Goal: Task Accomplishment & Management: Use online tool/utility

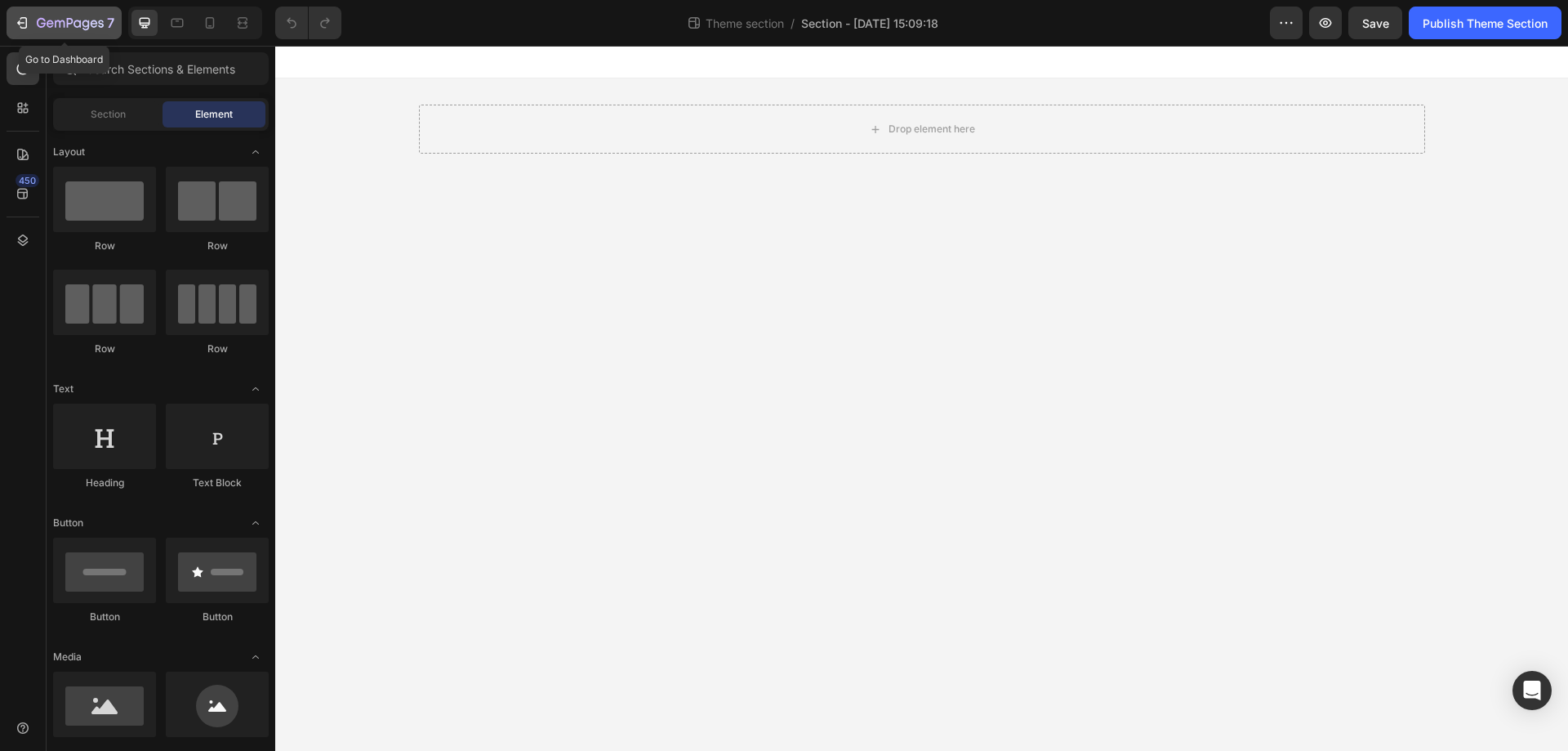
click at [44, 23] on icon "button" at bounding box center [41, 22] width 9 height 9
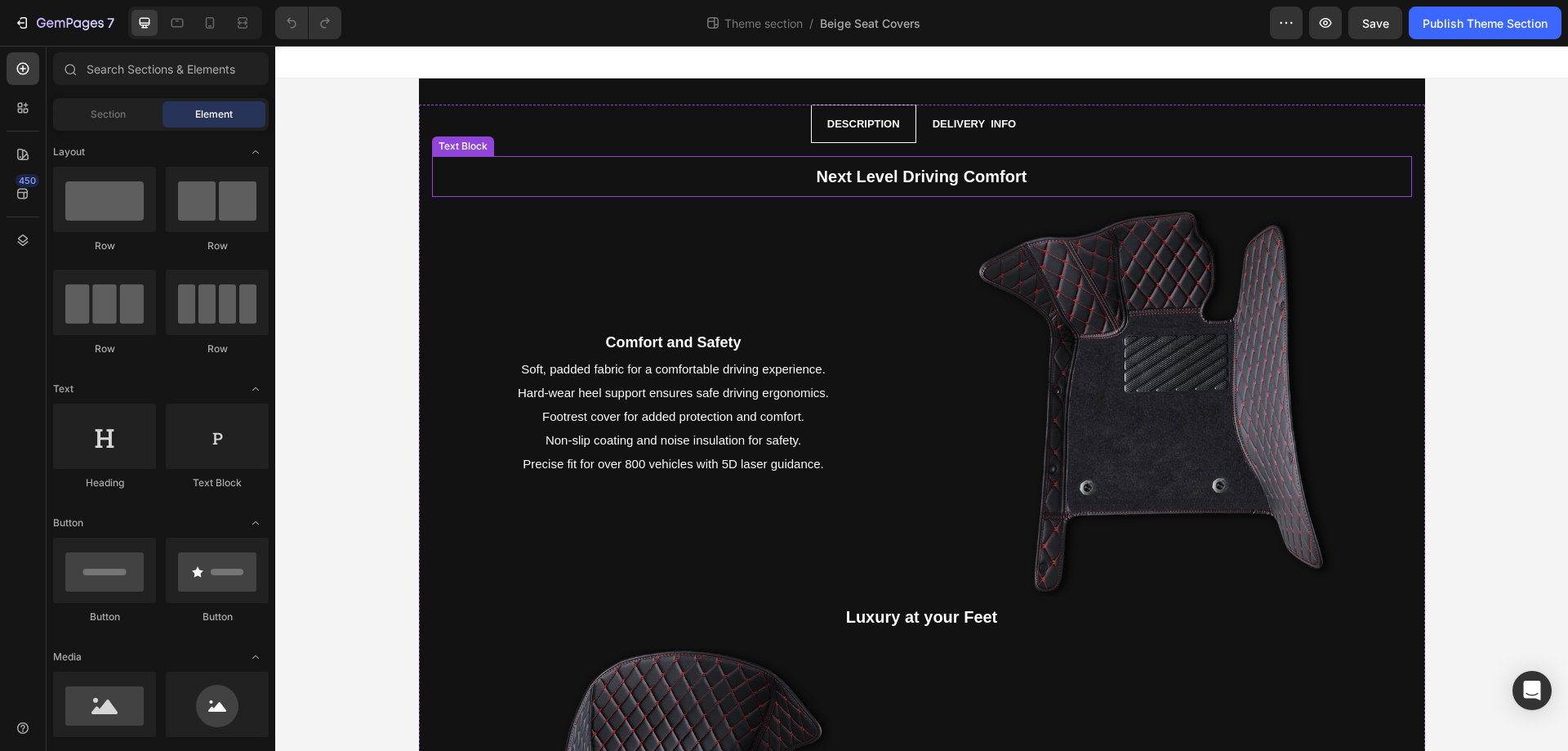
click at [783, 195] on div "Next Level Driving Comfort" at bounding box center [922, 176] width 980 height 40
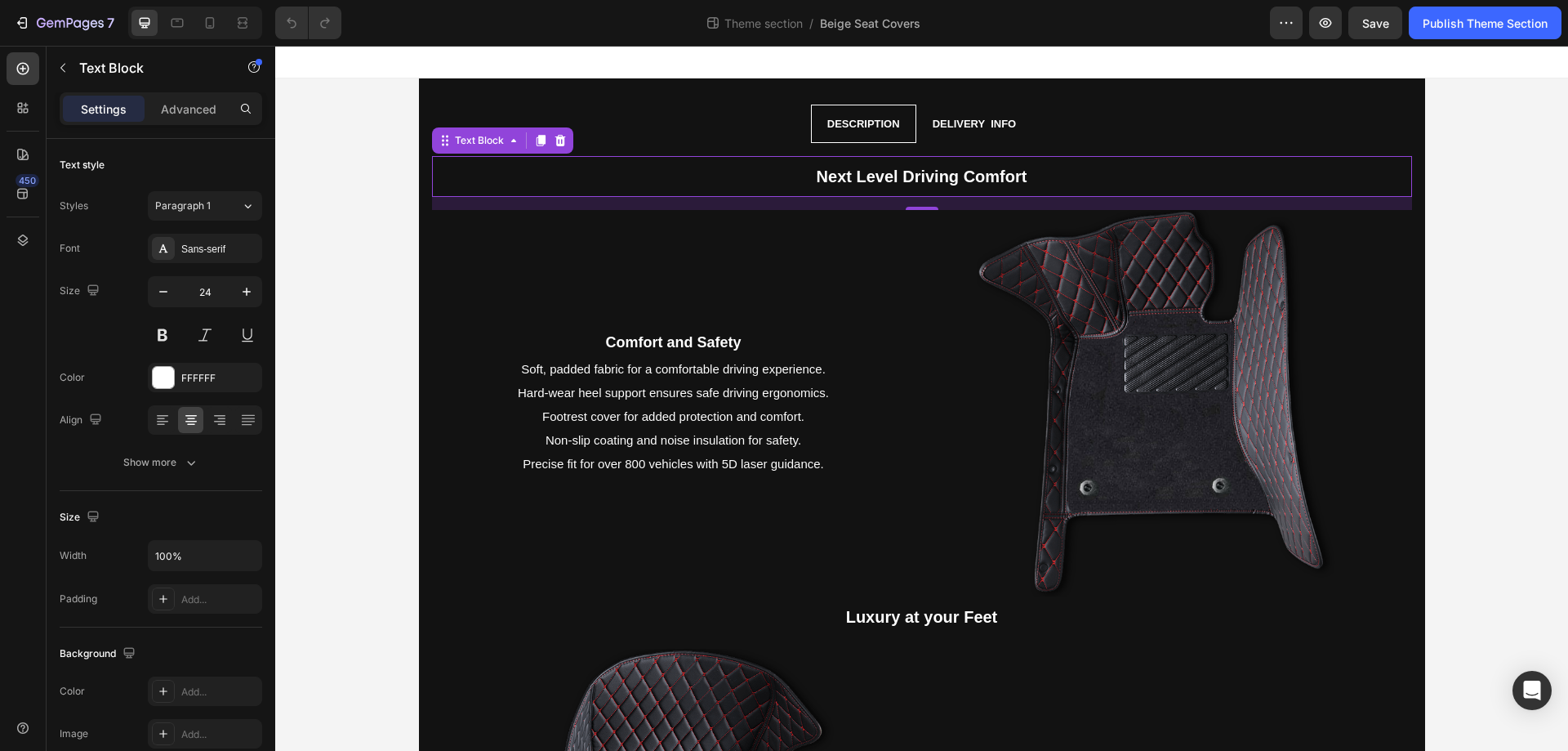
click at [877, 177] on strong "Next Level Driving Comfort" at bounding box center [923, 176] width 211 height 18
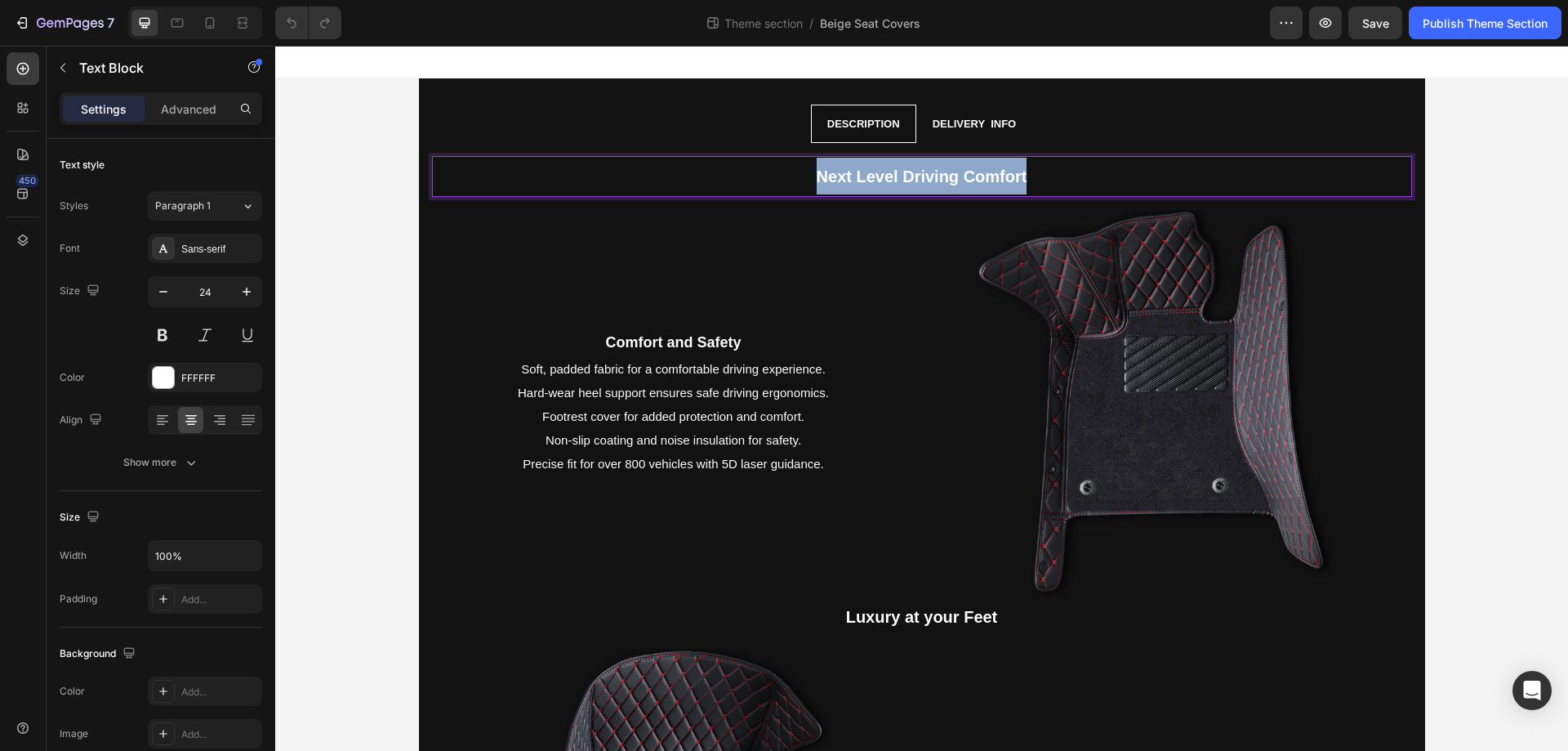
click at [877, 177] on strong "Next Level Driving Comfort" at bounding box center [923, 176] width 211 height 18
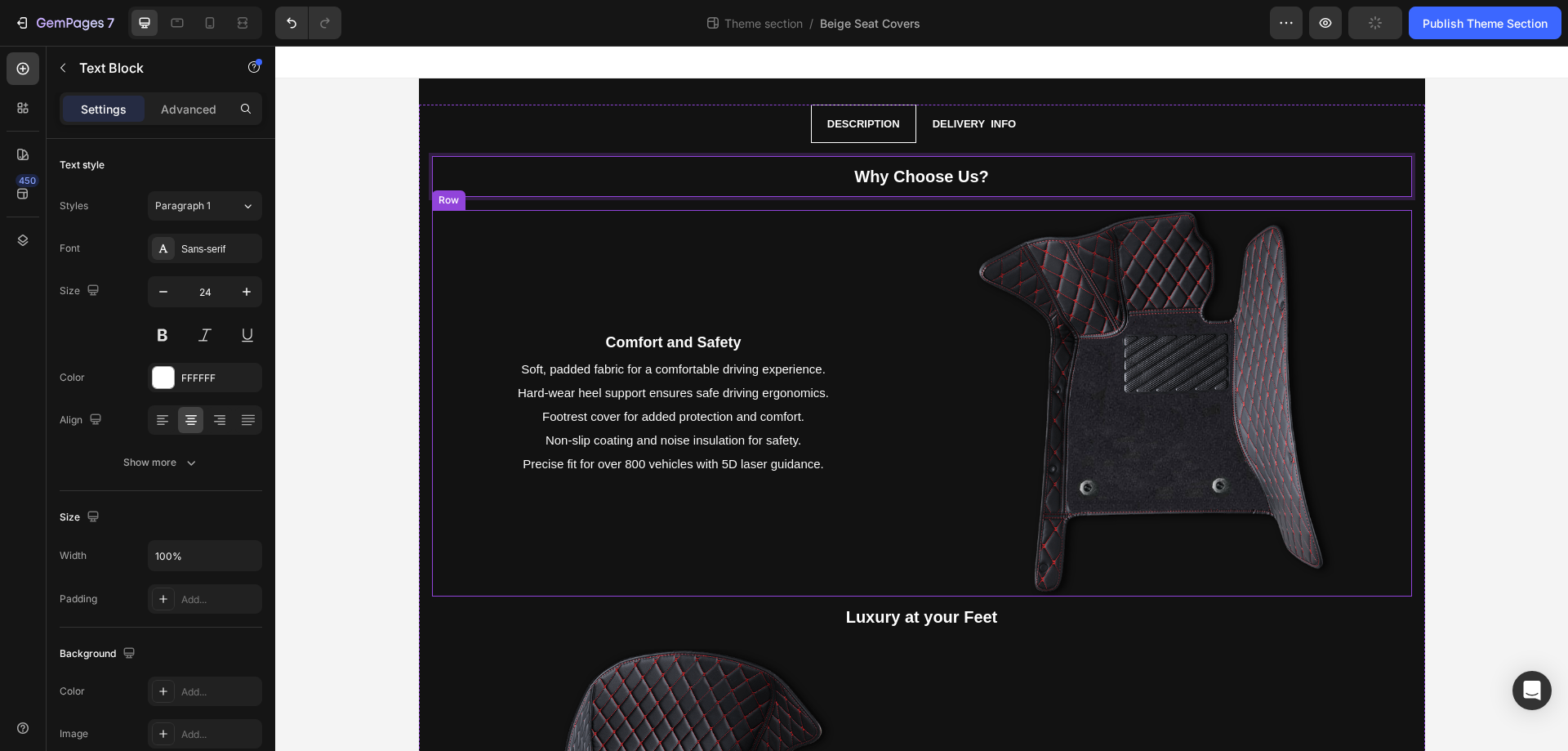
click at [604, 256] on div "Comfort and Safety Text Block Soft, padded fabric for a comfortable driving exp…" at bounding box center [673, 403] width 483 height 387
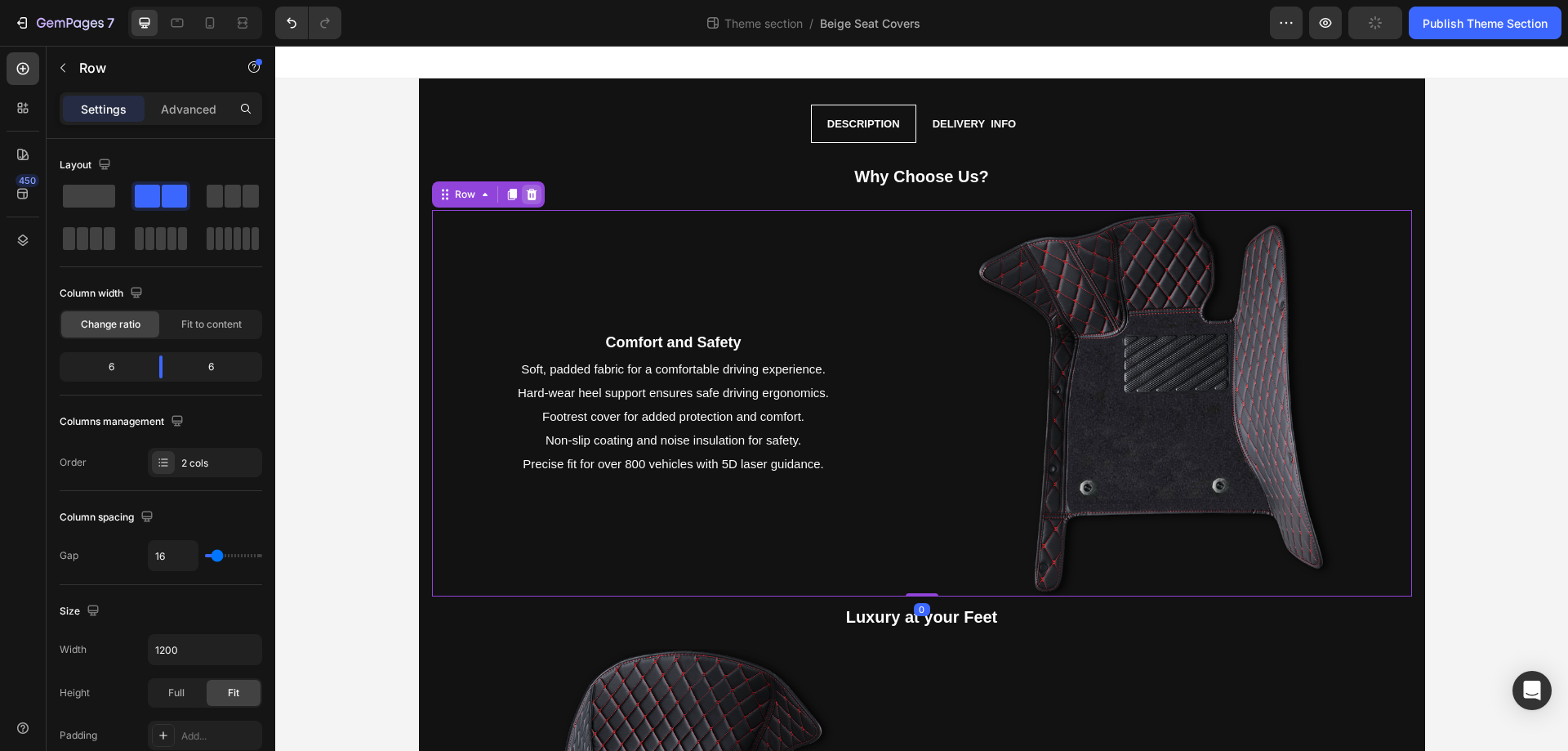
click at [529, 194] on icon at bounding box center [531, 193] width 10 height 11
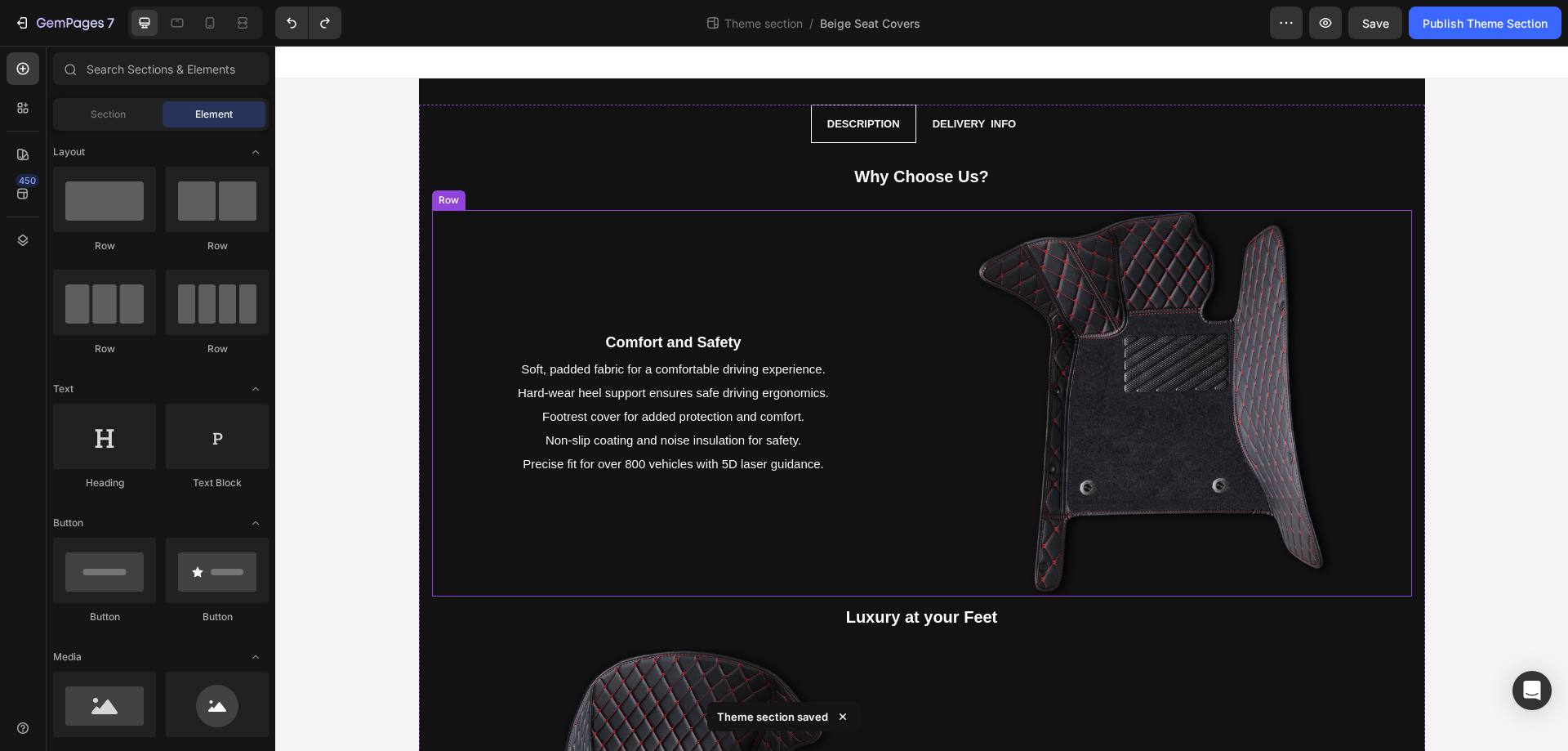
click at [523, 282] on div "Comfort and Safety Text Block Soft, padded fabric for a comfortable driving exp…" at bounding box center [673, 403] width 483 height 387
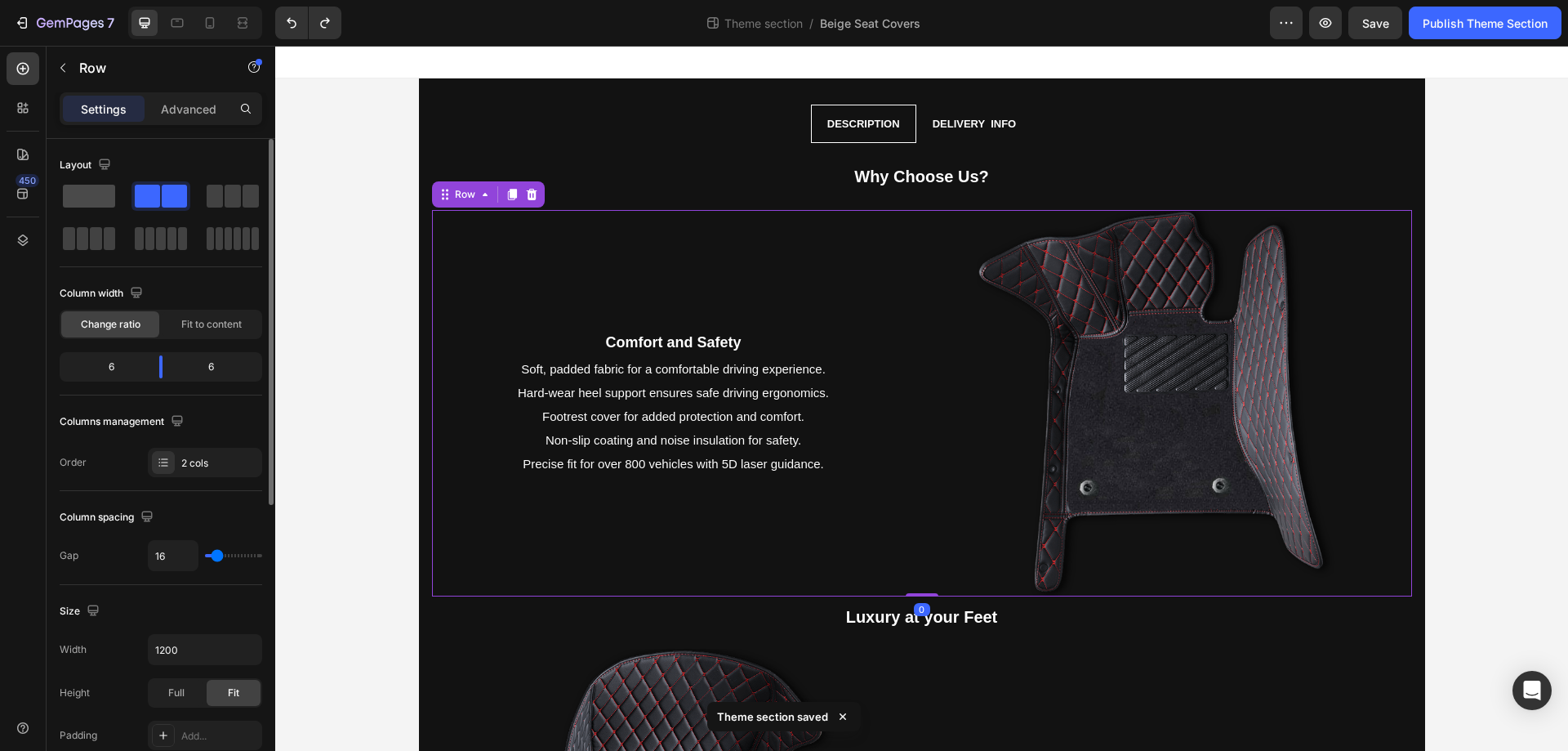
click at [109, 191] on span at bounding box center [88, 196] width 52 height 23
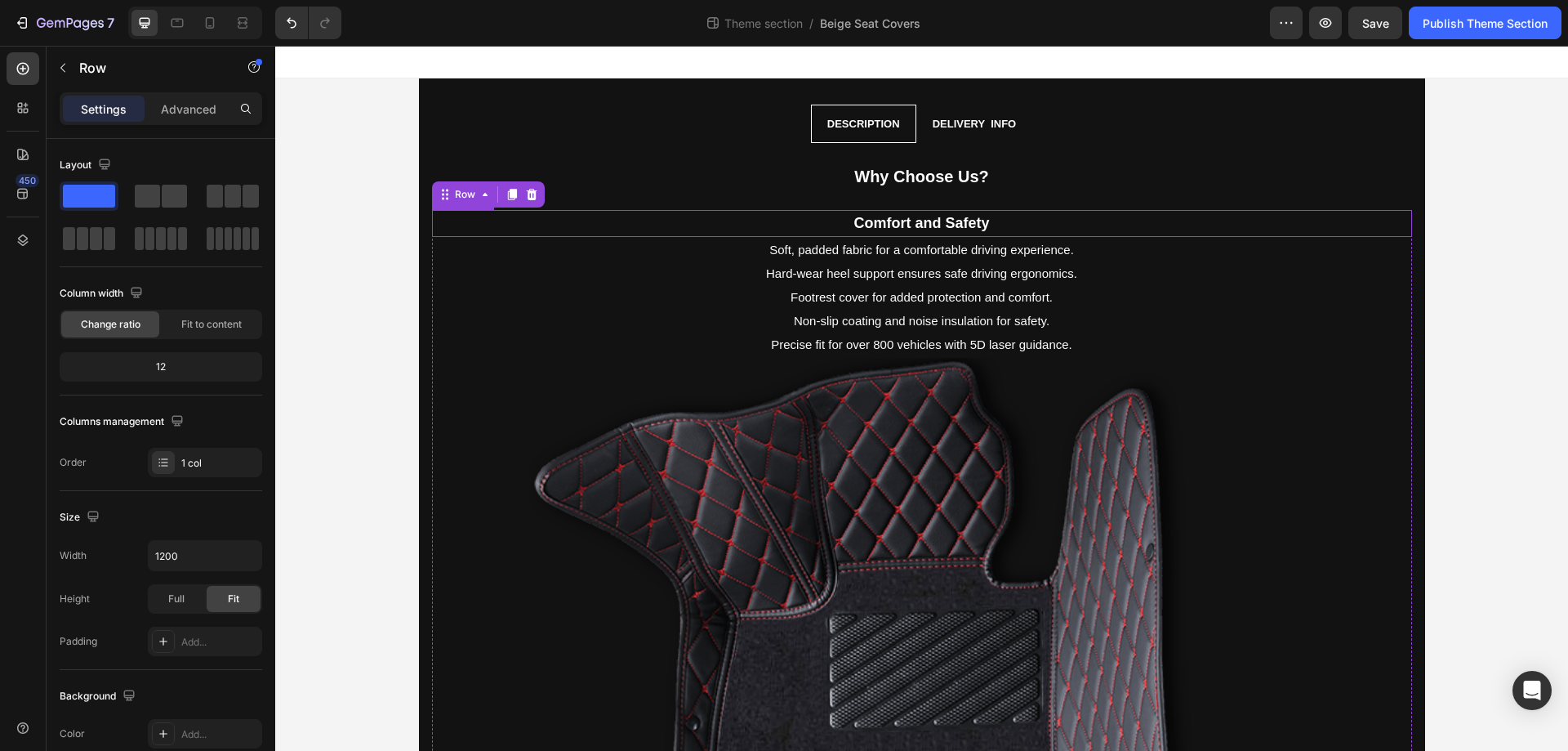
click at [921, 233] on p "Comfort and Safety" at bounding box center [922, 224] width 977 height 25
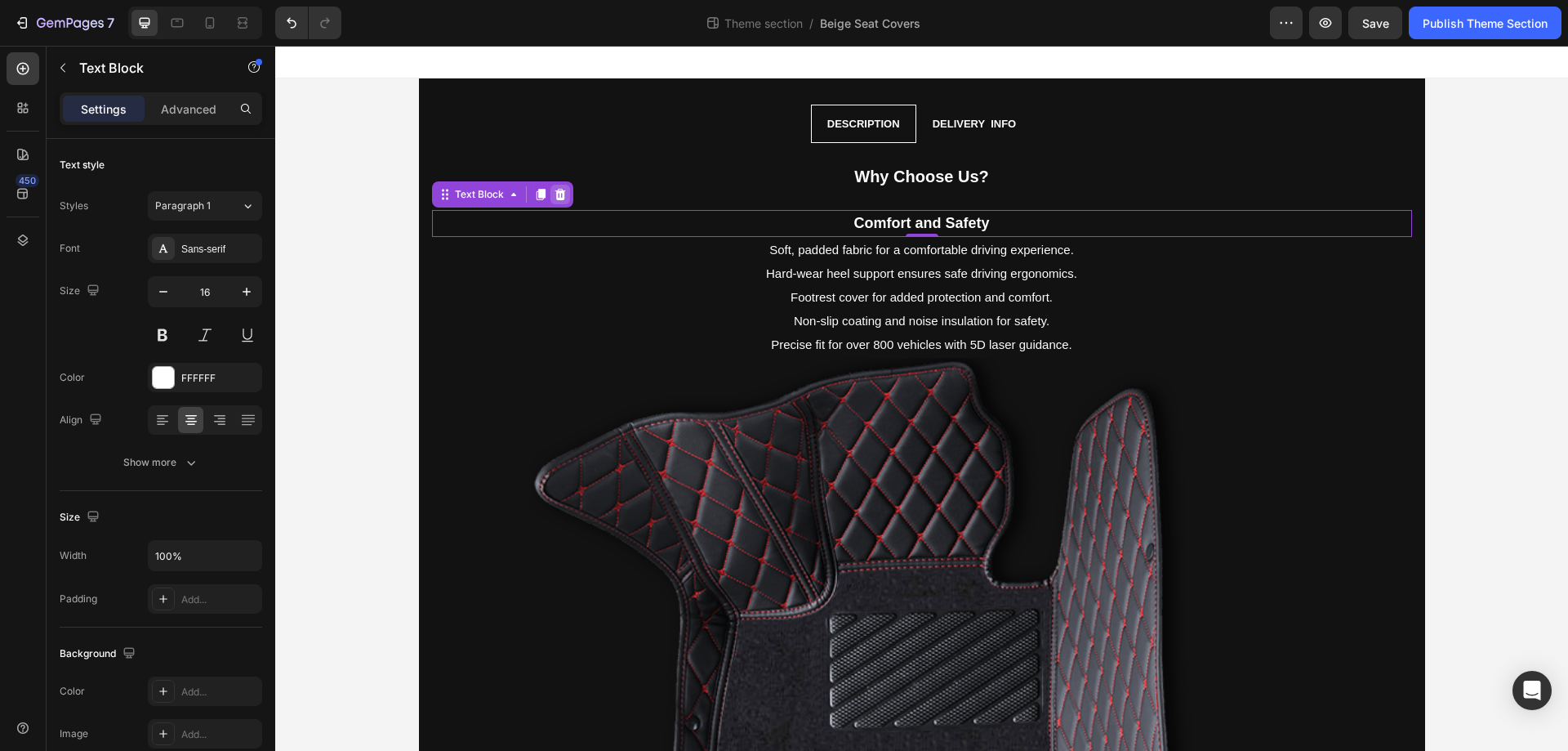
click at [551, 185] on div at bounding box center [560, 194] width 20 height 20
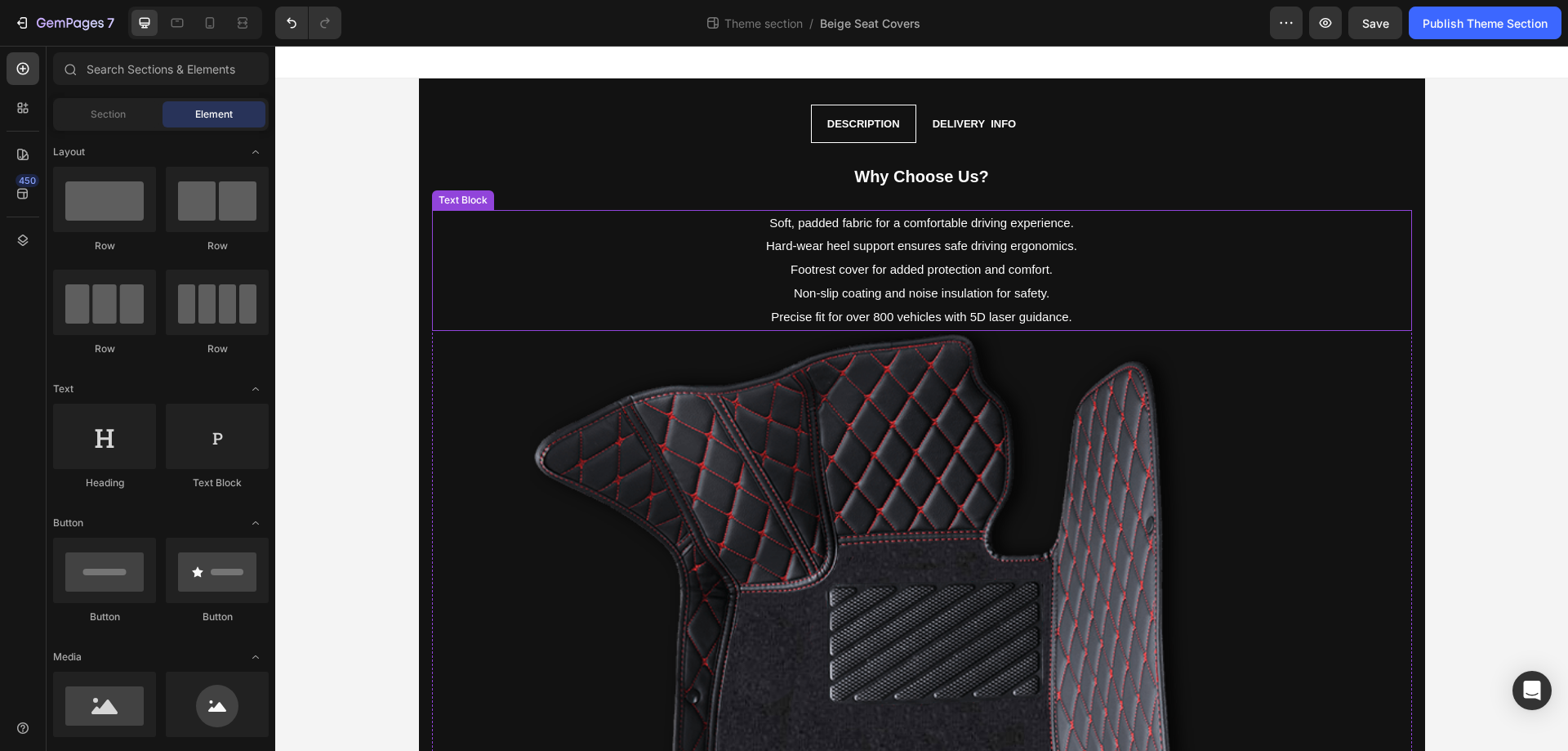
click at [792, 263] on span "Footrest cover for added protection and comfort." at bounding box center [922, 270] width 263 height 14
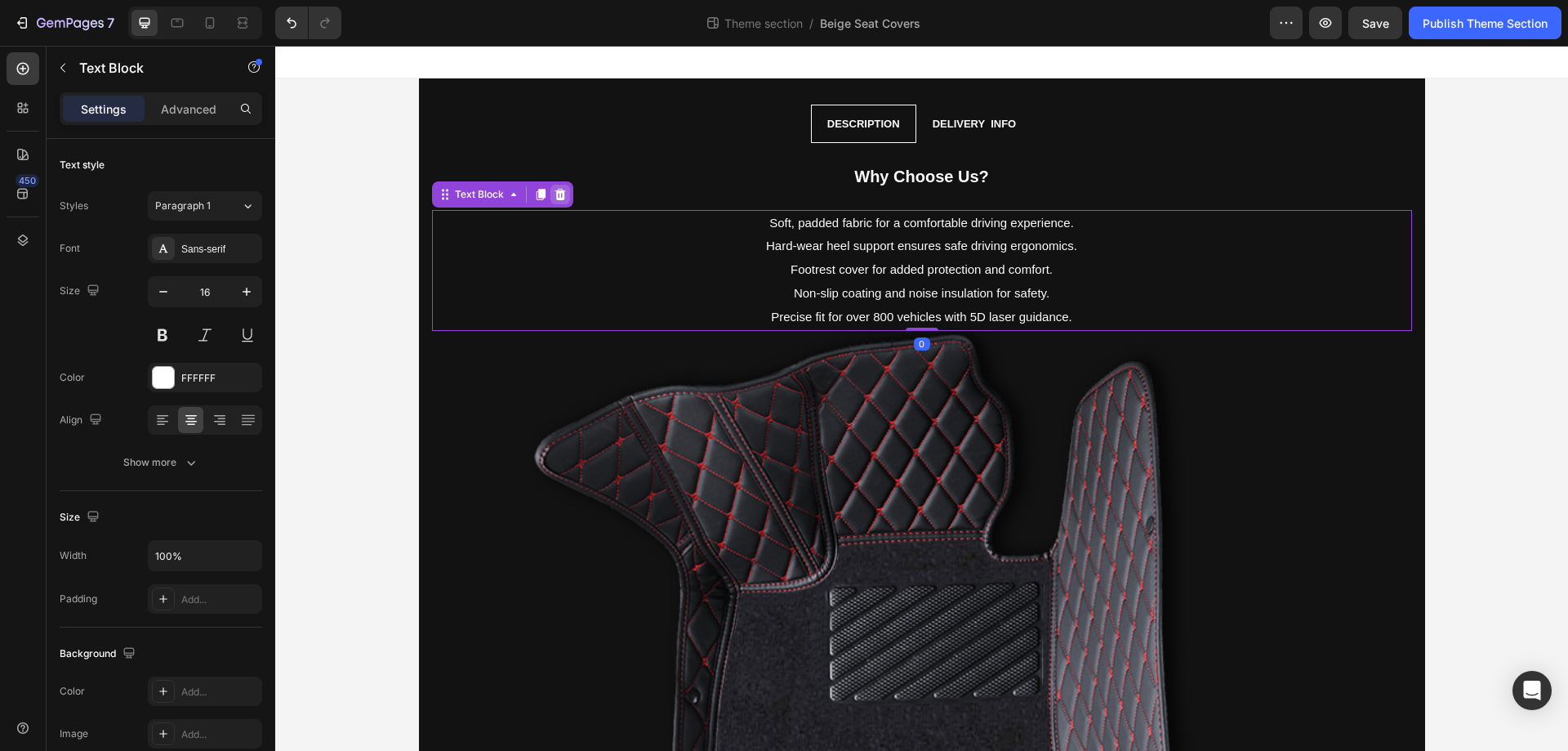
click at [554, 192] on icon at bounding box center [560, 193] width 10 height 11
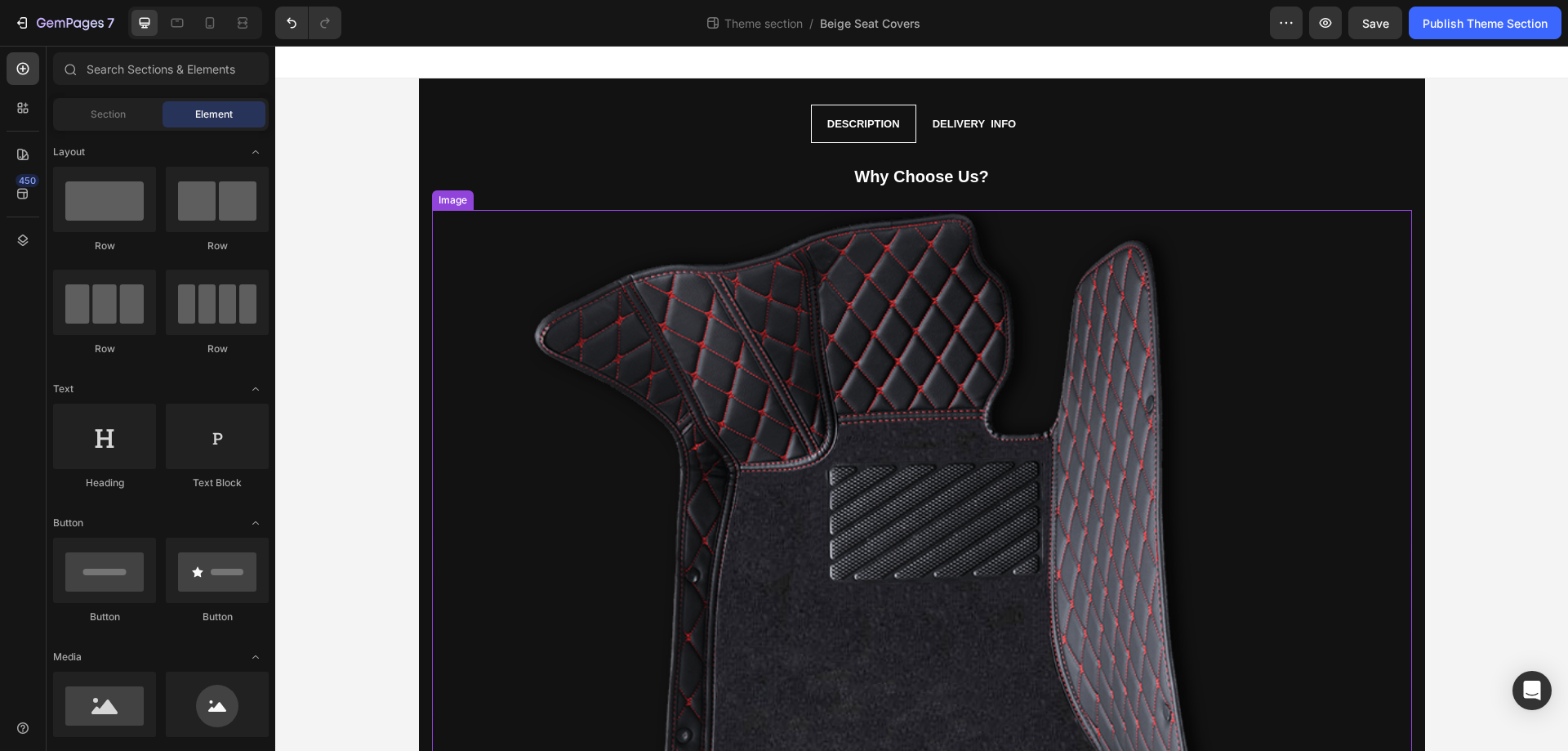
click at [983, 394] on img at bounding box center [923, 603] width 784 height 784
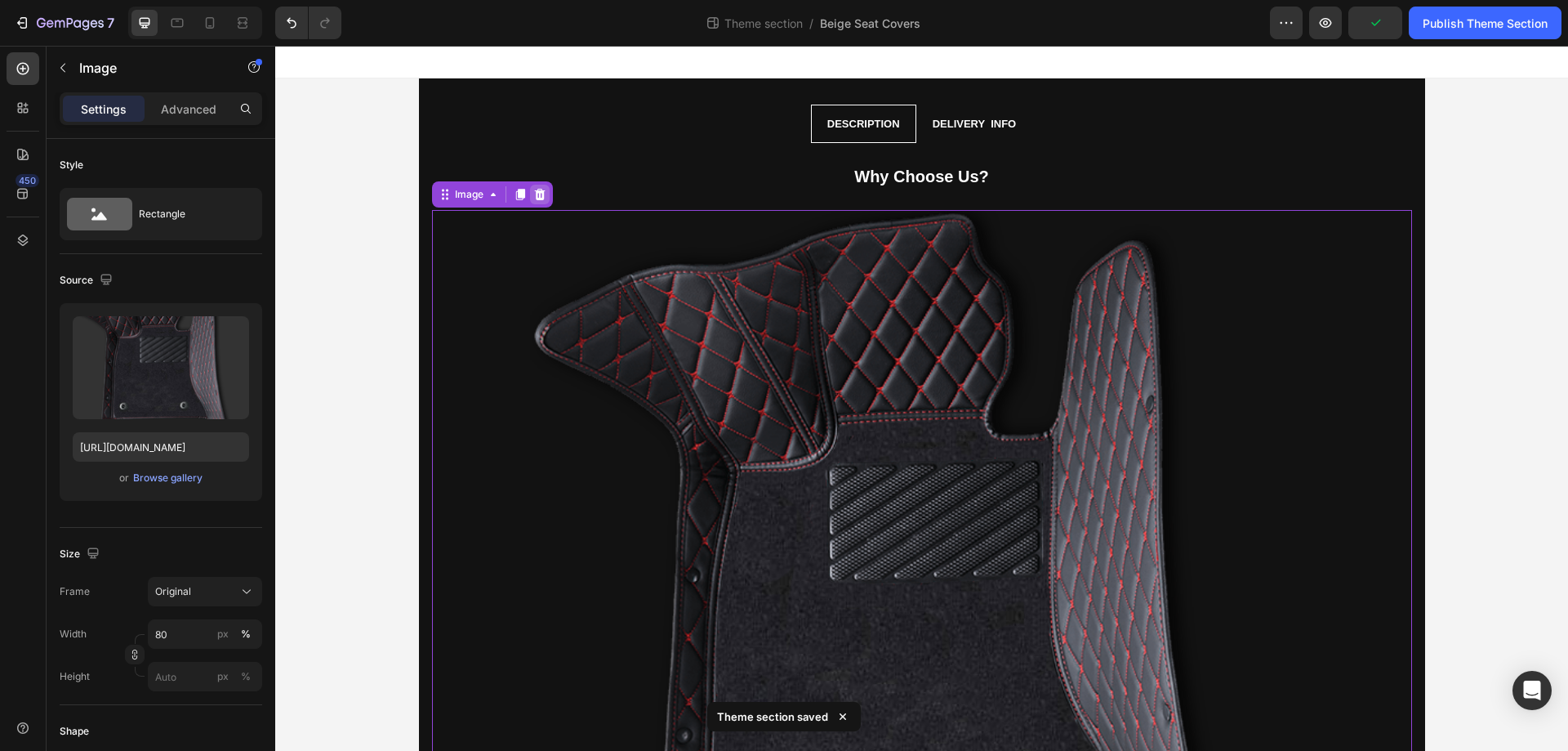
click at [536, 194] on icon at bounding box center [539, 193] width 10 height 11
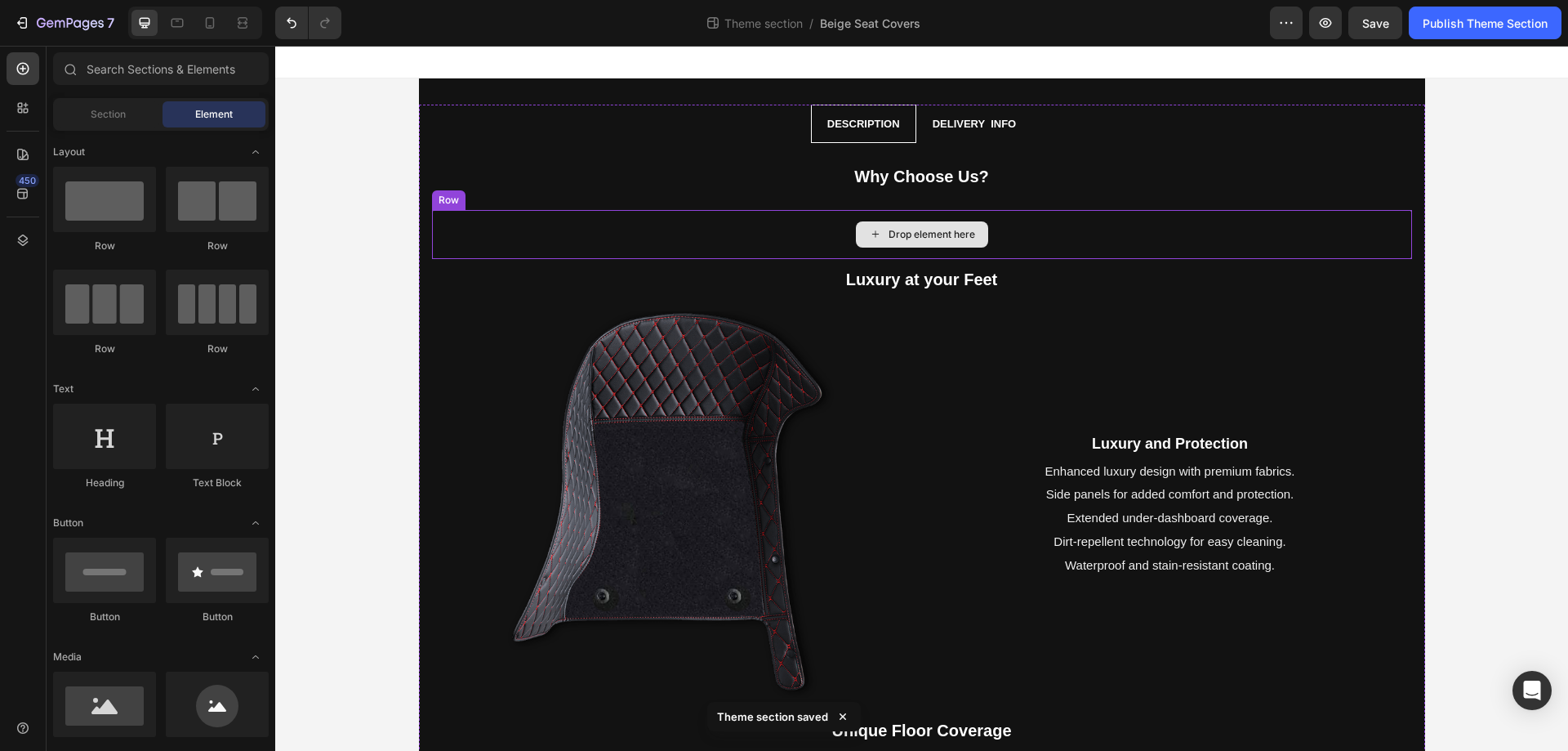
click at [893, 238] on div "Drop element here" at bounding box center [932, 234] width 87 height 13
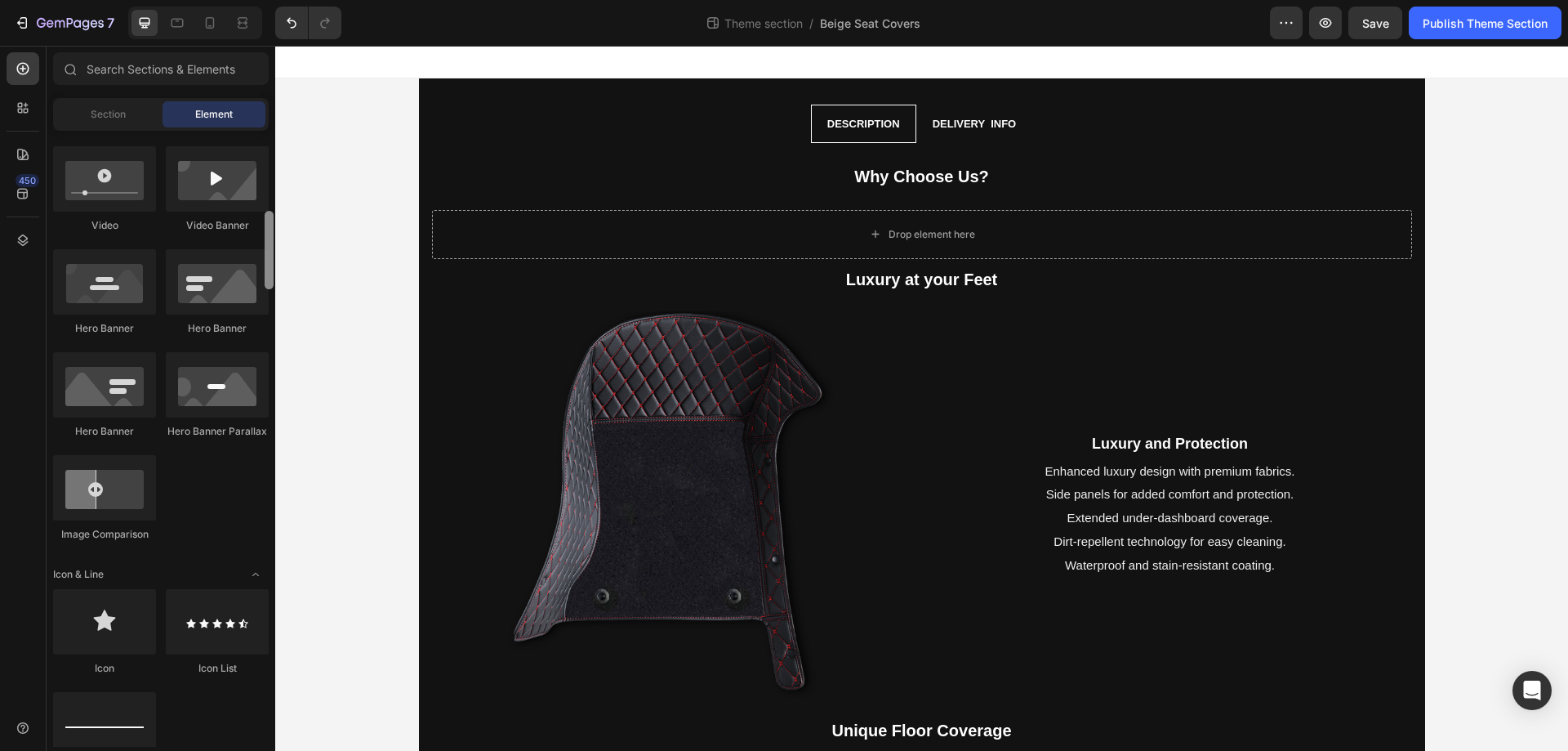
scroll to position [475, 0]
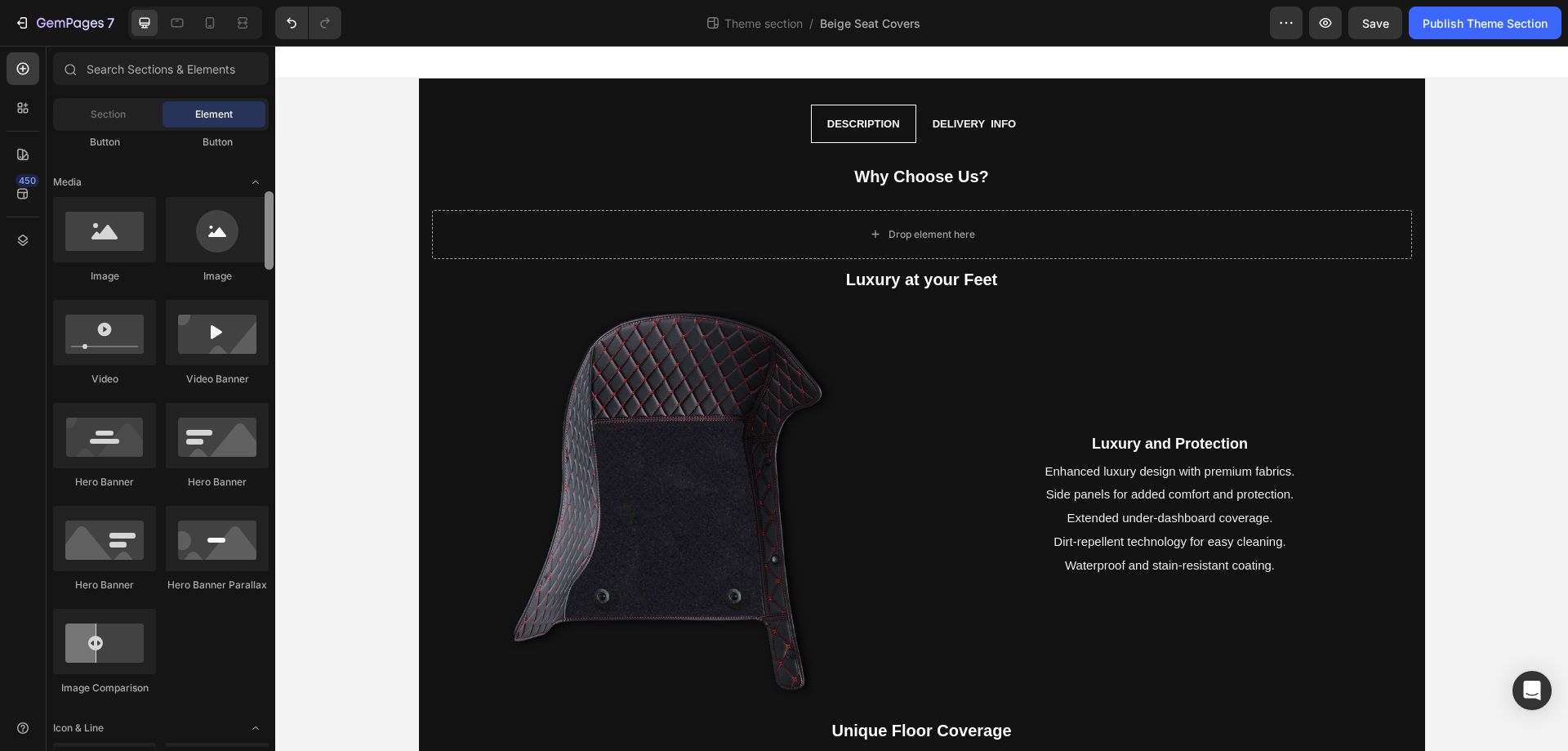
drag, startPoint x: 271, startPoint y: 299, endPoint x: 272, endPoint y: 248, distance: 51.0
click at [272, 248] on div at bounding box center [269, 230] width 9 height 78
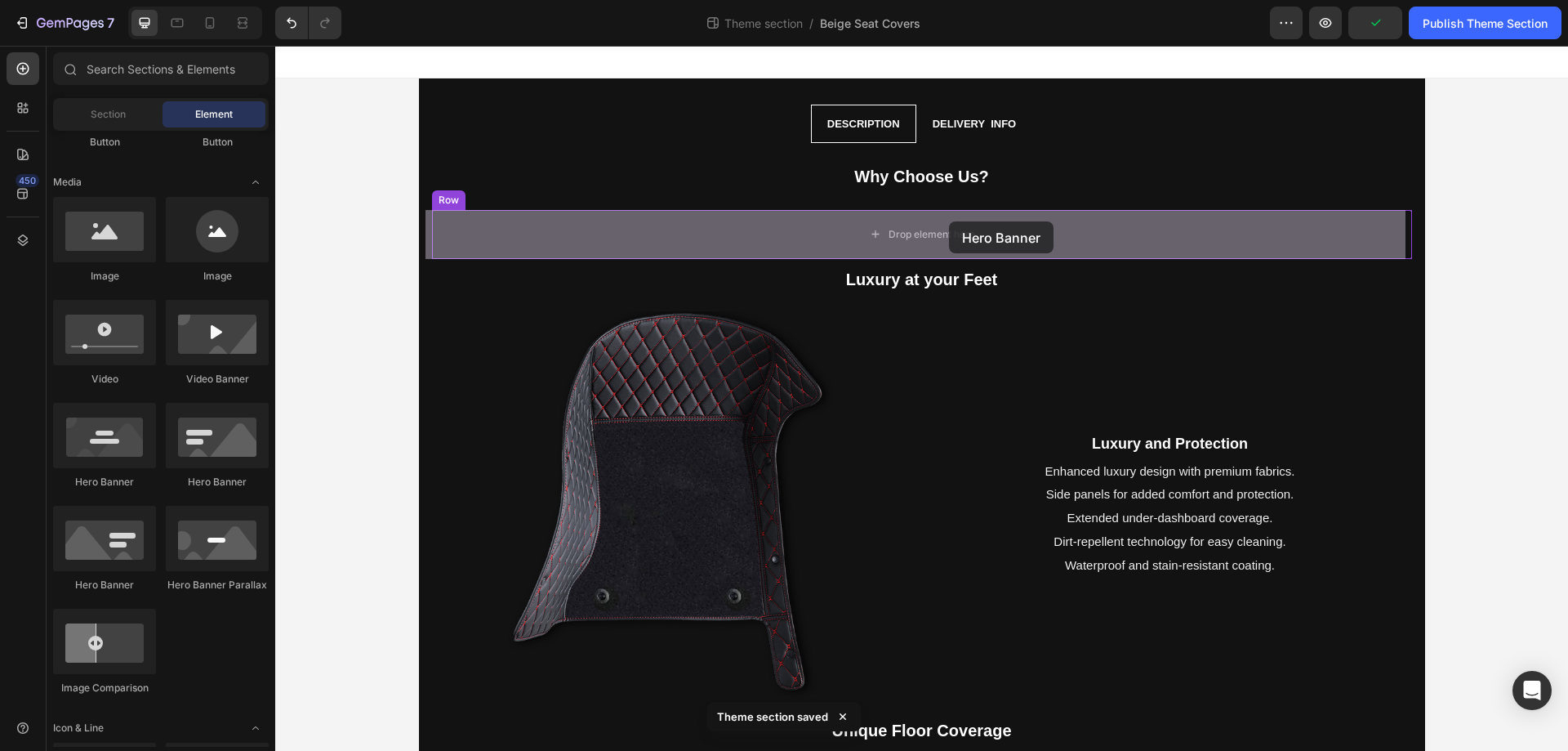
drag, startPoint x: 395, startPoint y: 508, endPoint x: 949, endPoint y: 221, distance: 623.9
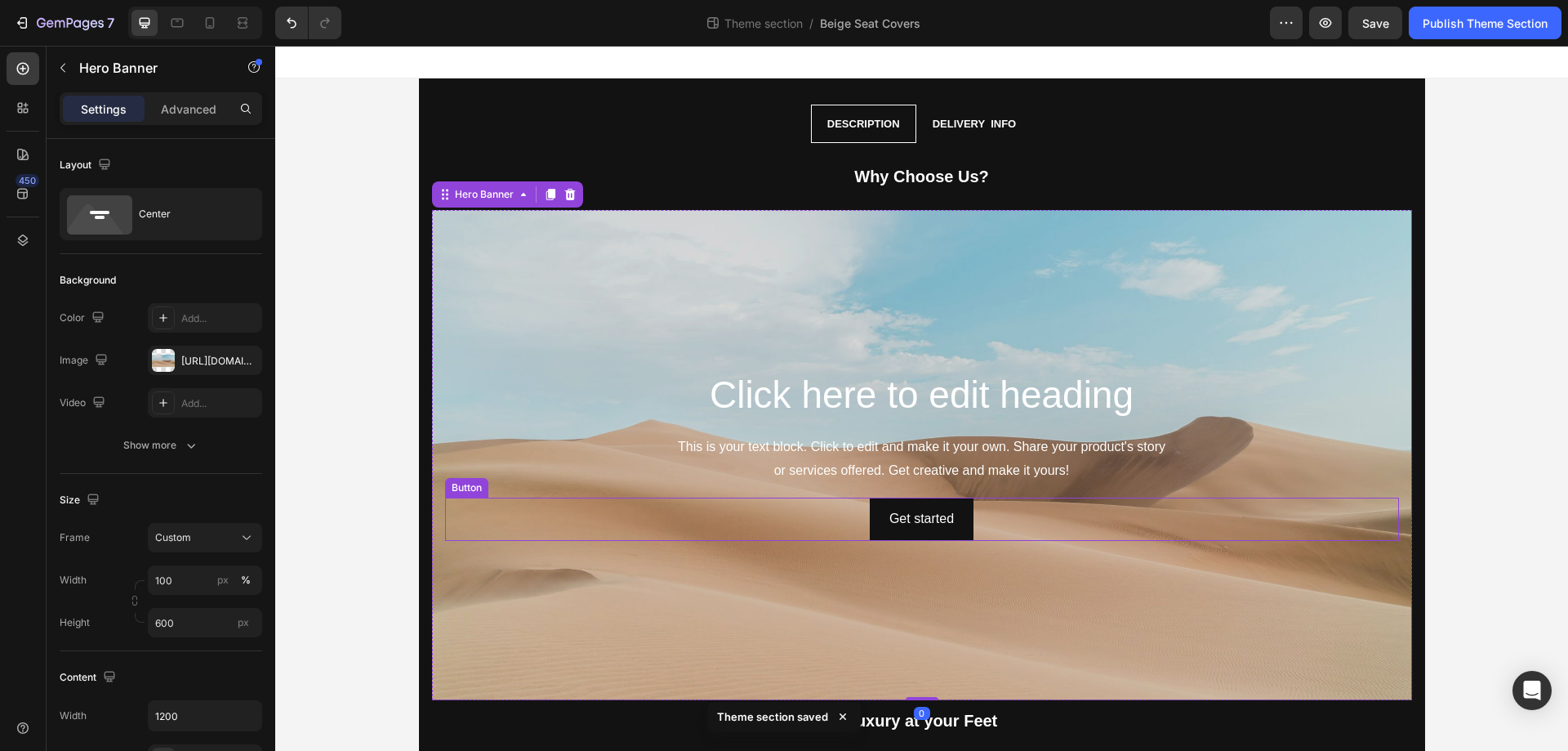
click at [720, 532] on div "Get started Button" at bounding box center [923, 519] width 954 height 43
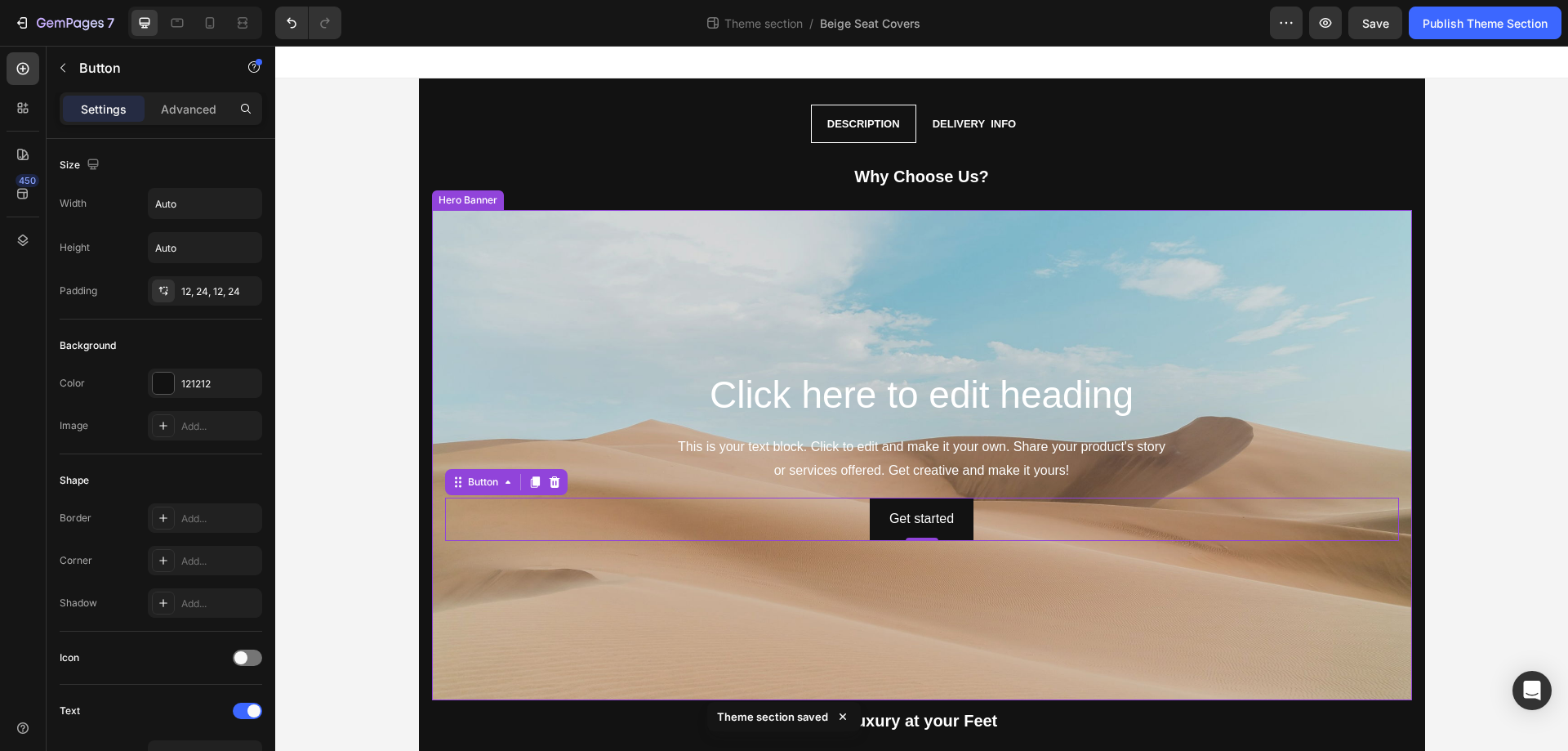
click at [504, 612] on div "Background Image" at bounding box center [922, 455] width 980 height 490
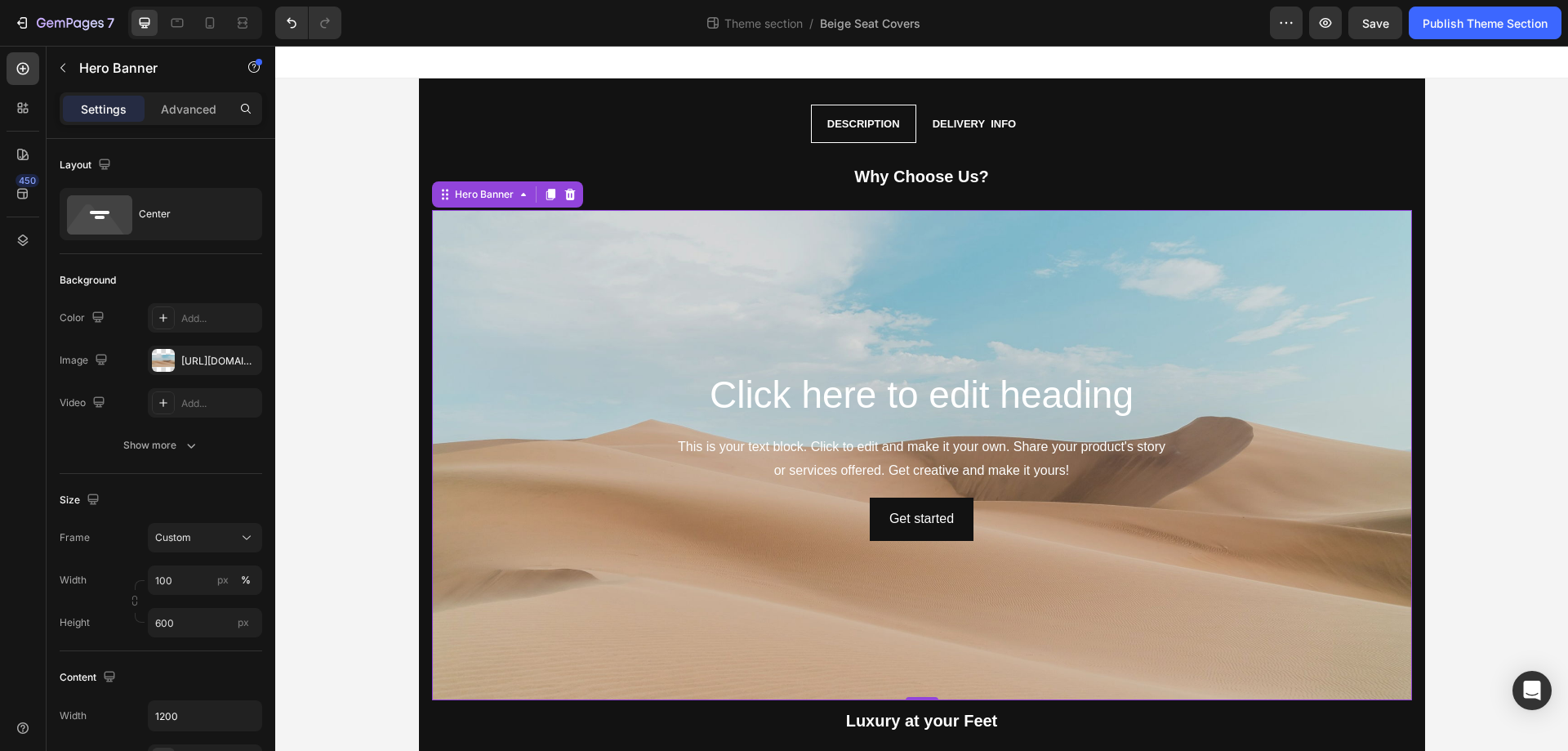
click at [576, 315] on div "Background Image" at bounding box center [922, 455] width 980 height 490
click at [814, 538] on div "Get started Button" at bounding box center [923, 519] width 954 height 43
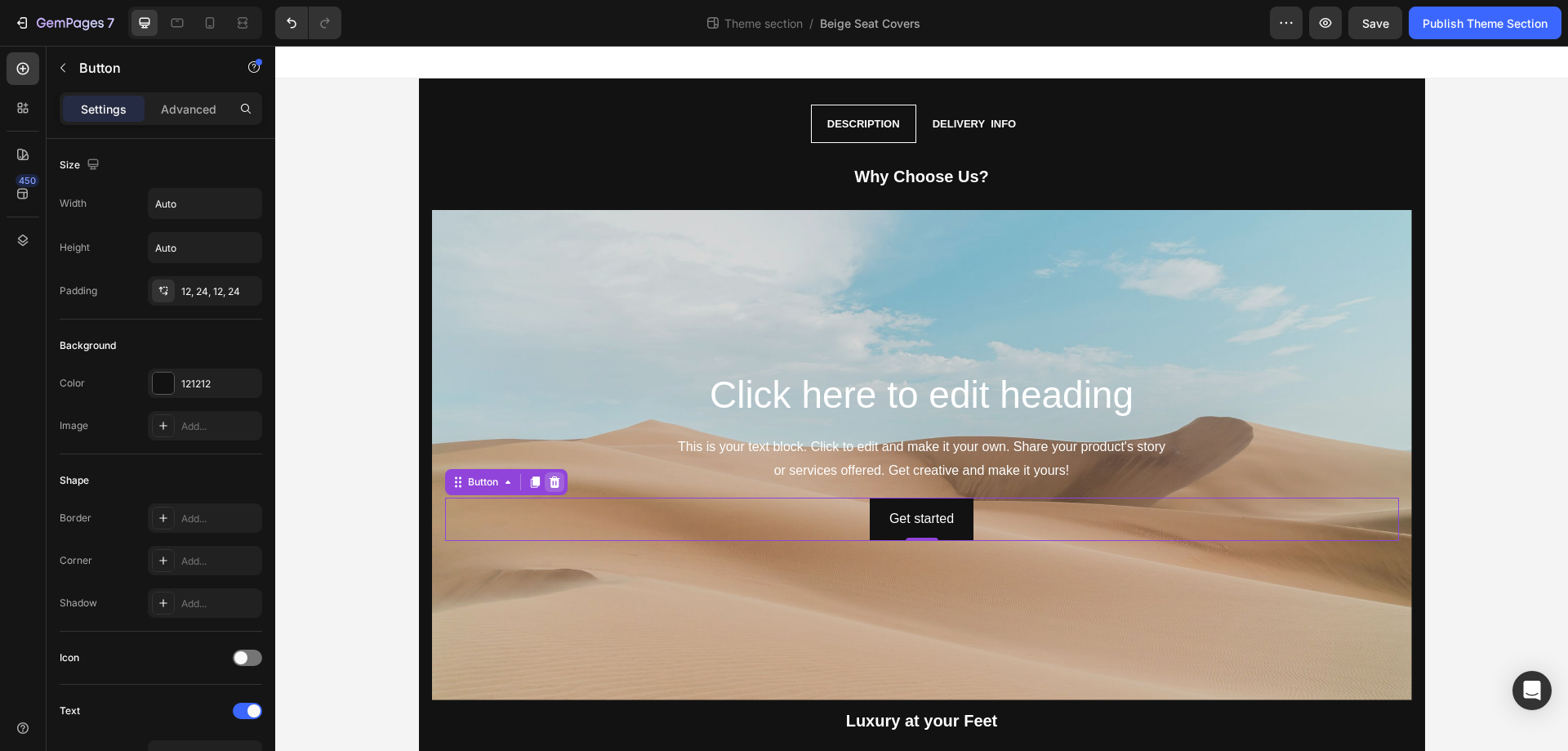
click at [549, 484] on icon at bounding box center [554, 481] width 10 height 11
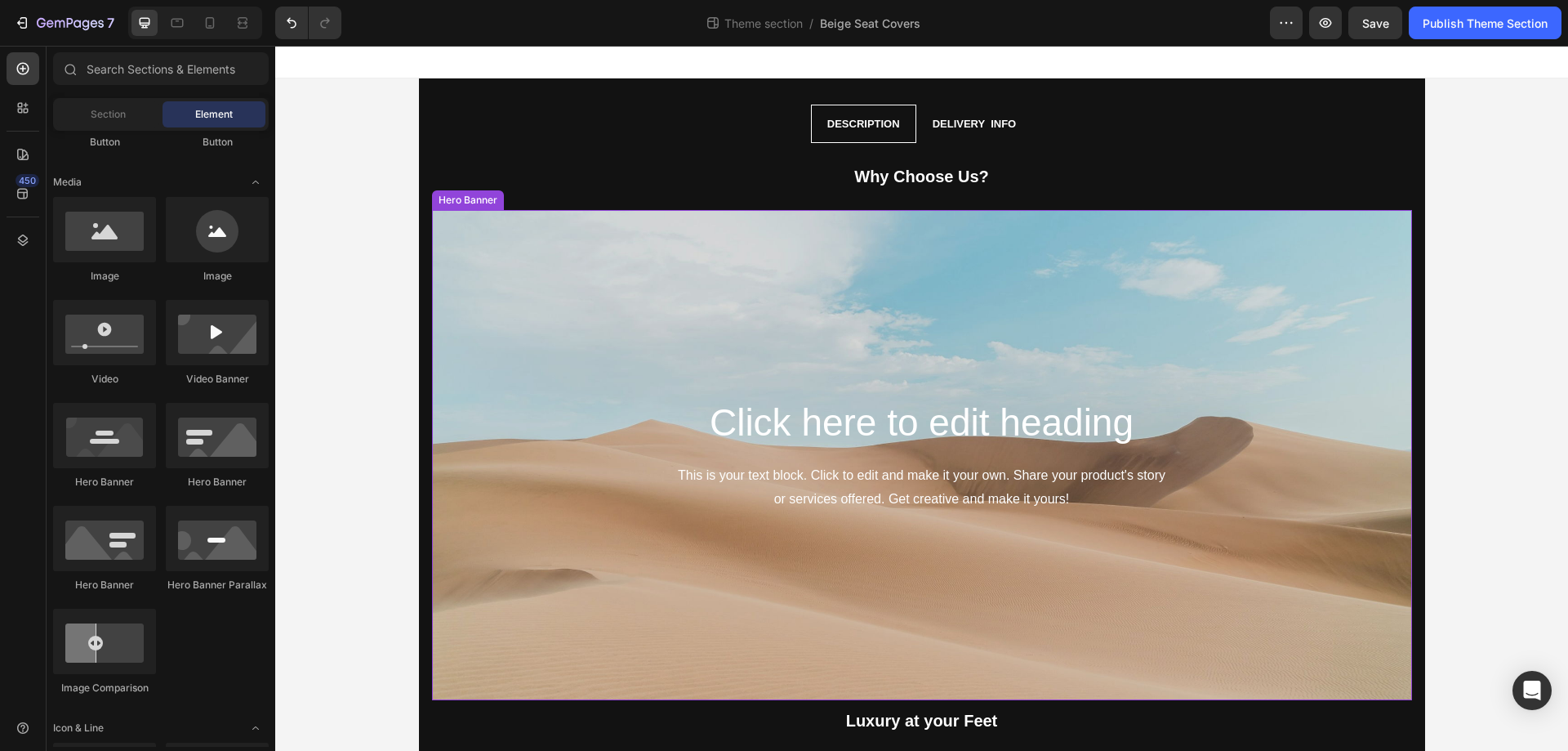
click at [772, 245] on div "Background Image" at bounding box center [922, 455] width 980 height 490
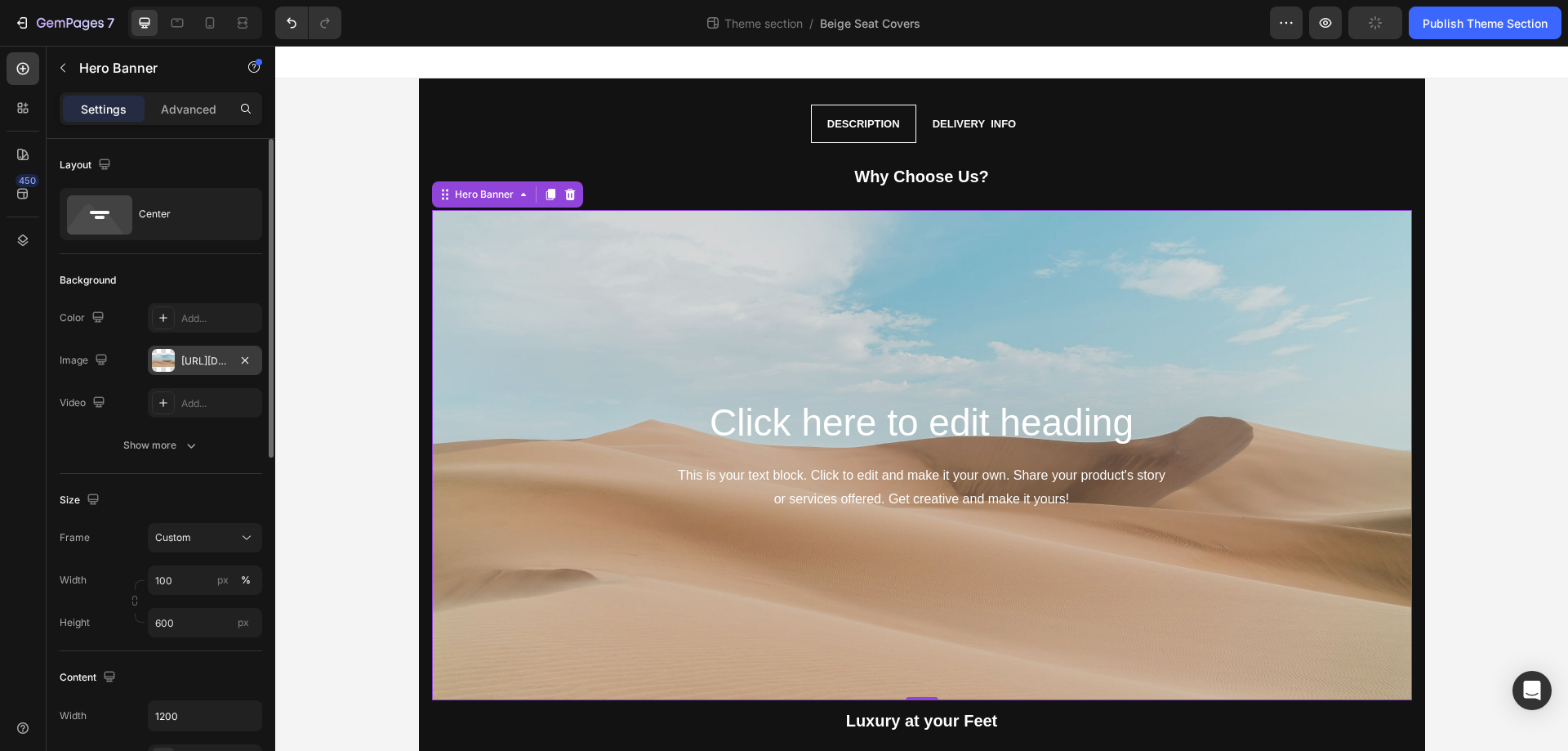
click at [171, 357] on div at bounding box center [163, 360] width 23 height 23
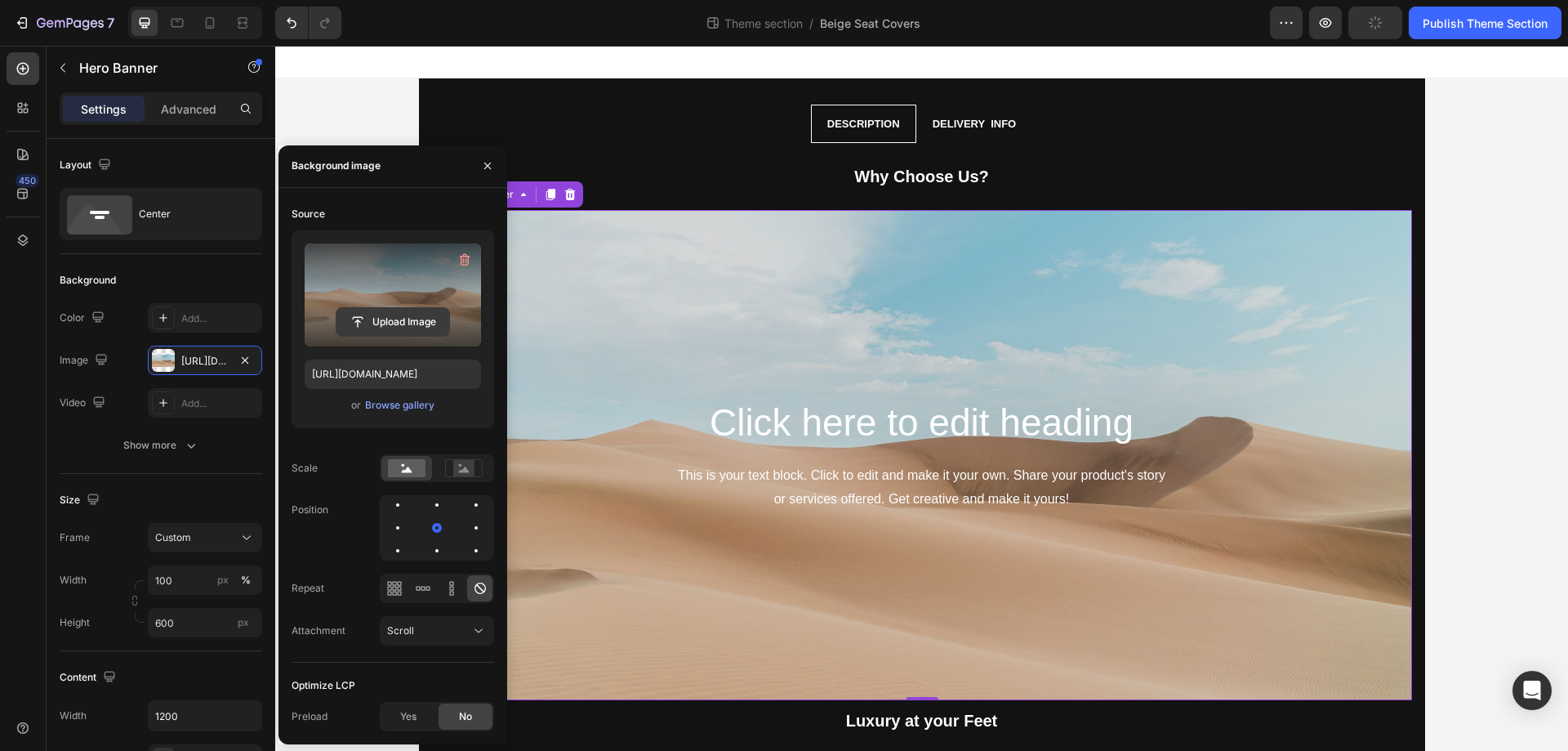
click at [384, 325] on input "file" at bounding box center [392, 322] width 112 height 27
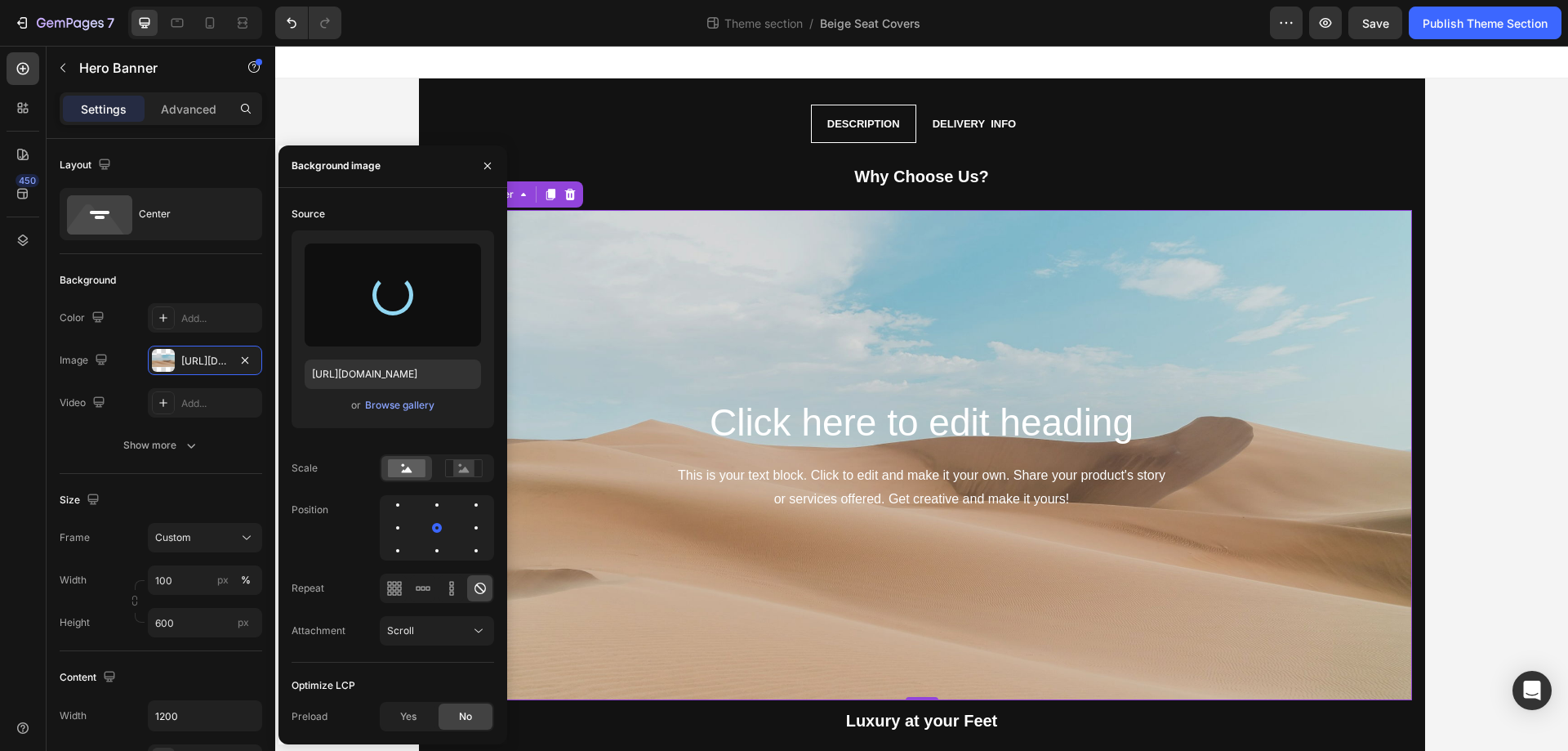
type input "https://cdn.shopify.com/s/files/1/0930/8612/2358/files/gempages_581661615628223…"
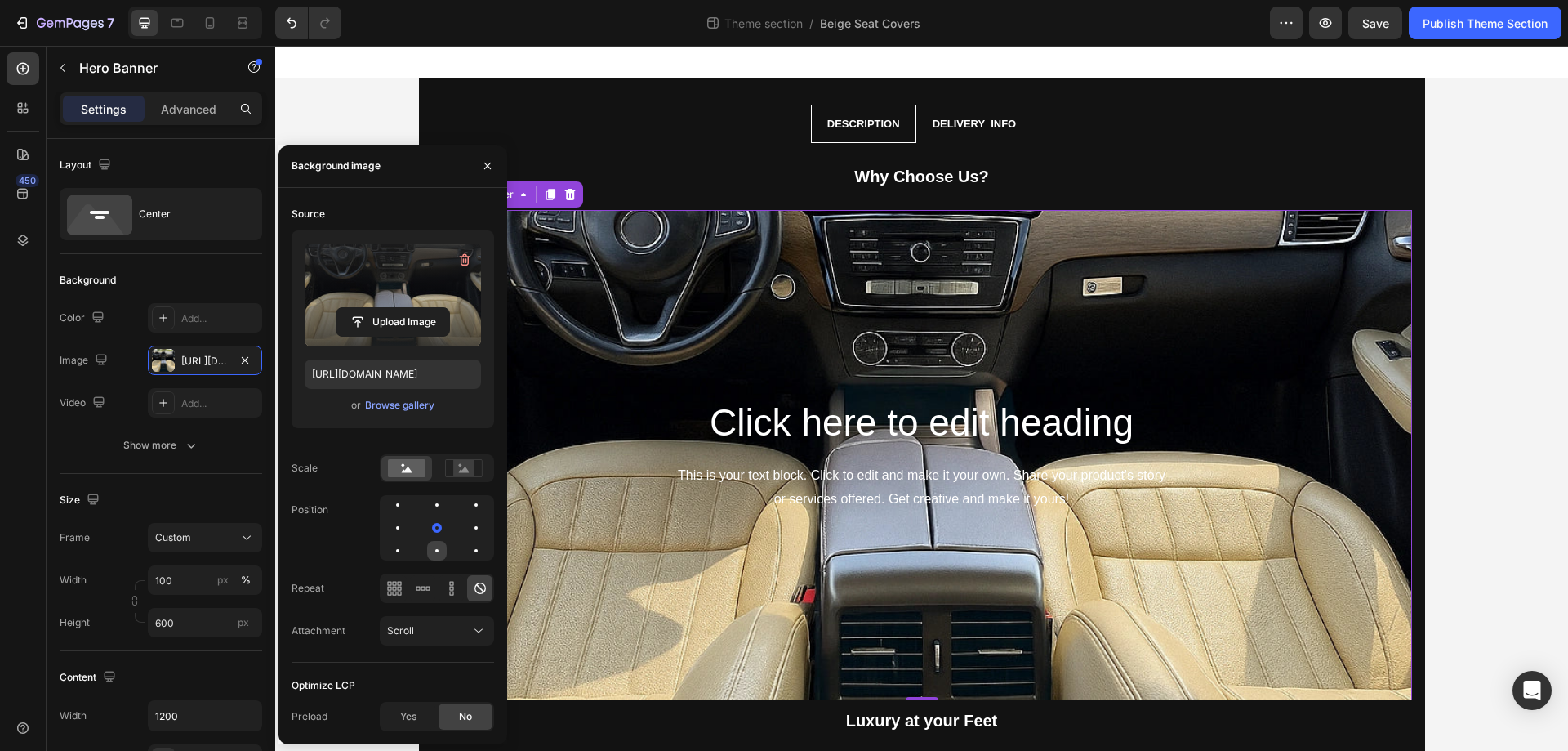
click at [466, 551] on div at bounding box center [475, 550] width 20 height 20
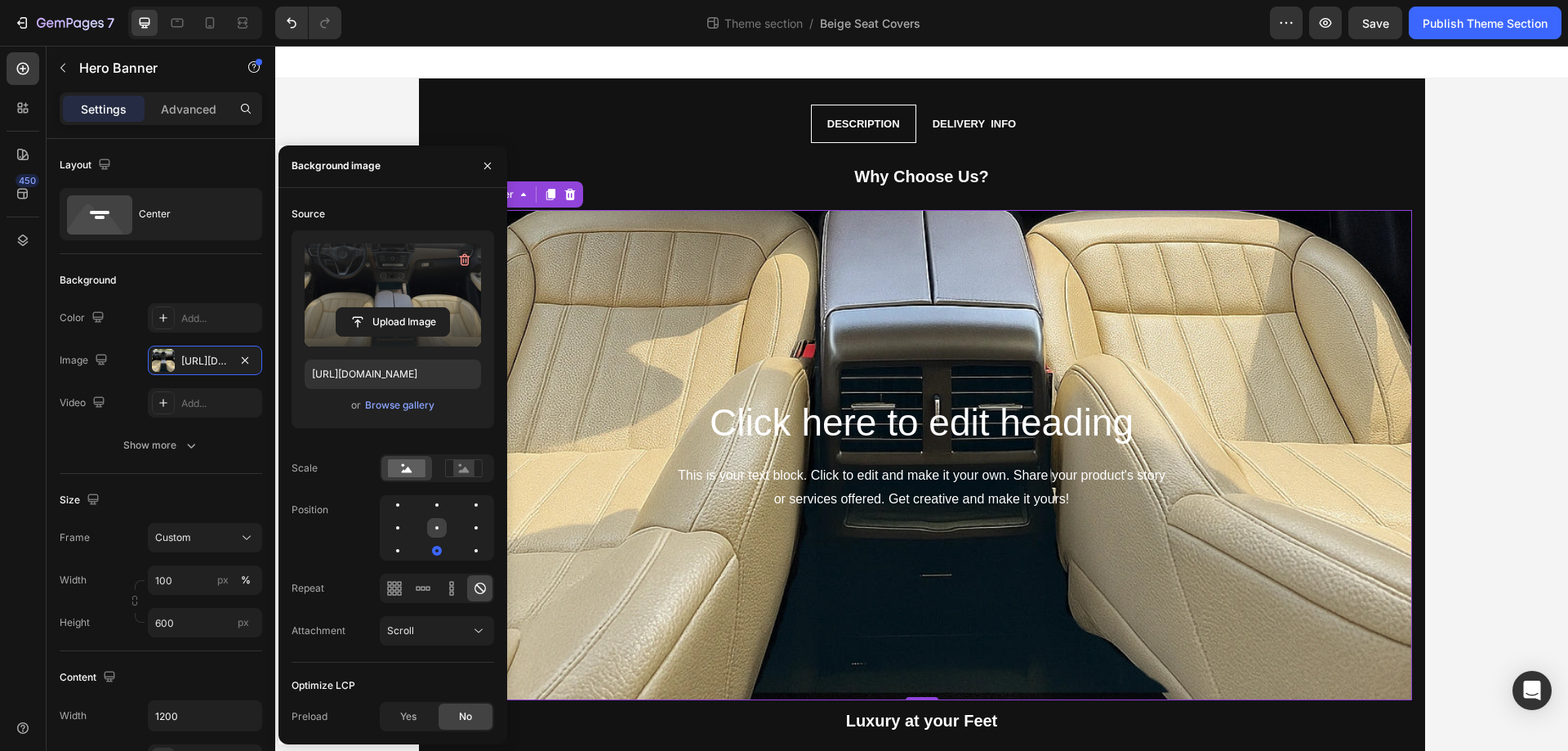
click at [466, 522] on div at bounding box center [475, 527] width 20 height 20
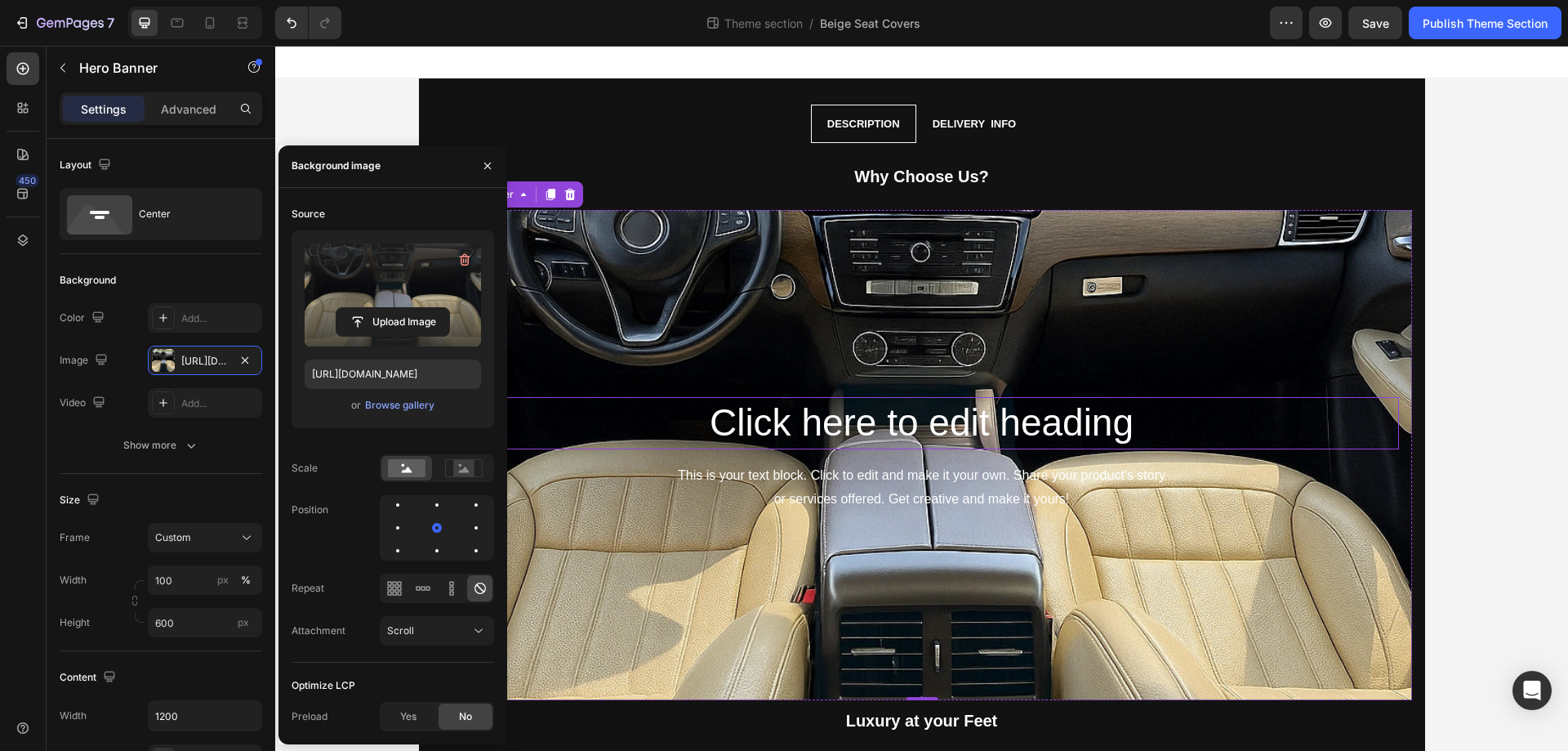
click at [878, 409] on h2 "Click here to edit heading" at bounding box center [923, 423] width 954 height 52
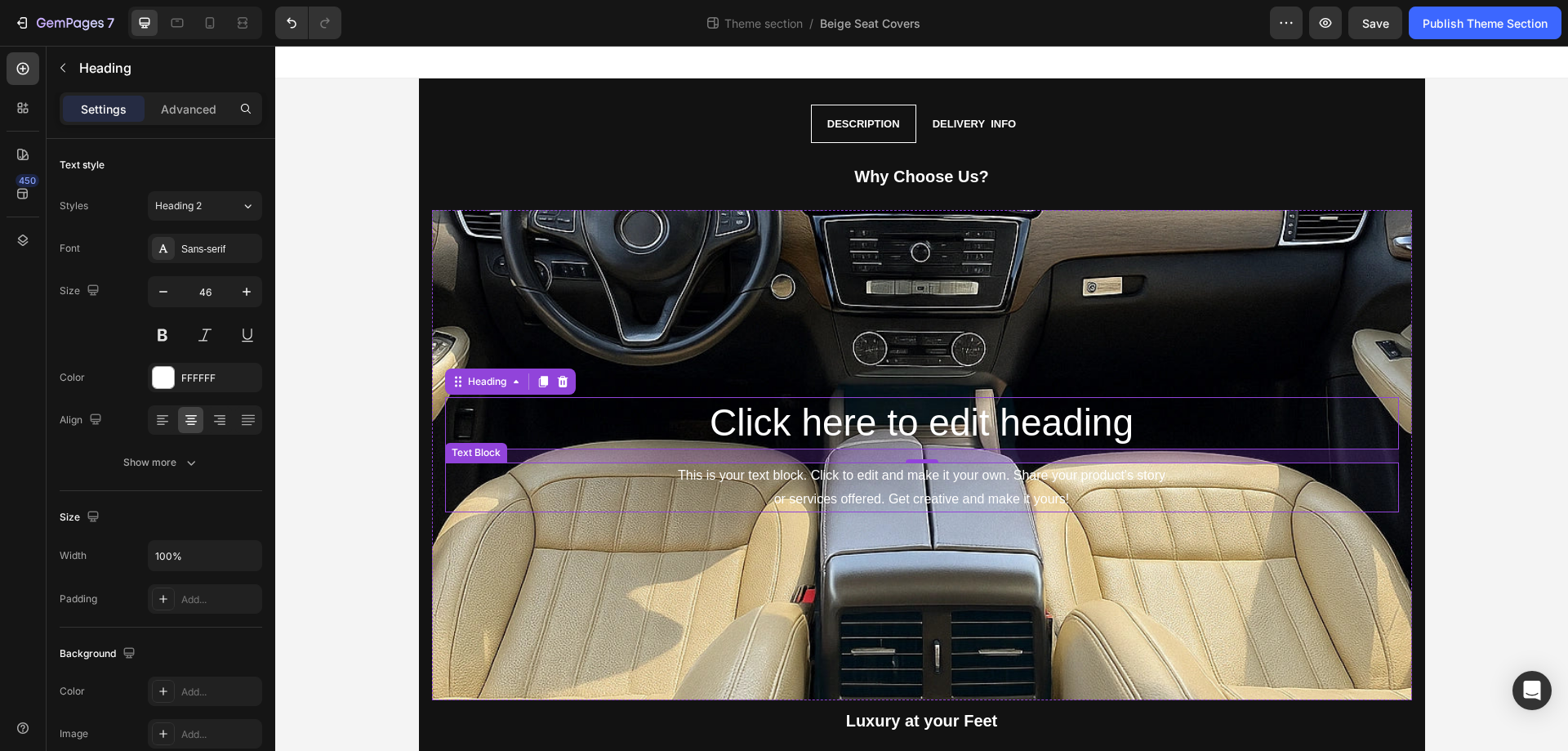
click at [788, 494] on div "This is your text block. Click to edit and make it your own. Share your product…" at bounding box center [923, 488] width 954 height 51
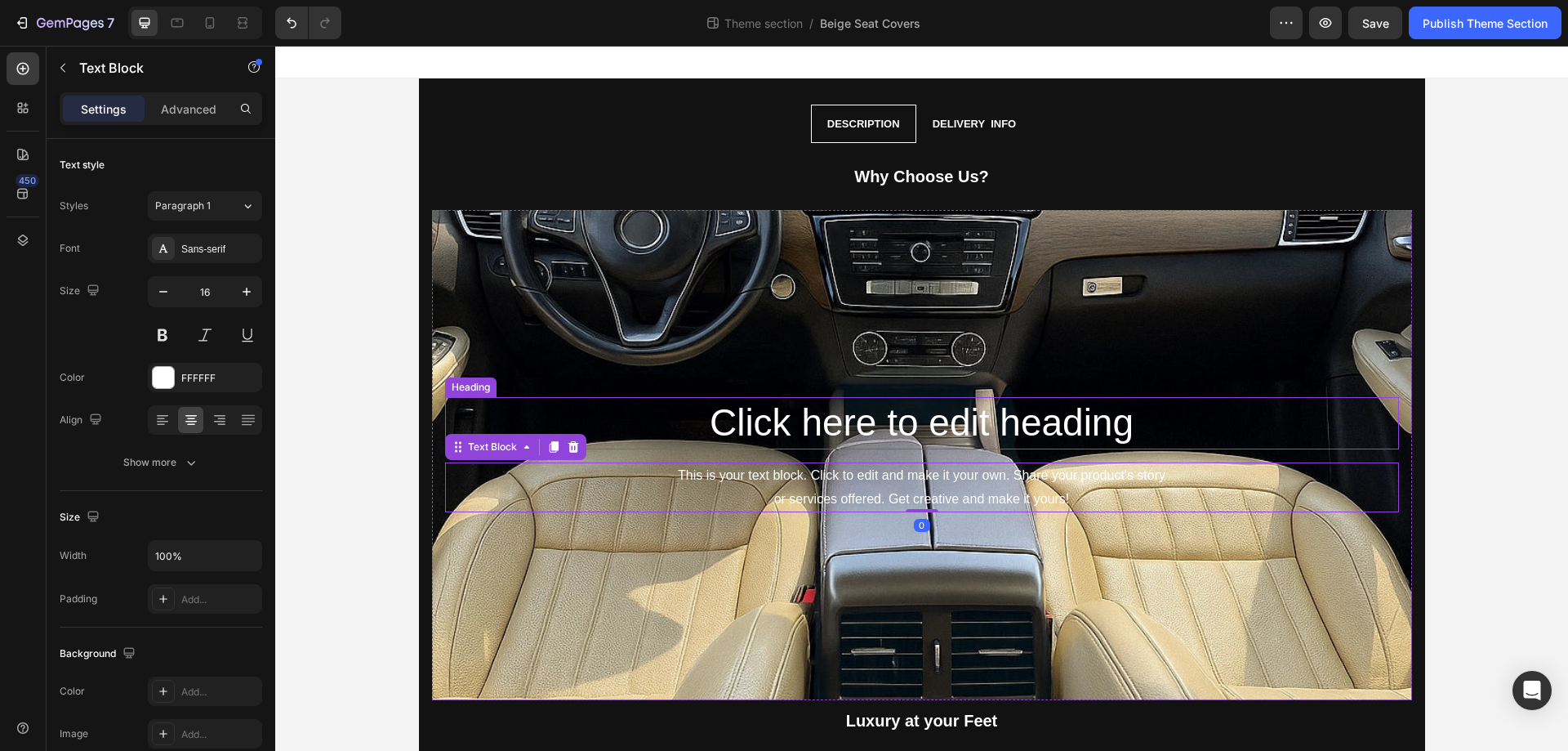
click at [673, 419] on h2 "Click here to edit heading" at bounding box center [923, 423] width 954 height 52
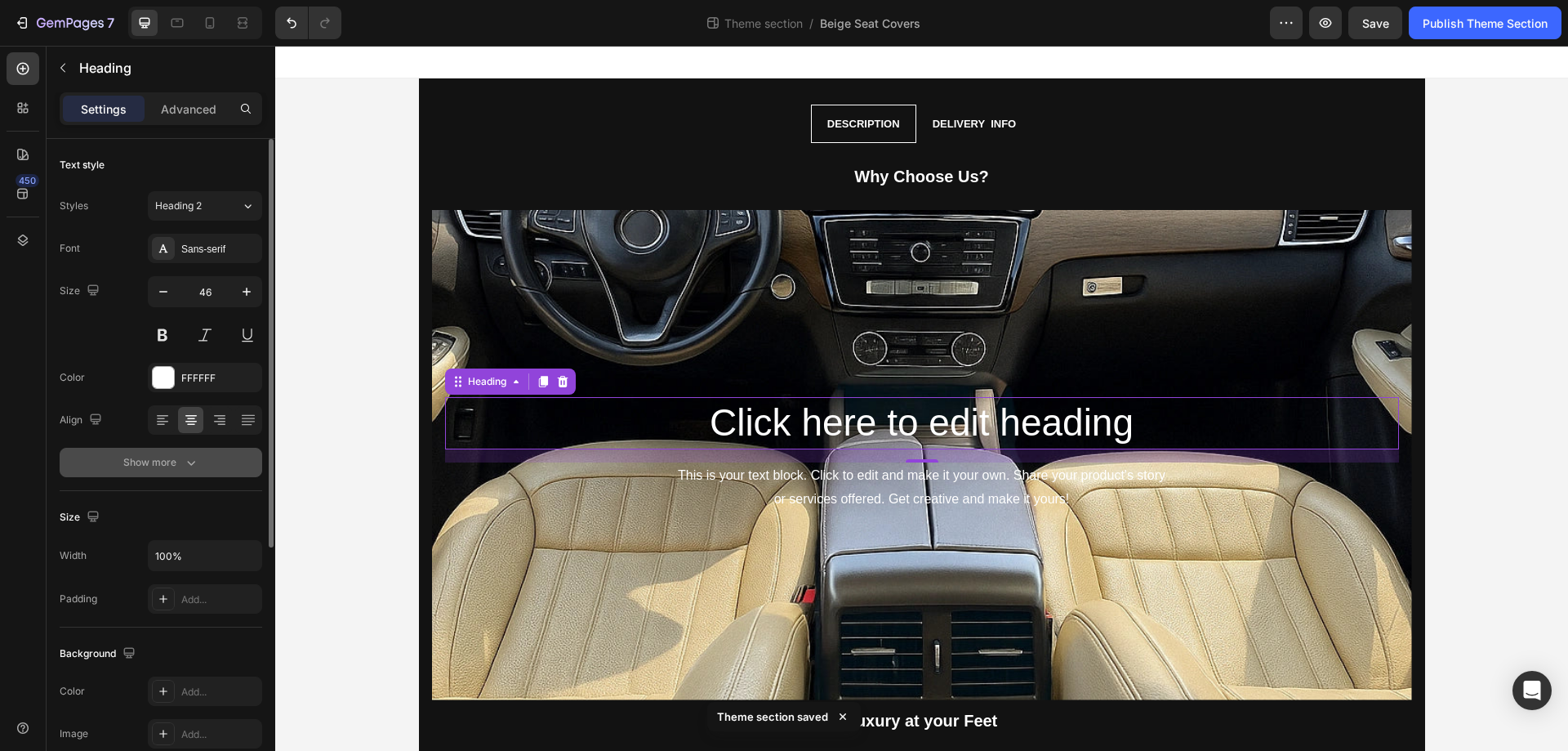
click at [173, 468] on div "Show more" at bounding box center [161, 462] width 76 height 16
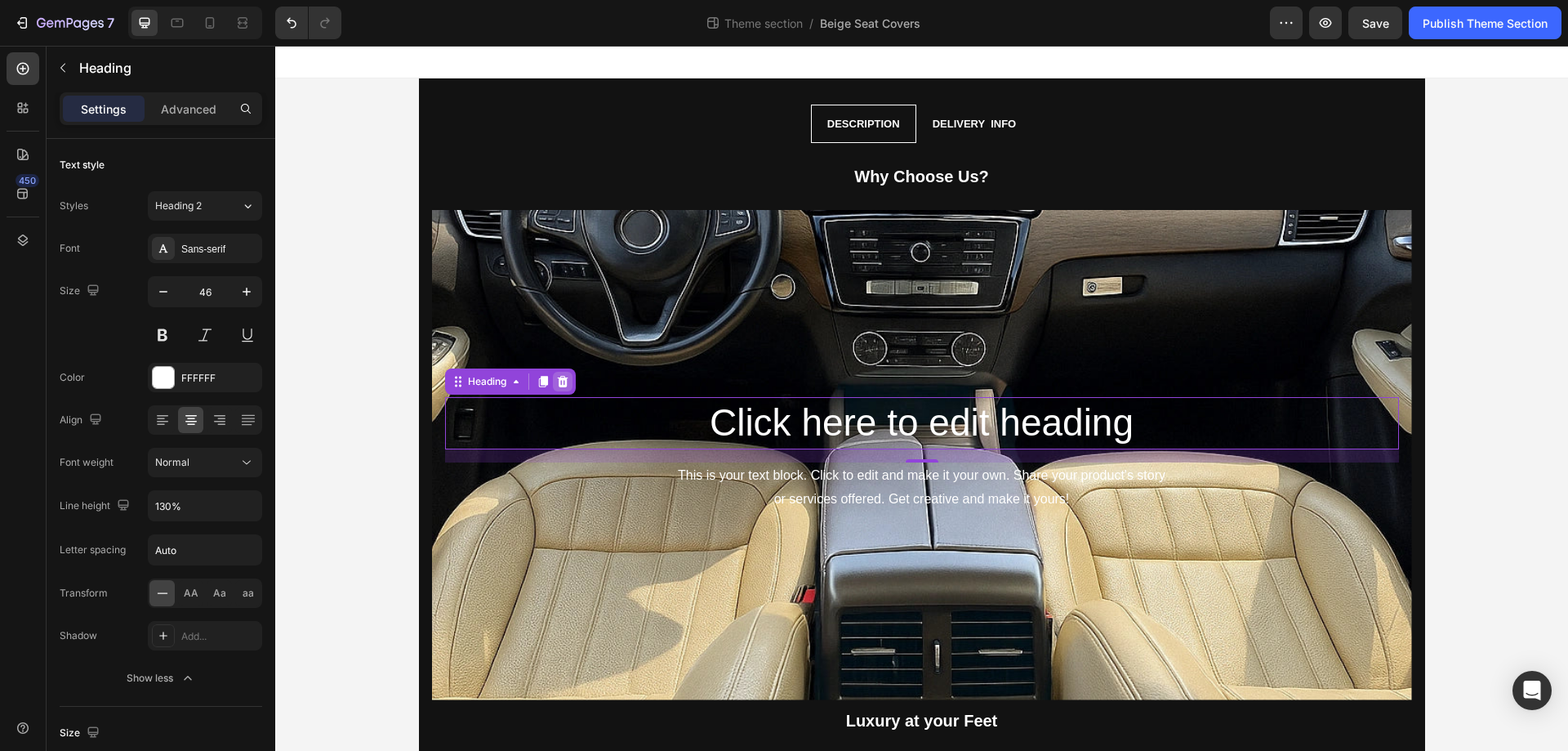
click at [557, 380] on icon at bounding box center [562, 381] width 10 height 11
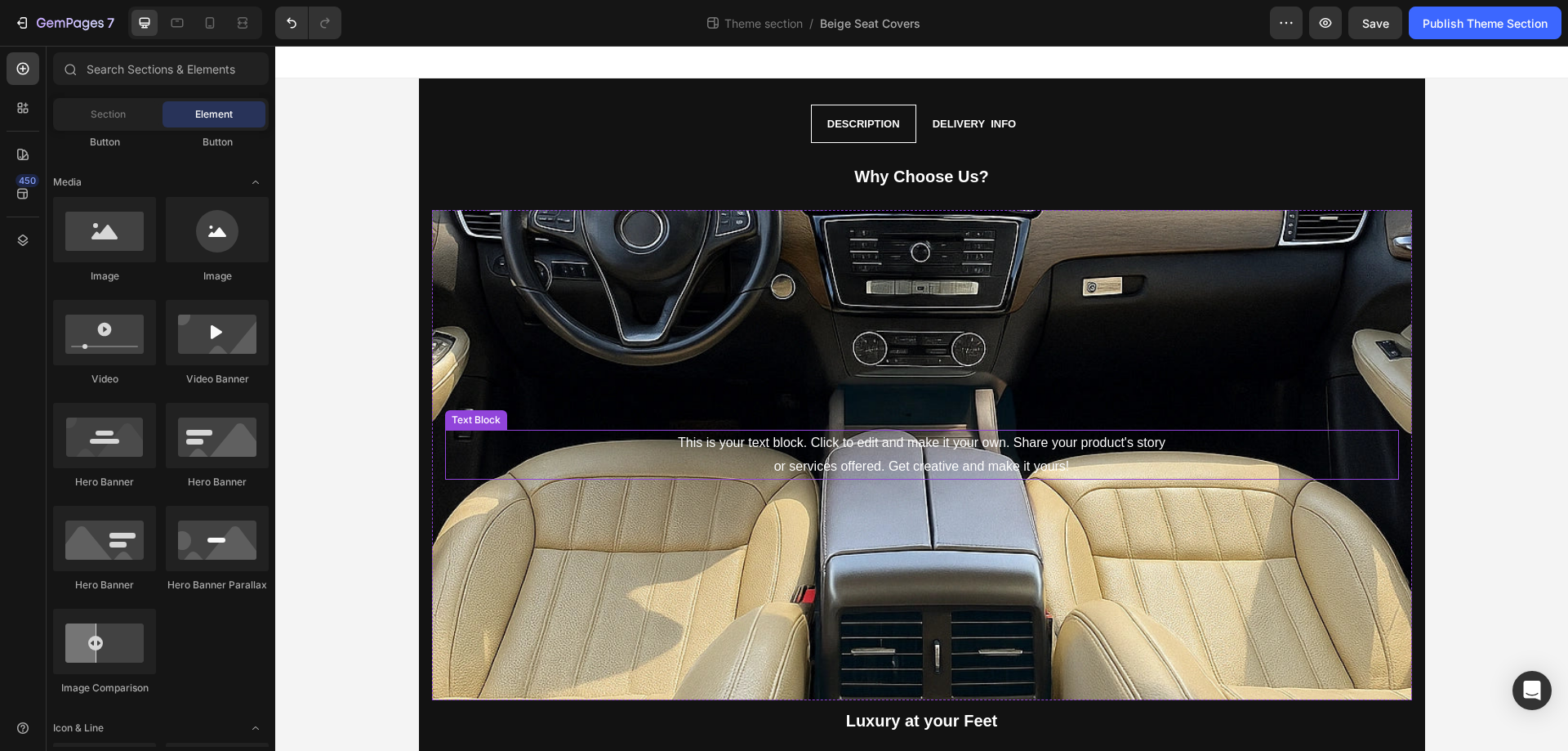
click at [857, 449] on div "This is your text block. Click to edit and make it your own. Share your product…" at bounding box center [923, 455] width 954 height 51
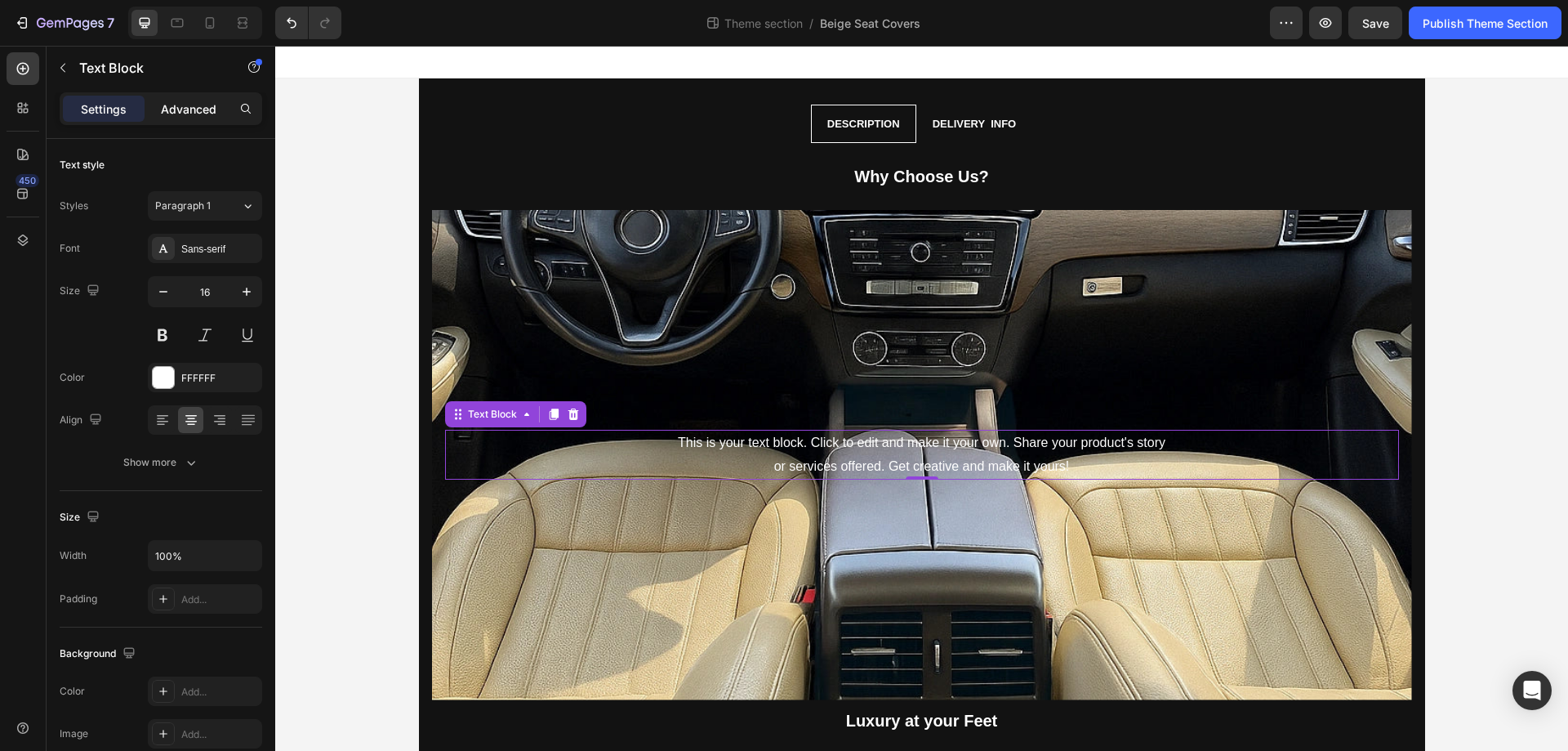
click at [199, 106] on p "Advanced" at bounding box center [189, 109] width 56 height 17
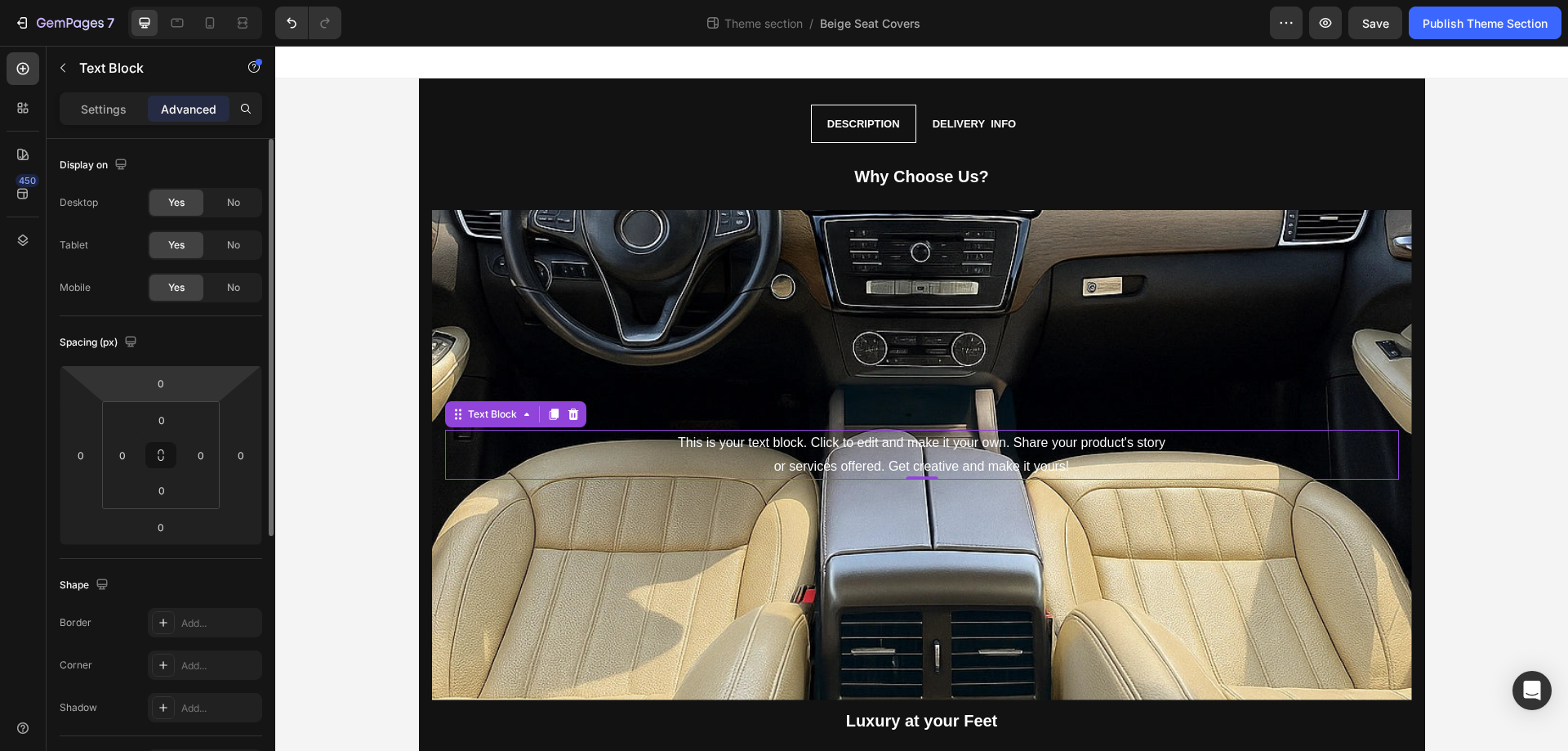
scroll to position [432, 0]
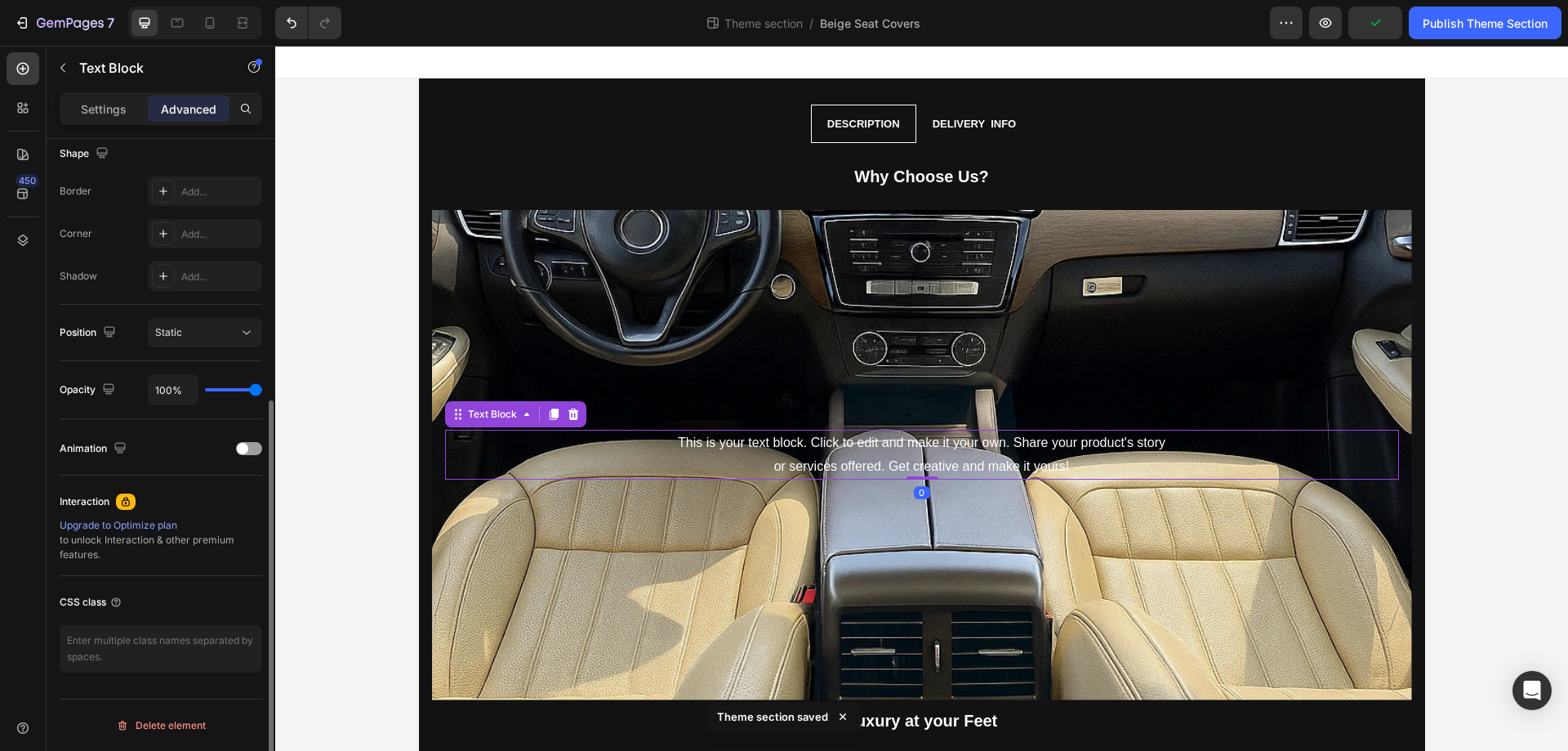
type input "80%"
type input "80"
type input "67%"
type input "67"
type input "61%"
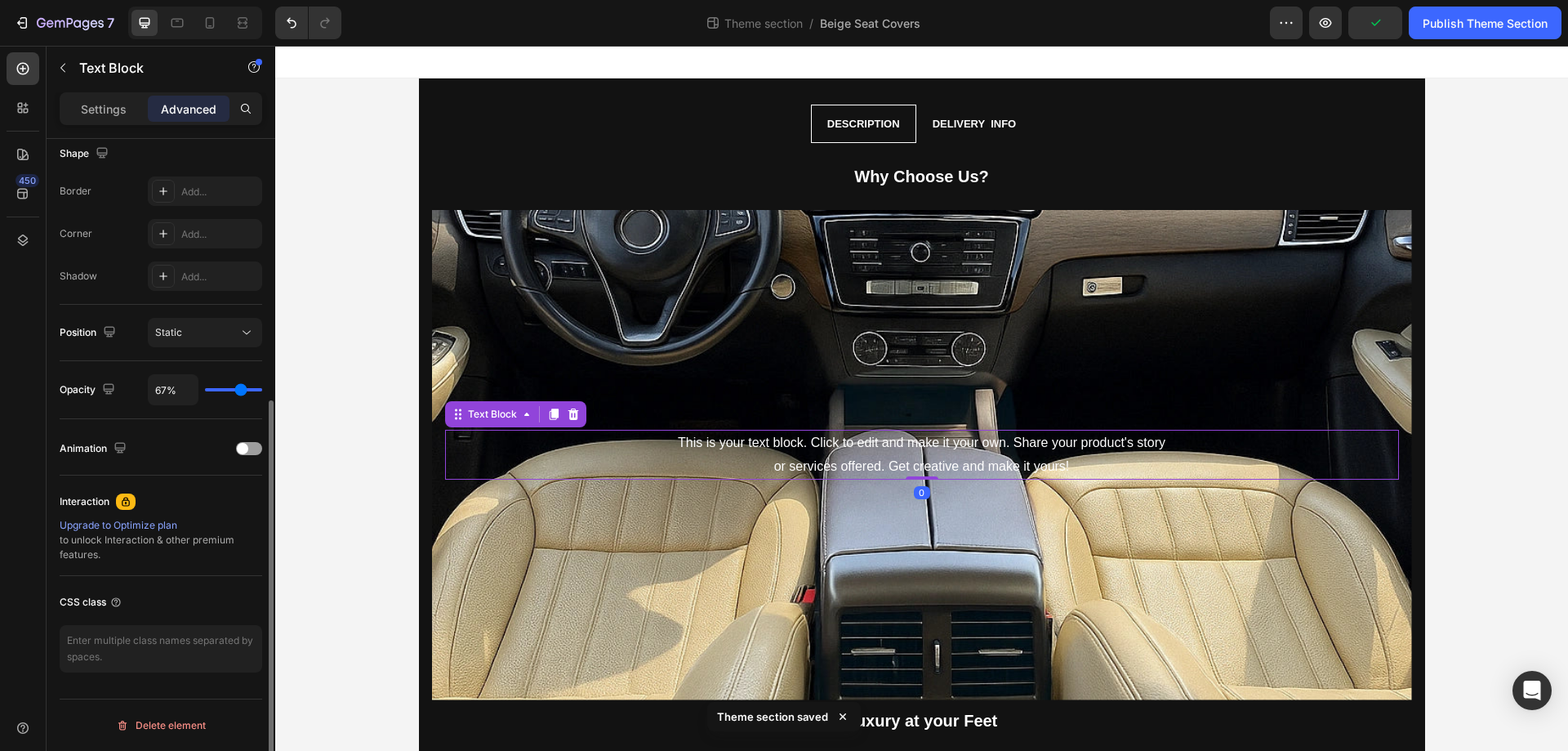
type input "61"
type input "56%"
type input "56"
type input "54%"
type input "54"
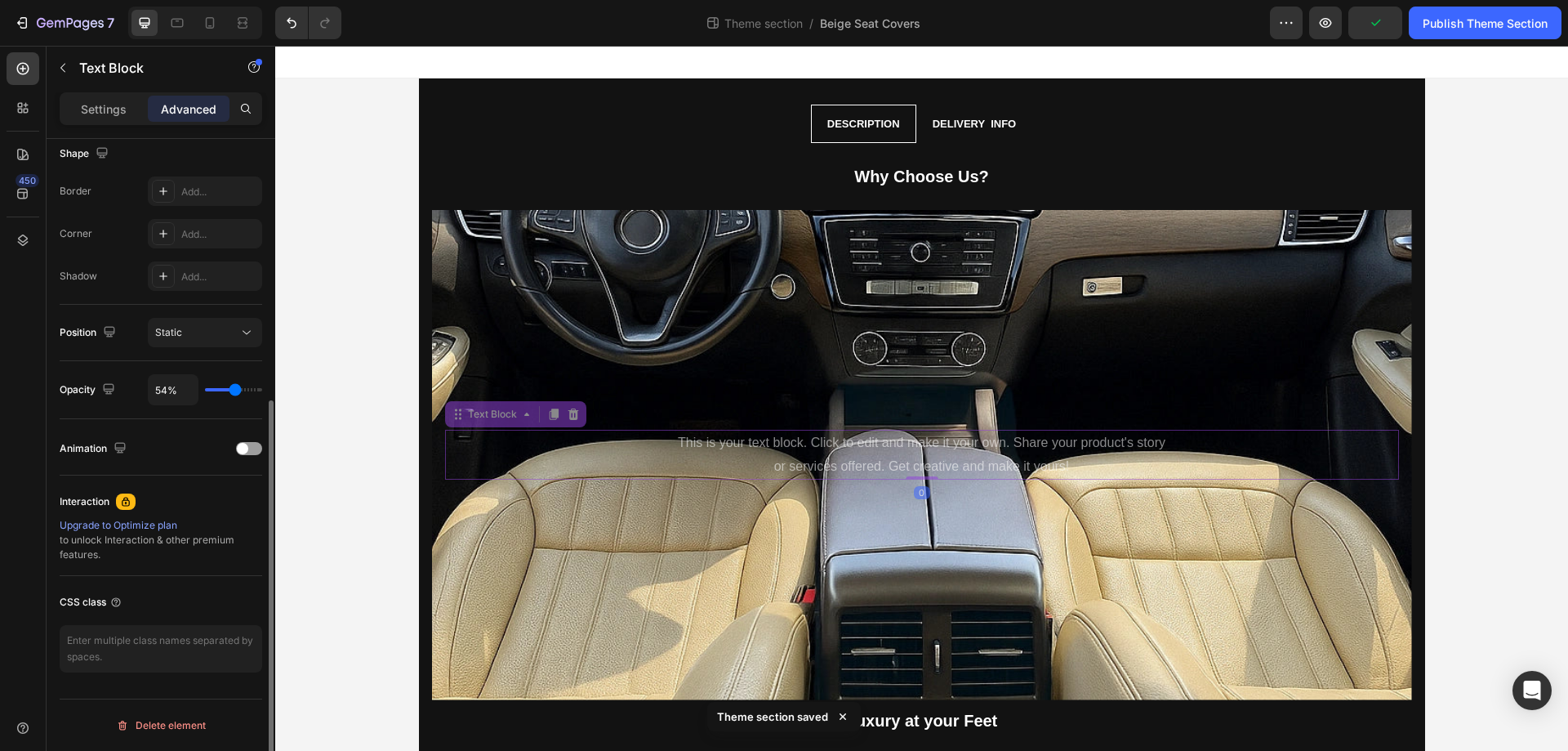
type input "50%"
type input "50"
type input "44%"
type input "44"
type input "35%"
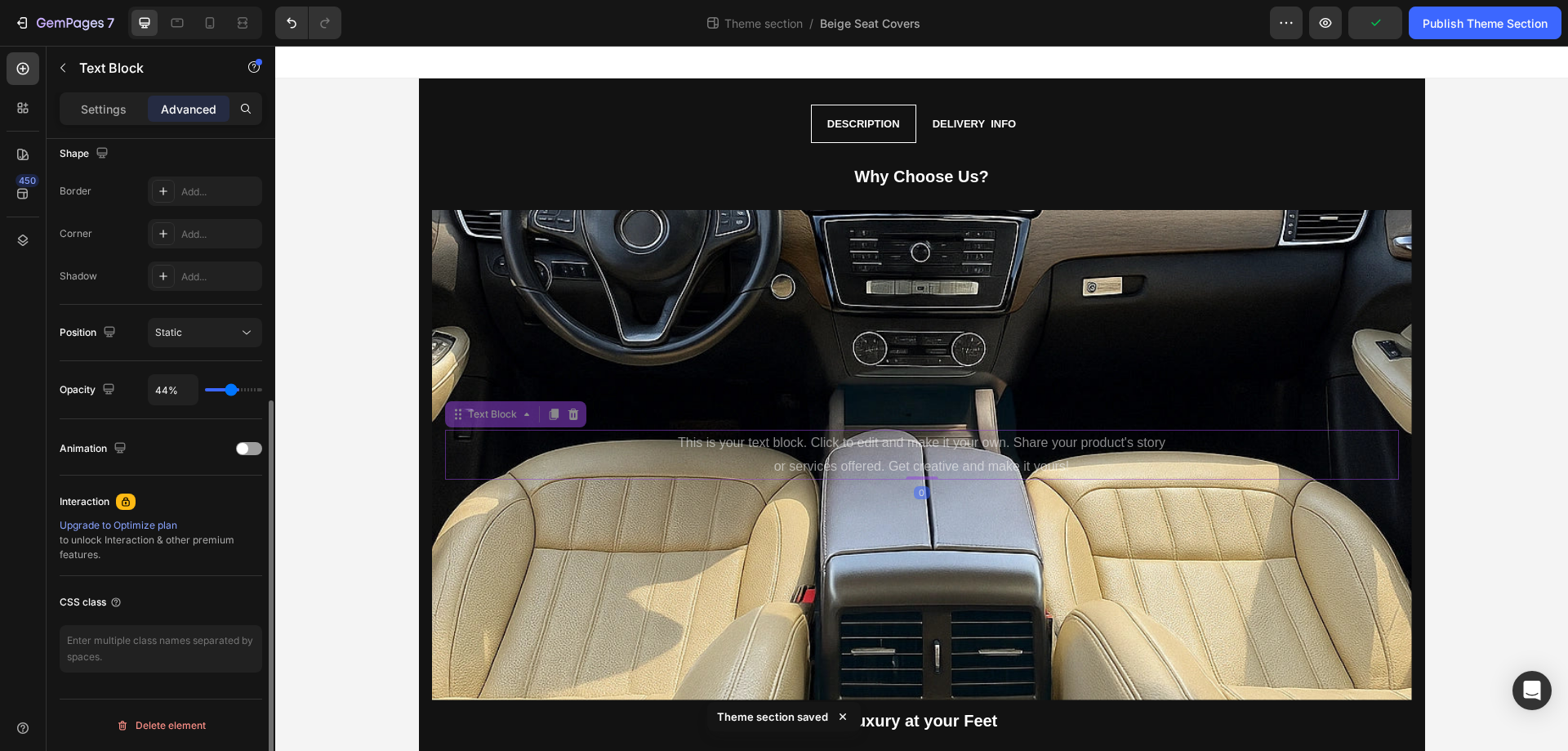
type input "35"
type input "28%"
type input "28"
type input "20%"
type input "20"
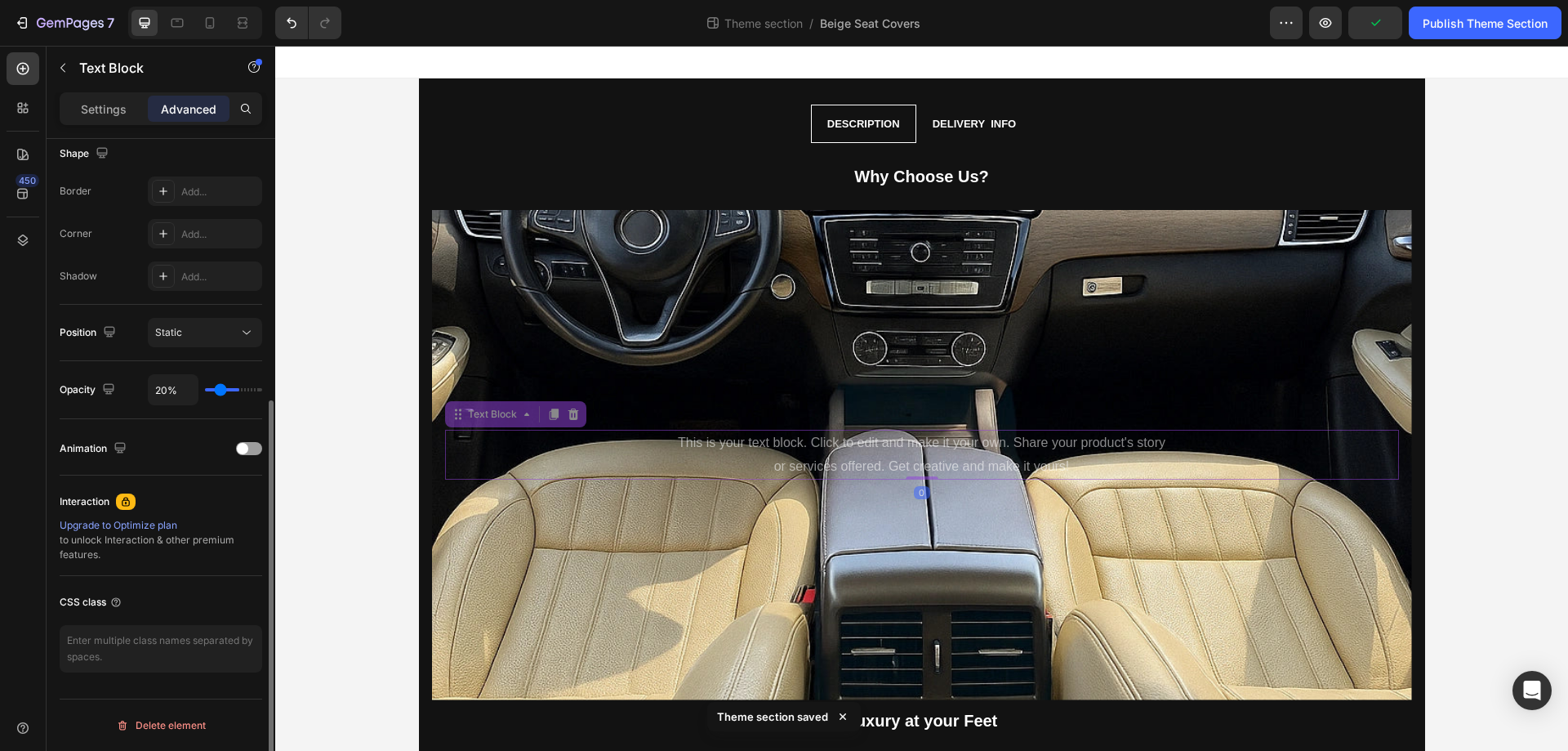
type input "13%"
type input "13"
type input "7%"
type input "7"
type input "6%"
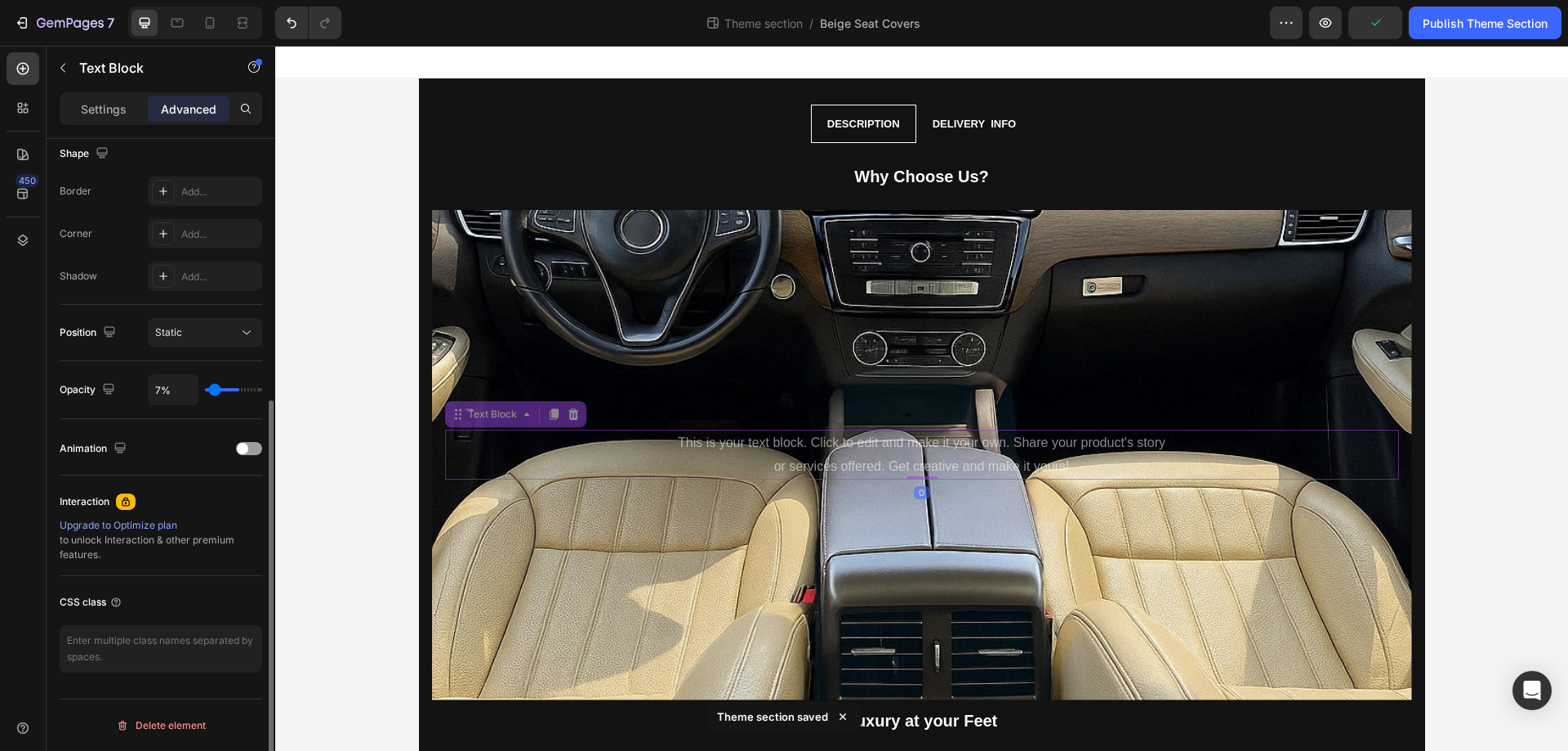
type input "6"
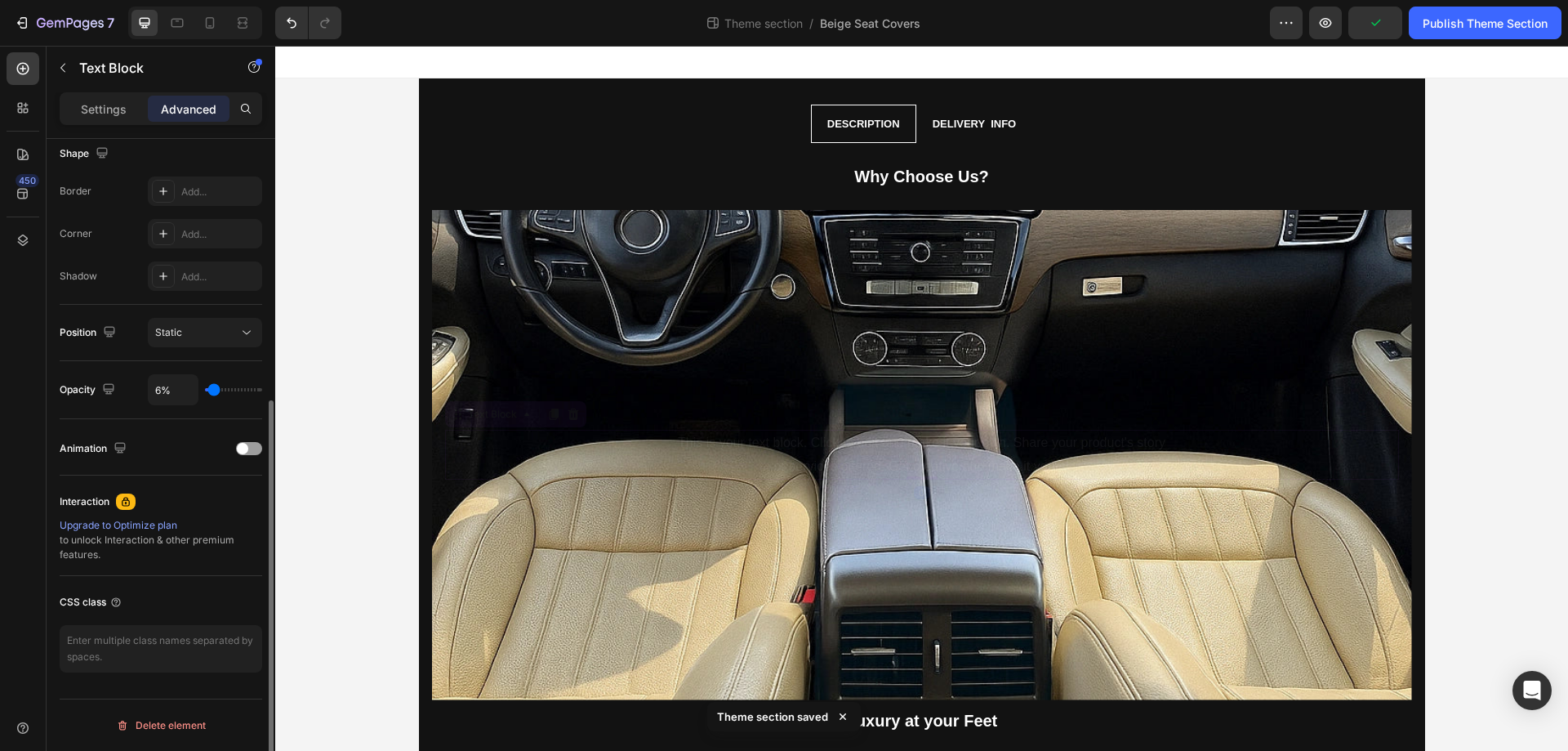
type input "26%"
type input "26"
type input "33%"
type input "33"
type input "37%"
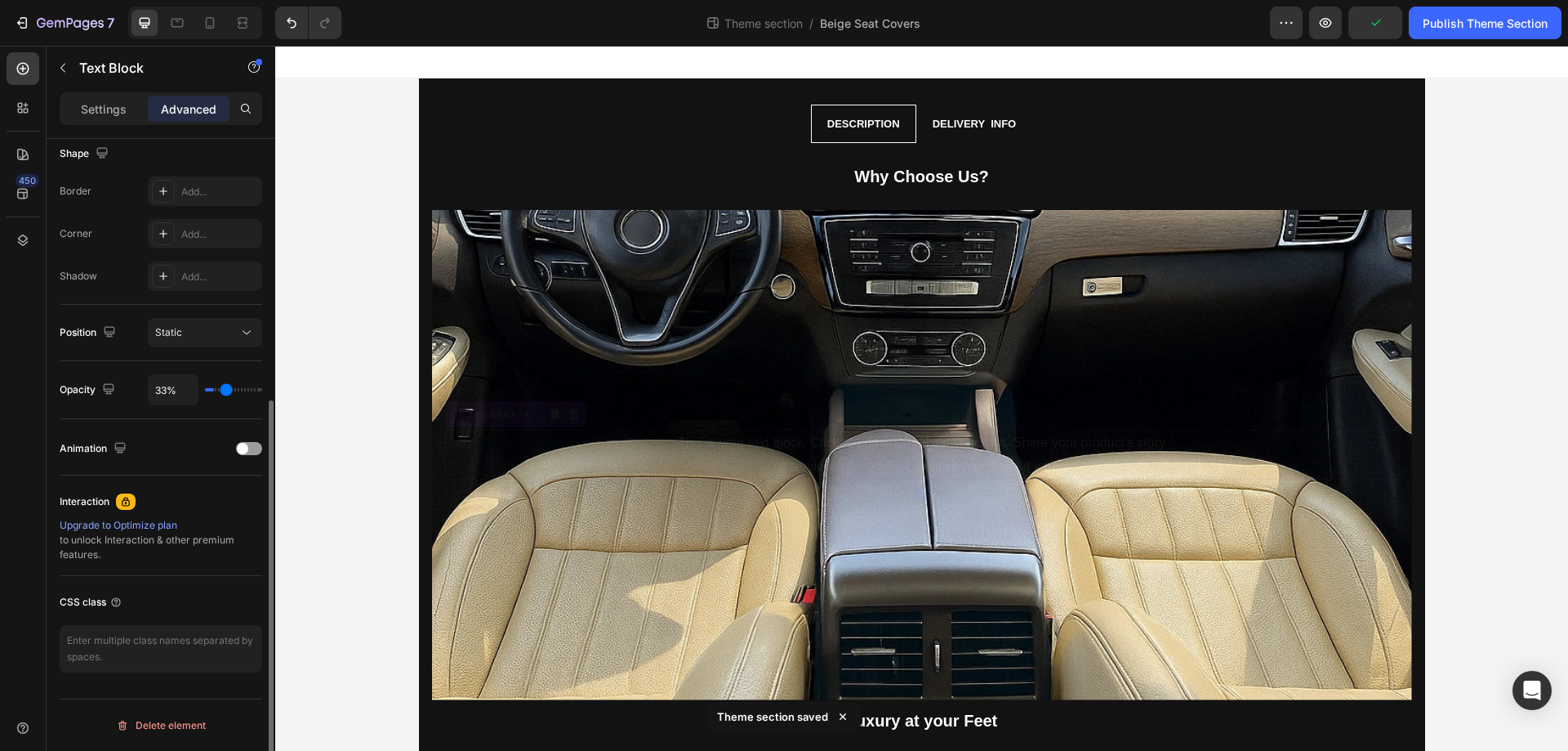
type input "37"
type input "44%"
type input "44"
type input "52%"
type input "52"
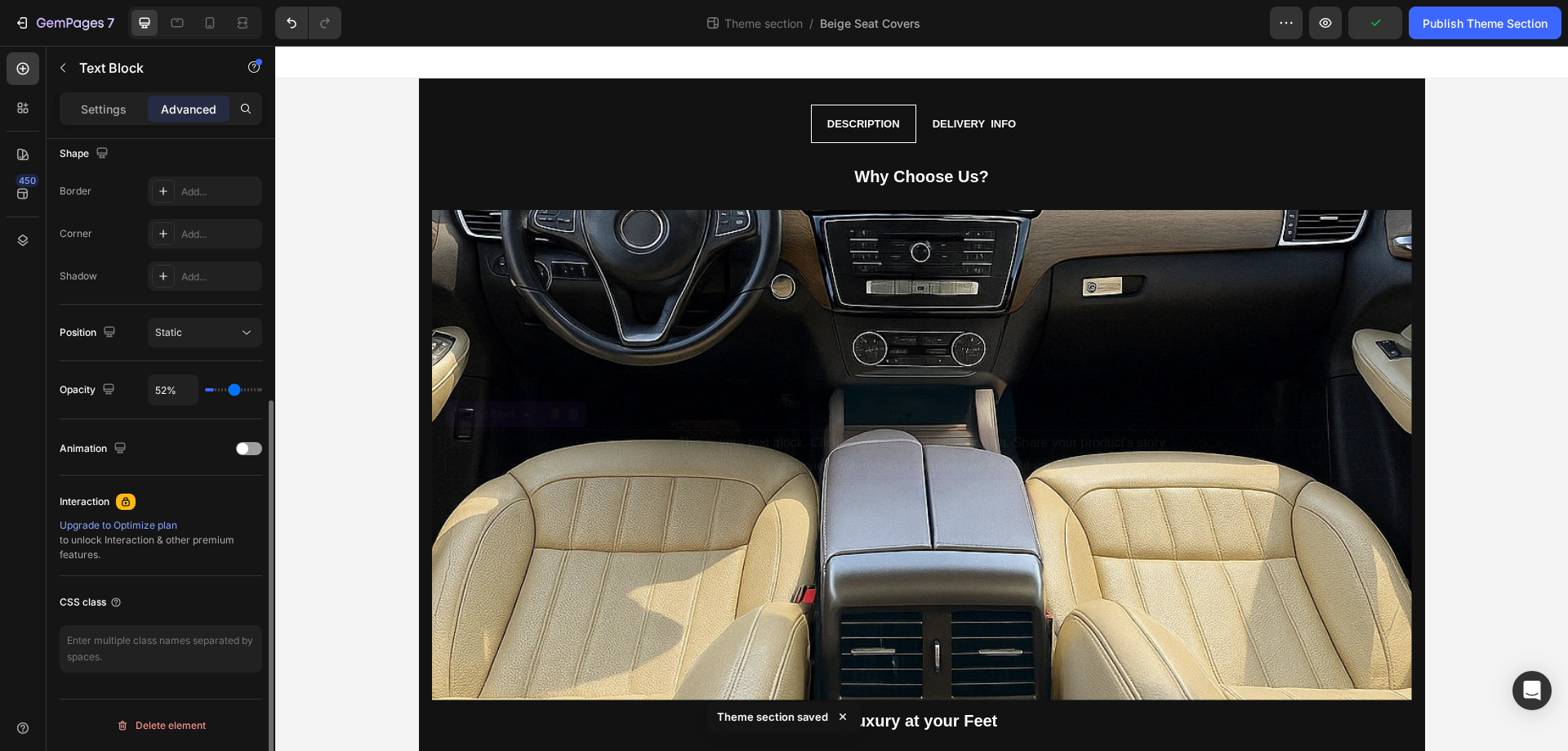
type input "61%"
type input "61"
type input "67%"
type input "67"
type input "70%"
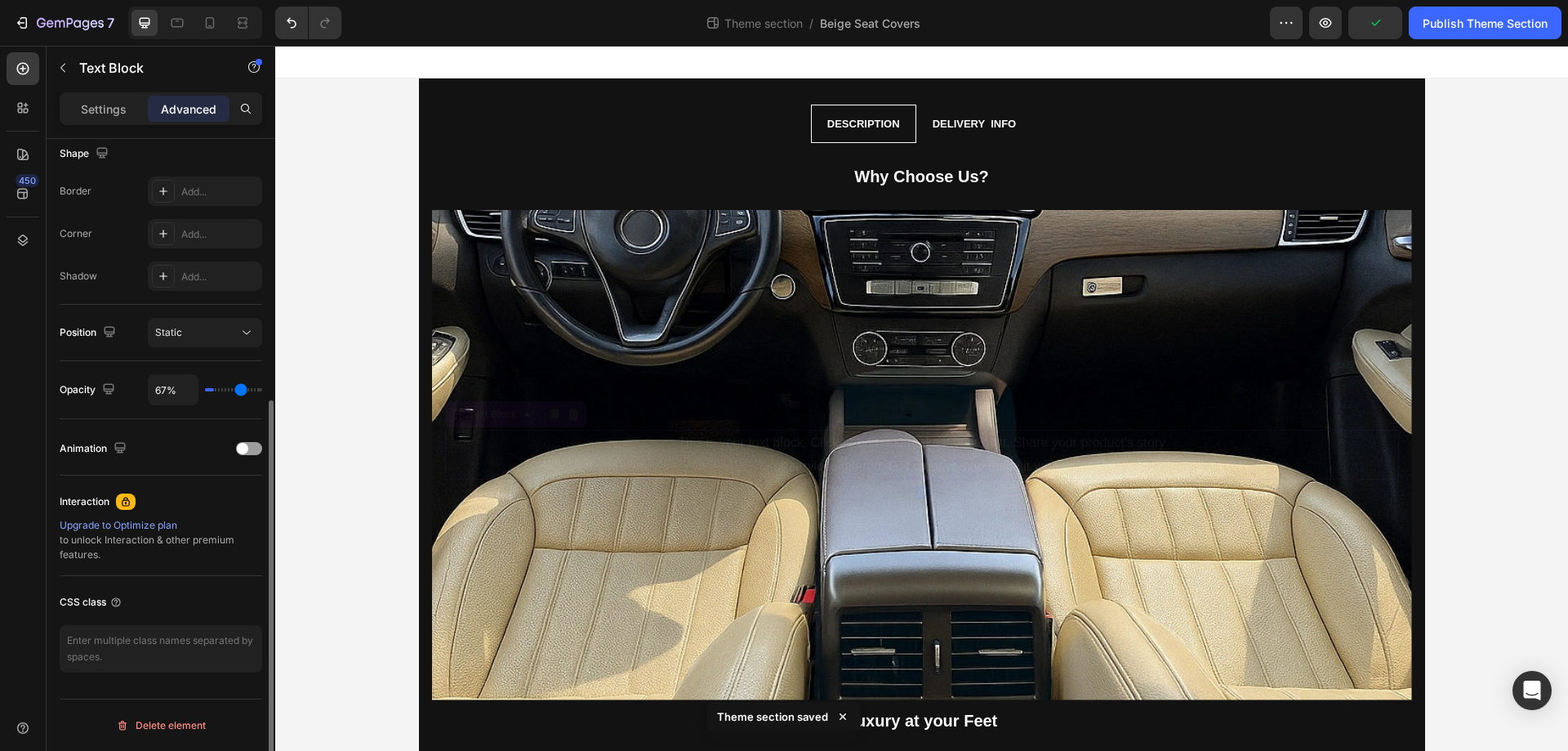
type input "70"
type input "74%"
type input "74"
type input "76%"
type input "76"
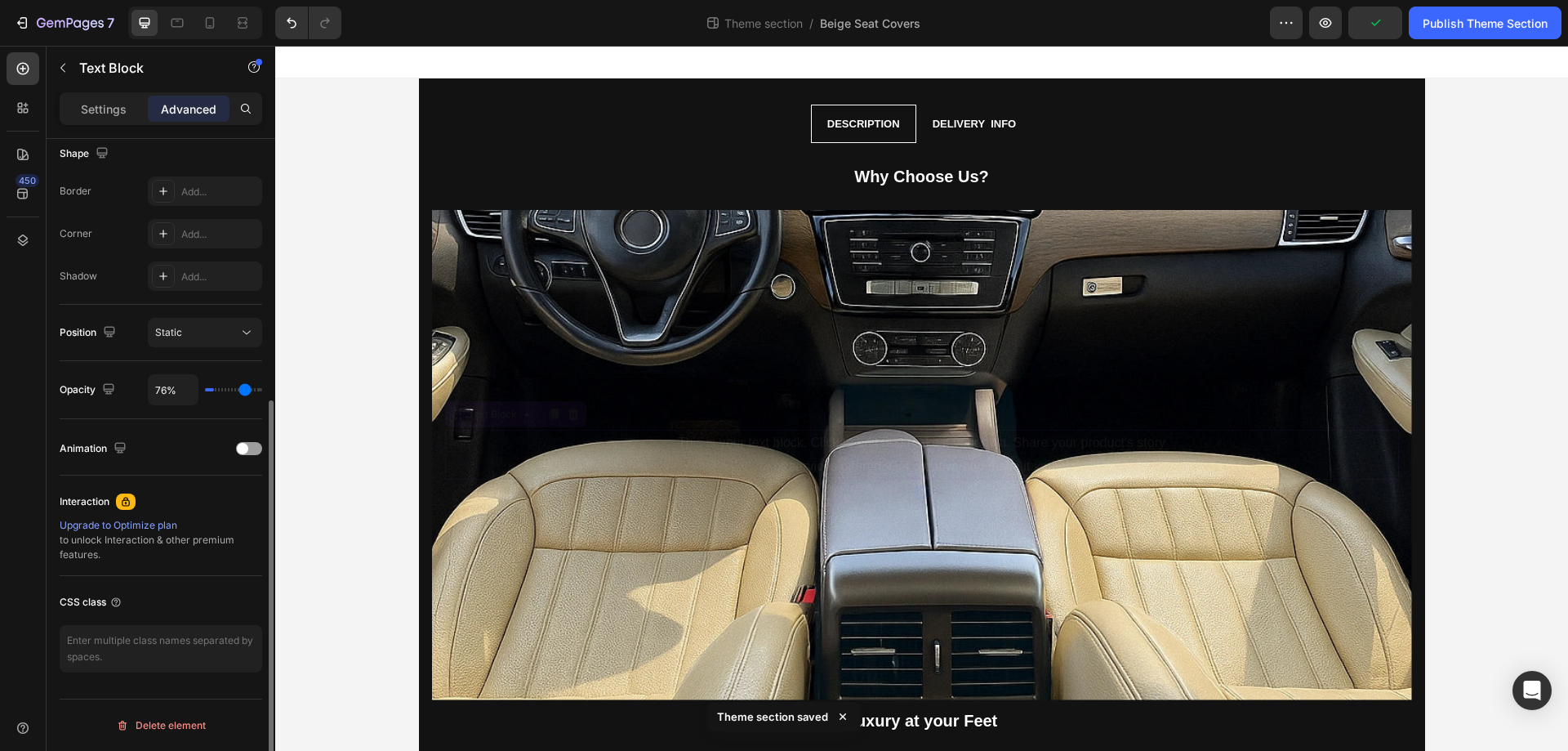
type input "78%"
type input "78"
type input "81%"
type input "81"
type input "85%"
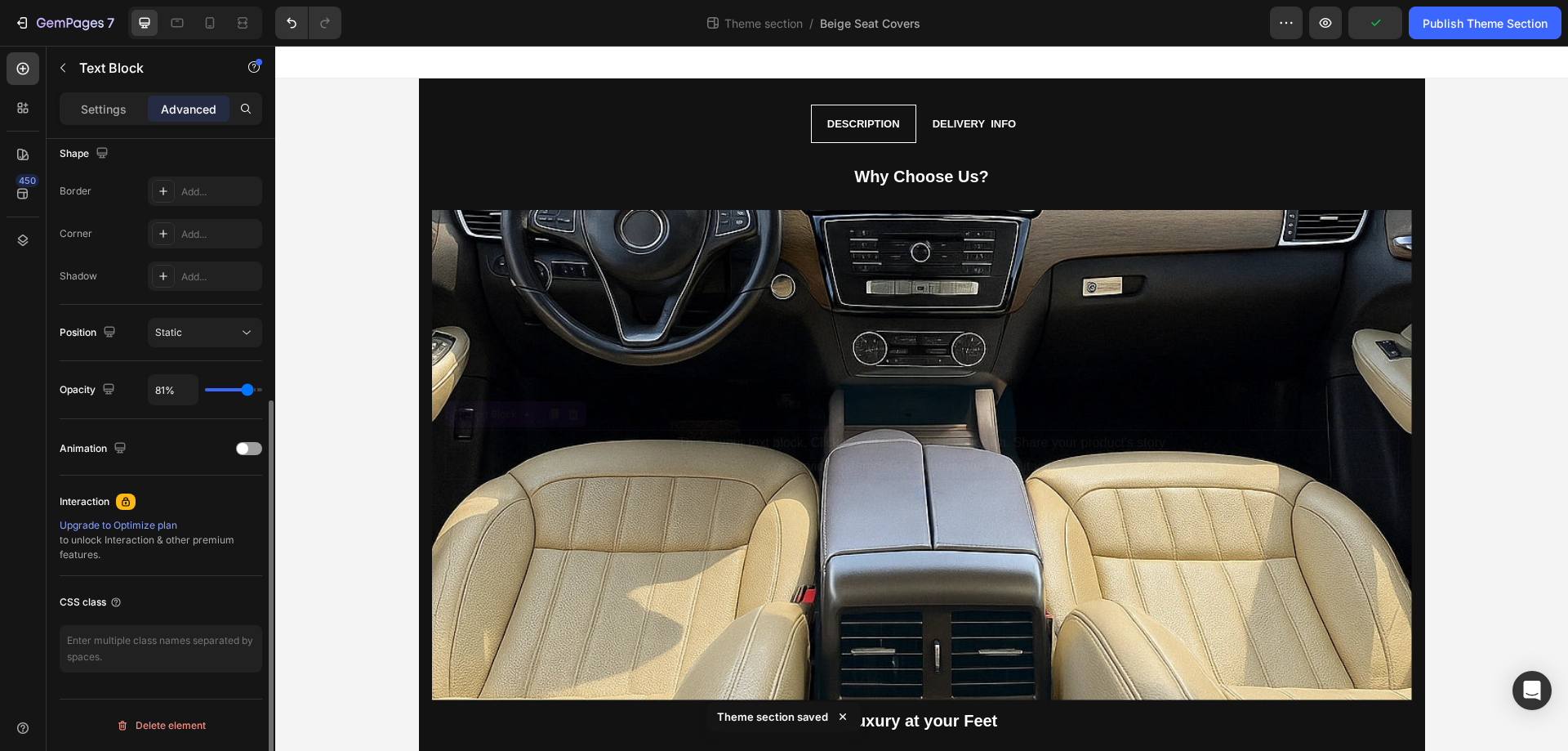
type input "85"
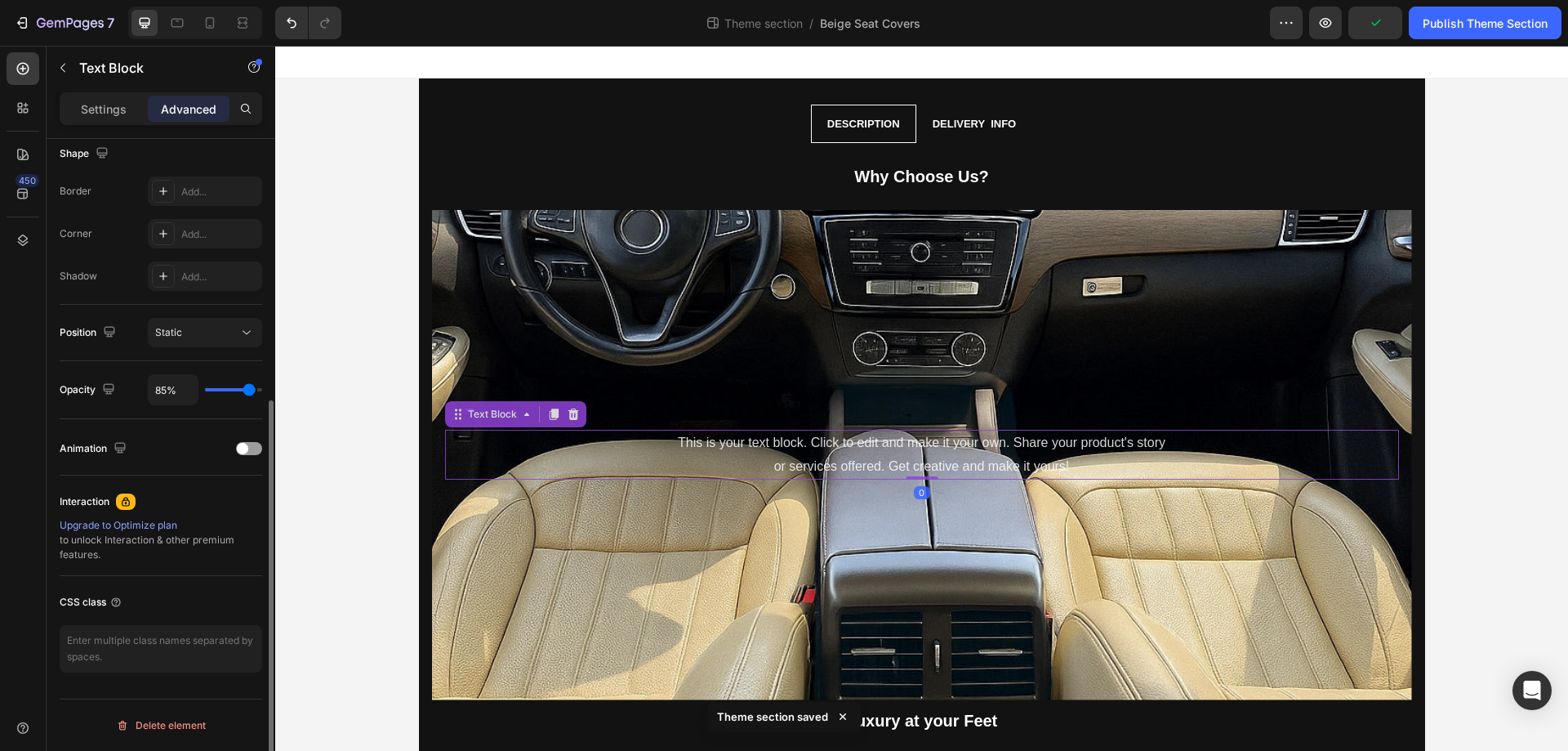
type input "91%"
type input "91"
type input "94%"
type input "94"
type input "98%"
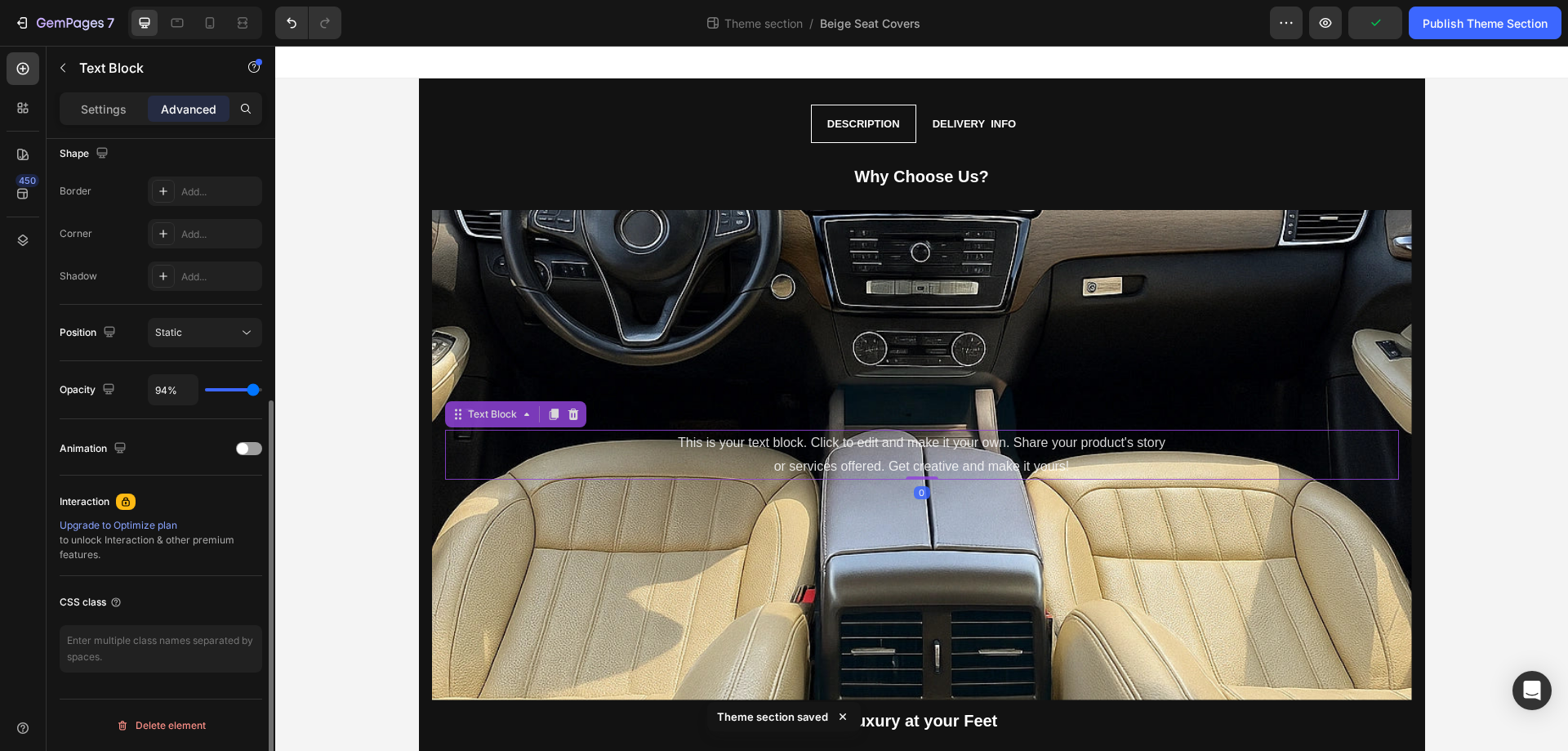
type input "98"
type input "100%"
type input "100"
drag, startPoint x: 250, startPoint y: 388, endPoint x: 269, endPoint y: 395, distance: 20.2
click at [263, 391] on input "range" at bounding box center [233, 390] width 58 height 3
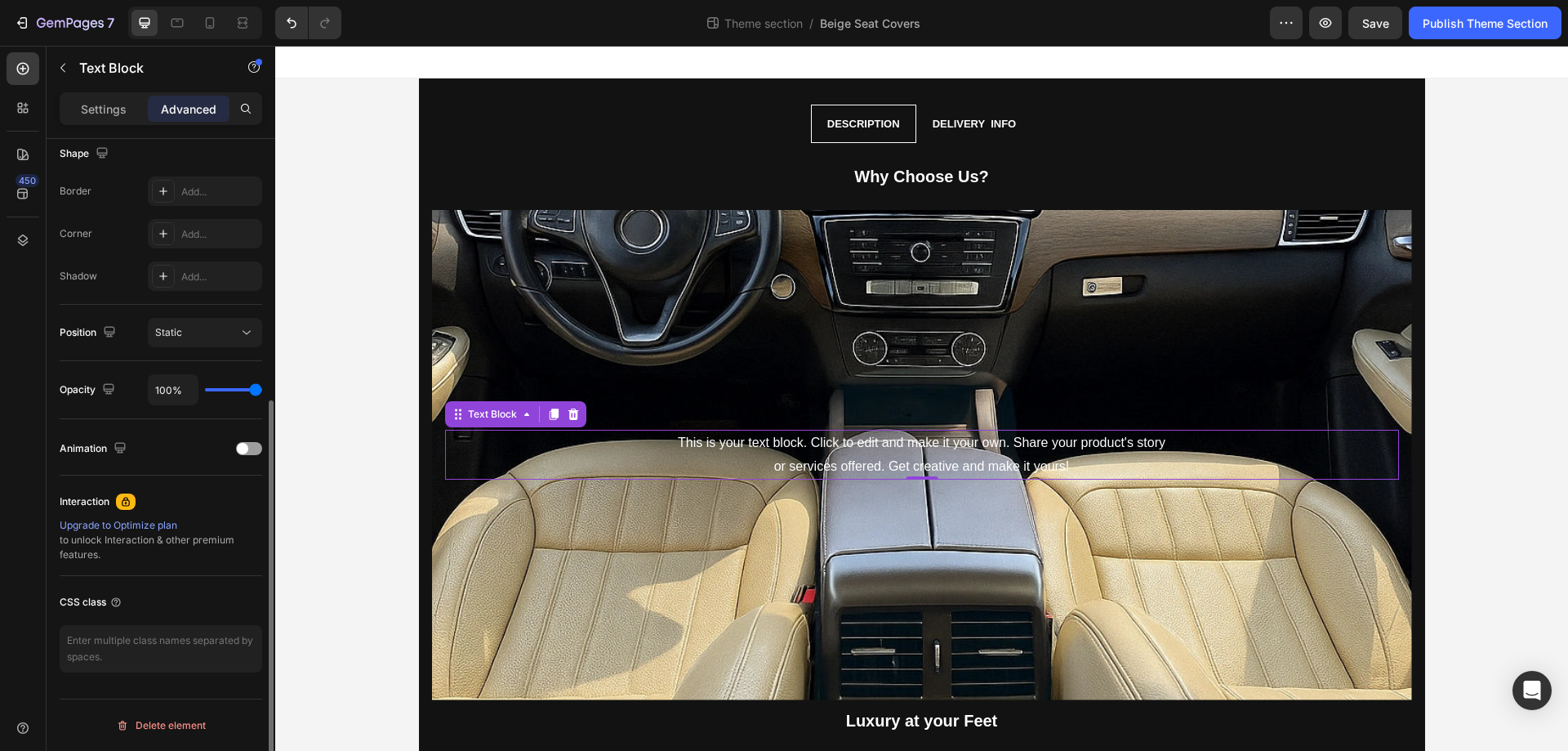
scroll to position [0, 0]
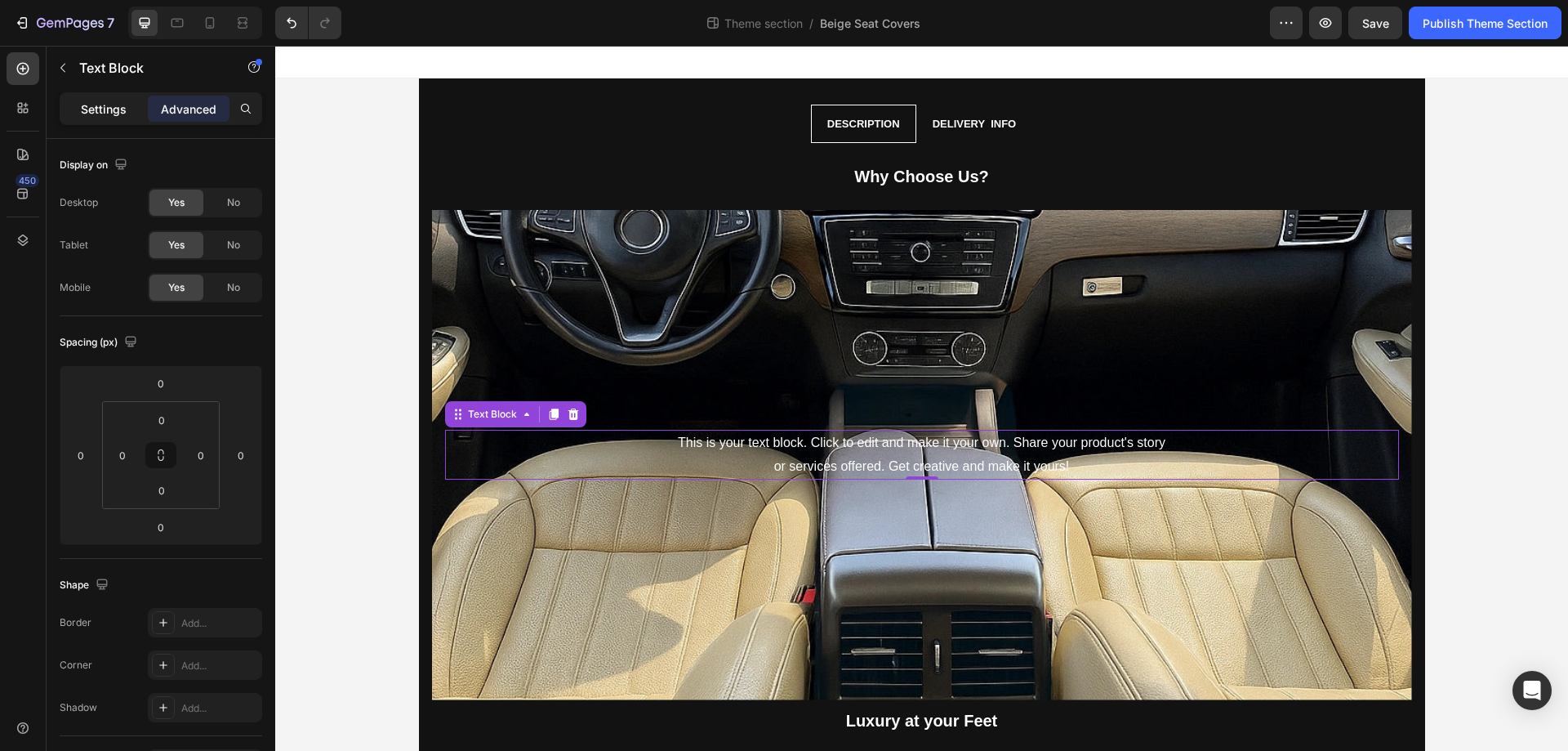
click at [116, 113] on p "Settings" at bounding box center [103, 109] width 45 height 17
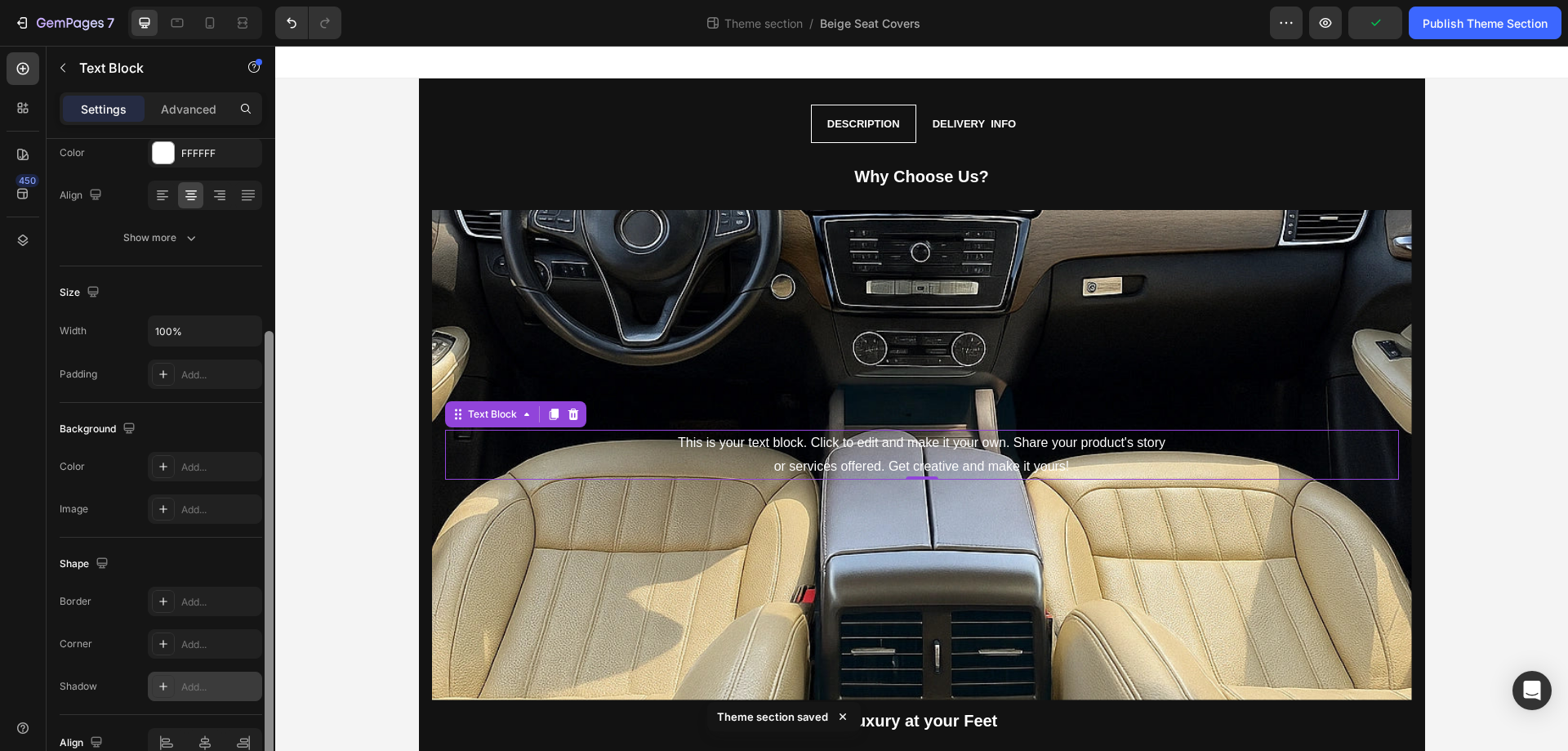
scroll to position [248, 0]
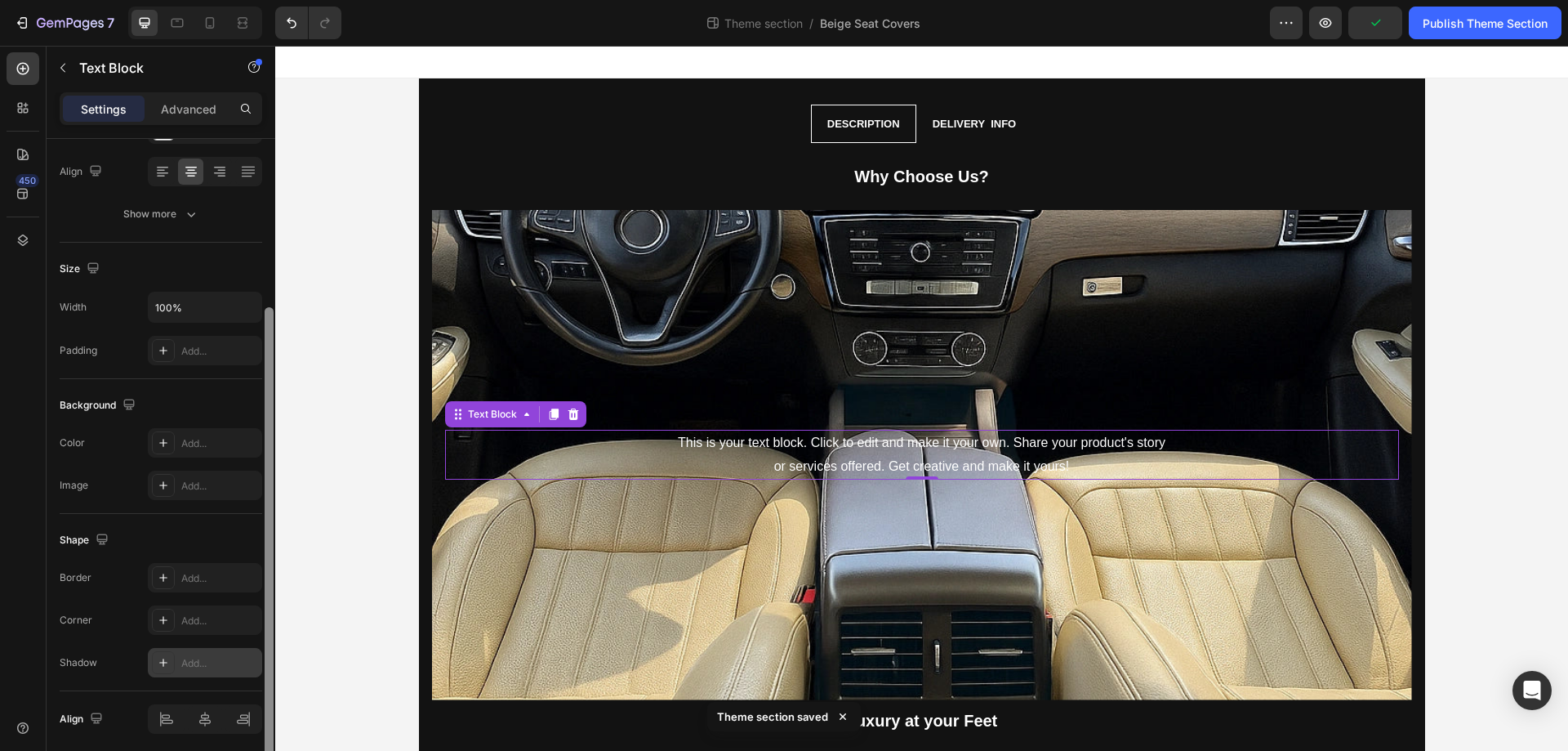
drag, startPoint x: 269, startPoint y: 483, endPoint x: 246, endPoint y: 652, distance: 170.6
click at [246, 652] on div "Text style Styles Paragraph 1 Font Sans-serif Size 16 Color FFFFFF Align Show m…" at bounding box center [160, 468] width 228 height 658
click at [173, 432] on div at bounding box center [163, 443] width 23 height 23
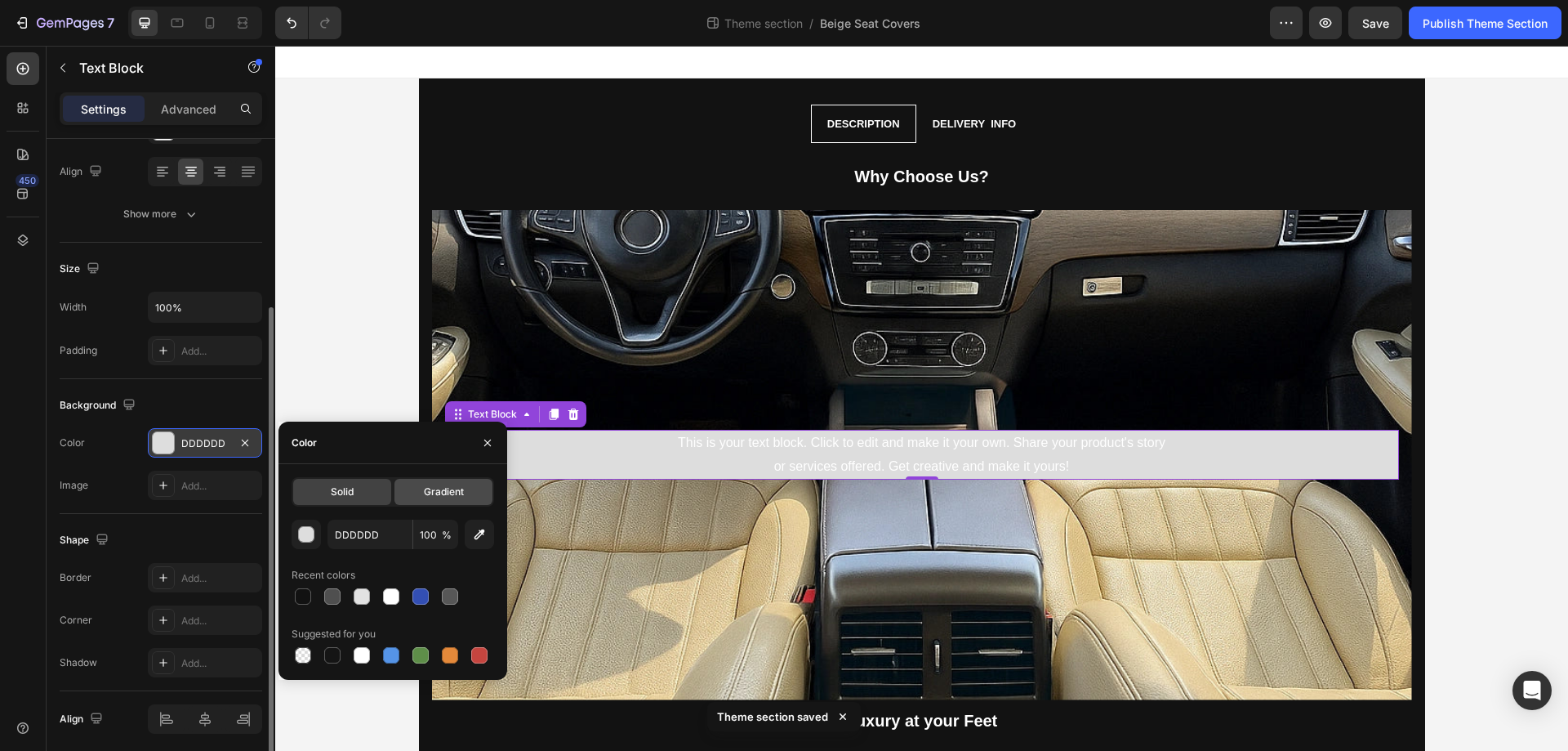
click at [414, 492] on div "Gradient" at bounding box center [444, 492] width 98 height 26
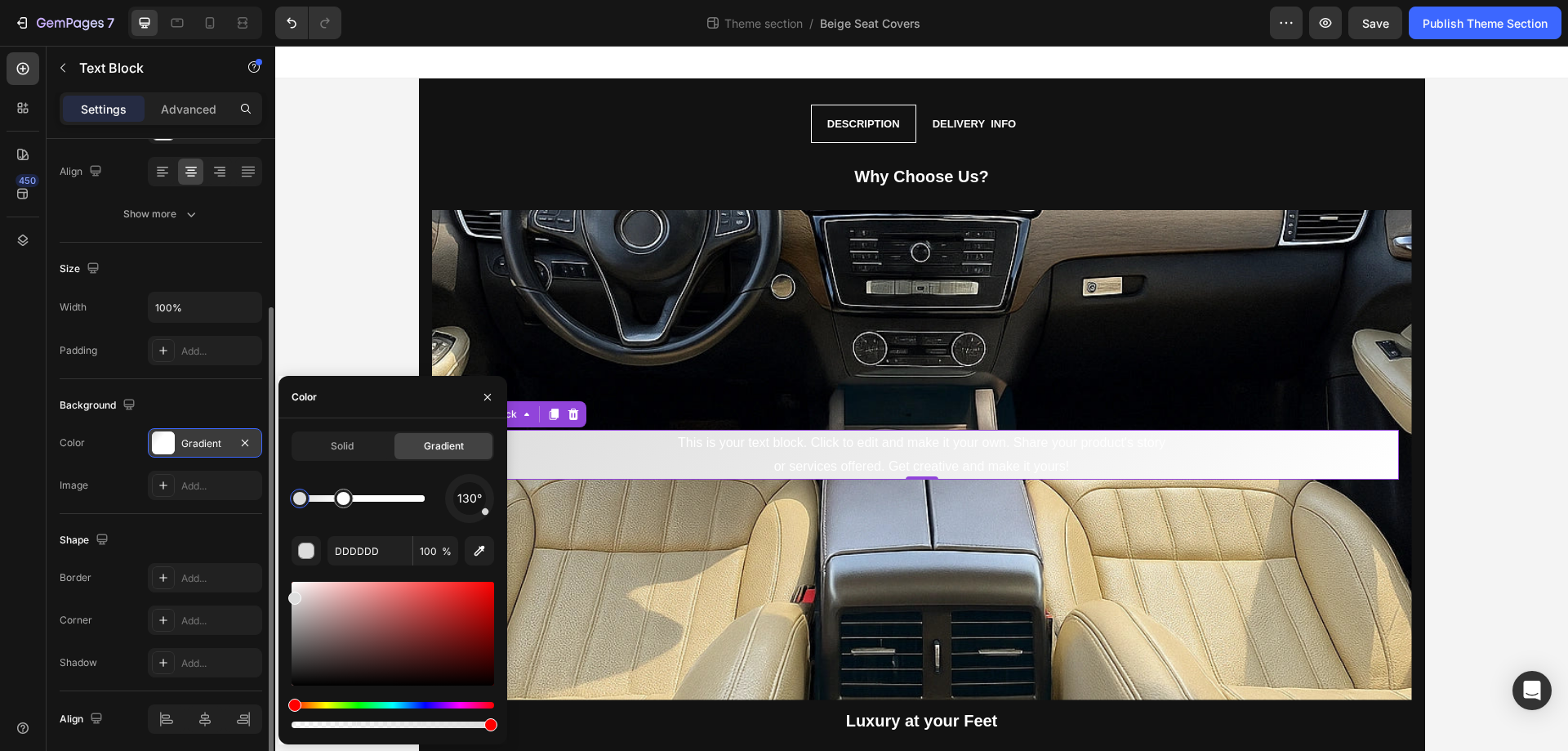
drag, startPoint x: 421, startPoint y: 505, endPoint x: 344, endPoint y: 509, distance: 77.1
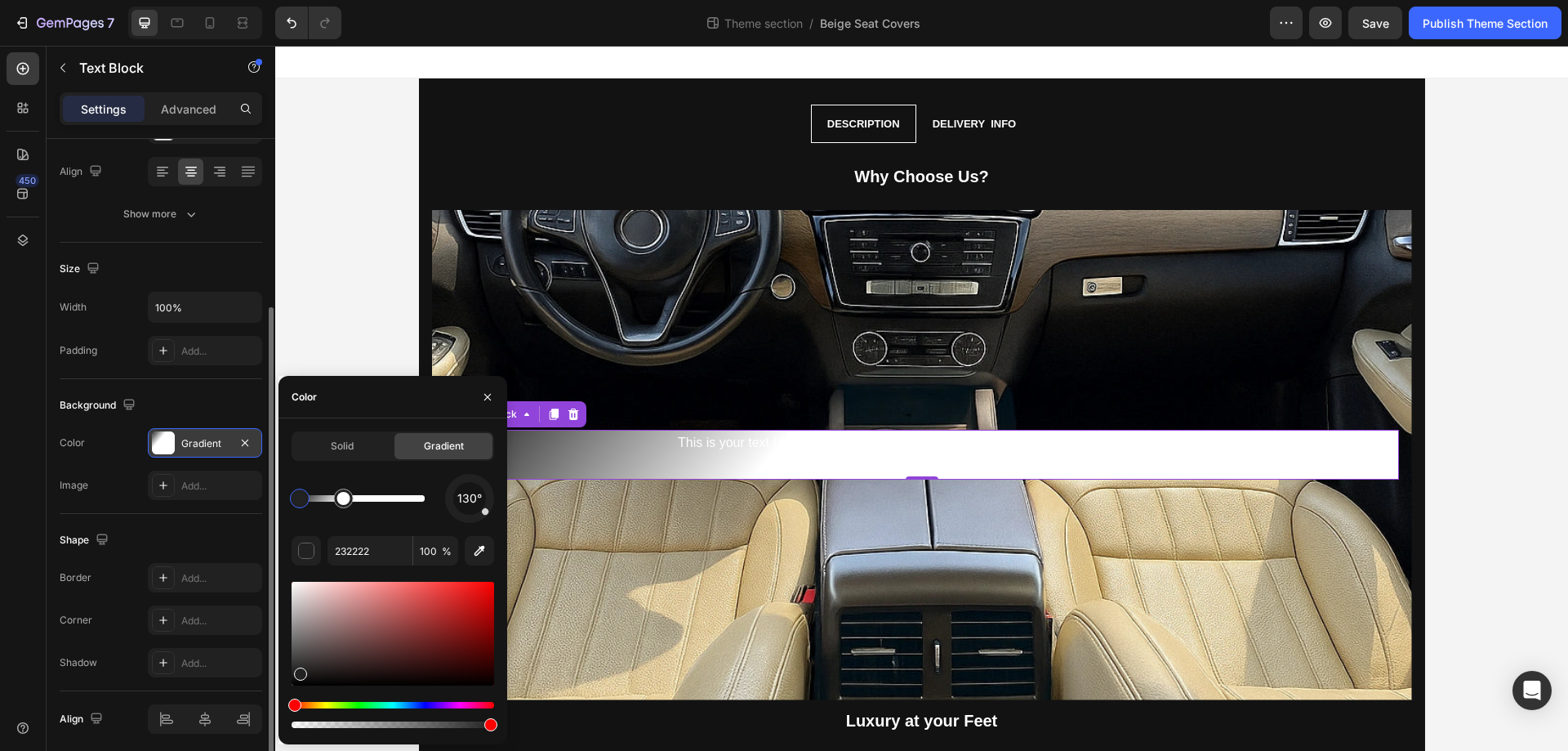
drag, startPoint x: 296, startPoint y: 592, endPoint x: 295, endPoint y: 674, distance: 82.0
type input "232222"
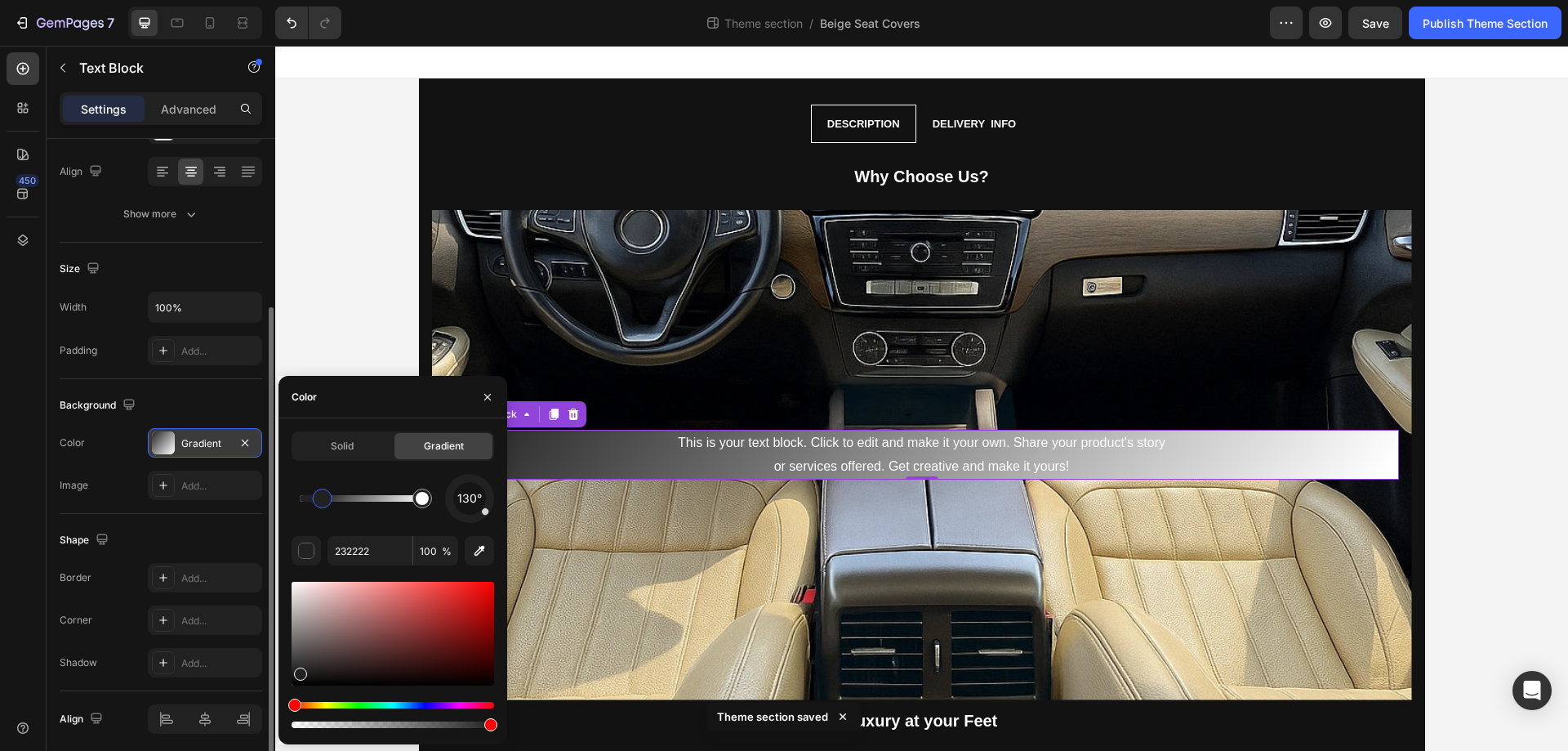
drag, startPoint x: 300, startPoint y: 504, endPoint x: 323, endPoint y: 504, distance: 23.0
click at [323, 504] on div at bounding box center [322, 498] width 13 height 13
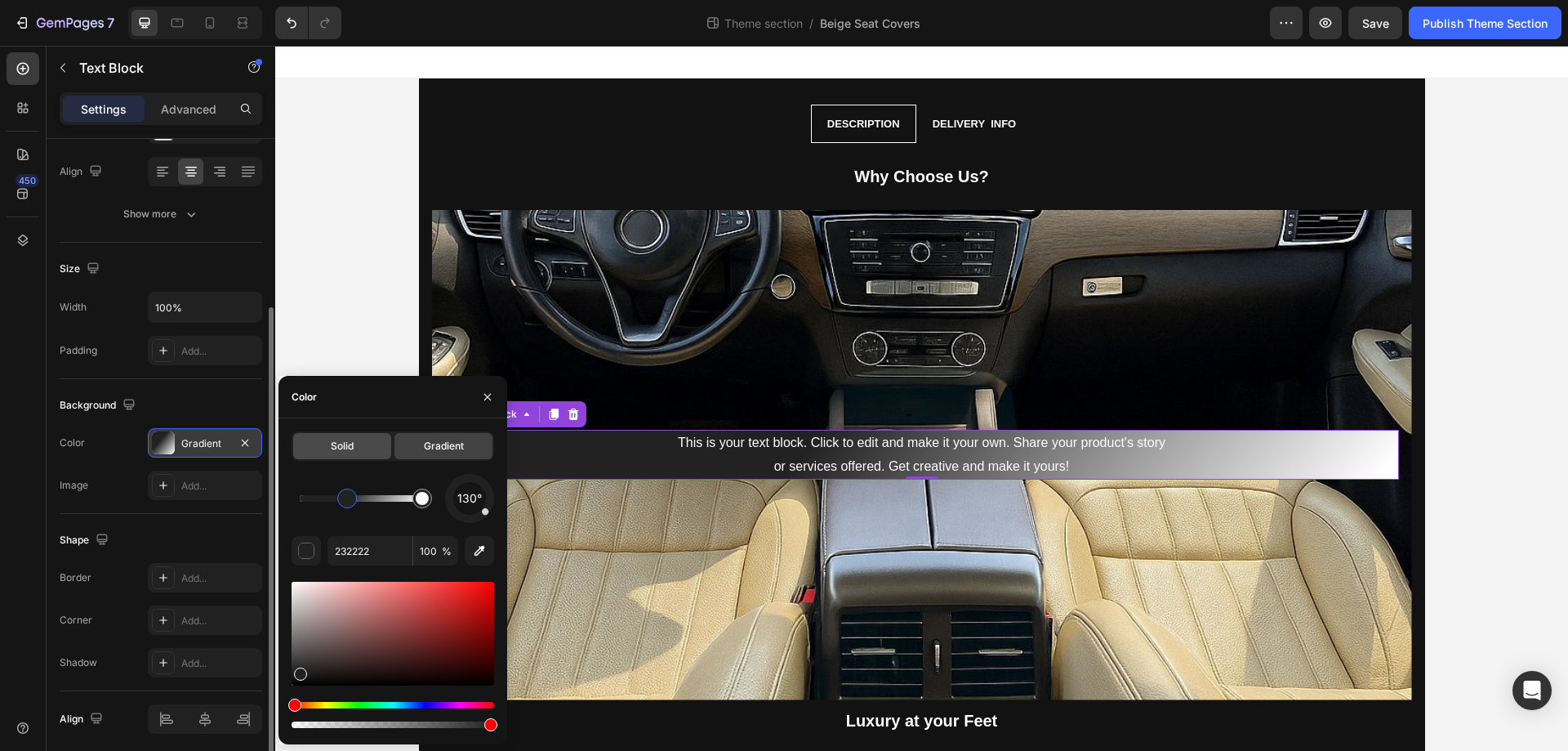
click at [330, 440] on div "Solid" at bounding box center [342, 445] width 98 height 26
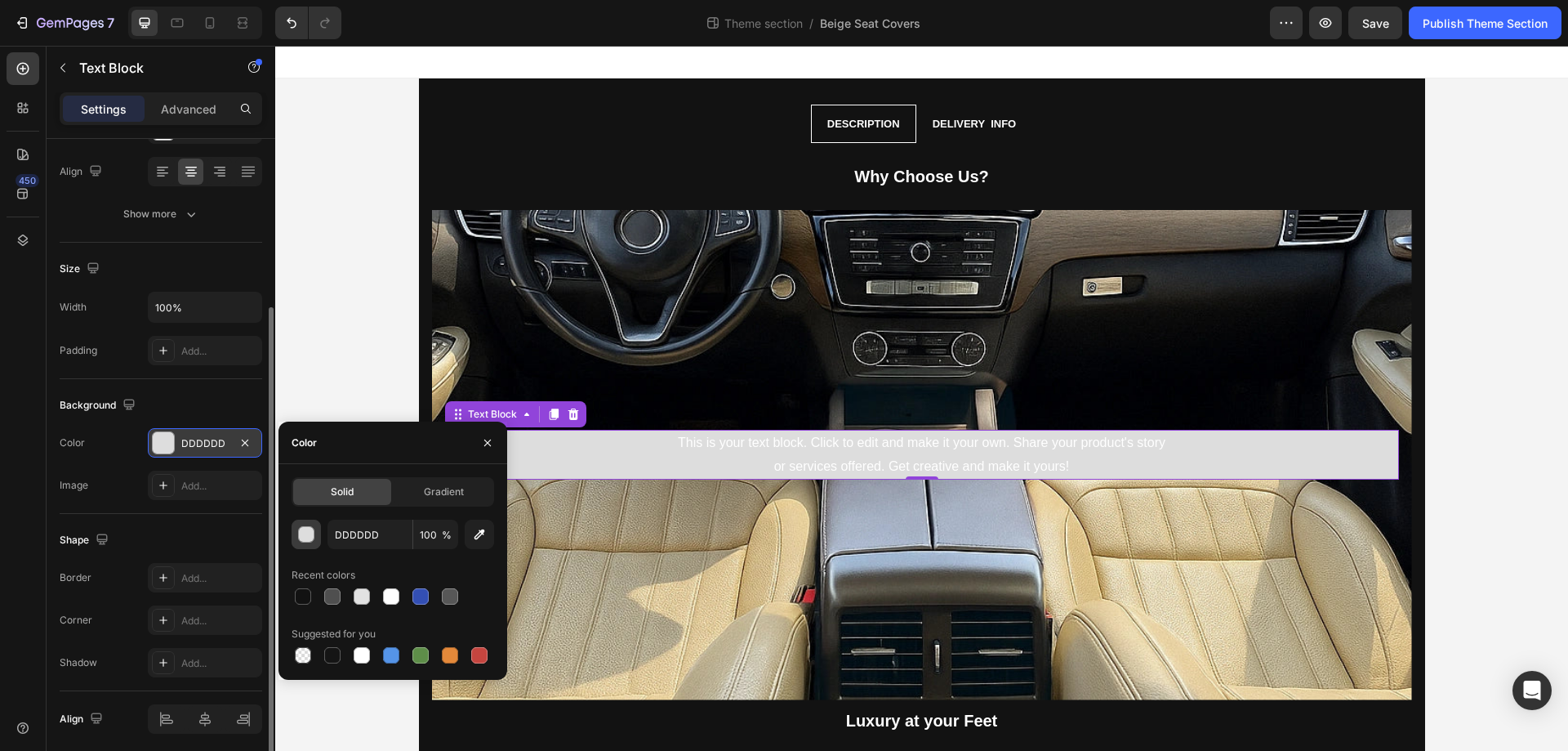
click at [315, 542] on button "button" at bounding box center [306, 534] width 29 height 29
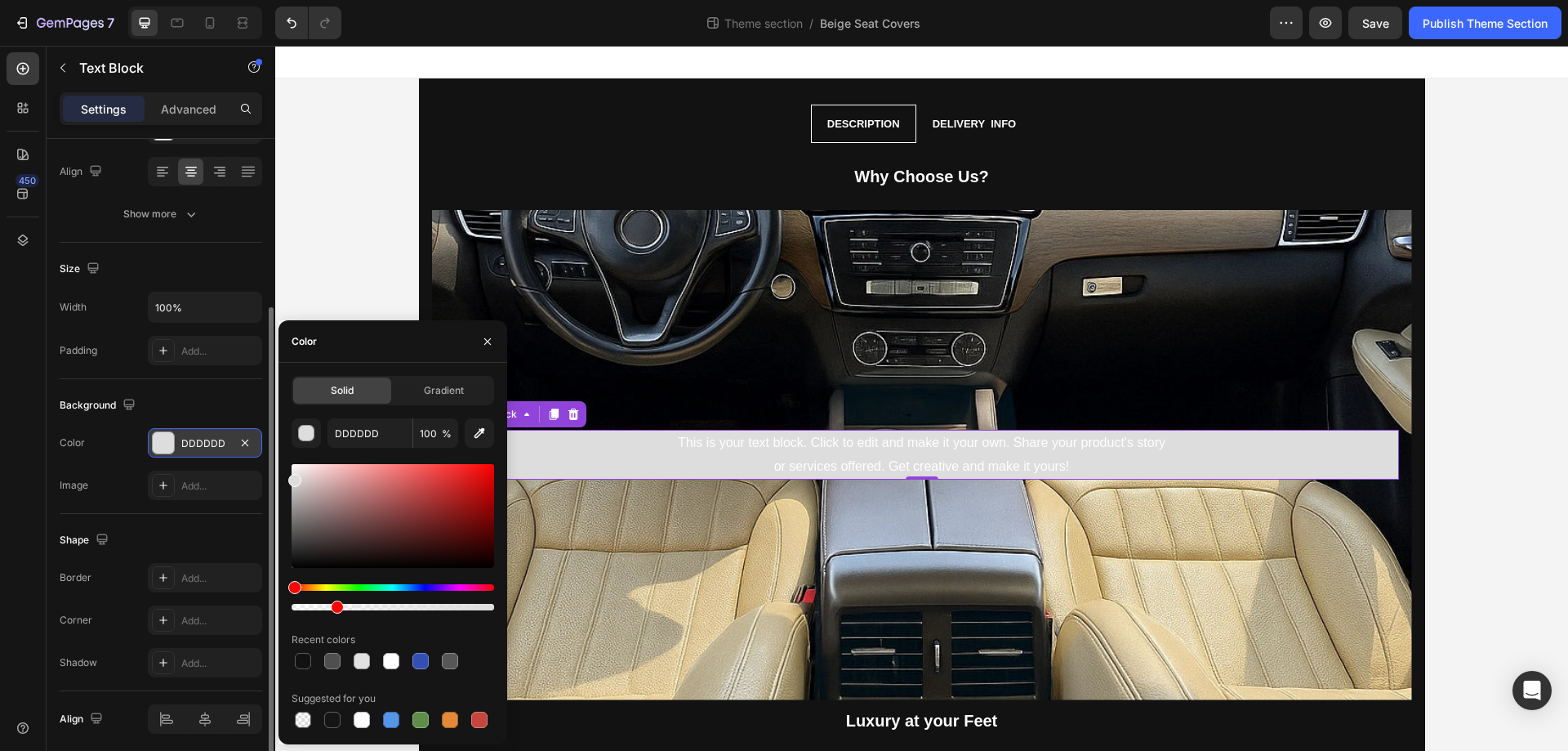
click at [335, 609] on div at bounding box center [393, 607] width 203 height 7
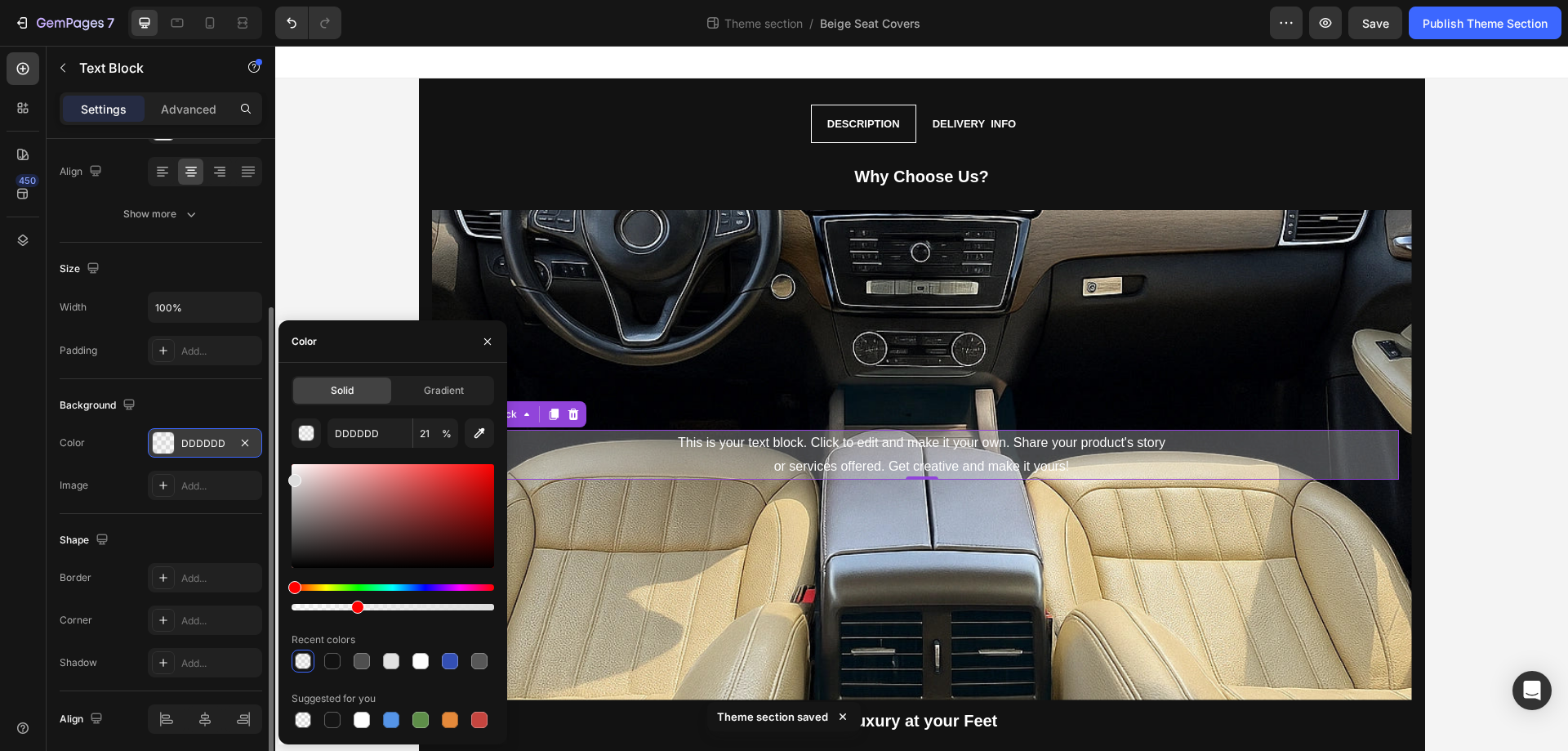
type input "31"
drag, startPoint x: 335, startPoint y: 609, endPoint x: 355, endPoint y: 609, distance: 20.0
click at [355, 609] on div at bounding box center [357, 607] width 13 height 13
click at [363, 662] on div at bounding box center [361, 660] width 16 height 16
type input "121212"
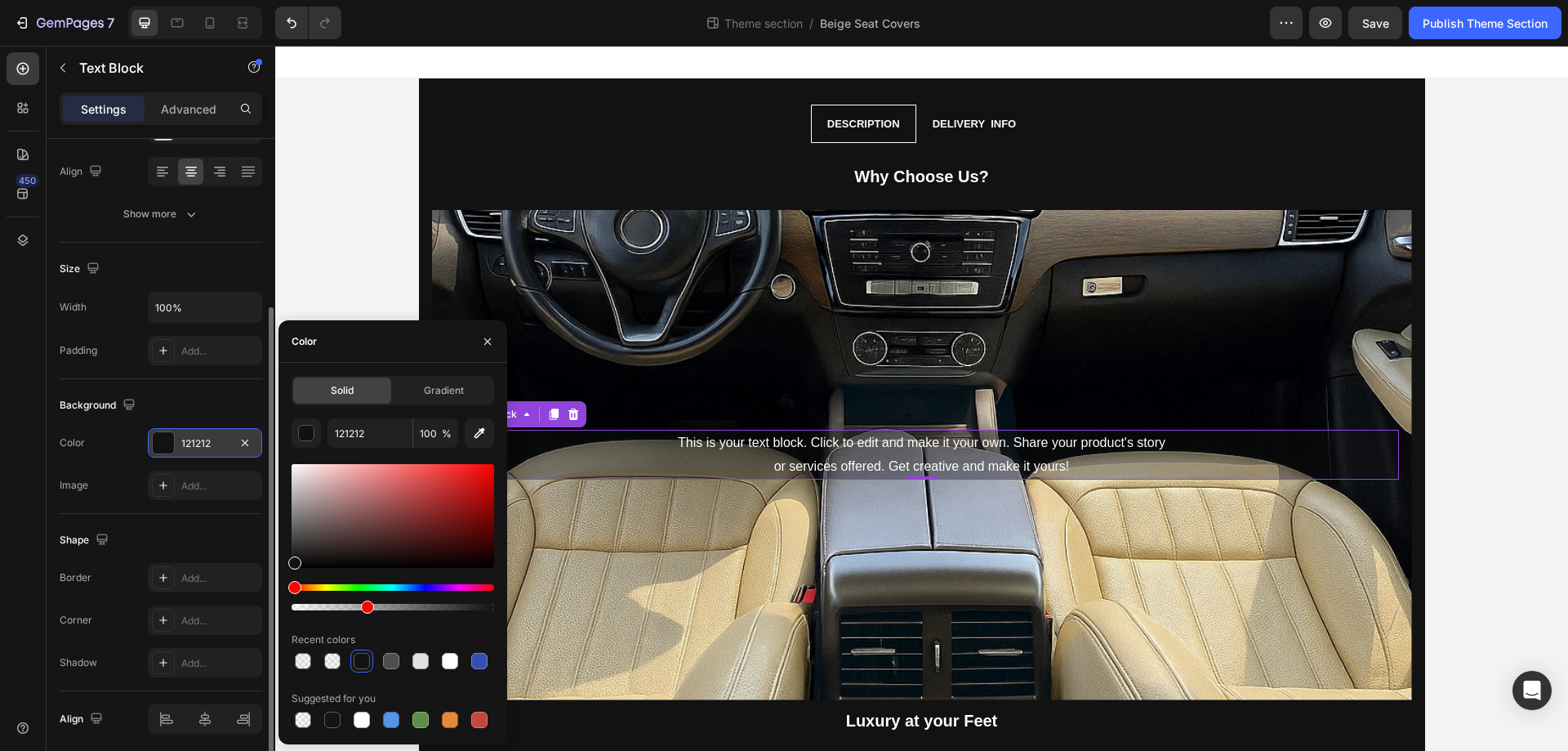
click at [364, 607] on div at bounding box center [393, 607] width 203 height 7
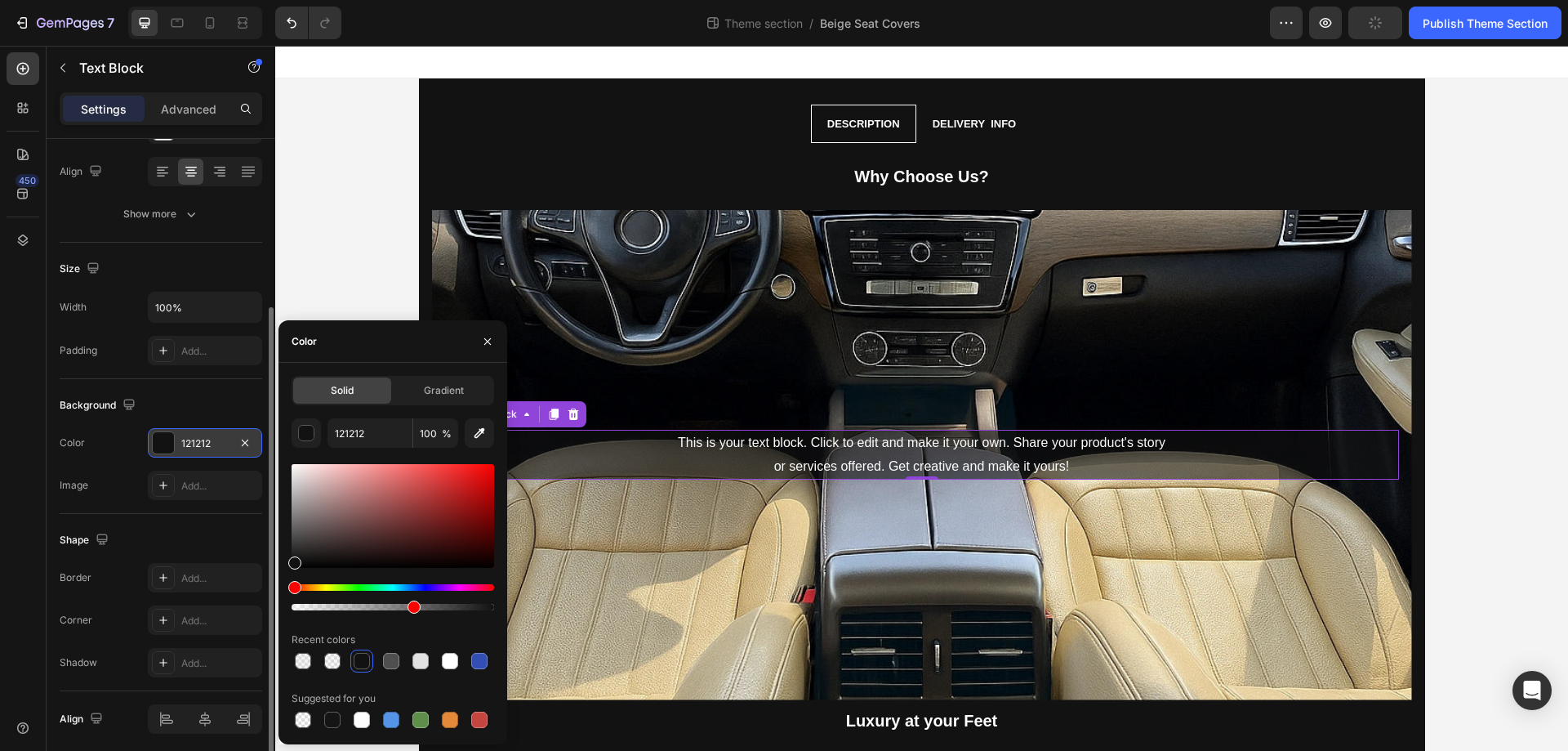
drag, startPoint x: 364, startPoint y: 607, endPoint x: 411, endPoint y: 607, distance: 47.0
click at [411, 607] on div at bounding box center [414, 607] width 13 height 13
type input "59"
click at [230, 512] on div "Background The changes might be hidden by the video. Color 121212 Image Add..." at bounding box center [160, 446] width 203 height 135
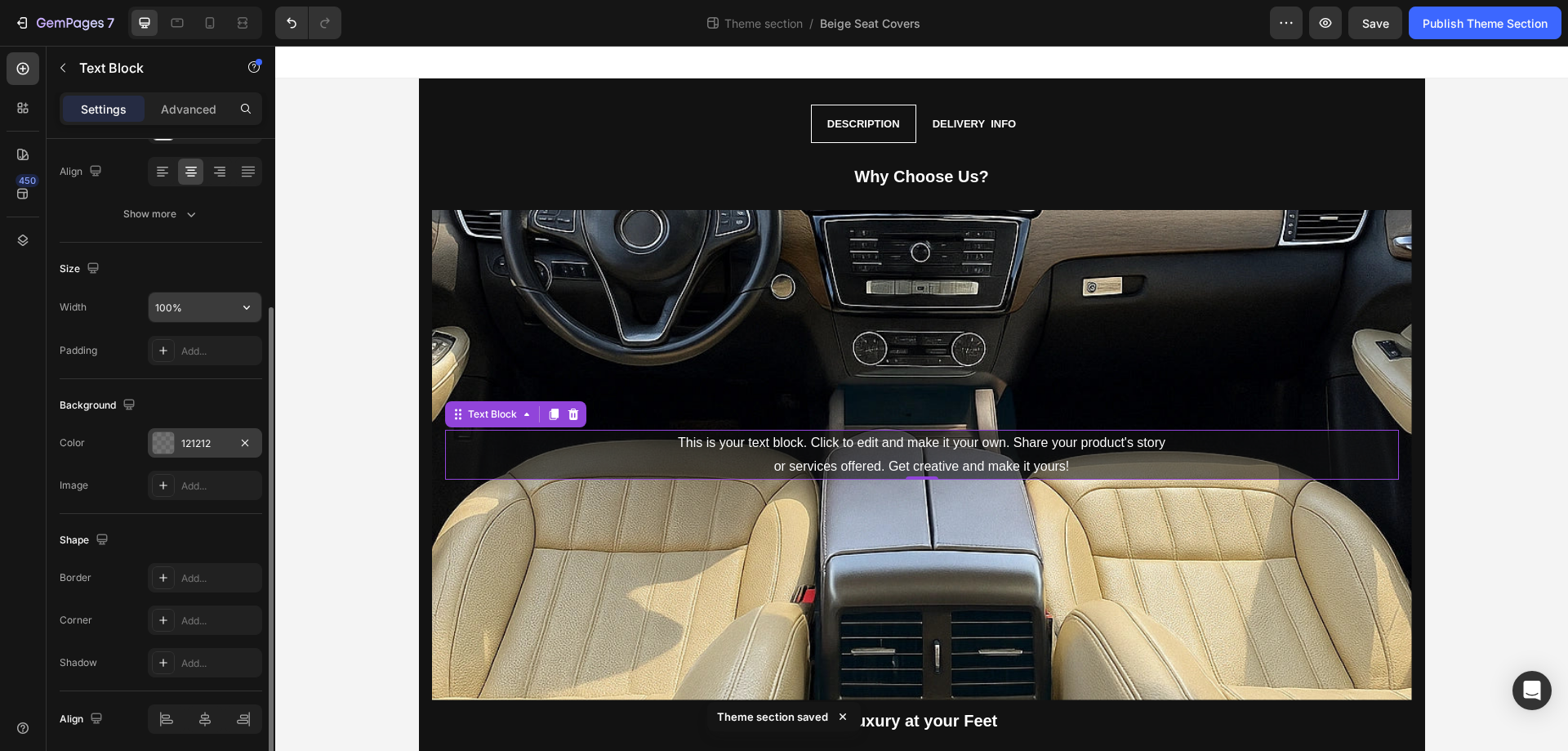
click at [195, 313] on input "100%" at bounding box center [204, 307] width 112 height 29
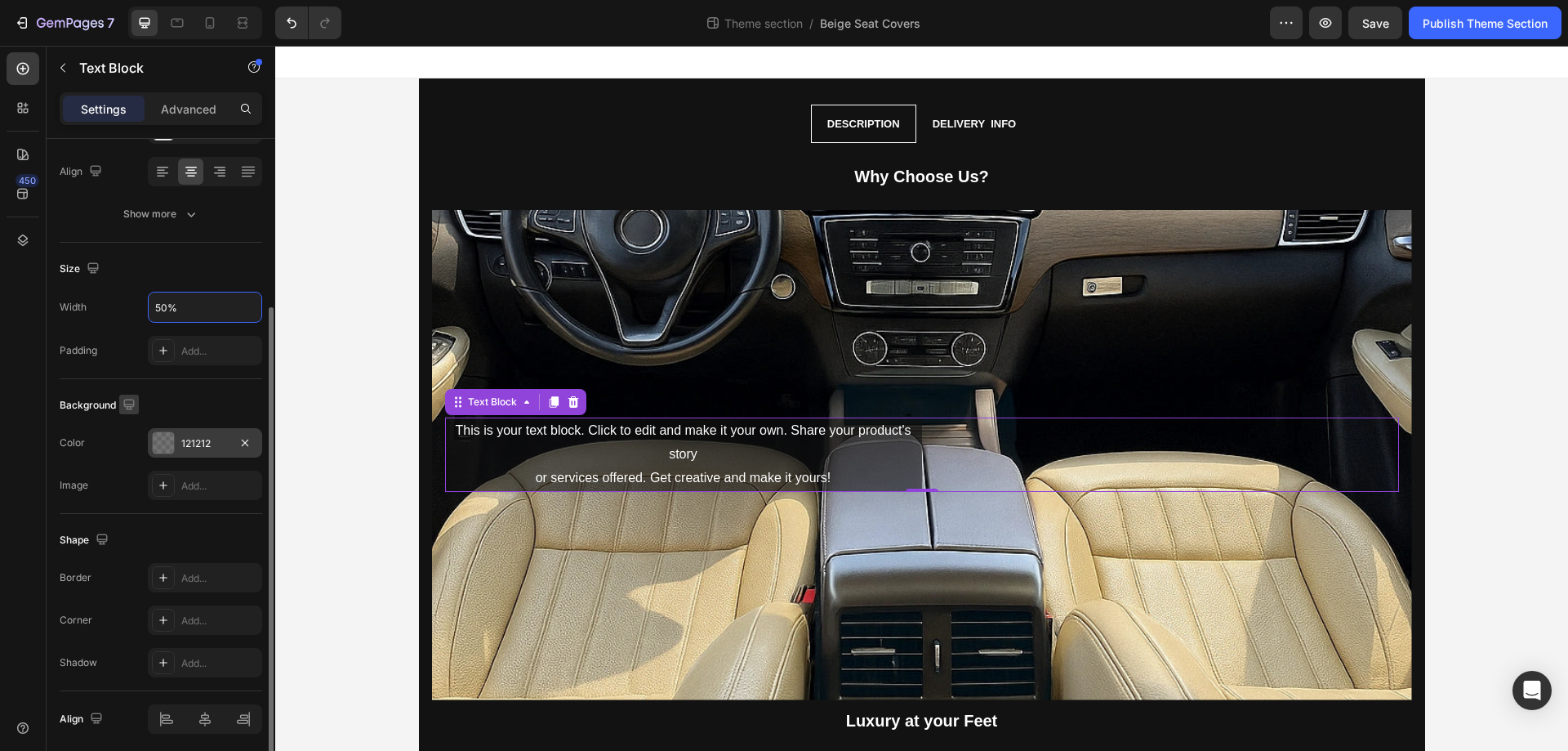
type input "50%"
click at [122, 404] on icon "button" at bounding box center [129, 404] width 16 height 16
click at [197, 589] on div "Add..." at bounding box center [204, 578] width 114 height 29
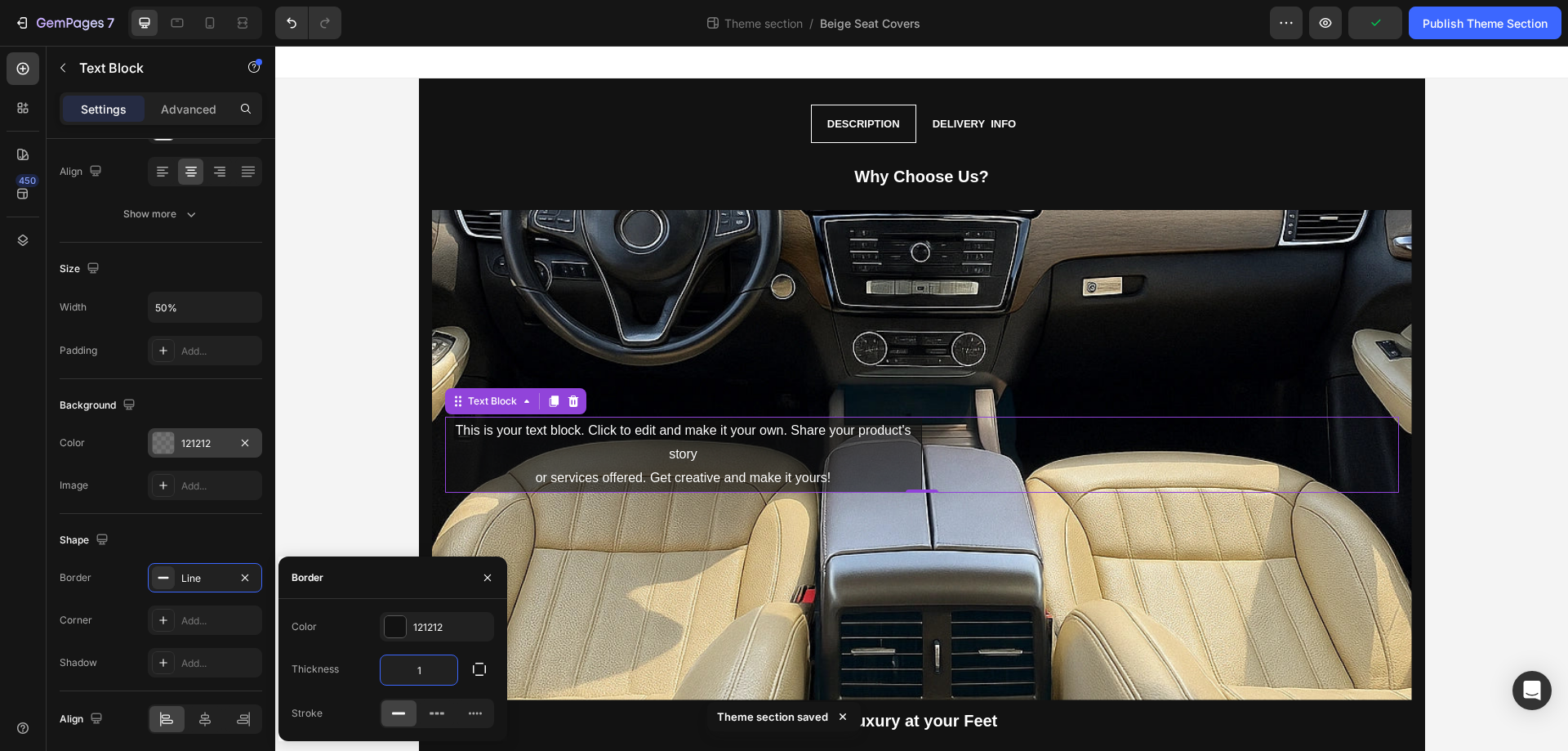
click at [437, 675] on input "1" at bounding box center [419, 669] width 76 height 29
click at [130, 558] on div "Shape Border Line Corner Add... Shadow Add..." at bounding box center [160, 603] width 203 height 178
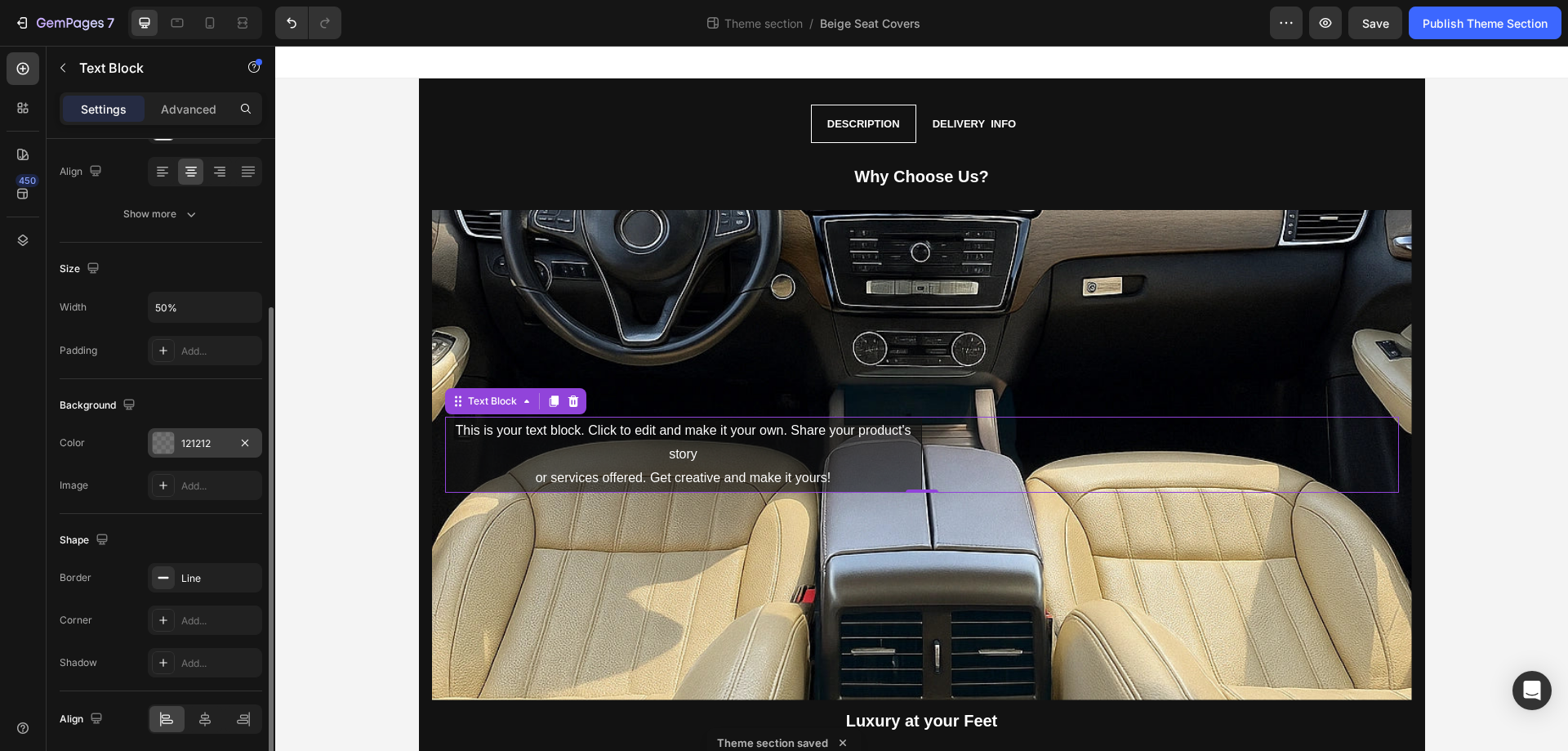
scroll to position [310, 0]
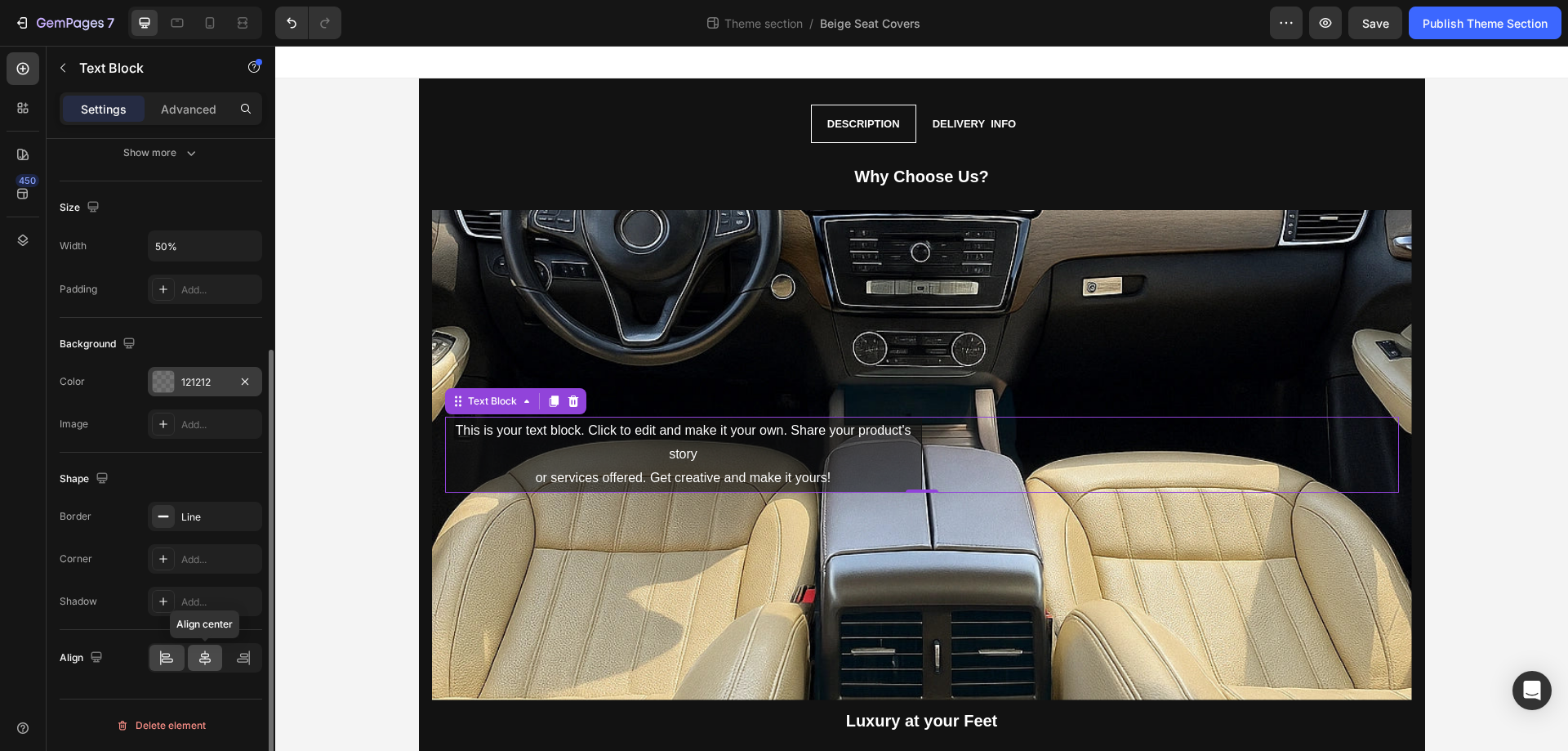
click at [202, 657] on icon at bounding box center [204, 657] width 11 height 15
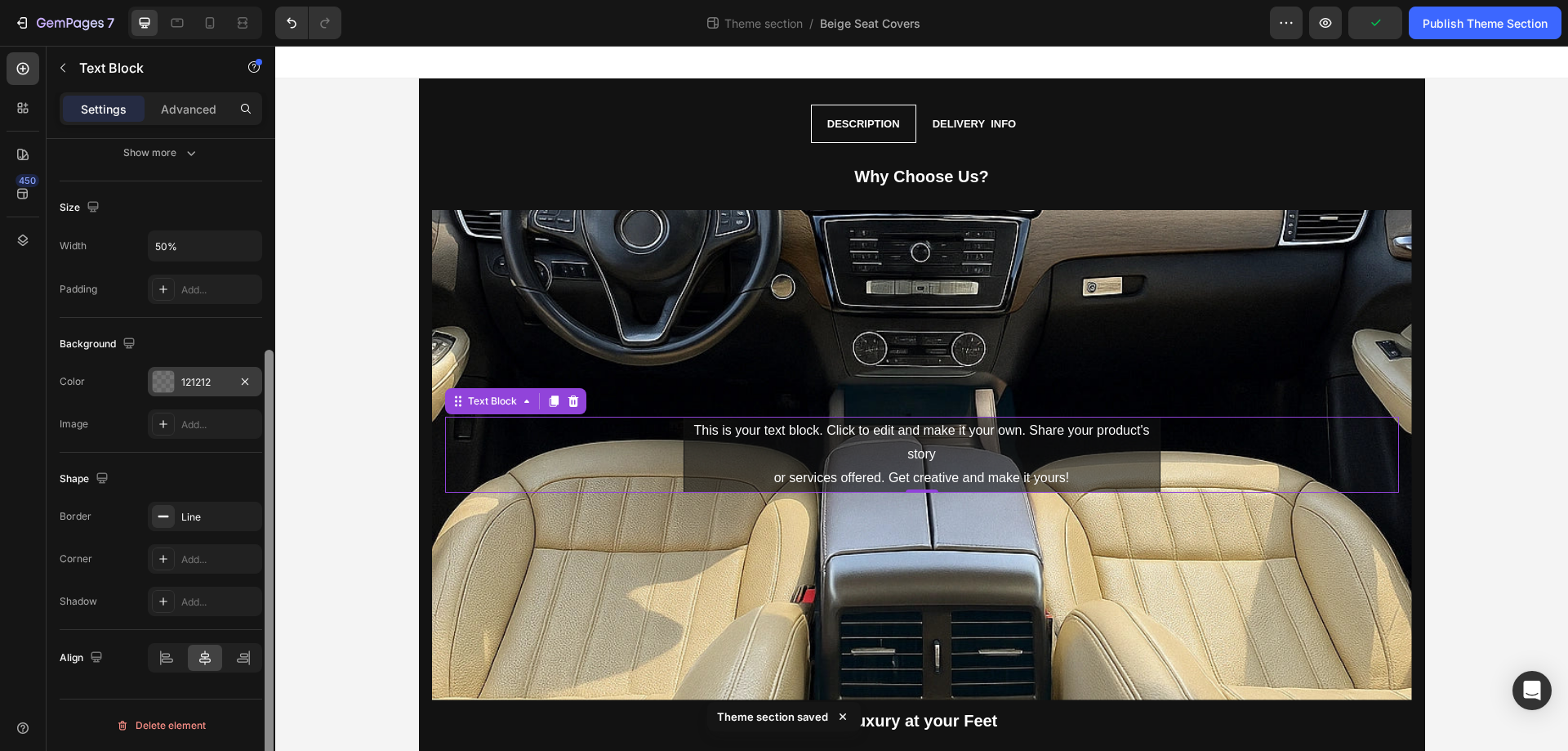
drag, startPoint x: 269, startPoint y: 391, endPoint x: 277, endPoint y: 783, distance: 392.1
click at [277, 0] on html "7 Theme section / Beige Seat Covers Preview Publish Theme Section 450 Sections(…" at bounding box center [784, 0] width 1568 height 0
click at [239, 512] on icon "button" at bounding box center [245, 516] width 13 height 13
click at [198, 514] on div "Add..." at bounding box center [219, 517] width 76 height 15
type input "1"
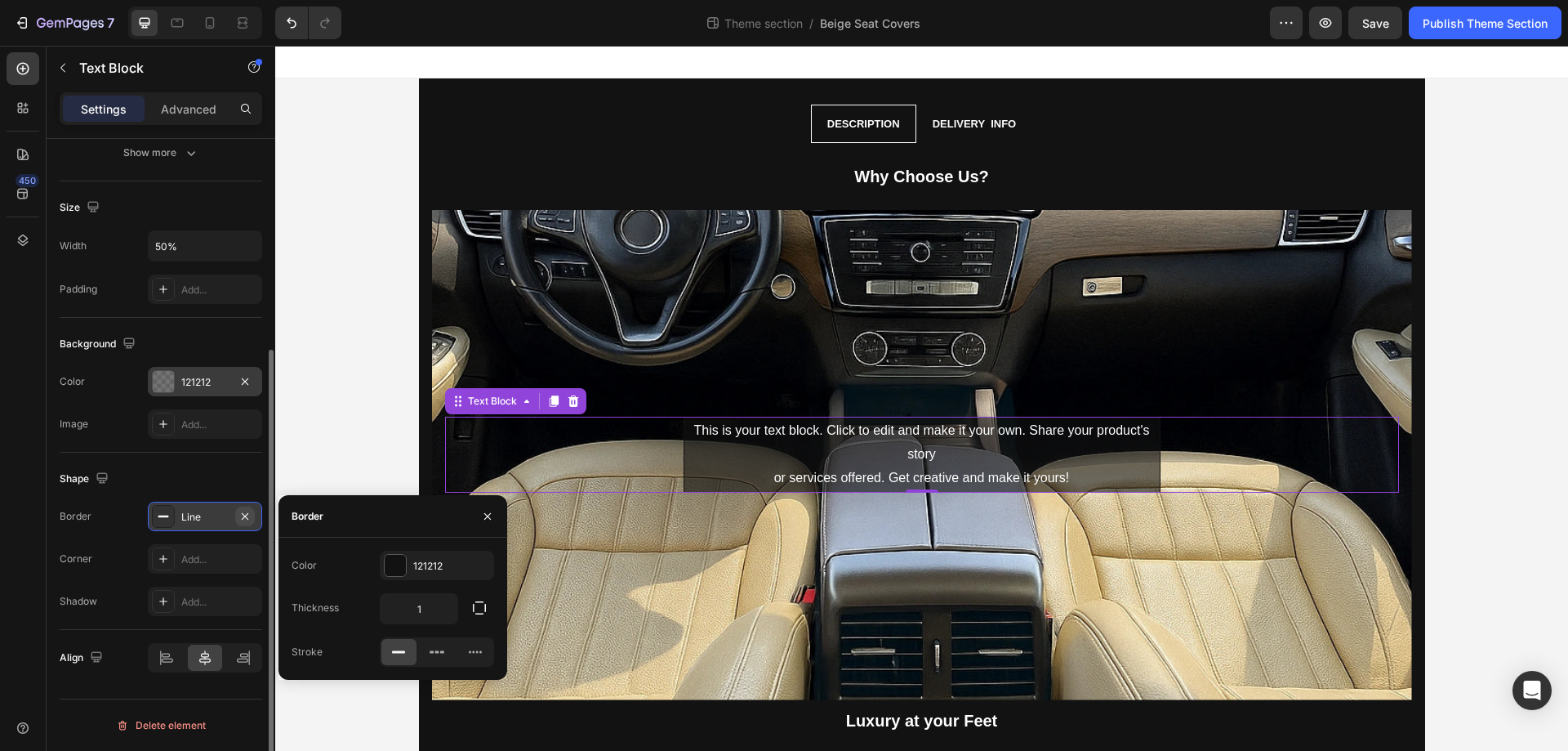
click at [245, 519] on icon "button" at bounding box center [245, 516] width 13 height 13
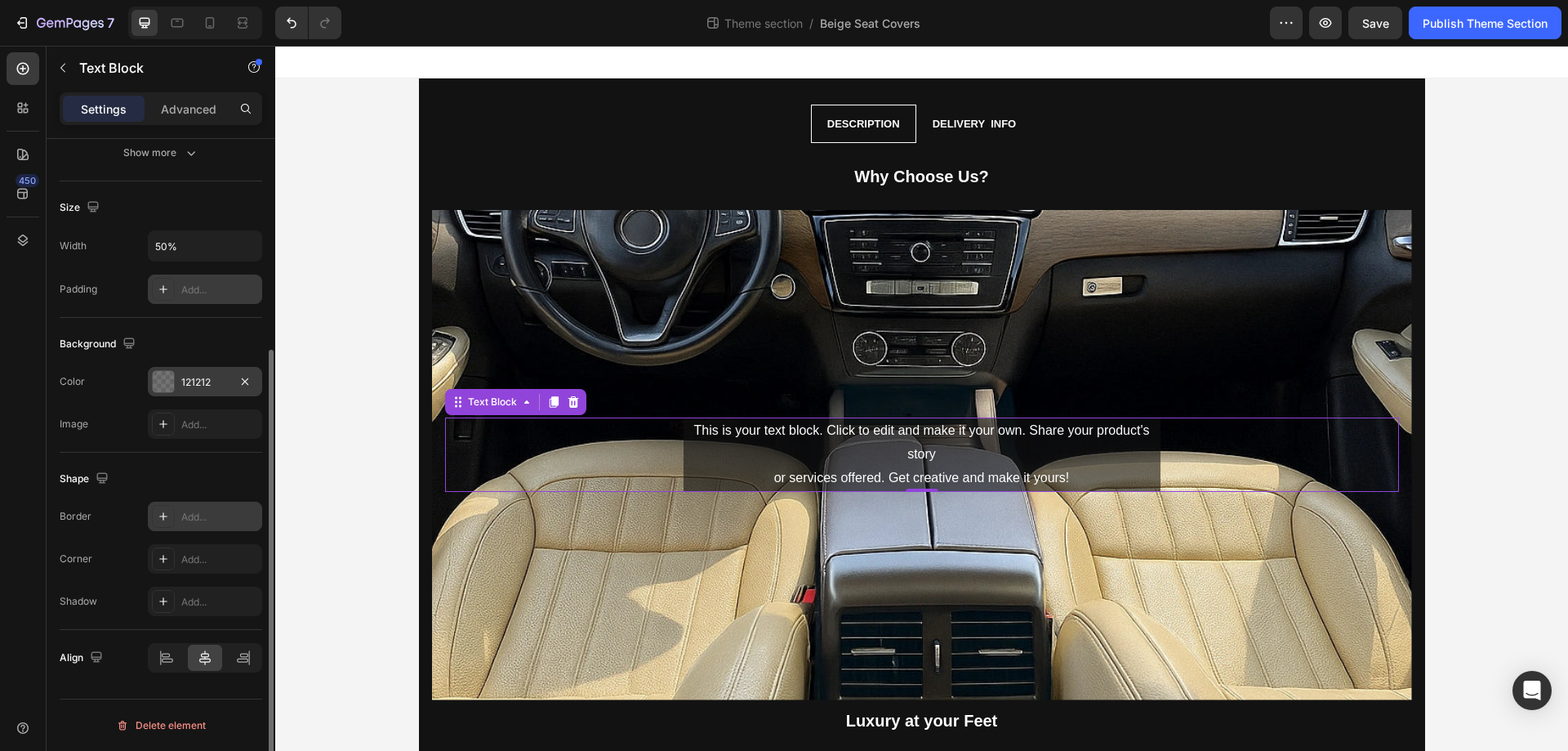
click at [201, 297] on div "Add..." at bounding box center [204, 289] width 114 height 29
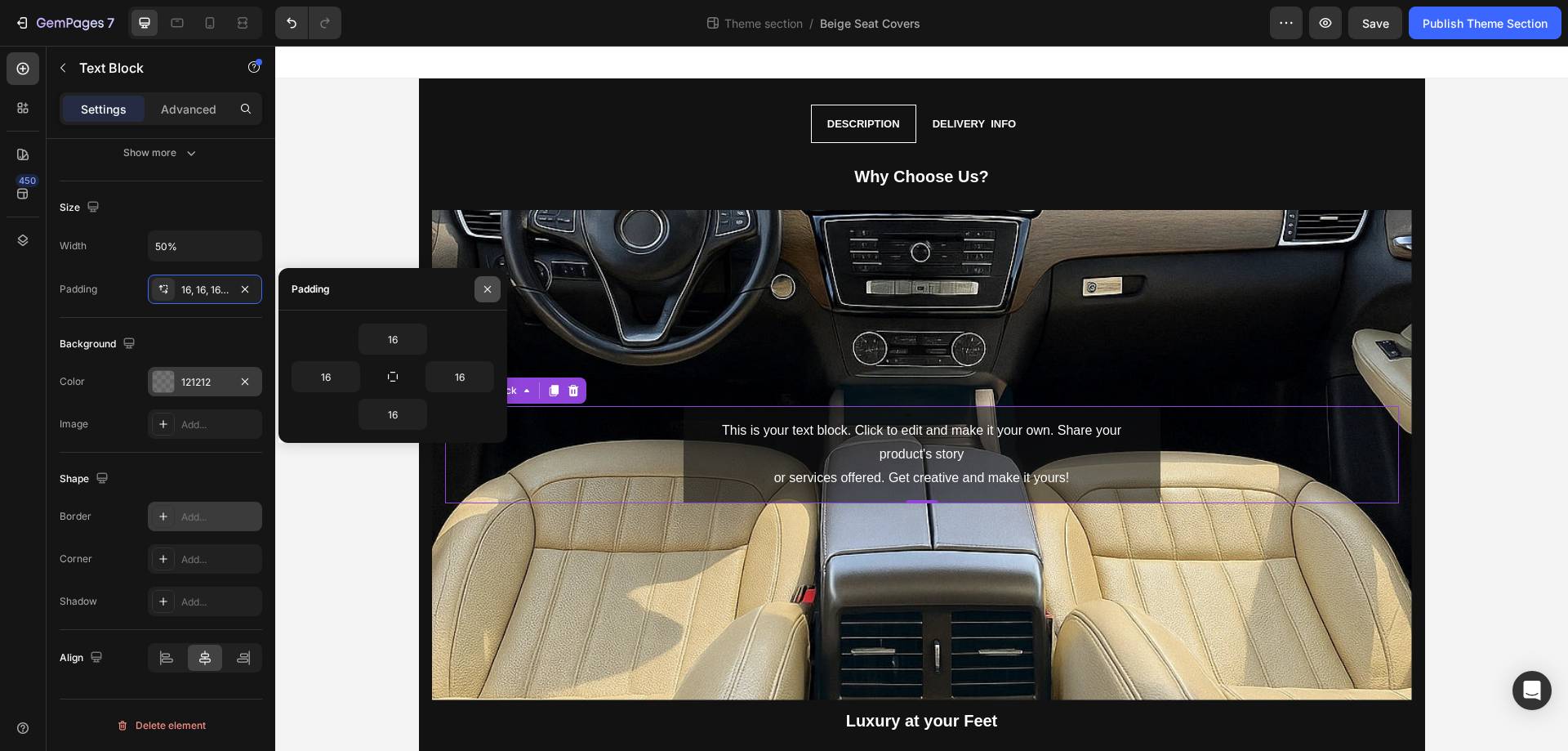
click at [493, 282] on icon "button" at bounding box center [487, 288] width 13 height 13
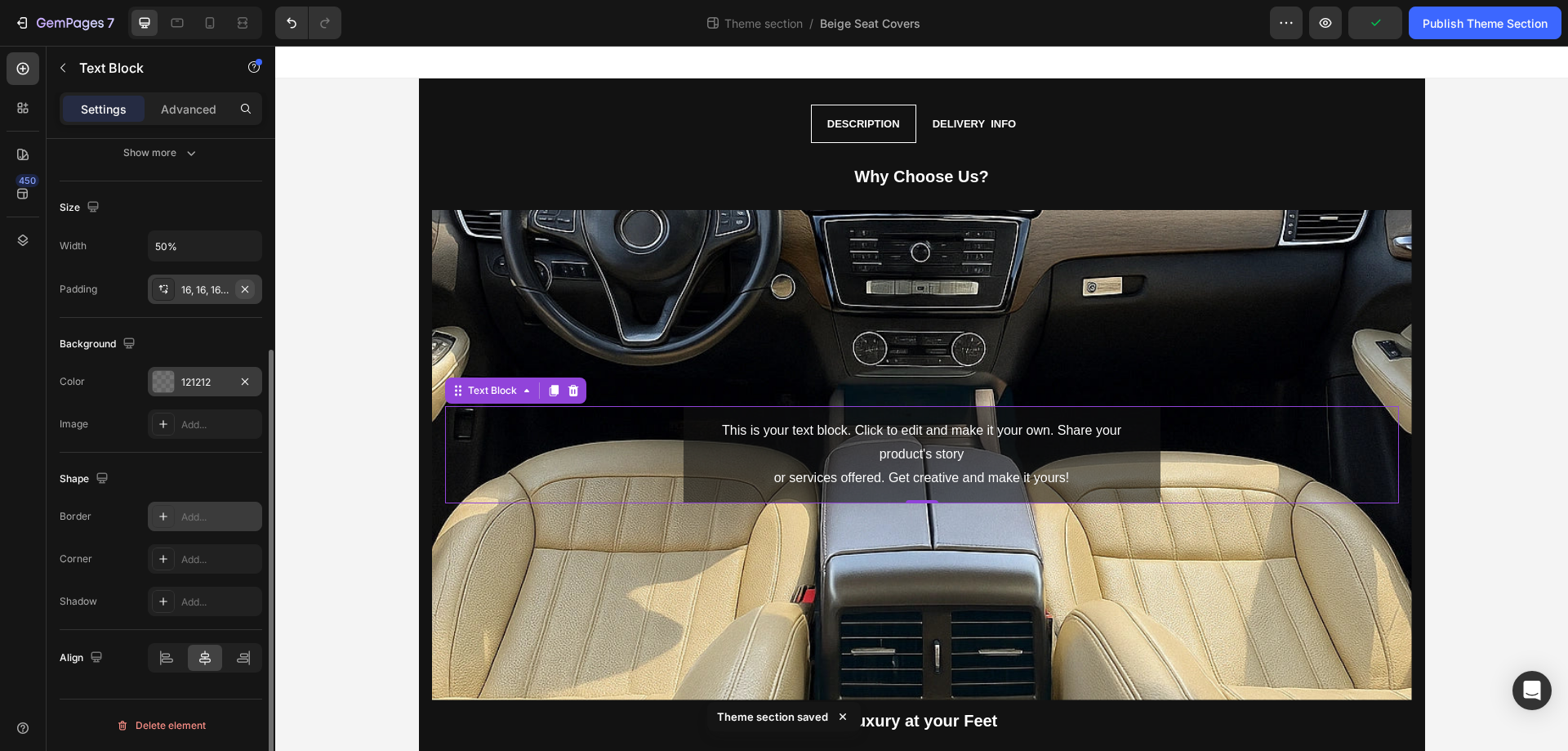
click at [239, 292] on icon "button" at bounding box center [245, 288] width 13 height 13
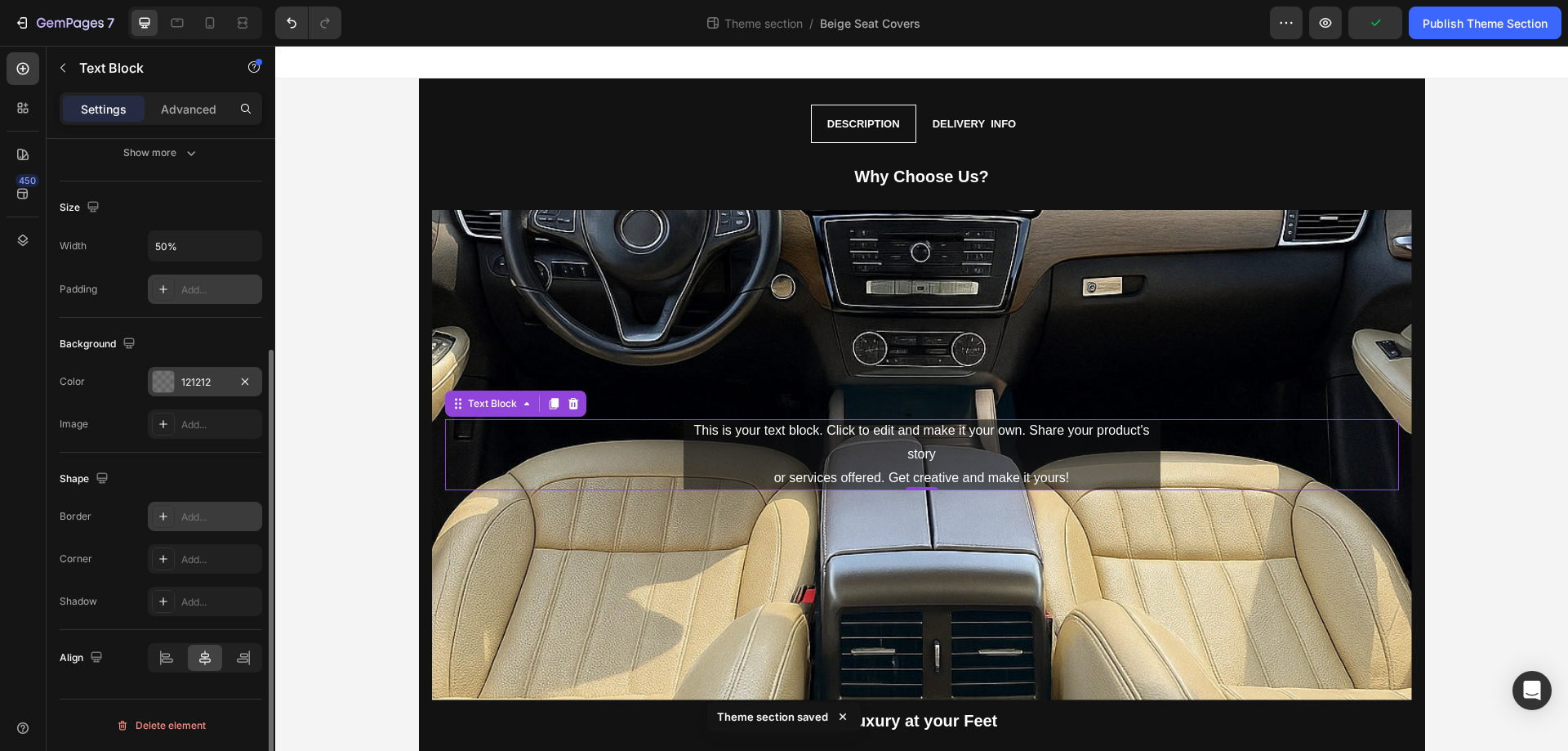
click at [203, 288] on div "Add..." at bounding box center [219, 289] width 76 height 15
type input "16"
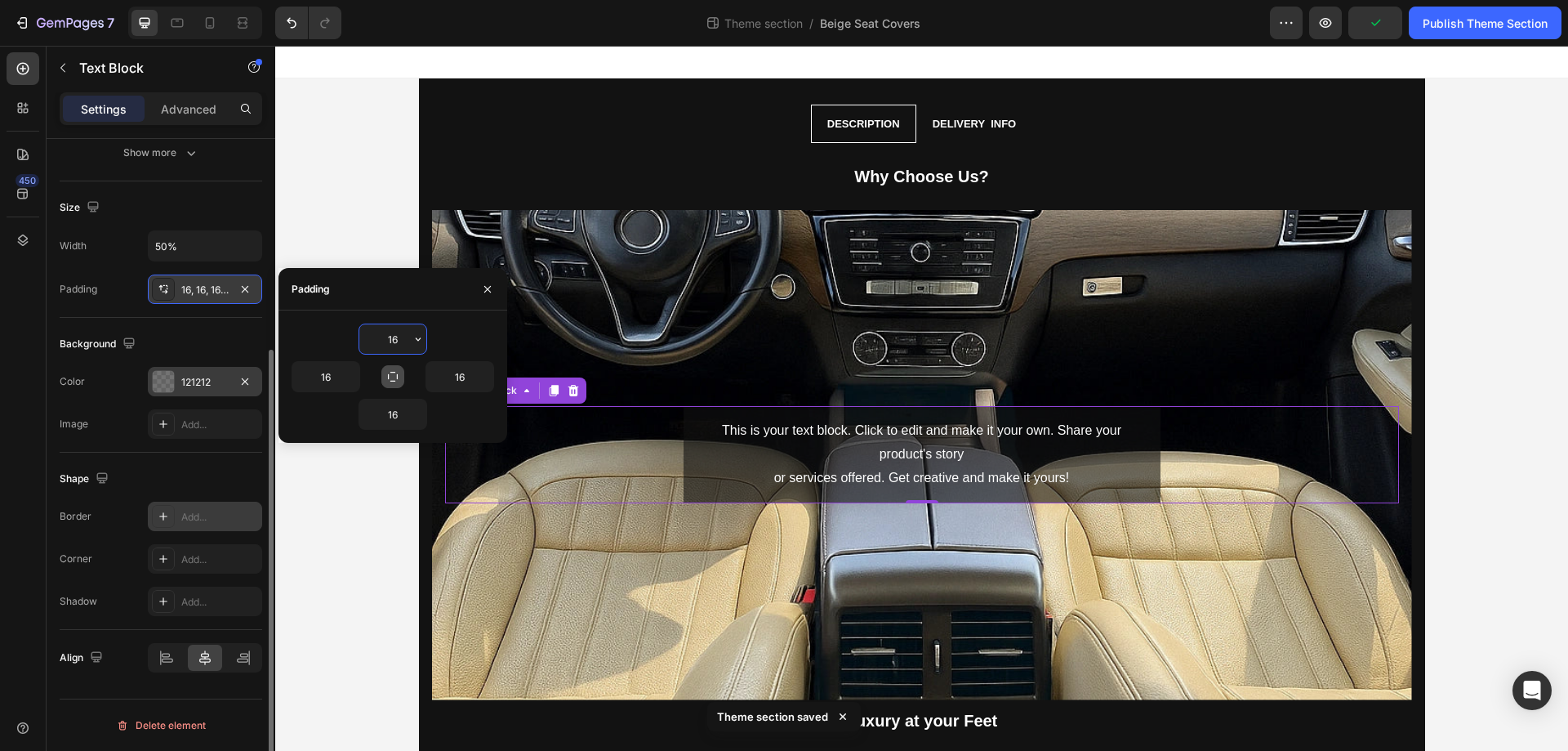
click at [388, 375] on icon "button" at bounding box center [392, 376] width 9 height 9
click at [486, 290] on icon "button" at bounding box center [487, 288] width 7 height 7
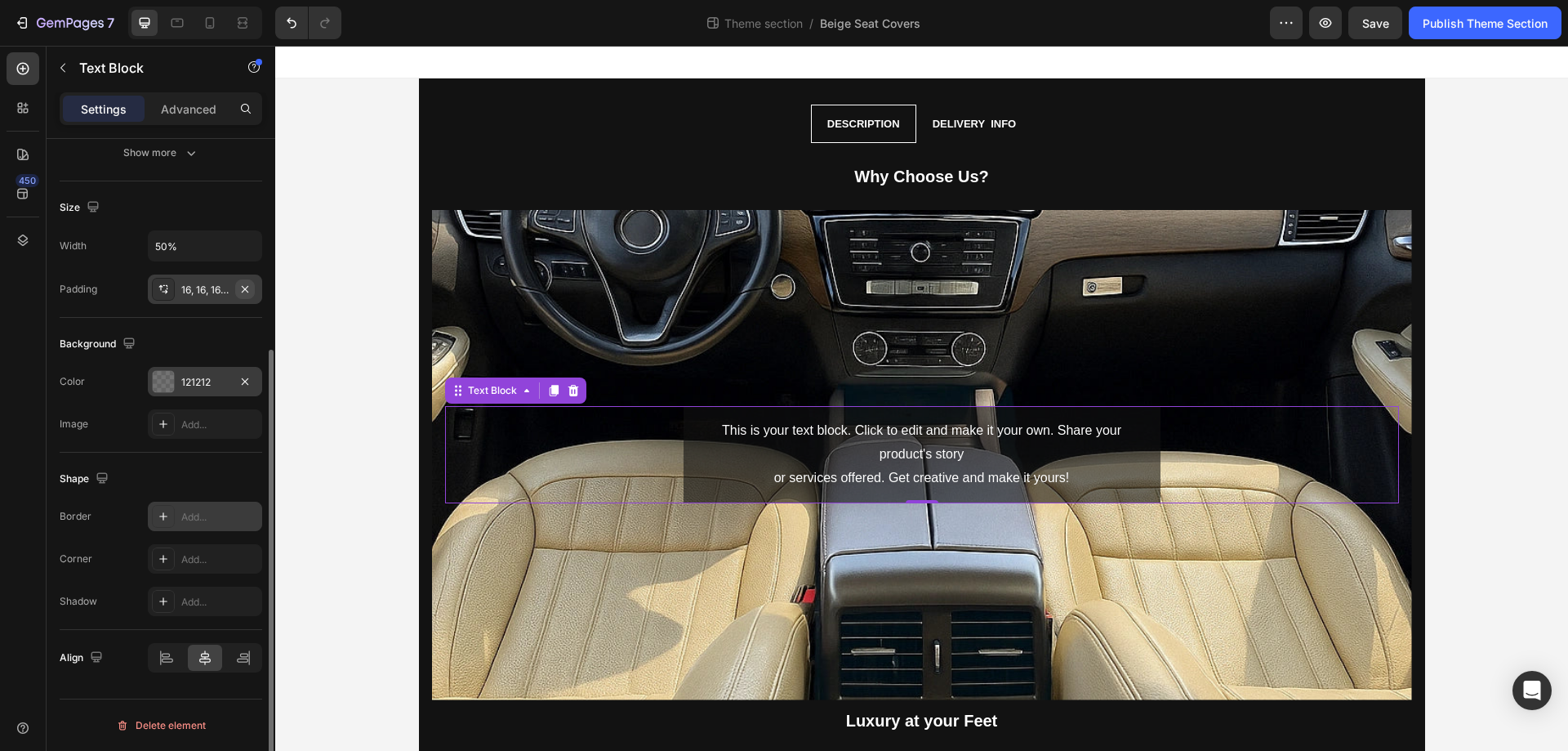
click at [251, 292] on button "button" at bounding box center [245, 289] width 20 height 20
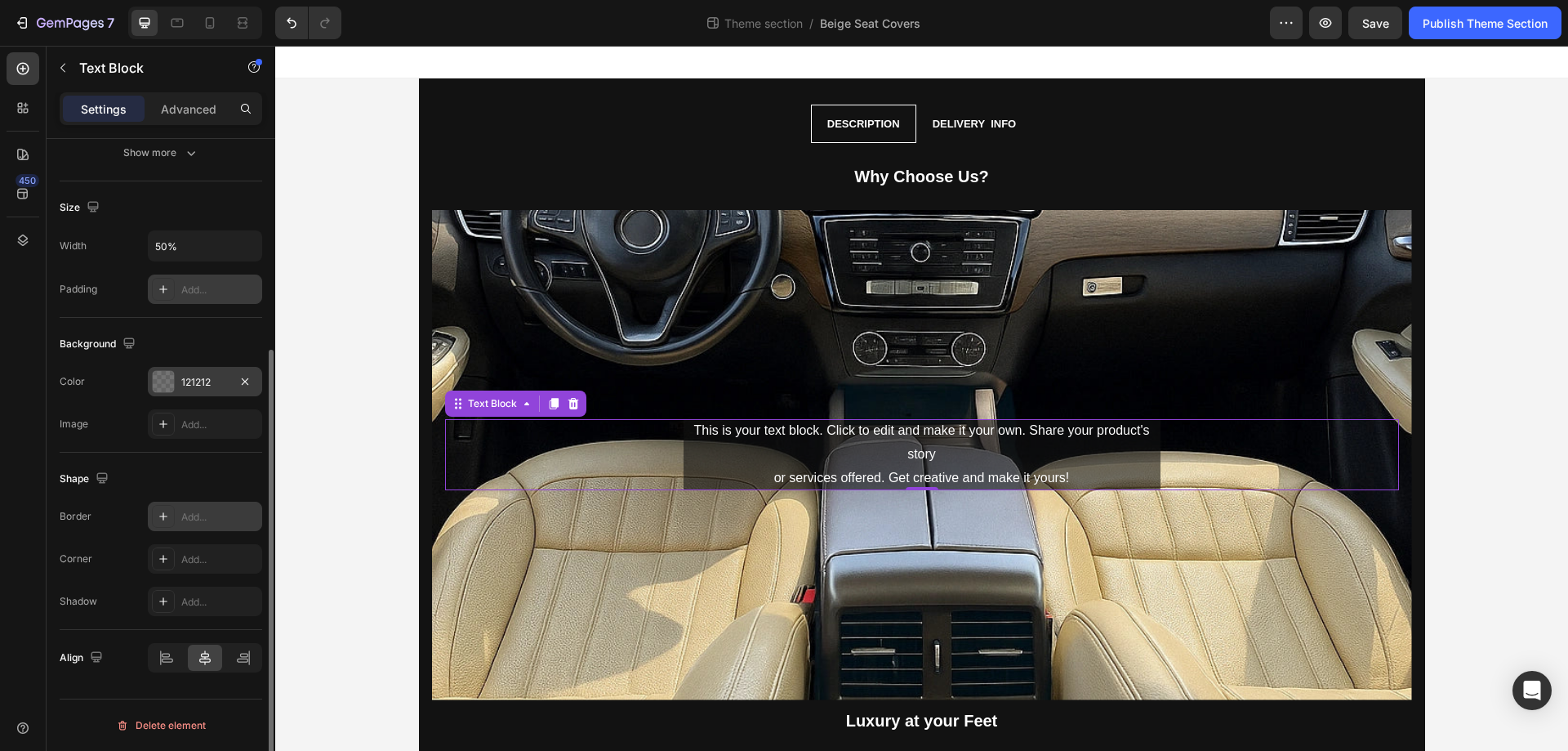
scroll to position [0, 0]
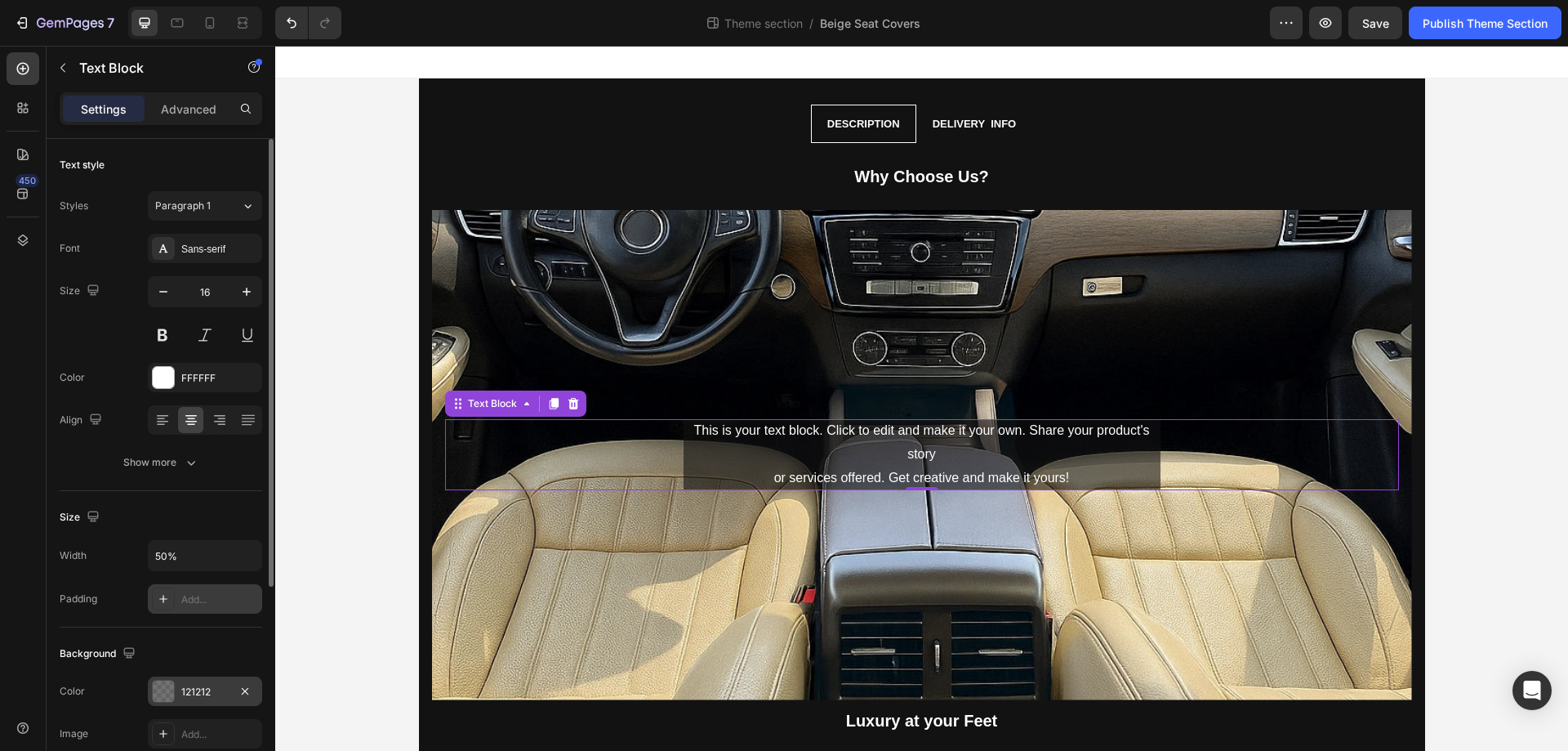
click at [174, 445] on div "Font Sans-serif Size 16 Color FFFFFF Align Show more" at bounding box center [160, 355] width 203 height 244
click at [171, 463] on div "Show more" at bounding box center [161, 462] width 76 height 16
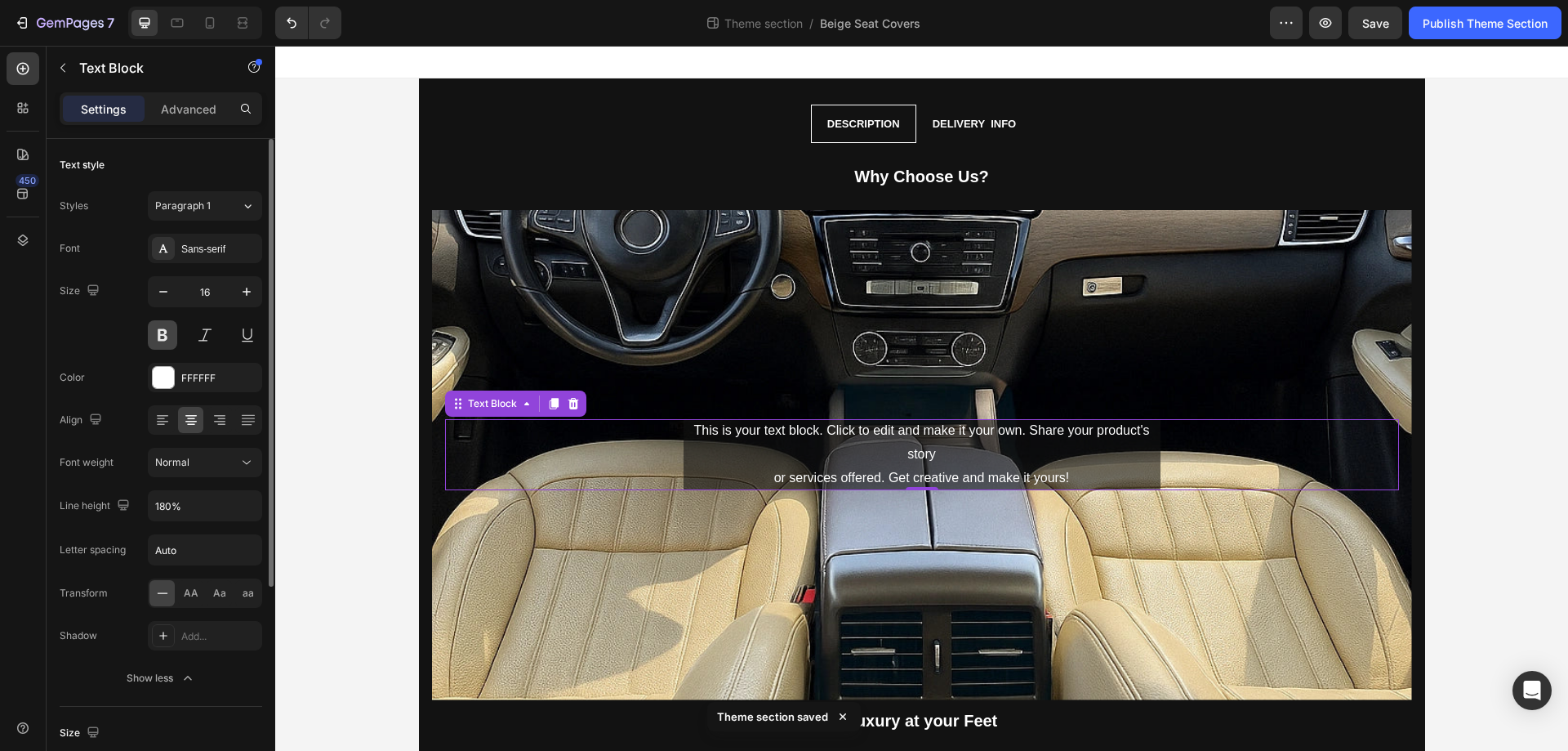
click at [162, 334] on button at bounding box center [162, 335] width 29 height 29
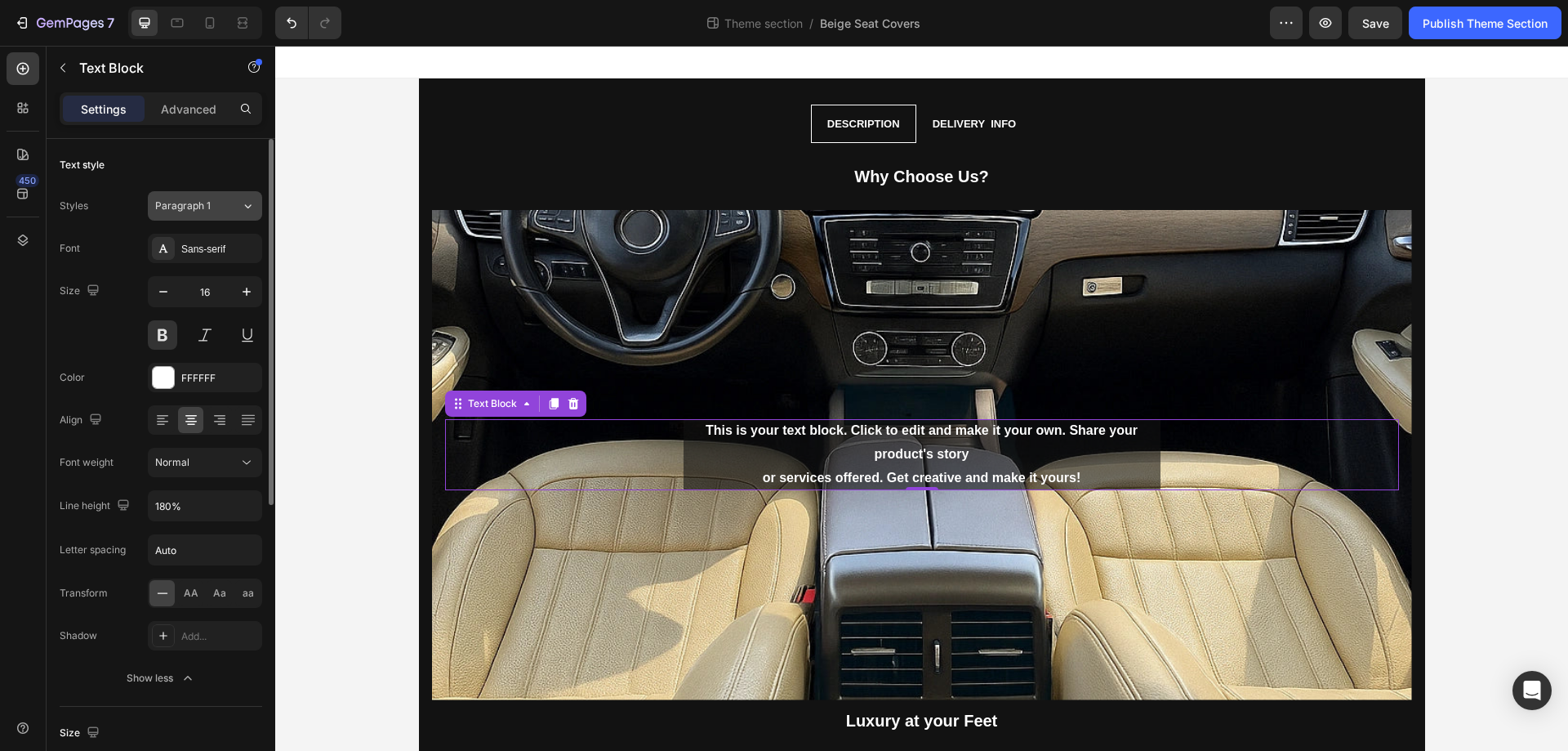
click at [212, 208] on div "Paragraph 1" at bounding box center [188, 205] width 66 height 15
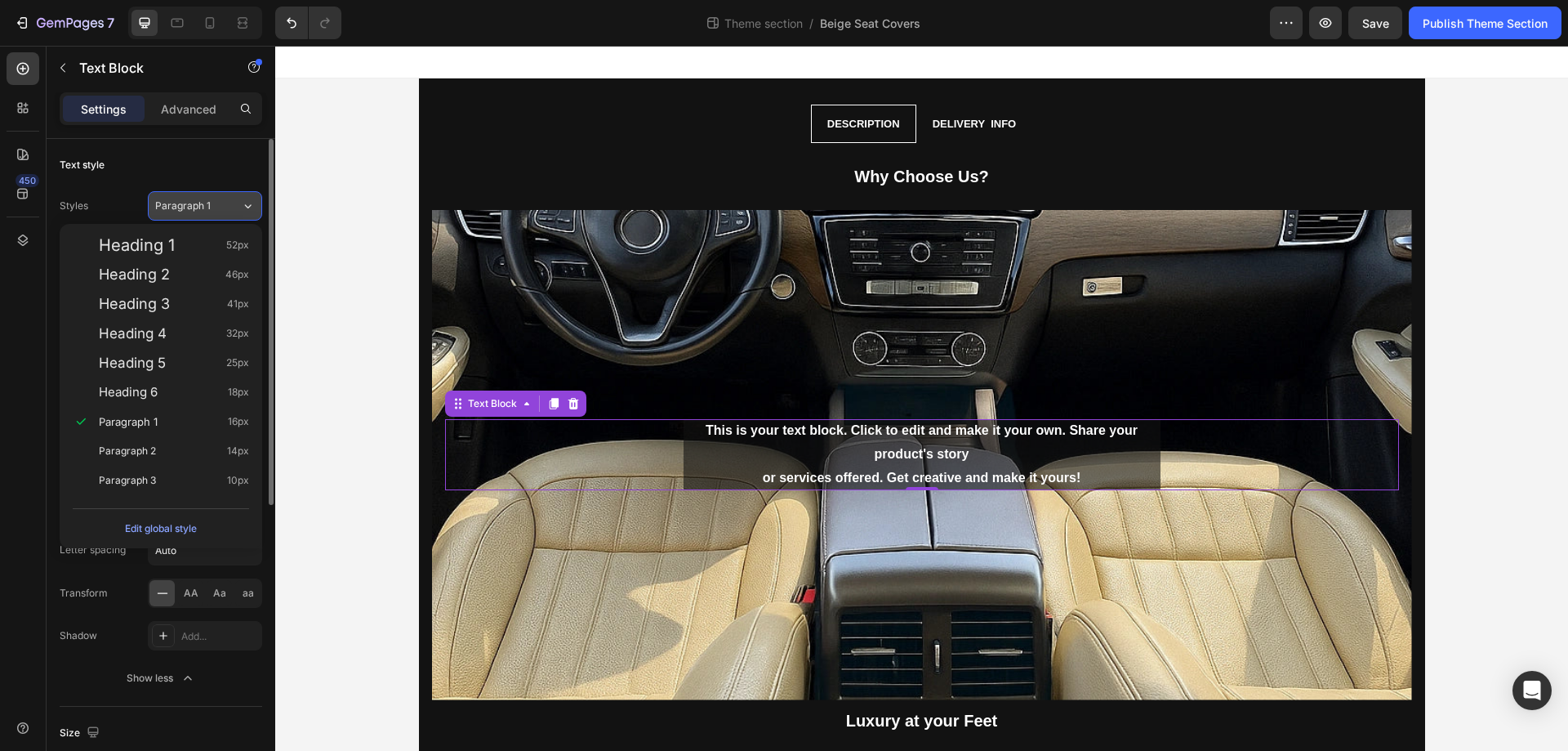
click at [212, 208] on div "Paragraph 1" at bounding box center [188, 205] width 66 height 15
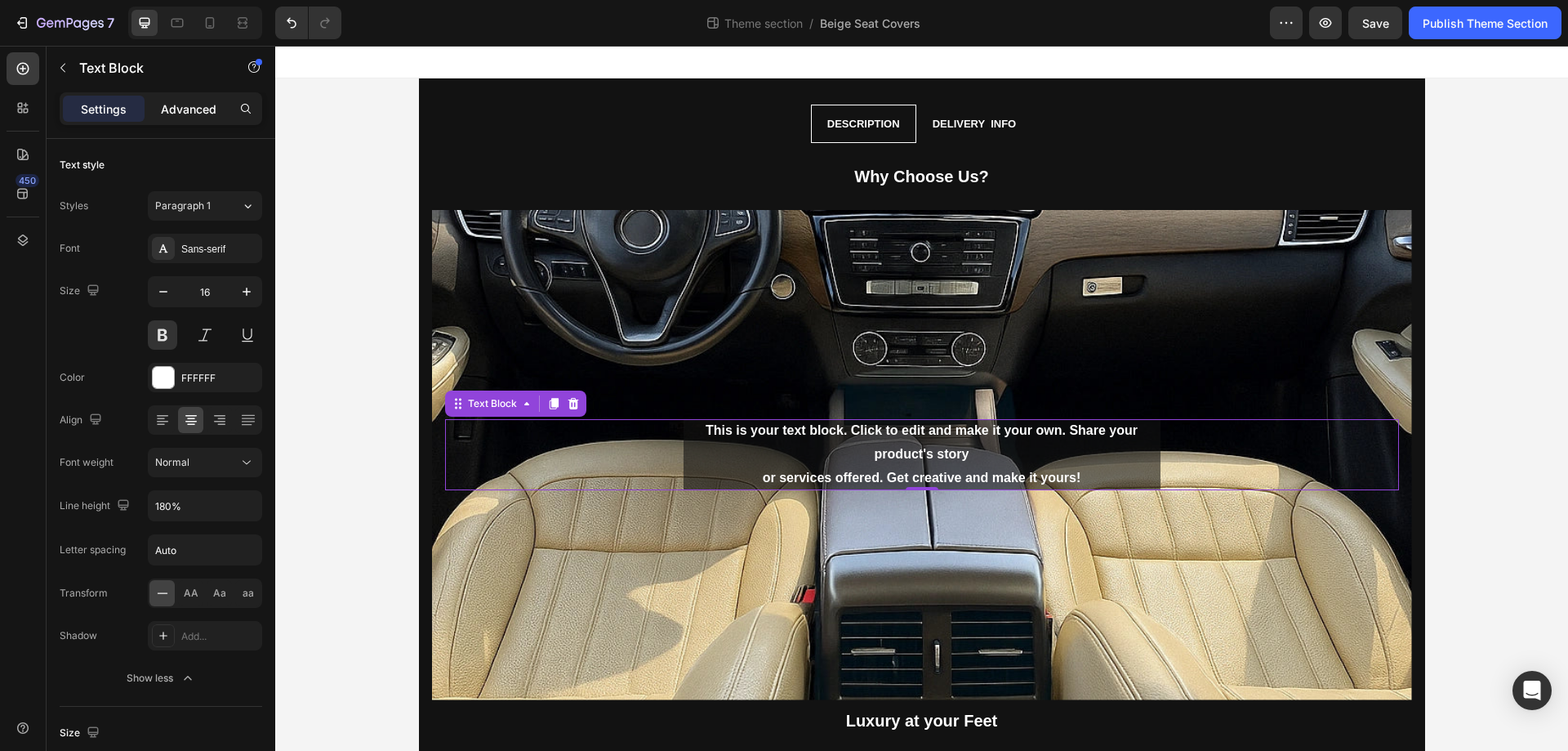
click at [168, 100] on p "Advanced" at bounding box center [189, 109] width 56 height 17
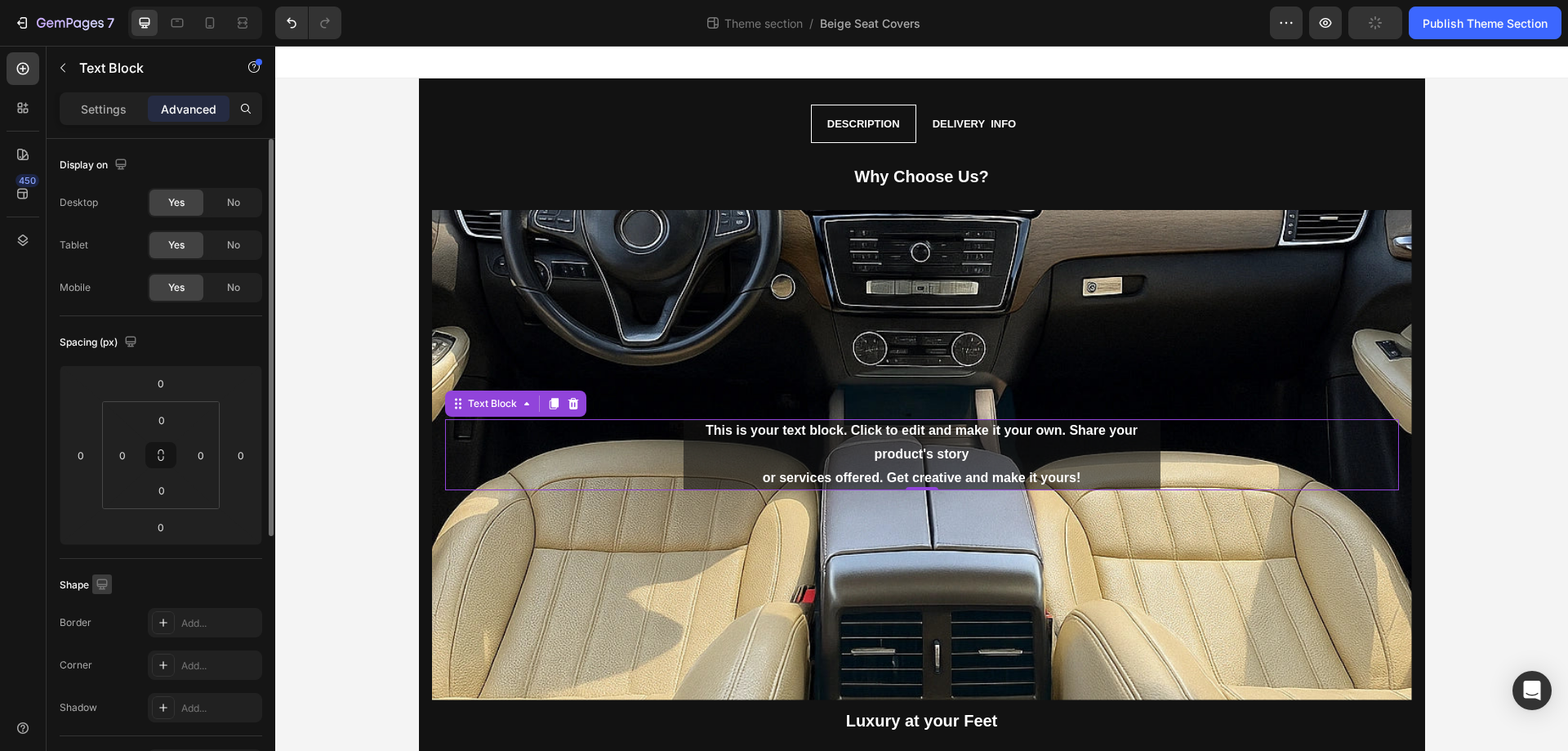
scroll to position [432, 0]
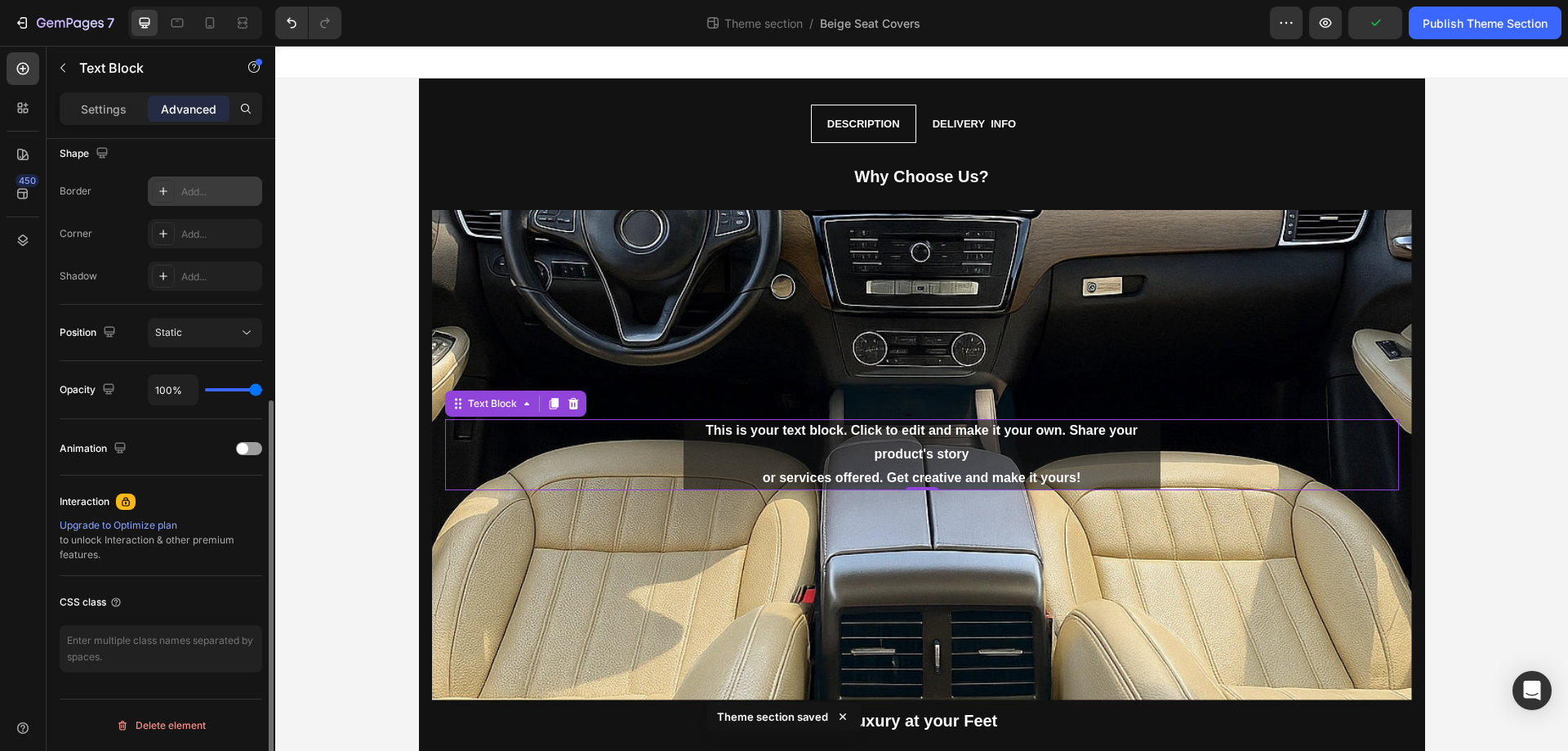
click at [185, 193] on div "Add..." at bounding box center [219, 191] width 76 height 15
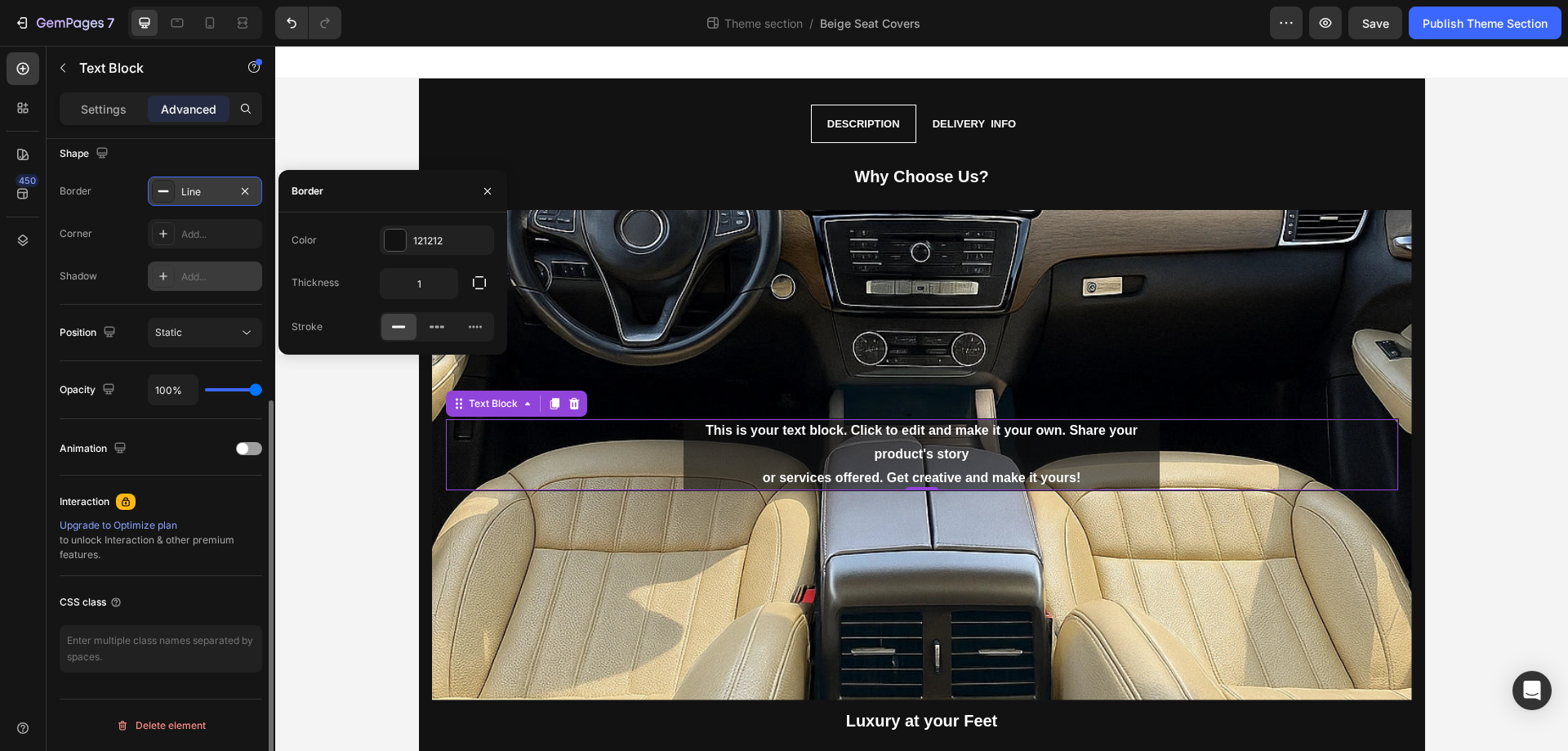
click at [194, 275] on div "Add..." at bounding box center [219, 276] width 76 height 15
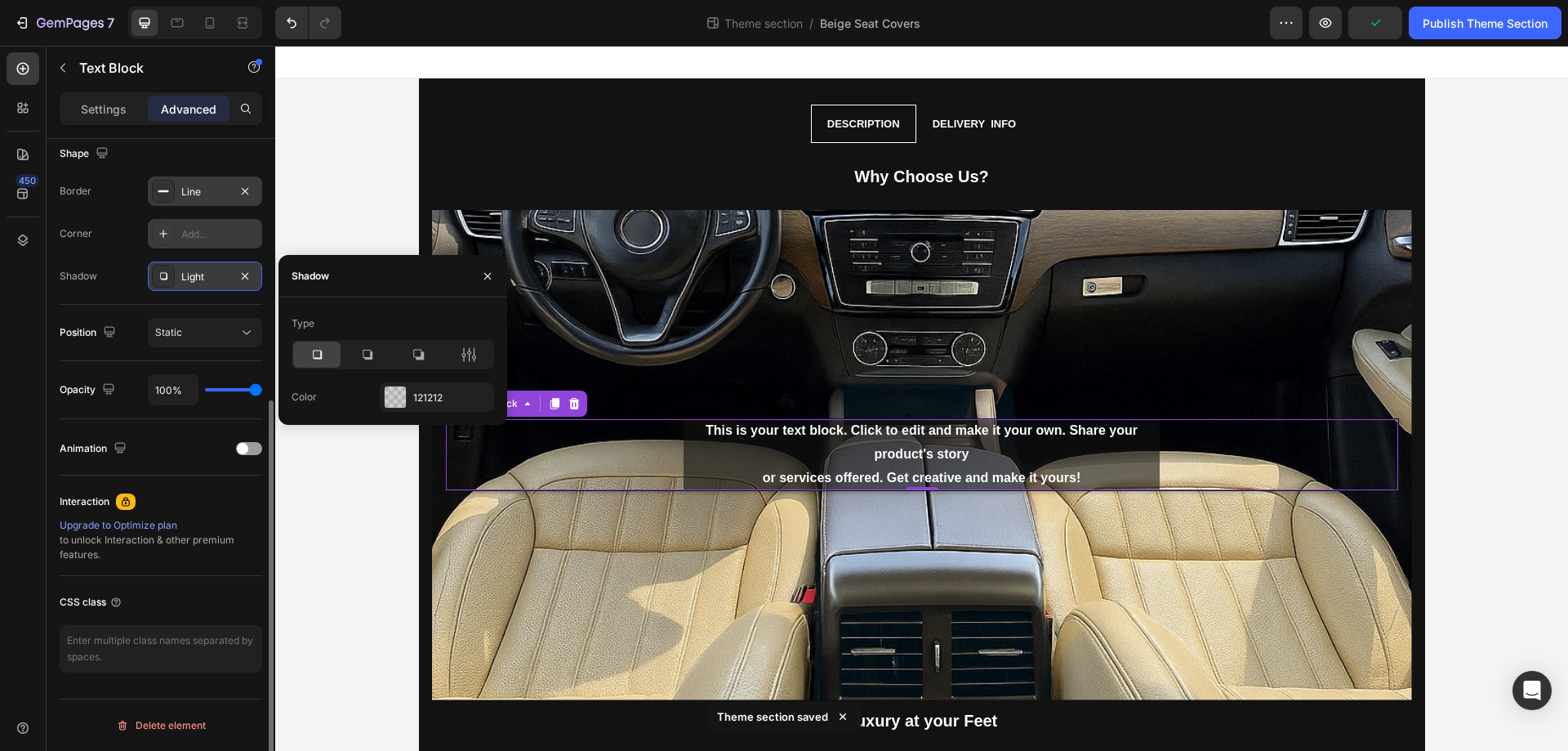
click at [179, 233] on div "Add..." at bounding box center [204, 233] width 114 height 29
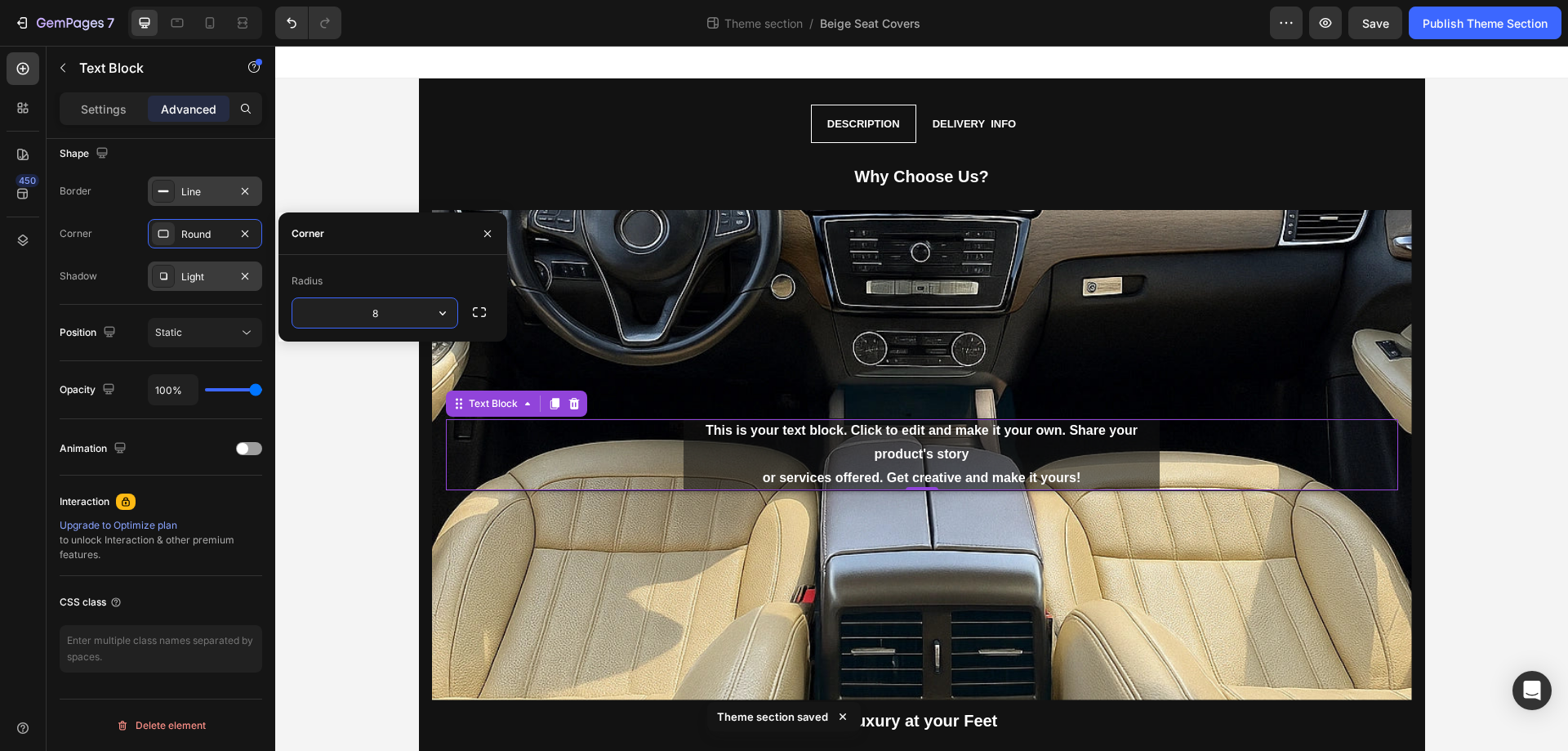
click at [409, 316] on input "8" at bounding box center [375, 312] width 165 height 29
type input "18"
click at [477, 313] on icon "button" at bounding box center [479, 312] width 16 height 16
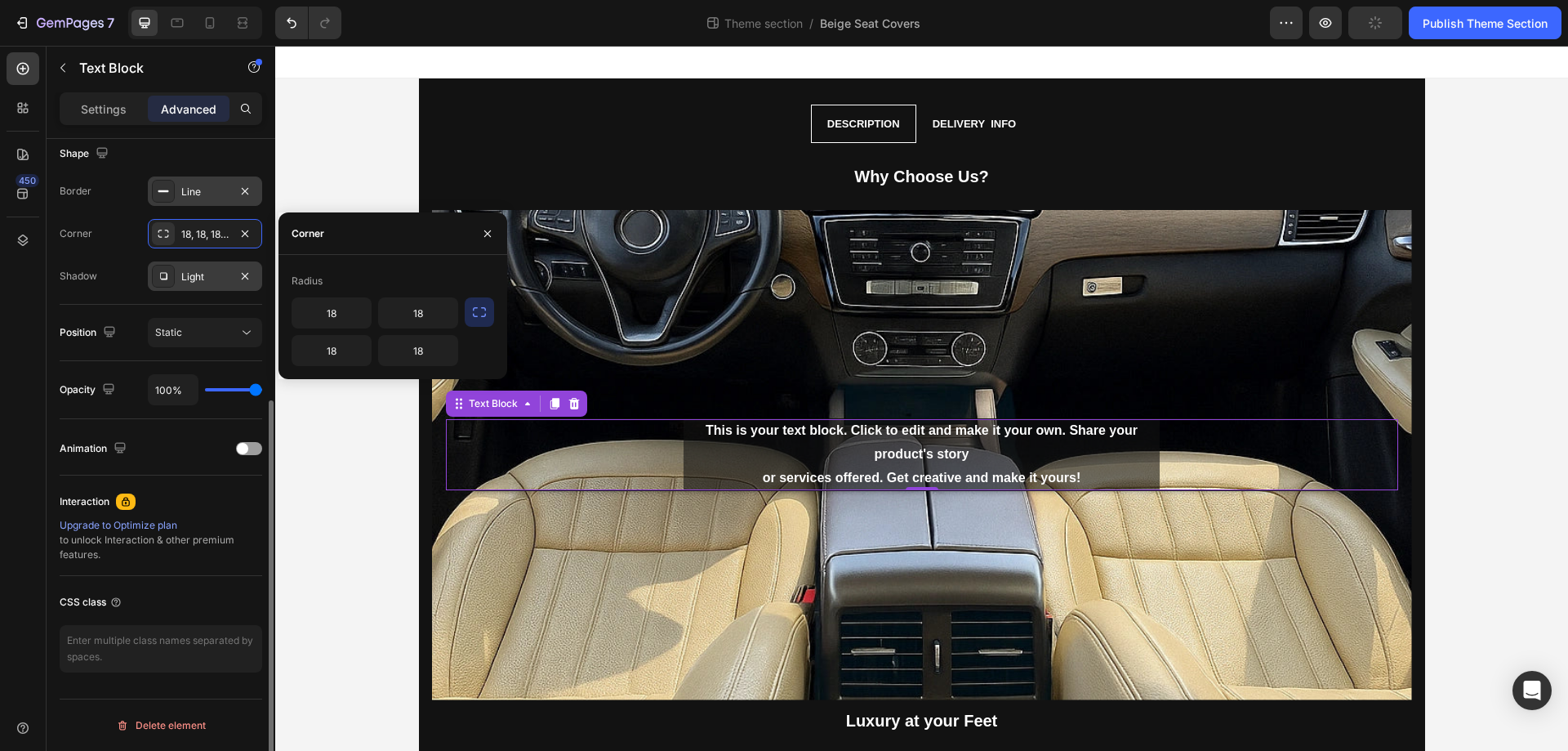
click at [112, 300] on div "Shape Border Line Corner 18, 18, 18, 18 Shadow Light" at bounding box center [160, 215] width 203 height 178
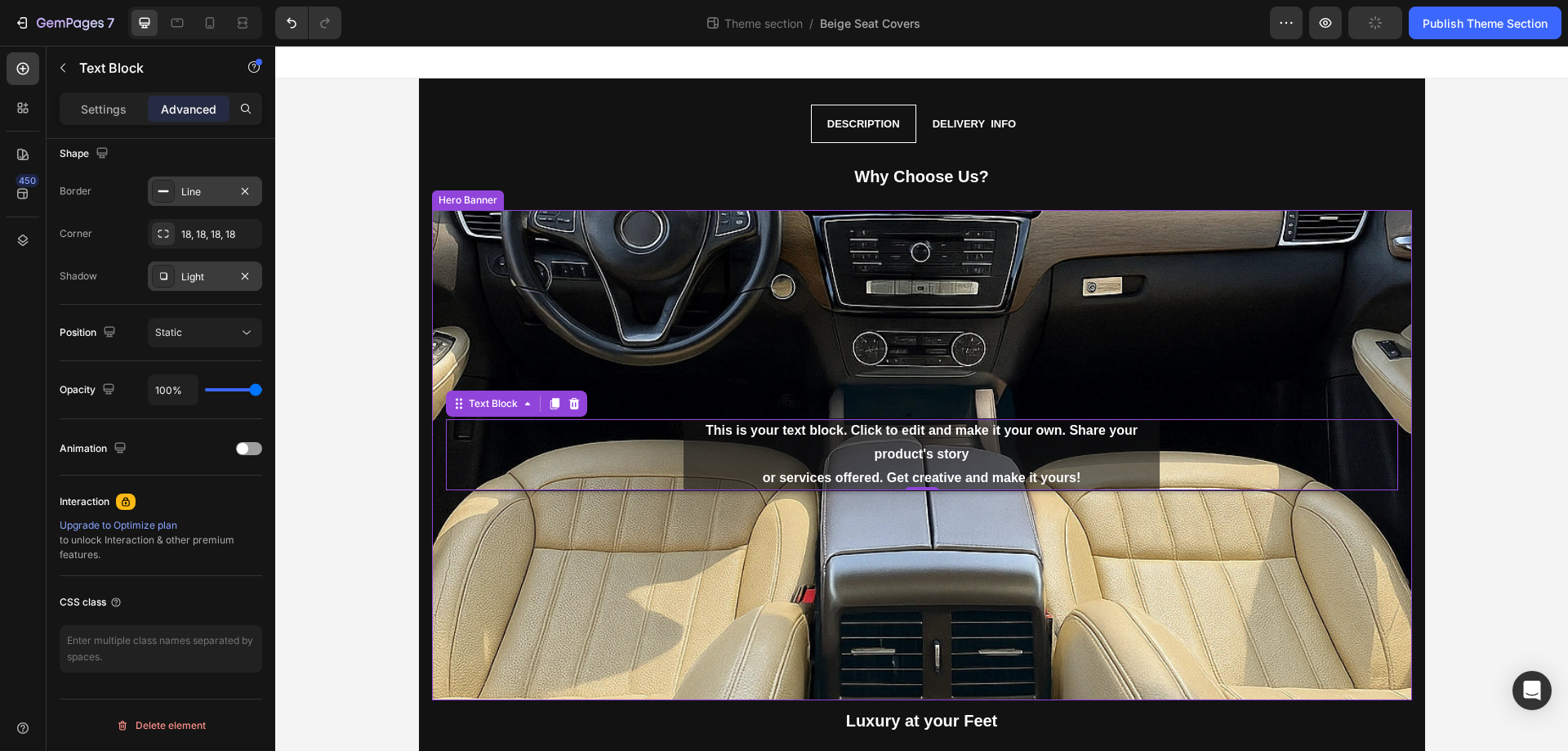
click at [863, 515] on div "Background Image" at bounding box center [922, 455] width 980 height 490
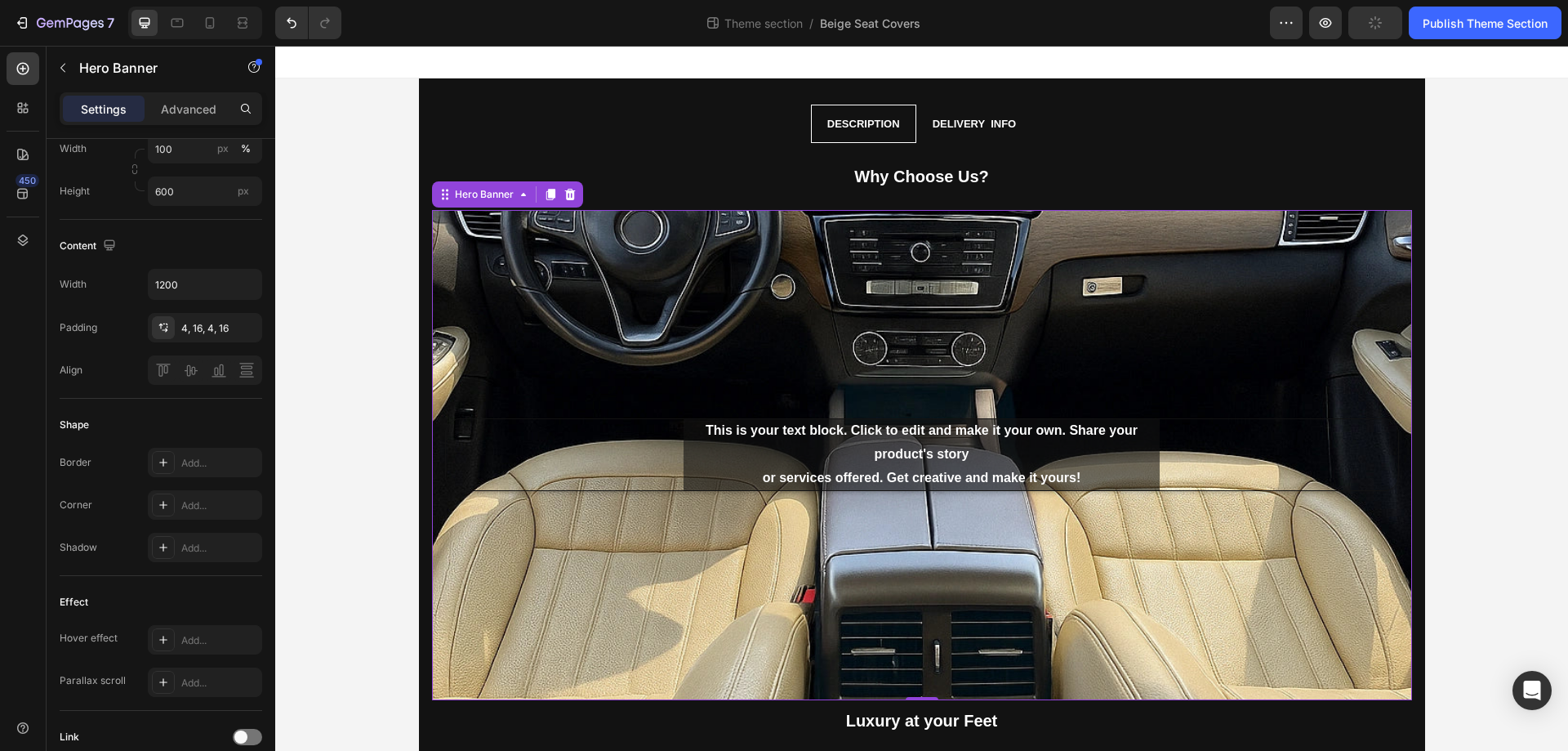
scroll to position [0, 0]
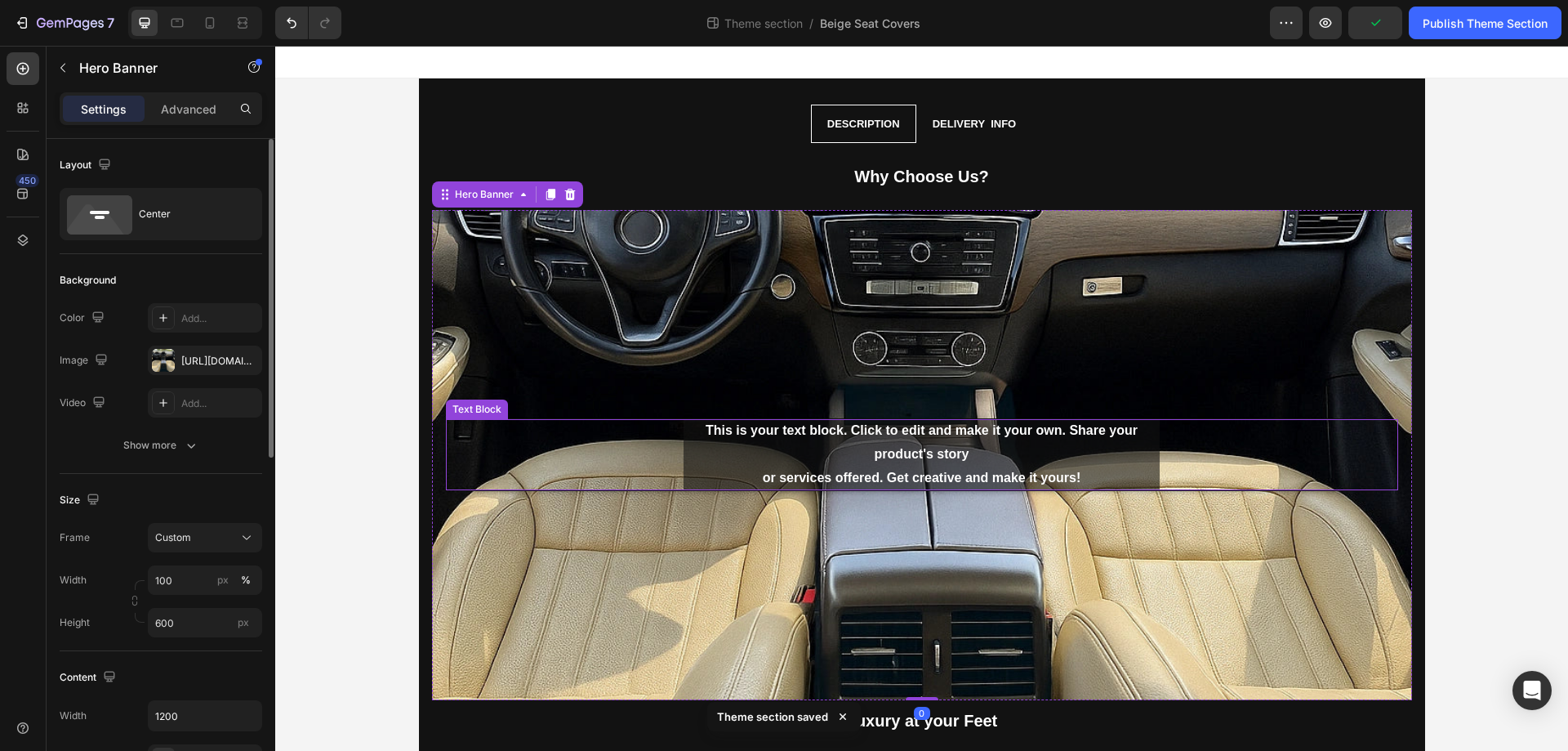
click at [727, 452] on div "This is your text block. Click to edit and make it your own. Share your product…" at bounding box center [922, 454] width 476 height 70
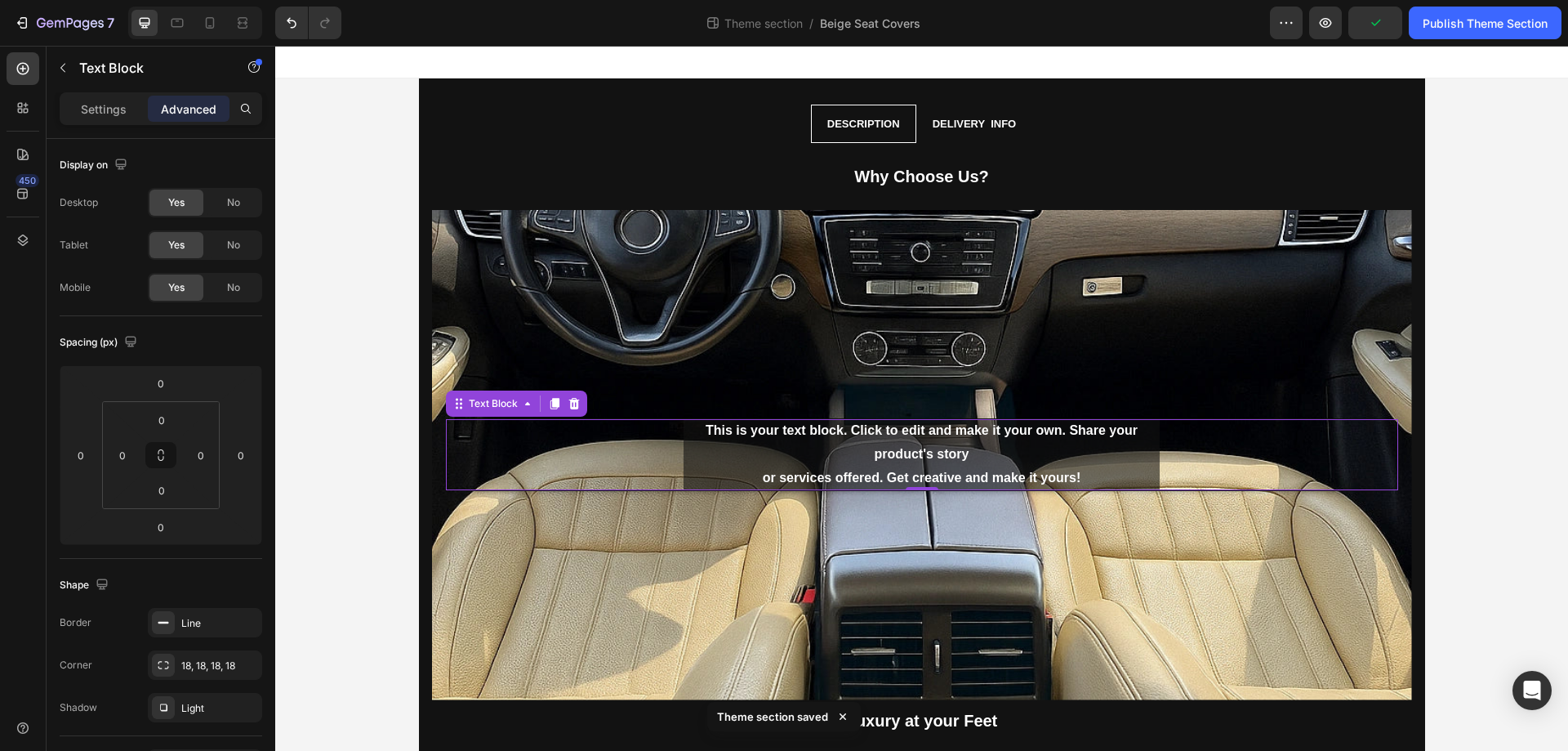
click at [778, 439] on div "This is your text block. Click to edit and make it your own. Share your product…" at bounding box center [922, 454] width 476 height 70
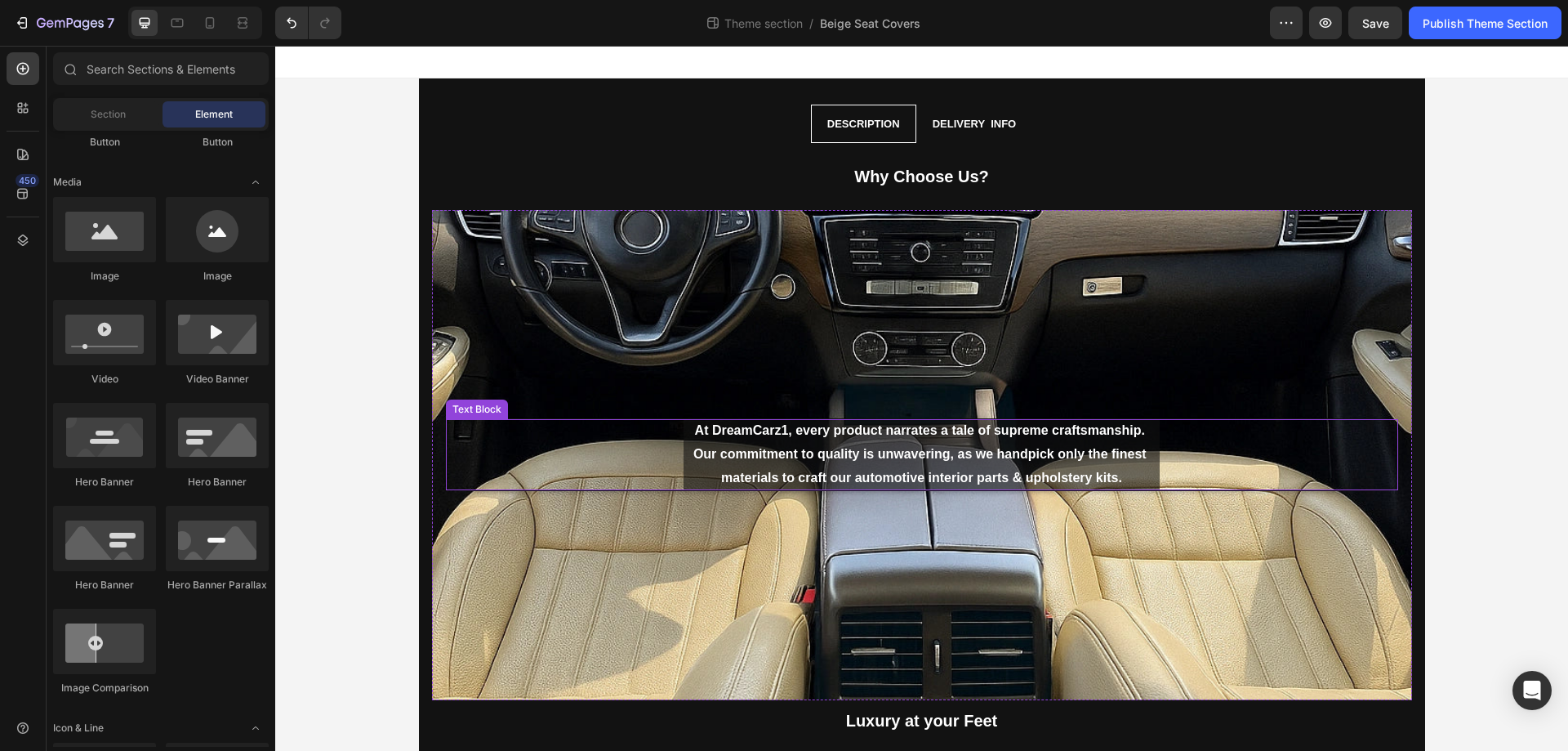
click at [573, 427] on div "At DreamCarz1, every product narrates a tale of supreme craftsmanship. Our comm…" at bounding box center [923, 454] width 953 height 70
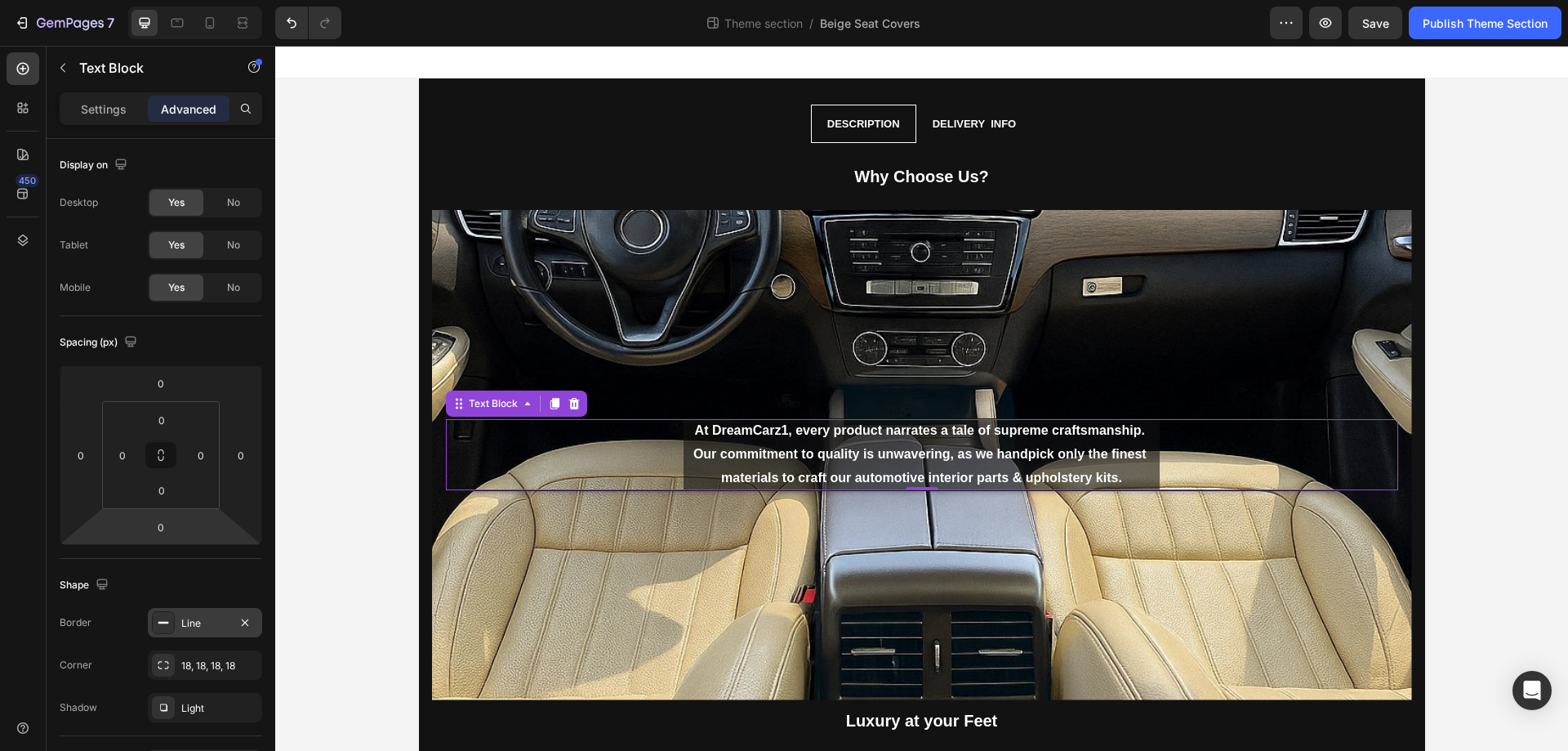
scroll to position [432, 0]
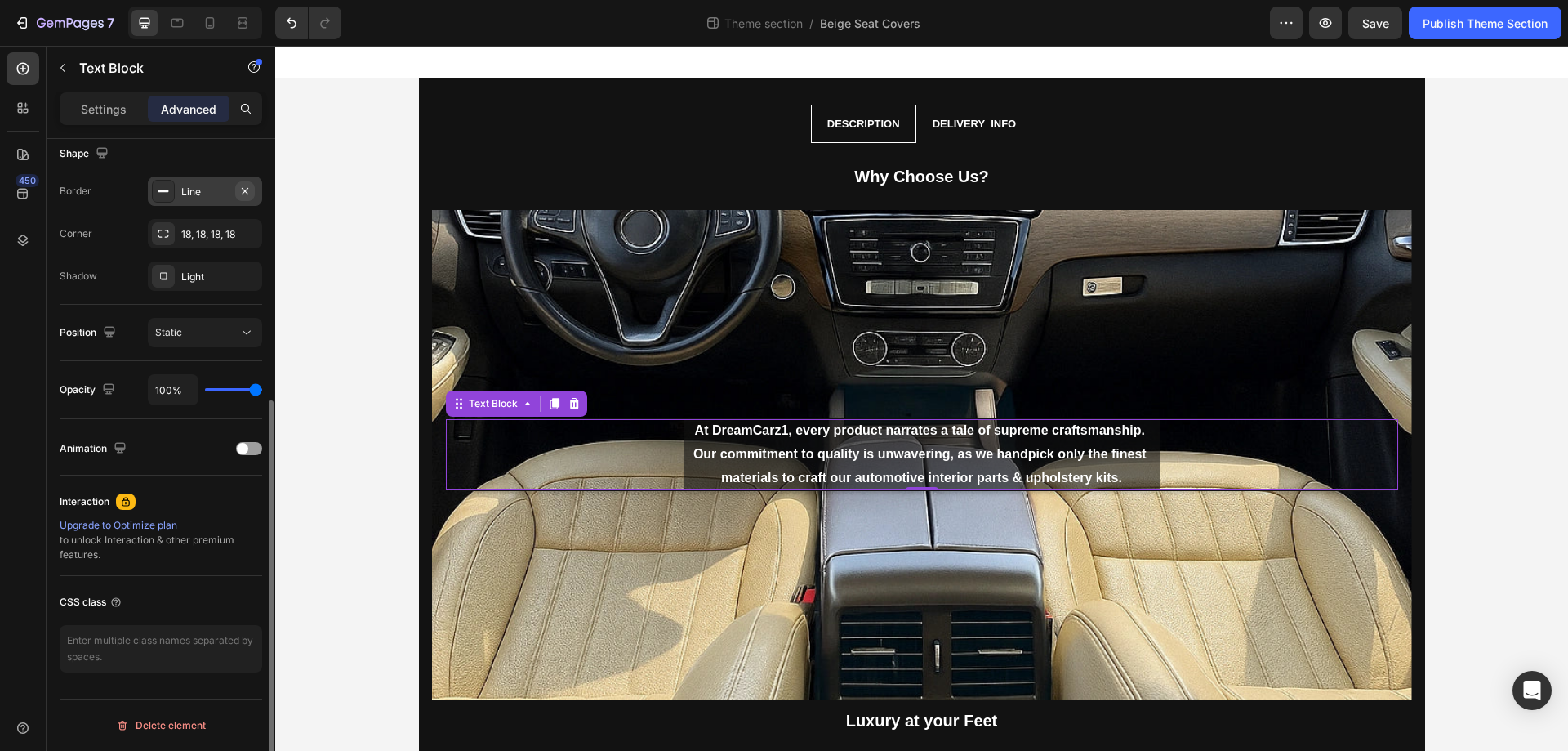
click at [241, 189] on icon "button" at bounding box center [245, 191] width 13 height 13
click at [536, 578] on div "Background Image" at bounding box center [922, 455] width 980 height 490
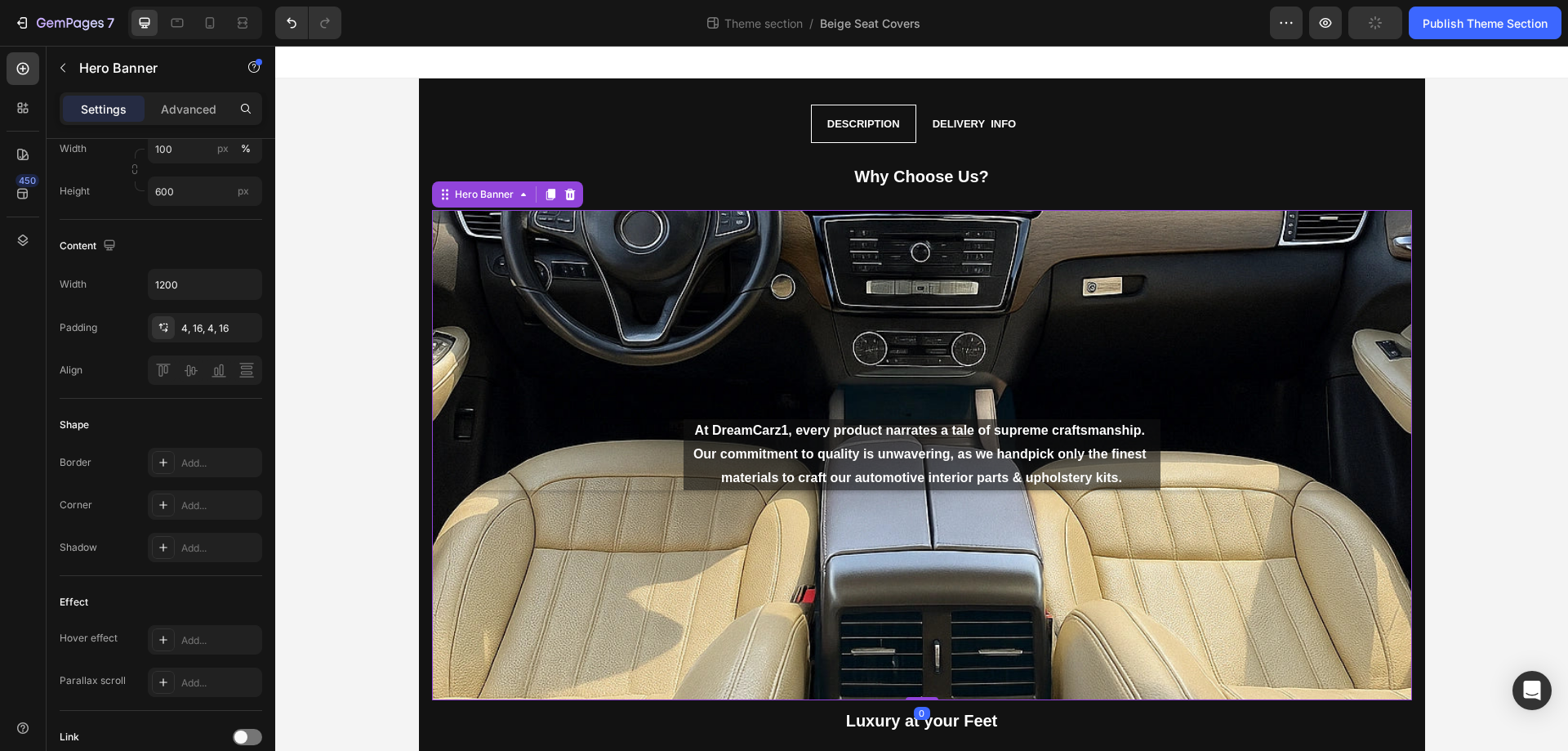
scroll to position [0, 0]
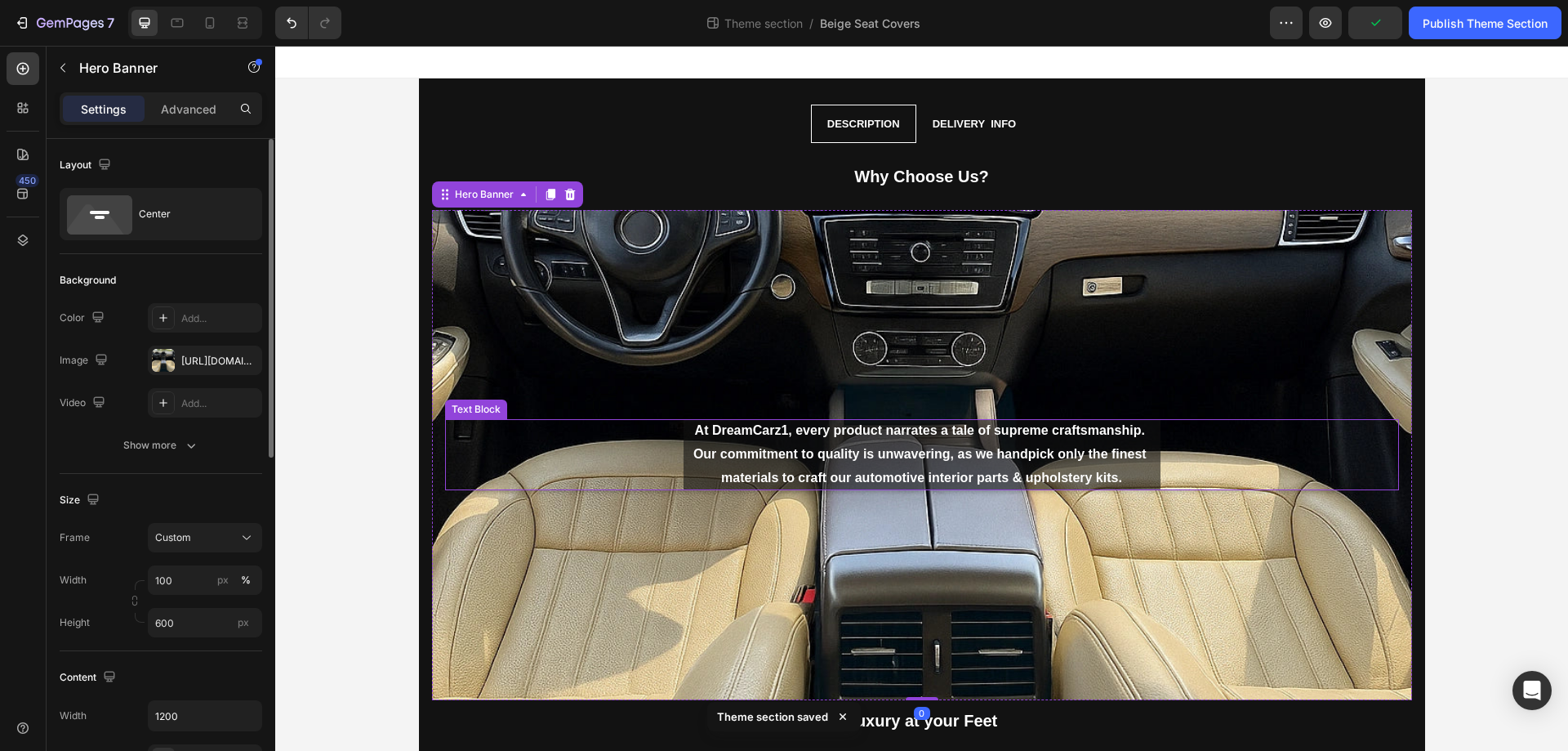
click at [748, 446] on p "At DreamCarz1, every product narrates a tale of supreme craftsmanship. Our comm…" at bounding box center [923, 454] width 477 height 70
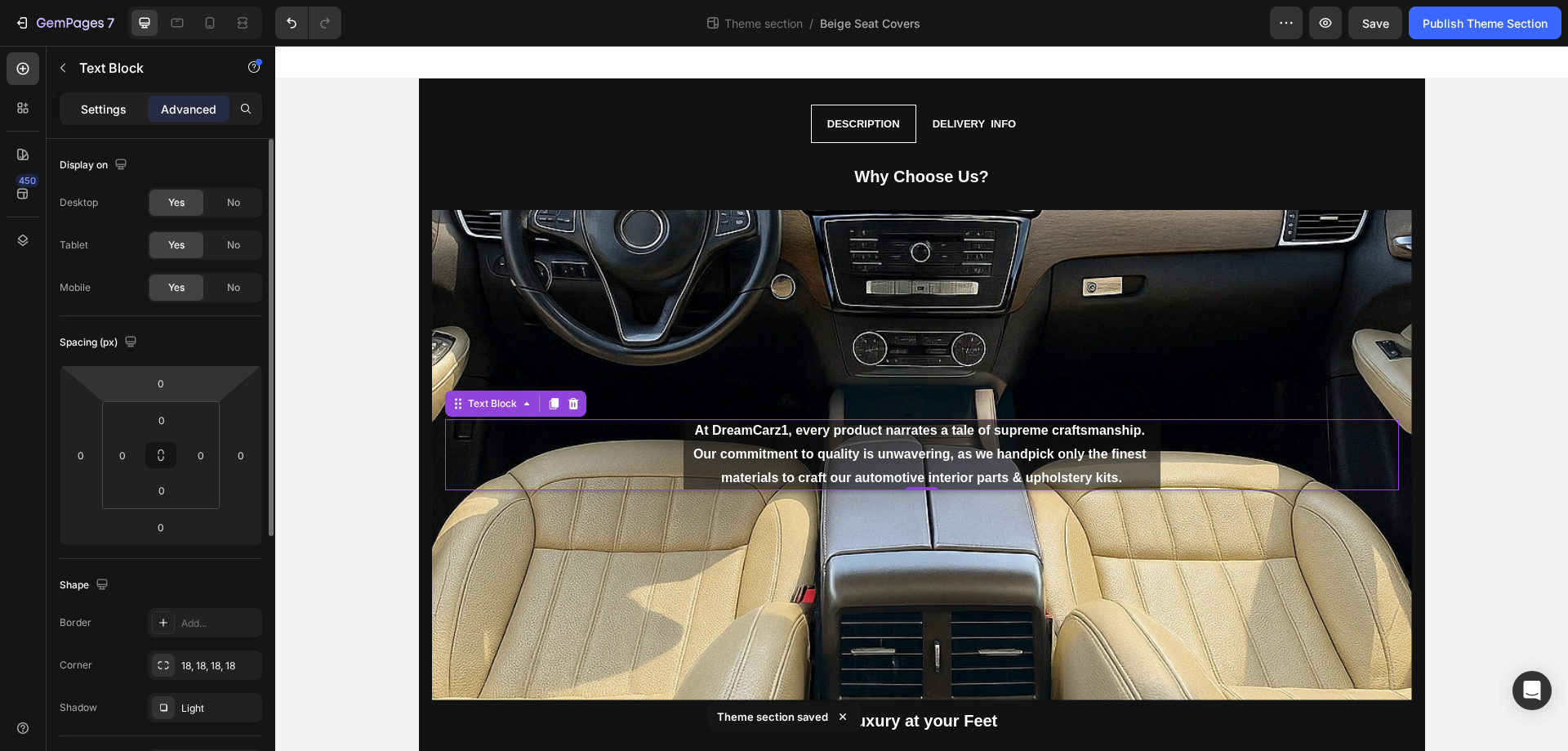
click at [82, 107] on p "Settings" at bounding box center [103, 109] width 45 height 17
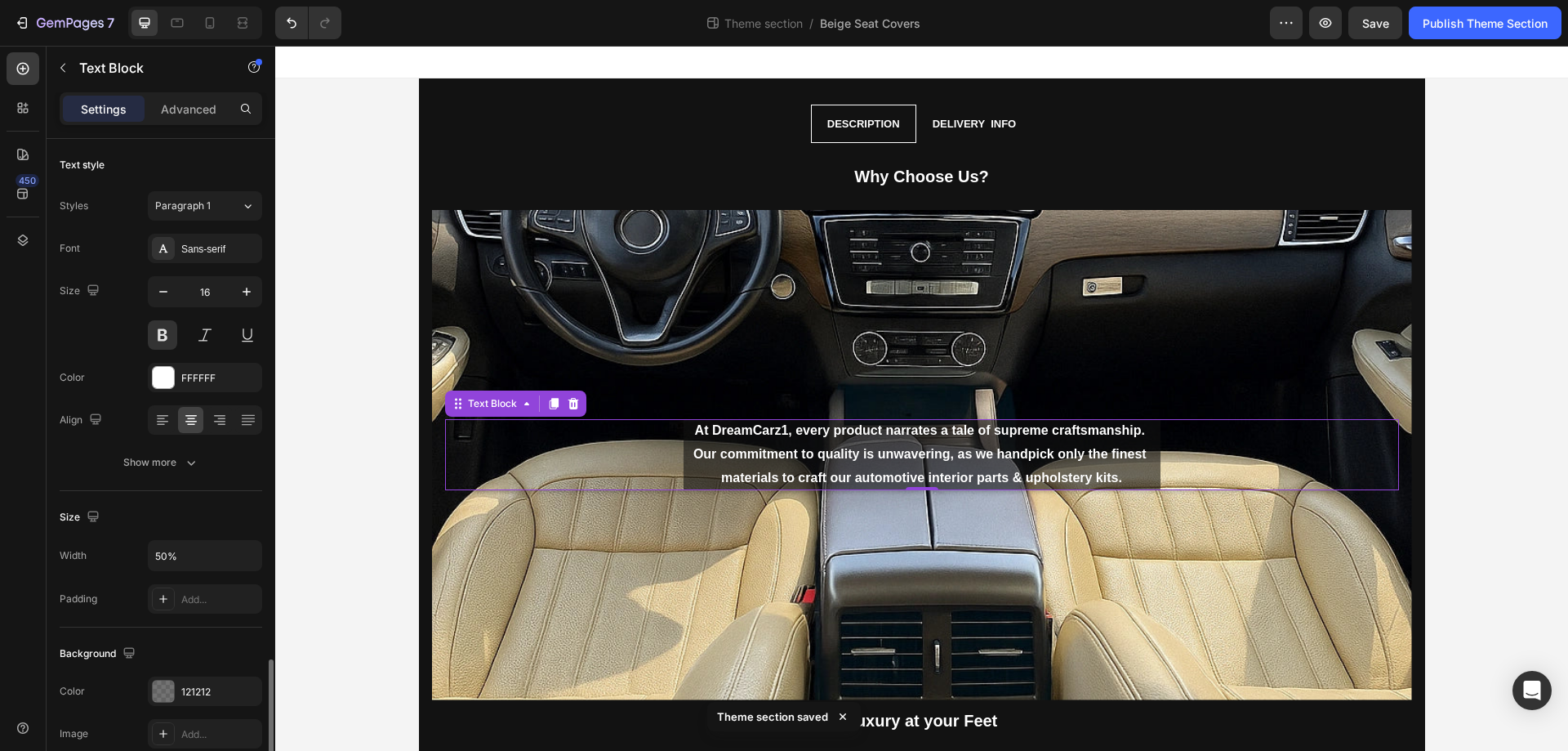
scroll to position [310, 0]
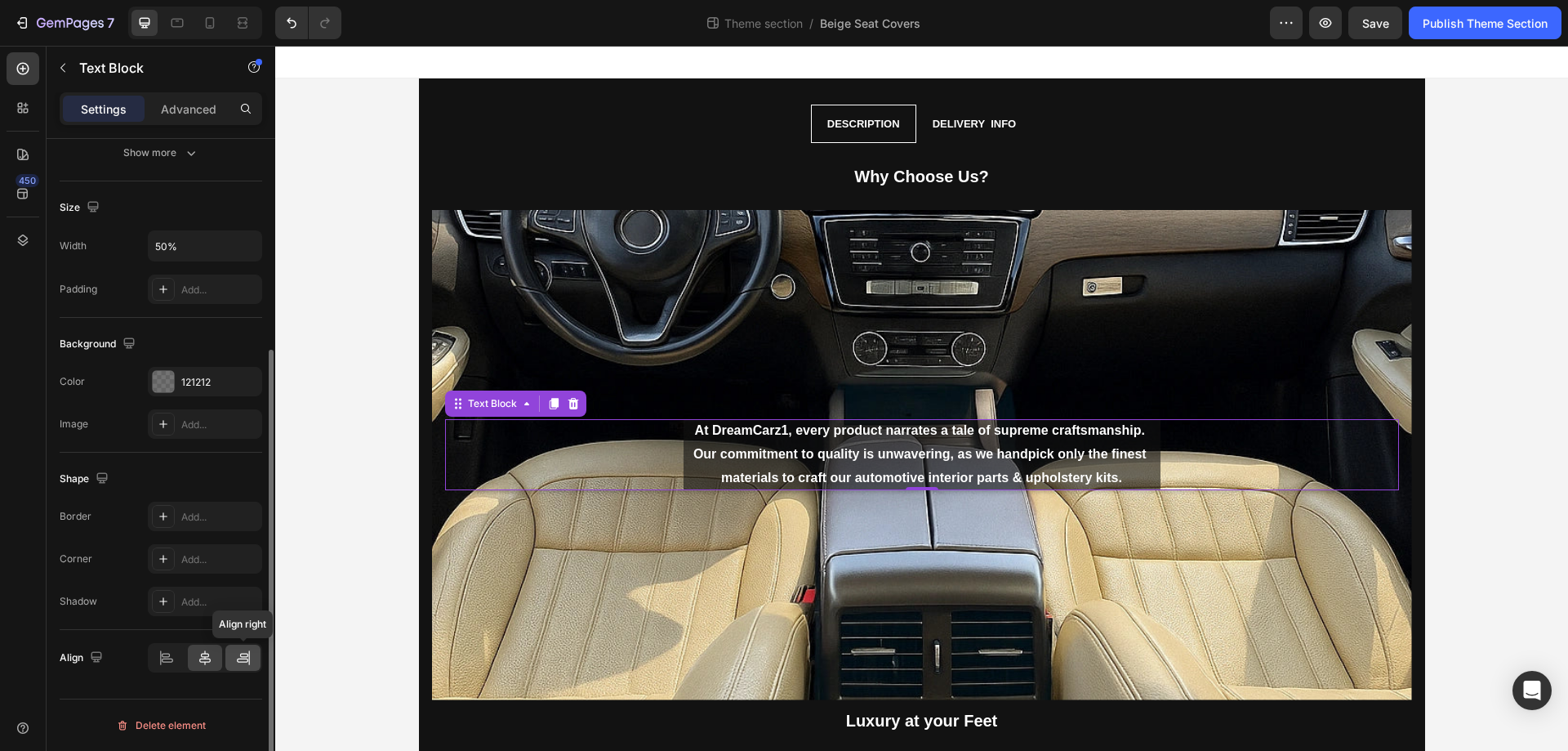
click at [243, 663] on icon at bounding box center [243, 657] width 16 height 16
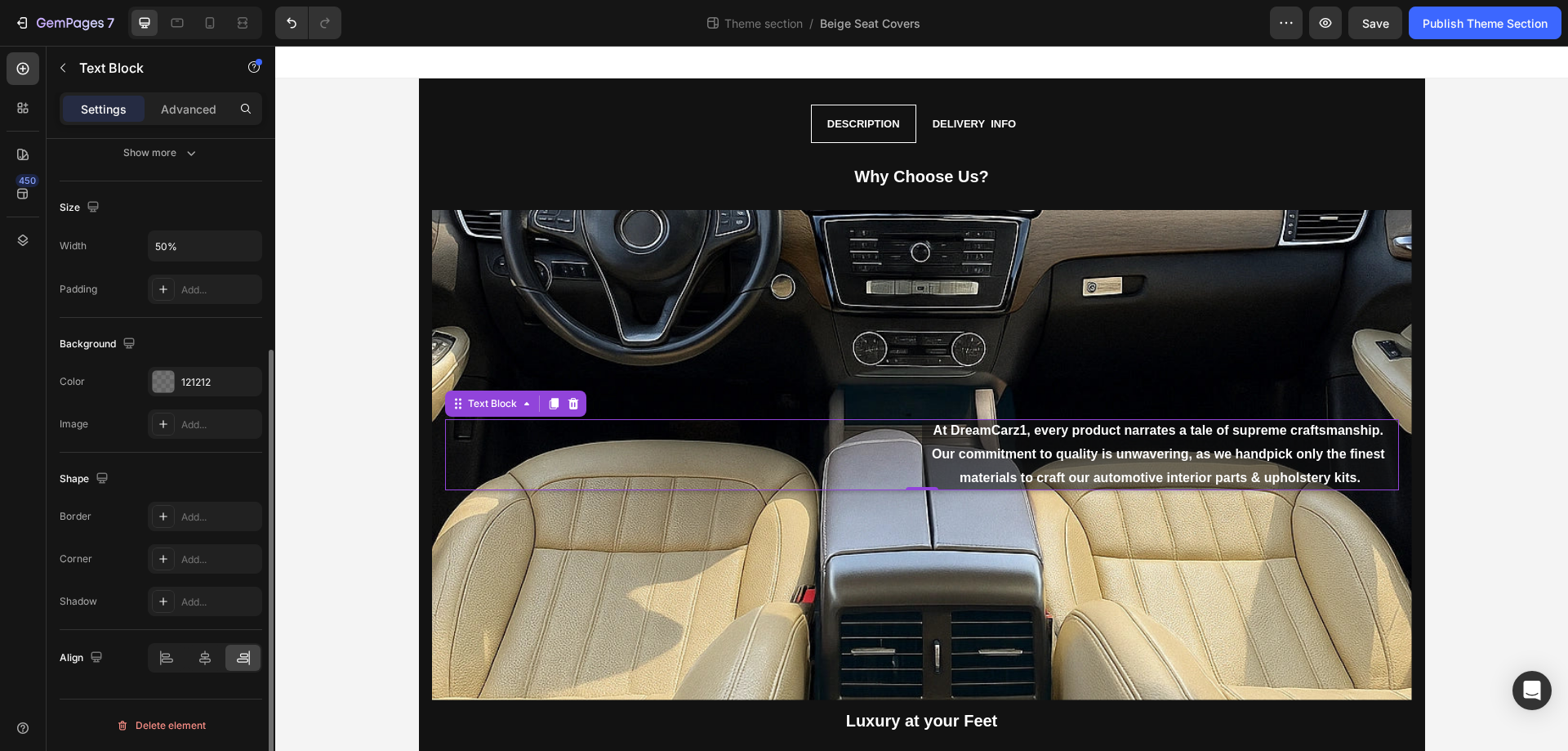
click at [225, 663] on div at bounding box center [204, 657] width 114 height 29
click at [209, 657] on icon at bounding box center [204, 657] width 11 height 15
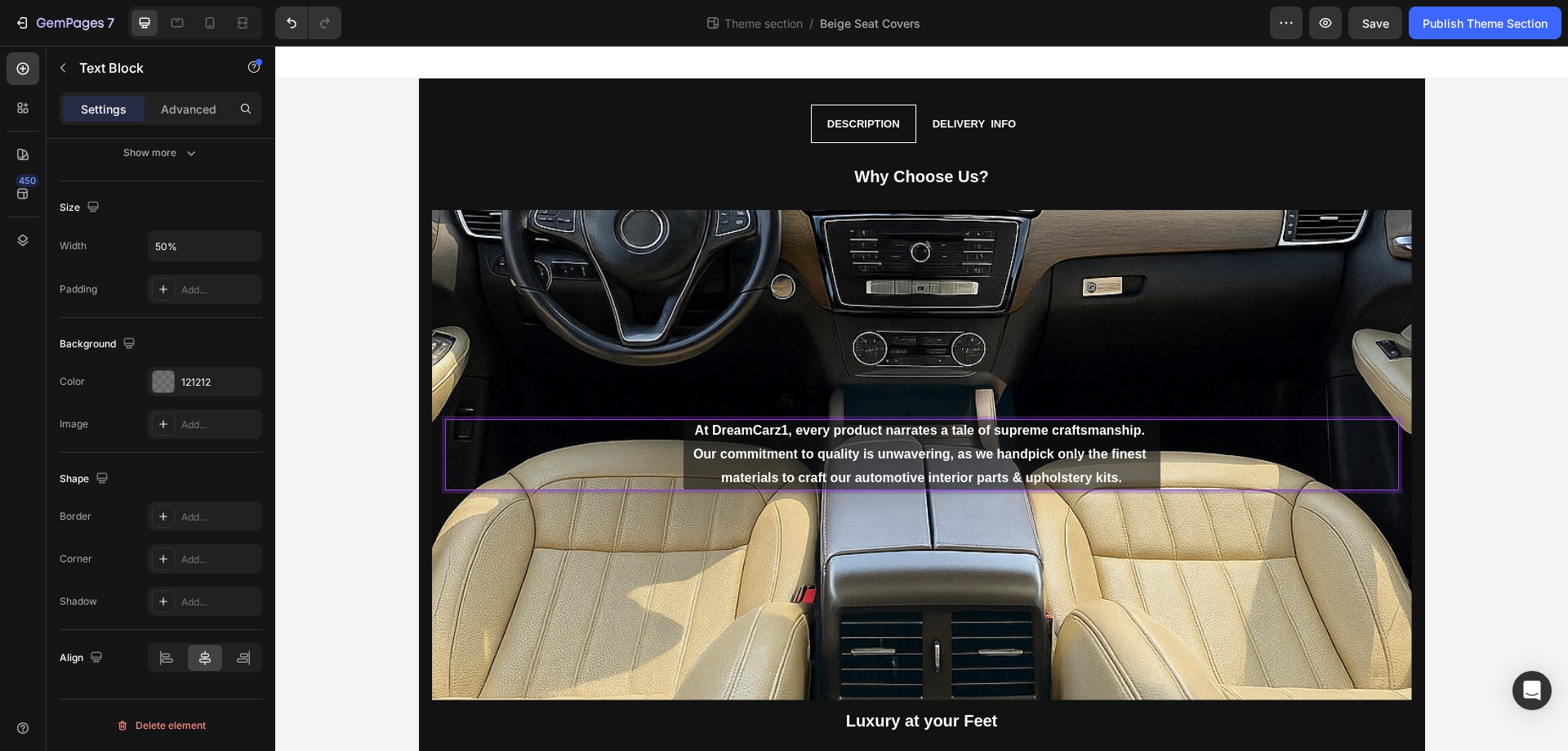
click at [753, 433] on p "At DreamCarz1, every product narrates a tale of supreme craftsmanship. Our comm…" at bounding box center [923, 454] width 477 height 70
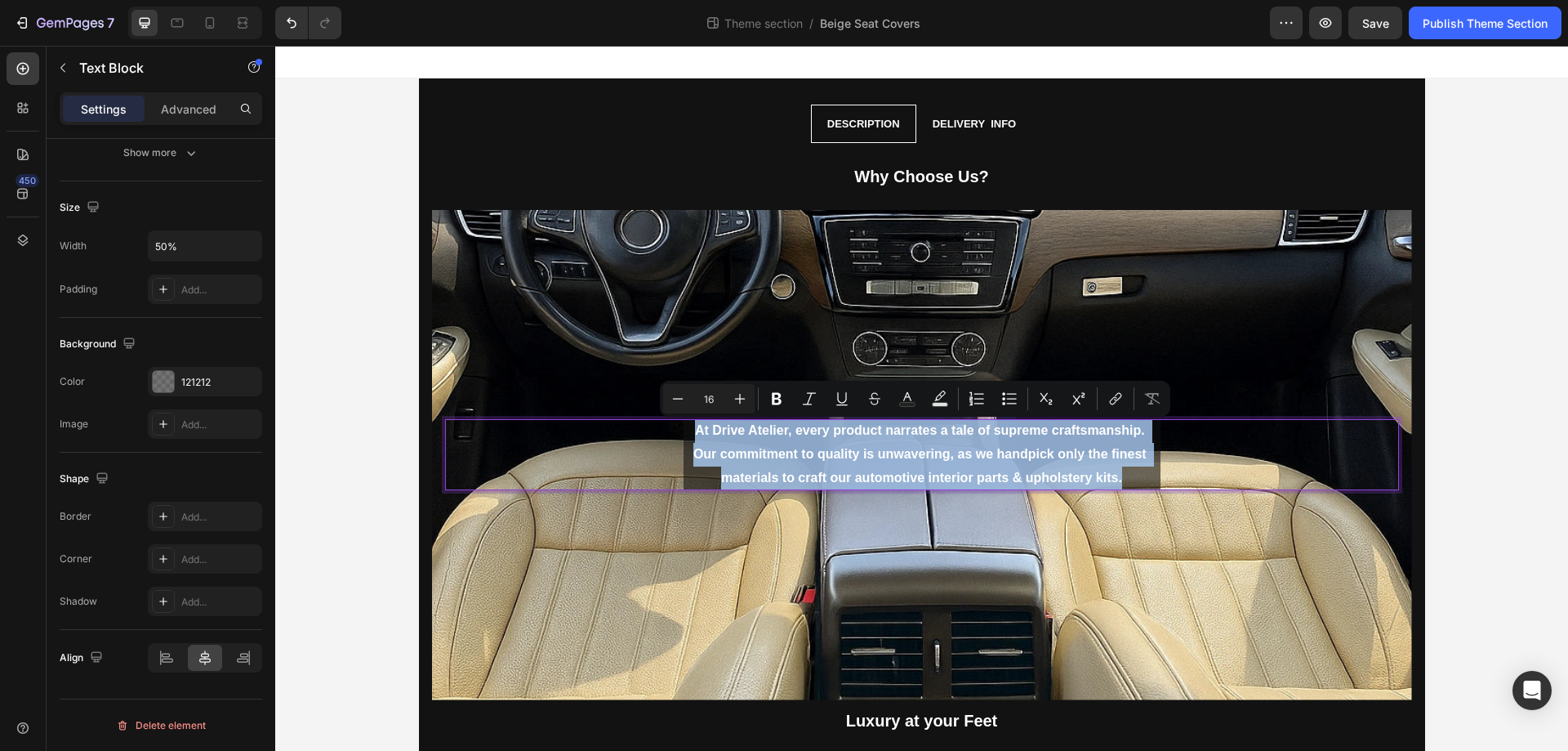
click at [674, 465] on div "At Drive Atelier, every product narrates a tale of supreme craftsmanship. Our c…" at bounding box center [923, 454] width 954 height 70
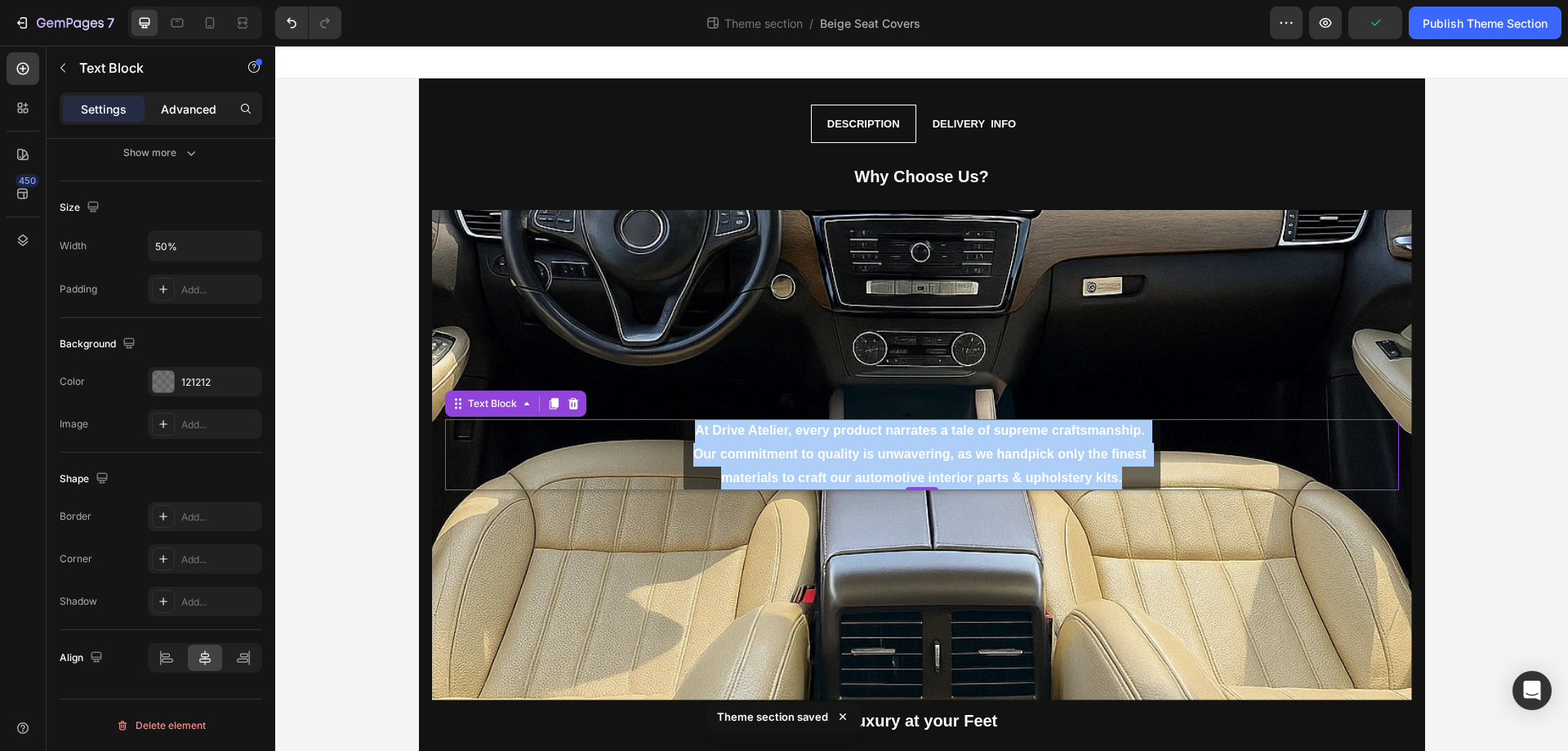
click at [162, 115] on p "Advanced" at bounding box center [189, 109] width 56 height 17
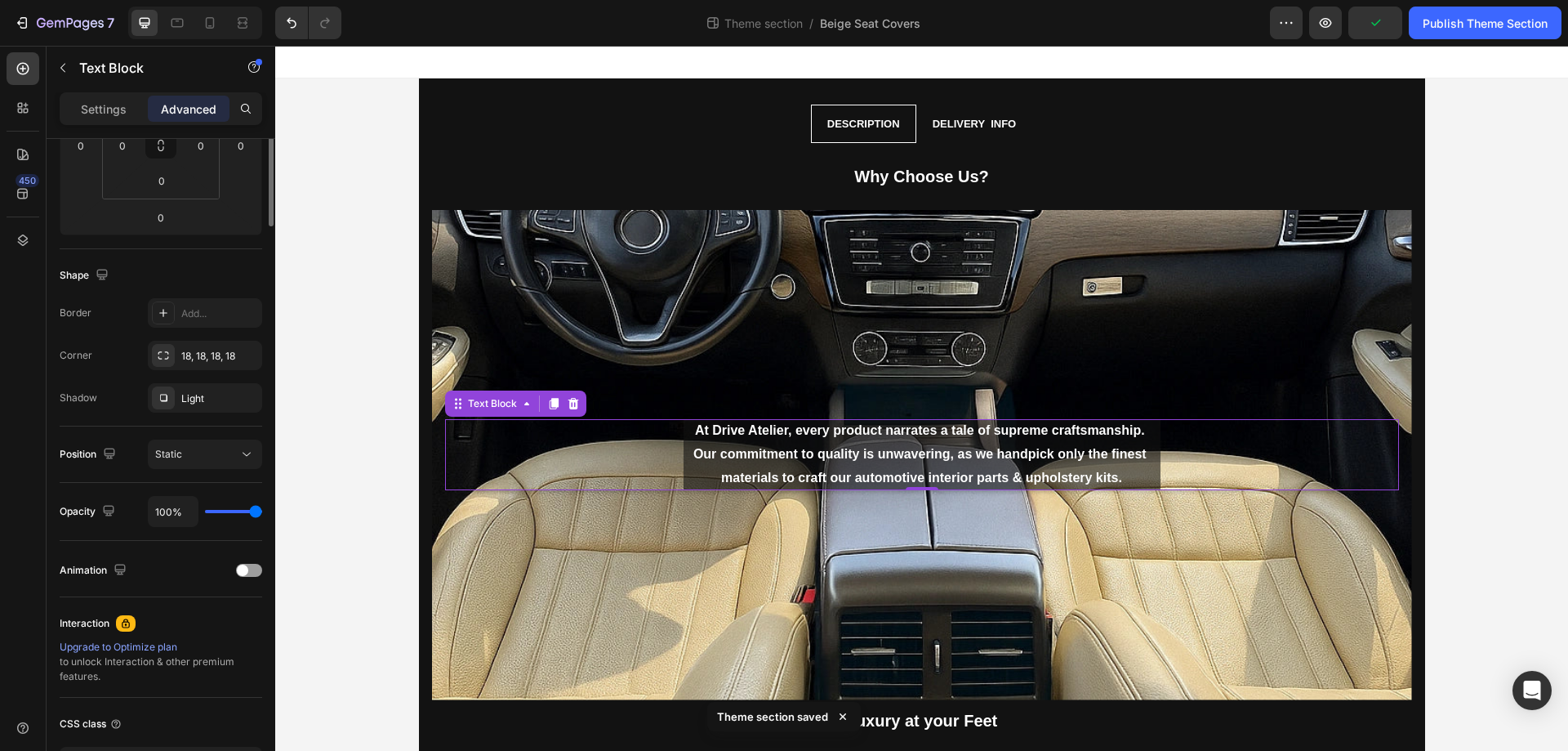
scroll to position [0, 0]
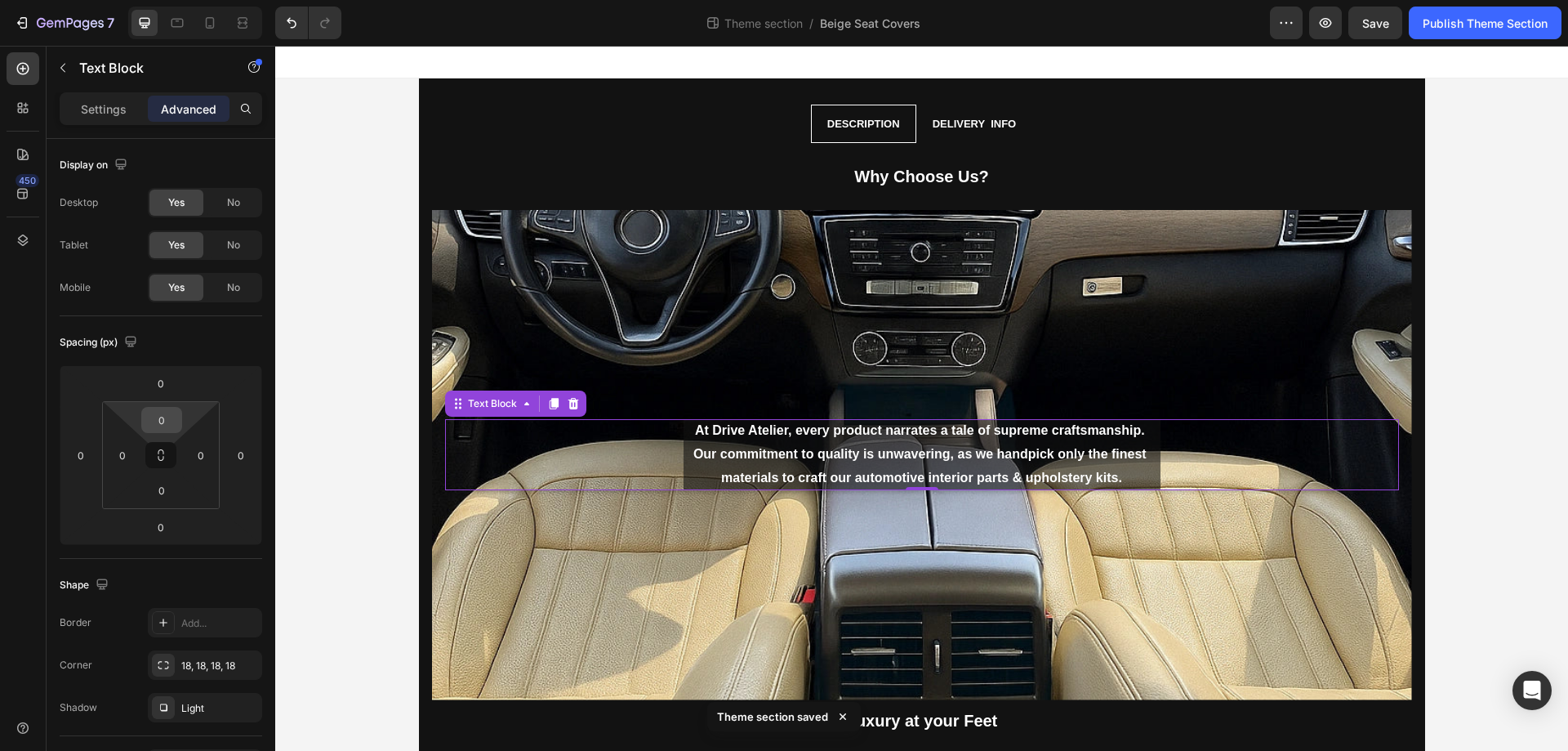
click at [160, 418] on input "0" at bounding box center [161, 420] width 33 height 25
type input "1"
click at [164, 389] on input "0" at bounding box center [160, 383] width 33 height 25
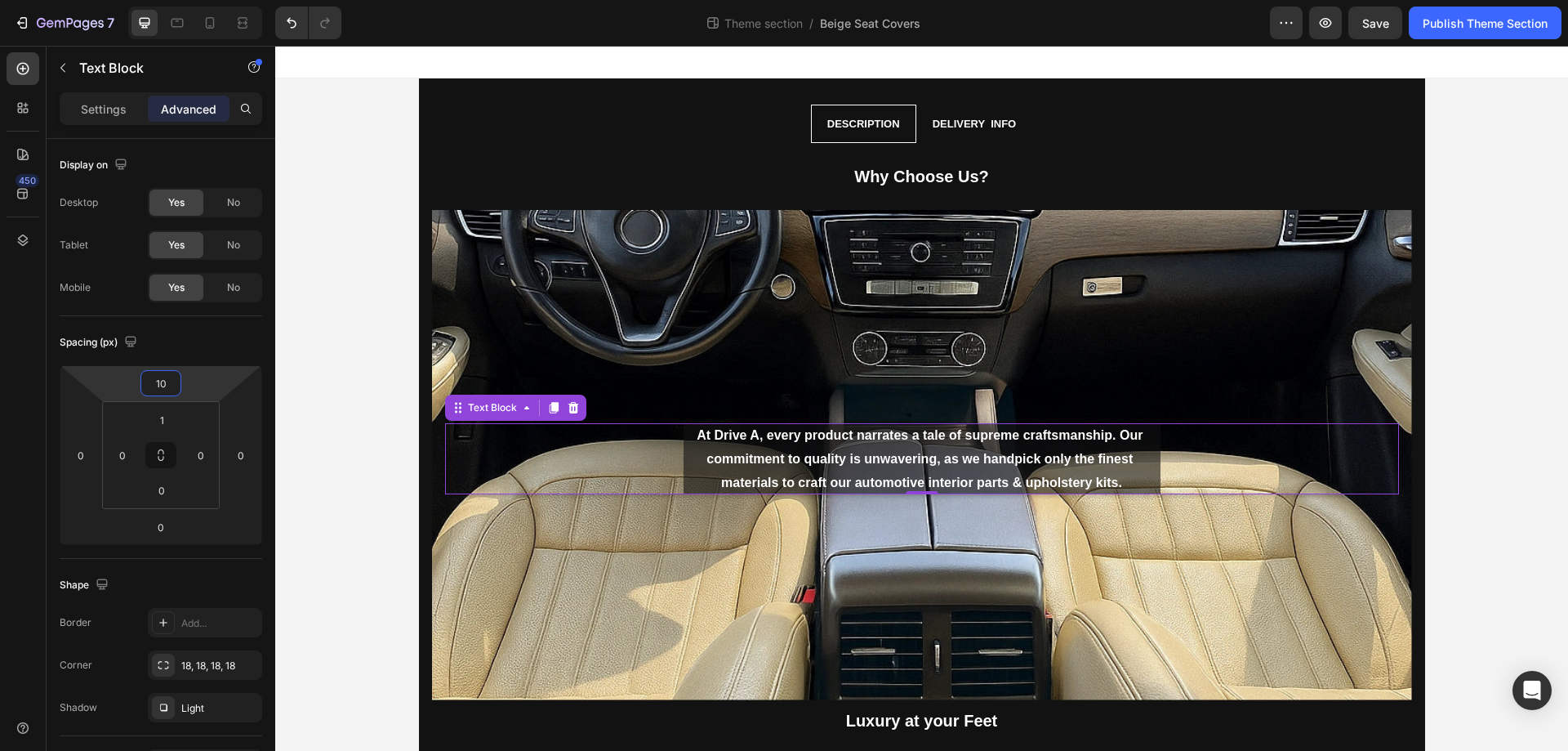
type input "0"
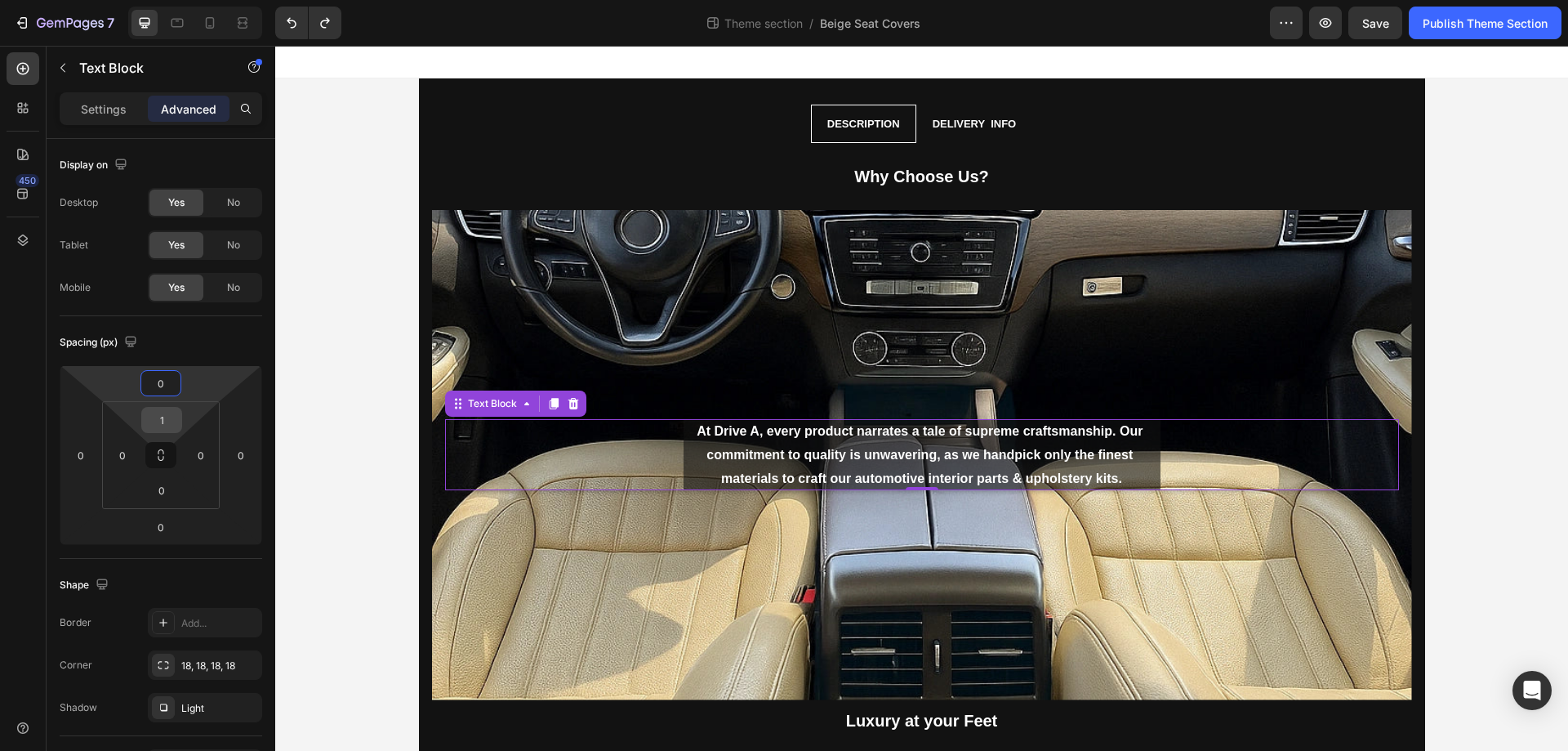
click at [166, 418] on input "1" at bounding box center [161, 420] width 33 height 25
click at [150, 460] on button at bounding box center [160, 455] width 31 height 26
click at [160, 426] on input "0" at bounding box center [161, 420] width 33 height 25
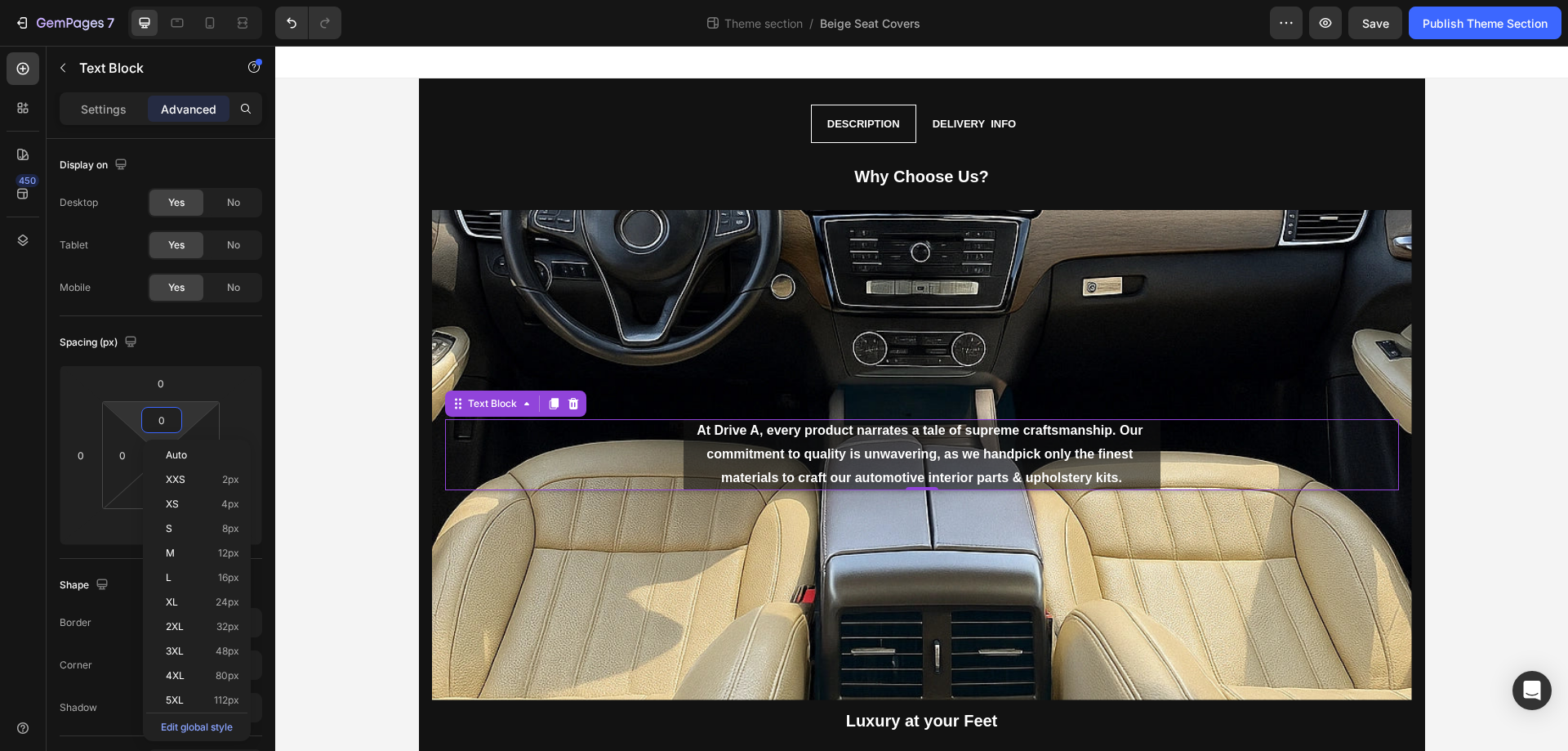
click at [160, 426] on input "0" at bounding box center [161, 420] width 33 height 25
type input "1"
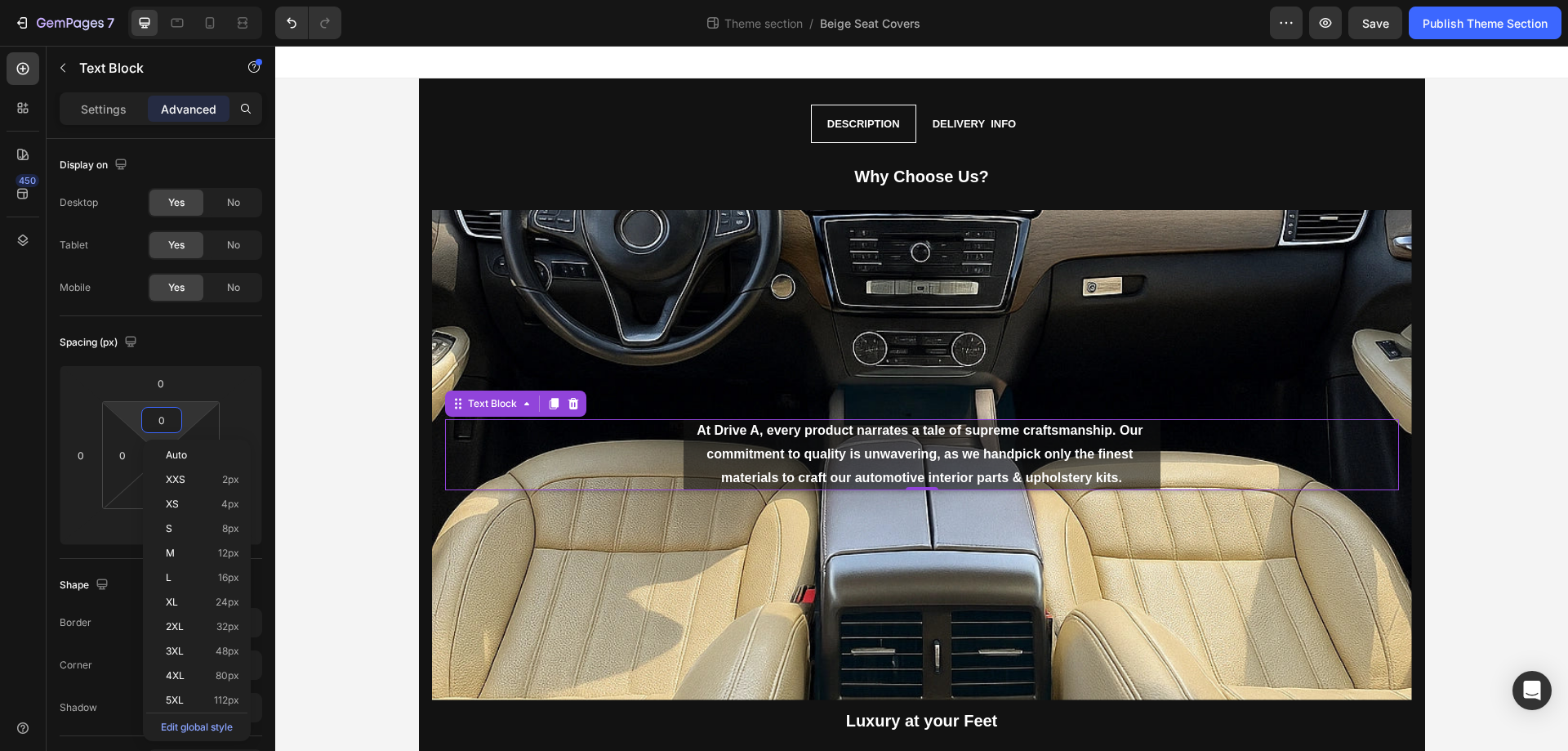
type input "1"
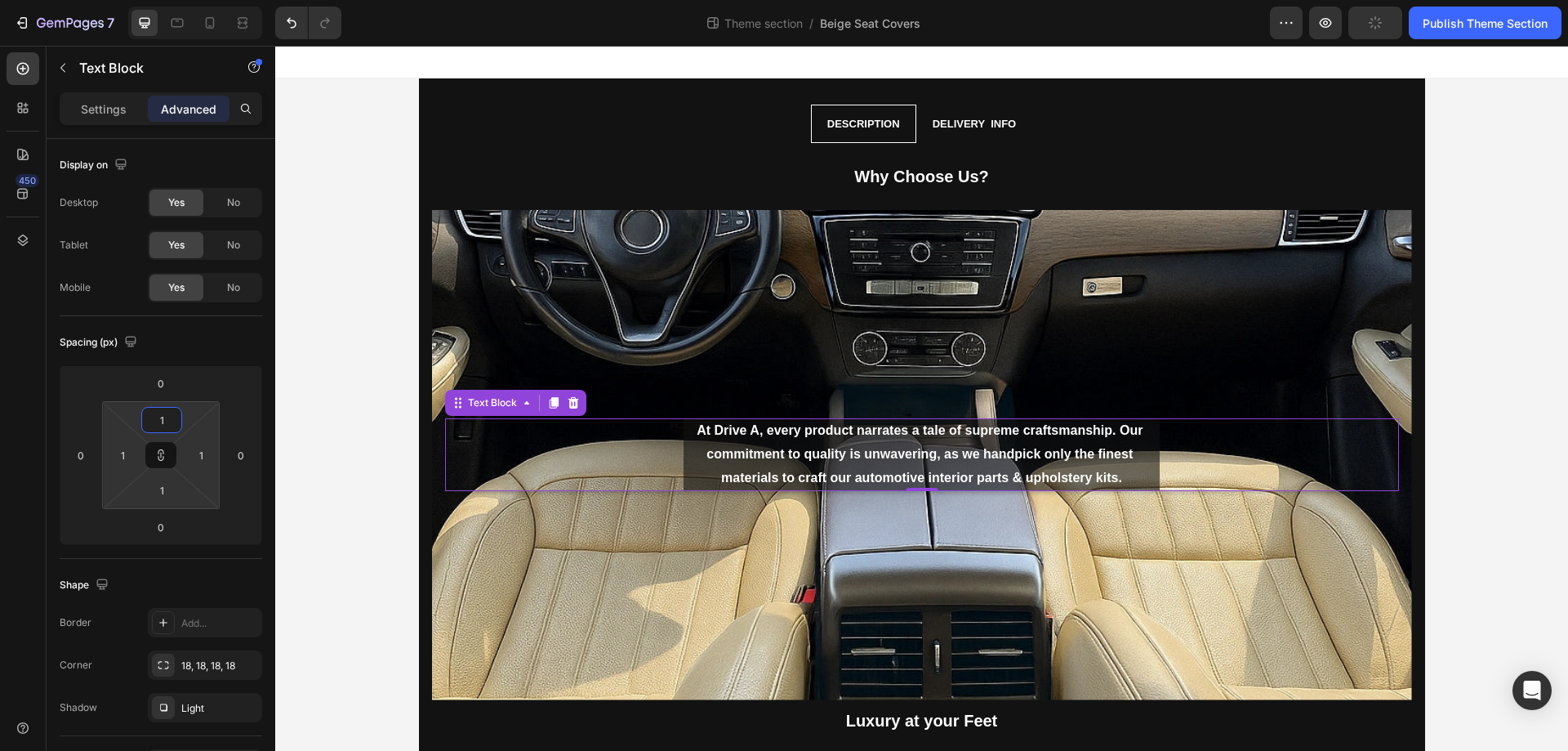
type input "10"
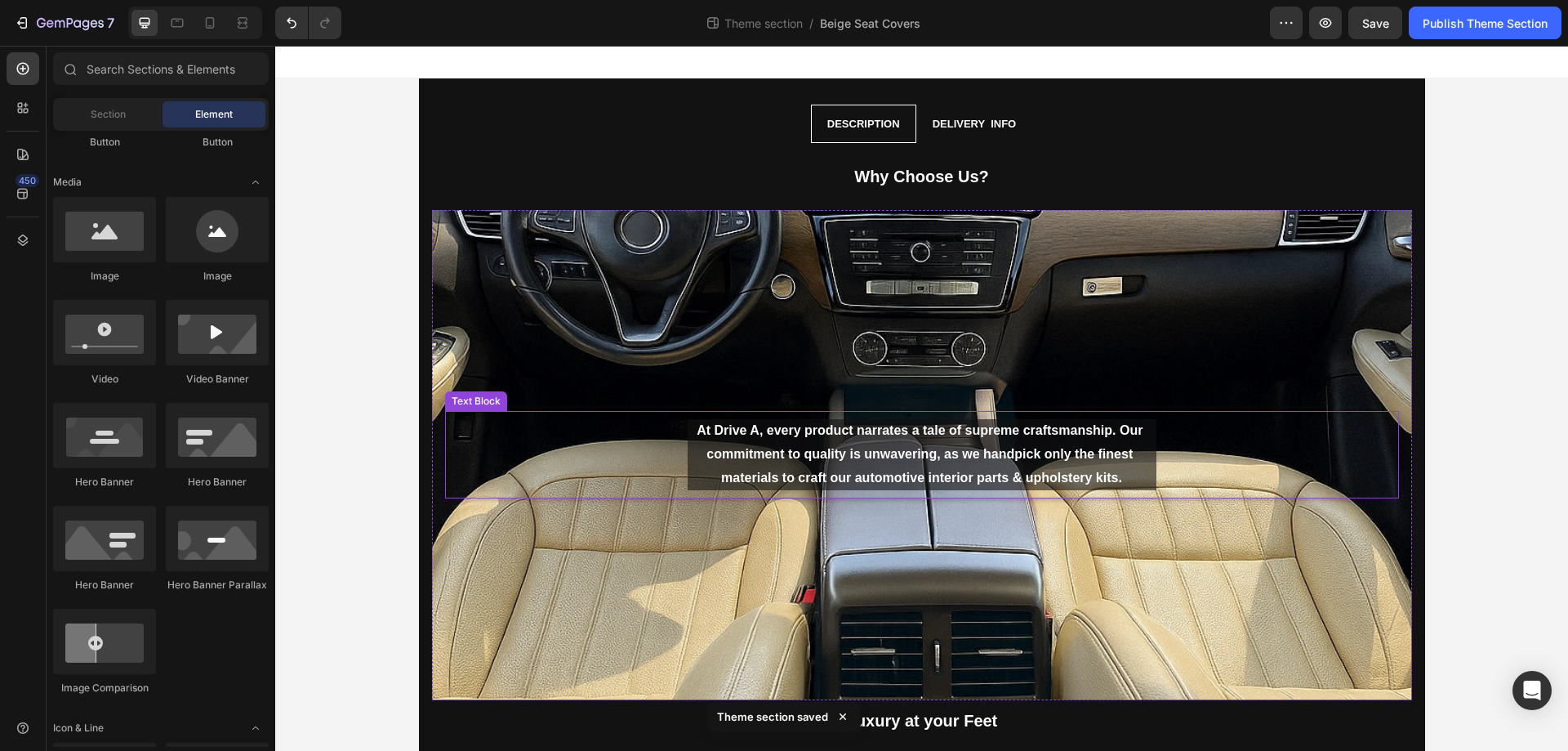
click at [938, 453] on p "At Drive A, every product narrates a tale of supreme craftsmanship. Our commitm…" at bounding box center [922, 454] width 469 height 70
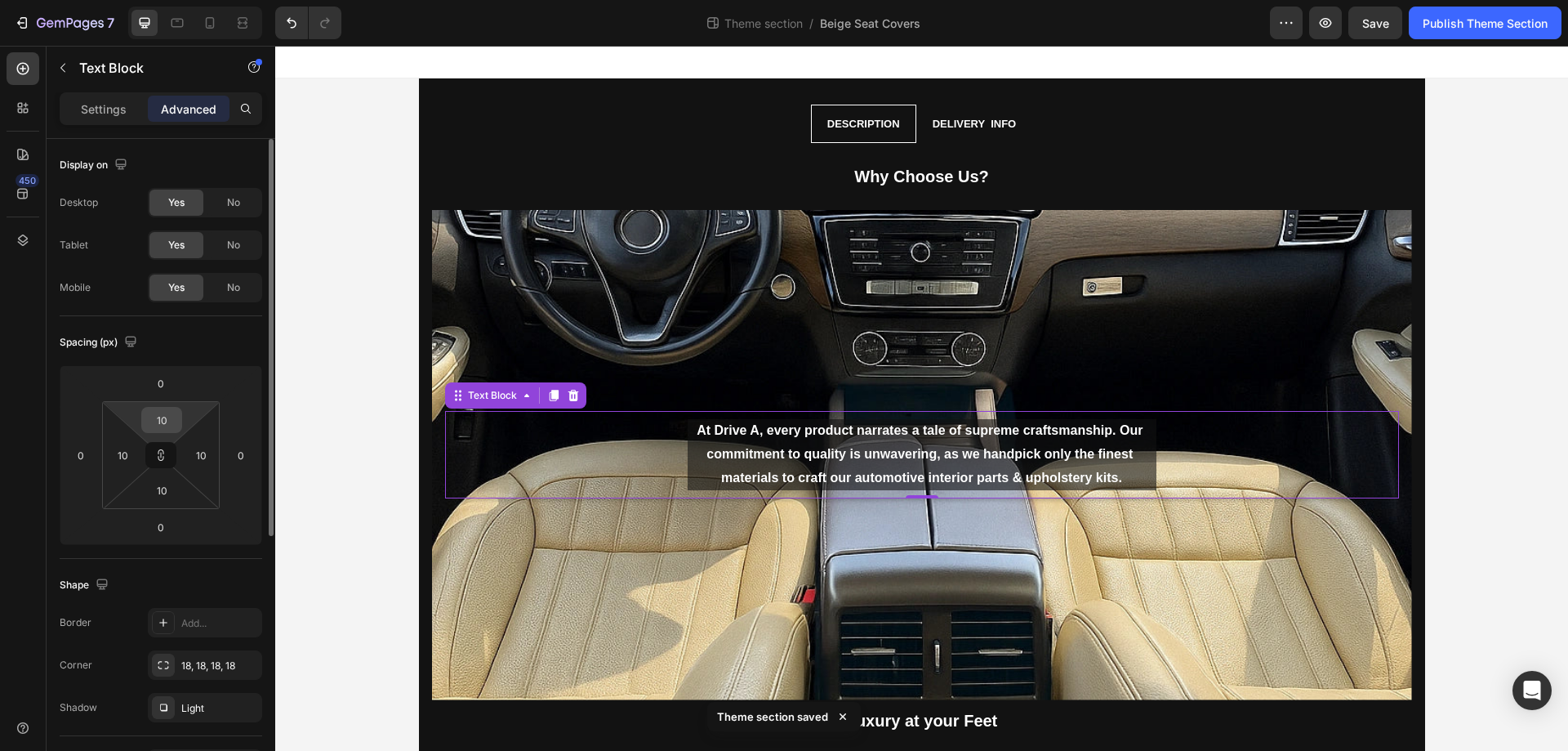
click at [161, 413] on input "10" at bounding box center [161, 420] width 33 height 25
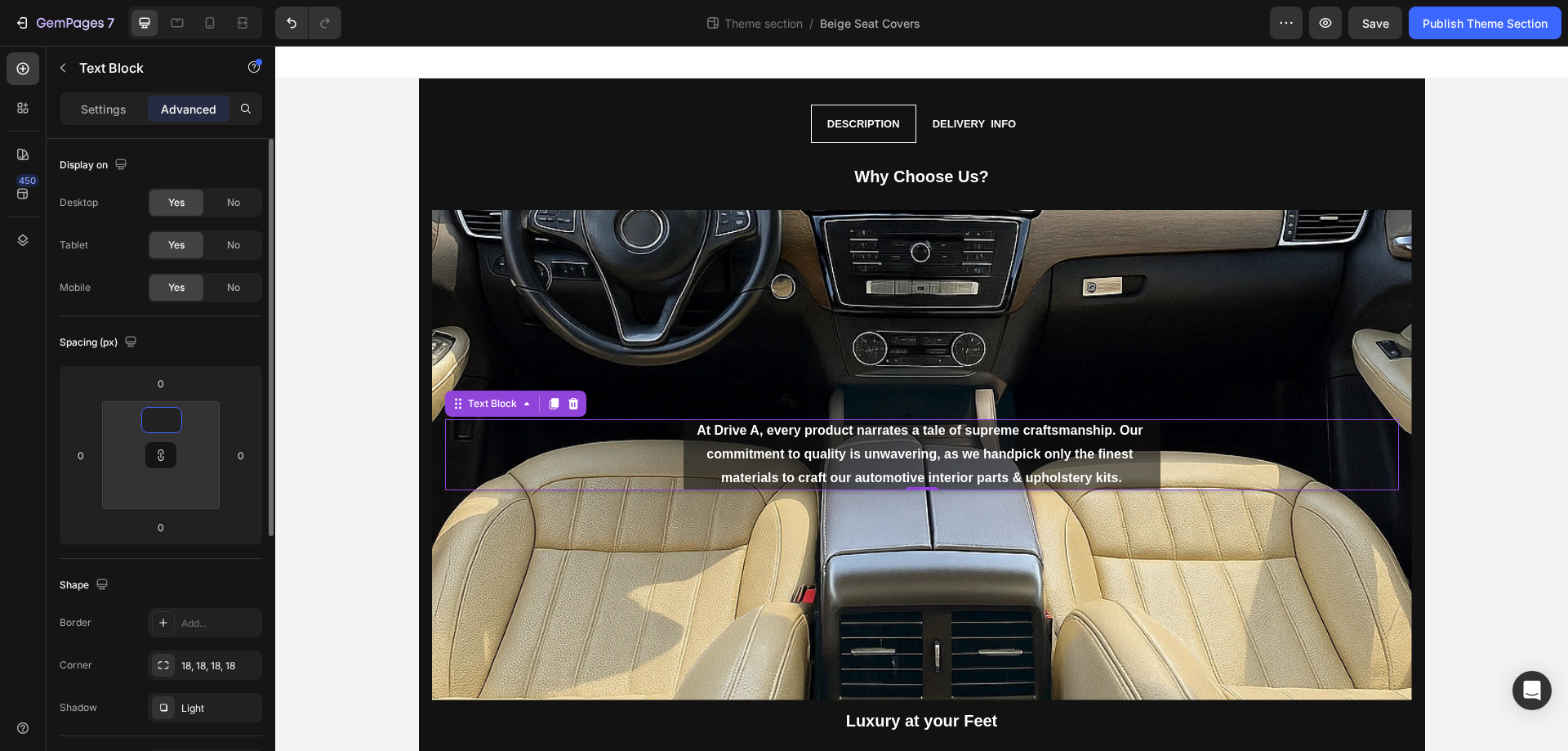
click at [166, 336] on div "Spacing (px)" at bounding box center [160, 342] width 203 height 26
type input "1"
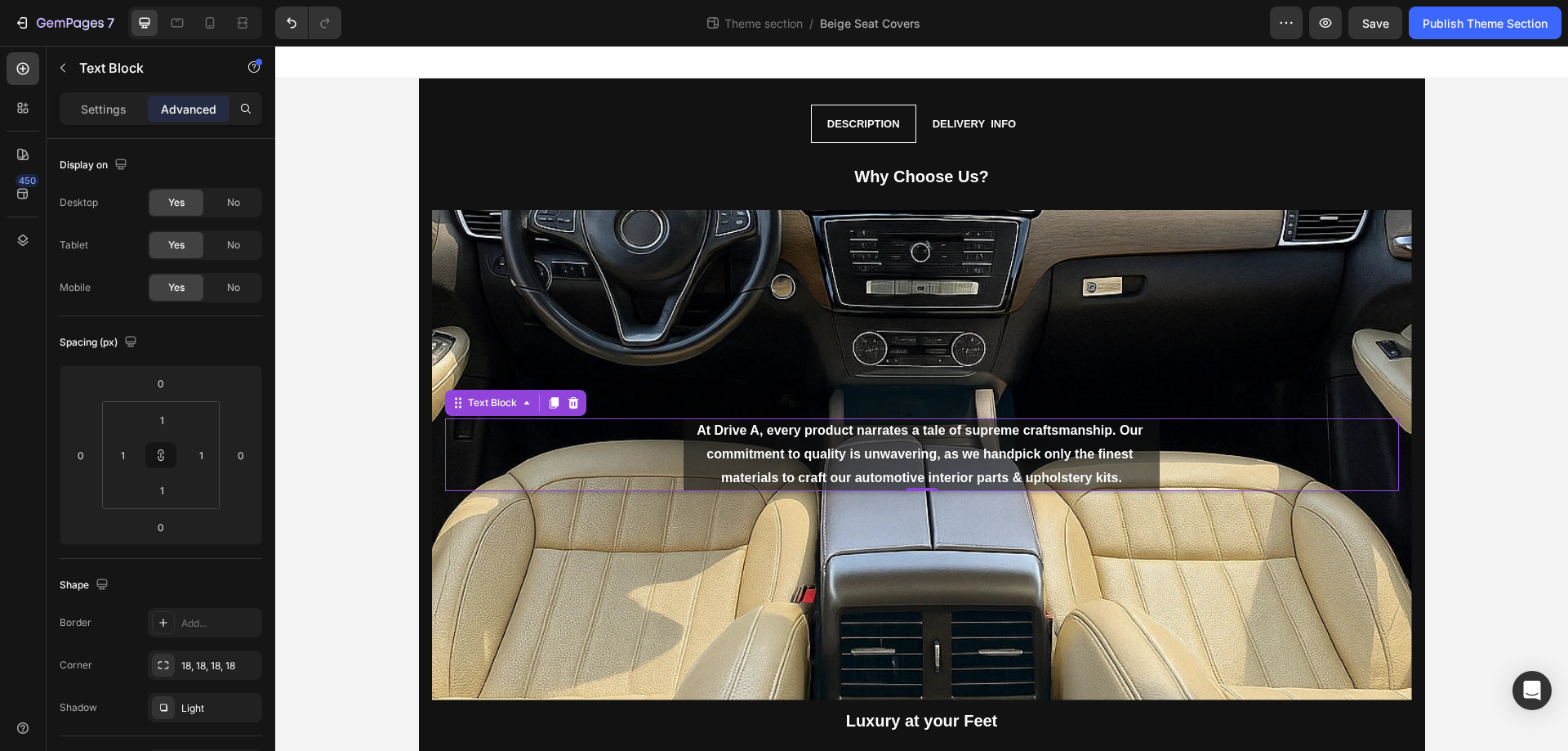
scroll to position [432, 0]
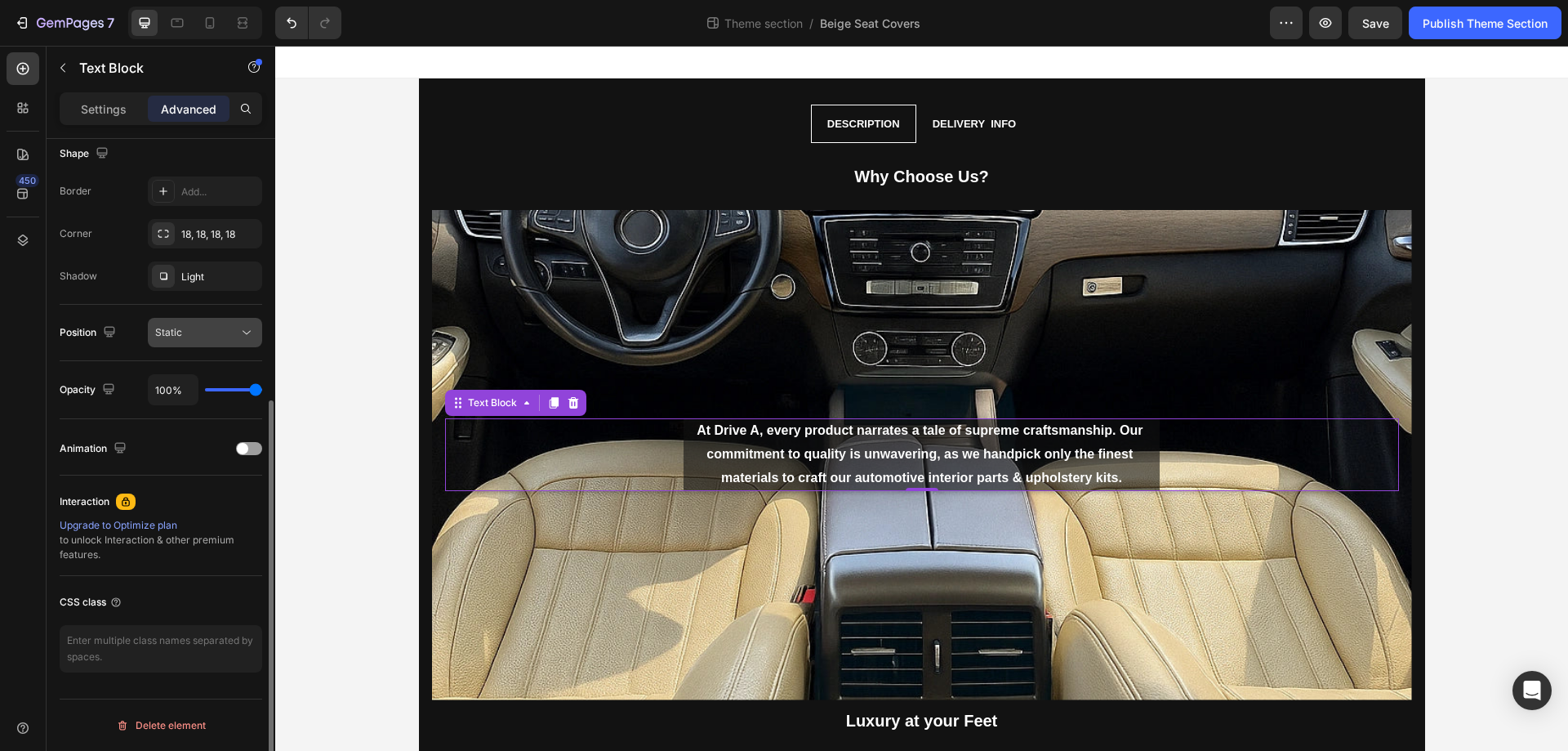
click at [212, 341] on button "Static" at bounding box center [204, 332] width 114 height 29
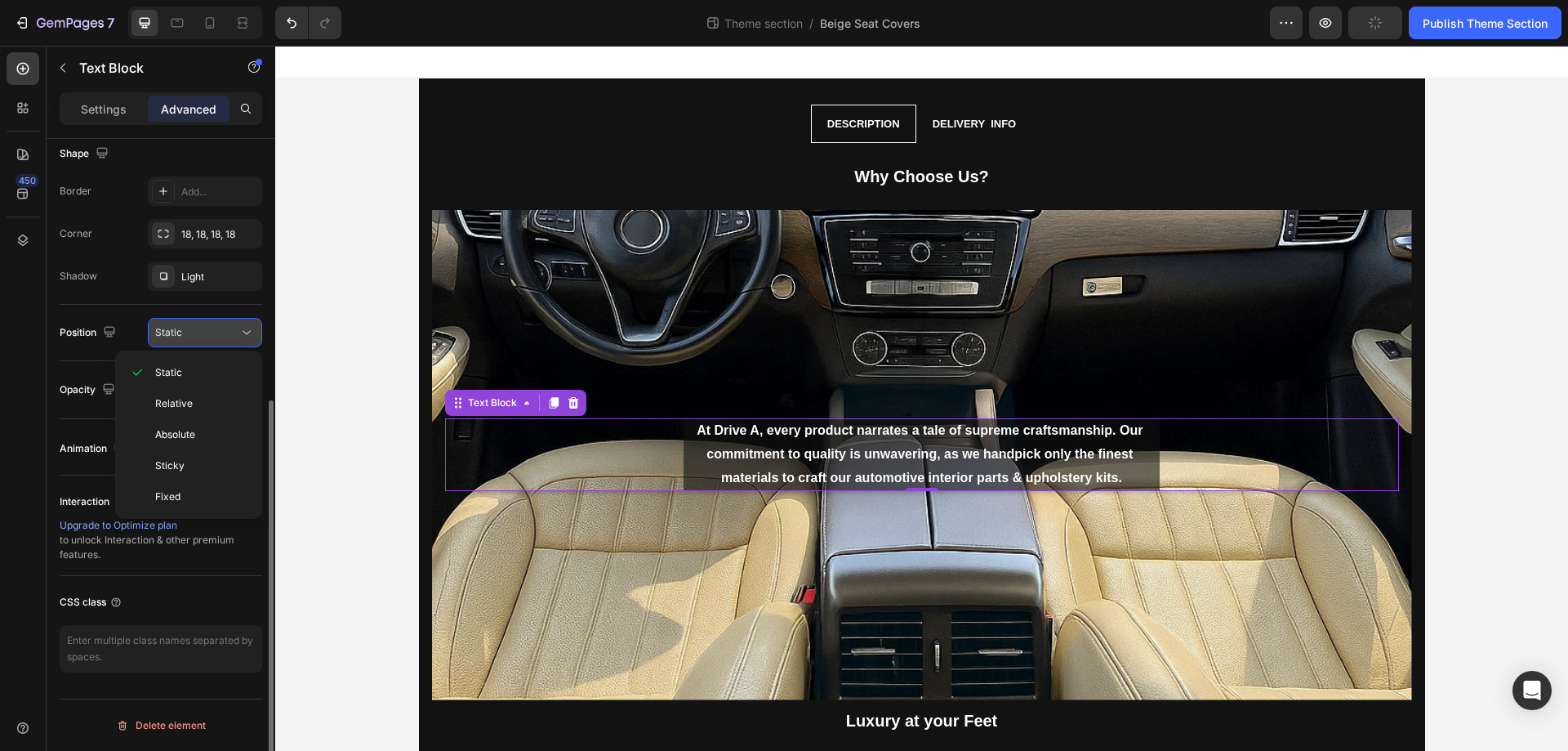
click at [212, 341] on button "Static" at bounding box center [204, 332] width 114 height 29
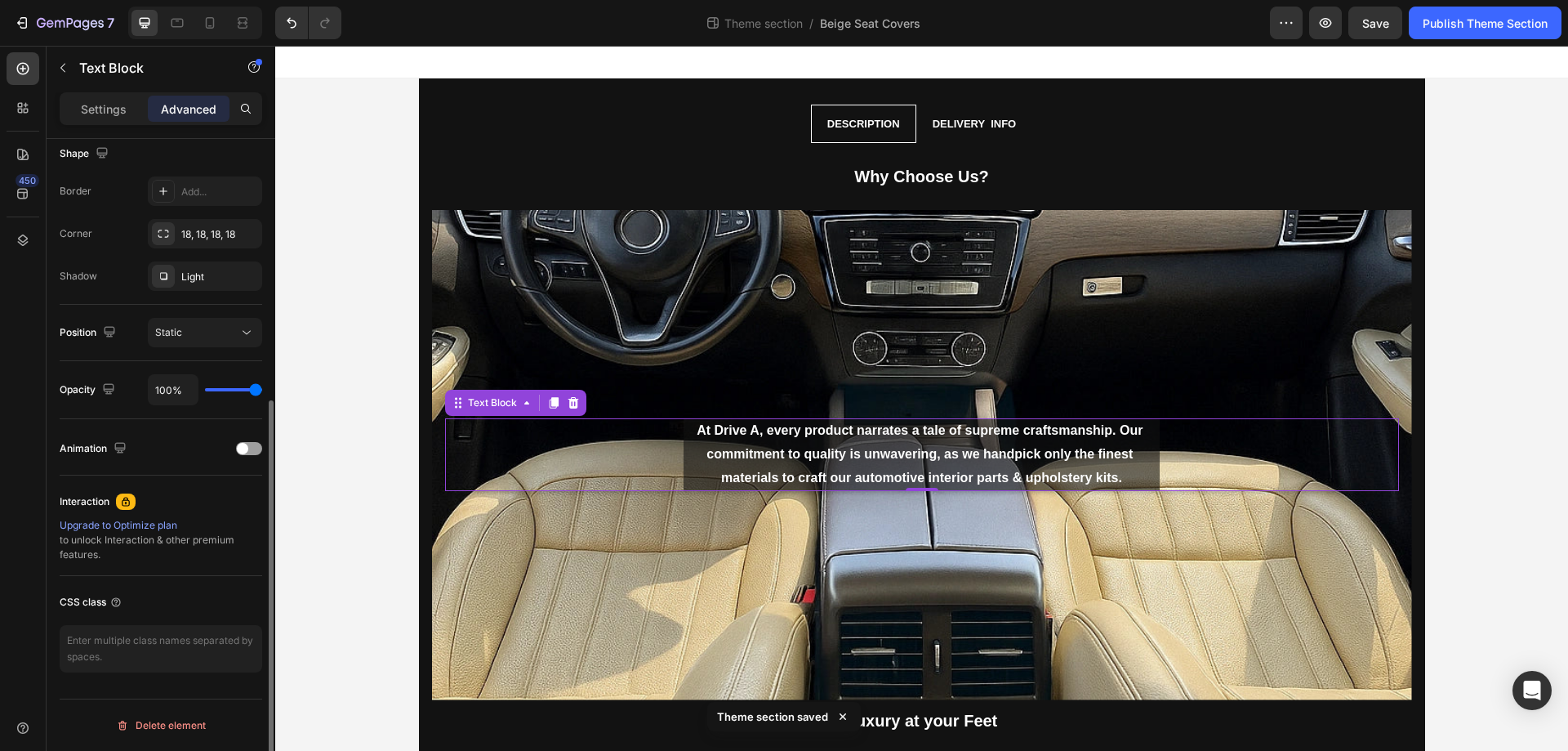
type input "80%"
type input "80"
type input "78%"
type input "78"
type input "76%"
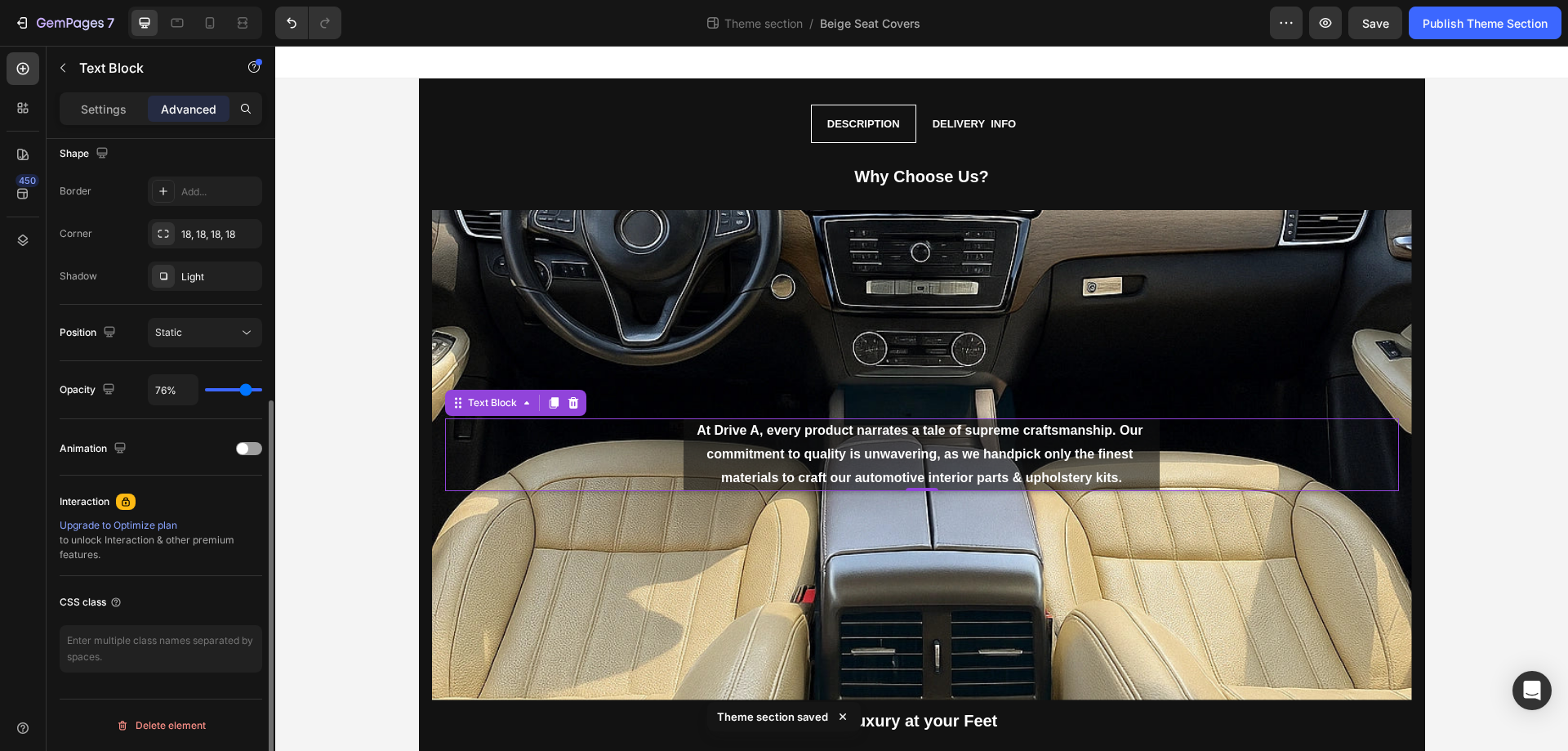
type input "76"
type input "72%"
type input "72"
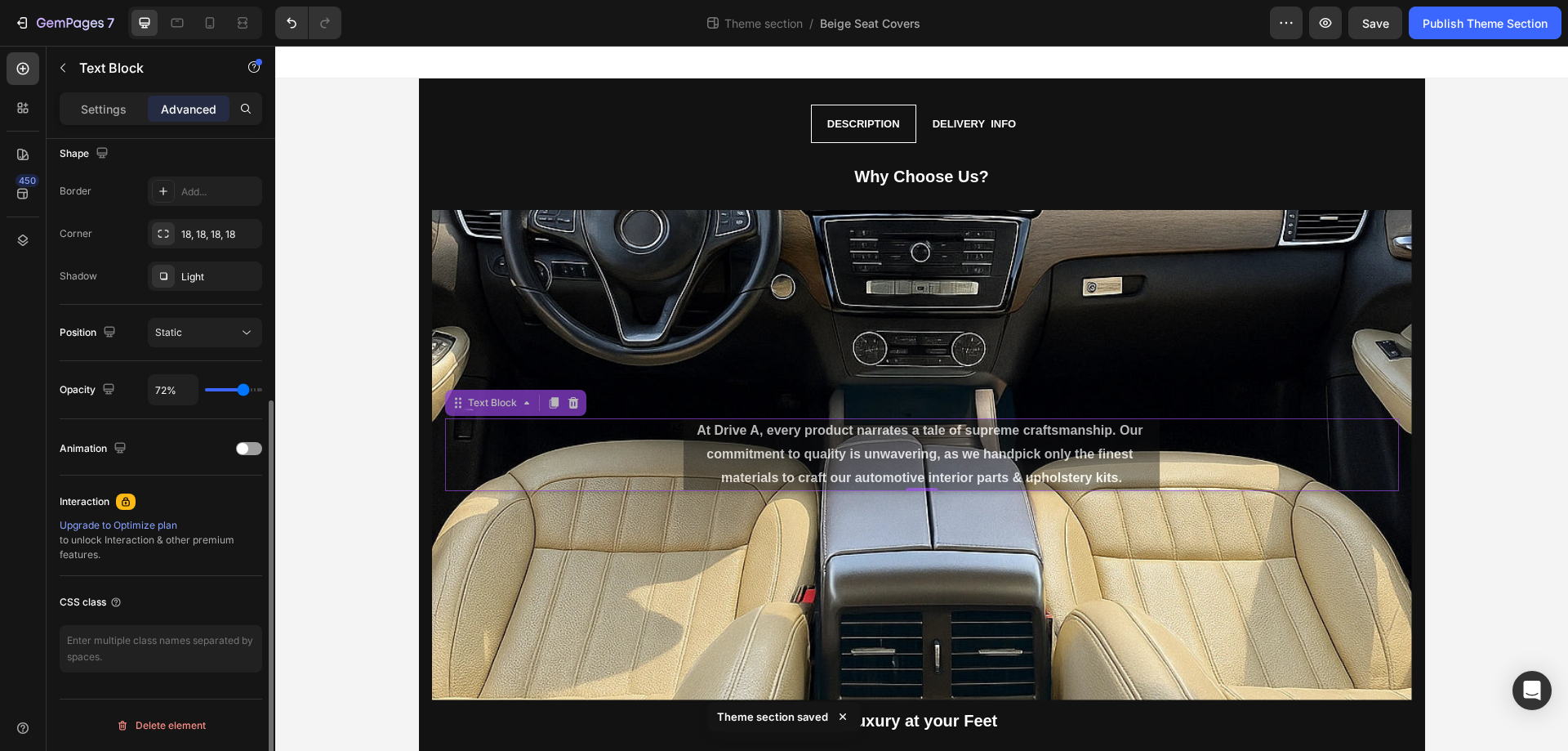
type input "69%"
type input "69"
type input "100%"
type input "100"
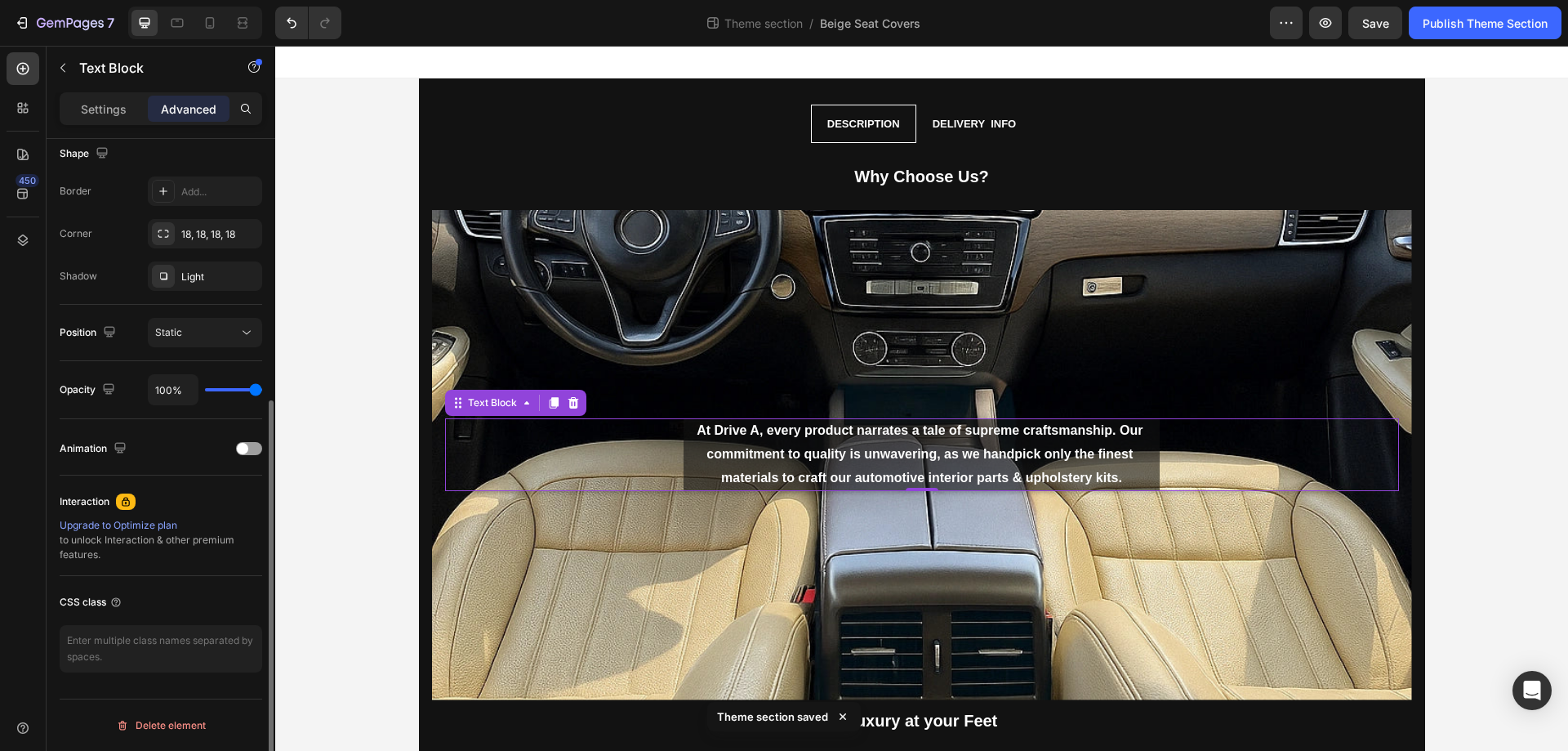
drag, startPoint x: 251, startPoint y: 392, endPoint x: 283, endPoint y: 394, distance: 32.1
click at [263, 391] on input "range" at bounding box center [233, 390] width 58 height 3
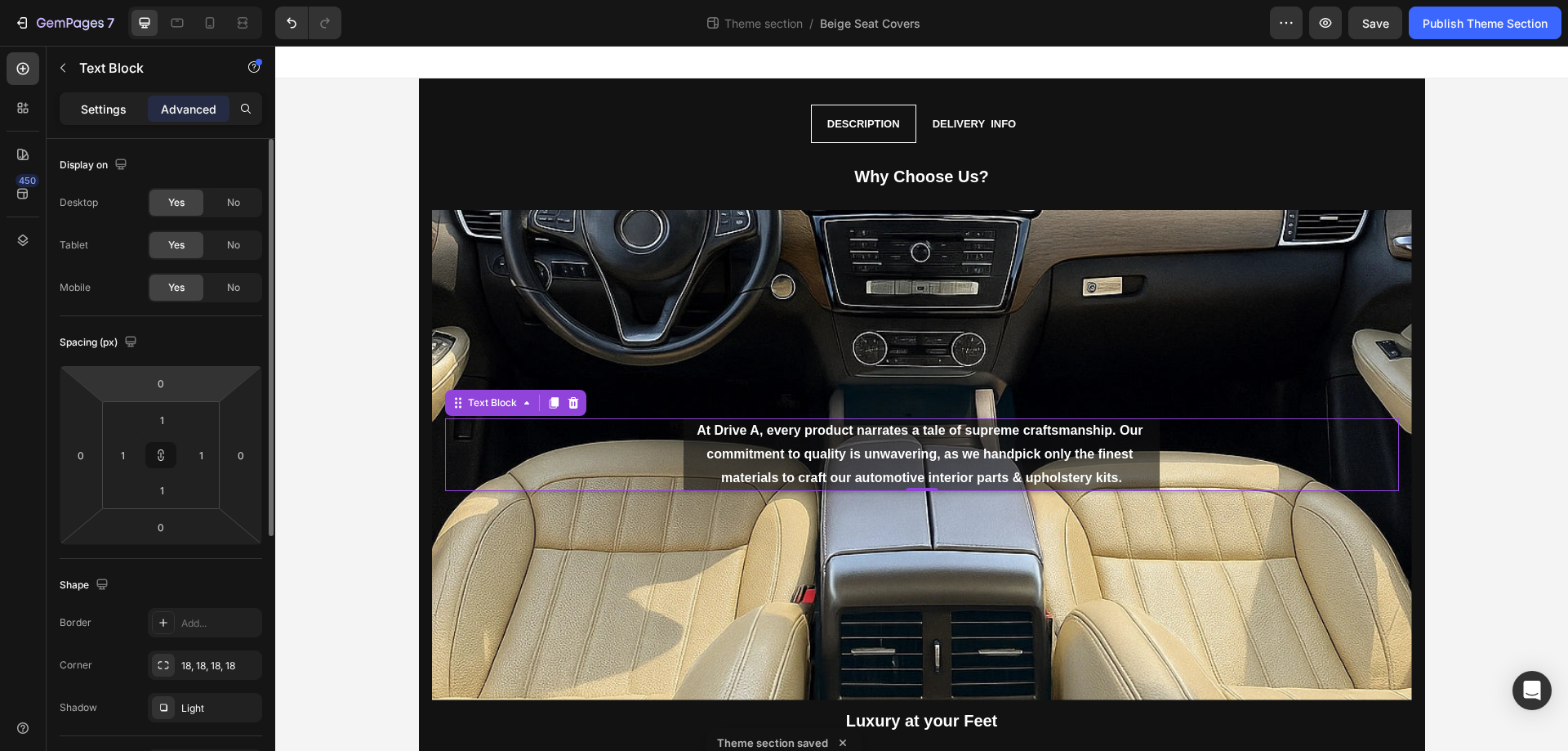
click at [98, 116] on p "Settings" at bounding box center [103, 109] width 45 height 17
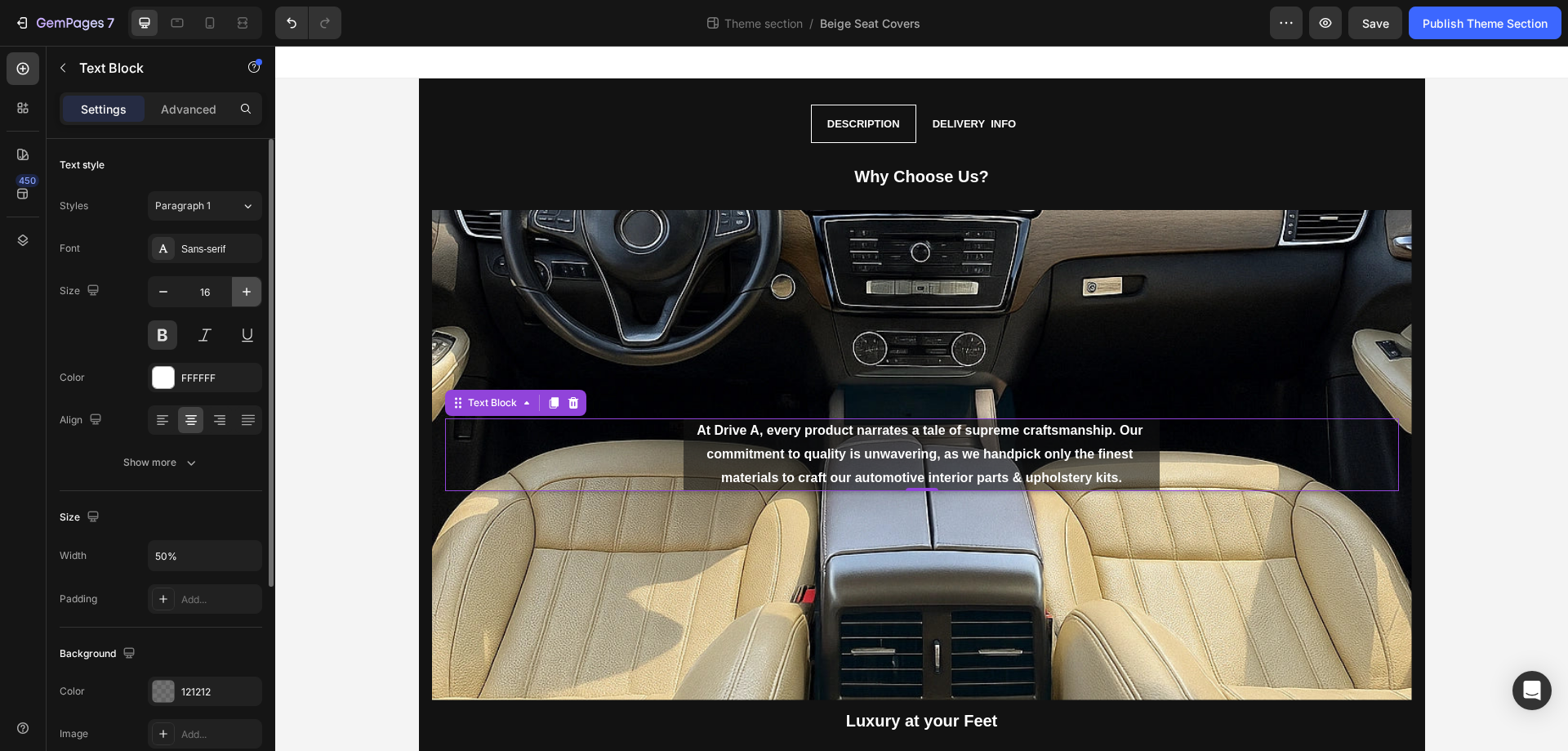
click at [248, 288] on icon "button" at bounding box center [246, 291] width 16 height 16
type input "17"
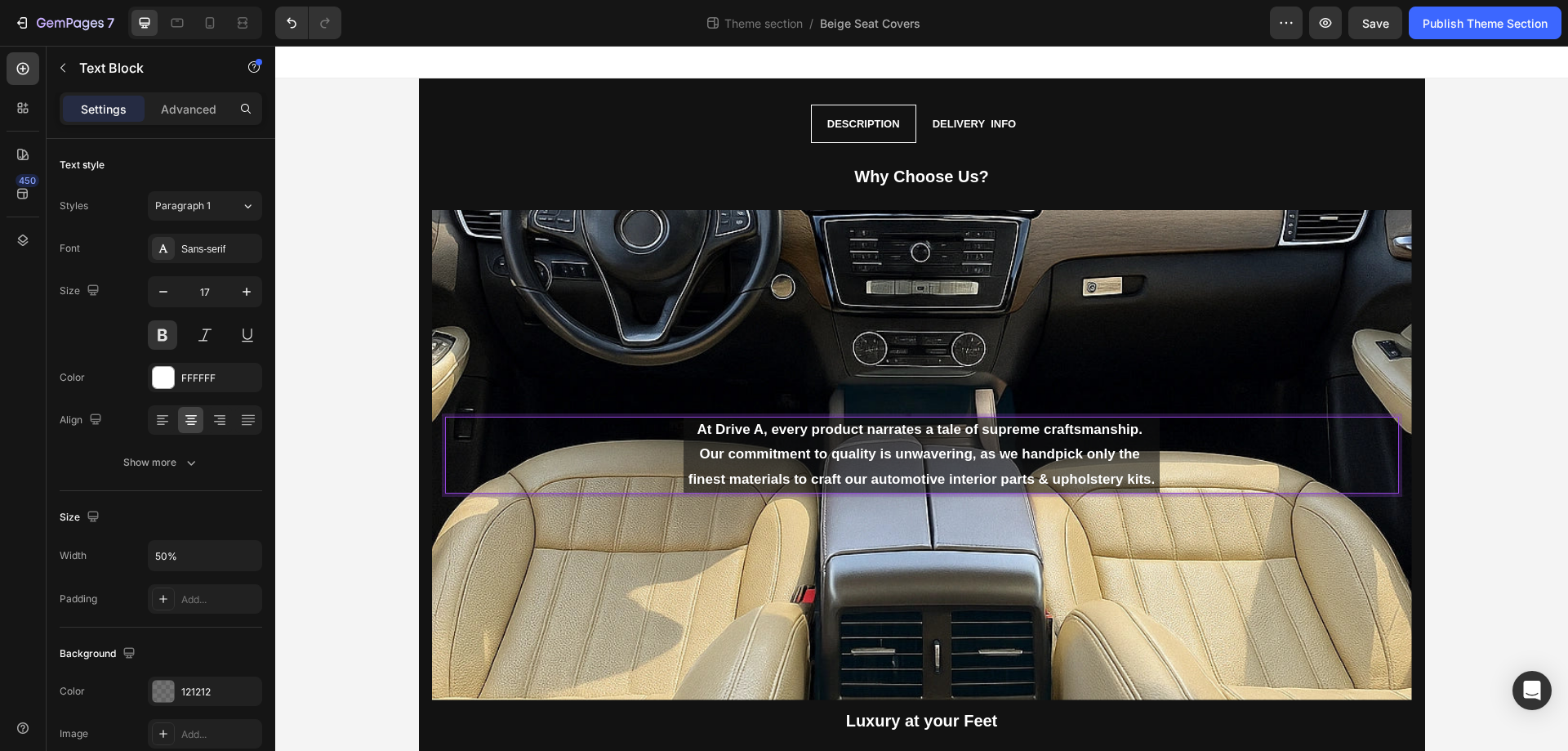
click at [757, 430] on p "At Drive A, every product narrates a tale of supreme craftsmanship. Our commitm…" at bounding box center [922, 455] width 476 height 76
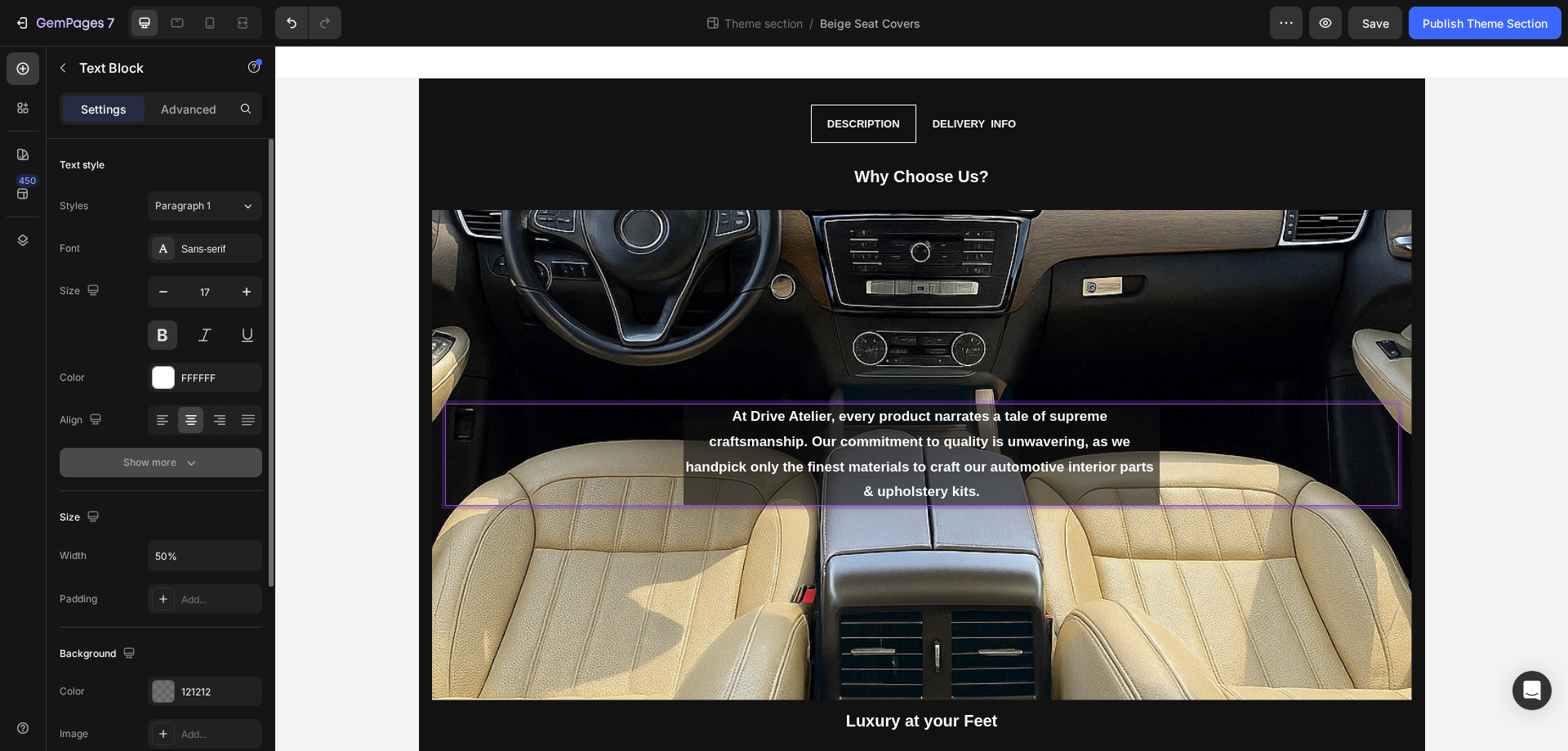
click at [174, 461] on div "Show more" at bounding box center [161, 462] width 76 height 16
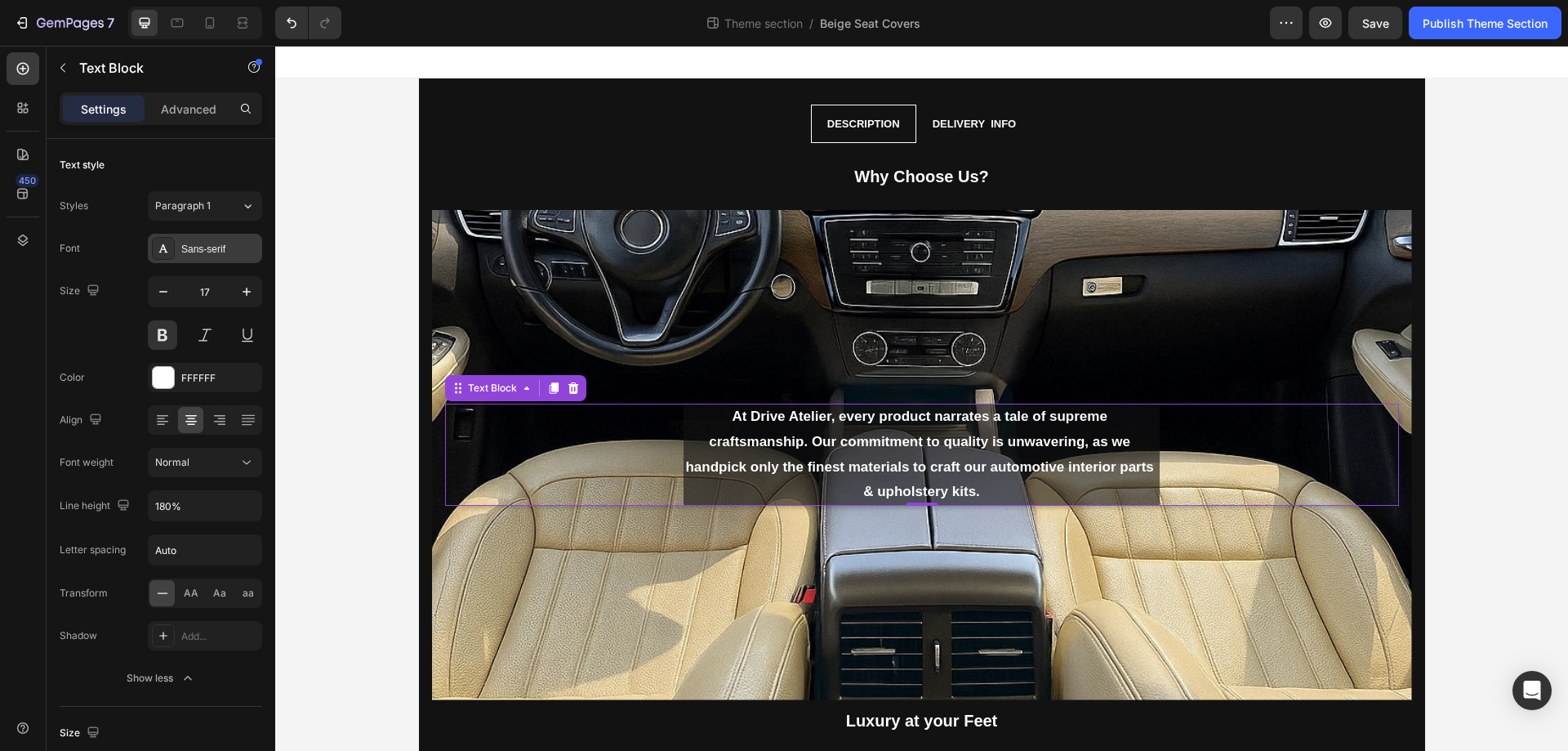
scroll to position [525, 0]
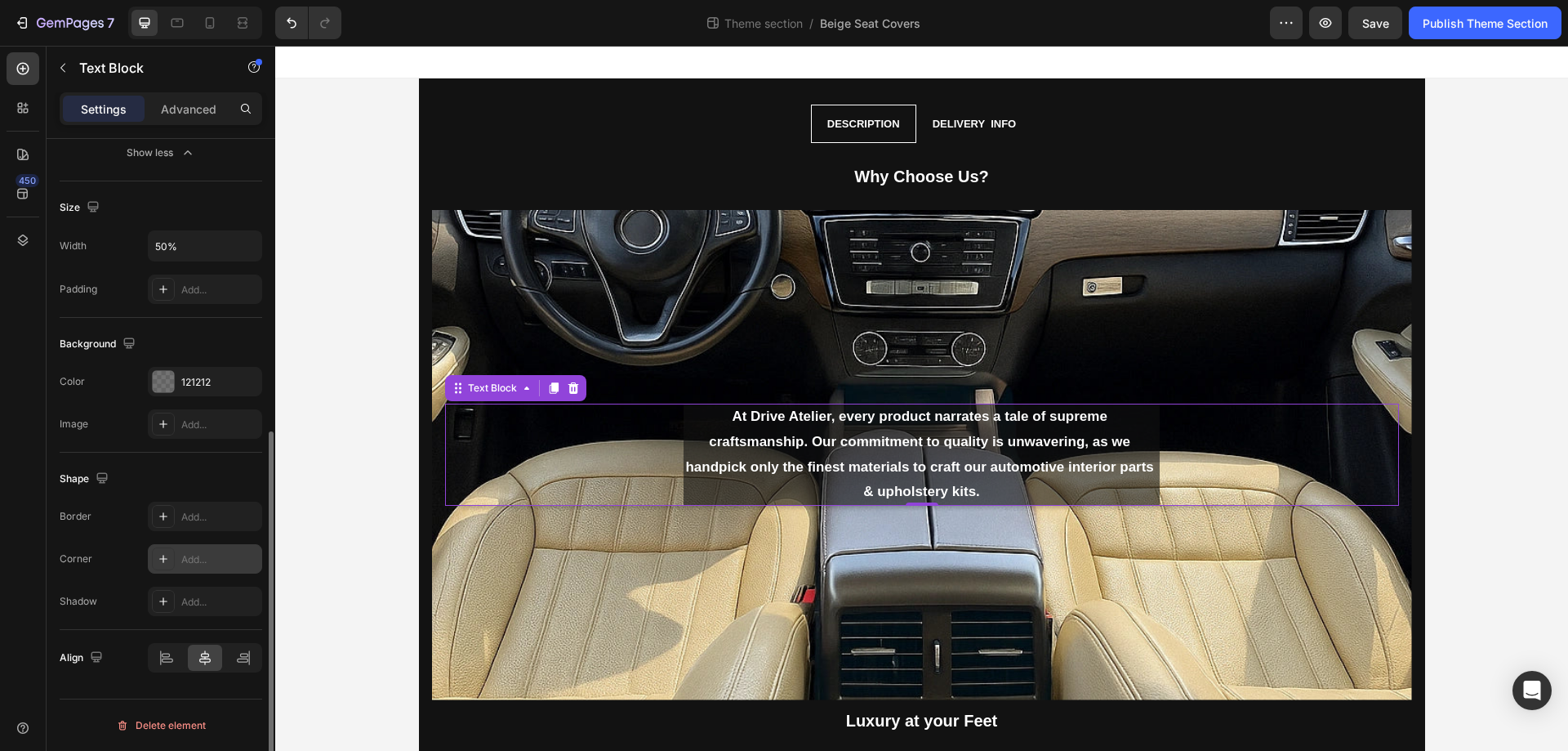
click at [182, 555] on div "Add..." at bounding box center [219, 559] width 76 height 15
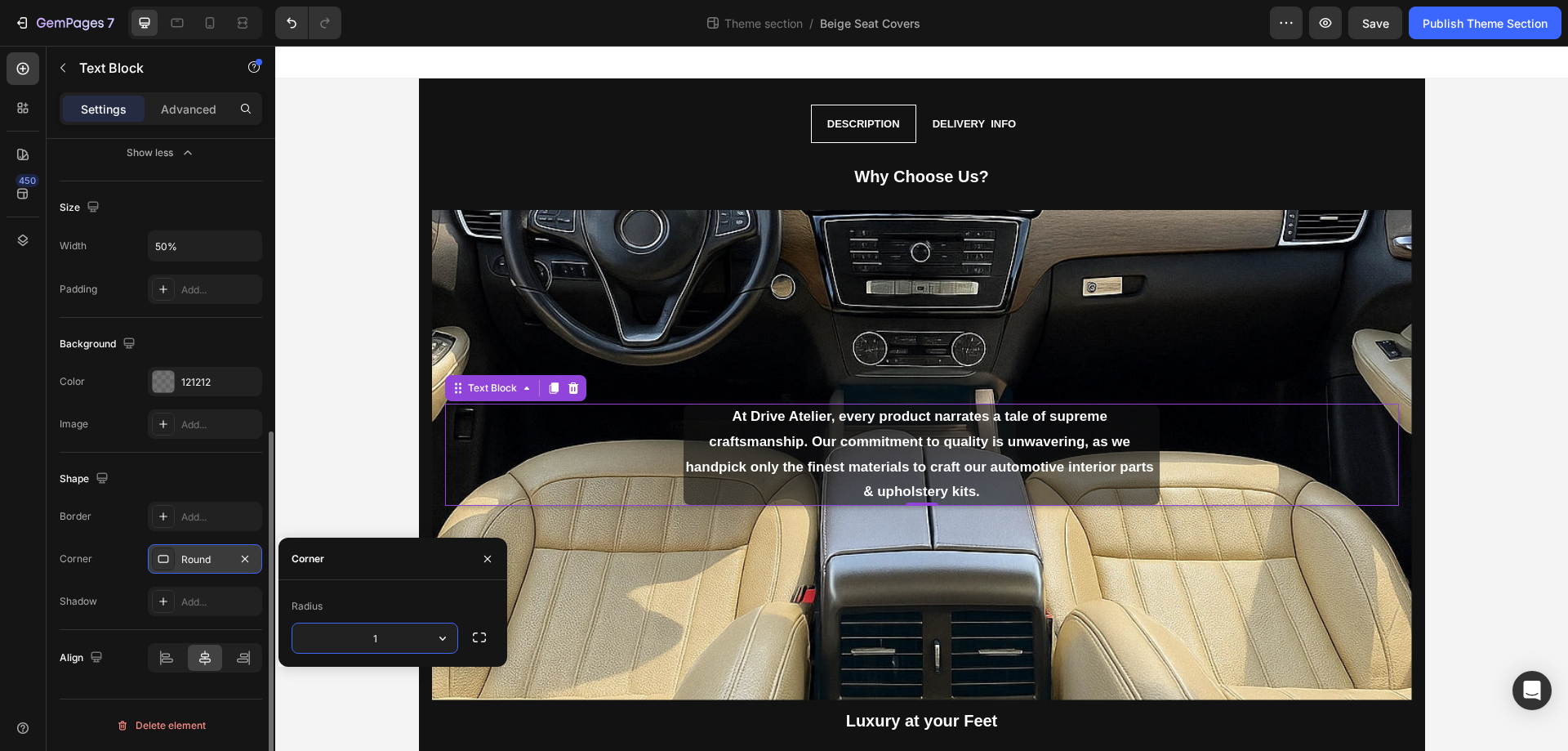
type input "18"
click at [103, 561] on div "Corner Round" at bounding box center [160, 559] width 203 height 29
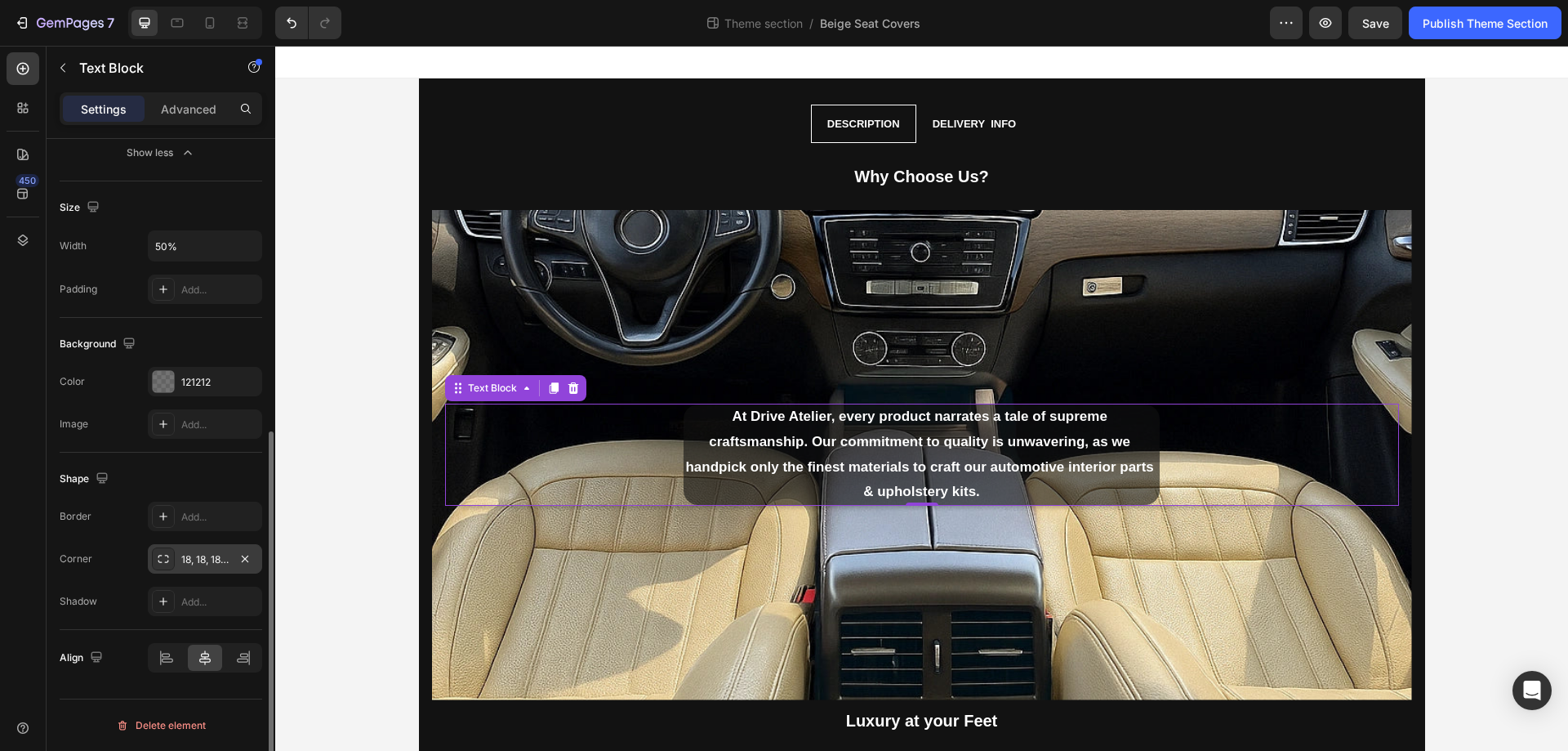
scroll to position [0, 0]
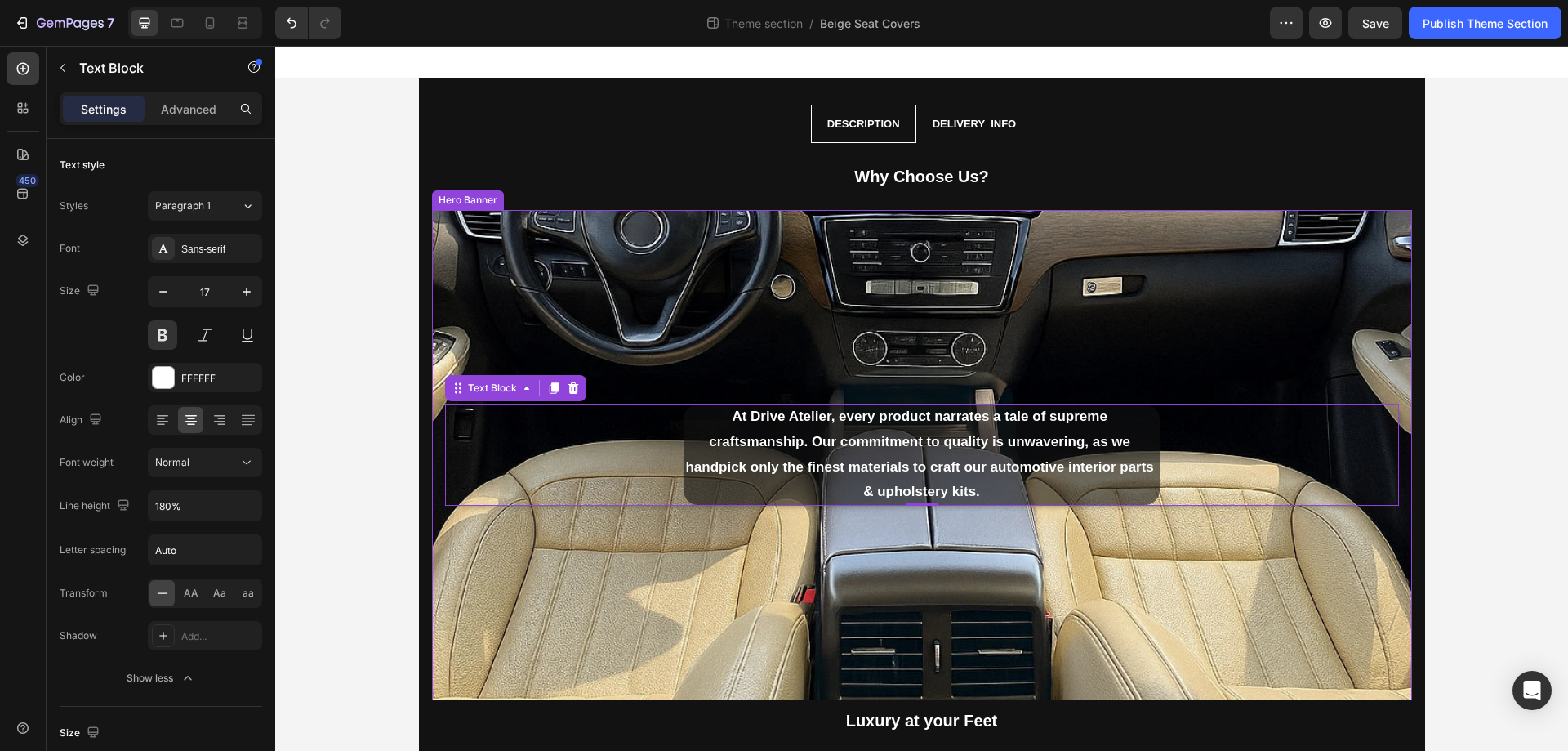
click at [867, 567] on div "Background Image" at bounding box center [922, 455] width 980 height 490
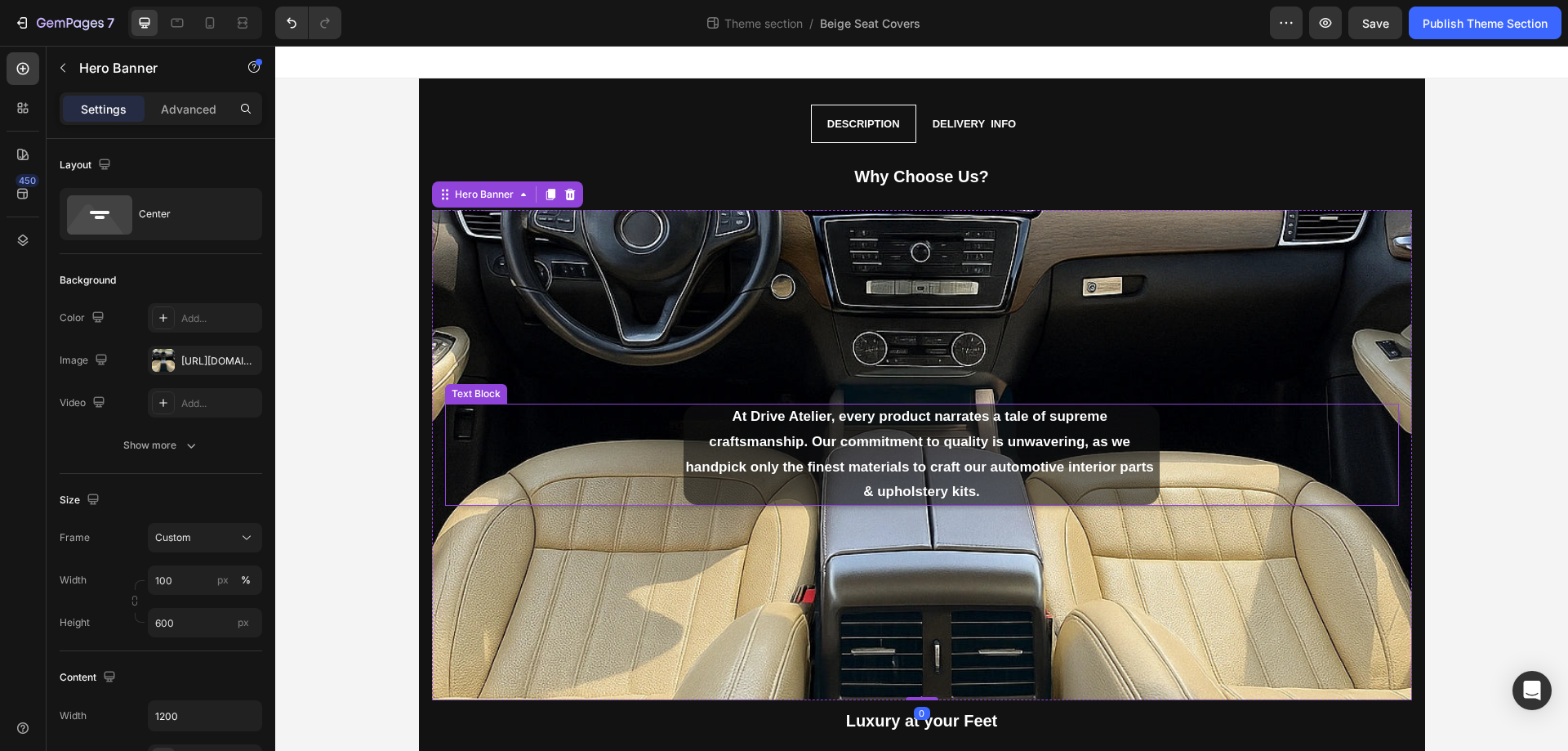
click at [766, 428] on p "At Drive Atelier, every product narrates a tale of supreme craftsmanship. Our c…" at bounding box center [922, 454] width 476 height 100
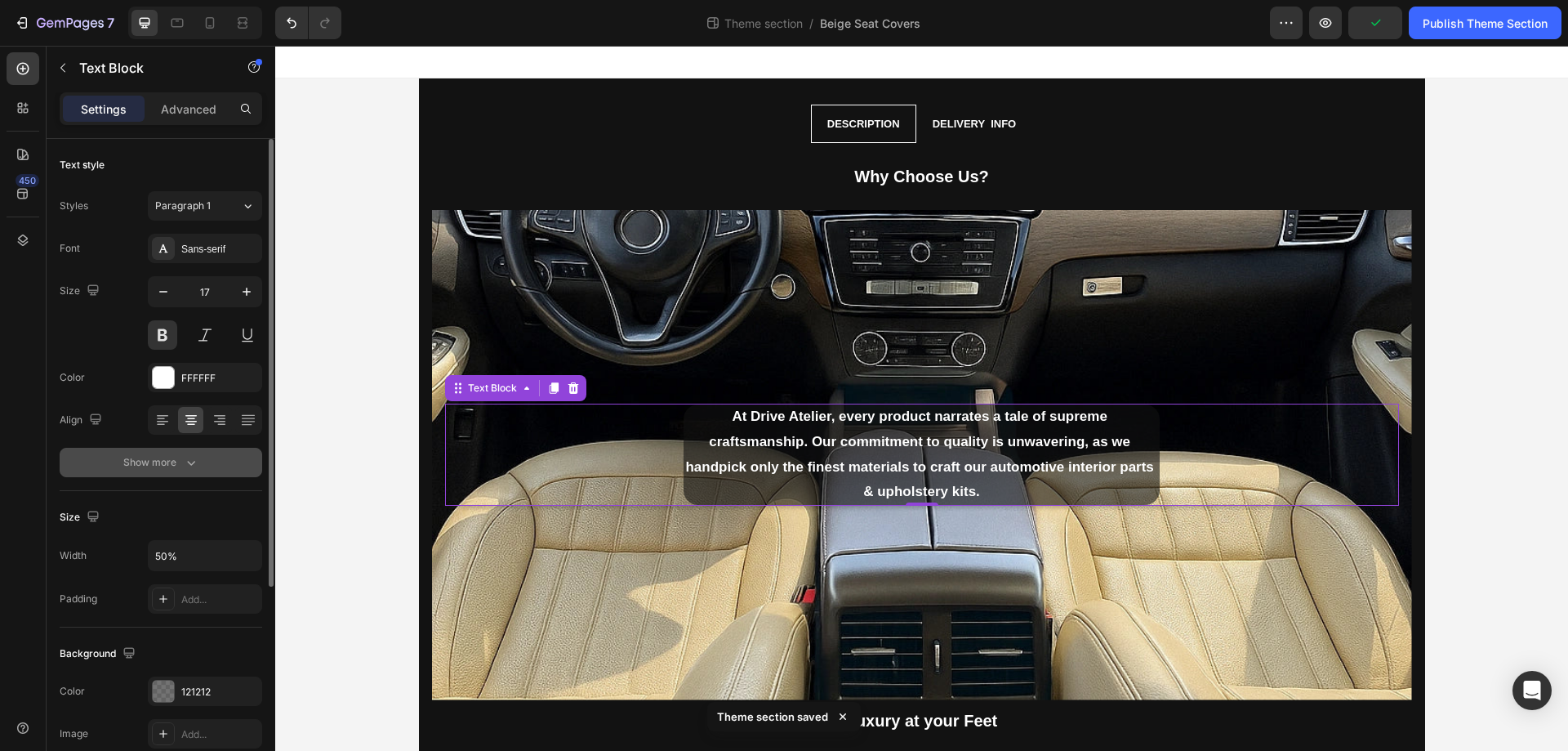
scroll to position [310, 0]
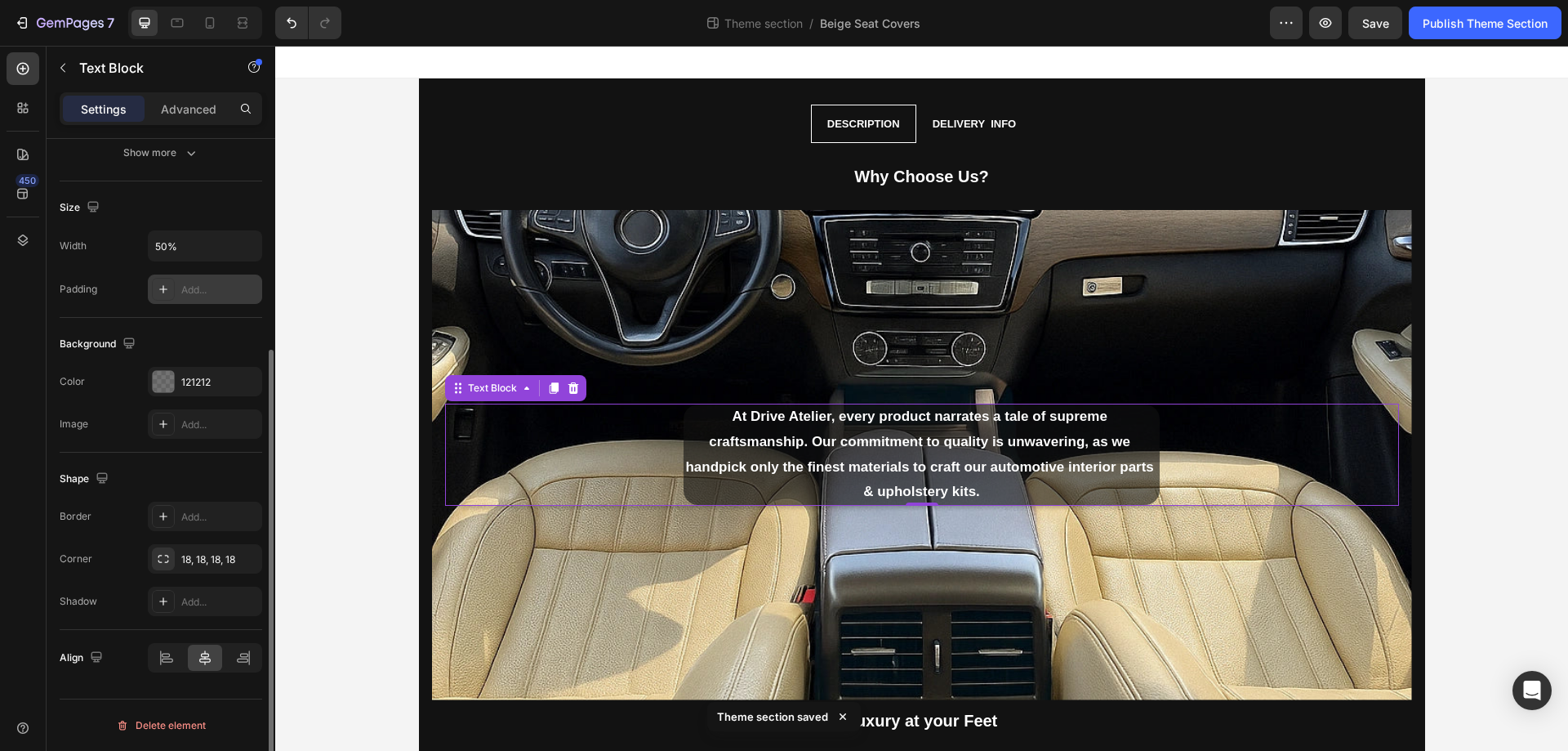
click at [209, 290] on div "Add..." at bounding box center [219, 289] width 76 height 15
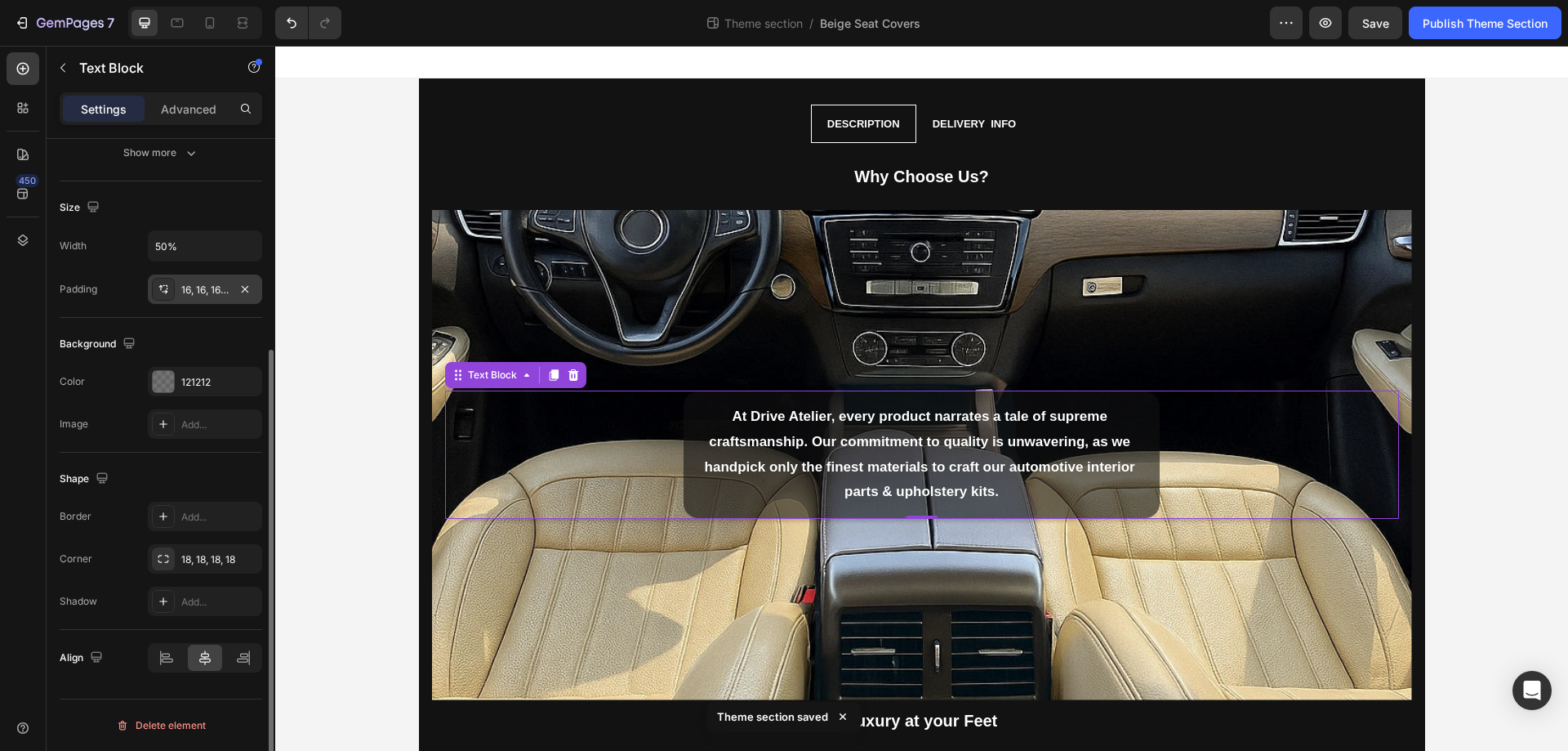
click at [121, 380] on div "Color 121212" at bounding box center [160, 381] width 203 height 29
click at [1147, 337] on div "Background Image" at bounding box center [922, 455] width 980 height 490
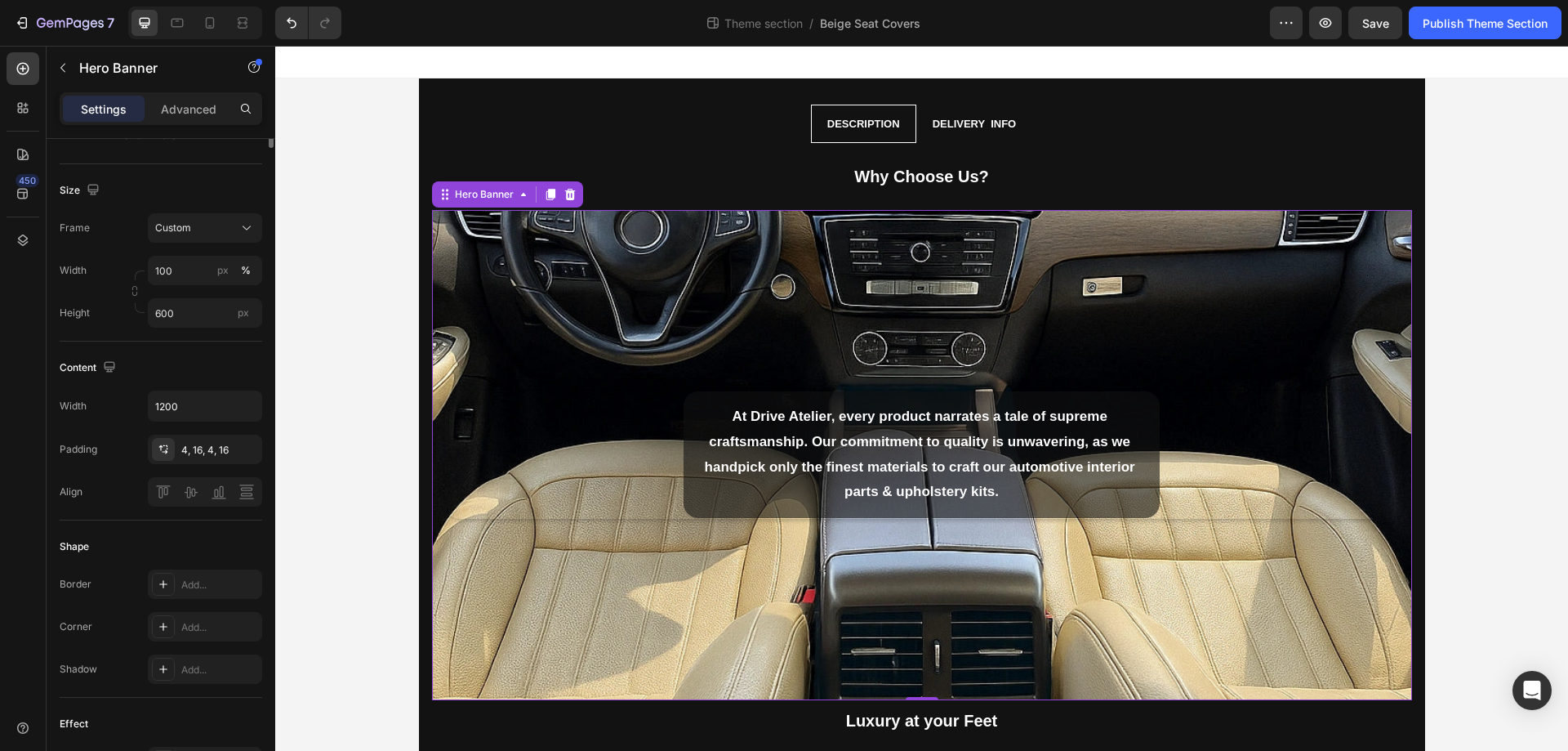
scroll to position [0, 0]
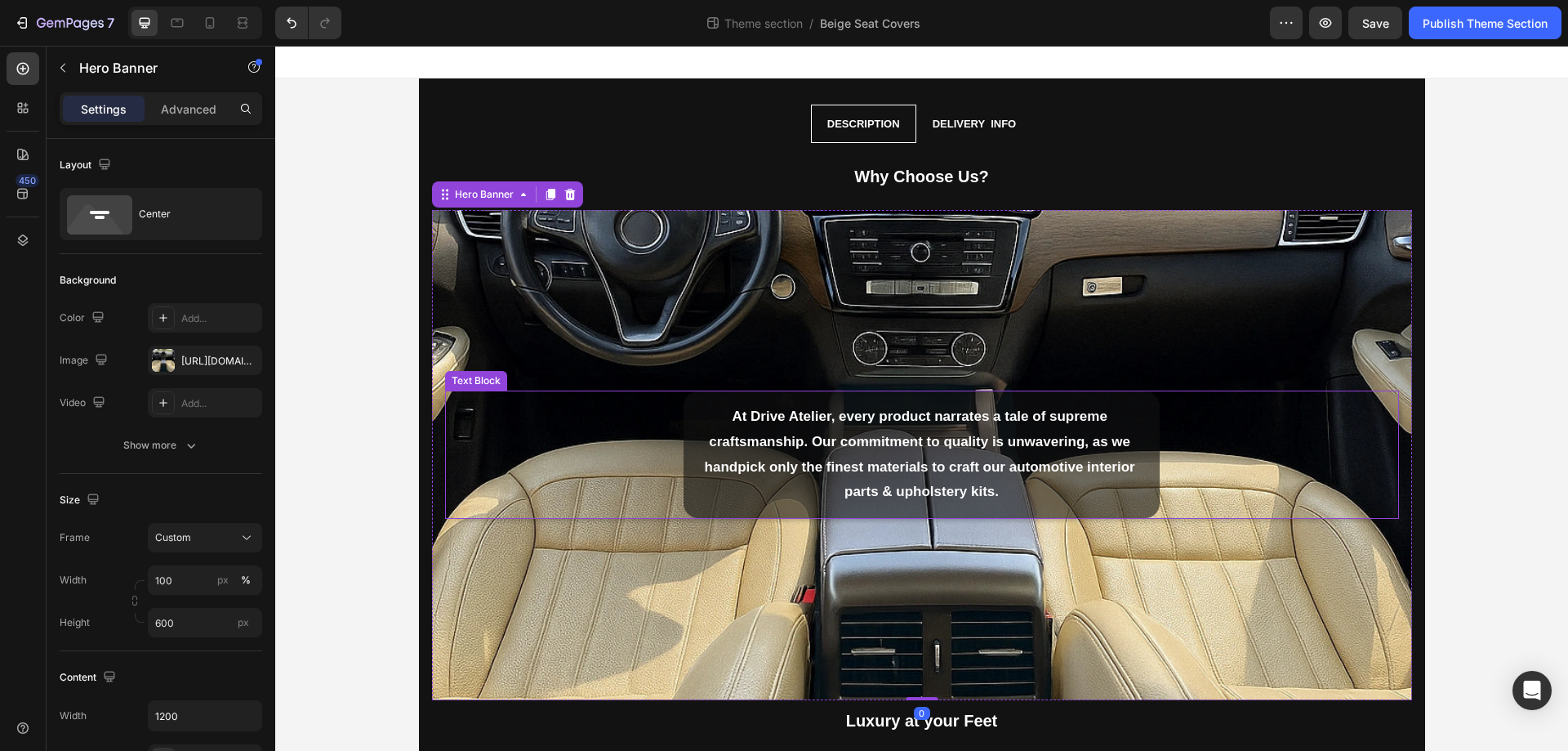
click at [767, 409] on p "At Drive Atelier, every product narrates a tale of supreme craftsmanship. Our c…" at bounding box center [922, 454] width 450 height 100
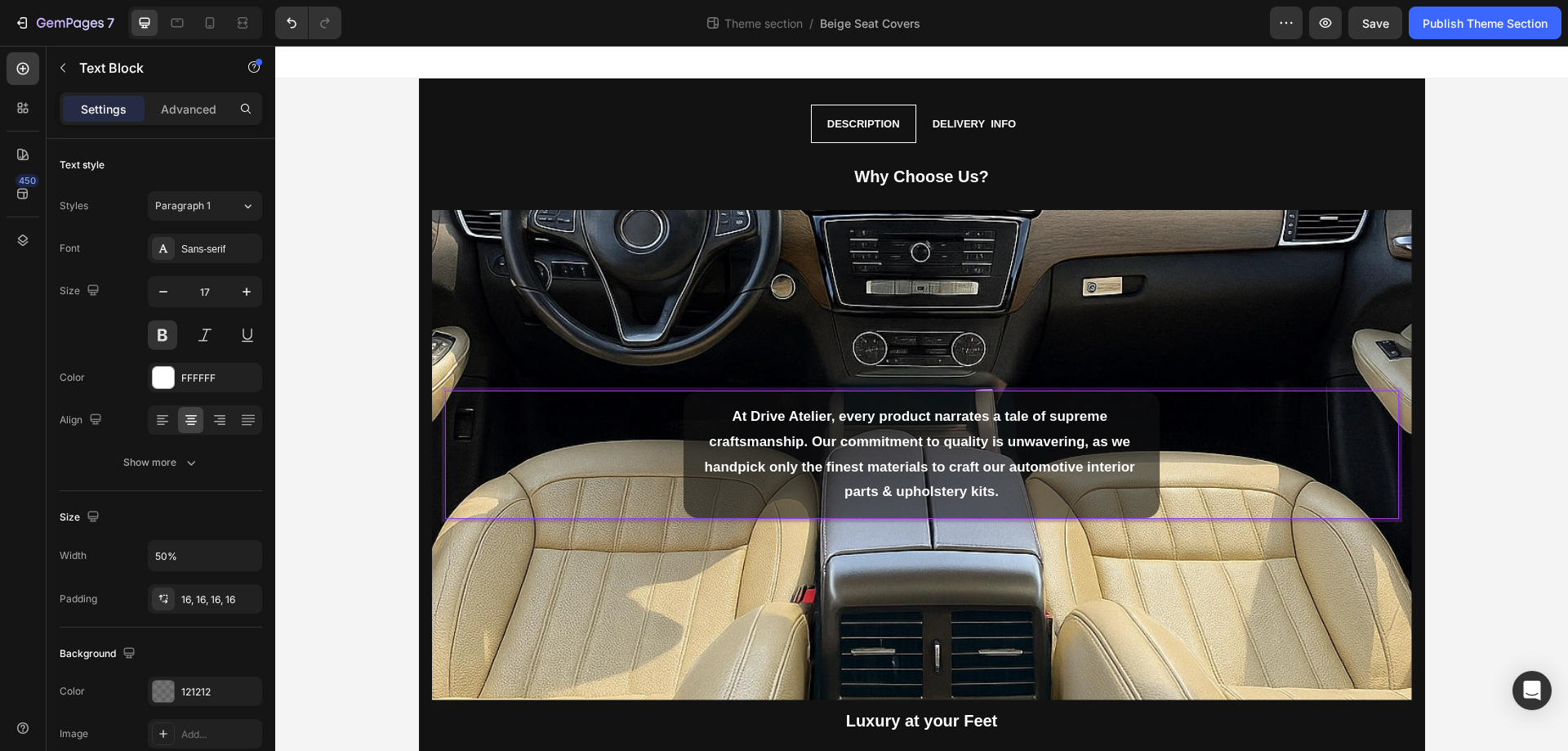
click at [778, 429] on p "At Drive Atelier, every product narrates a tale of supreme craftsmanship. Our c…" at bounding box center [922, 454] width 450 height 100
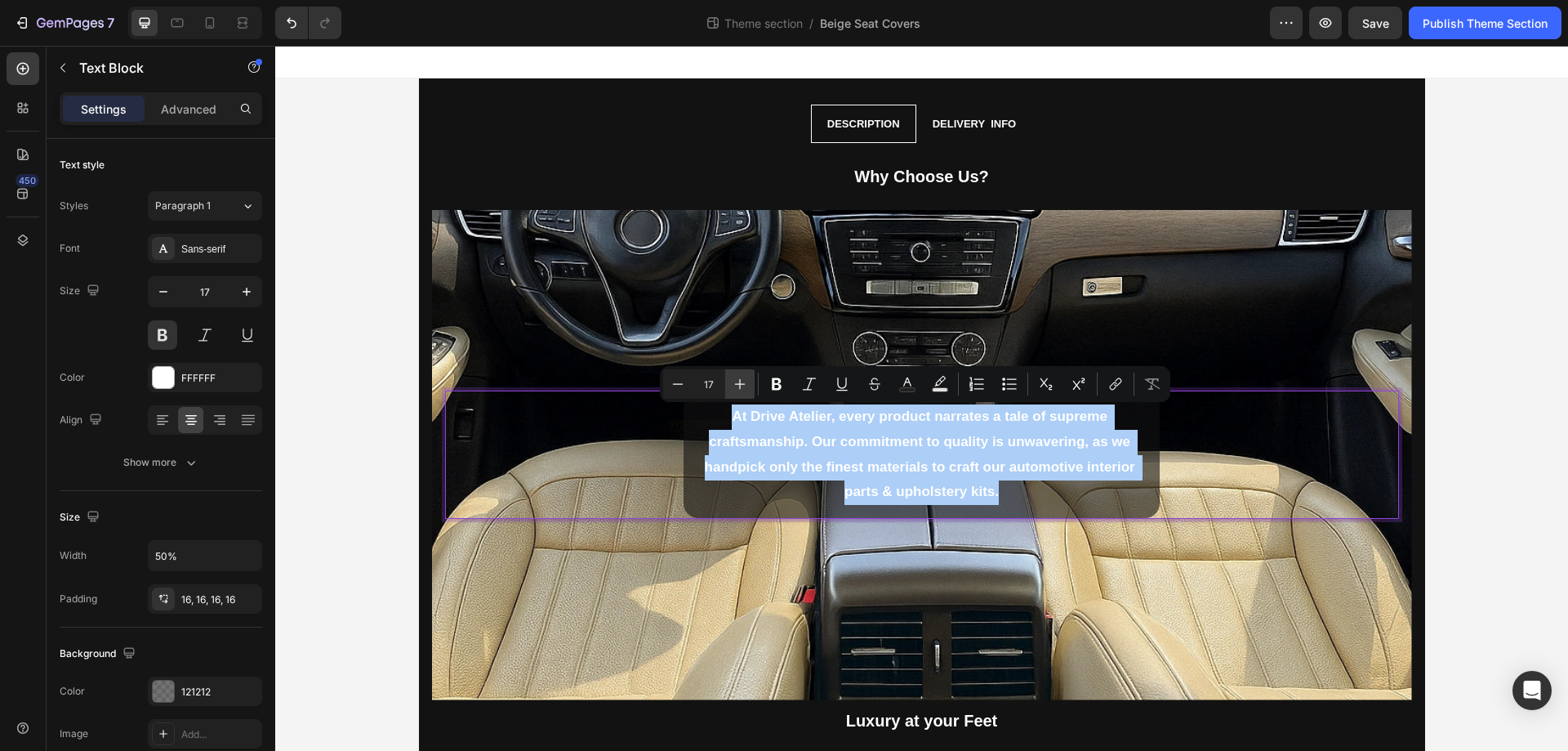
click at [745, 384] on icon "Editor contextual toolbar" at bounding box center [741, 385] width 10 height 10
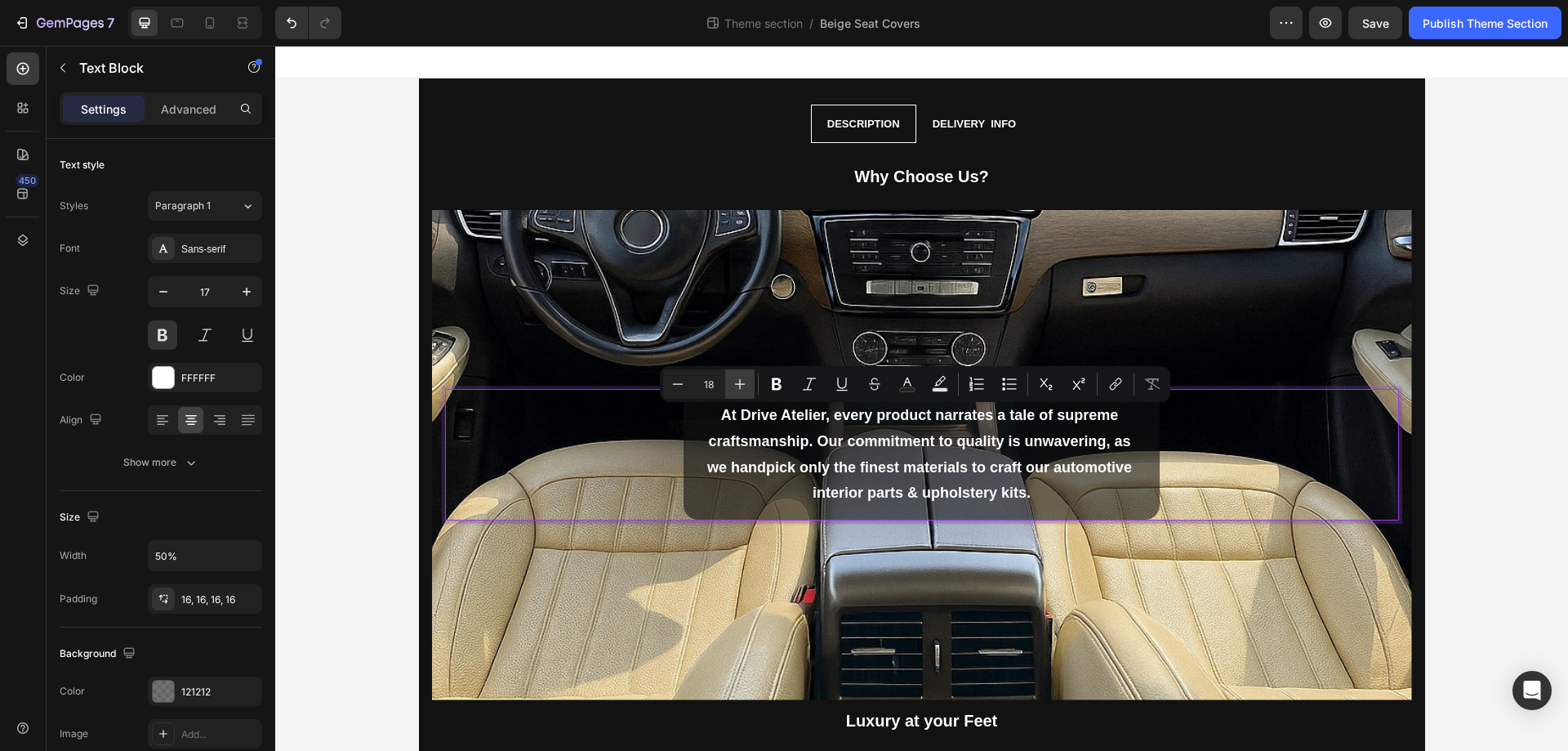
click at [745, 384] on icon "Editor contextual toolbar" at bounding box center [741, 385] width 10 height 10
click at [680, 385] on icon "Editor contextual toolbar" at bounding box center [677, 384] width 16 height 16
click at [699, 385] on input "18" at bounding box center [709, 384] width 33 height 20
click at [677, 385] on icon "Editor contextual toolbar" at bounding box center [677, 384] width 16 height 16
type input "17"
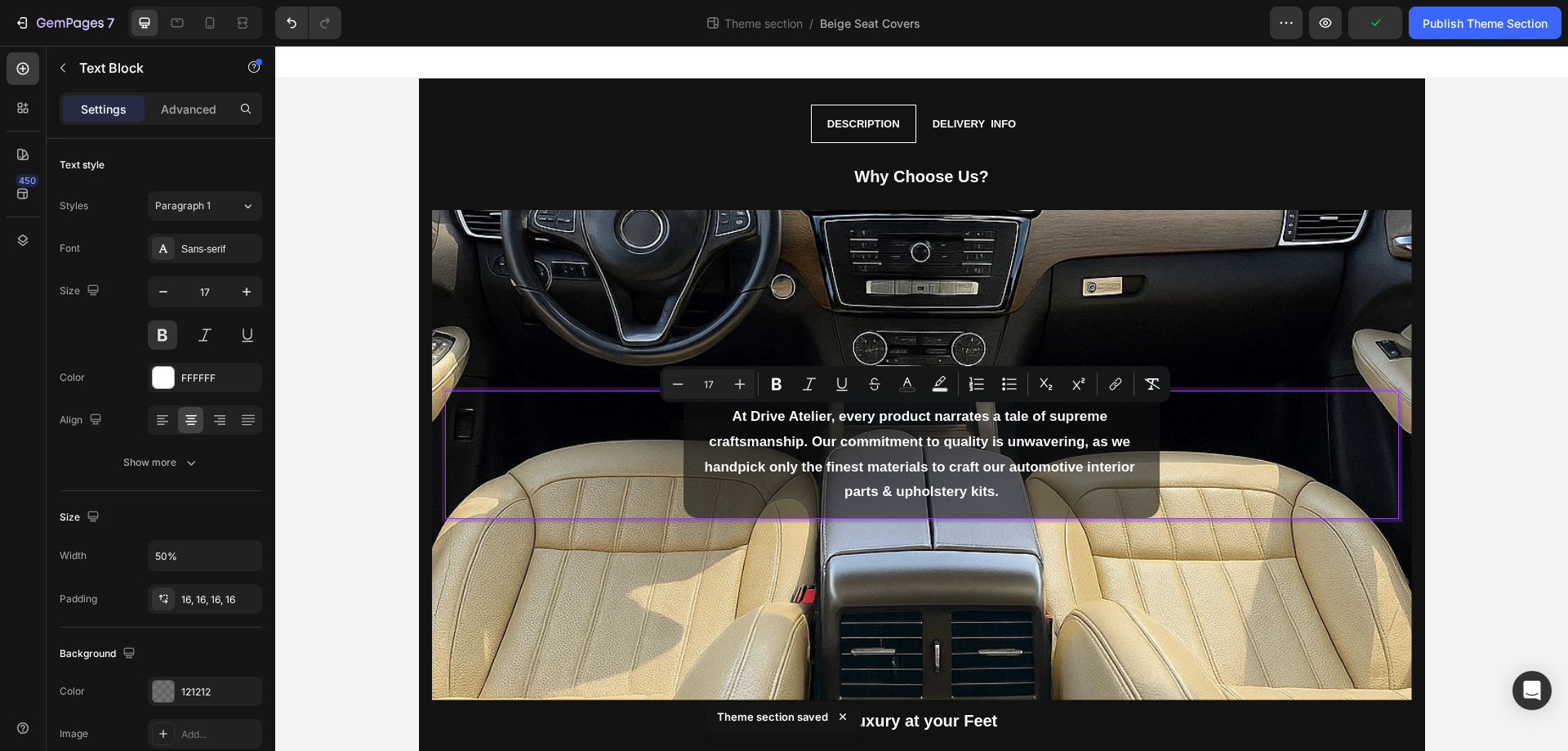
click at [987, 462] on span "At Drive Atelier, every product narrates a tale of supreme craftsmanship. Our c…" at bounding box center [922, 454] width 434 height 91
click at [1297, 461] on div "At Drive Atelier, every product narrates a tale of supreme craftsmanship. Our c…" at bounding box center [923, 454] width 953 height 126
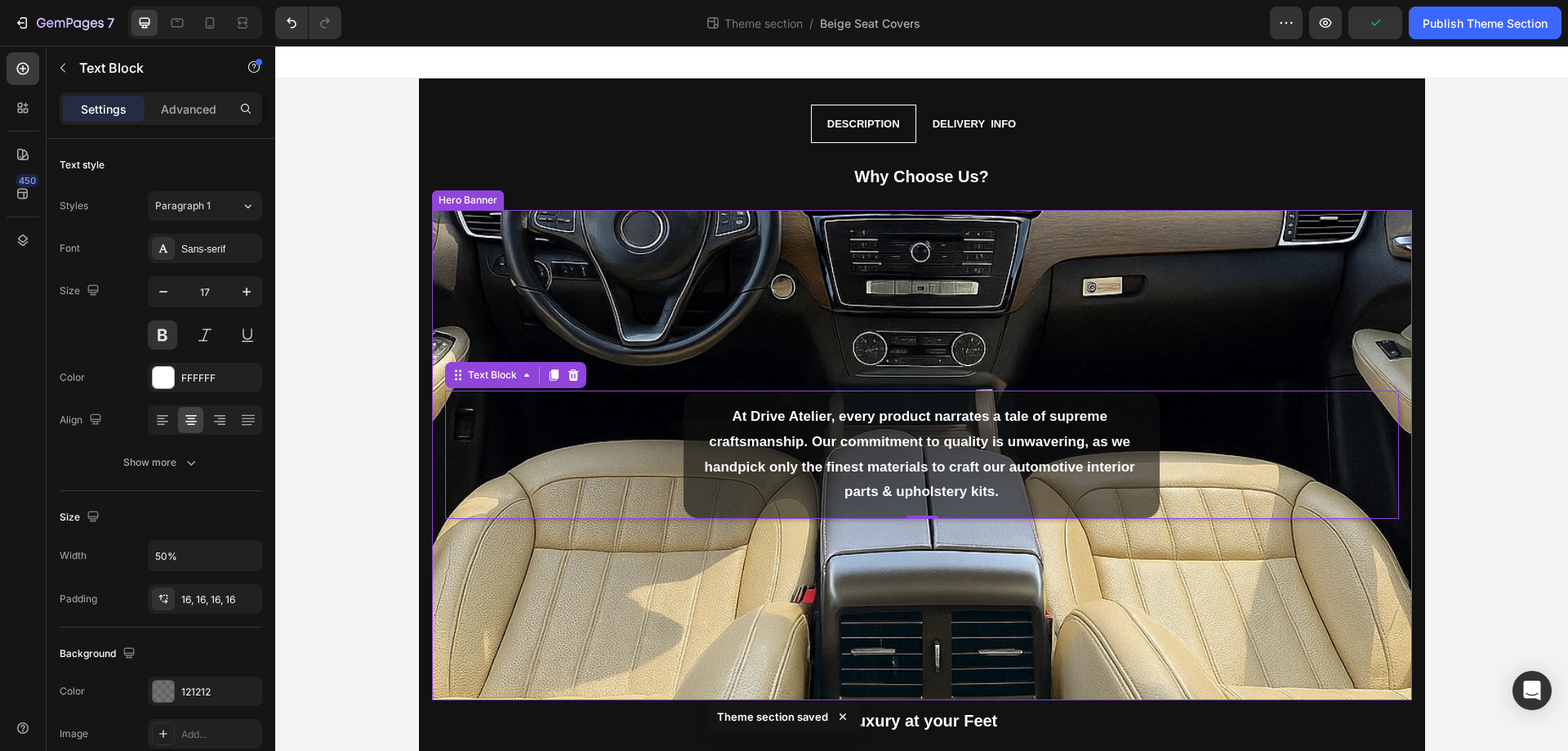
click at [1160, 612] on div "Background Image" at bounding box center [922, 455] width 980 height 490
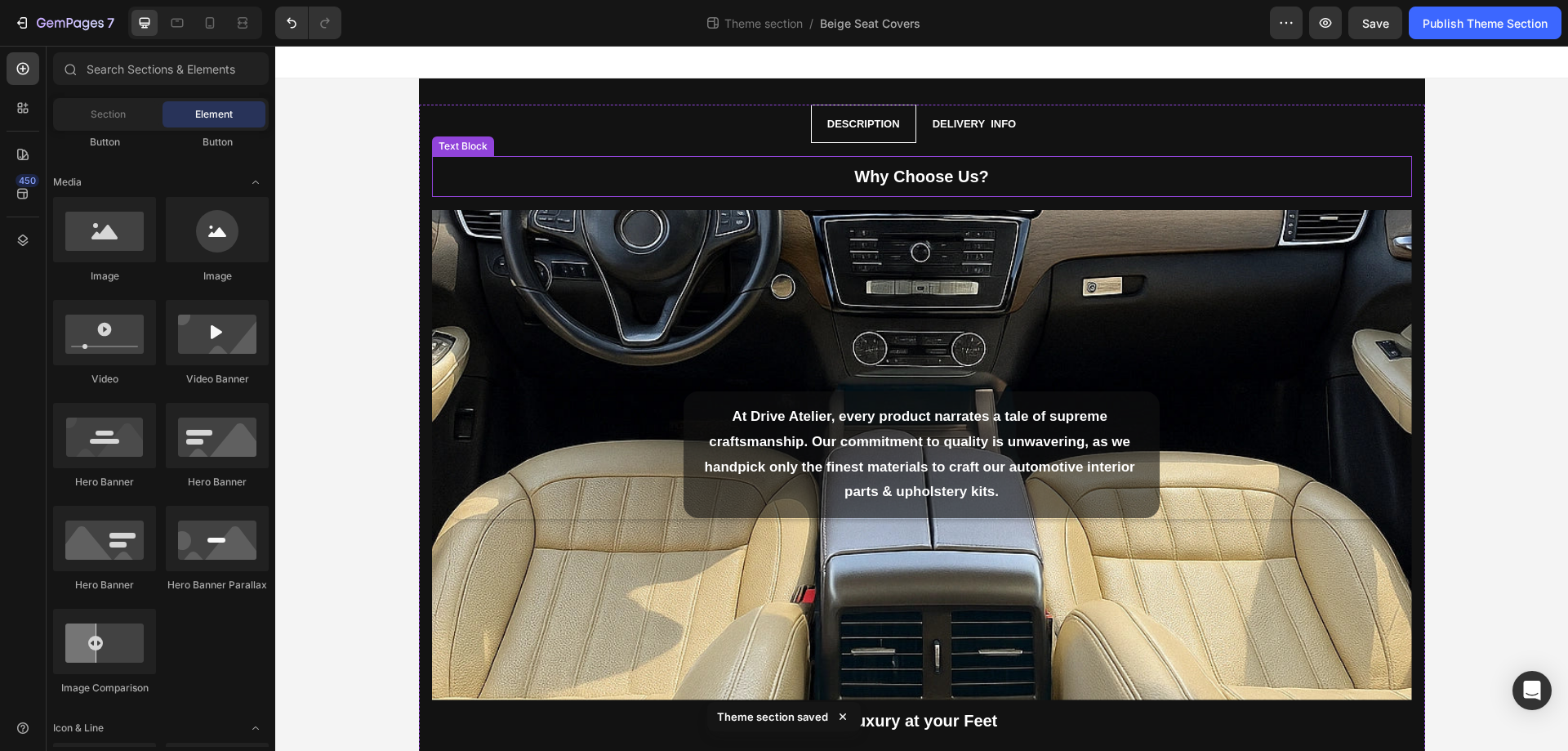
click at [912, 165] on p "Why Choose Us?" at bounding box center [922, 176] width 977 height 37
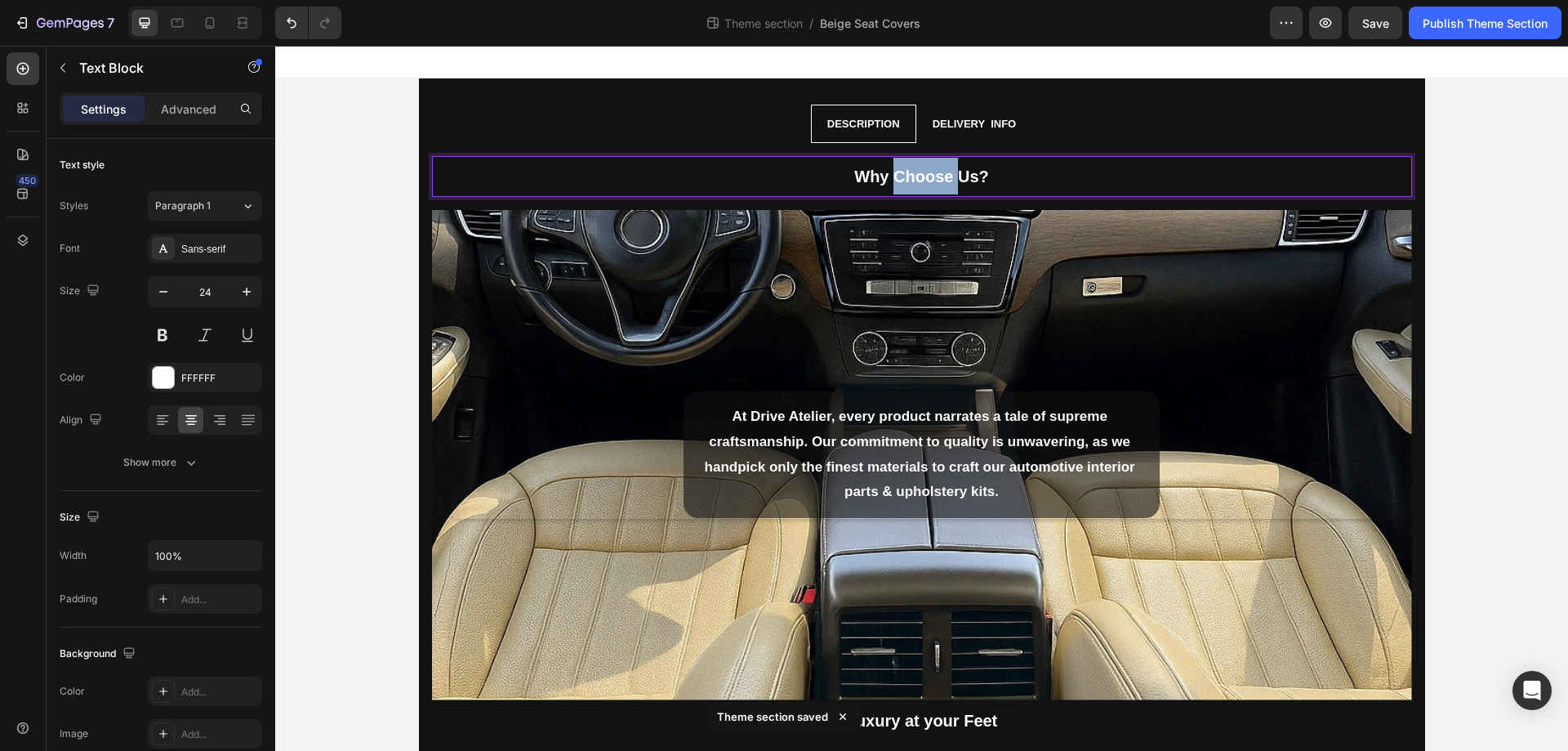
click at [912, 165] on p "Why Choose Us?" at bounding box center [922, 176] width 977 height 37
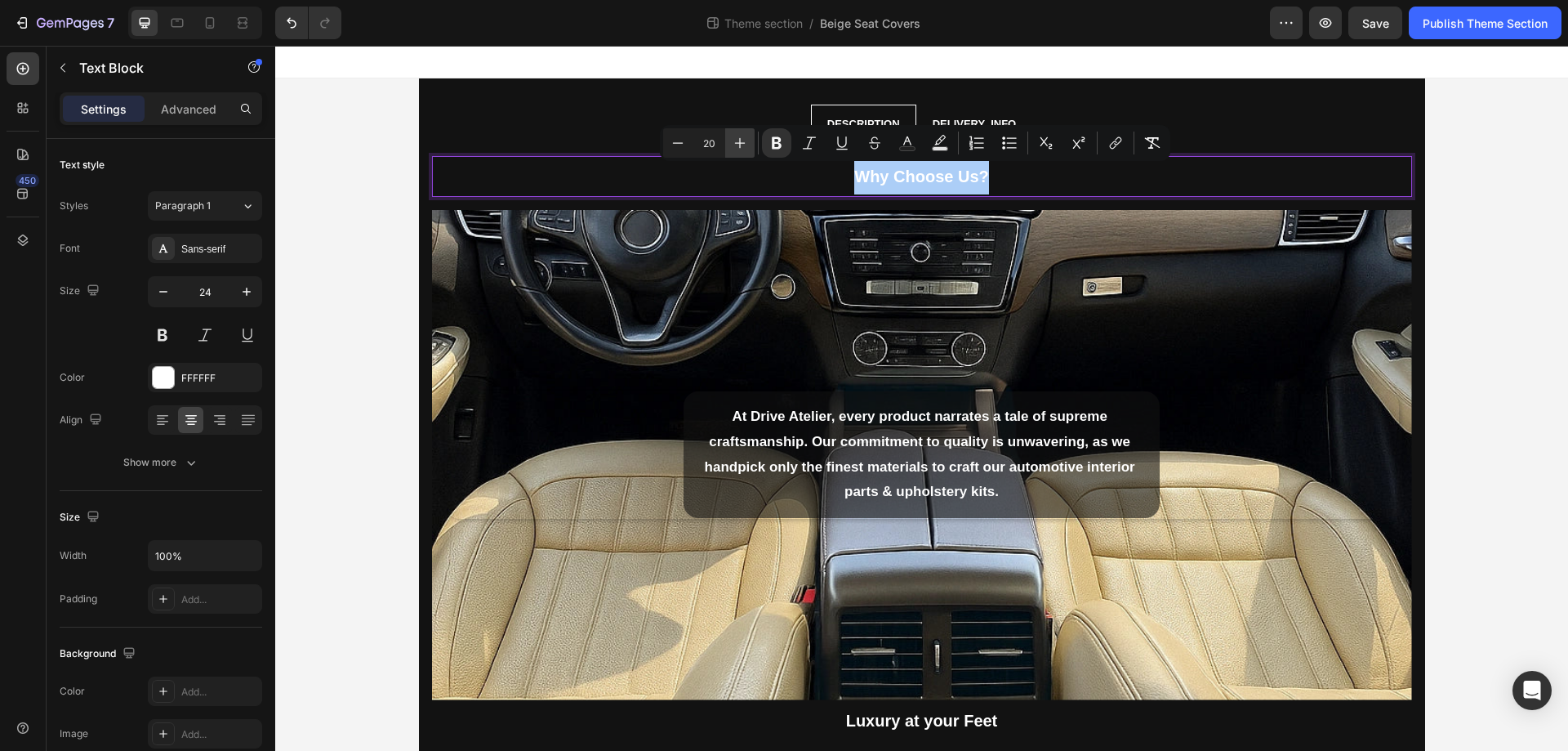
click at [736, 140] on icon "Editor contextual toolbar" at bounding box center [740, 142] width 16 height 16
type input "22"
click at [991, 173] on p "Why Choose Us?" at bounding box center [922, 176] width 977 height 36
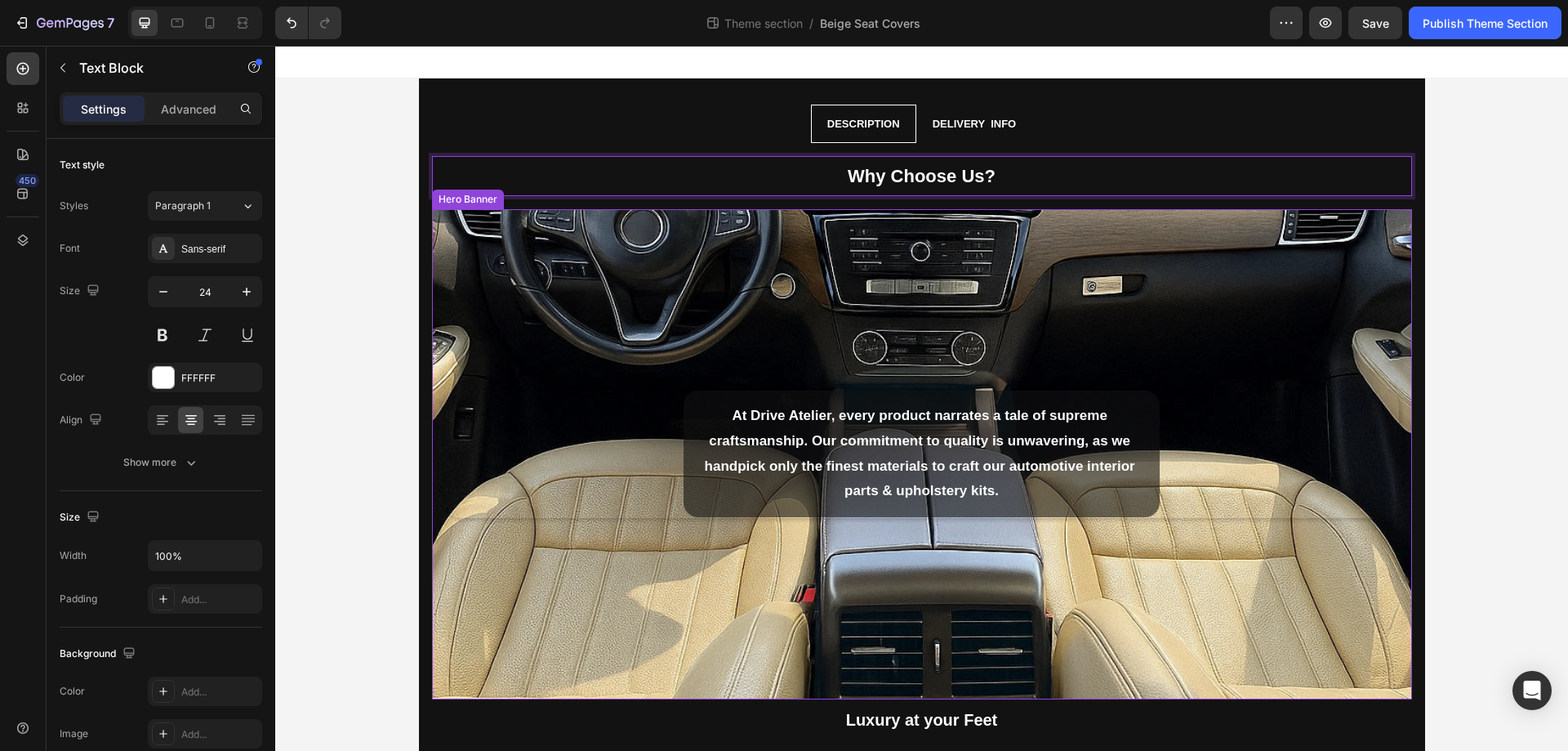
click at [1099, 318] on div "Background Image" at bounding box center [922, 454] width 980 height 490
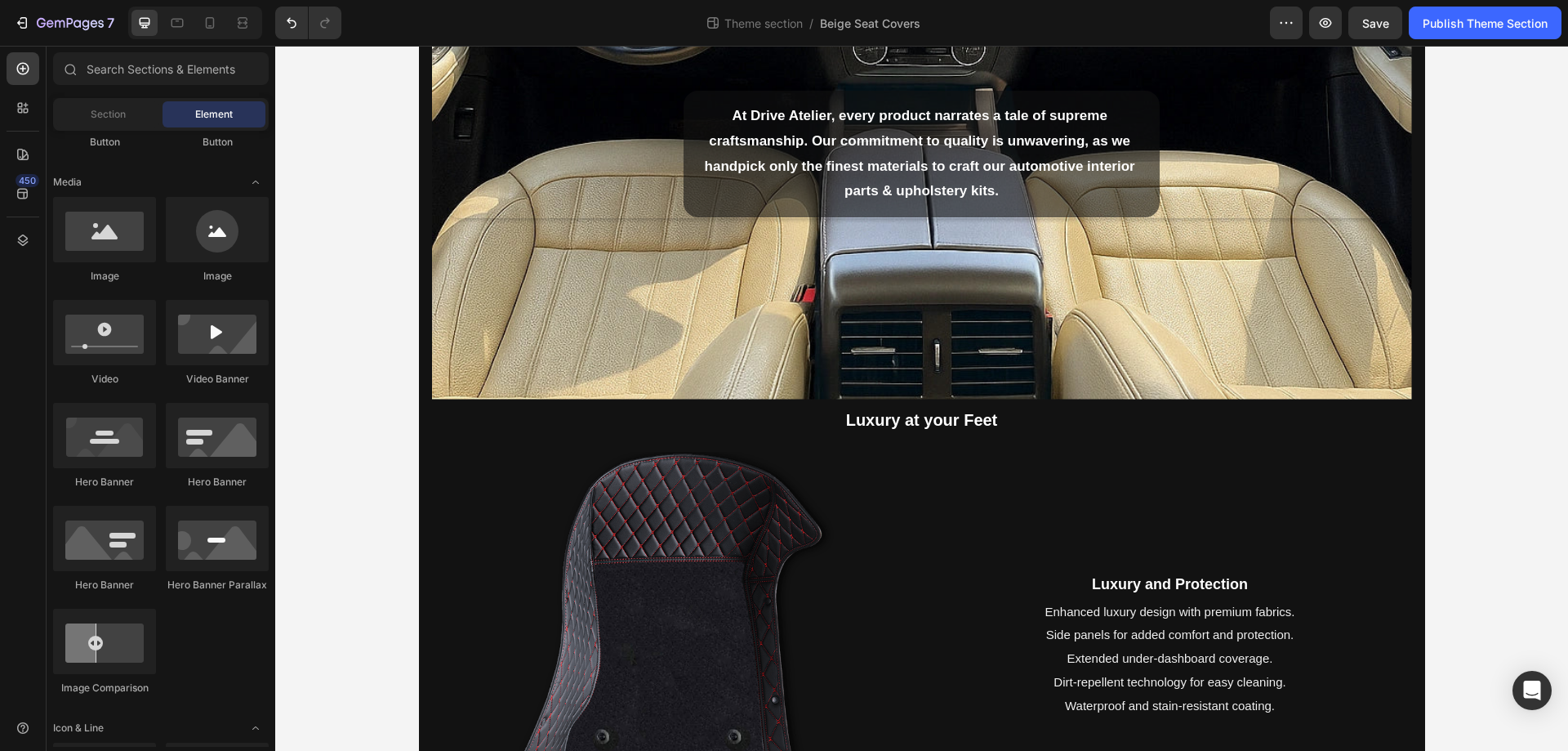
scroll to position [354, 0]
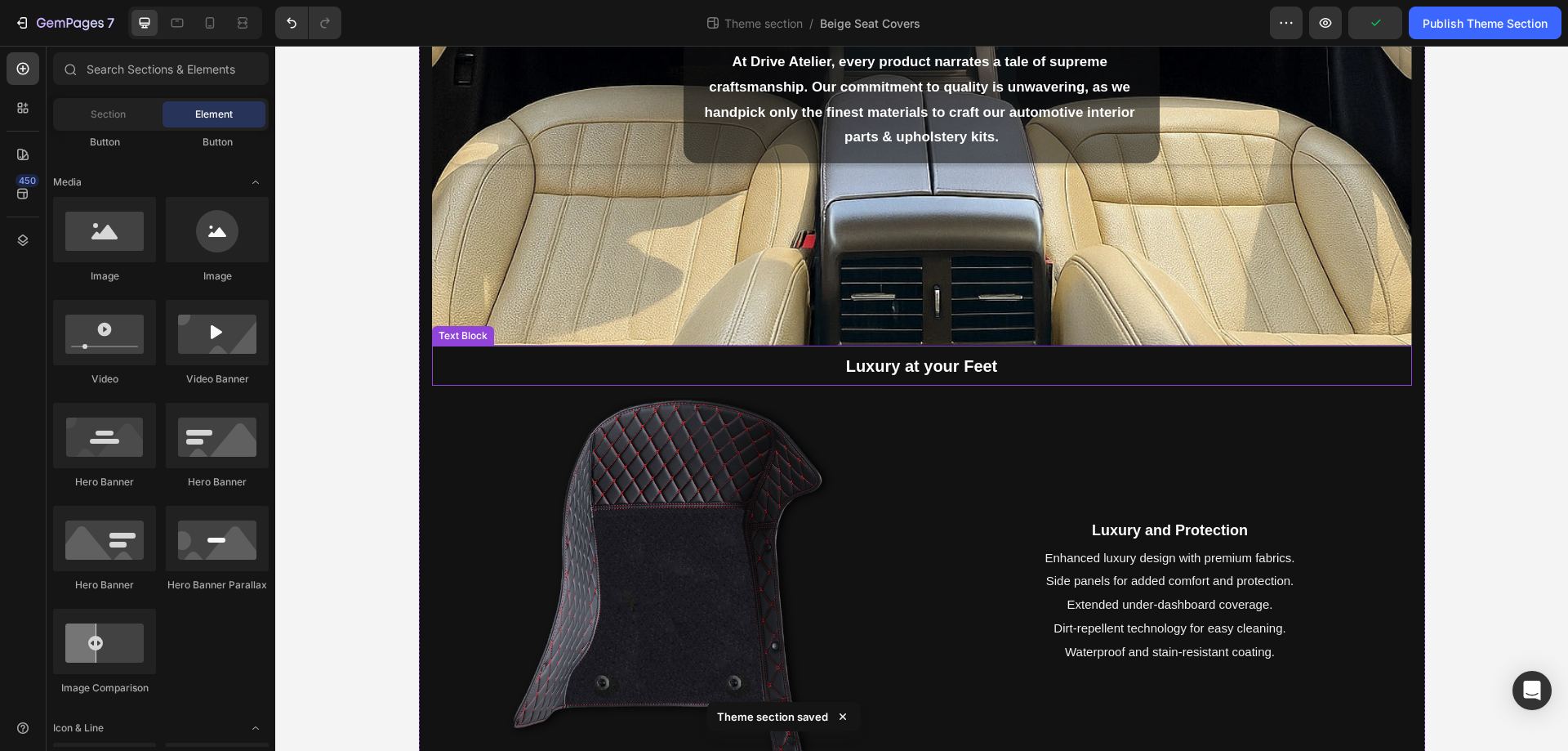
click at [915, 377] on p "Luxury at your Feet" at bounding box center [922, 366] width 977 height 37
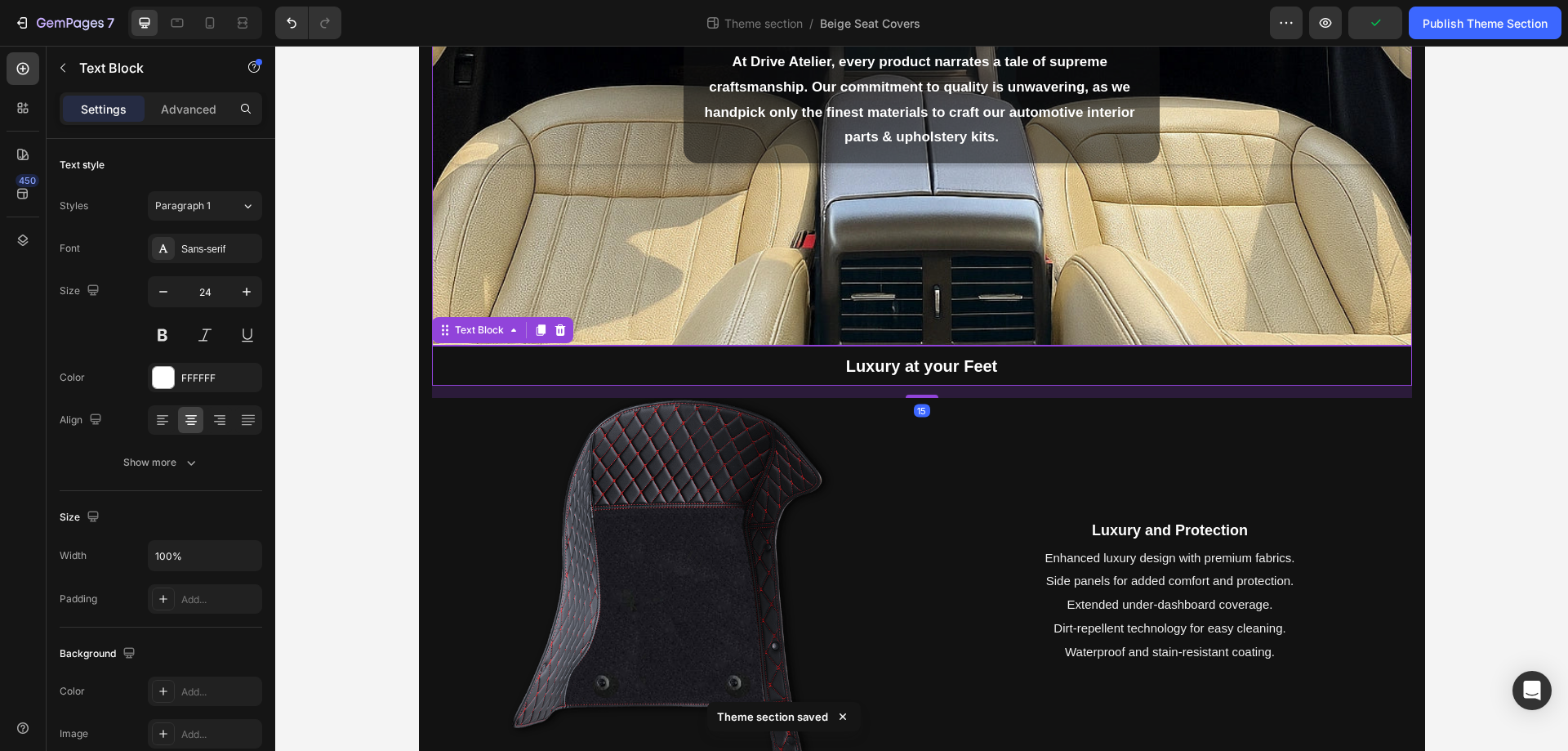
click at [941, 291] on div "Background Image" at bounding box center [922, 100] width 980 height 490
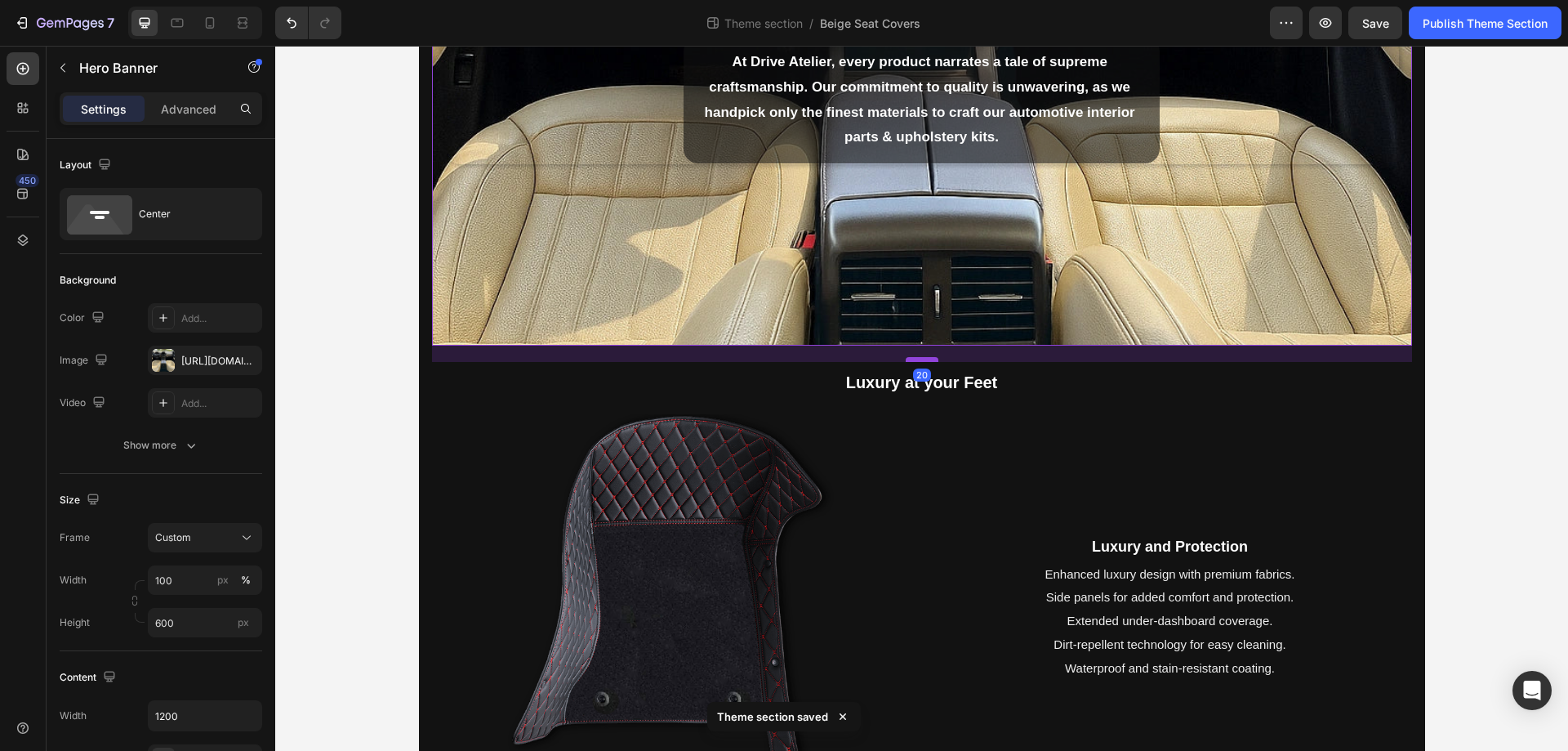
drag, startPoint x: 911, startPoint y: 342, endPoint x: 901, endPoint y: 359, distance: 19.7
click at [906, 359] on div at bounding box center [923, 360] width 33 height 5
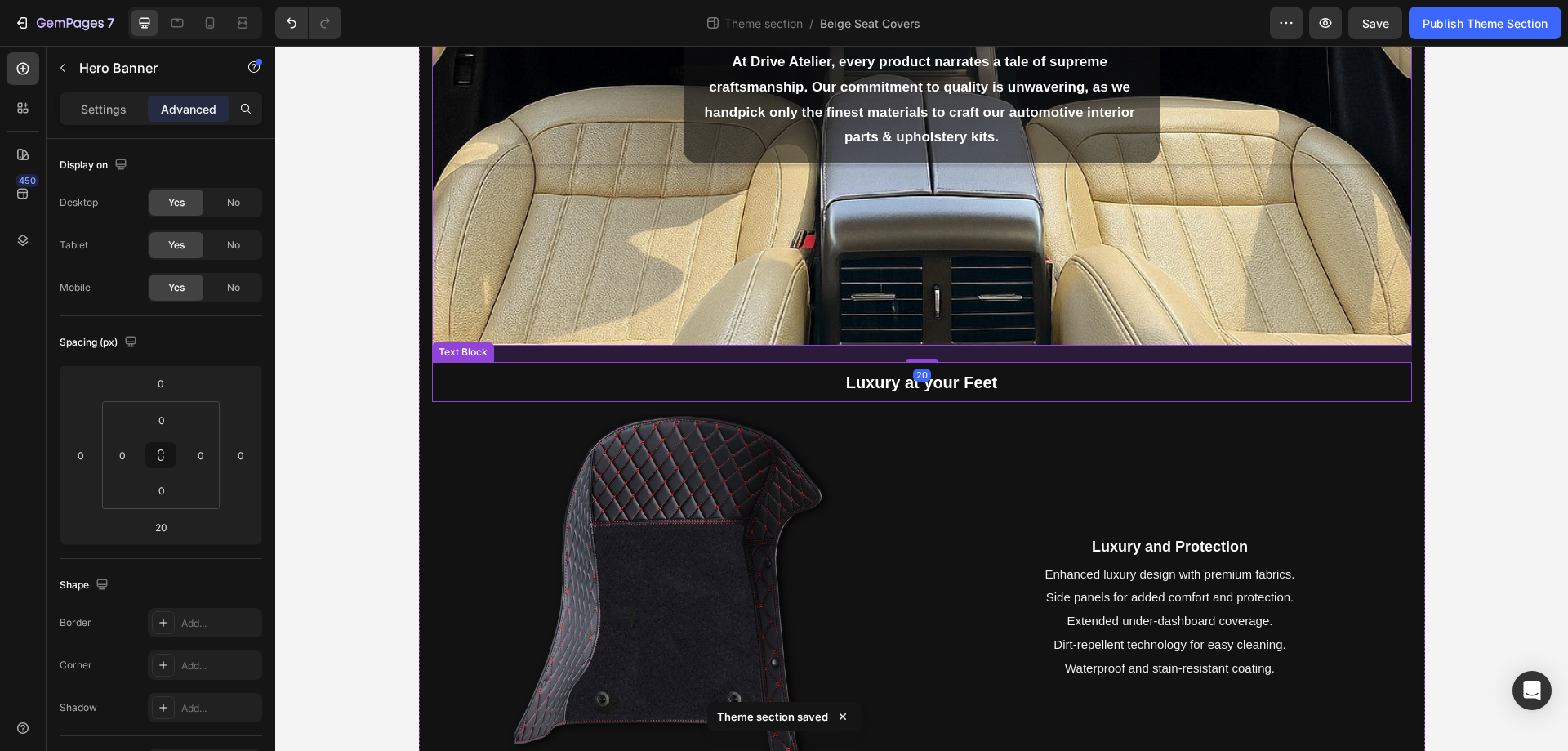
click at [854, 383] on strong "Luxury at your Feet" at bounding box center [922, 382] width 152 height 18
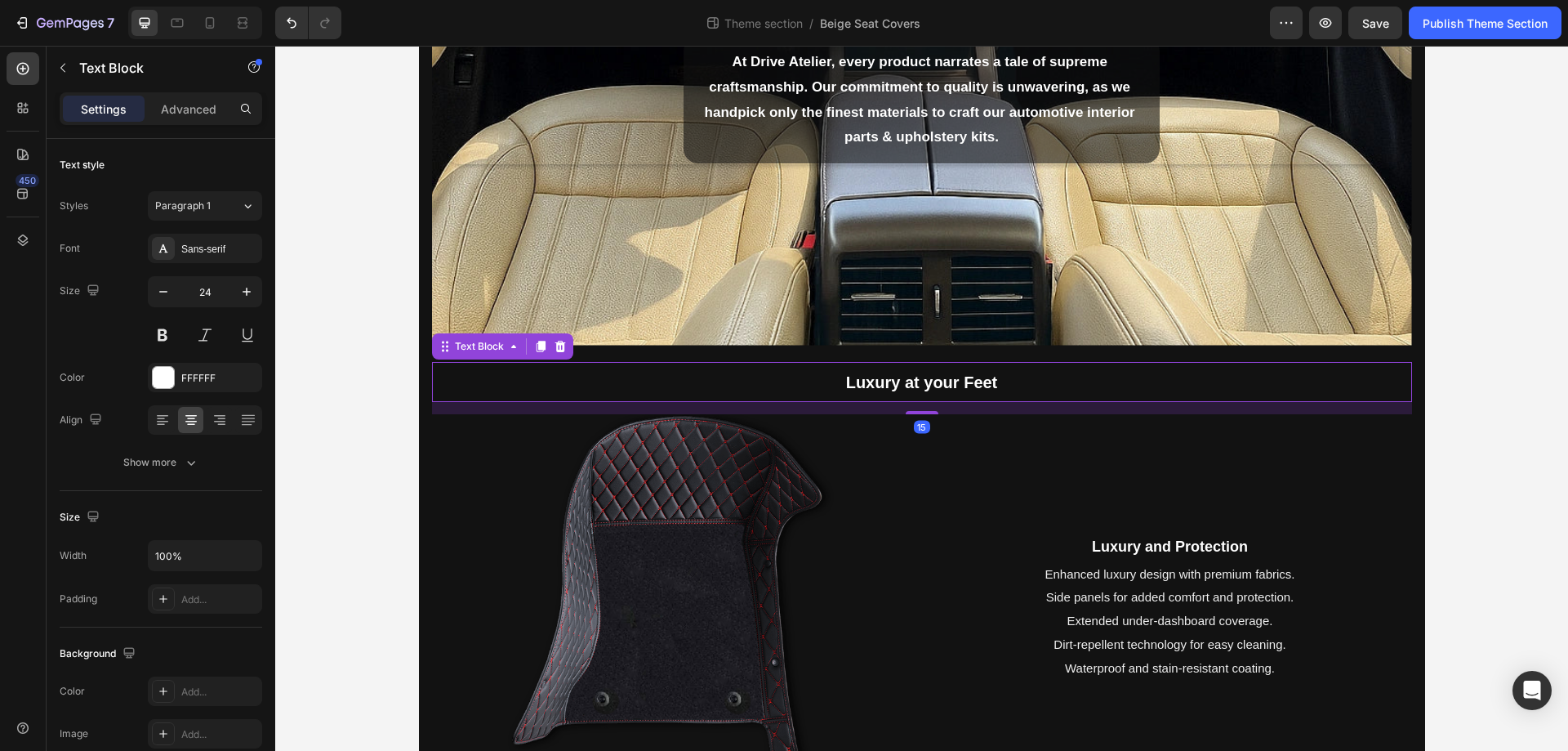
click at [854, 383] on strong "Luxury at your Feet" at bounding box center [922, 382] width 152 height 18
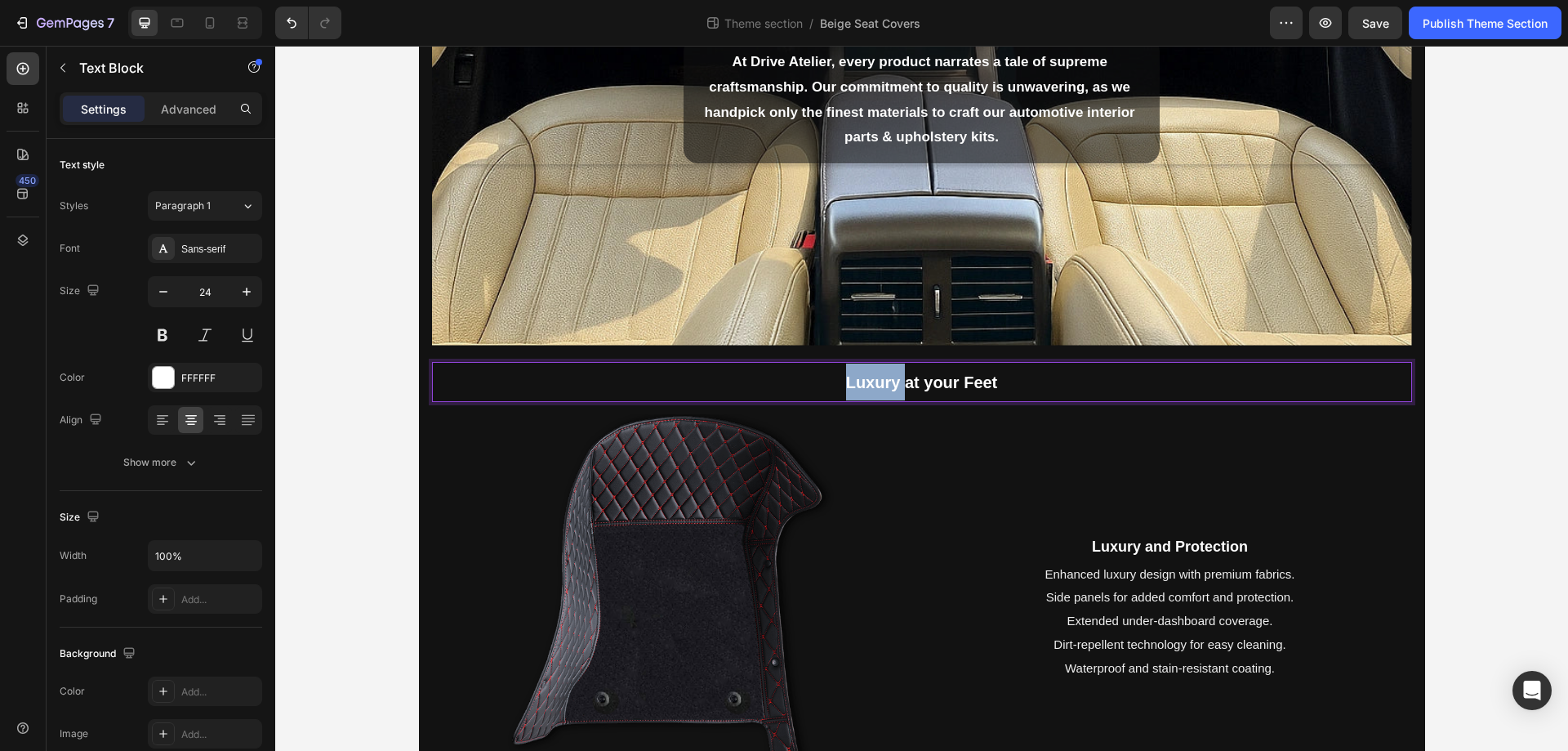
click at [854, 383] on strong "Luxury at your Feet" at bounding box center [922, 382] width 152 height 18
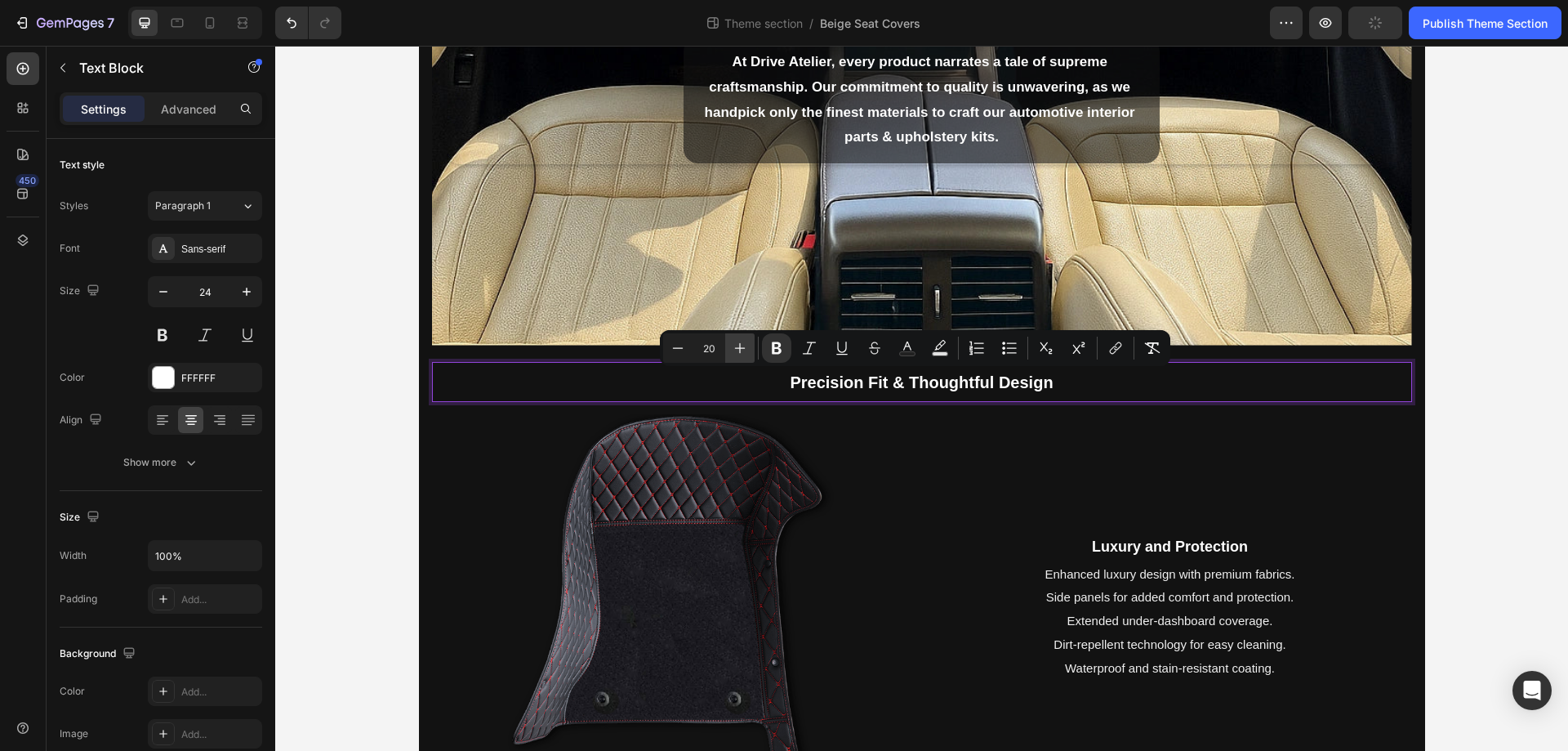
click at [735, 348] on icon "Editor contextual toolbar" at bounding box center [740, 348] width 16 height 16
type input "22"
click at [866, 447] on div at bounding box center [673, 607] width 483 height 387
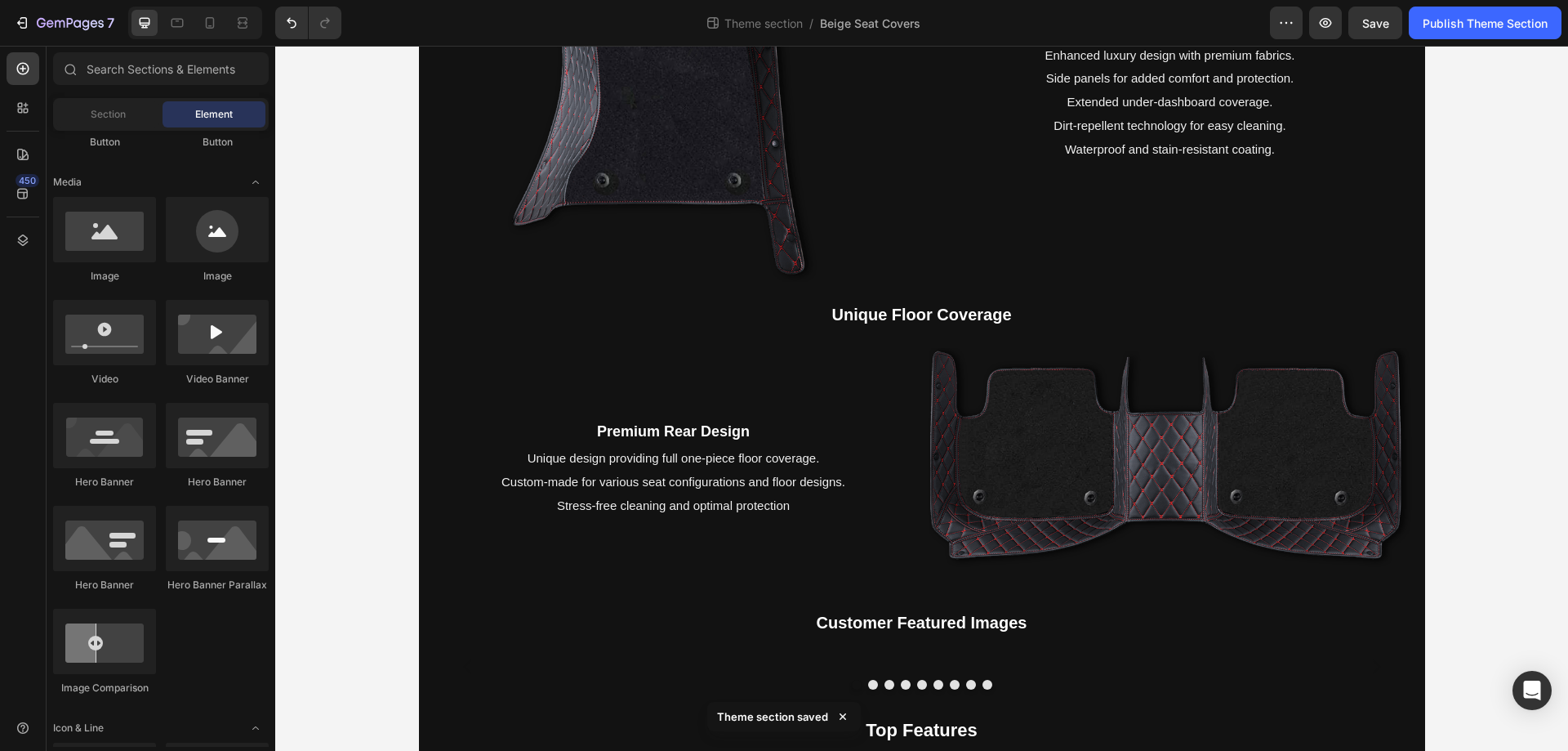
scroll to position [408, 0]
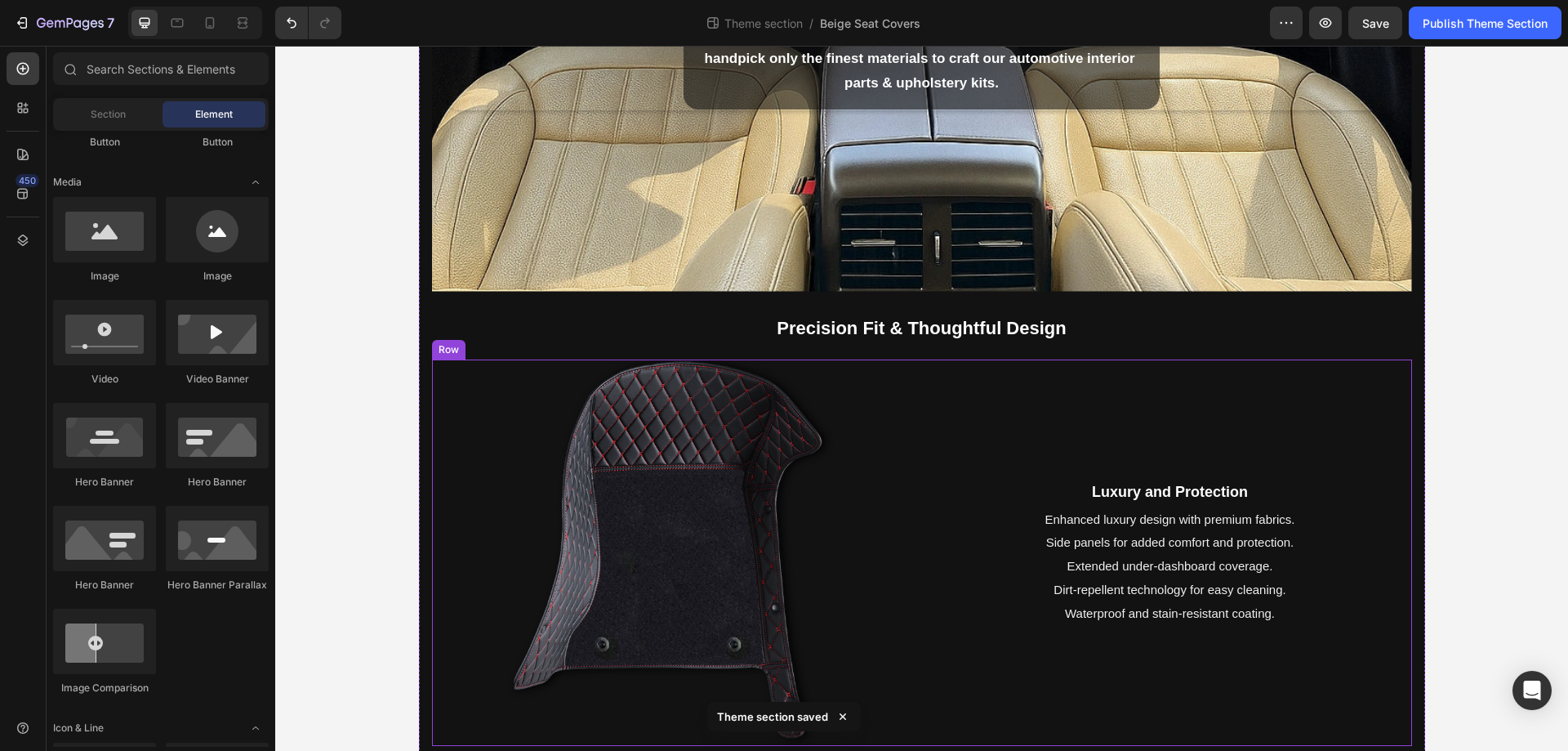
click at [945, 428] on div "Luxury and Protection Text Block Enhanced luxury design with premium fabrics. S…" at bounding box center [1170, 553] width 483 height 387
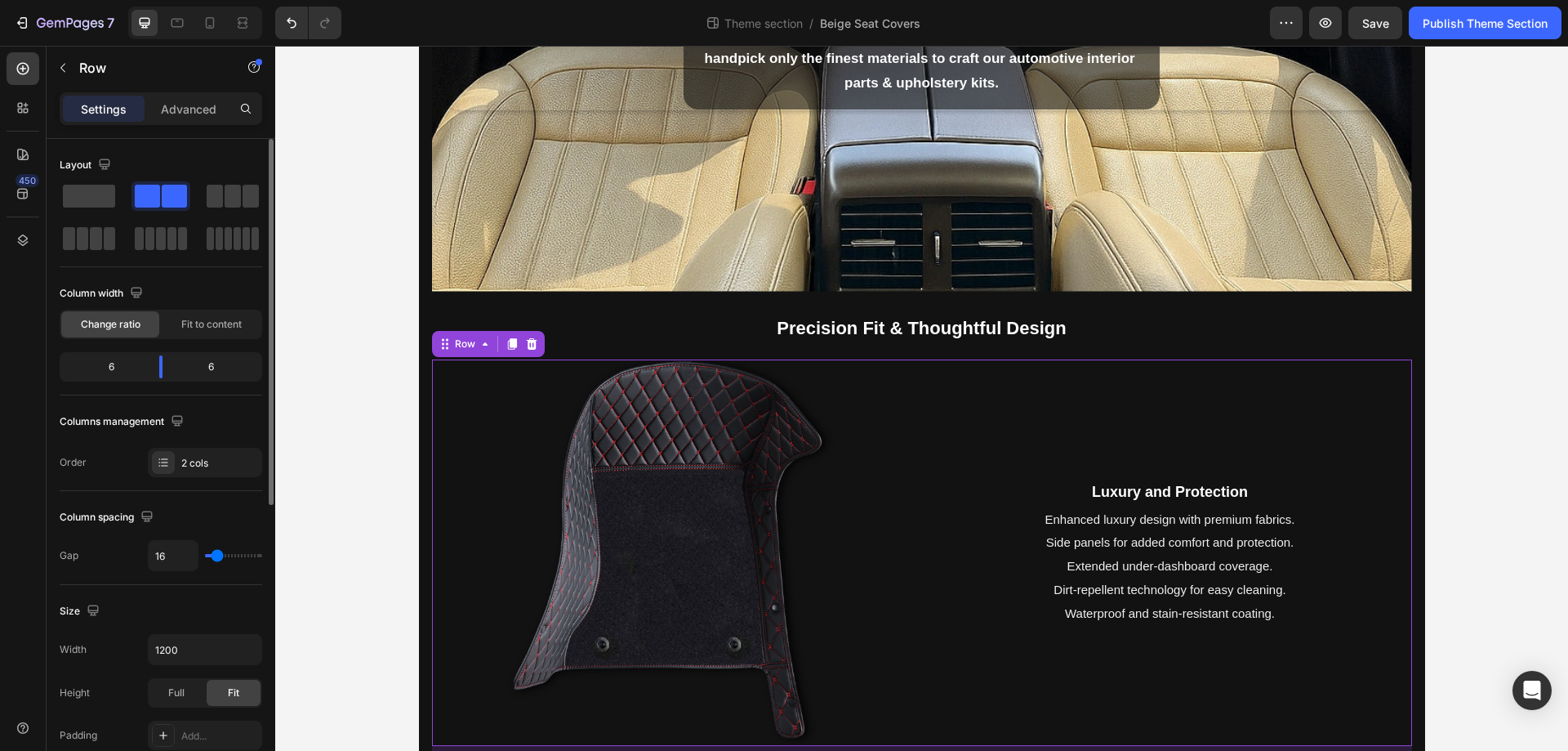
click at [47, 198] on div "Layout Column width Change ratio Fit to content 6 6 Columns management Order 2 …" at bounding box center [160, 730] width 228 height 1183
click at [131, 198] on div at bounding box center [160, 196] width 59 height 29
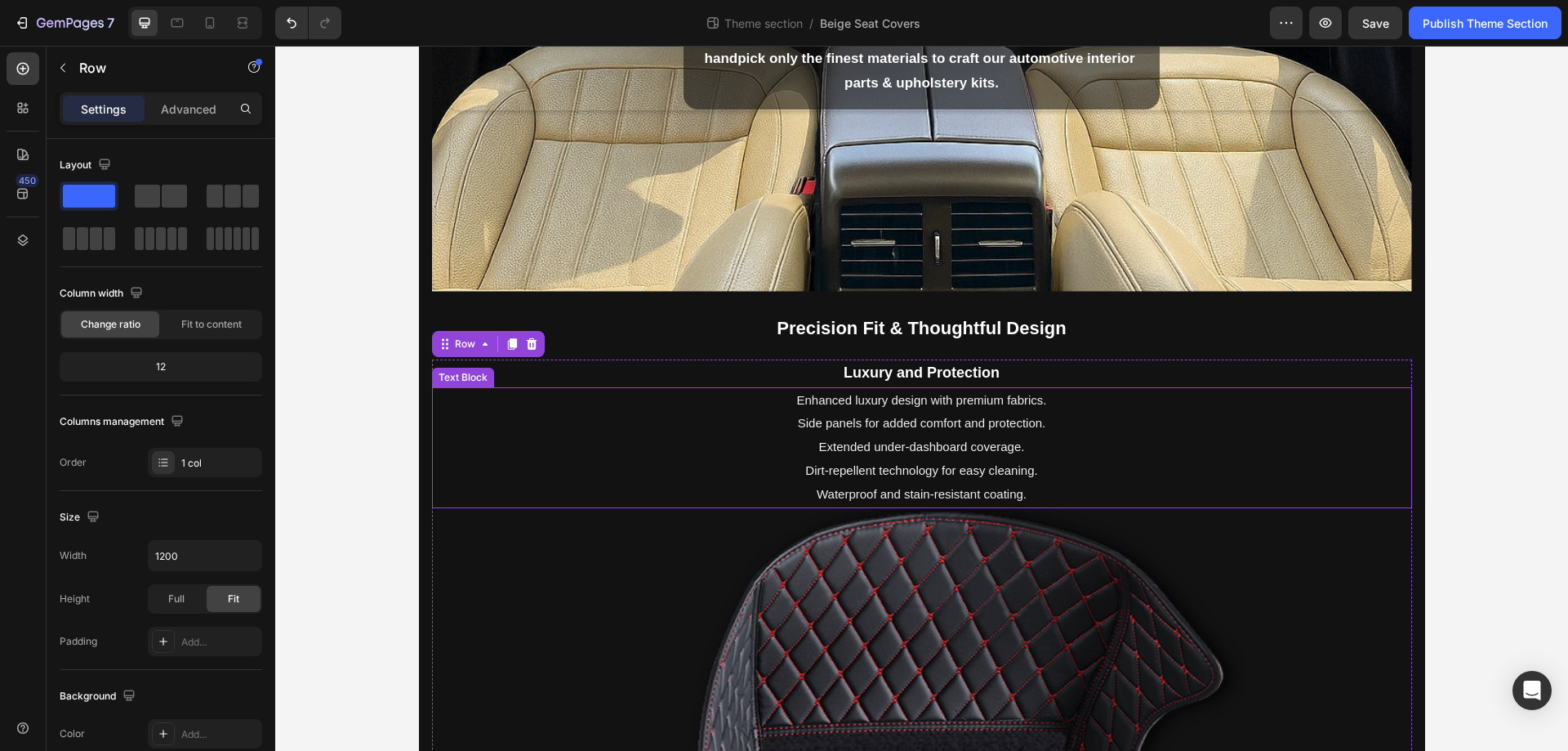
click at [971, 403] on span "Enhanced luxury design with premium fabrics." at bounding box center [922, 400] width 250 height 14
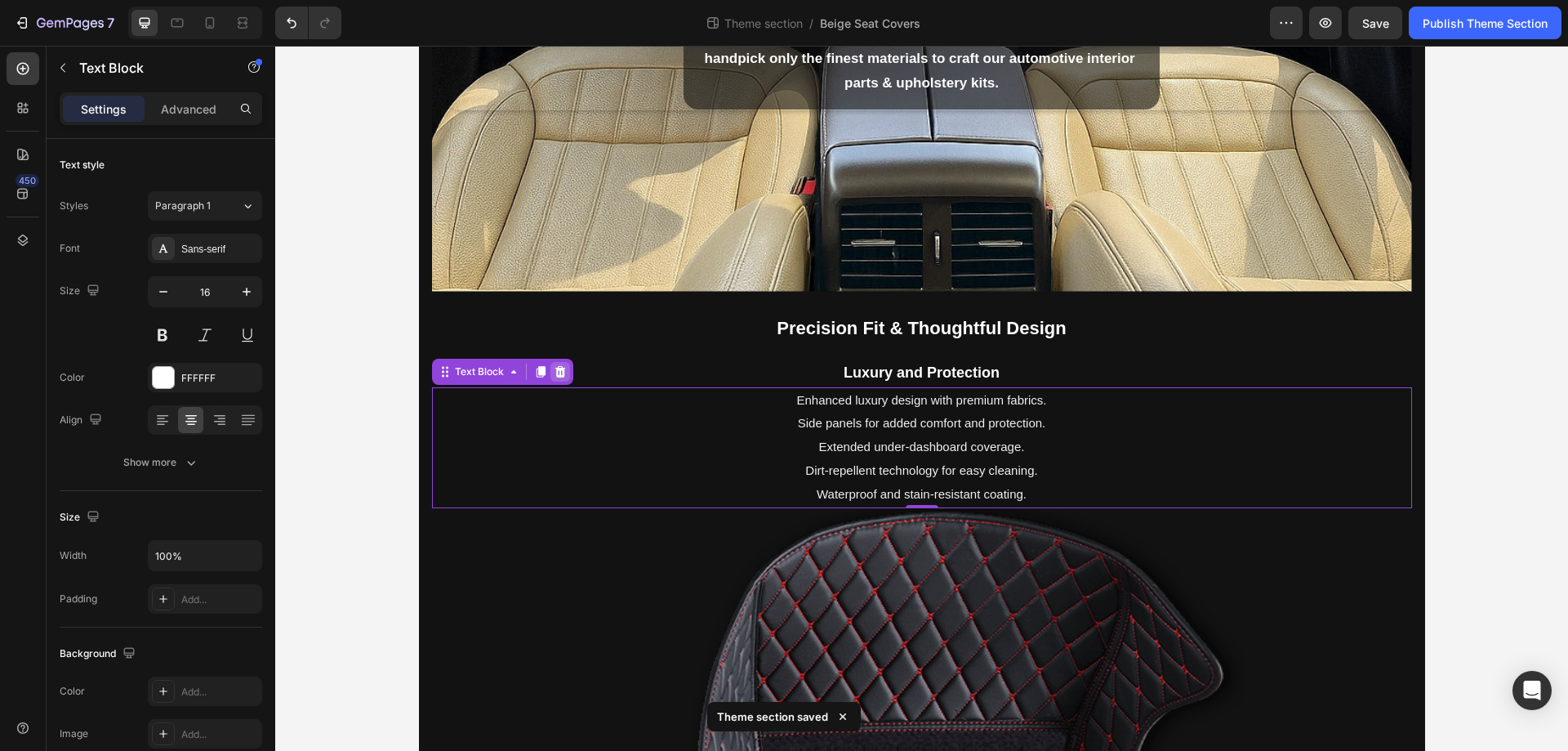
click at [554, 368] on icon at bounding box center [560, 370] width 10 height 11
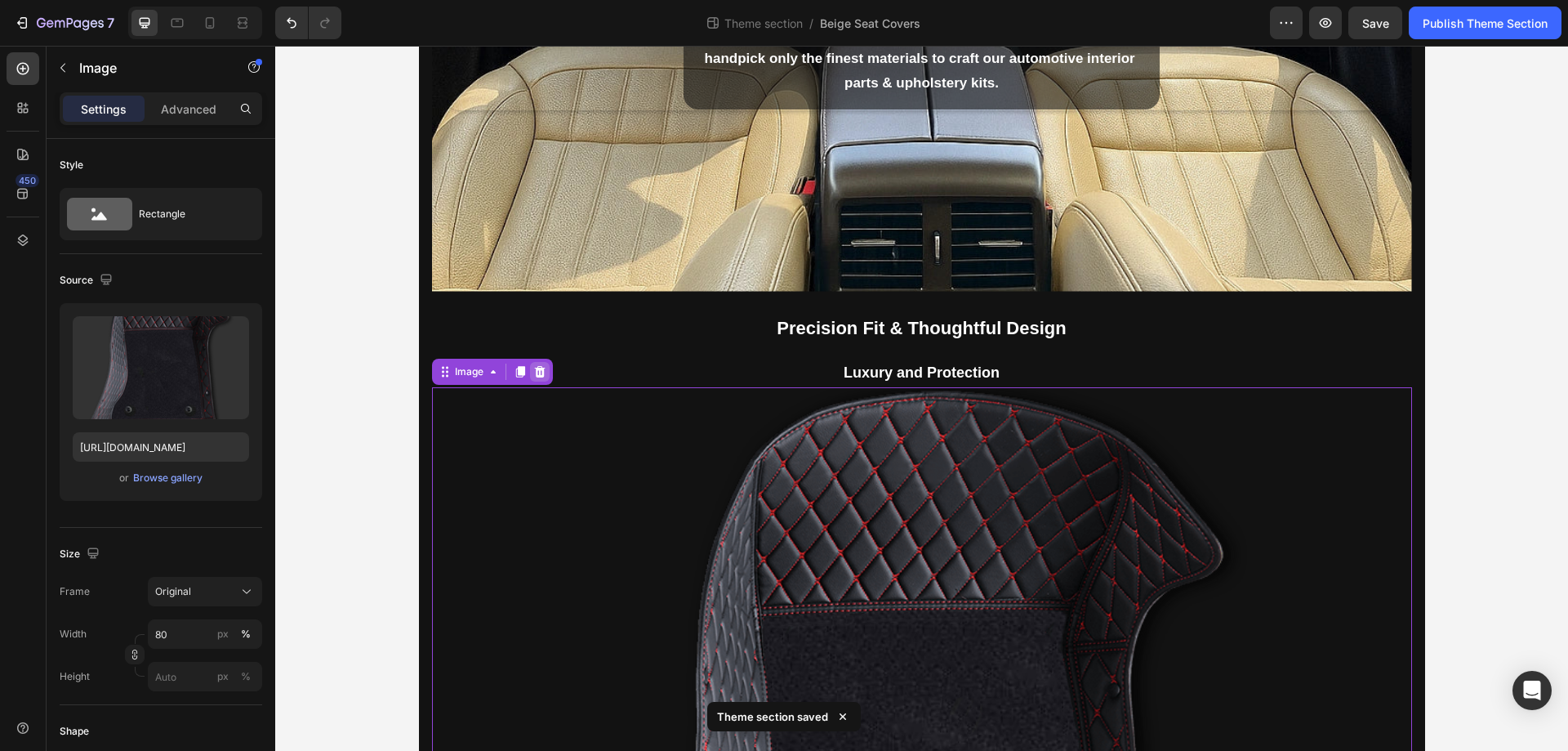
click at [534, 372] on icon at bounding box center [540, 371] width 13 height 13
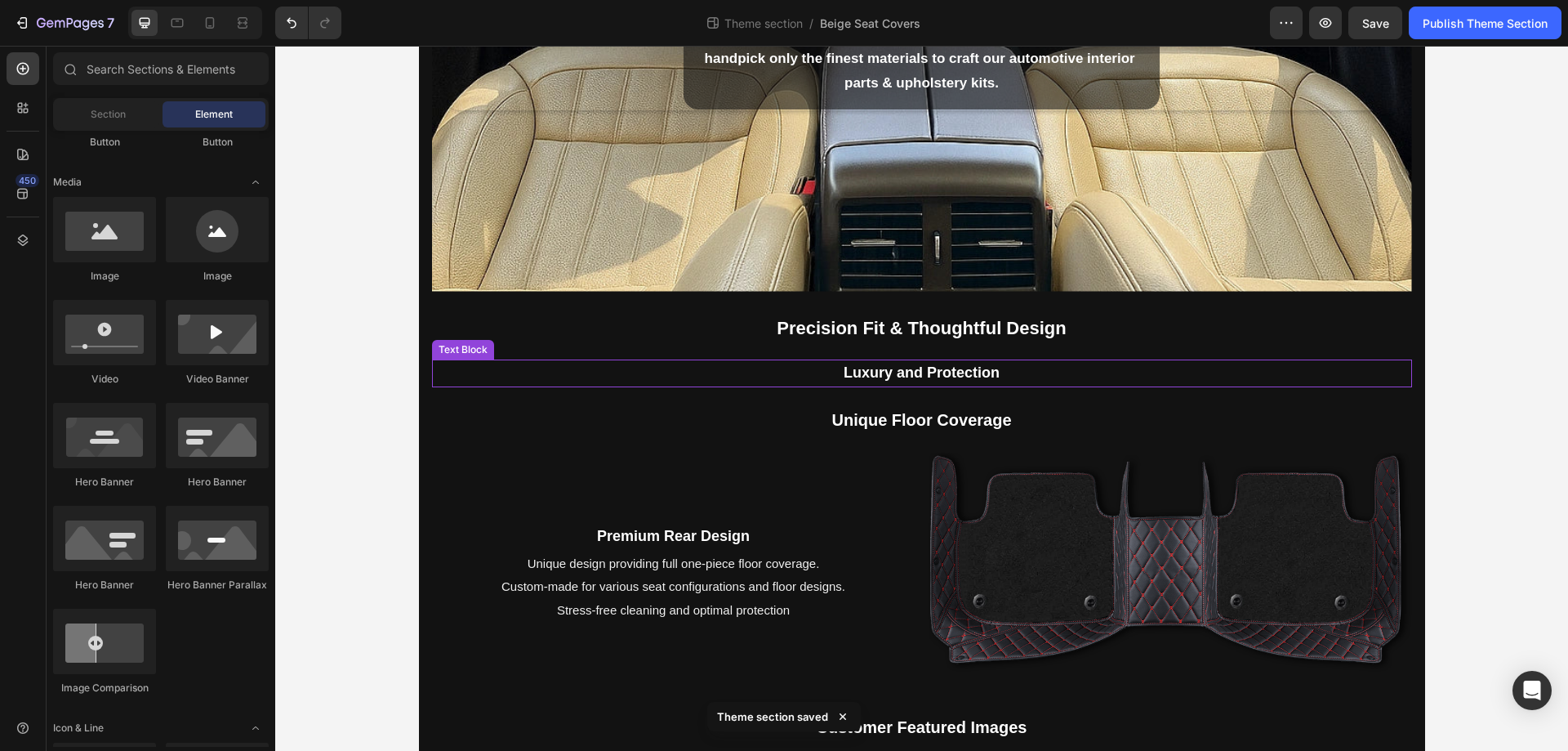
click at [851, 366] on strong "Luxury and Protection" at bounding box center [922, 372] width 156 height 16
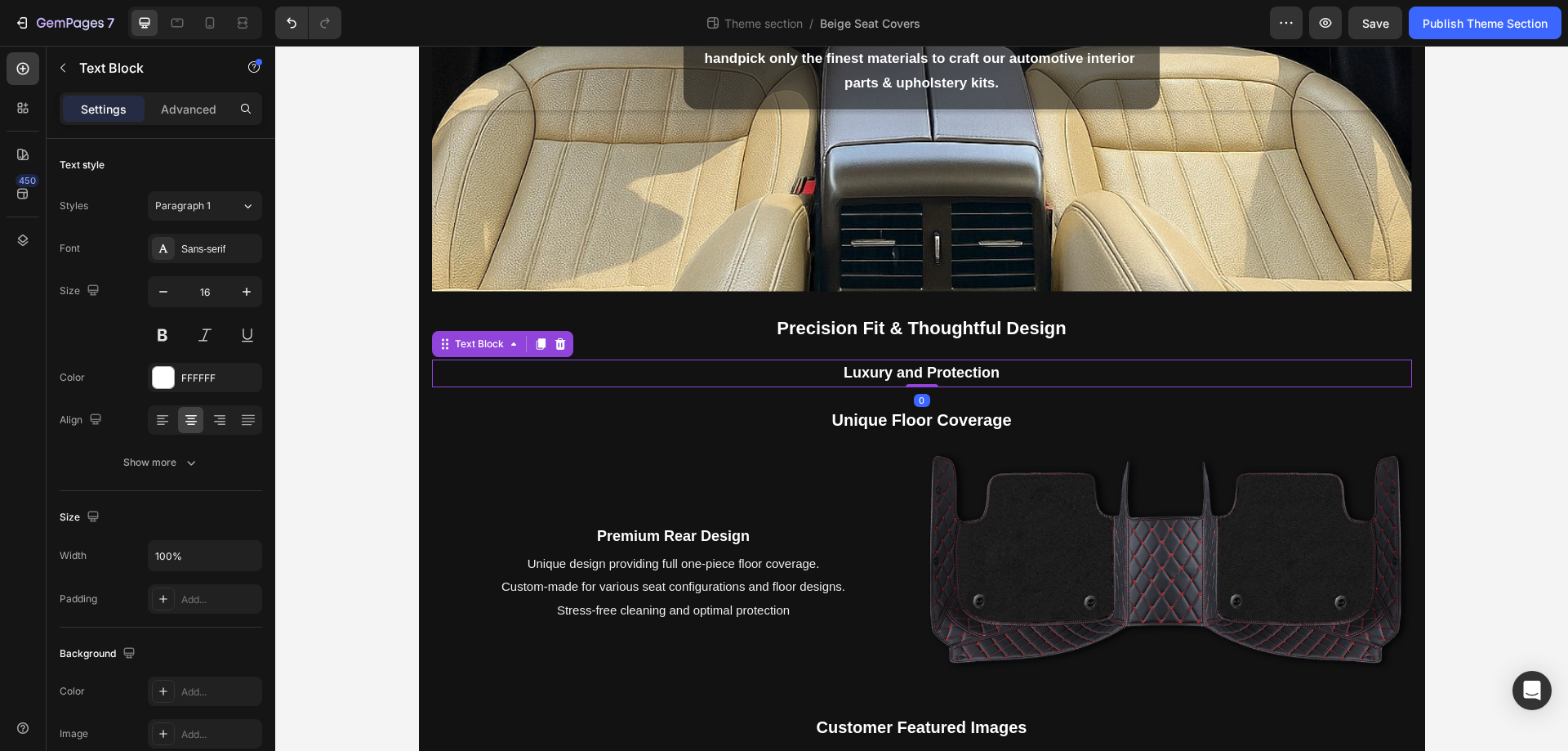
click at [851, 366] on strong "Luxury and Protection" at bounding box center [922, 372] width 156 height 16
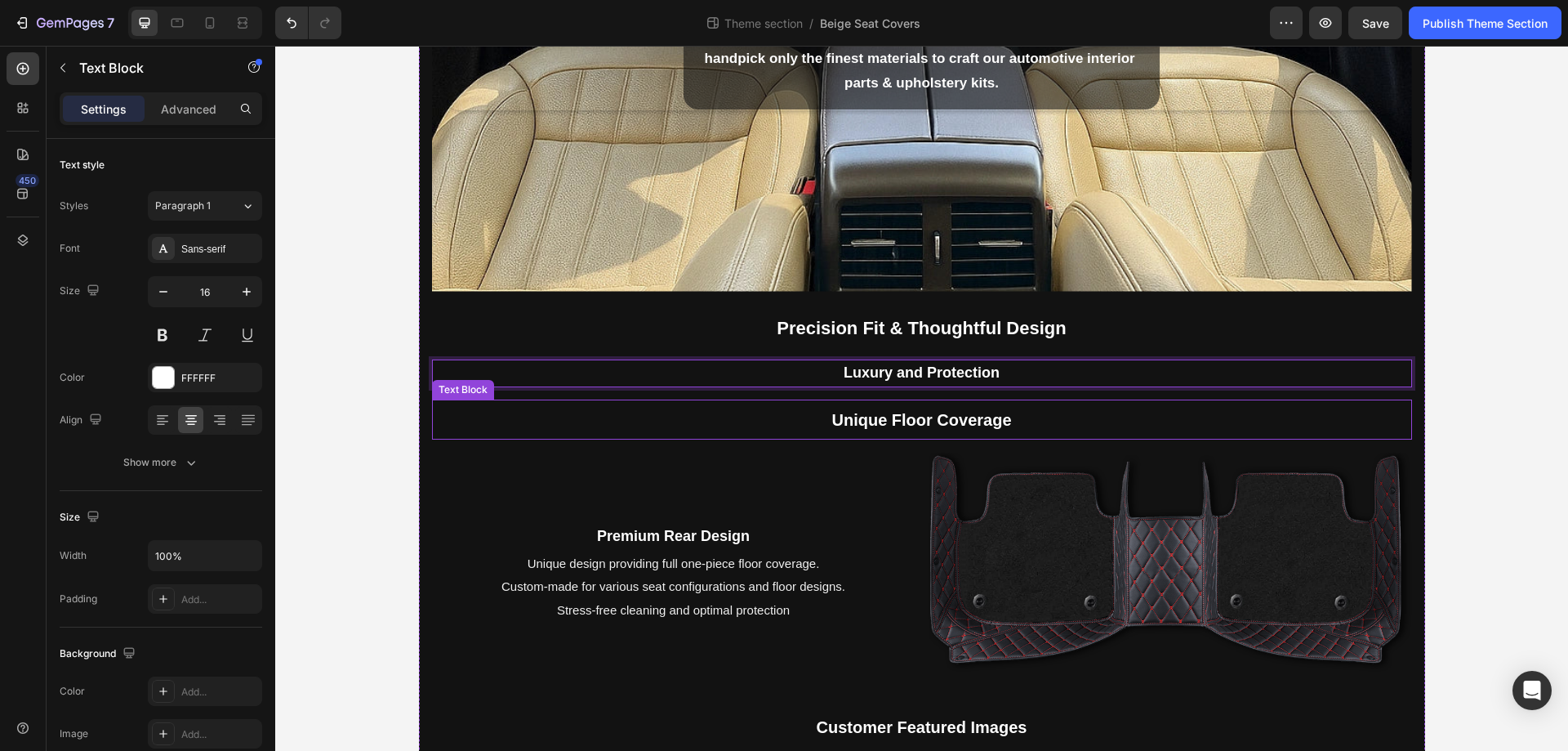
click at [574, 437] on p "Unique Floor Coverage" at bounding box center [922, 419] width 977 height 37
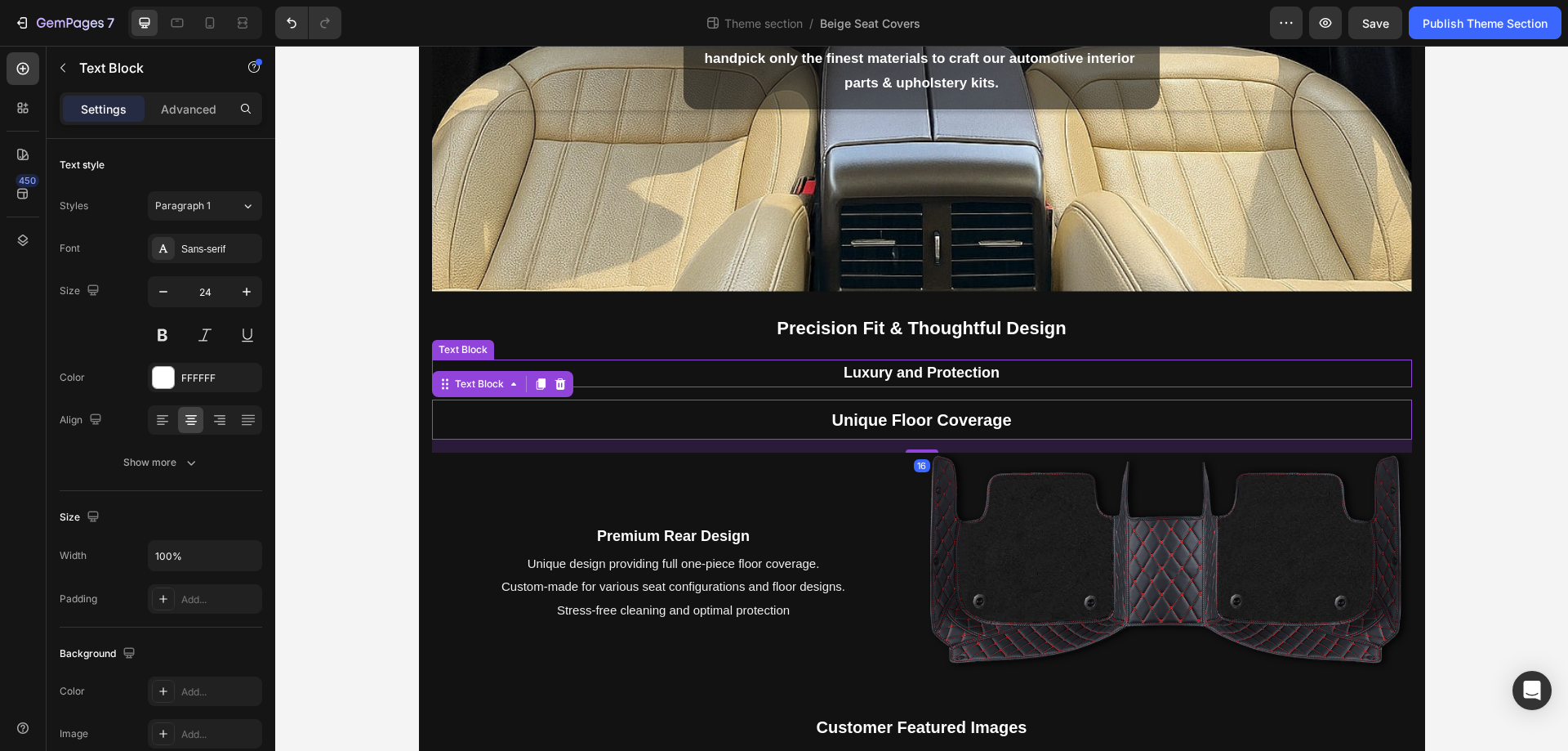
click at [772, 378] on p "Luxury and Protection" at bounding box center [922, 373] width 977 height 25
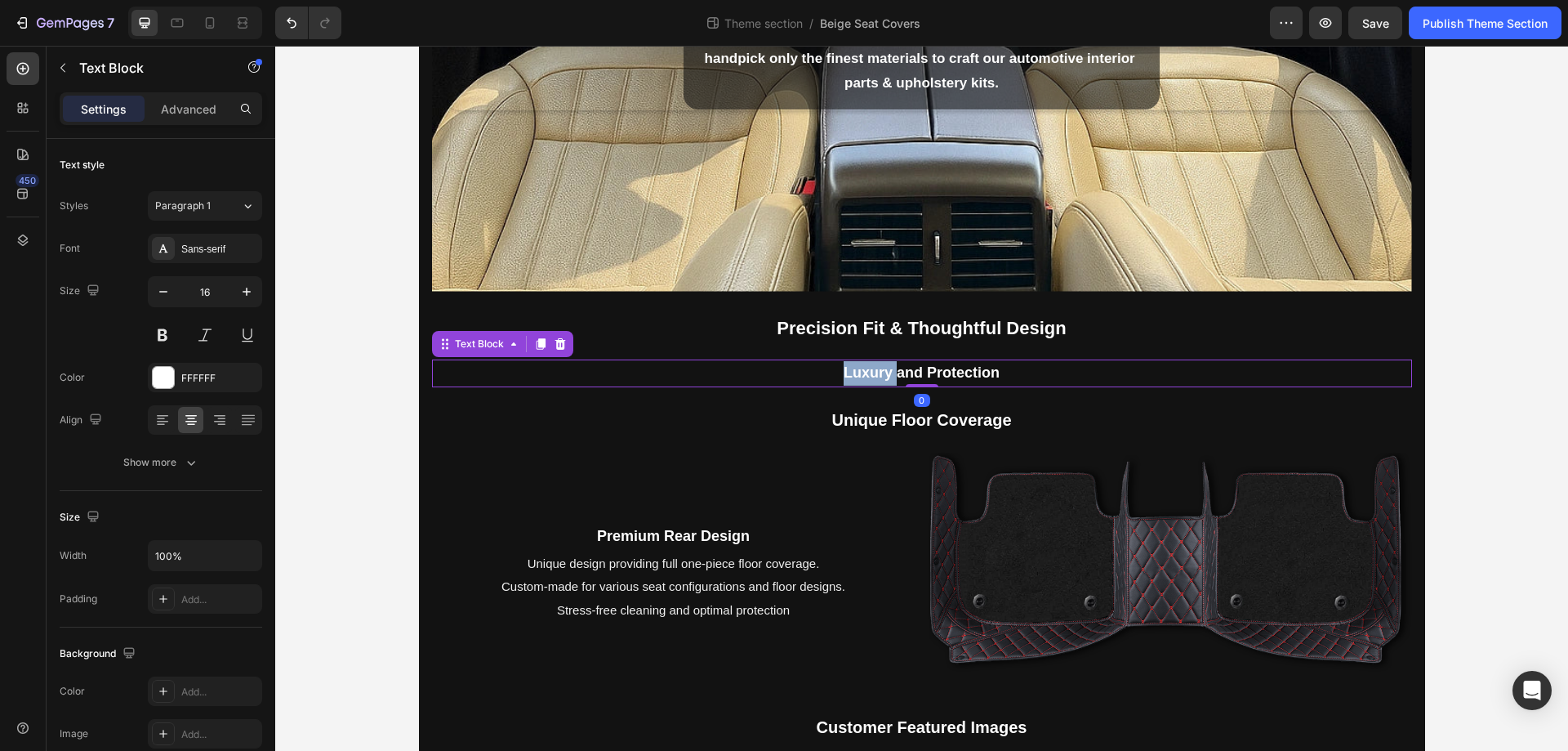
click at [772, 378] on p "Luxury and Protection" at bounding box center [922, 373] width 977 height 25
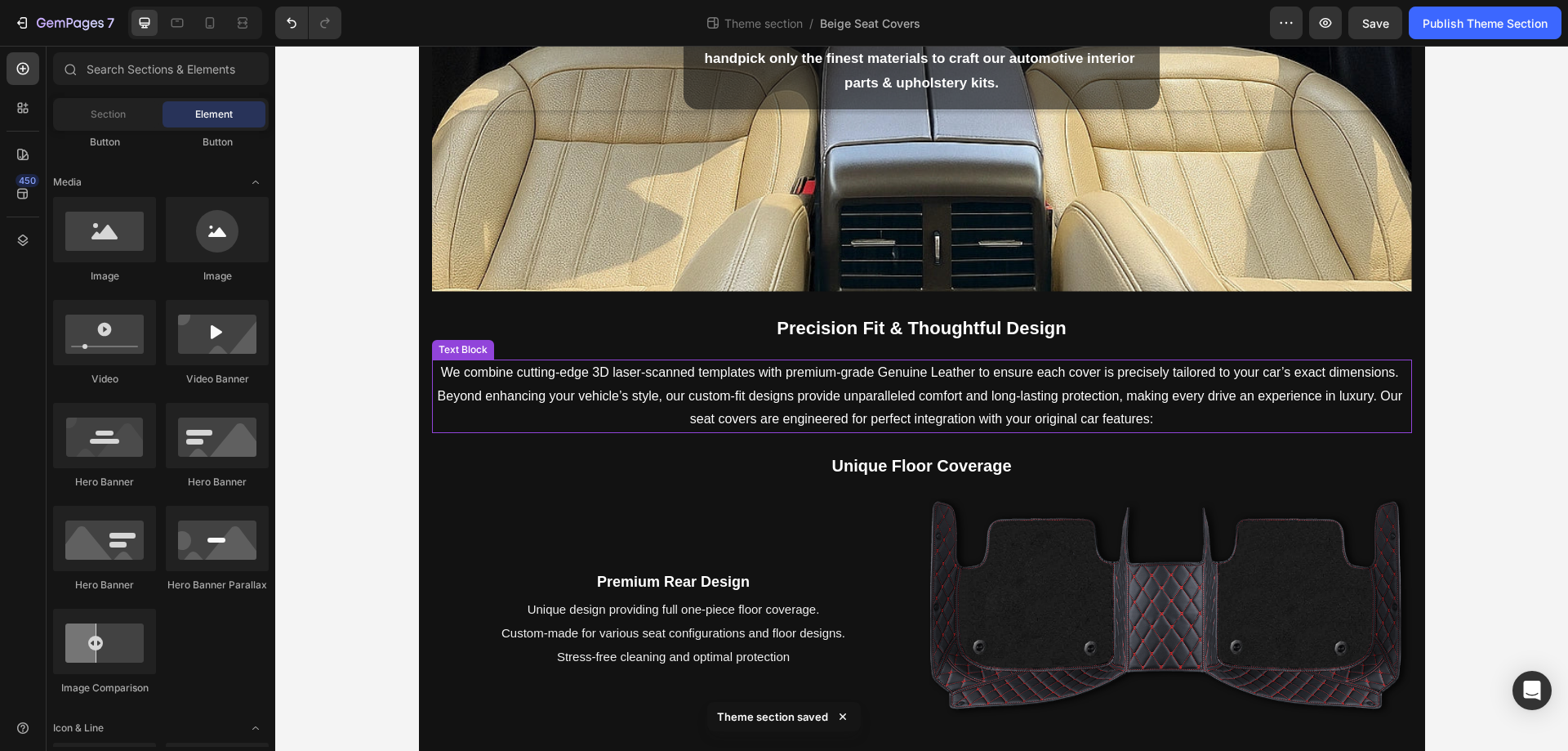
click at [1208, 423] on p "We combine cutting-edge 3D laser-scanned templates with premium-grade Genuine L…" at bounding box center [922, 397] width 977 height 70
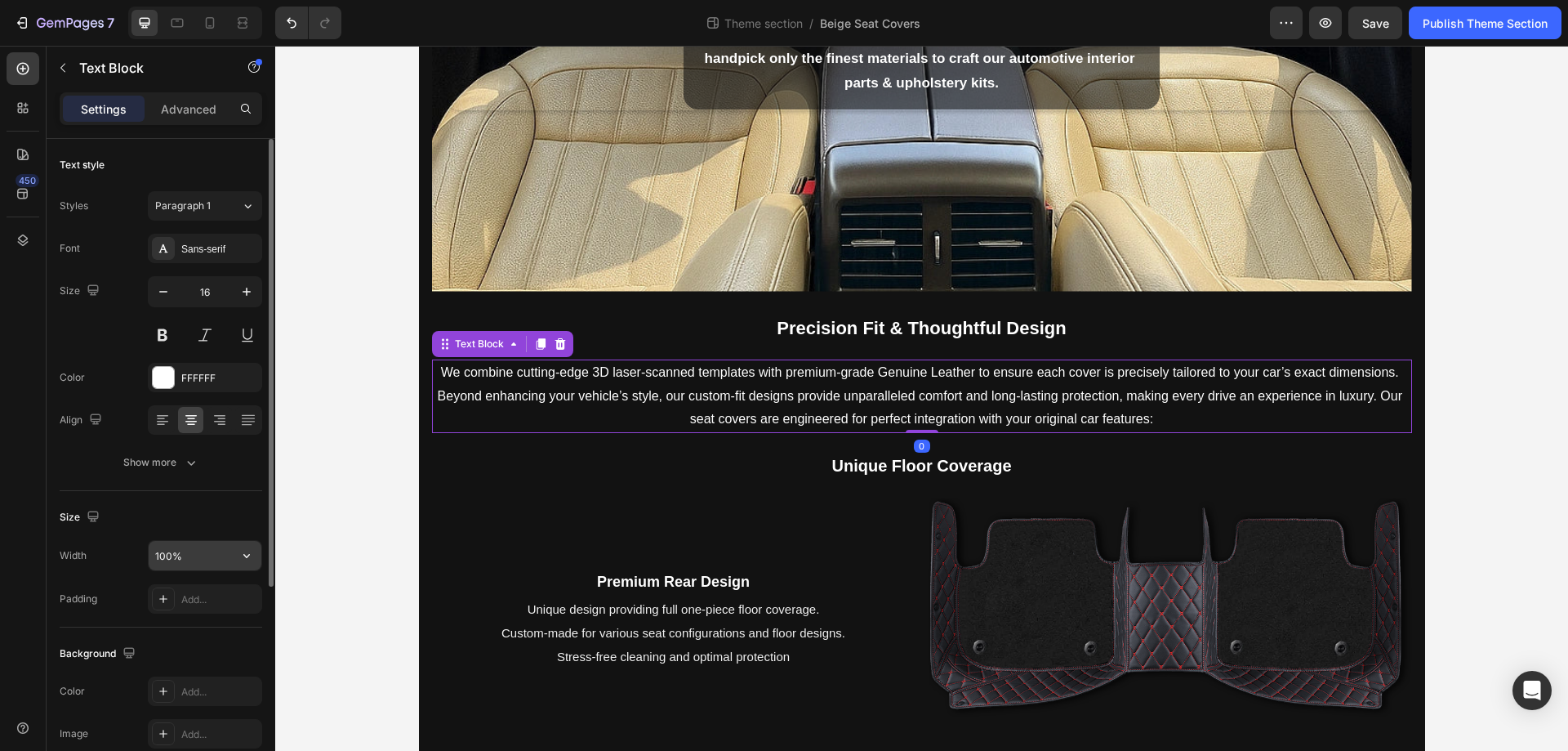
click at [201, 552] on input "100%" at bounding box center [204, 555] width 112 height 29
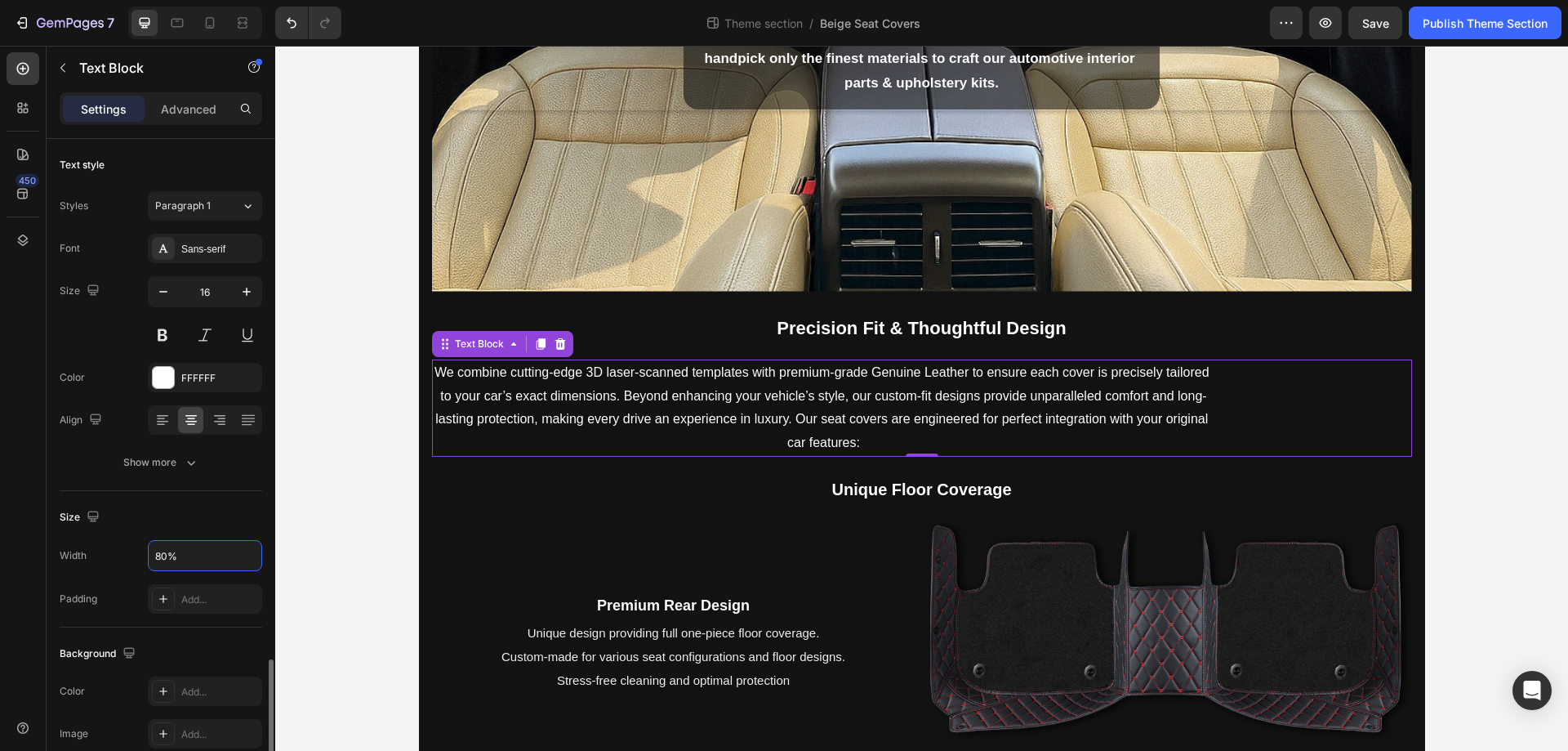
scroll to position [310, 0]
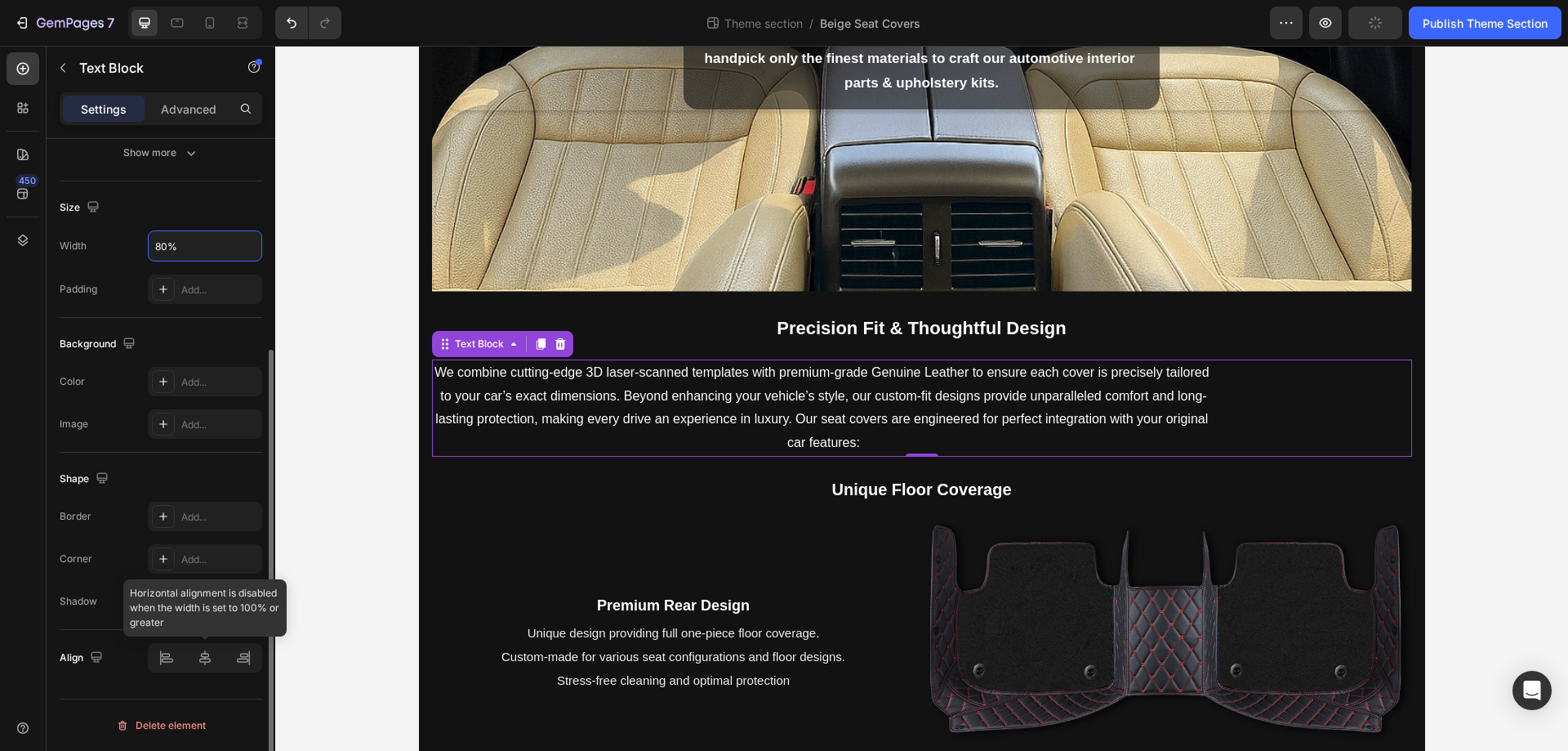
type input "80%"
click at [209, 667] on div at bounding box center [205, 657] width 35 height 26
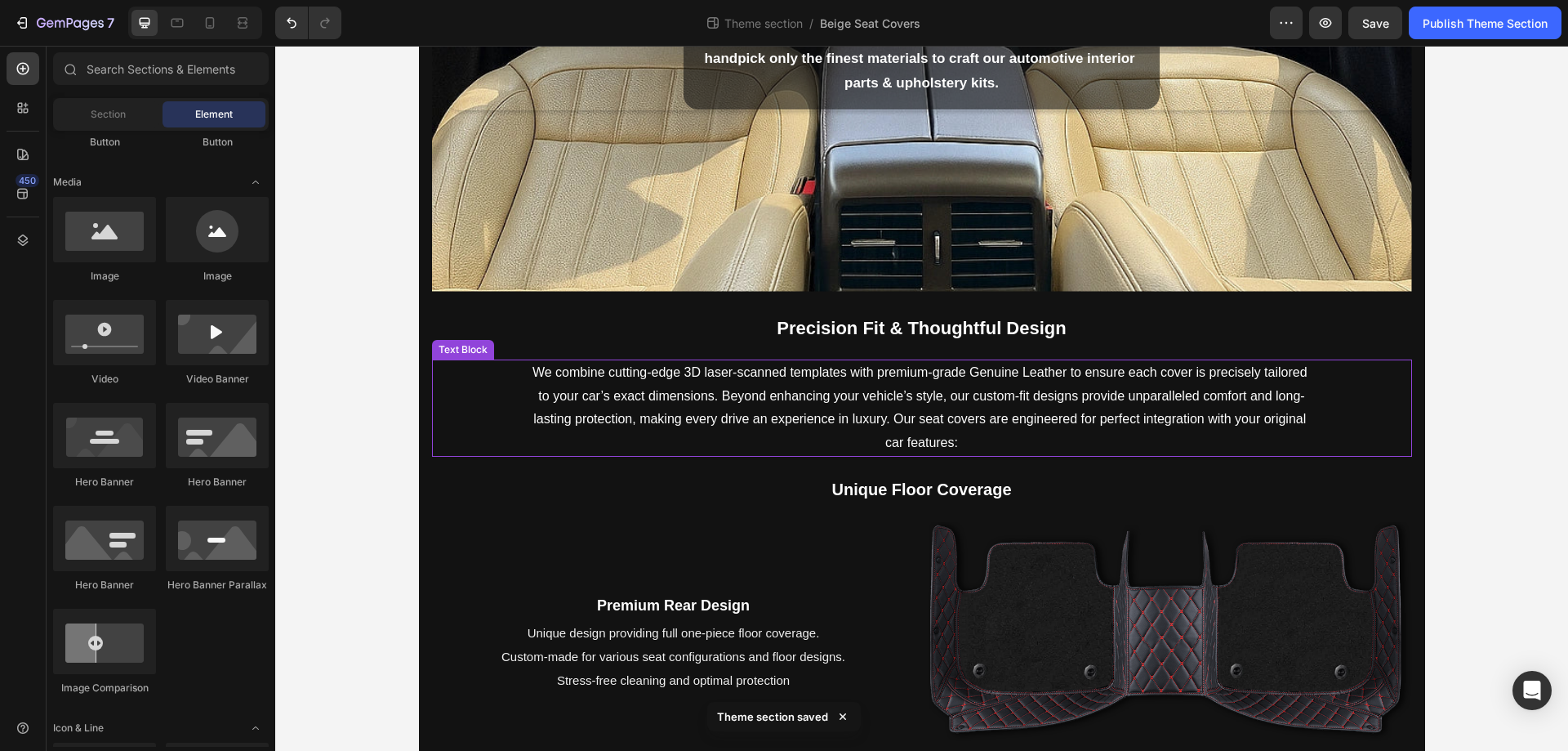
click at [918, 423] on p "We combine cutting-edge 3D laser-scanned templates with premium-grade Genuine L…" at bounding box center [923, 408] width 781 height 94
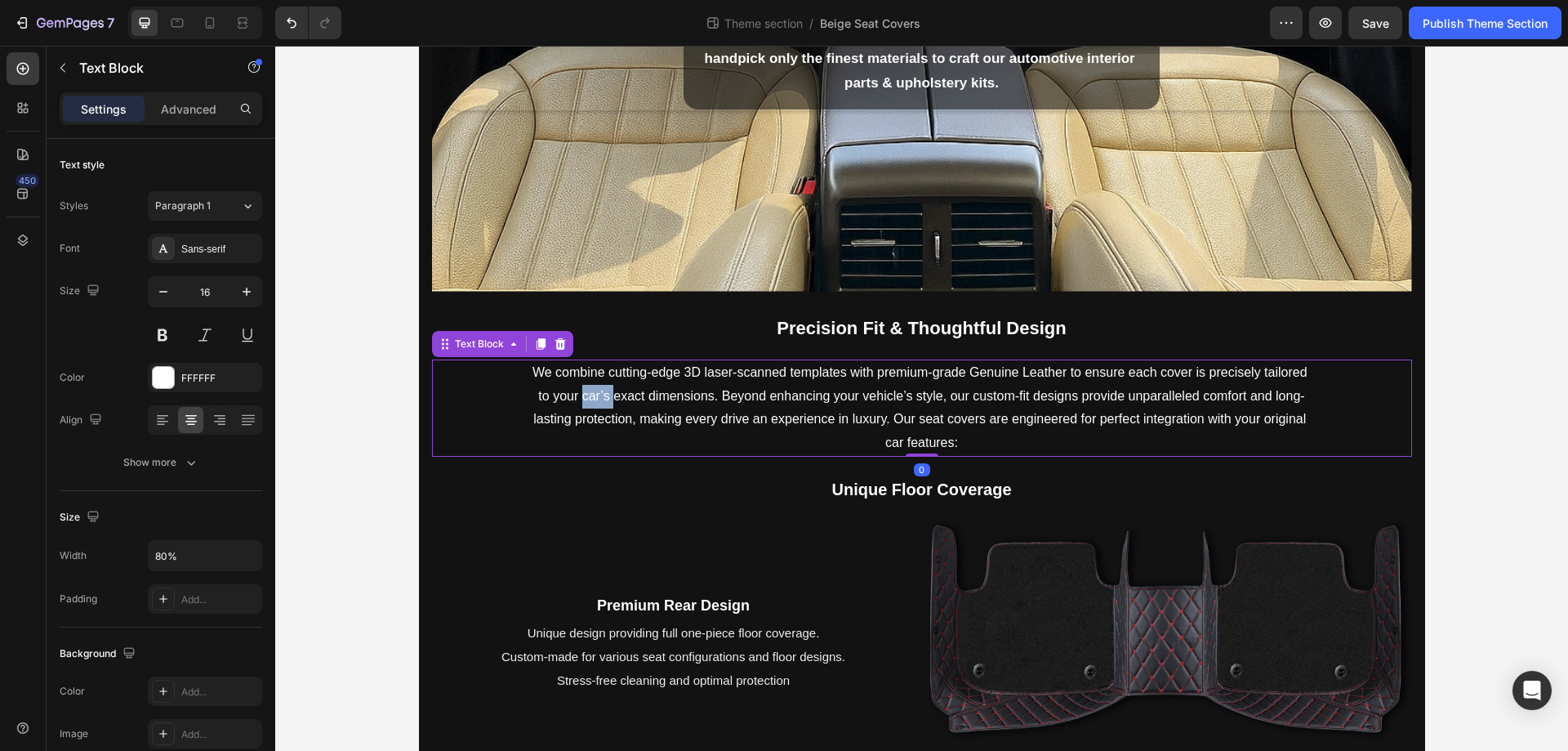
click at [593, 403] on p "We combine cutting-edge 3D laser-scanned templates with premium-grade Genuine L…" at bounding box center [923, 408] width 781 height 94
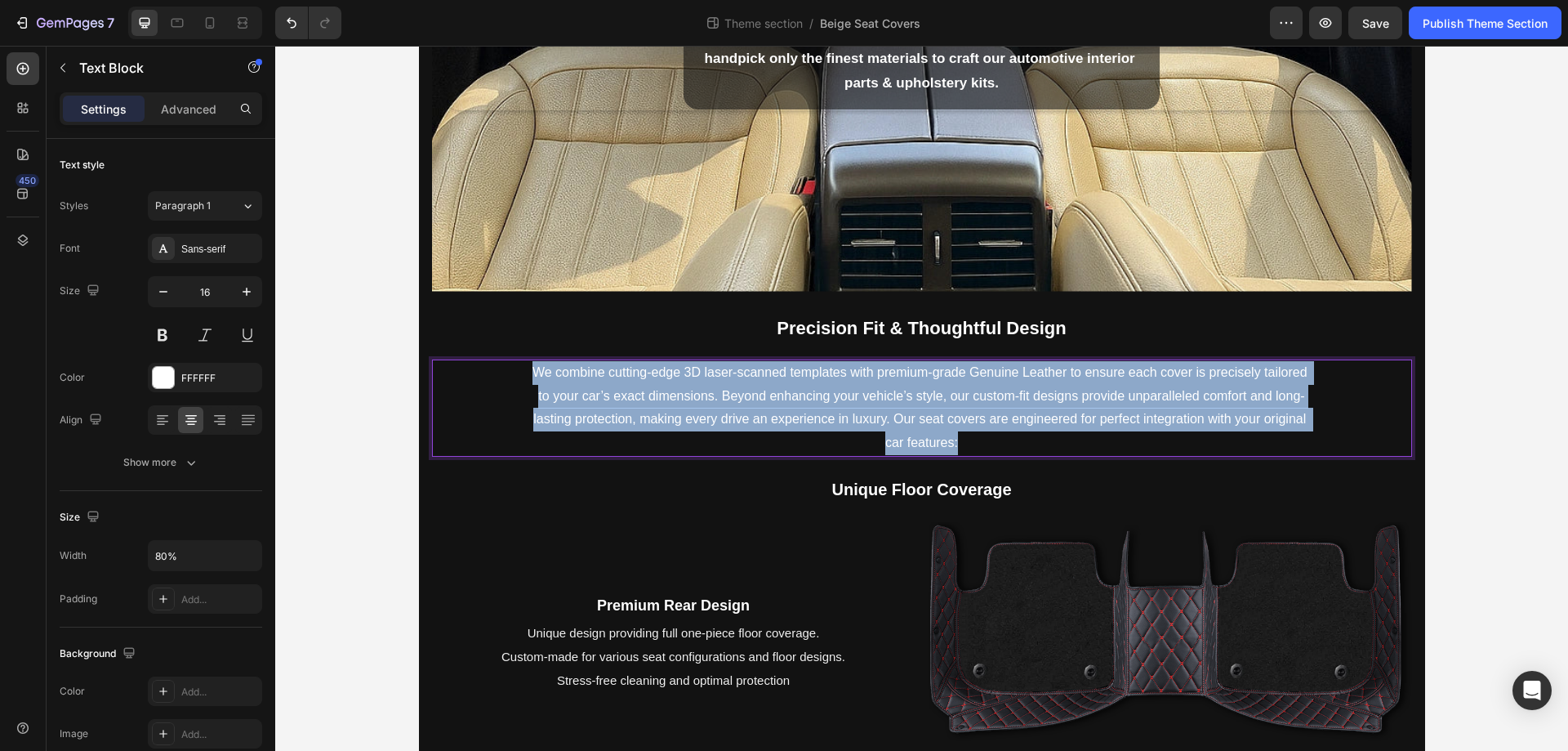
click at [593, 403] on p "We combine cutting-edge 3D laser-scanned templates with premium-grade Genuine L…" at bounding box center [923, 408] width 781 height 94
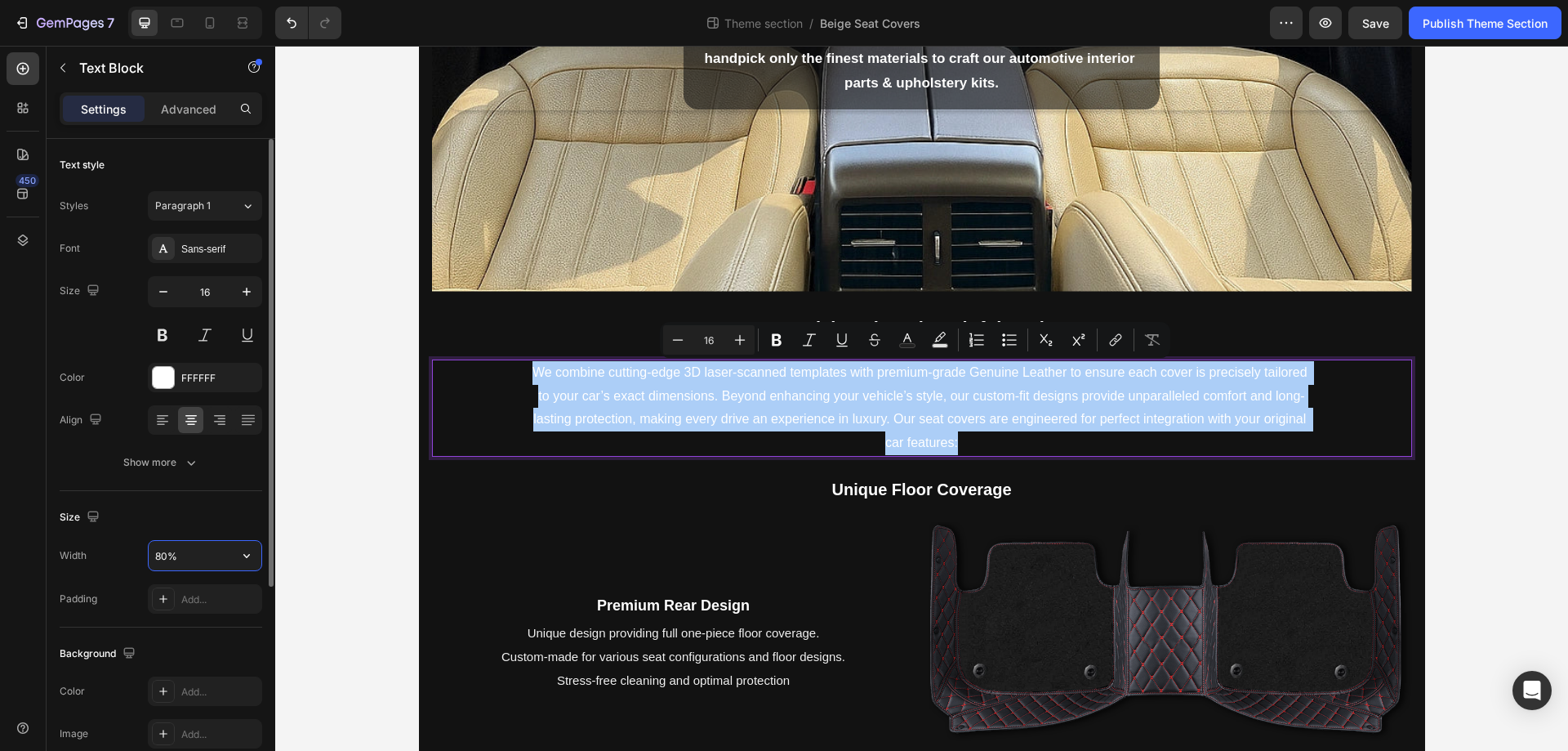
click at [160, 556] on input "80%" at bounding box center [204, 555] width 112 height 29
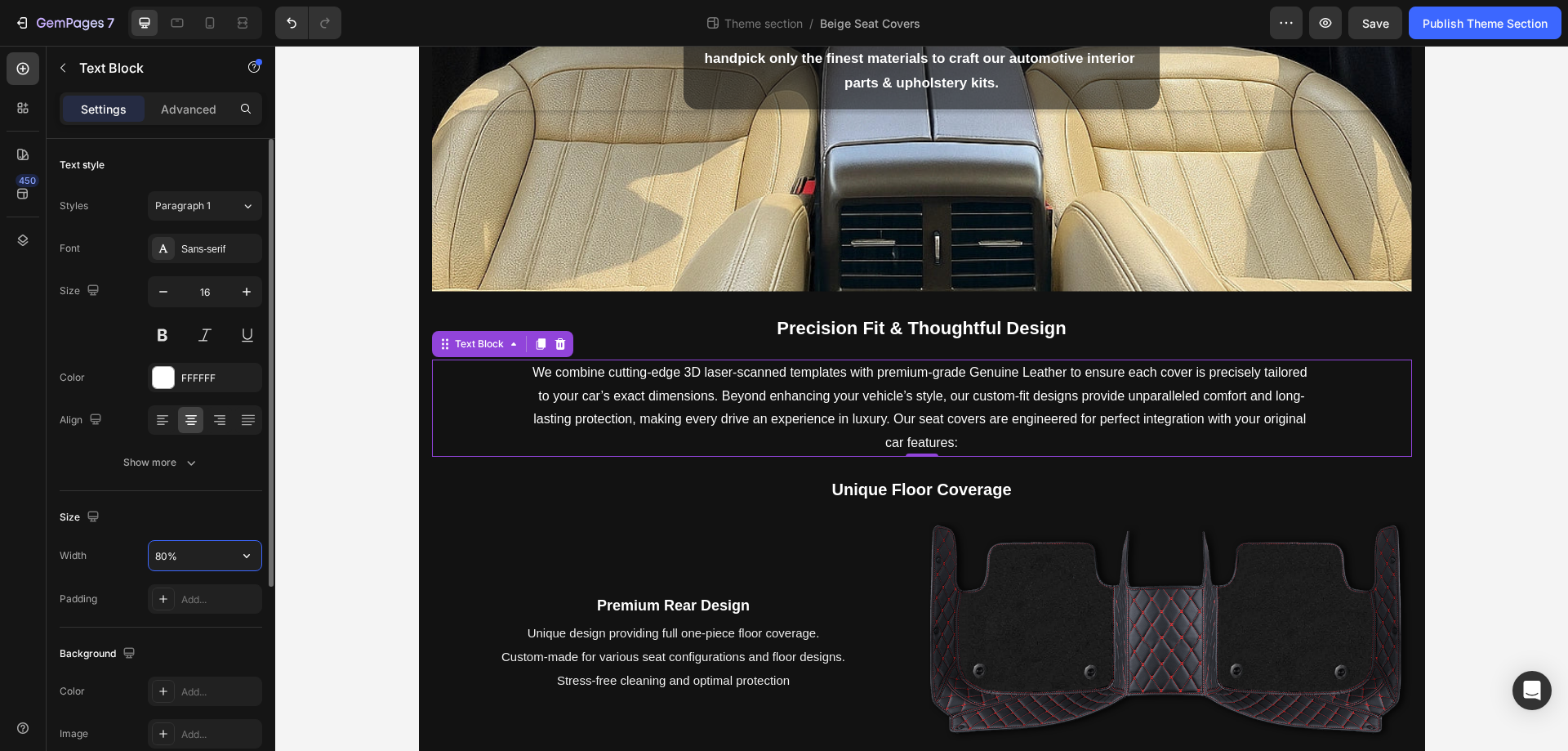
click at [160, 556] on input "80%" at bounding box center [204, 555] width 112 height 29
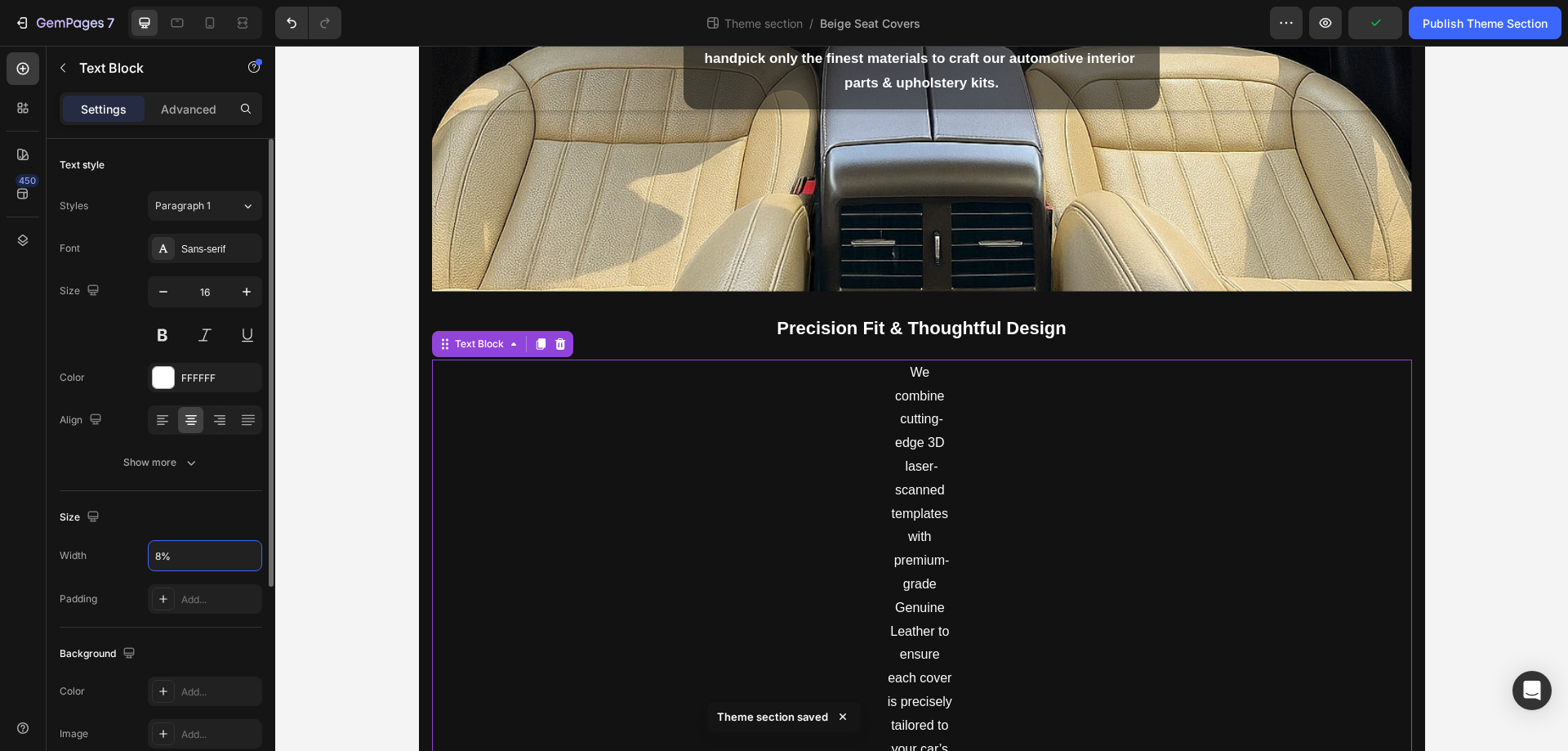
type input "83%"
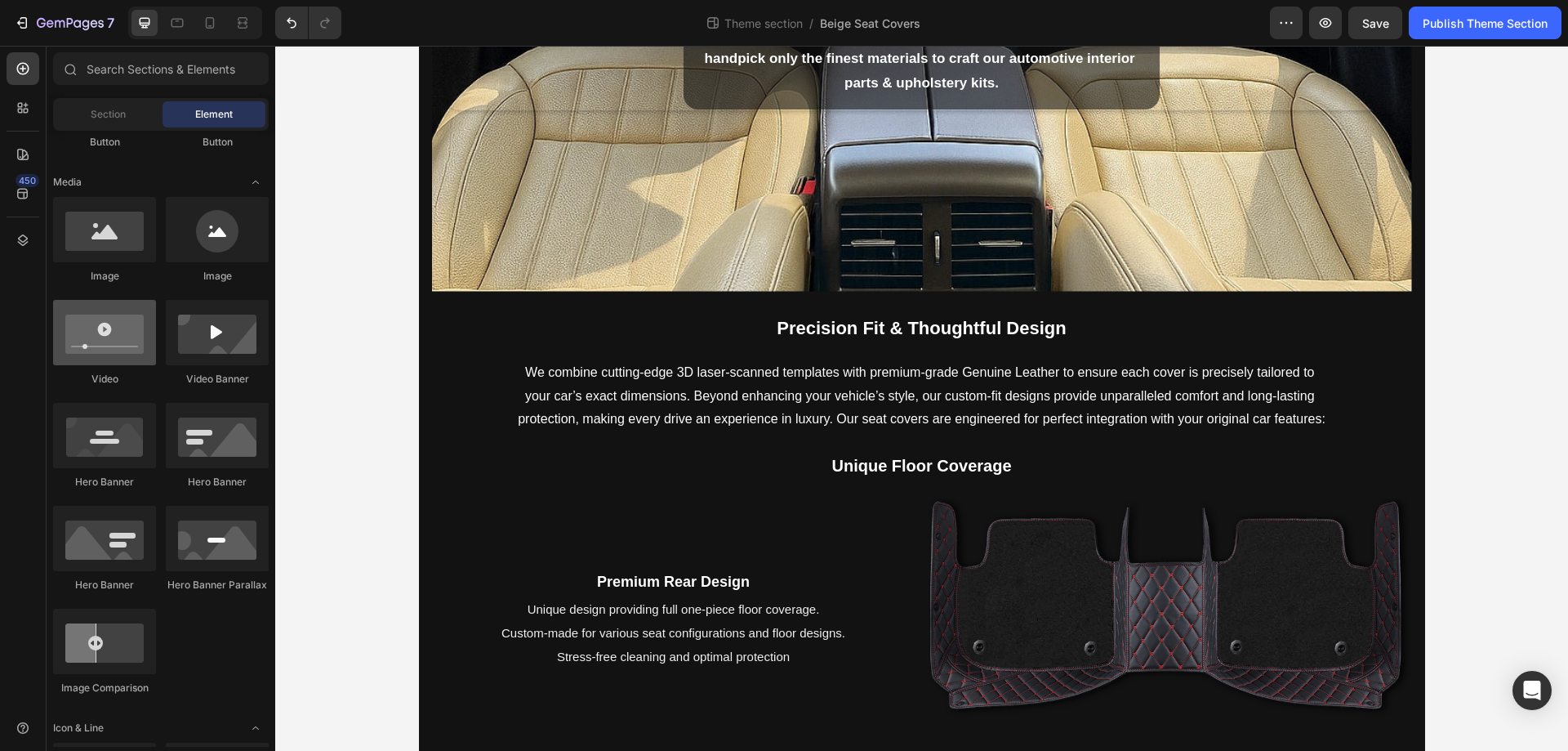
scroll to position [0, 0]
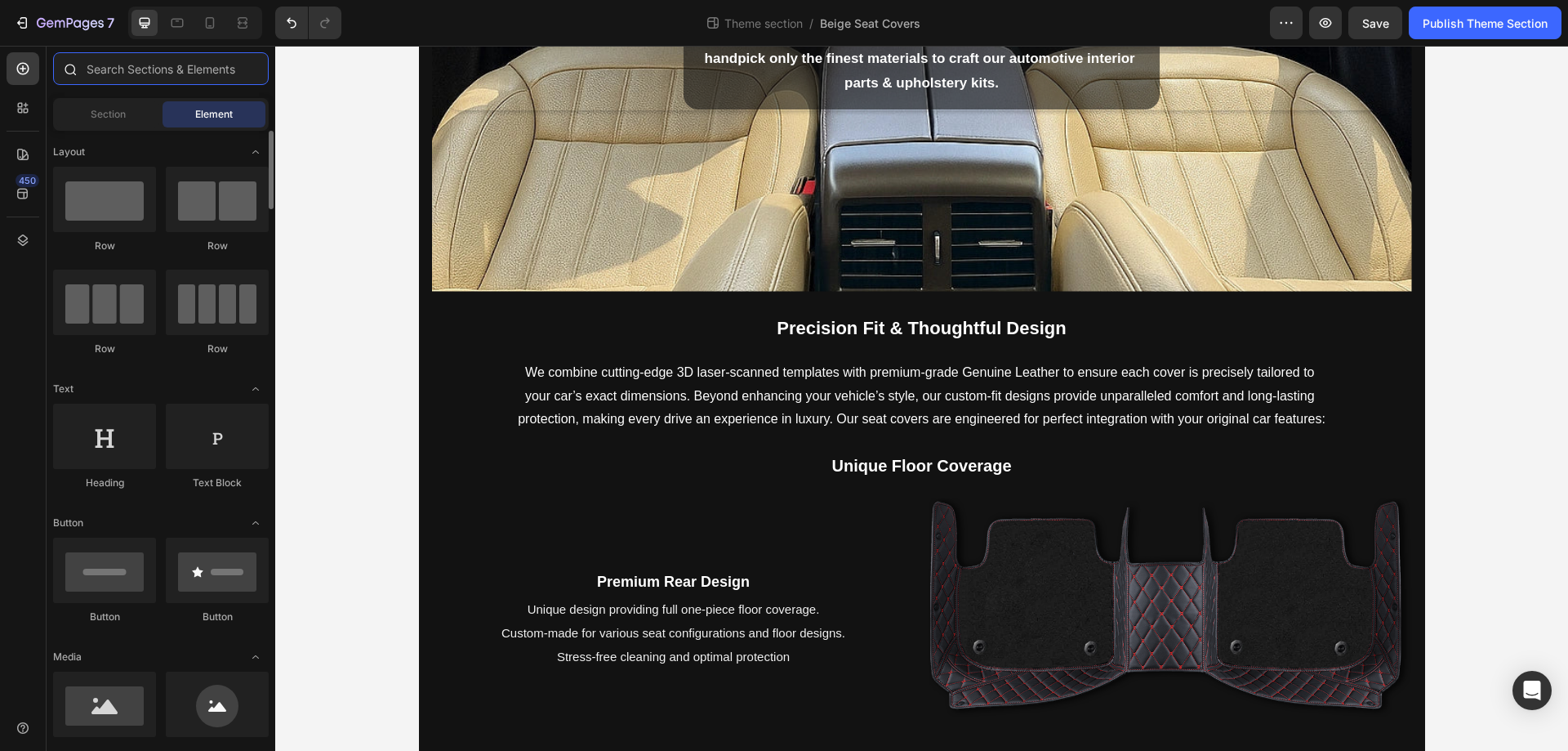
click at [169, 53] on input "text" at bounding box center [160, 69] width 215 height 33
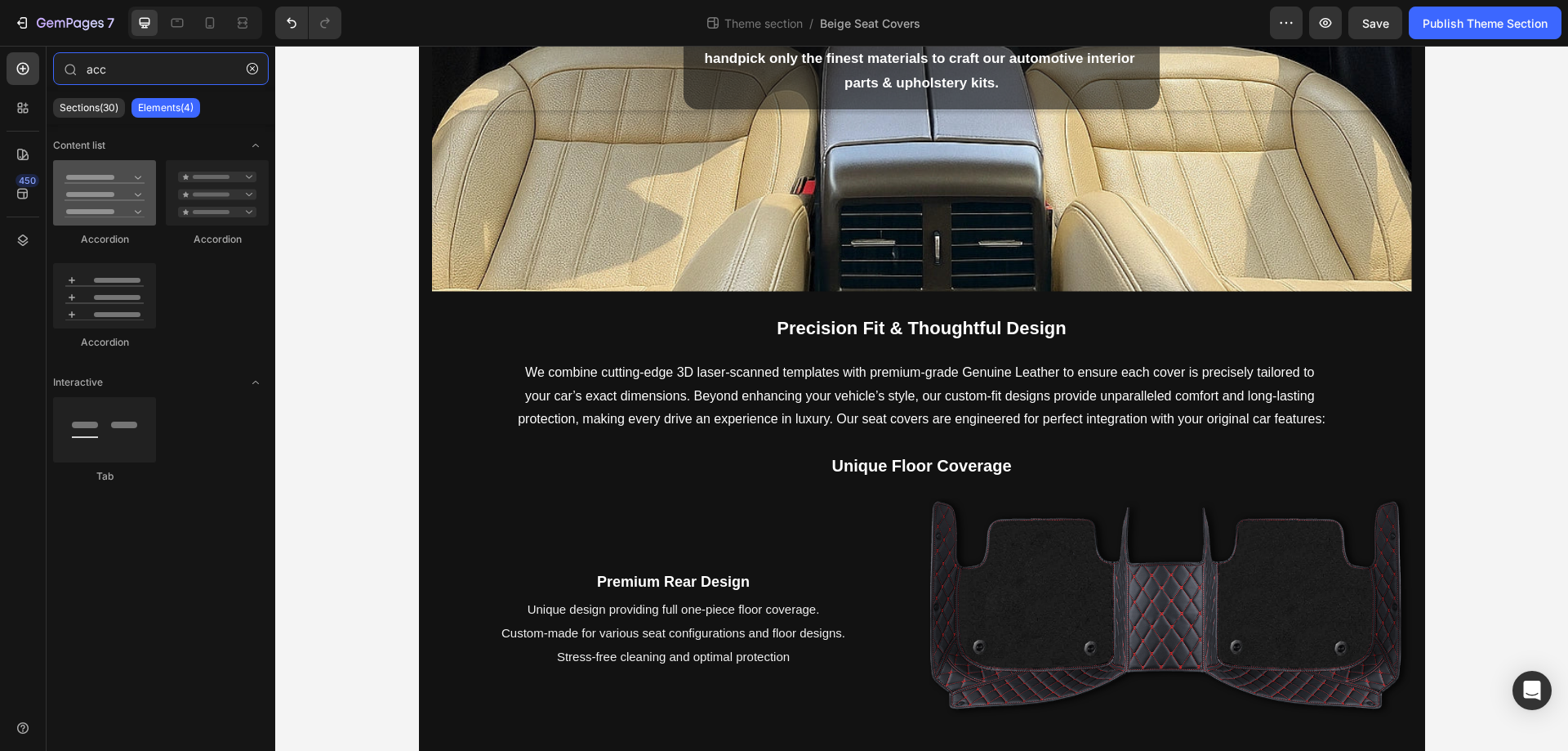
type input "acc"
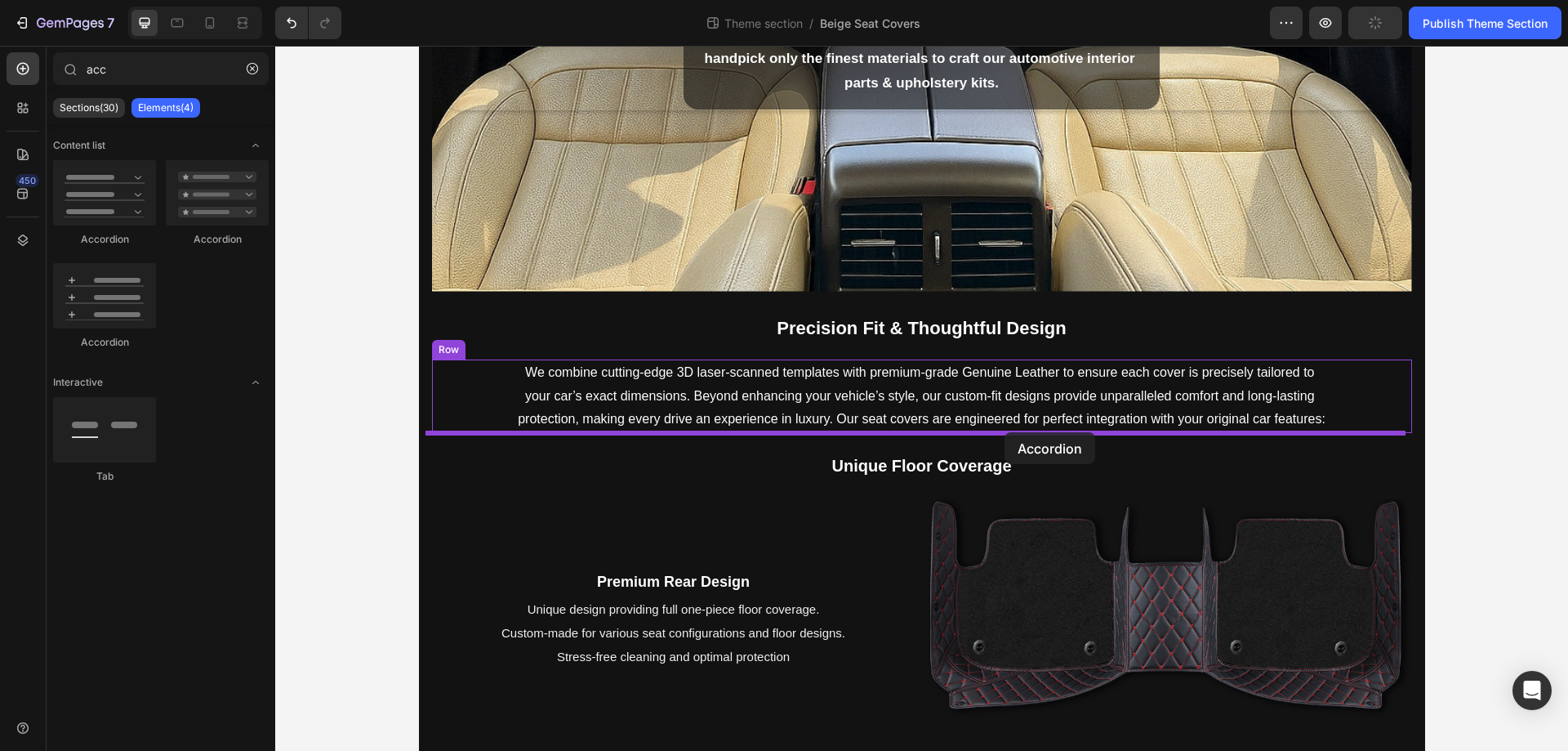
drag, startPoint x: 372, startPoint y: 243, endPoint x: 1005, endPoint y: 432, distance: 660.6
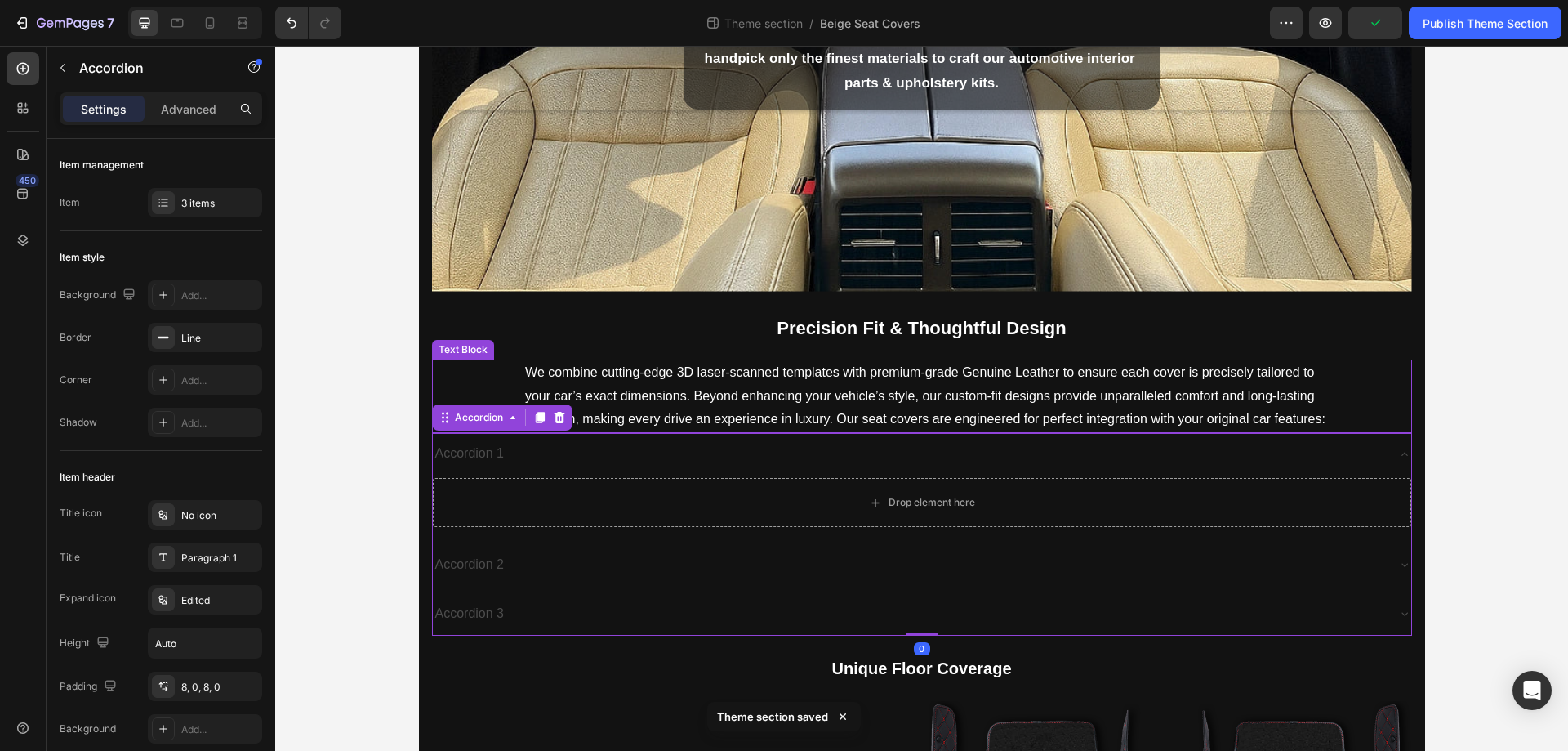
click at [923, 394] on p "We combine cutting-edge 3D laser-scanned templates with premium-grade Genuine L…" at bounding box center [922, 397] width 810 height 70
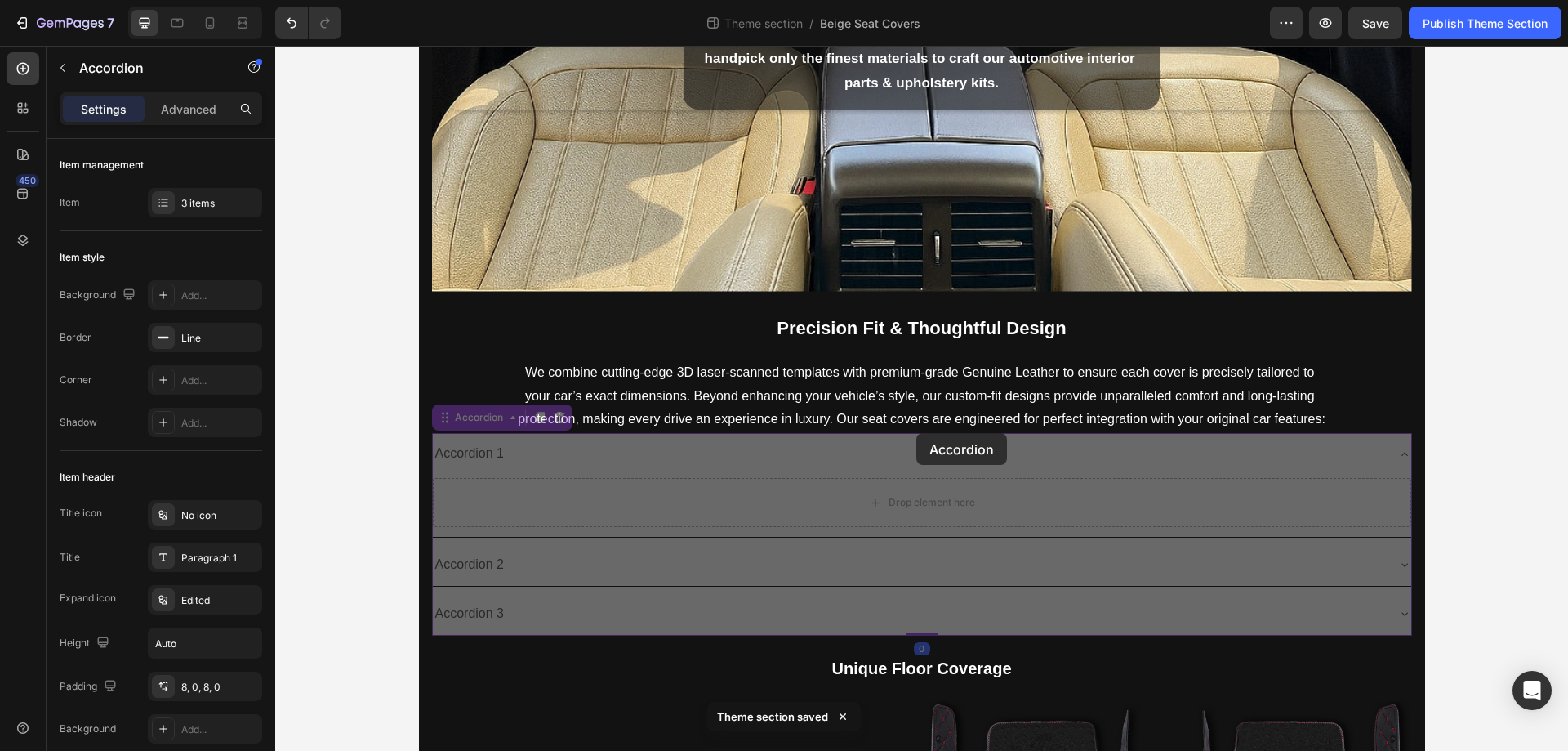
drag, startPoint x: 917, startPoint y: 433, endPoint x: 901, endPoint y: 441, distance: 17.9
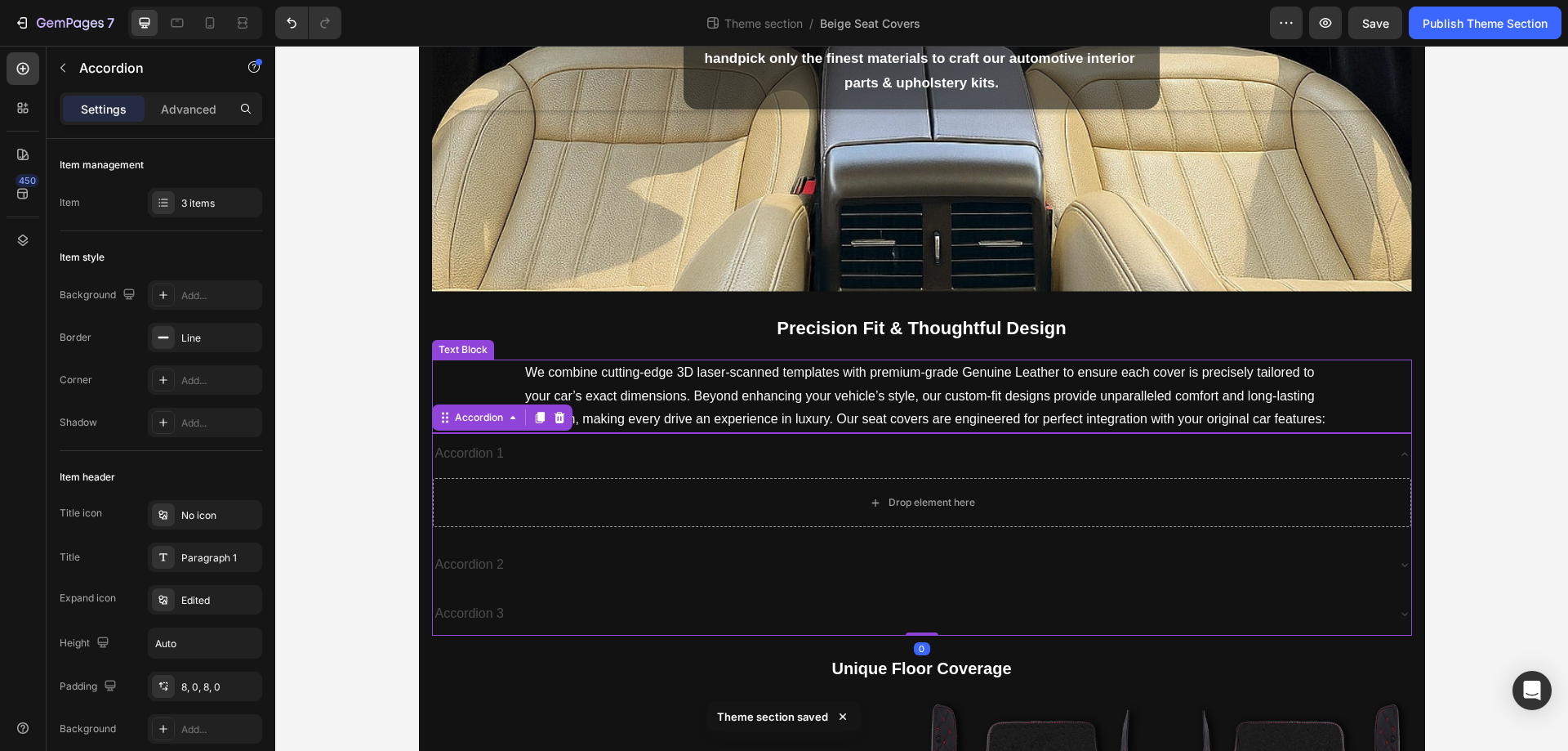
click at [922, 404] on p "We combine cutting-edge 3D laser-scanned templates with premium-grade Genuine L…" at bounding box center [922, 397] width 810 height 70
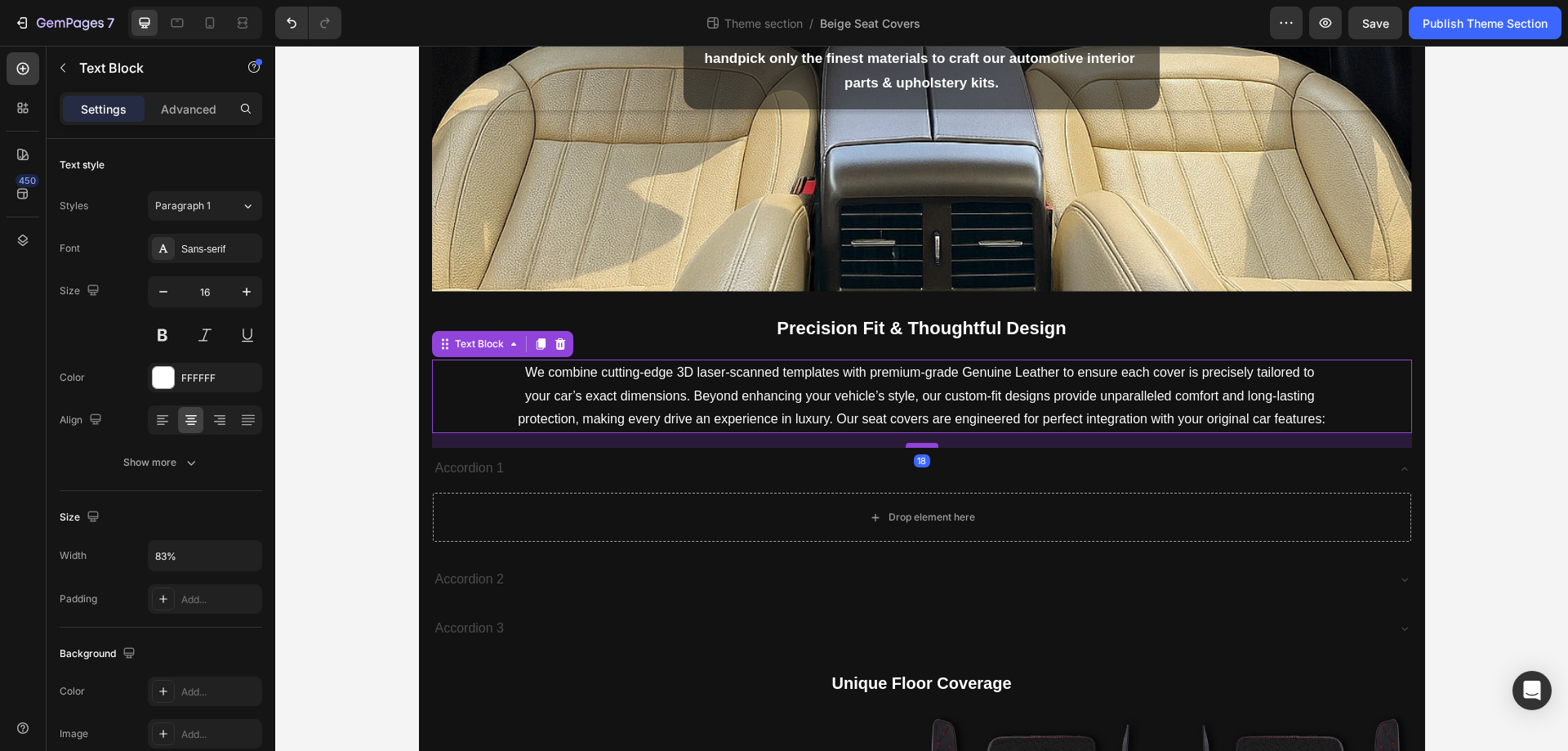
drag, startPoint x: 907, startPoint y: 433, endPoint x: 915, endPoint y: 448, distance: 17.0
click at [915, 448] on div at bounding box center [923, 445] width 33 height 5
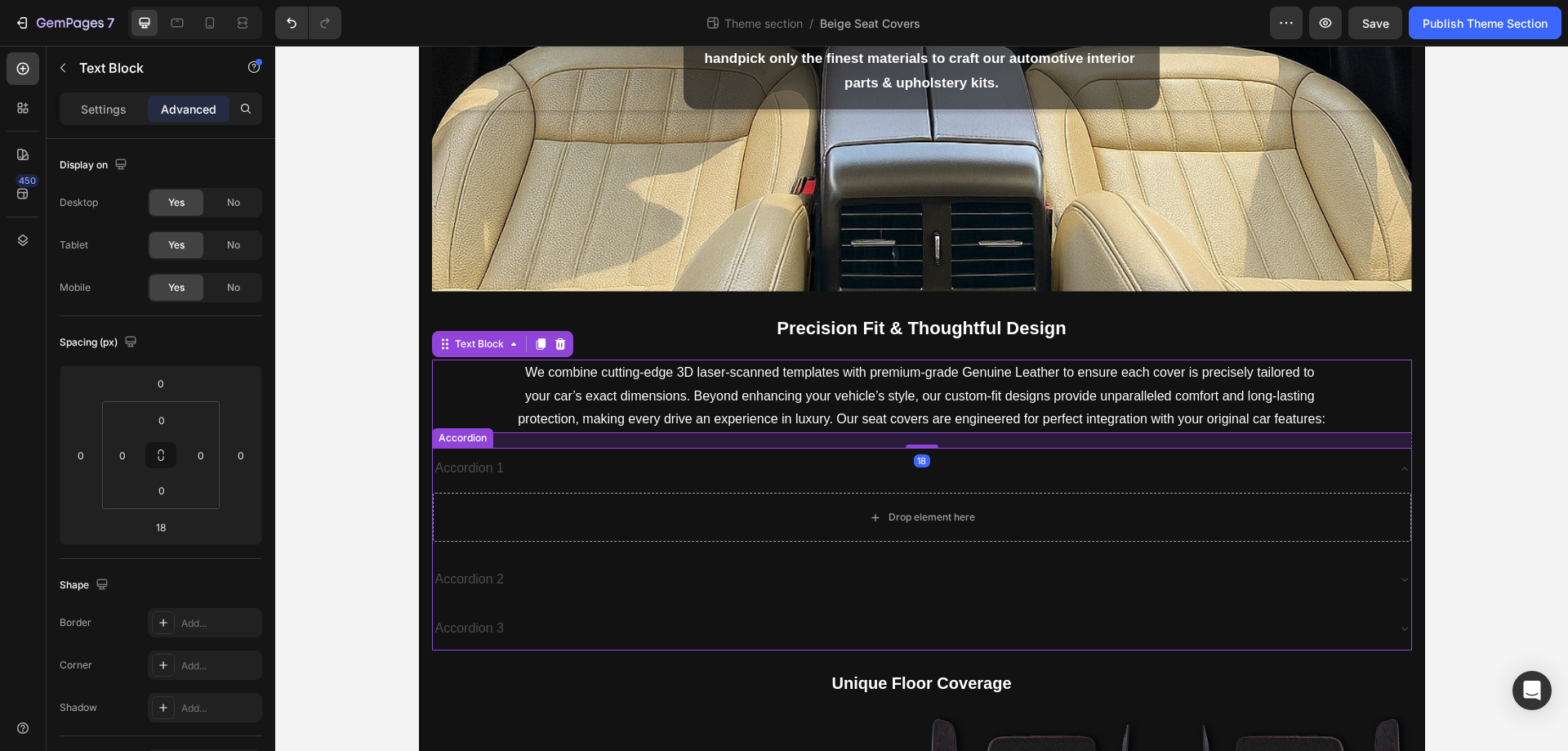
click at [791, 472] on div "Accordion 1" at bounding box center [909, 468] width 953 height 28
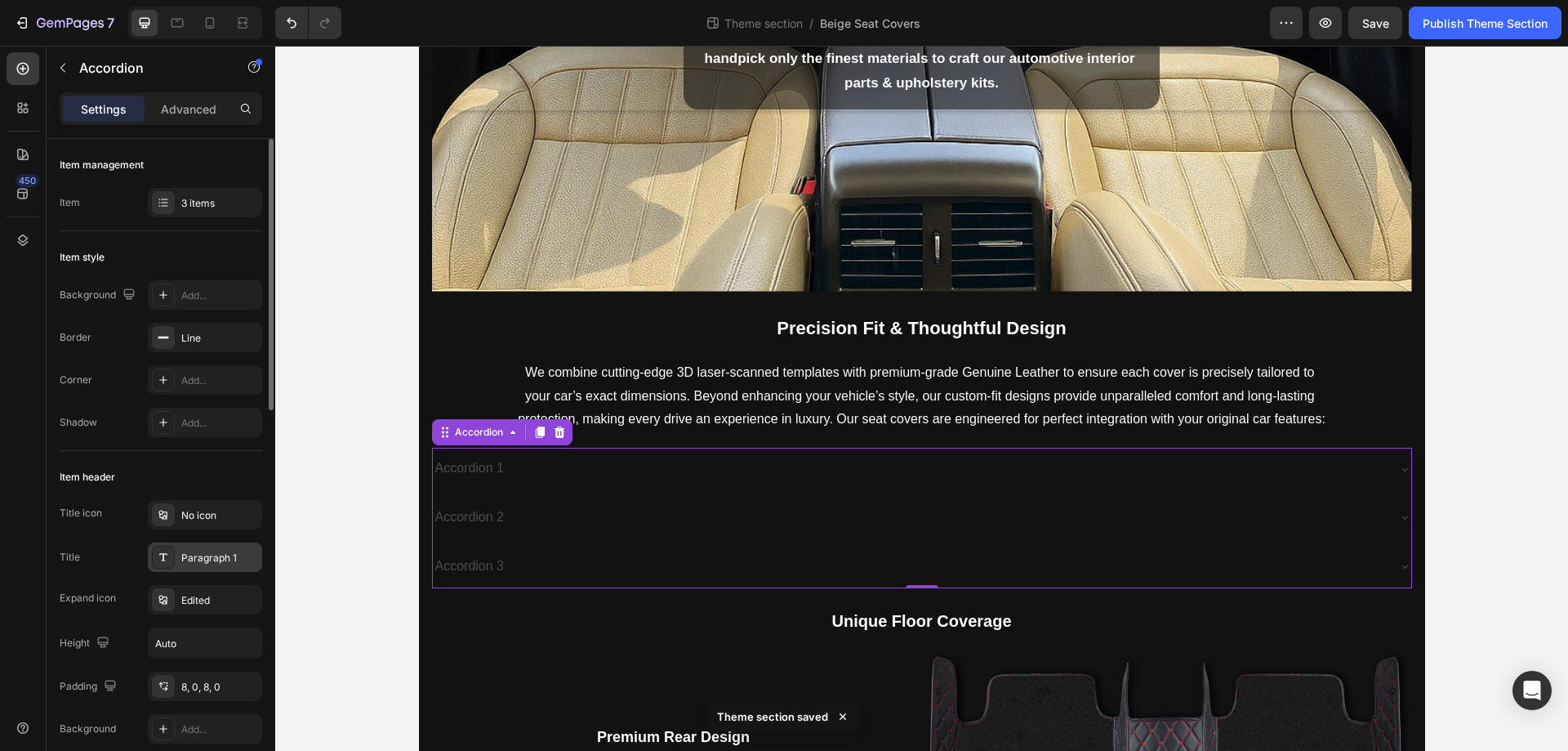
click at [228, 563] on div "Paragraph 1" at bounding box center [219, 558] width 76 height 15
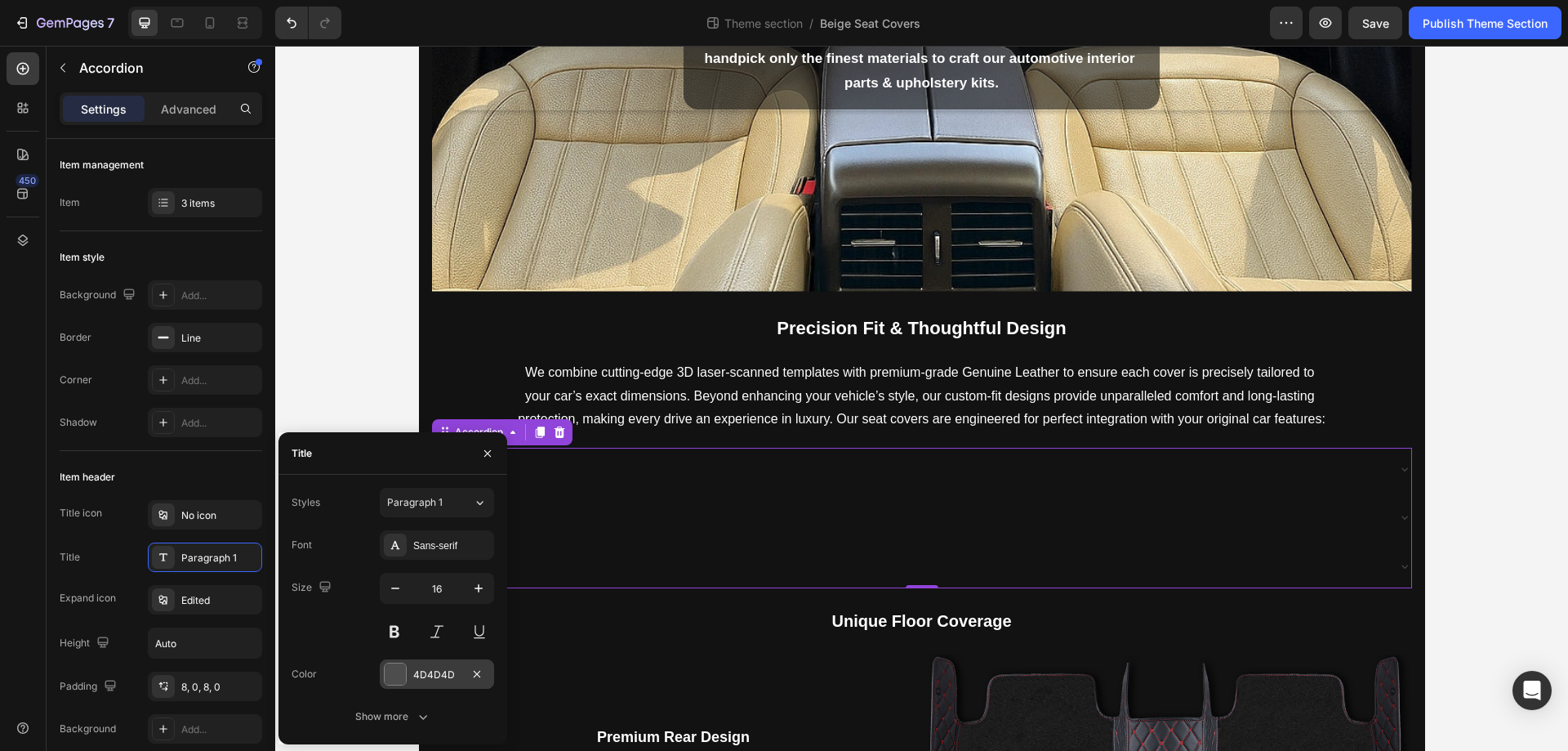
click at [403, 680] on div at bounding box center [395, 674] width 21 height 21
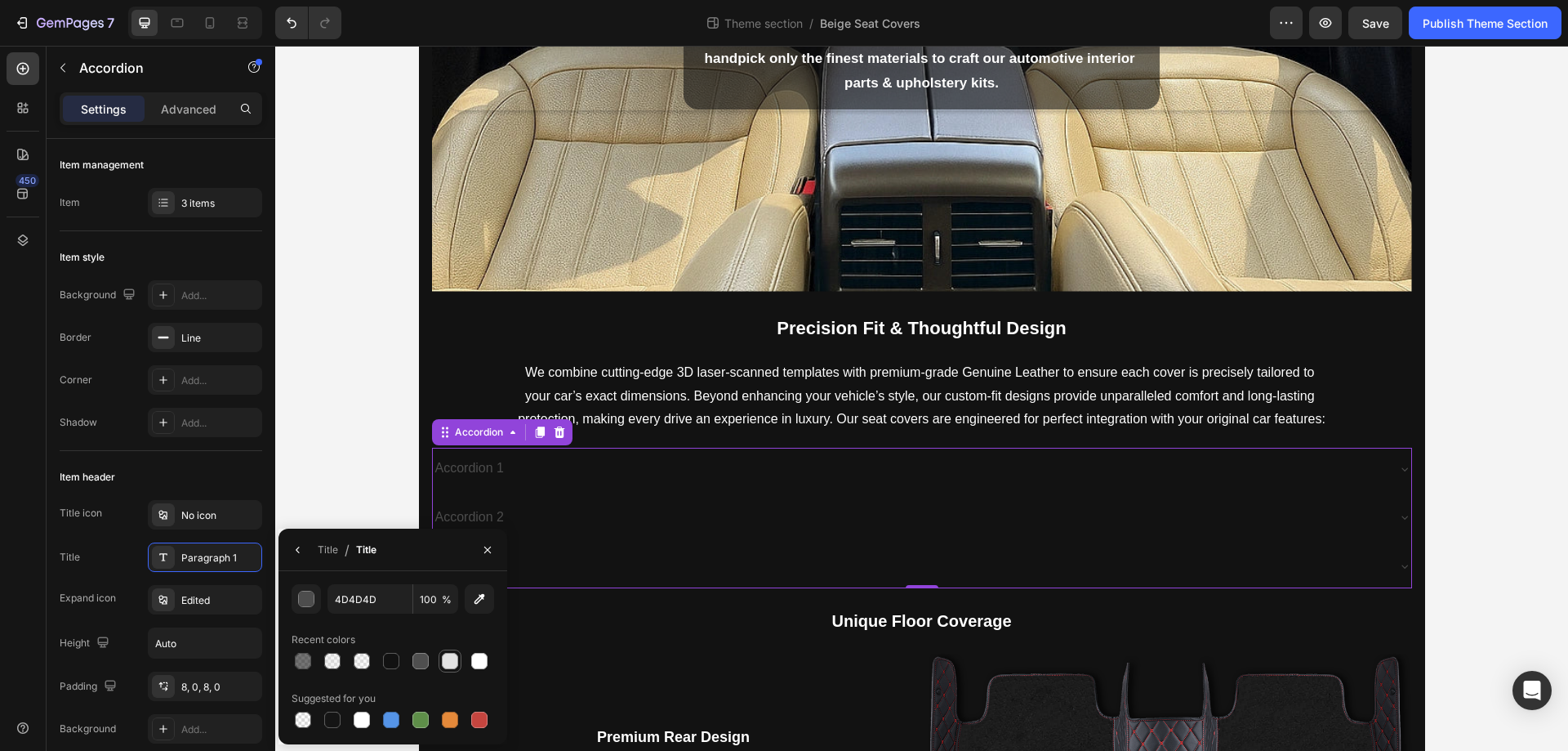
click at [457, 663] on div at bounding box center [450, 660] width 16 height 16
click at [363, 729] on div at bounding box center [361, 719] width 20 height 20
type input "FFFFFF"
click at [484, 548] on icon "button" at bounding box center [487, 549] width 13 height 13
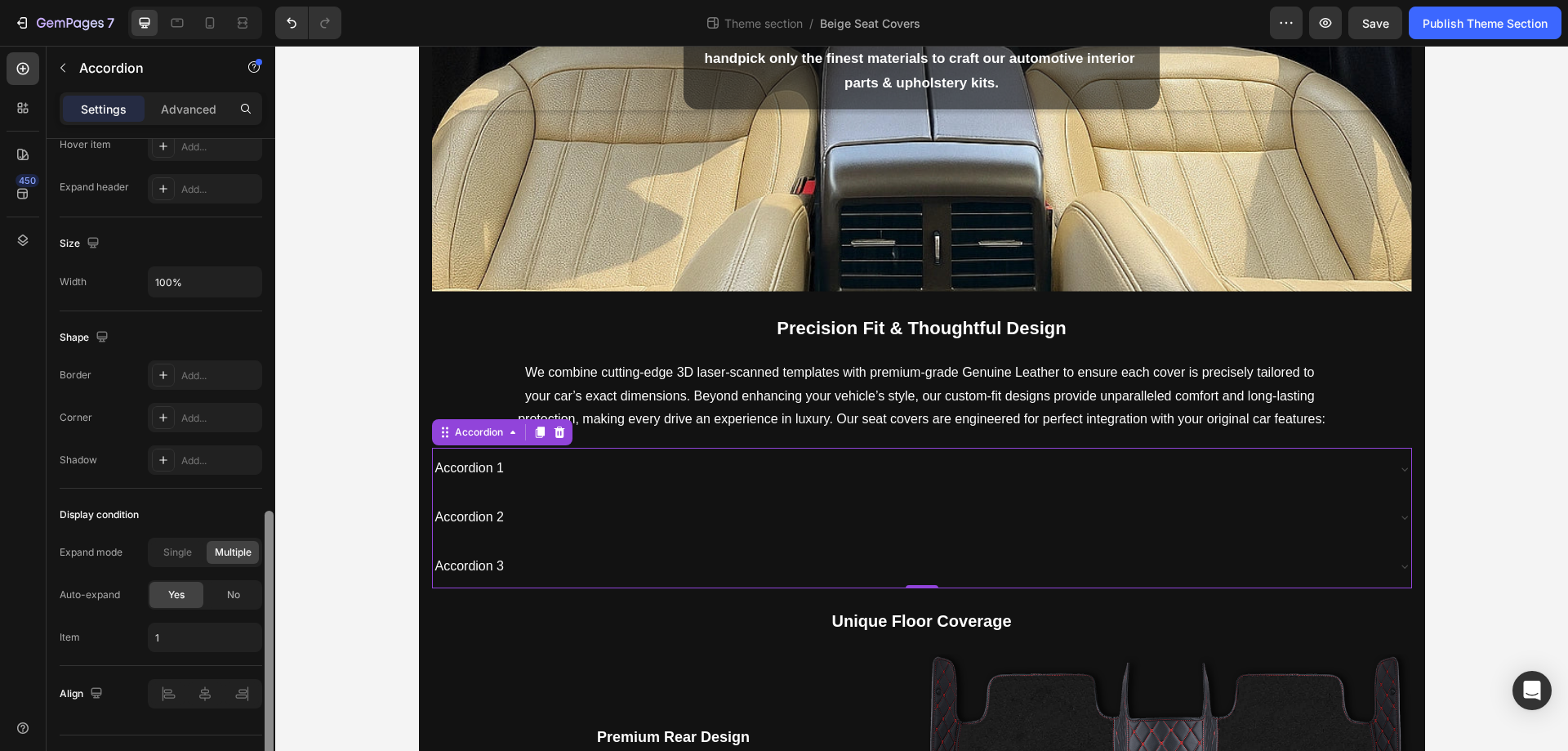
scroll to position [940, 0]
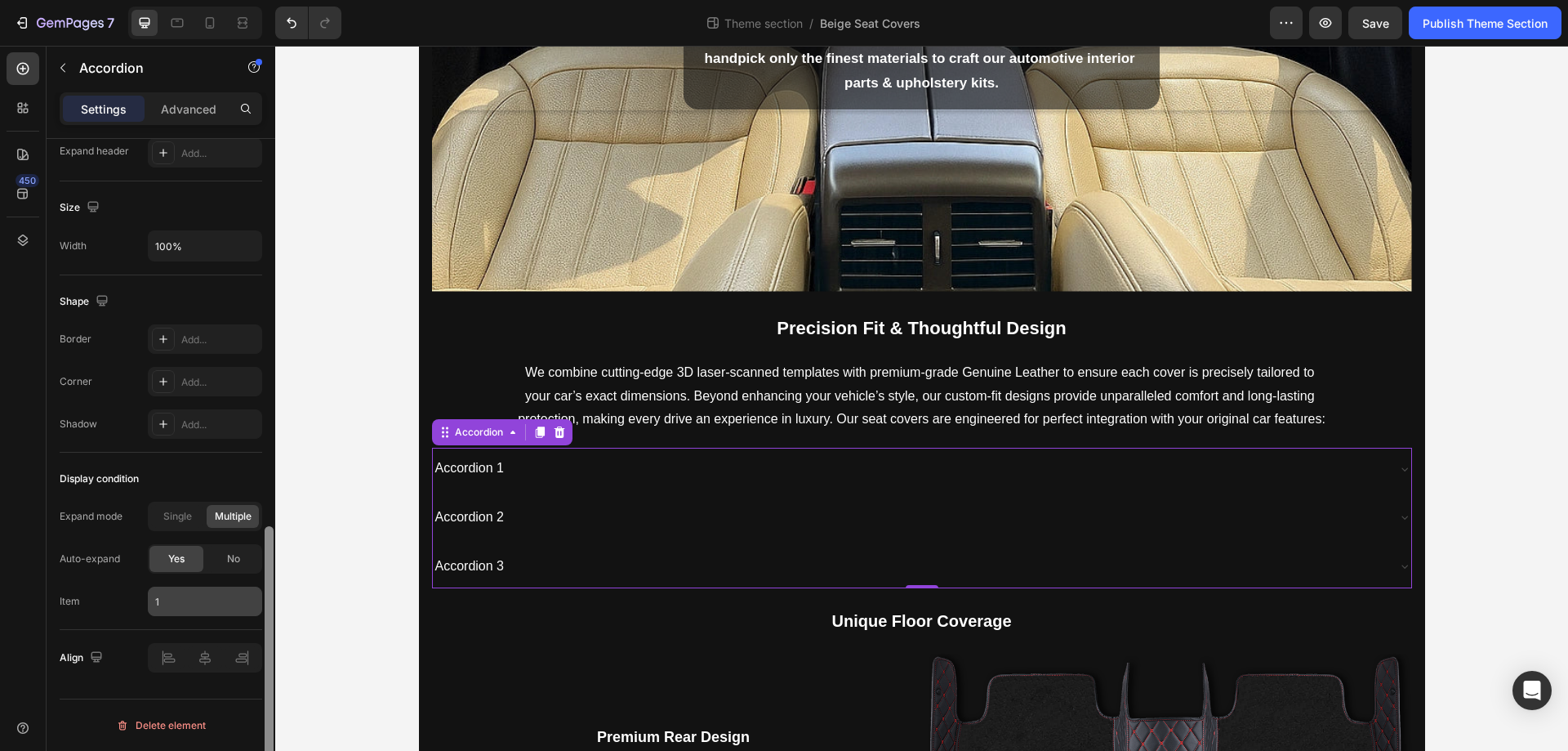
drag, startPoint x: 269, startPoint y: 518, endPoint x: 261, endPoint y: 597, distance: 79.4
click at [261, 597] on div "Item management Item 3 items Item style Background Add... Border Line Corner Ad…" at bounding box center [160, 468] width 228 height 658
click at [168, 504] on div "Single Multiple" at bounding box center [204, 516] width 114 height 29
click at [173, 518] on span "Single" at bounding box center [177, 516] width 28 height 15
click at [228, 560] on span "No" at bounding box center [233, 558] width 13 height 15
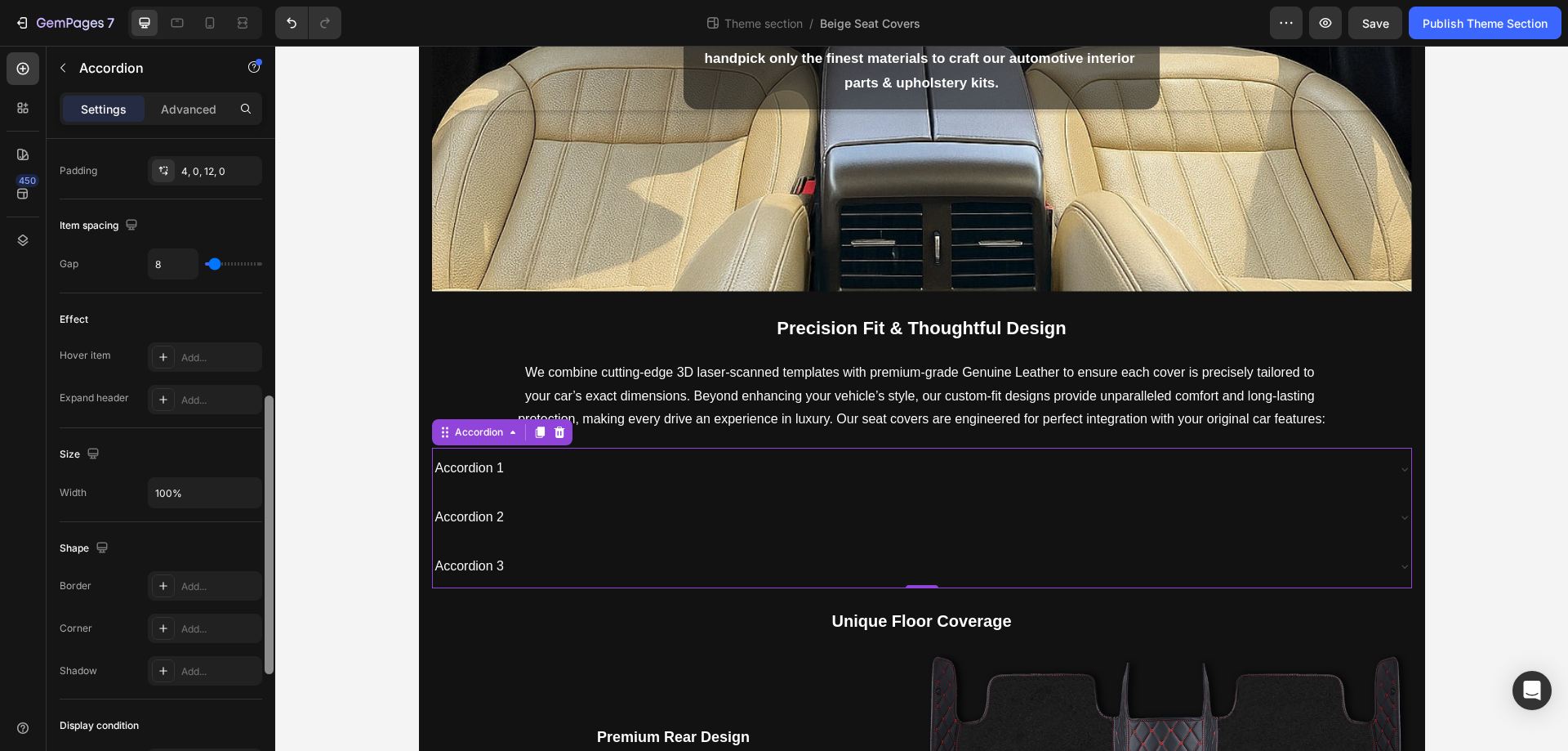
scroll to position [668, 0]
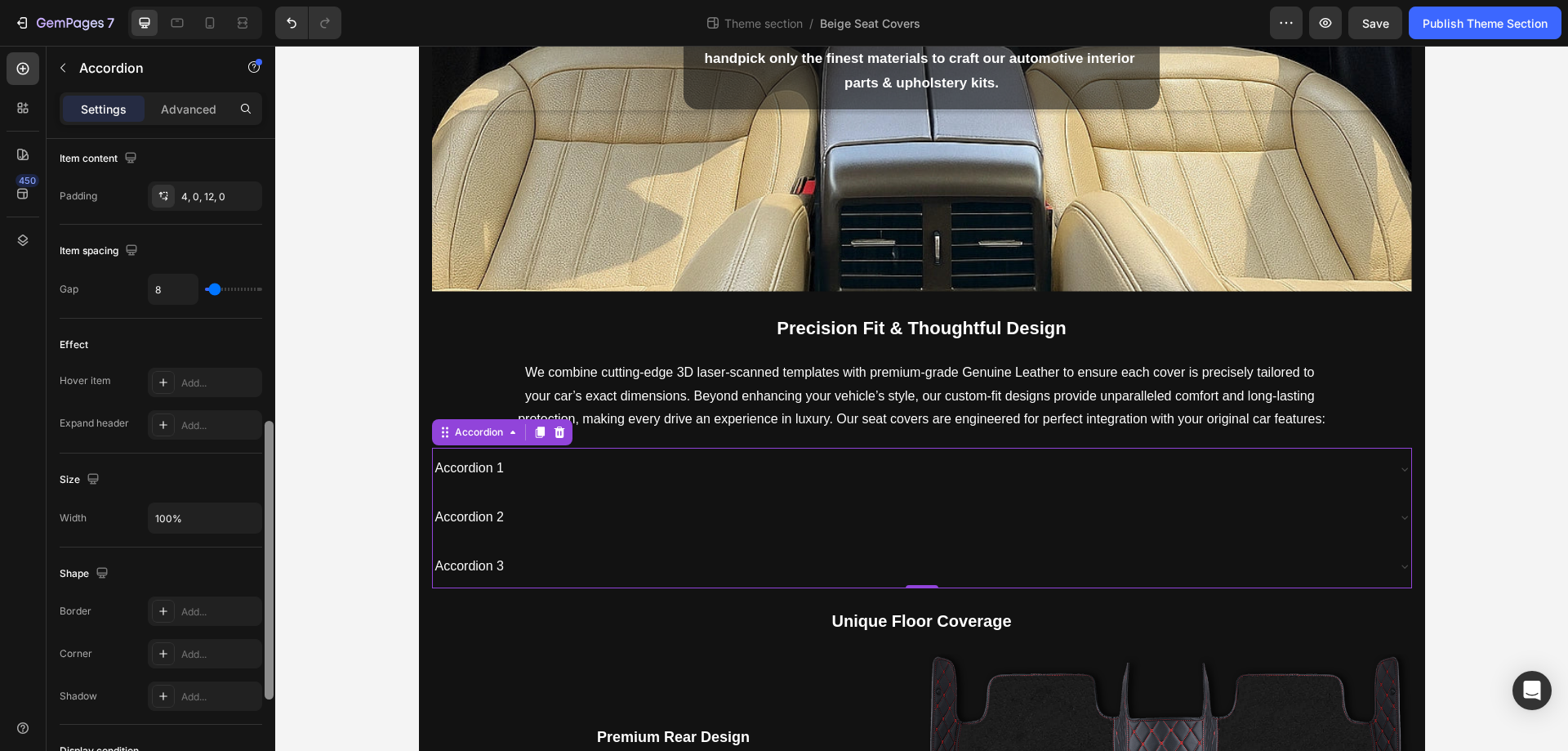
drag, startPoint x: 542, startPoint y: 651, endPoint x: 276, endPoint y: 450, distance: 333.4
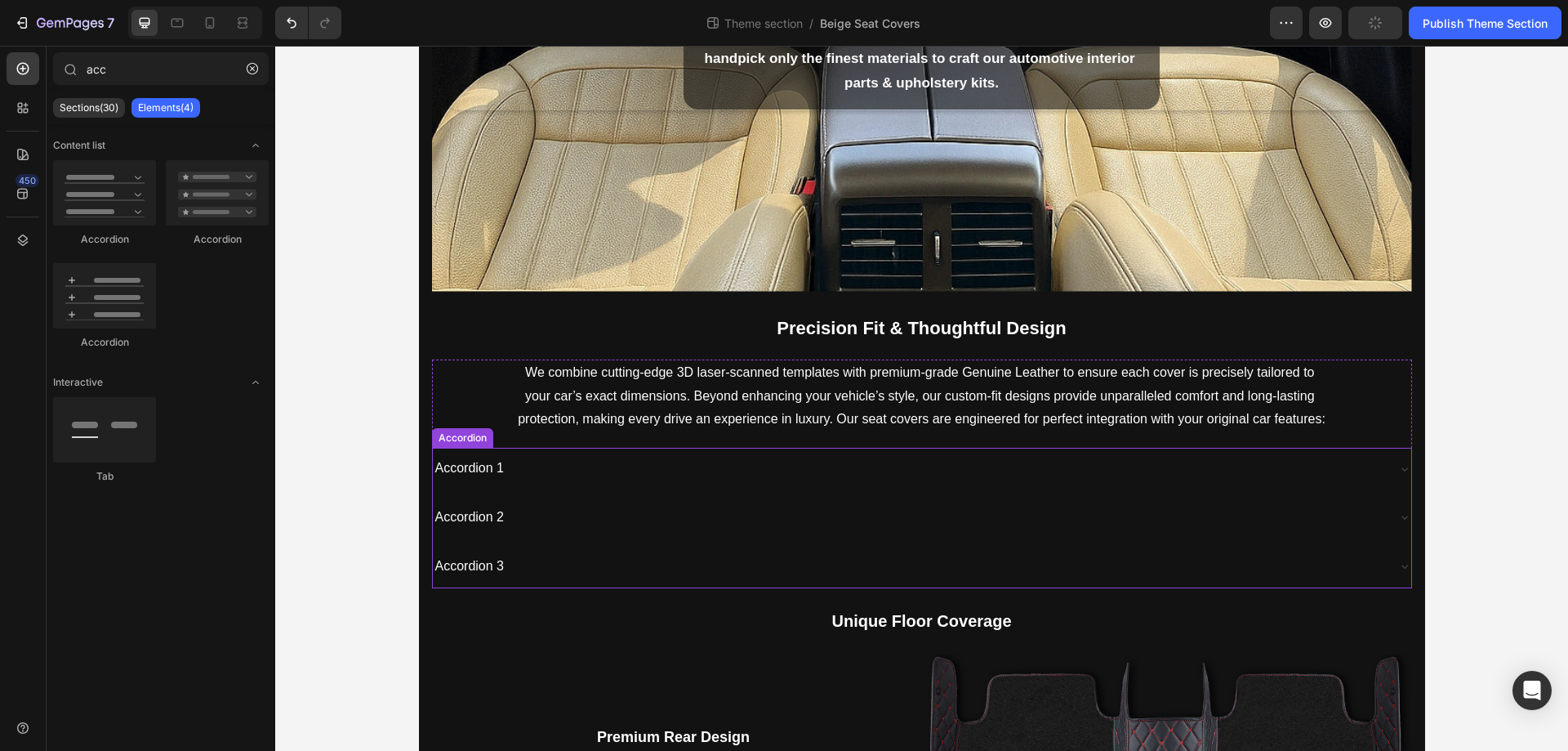
click at [517, 529] on div "Accordion 2" at bounding box center [909, 517] width 953 height 28
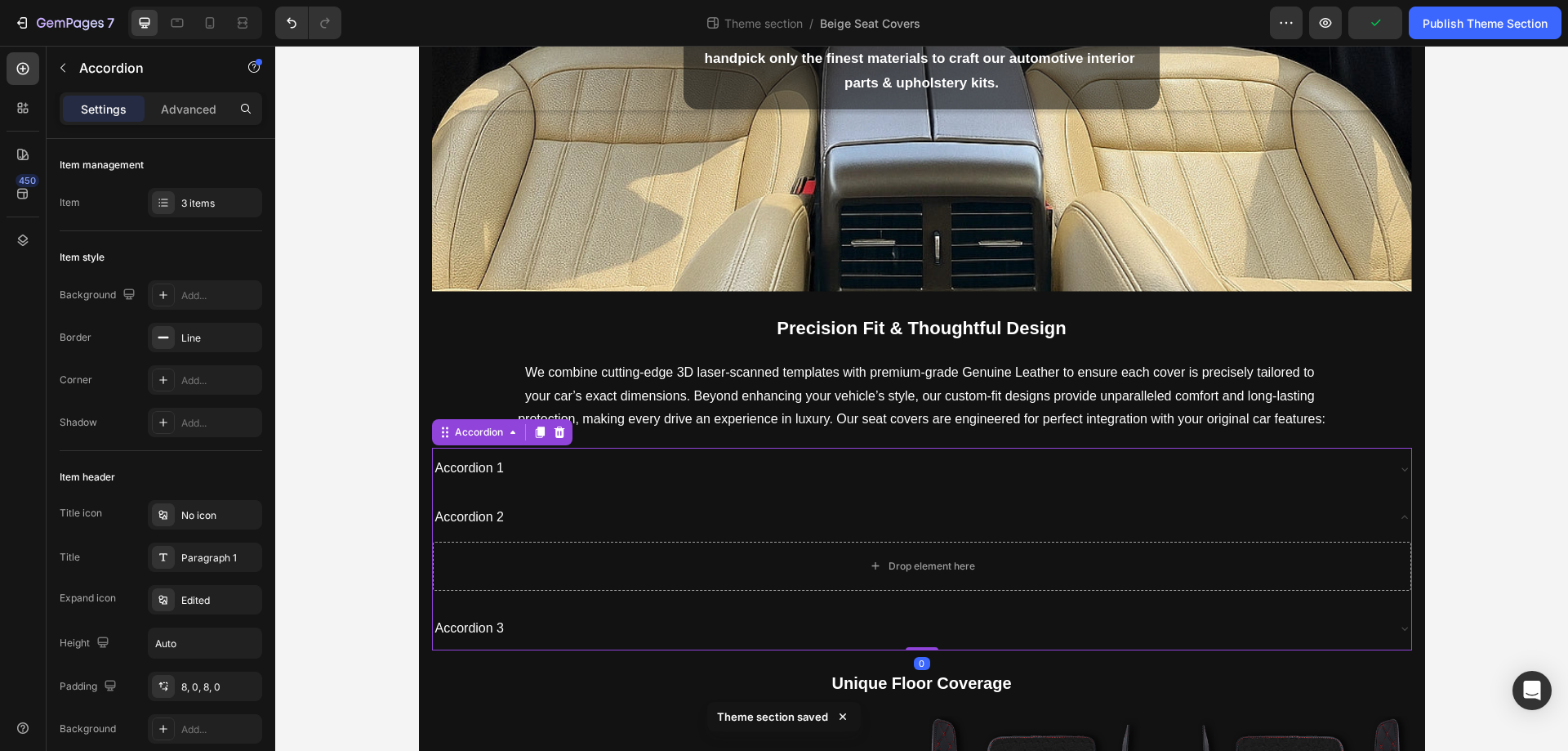
click at [506, 460] on div "Accordion 1" at bounding box center [909, 468] width 953 height 28
click at [901, 513] on div "Drop element here" at bounding box center [932, 517] width 87 height 13
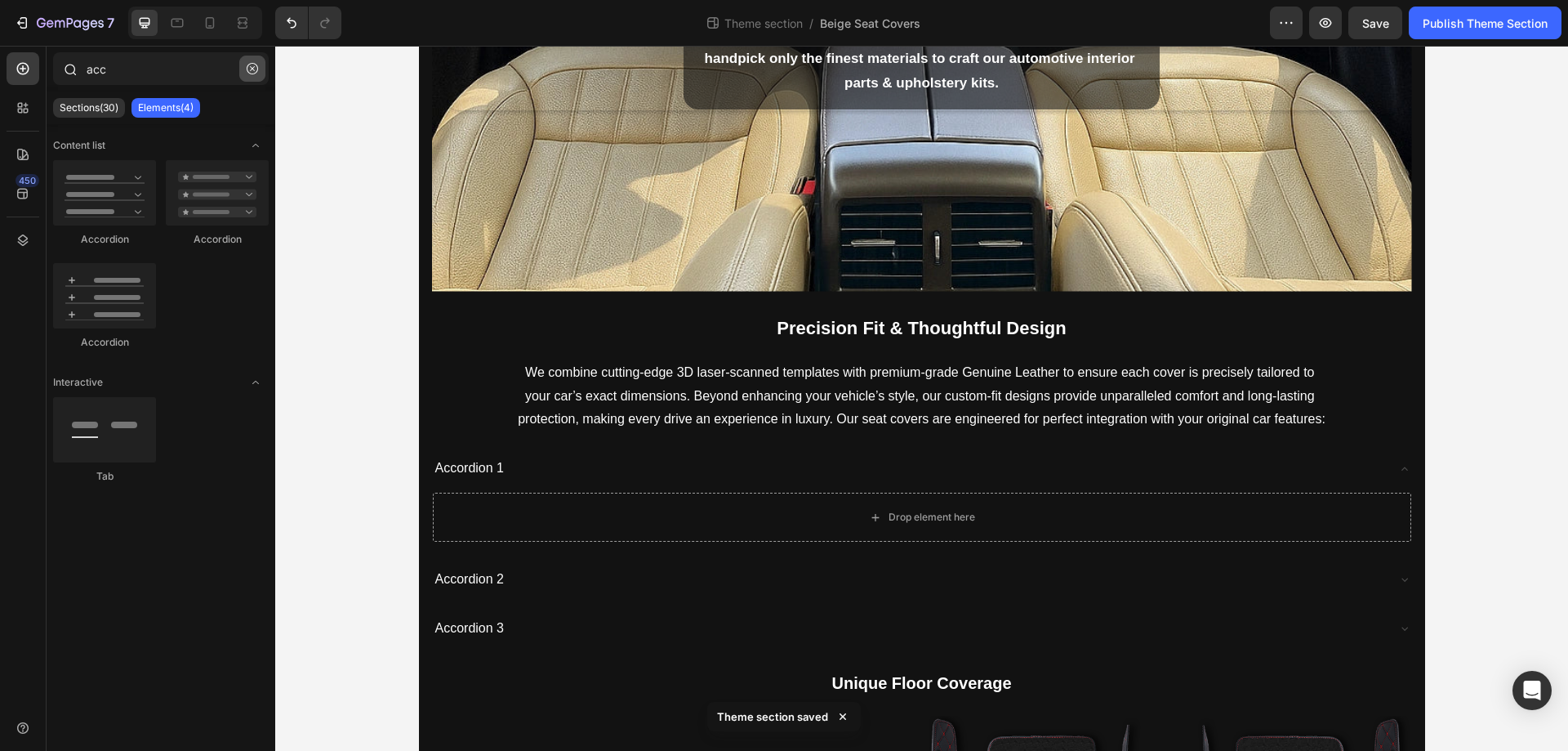
click at [256, 64] on icon "button" at bounding box center [251, 68] width 11 height 11
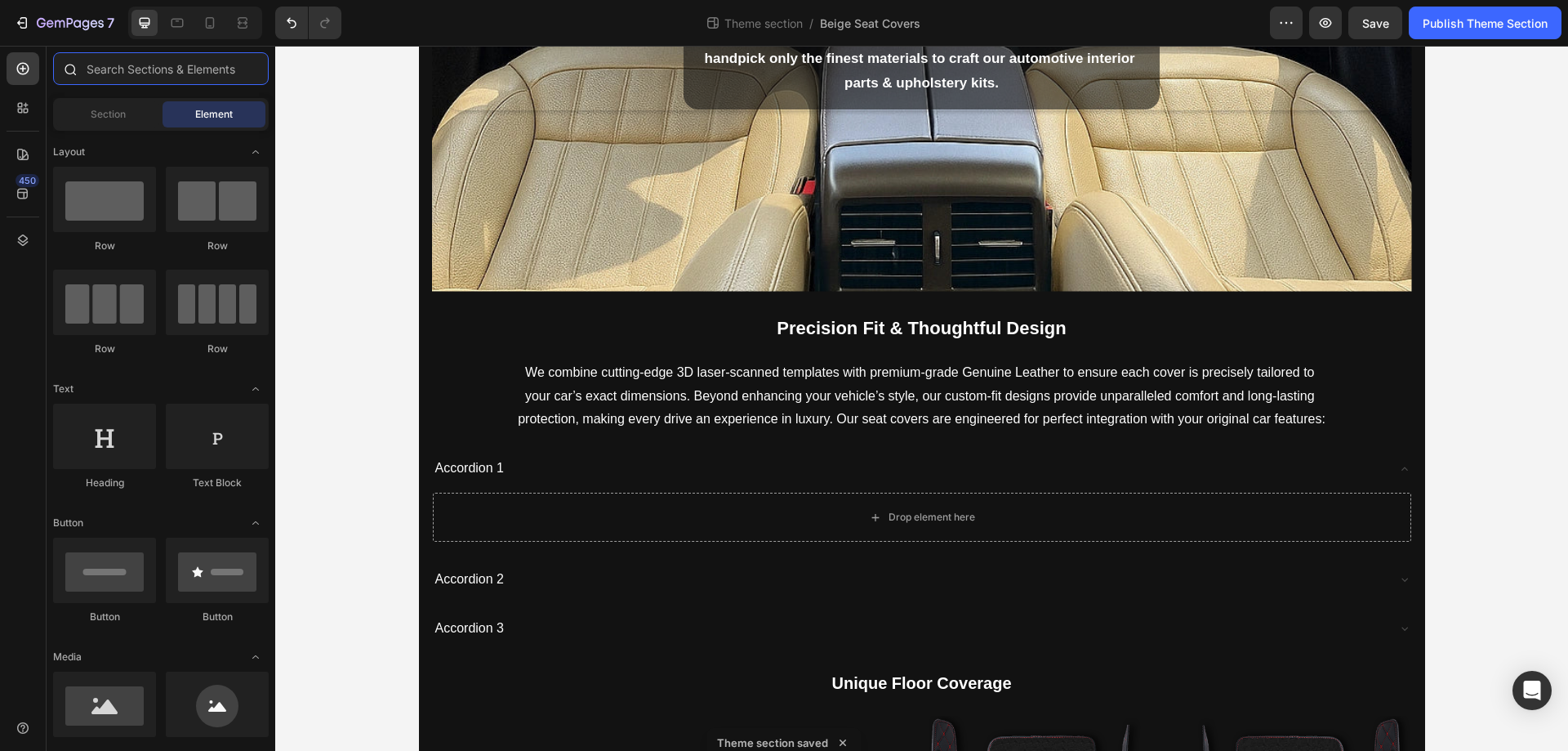
click at [185, 65] on input "text" at bounding box center [160, 69] width 215 height 33
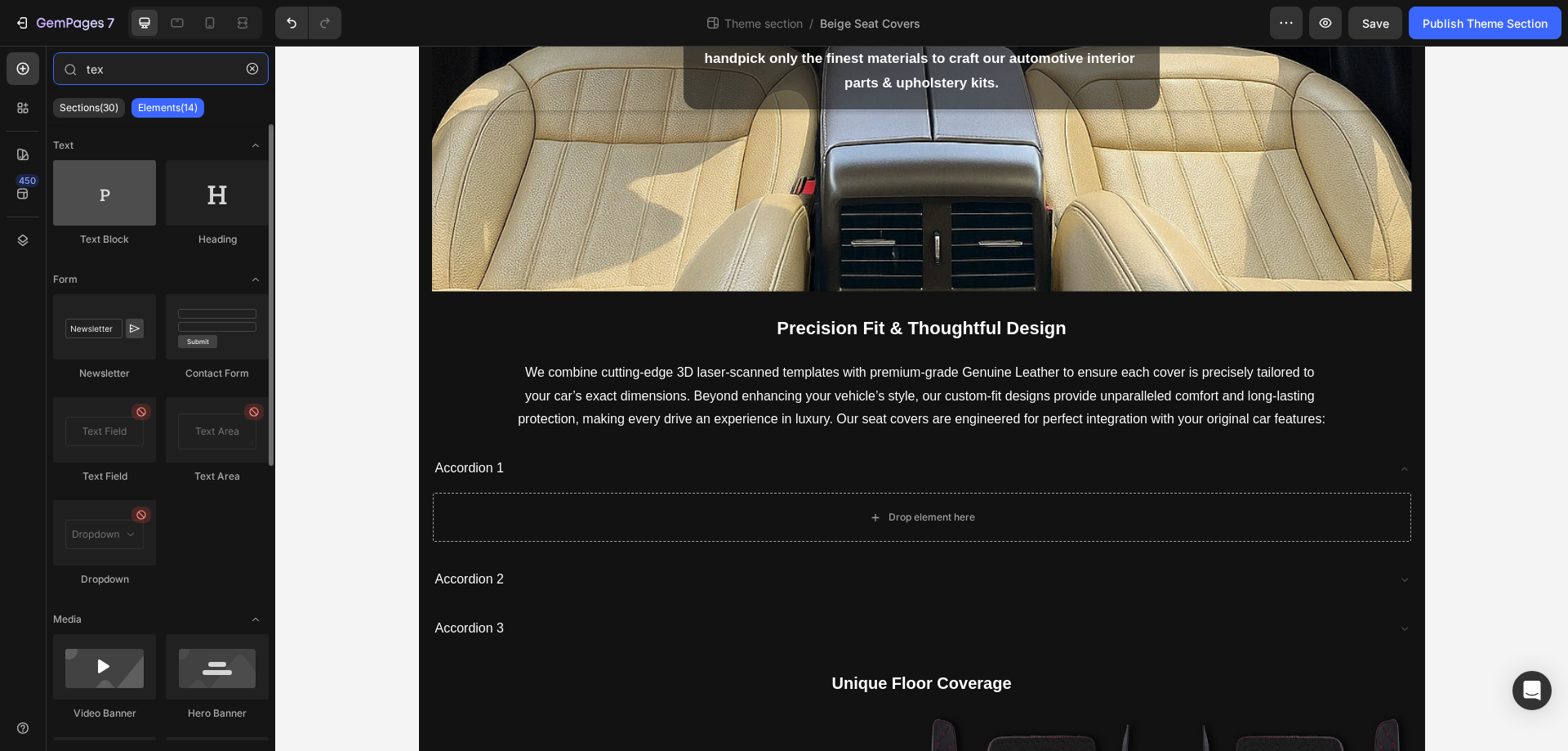
type input "tex"
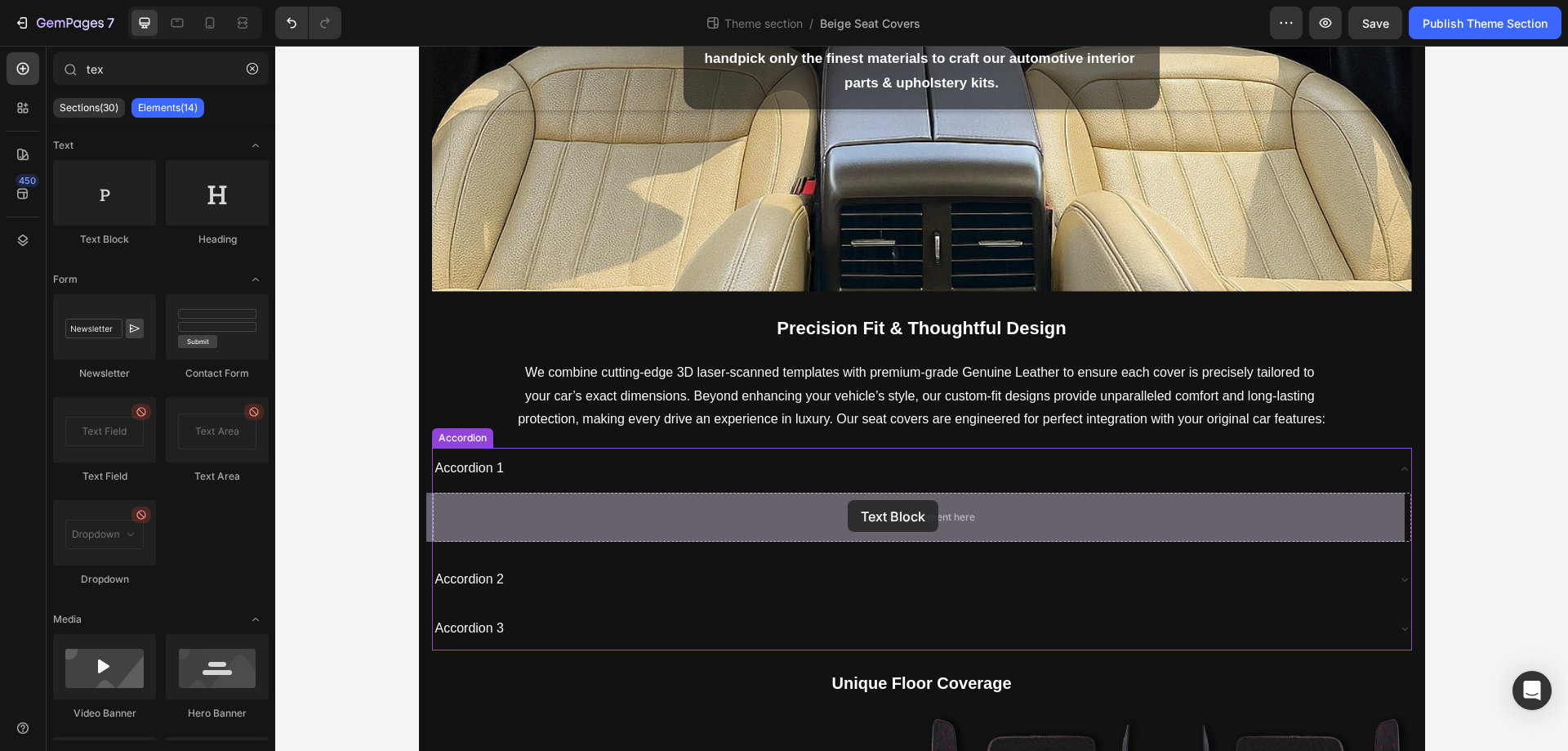
drag, startPoint x: 384, startPoint y: 261, endPoint x: 848, endPoint y: 500, distance: 521.9
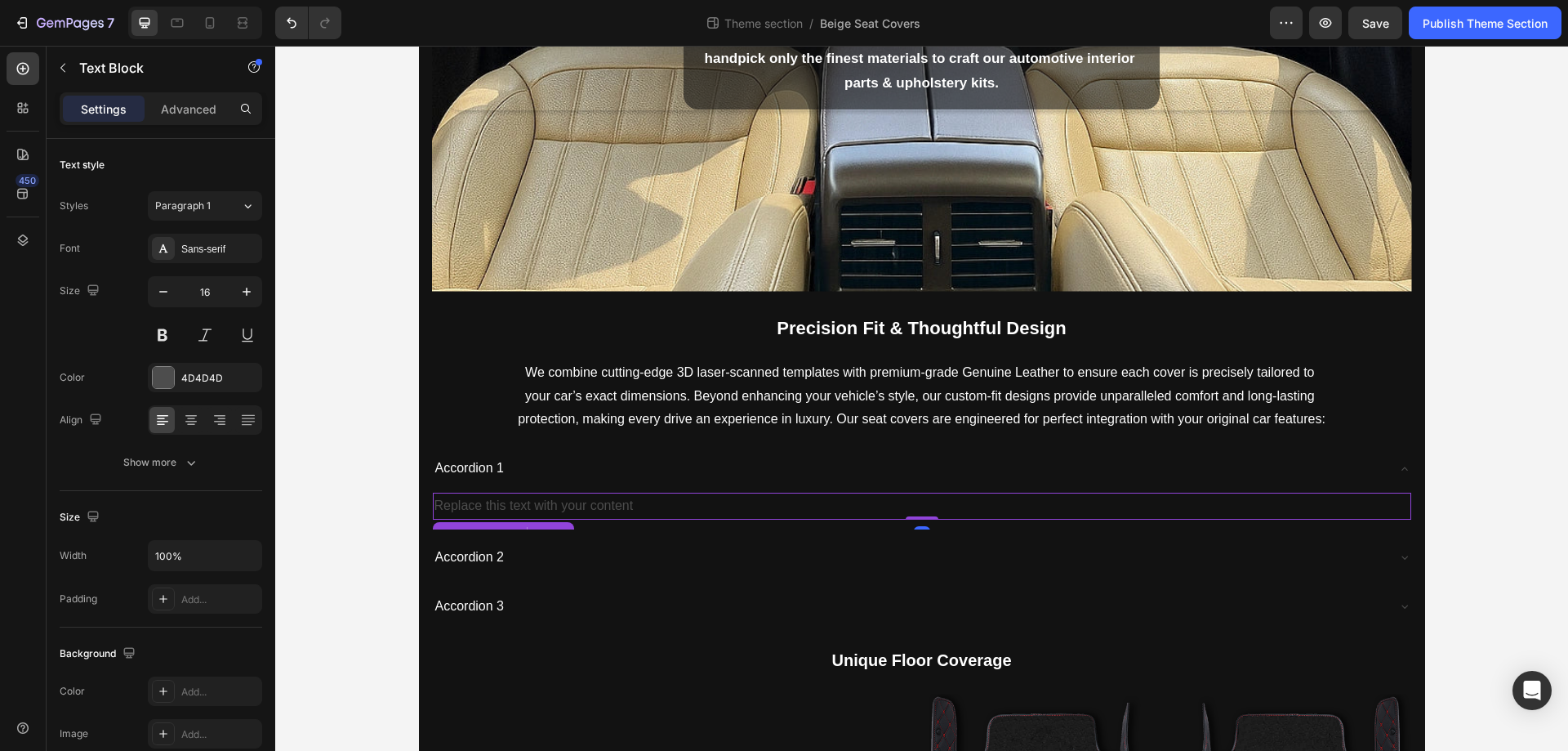
click at [607, 494] on div "Replace this text with your content" at bounding box center [922, 506] width 978 height 27
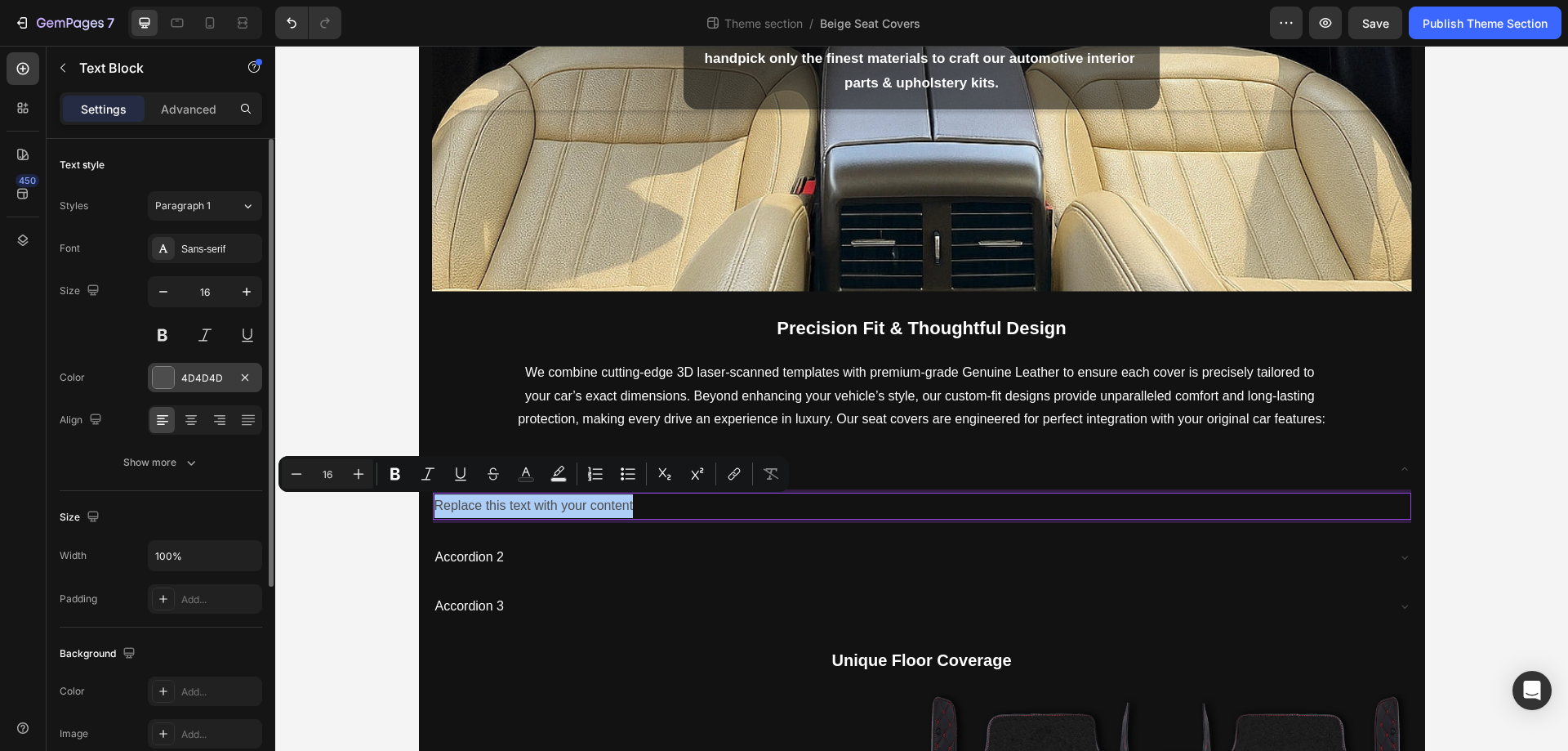
click at [167, 378] on div at bounding box center [163, 377] width 21 height 21
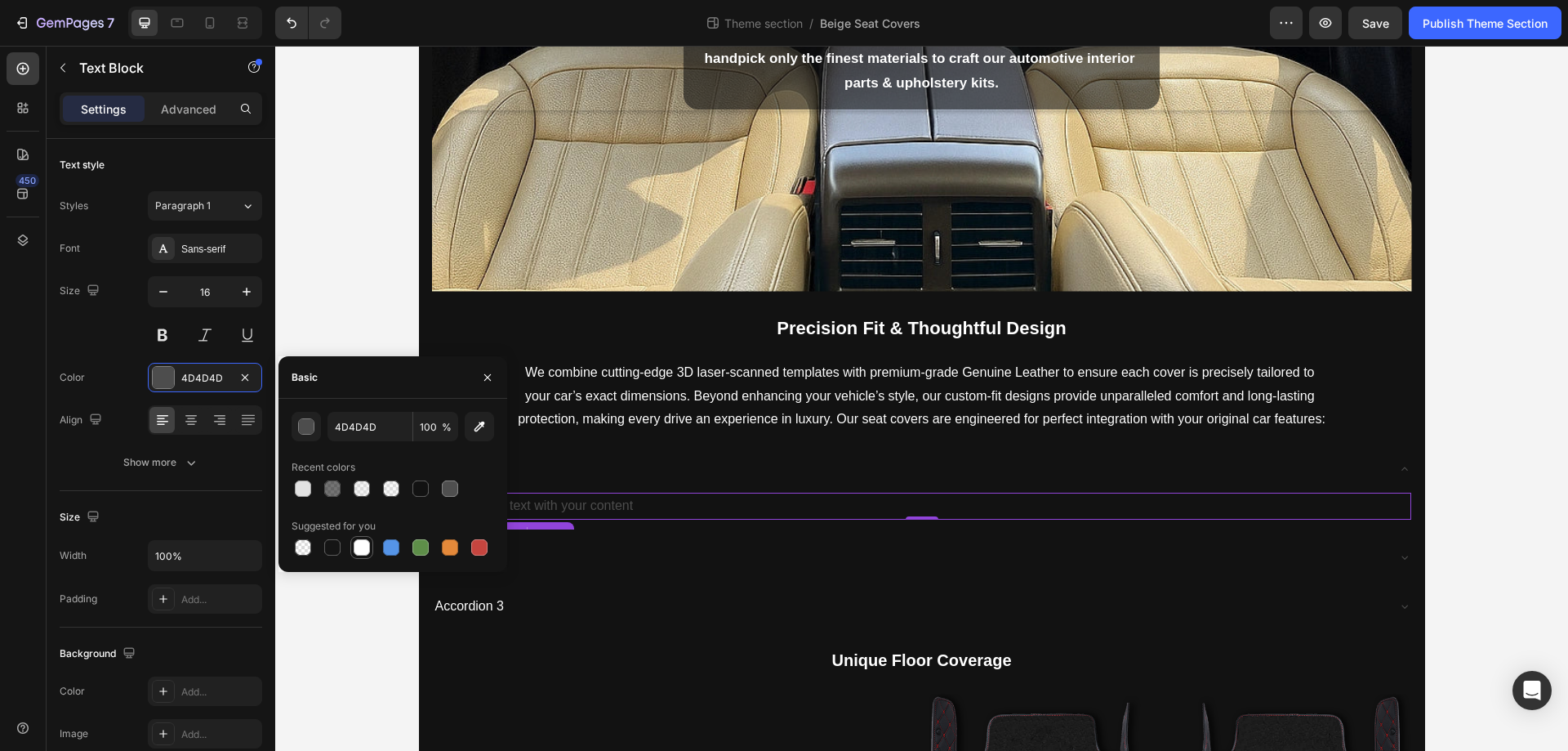
click at [364, 551] on div at bounding box center [361, 547] width 16 height 16
type input "FFFFFF"
click at [487, 375] on icon "button" at bounding box center [487, 377] width 13 height 13
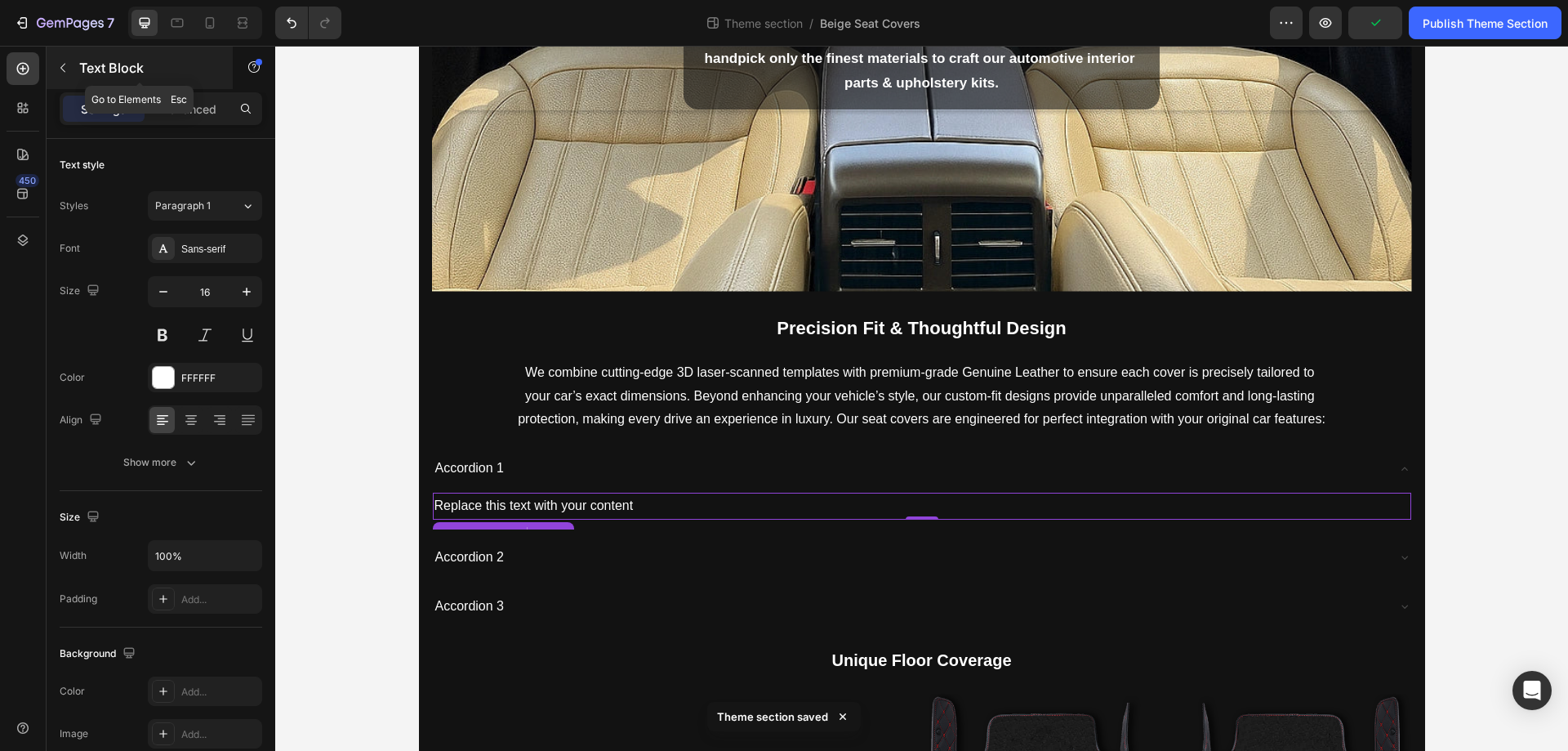
click at [81, 74] on p "Text Block" at bounding box center [148, 68] width 139 height 20
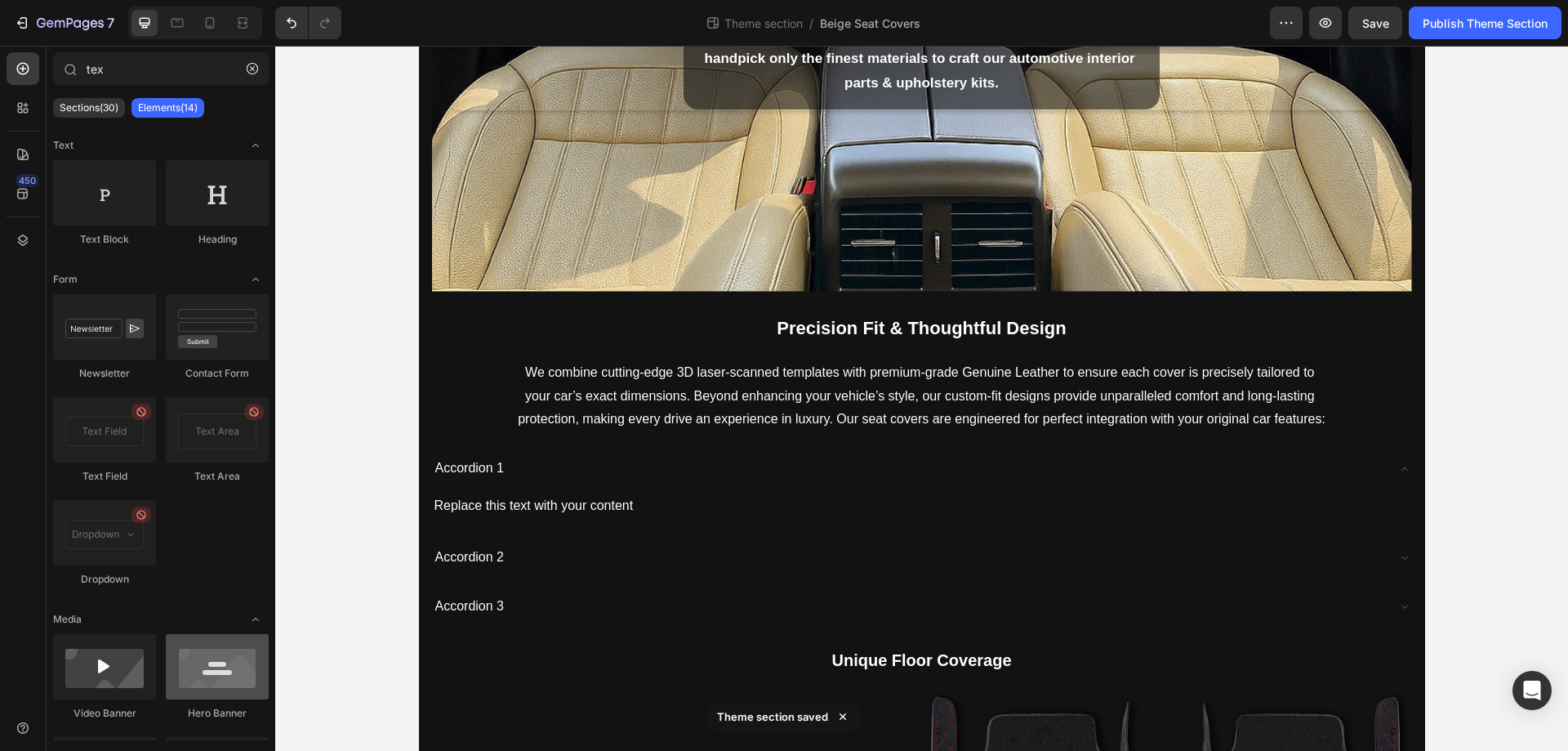
scroll to position [494, 0]
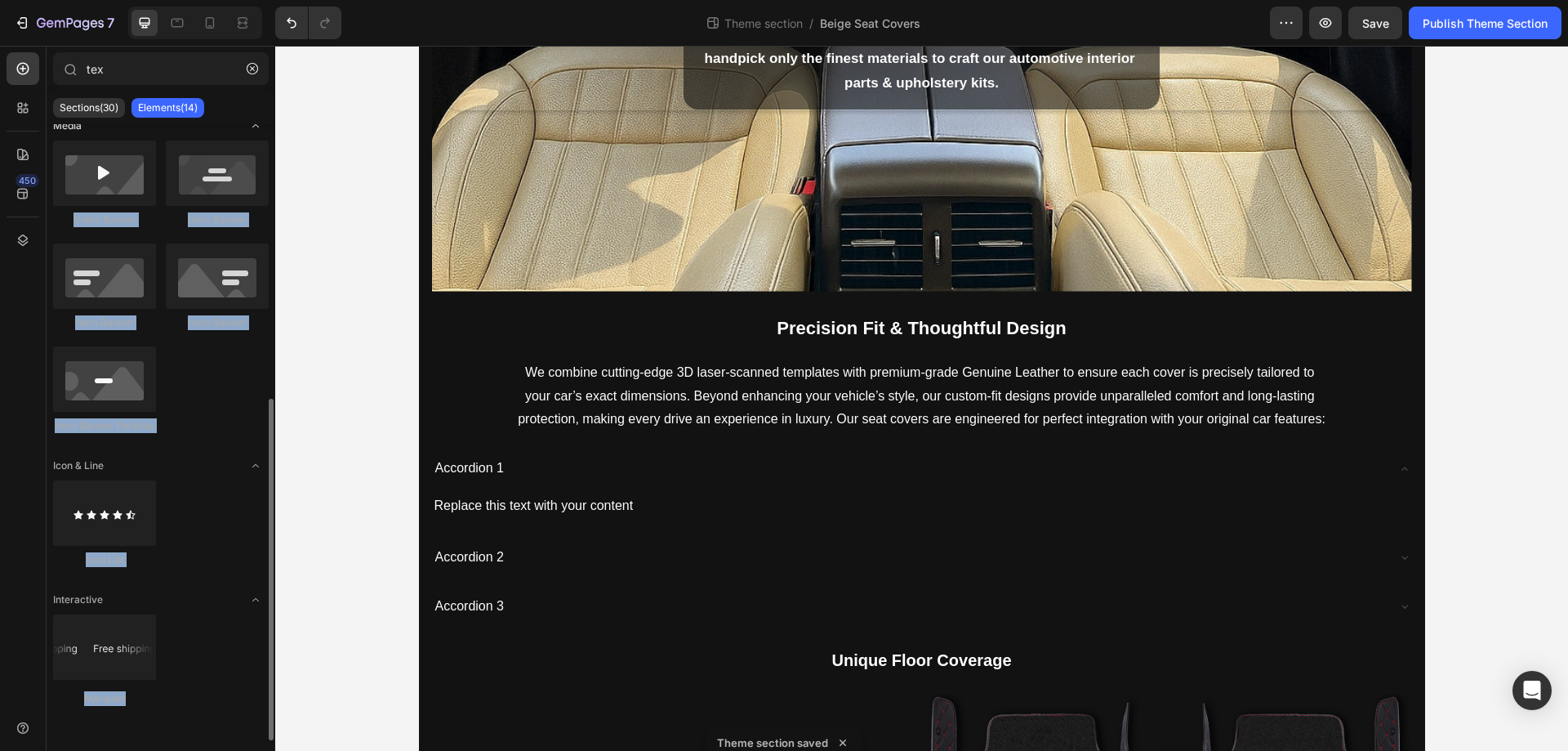
drag, startPoint x: 263, startPoint y: 472, endPoint x: 253, endPoint y: 125, distance: 347.1
click at [253, 125] on div "Text Text Block Heading Form Newsletter Contact Form Text Field must be dropped…" at bounding box center [160, 433] width 228 height 616
click at [248, 68] on icon "button" at bounding box center [251, 68] width 11 height 11
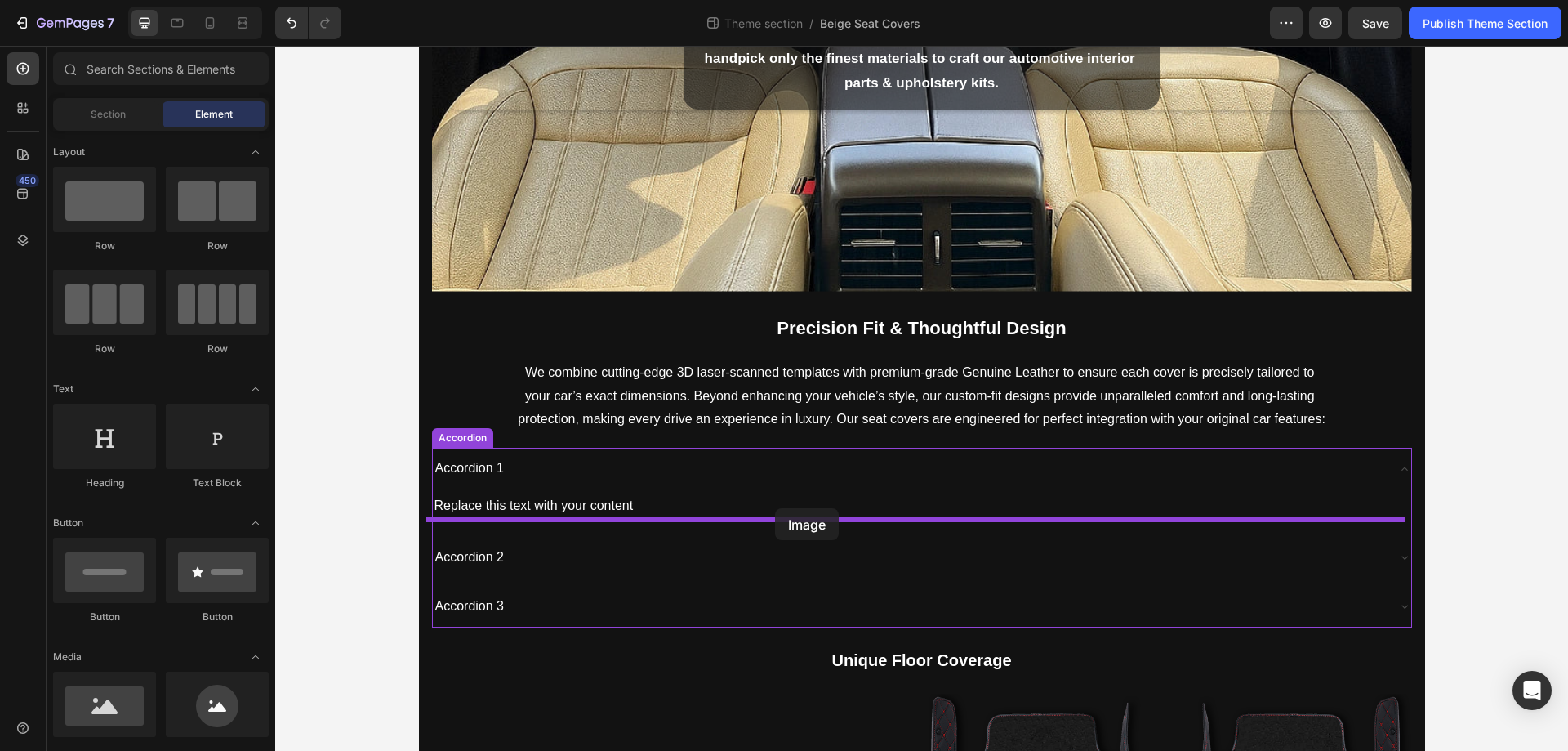
drag, startPoint x: 385, startPoint y: 731, endPoint x: 775, endPoint y: 508, distance: 449.3
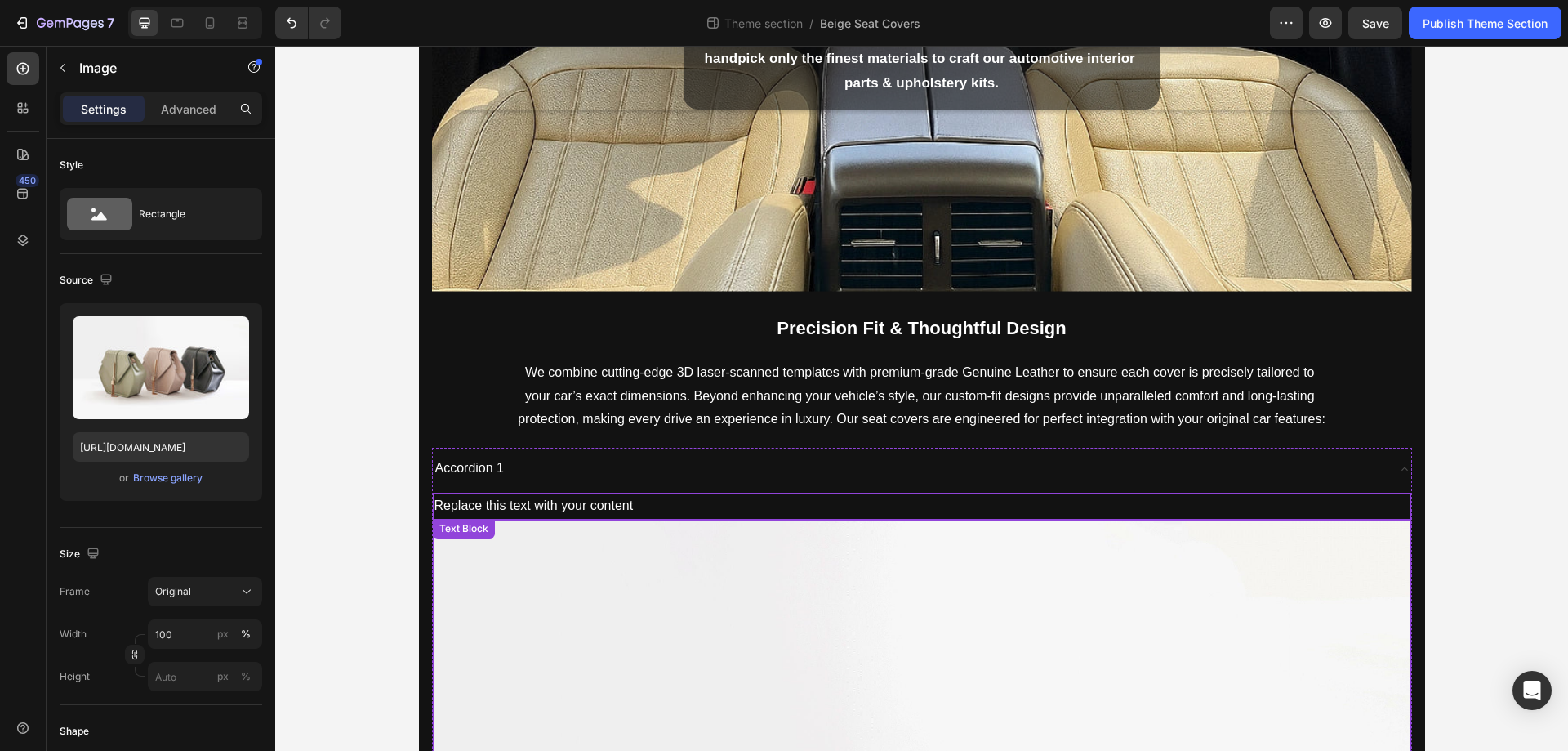
click at [666, 502] on p "Replace this text with your content" at bounding box center [922, 506] width 975 height 24
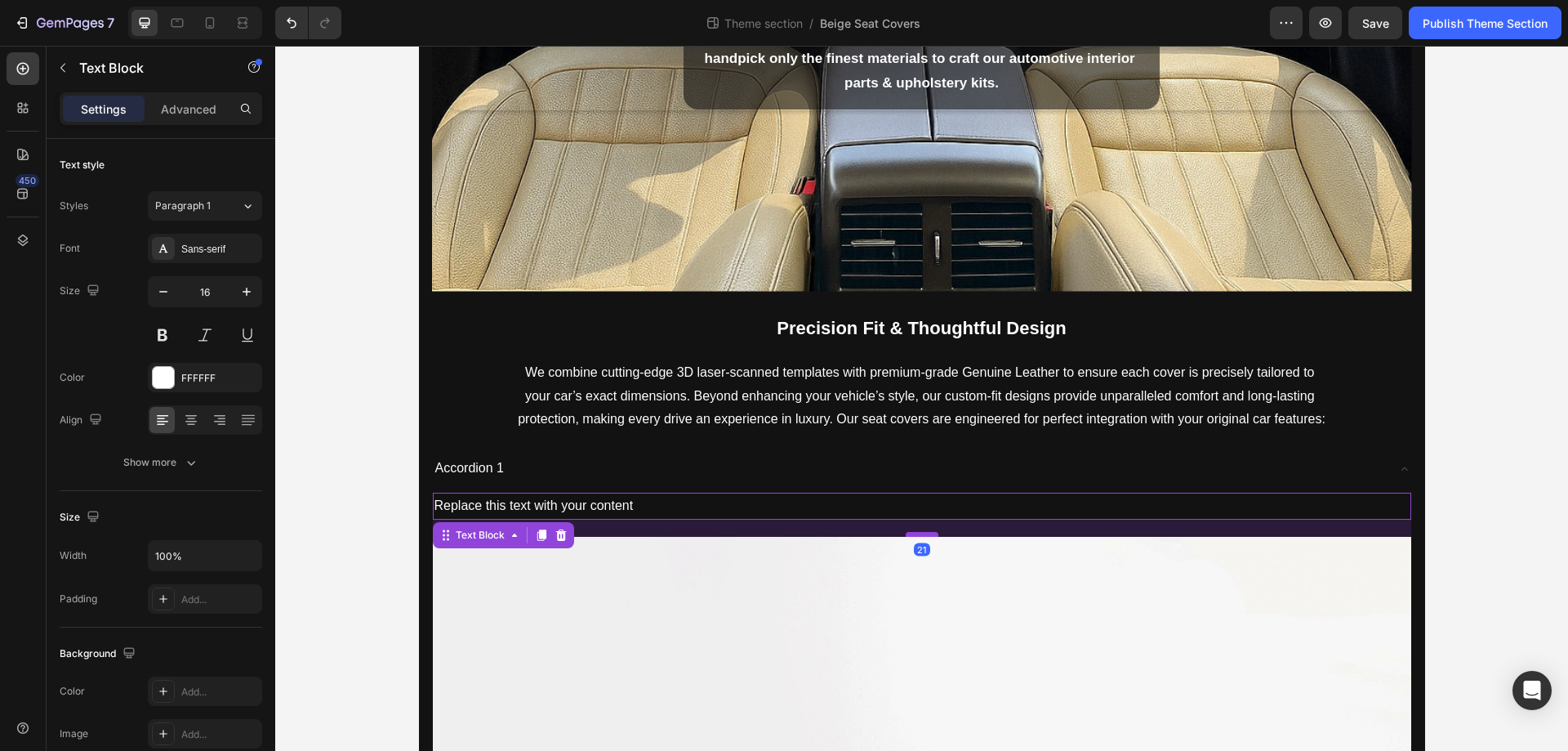
drag, startPoint x: 924, startPoint y: 518, endPoint x: 931, endPoint y: 535, distance: 18.4
click at [931, 535] on div at bounding box center [923, 535] width 33 height 5
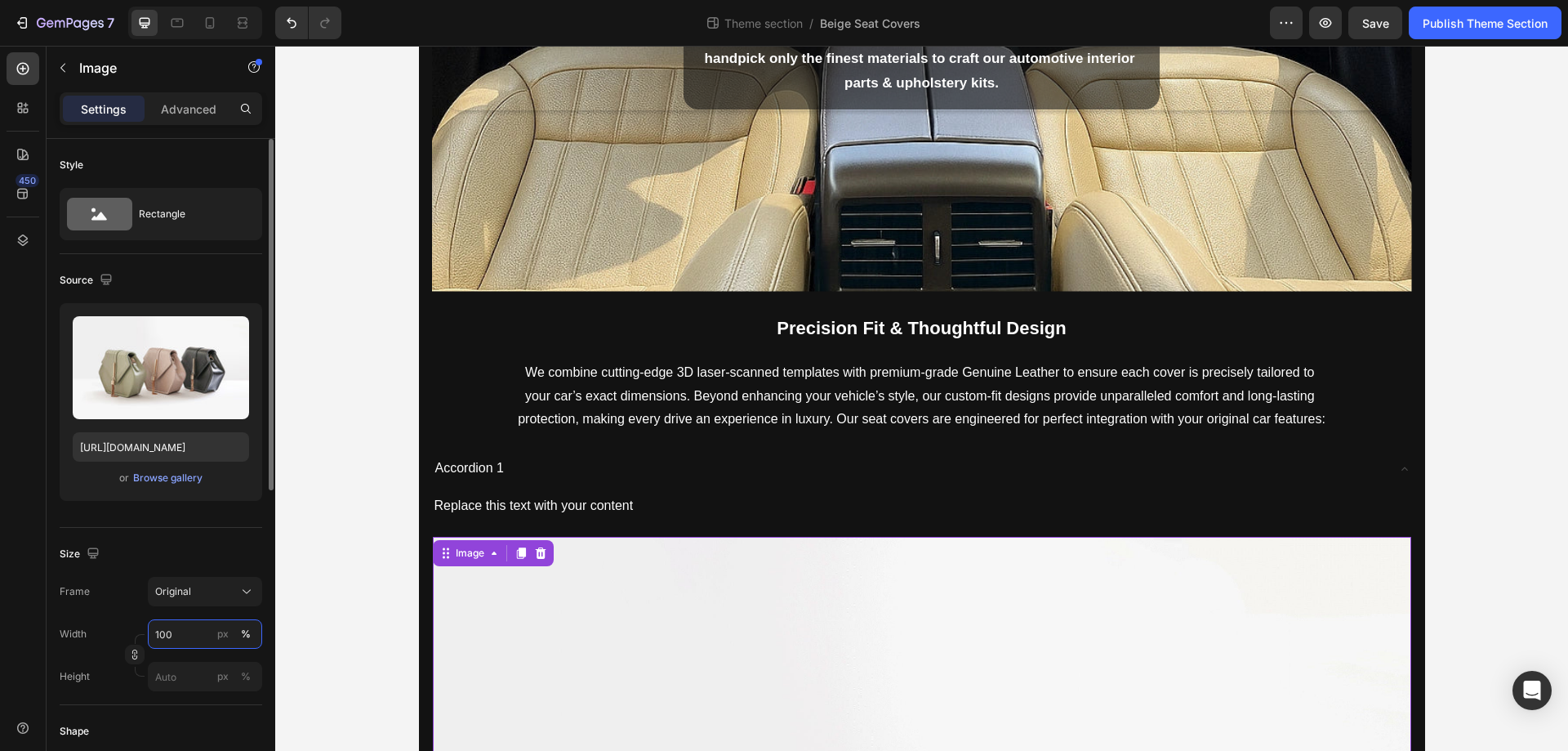
click at [183, 629] on input "100" at bounding box center [204, 633] width 114 height 29
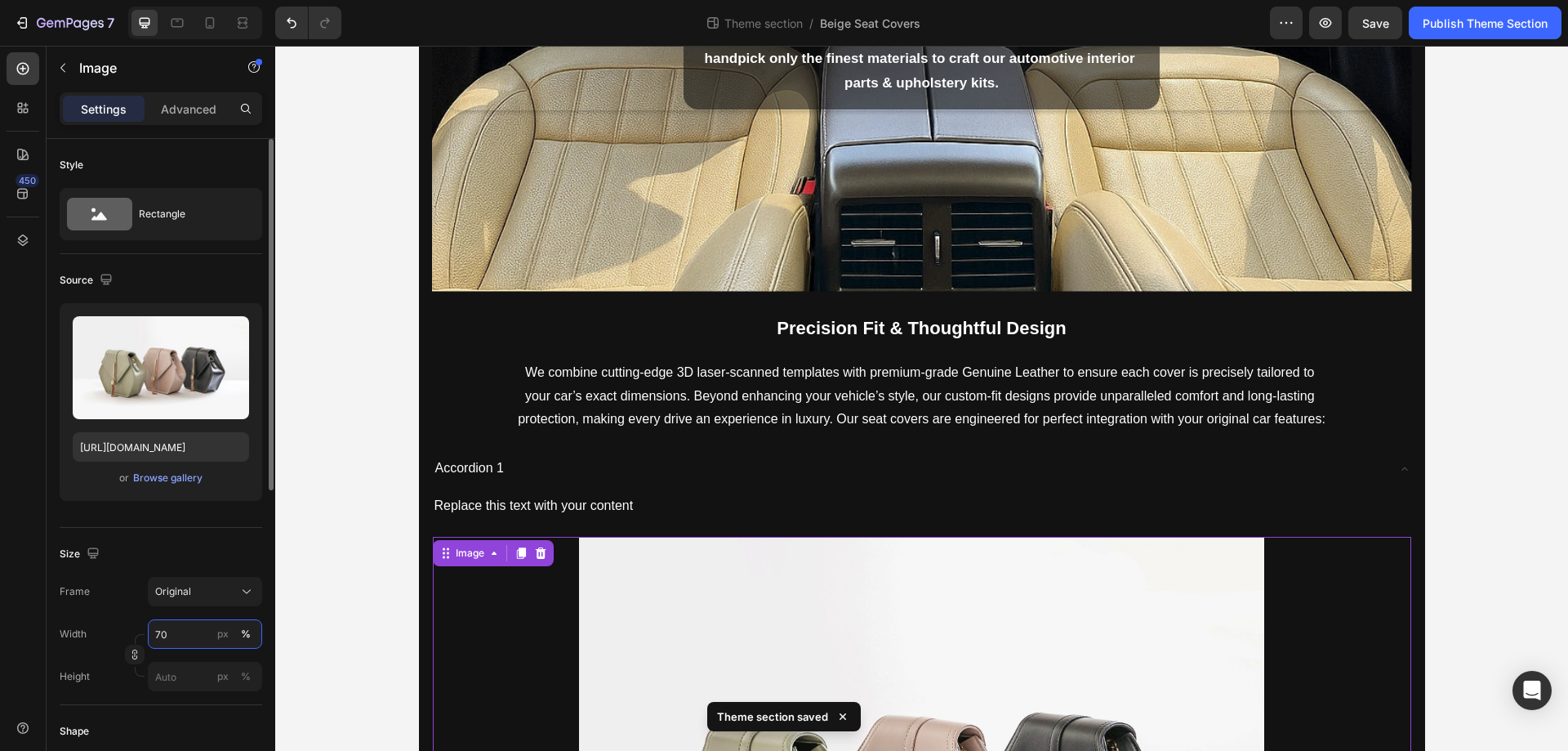
type input "70"
click at [139, 551] on div "Size" at bounding box center [160, 554] width 203 height 26
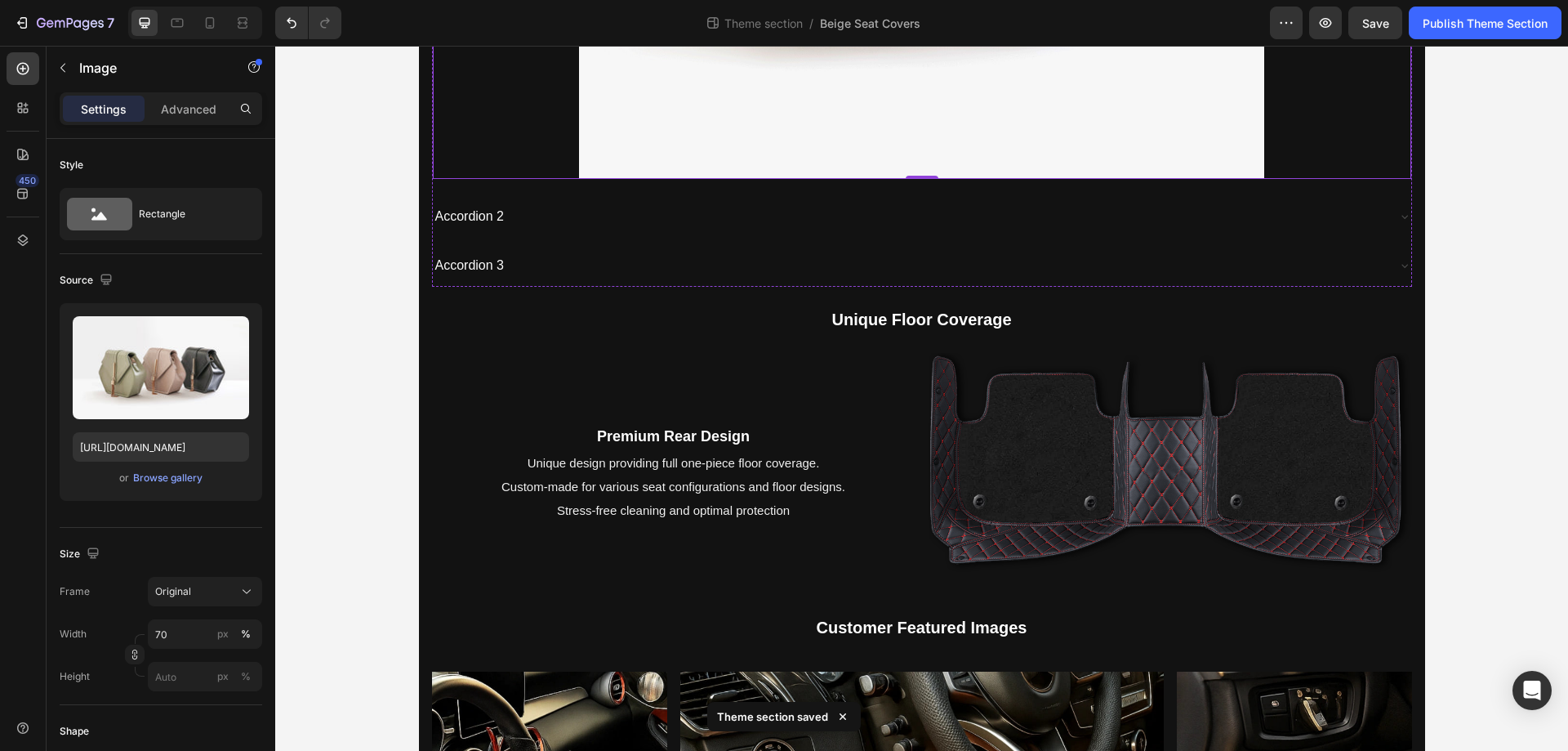
scroll to position [408, 0]
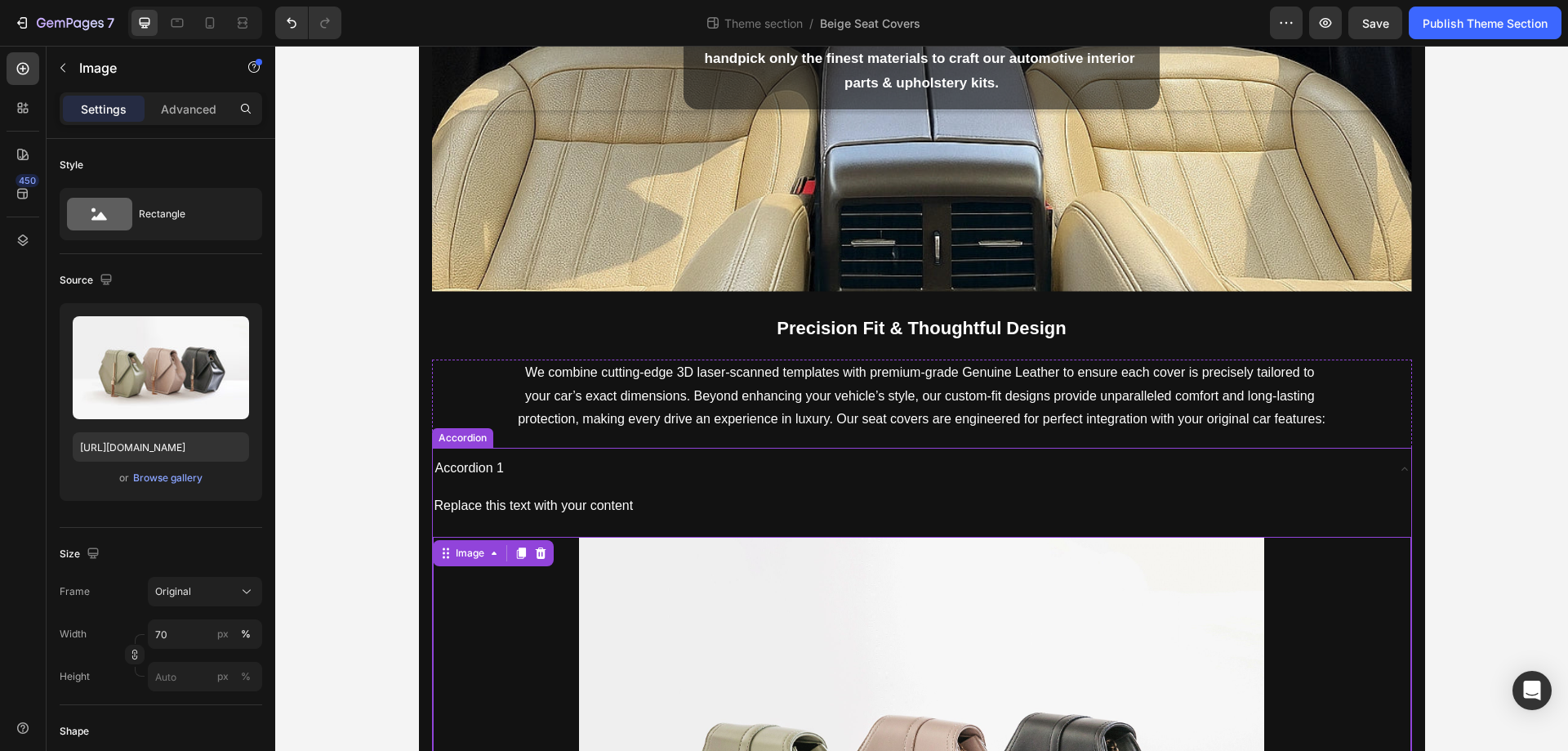
click at [525, 460] on div "Accordion 1" at bounding box center [909, 468] width 953 height 28
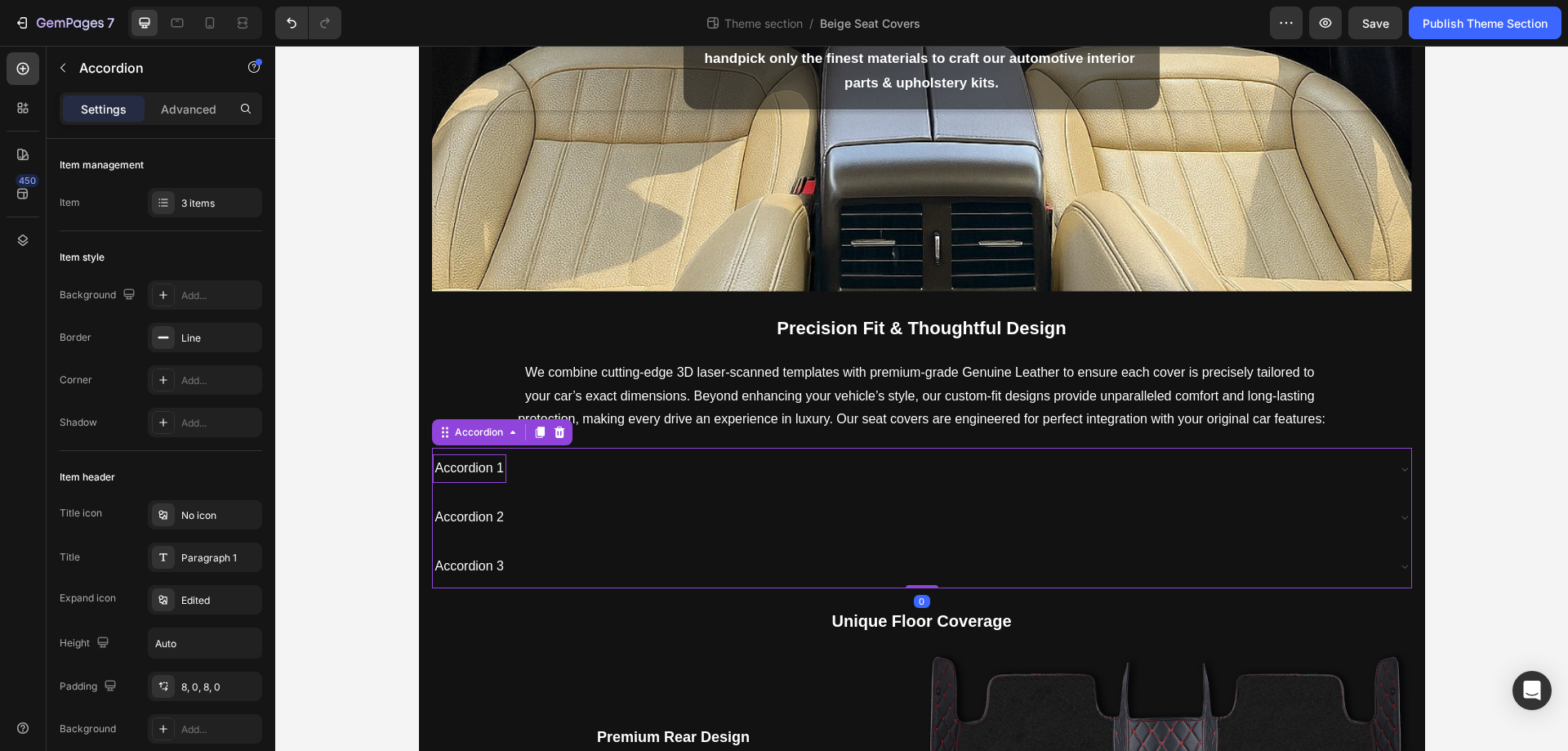
click at [459, 469] on div "Accordion 1" at bounding box center [469, 468] width 75 height 28
click at [459, 469] on p "Accordion 1" at bounding box center [469, 469] width 70 height 24
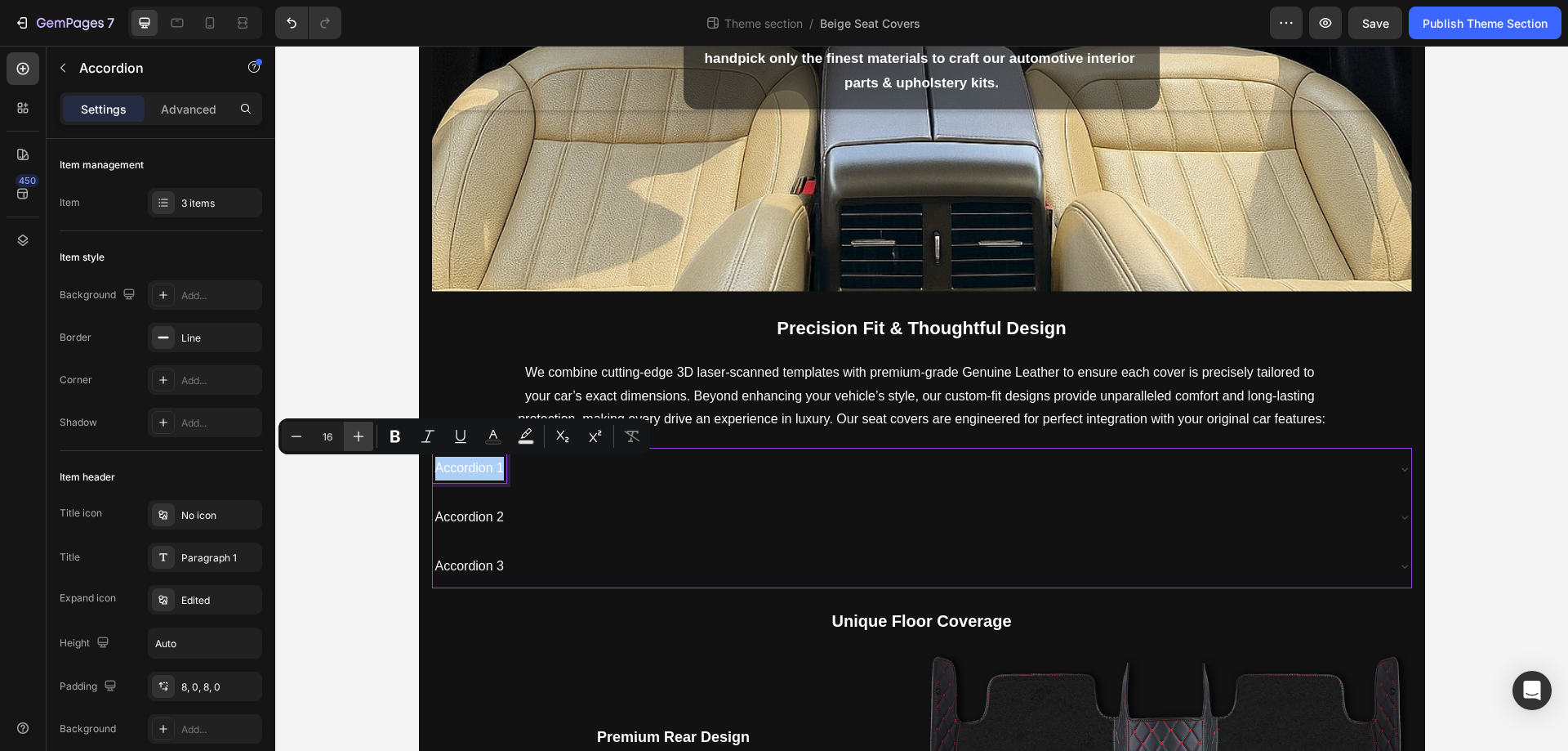
click at [359, 439] on icon "Editor contextual toolbar" at bounding box center [359, 437] width 10 height 10
type input "18"
click at [390, 431] on icon "Editor contextual toolbar" at bounding box center [395, 436] width 16 height 16
click at [475, 513] on p "Accordion 2" at bounding box center [469, 518] width 70 height 24
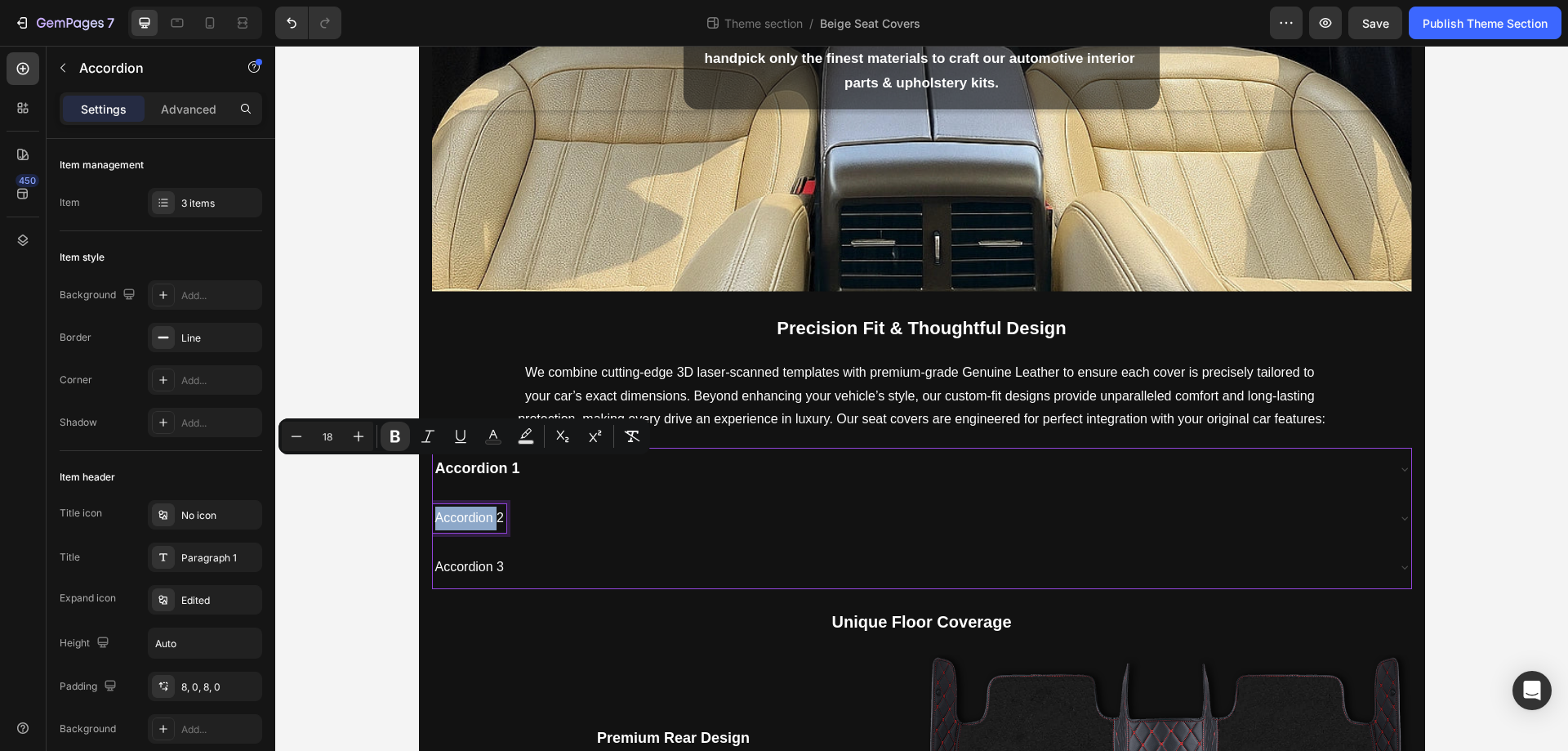
click at [475, 513] on p "Accordion 2" at bounding box center [469, 518] width 70 height 24
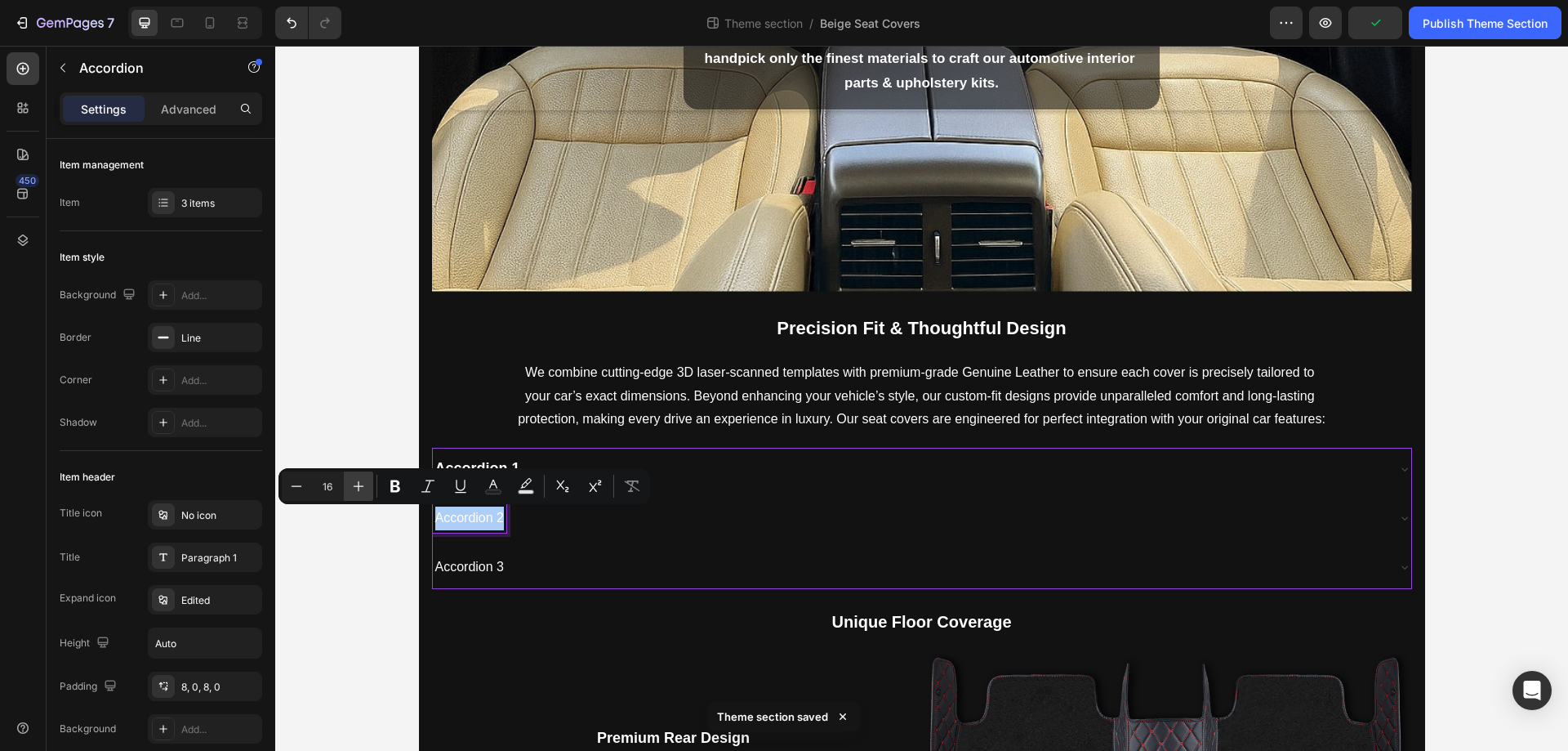
click at [366, 483] on button "Plus" at bounding box center [359, 486] width 29 height 29
type input "18"
click at [402, 483] on icon "Editor contextual toolbar" at bounding box center [395, 486] width 16 height 16
click at [474, 565] on p "Accordion 3" at bounding box center [469, 568] width 70 height 24
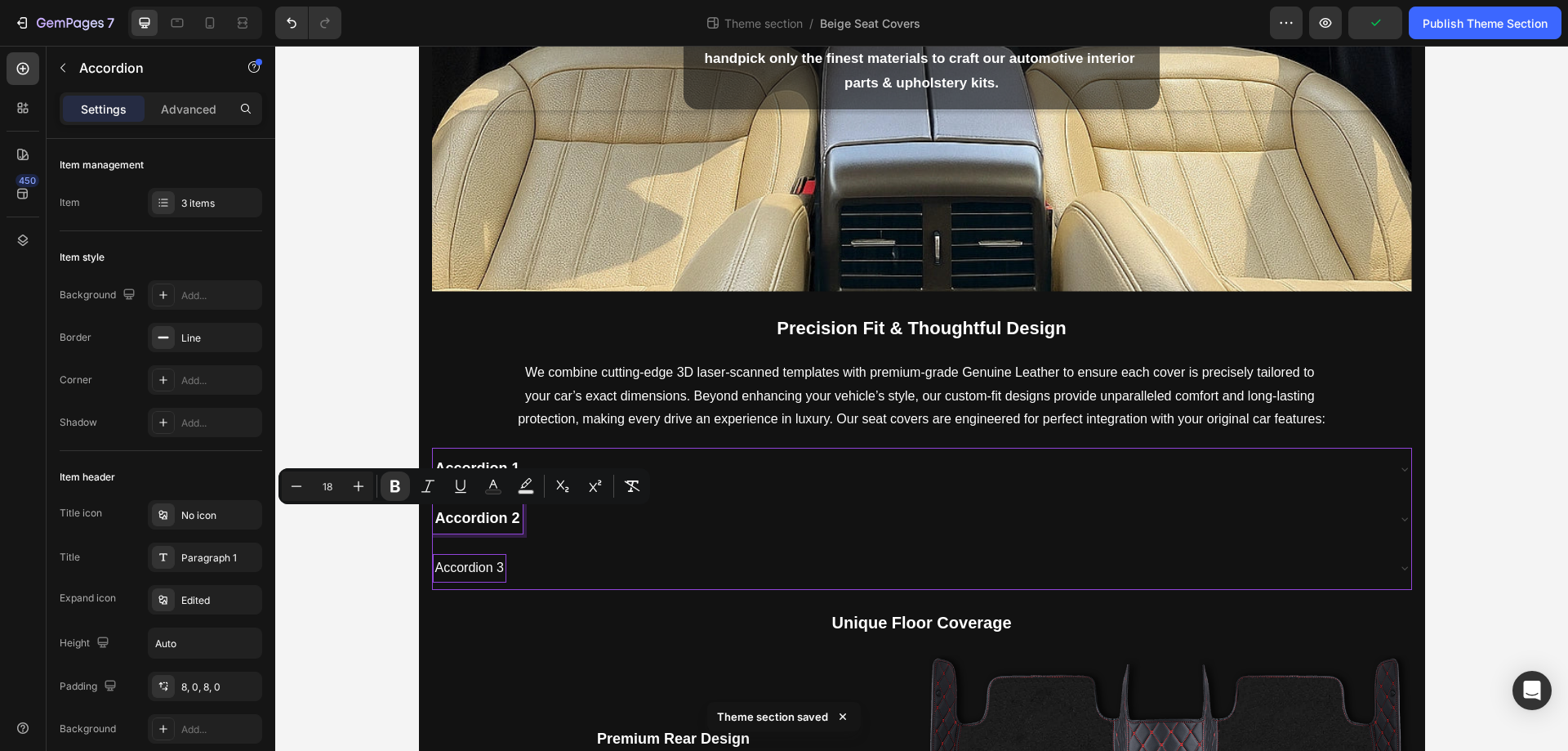
click at [474, 565] on p "Accordion 3" at bounding box center [469, 568] width 70 height 24
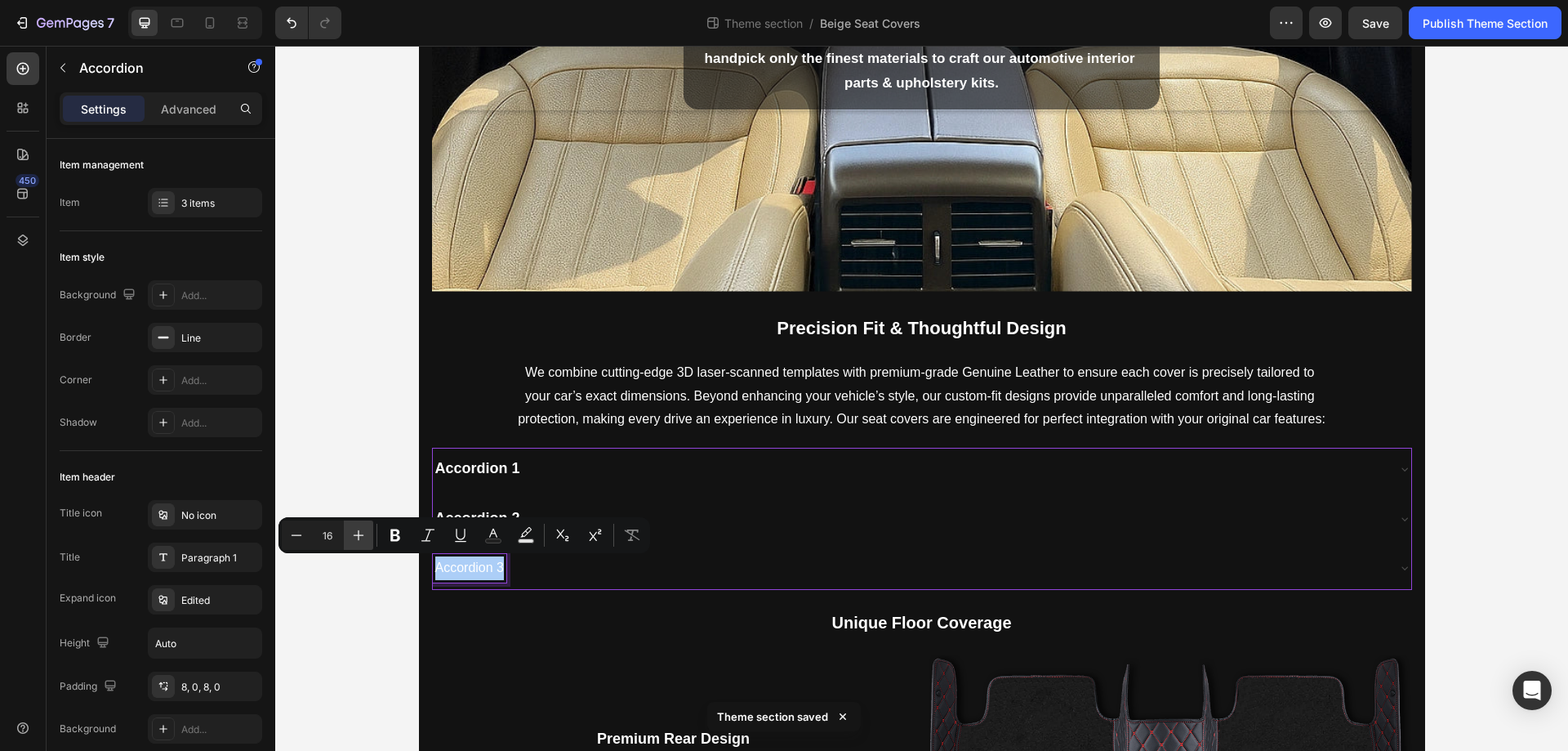
click at [354, 528] on icon "Editor contextual toolbar" at bounding box center [358, 535] width 16 height 16
type input "18"
click at [387, 536] on icon "Editor contextual toolbar" at bounding box center [395, 535] width 16 height 16
click at [515, 469] on div "Accordion 1" at bounding box center [477, 469] width 90 height 29
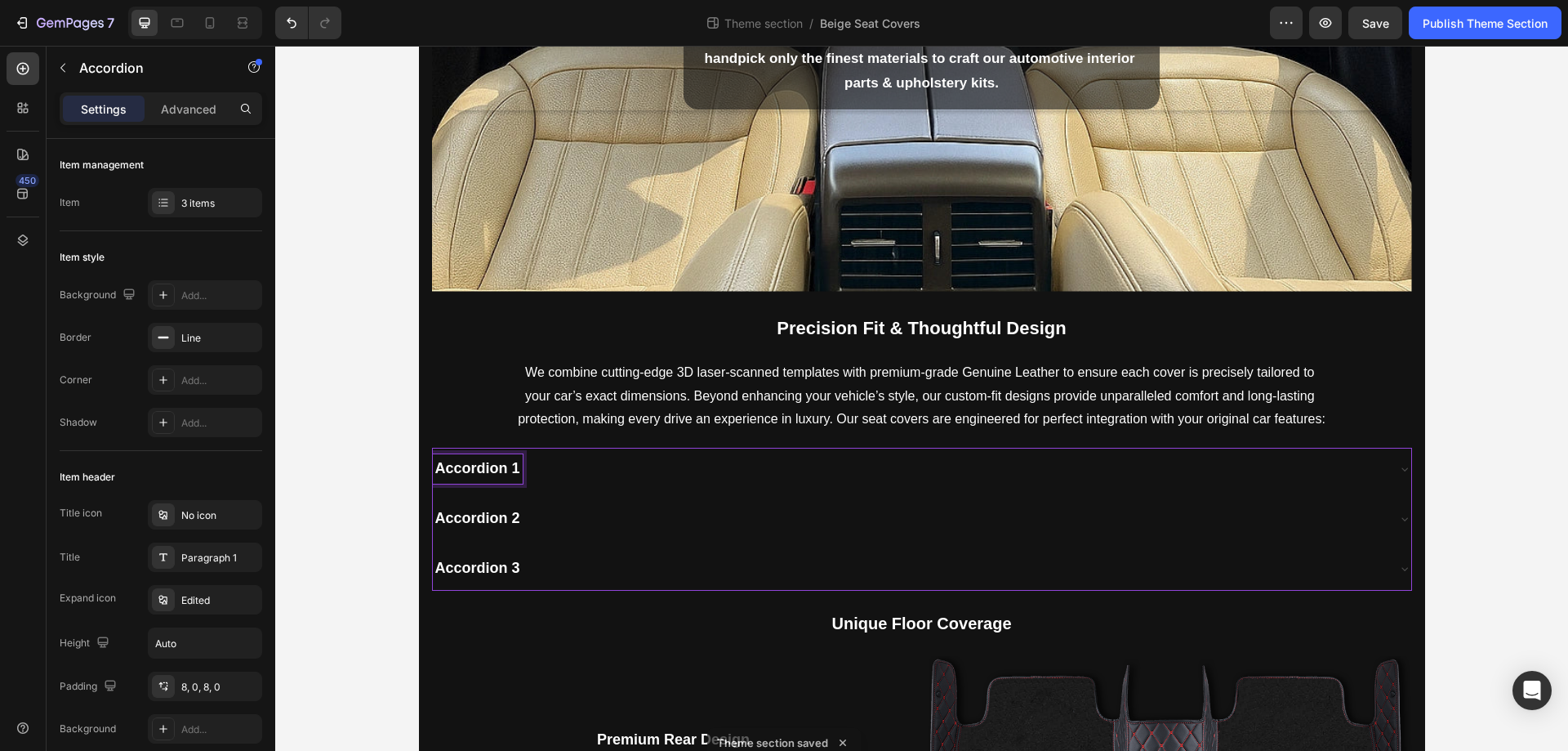
click at [588, 461] on div "Accordion 1" at bounding box center [909, 469] width 953 height 29
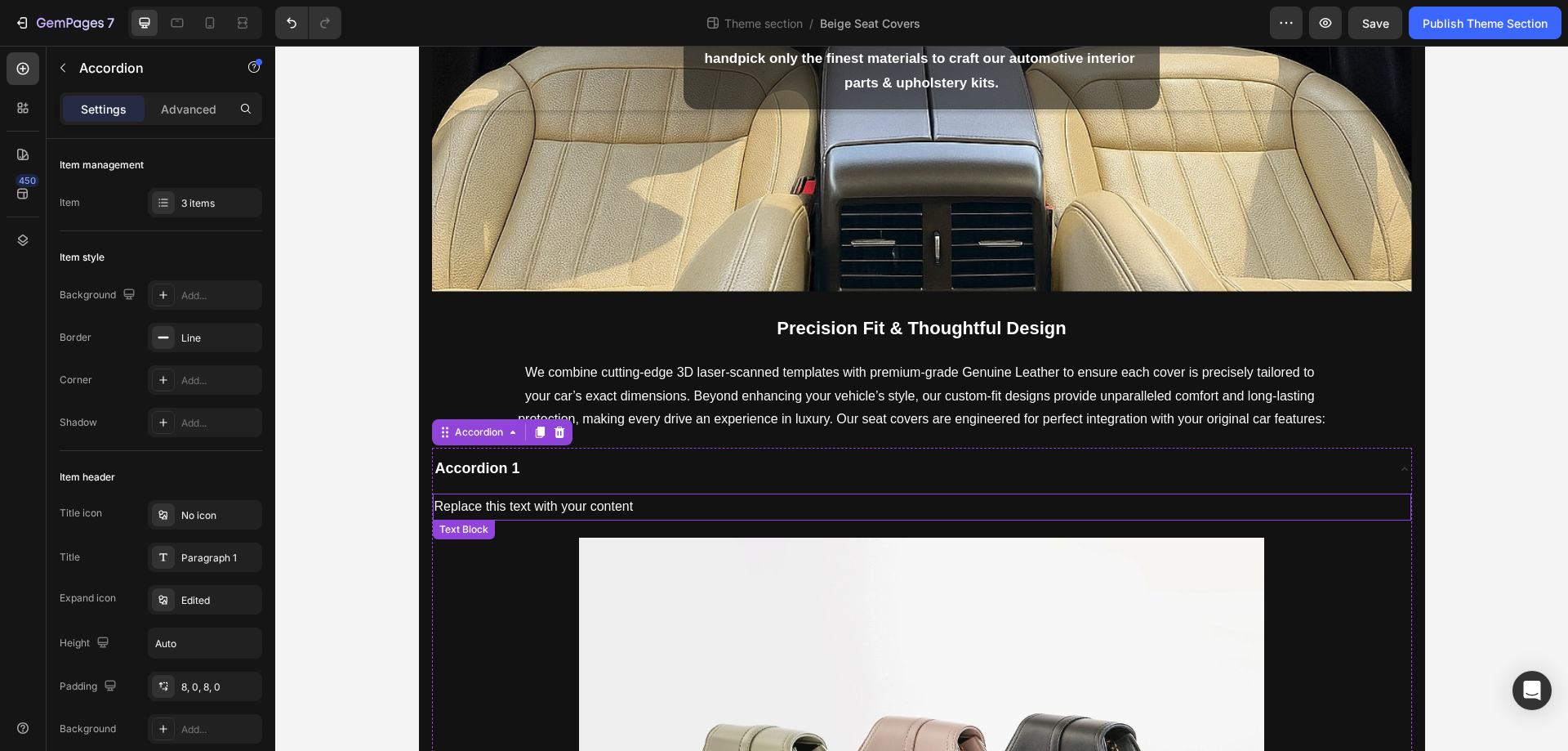
click at [560, 505] on div "Replace this text with your content" at bounding box center [922, 506] width 978 height 27
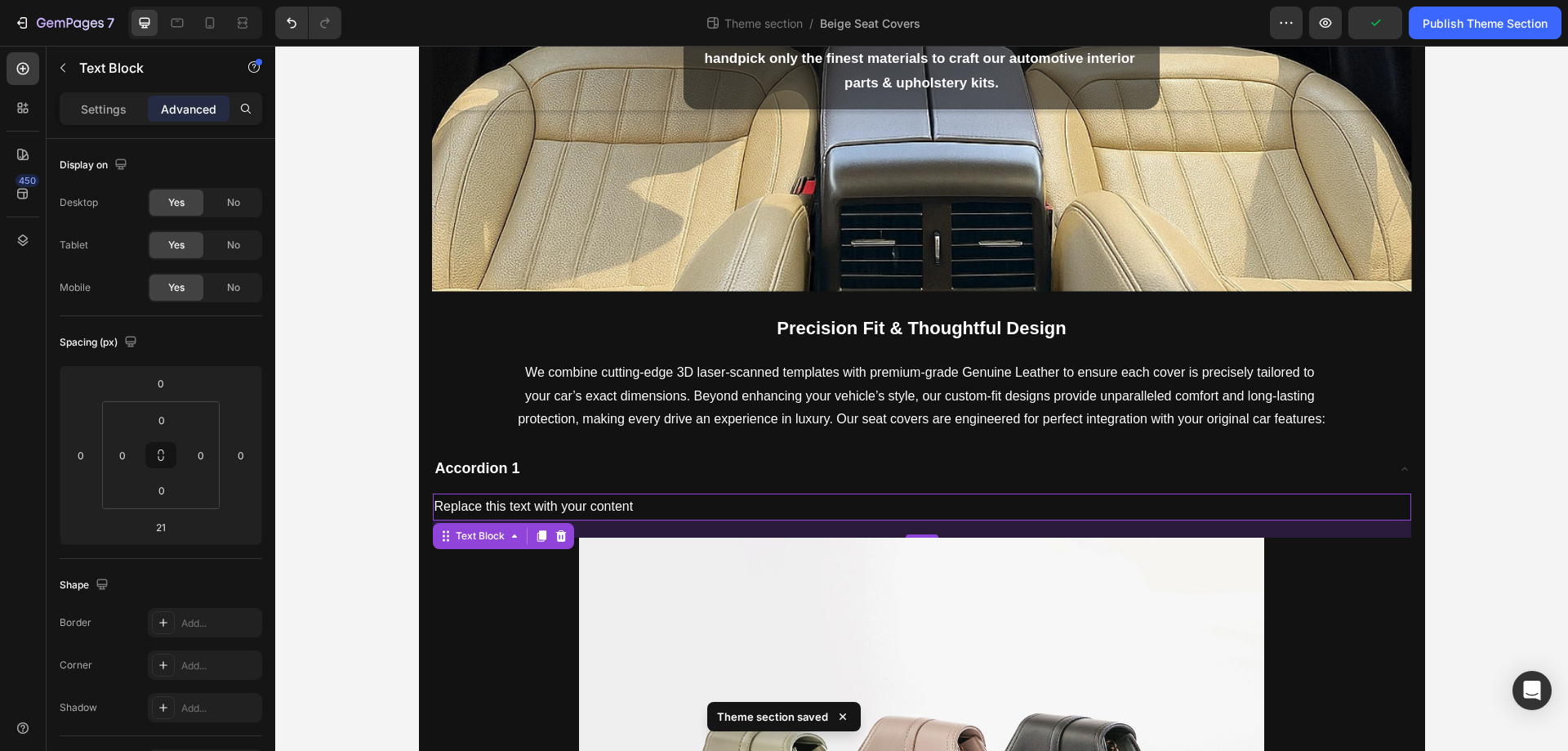
click at [612, 503] on div "Replace this text with your content" at bounding box center [922, 506] width 978 height 27
click at [612, 503] on p "Replace this text with your content" at bounding box center [922, 507] width 975 height 24
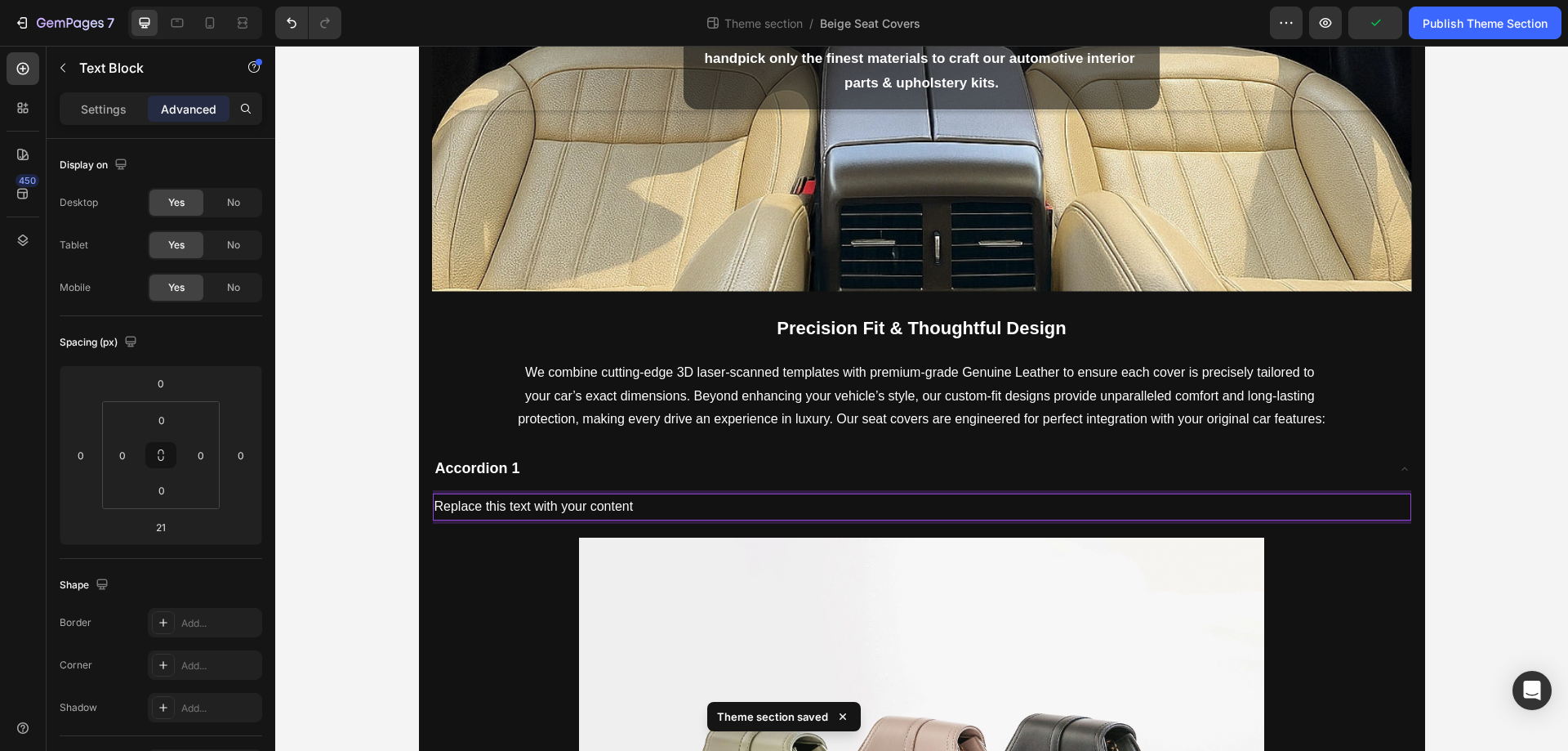
click at [612, 503] on p "Replace this text with your content" at bounding box center [922, 507] width 975 height 24
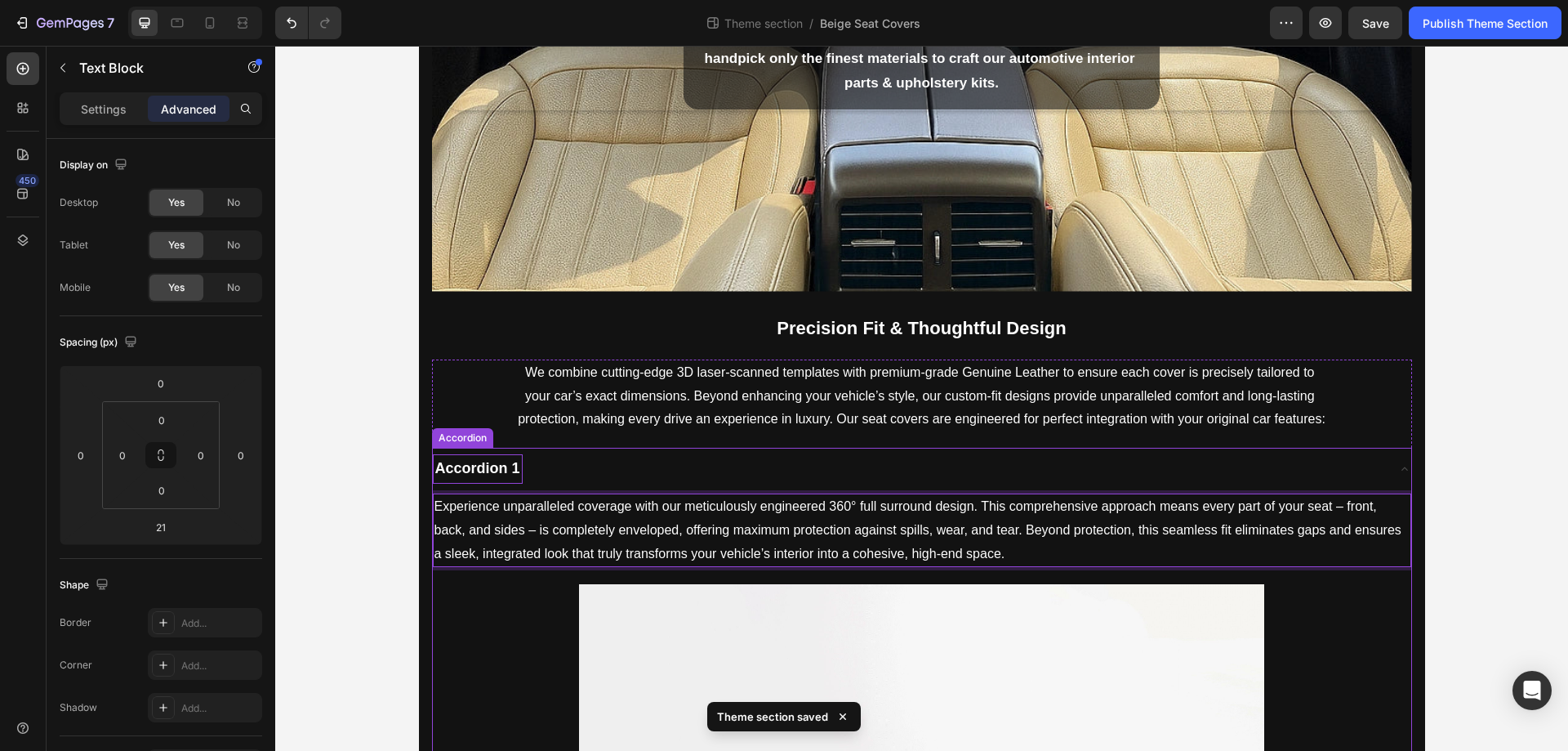
click at [469, 463] on strong "Accordion 1" at bounding box center [477, 468] width 85 height 16
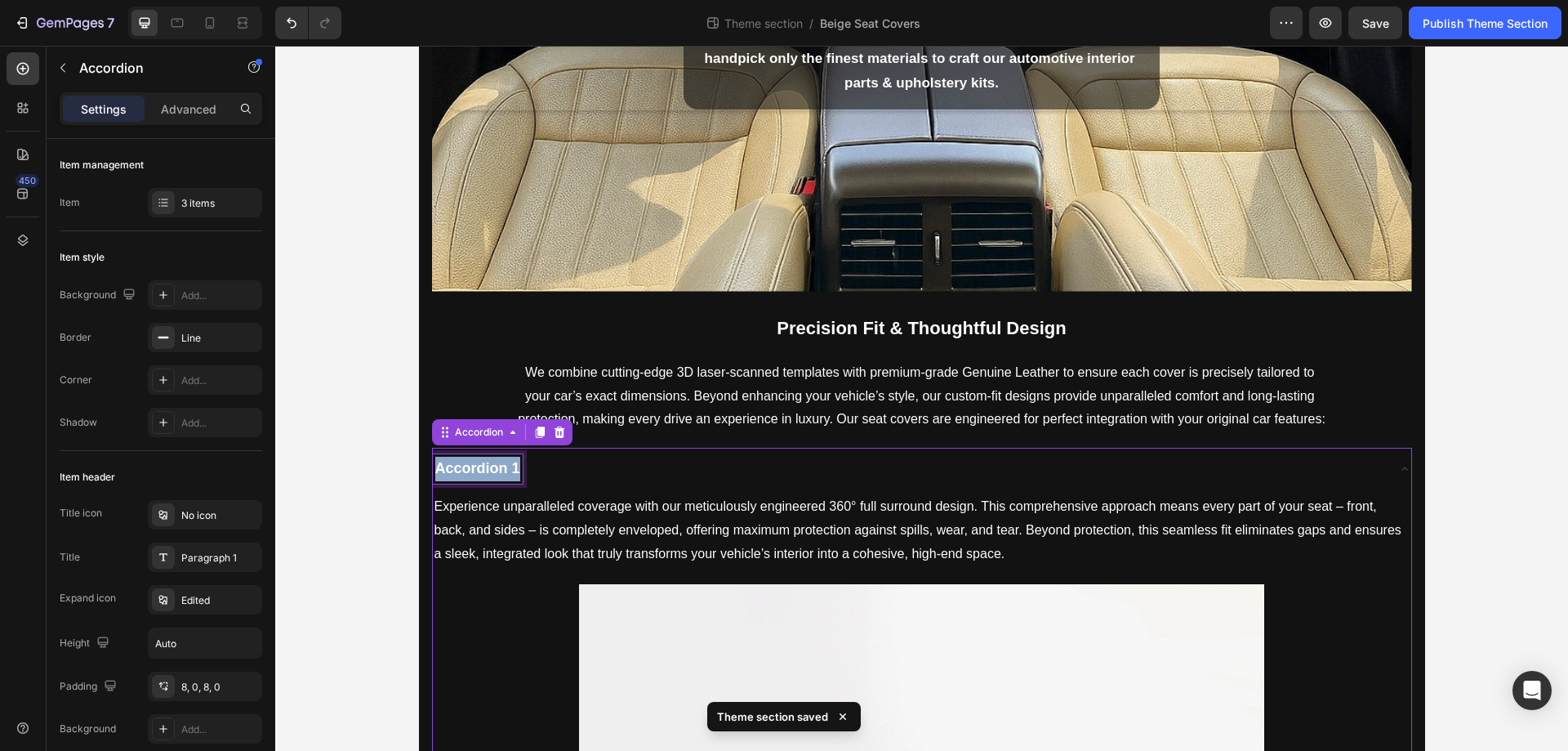
click at [469, 463] on strong "Accordion 1" at bounding box center [477, 468] width 85 height 16
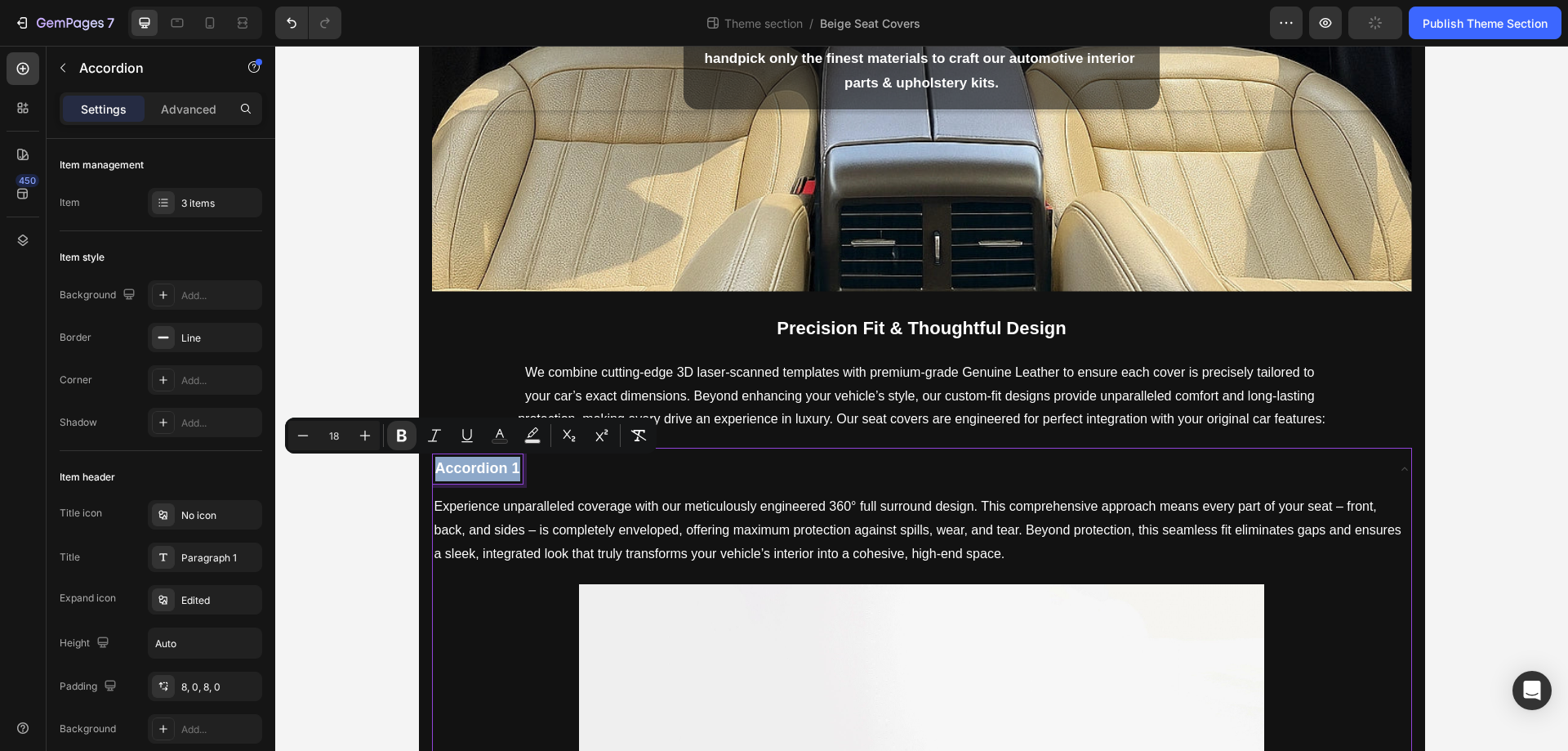
click at [596, 480] on div "Accordion 1" at bounding box center [909, 469] width 953 height 29
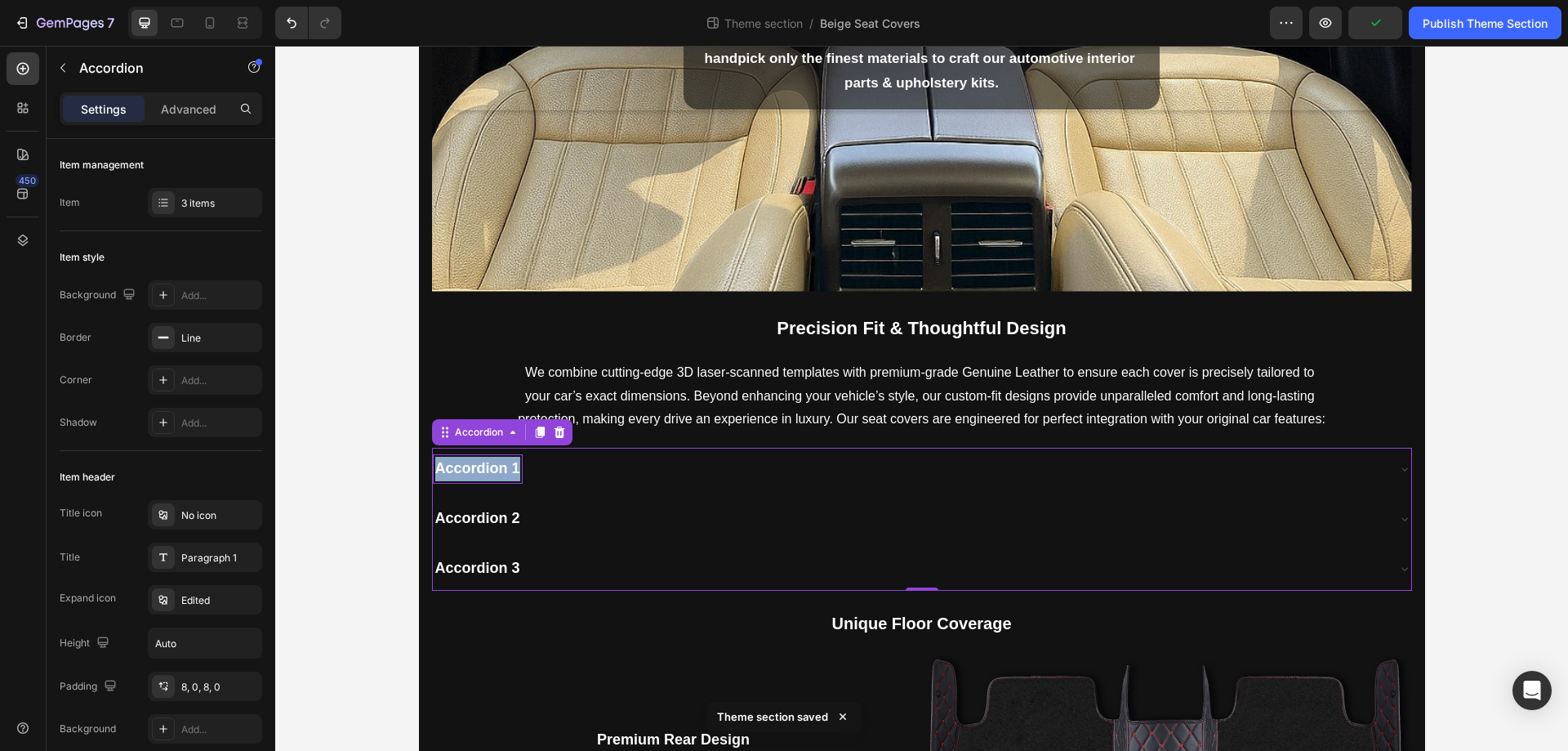
click at [544, 521] on div "Accordion 2" at bounding box center [909, 518] width 953 height 29
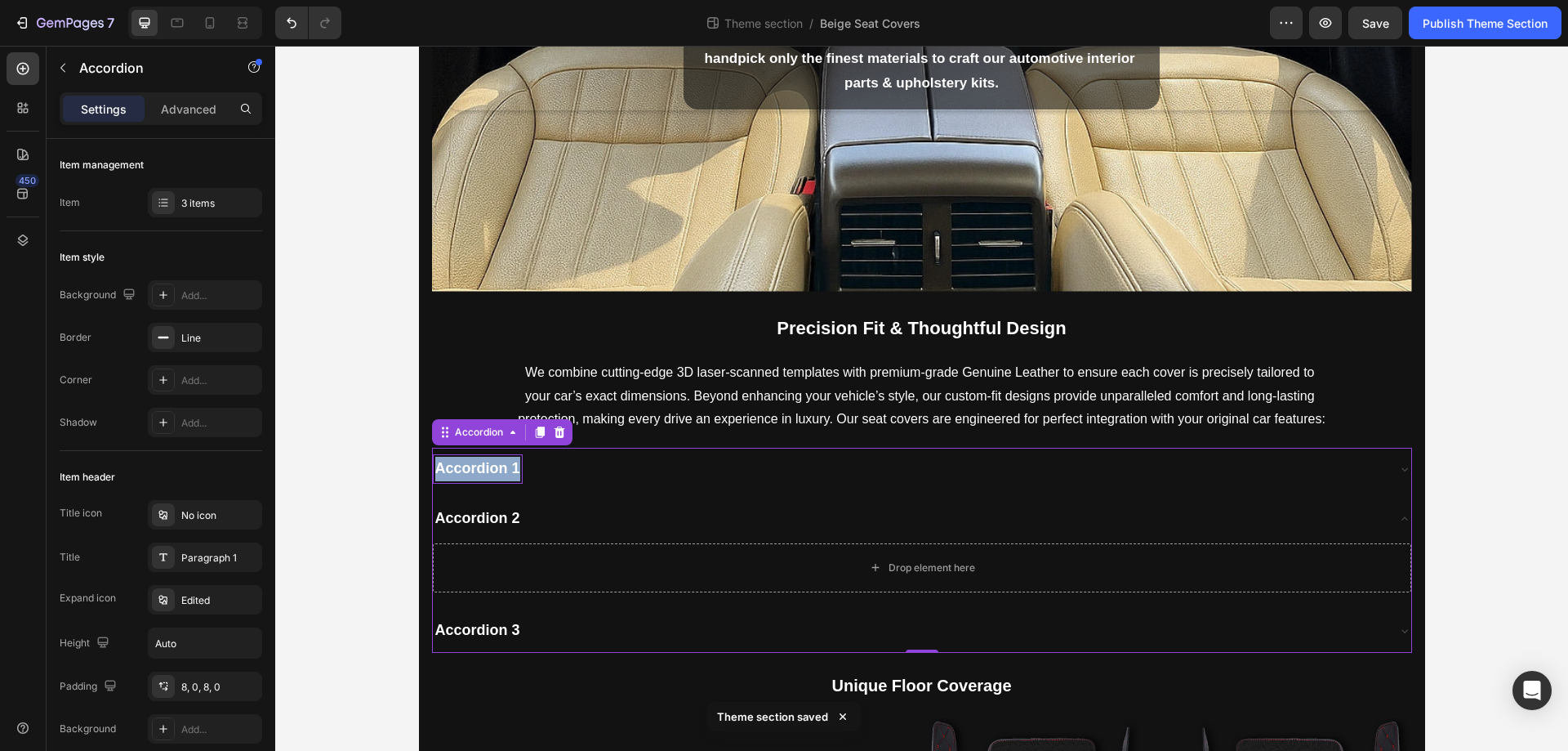
click at [678, 483] on div "Accordion 1" at bounding box center [909, 469] width 953 height 29
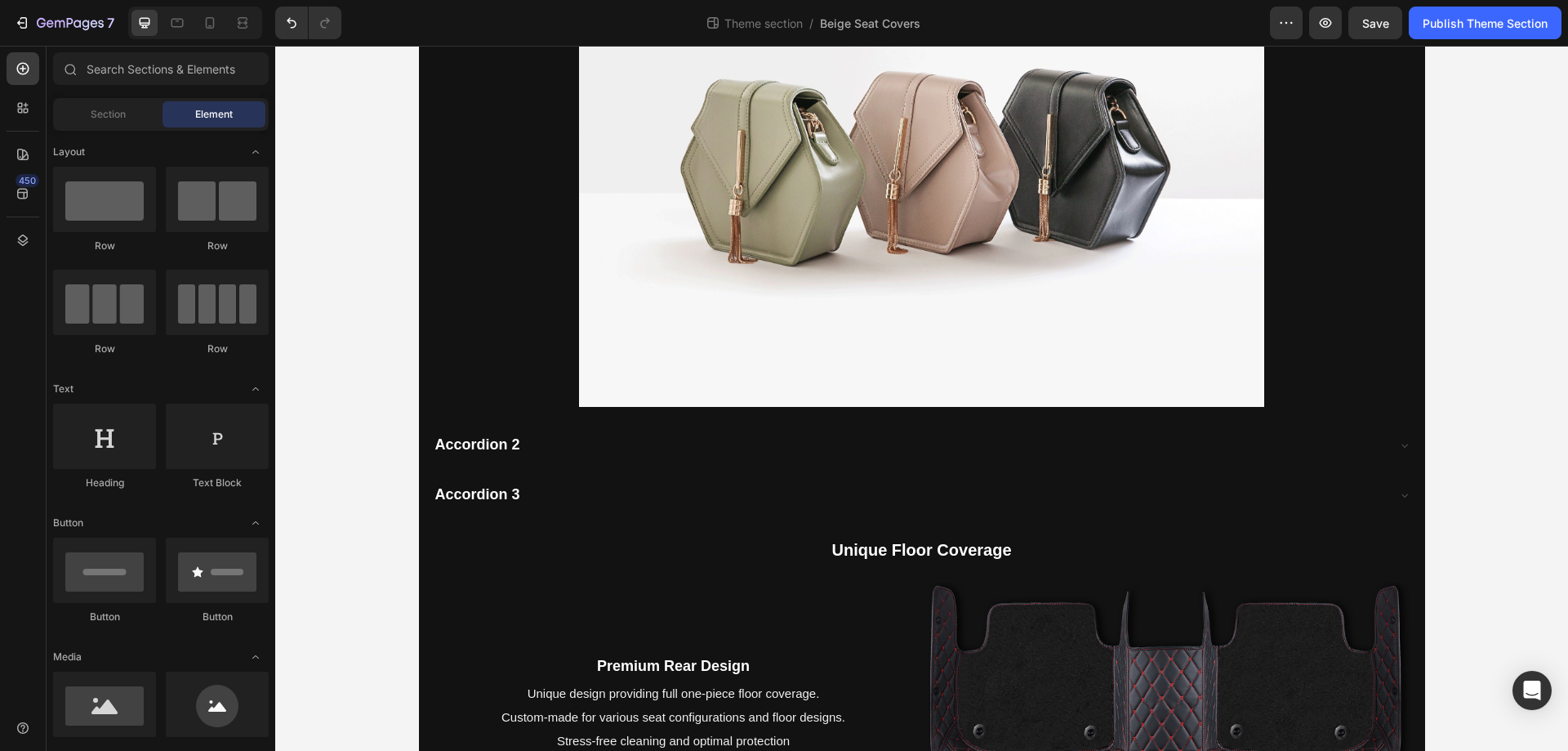
scroll to position [1174, 0]
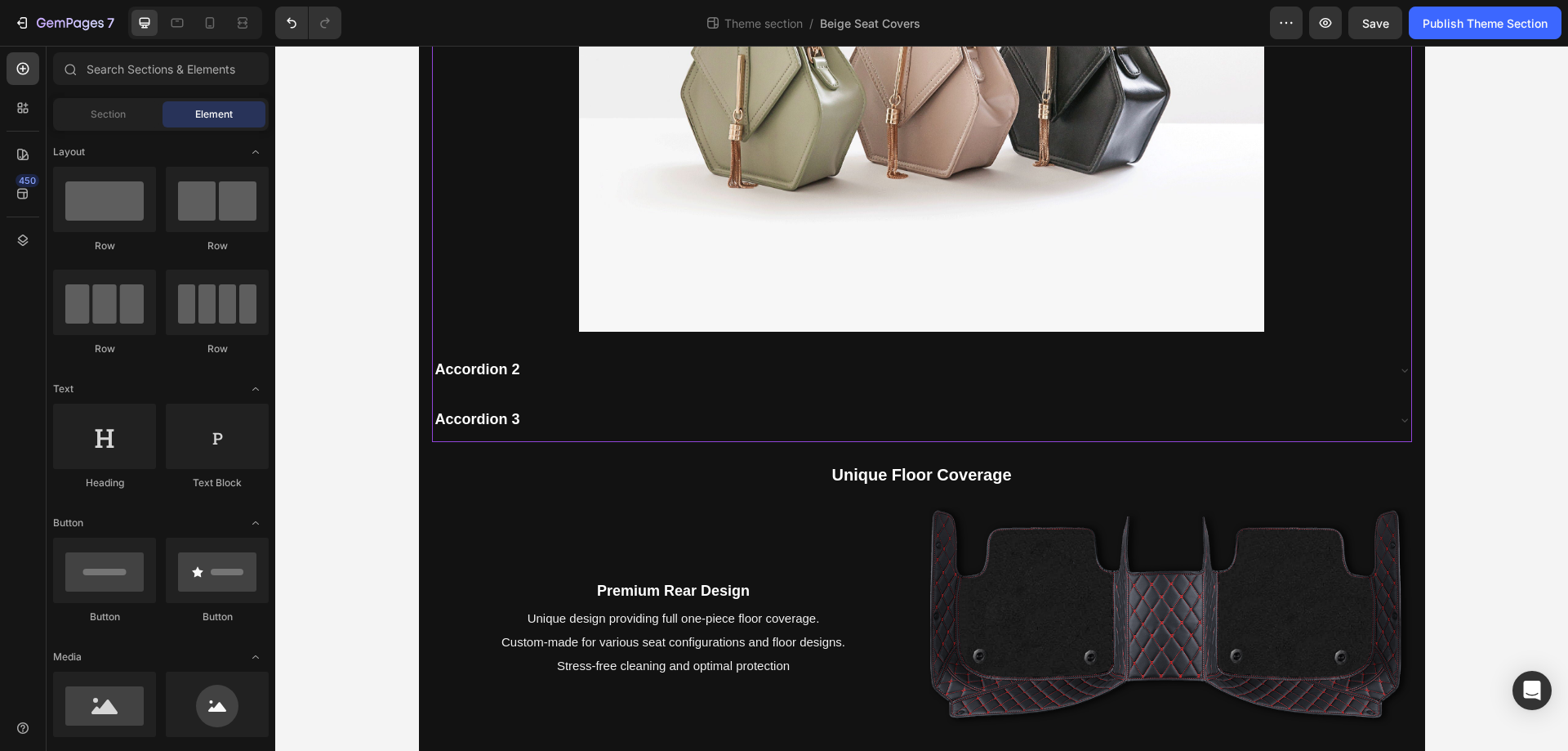
click at [617, 378] on div "Accordion 2" at bounding box center [909, 370] width 953 height 29
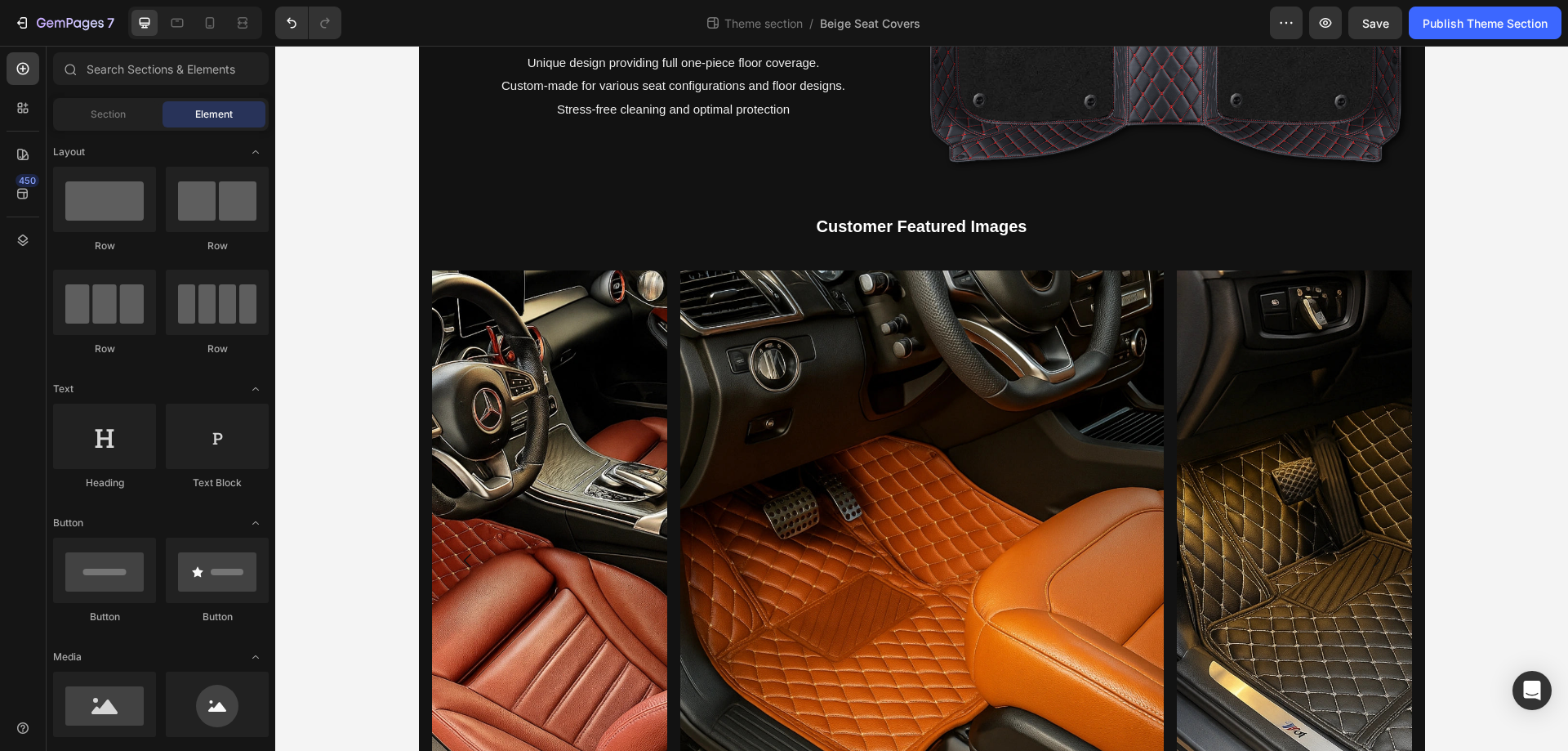
scroll to position [551, 0]
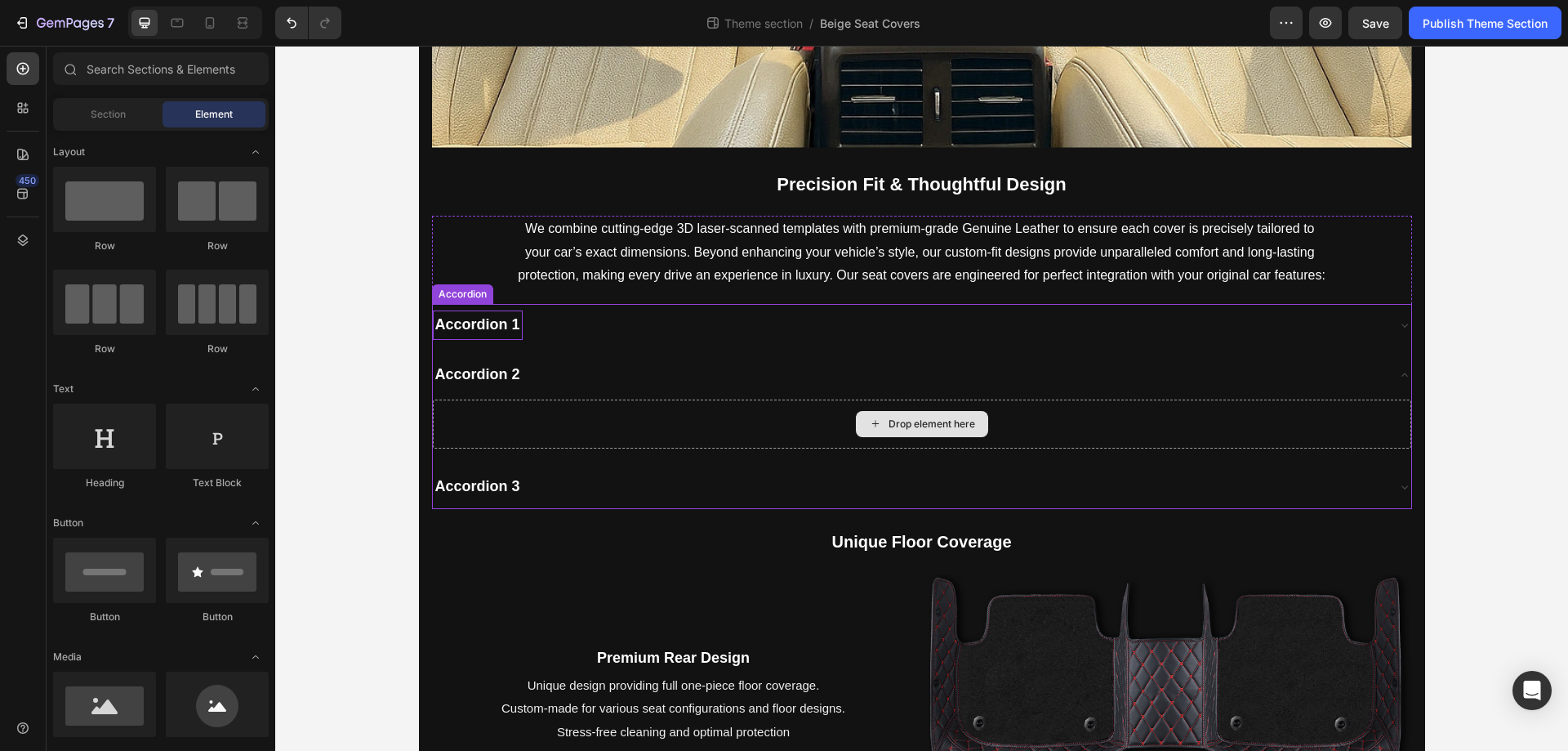
click at [940, 419] on div "Drop element here" at bounding box center [932, 423] width 87 height 13
click at [122, 108] on span "Section" at bounding box center [108, 114] width 35 height 15
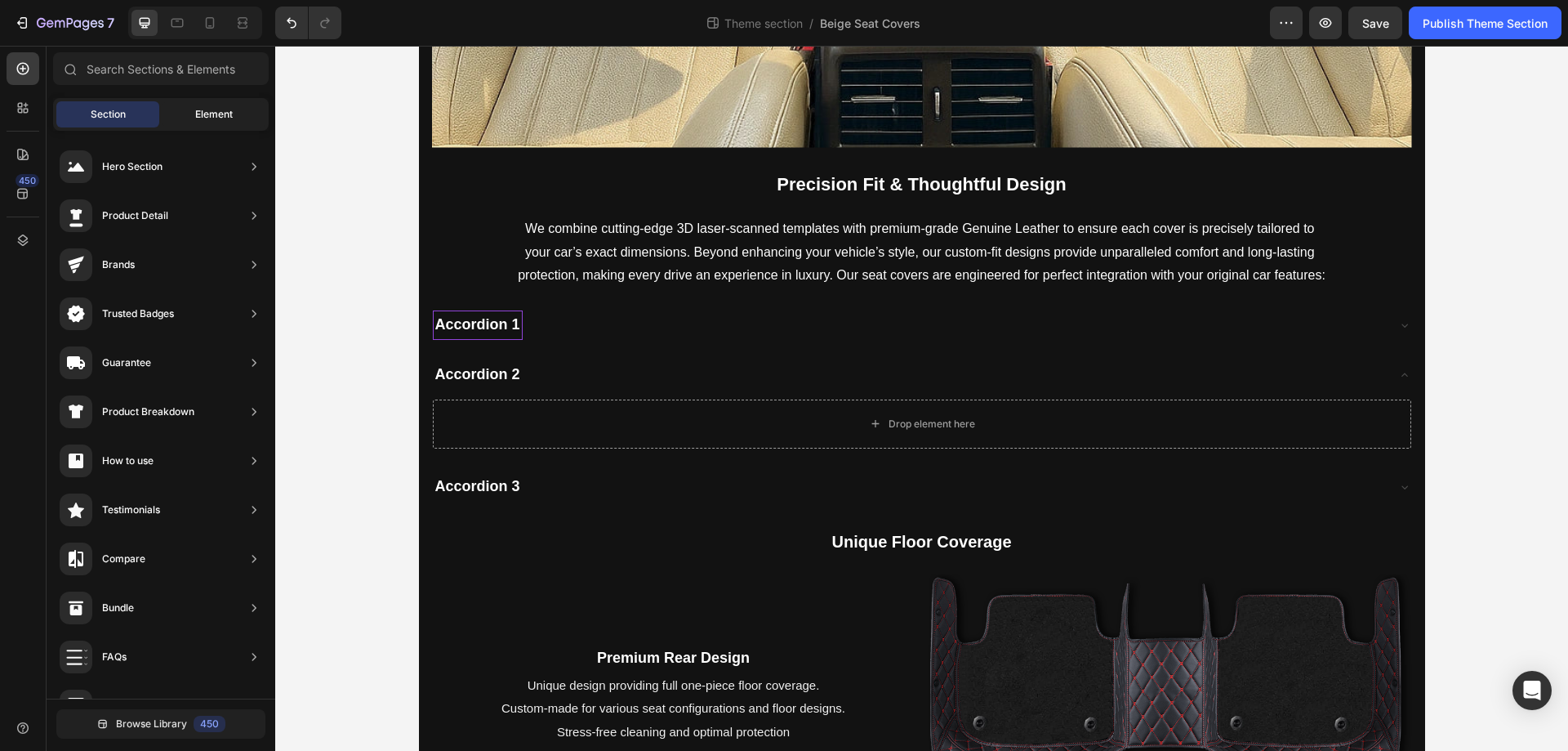
click at [187, 109] on div "Element" at bounding box center [214, 114] width 103 height 26
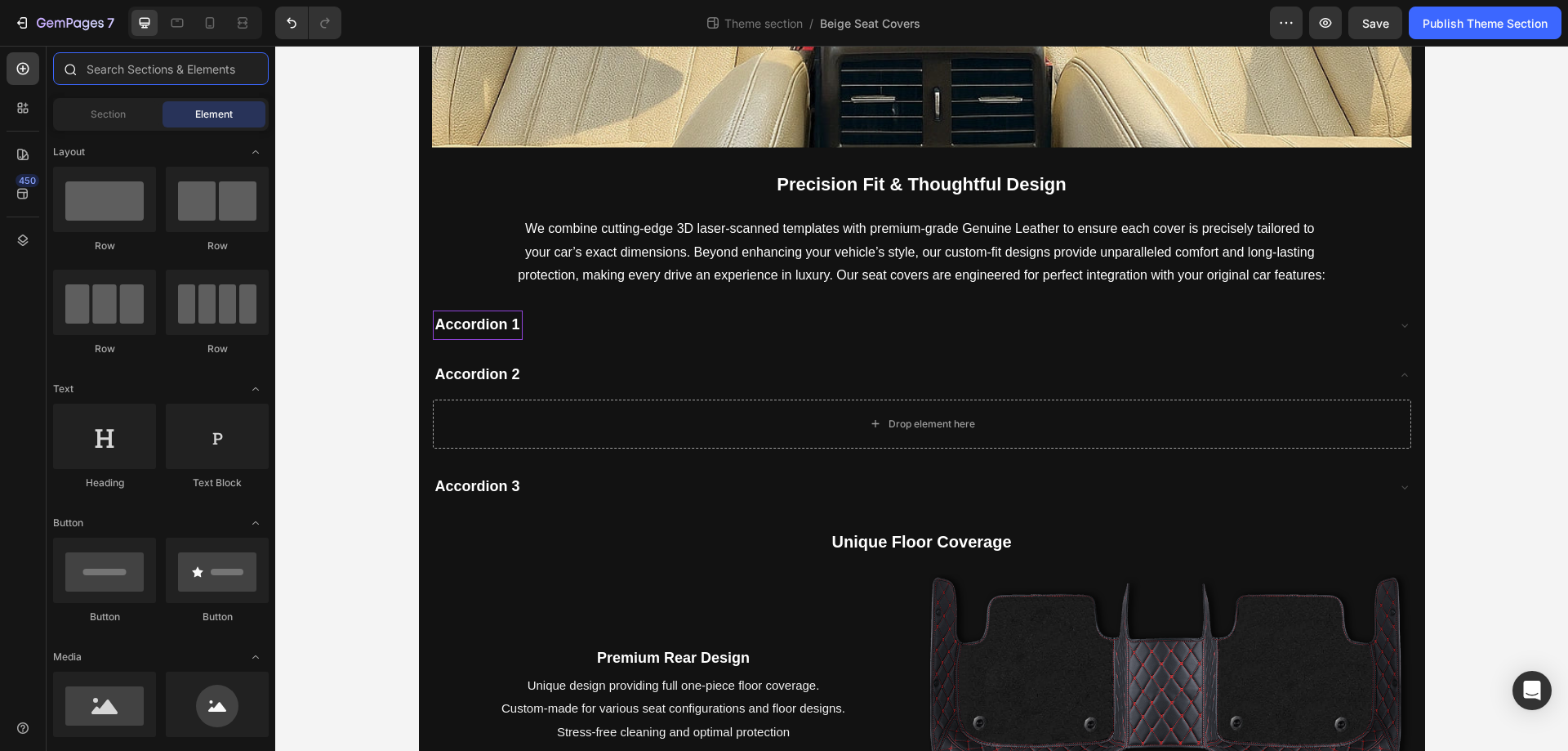
click at [177, 80] on input "text" at bounding box center [160, 69] width 215 height 33
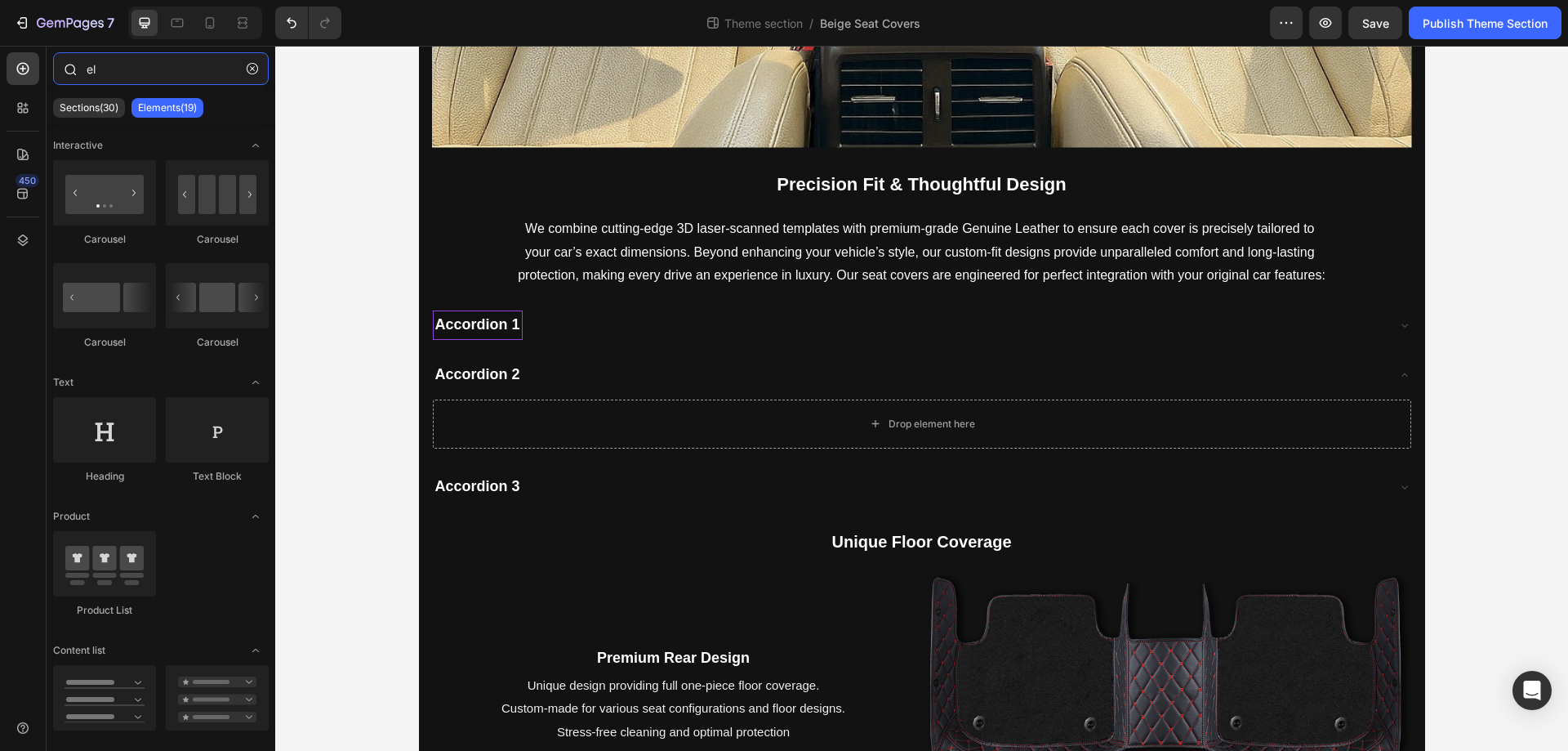
type input "ele"
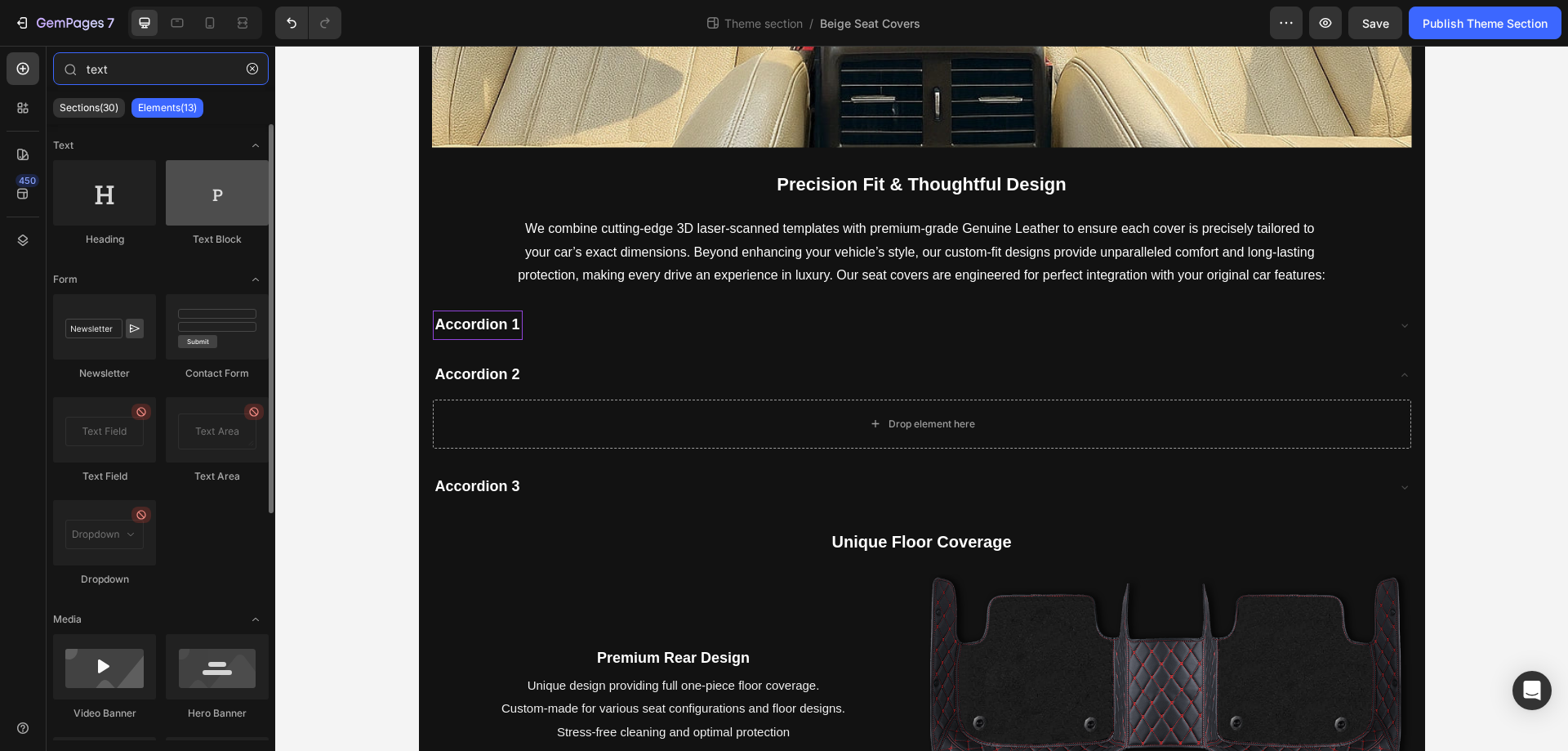
type input "text"
click at [213, 184] on div at bounding box center [217, 193] width 103 height 65
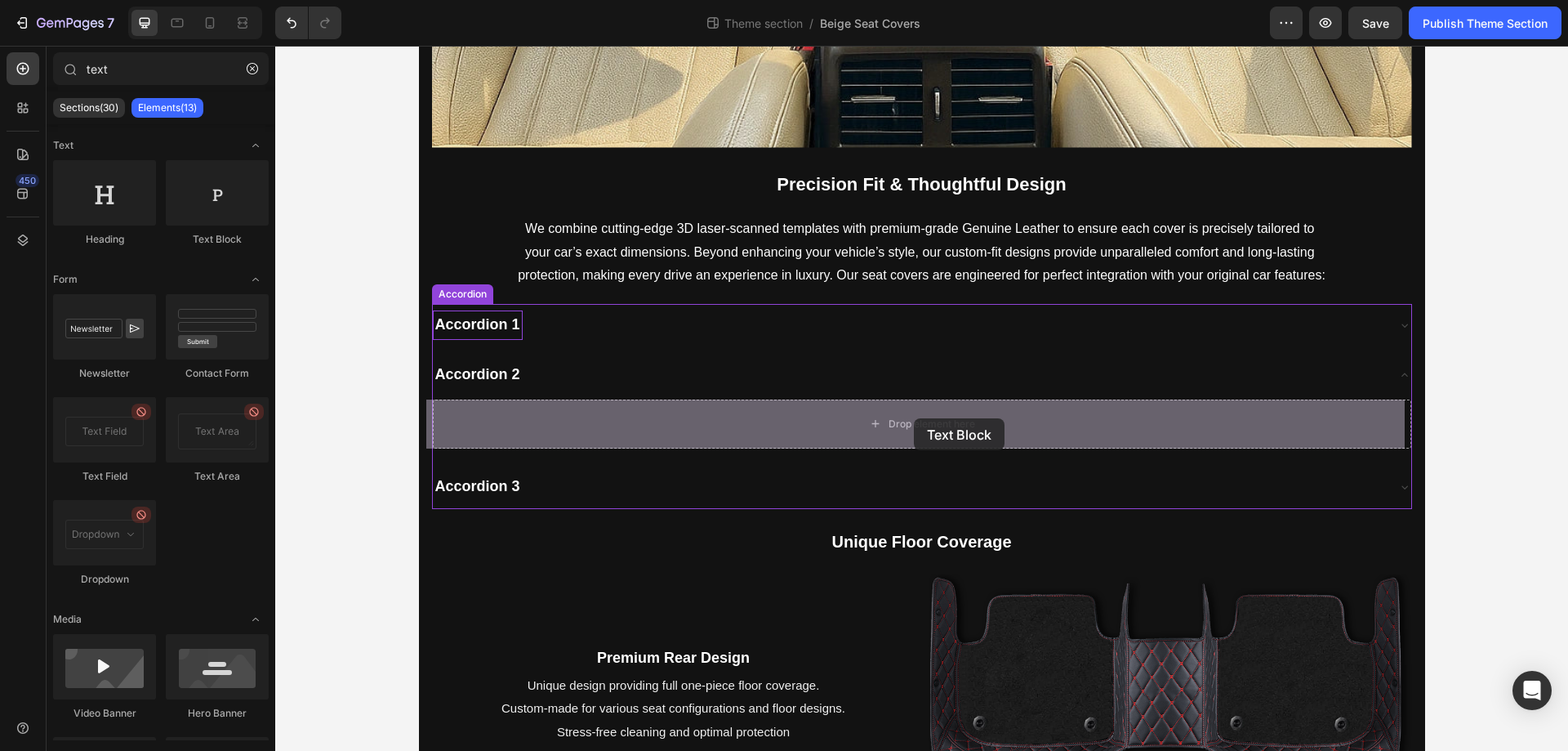
drag, startPoint x: 488, startPoint y: 229, endPoint x: 914, endPoint y: 418, distance: 466.0
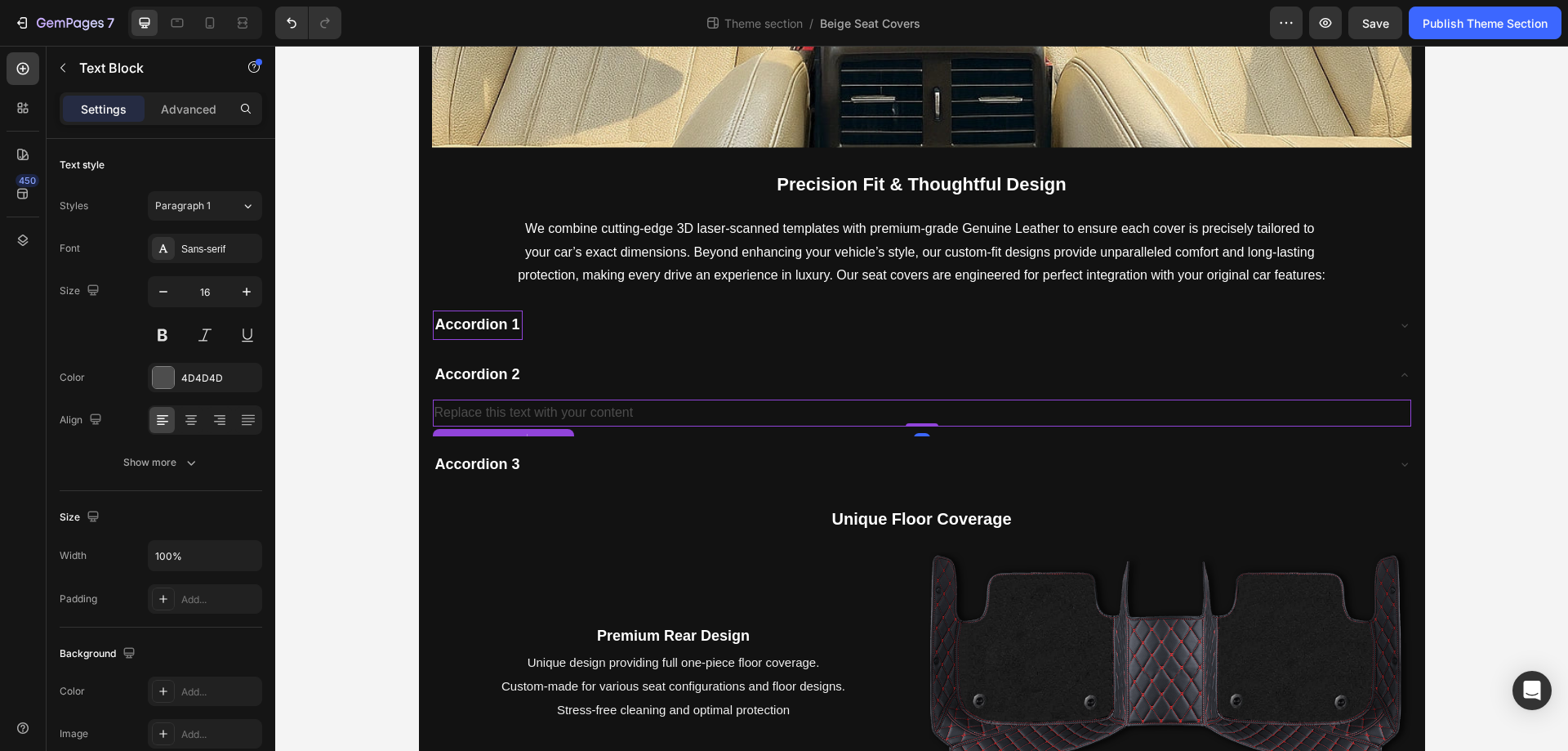
click at [560, 418] on div "Replace this text with your content" at bounding box center [922, 412] width 978 height 27
click at [560, 418] on p "Replace this text with your content" at bounding box center [922, 413] width 975 height 24
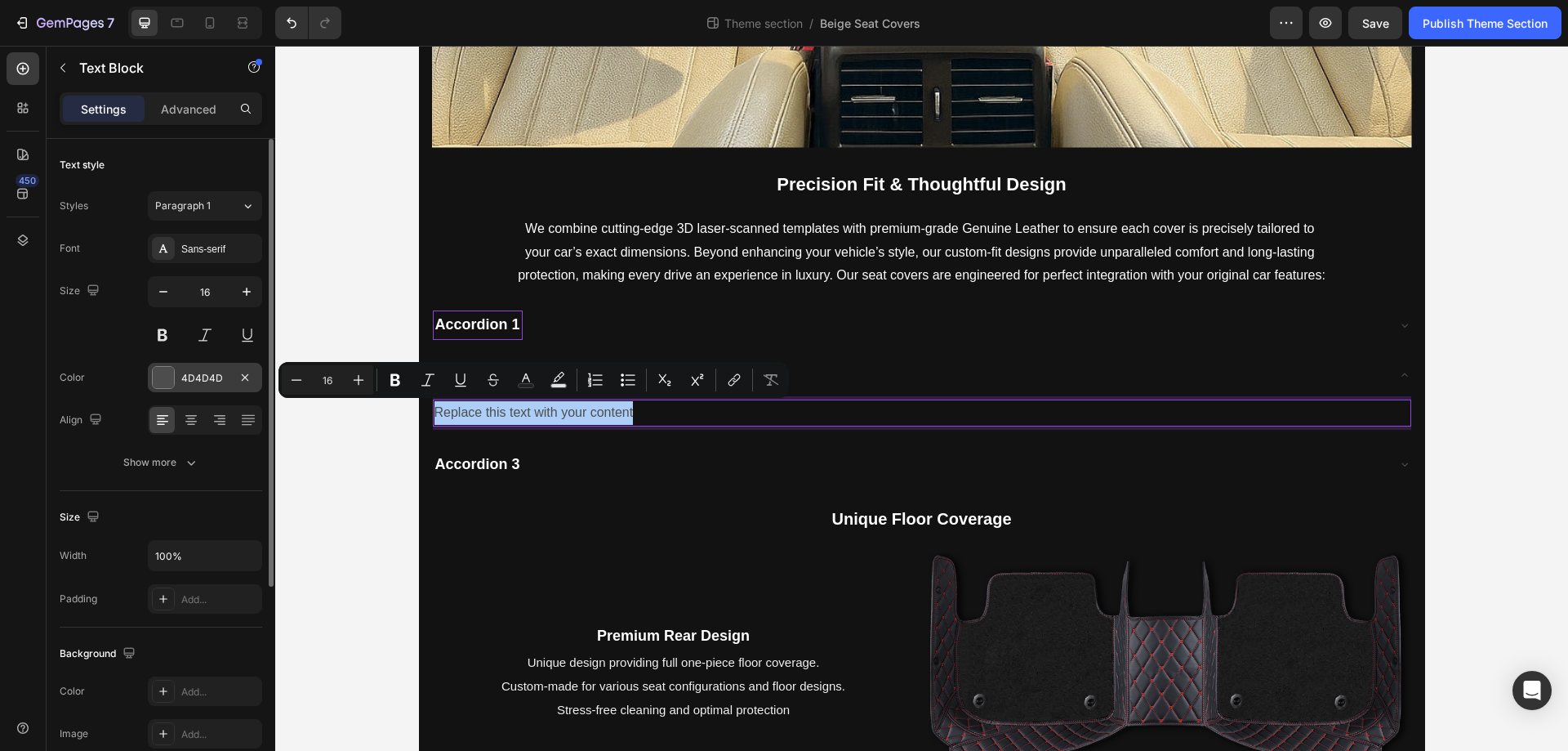
click at [160, 374] on div at bounding box center [163, 377] width 21 height 21
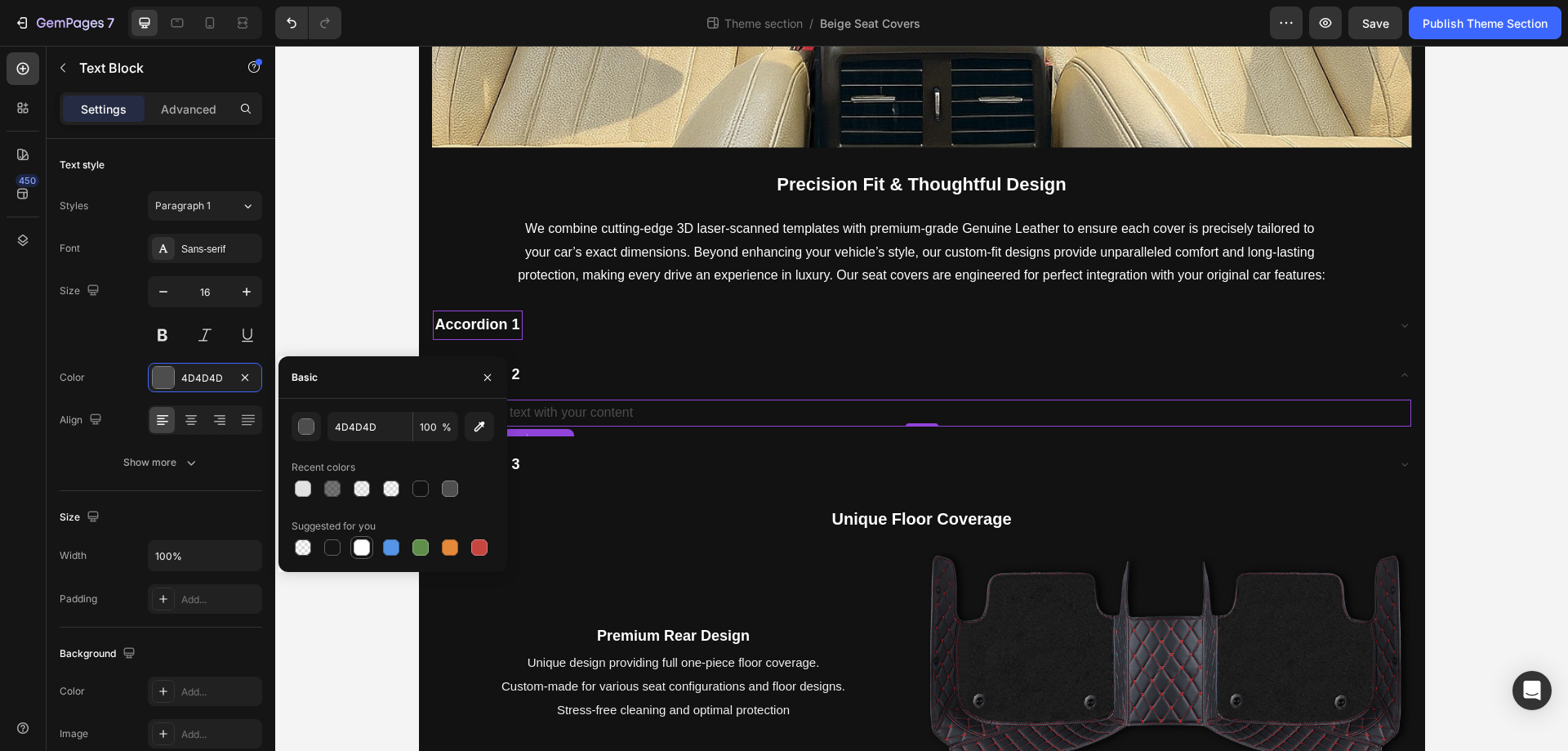
click at [364, 544] on div at bounding box center [361, 547] width 16 height 16
type input "FFFFFF"
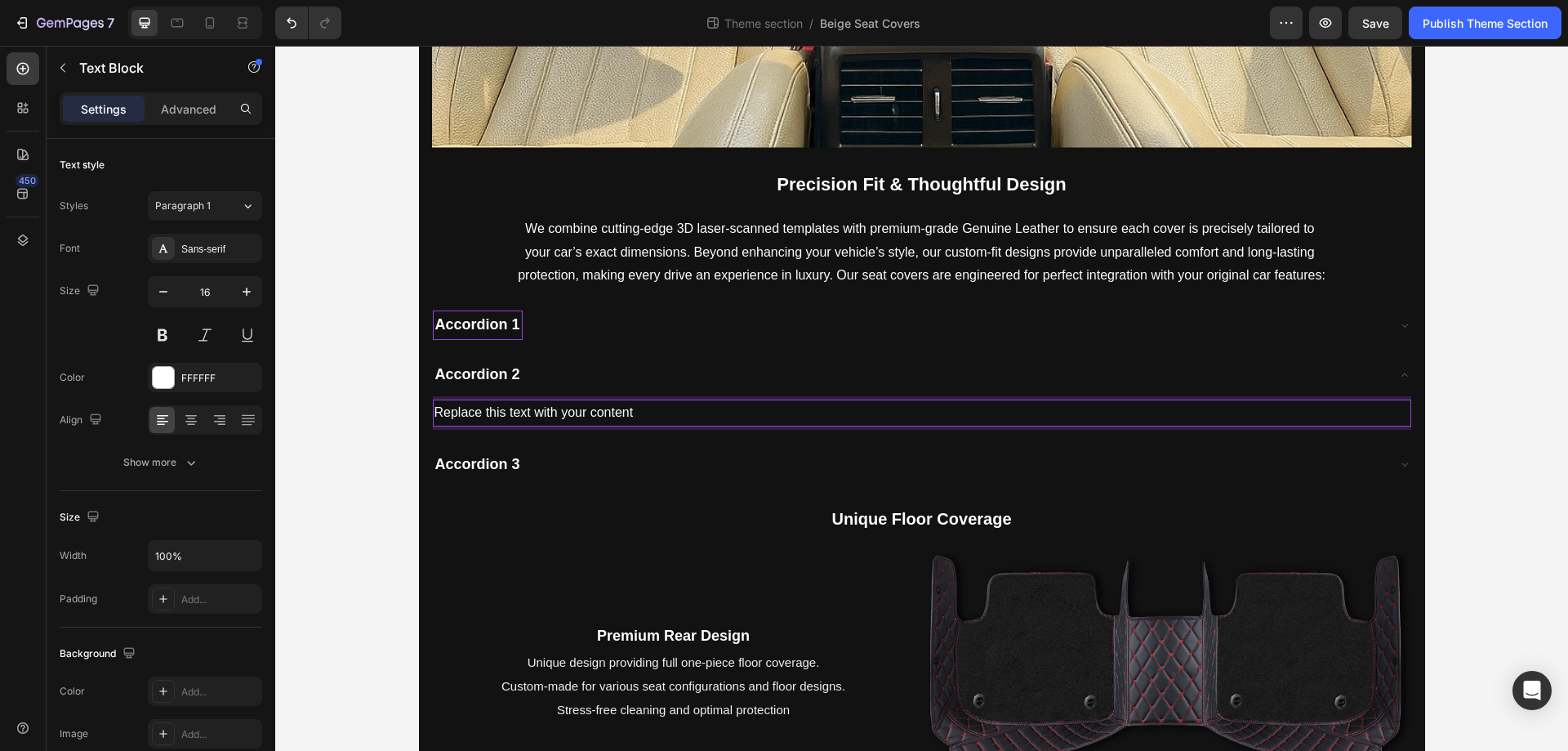
click at [911, 412] on p "Replace this text with your content" at bounding box center [922, 413] width 975 height 24
click at [71, 66] on button "button" at bounding box center [63, 68] width 26 height 26
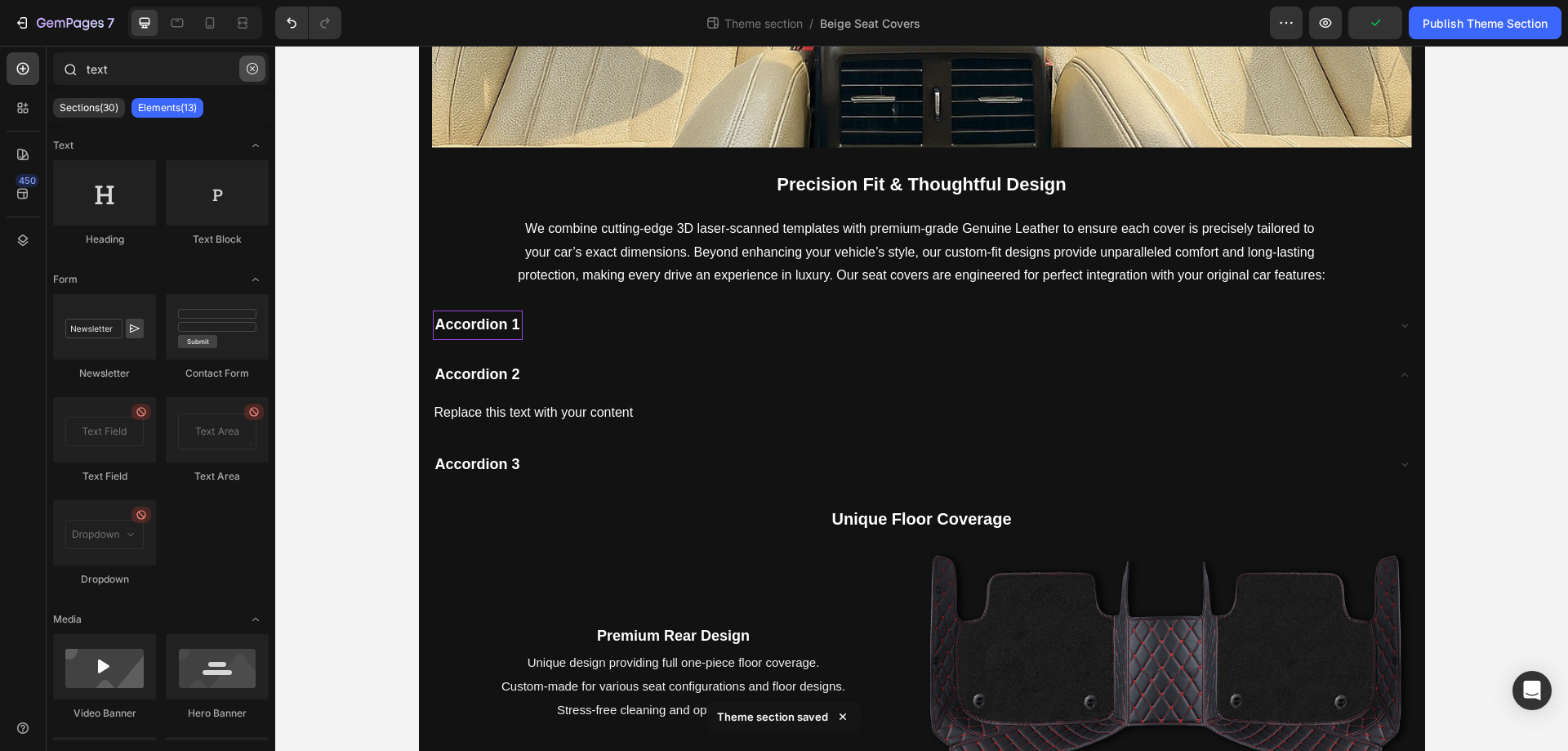
click at [263, 64] on button "button" at bounding box center [252, 69] width 26 height 26
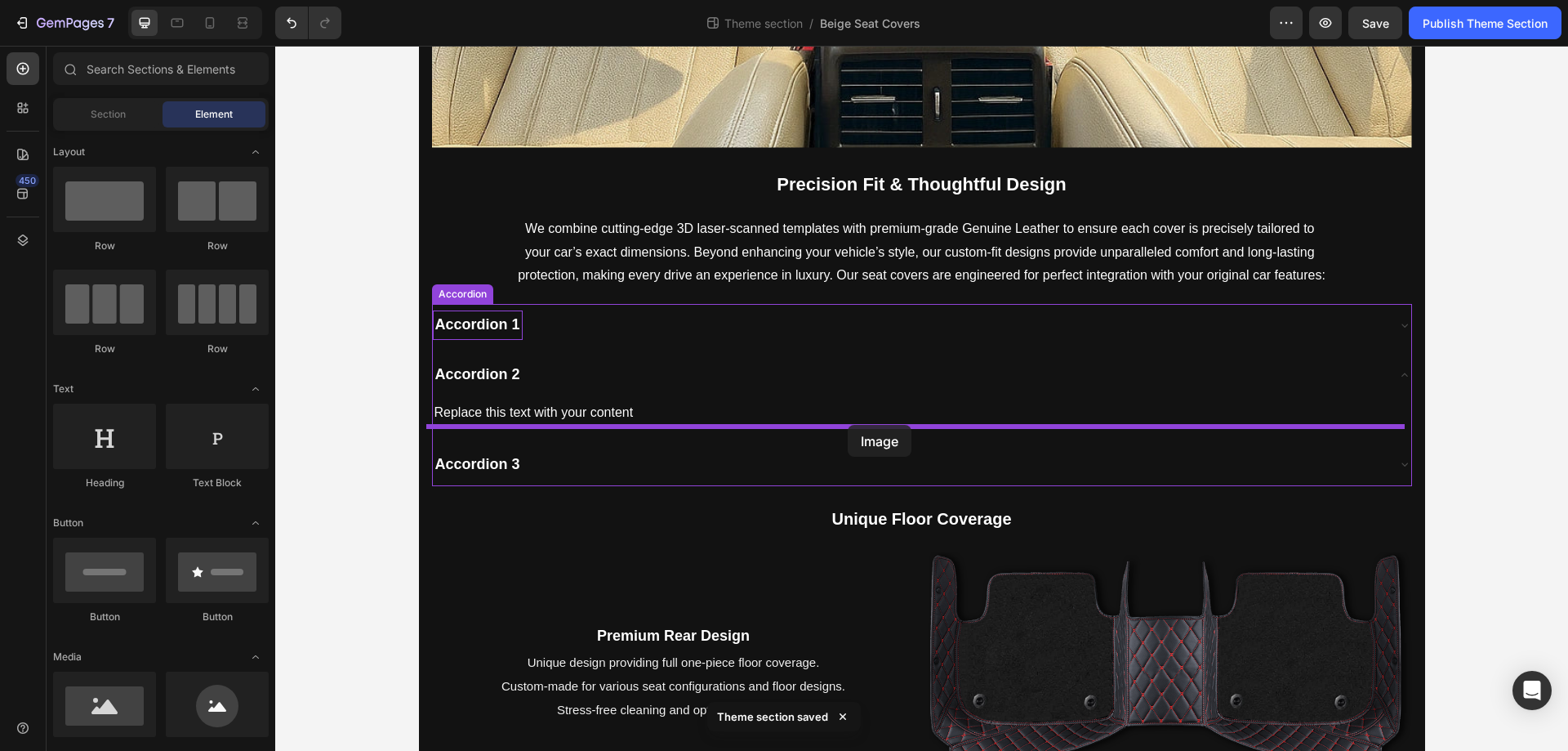
drag, startPoint x: 372, startPoint y: 766, endPoint x: 848, endPoint y: 425, distance: 585.5
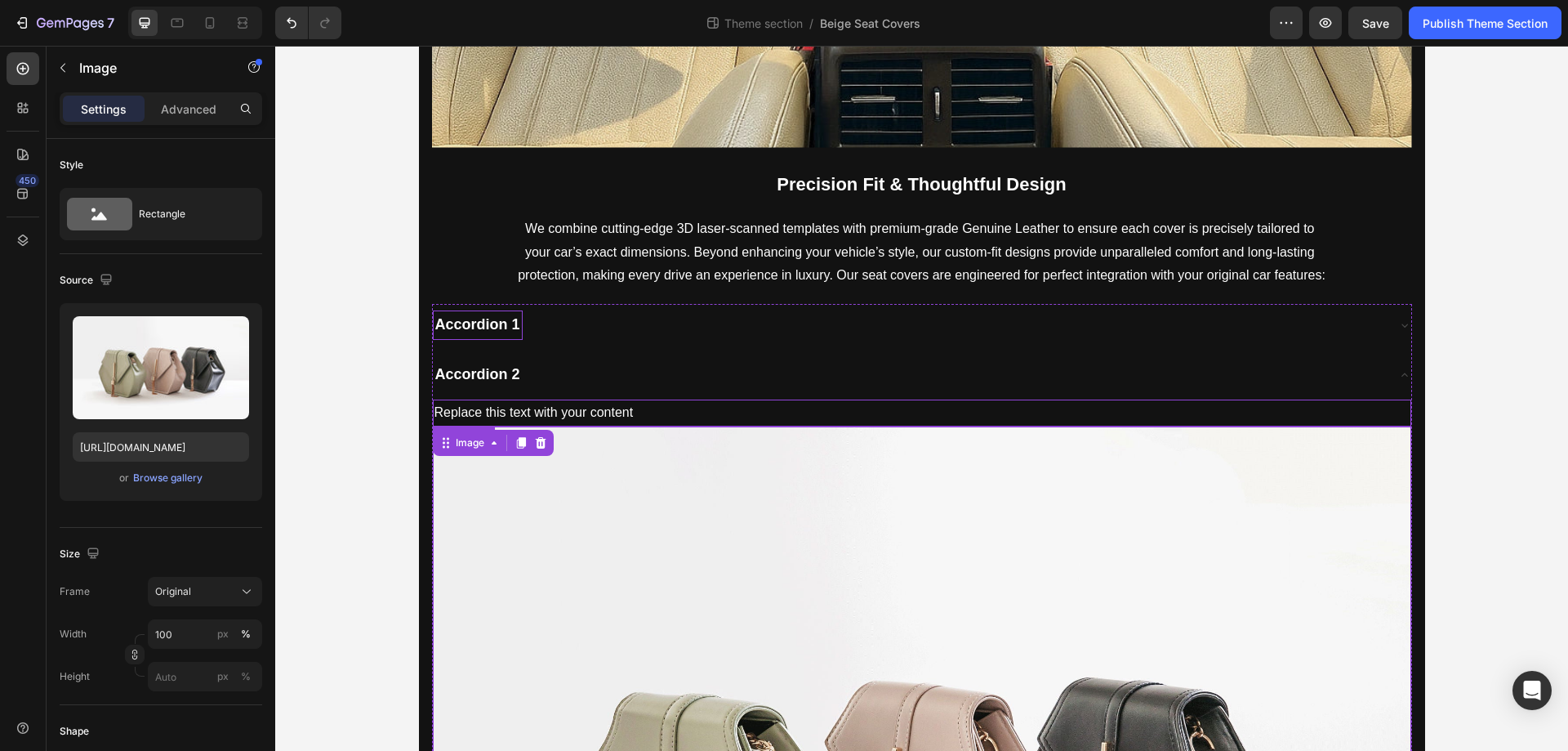
click at [684, 407] on p "Replace this text with your content" at bounding box center [922, 413] width 975 height 24
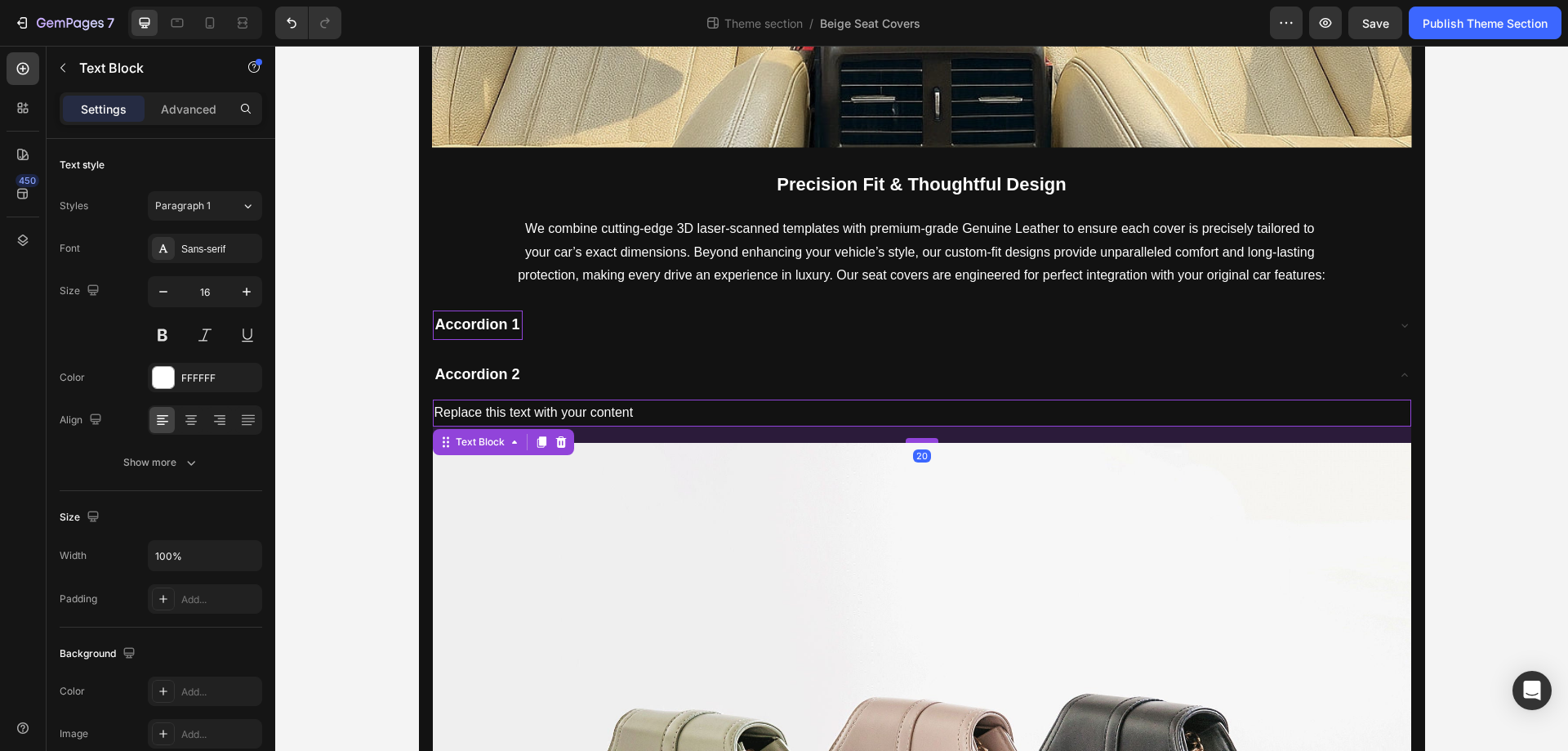
drag, startPoint x: 923, startPoint y: 425, endPoint x: 911, endPoint y: 441, distance: 20.0
click at [911, 441] on div at bounding box center [923, 440] width 33 height 5
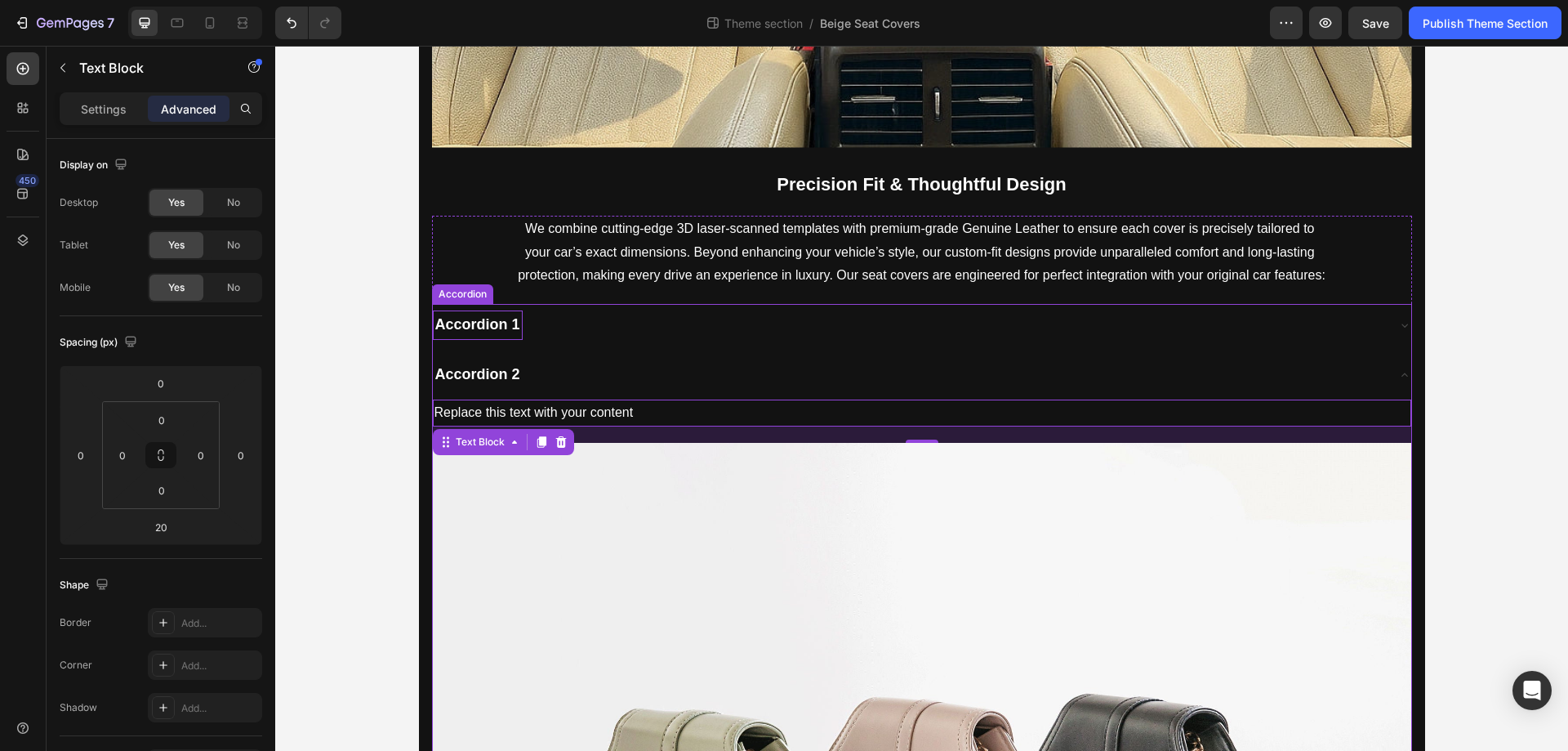
click at [605, 369] on div "Accordion 2" at bounding box center [909, 375] width 953 height 29
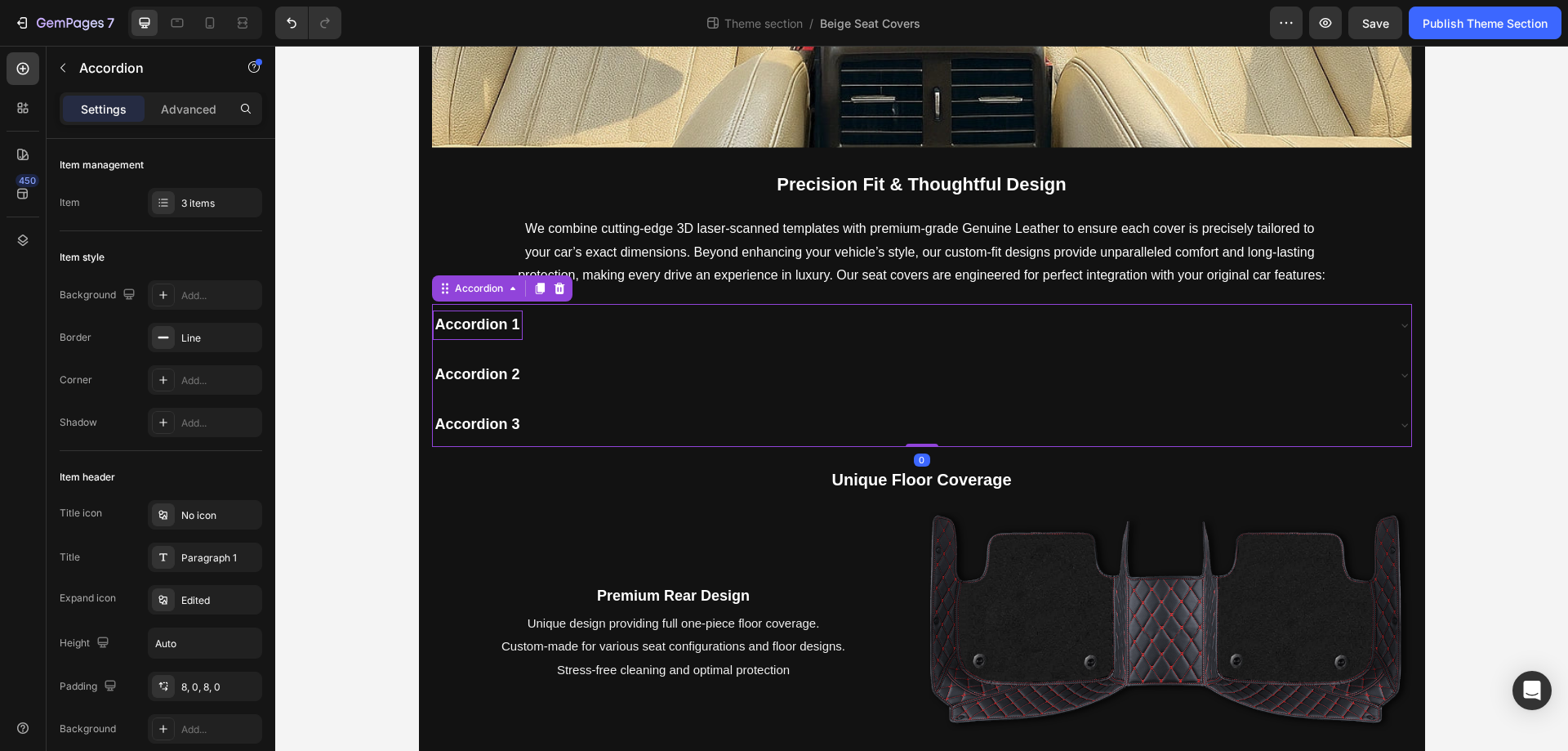
click at [572, 410] on div "Accordion 3" at bounding box center [909, 425] width 953 height 29
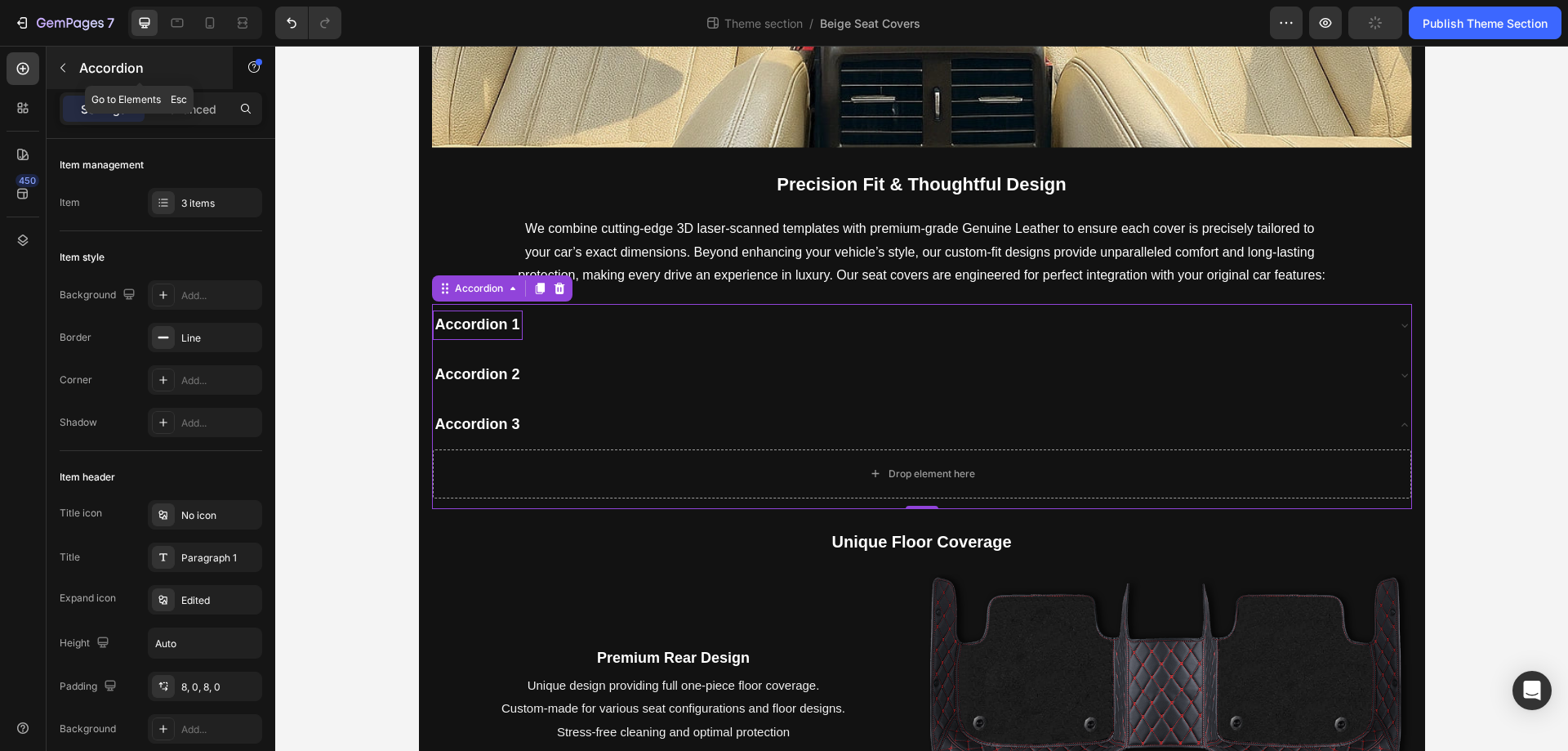
click at [67, 63] on icon "button" at bounding box center [63, 67] width 13 height 13
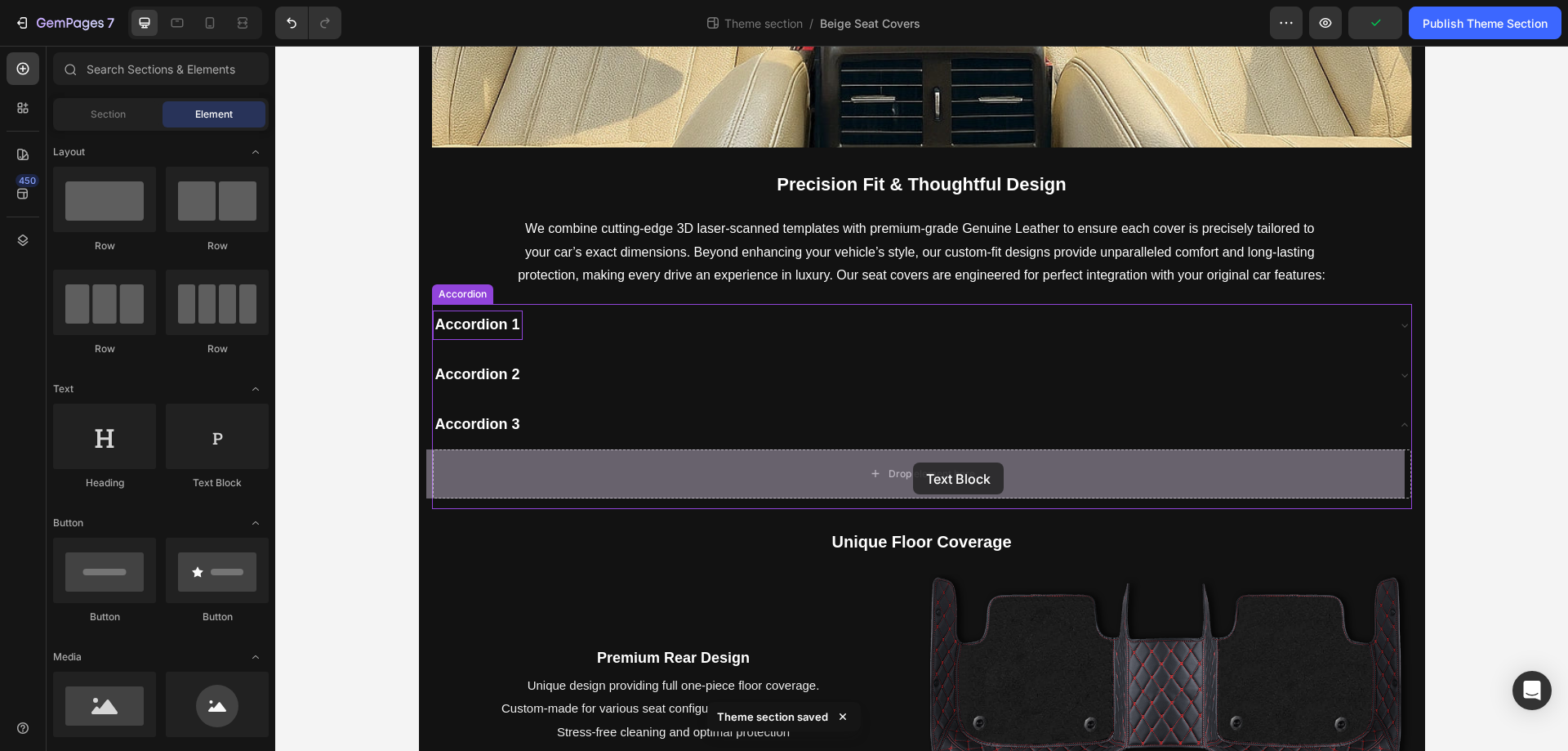
drag, startPoint x: 487, startPoint y: 495, endPoint x: 913, endPoint y: 463, distance: 427.2
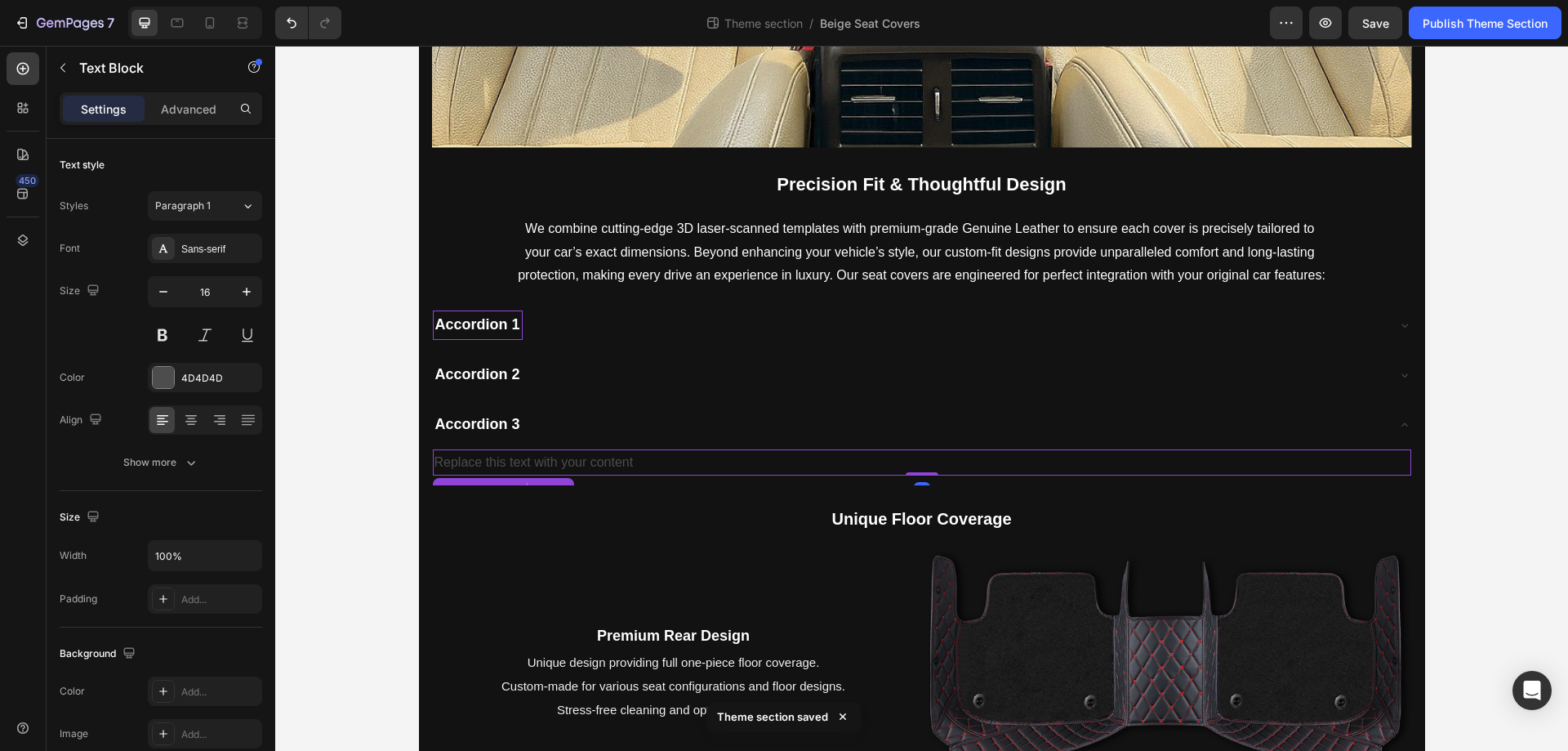
click at [768, 451] on div "Replace this text with your content" at bounding box center [922, 462] width 978 height 27
click at [768, 451] on p "Replace this text with your content" at bounding box center [922, 463] width 975 height 24
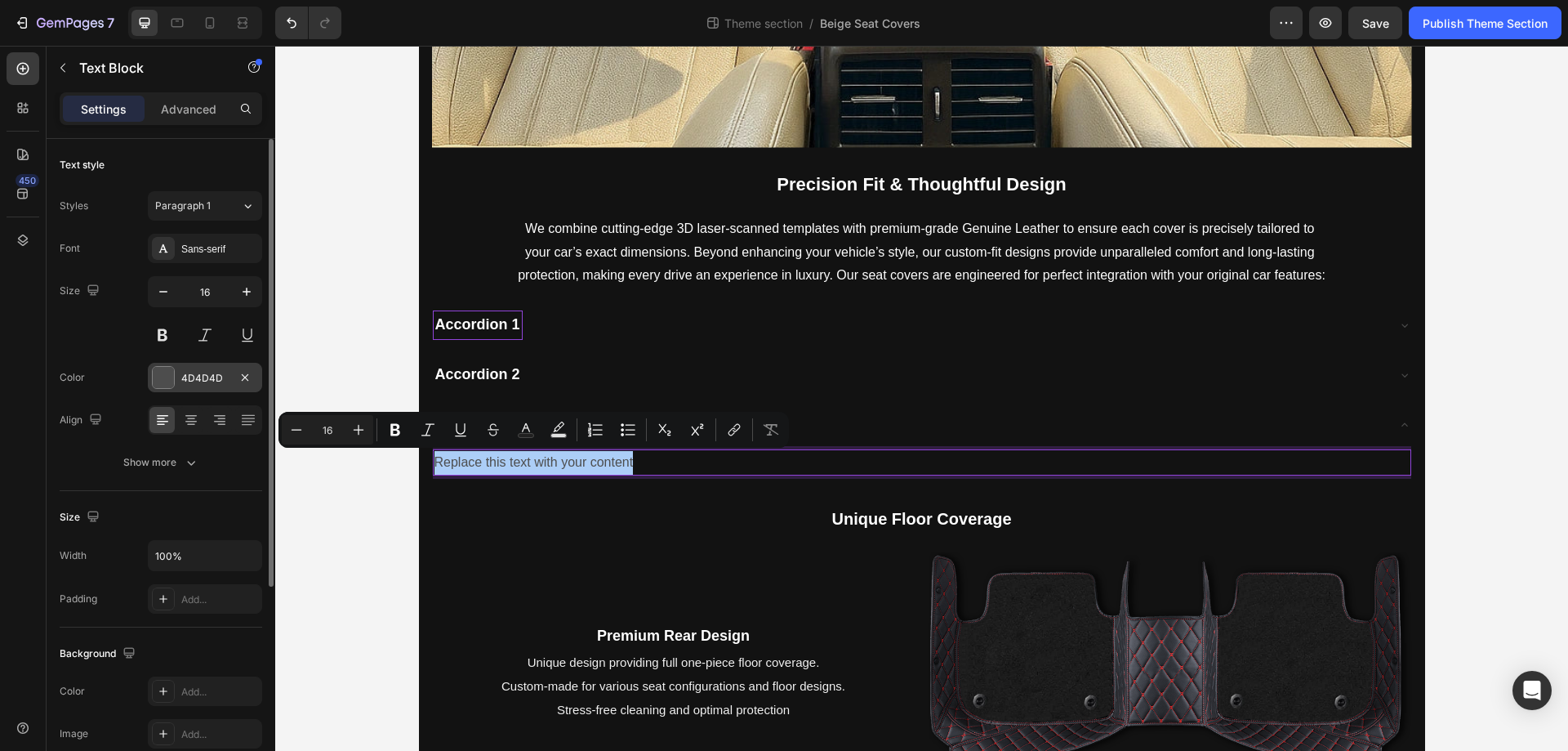
click at [162, 374] on div at bounding box center [163, 377] width 21 height 21
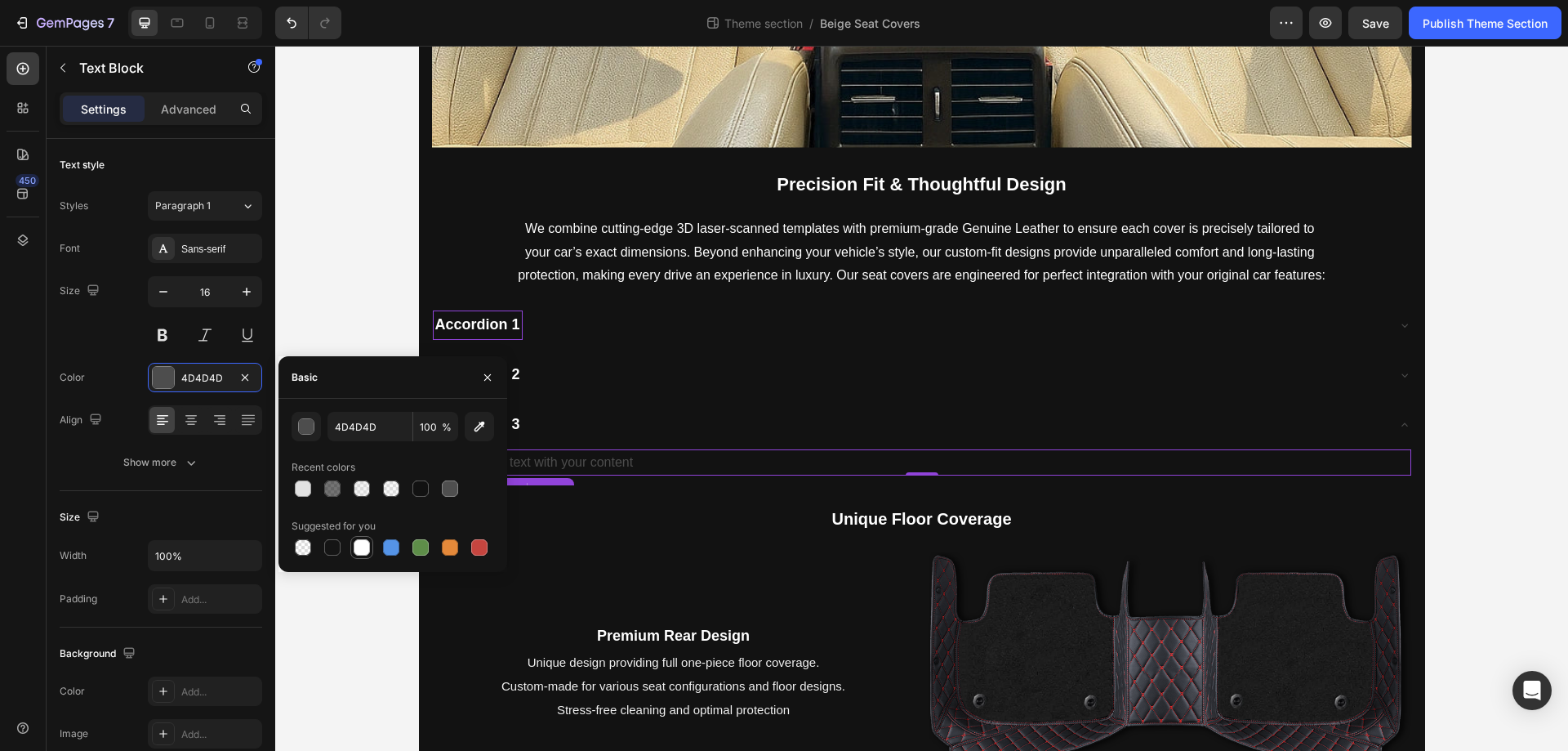
click at [357, 548] on div at bounding box center [361, 547] width 16 height 16
type input "FFFFFF"
click at [494, 380] on button "button" at bounding box center [487, 377] width 26 height 26
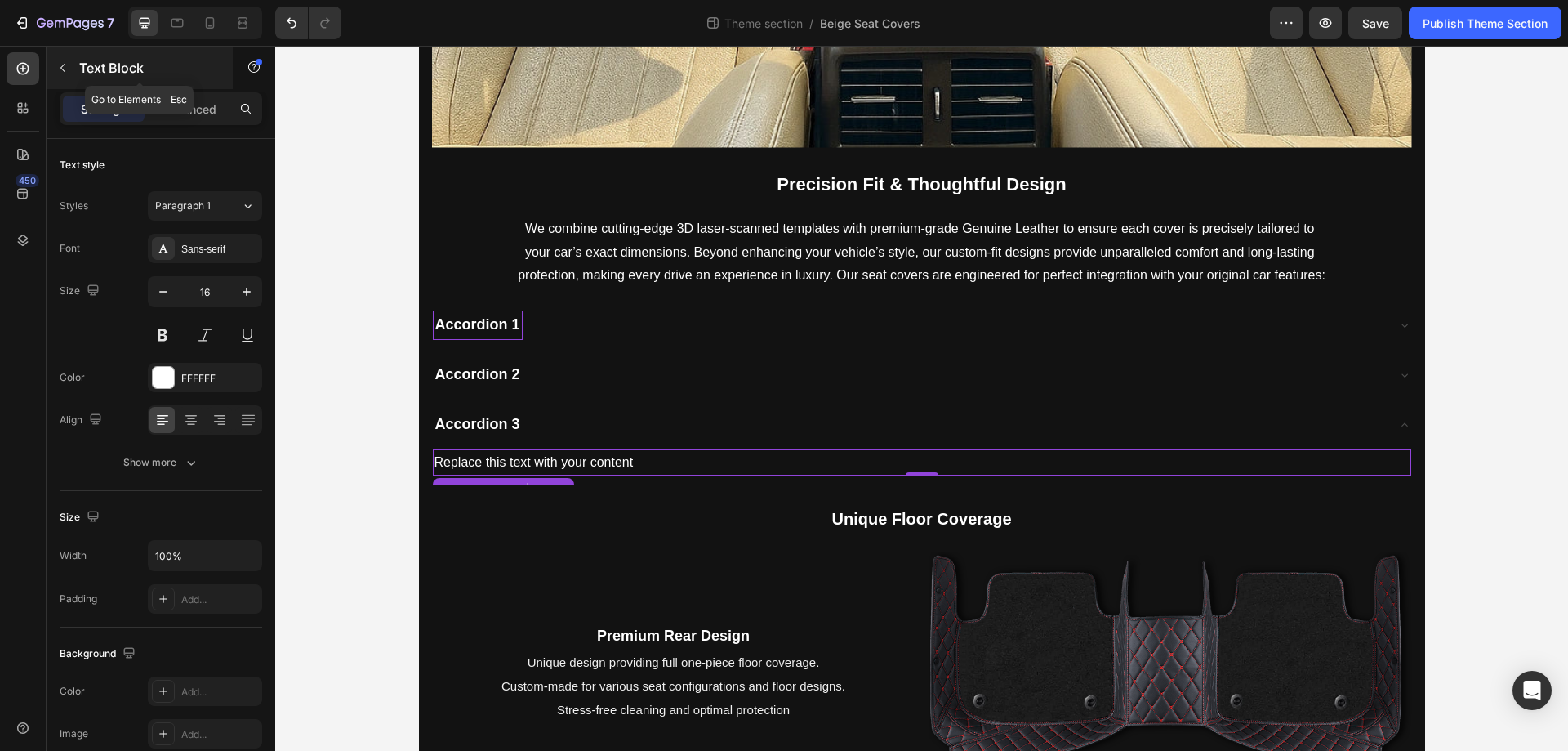
click at [64, 63] on icon "button" at bounding box center [63, 67] width 13 height 13
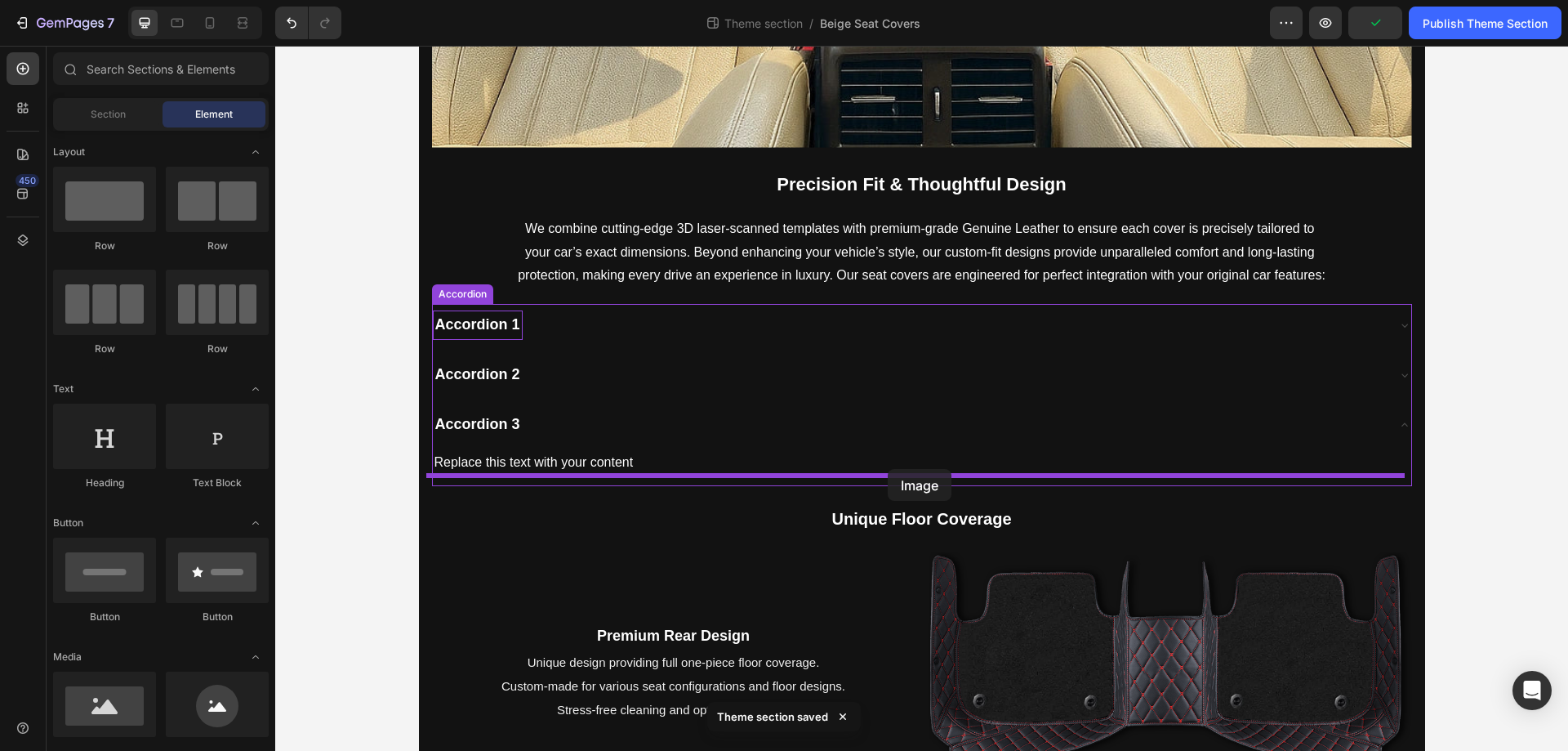
drag, startPoint x: 380, startPoint y: 737, endPoint x: 888, endPoint y: 469, distance: 574.4
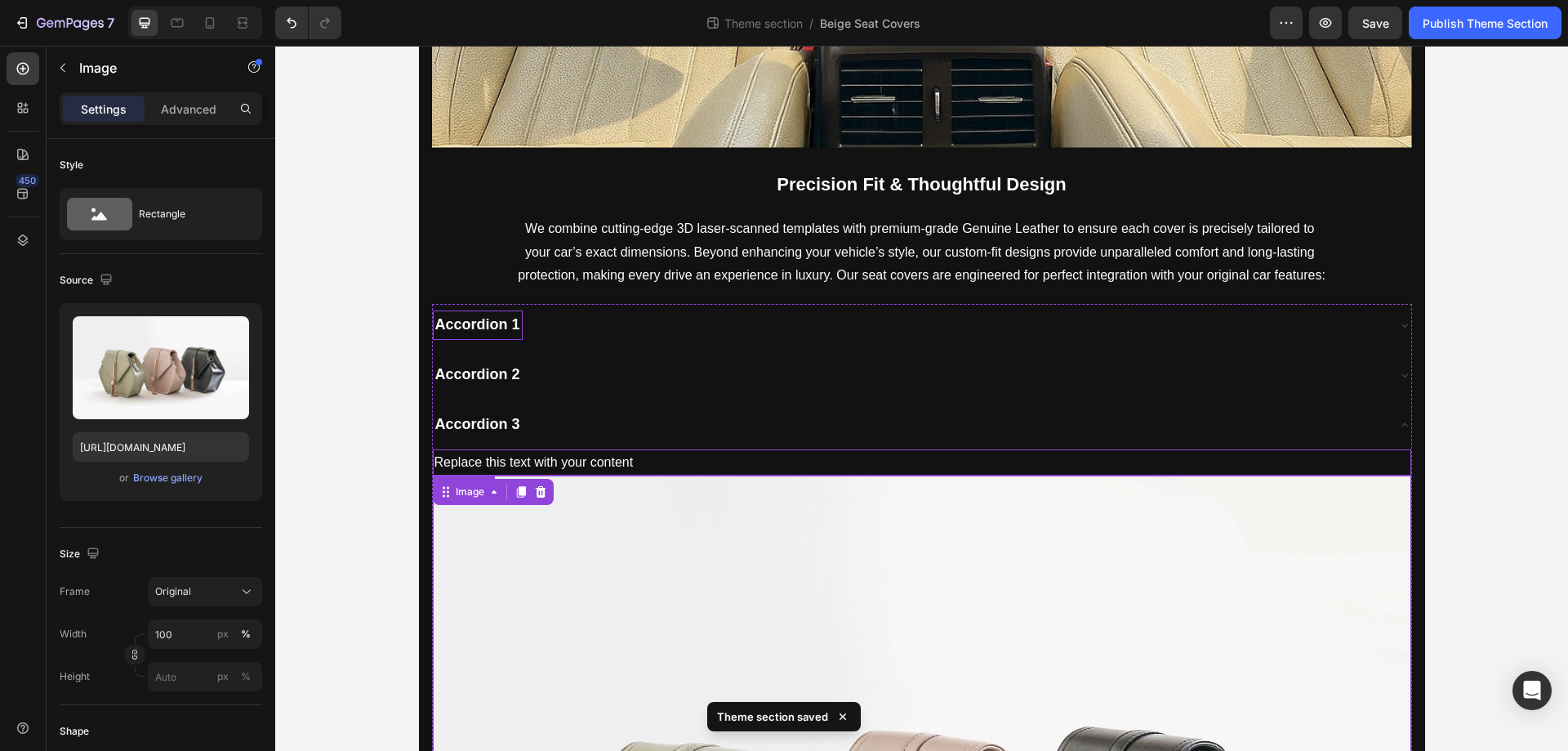
click at [639, 463] on p "Replace this text with your content" at bounding box center [922, 463] width 975 height 24
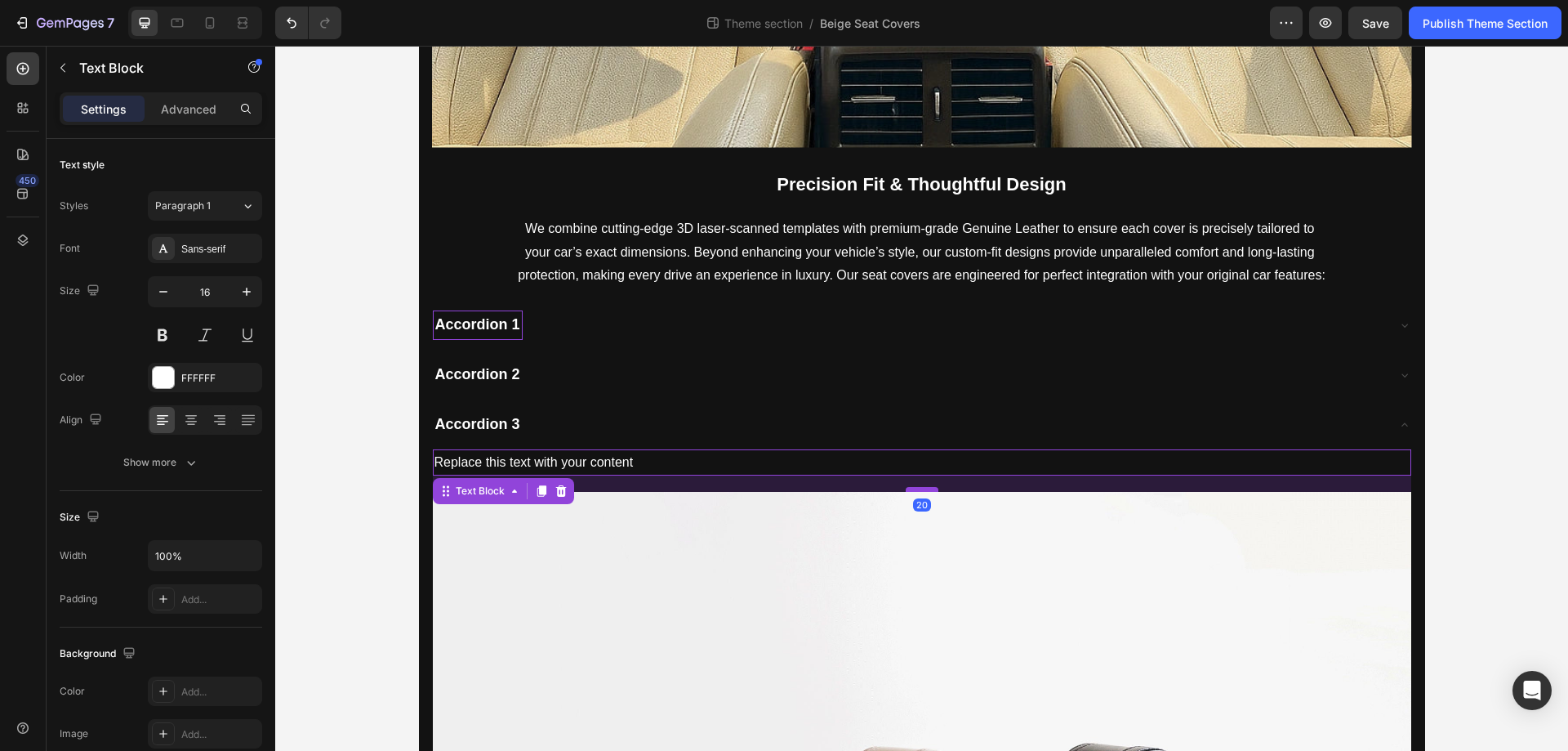
drag, startPoint x: 909, startPoint y: 474, endPoint x: 900, endPoint y: 490, distance: 18.4
click at [906, 490] on div at bounding box center [923, 489] width 33 height 5
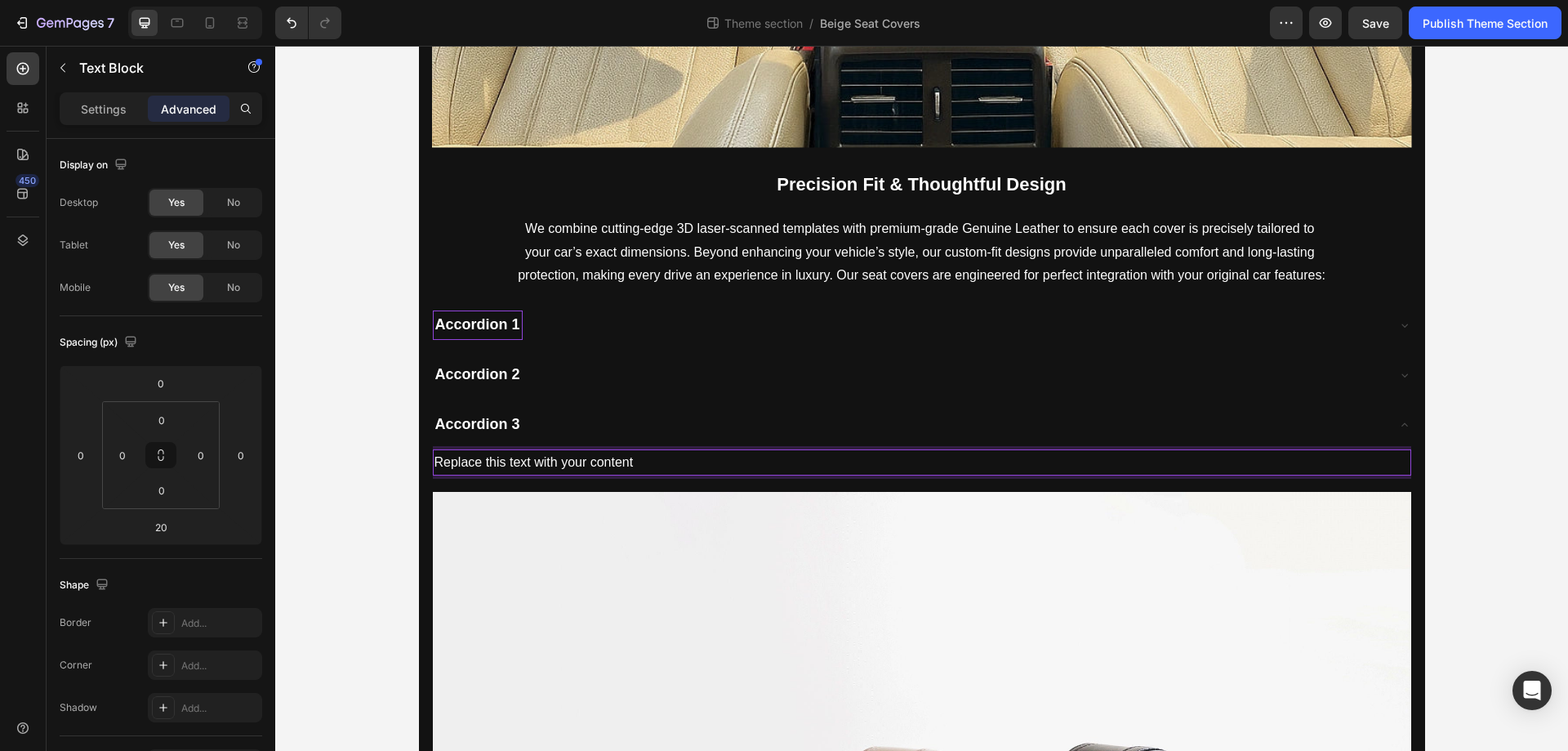
click at [617, 468] on p "Replace this text with your content" at bounding box center [922, 463] width 975 height 24
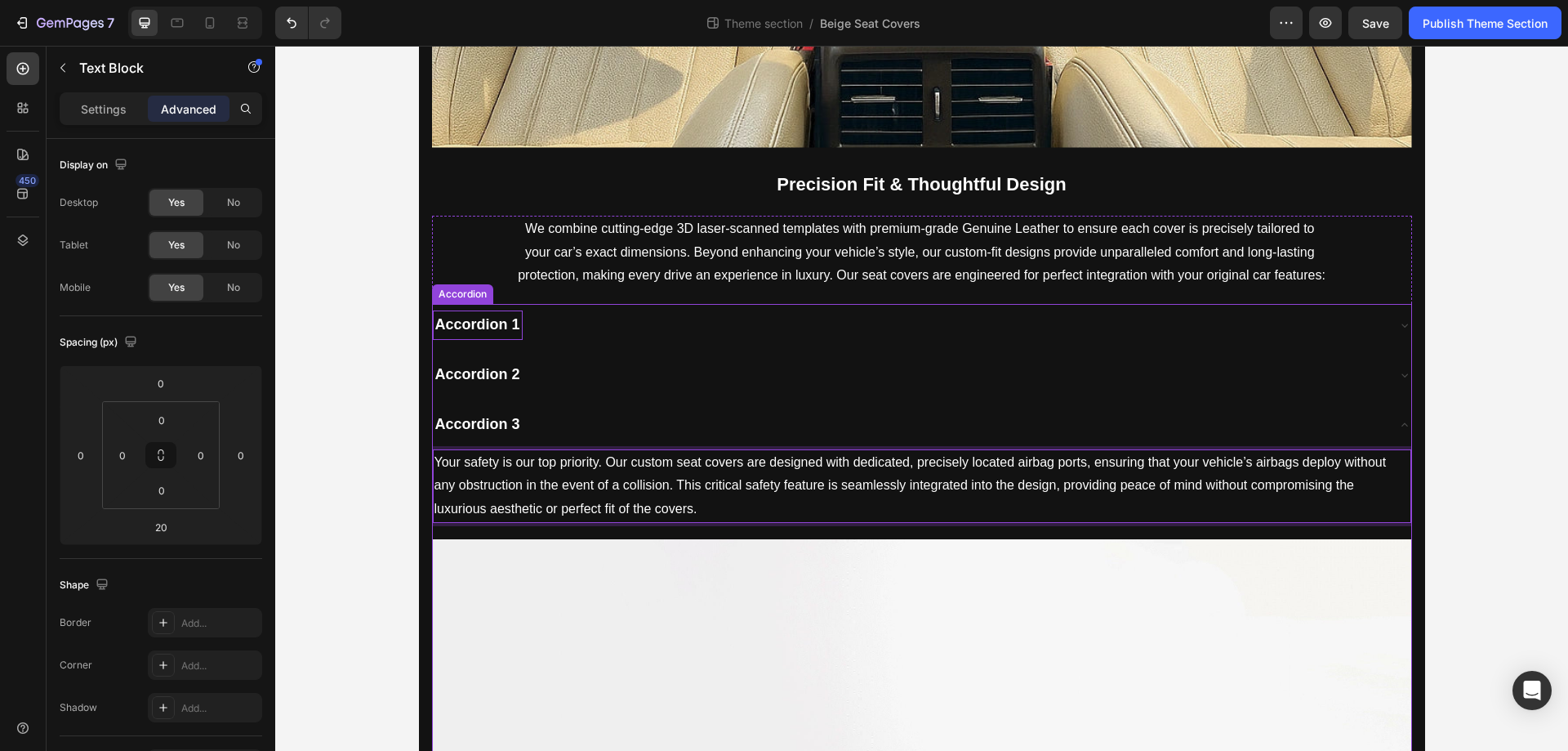
click at [605, 360] on div "Accordion 2" at bounding box center [922, 374] width 978 height 42
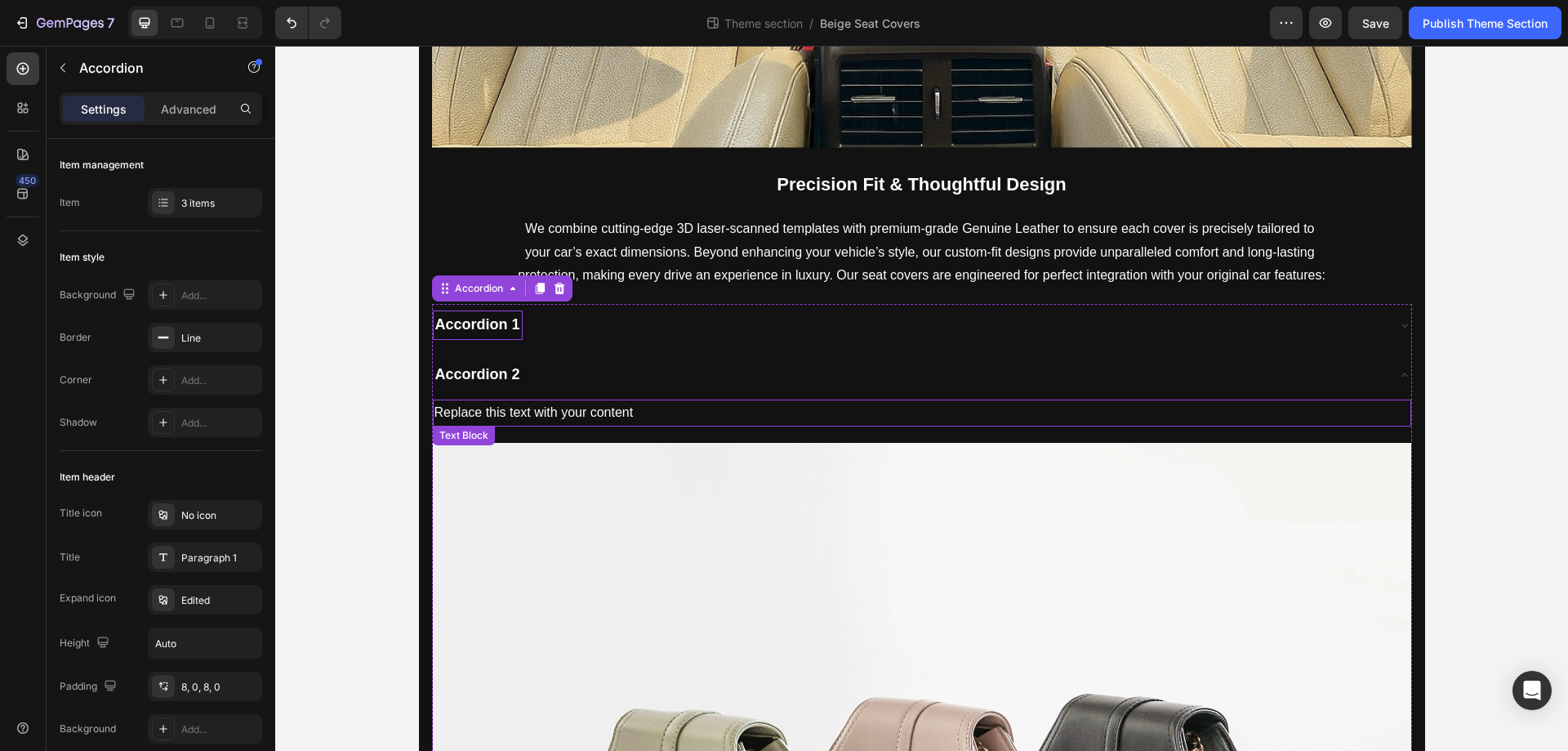
click at [596, 412] on div "Replace this text with your content" at bounding box center [922, 412] width 978 height 27
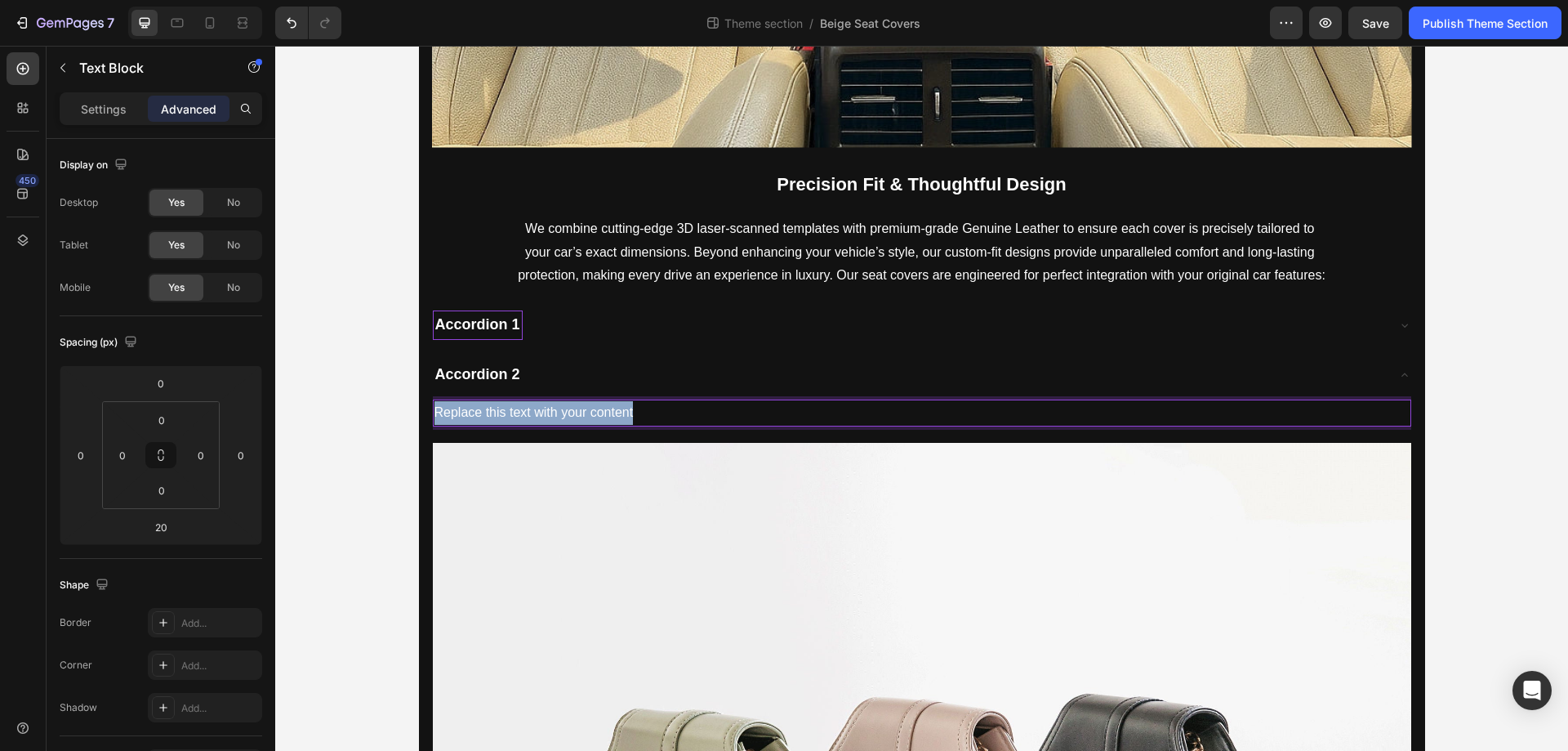
click at [596, 412] on p "Replace this text with your content" at bounding box center [922, 413] width 975 height 24
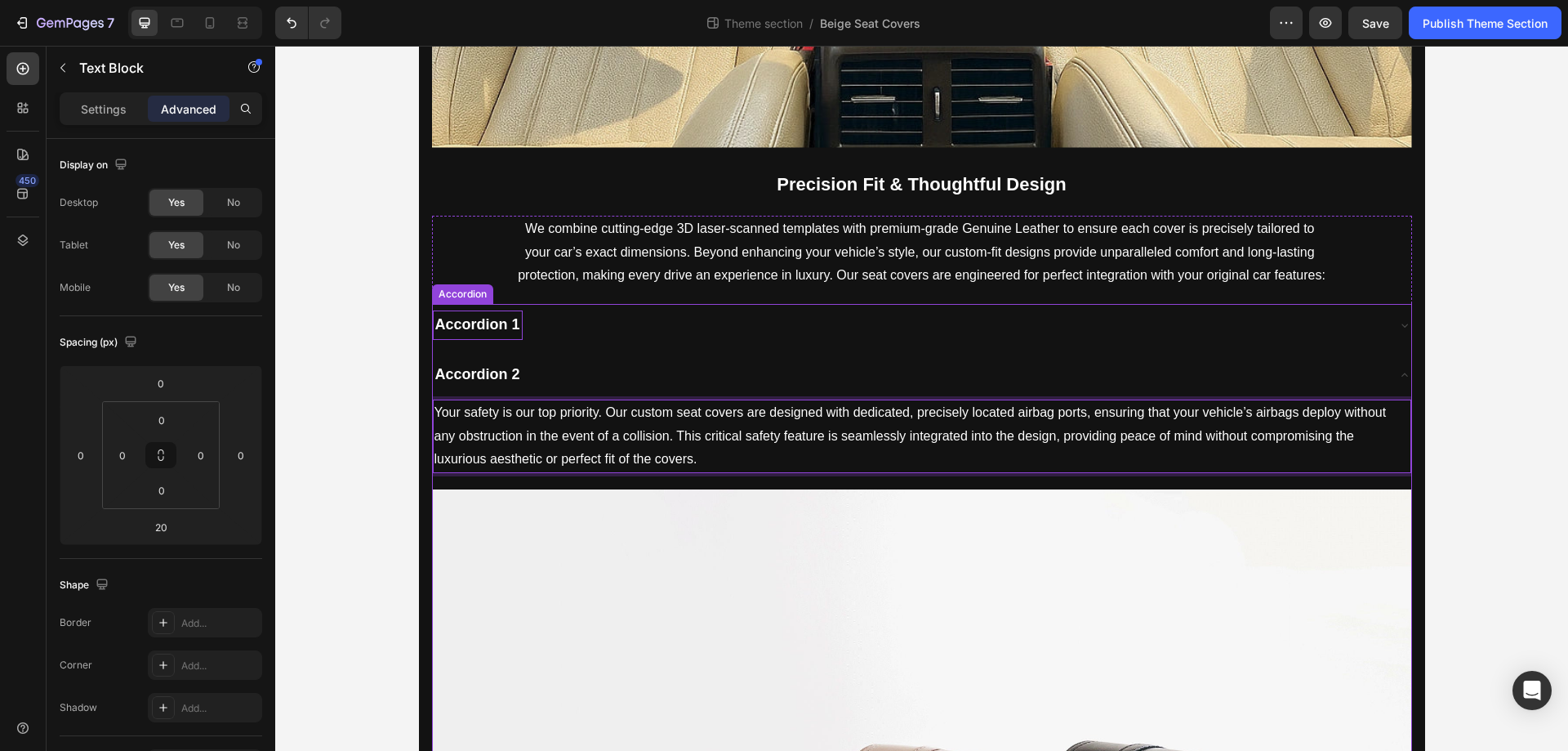
click at [600, 376] on div "Accordion 2" at bounding box center [909, 375] width 953 height 29
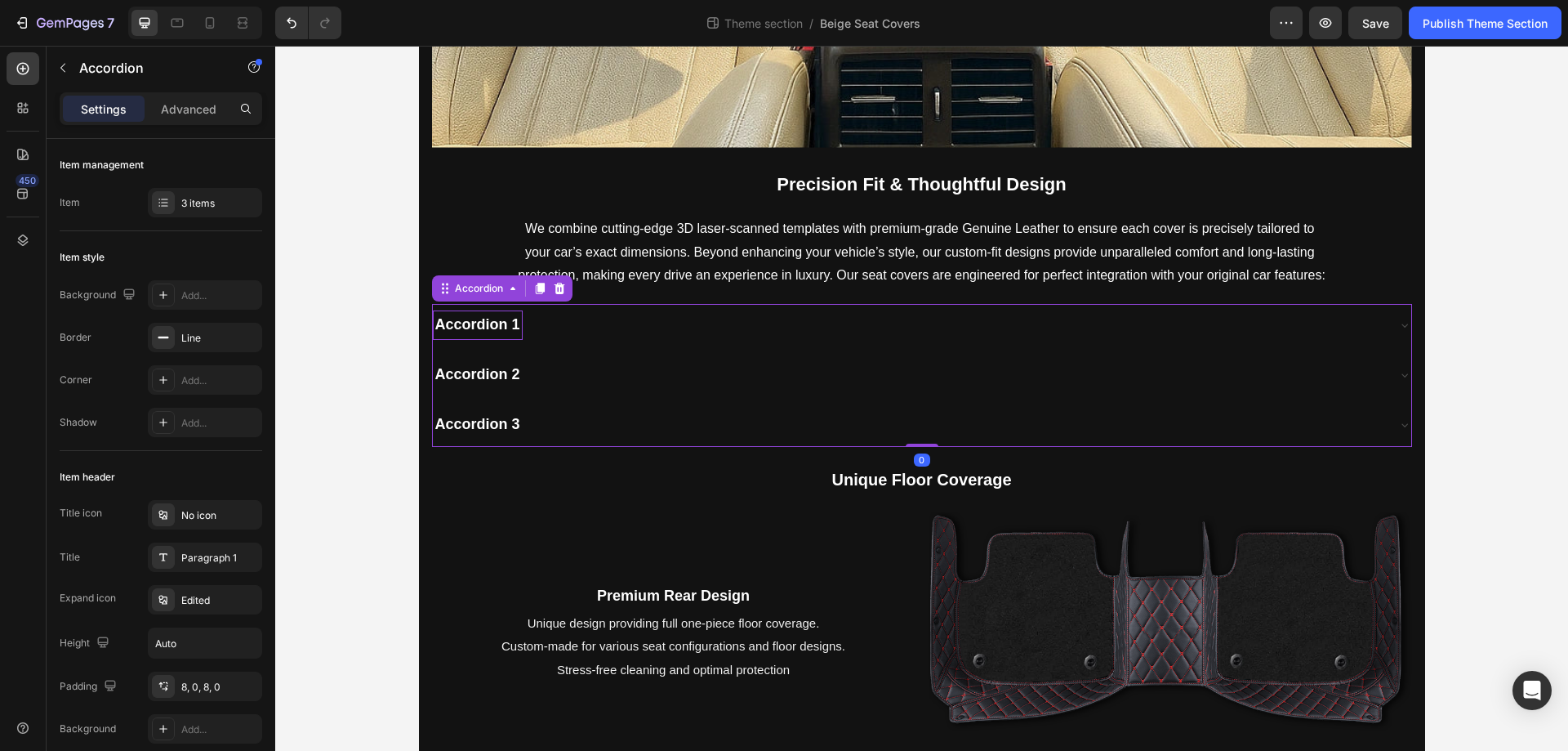
click at [590, 430] on div "Accordion 3" at bounding box center [909, 425] width 953 height 29
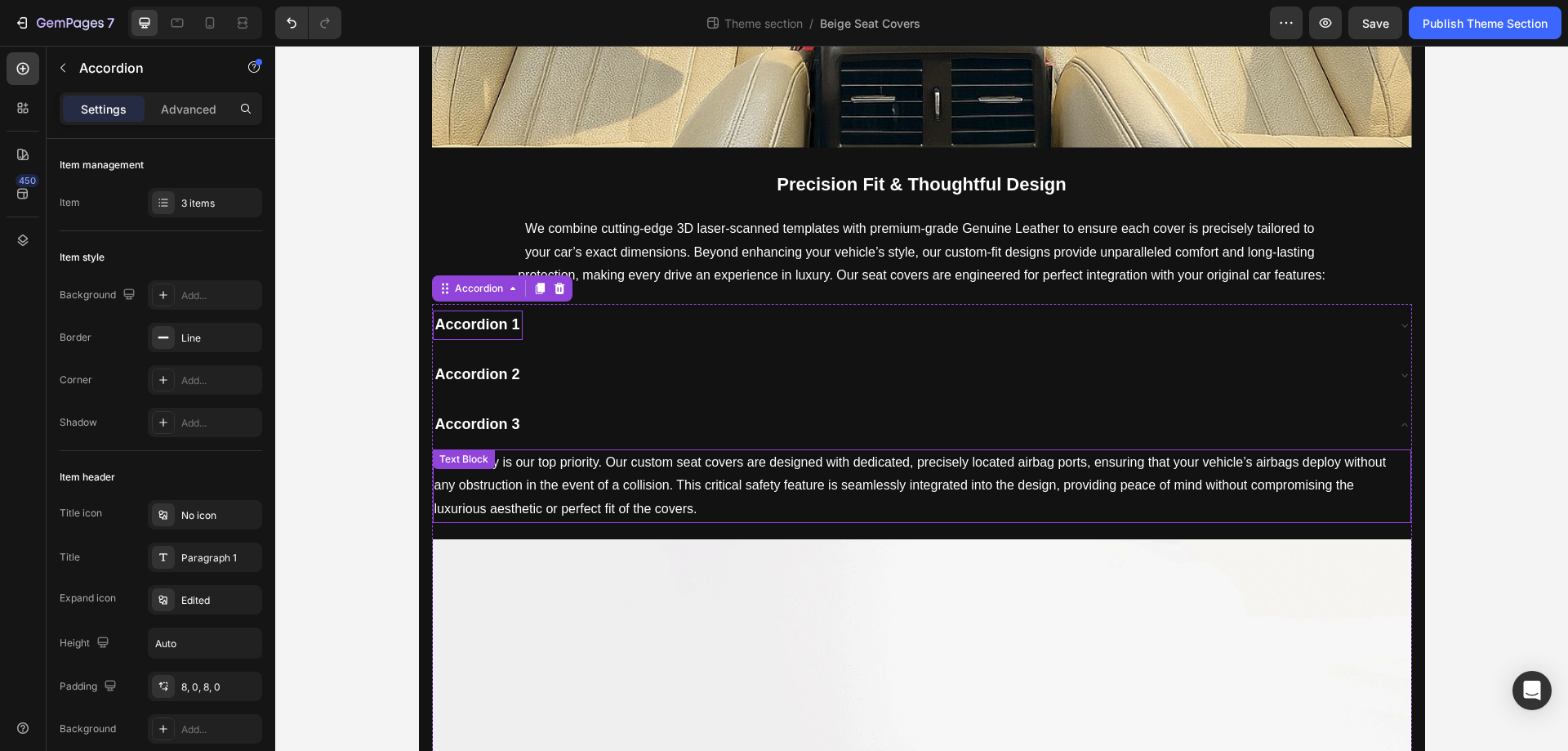
click at [599, 492] on p "Your safety is our top priority. Our custom seat covers are designed with dedic…" at bounding box center [922, 486] width 975 height 70
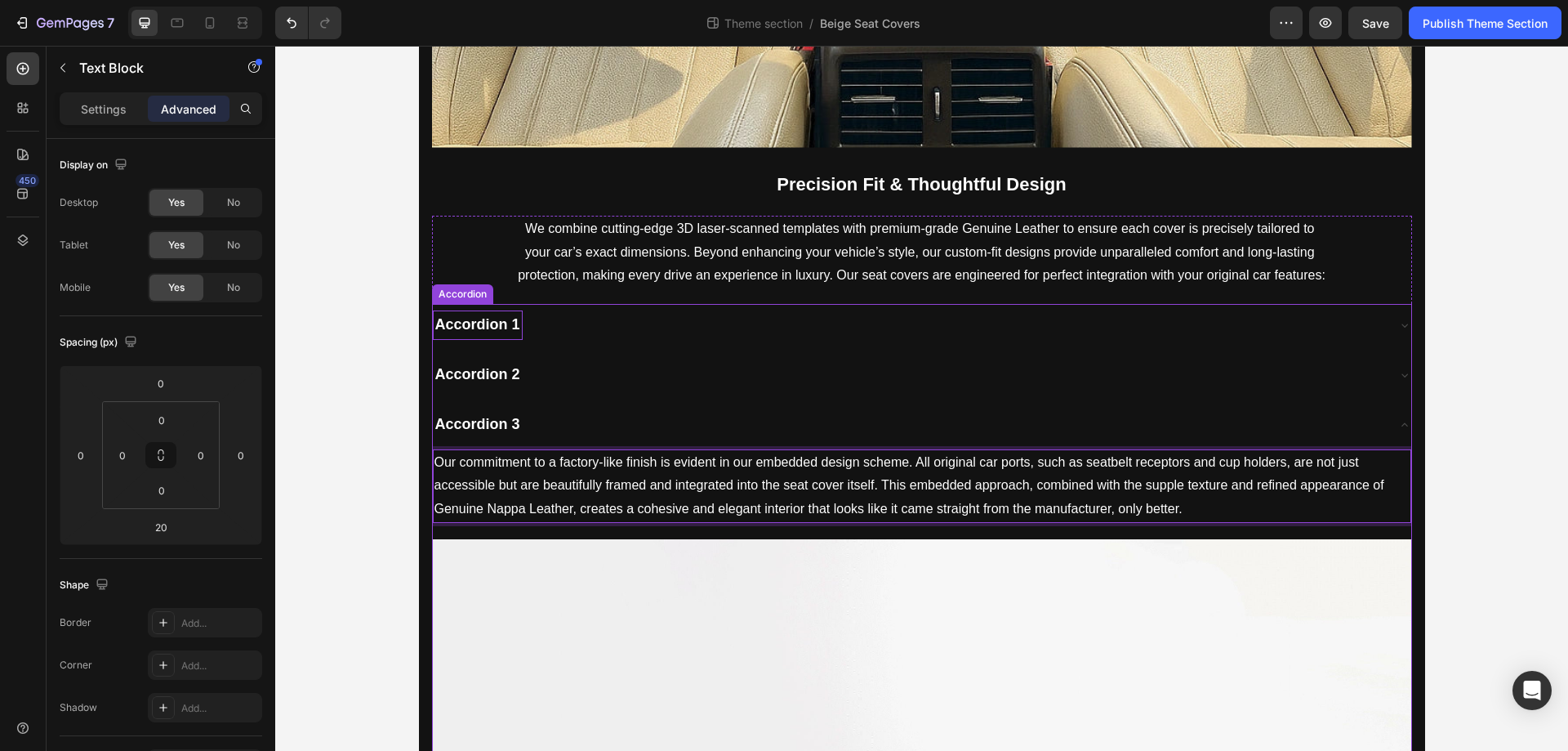
click at [607, 421] on div "Accordion 3" at bounding box center [909, 425] width 953 height 29
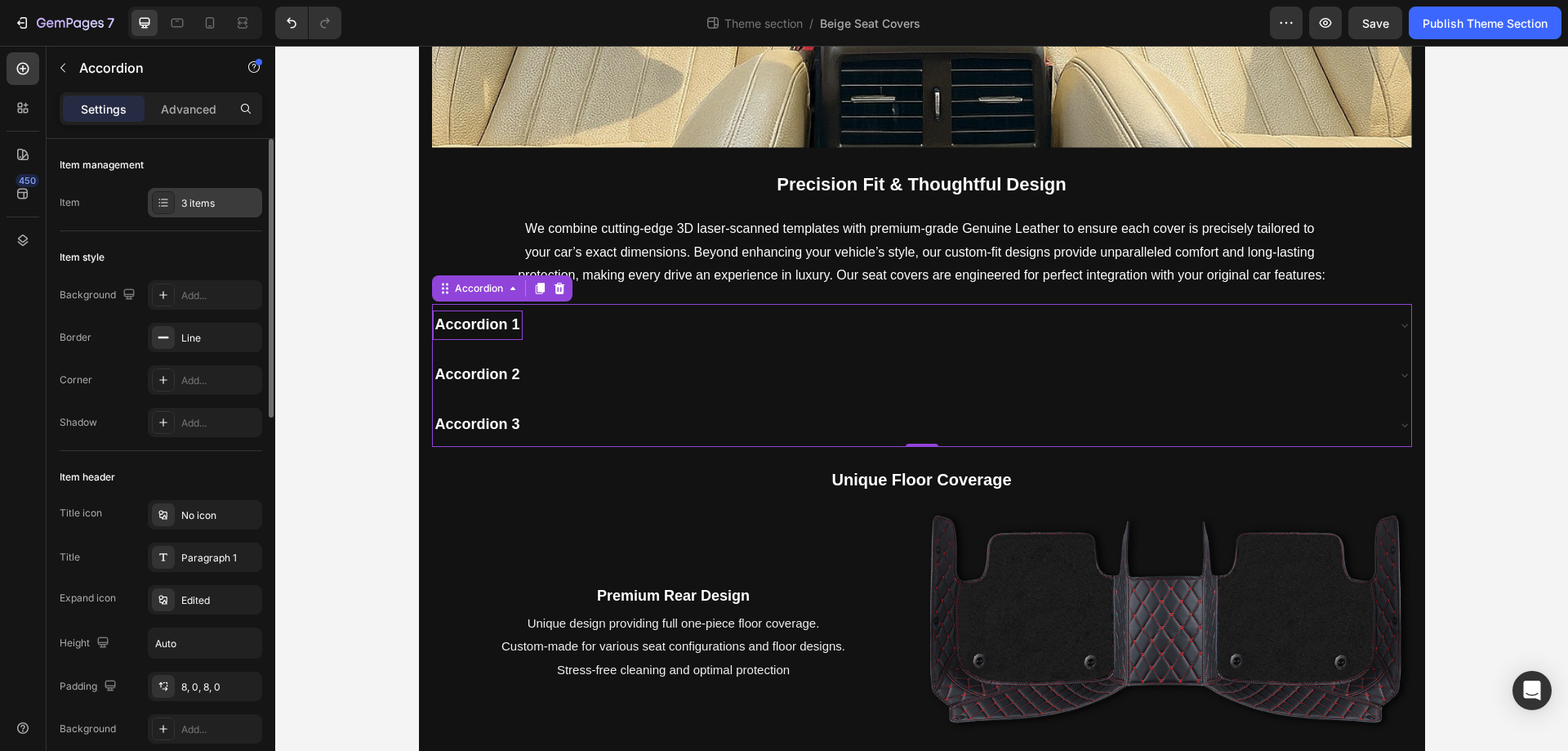
click at [186, 197] on div "3 items" at bounding box center [219, 203] width 76 height 15
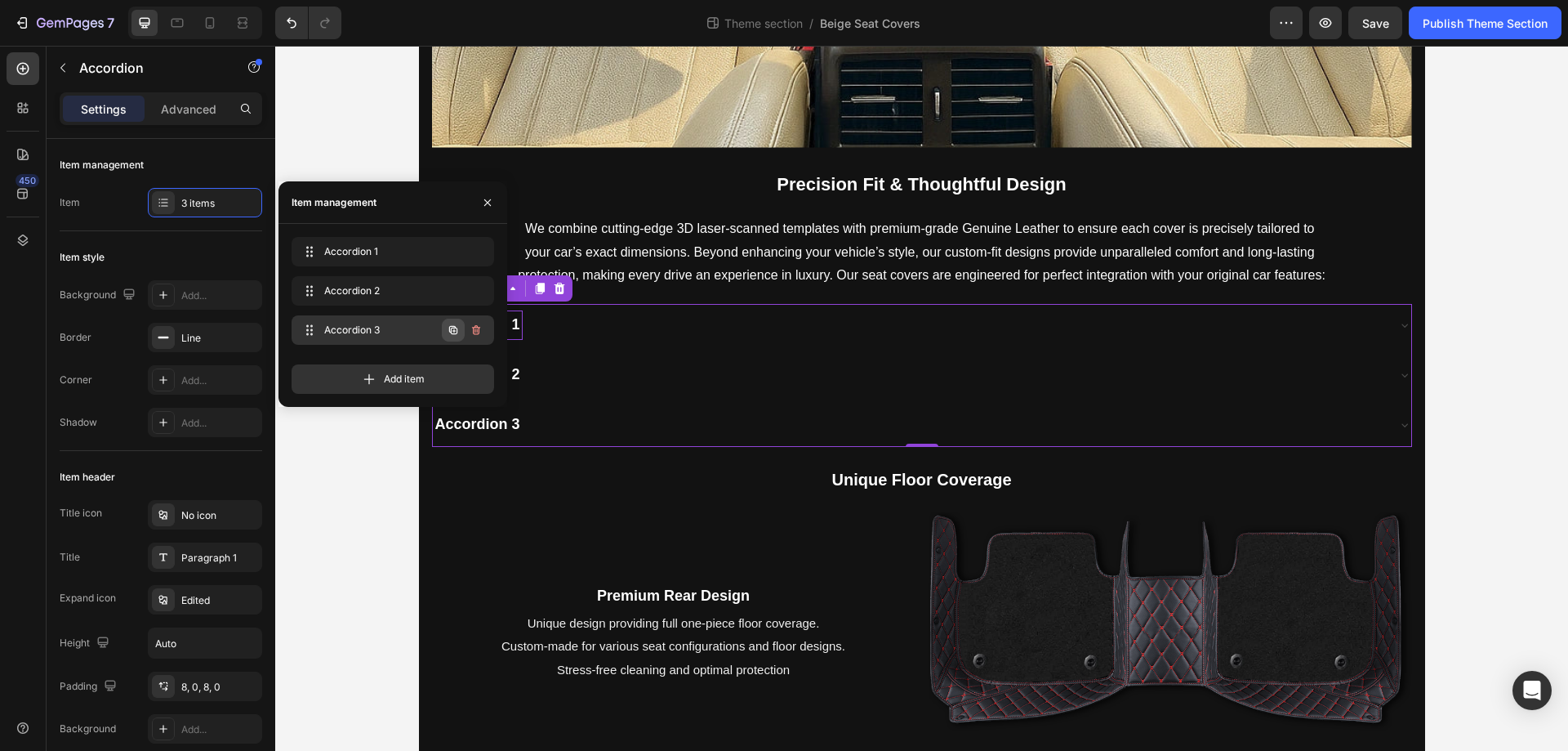
click at [458, 330] on icon "button" at bounding box center [453, 330] width 13 height 13
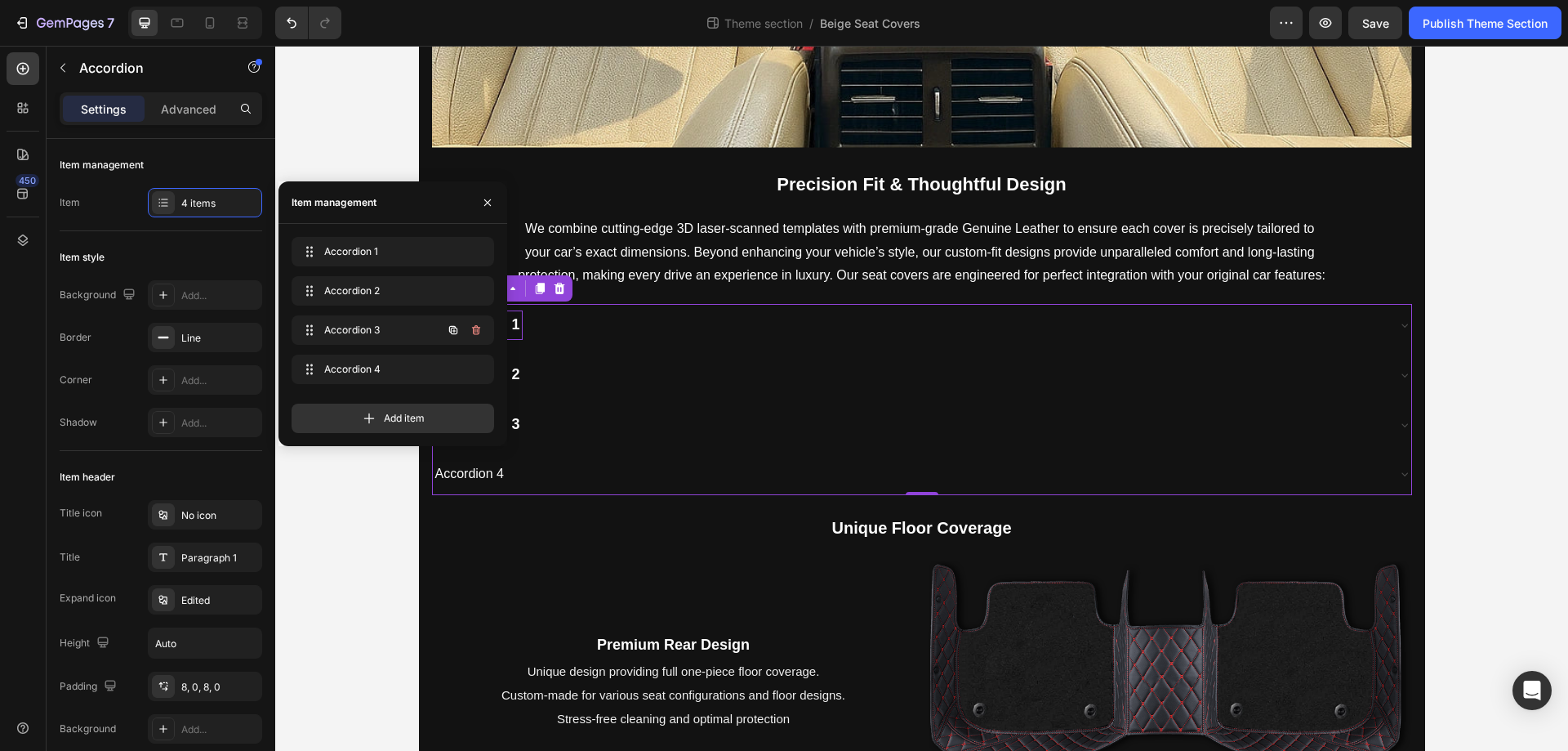
click at [458, 330] on icon "button" at bounding box center [453, 330] width 13 height 13
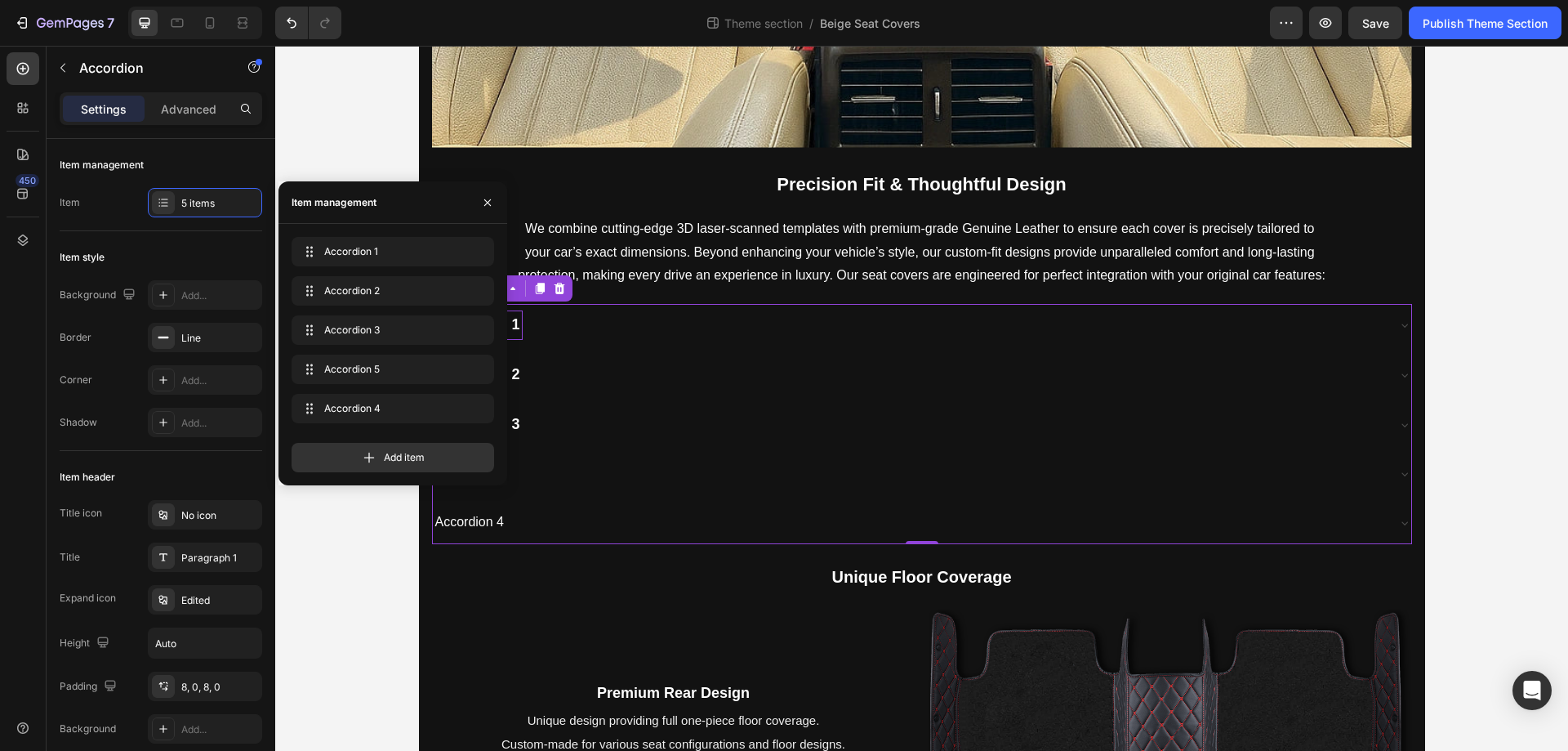
click at [606, 448] on div "Accordion 1 Accordion 2 Accordion 3 Accordion 5 Accordion 4" at bounding box center [922, 424] width 980 height 240
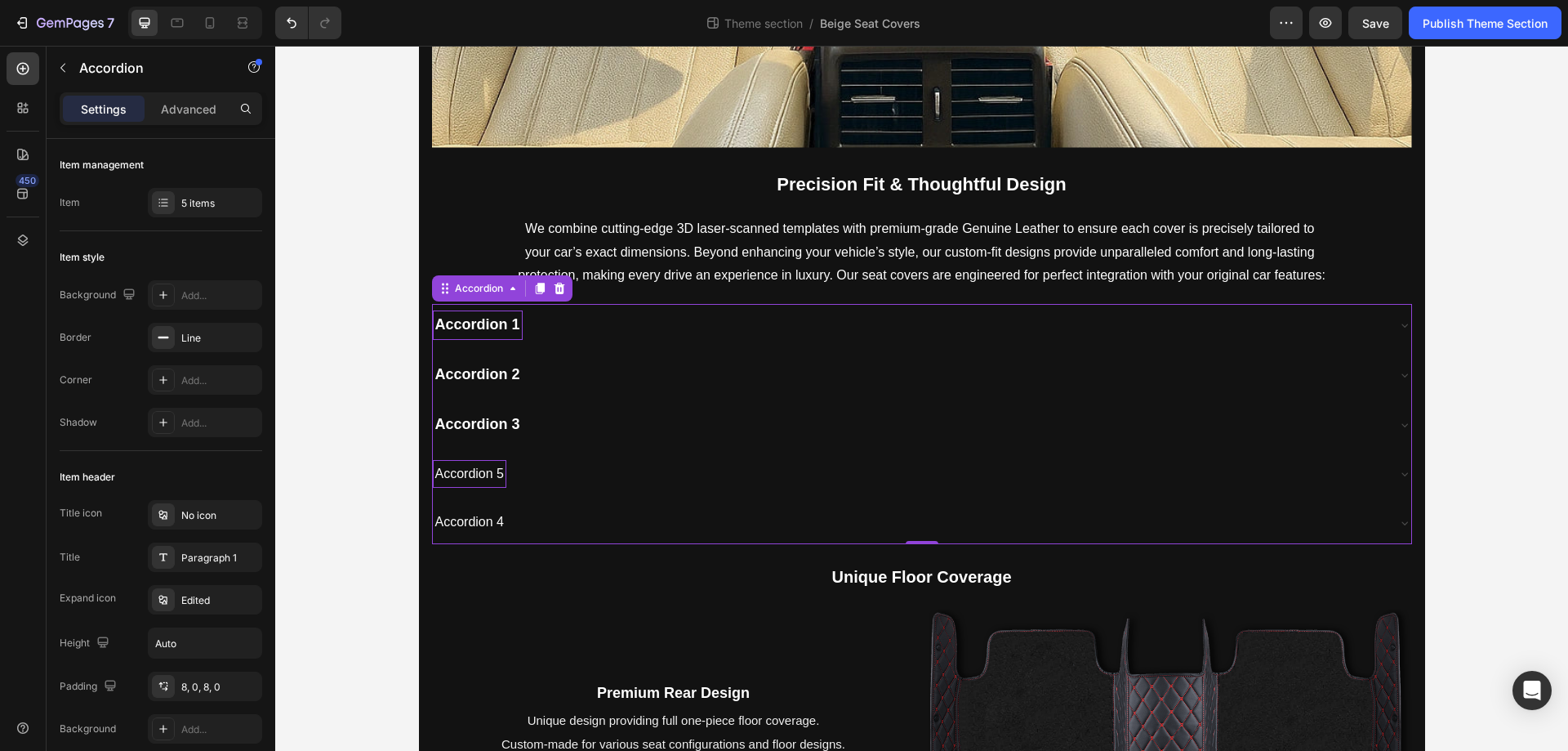
click at [466, 474] on div "Accordion 5" at bounding box center [469, 474] width 75 height 28
click at [466, 474] on p "Accordion 5" at bounding box center [469, 475] width 70 height 24
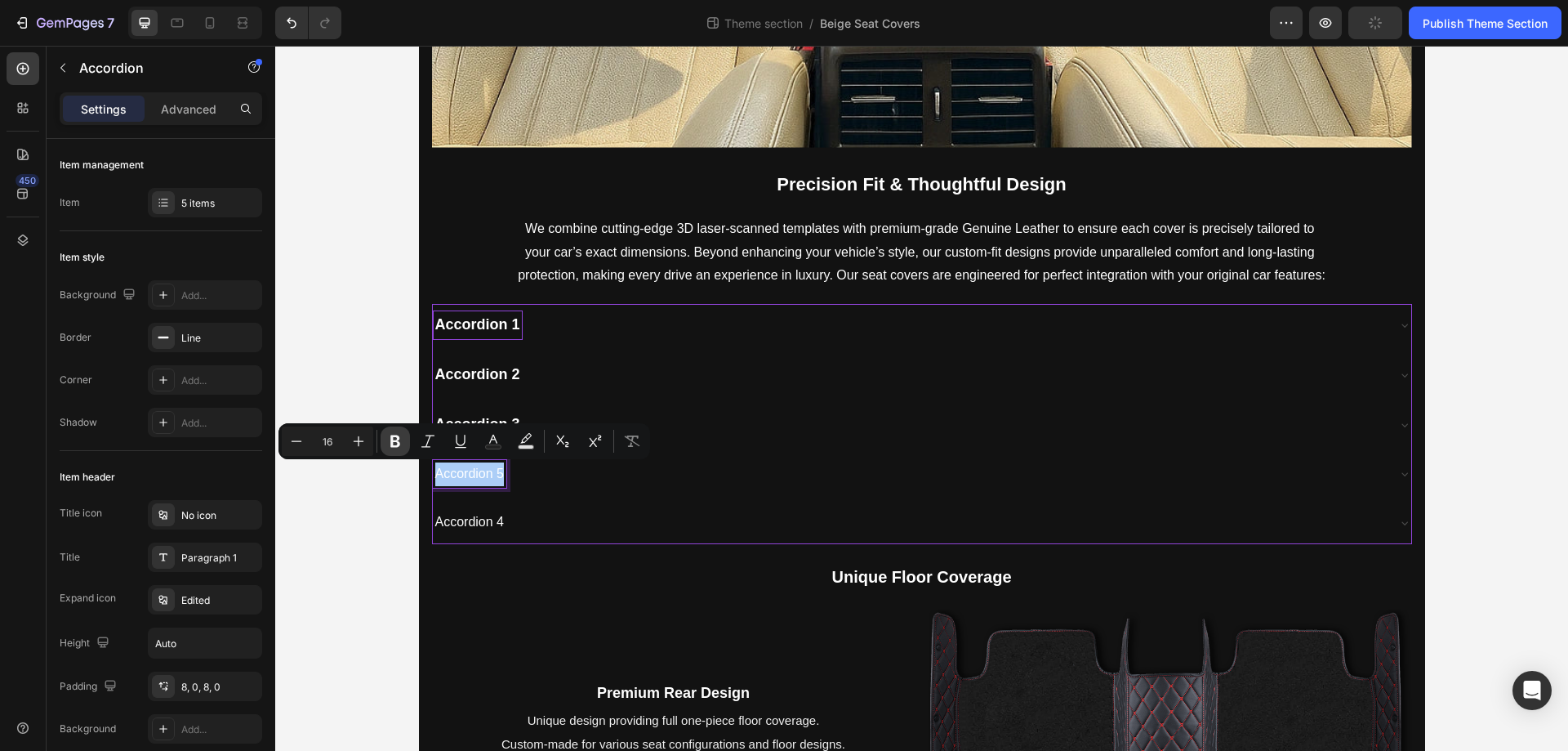
click at [398, 439] on icon "Editor contextual toolbar" at bounding box center [395, 441] width 9 height 12
click at [356, 441] on icon "Editor contextual toolbar" at bounding box center [359, 441] width 10 height 10
type input "18"
click at [493, 527] on p "Accordion 4" at bounding box center [469, 524] width 70 height 24
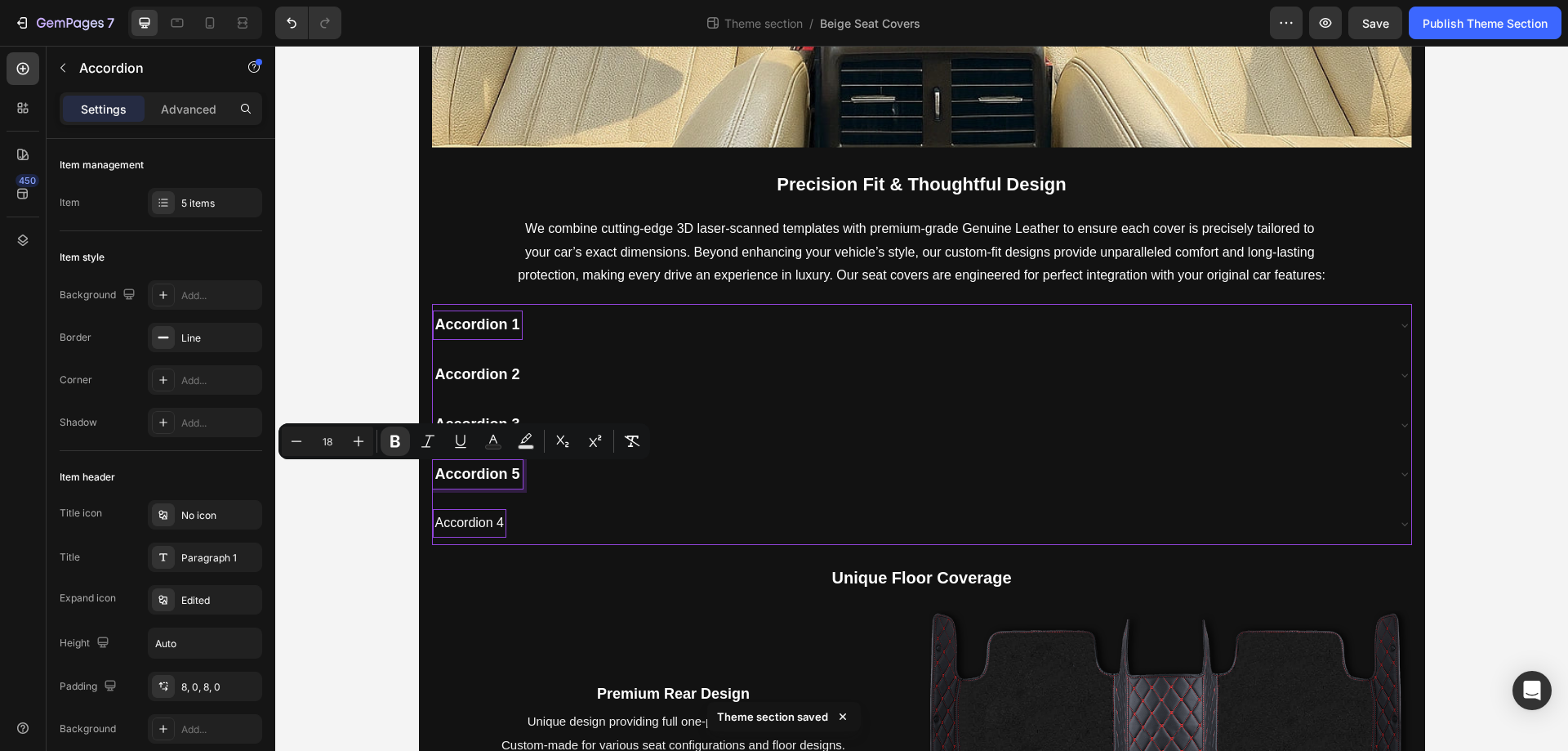
click at [493, 527] on p "Accordion 4" at bounding box center [469, 524] width 70 height 24
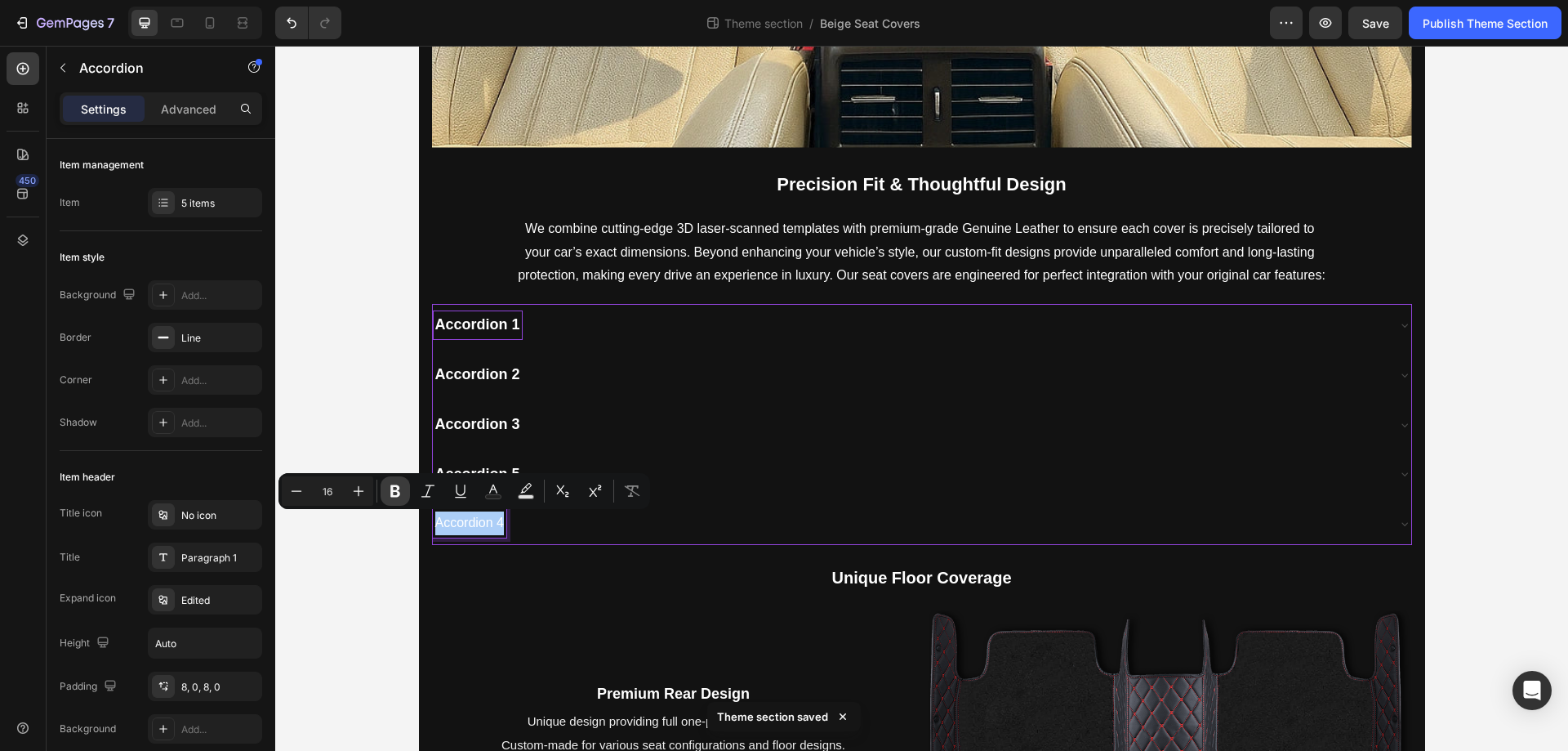
click at [390, 487] on icon "Editor contextual toolbar" at bounding box center [395, 491] width 16 height 16
click at [357, 492] on icon "Editor contextual toolbar" at bounding box center [358, 491] width 16 height 16
type input "18"
click at [669, 519] on div "Accordion 4" at bounding box center [909, 524] width 953 height 29
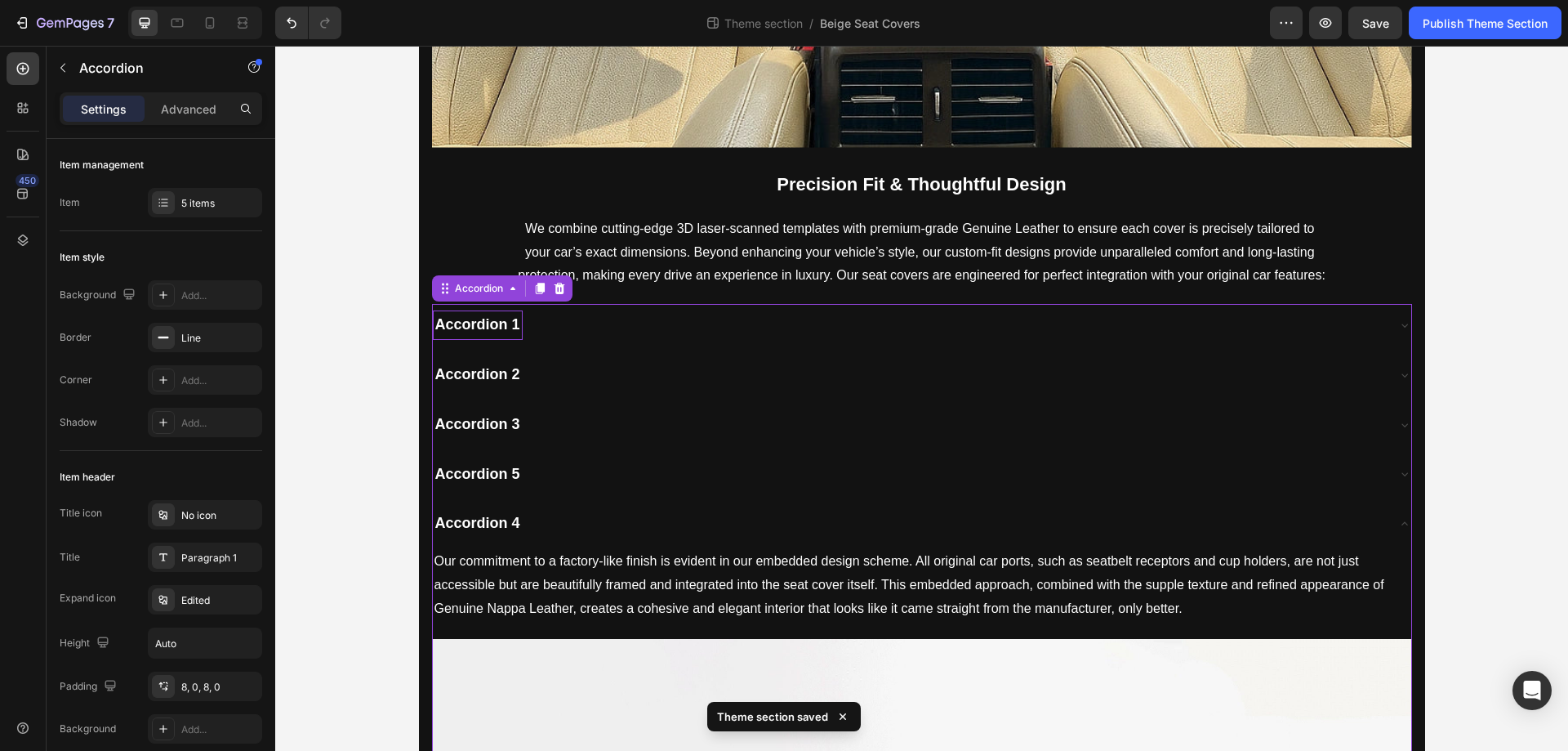
click at [734, 478] on div "Accordion 5" at bounding box center [909, 475] width 953 height 29
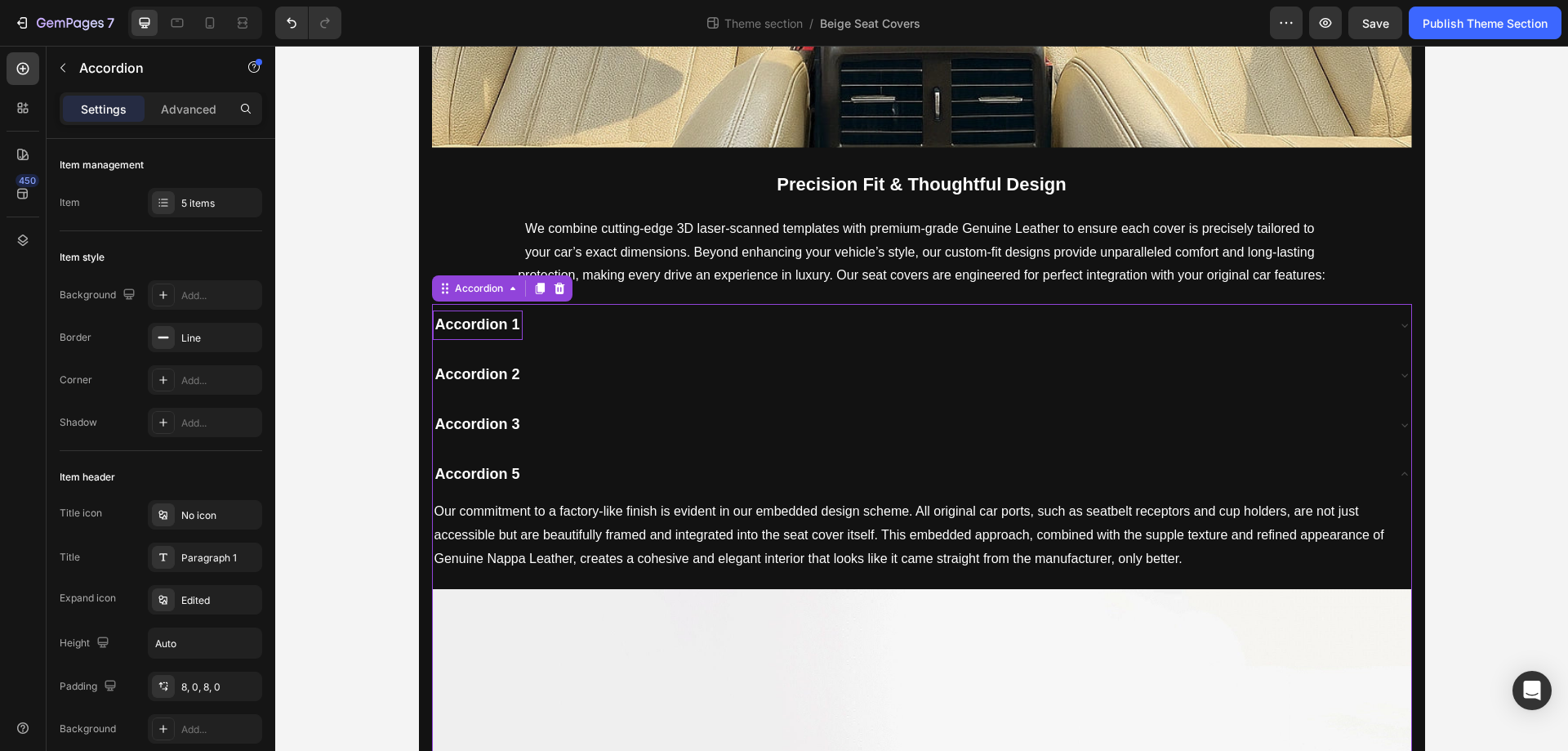
click at [707, 460] on div "Accordion 5" at bounding box center [909, 475] width 953 height 29
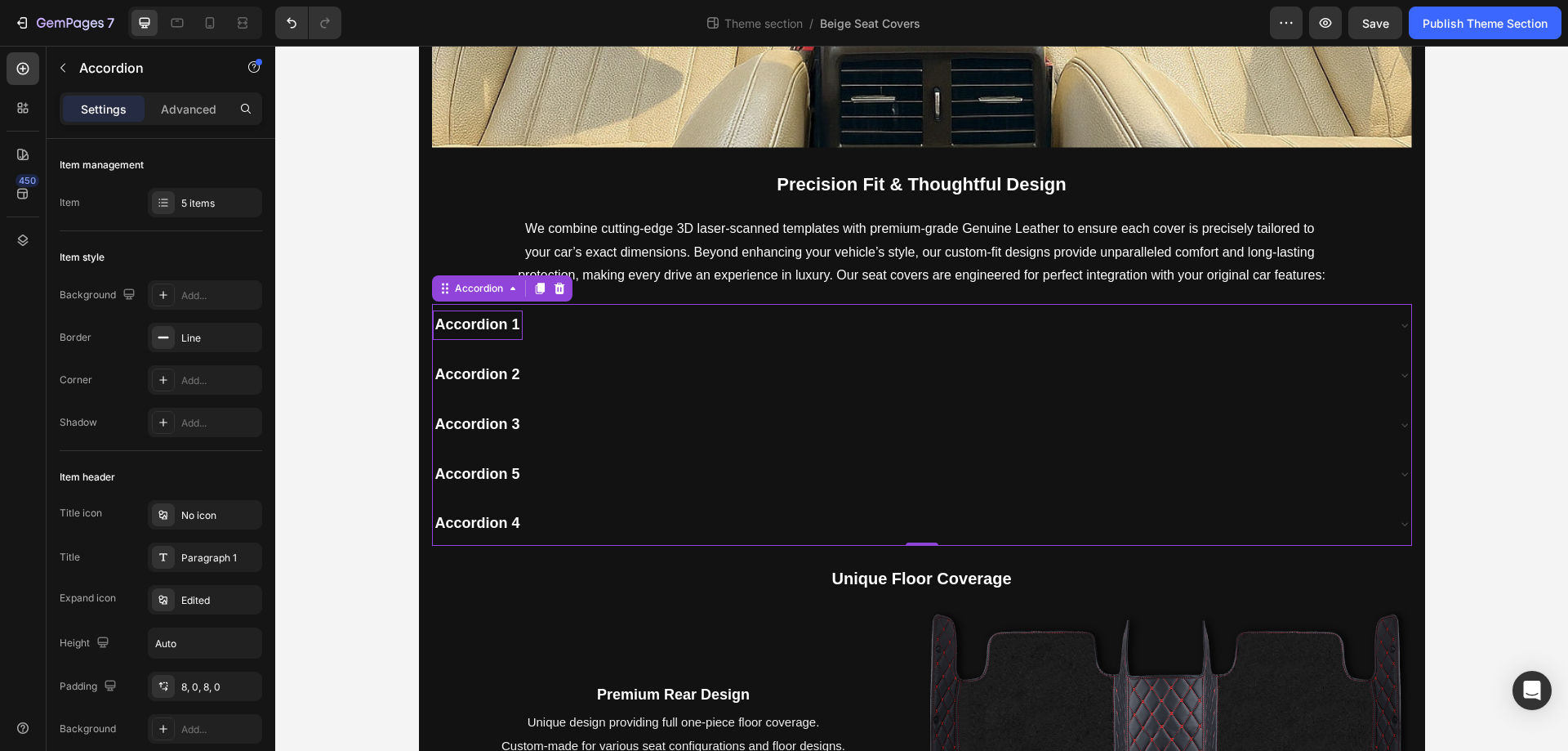
click at [571, 415] on div "Accordion 3" at bounding box center [909, 425] width 953 height 29
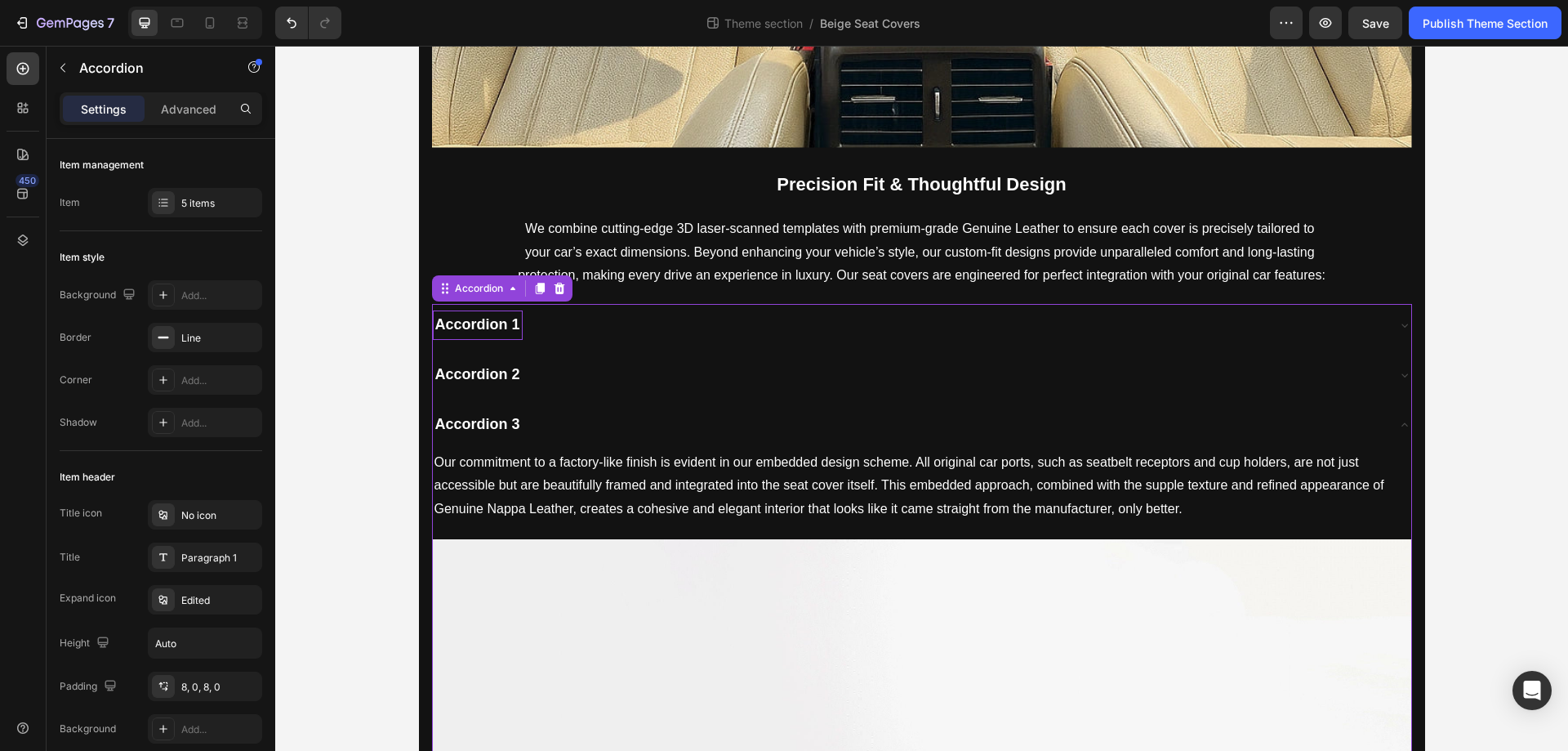
click at [571, 415] on div "Accordion 3" at bounding box center [909, 425] width 953 height 29
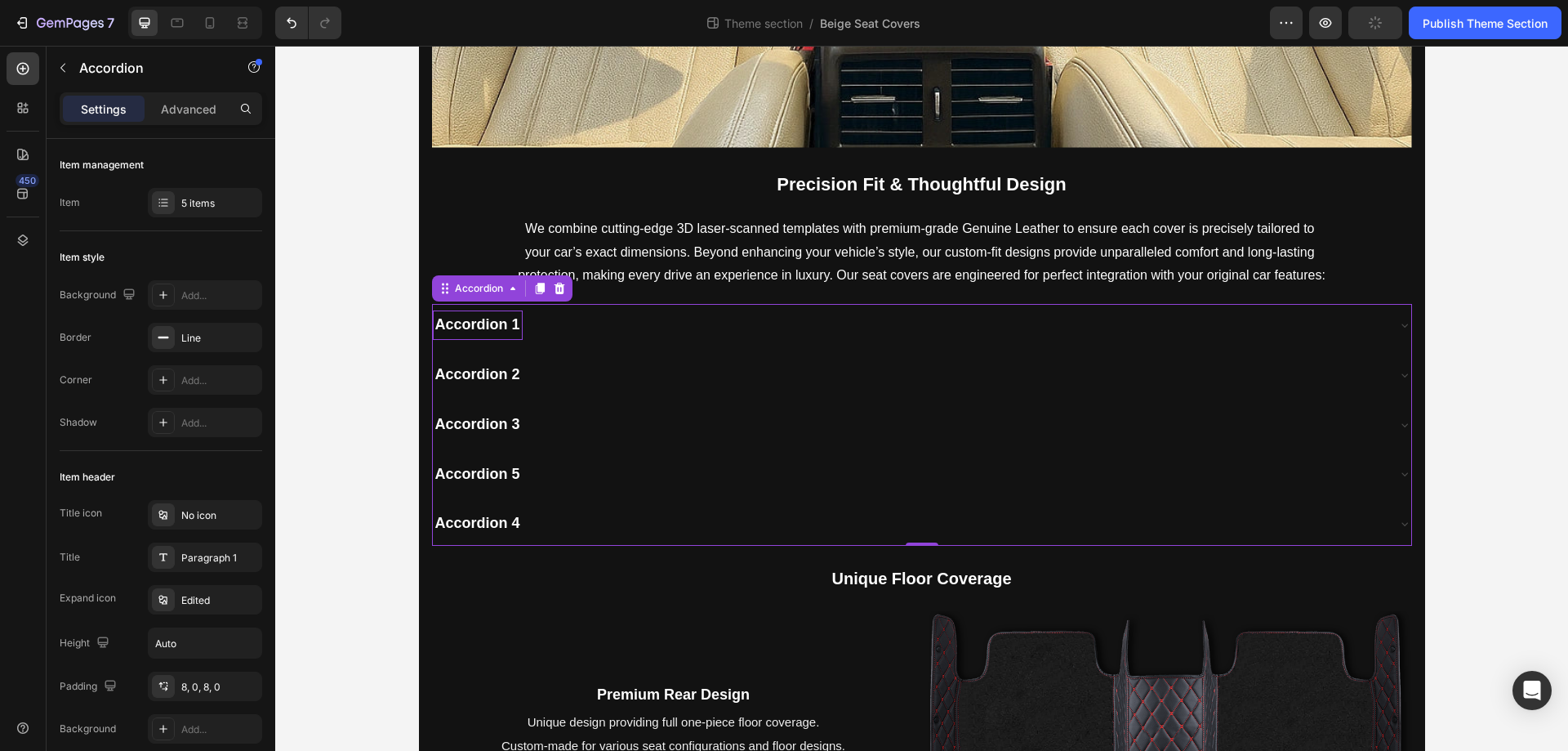
click at [572, 463] on div "Accordion 5" at bounding box center [909, 475] width 953 height 29
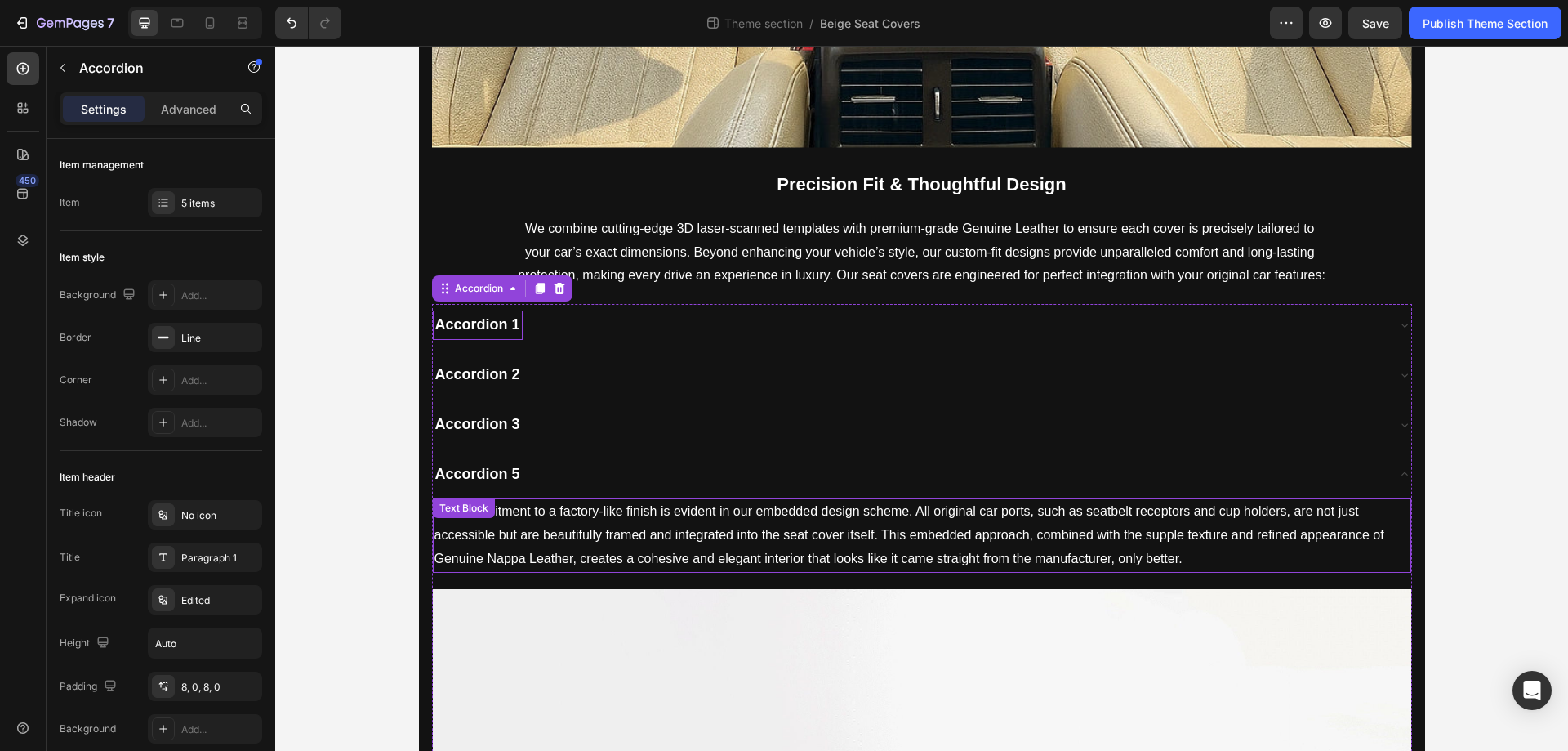
click at [636, 546] on p "Our commitment to a factory-like finish is evident in our embedded design schem…" at bounding box center [922, 535] width 975 height 70
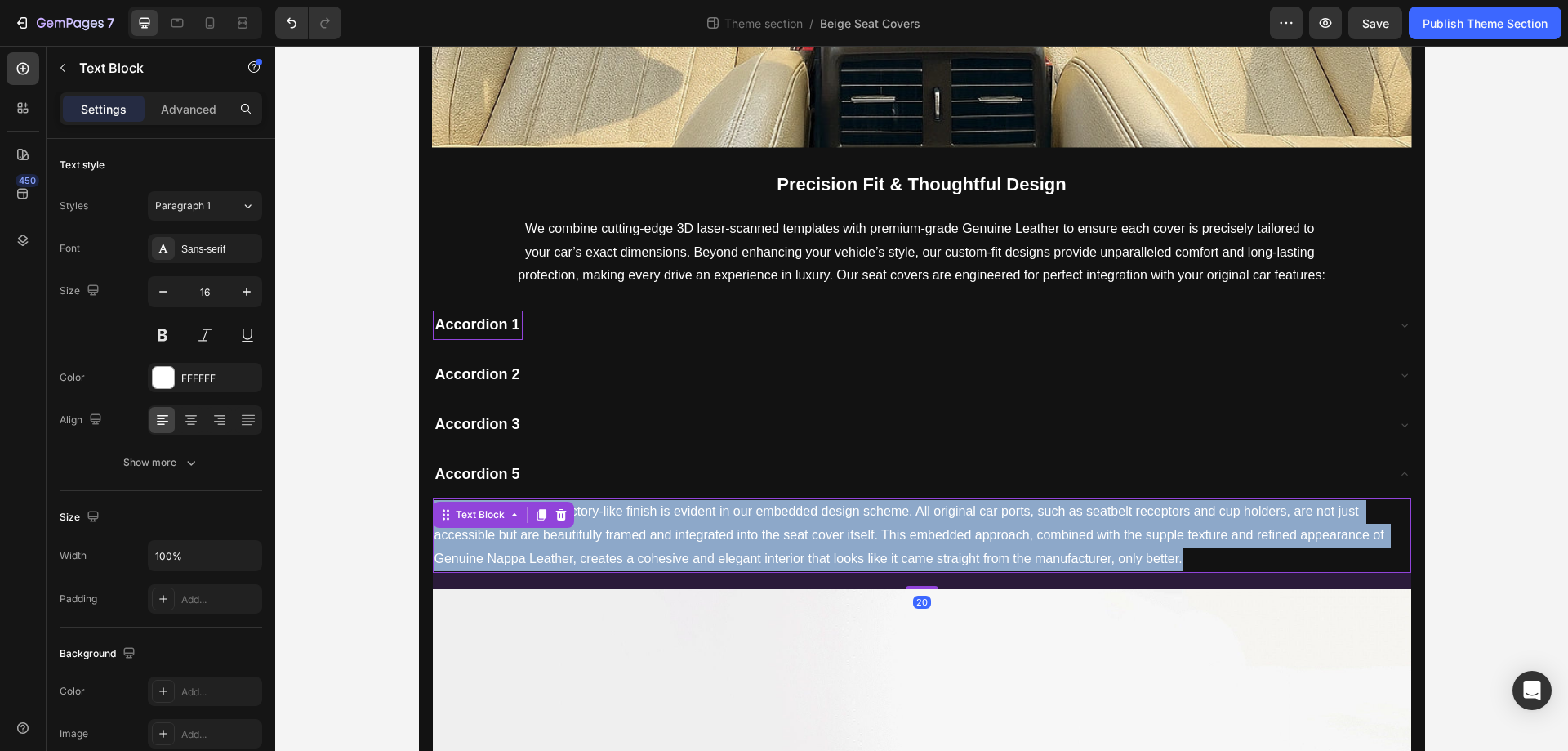
click at [636, 546] on p "Our commitment to a factory-like finish is evident in our embedded design schem…" at bounding box center [922, 535] width 975 height 70
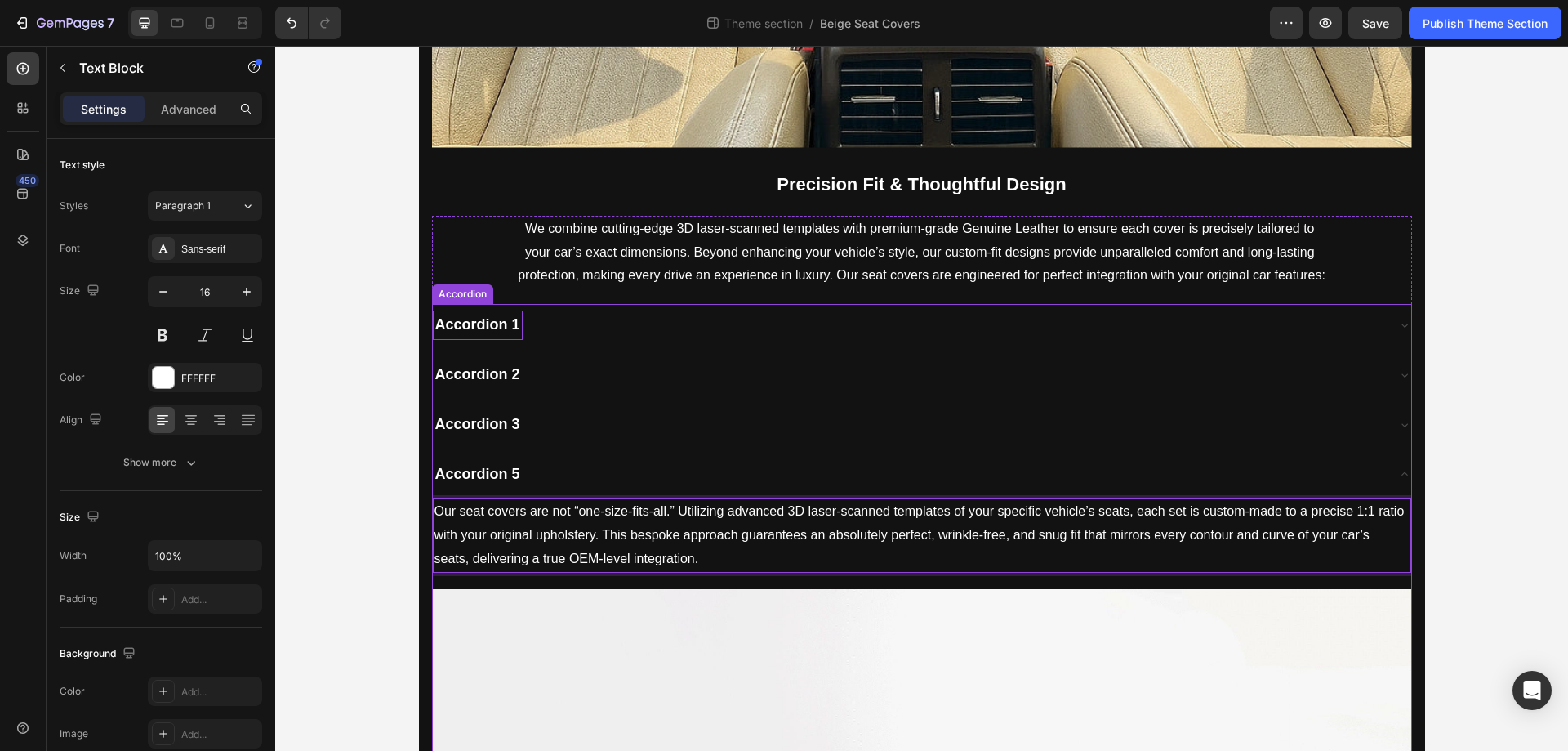
click at [590, 472] on div "Accordion 5" at bounding box center [909, 475] width 953 height 29
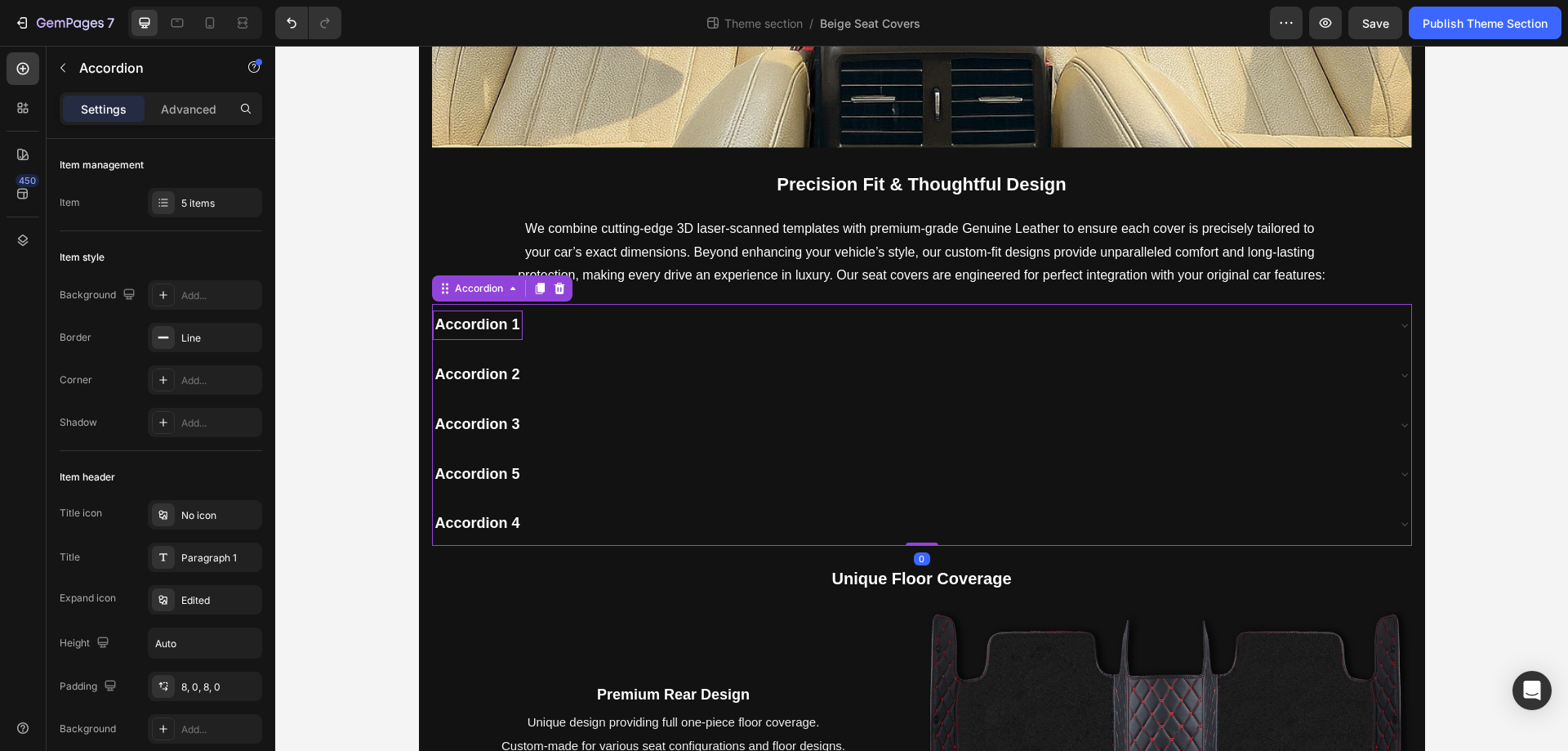
click at [599, 520] on div "Accordion 4" at bounding box center [909, 524] width 953 height 29
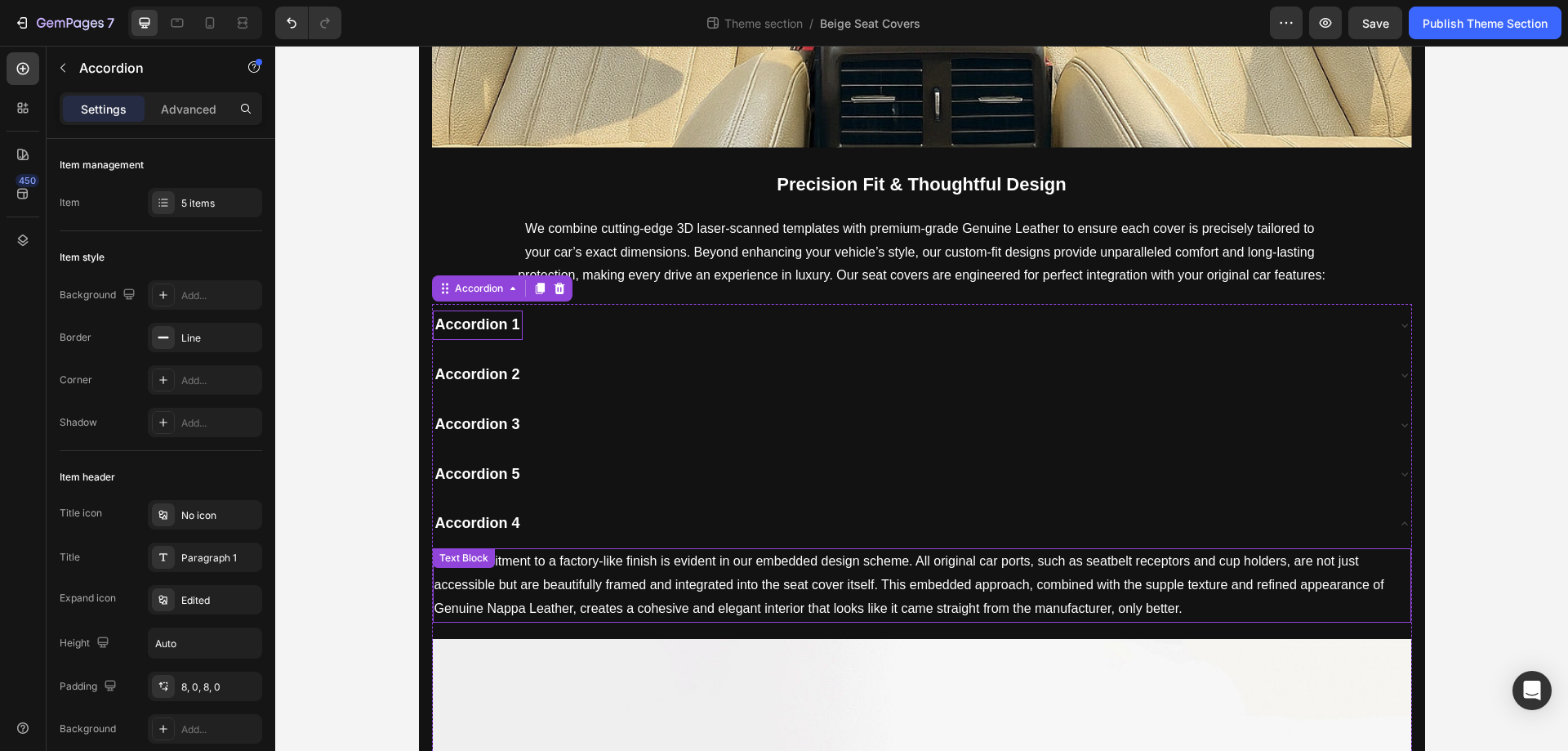
click at [655, 599] on p "Our commitment to a factory-like finish is evident in our embedded design schem…" at bounding box center [922, 585] width 975 height 70
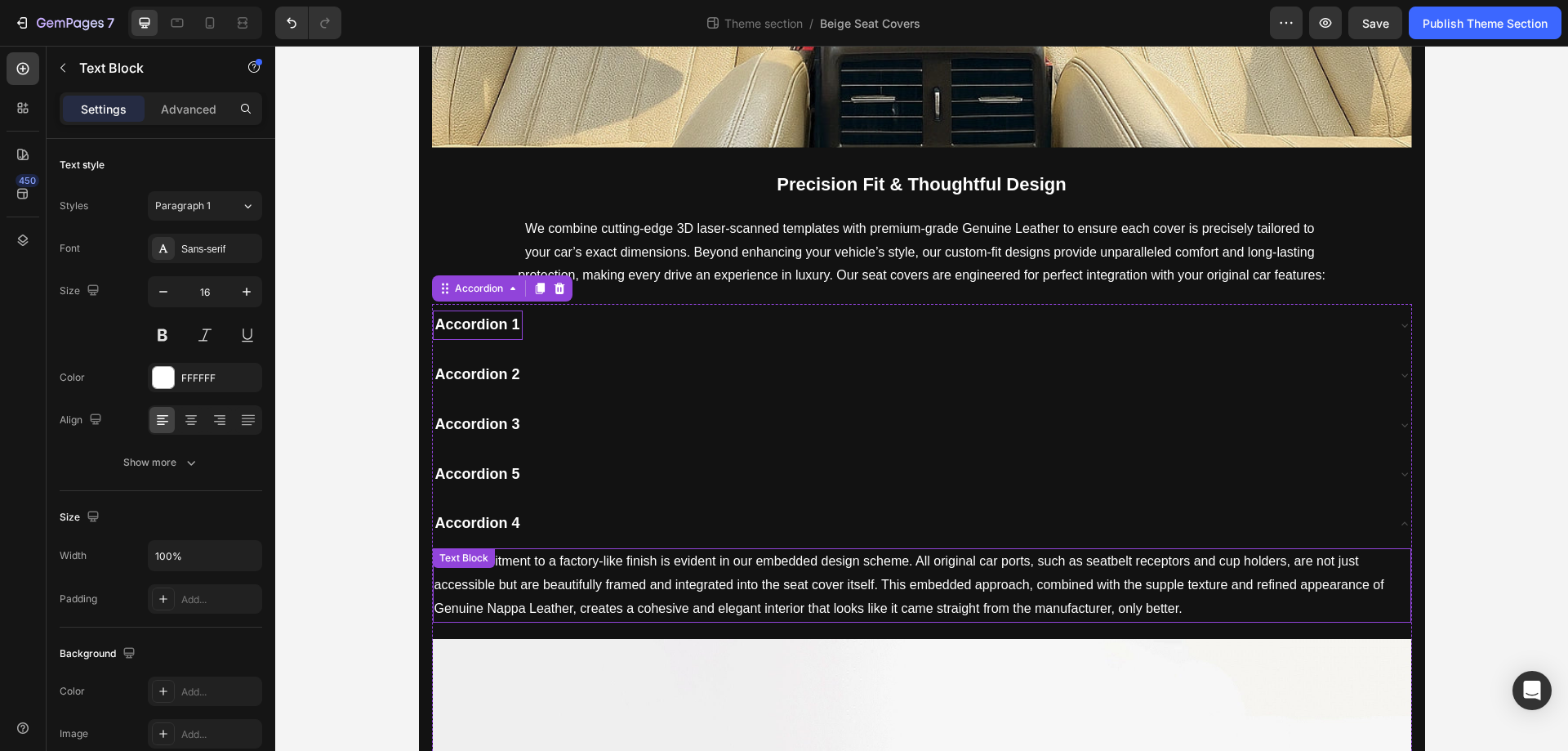
click at [655, 599] on p "Our commitment to a factory-like finish is evident in our embedded design schem…" at bounding box center [922, 585] width 975 height 70
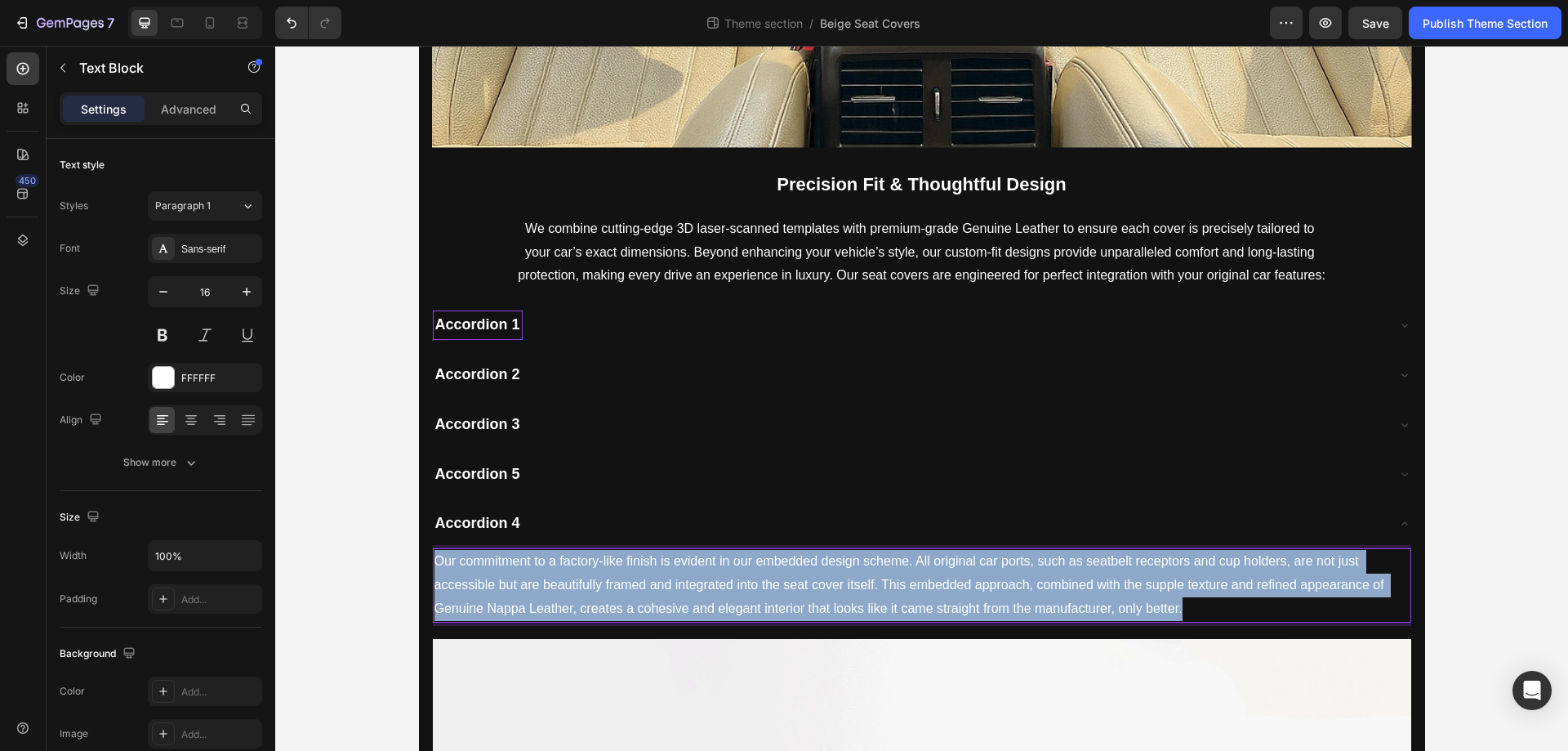
click at [655, 599] on p "Our commitment to a factory-like finish is evident in our embedded design schem…" at bounding box center [922, 585] width 975 height 70
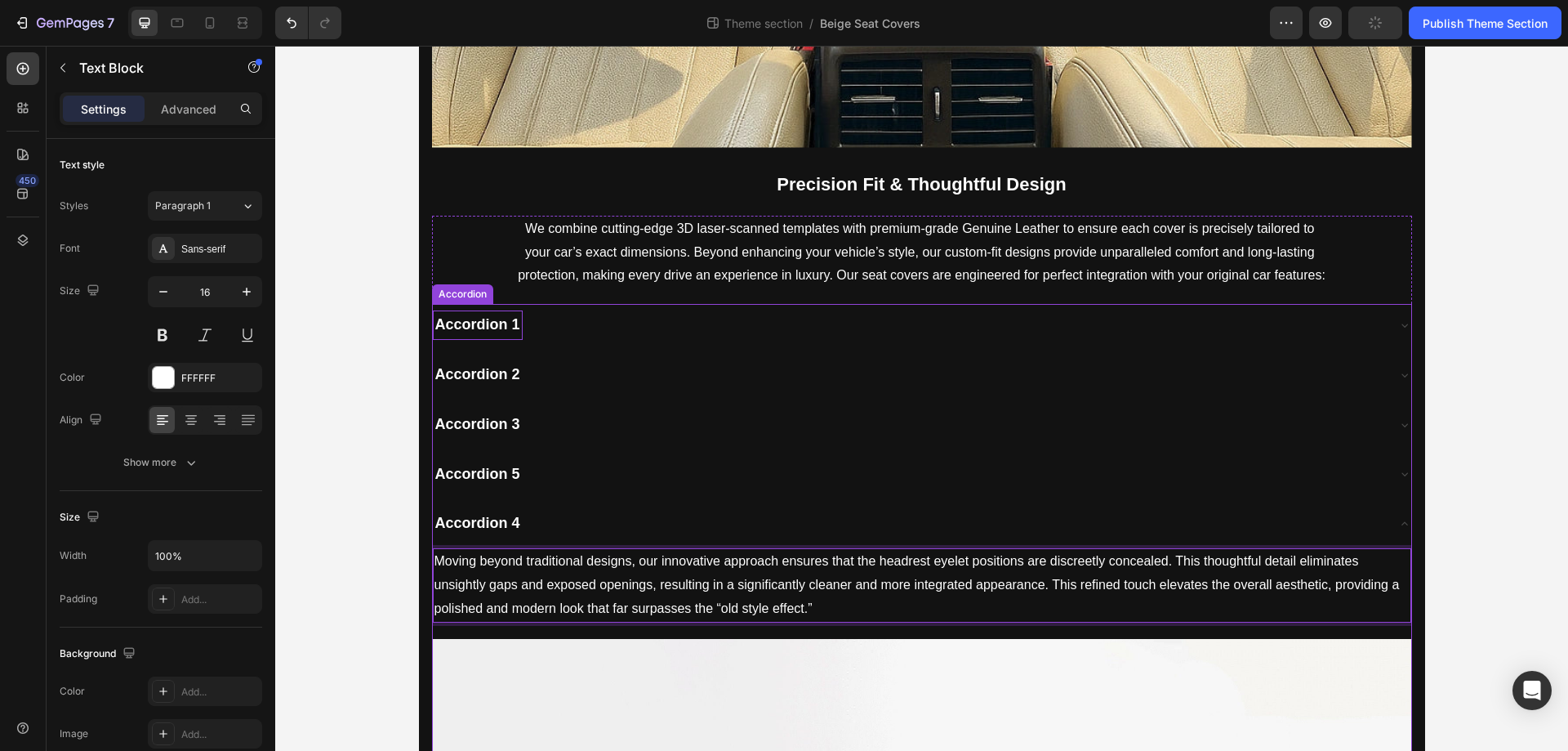
click at [579, 530] on div "Accordion 4" at bounding box center [909, 524] width 953 height 29
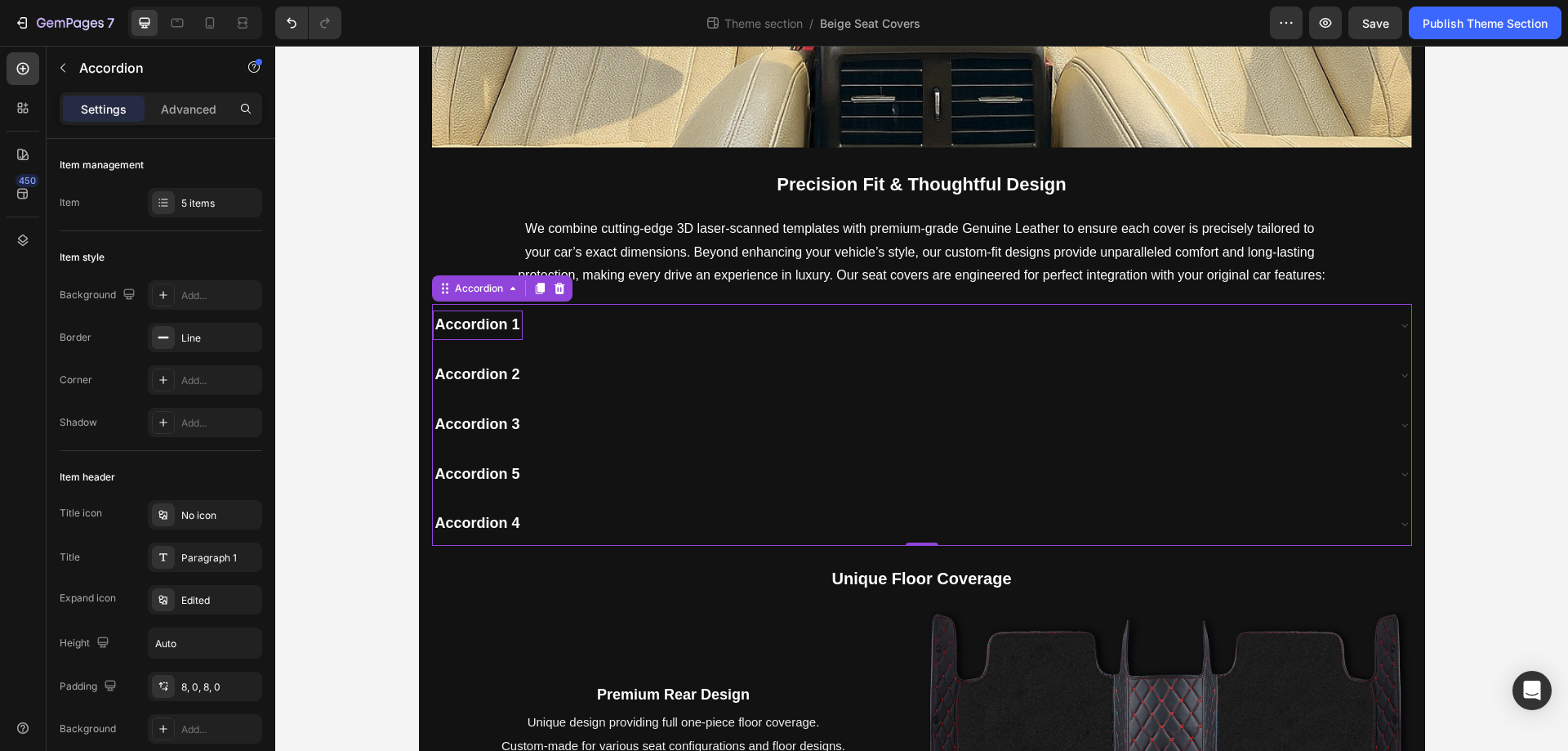
click at [563, 324] on div "Accordion 1" at bounding box center [909, 325] width 953 height 29
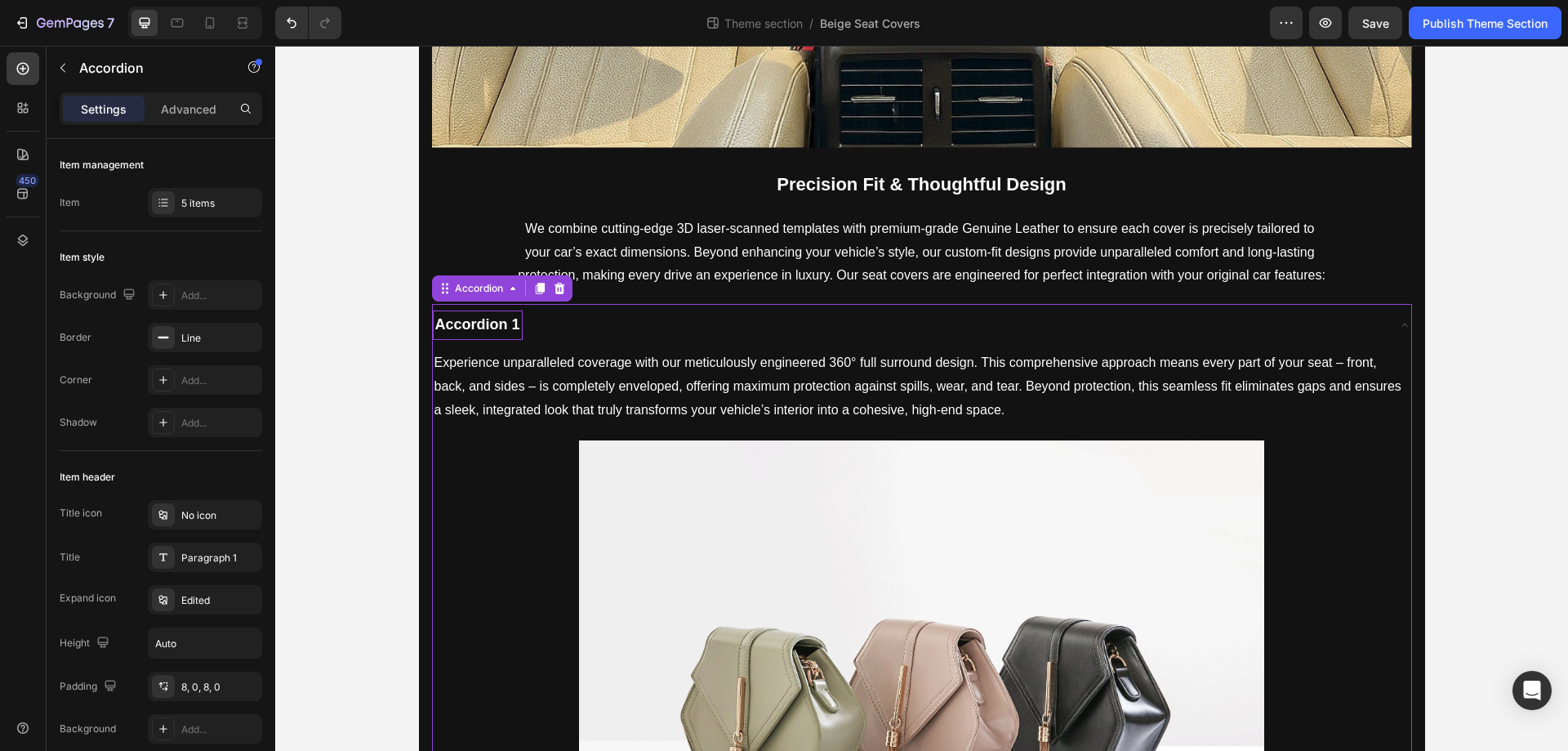
click at [563, 324] on div "Accordion 1" at bounding box center [909, 325] width 953 height 29
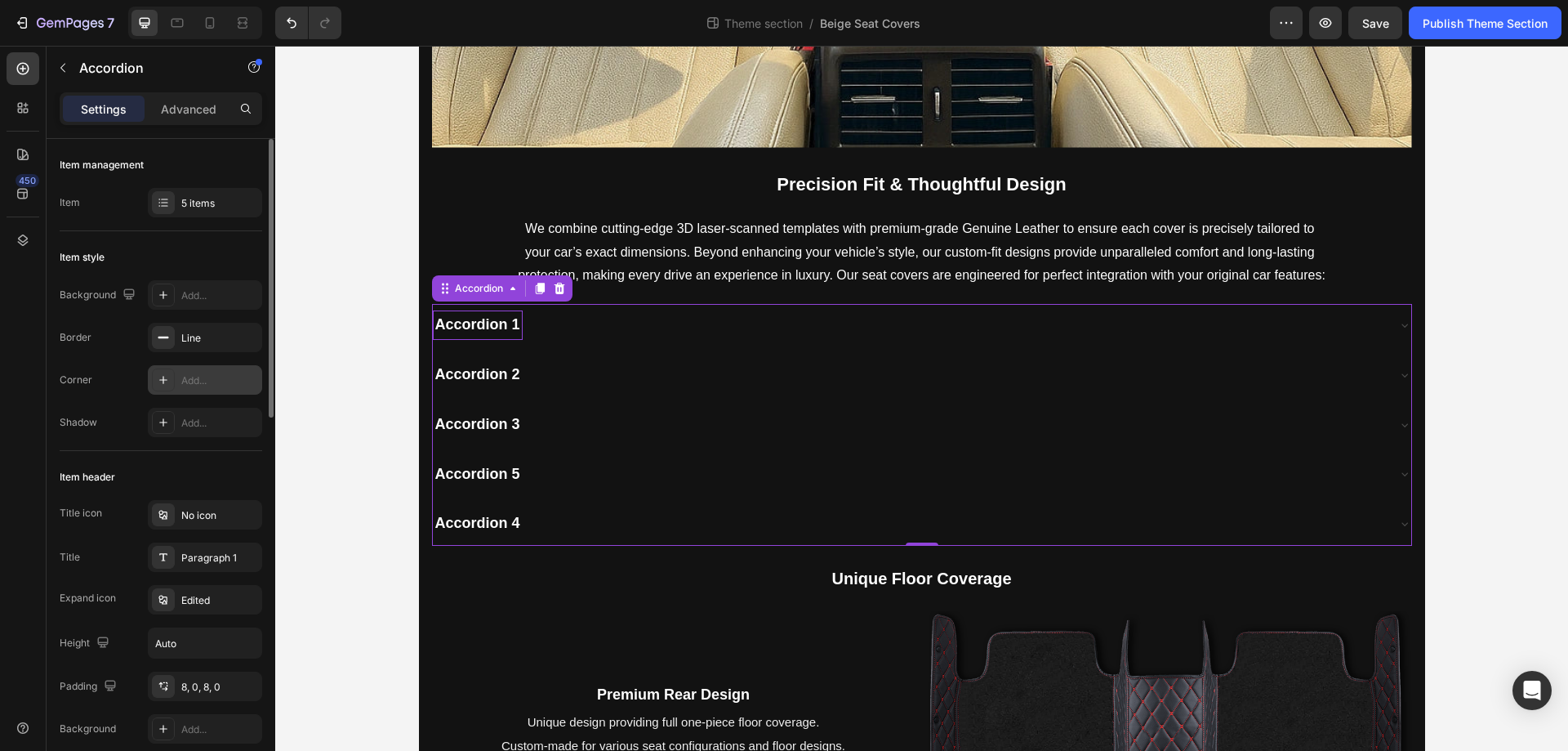
click at [224, 373] on div "Add..." at bounding box center [219, 380] width 76 height 15
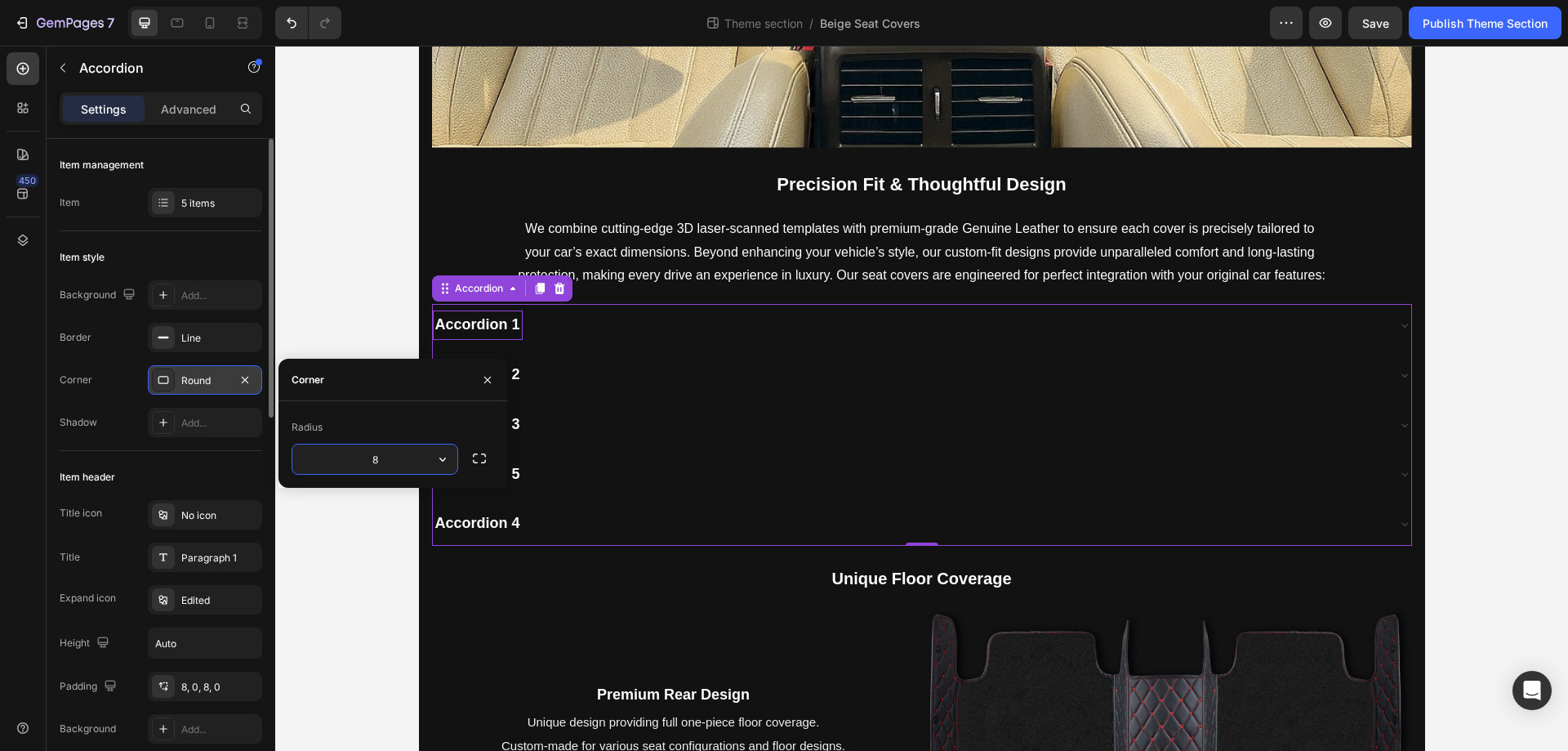
click at [130, 384] on div "Corner Round" at bounding box center [160, 379] width 203 height 29
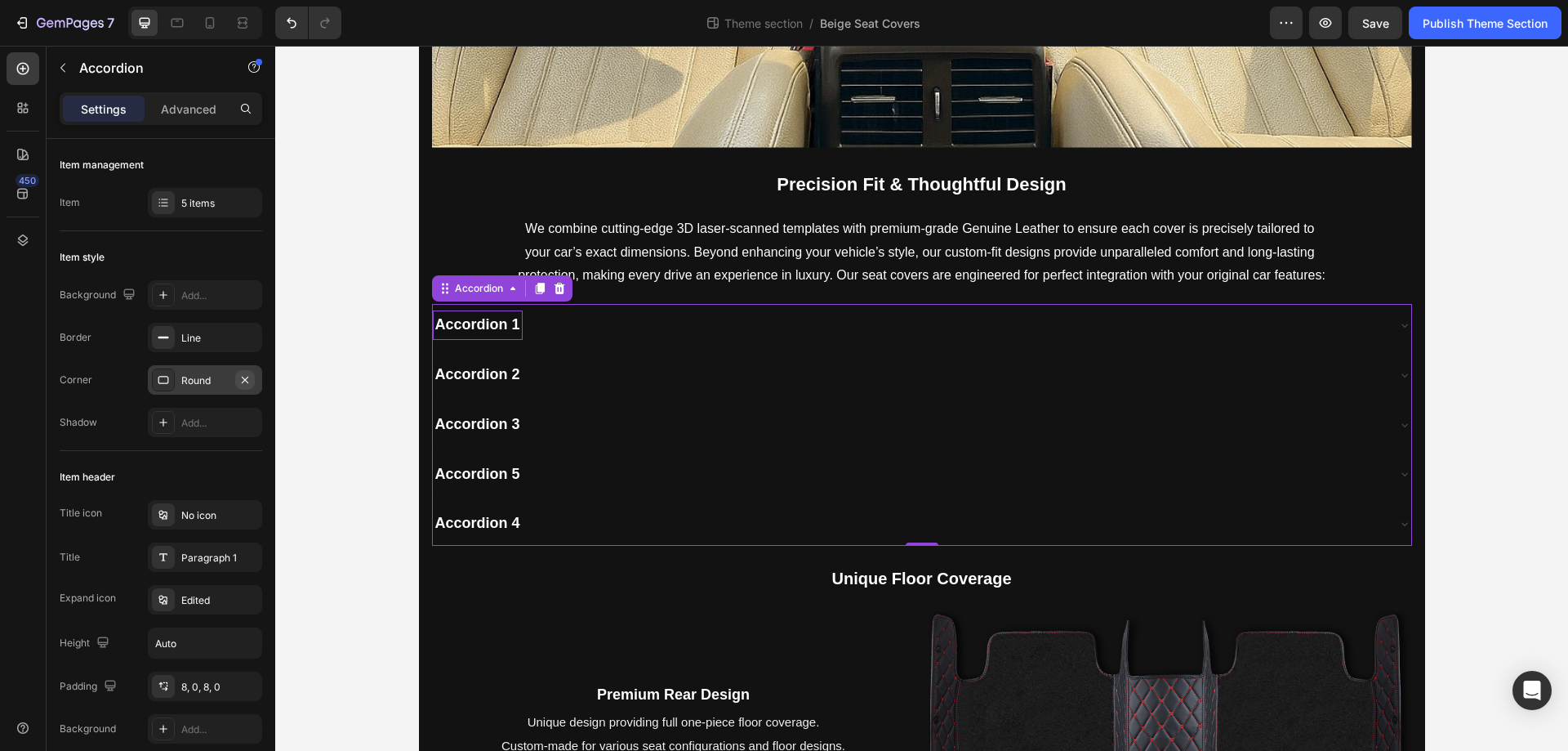
click at [242, 379] on icon "button" at bounding box center [245, 379] width 13 height 13
click at [215, 403] on div "Background Add... Border Line Corner Add... Shadow Add..." at bounding box center [160, 358] width 203 height 157
click at [208, 421] on div "Add..." at bounding box center [219, 422] width 76 height 15
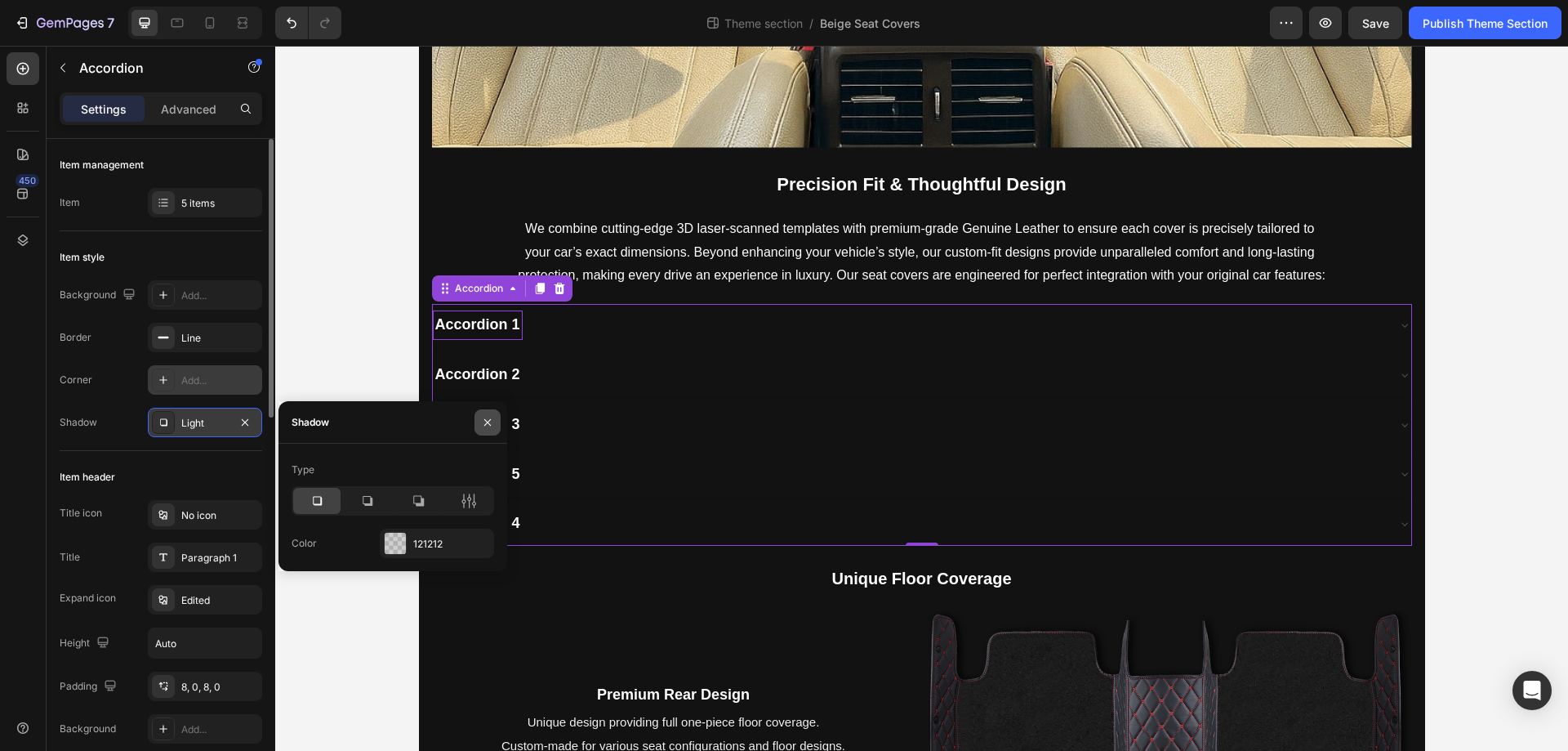
click at [477, 424] on button "button" at bounding box center [487, 422] width 26 height 26
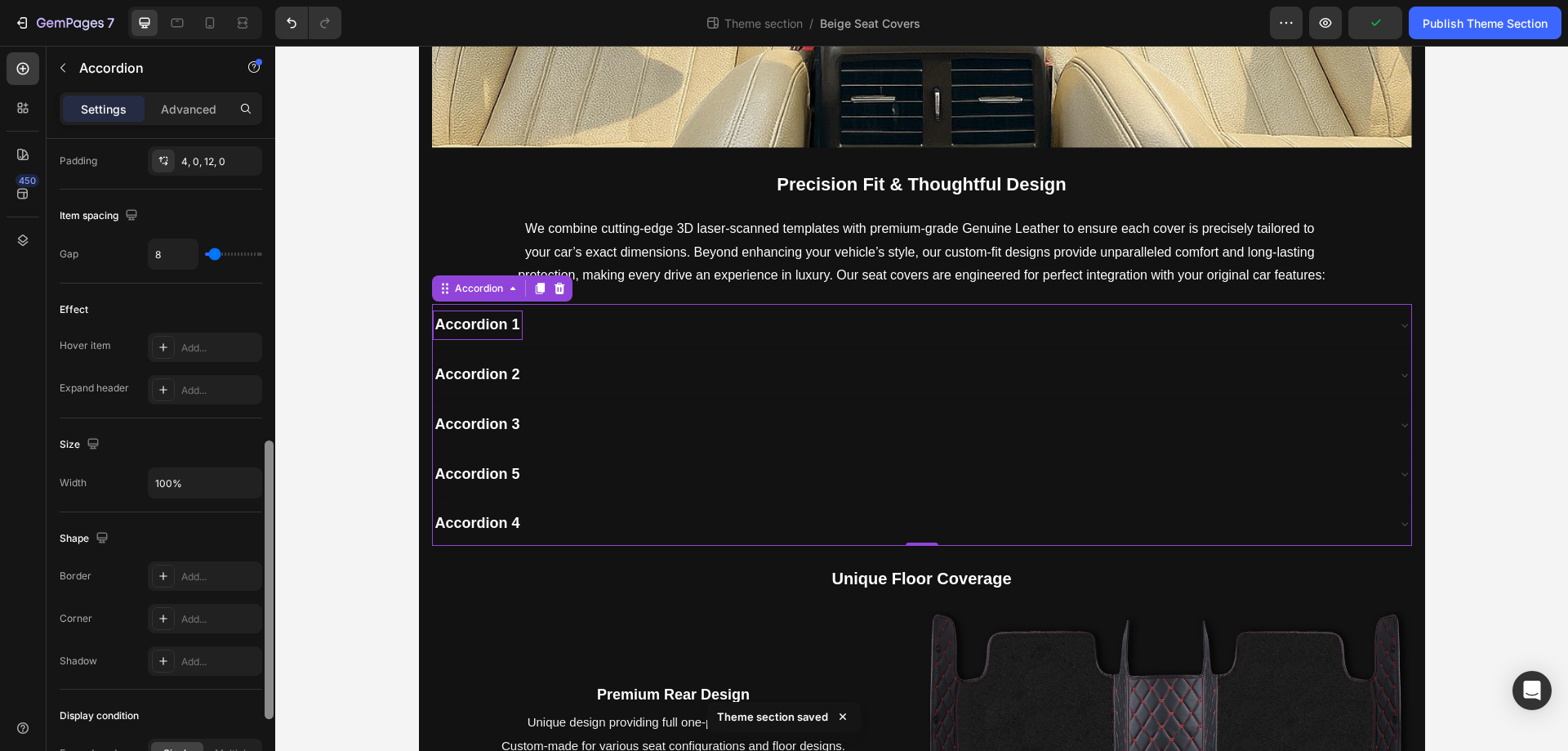
scroll to position [706, 0]
drag, startPoint x: 270, startPoint y: 383, endPoint x: 258, endPoint y: 682, distance: 299.2
click at [258, 682] on div "Item management Item 5 items Item style Background Add... Border Line Corner Ad…" at bounding box center [160, 468] width 228 height 658
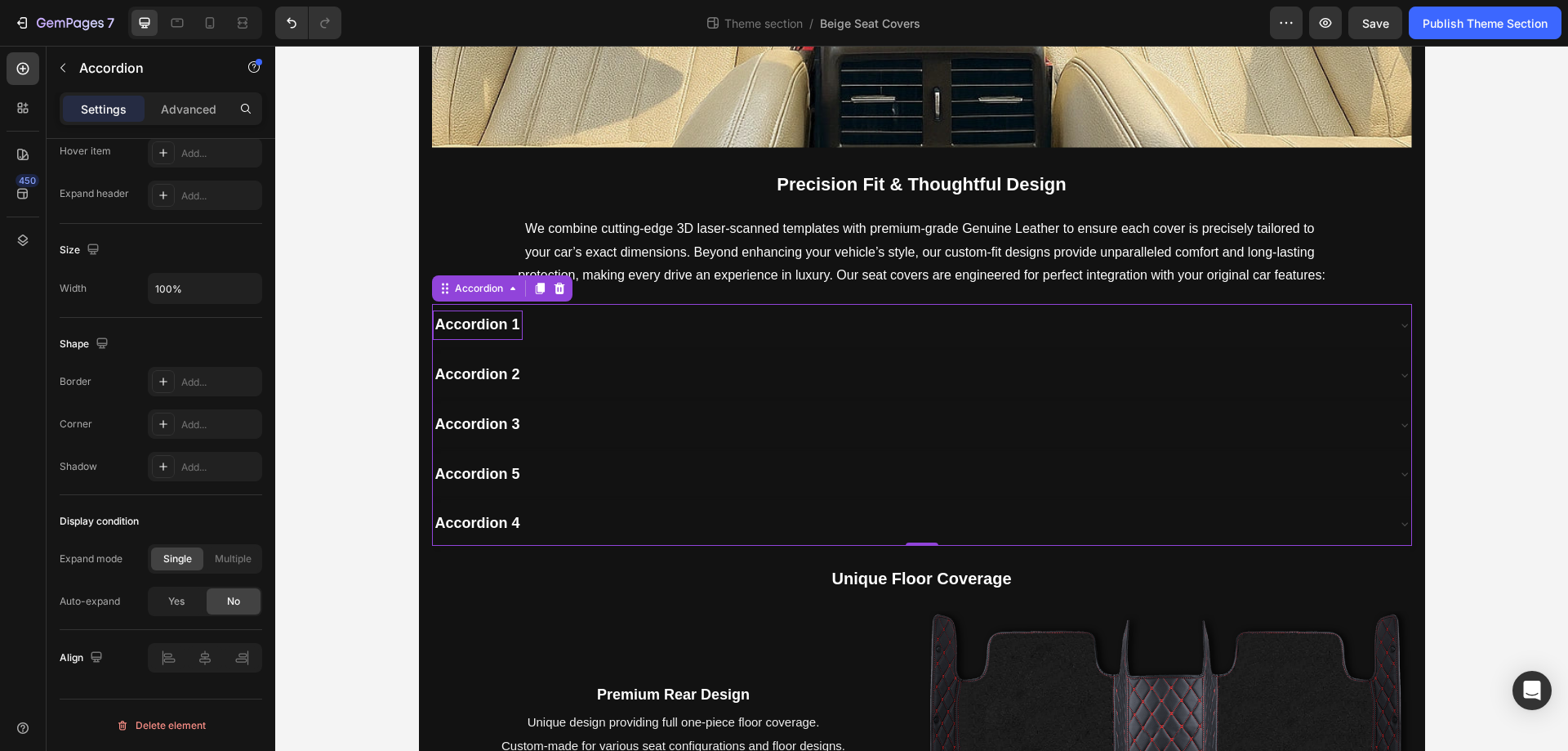
click at [1398, 326] on icon at bounding box center [1404, 324] width 13 height 13
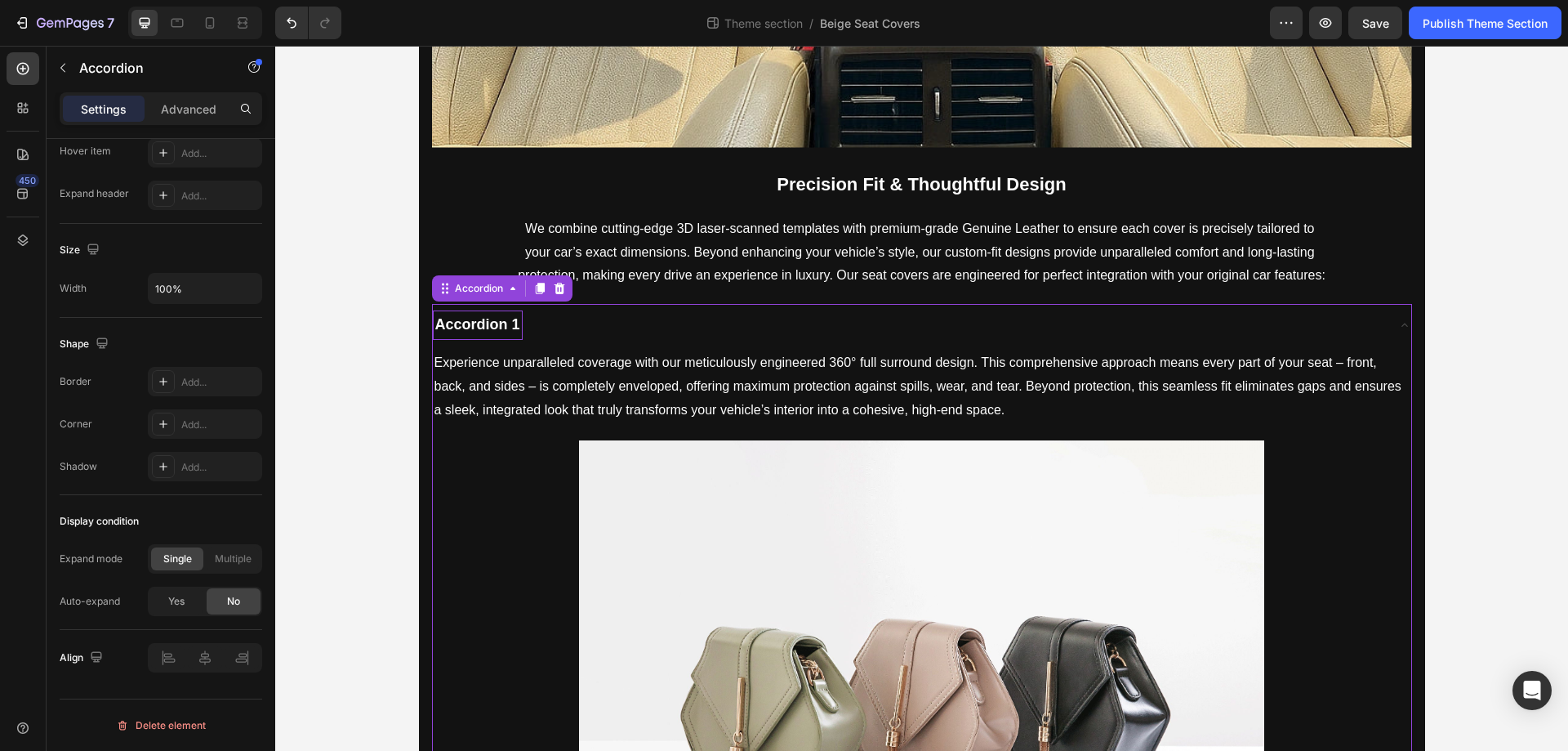
click at [1398, 326] on icon at bounding box center [1404, 324] width 13 height 13
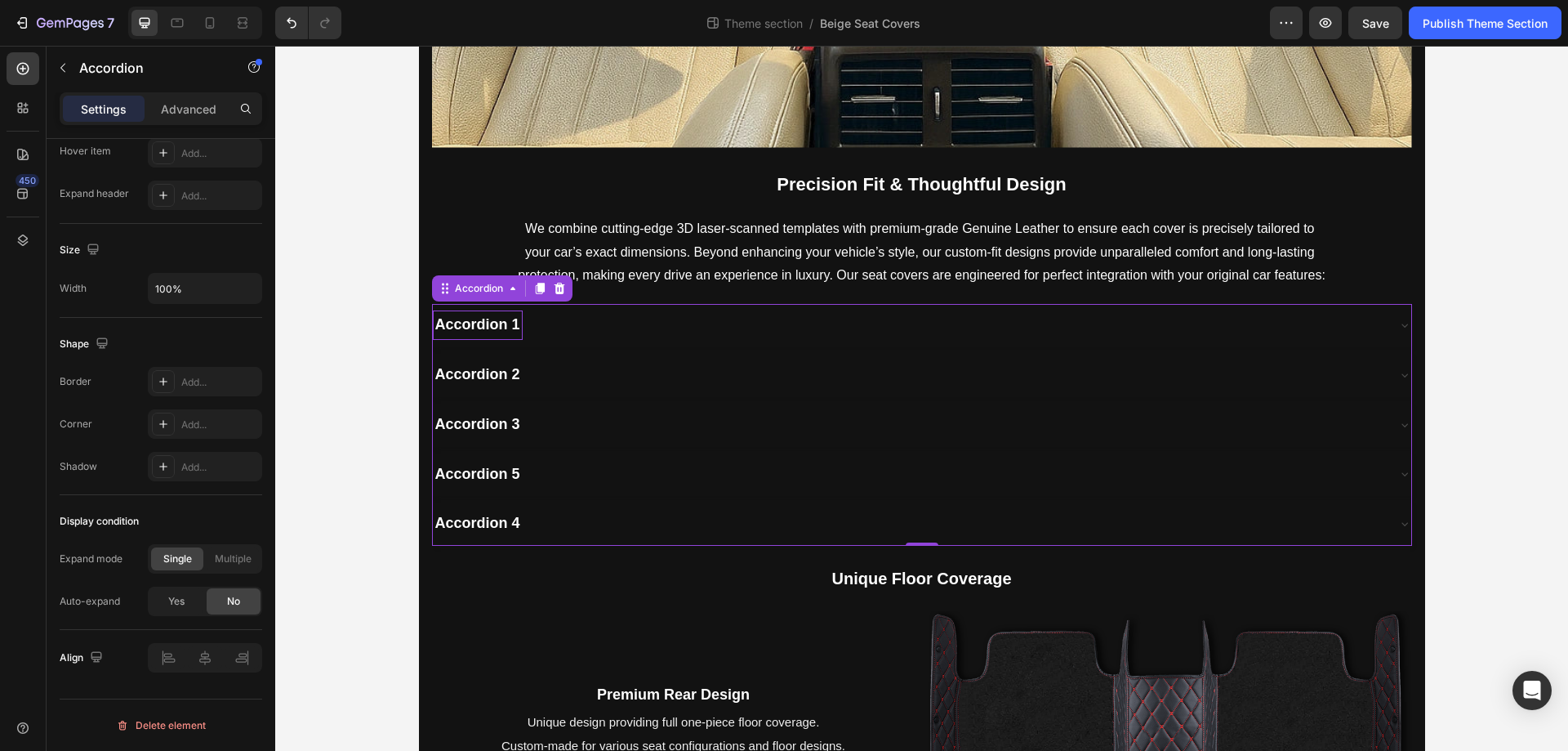
scroll to position [0, 0]
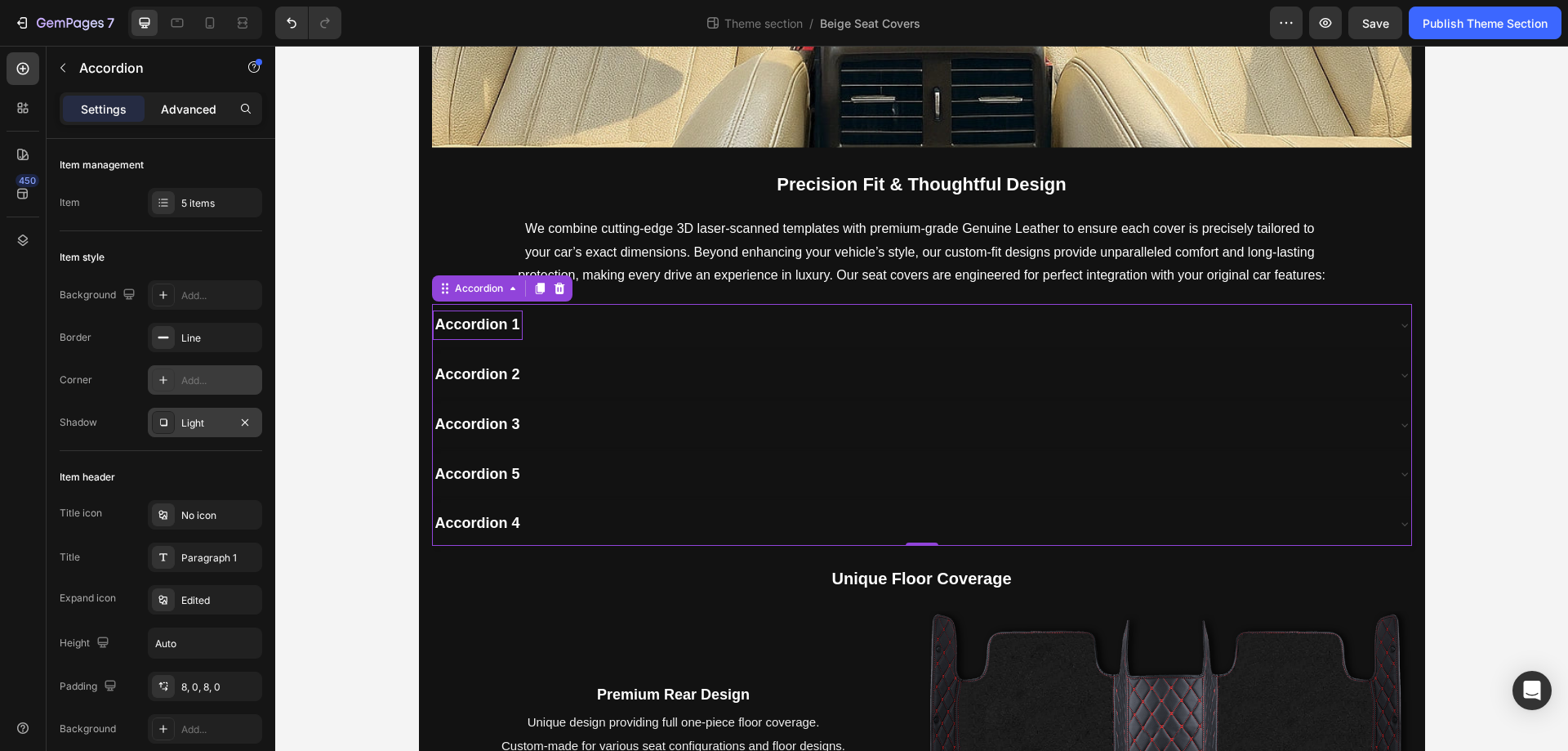
click at [184, 111] on p "Advanced" at bounding box center [189, 109] width 56 height 17
type input "100%"
type input "100"
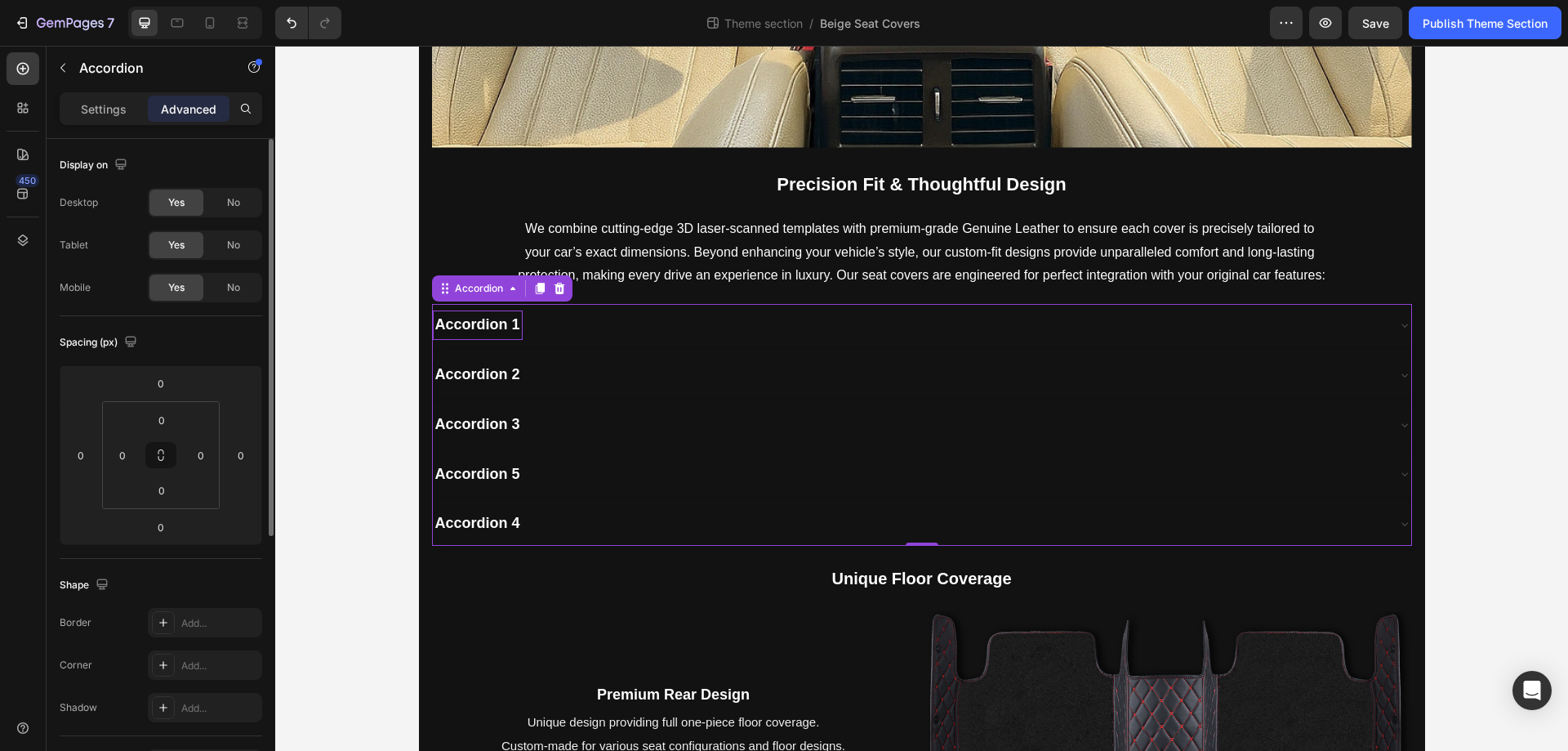
scroll to position [432, 0]
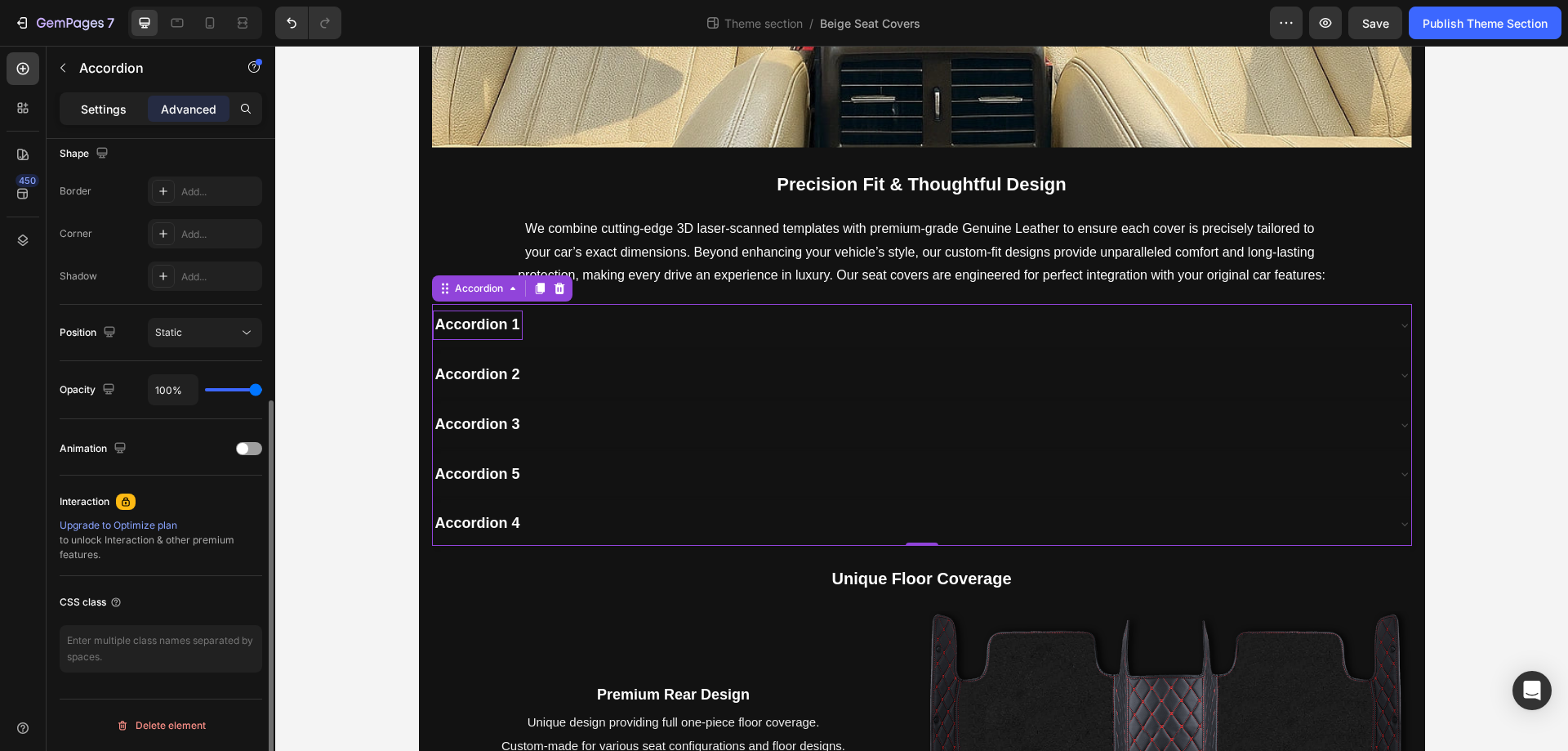
click at [93, 101] on p "Settings" at bounding box center [103, 109] width 45 height 17
type input "8"
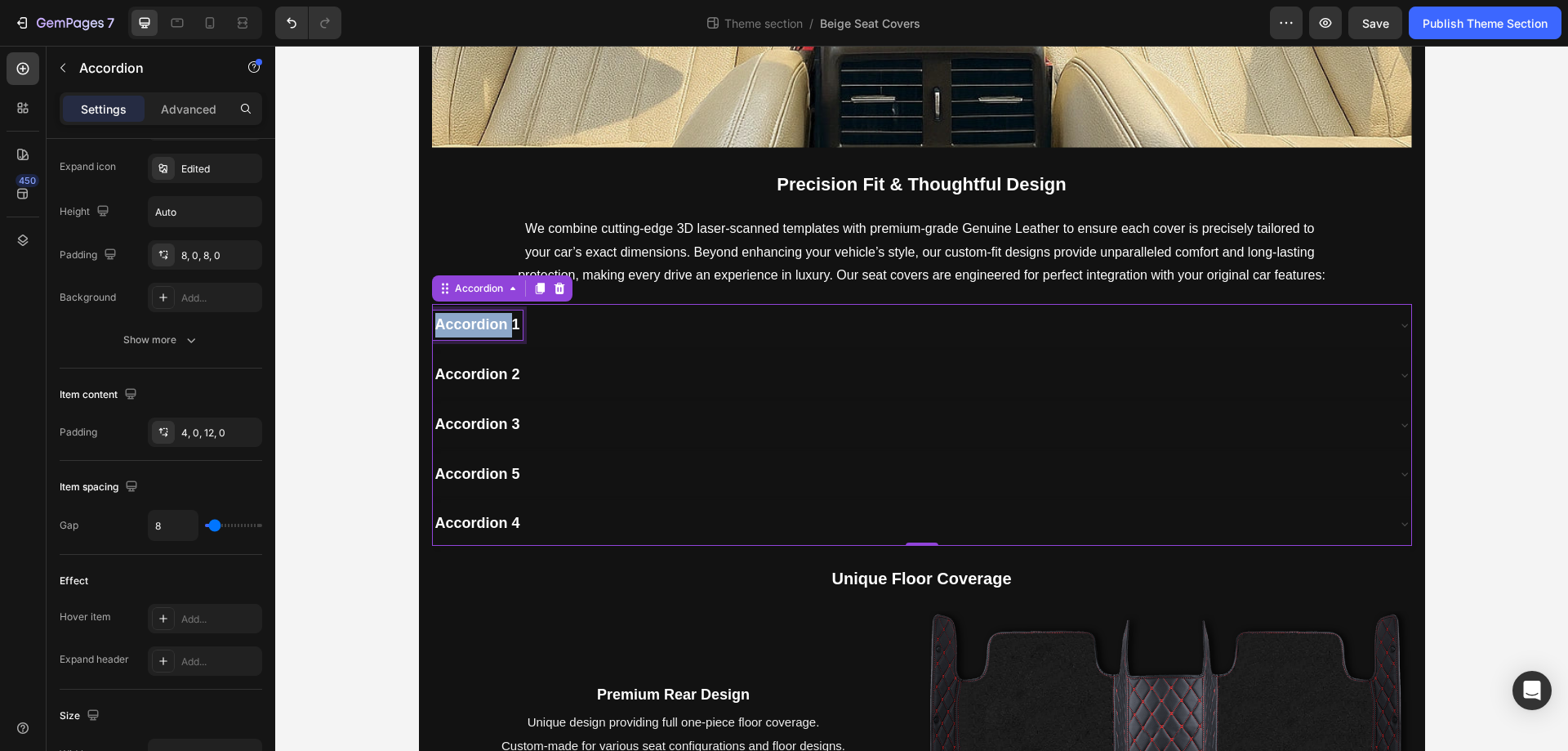
click at [481, 327] on strong "Accordion 1" at bounding box center [477, 324] width 85 height 16
click at [480, 372] on strong "Accordion 2" at bounding box center [477, 373] width 85 height 16
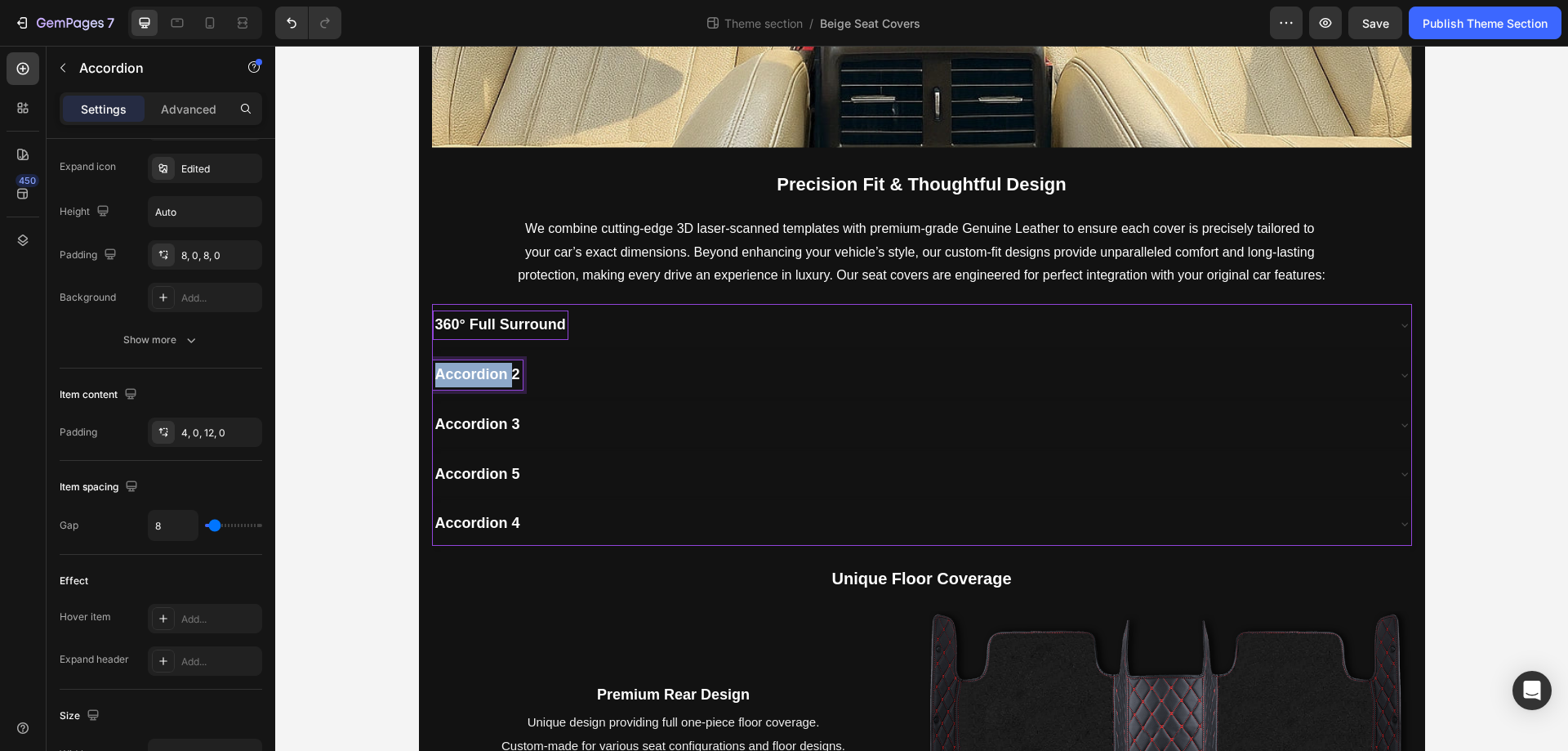
click at [480, 372] on strong "Accordion 2" at bounding box center [477, 373] width 85 height 16
click at [497, 436] on p "Accordion 3" at bounding box center [477, 425] width 85 height 25
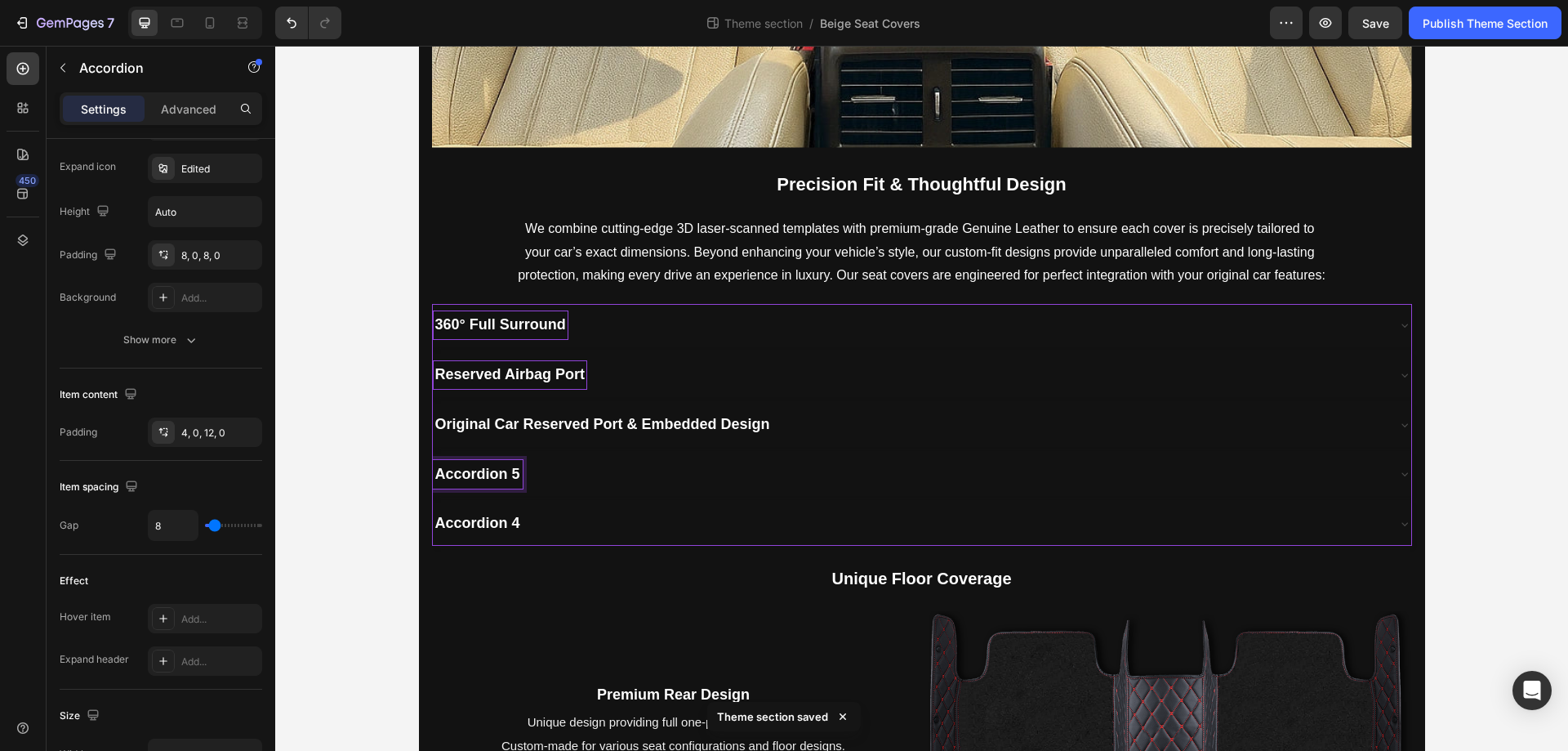
click at [481, 478] on strong "Accordion 5" at bounding box center [477, 474] width 85 height 16
click at [476, 522] on strong "Accordion 4" at bounding box center [477, 523] width 85 height 16
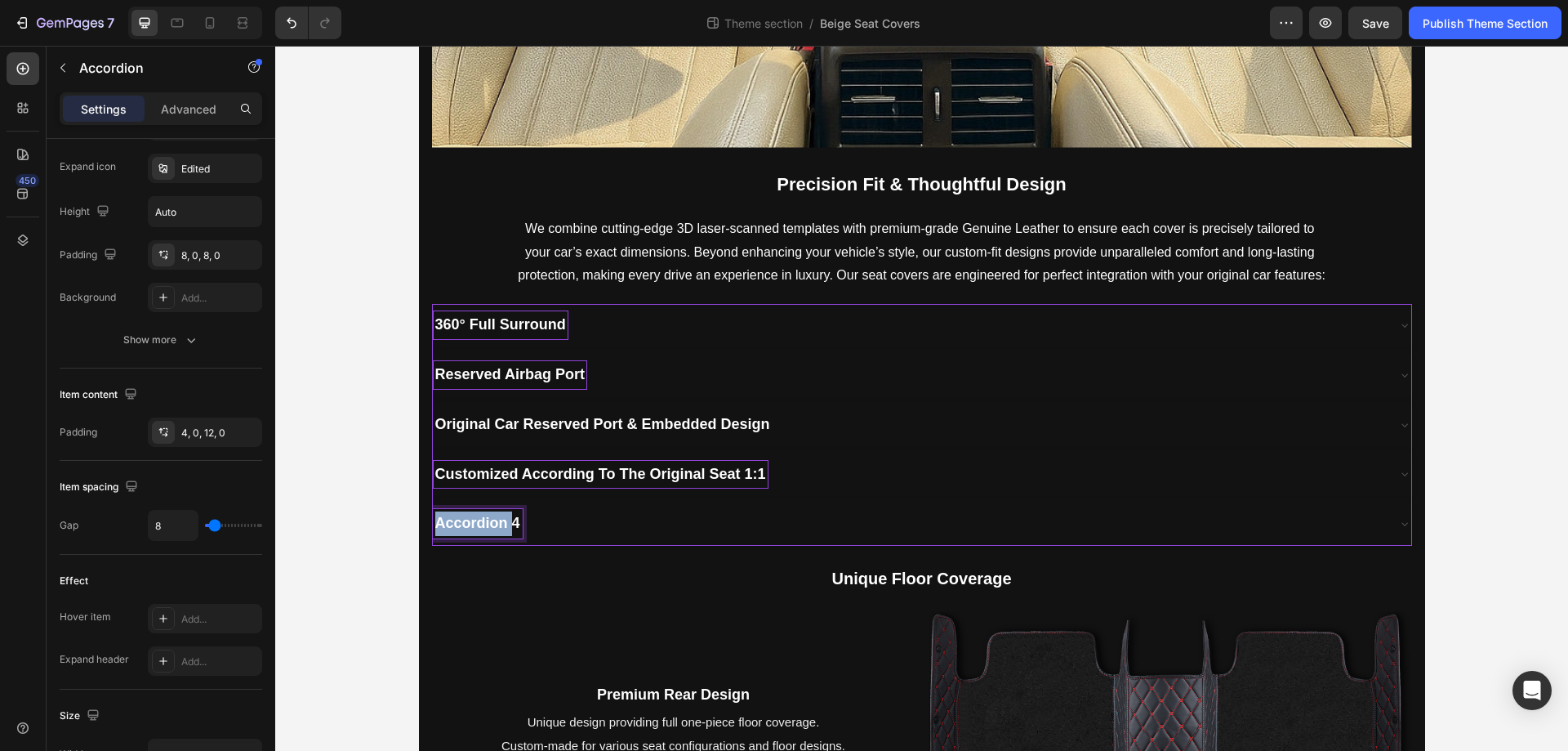
click at [476, 522] on strong "Accordion 4" at bounding box center [477, 523] width 85 height 16
click at [906, 257] on p "We combine cutting-edge 3D laser-scanned templates with premium-grade Genuine L…" at bounding box center [922, 252] width 810 height 70
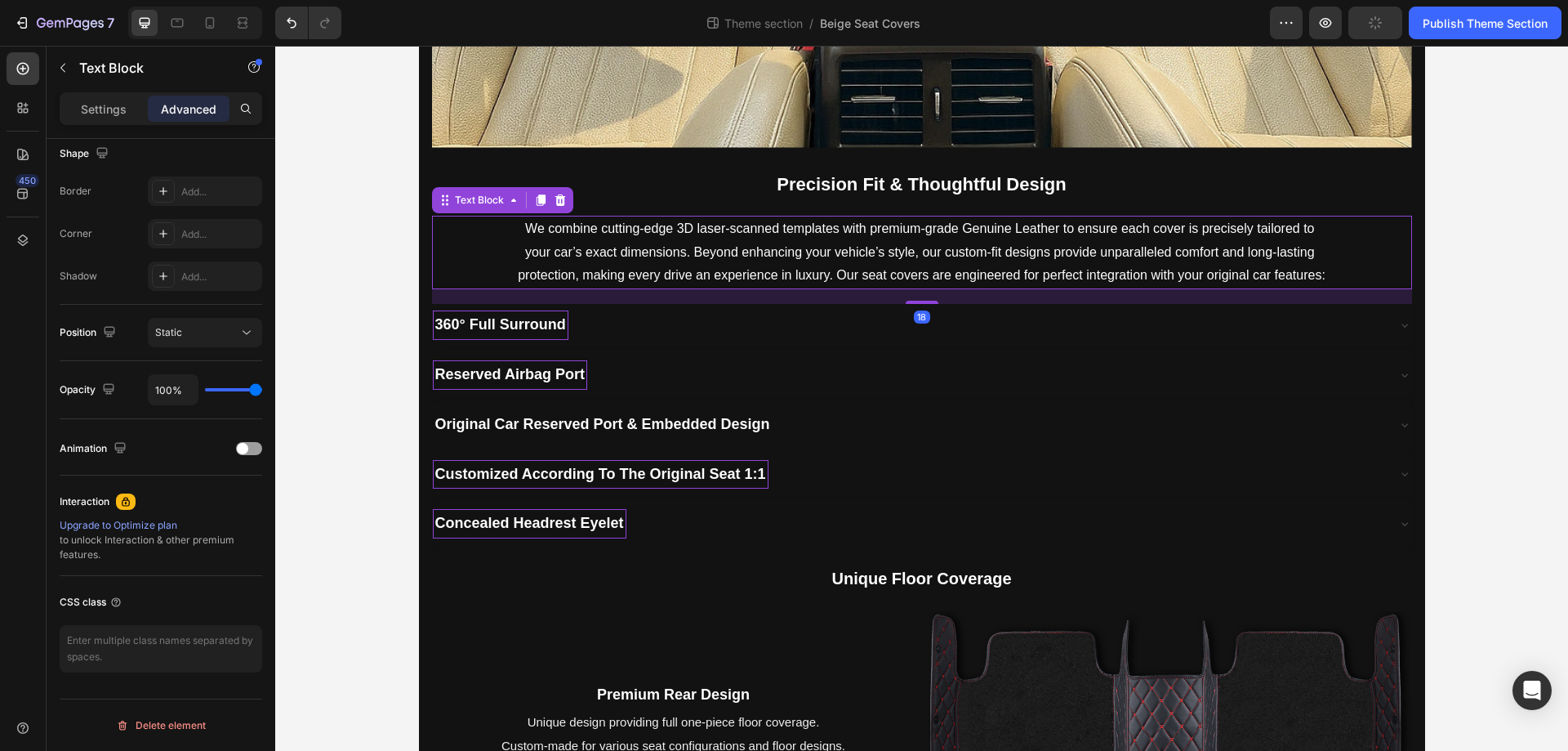
scroll to position [0, 0]
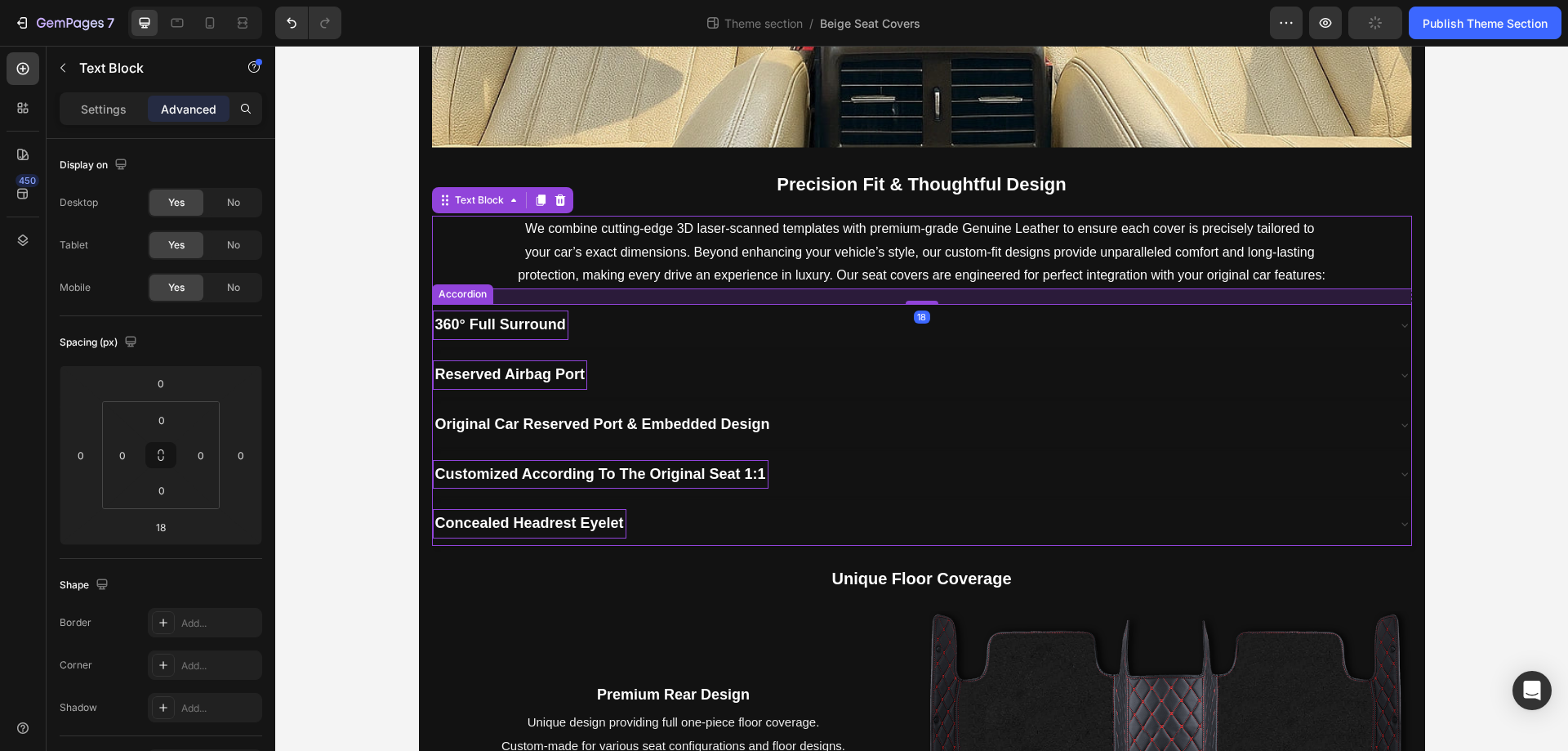
click at [678, 340] on div "360° Full Surround" at bounding box center [922, 324] width 978 height 42
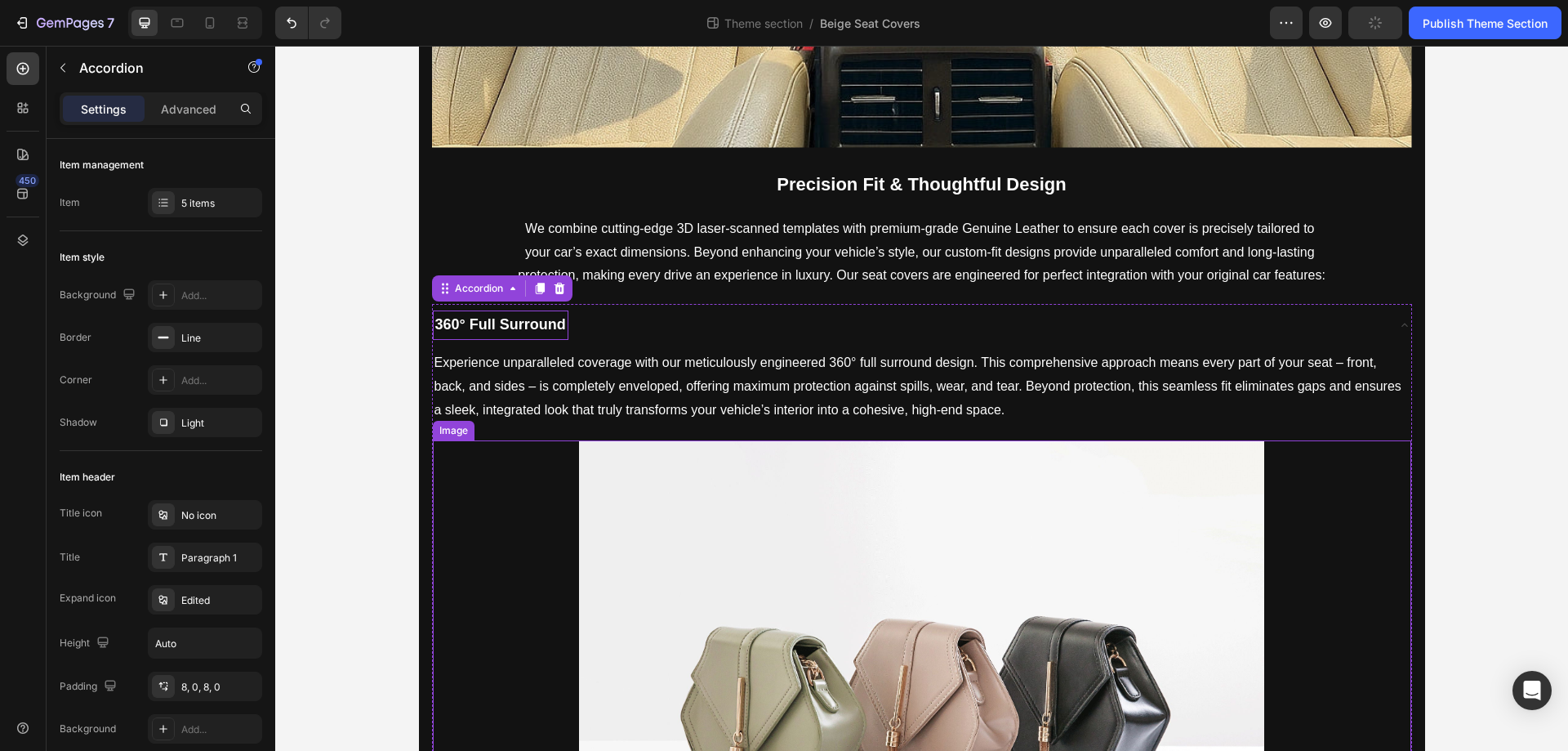
click at [856, 653] on img at bounding box center [922, 697] width 686 height 514
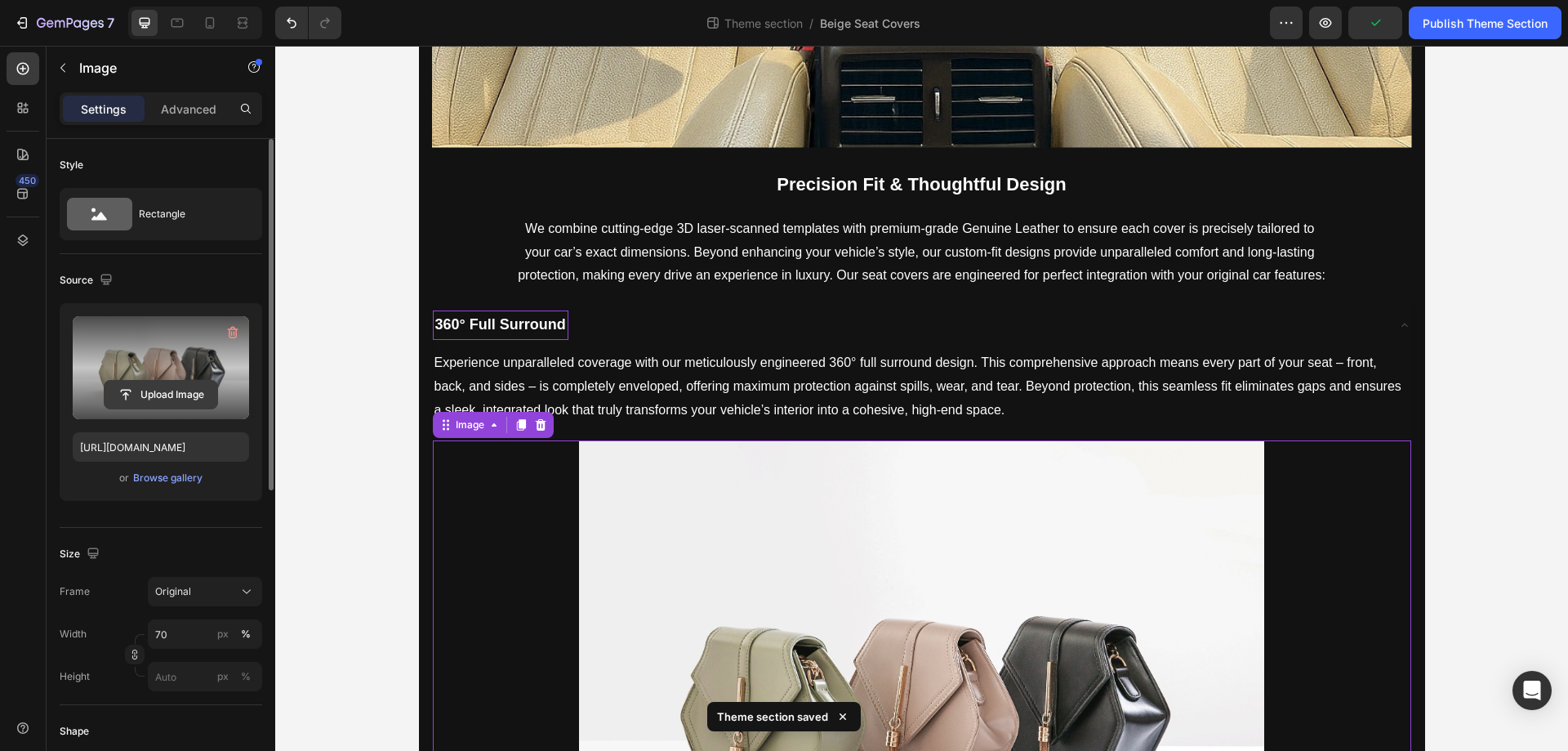
click at [168, 395] on input "file" at bounding box center [160, 395] width 112 height 27
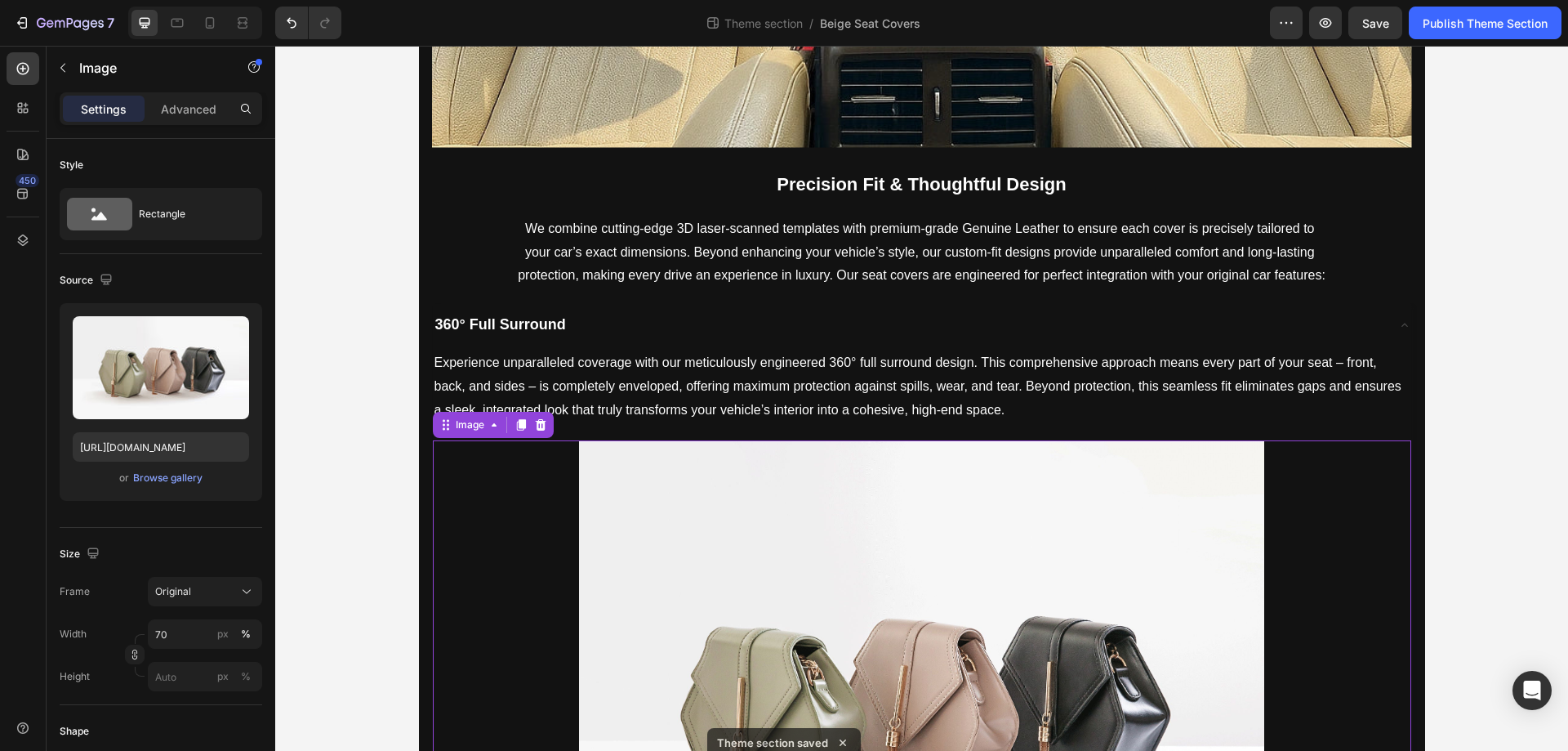
scroll to position [551, 0]
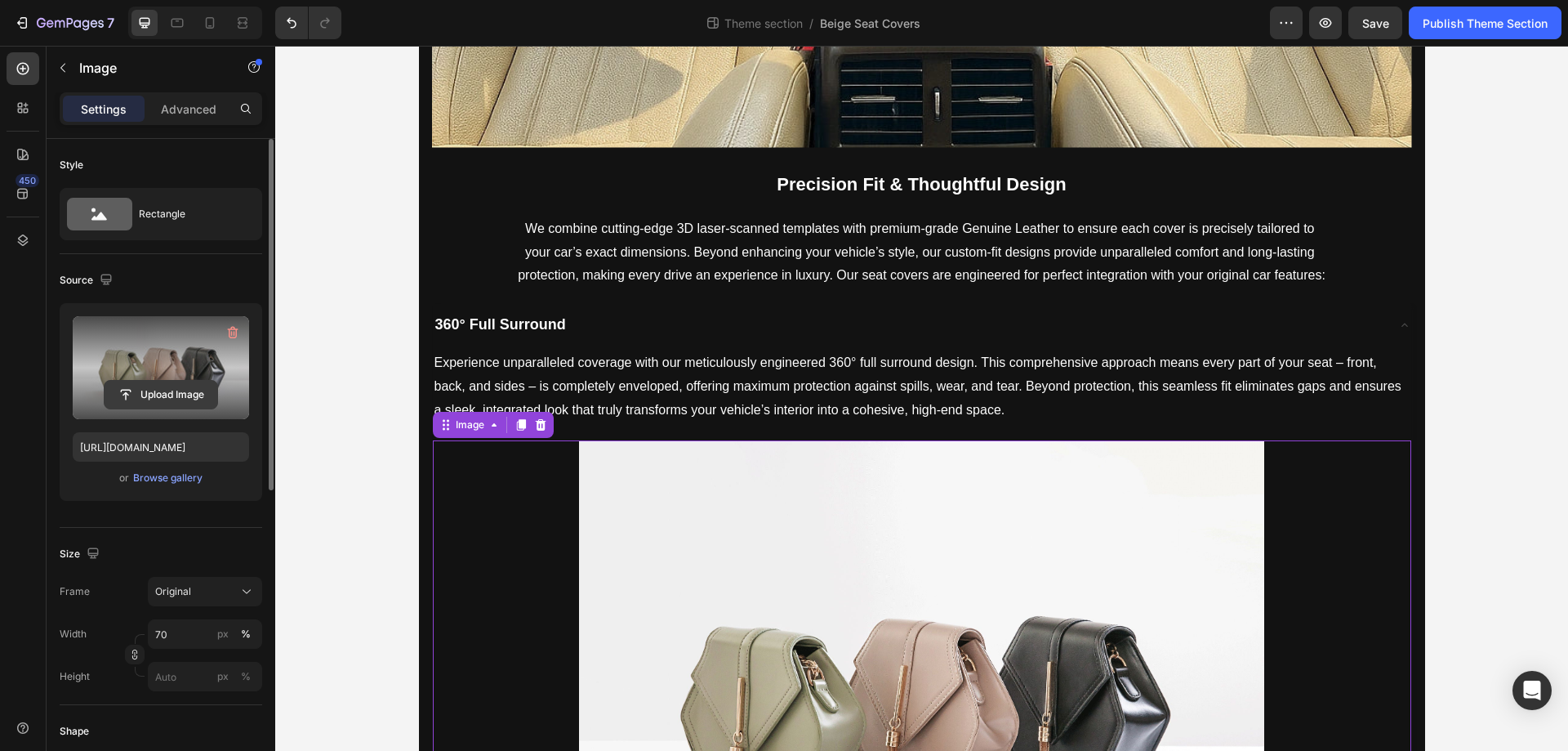
click at [179, 380] on button "Upload Image" at bounding box center [160, 395] width 114 height 29
click at [186, 395] on input "file" at bounding box center [160, 395] width 112 height 27
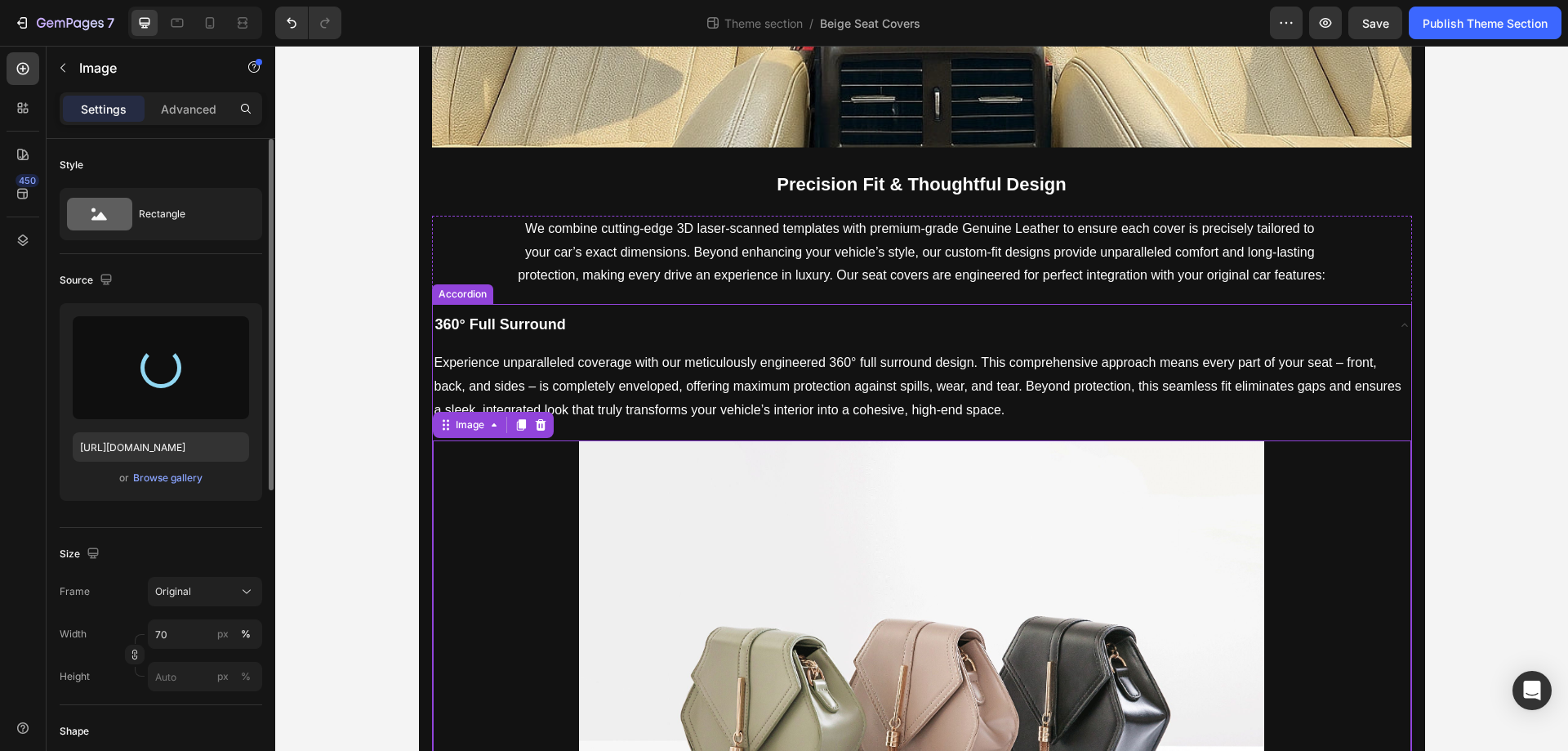
type input "[URL][DOMAIN_NAME]"
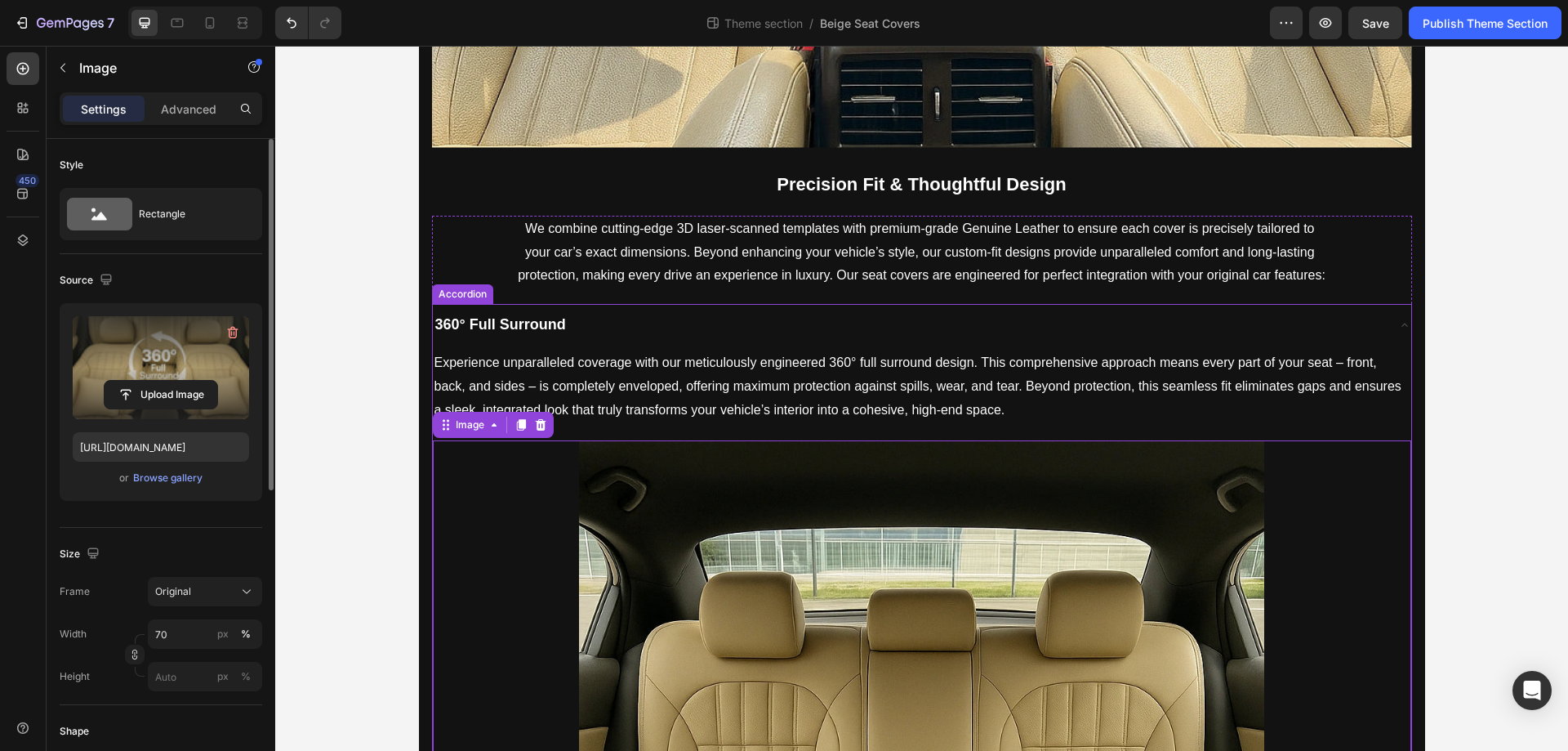
click at [687, 318] on div "360° Full Surround" at bounding box center [909, 325] width 953 height 29
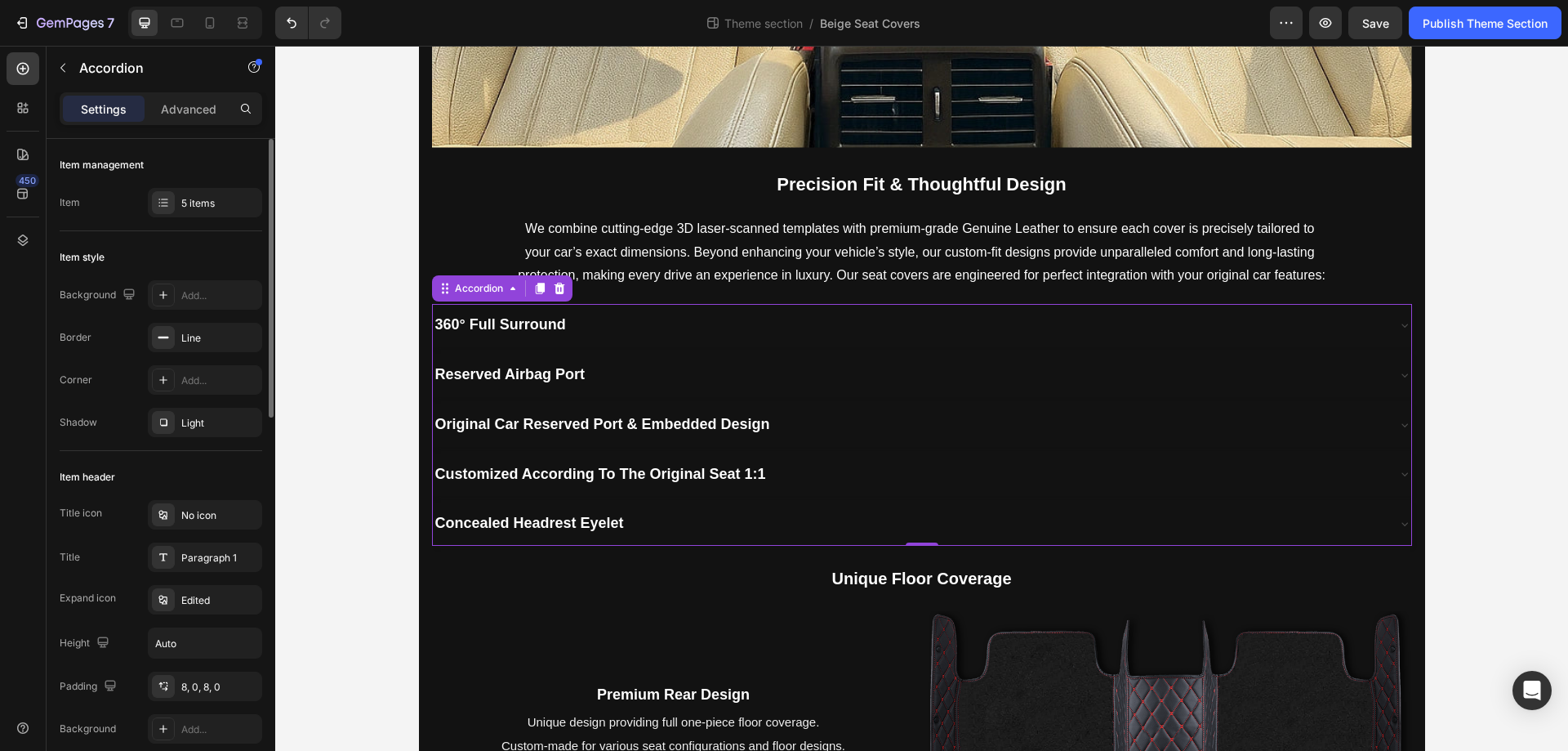
click at [677, 372] on div "Reserved Airbag Port" at bounding box center [909, 375] width 953 height 29
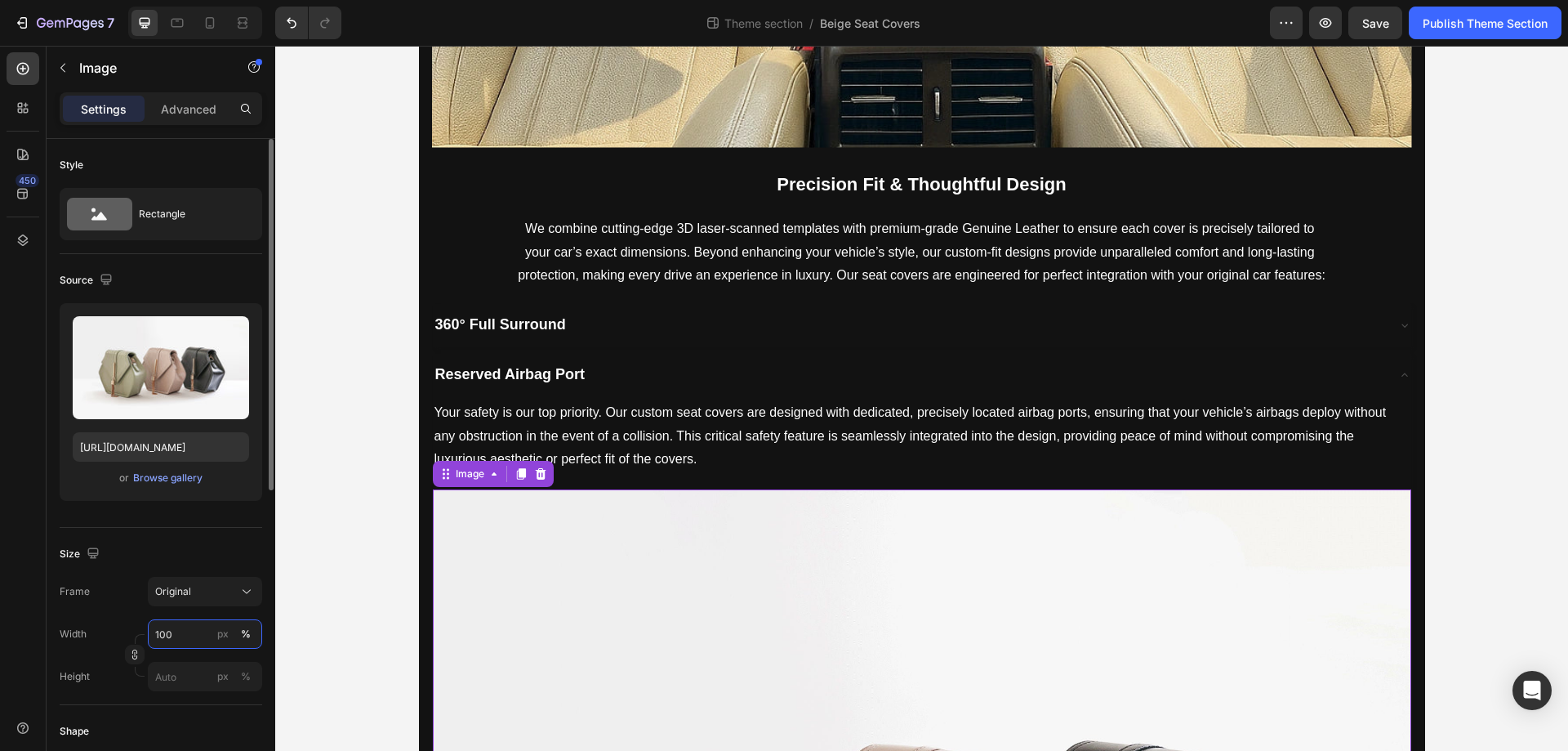
click at [194, 635] on input "100" at bounding box center [204, 633] width 114 height 29
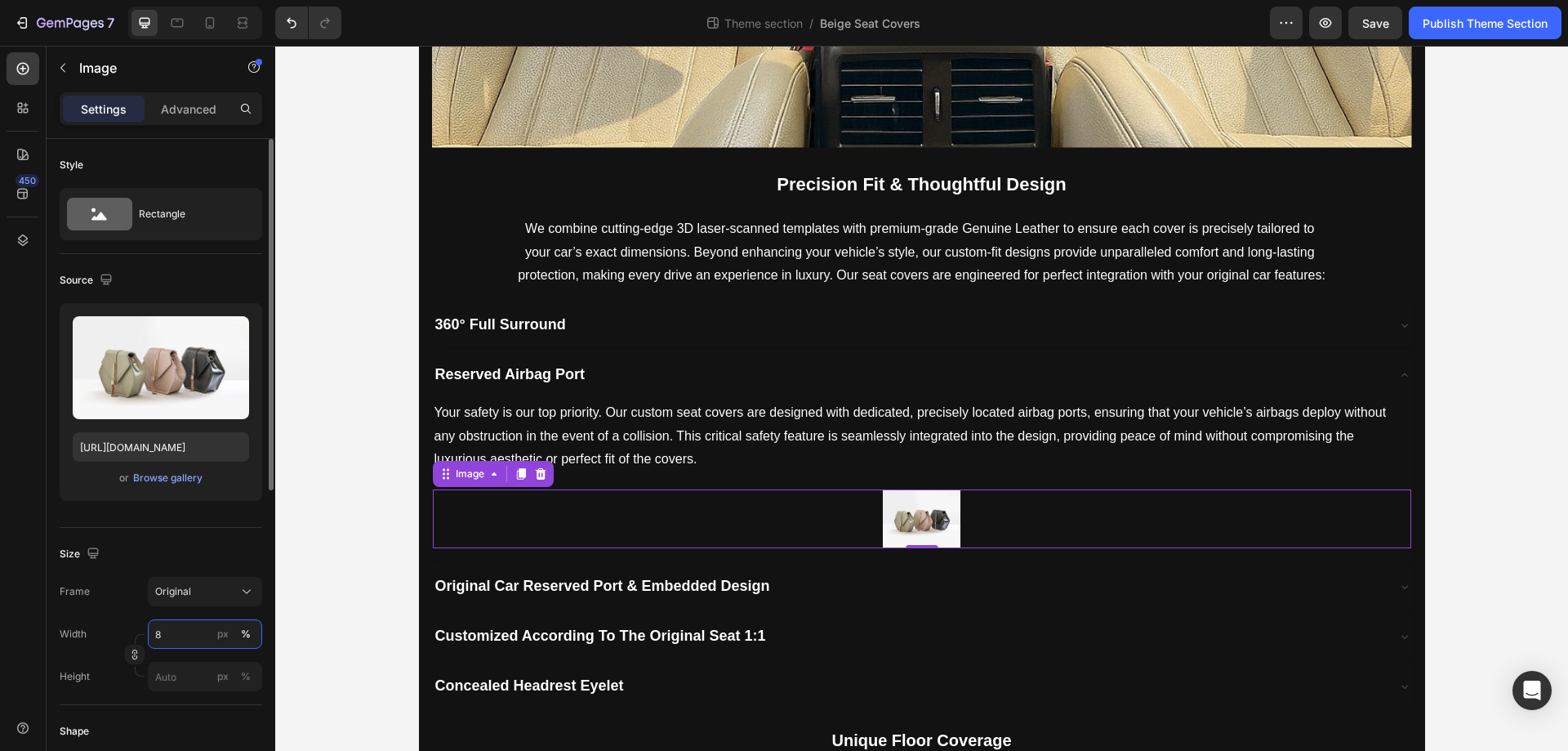
type input "80"
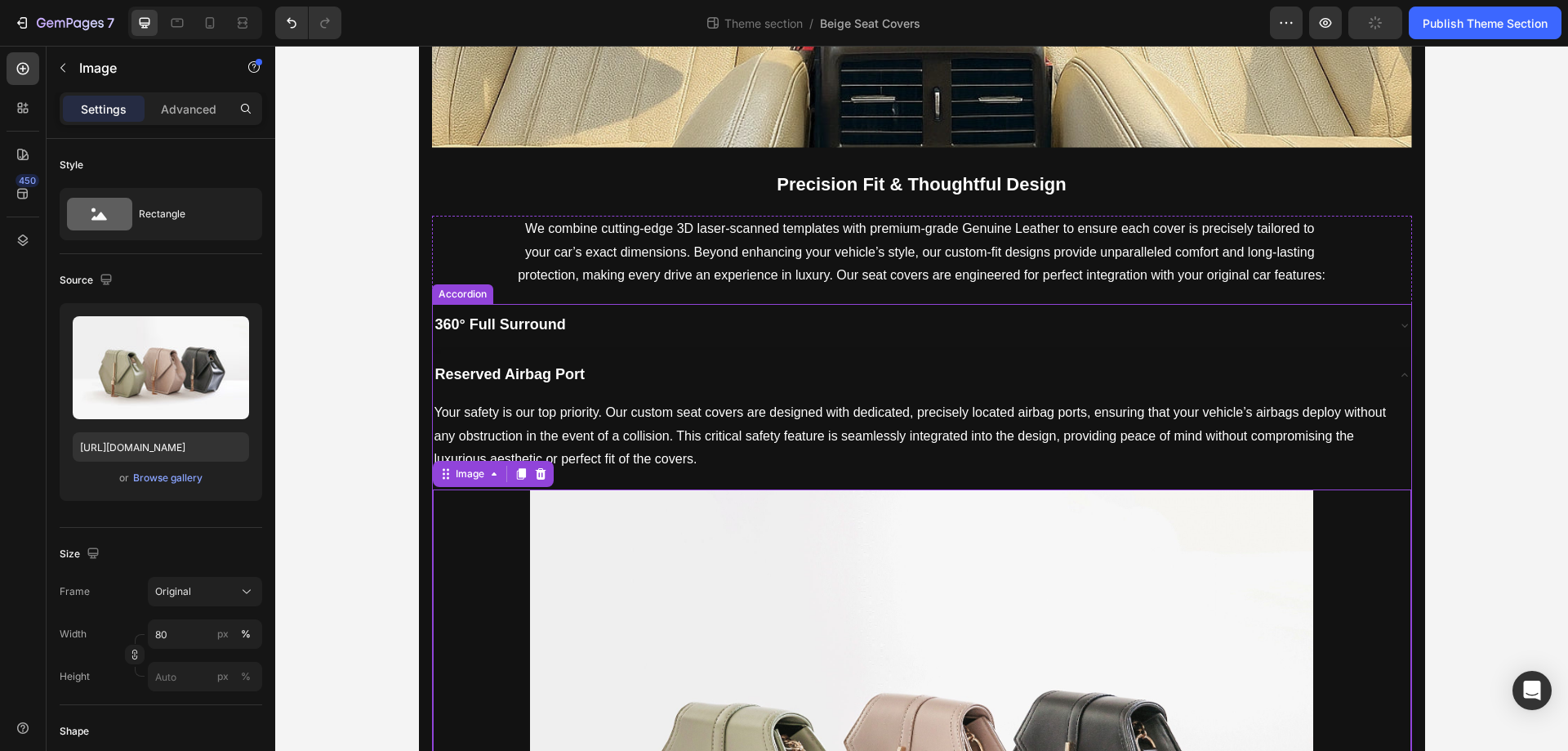
click at [700, 378] on div "Reserved Airbag Port" at bounding box center [909, 375] width 953 height 29
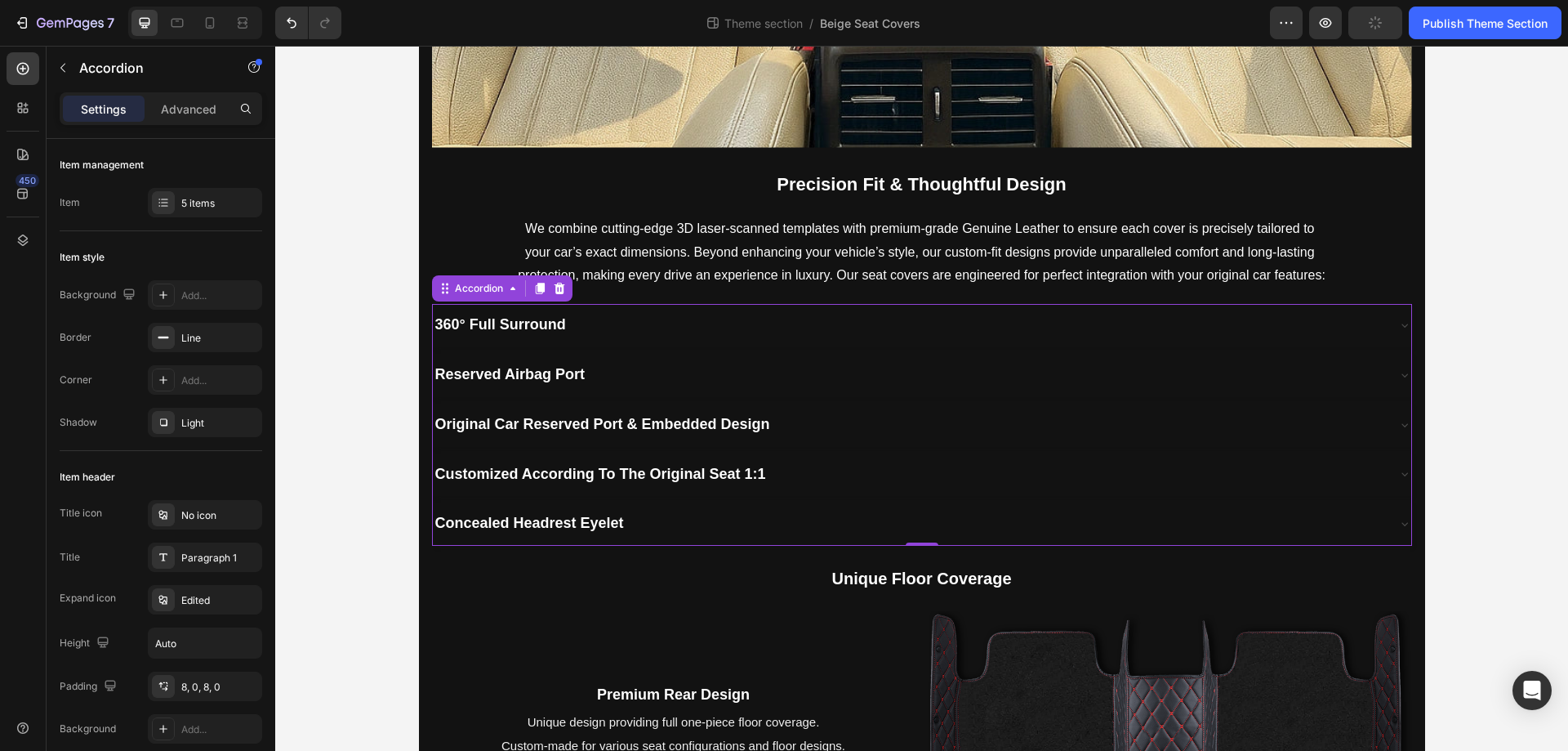
click at [780, 425] on div "Original Car Reserved Port & Embedded Design" at bounding box center [909, 425] width 953 height 29
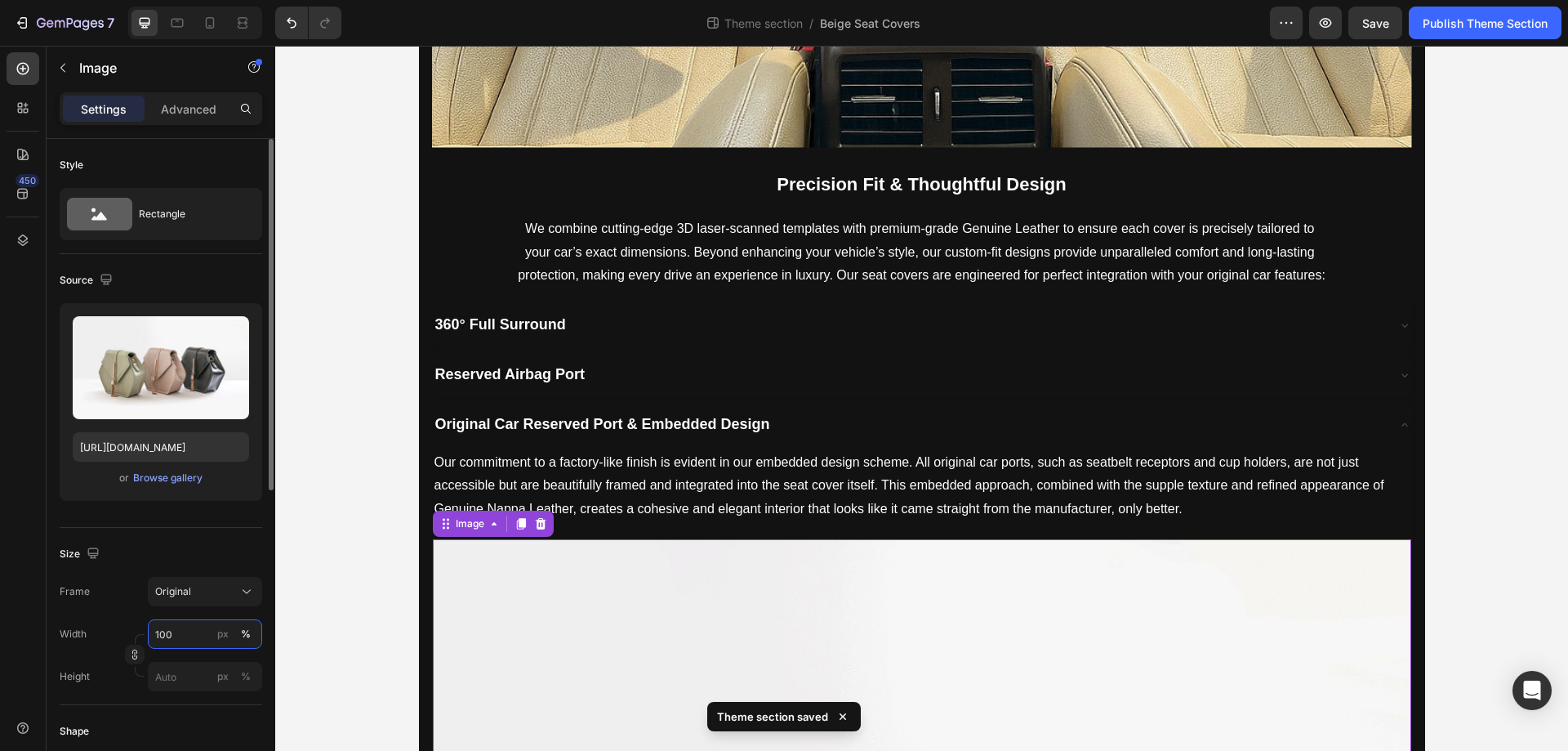
click at [173, 633] on input "100" at bounding box center [204, 633] width 114 height 29
type input "80"
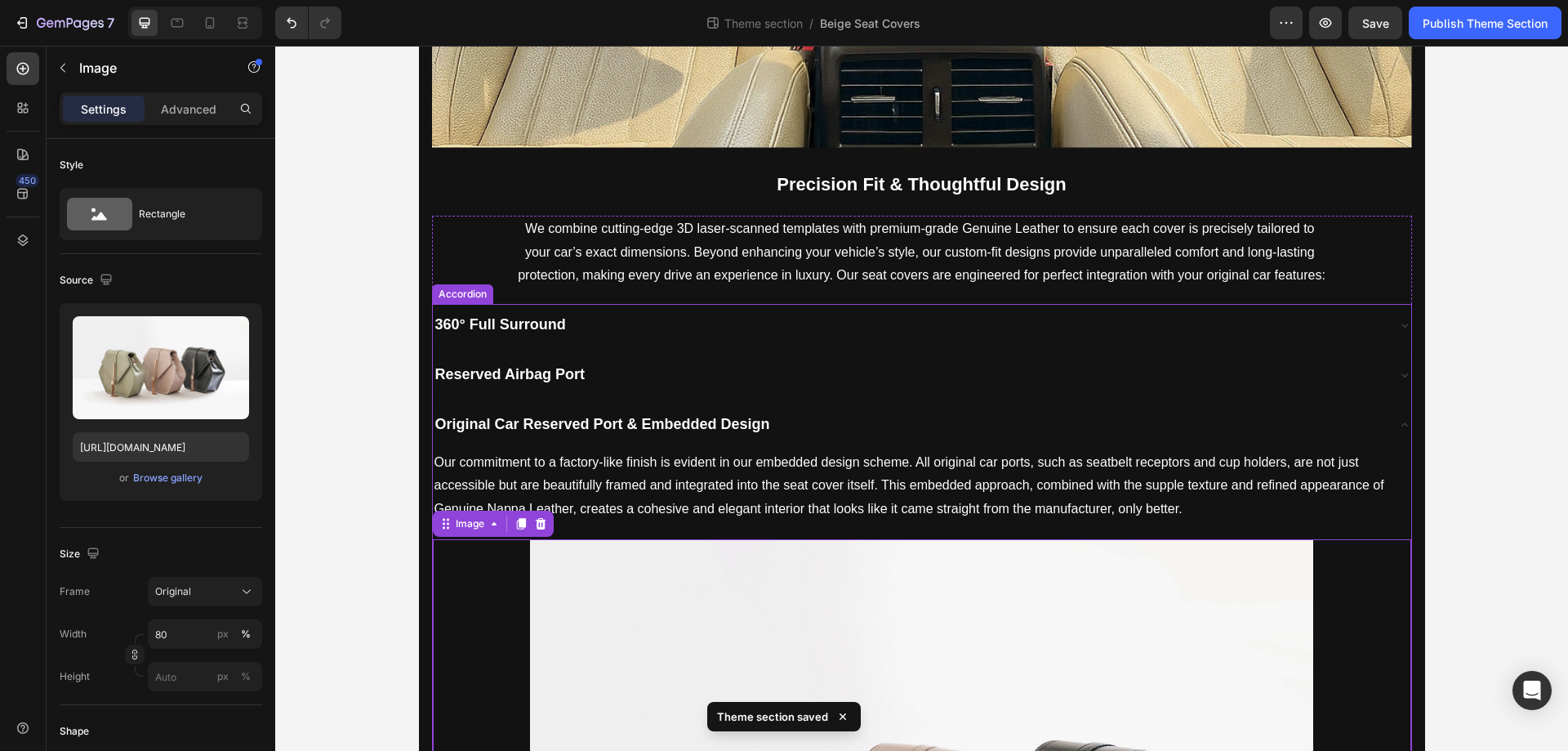
click at [894, 412] on div "Original Car Reserved Port & Embedded Design" at bounding box center [909, 425] width 953 height 29
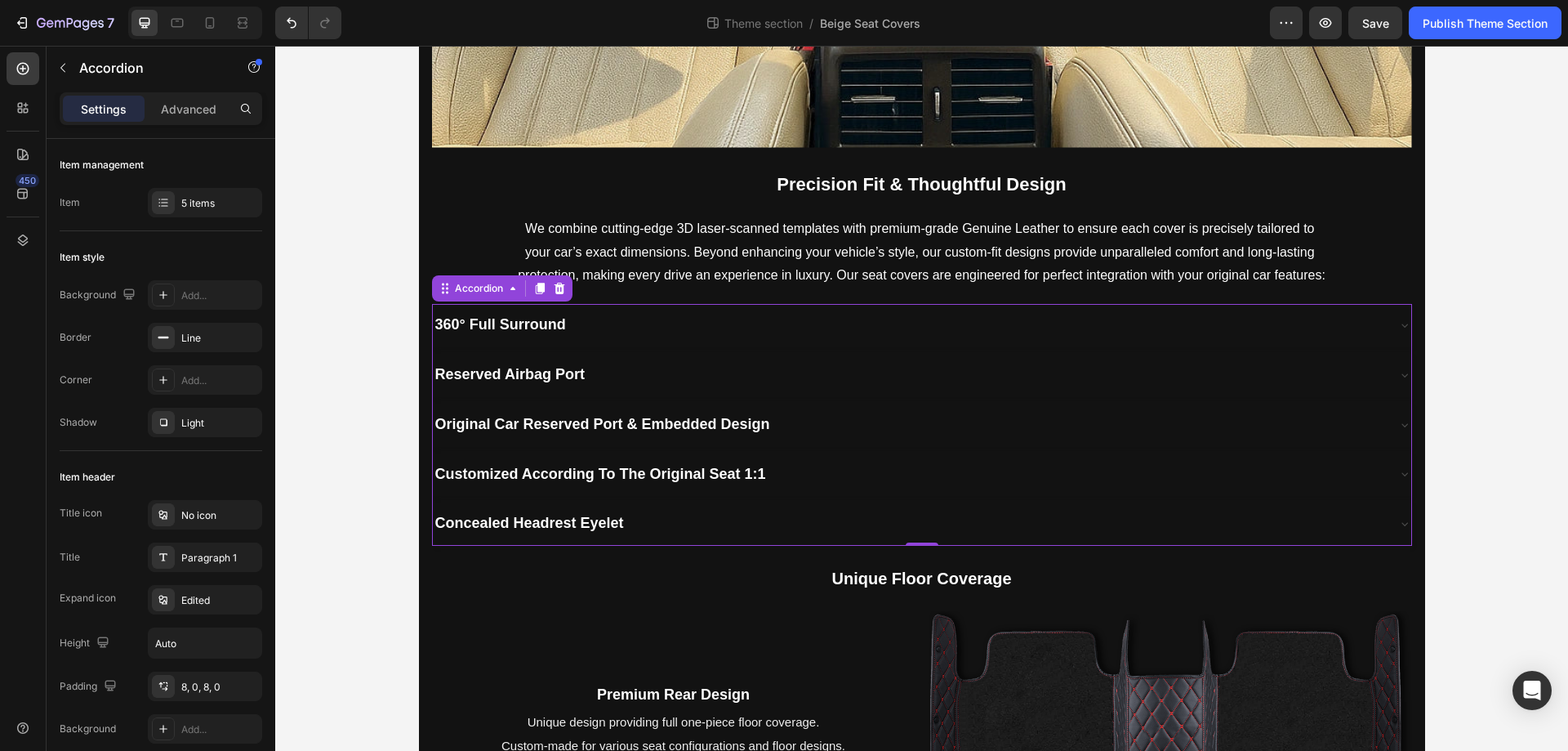
click at [839, 472] on div "Customized According To The Original Seat 1:1" at bounding box center [909, 475] width 953 height 29
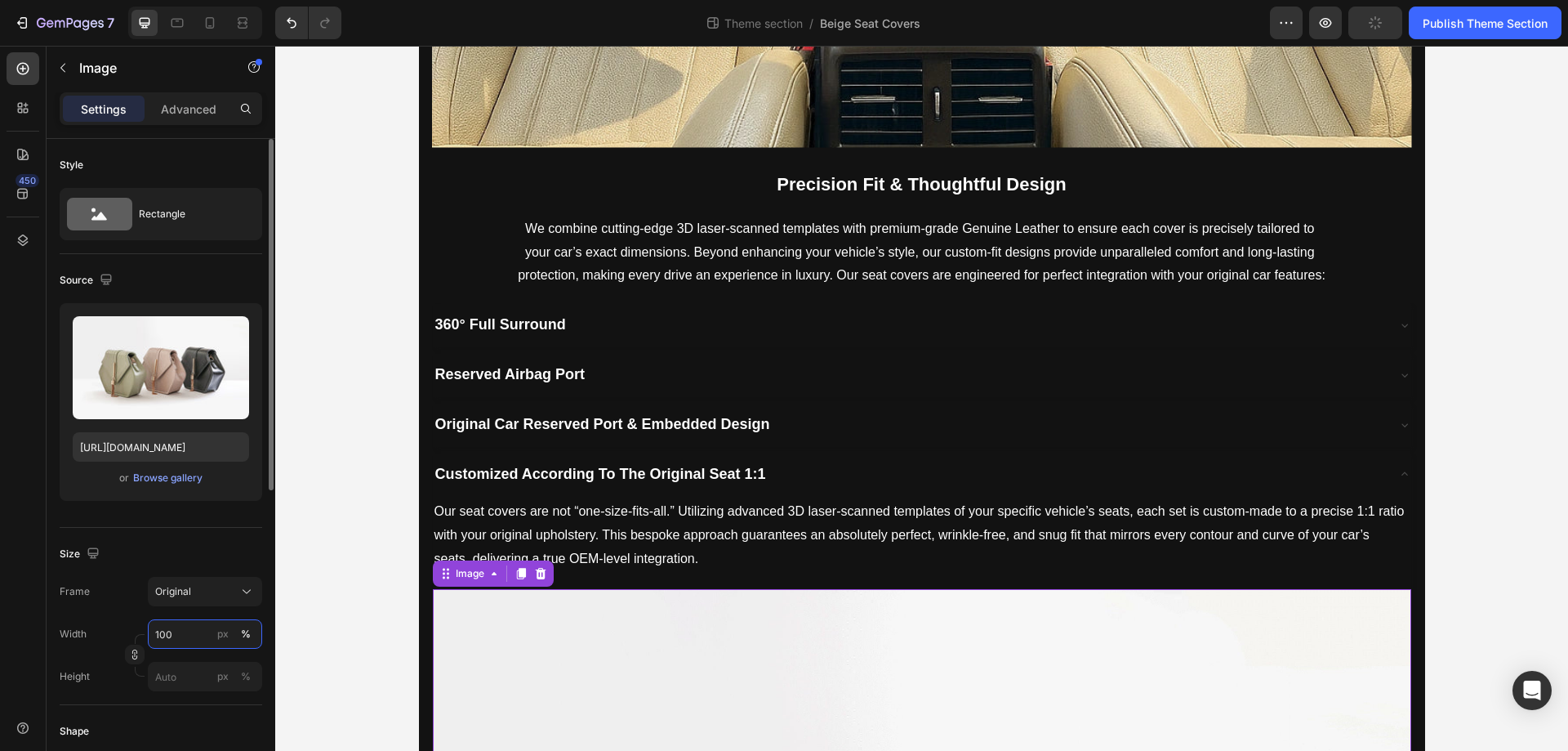
click at [180, 639] on input "100" at bounding box center [204, 633] width 114 height 29
type input "80"
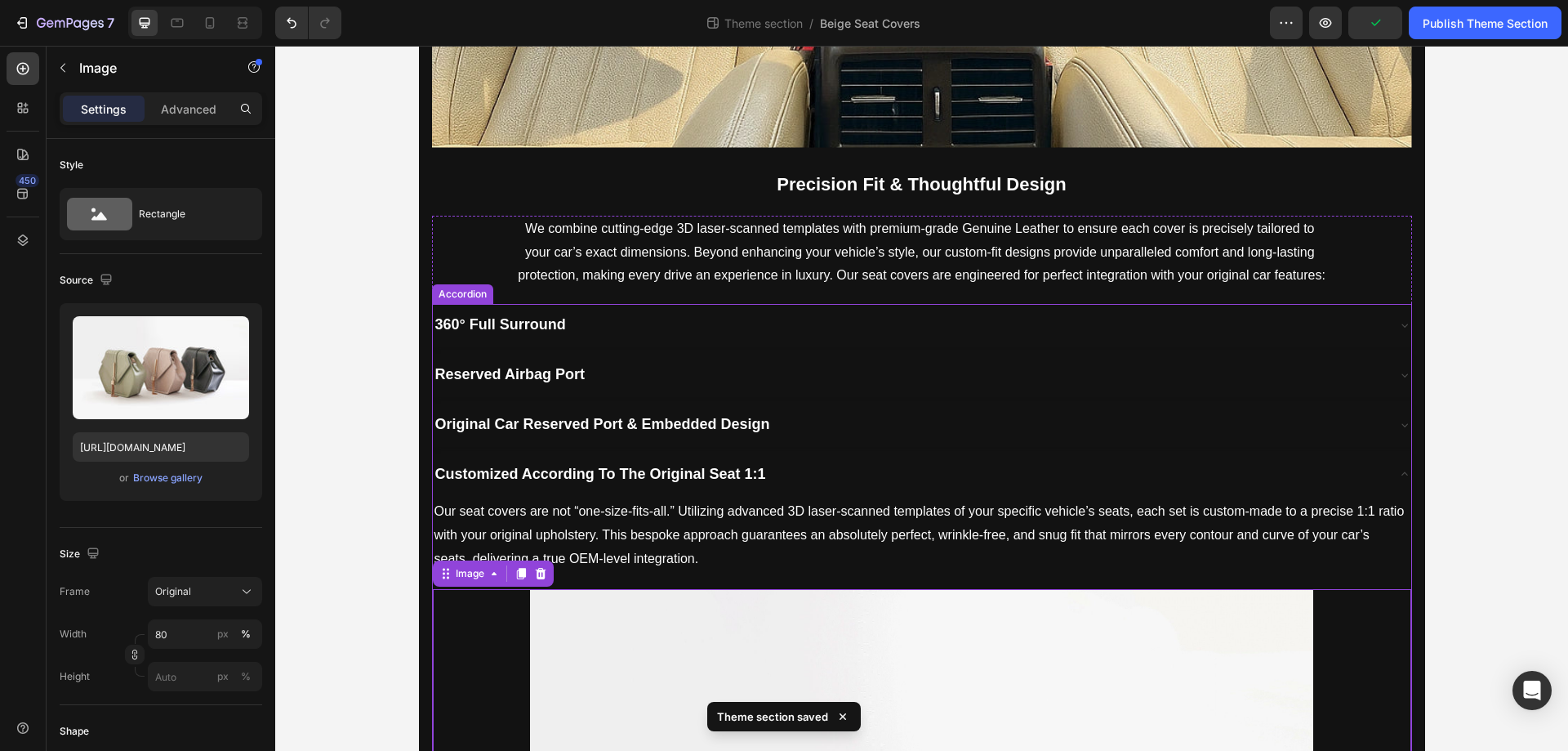
click at [875, 472] on div "Customized According To The Original Seat 1:1" at bounding box center [909, 475] width 953 height 29
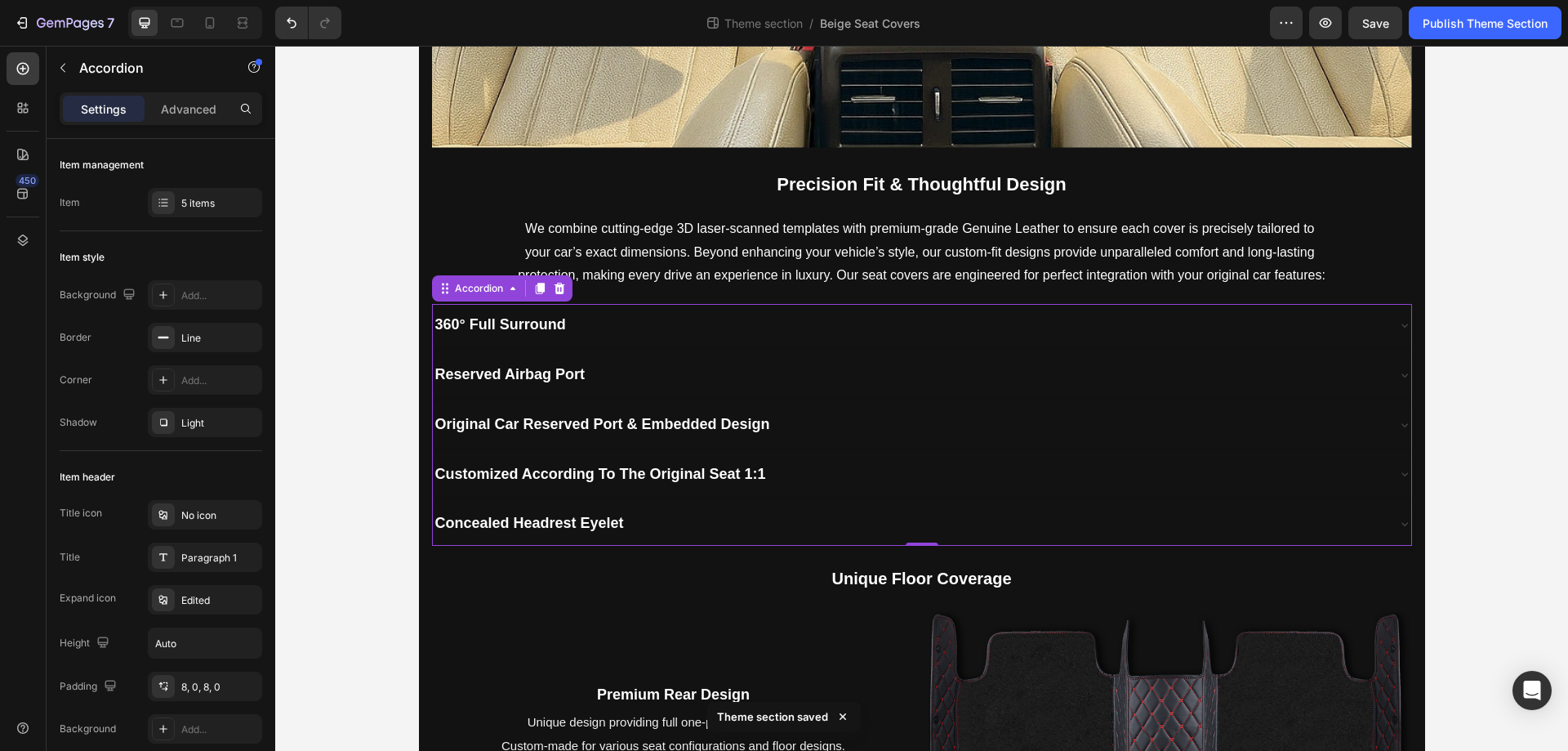
click at [823, 530] on div "Concealed Headrest Eyelet" at bounding box center [909, 524] width 953 height 29
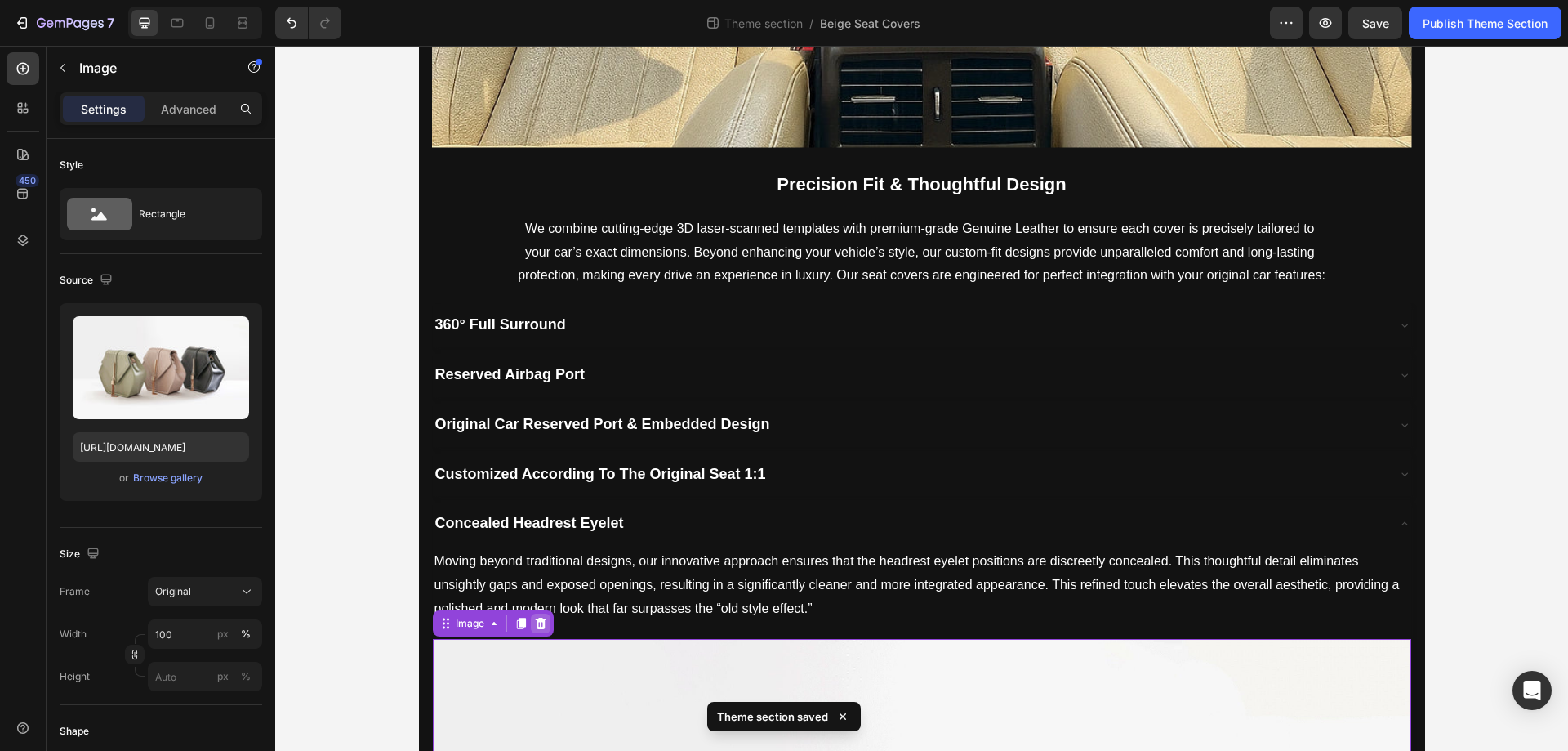
click at [536, 624] on icon at bounding box center [540, 623] width 13 height 13
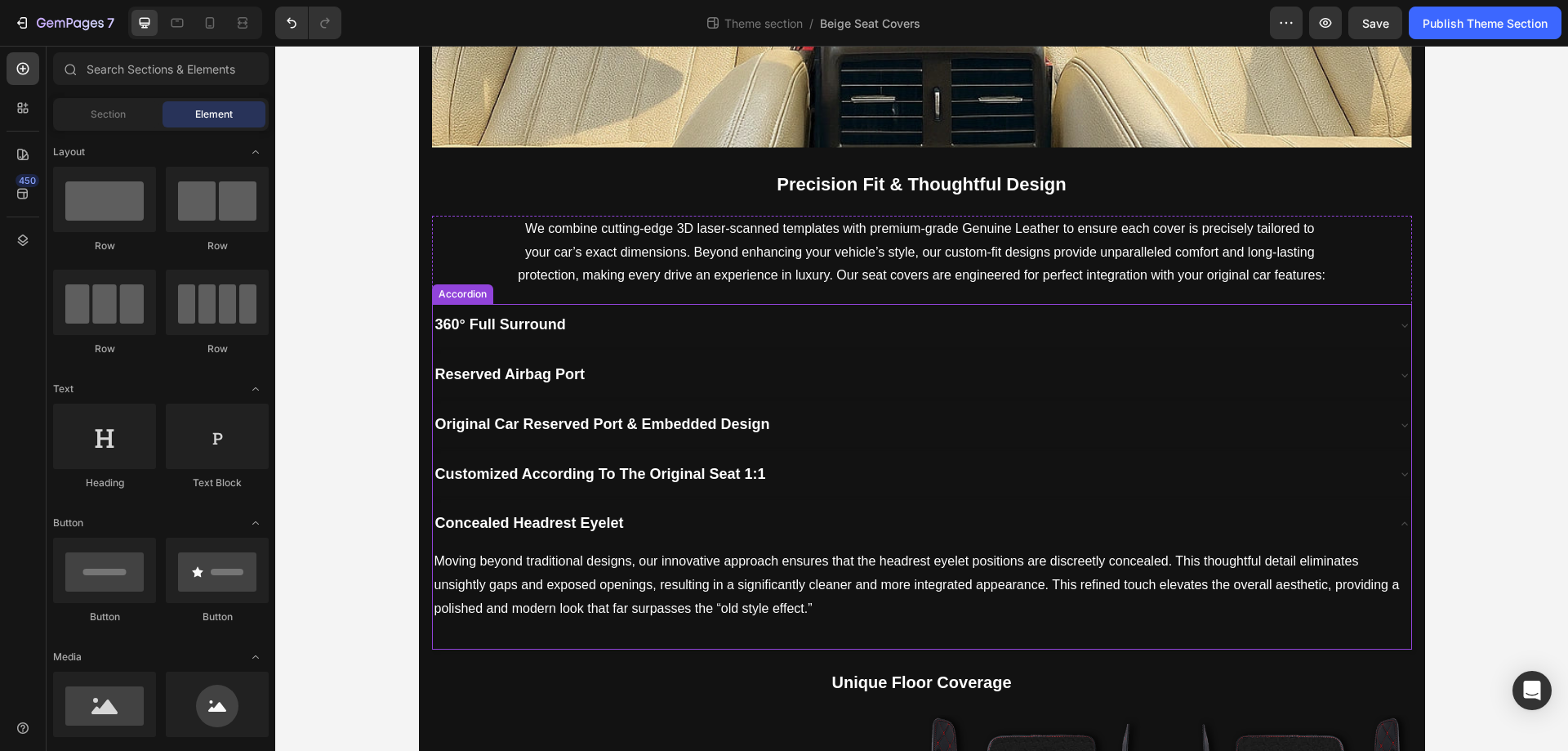
click at [681, 521] on div "Concealed Headrest Eyelet" at bounding box center [909, 524] width 953 height 29
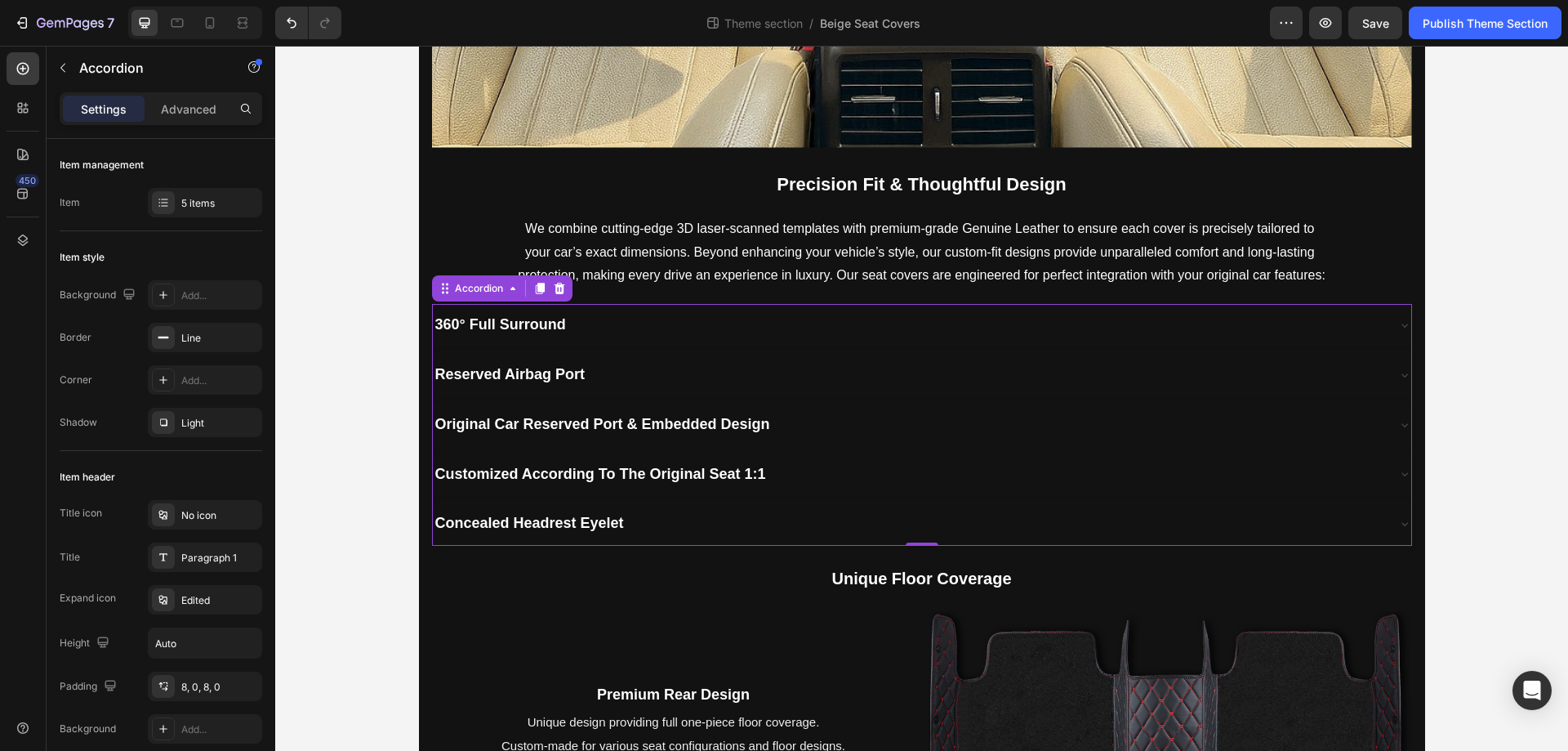
click at [844, 479] on div "Customized According To The Original Seat 1:1" at bounding box center [909, 475] width 953 height 29
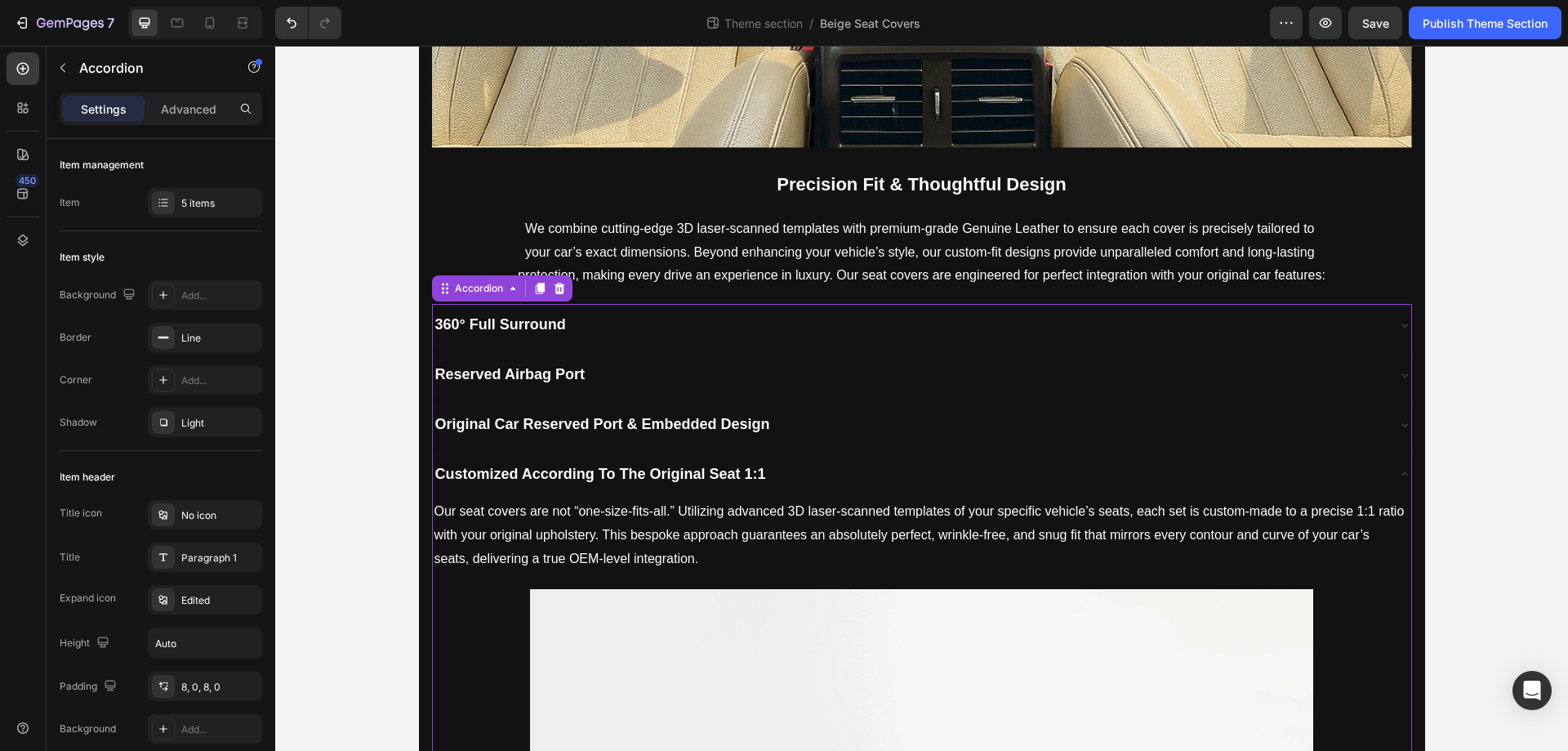
click at [830, 421] on div "Original Car Reserved Port & Embedded Design" at bounding box center [909, 425] width 953 height 29
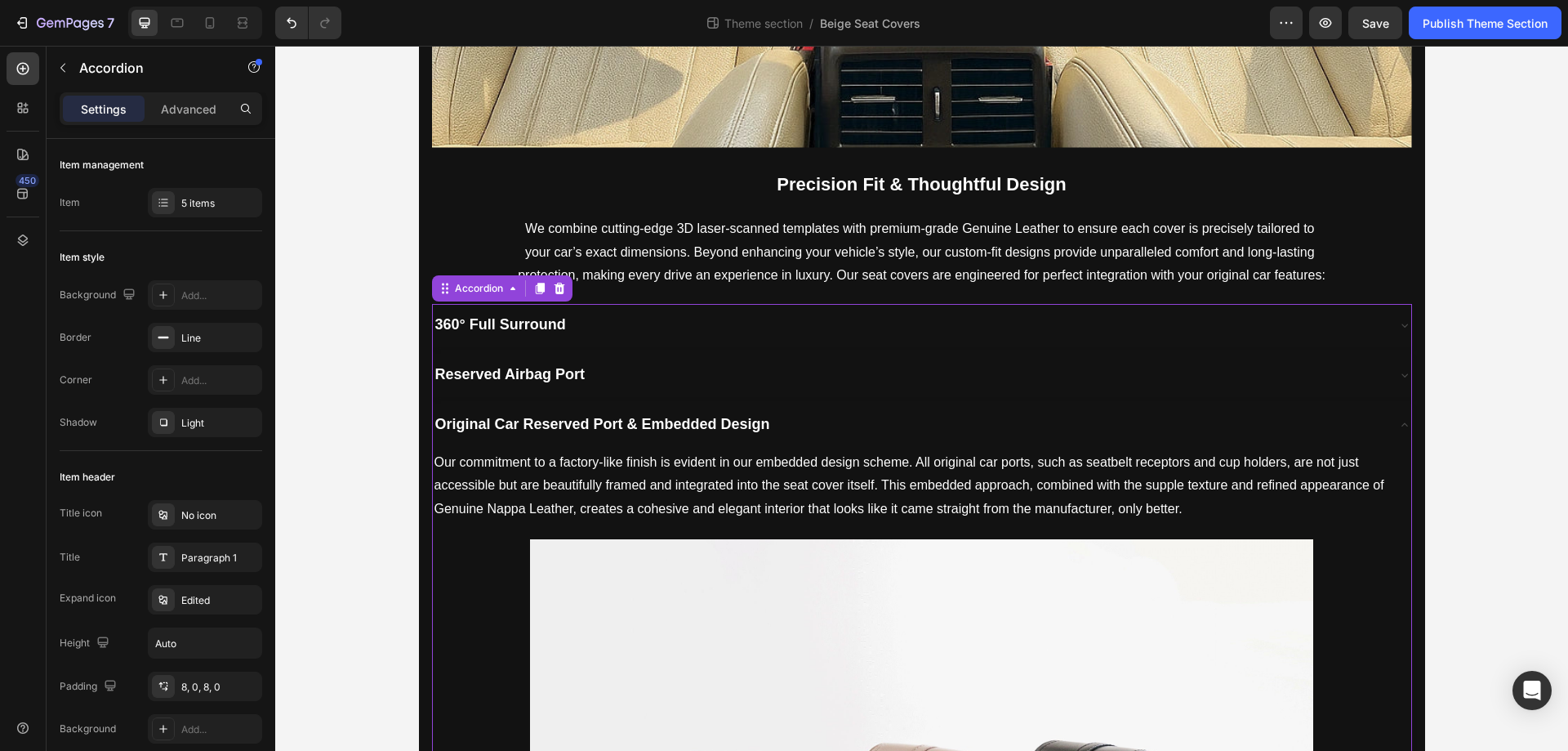
click at [776, 386] on div "Reserved Airbag Port" at bounding box center [909, 375] width 953 height 29
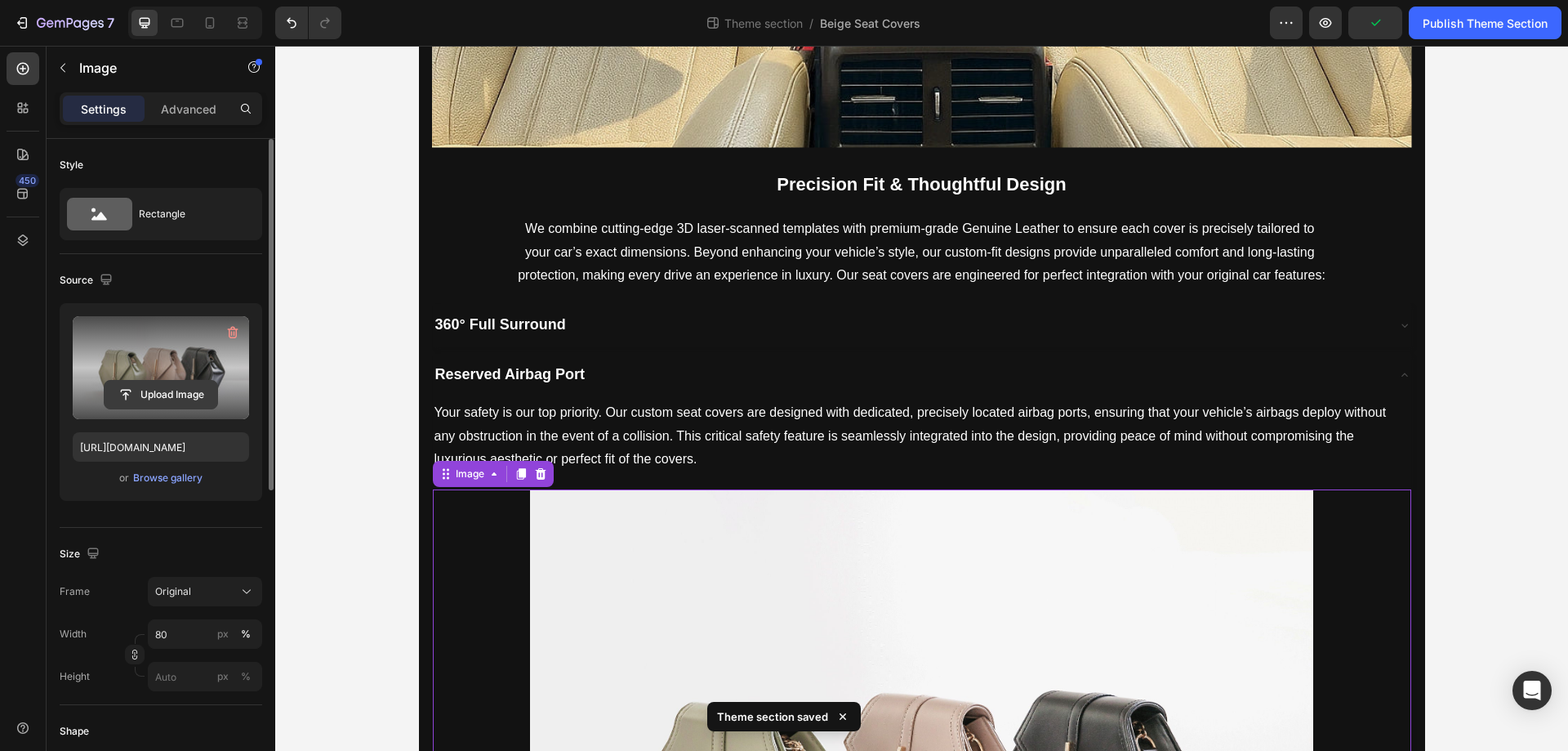
click at [188, 398] on input "file" at bounding box center [160, 395] width 112 height 27
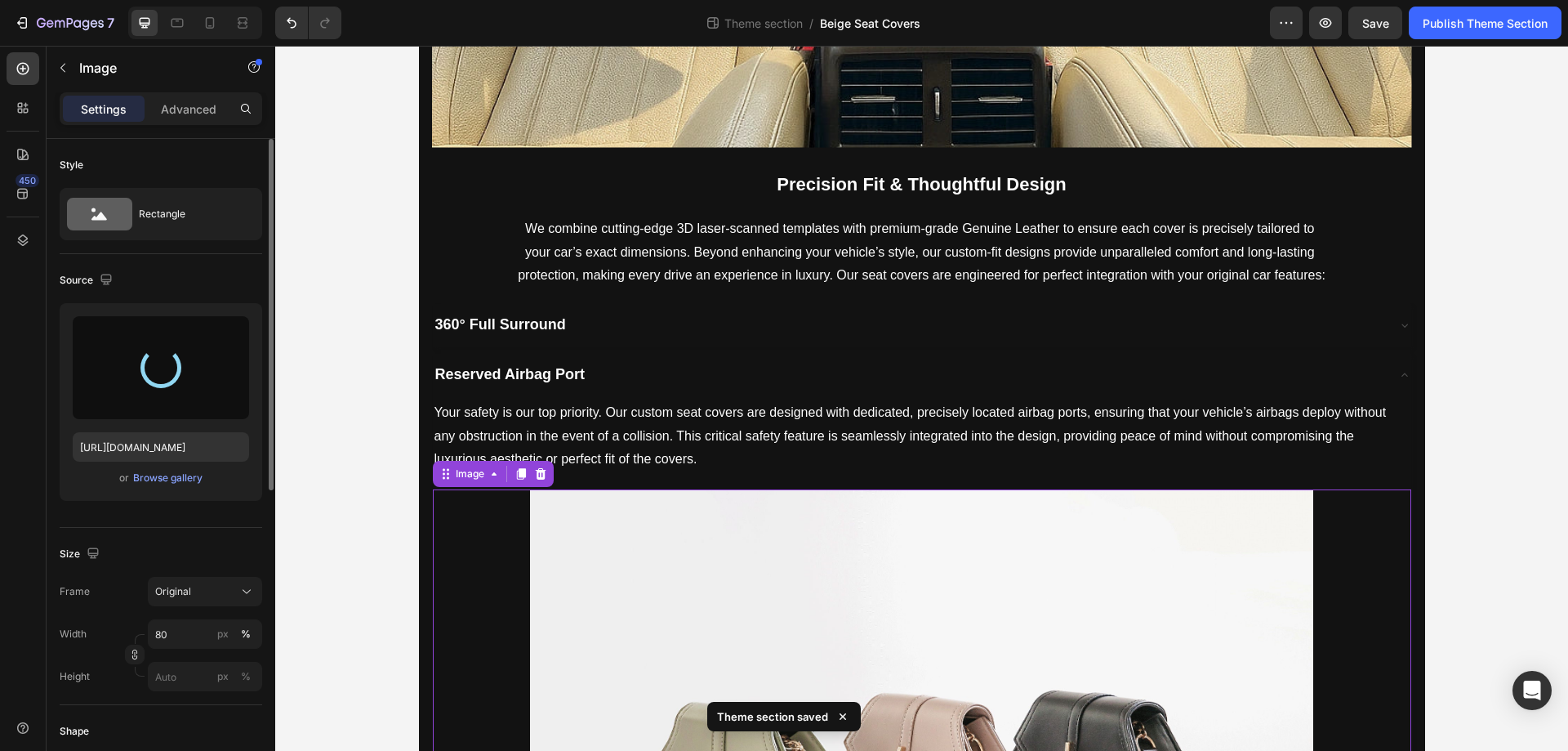
type input "[URL][DOMAIN_NAME]"
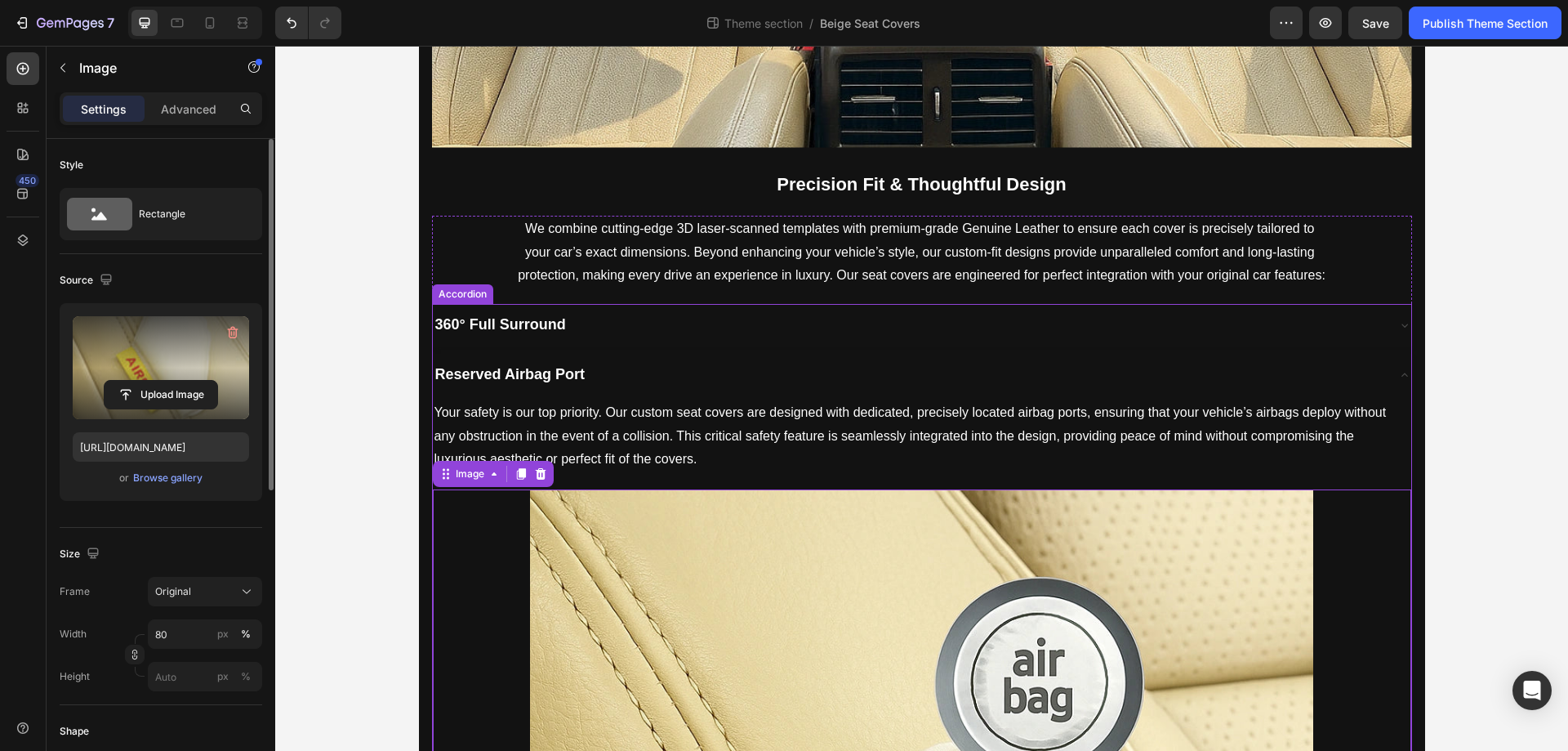
click at [648, 377] on div "Reserved Airbag Port" at bounding box center [909, 375] width 953 height 29
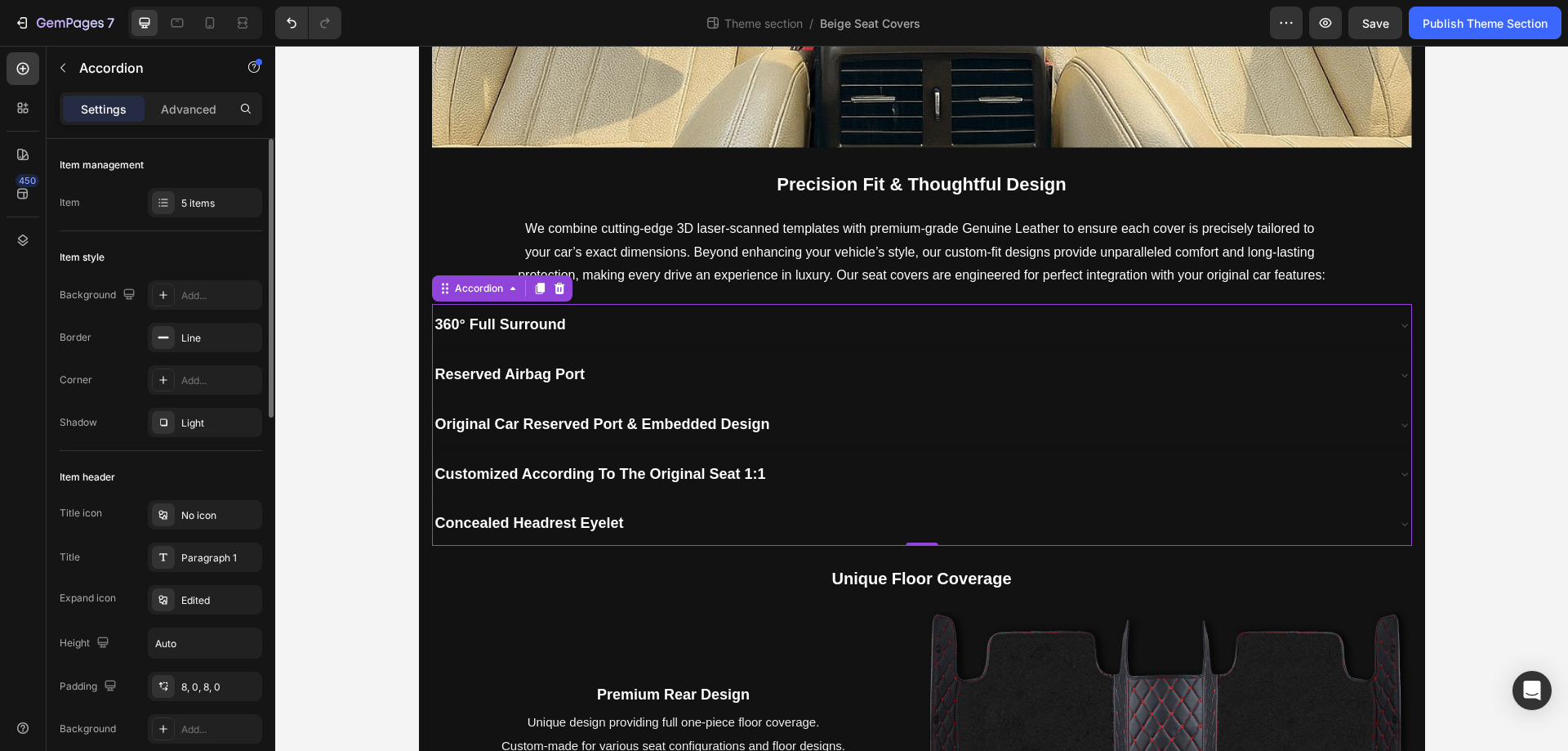
click at [827, 411] on div "Original Car Reserved Port & Embedded Design" at bounding box center [909, 425] width 953 height 29
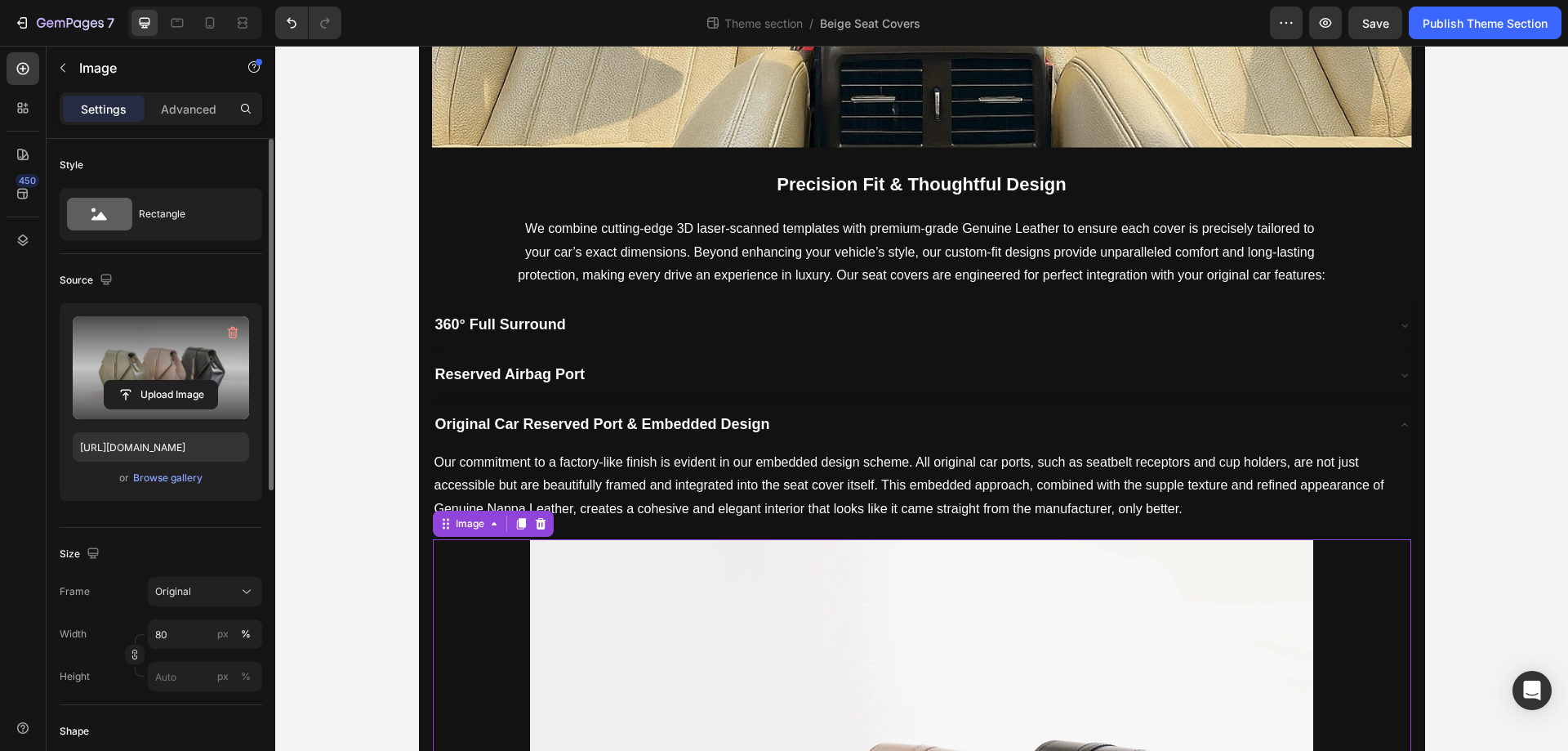
click at [163, 368] on label at bounding box center [161, 367] width 177 height 103
click at [163, 381] on input "file" at bounding box center [160, 395] width 112 height 27
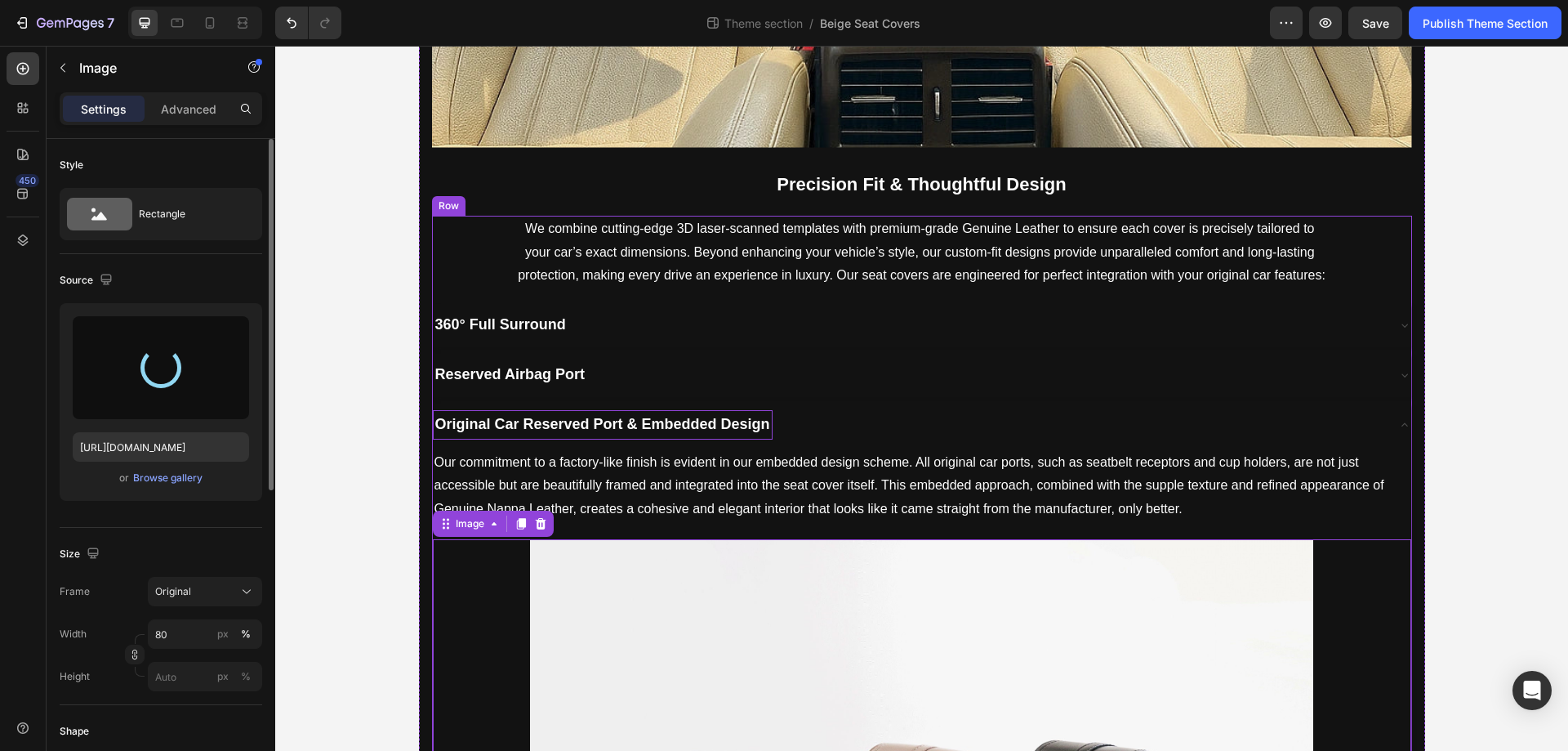
type input "[URL][DOMAIN_NAME]"
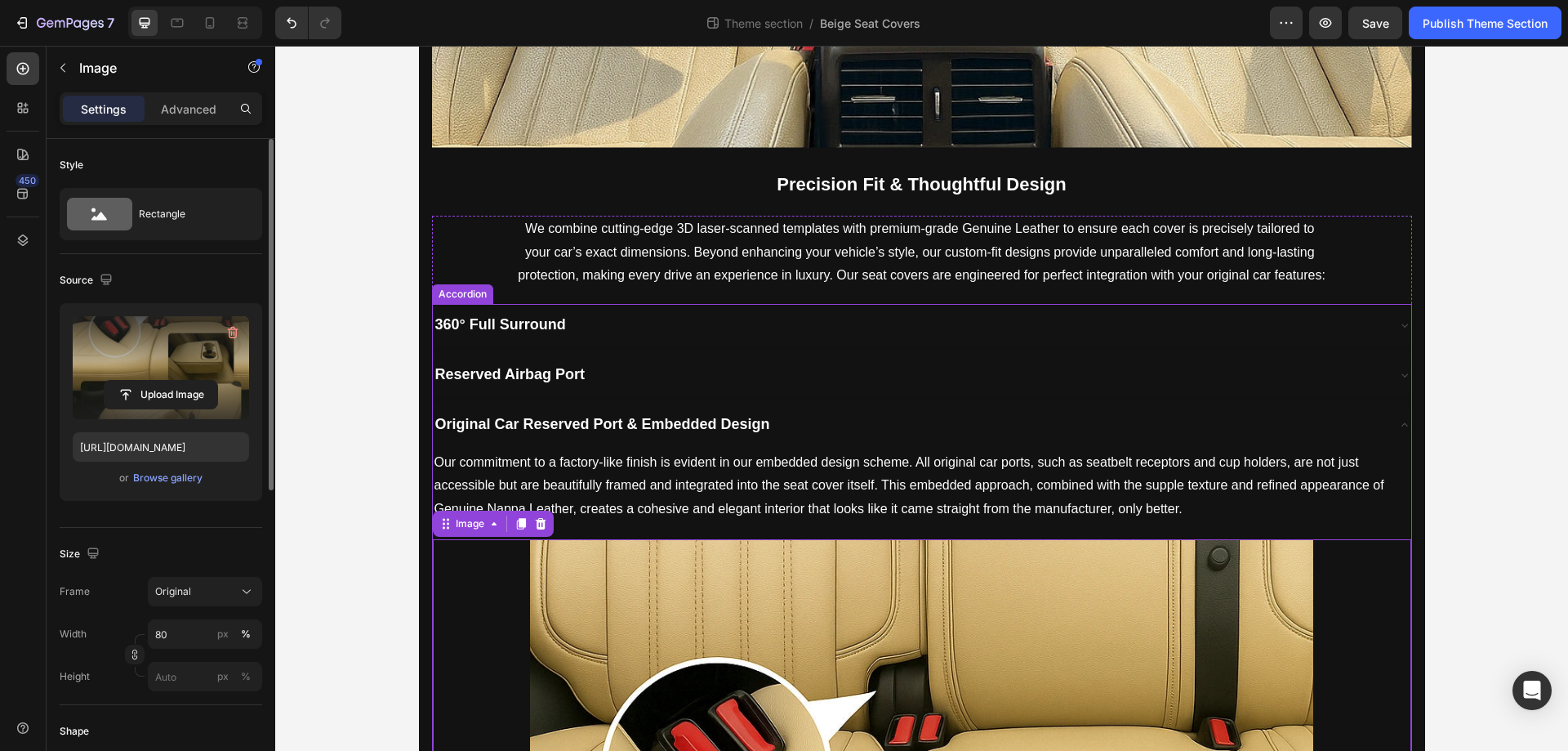
click at [839, 432] on div "Original Car Reserved Port & Embedded Design" at bounding box center [909, 425] width 953 height 29
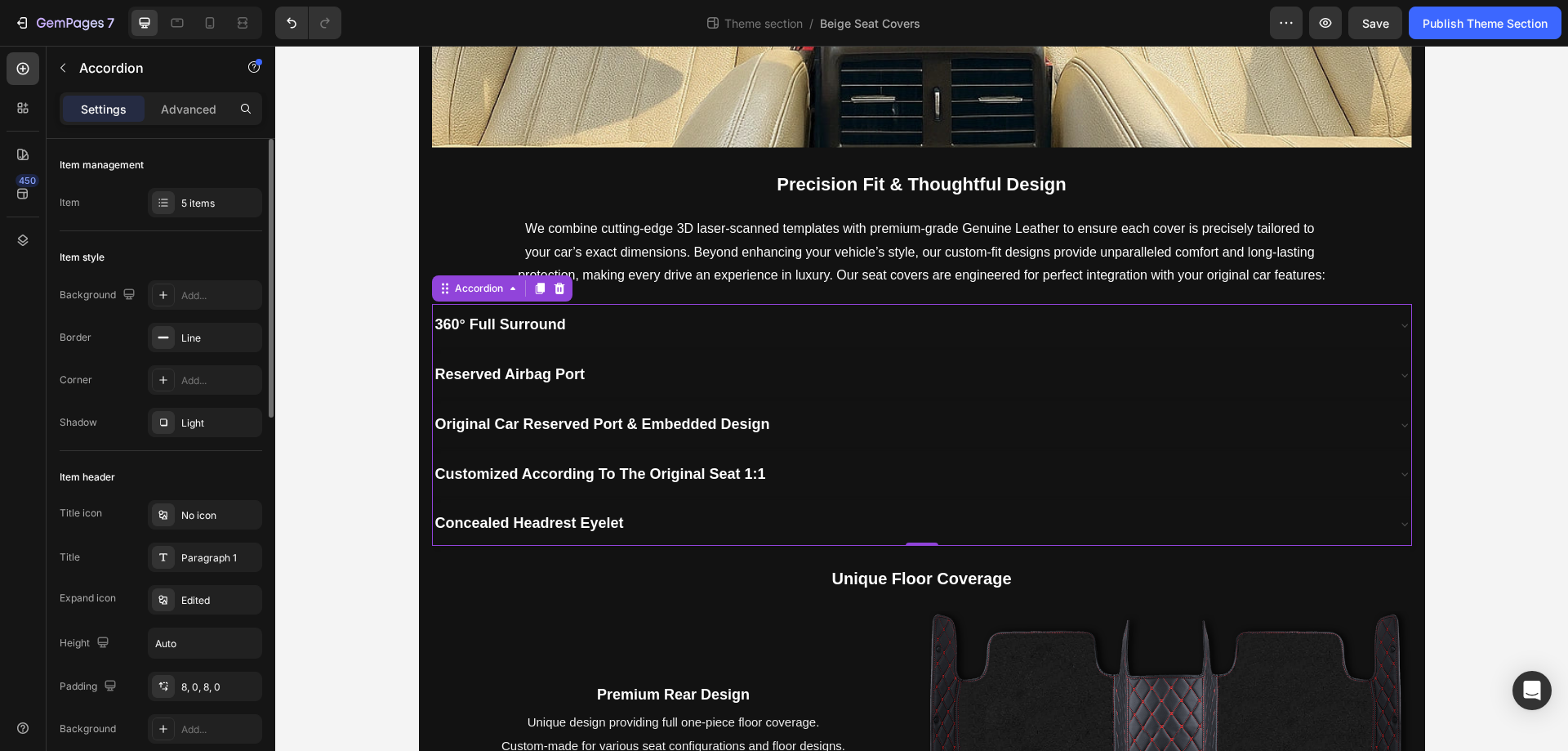
click at [847, 480] on div "Customized According To The Original Seat 1:1" at bounding box center [909, 475] width 953 height 29
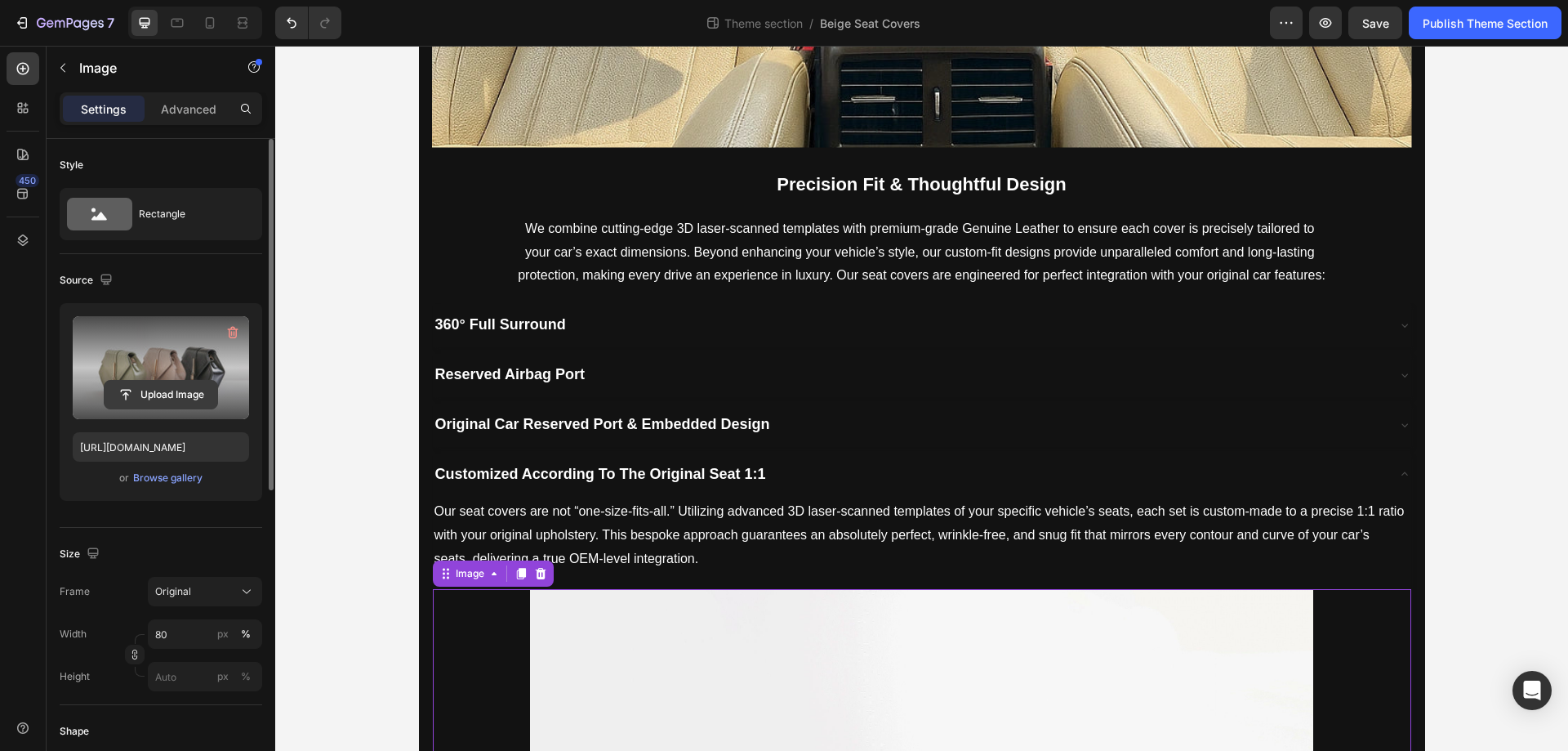
click at [136, 400] on input "file" at bounding box center [160, 395] width 112 height 27
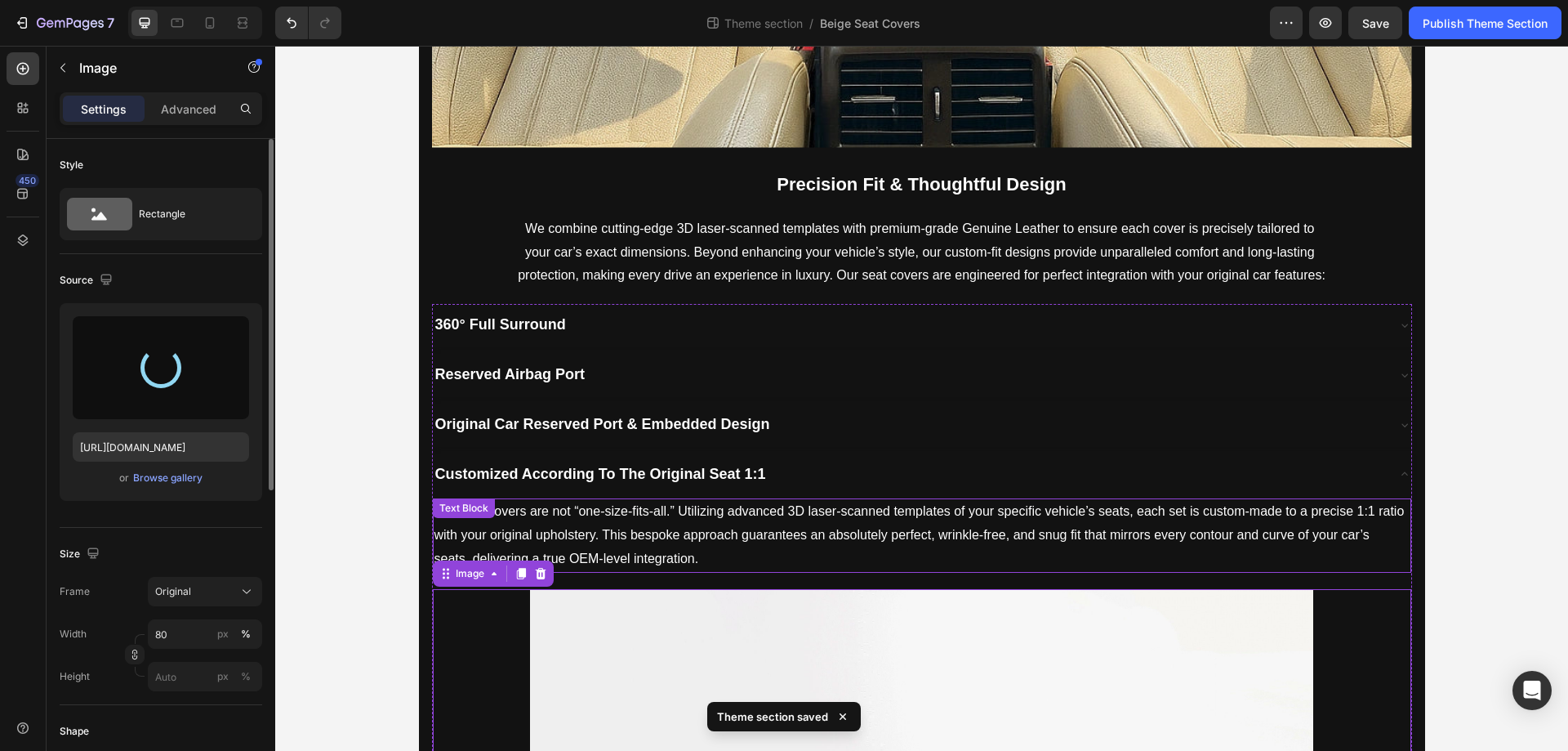
type input "[URL][DOMAIN_NAME]"
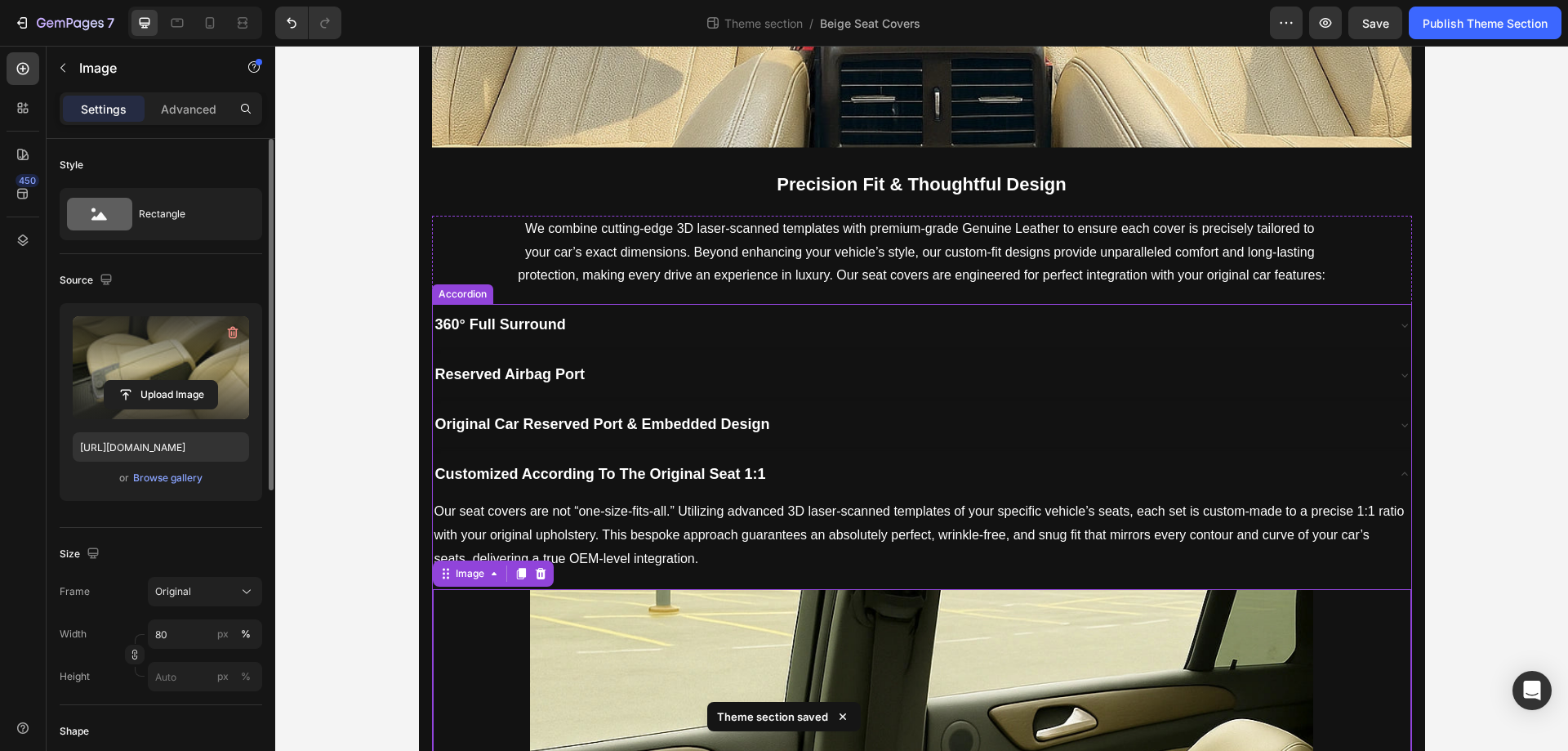
click at [861, 473] on div "Customized According To The Original Seat 1:1" at bounding box center [909, 475] width 953 height 29
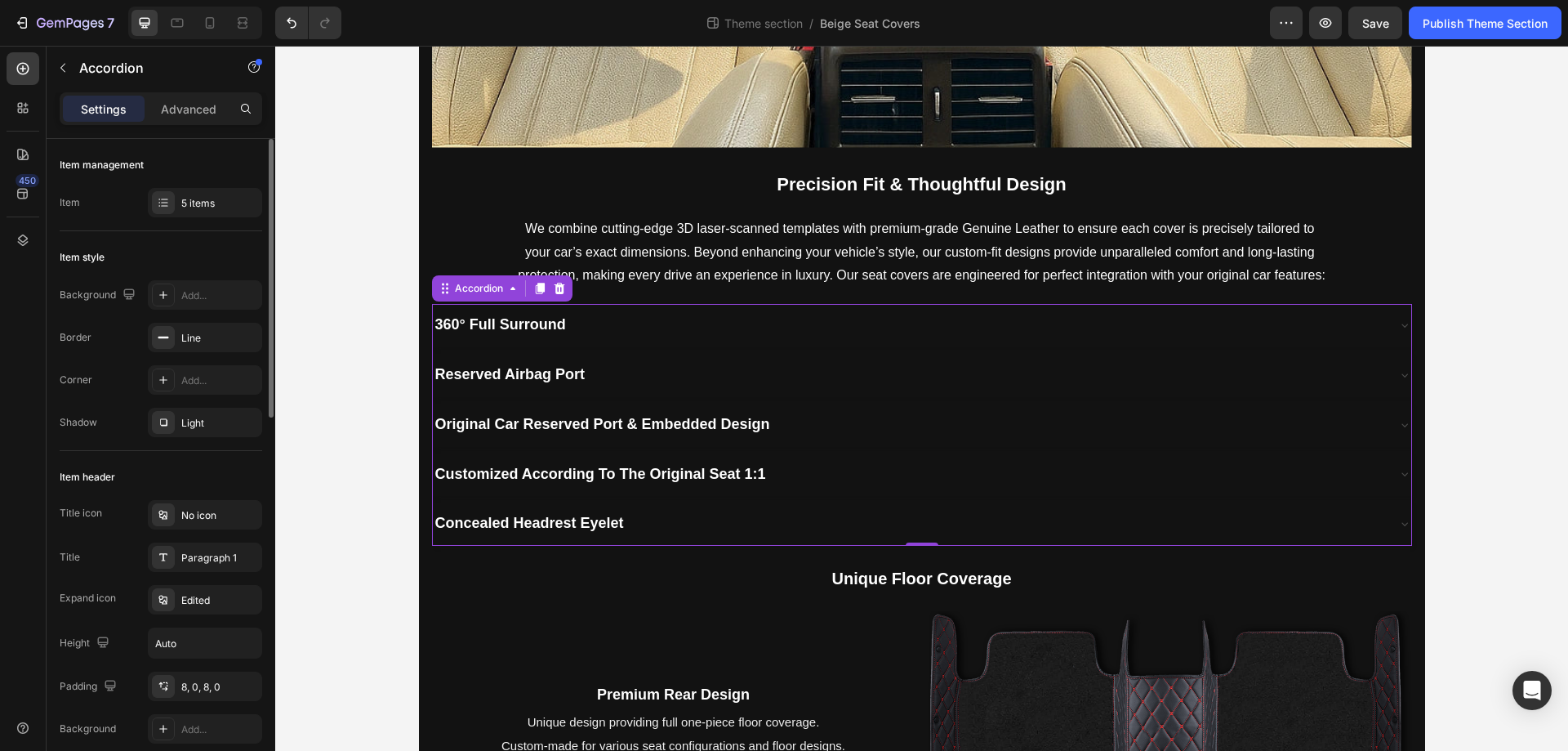
click at [861, 473] on div "Customized According To The Original Seat 1:1" at bounding box center [909, 475] width 953 height 29
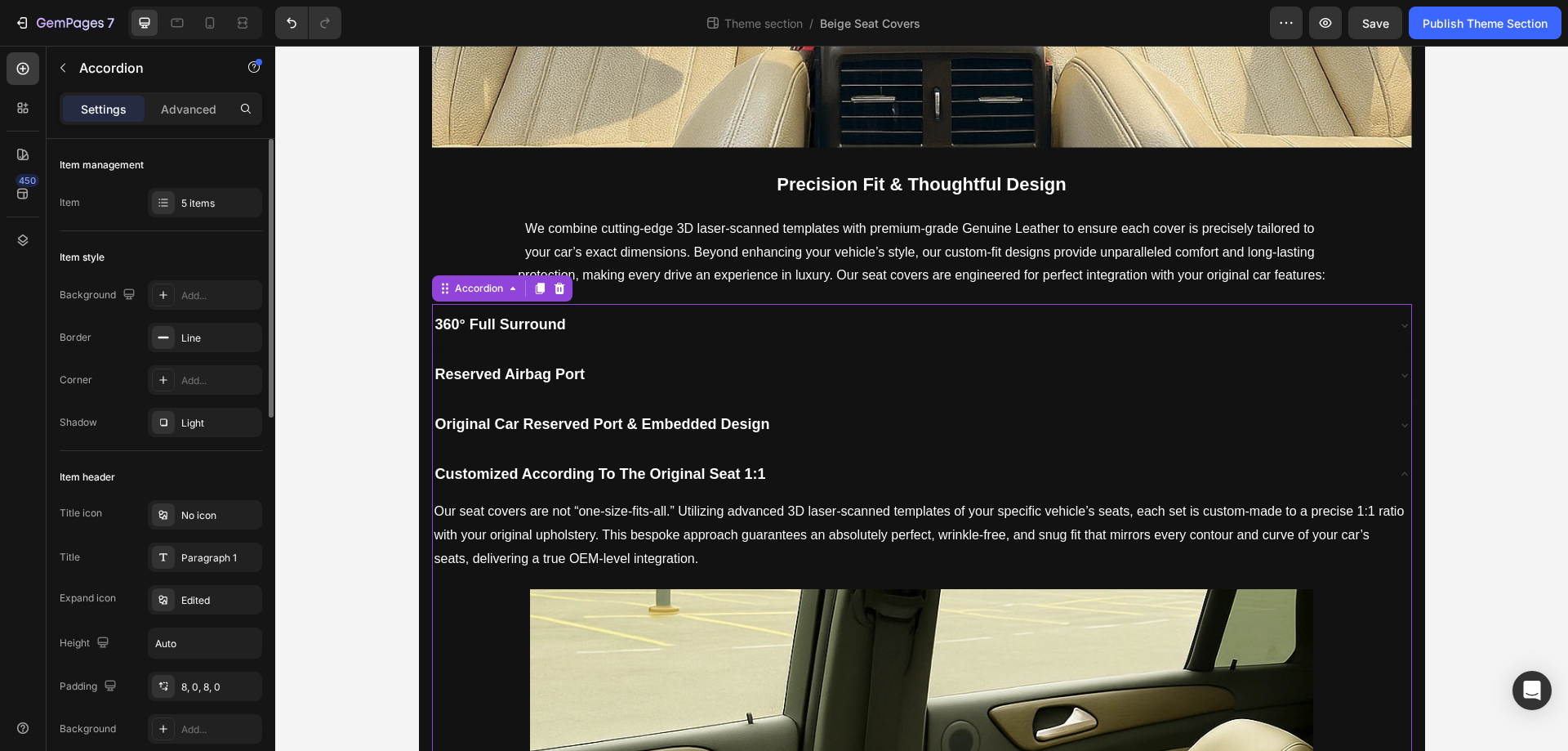
click at [861, 473] on div "Customized According To The Original Seat 1:1" at bounding box center [909, 475] width 953 height 29
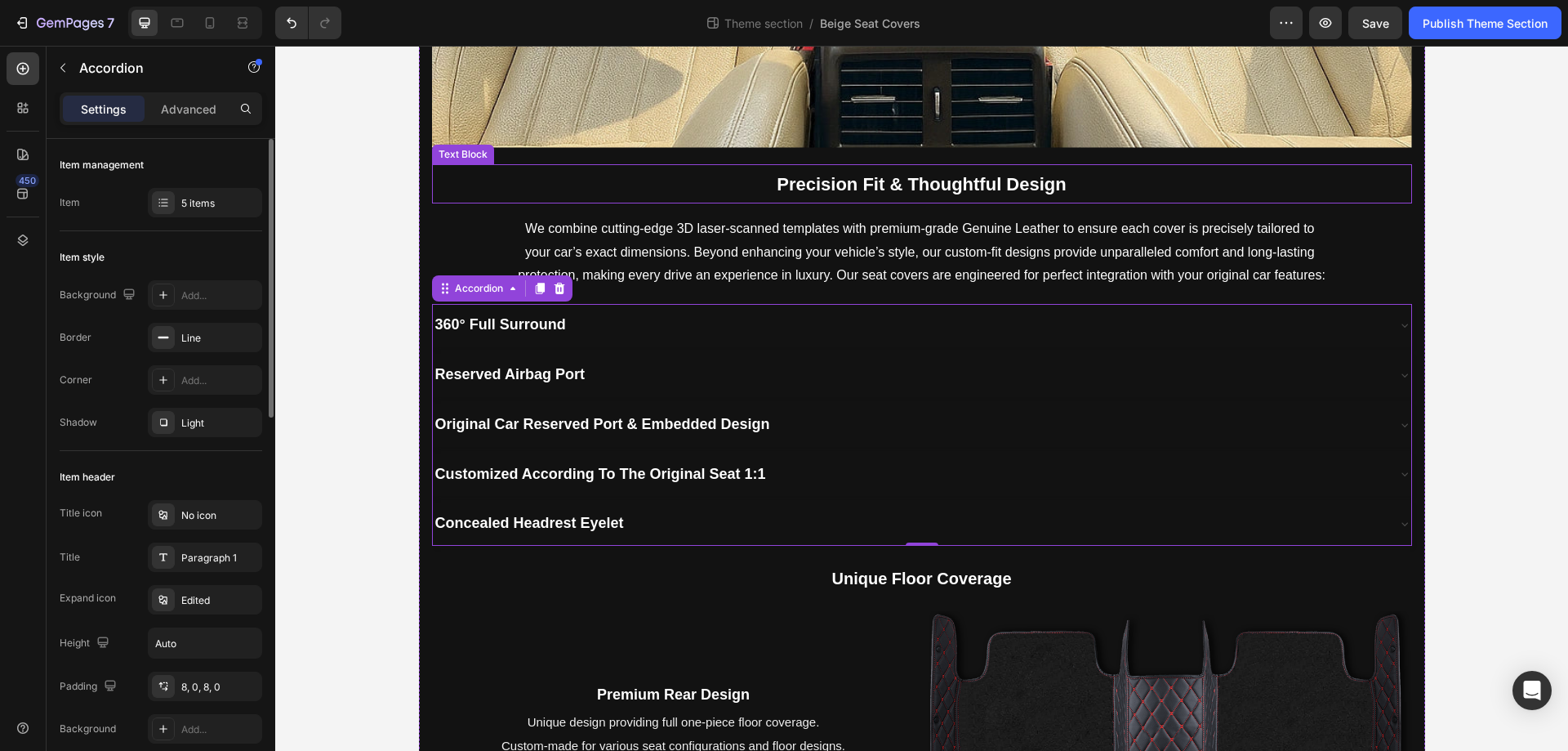
click at [966, 191] on strong "Precision Fit & Thoughtful Design" at bounding box center [921, 185] width 289 height 21
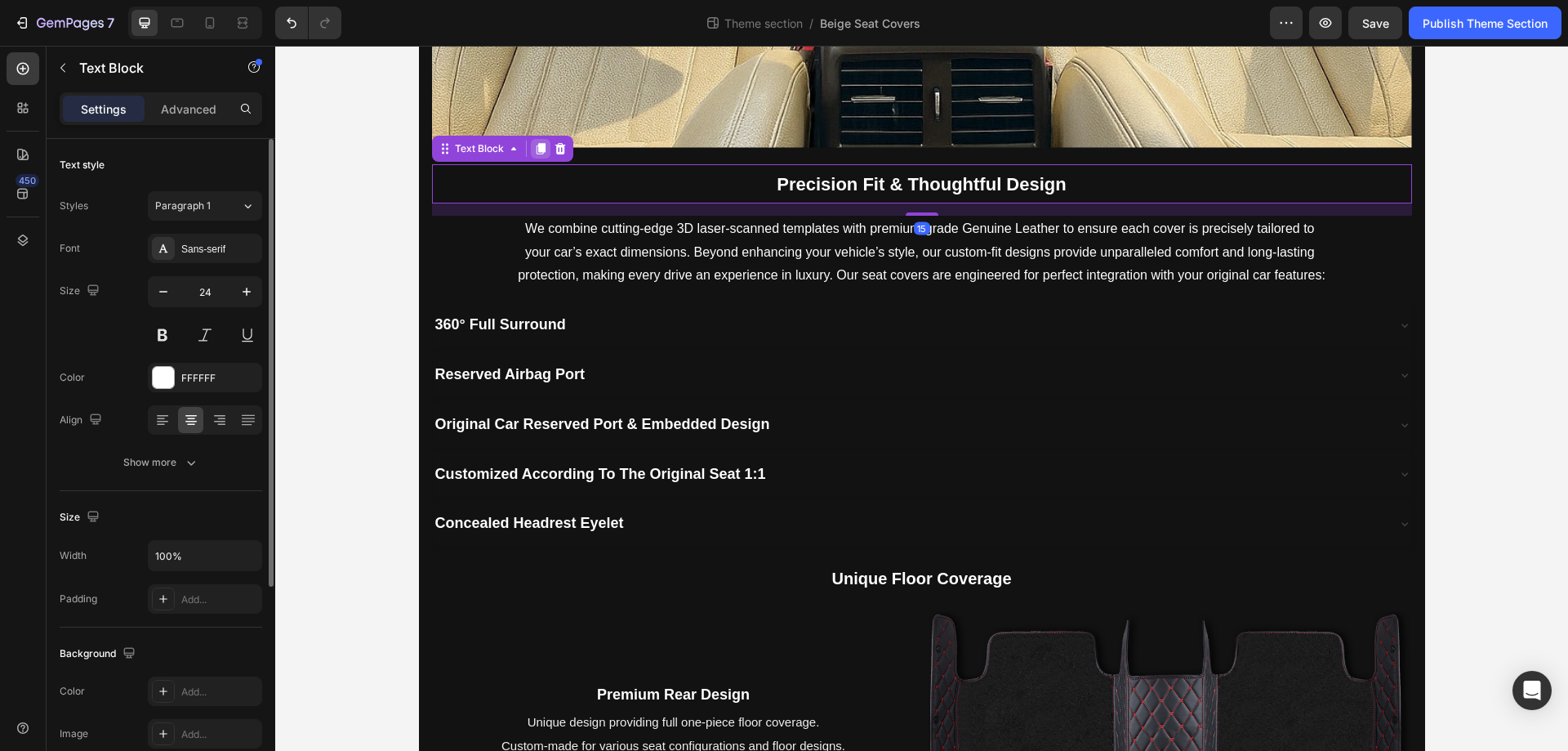
click at [531, 153] on div at bounding box center [541, 148] width 20 height 20
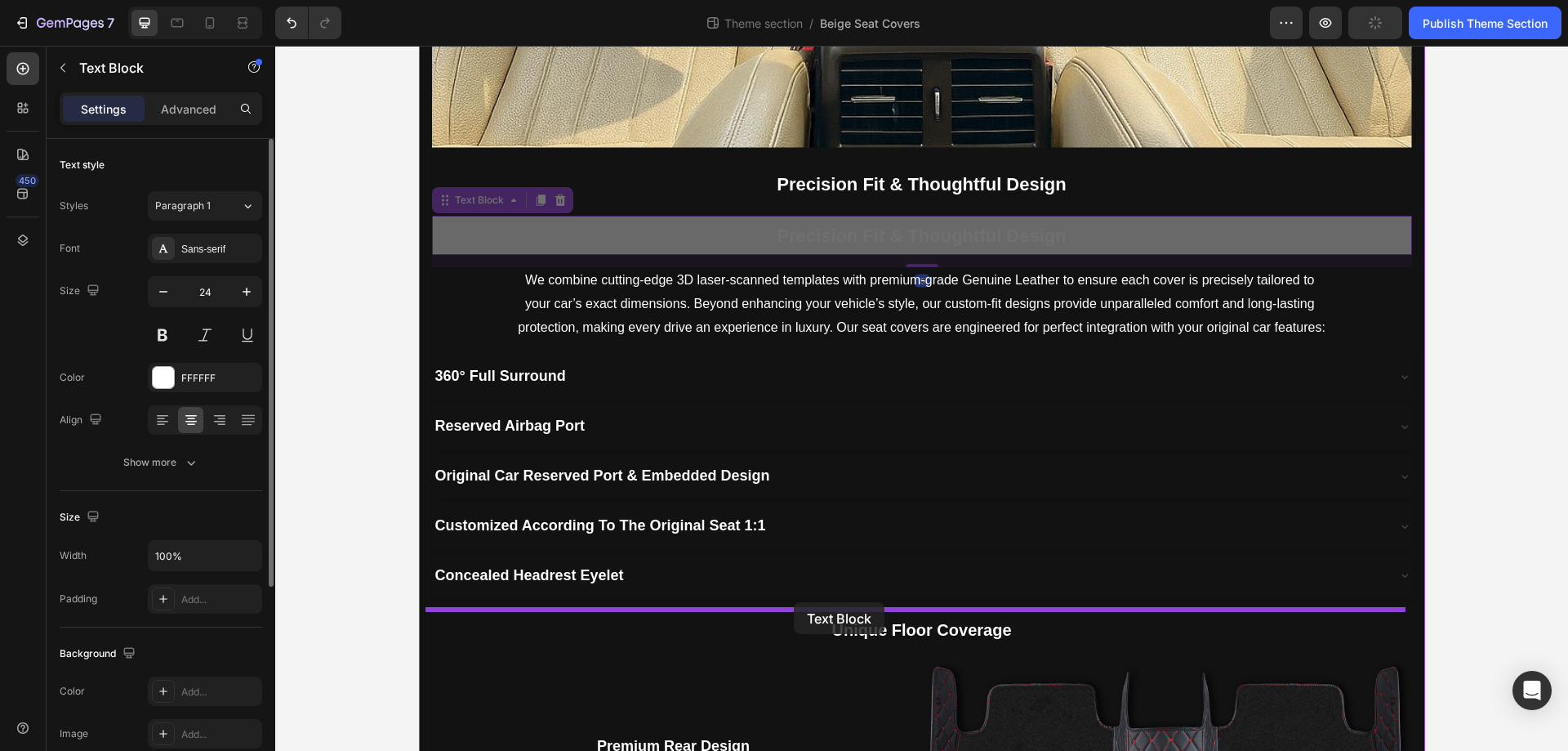
drag, startPoint x: 437, startPoint y: 207, endPoint x: 794, endPoint y: 602, distance: 532.4
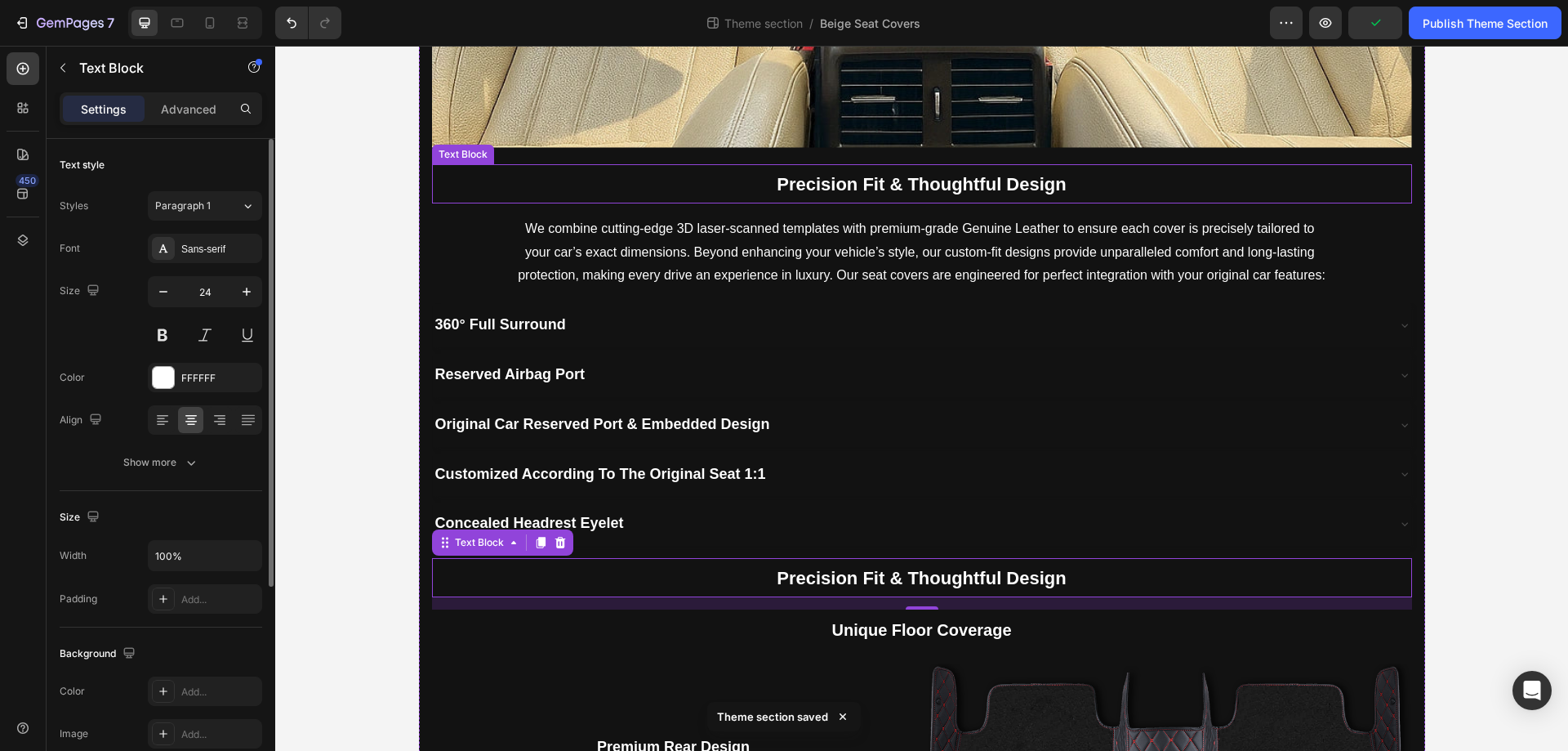
click at [877, 188] on strong "Precision Fit & Thoughtful Design" at bounding box center [921, 185] width 289 height 21
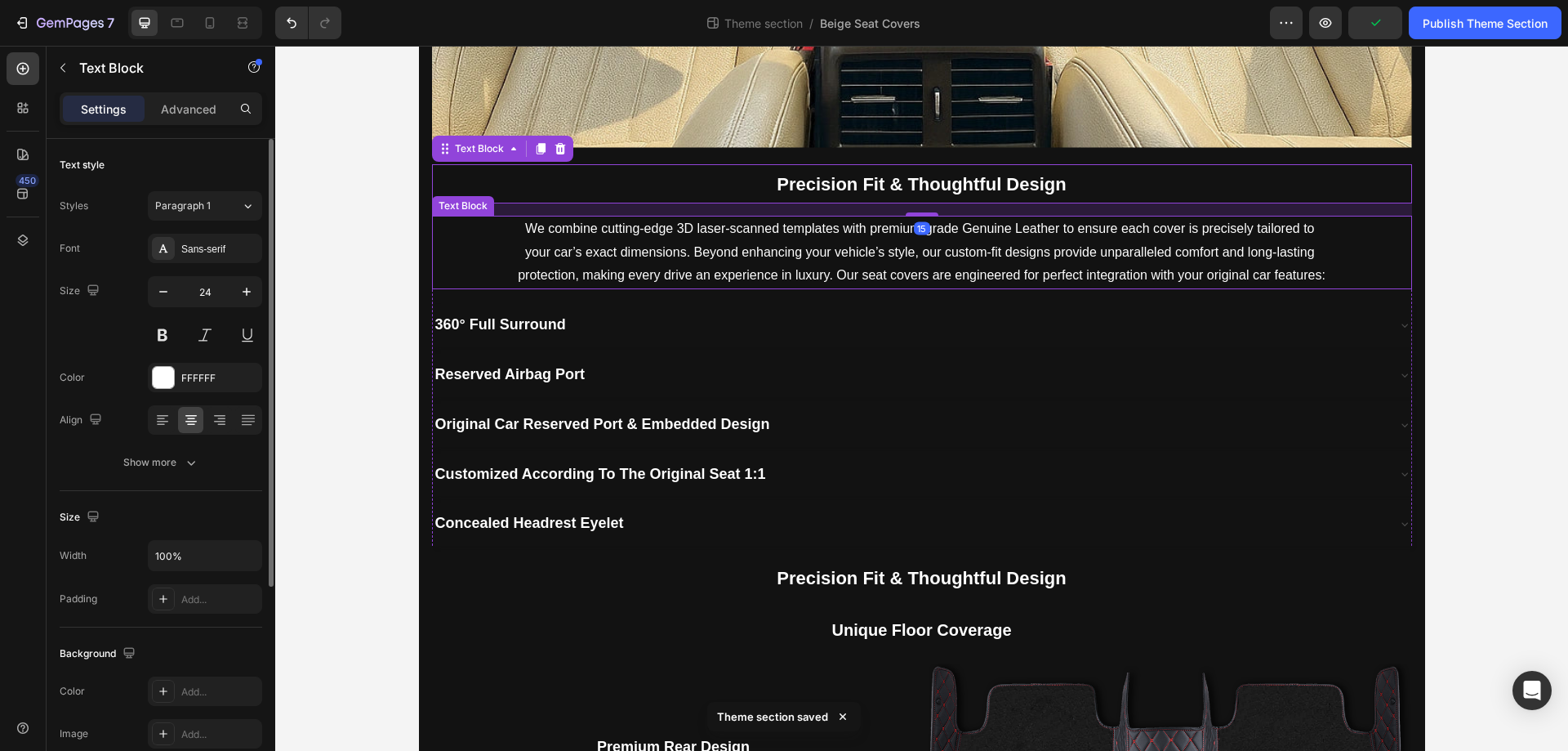
click at [839, 235] on p "We combine cutting-edge 3D laser-scanned templates with premium-grade Genuine L…" at bounding box center [922, 252] width 810 height 70
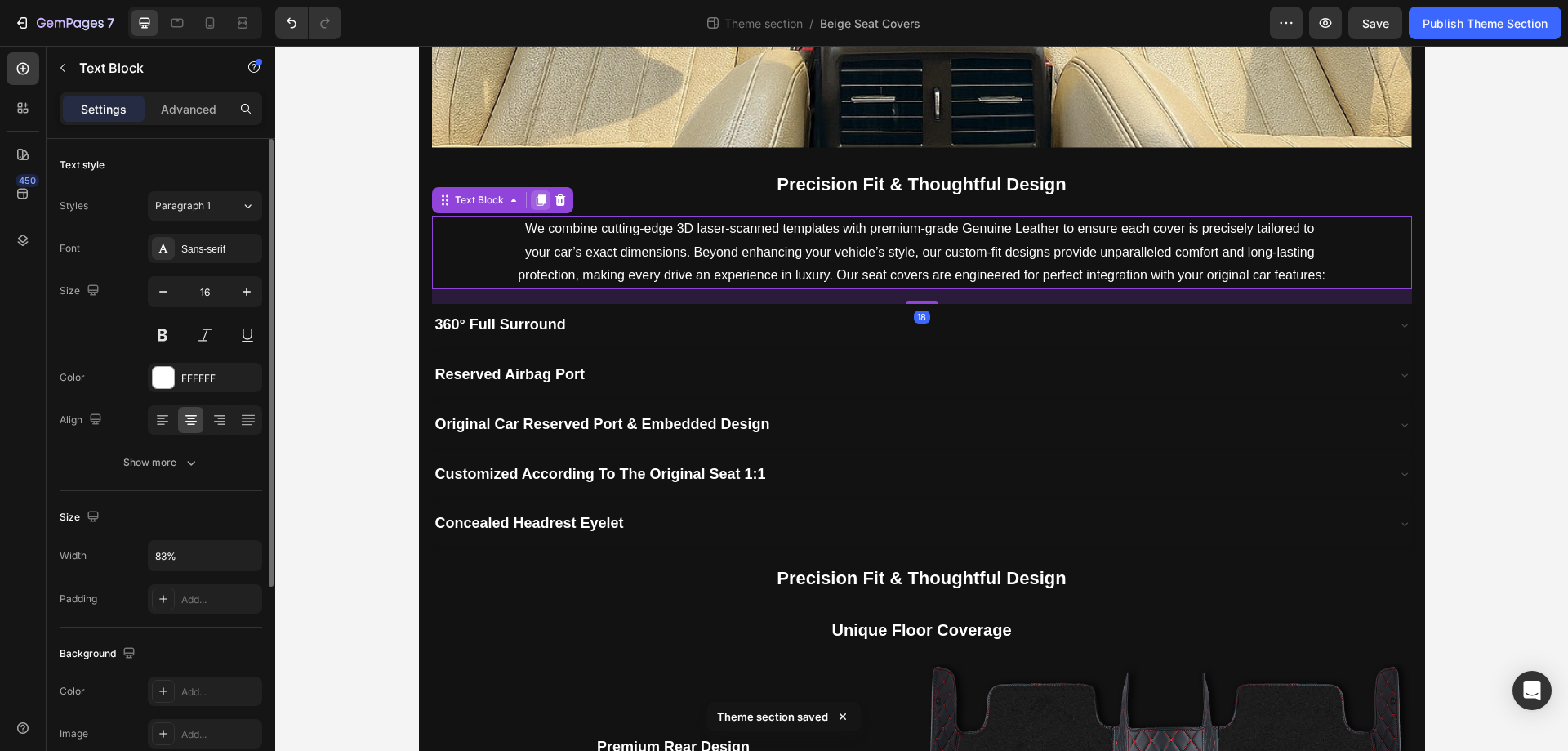
click at [536, 203] on icon at bounding box center [540, 200] width 9 height 11
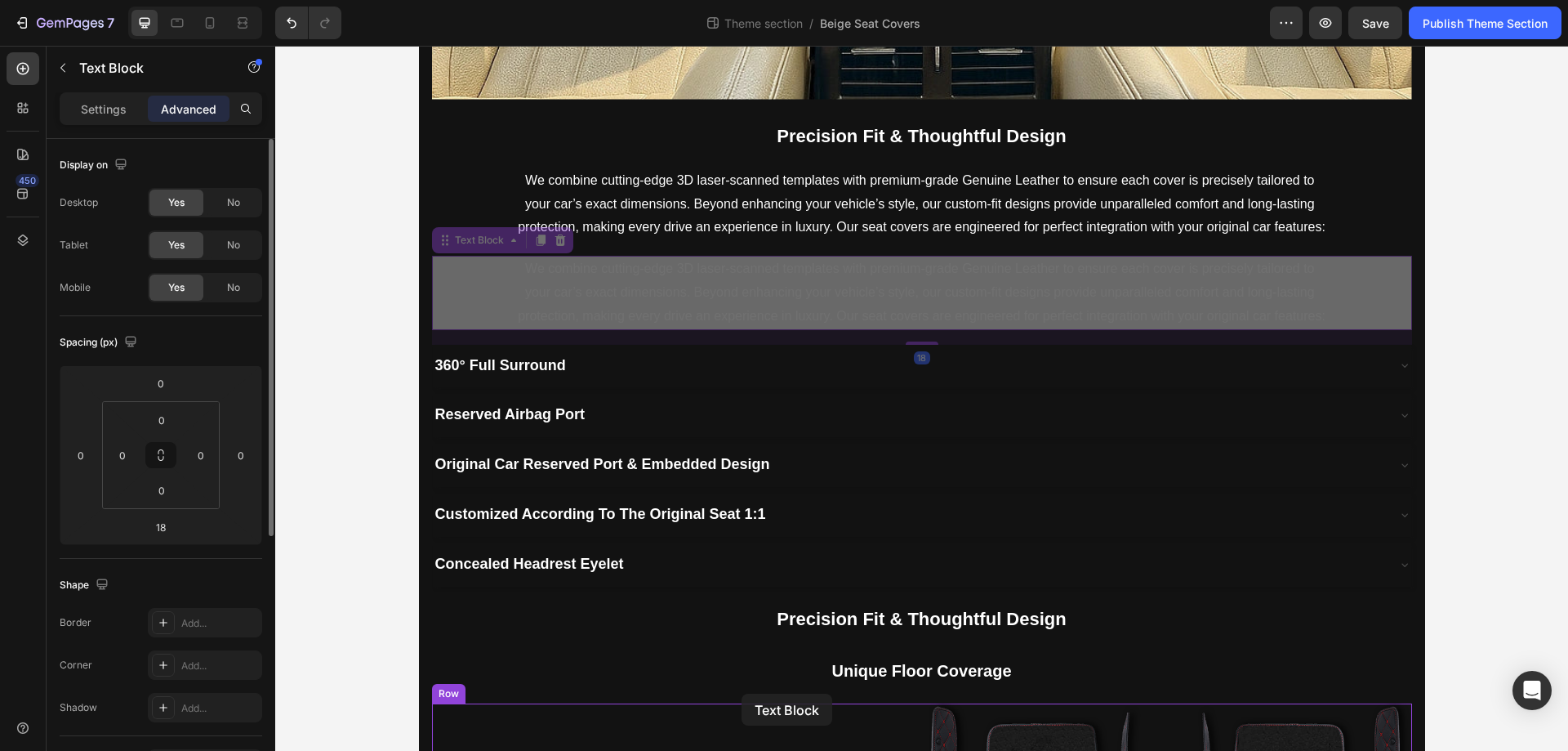
scroll to position [622, 0]
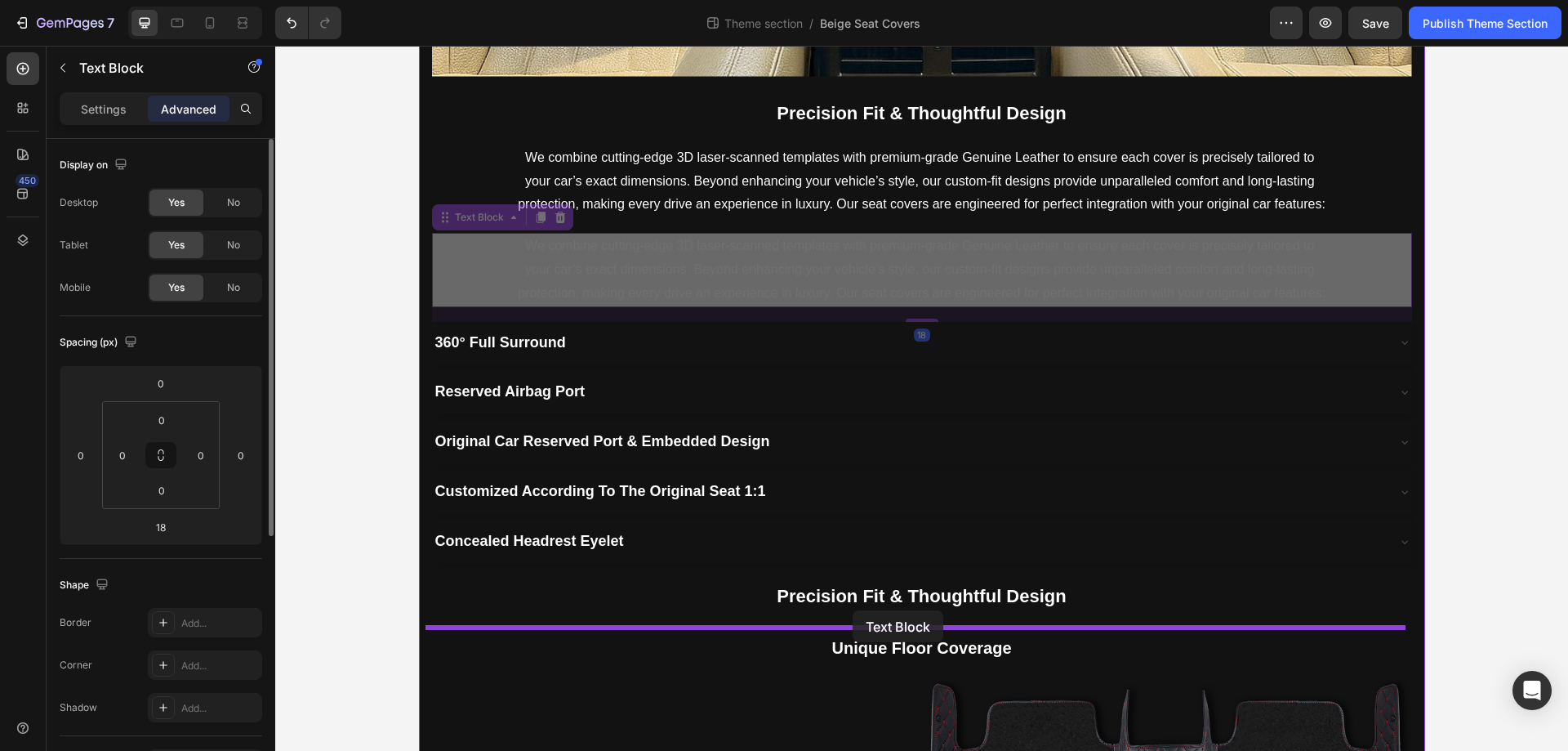
drag, startPoint x: 438, startPoint y: 288, endPoint x: 853, endPoint y: 610, distance: 525.3
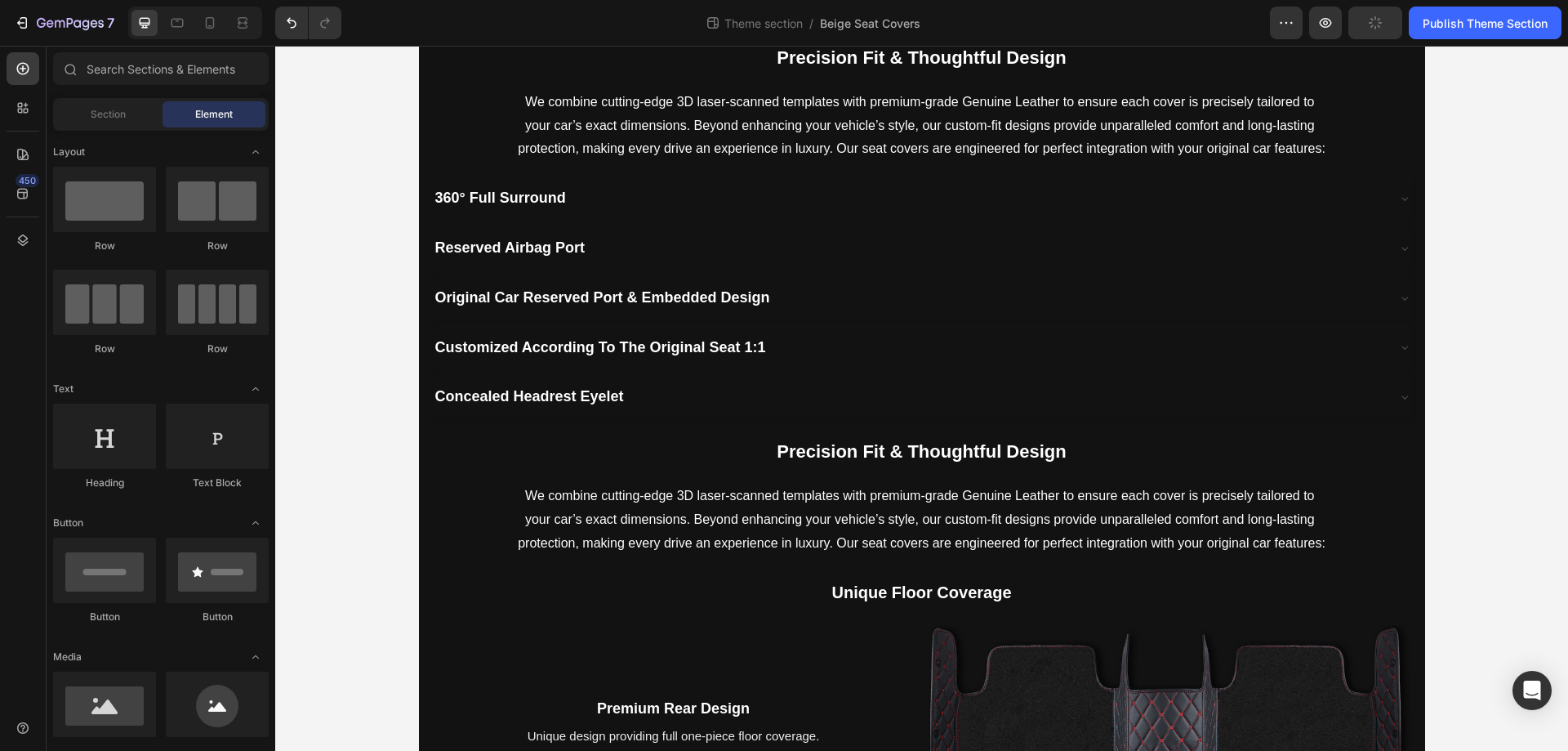
scroll to position [809, 0]
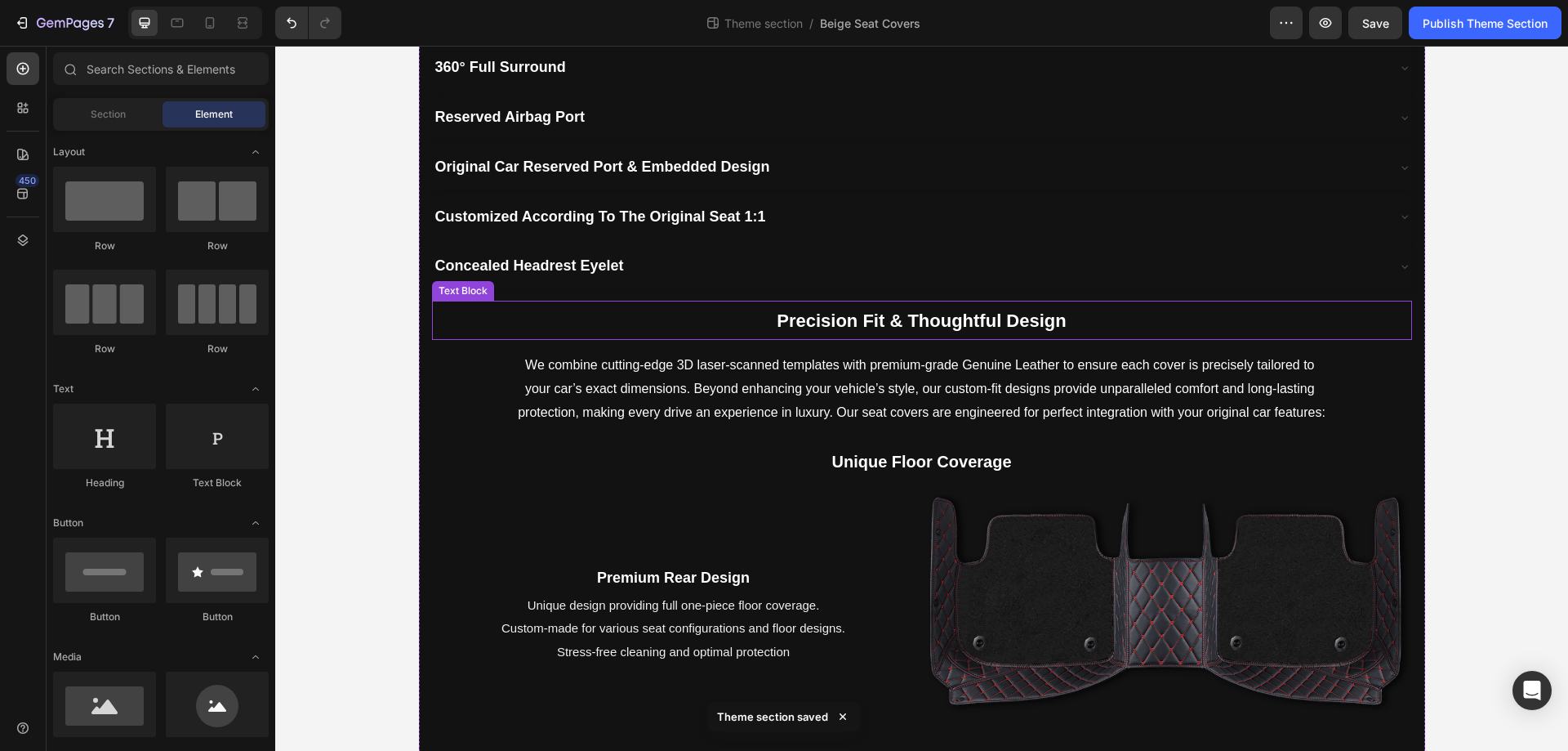
click at [819, 321] on strong "Precision Fit & Thoughtful Design" at bounding box center [921, 321] width 289 height 21
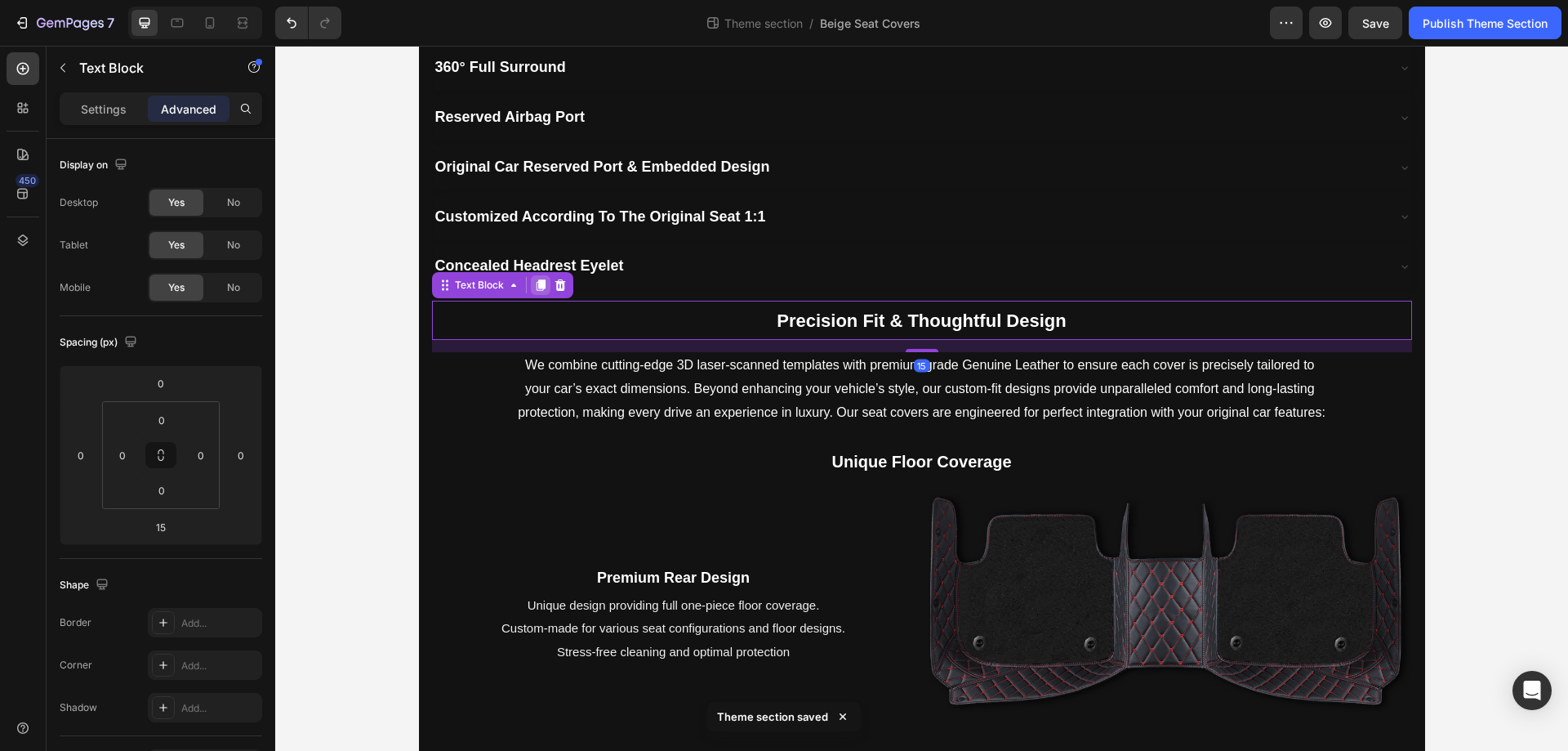
click at [536, 290] on icon at bounding box center [540, 285] width 9 height 11
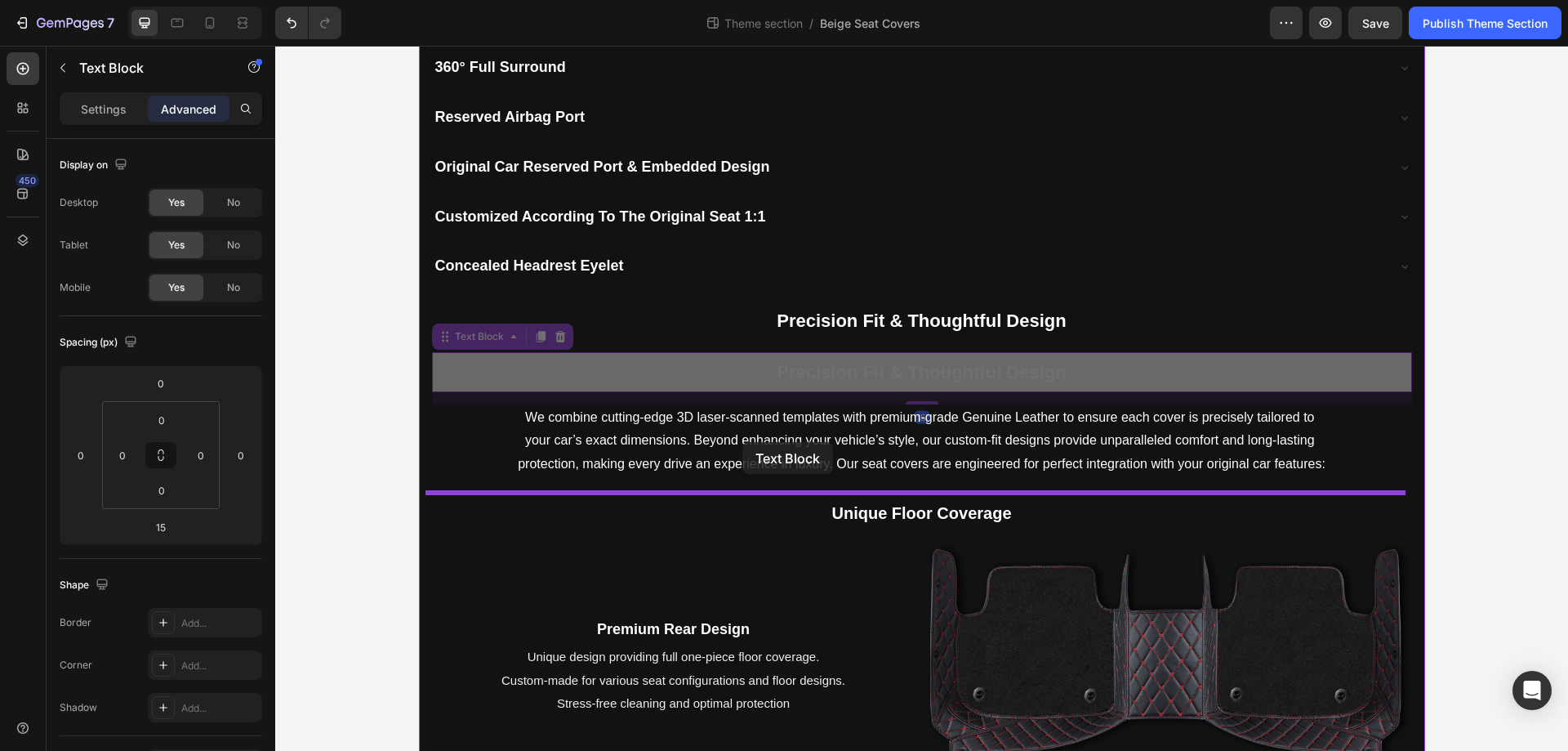
drag, startPoint x: 441, startPoint y: 336, endPoint x: 742, endPoint y: 442, distance: 319.1
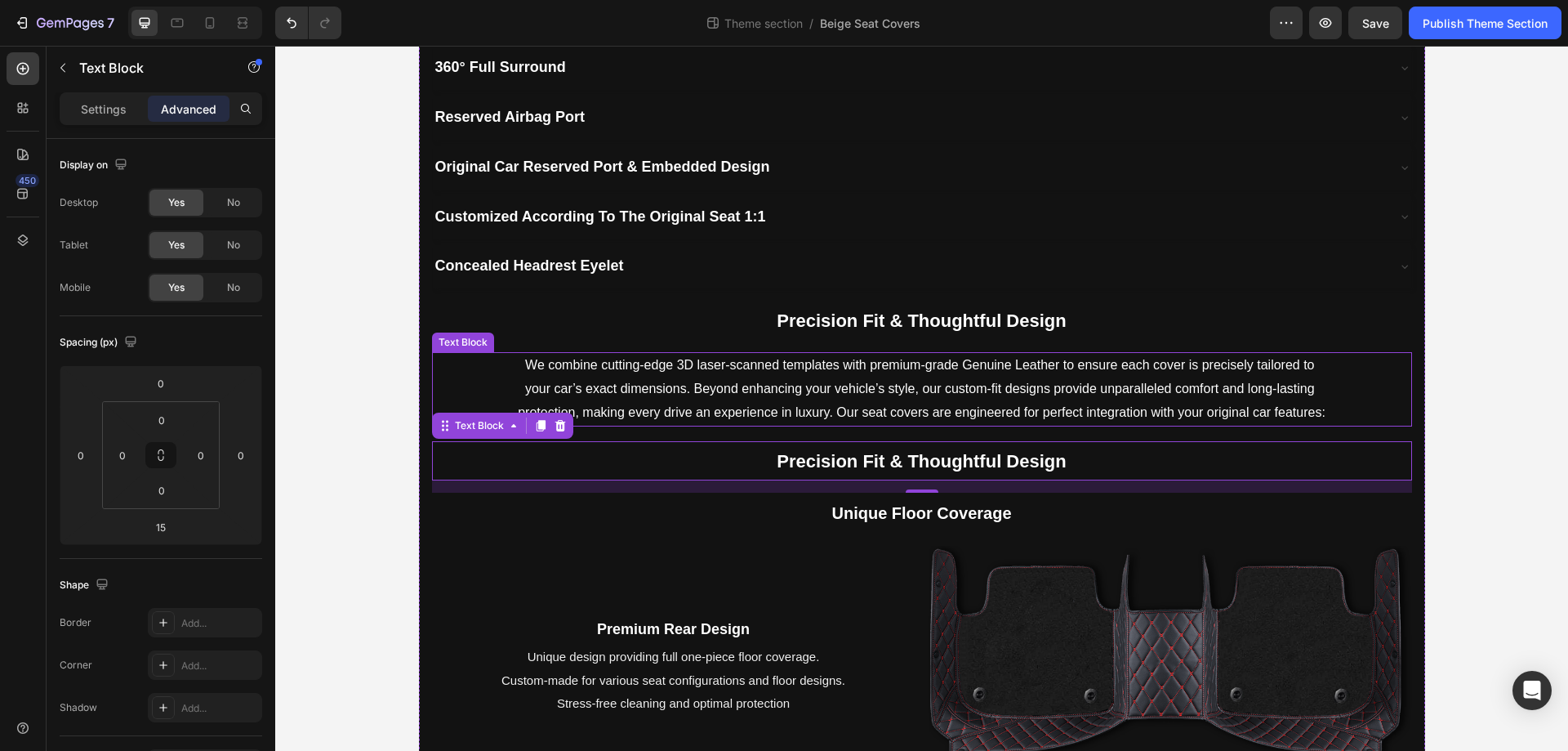
click at [813, 362] on p "We combine cutting-edge 3D laser-scanned templates with premium-grade Genuine L…" at bounding box center [922, 389] width 810 height 70
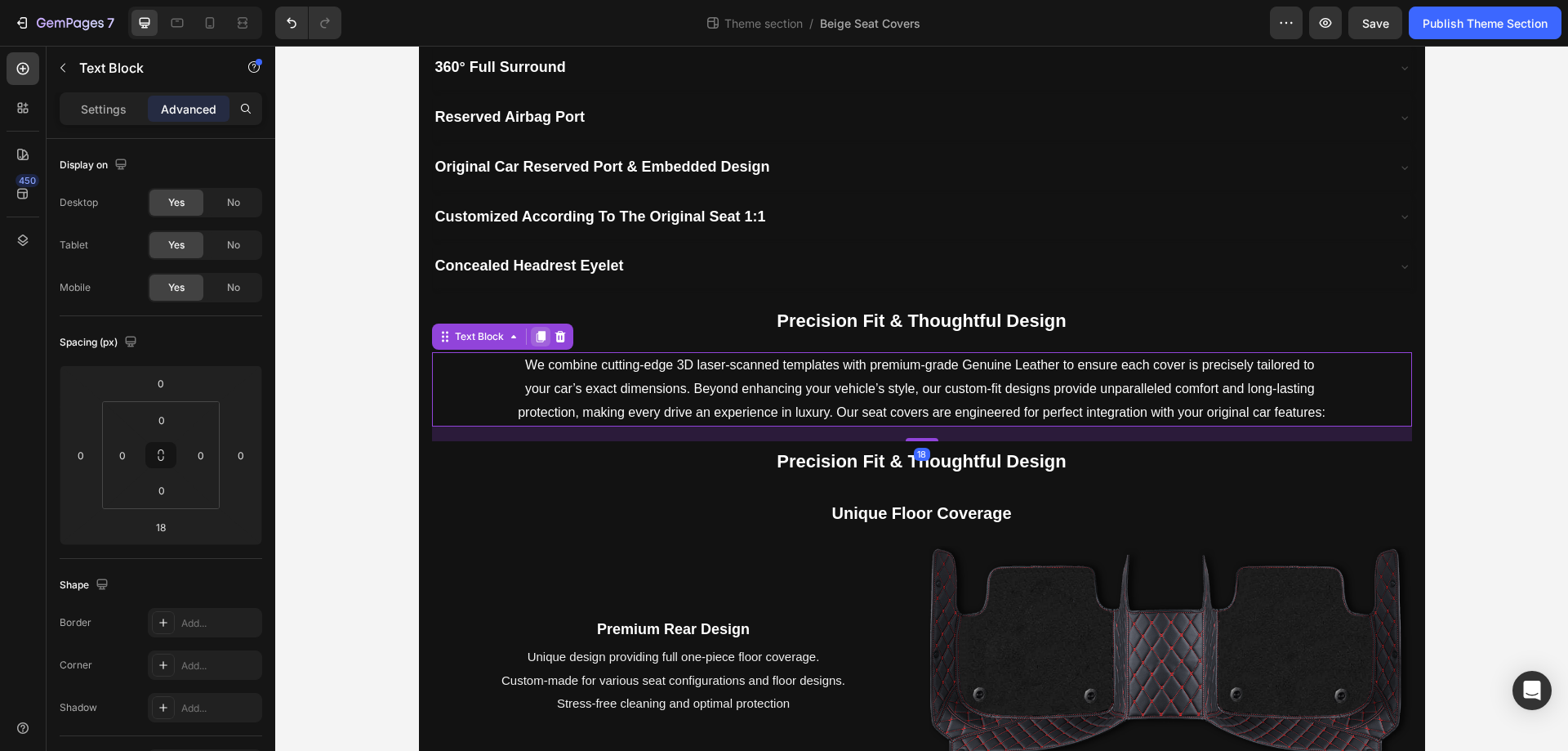
click at [534, 335] on icon at bounding box center [540, 336] width 13 height 13
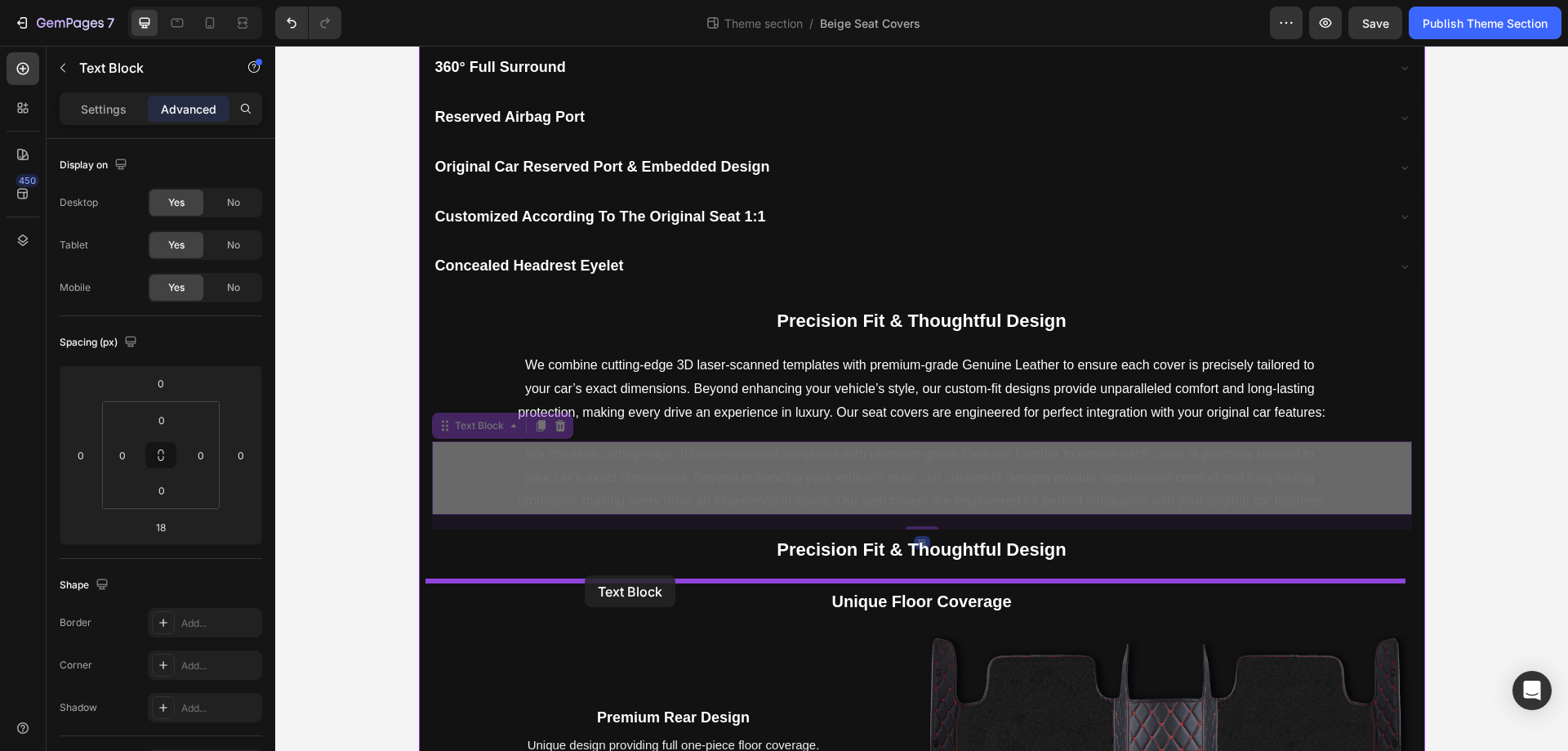
drag, startPoint x: 435, startPoint y: 422, endPoint x: 584, endPoint y: 575, distance: 213.6
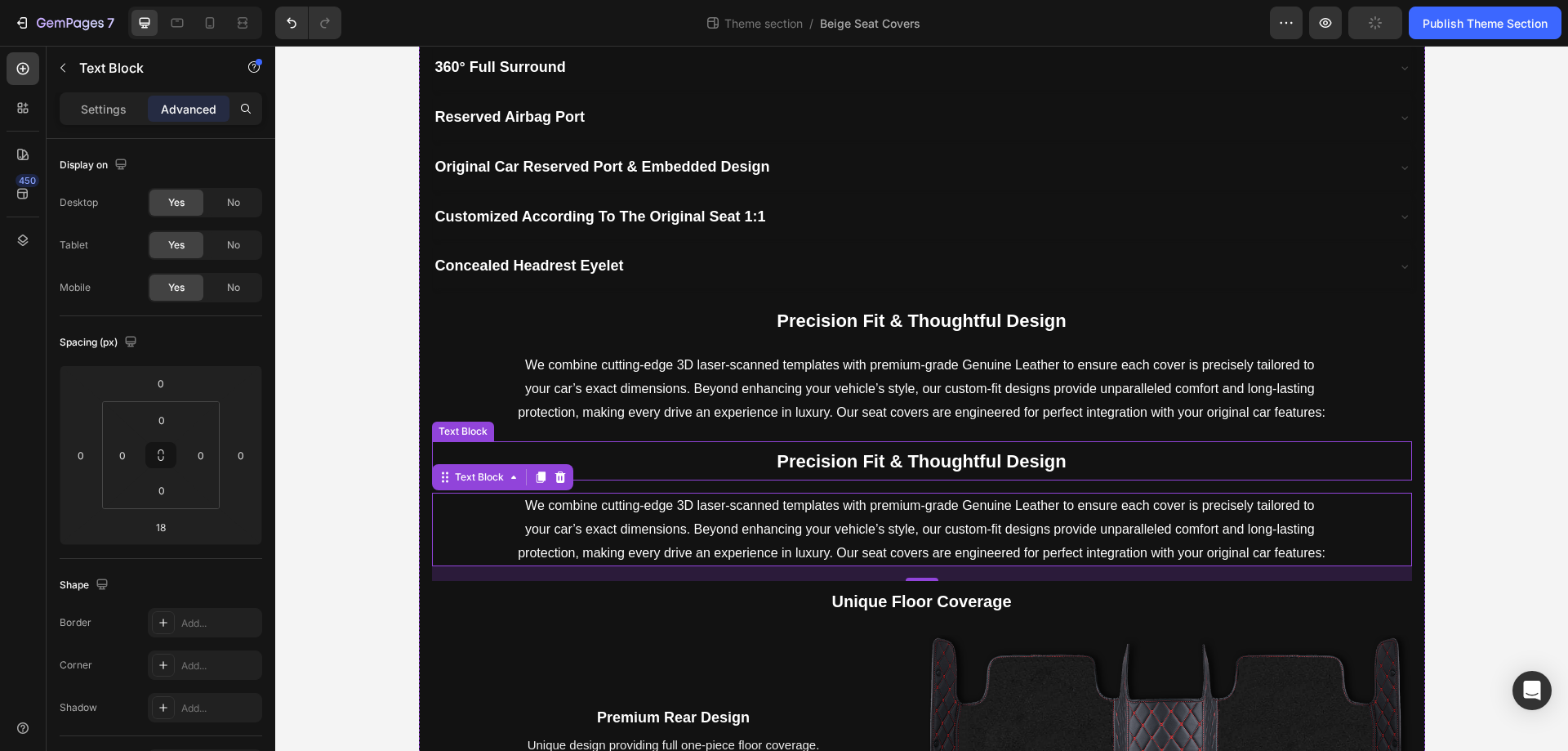
click at [712, 460] on p "Precision Fit & Thoughtful Design" at bounding box center [922, 461] width 977 height 36
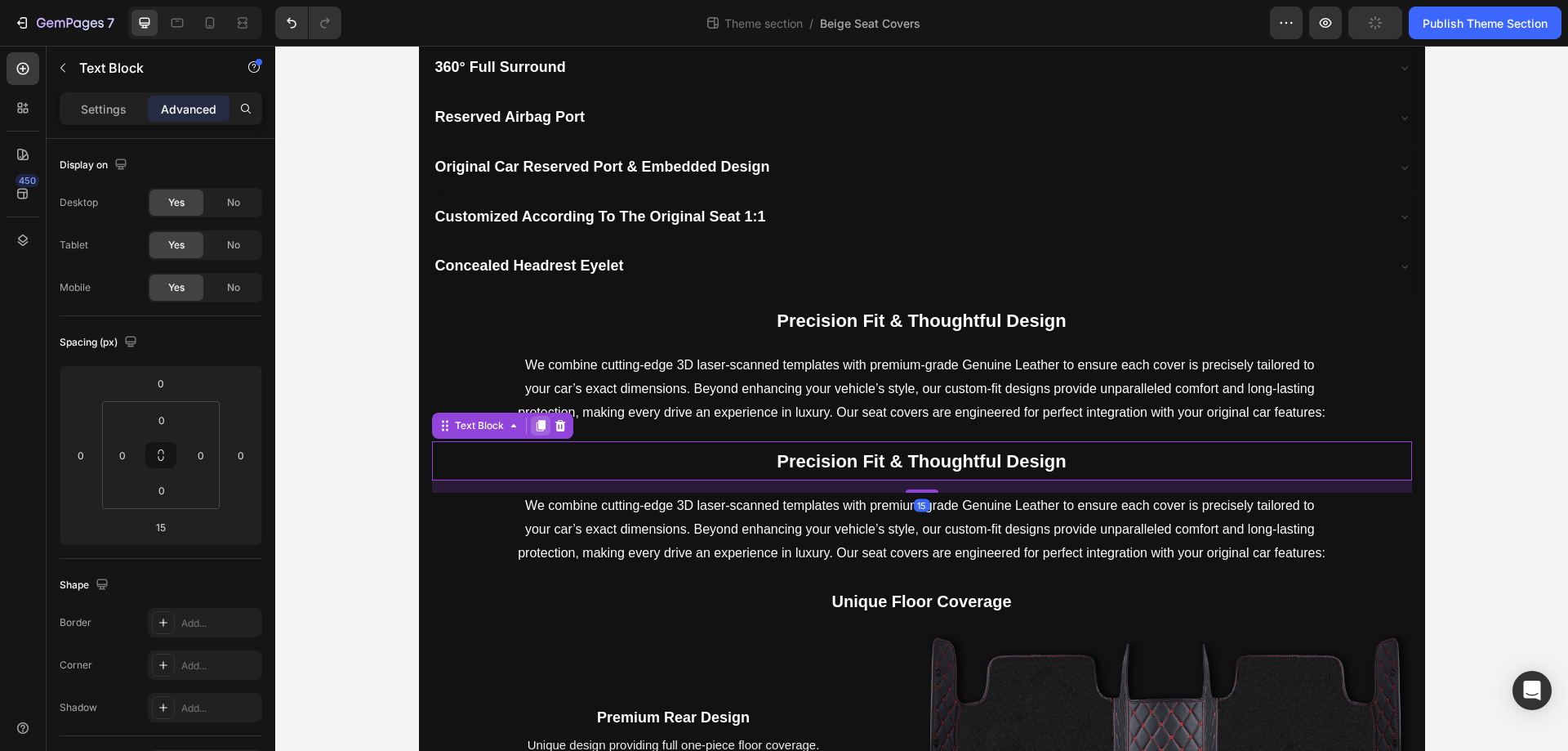
click at [535, 419] on icon at bounding box center [540, 425] width 13 height 13
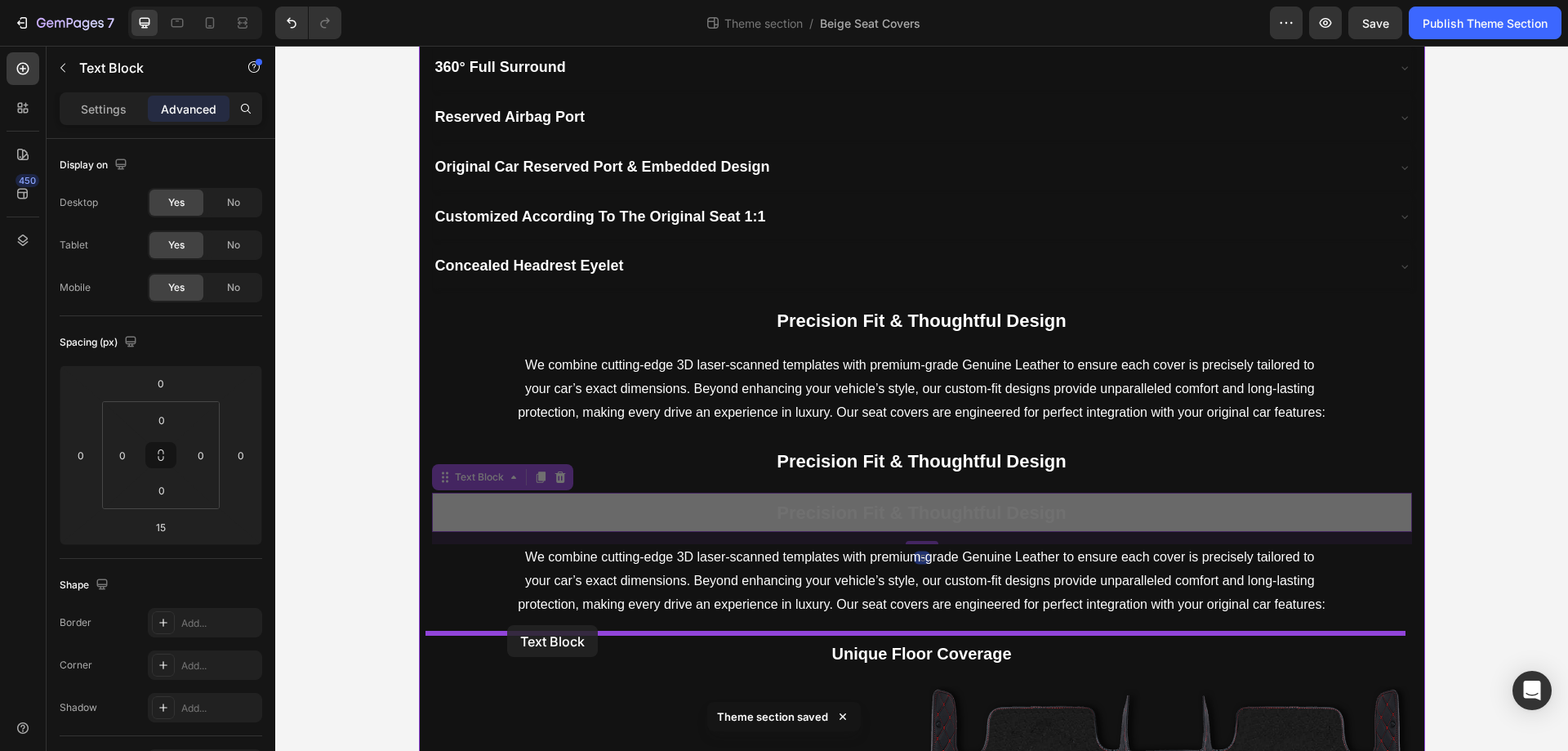
drag, startPoint x: 438, startPoint y: 477, endPoint x: 507, endPoint y: 625, distance: 163.3
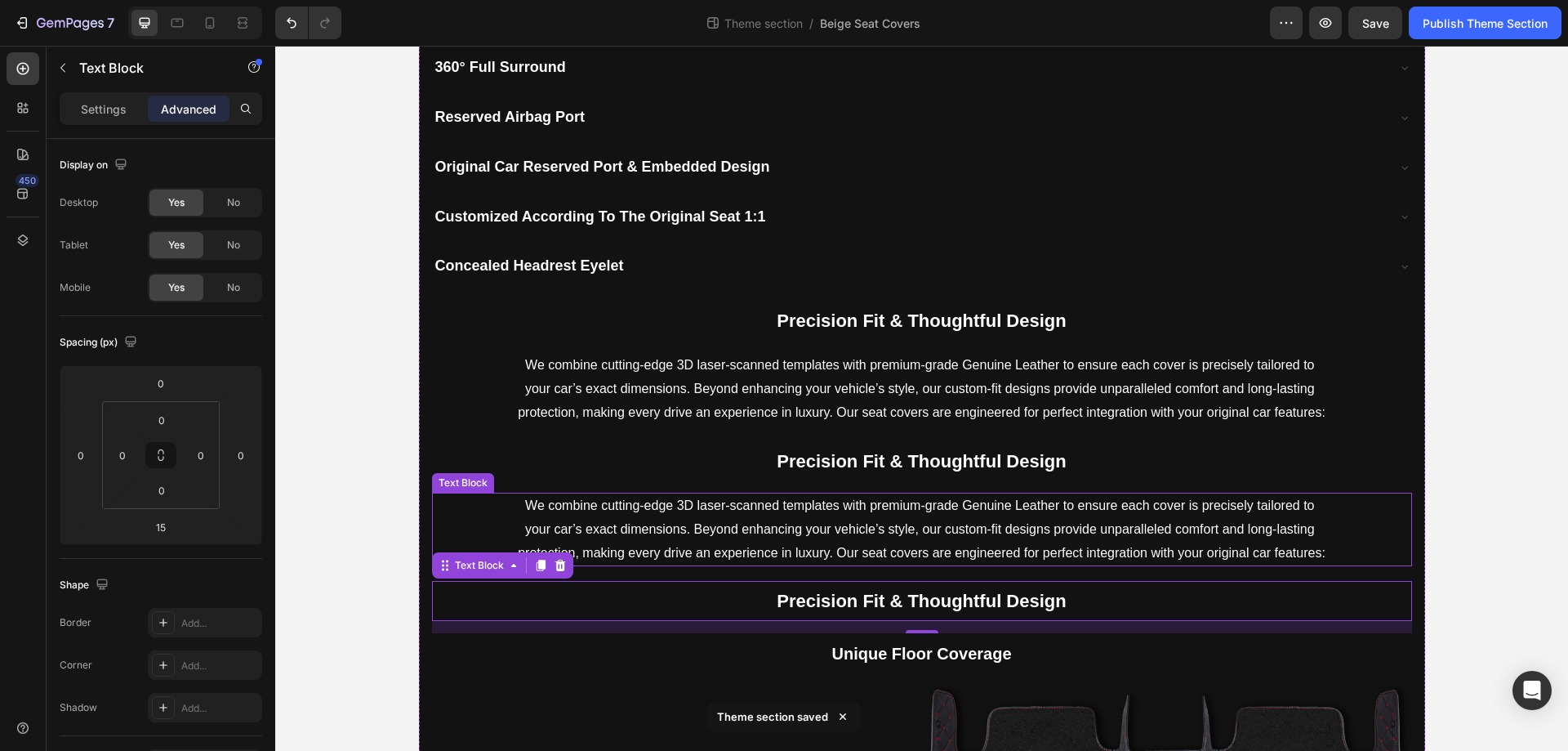
click at [723, 525] on p "We combine cutting-edge 3D laser-scanned templates with premium-grade Genuine L…" at bounding box center [922, 530] width 810 height 70
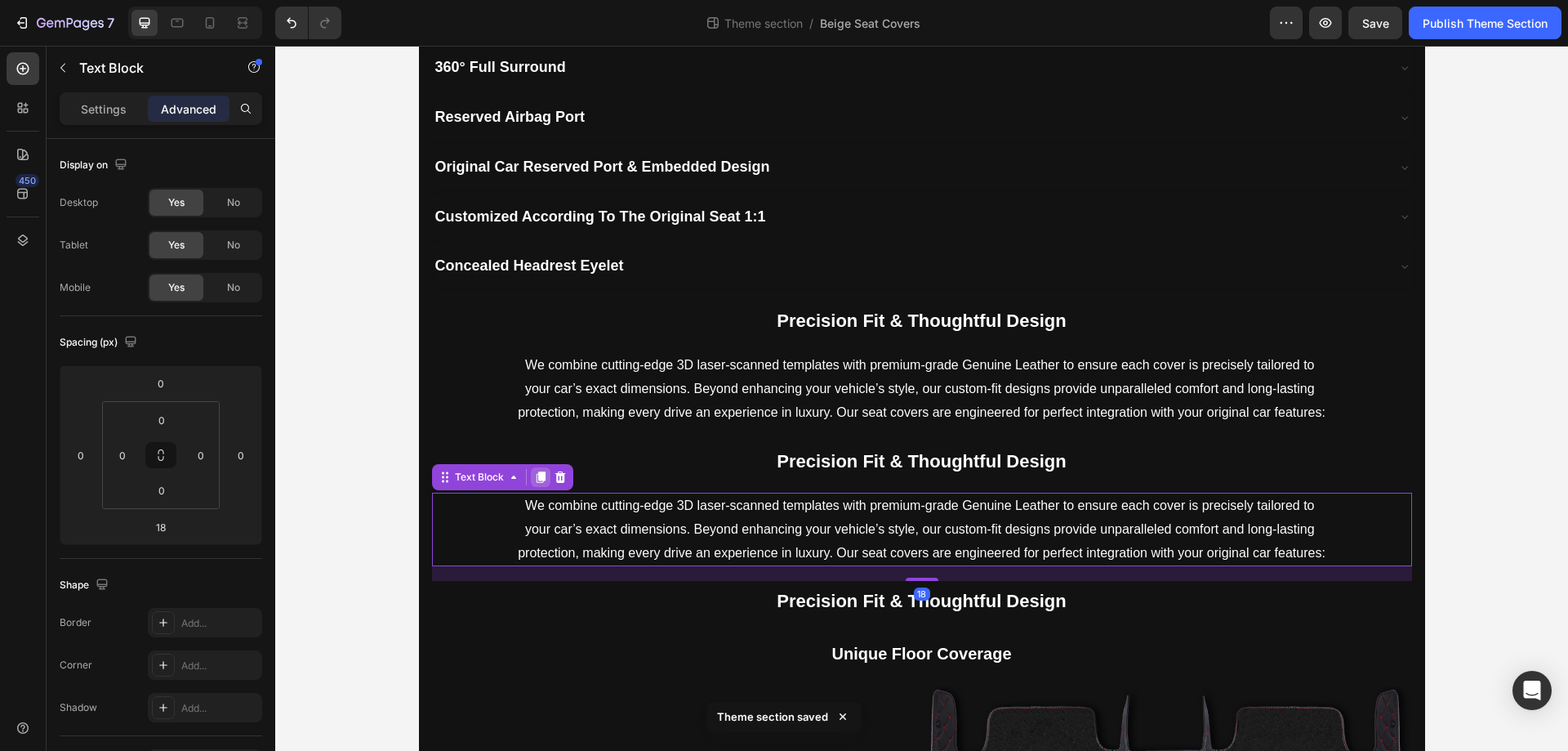
click at [536, 479] on icon at bounding box center [540, 476] width 9 height 11
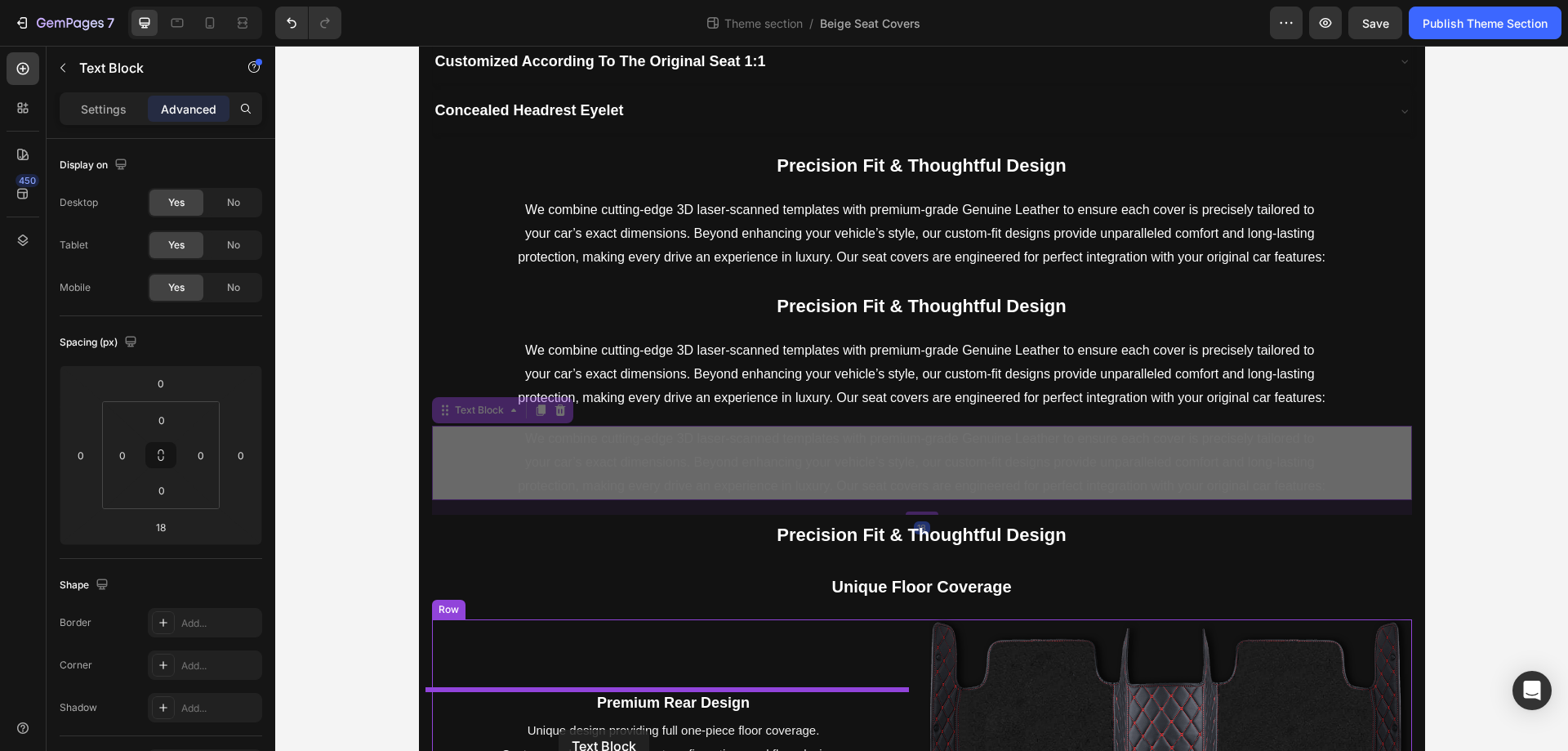
scroll to position [1002, 0]
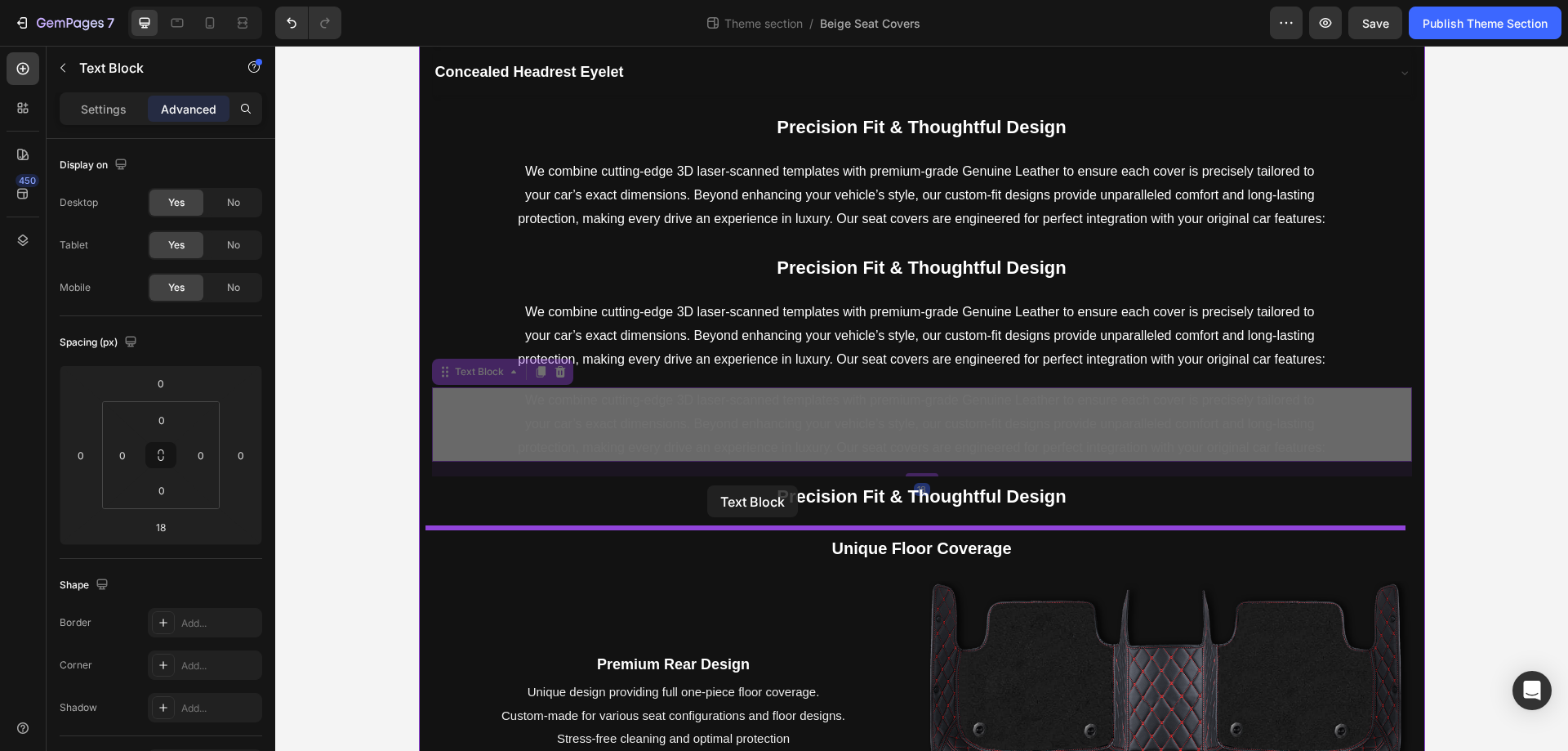
drag, startPoint x: 439, startPoint y: 559, endPoint x: 707, endPoint y: 485, distance: 278.0
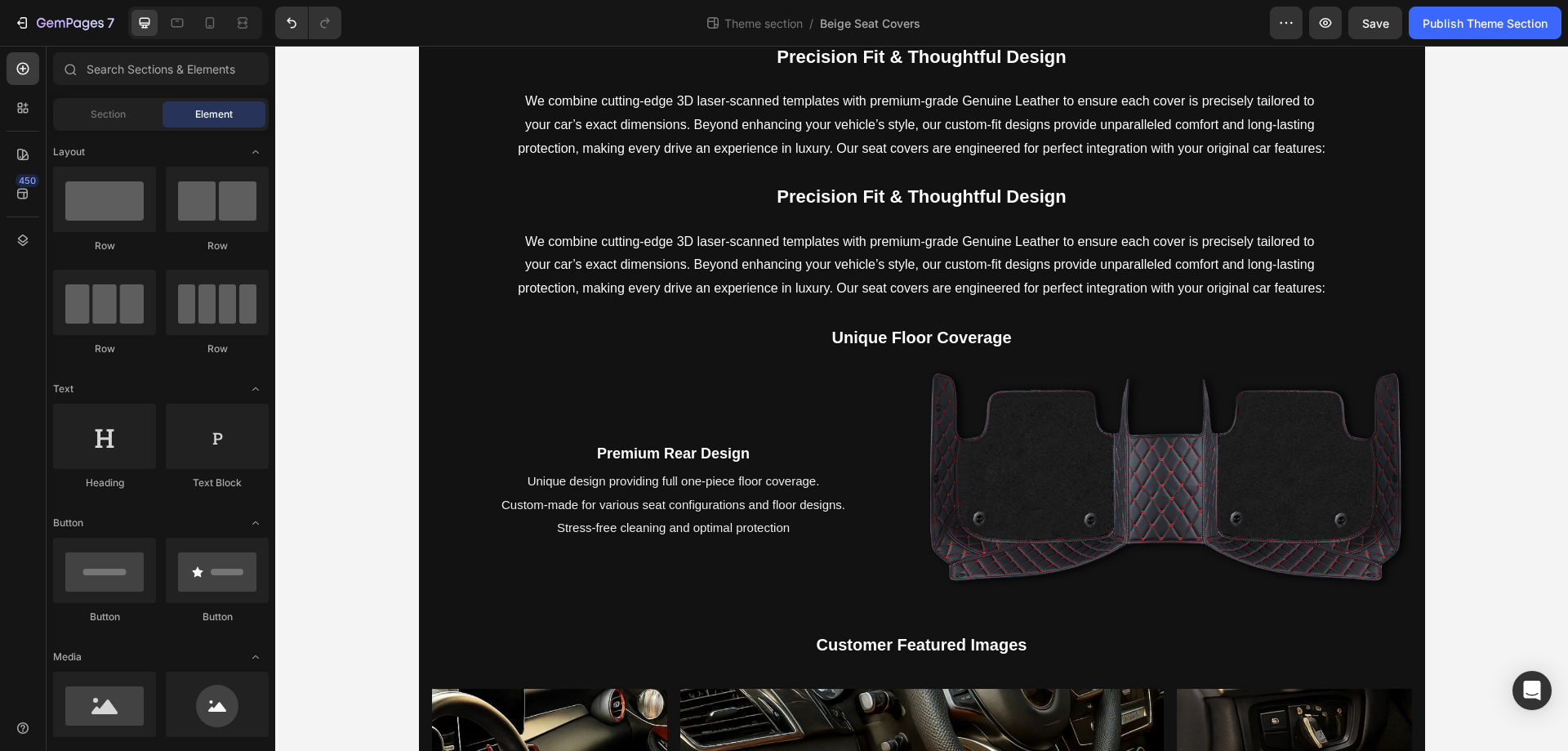
scroll to position [1295, 0]
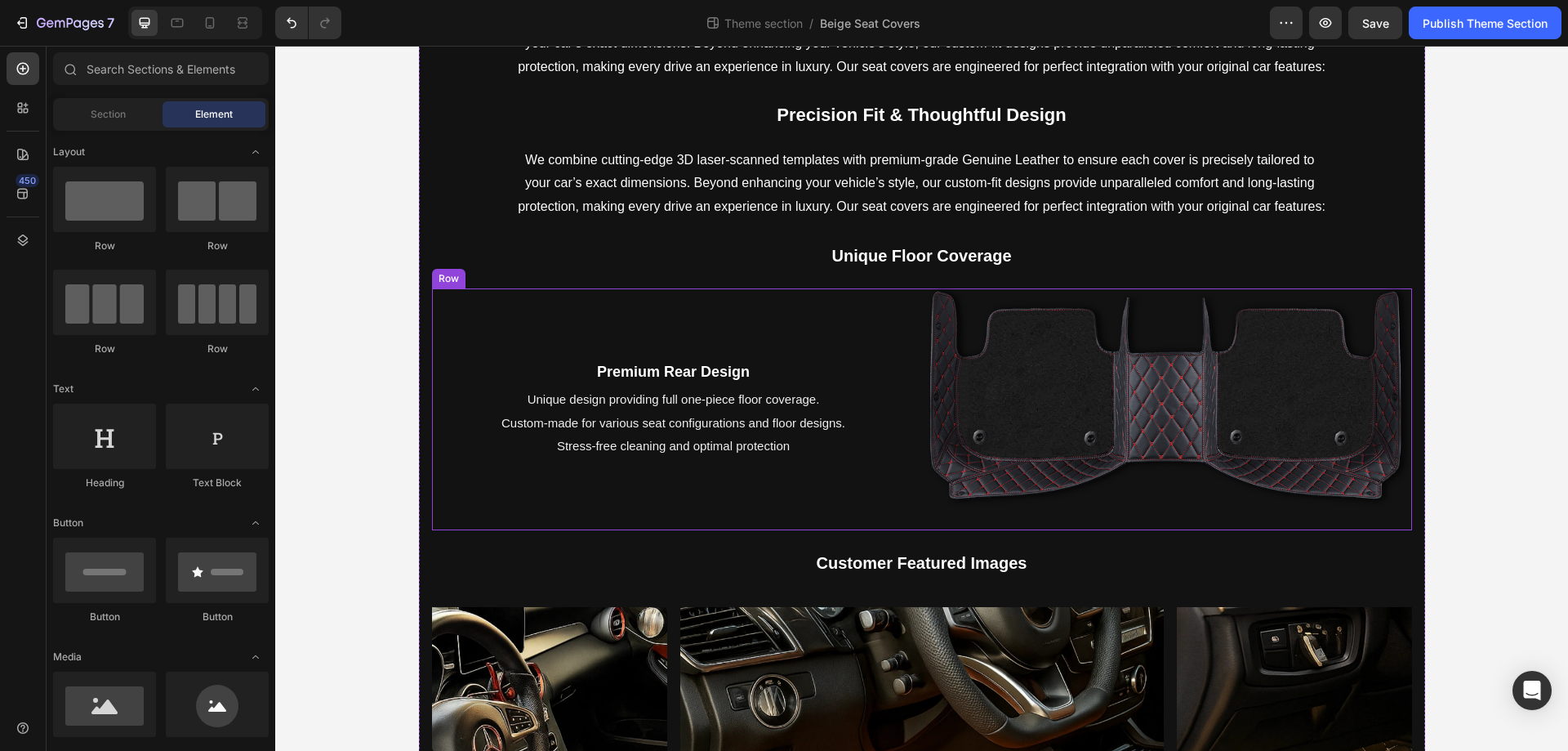
click at [720, 311] on div "Premium Rear Design Text Block Unique design providing full one-piece floor cov…" at bounding box center [673, 409] width 483 height 242
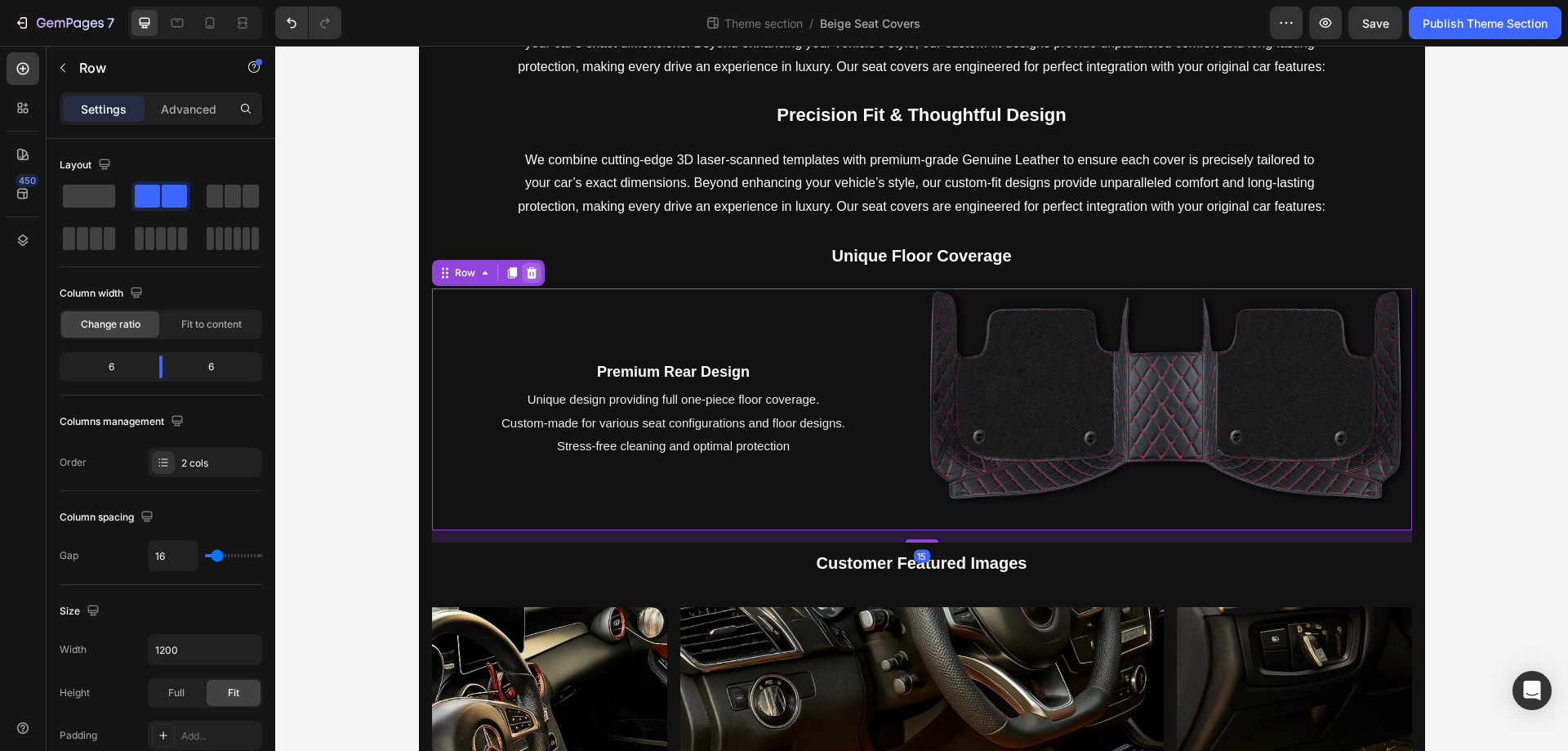
click at [525, 280] on icon at bounding box center [531, 272] width 13 height 13
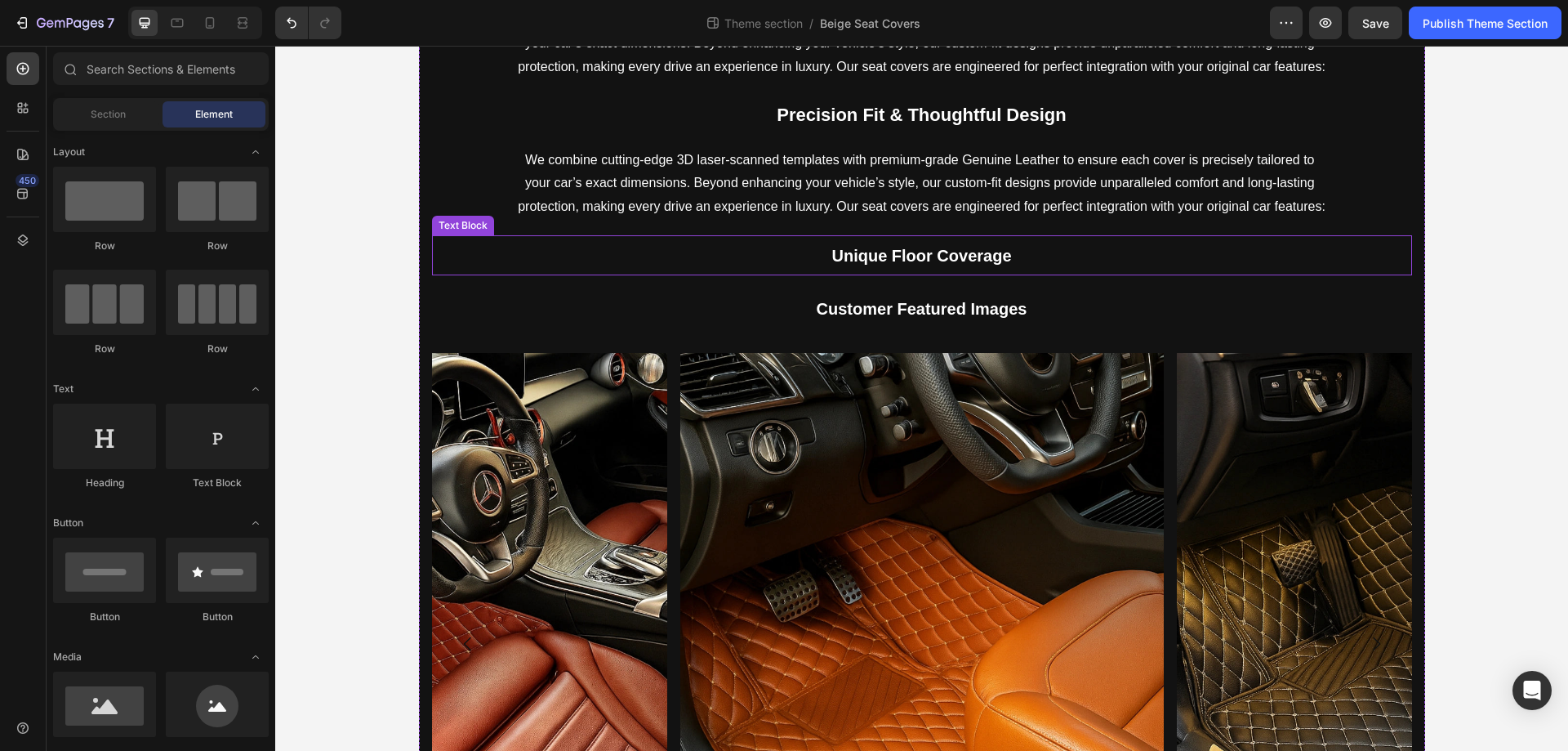
click at [798, 259] on p "Unique Floor Coverage" at bounding box center [922, 255] width 977 height 37
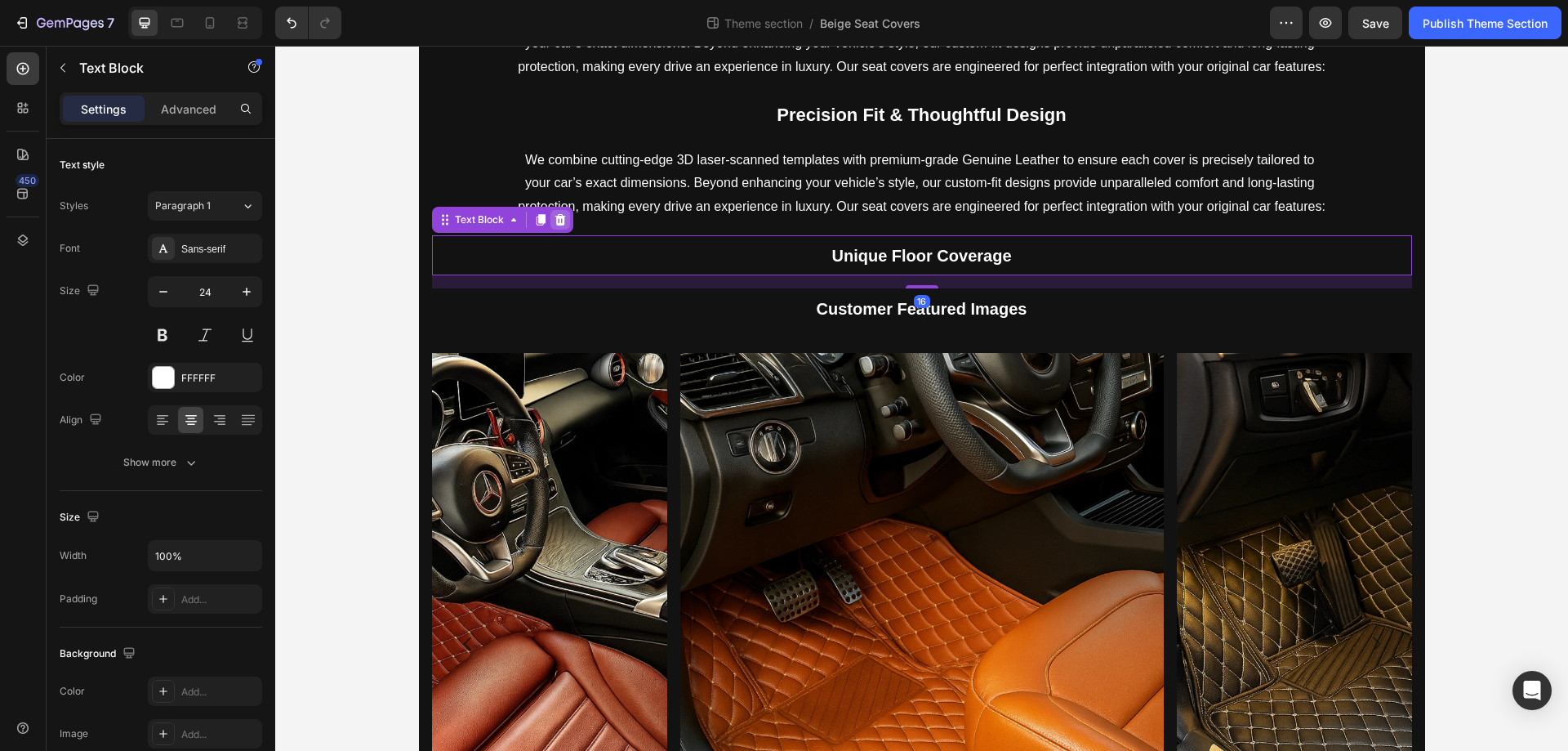
click at [556, 221] on icon at bounding box center [560, 219] width 10 height 11
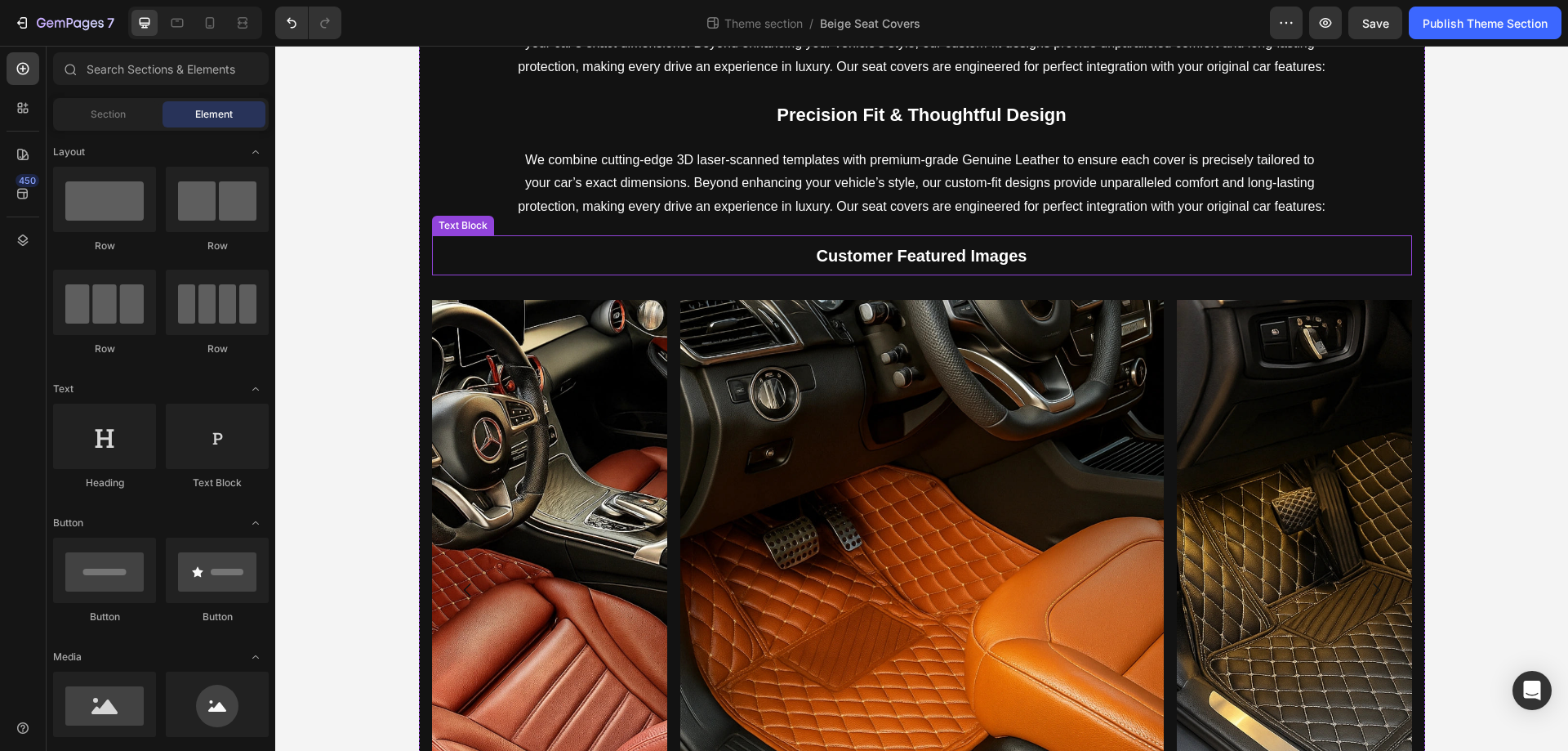
click at [956, 245] on p "Customer Featured Images" at bounding box center [922, 255] width 977 height 37
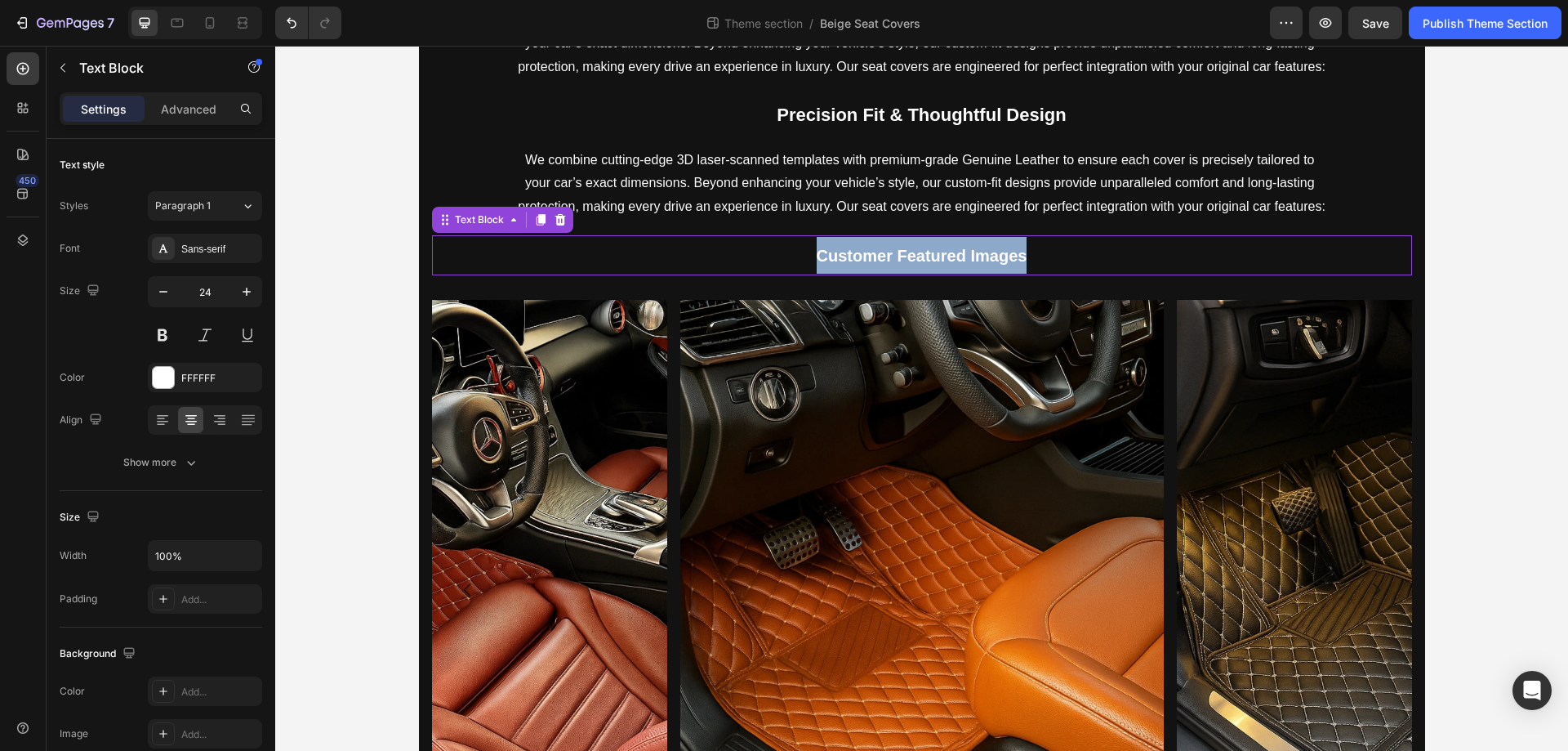
click at [956, 245] on p "Customer Featured Images" at bounding box center [922, 255] width 977 height 37
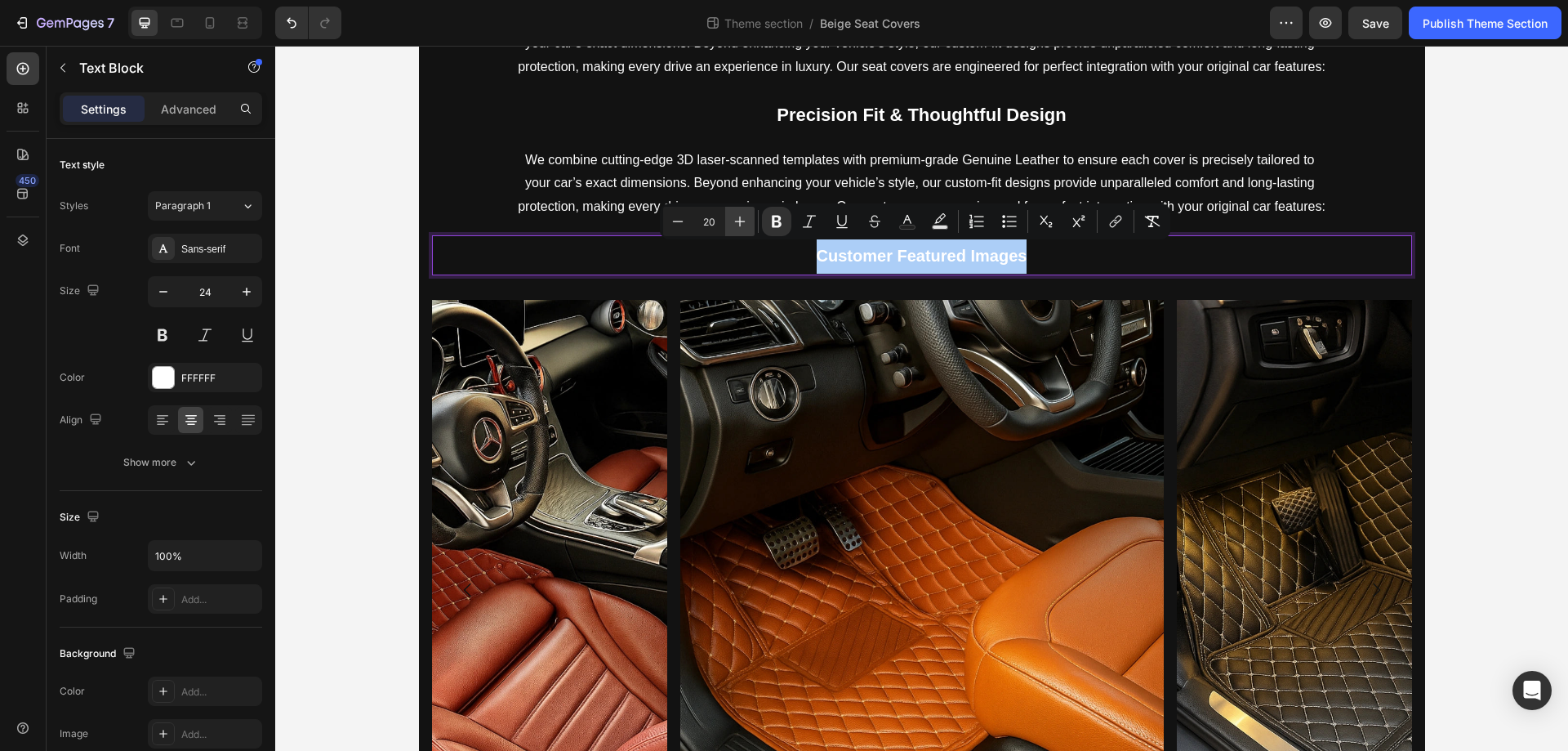
click at [742, 219] on icon "Editor contextual toolbar" at bounding box center [740, 221] width 16 height 16
type input "22"
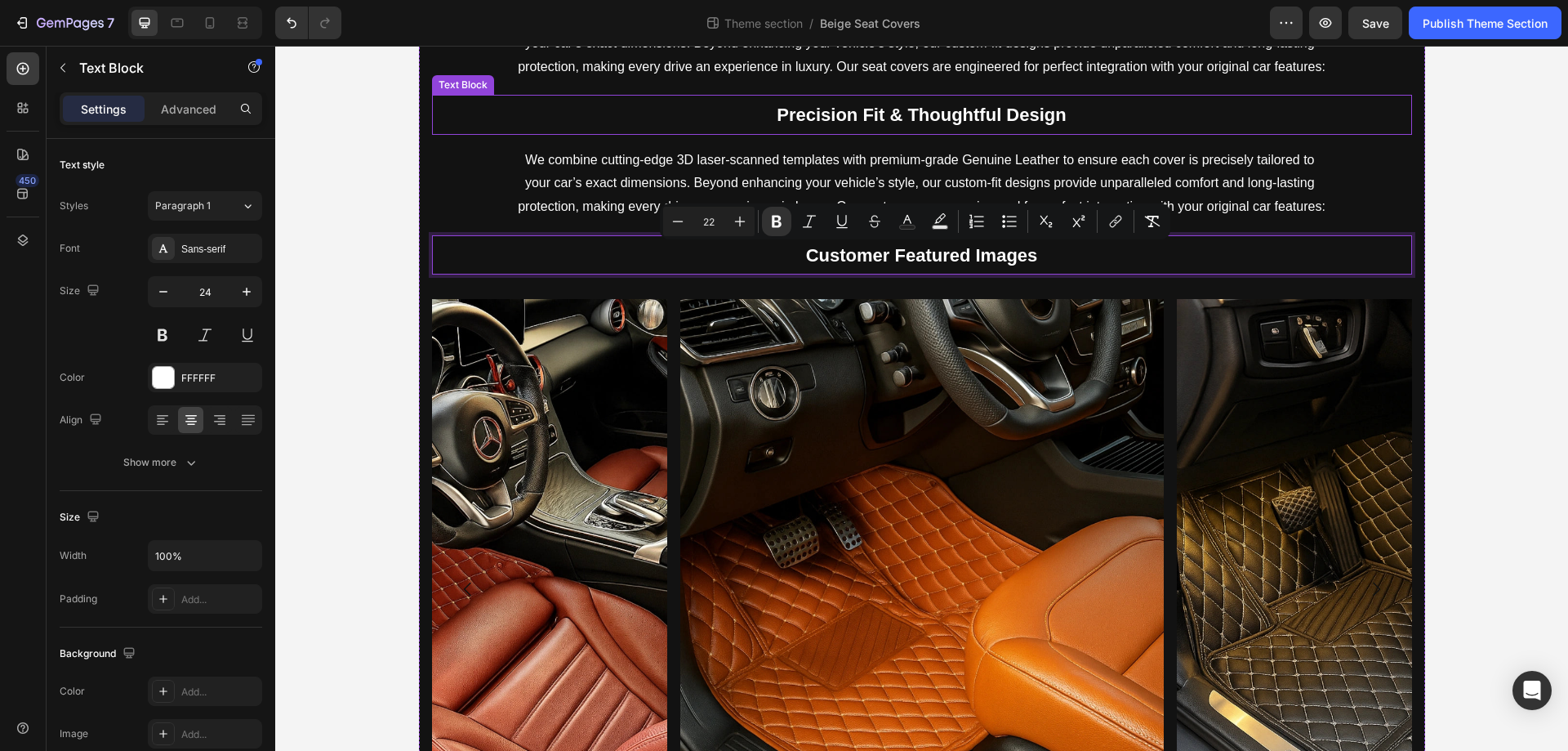
click at [947, 127] on p "Precision Fit & Thoughtful Design" at bounding box center [922, 114] width 977 height 36
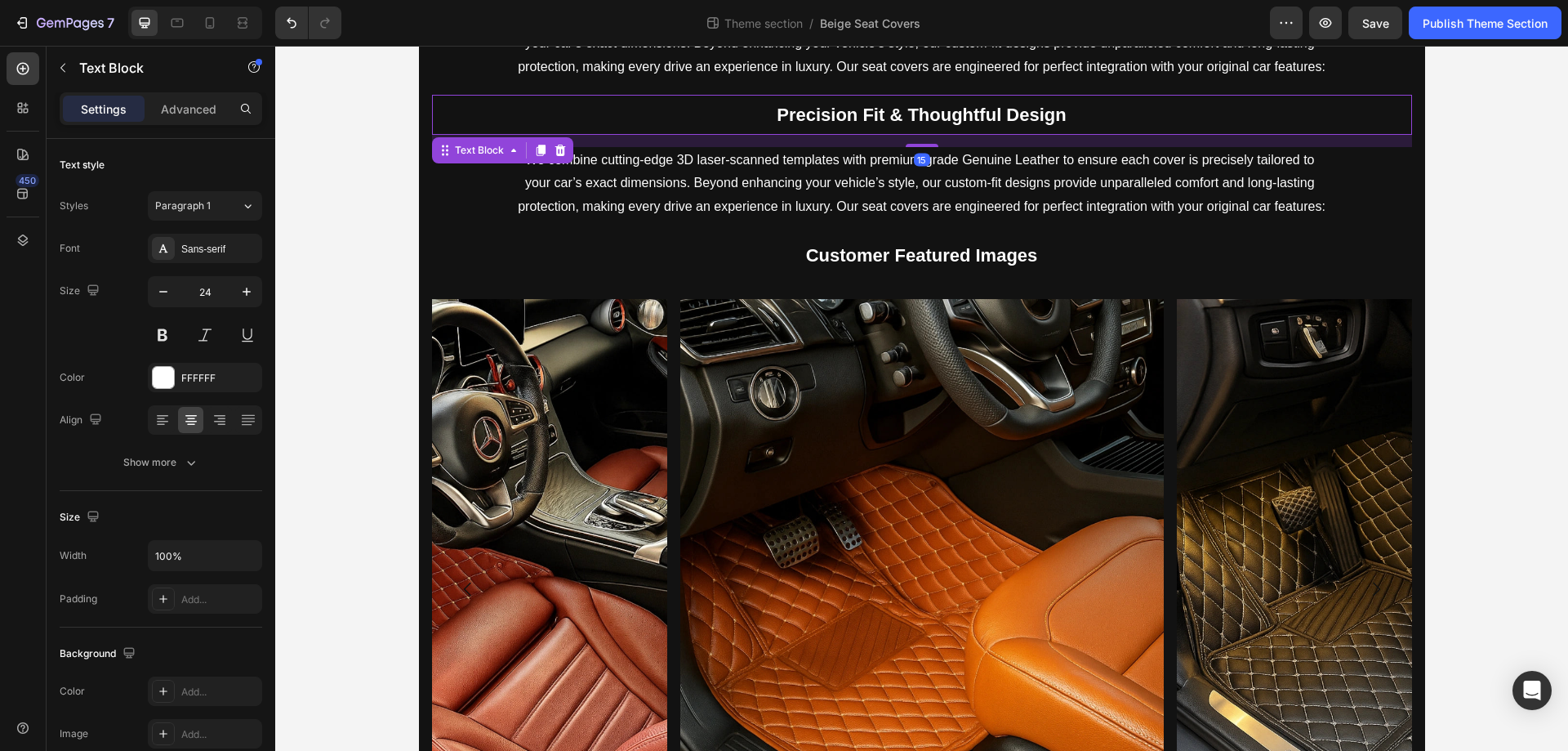
click at [989, 112] on strong "Precision Fit & Thoughtful Design" at bounding box center [921, 115] width 289 height 21
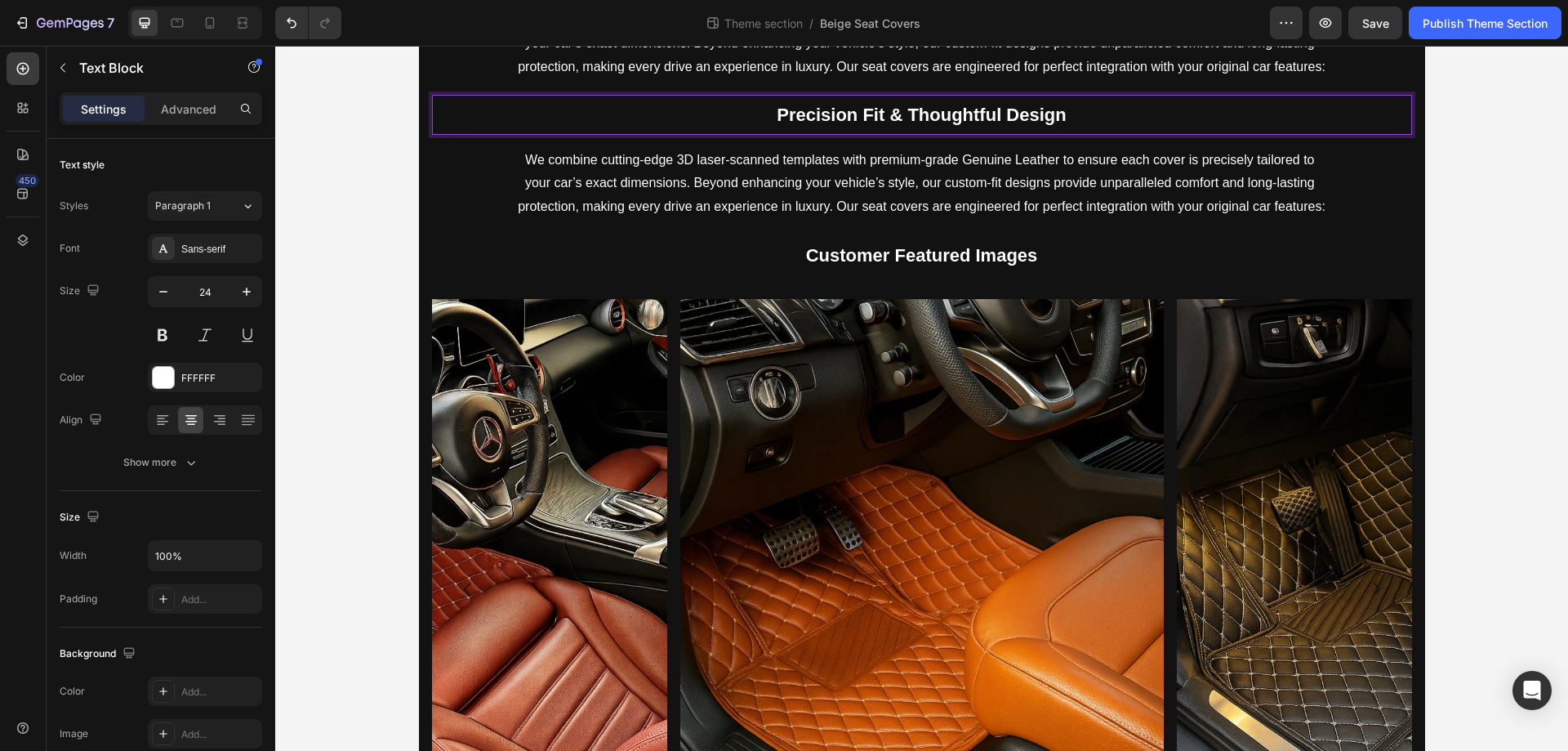
click at [989, 112] on strong "Precision Fit & Thoughtful Design" at bounding box center [921, 115] width 289 height 21
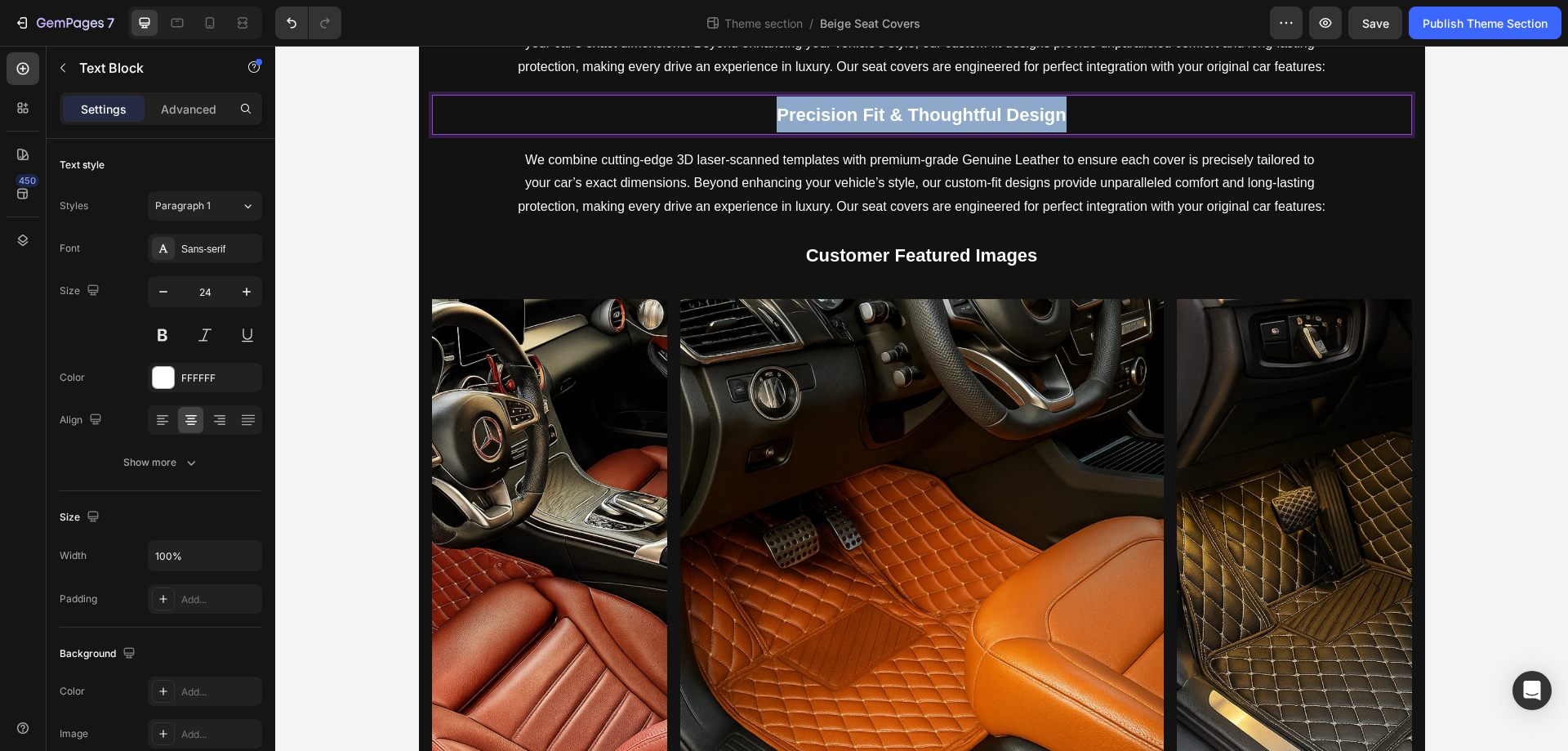
click at [989, 112] on strong "Precision Fit & Thoughtful Design" at bounding box center [921, 115] width 289 height 21
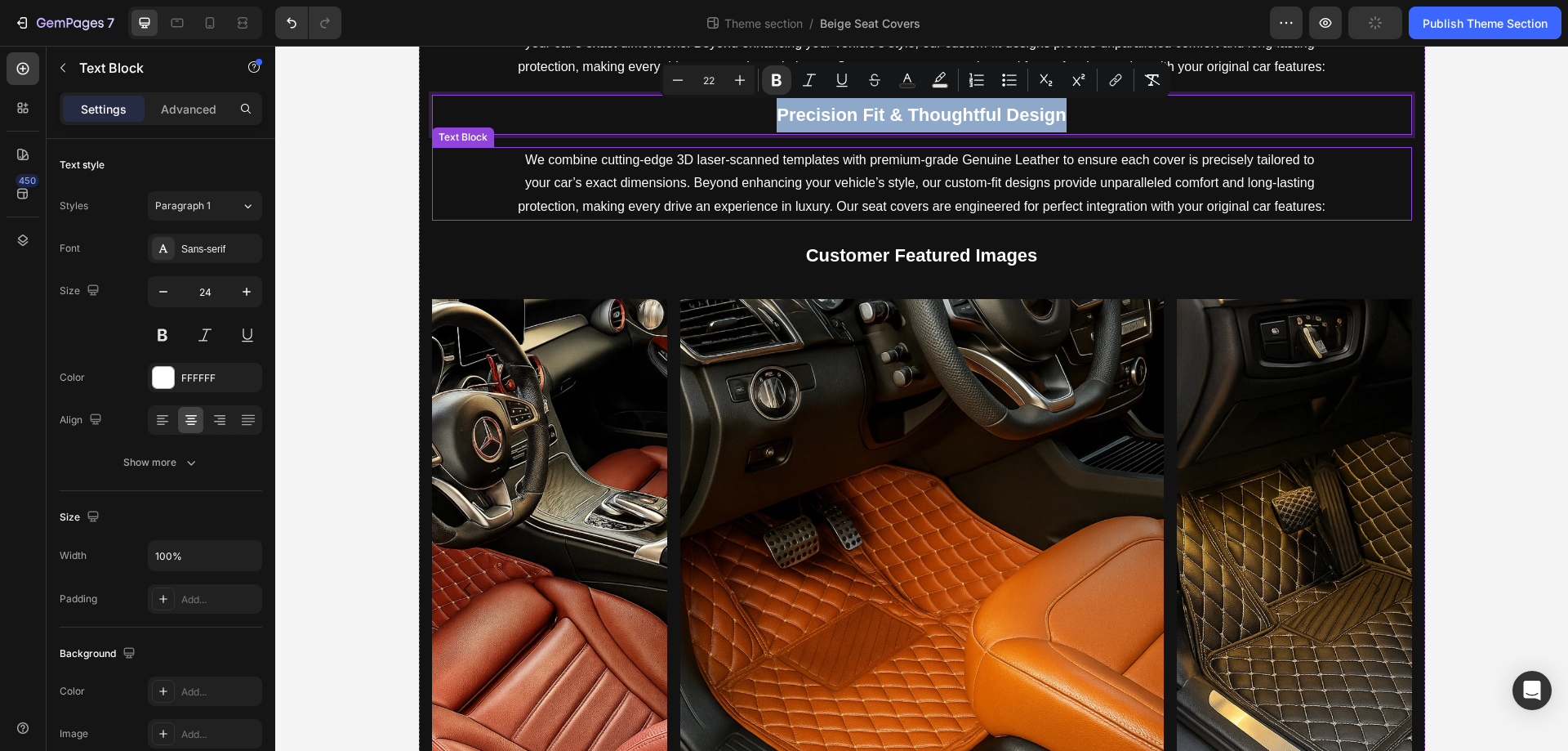
click at [842, 204] on p "We combine cutting-edge 3D laser-scanned templates with premium-grade Genuine L…" at bounding box center [922, 184] width 810 height 70
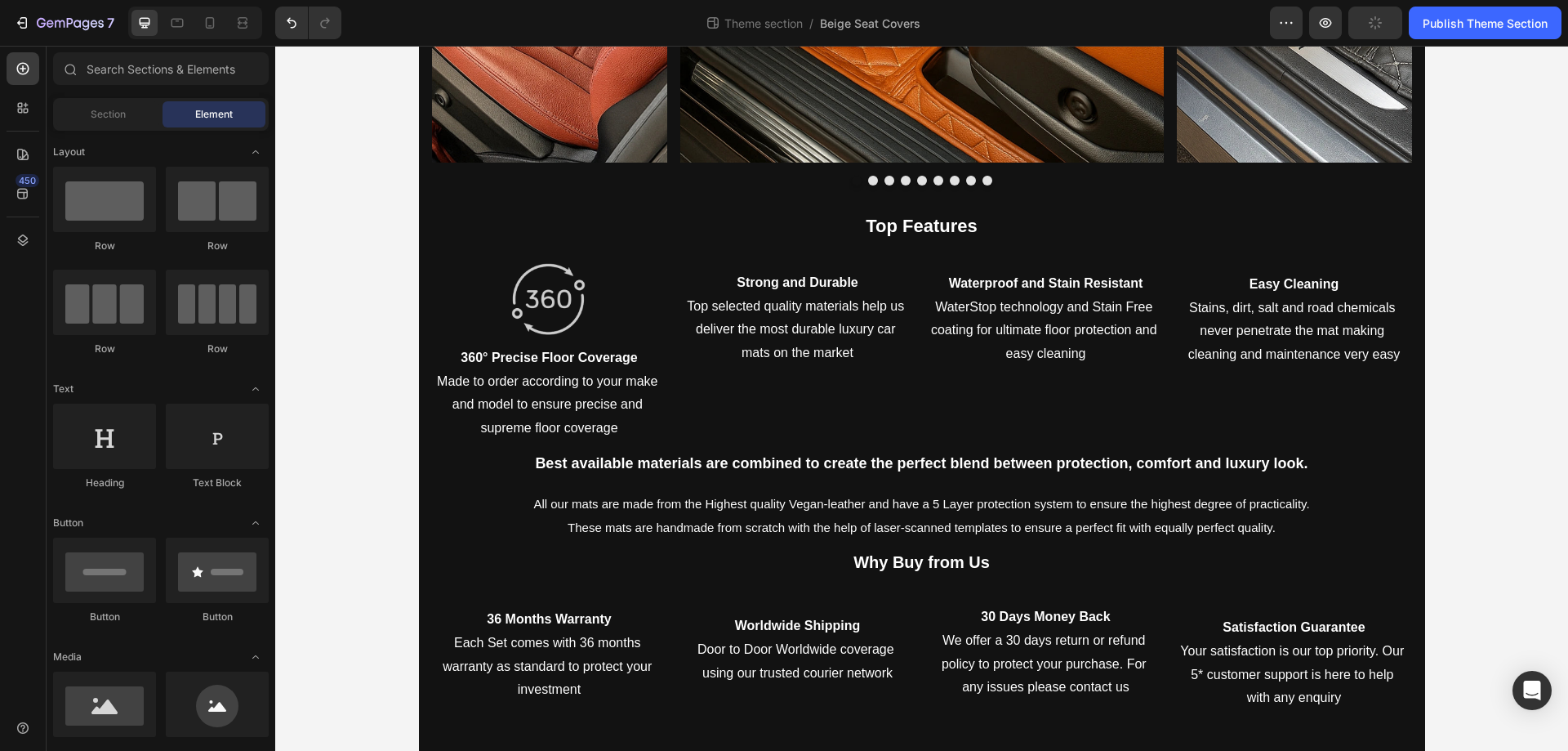
scroll to position [2077, 0]
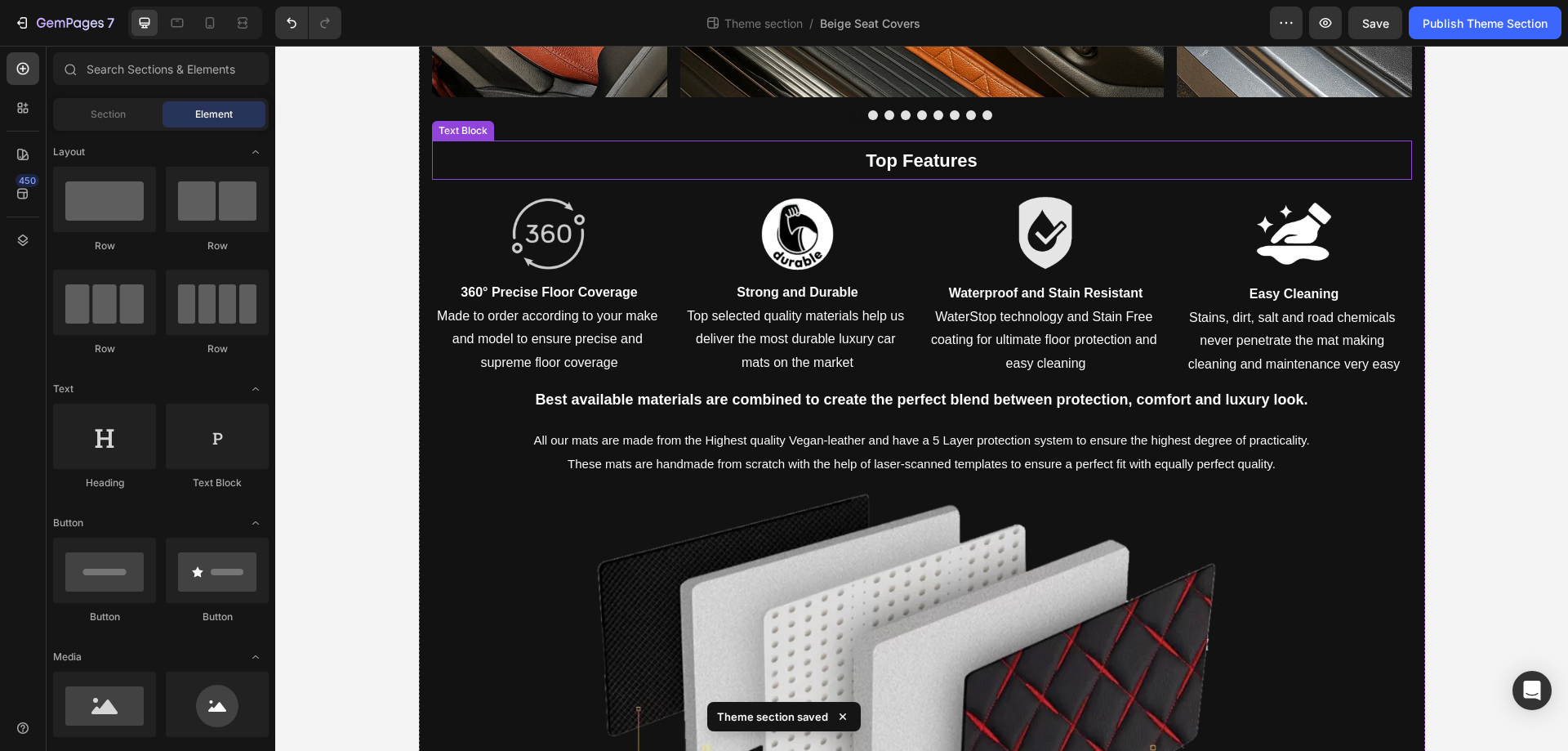
click at [649, 154] on p "Top Features" at bounding box center [922, 160] width 977 height 36
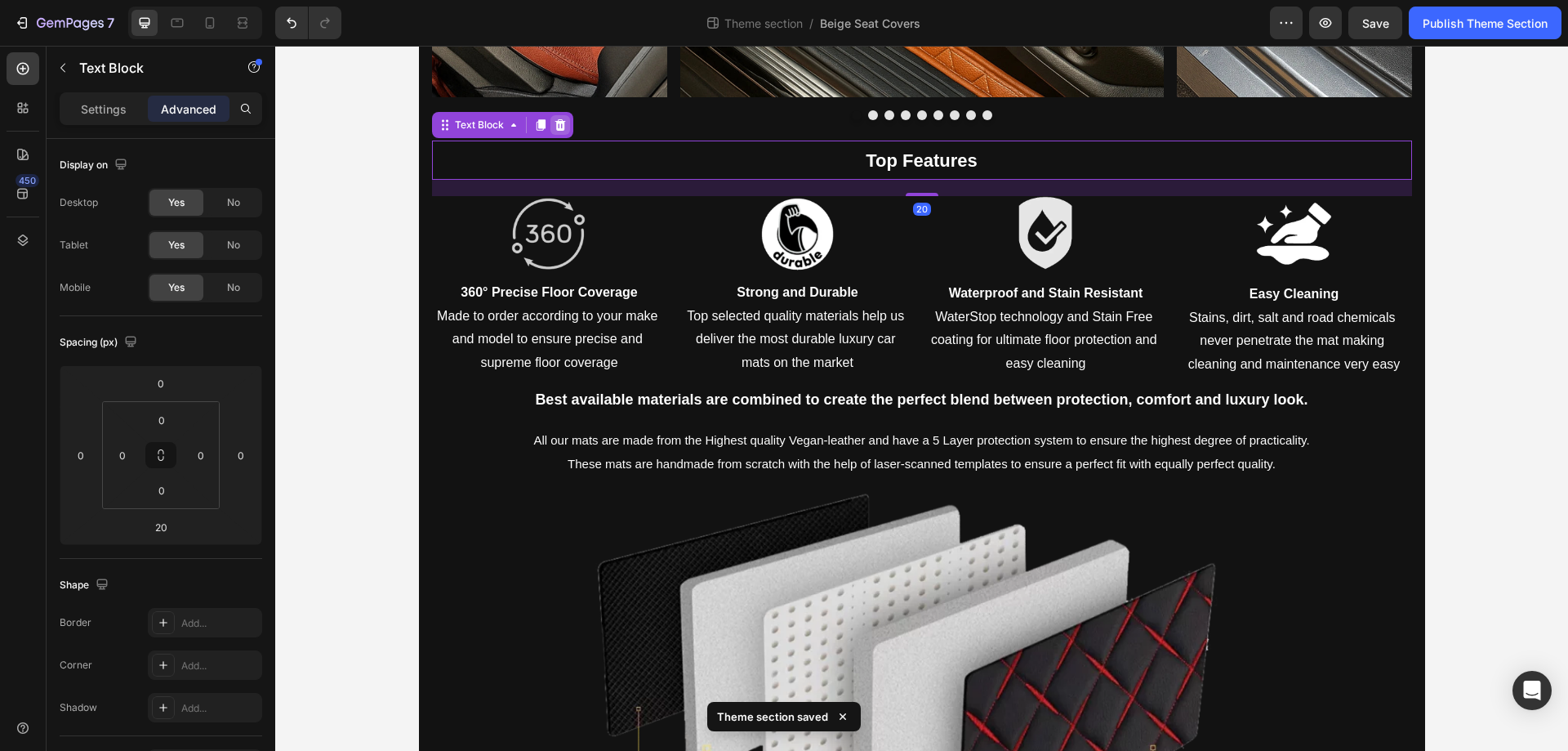
click at [554, 129] on icon at bounding box center [560, 124] width 13 height 13
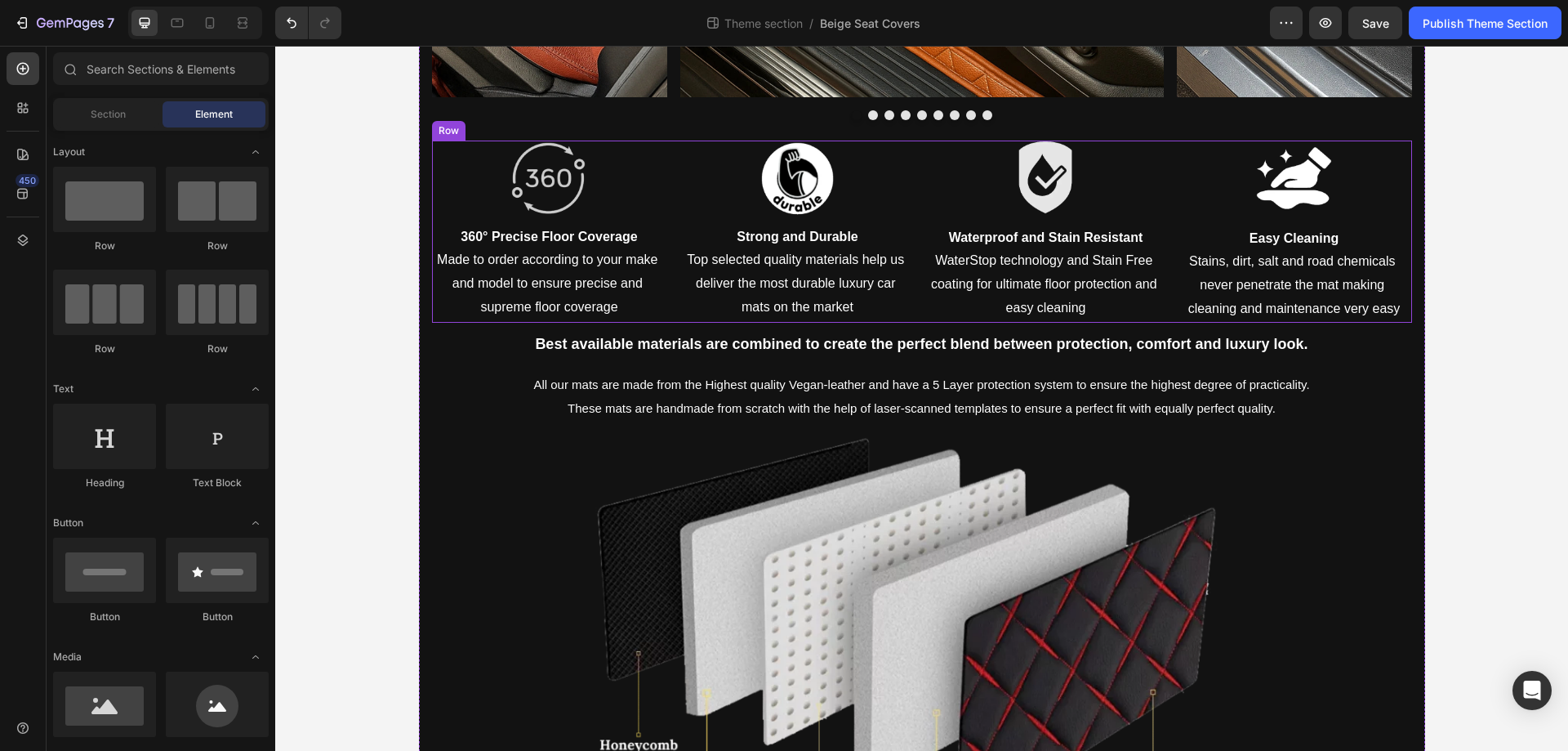
click at [669, 190] on div "Image 360° Precise Floor Coverage Made to order according to your make and mode…" at bounding box center [922, 232] width 980 height 182
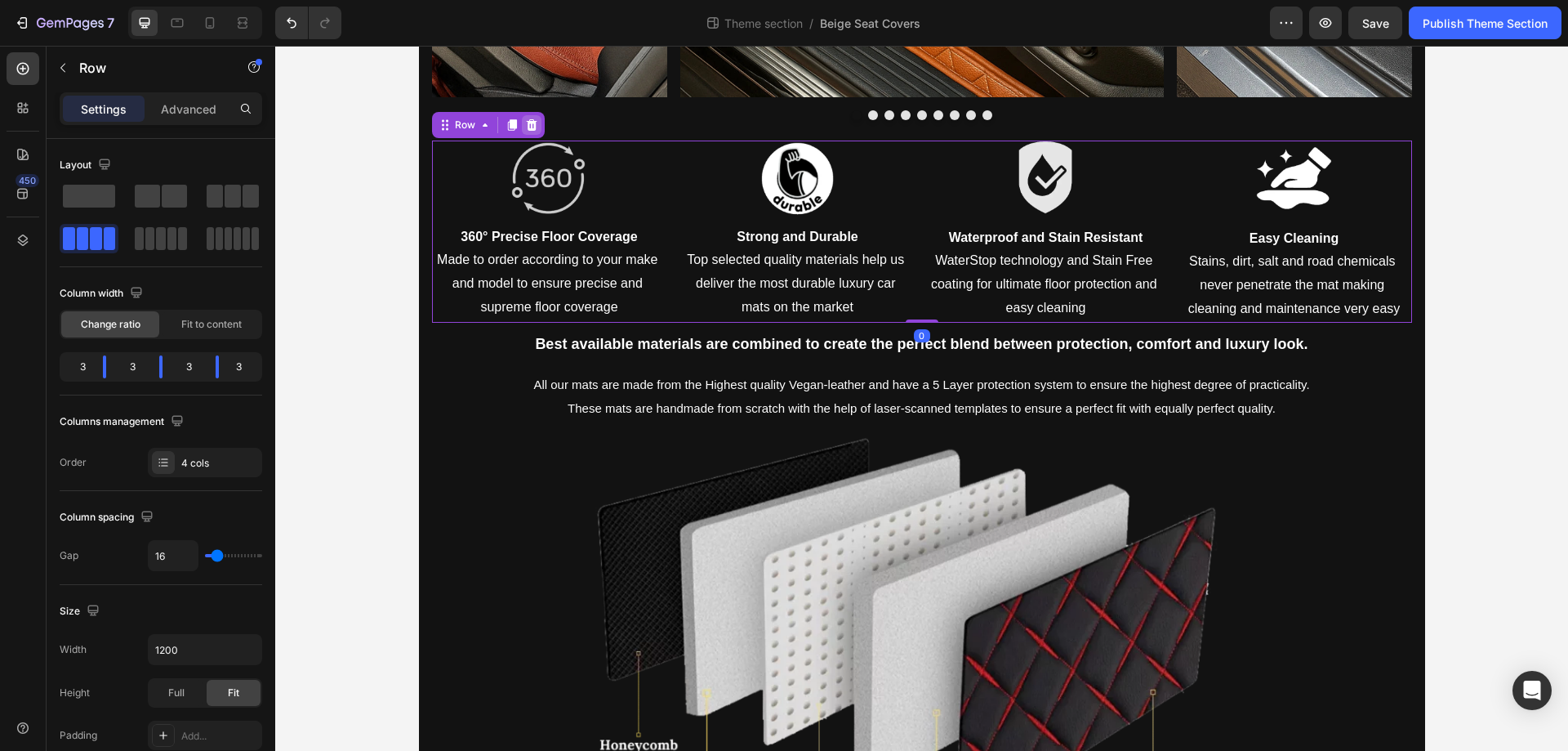
click at [526, 122] on icon at bounding box center [531, 124] width 10 height 11
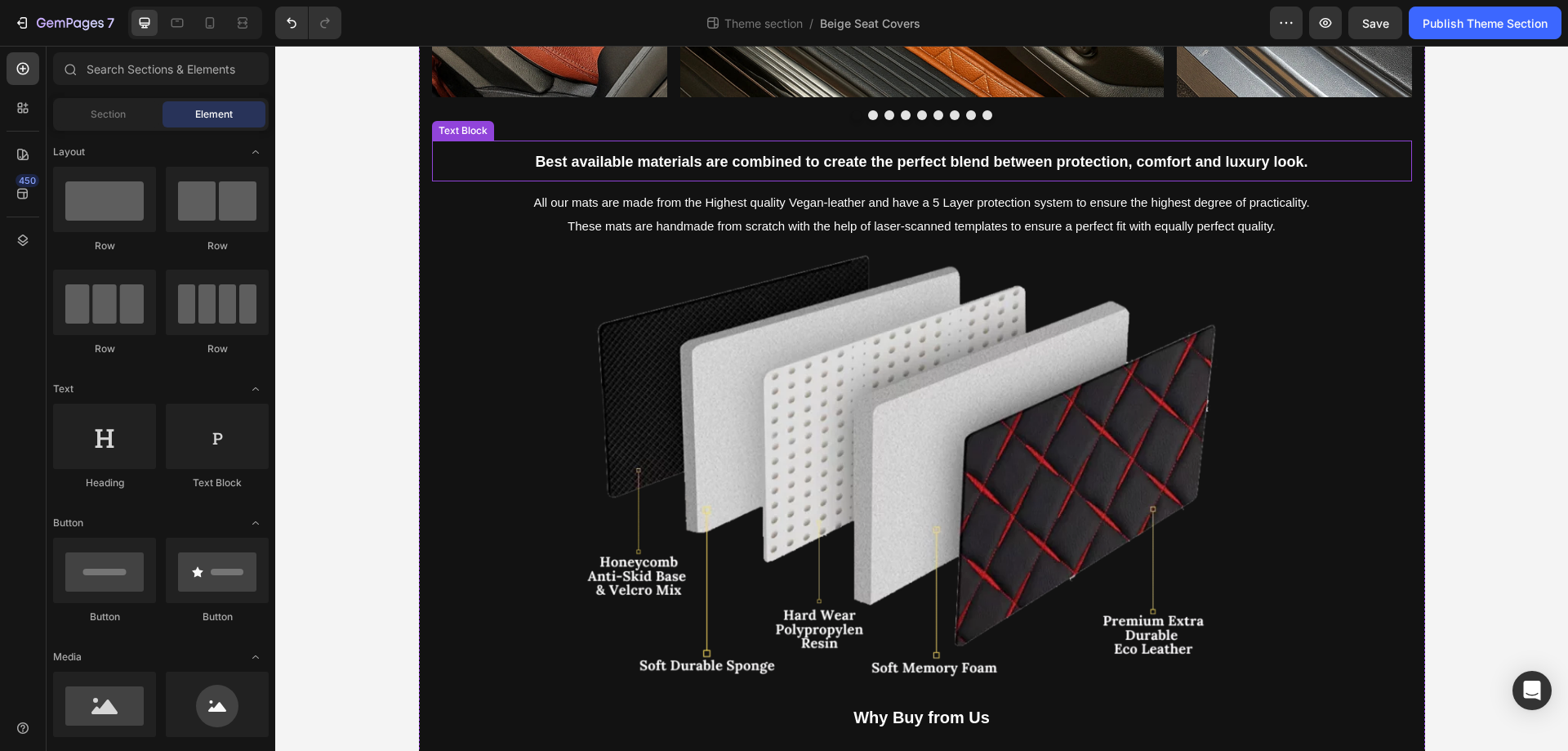
click at [458, 150] on p "Best available materials are combined to create the perfect blend between prote…" at bounding box center [922, 161] width 977 height 38
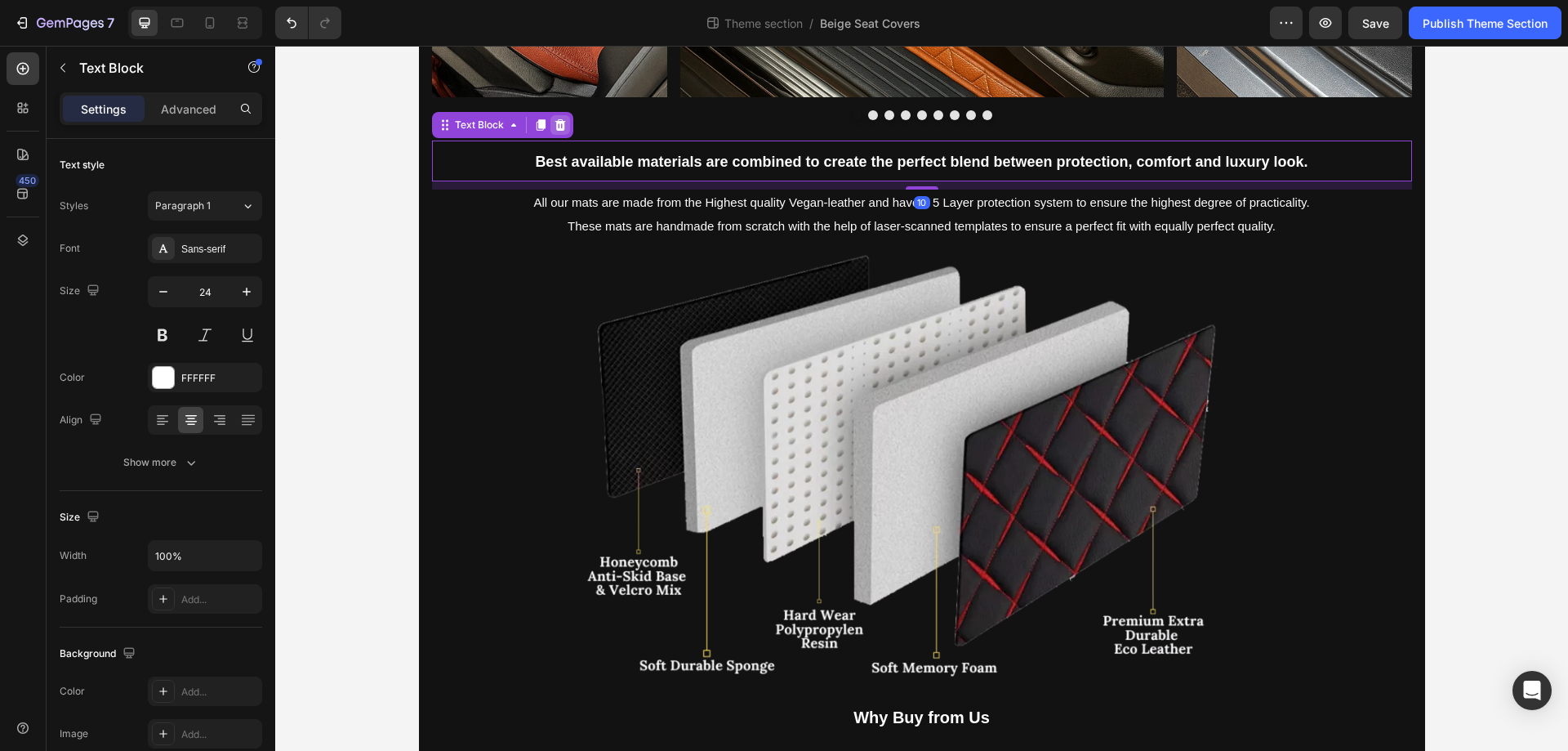
click at [554, 130] on icon at bounding box center [560, 124] width 10 height 11
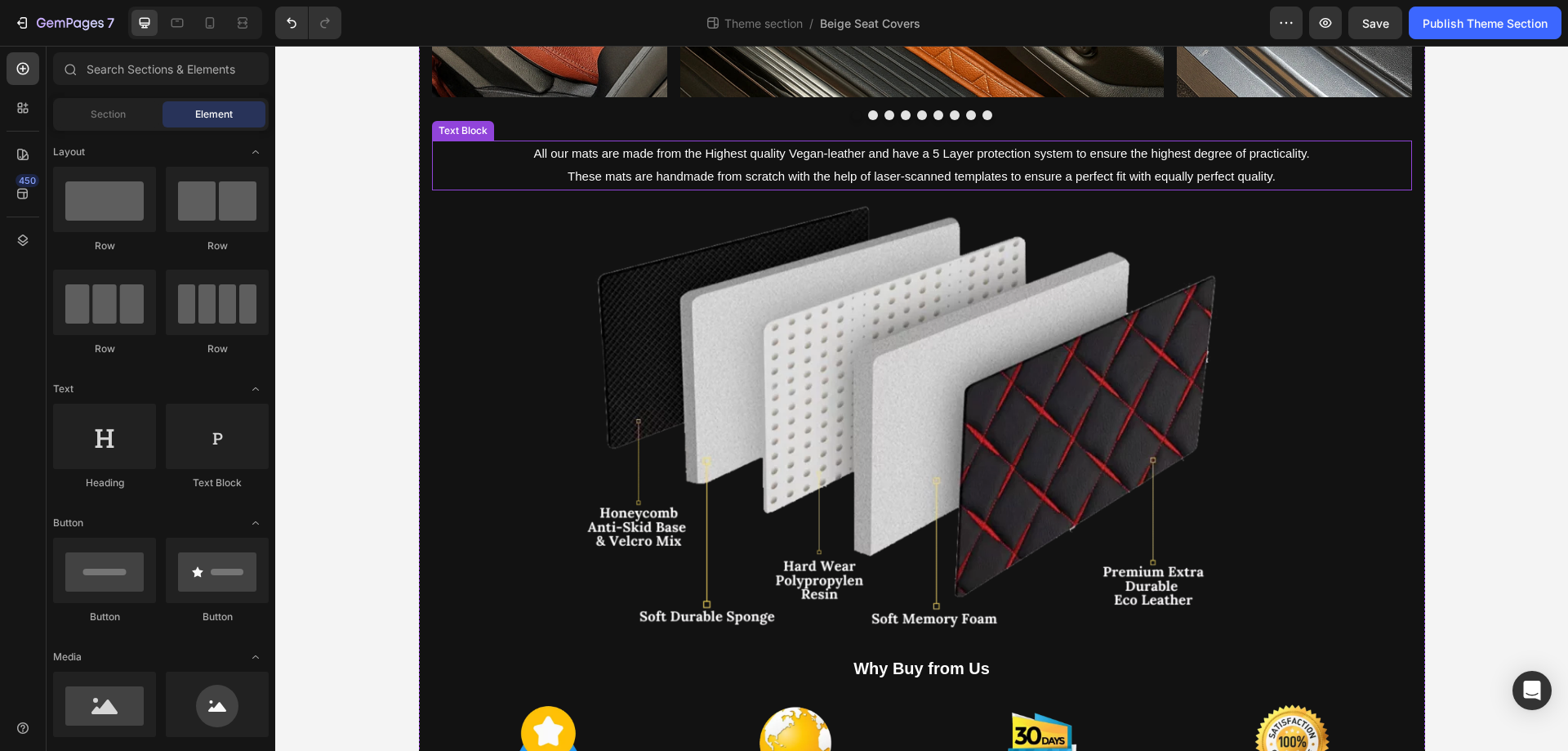
click at [464, 179] on p "These mats are handmade from scratch with the help of laser-scanned templates t…" at bounding box center [922, 177] width 977 height 24
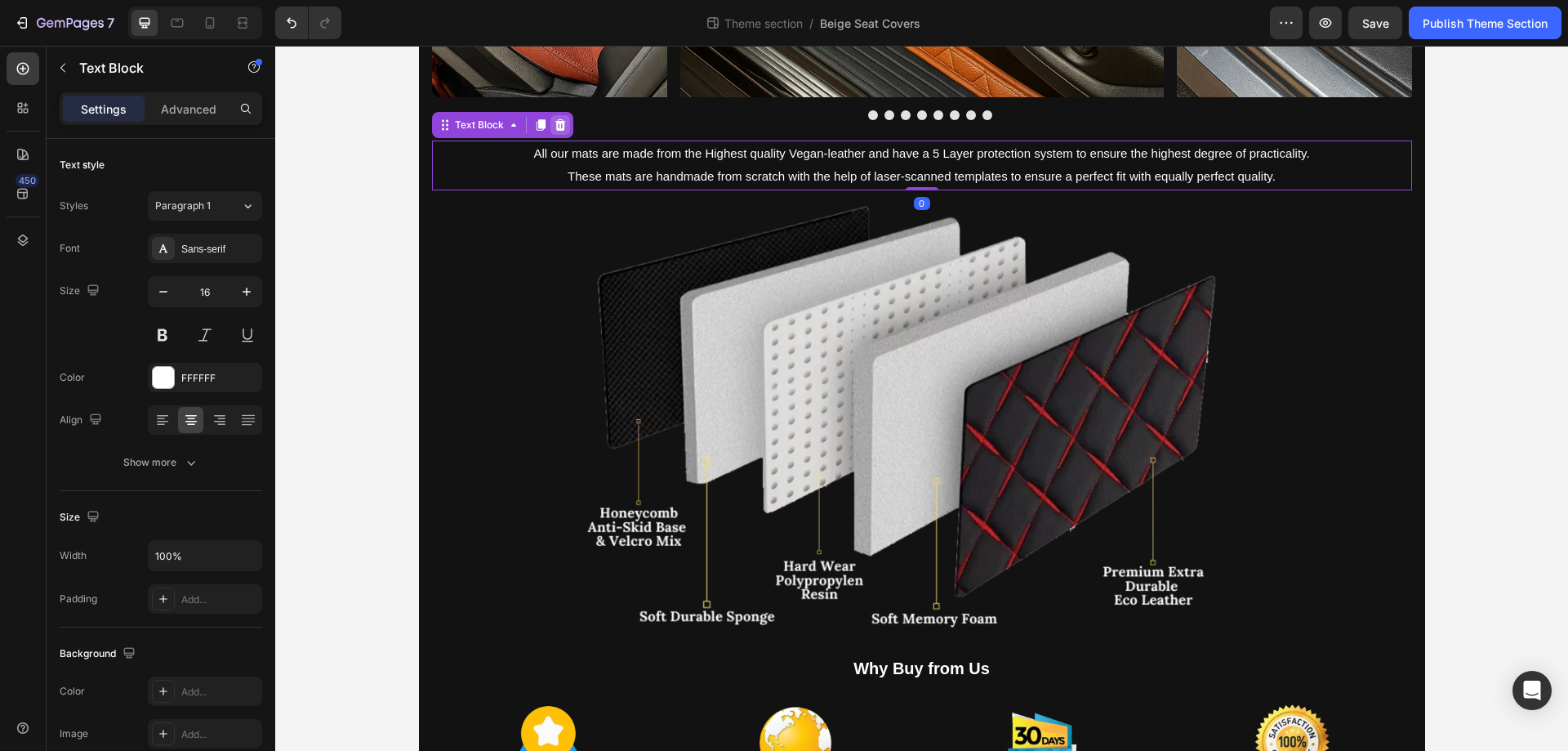
click at [561, 127] on div at bounding box center [560, 124] width 20 height 20
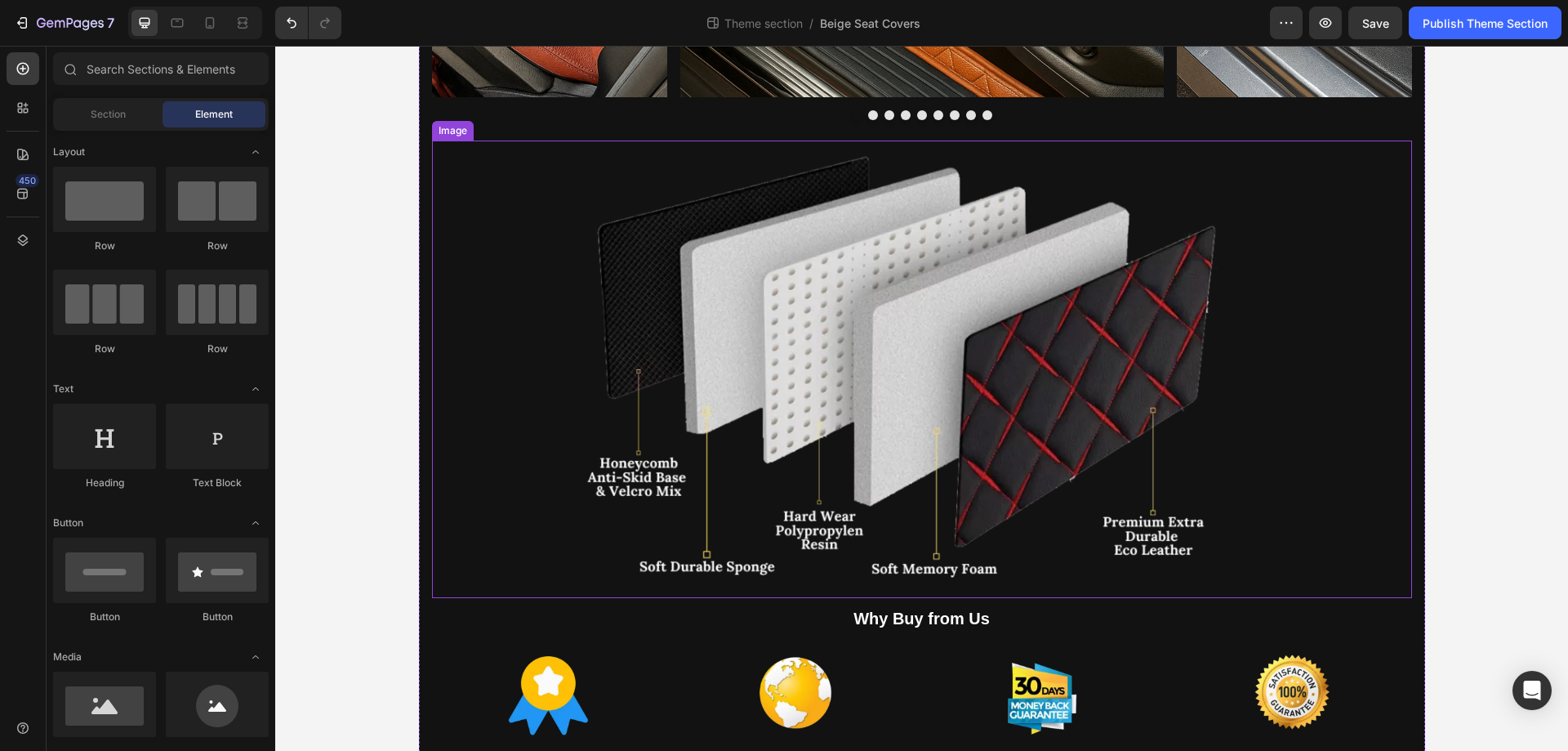
click at [464, 284] on div at bounding box center [922, 369] width 980 height 457
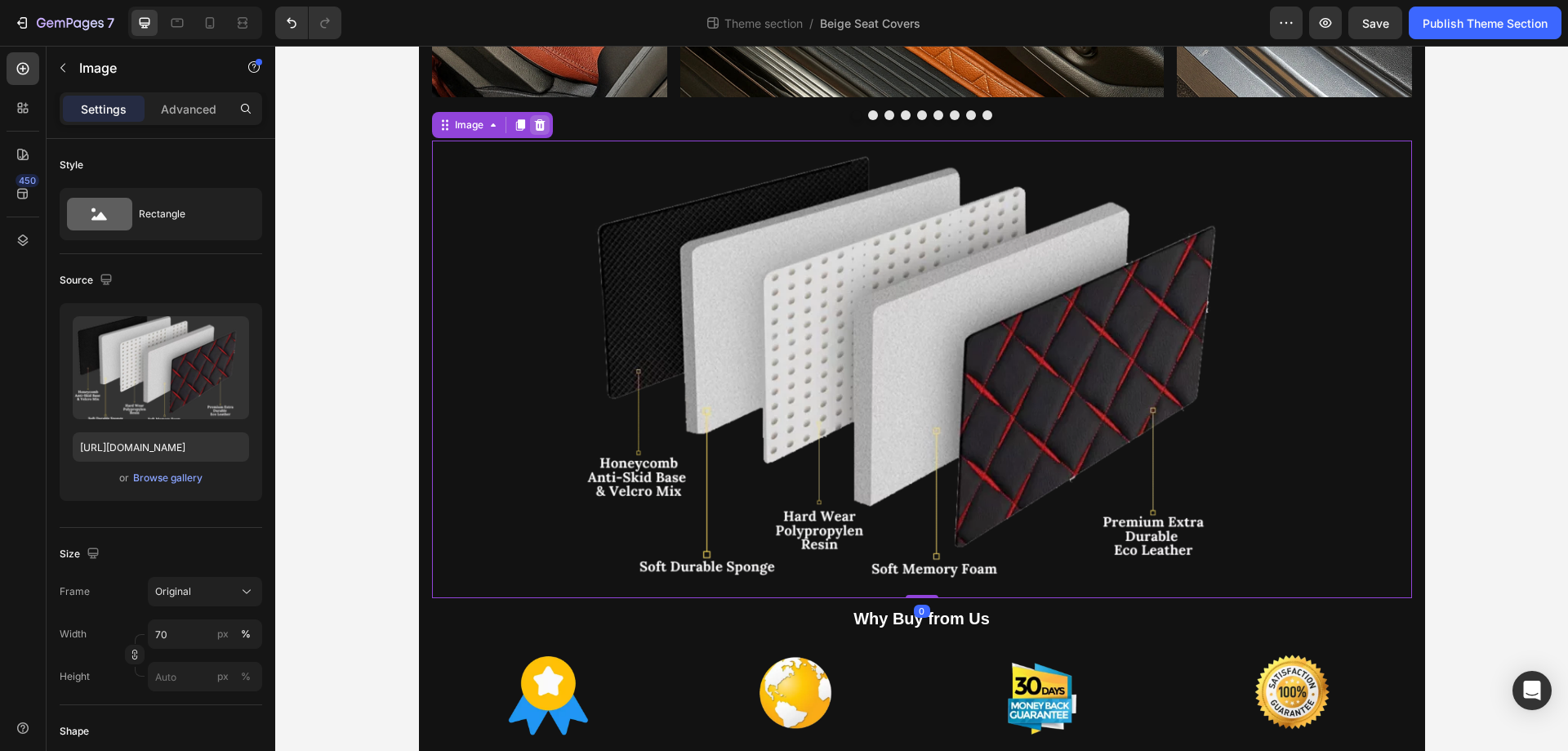
click at [538, 125] on icon at bounding box center [540, 124] width 13 height 13
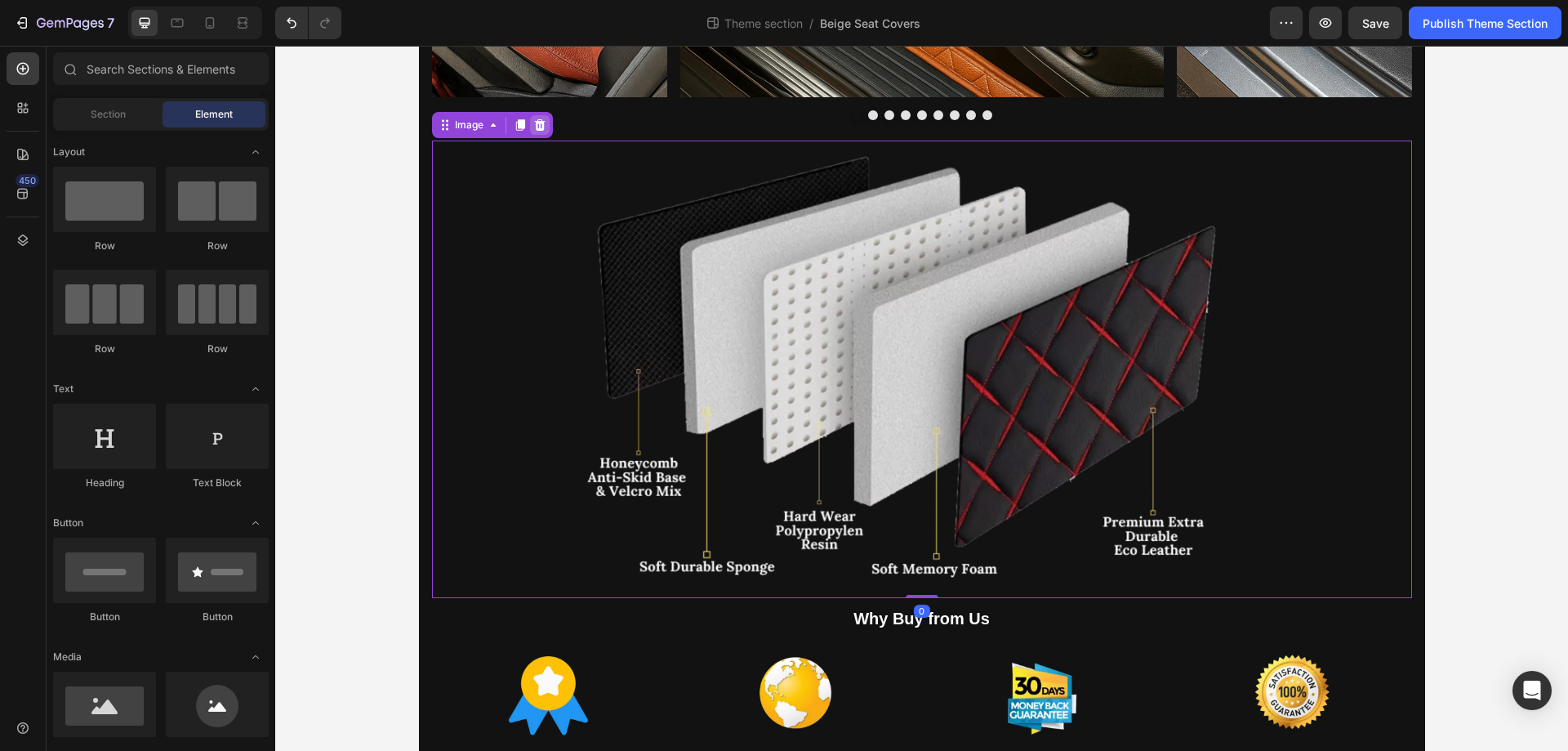
scroll to position [1753, 0]
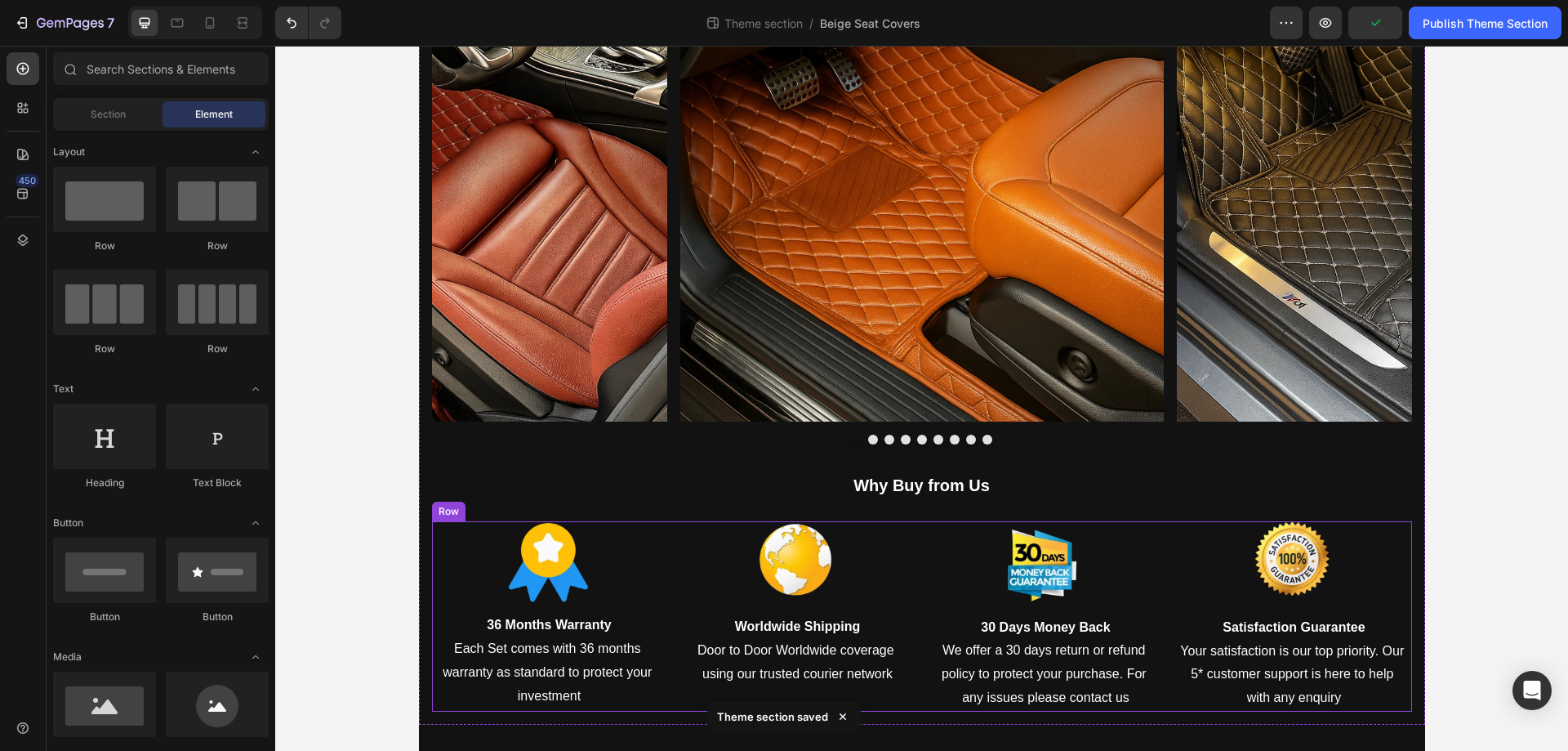
click at [667, 557] on div "Image 36 Months Warranty Each Set comes with 36 months warranty as standard to …" at bounding box center [922, 616] width 980 height 191
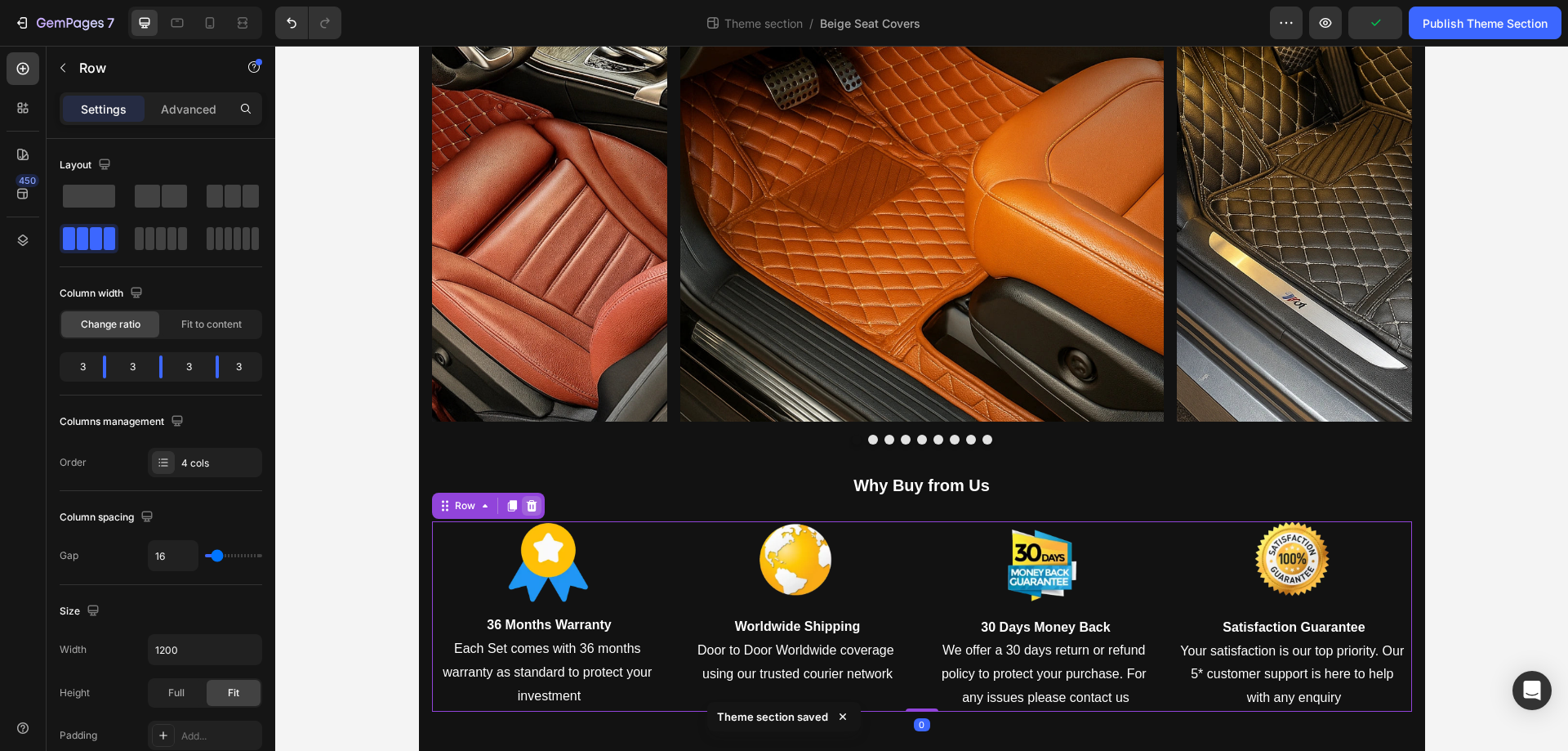
click at [526, 504] on icon at bounding box center [531, 505] width 10 height 11
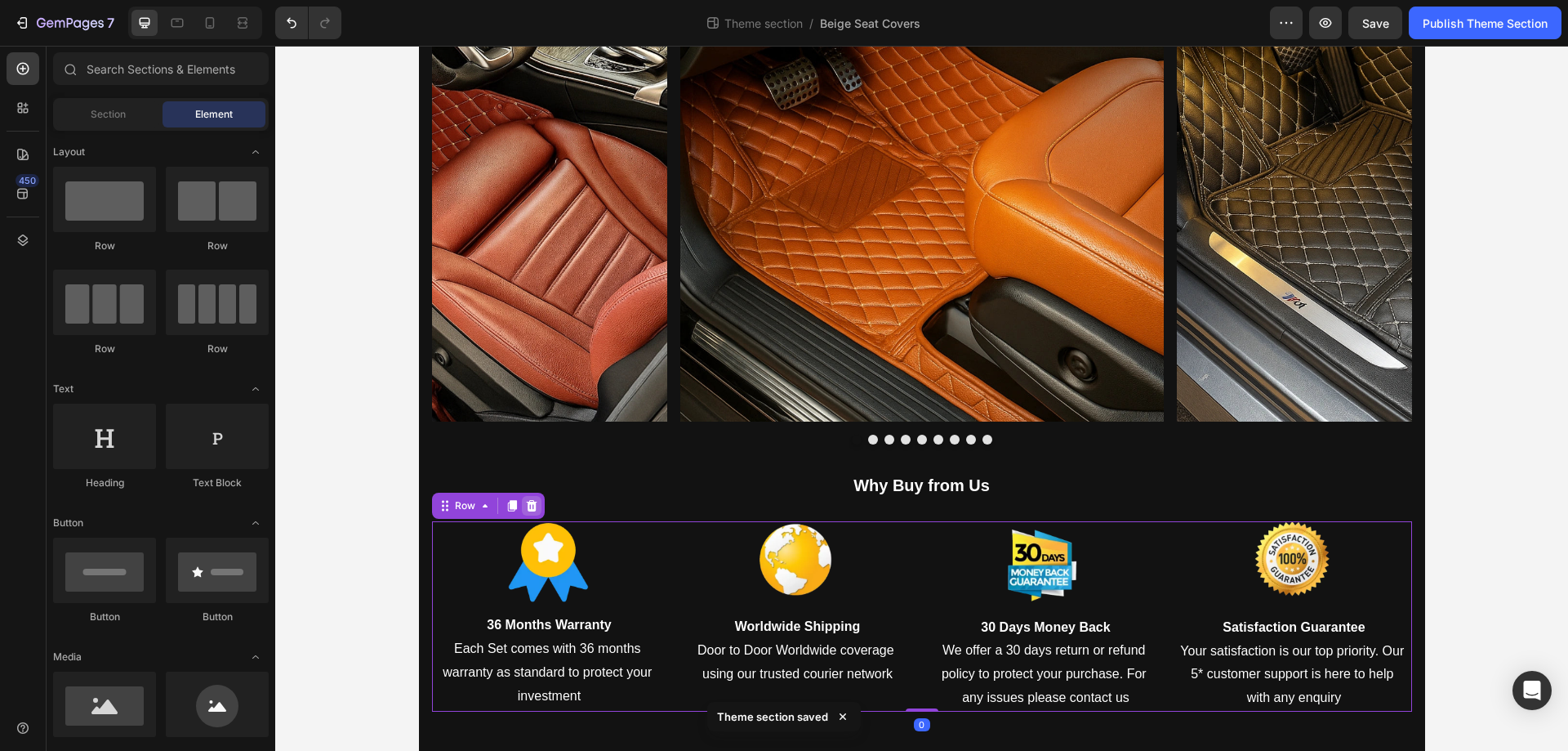
scroll to position [1563, 0]
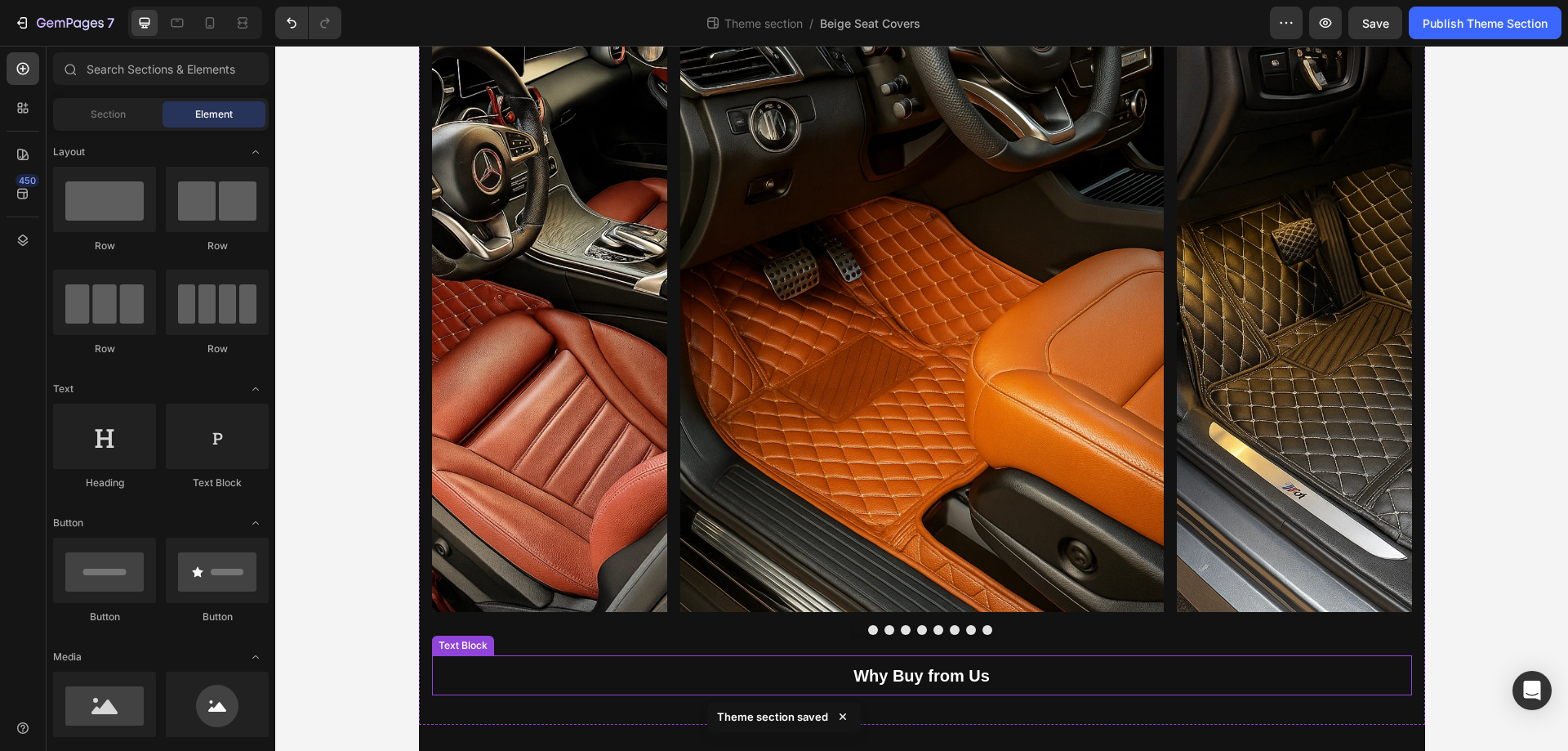
click at [886, 675] on strong "Why Buy from Us" at bounding box center [922, 675] width 136 height 18
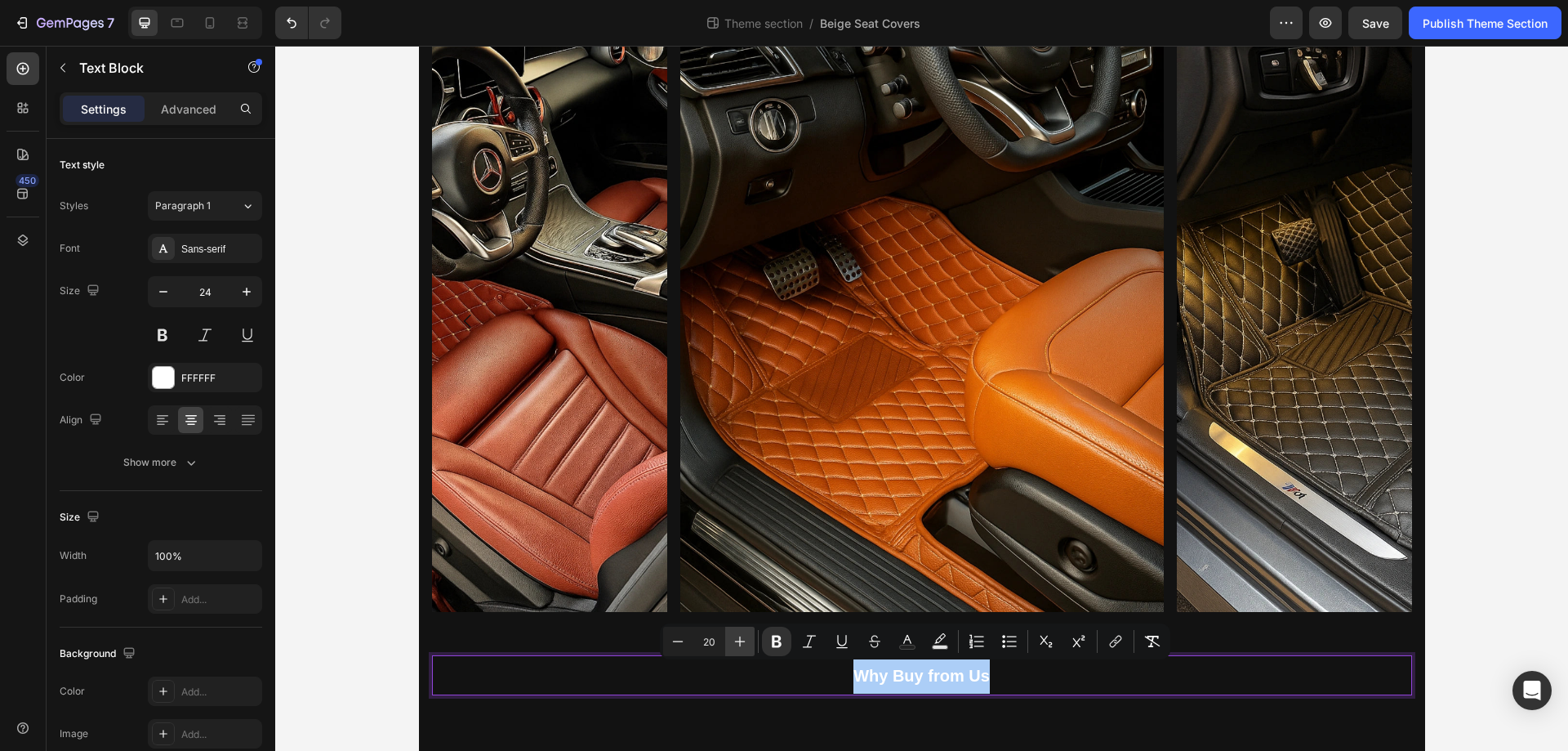
click at [740, 646] on icon "Editor contextual toolbar" at bounding box center [741, 641] width 10 height 10
type input "22"
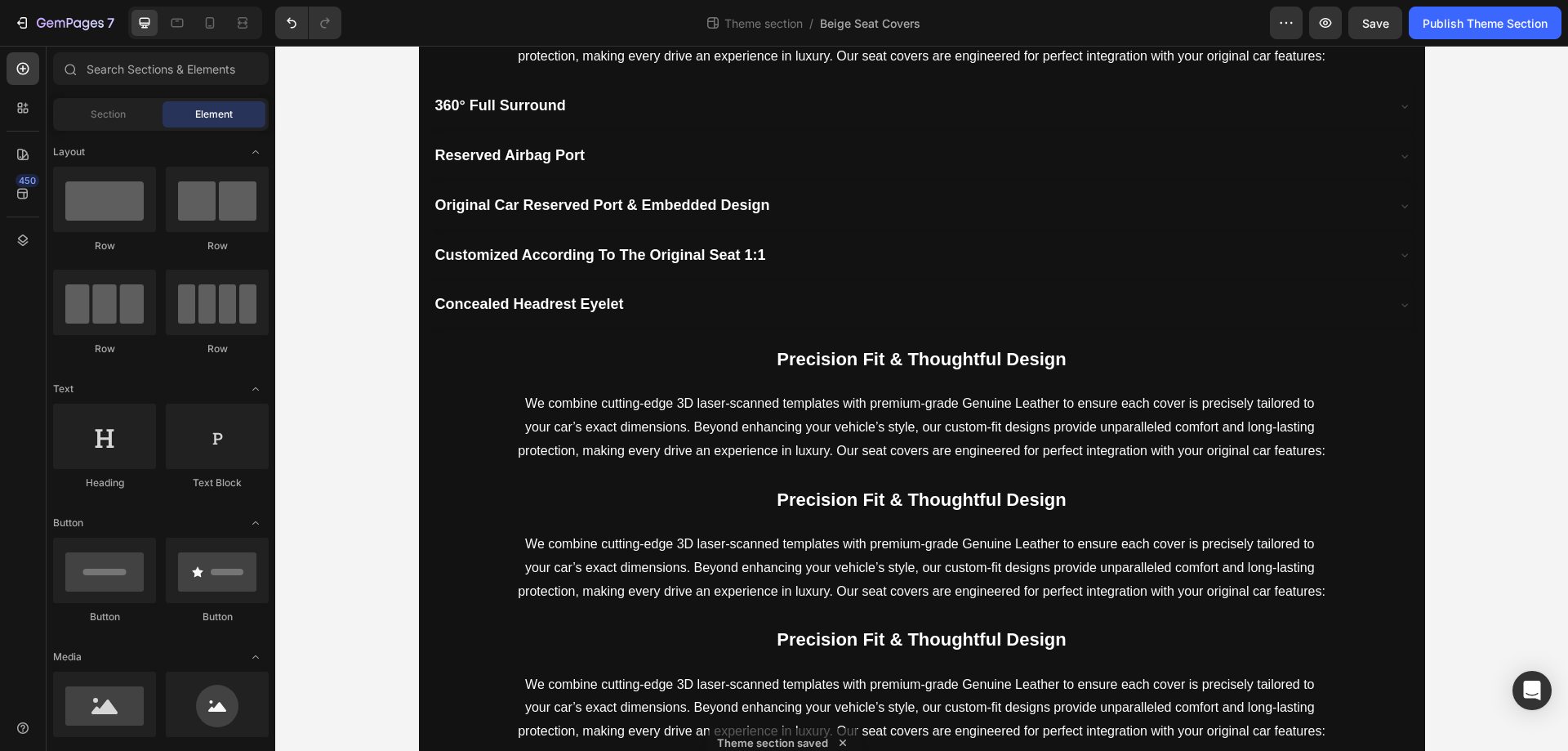
scroll to position [669, 0]
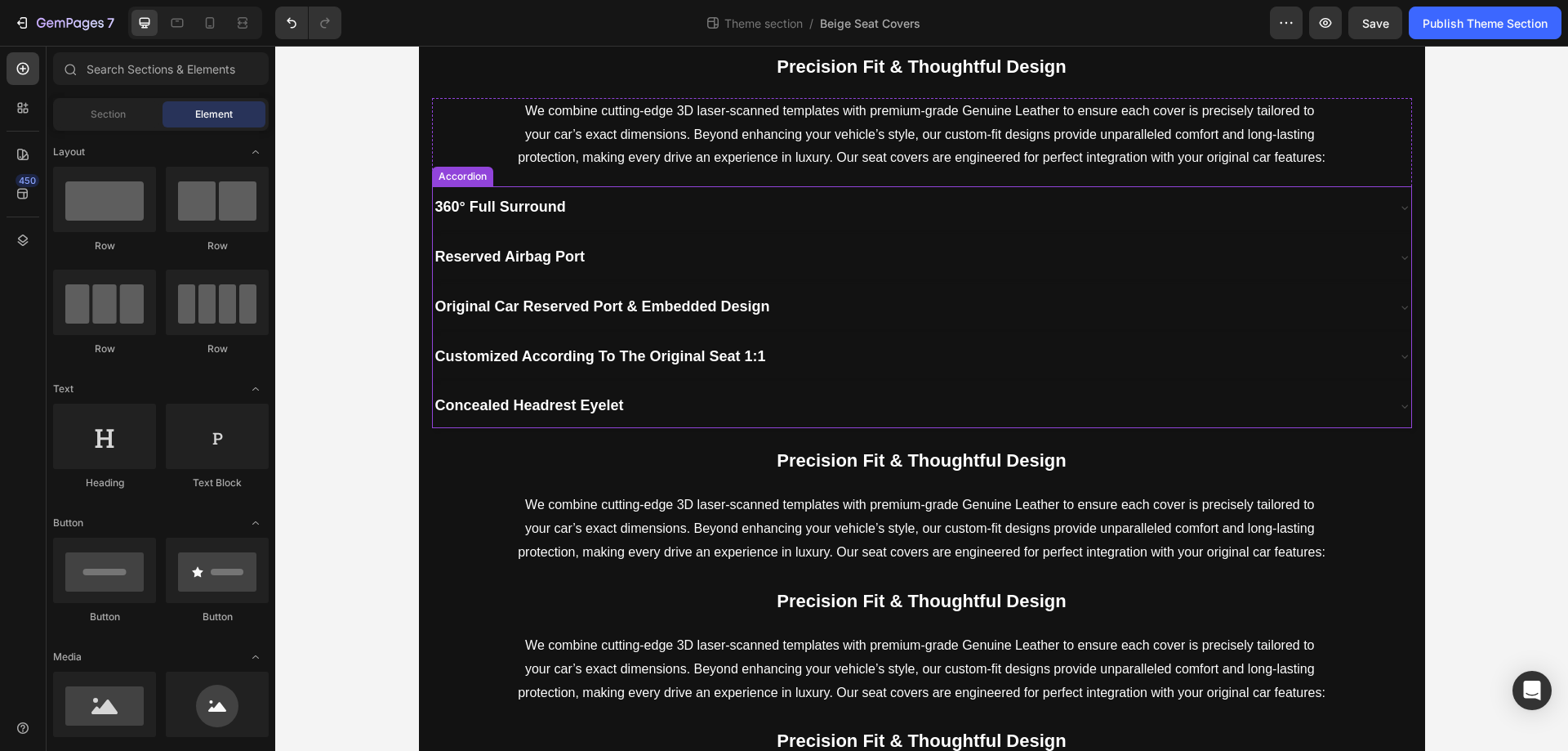
click at [919, 212] on div "360° Full Surround" at bounding box center [909, 208] width 953 height 29
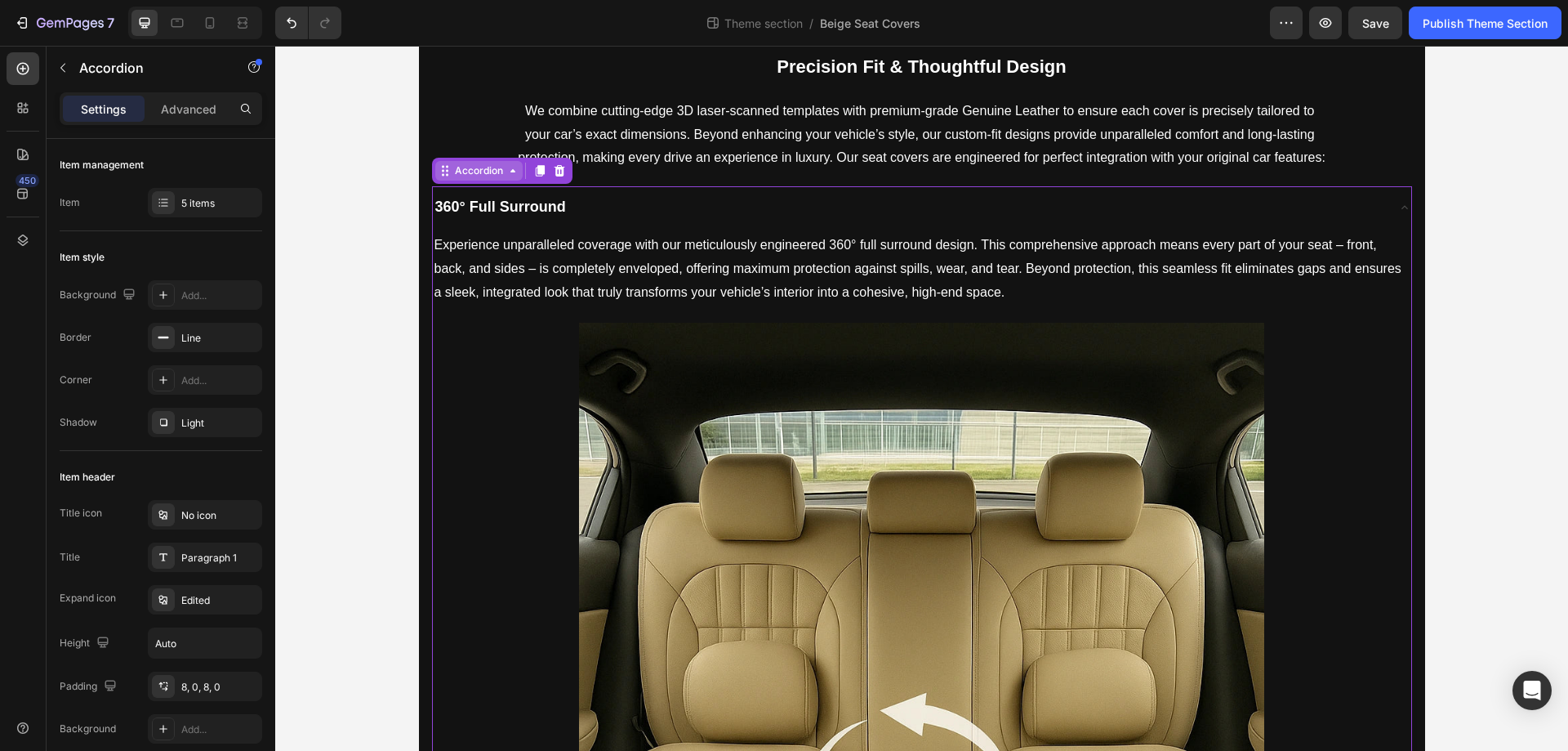
click at [483, 173] on div "Accordion" at bounding box center [479, 170] width 55 height 15
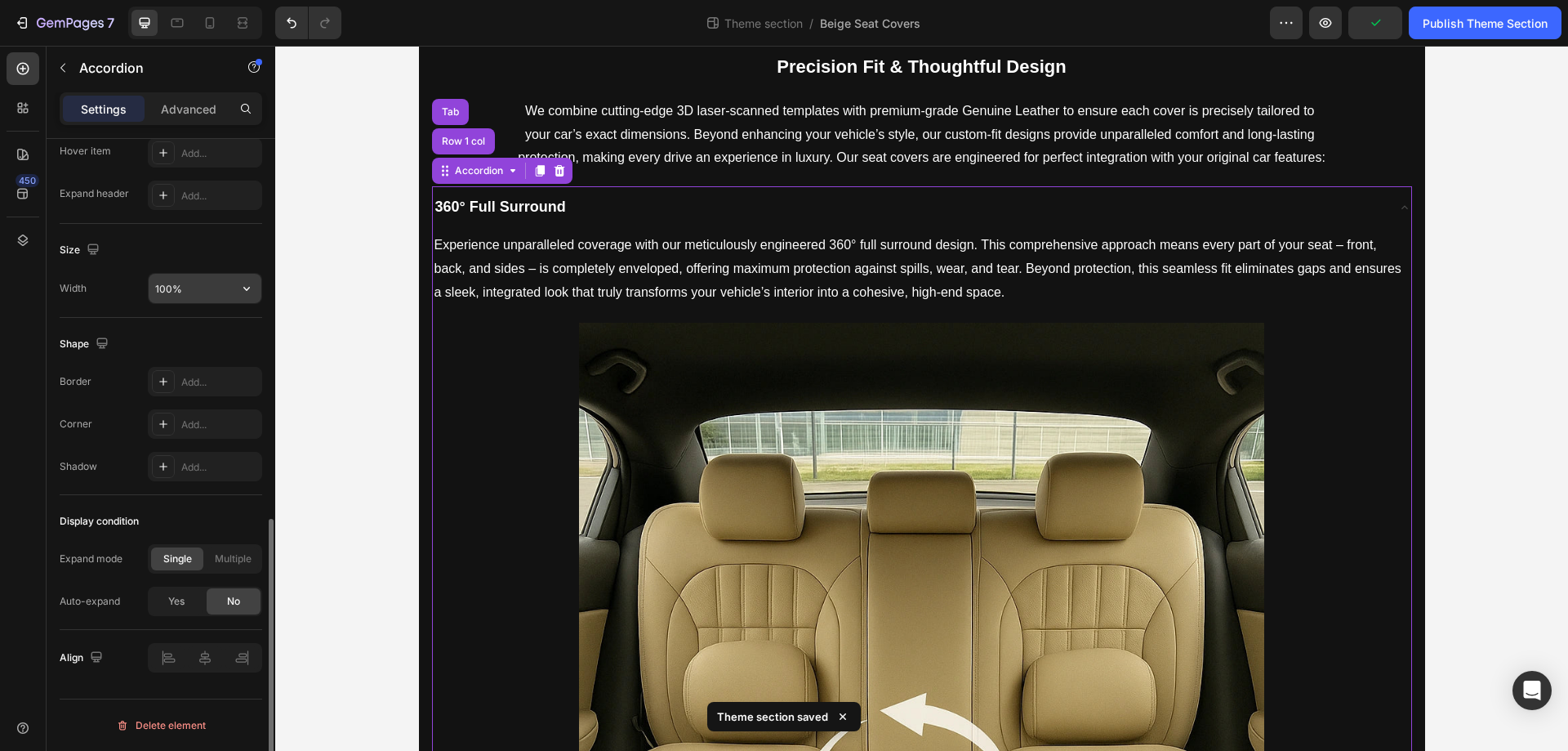
click at [210, 296] on input "100%" at bounding box center [204, 288] width 112 height 29
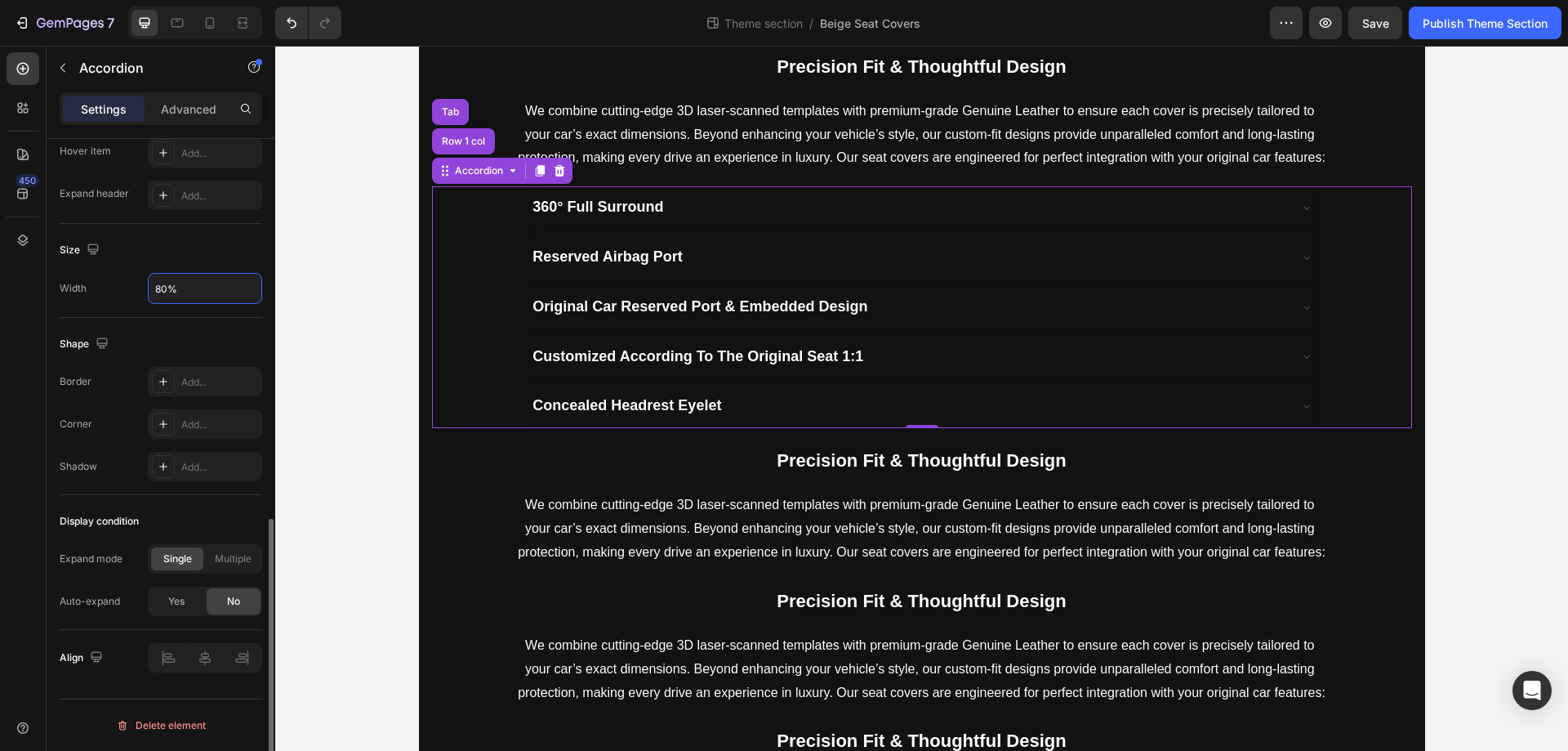
type input "80%"
click at [167, 328] on div "Shape Border Add... Corner Add... Shadow Add..." at bounding box center [160, 406] width 203 height 178
click at [534, 170] on icon at bounding box center [540, 170] width 13 height 13
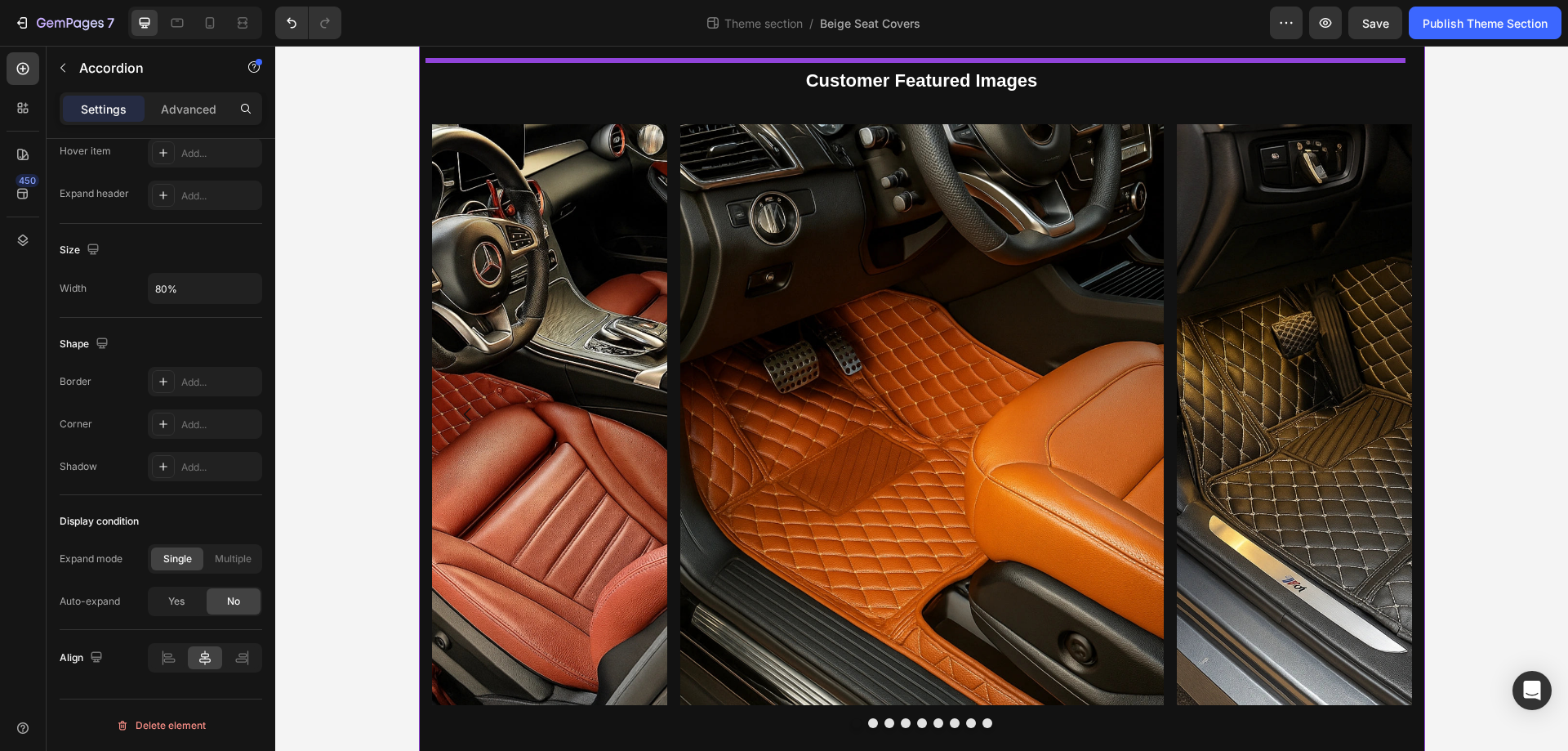
scroll to position [1804, 0]
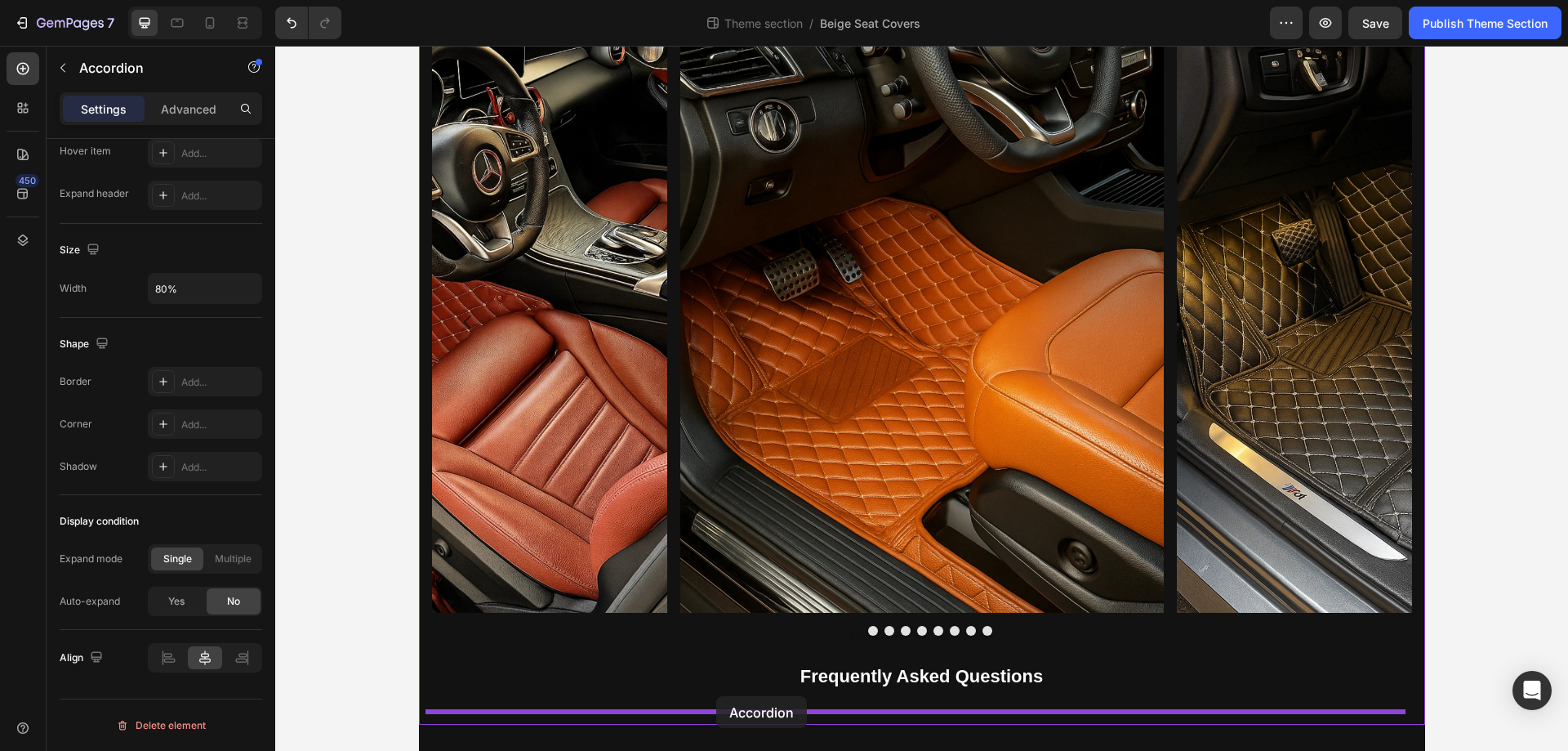
drag, startPoint x: 437, startPoint y: 415, endPoint x: 717, endPoint y: 696, distance: 396.7
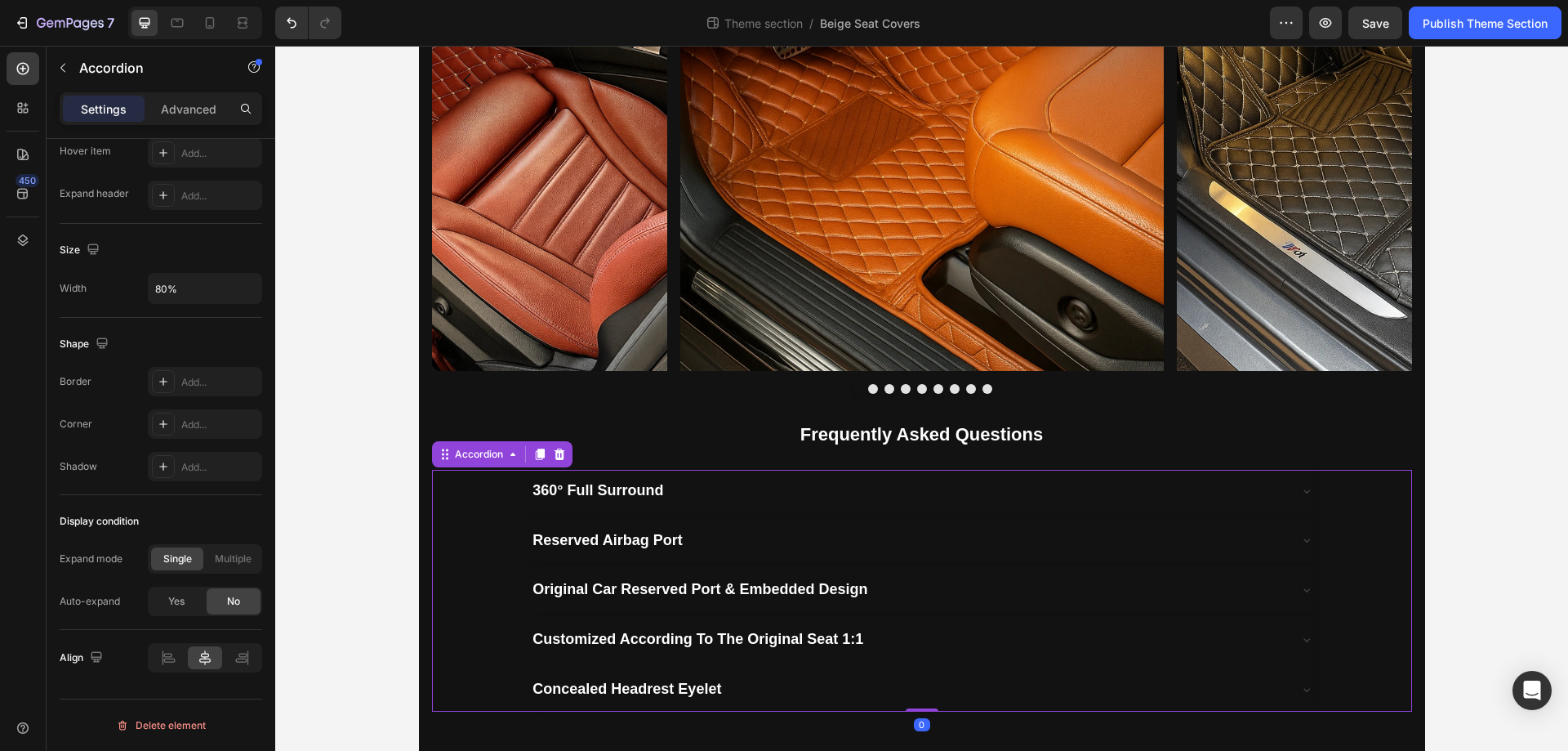
click at [717, 491] on div "360° Full Surround" at bounding box center [908, 491] width 756 height 29
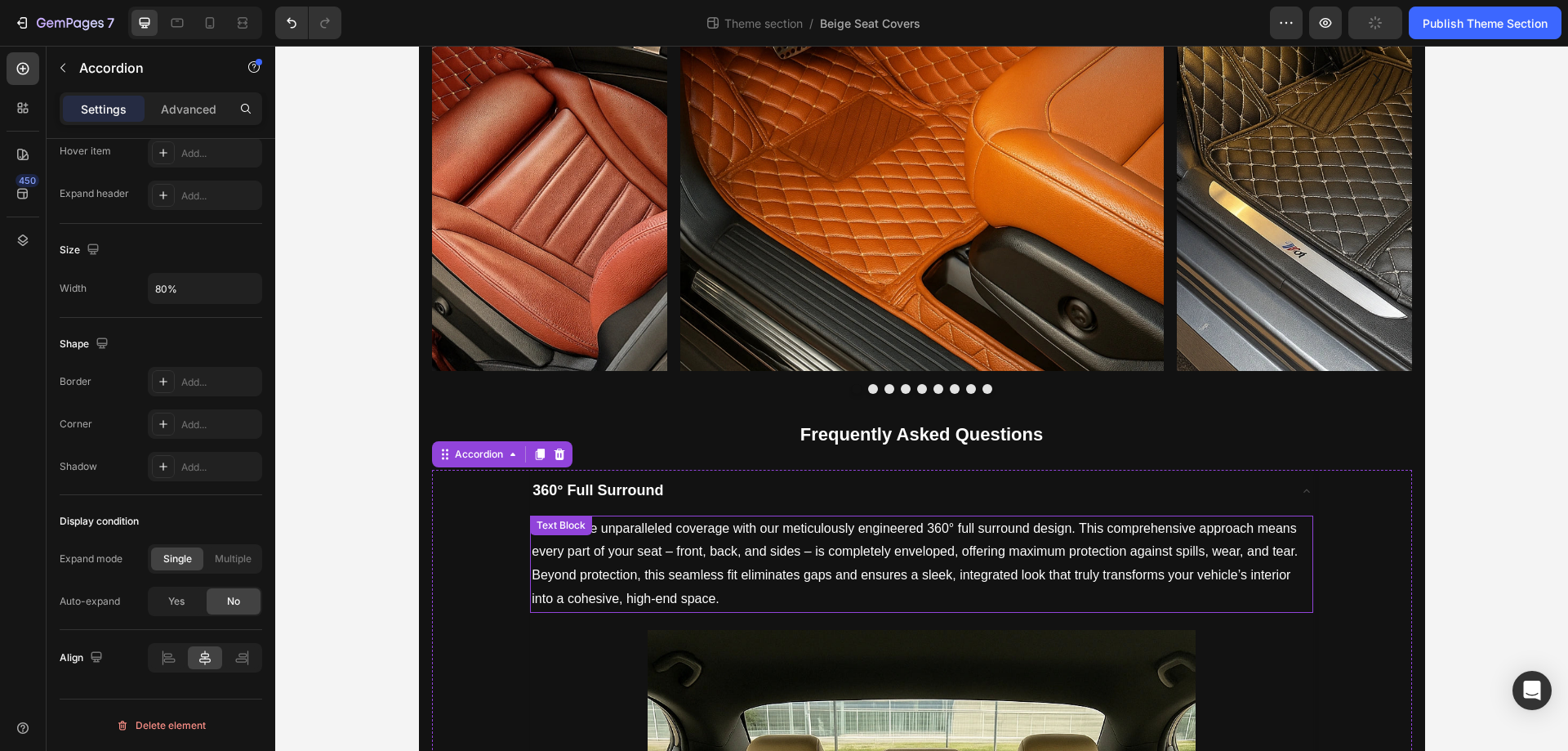
scroll to position [2753, 0]
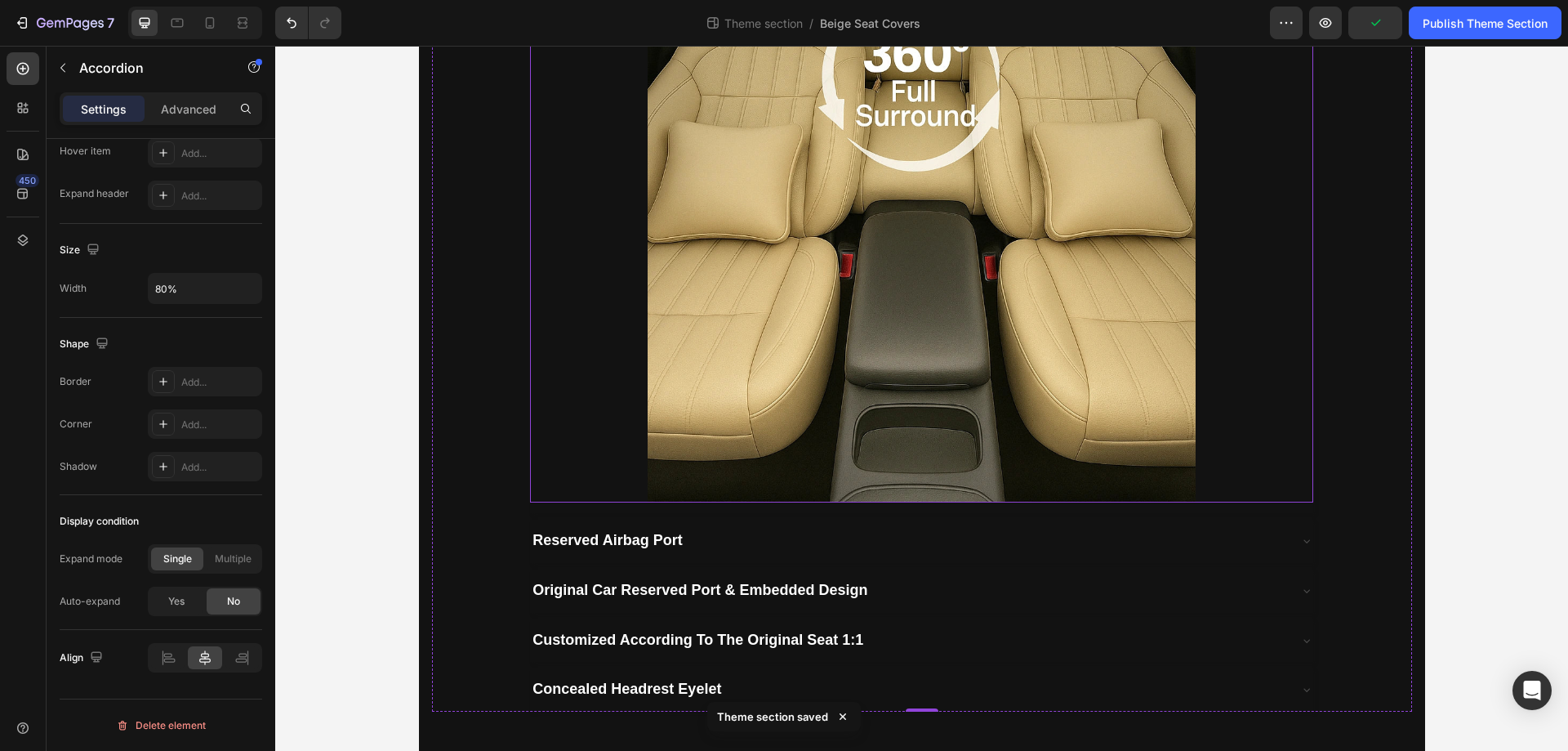
click at [950, 280] on img at bounding box center [922, 91] width 548 height 821
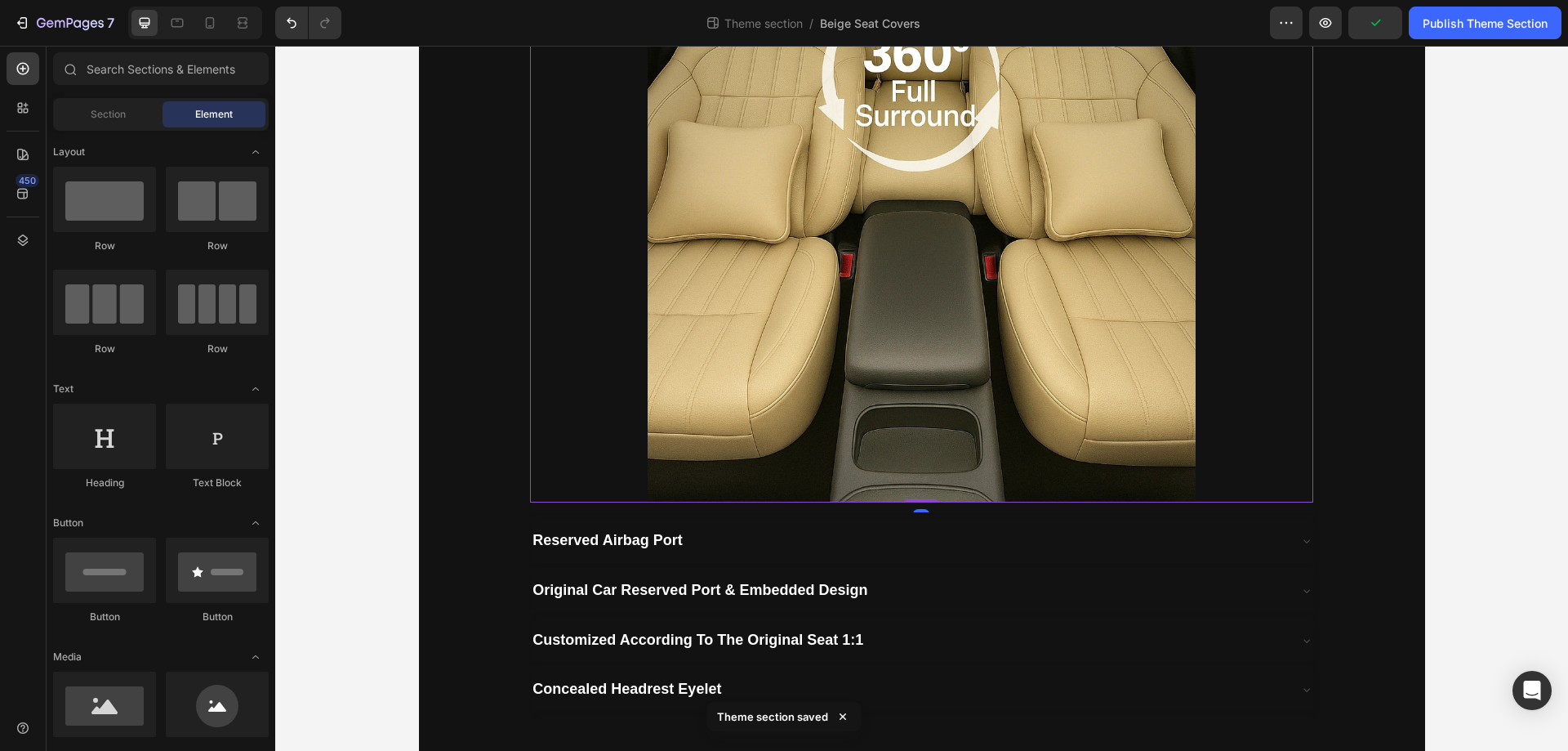
scroll to position [1931, 0]
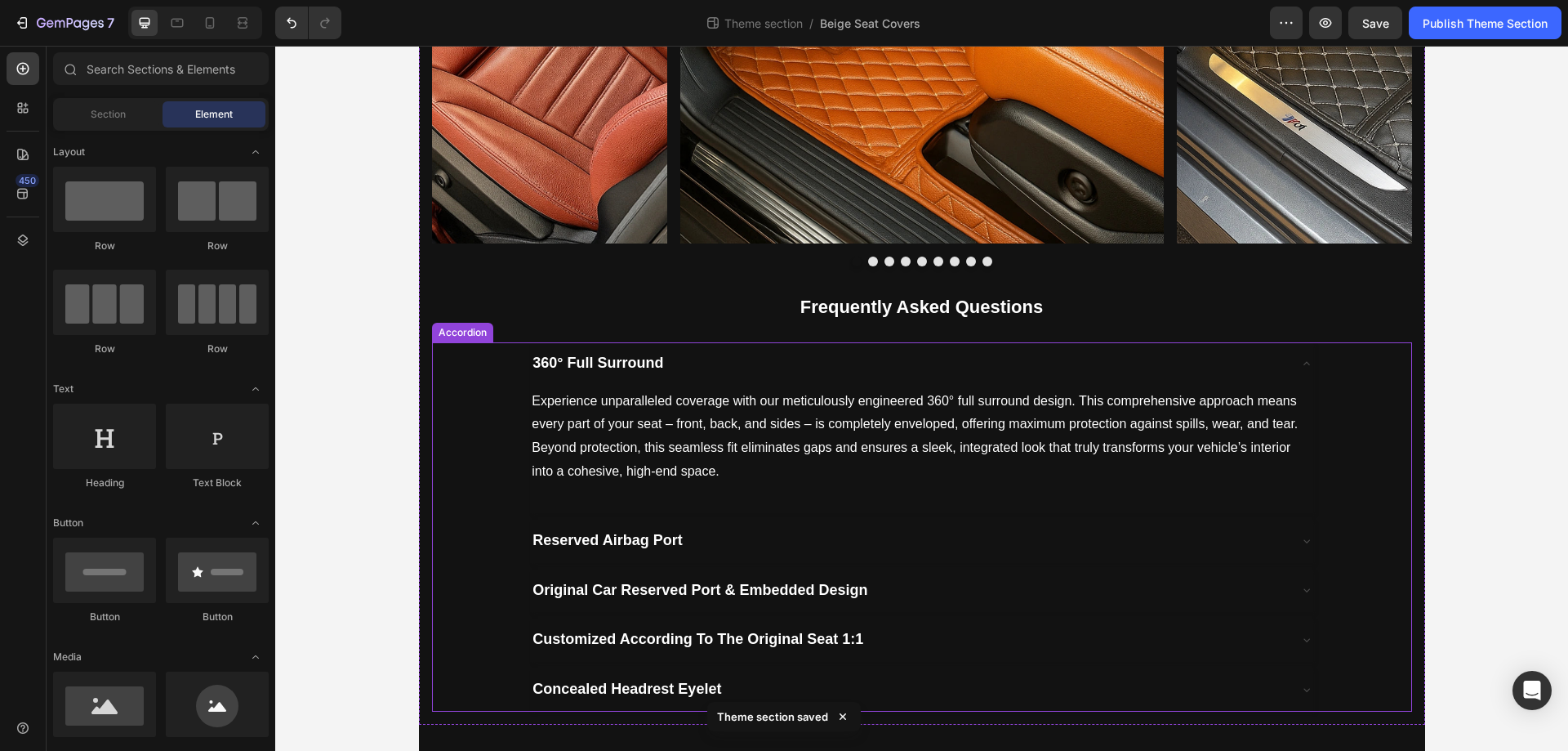
click at [723, 364] on div "360° Full Surround" at bounding box center [908, 363] width 756 height 29
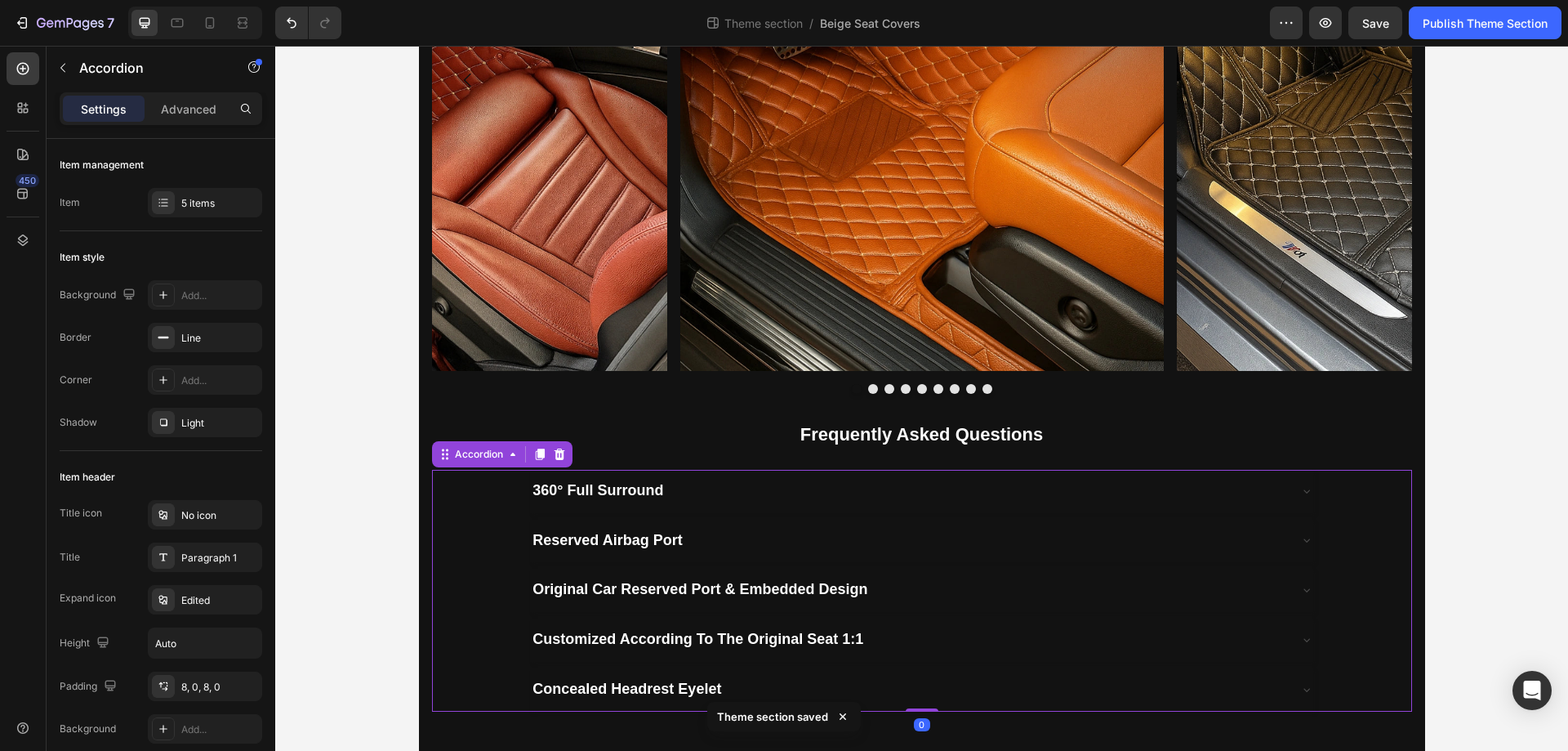
click at [723, 540] on div "Reserved Airbag Port" at bounding box center [908, 541] width 756 height 29
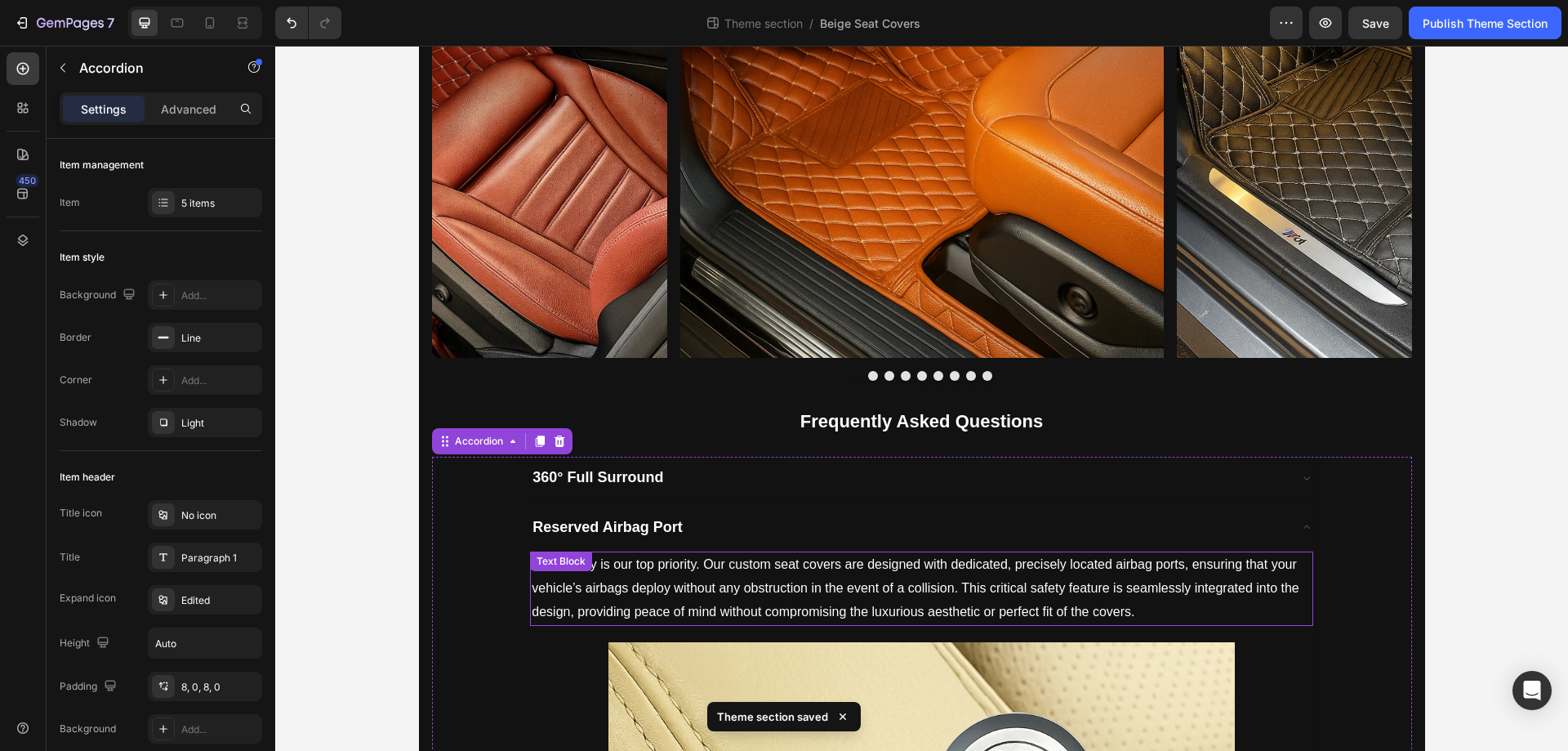
scroll to position [1850, 0]
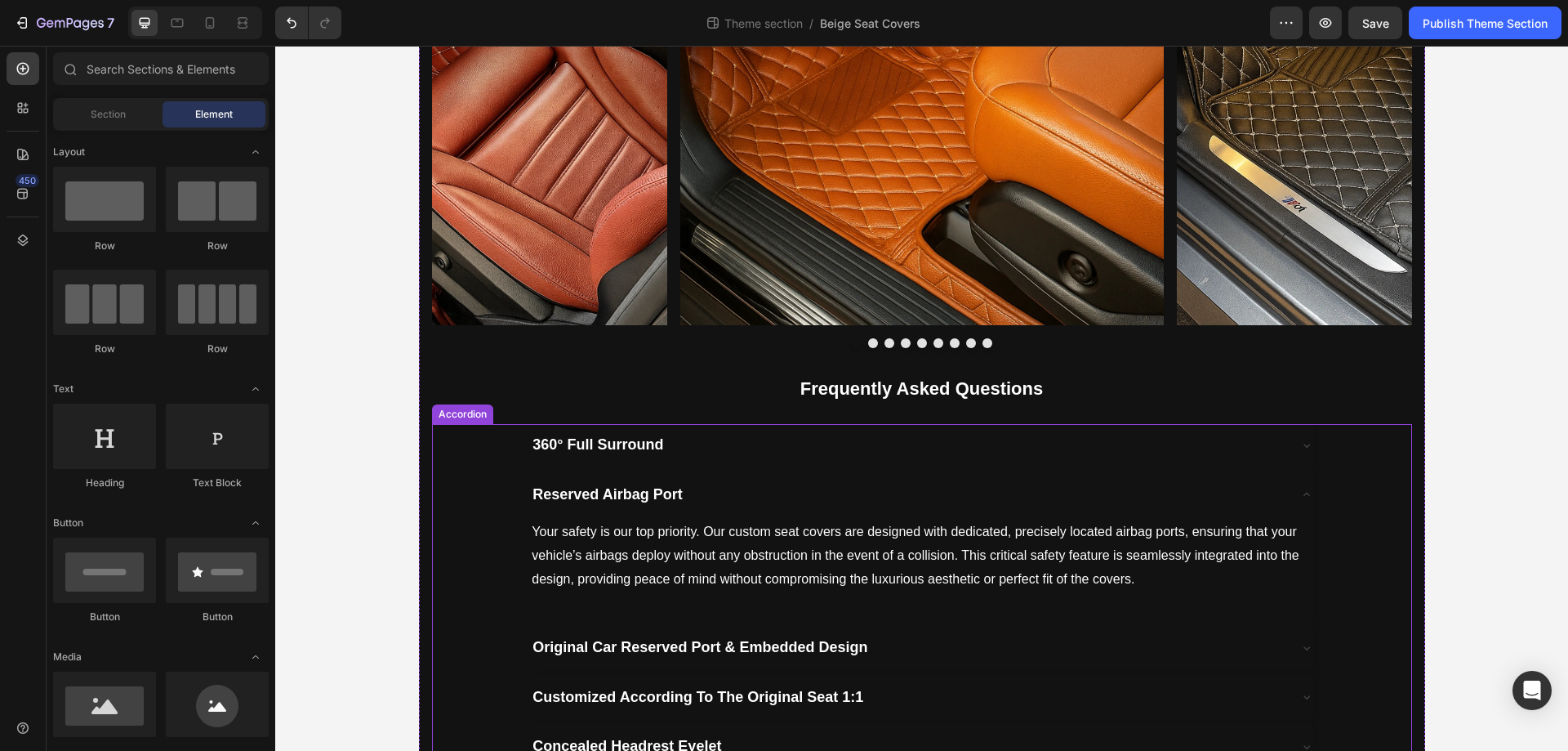
click at [741, 494] on div "Reserved Airbag Port" at bounding box center [908, 495] width 756 height 29
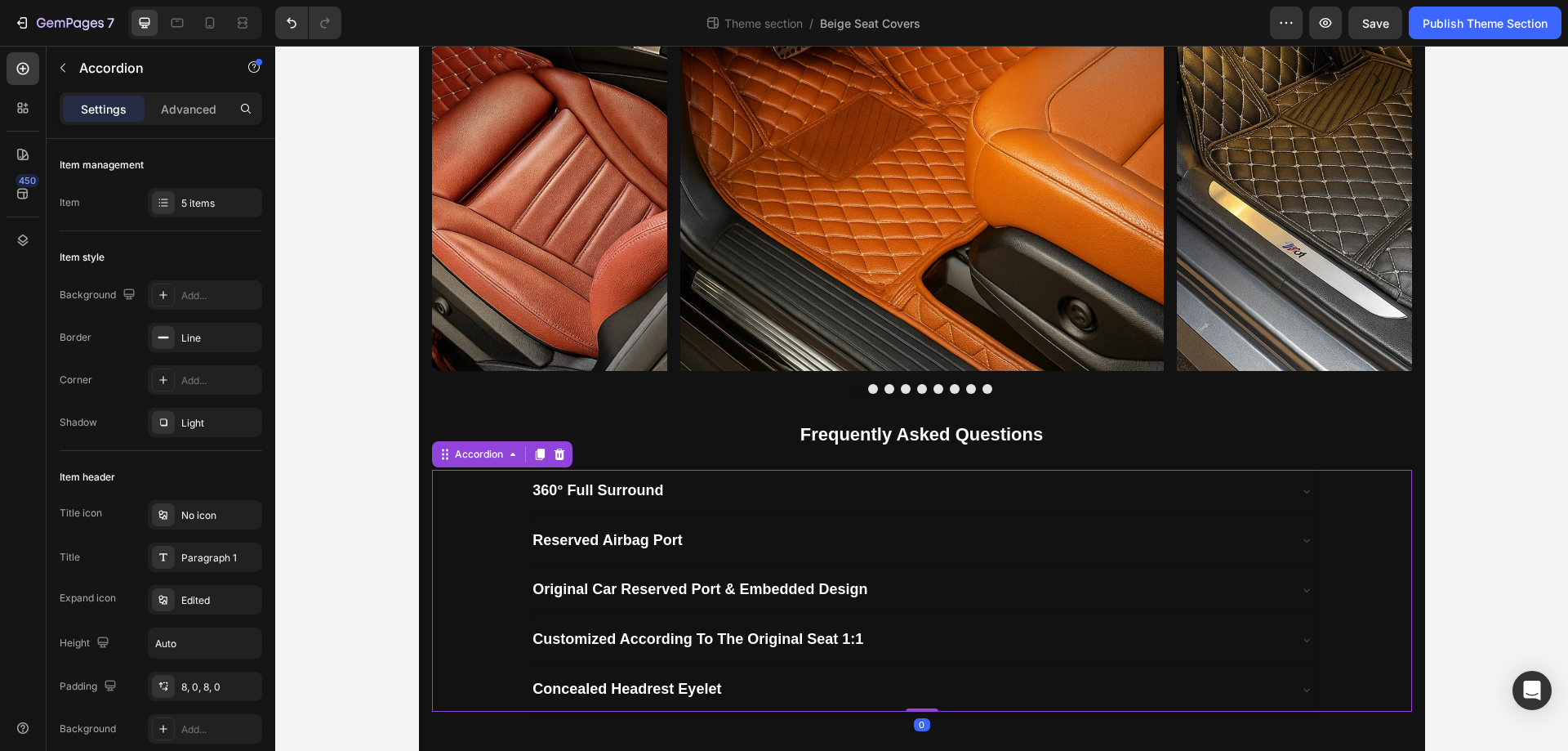
click at [919, 602] on div "Original Car Reserved Port & Embedded Design" at bounding box center [908, 590] width 756 height 29
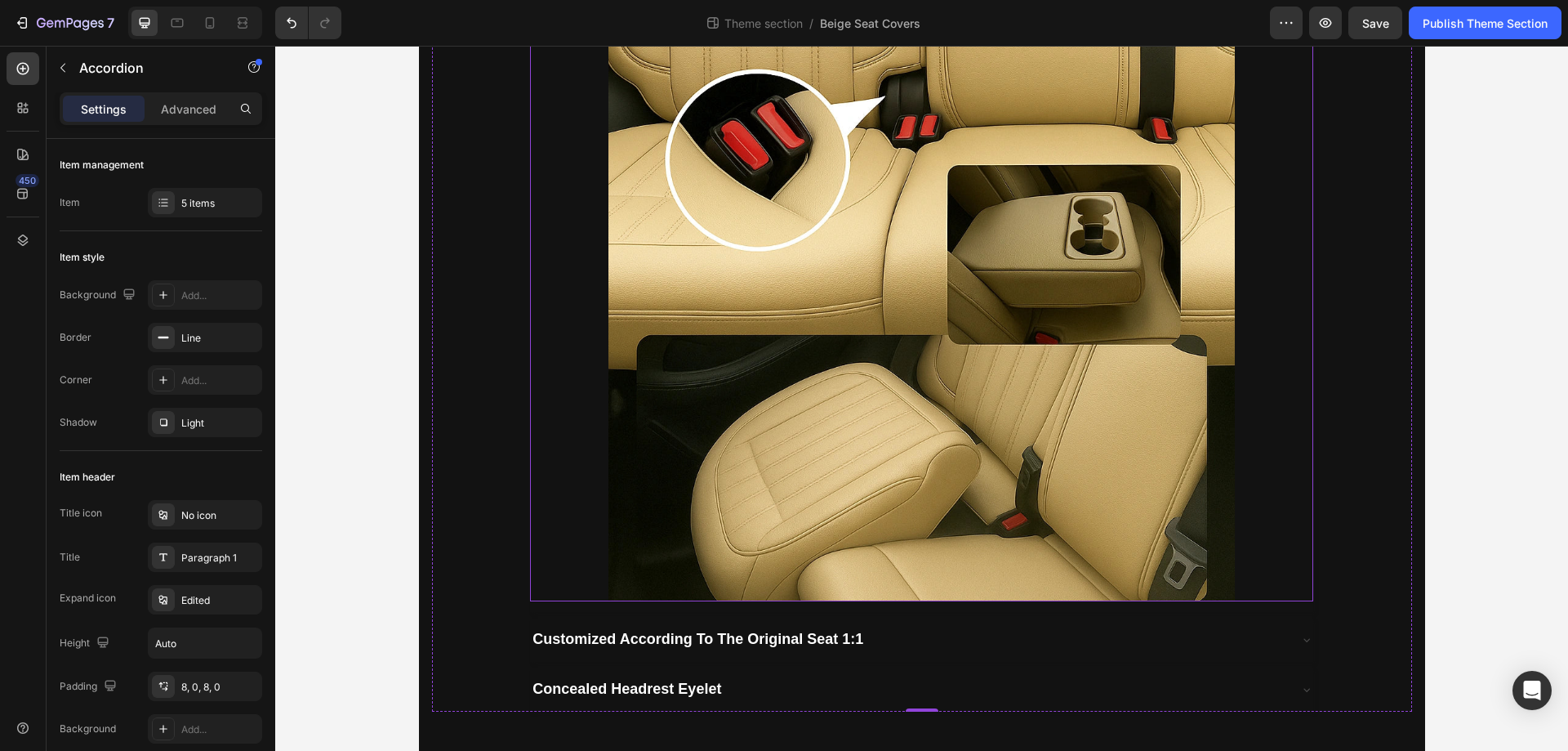
click at [949, 392] on img at bounding box center [922, 288] width 627 height 627
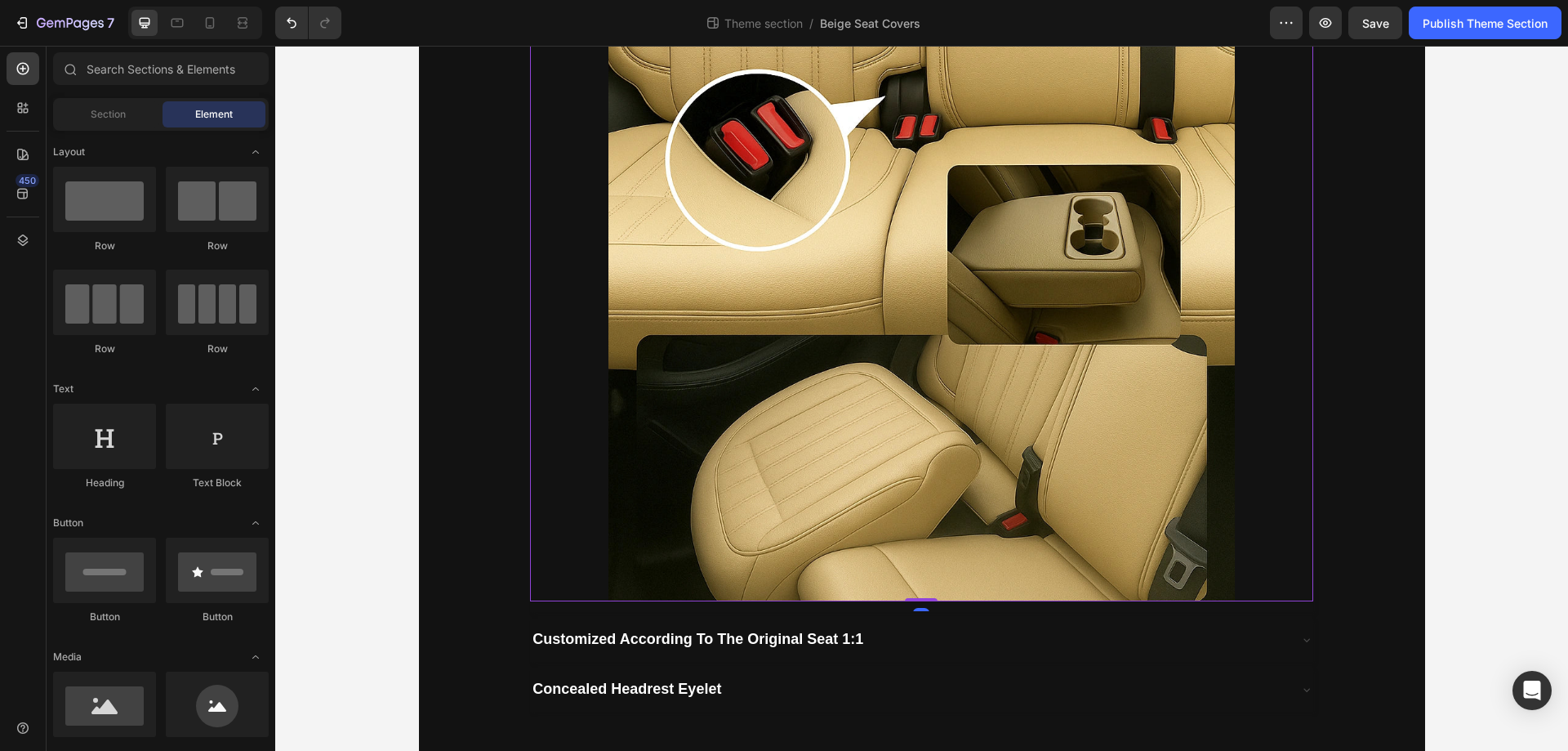
scroll to position [1930, 0]
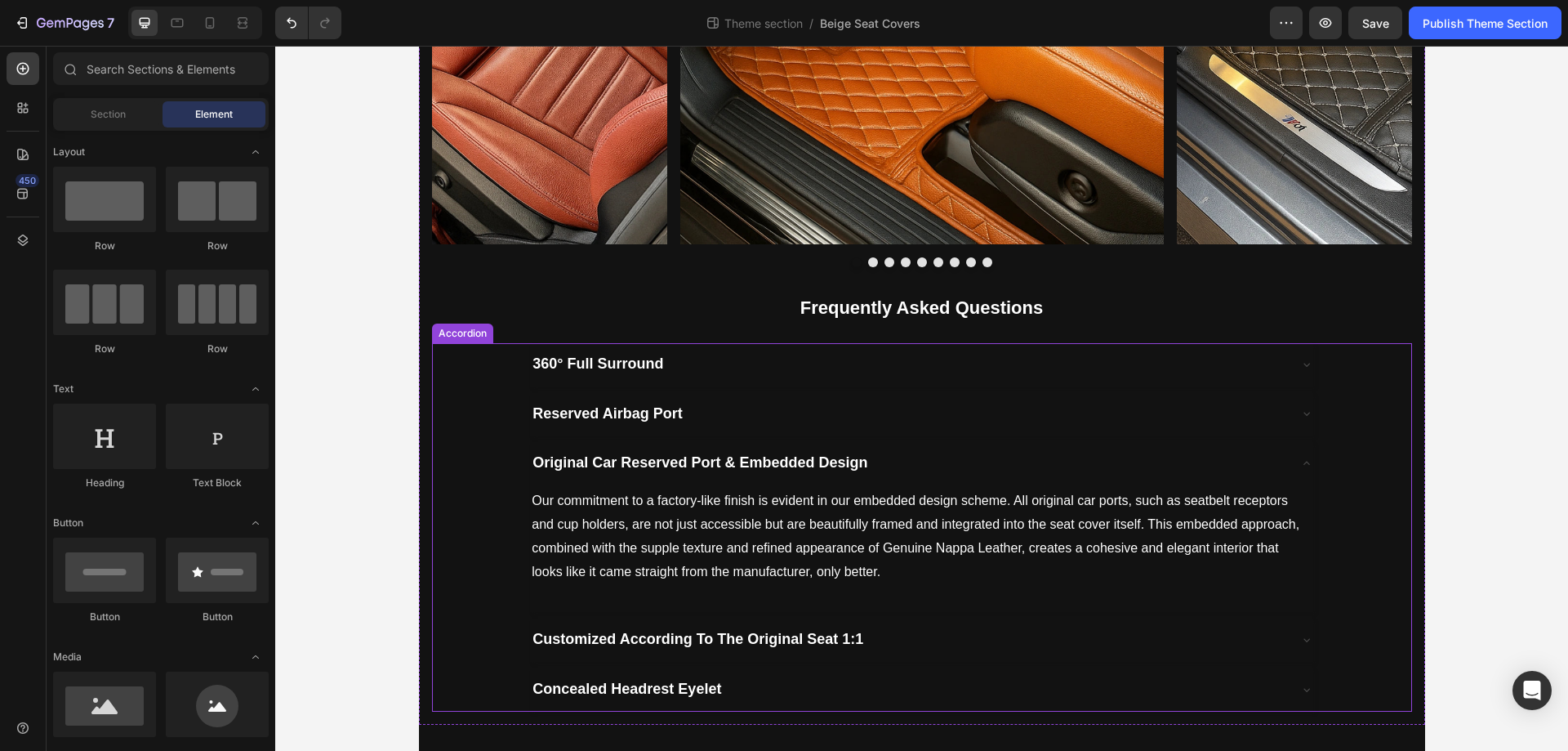
click at [954, 454] on div "Original Car Reserved Port & Embedded Design" at bounding box center [908, 463] width 756 height 29
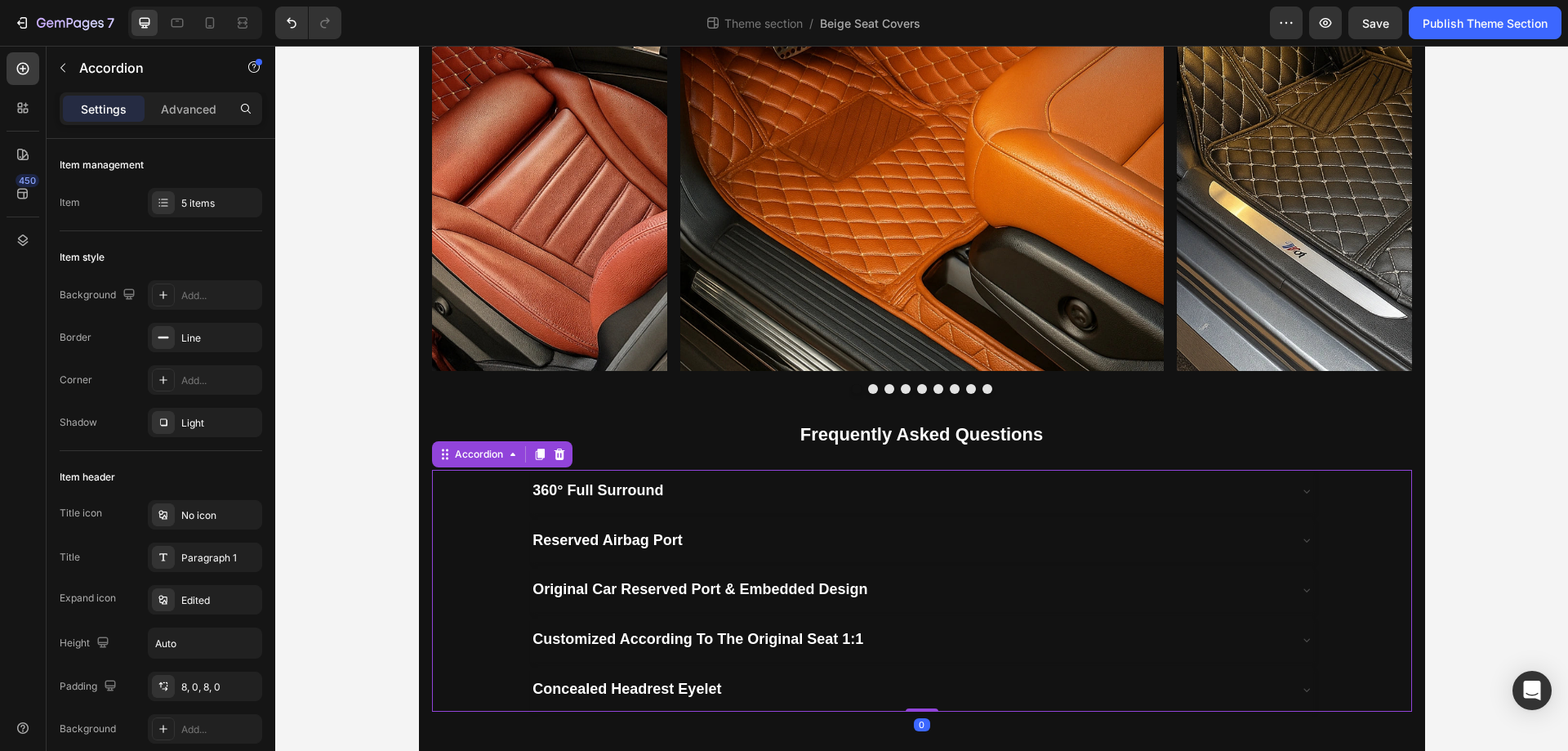
click at [905, 652] on div "Customized According To The Original Seat 1:1" at bounding box center [908, 639] width 756 height 29
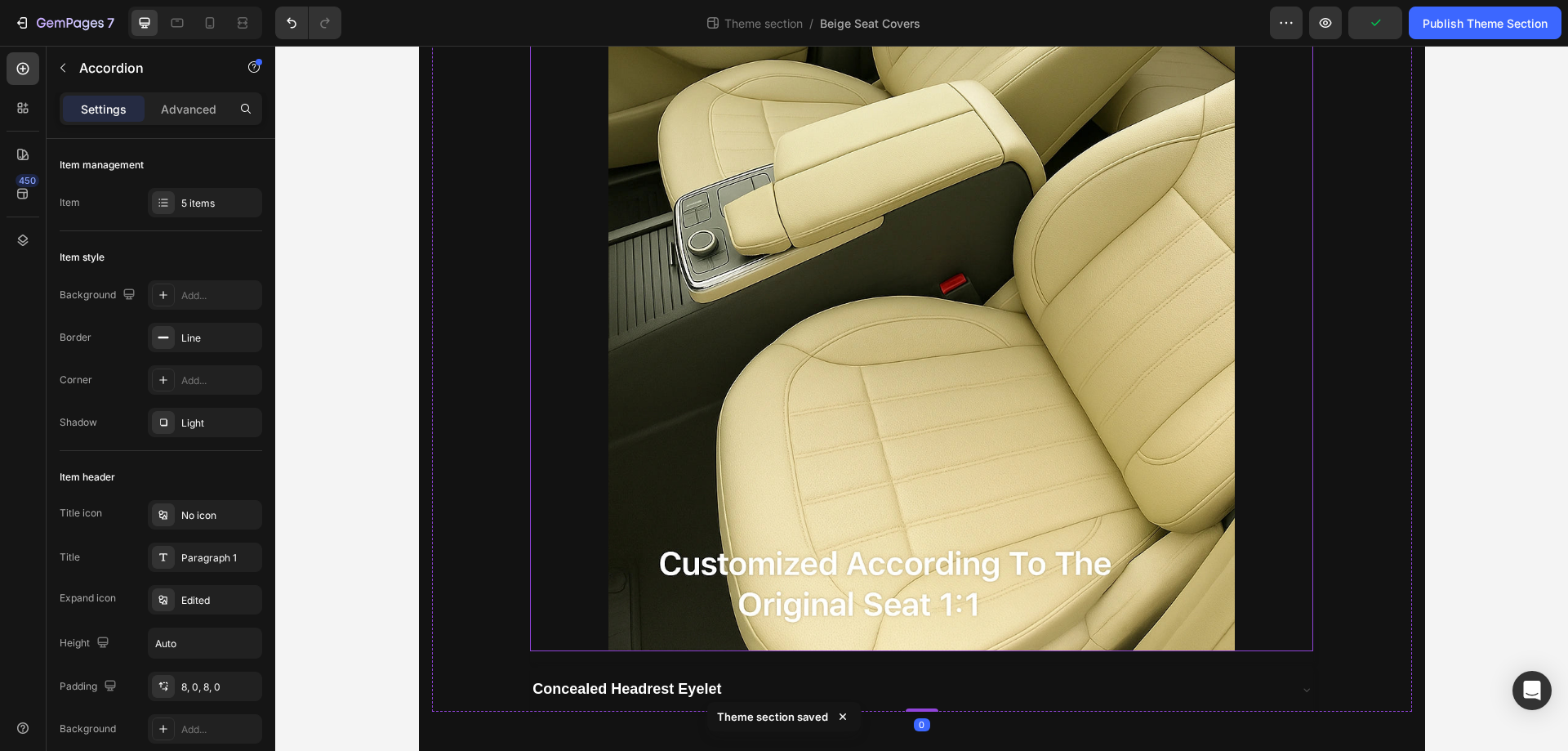
click at [949, 391] on img at bounding box center [922, 181] width 627 height 940
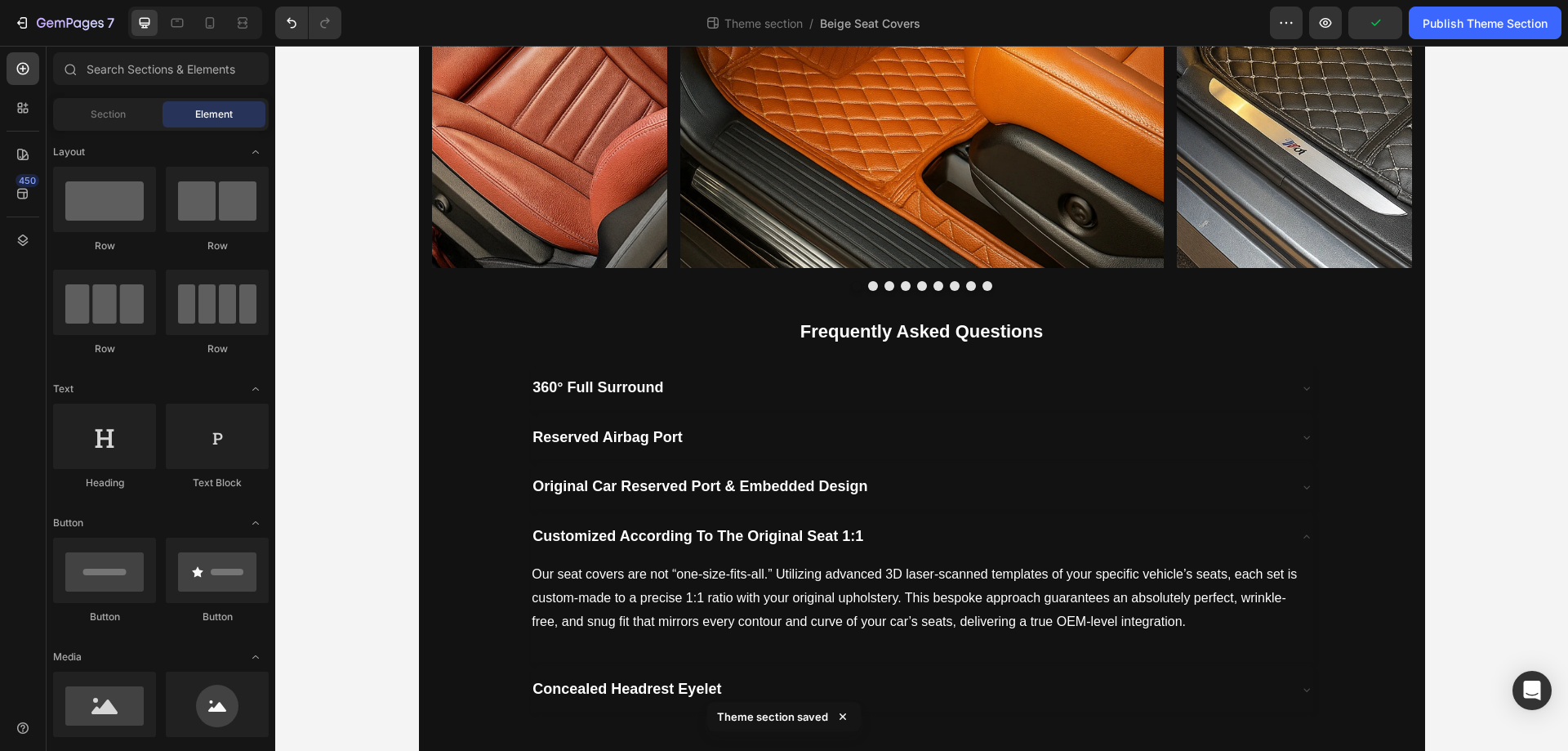
scroll to position [1906, 0]
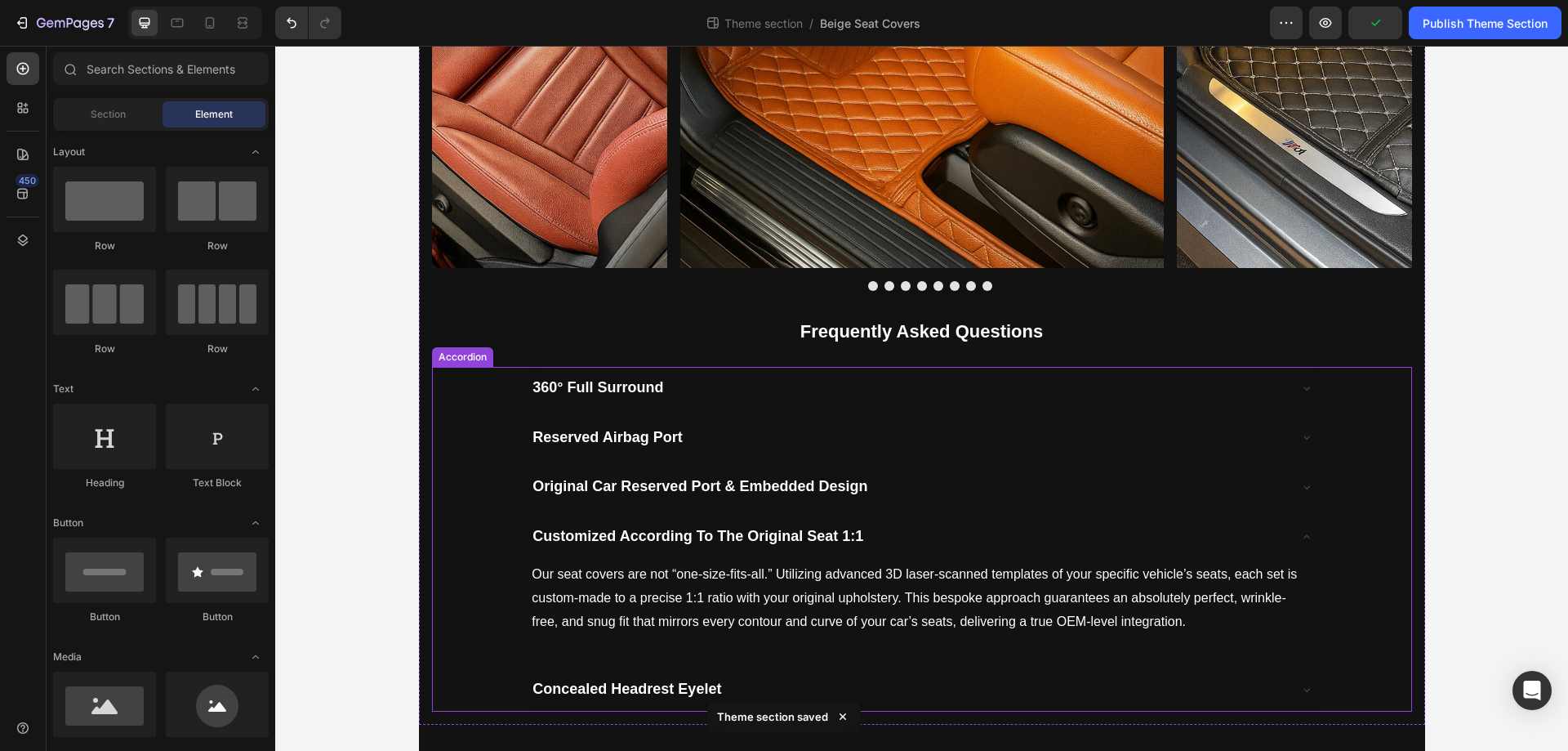
click at [908, 536] on div "Customized According To The Original Seat 1:1" at bounding box center [908, 536] width 756 height 29
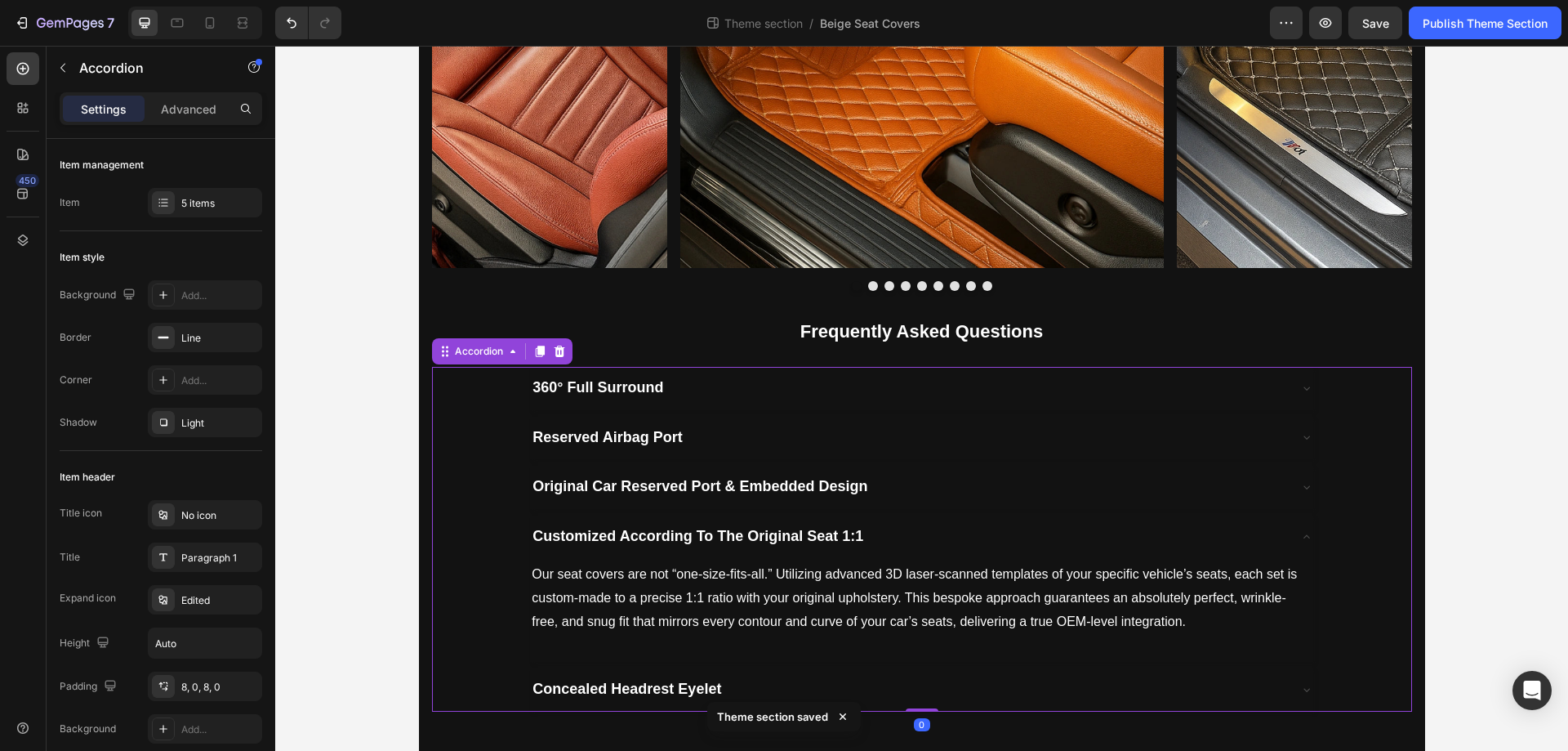
click at [890, 531] on div "Customized According To The Original Seat 1:1" at bounding box center [908, 536] width 756 height 29
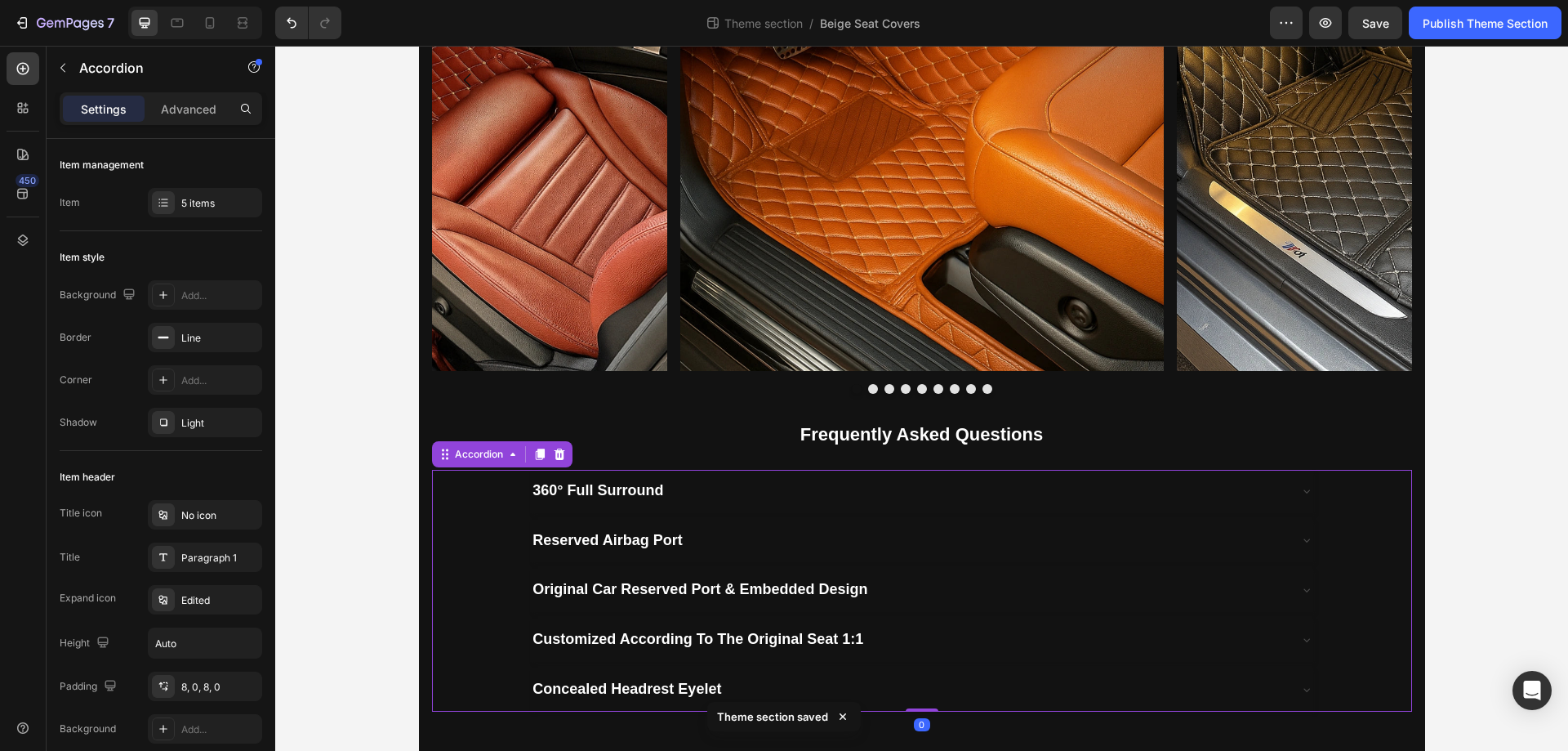
click at [839, 692] on div "Concealed Headrest Eyelet" at bounding box center [908, 689] width 756 height 29
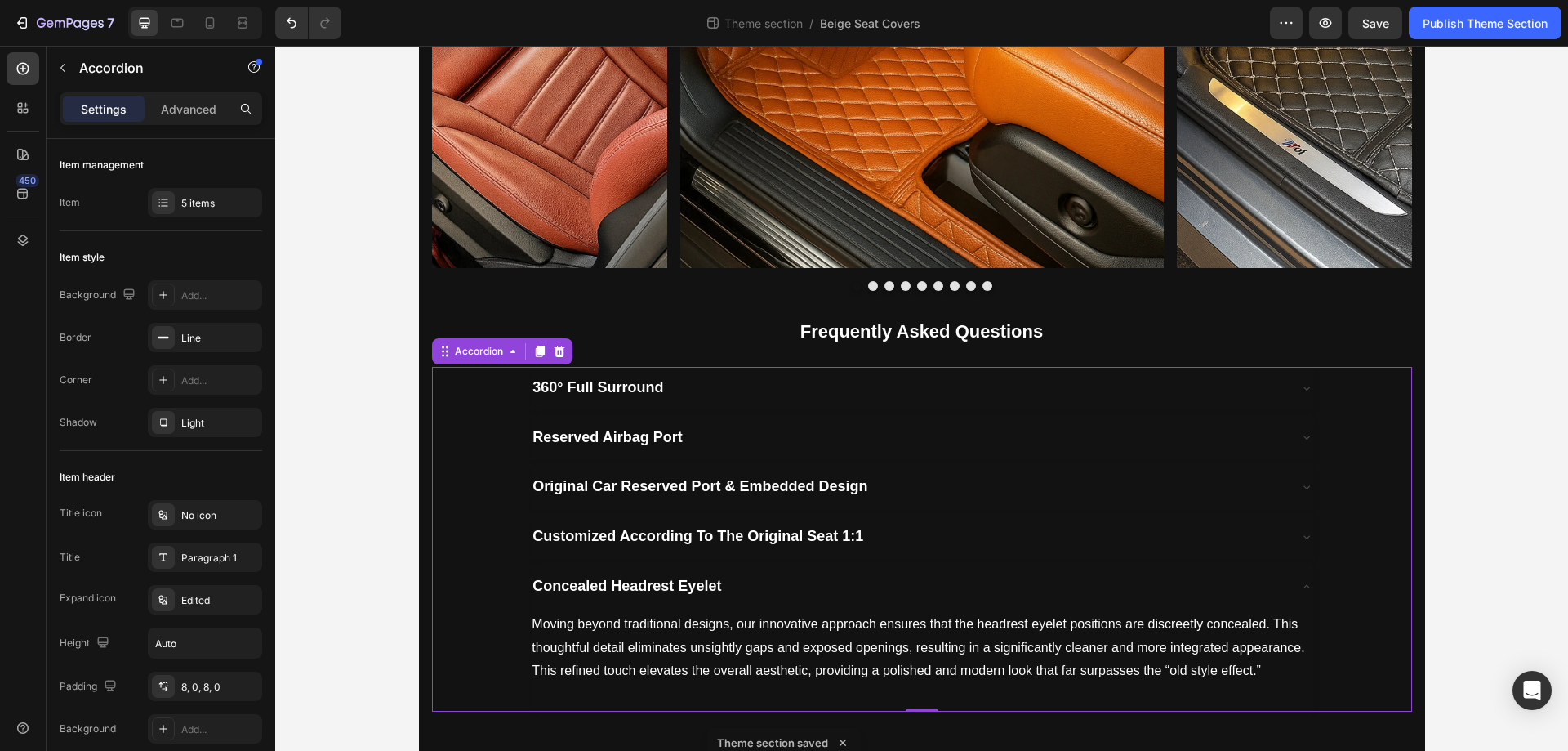
click at [871, 577] on div "Concealed Headrest Eyelet" at bounding box center [908, 586] width 756 height 29
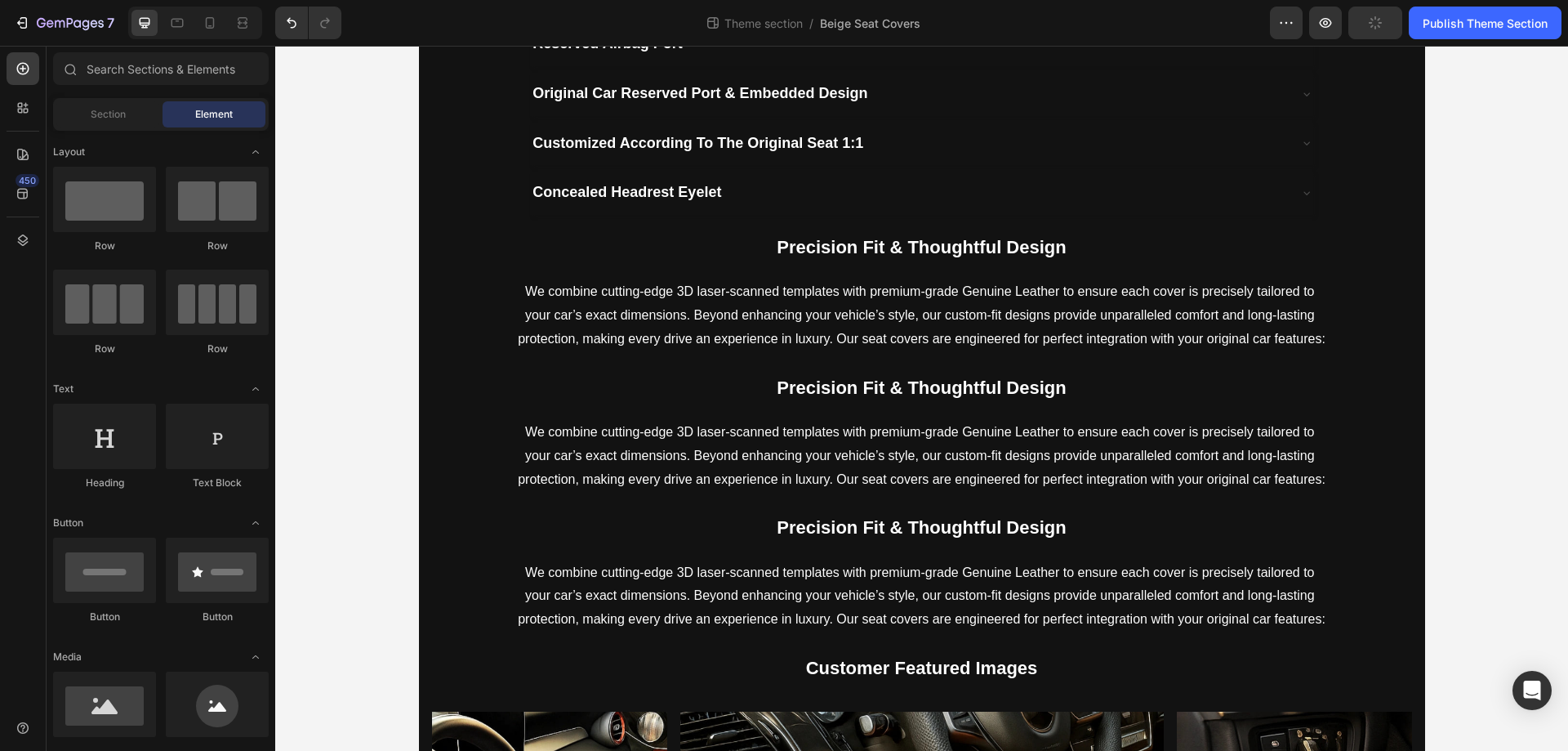
scroll to position [916, 0]
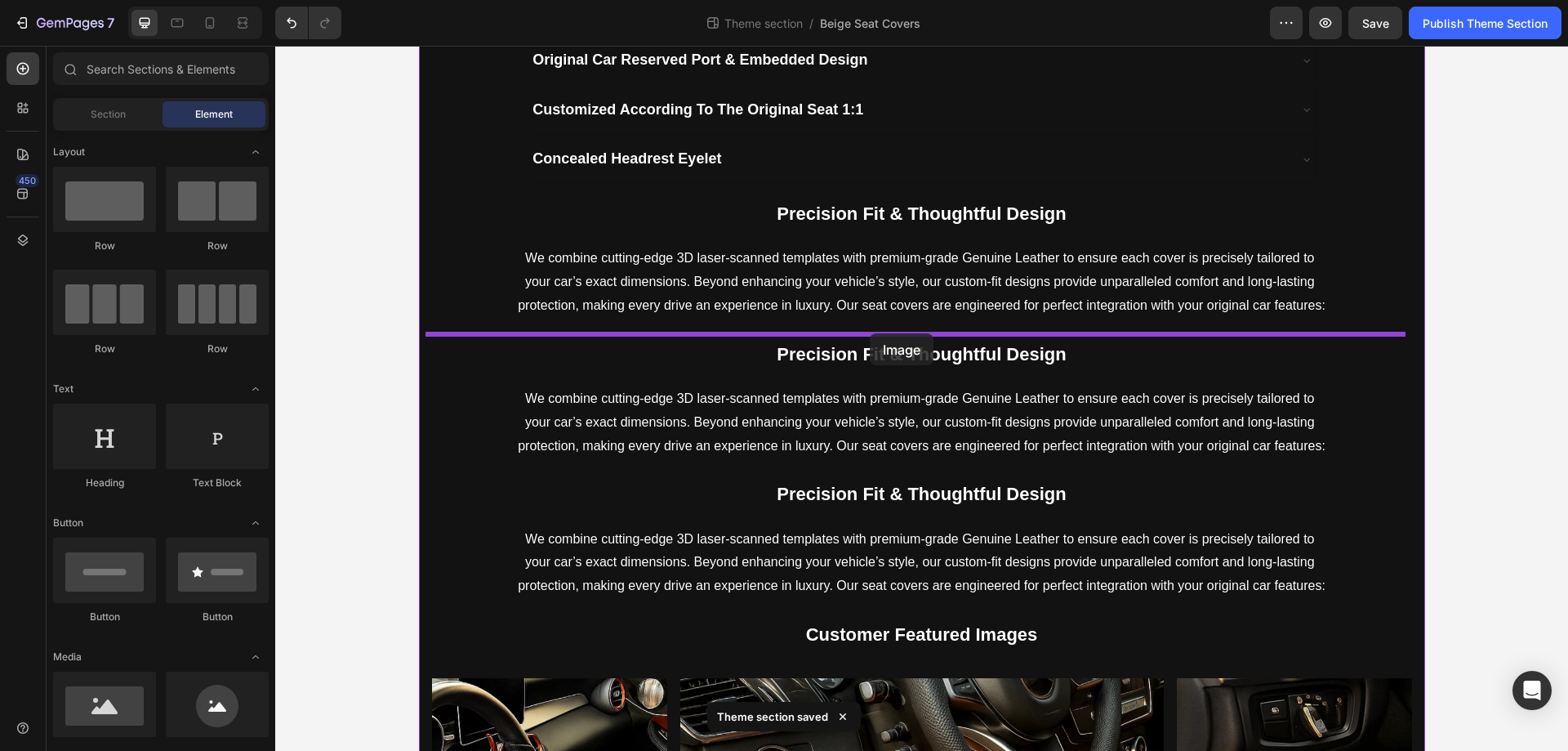
drag, startPoint x: 390, startPoint y: 750, endPoint x: 870, endPoint y: 333, distance: 635.8
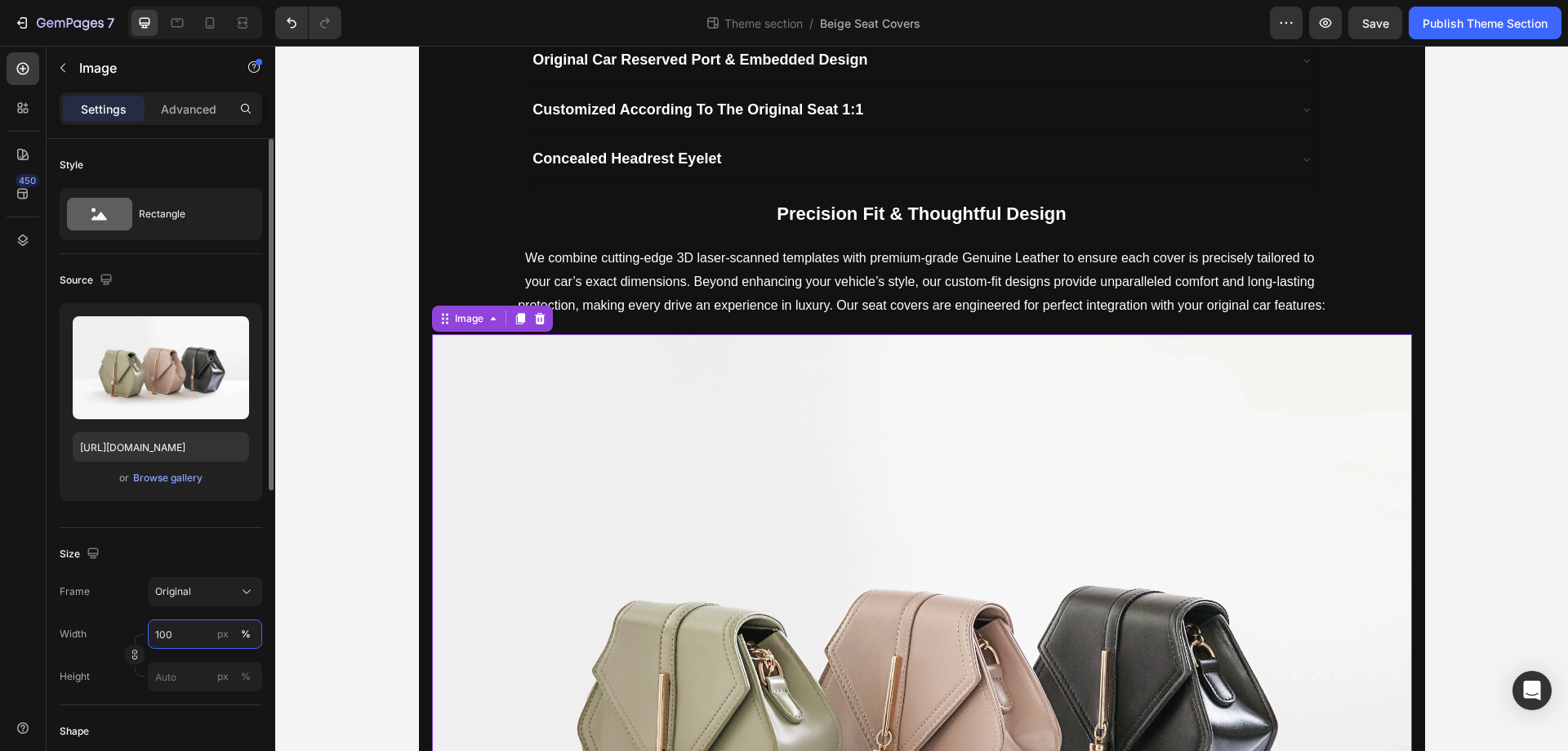
click at [181, 637] on input "100" at bounding box center [204, 633] width 114 height 29
type input "80"
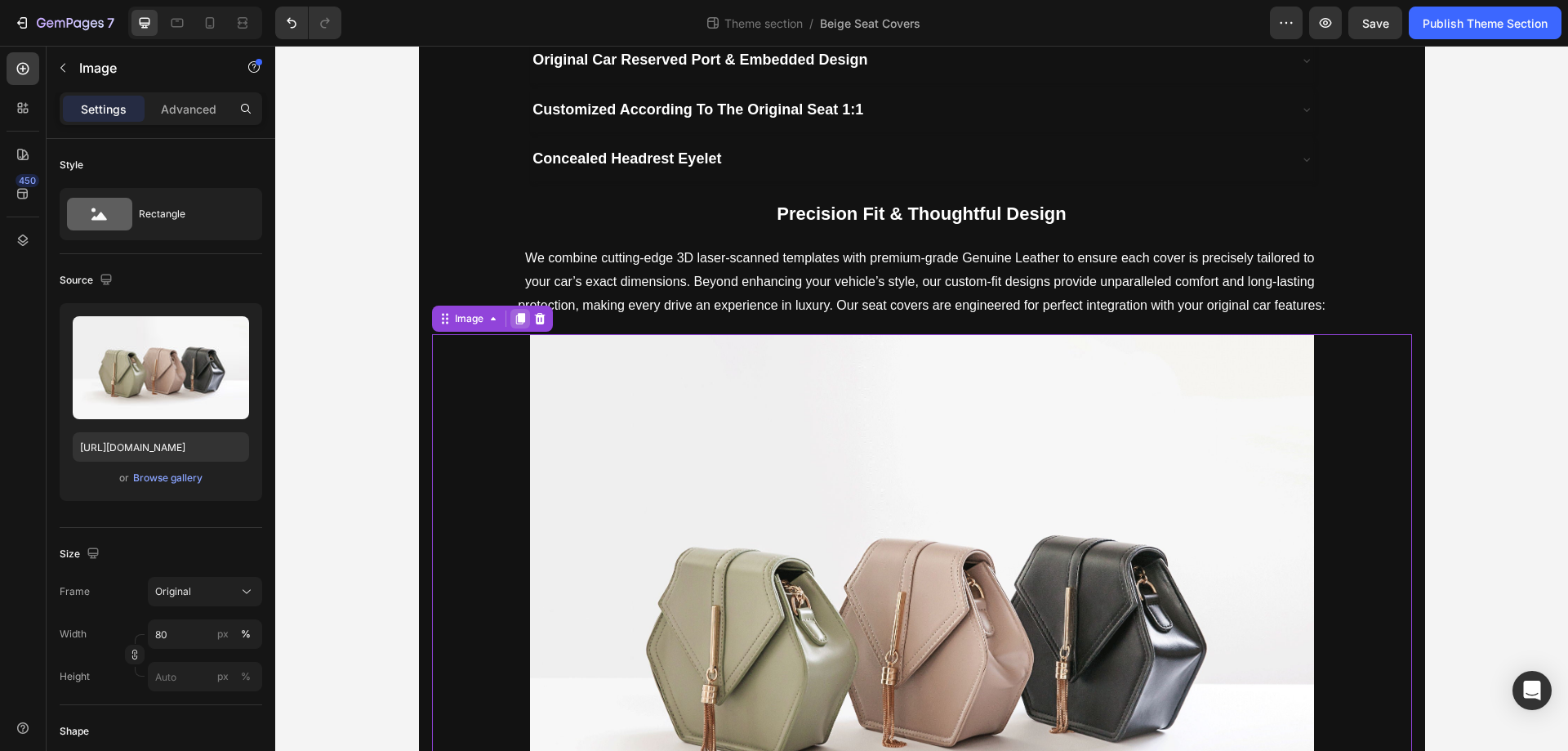
click at [516, 318] on icon at bounding box center [520, 318] width 9 height 11
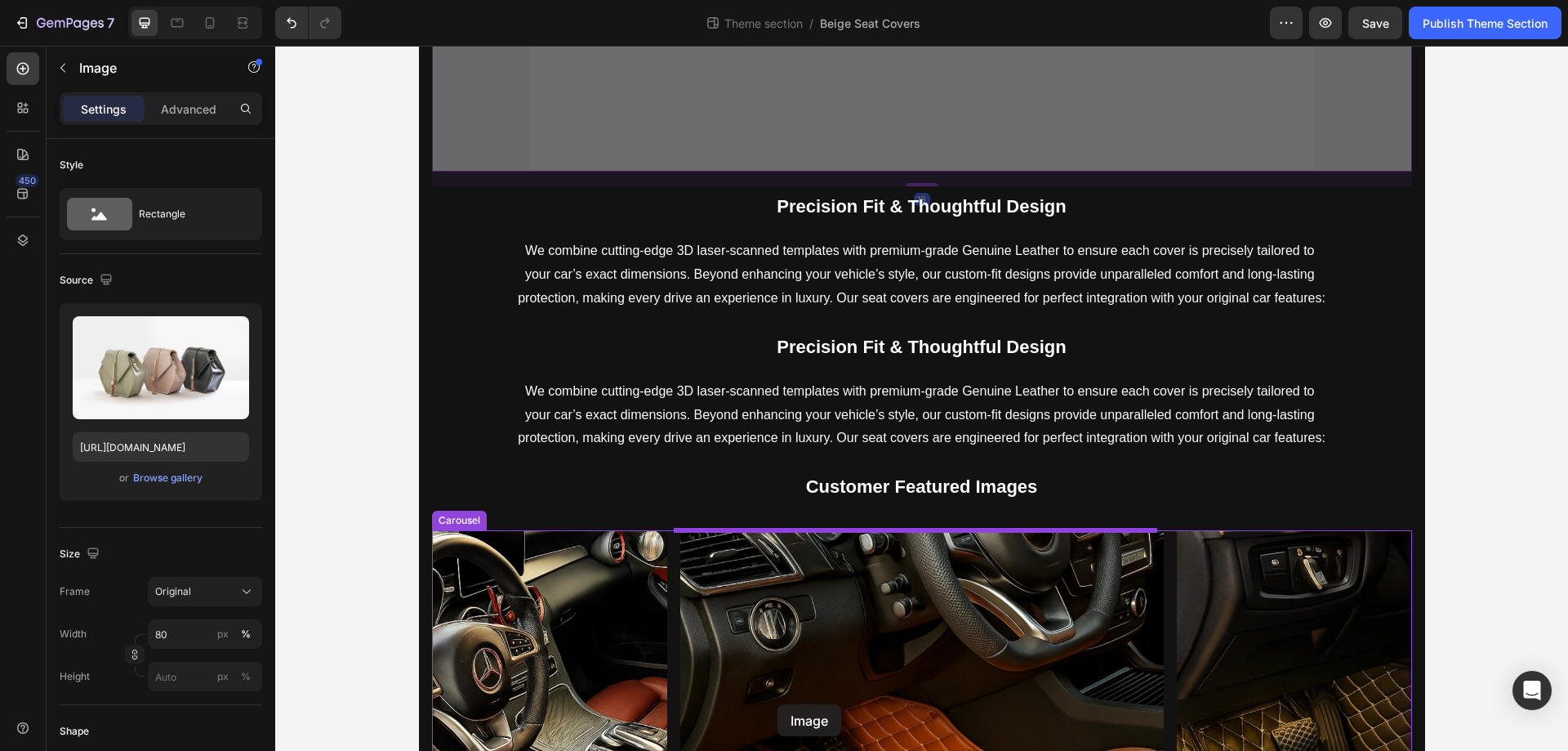
scroll to position [2309, 0]
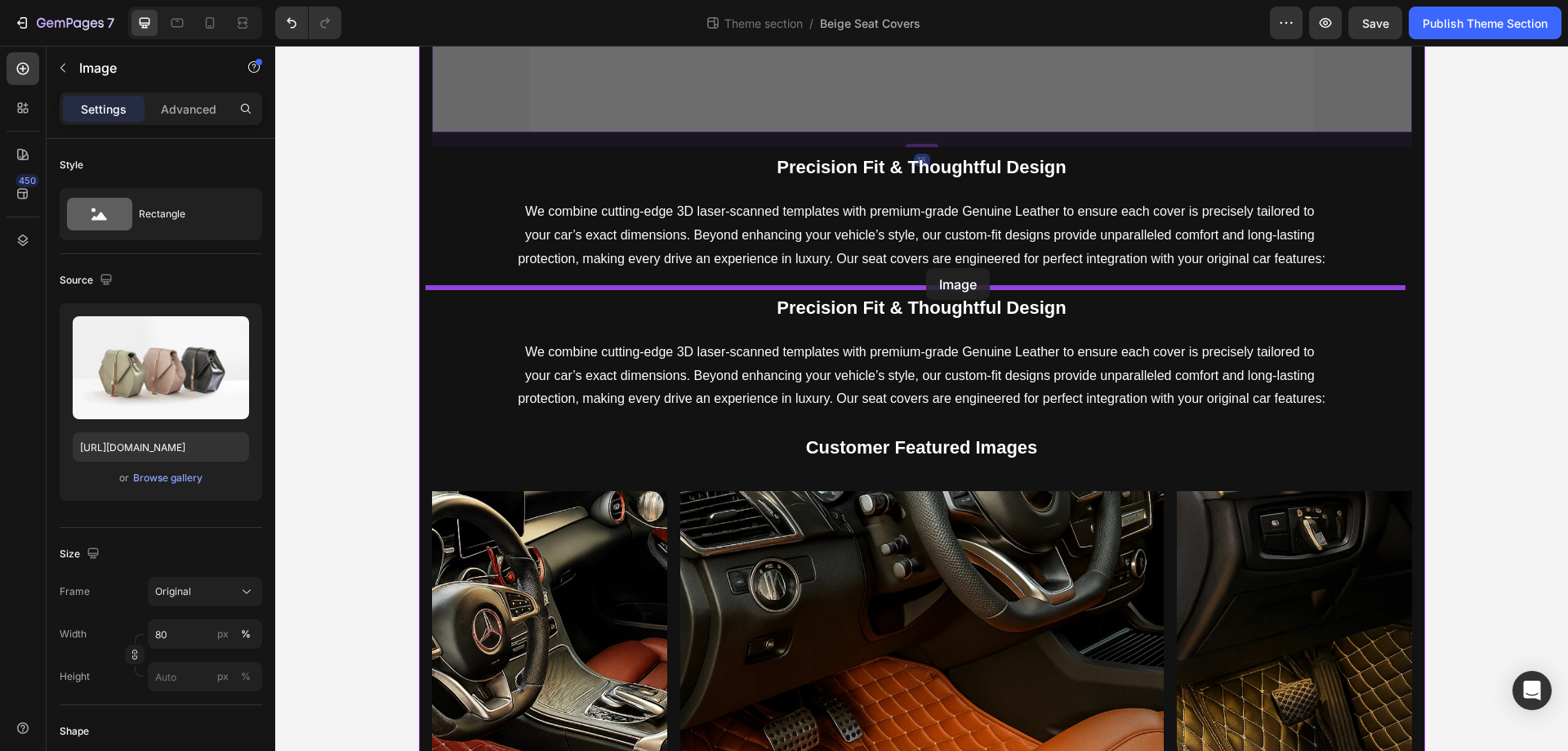
drag, startPoint x: 440, startPoint y: 94, endPoint x: 926, endPoint y: 268, distance: 516.2
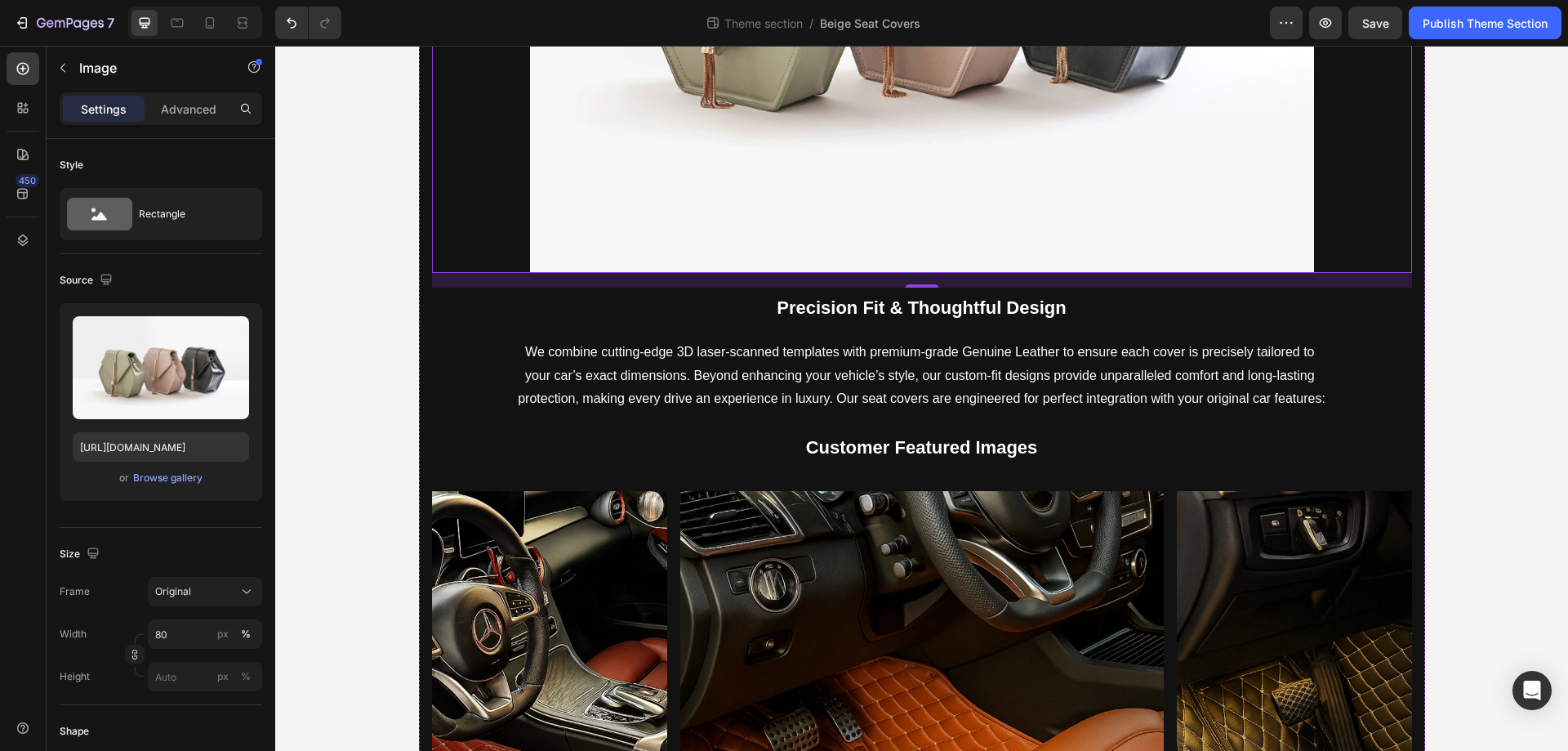
scroll to position [1705, 0]
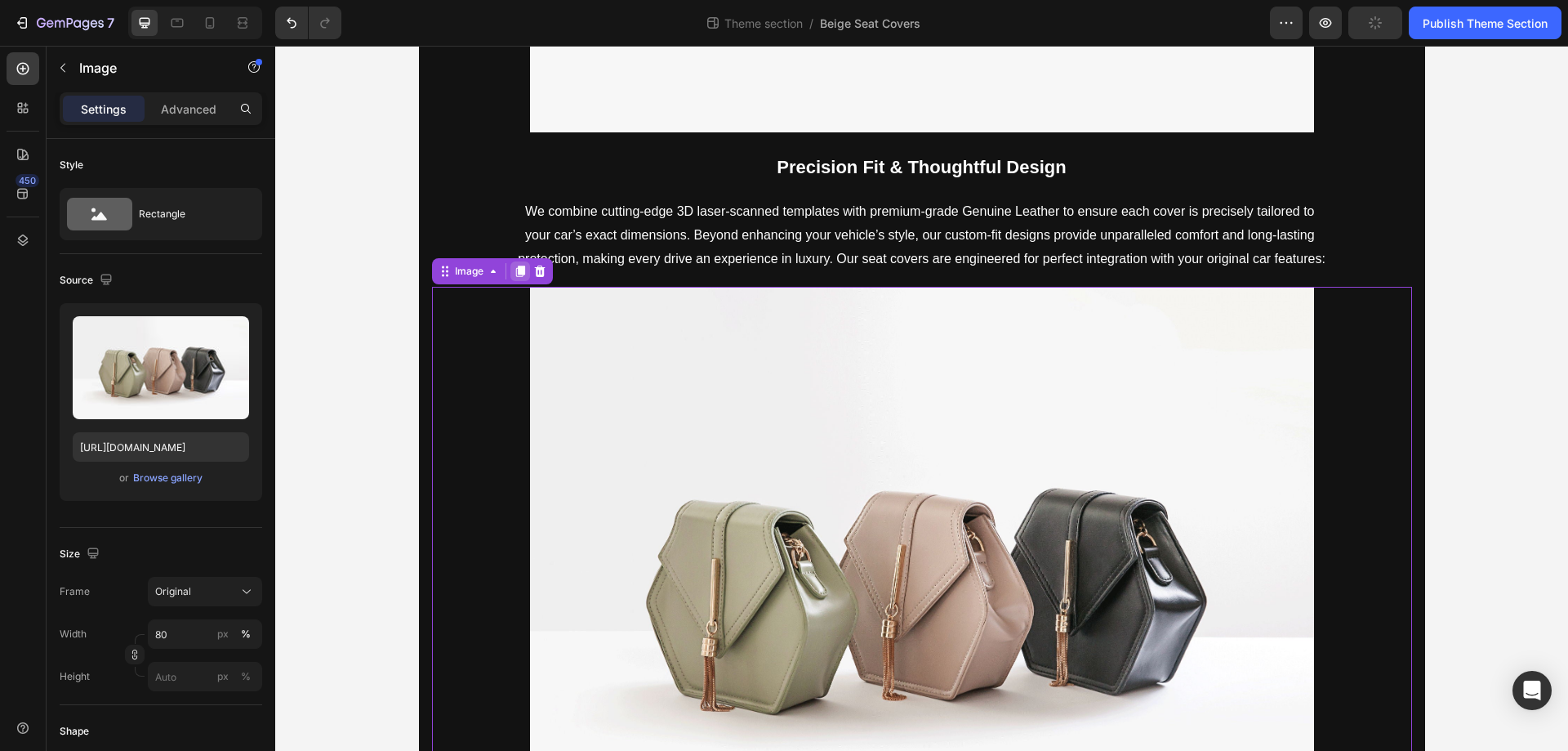
click at [514, 272] on icon at bounding box center [520, 270] width 13 height 13
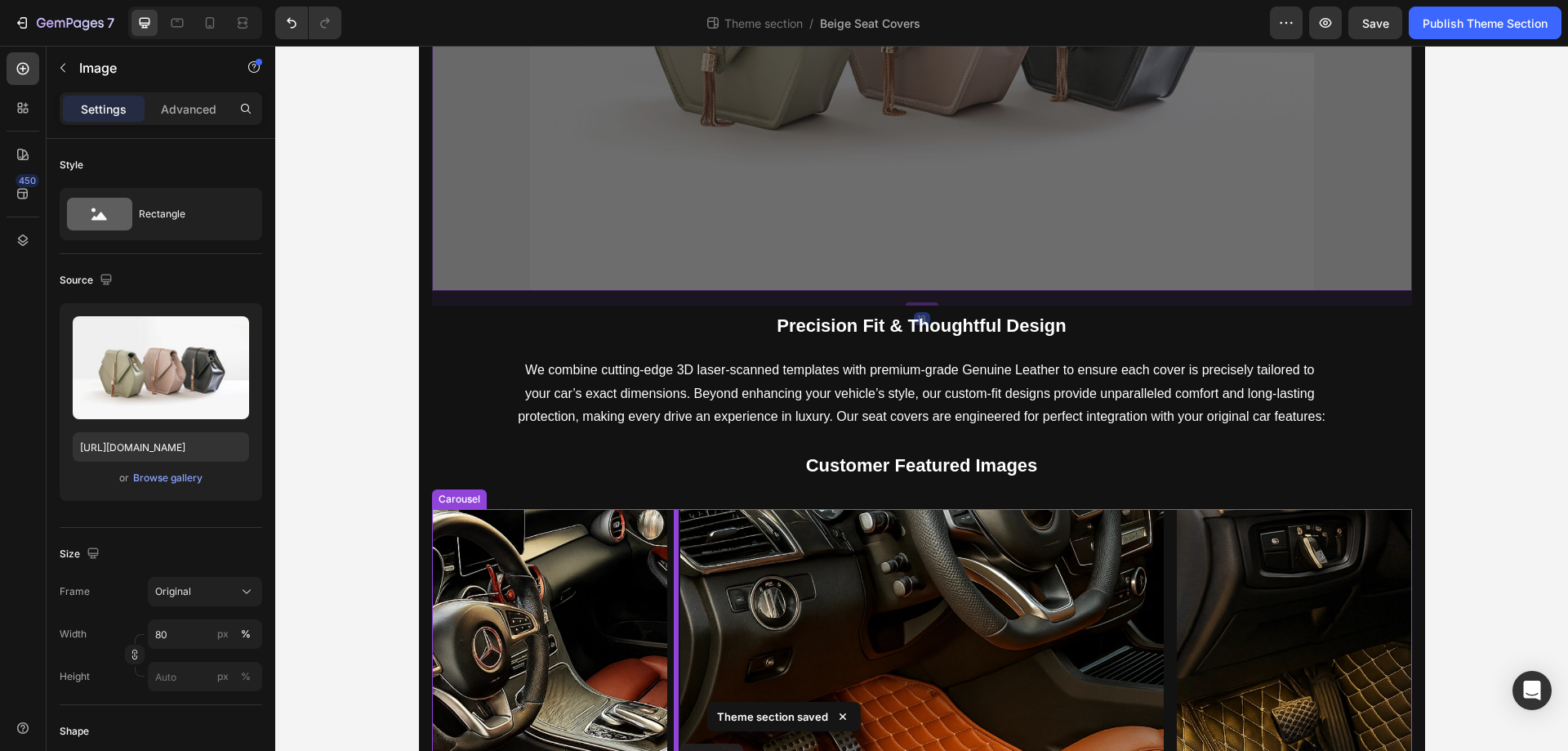
scroll to position [2996, 0]
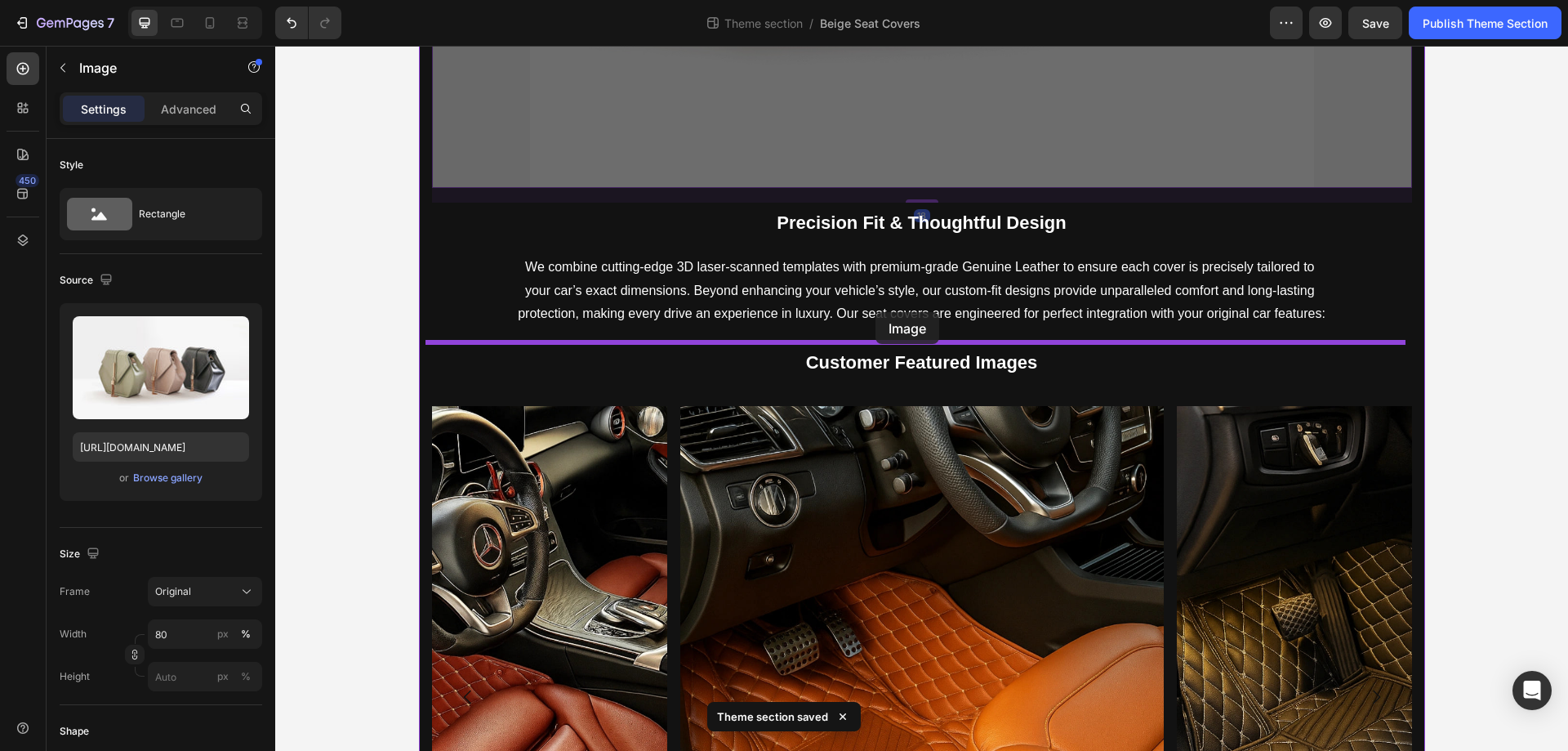
drag, startPoint x: 437, startPoint y: 88, endPoint x: 875, endPoint y: 312, distance: 492.0
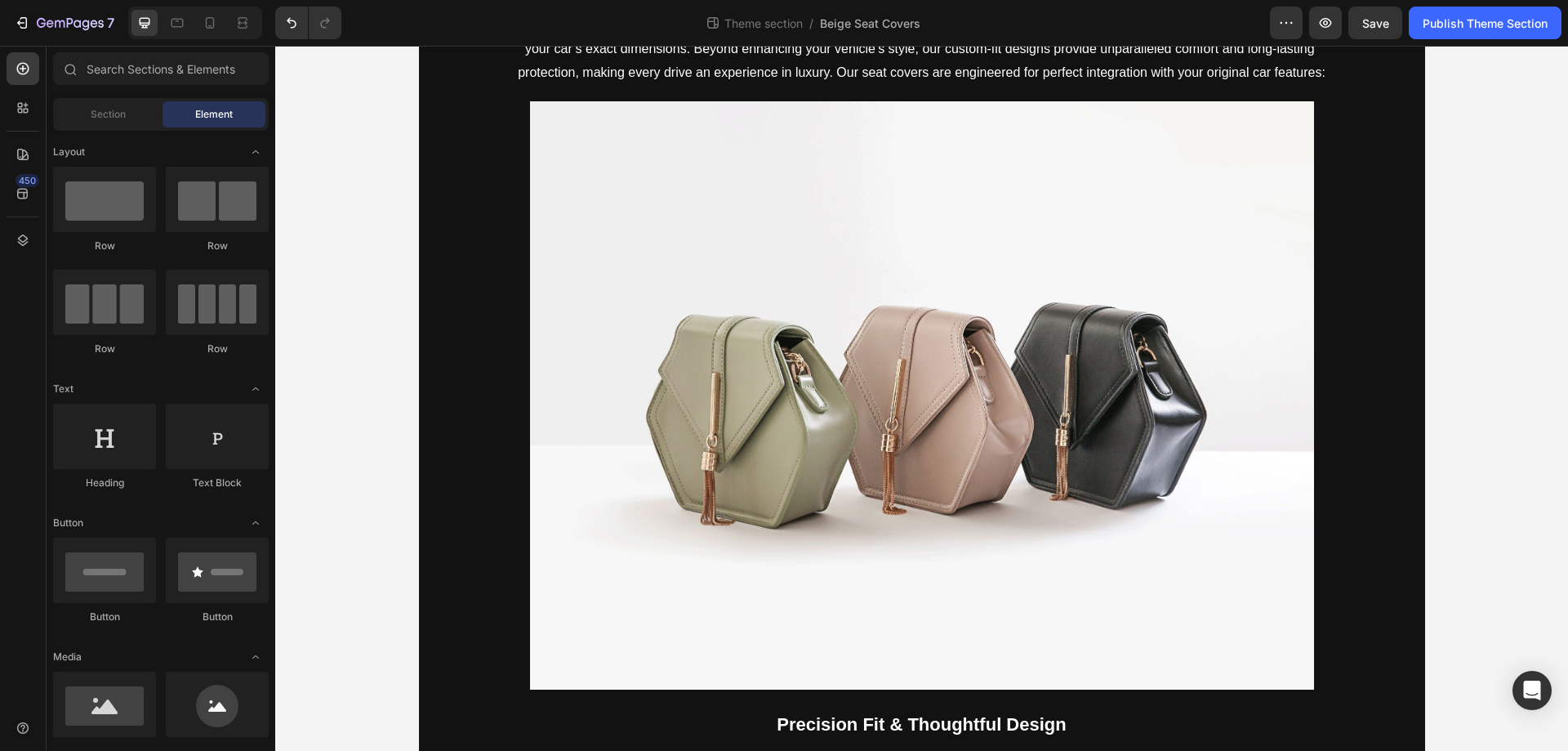
scroll to position [1195, 0]
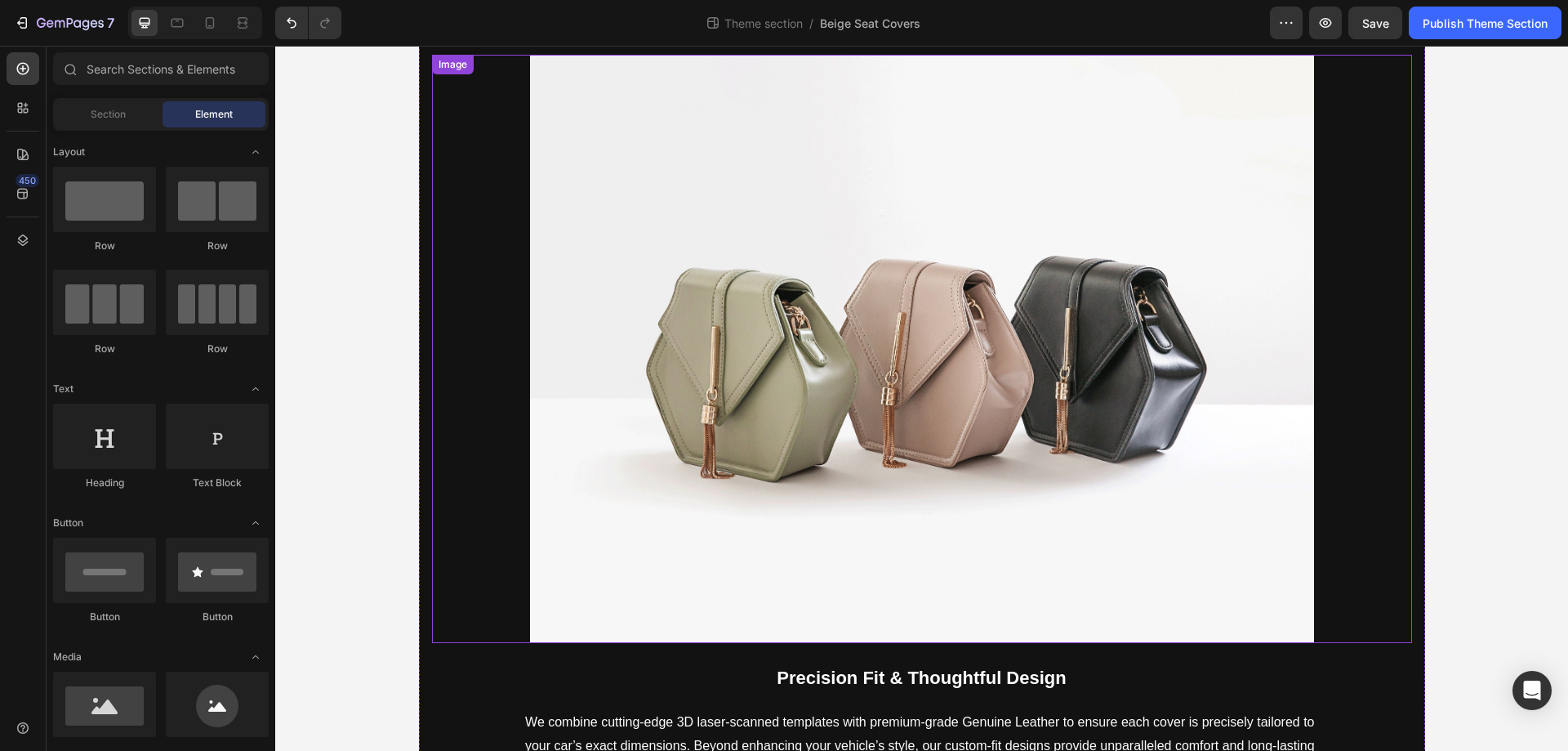
click at [841, 294] on img at bounding box center [923, 348] width 784 height 588
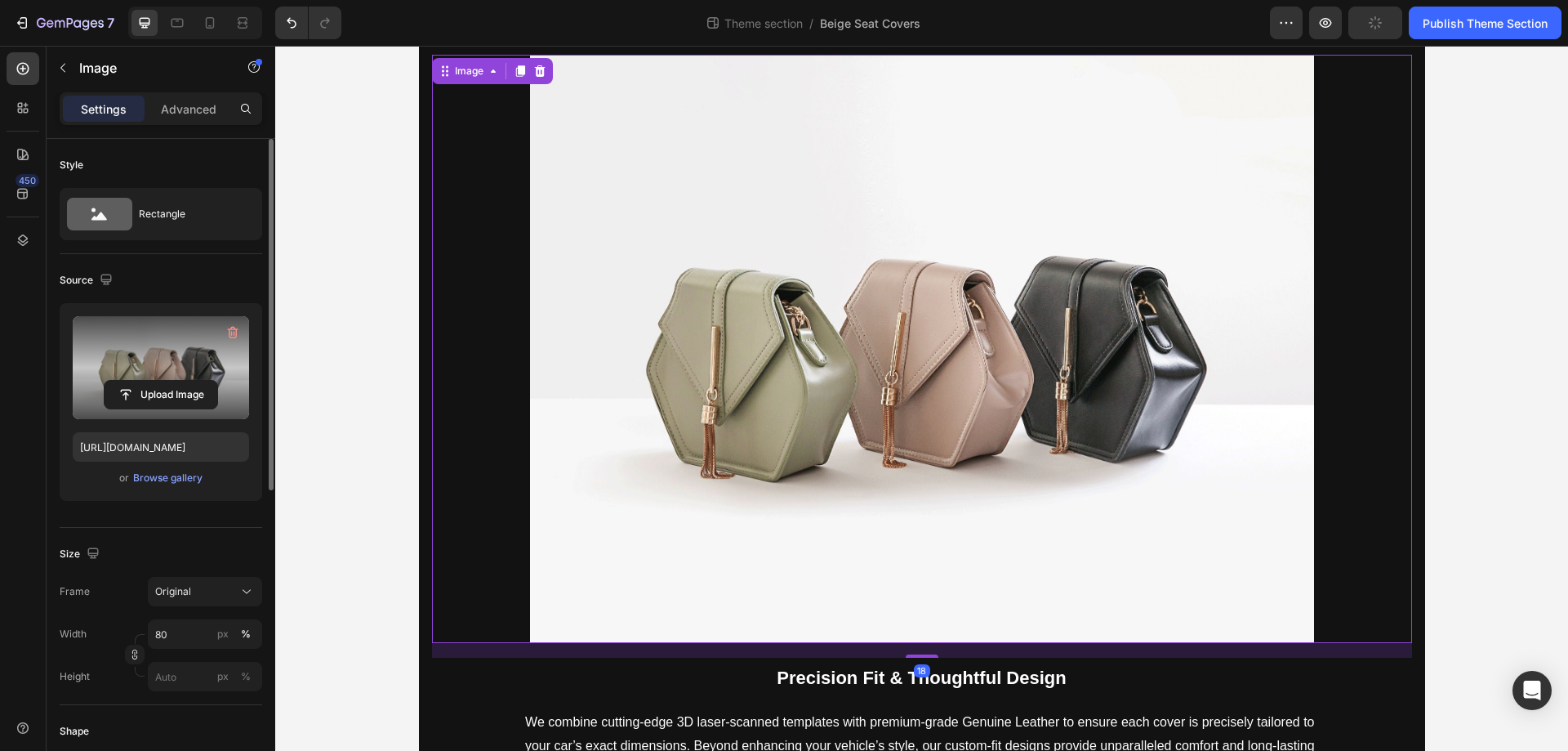
click at [128, 360] on label at bounding box center [161, 367] width 177 height 103
click at [128, 381] on input "file" at bounding box center [160, 395] width 112 height 27
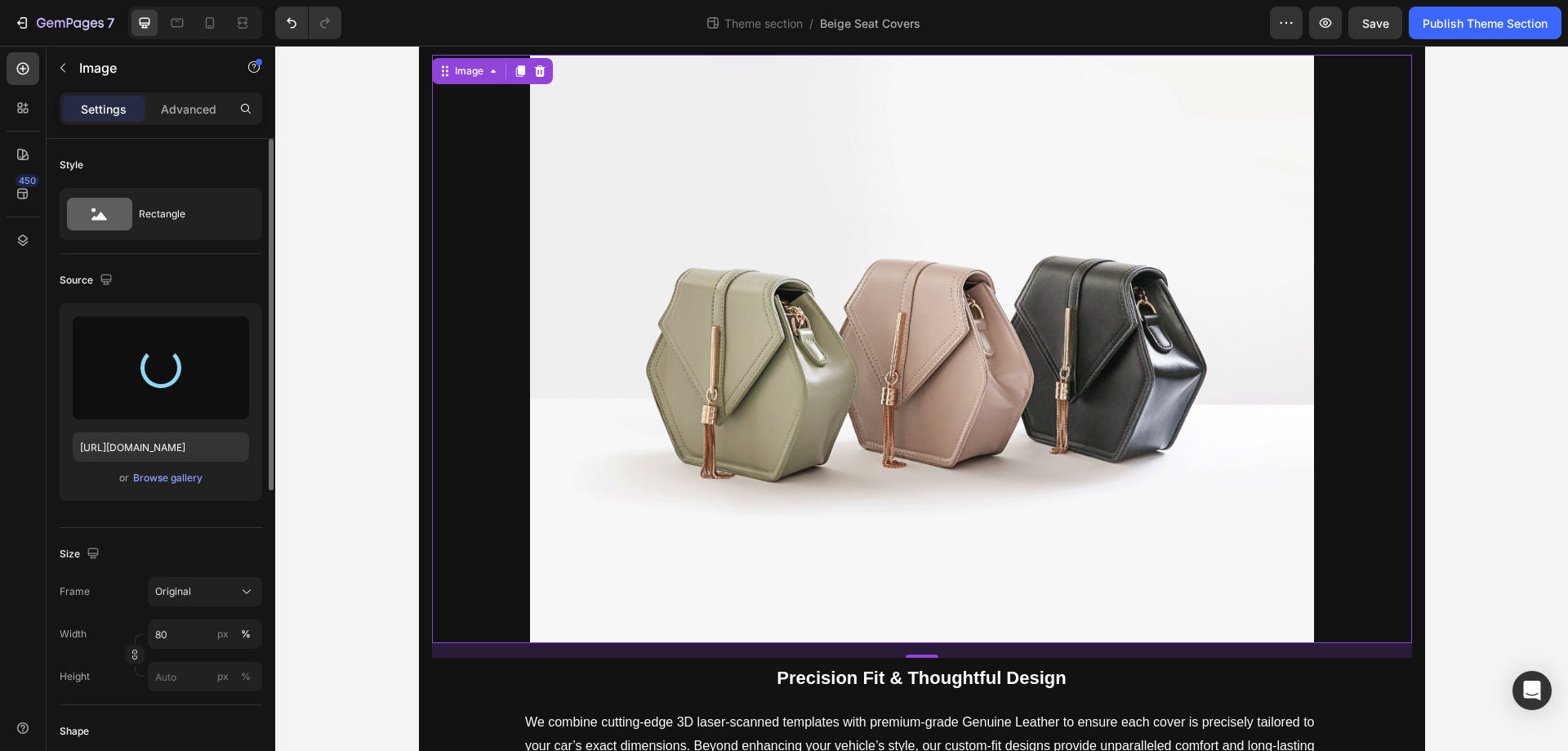
type input "https://cdn.shopify.com/s/files/1/0930/8612/2358/files/gempages_581661615628223…"
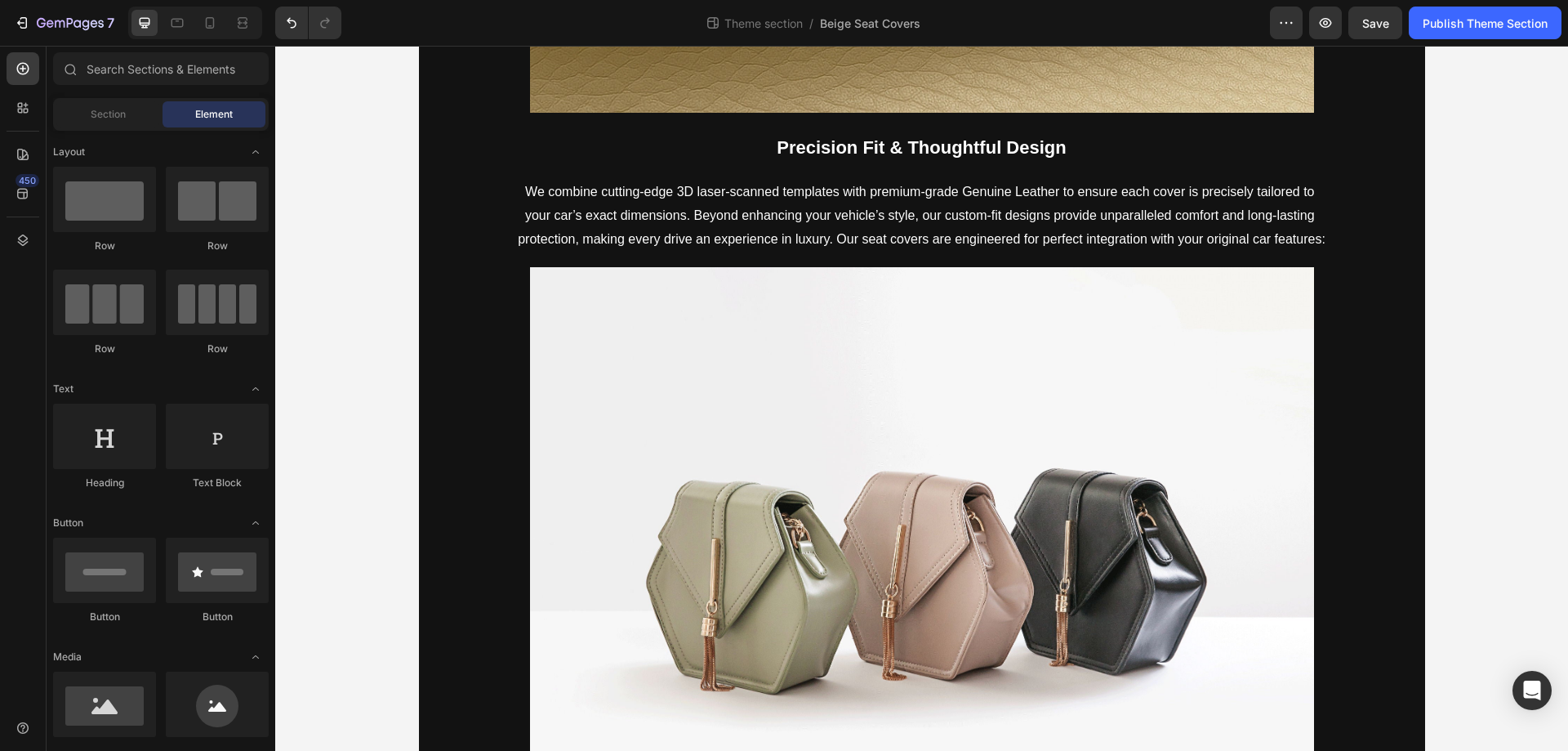
scroll to position [1948, 0]
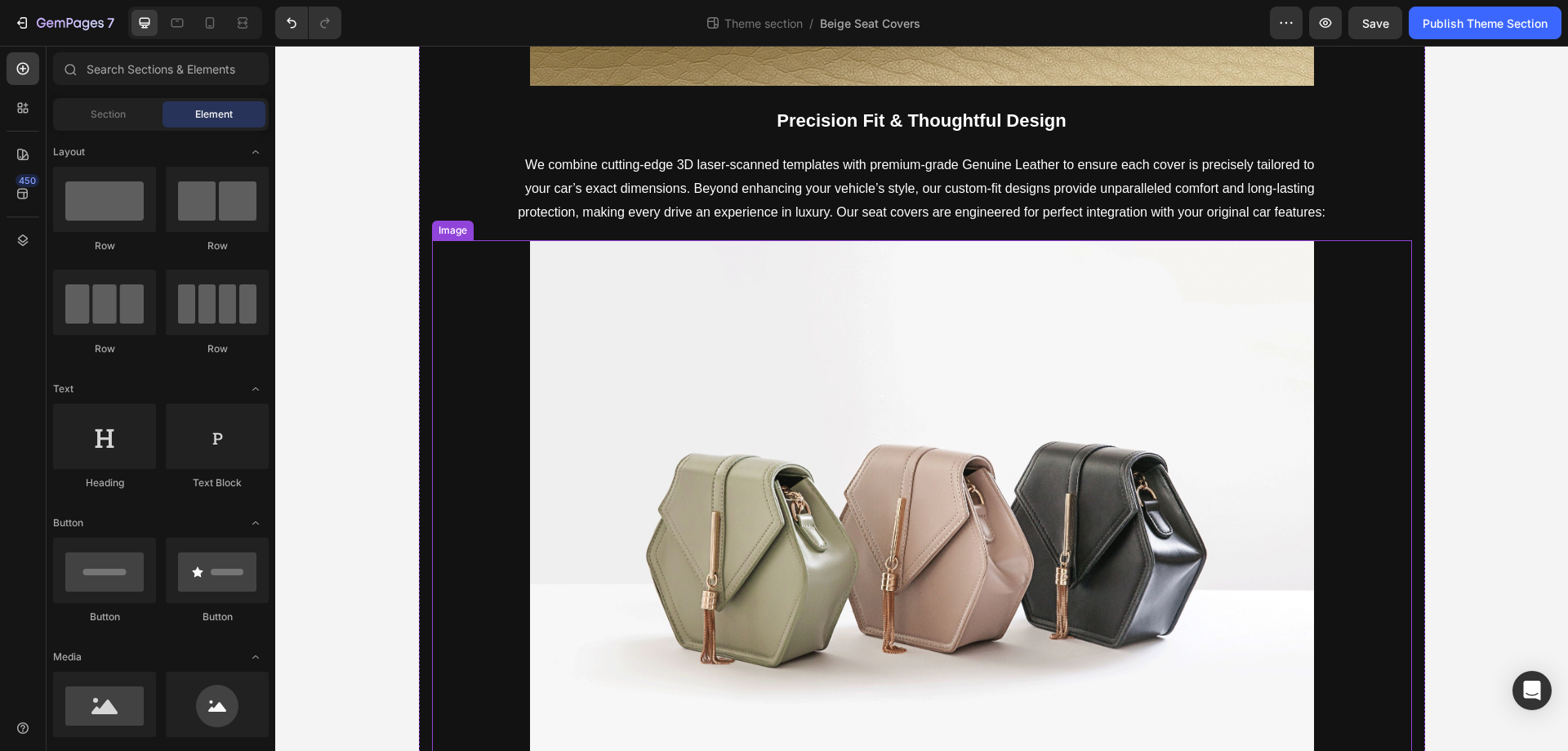
click at [916, 487] on img at bounding box center [923, 534] width 784 height 588
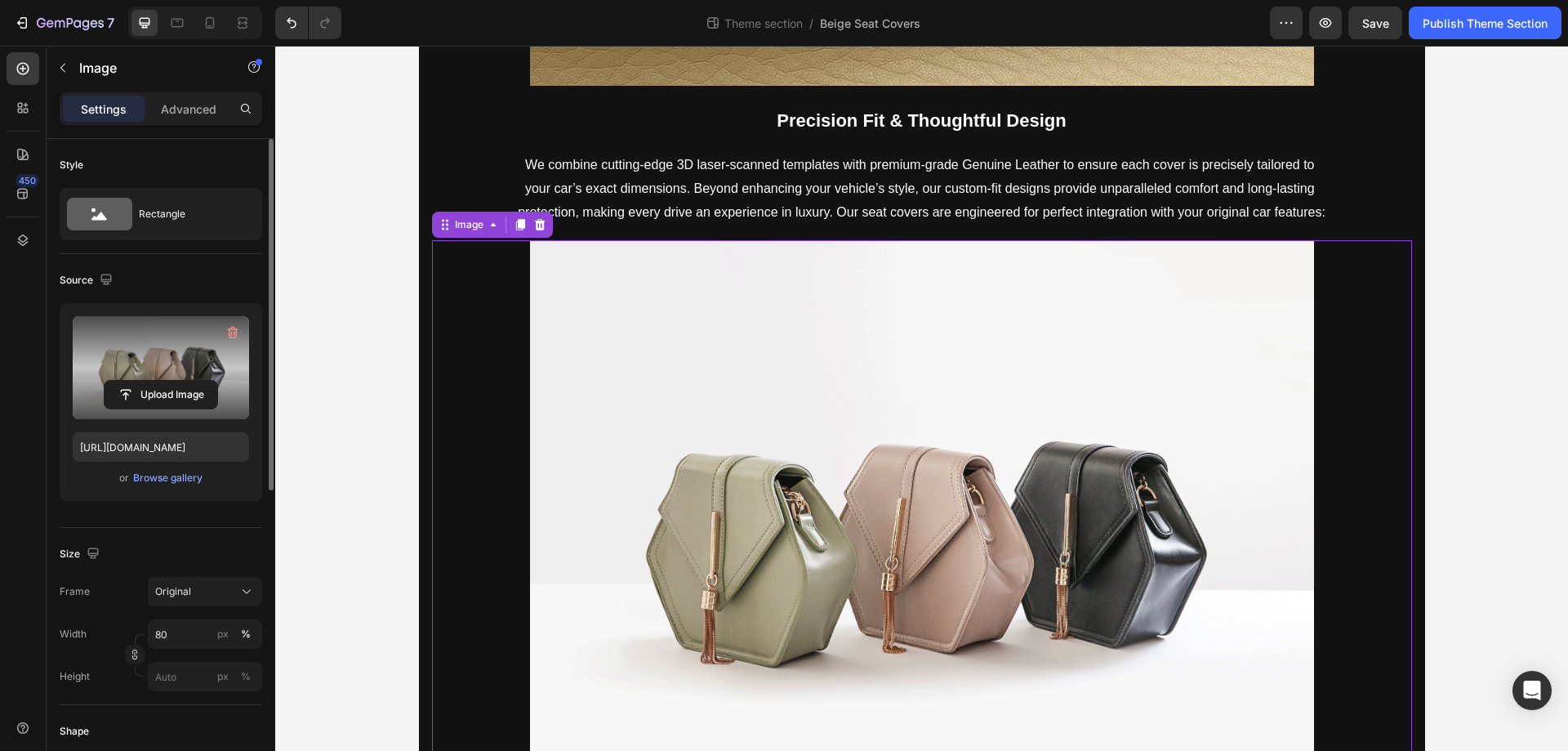
click at [142, 354] on label at bounding box center [161, 367] width 177 height 103
click at [142, 381] on input "file" at bounding box center [160, 395] width 112 height 27
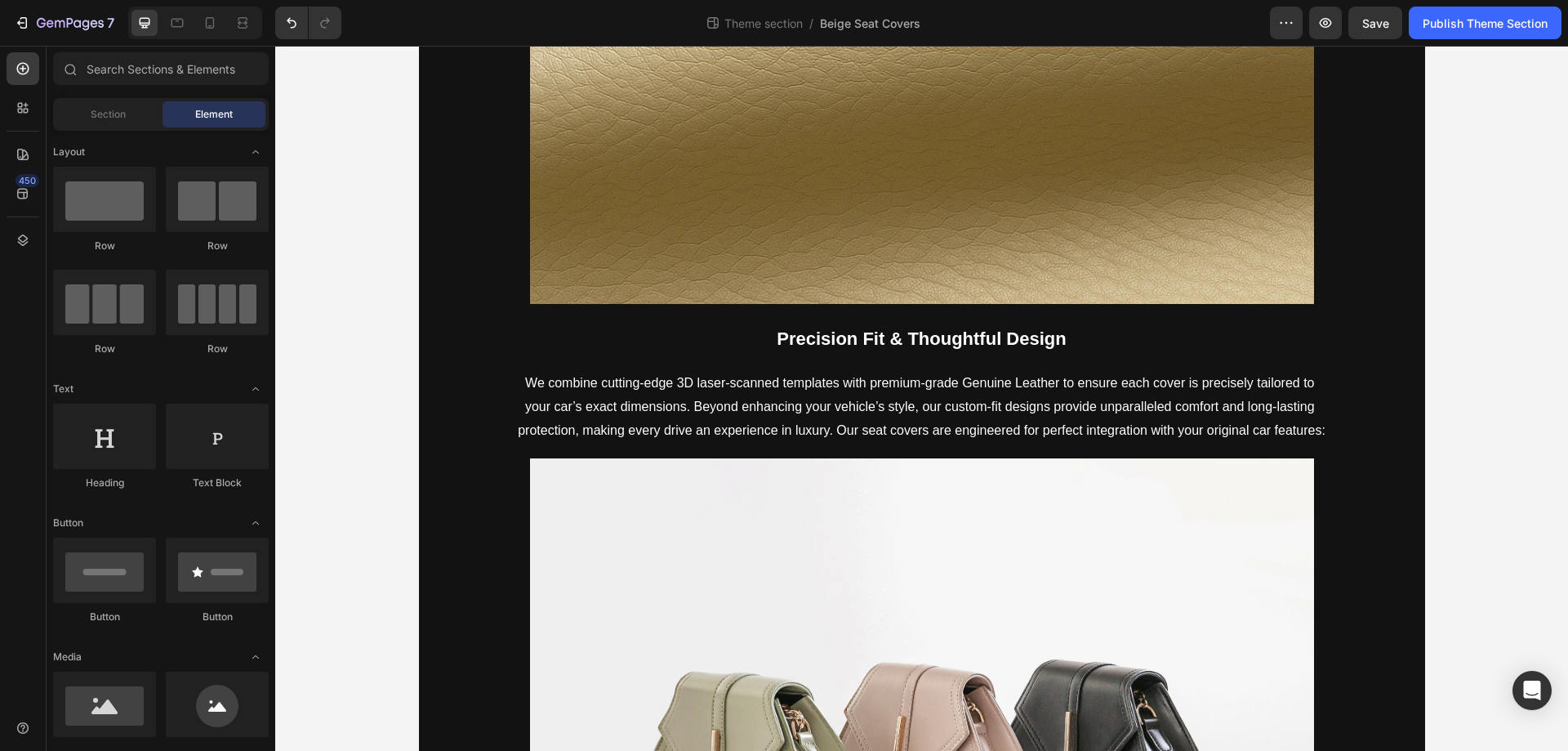
scroll to position [1763, 0]
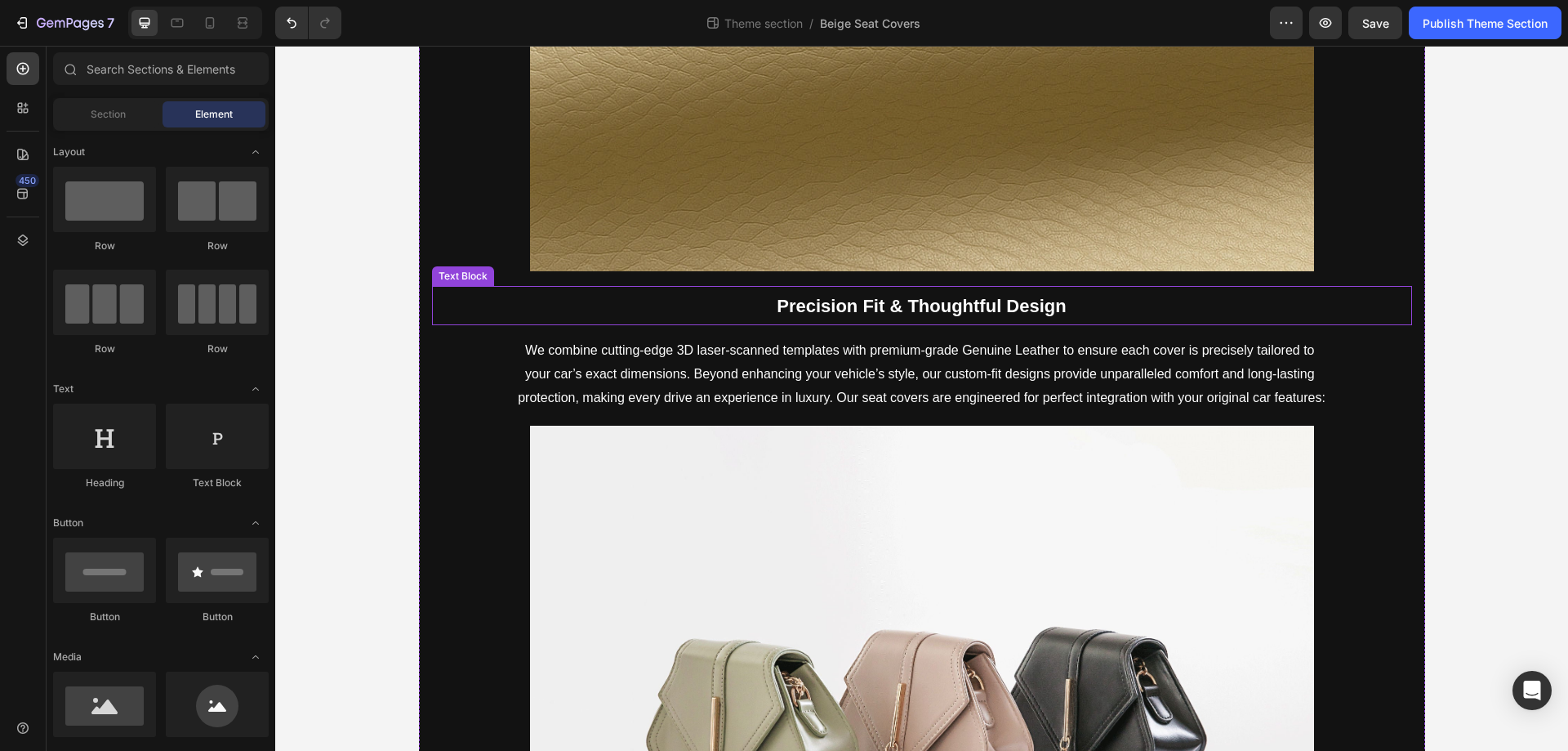
click at [916, 312] on strong "Precision Fit & Thoughtful Design" at bounding box center [921, 306] width 289 height 21
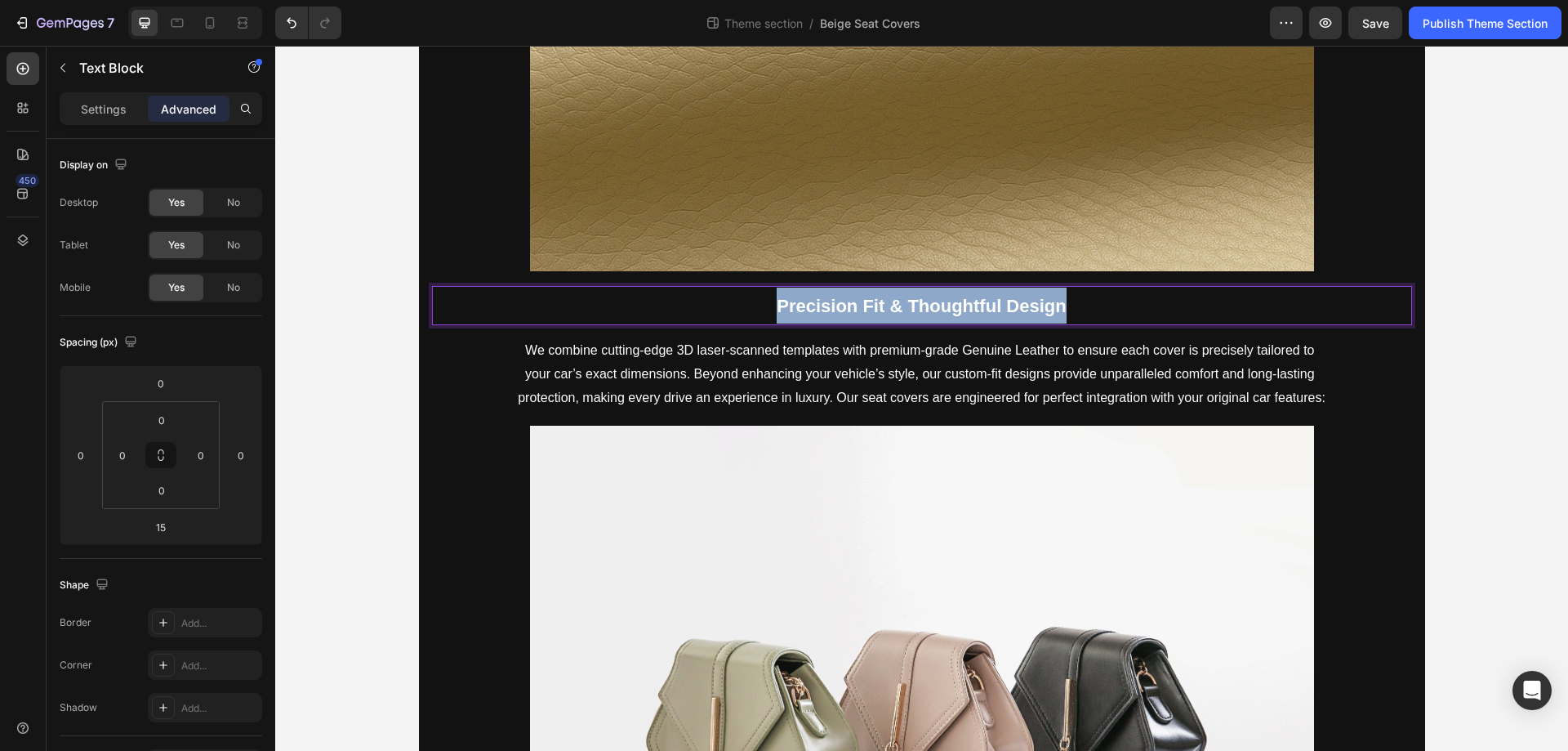
click at [916, 312] on strong "Precision Fit & Thoughtful Design" at bounding box center [921, 306] width 289 height 21
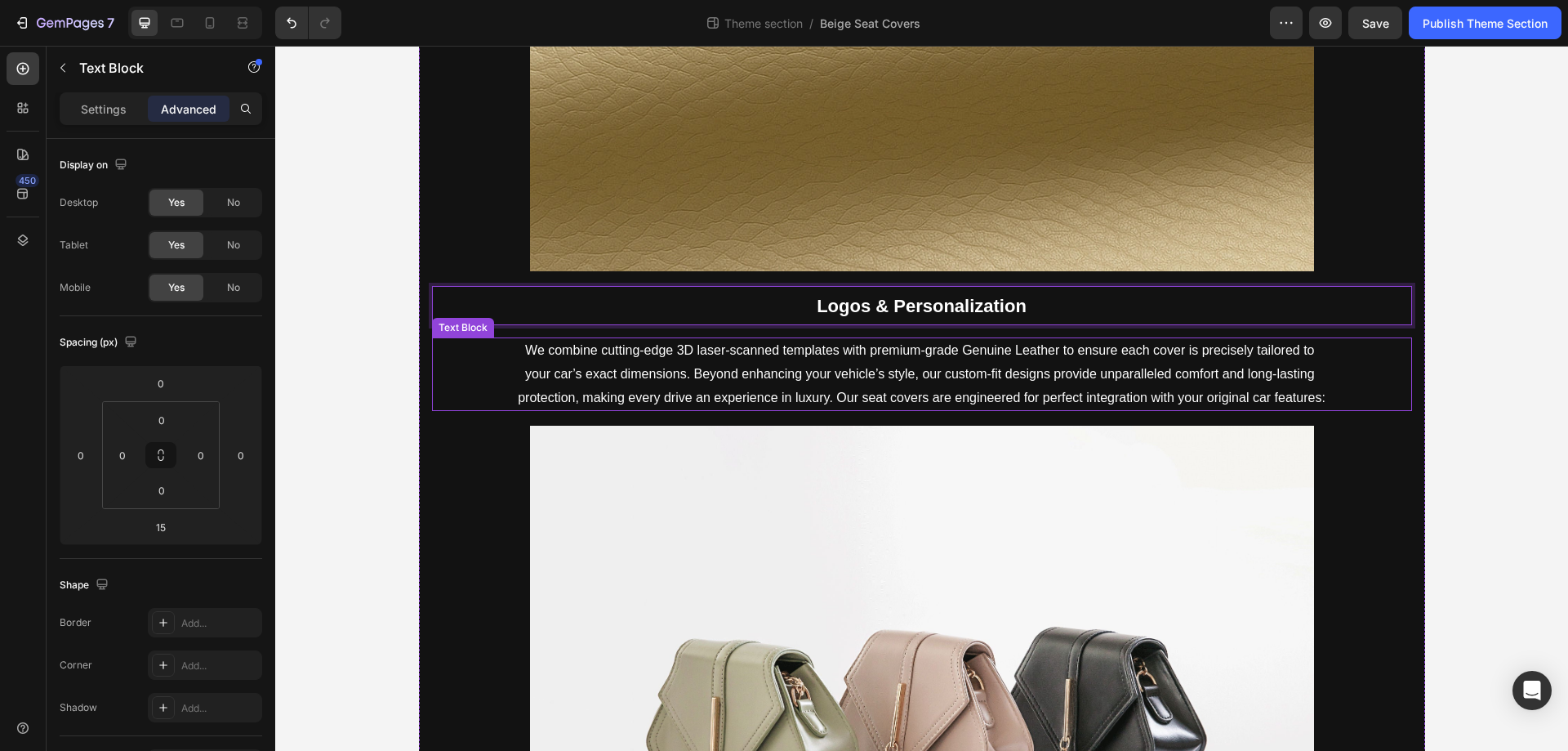
click at [754, 398] on p "We combine cutting-edge 3D laser-scanned templates with premium-grade Genuine L…" at bounding box center [922, 374] width 810 height 70
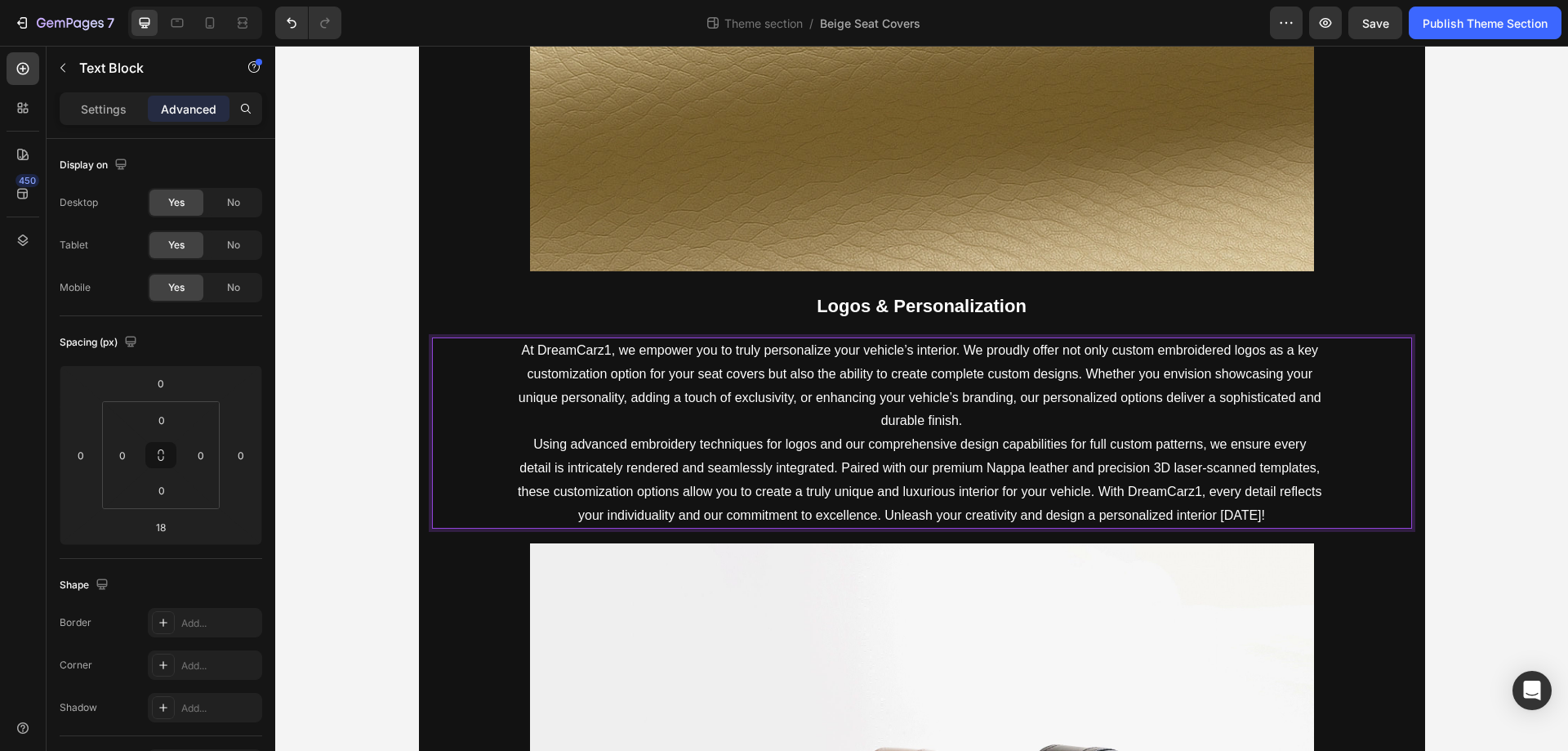
click at [570, 344] on p "At DreamCarz1, we empower you to truly personalize your vehicle’s interior. We …" at bounding box center [922, 385] width 810 height 94
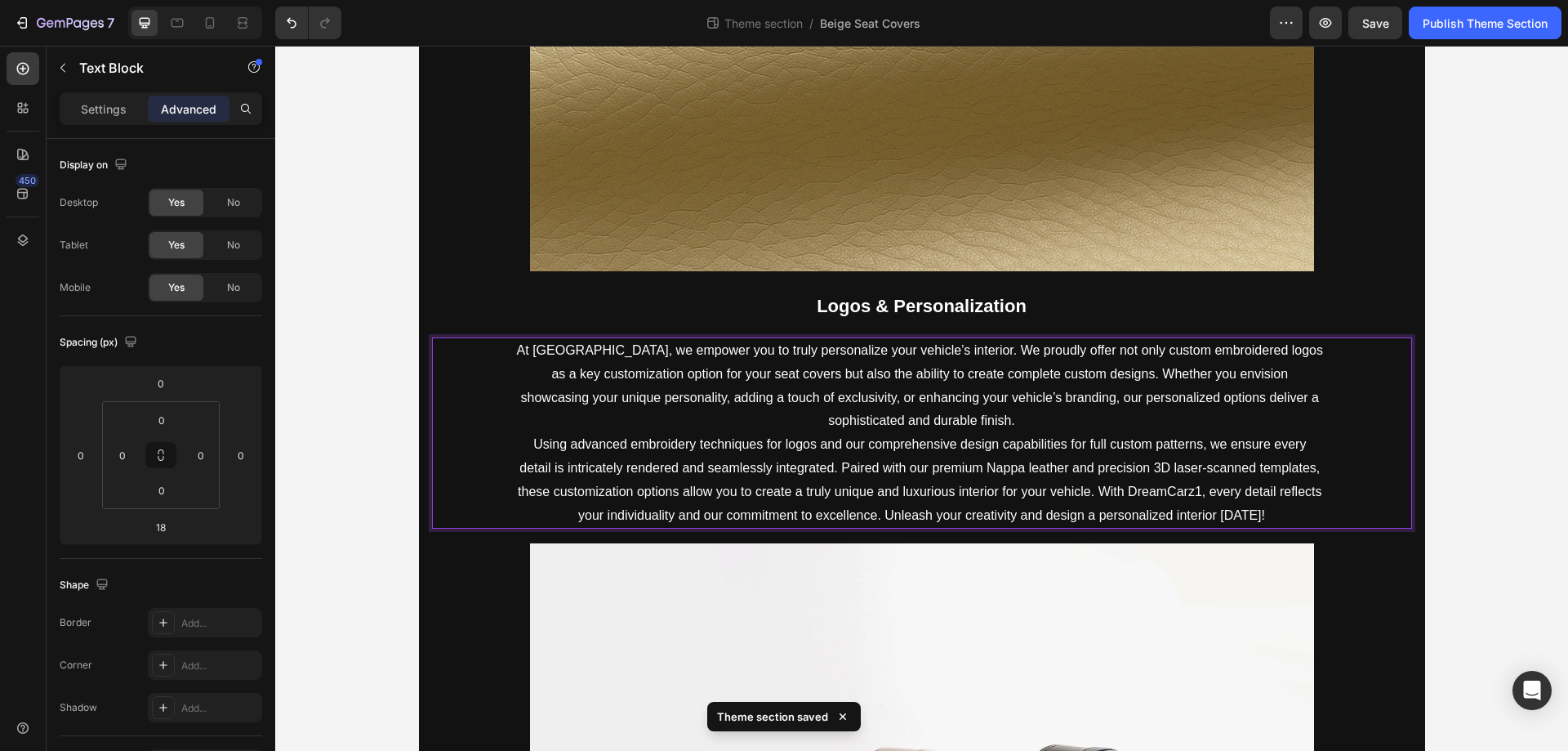
click at [1165, 492] on p "Using advanced embroidery techniques for logos and our comprehensive design cap…" at bounding box center [922, 479] width 810 height 94
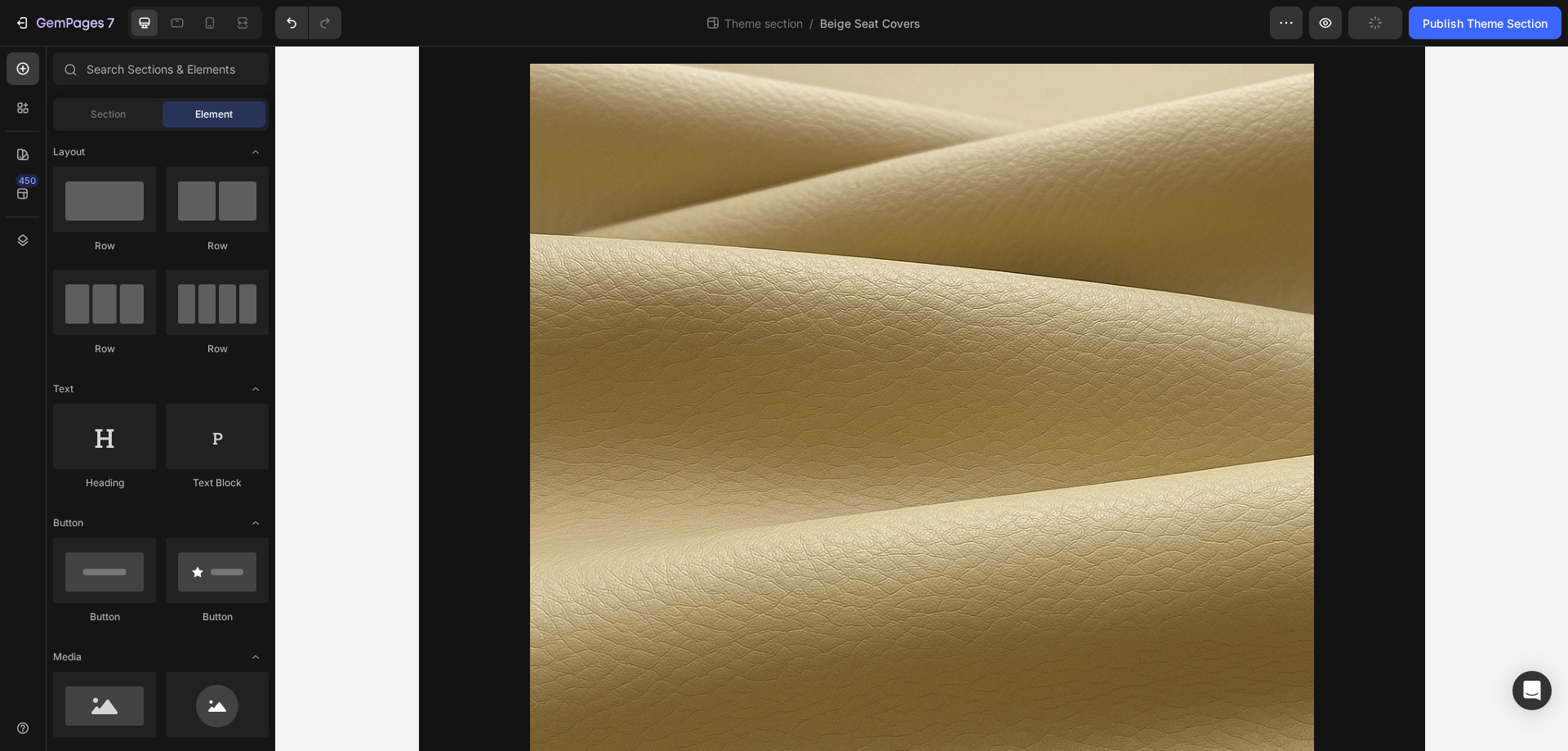
scroll to position [906, 0]
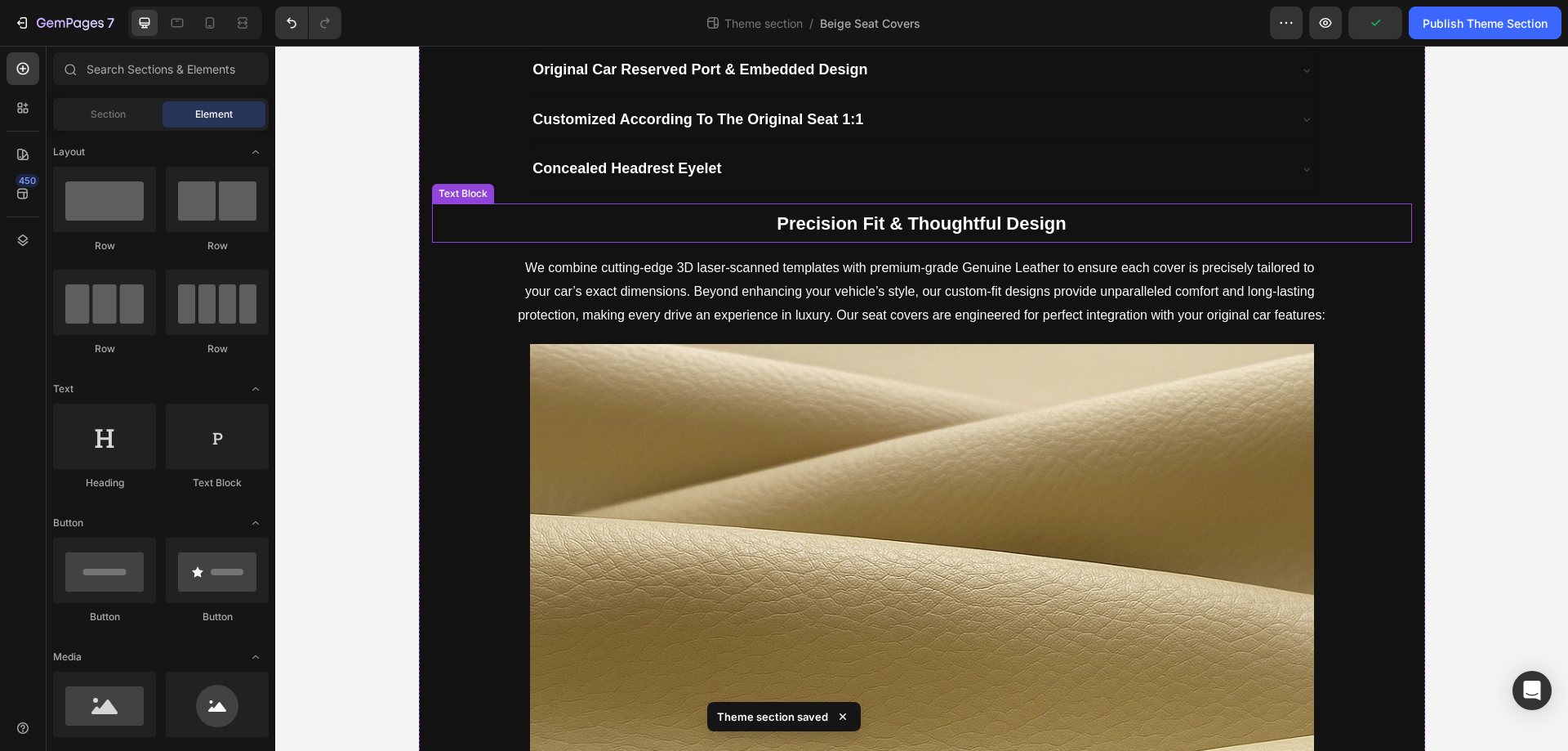
click at [1047, 232] on strong "Precision Fit & Thoughtful Design" at bounding box center [921, 223] width 289 height 21
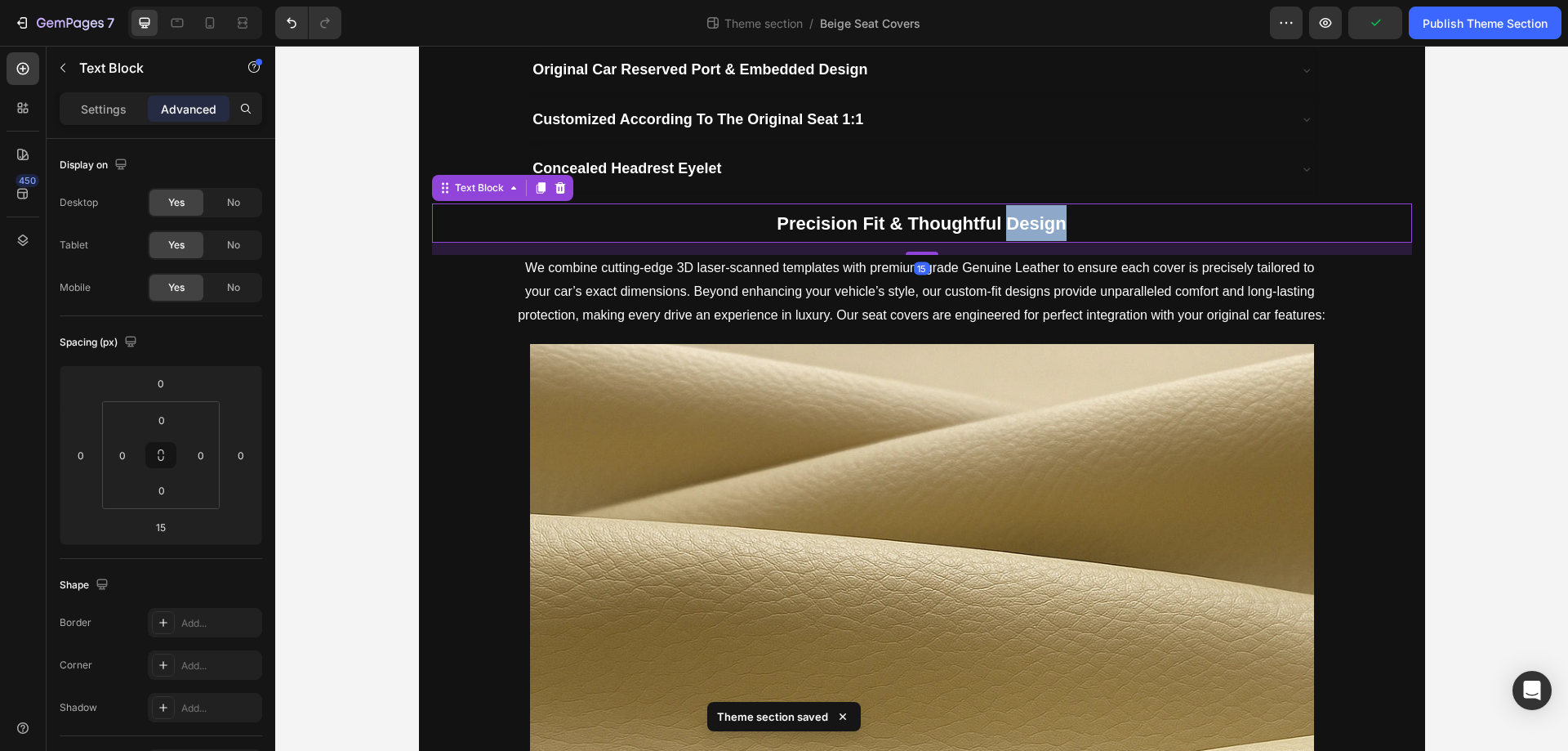
click at [1047, 232] on strong "Precision Fit & Thoughtful Design" at bounding box center [921, 223] width 289 height 21
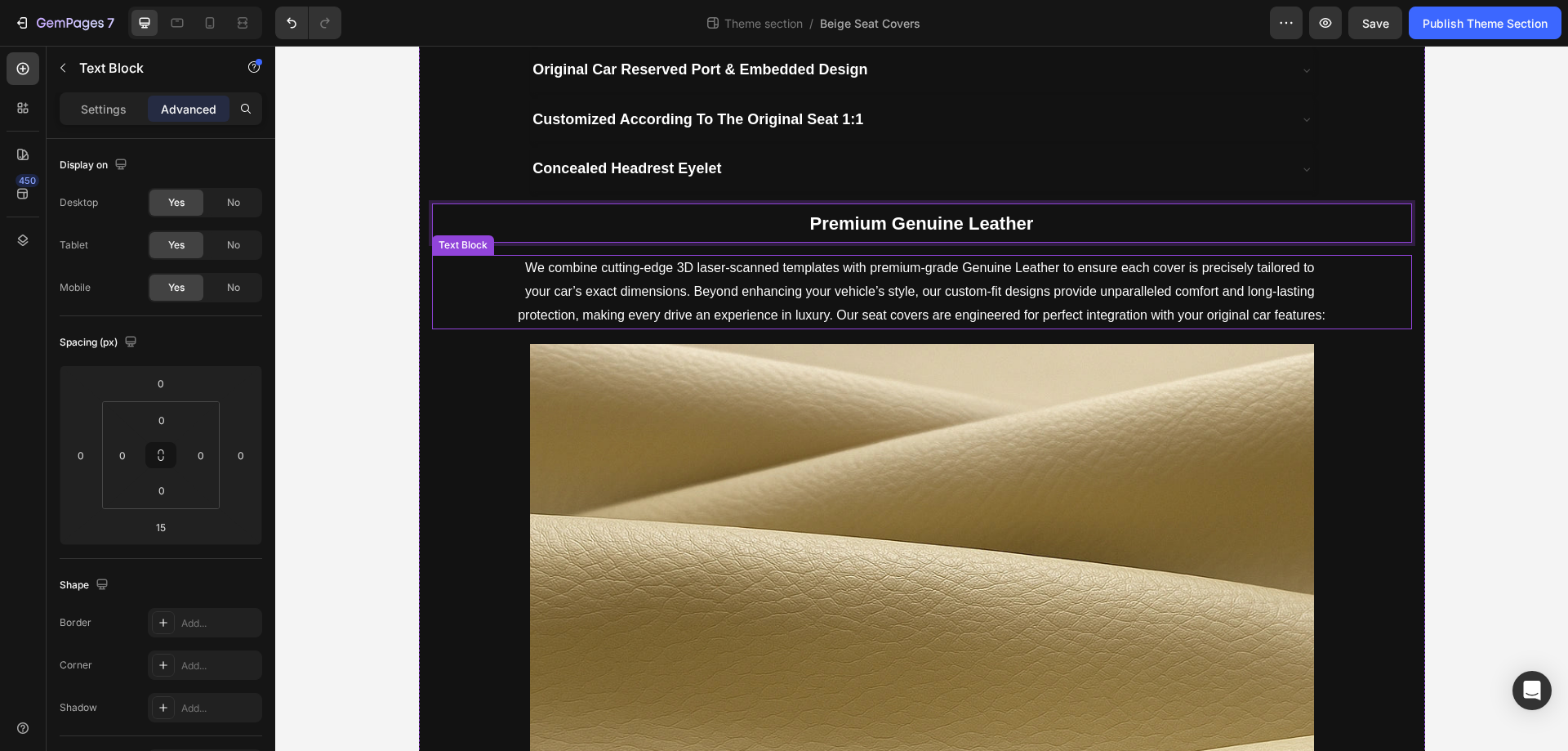
click at [865, 296] on p "We combine cutting-edge 3D laser-scanned templates with premium-grade Genuine L…" at bounding box center [922, 292] width 810 height 70
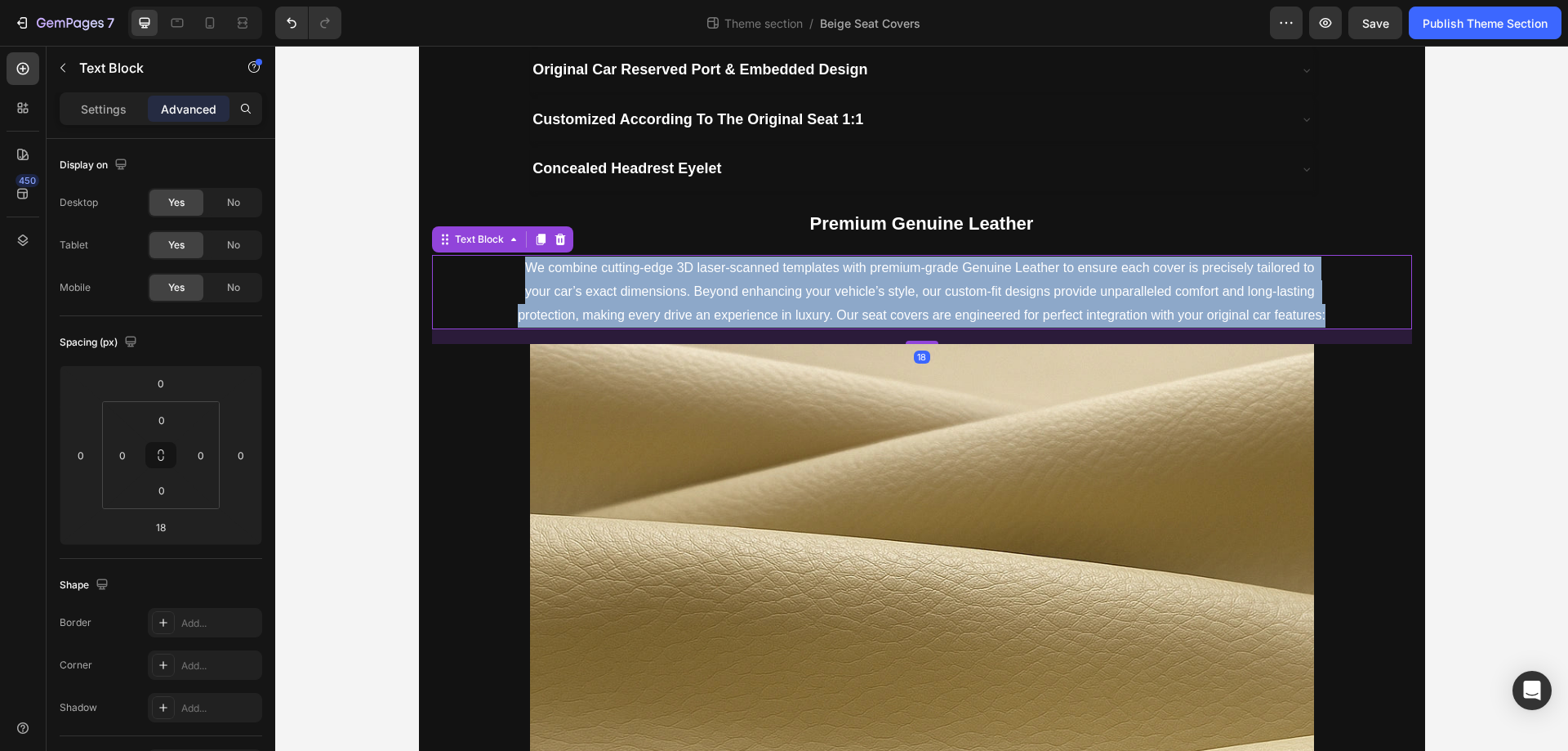
click at [865, 296] on p "We combine cutting-edge 3D laser-scanned templates with premium-grade Genuine L…" at bounding box center [922, 292] width 810 height 70
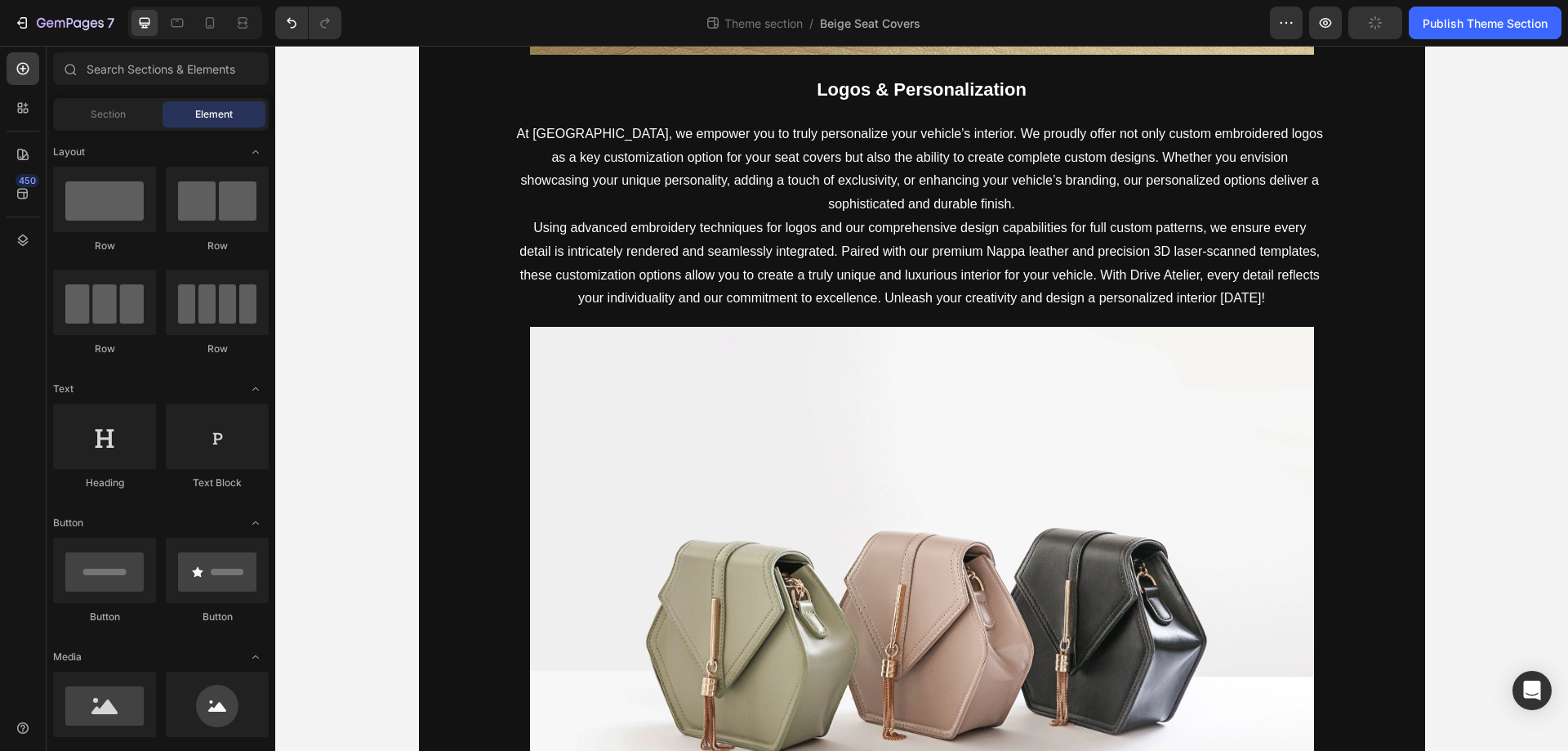
scroll to position [1823, 0]
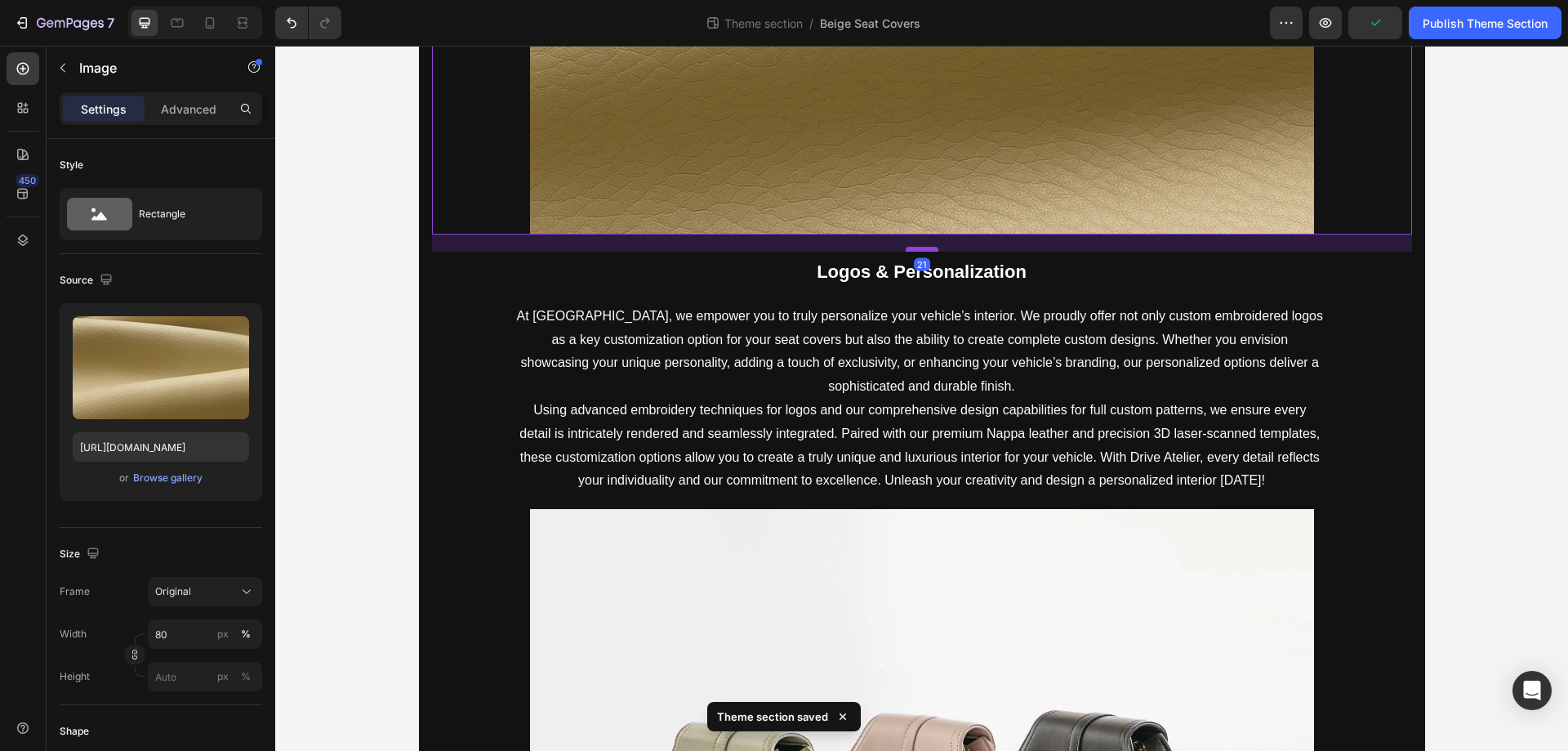
drag, startPoint x: 927, startPoint y: 246, endPoint x: 919, endPoint y: 249, distance: 8.5
click at [919, 249] on div at bounding box center [923, 249] width 33 height 5
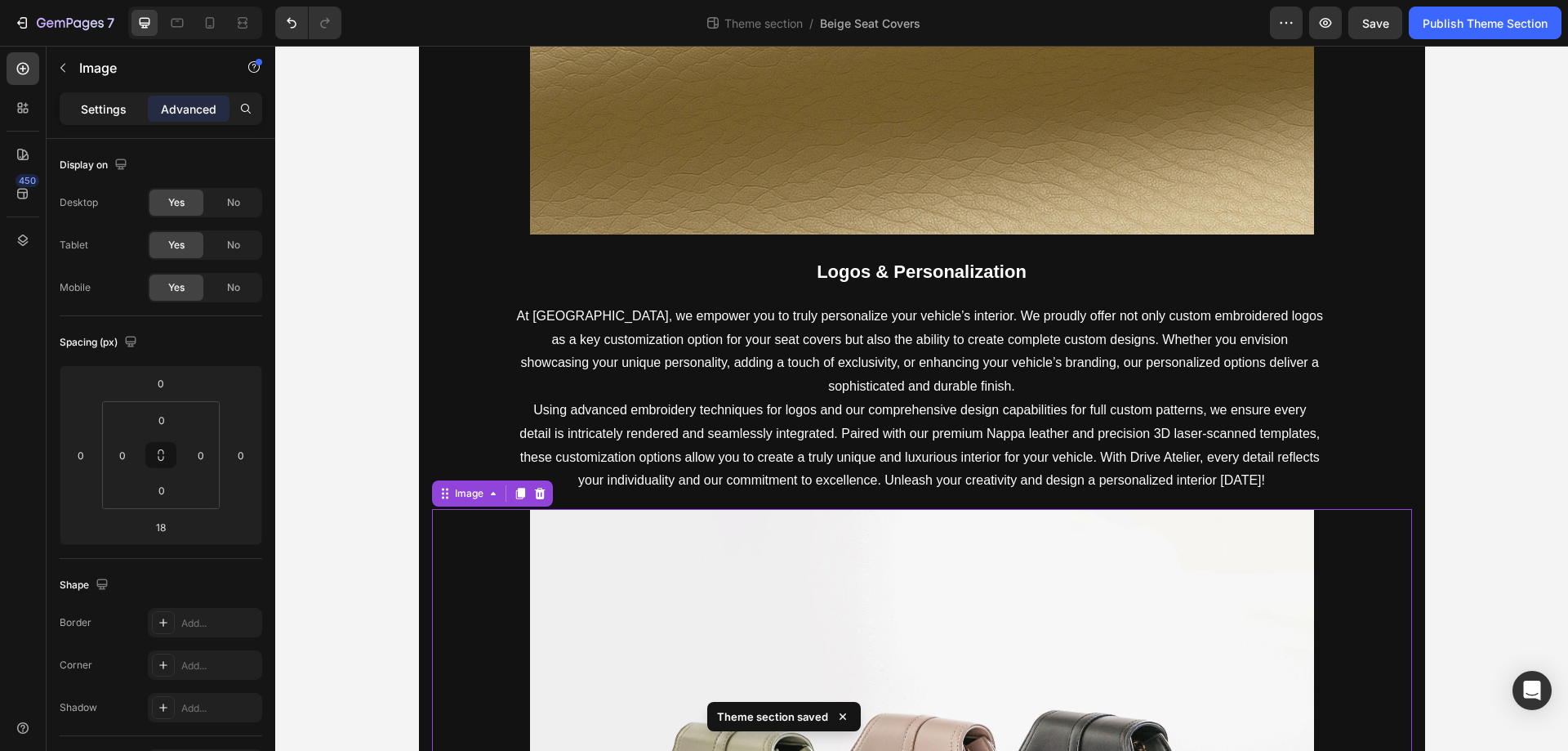
click at [117, 105] on p "Settings" at bounding box center [103, 109] width 45 height 17
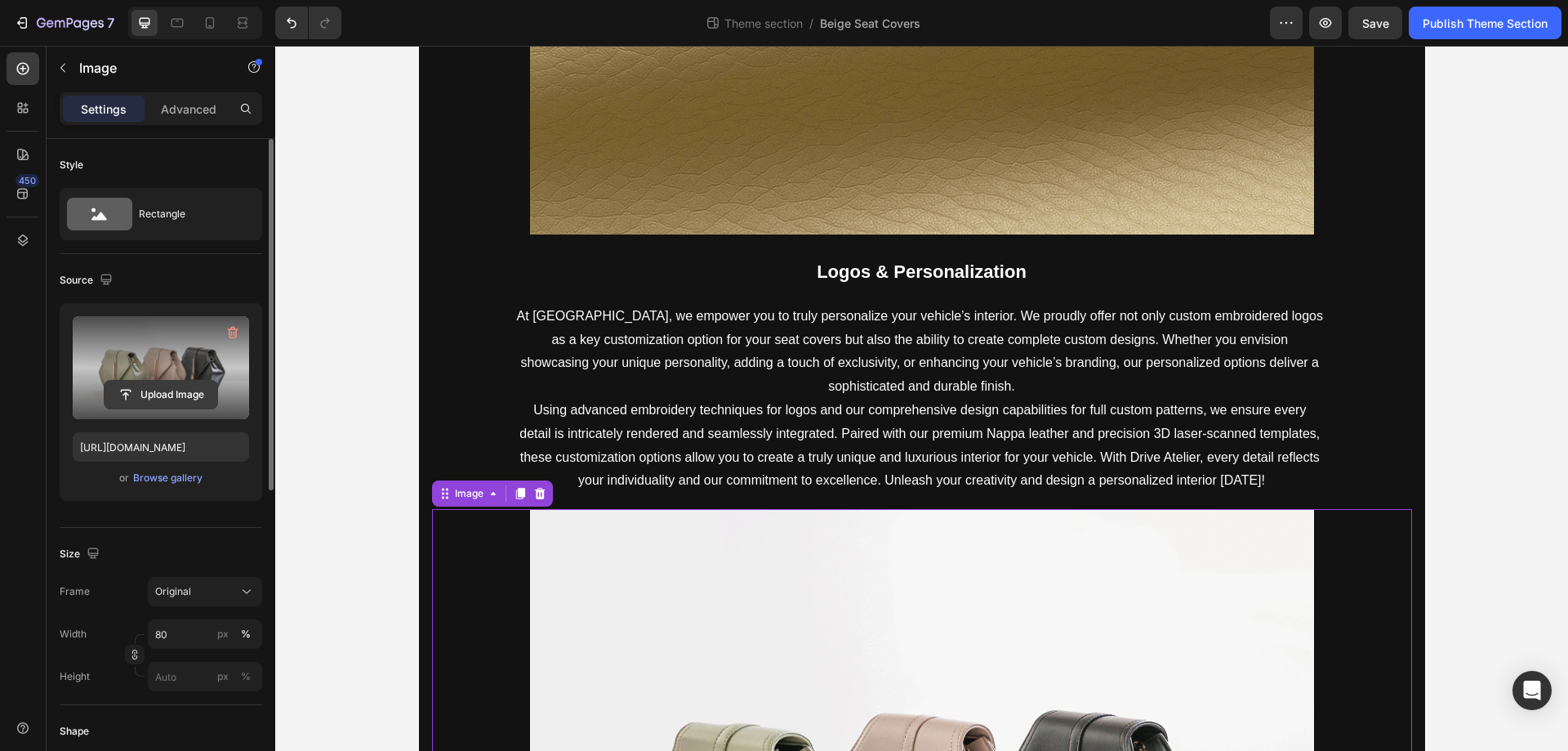
click at [147, 391] on input "file" at bounding box center [160, 395] width 112 height 27
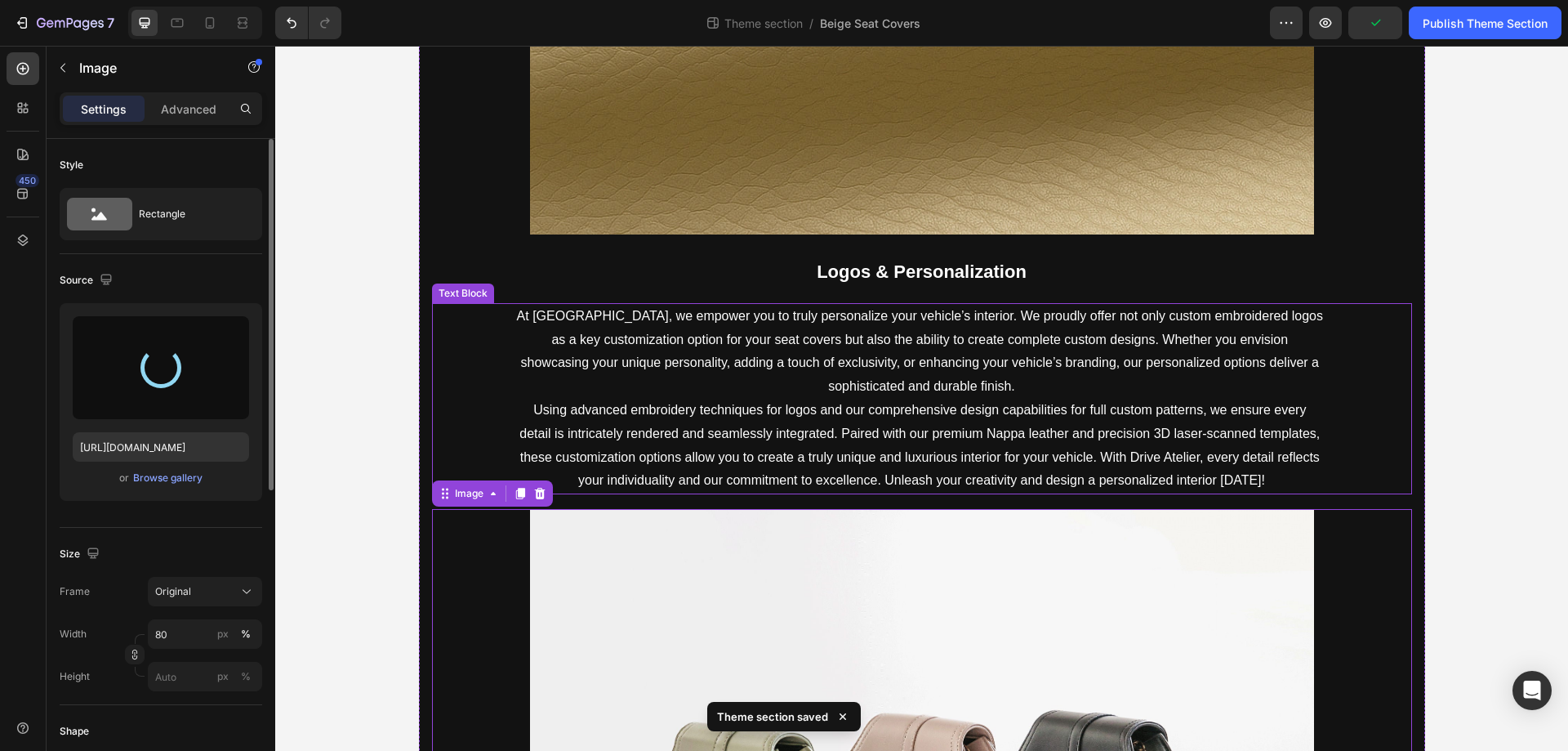
type input "https://cdn.shopify.com/s/files/1/0930/8612/2358/files/gempages_581661615628223…"
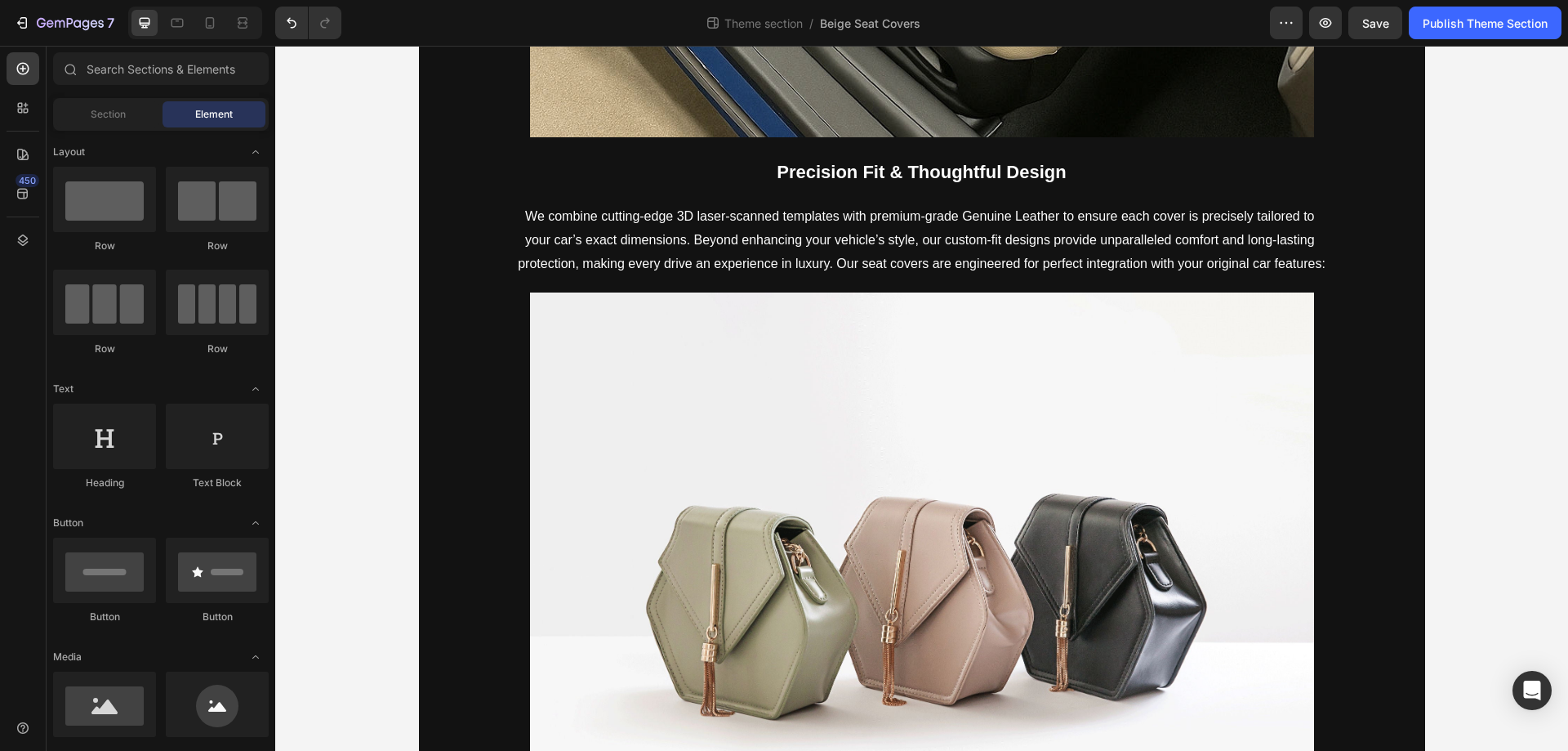
scroll to position [3043, 0]
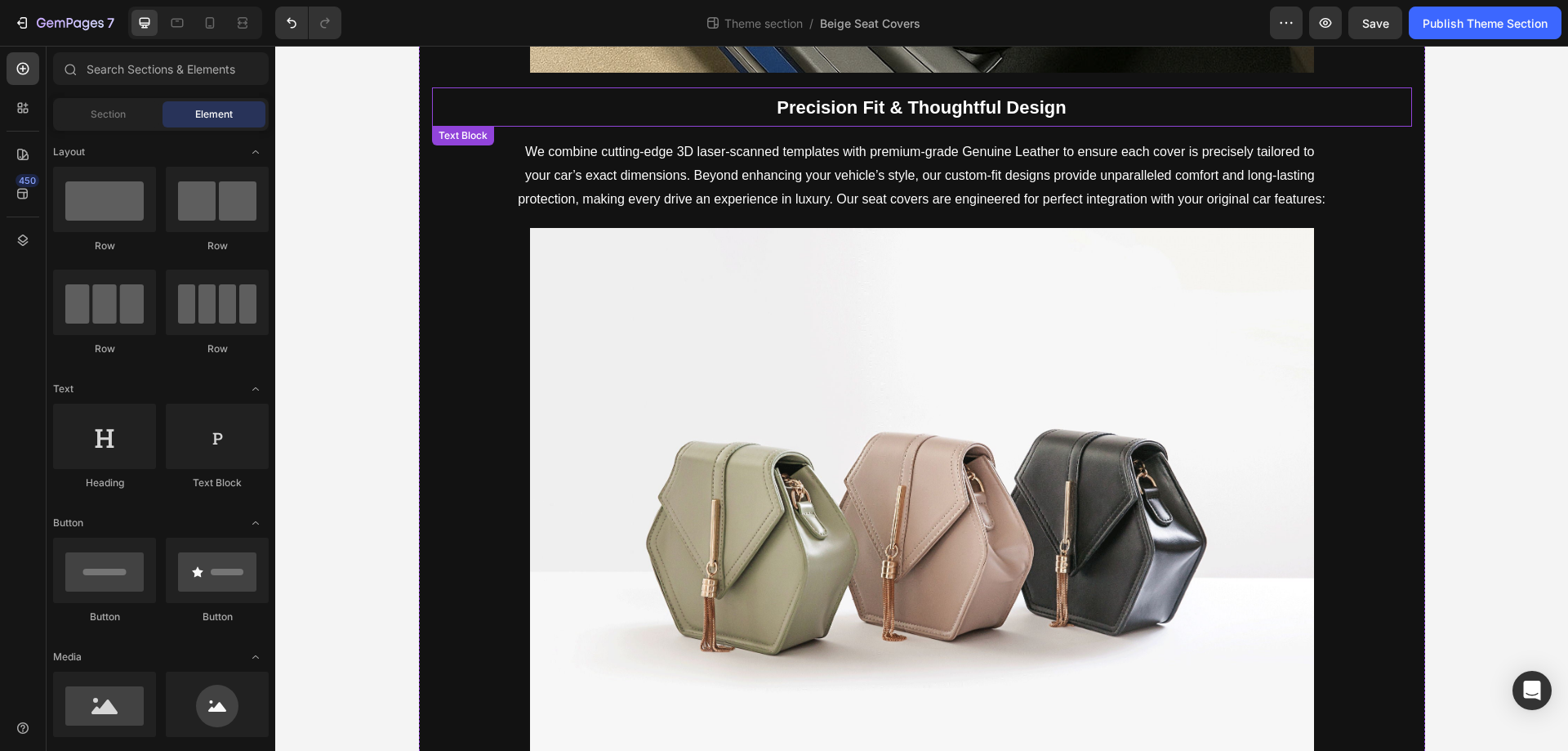
click at [920, 109] on strong "Precision Fit & Thoughtful Design" at bounding box center [921, 107] width 289 height 21
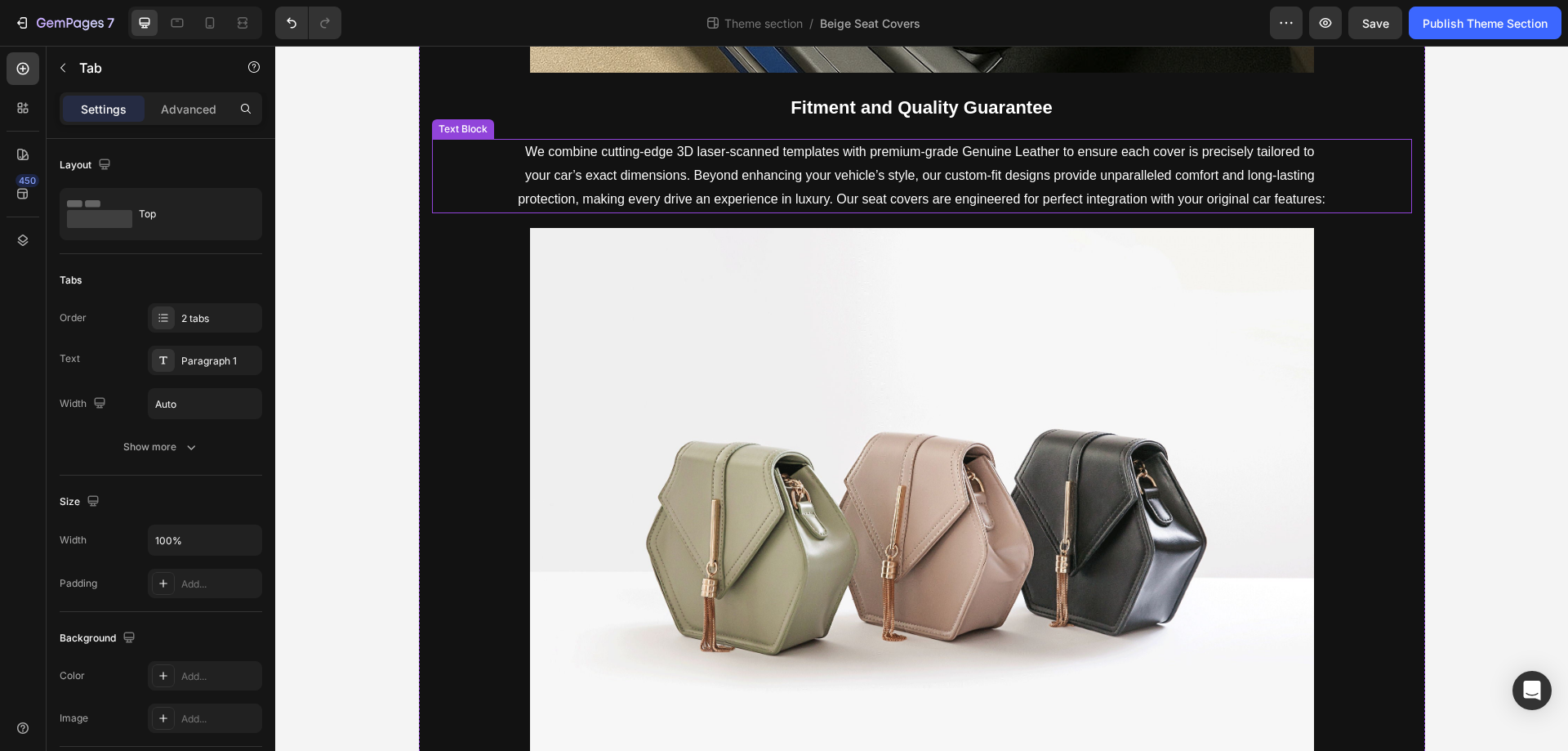
click at [768, 191] on p "We combine cutting-edge 3D laser-scanned templates with premium-grade Genuine L…" at bounding box center [922, 176] width 810 height 70
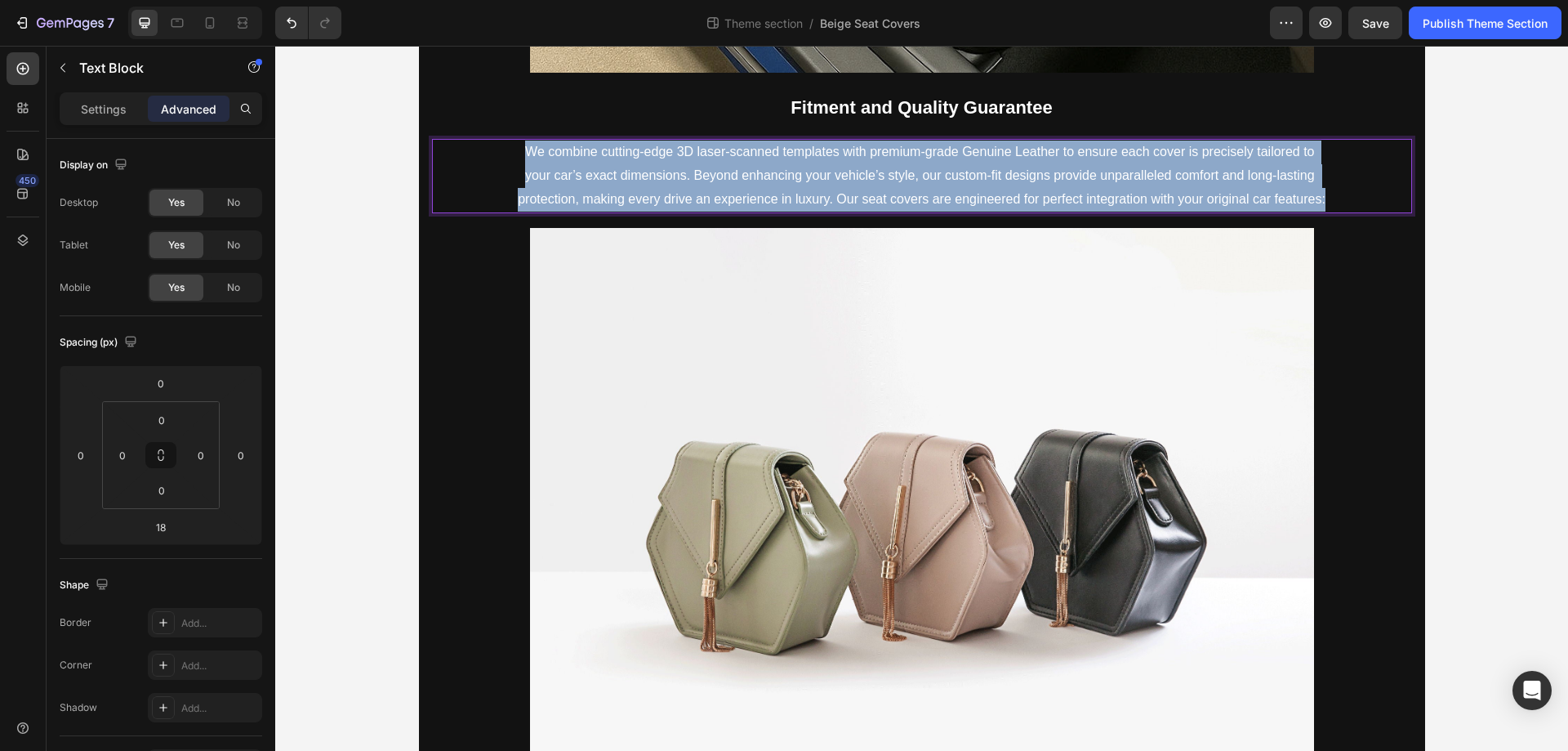
click at [768, 191] on p "We combine cutting-edge 3D laser-scanned templates with premium-grade Genuine L…" at bounding box center [922, 176] width 810 height 70
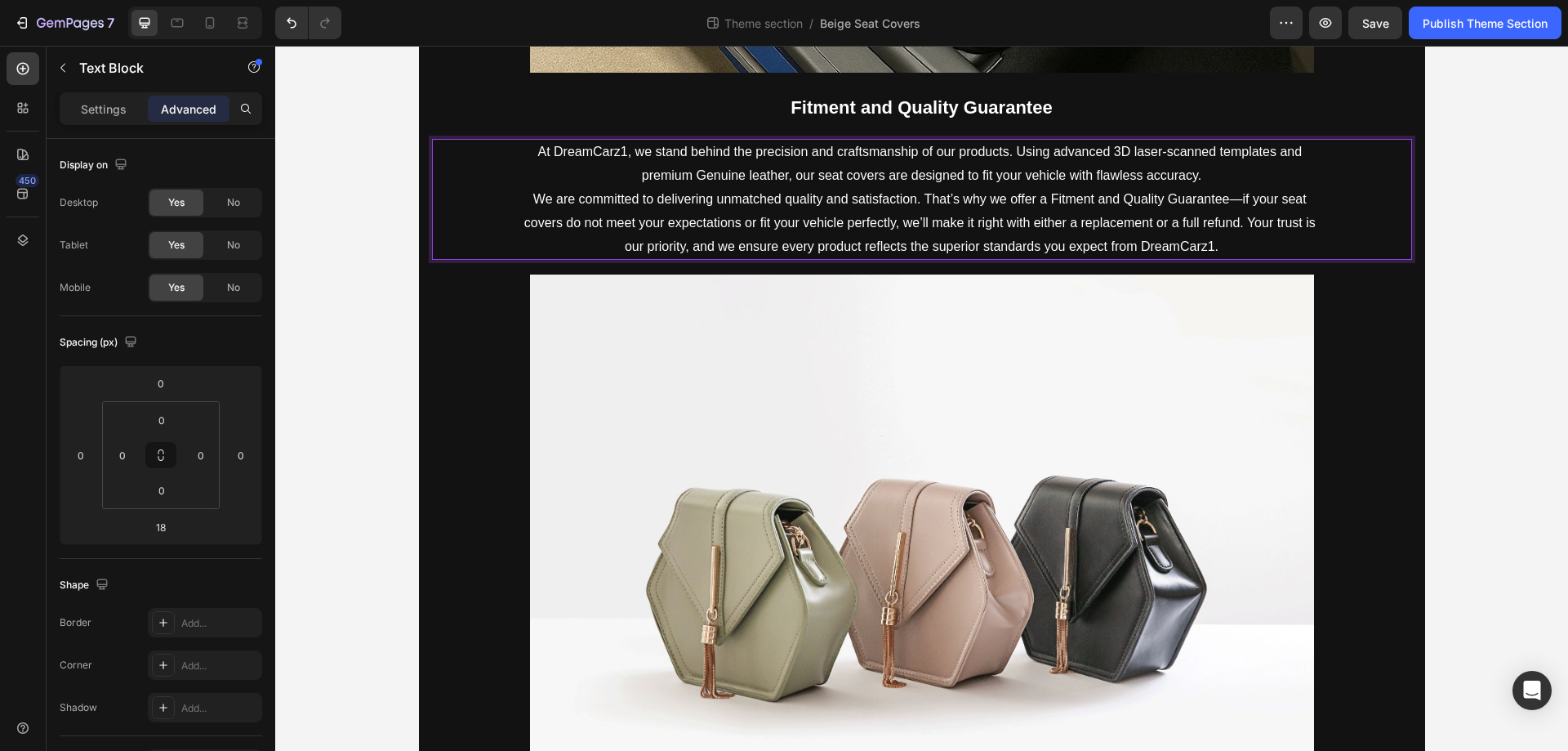
click at [1206, 173] on p "At DreamCarz1, we stand behind the precision and craftsmanship of our products.…" at bounding box center [922, 164] width 810 height 47
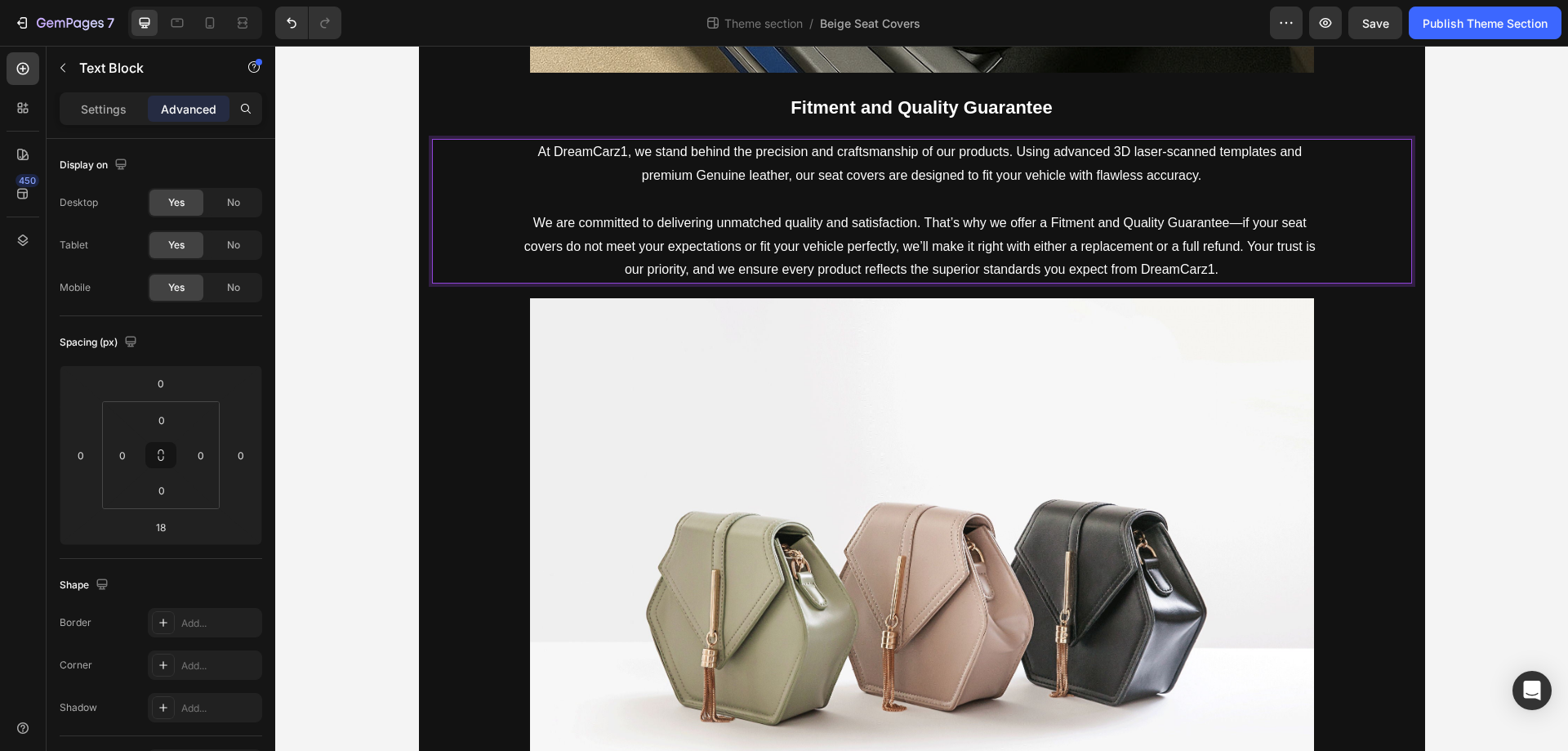
click at [602, 147] on p "At DreamCarz1, we stand behind the precision and craftsmanship of our products.…" at bounding box center [922, 164] width 810 height 47
click at [1178, 270] on p "We are committed to delivering unmatched quality and satisfaction. That’s why w…" at bounding box center [922, 247] width 810 height 70
click at [816, 512] on img at bounding box center [923, 591] width 784 height 588
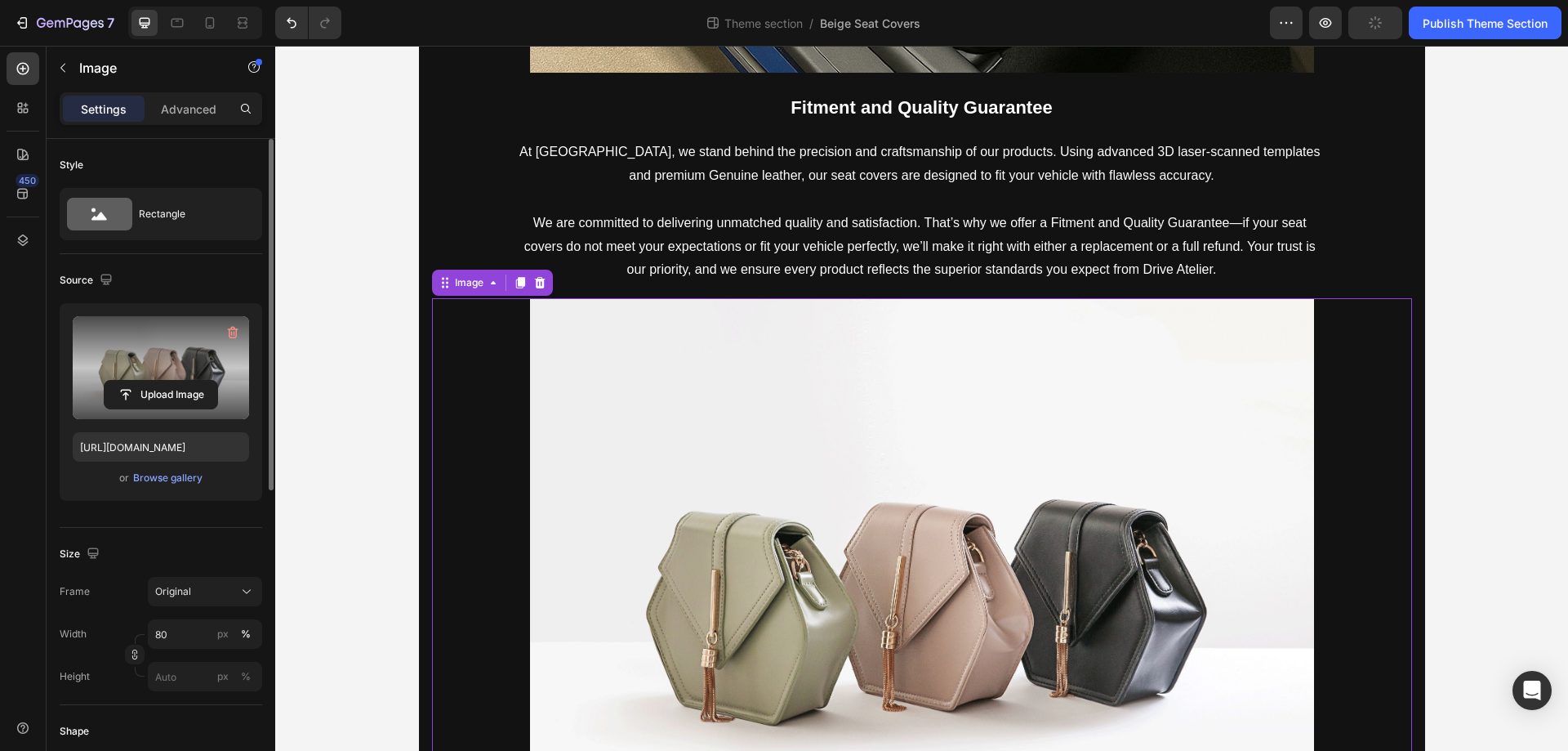
click at [179, 362] on label at bounding box center [161, 367] width 177 height 103
click at [179, 381] on input "file" at bounding box center [160, 395] width 112 height 27
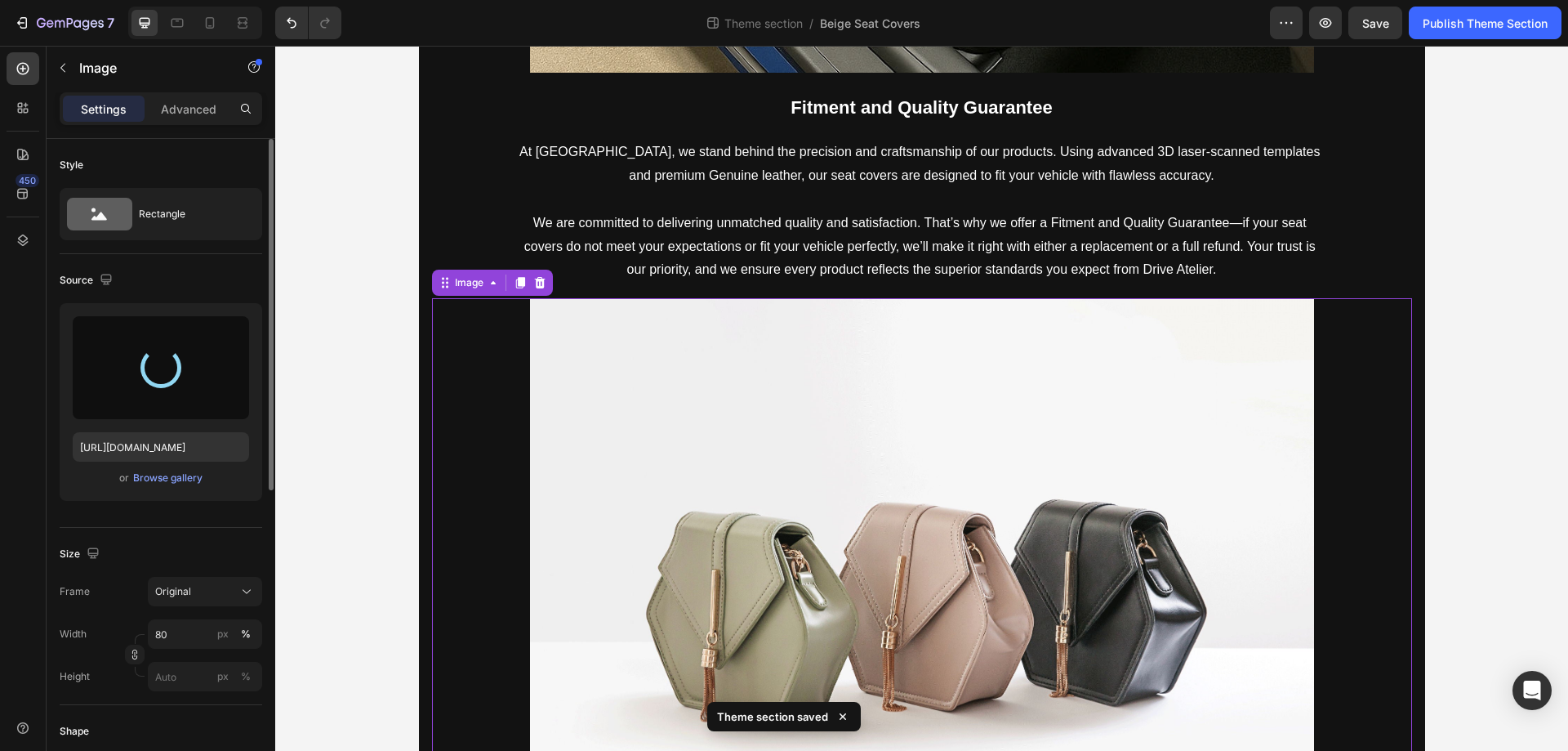
type input "https://cdn.shopify.com/s/files/1/0930/8612/2358/files/gempages_581661615628223…"
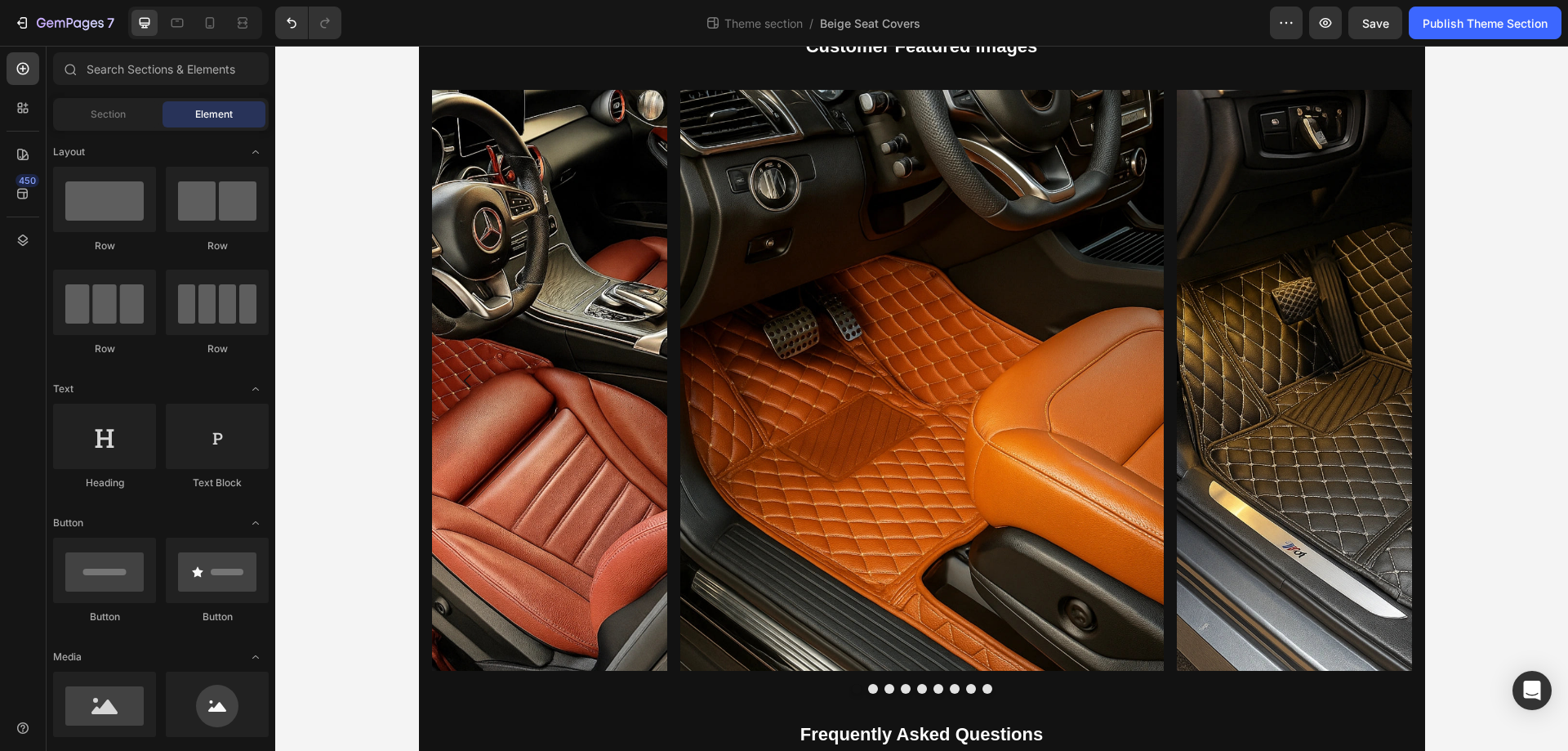
scroll to position [4077, 0]
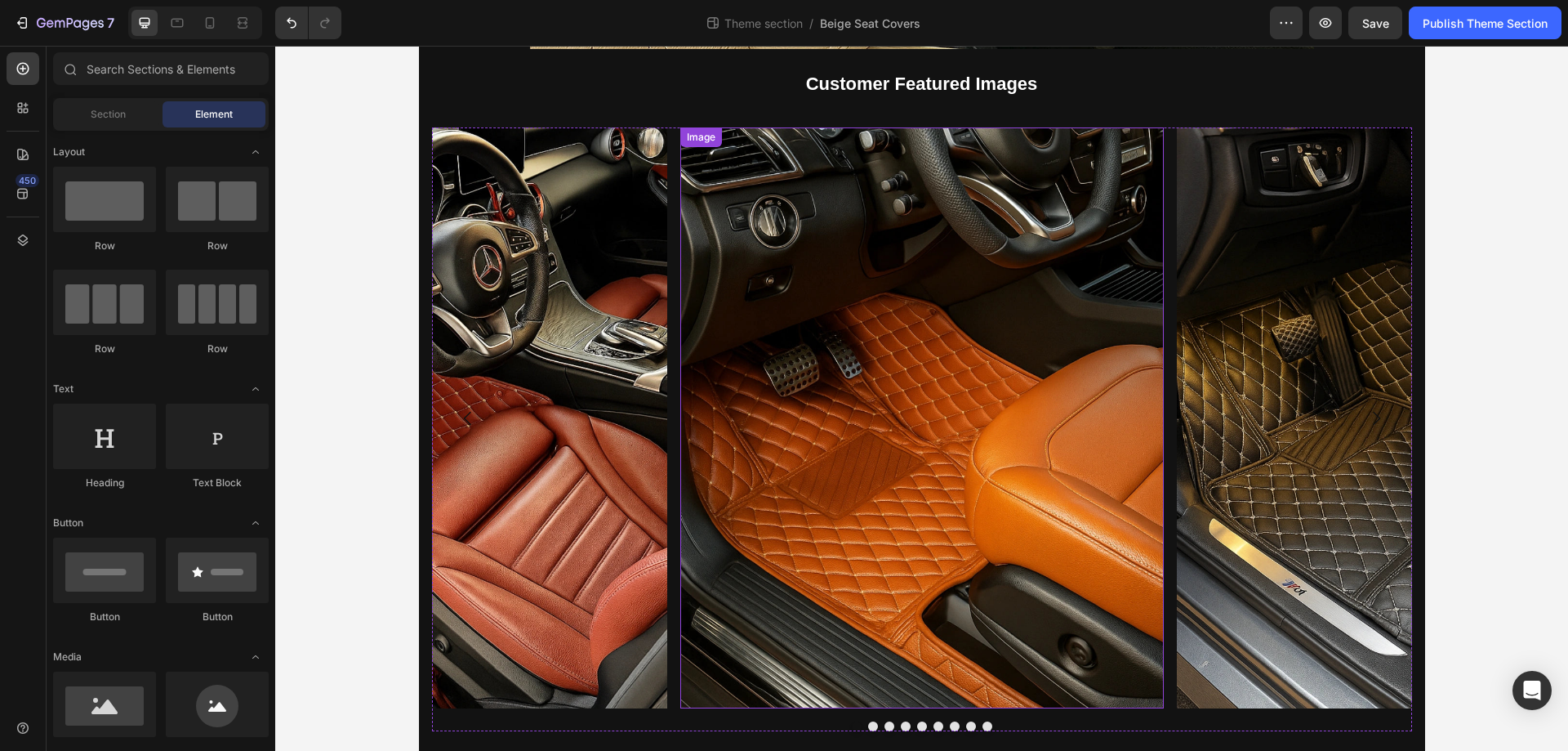
click at [881, 369] on img at bounding box center [922, 417] width 483 height 580
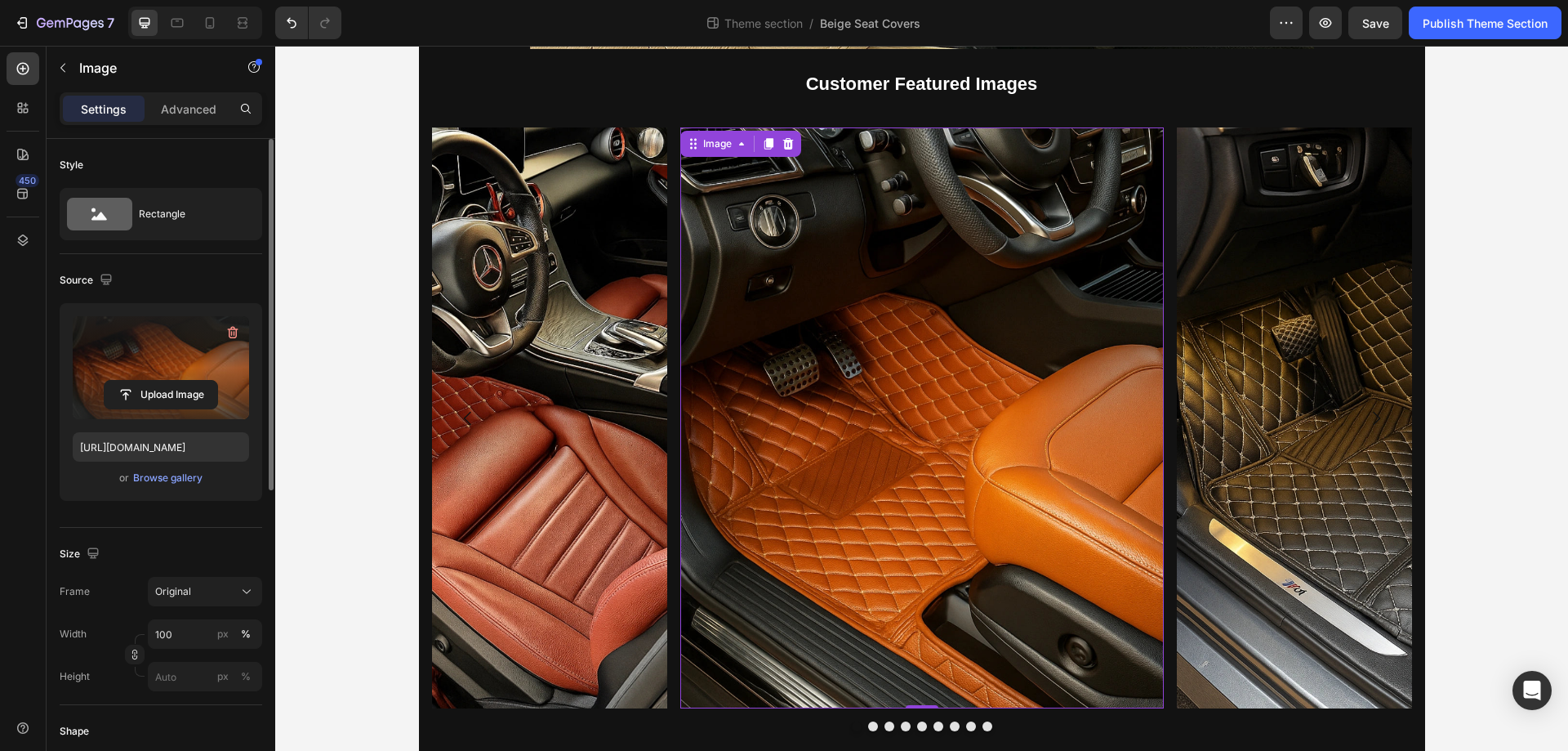
click at [156, 326] on label at bounding box center [161, 367] width 177 height 103
click at [156, 381] on input "file" at bounding box center [160, 395] width 112 height 27
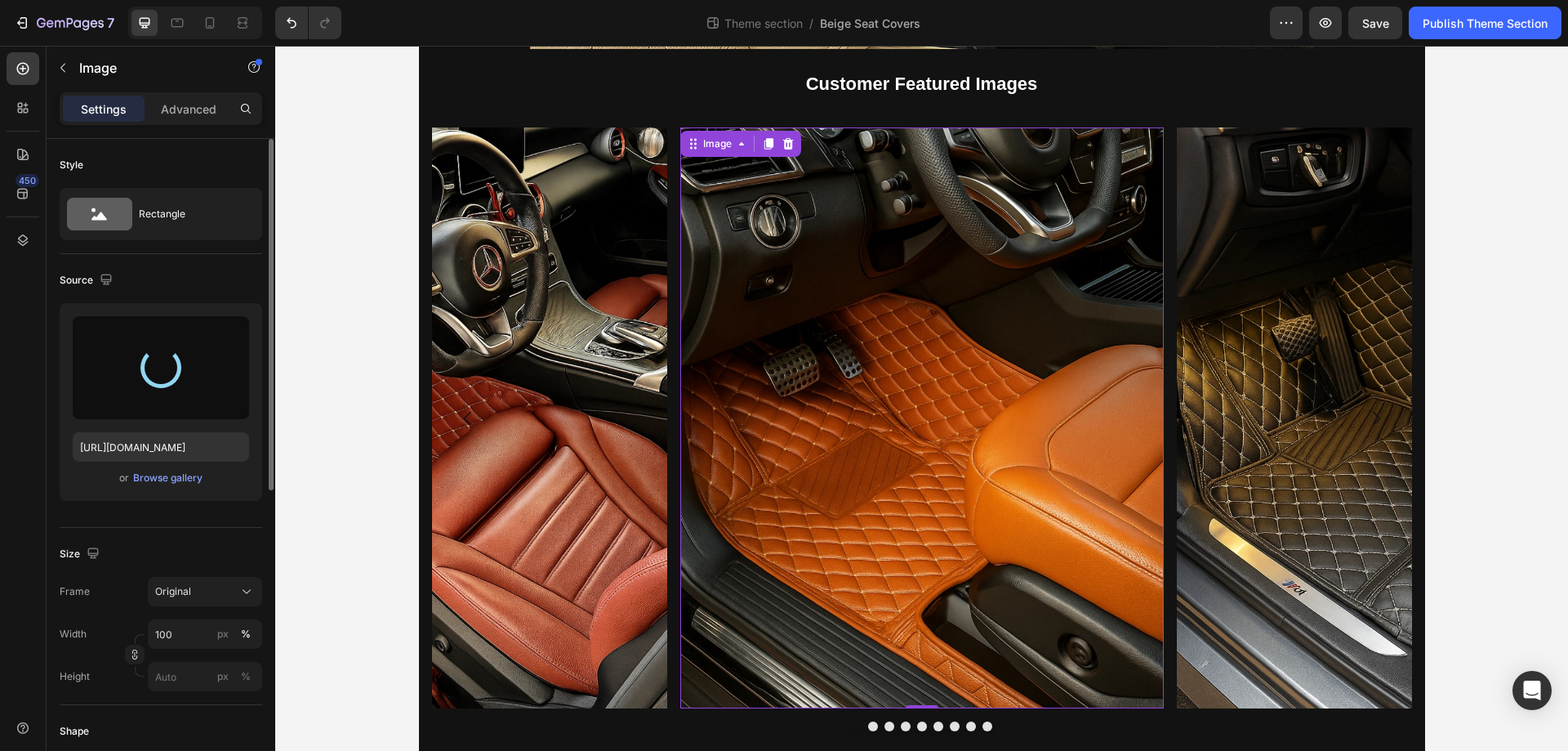
type input "https://cdn.shopify.com/s/files/1/0930/8612/2358/files/gempages_581661615628223…"
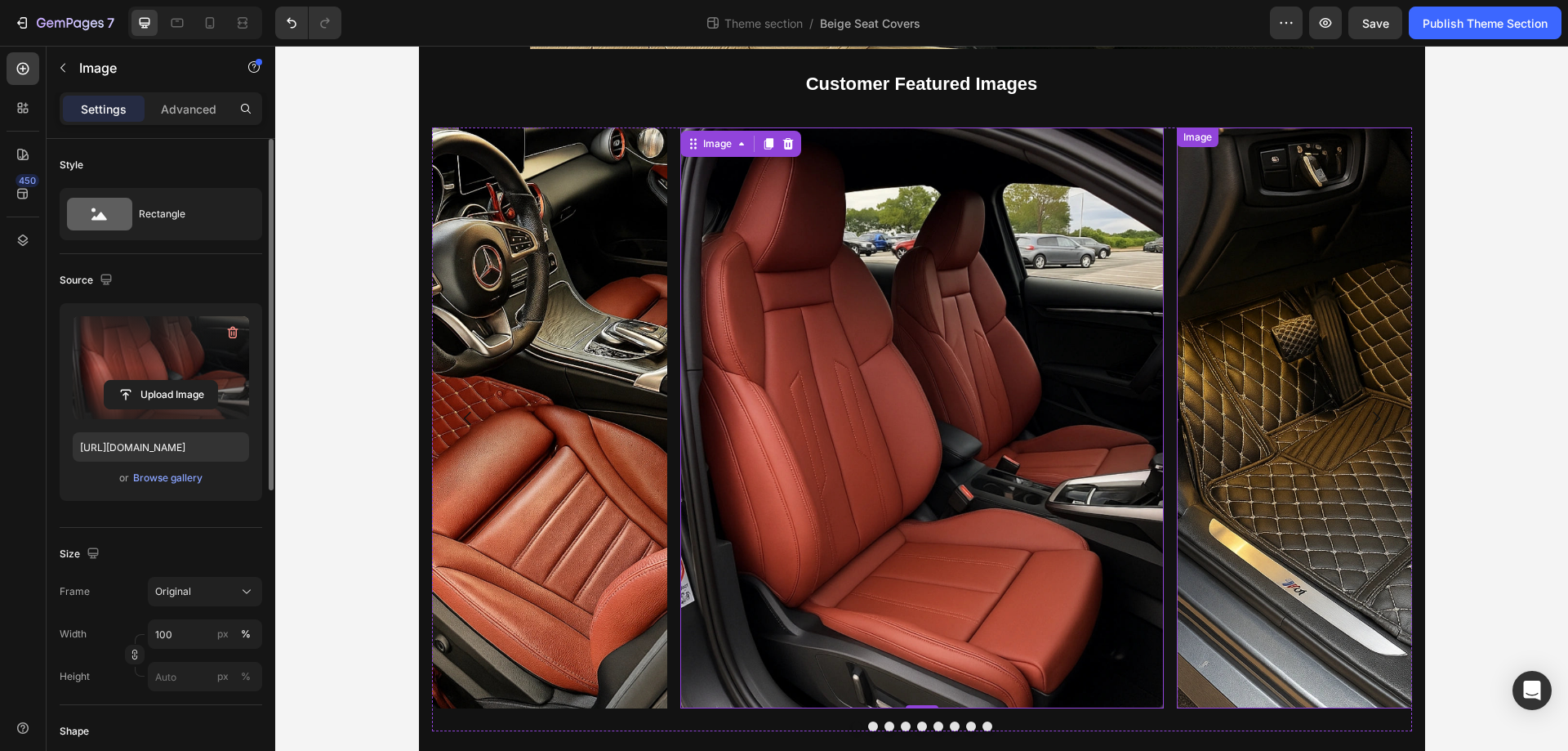
click at [1274, 381] on img at bounding box center [1419, 417] width 483 height 580
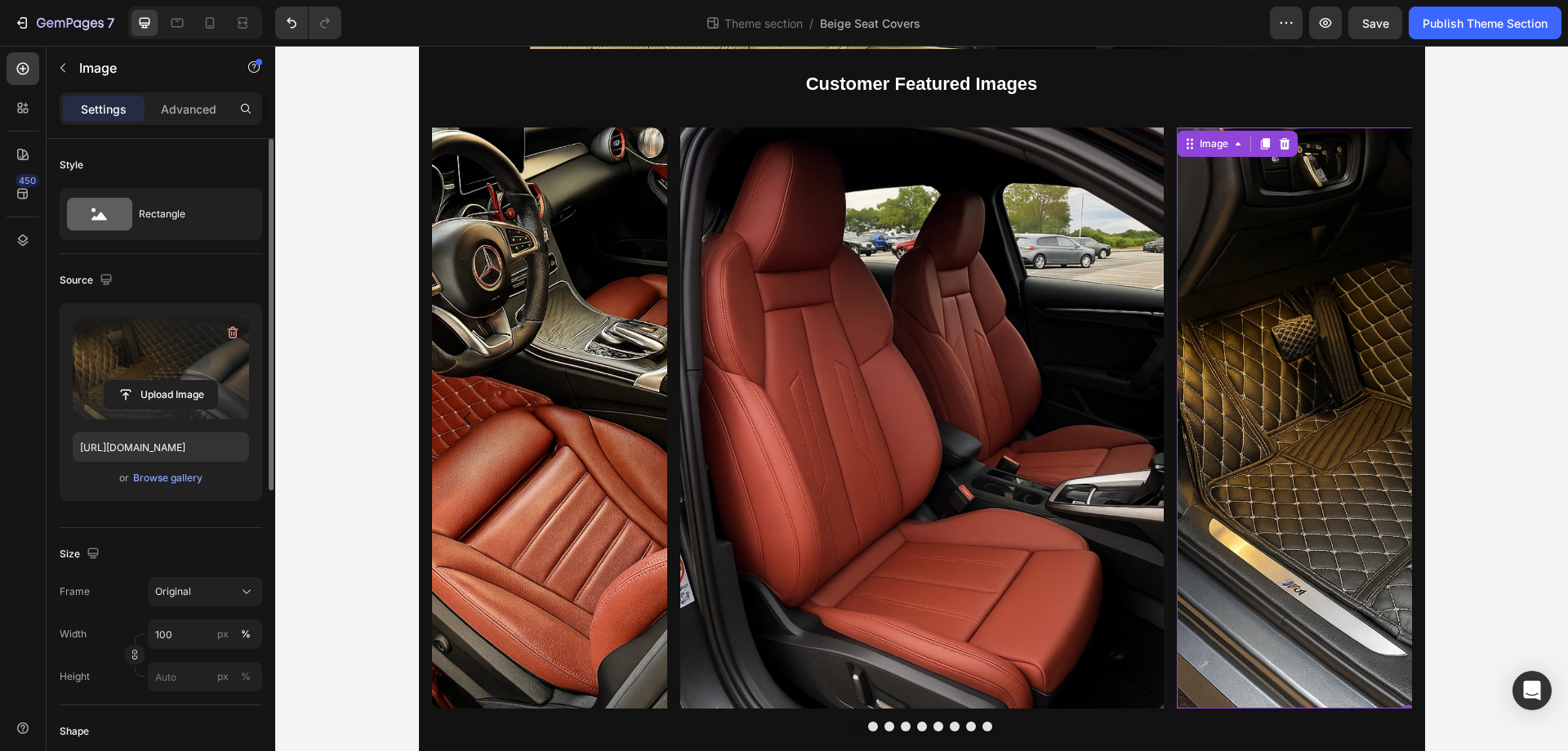
click at [148, 363] on label at bounding box center [161, 367] width 177 height 103
click at [148, 381] on input "file" at bounding box center [160, 395] width 112 height 27
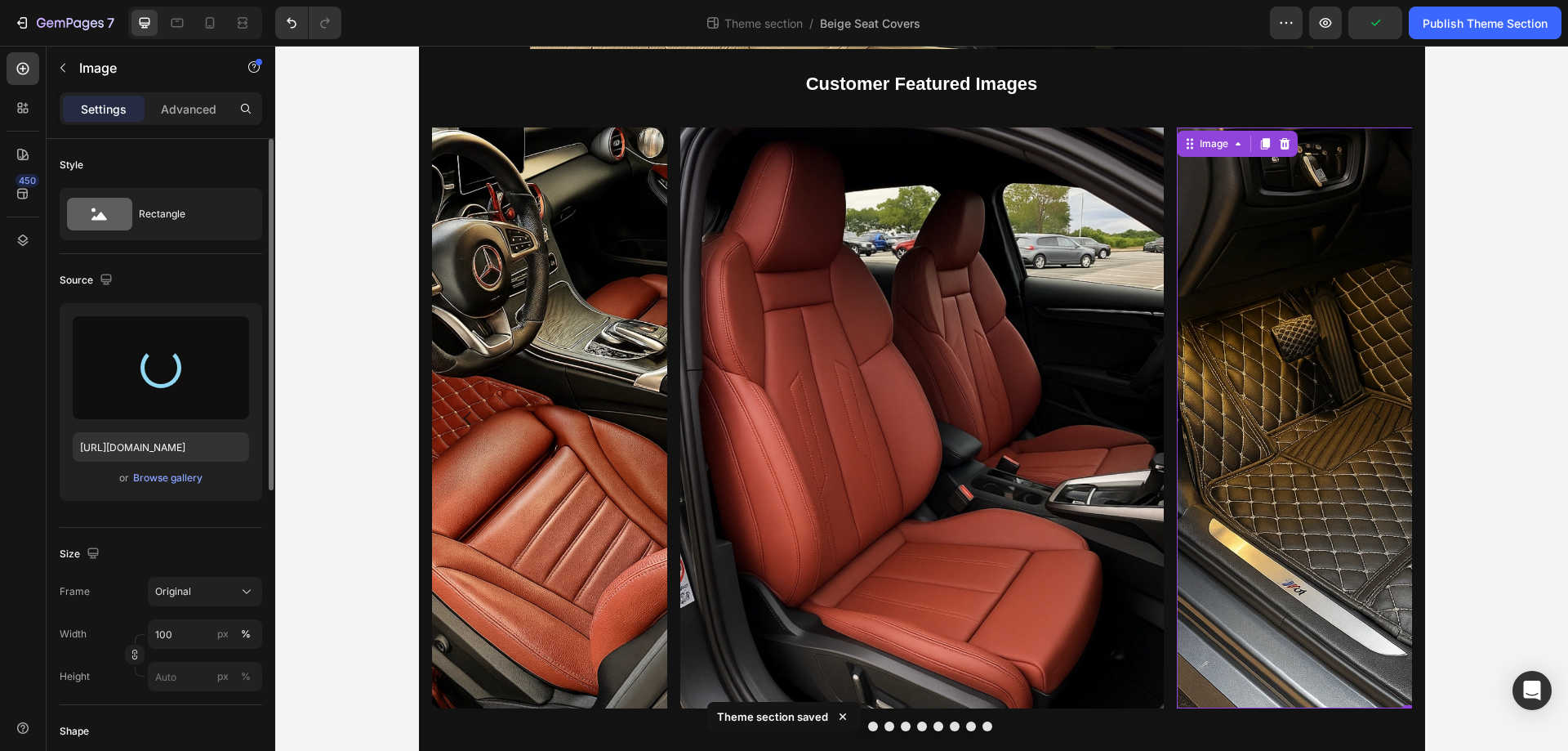
type input "https://cdn.shopify.com/s/files/1/0930/8612/2358/files/gempages_581661615628223…"
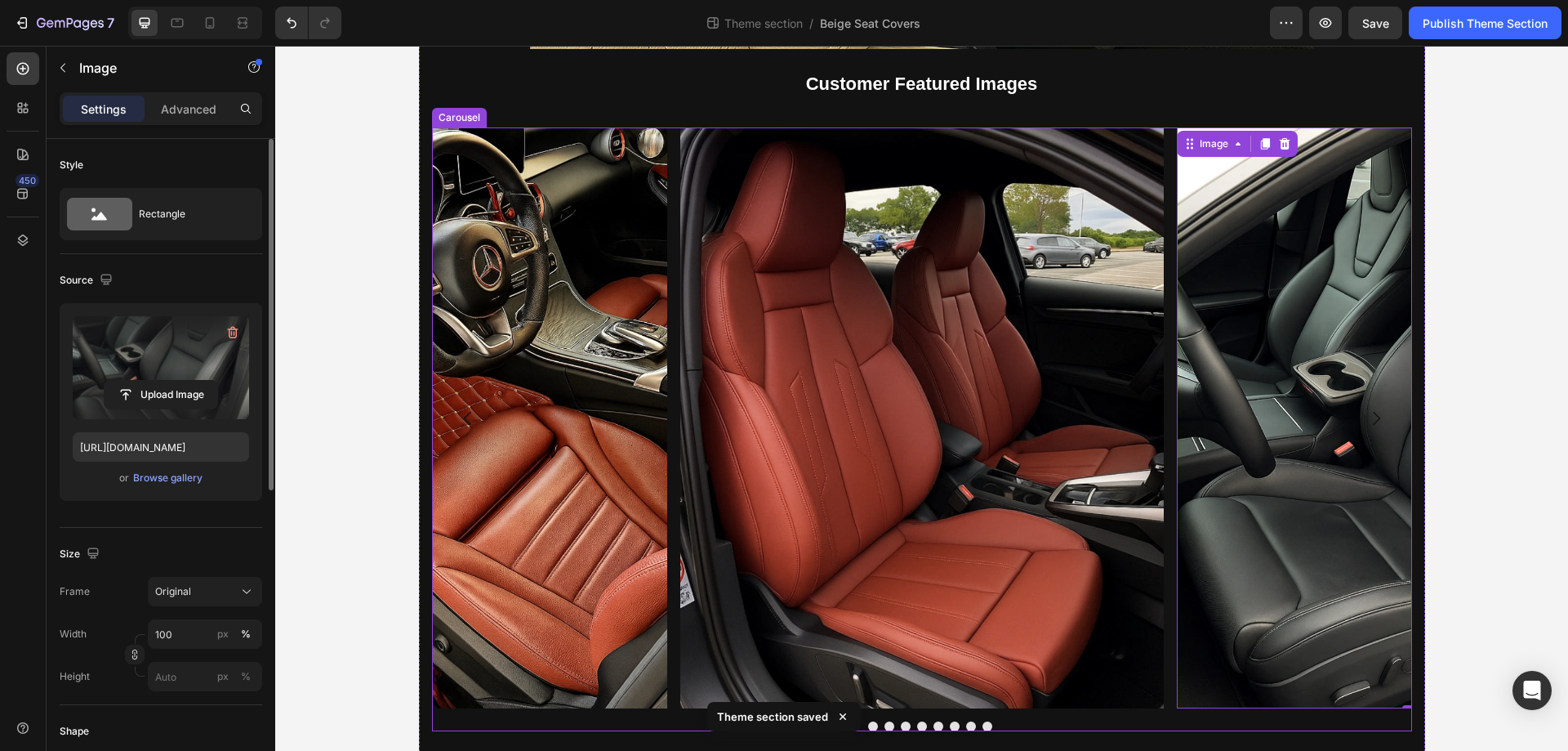
click at [1366, 426] on icon "Carousel Next Arrow" at bounding box center [1376, 418] width 20 height 20
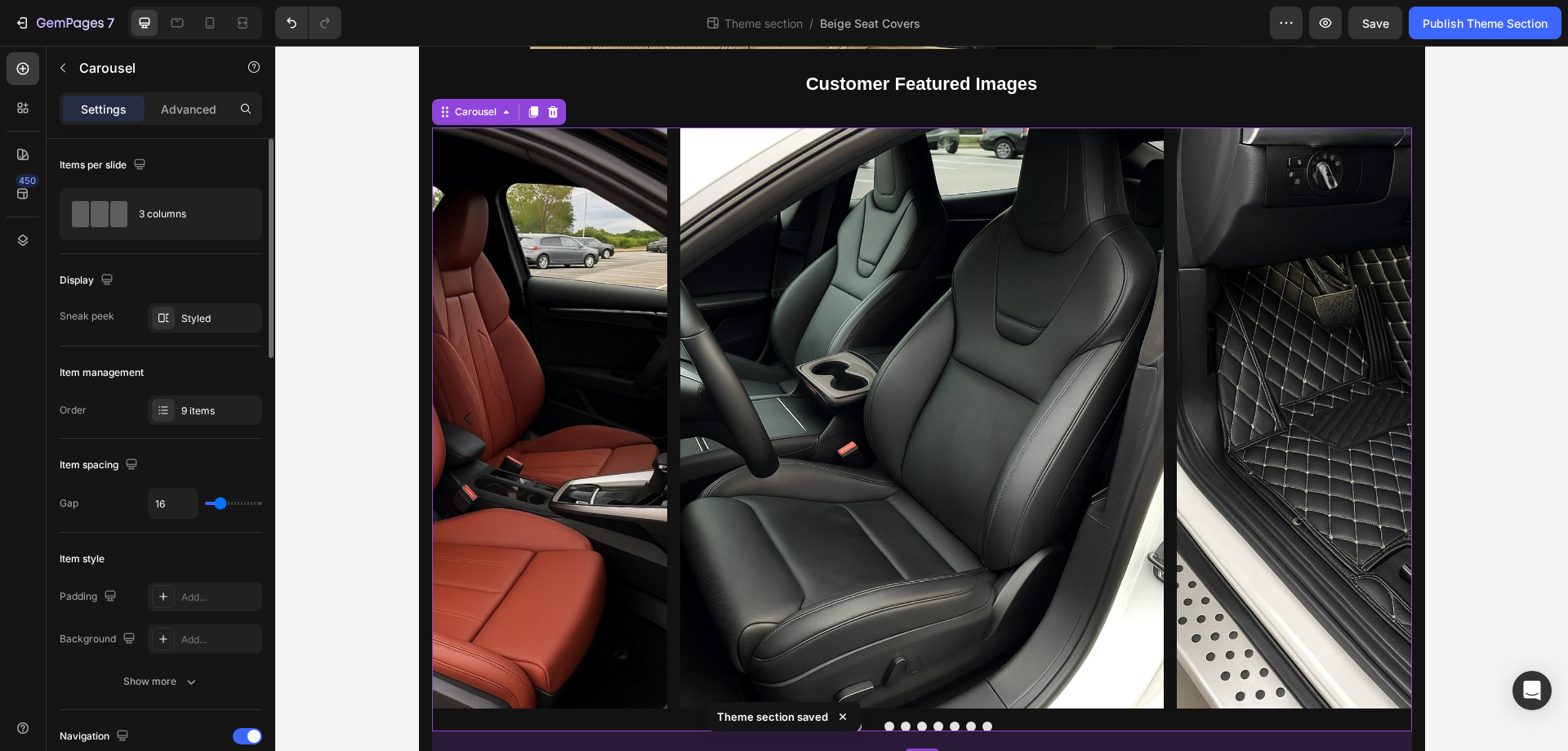
click at [1366, 426] on icon "Carousel Next Arrow" at bounding box center [1376, 418] width 20 height 20
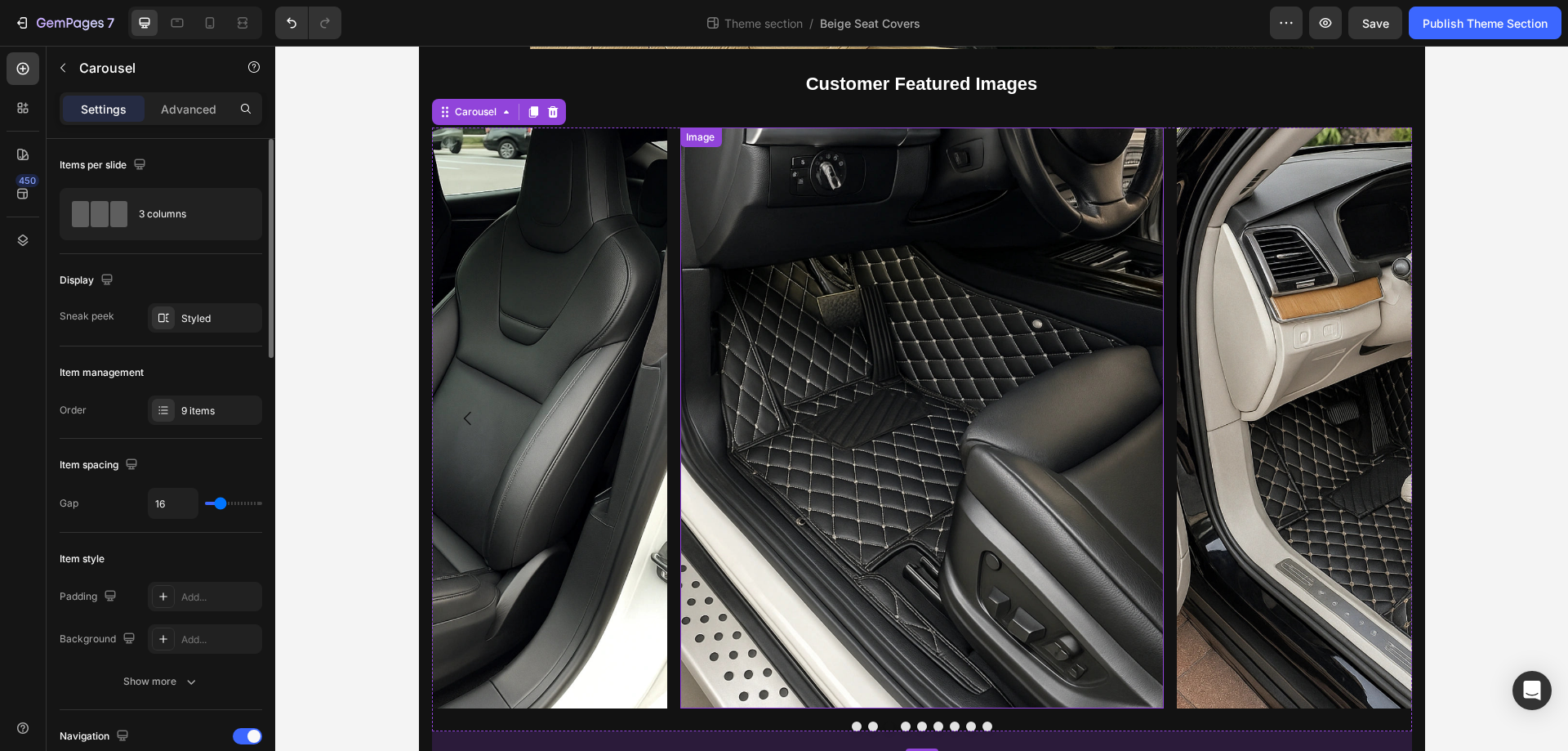
click at [807, 329] on img at bounding box center [921, 417] width 483 height 580
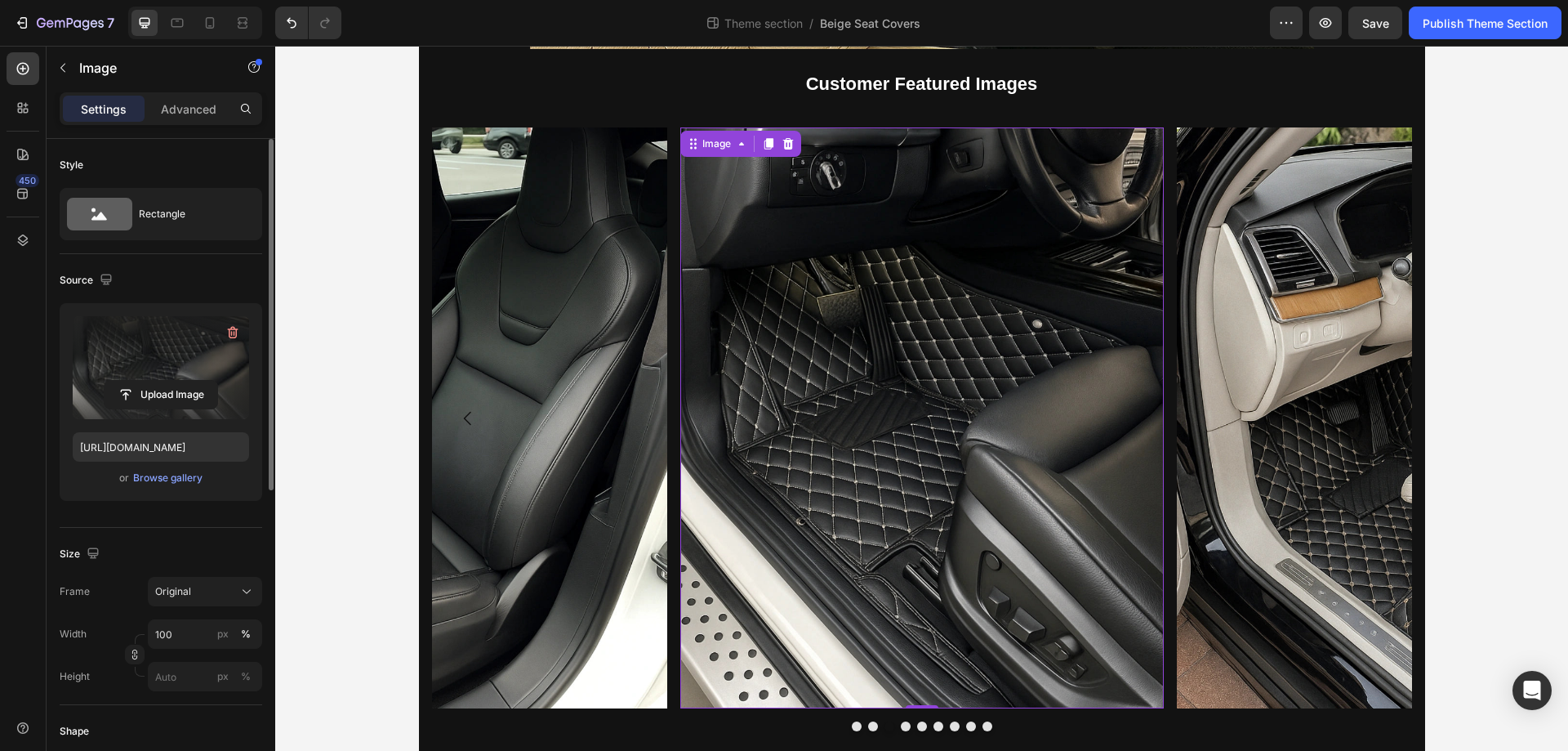
click at [129, 344] on label at bounding box center [161, 367] width 177 height 103
click at [129, 381] on input "file" at bounding box center [160, 395] width 112 height 27
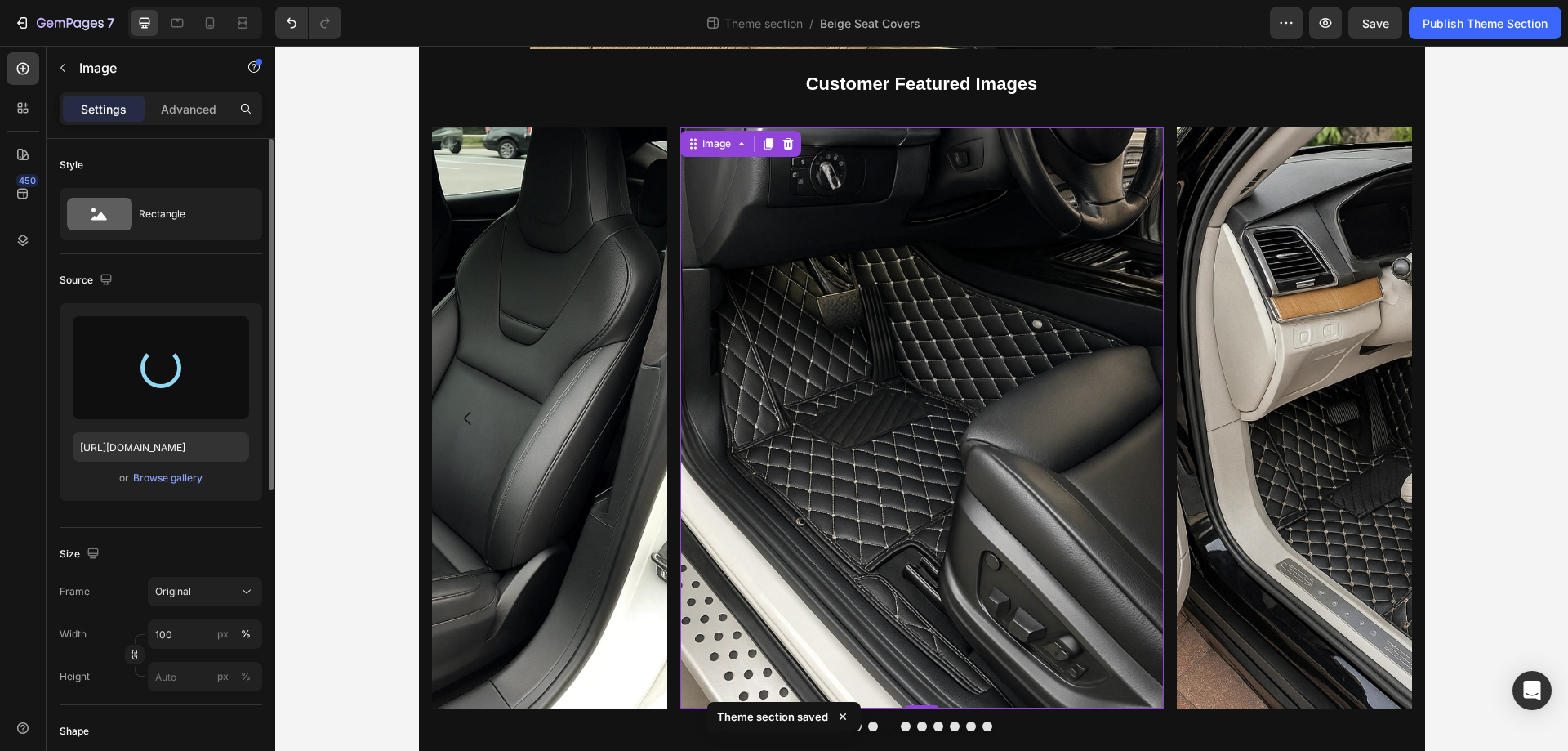
type input "https://cdn.shopify.com/s/files/1/0930/8612/2358/files/gempages_581661615628223…"
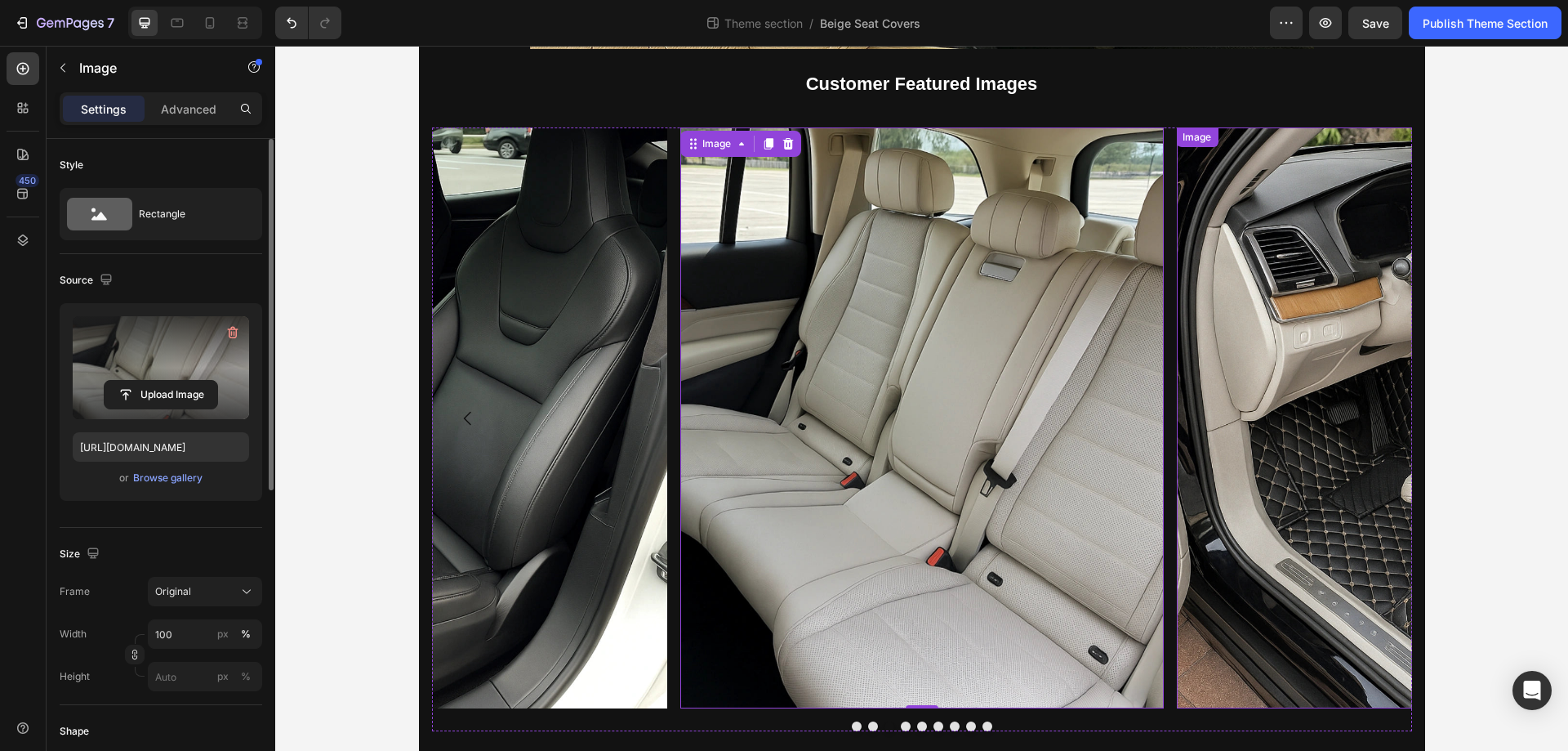
click at [1292, 354] on img at bounding box center [1418, 417] width 483 height 580
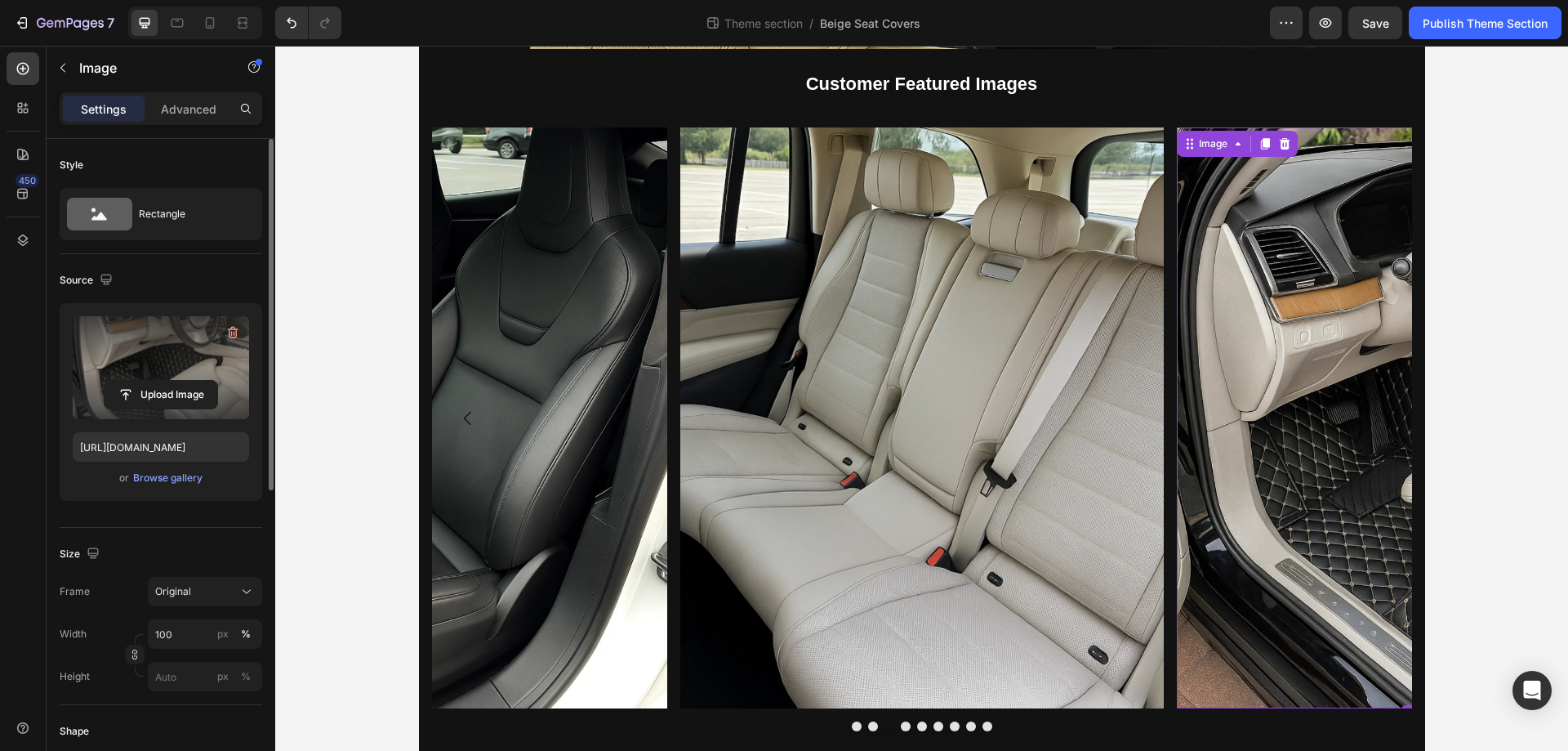
click at [129, 364] on label at bounding box center [161, 367] width 177 height 103
click at [129, 381] on input "file" at bounding box center [160, 395] width 112 height 27
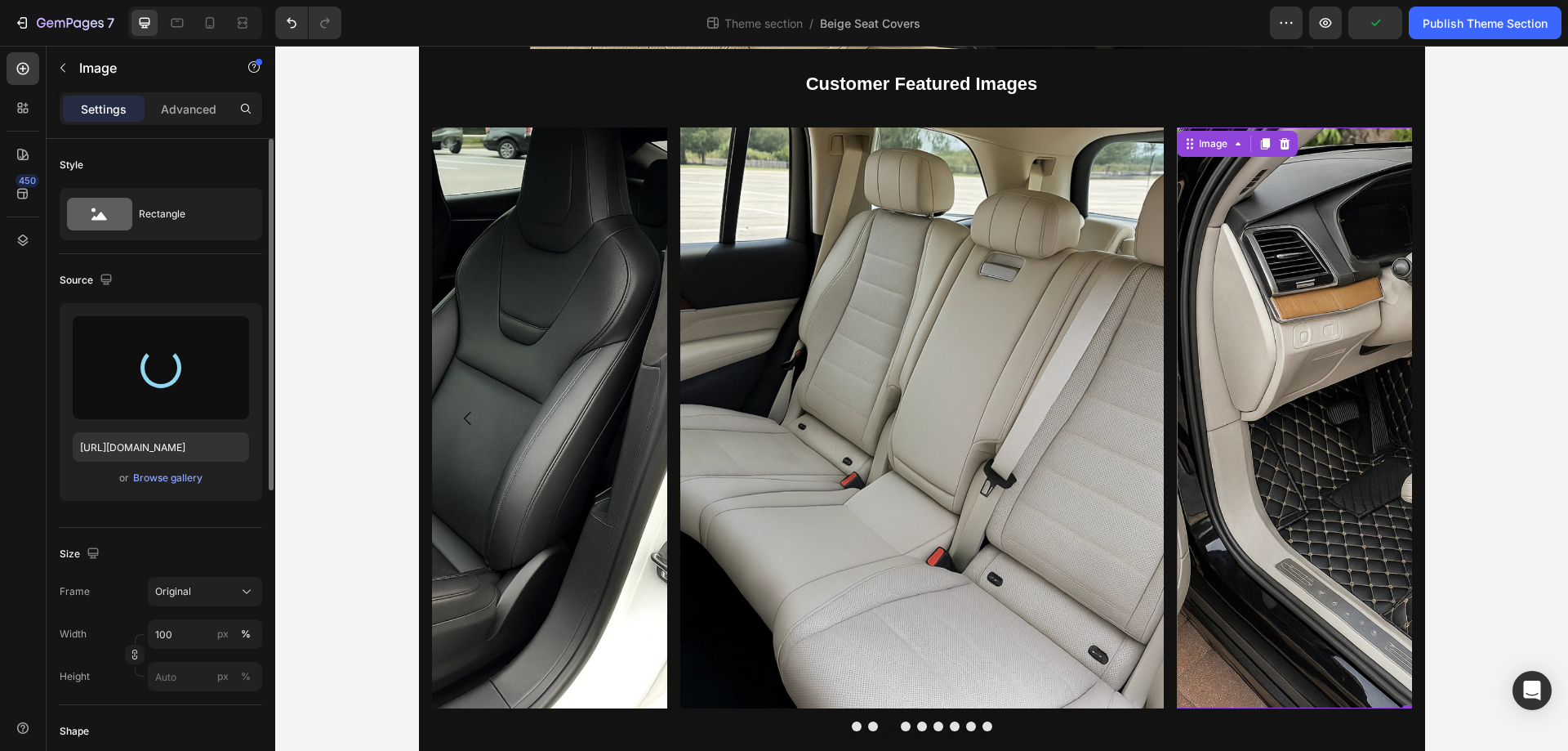
type input "https://cdn.shopify.com/s/files/1/0930/8612/2358/files/gempages_581661615628223…"
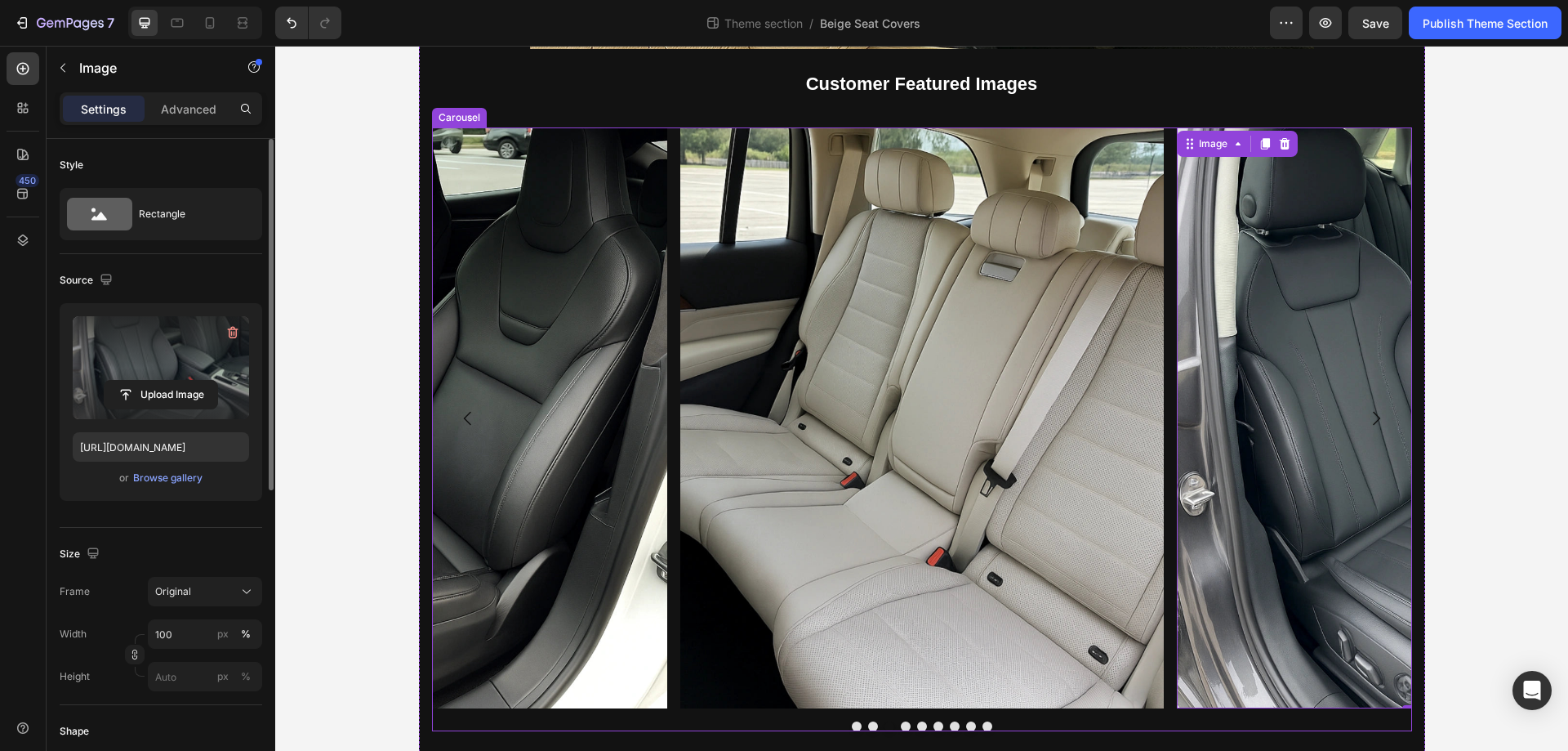
click at [1366, 419] on icon "Carousel Next Arrow" at bounding box center [1376, 418] width 20 height 20
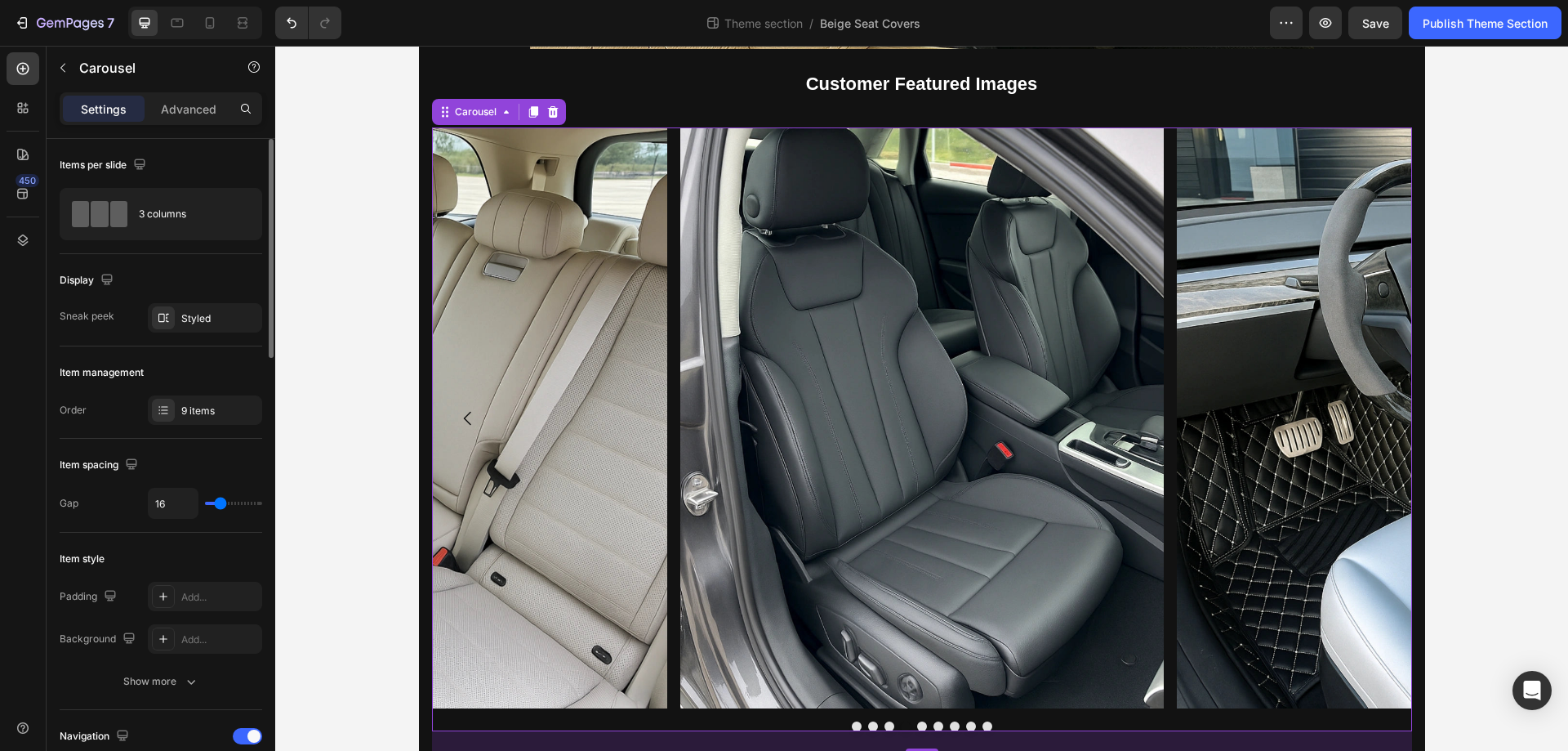
click at [1366, 419] on icon "Carousel Next Arrow" at bounding box center [1376, 418] width 20 height 20
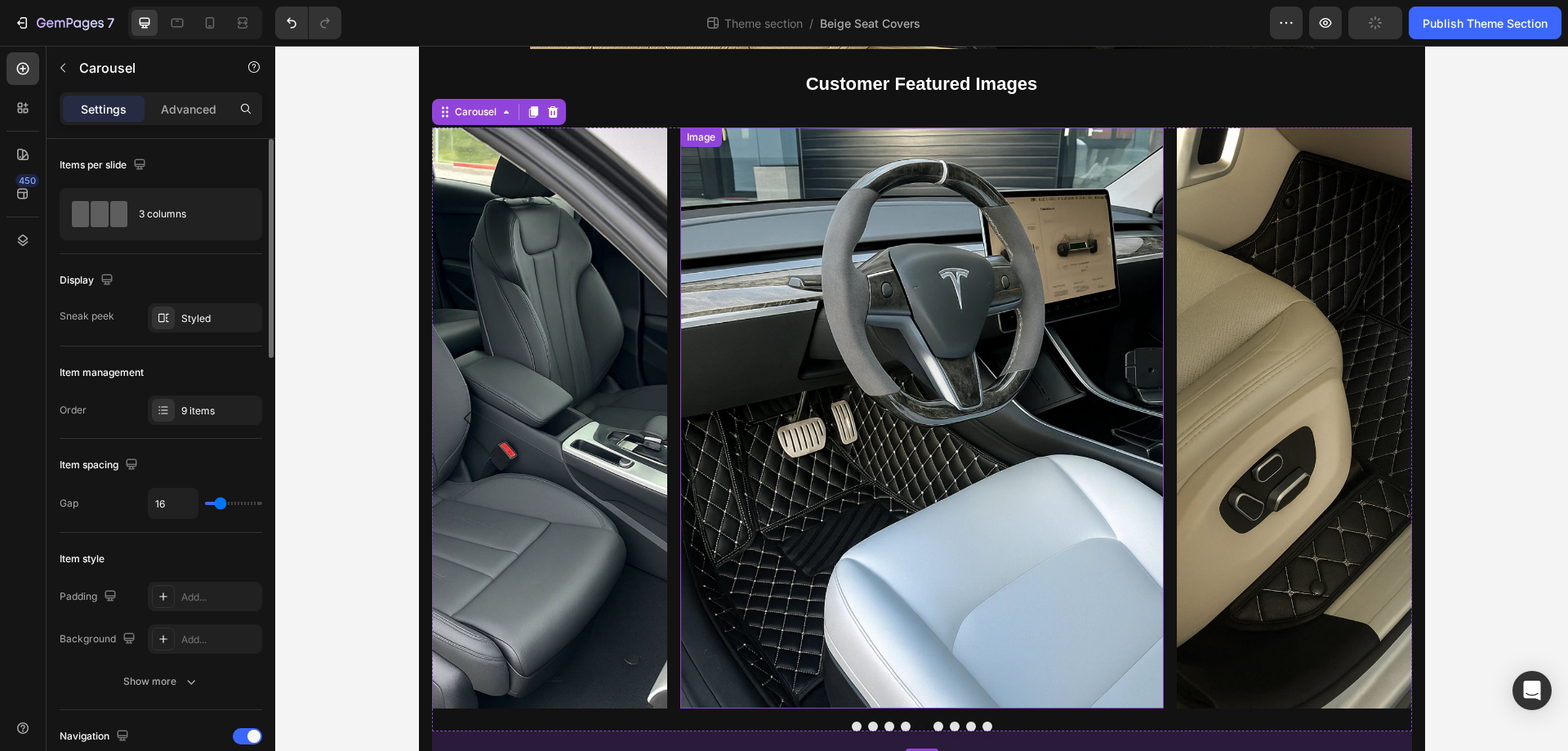
click at [779, 396] on img at bounding box center [922, 417] width 483 height 580
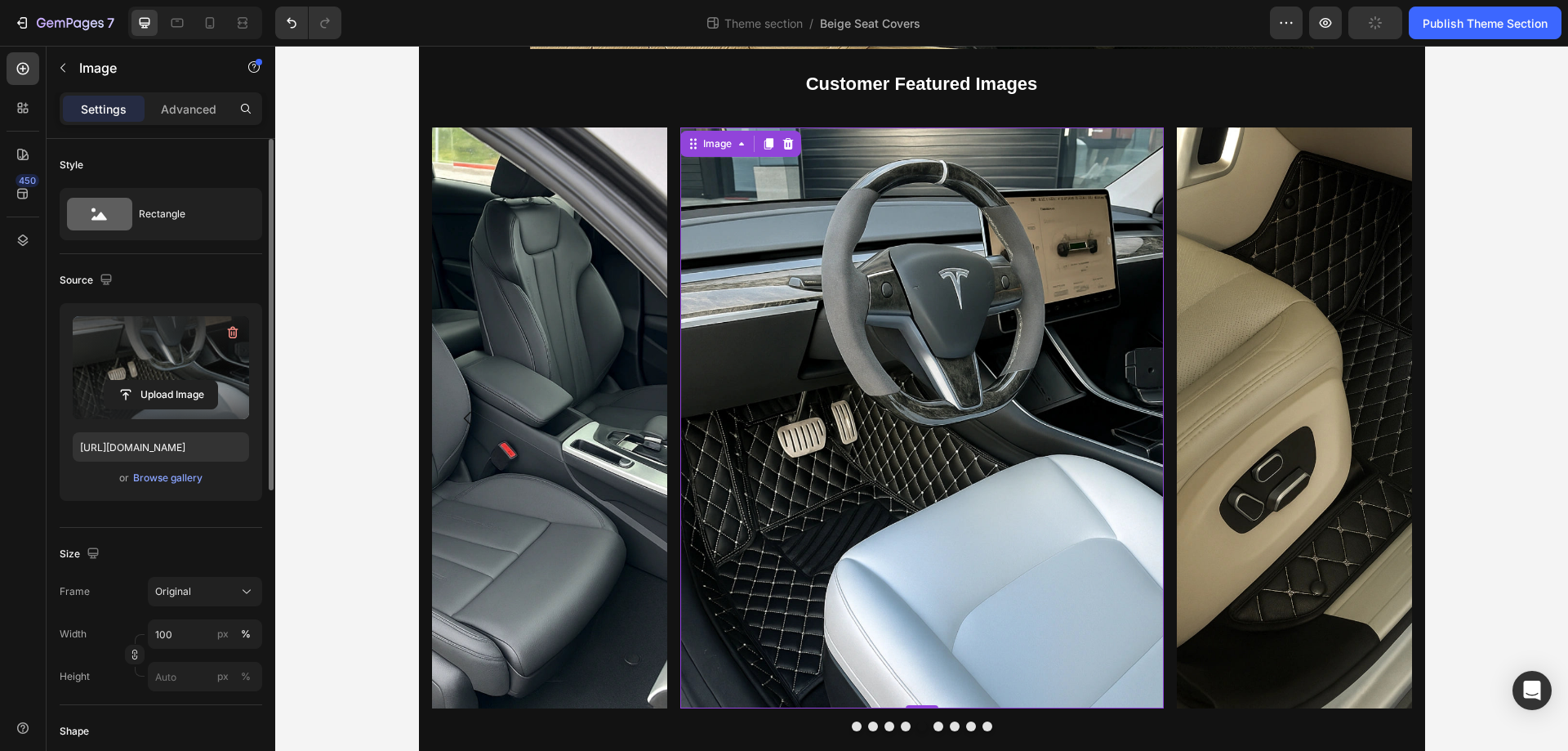
click at [161, 361] on label at bounding box center [161, 367] width 177 height 103
click at [161, 381] on input "file" at bounding box center [160, 395] width 112 height 27
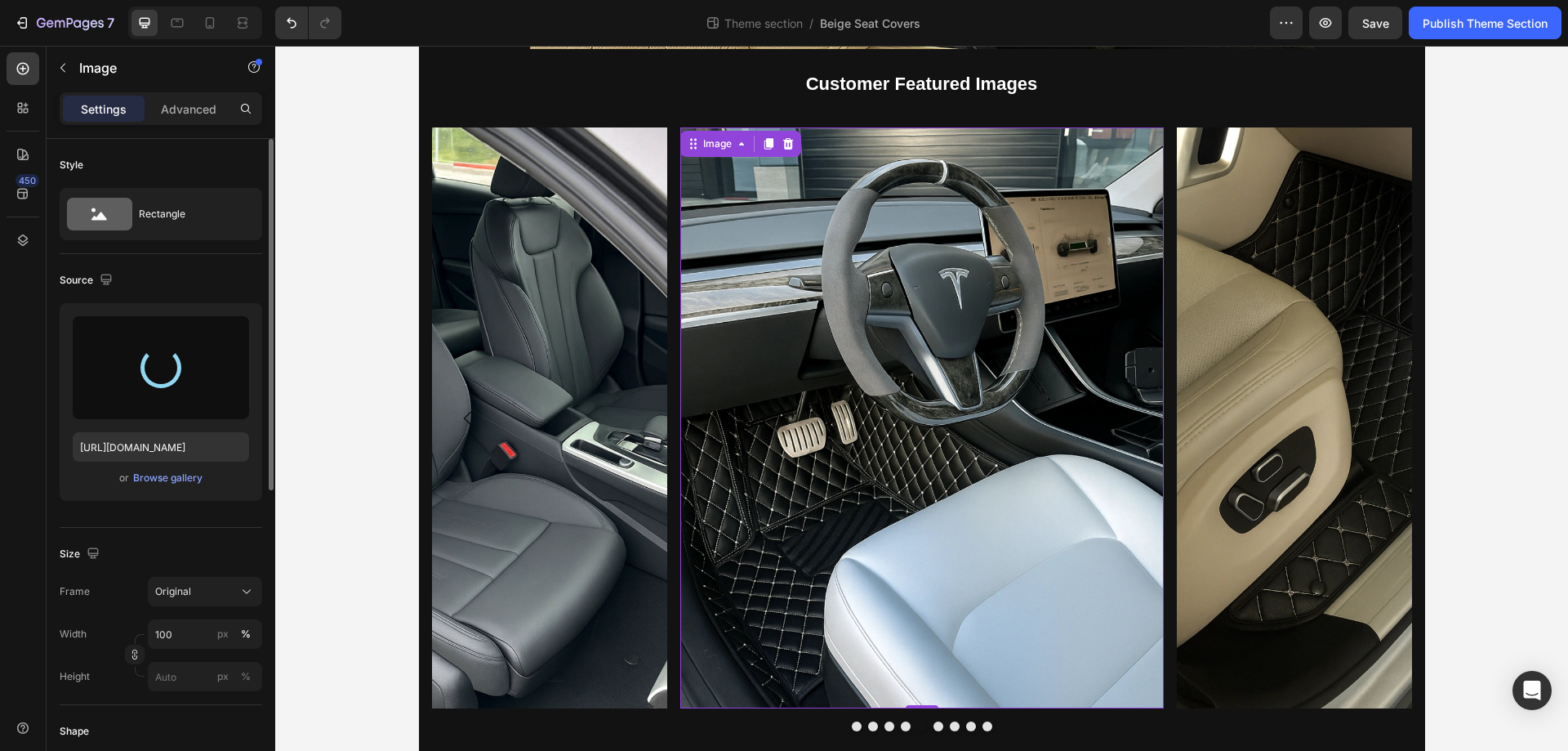
type input "https://cdn.shopify.com/s/files/1/0930/8612/2358/files/gempages_581661615628223…"
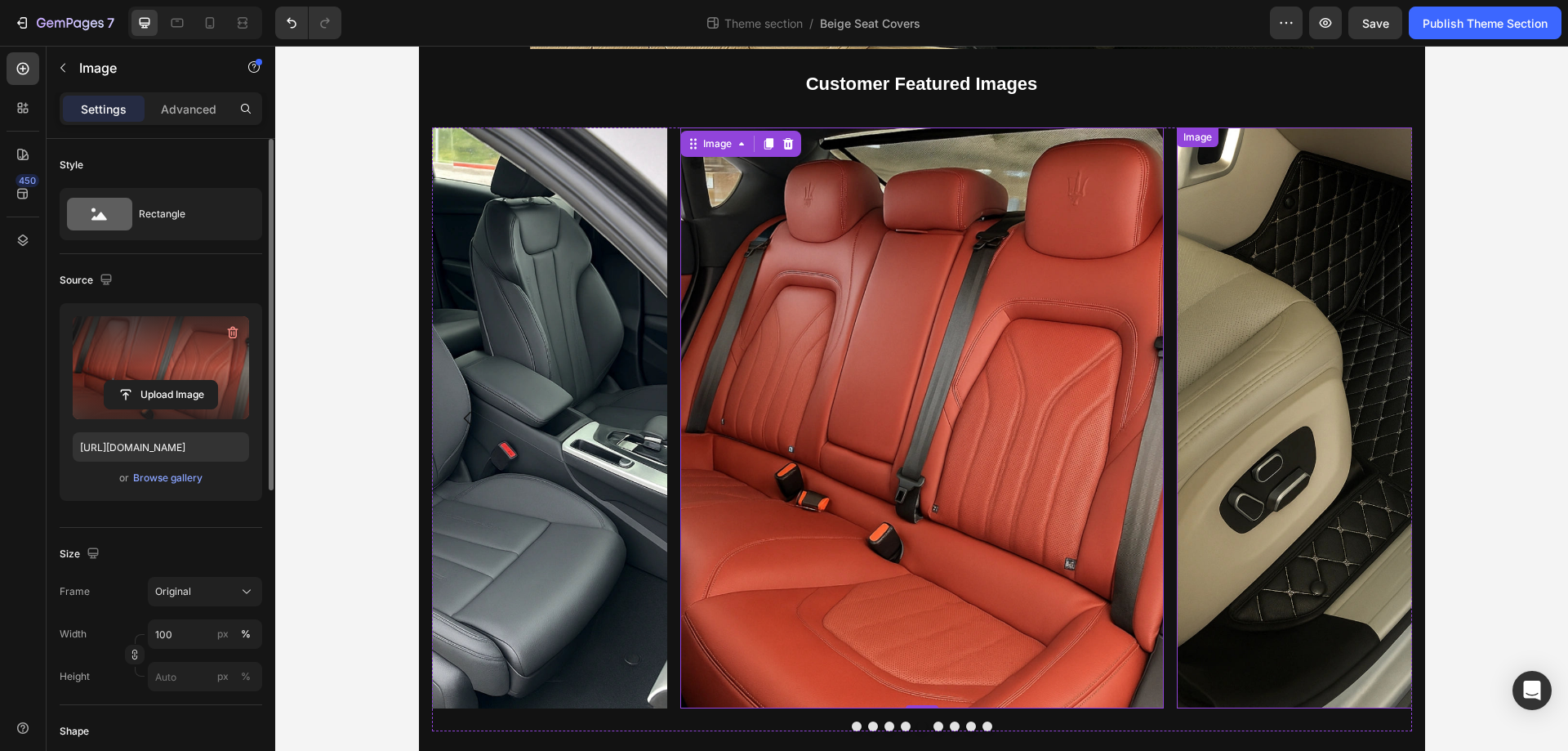
click at [1297, 364] on img at bounding box center [1419, 417] width 483 height 580
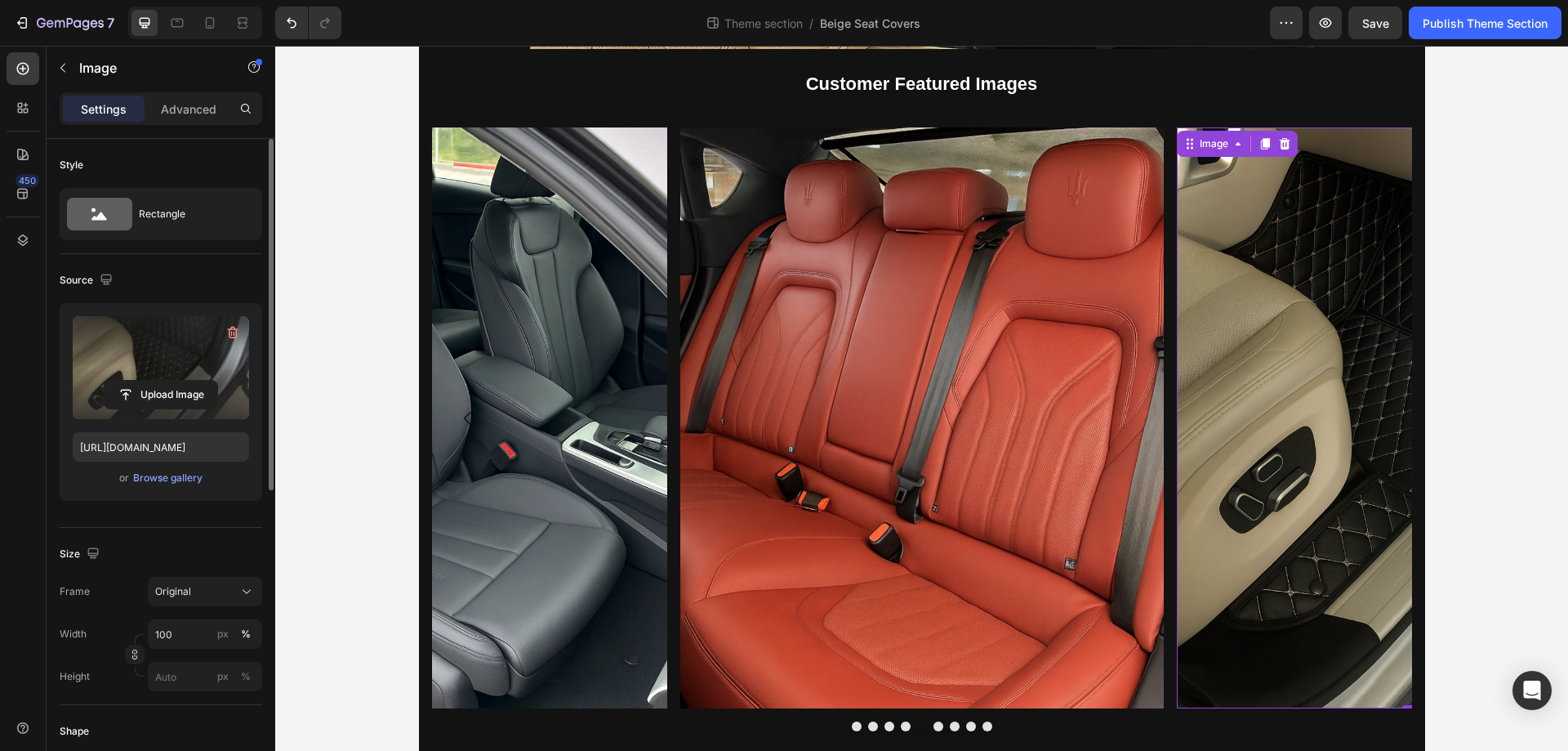
click at [190, 373] on label at bounding box center [161, 367] width 177 height 103
click at [190, 381] on input "file" at bounding box center [160, 395] width 112 height 27
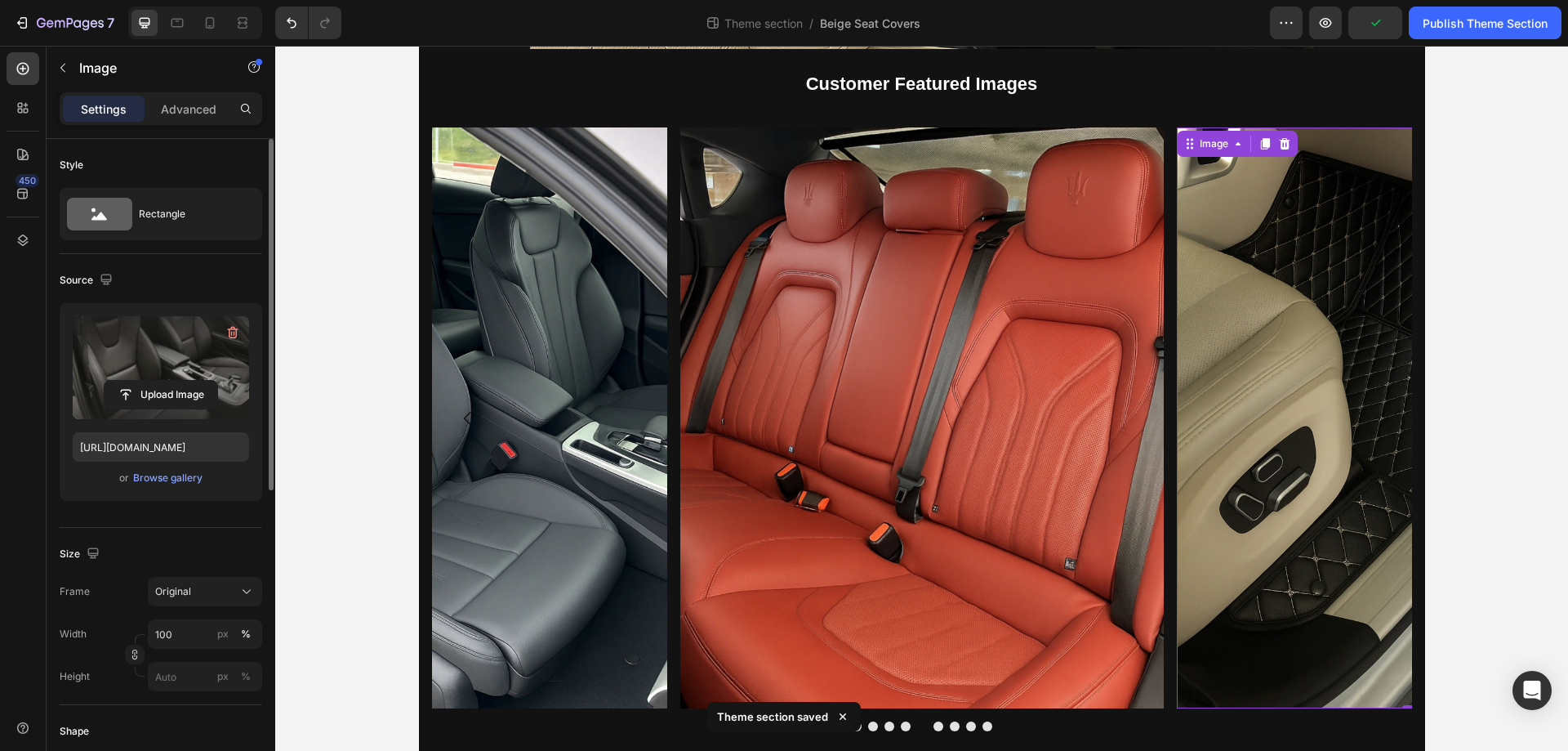
type input "https://cdn.shopify.com/s/files/1/0930/8612/2358/files/gempages_581661615628223…"
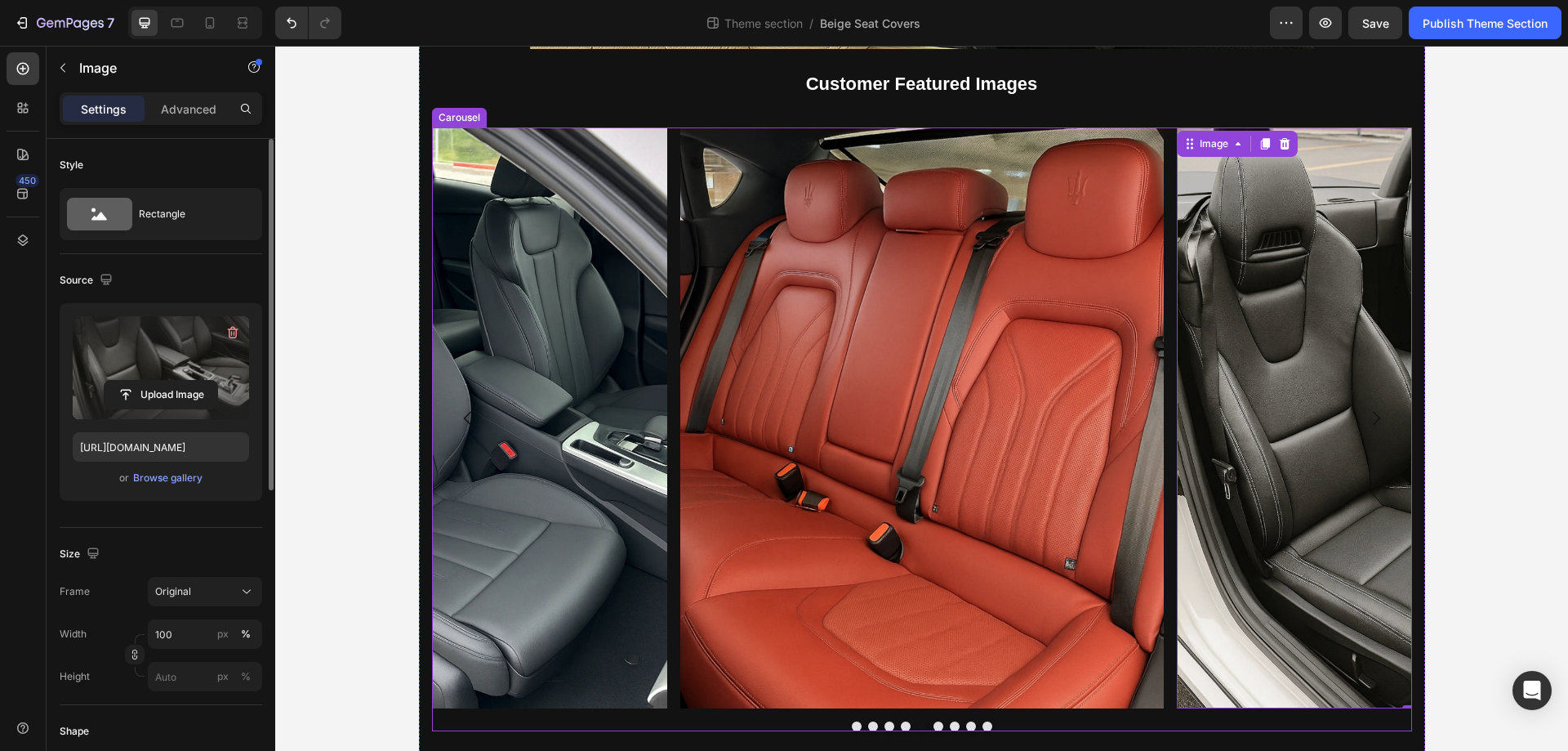
click at [1374, 422] on icon "Carousel Next Arrow" at bounding box center [1376, 418] width 20 height 20
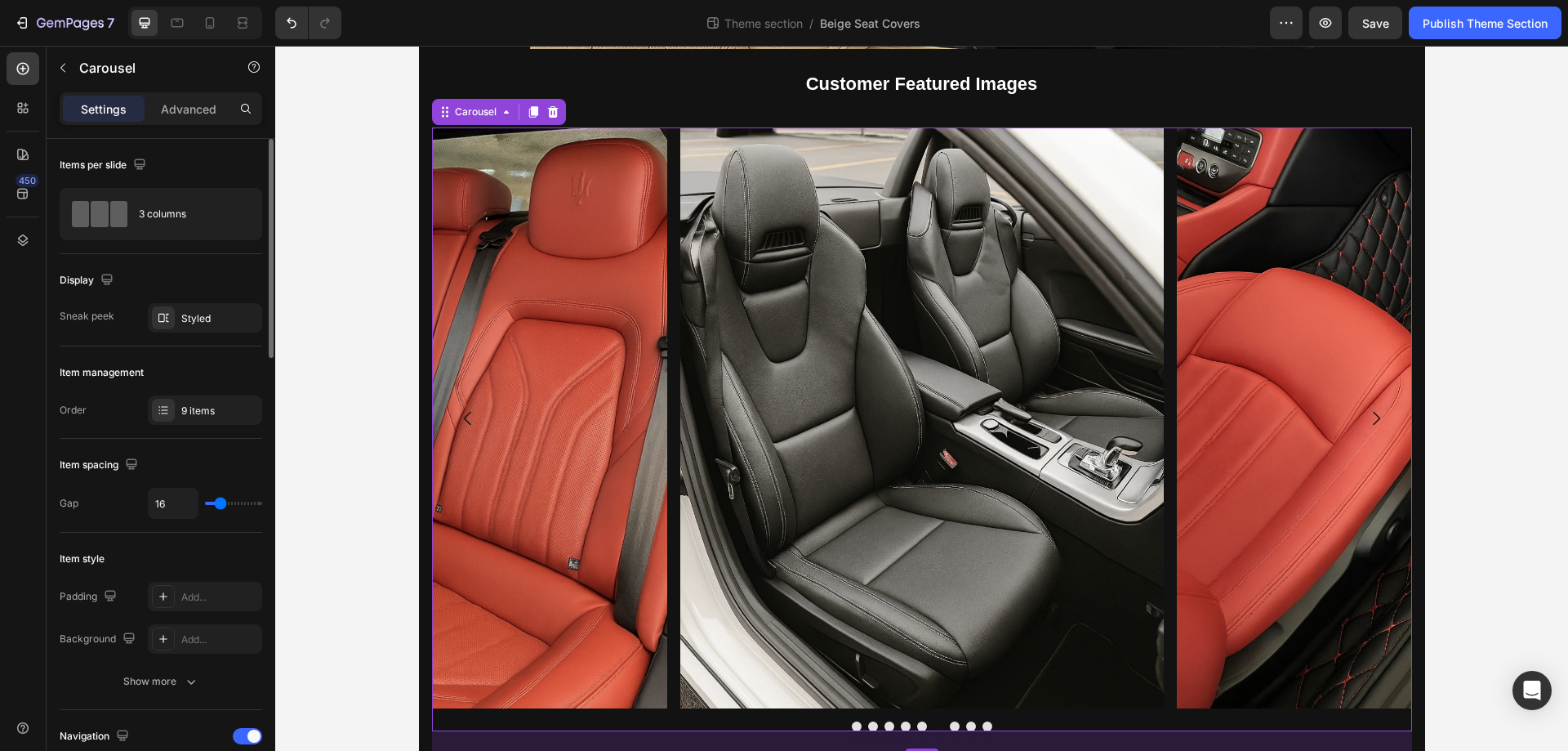
click at [1374, 422] on icon "Carousel Next Arrow" at bounding box center [1376, 418] width 20 height 20
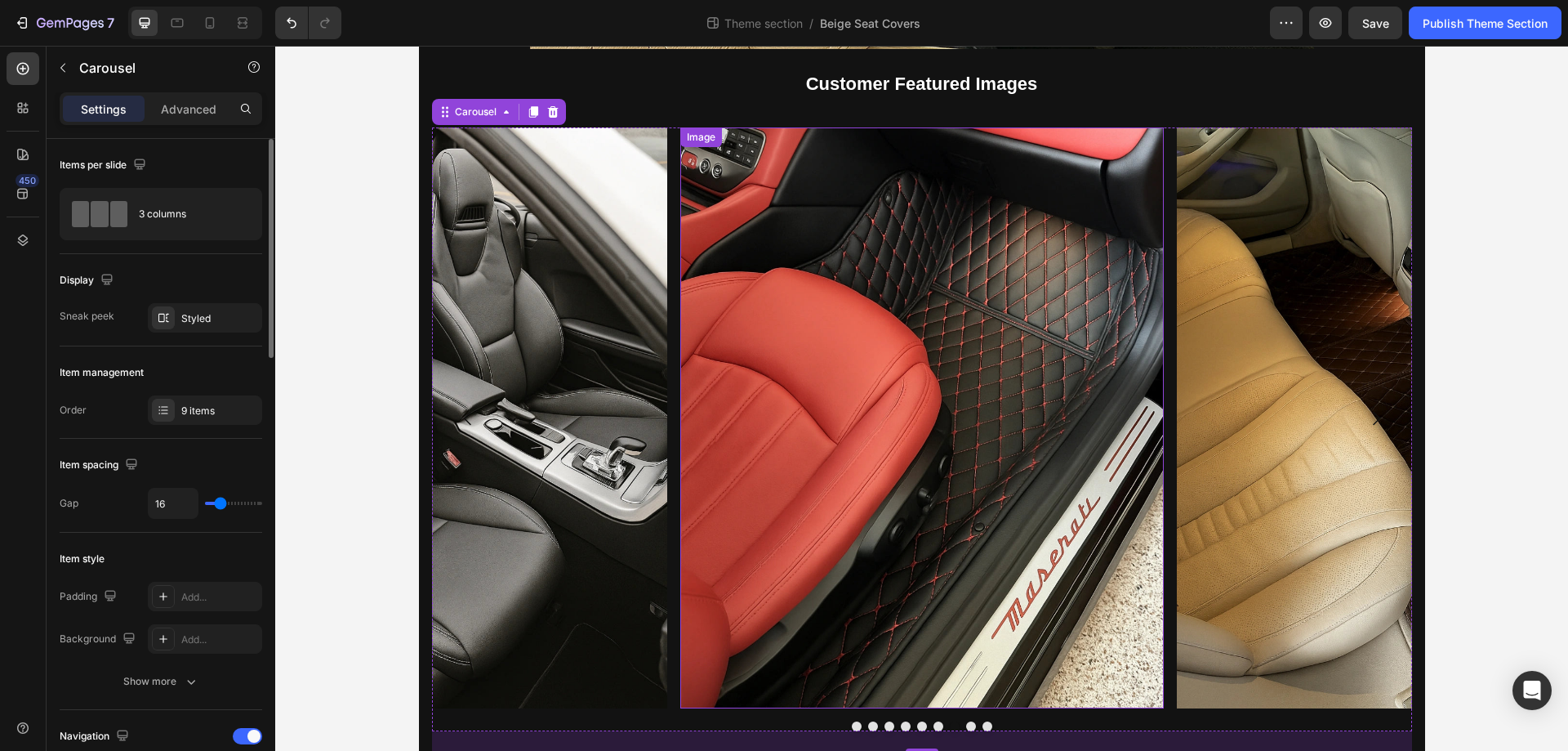
click at [1020, 348] on img at bounding box center [922, 417] width 483 height 580
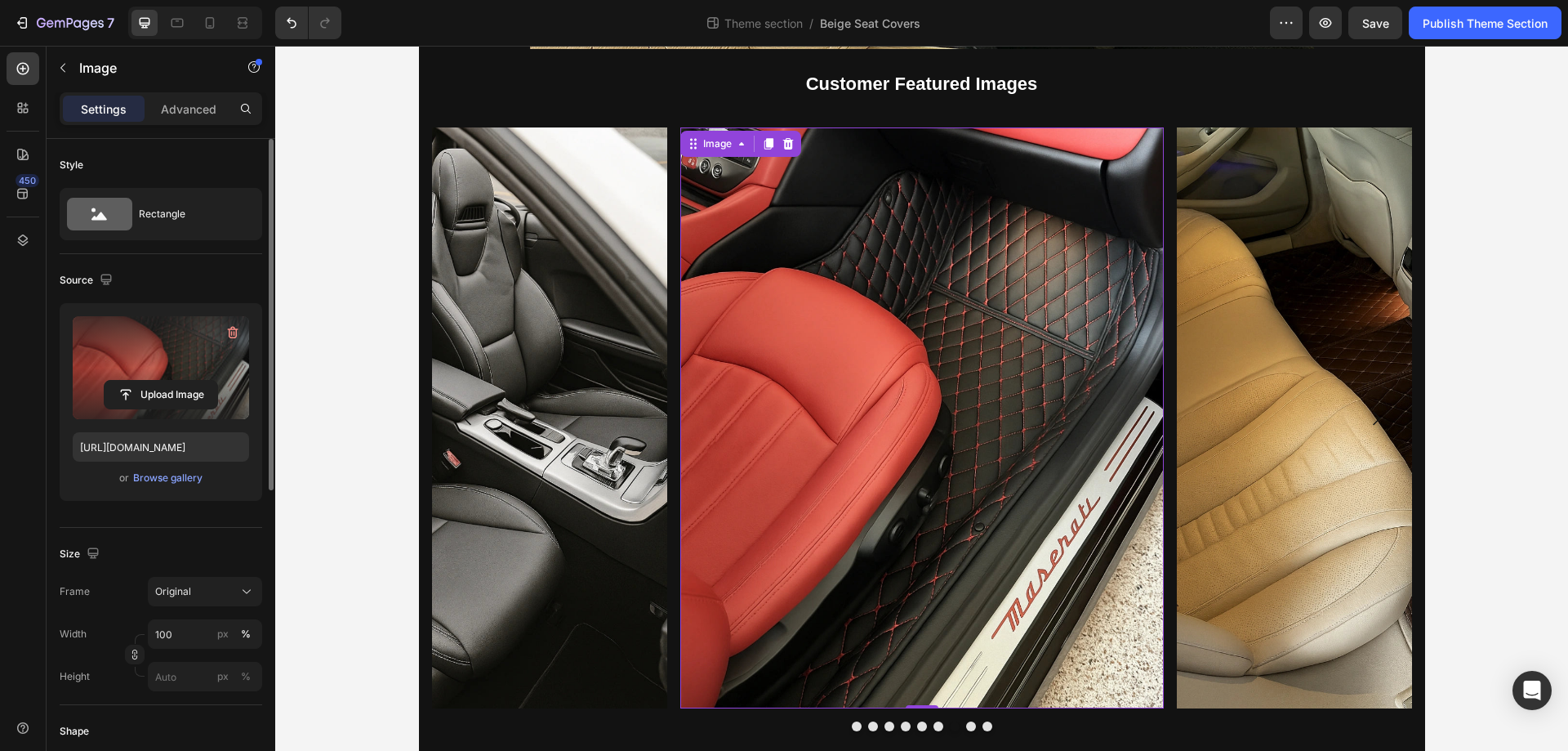
click at [112, 341] on label at bounding box center [161, 367] width 177 height 103
click at [112, 381] on input "file" at bounding box center [160, 395] width 112 height 27
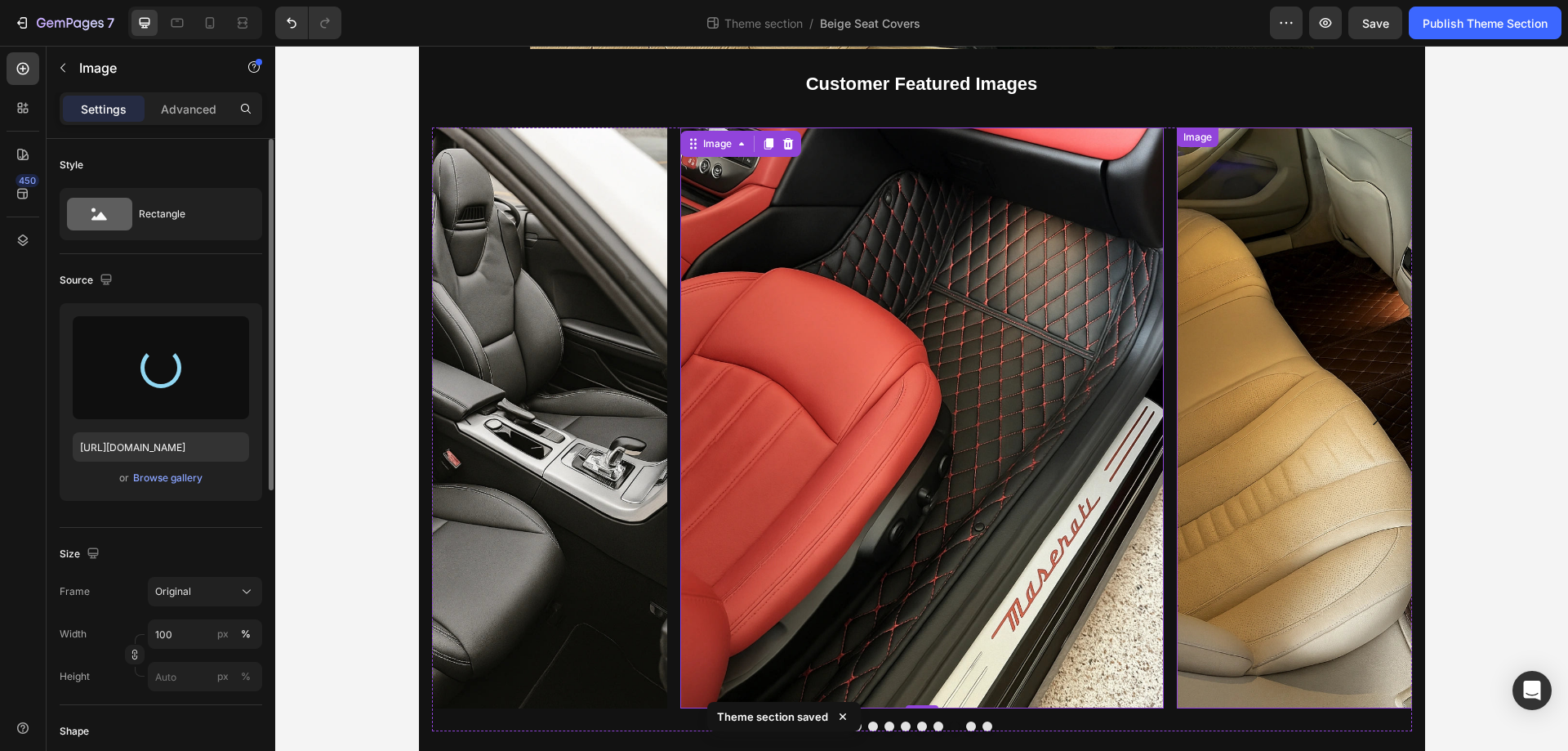
type input "https://cdn.shopify.com/s/files/1/0930/8612/2358/files/gempages_581661615628223…"
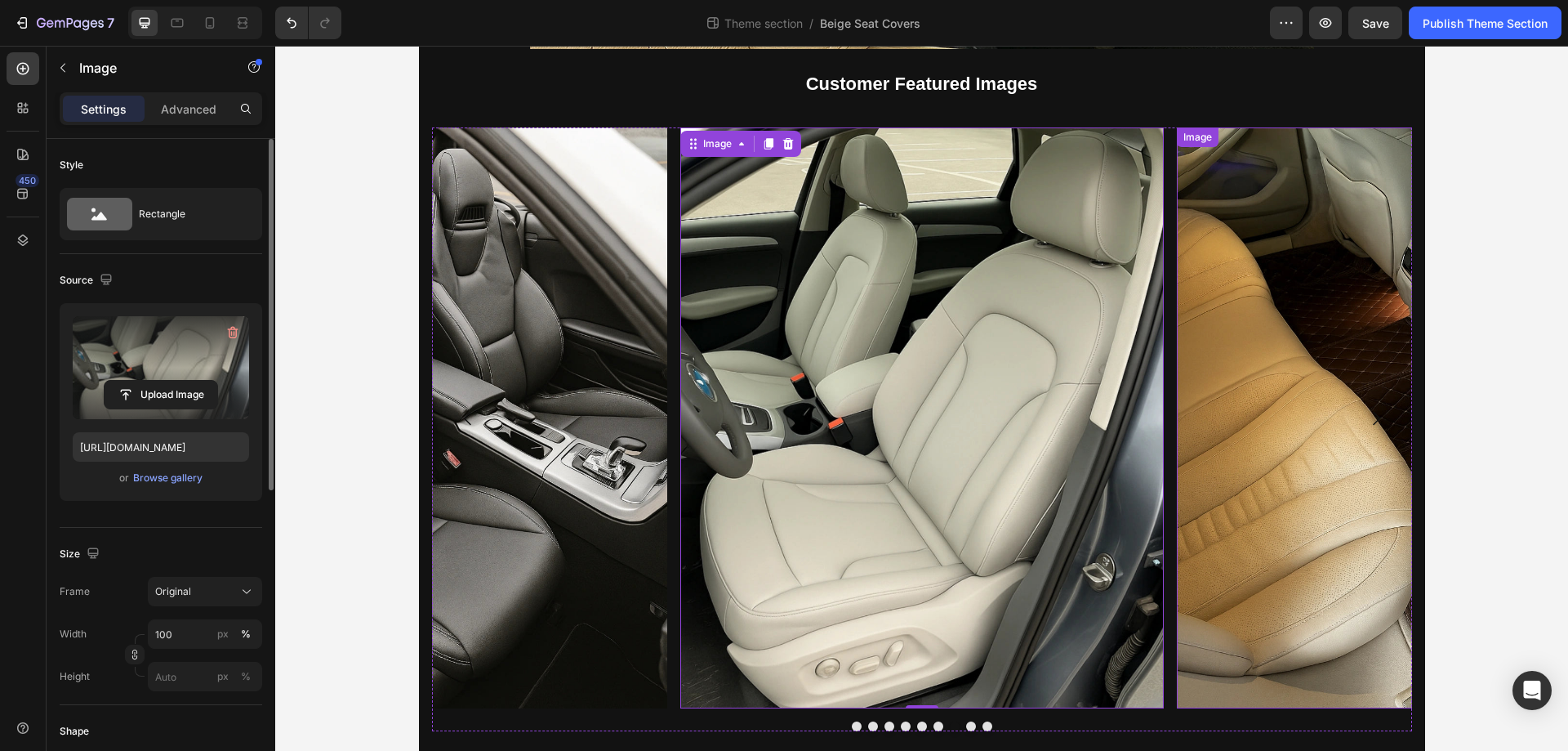
click at [1336, 406] on img at bounding box center [1419, 417] width 483 height 580
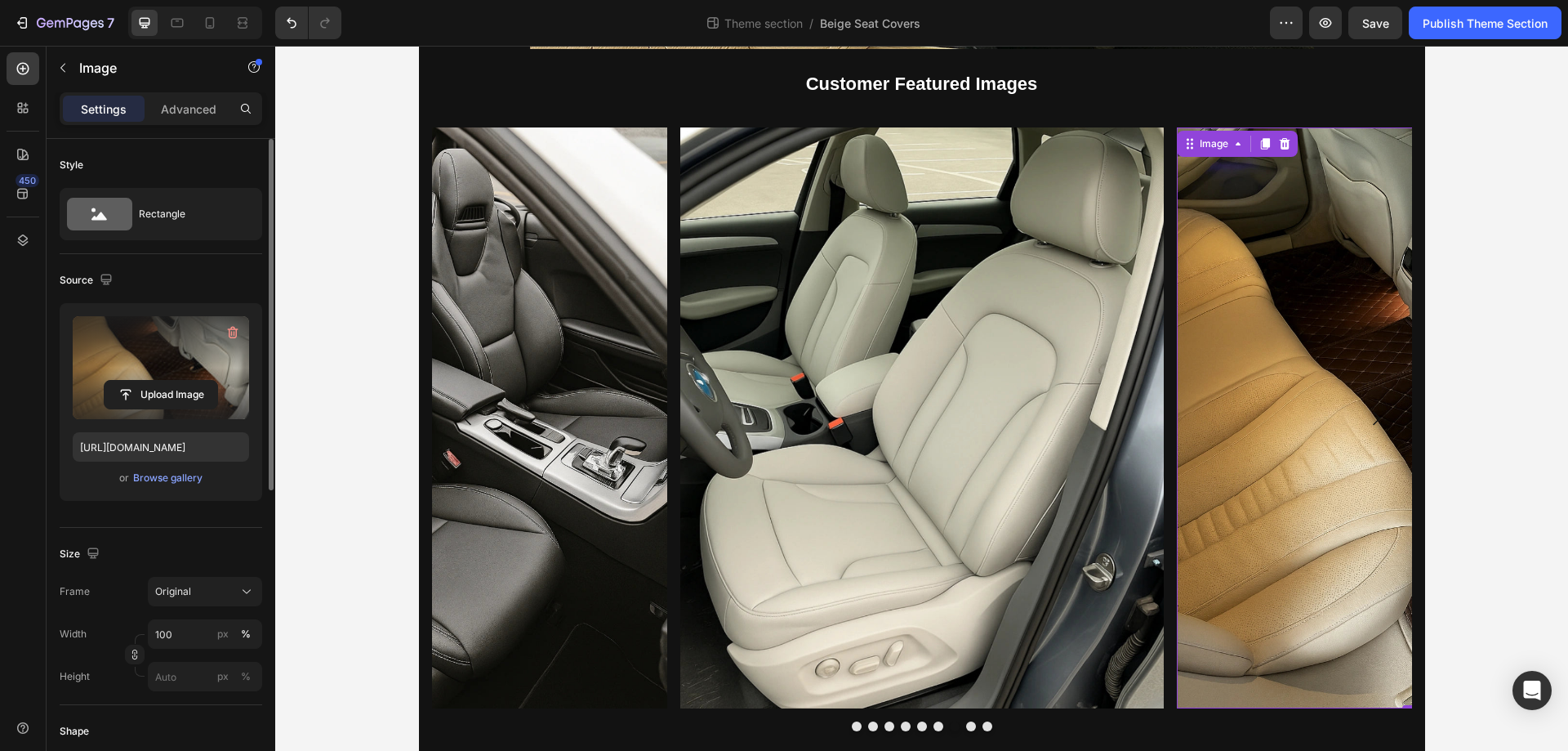
click at [195, 360] on label at bounding box center [161, 367] width 177 height 103
click at [195, 381] on input "file" at bounding box center [160, 395] width 112 height 27
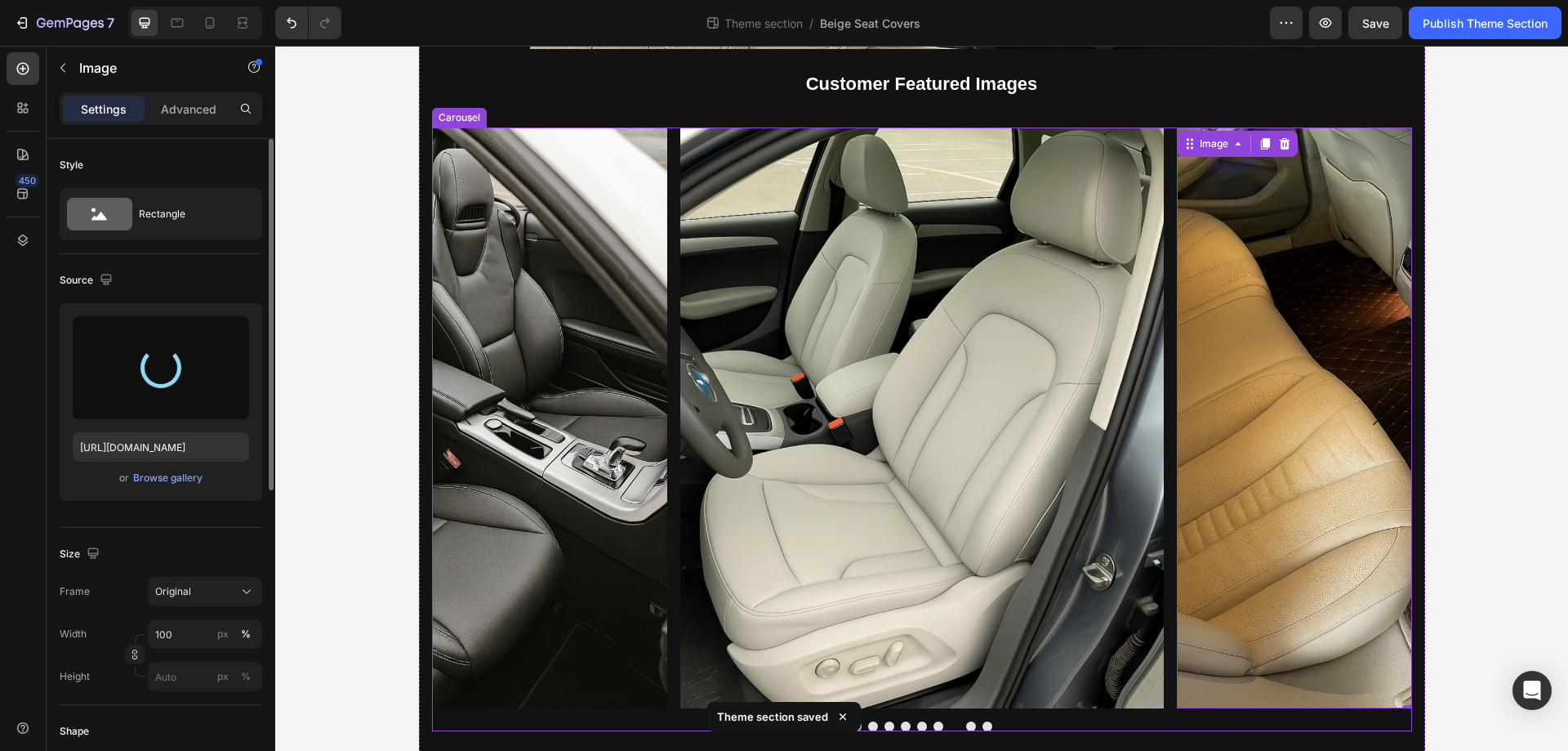
type input "https://cdn.shopify.com/s/files/1/0930/8612/2358/files/gempages_581661615628223…"
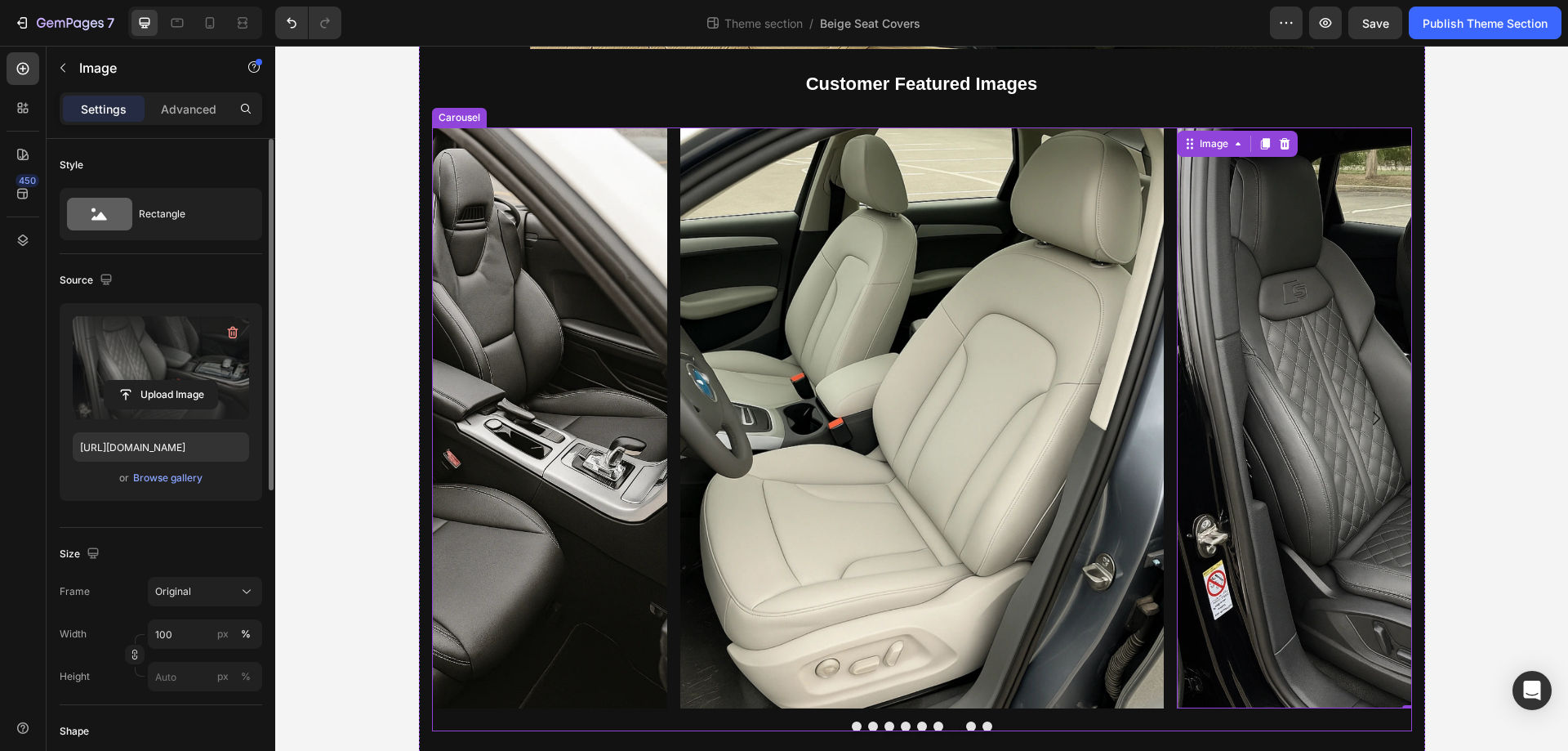
click at [1379, 421] on icon "Carousel Next Arrow" at bounding box center [1376, 418] width 20 height 20
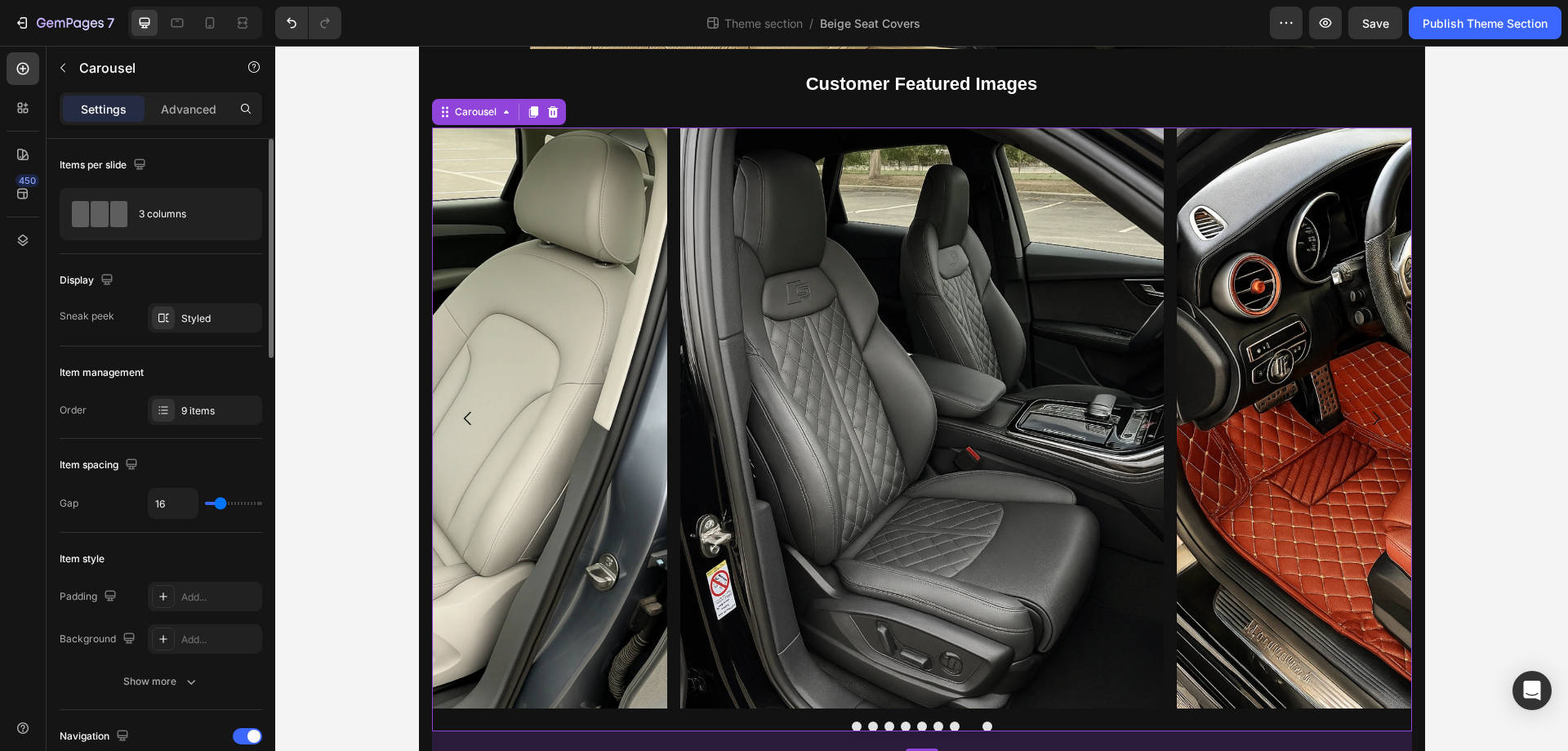
click at [1379, 421] on icon "Carousel Next Arrow" at bounding box center [1376, 418] width 20 height 20
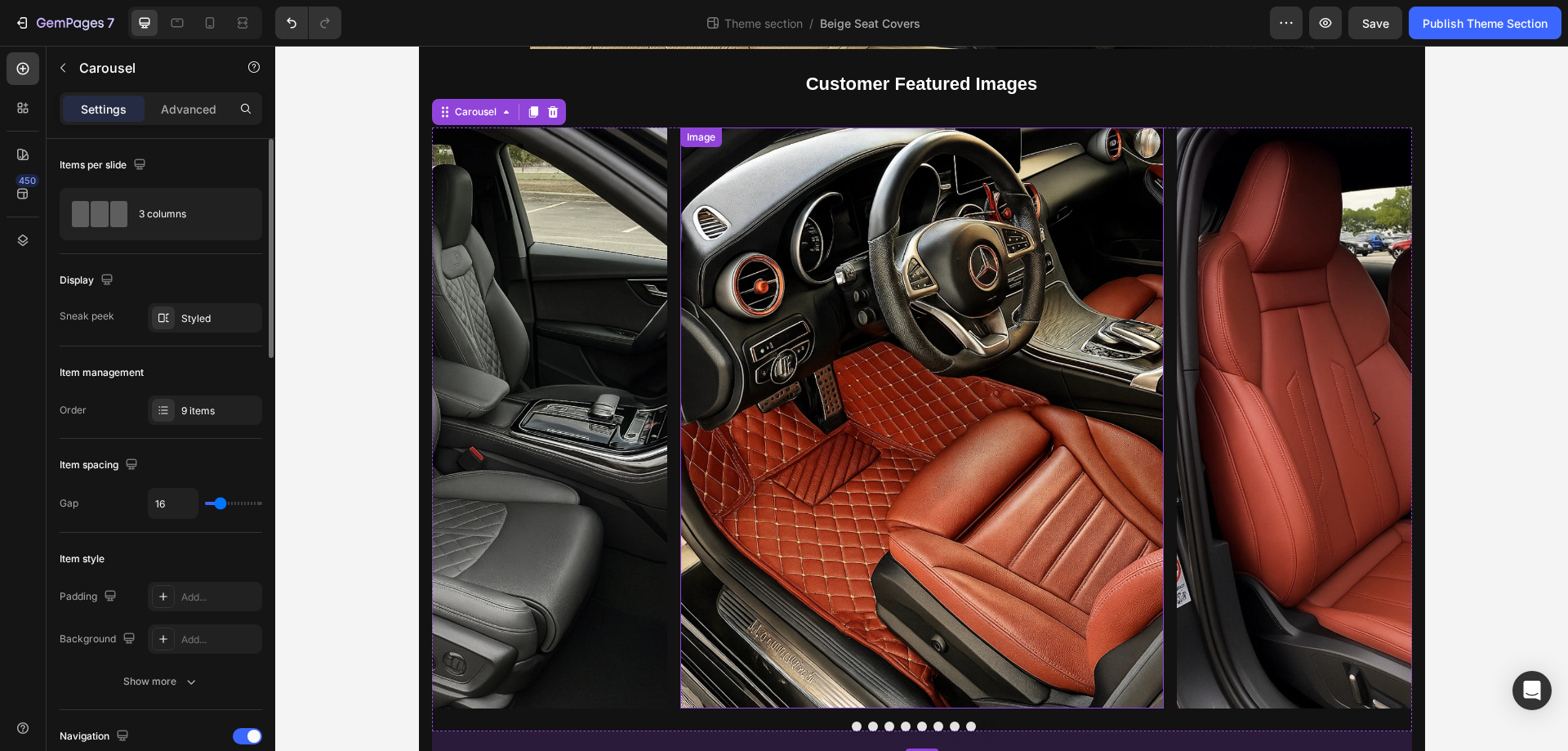
click at [829, 311] on img at bounding box center [922, 417] width 483 height 580
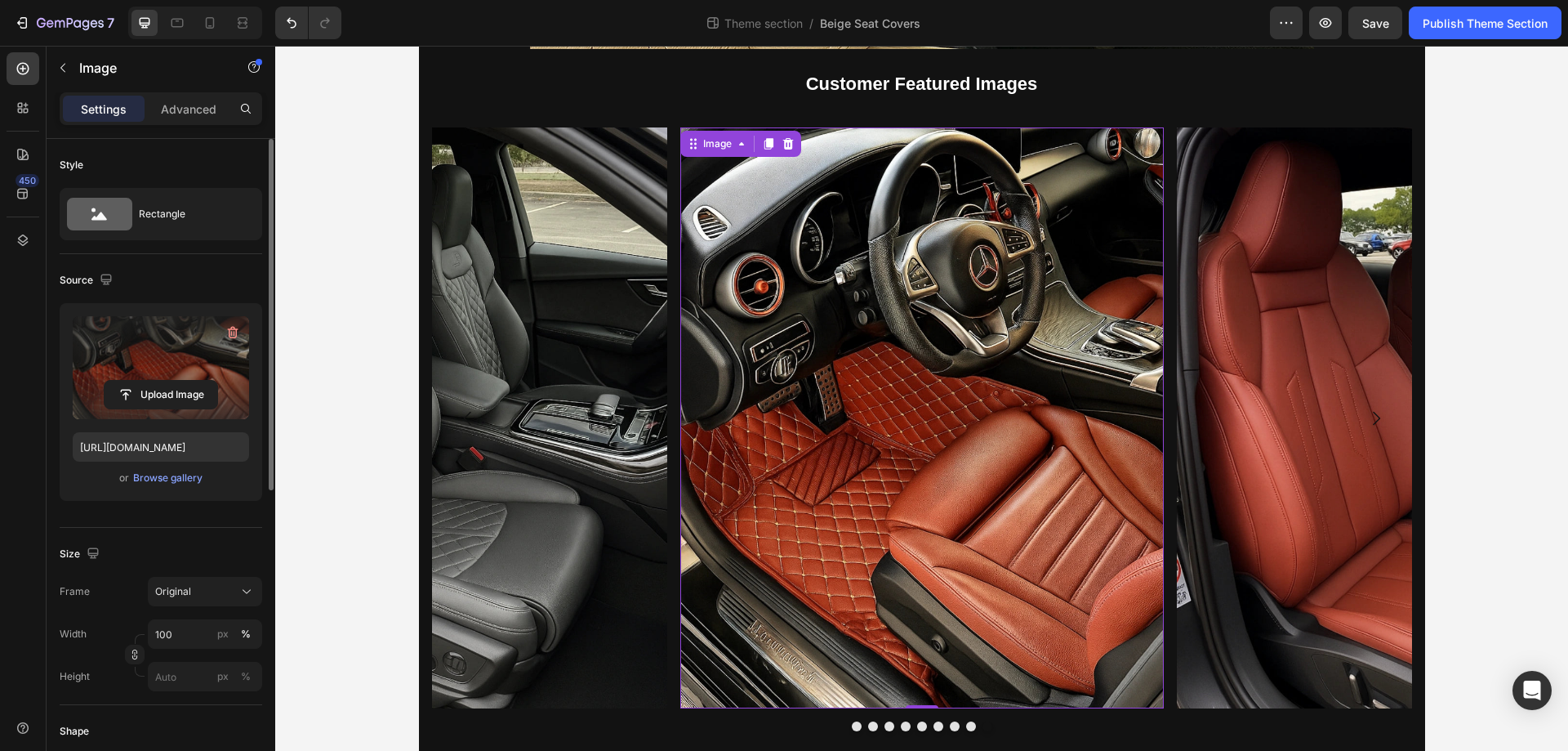
click at [154, 360] on label at bounding box center [161, 367] width 177 height 103
click at [154, 381] on input "file" at bounding box center [160, 395] width 112 height 27
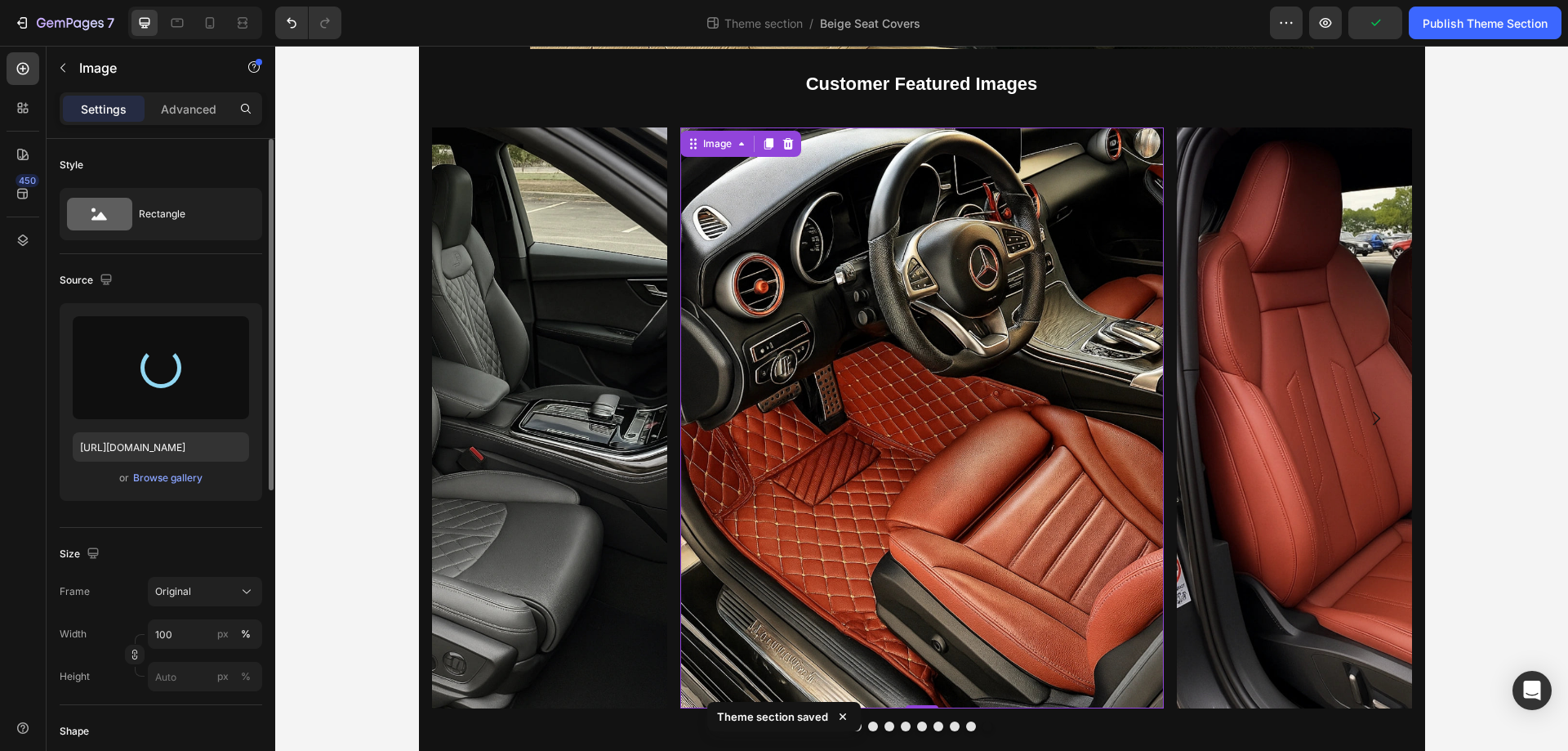
type input "https://cdn.shopify.com/s/files/1/0930/8612/2358/files/gempages_581661615628223…"
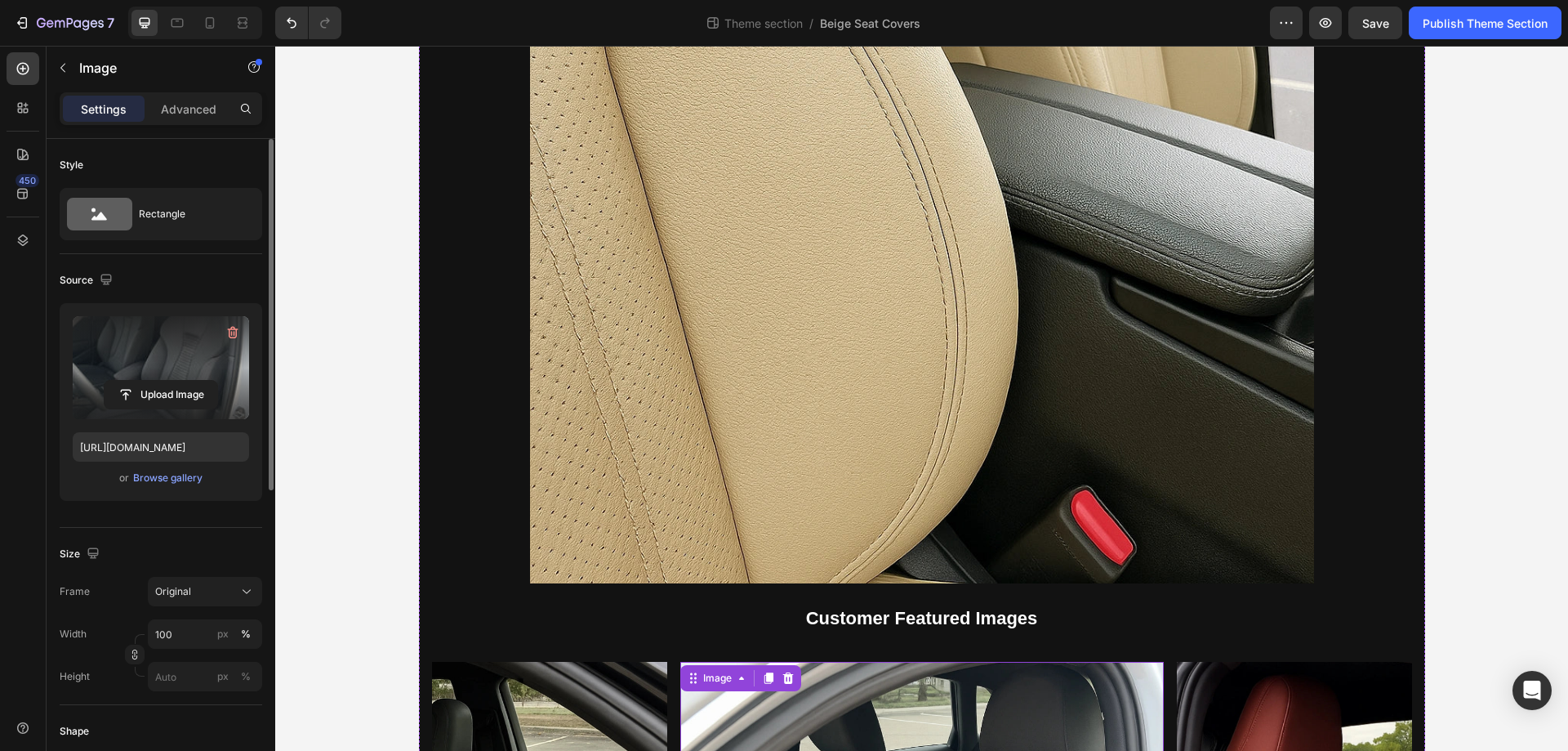
scroll to position [4414, 0]
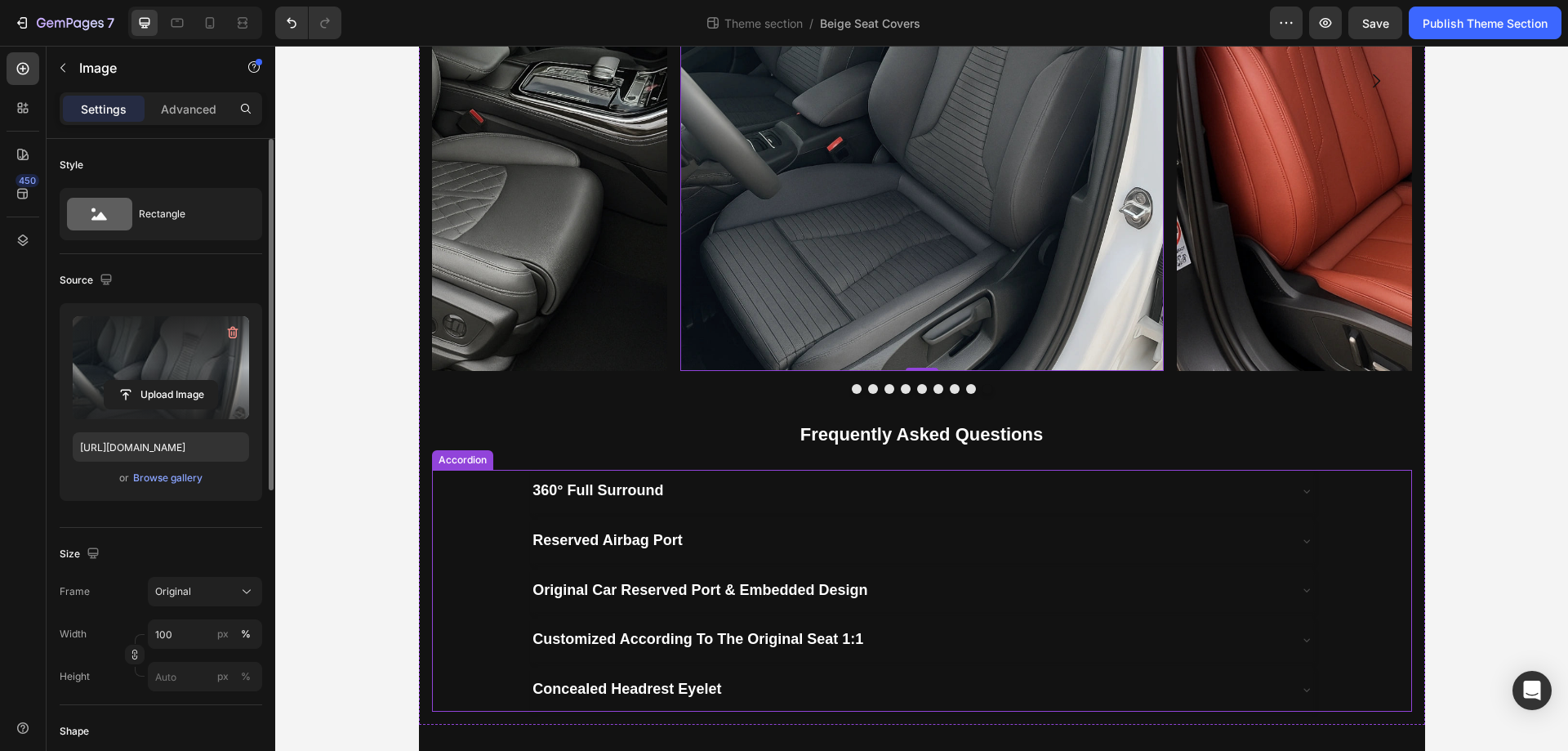
click at [455, 502] on div "360° Full Surround" at bounding box center [922, 491] width 978 height 43
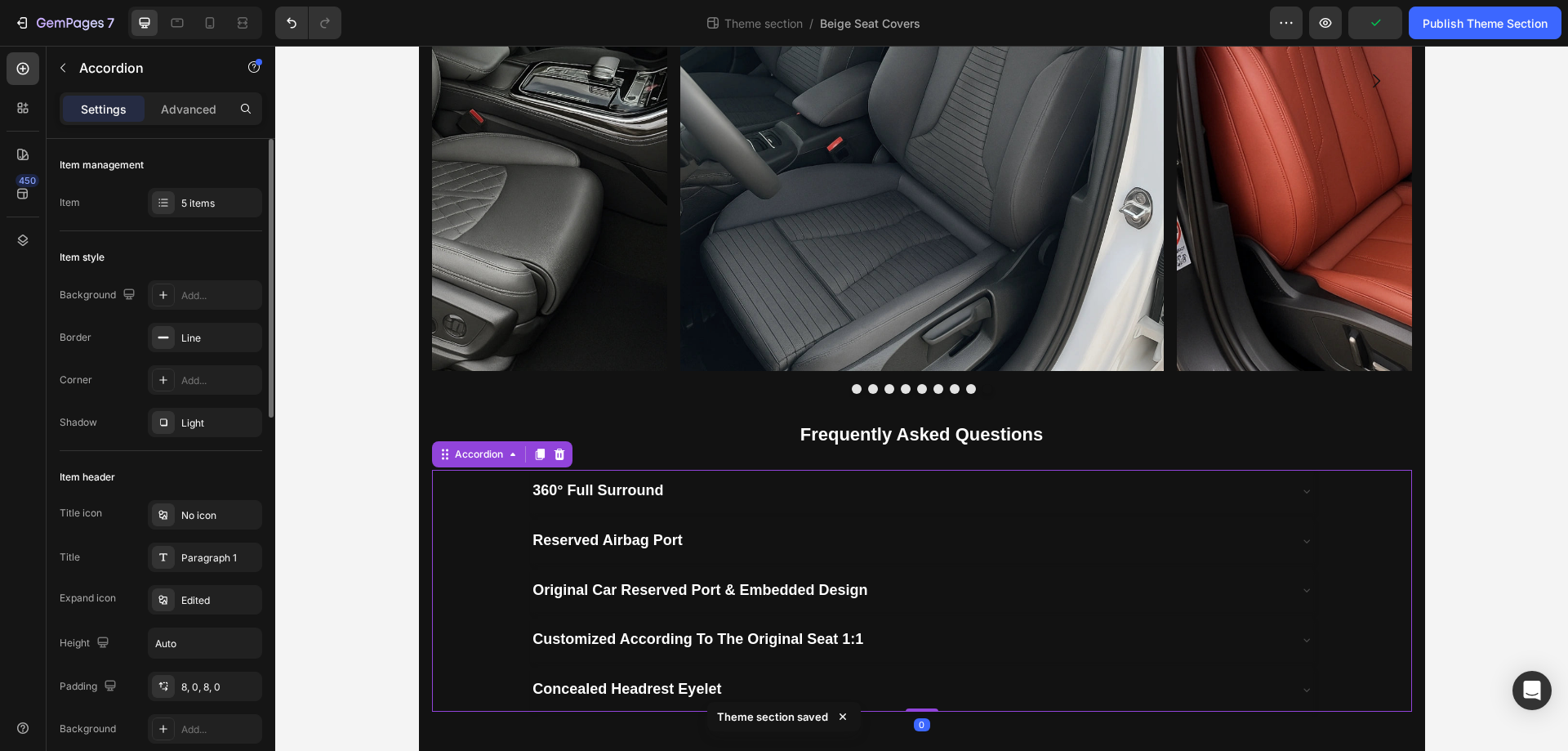
scroll to position [872, 0]
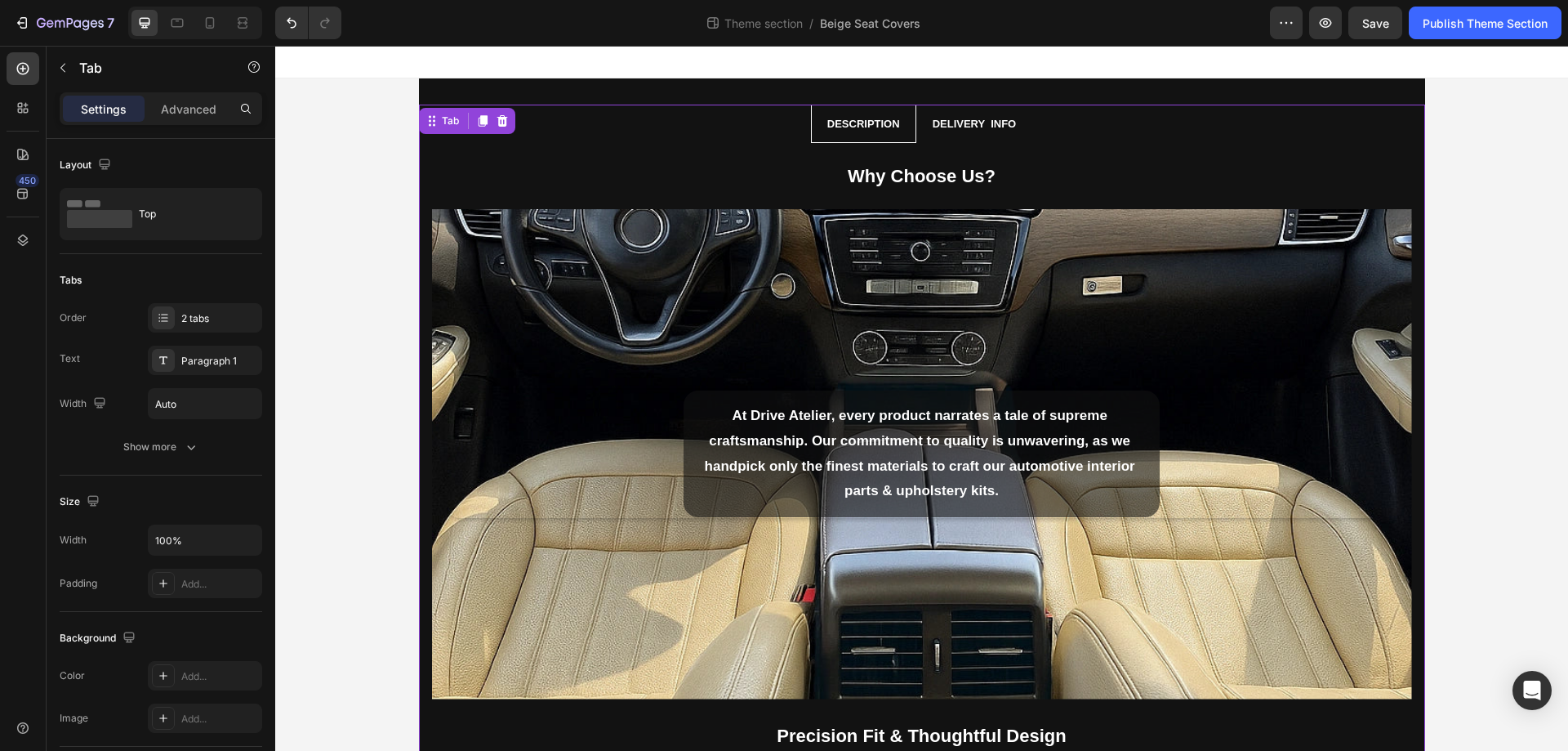
scroll to position [386, 0]
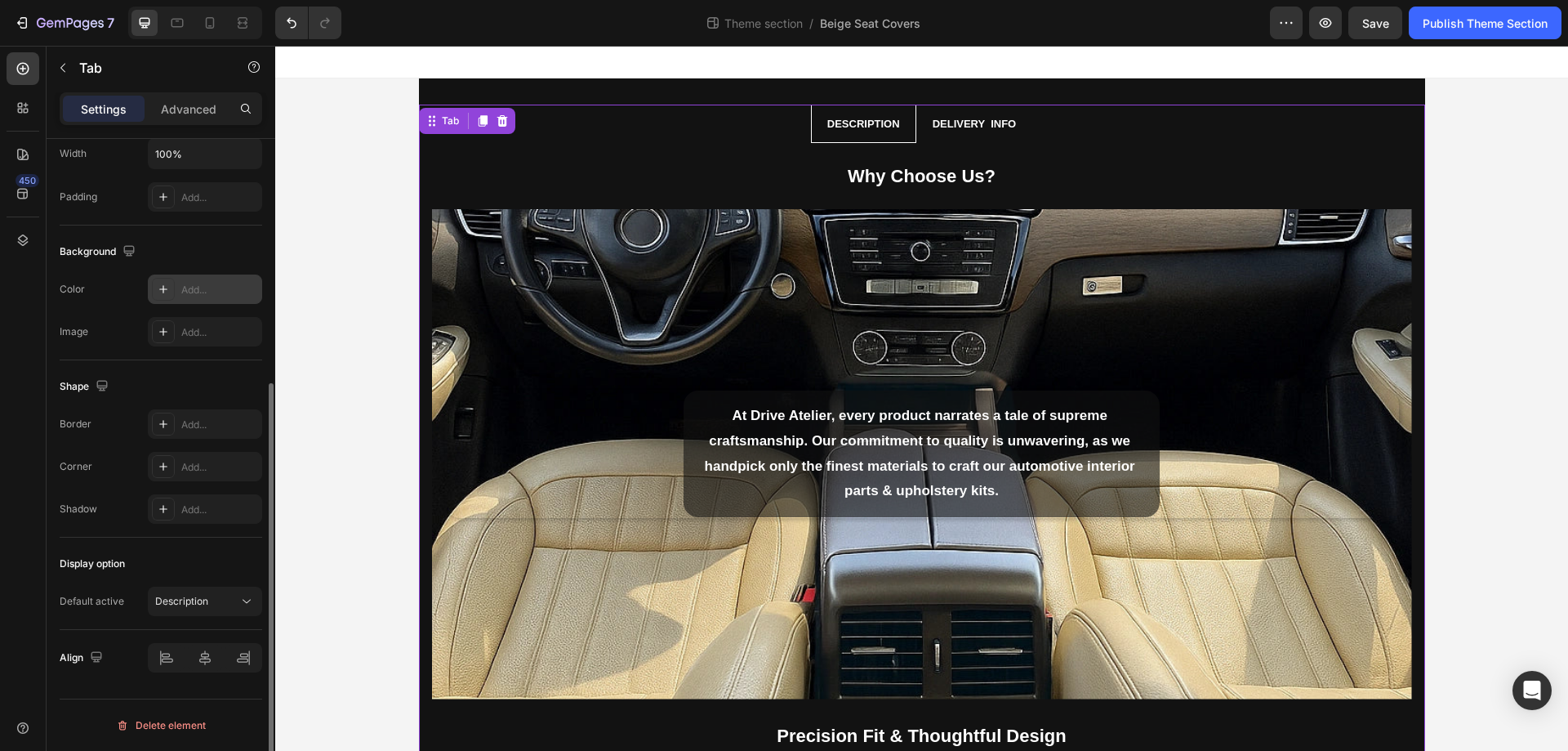
click at [194, 300] on div "Add..." at bounding box center [204, 289] width 114 height 29
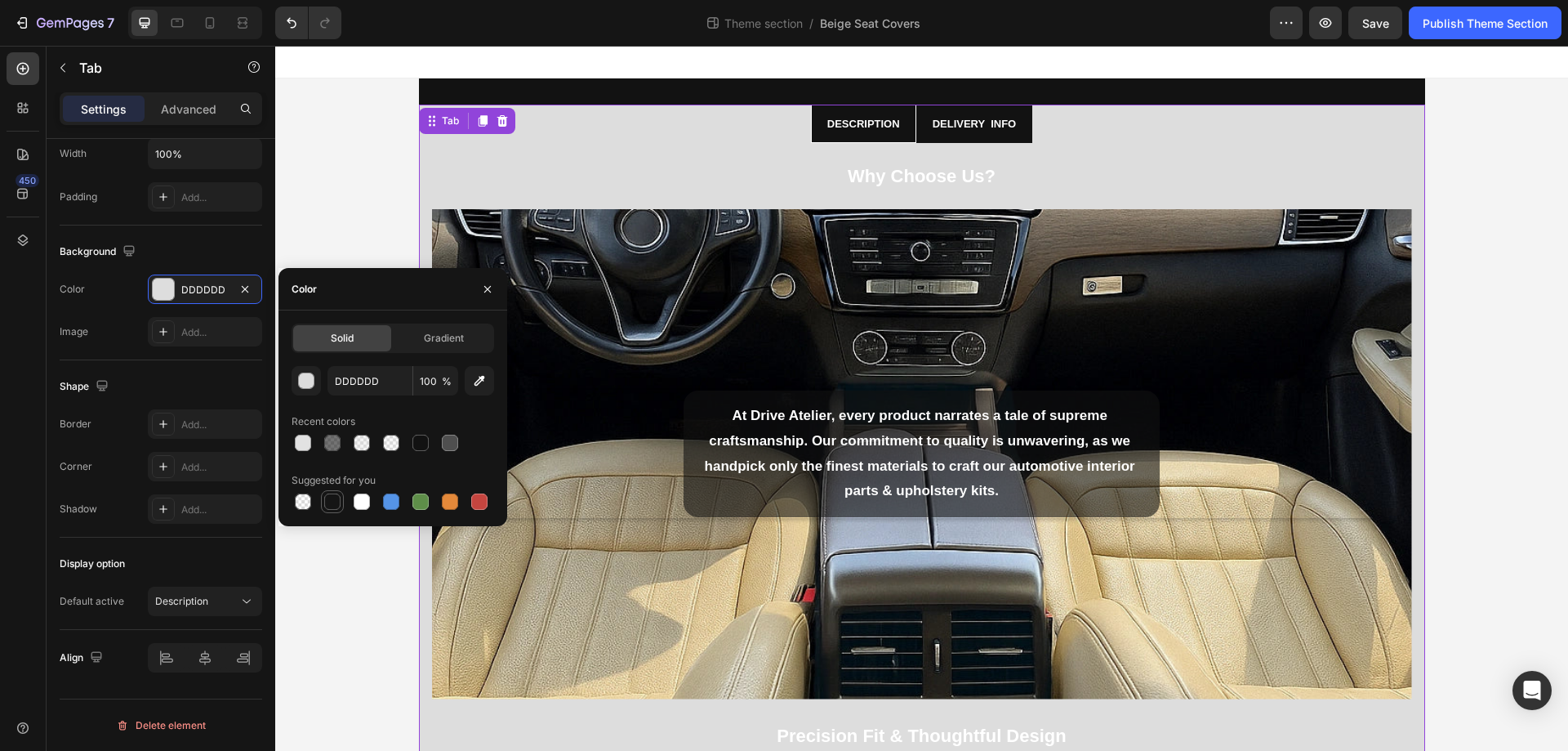
click at [329, 504] on div at bounding box center [332, 501] width 16 height 16
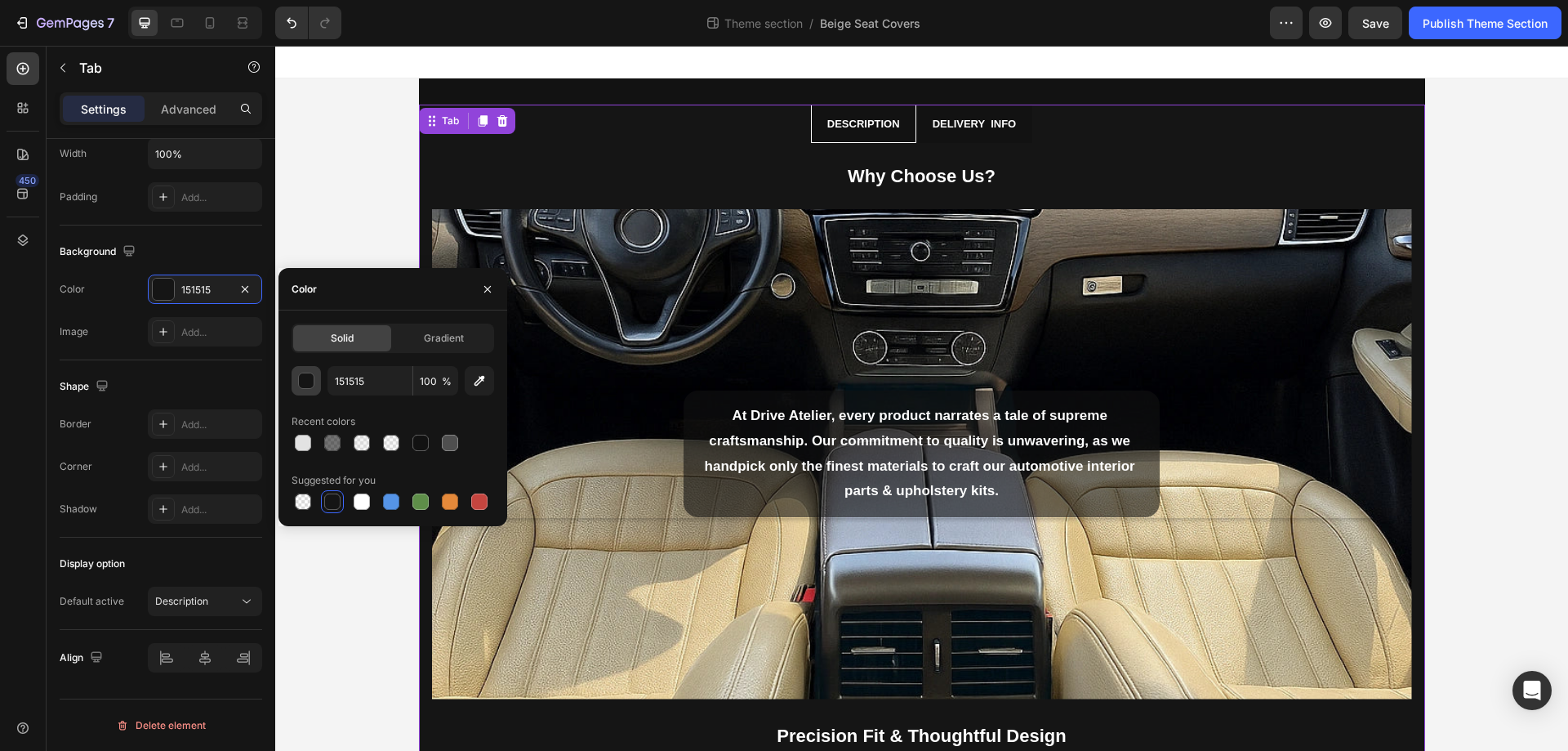
click at [317, 383] on button "button" at bounding box center [306, 380] width 29 height 29
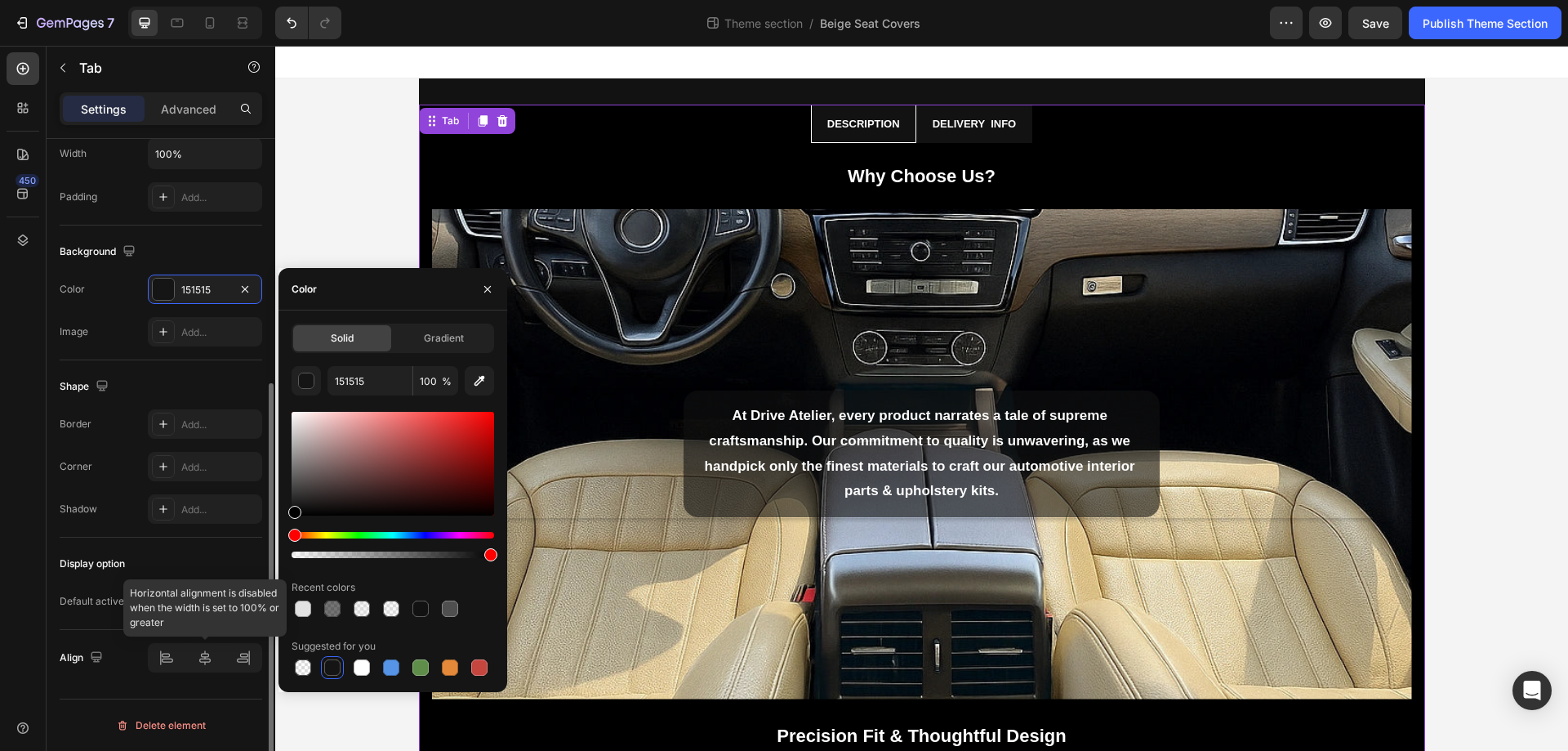
drag, startPoint x: 295, startPoint y: 510, endPoint x: 154, endPoint y: 669, distance: 212.5
click at [154, 669] on div "450 Sections(30) Elements(81) Section Element Hero Section Product Detail Brand…" at bounding box center [137, 397] width 275 height 705
type input "000000"
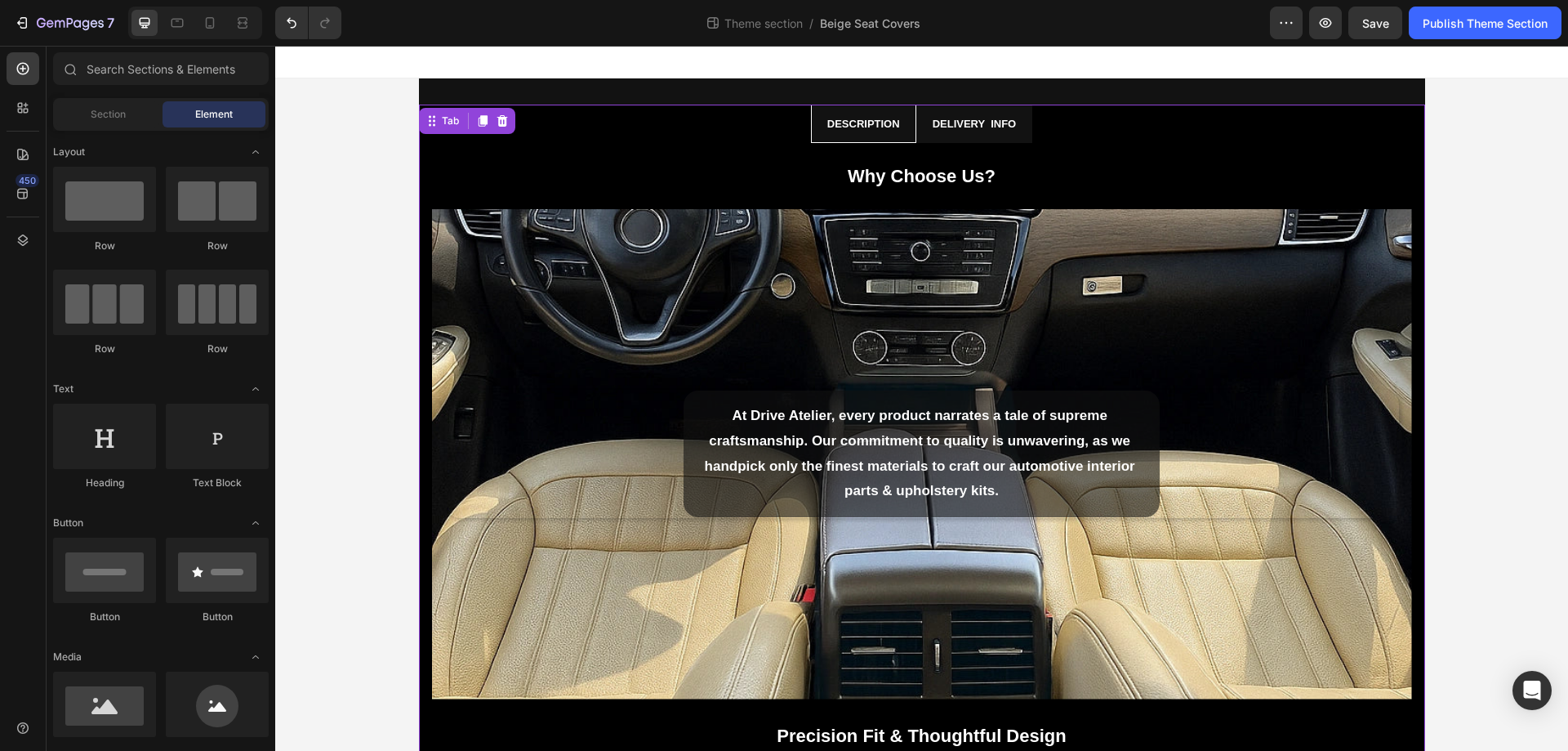
scroll to position [617, 0]
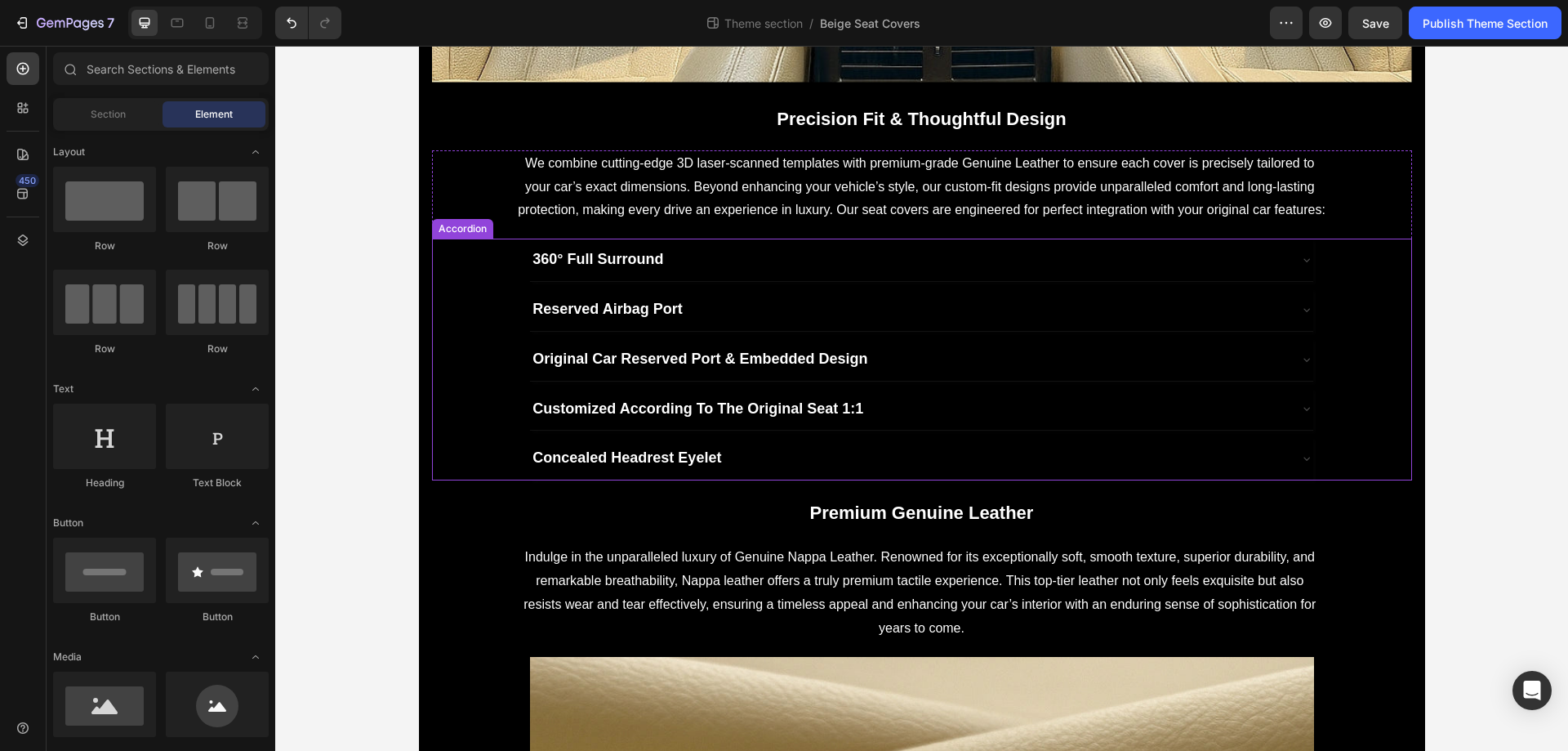
click at [1388, 284] on div "360° Full Surround Reserved Airbag Port Original Car Reserved Port & Embedded D…" at bounding box center [922, 360] width 980 height 242
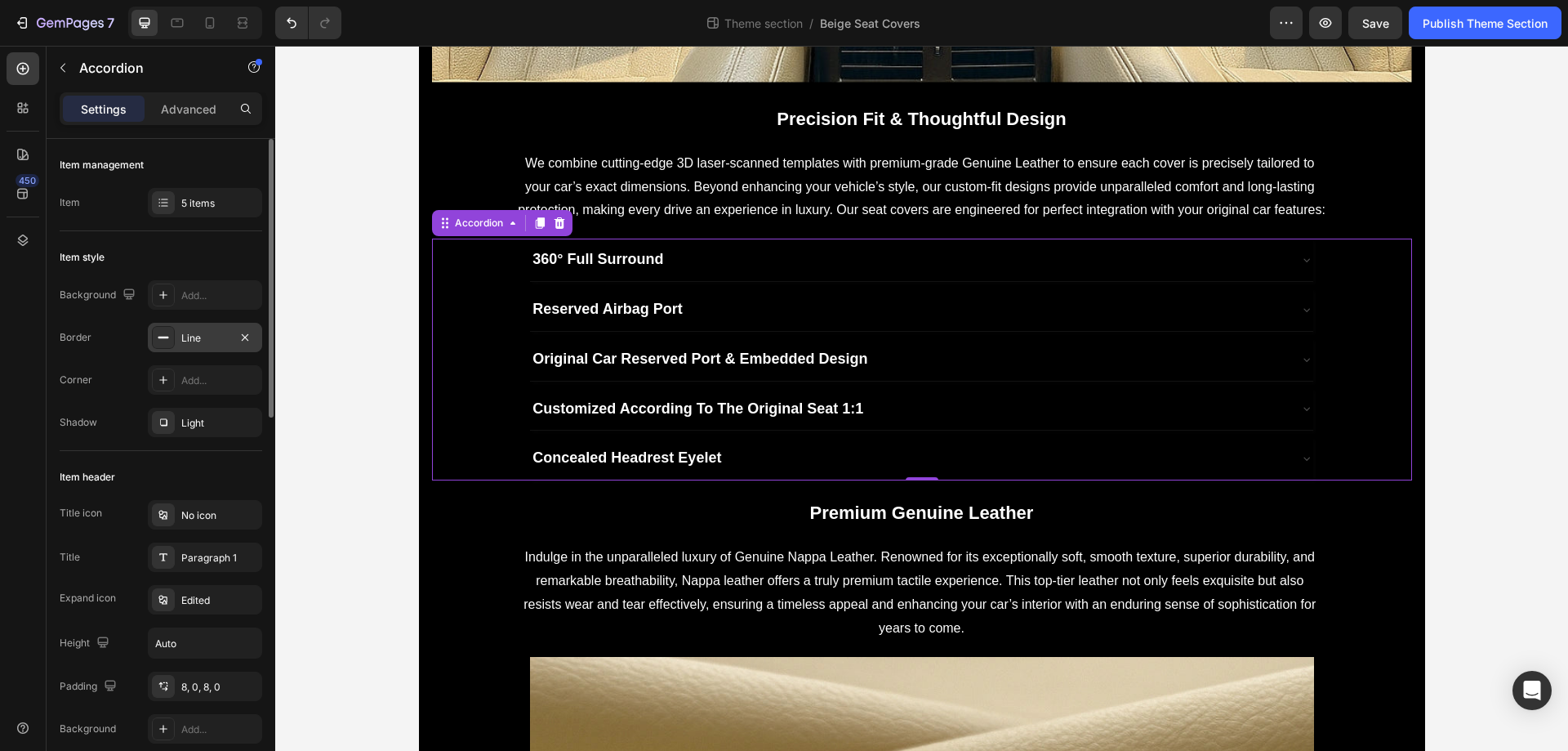
click at [212, 330] on div "Line" at bounding box center [204, 337] width 47 height 15
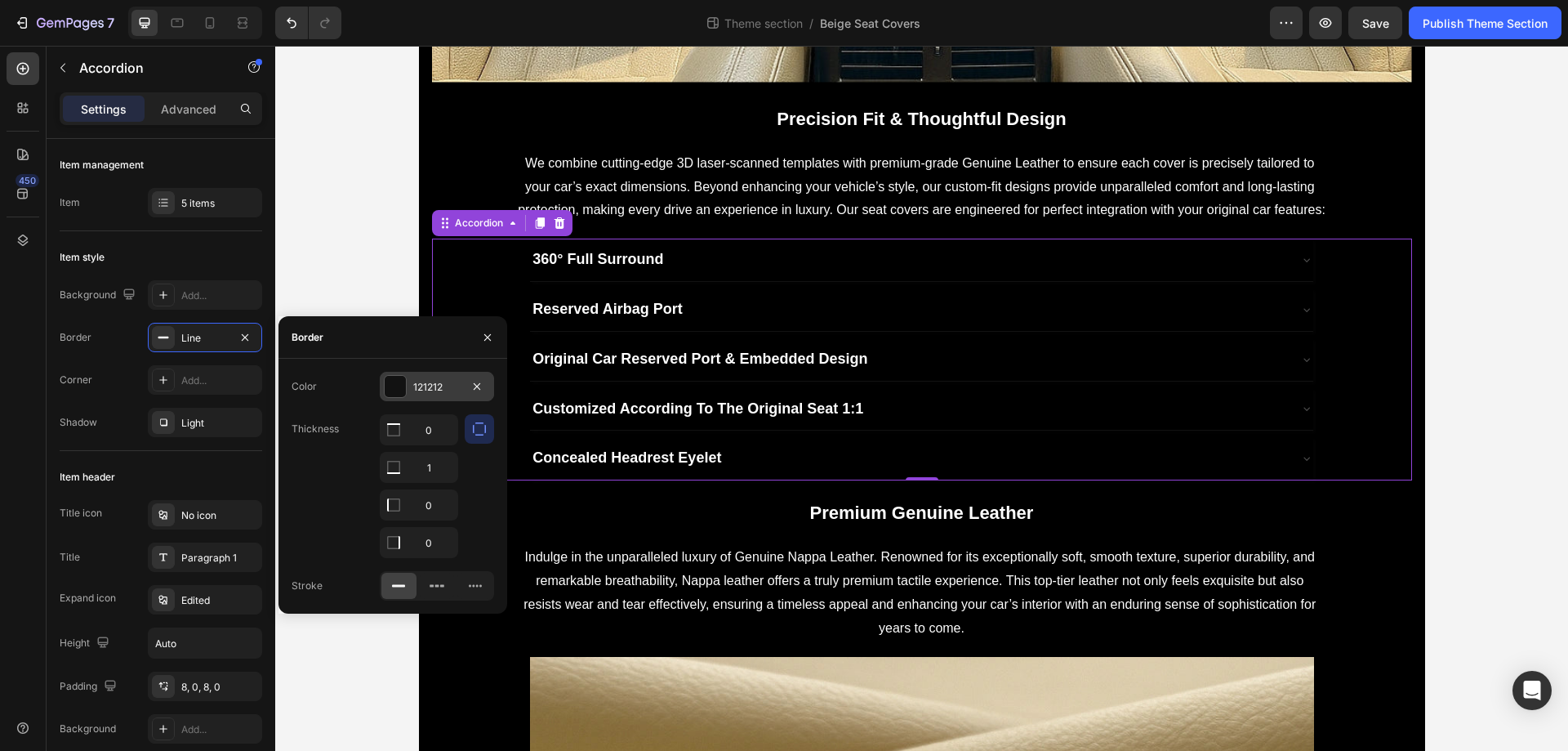
click at [398, 385] on div at bounding box center [395, 386] width 21 height 21
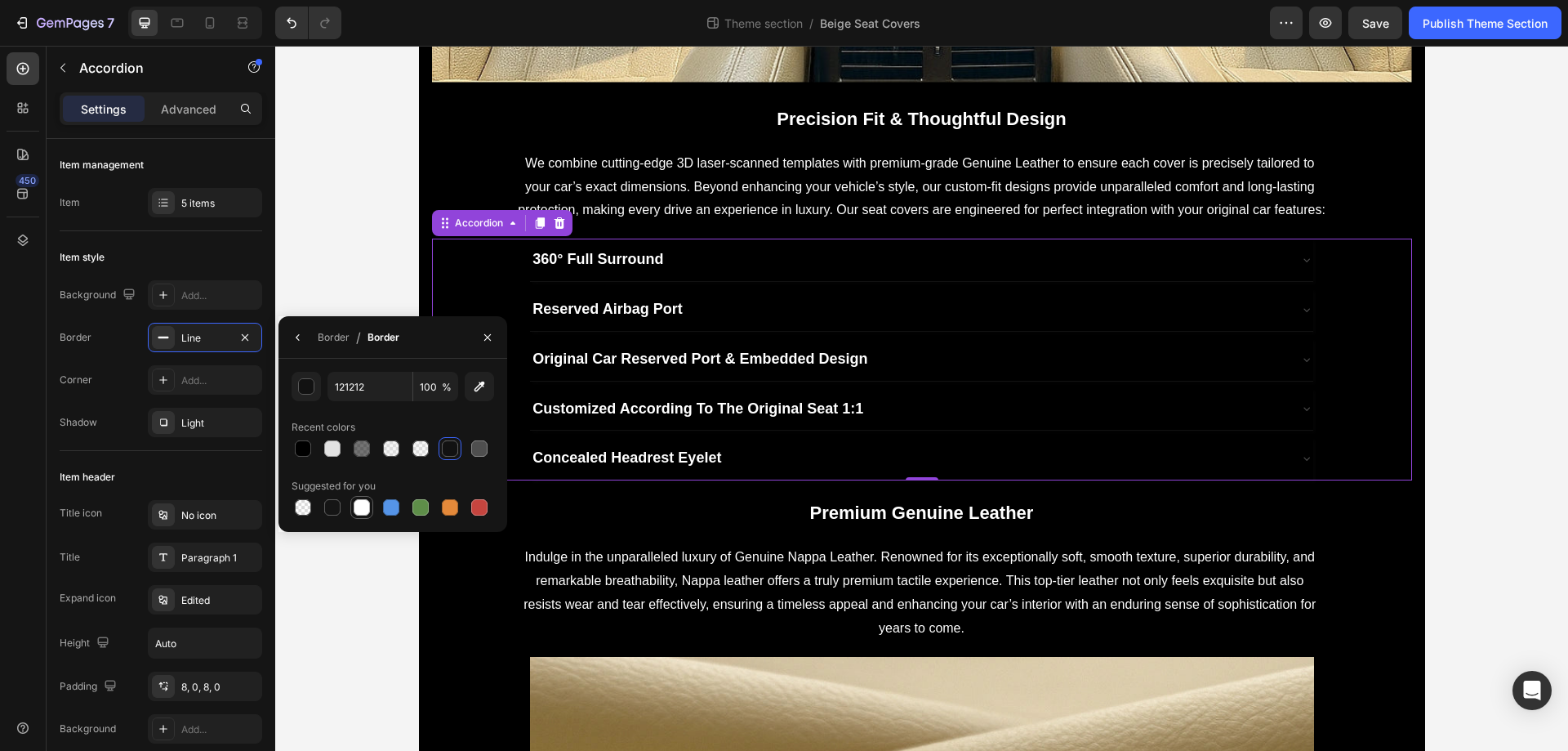
click at [352, 507] on div at bounding box center [361, 507] width 20 height 20
type input "FFFFFF"
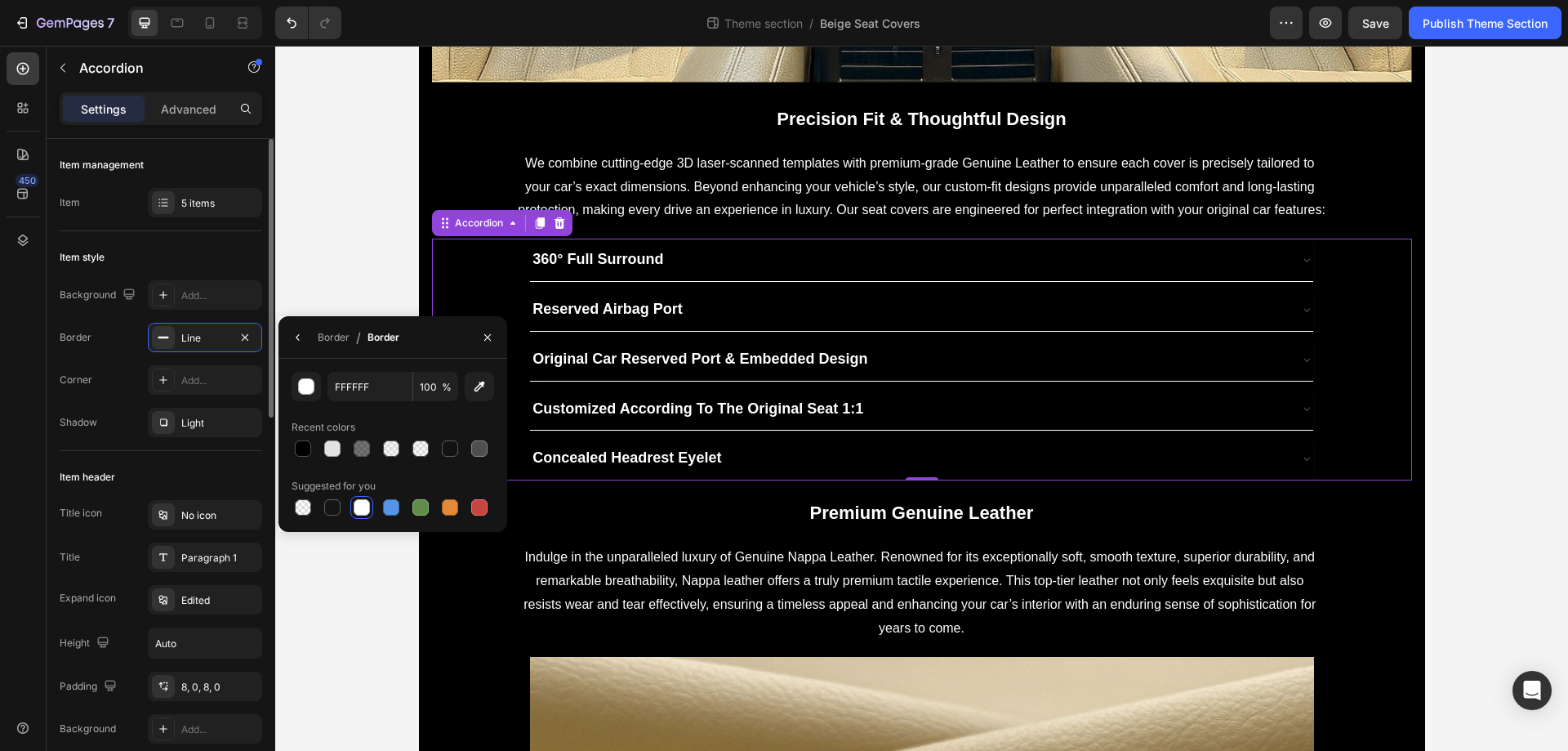
click at [134, 386] on div "Corner Add..." at bounding box center [160, 379] width 203 height 29
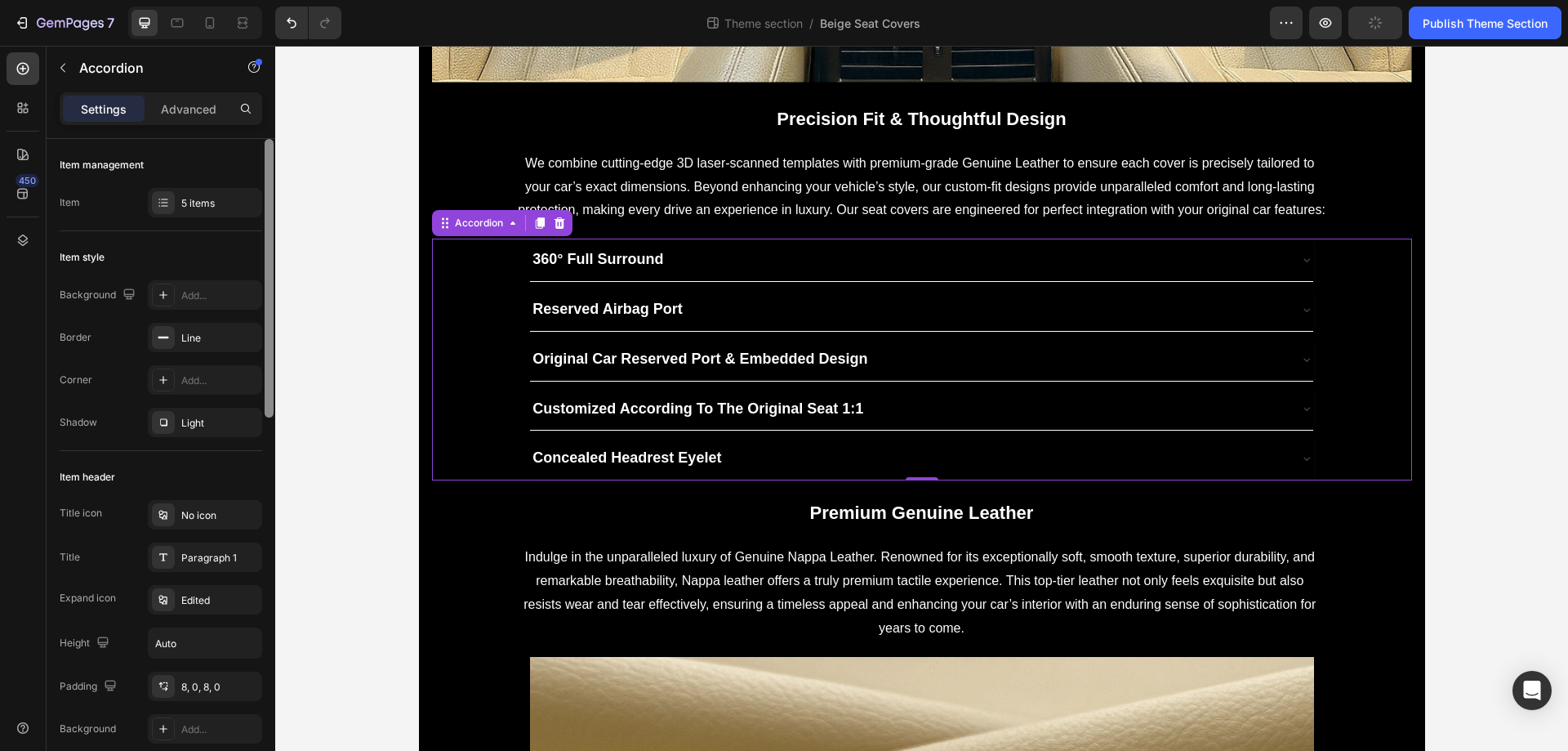
scroll to position [658, 0]
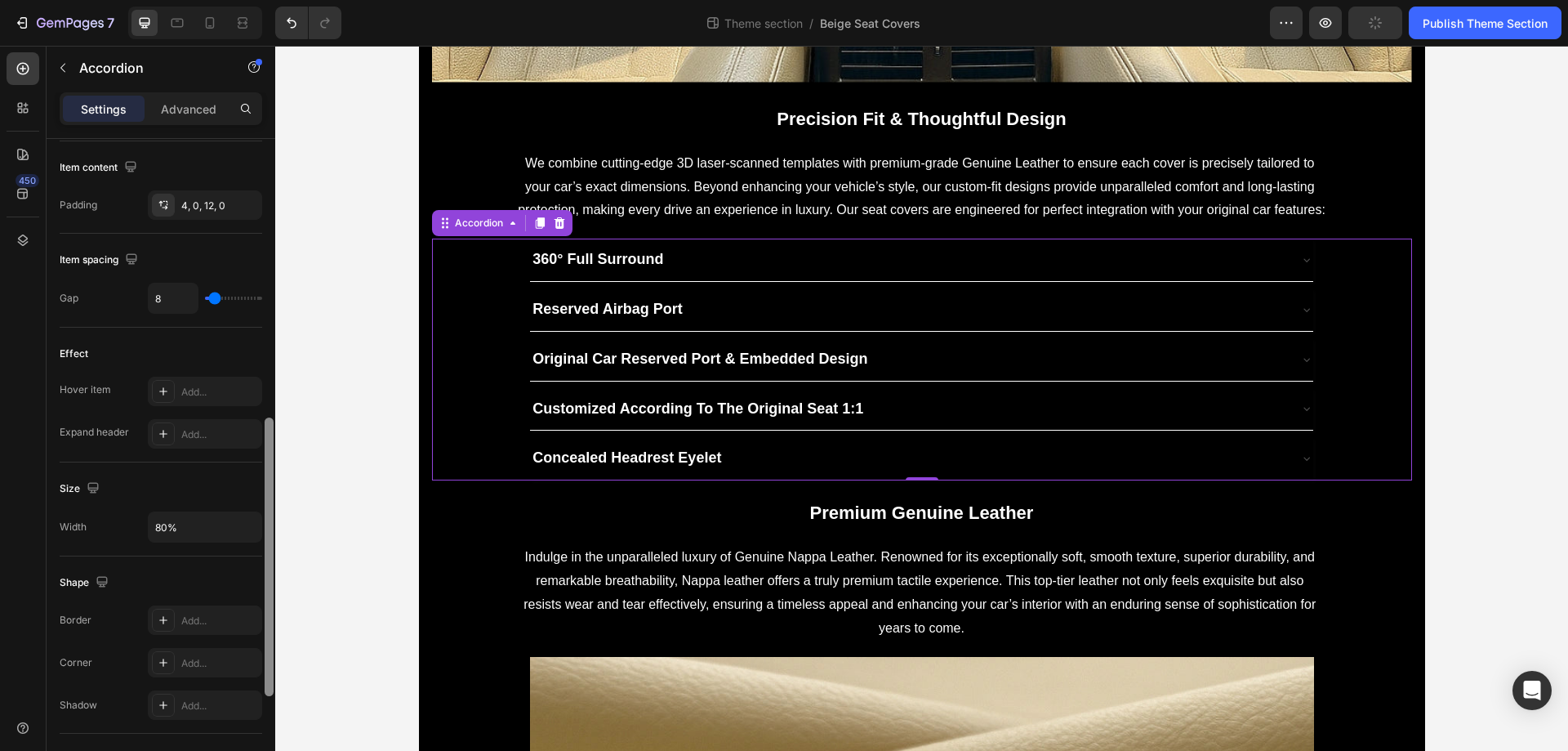
click at [274, 339] on div at bounding box center [269, 468] width 12 height 658
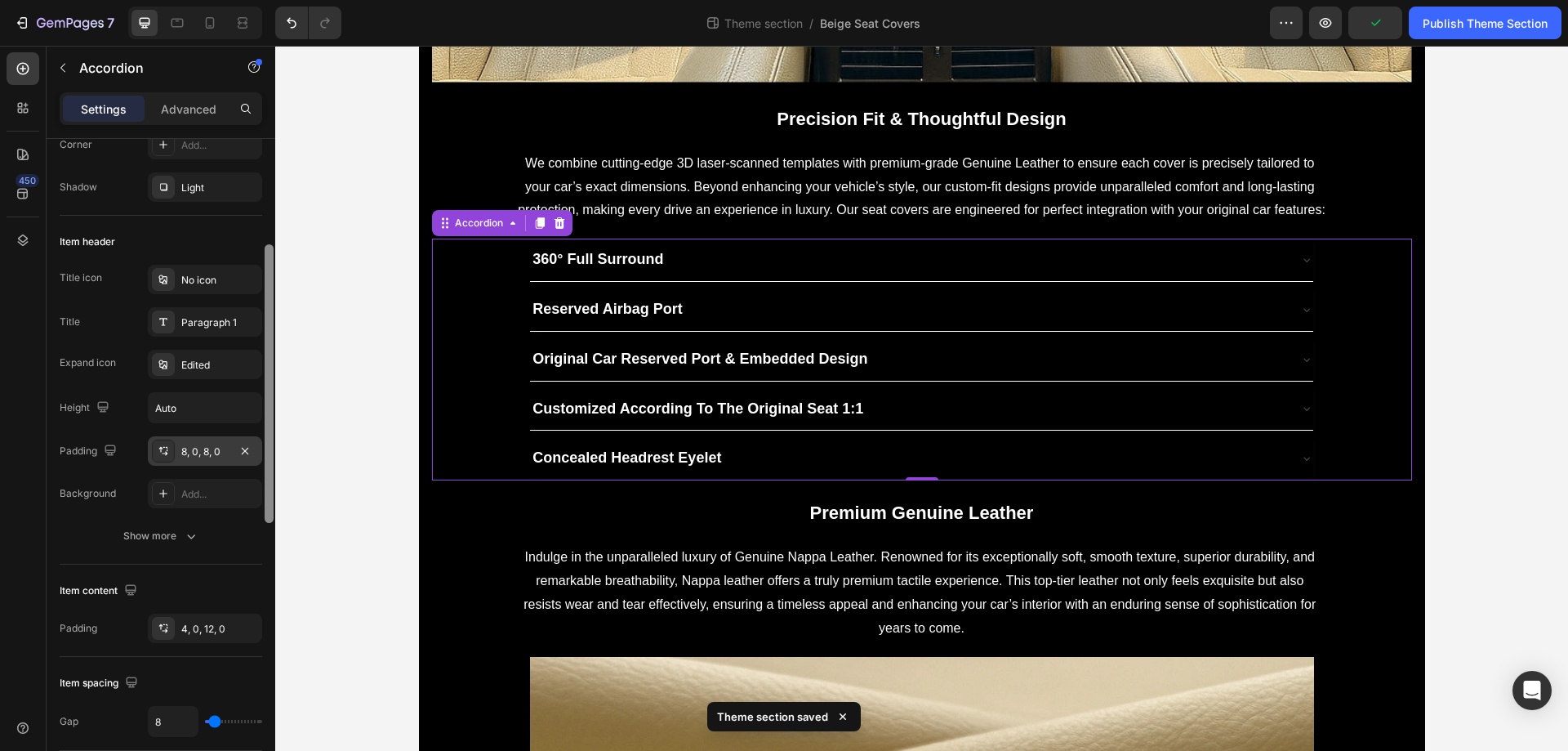
scroll to position [241, 0]
drag, startPoint x: 269, startPoint y: 354, endPoint x: 257, endPoint y: 456, distance: 102.7
click at [257, 456] on div "Item management Item 5 items Item style Background Add... Border Line Corner Ad…" at bounding box center [160, 468] width 228 height 658
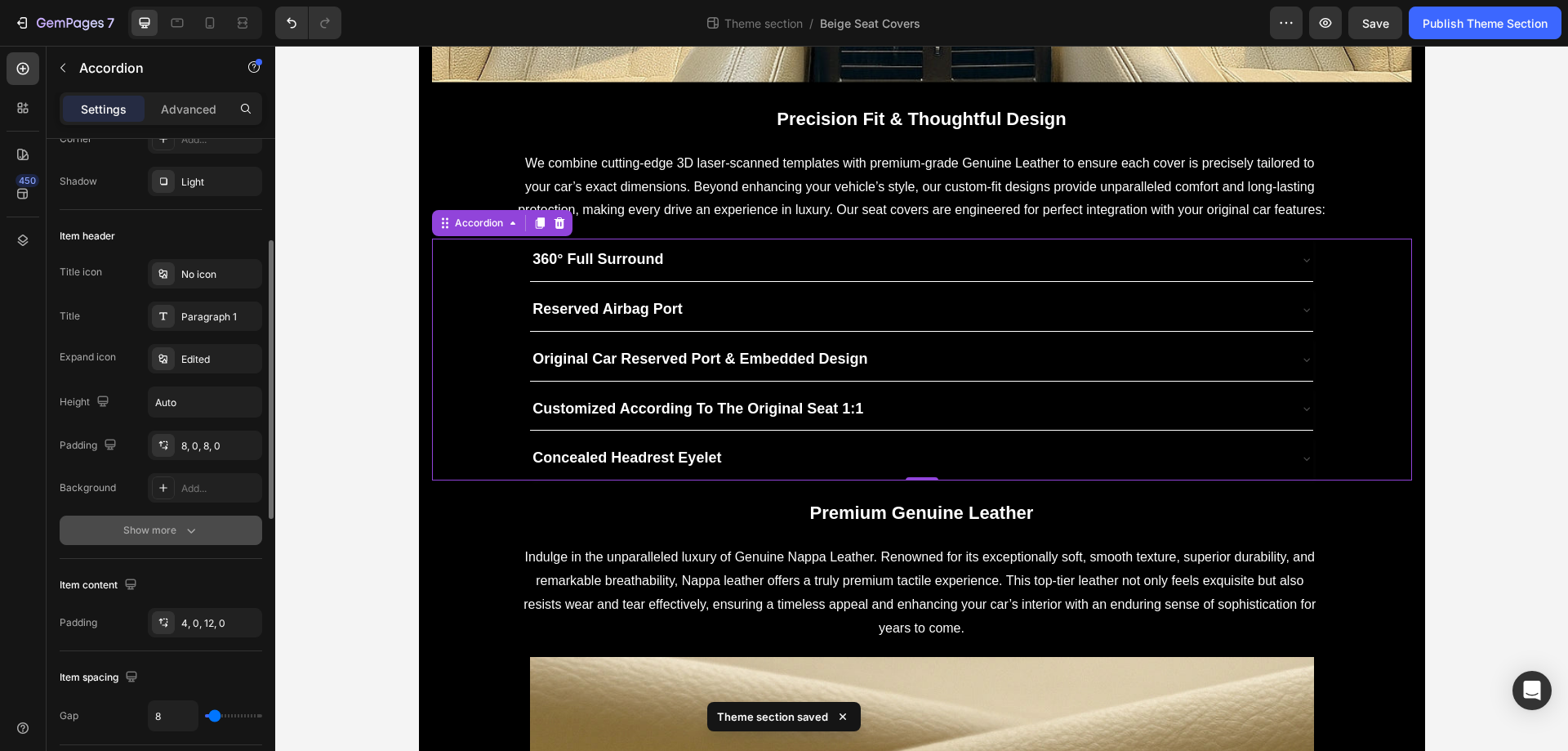
click at [170, 536] on div "Show more" at bounding box center [161, 530] width 76 height 16
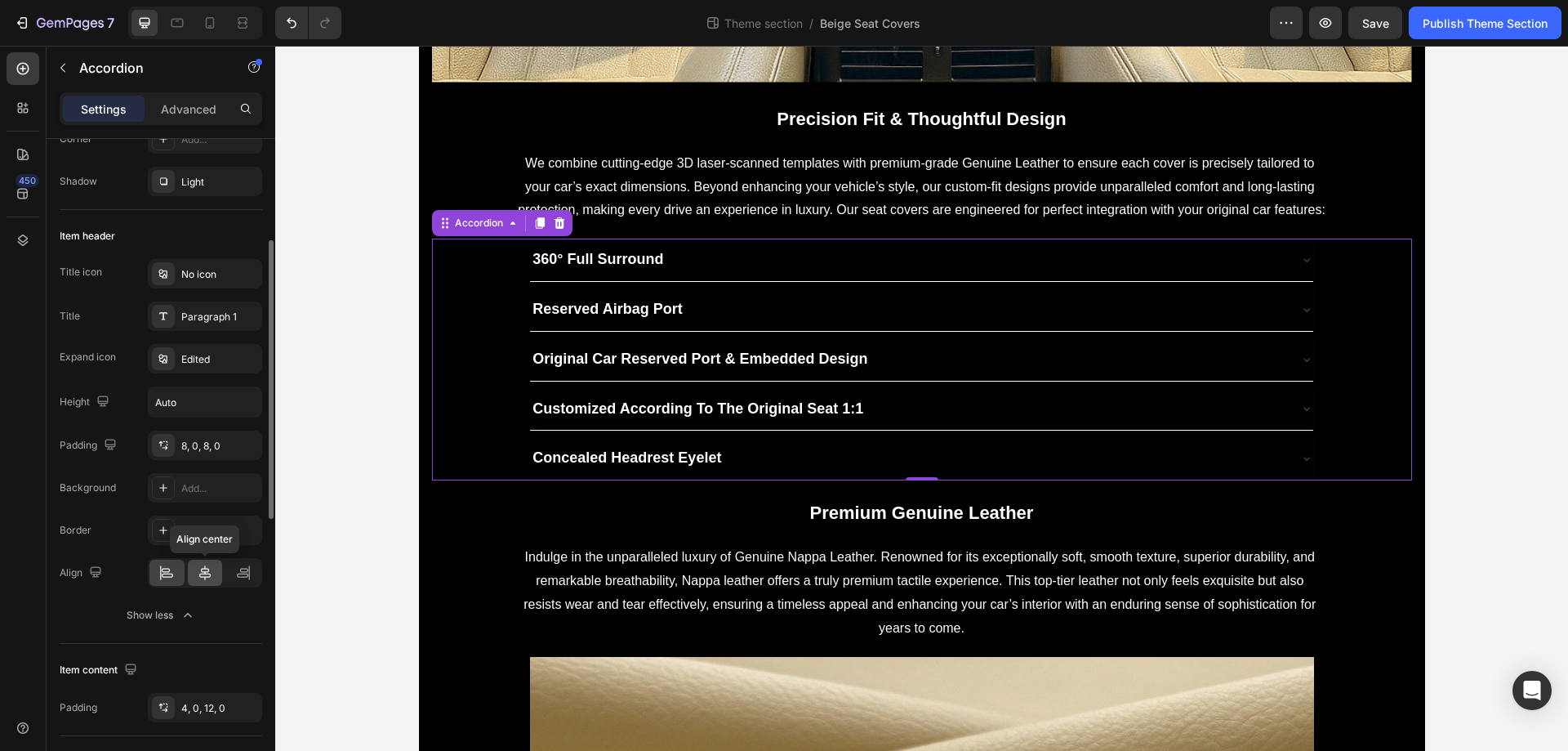
click at [207, 578] on icon at bounding box center [204, 572] width 16 height 16
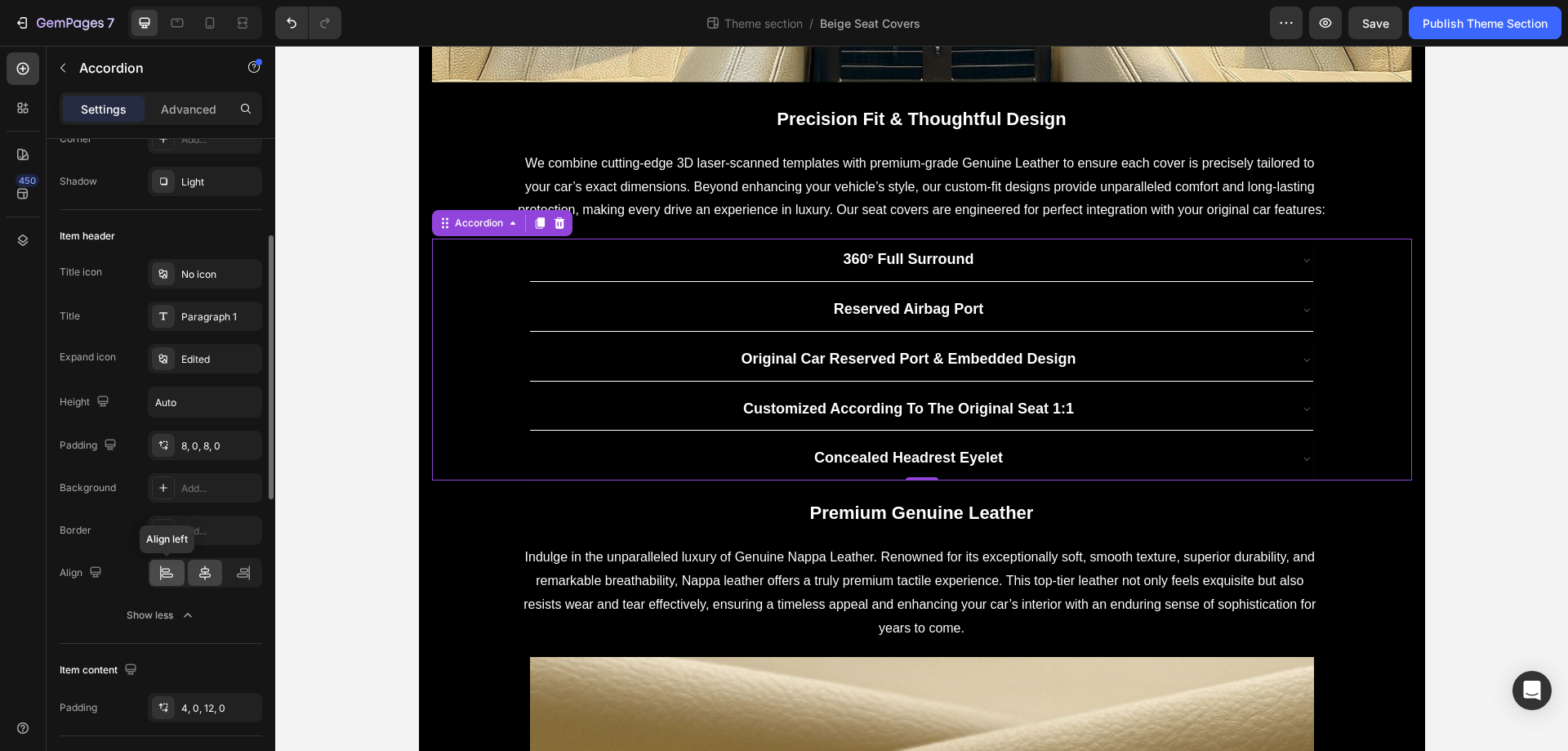
click at [167, 578] on icon at bounding box center [166, 572] width 16 height 16
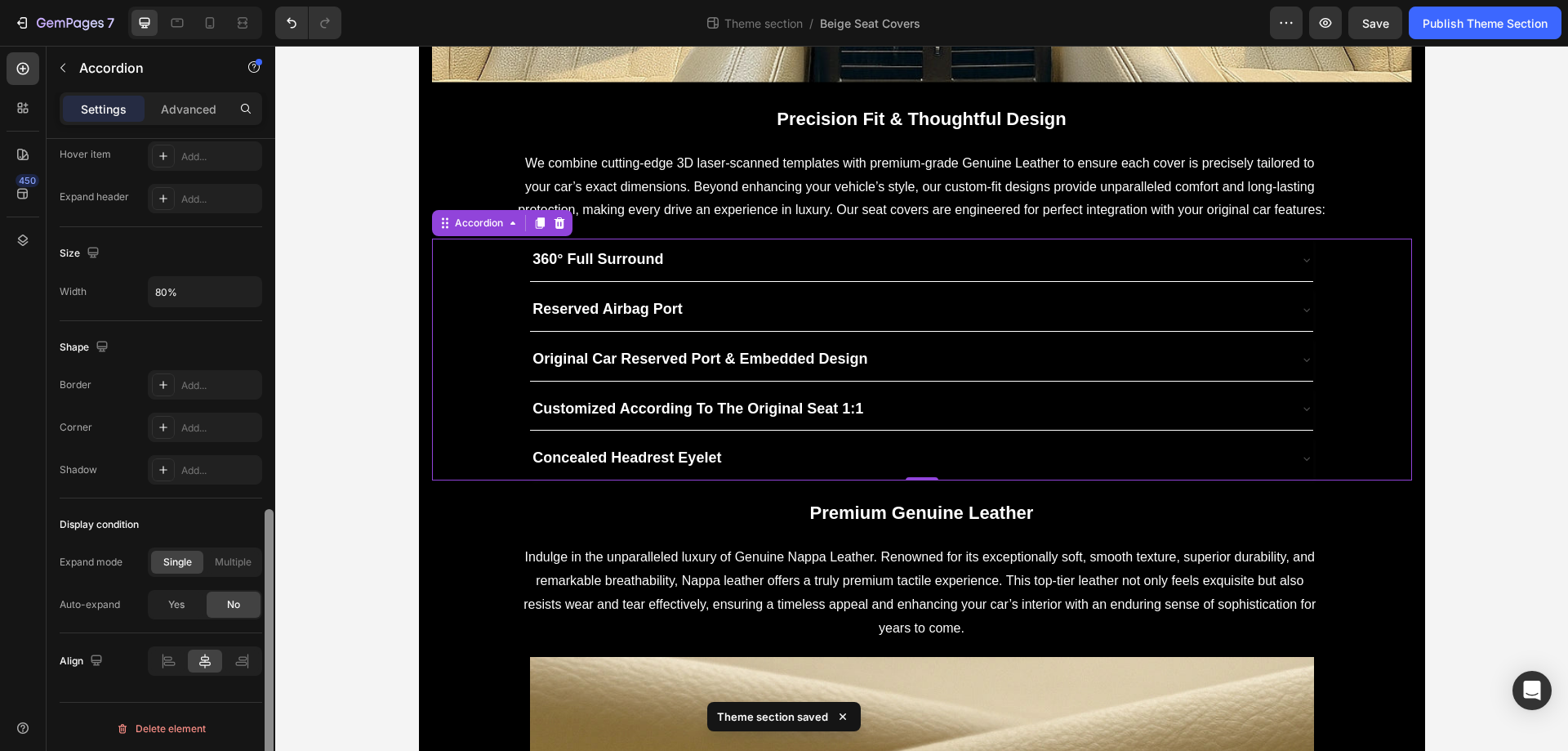
scroll to position [982, 0]
drag, startPoint x: 269, startPoint y: 419, endPoint x: 269, endPoint y: 754, distance: 335.0
click at [269, 0] on html "7 Theme section / Beige Seat Covers Preview Save Publish Theme Section 450 Sect…" at bounding box center [784, 0] width 1568 height 0
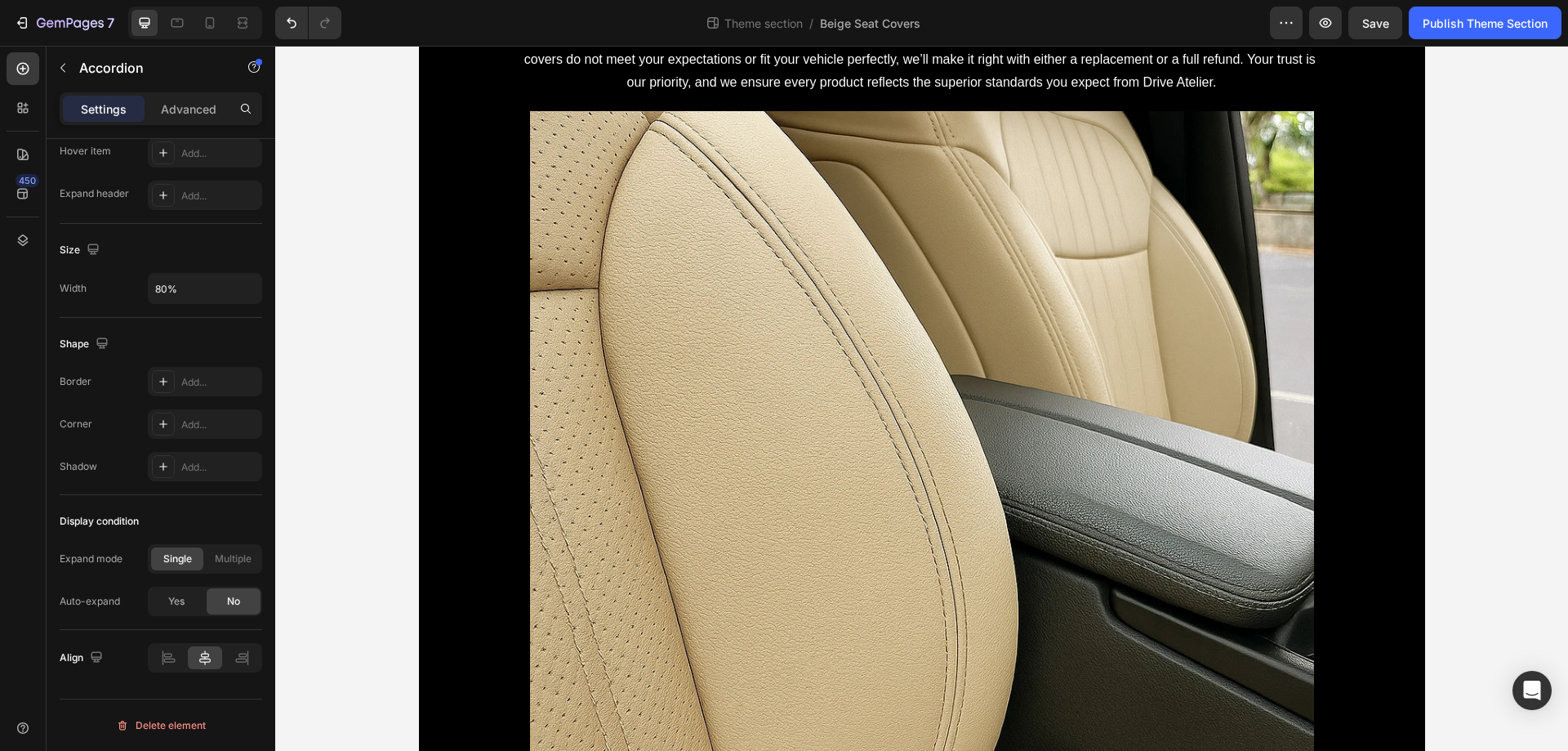
scroll to position [4414, 0]
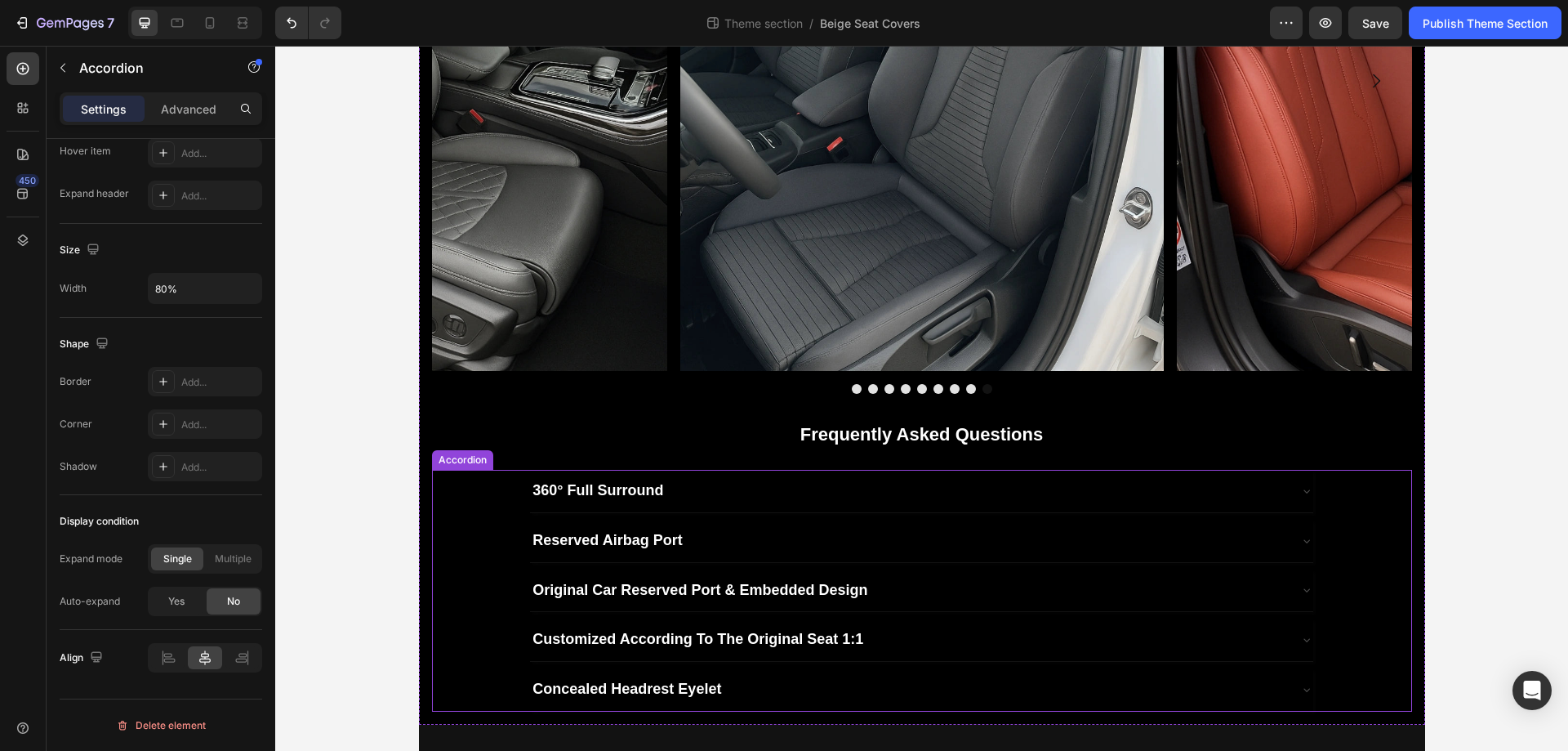
click at [851, 512] on div "360° Full Surround" at bounding box center [922, 491] width 783 height 43
click at [179, 391] on div "Add..." at bounding box center [204, 381] width 114 height 29
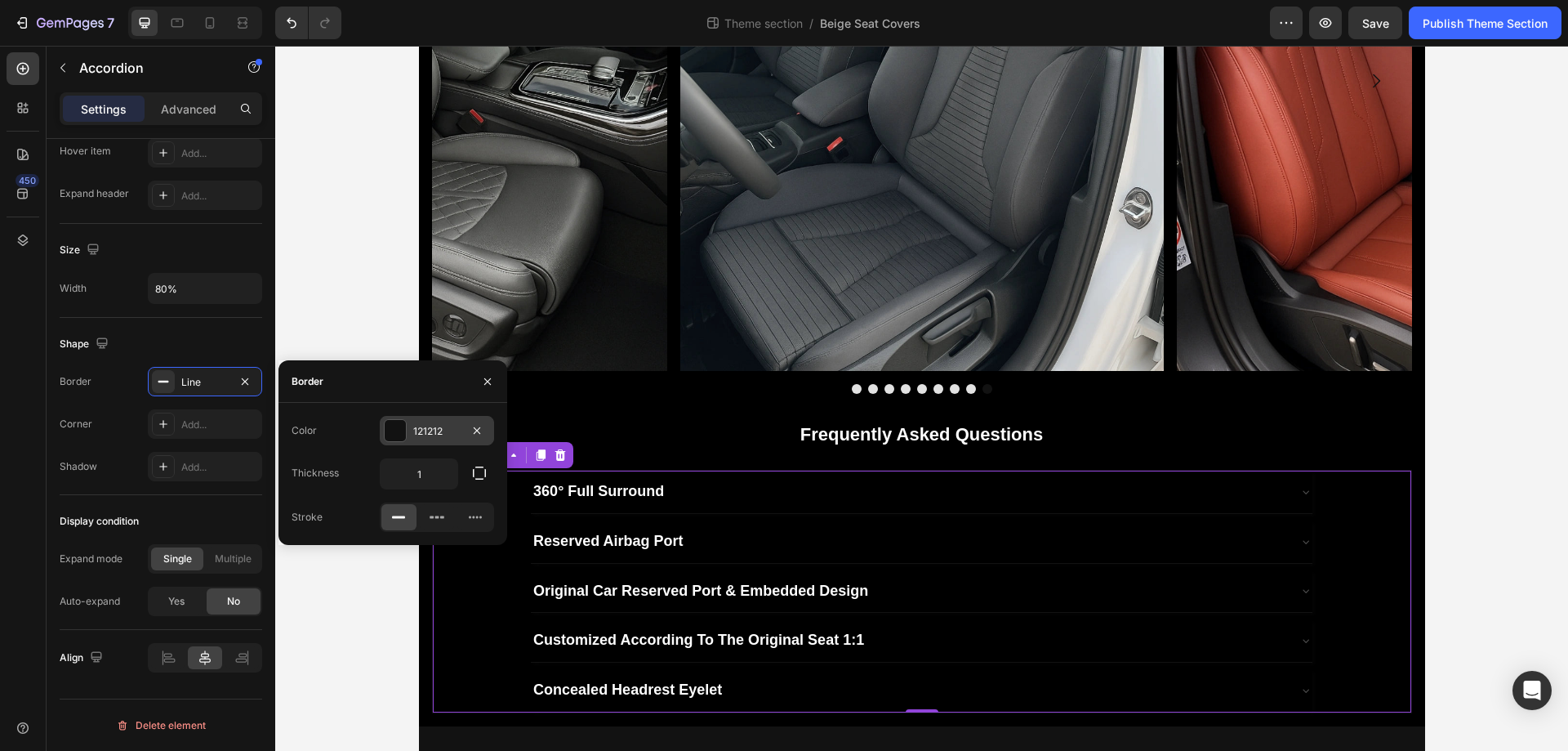
click at [398, 436] on div at bounding box center [395, 430] width 21 height 21
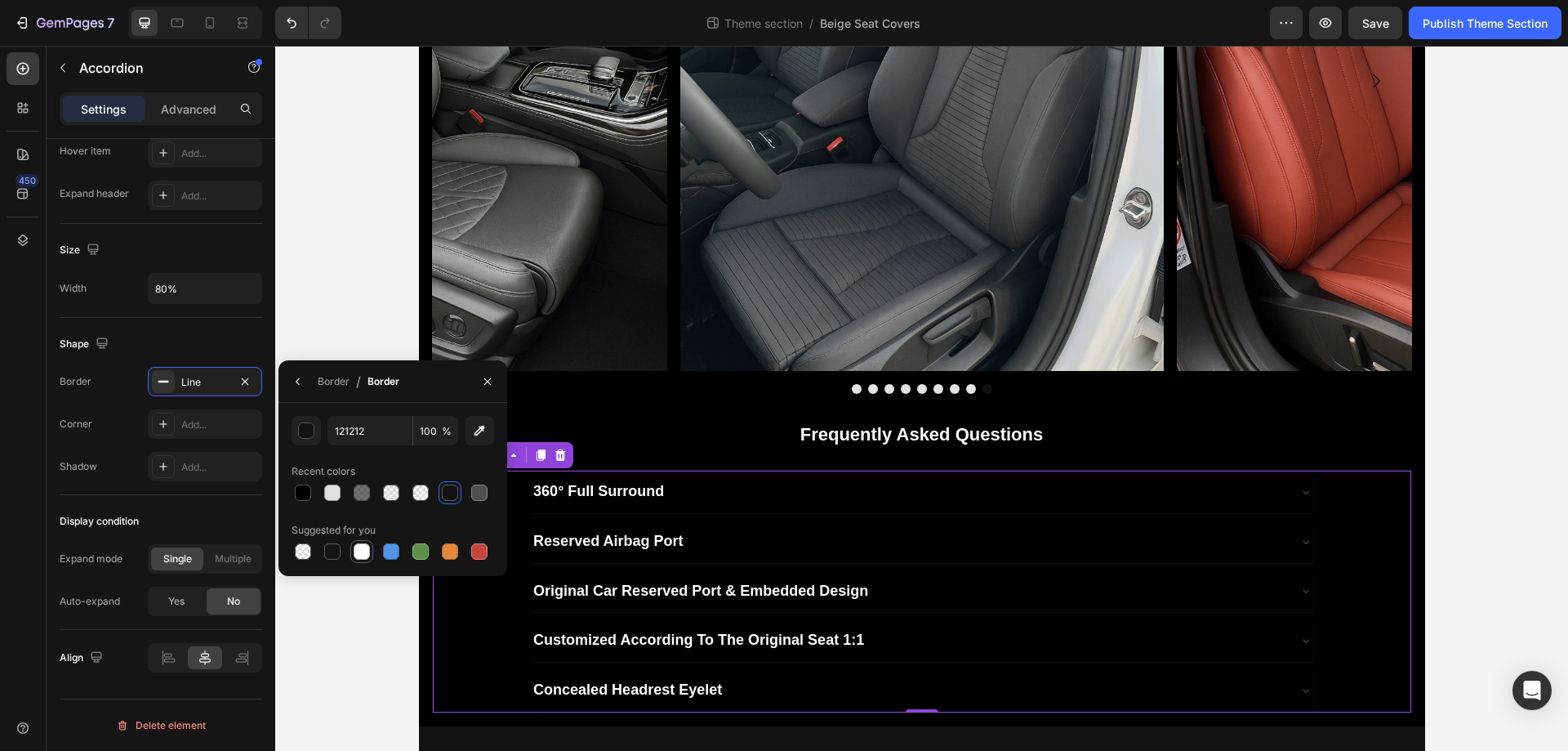
click at [358, 556] on div at bounding box center [361, 551] width 16 height 16
type input "FFFFFF"
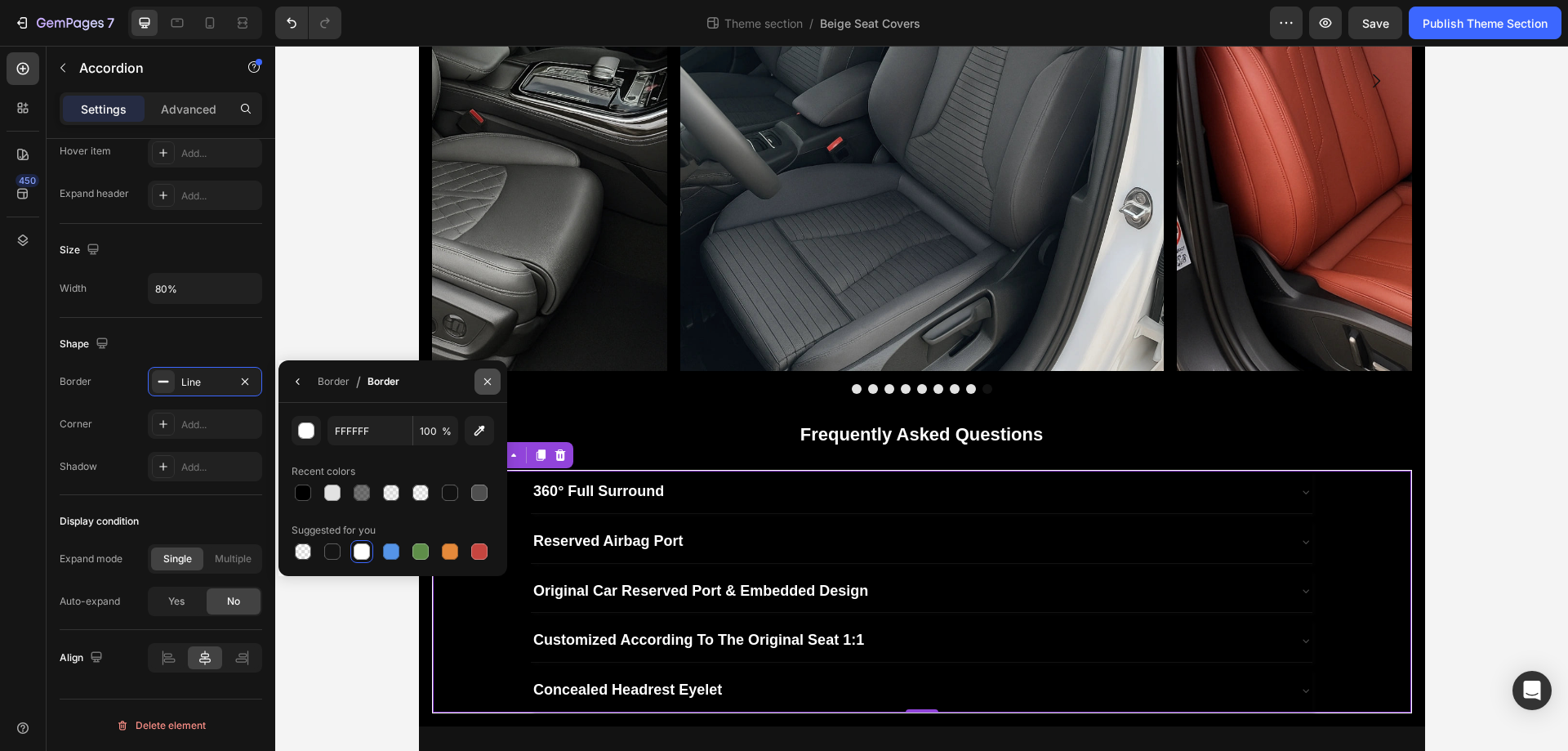
click at [494, 373] on button "button" at bounding box center [487, 381] width 26 height 26
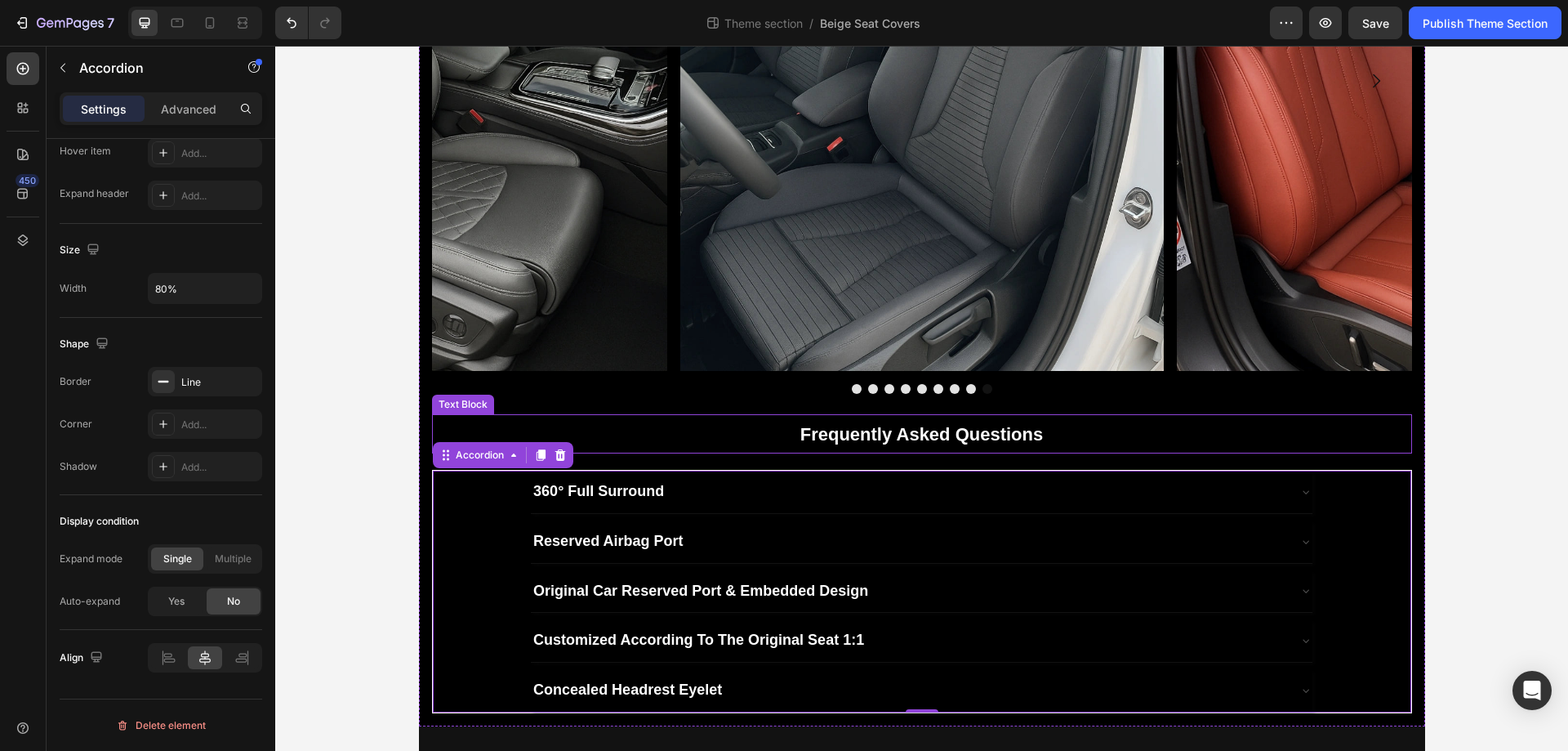
click at [801, 427] on strong "Frequently Asked Questions" at bounding box center [922, 434] width 243 height 21
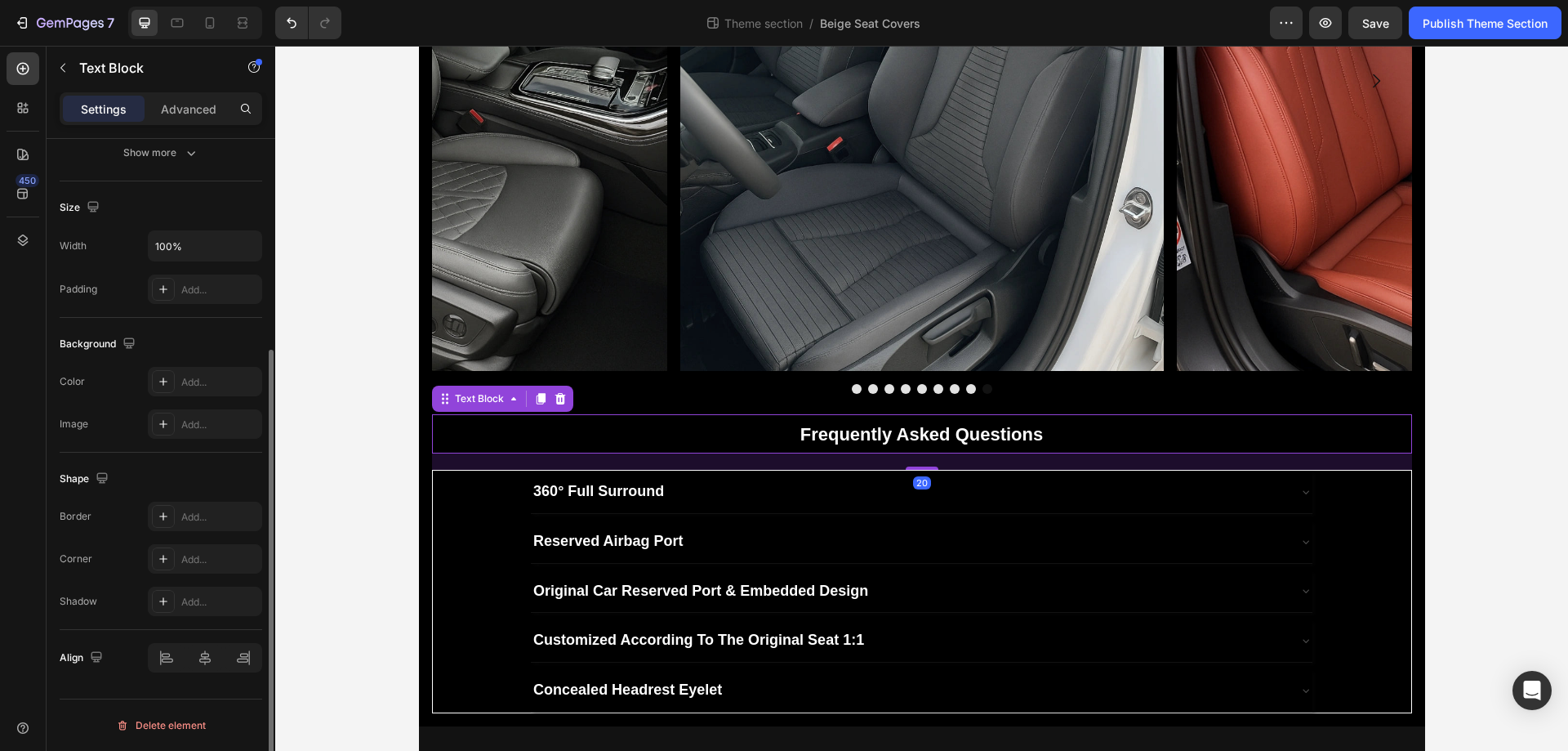
scroll to position [0, 0]
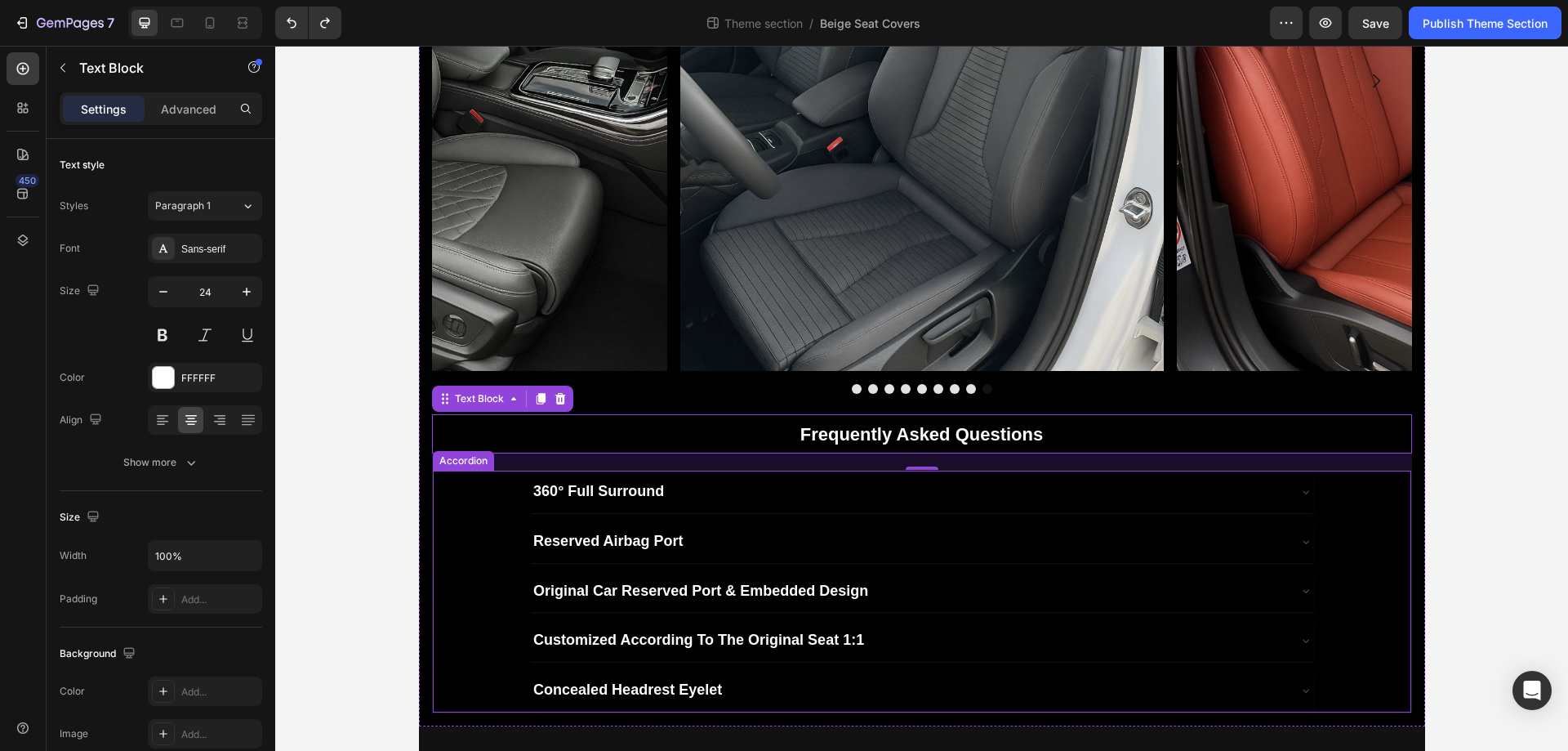
click at [499, 534] on div "Reserved Airbag Port" at bounding box center [922, 542] width 977 height 43
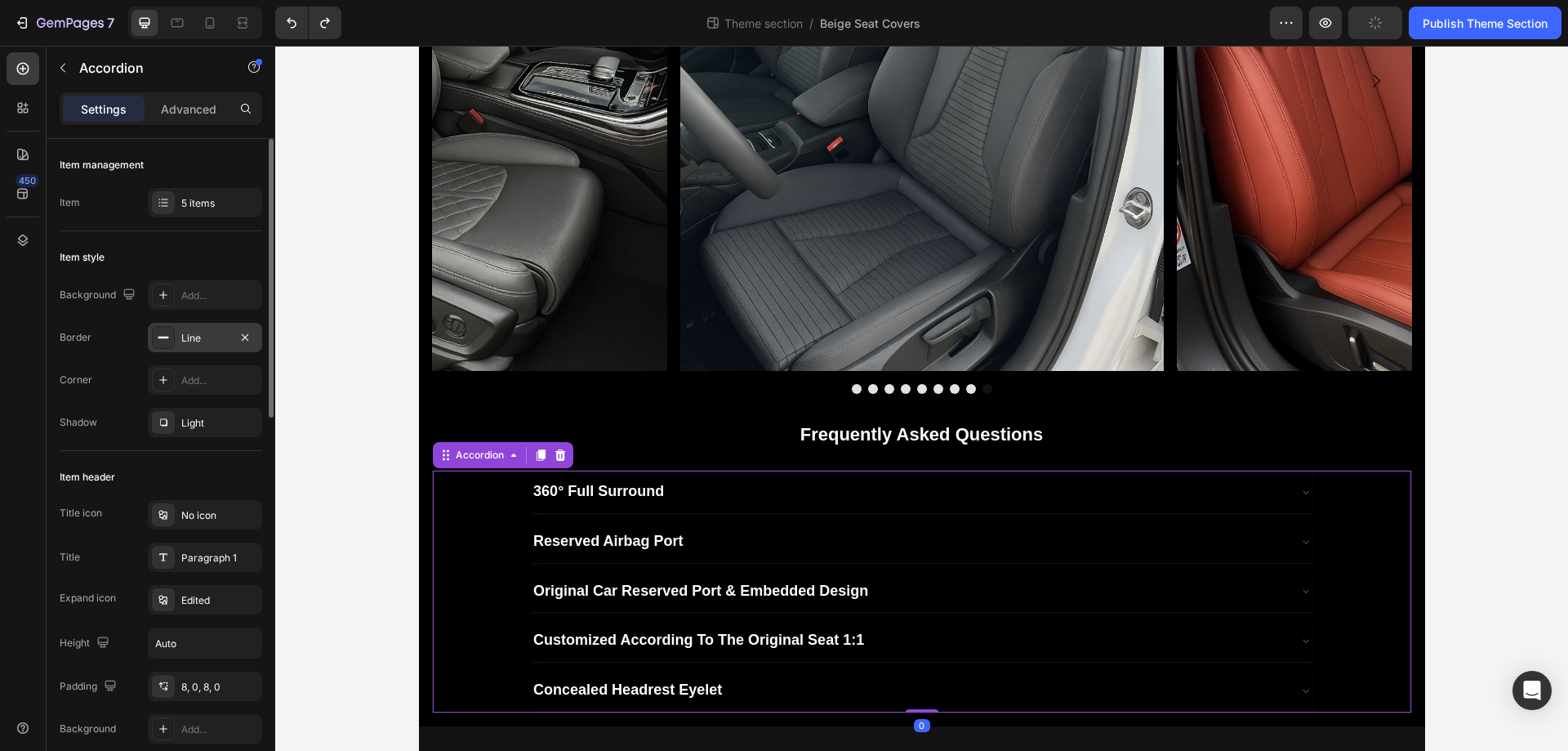
click at [191, 342] on div "Line" at bounding box center [204, 337] width 47 height 15
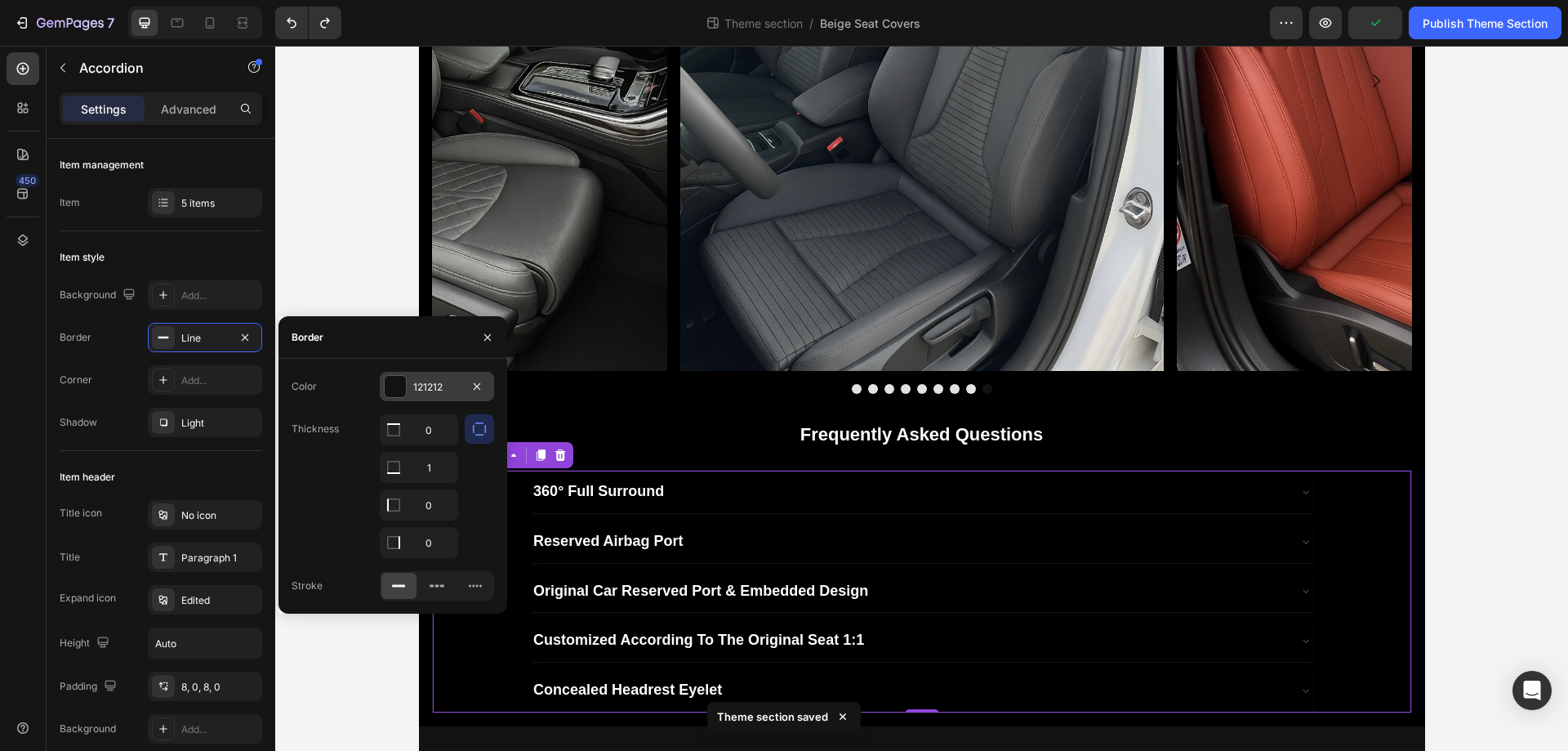
click at [403, 390] on div at bounding box center [395, 386] width 21 height 21
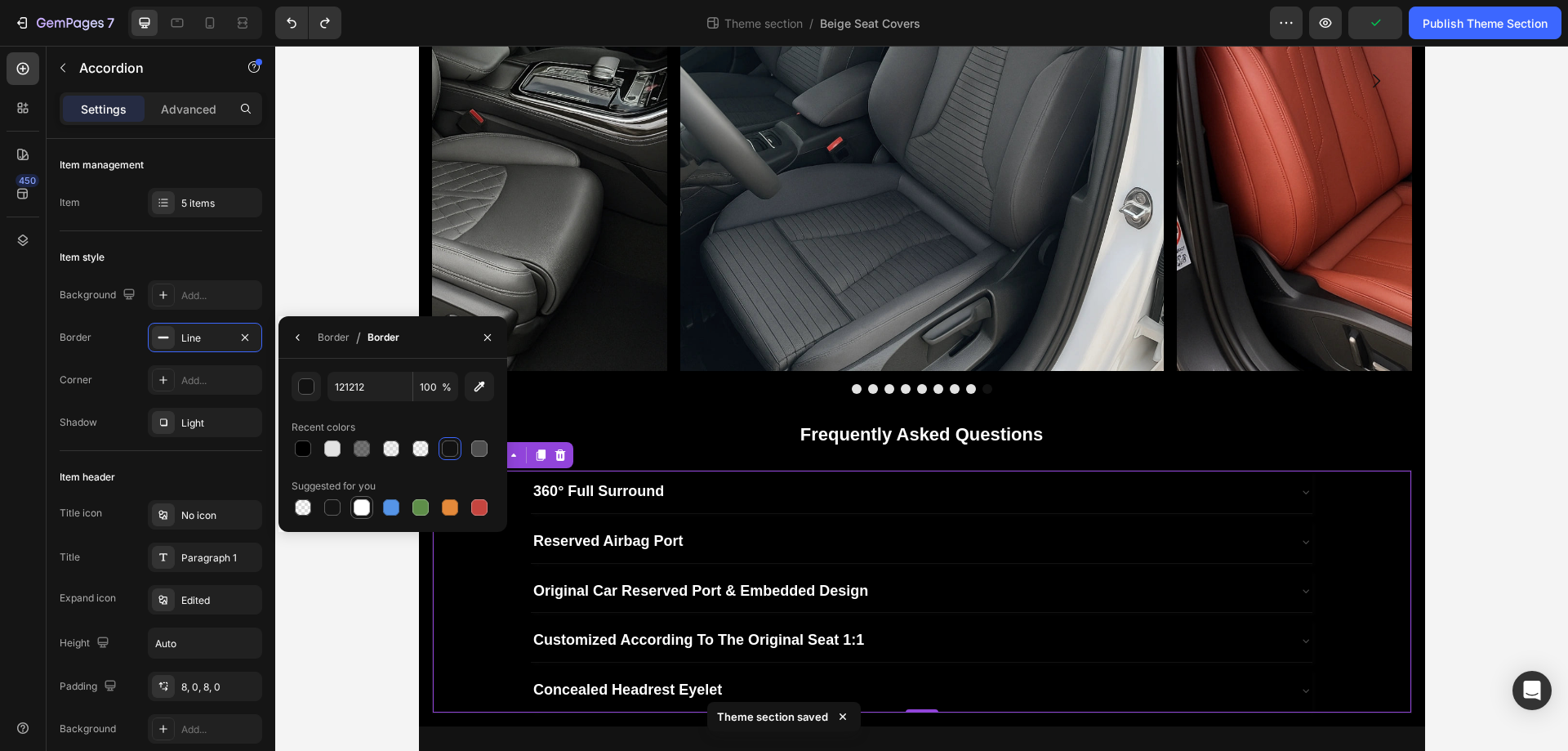
click at [357, 508] on div at bounding box center [361, 507] width 16 height 16
type input "FFFFFF"
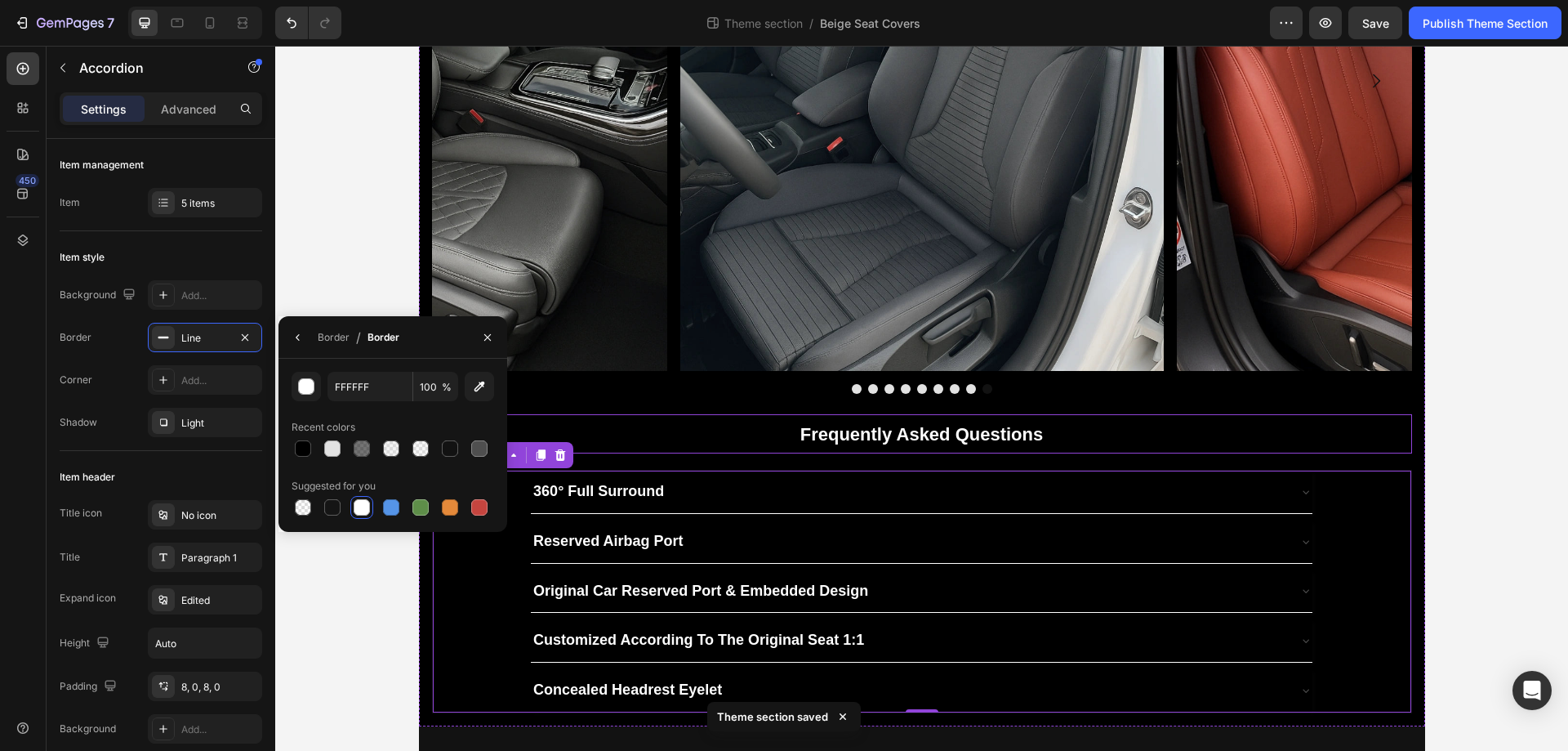
click at [642, 416] on p "Frequently Asked Questions" at bounding box center [922, 433] width 977 height 36
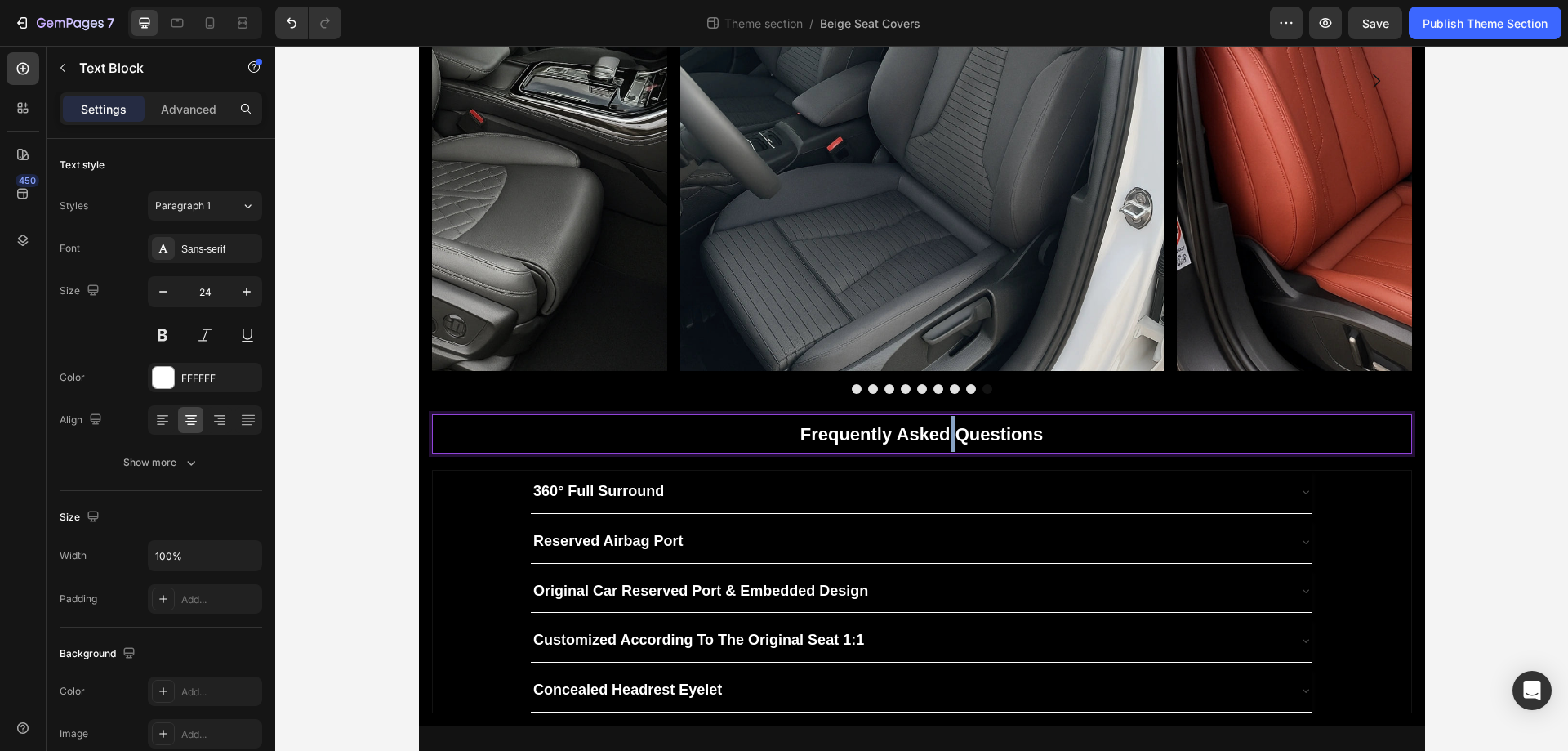
click at [945, 437] on strong "Frequently Asked Questions" at bounding box center [922, 434] width 243 height 21
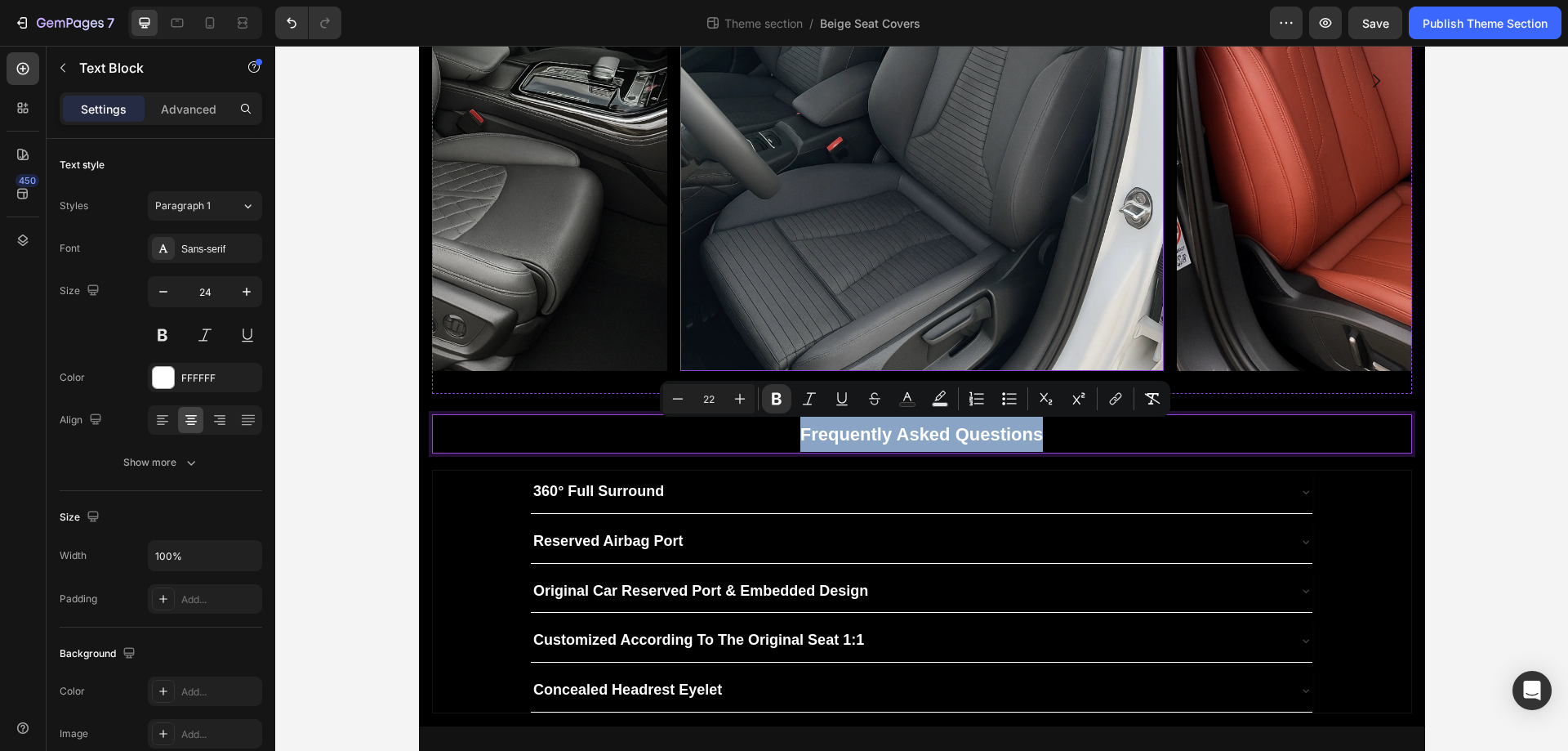
click at [1146, 230] on img at bounding box center [922, 80] width 483 height 580
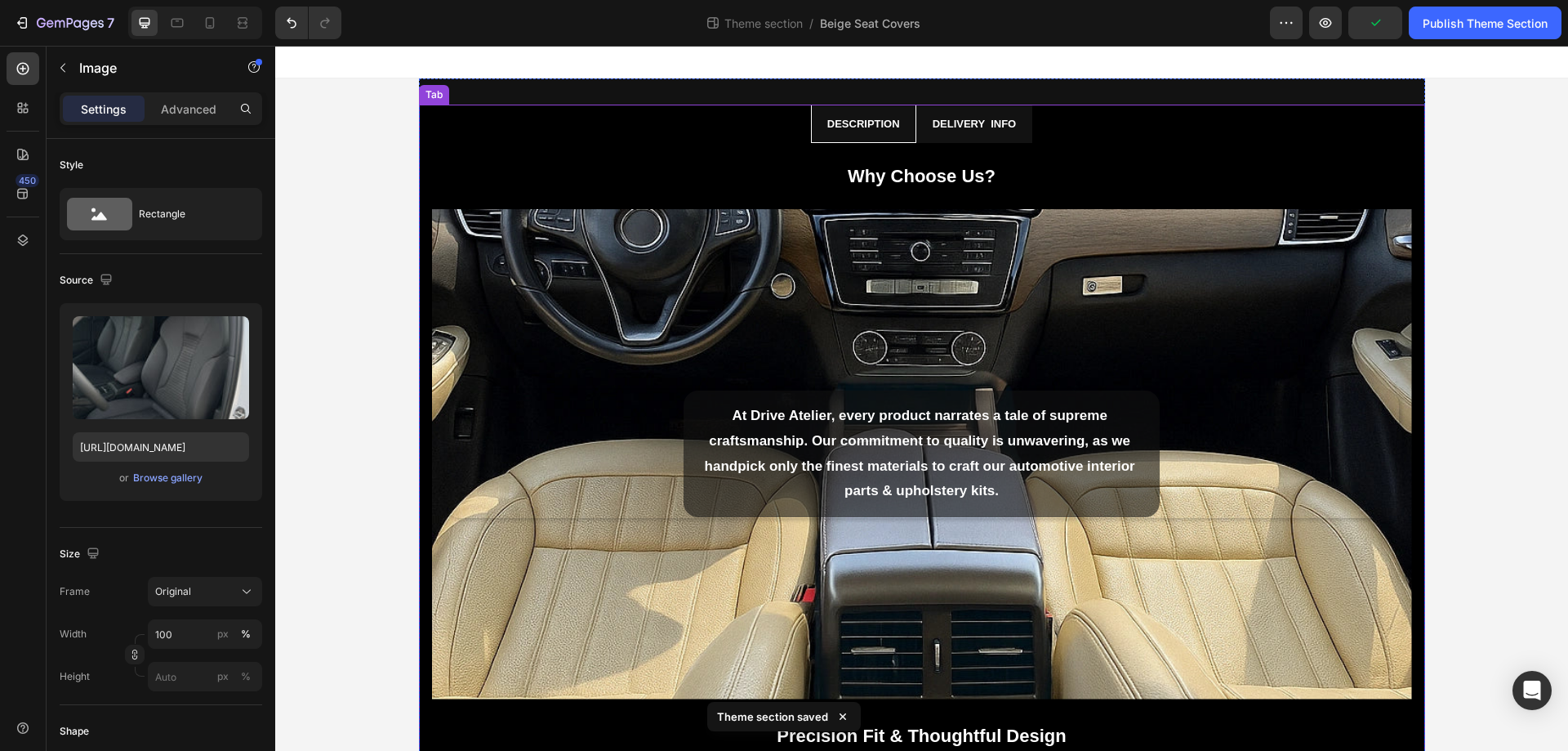
click at [1025, 131] on li "Delivery info" at bounding box center [975, 124] width 117 height 39
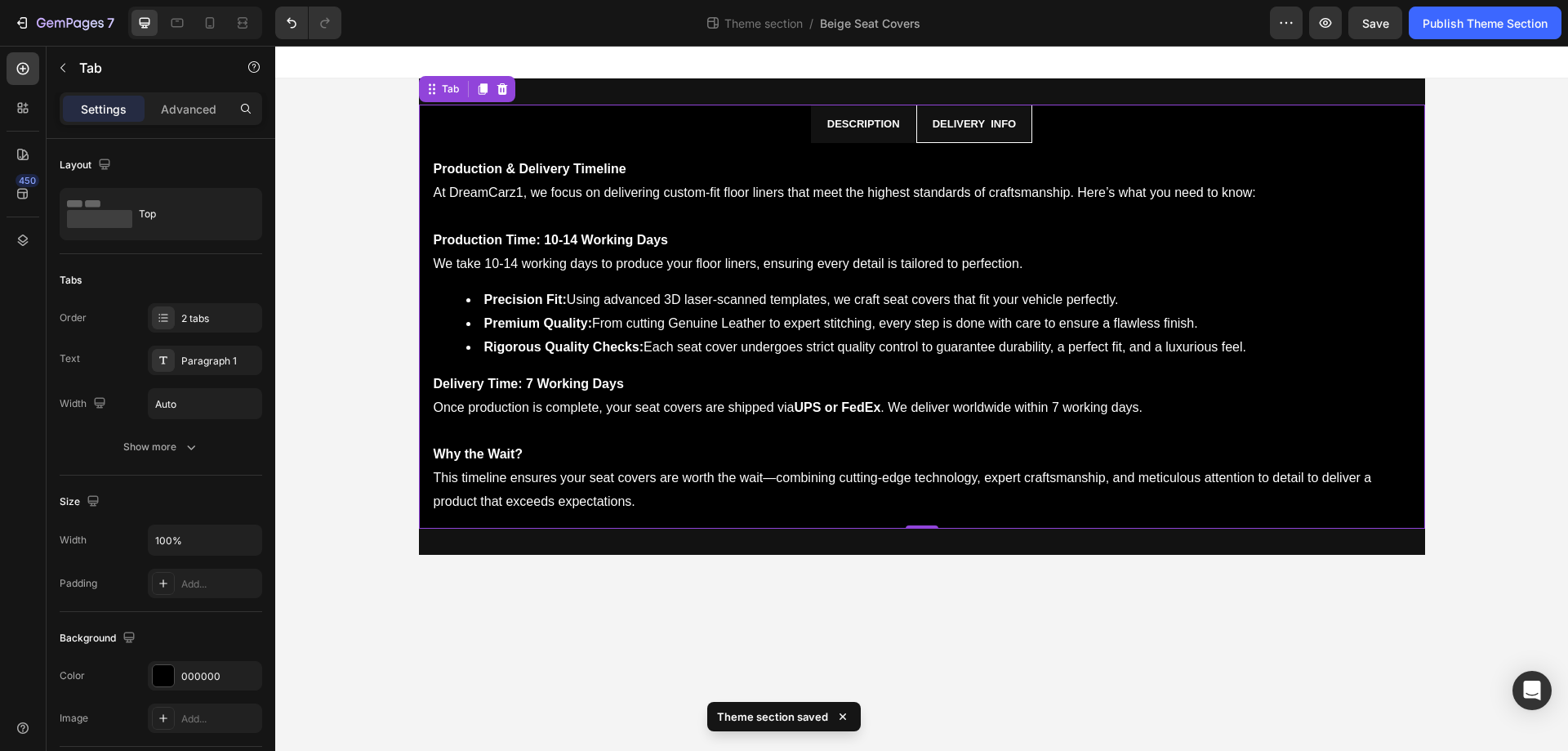
click at [911, 129] on li "Description" at bounding box center [863, 124] width 106 height 39
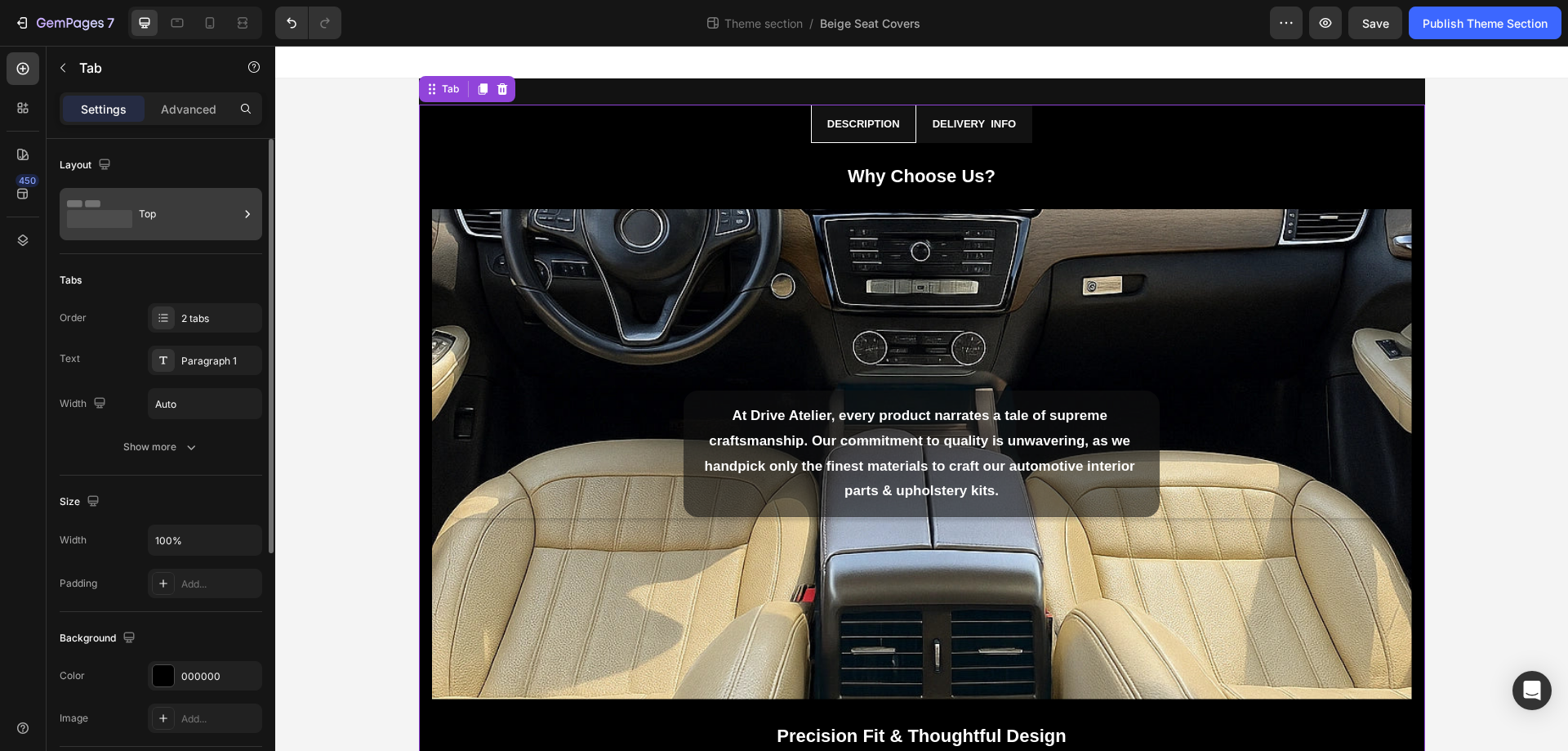
click at [173, 207] on div "Top" at bounding box center [189, 214] width 100 height 38
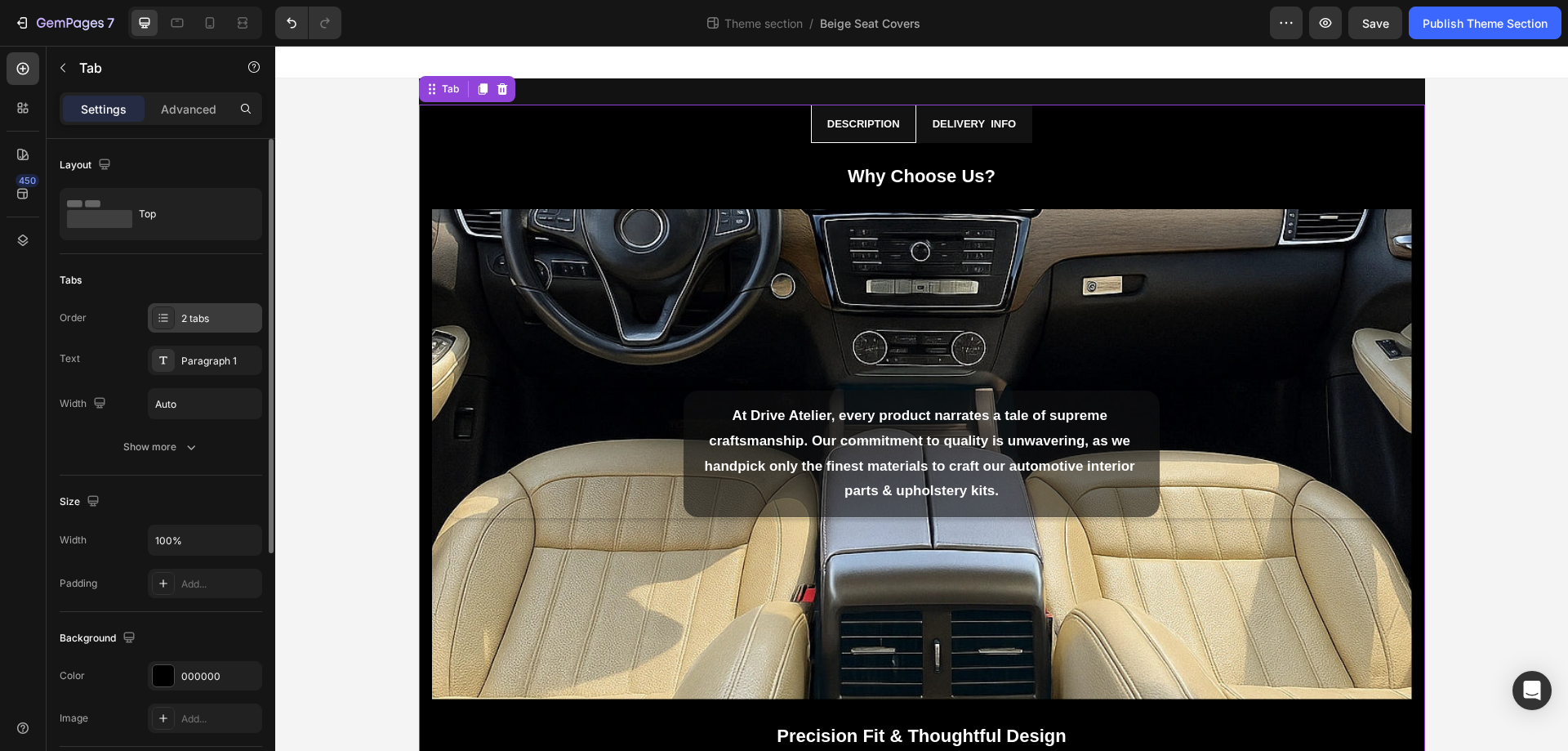
click at [196, 313] on div "2 tabs" at bounding box center [219, 318] width 76 height 15
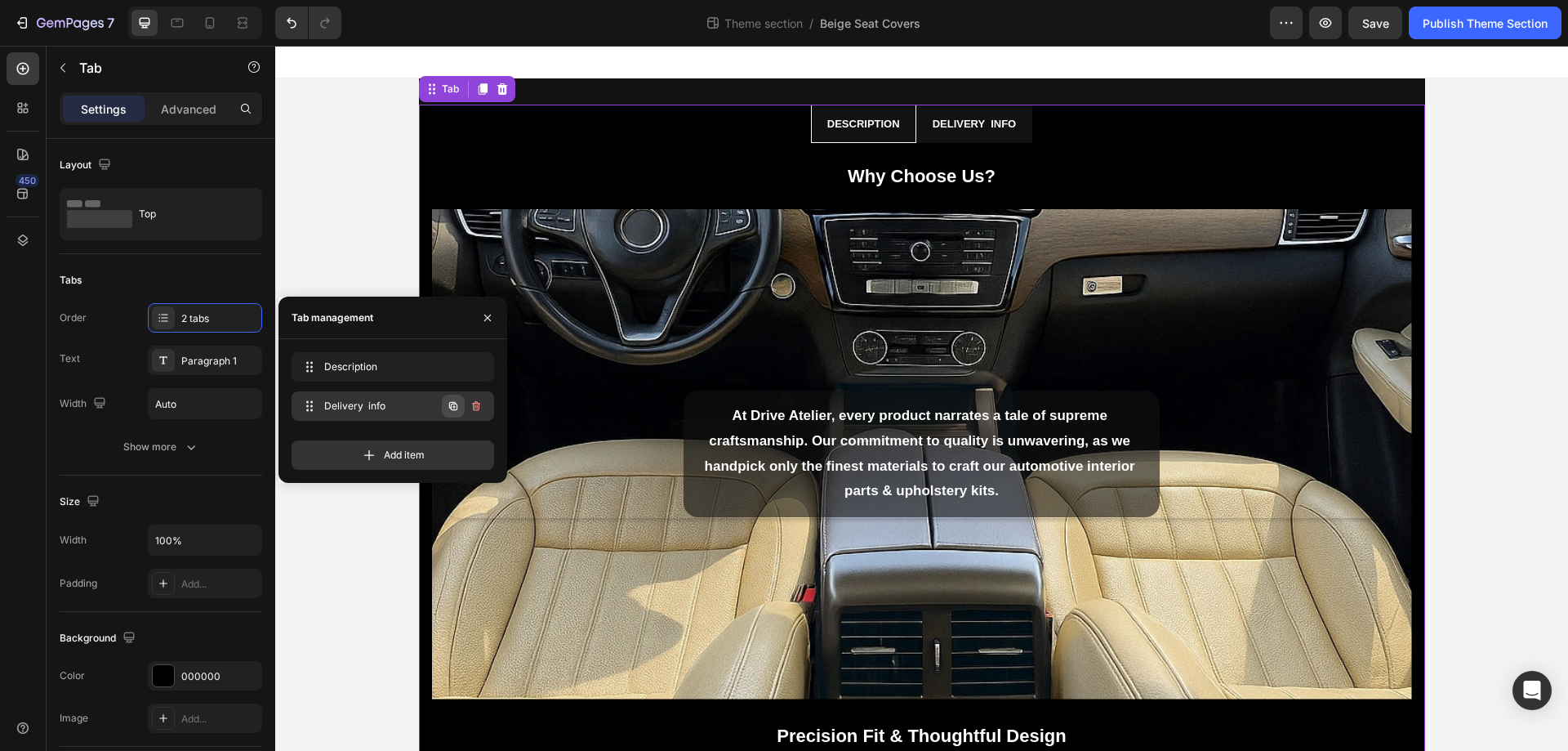
click at [452, 408] on icon "button" at bounding box center [453, 405] width 13 height 13
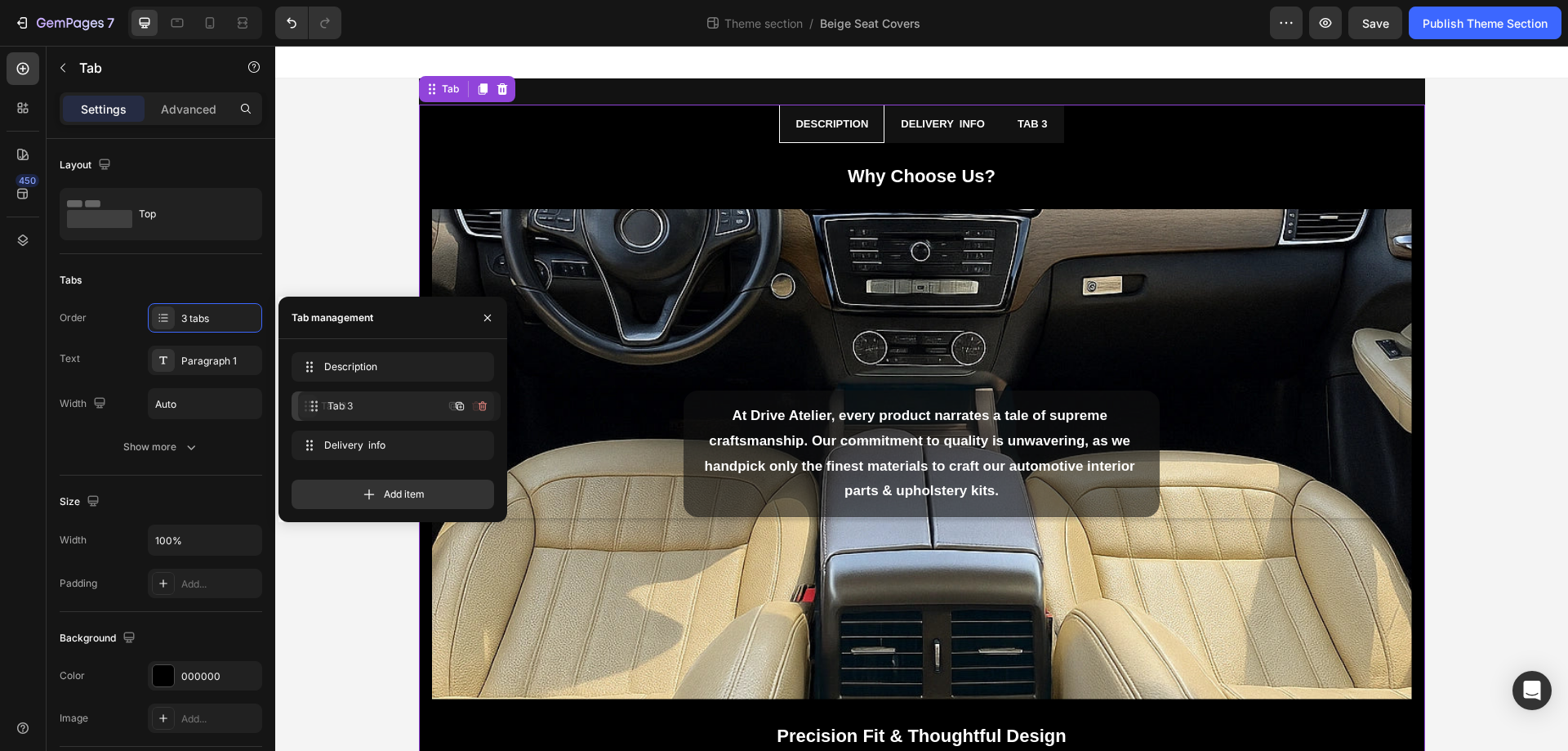
drag, startPoint x: 306, startPoint y: 449, endPoint x: 313, endPoint y: 409, distance: 40.6
click at [381, 409] on span "Tab 3" at bounding box center [371, 405] width 93 height 15
click at [912, 124] on div "Tab 3" at bounding box center [916, 124] width 35 height 24
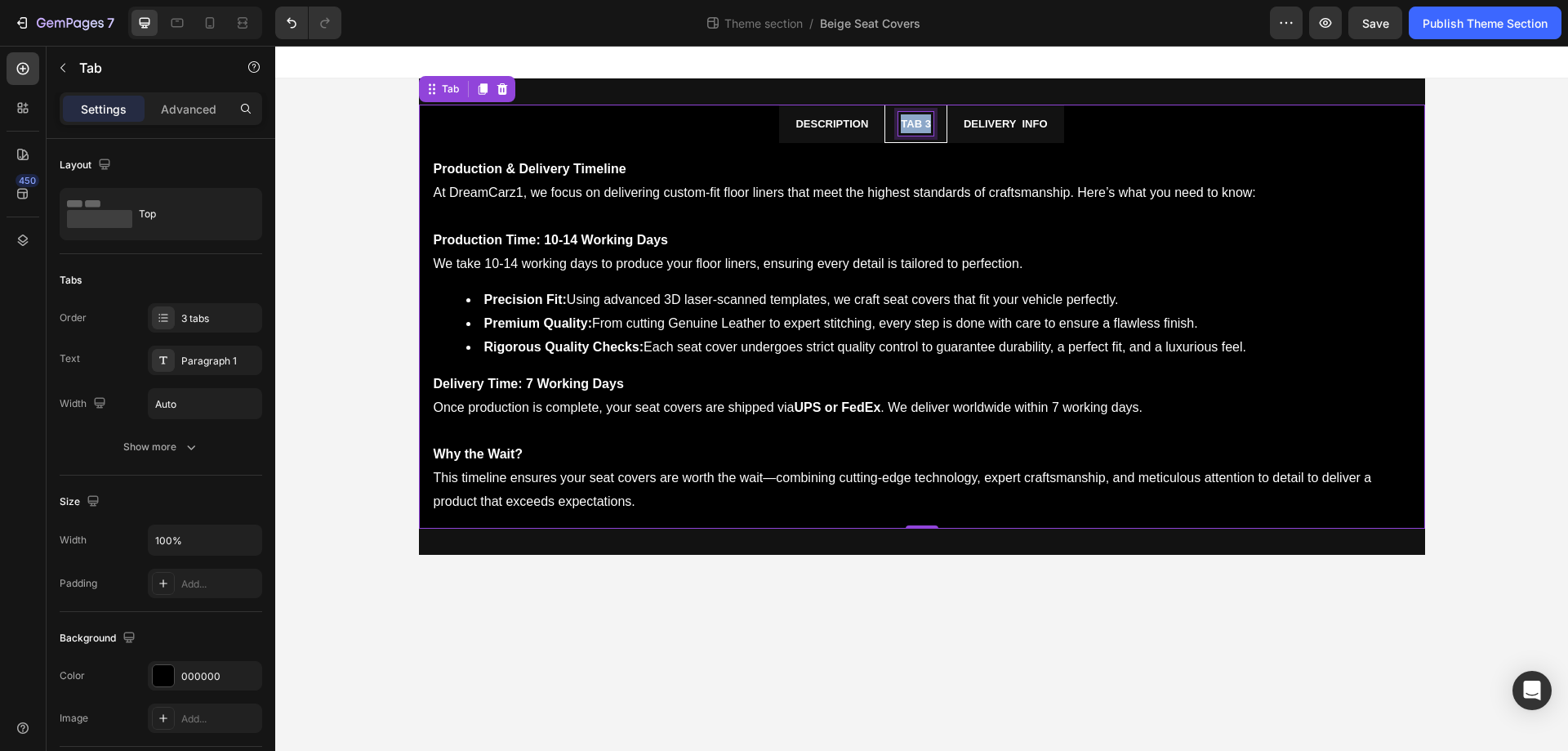
click at [912, 124] on p "Tab 3" at bounding box center [916, 124] width 30 height 19
click at [1159, 129] on ul "Description Installation Delivery info" at bounding box center [922, 124] width 1007 height 39
click at [951, 138] on li "Installation" at bounding box center [916, 124] width 109 height 39
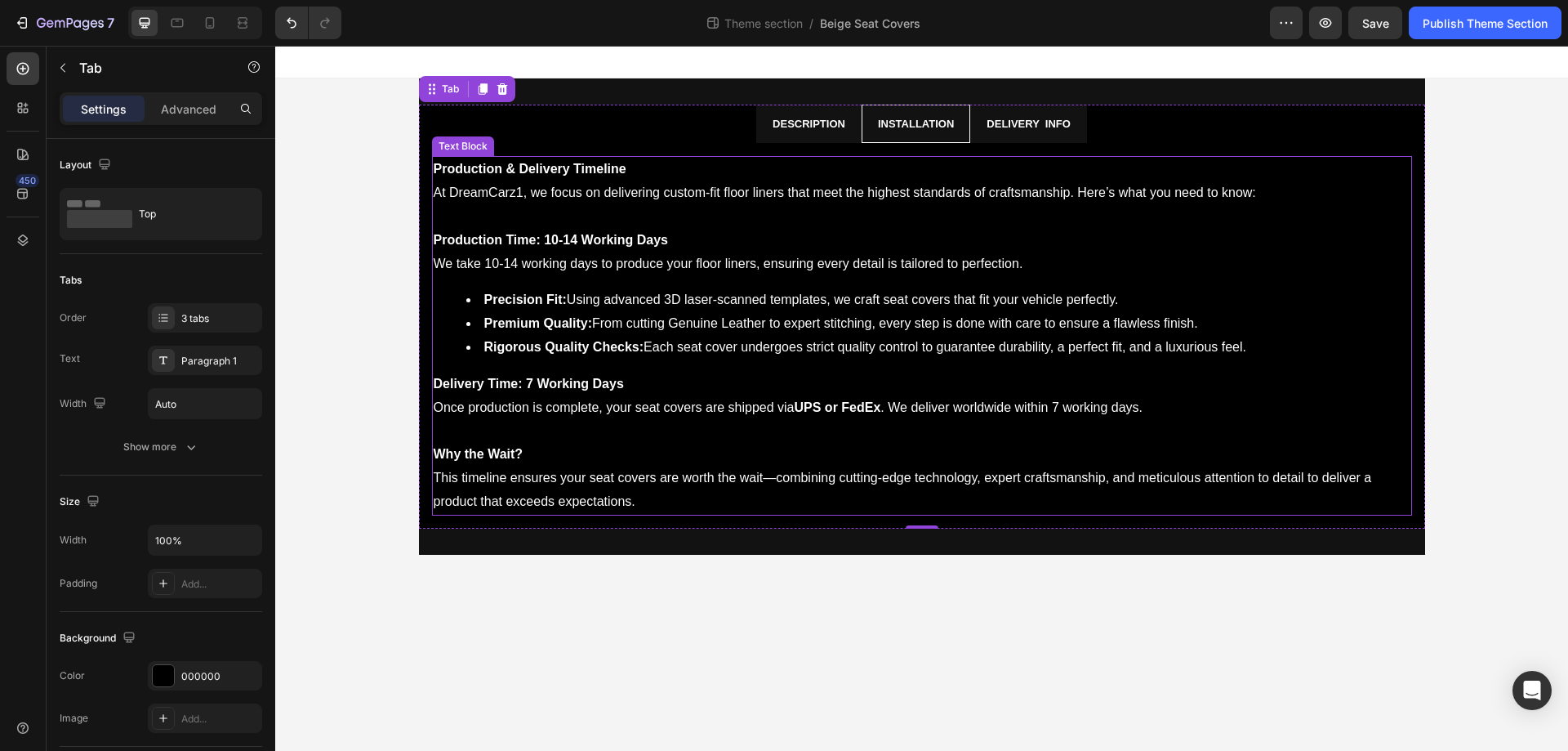
click at [729, 276] on p "We take 10-14 working days to produce your floor liners, ensuring every detail …" at bounding box center [922, 264] width 977 height 24
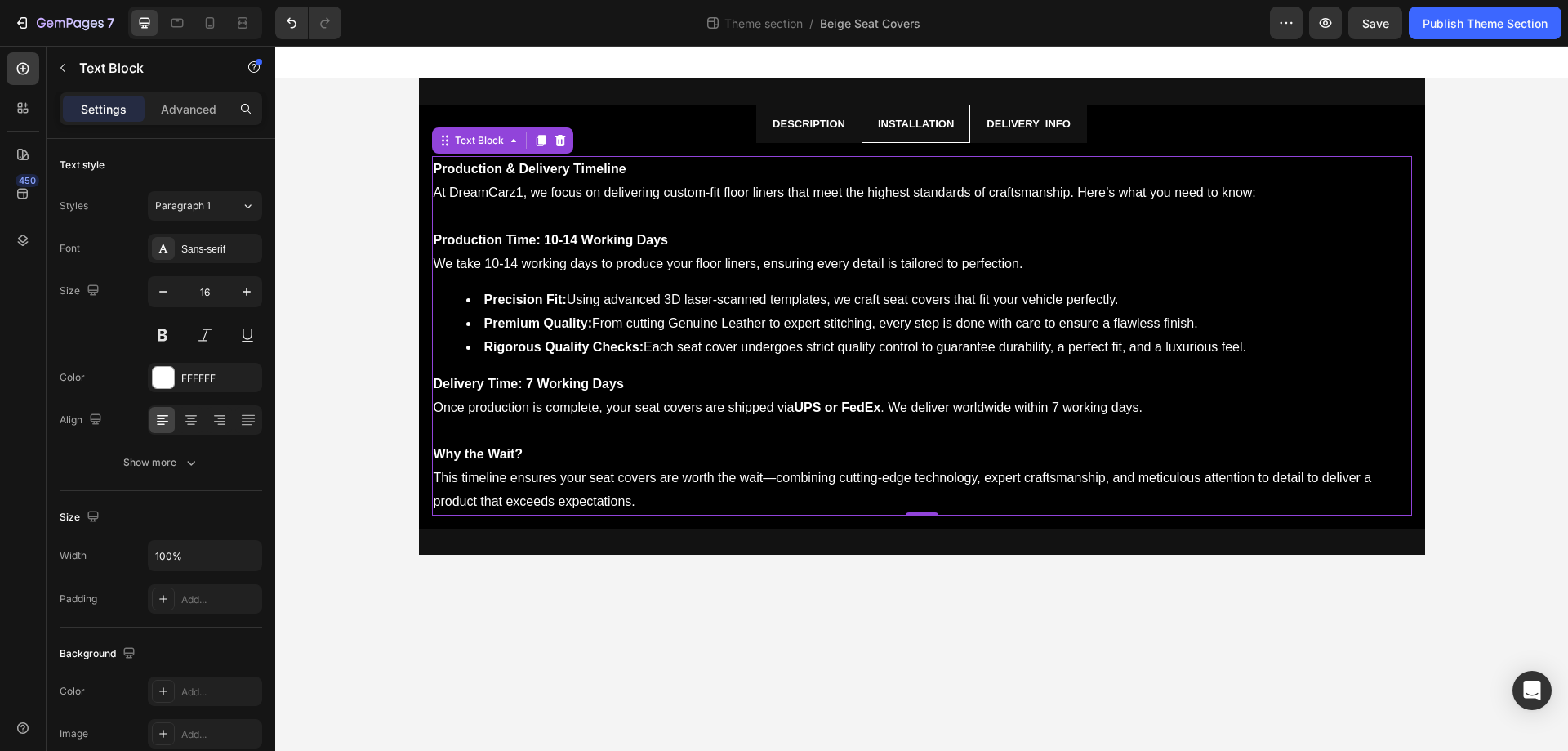
click at [619, 166] on strong "Production & Delivery Timeline" at bounding box center [530, 168] width 193 height 14
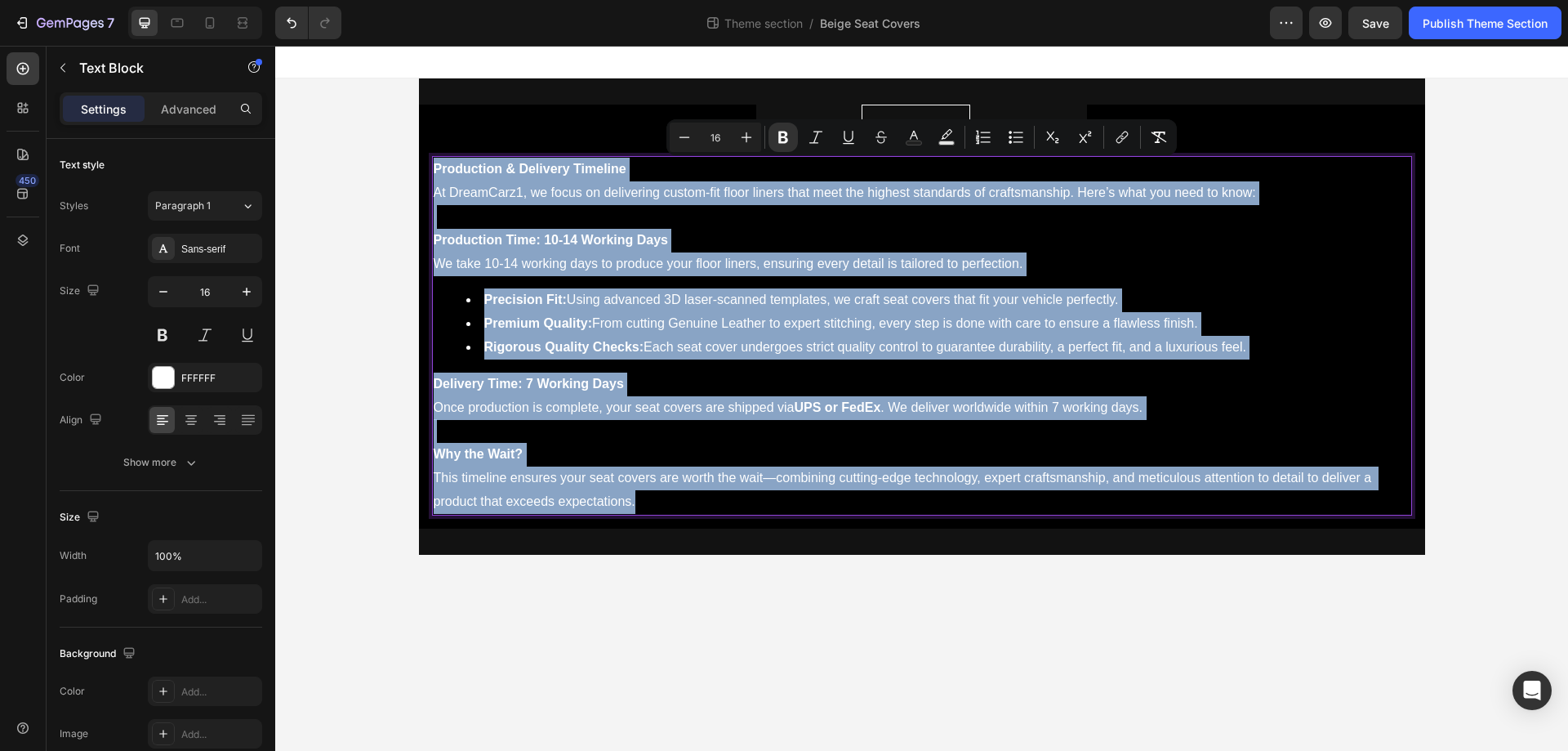
click at [635, 173] on p "Production & Delivery Timeline" at bounding box center [922, 170] width 977 height 24
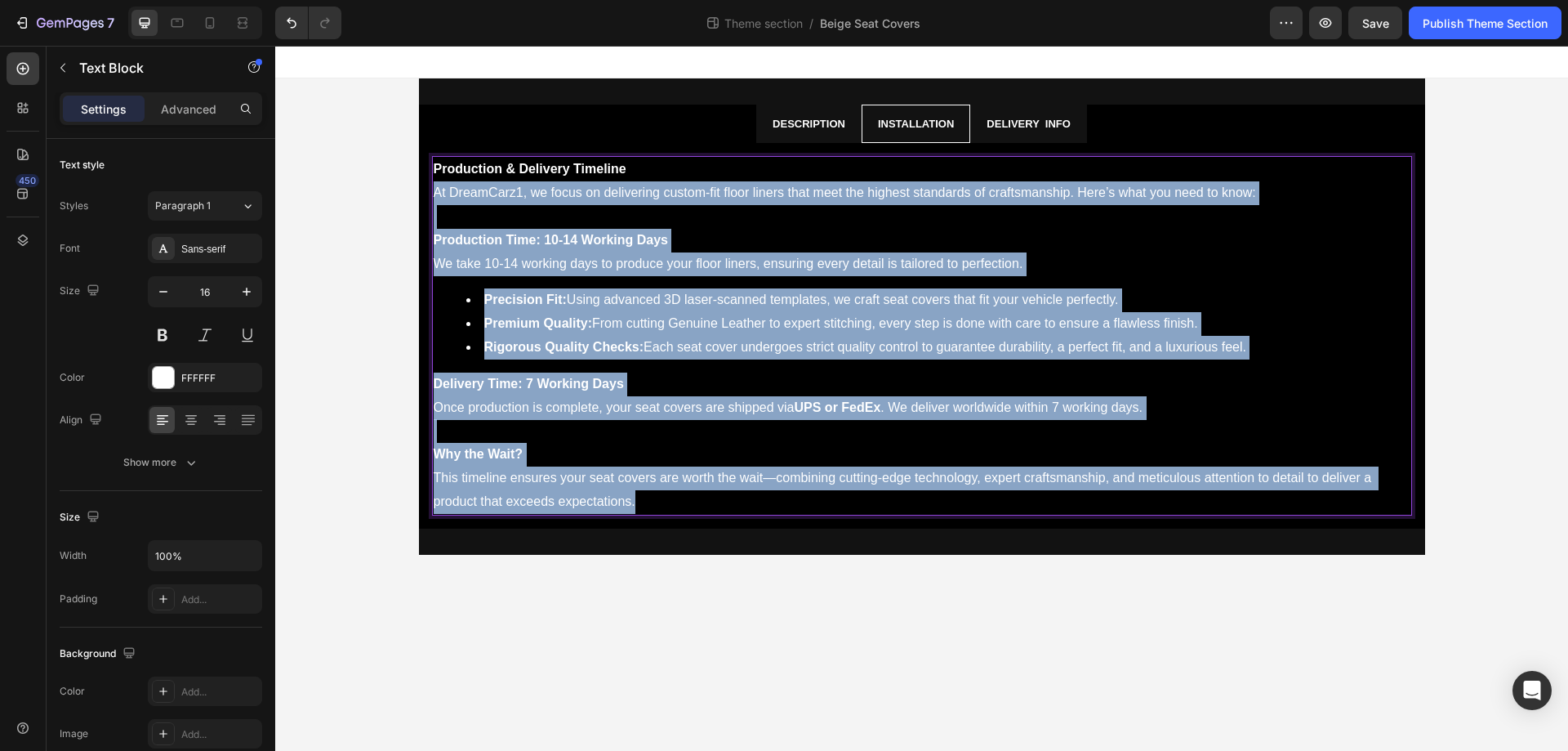
drag, startPoint x: 436, startPoint y: 192, endPoint x: 979, endPoint y: 616, distance: 688.9
click at [979, 616] on body "Description Installation Delivery info Why Choose Us? Text Block At Drive Ateli…" at bounding box center [922, 397] width 1293 height 705
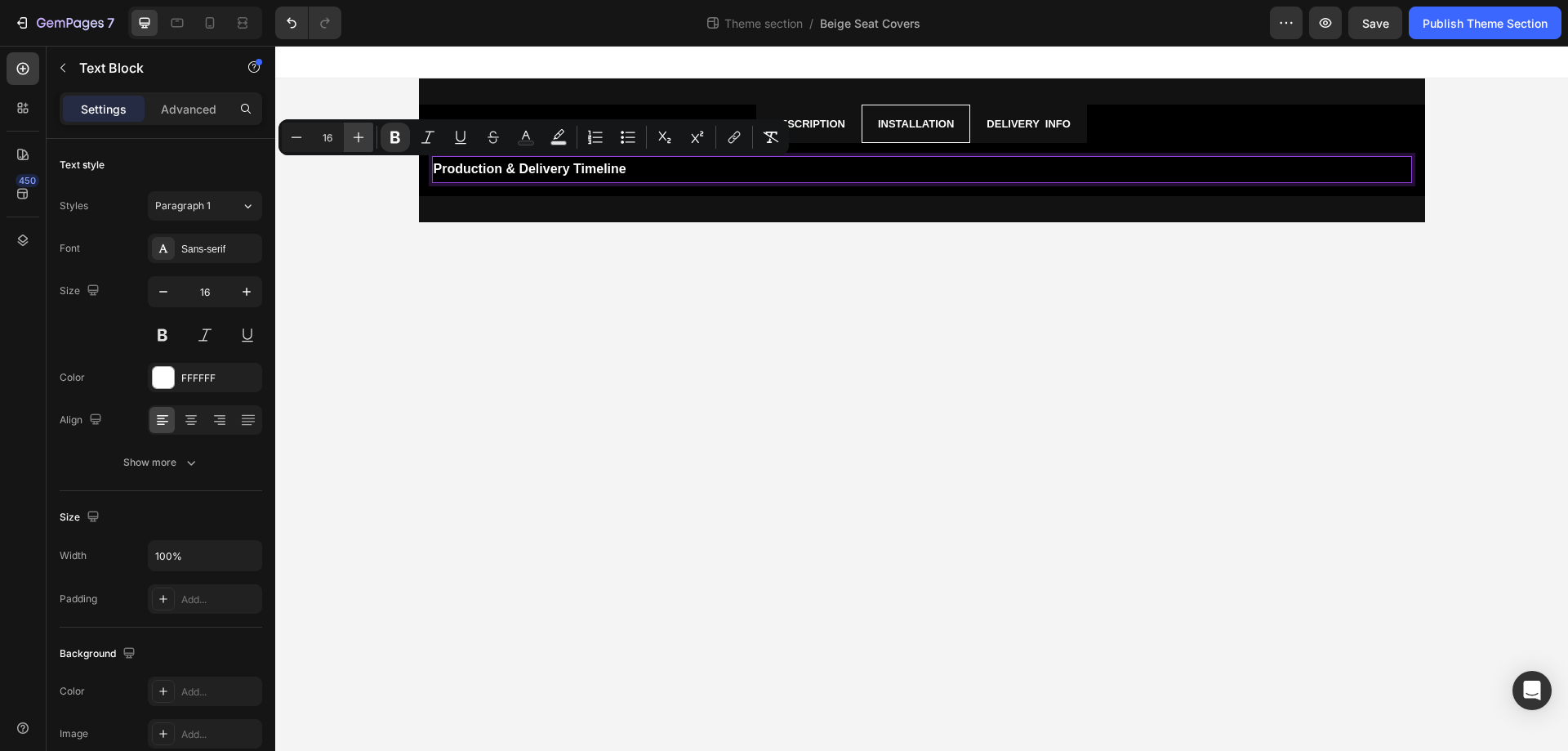
click at [351, 139] on icon "Editor contextual toolbar" at bounding box center [358, 136] width 16 height 16
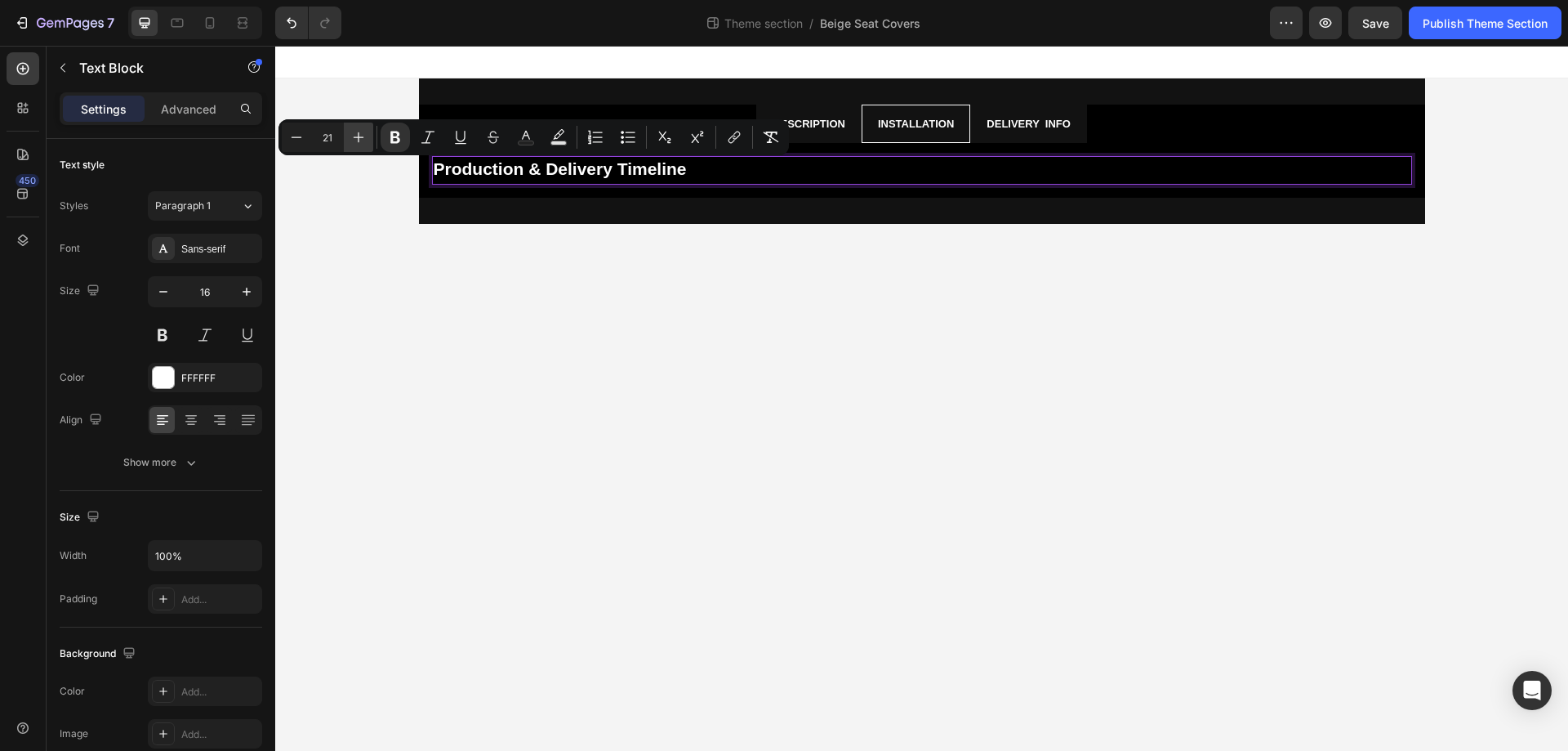
click at [351, 139] on icon "Editor contextual toolbar" at bounding box center [358, 136] width 16 height 16
type input "22"
click at [184, 427] on icon at bounding box center [191, 420] width 16 height 16
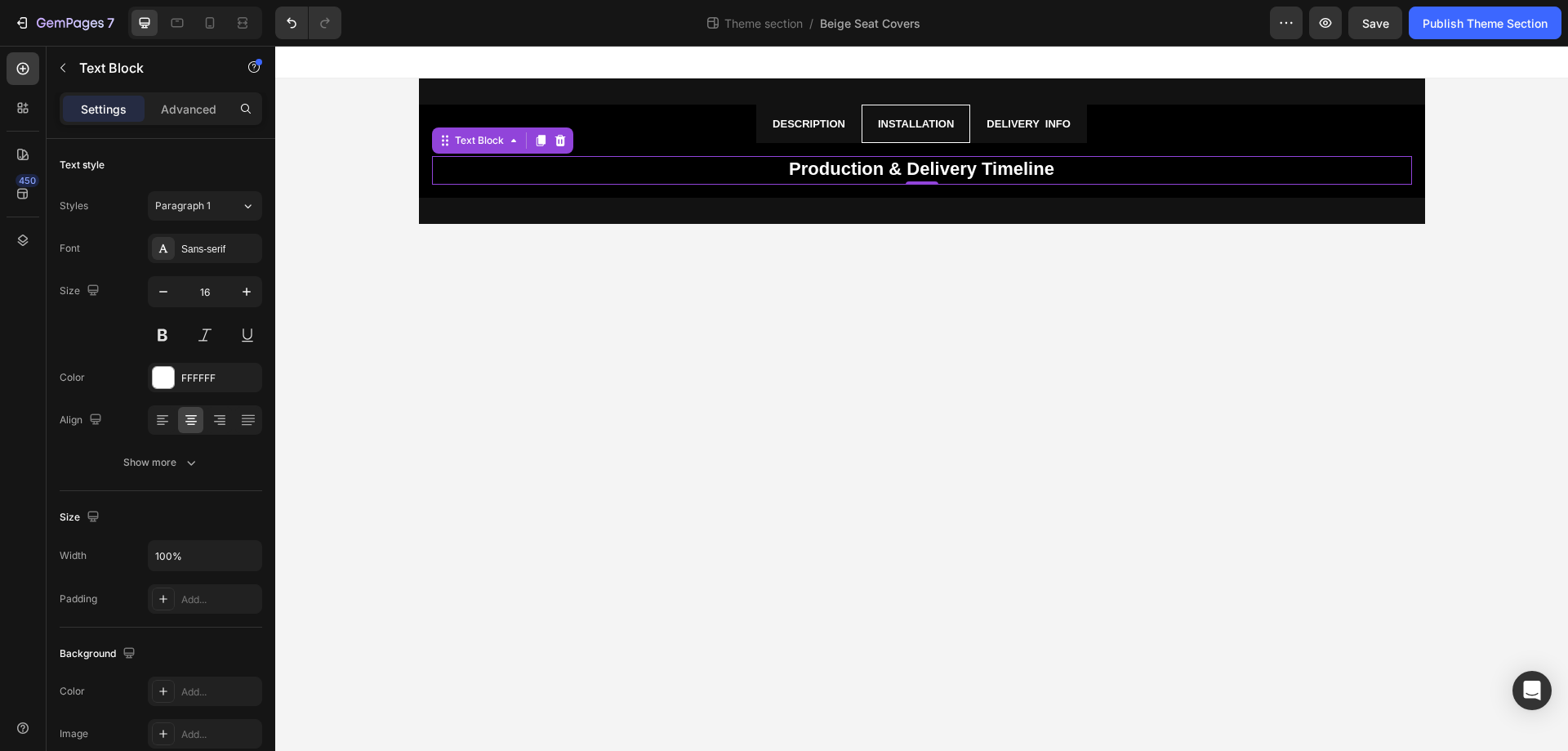
click at [1058, 172] on p "Production & Delivery Timeline" at bounding box center [922, 171] width 977 height 26
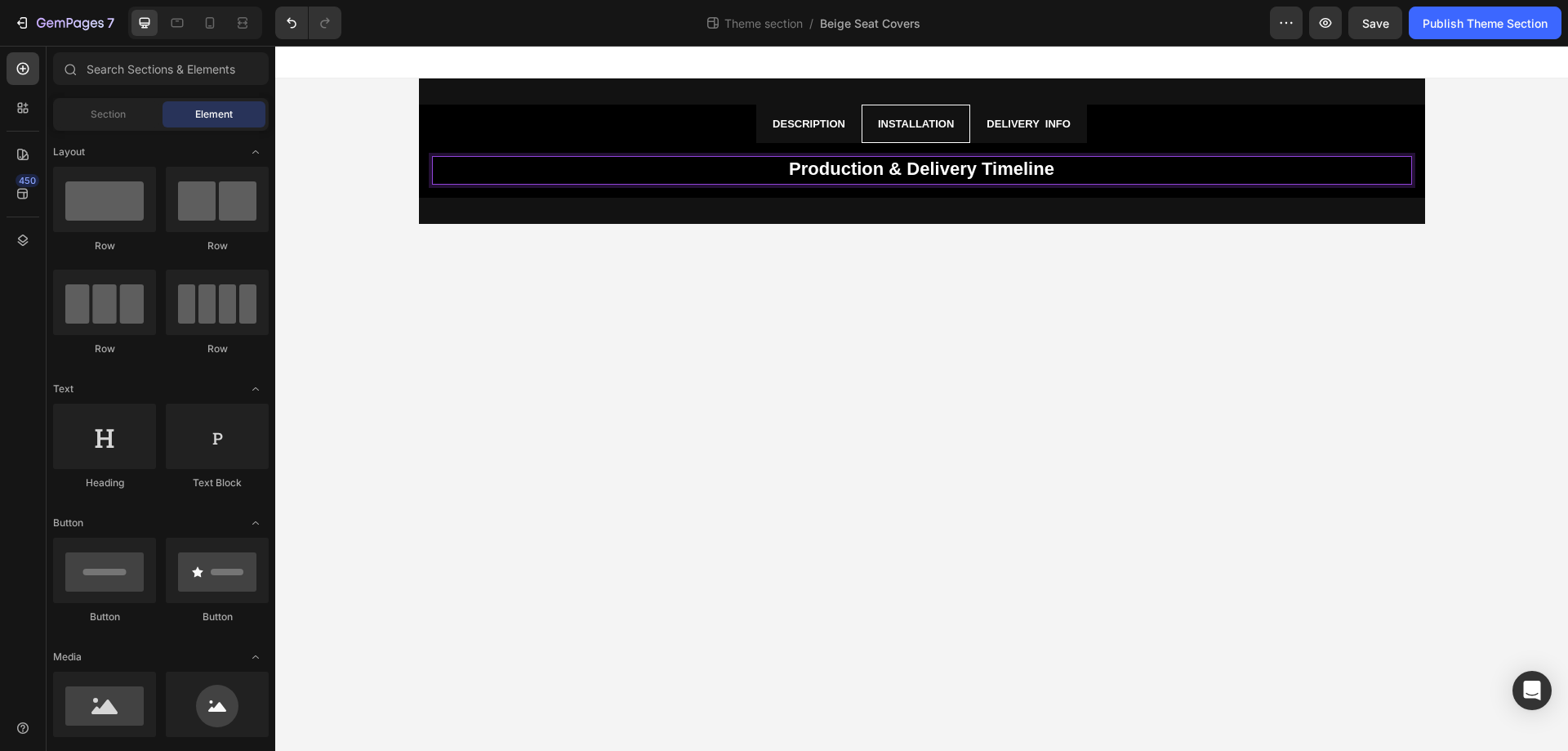
click at [934, 300] on body "Description Installation Delivery info Why Choose Us? Text Block At Drive Ateli…" at bounding box center [922, 397] width 1293 height 705
click at [916, 160] on strong "Production & Delivery Timeline" at bounding box center [921, 169] width 265 height 21
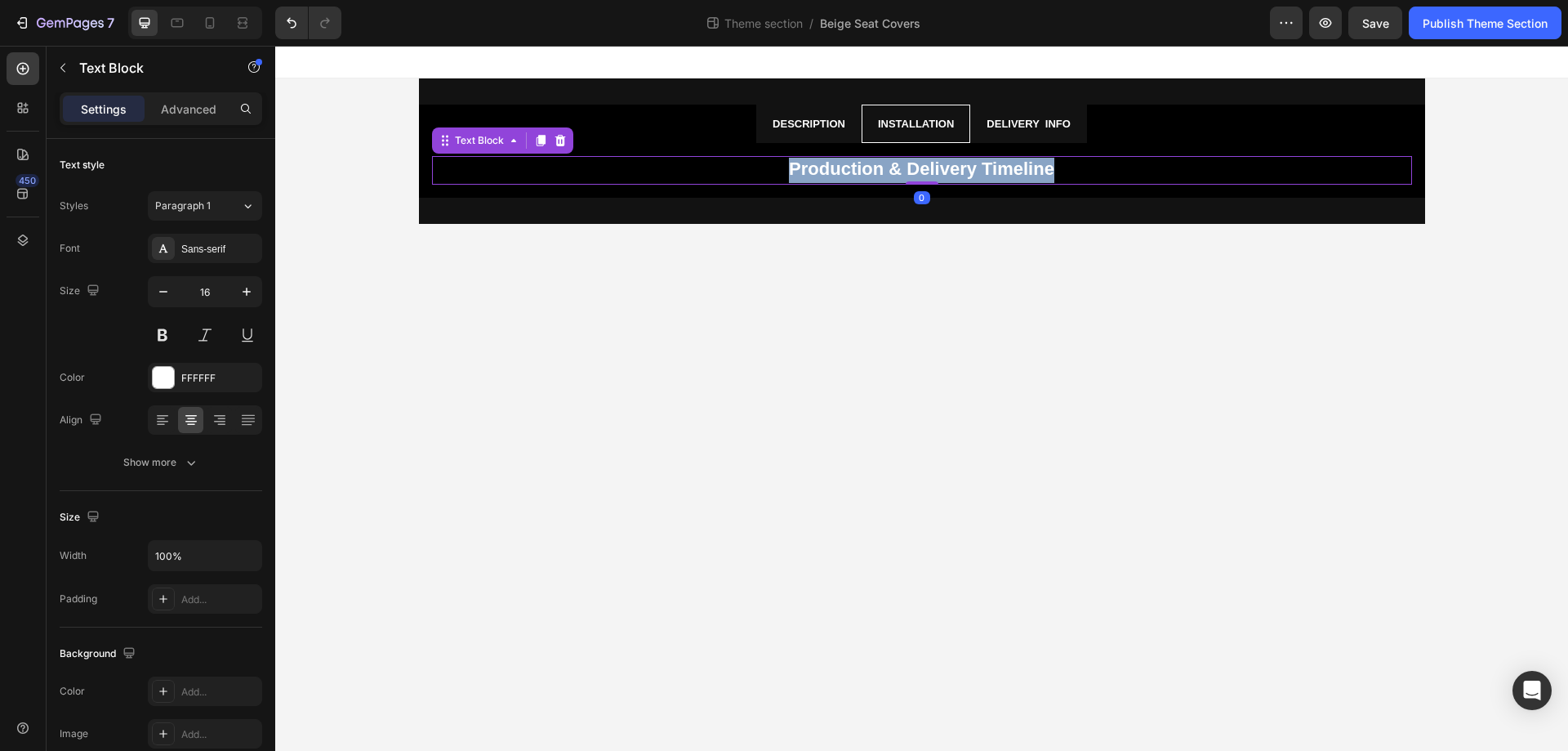
click at [916, 160] on strong "Production & Delivery Timeline" at bounding box center [921, 169] width 265 height 21
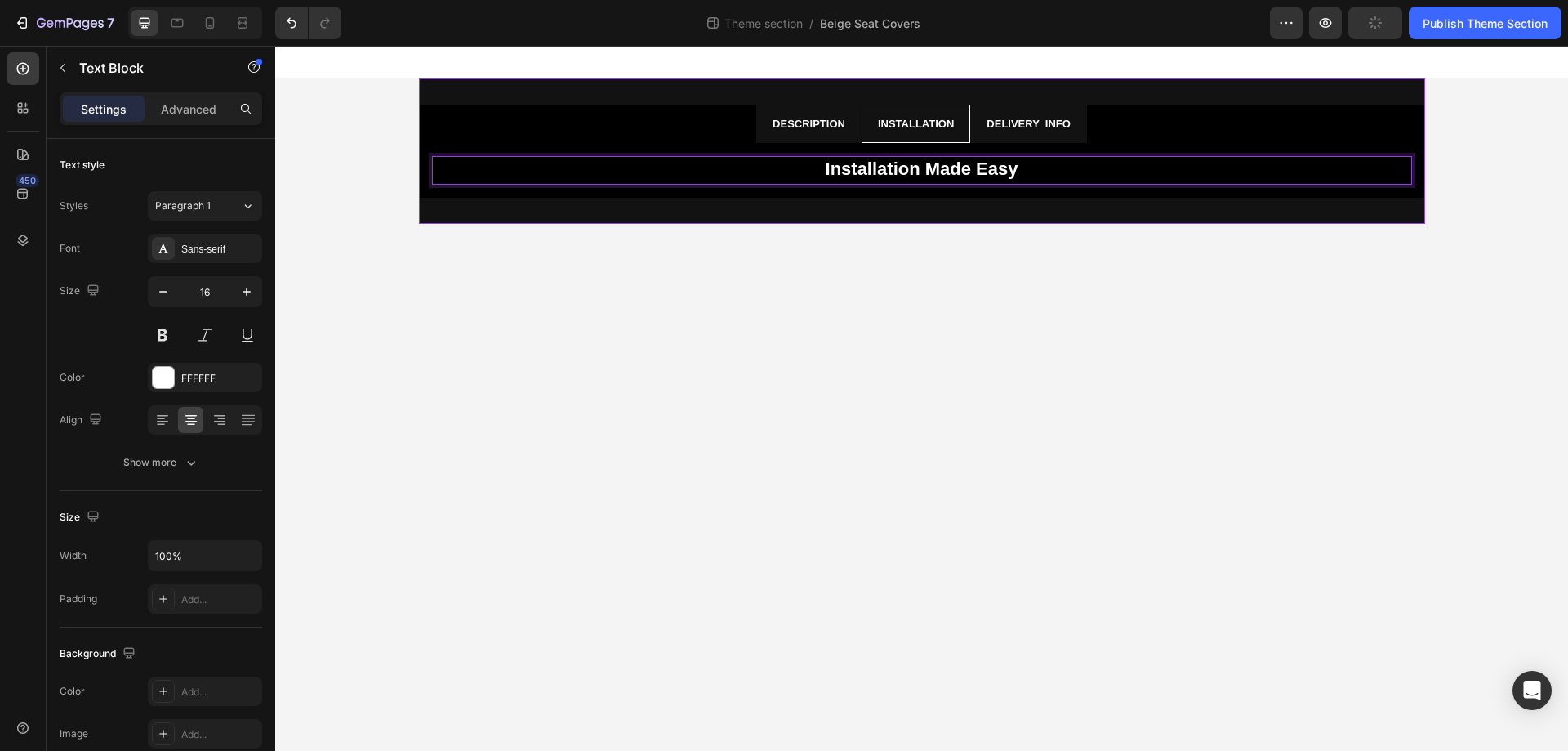
click at [972, 313] on body "Description Installation Delivery info Why Choose Us? Text Block At Drive Ateli…" at bounding box center [922, 397] width 1293 height 705
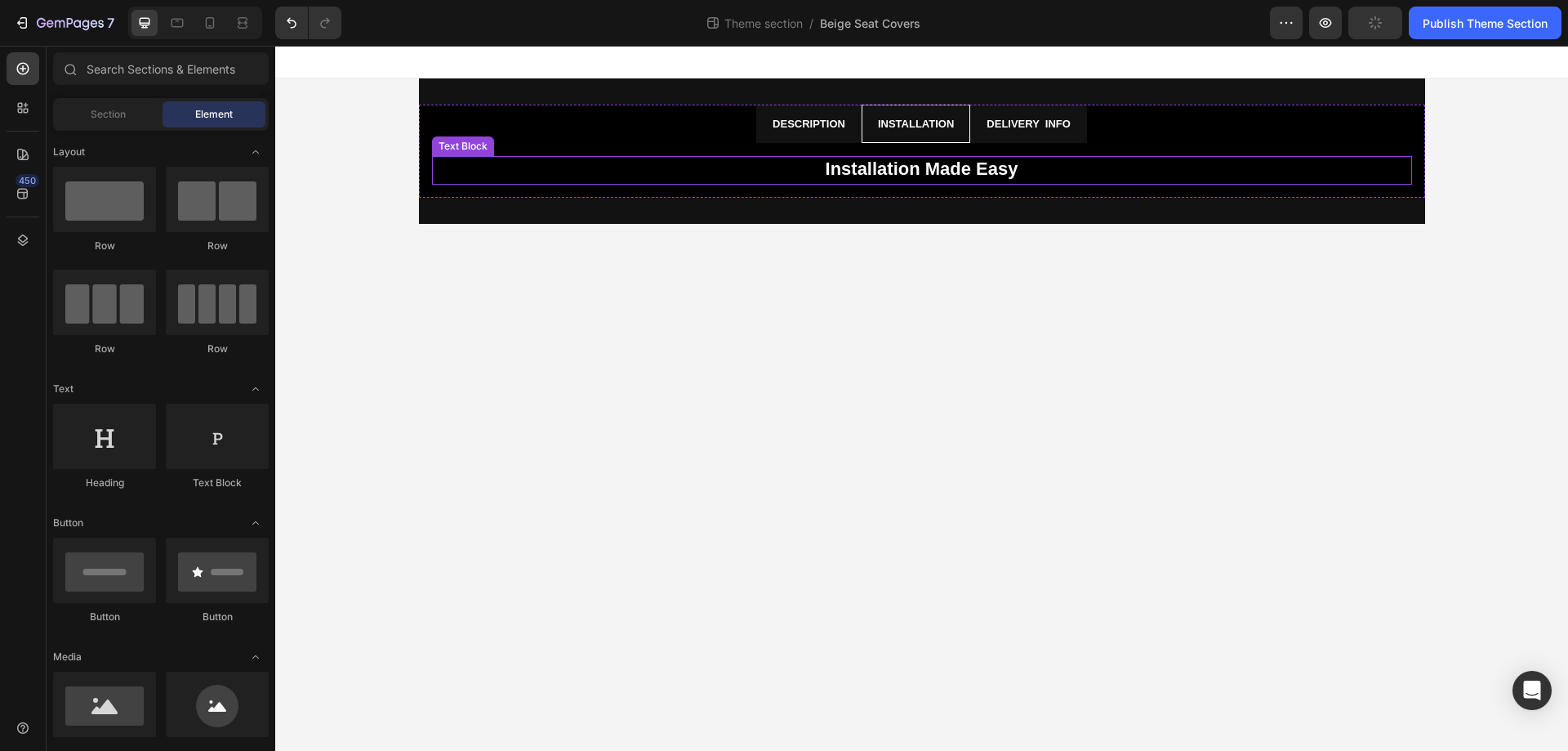
click at [926, 172] on strong "Installation Made Easy" at bounding box center [922, 169] width 193 height 21
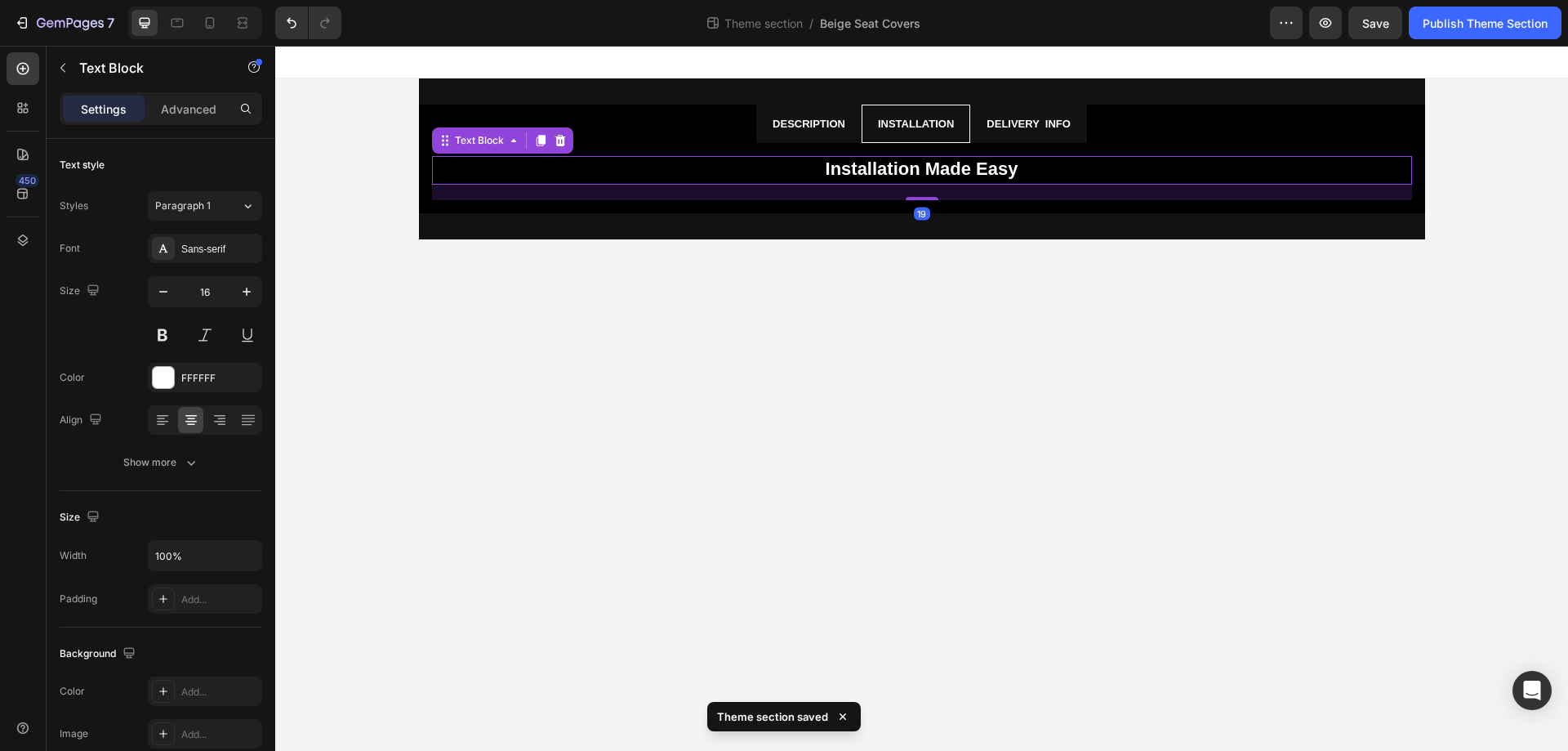
drag, startPoint x: 910, startPoint y: 183, endPoint x: 897, endPoint y: 198, distance: 19.8
click at [897, 185] on div "19" at bounding box center [922, 185] width 980 height 0
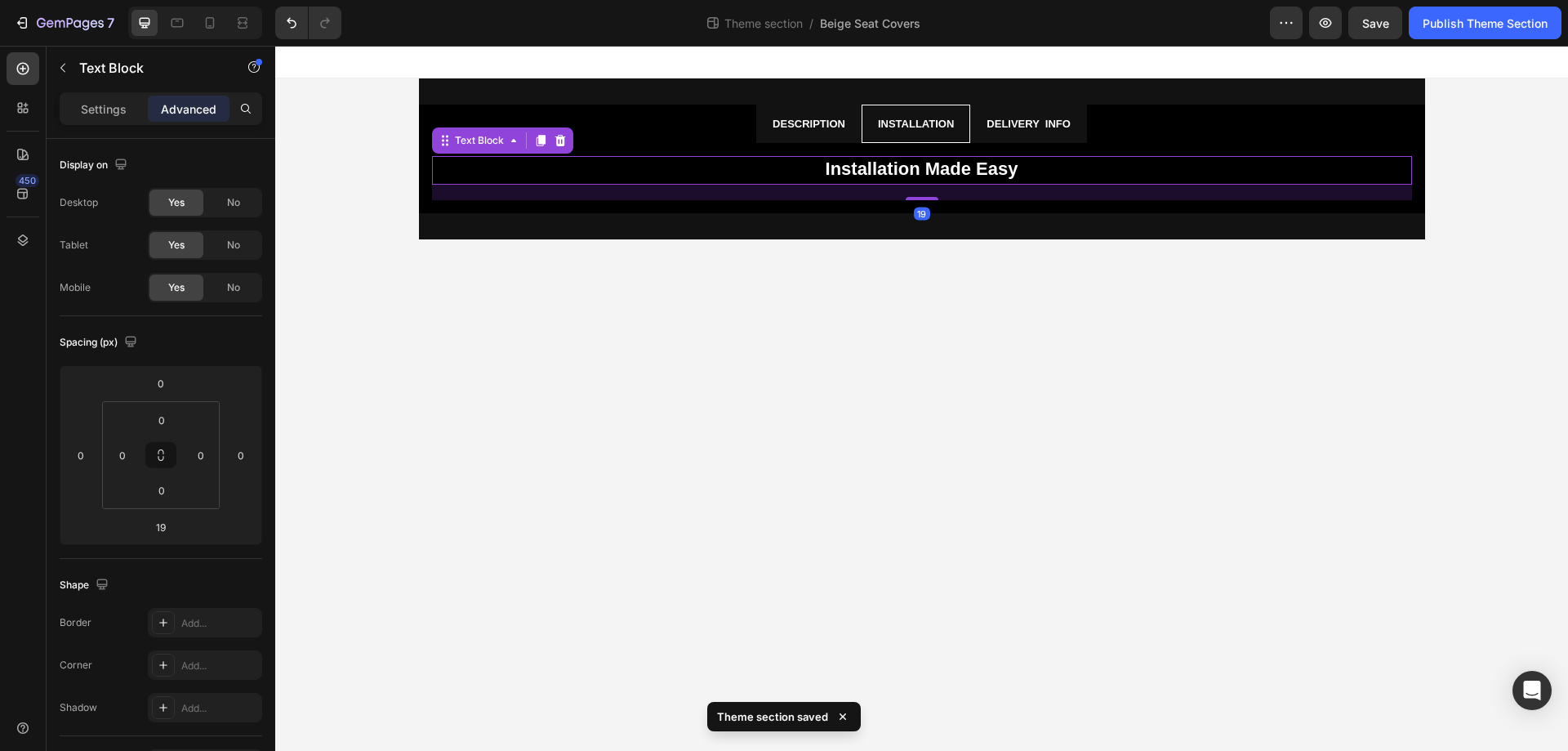
click at [766, 491] on body "Description Installation Delivery info Why Choose Us? Text Block At Drive Ateli…" at bounding box center [922, 397] width 1293 height 705
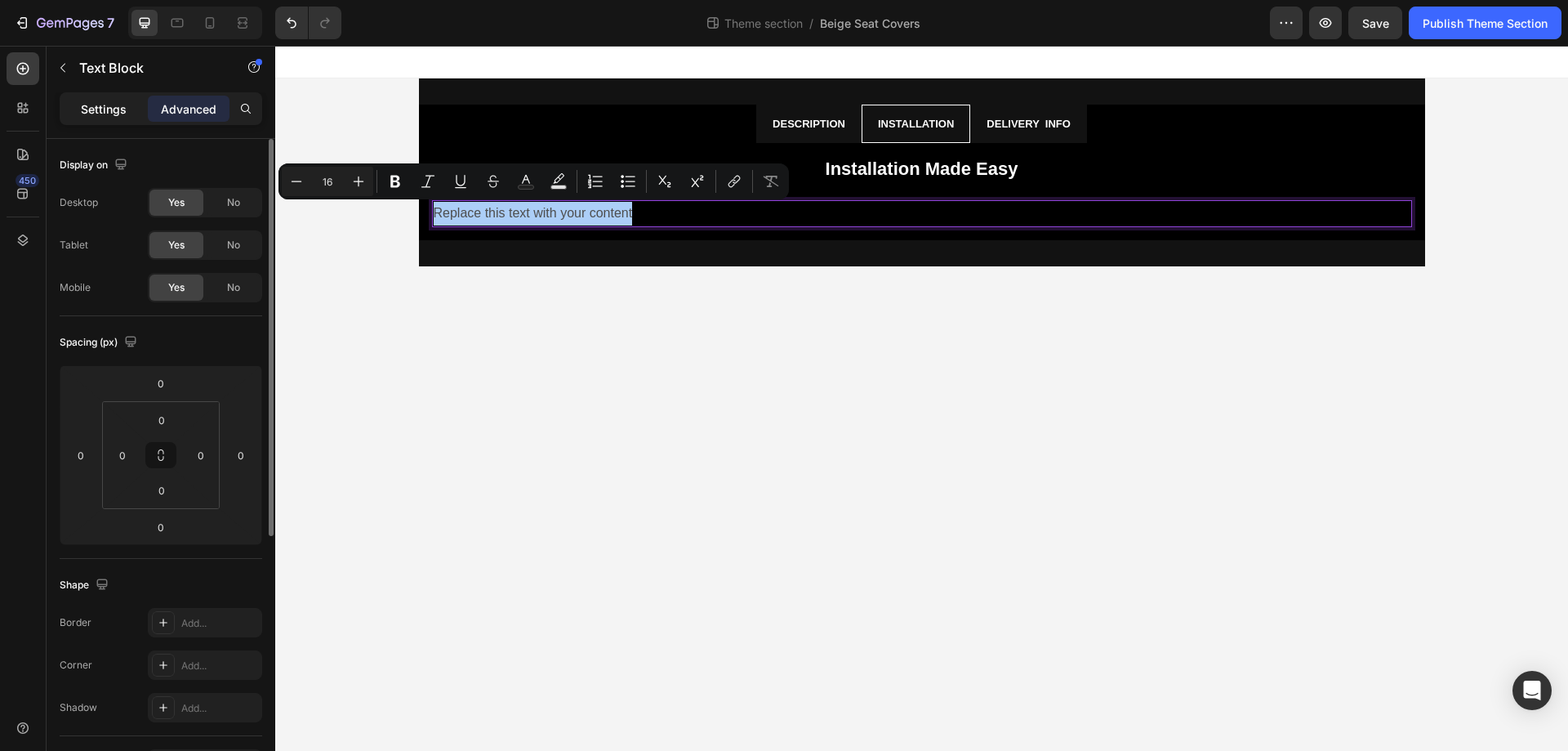
click at [100, 110] on p "Settings" at bounding box center [103, 109] width 45 height 17
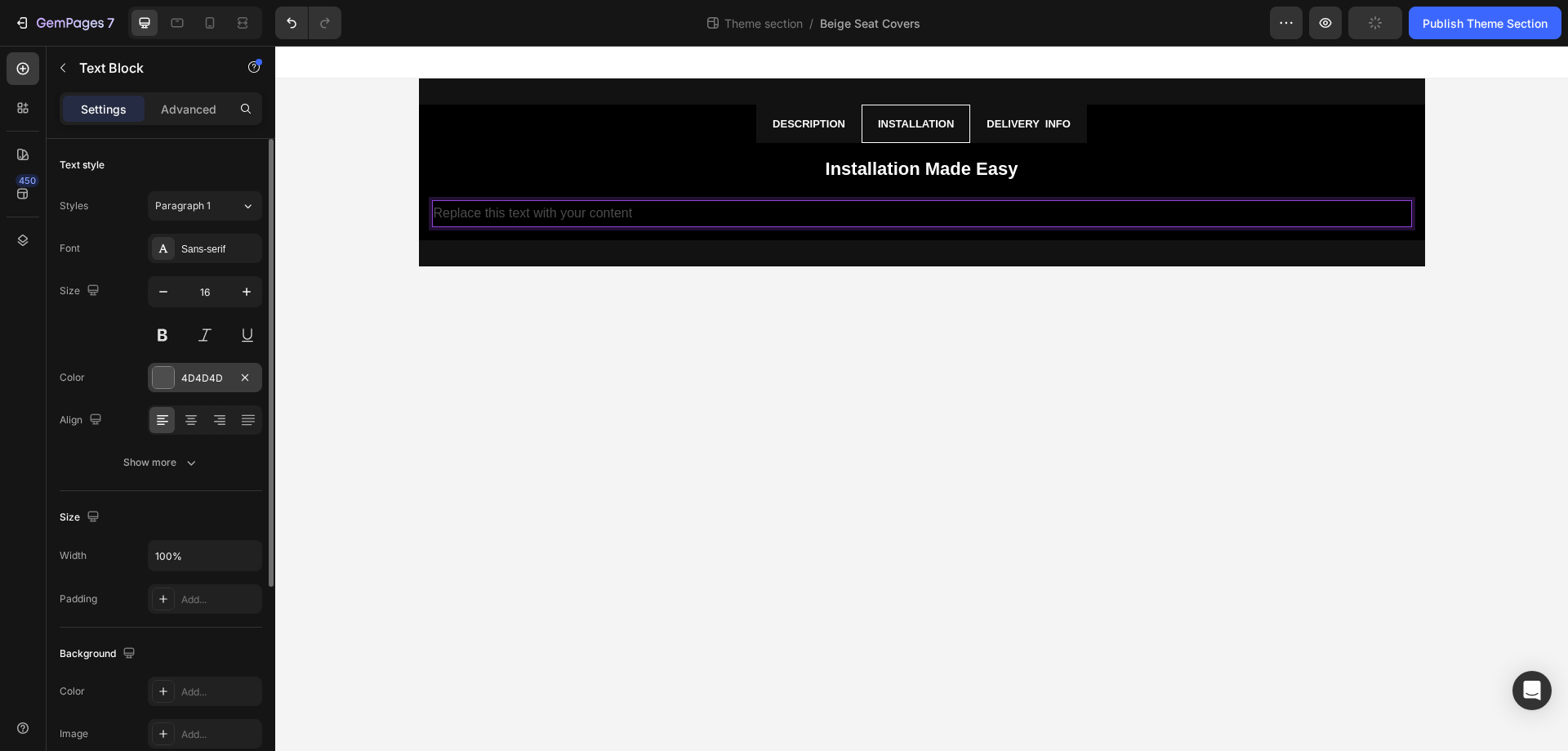
click at [169, 379] on div at bounding box center [163, 377] width 21 height 21
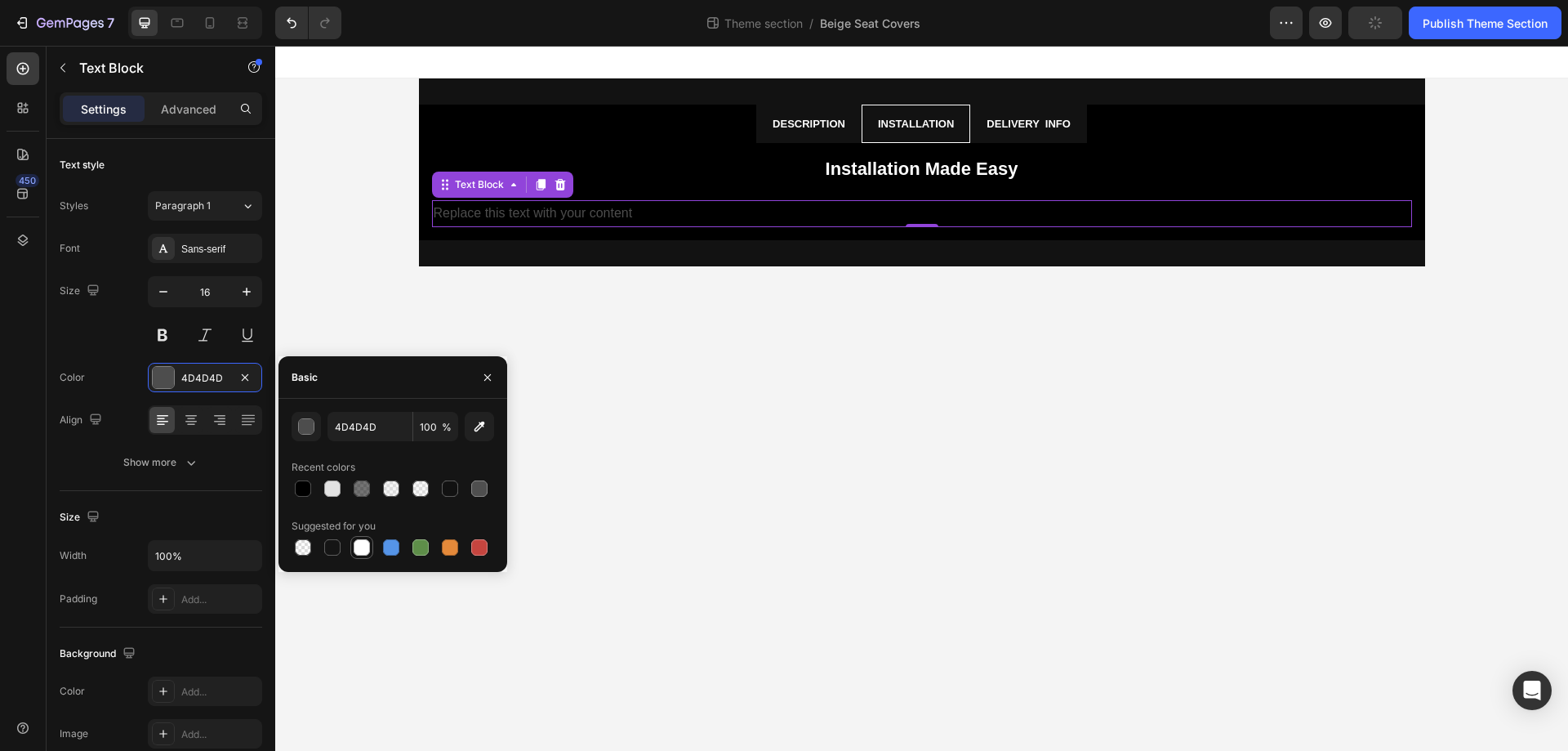
click at [359, 542] on div at bounding box center [361, 547] width 16 height 16
type input "FFFFFF"
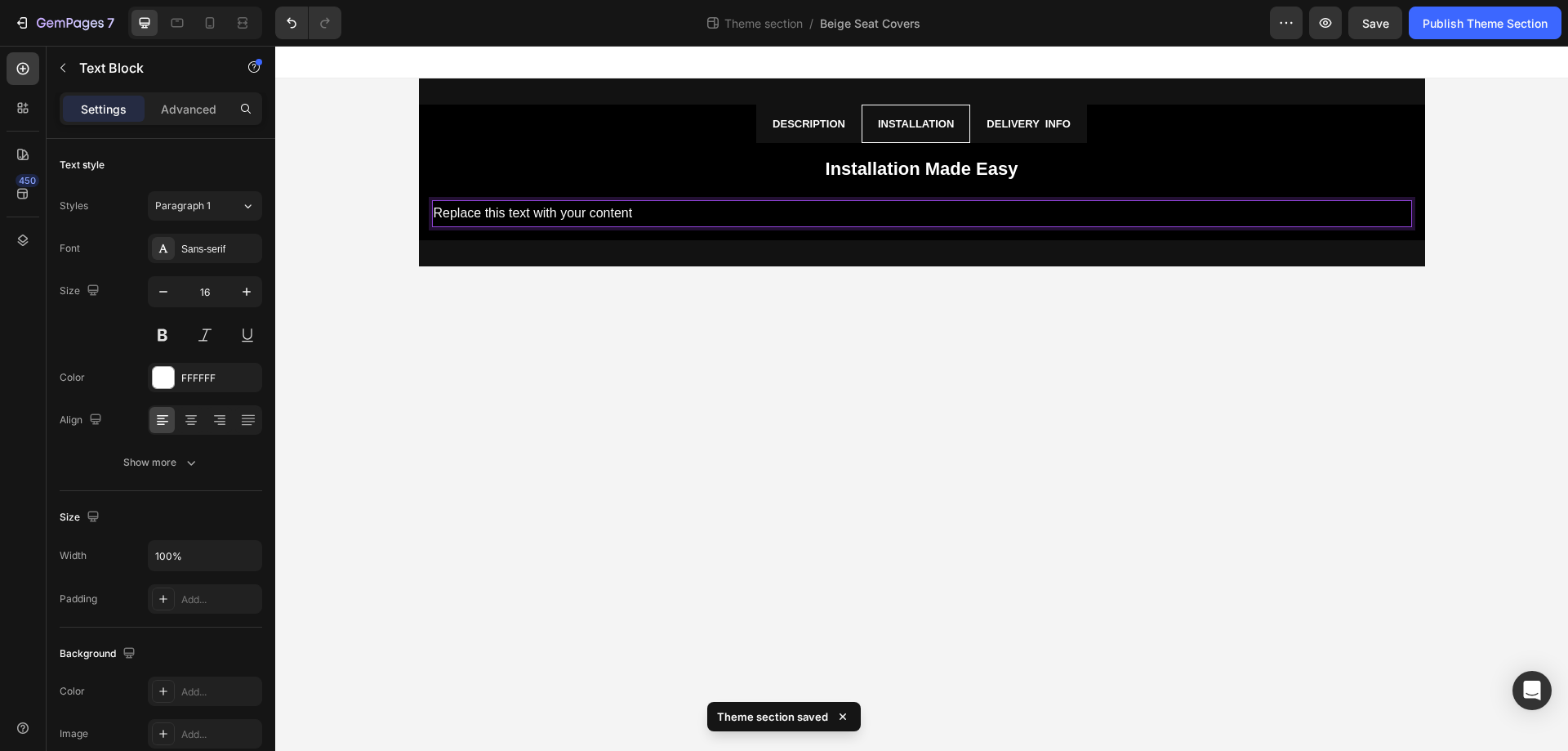
click at [616, 217] on p "Replace this text with your content" at bounding box center [922, 214] width 977 height 24
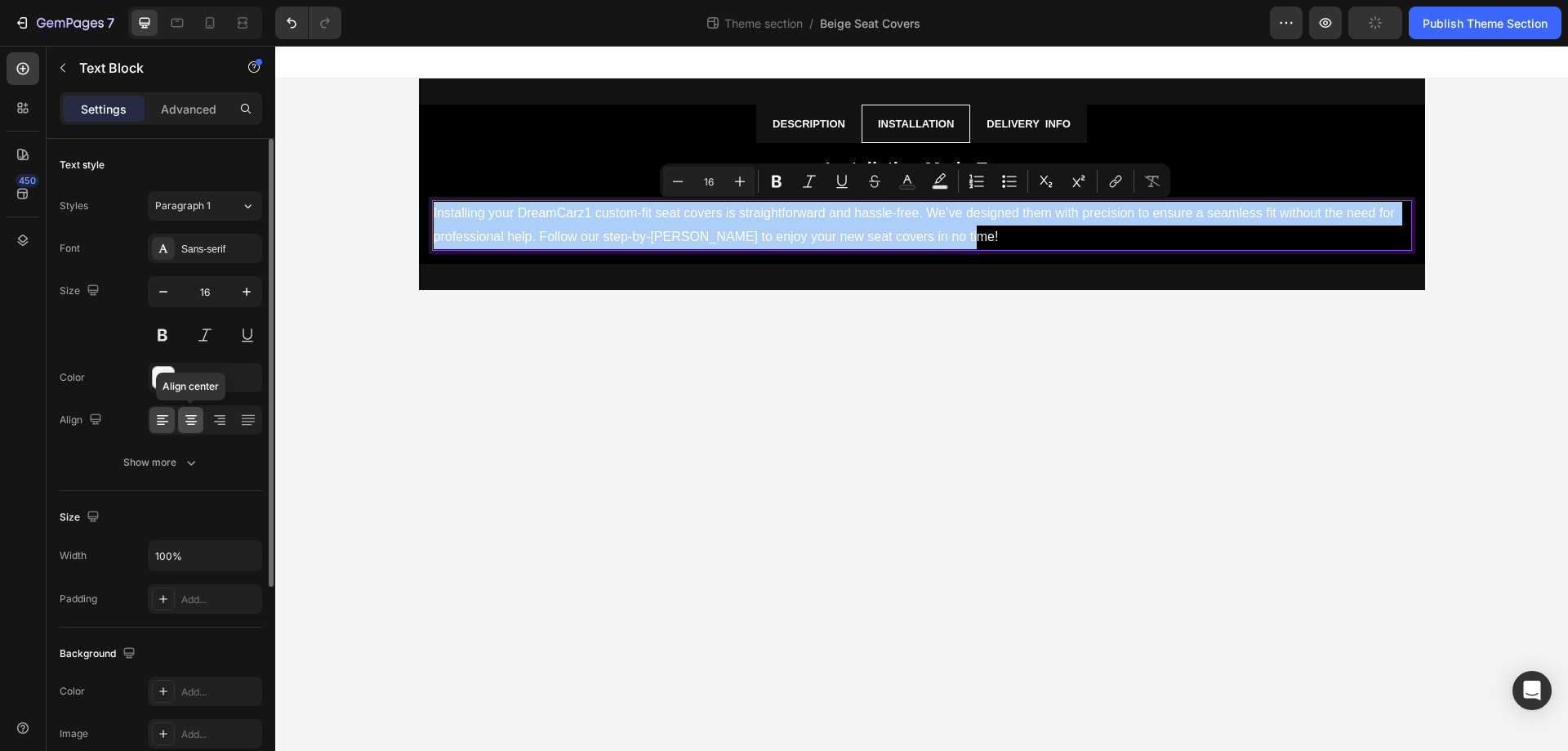
click at [203, 415] on div at bounding box center [191, 420] width 26 height 26
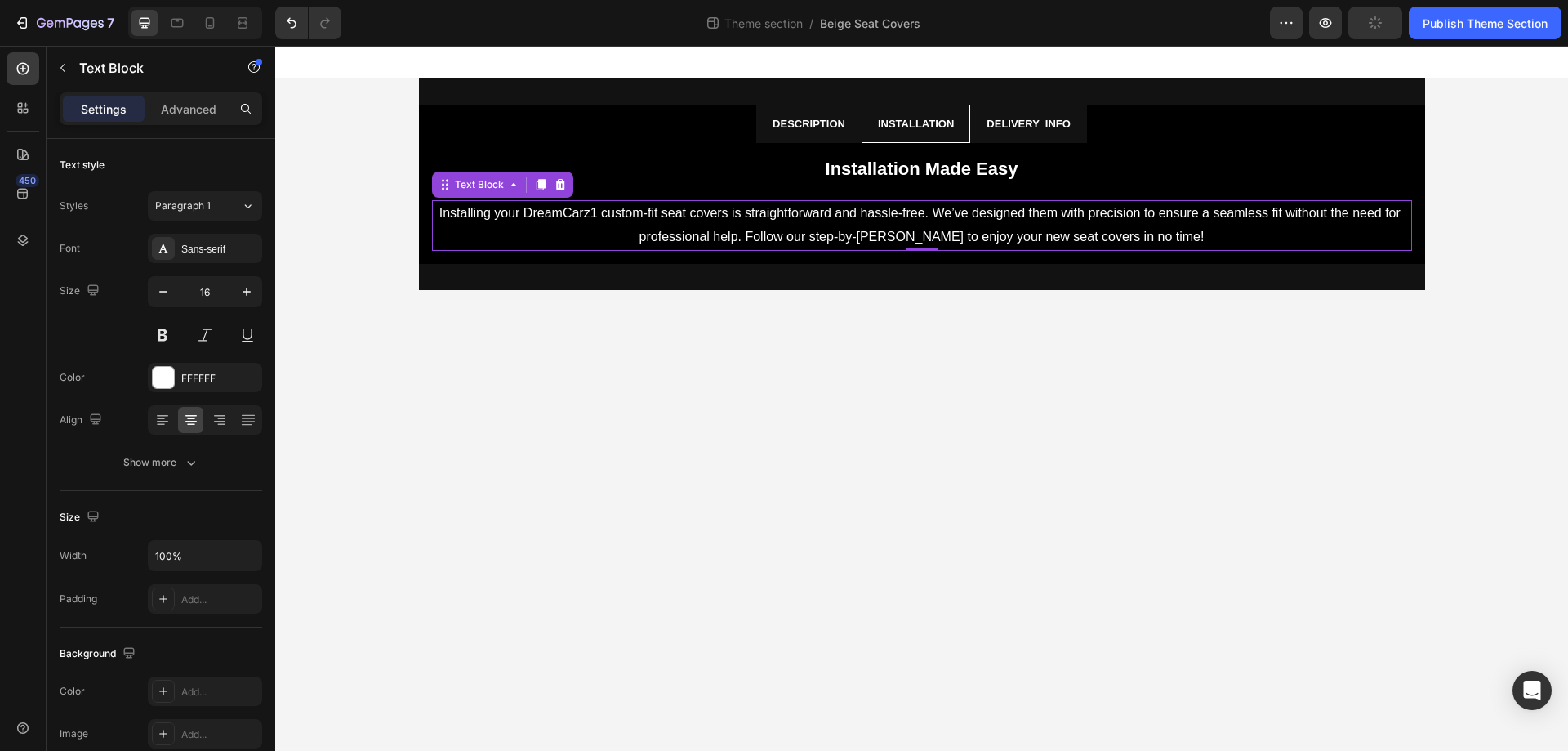
click at [783, 398] on body "Description Installation Delivery info Why Choose Us? Text Block At Drive Ateli…" at bounding box center [922, 397] width 1293 height 705
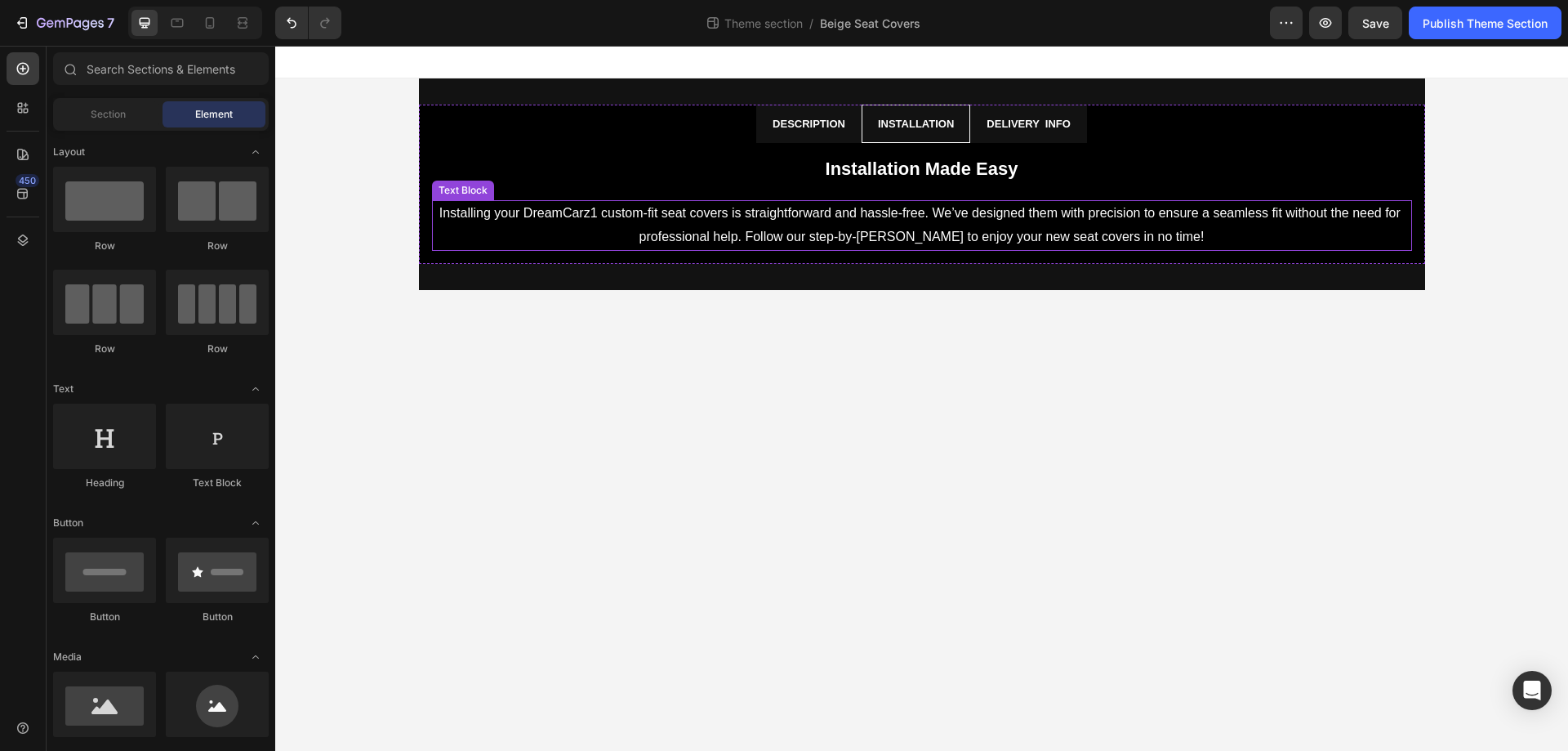
click at [555, 220] on p "Installing your DreamCarz1 custom-fit seat covers is straightforward and hassle…" at bounding box center [922, 225] width 977 height 47
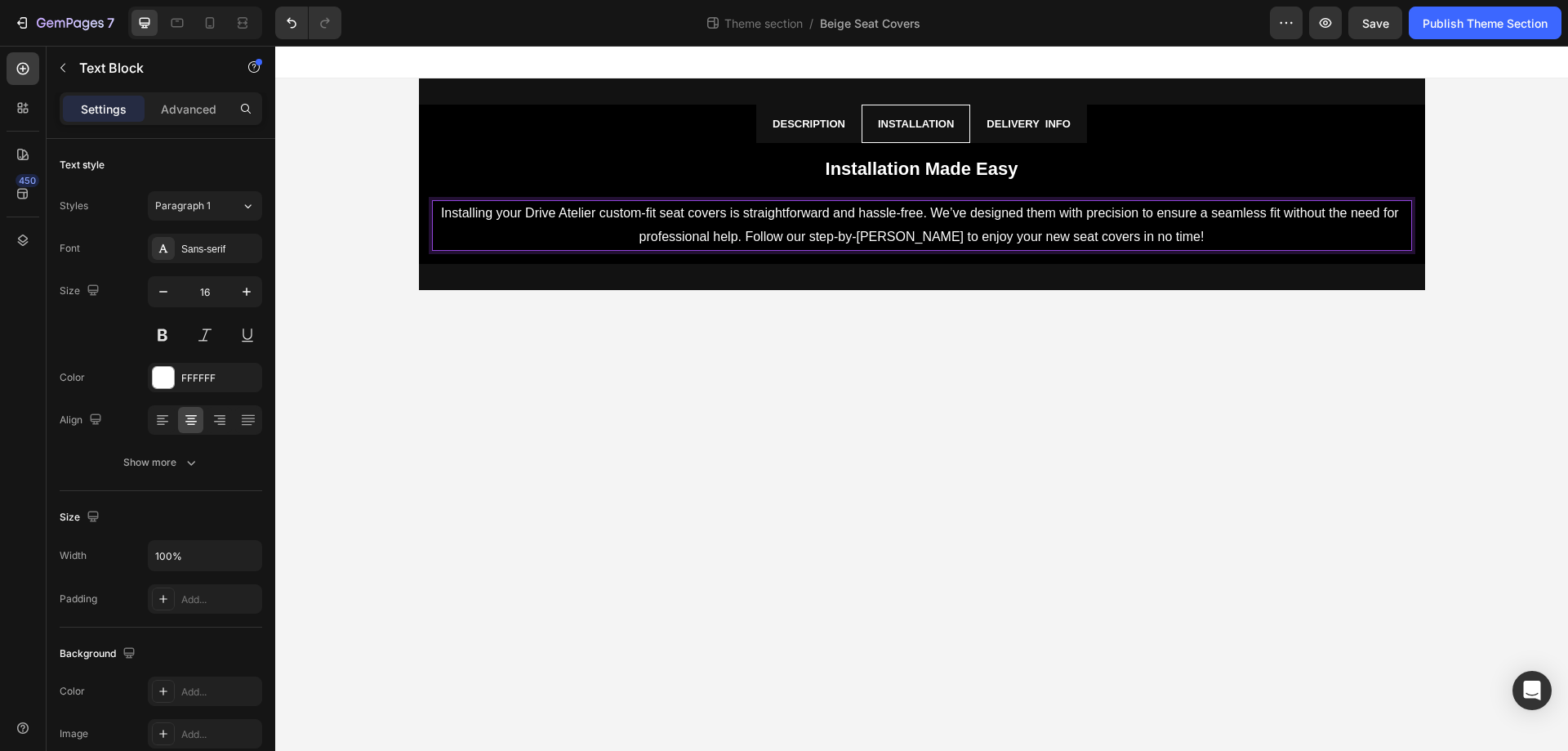
click at [810, 374] on body "Description Installation Delivery info Why Choose Us? Text Block At Drive Ateli…" at bounding box center [922, 397] width 1293 height 705
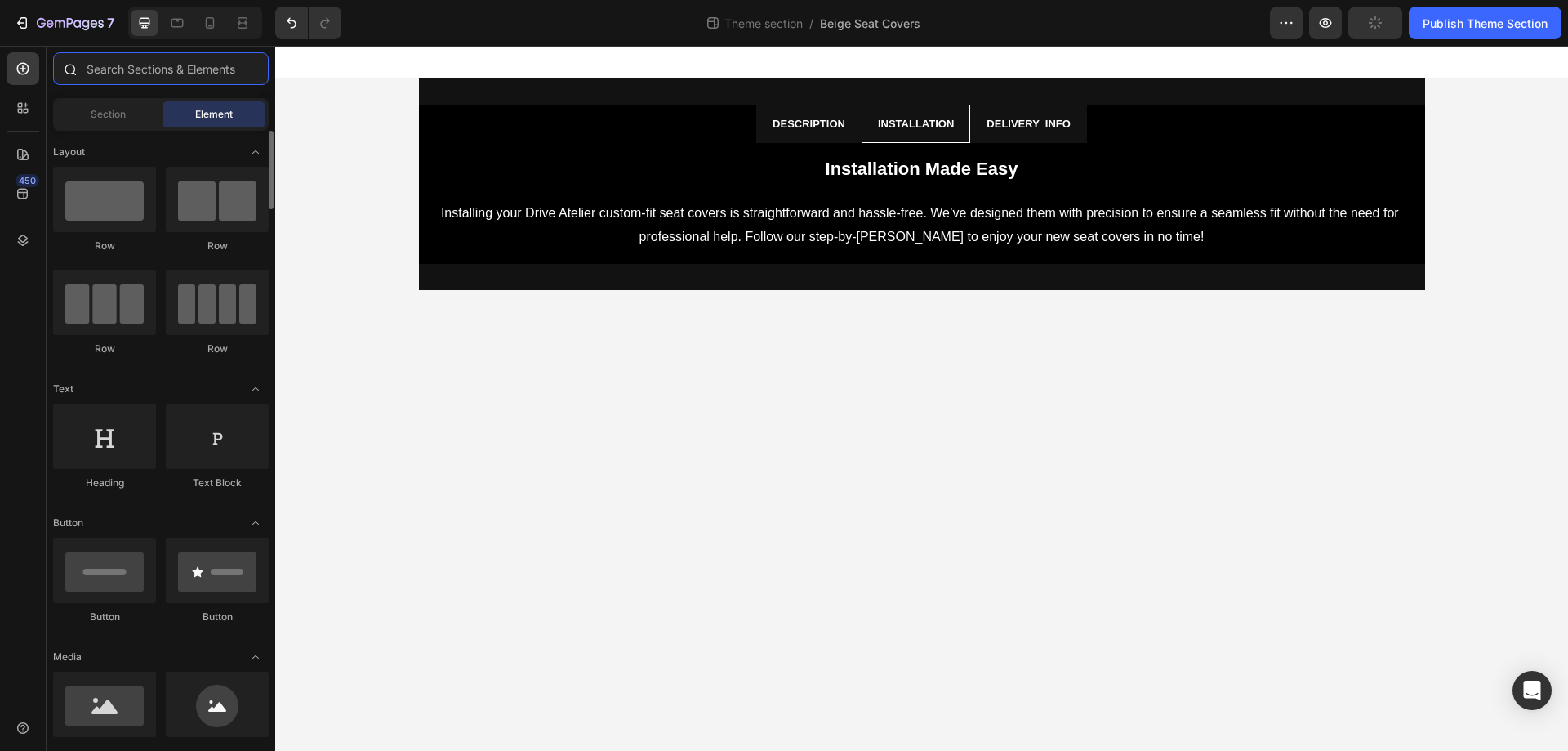
click at [154, 64] on input "text" at bounding box center [160, 69] width 215 height 33
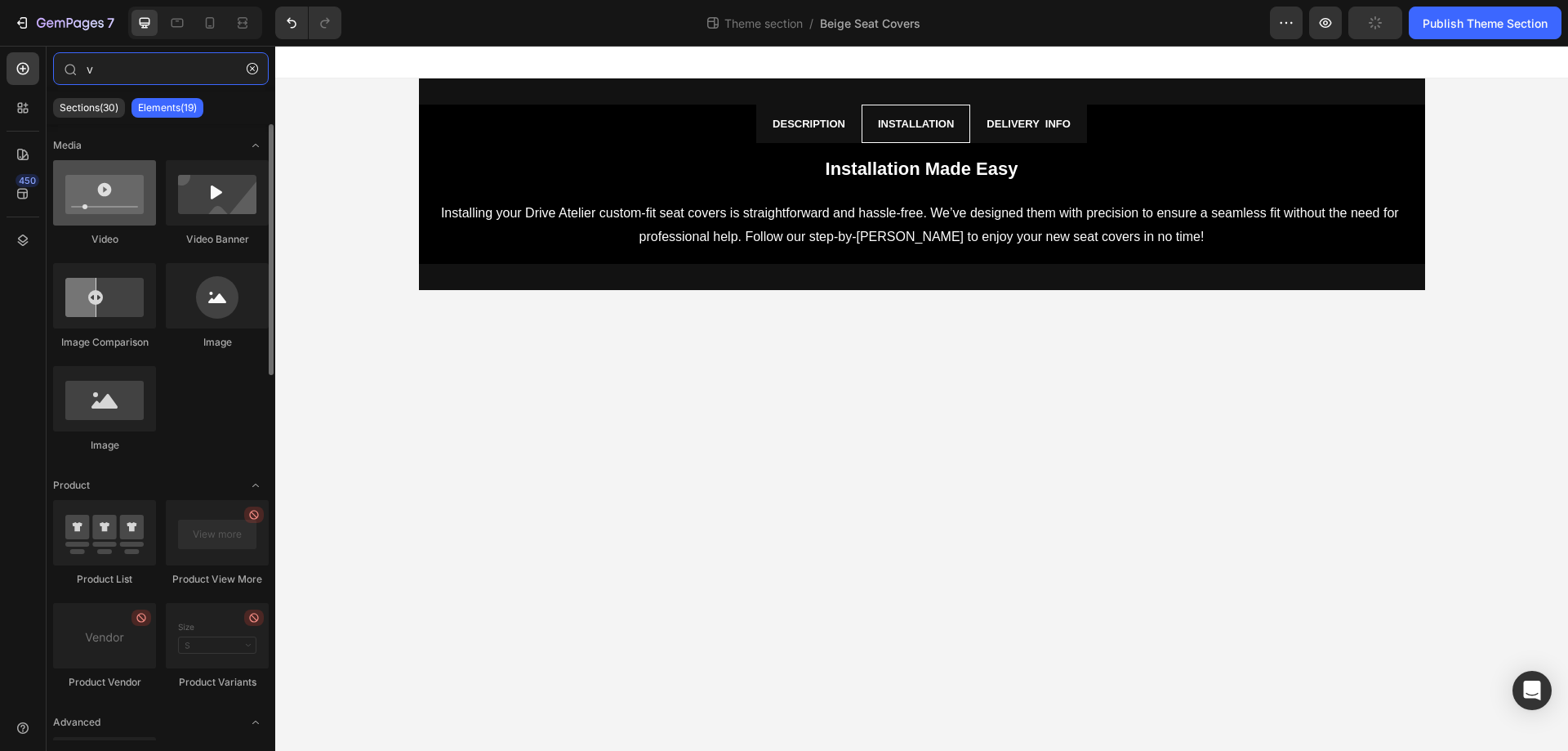
type input "v"
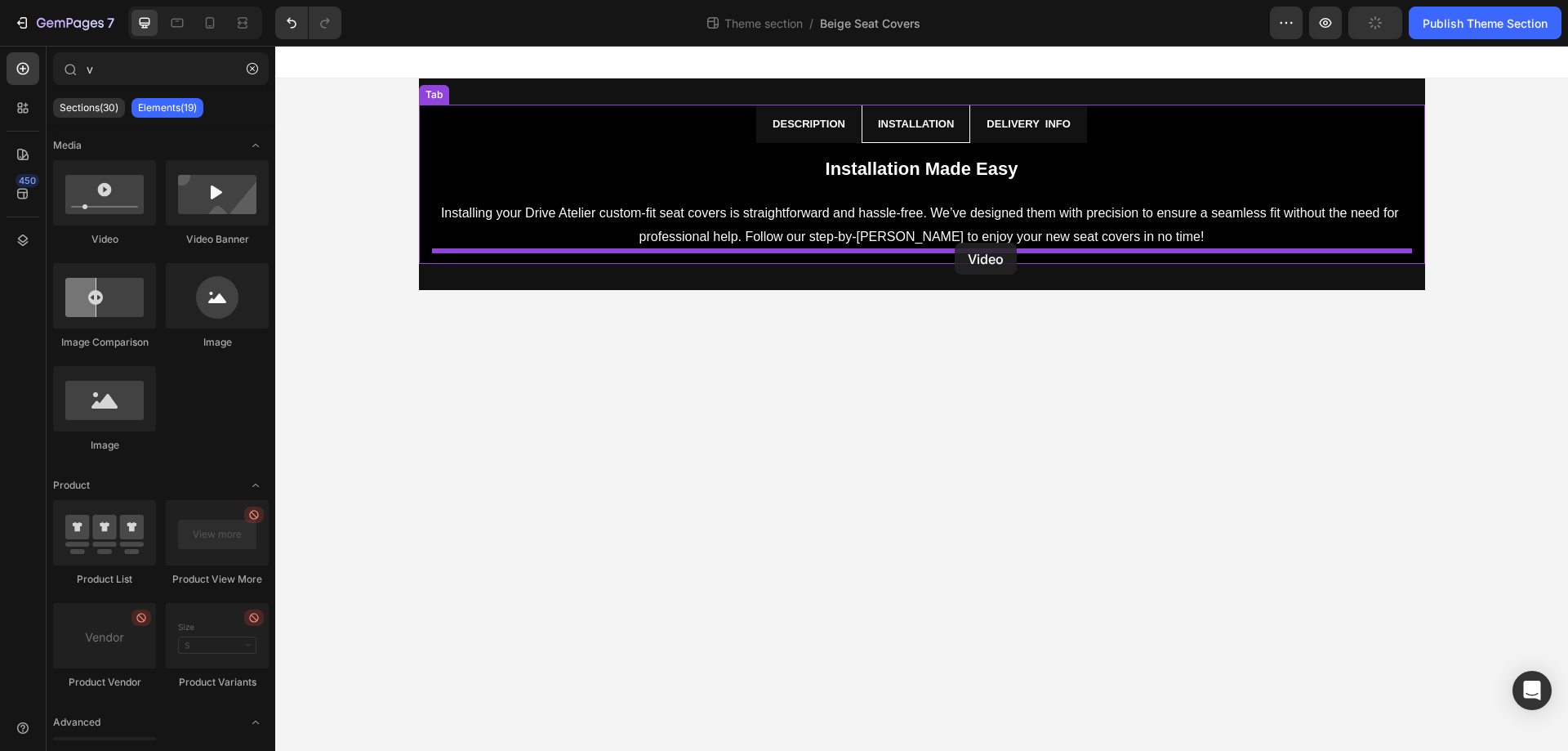
drag, startPoint x: 390, startPoint y: 248, endPoint x: 955, endPoint y: 243, distance: 565.0
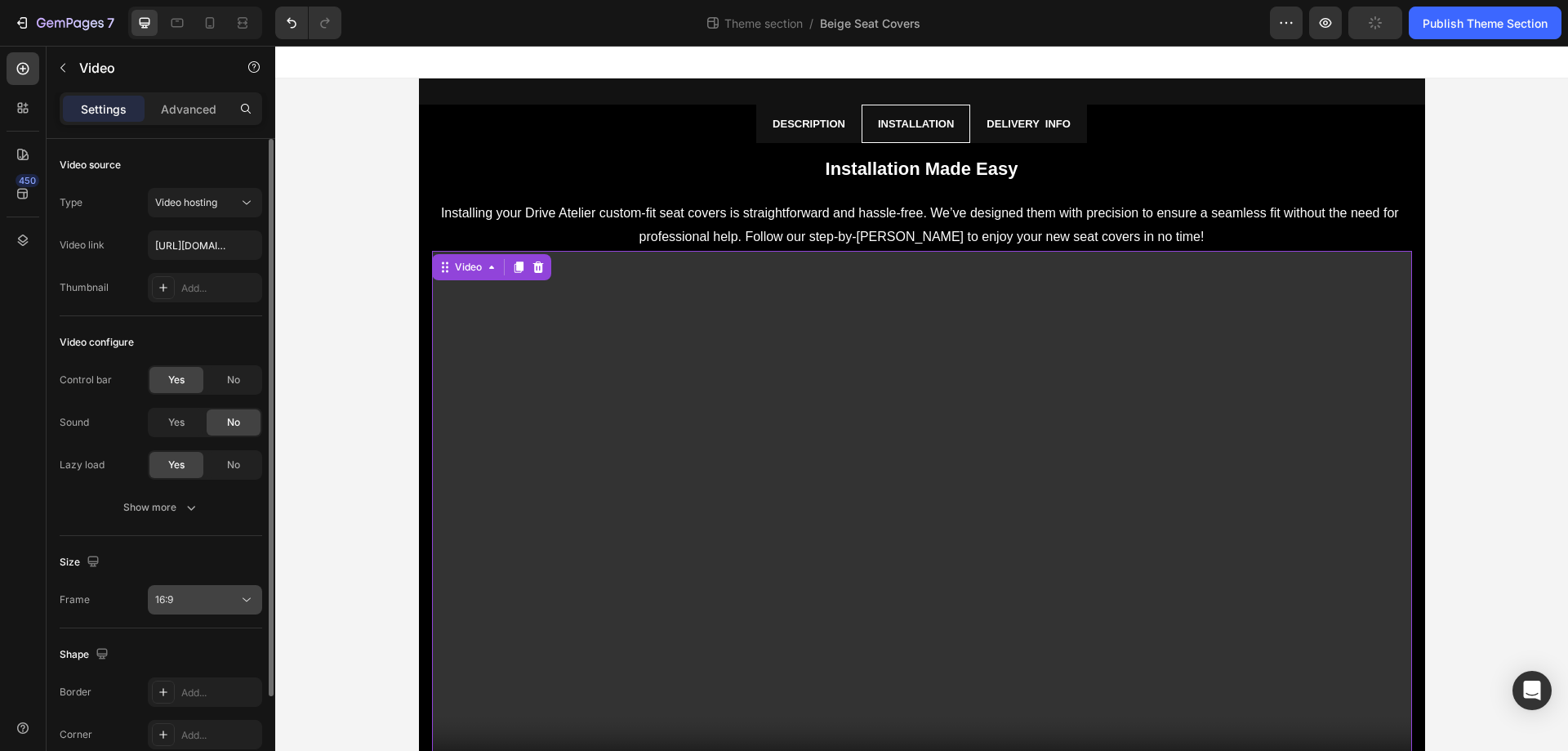
click at [190, 598] on div "16:9" at bounding box center [197, 599] width 83 height 15
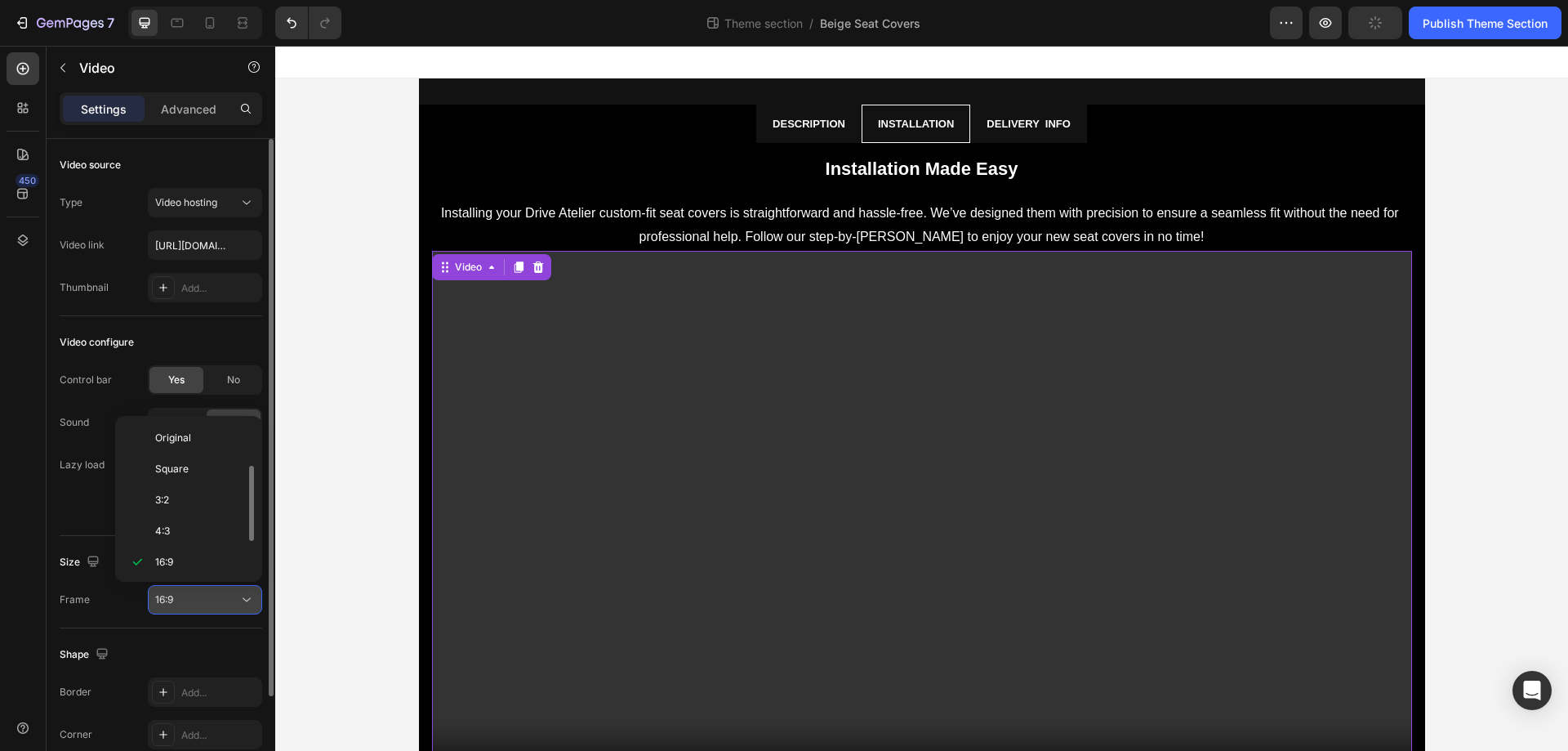
scroll to position [29, 0]
click at [190, 598] on div "16:9" at bounding box center [197, 599] width 83 height 15
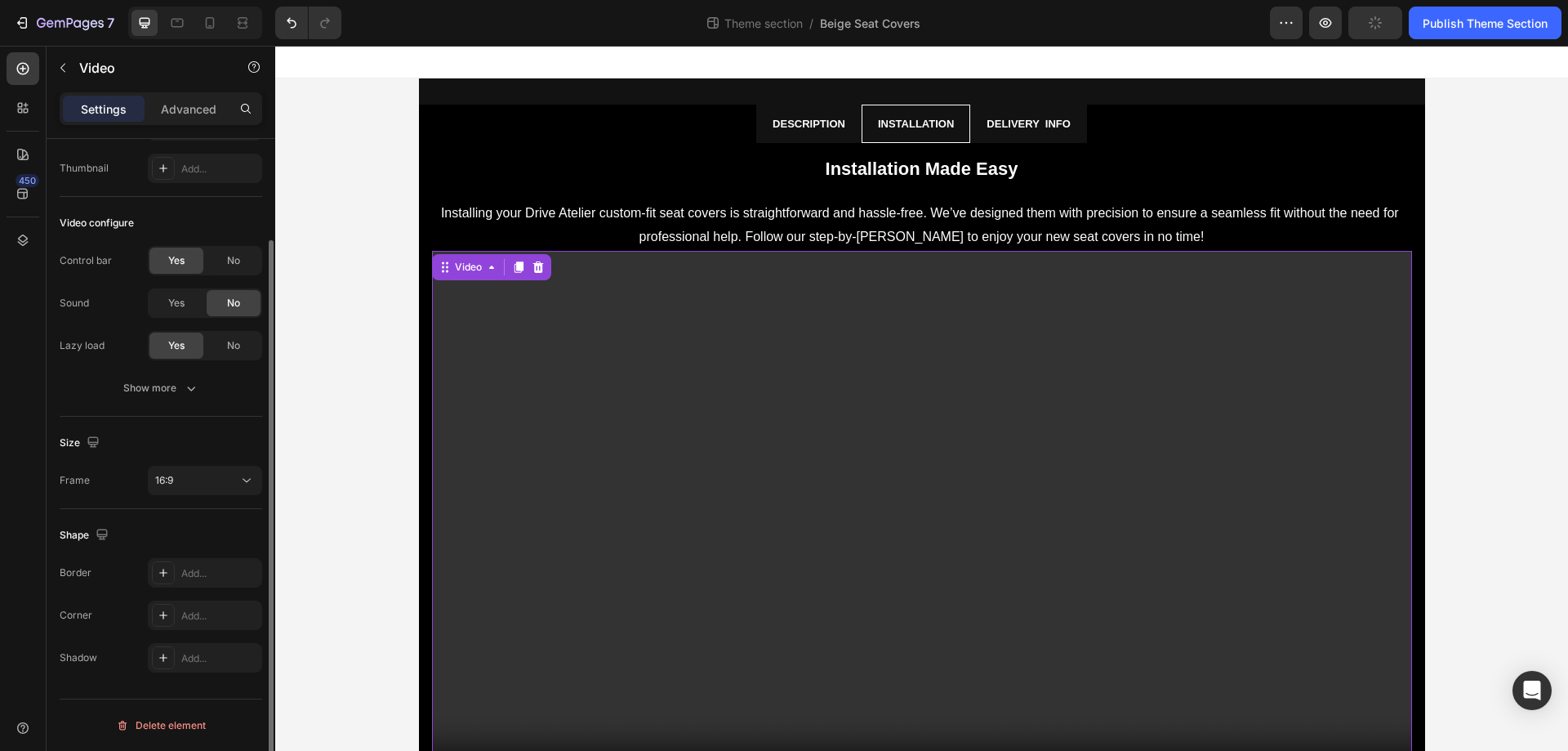
scroll to position [0, 0]
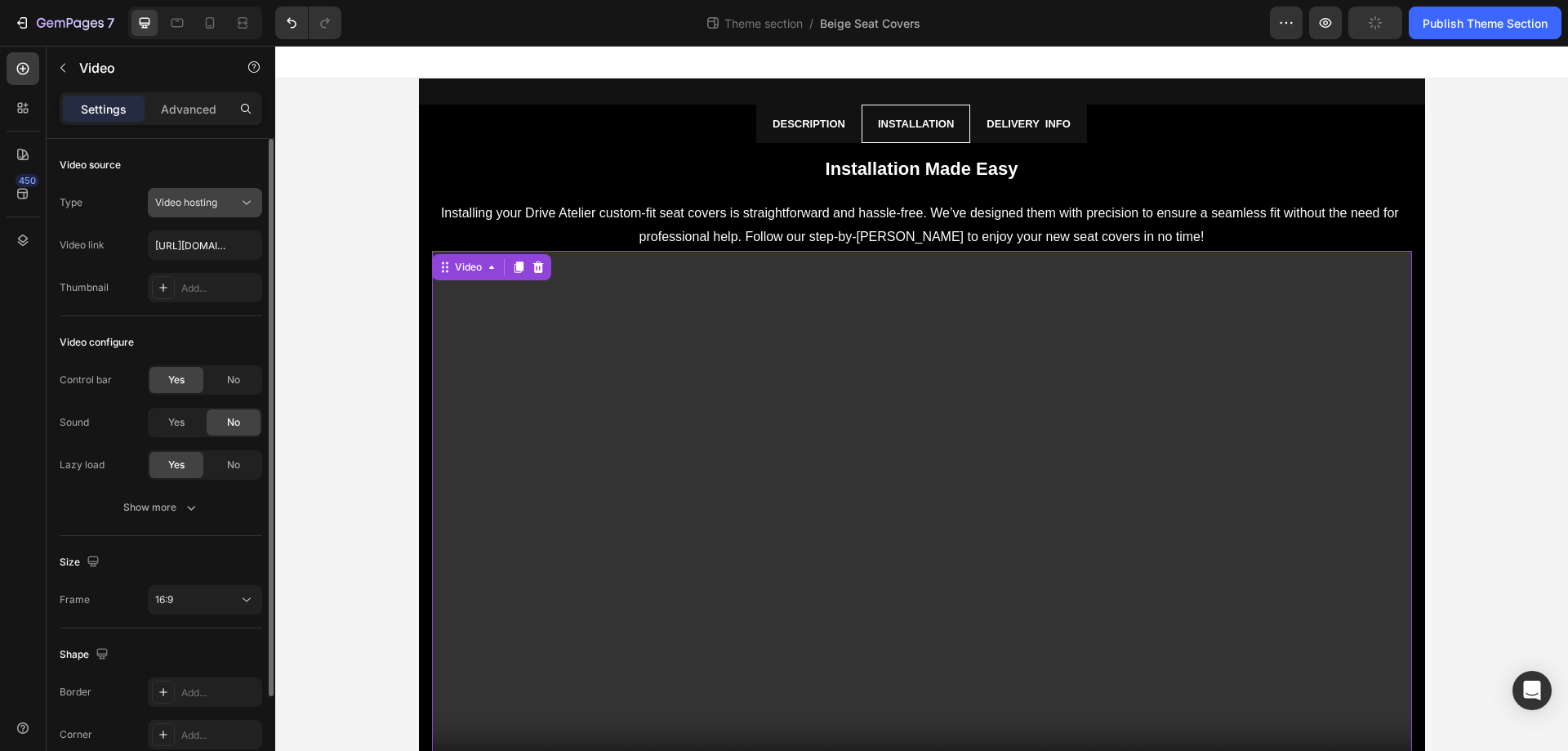
click at [217, 201] on span "Video hosting" at bounding box center [186, 202] width 62 height 12
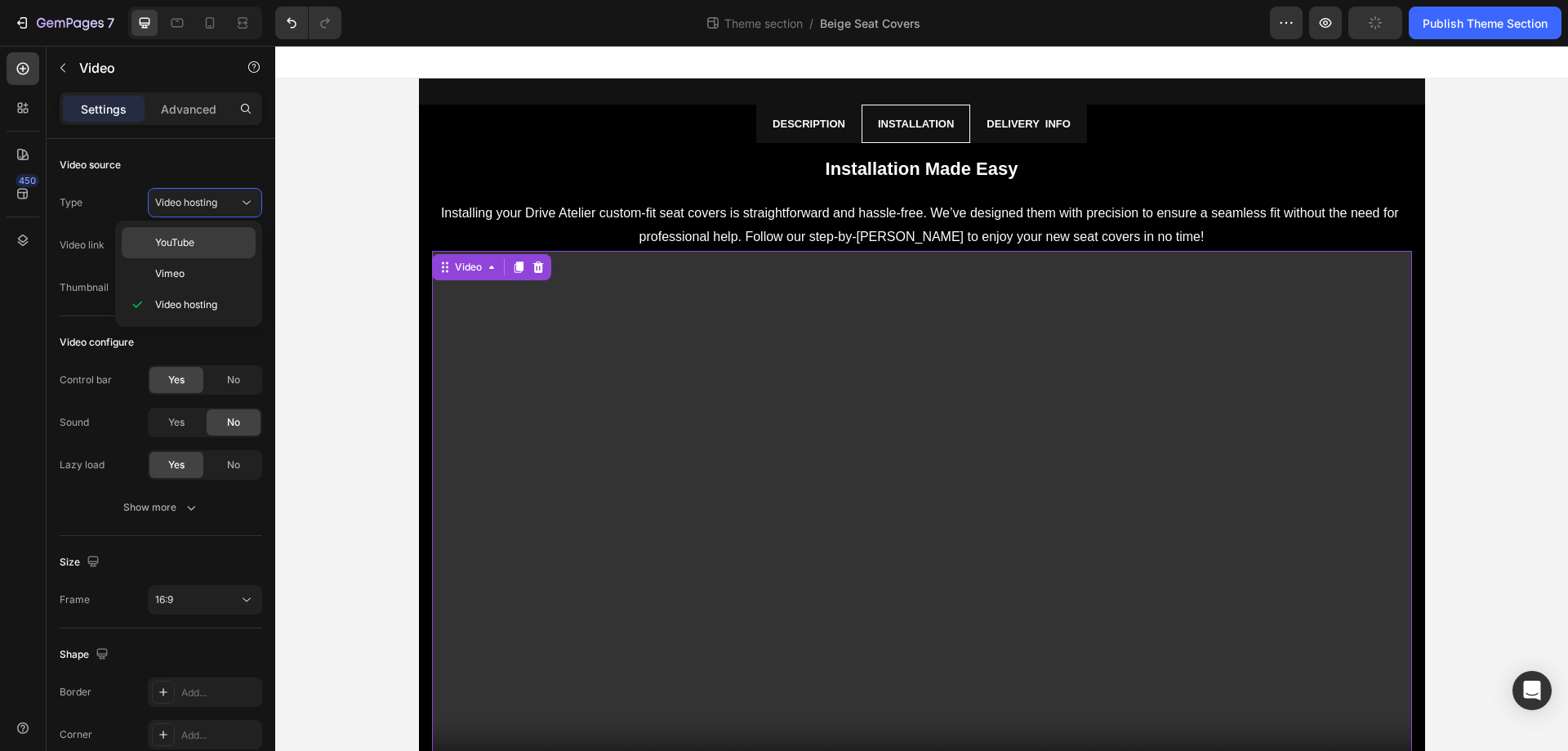
click at [202, 258] on div "YouTube" at bounding box center [189, 274] width 134 height 31
type input "https://www.youtube.com/watch?v=drIt4RH_kyQ"
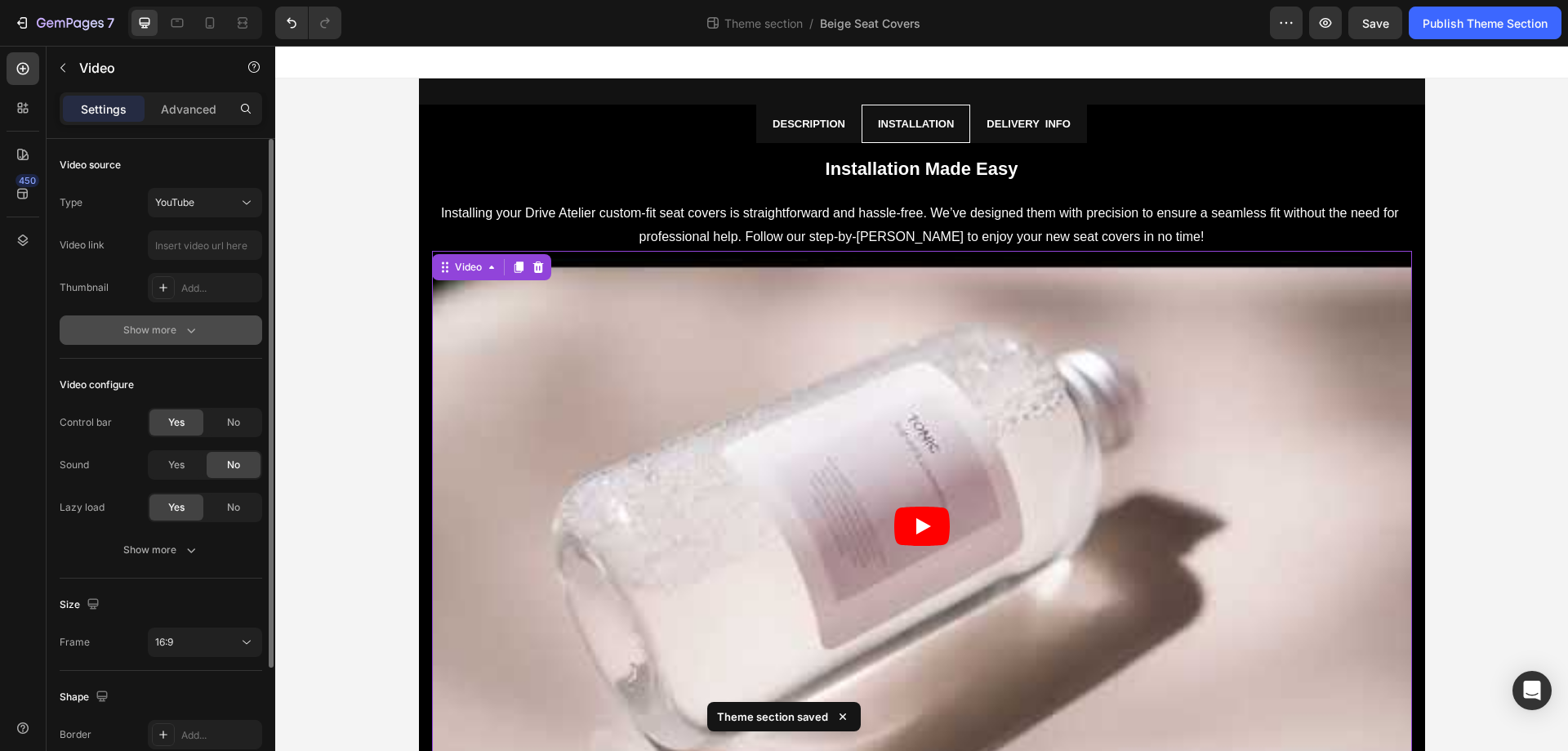
click at [180, 327] on div "Show more" at bounding box center [161, 330] width 76 height 16
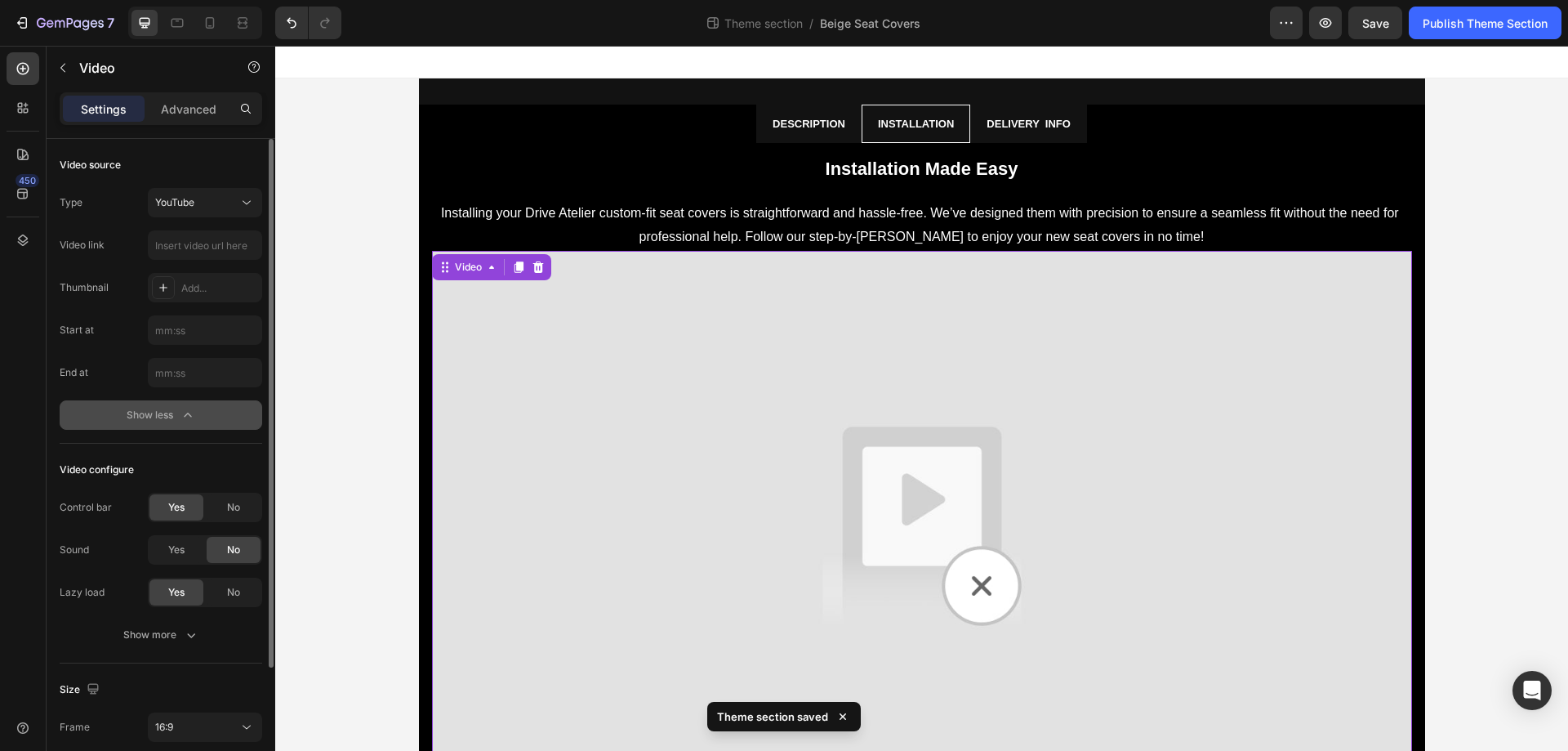
click at [163, 414] on div "Show less" at bounding box center [161, 415] width 70 height 16
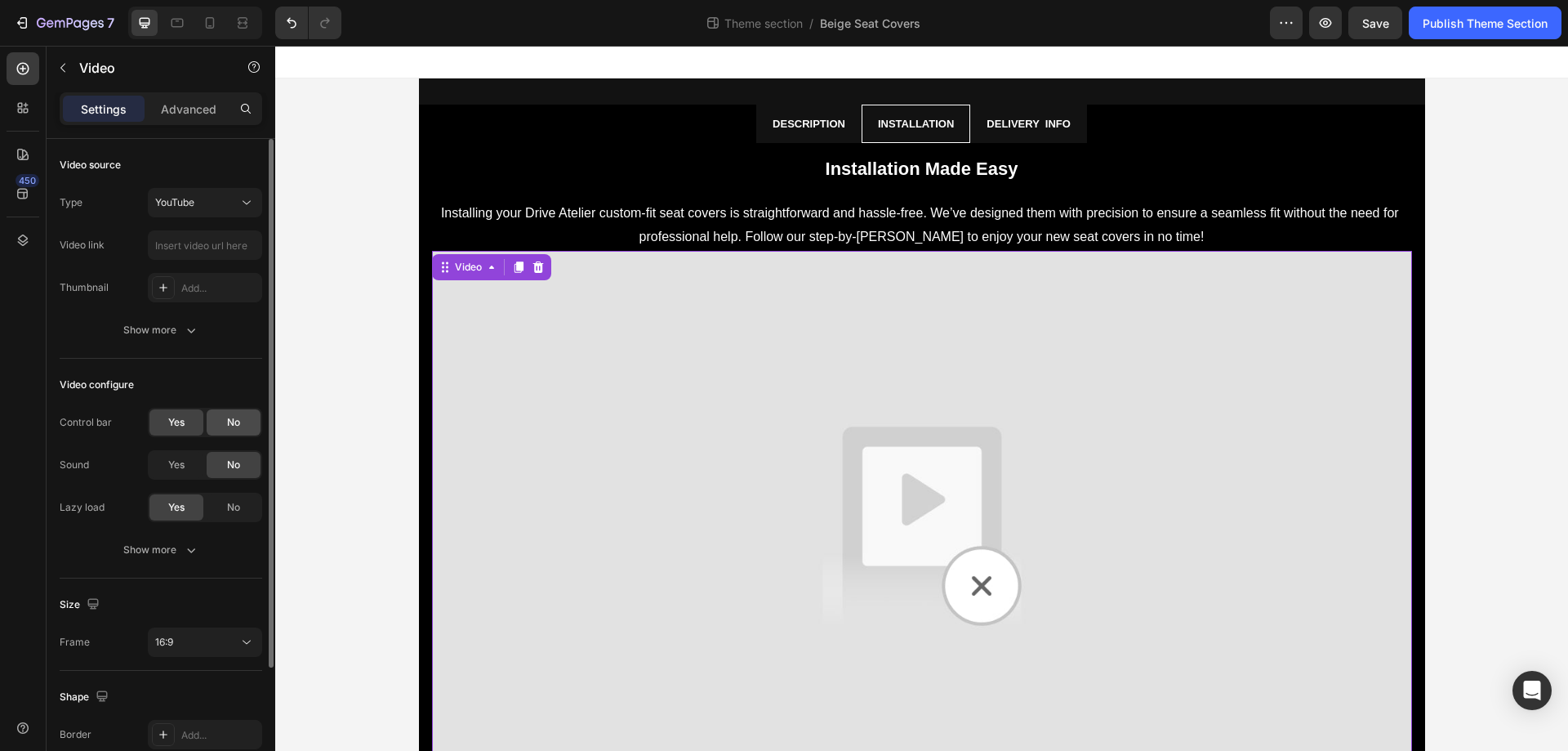
click at [220, 419] on div "No" at bounding box center [233, 422] width 54 height 26
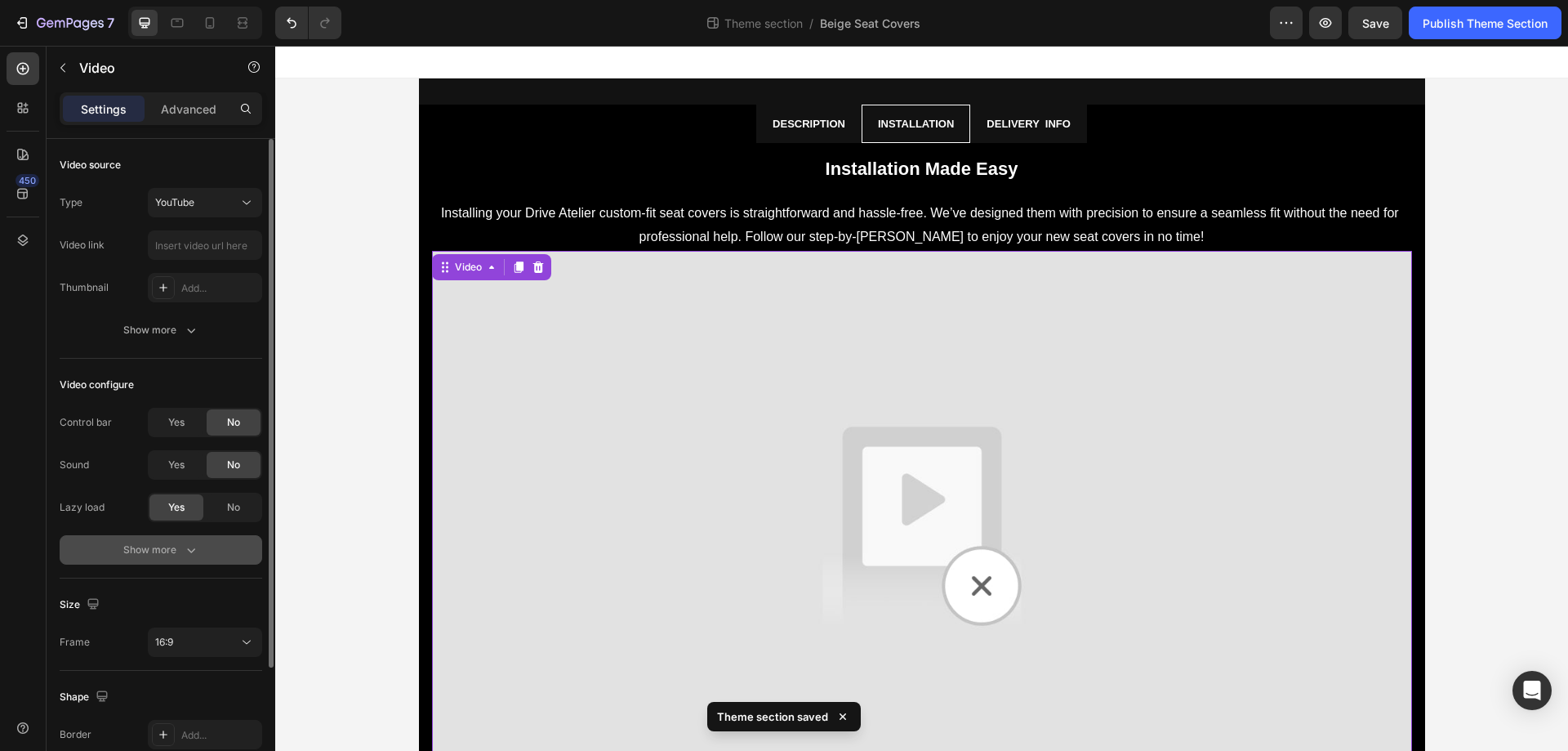
click at [142, 553] on div "Show more" at bounding box center [161, 549] width 76 height 16
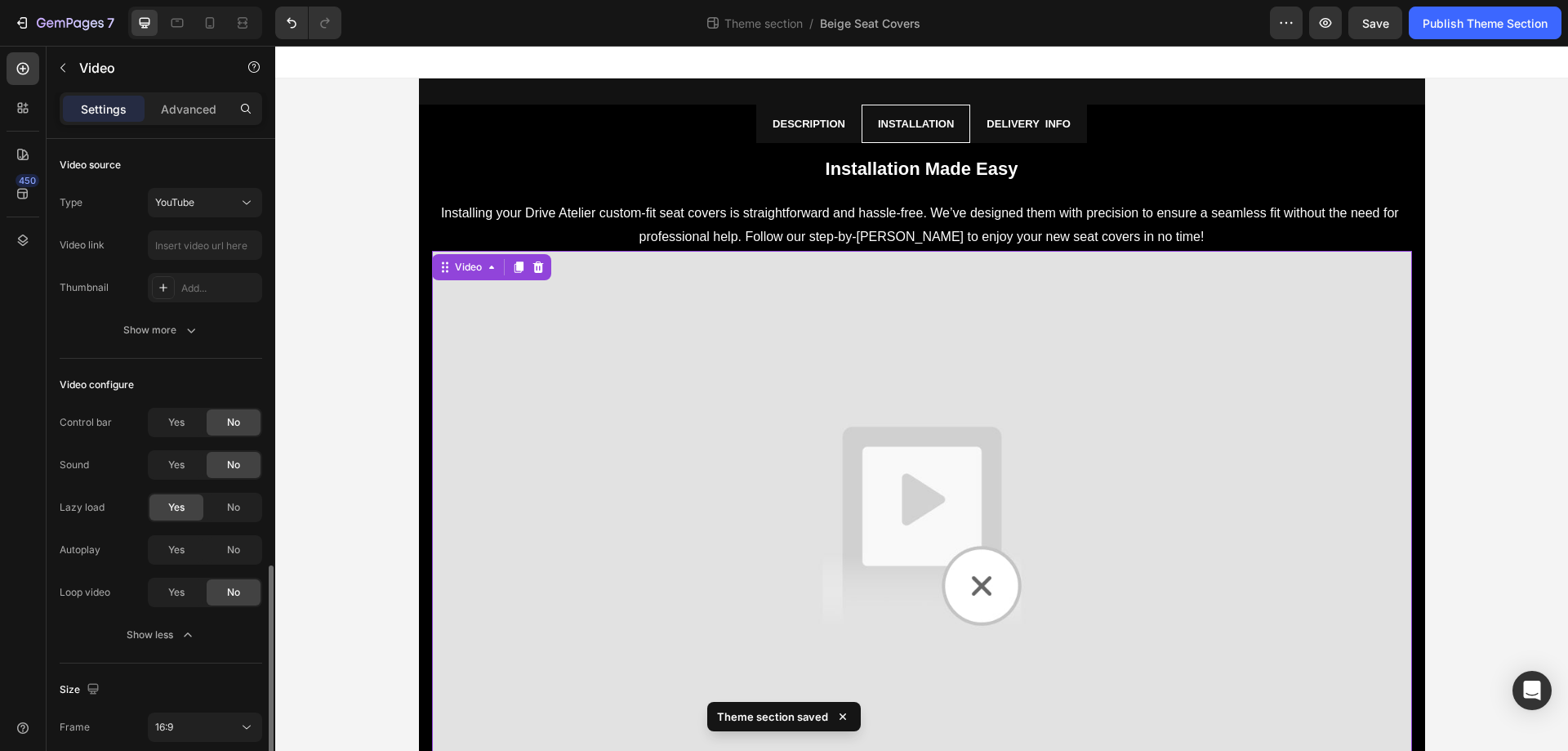
scroll to position [246, 0]
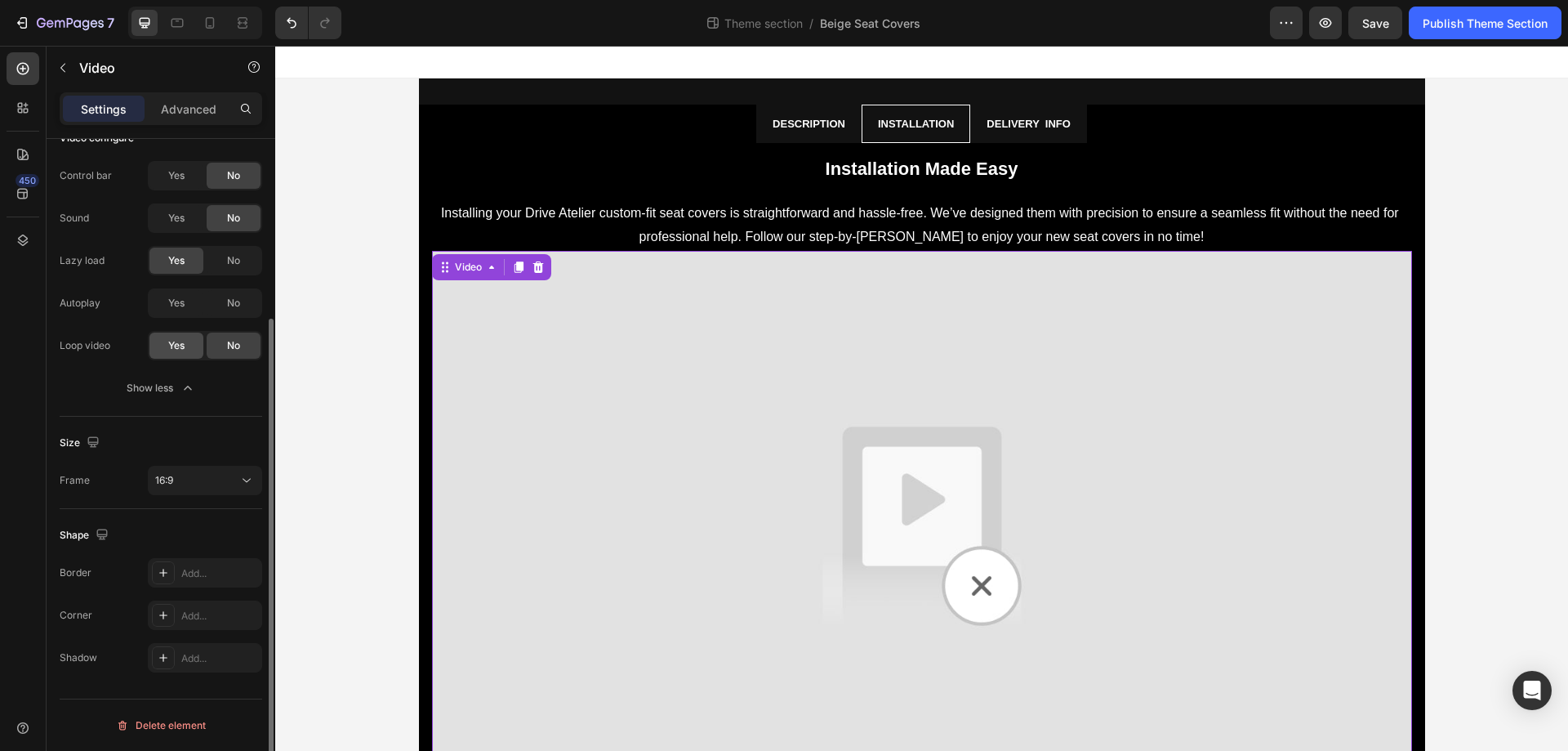
click at [192, 346] on div "Yes" at bounding box center [176, 345] width 54 height 26
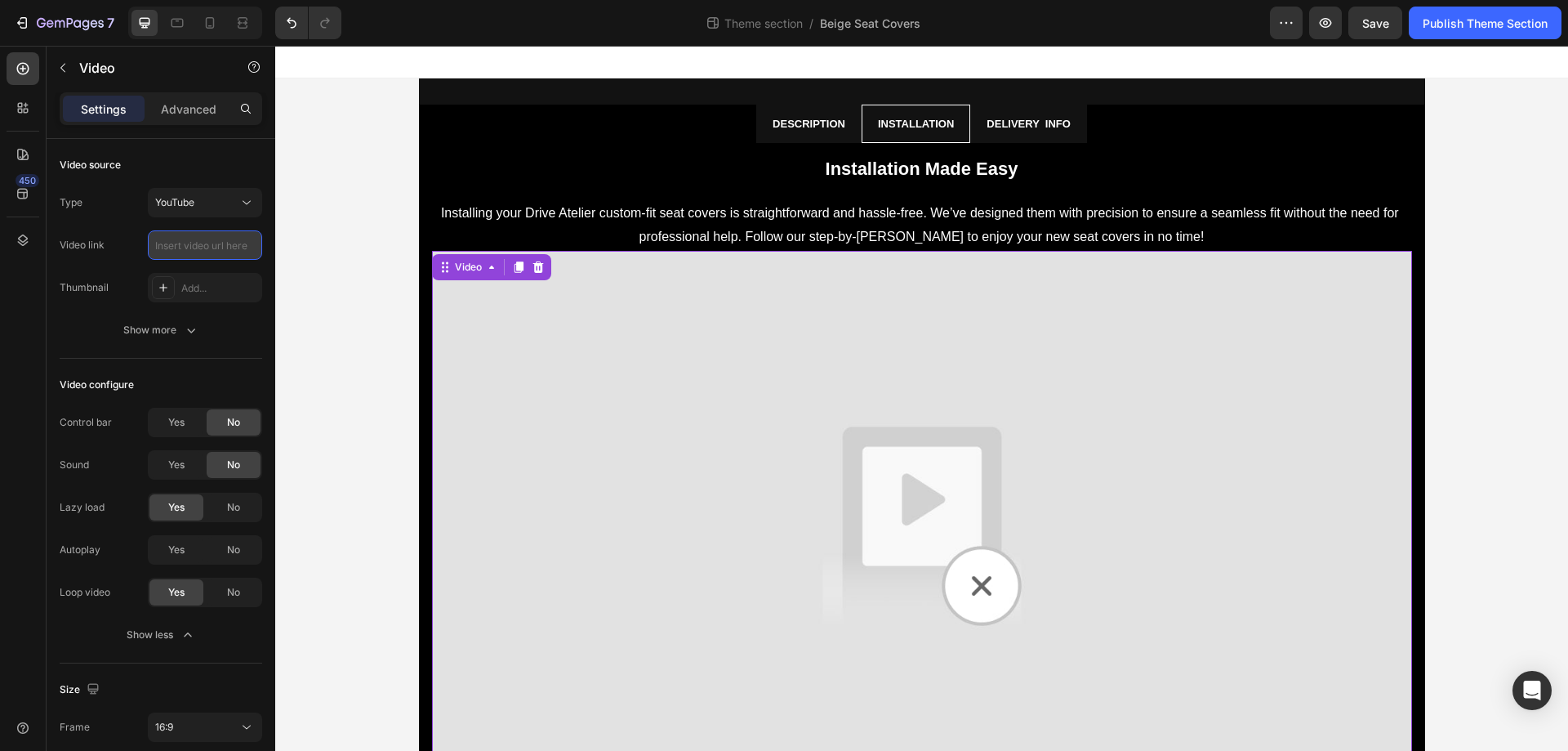
click at [195, 244] on input "text" at bounding box center [204, 245] width 114 height 29
paste input "https://www.youtube.com/watch?v=_ehnQ9rgMp4"
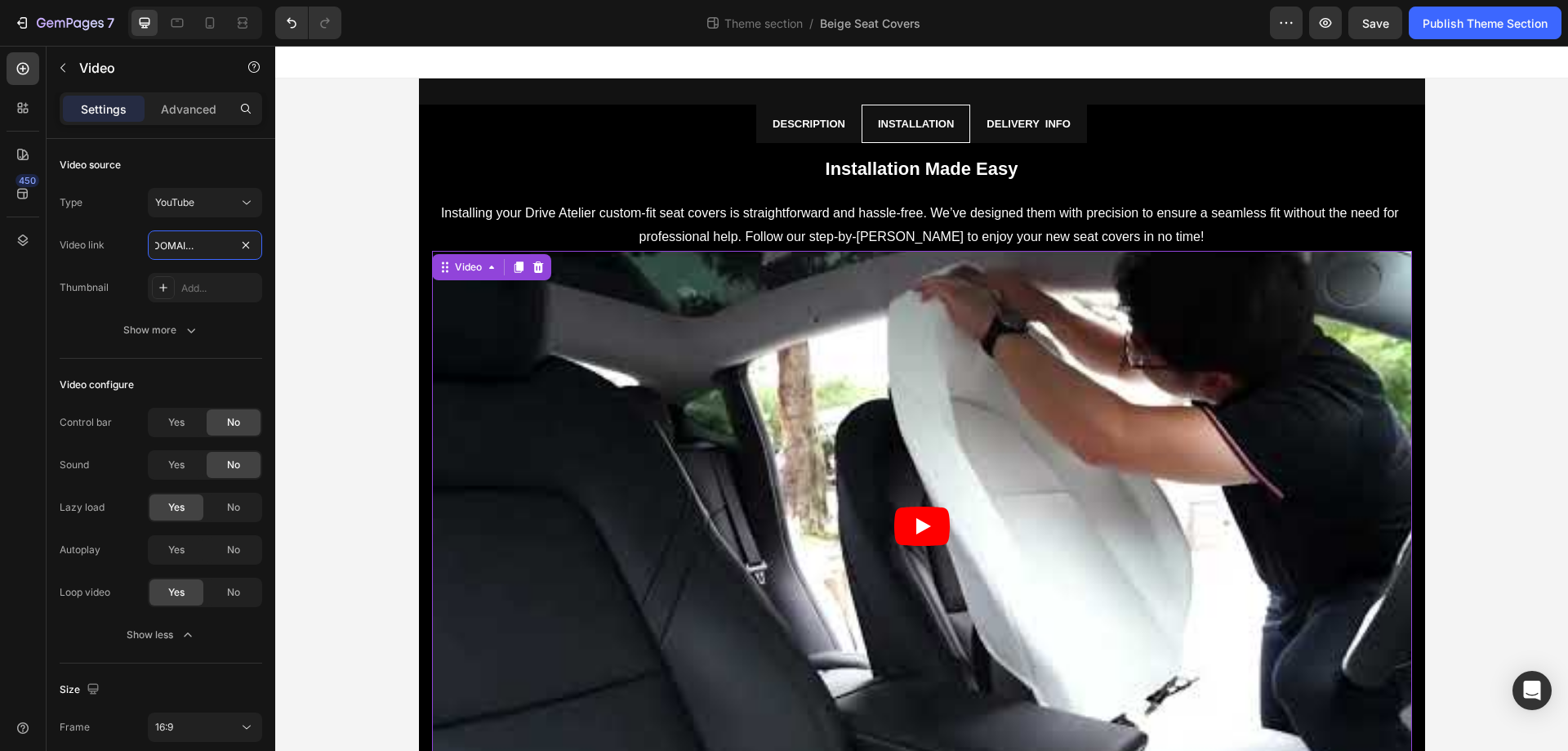
type input "https://www.youtube.com/watch?v=_ehnQ9rgMp4"
click at [122, 379] on div "Video configure" at bounding box center [96, 385] width 75 height 15
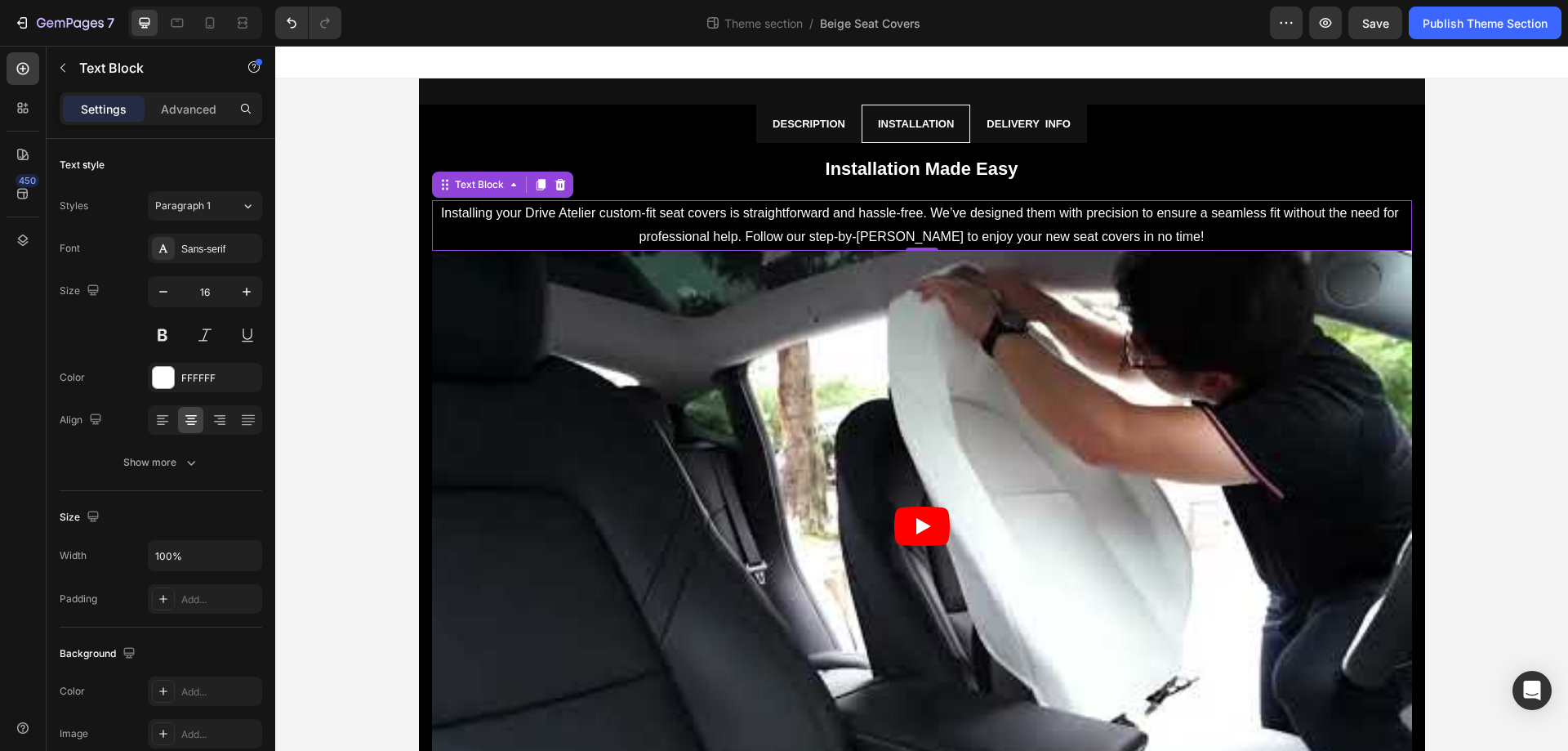
scroll to position [91, 0]
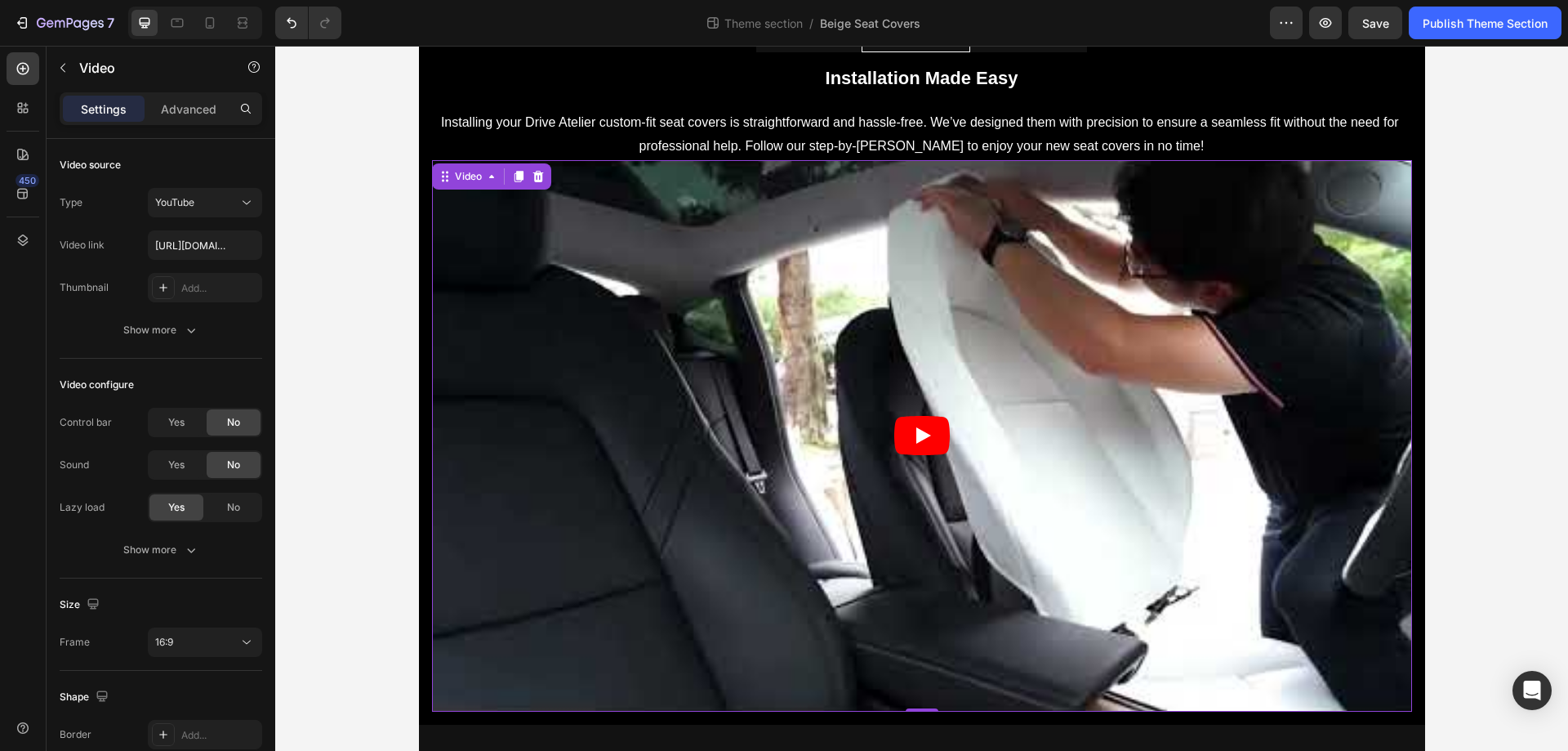
click at [969, 709] on article at bounding box center [922, 436] width 980 height 551
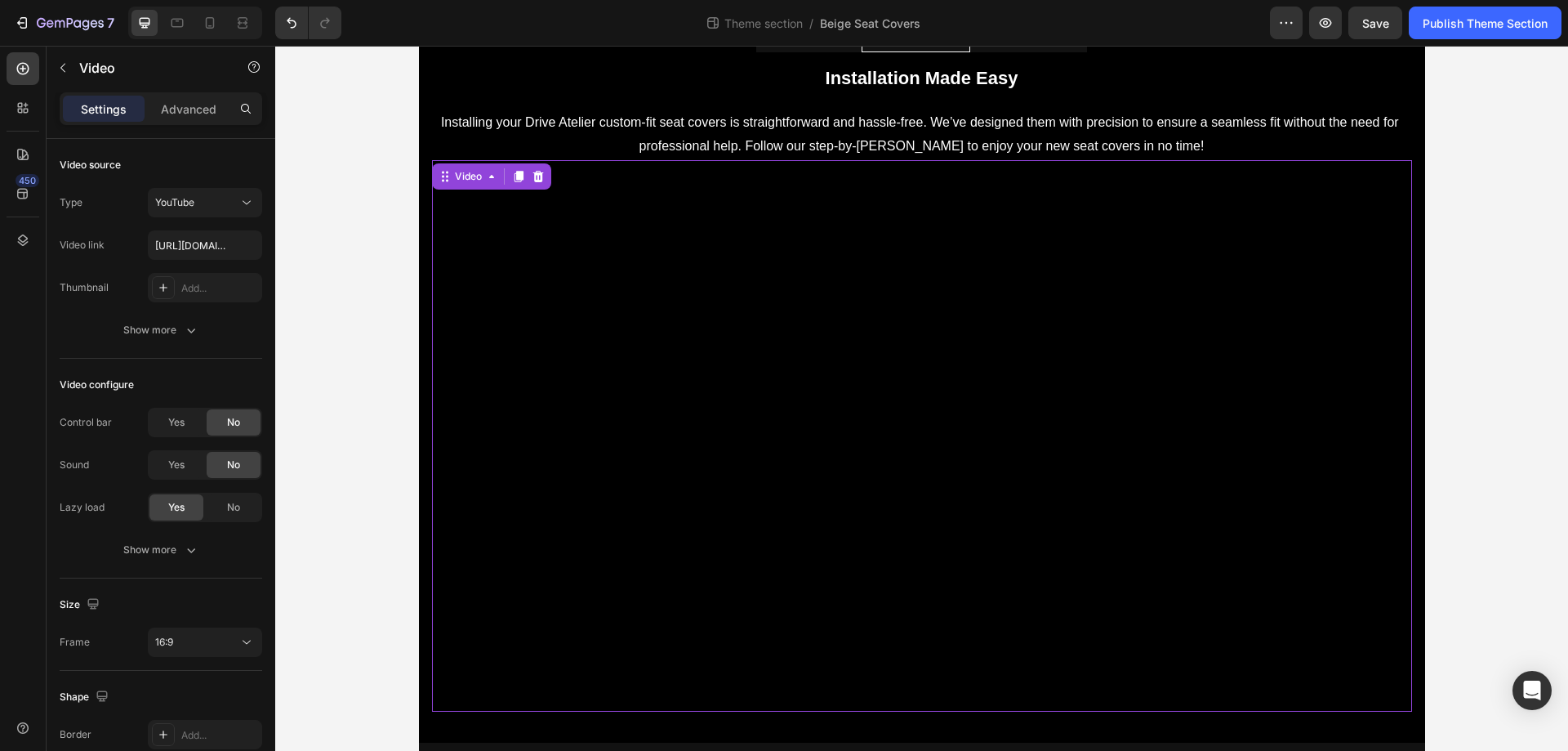
drag, startPoint x: 923, startPoint y: 708, endPoint x: 920, endPoint y: 726, distance: 18.2
click at [920, 726] on div "Installation Made Easy Text Block Installing your Drive Atelier custom-fit seat…" at bounding box center [922, 397] width 980 height 663
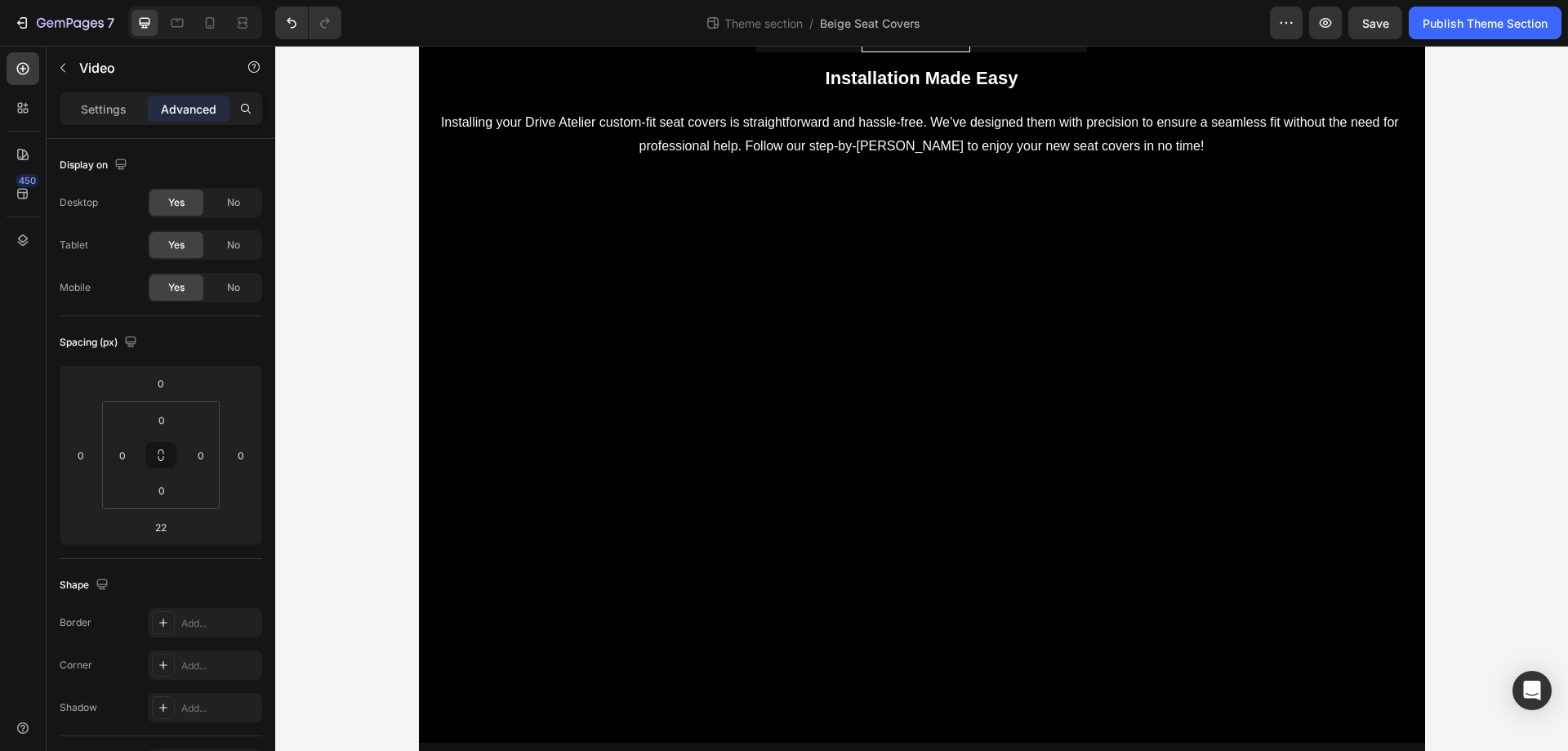
scroll to position [109, 0]
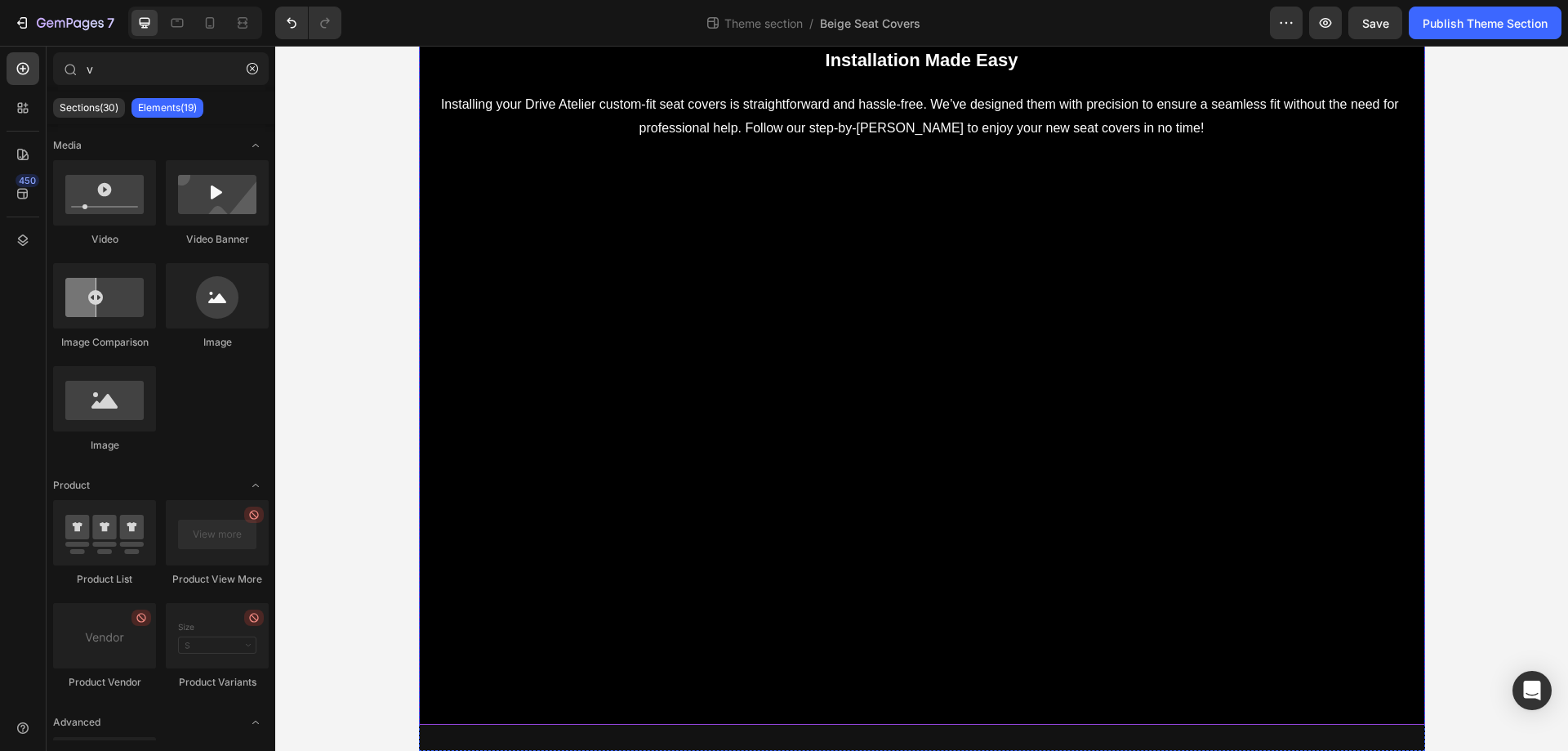
click at [885, 700] on div "Installation Made Easy Text Block Installing your Drive Atelier custom-fit seat…" at bounding box center [922, 379] width 980 height 663
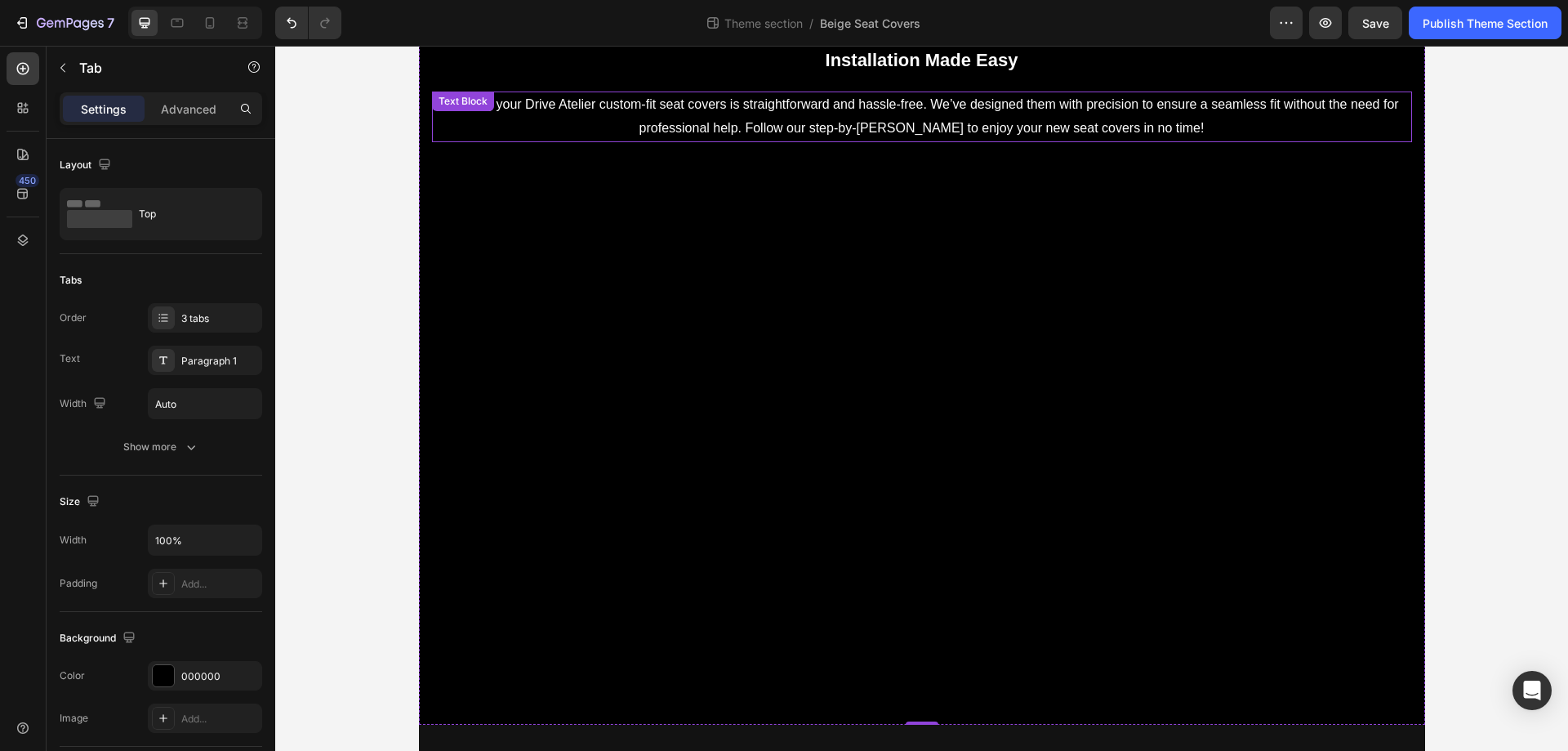
click at [679, 115] on p "Installing your Drive Atelier custom-fit seat covers is straightforward and has…" at bounding box center [922, 117] width 977 height 47
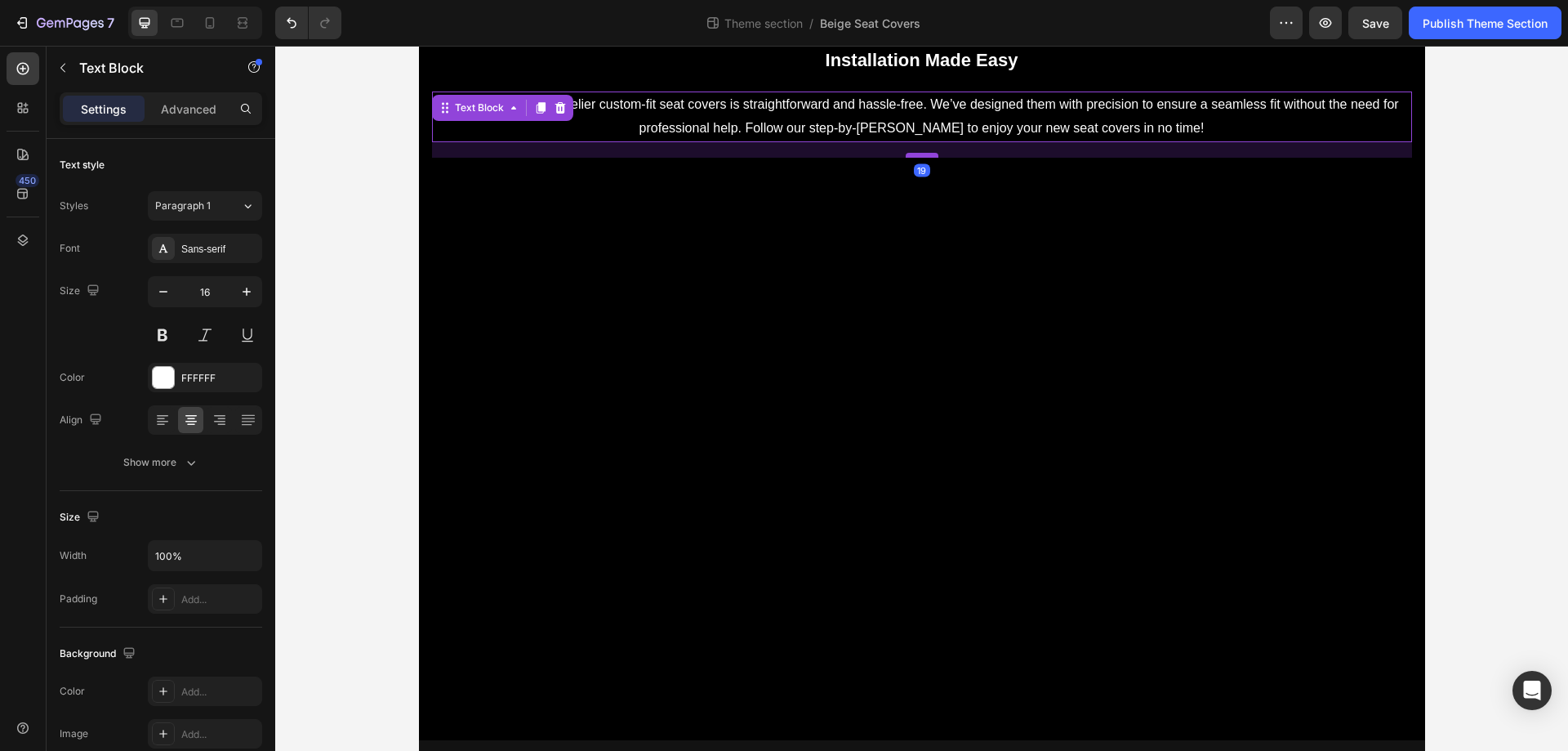
drag, startPoint x: 917, startPoint y: 139, endPoint x: 902, endPoint y: 154, distance: 21.2
click at [906, 154] on div at bounding box center [923, 155] width 33 height 5
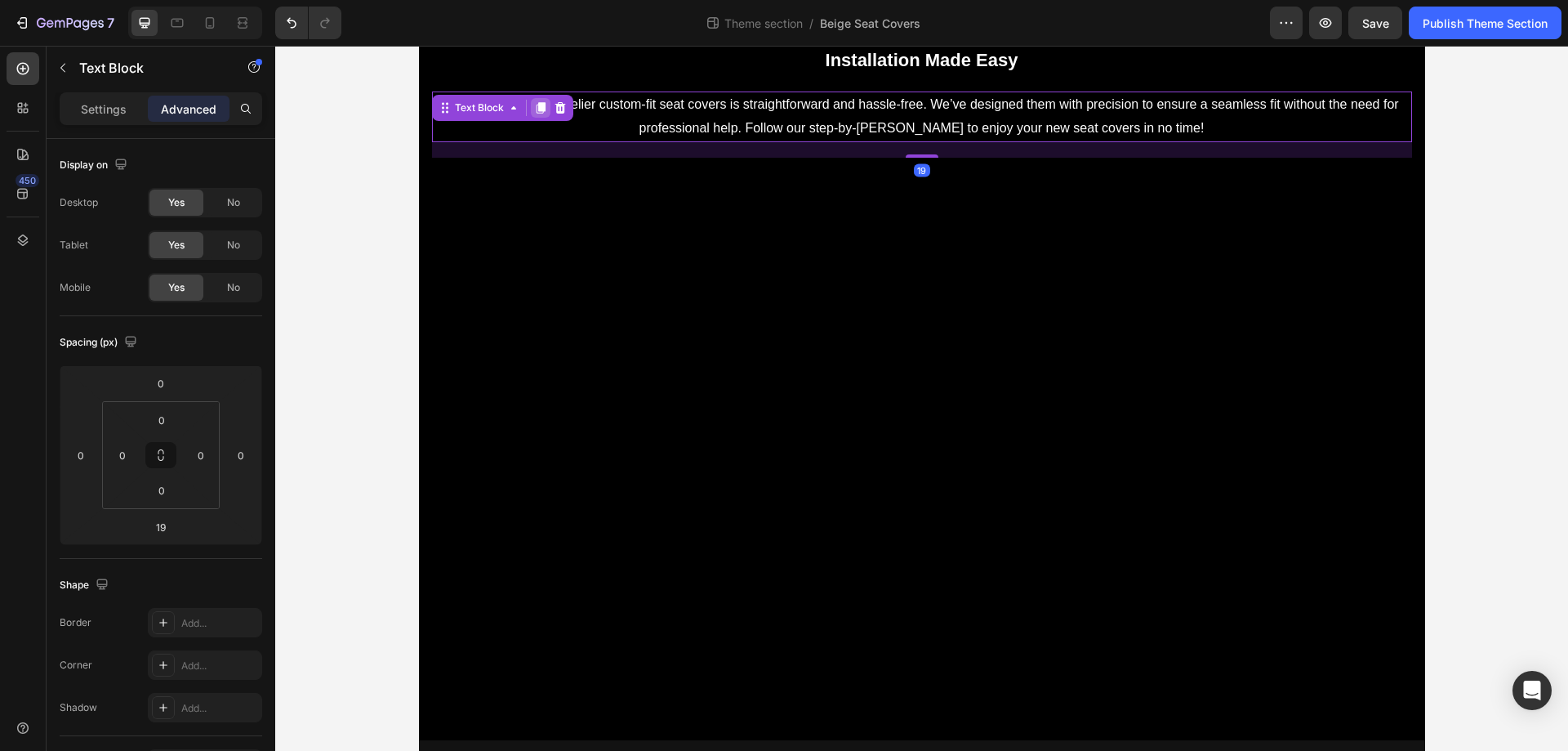
click at [534, 117] on div at bounding box center [541, 107] width 20 height 20
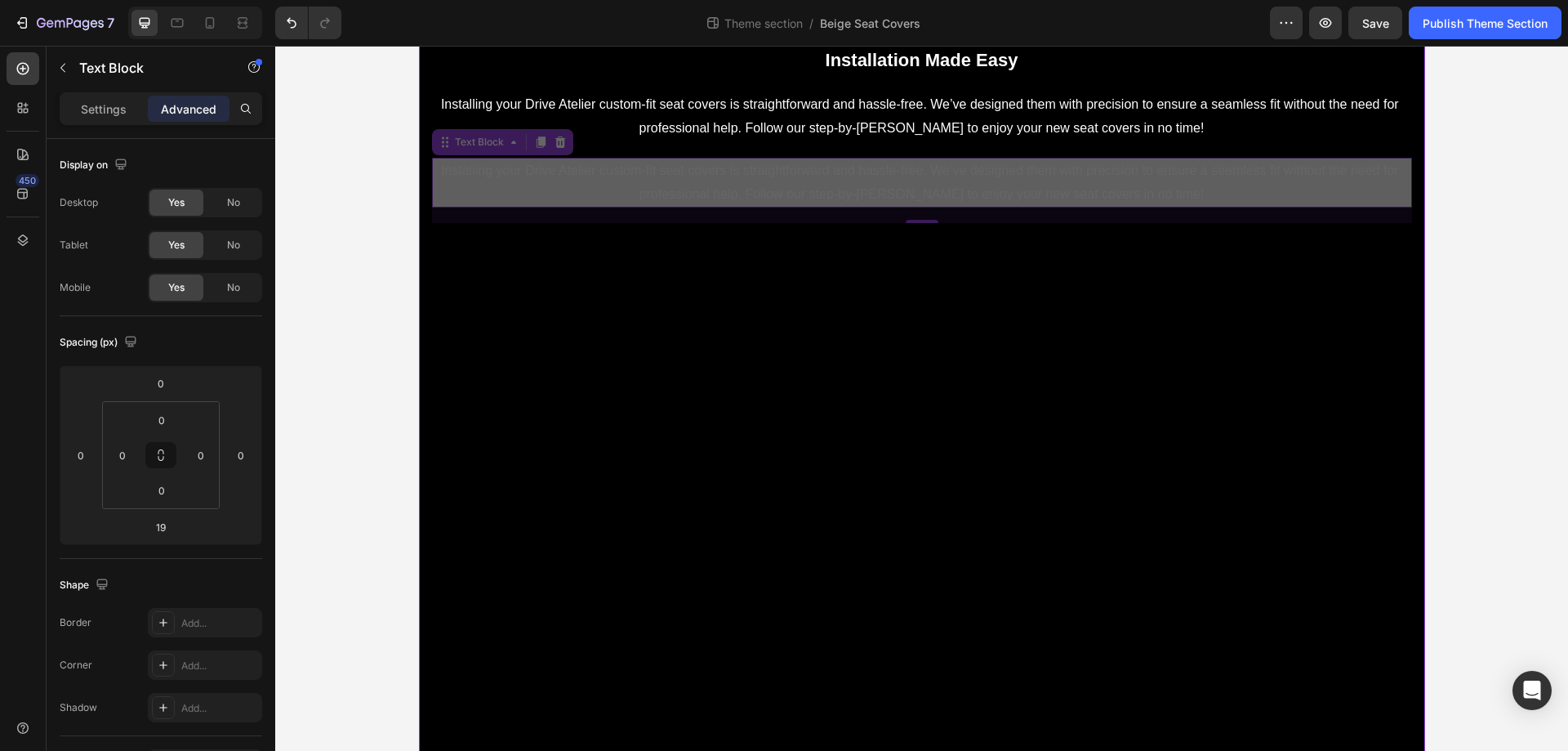
scroll to position [190, 0]
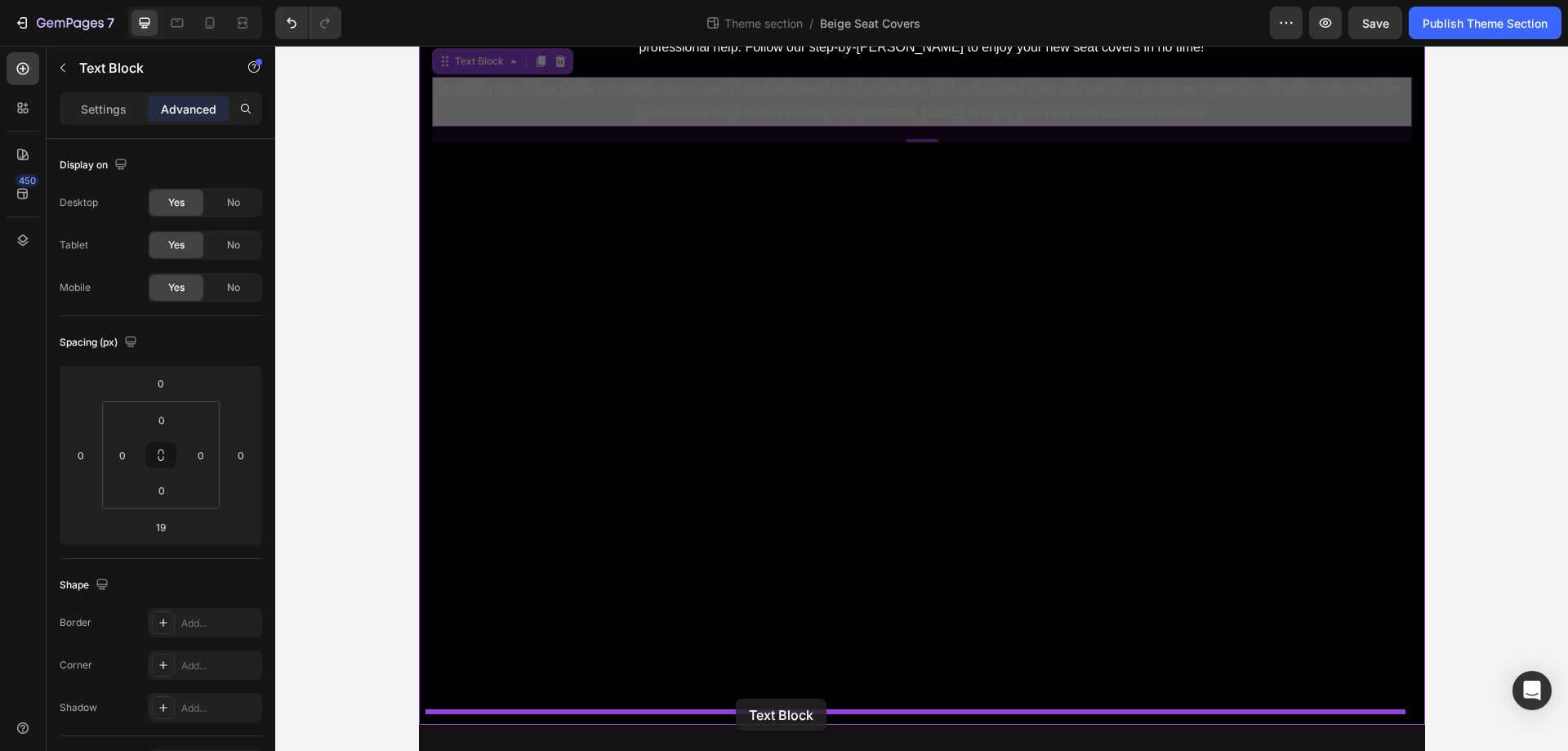
drag, startPoint x: 437, startPoint y: 142, endPoint x: 736, endPoint y: 699, distance: 632.2
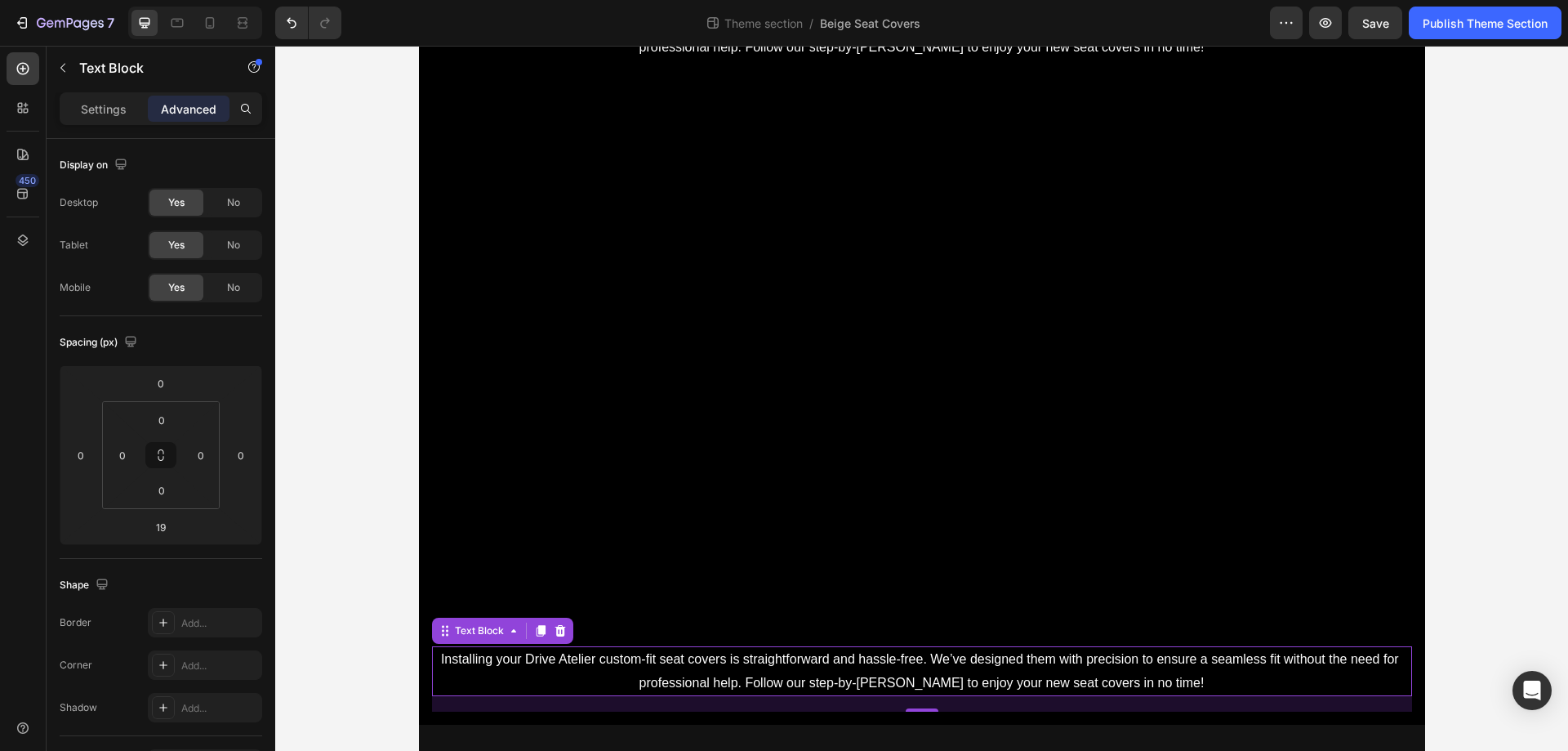
click at [663, 671] on p "Installing your Drive Atelier custom-fit seat covers is straightforward and has…" at bounding box center [922, 671] width 977 height 47
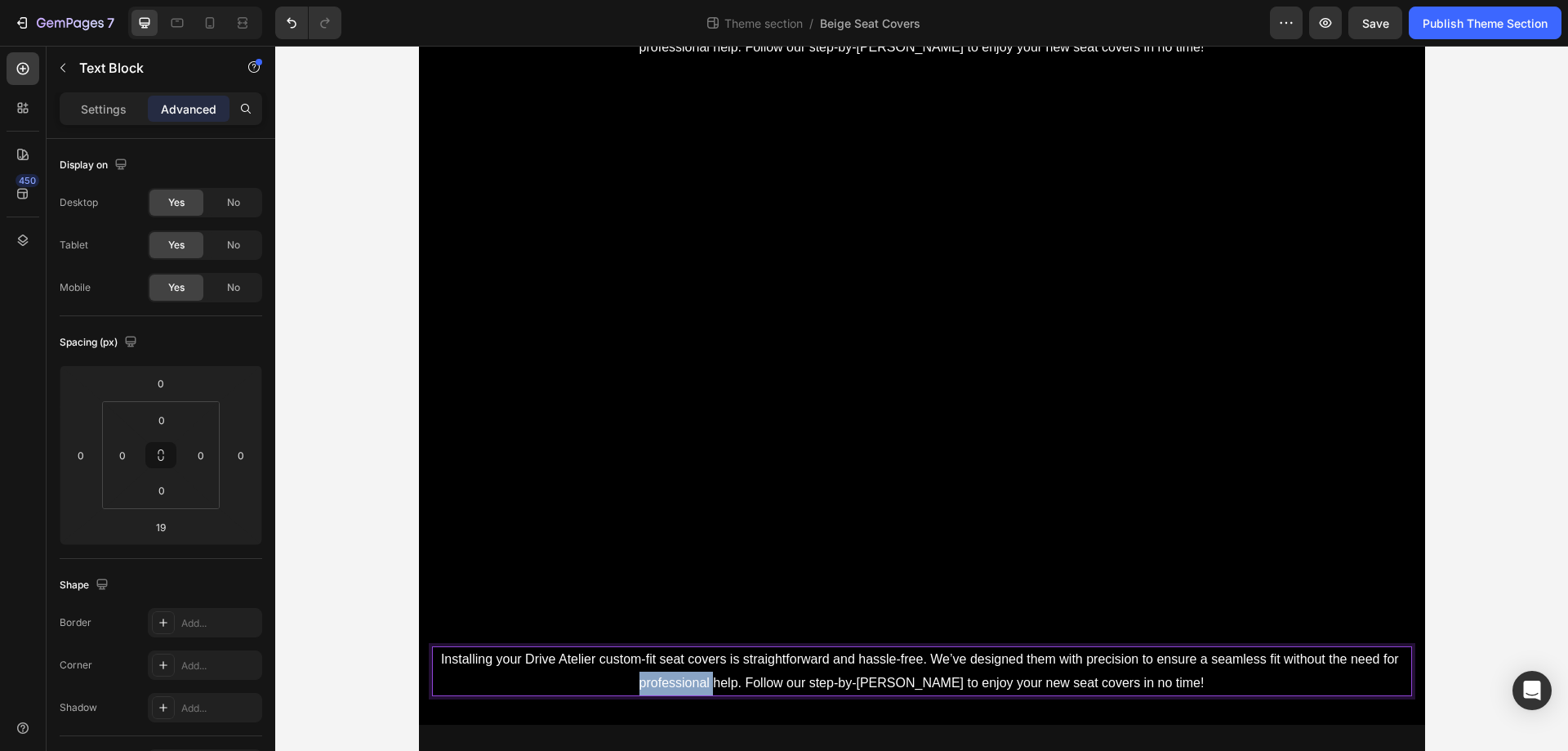
click at [663, 671] on p "Installing your Drive Atelier custom-fit seat covers is straightforward and has…" at bounding box center [922, 671] width 977 height 47
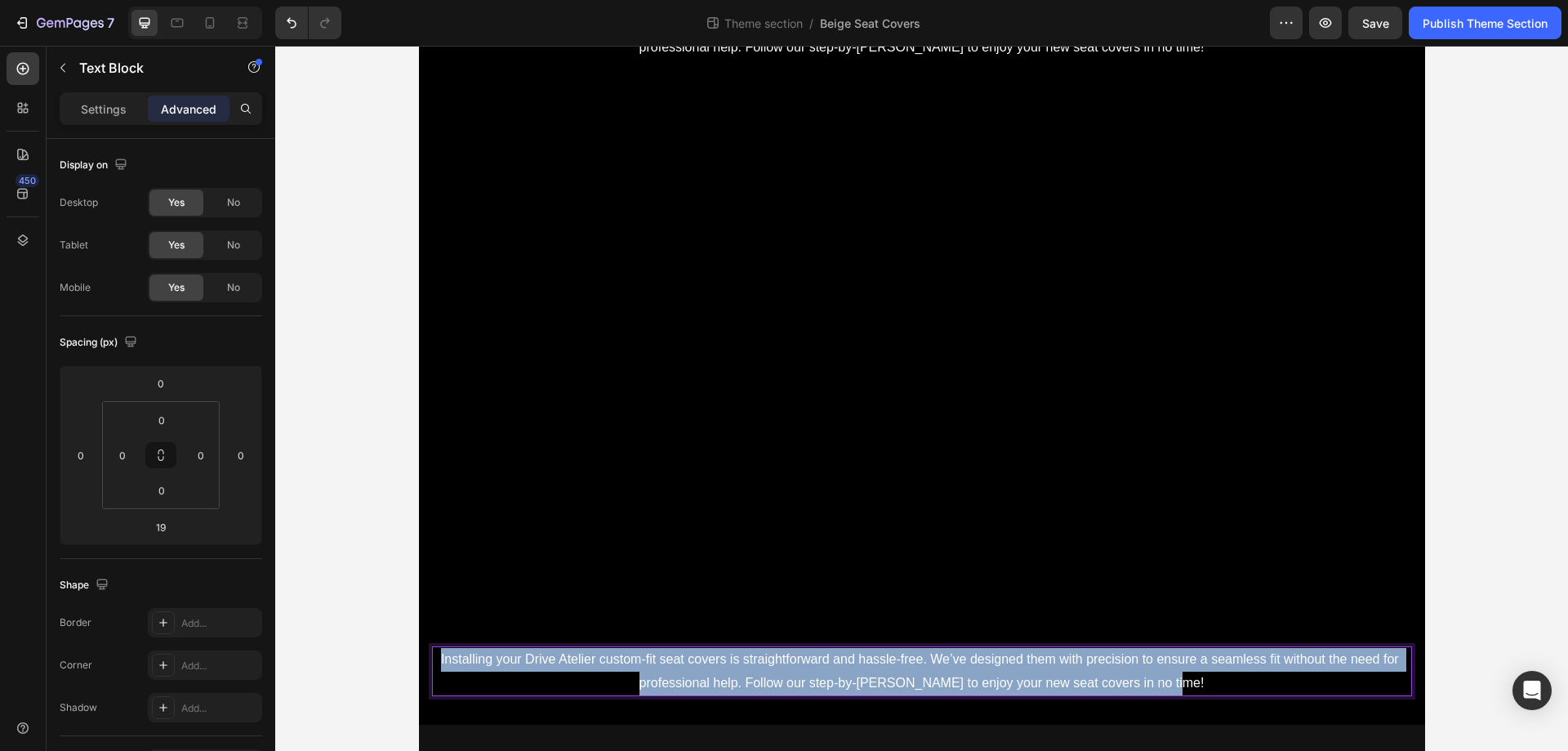
click at [663, 671] on p "Installing your Drive Atelier custom-fit seat covers is straightforward and has…" at bounding box center [922, 671] width 977 height 47
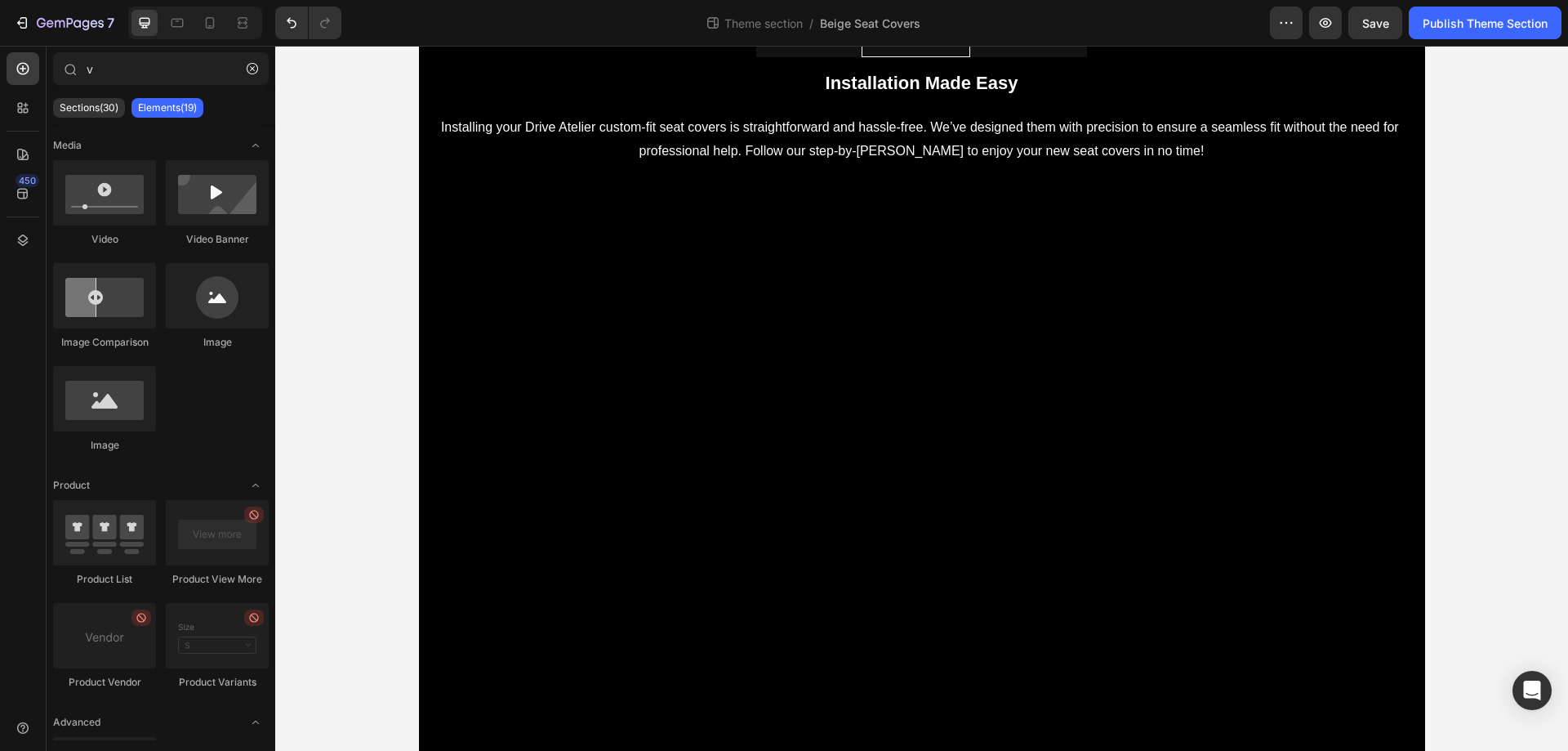
scroll to position [82, 0]
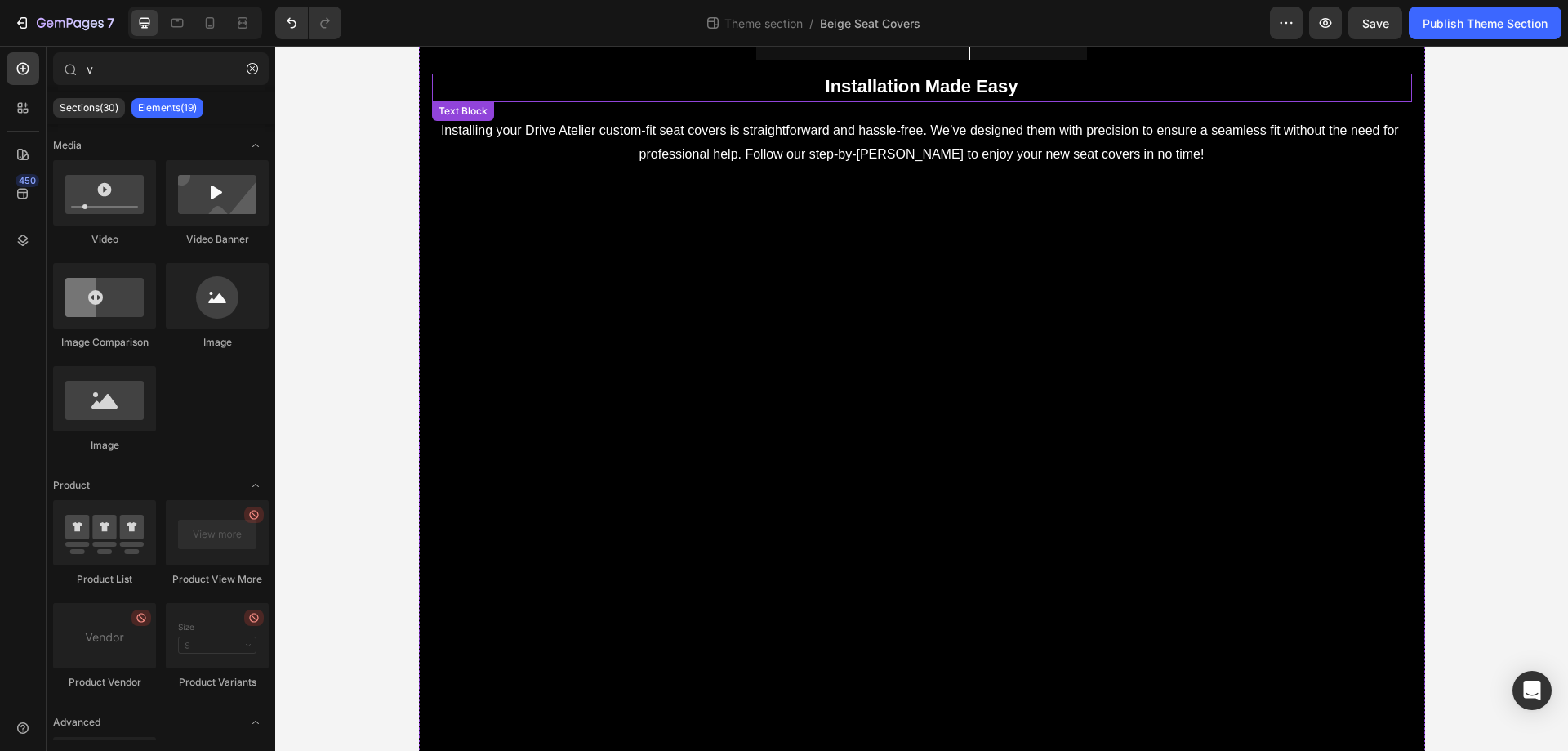
click at [876, 86] on strong "Installation Made Easy" at bounding box center [922, 87] width 193 height 21
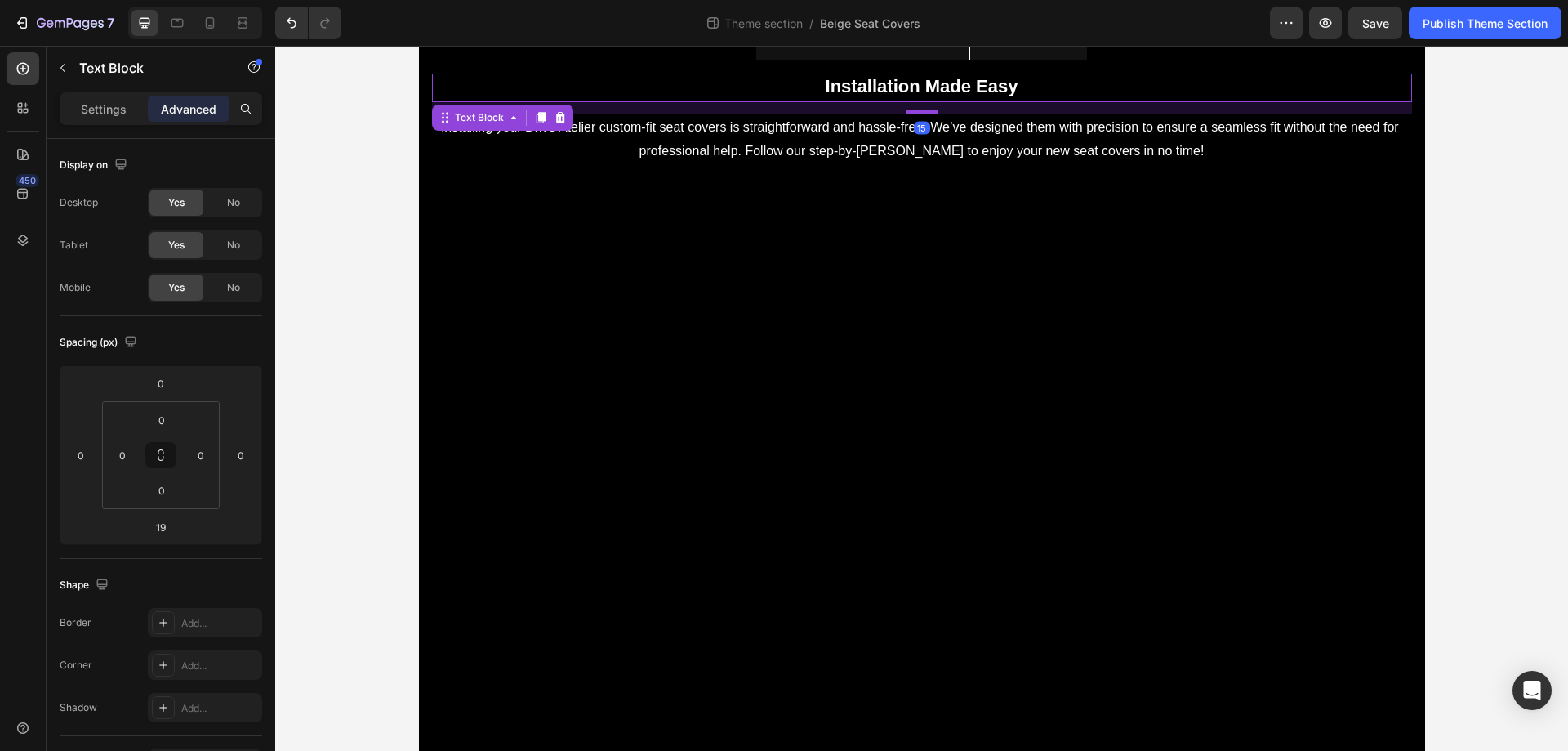
drag, startPoint x: 911, startPoint y: 116, endPoint x: 923, endPoint y: 112, distance: 12.6
click at [923, 112] on div at bounding box center [923, 112] width 33 height 5
click at [536, 119] on icon at bounding box center [540, 117] width 9 height 11
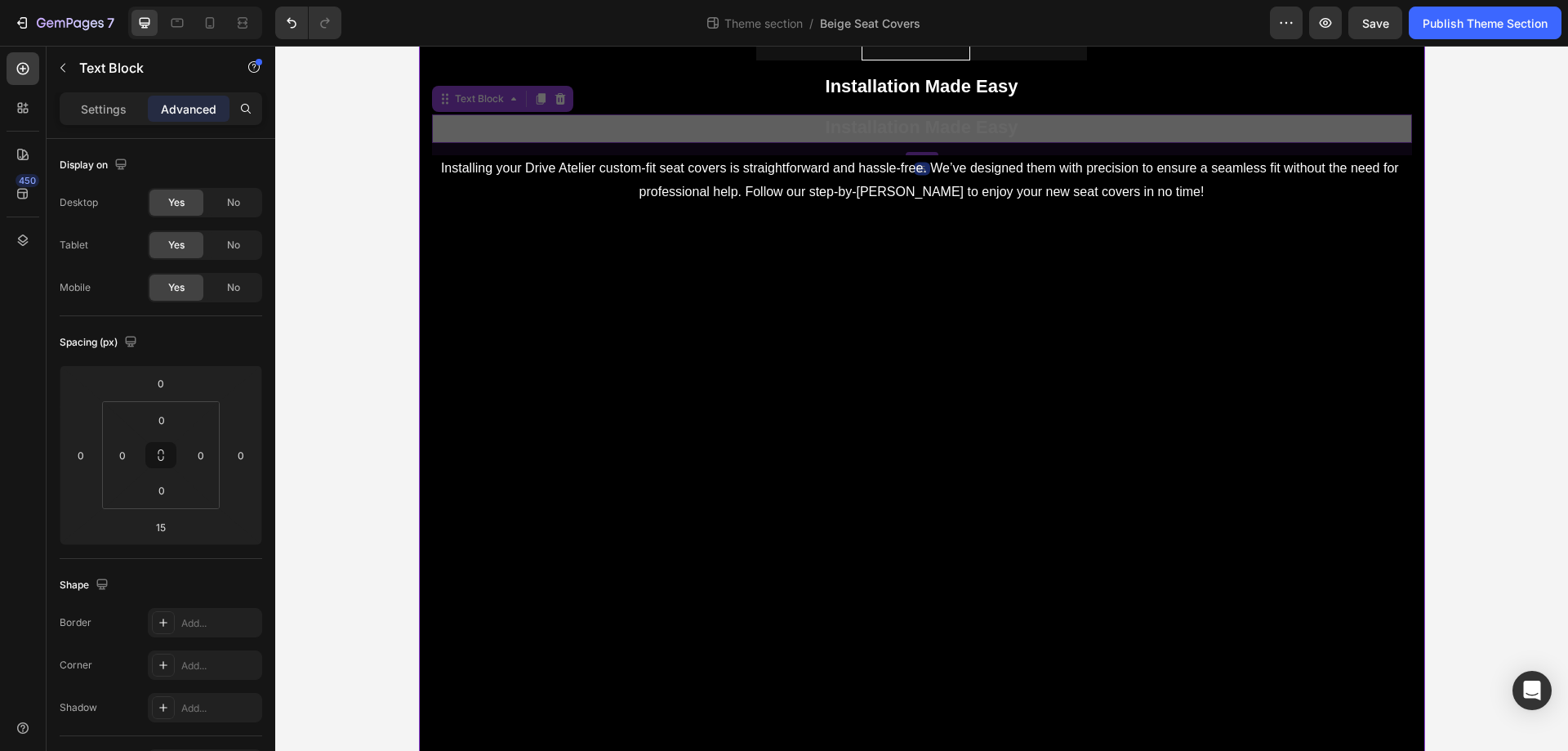
scroll to position [227, 0]
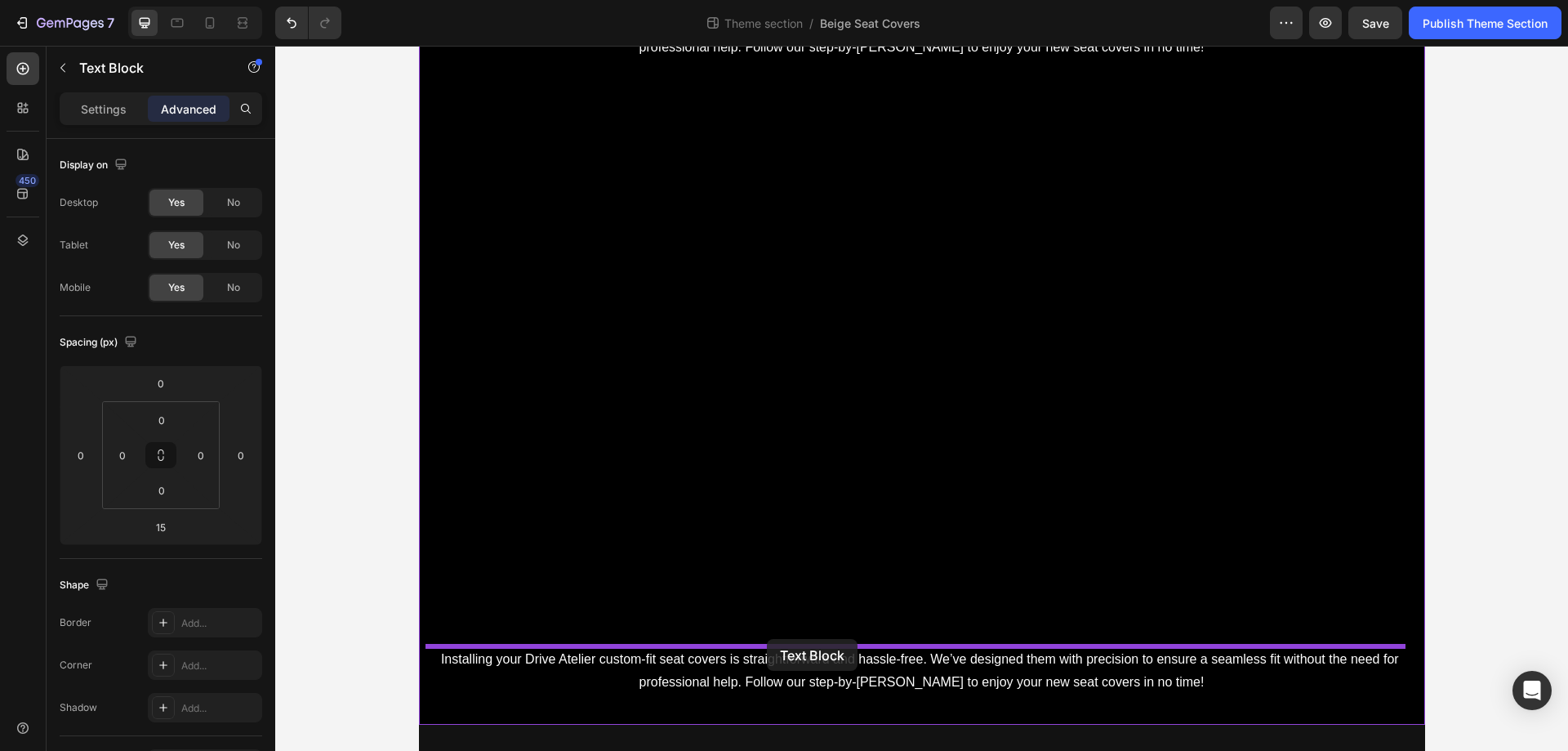
drag, startPoint x: 436, startPoint y: 99, endPoint x: 767, endPoint y: 639, distance: 633.4
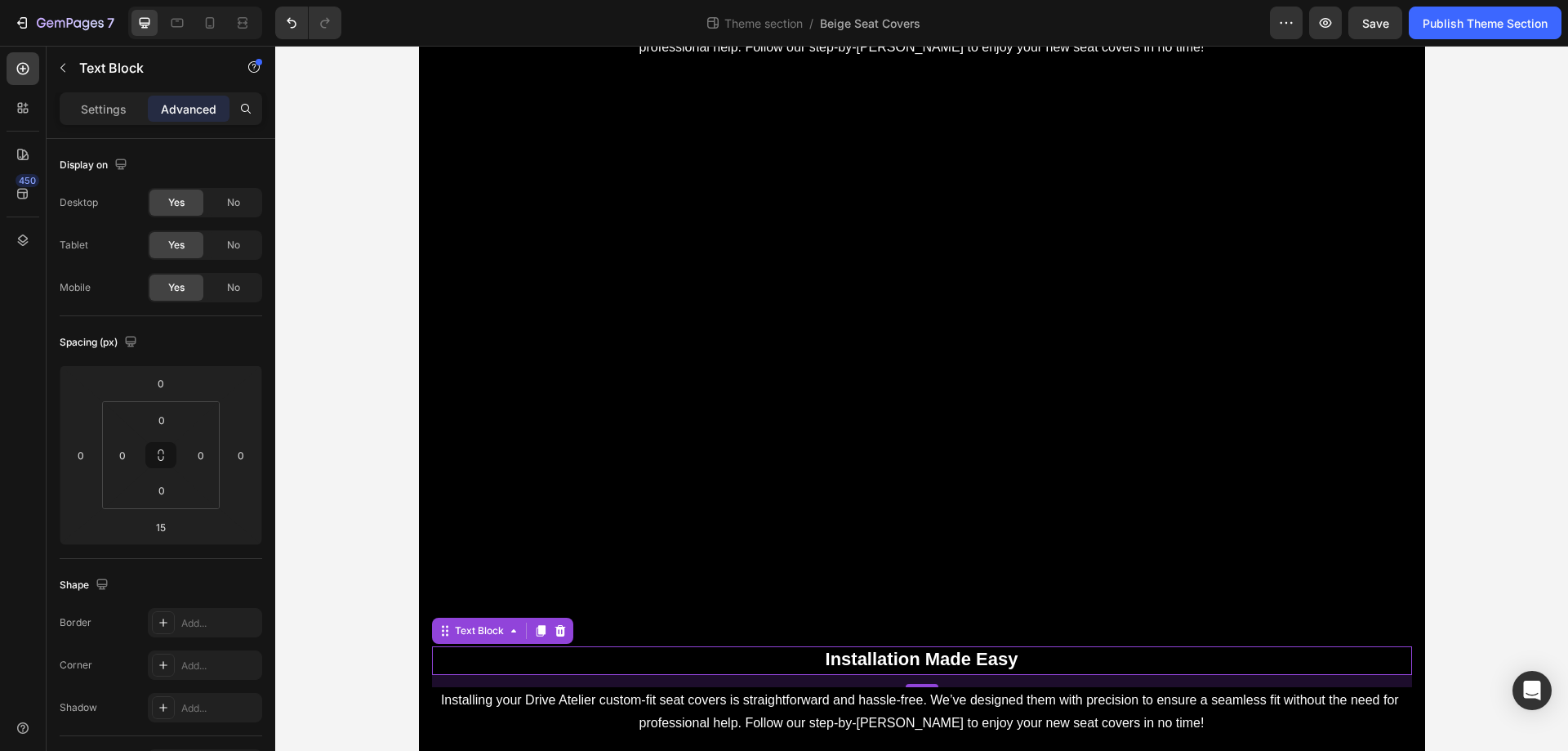
click at [803, 659] on p "Installation Made Easy" at bounding box center [922, 661] width 977 height 26
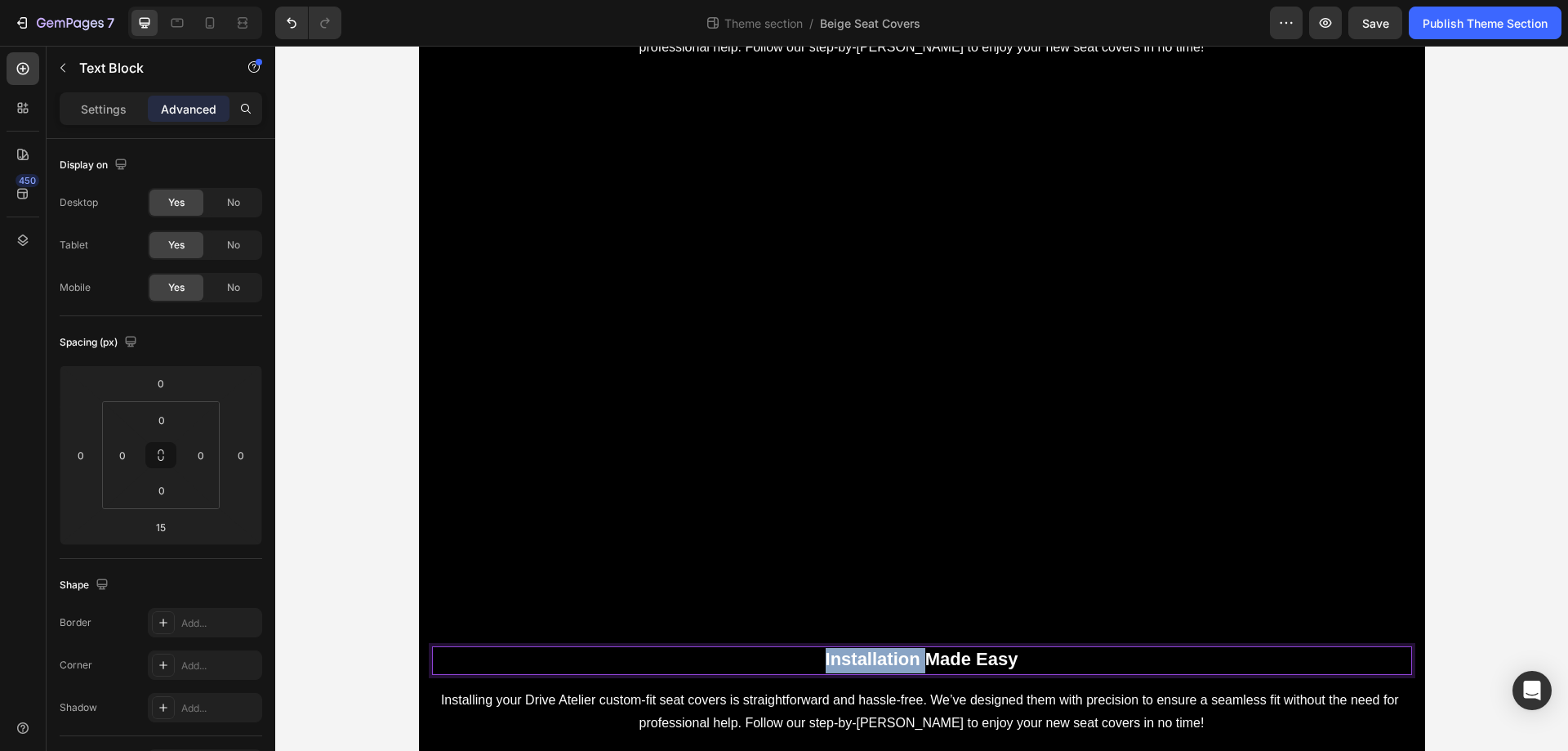
click at [803, 659] on p "Installation Made Easy" at bounding box center [922, 661] width 977 height 26
click at [645, 724] on p "Installing your Drive Atelier custom-fit seat covers is straightforward and has…" at bounding box center [922, 712] width 977 height 47
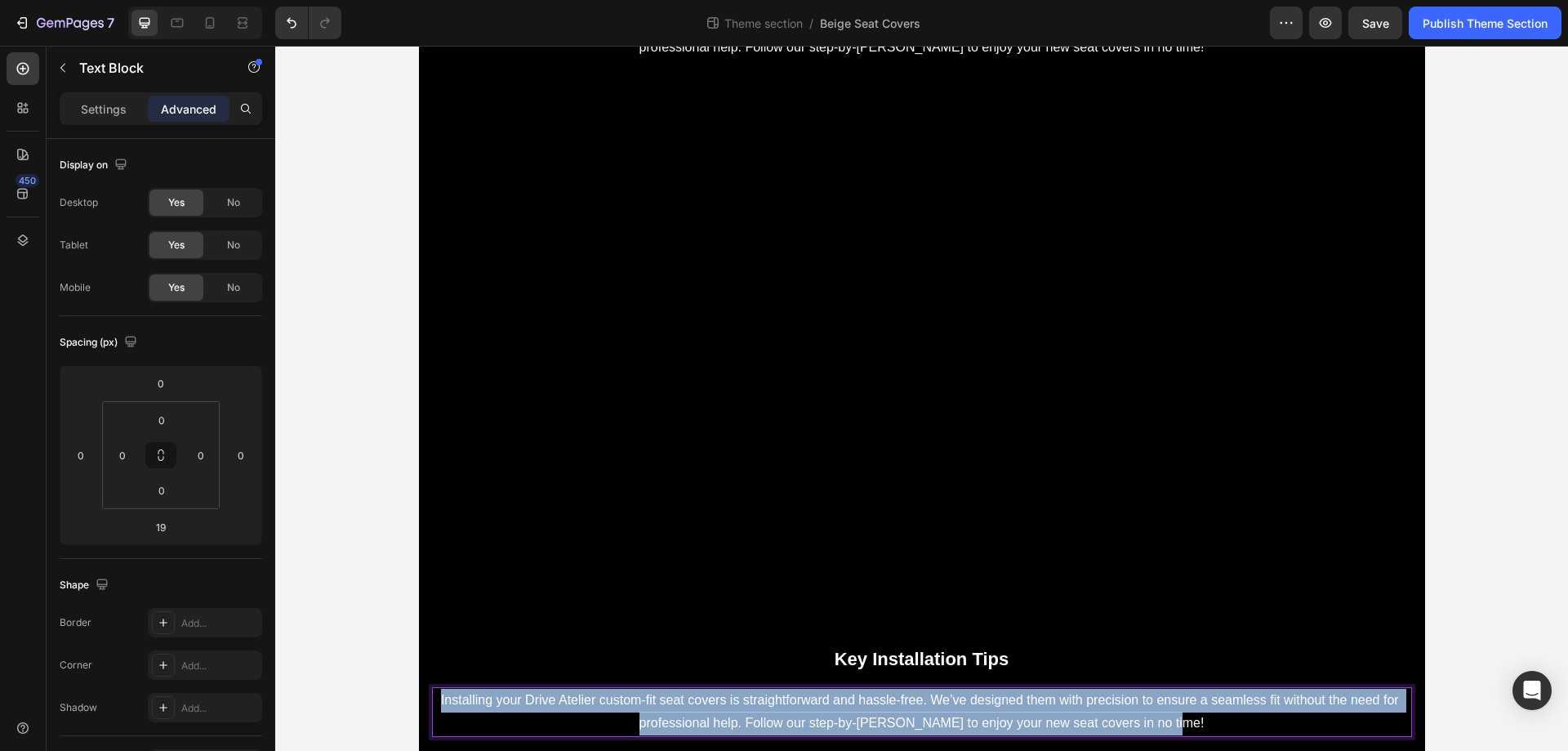
click at [645, 724] on p "Installing your Drive Atelier custom-fit seat covers is straightforward and has…" at bounding box center [922, 712] width 977 height 47
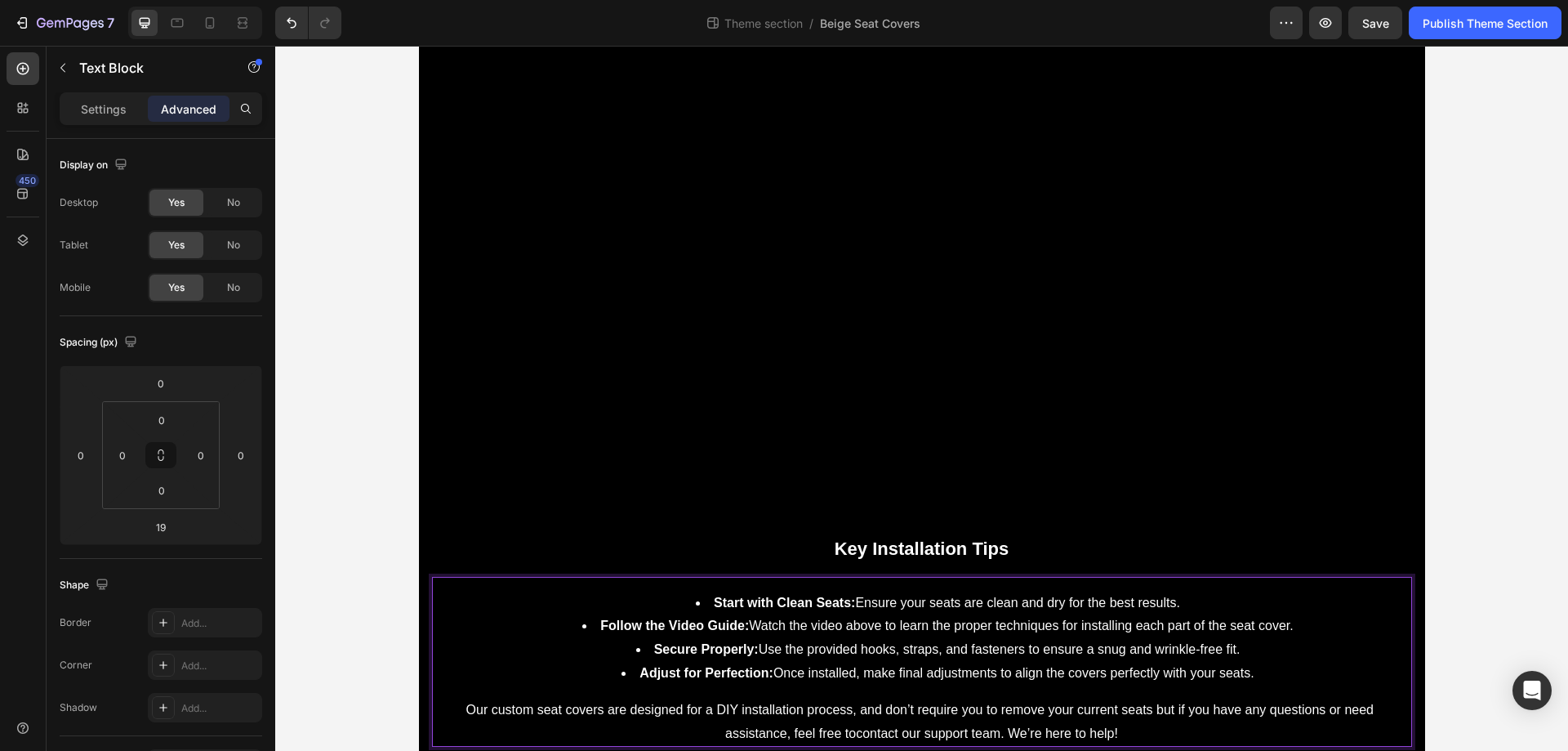
scroll to position [302, 0]
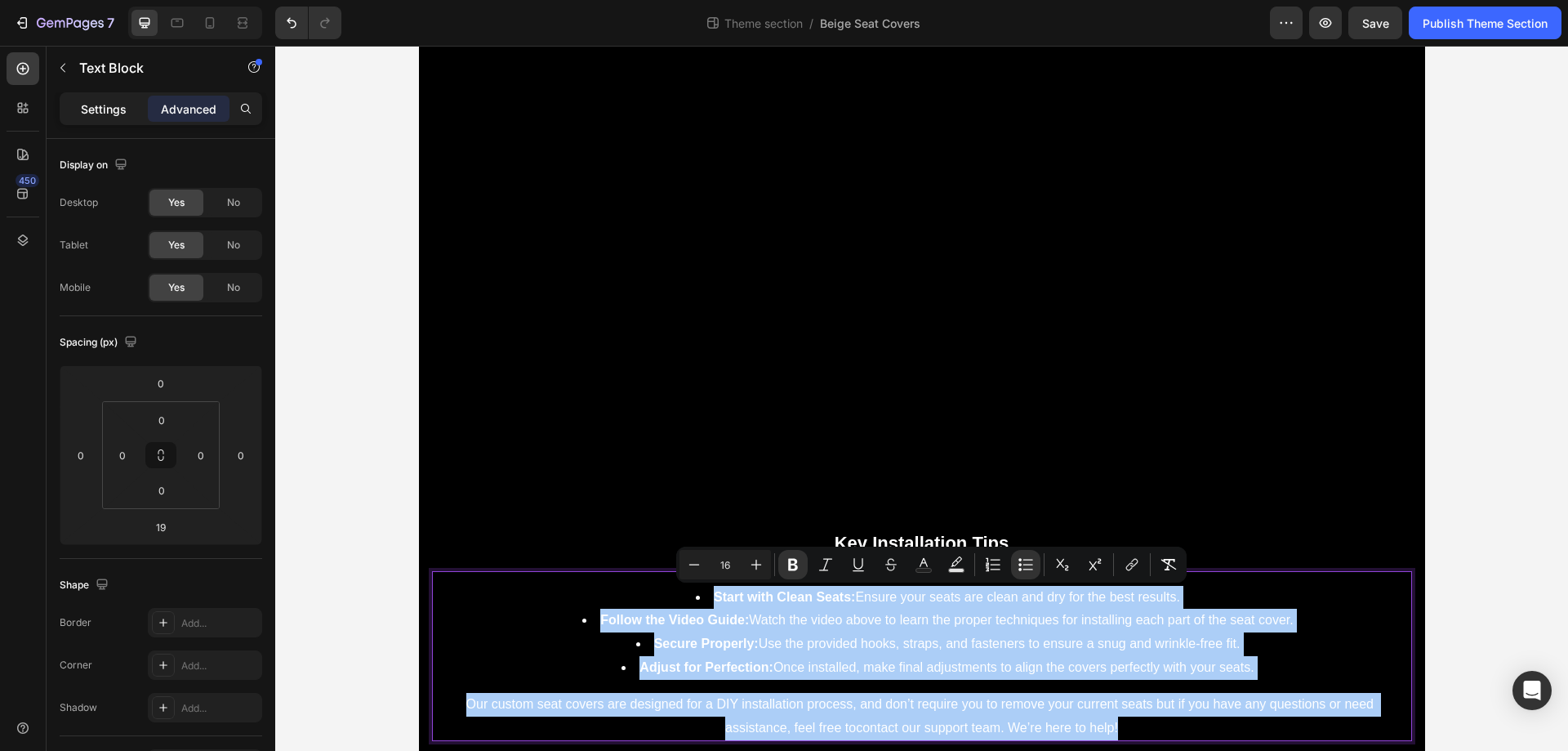
click at [113, 100] on p "Settings" at bounding box center [103, 109] width 45 height 17
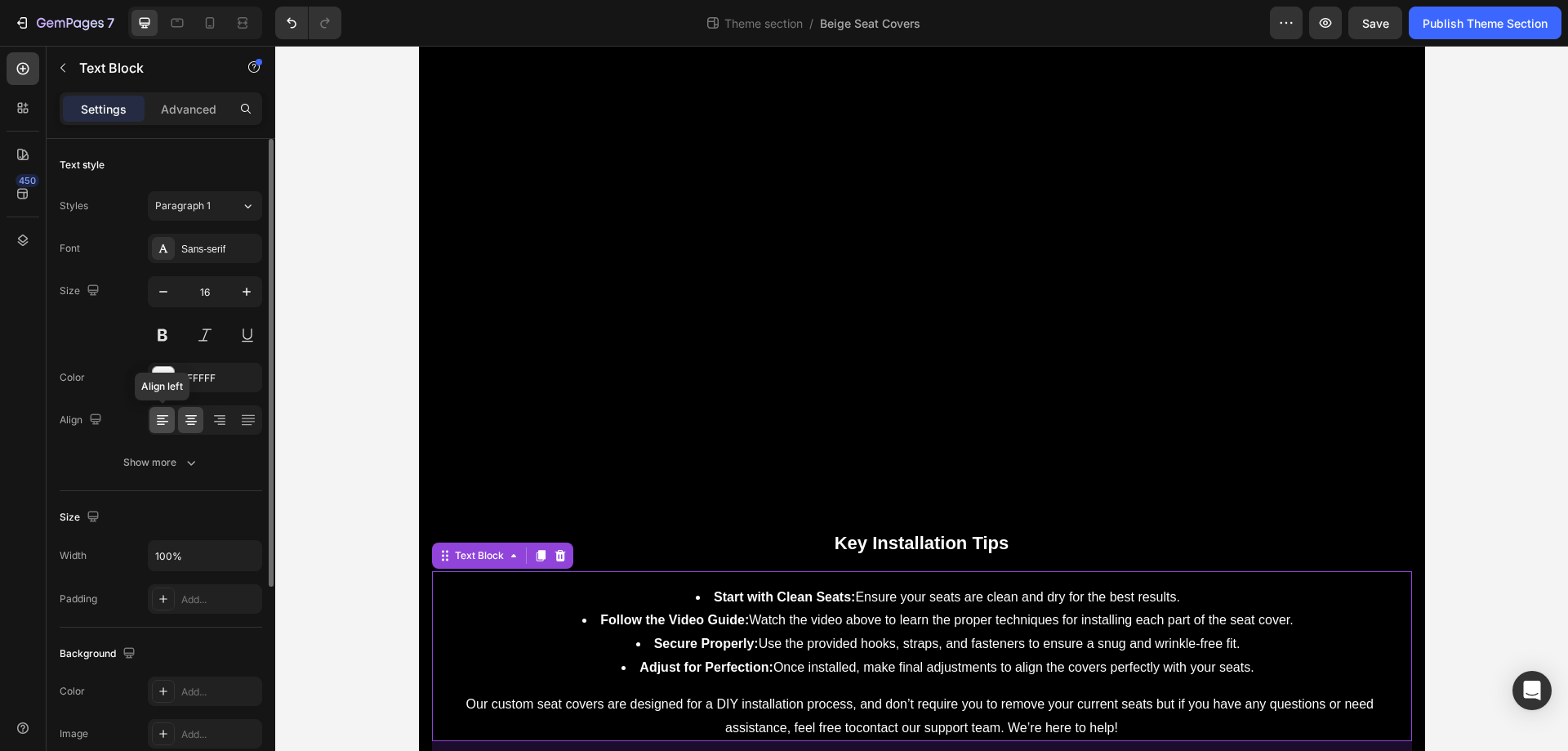
click at [163, 418] on icon at bounding box center [161, 419] width 9 height 2
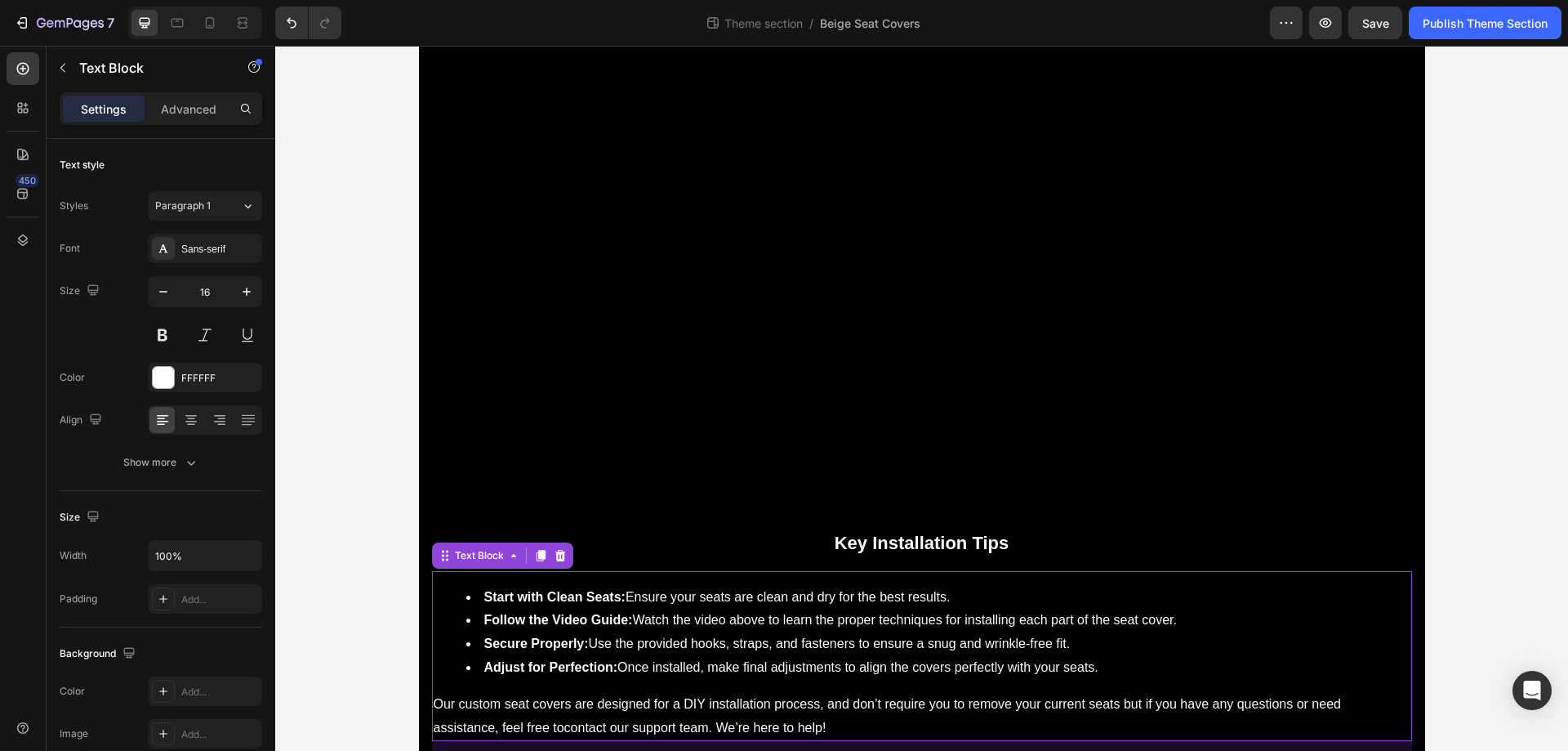
click at [1445, 472] on div "Description Installation Delivery info Why Choose Us? Text Block At Drive Ateli…" at bounding box center [922, 286] width 1293 height 1020
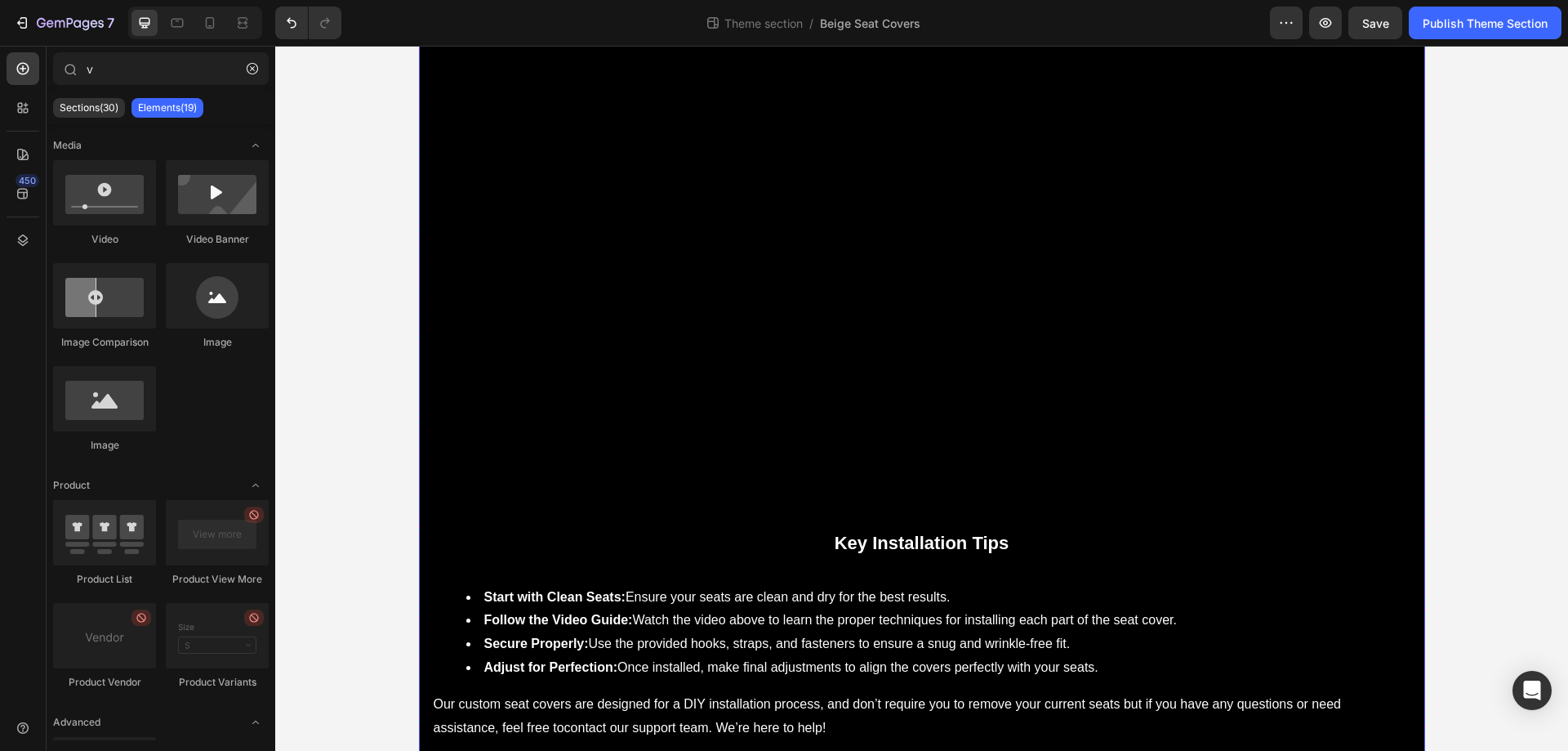
scroll to position [0, 0]
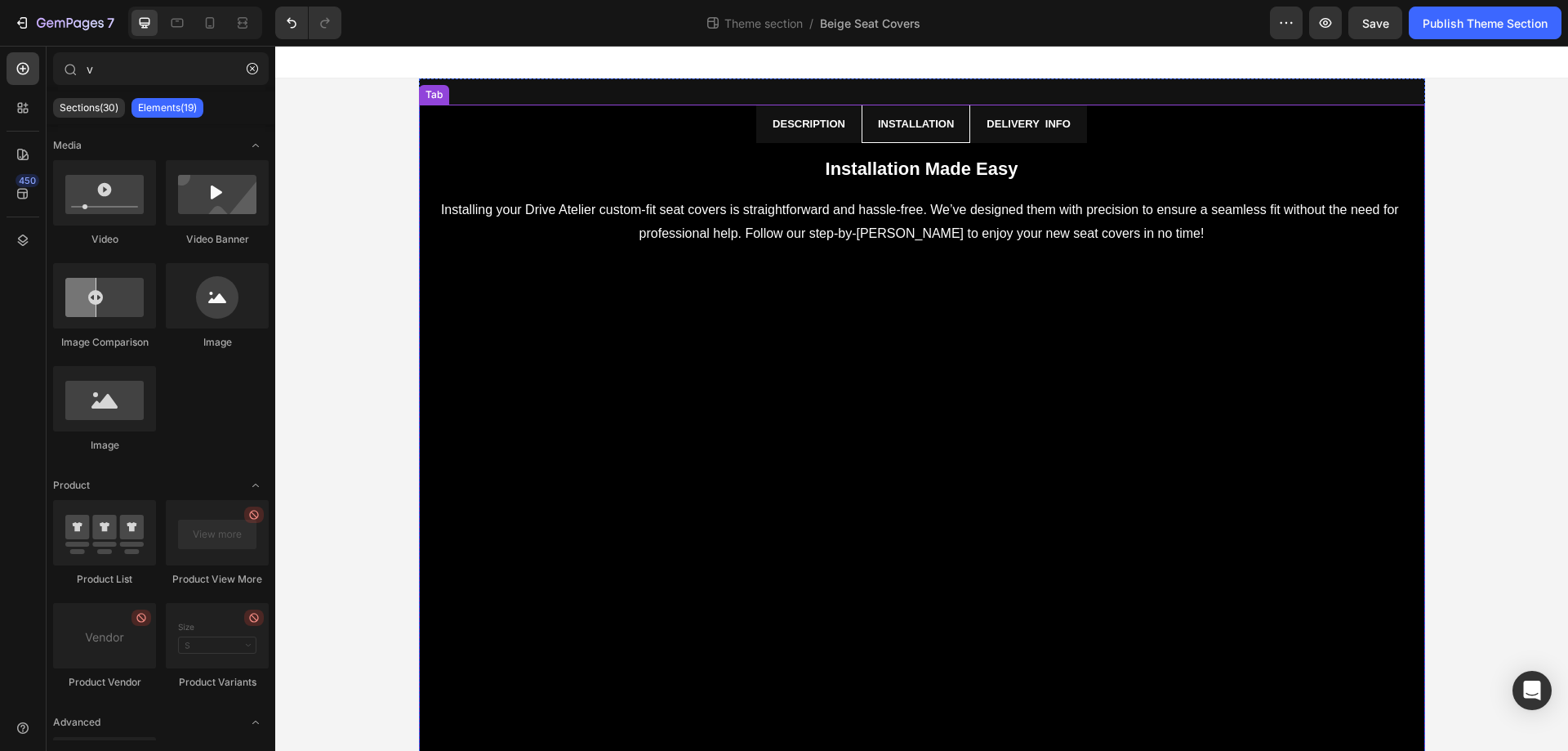
click at [760, 130] on li "Description" at bounding box center [808, 124] width 106 height 39
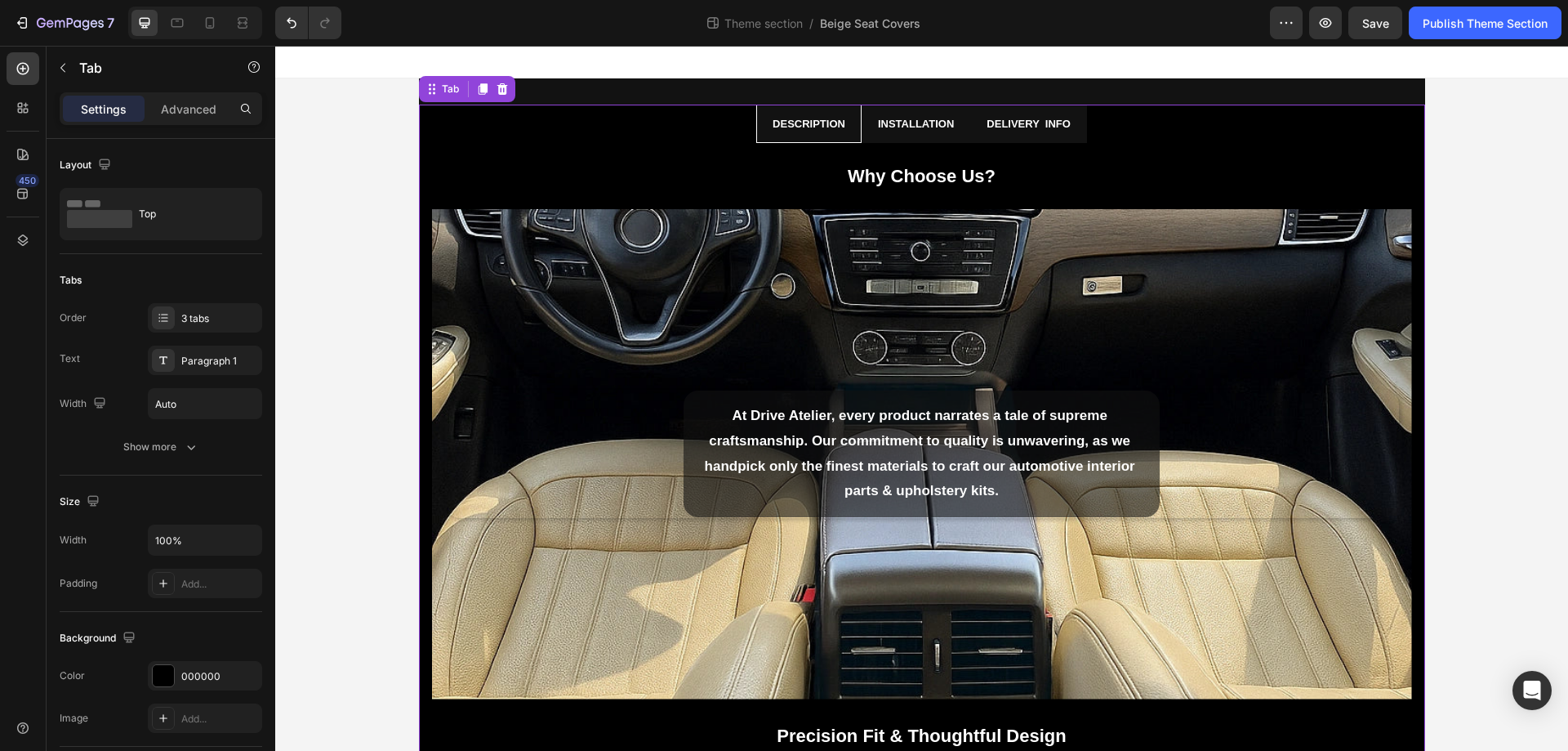
click at [1075, 136] on li "Delivery info" at bounding box center [1029, 124] width 117 height 39
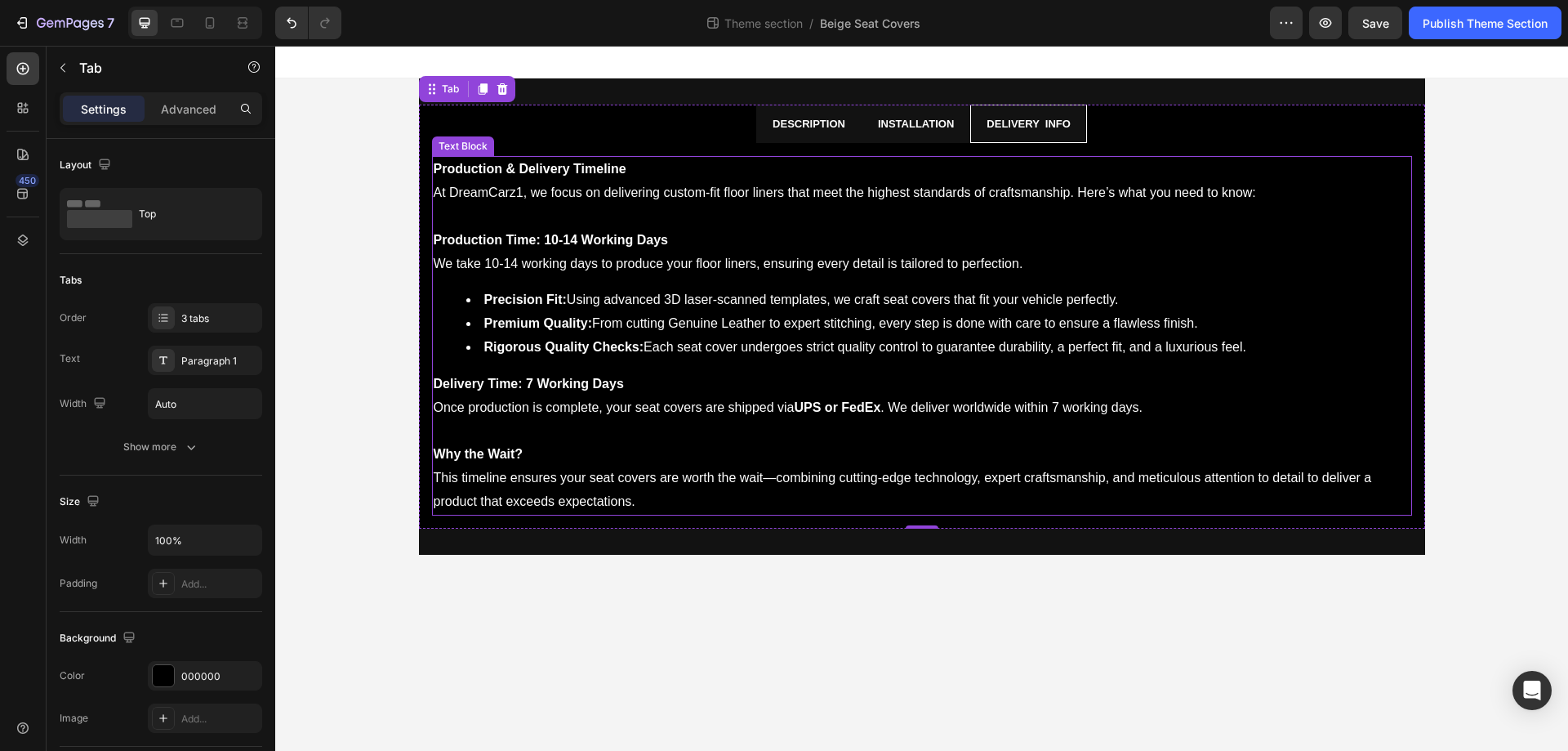
click at [486, 193] on p "At DreamCarz1, we focus on delivering custom-fit floor liners that meet the hig…" at bounding box center [922, 193] width 977 height 24
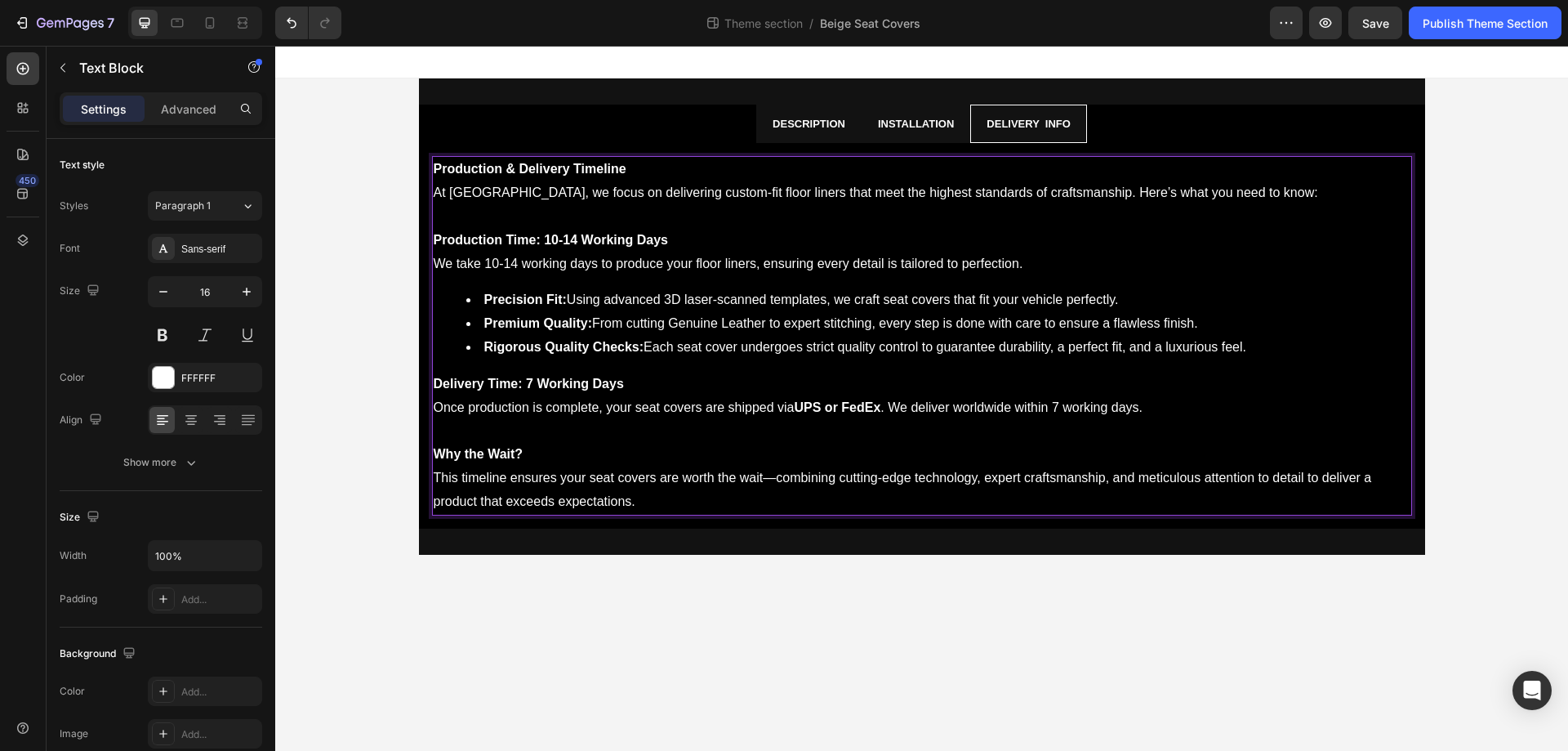
click at [714, 263] on p "We take 10-14 working days to produce your floor liners, ensuring every detail …" at bounding box center [922, 264] width 977 height 24
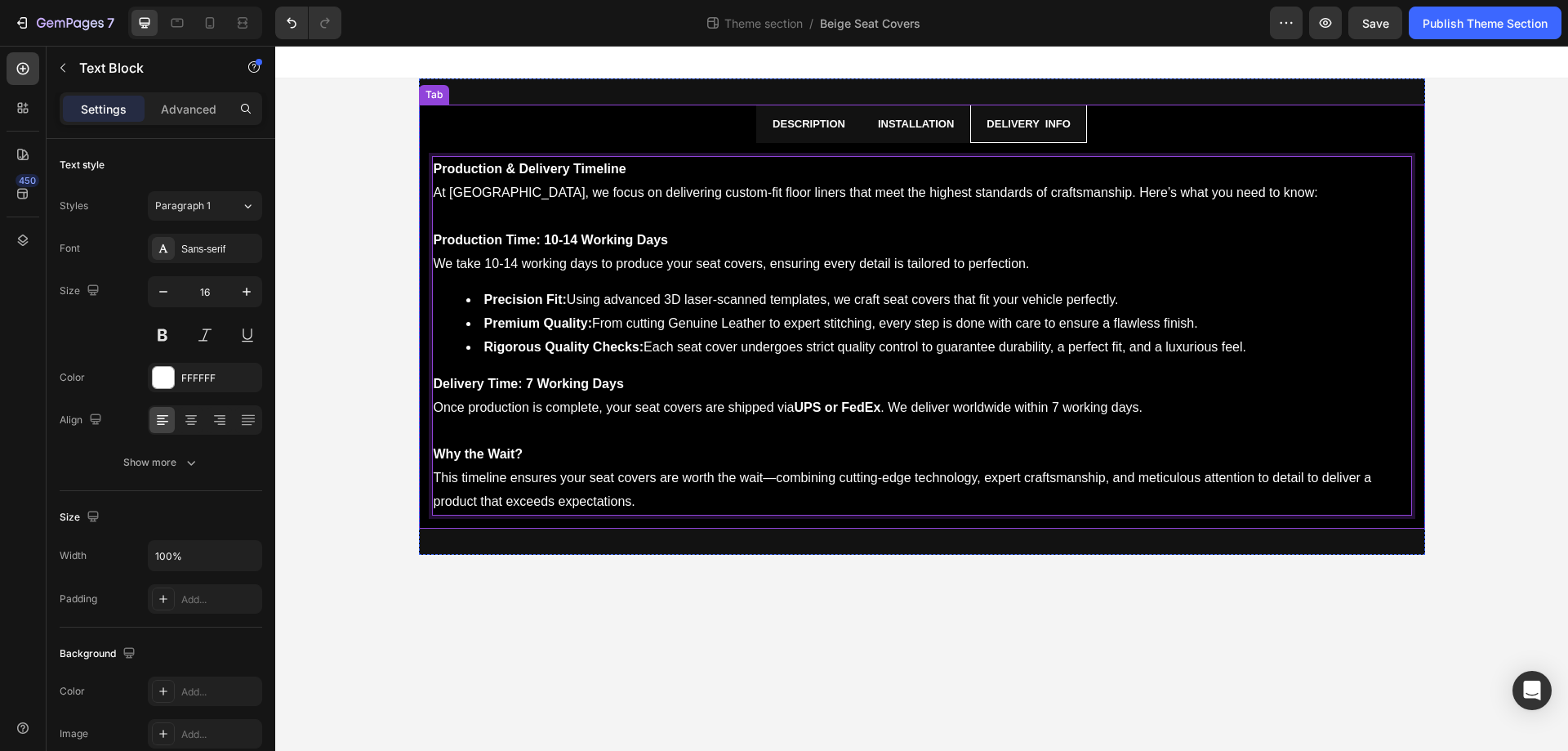
click at [769, 138] on li "Description" at bounding box center [808, 124] width 106 height 39
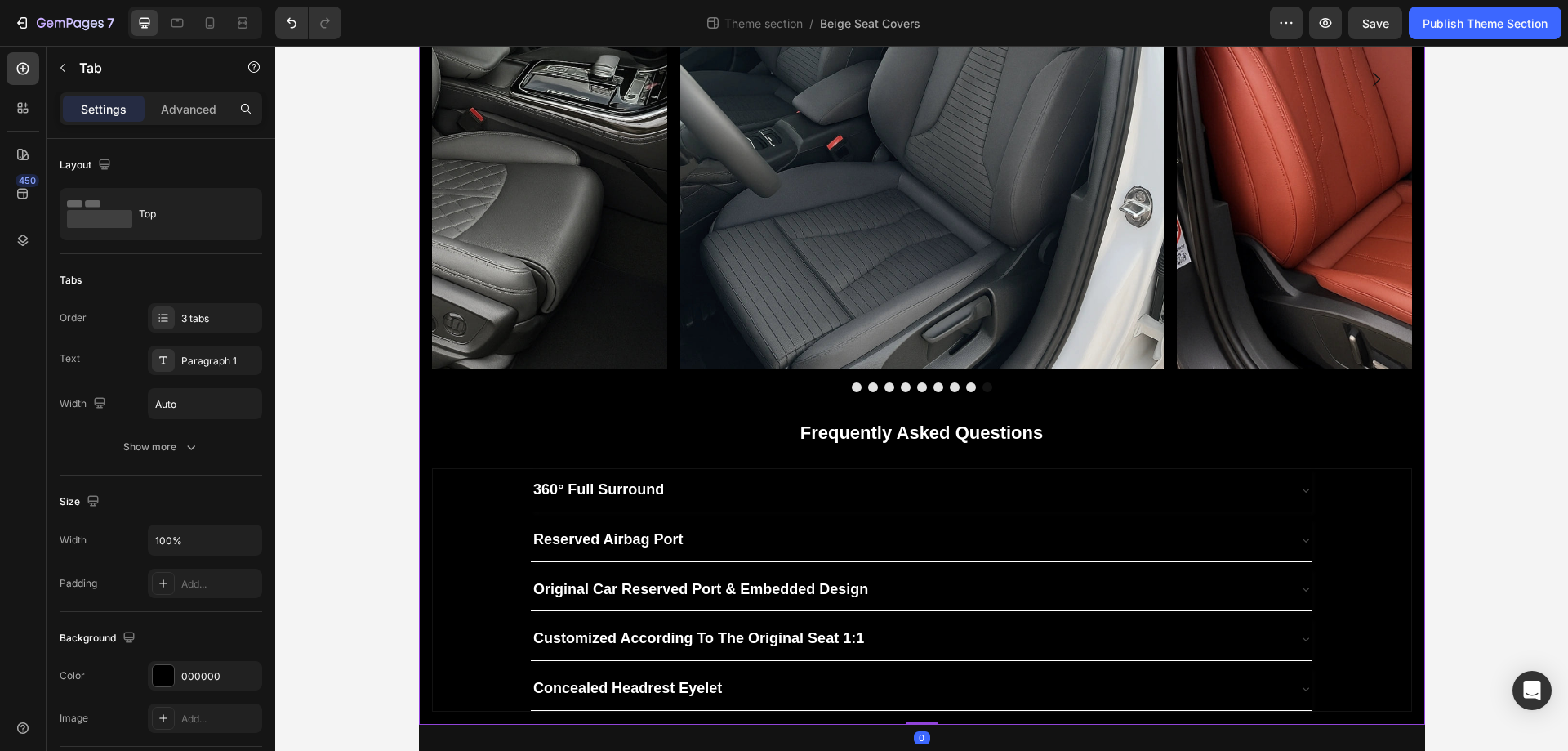
scroll to position [4416, 0]
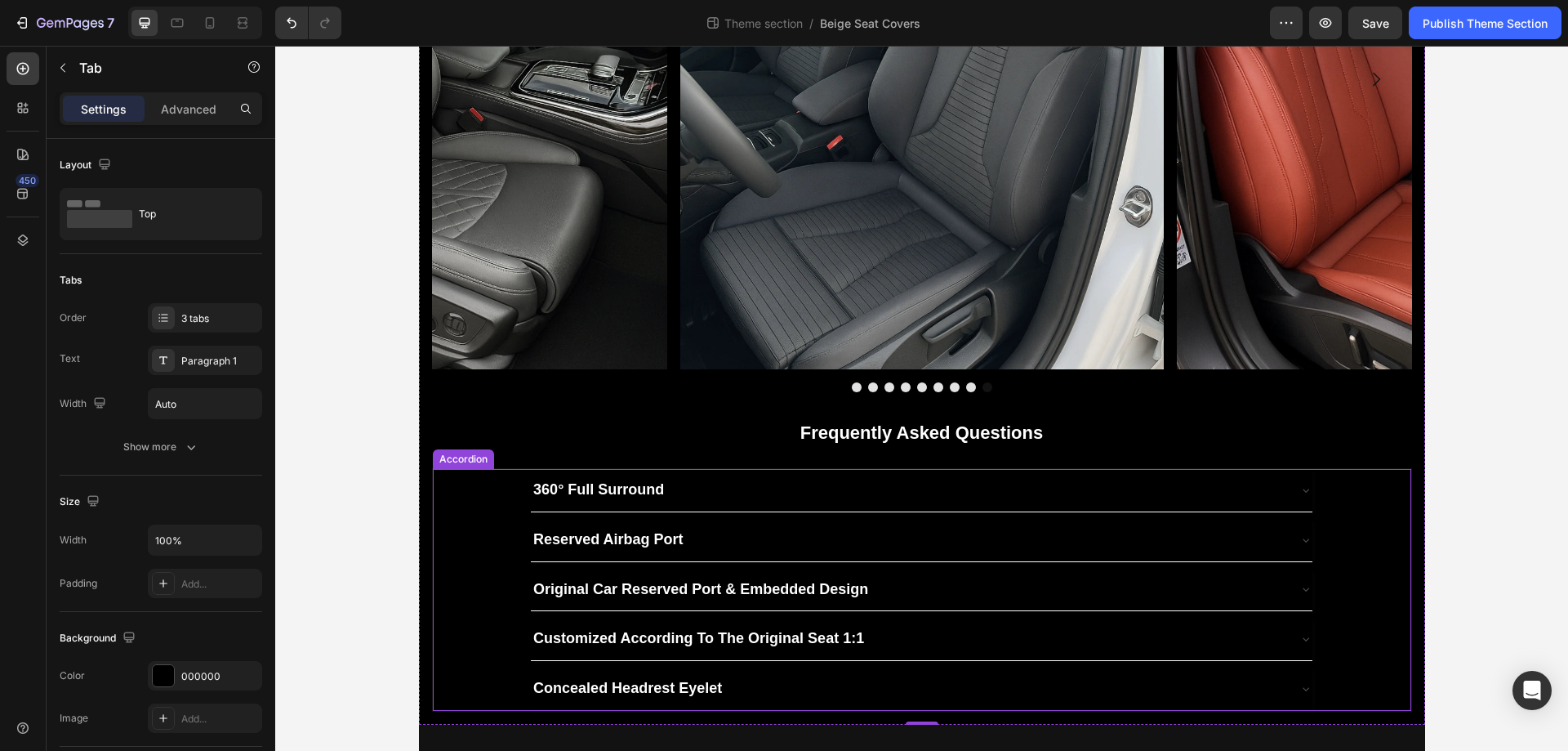
click at [979, 496] on div "360° Full Surround" at bounding box center [909, 490] width 755 height 29
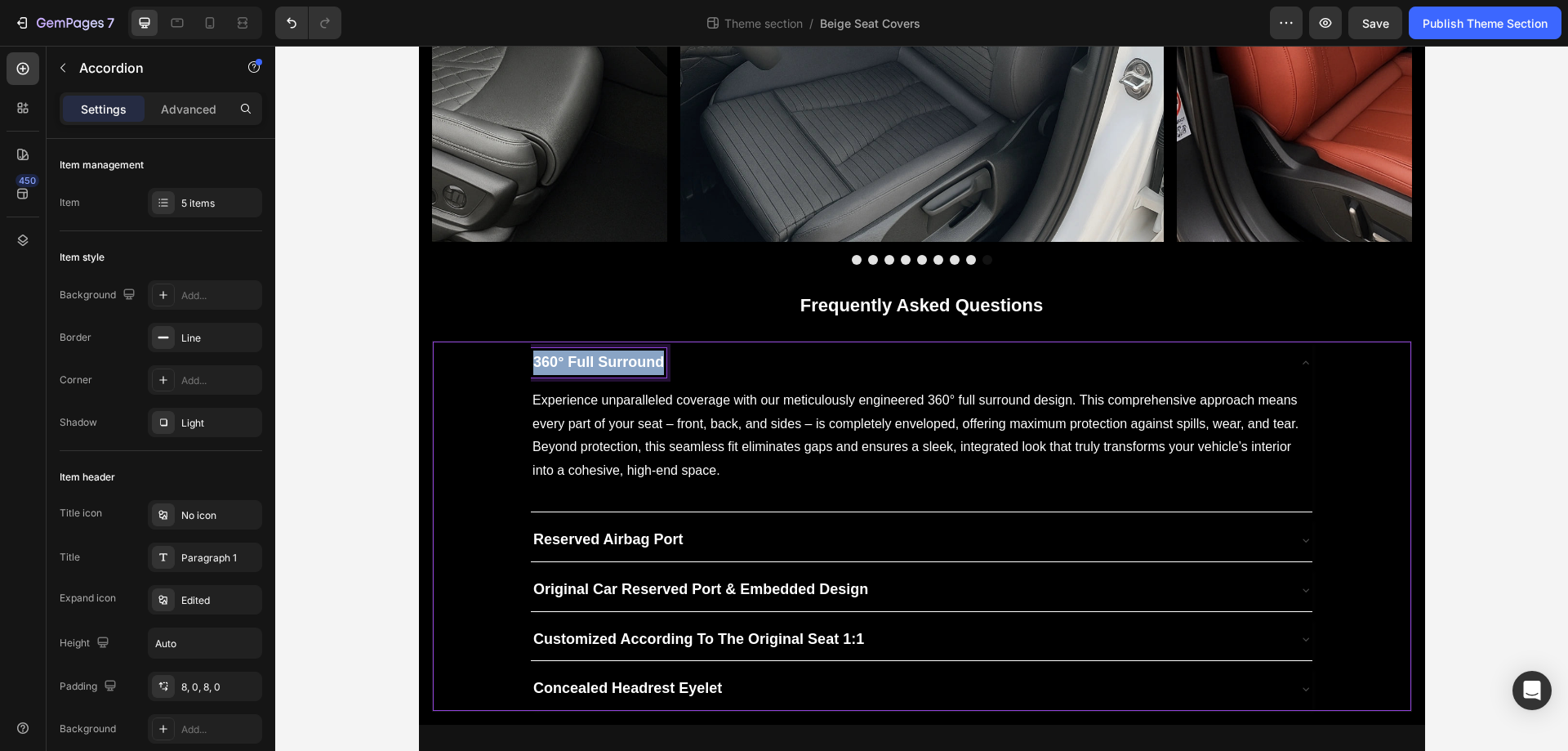
click at [634, 370] on strong "360° Full Surround" at bounding box center [599, 361] width 130 height 16
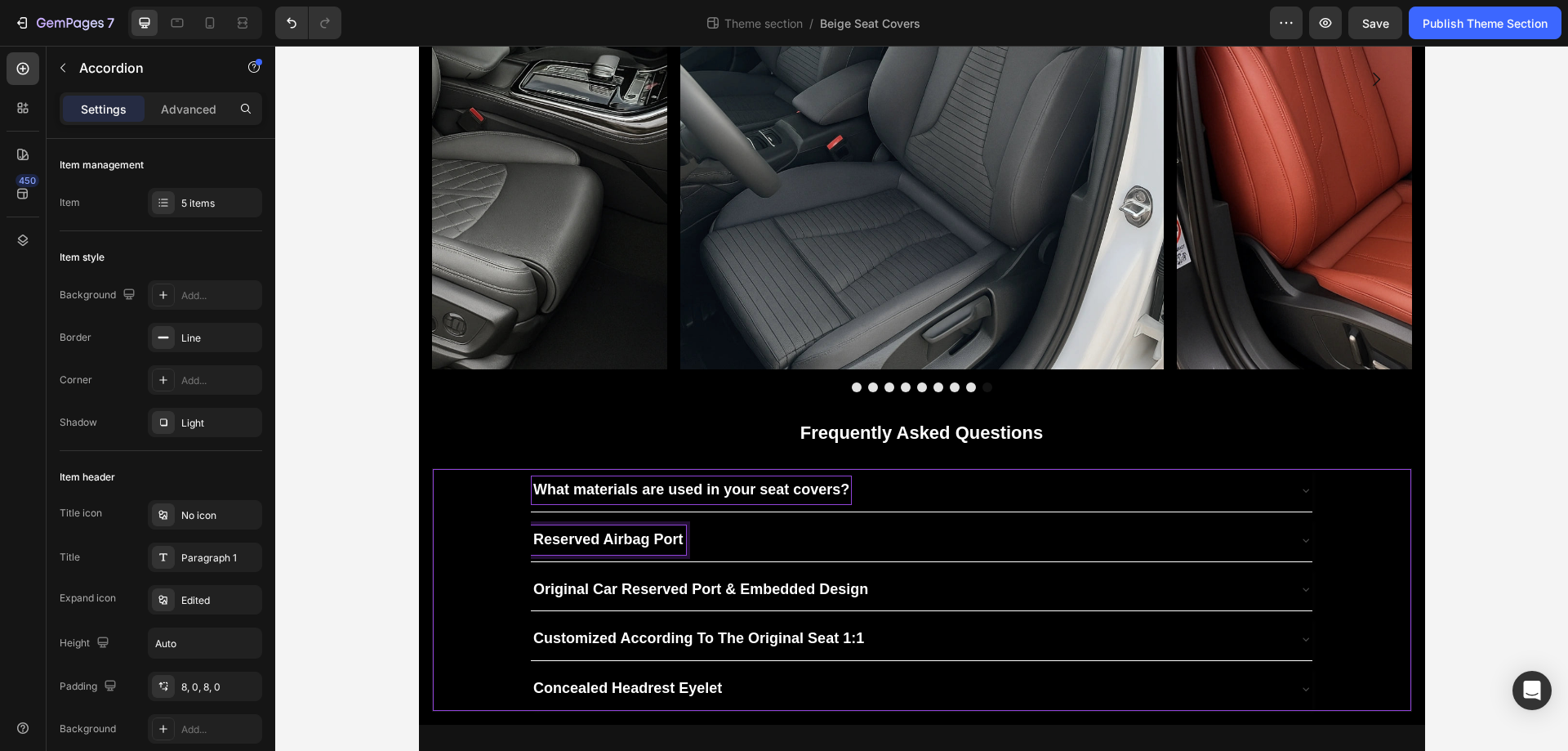
click at [622, 536] on strong "Reserved Airbag Port" at bounding box center [608, 539] width 149 height 16
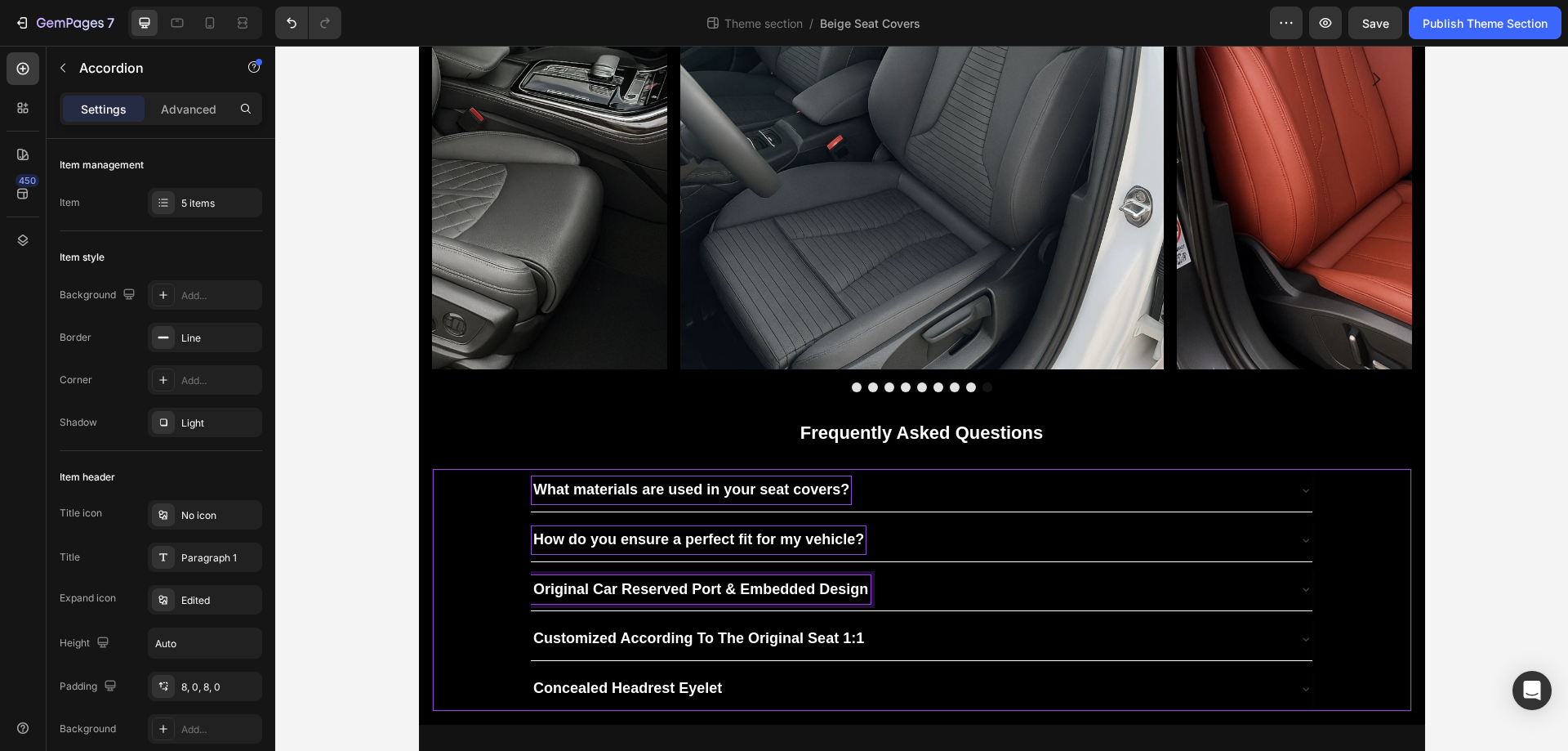
click at [697, 595] on strong "Original Car Reserved Port & Embedded Design" at bounding box center [701, 589] width 335 height 16
click at [634, 633] on strong "Customized According To The Original Seat 1:1" at bounding box center [699, 638] width 330 height 16
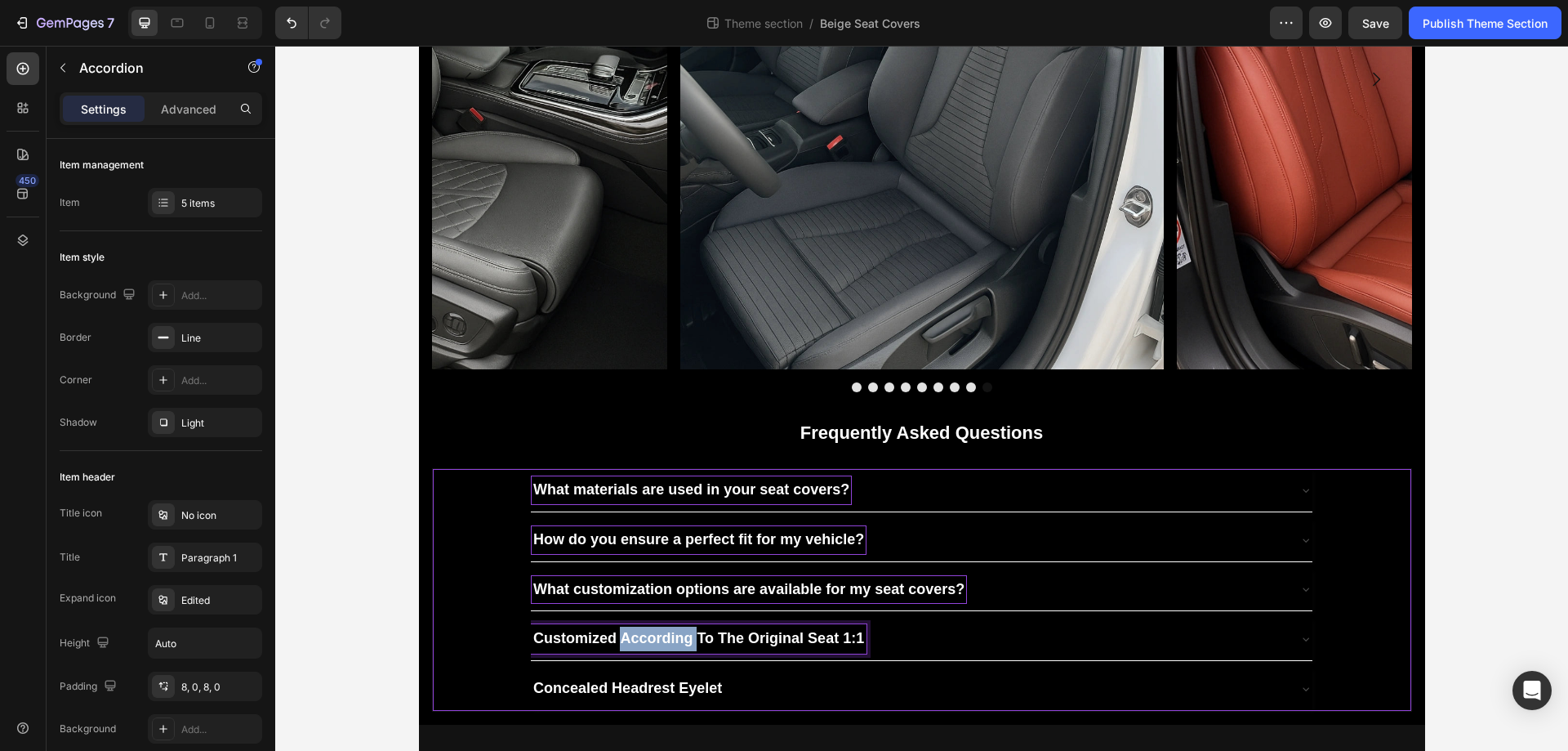
click at [634, 633] on strong "Customized According To The Original Seat 1:1" at bounding box center [699, 638] width 330 height 16
click at [655, 683] on strong "Concealed Headrest Eyelet" at bounding box center [628, 687] width 189 height 16
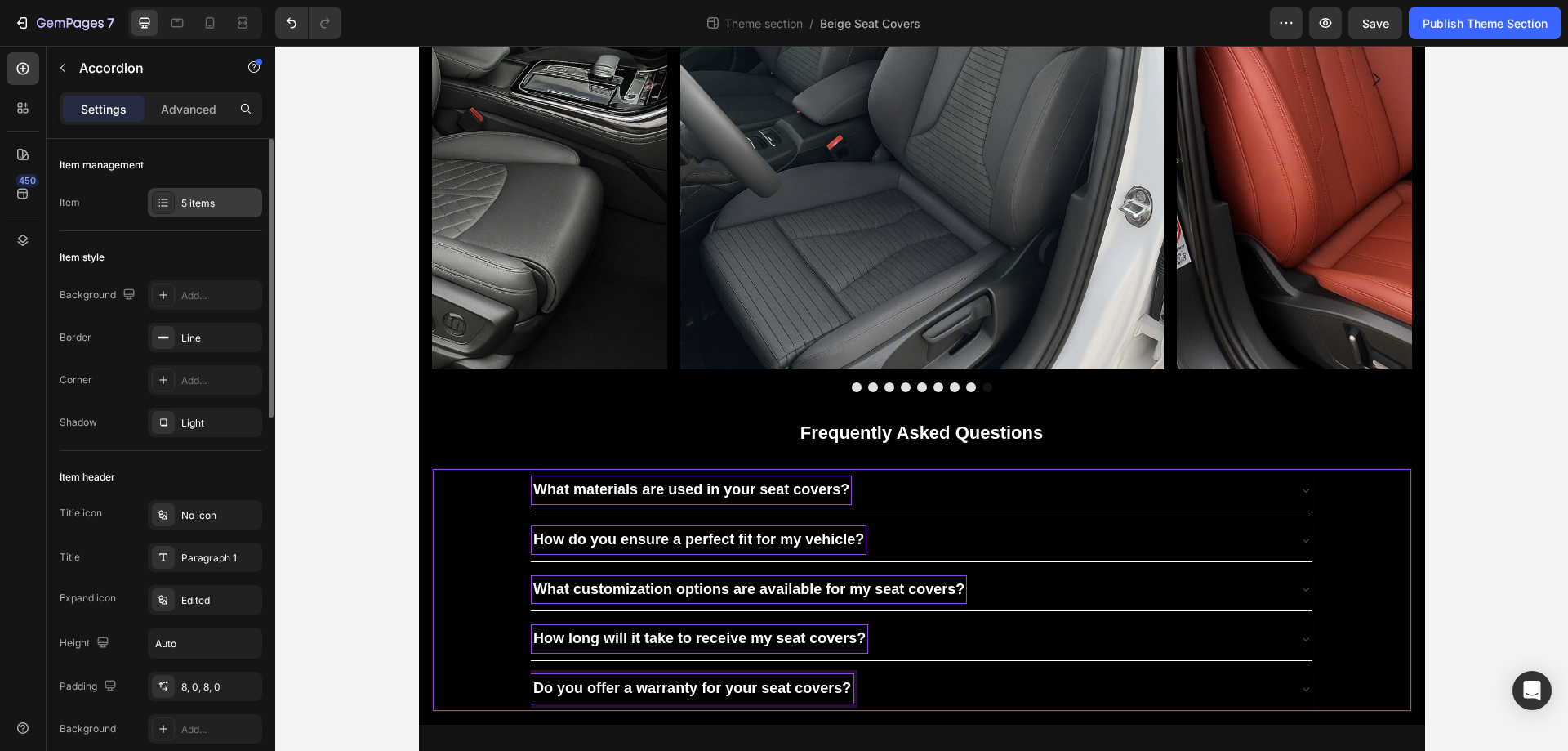
click at [233, 211] on div "5 items" at bounding box center [204, 203] width 114 height 29
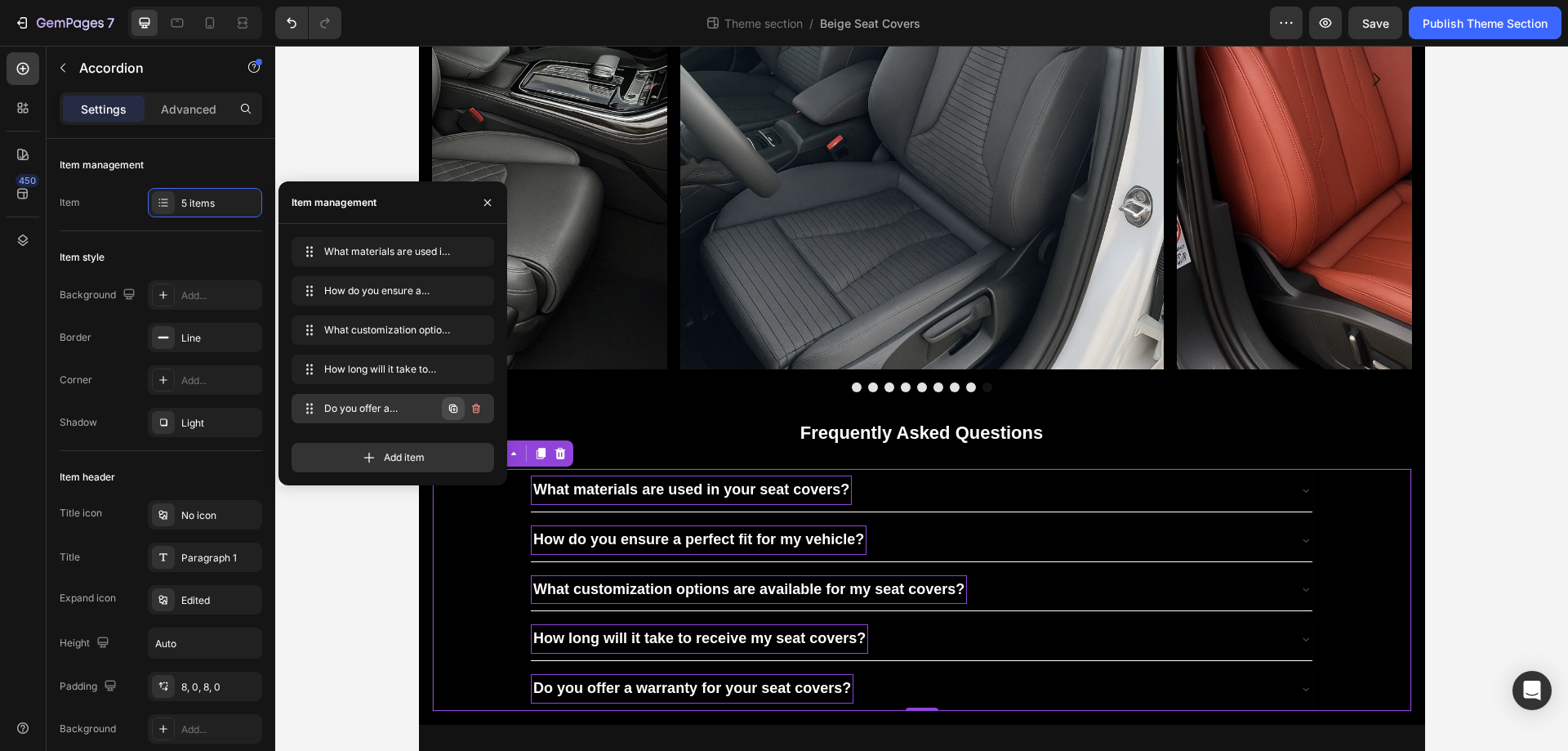
click at [452, 415] on icon "button" at bounding box center [453, 408] width 13 height 13
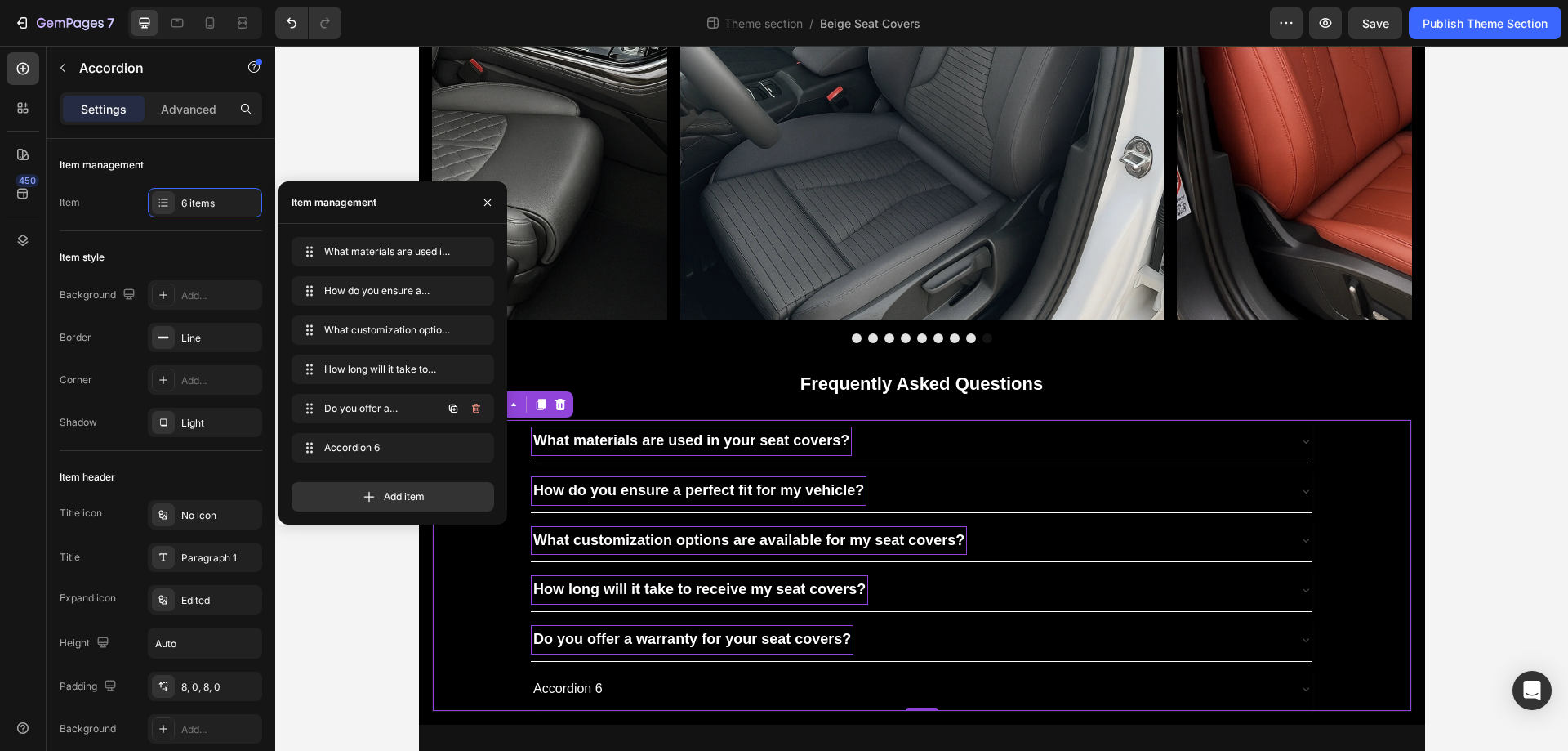
click at [452, 415] on icon "button" at bounding box center [453, 408] width 13 height 13
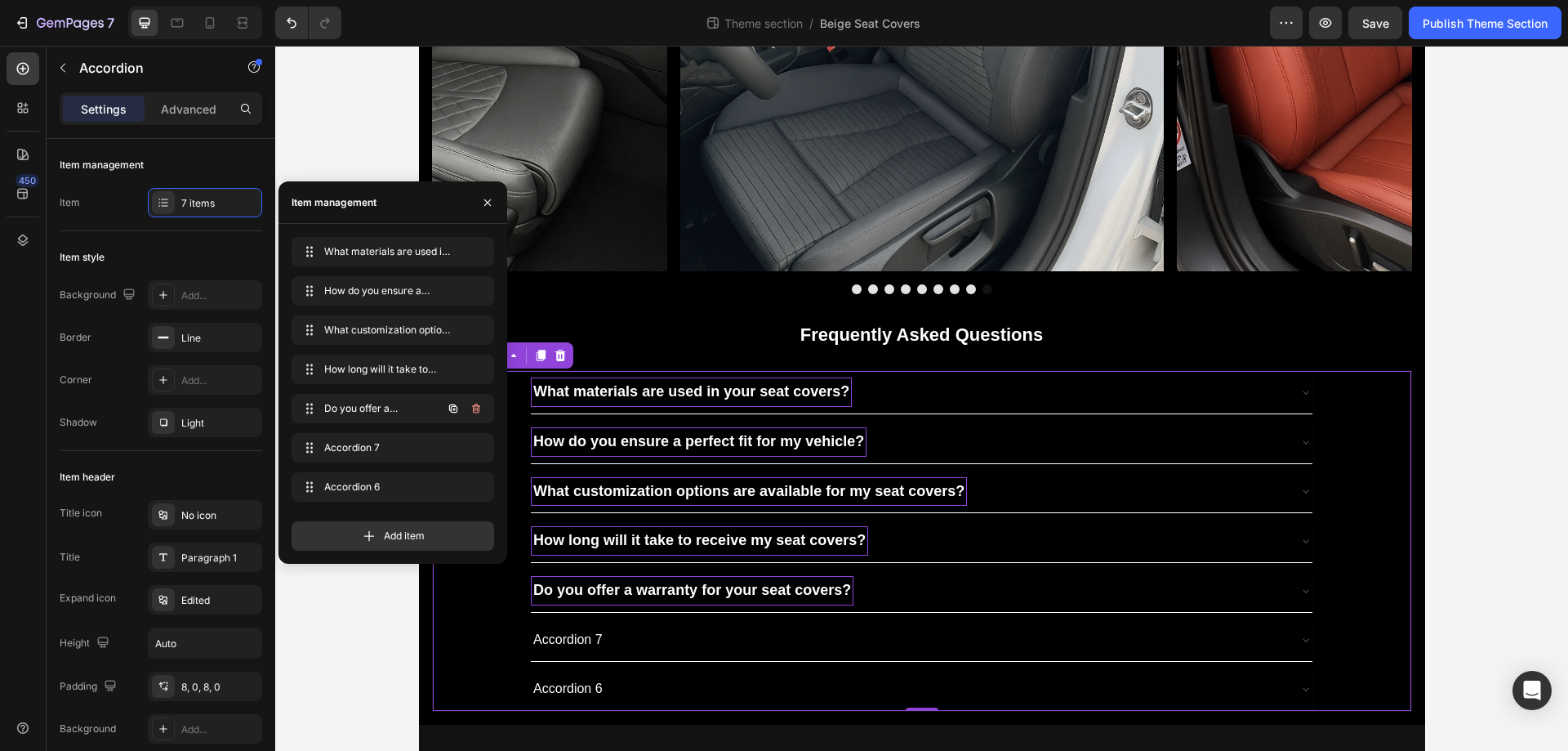
click at [452, 415] on icon "button" at bounding box center [453, 408] width 13 height 13
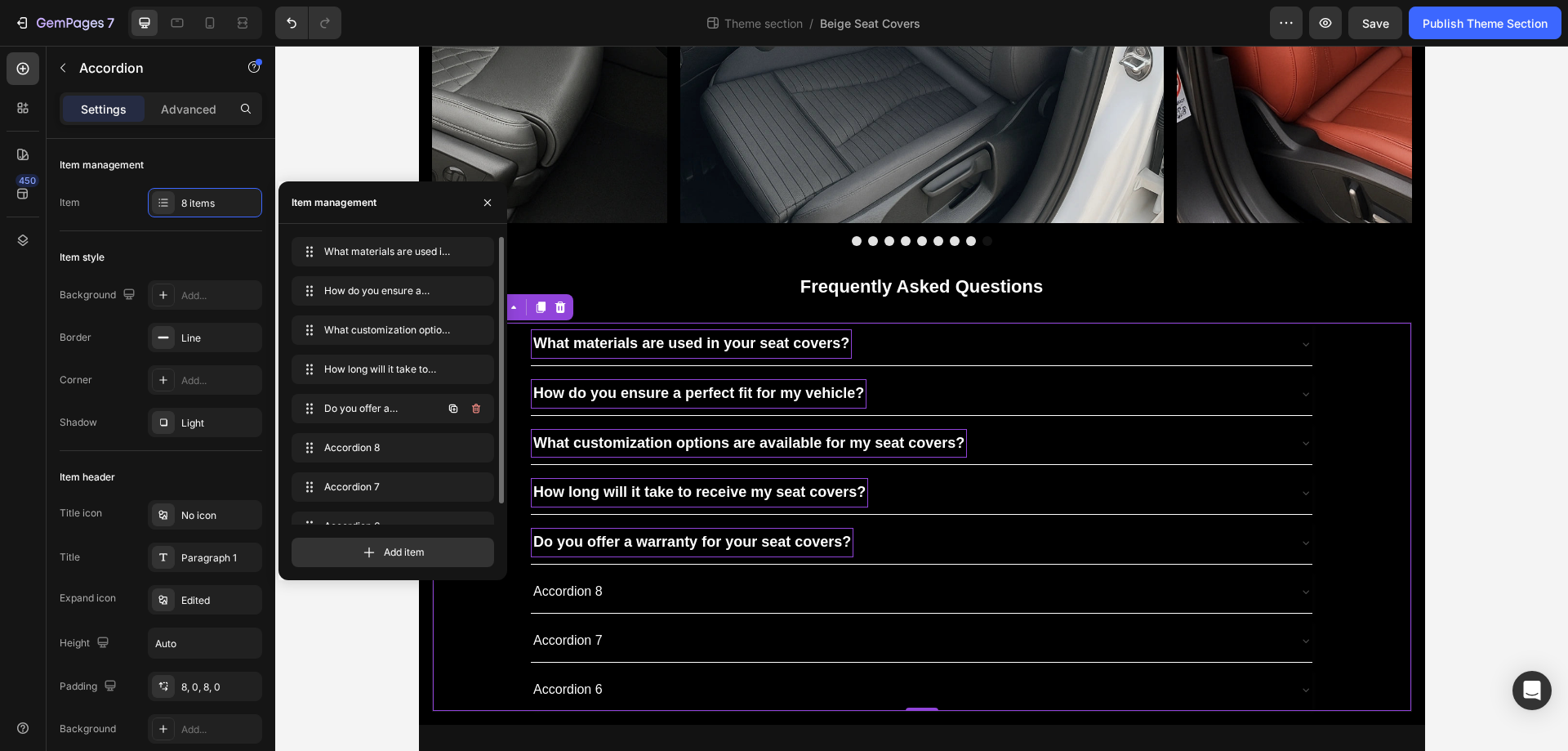
click at [452, 415] on icon "button" at bounding box center [453, 408] width 13 height 13
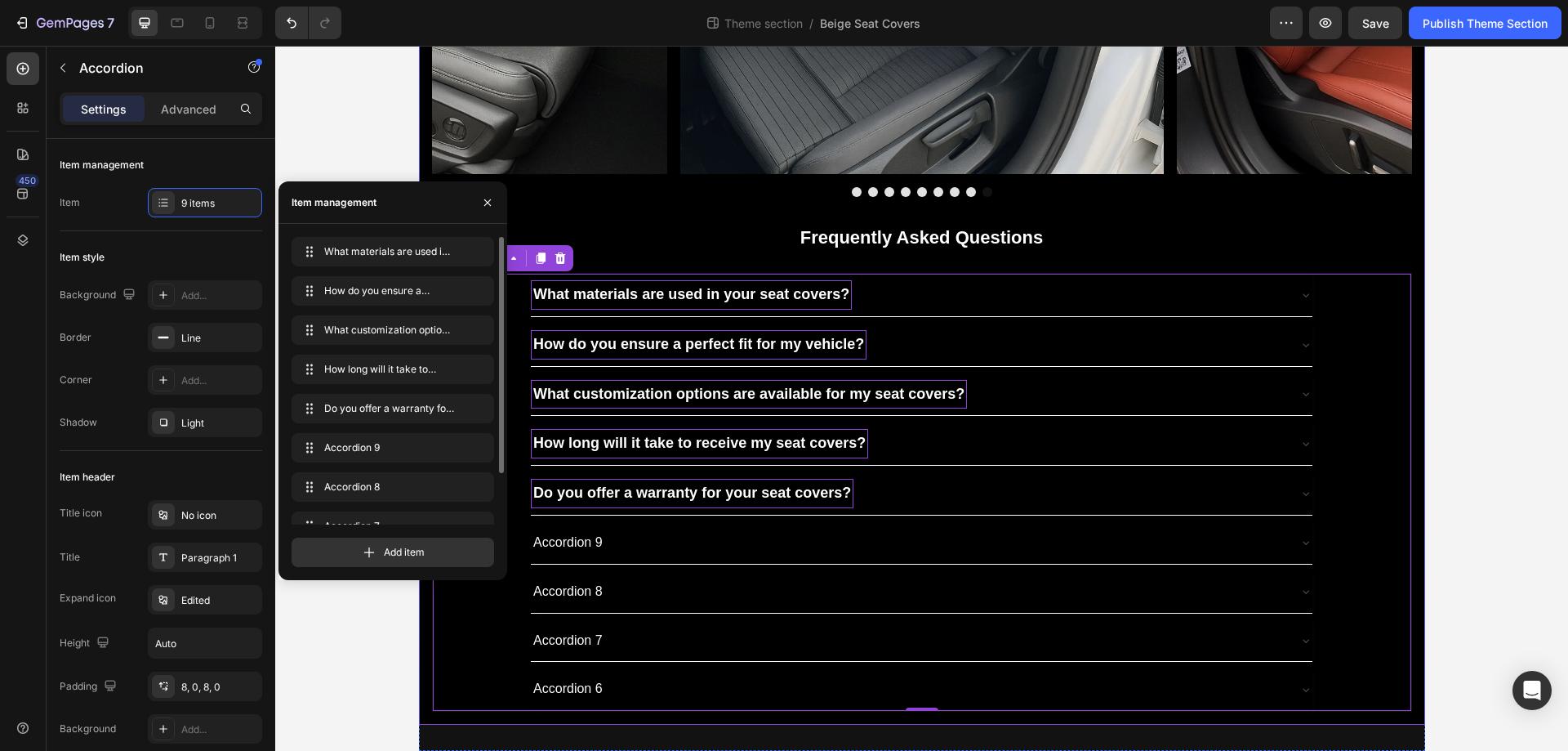
scroll to position [4612, 0]
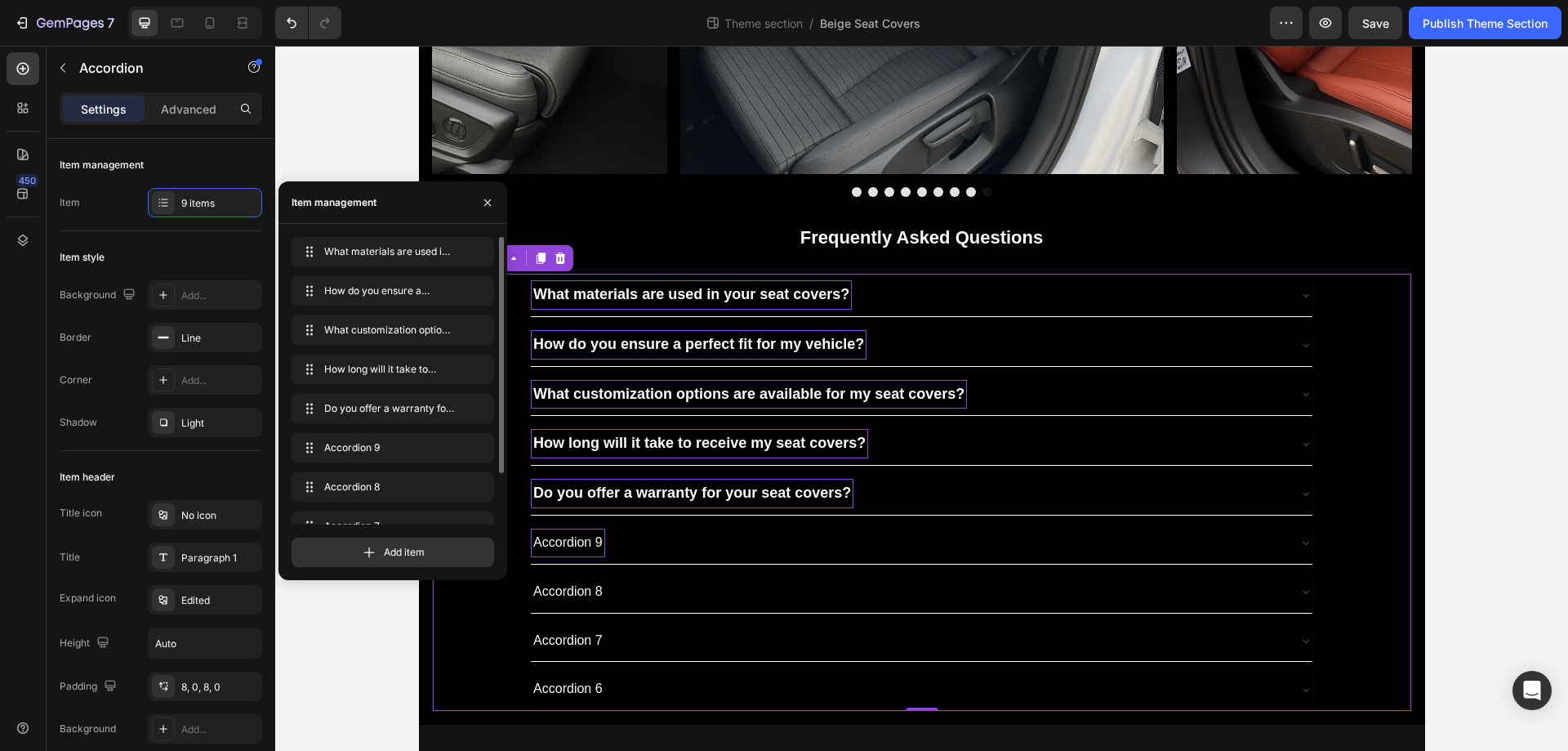
click at [577, 535] on div "Accordion 9" at bounding box center [568, 542] width 75 height 28
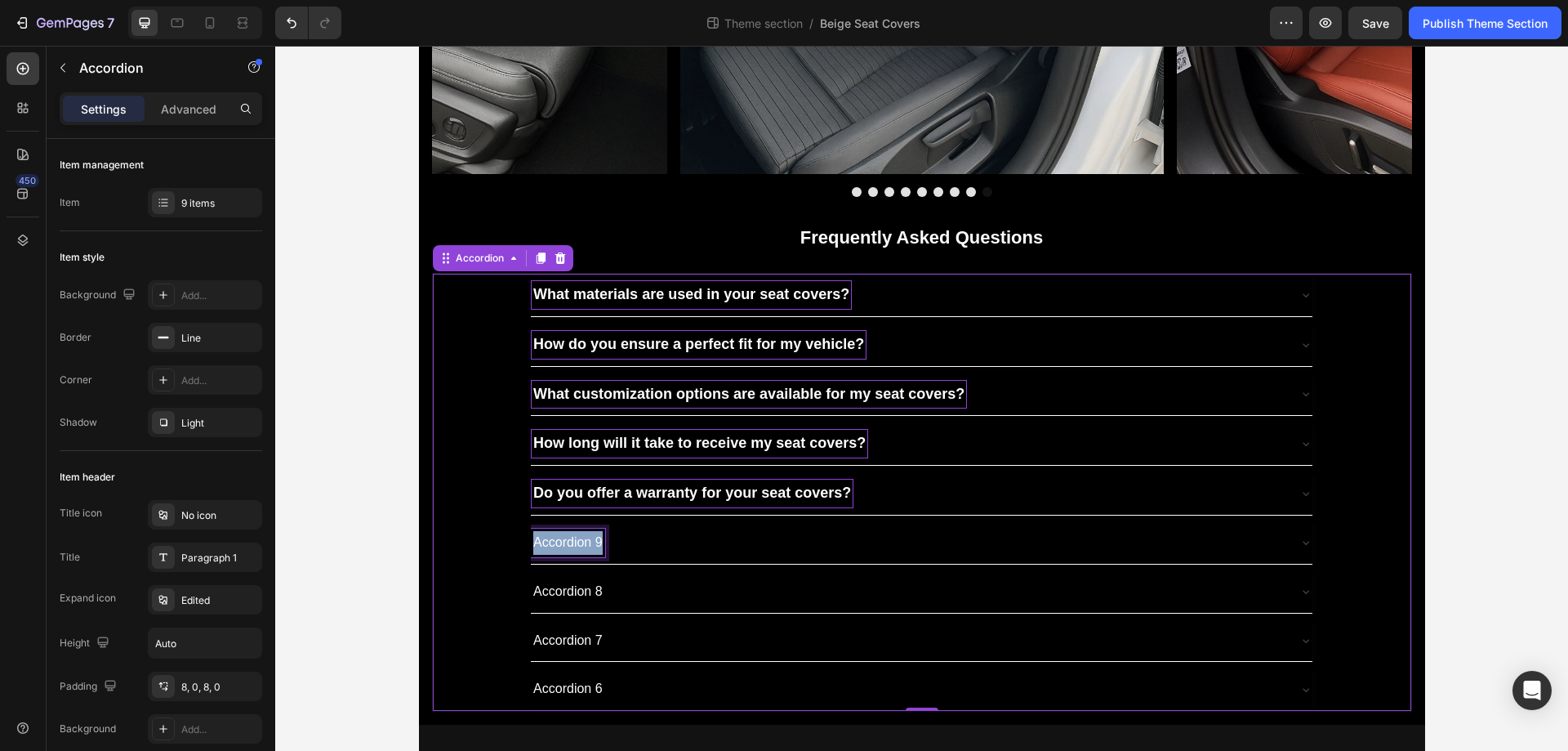
click at [577, 535] on p "Accordion 9" at bounding box center [568, 543] width 70 height 24
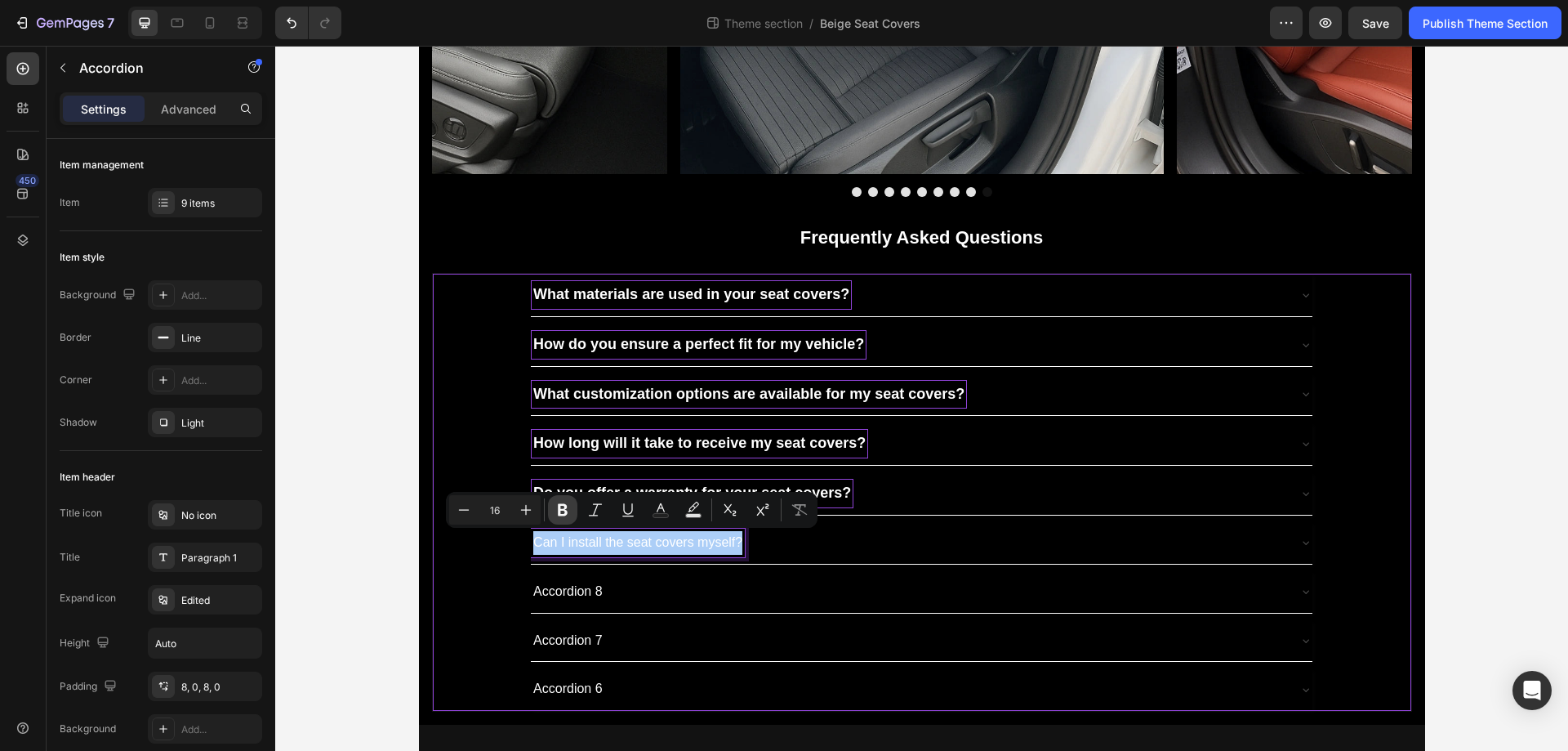
click at [566, 513] on icon "Editor contextual toolbar" at bounding box center [562, 510] width 9 height 12
click at [601, 448] on strong "How long will it take to receive my seat covers?" at bounding box center [699, 442] width 332 height 16
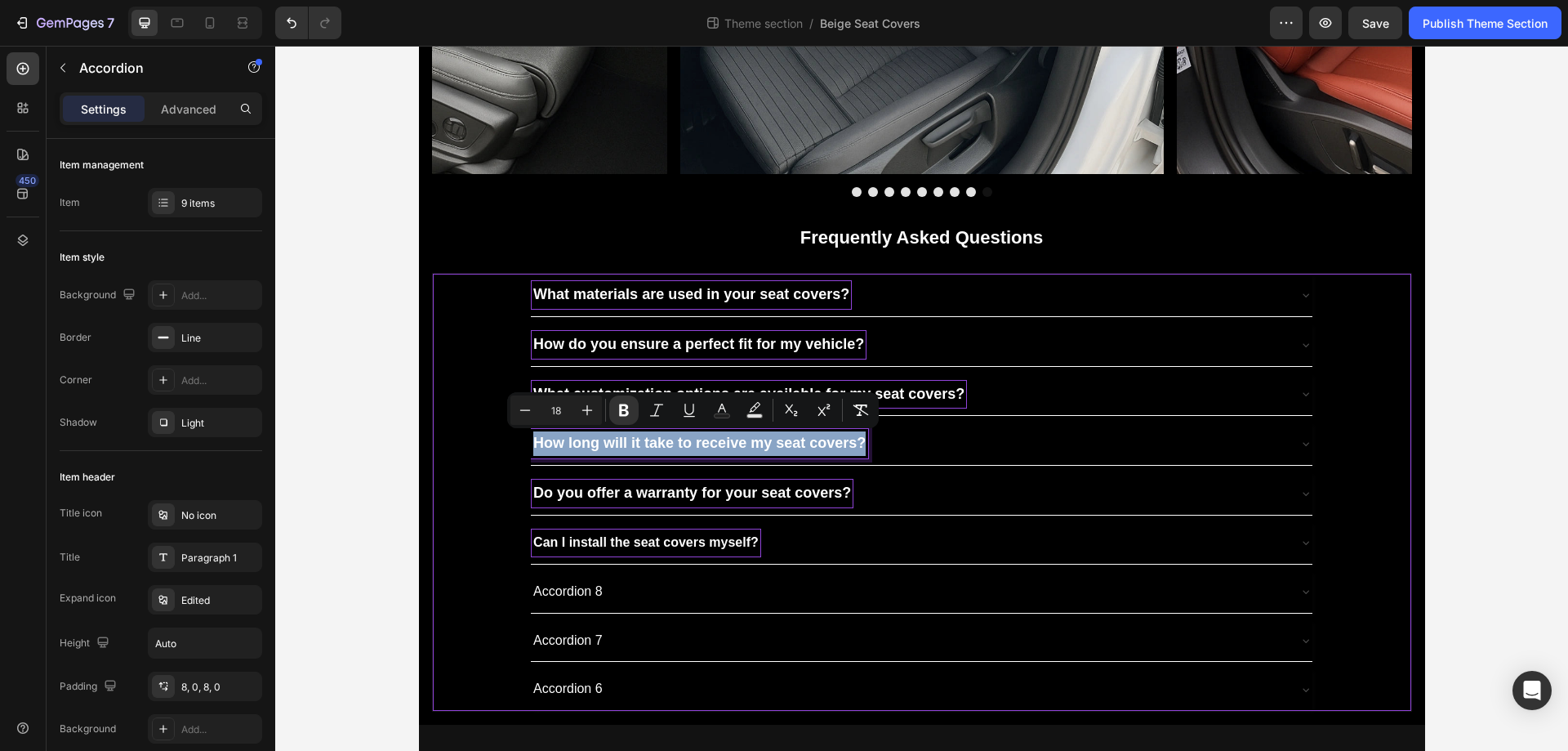
click at [614, 548] on strong "Can I install the seat covers myself?" at bounding box center [646, 542] width 226 height 14
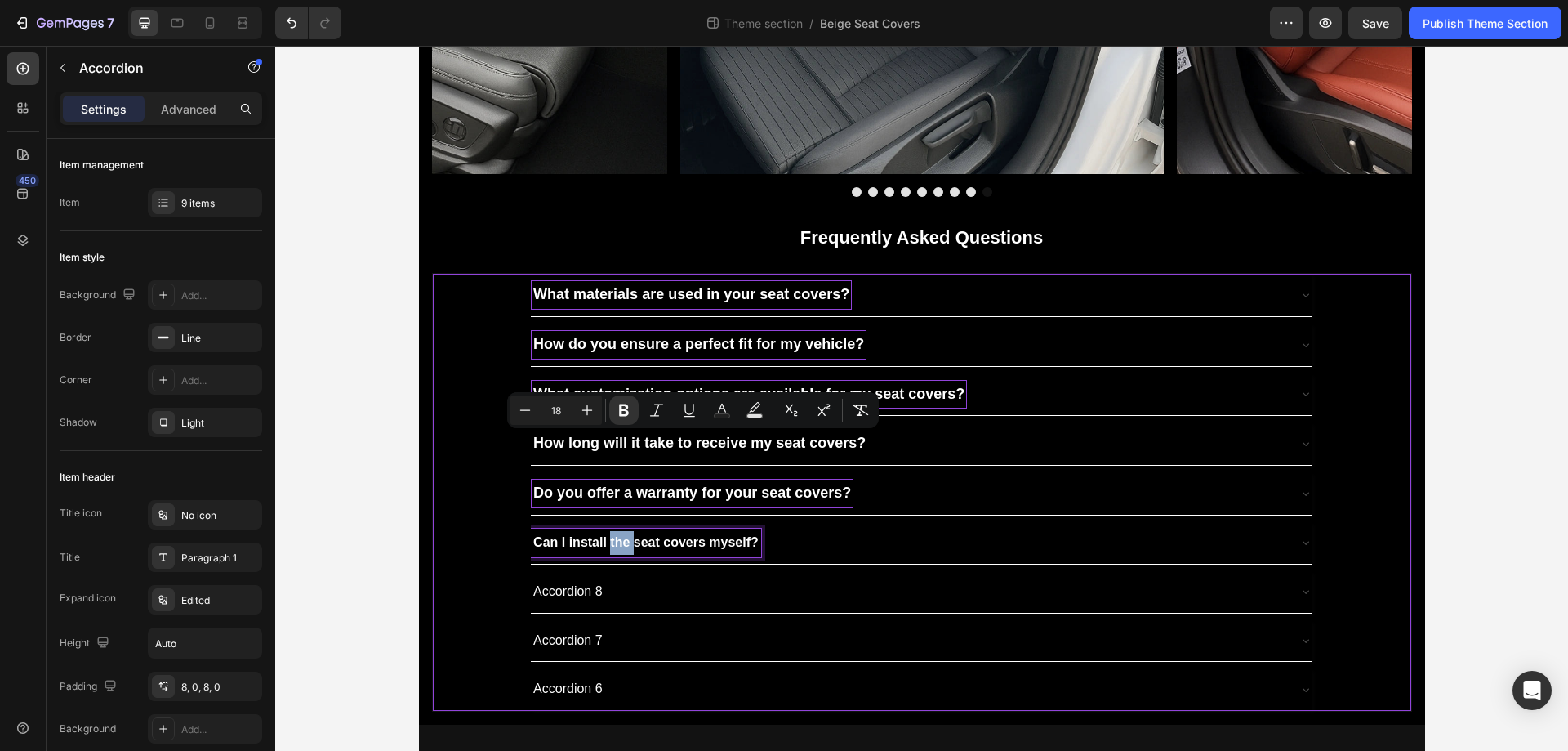
click at [614, 548] on strong "Can I install the seat covers myself?" at bounding box center [646, 542] width 226 height 14
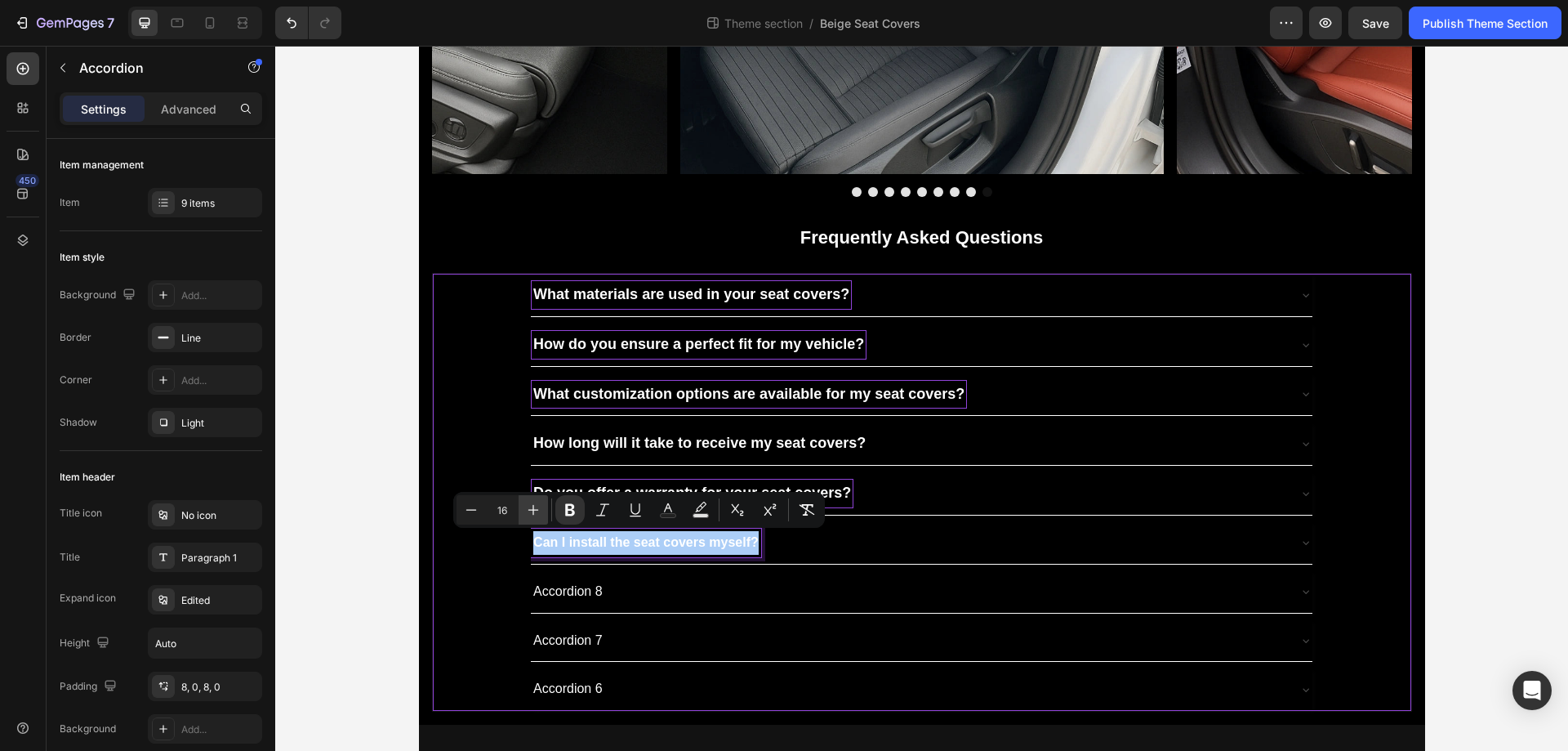
click at [538, 504] on icon "Editor contextual toolbar" at bounding box center [533, 509] width 16 height 16
click at [578, 597] on p "Accordion 8" at bounding box center [568, 592] width 70 height 24
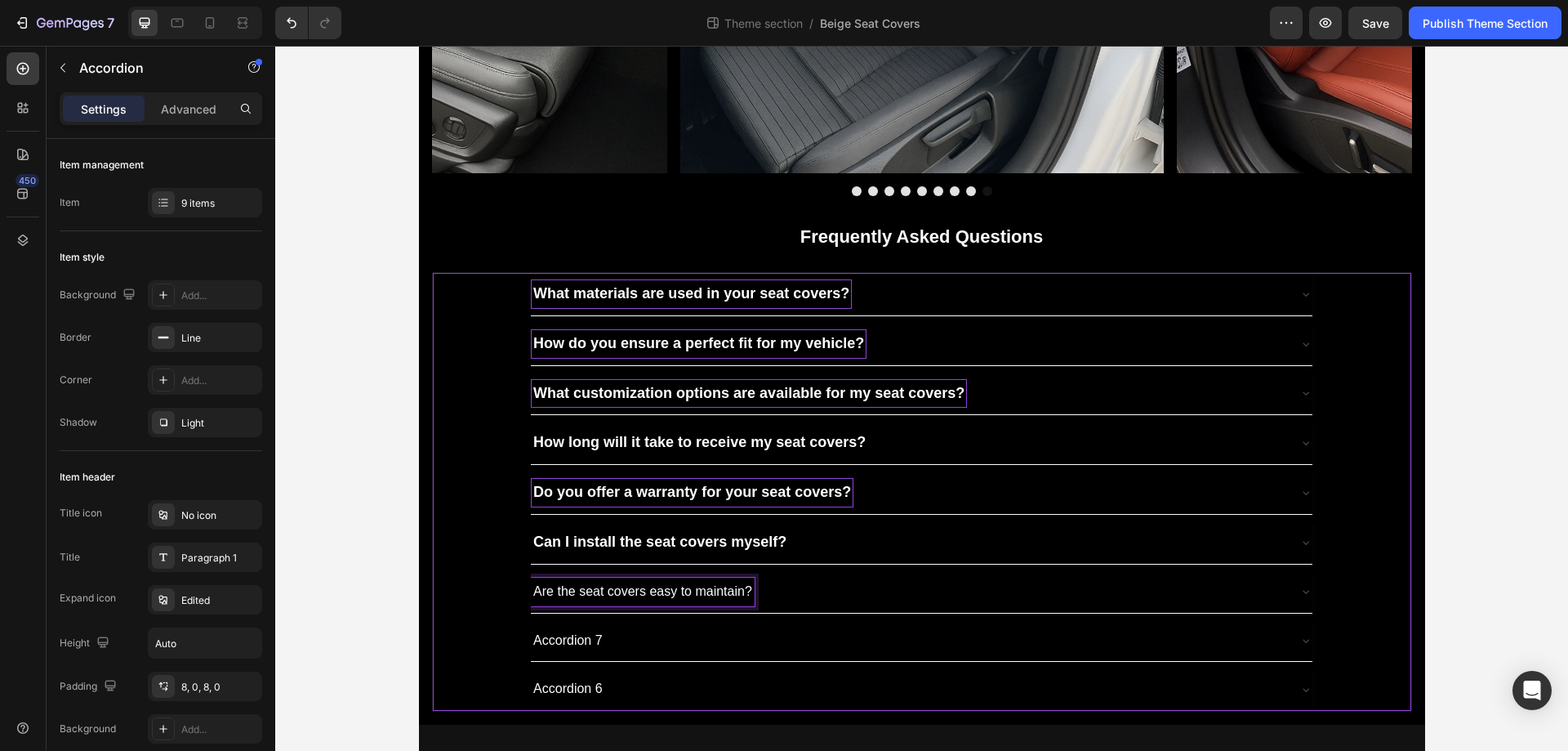
click at [590, 597] on p "Are the seat covers easy to maintain?" at bounding box center [643, 592] width 219 height 24
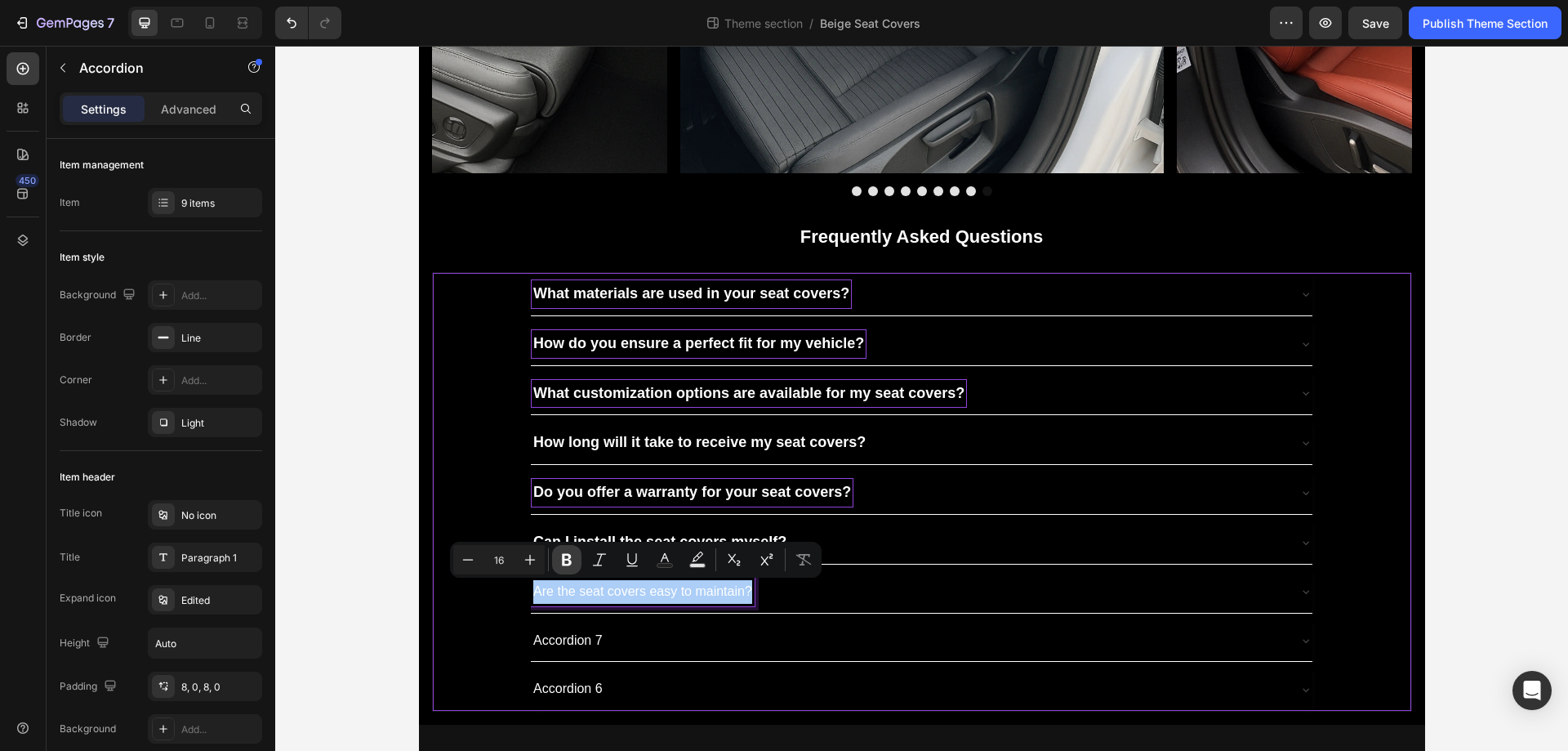
click at [566, 555] on icon "Editor contextual toolbar" at bounding box center [566, 560] width 9 height 12
click at [533, 556] on icon "Editor contextual toolbar" at bounding box center [530, 559] width 16 height 16
click at [576, 641] on p "Accordion 7" at bounding box center [568, 641] width 70 height 24
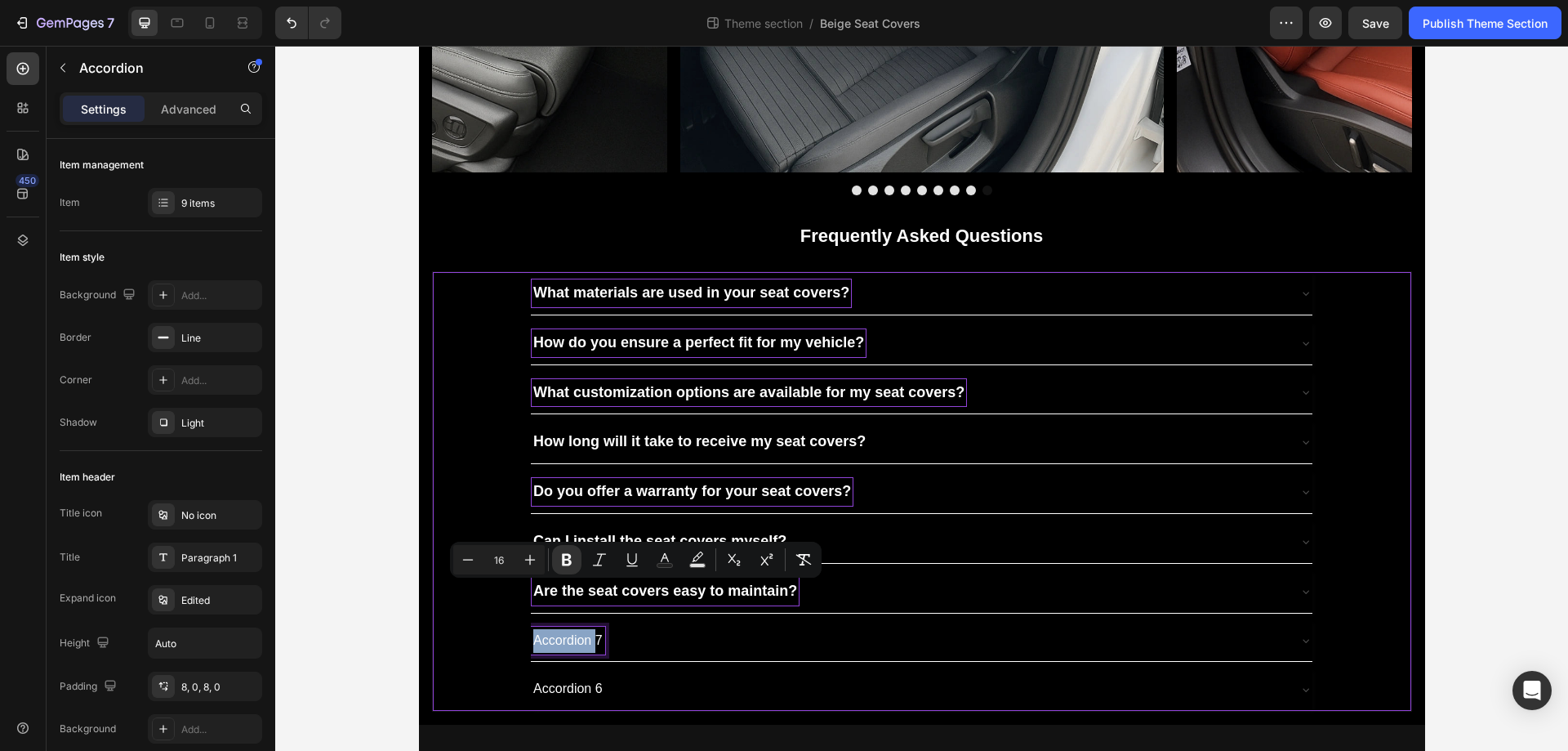
click at [576, 641] on p "Accordion 7" at bounding box center [568, 641] width 70 height 24
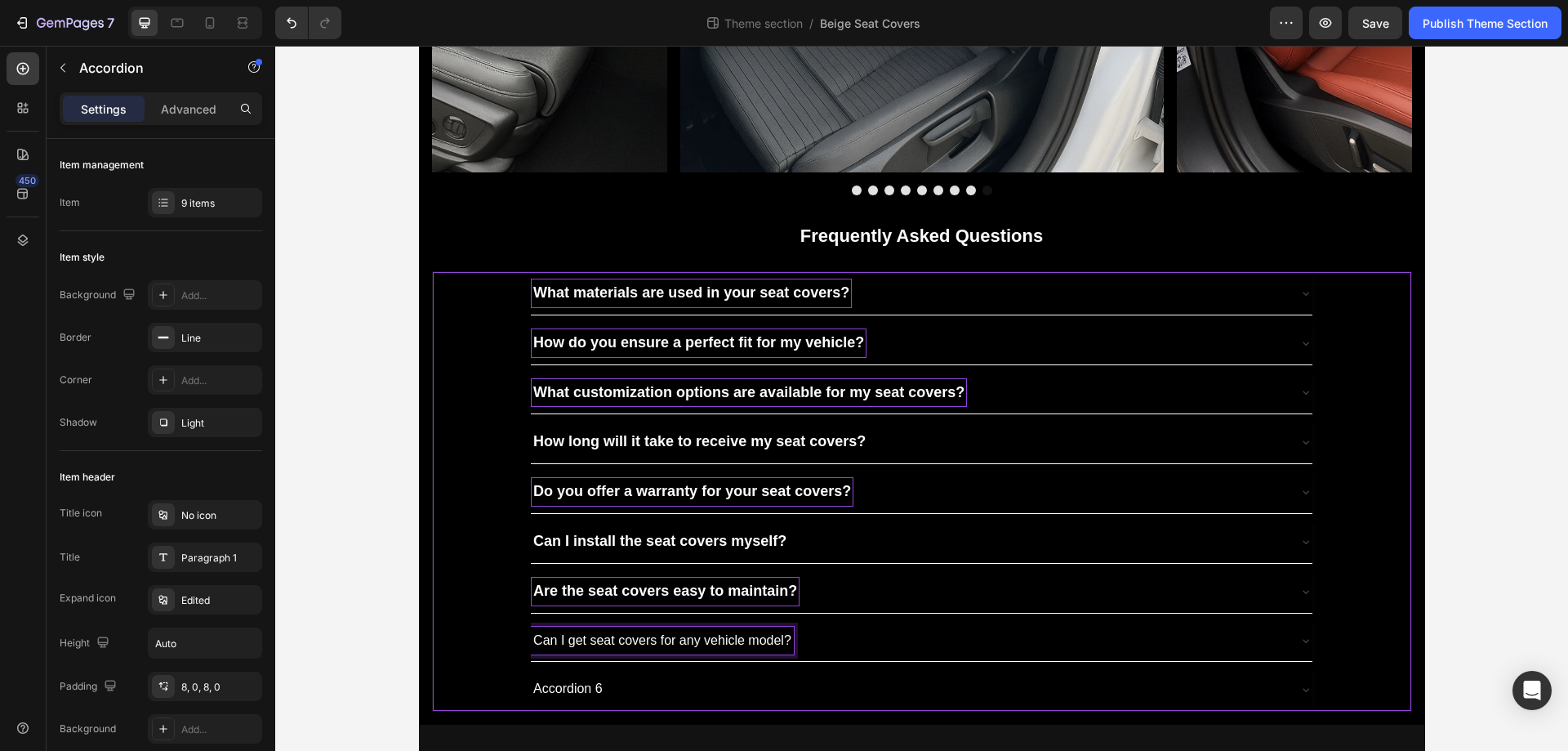
click at [584, 643] on p "Can I get seat covers for any vehicle model?" at bounding box center [663, 641] width 258 height 24
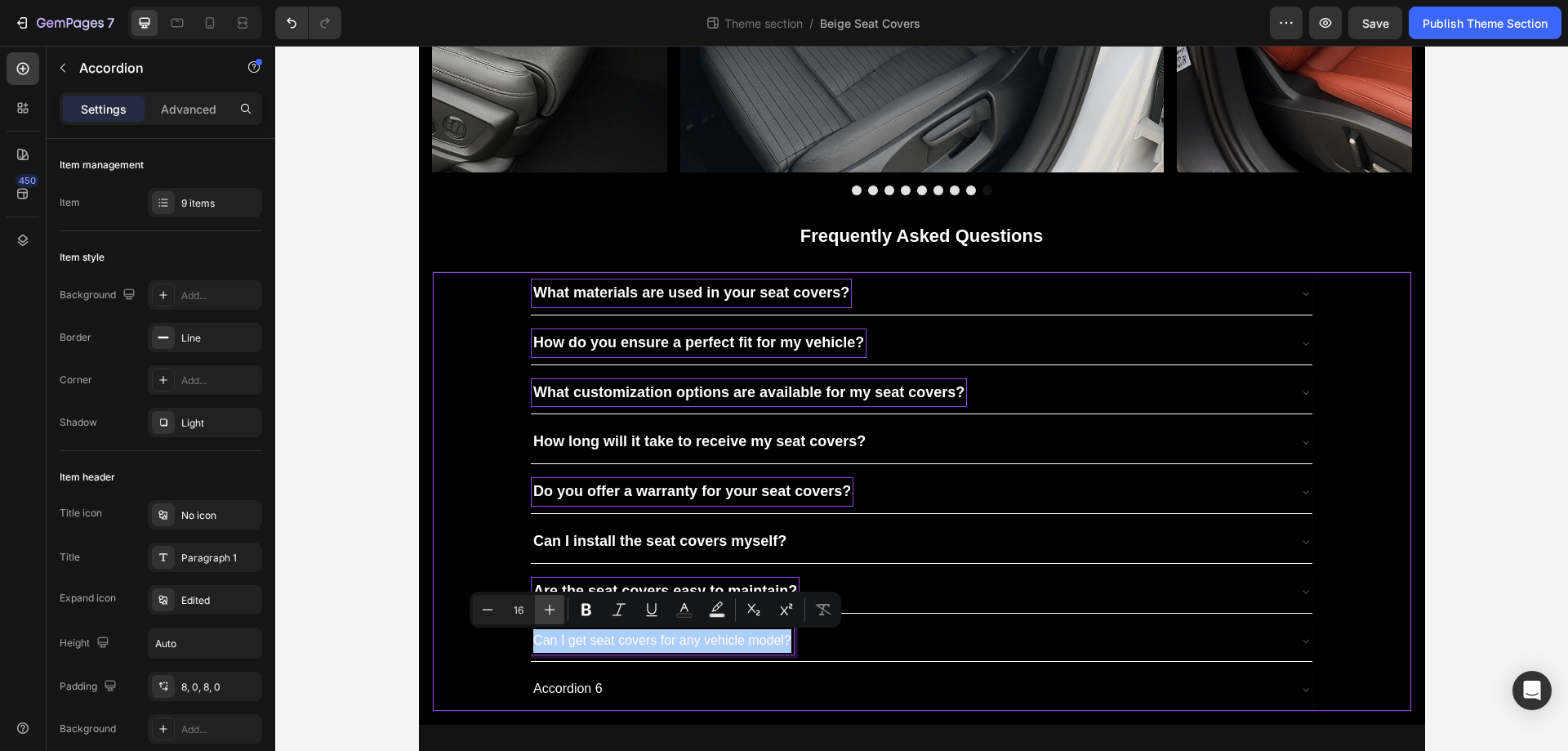
click at [558, 617] on button "Plus" at bounding box center [549, 609] width 29 height 29
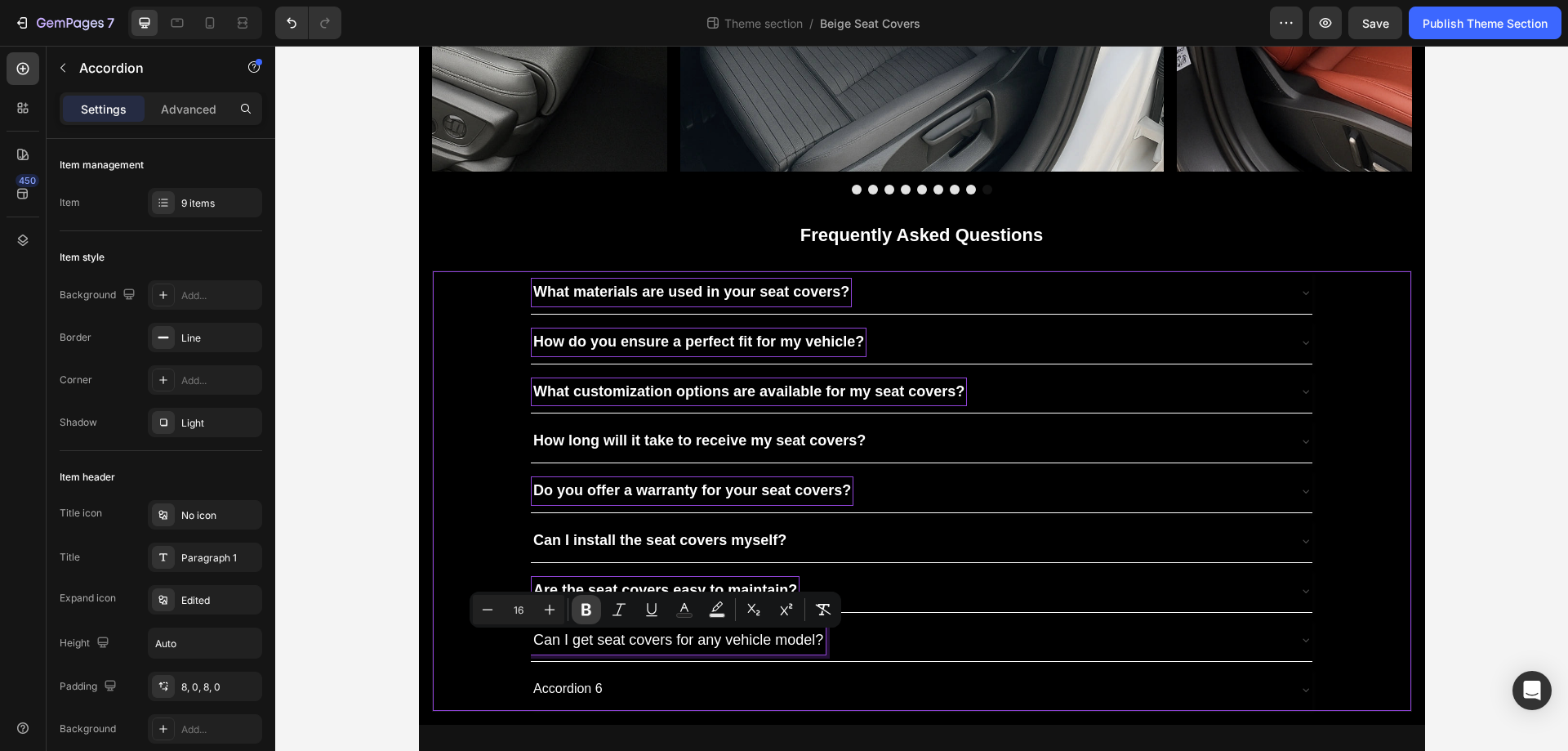
click at [584, 608] on icon "Editor contextual toolbar" at bounding box center [586, 609] width 9 height 12
click at [557, 690] on p "Accordion 6" at bounding box center [568, 689] width 70 height 24
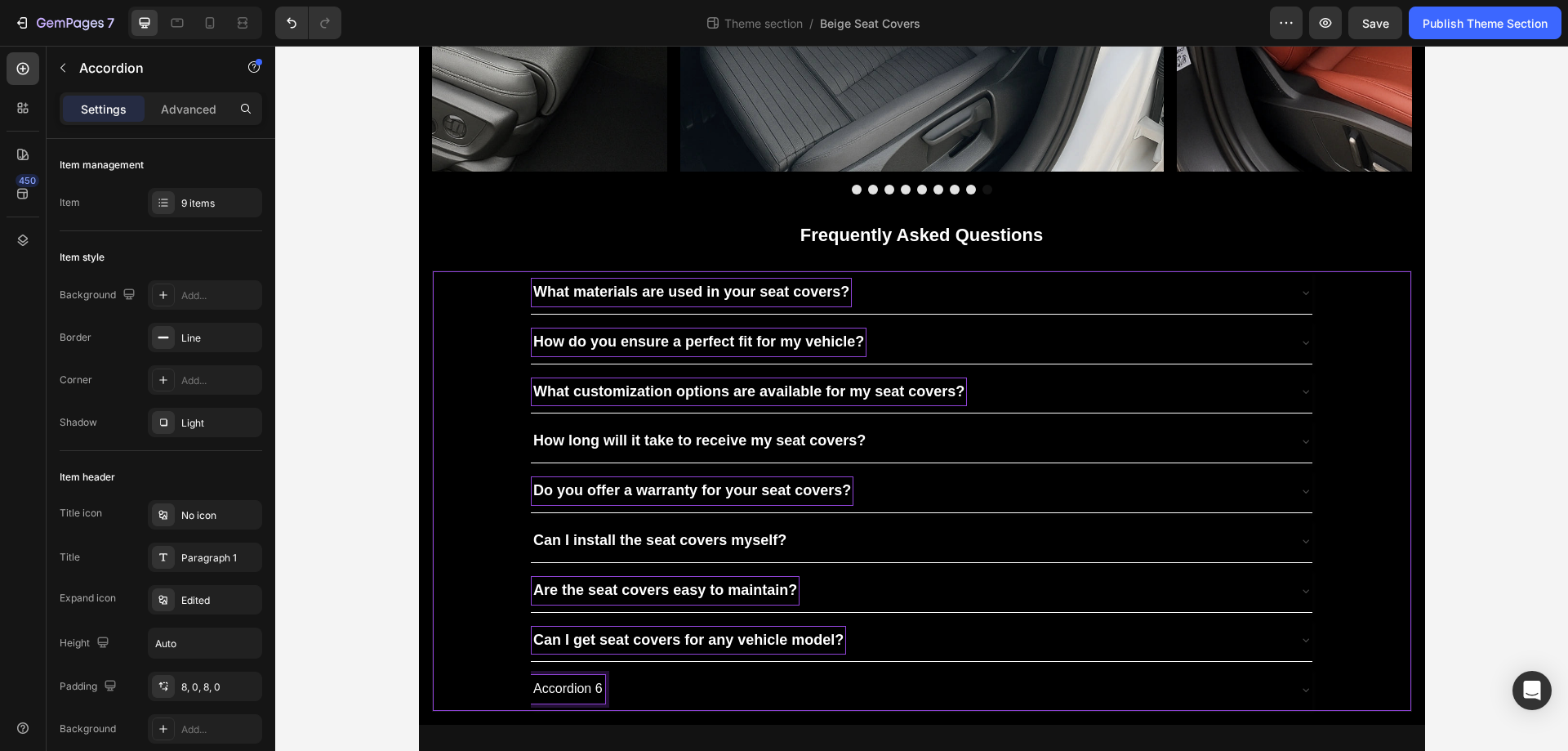
click at [557, 690] on p "Accordion 6" at bounding box center [568, 689] width 70 height 24
click at [572, 697] on p "What if my embroidered logo design is complex?" at bounding box center [675, 689] width 282 height 24
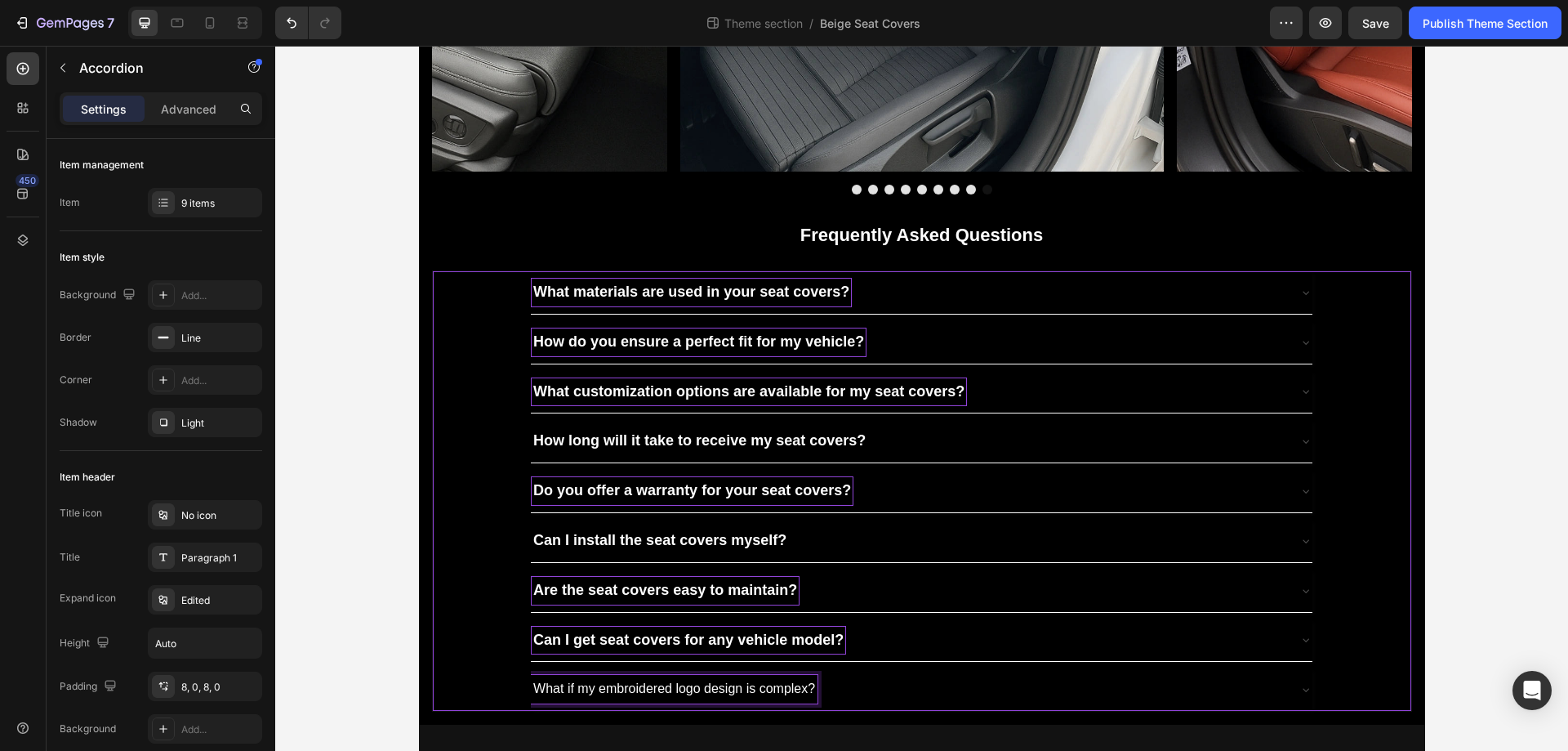
click at [572, 697] on p "What if my embroidered logo design is complex?" at bounding box center [675, 689] width 282 height 24
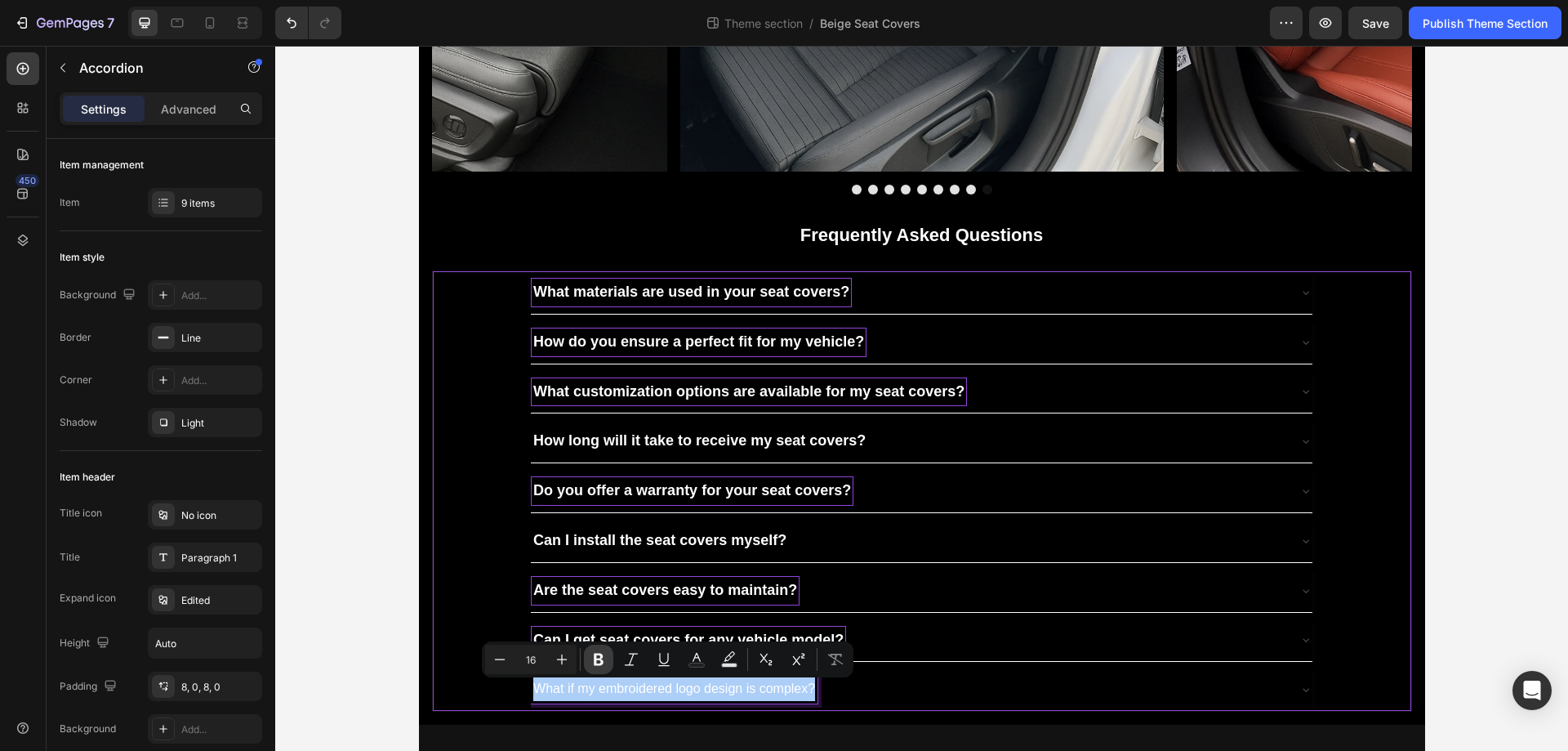
click at [595, 656] on icon "Editor contextual toolbar" at bounding box center [598, 659] width 9 height 12
click at [563, 662] on icon "Editor contextual toolbar" at bounding box center [561, 659] width 16 height 16
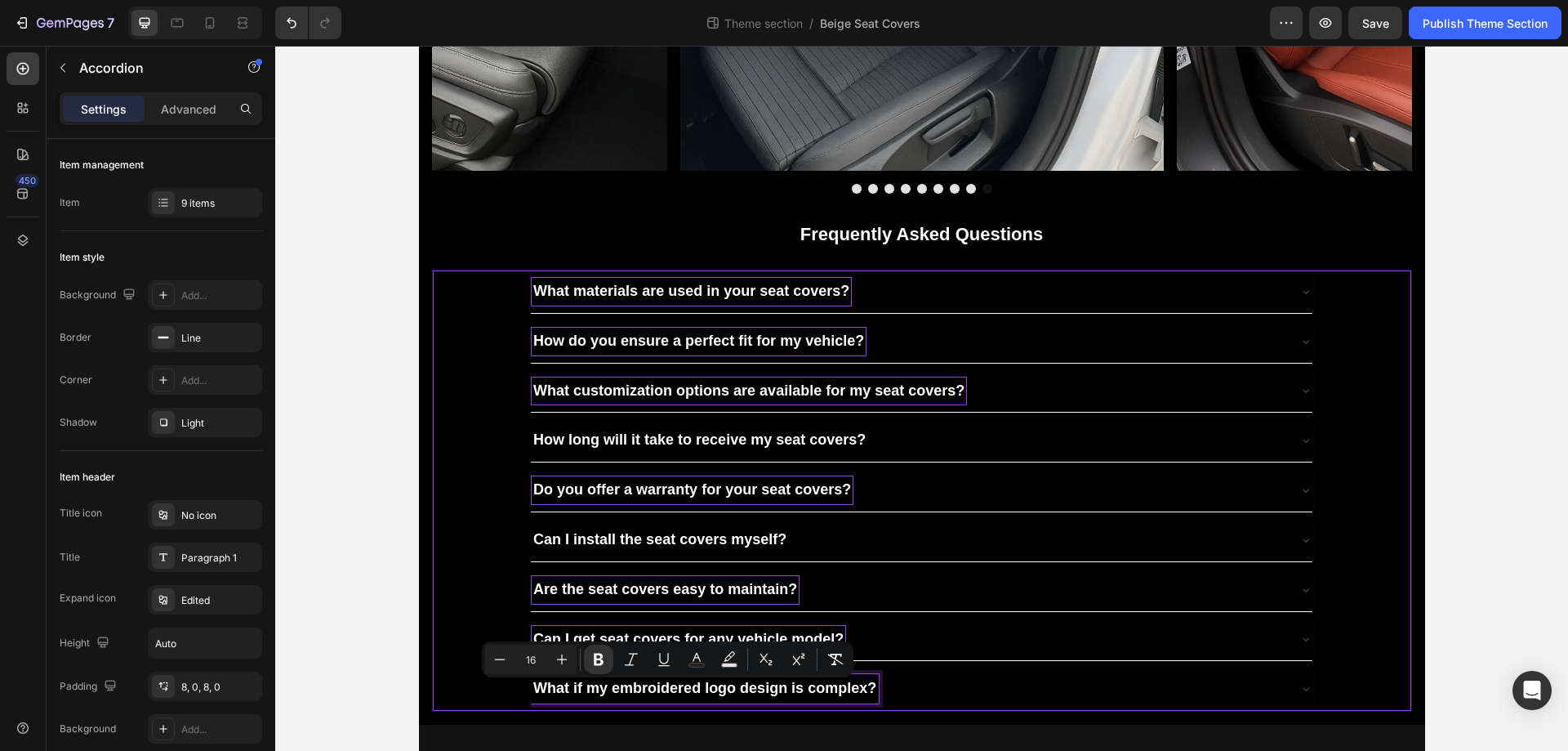
click at [841, 689] on strong "What if my embroidered logo design is complex?" at bounding box center [705, 687] width 343 height 16
click at [1377, 391] on div "What customization options are available for my seat covers?" at bounding box center [922, 391] width 977 height 43
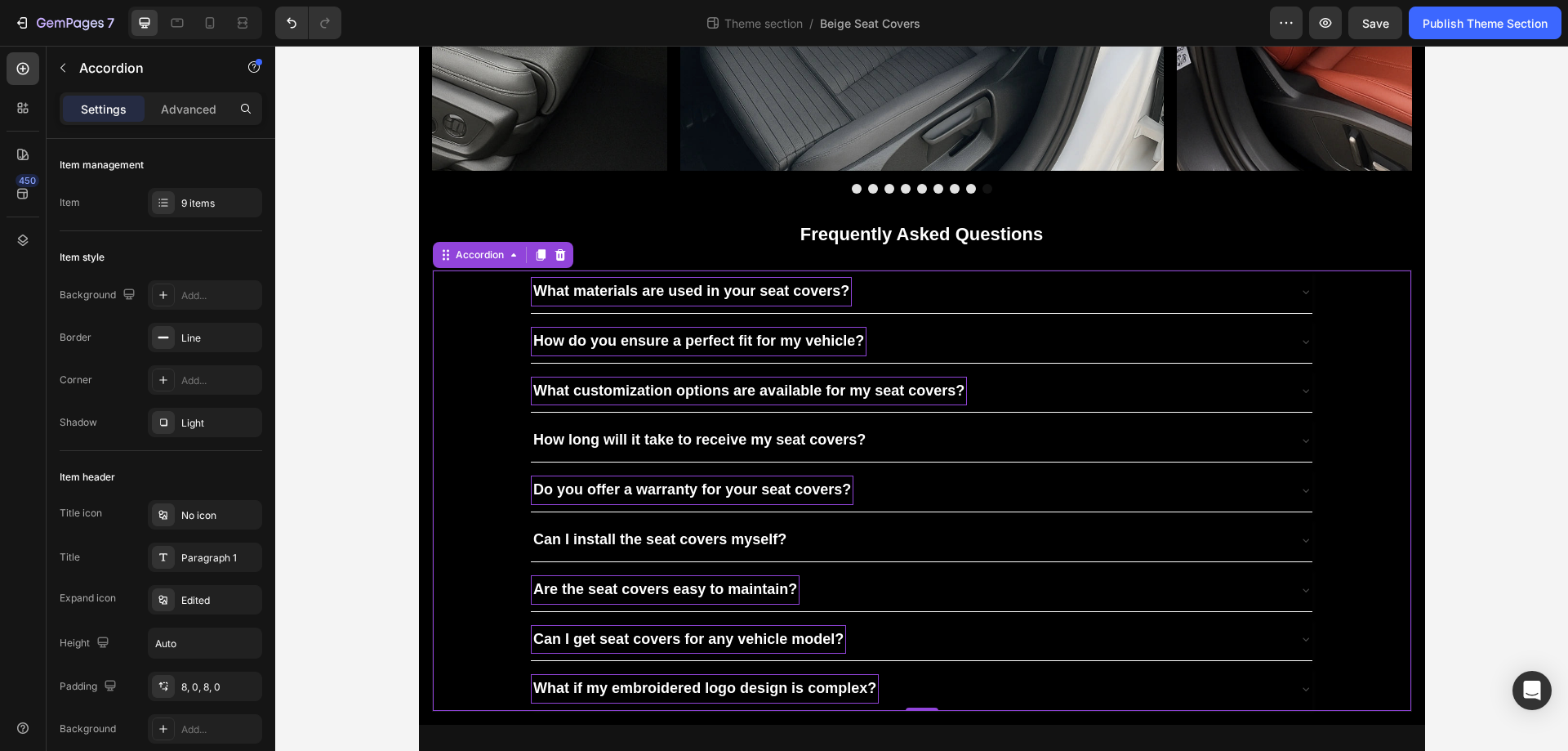
click at [1156, 286] on div "What materials are used in your seat covers?" at bounding box center [909, 292] width 755 height 29
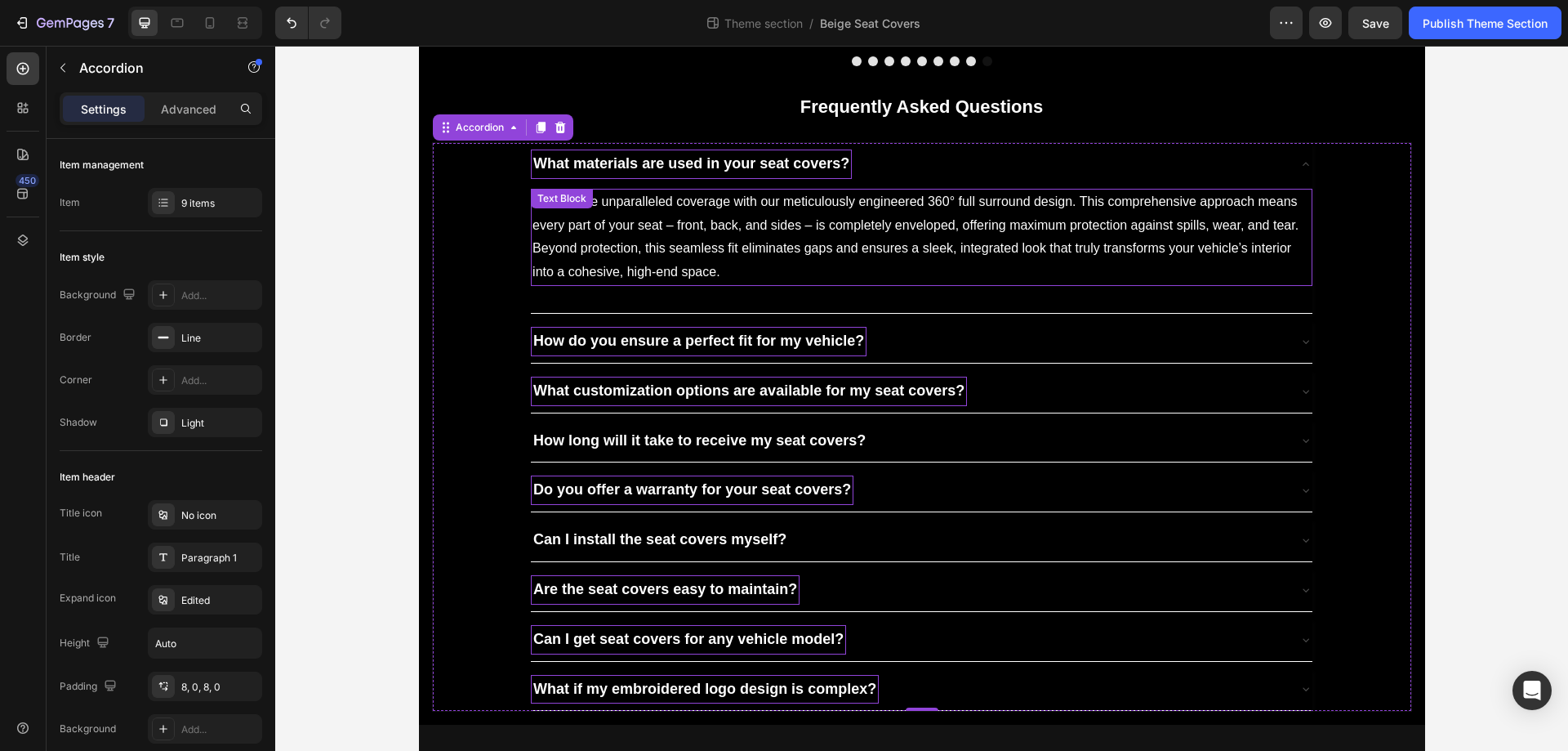
click at [857, 284] on p "Experience unparalleled coverage with our meticulously engineered 360° full sur…" at bounding box center [922, 237] width 778 height 94
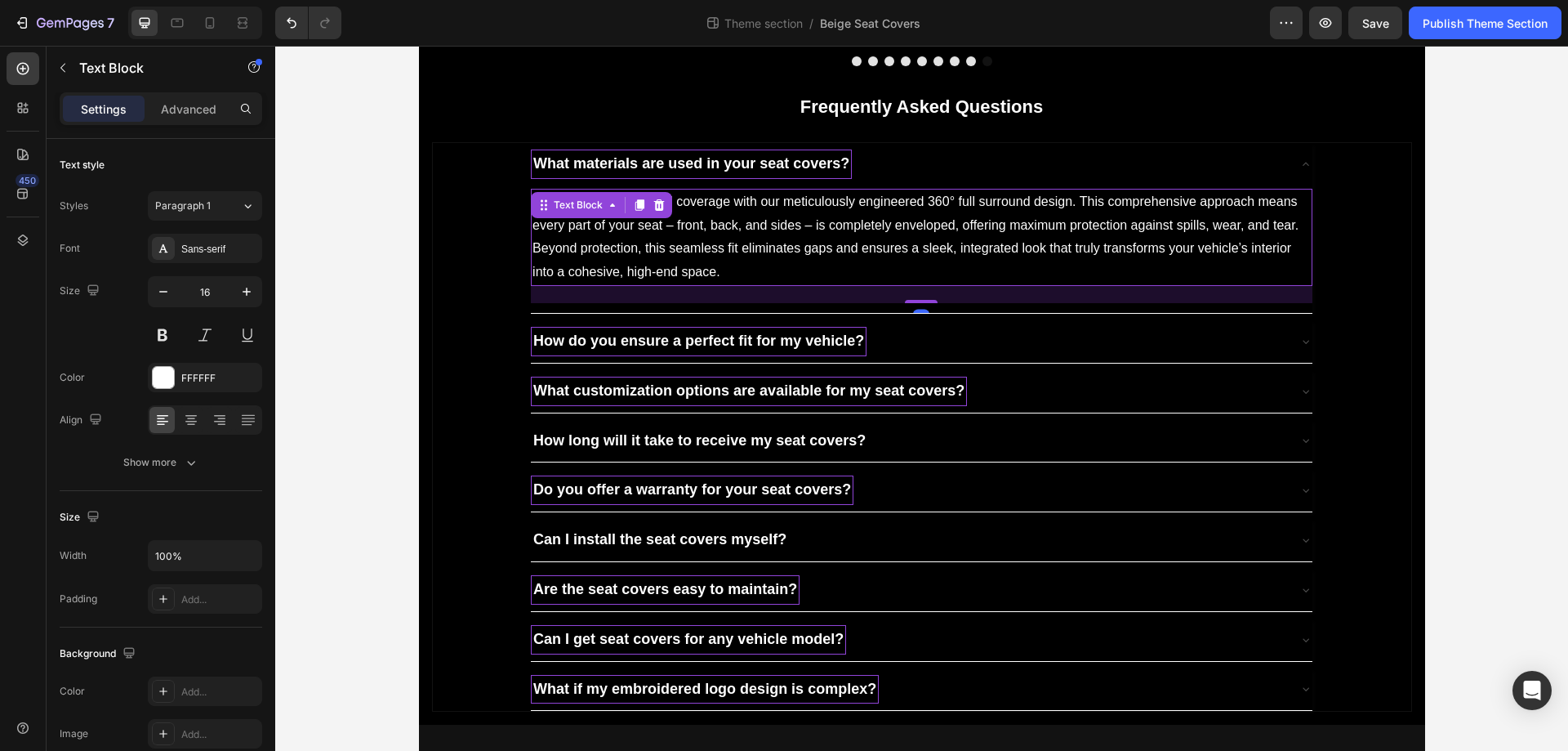
click at [857, 284] on p "Experience unparalleled coverage with our meticulously engineered 360° full sur…" at bounding box center [922, 237] width 778 height 94
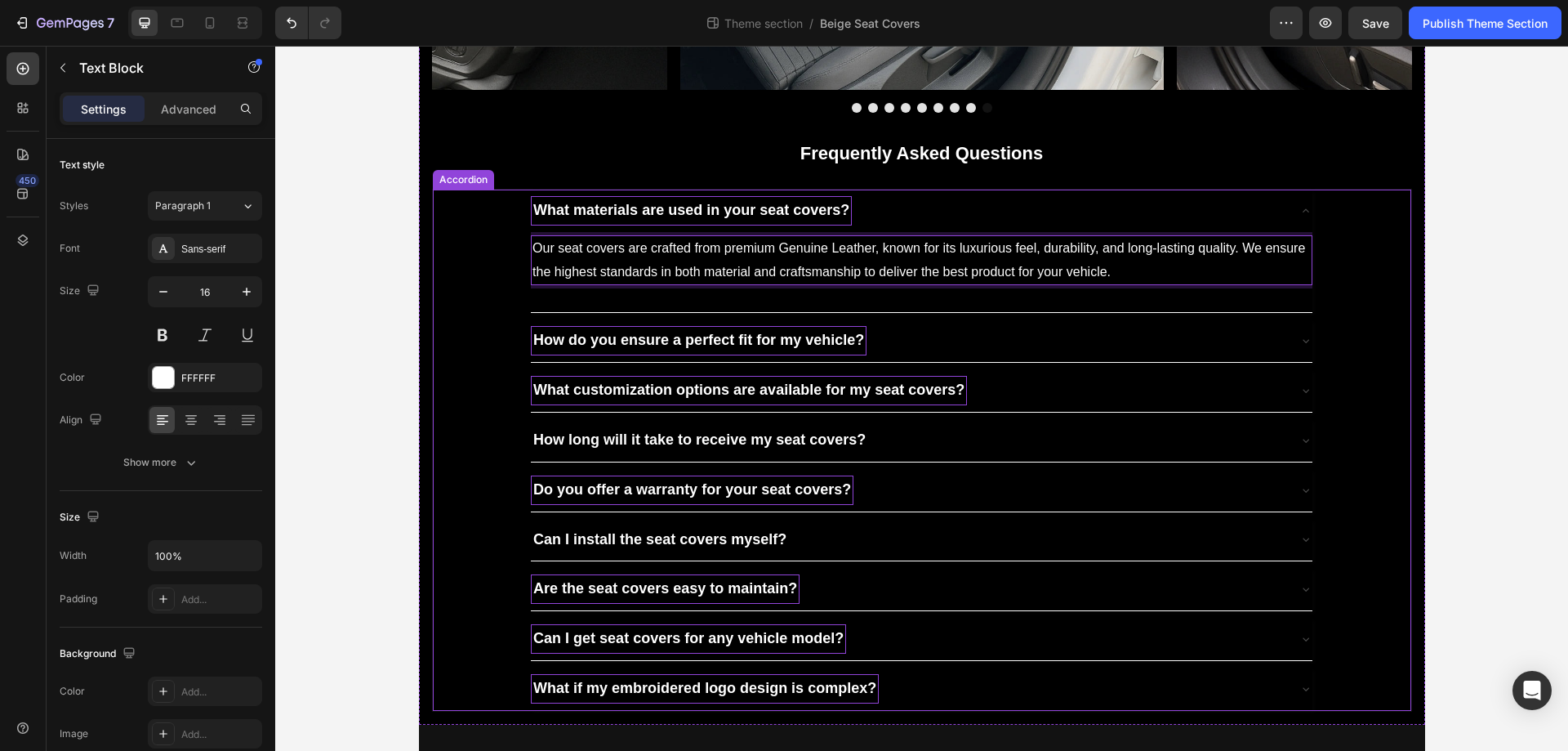
click at [910, 355] on div "How do you ensure a perfect fit for my vehicle?" at bounding box center [909, 341] width 755 height 29
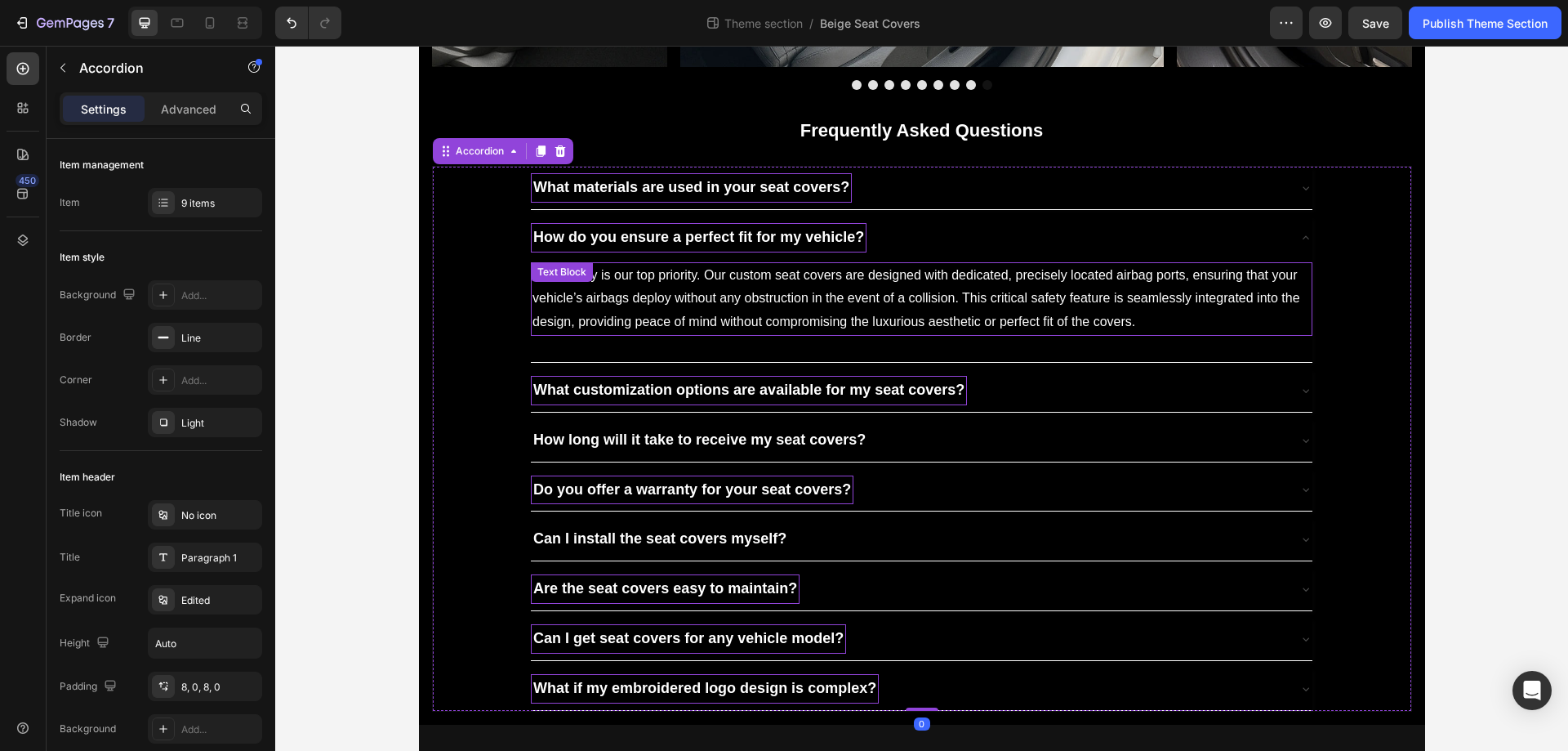
click at [726, 334] on p "Your safety is our top priority. Our custom seat covers are designed with dedic…" at bounding box center [922, 299] width 778 height 70
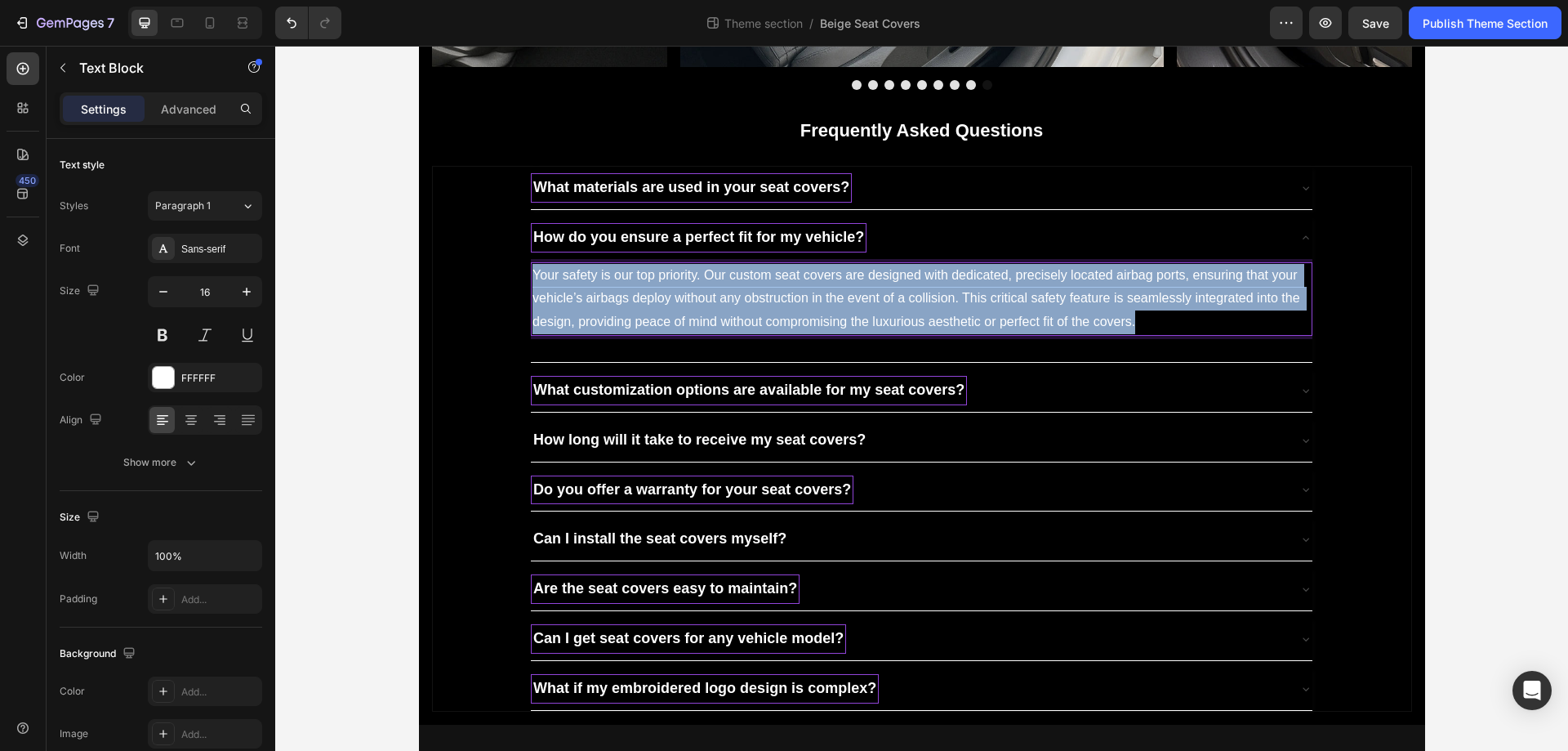
click at [726, 334] on p "Your safety is our top priority. Our custom seat covers are designed with dedic…" at bounding box center [922, 299] width 778 height 70
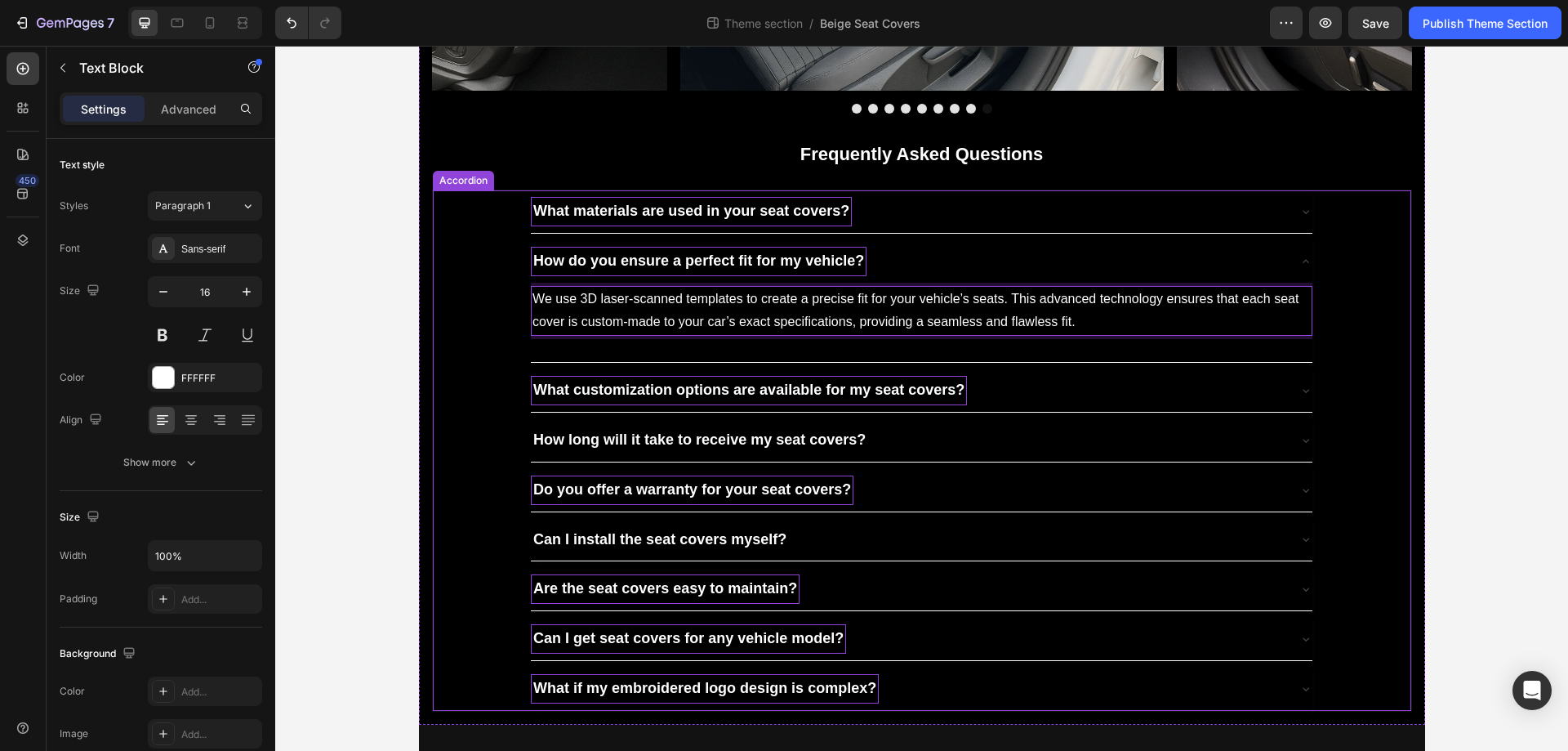
click at [899, 276] on div "How do you ensure a perfect fit for my vehicle?" at bounding box center [909, 261] width 755 height 29
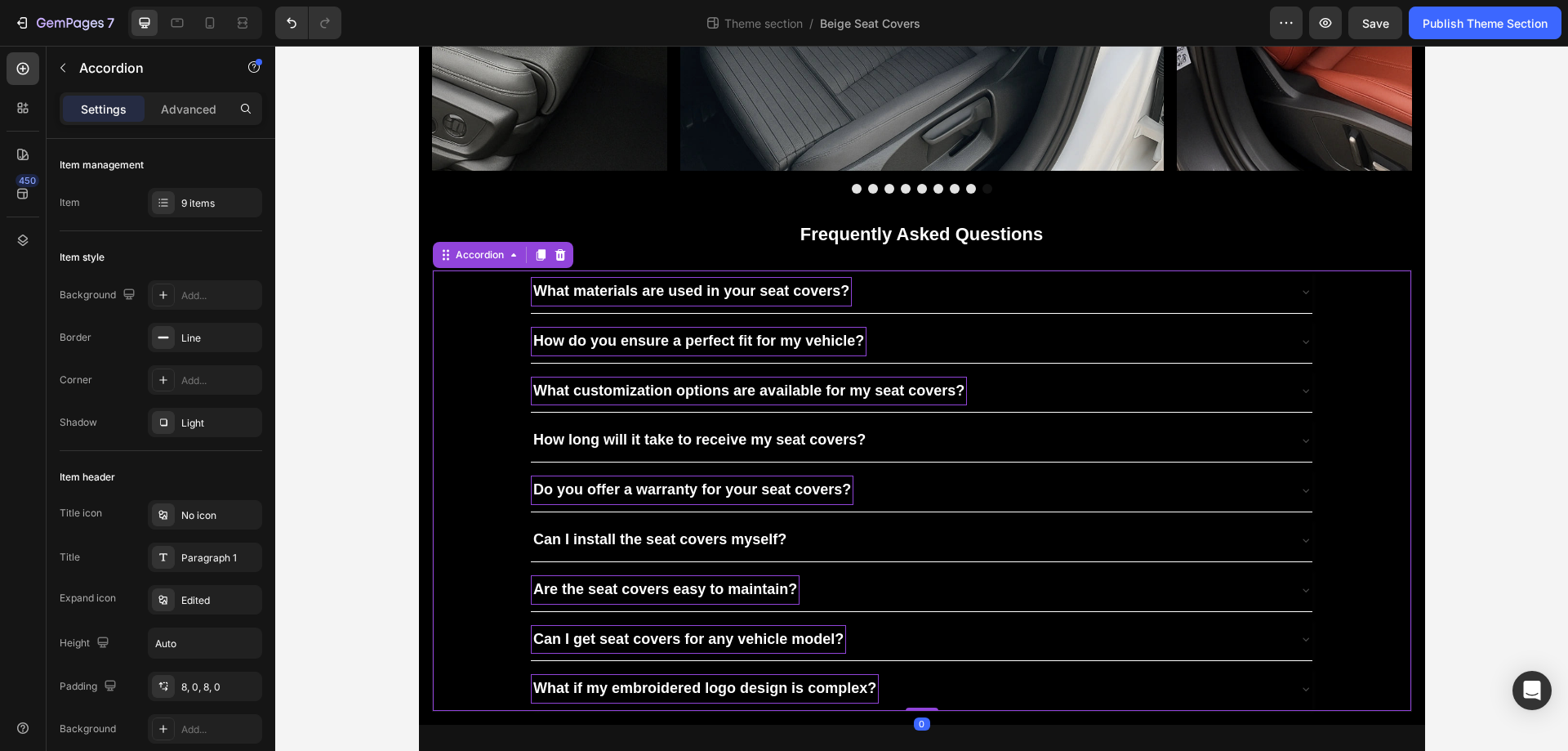
click at [991, 398] on div "What customization options are available for my seat covers?" at bounding box center [909, 391] width 755 height 29
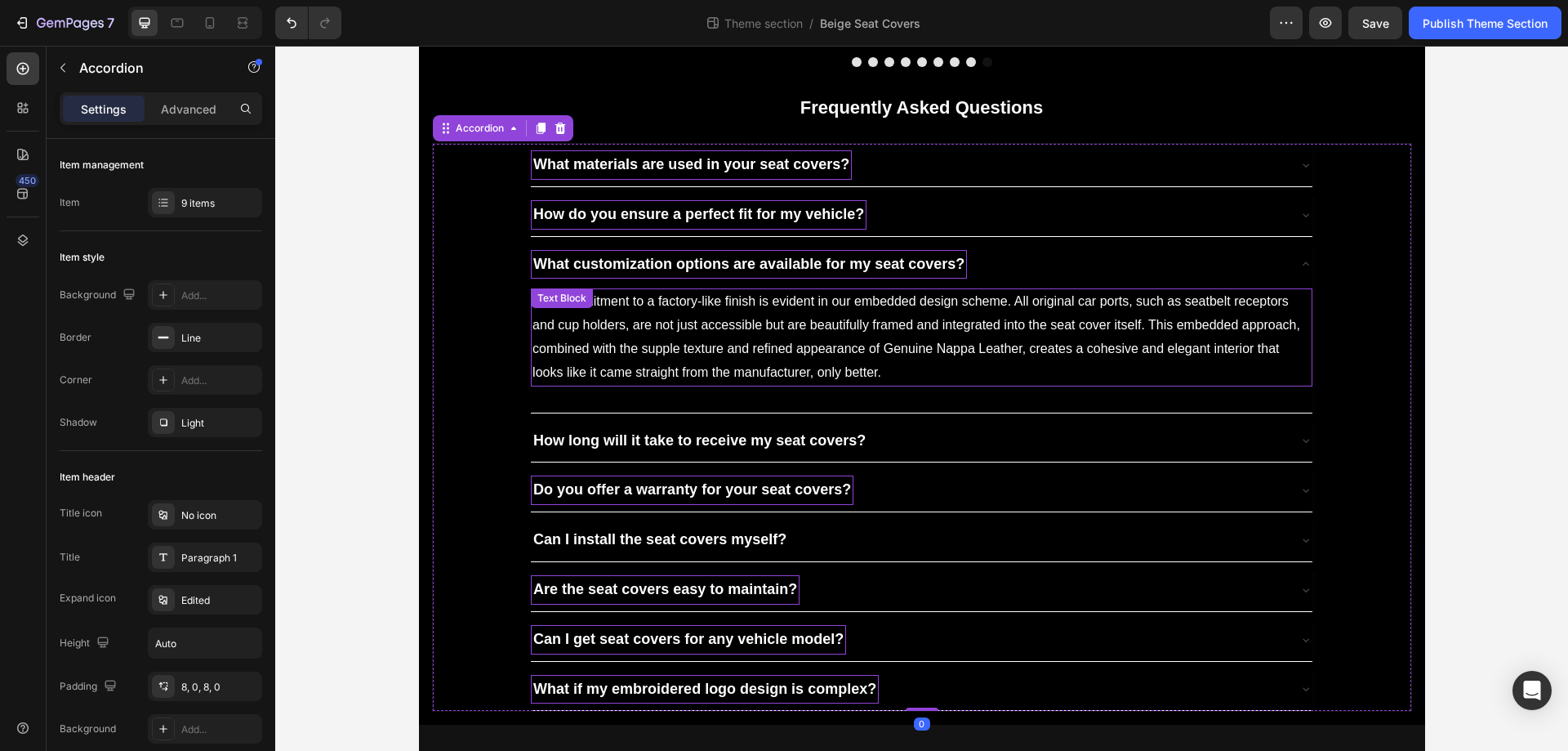
click at [822, 384] on p "Our commitment to a factory-like finish is evident in our embedded design schem…" at bounding box center [922, 336] width 778 height 94
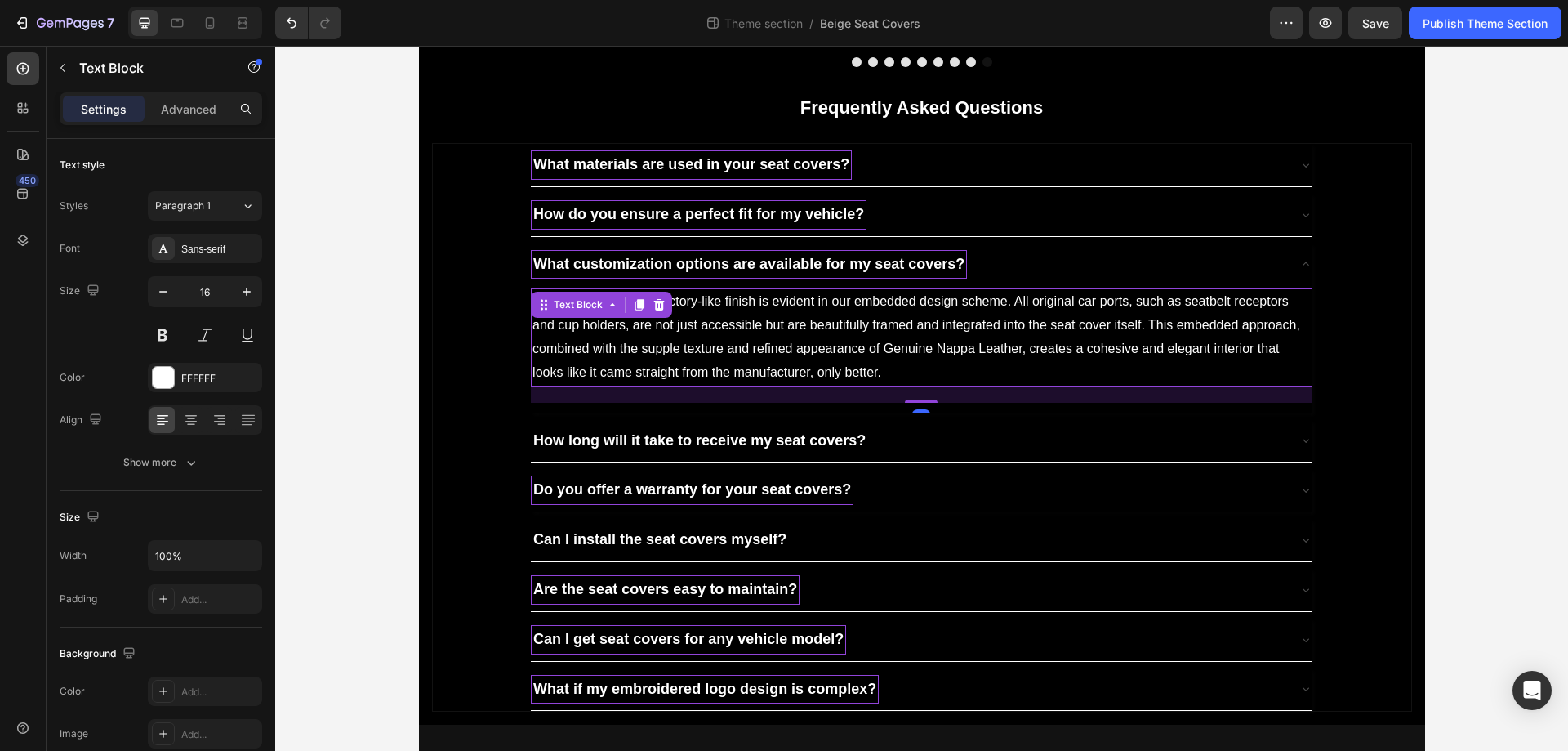
click at [822, 384] on p "Our commitment to a factory-like finish is evident in our embedded design schem…" at bounding box center [922, 336] width 778 height 94
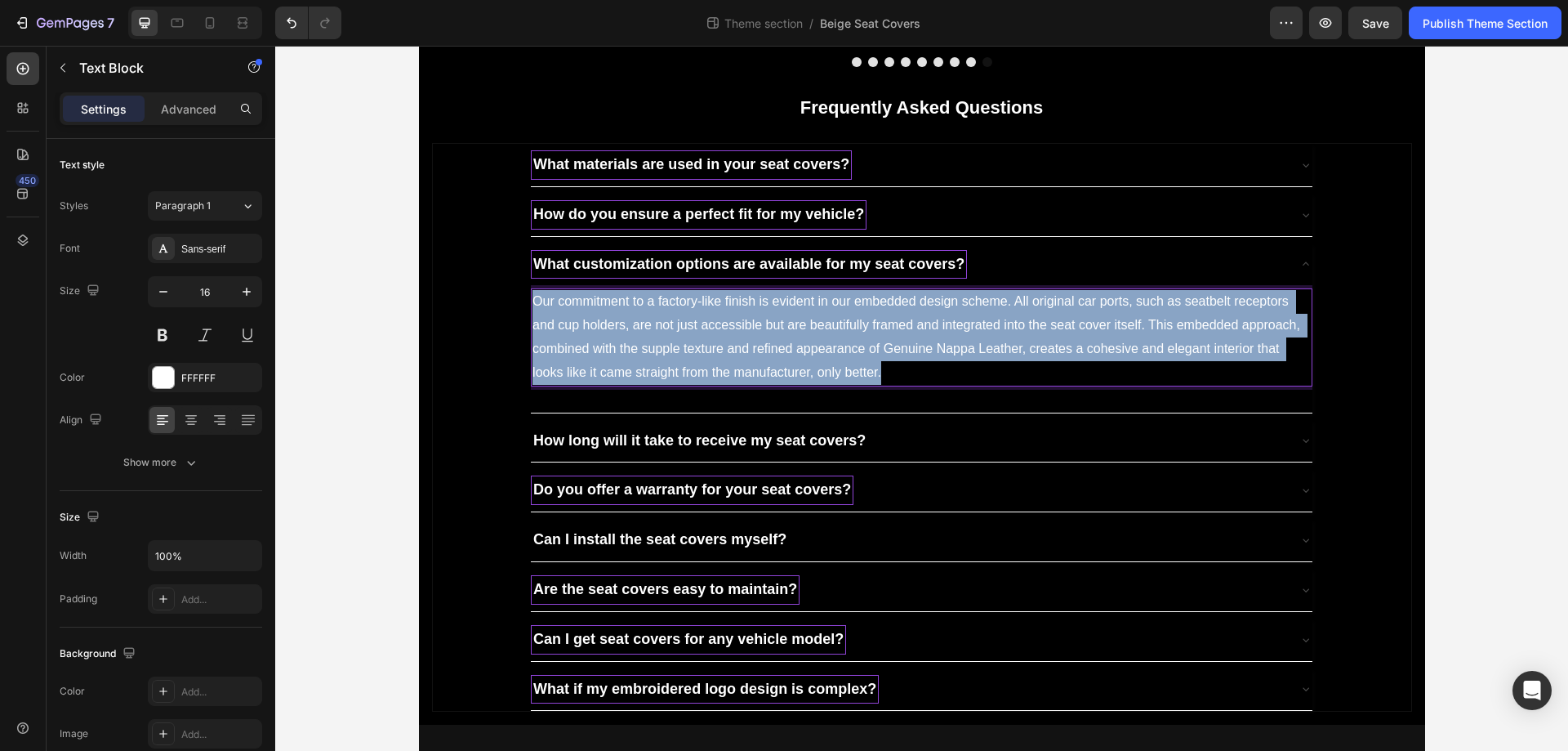
click at [822, 384] on p "Our commitment to a factory-like finish is evident in our embedded design schem…" at bounding box center [922, 336] width 778 height 94
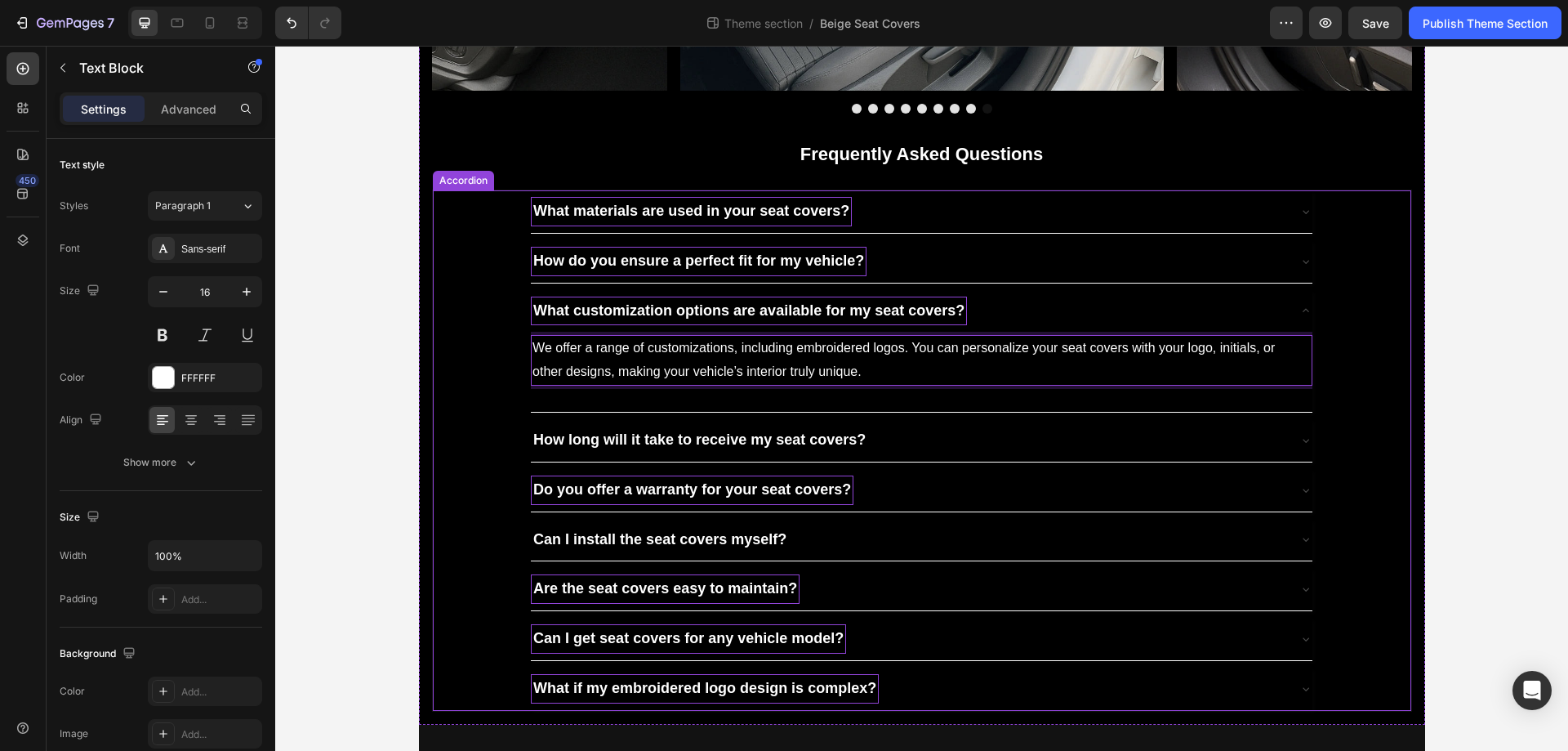
click at [995, 332] on div "What customization options are available for my seat covers?" at bounding box center [922, 311] width 782 height 42
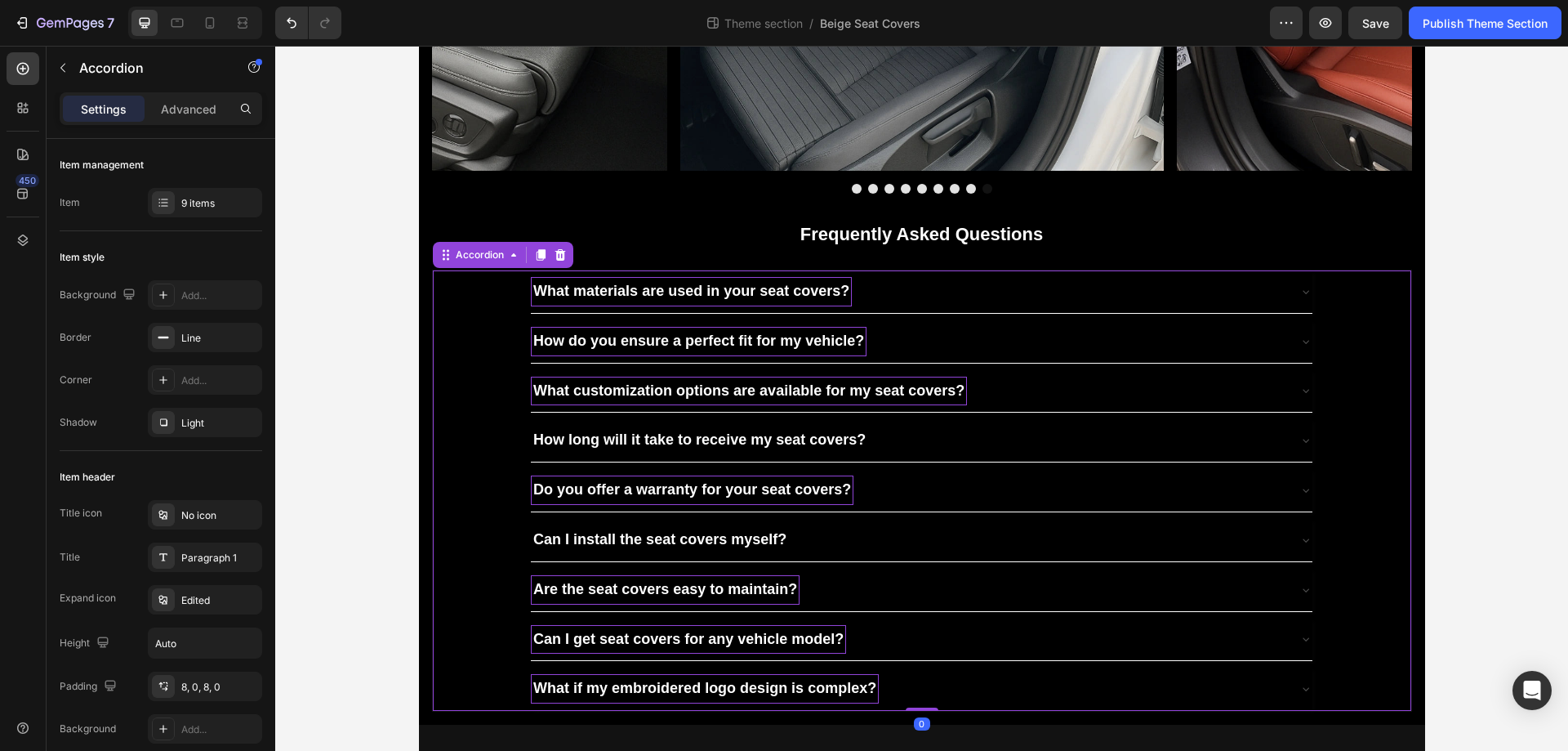
click at [892, 444] on div "How long will it take to receive my seat covers?" at bounding box center [909, 440] width 755 height 29
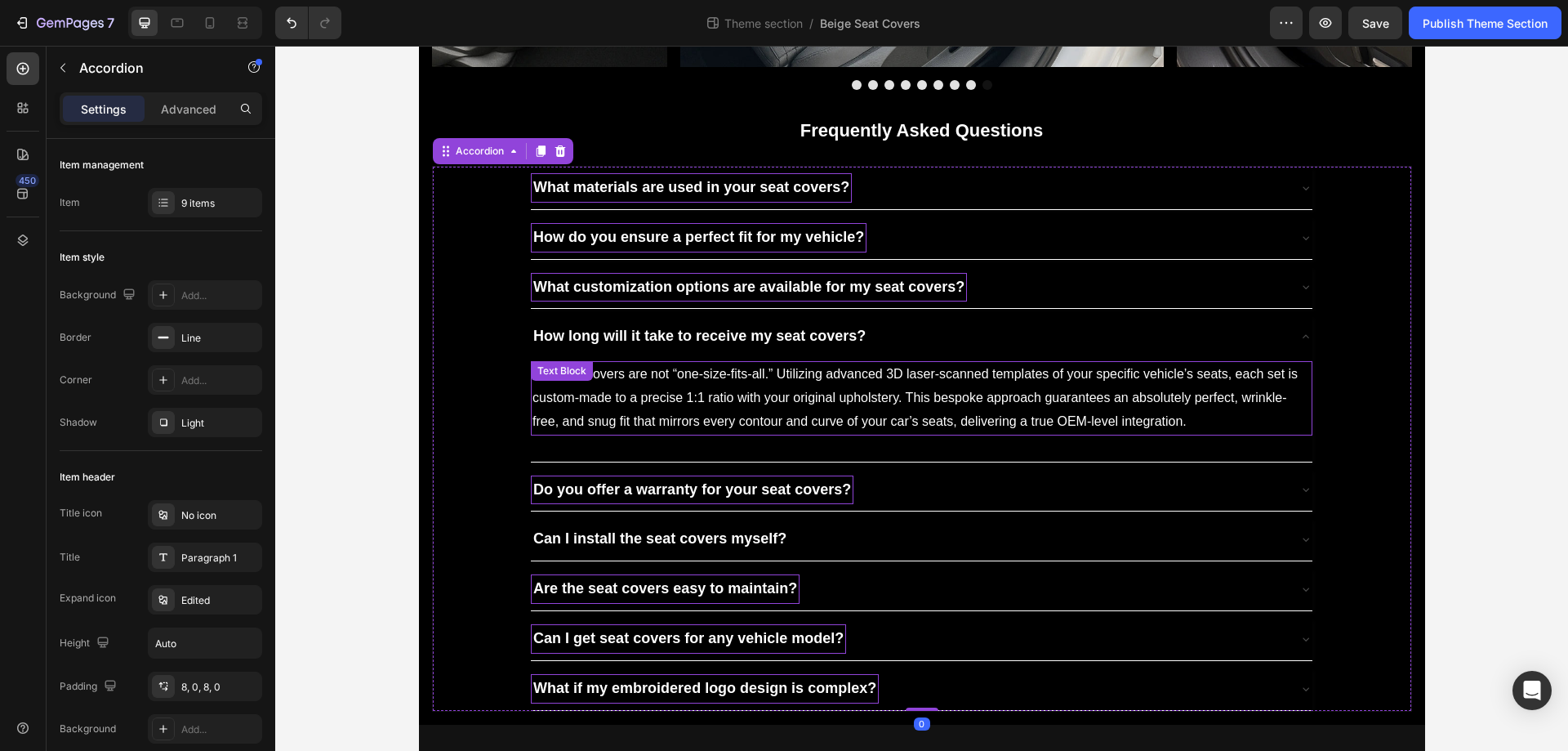
click at [763, 433] on p "Our seat covers are not “one-size-fits-all.” Utilizing advanced 3D laser-scanne…" at bounding box center [922, 398] width 778 height 70
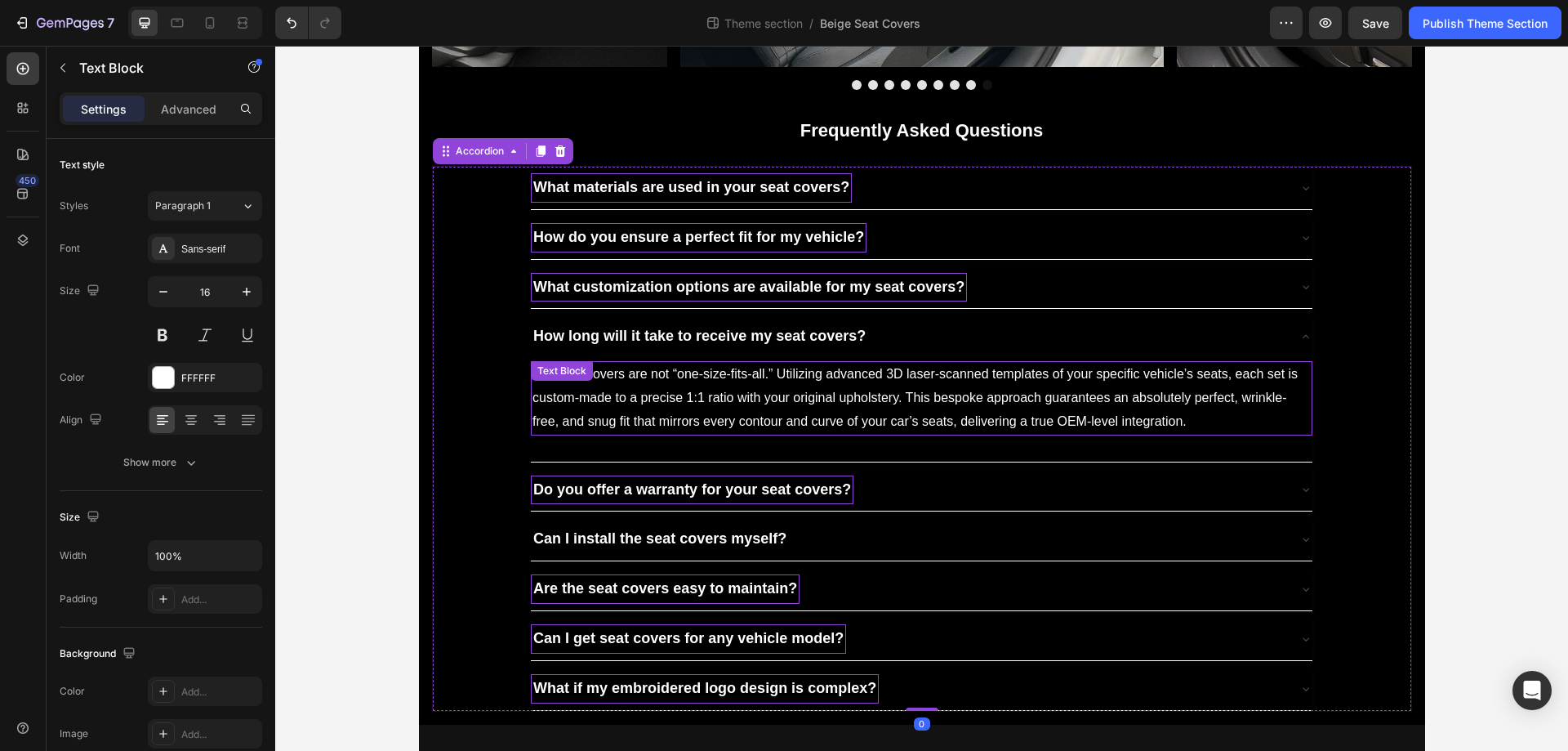
click at [763, 433] on p "Our seat covers are not “one-size-fits-all.” Utilizing advanced 3D laser-scanne…" at bounding box center [922, 398] width 778 height 70
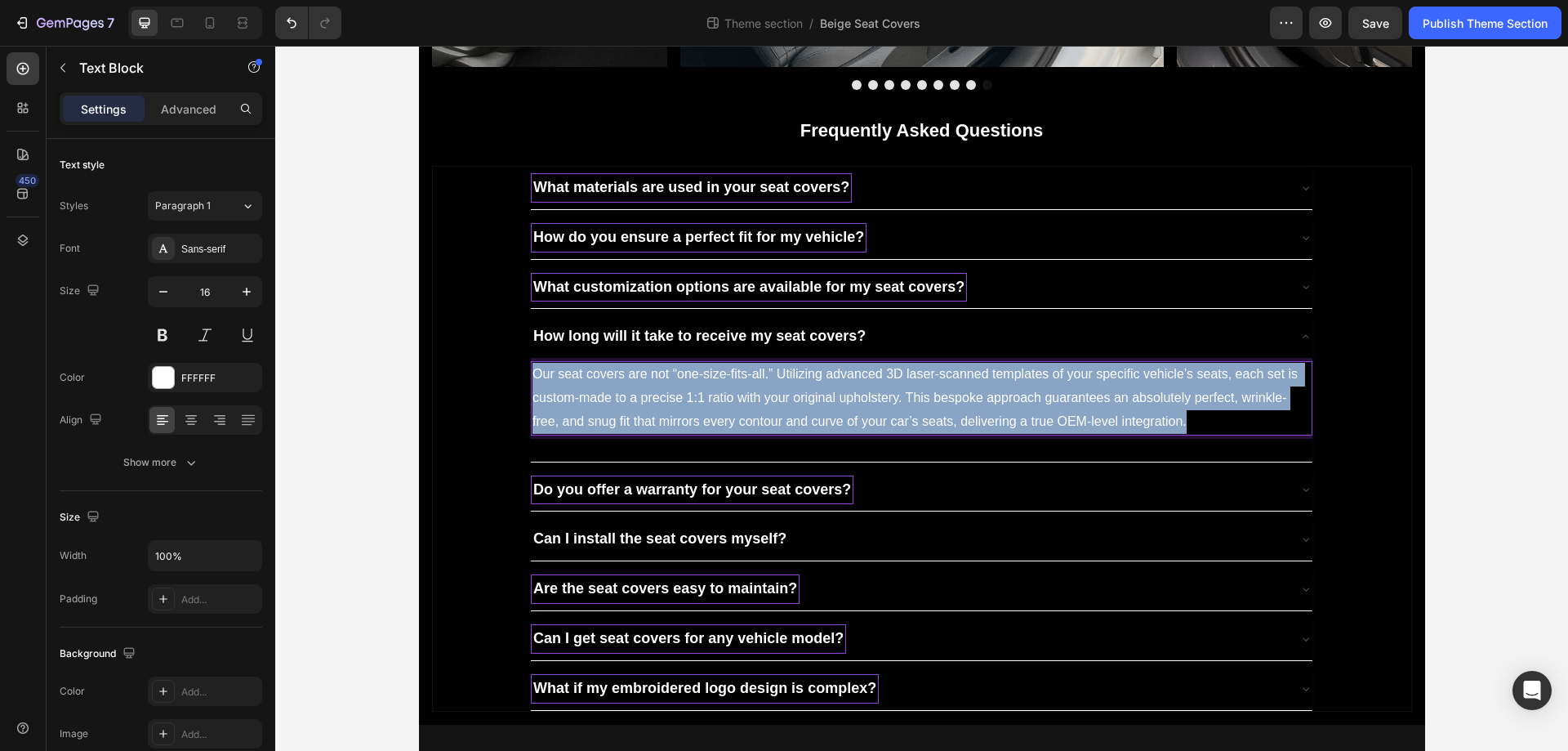
click at [763, 433] on p "Our seat covers are not “one-size-fits-all.” Utilizing advanced 3D laser-scanne…" at bounding box center [922, 398] width 778 height 70
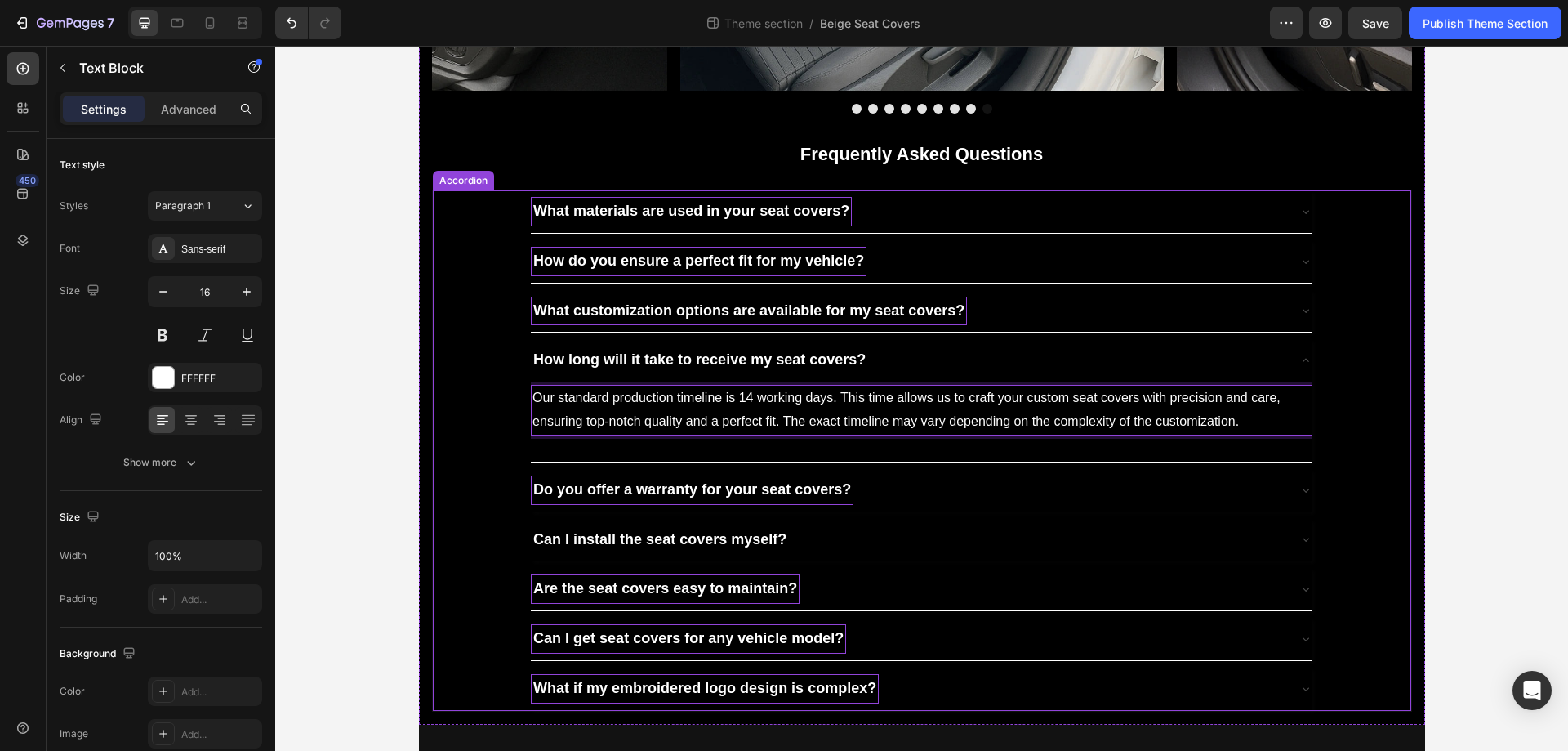
click at [920, 375] on div "How long will it take to receive my seat covers?" at bounding box center [909, 360] width 755 height 29
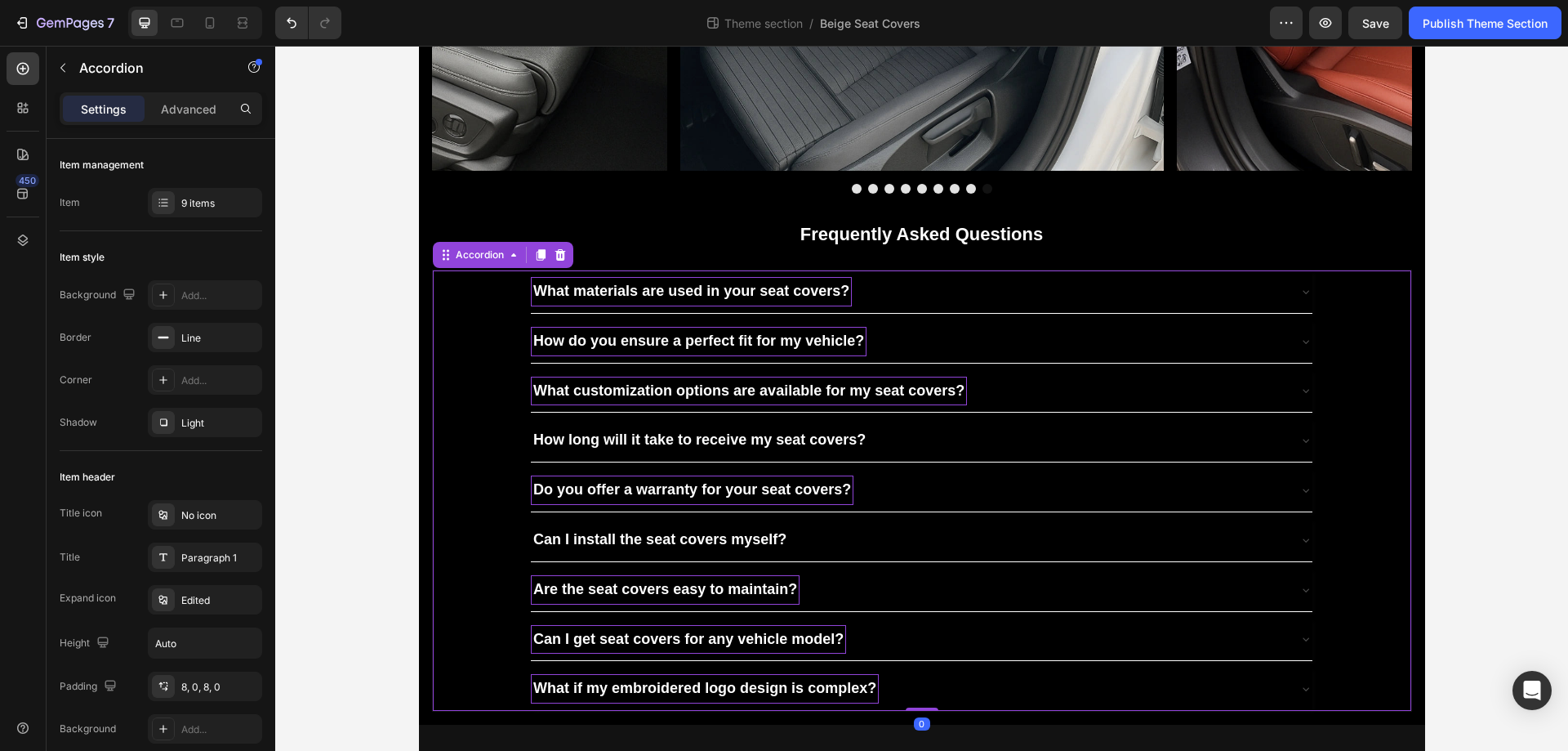
click at [866, 489] on div "Do you offer a warranty for your seat covers?" at bounding box center [909, 490] width 755 height 29
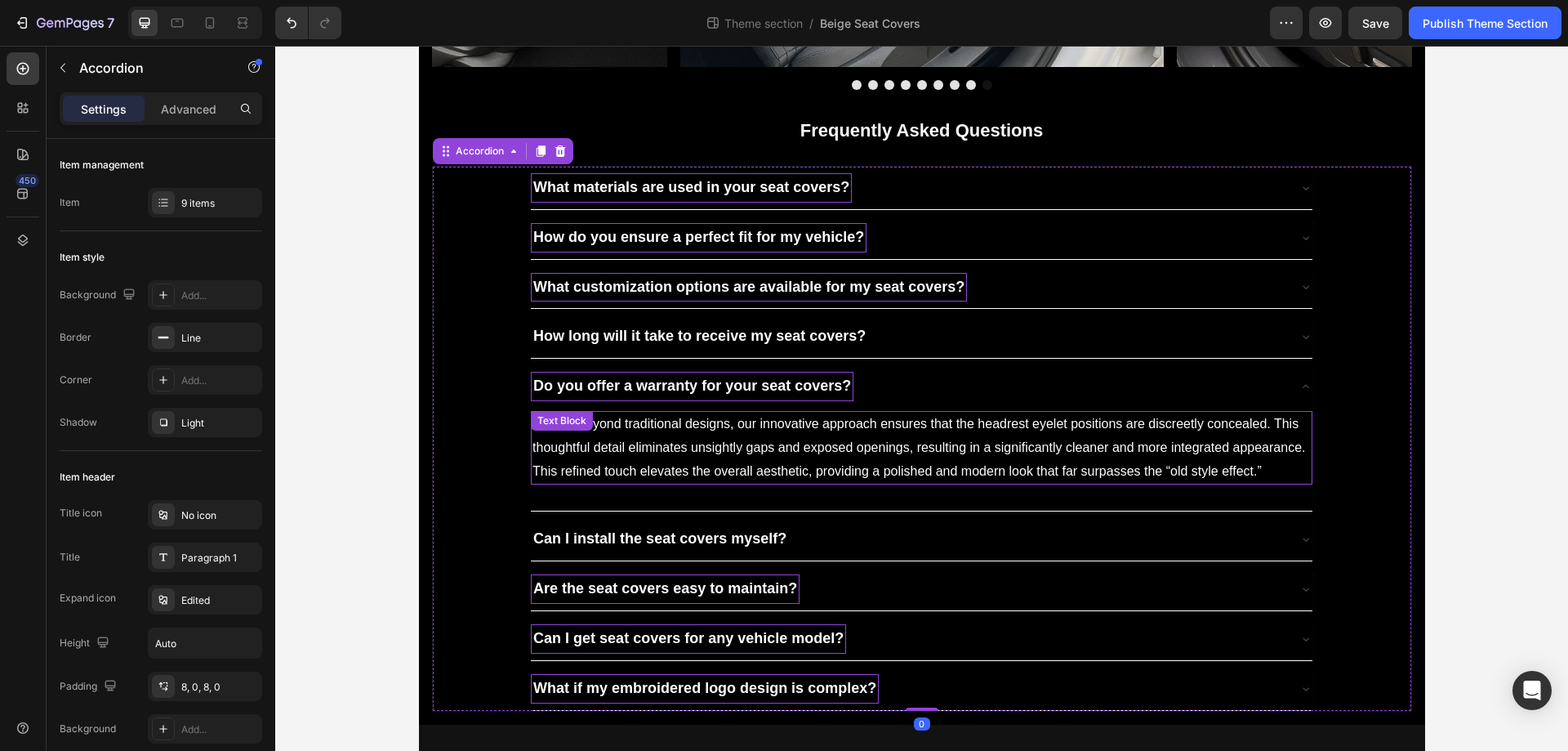
click at [766, 483] on p "Moving beyond traditional designs, our innovative approach ensures that the hea…" at bounding box center [922, 448] width 778 height 70
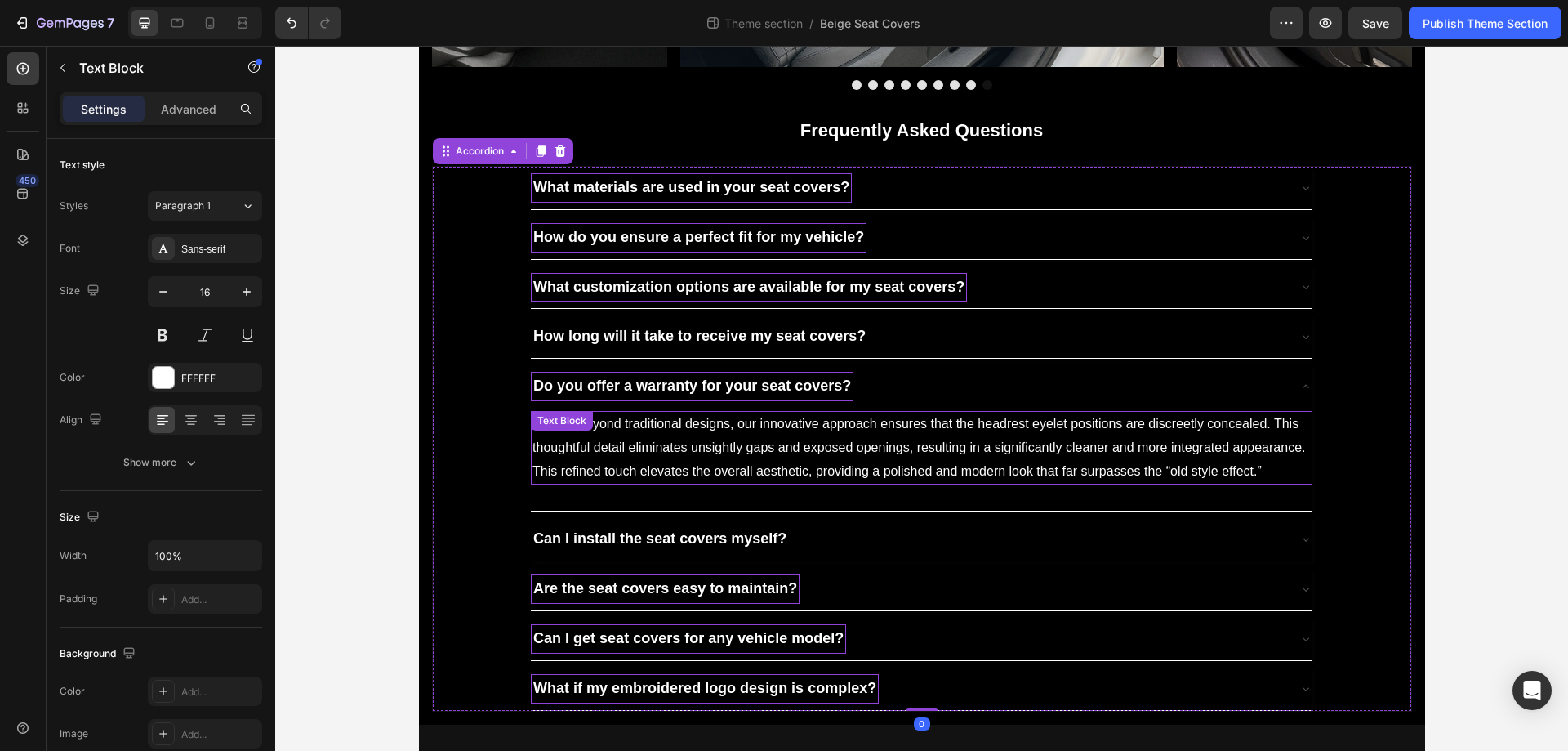
click at [766, 483] on p "Moving beyond traditional designs, our innovative approach ensures that the hea…" at bounding box center [922, 448] width 778 height 70
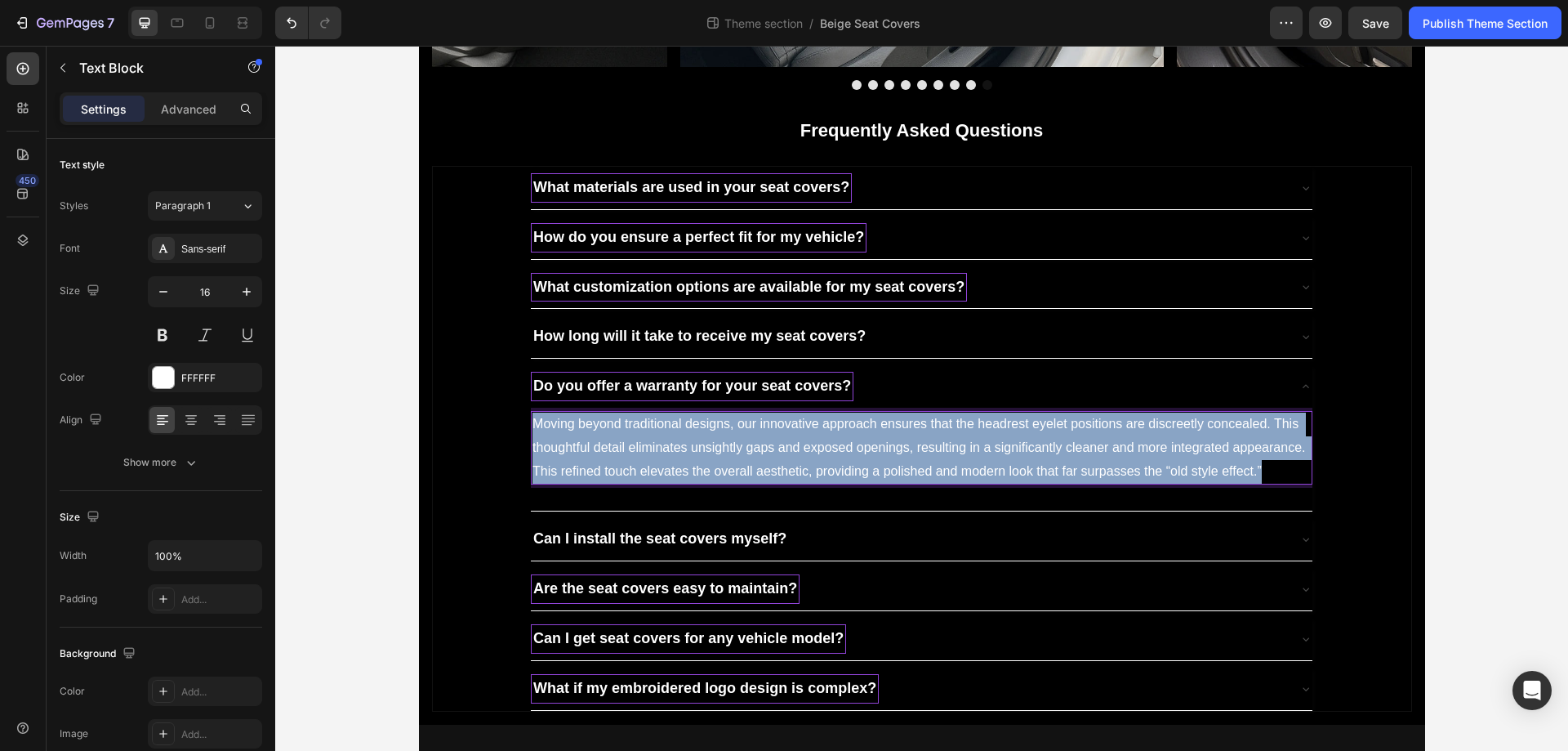
click at [766, 483] on p "Moving beyond traditional designs, our innovative approach ensures that the hea…" at bounding box center [922, 448] width 778 height 70
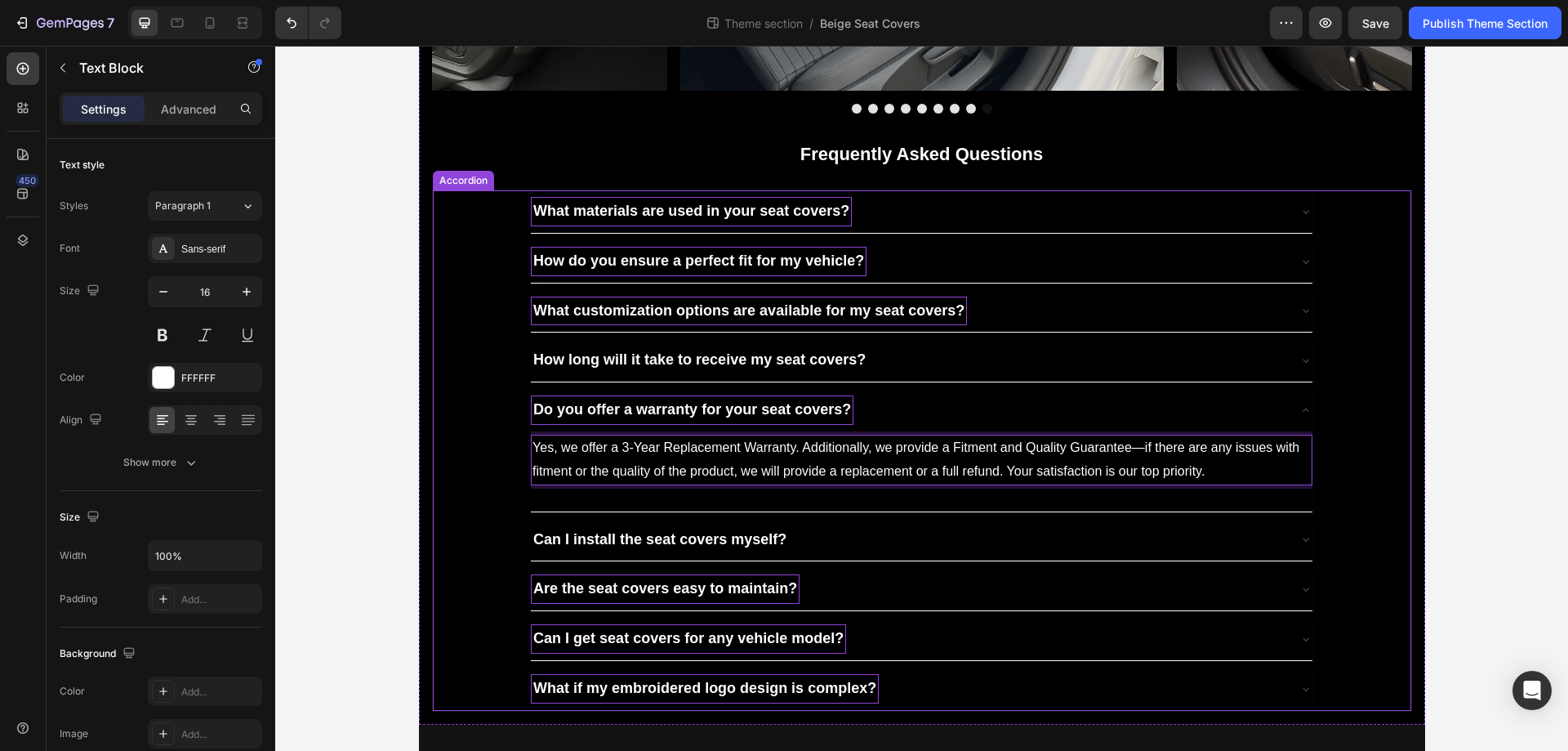
click at [1402, 476] on div "Do you offer a warranty for your seat covers? Yes, we offer a 3-Year Replacemen…" at bounding box center [922, 450] width 977 height 123
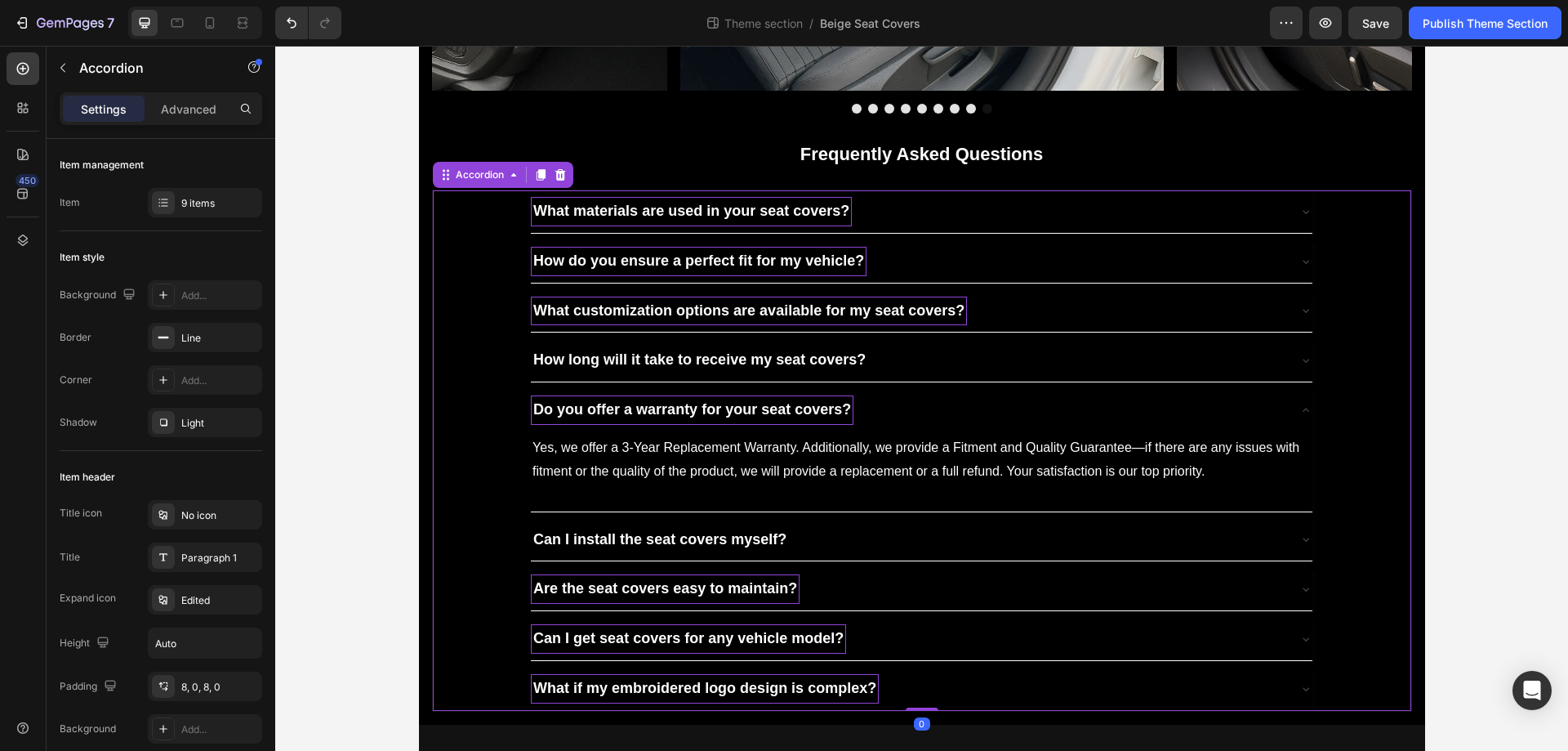
click at [1029, 425] on div "Do you offer a warranty for your seat covers?" at bounding box center [909, 410] width 755 height 29
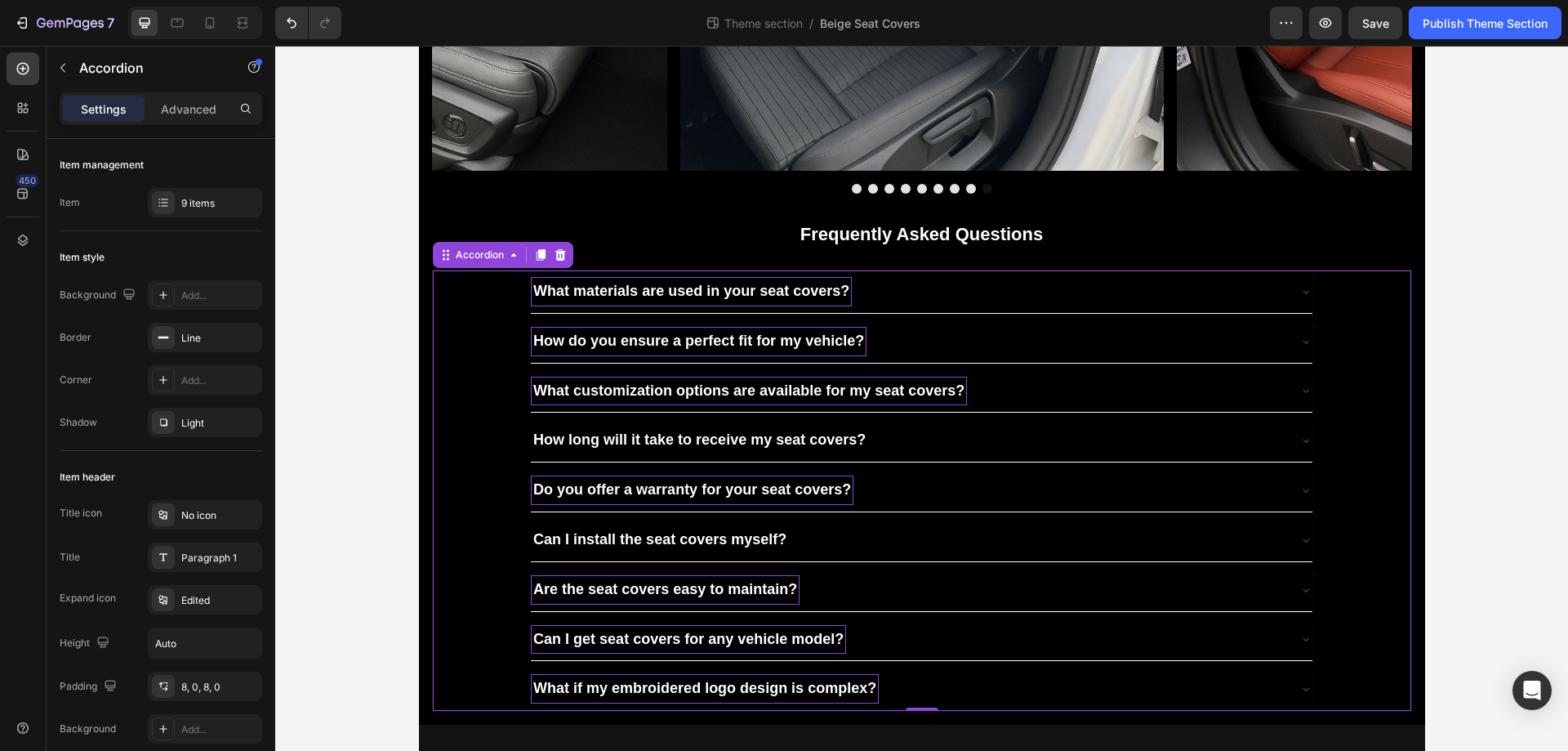
click at [839, 545] on div "Can I install the seat covers myself?" at bounding box center [909, 540] width 755 height 29
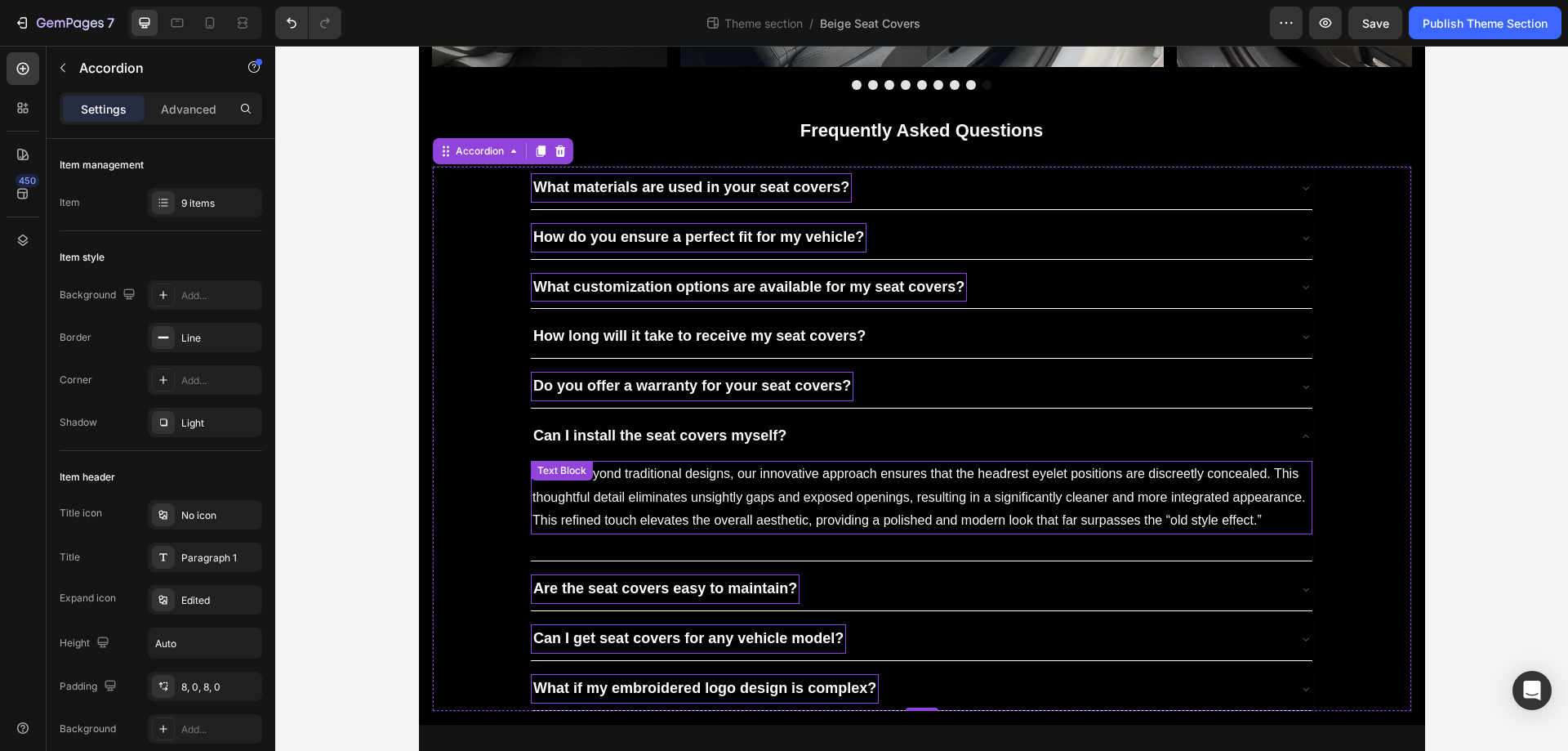
click at [772, 533] on p "Moving beyond traditional designs, our innovative approach ensures that the hea…" at bounding box center [922, 498] width 778 height 70
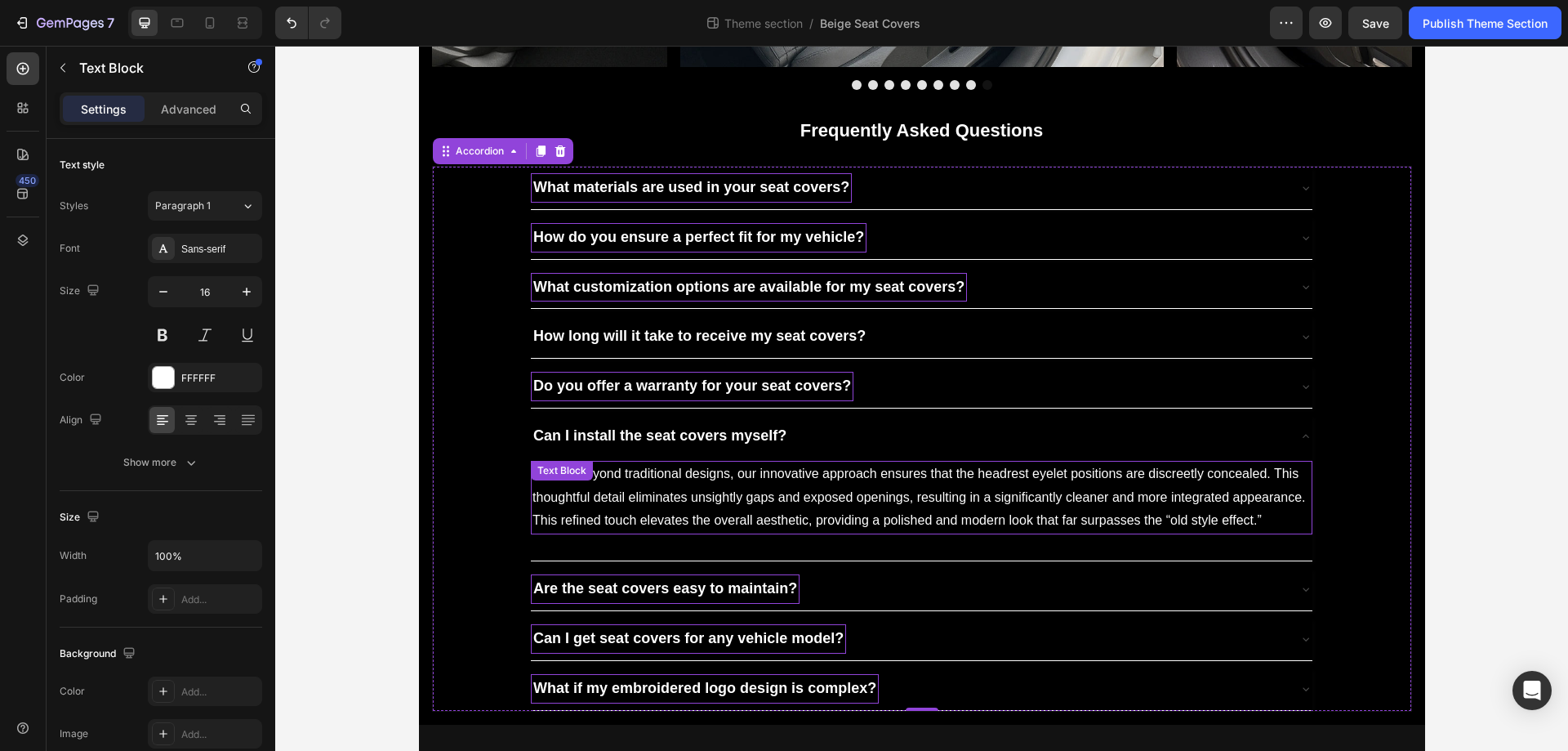
click at [772, 533] on p "Moving beyond traditional designs, our innovative approach ensures that the hea…" at bounding box center [922, 498] width 778 height 70
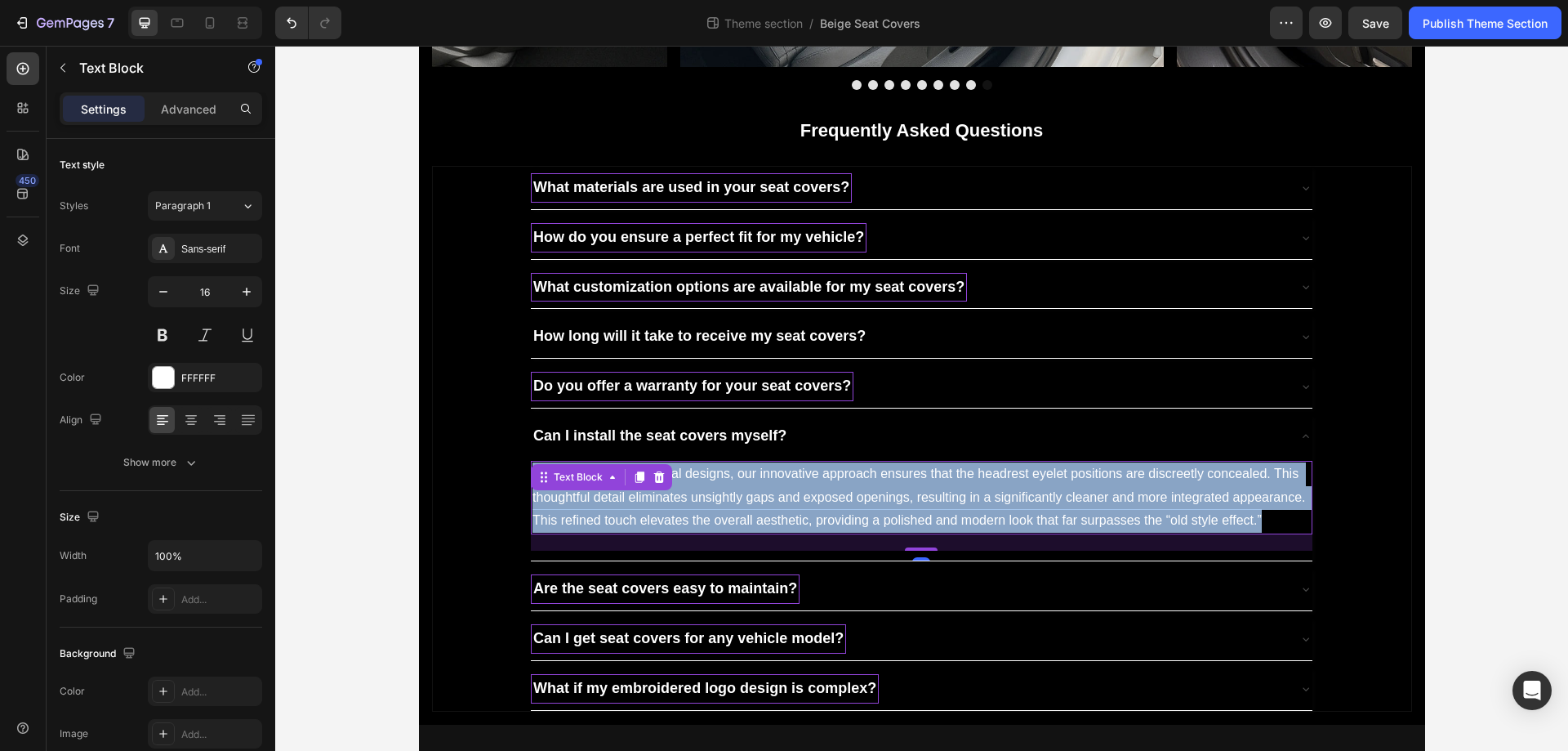
click at [772, 533] on p "Moving beyond traditional designs, our innovative approach ensures that the hea…" at bounding box center [922, 498] width 778 height 70
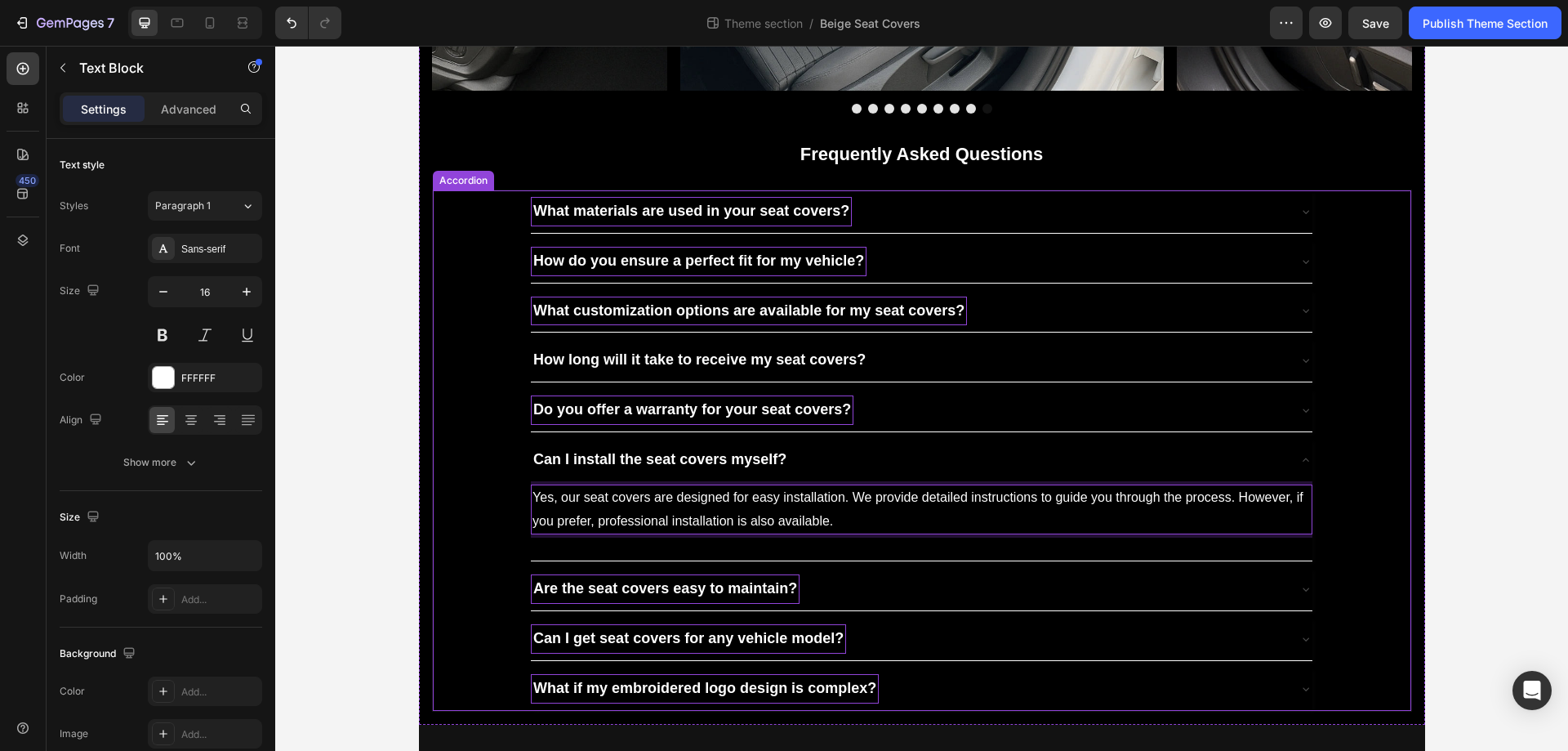
click at [864, 475] on div "Can I install the seat covers myself?" at bounding box center [909, 460] width 755 height 29
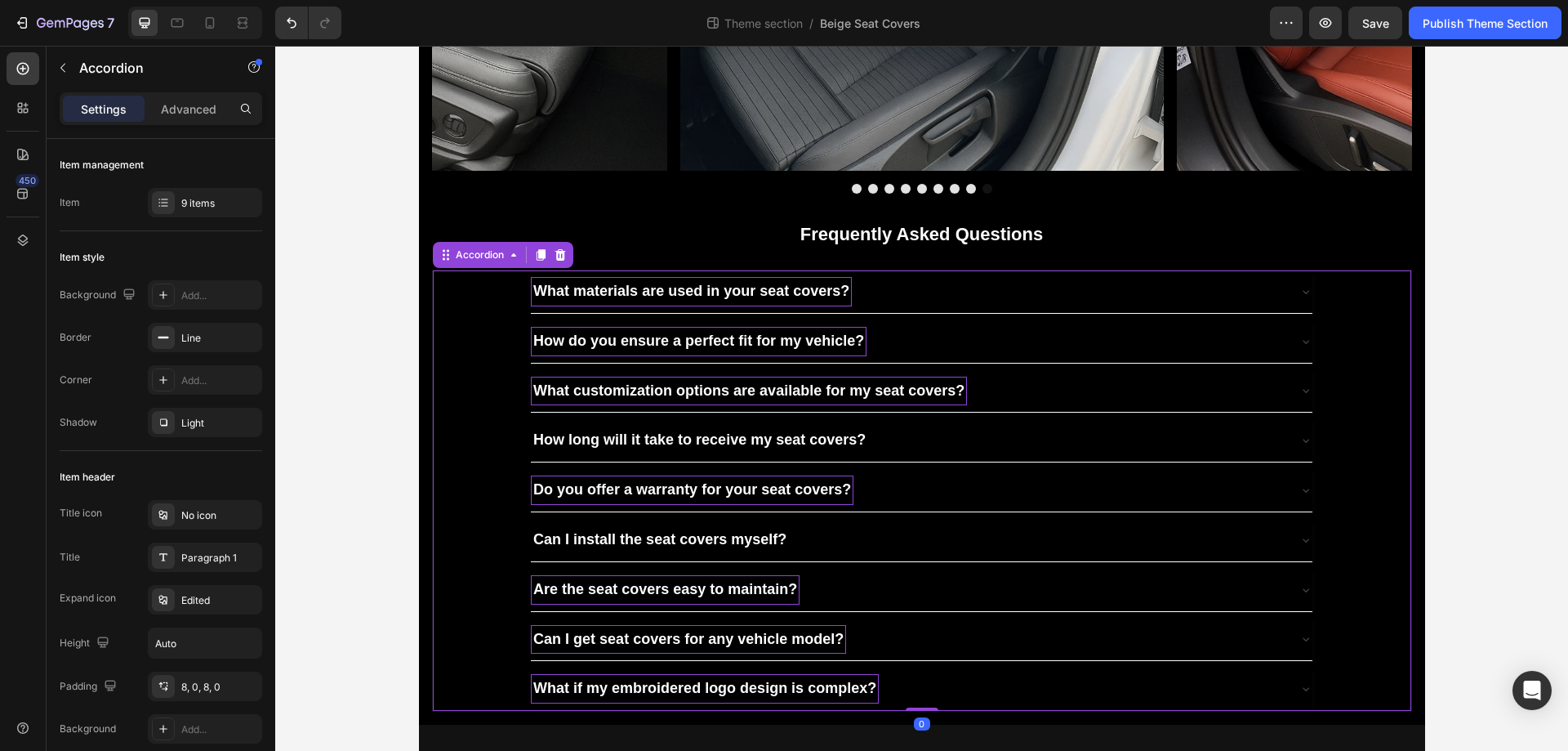
click at [853, 582] on div "Are the seat covers easy to maintain?" at bounding box center [909, 590] width 755 height 29
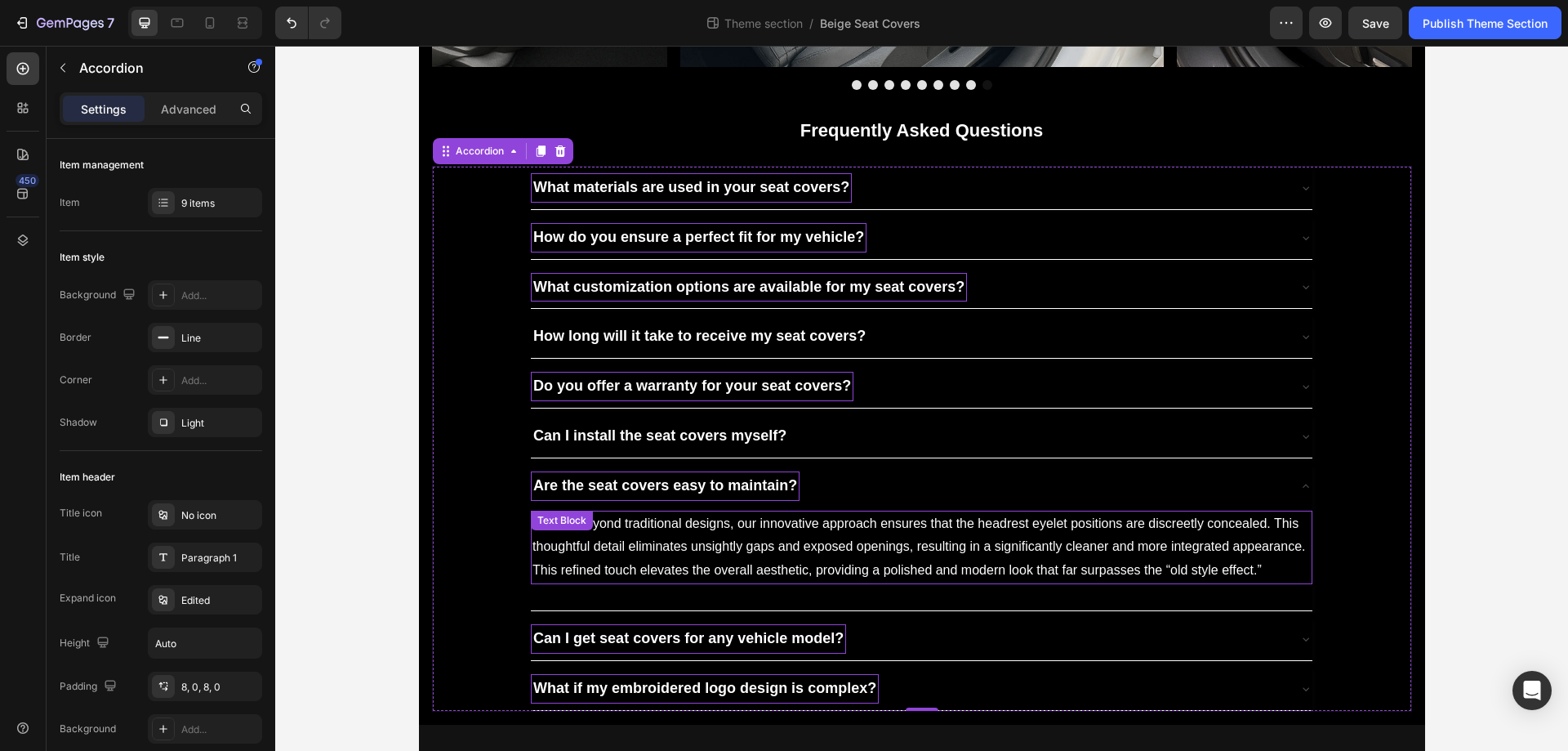
click at [680, 583] on p "Moving beyond traditional designs, our innovative approach ensures that the hea…" at bounding box center [922, 548] width 778 height 70
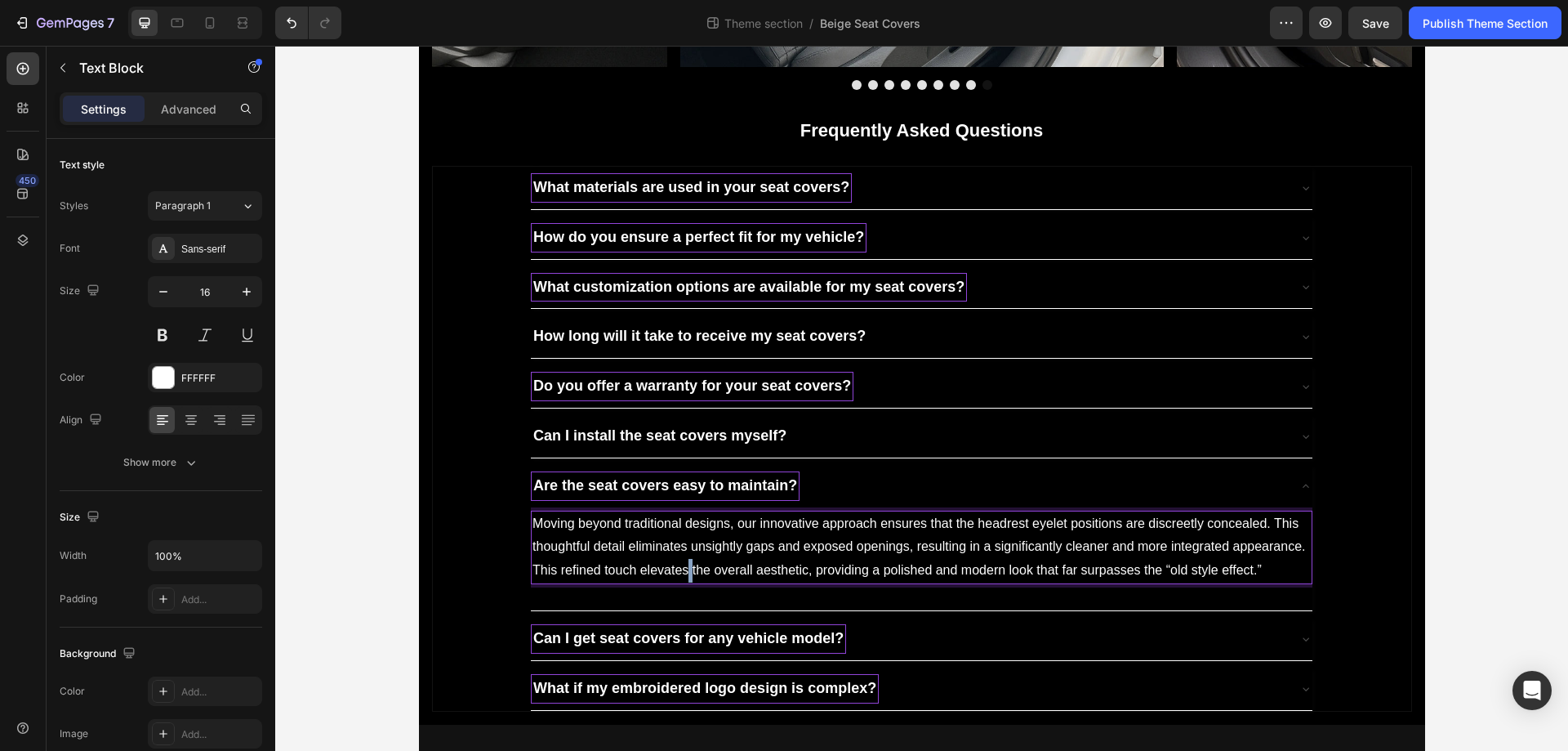
click at [680, 583] on p "Moving beyond traditional designs, our innovative approach ensures that the hea…" at bounding box center [922, 548] width 778 height 70
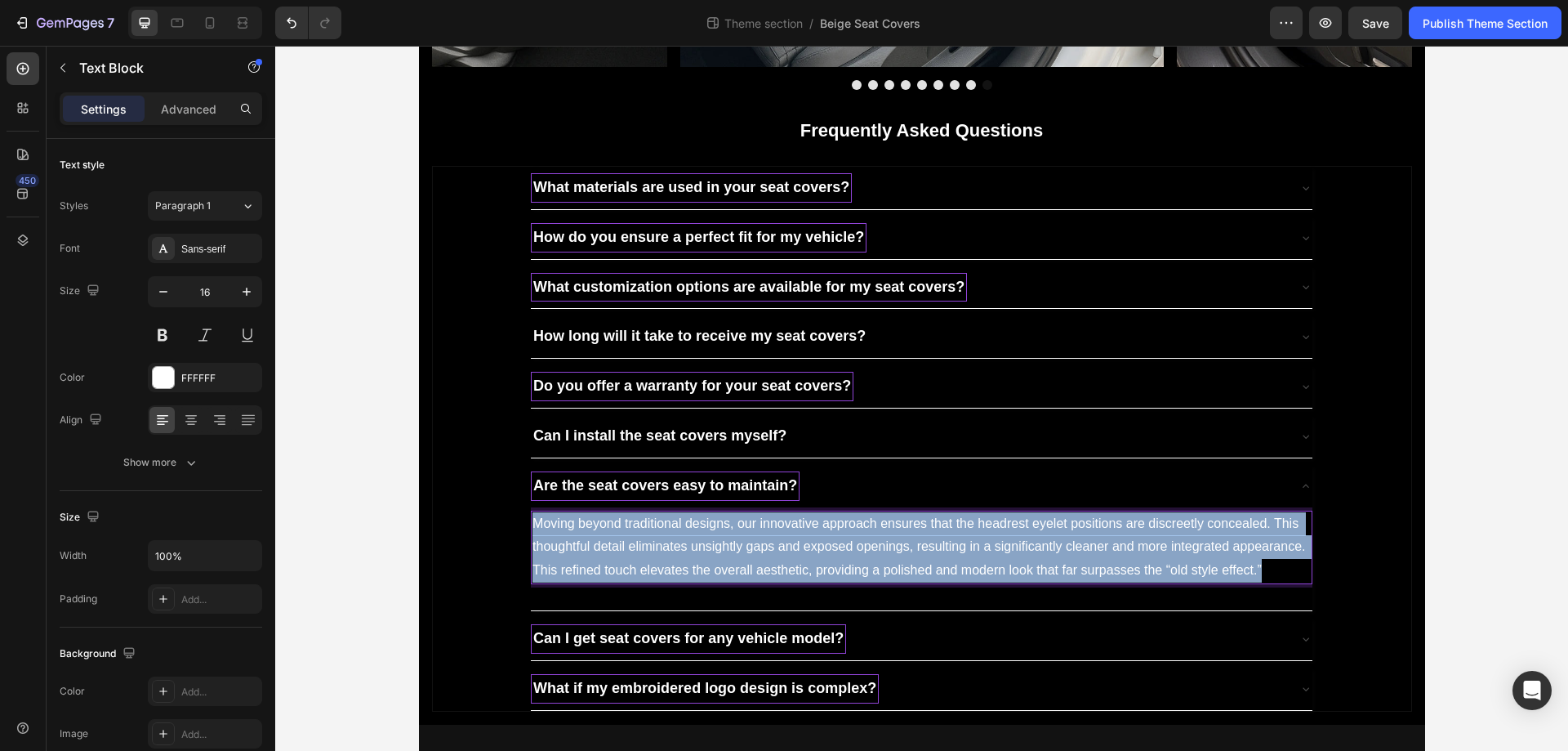
click at [680, 583] on p "Moving beyond traditional designs, our innovative approach ensures that the hea…" at bounding box center [922, 548] width 778 height 70
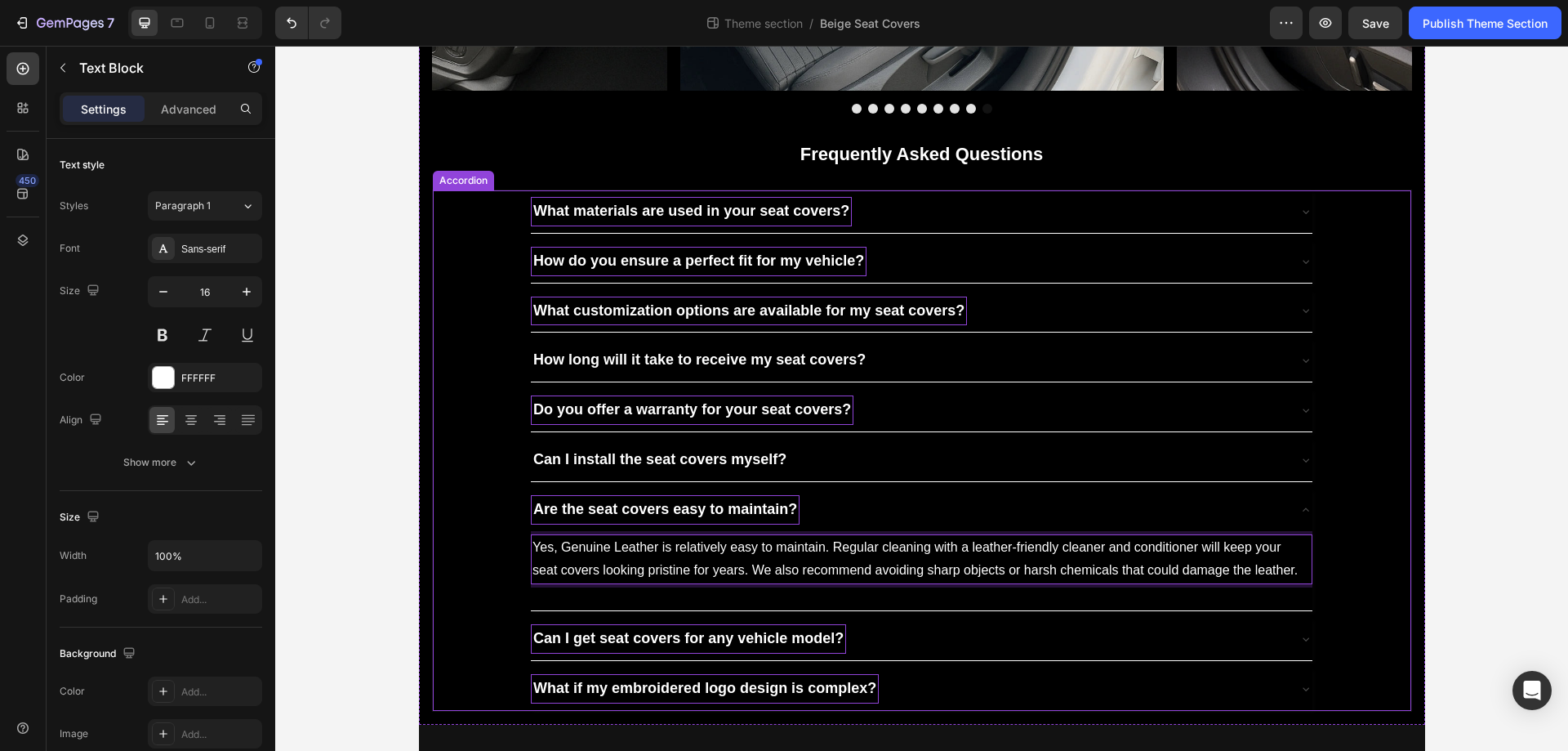
click at [869, 524] on div "Are the seat covers easy to maintain?" at bounding box center [909, 510] width 755 height 29
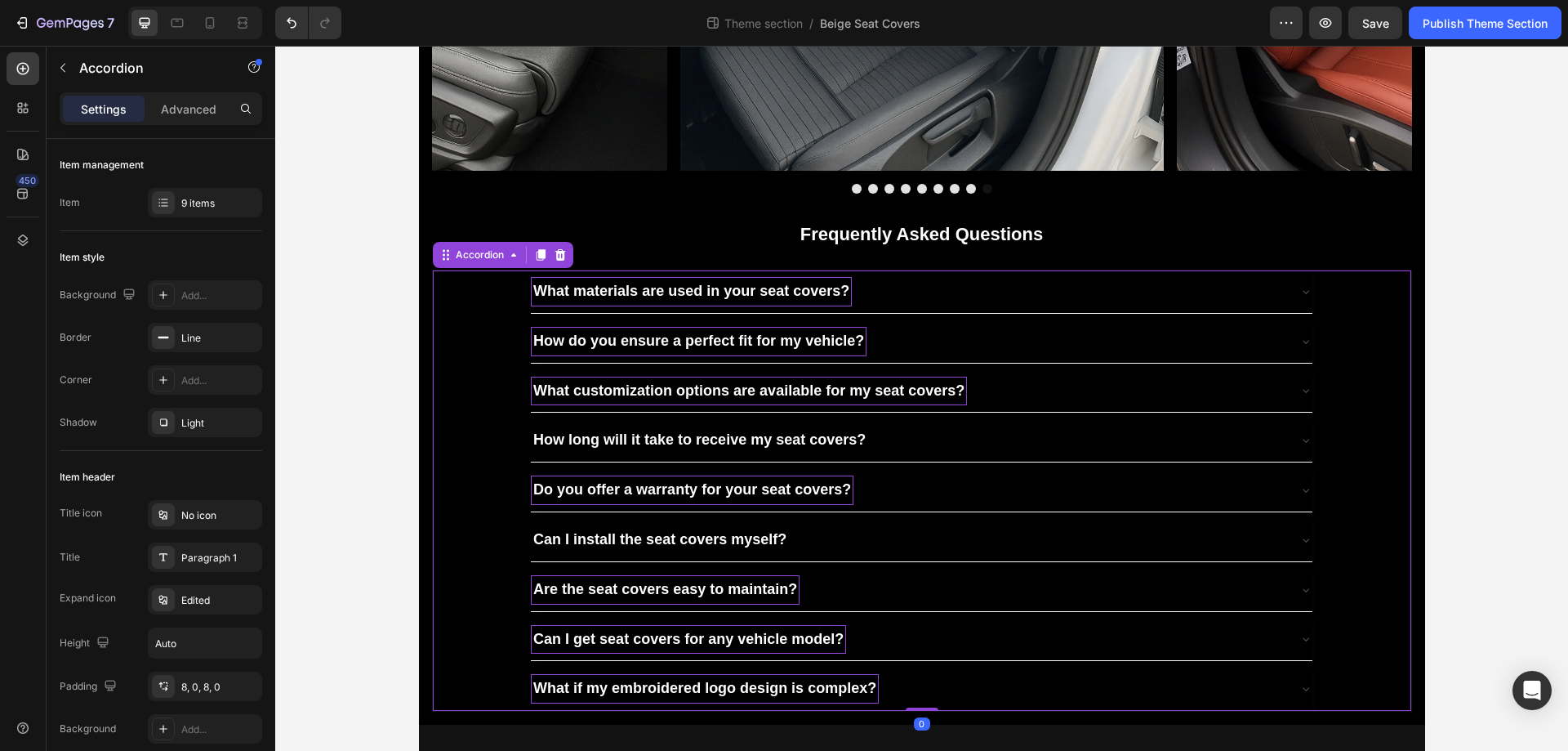
click at [845, 647] on div "Can I get seat covers for any vehicle model?" at bounding box center [909, 639] width 755 height 29
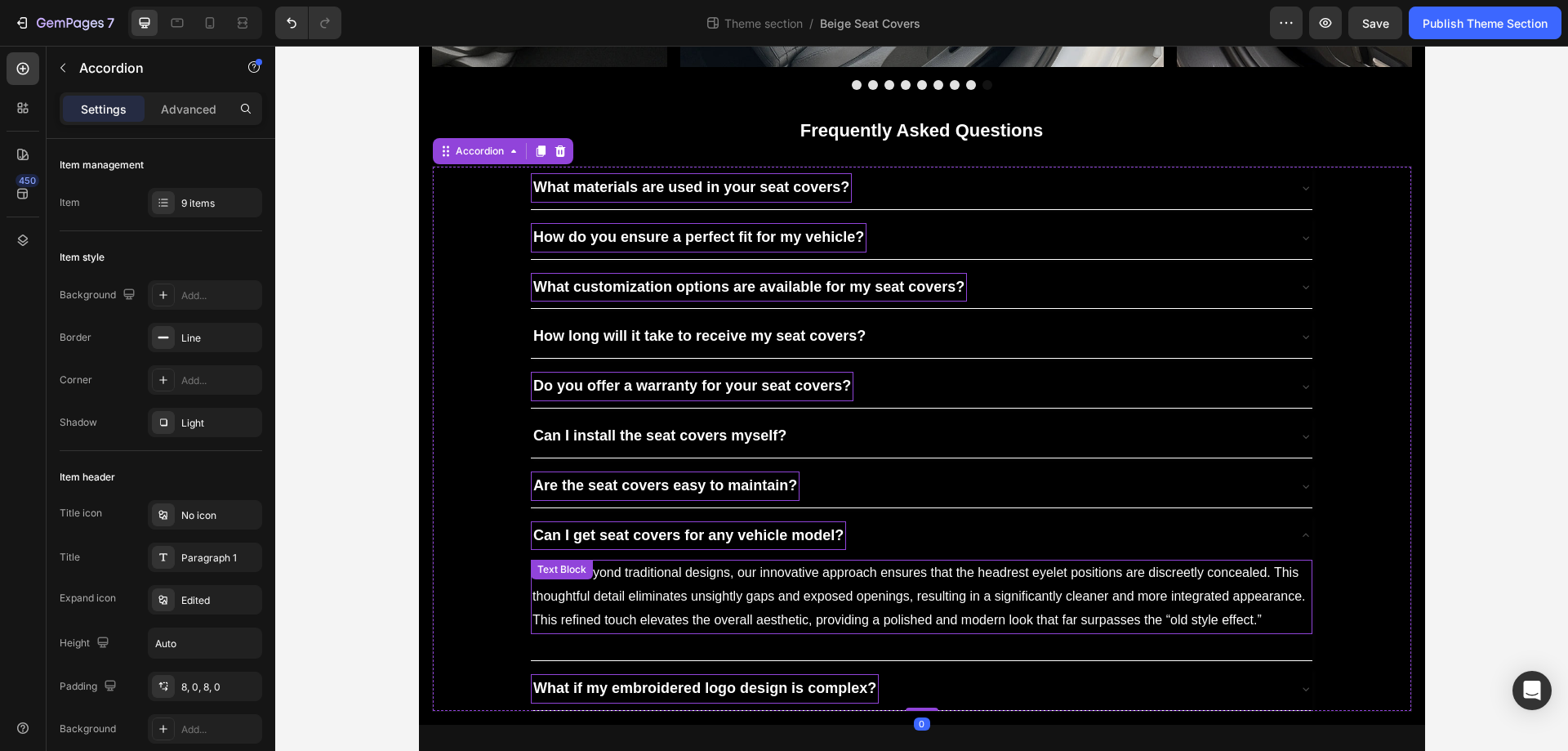
click at [829, 632] on p "Moving beyond traditional designs, our innovative approach ensures that the hea…" at bounding box center [922, 597] width 778 height 70
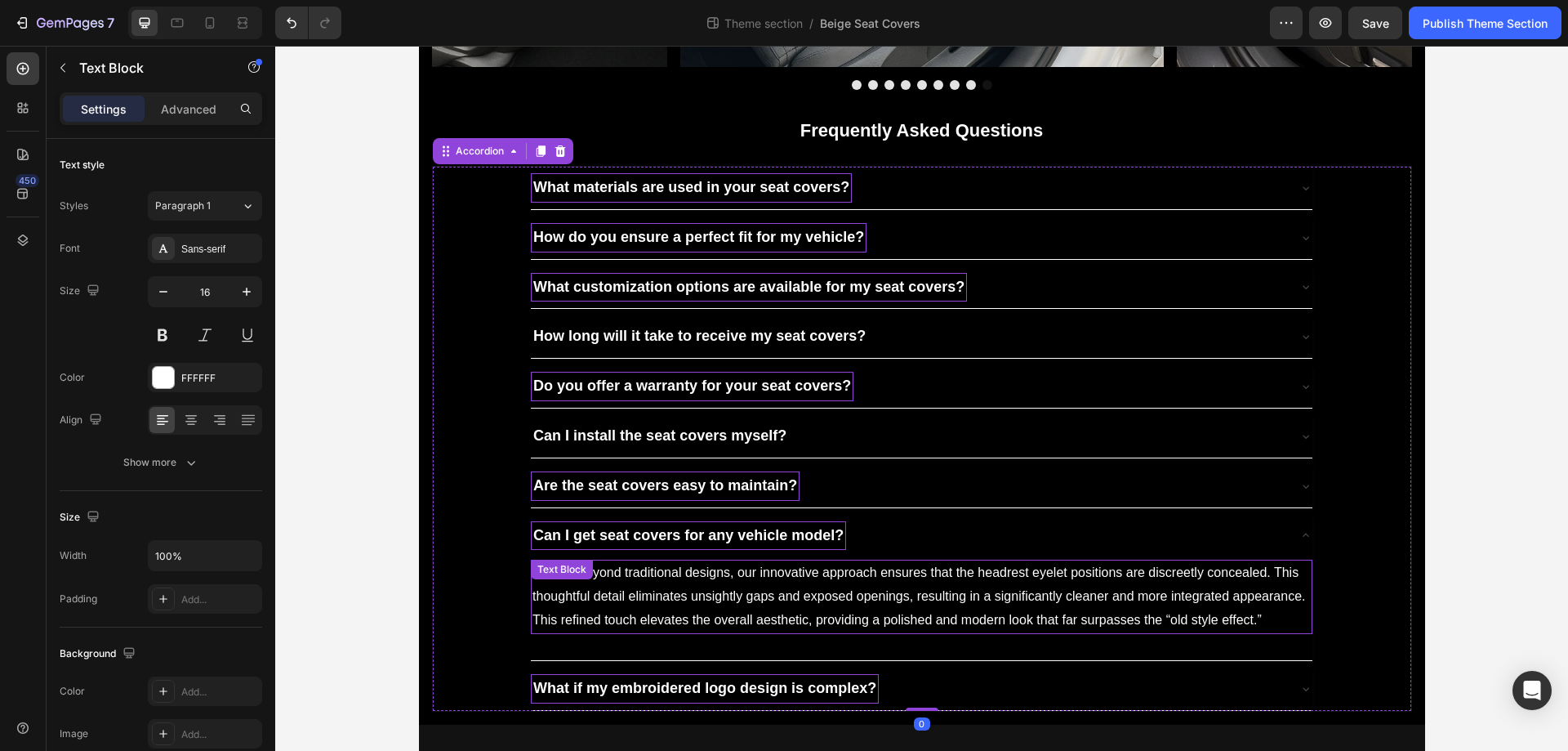
click at [829, 632] on p "Moving beyond traditional designs, our innovative approach ensures that the hea…" at bounding box center [922, 597] width 778 height 70
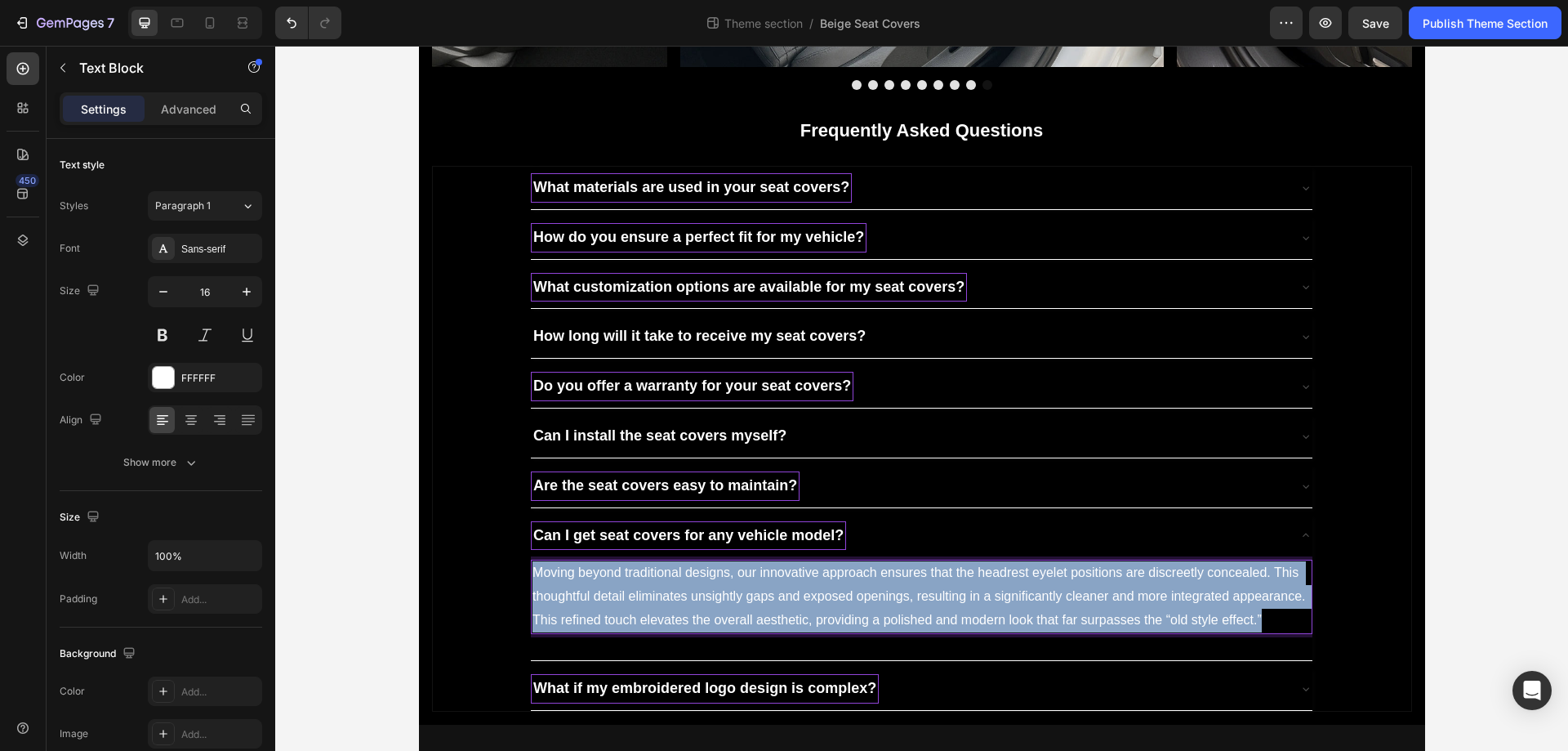
click at [829, 632] on p "Moving beyond traditional designs, our innovative approach ensures that the hea…" at bounding box center [922, 597] width 778 height 70
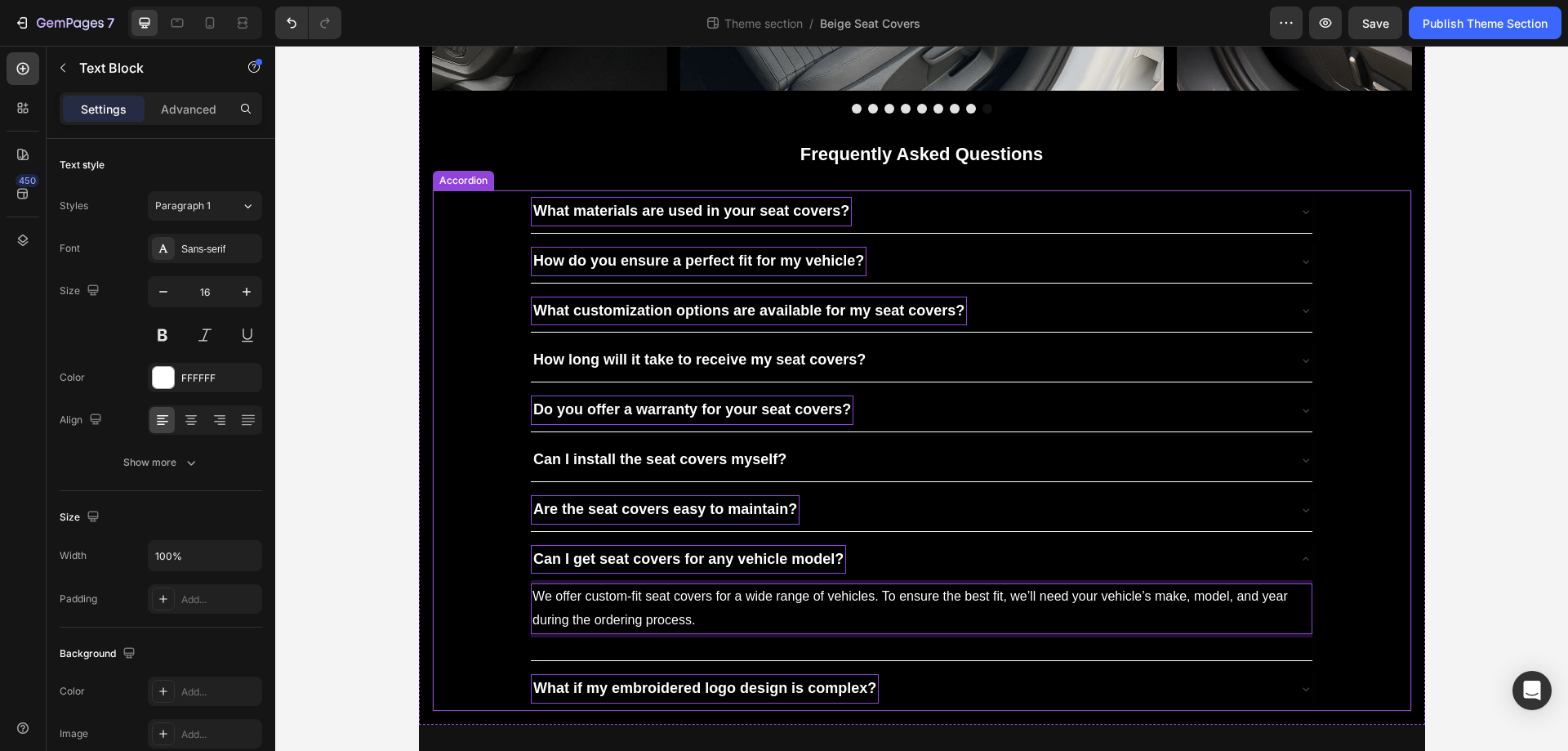
click at [872, 574] on div "Can I get seat covers for any vehicle model?" at bounding box center [909, 560] width 755 height 29
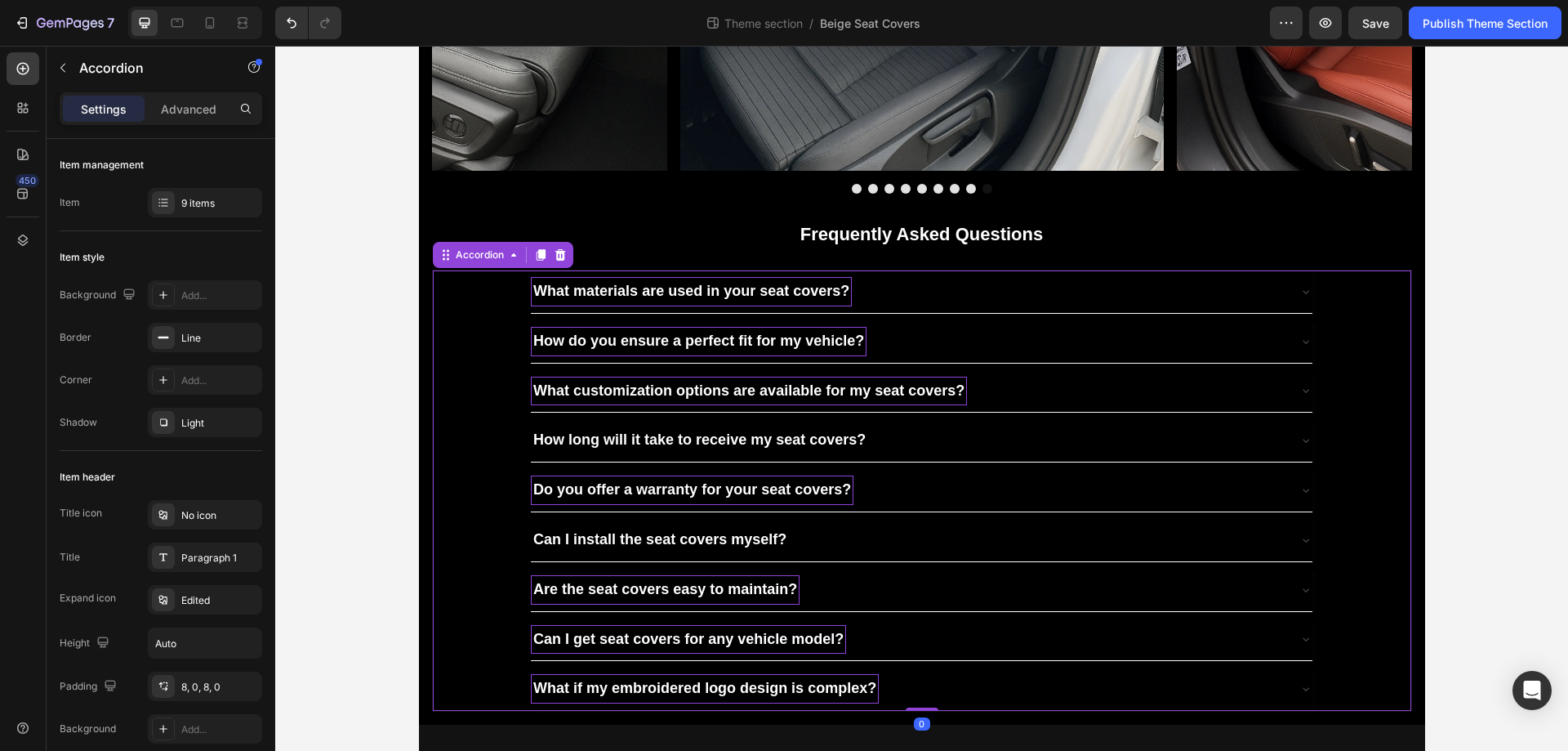
click at [882, 679] on div "What if my embroidered logo design is complex?" at bounding box center [909, 688] width 755 height 29
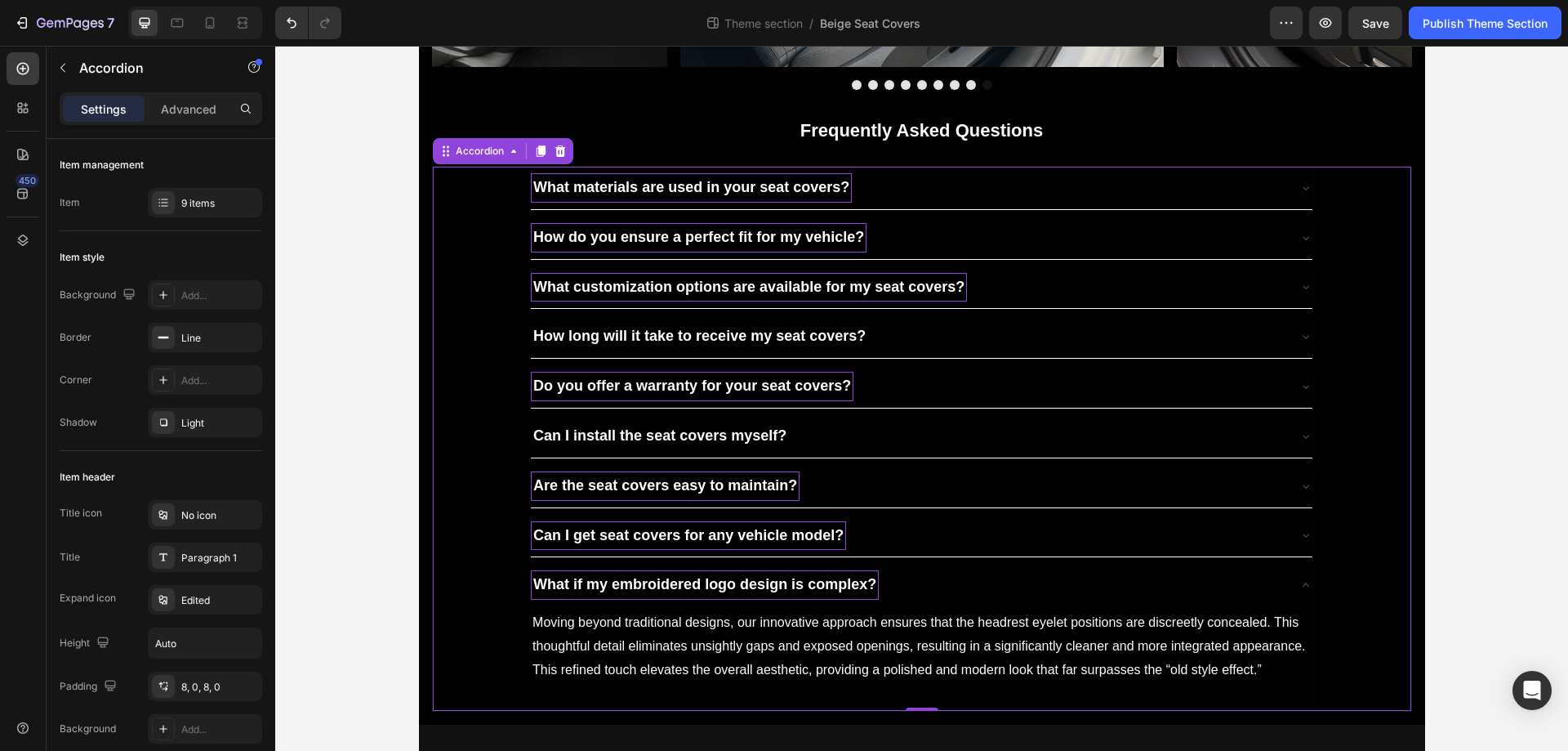
scroll to position [4719, 0]
click at [903, 652] on p "Moving beyond traditional designs, our innovative approach ensures that the hea…" at bounding box center [922, 646] width 778 height 70
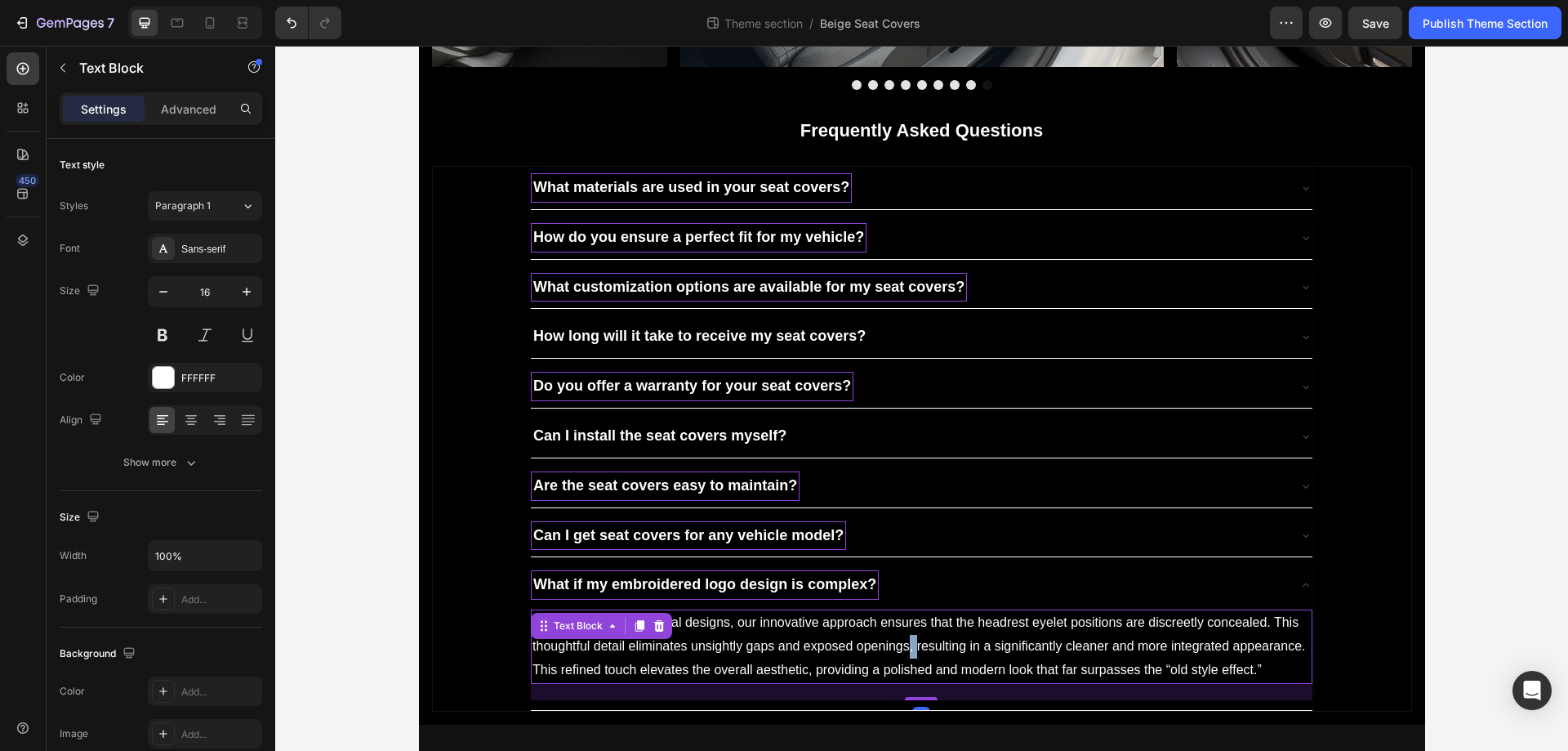
click at [903, 652] on p "Moving beyond traditional designs, our innovative approach ensures that the hea…" at bounding box center [922, 646] width 778 height 70
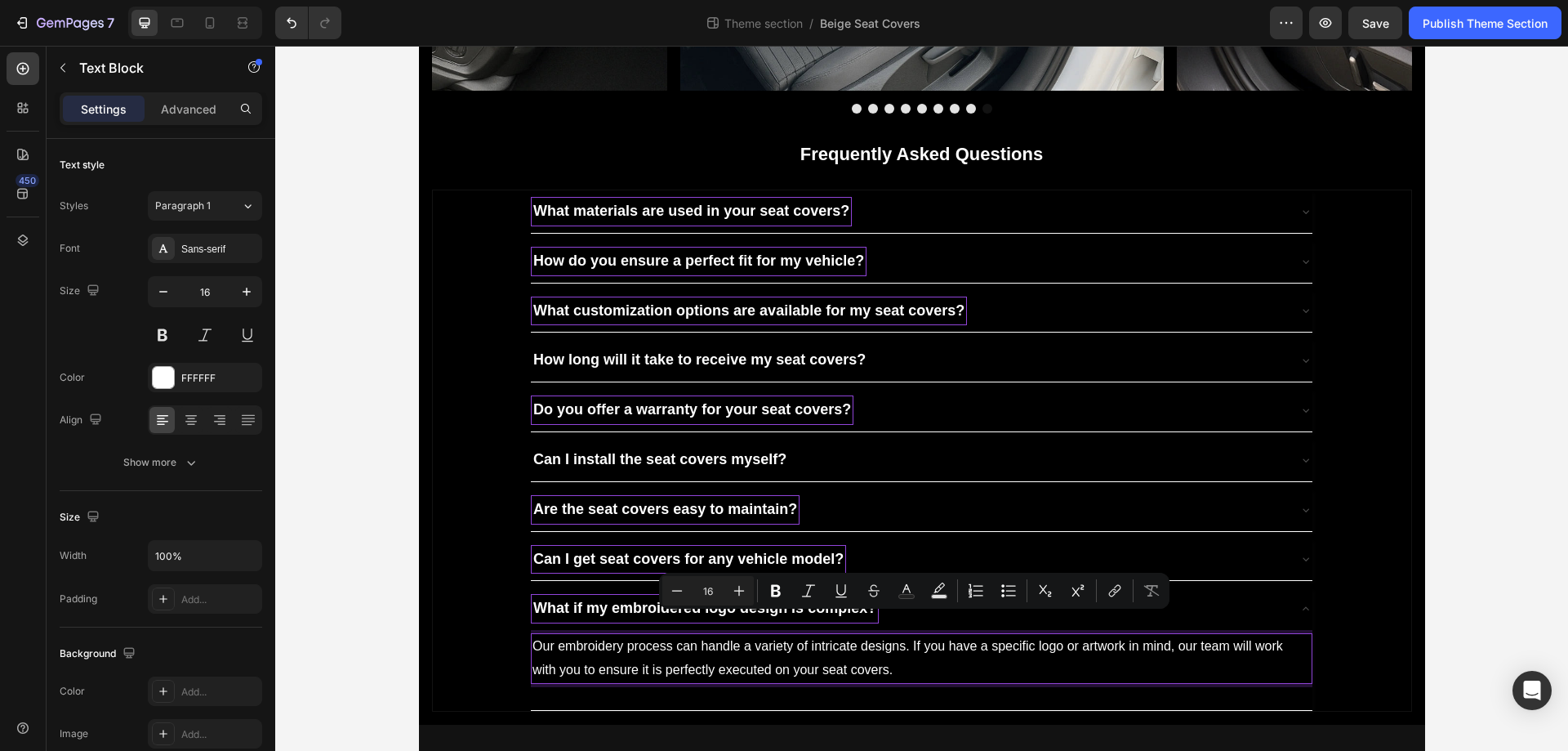
scroll to position [4695, 0]
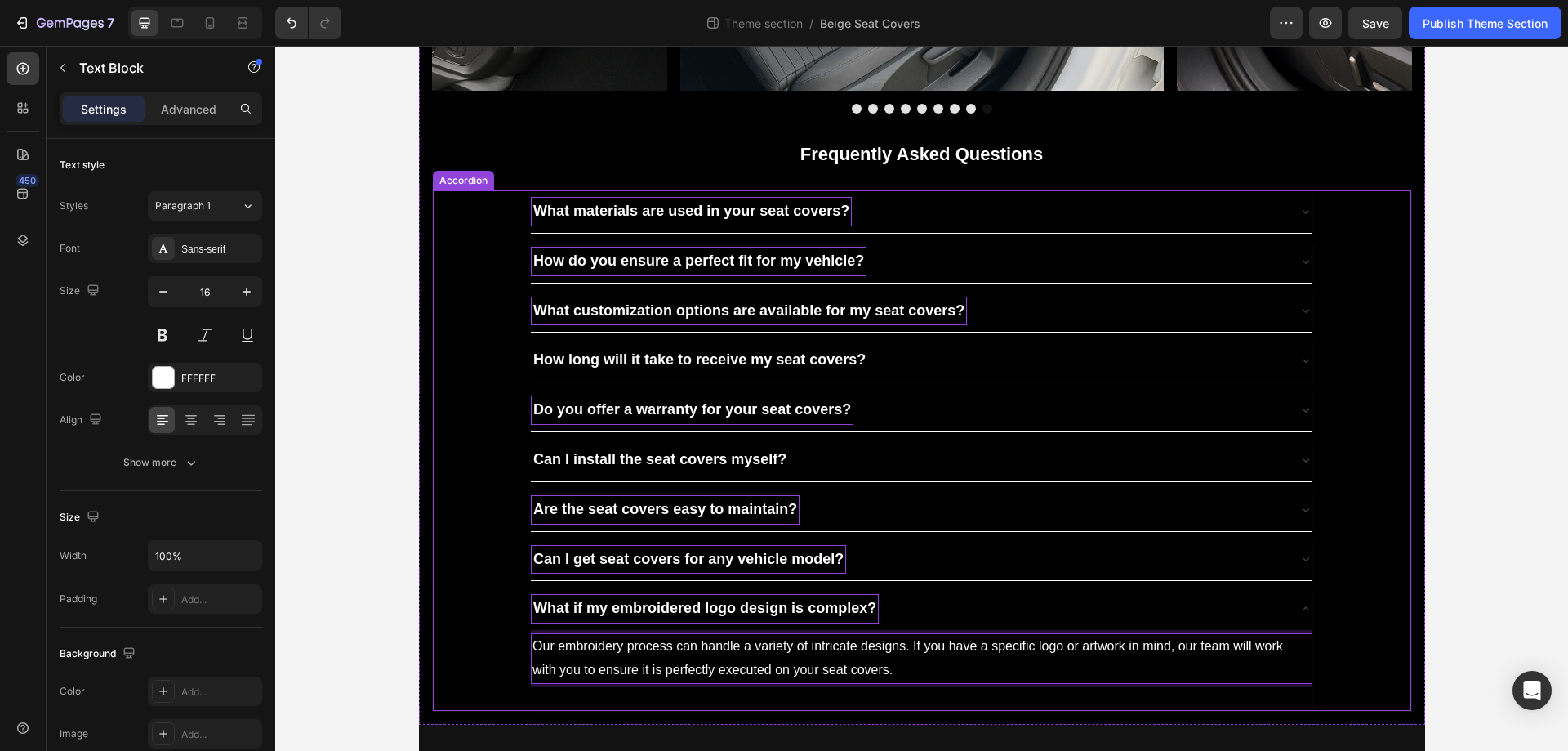
click at [923, 621] on div "What if my embroidered logo design is complex?" at bounding box center [909, 609] width 755 height 29
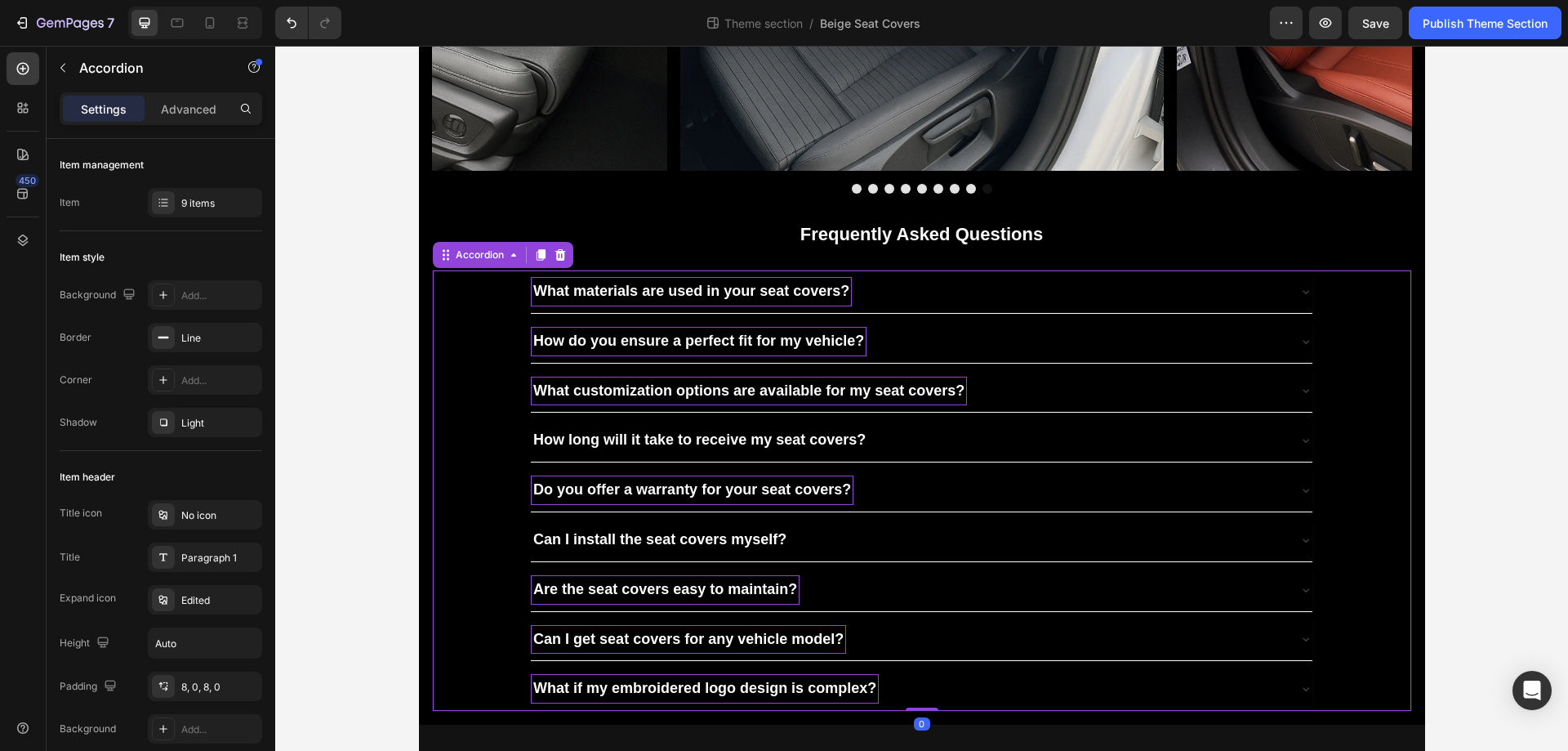
scroll to position [4615, 0]
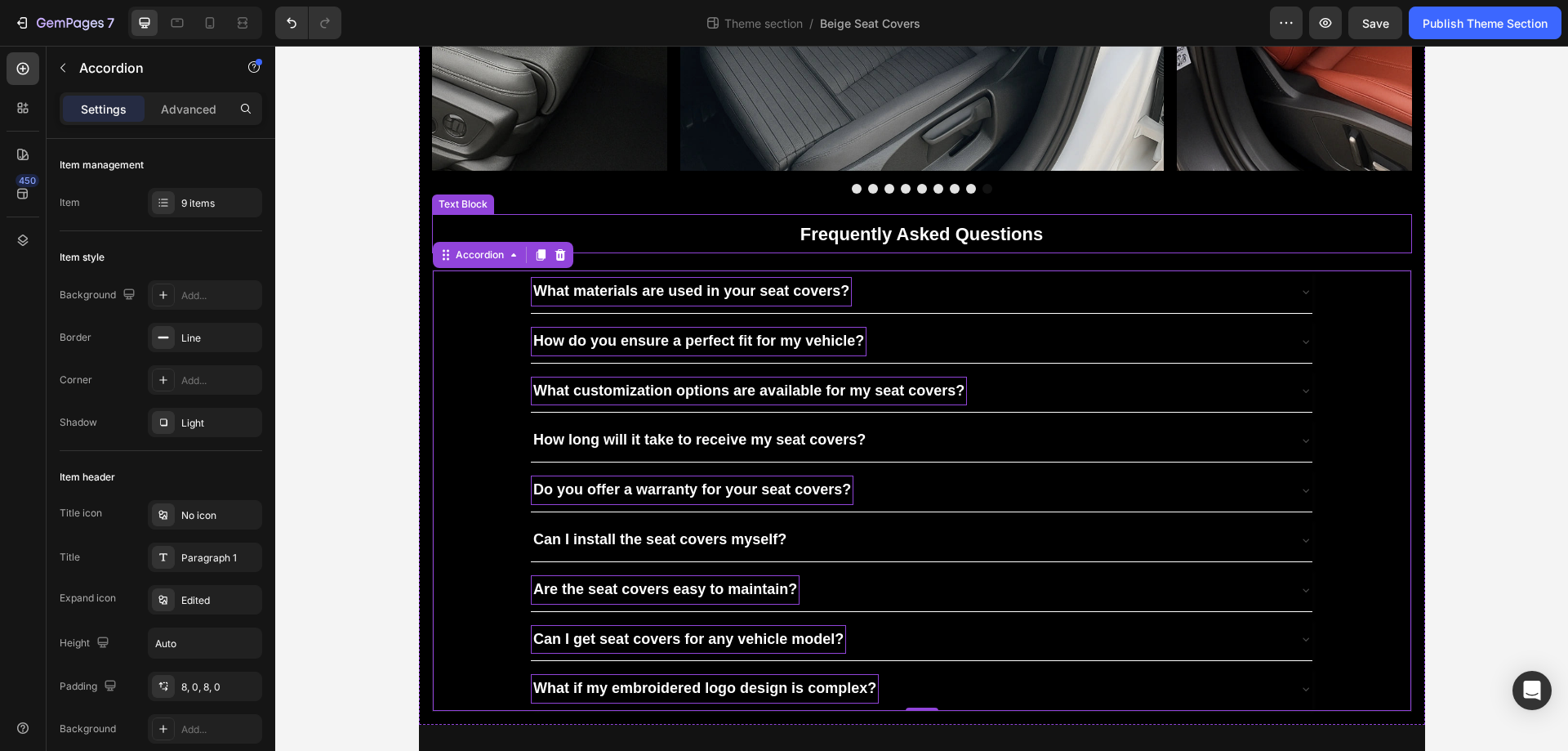
click at [1110, 218] on p "Frequently Asked Questions" at bounding box center [922, 233] width 977 height 36
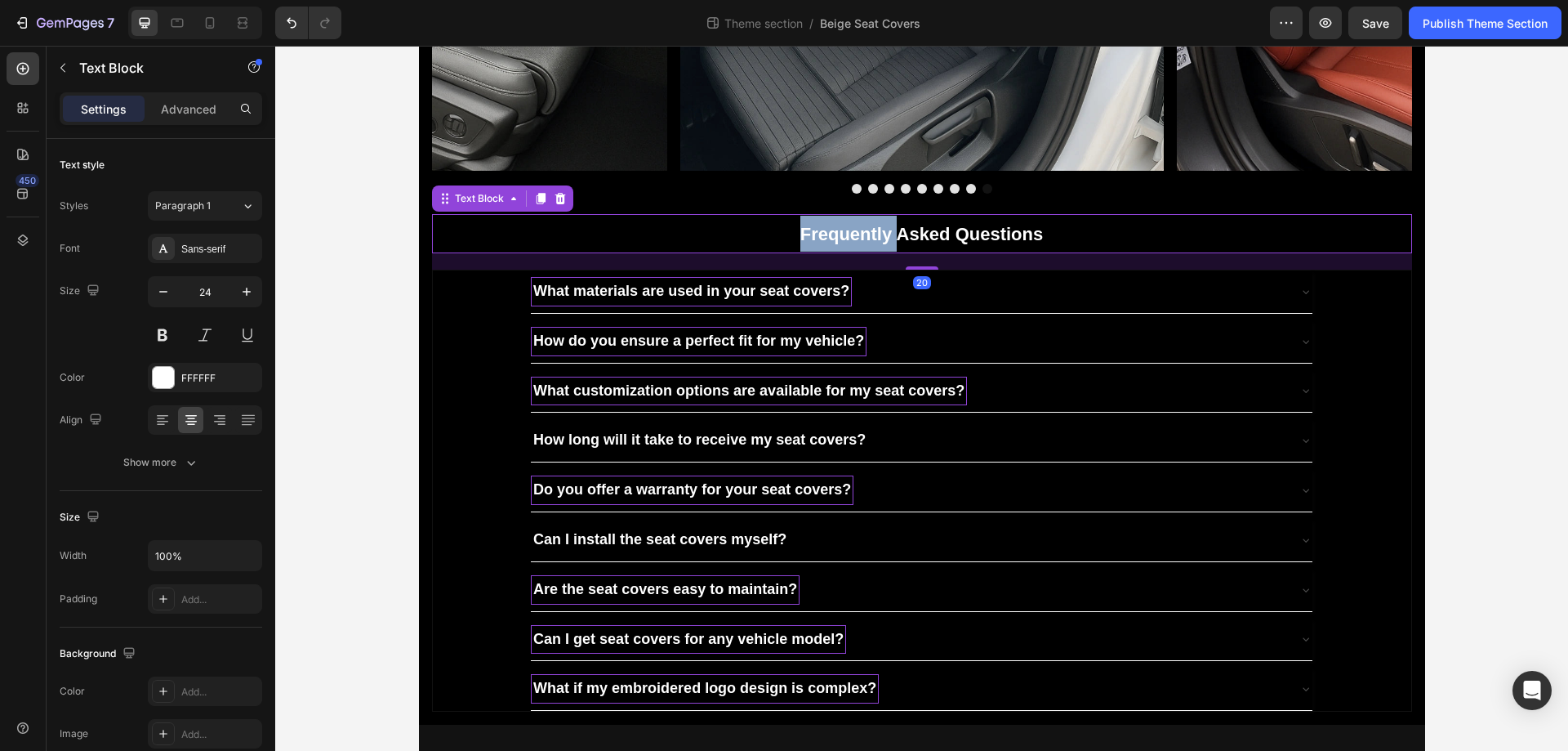
click at [875, 233] on strong "Frequently Asked Questions" at bounding box center [922, 234] width 243 height 21
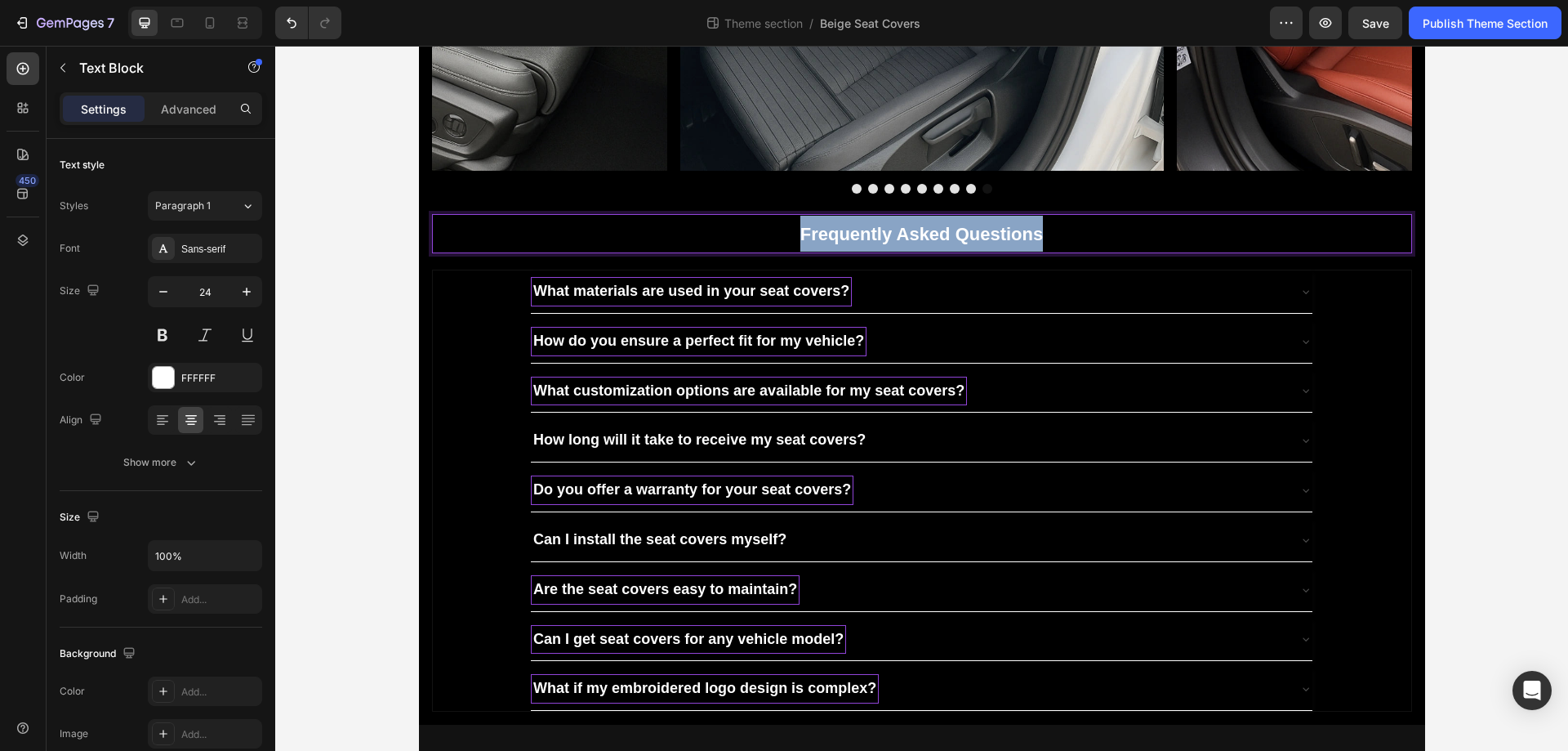
click at [875, 233] on strong "Frequently Asked Questions" at bounding box center [922, 234] width 243 height 21
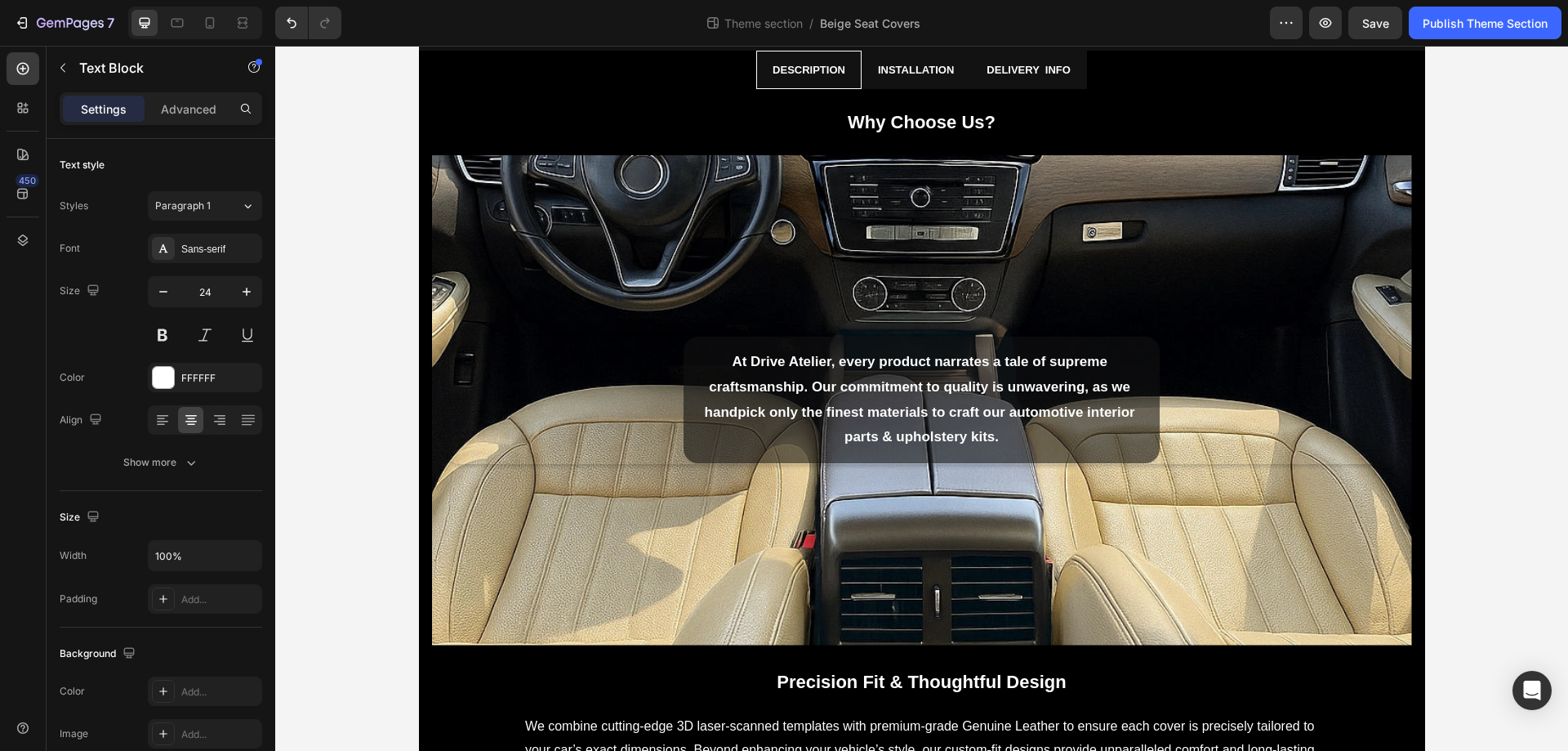
scroll to position [0, 0]
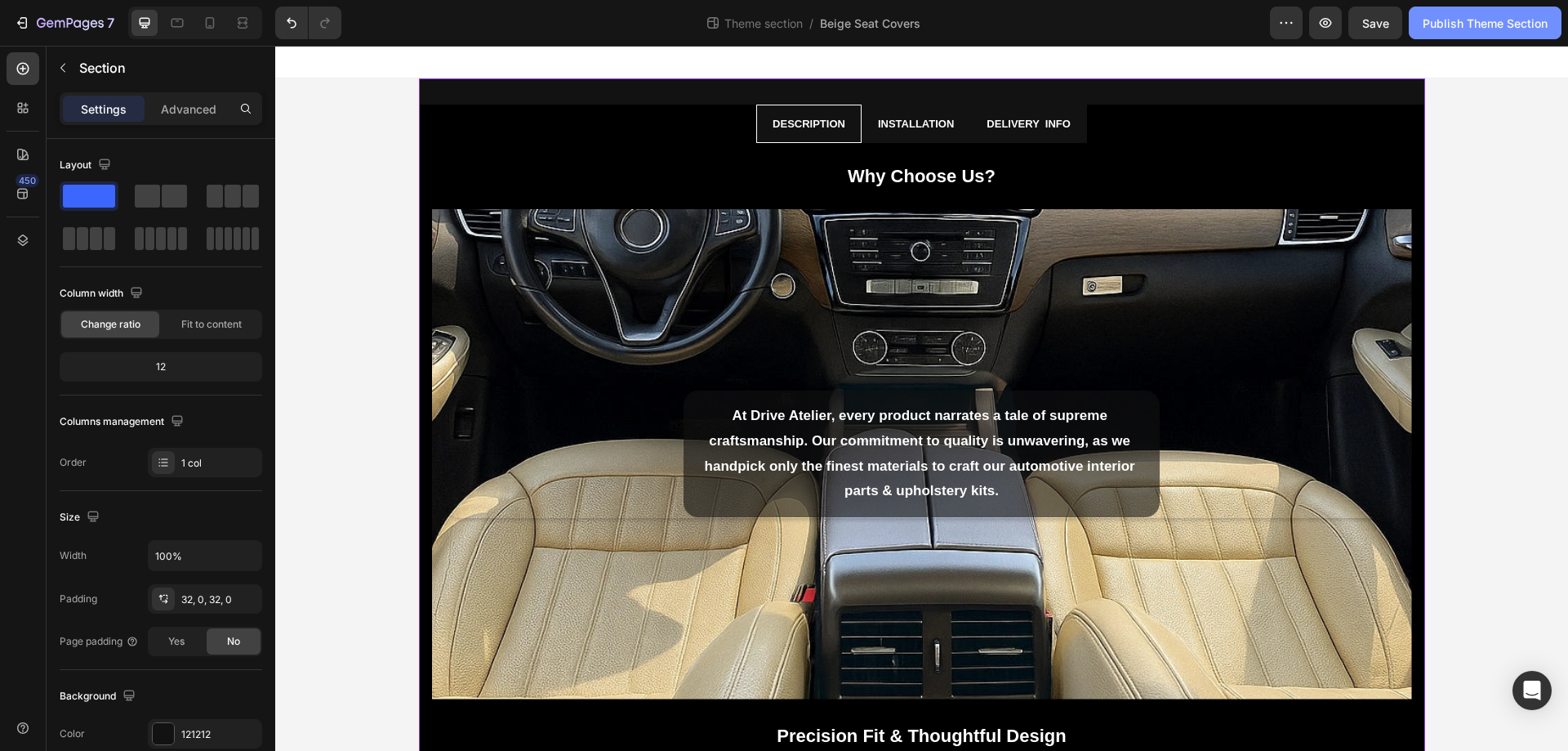
click at [1465, 27] on div "Publish Theme Section" at bounding box center [1486, 23] width 125 height 17
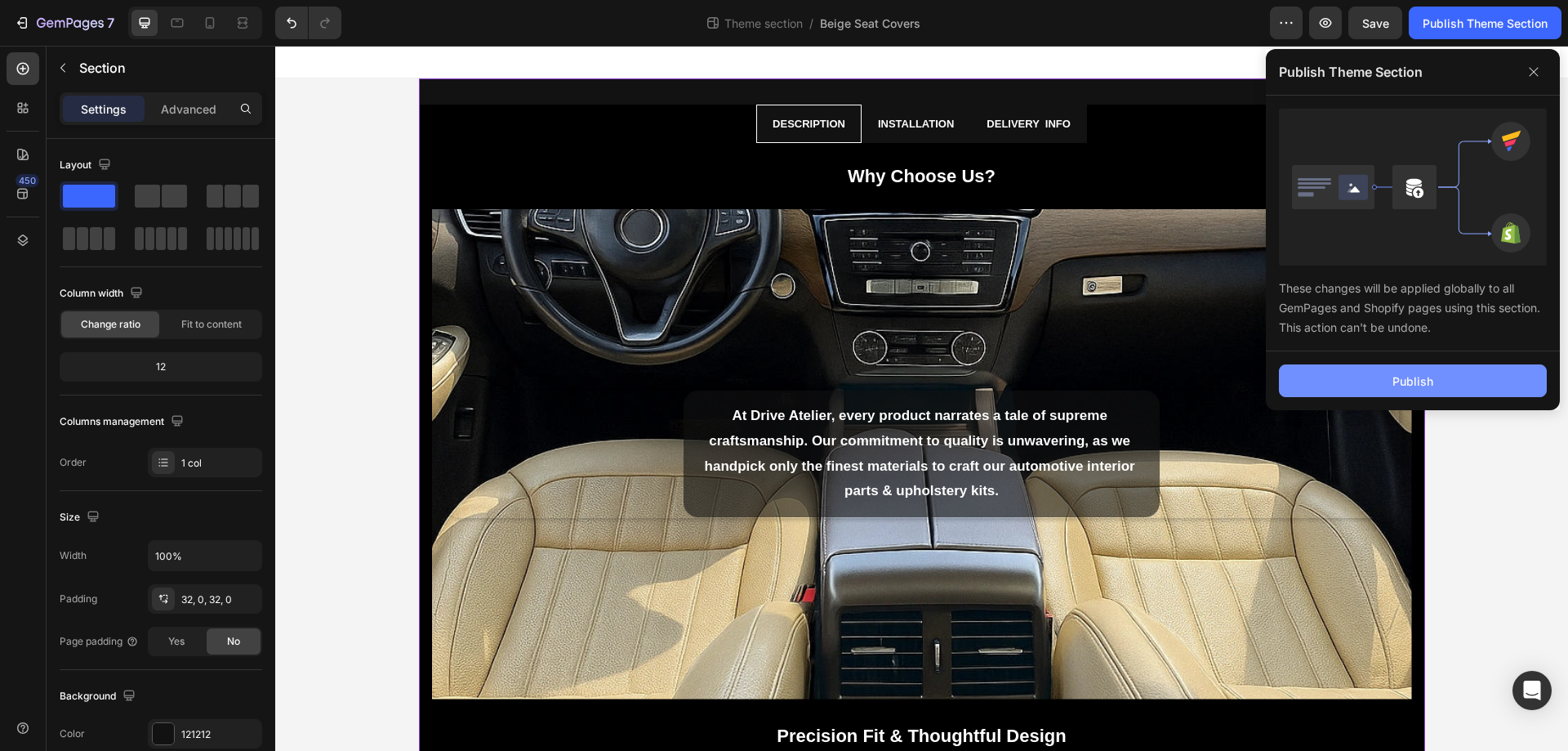
click at [1474, 386] on button "Publish" at bounding box center [1413, 380] width 268 height 33
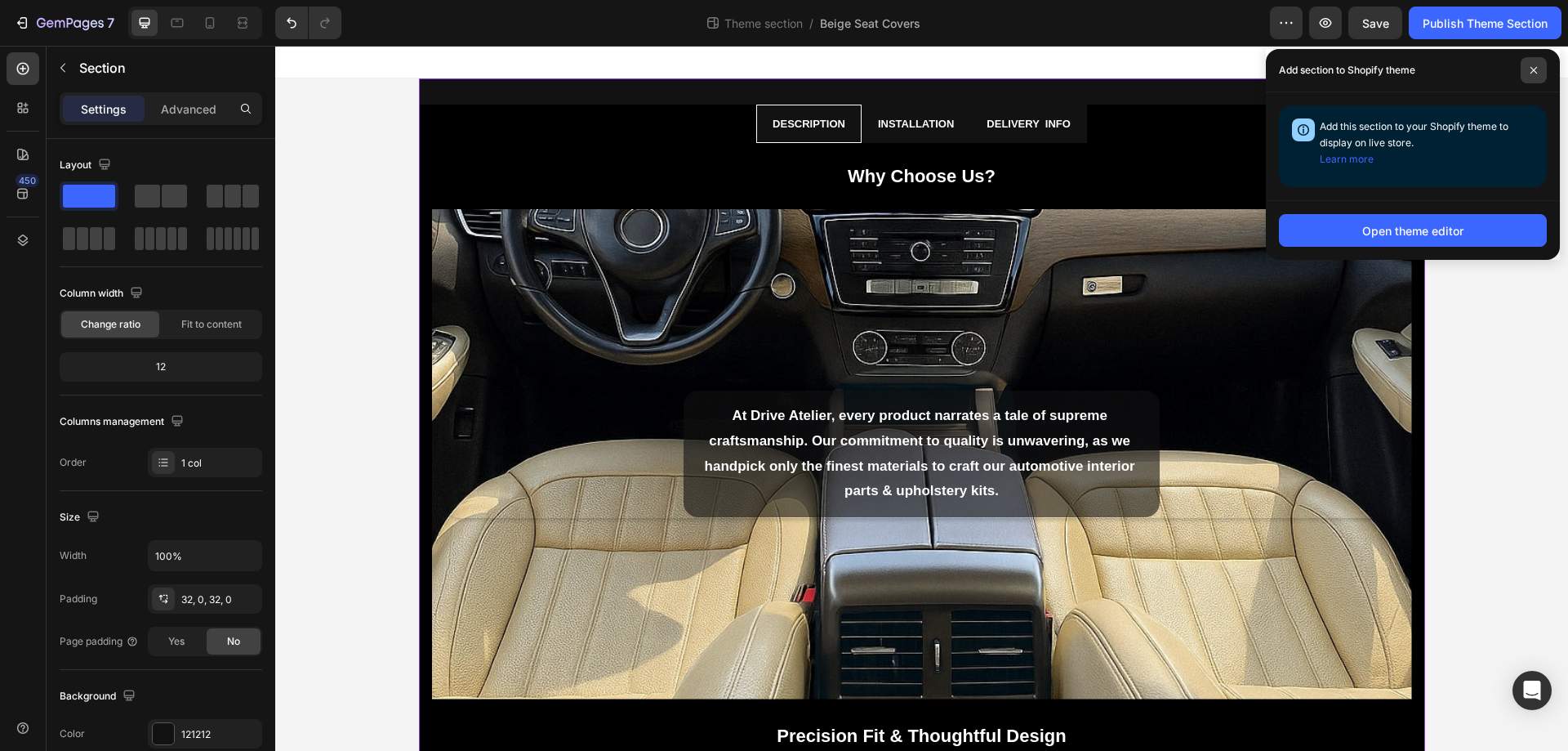
click at [1523, 72] on span at bounding box center [1534, 70] width 26 height 26
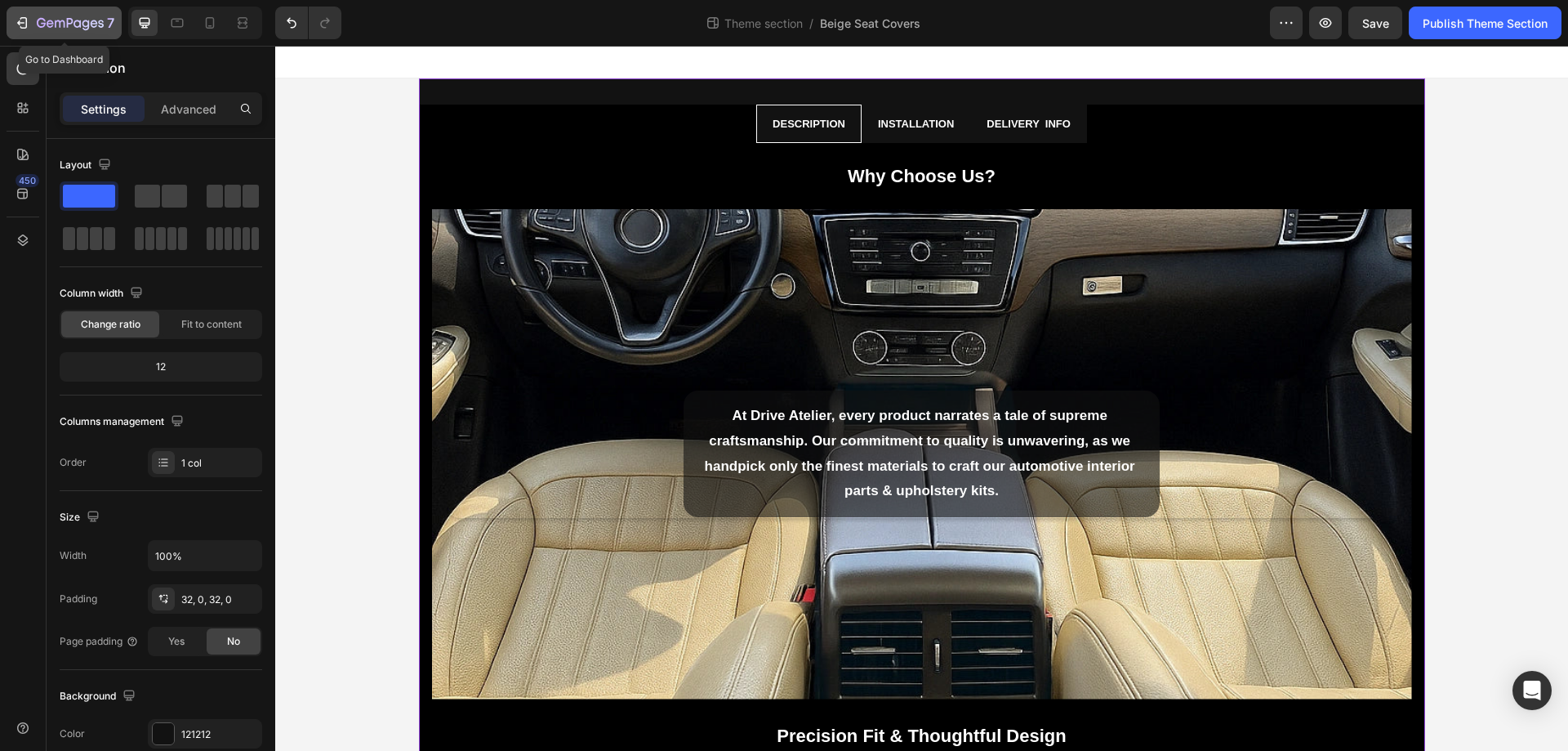
click at [21, 18] on icon "button" at bounding box center [24, 22] width 8 height 11
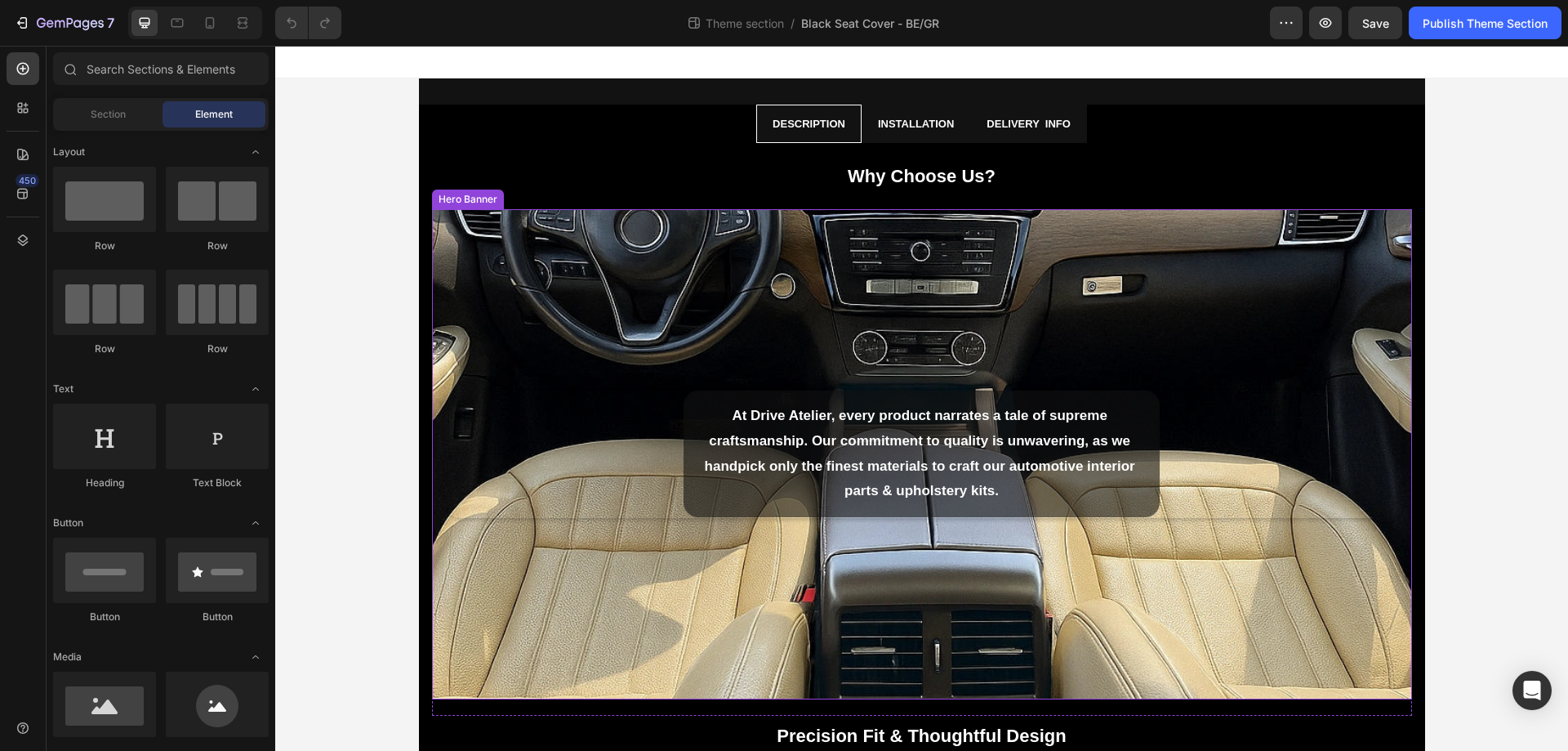
click at [898, 300] on div "Background Image" at bounding box center [922, 454] width 980 height 490
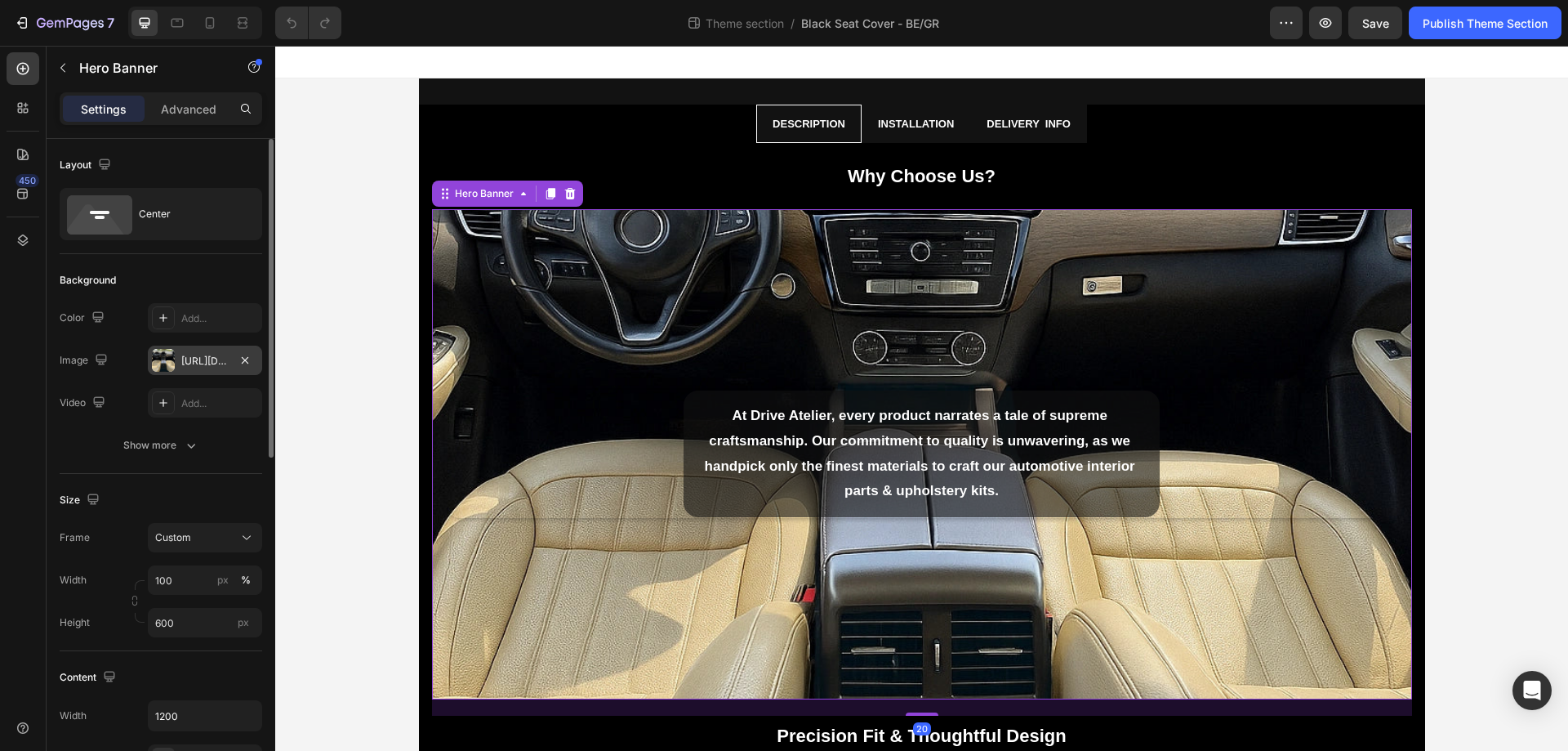
click at [189, 370] on div "https://cdn.shopify.com/s/files/1/0930/8612/2358/files/gempages_581661615628223…" at bounding box center [204, 360] width 114 height 29
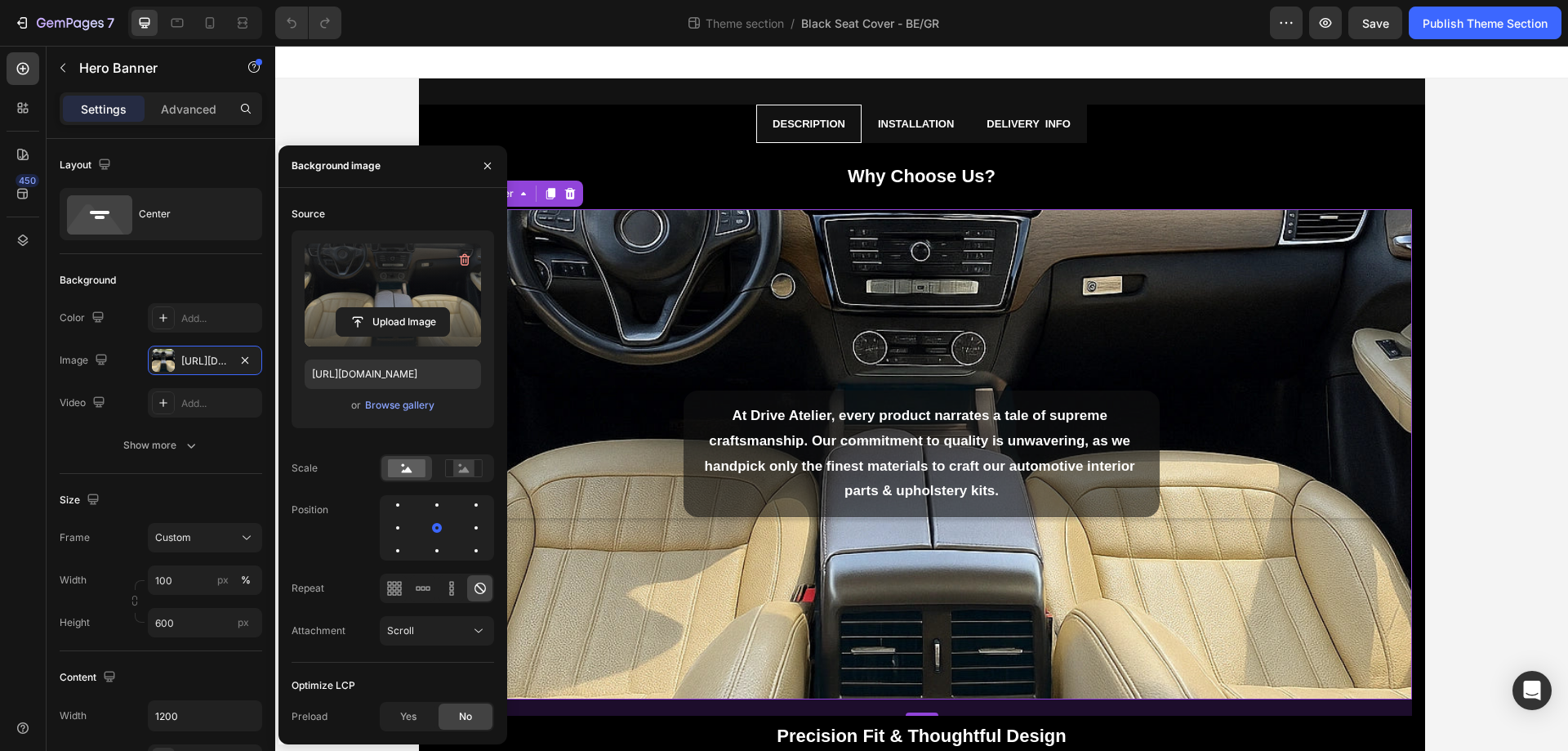
click at [404, 280] on label at bounding box center [393, 295] width 177 height 103
click at [404, 308] on input "file" at bounding box center [392, 322] width 112 height 27
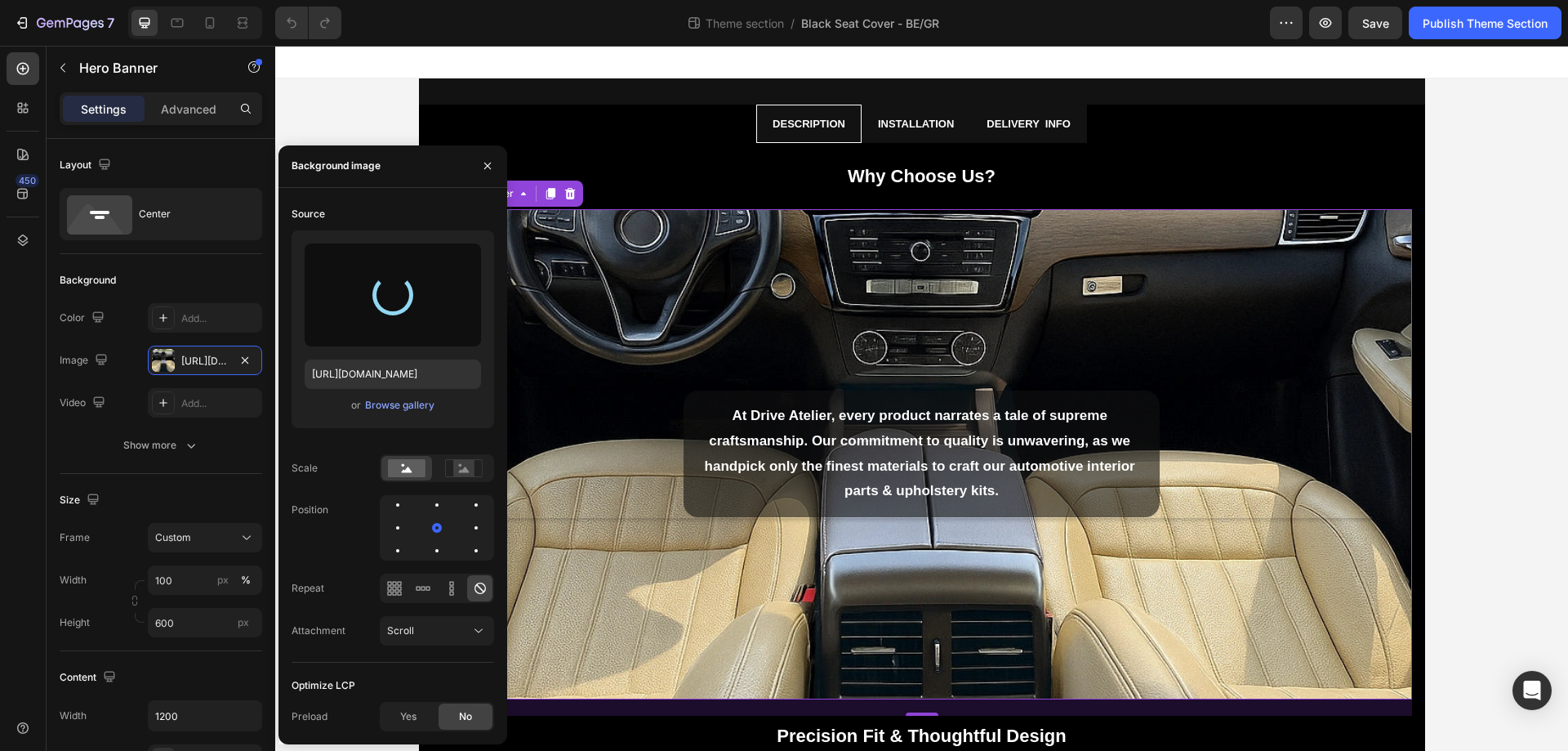
type input "https://cdn.shopify.com/s/files/1/0930/8612/2358/files/gempages_581661615628223…"
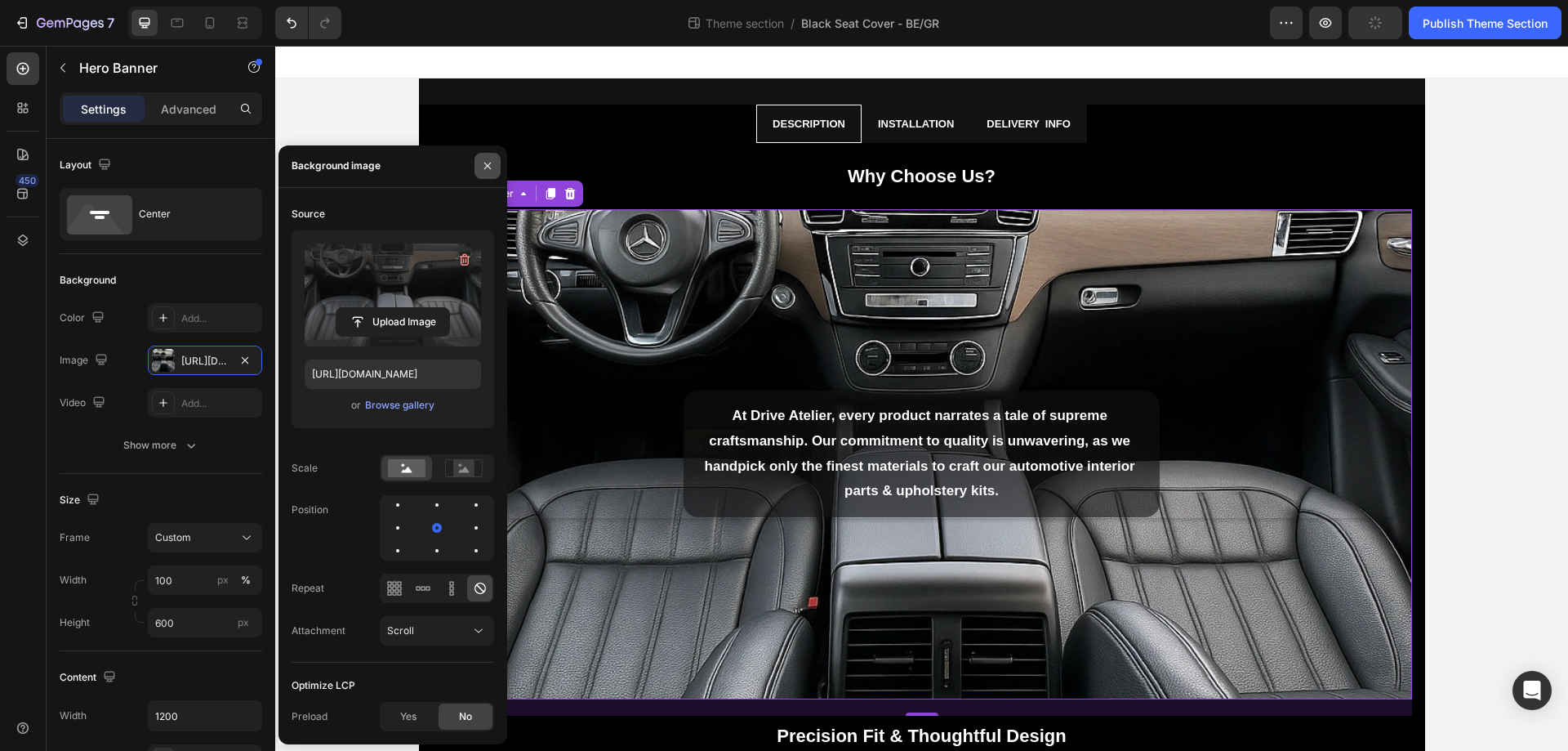
click at [483, 168] on icon "button" at bounding box center [487, 166] width 13 height 13
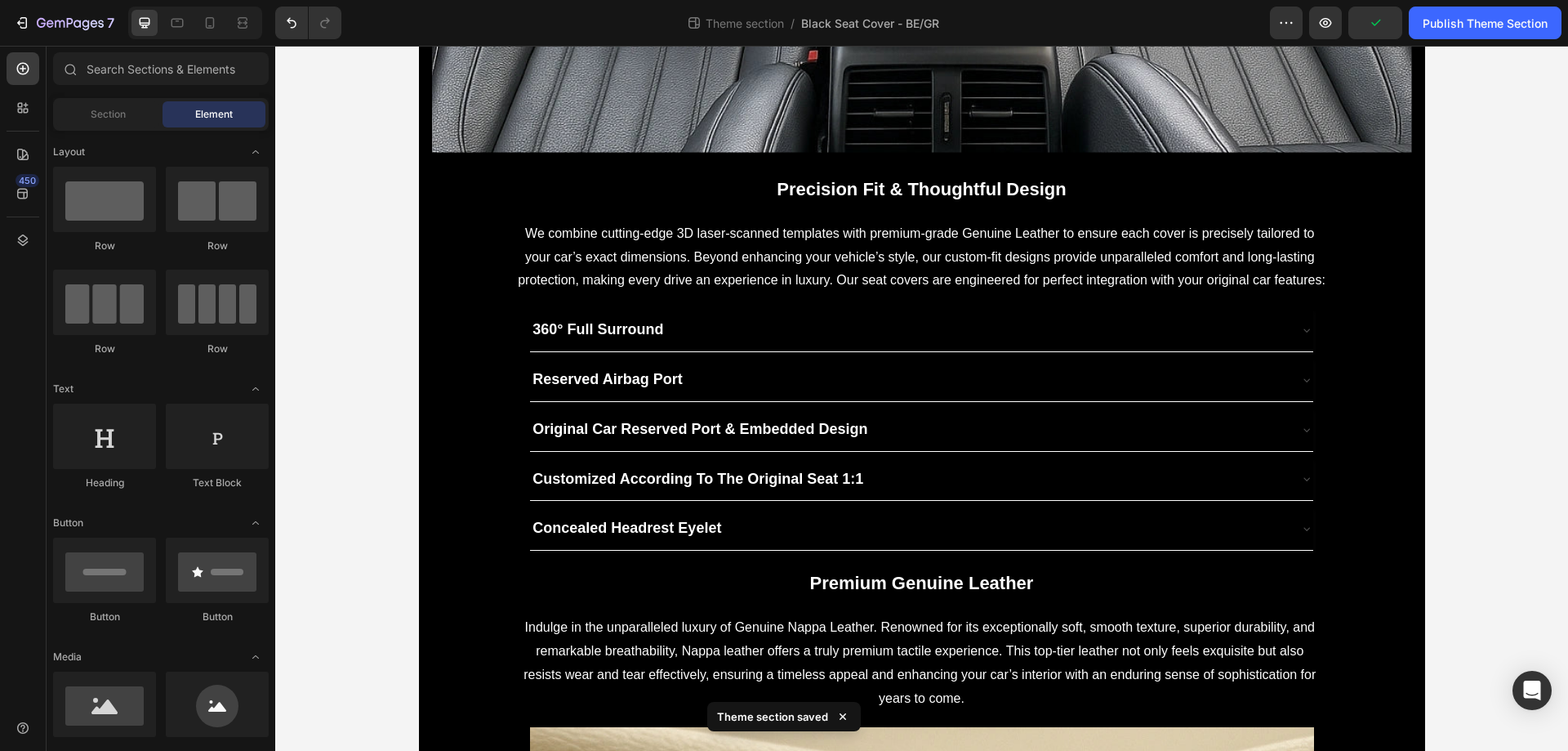
scroll to position [729, 0]
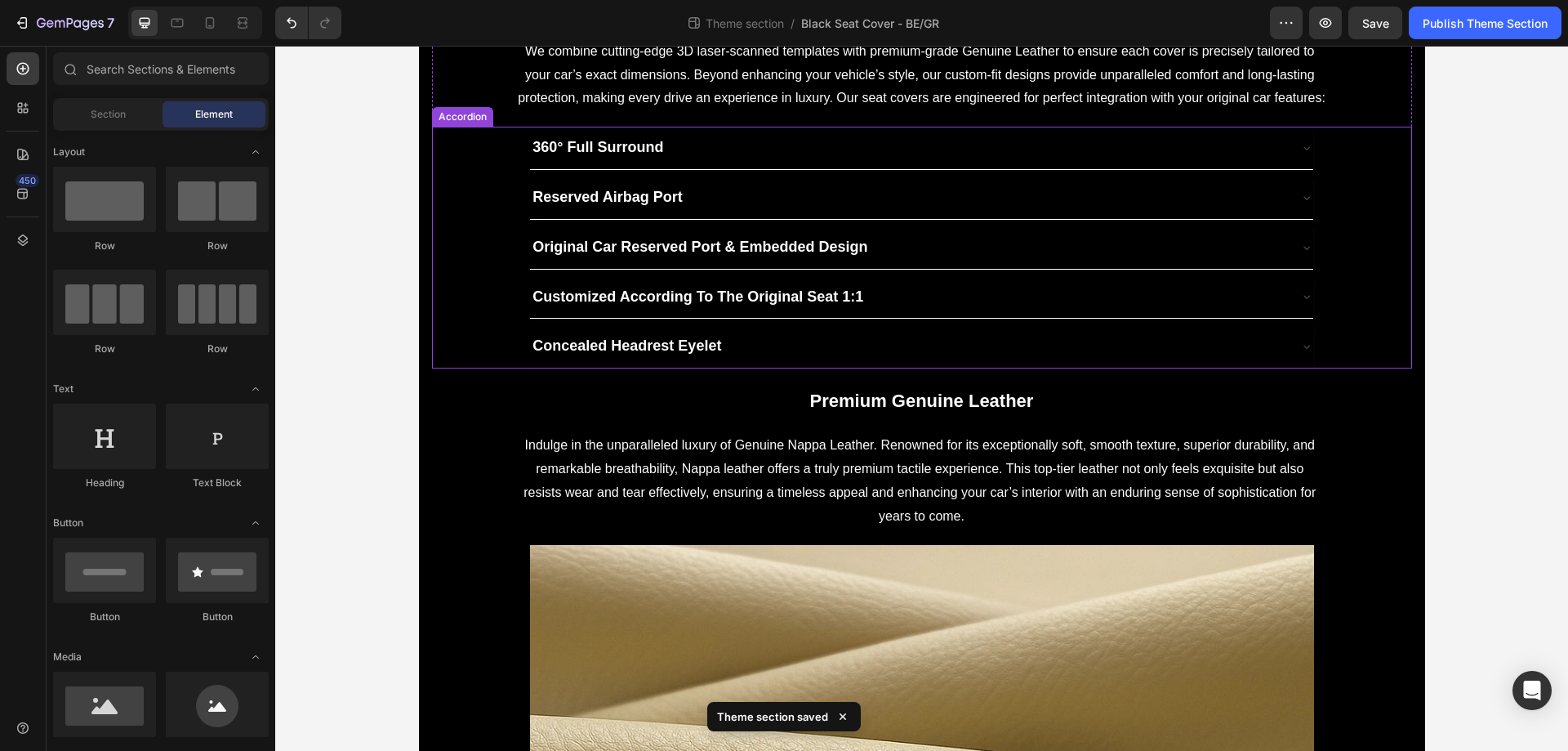
click at [878, 152] on div "360° Full Surround" at bounding box center [908, 148] width 756 height 29
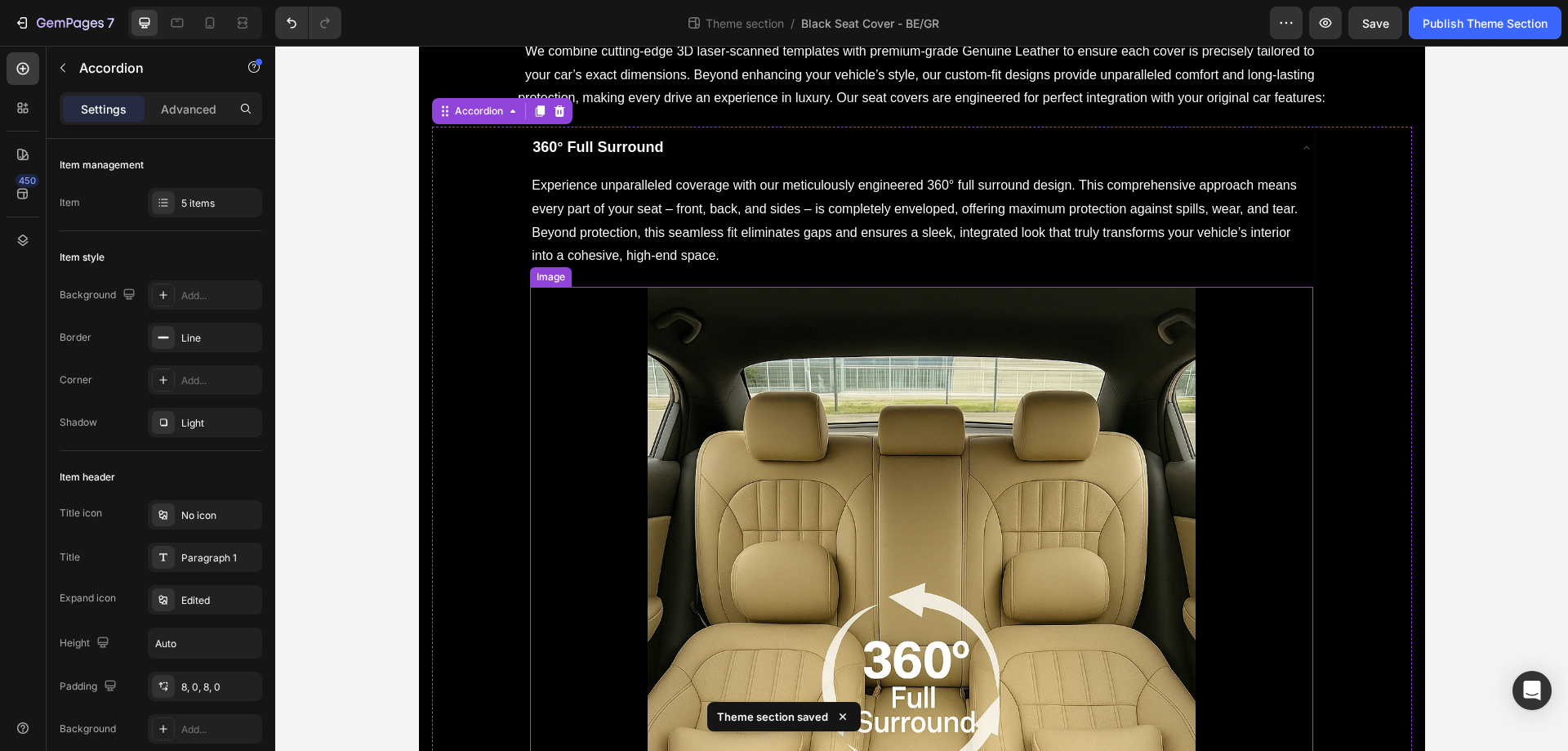
click at [827, 407] on img at bounding box center [922, 697] width 548 height 821
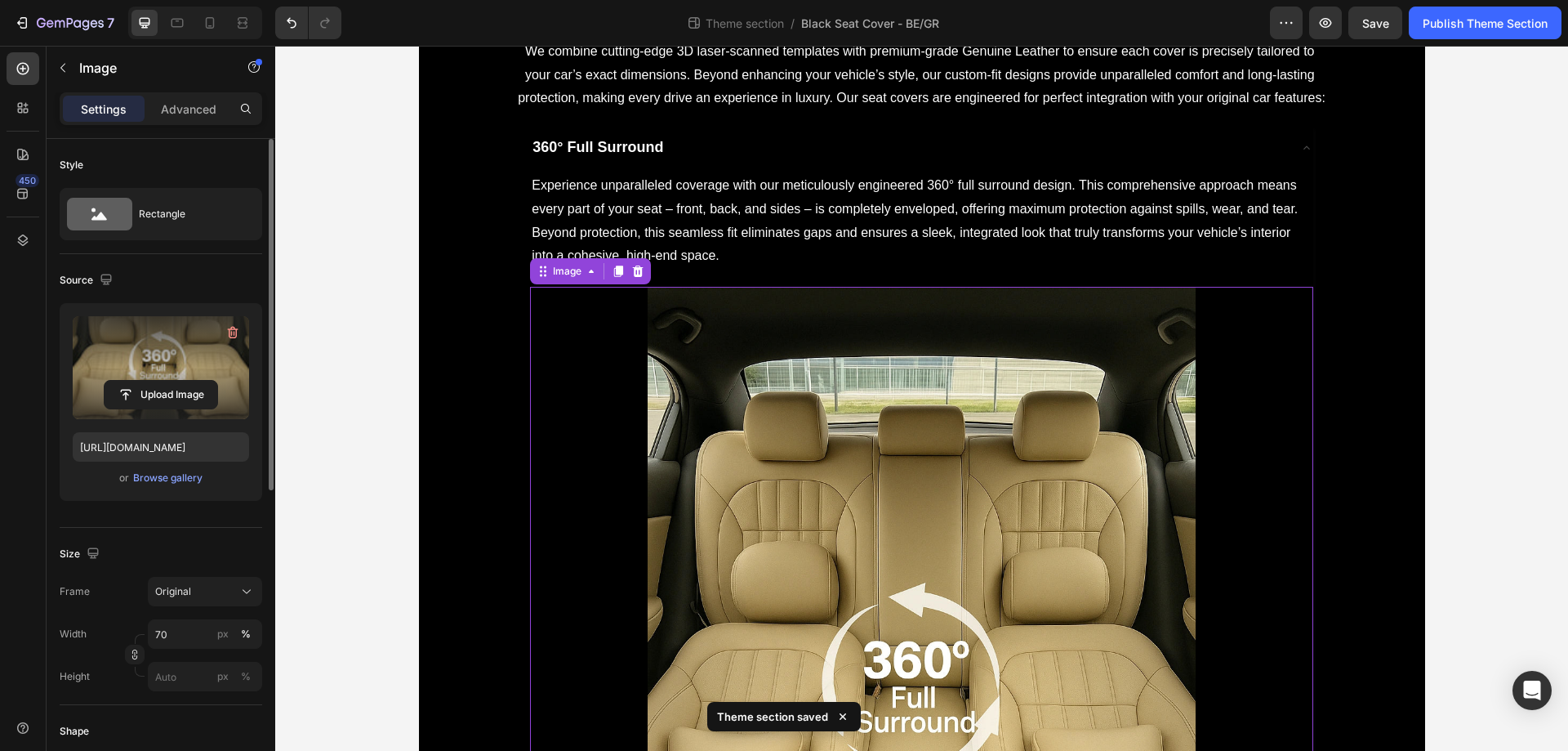
click at [192, 359] on label at bounding box center [161, 367] width 177 height 103
click at [192, 381] on input "file" at bounding box center [160, 395] width 112 height 27
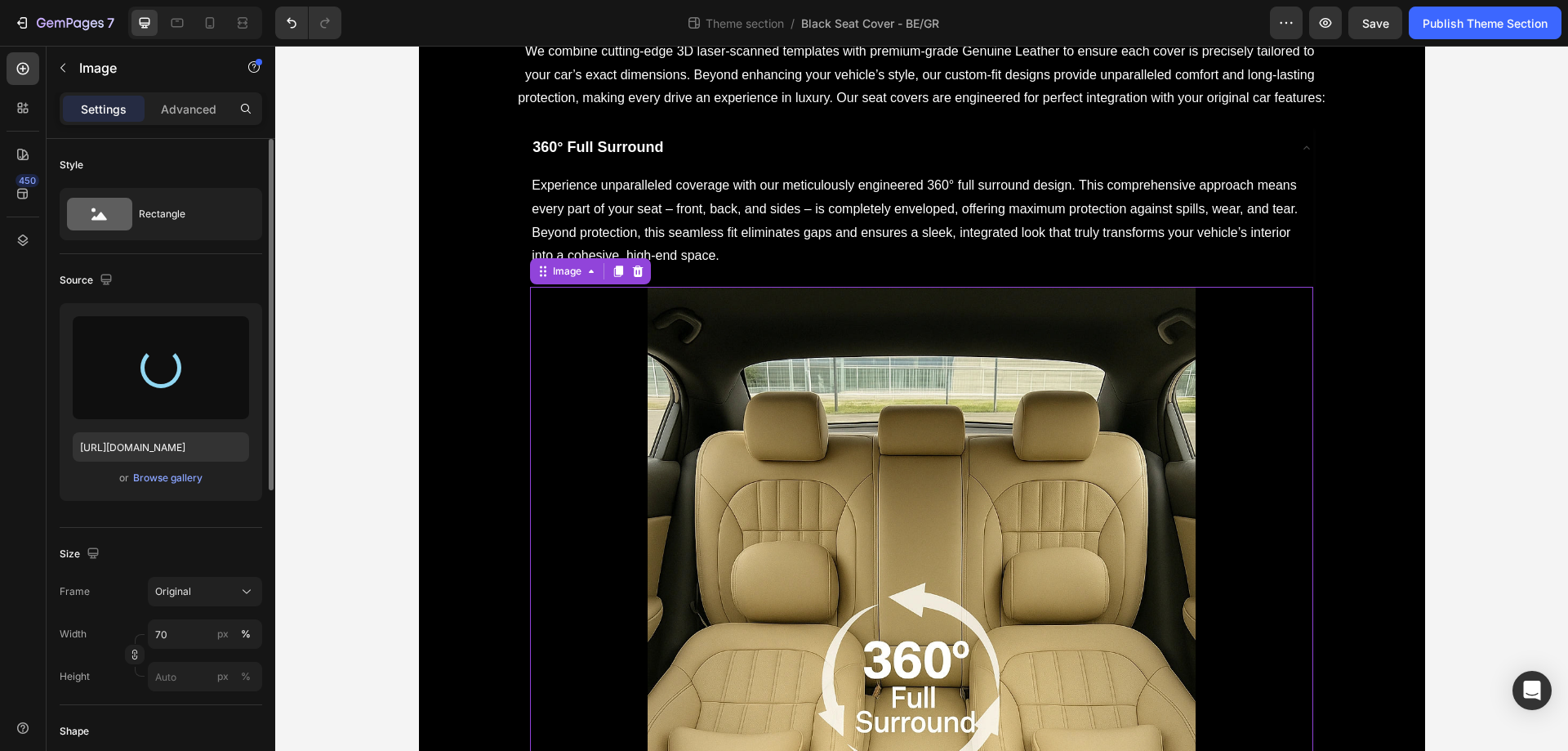
type input "https://cdn.shopify.com/s/files/1/0930/8612/2358/files/gempages_581661615628223…"
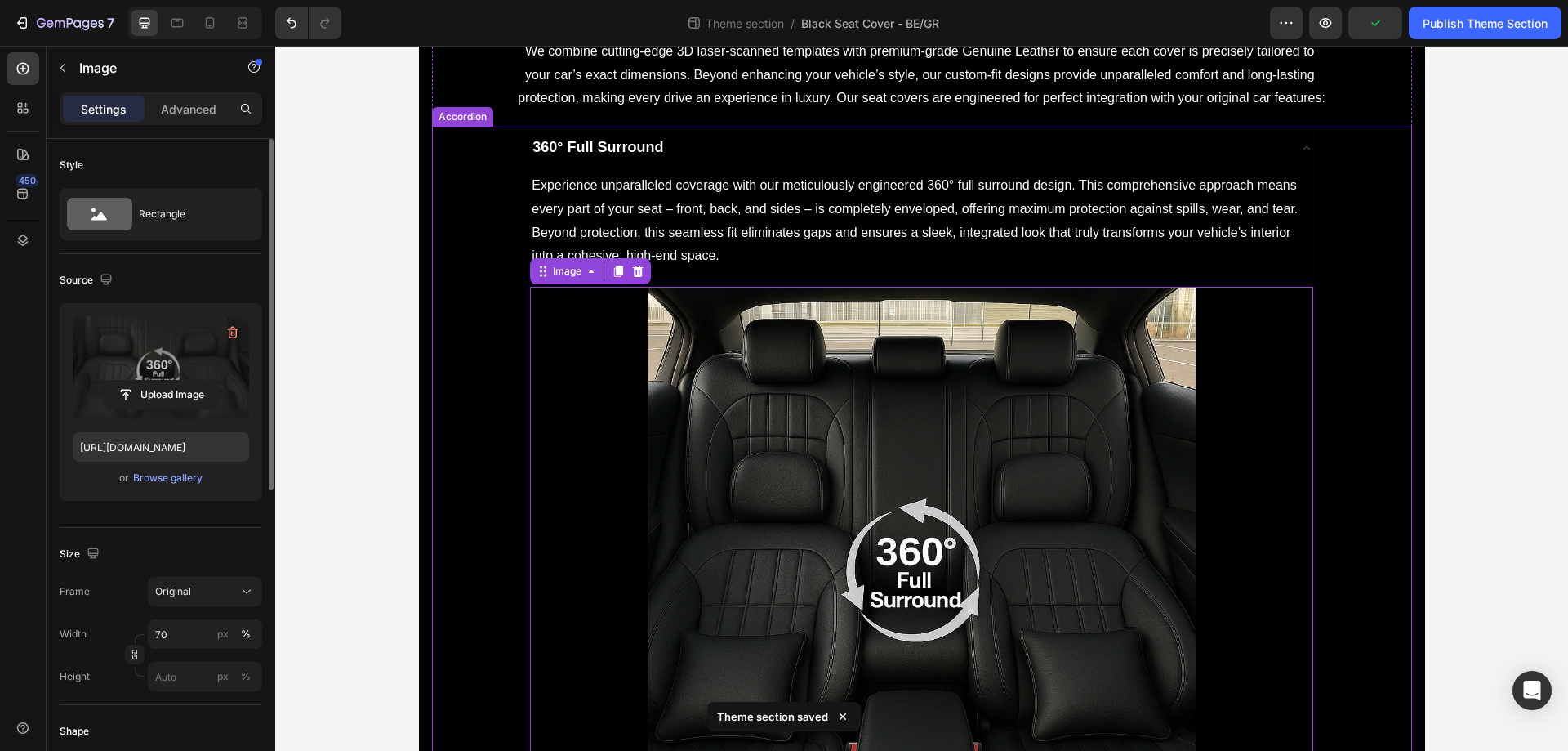
click at [696, 142] on div "360° Full Surround" at bounding box center [908, 148] width 756 height 29
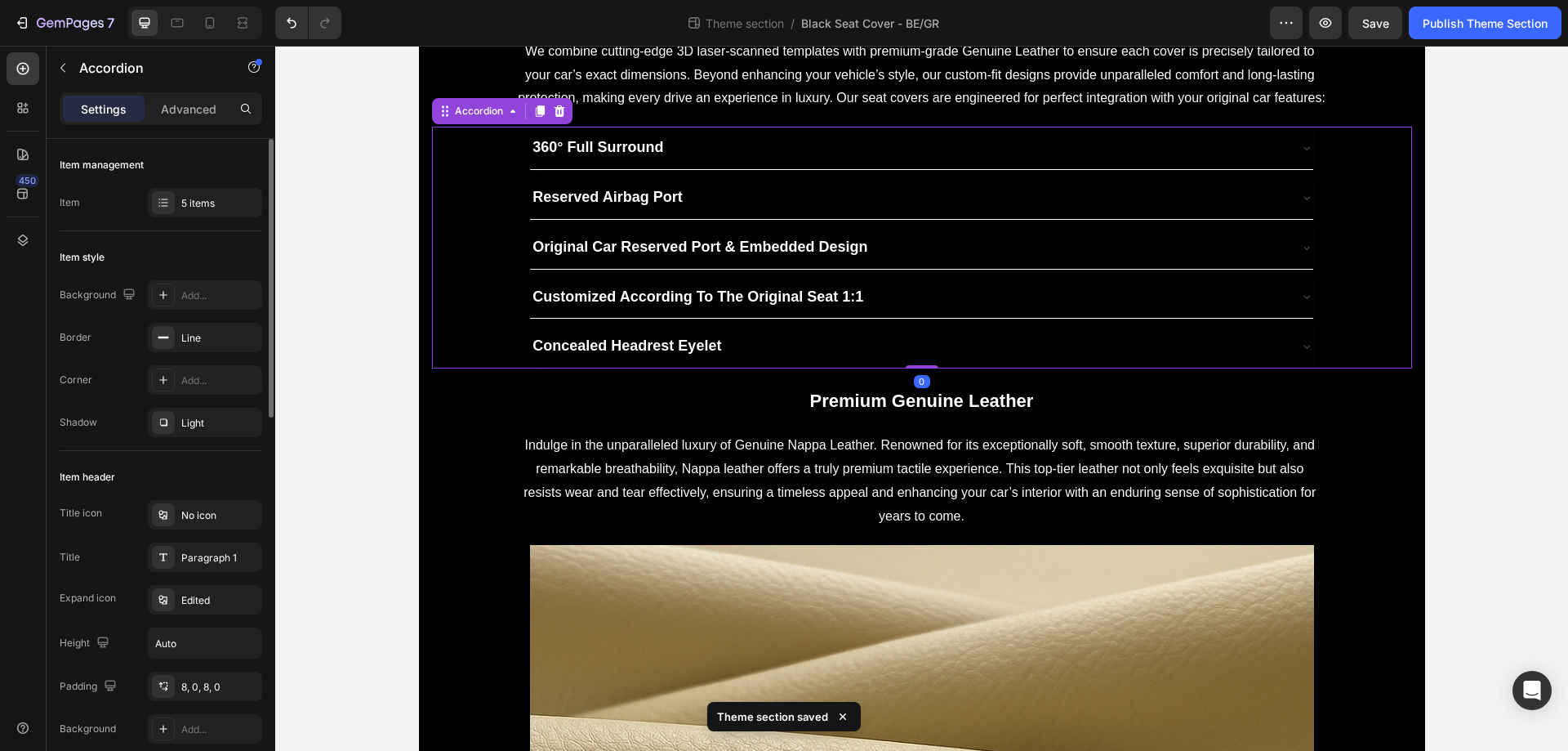
click at [729, 197] on div "Reserved Airbag Port" at bounding box center [908, 197] width 756 height 29
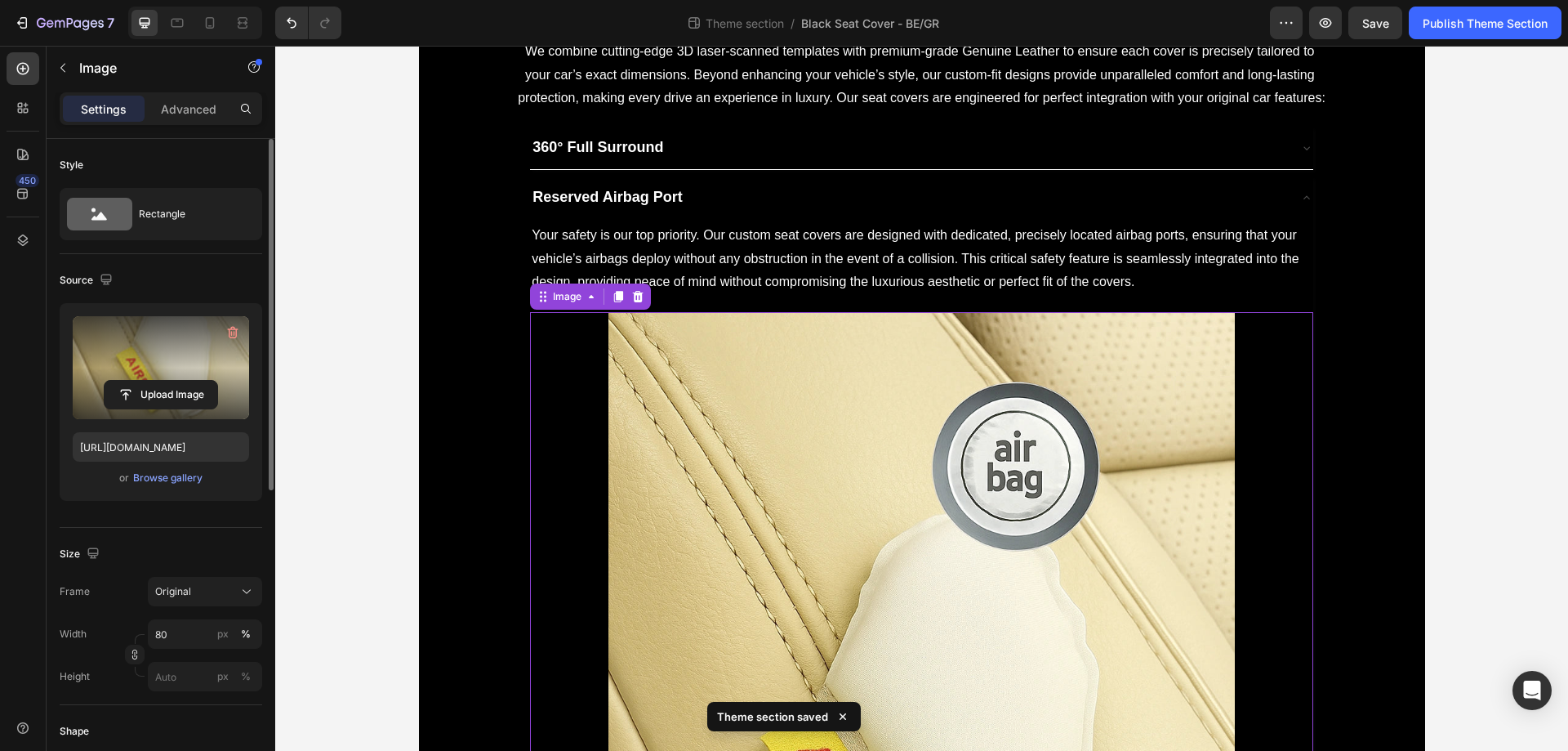
click at [137, 357] on label at bounding box center [161, 367] width 177 height 103
click at [137, 381] on input "file" at bounding box center [160, 395] width 112 height 27
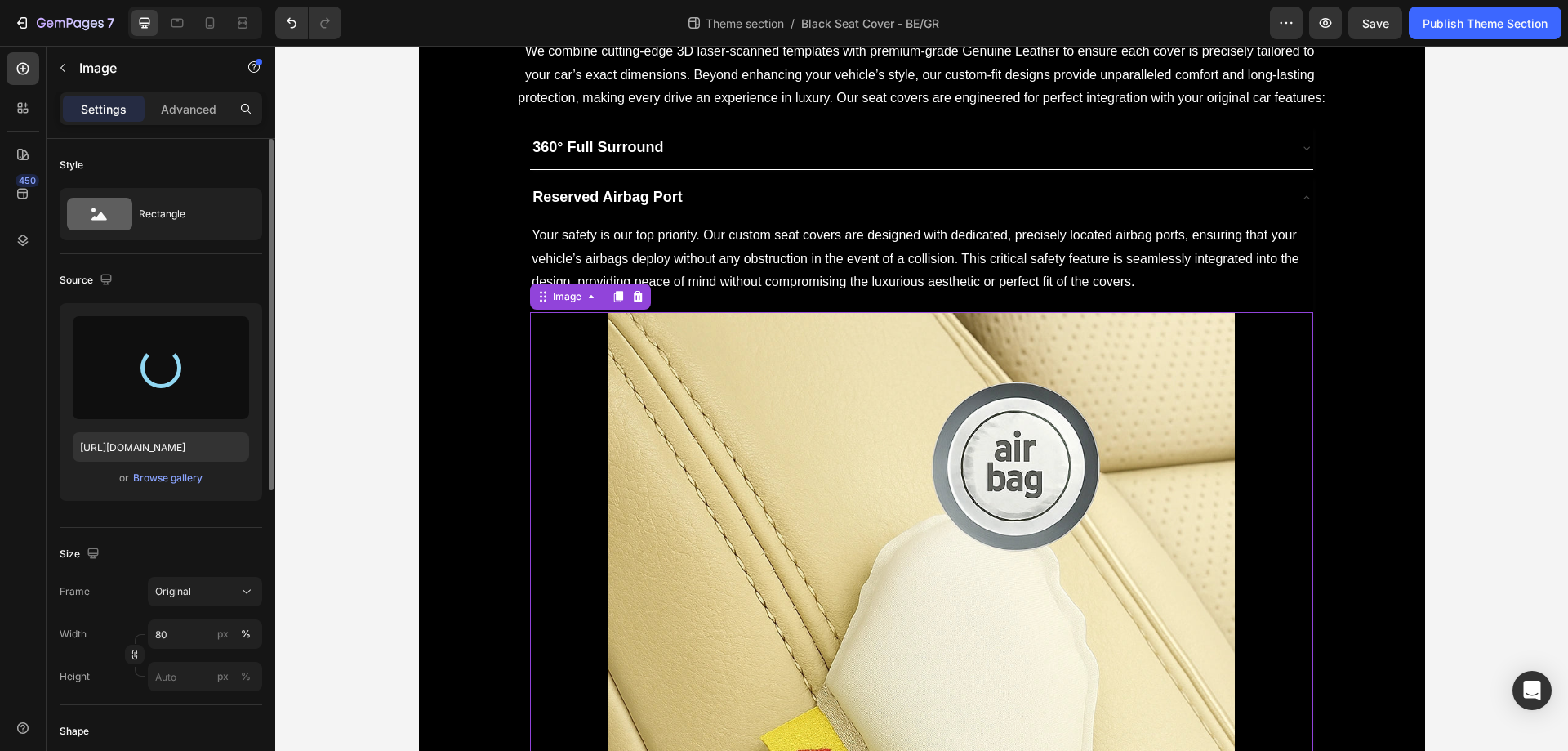
type input "https://cdn.shopify.com/s/files/1/0930/8612/2358/files/gempages_581661615628223…"
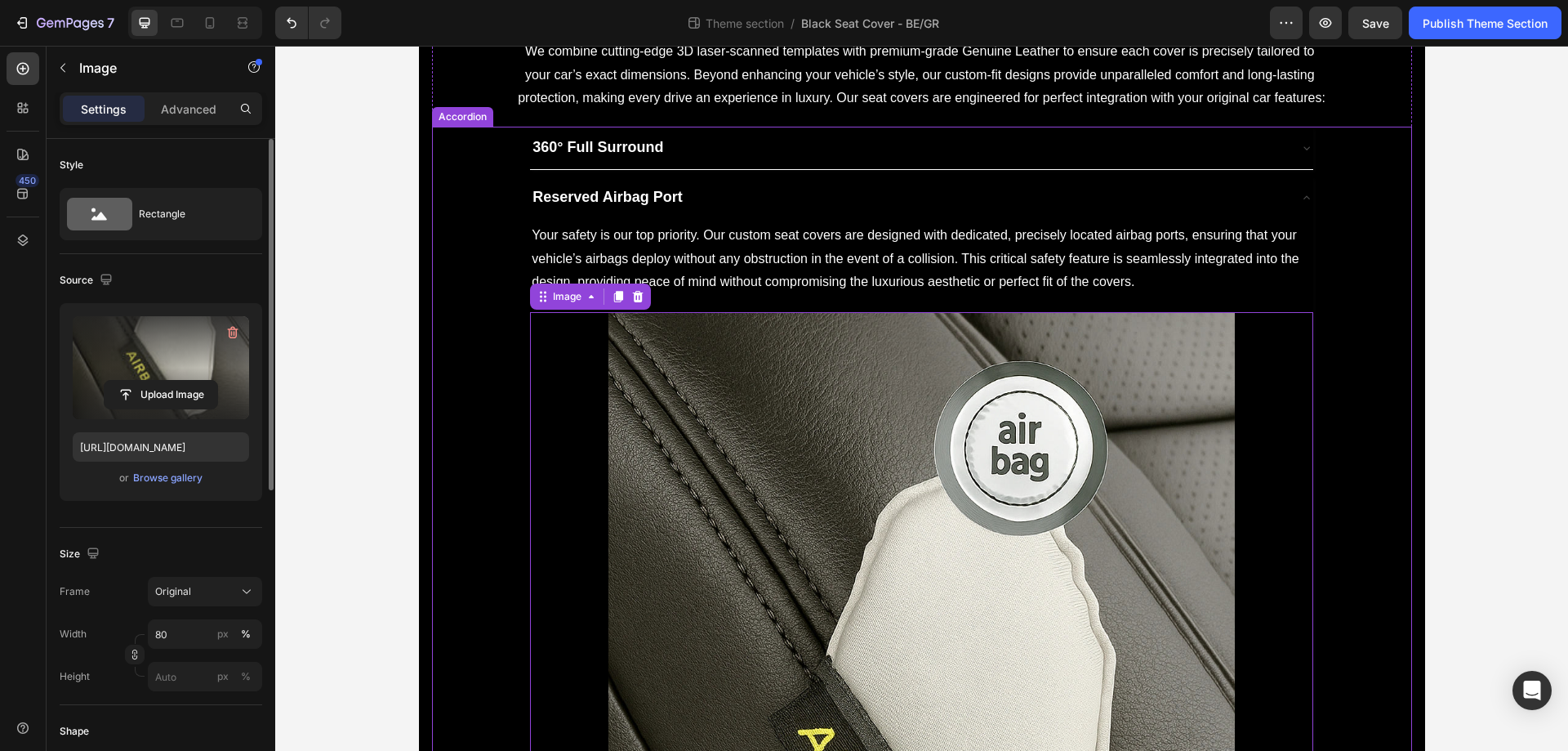
click at [760, 202] on div "Reserved Airbag Port" at bounding box center [908, 197] width 756 height 29
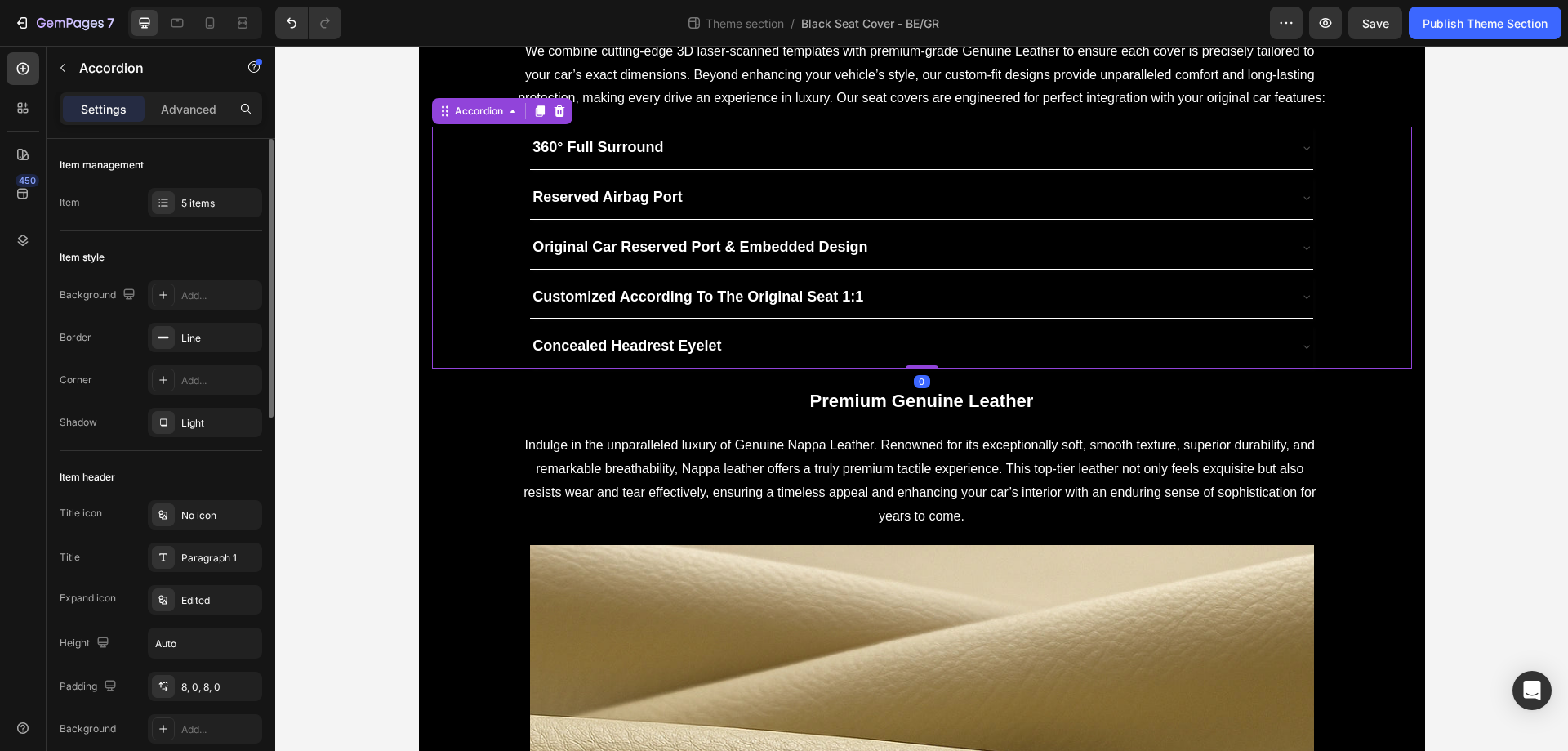
click at [972, 245] on div "Original Car Reserved Port & Embedded Design" at bounding box center [908, 247] width 756 height 29
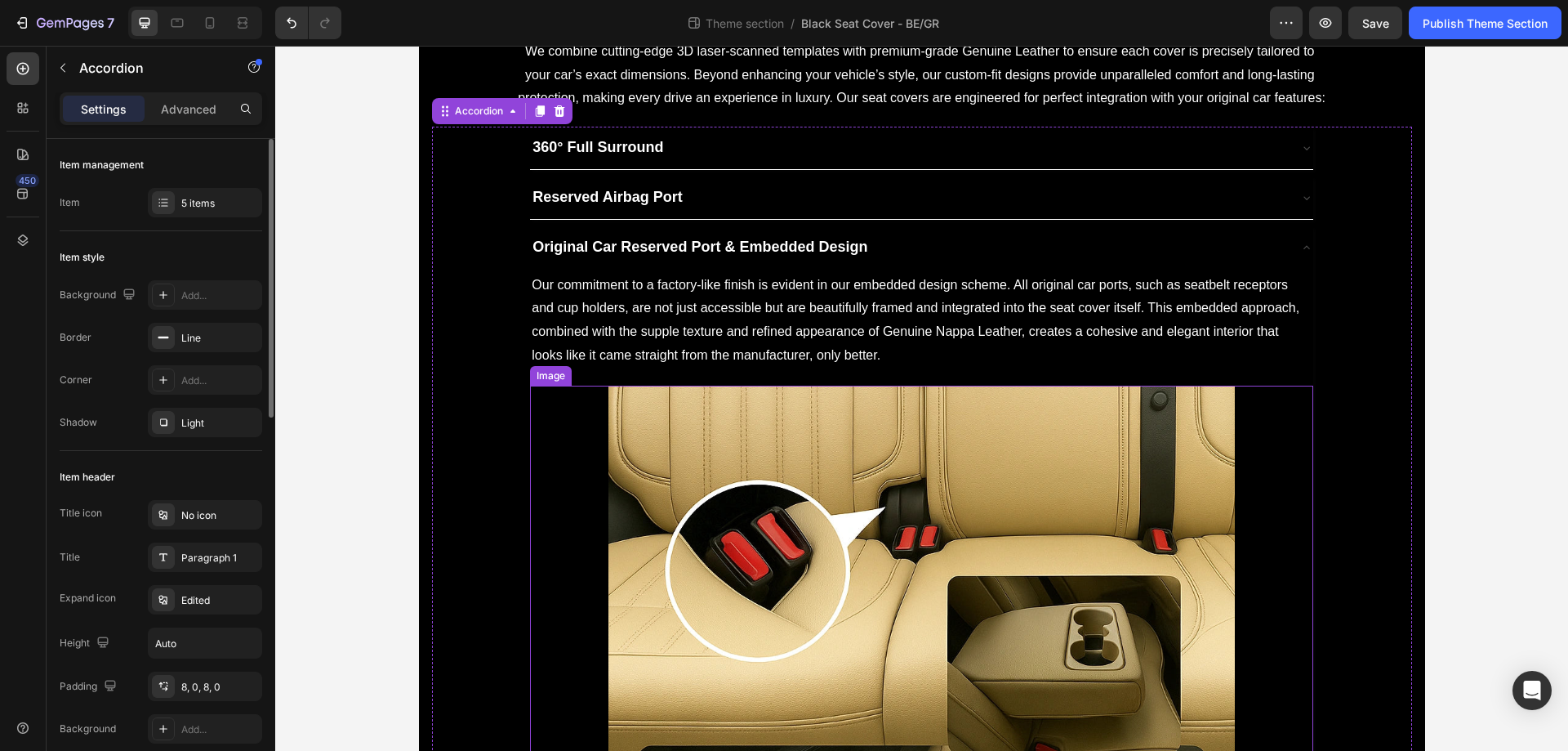
click at [875, 448] on img at bounding box center [922, 699] width 627 height 627
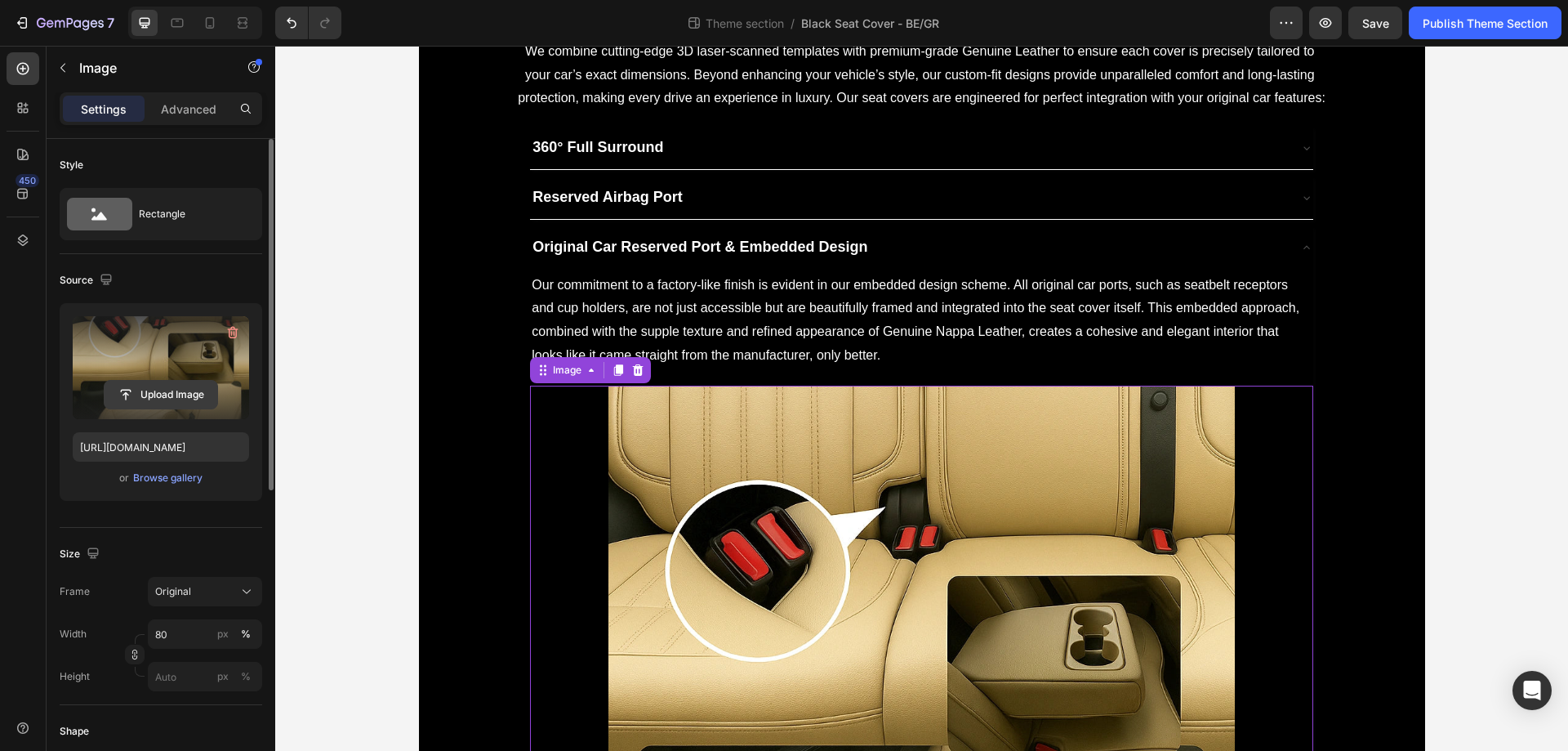
click at [179, 381] on input "file" at bounding box center [160, 395] width 112 height 27
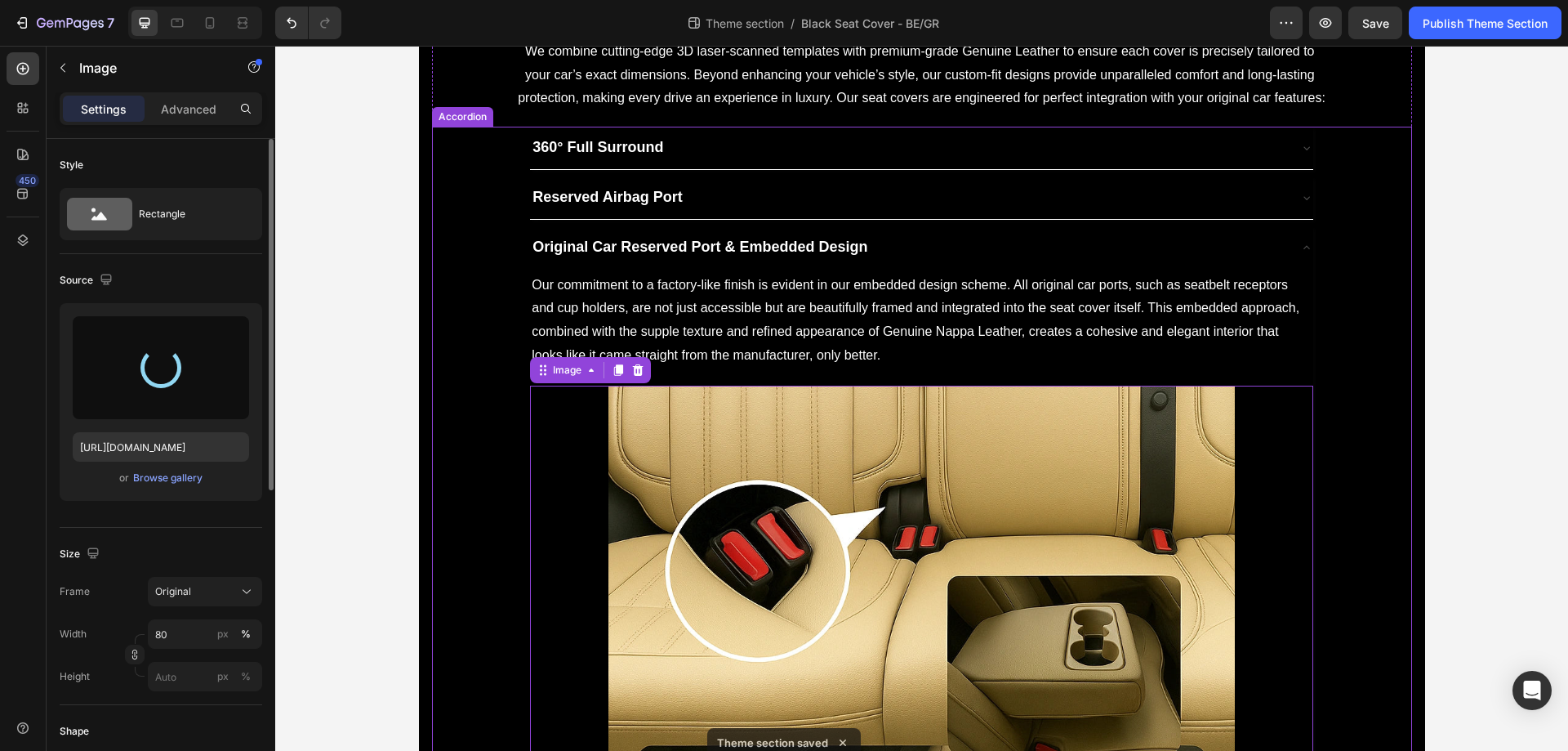
type input "https://cdn.shopify.com/s/files/1/0930/8612/2358/files/gempages_581661615628223…"
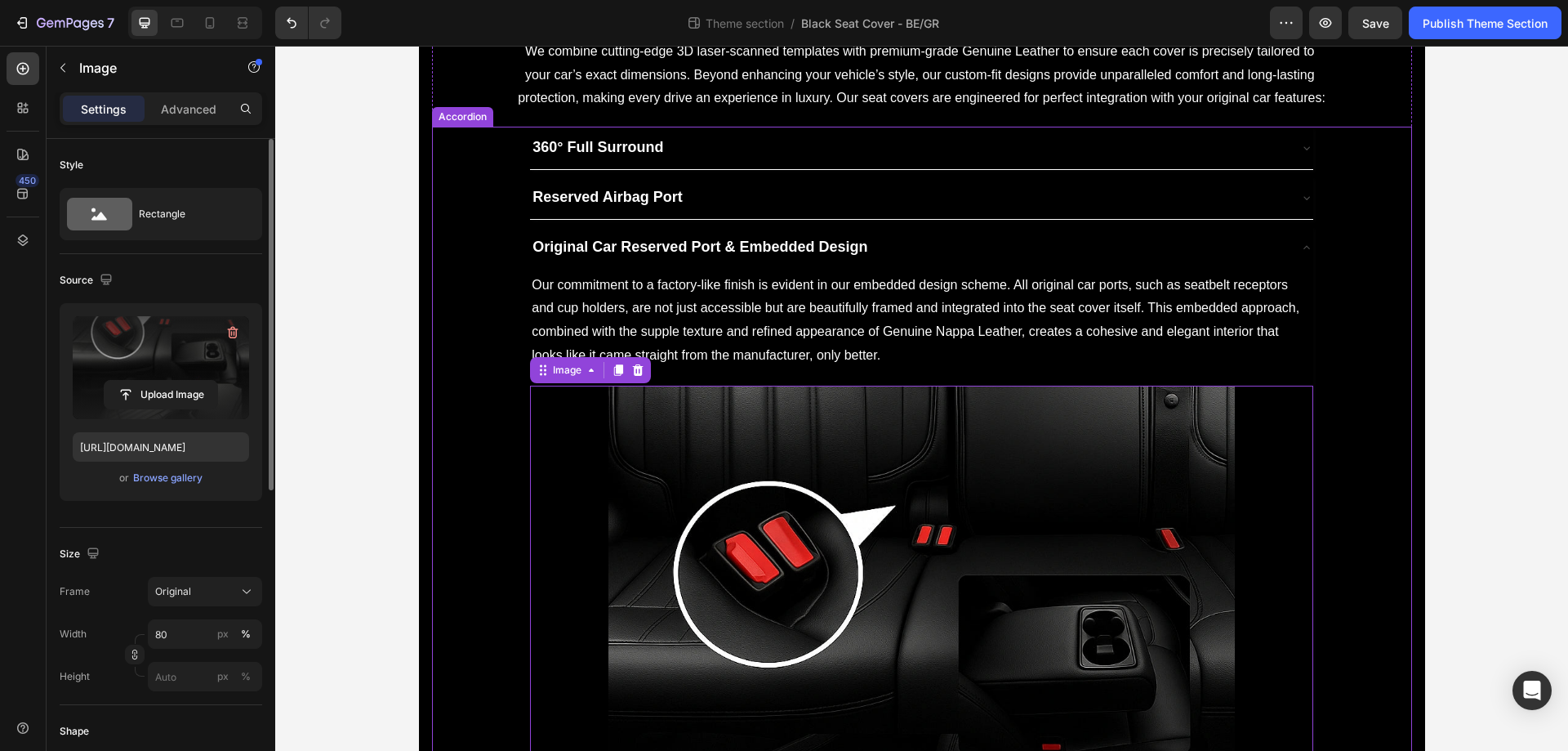
click at [951, 233] on div "Original Car Reserved Port & Embedded Design" at bounding box center [908, 247] width 756 height 29
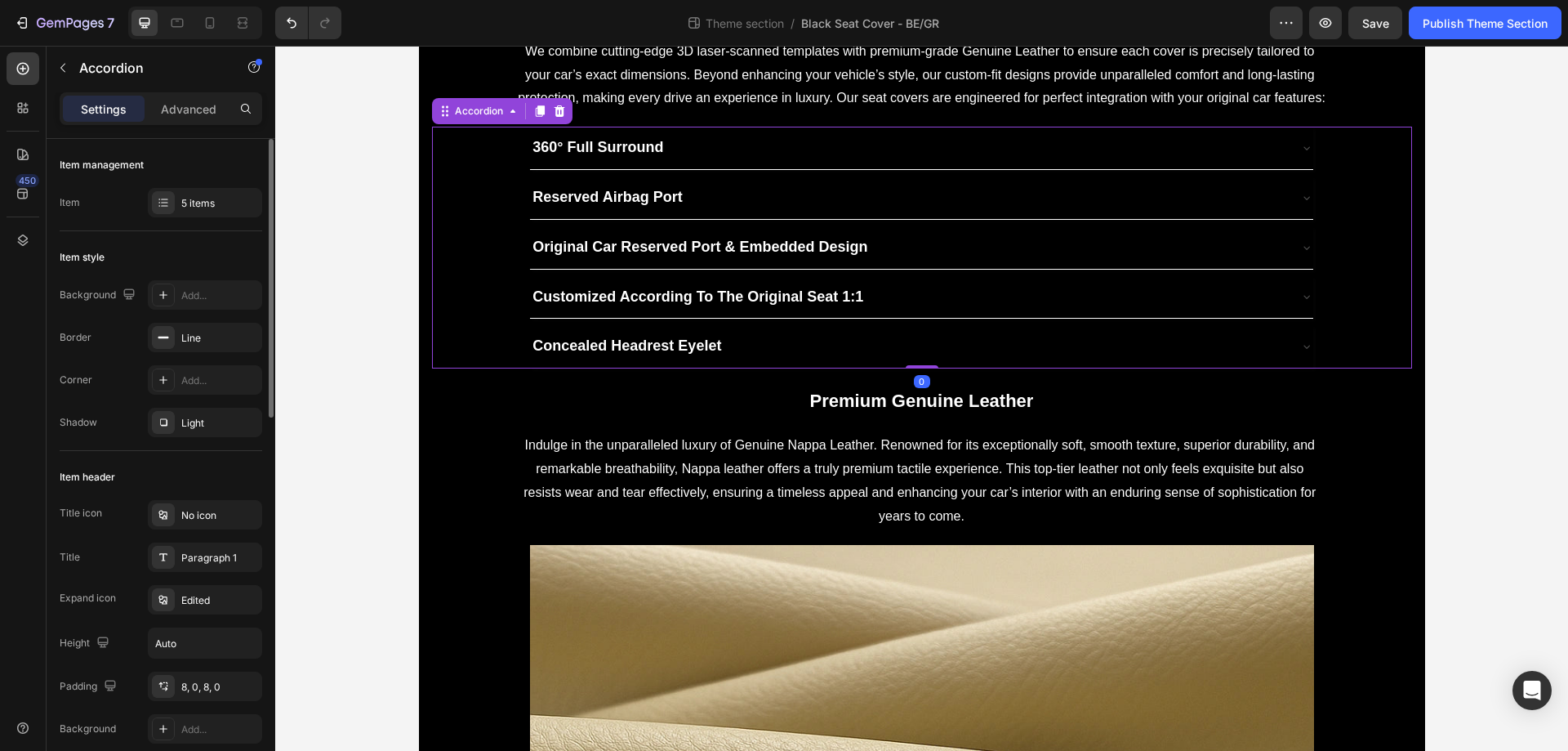
click at [914, 287] on div "Customized According To The Original Seat 1:1" at bounding box center [908, 297] width 756 height 29
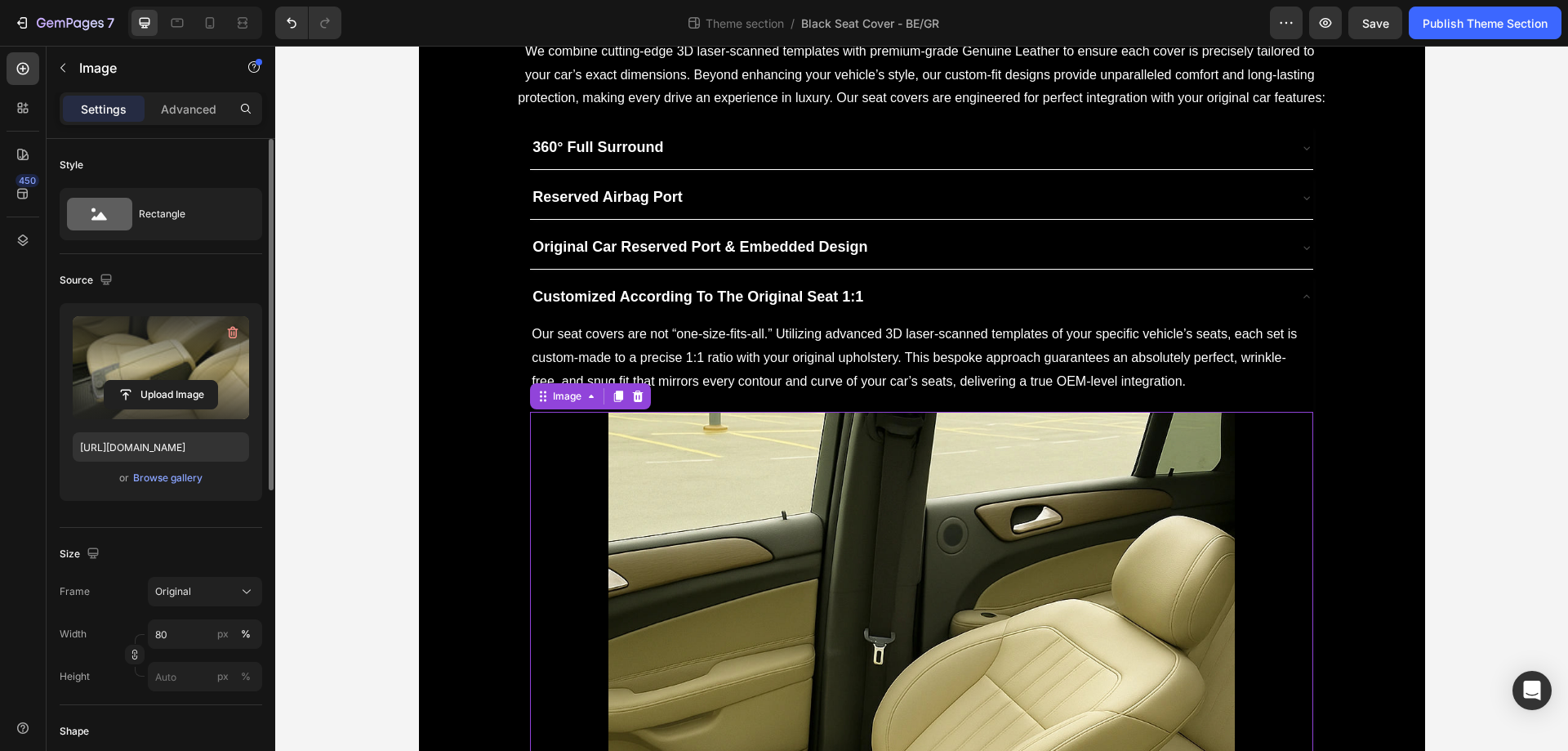
click at [183, 371] on label at bounding box center [161, 367] width 177 height 103
click at [183, 381] on input "file" at bounding box center [160, 395] width 112 height 27
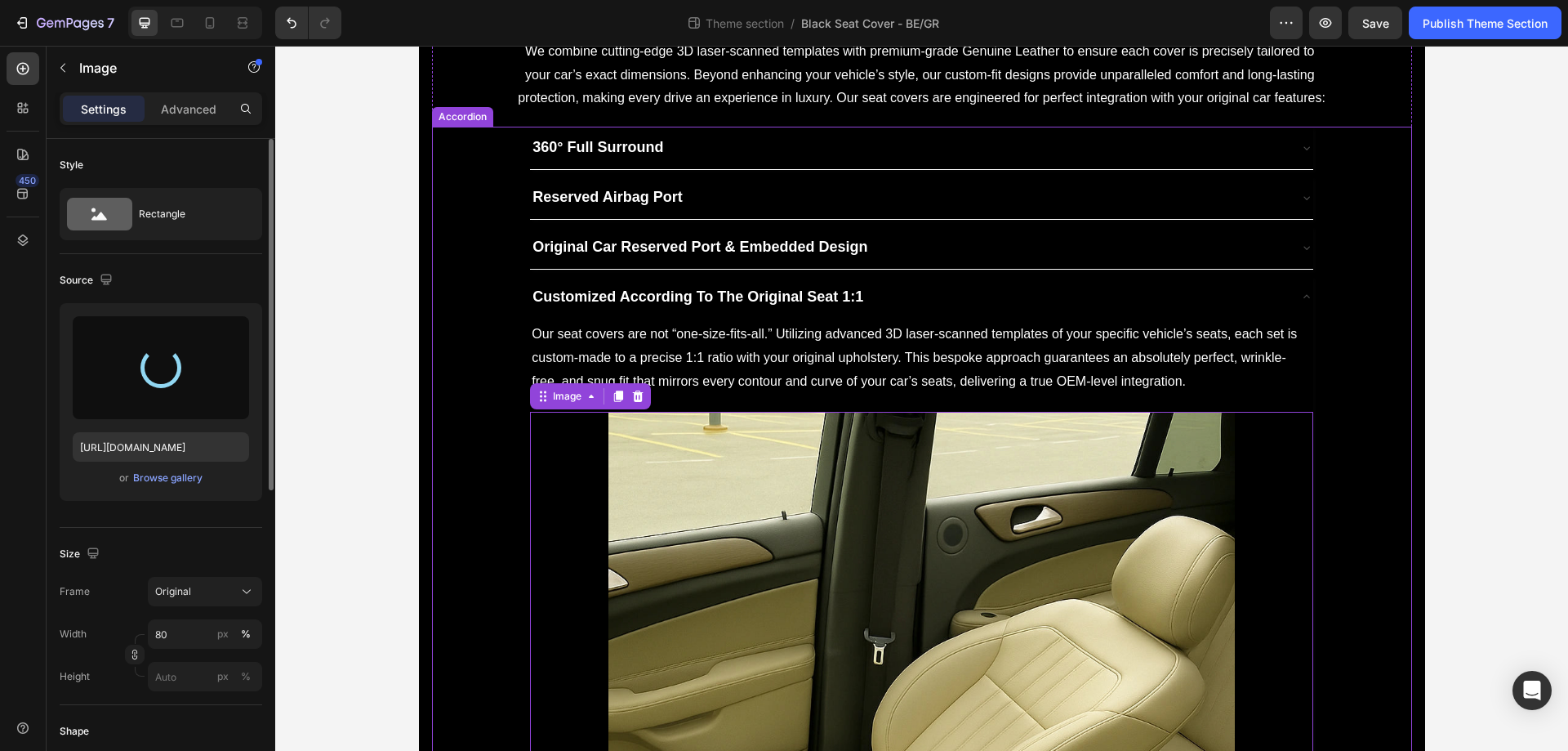
type input "https://cdn.shopify.com/s/files/1/0930/8612/2358/files/gempages_581661615628223…"
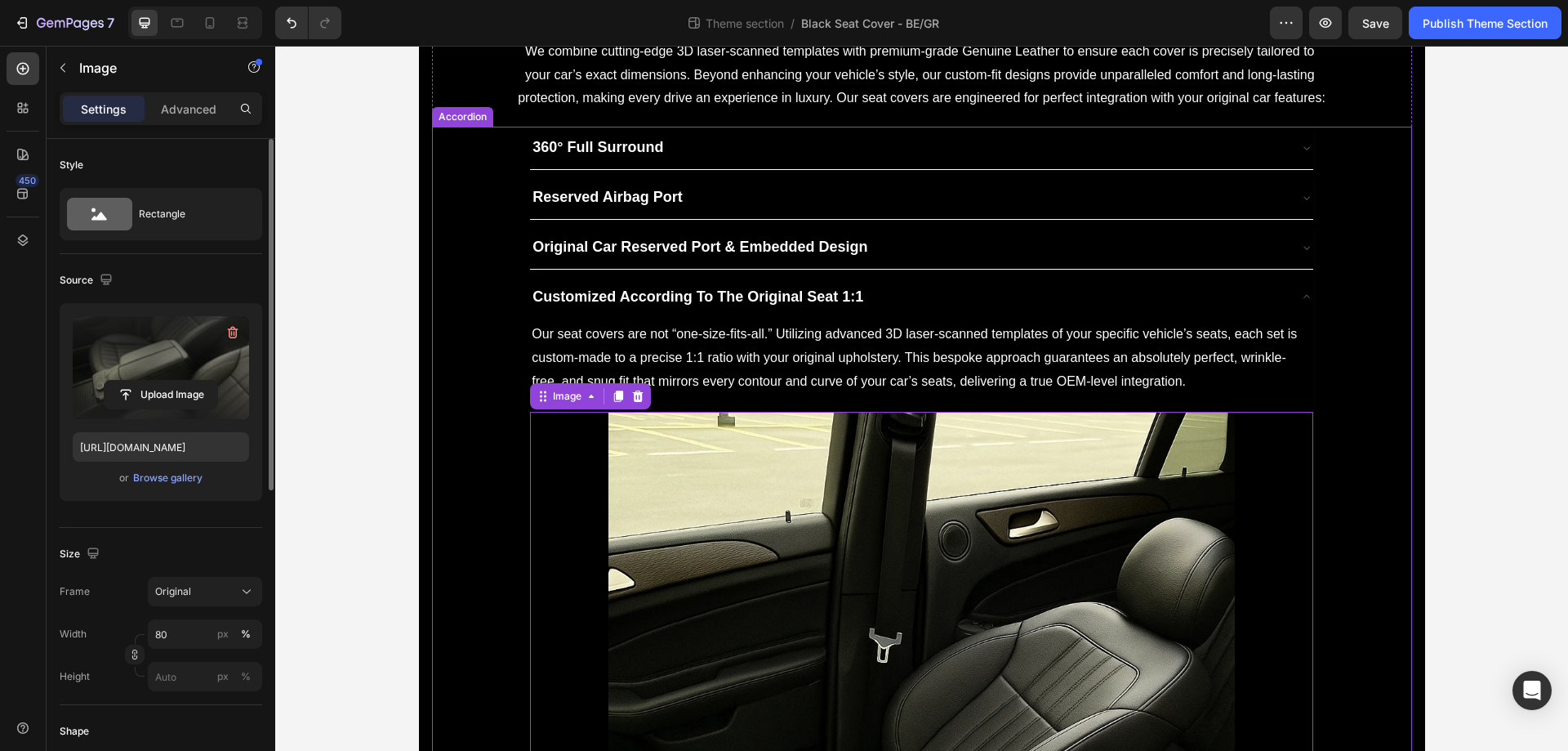
click at [939, 299] on div "Customized According To The Original Seat 1:1" at bounding box center [908, 297] width 756 height 29
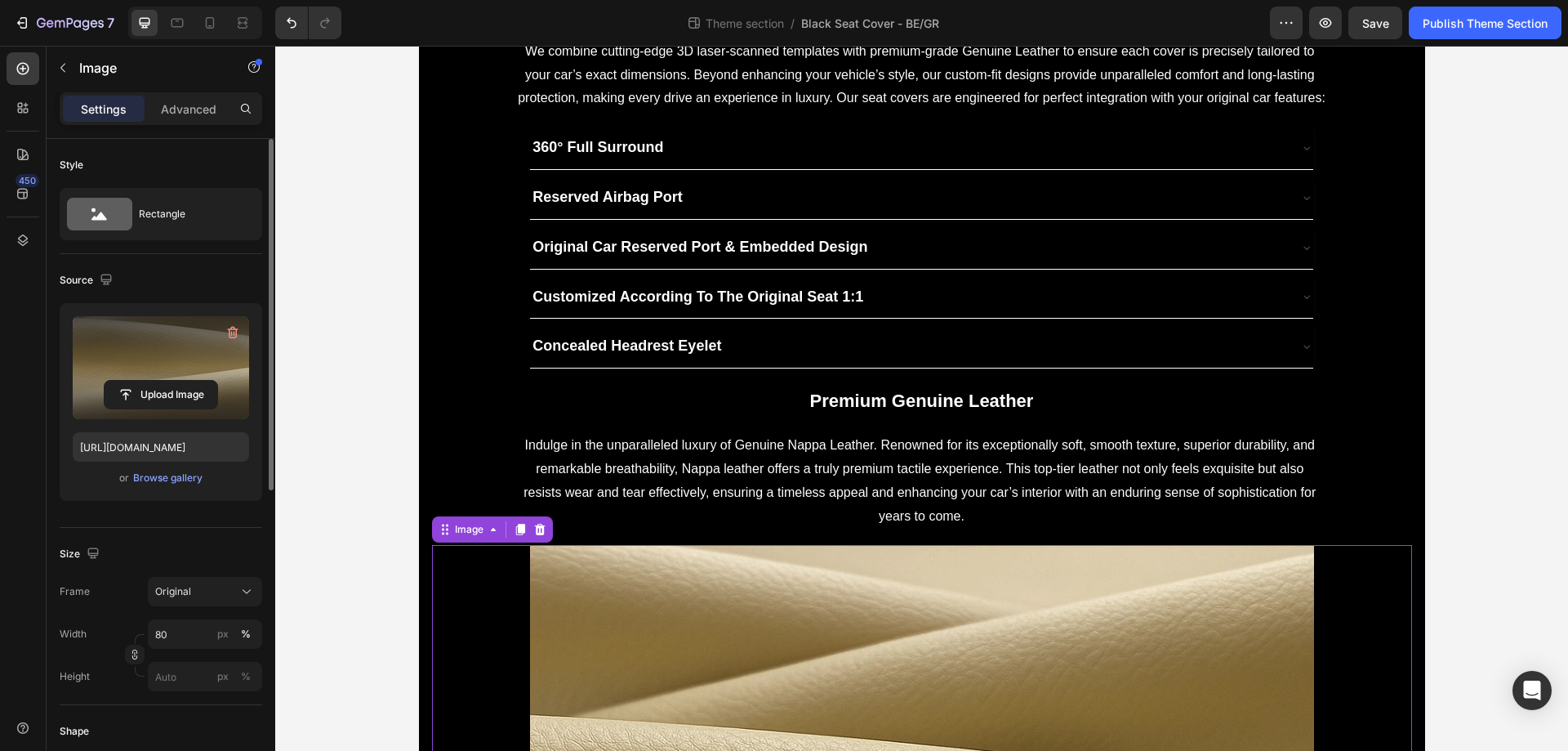
click at [117, 342] on label at bounding box center [161, 367] width 177 height 103
click at [117, 381] on input "file" at bounding box center [160, 395] width 112 height 27
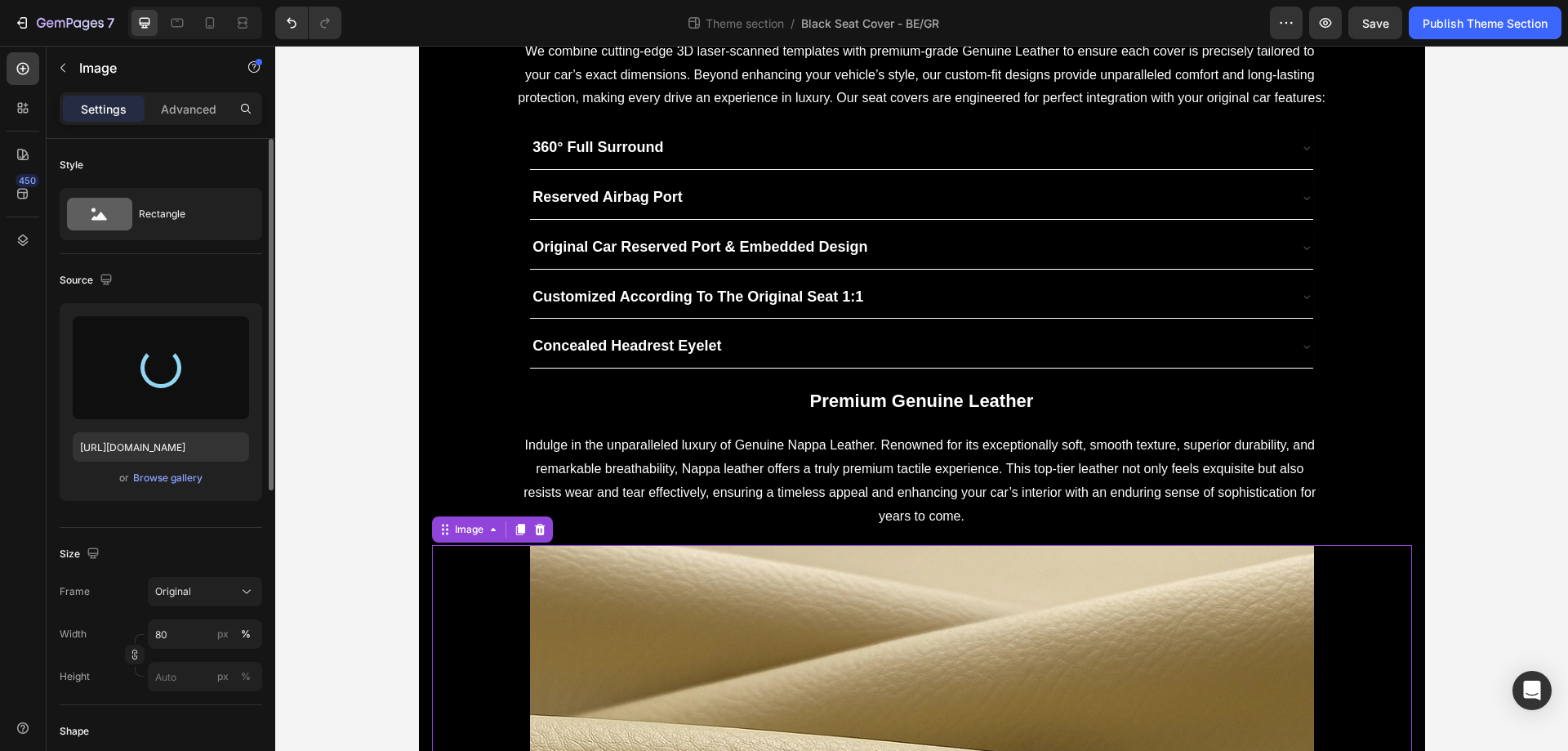
type input "https://cdn.shopify.com/s/files/1/0930/8612/2358/files/gempages_581661615628223…"
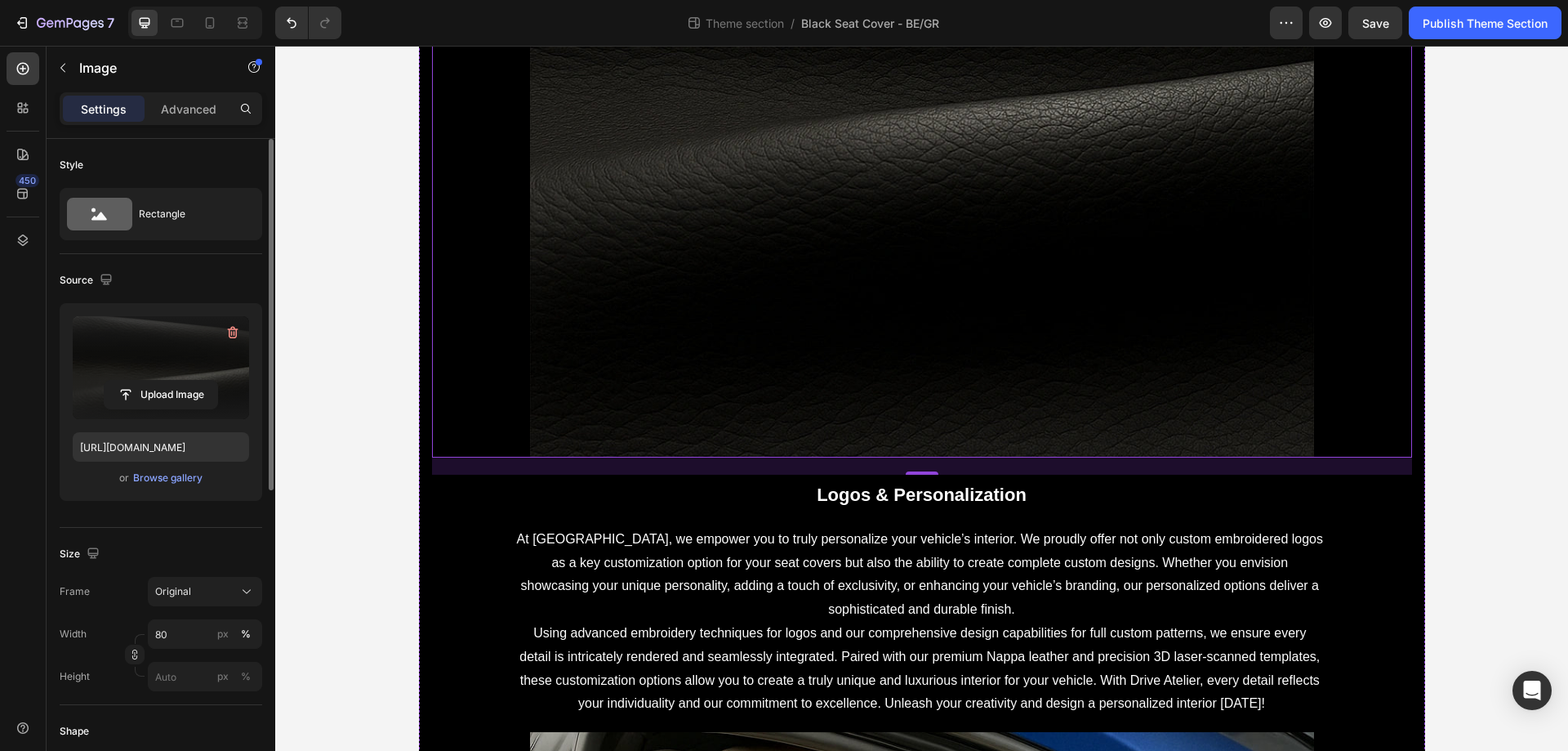
scroll to position [2471, 0]
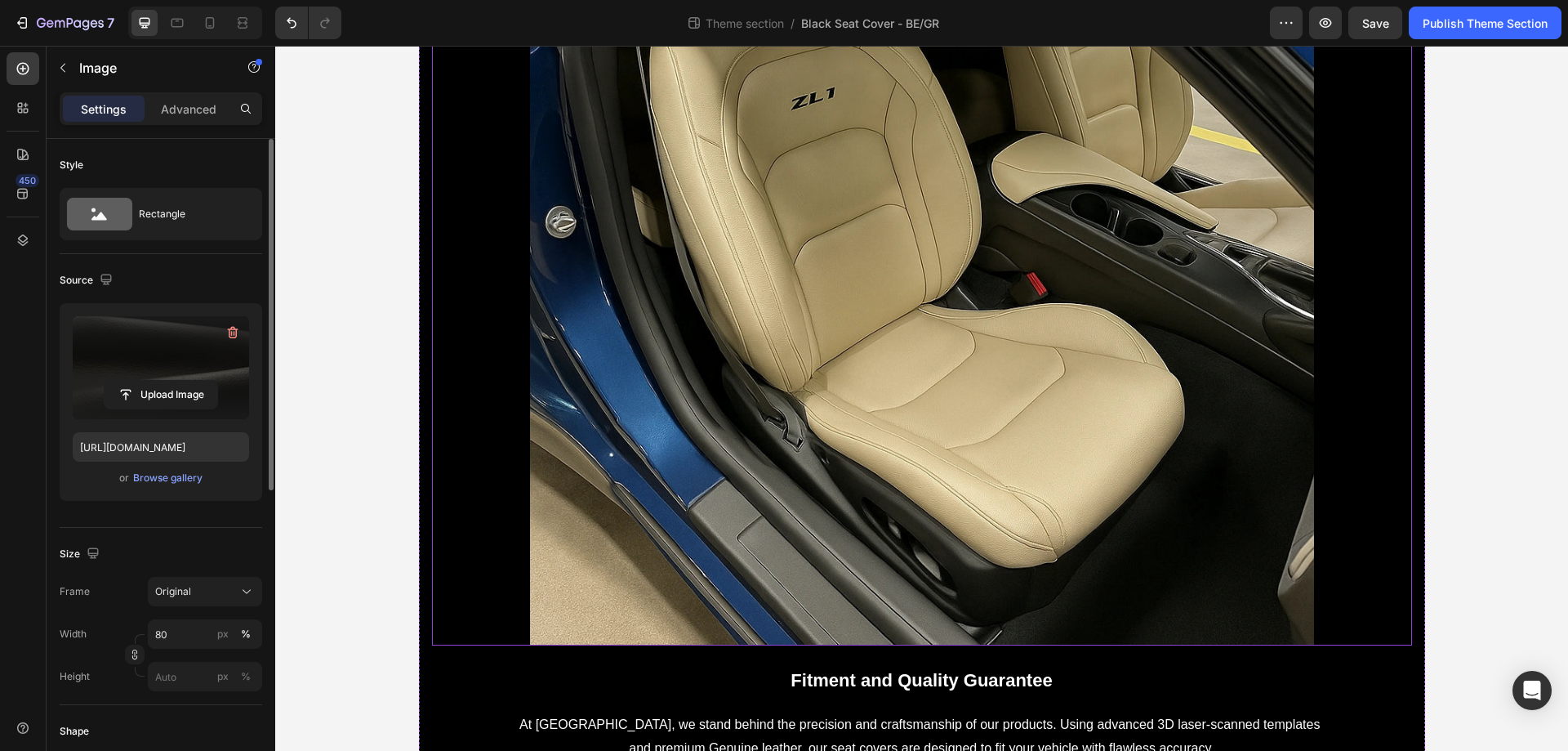
click at [933, 294] on img at bounding box center [923, 253] width 784 height 784
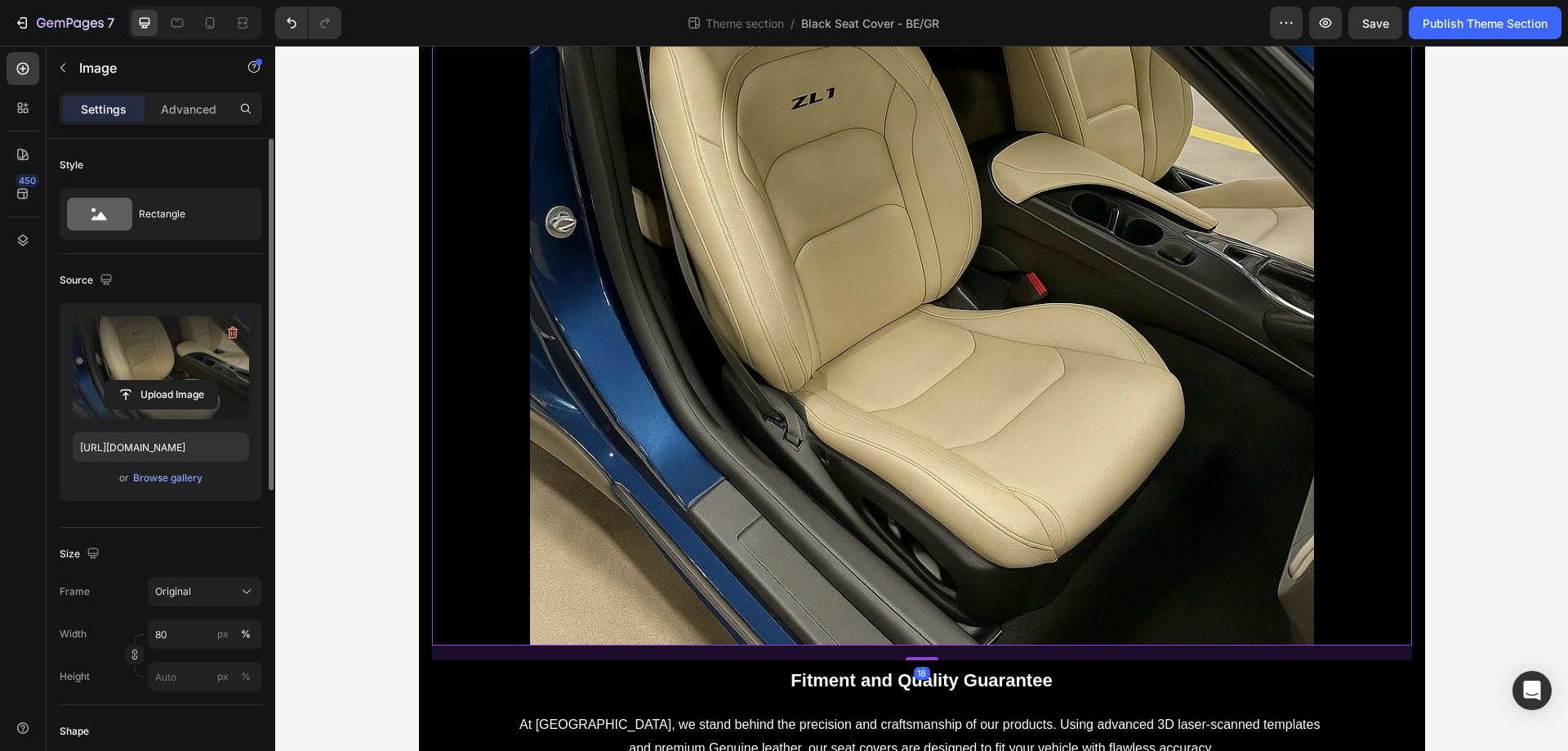
click at [160, 364] on label at bounding box center [161, 367] width 177 height 103
click at [160, 381] on input "file" at bounding box center [160, 395] width 112 height 27
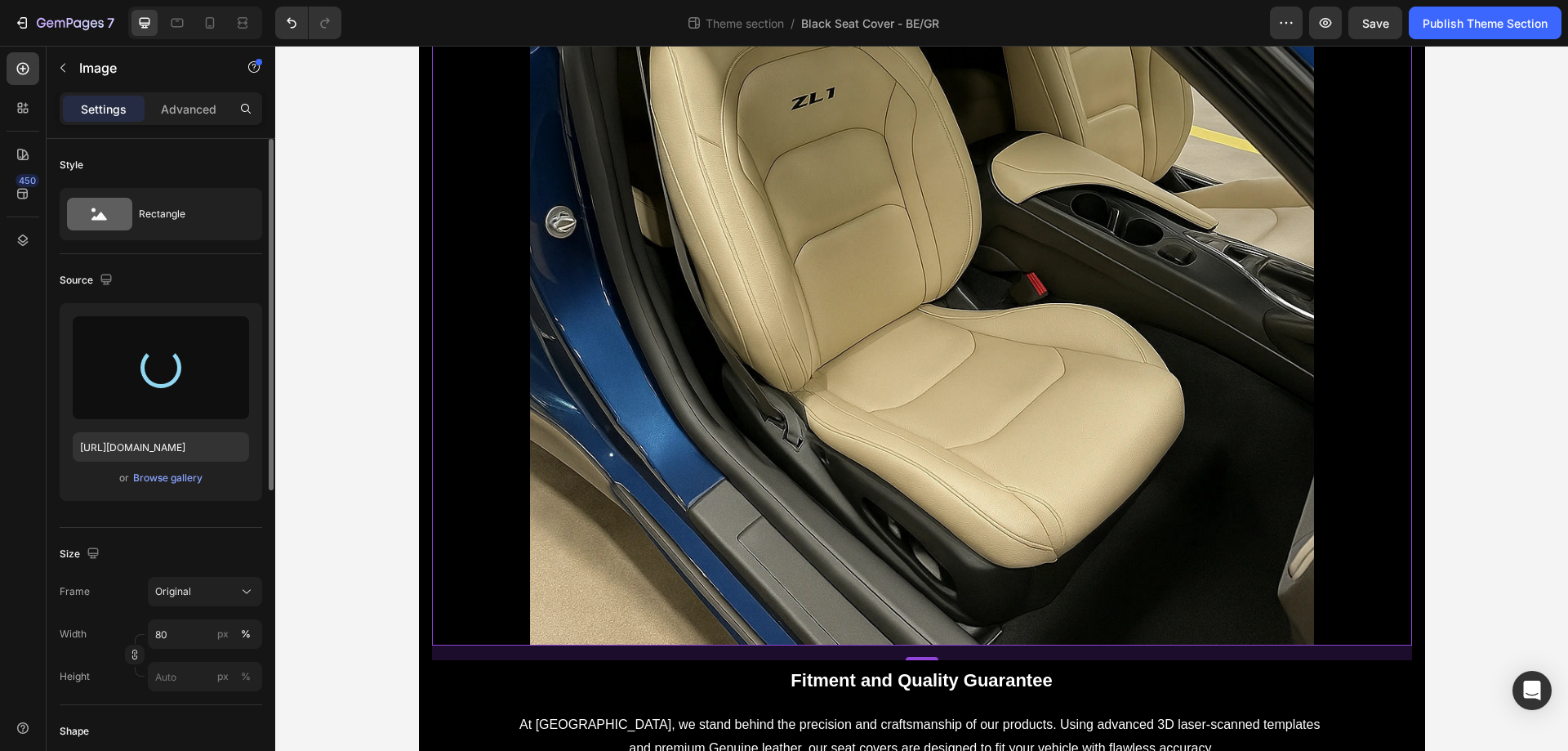
type input "https://cdn.shopify.com/s/files/1/0930/8612/2358/files/gempages_581661615628223…"
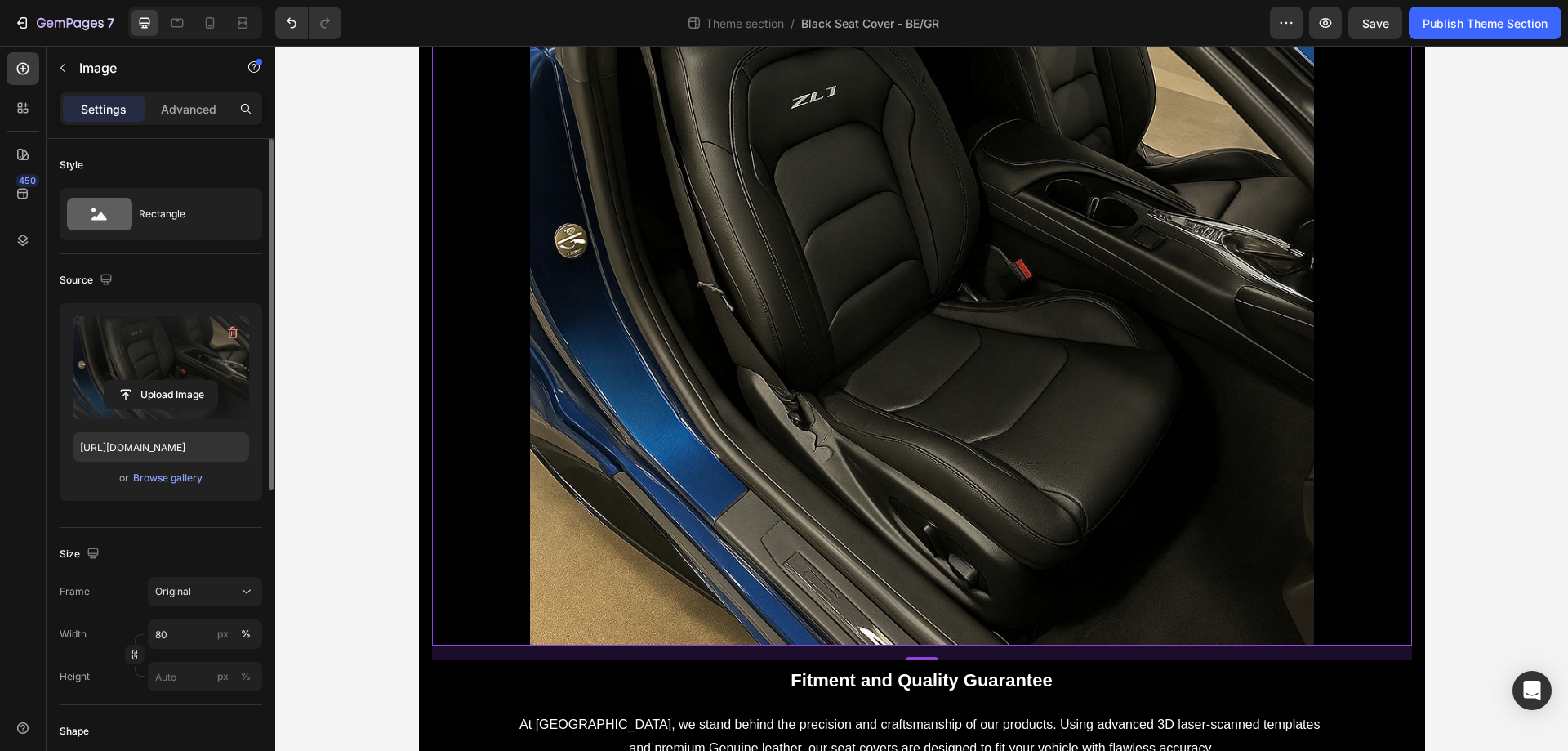
scroll to position [3343, 0]
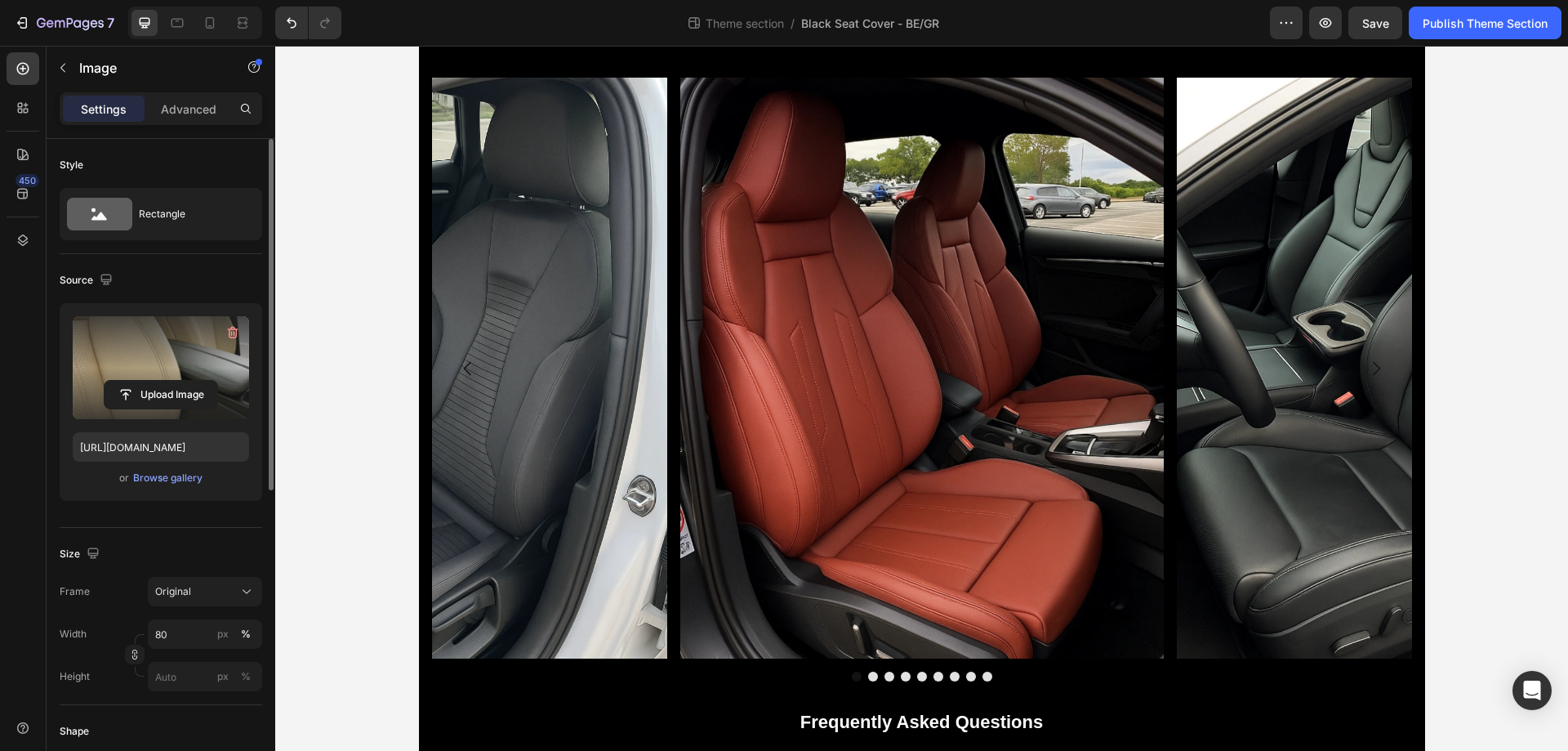
click at [157, 366] on label at bounding box center [161, 367] width 177 height 103
click at [157, 381] on input "file" at bounding box center [160, 395] width 112 height 27
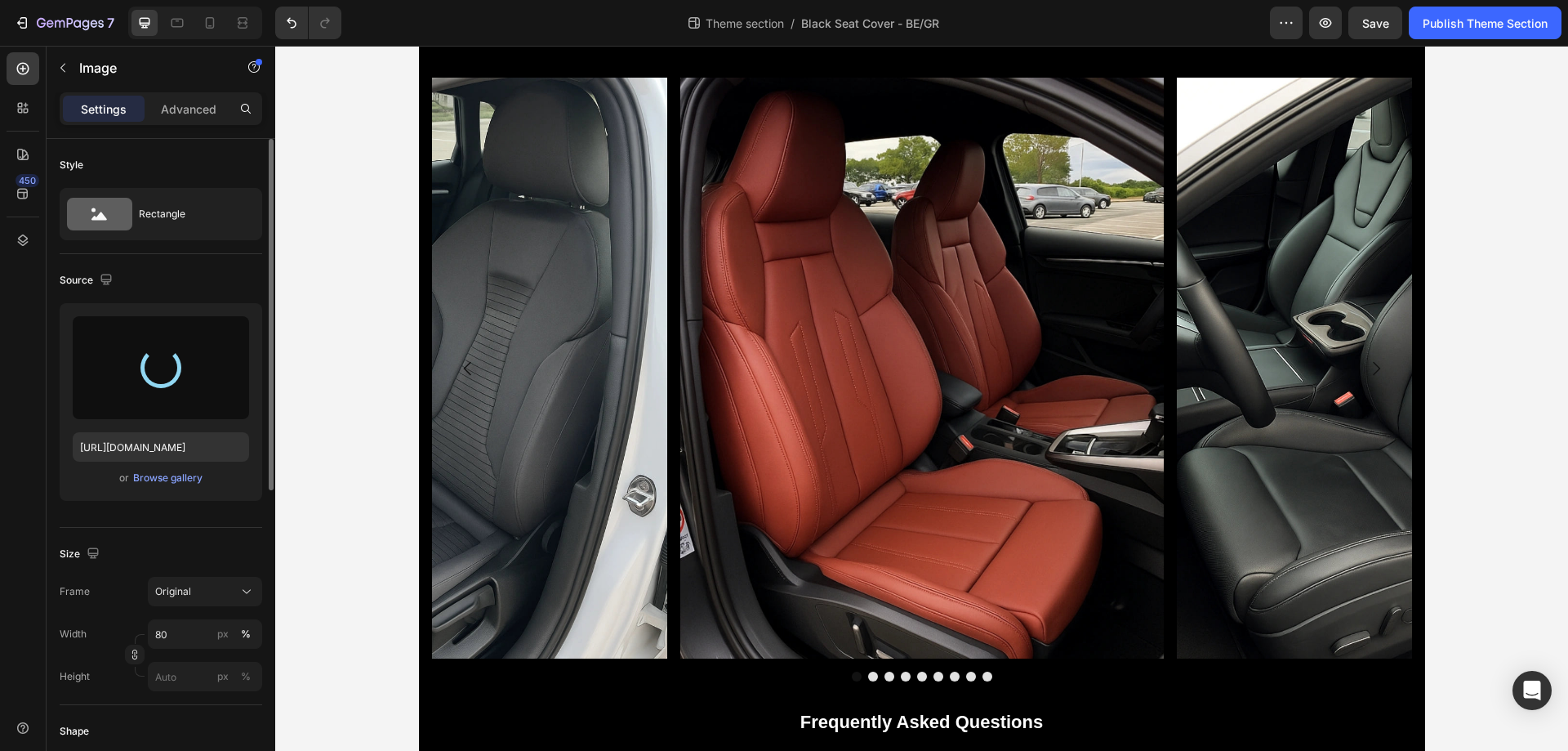
type input "https://cdn.shopify.com/s/files/1/0930/8612/2358/files/gempages_581661615628223…"
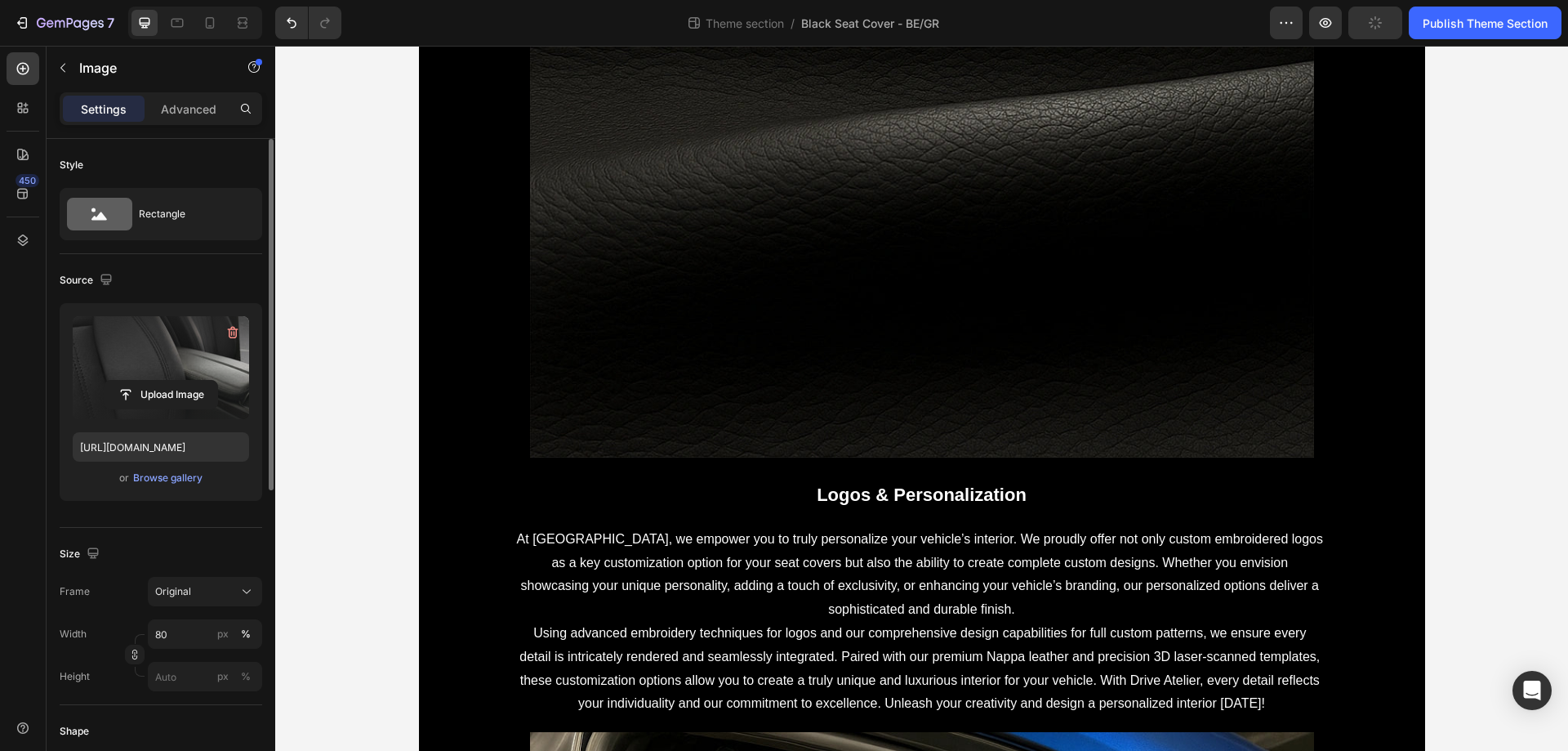
scroll to position [0, 0]
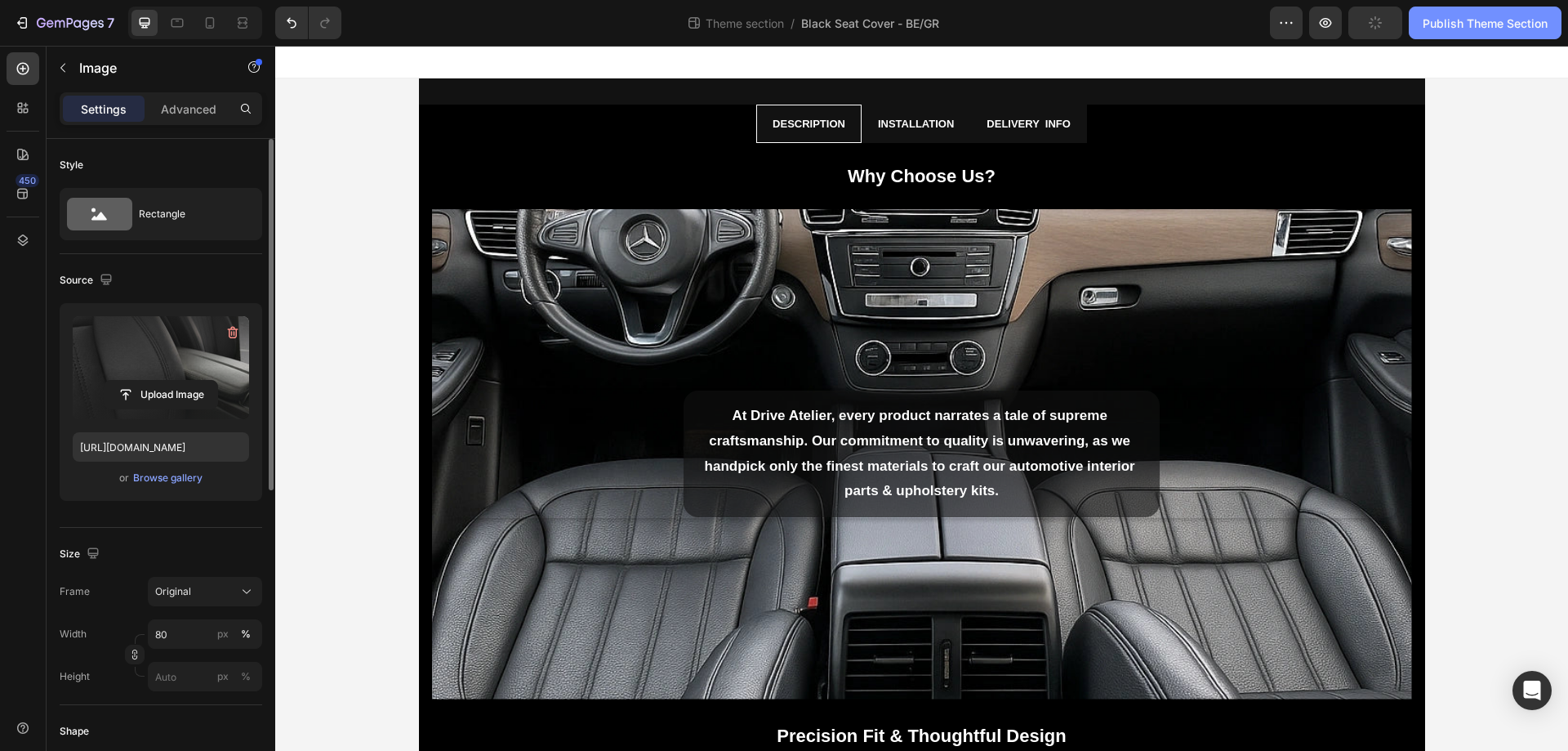
click at [1455, 31] on div "Publish Theme Section" at bounding box center [1486, 23] width 125 height 17
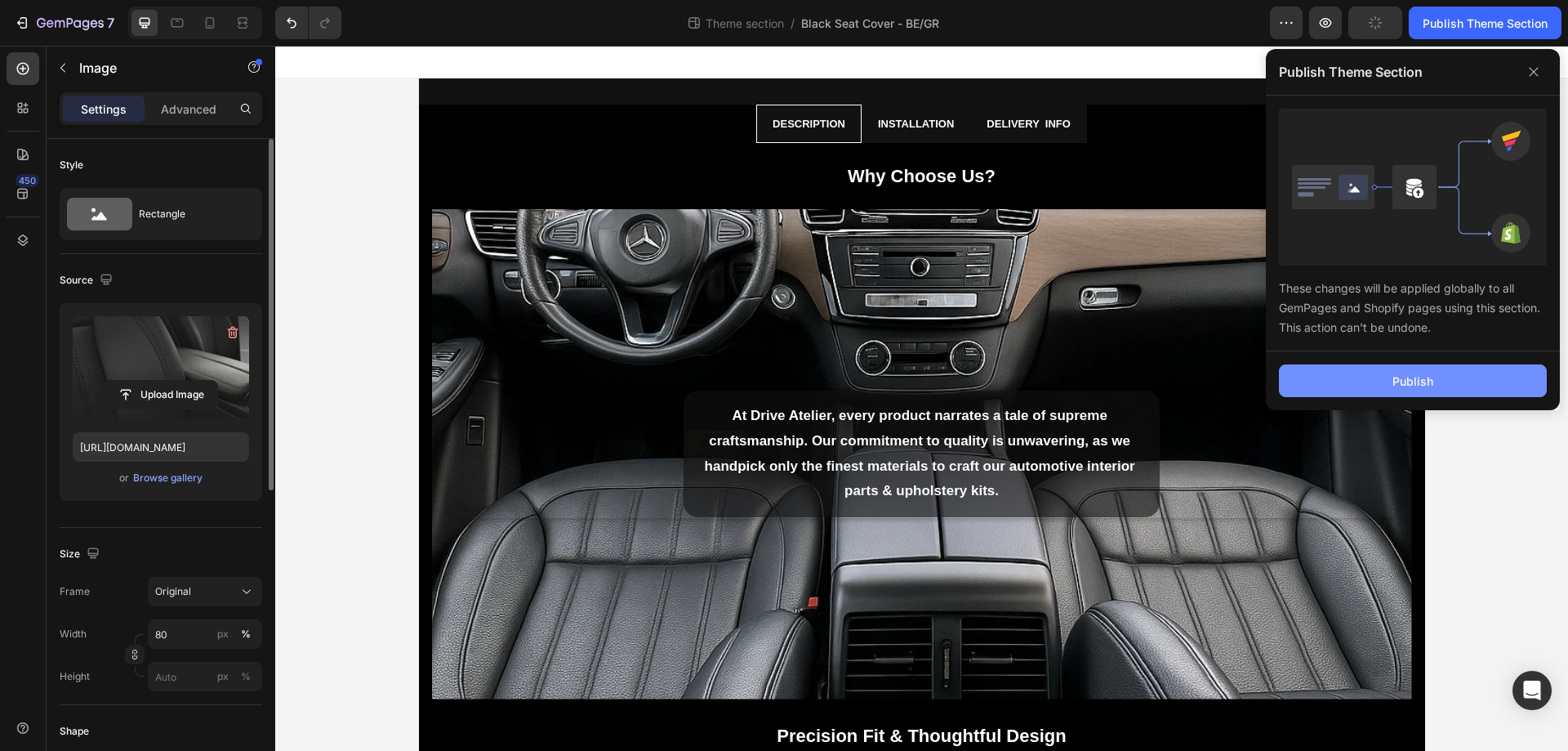
click at [1434, 384] on button "Publish" at bounding box center [1413, 380] width 268 height 33
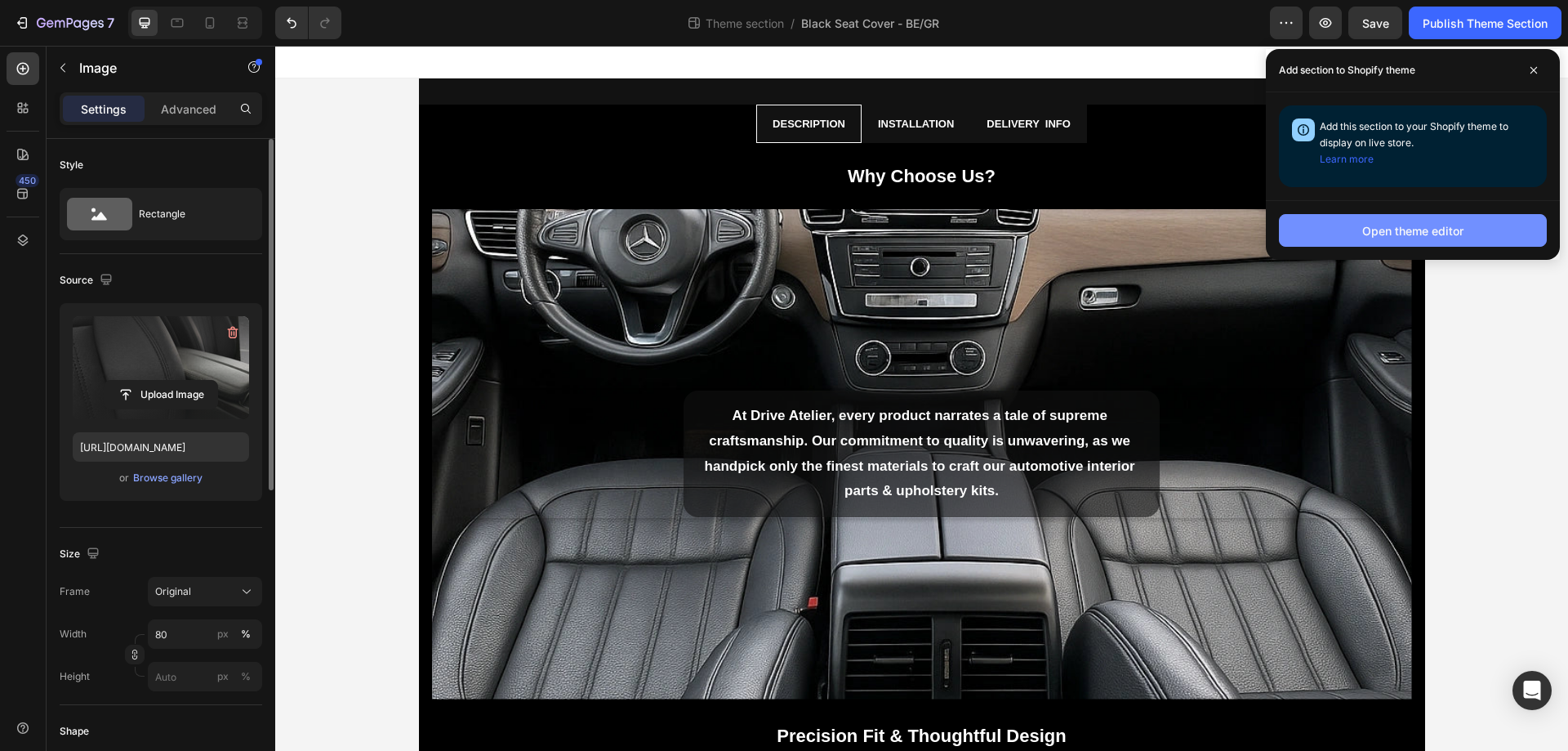
click at [1431, 226] on div "Open theme editor" at bounding box center [1414, 231] width 101 height 17
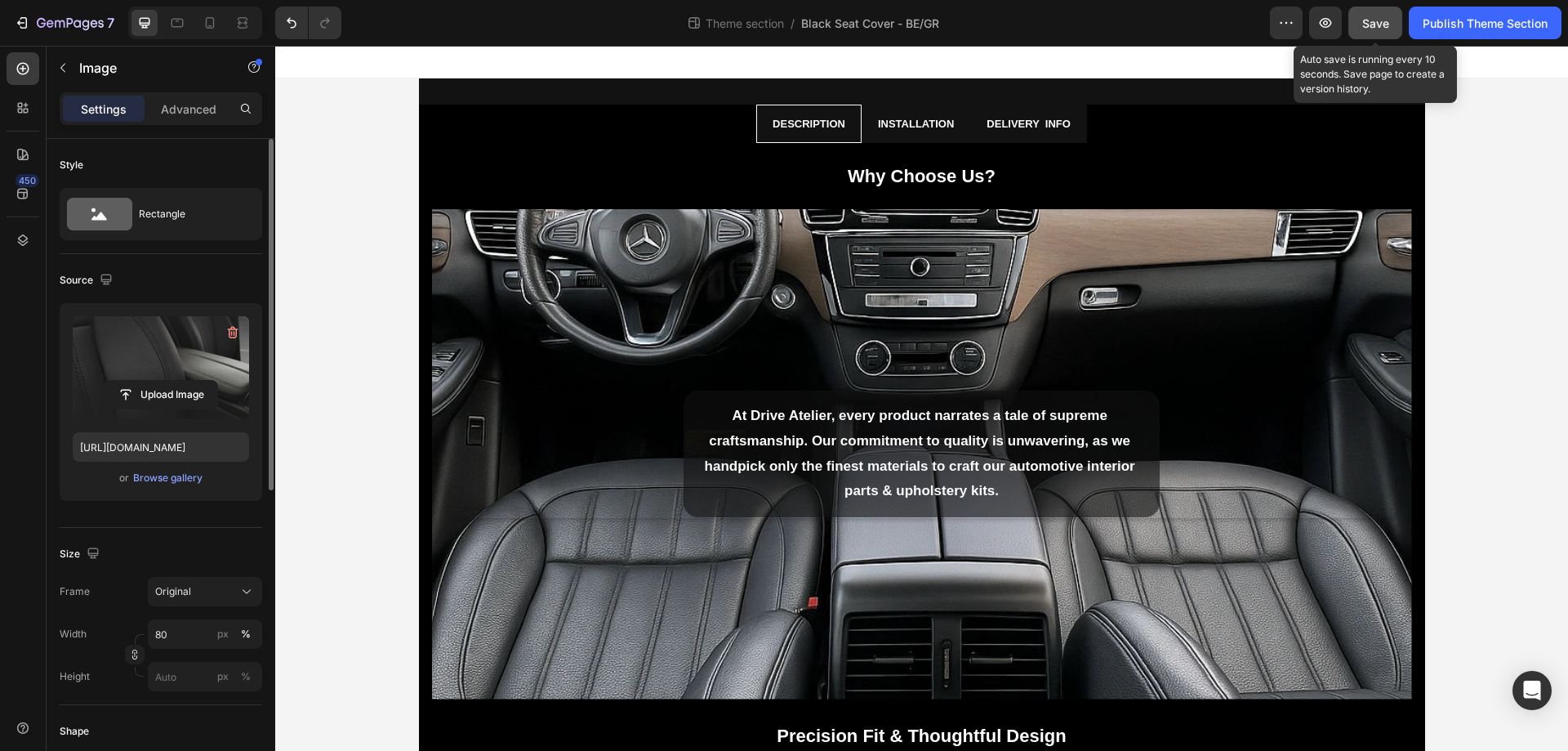
click at [1365, 24] on span "Save" at bounding box center [1376, 23] width 27 height 14
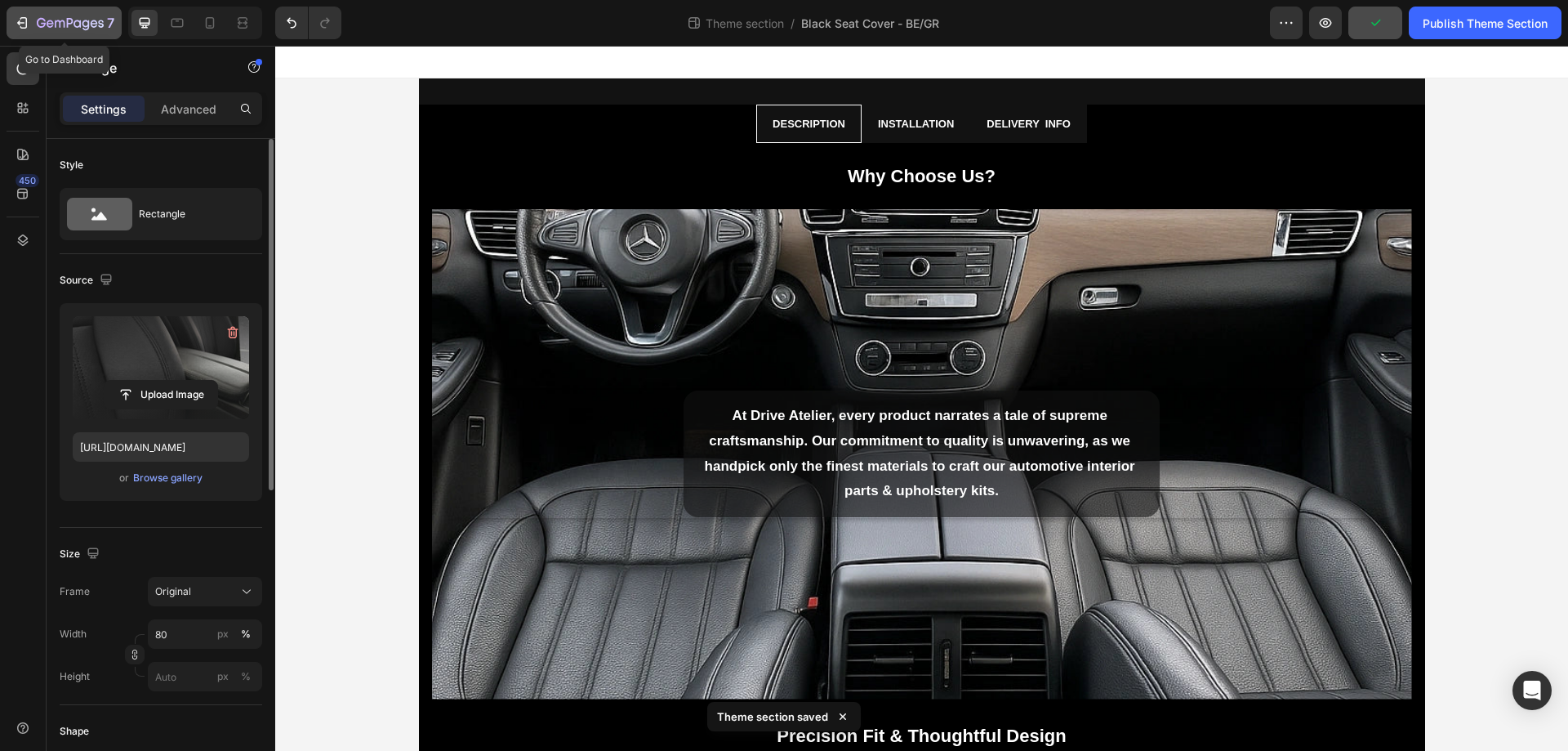
click at [72, 20] on icon "button" at bounding box center [70, 22] width 7 height 9
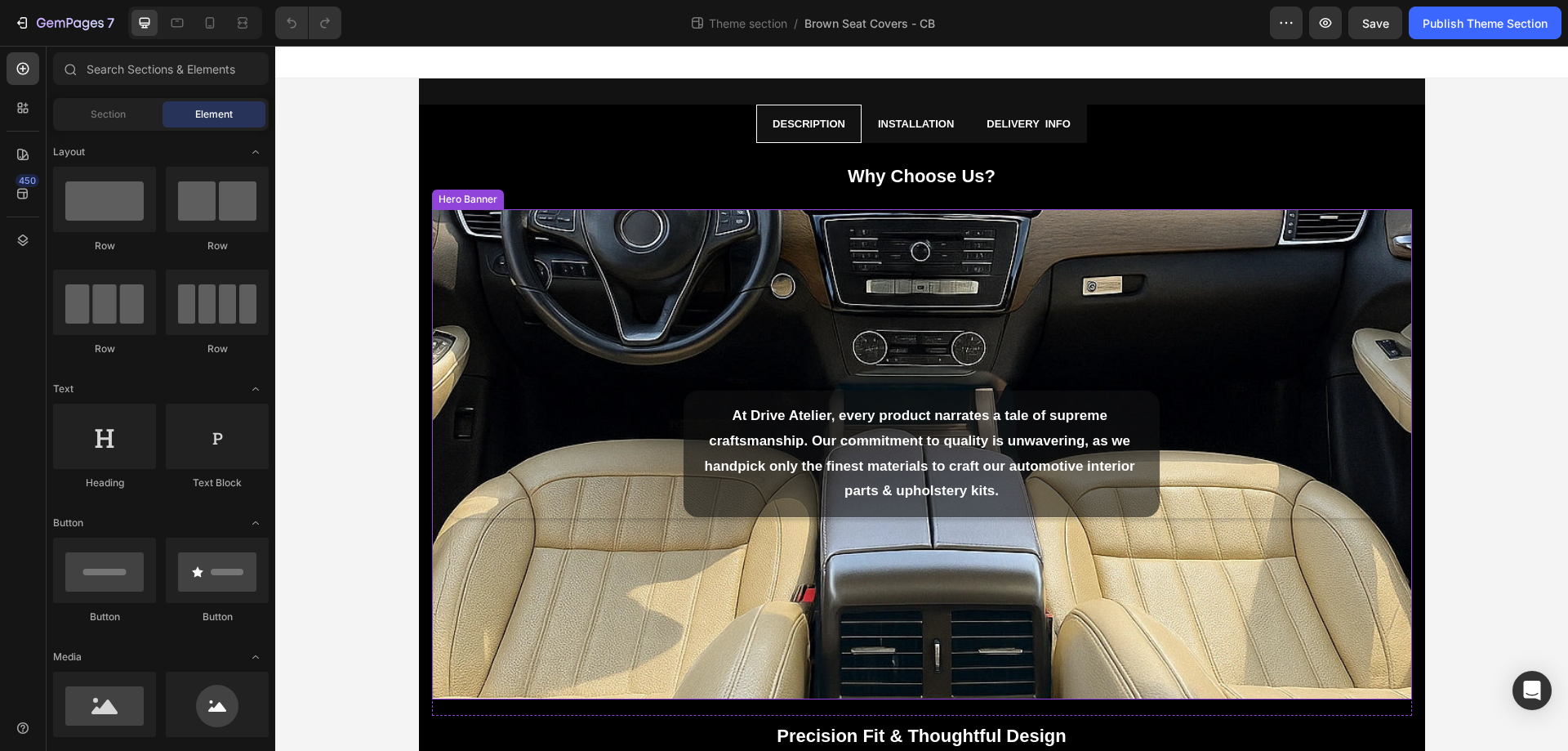
click at [790, 354] on div "Background Image" at bounding box center [922, 454] width 980 height 490
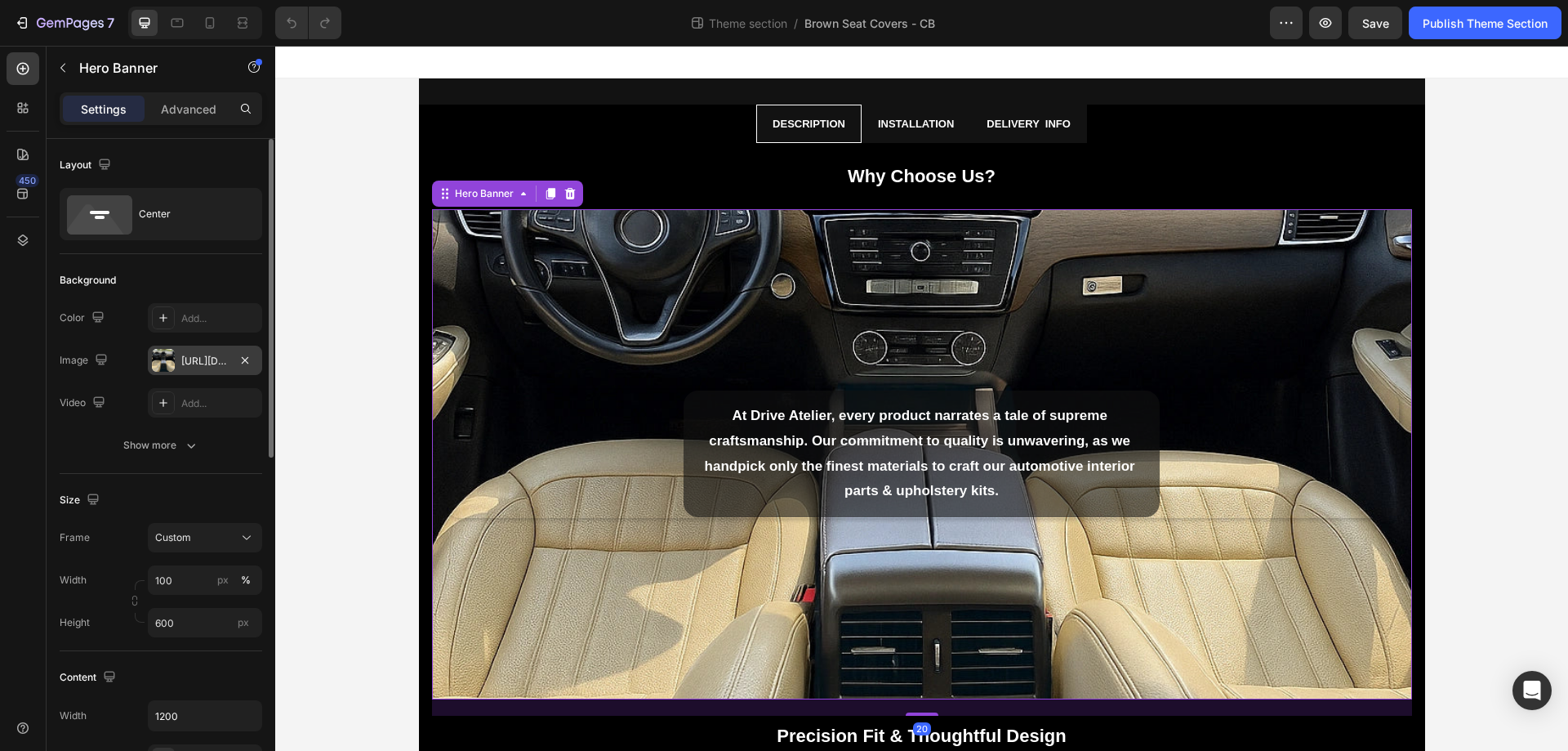
click at [202, 371] on div "[URL][DOMAIN_NAME]" at bounding box center [204, 360] width 114 height 29
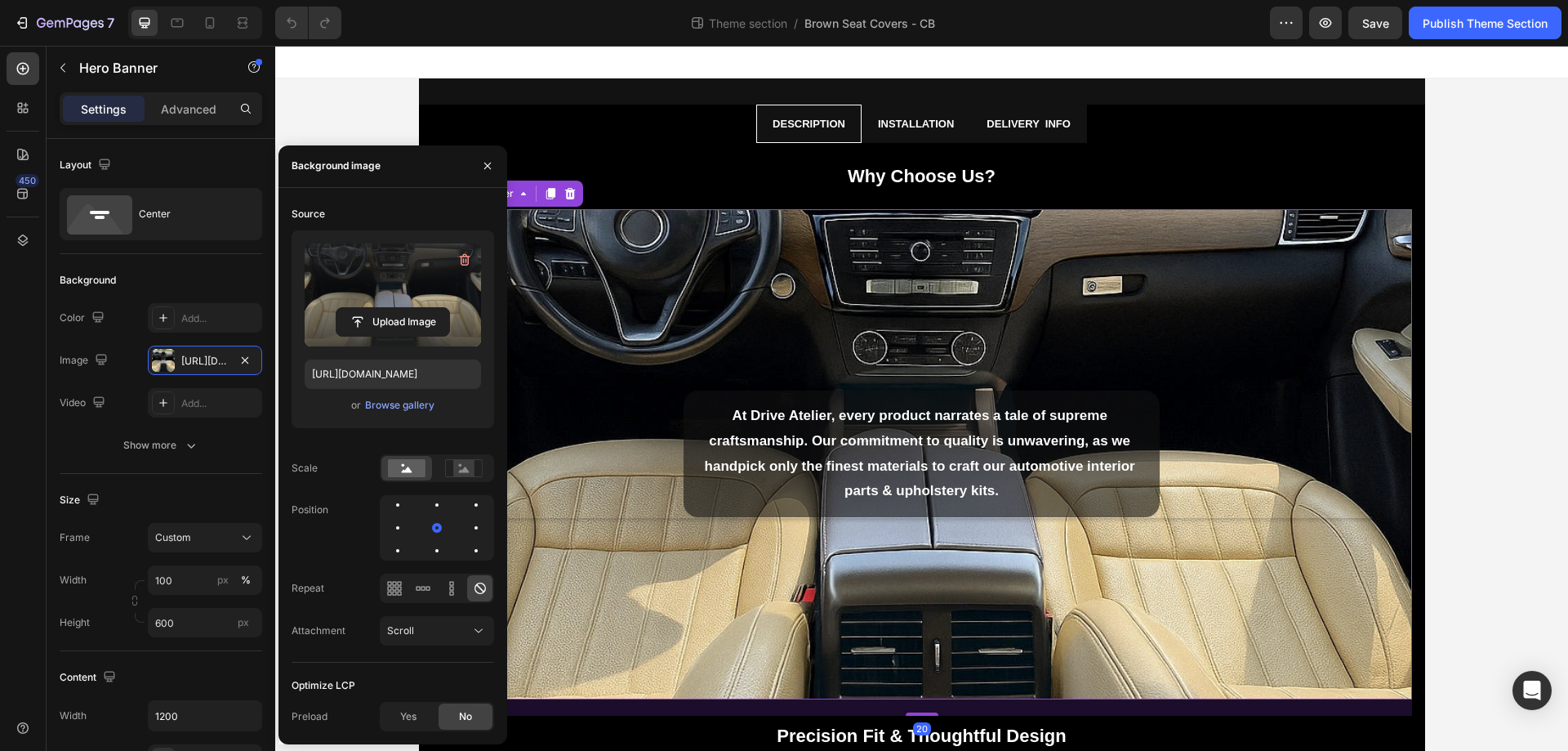
click at [424, 282] on label at bounding box center [393, 295] width 177 height 103
click at [424, 308] on input "file" at bounding box center [392, 322] width 112 height 27
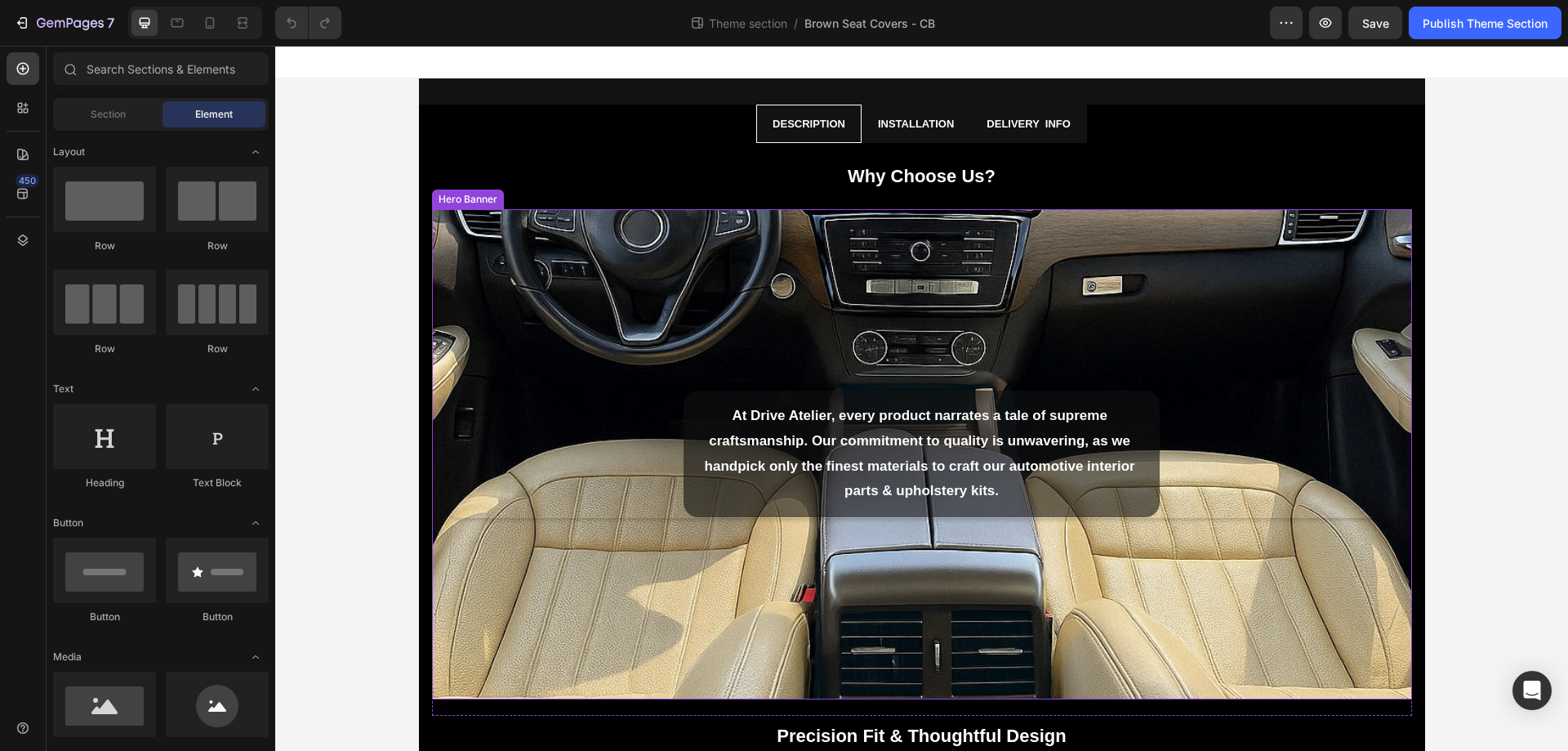
click at [551, 284] on div "Background Image" at bounding box center [922, 454] width 980 height 490
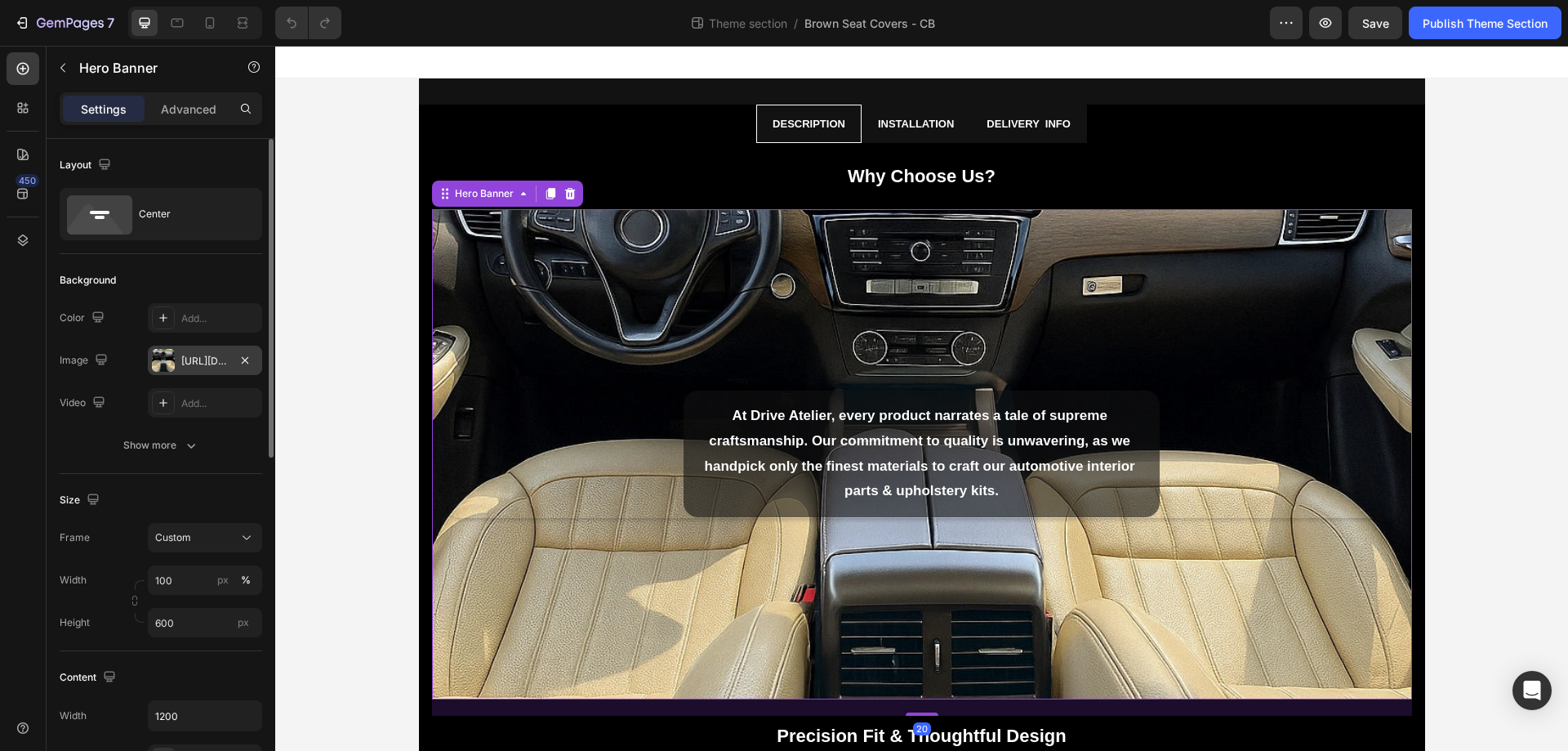
click at [222, 356] on div "[URL][DOMAIN_NAME]" at bounding box center [204, 360] width 47 height 15
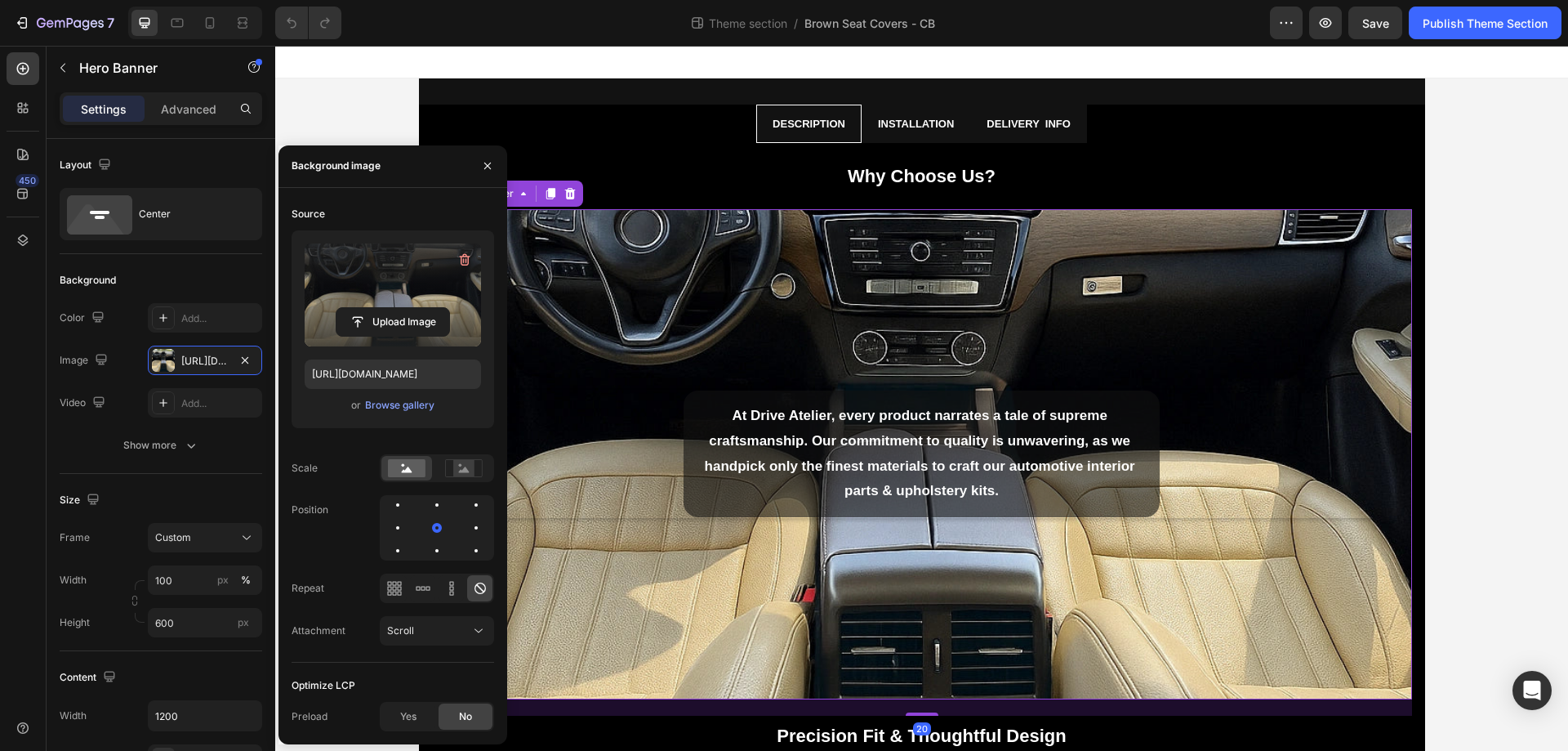
click at [381, 288] on label at bounding box center [393, 295] width 177 height 103
click at [381, 308] on input "file" at bounding box center [392, 322] width 112 height 27
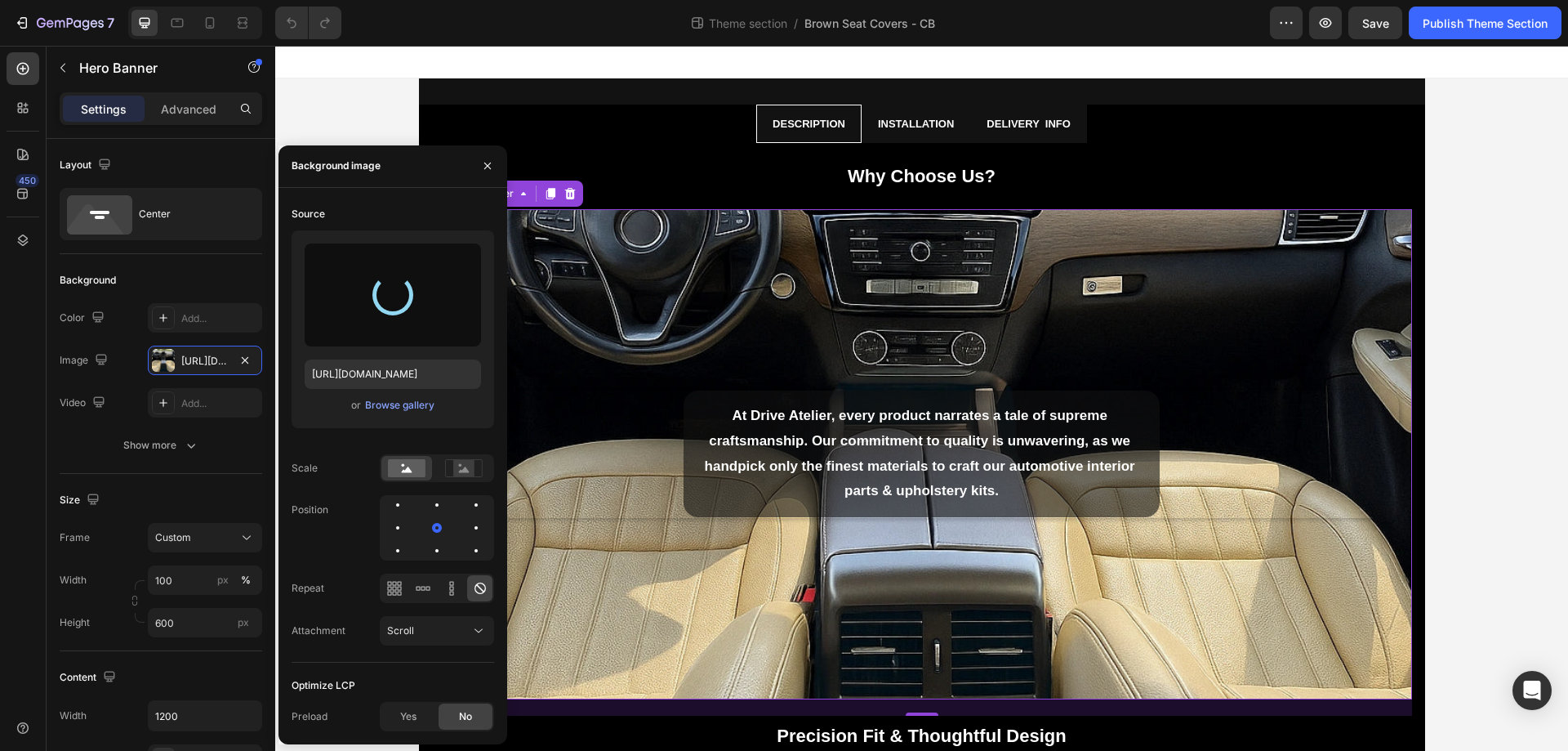
type input "[URL][DOMAIN_NAME]"
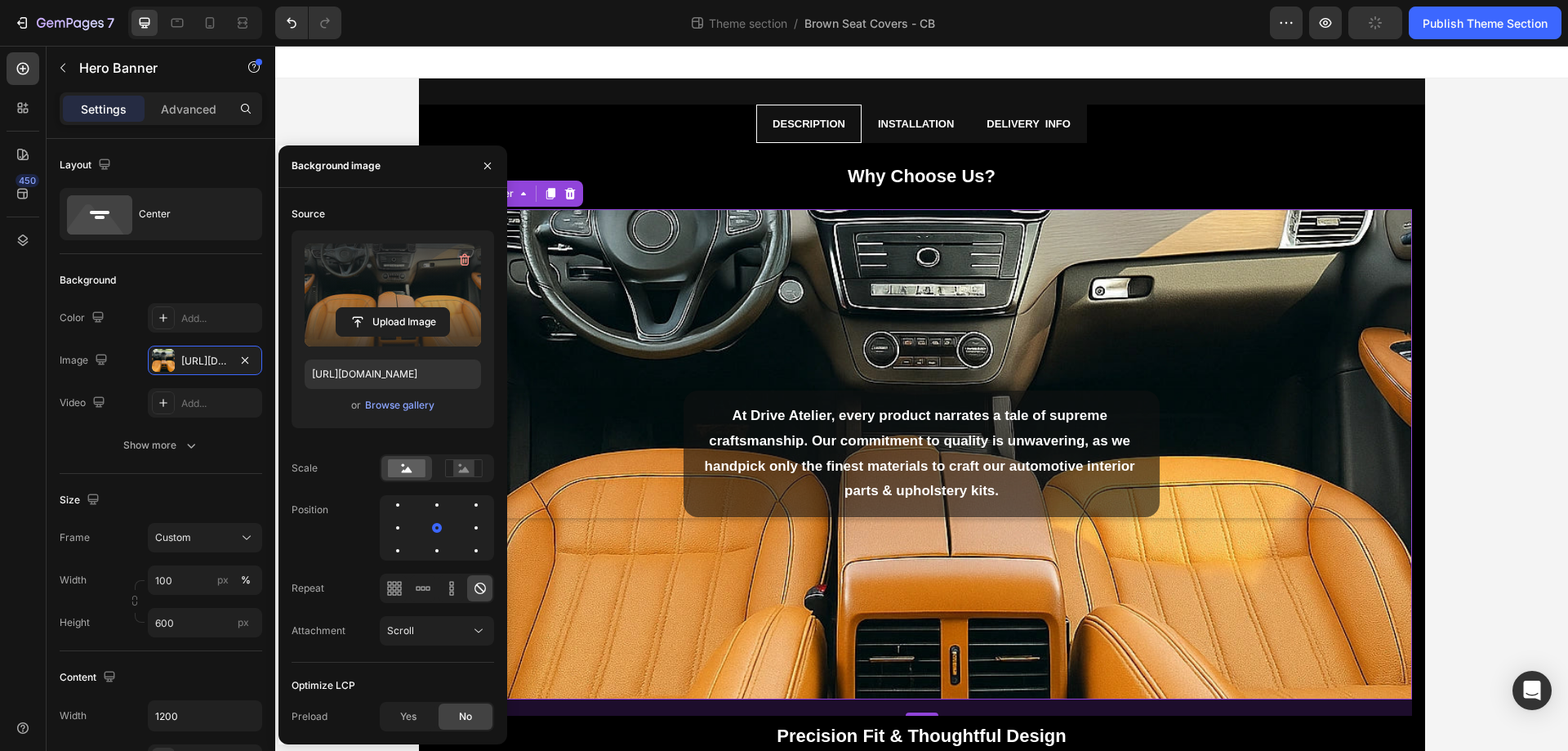
click at [668, 251] on div "Background Image" at bounding box center [922, 454] width 980 height 490
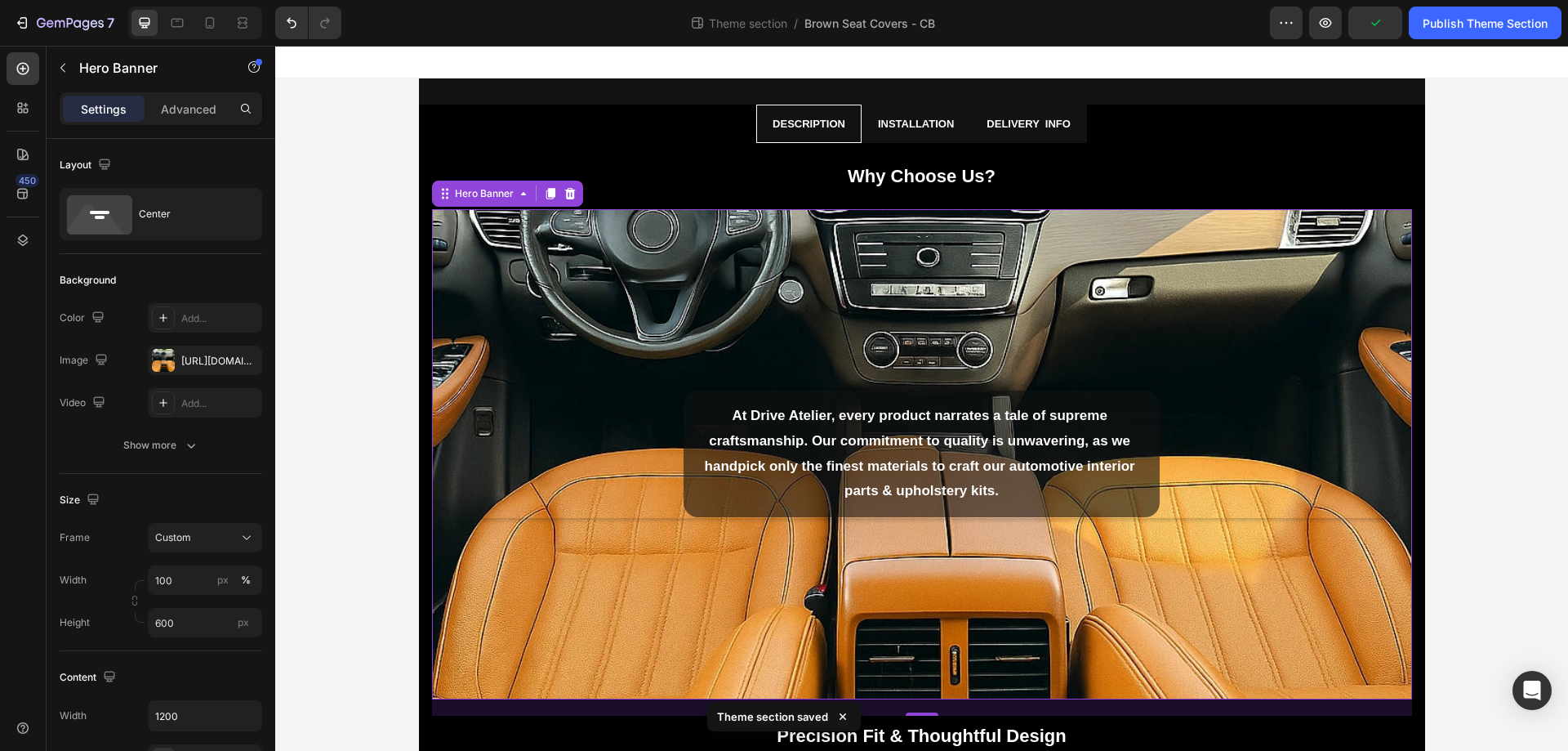
scroll to position [617, 0]
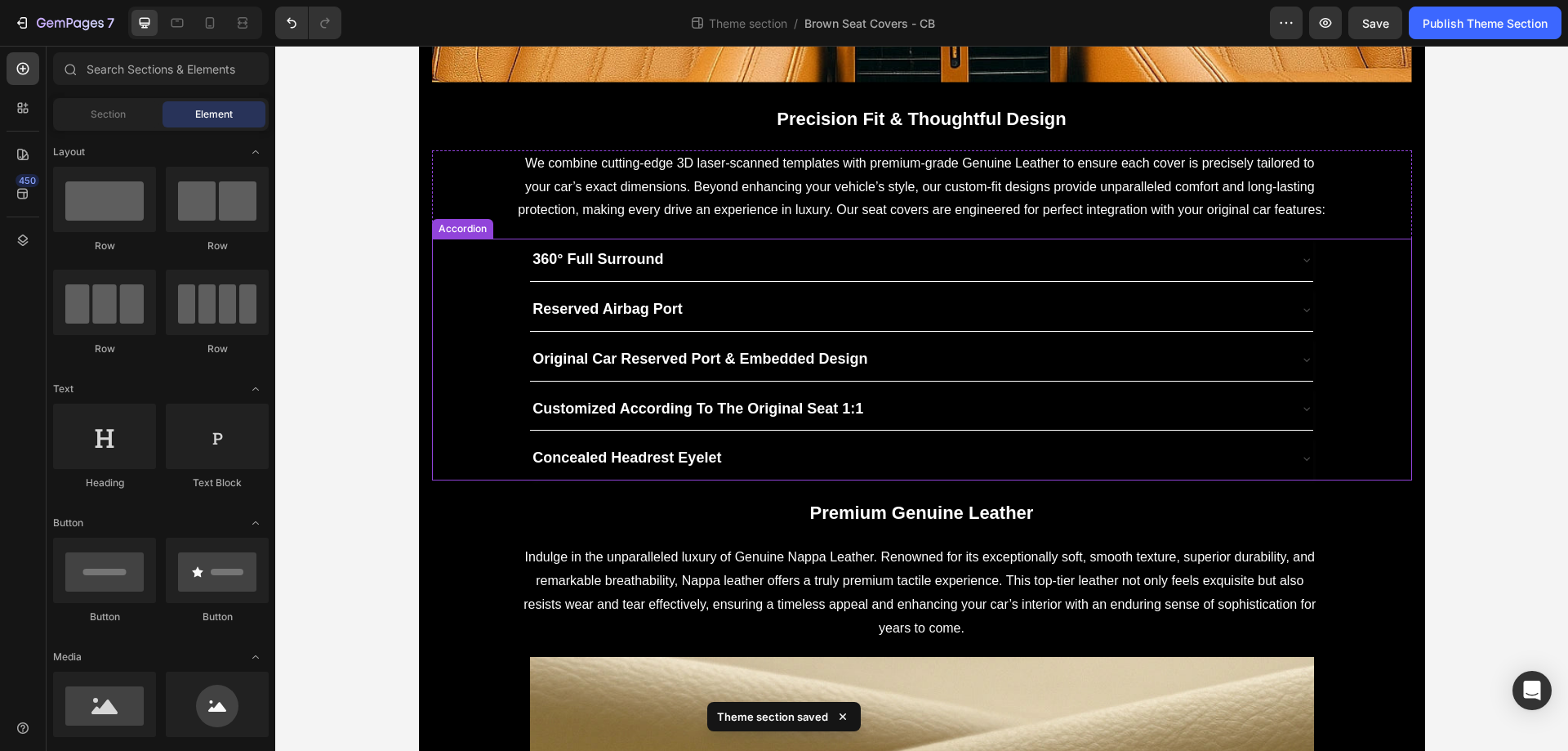
click at [849, 260] on div "360° Full Surround" at bounding box center [908, 260] width 756 height 29
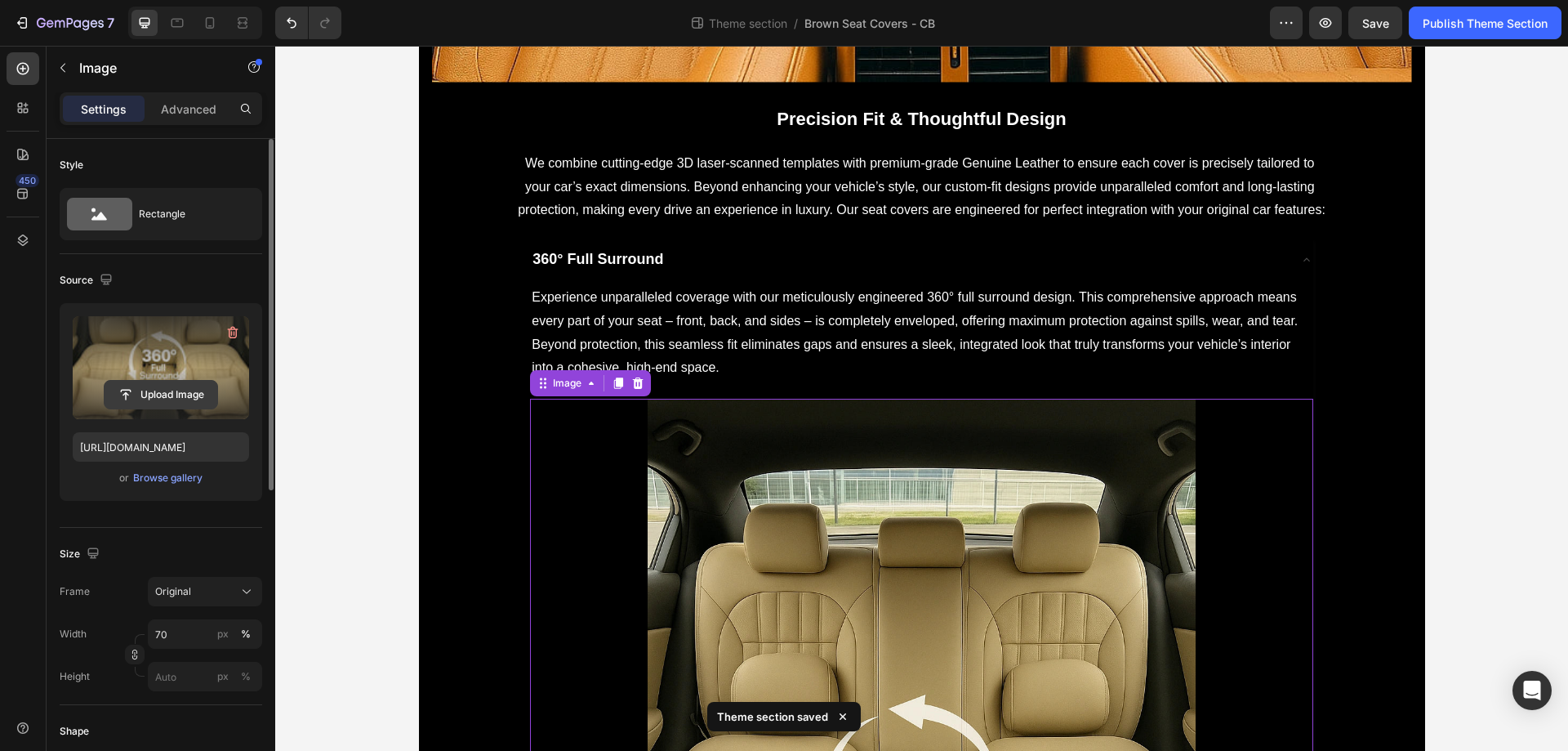
click at [138, 381] on input "file" at bounding box center [160, 395] width 112 height 27
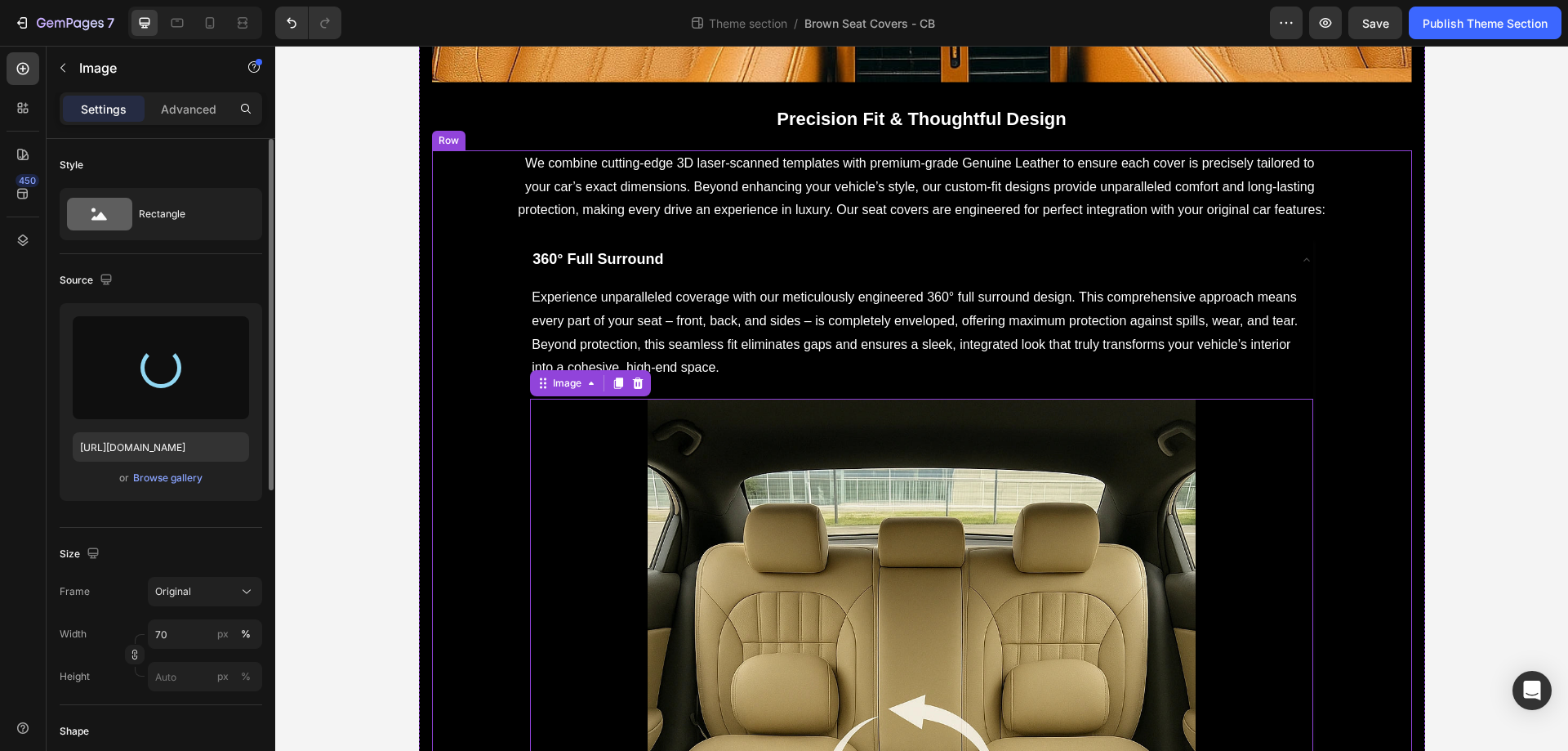
type input "[URL][DOMAIN_NAME]"
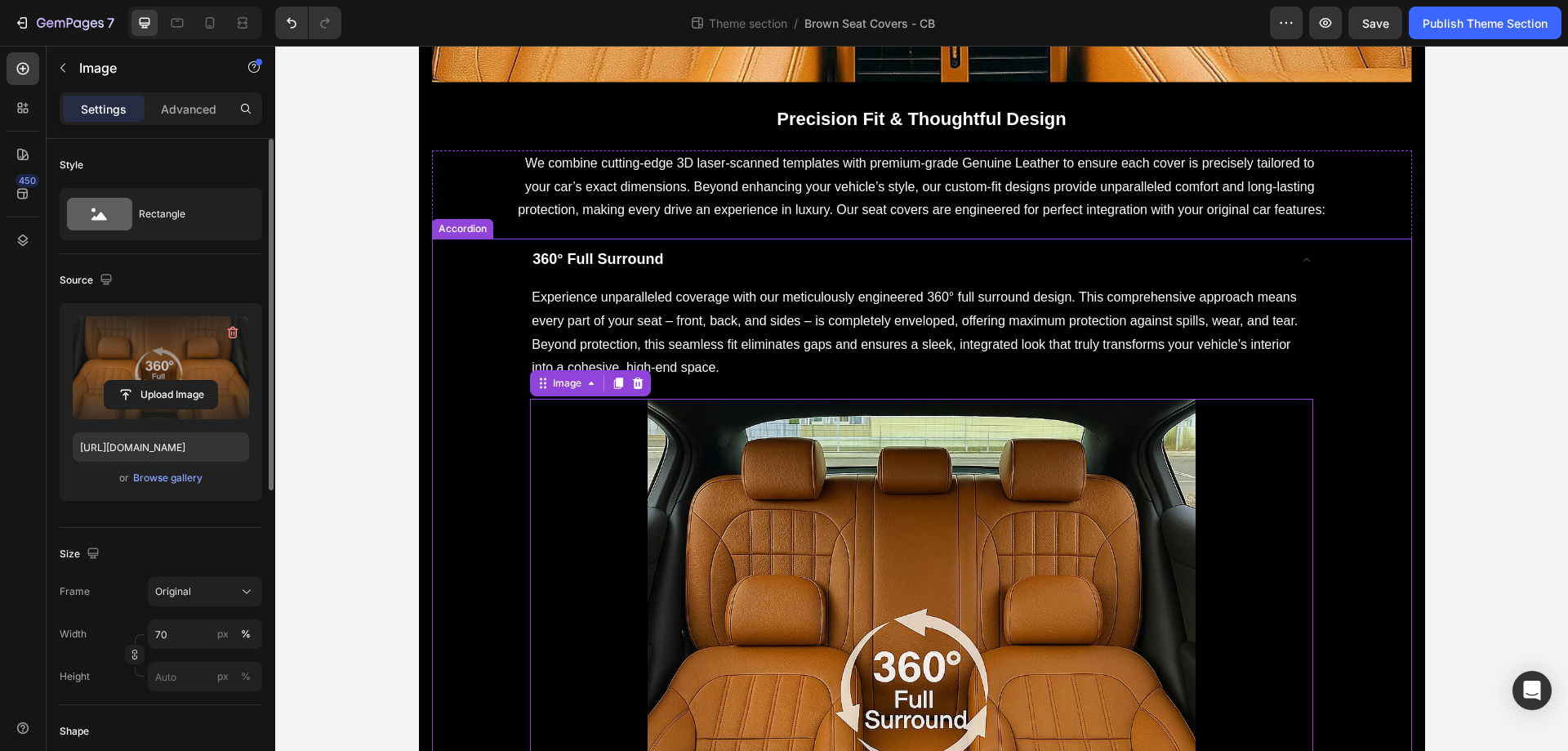
click at [760, 257] on div "360° Full Surround" at bounding box center [908, 260] width 756 height 29
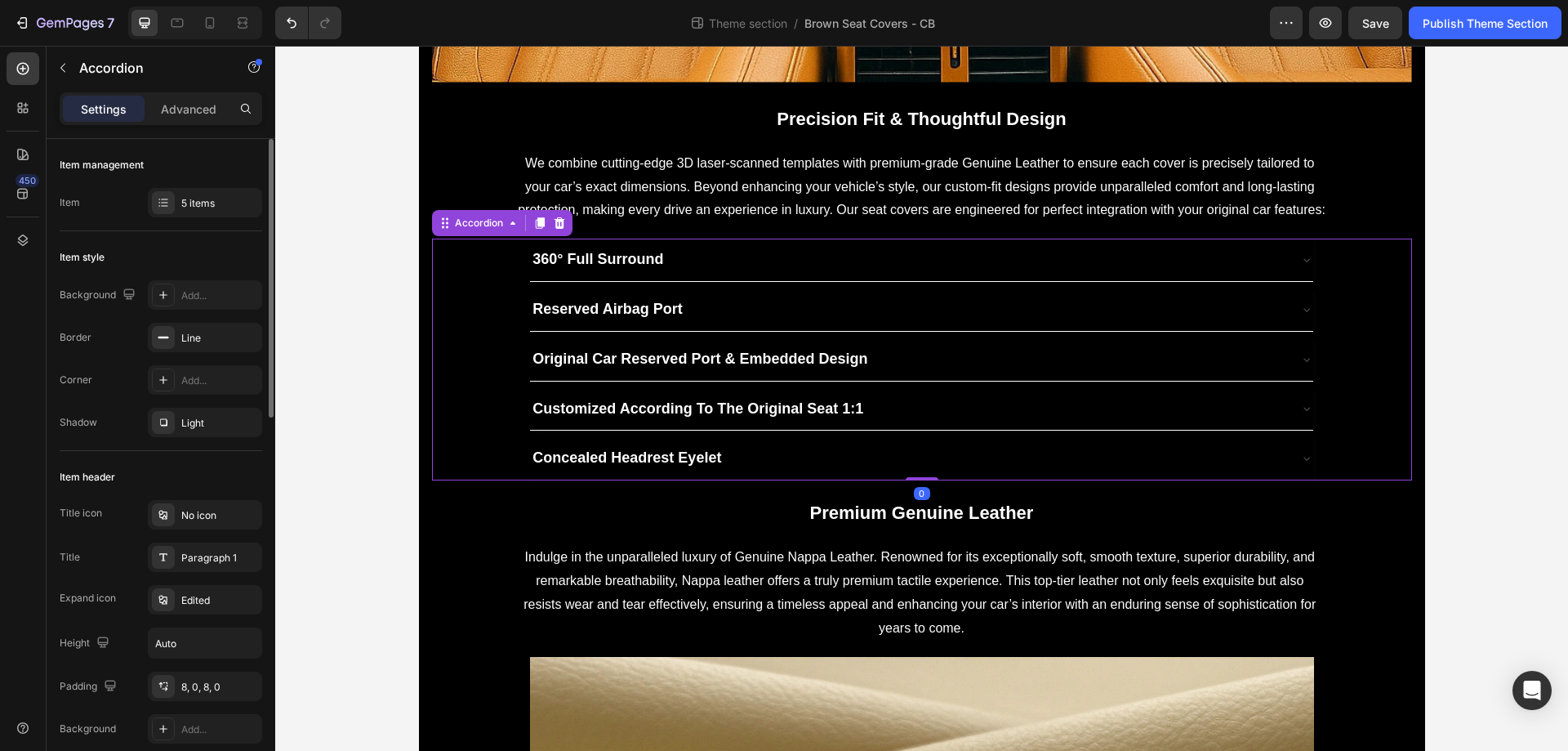
click at [760, 297] on div "Reserved Airbag Port" at bounding box center [908, 310] width 756 height 29
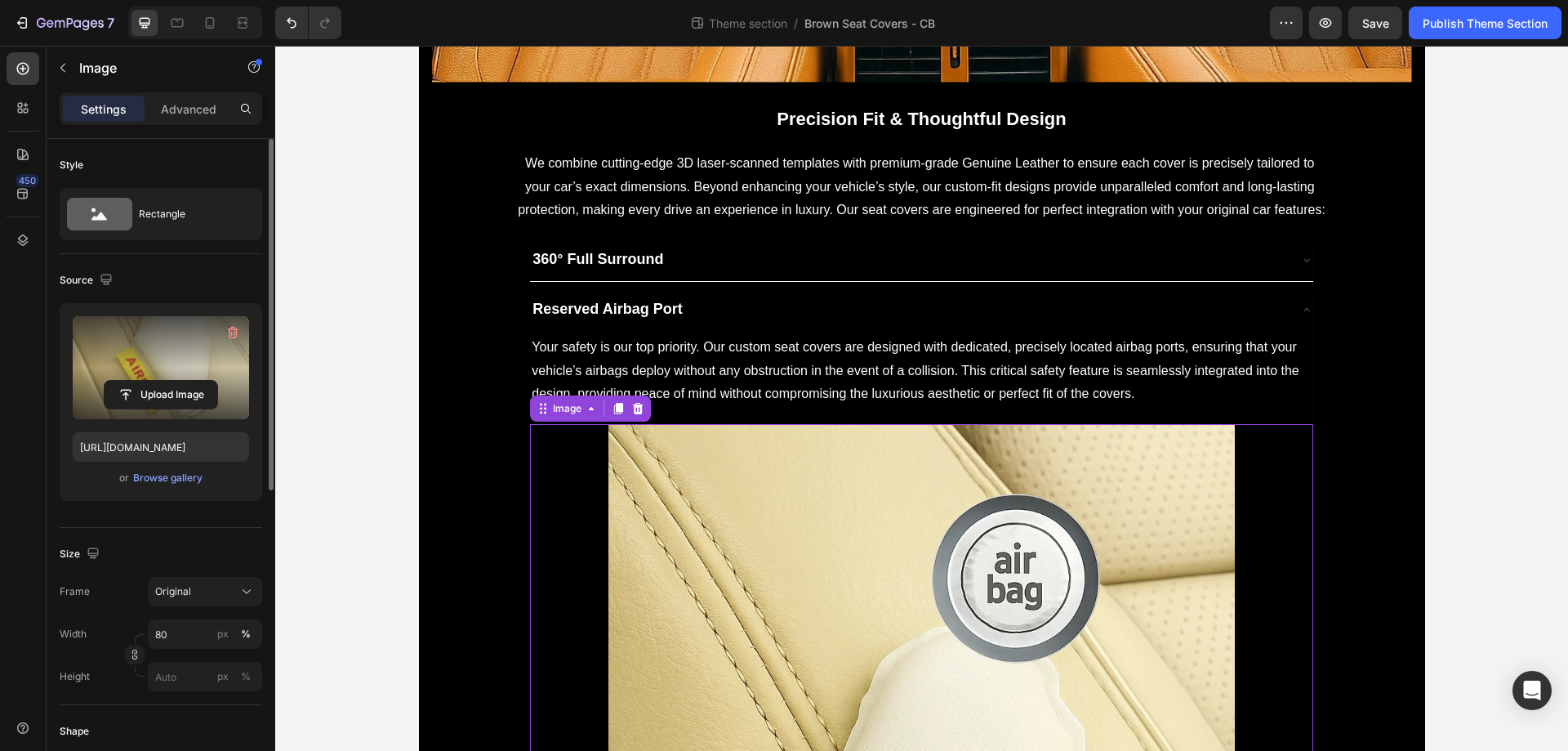
click at [147, 349] on label at bounding box center [161, 367] width 177 height 103
click at [147, 381] on input "file" at bounding box center [160, 395] width 112 height 27
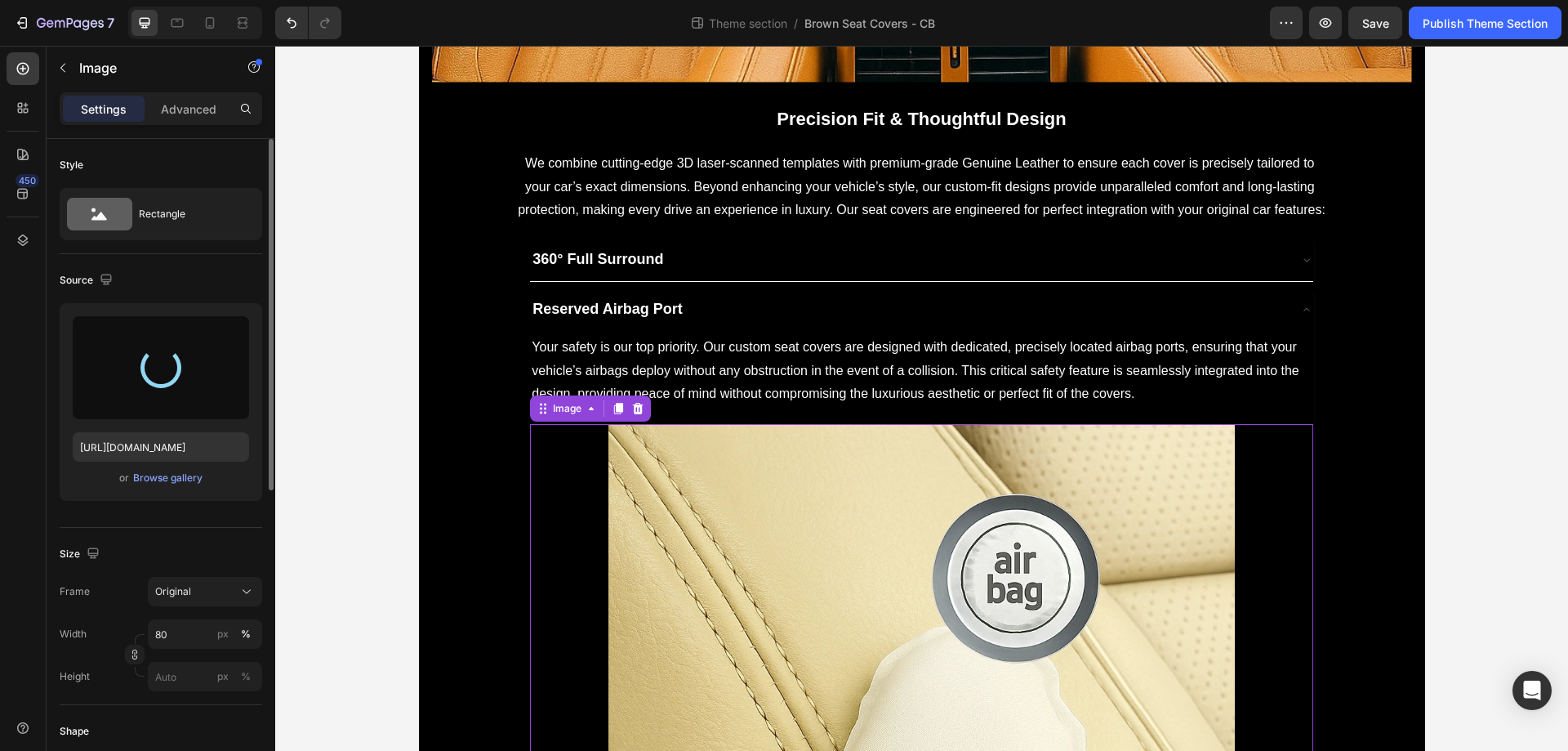
type input "[URL][DOMAIN_NAME]"
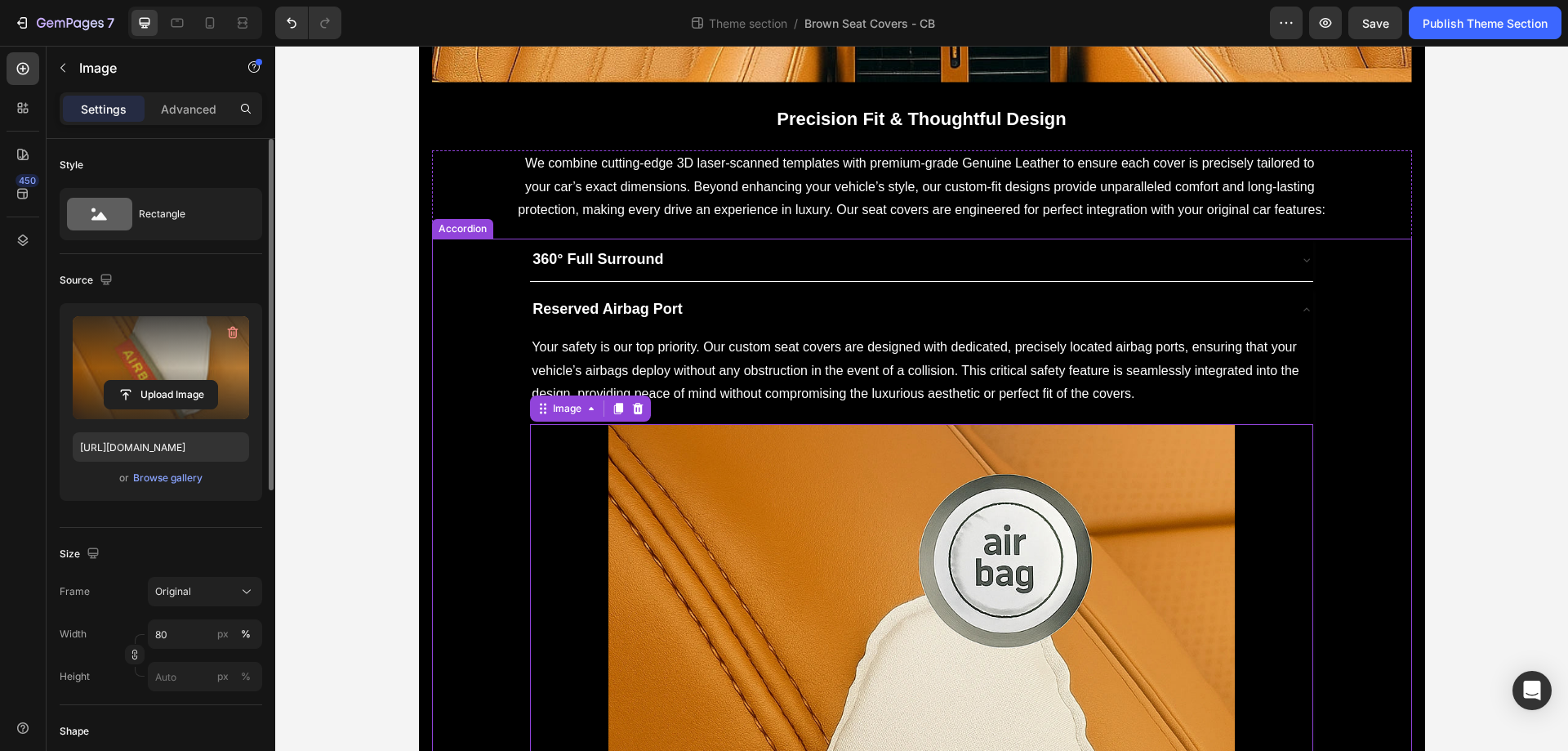
click at [794, 297] on div "Reserved Airbag Port" at bounding box center [908, 310] width 756 height 29
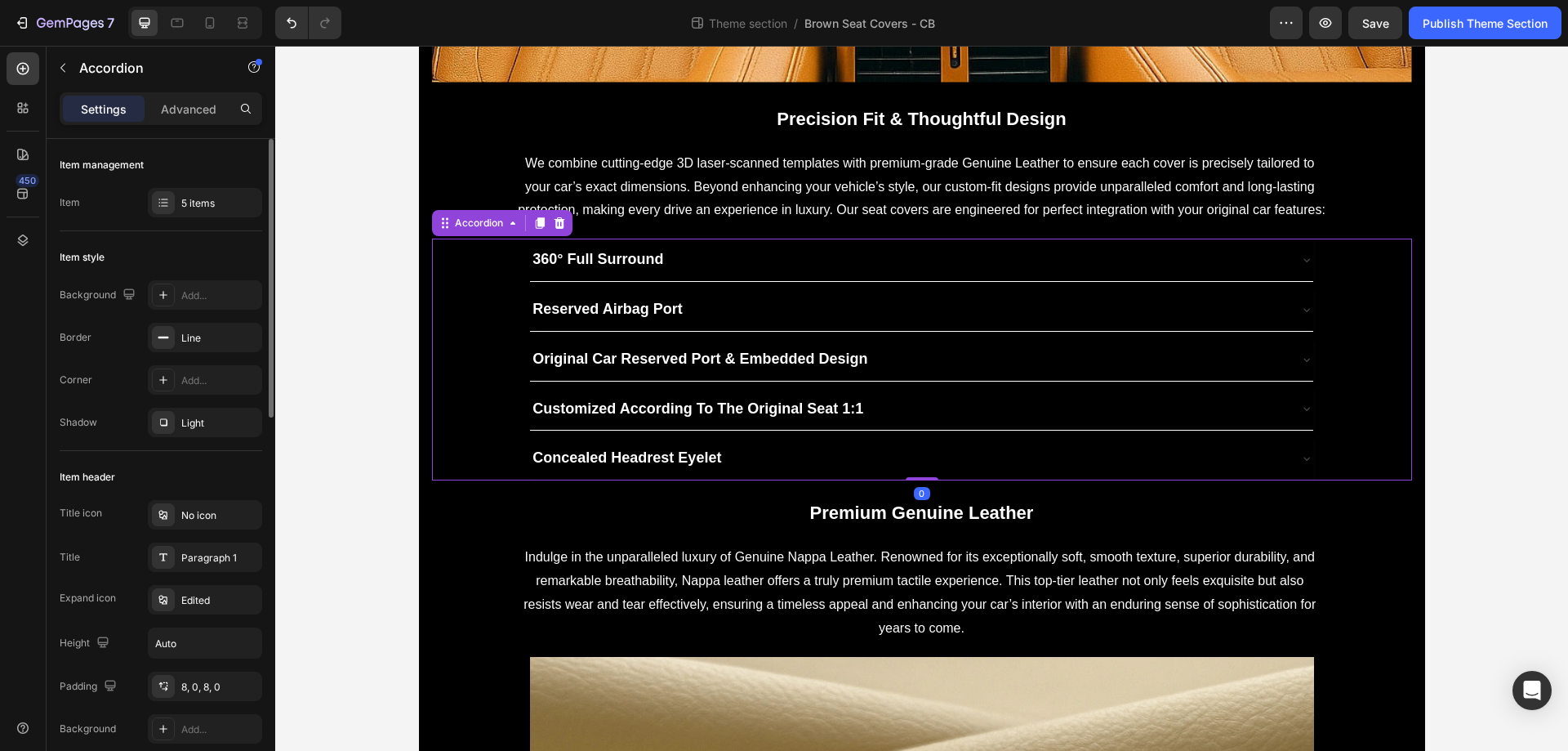
click at [930, 370] on div "Original Car Reserved Port & Embedded Design" at bounding box center [908, 360] width 756 height 29
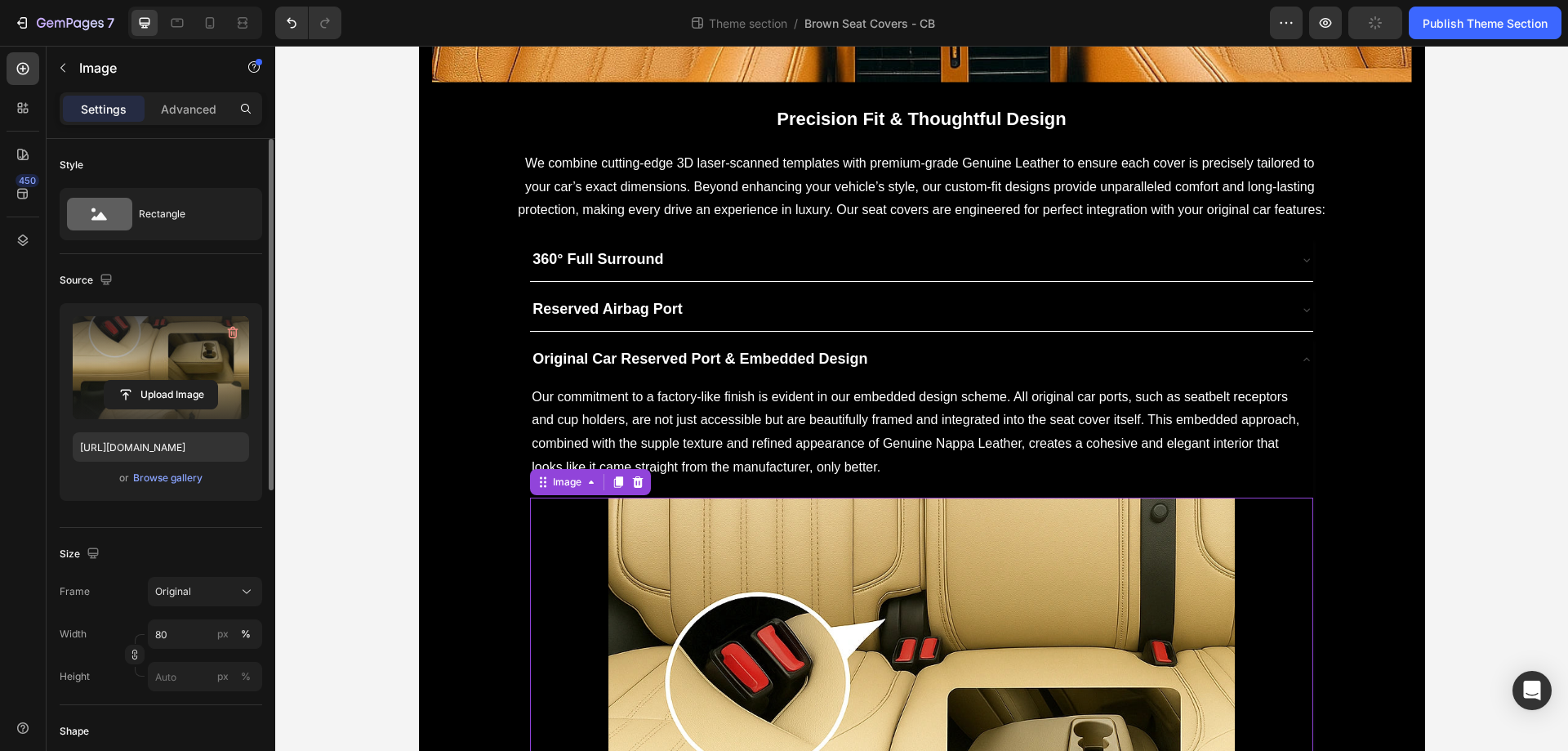
click at [187, 328] on label at bounding box center [161, 367] width 177 height 103
click at [187, 381] on input "file" at bounding box center [160, 395] width 112 height 27
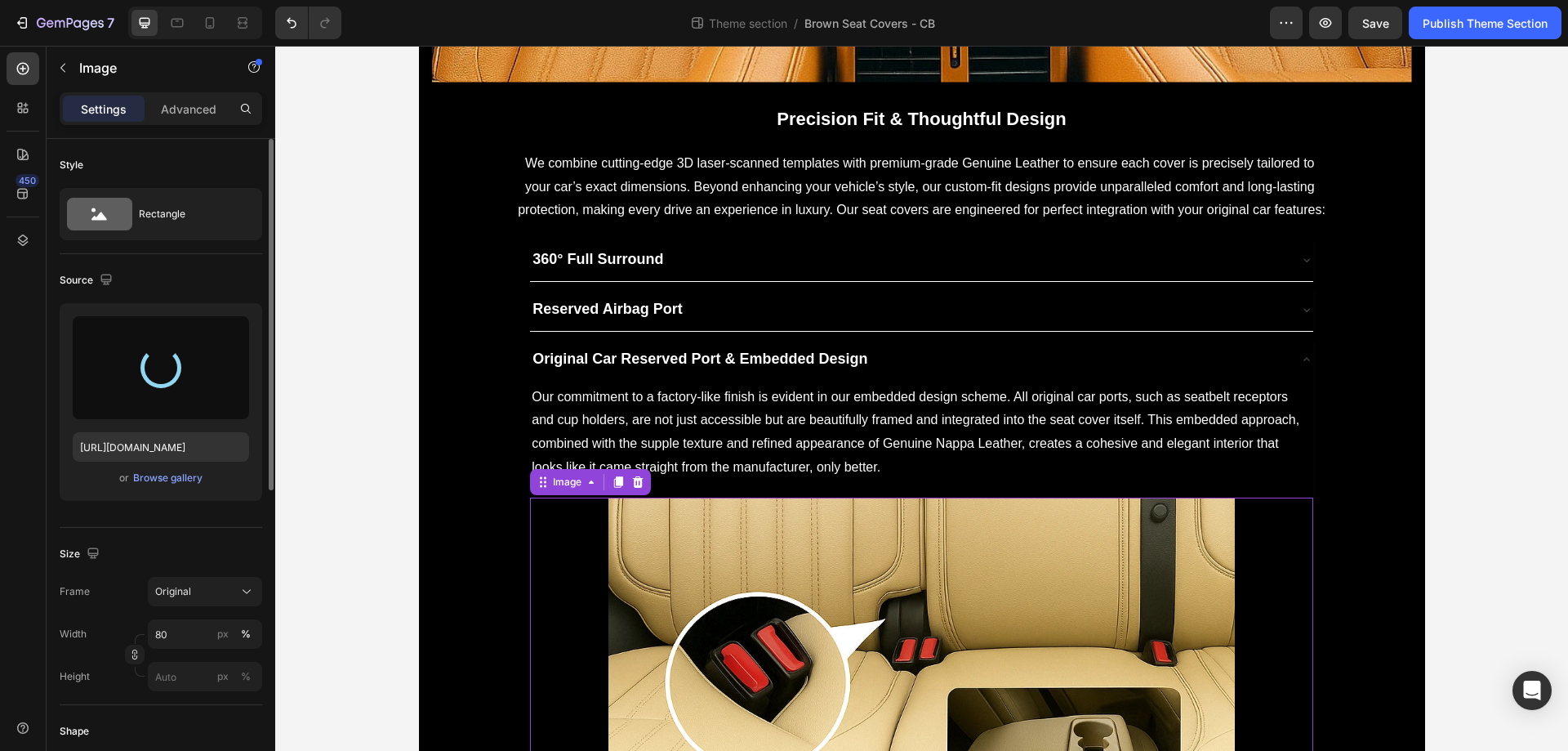
type input "[URL][DOMAIN_NAME]"
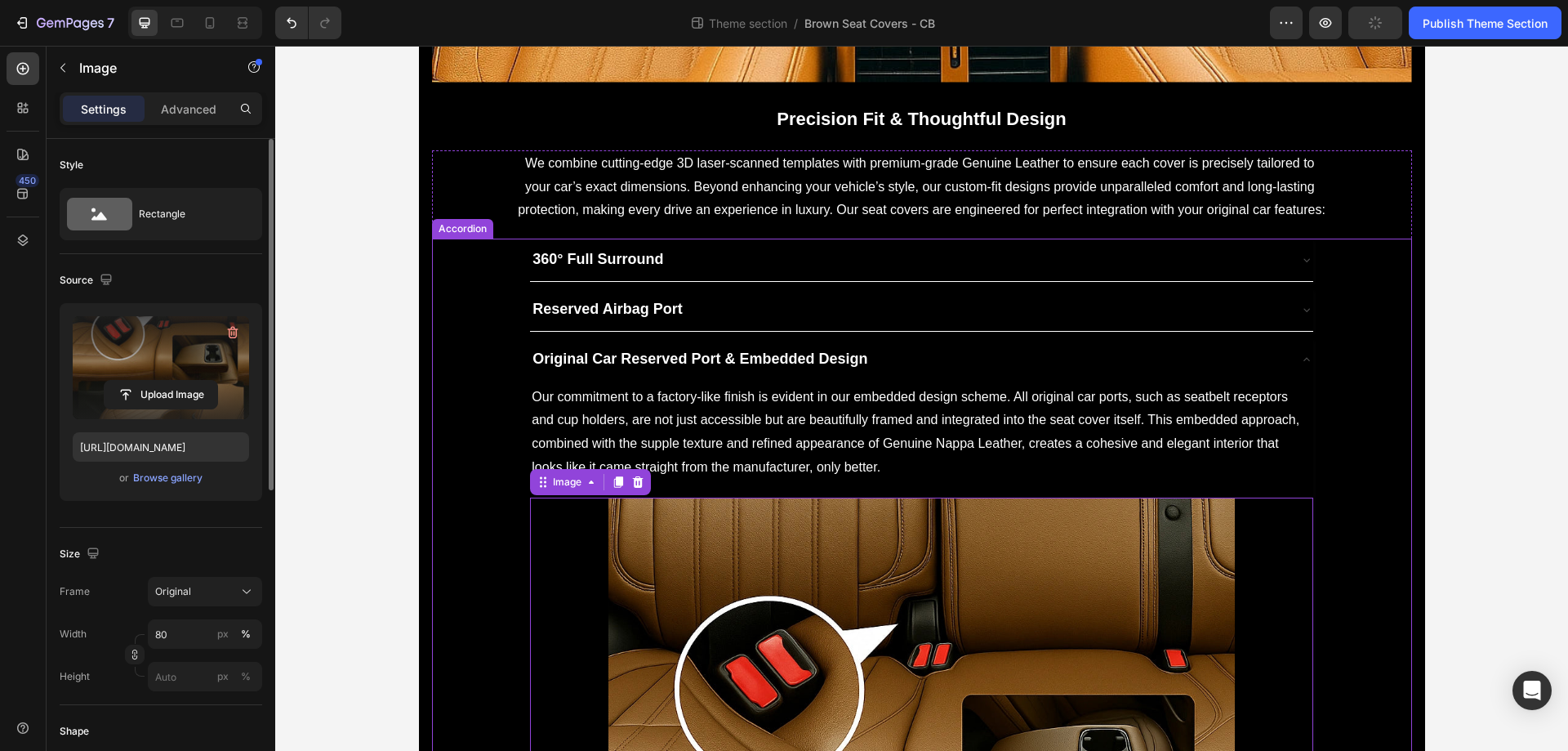
click at [917, 345] on div "Original Car Reserved Port & Embedded Design" at bounding box center [908, 360] width 756 height 29
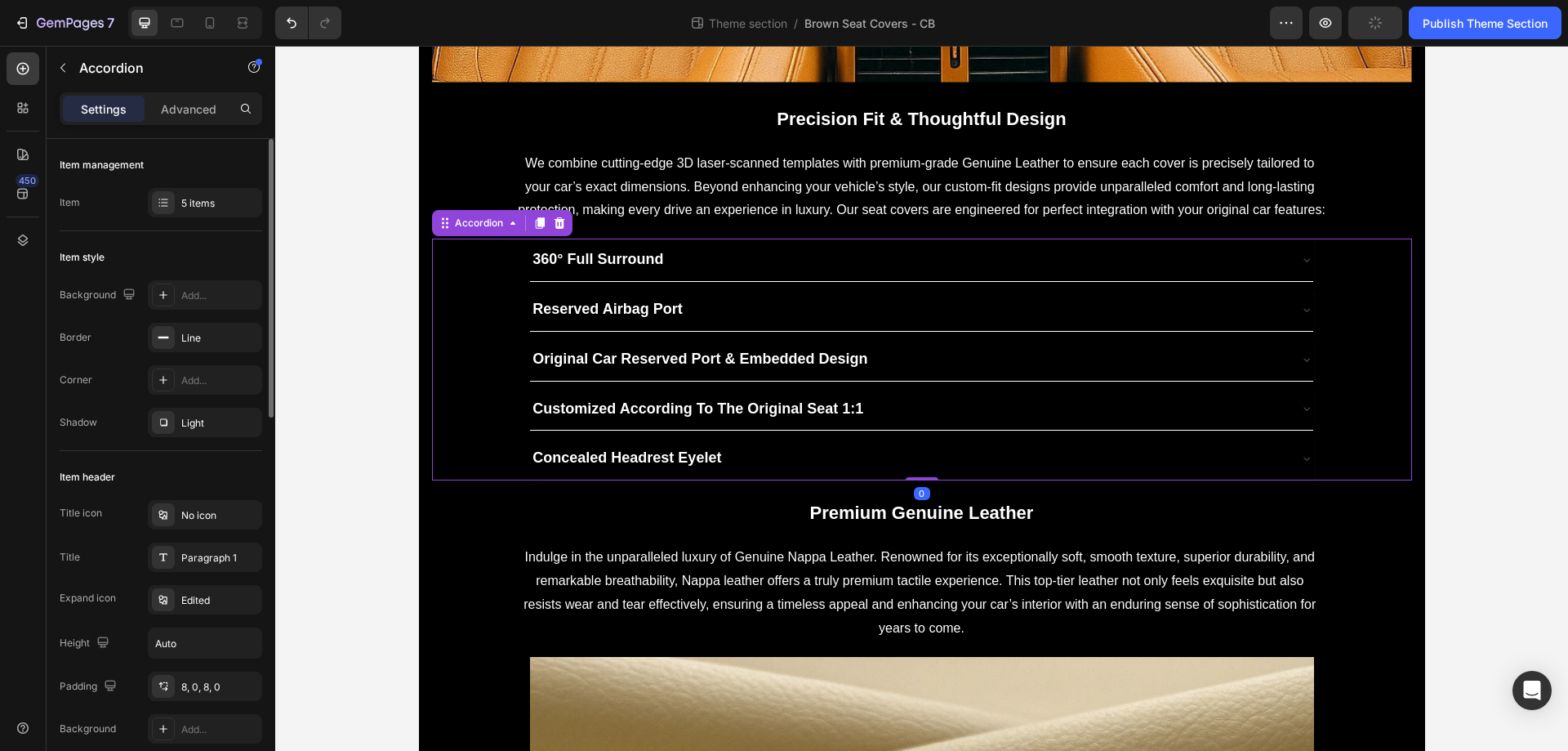
click at [924, 409] on div "Customized According To The Original Seat 1:1" at bounding box center [908, 409] width 756 height 29
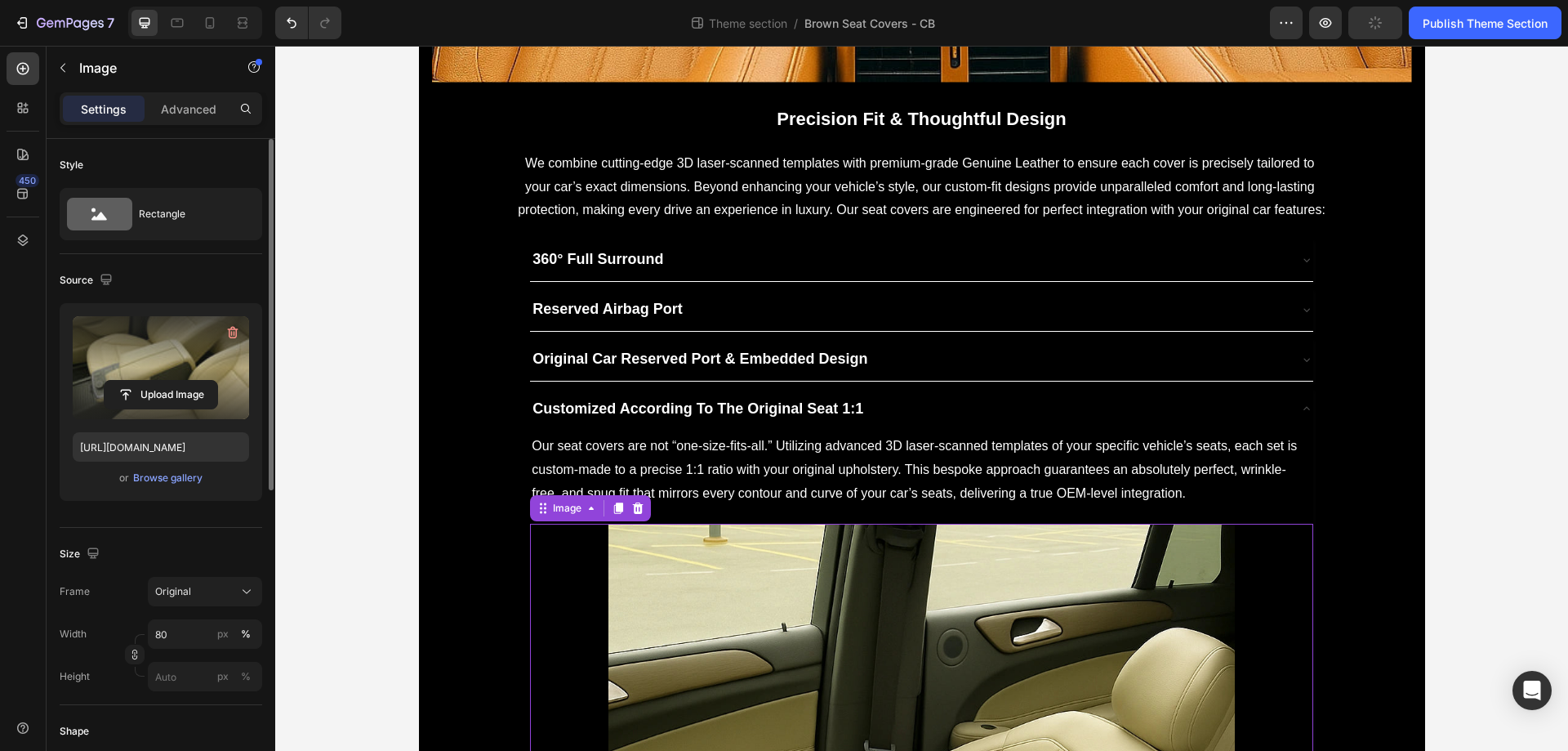
click at [167, 354] on label at bounding box center [161, 367] width 177 height 103
click at [167, 381] on input "file" at bounding box center [160, 395] width 112 height 27
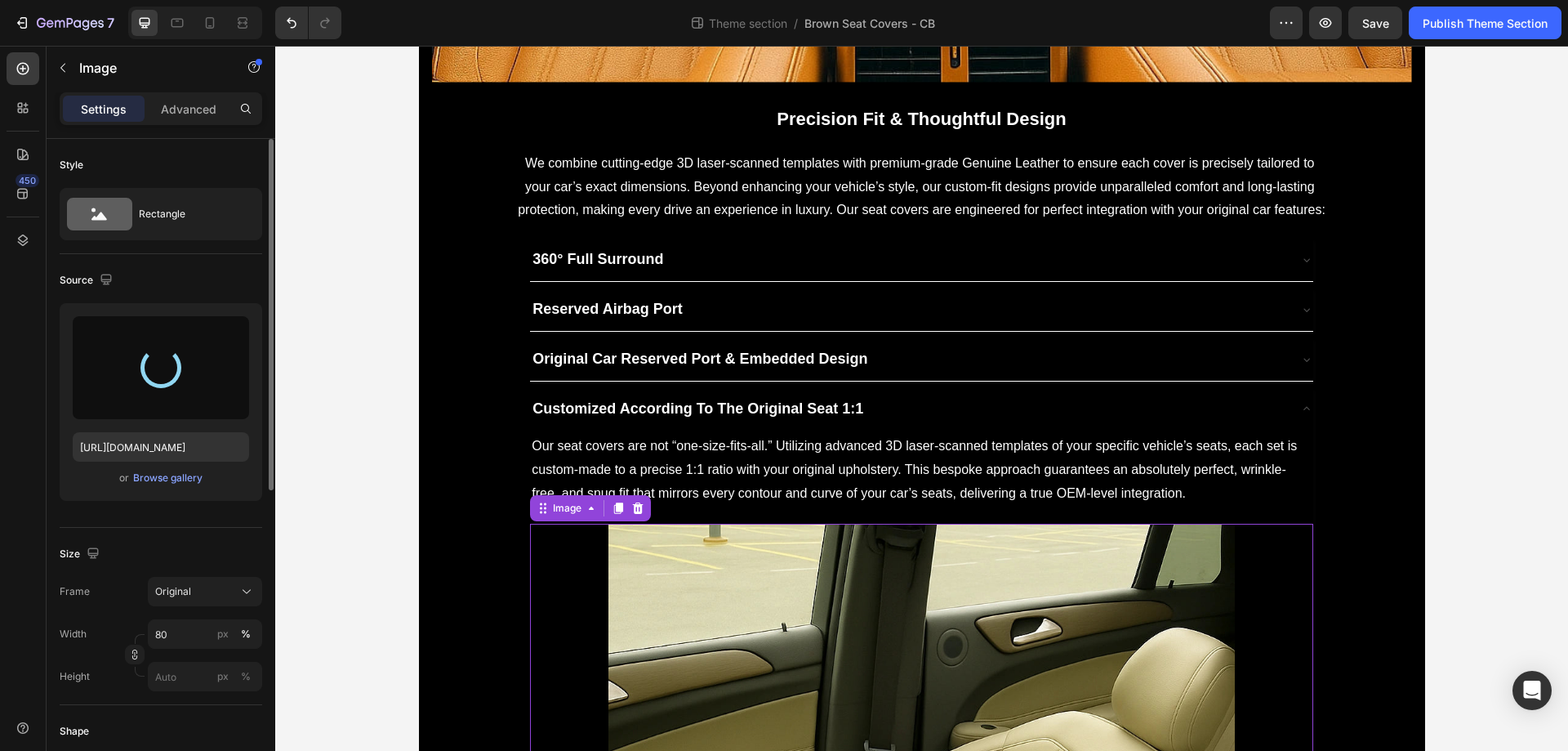
type input "[URL][DOMAIN_NAME]"
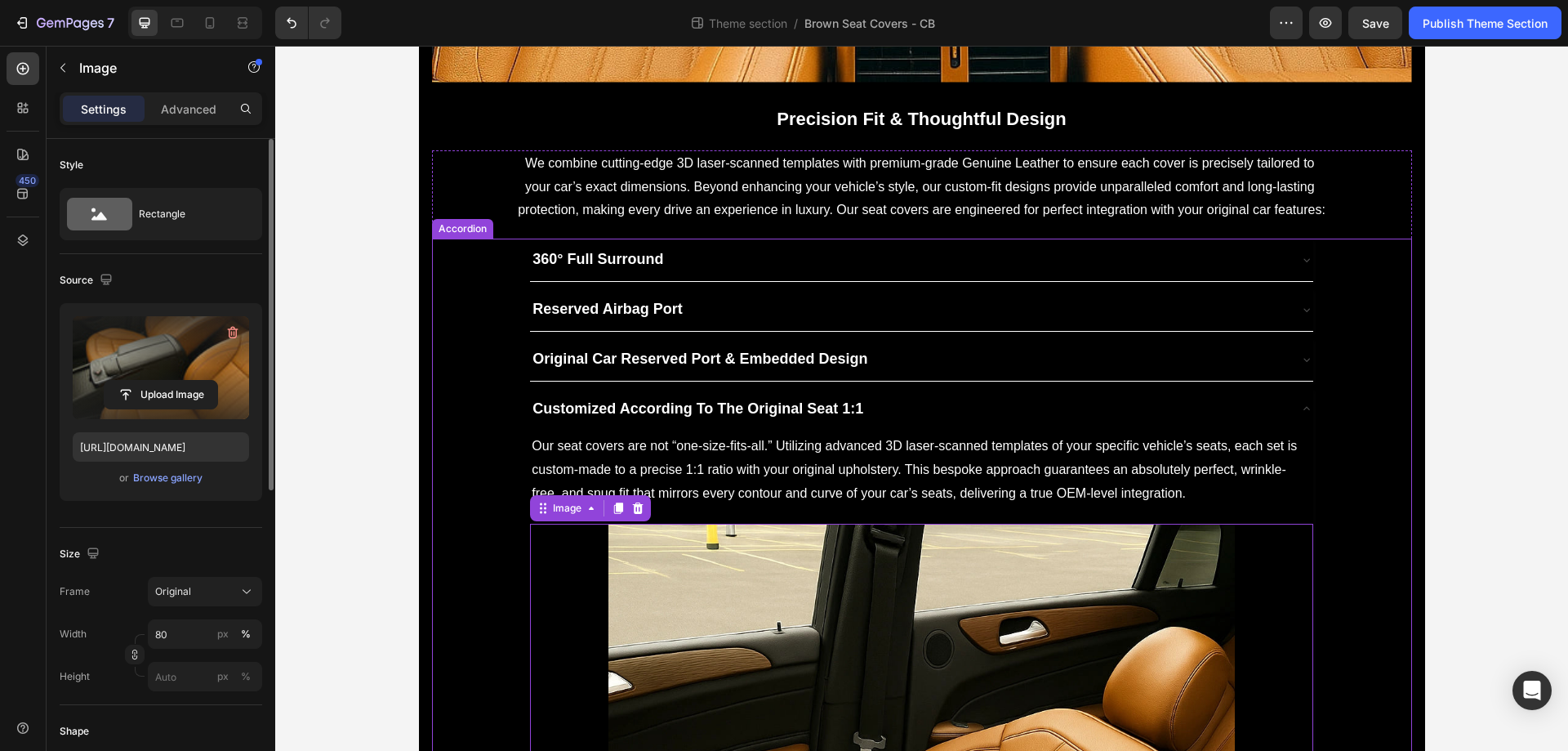
click at [921, 414] on div "Customized According To The Original Seat 1:1" at bounding box center [908, 409] width 756 height 29
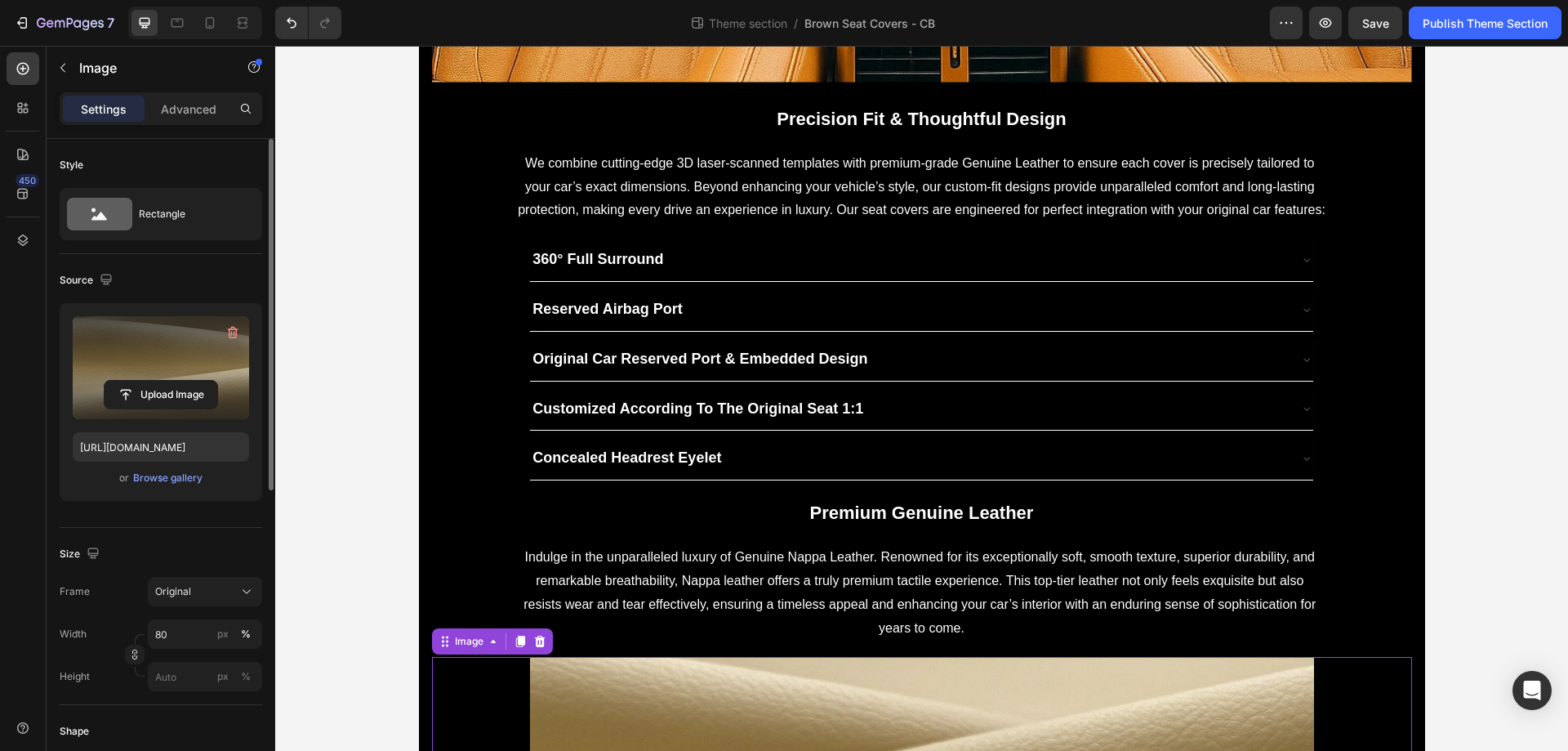
click at [150, 366] on label at bounding box center [161, 367] width 177 height 103
click at [150, 381] on input "file" at bounding box center [160, 395] width 112 height 27
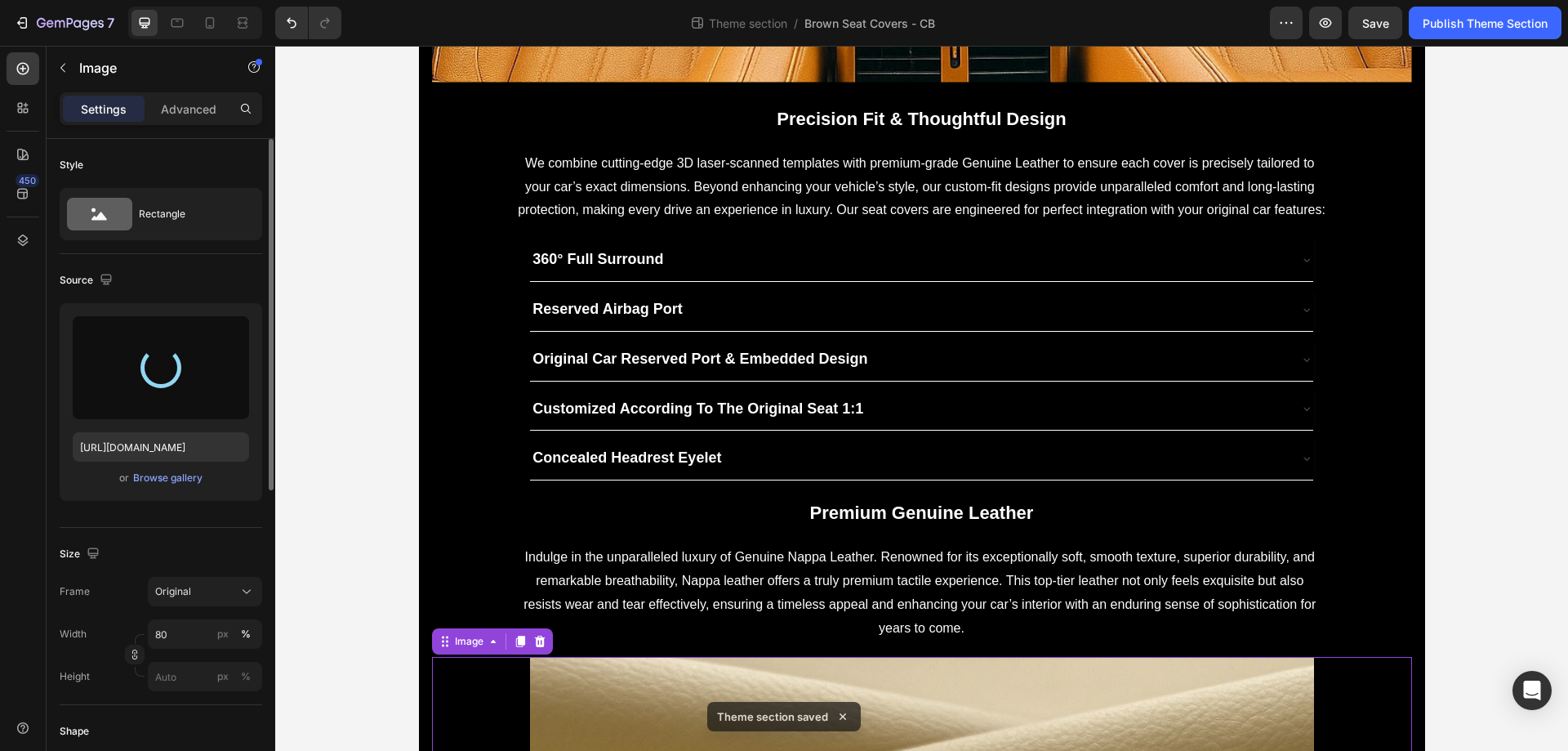
type input "[URL][DOMAIN_NAME]"
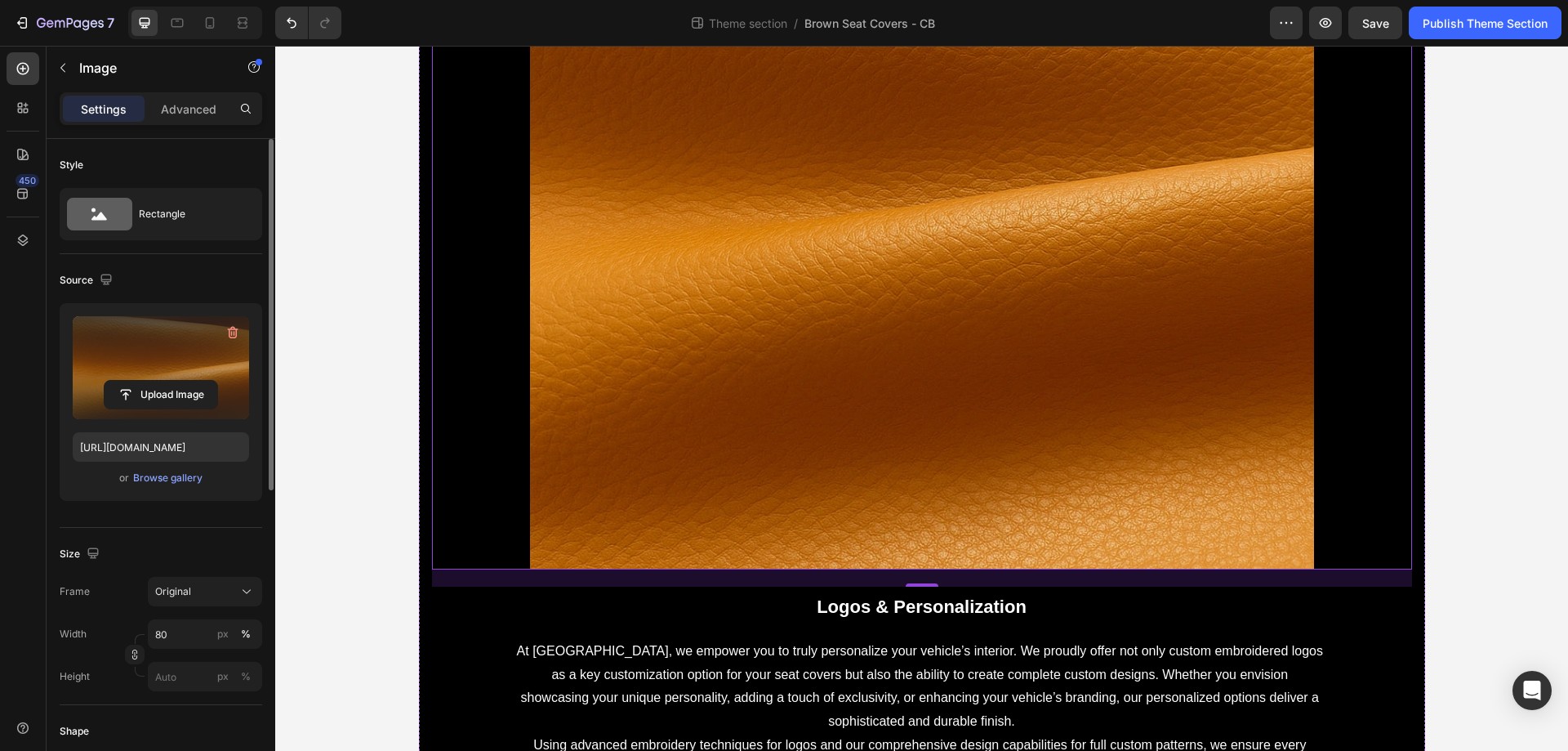
scroll to position [2359, 0]
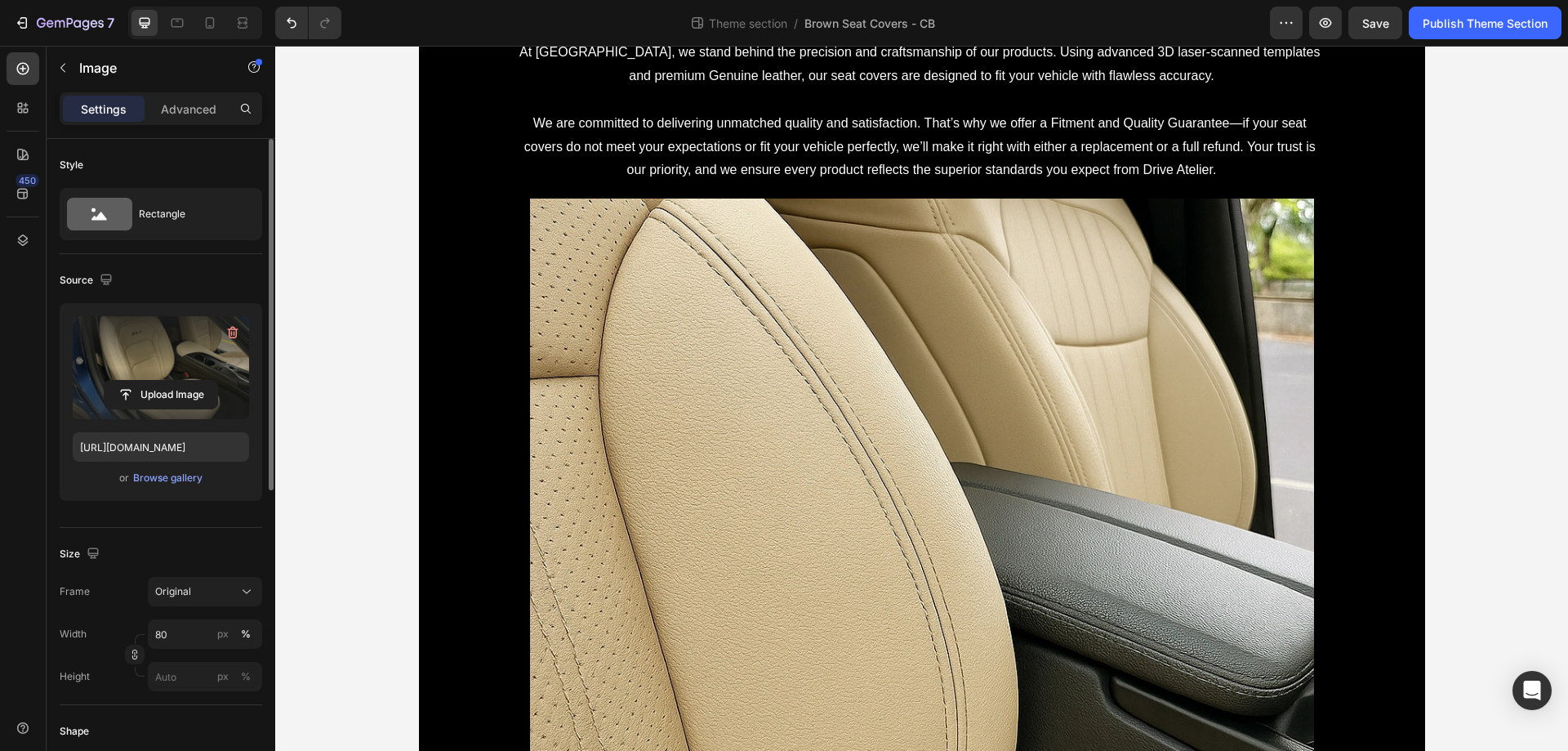
click at [124, 351] on label at bounding box center [161, 367] width 177 height 103
click at [124, 381] on input "file" at bounding box center [160, 395] width 112 height 27
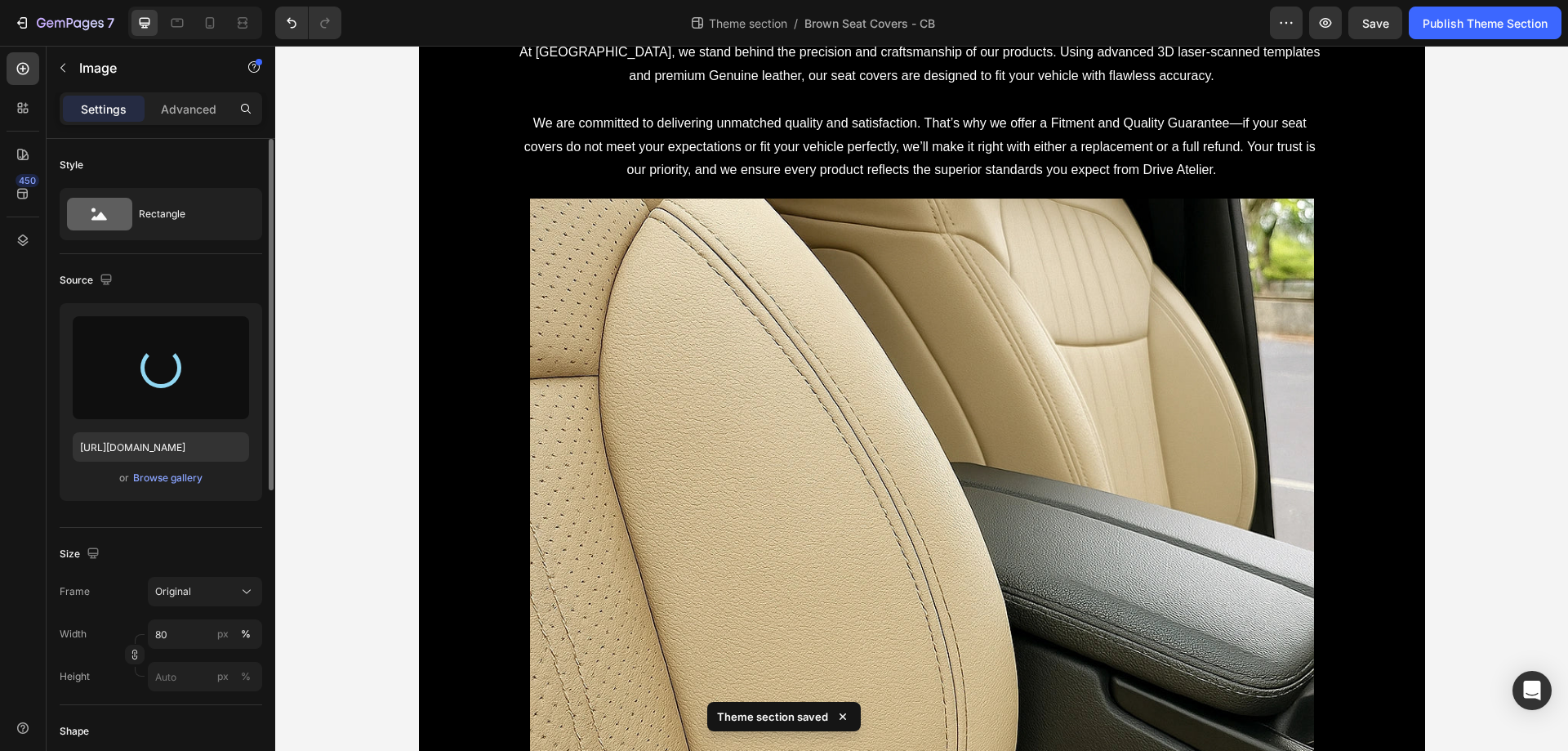
type input "[URL][DOMAIN_NAME]"
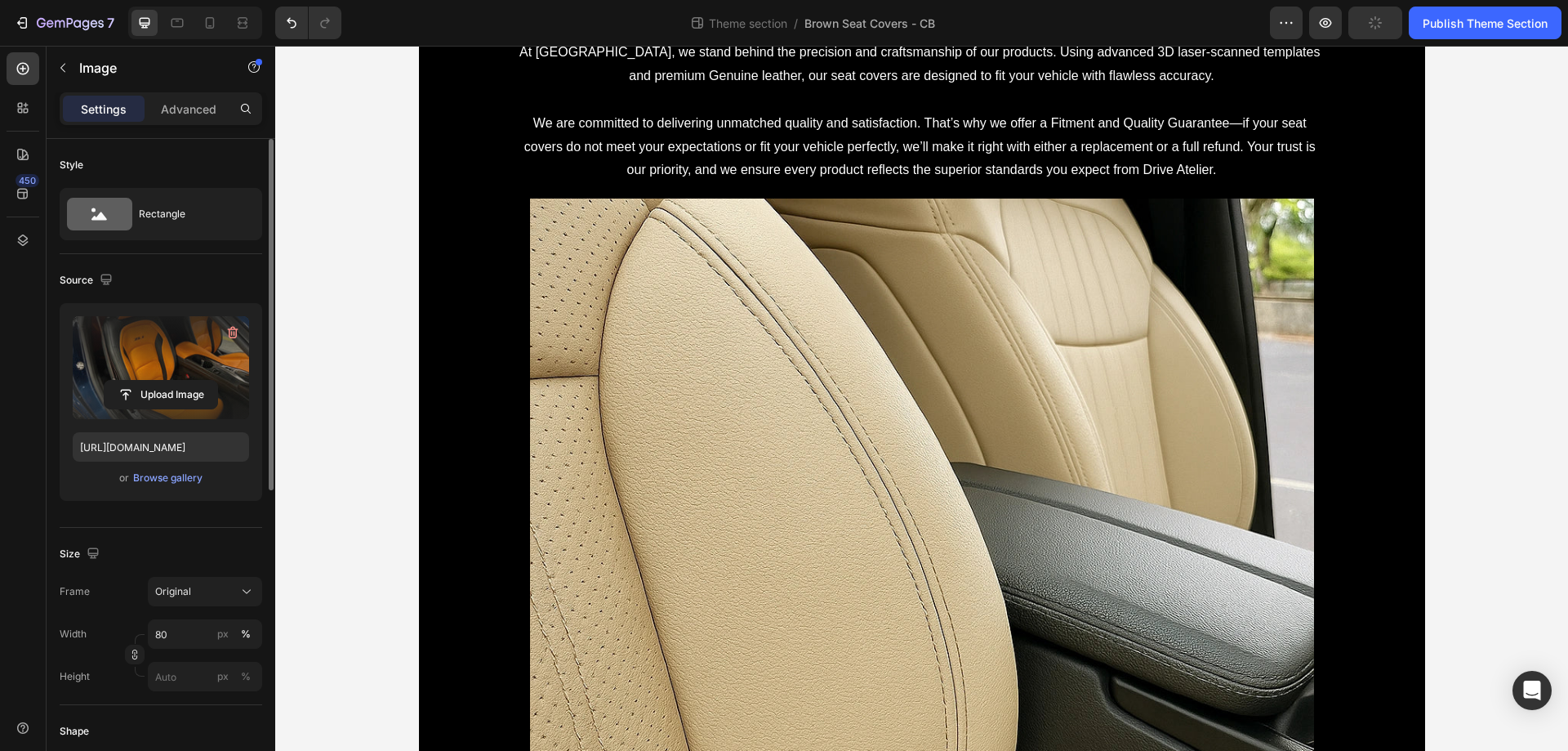
scroll to position [3231, 0]
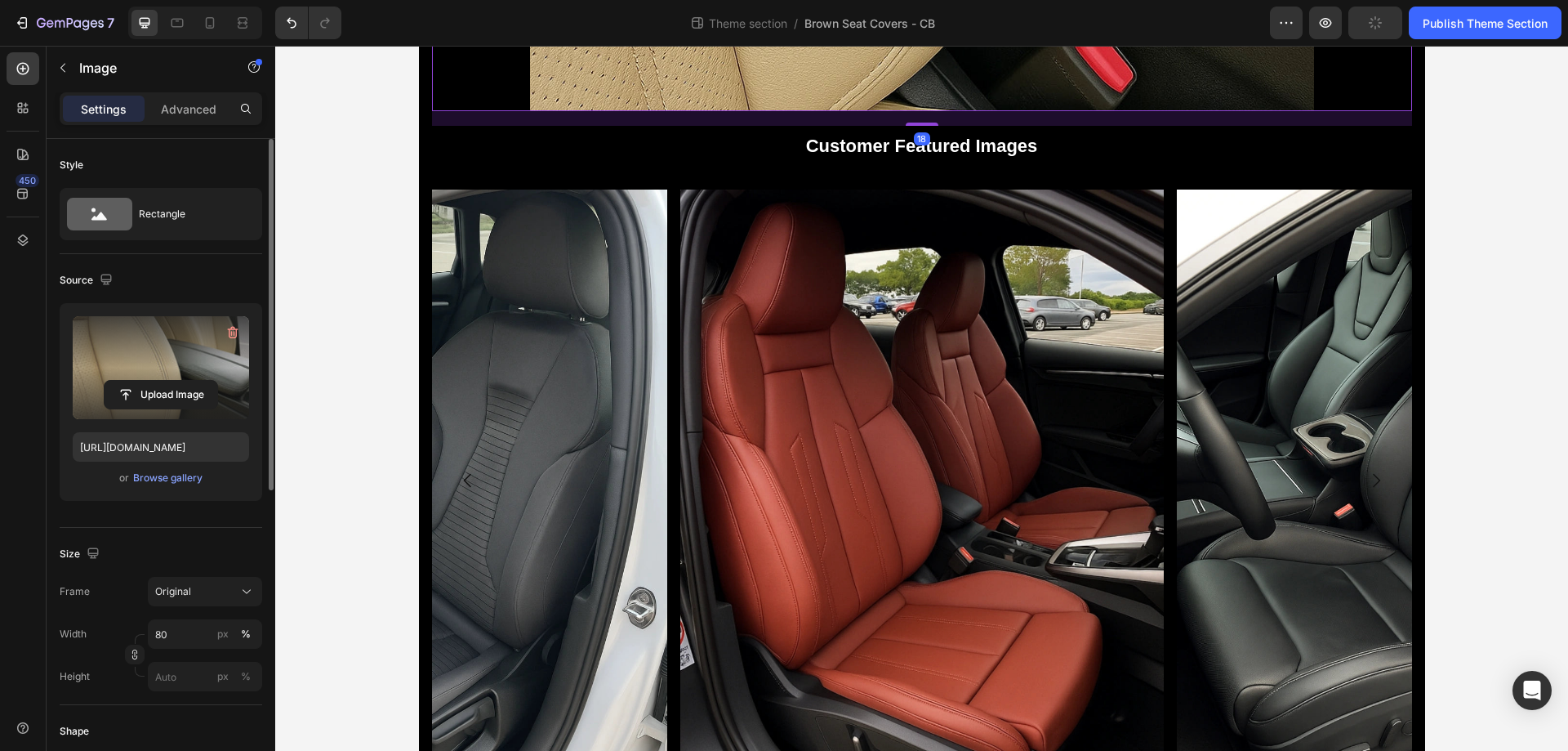
click at [125, 360] on label at bounding box center [161, 367] width 177 height 103
click at [125, 381] on input "file" at bounding box center [160, 395] width 112 height 27
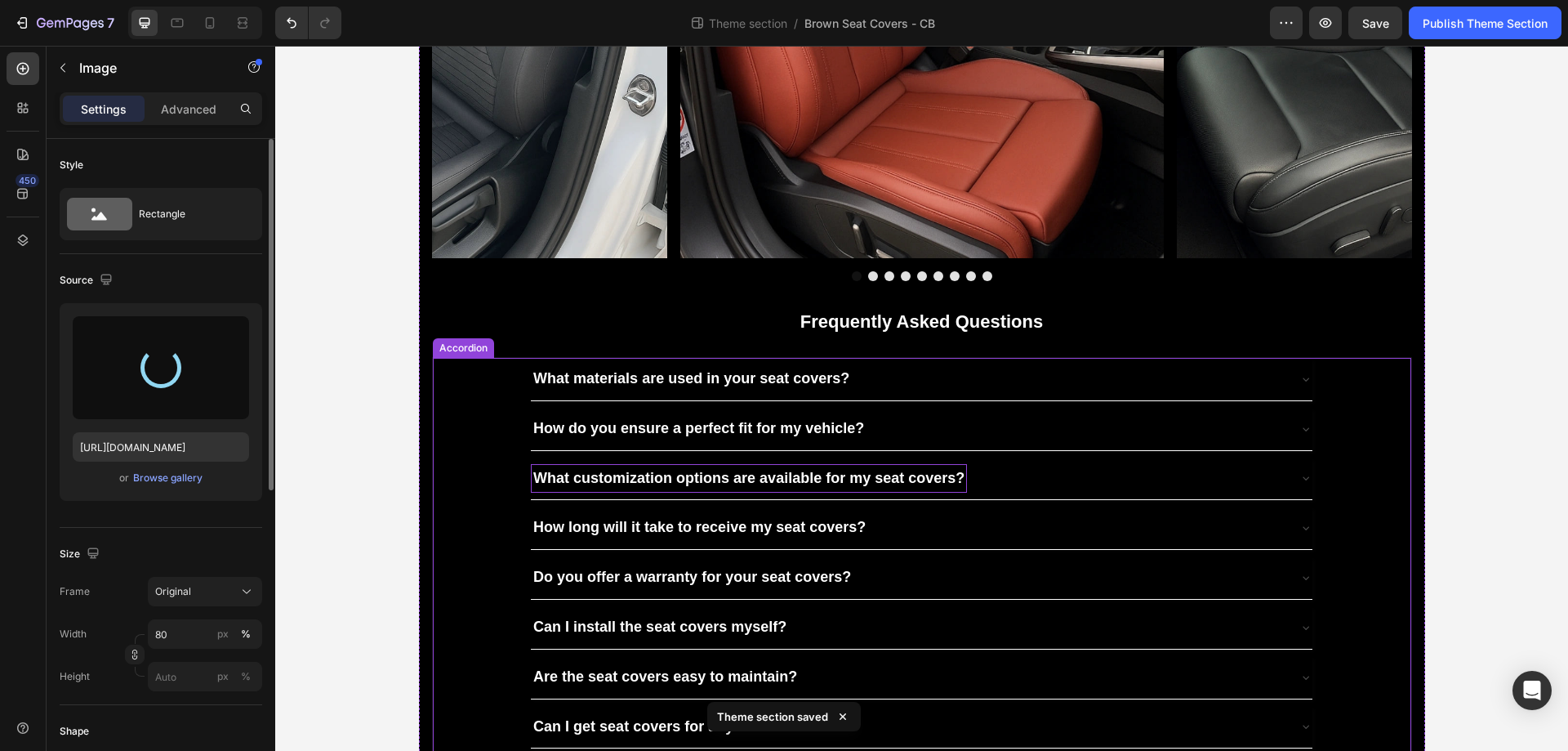
scroll to position [2872, 0]
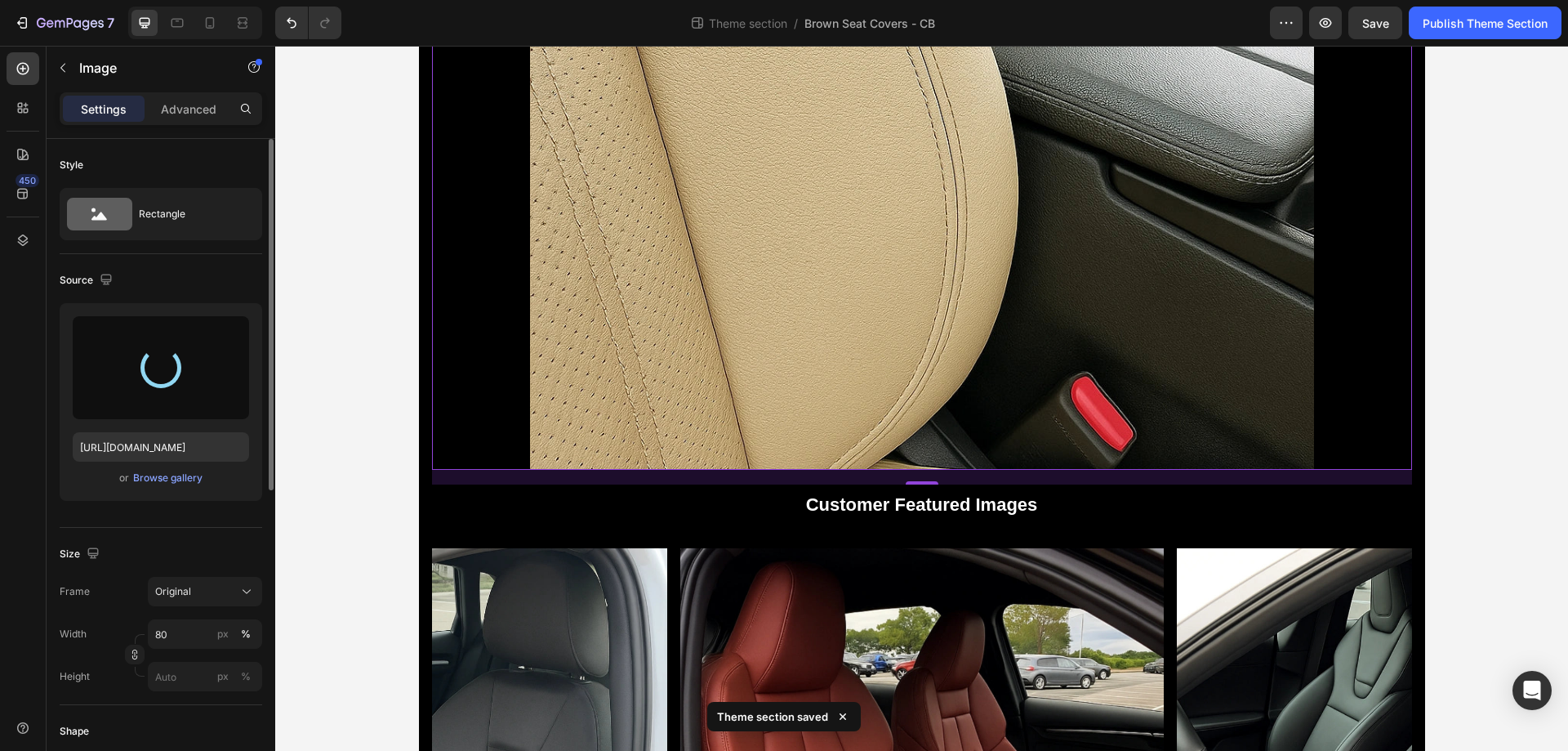
type input "[URL][DOMAIN_NAME]"
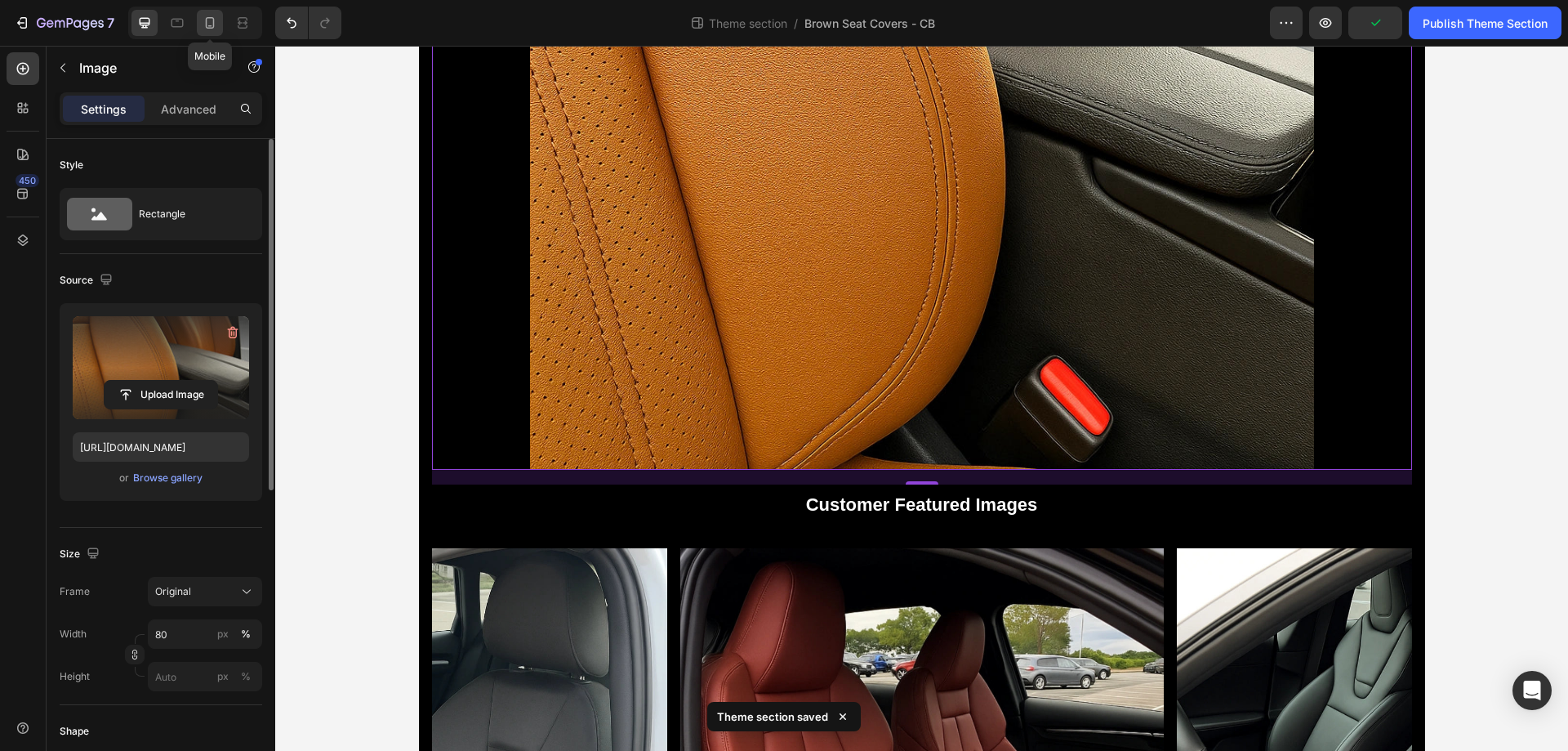
click at [212, 17] on icon at bounding box center [209, 22] width 16 height 16
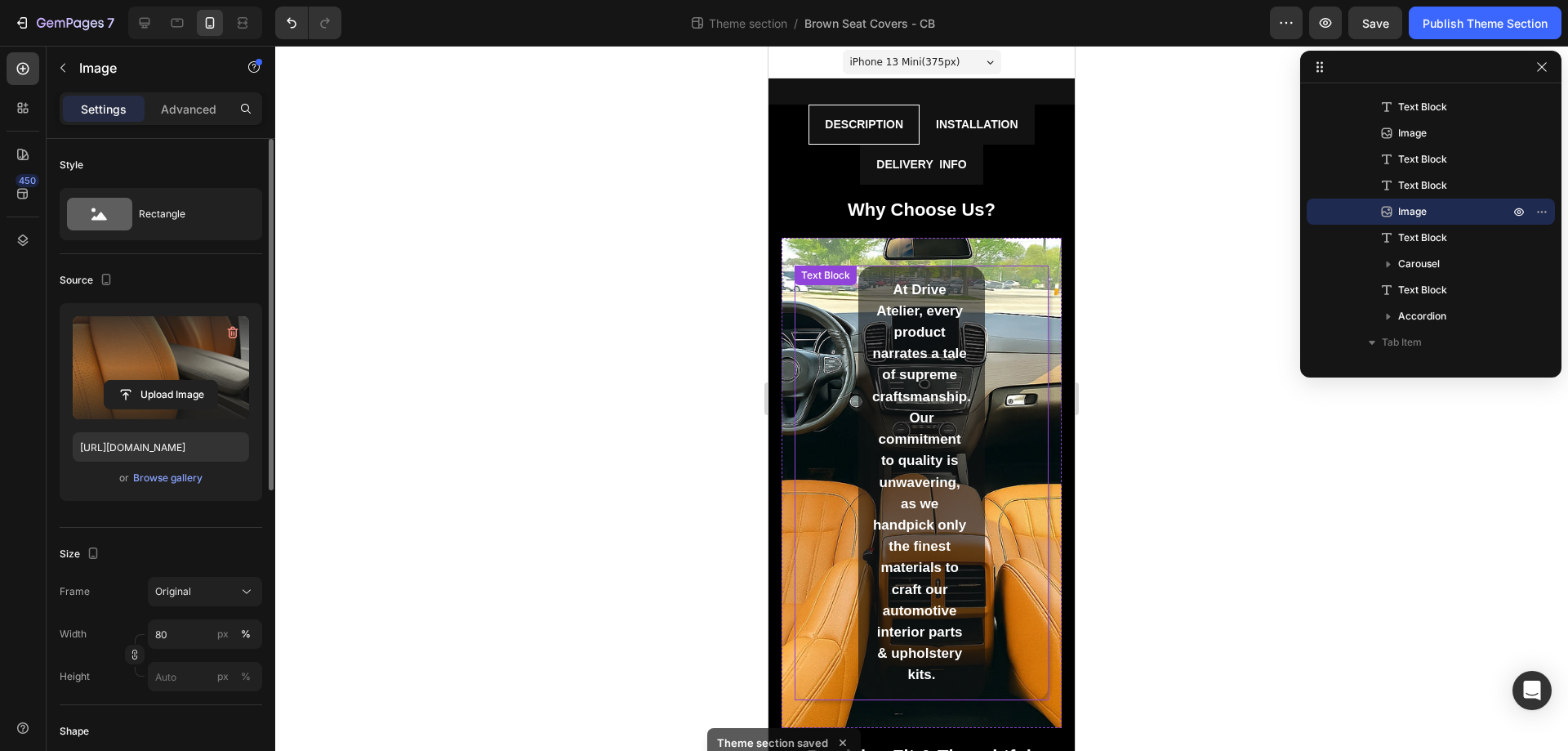
click at [924, 316] on span "At Drive Atelier, every product narrates a tale of supreme craftsmanship. Our c…" at bounding box center [922, 481] width 99 height 401
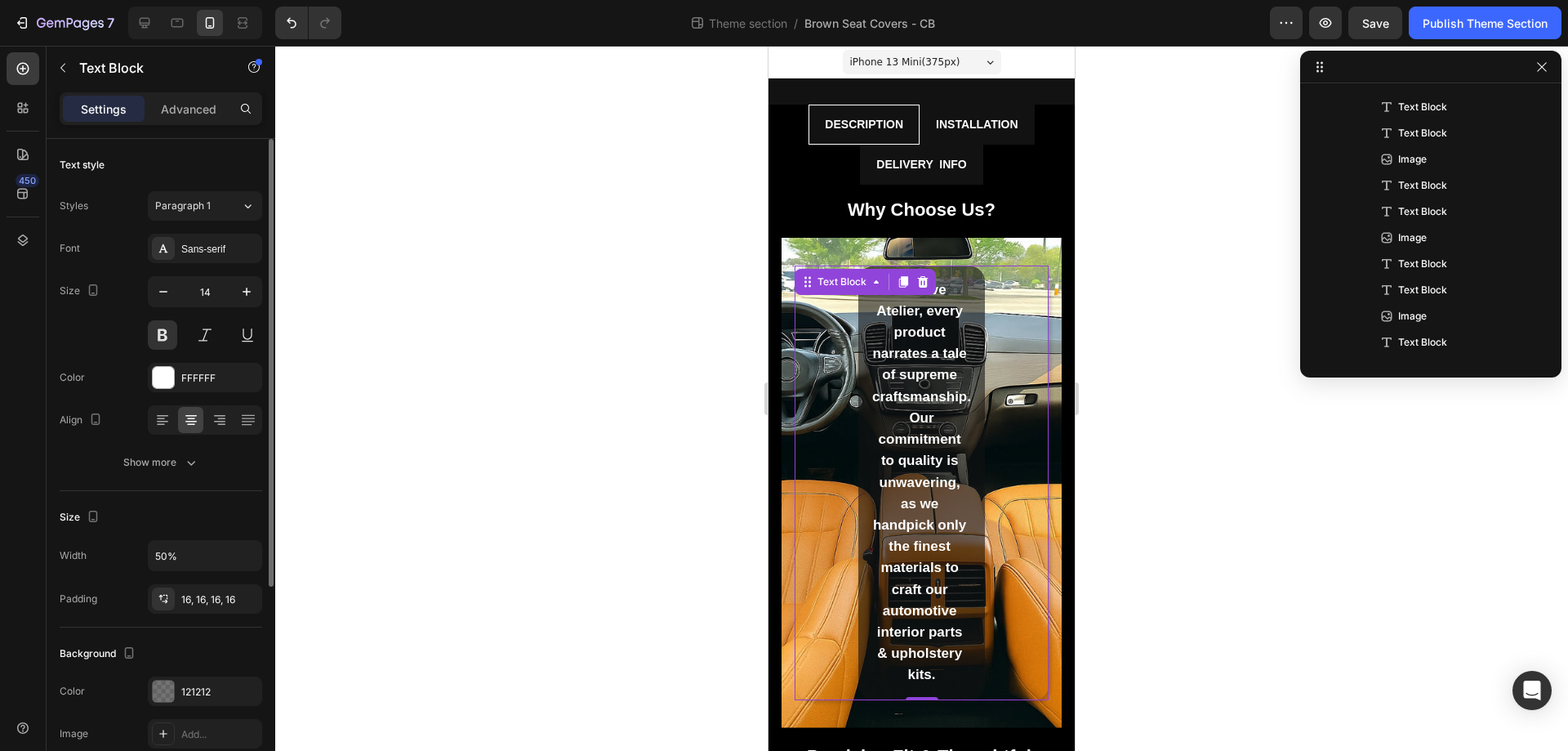
scroll to position [127, 0]
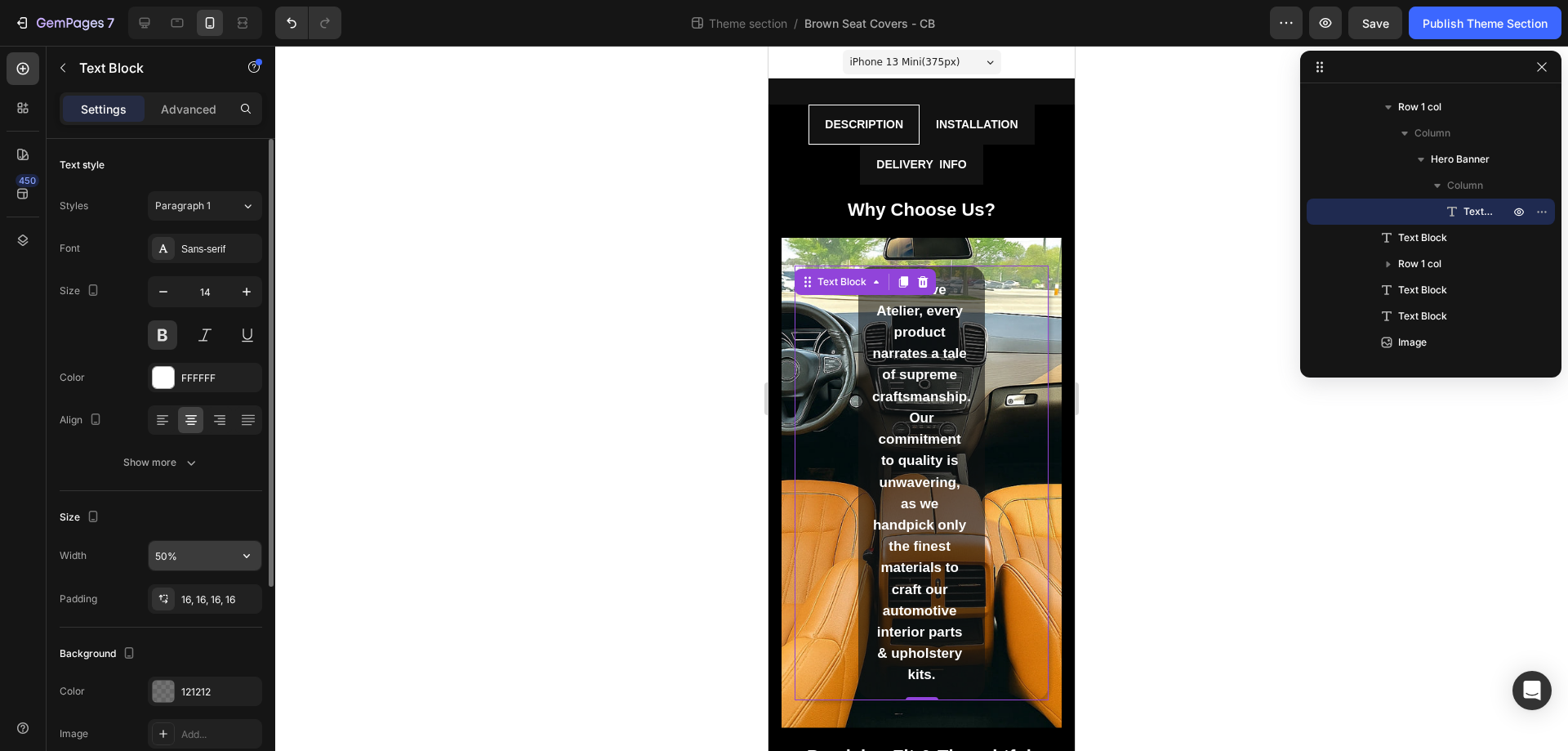
click at [160, 554] on input "50%" at bounding box center [204, 555] width 112 height 29
type input "80%"
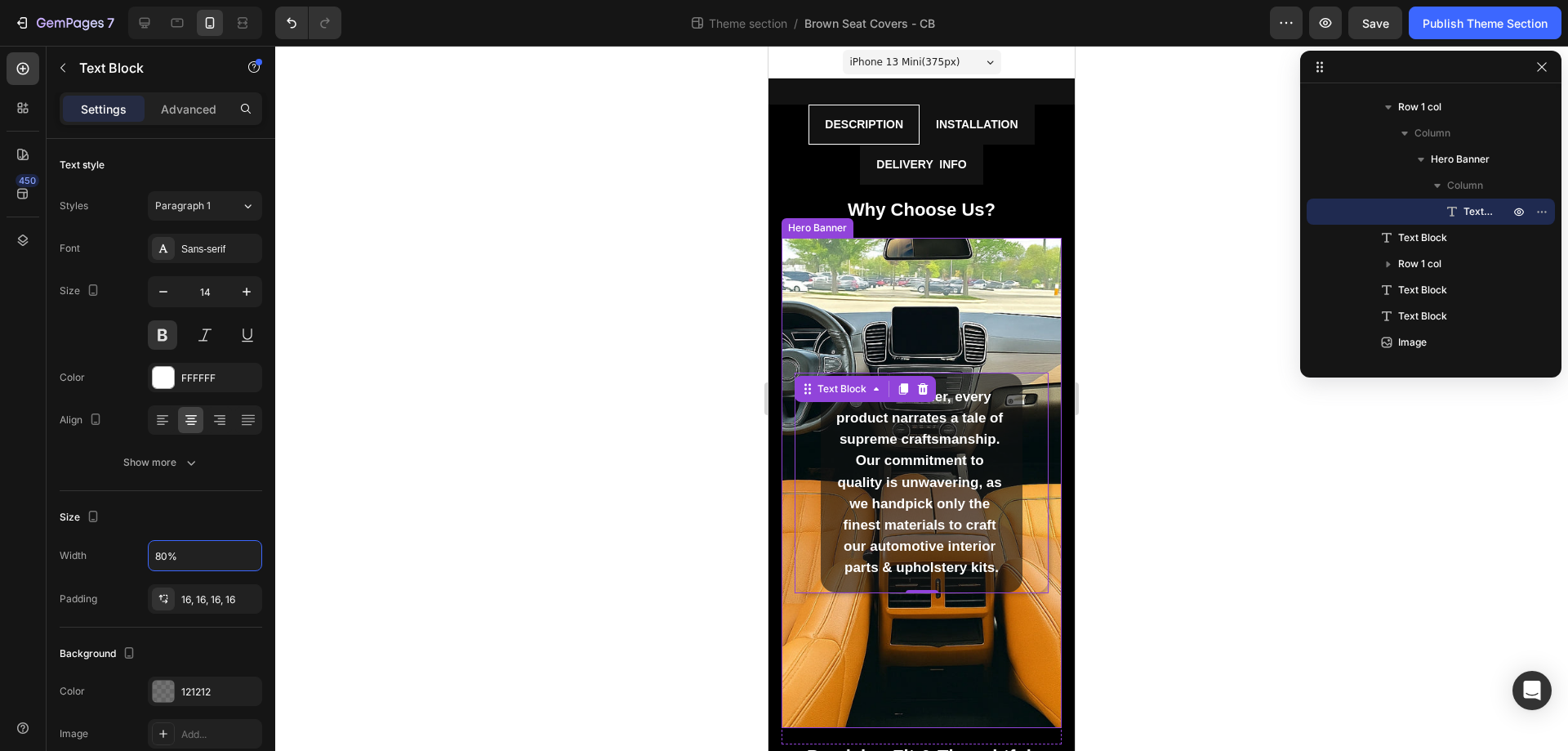
click at [954, 332] on div "Background Image" at bounding box center [922, 482] width 280 height 490
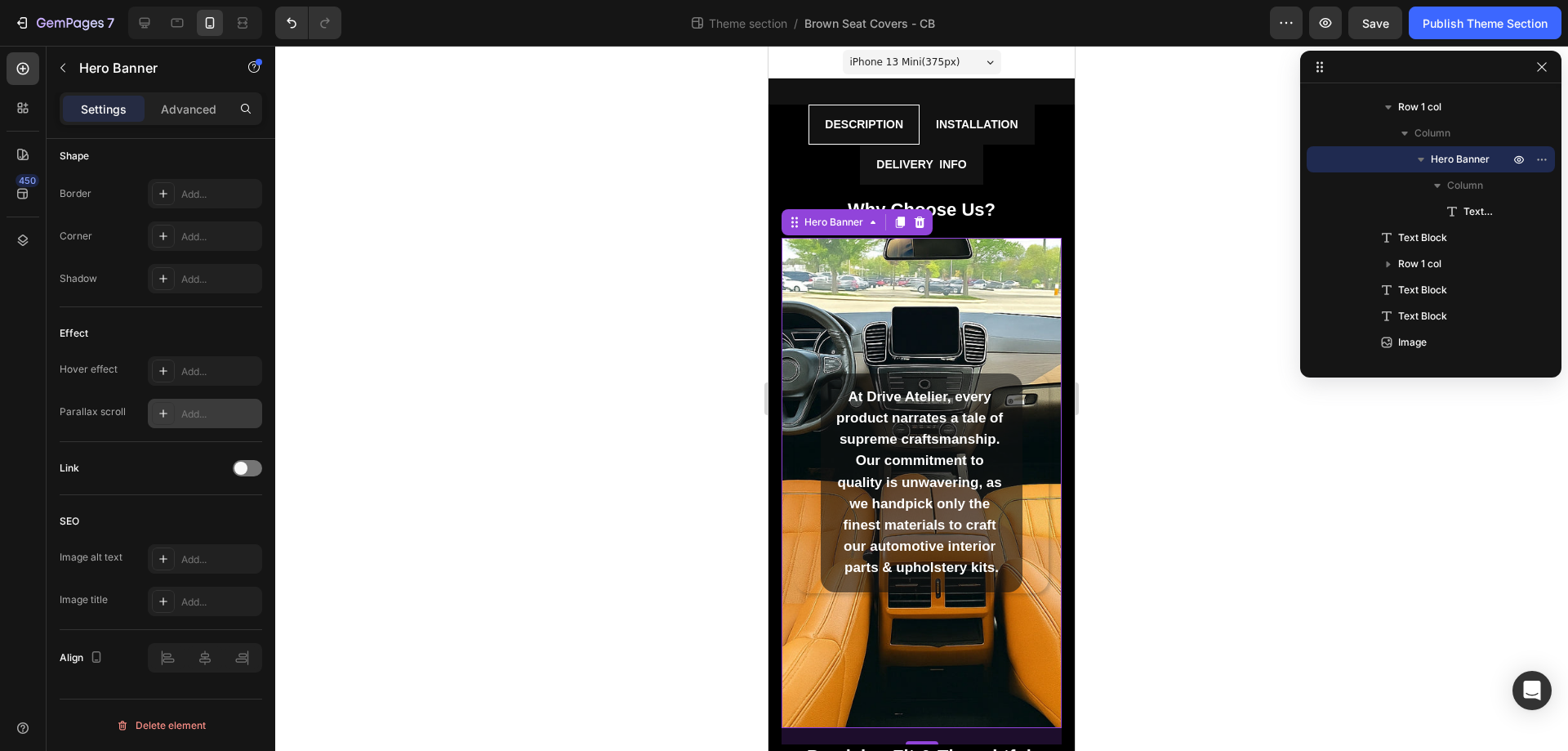
scroll to position [0, 0]
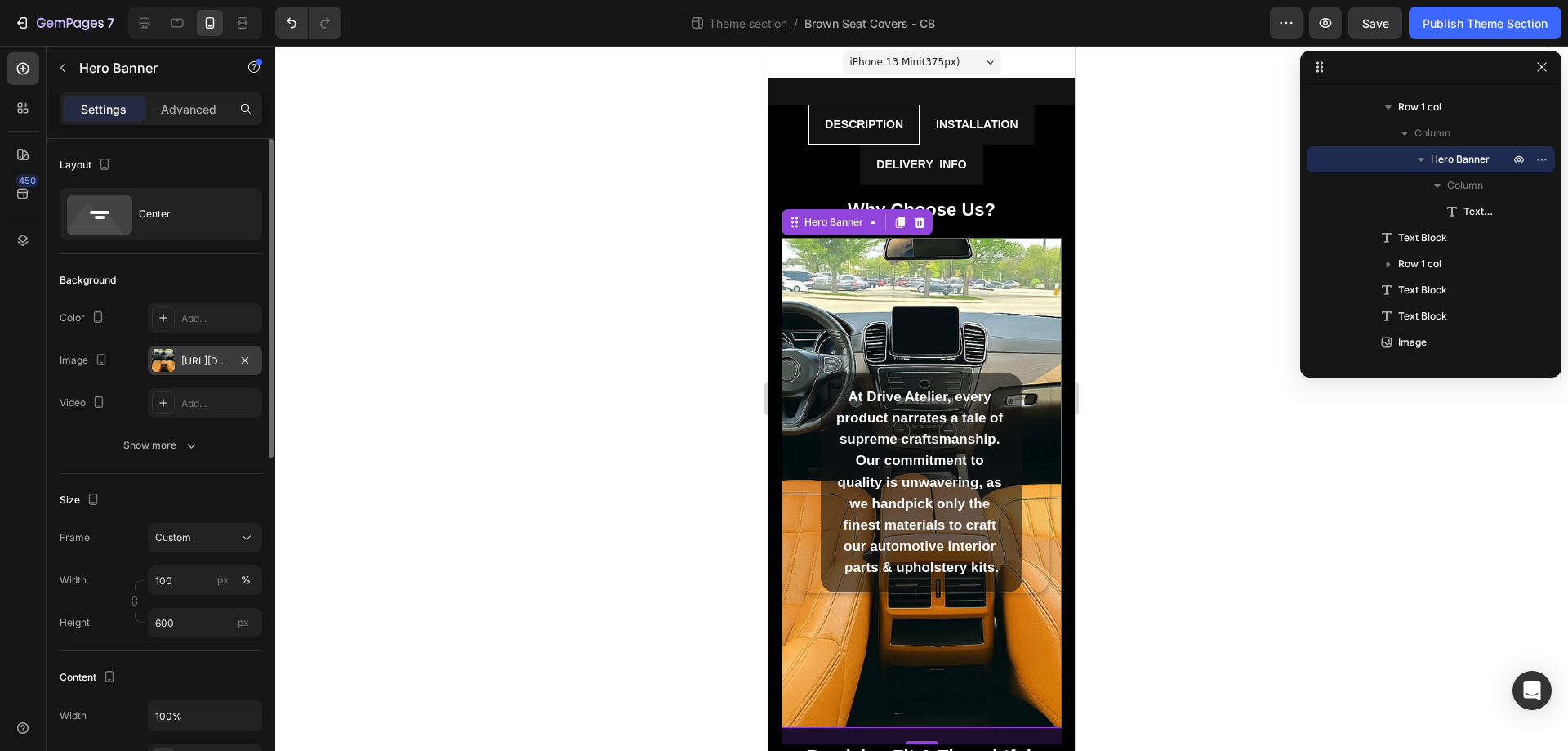
click at [196, 360] on div "[URL][DOMAIN_NAME]" at bounding box center [204, 360] width 47 height 15
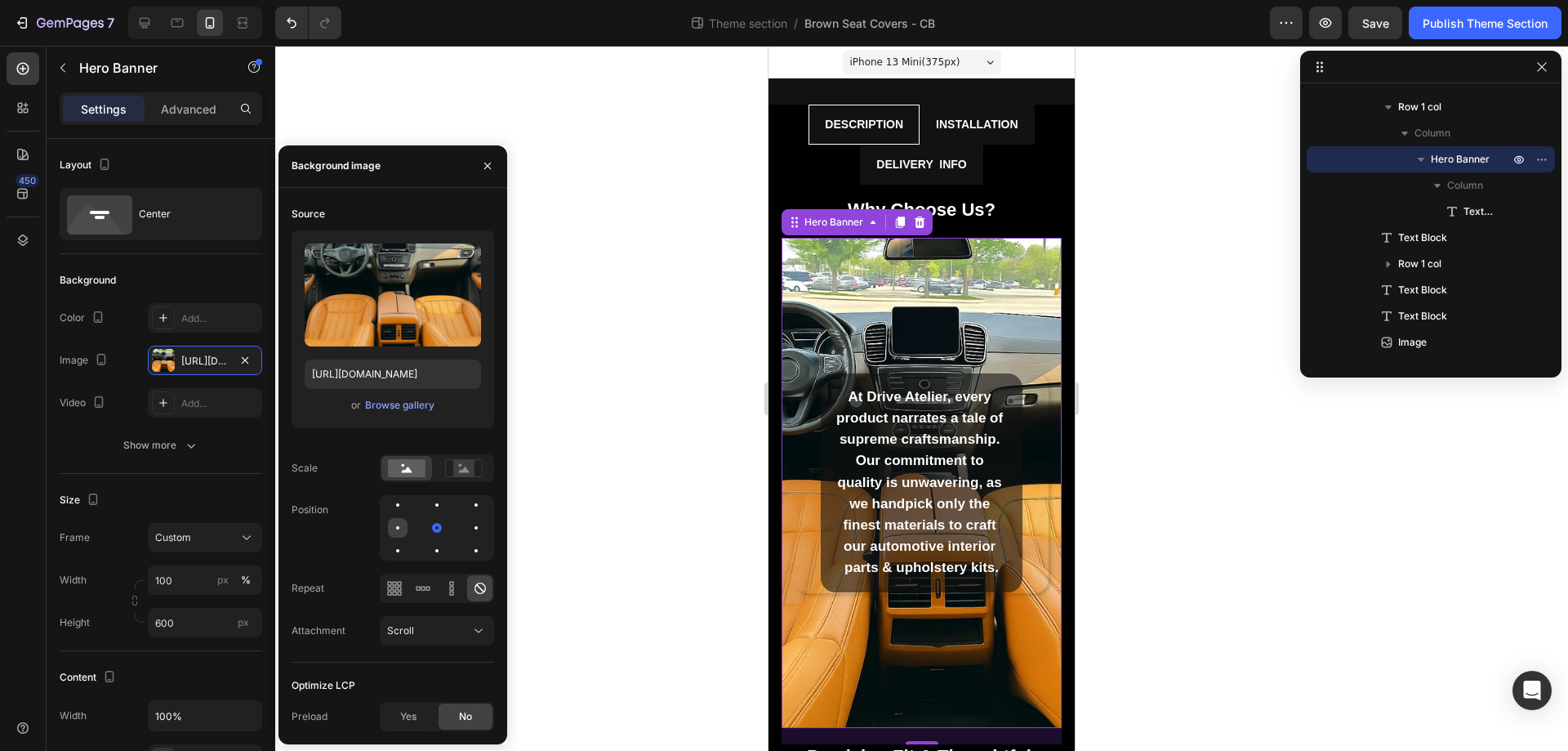
click at [427, 524] on div at bounding box center [437, 527] width 20 height 20
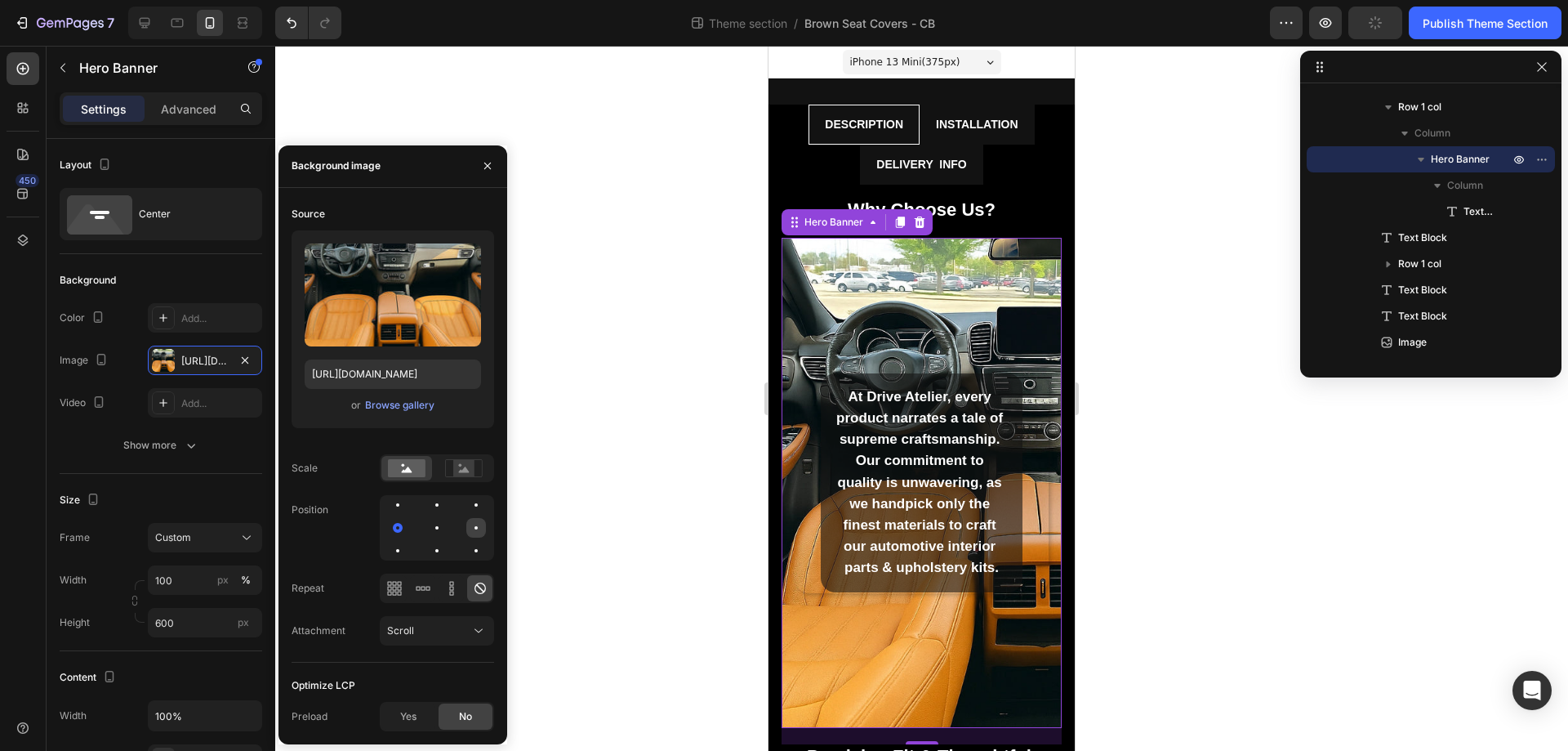
click at [408, 541] on div at bounding box center [397, 550] width 20 height 20
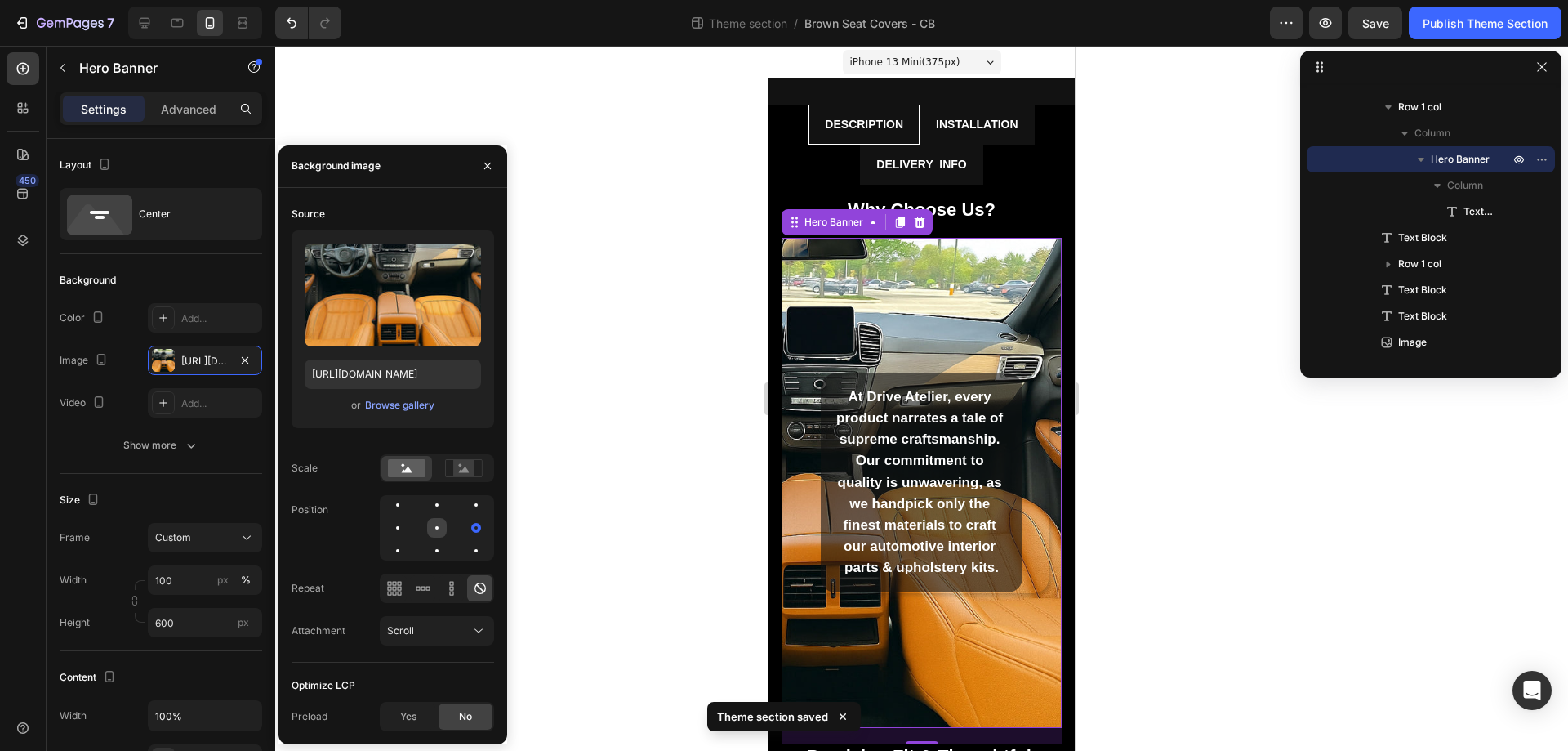
click at [436, 528] on div at bounding box center [437, 528] width 3 height 3
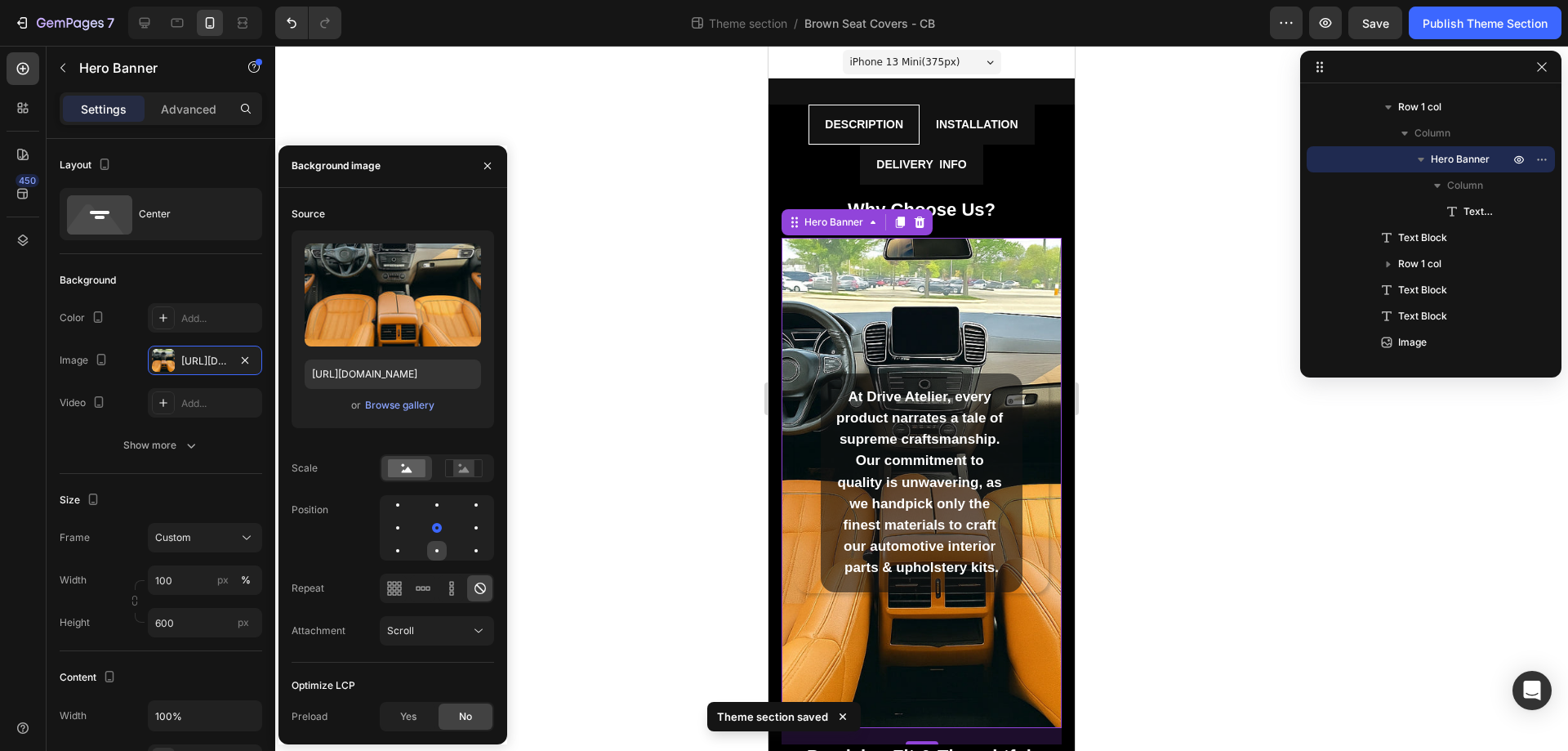
click at [466, 548] on div at bounding box center [475, 550] width 20 height 20
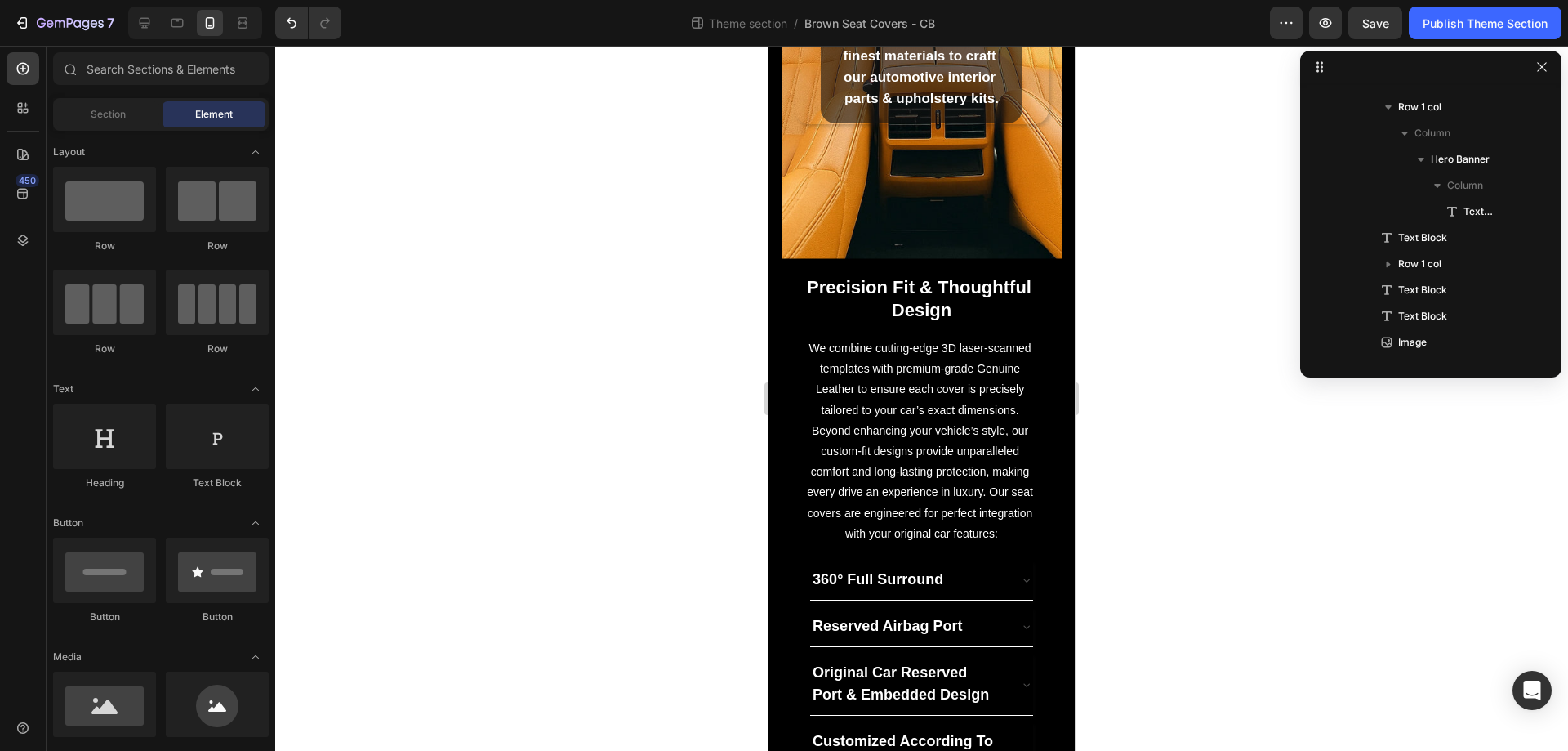
scroll to position [543, 0]
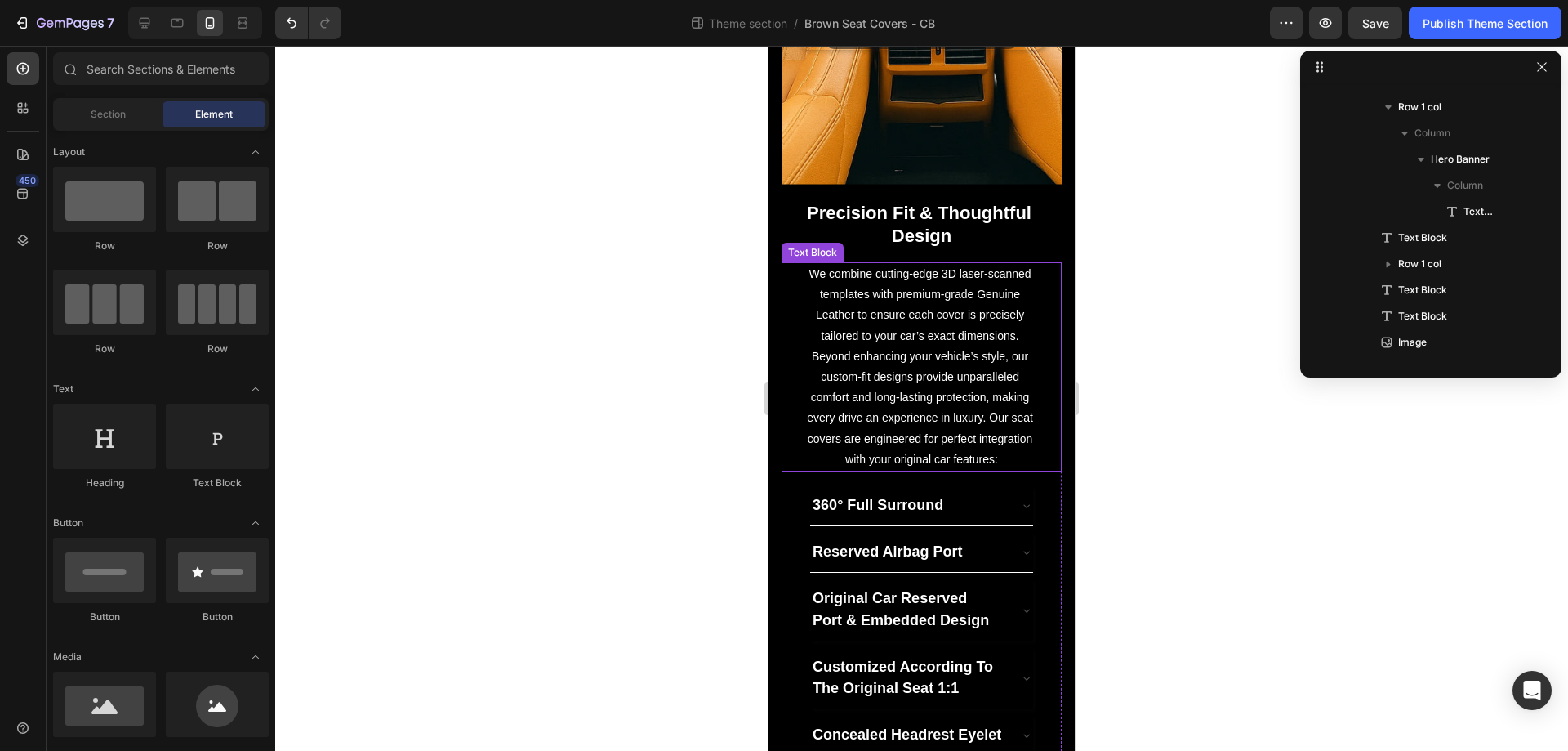
click at [1031, 270] on div "We combine cutting-edge 3D laser-scanned templates with premium-grade Genuine L…" at bounding box center [922, 367] width 280 height 209
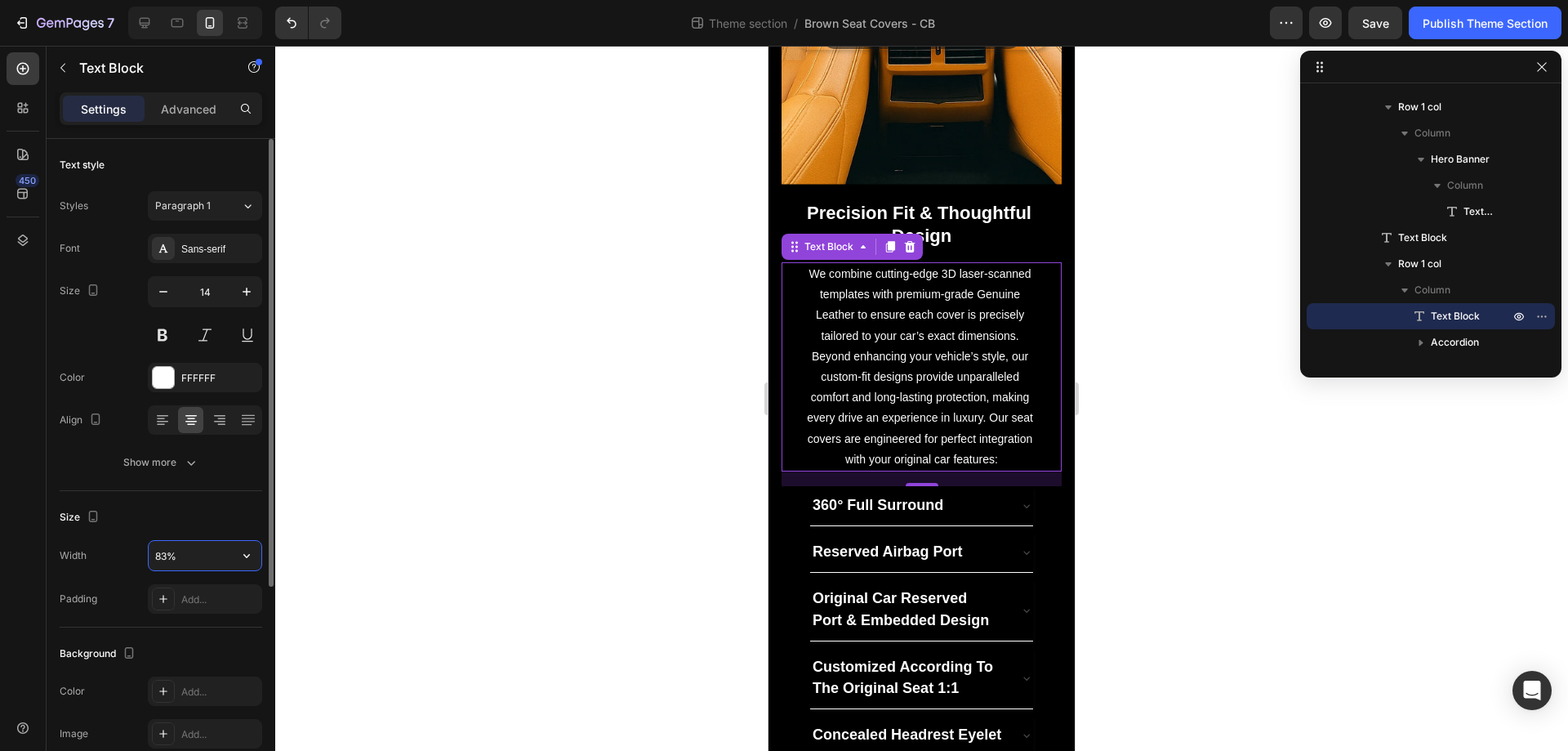
click at [166, 560] on input "83%" at bounding box center [204, 555] width 112 height 29
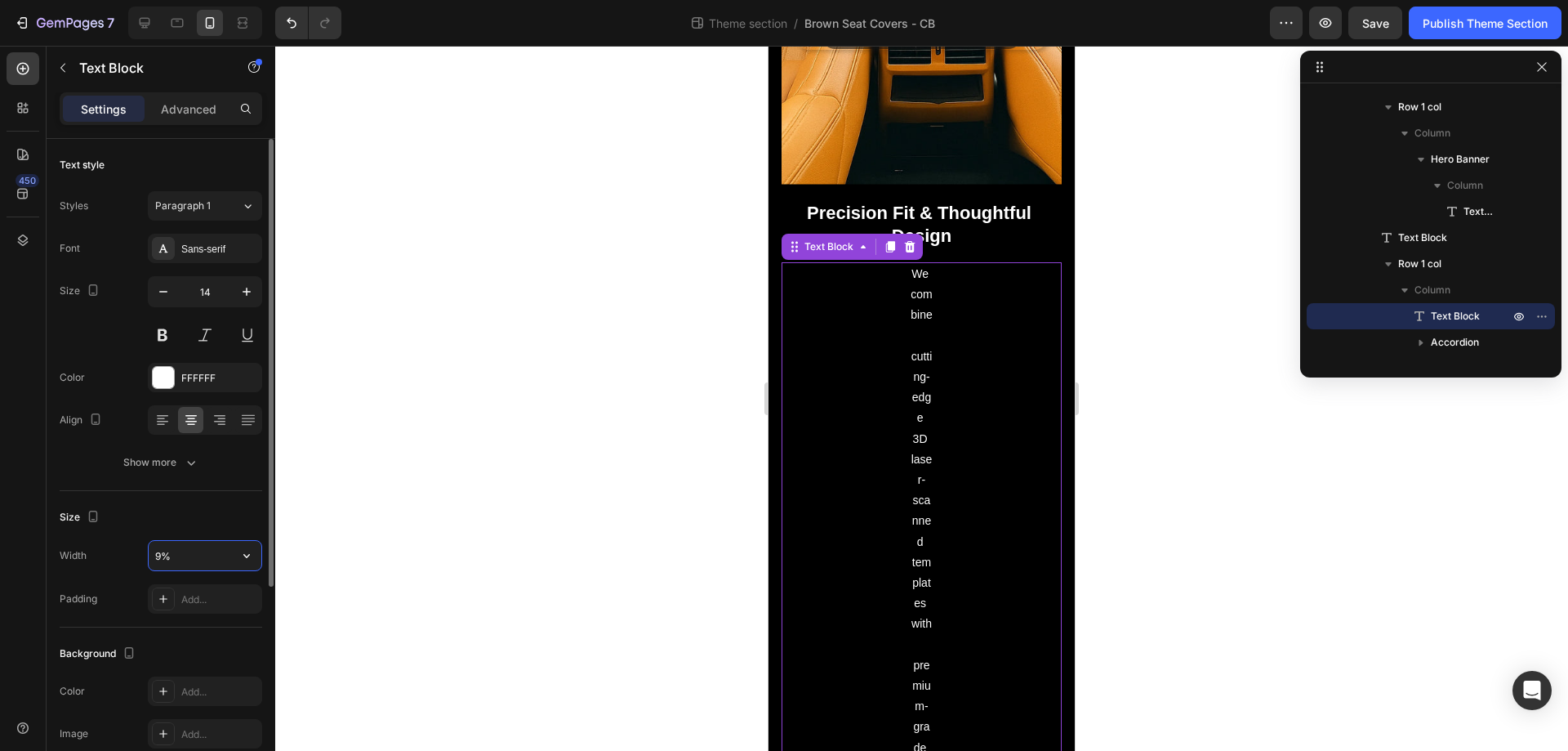
type input "95%"
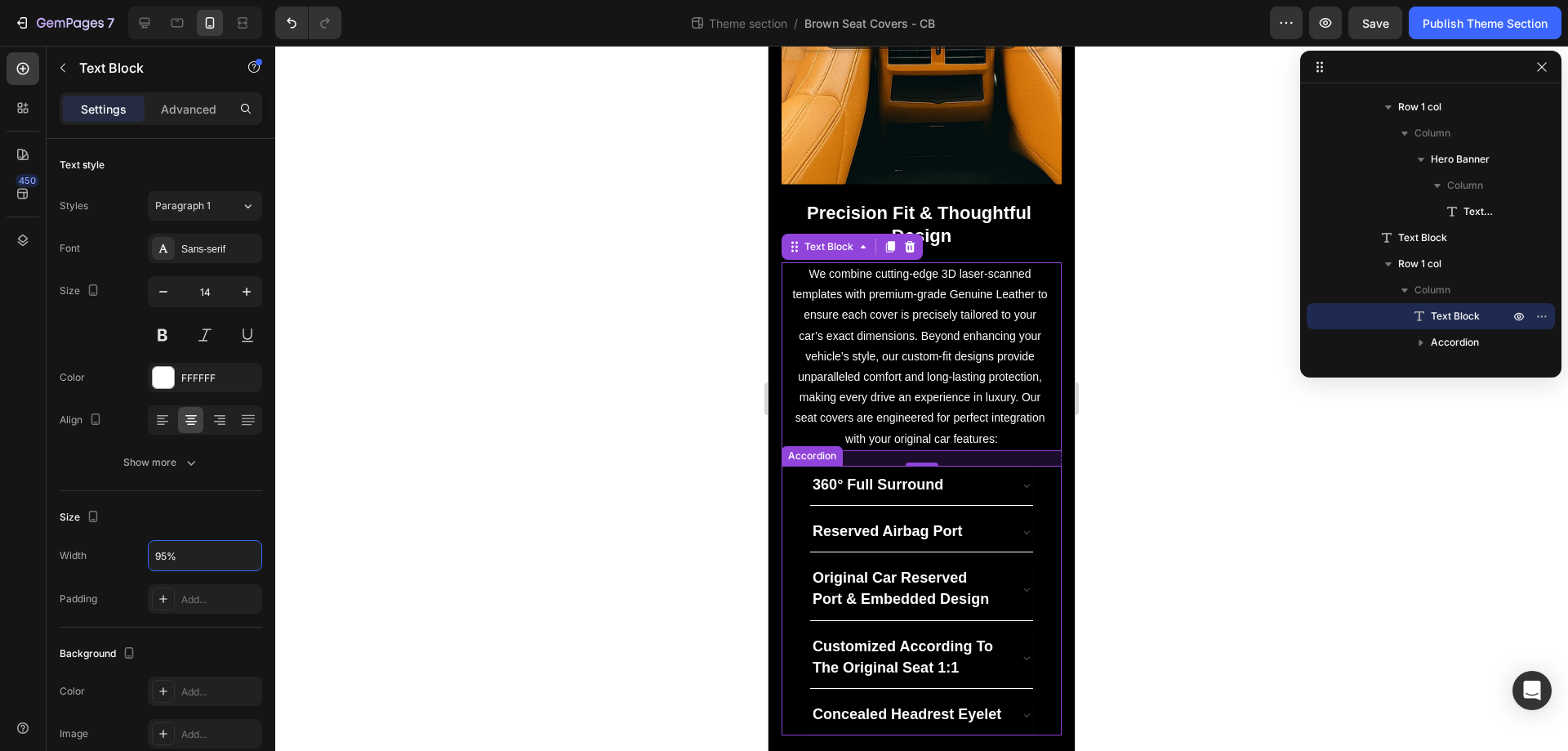
click at [796, 490] on div "360° Full Surround" at bounding box center [922, 486] width 279 height 40
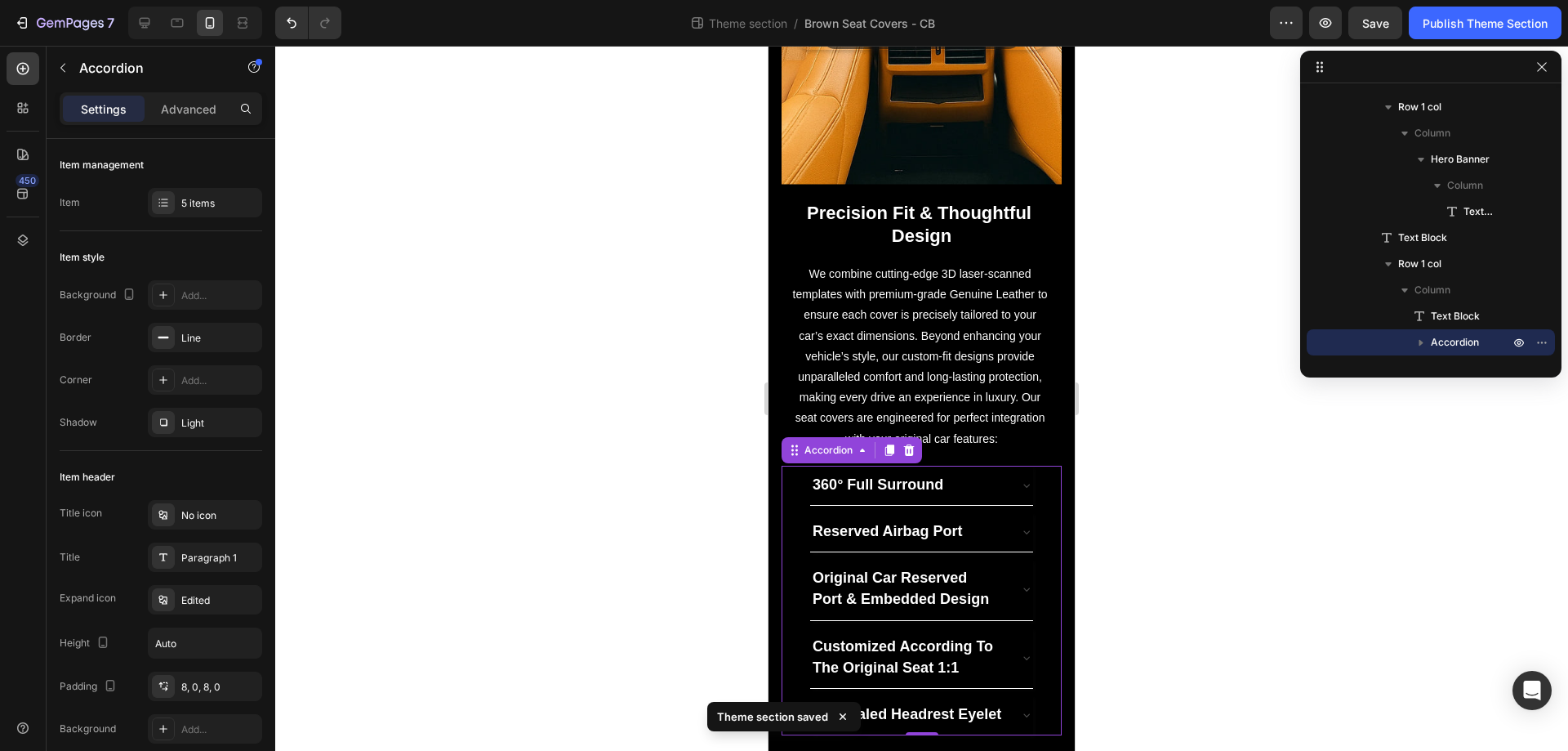
scroll to position [897, 0]
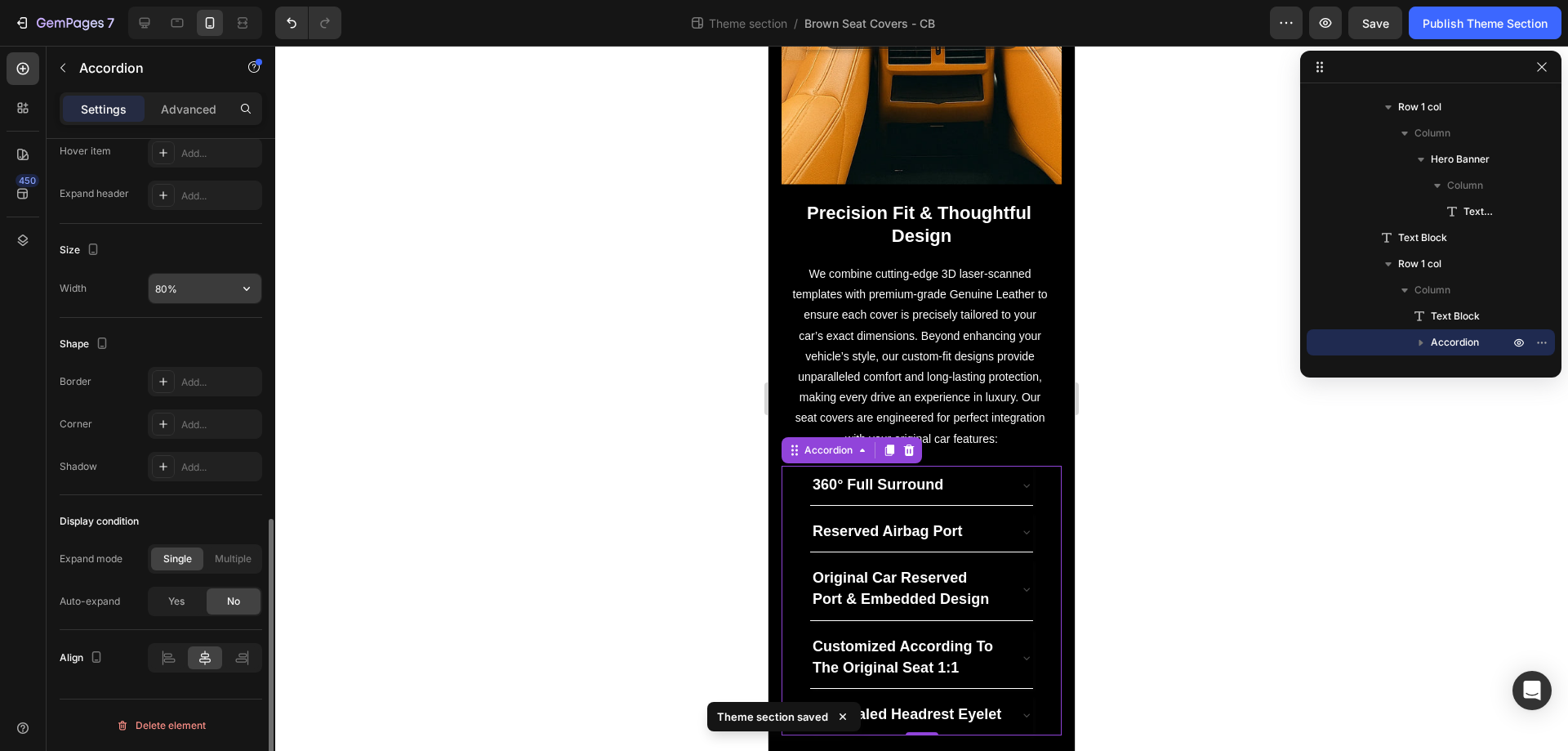
click at [163, 281] on input "80%" at bounding box center [204, 288] width 112 height 29
type input "95%"
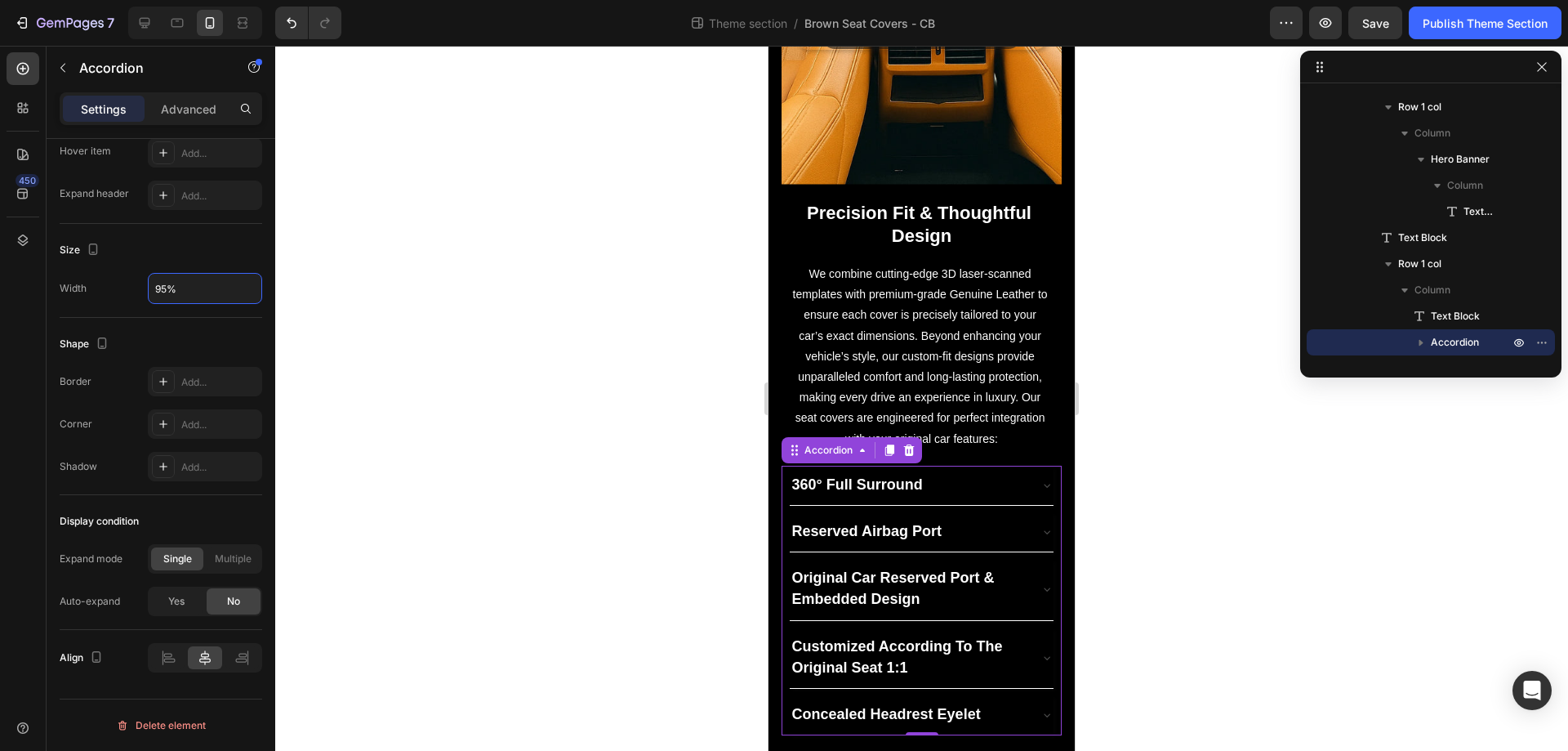
scroll to position [1160, 0]
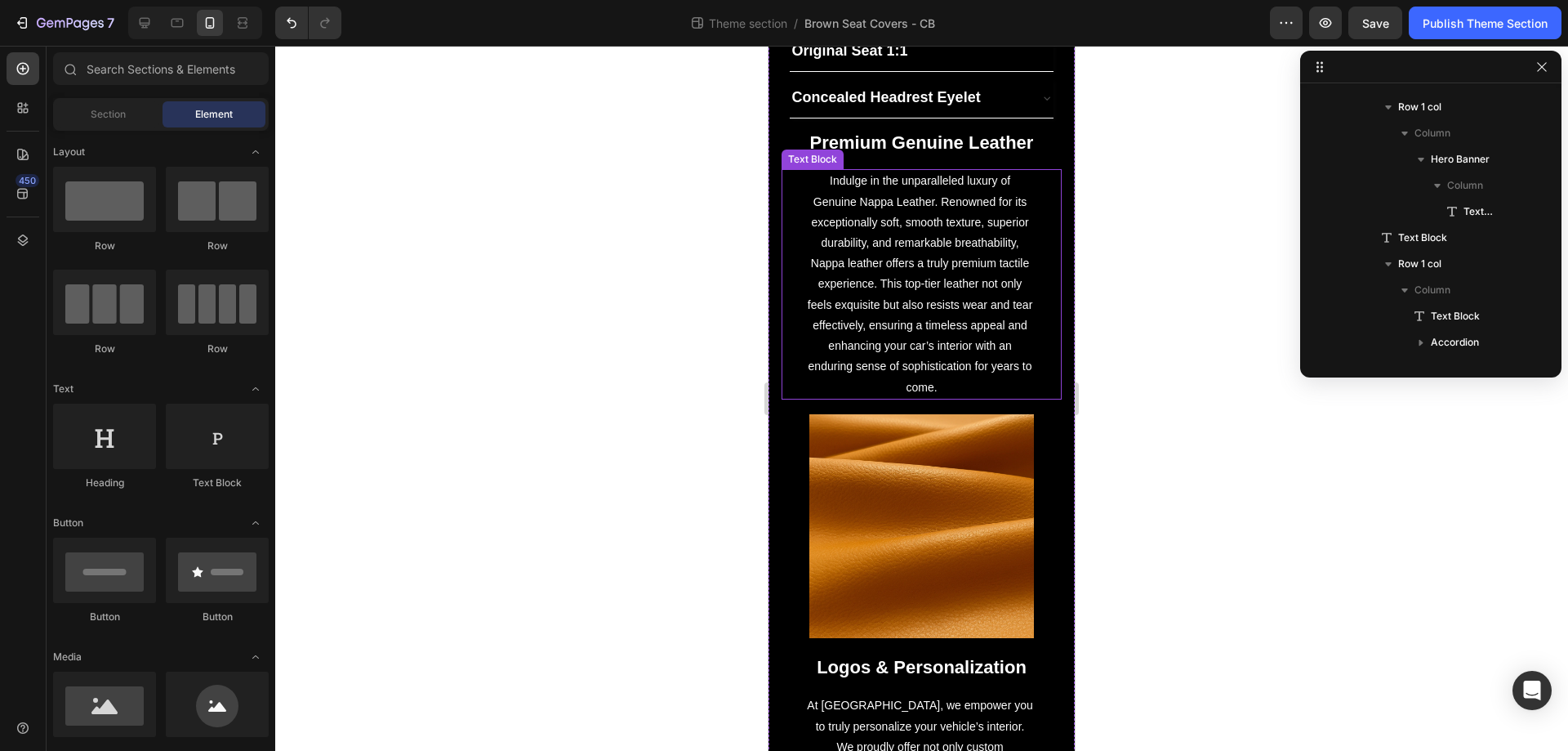
click at [807, 217] on p "Indulge in the unparalleled luxury of Genuine Nappa Leather. Renowned for its e…" at bounding box center [921, 284] width 229 height 227
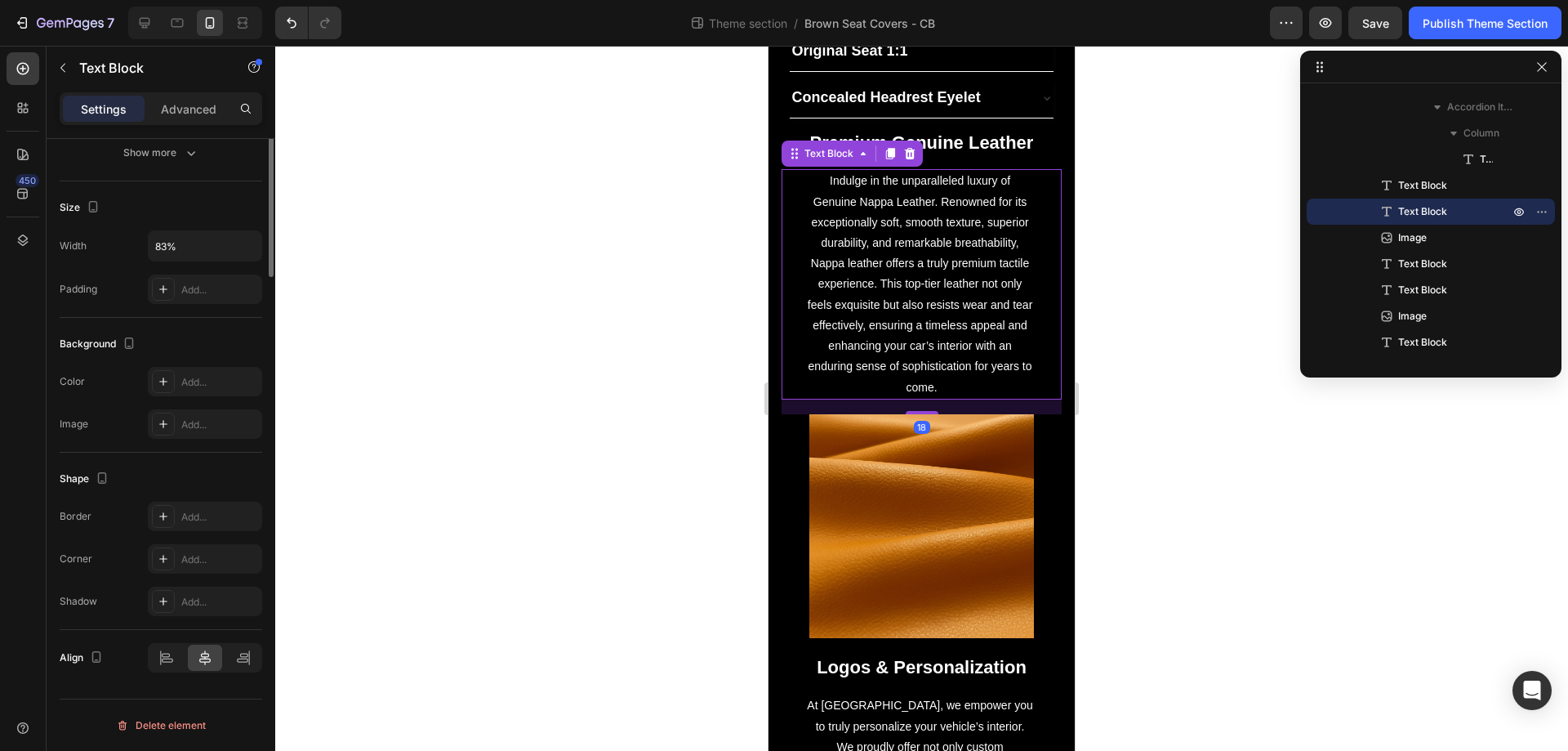
scroll to position [0, 0]
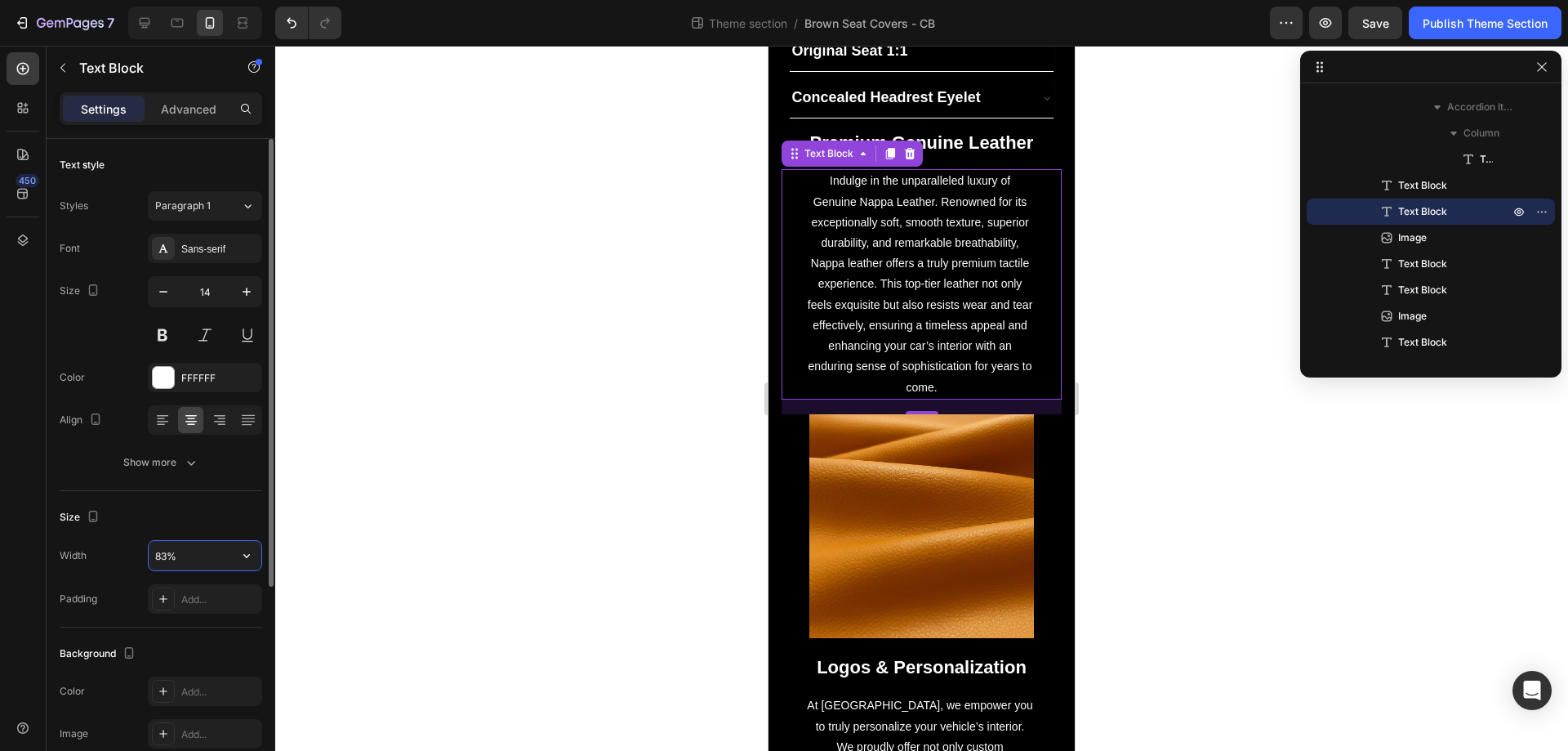
click at [182, 557] on input "83%" at bounding box center [204, 555] width 112 height 29
type input "95%"
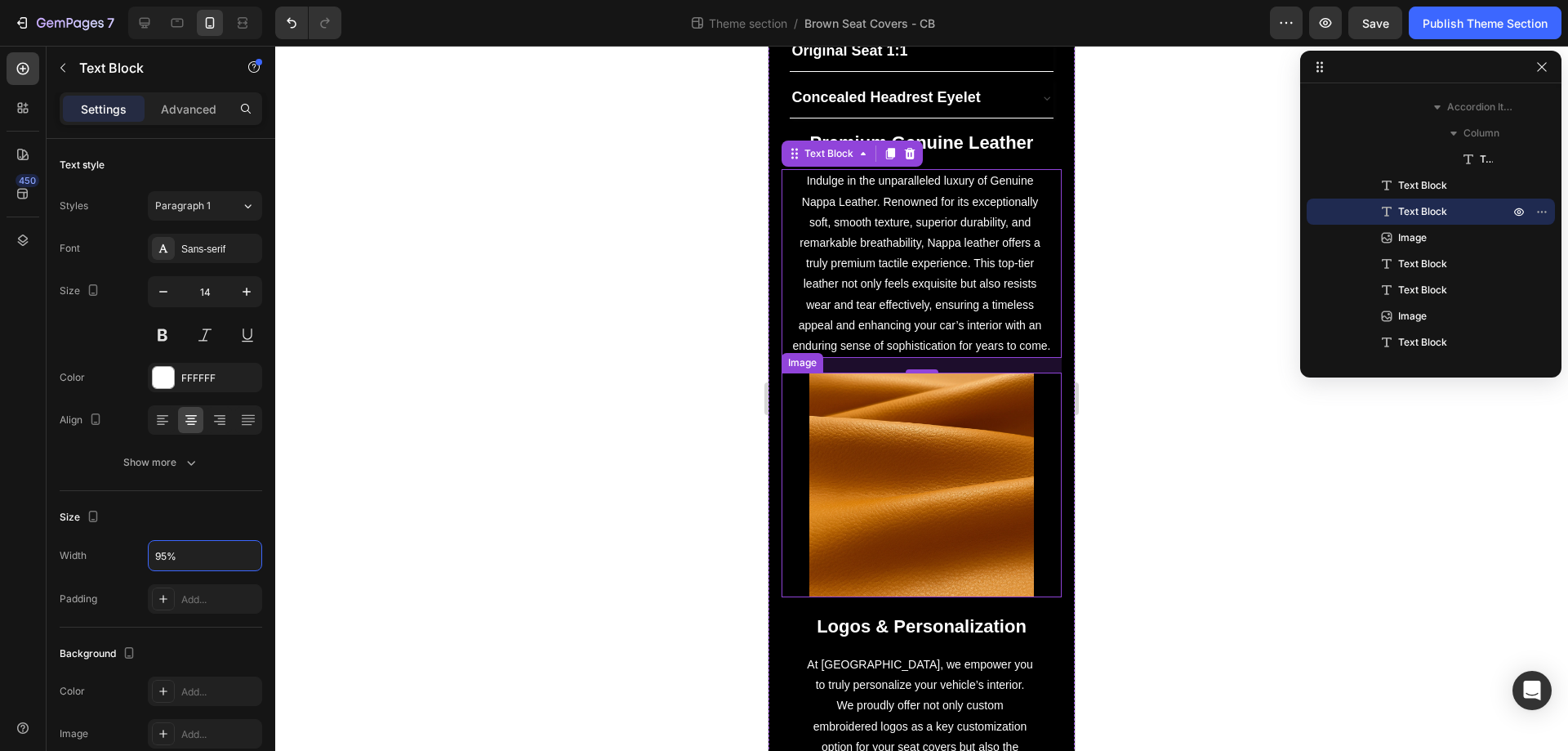
click at [850, 479] on img at bounding box center [921, 484] width 224 height 224
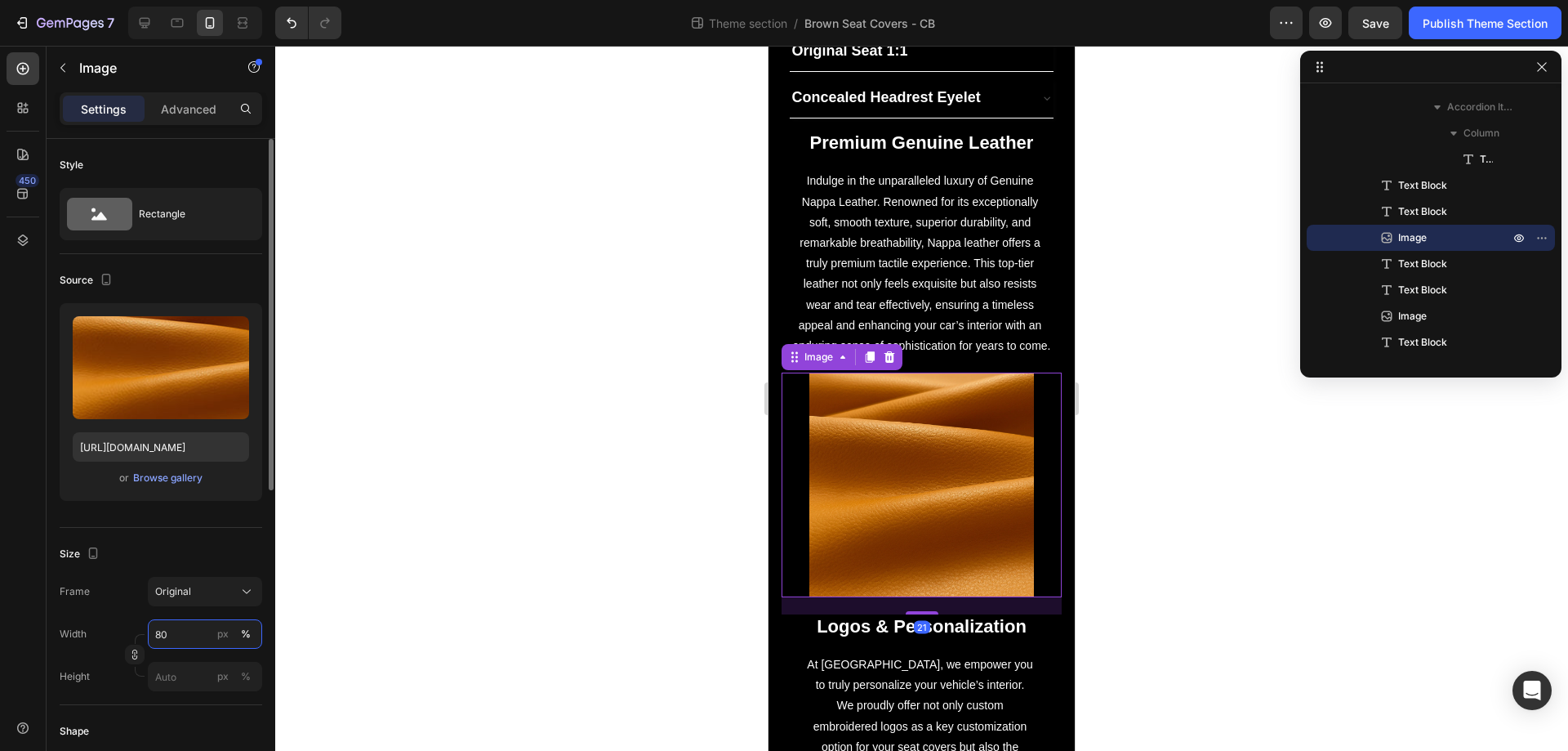
click at [177, 637] on input "80" at bounding box center [204, 633] width 114 height 29
type input "99"
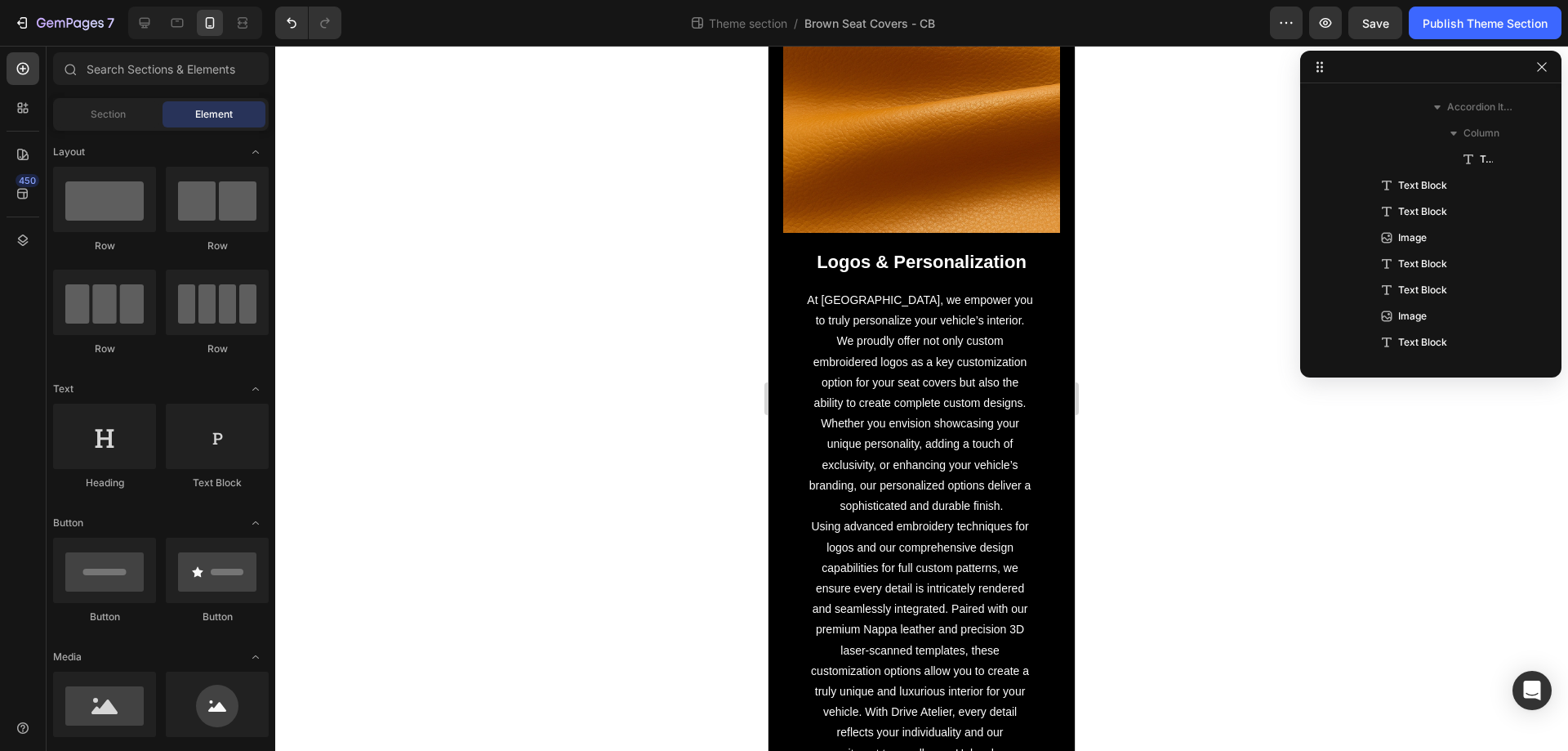
scroll to position [1714, 0]
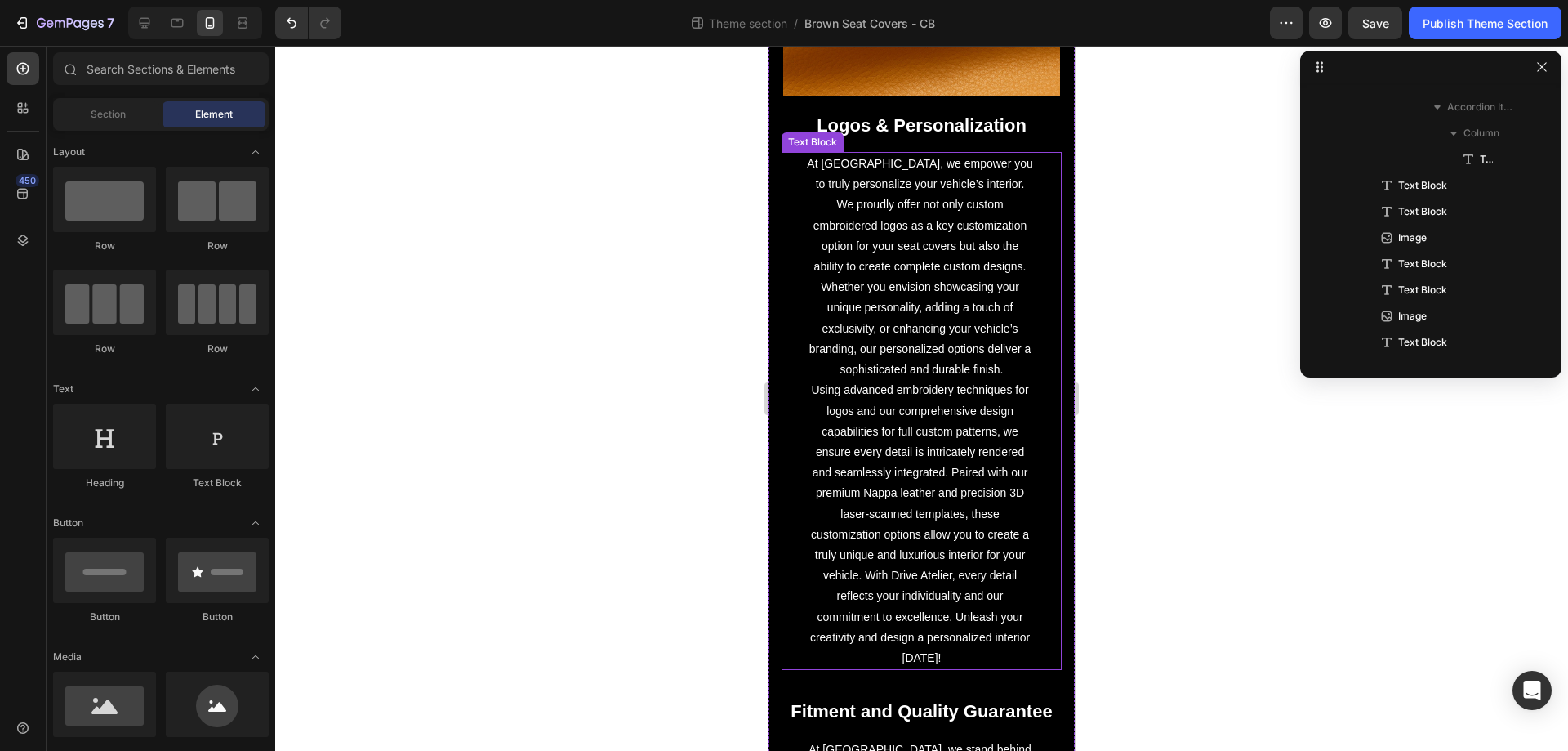
click at [937, 348] on p "At [GEOGRAPHIC_DATA], we empower you to truly personalize your vehicle’s interi…" at bounding box center [921, 267] width 229 height 227
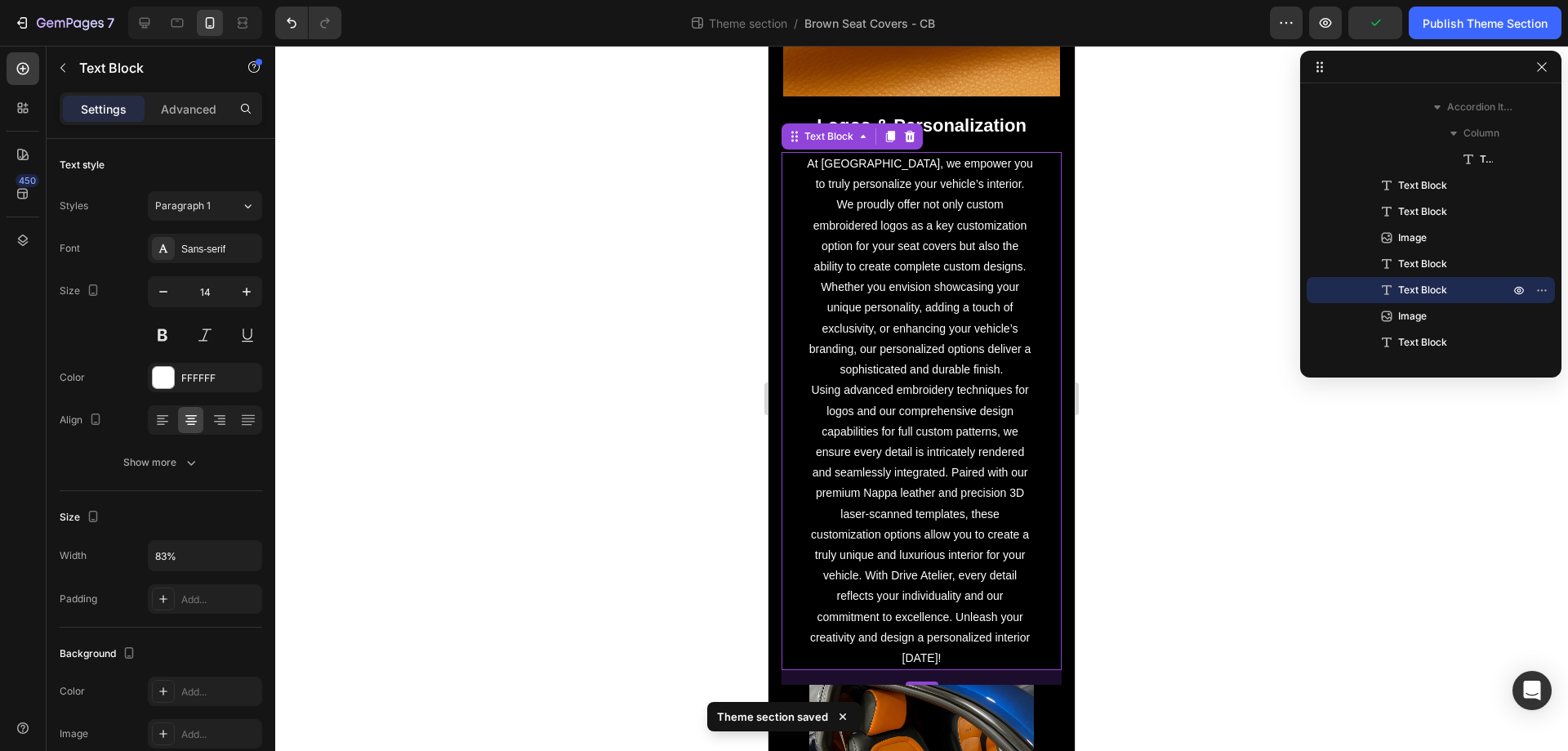
click at [1000, 379] on p "At [GEOGRAPHIC_DATA], we empower you to truly personalize your vehicle’s interi…" at bounding box center [921, 267] width 229 height 227
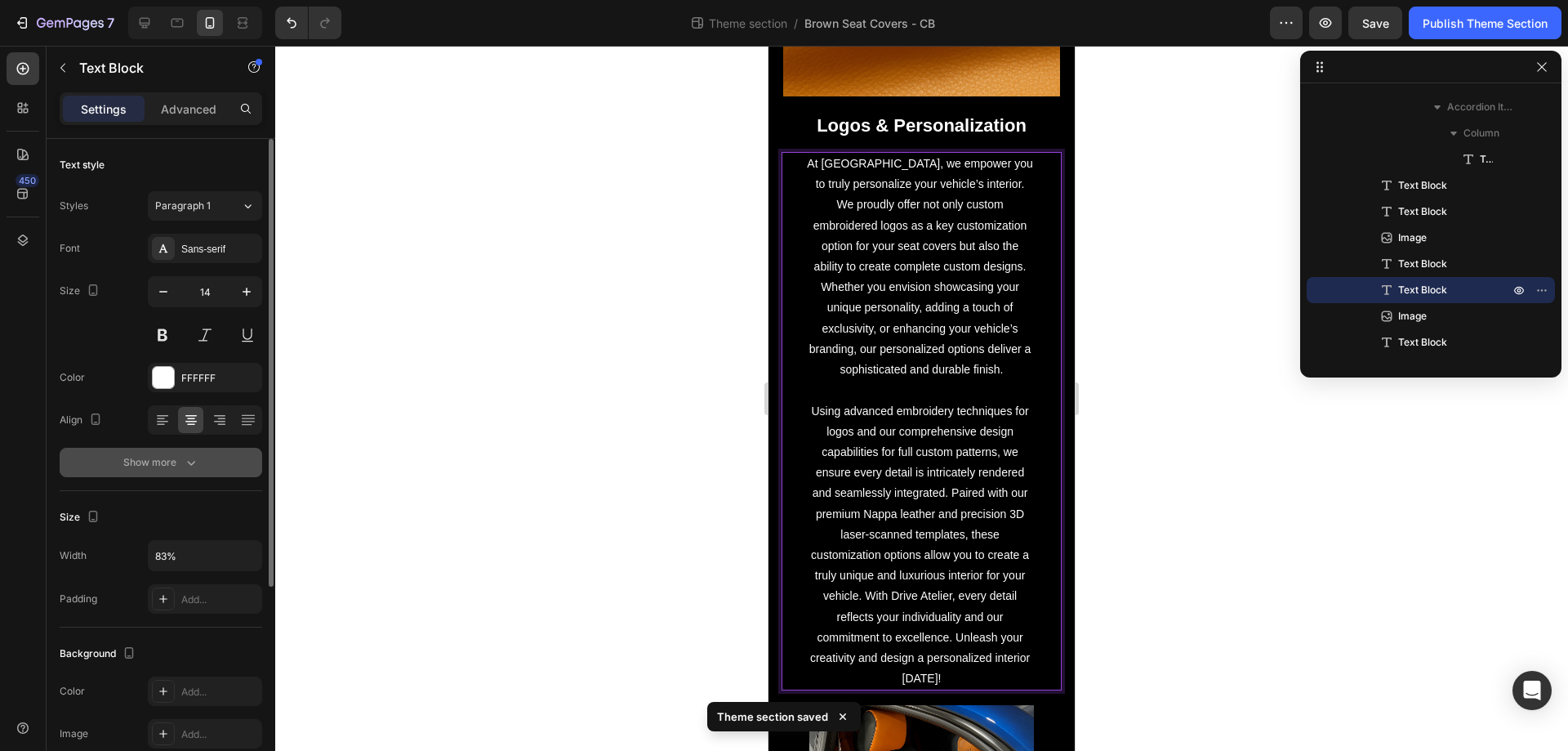
scroll to position [310, 0]
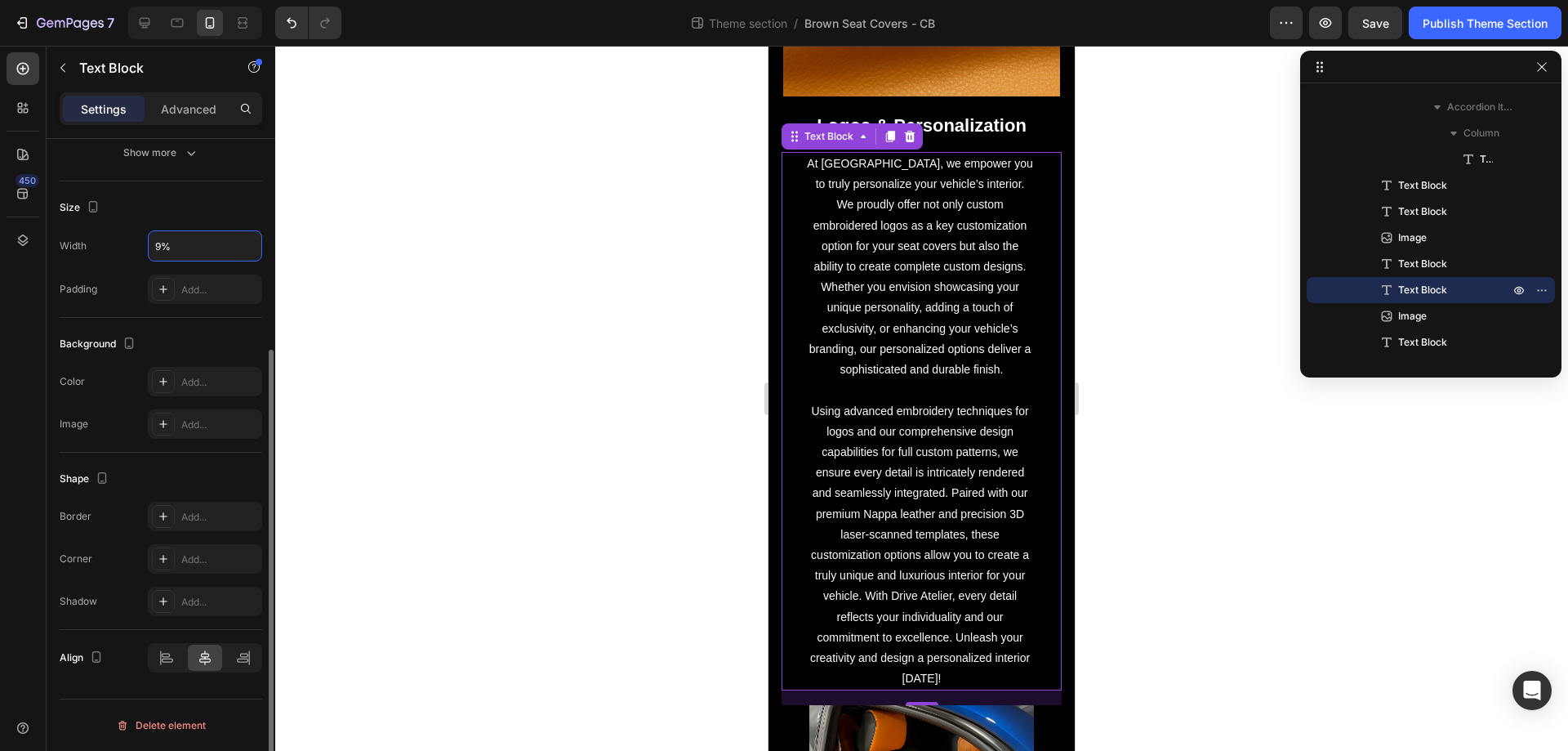
type input "95%"
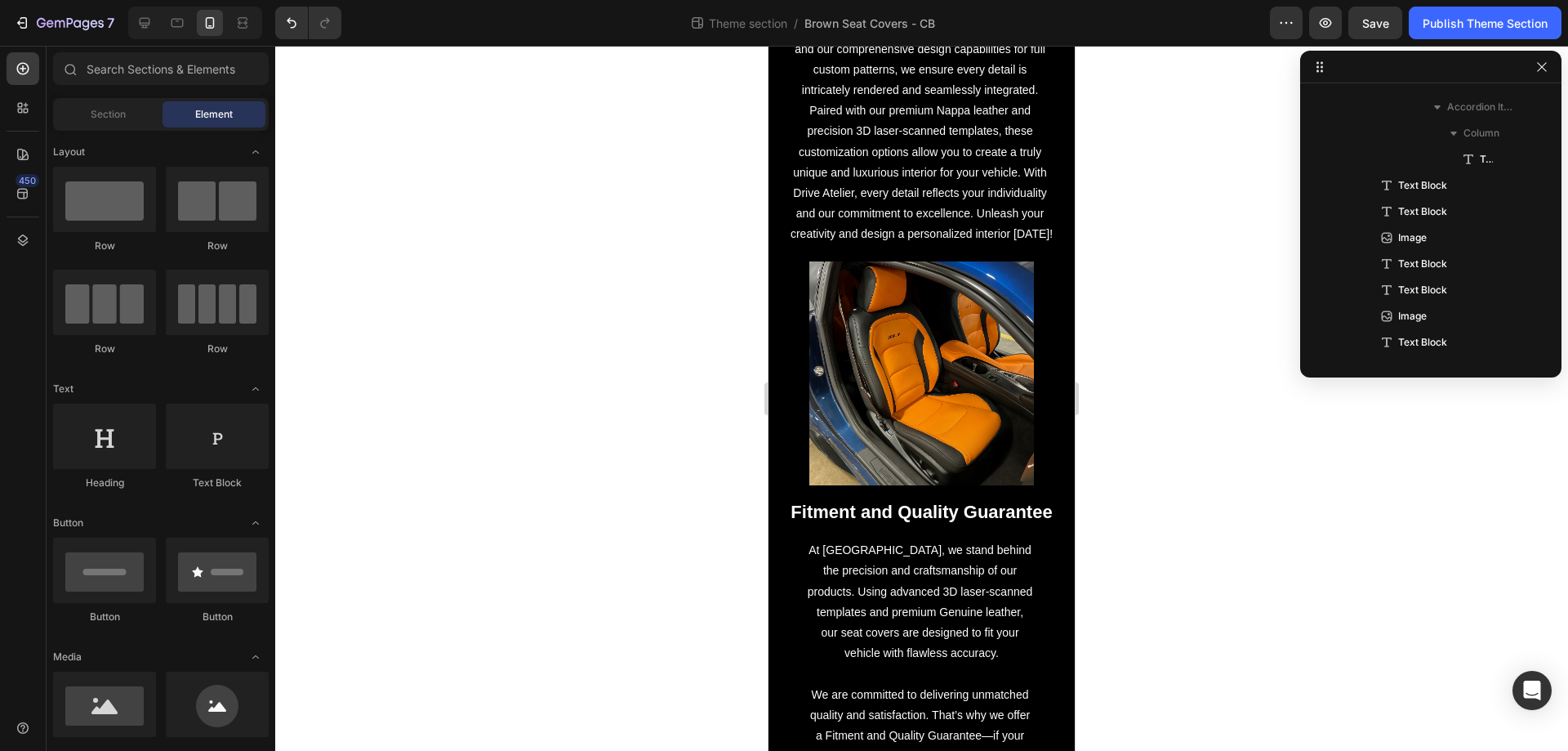
scroll to position [2159, 0]
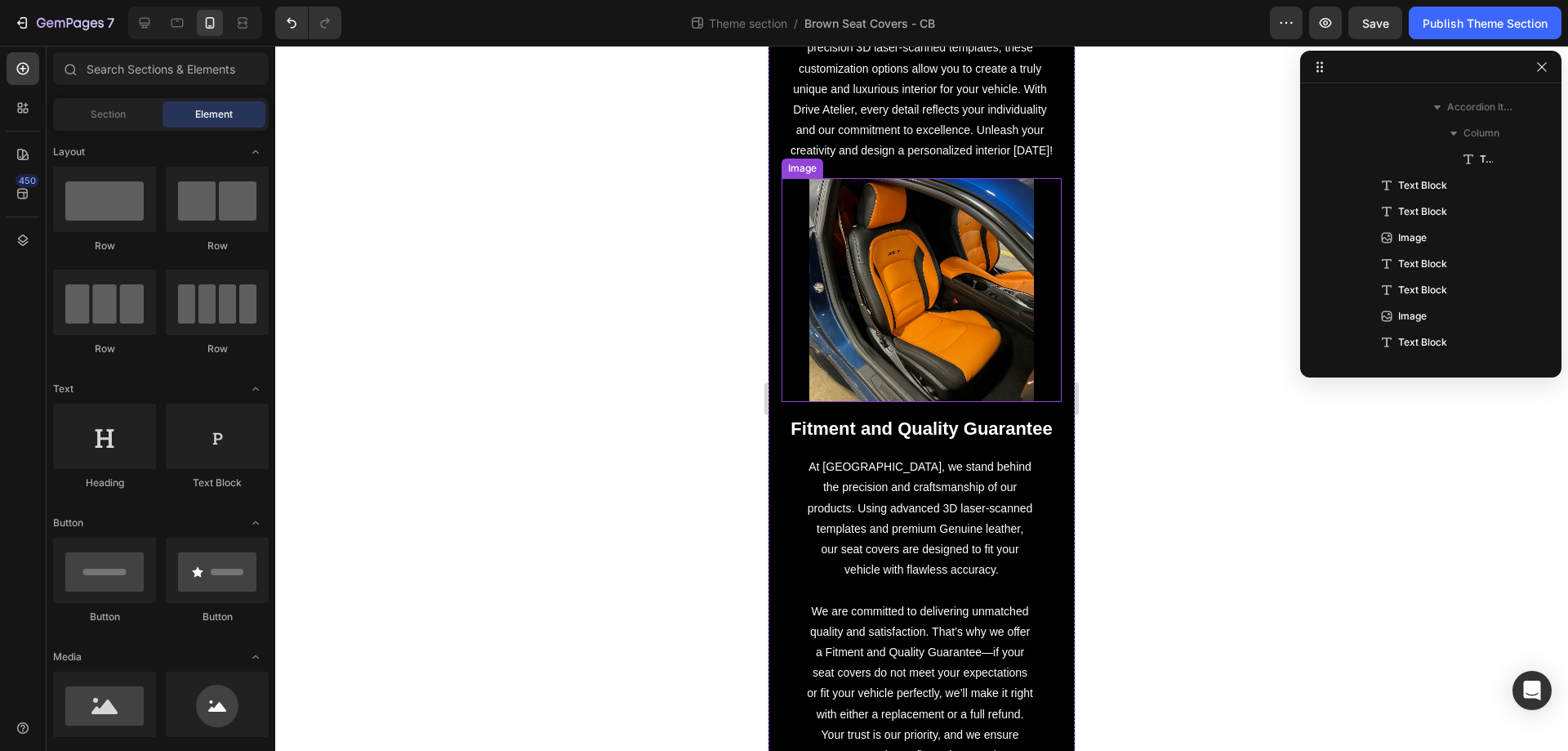
click at [903, 307] on img at bounding box center [921, 289] width 224 height 224
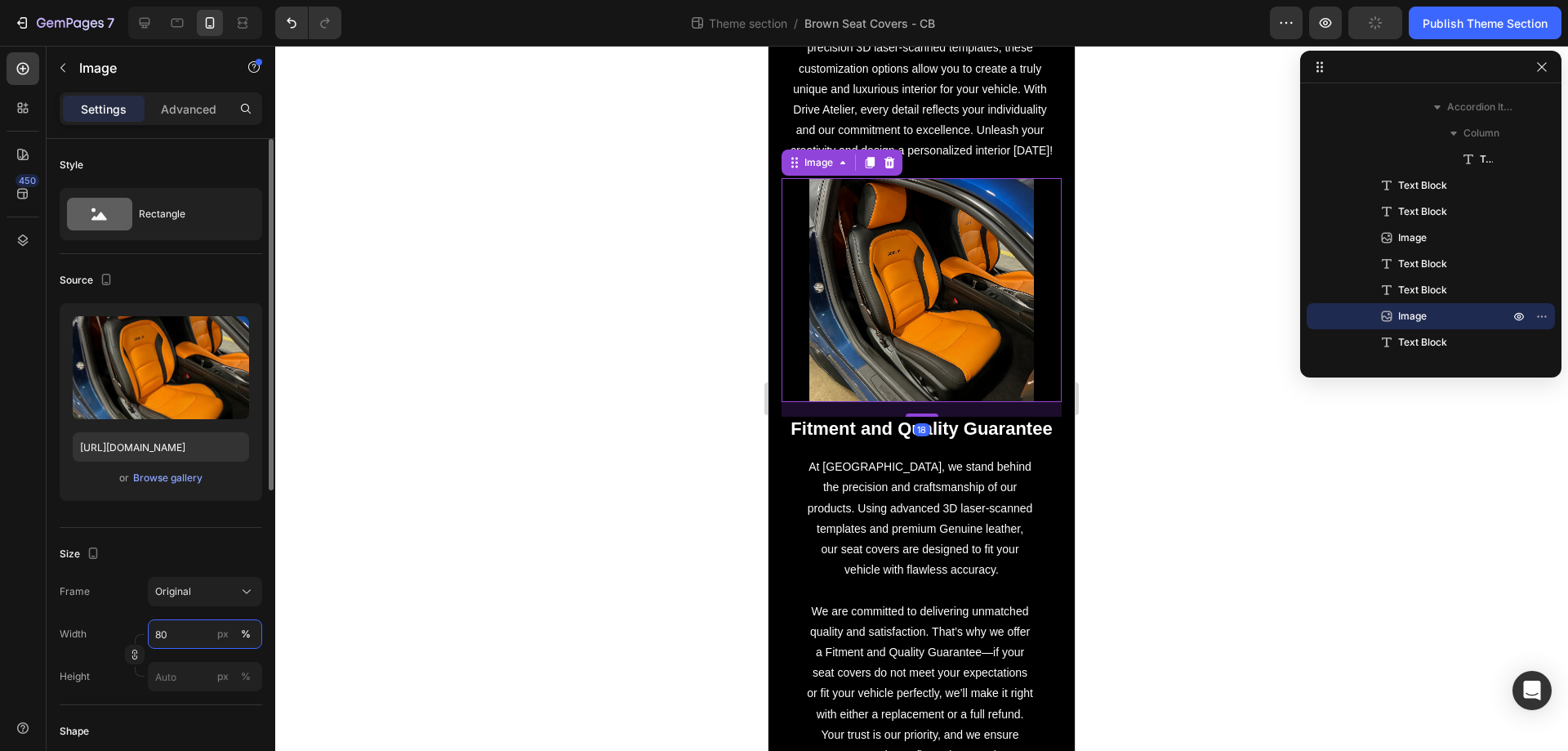
click at [168, 633] on input "80" at bounding box center [204, 633] width 114 height 29
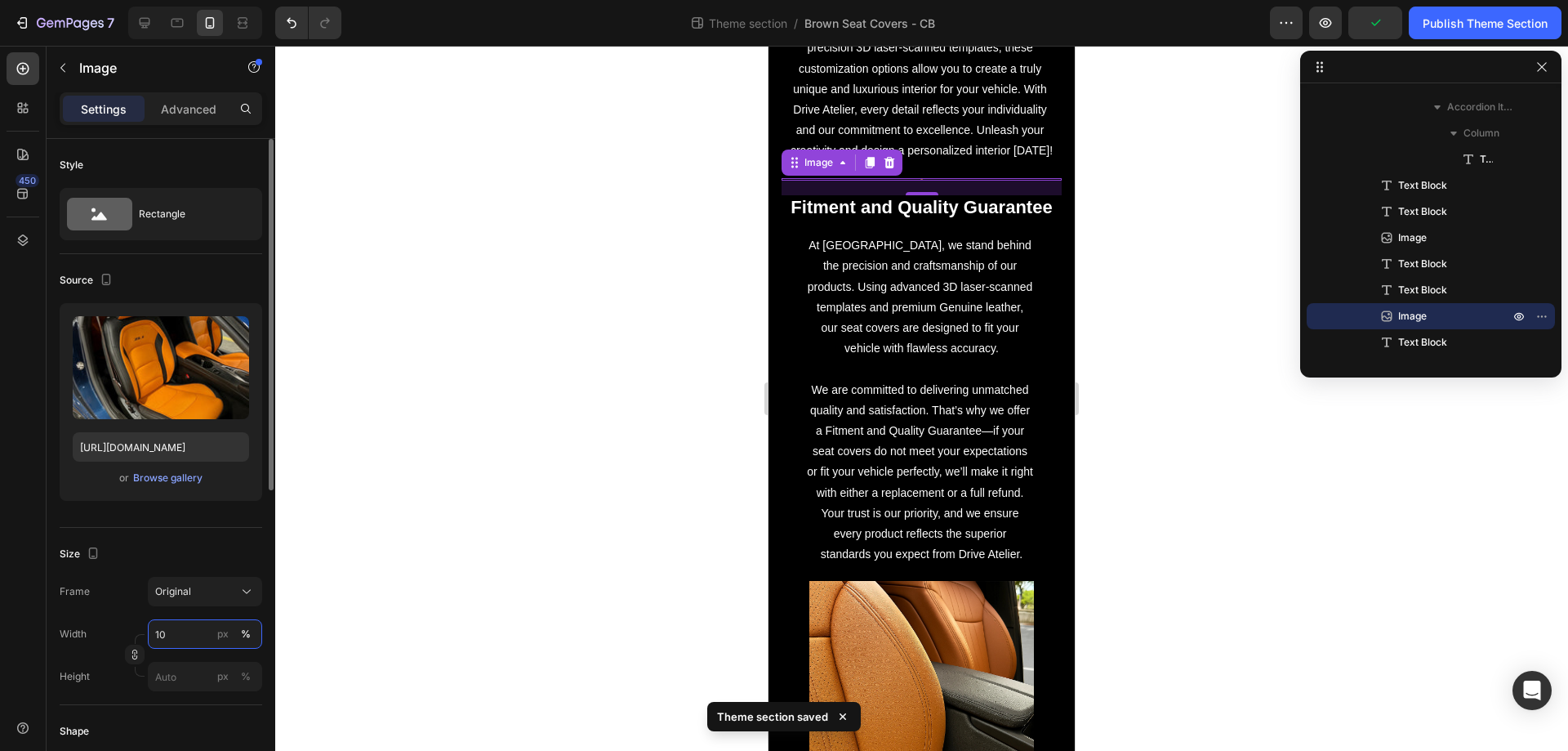
type input "100"
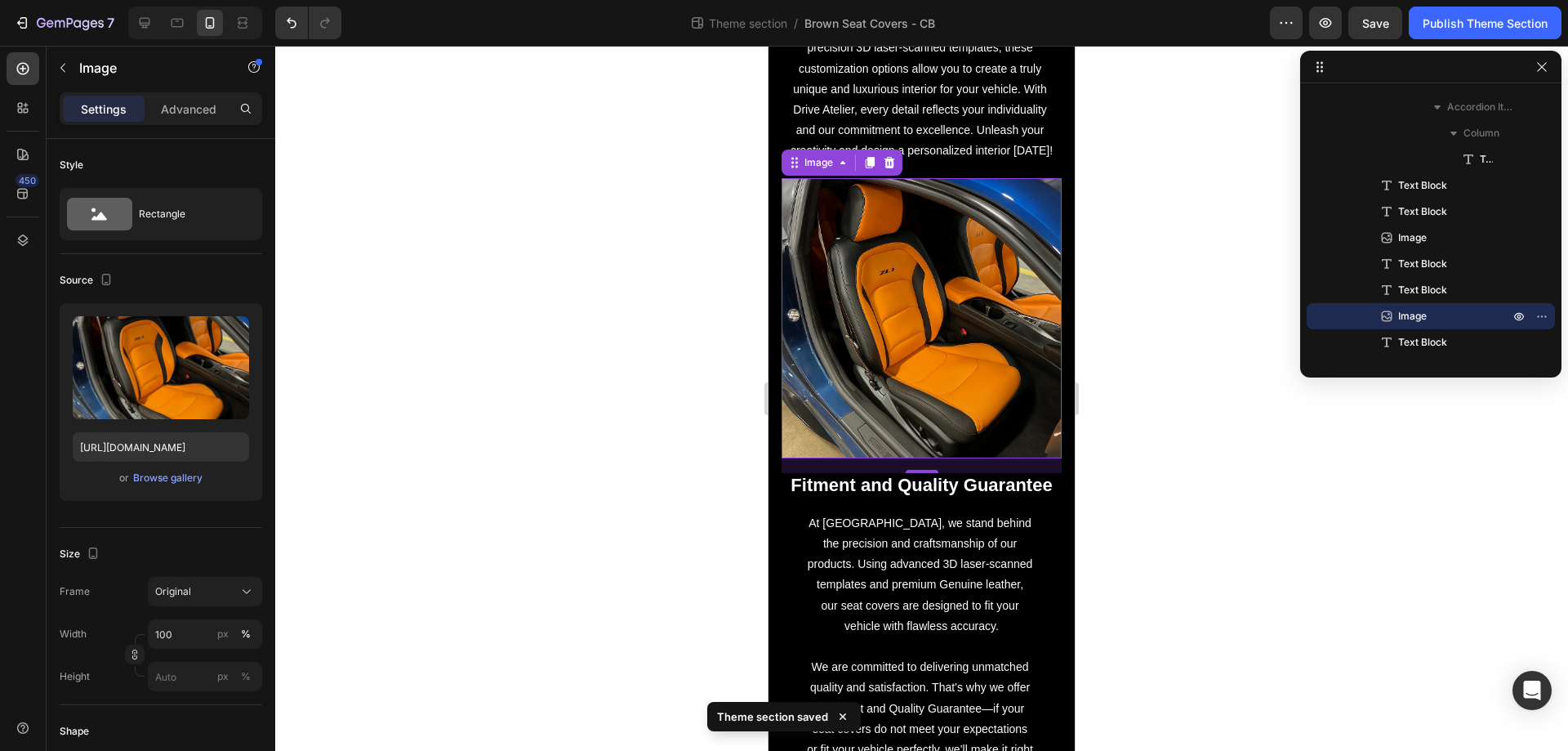
scroll to position [2776, 0]
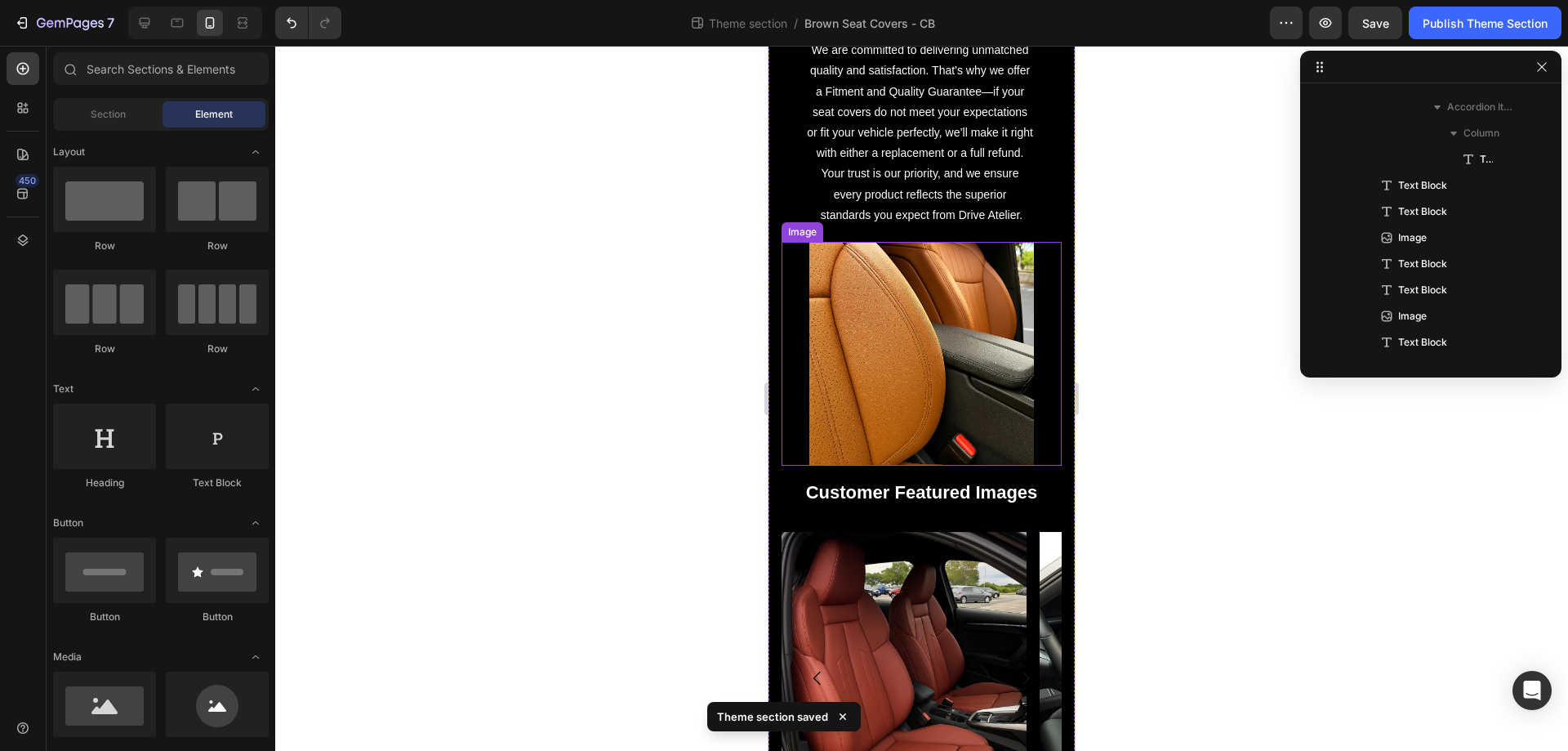
click at [920, 348] on img at bounding box center [921, 354] width 224 height 224
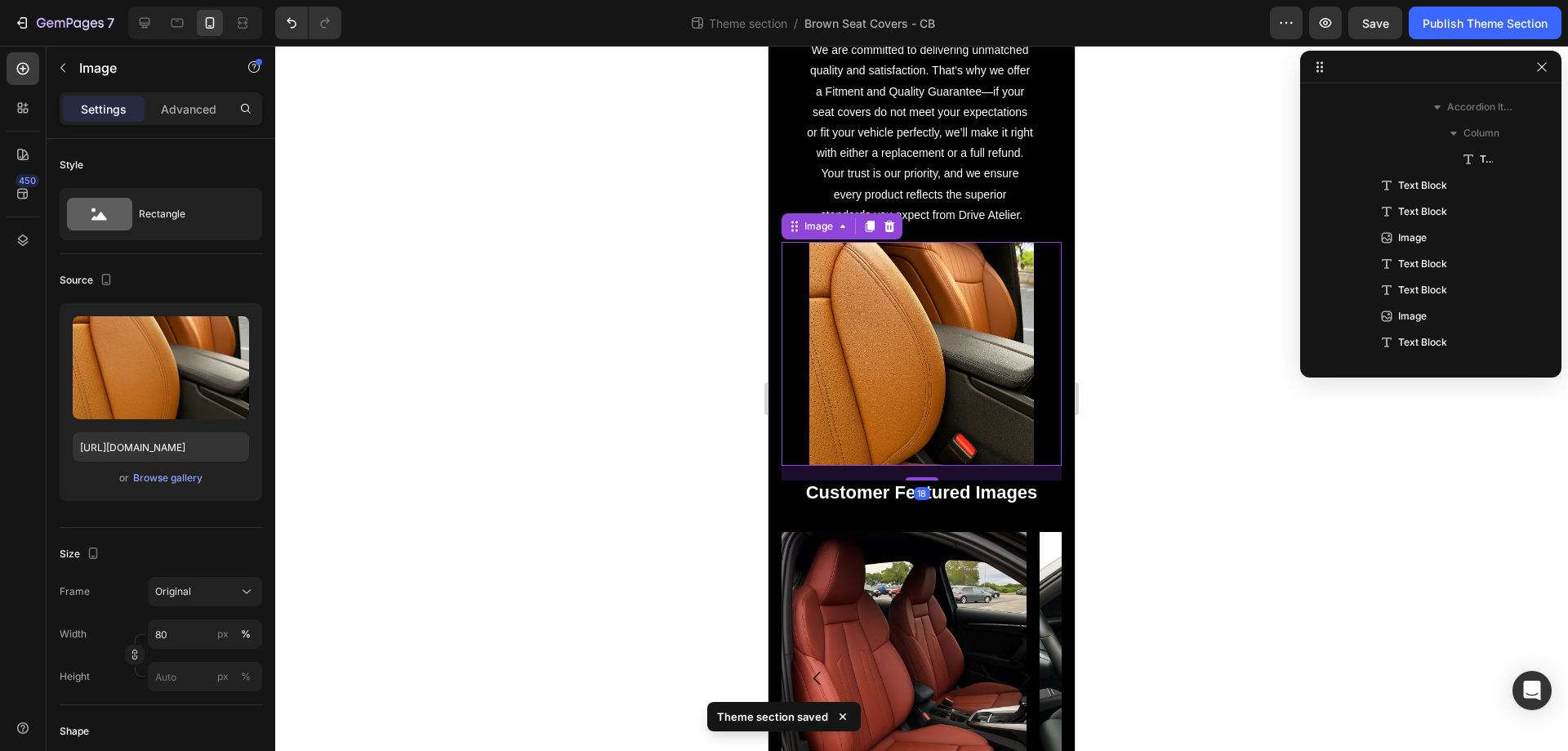
scroll to position [990, 0]
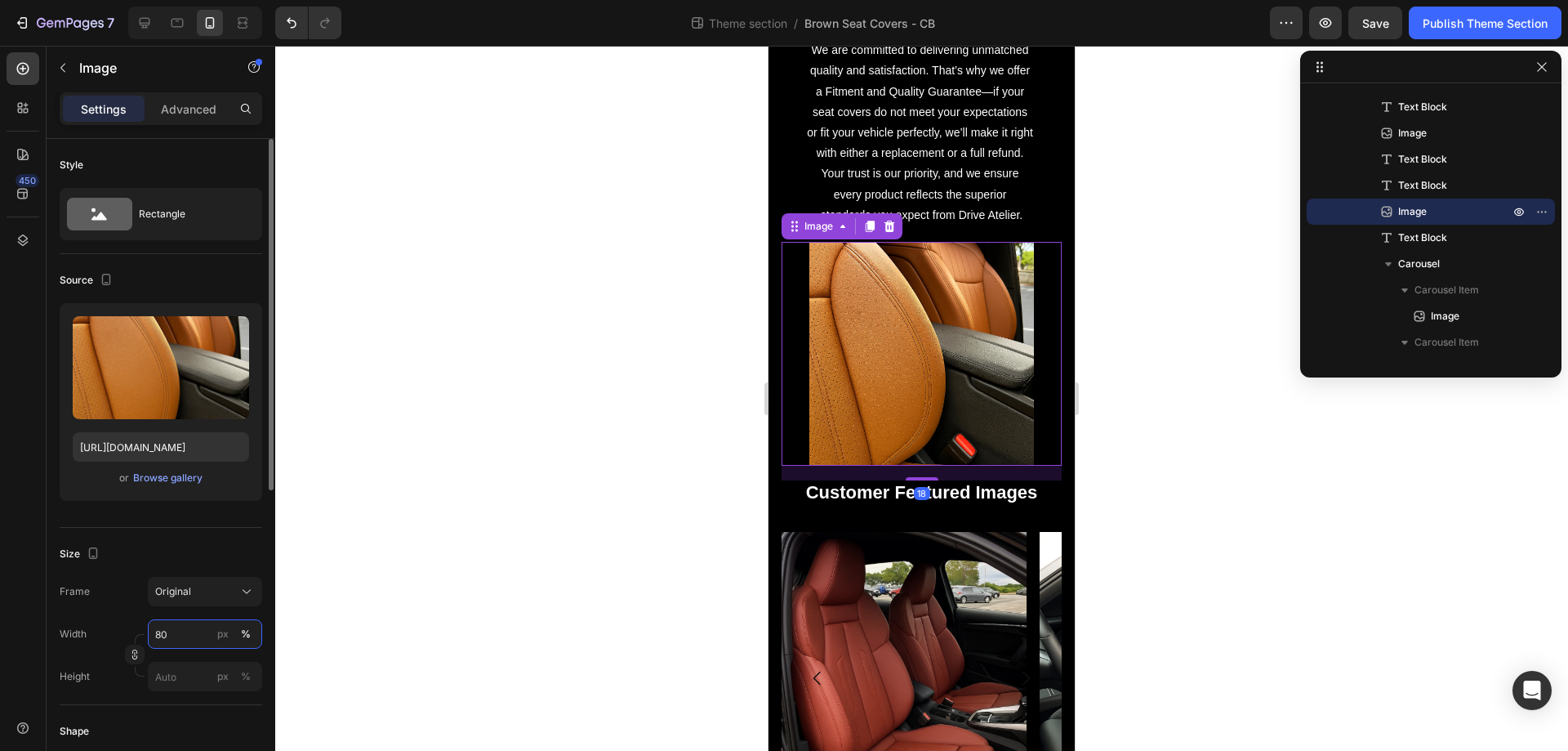
click at [190, 630] on input "80" at bounding box center [204, 633] width 114 height 29
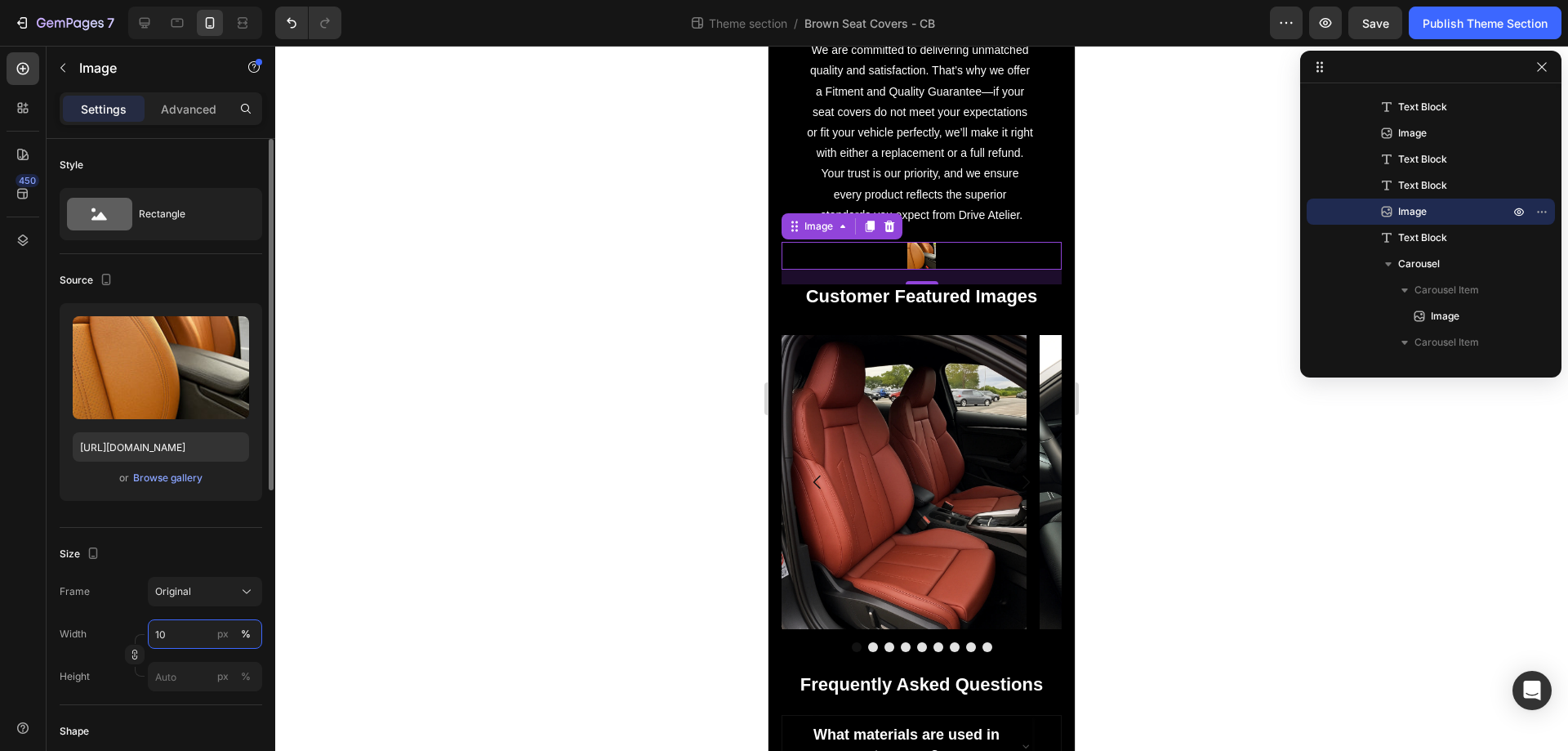
type input "100"
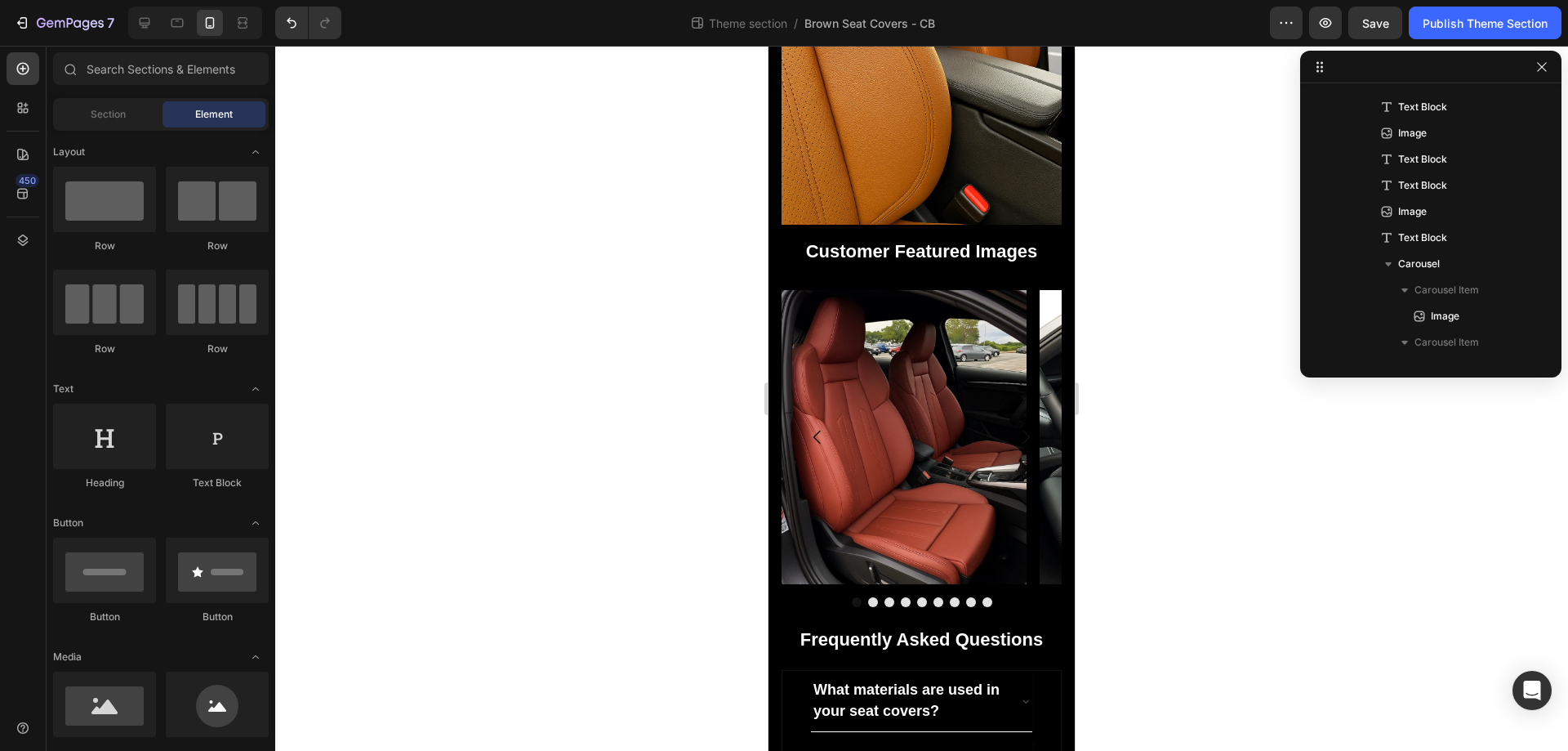
scroll to position [3041, 0]
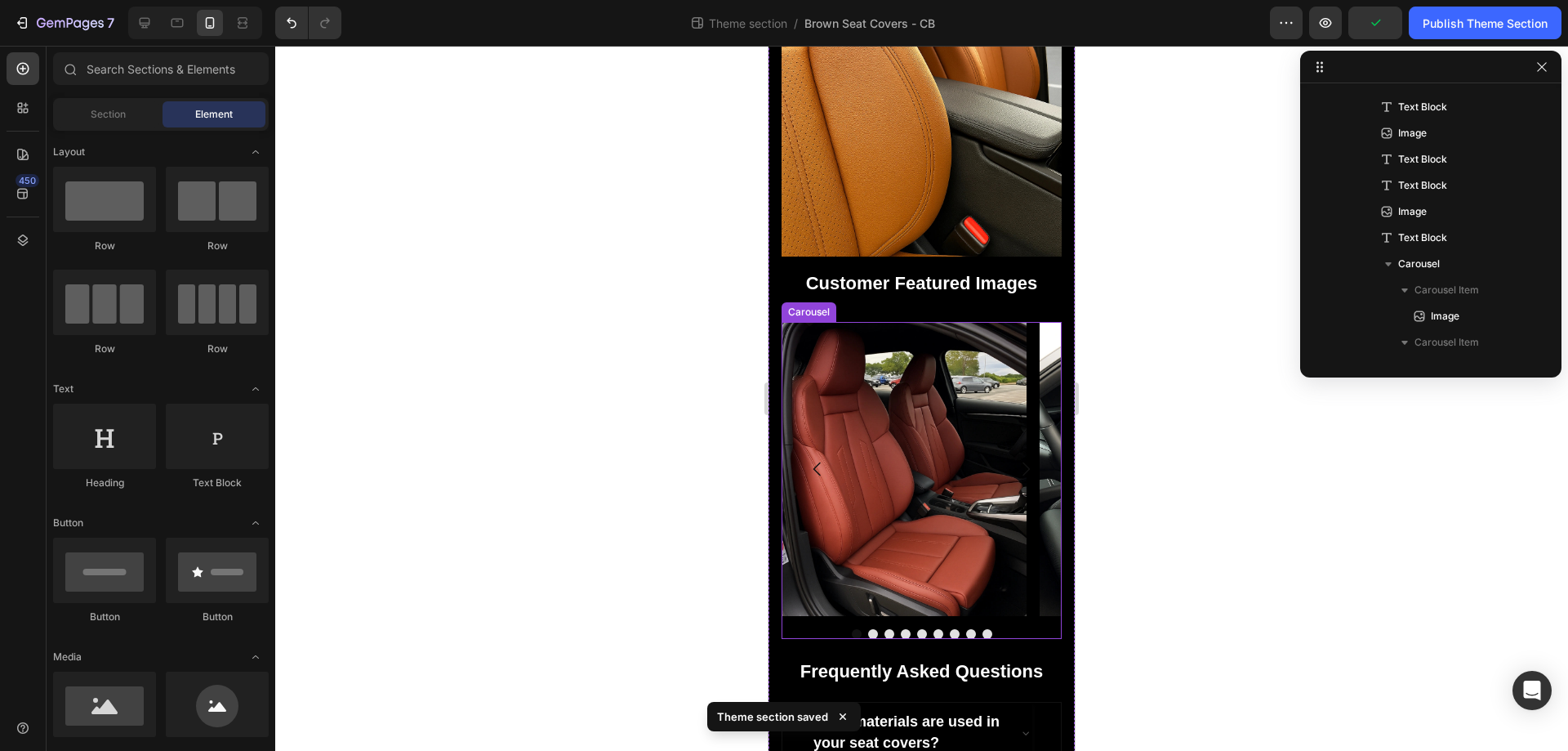
click at [1030, 492] on button "Carousel Next Arrow" at bounding box center [1026, 469] width 45 height 45
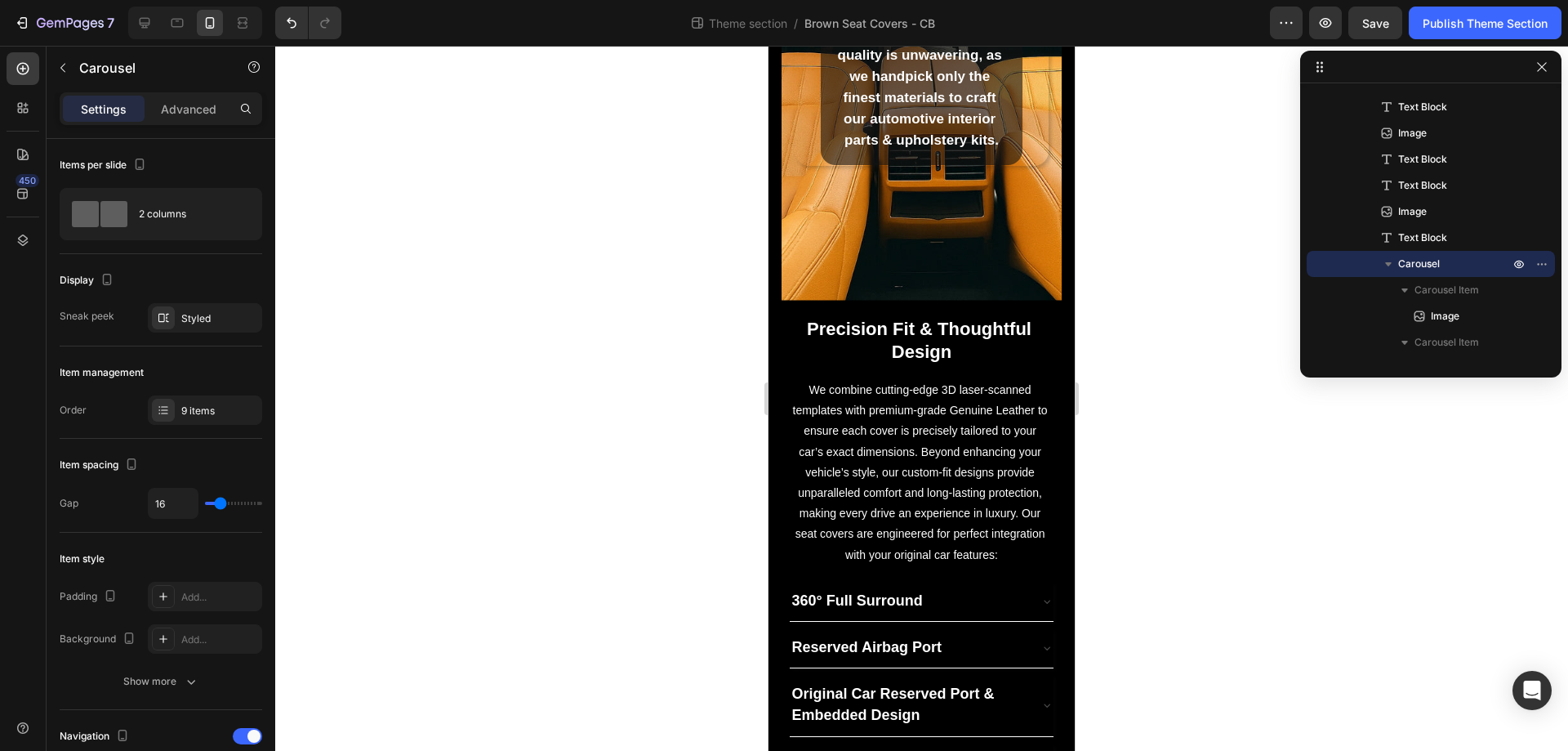
scroll to position [0, 0]
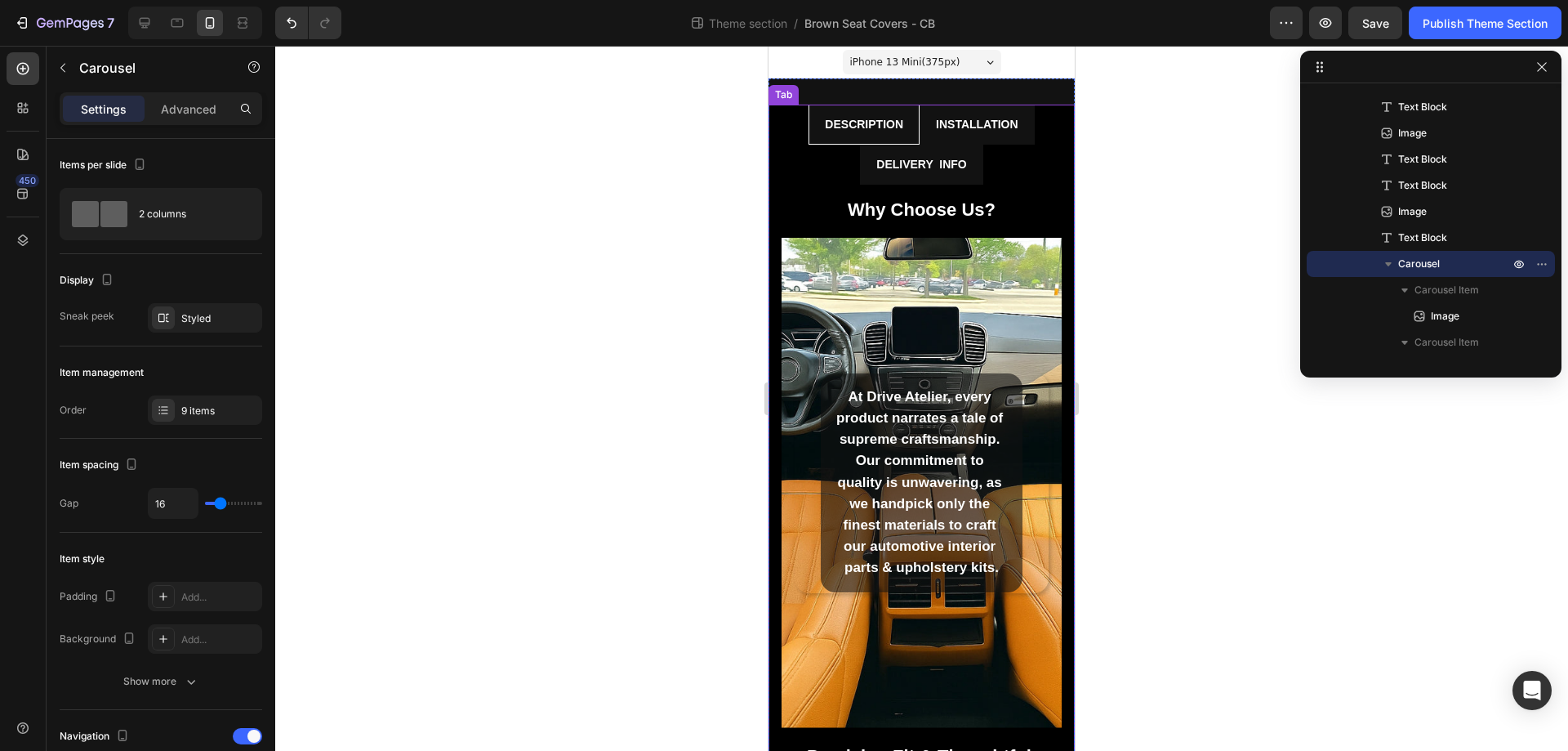
click at [1020, 128] on li "Installation" at bounding box center [978, 124] width 115 height 40
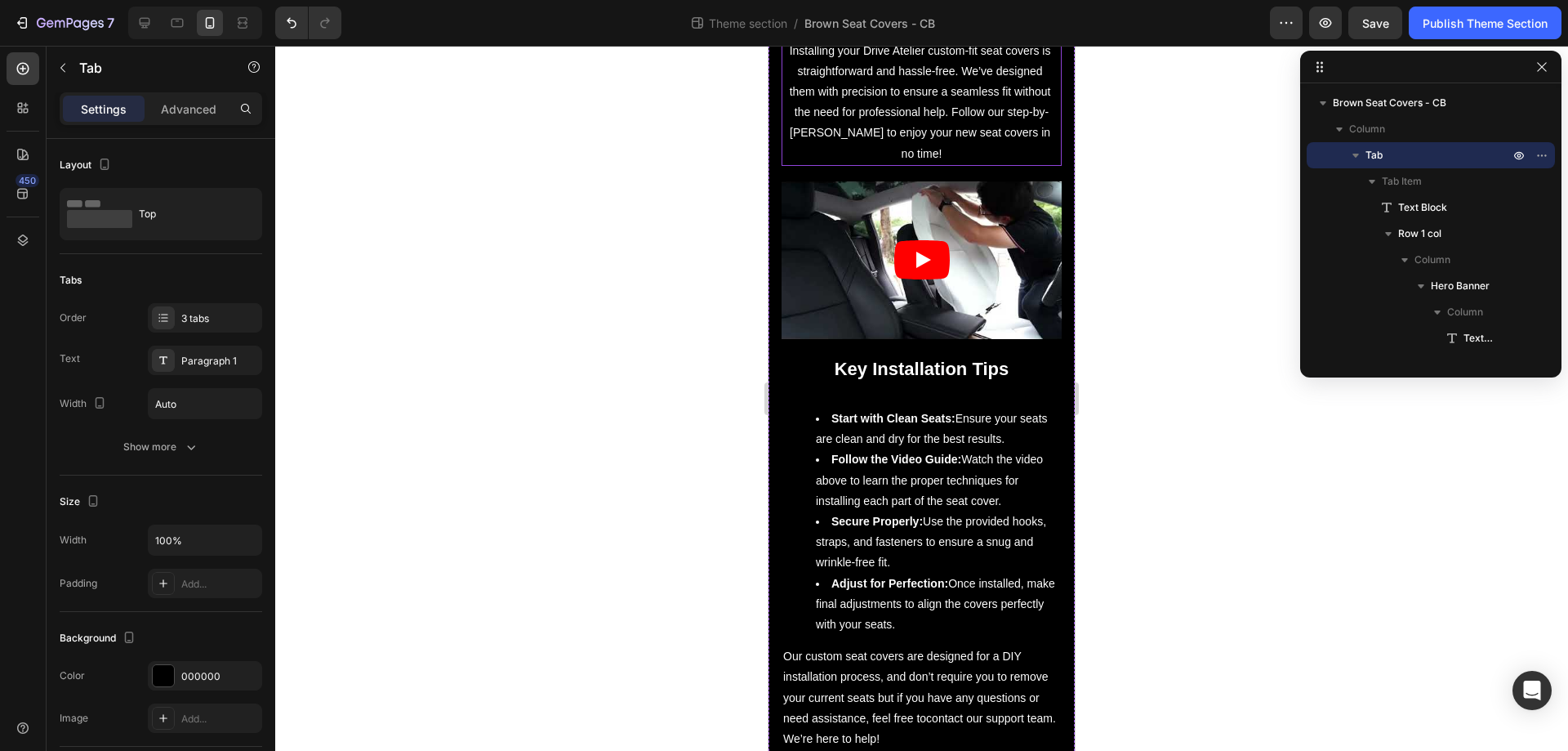
scroll to position [226, 0]
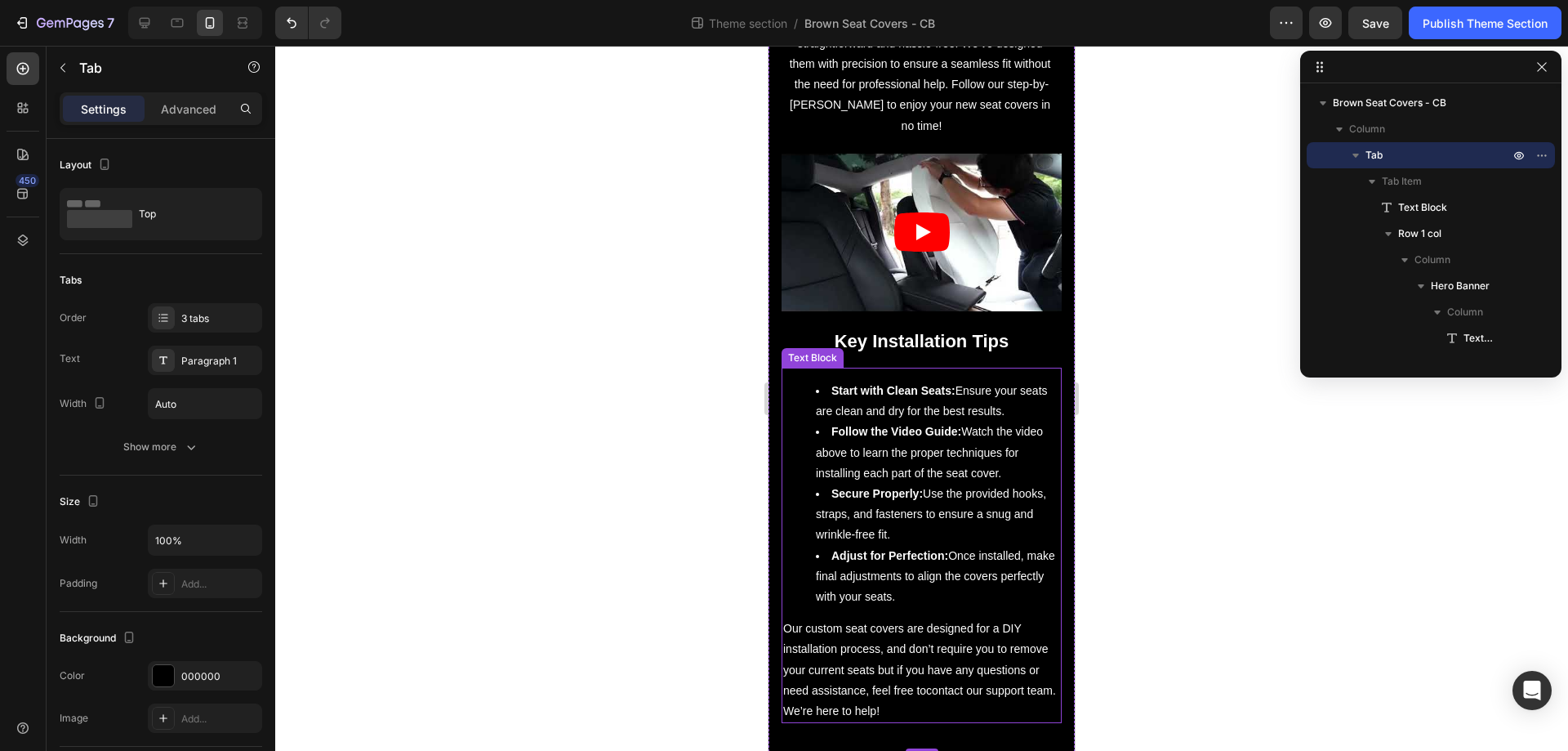
click at [875, 425] on strong "Follow the Video Guide:" at bounding box center [896, 431] width 130 height 13
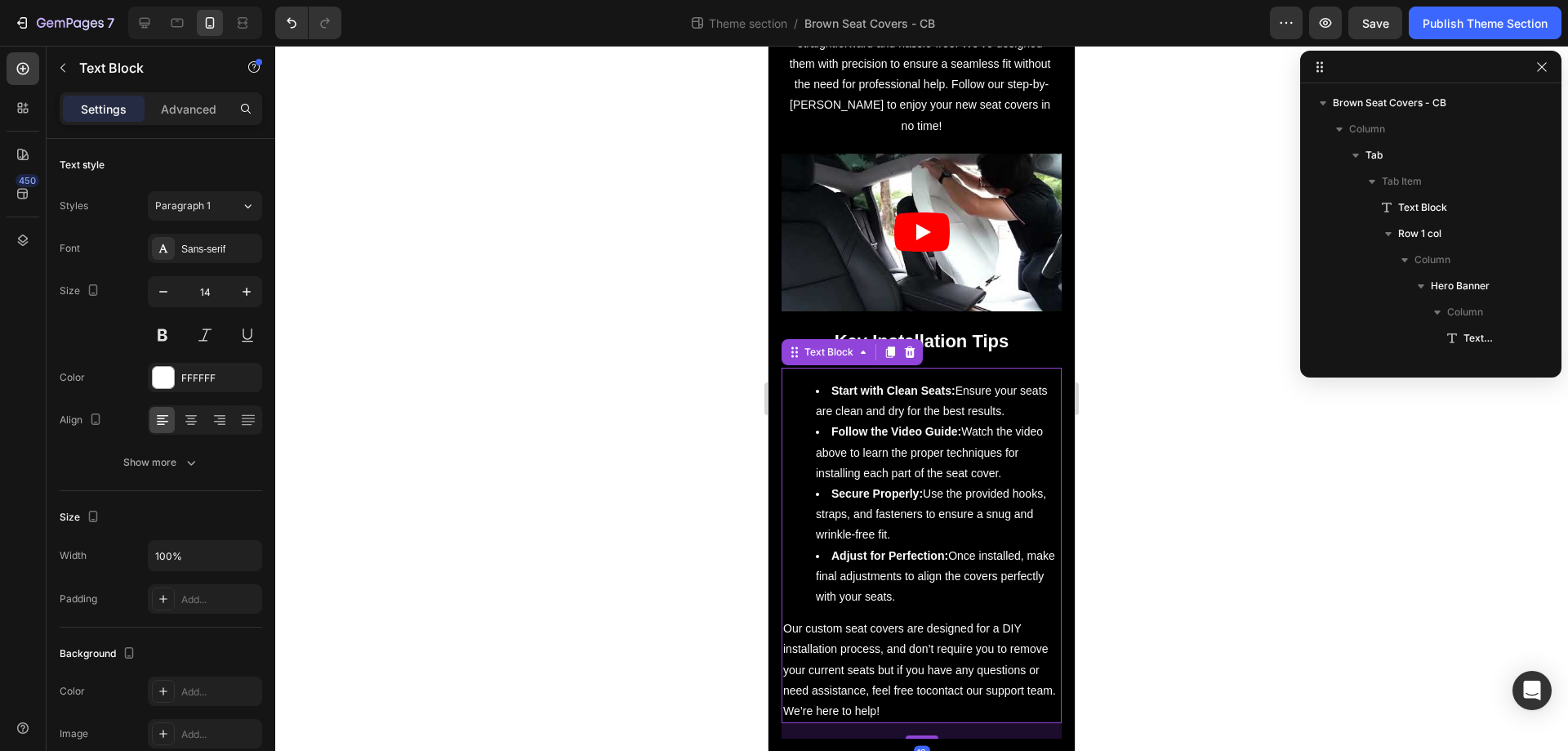
scroll to position [2345, 0]
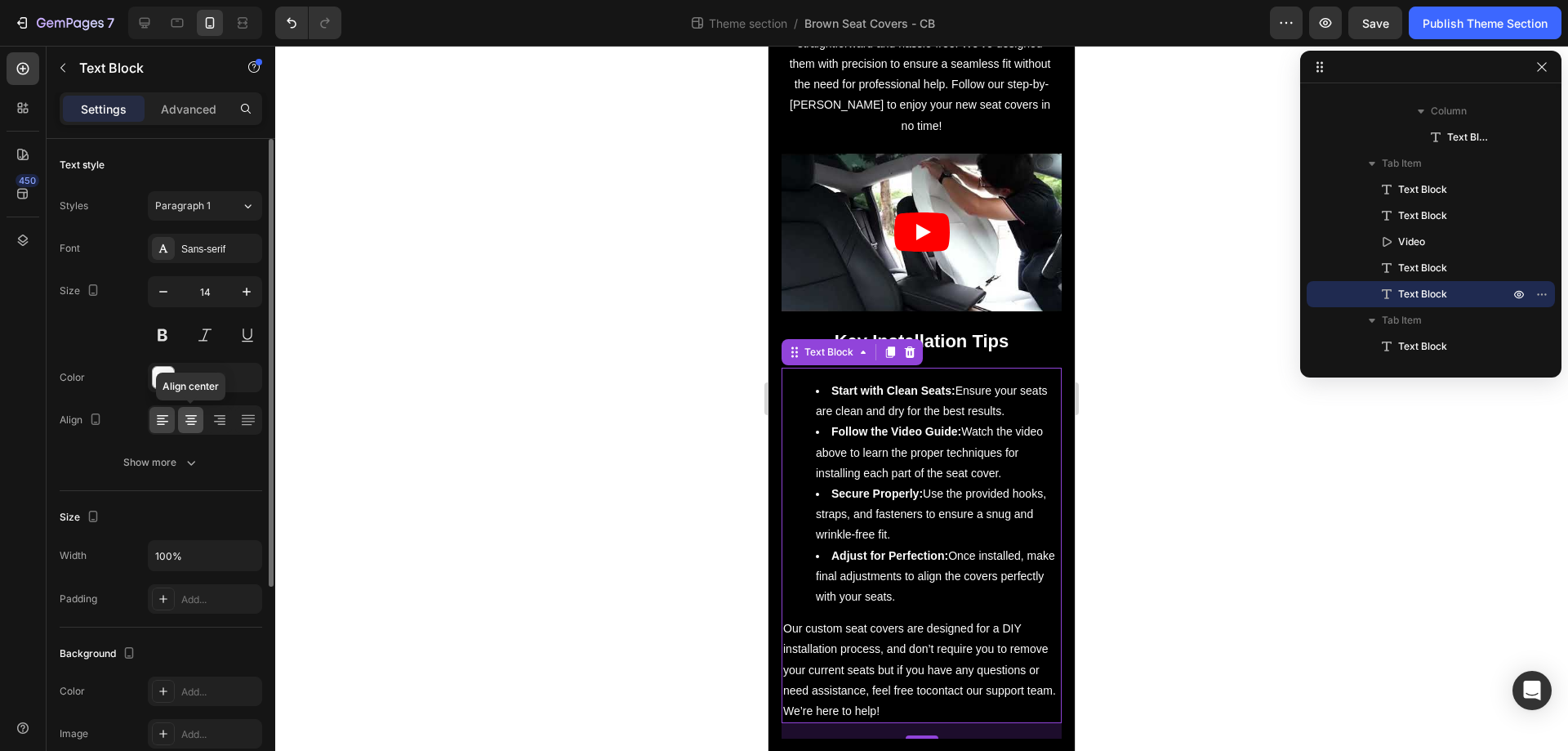
click at [183, 424] on icon at bounding box center [191, 420] width 16 height 16
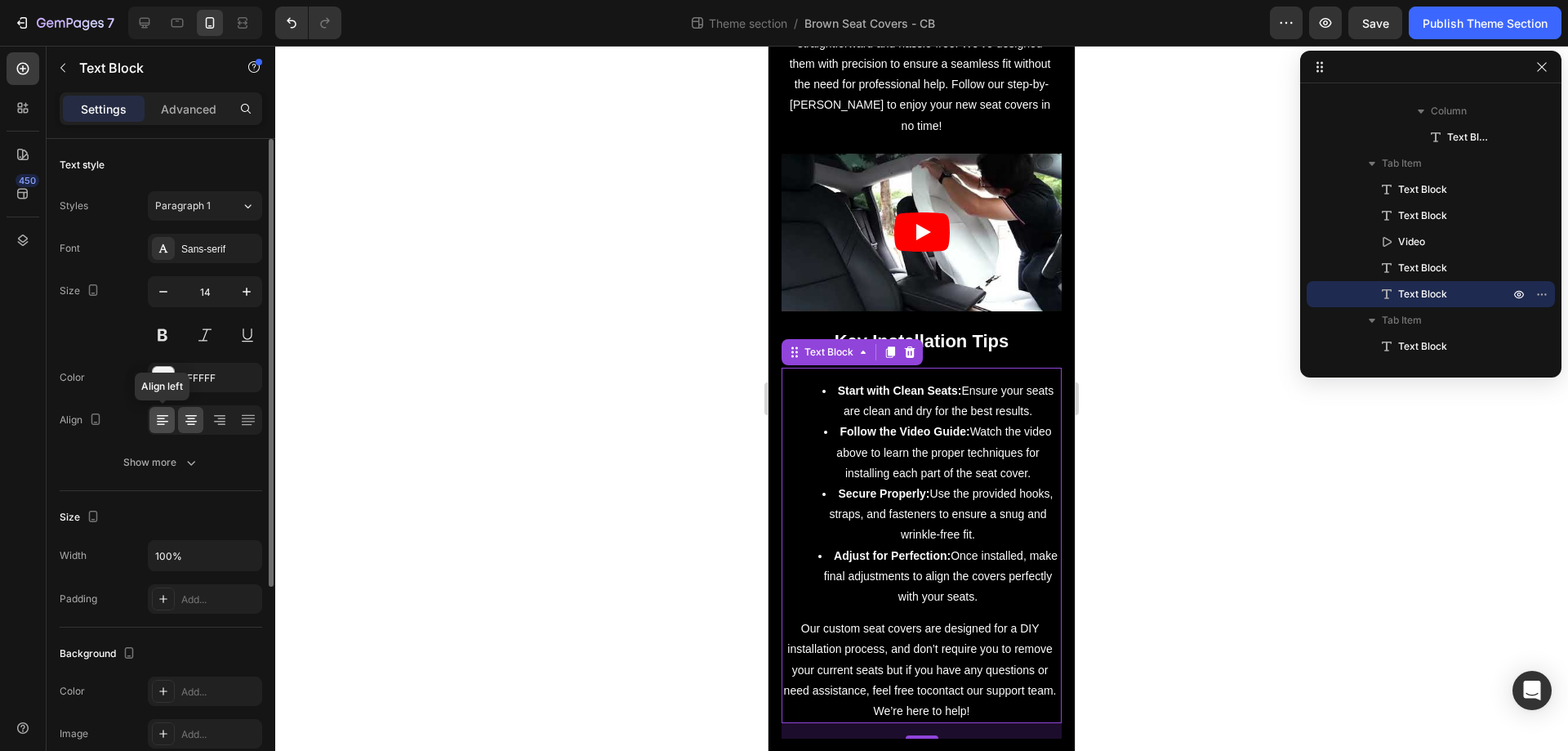
click at [168, 424] on icon at bounding box center [162, 420] width 16 height 16
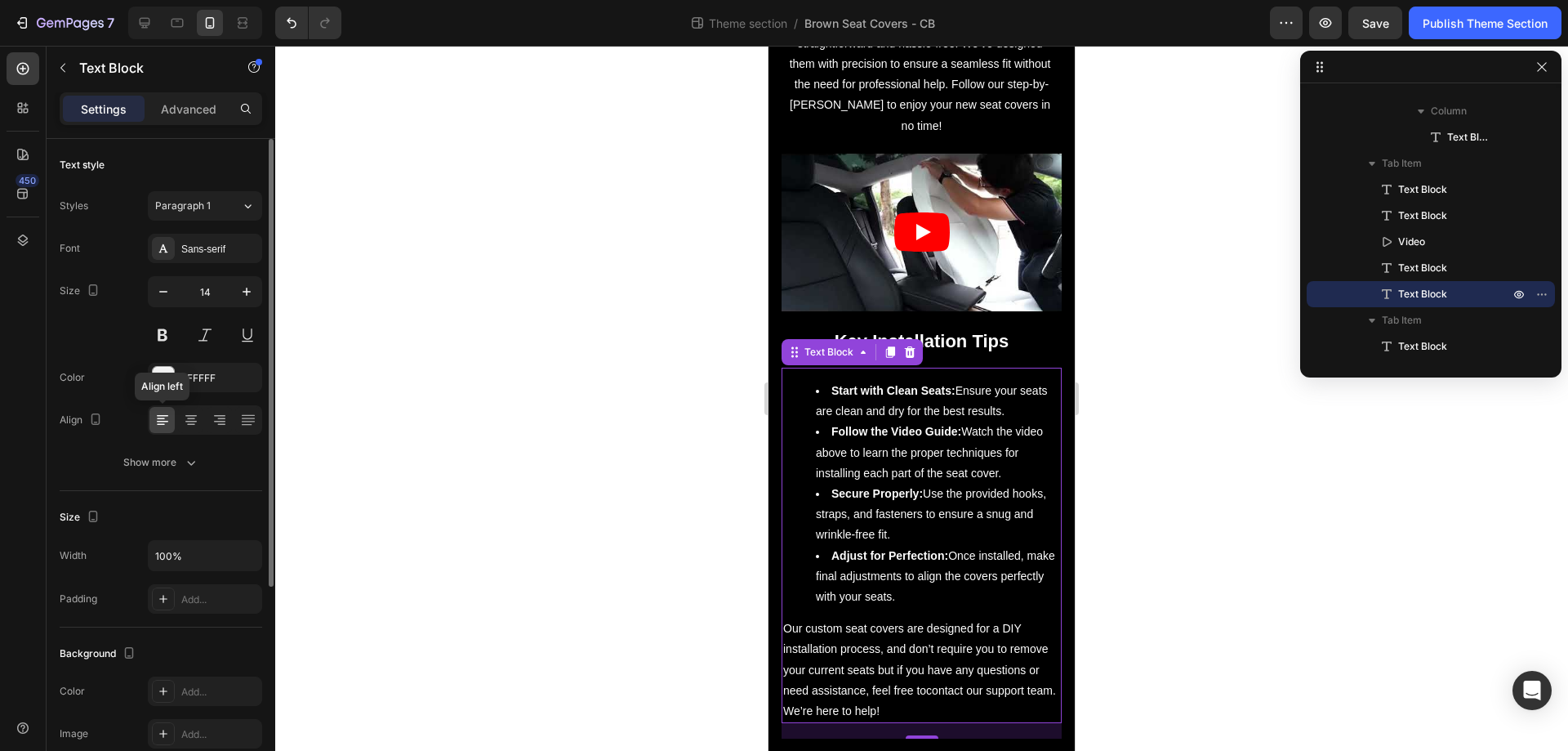
click at [168, 424] on icon at bounding box center [162, 420] width 16 height 16
click at [978, 330] on strong "Key Installation Tips" at bounding box center [923, 341] width 175 height 21
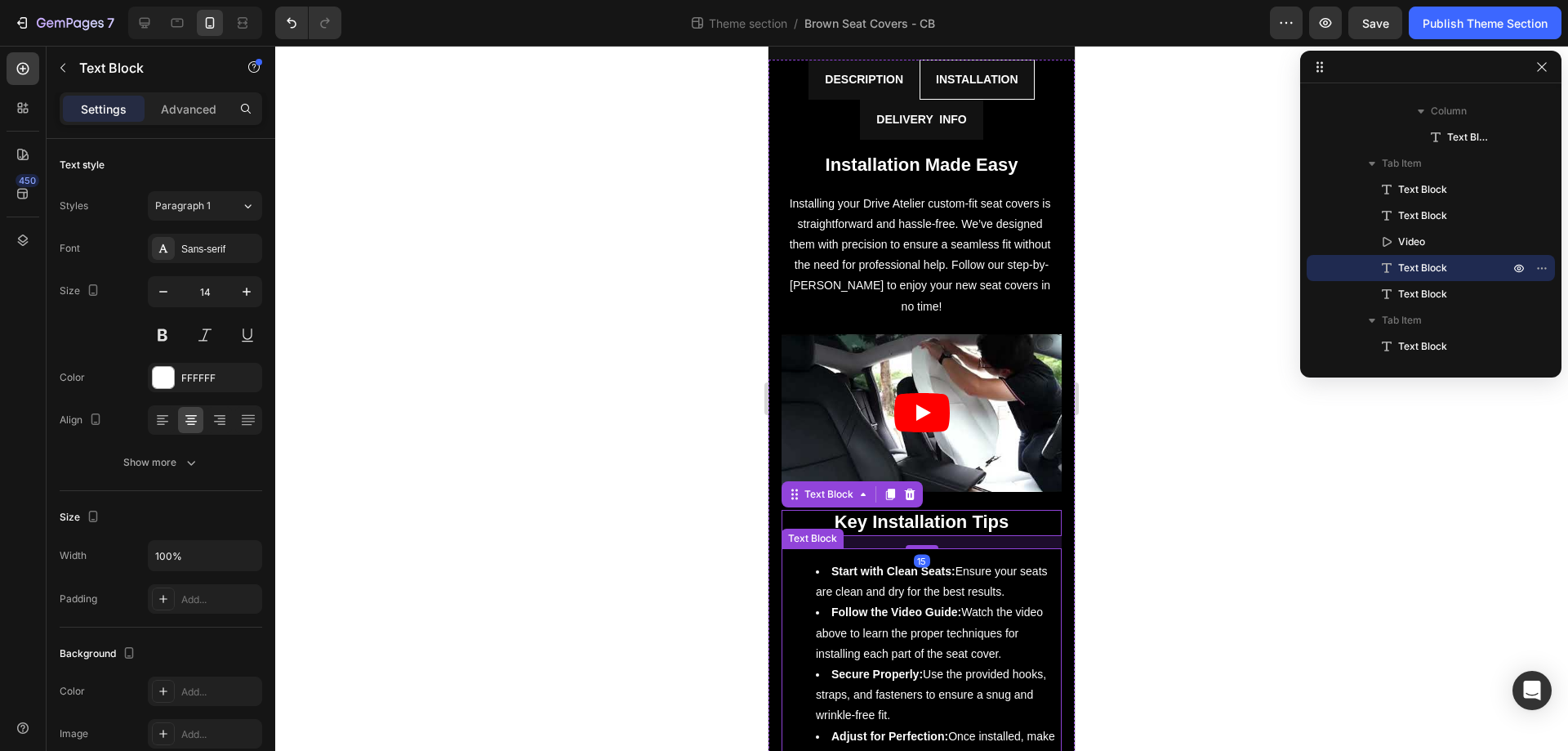
scroll to position [0, 0]
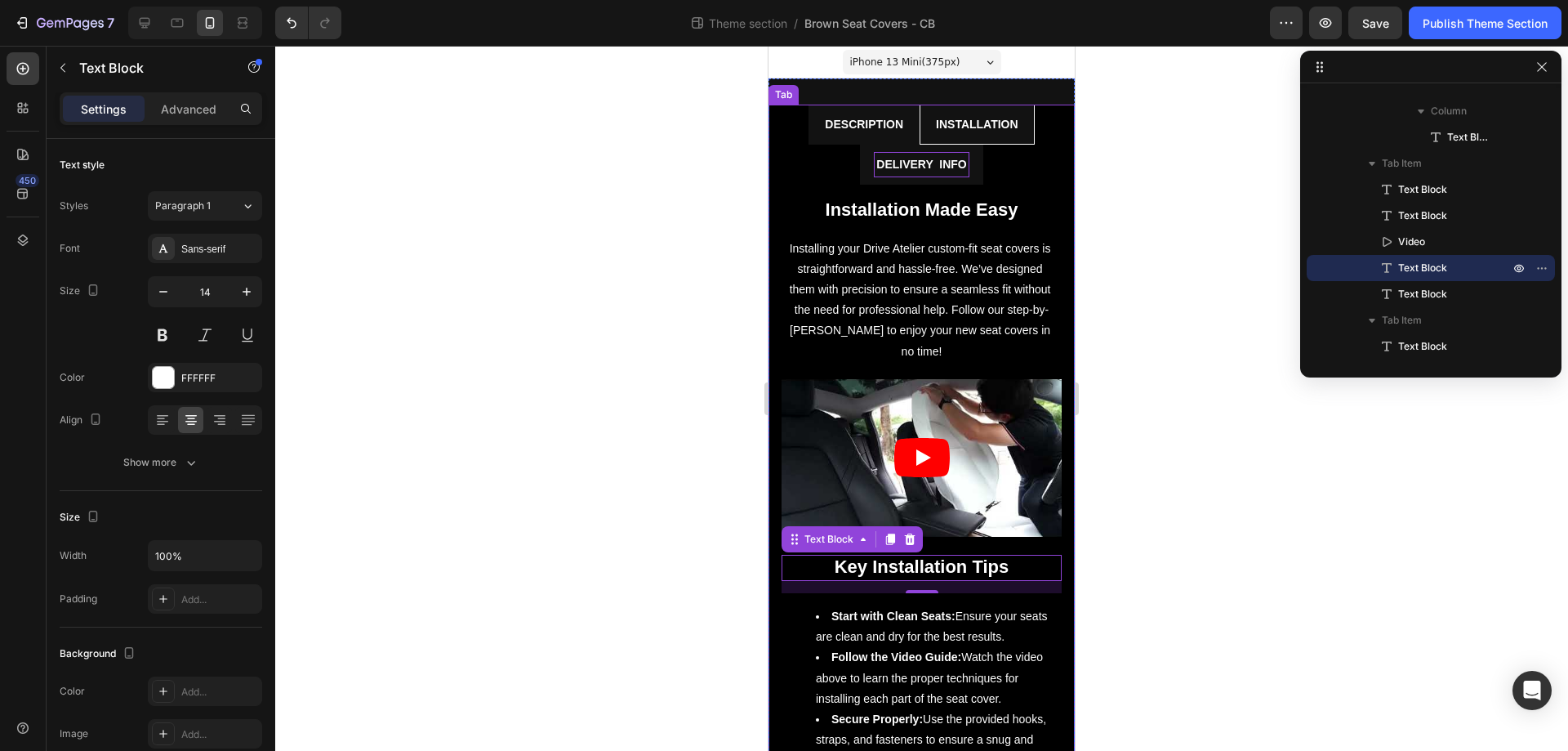
click at [874, 165] on div "Delivery info" at bounding box center [921, 165] width 94 height 26
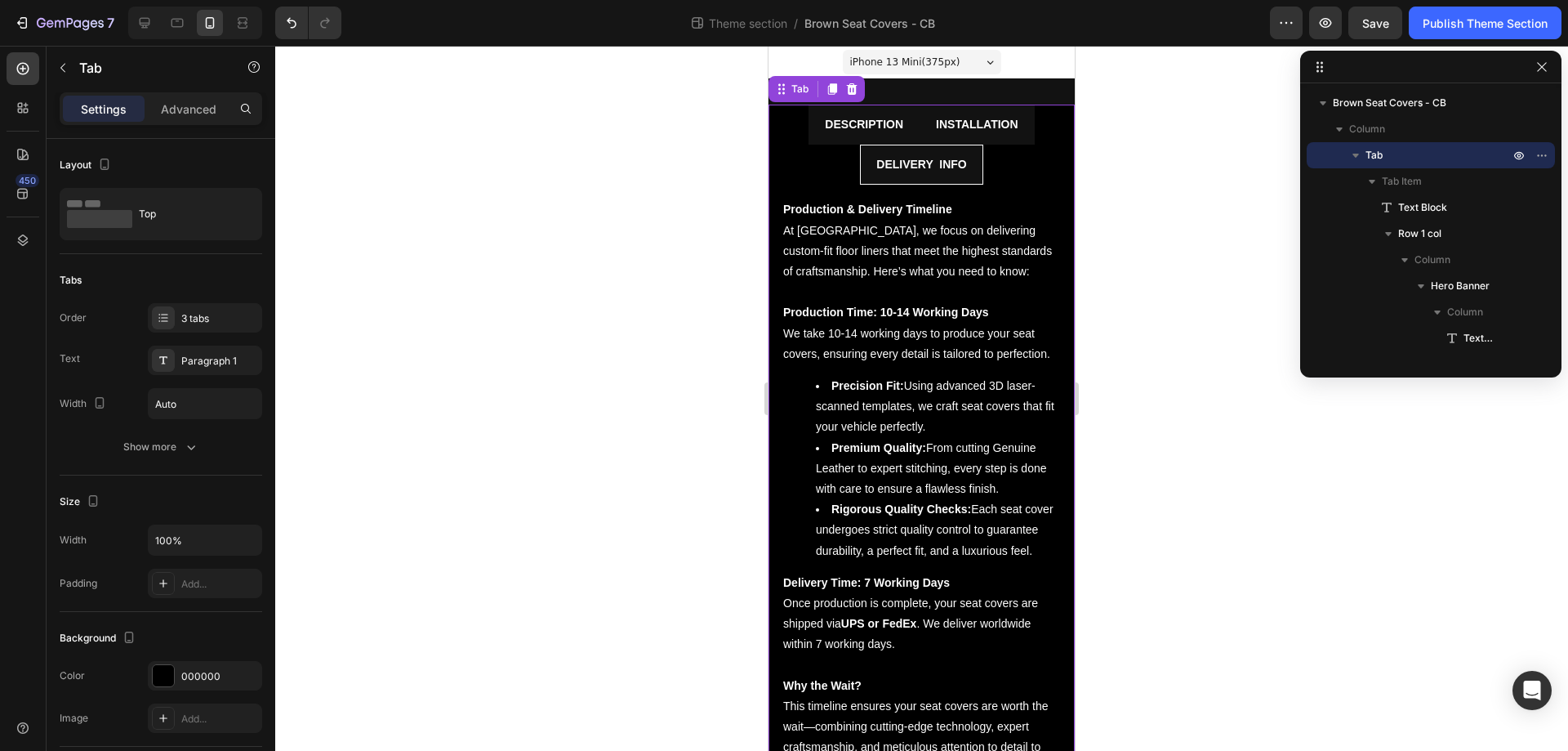
click at [820, 141] on li "Description" at bounding box center [863, 124] width 111 height 40
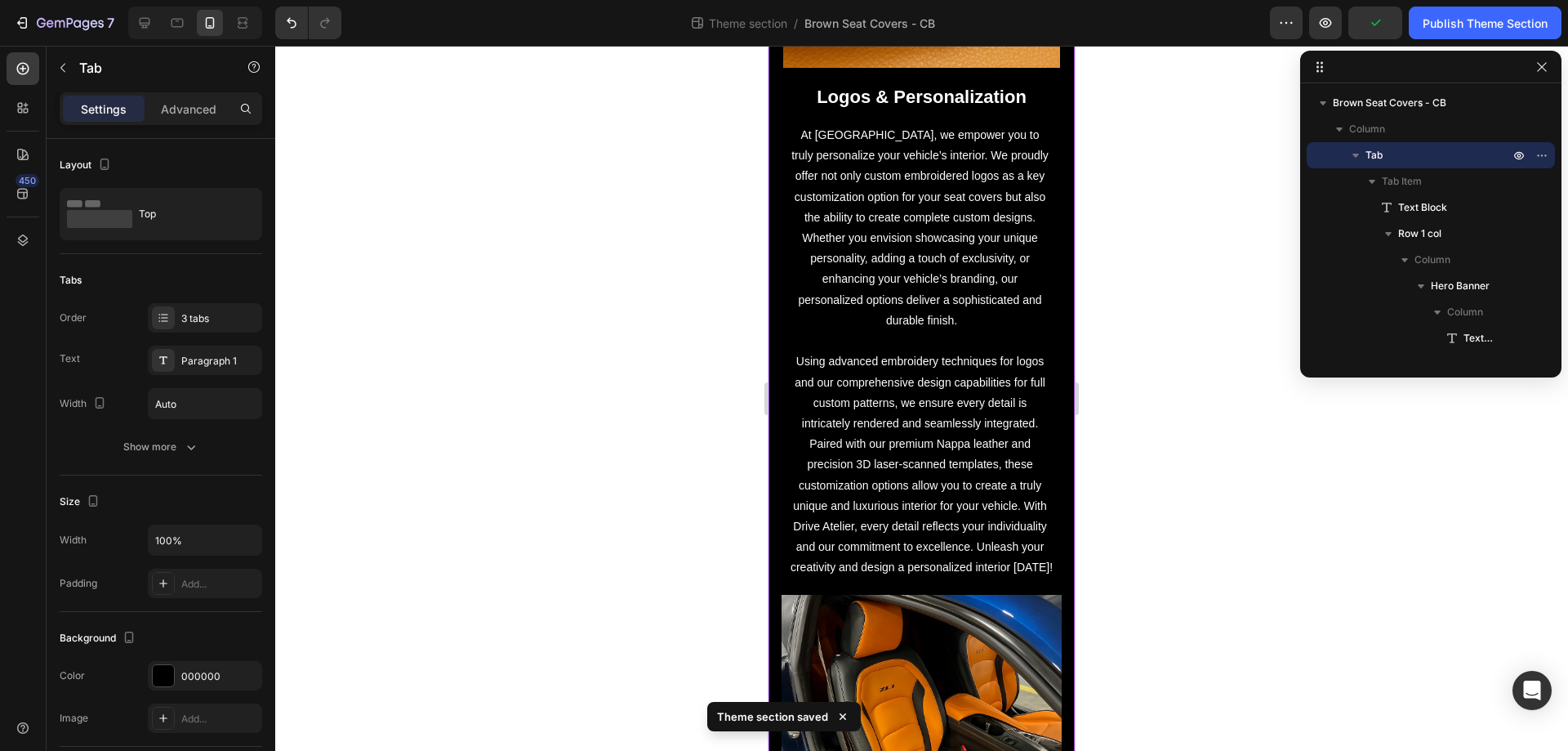
scroll to position [872, 0]
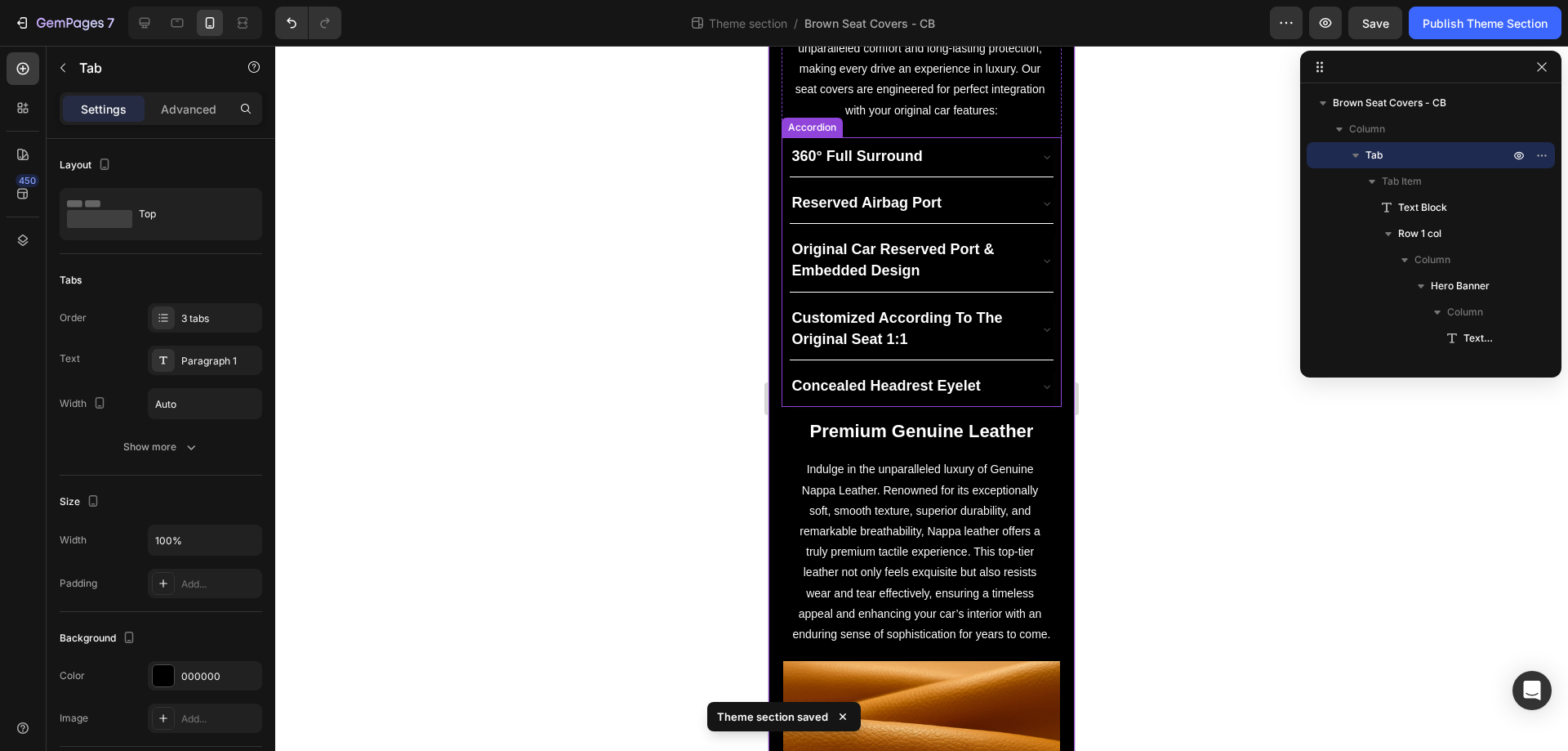
click at [992, 158] on div "360° Full Surround" at bounding box center [909, 157] width 239 height 26
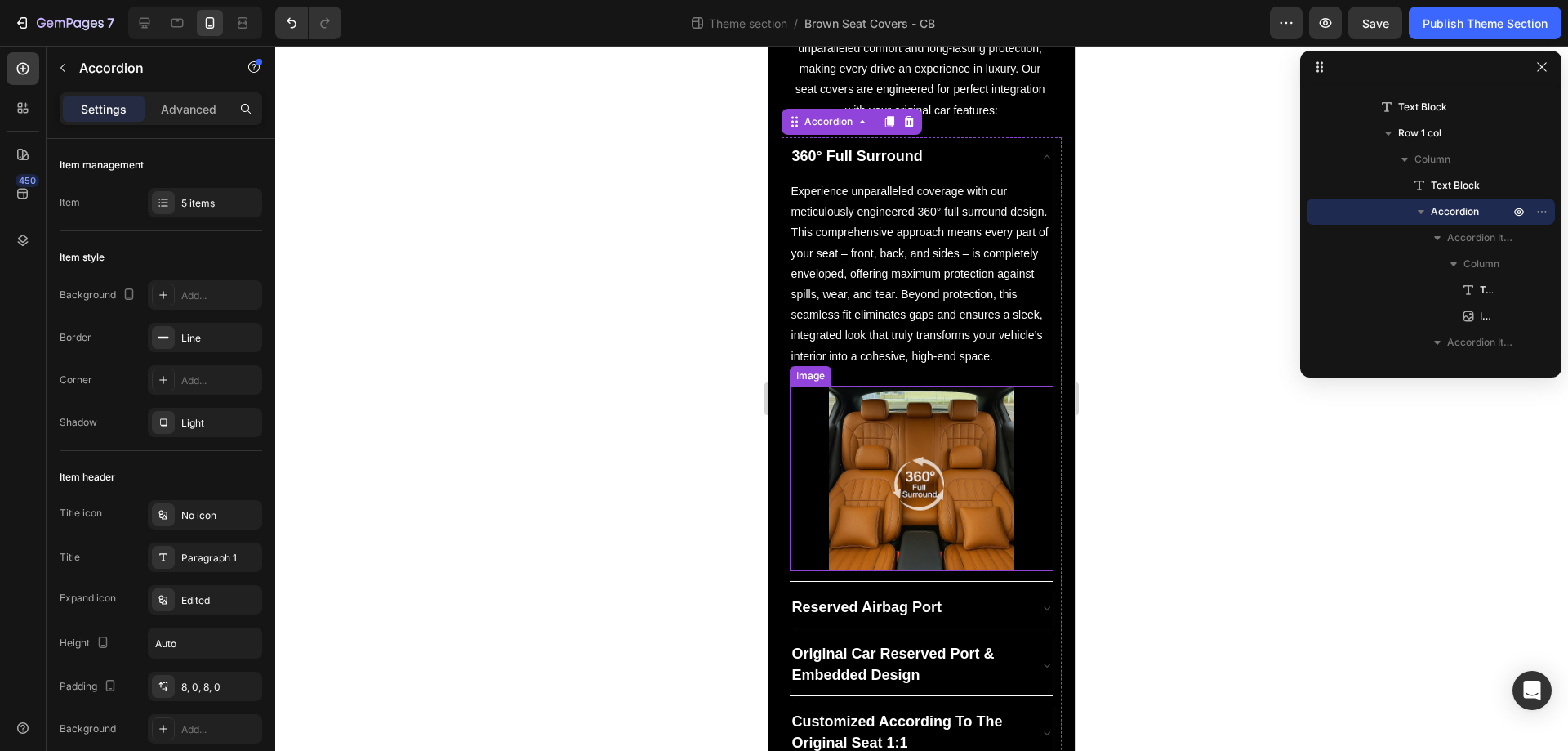
click at [914, 459] on img at bounding box center [922, 478] width 185 height 185
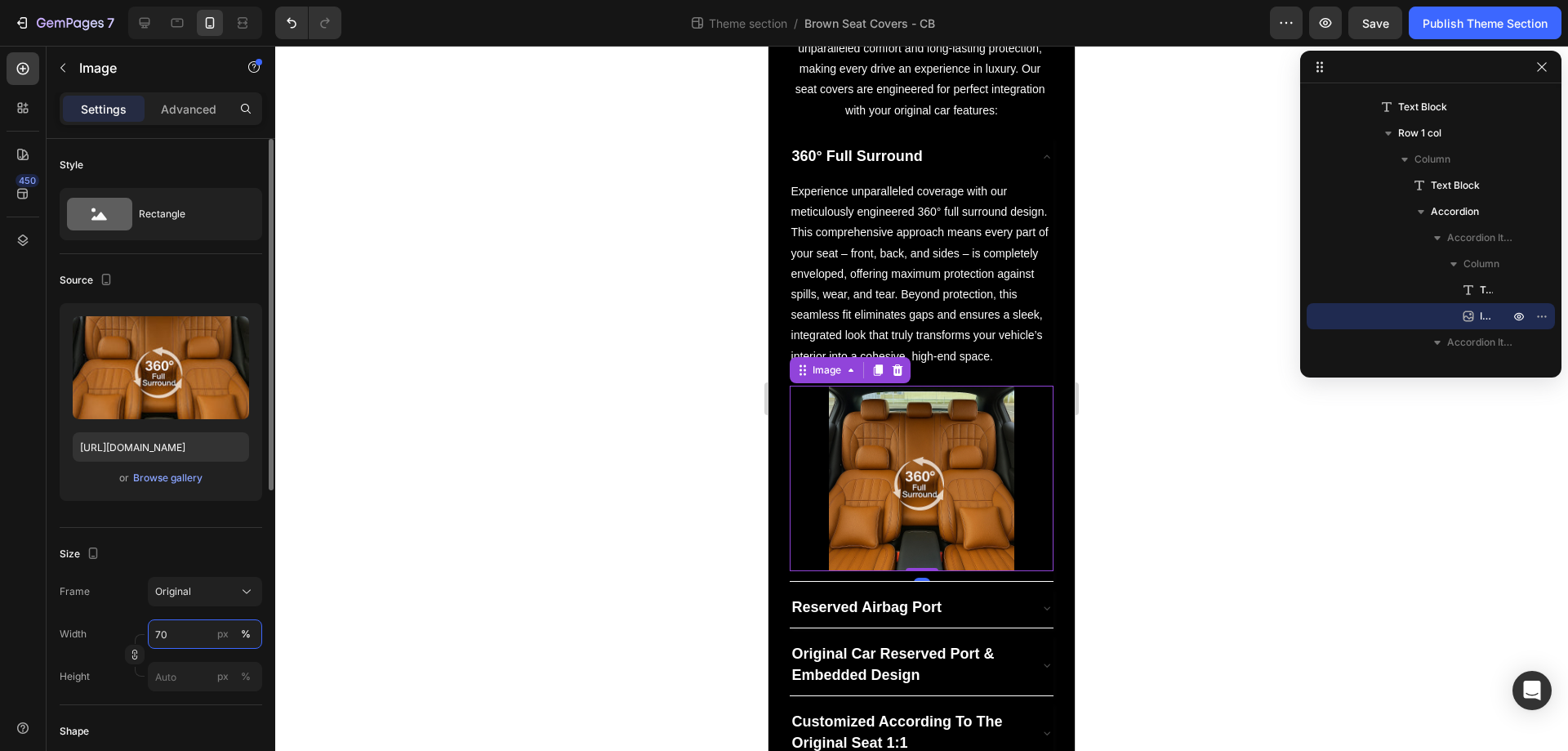
click at [171, 635] on input "70" at bounding box center [204, 633] width 114 height 29
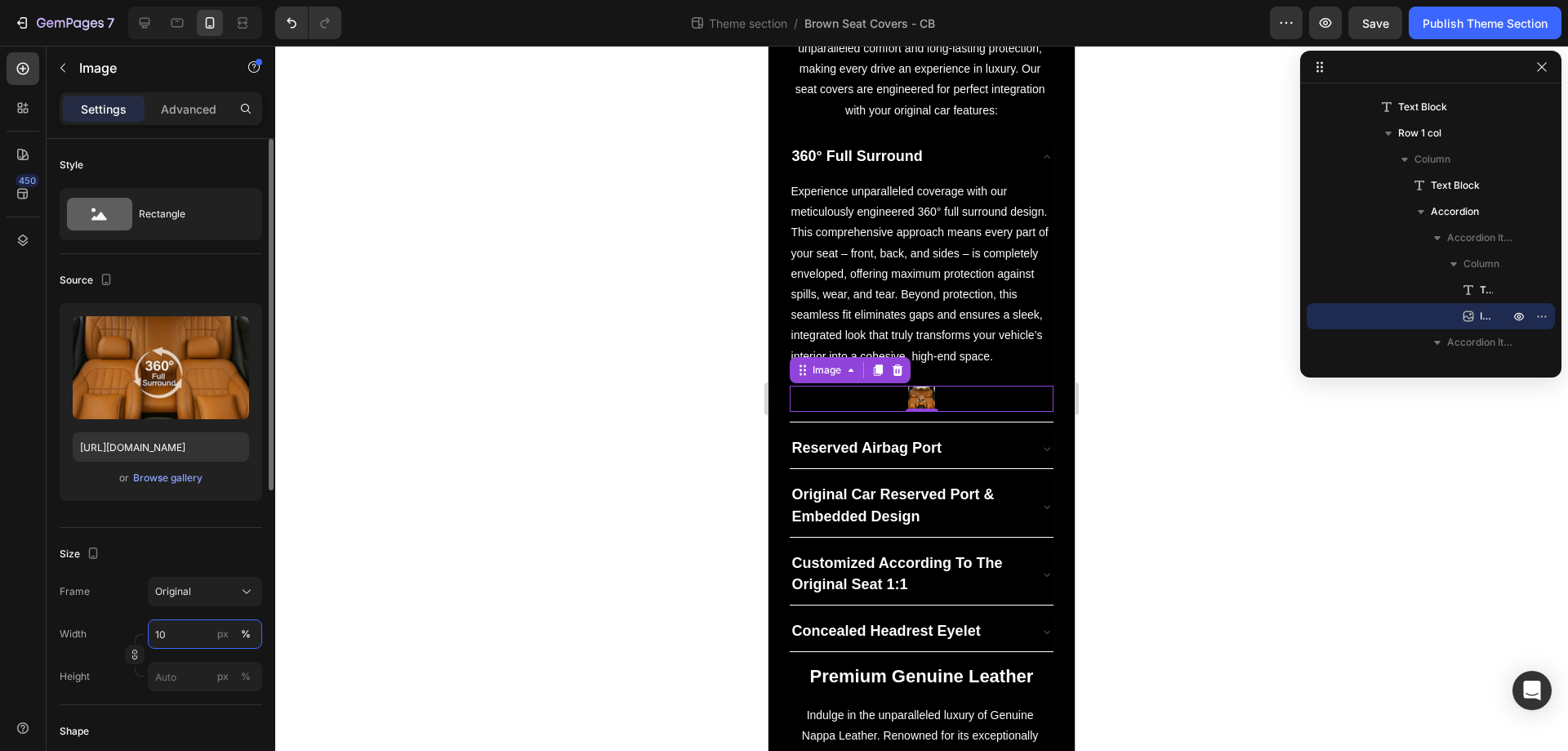
type input "100"
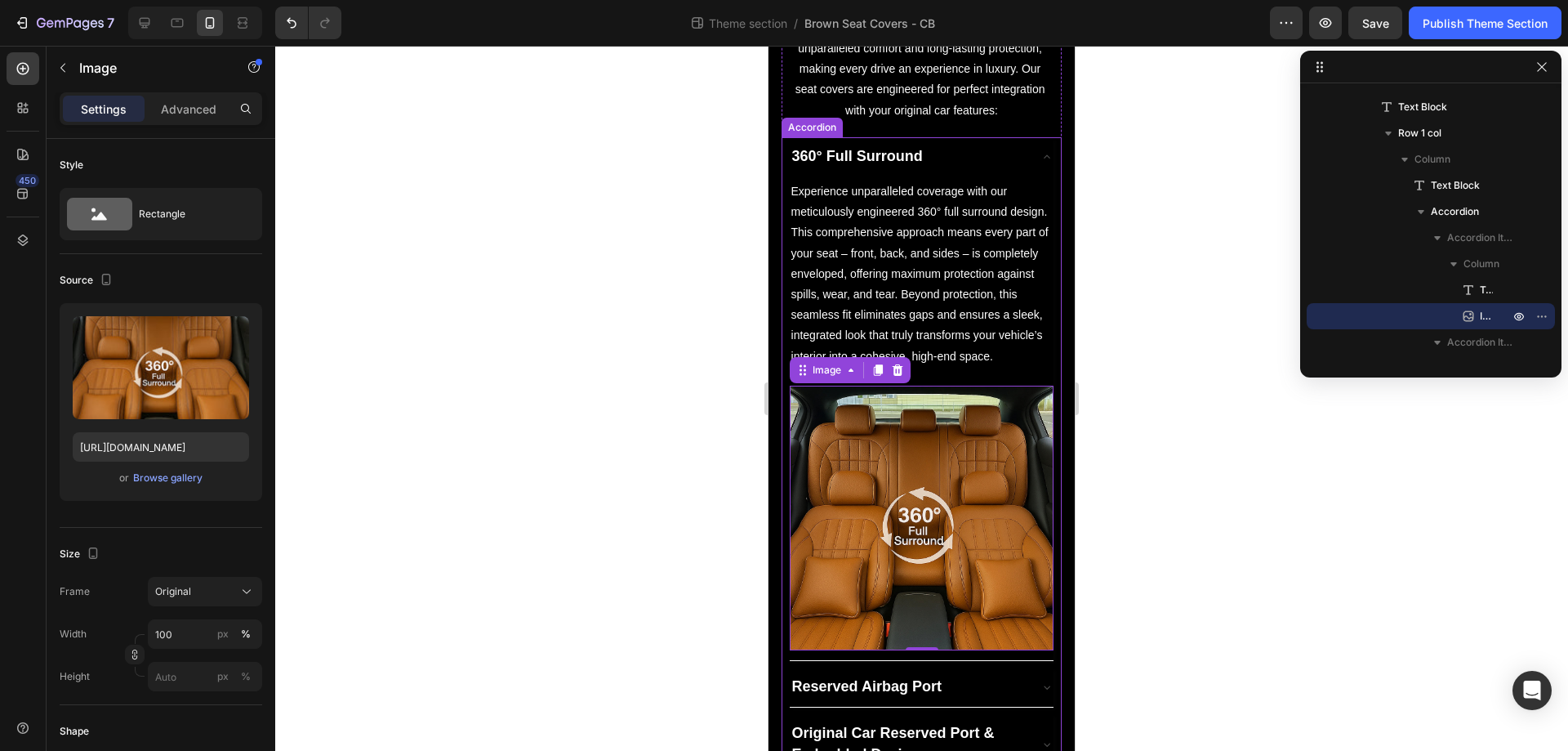
click at [954, 162] on div "360° Full Surround" at bounding box center [909, 157] width 239 height 26
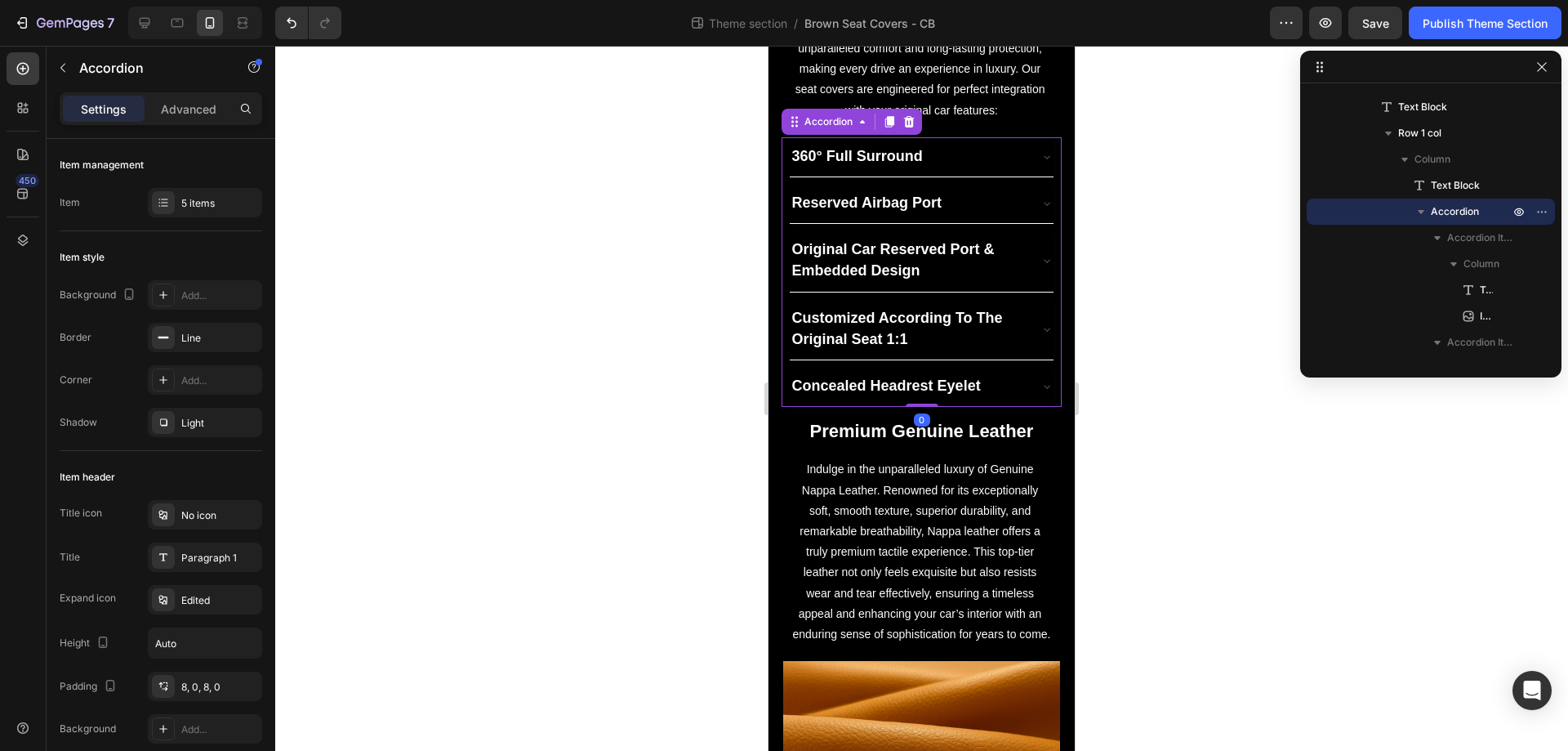
click at [954, 192] on div "Reserved Airbag Port" at bounding box center [909, 203] width 239 height 26
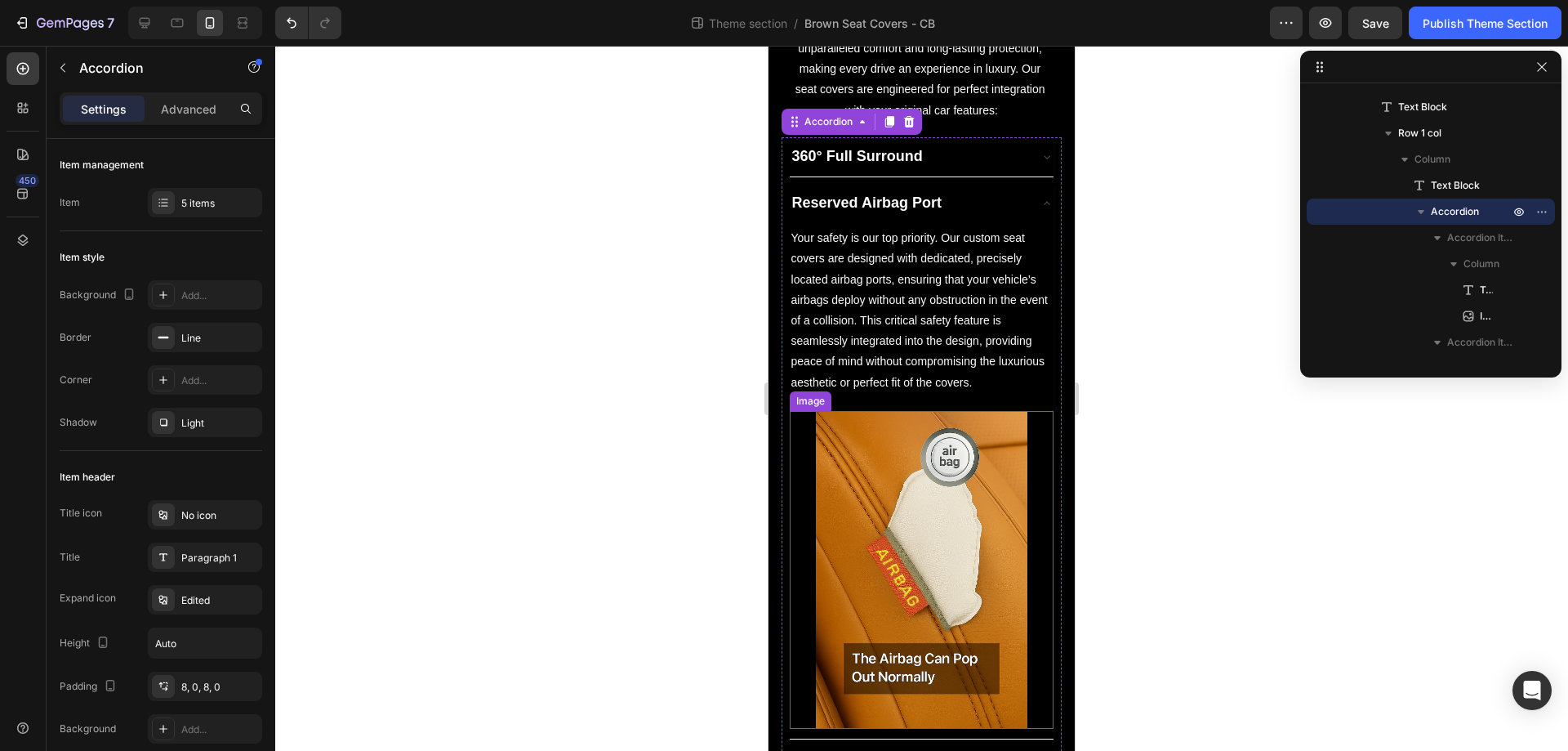
click at [891, 474] on img at bounding box center [922, 570] width 212 height 318
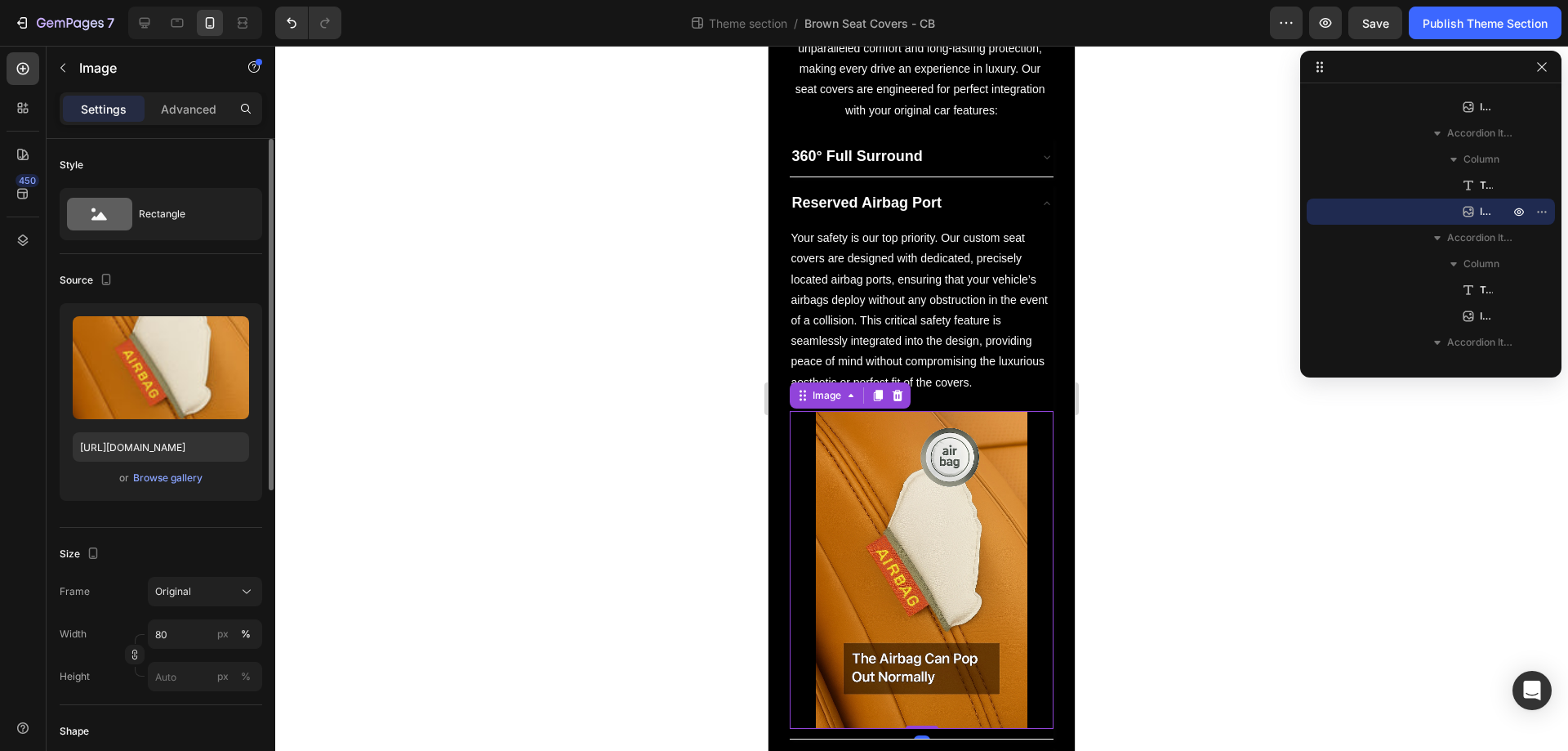
click at [170, 652] on div "Width 80 px % Height px %" at bounding box center [160, 655] width 203 height 72
click at [197, 631] on input "80" at bounding box center [204, 633] width 114 height 29
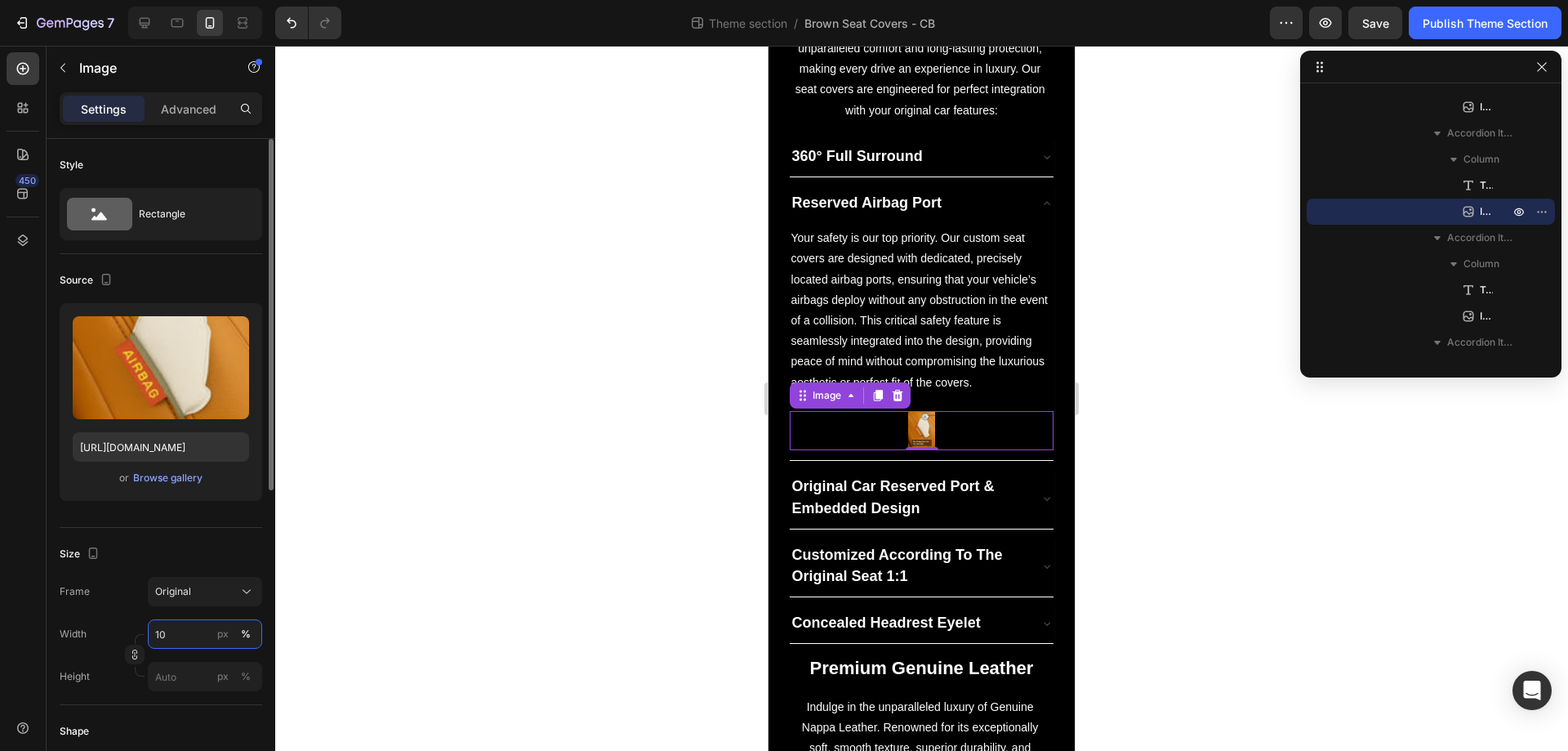
type input "100"
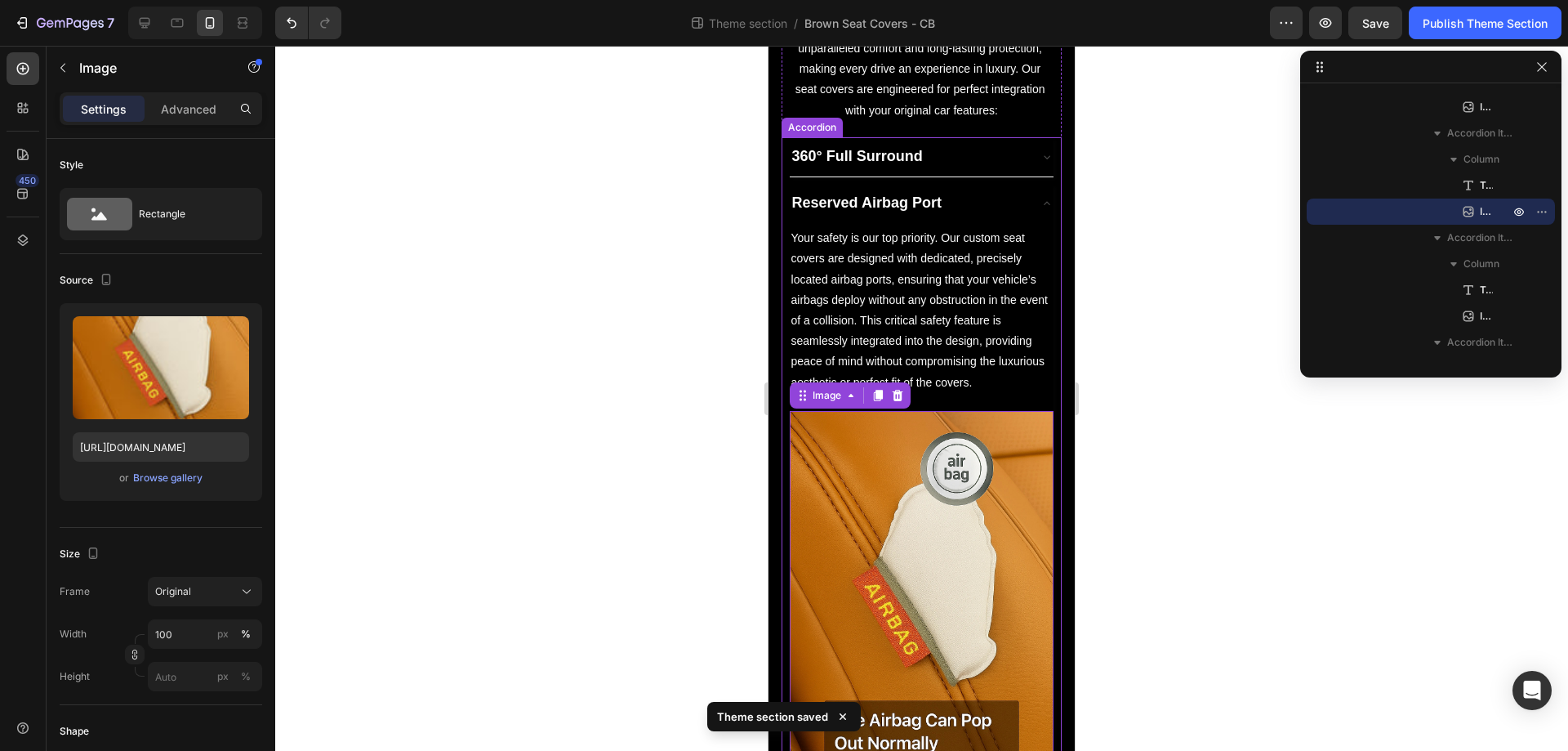
click at [974, 202] on div "Reserved Airbag Port" at bounding box center [909, 203] width 239 height 26
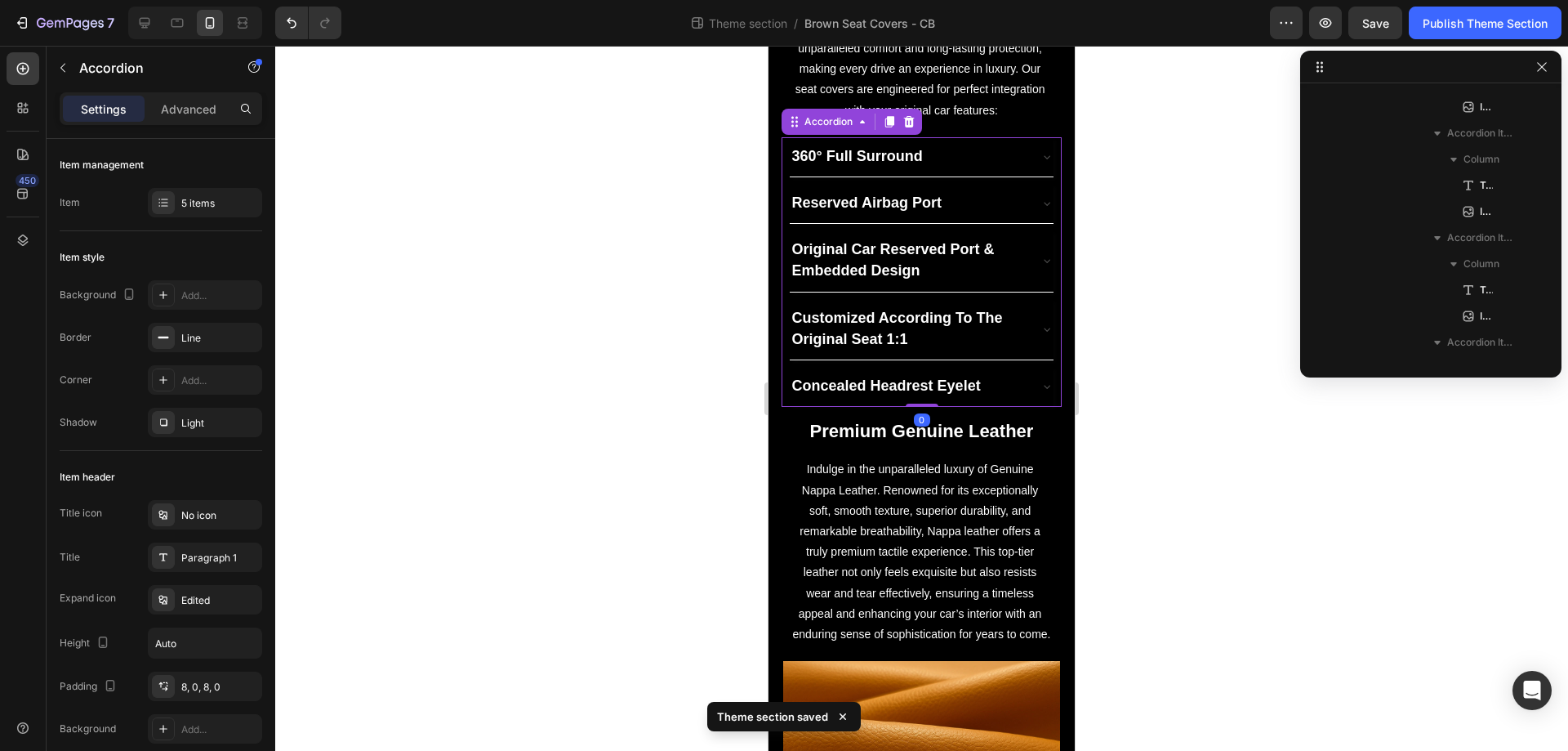
scroll to position [257, 0]
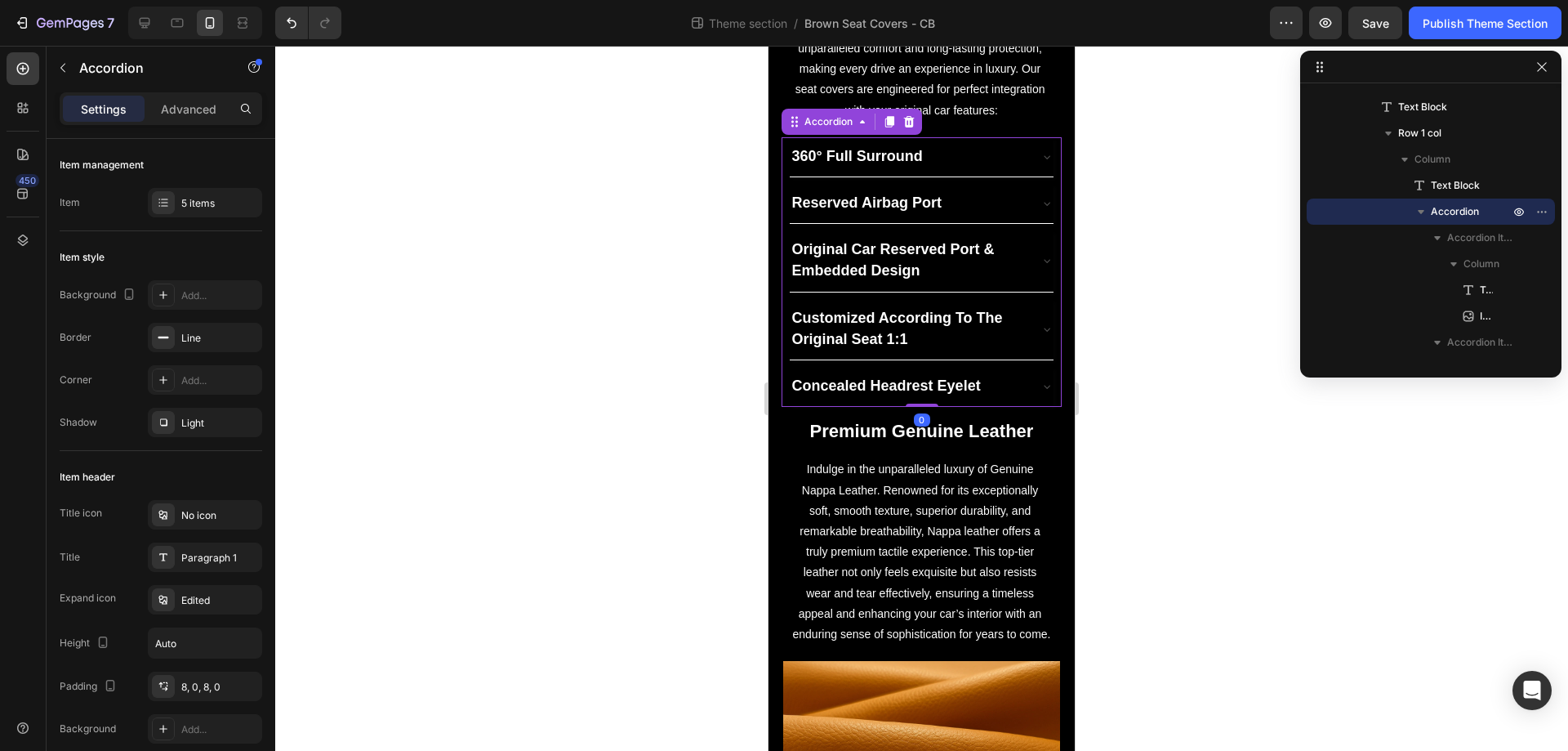
click at [1041, 274] on div "Original Car Reserved Port & Embedded Design" at bounding box center [922, 260] width 264 height 60
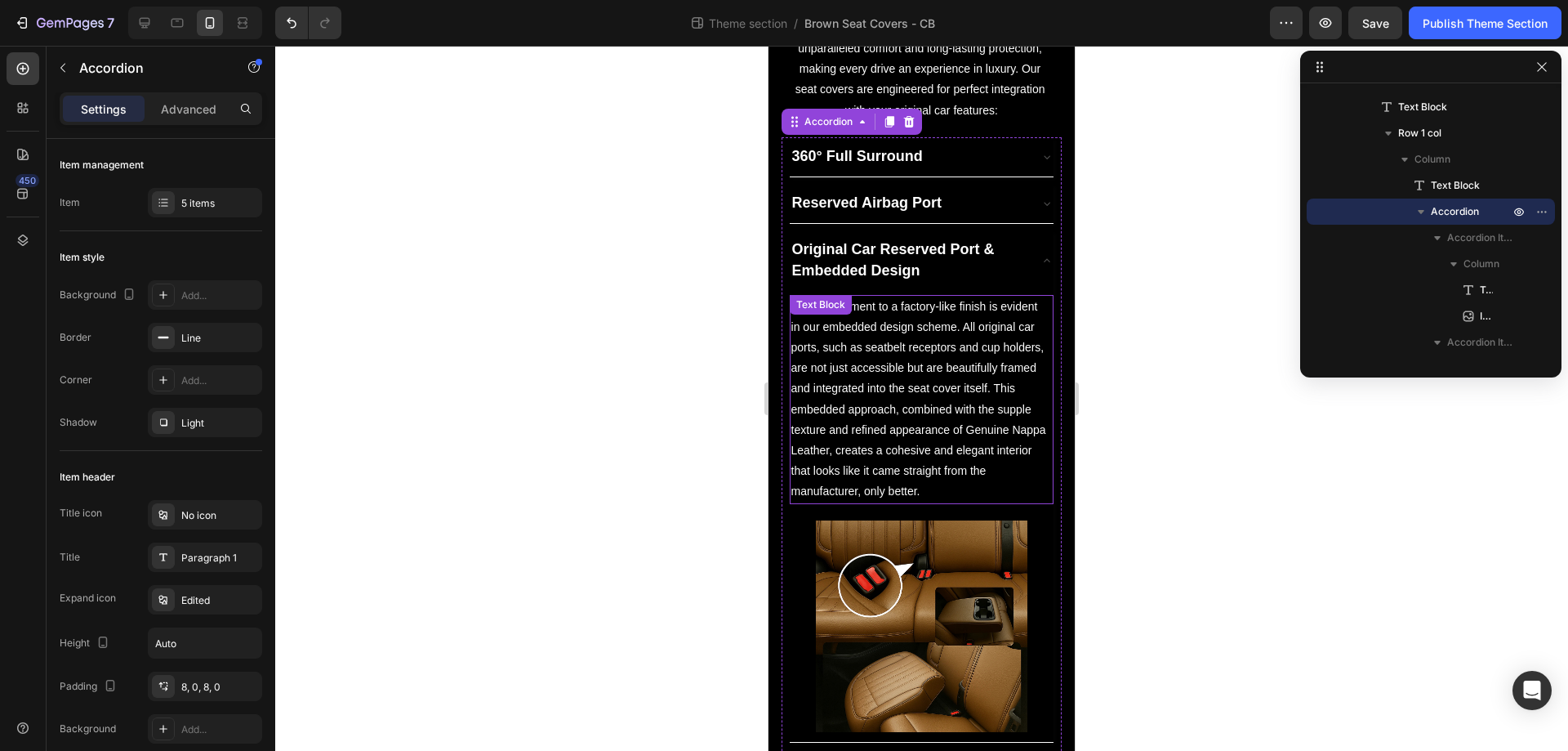
click at [870, 403] on p "Our commitment to a factory-like finish is evident in our embedded design schem…" at bounding box center [922, 399] width 262 height 206
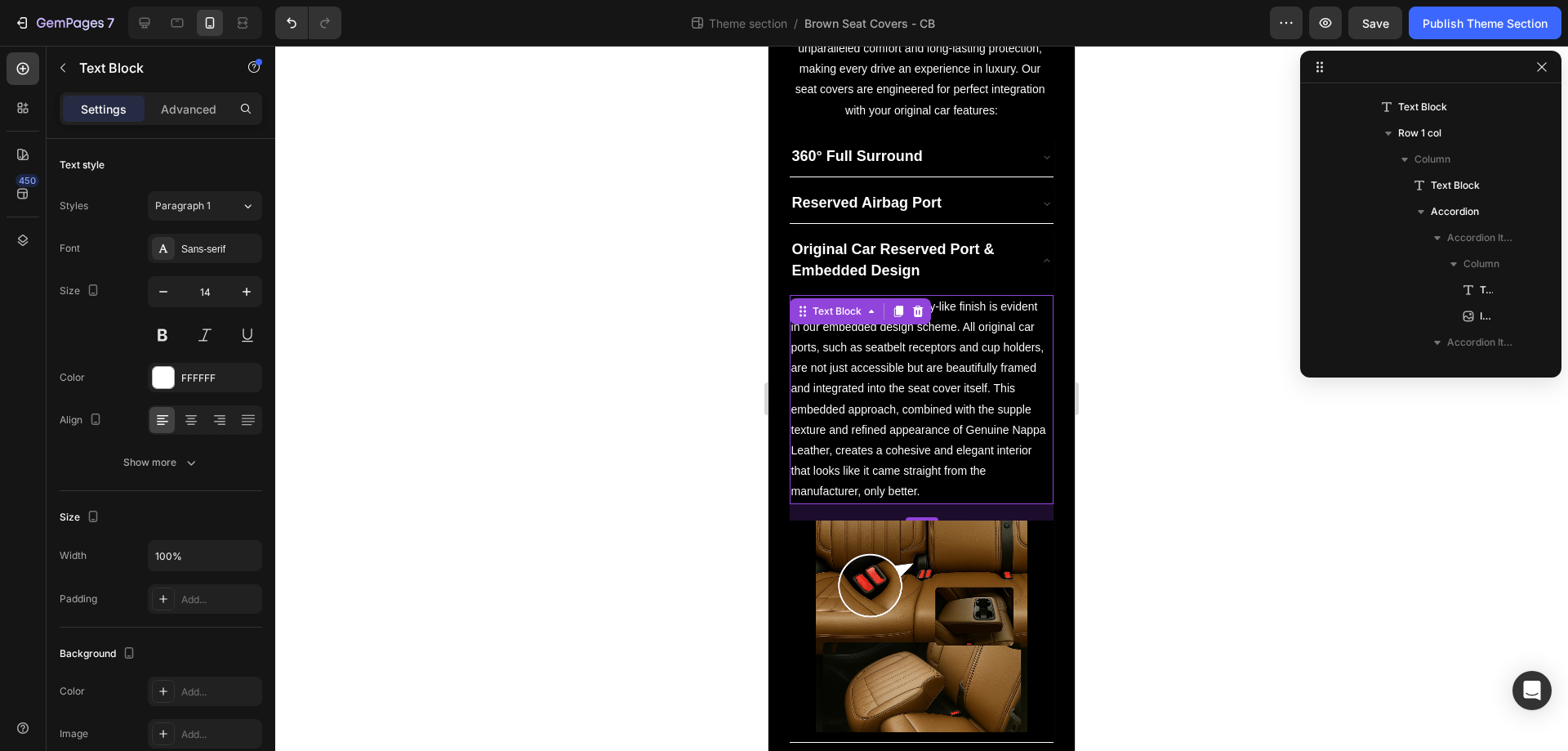
scroll to position [545, 0]
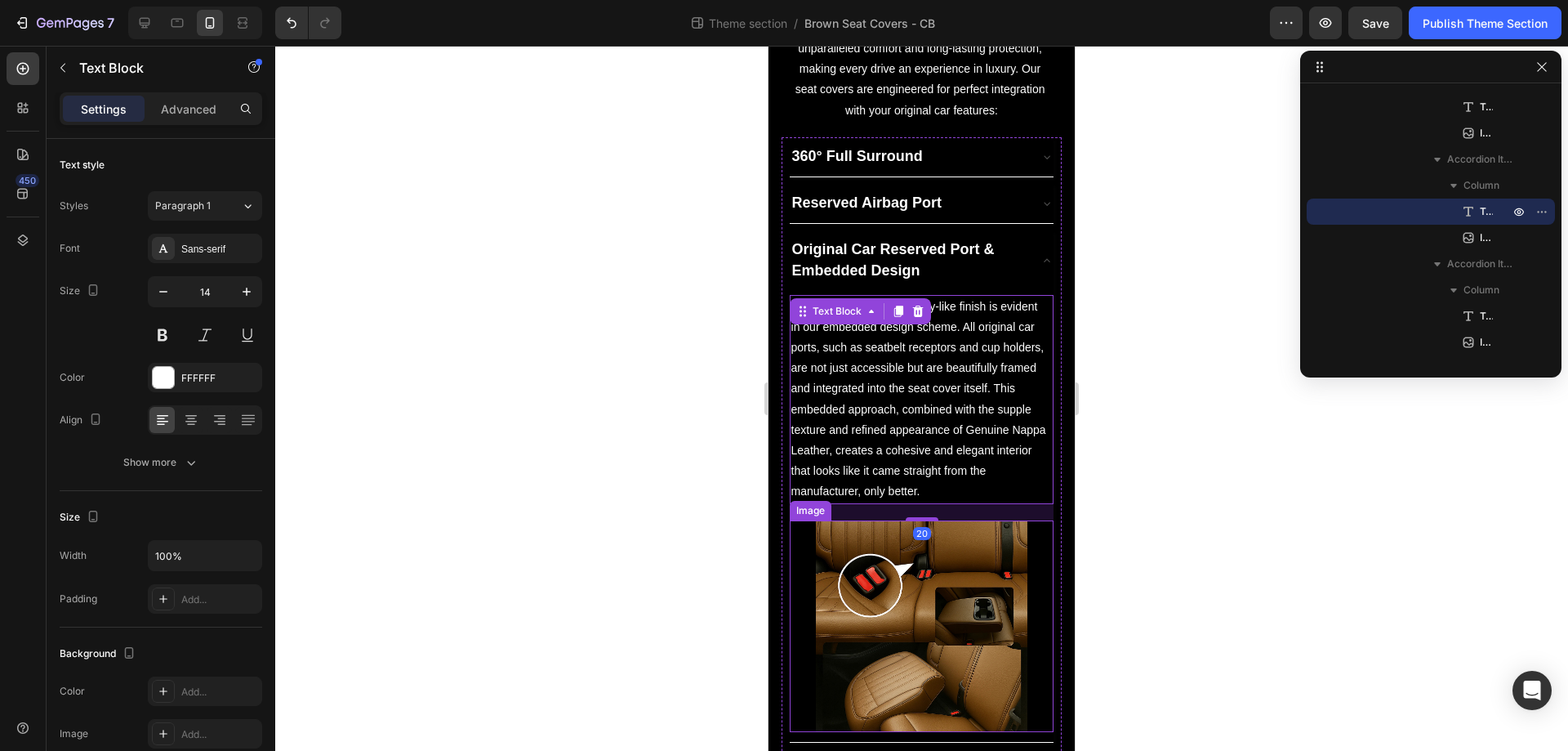
click at [928, 603] on img at bounding box center [922, 626] width 212 height 212
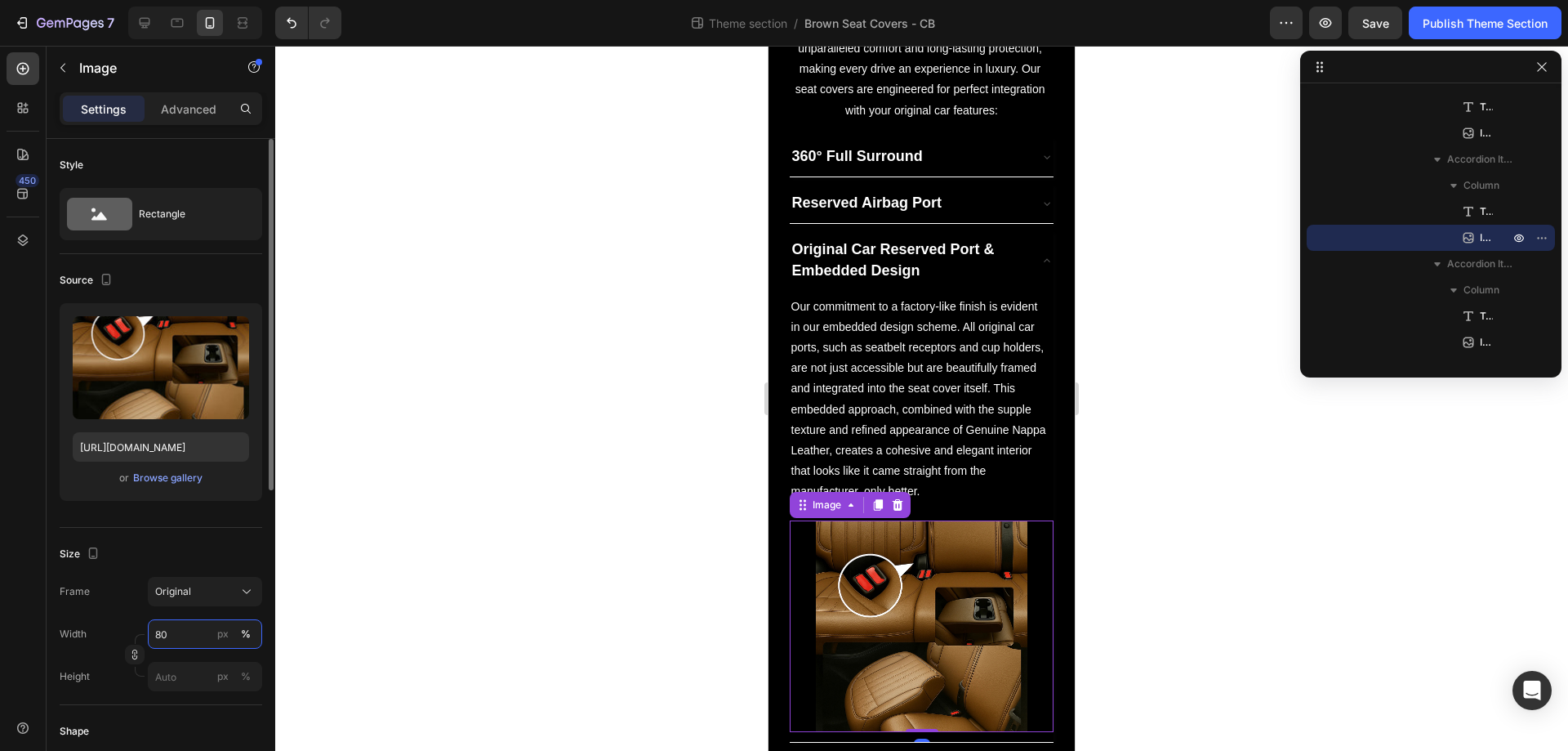
click at [183, 635] on input "80" at bounding box center [204, 633] width 114 height 29
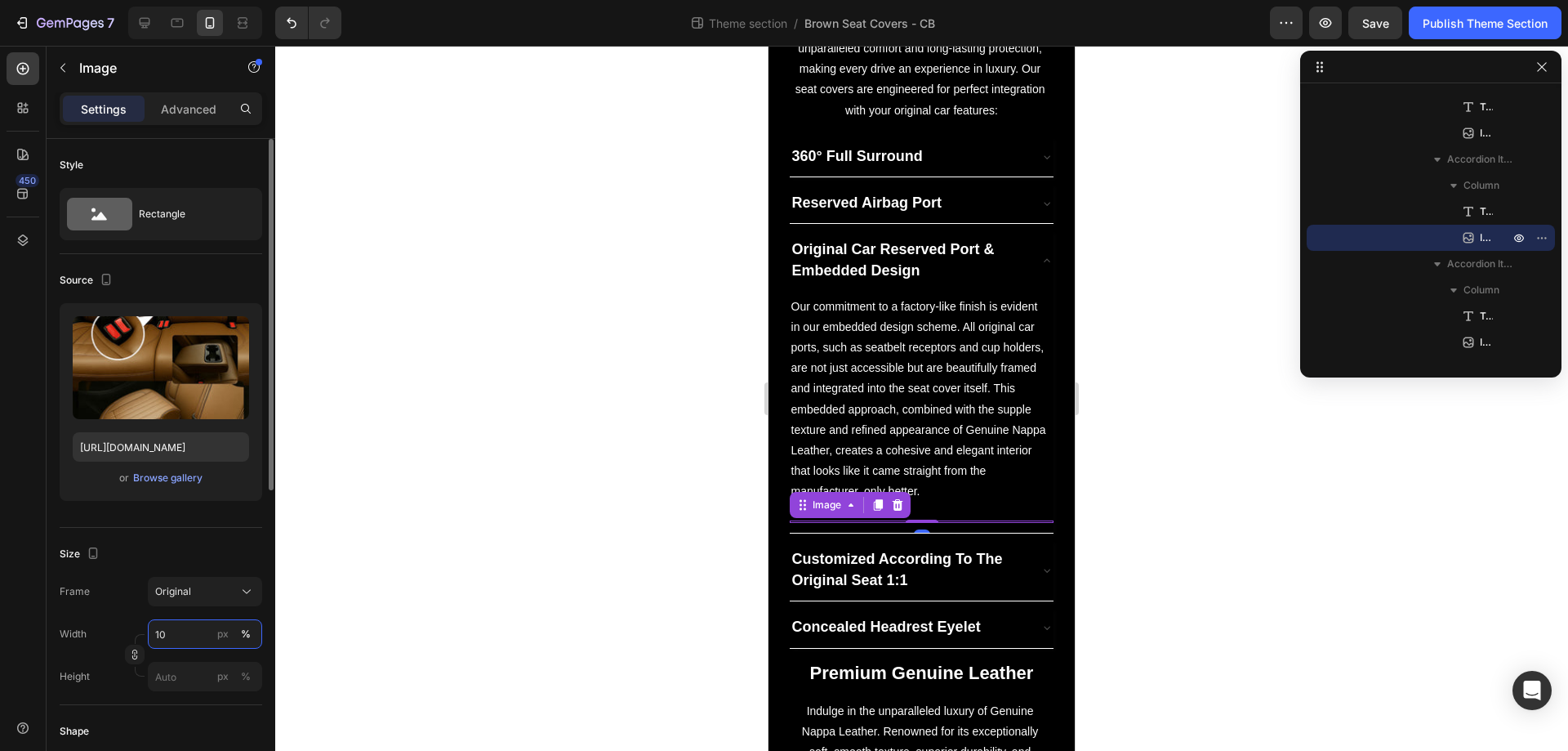
type input "100"
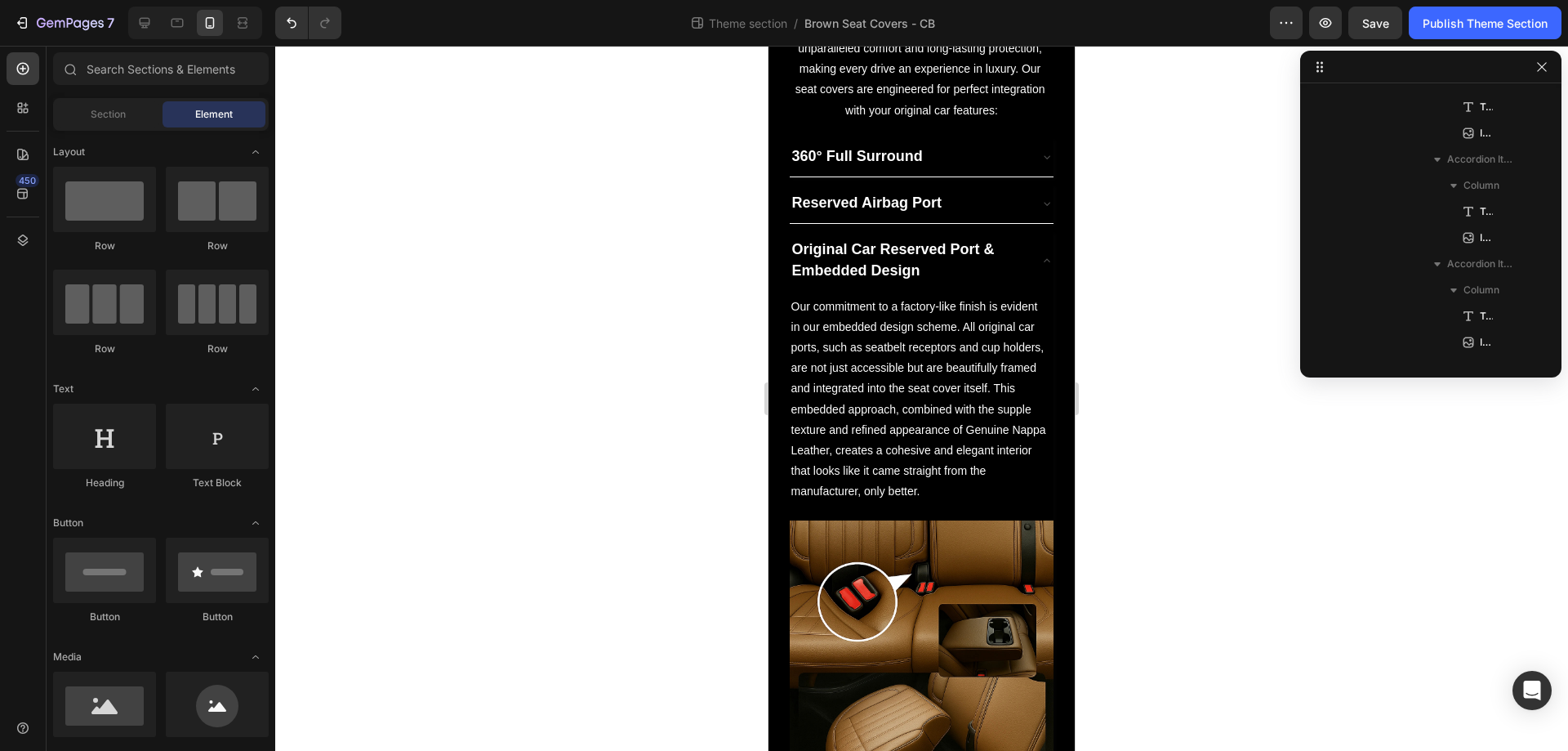
scroll to position [1488, 0]
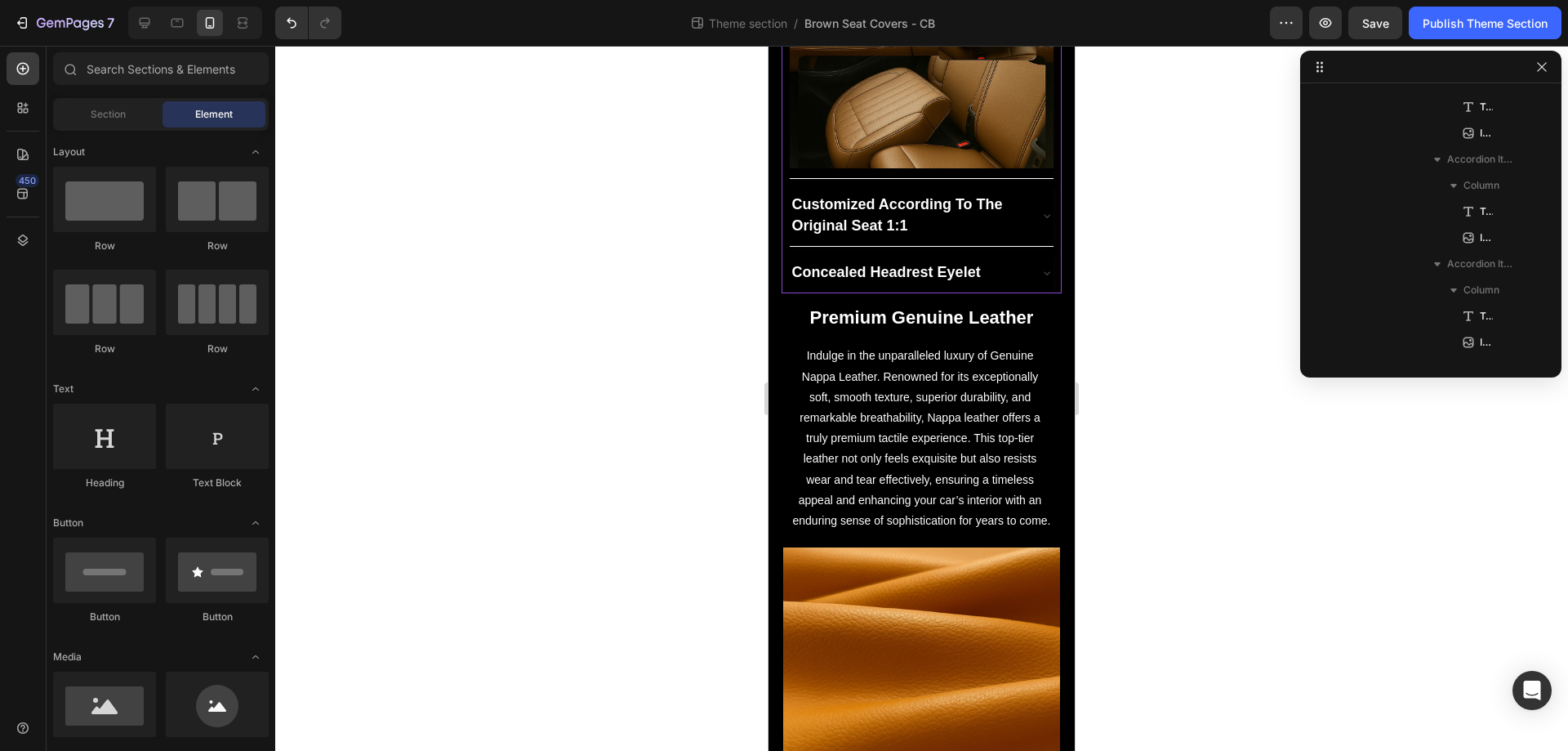
click at [1041, 209] on icon at bounding box center [1047, 215] width 13 height 13
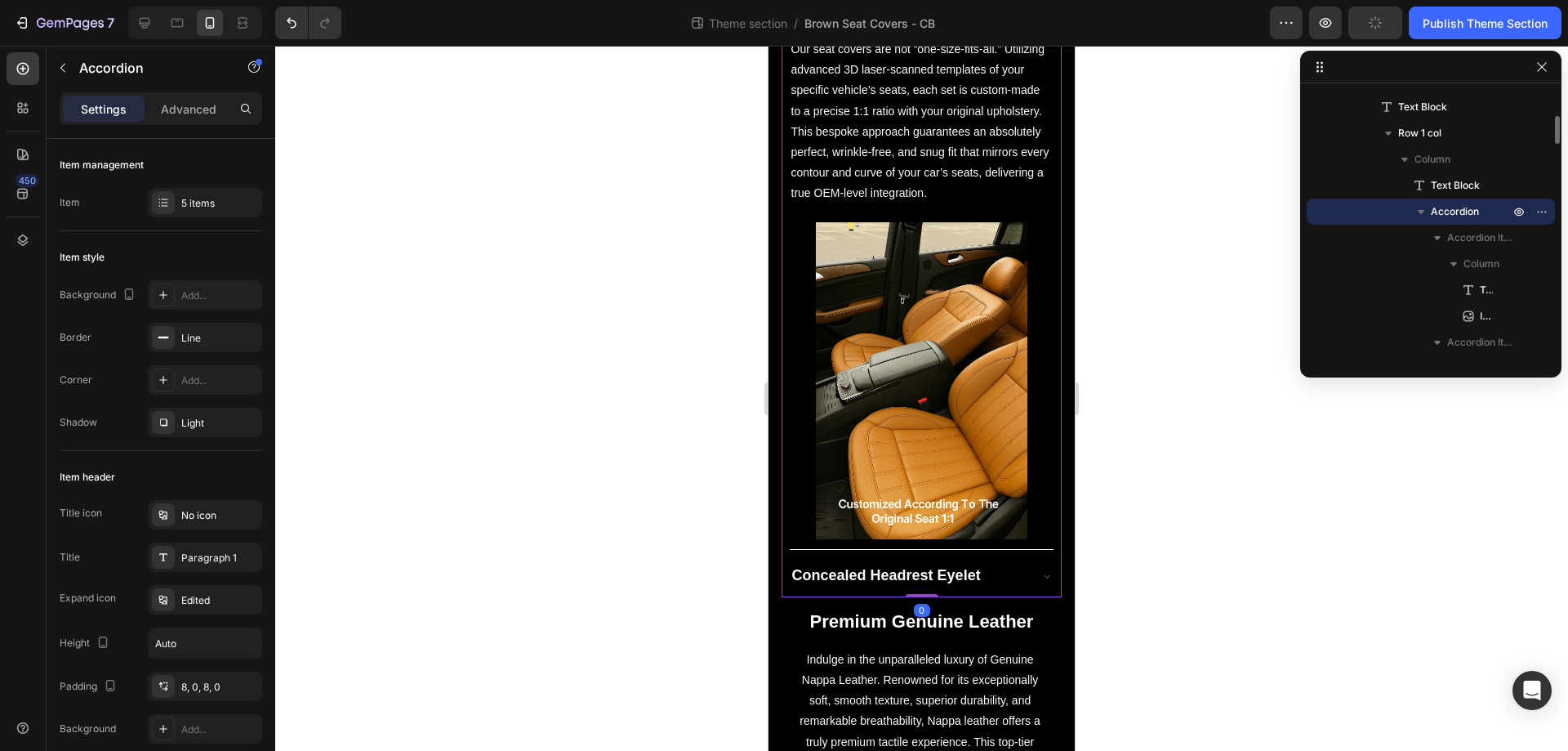
scroll to position [1185, 0]
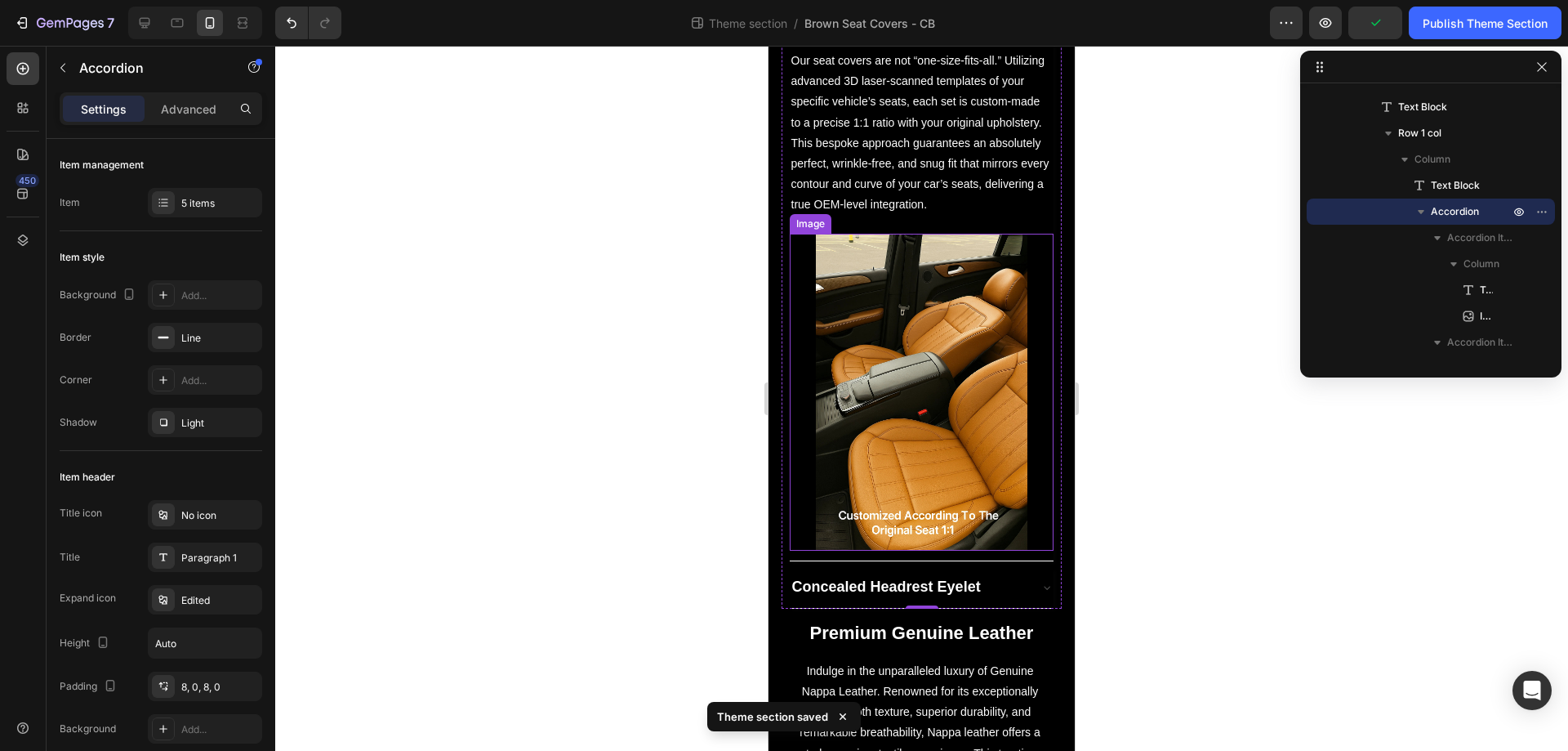
click at [917, 430] on img at bounding box center [922, 392] width 212 height 318
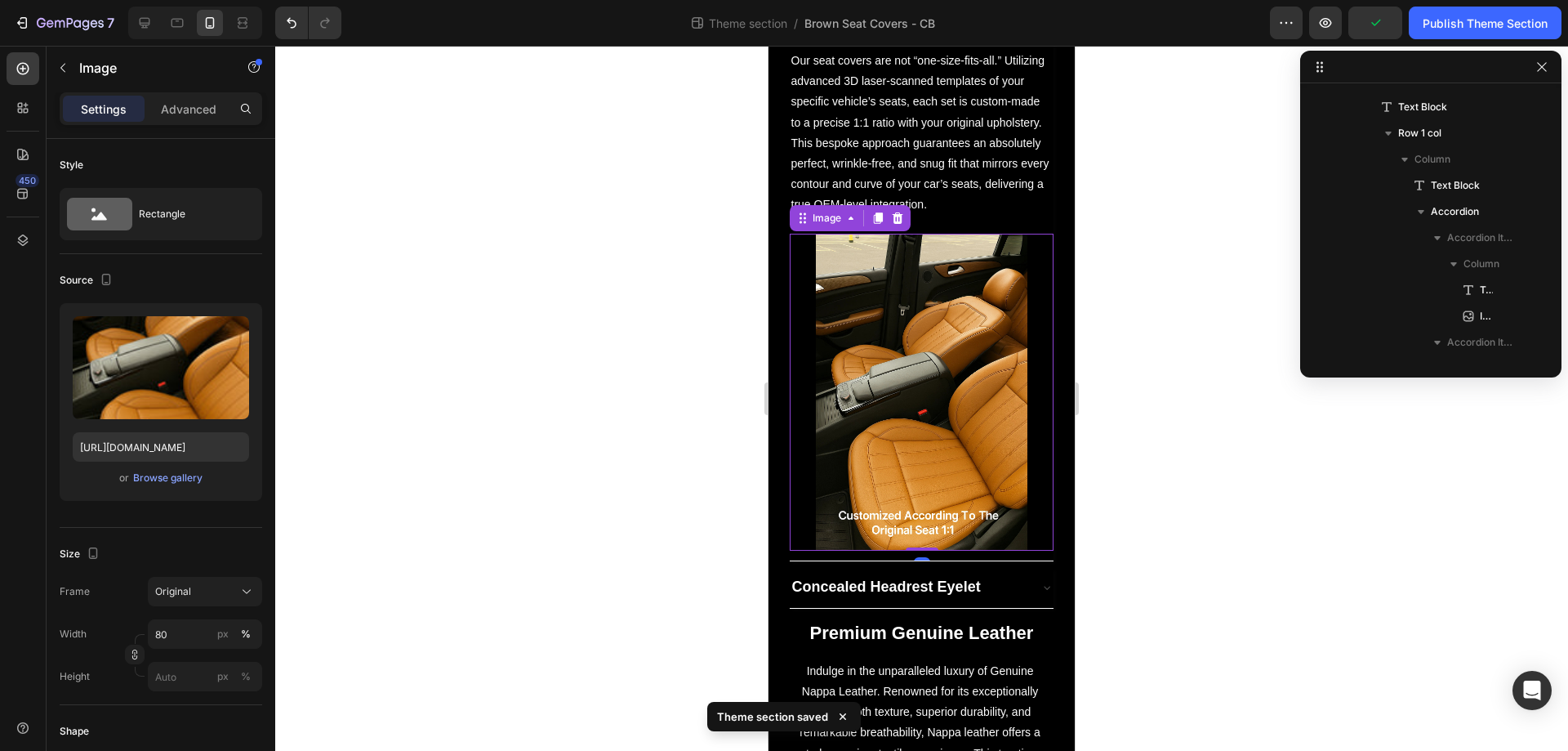
scroll to position [675, 0]
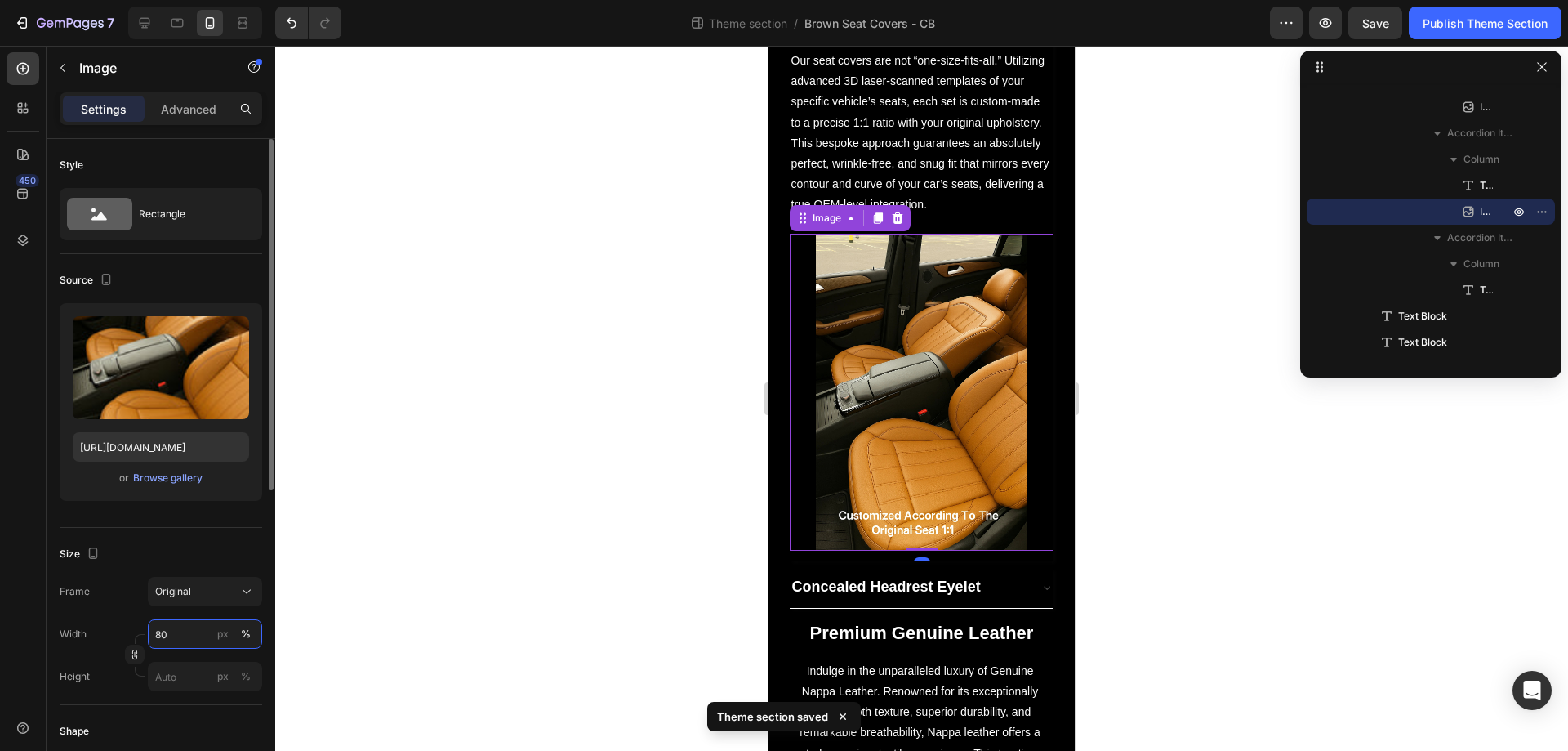
click at [179, 640] on input "80" at bounding box center [204, 633] width 114 height 29
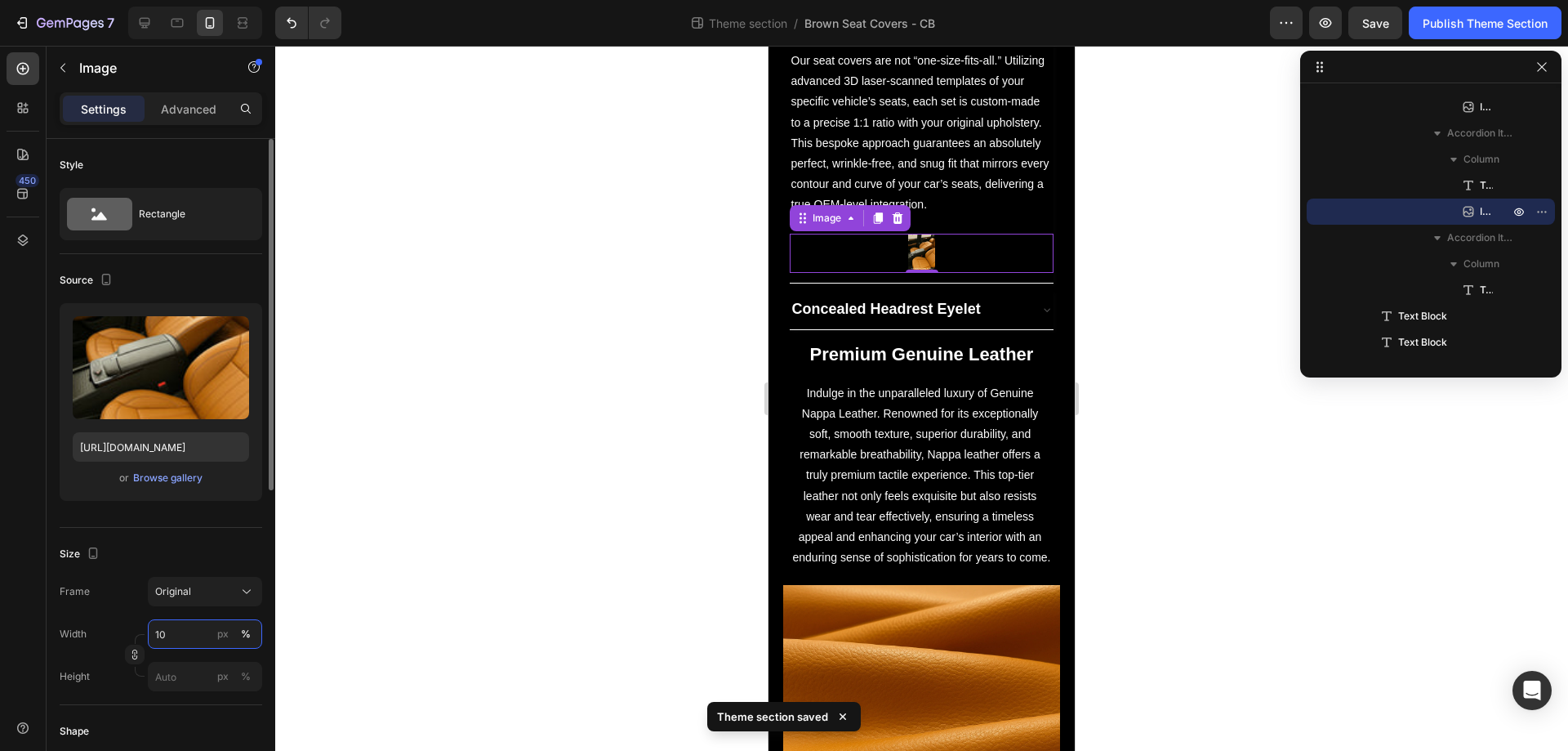
type input "100"
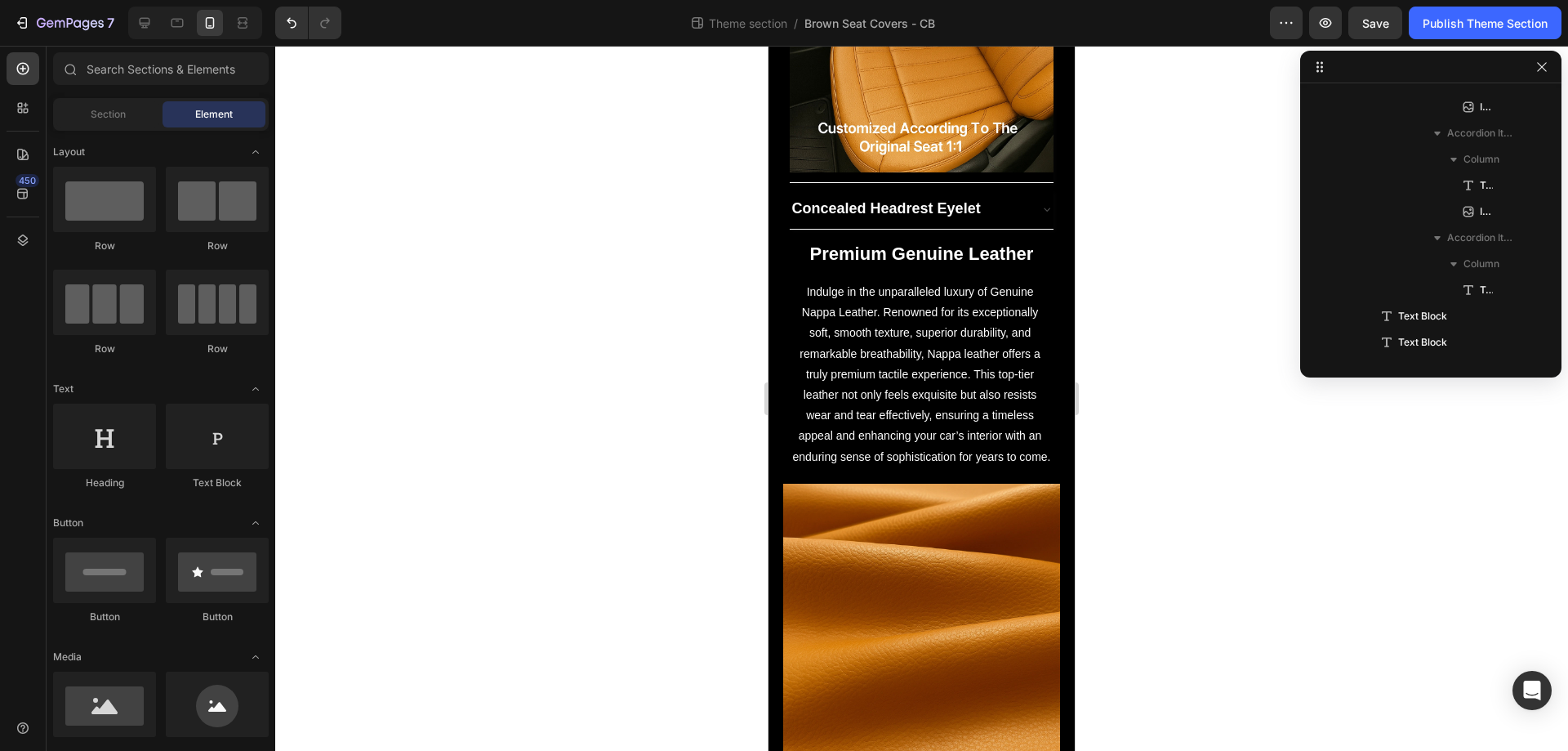
scroll to position [1674, 0]
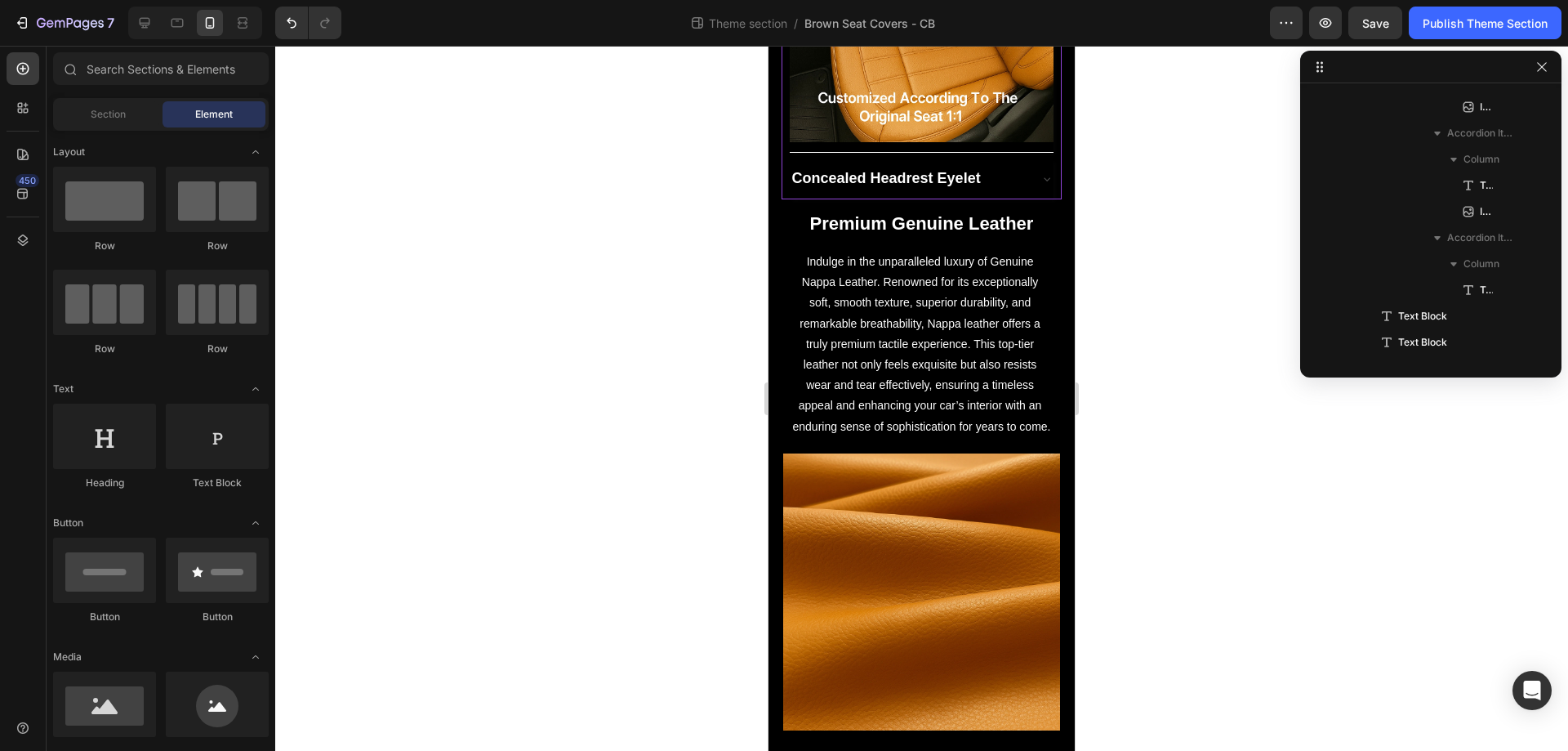
click at [993, 185] on div "Concealed Headrest Eyelet" at bounding box center [909, 179] width 239 height 26
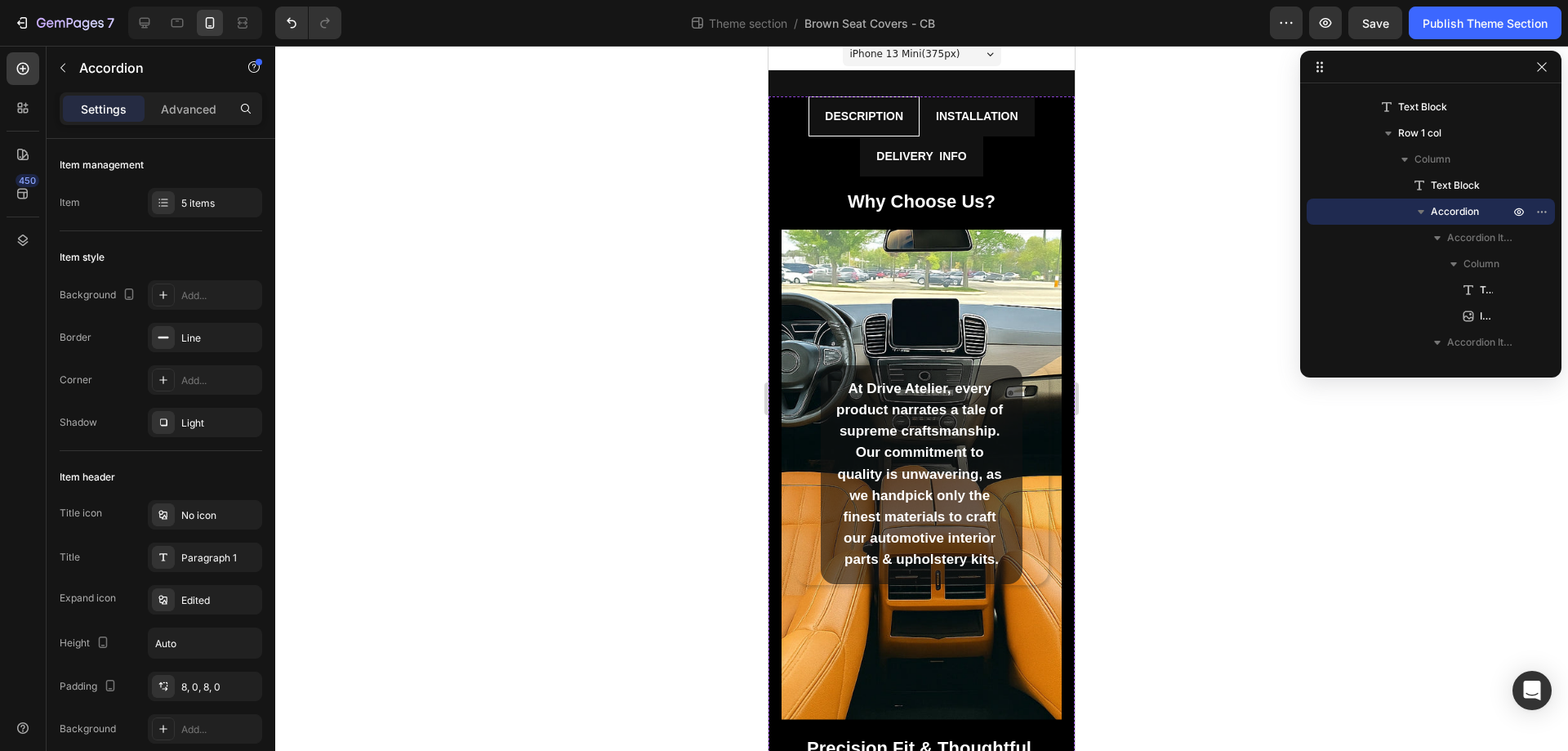
scroll to position [0, 0]
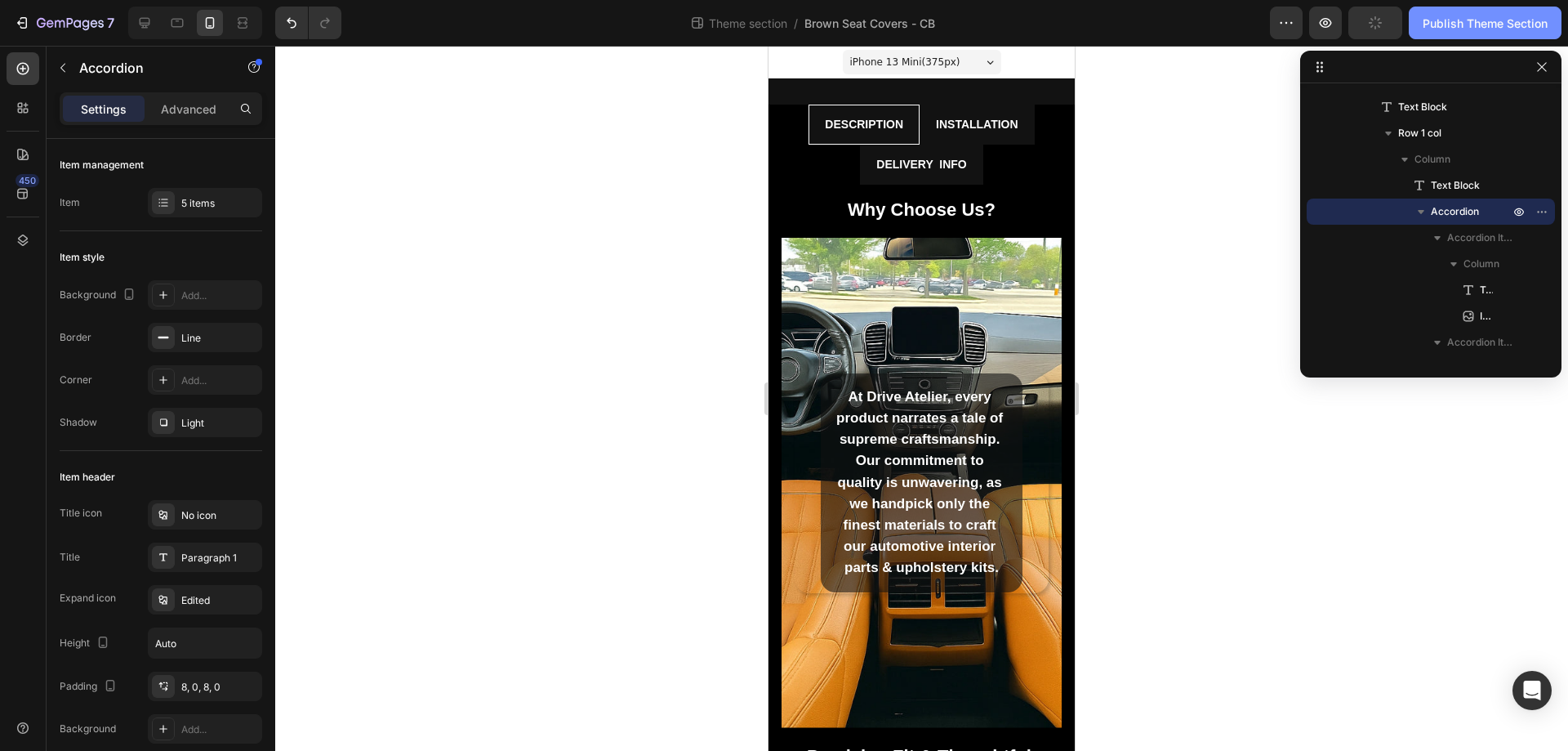
click at [1453, 20] on div "Publish Theme Section" at bounding box center [1486, 23] width 125 height 17
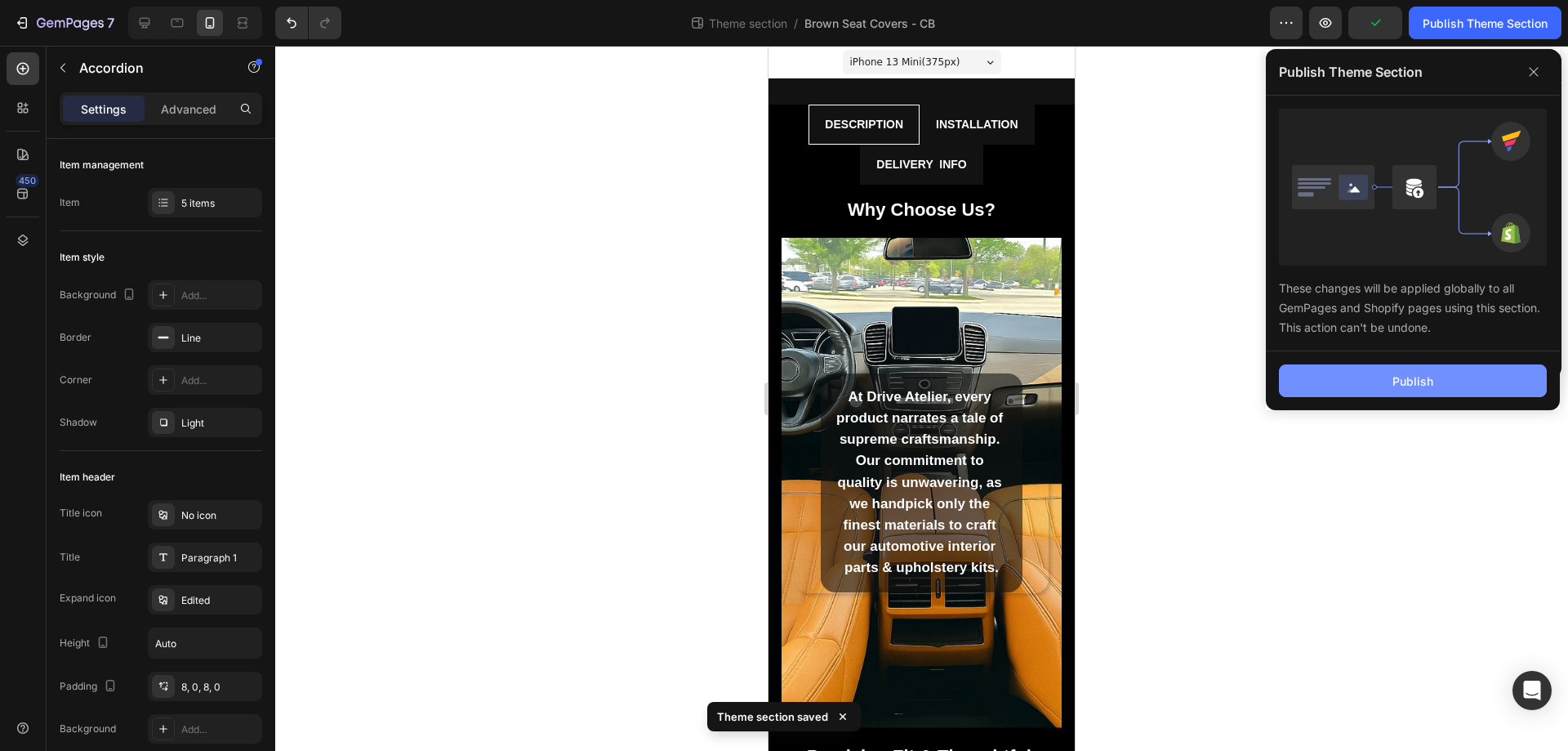
click at [1414, 380] on div "Publish" at bounding box center [1414, 381] width 41 height 17
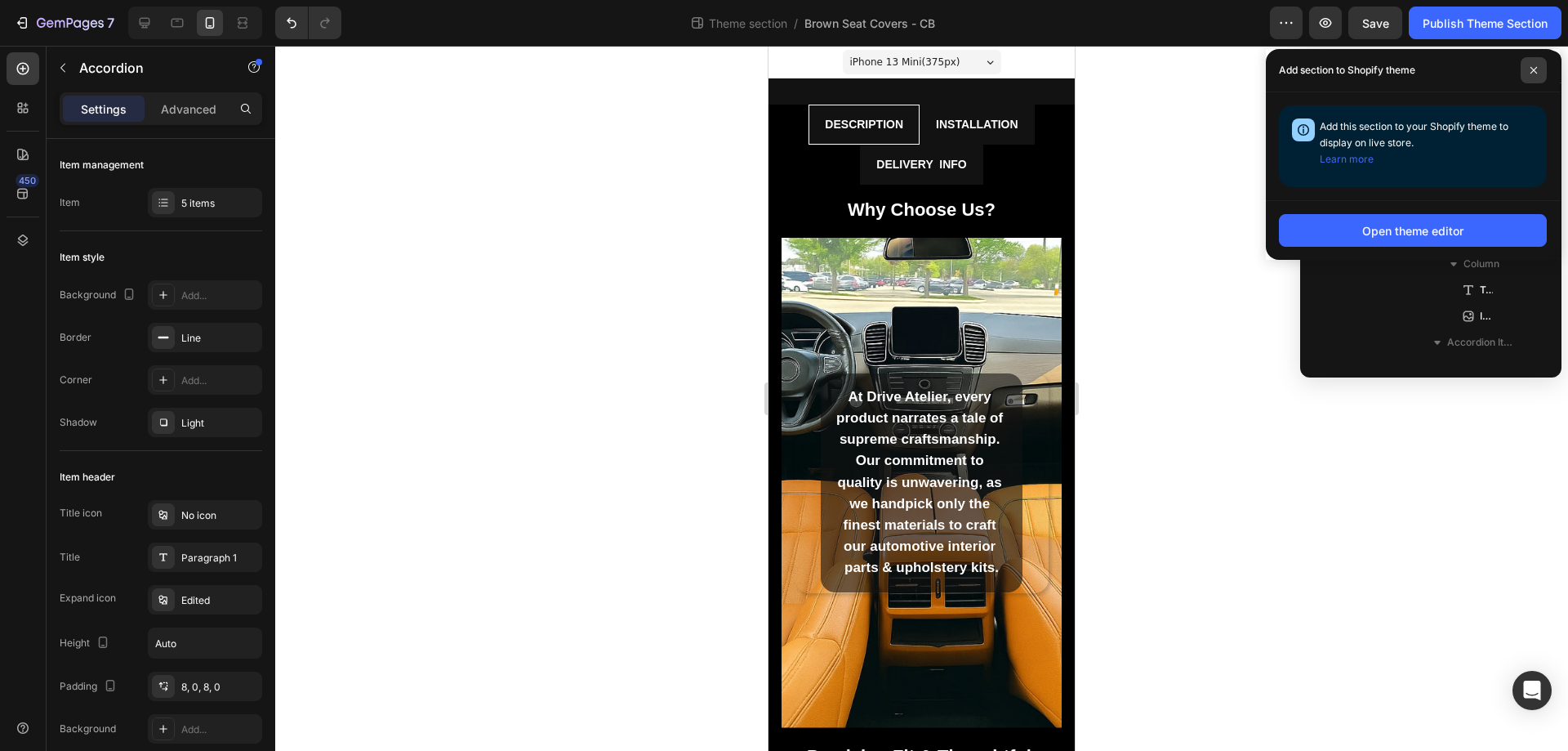
click at [1544, 76] on span at bounding box center [1534, 70] width 26 height 26
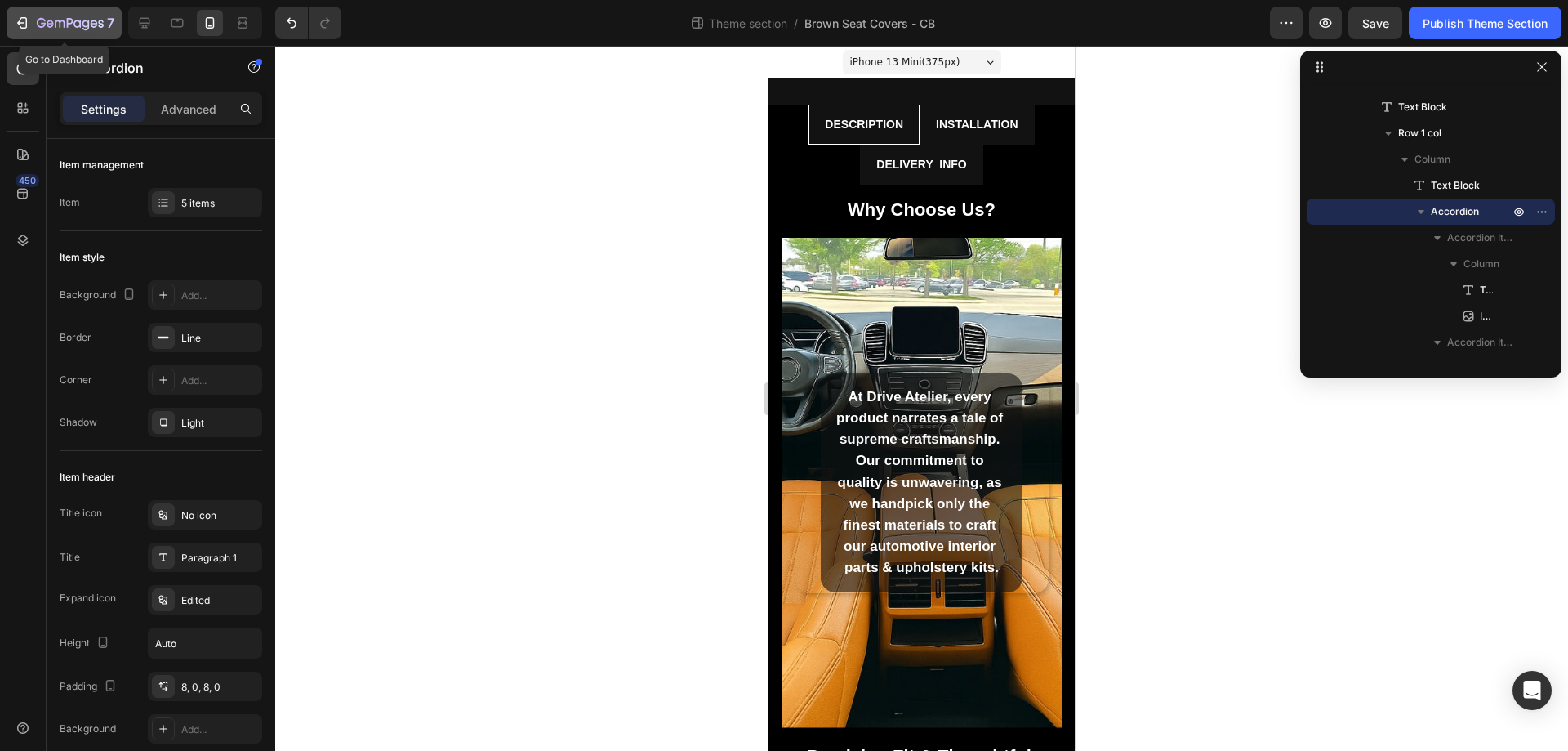
click at [26, 24] on icon "button" at bounding box center [24, 22] width 8 height 11
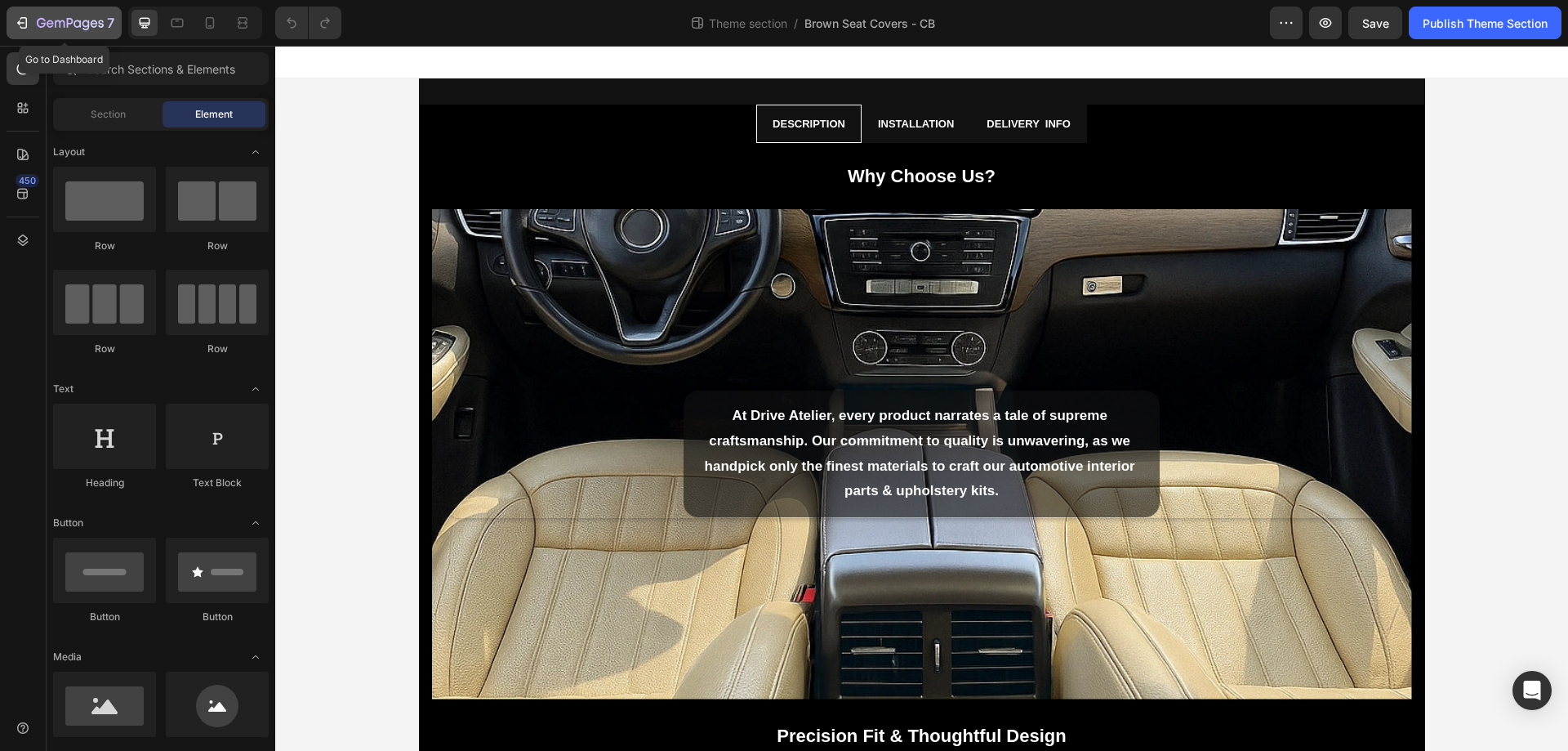
click at [40, 12] on button "7" at bounding box center [64, 23] width 115 height 33
click at [209, 24] on icon at bounding box center [209, 22] width 16 height 16
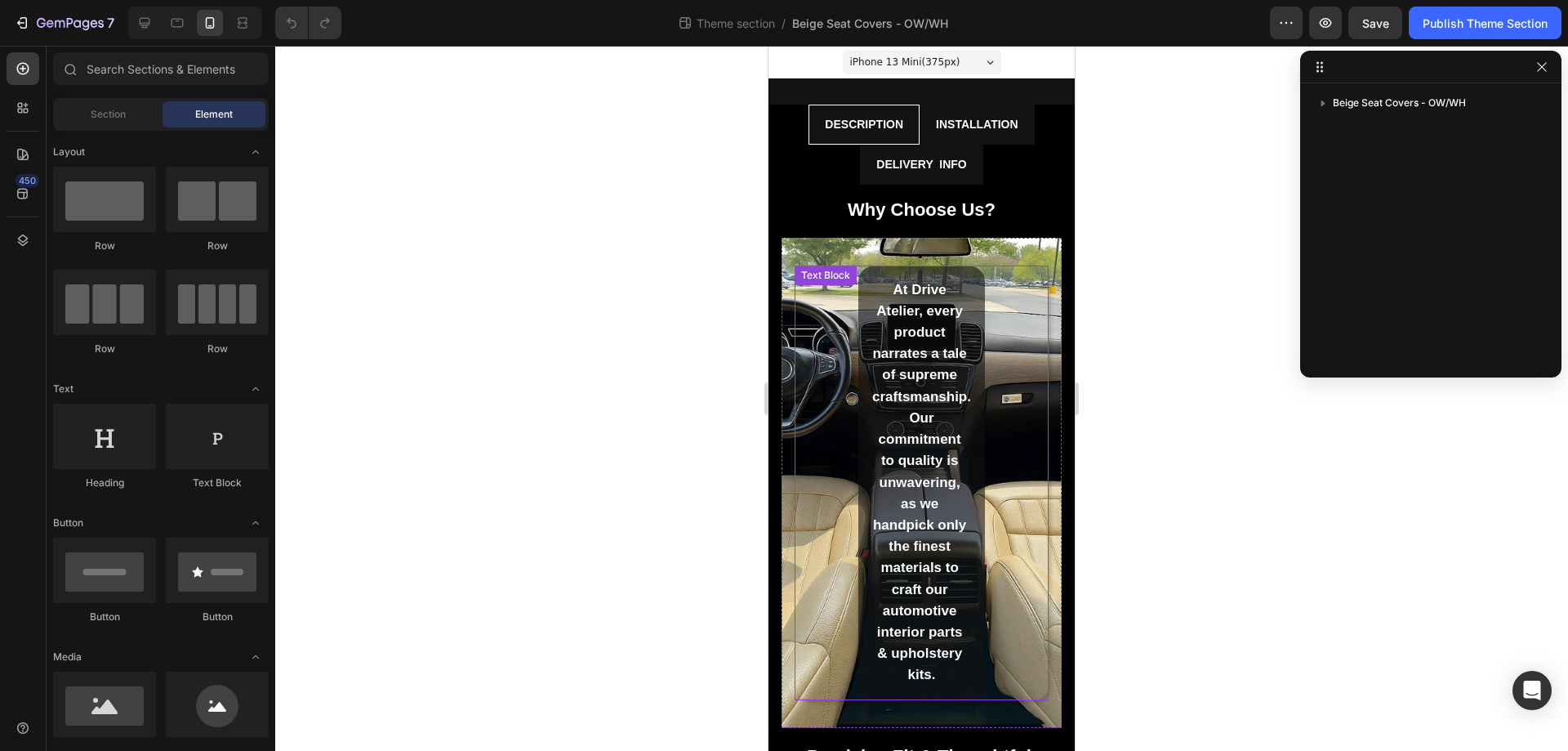
click at [916, 348] on span "At Drive Atelier, every product narrates a tale of supreme craftsmanship. Our c…" at bounding box center [922, 481] width 99 height 401
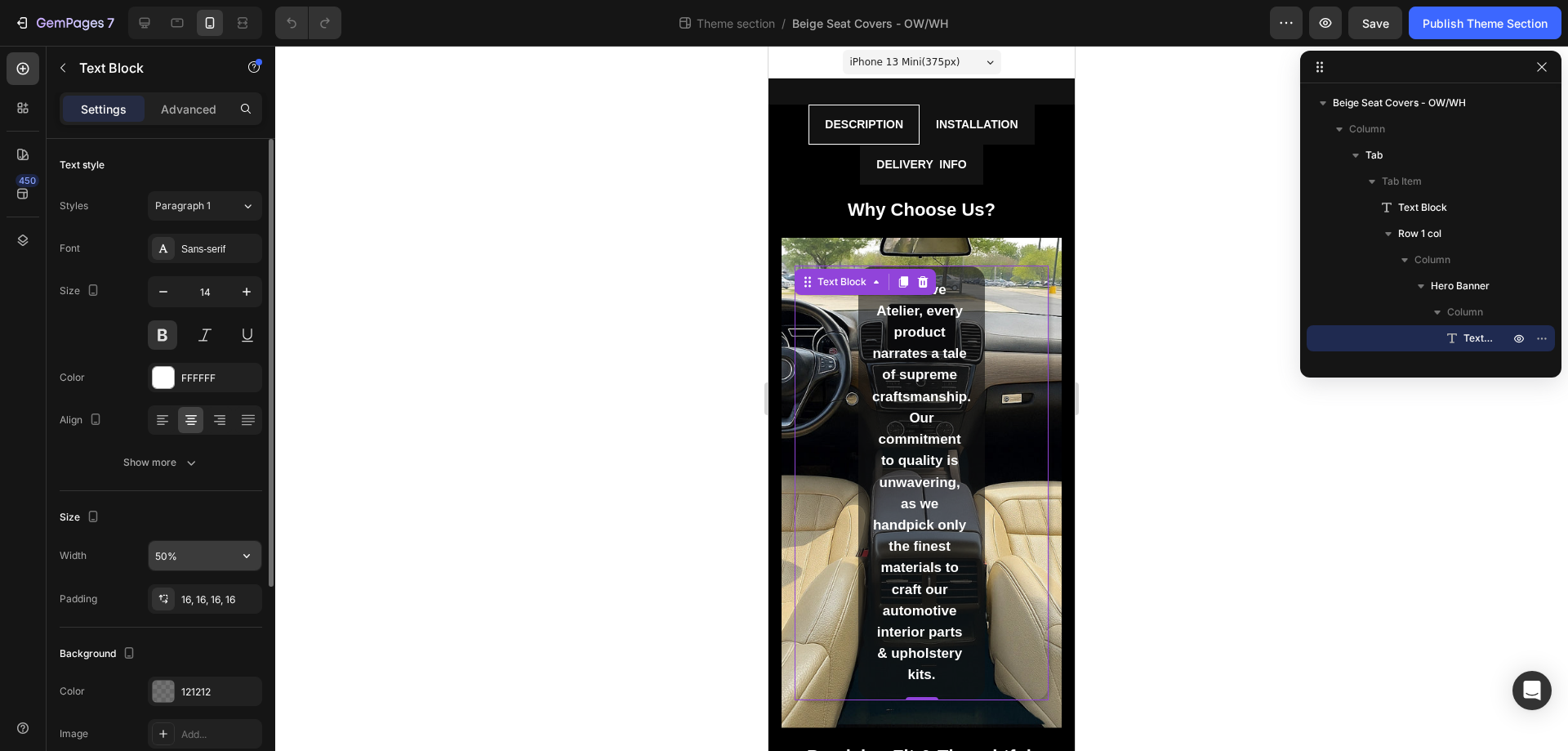
click at [179, 554] on input "50%" at bounding box center [204, 555] width 112 height 29
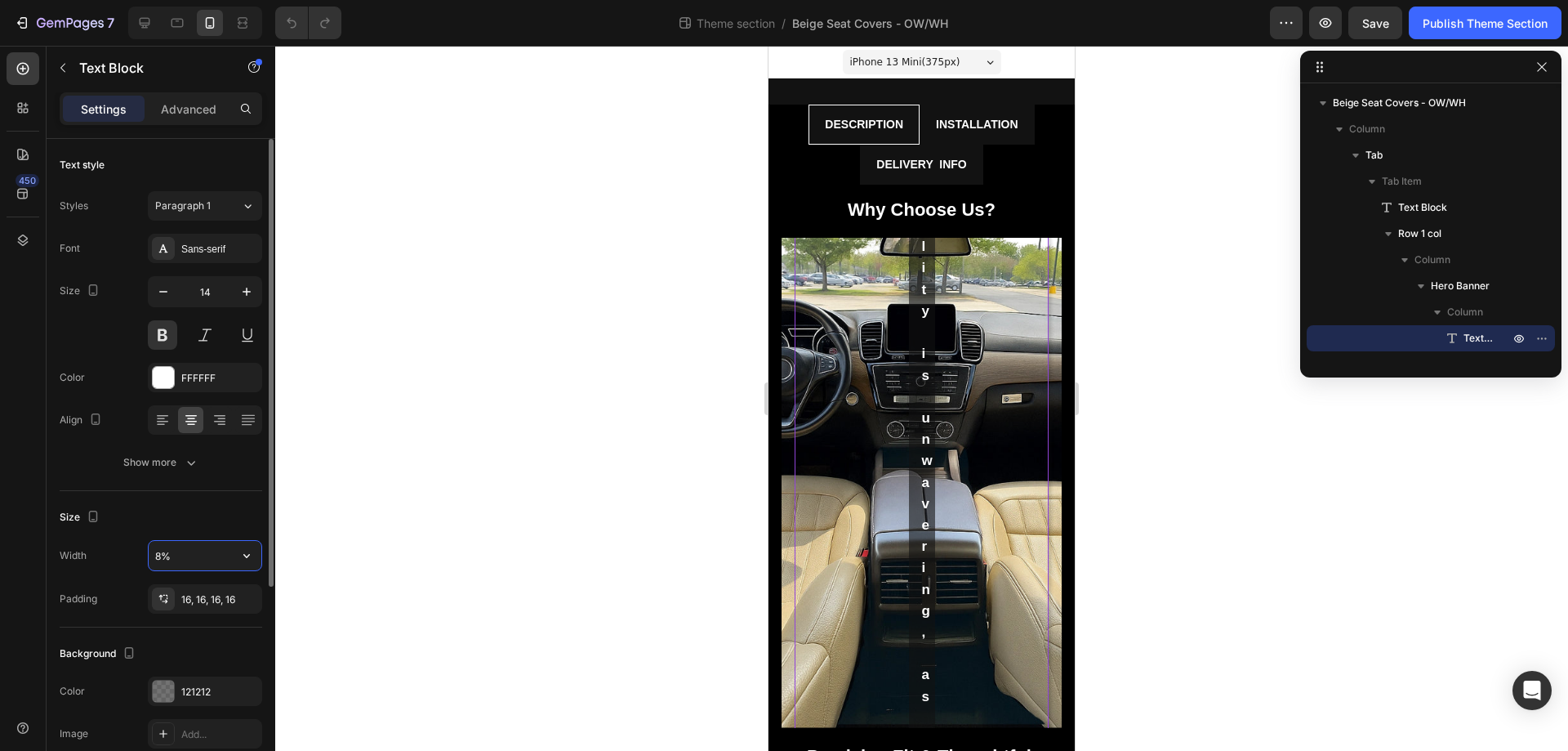
type input "80%"
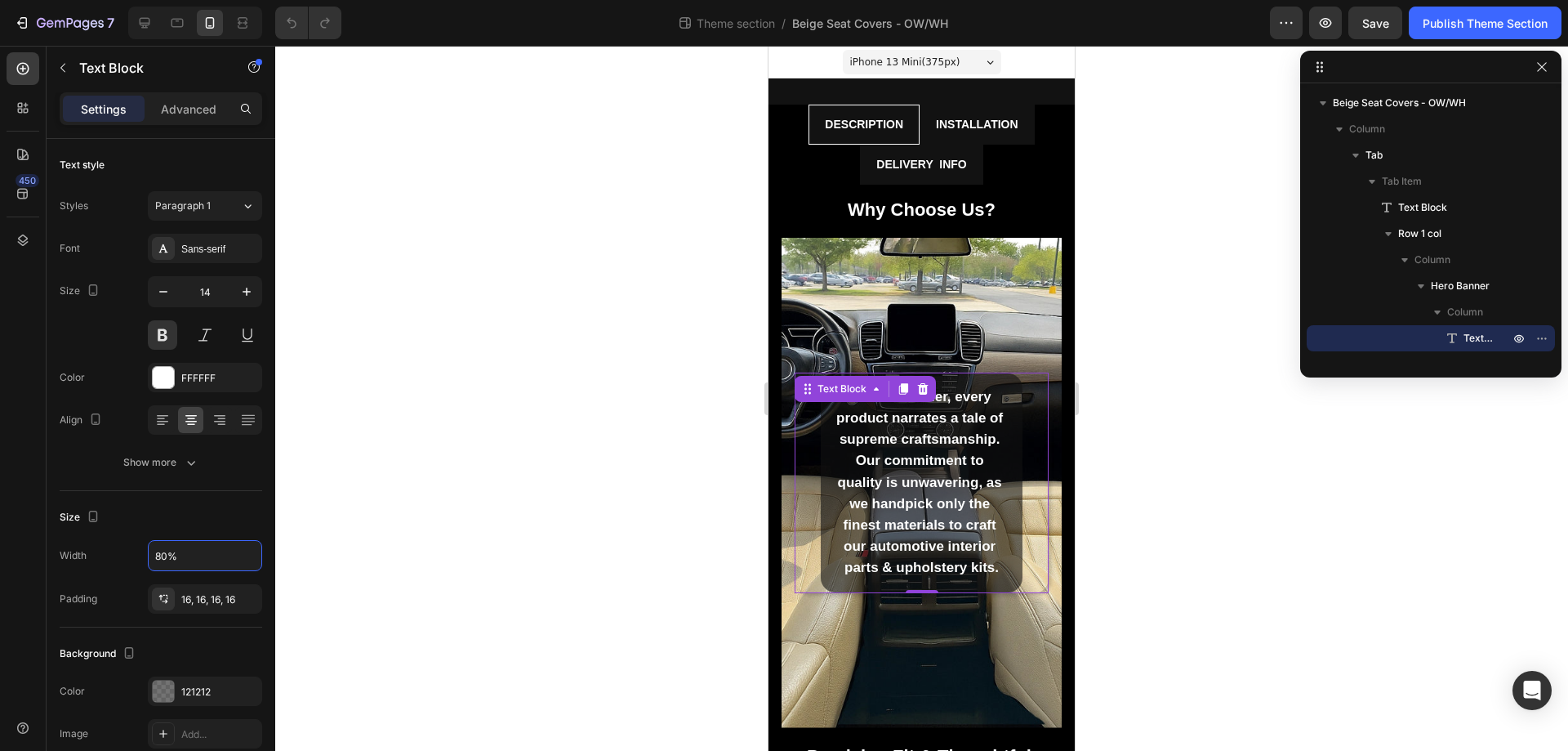
scroll to position [617, 0]
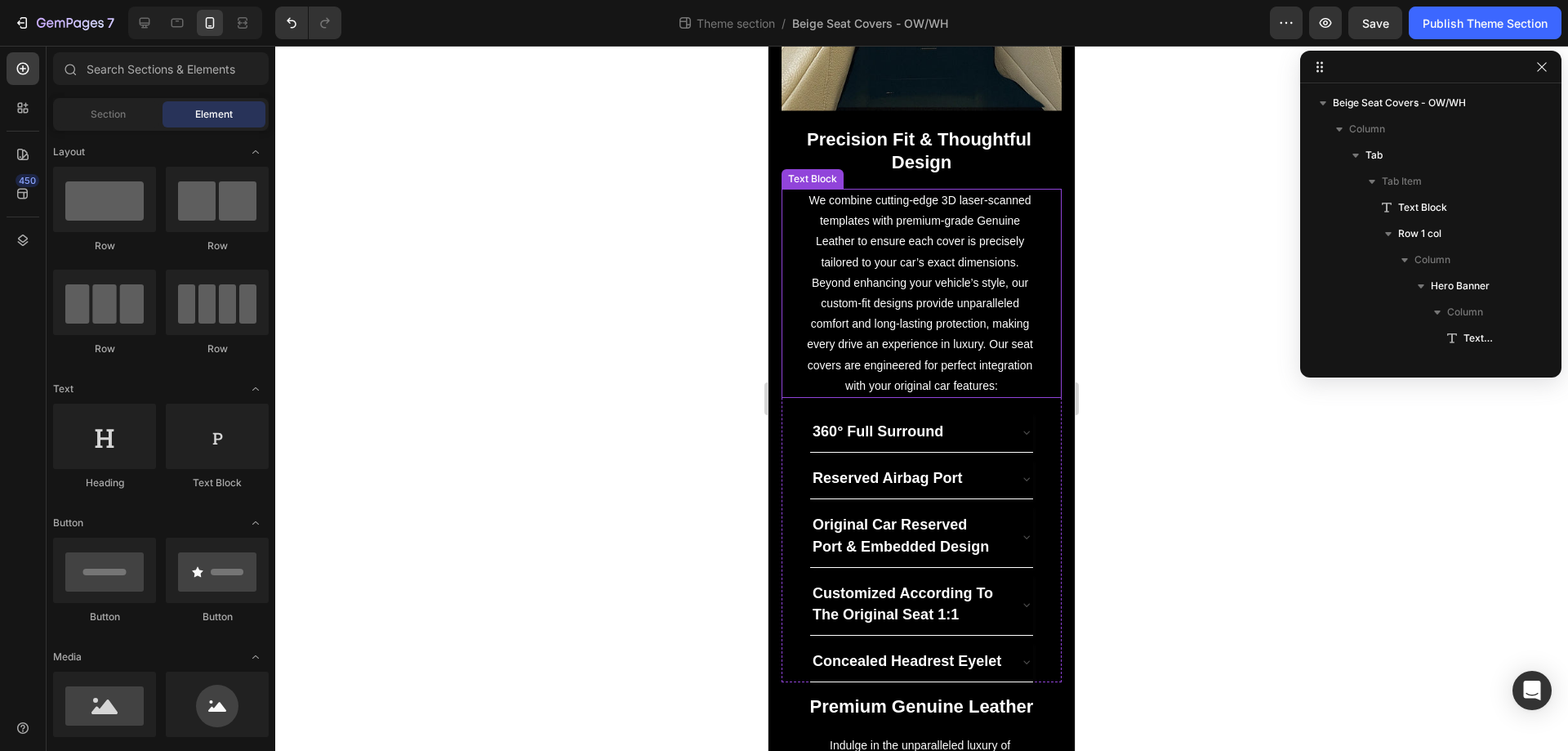
click at [918, 269] on p "We combine cutting-edge 3D laser-scanned templates with premium-grade Genuine L…" at bounding box center [921, 294] width 229 height 206
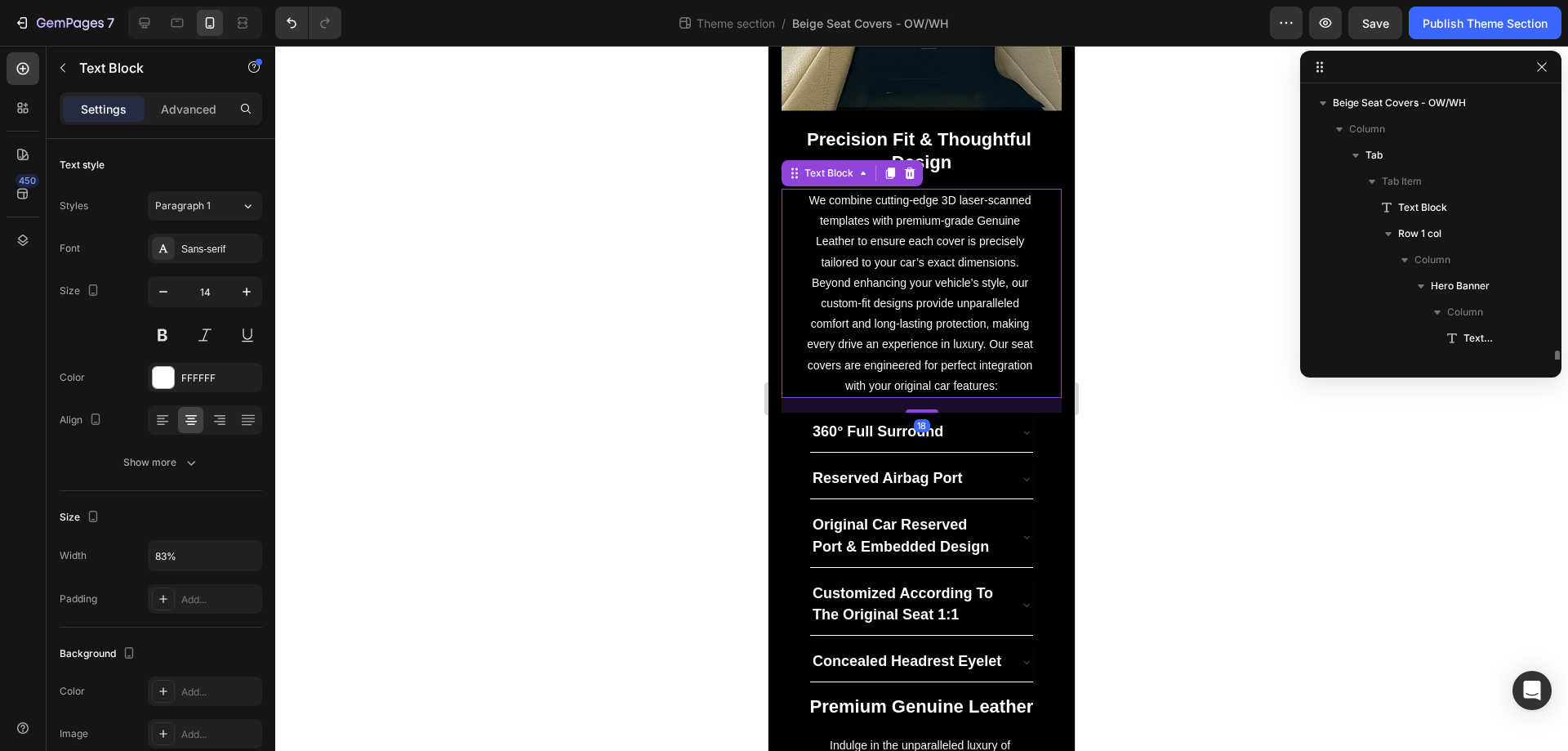
scroll to position [231, 0]
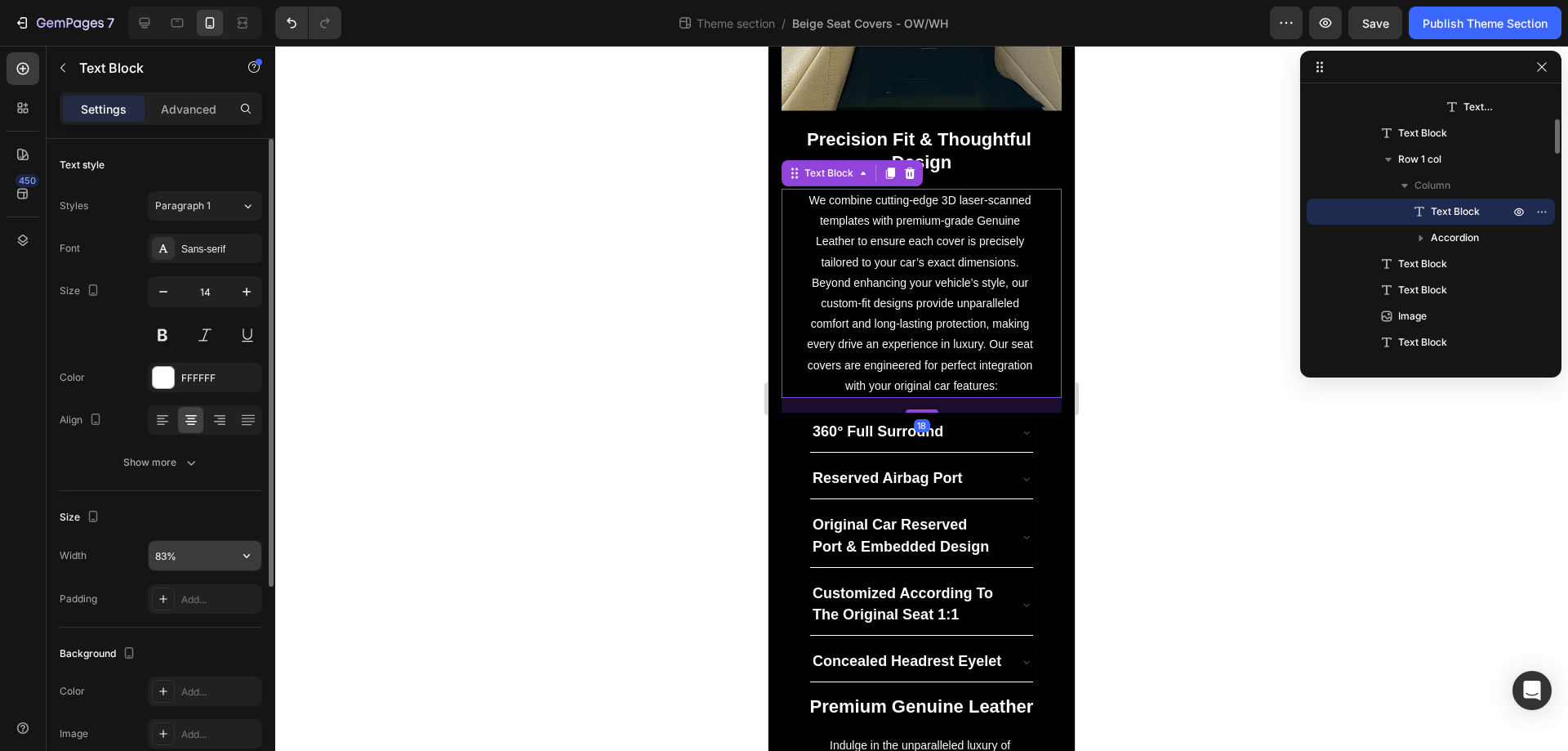
click at [185, 551] on input "83%" at bounding box center [204, 555] width 112 height 29
type input "95%"
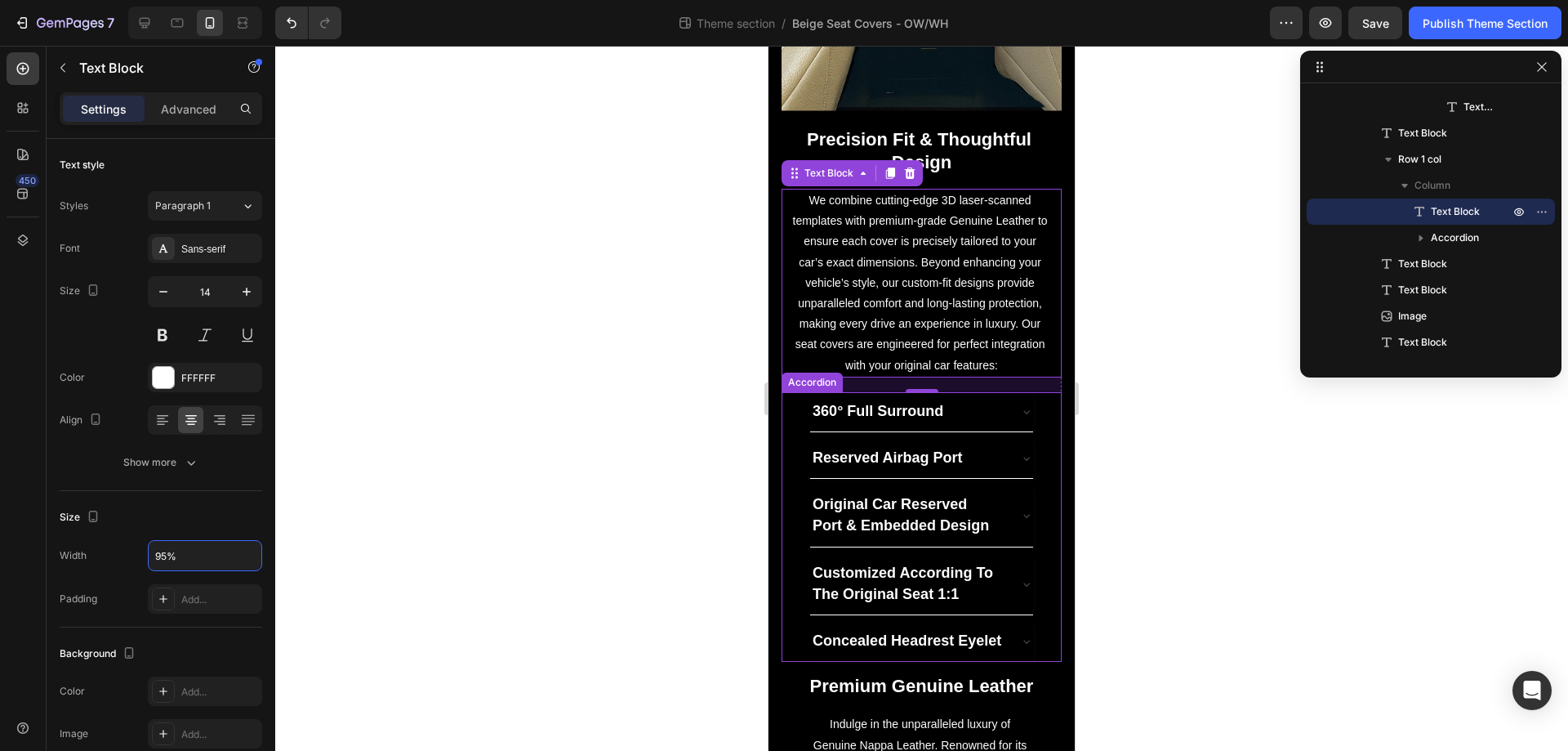
click at [792, 476] on div "Reserved Airbag Port" at bounding box center [922, 458] width 279 height 40
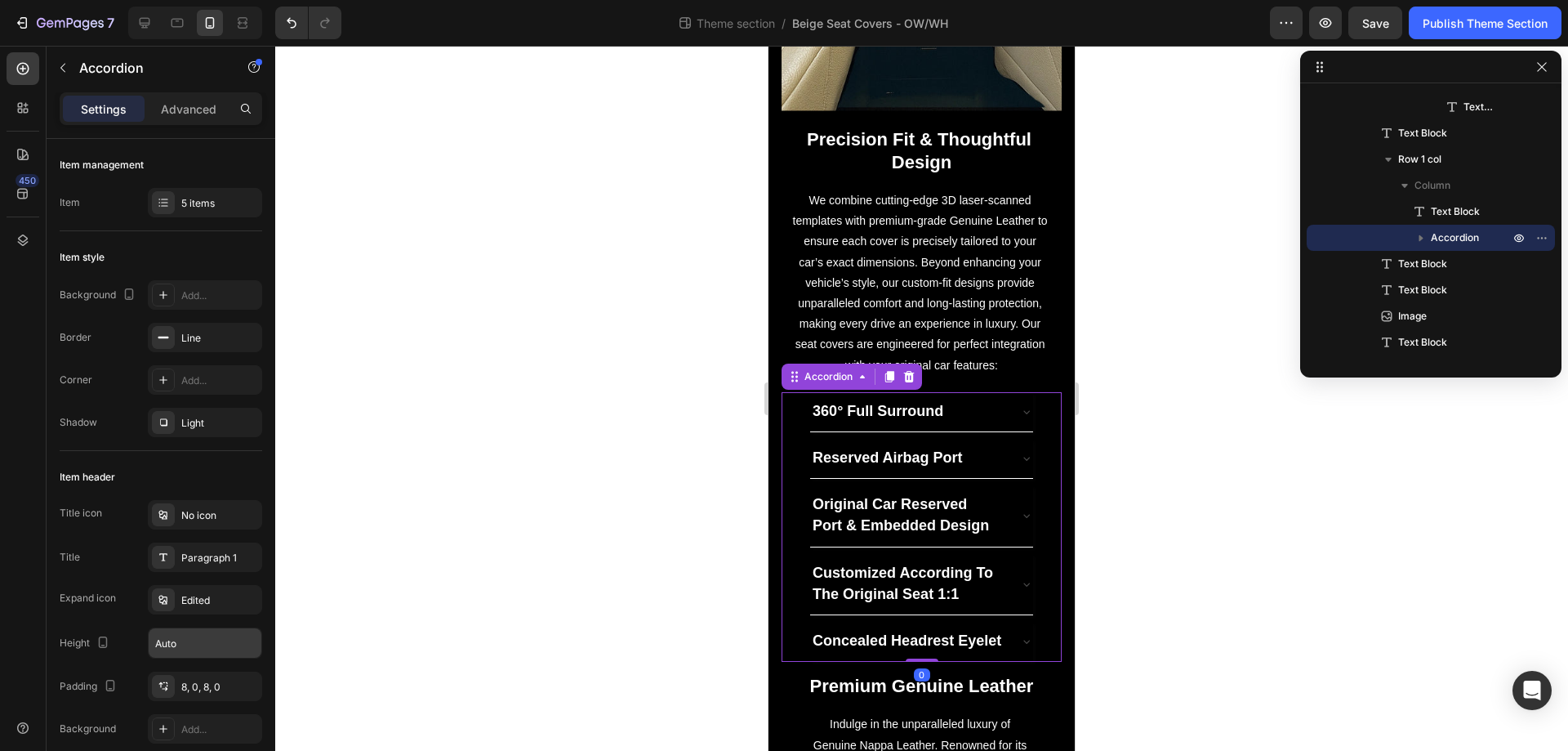
scroll to position [897, 0]
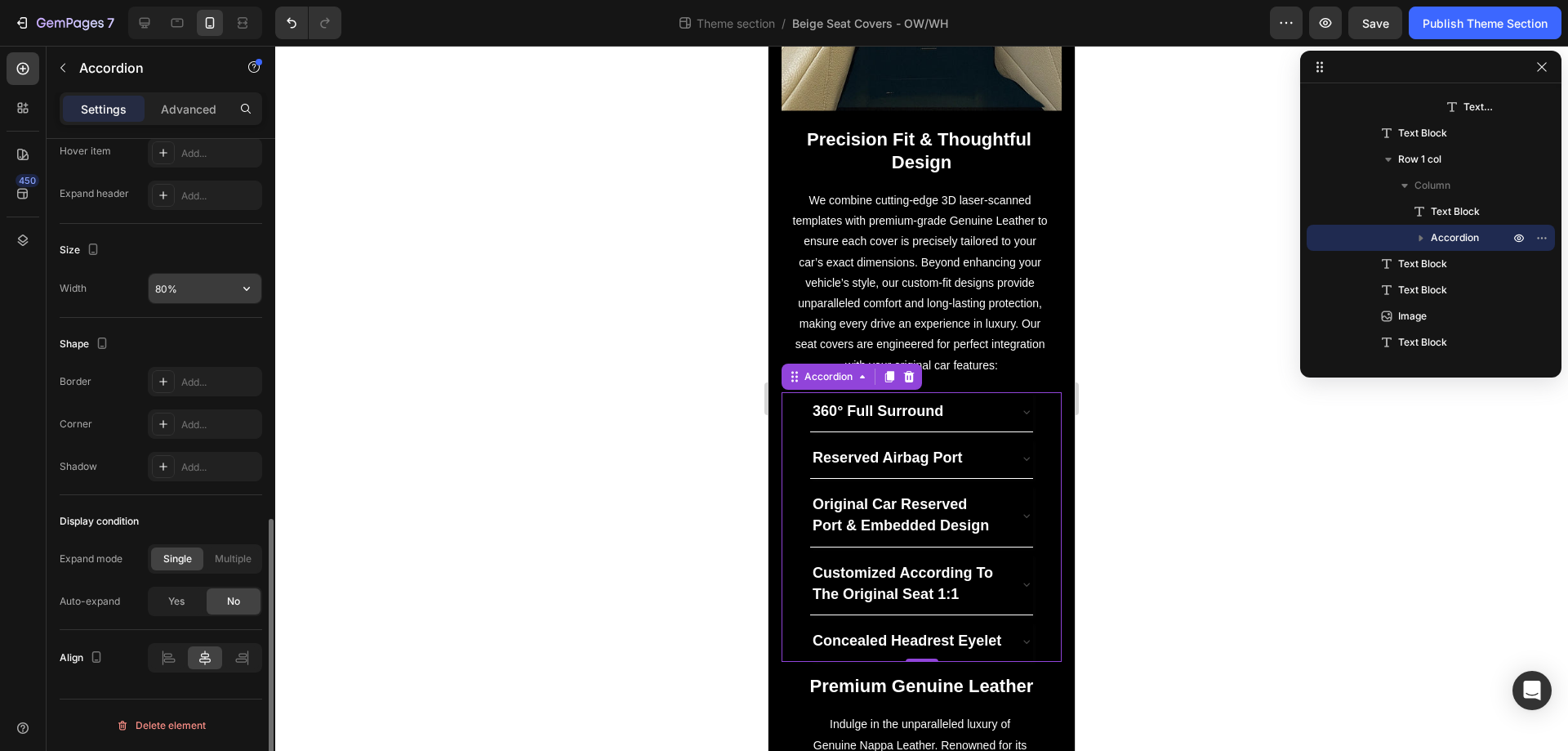
click at [197, 290] on input "80%" at bounding box center [204, 288] width 112 height 29
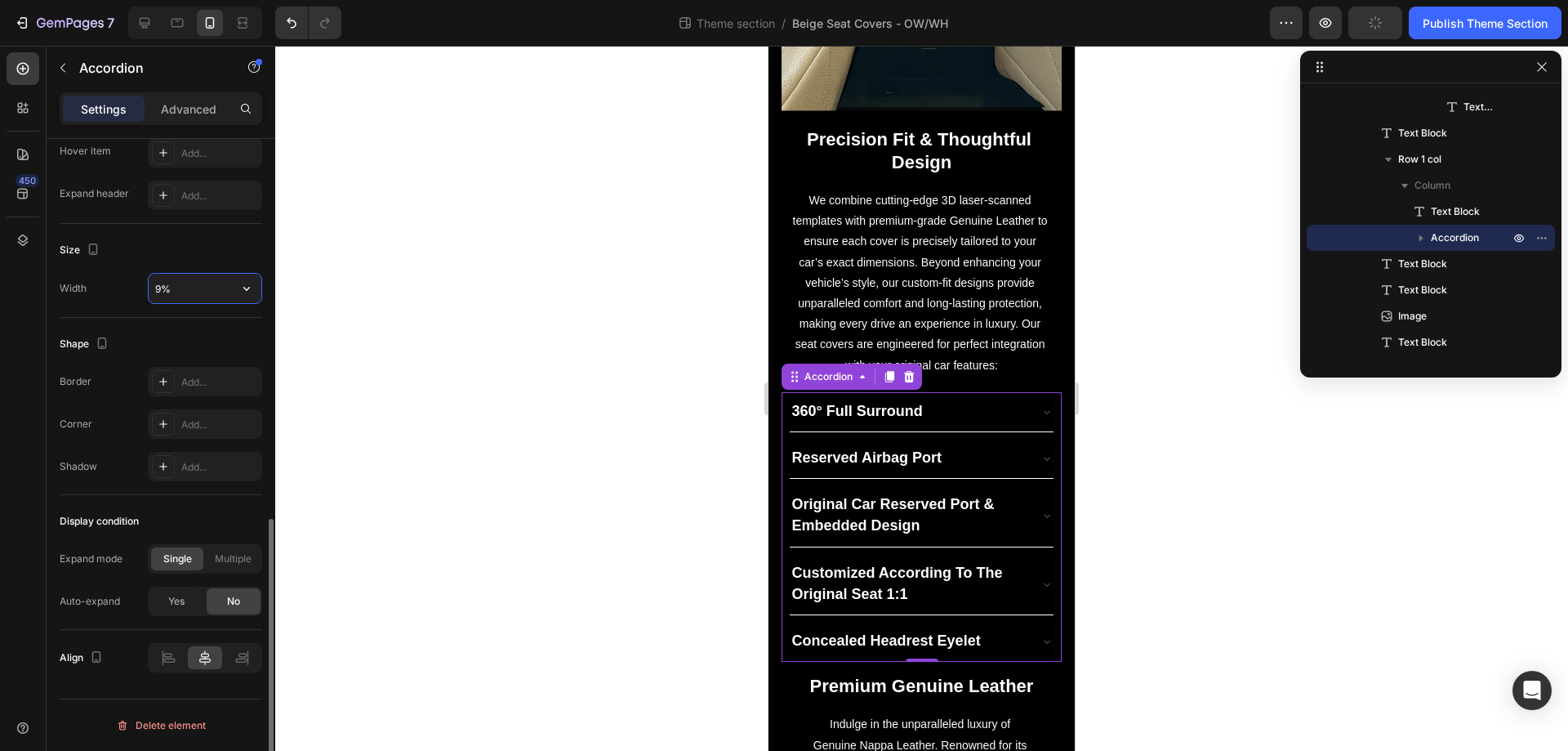
type input "95%"
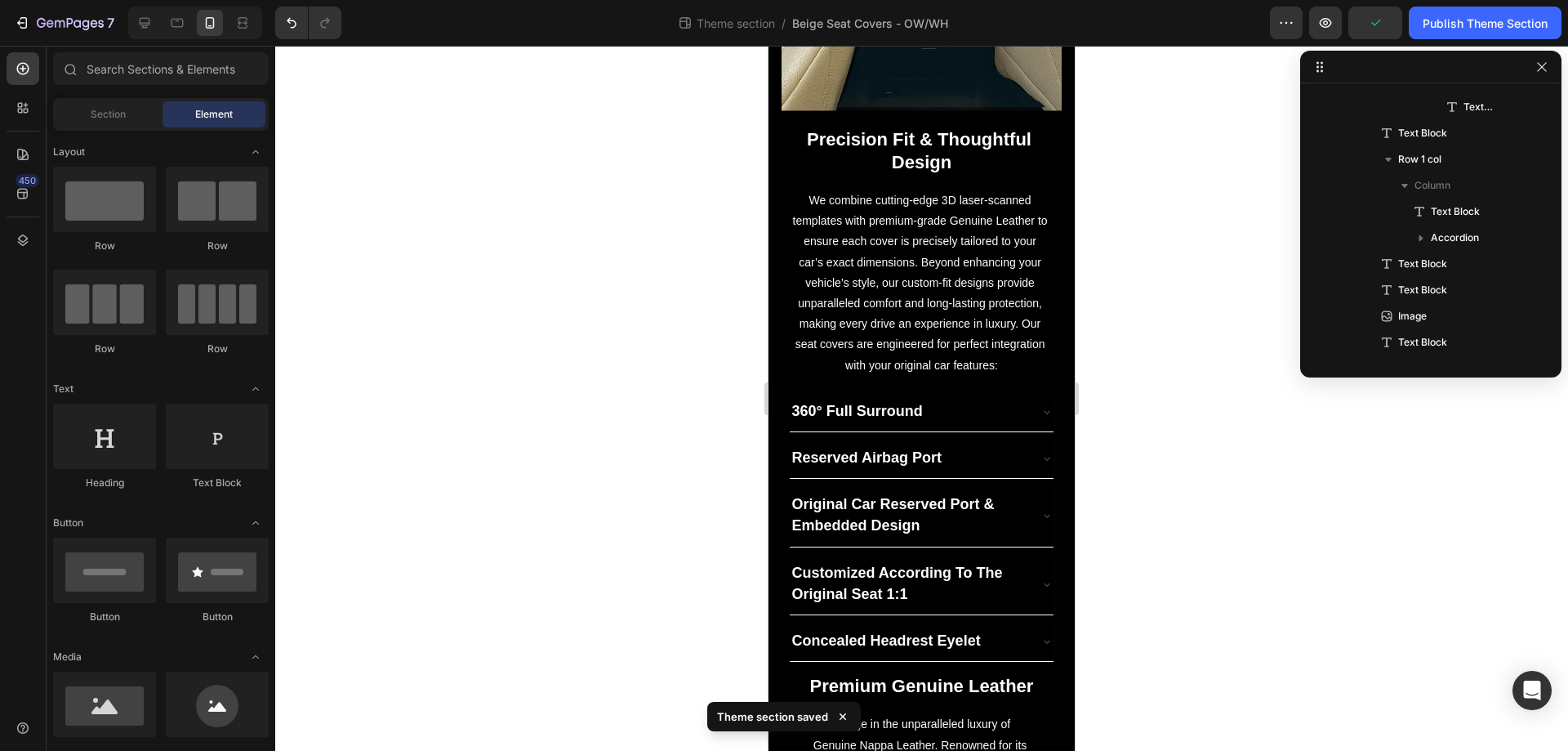
scroll to position [1233, 0]
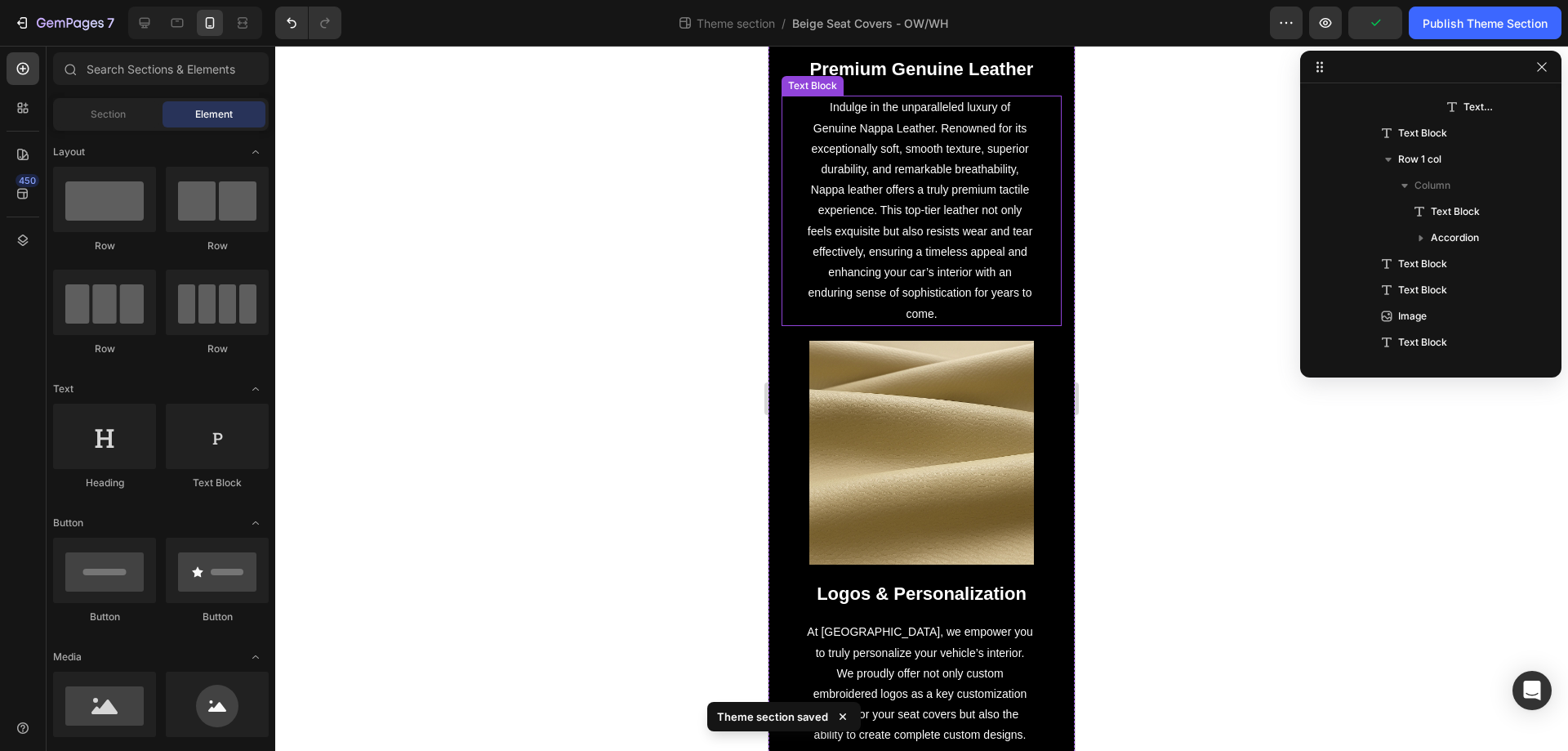
click at [885, 172] on p "Indulge in the unparalleled luxury of Genuine Nappa Leather. Renowned for its e…" at bounding box center [921, 210] width 229 height 227
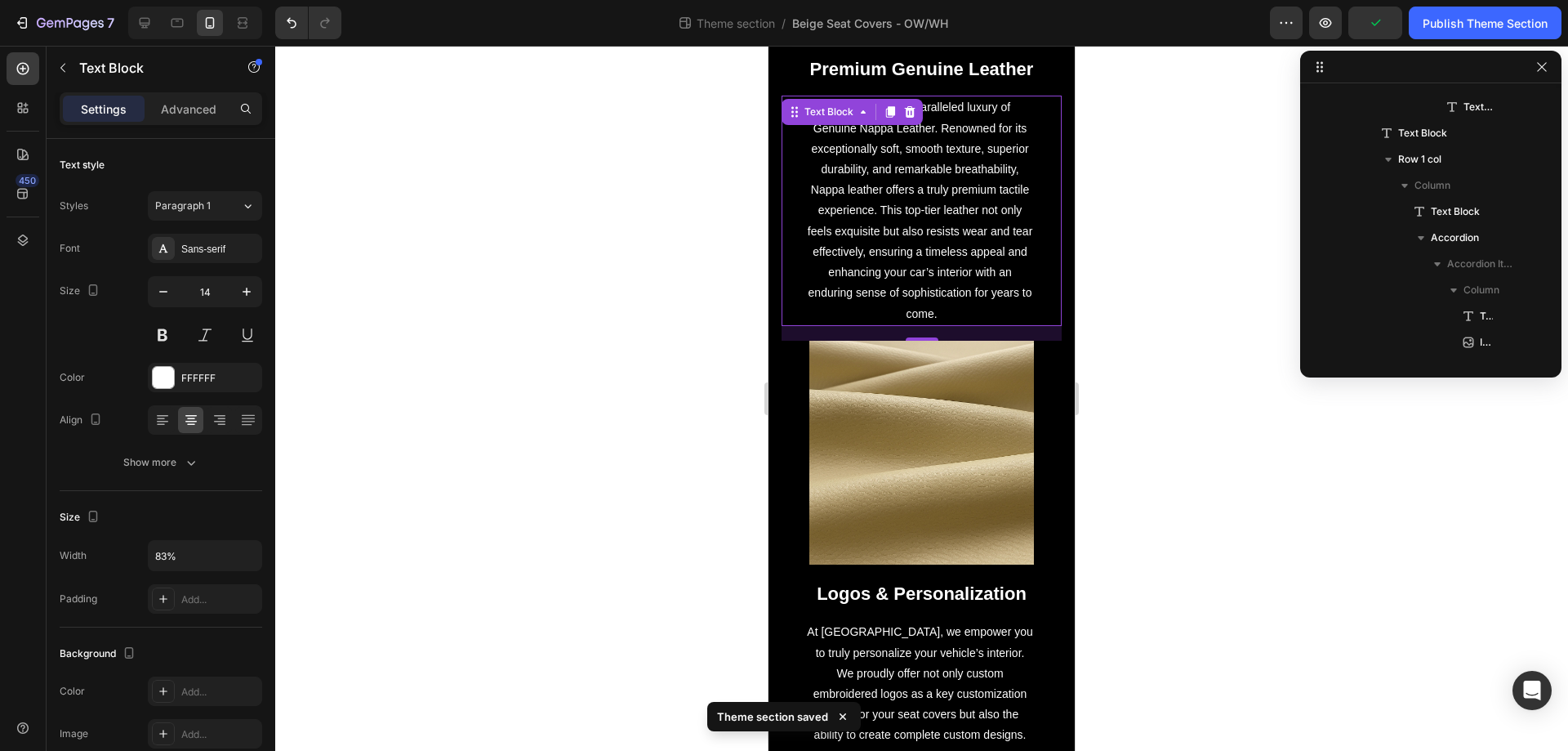
scroll to position [806, 0]
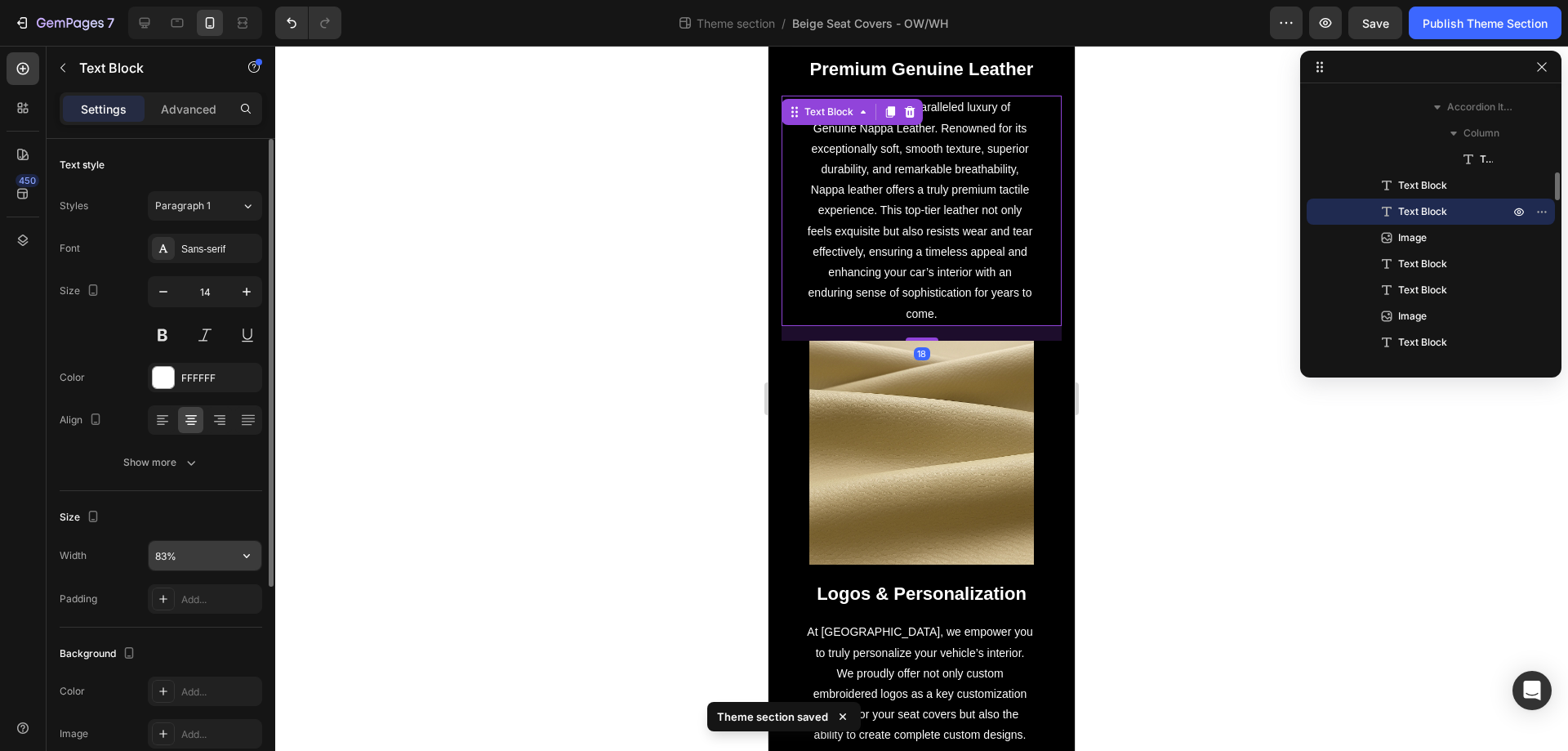
click at [181, 559] on input "83%" at bounding box center [204, 555] width 112 height 29
type input "95%"
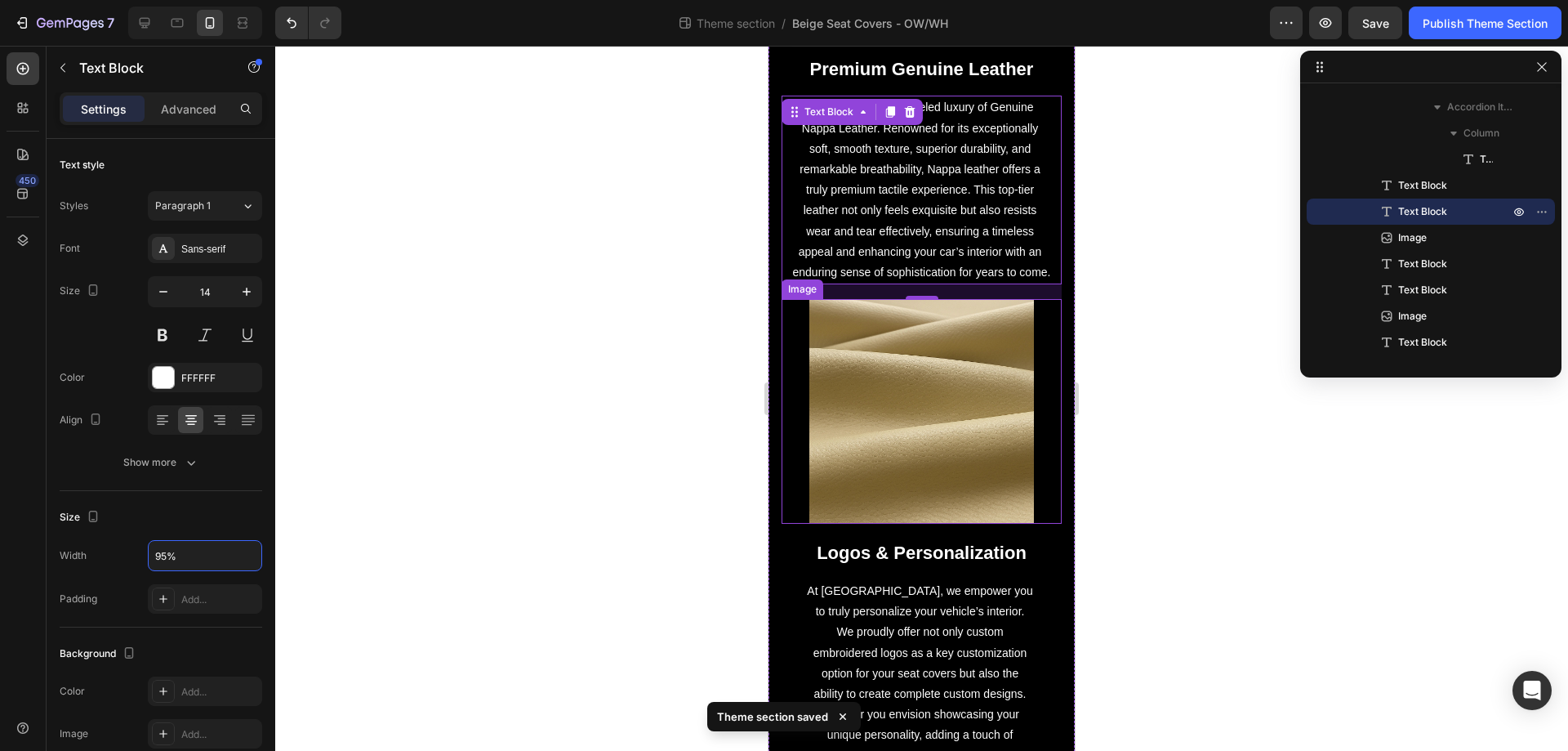
click at [864, 415] on img at bounding box center [921, 410] width 224 height 224
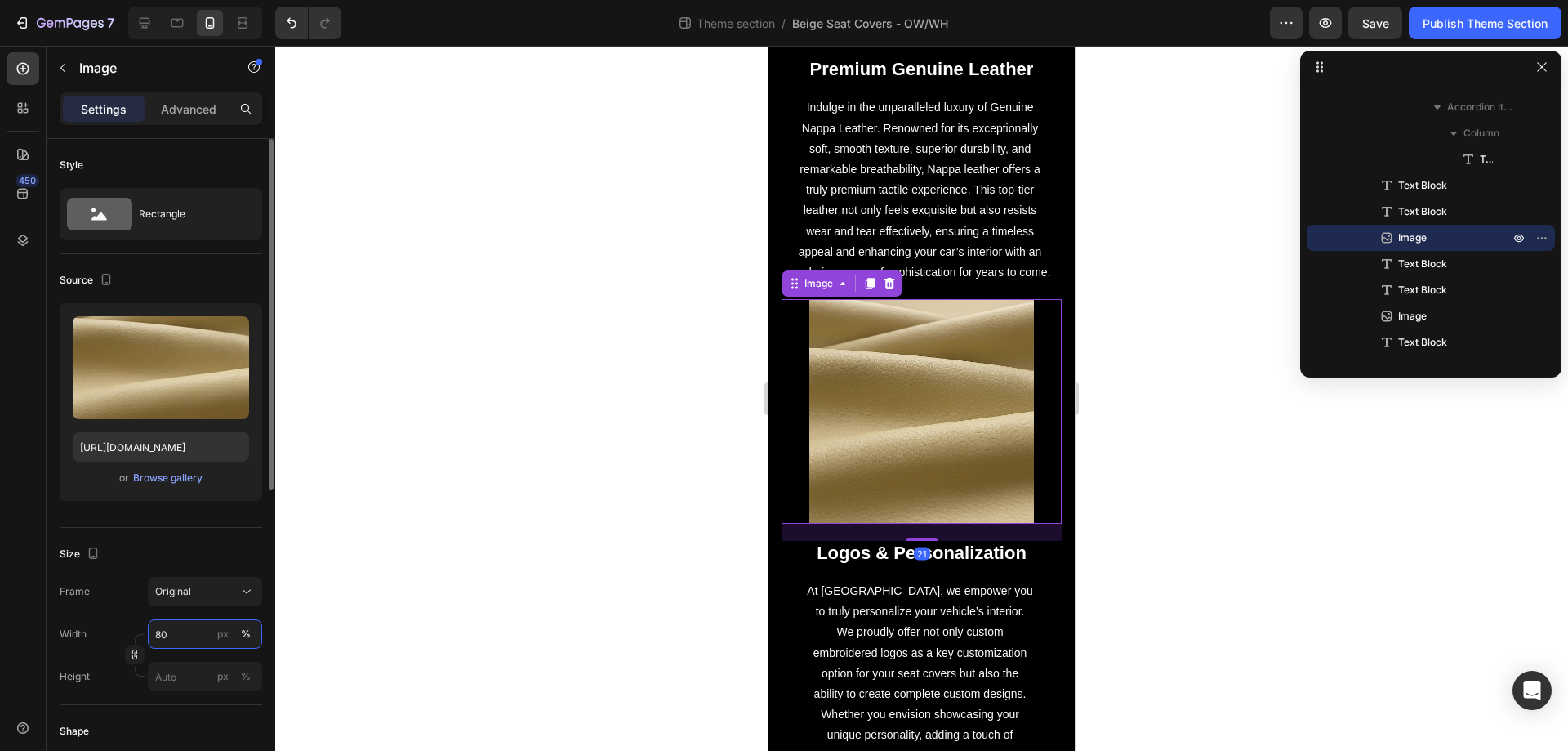
click at [201, 627] on input "80" at bounding box center [204, 633] width 114 height 29
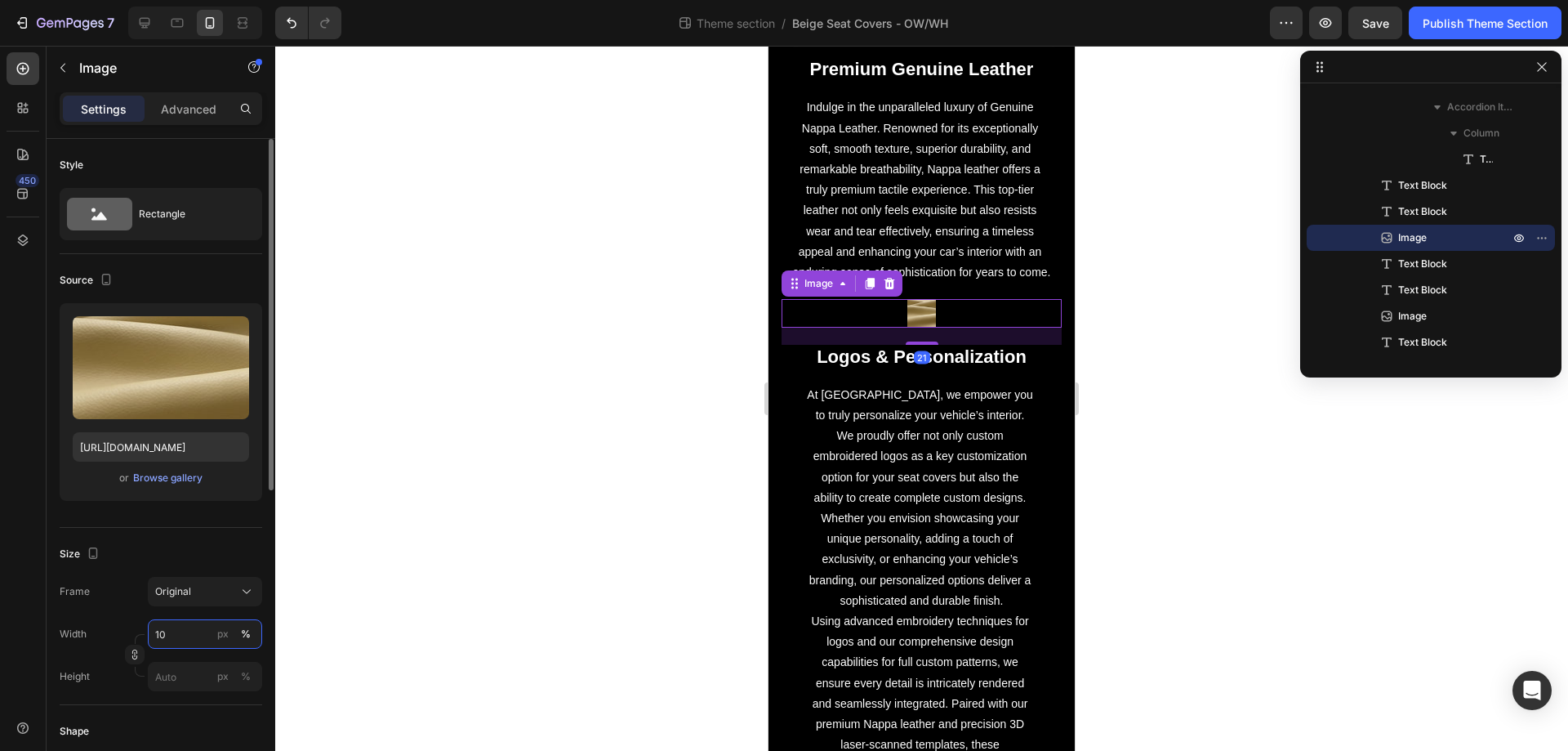
type input "100"
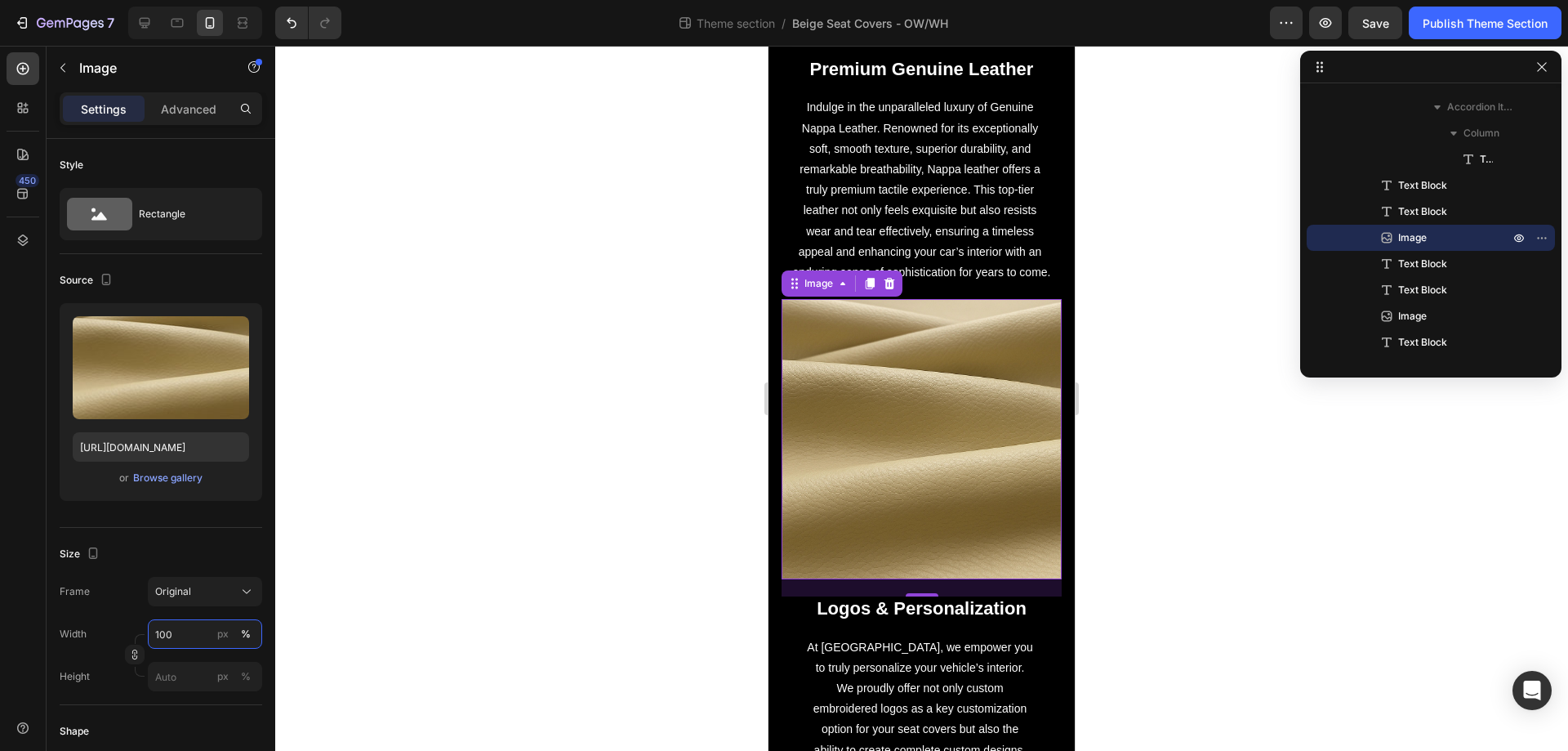
scroll to position [2105, 0]
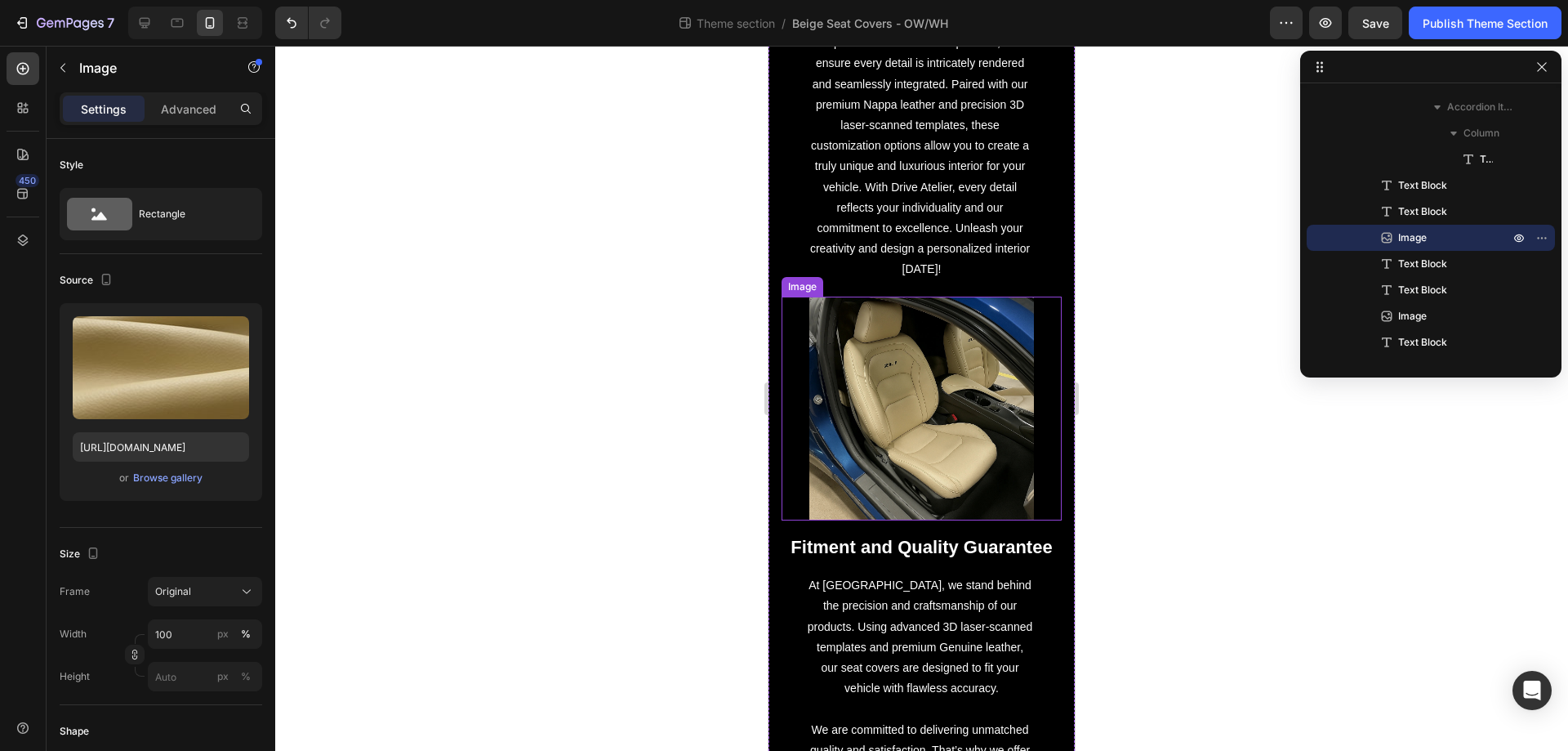
click at [968, 350] on img at bounding box center [921, 408] width 224 height 224
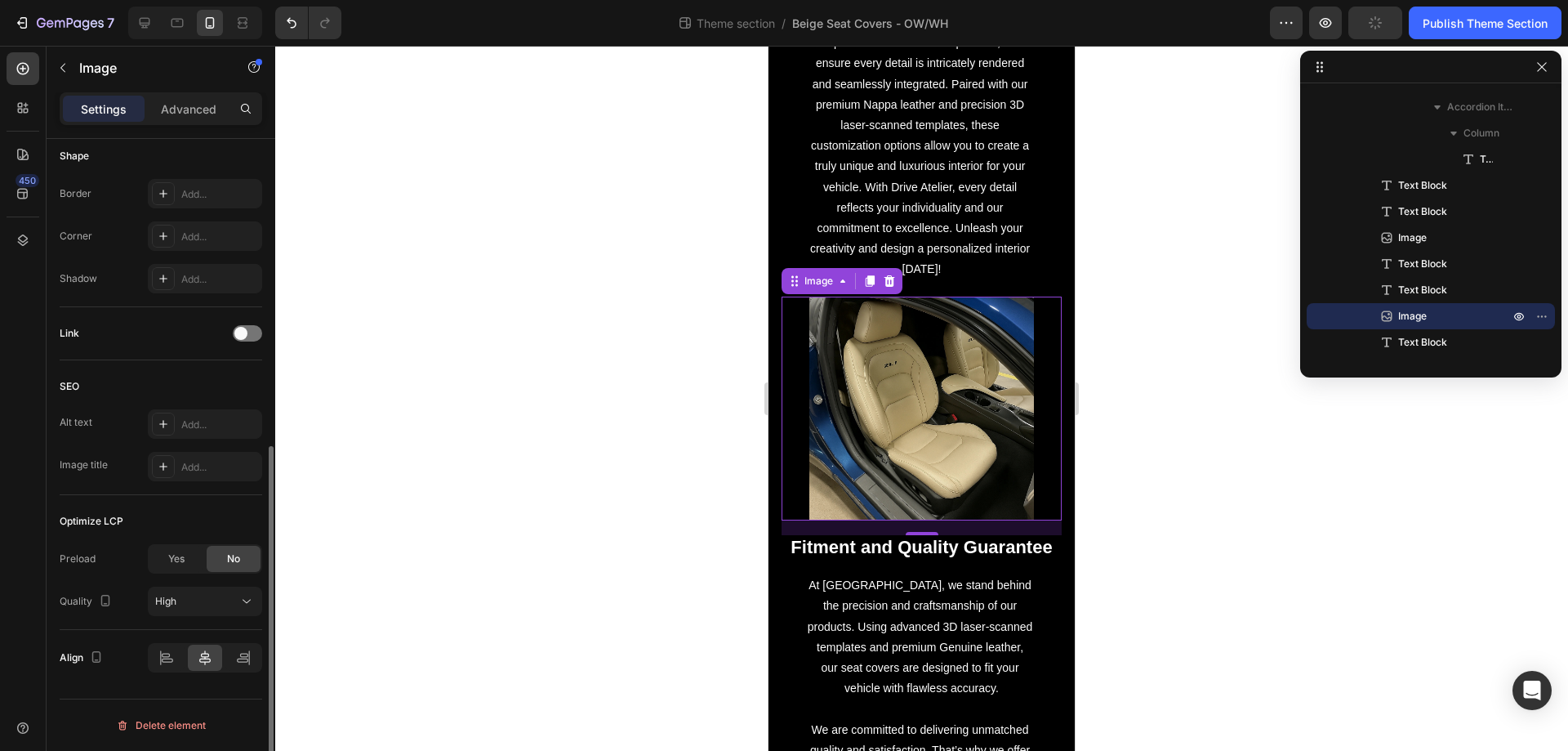
scroll to position [0, 0]
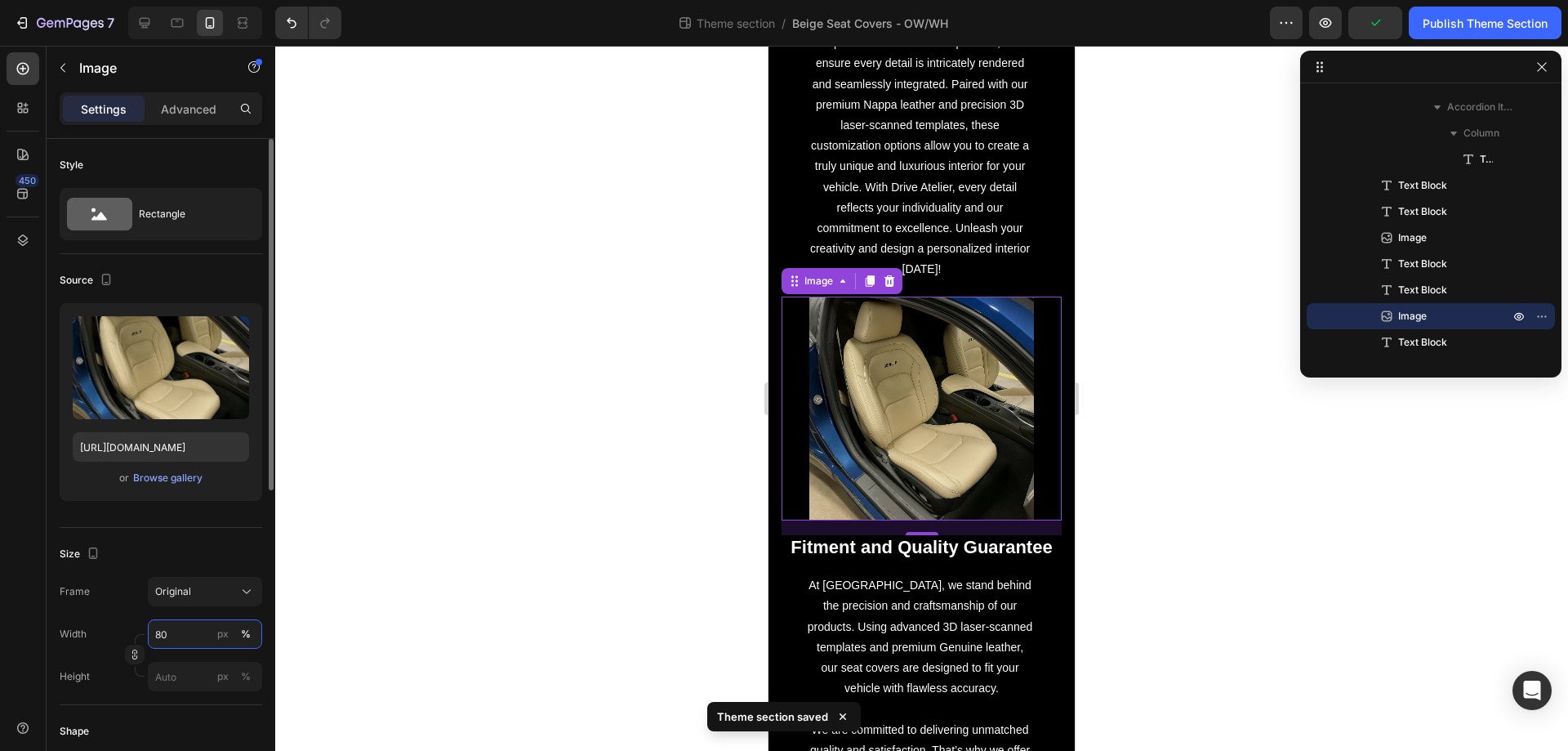
click at [195, 627] on input "80" at bounding box center [204, 633] width 114 height 29
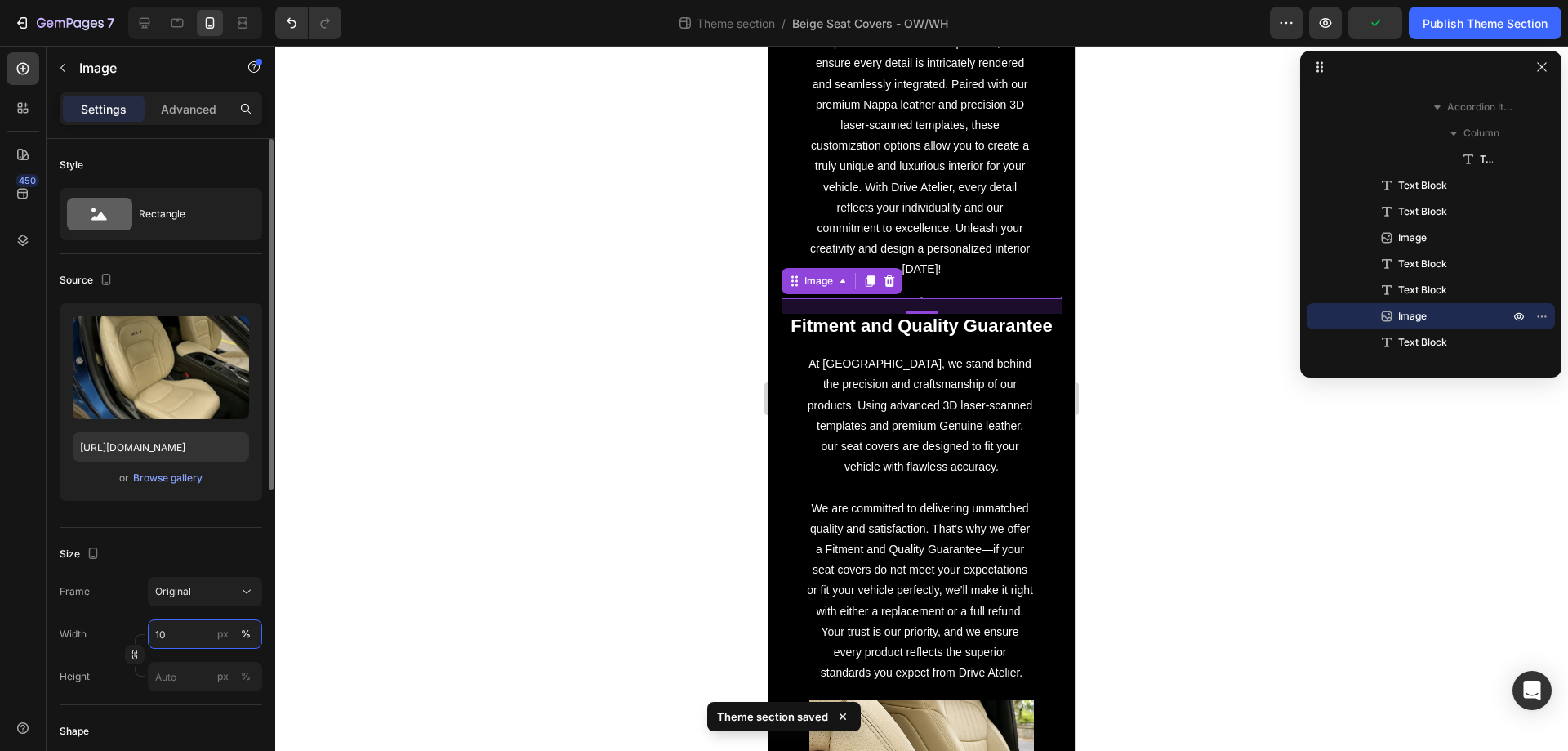
type input "100"
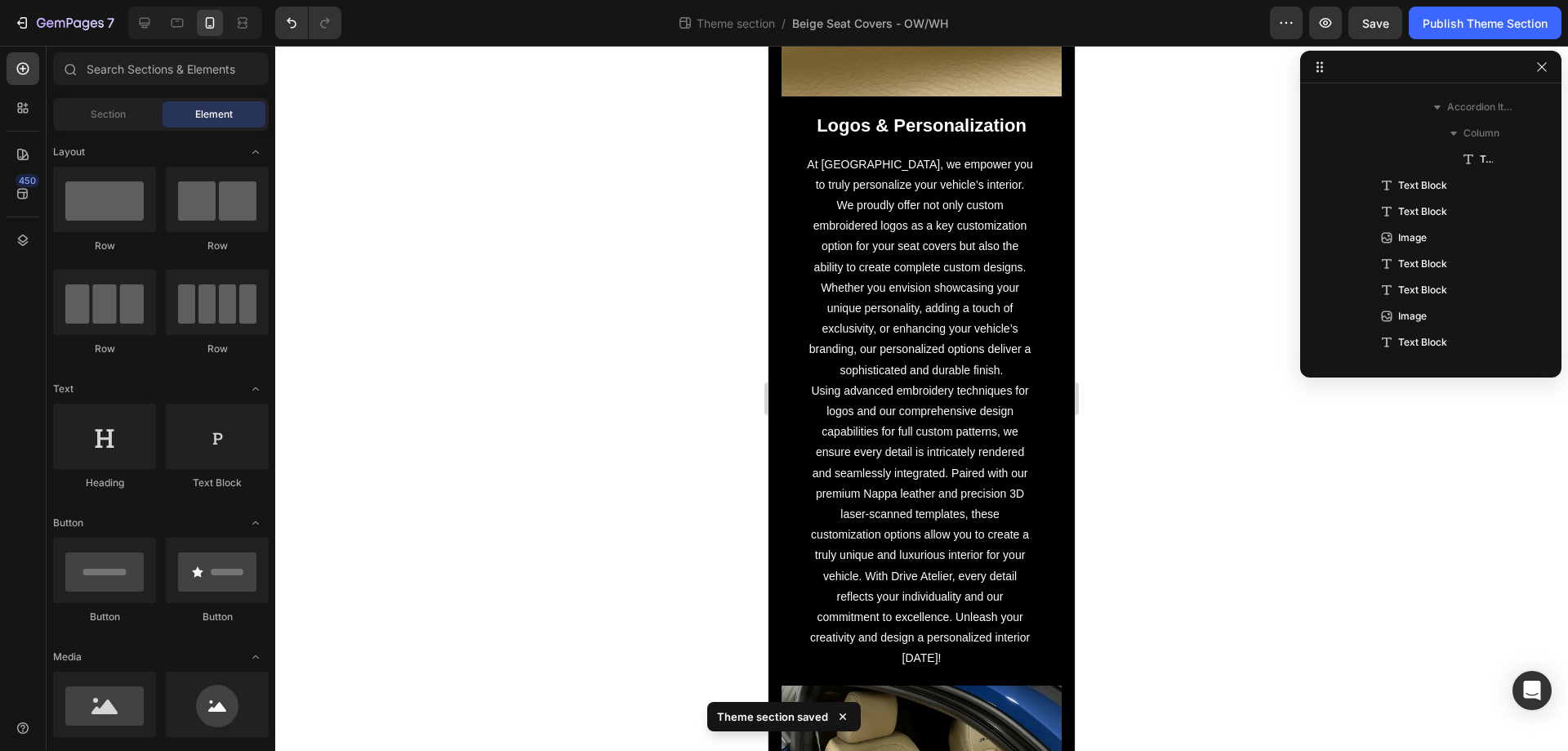
scroll to position [1811, 0]
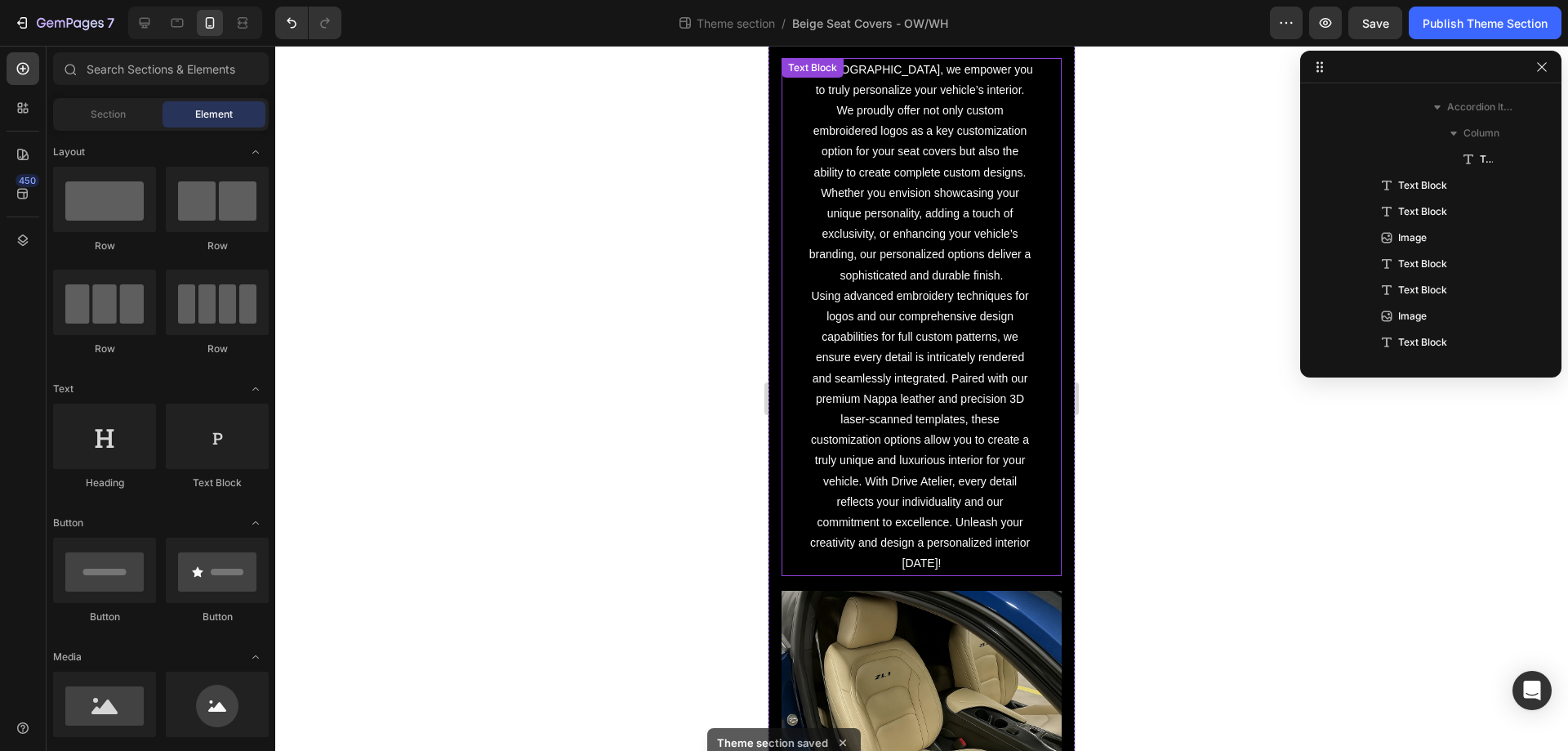
click at [856, 286] on p "At [GEOGRAPHIC_DATA], we empower you to truly personalize your vehicle’s interi…" at bounding box center [921, 173] width 229 height 227
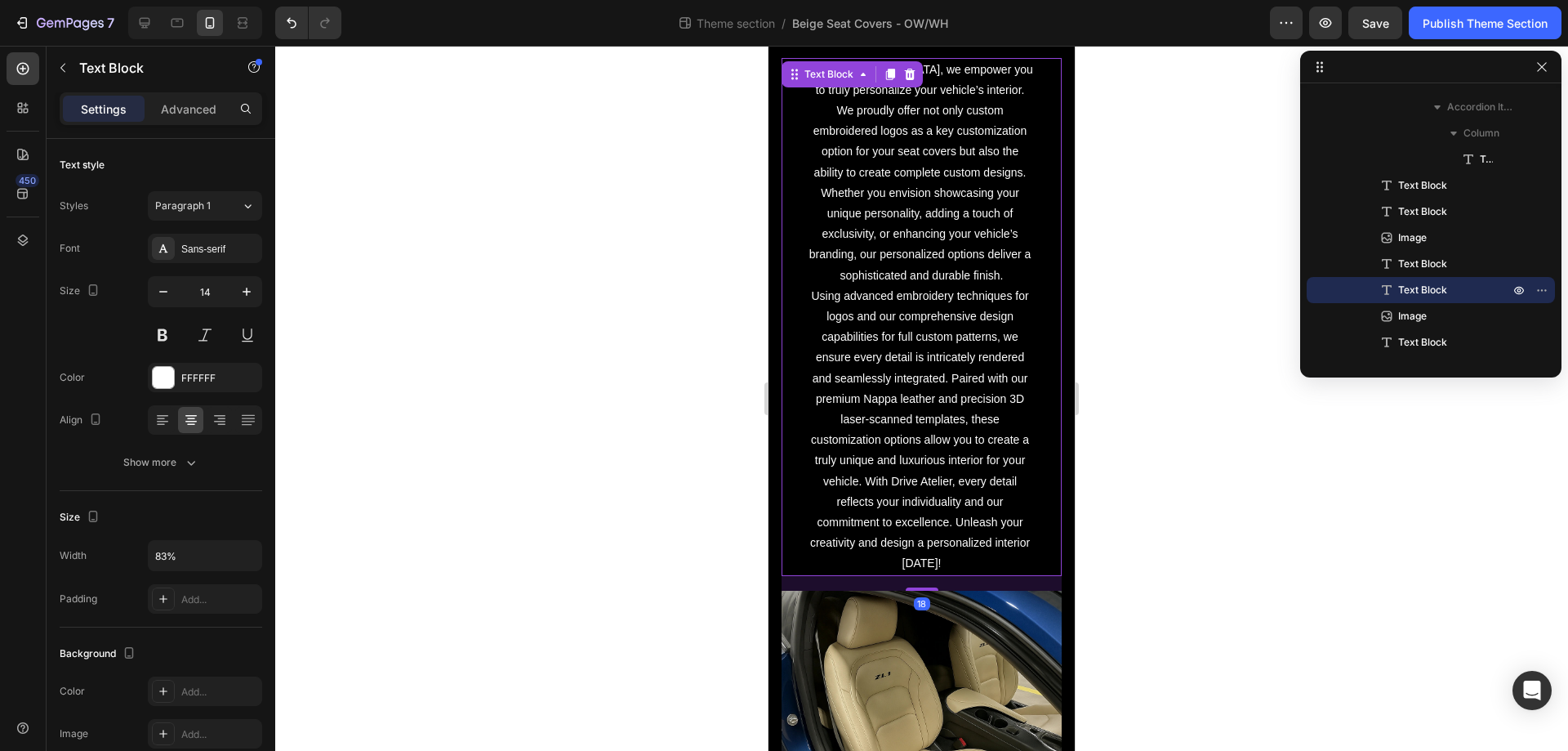
click at [833, 296] on p "Using advanced embroidery techniques for logos and our comprehensive design cap…" at bounding box center [921, 430] width 229 height 288
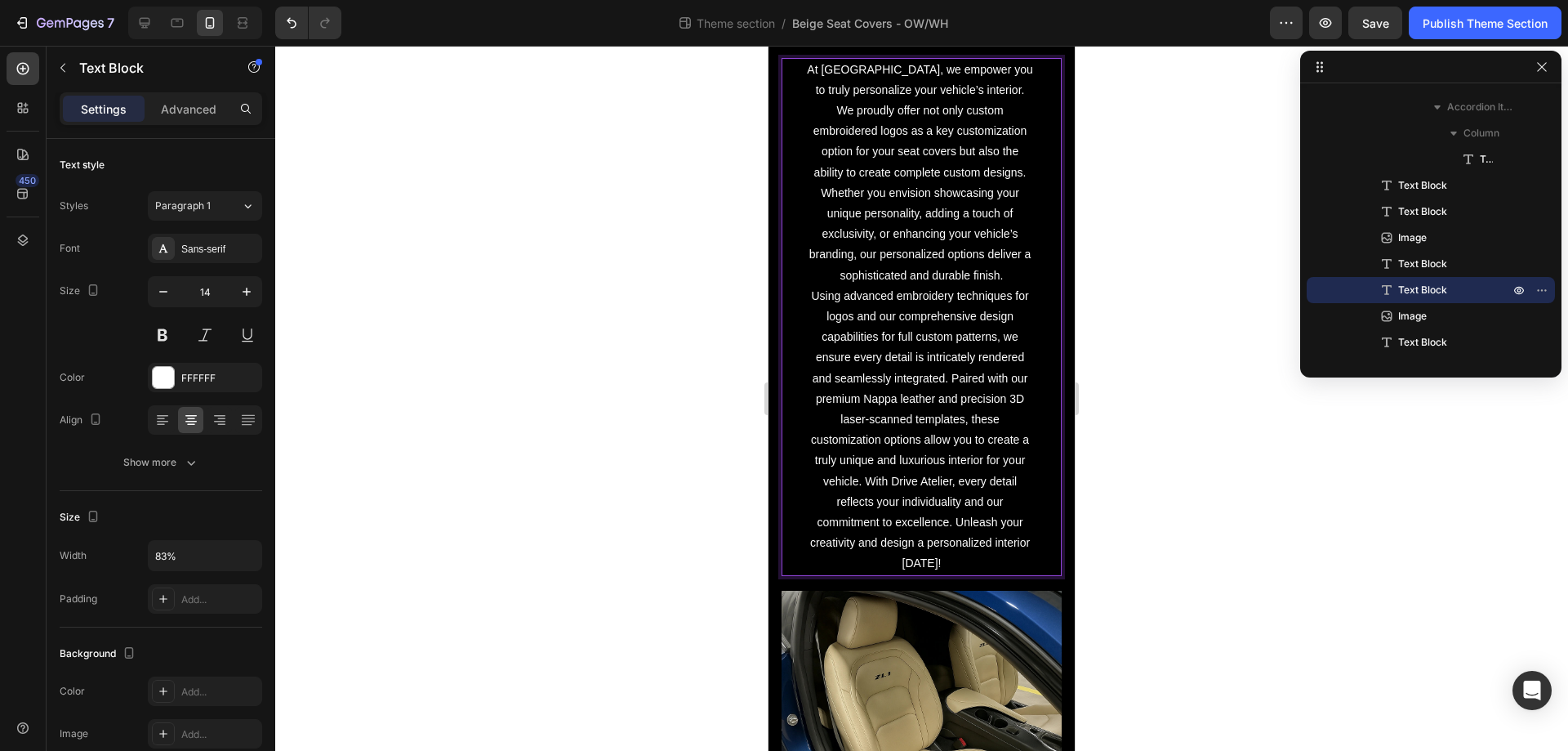
click at [1003, 278] on p "At [GEOGRAPHIC_DATA], we empower you to truly personalize your vehicle’s interi…" at bounding box center [921, 173] width 229 height 227
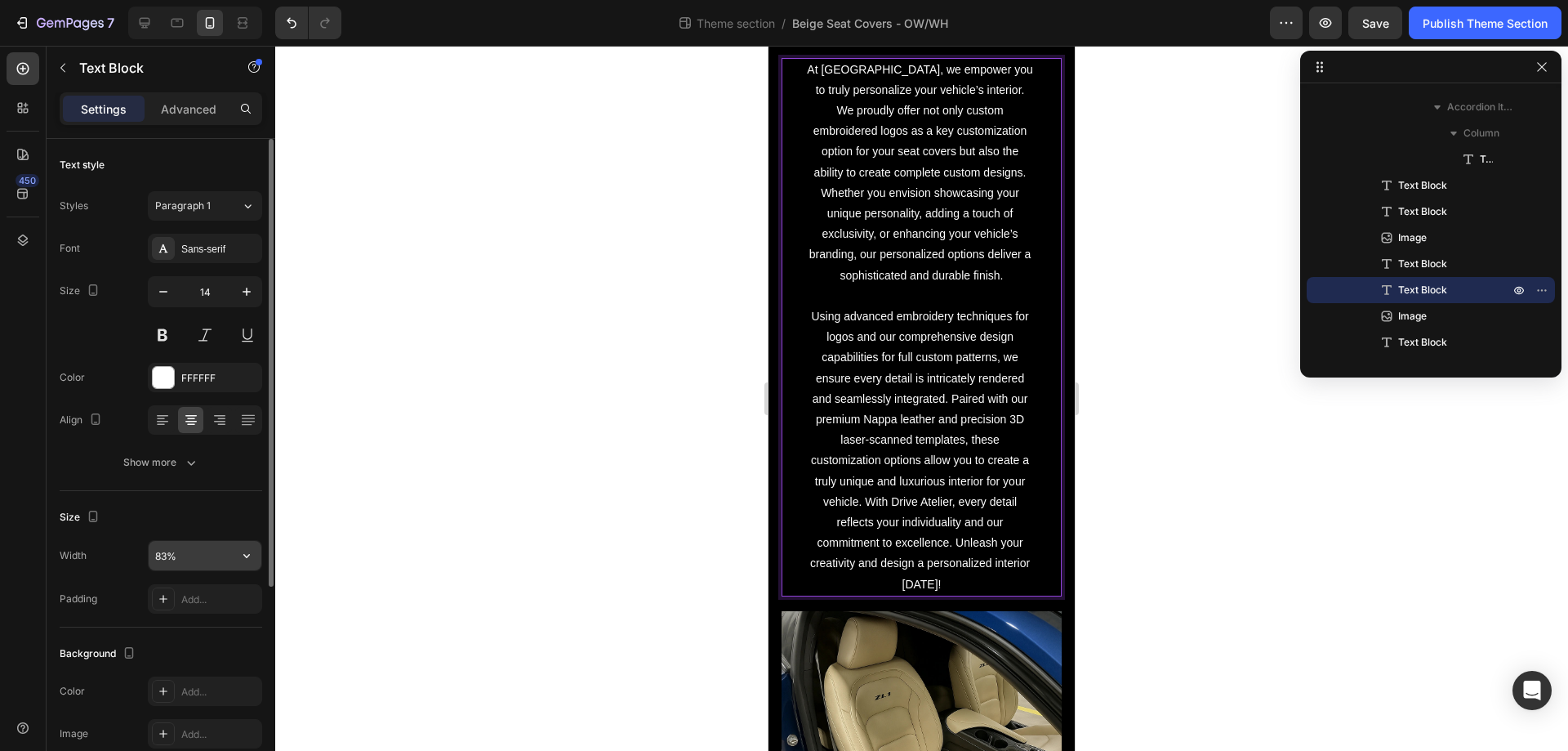
click at [172, 562] on input "83%" at bounding box center [204, 555] width 112 height 29
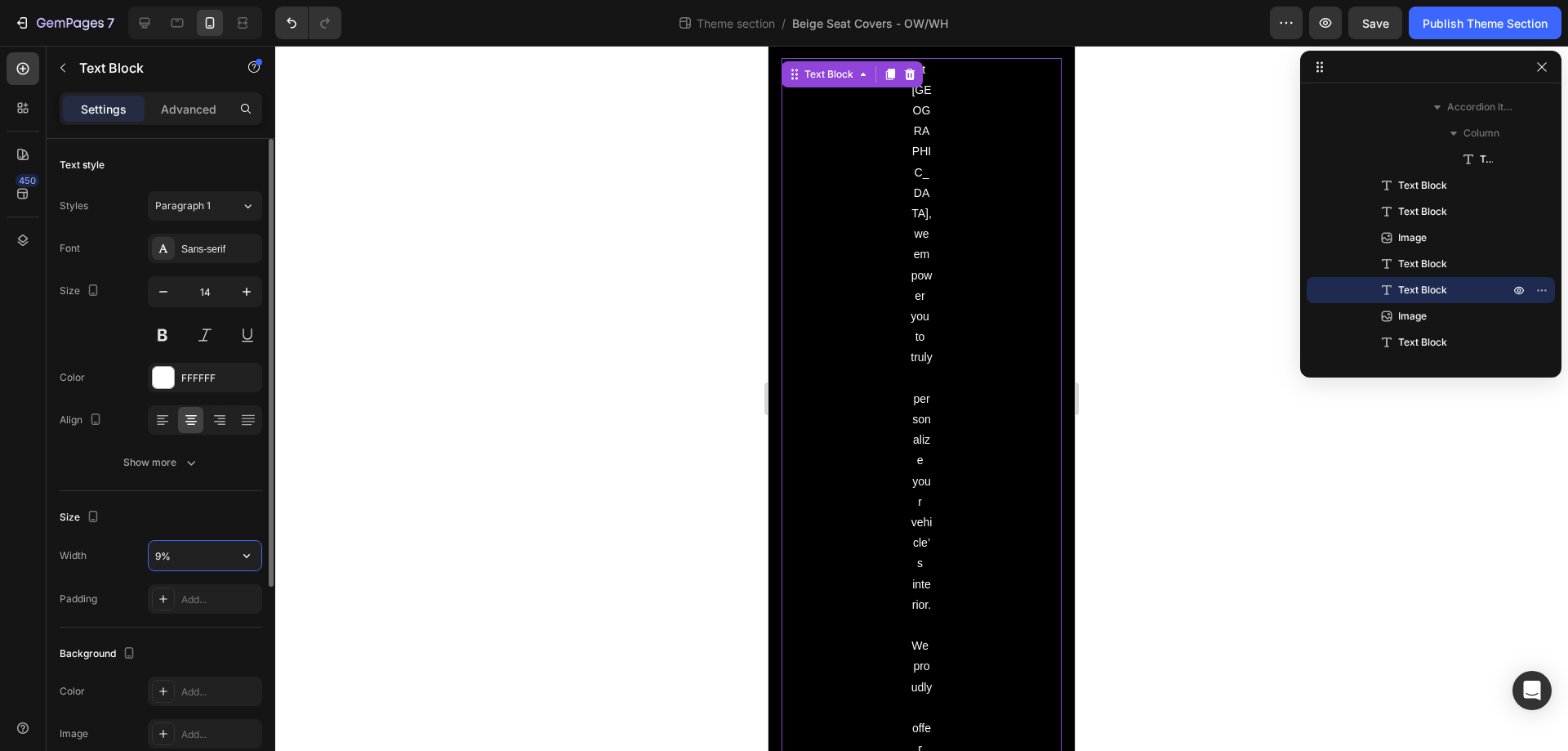
type input "95%"
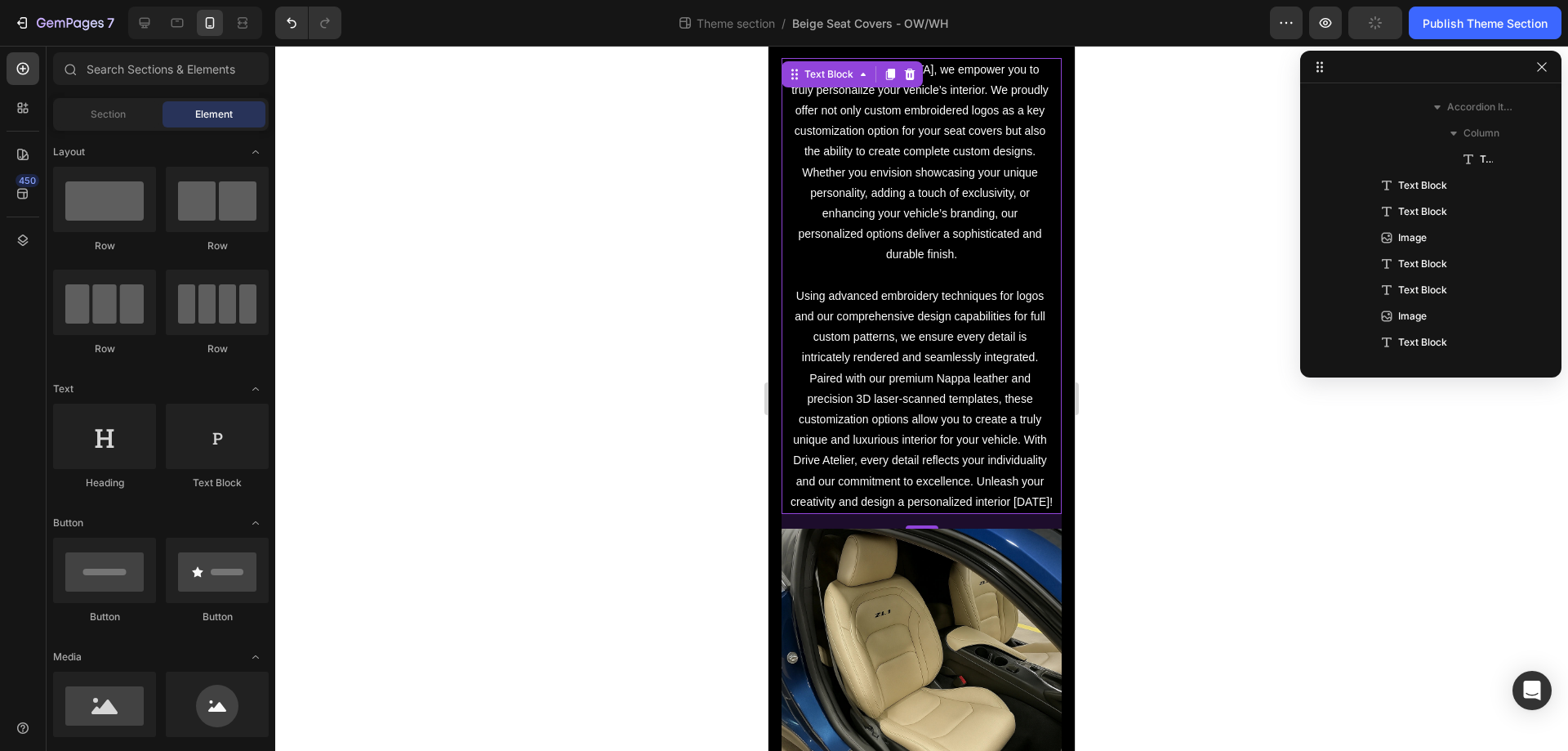
scroll to position [2428, 0]
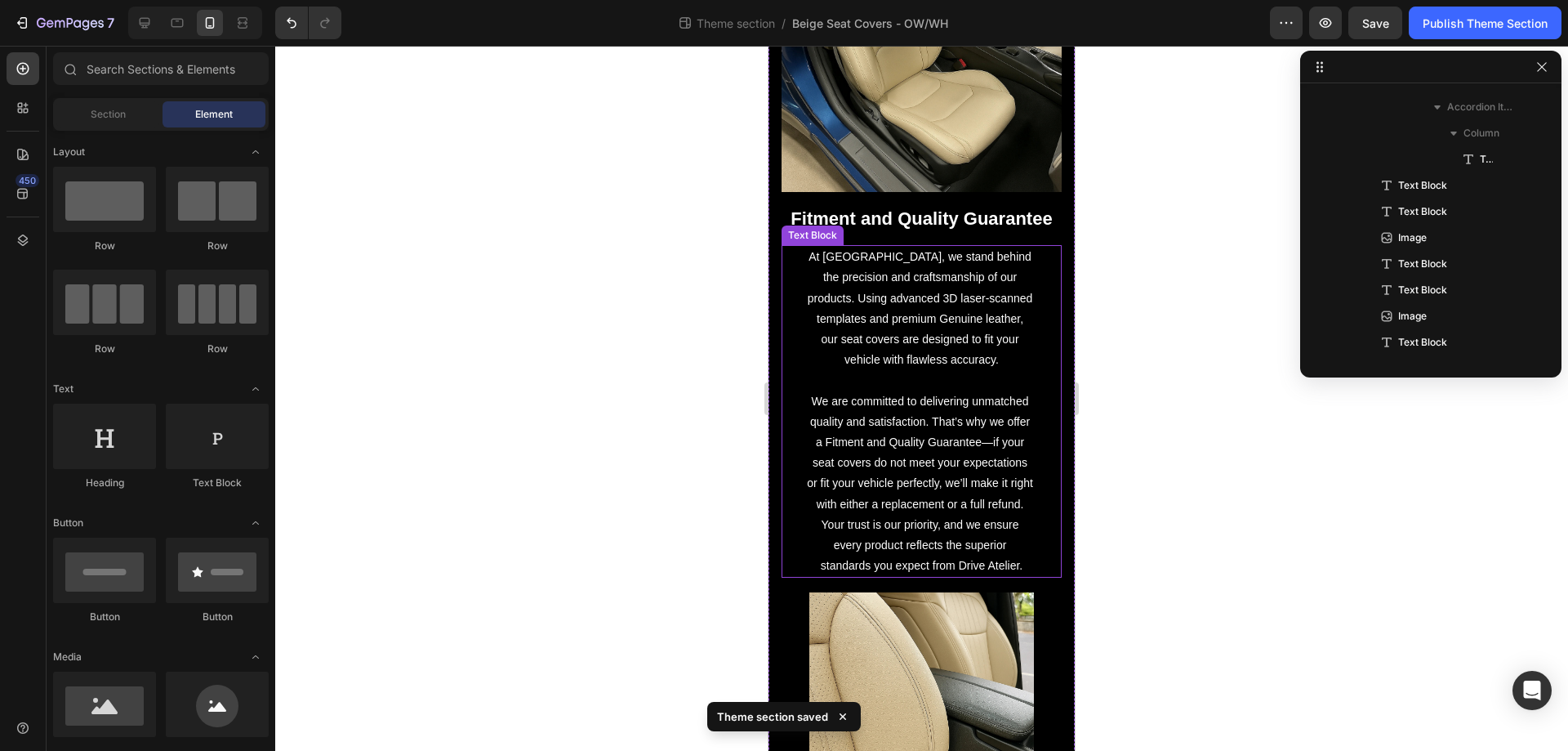
click at [916, 324] on p "At [GEOGRAPHIC_DATA], we stand behind the precision and craftsmanship of our pr…" at bounding box center [921, 308] width 229 height 124
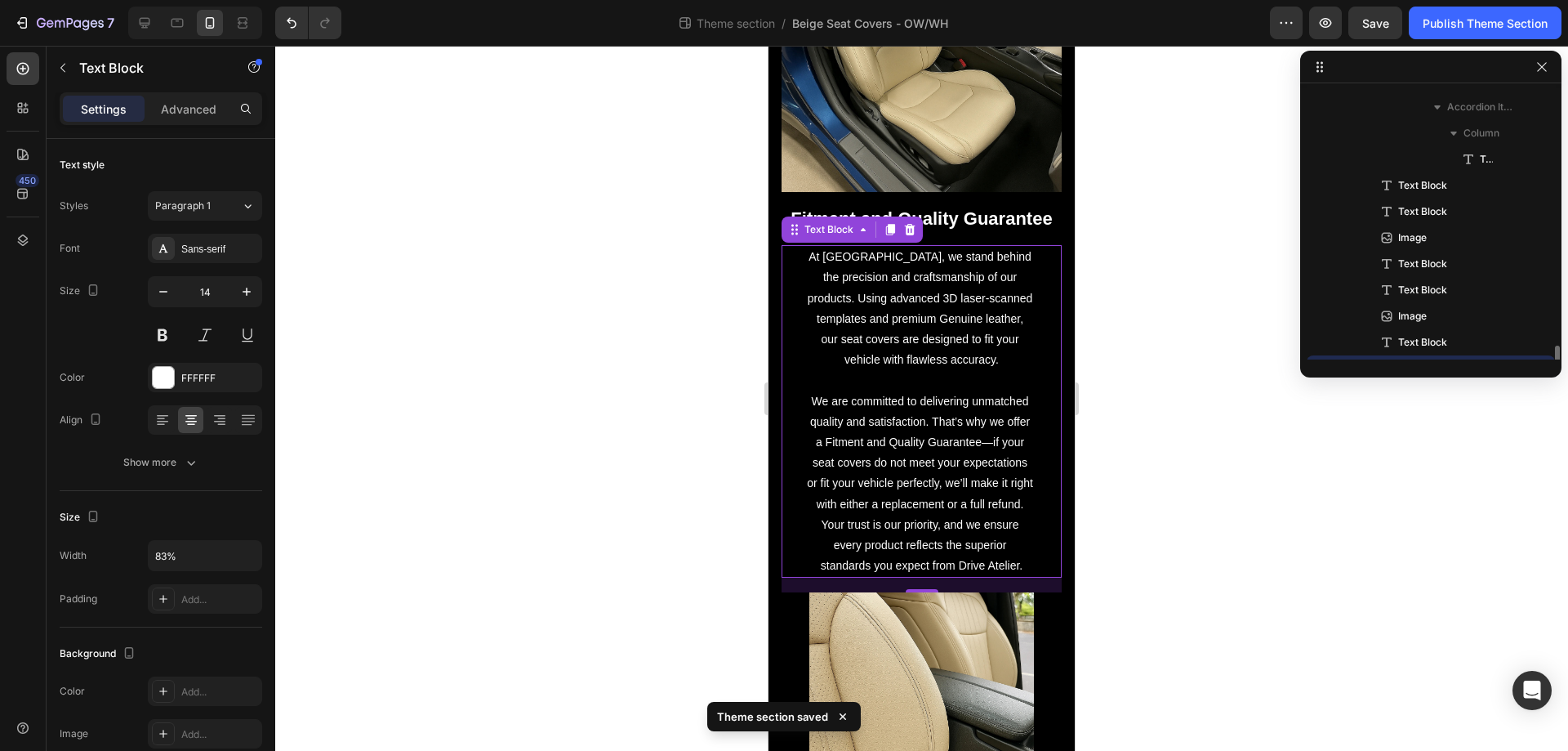
scroll to position [963, 0]
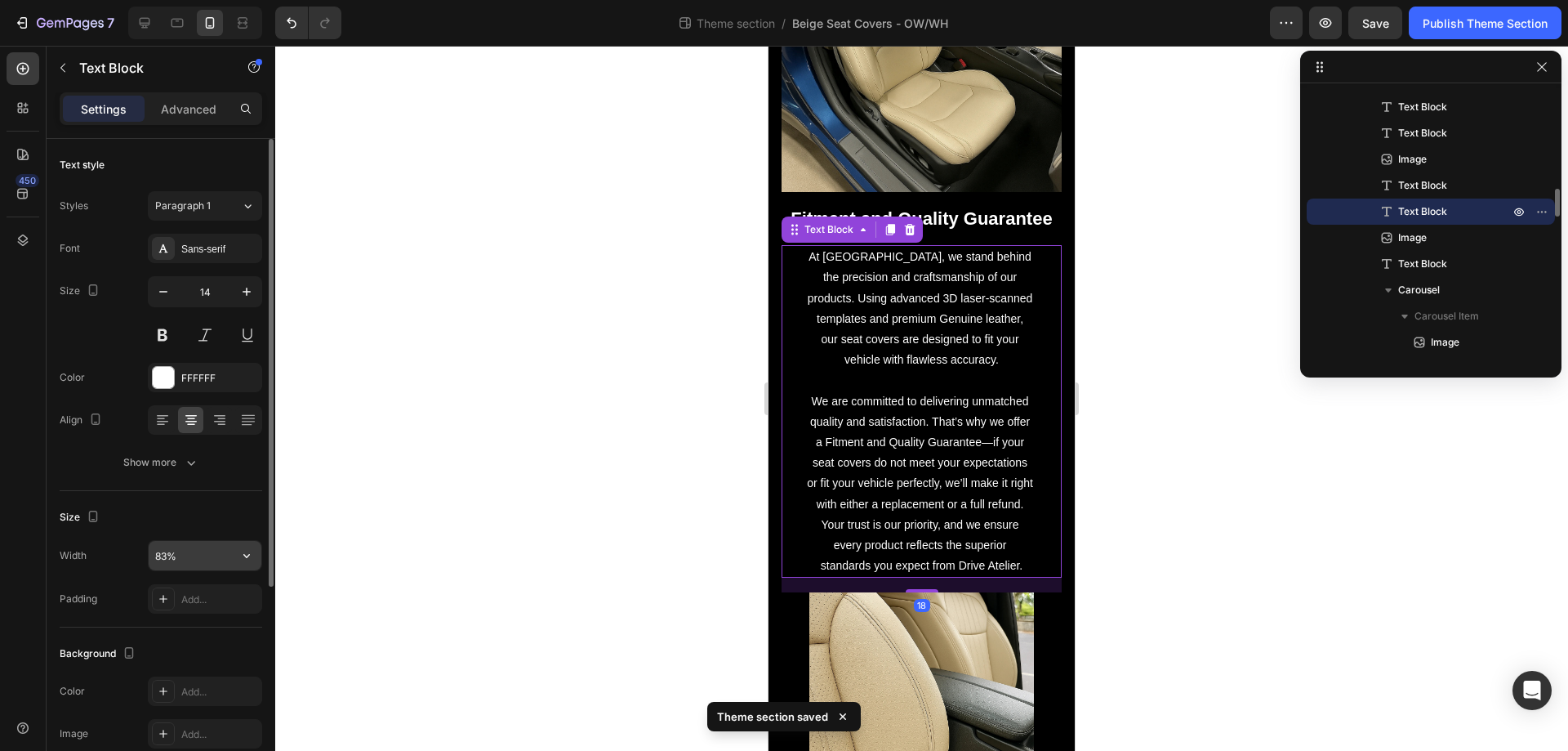
click at [179, 560] on input "83%" at bounding box center [204, 555] width 112 height 29
type input "95%"
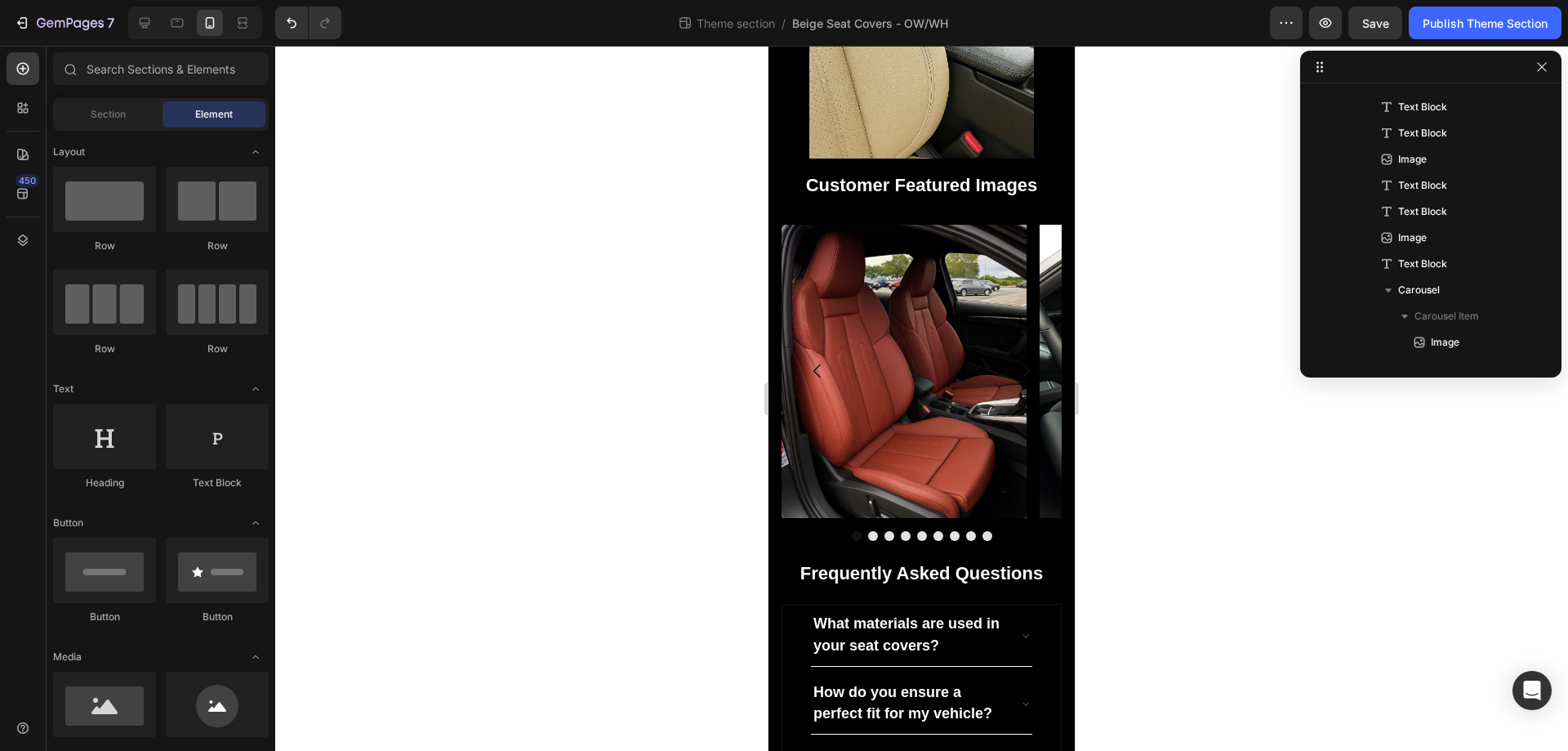
scroll to position [2842, 0]
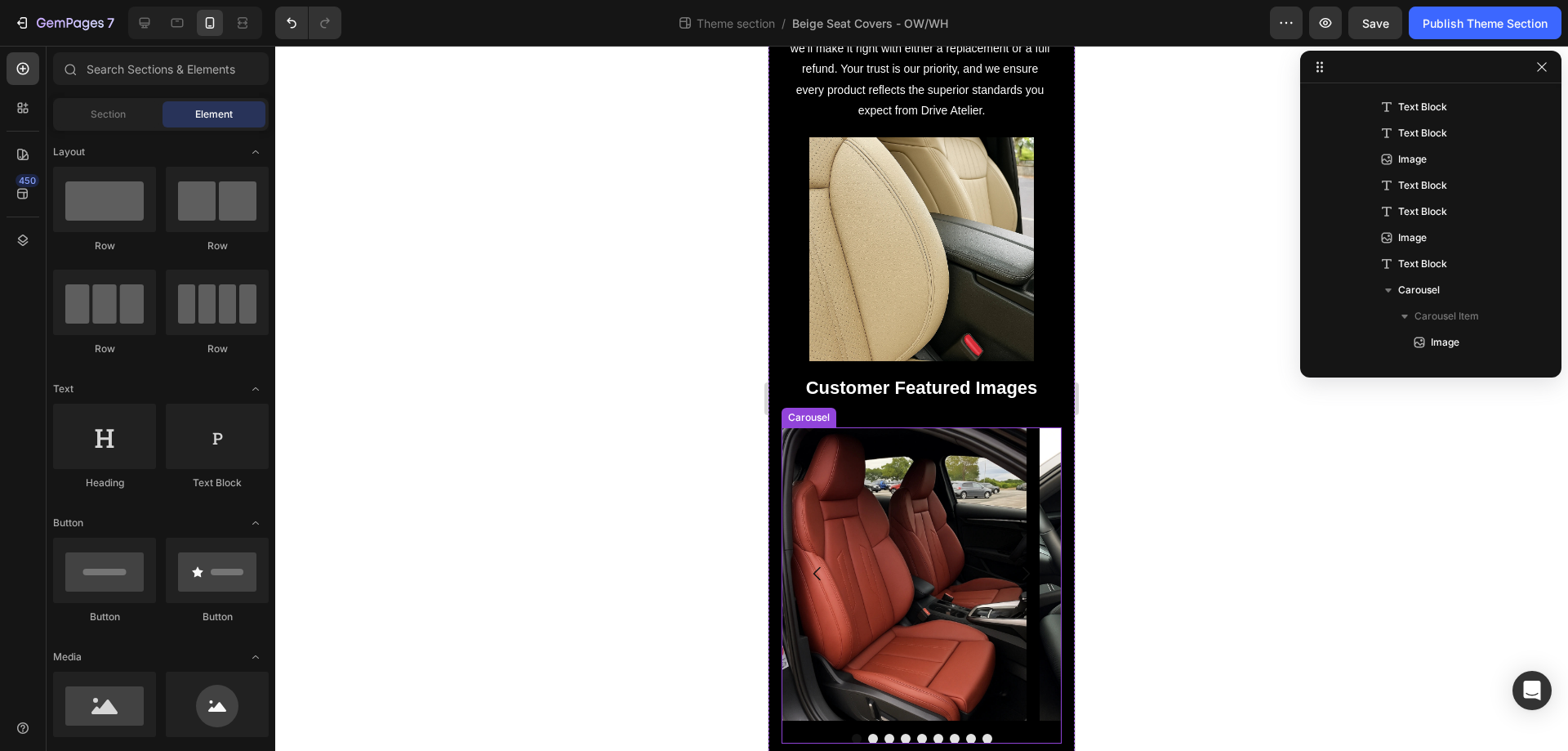
click at [898, 259] on img at bounding box center [921, 249] width 224 height 224
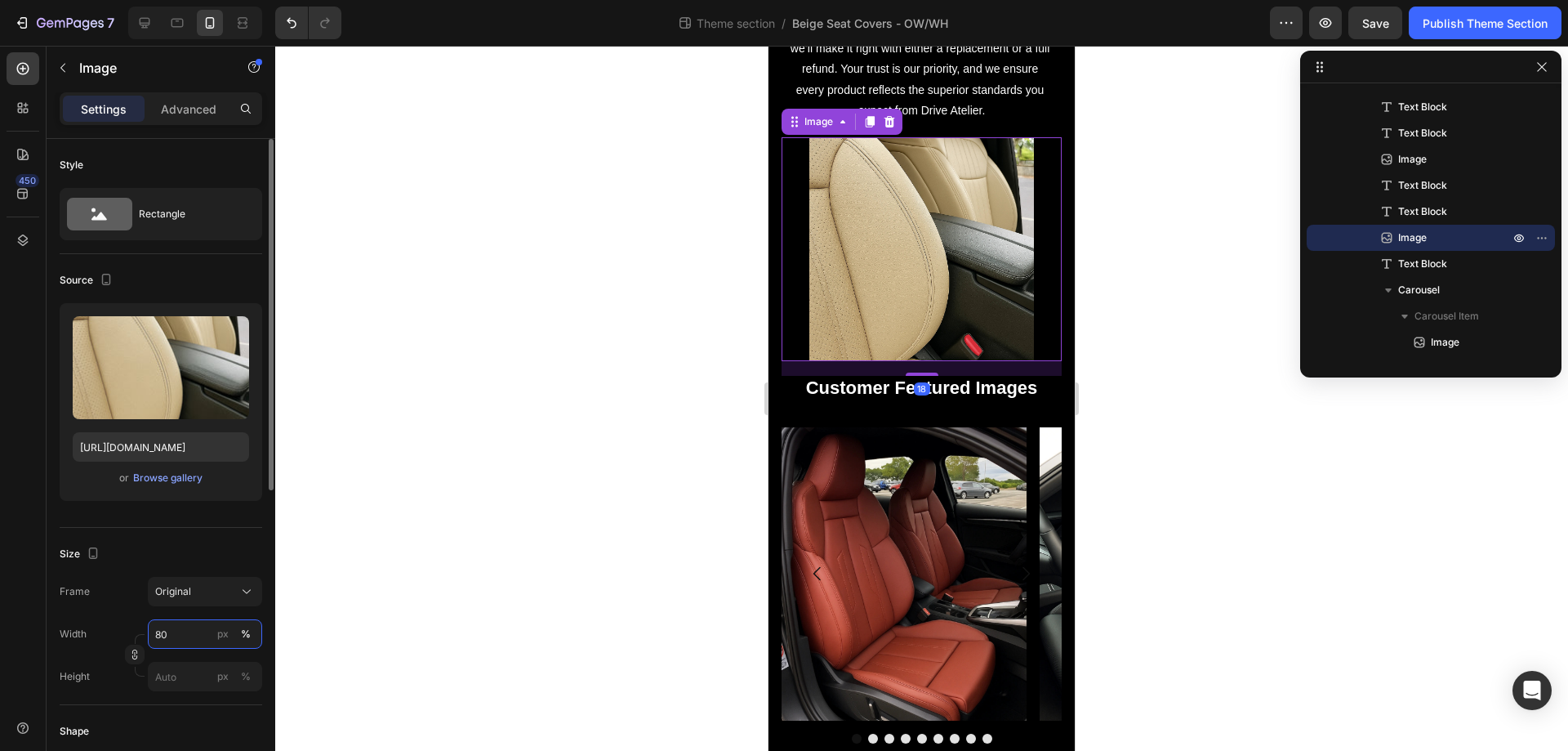
click at [181, 636] on input "80" at bounding box center [204, 633] width 114 height 29
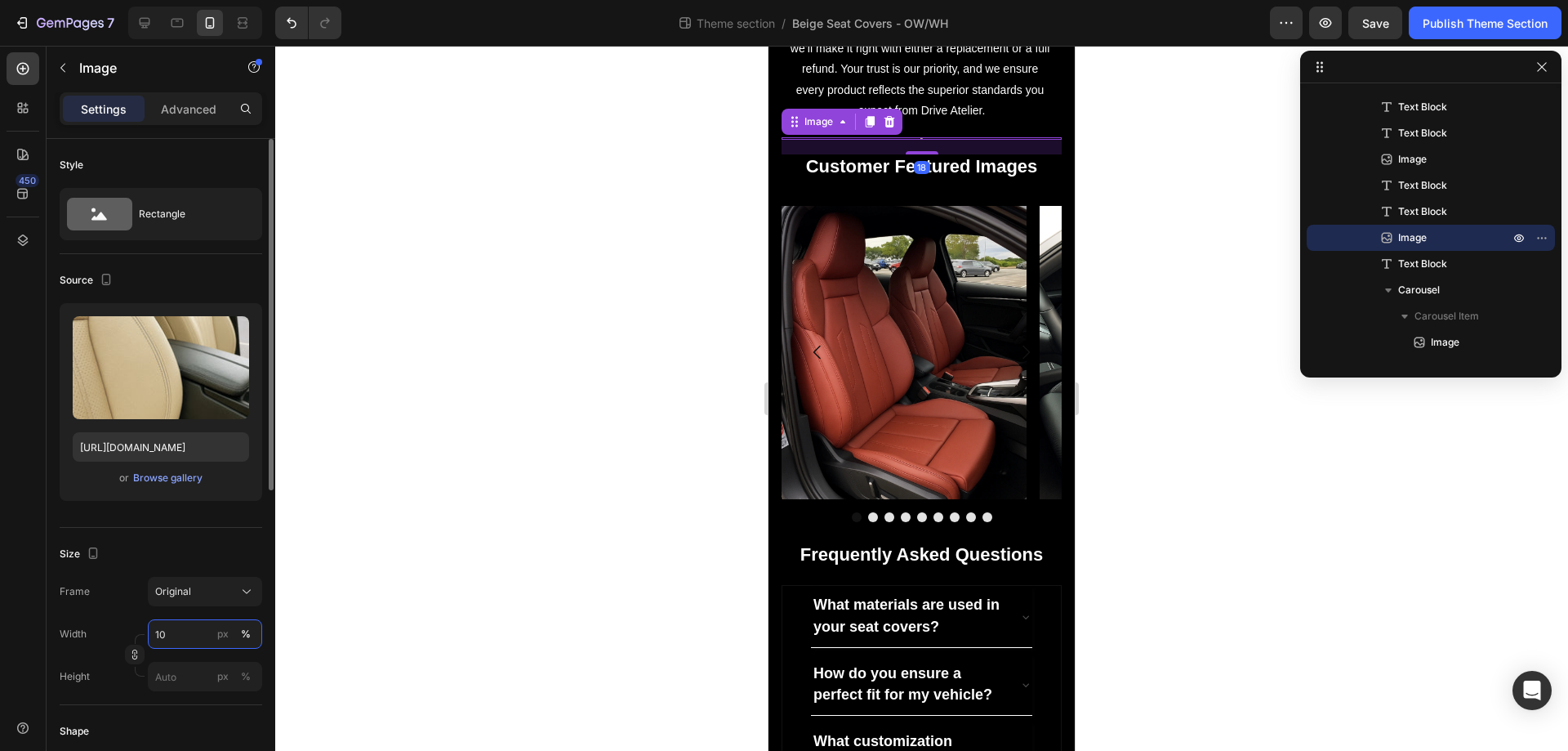
type input "100"
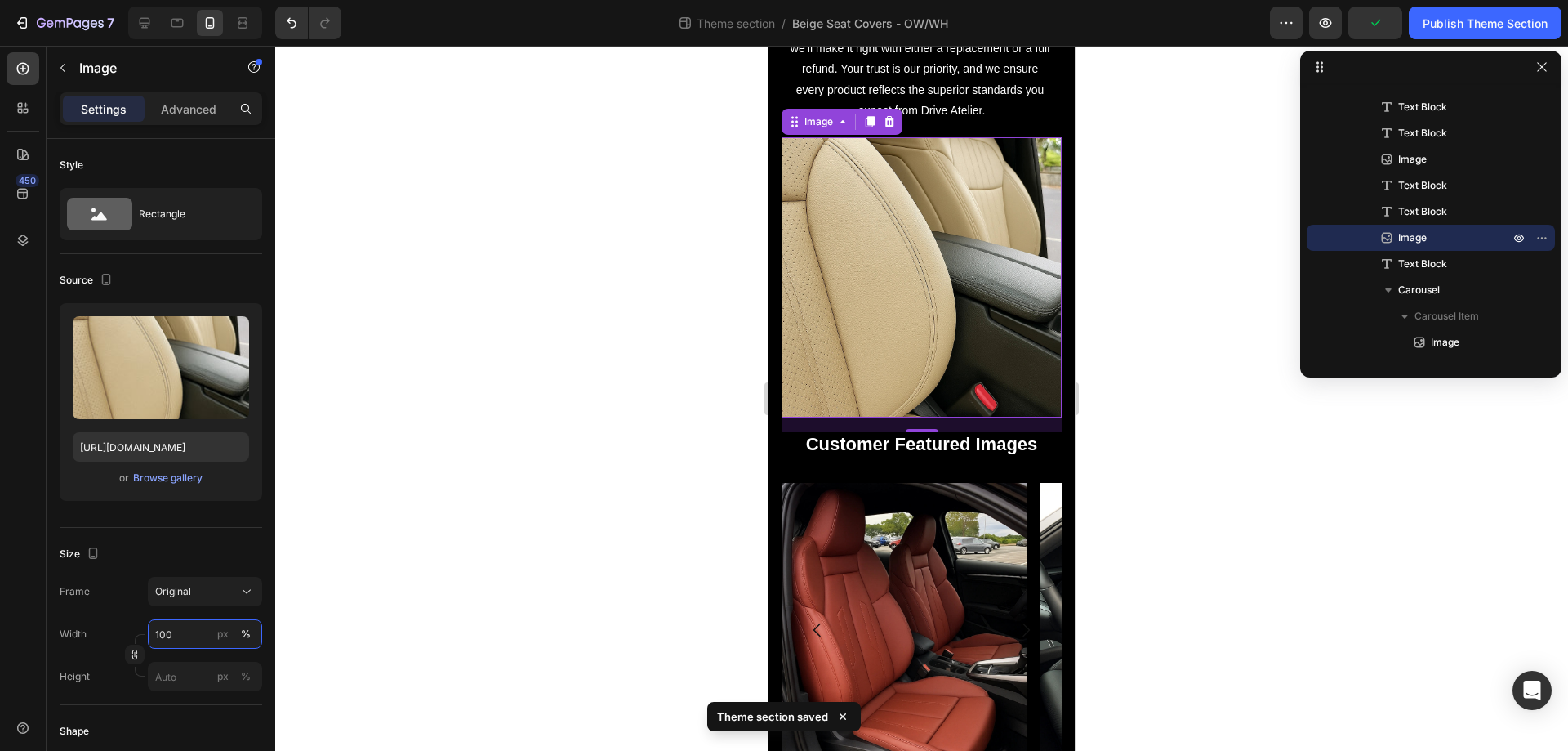
scroll to position [3648, 0]
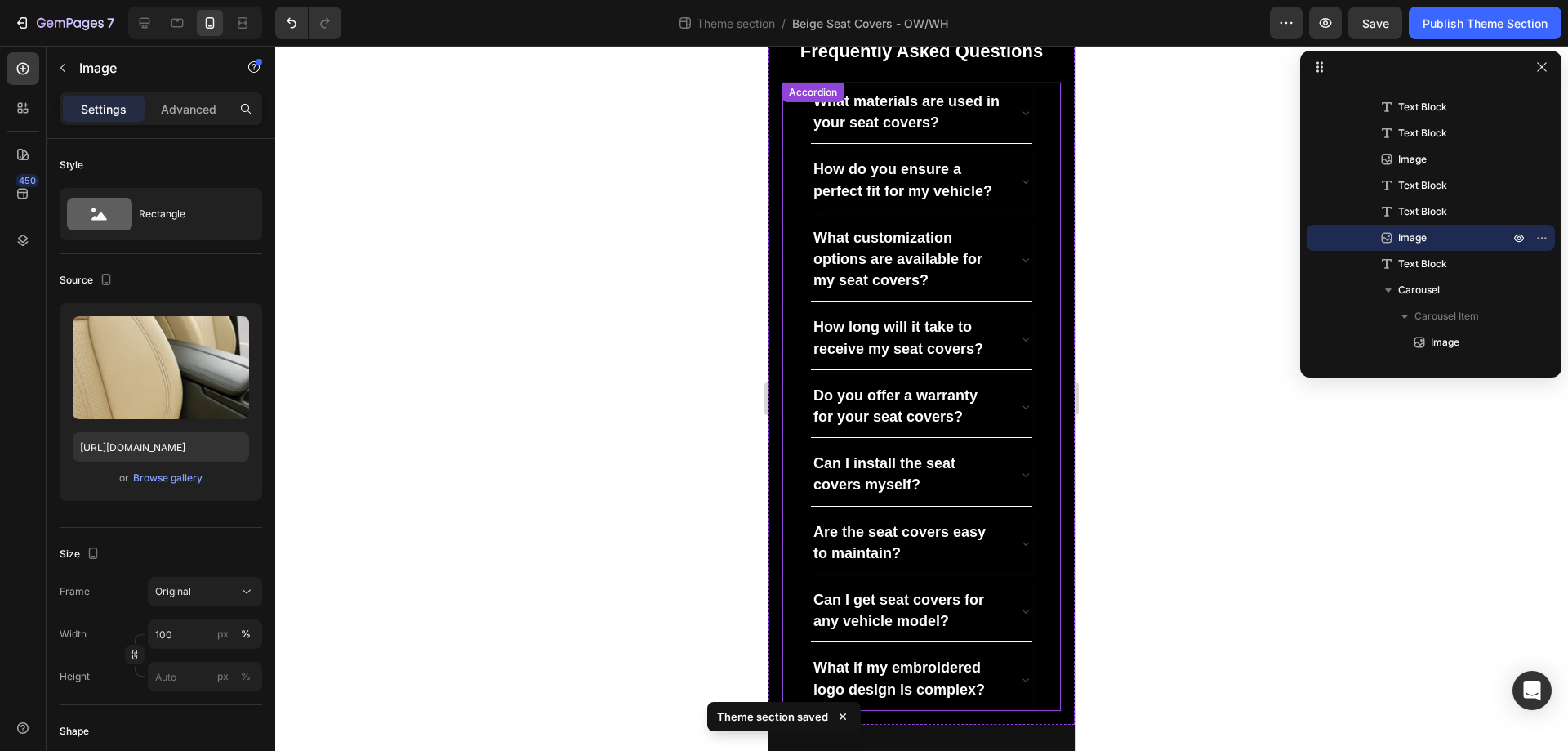
click at [792, 167] on div "How do you ensure a perfect fit for my vehicle?" at bounding box center [922, 180] width 277 height 61
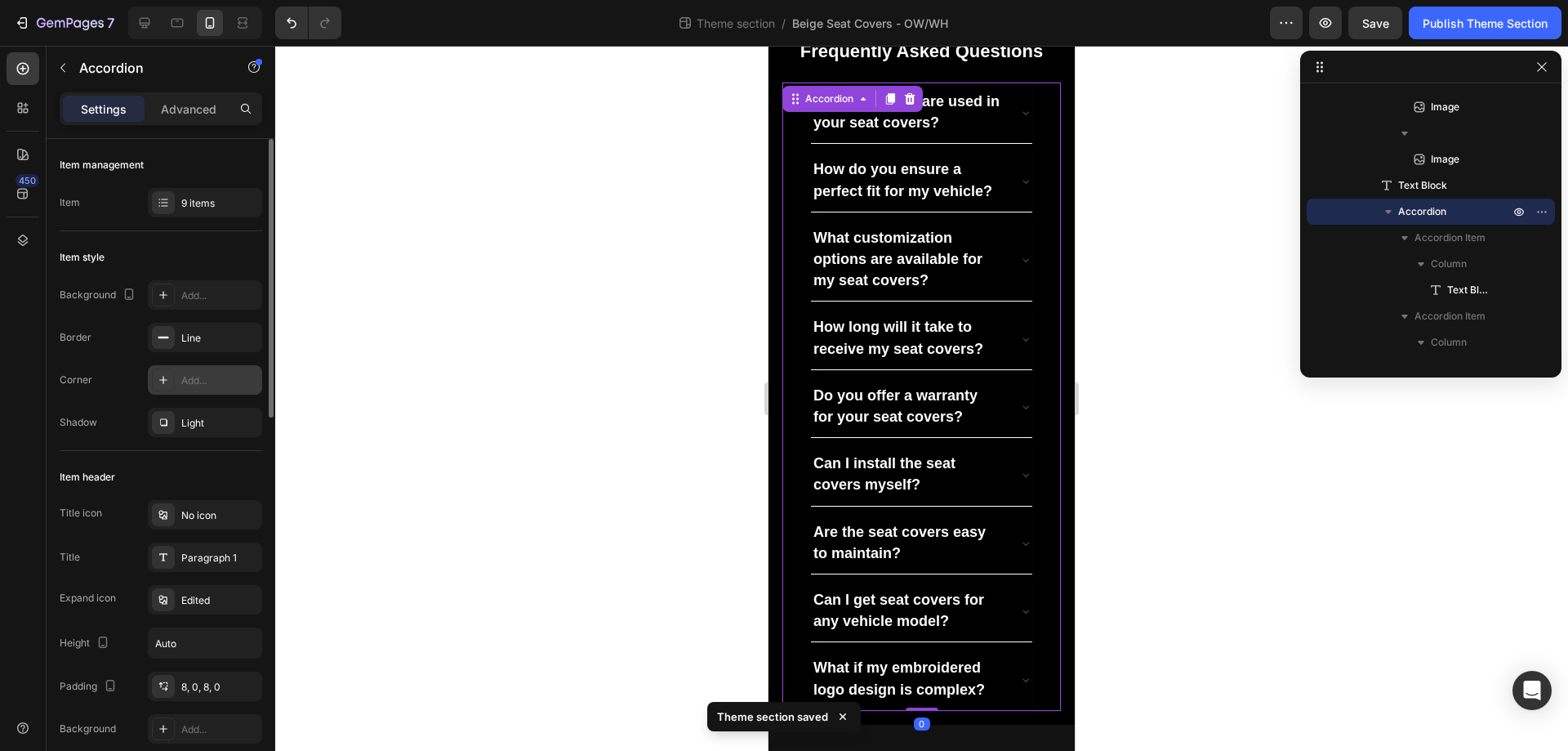
scroll to position [897, 0]
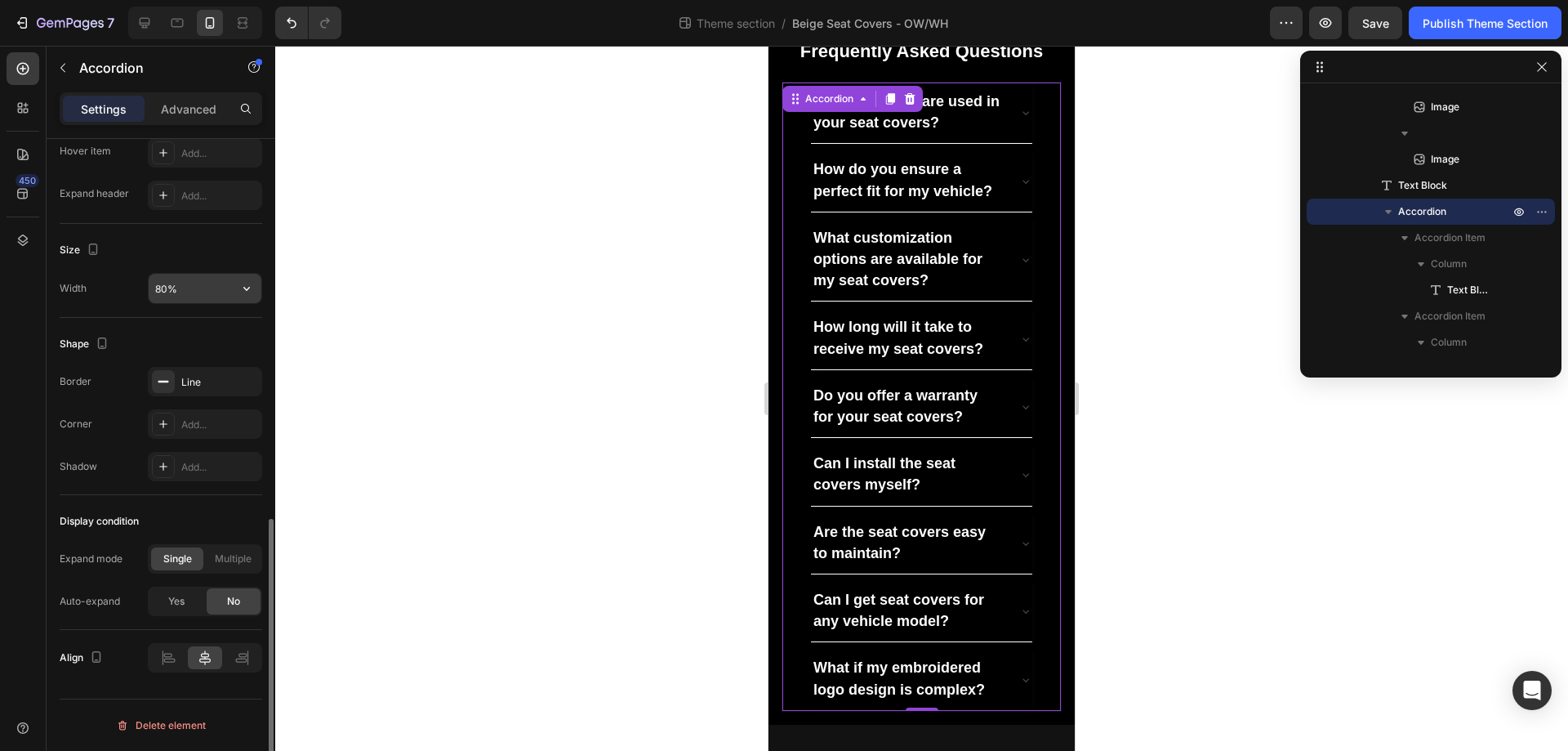
click at [189, 296] on input "80%" at bounding box center [204, 288] width 112 height 29
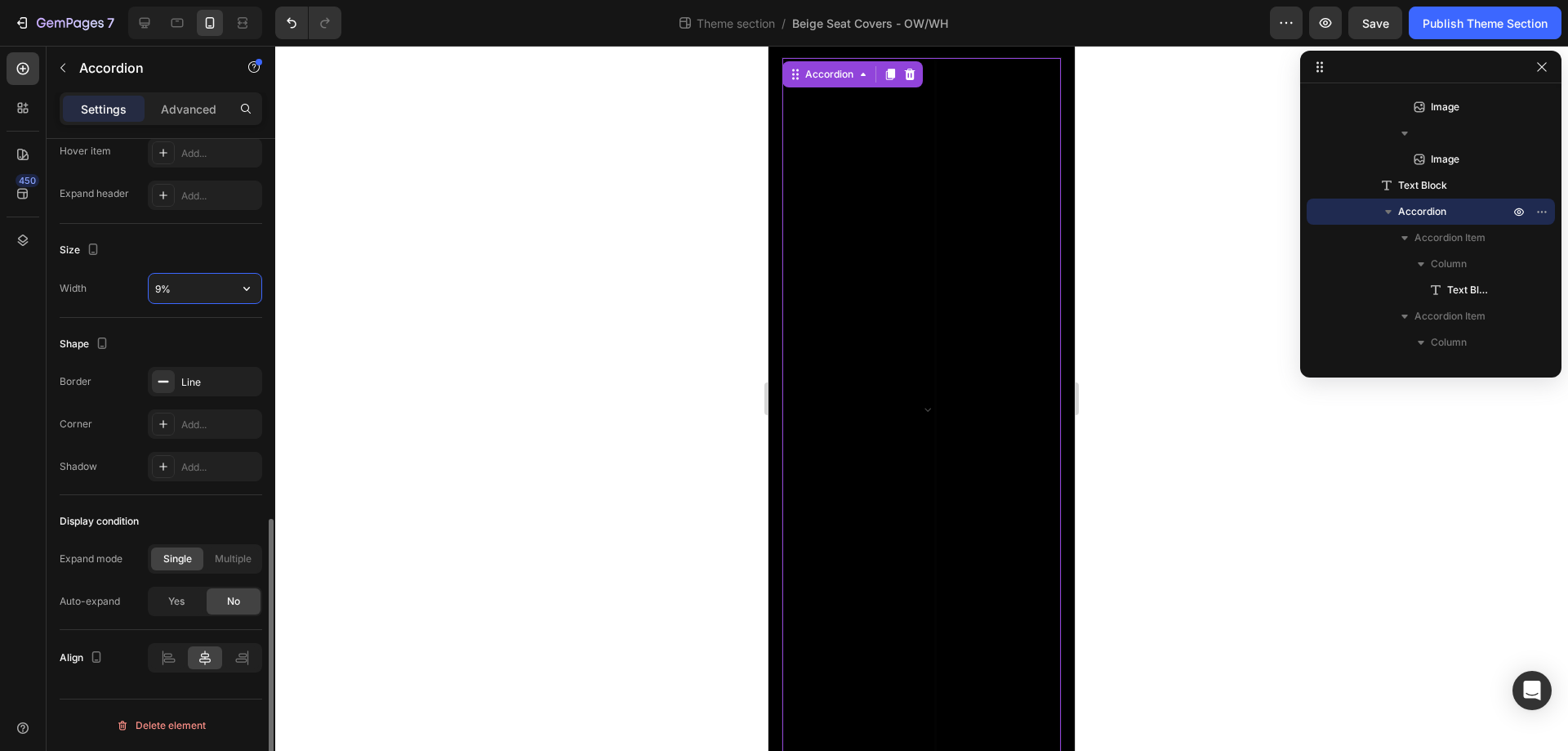
type input "95%"
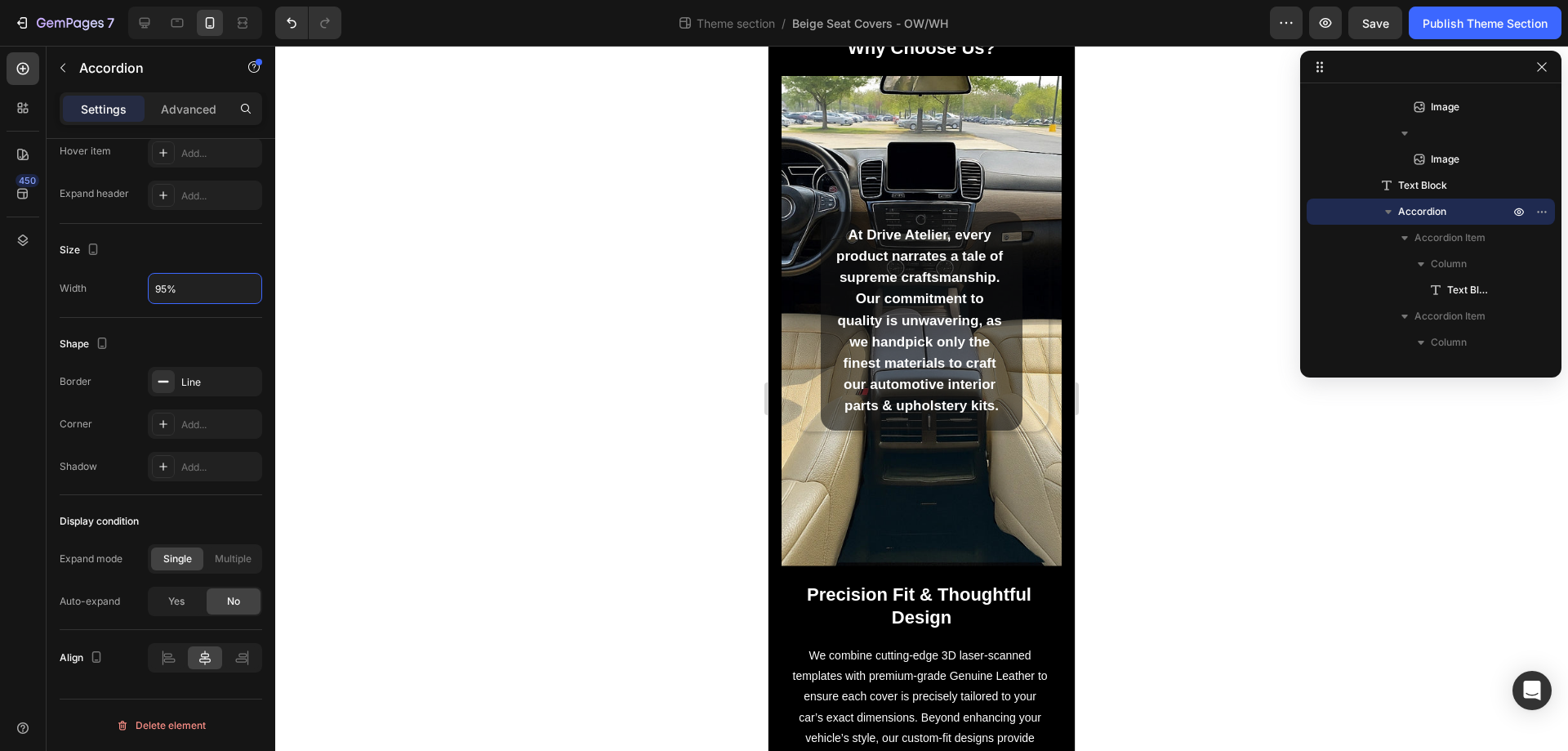
scroll to position [0, 0]
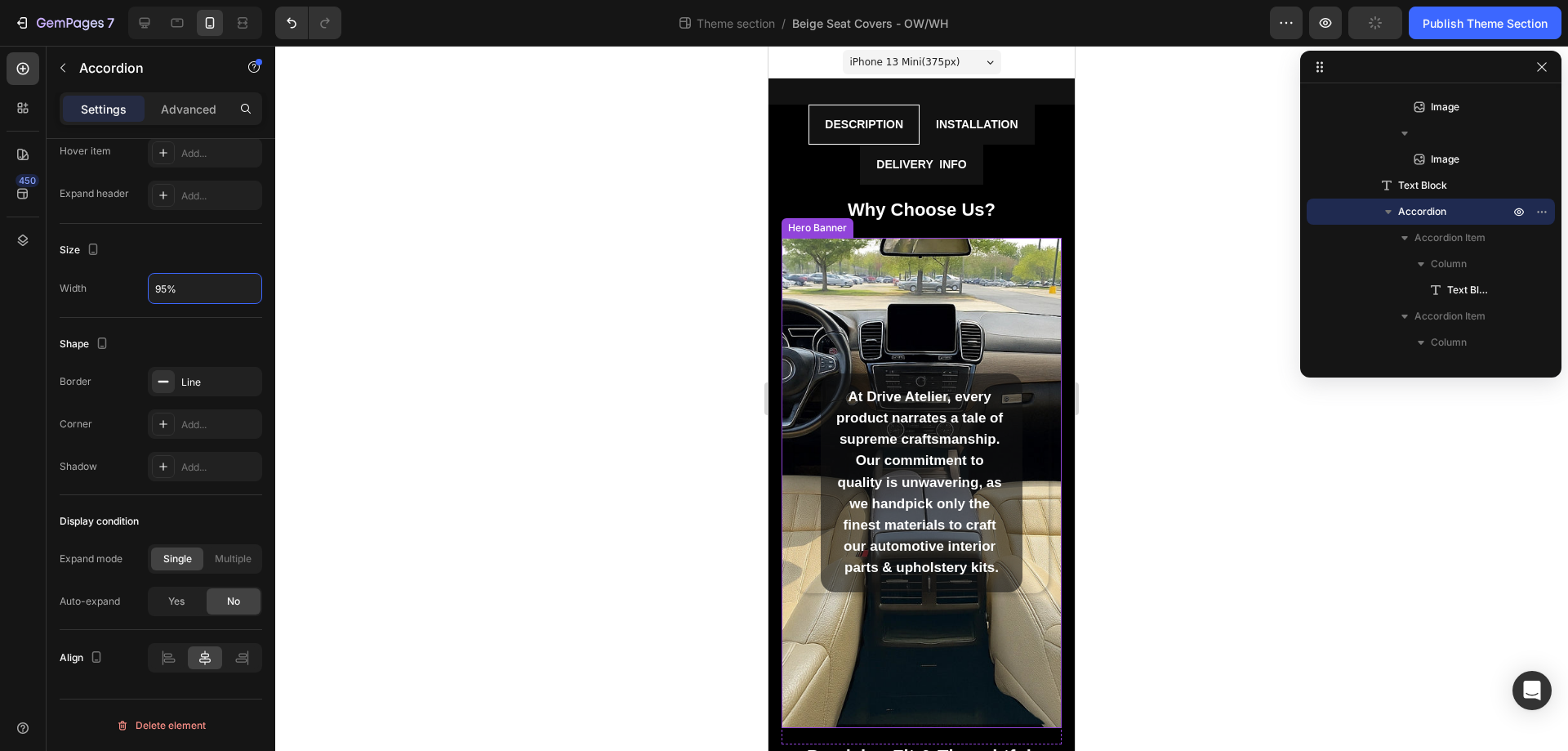
click at [996, 294] on div "Background Image" at bounding box center [922, 482] width 280 height 490
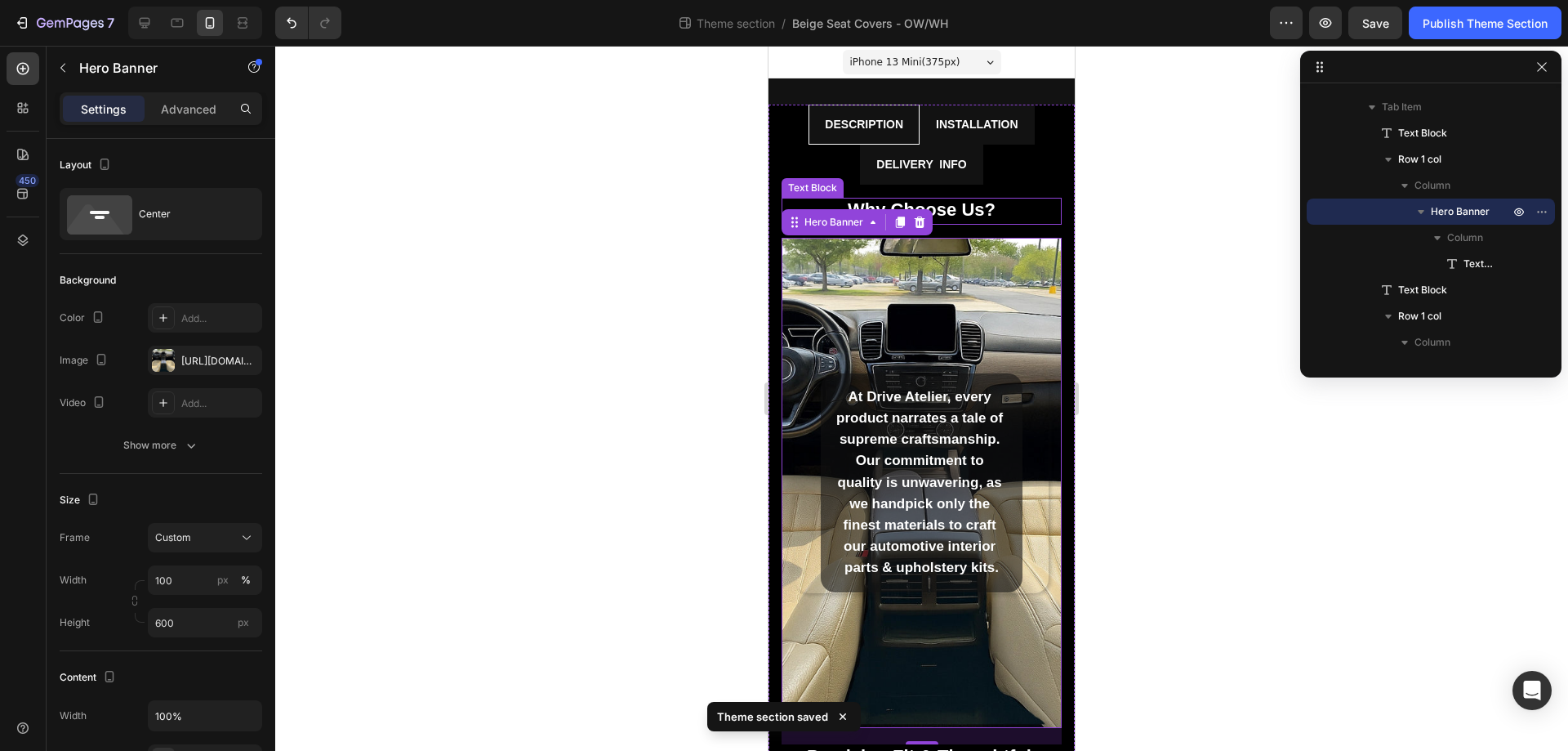
scroll to position [872, 0]
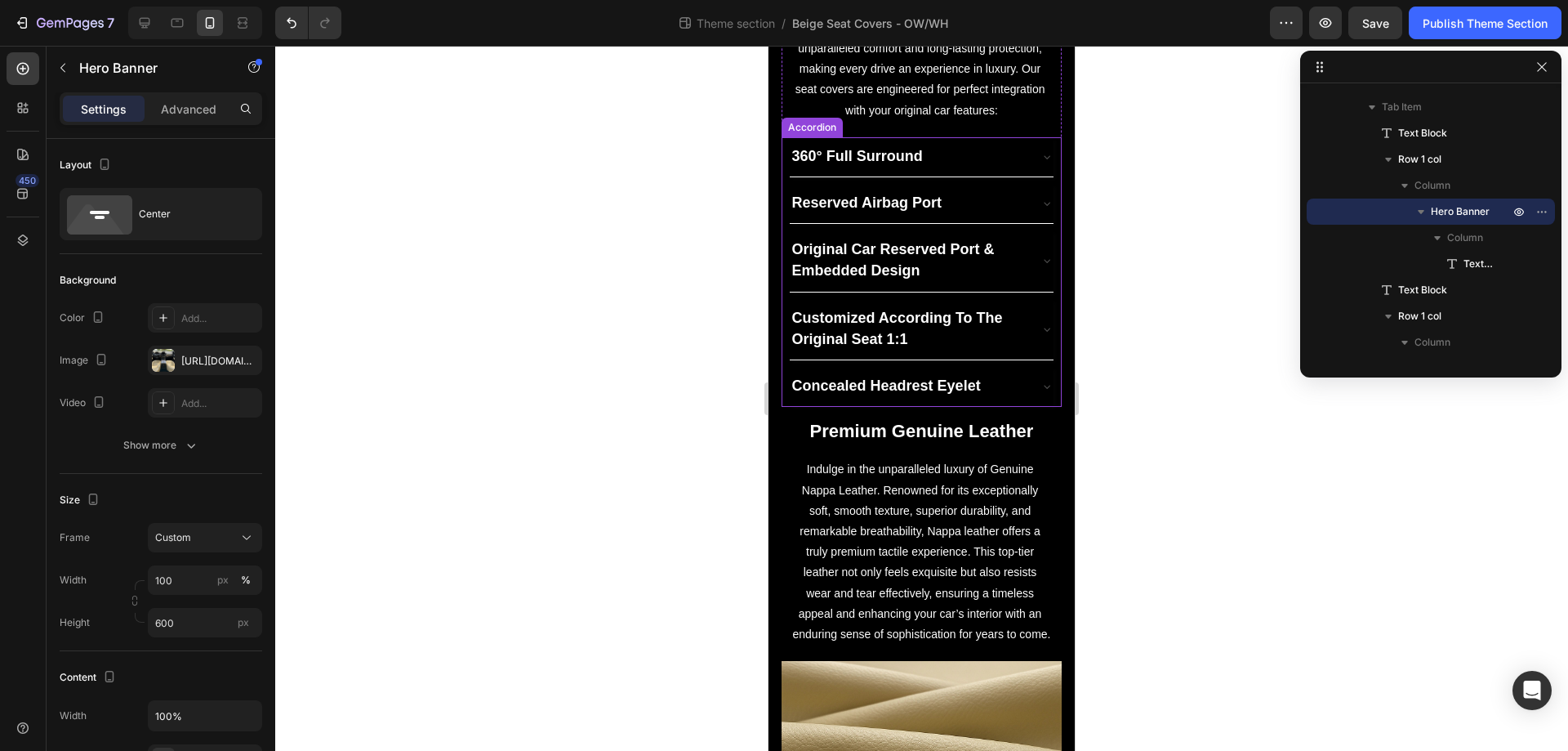
click at [1008, 159] on div "360° Full Surround" at bounding box center [909, 157] width 239 height 26
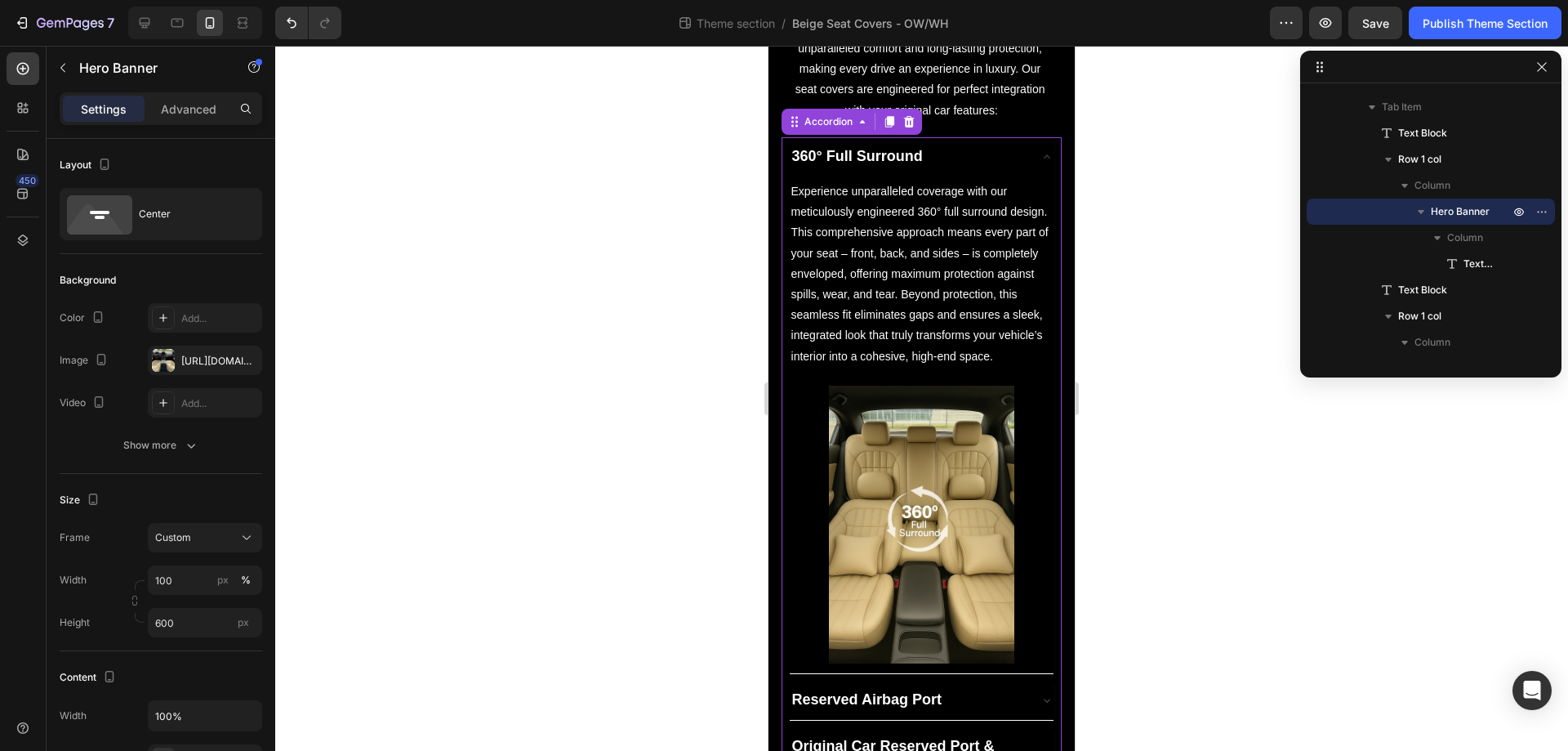
scroll to position [257, 0]
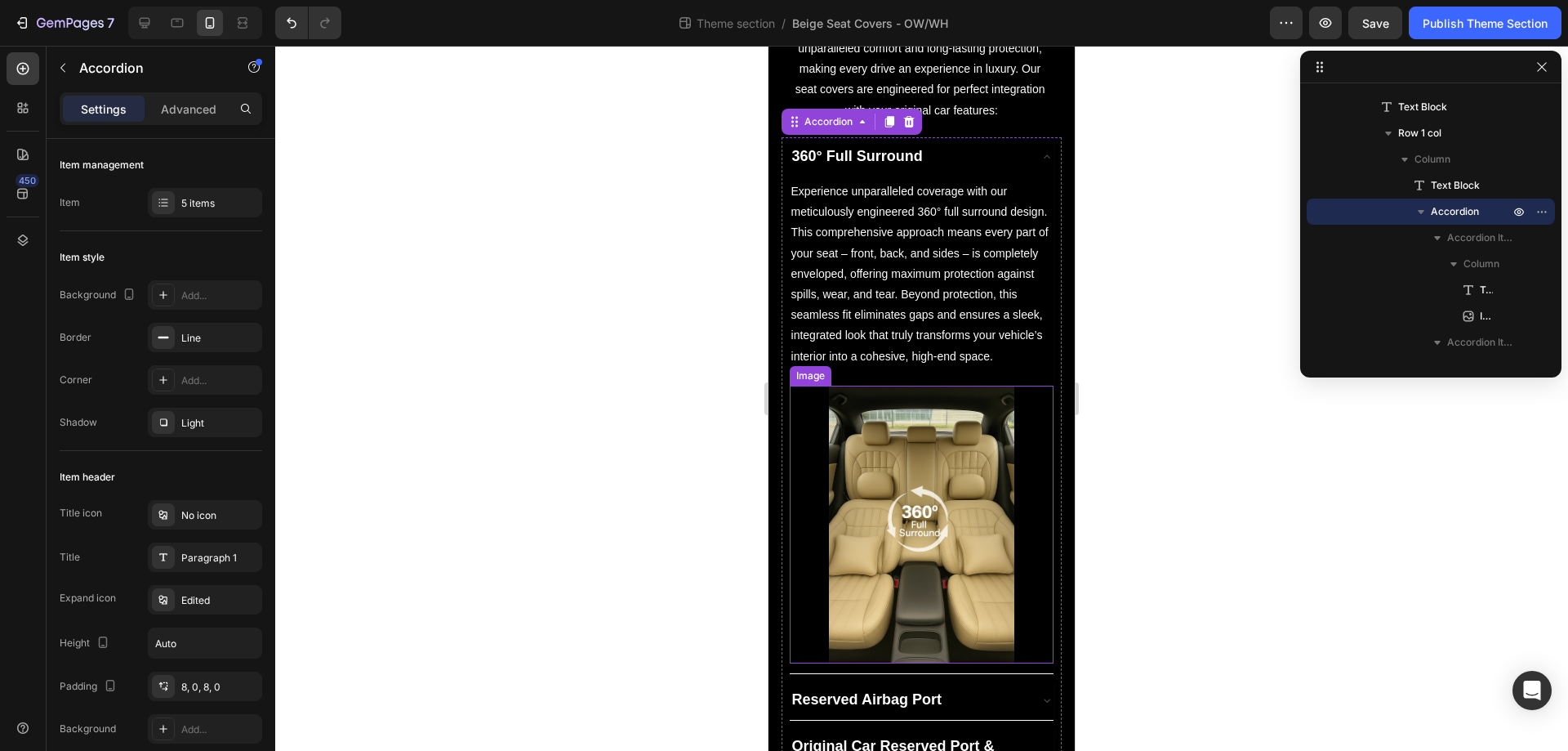
click at [905, 516] on img at bounding box center [922, 524] width 185 height 278
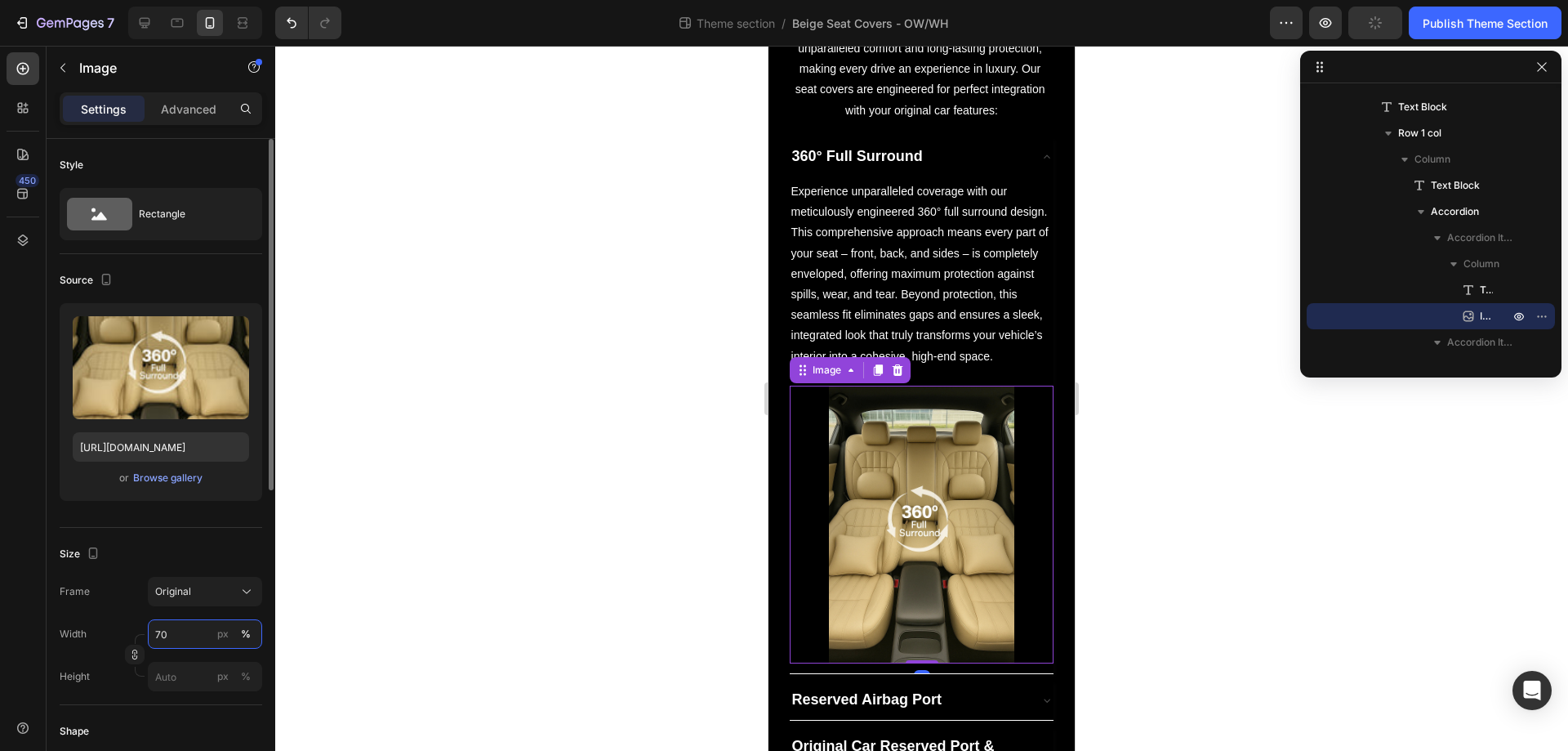
click at [194, 631] on input "70" at bounding box center [204, 633] width 114 height 29
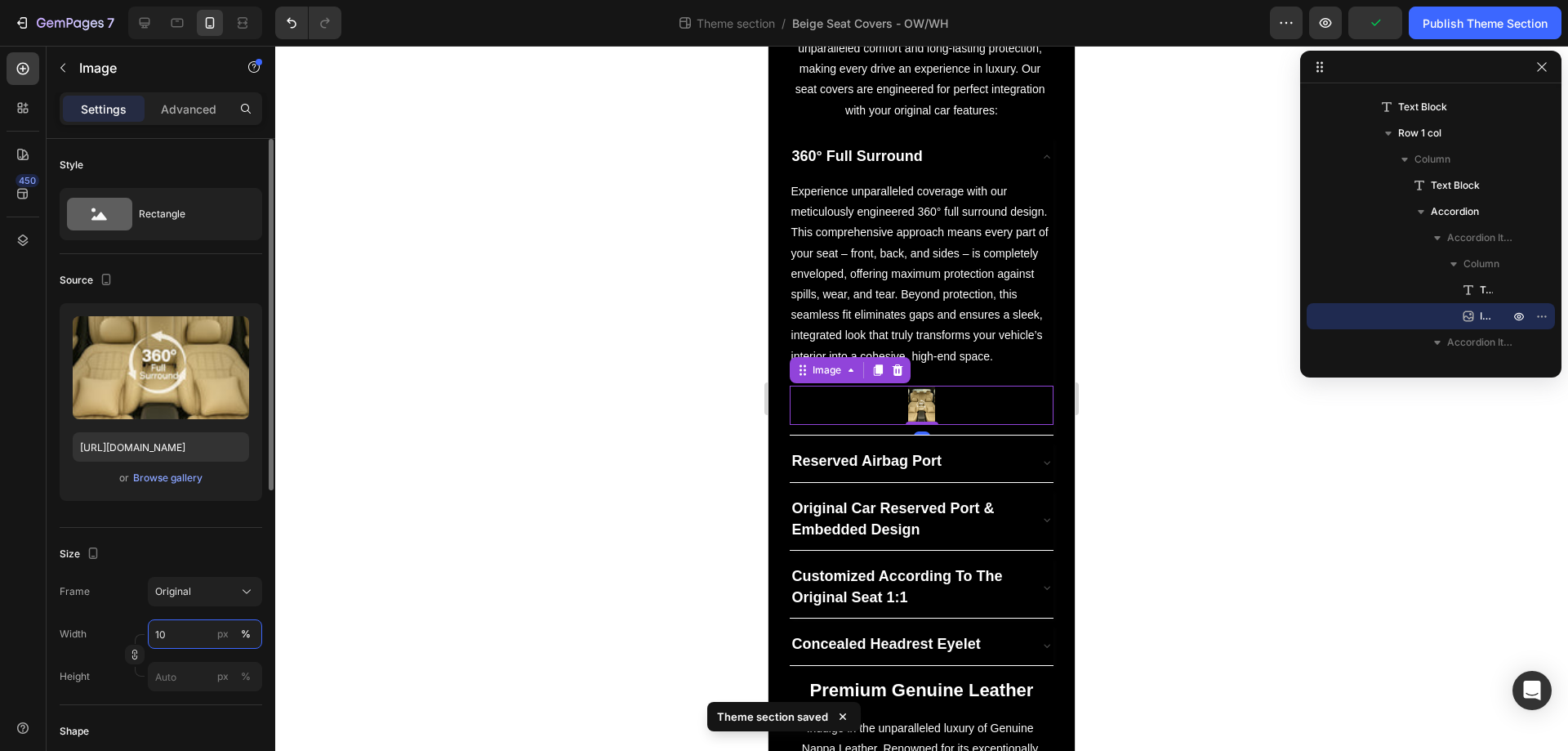
type input "100"
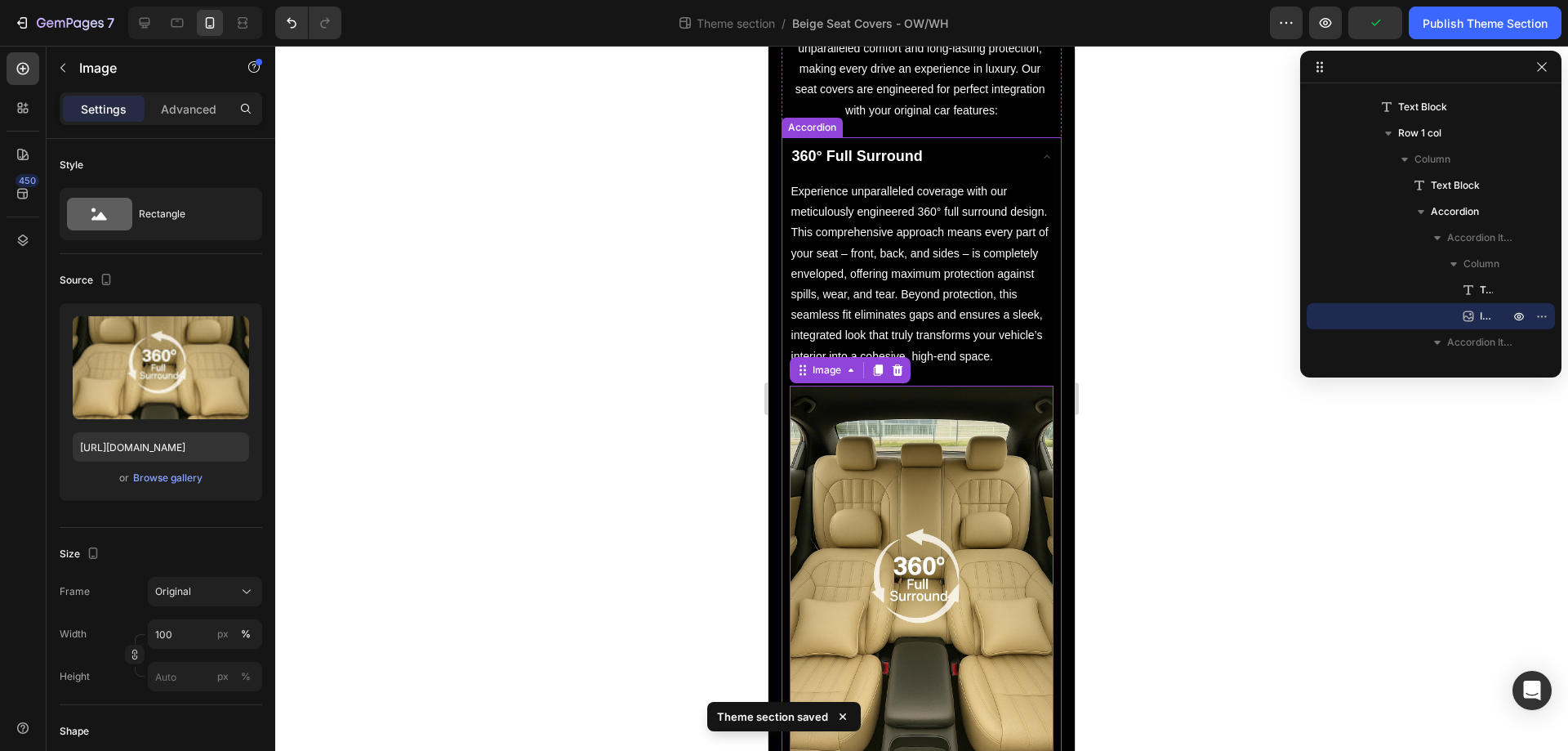
click at [952, 161] on div "360° Full Surround" at bounding box center [909, 157] width 239 height 26
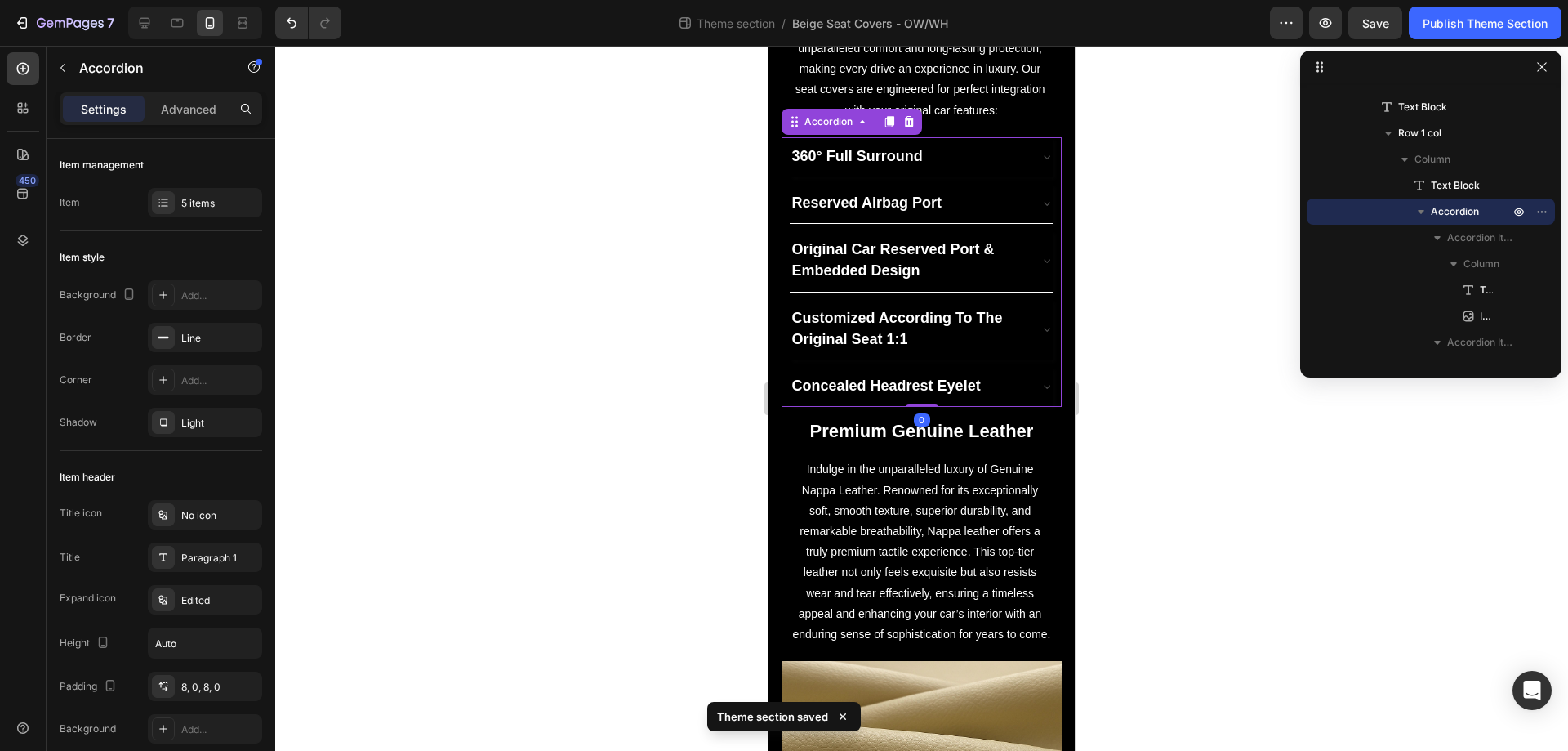
click at [964, 200] on div "Reserved Airbag Port" at bounding box center [909, 203] width 239 height 26
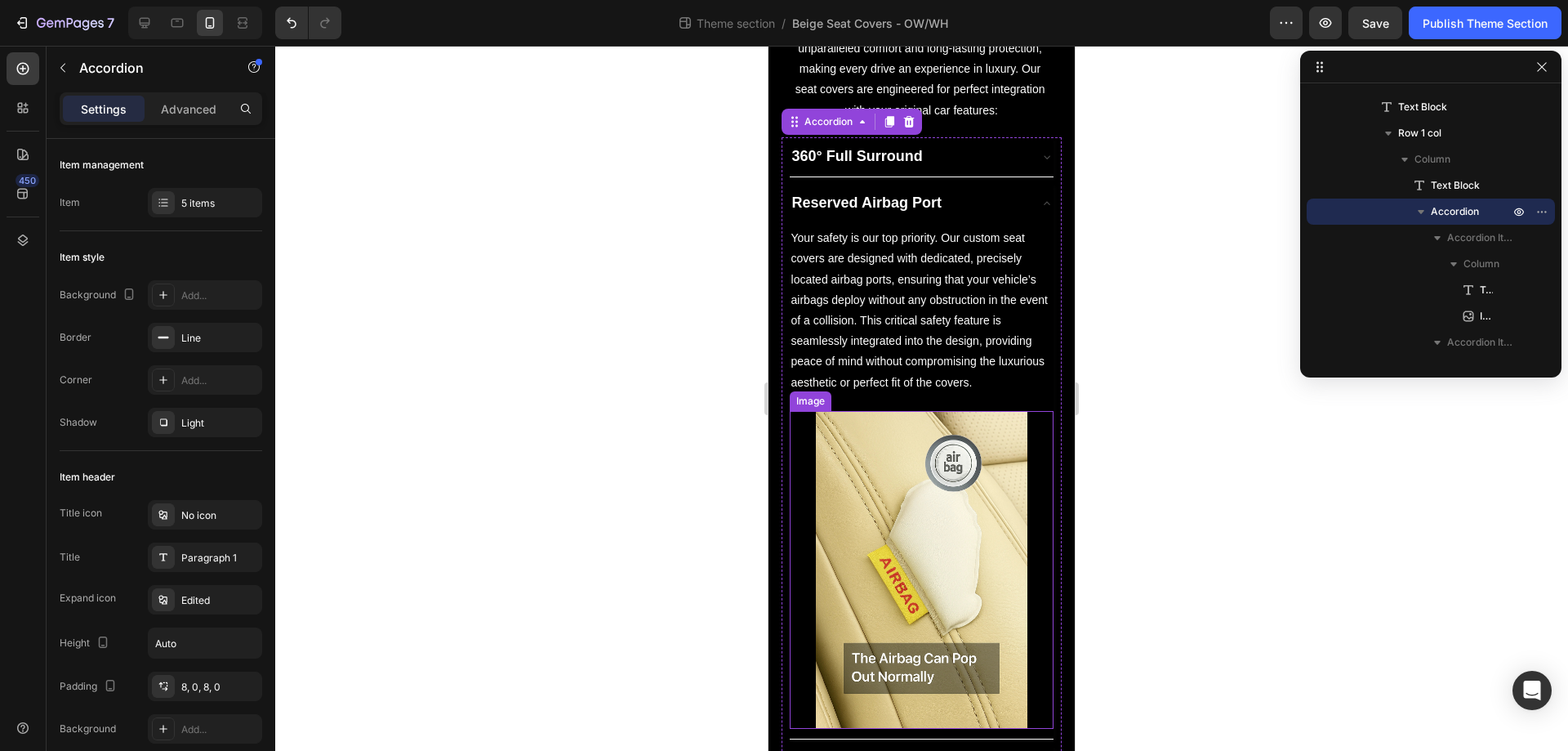
click at [922, 493] on img at bounding box center [922, 570] width 212 height 318
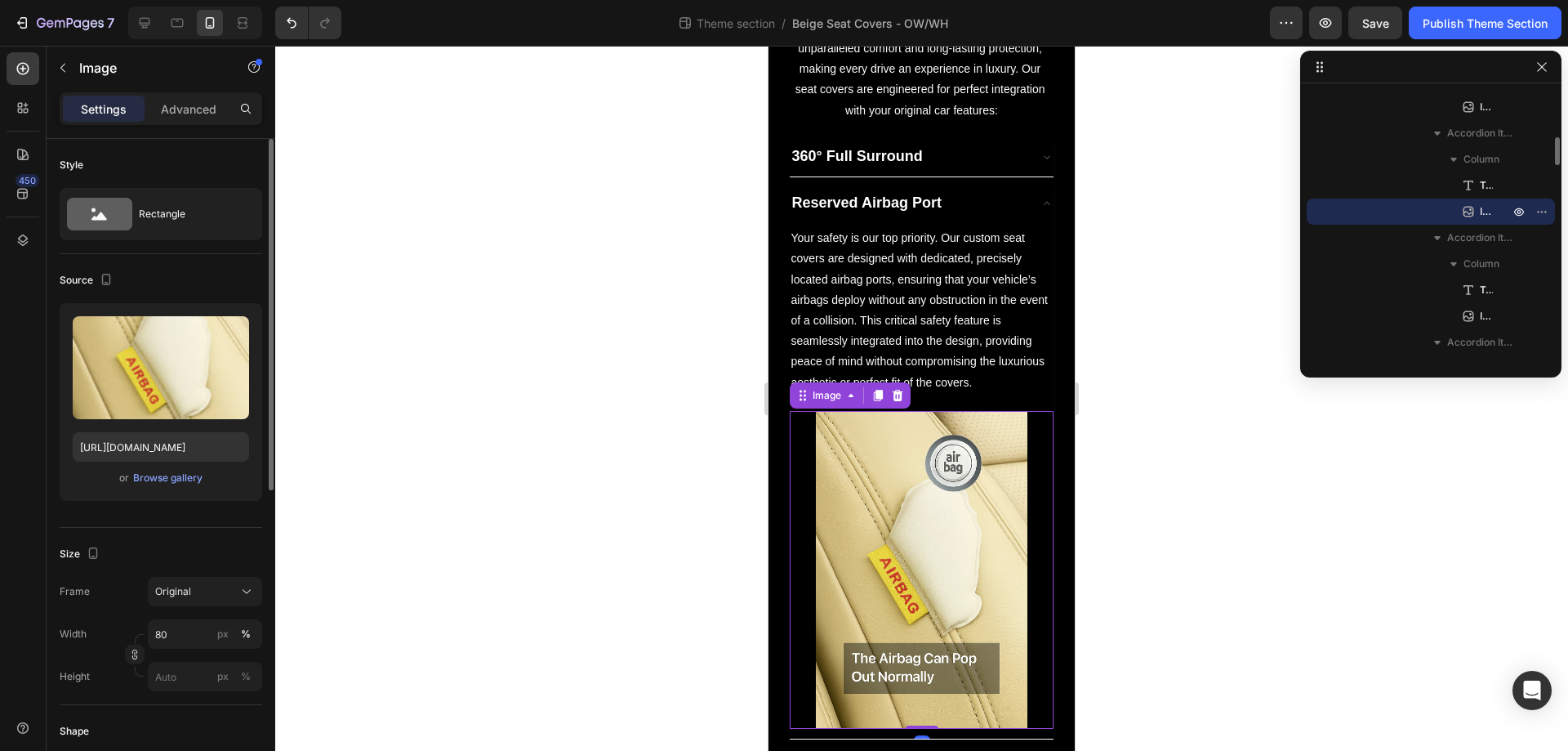
click at [172, 651] on div "Width 80 px % Height px %" at bounding box center [160, 655] width 203 height 72
click at [191, 638] on input "80" at bounding box center [204, 633] width 114 height 29
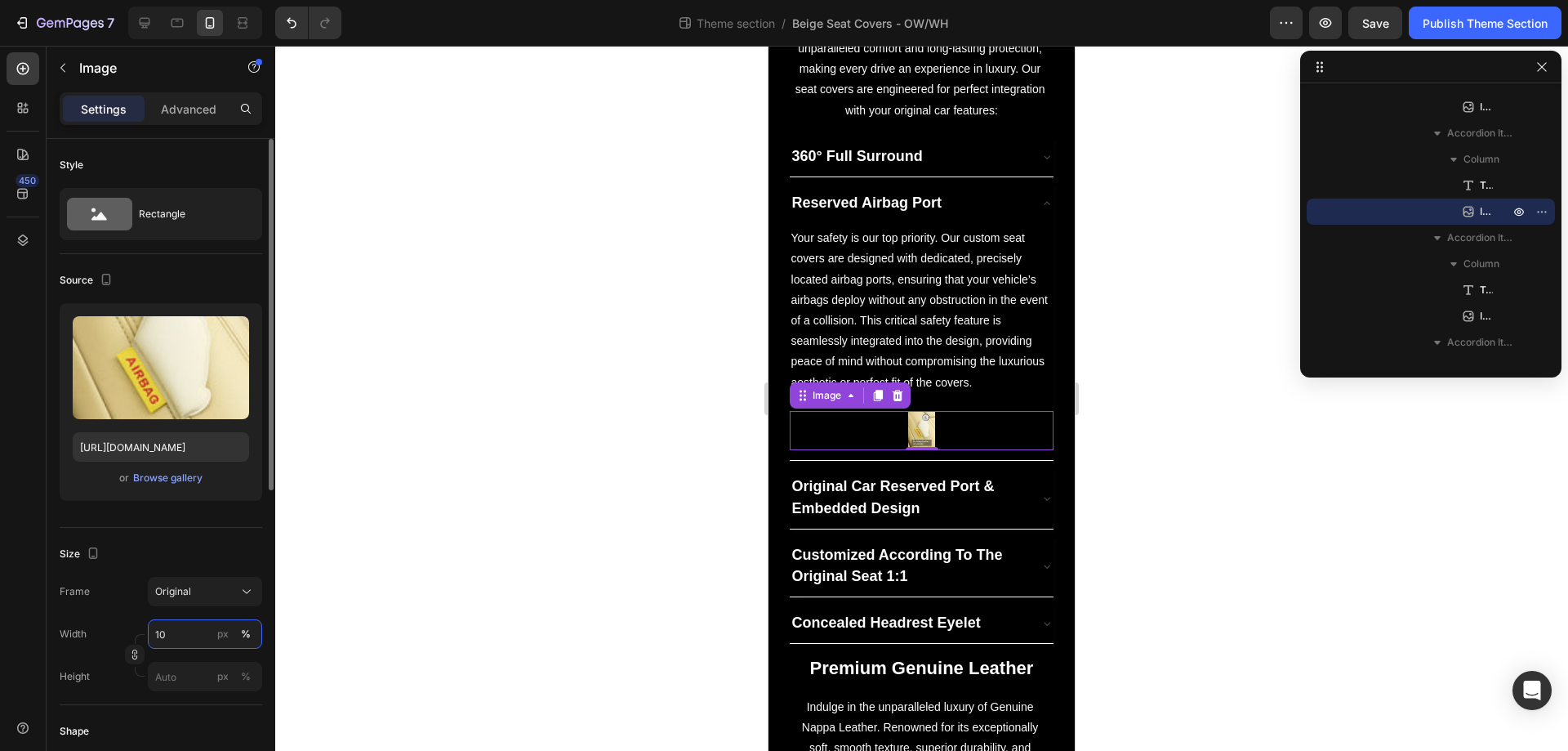
type input "100"
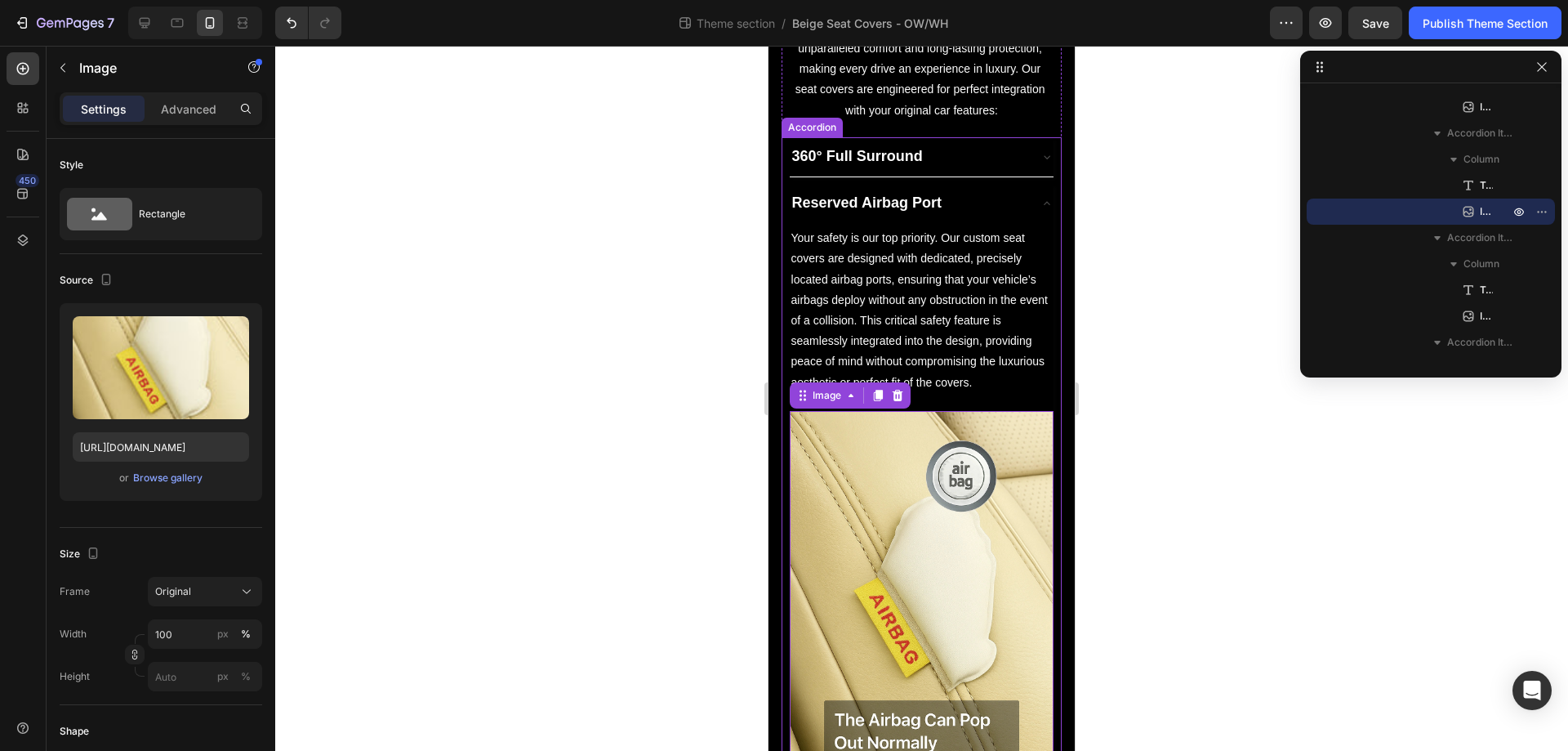
click at [988, 196] on div "Reserved Airbag Port" at bounding box center [909, 203] width 239 height 26
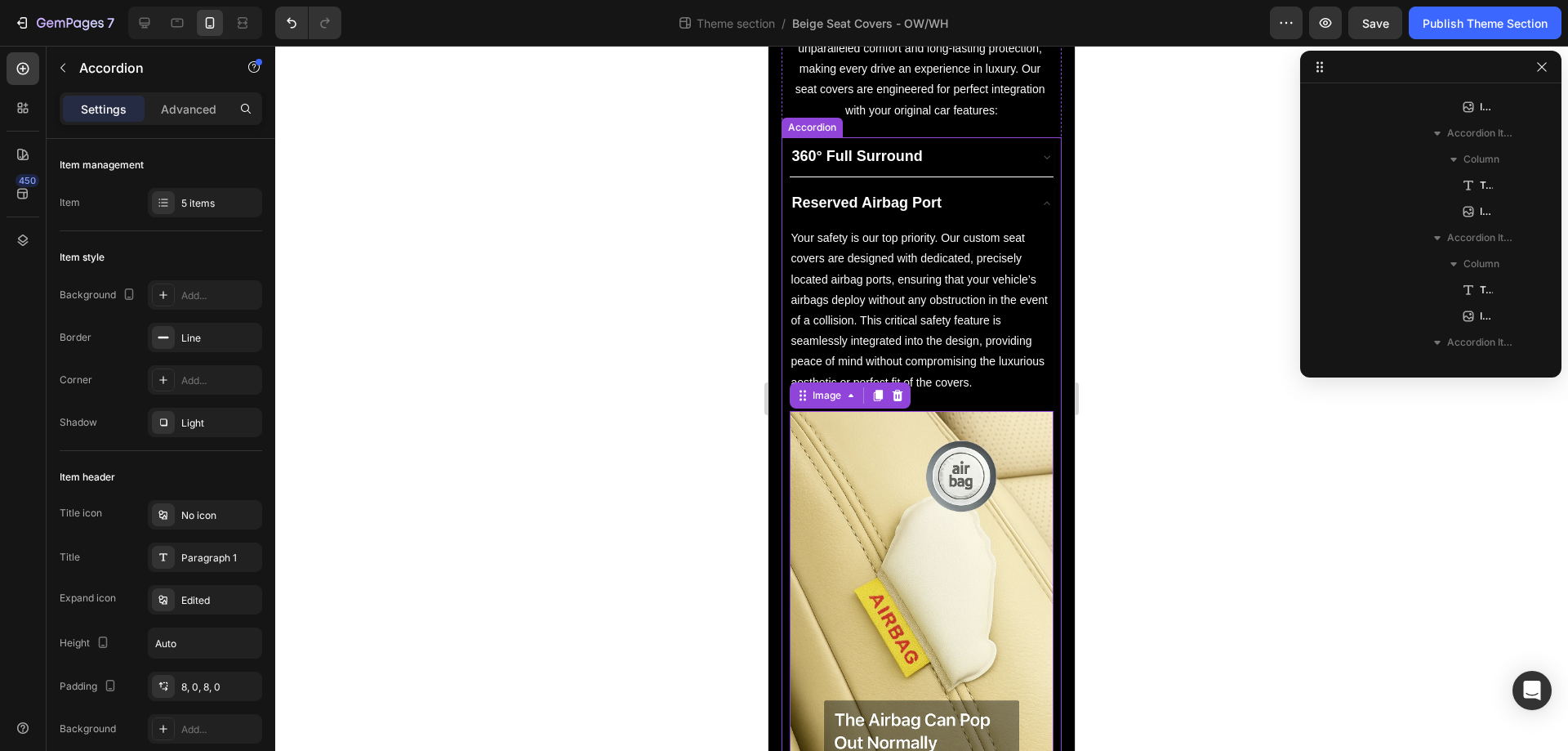
scroll to position [257, 0]
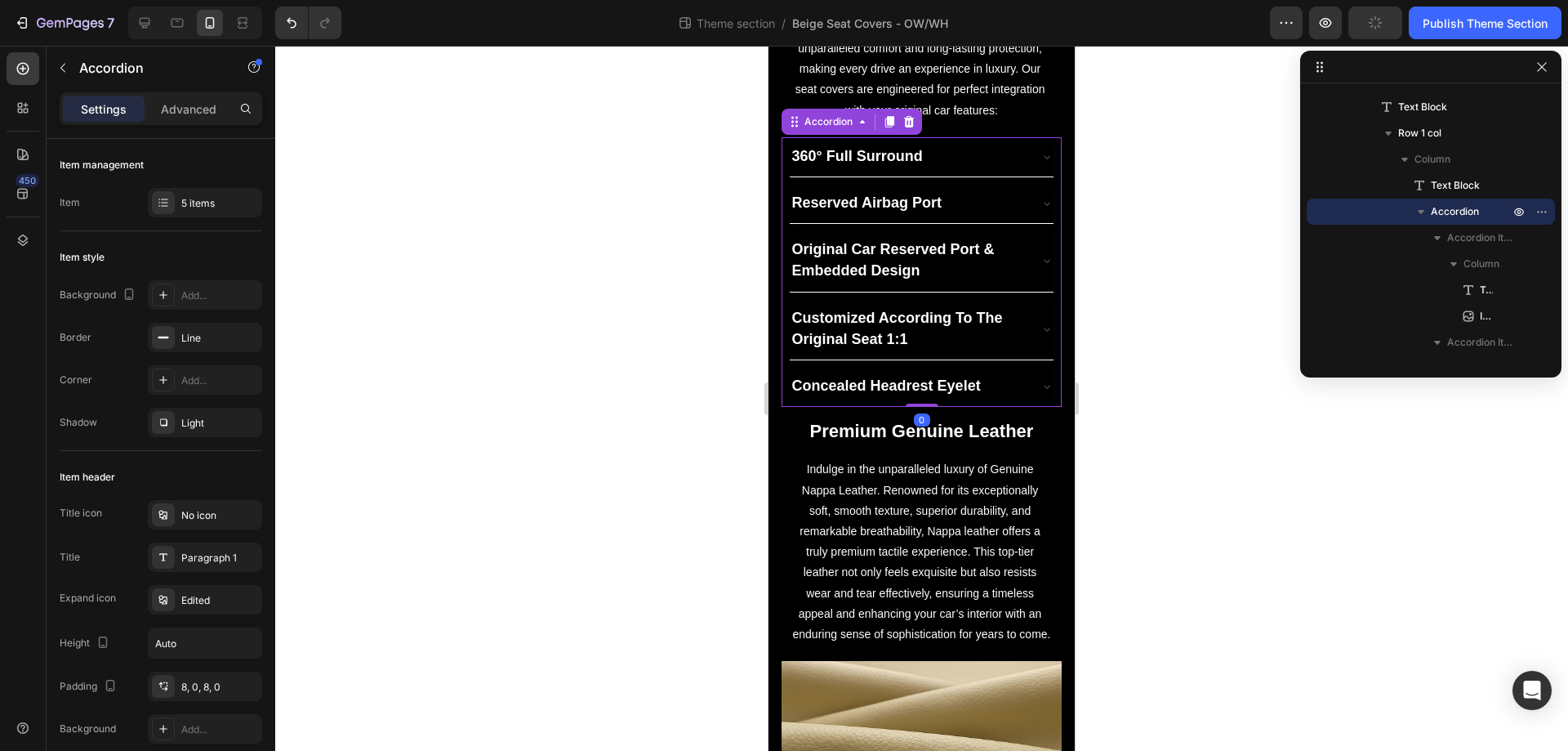
click at [1041, 256] on icon at bounding box center [1047, 260] width 13 height 13
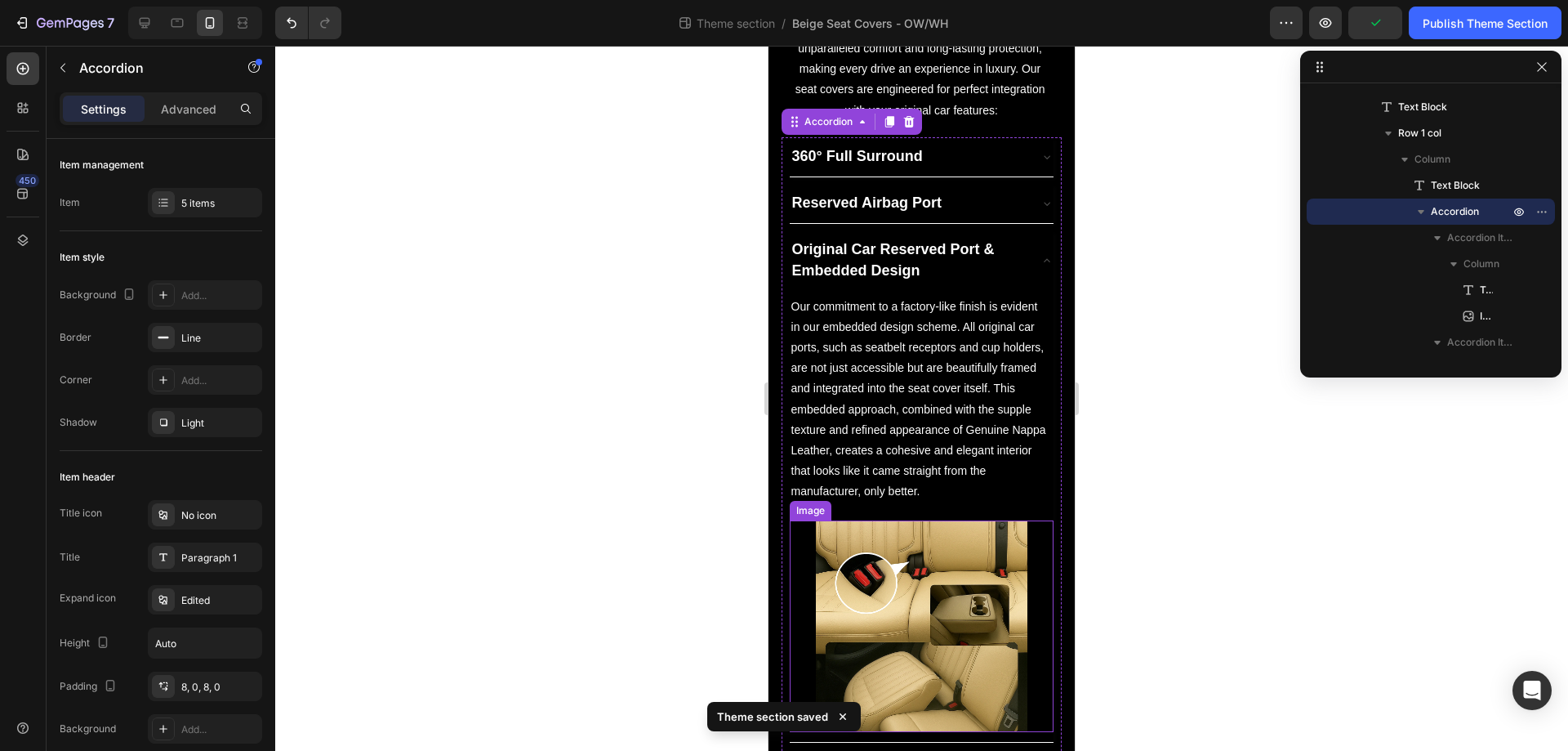
click at [869, 566] on img at bounding box center [922, 626] width 212 height 212
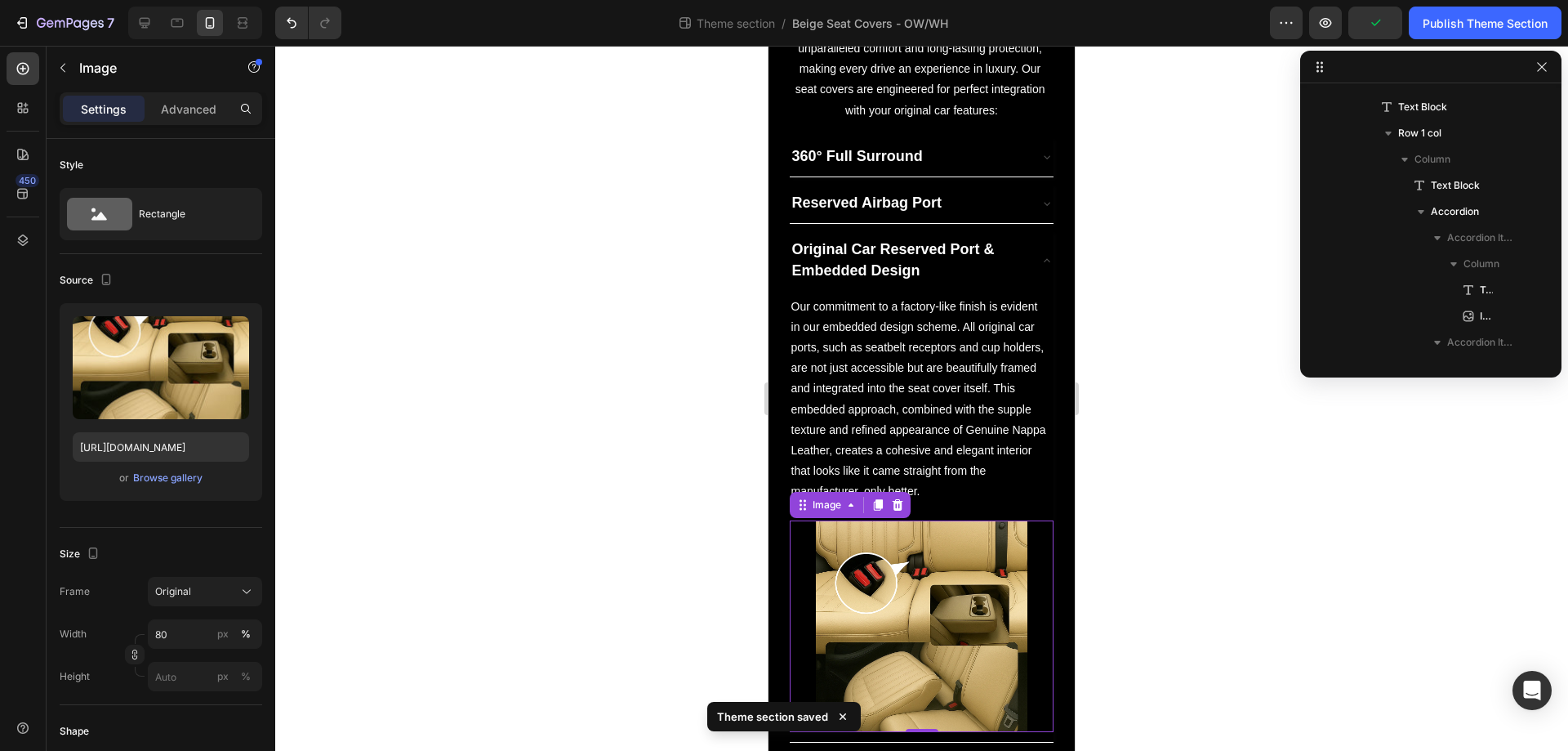
scroll to position [571, 0]
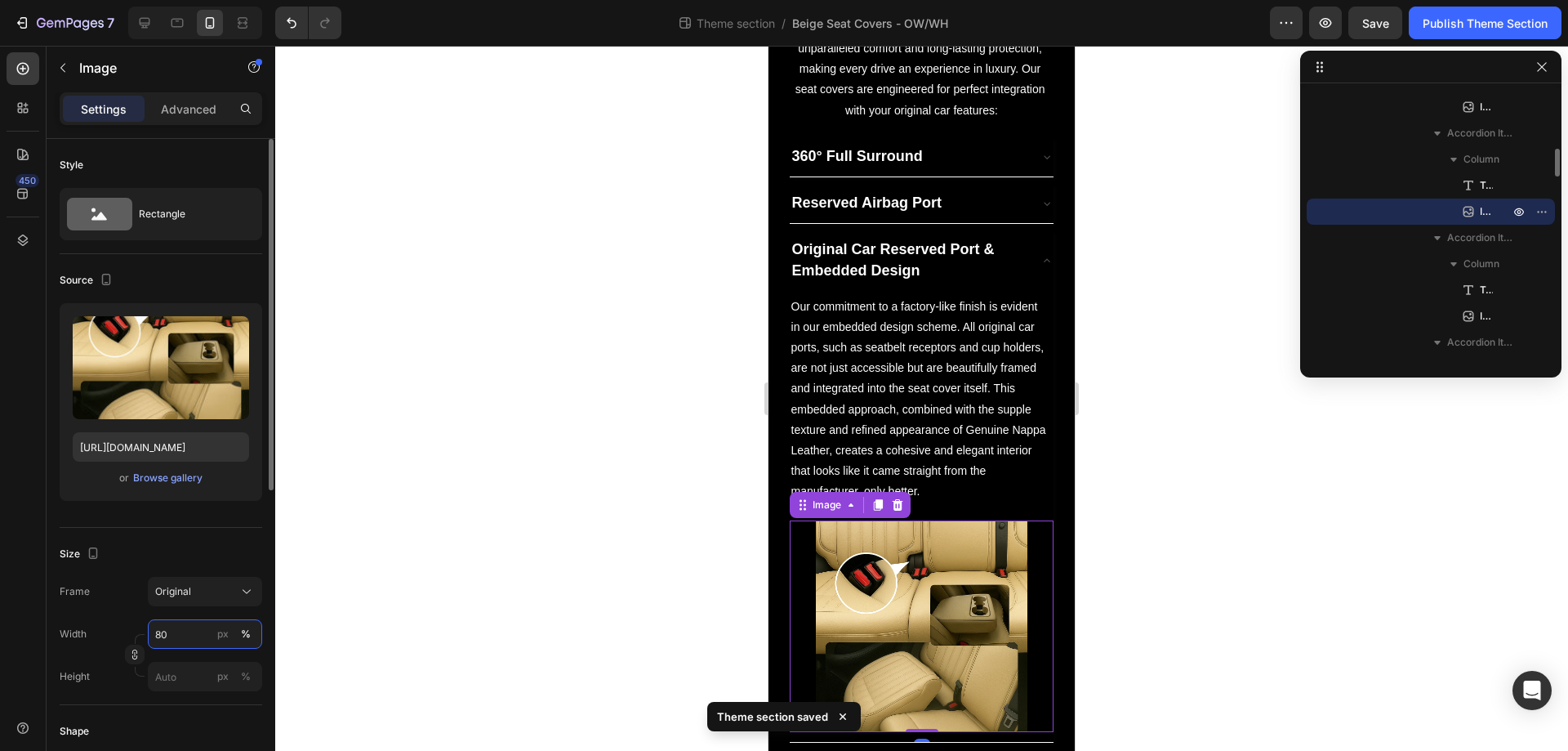
click at [191, 629] on input "80" at bounding box center [204, 633] width 114 height 29
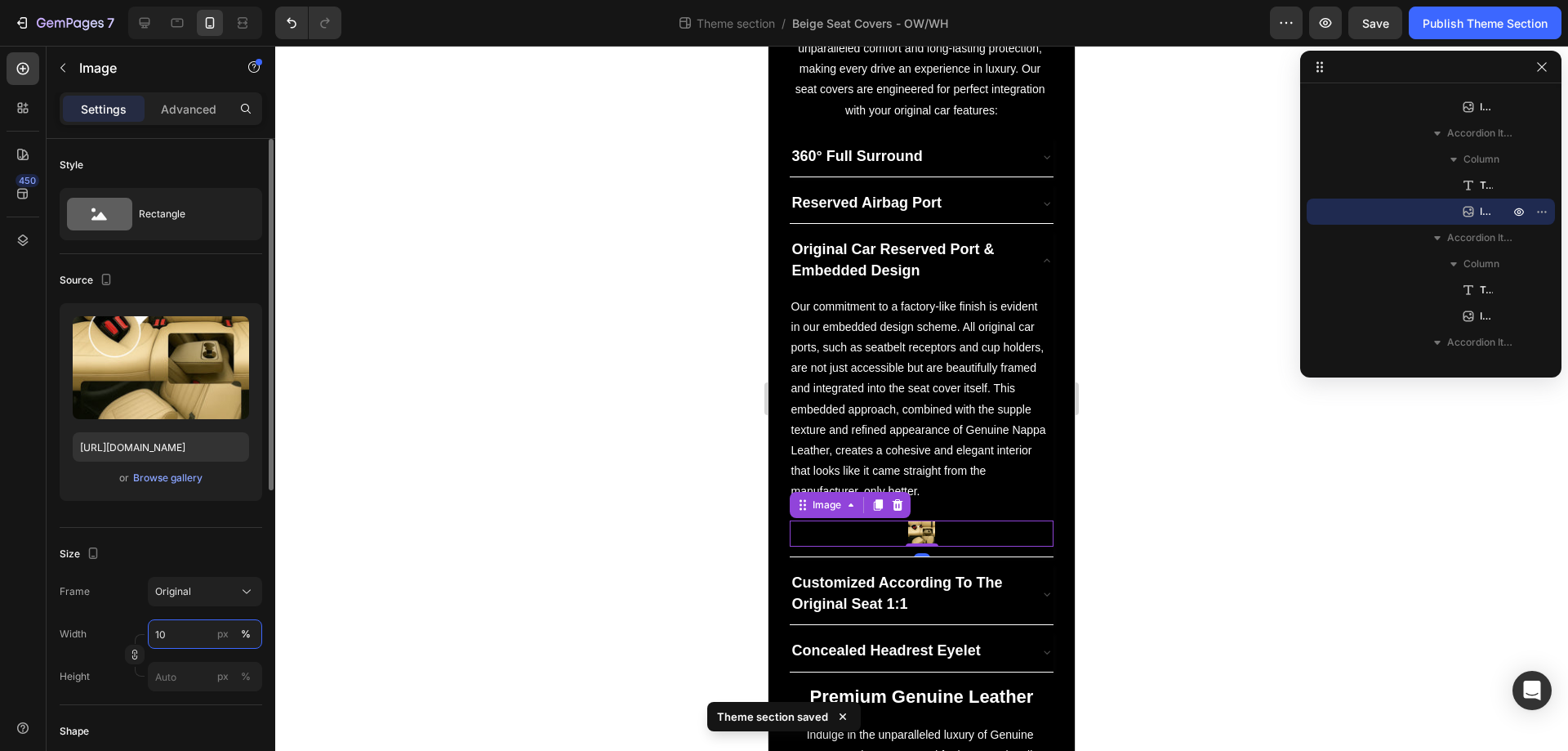
type input "100"
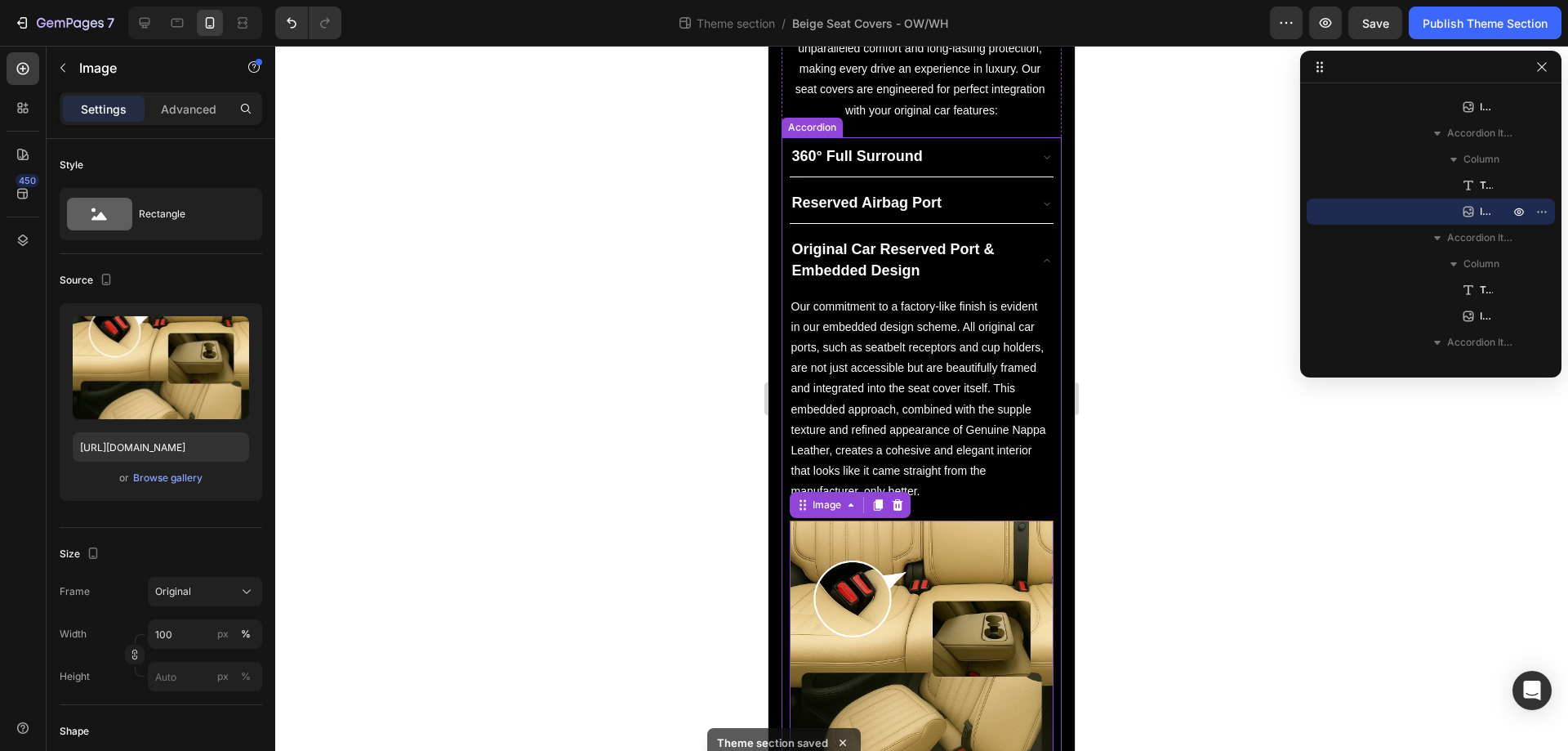
click at [1019, 260] on div "Original Car Reserved Port & Embedded Design" at bounding box center [922, 260] width 264 height 60
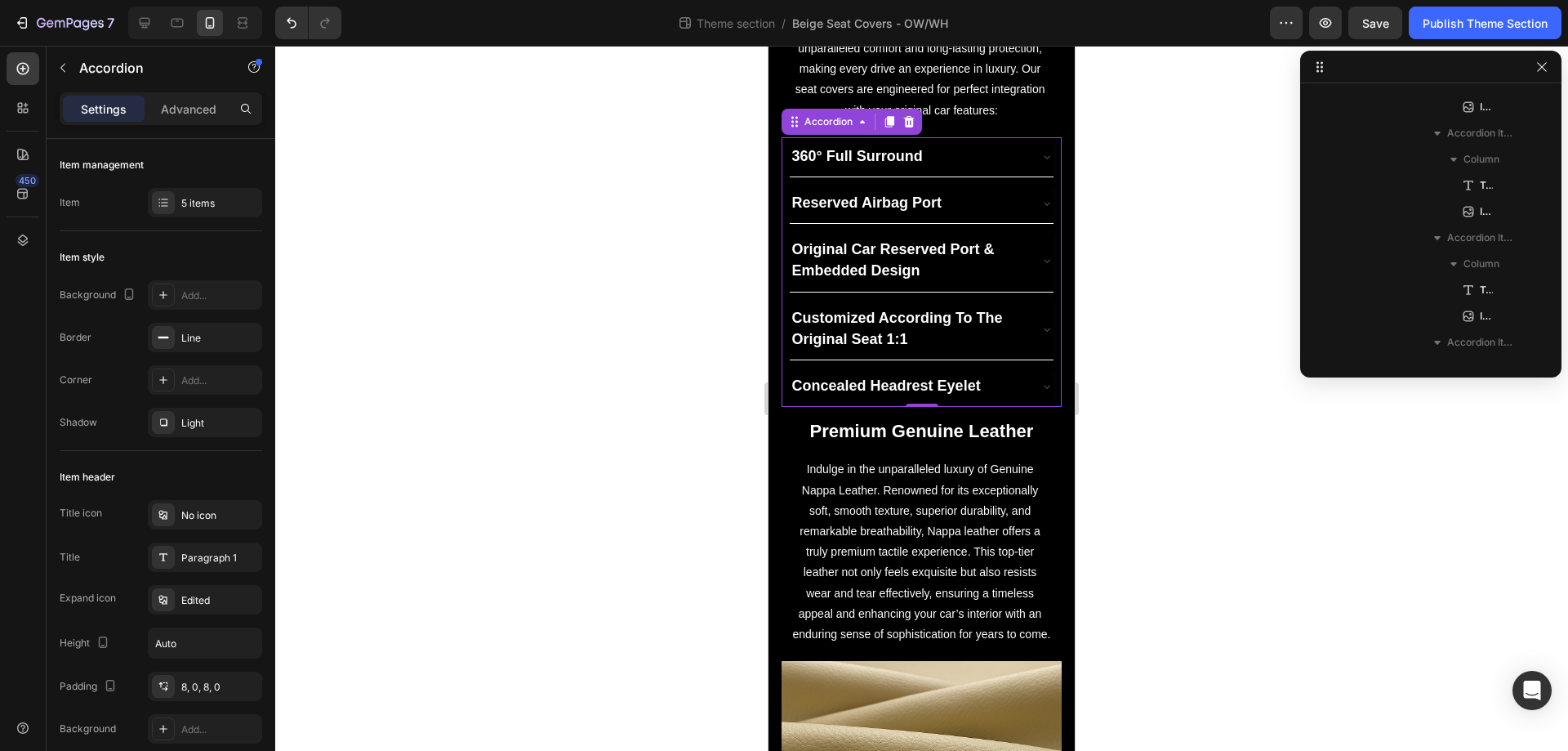
scroll to position [257, 0]
click at [1020, 335] on div "Customized According To The Original Seat 1:1" at bounding box center [922, 329] width 264 height 60
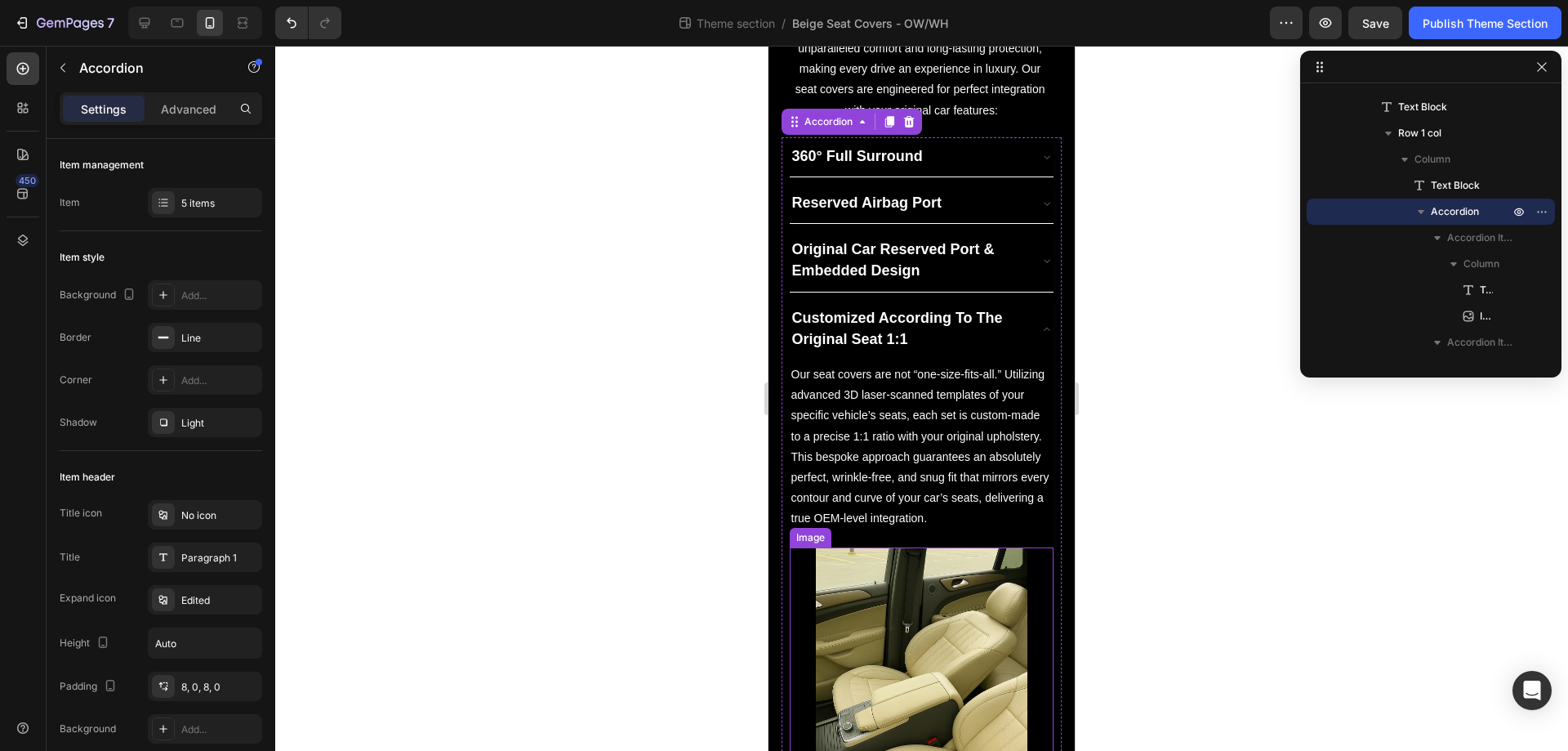
click at [923, 677] on img at bounding box center [922, 706] width 212 height 318
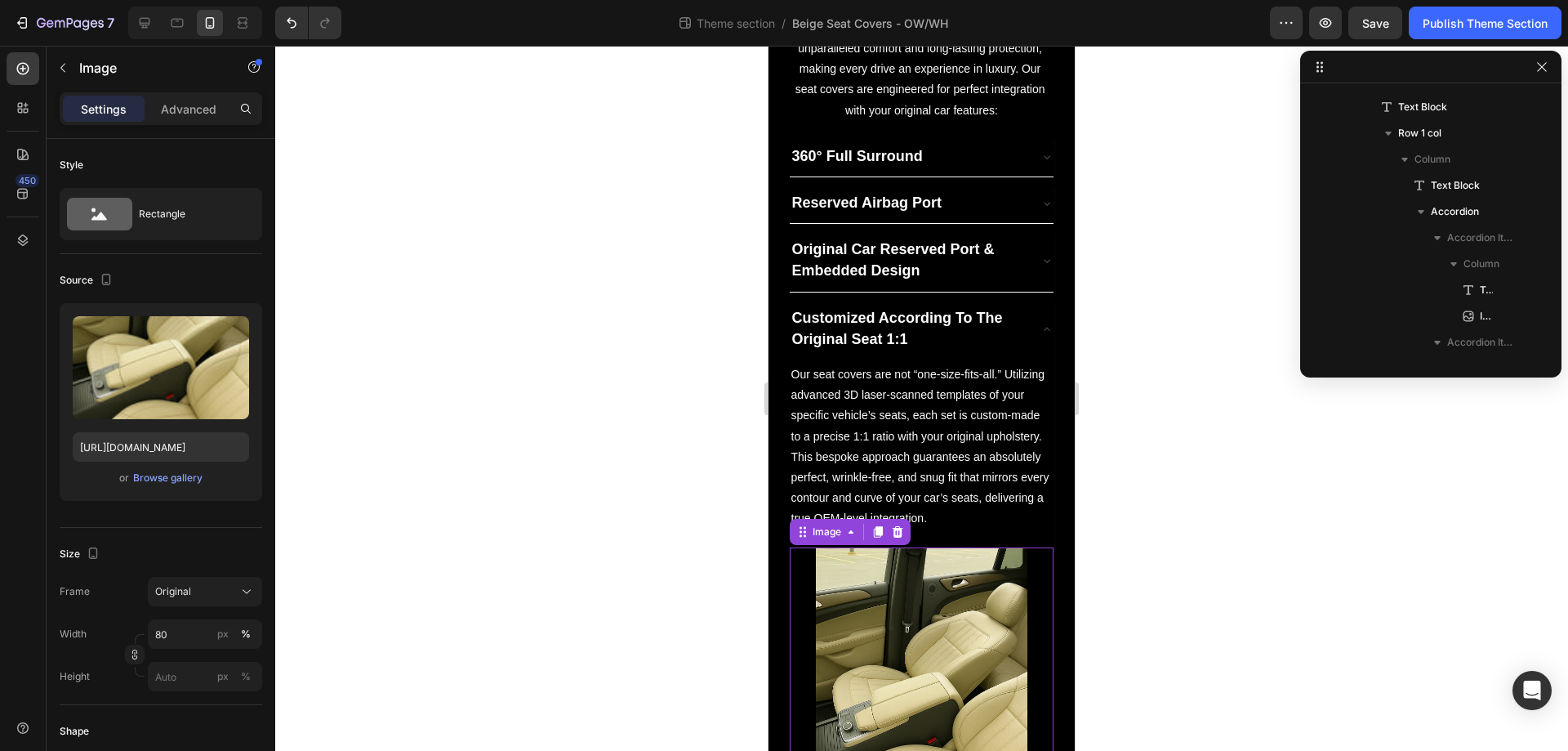
scroll to position [675, 0]
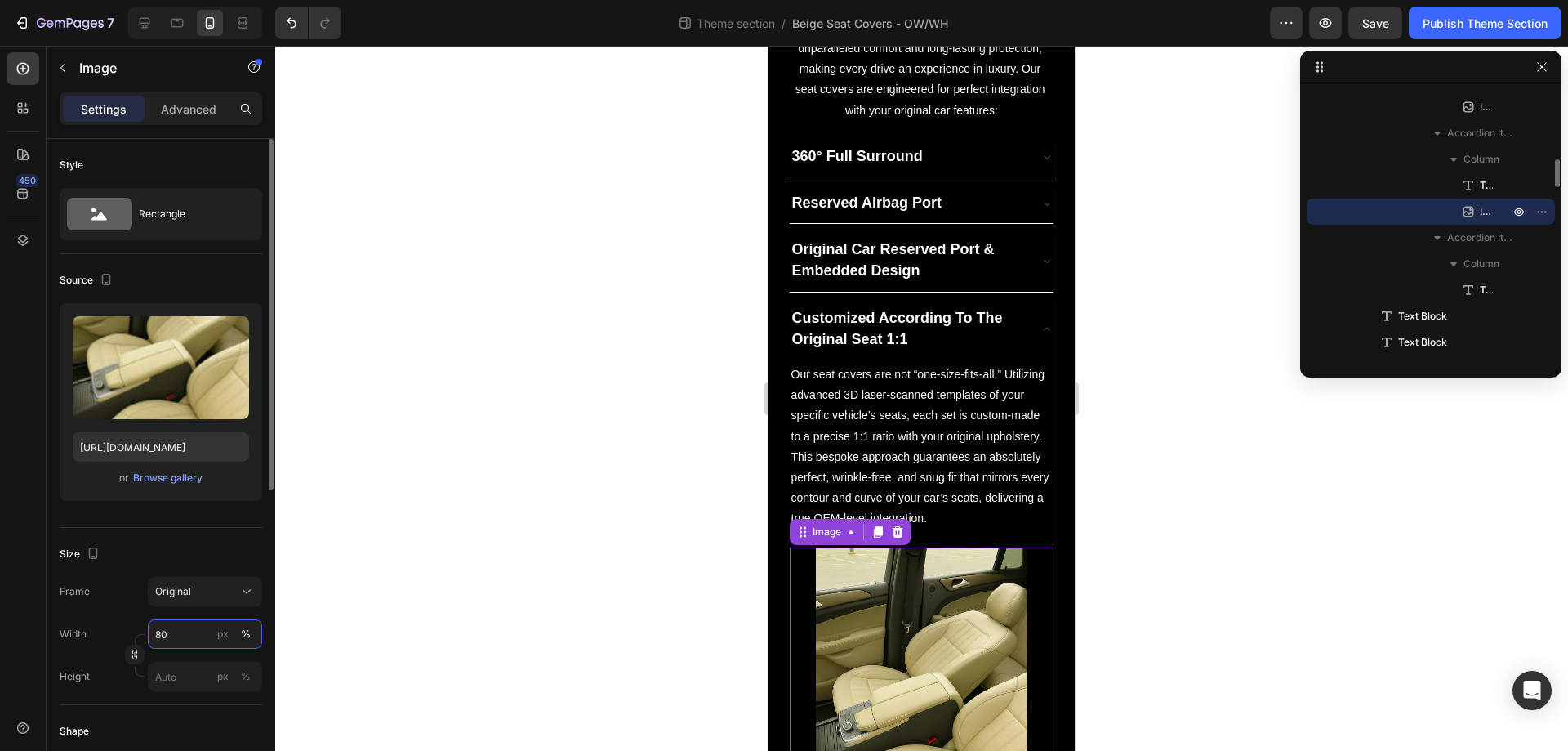
click at [176, 633] on input "80" at bounding box center [204, 633] width 114 height 29
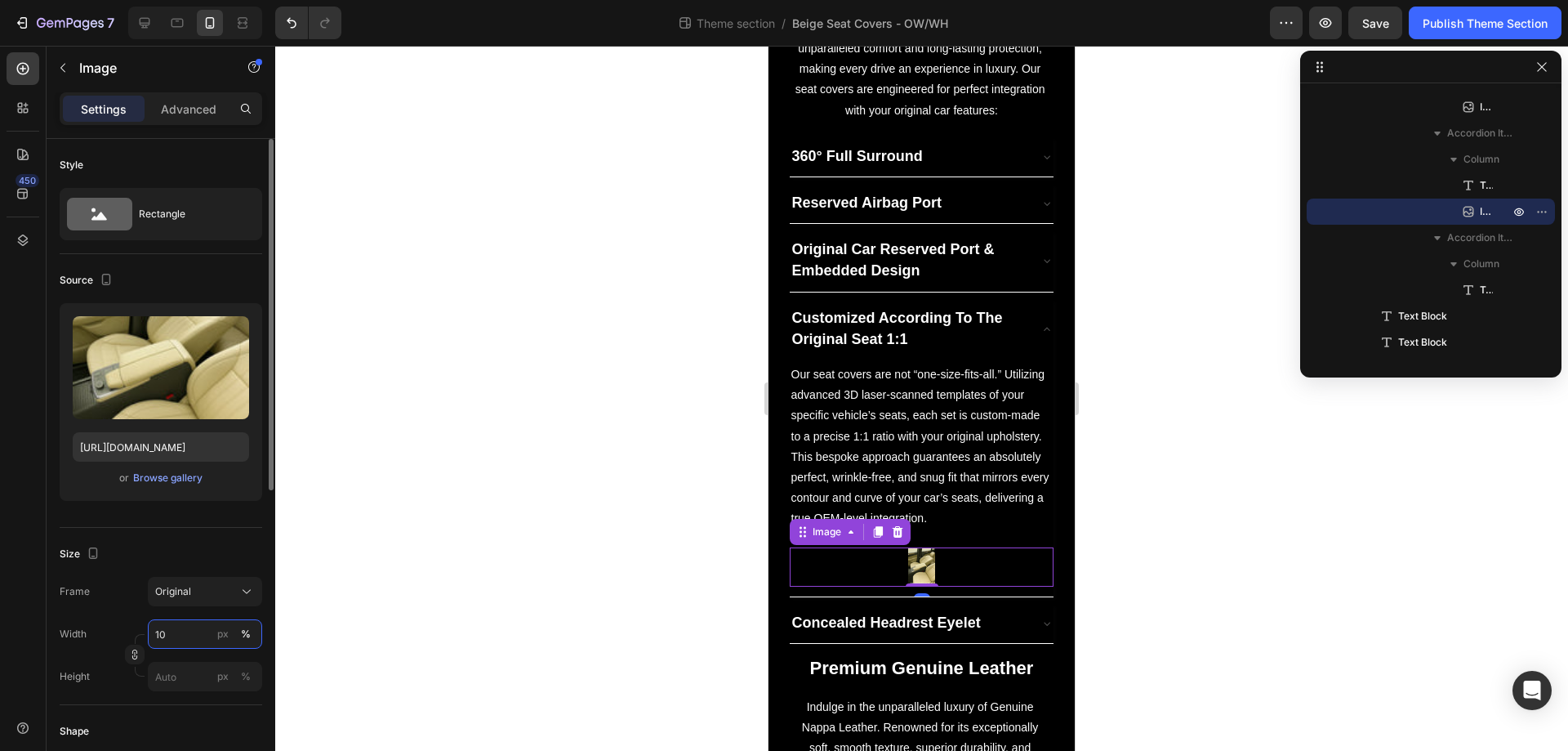
type input "100"
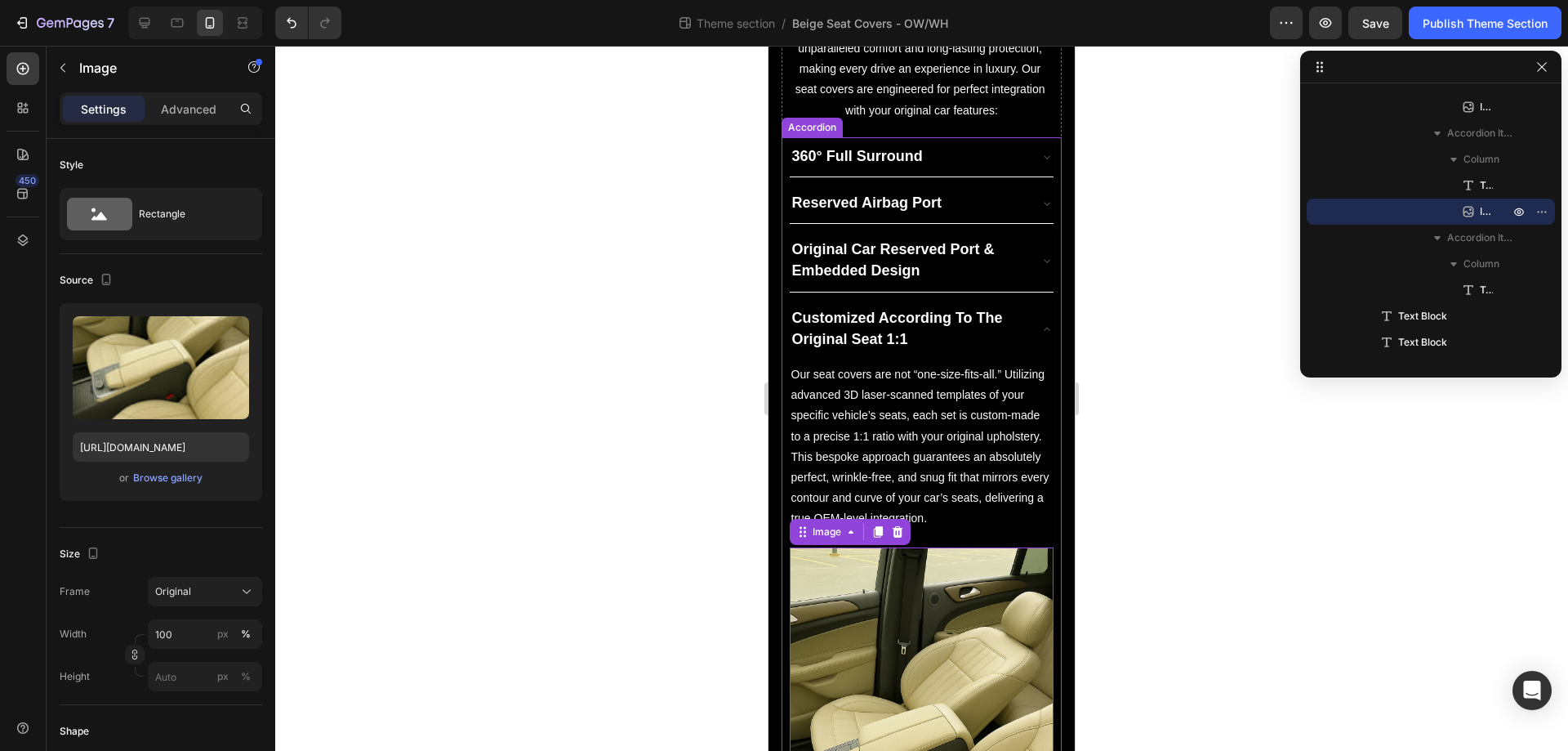
click at [1035, 337] on div "Customized According To The Original Seat 1:1" at bounding box center [922, 329] width 264 height 60
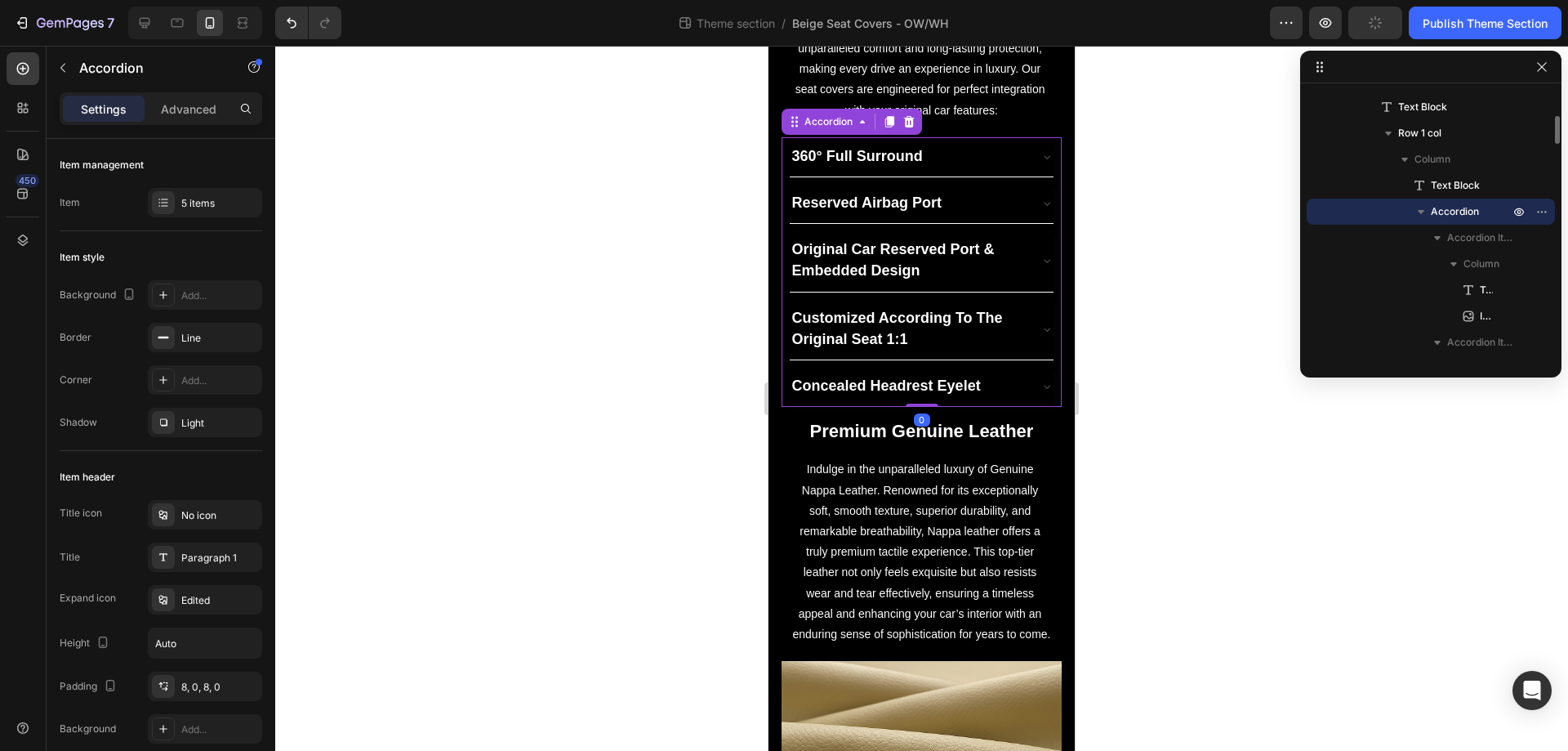
scroll to position [0, 0]
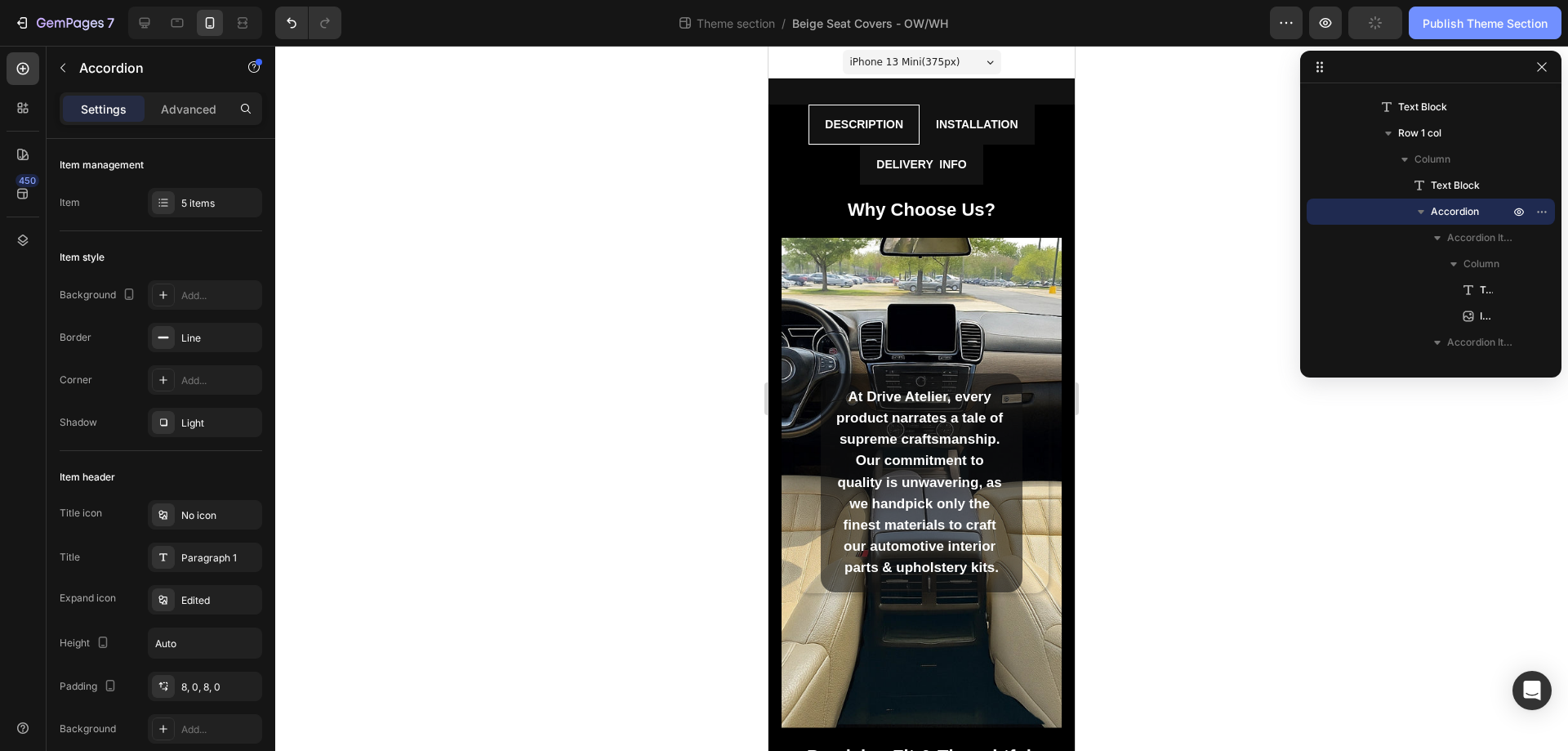
click at [1518, 25] on div "Publish Theme Section" at bounding box center [1486, 23] width 125 height 17
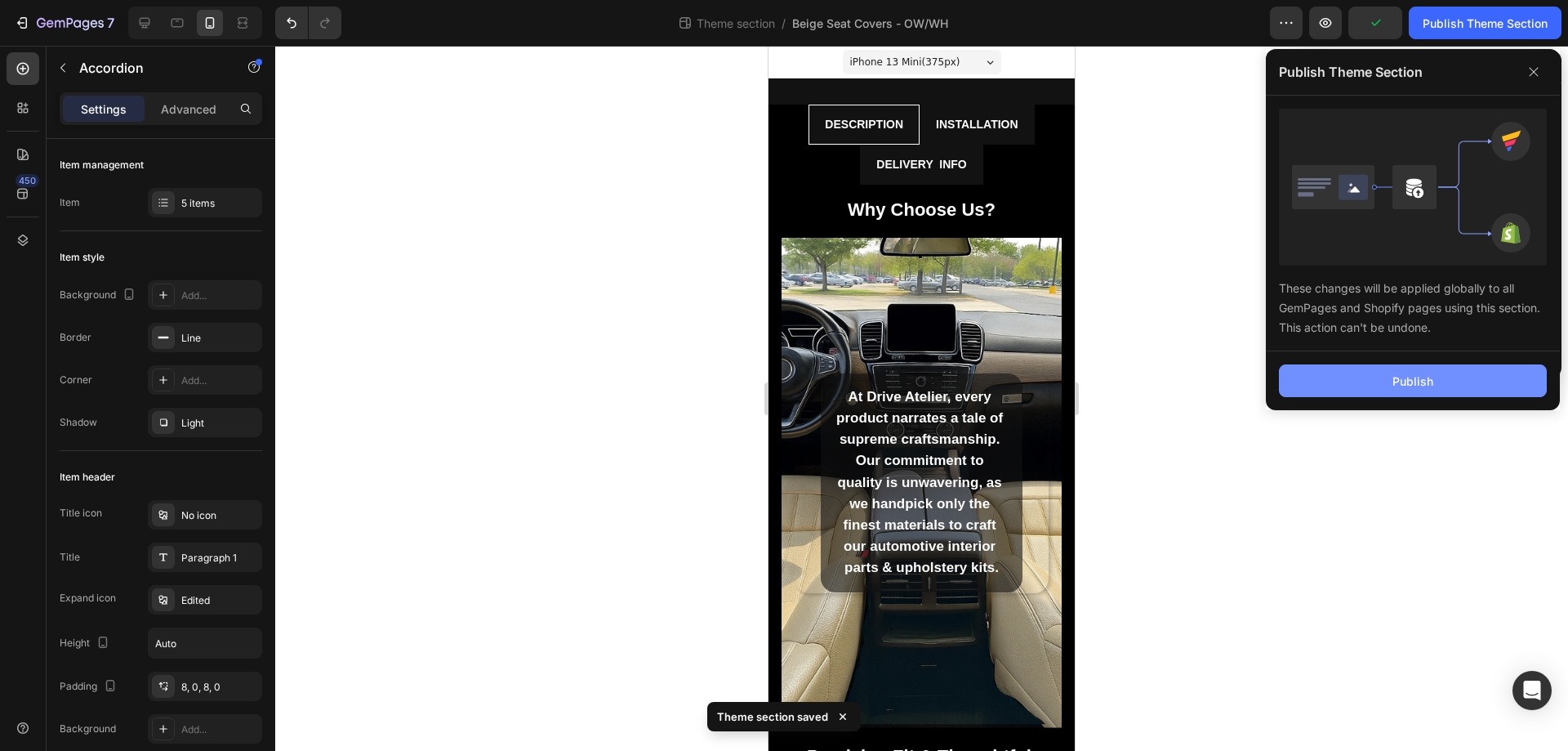
click at [1421, 381] on div "Publish" at bounding box center [1414, 381] width 41 height 17
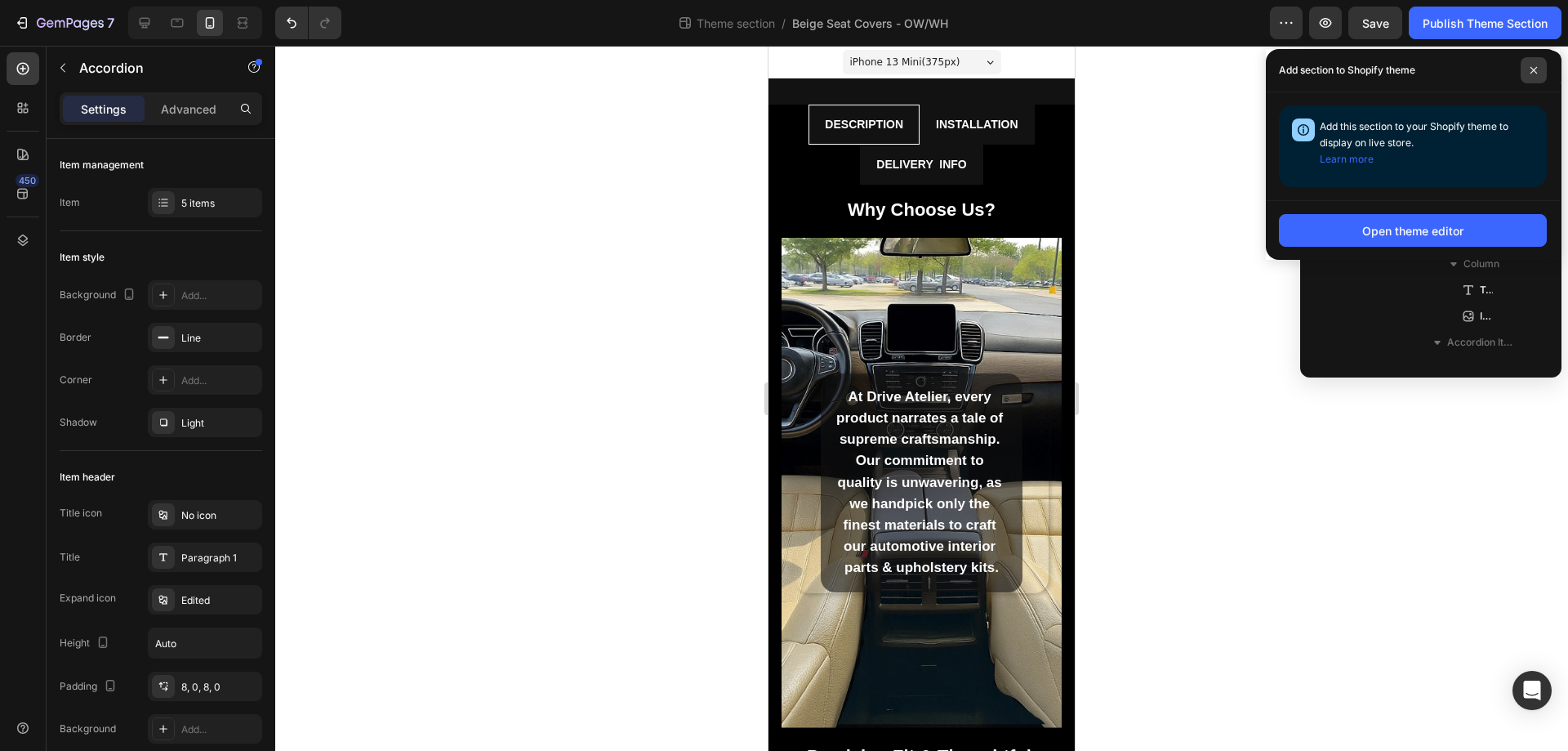
click at [1537, 72] on icon at bounding box center [1535, 70] width 9 height 9
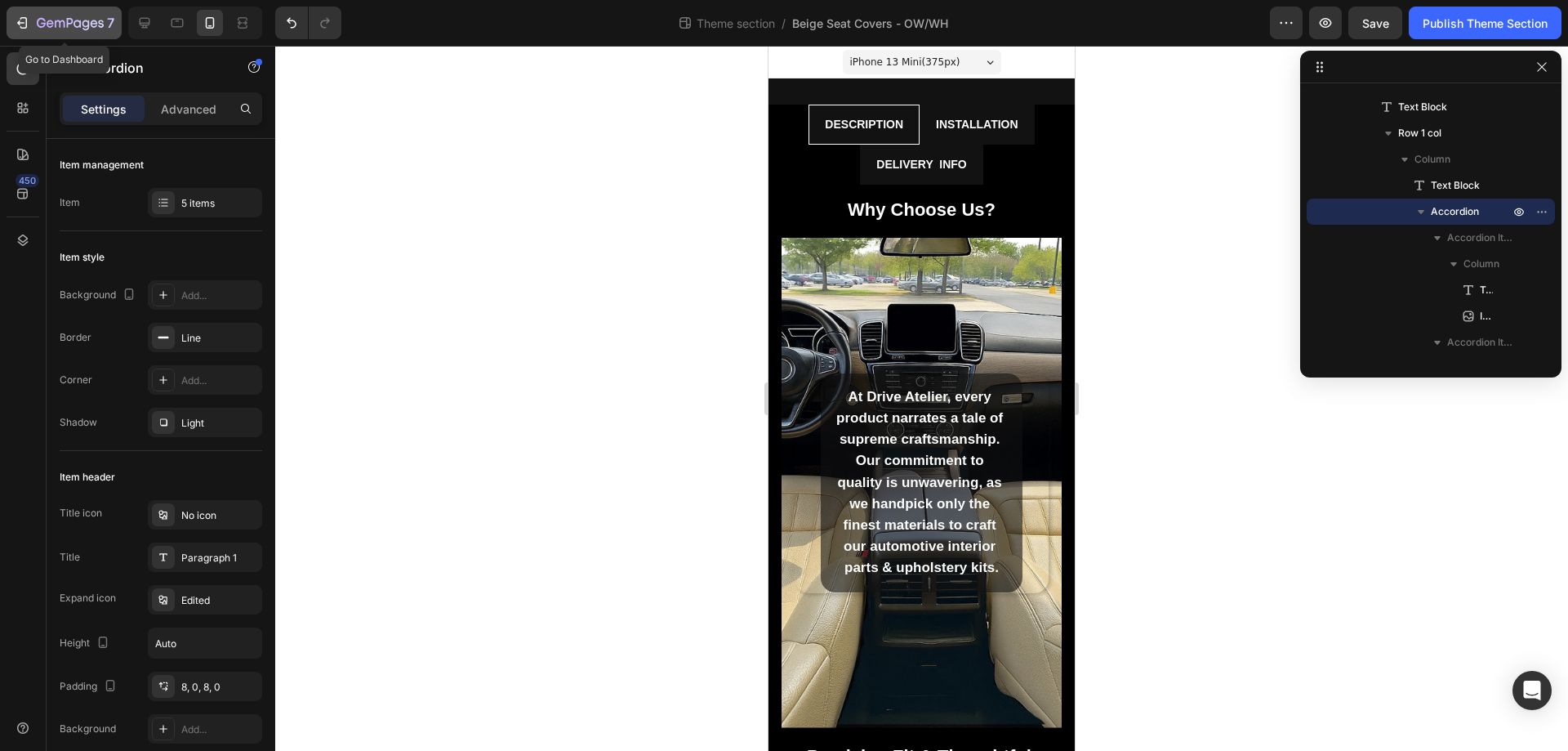
click at [30, 25] on div "7" at bounding box center [64, 22] width 100 height 20
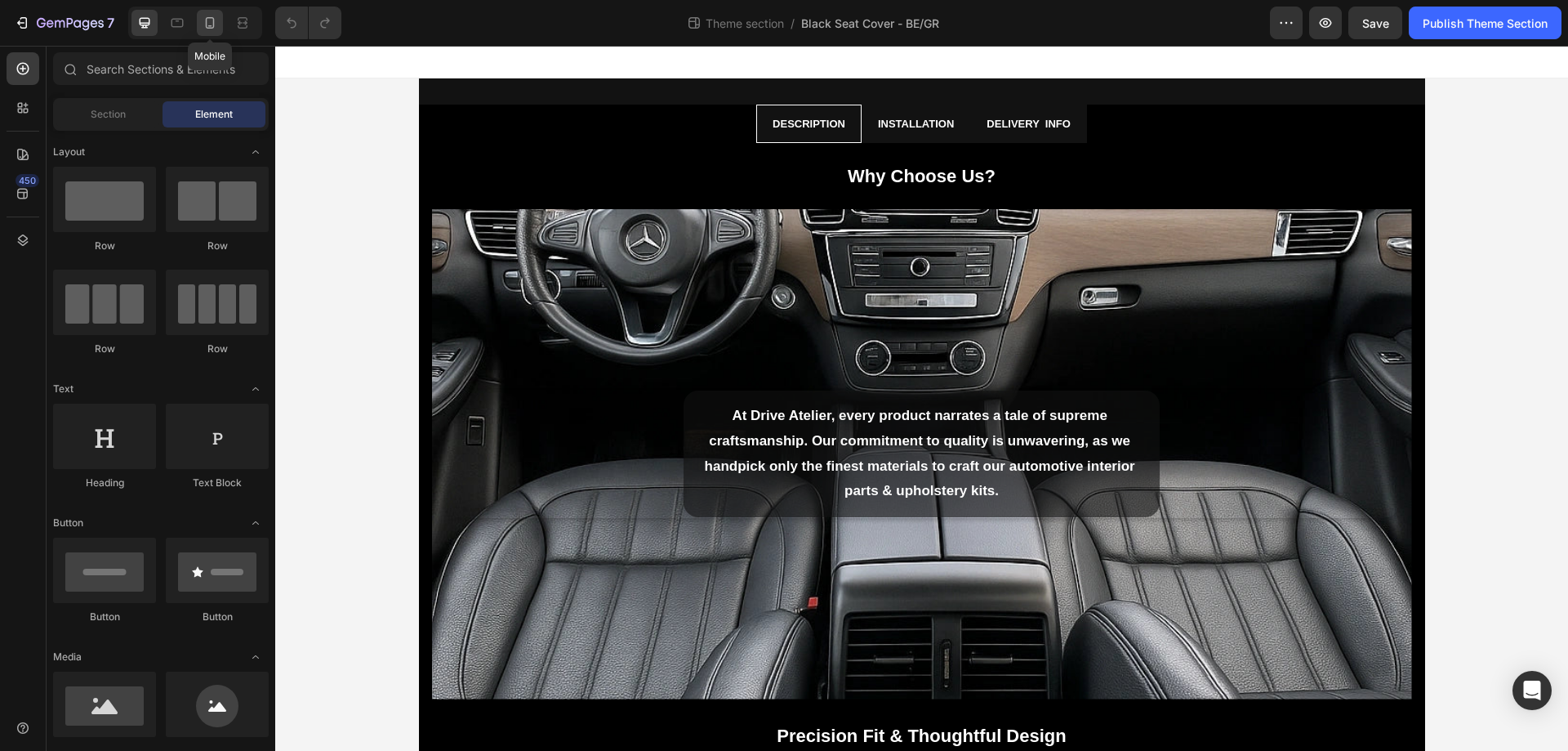
click at [207, 20] on icon at bounding box center [210, 22] width 9 height 11
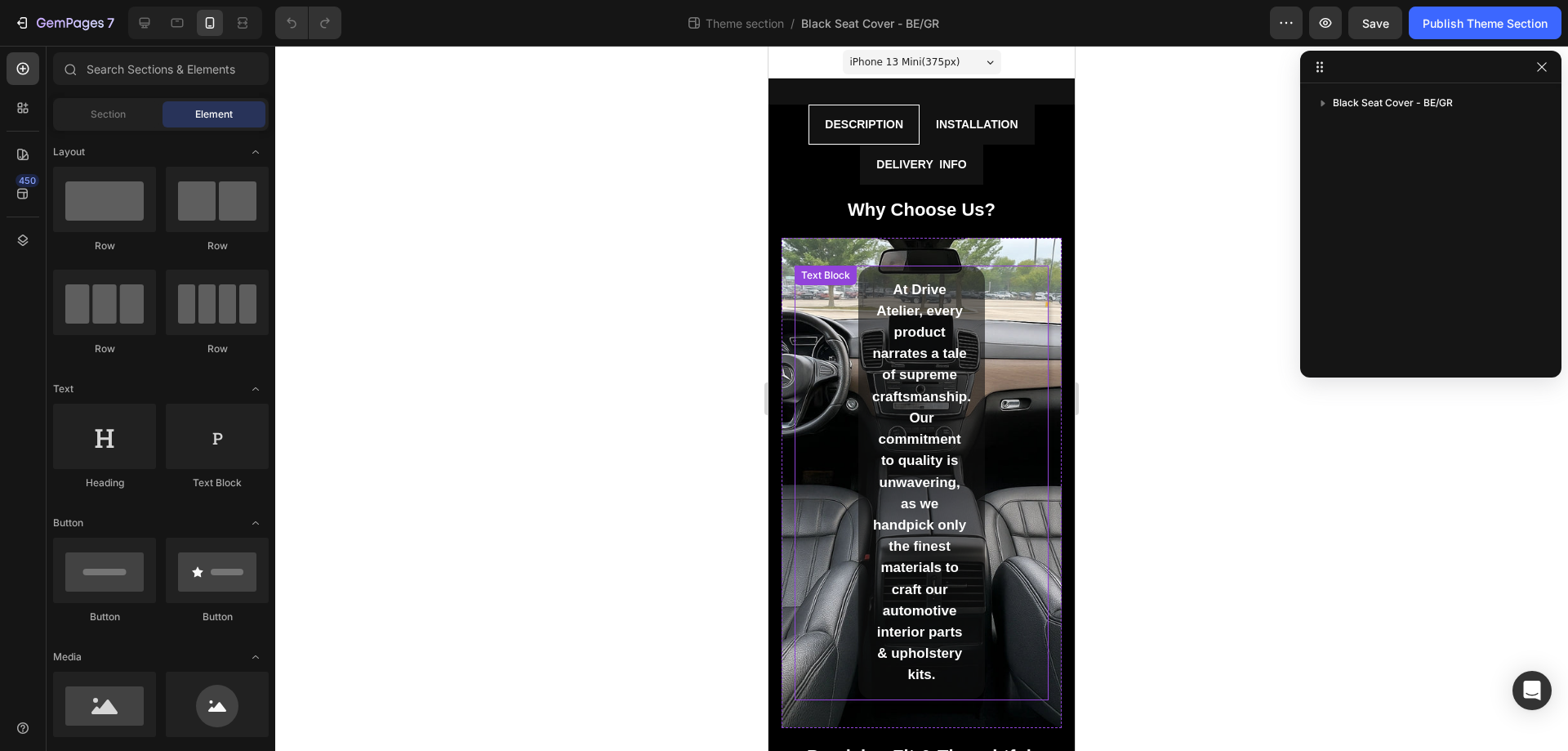
click at [943, 315] on p "At Drive Atelier, every product narrates a tale of supreme craftsmanship. Our c…" at bounding box center [922, 483] width 100 height 407
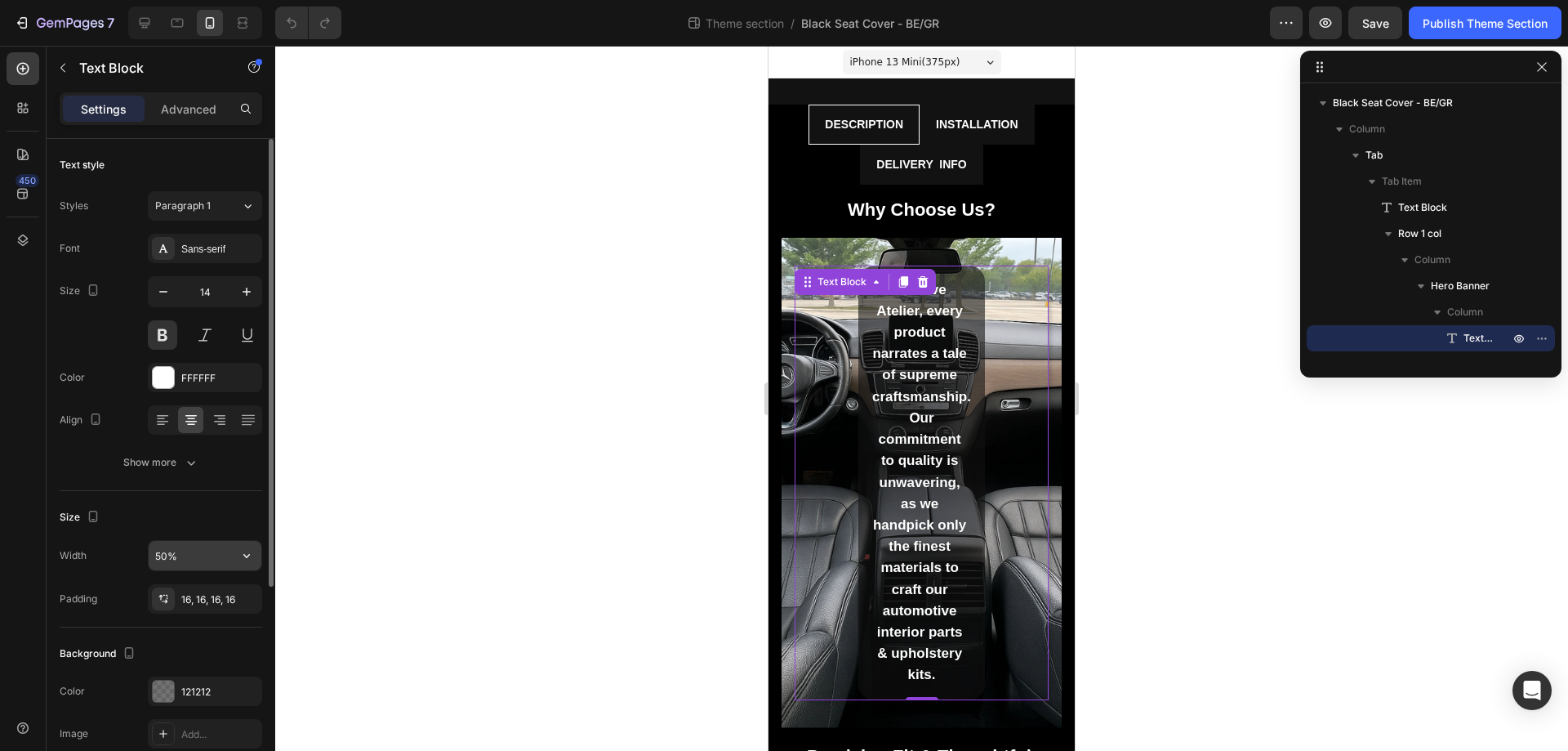
click at [190, 547] on input "50%" at bounding box center [204, 555] width 112 height 29
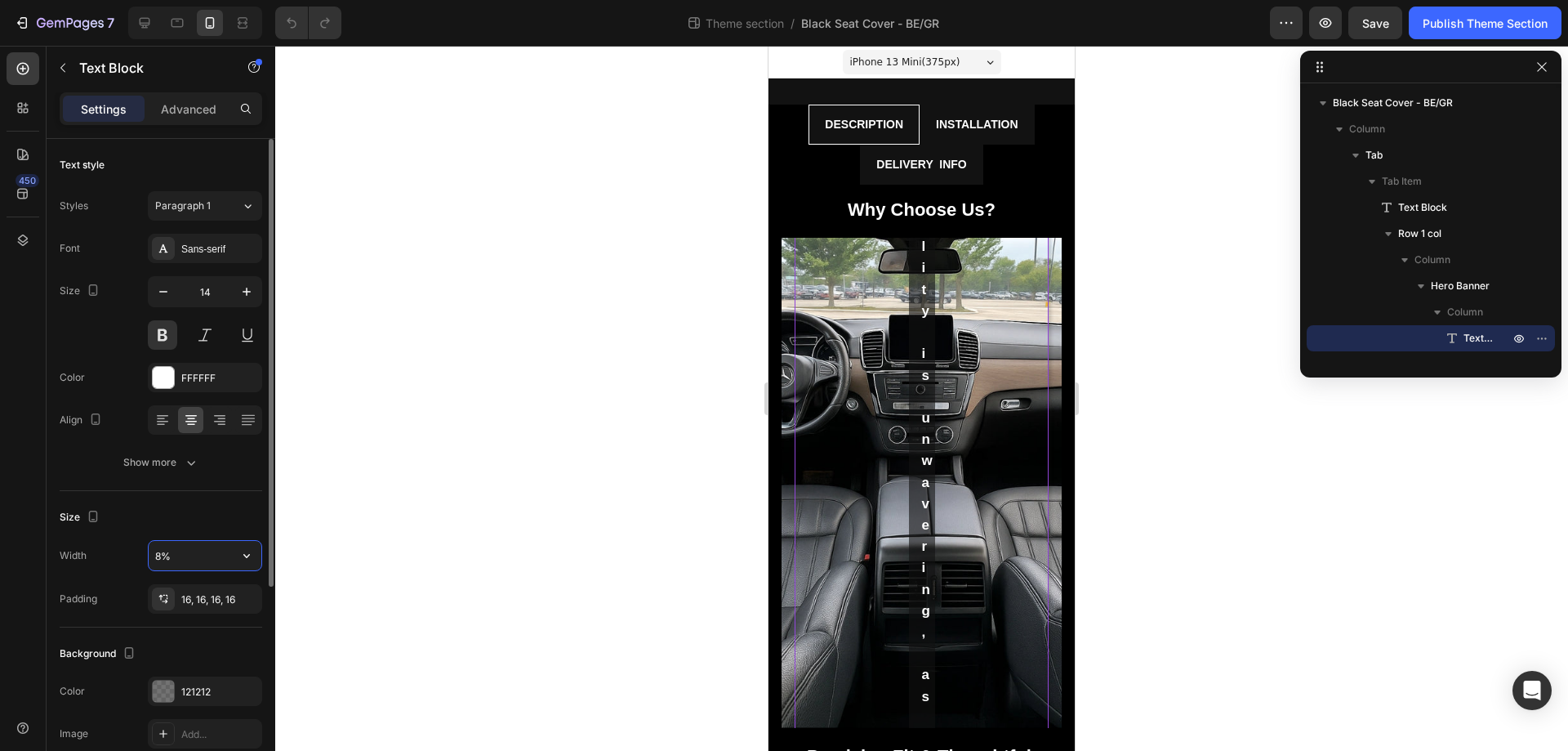
type input "85%"
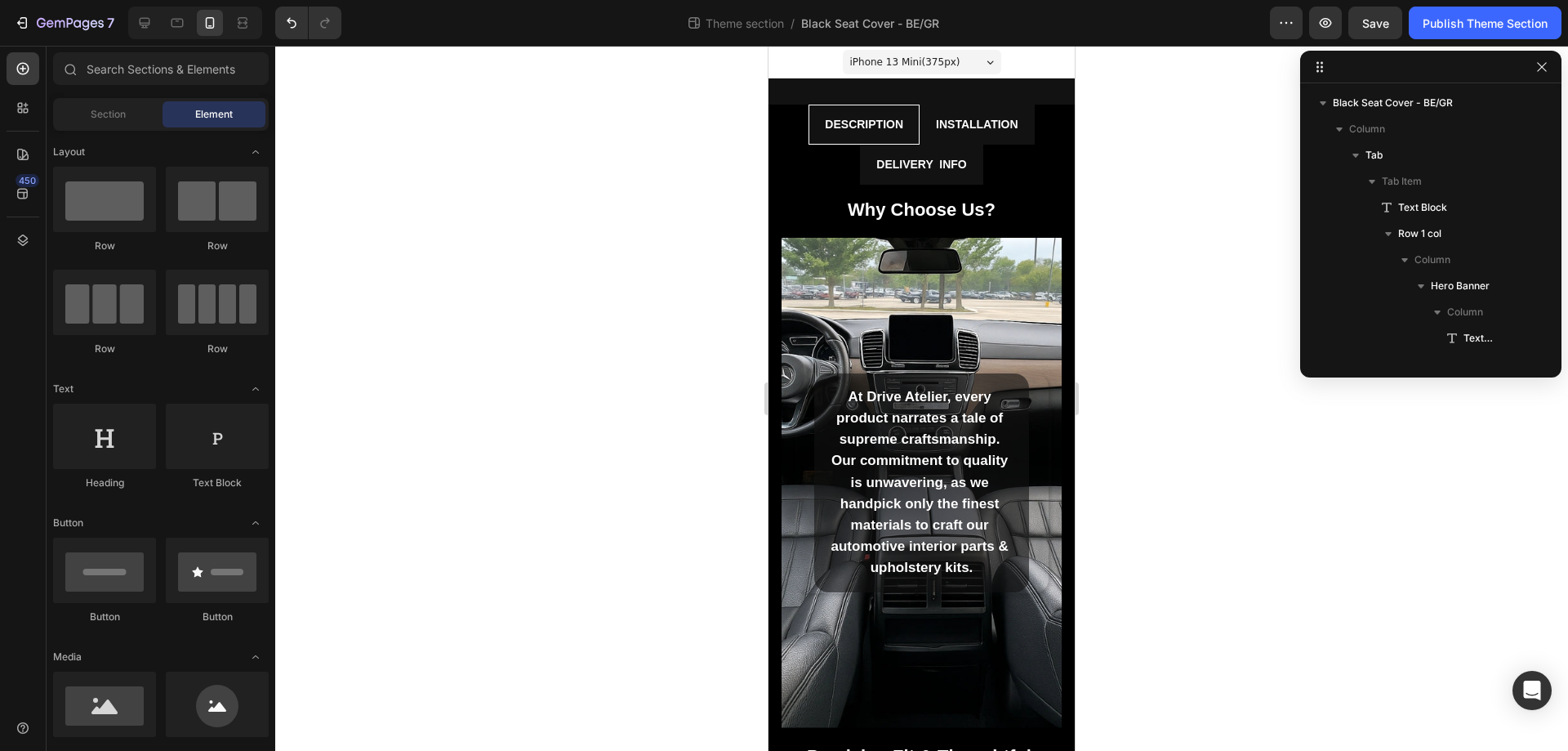
scroll to position [617, 0]
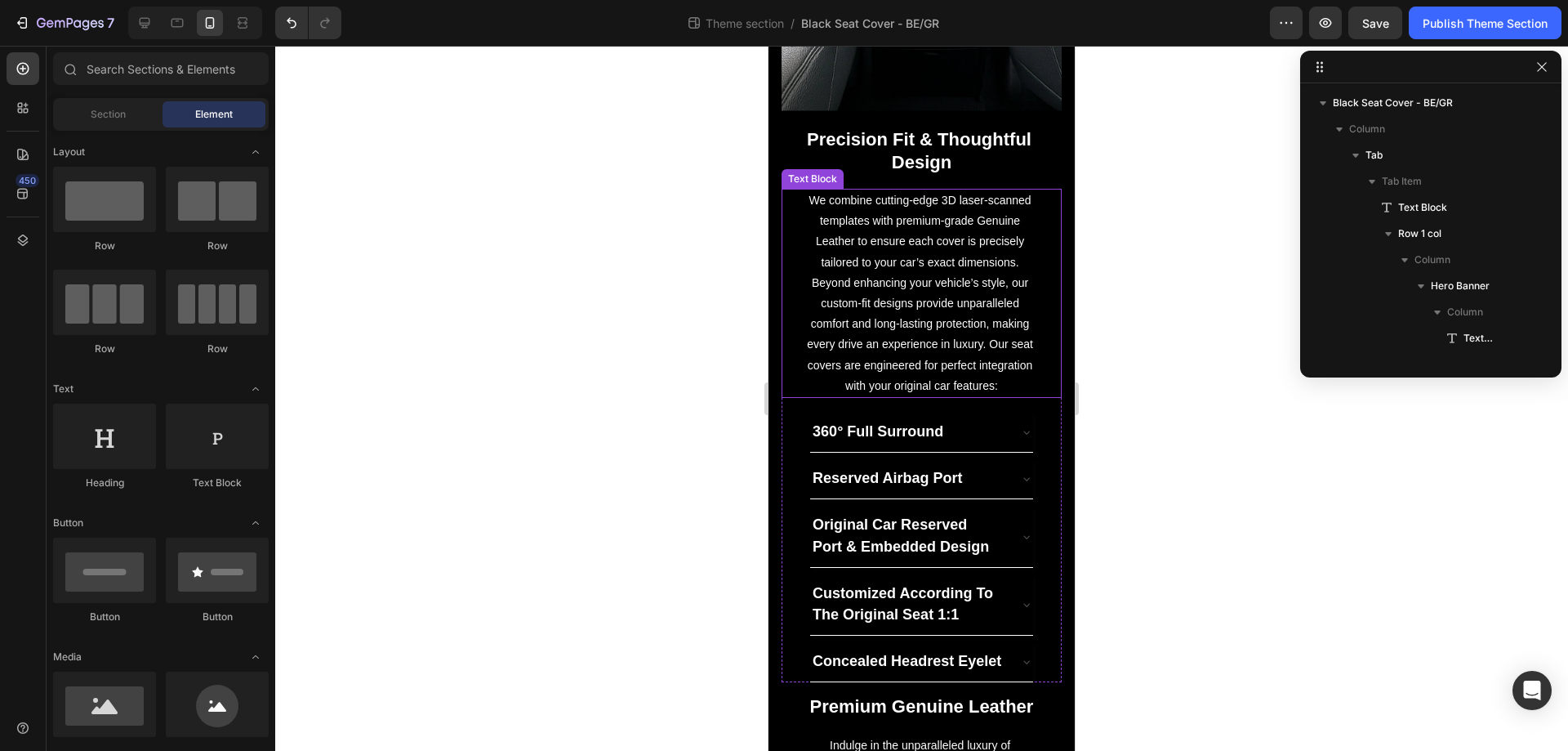
click at [946, 279] on p "We combine cutting-edge 3D laser-scanned templates with premium-grade Genuine L…" at bounding box center [921, 294] width 229 height 206
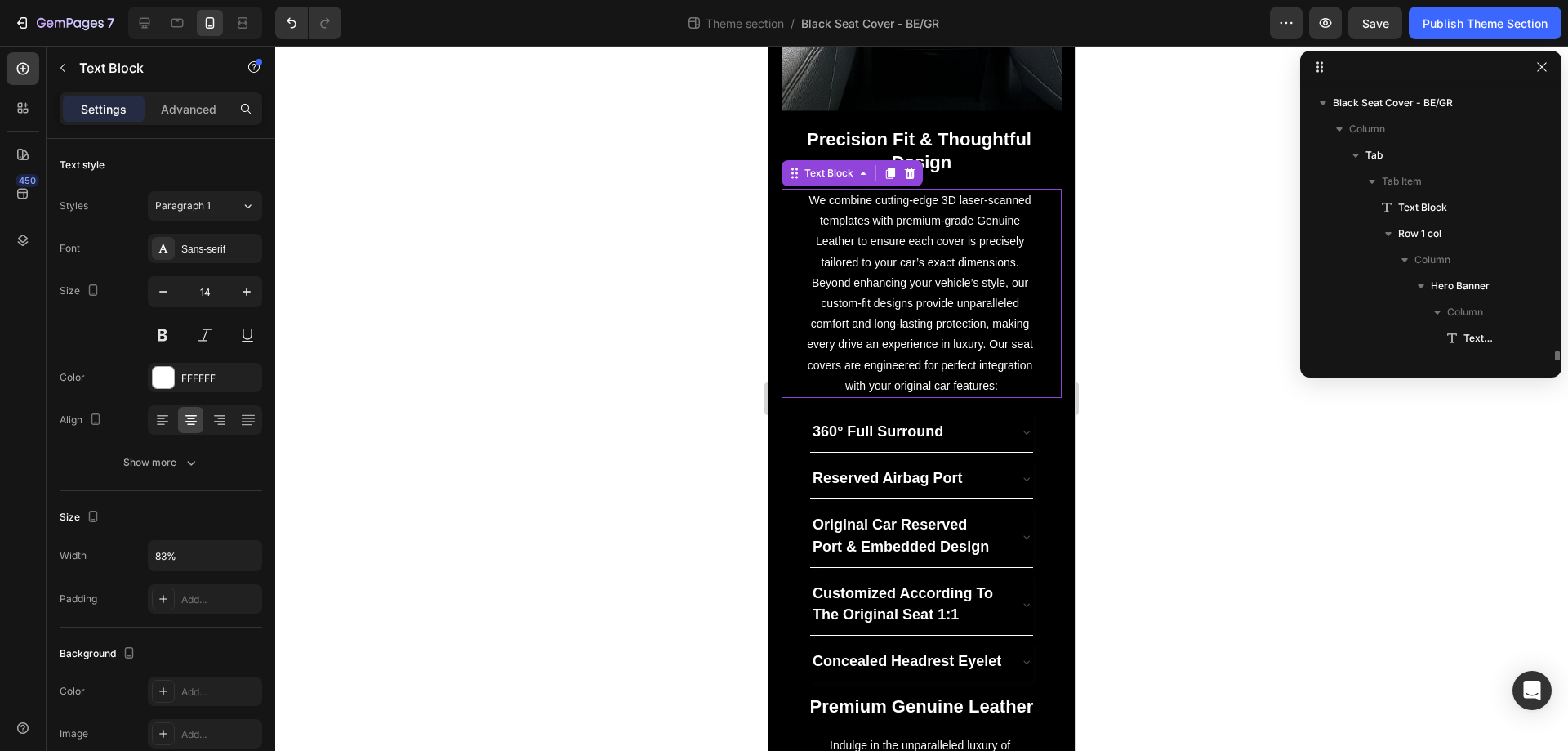
scroll to position [231, 0]
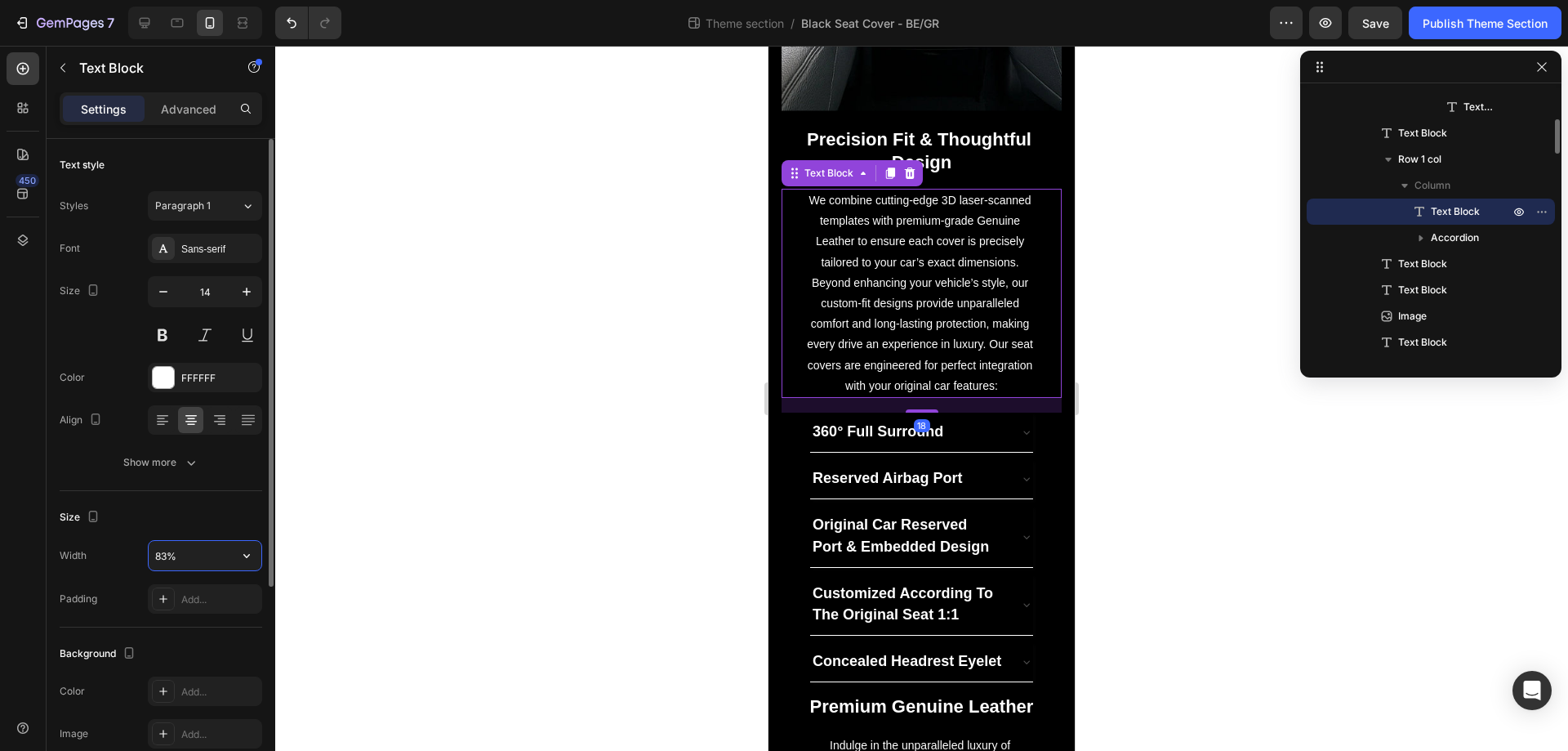
click at [182, 551] on input "83%" at bounding box center [204, 555] width 112 height 29
type input "95%"
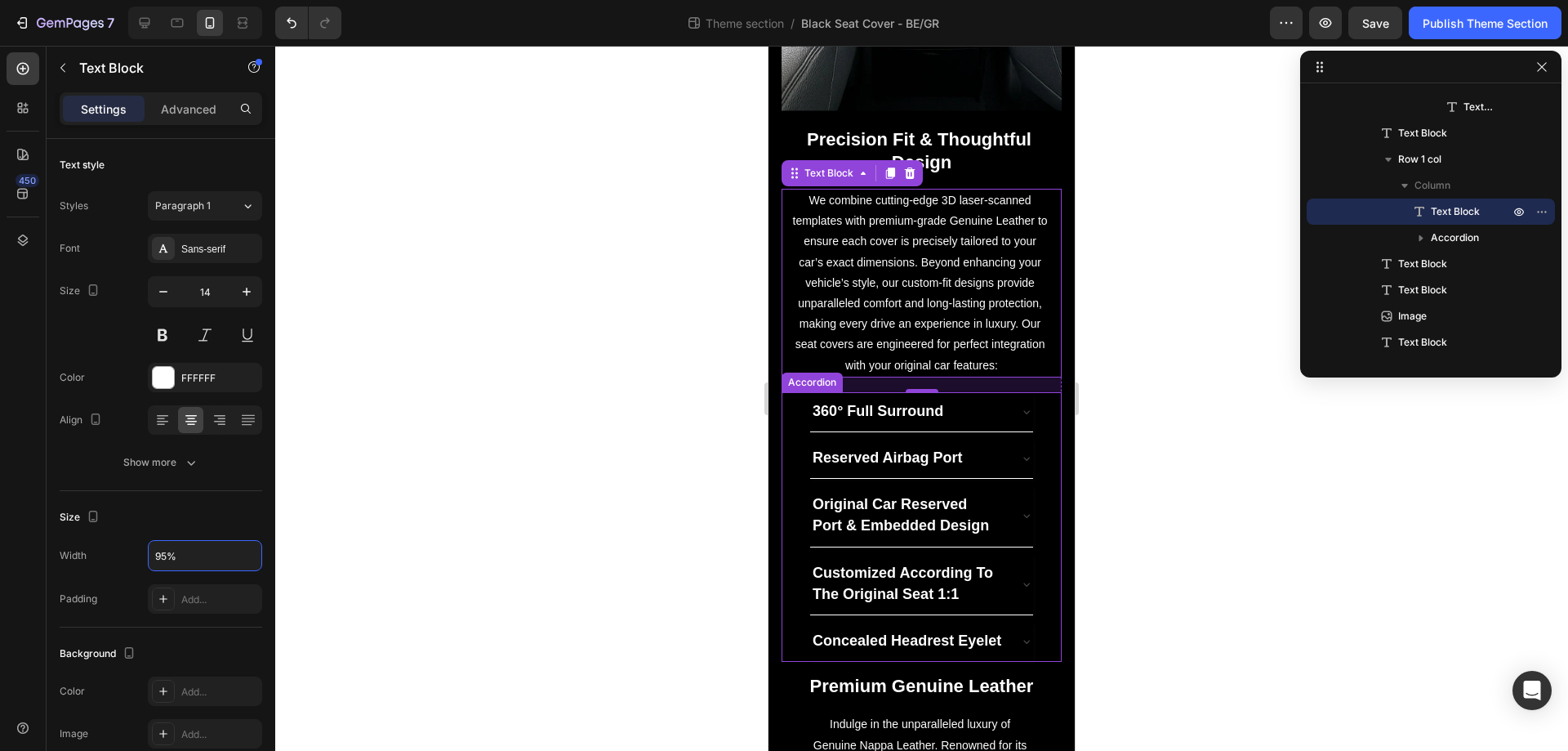
click at [798, 453] on div "Reserved Airbag Port" at bounding box center [922, 458] width 279 height 40
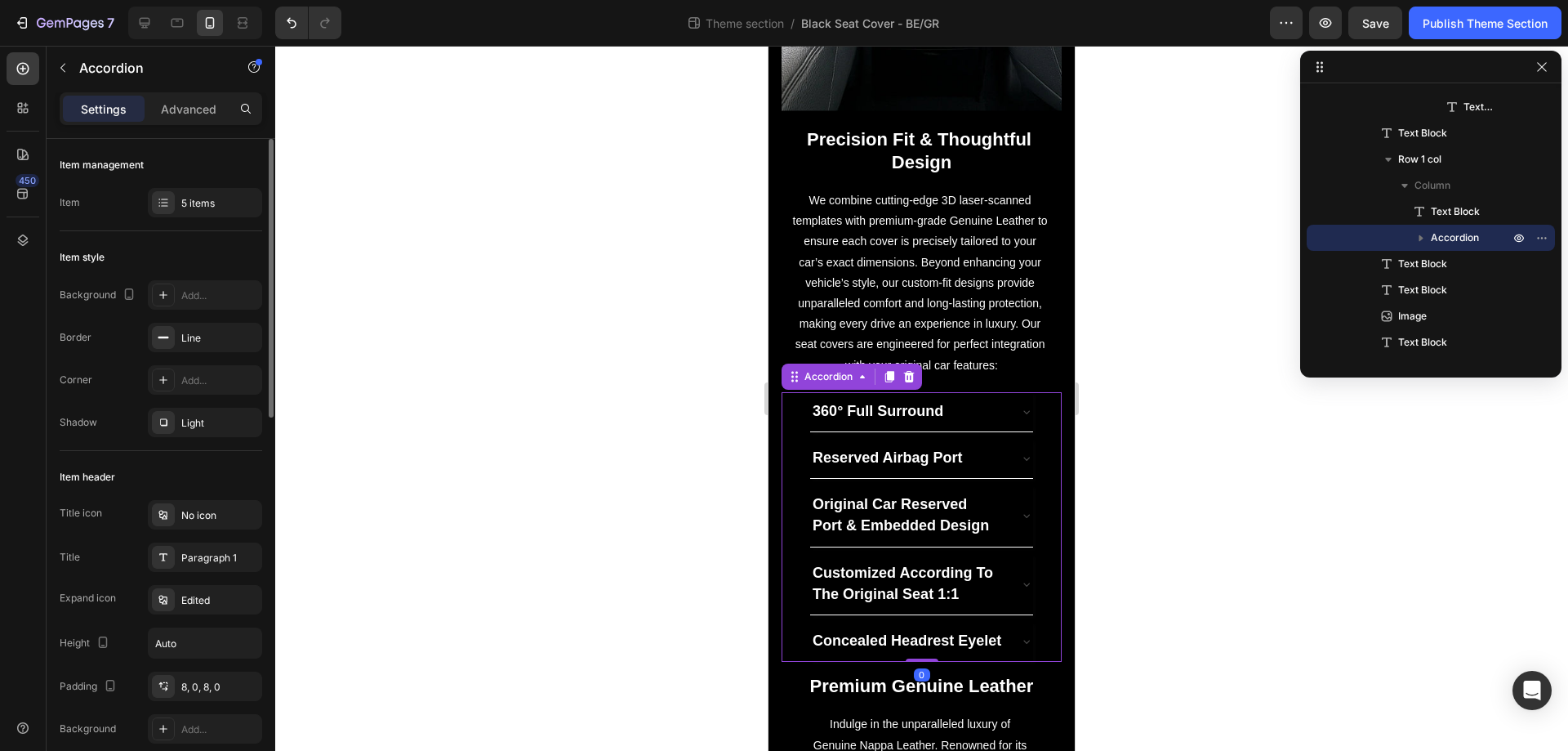
scroll to position [897, 0]
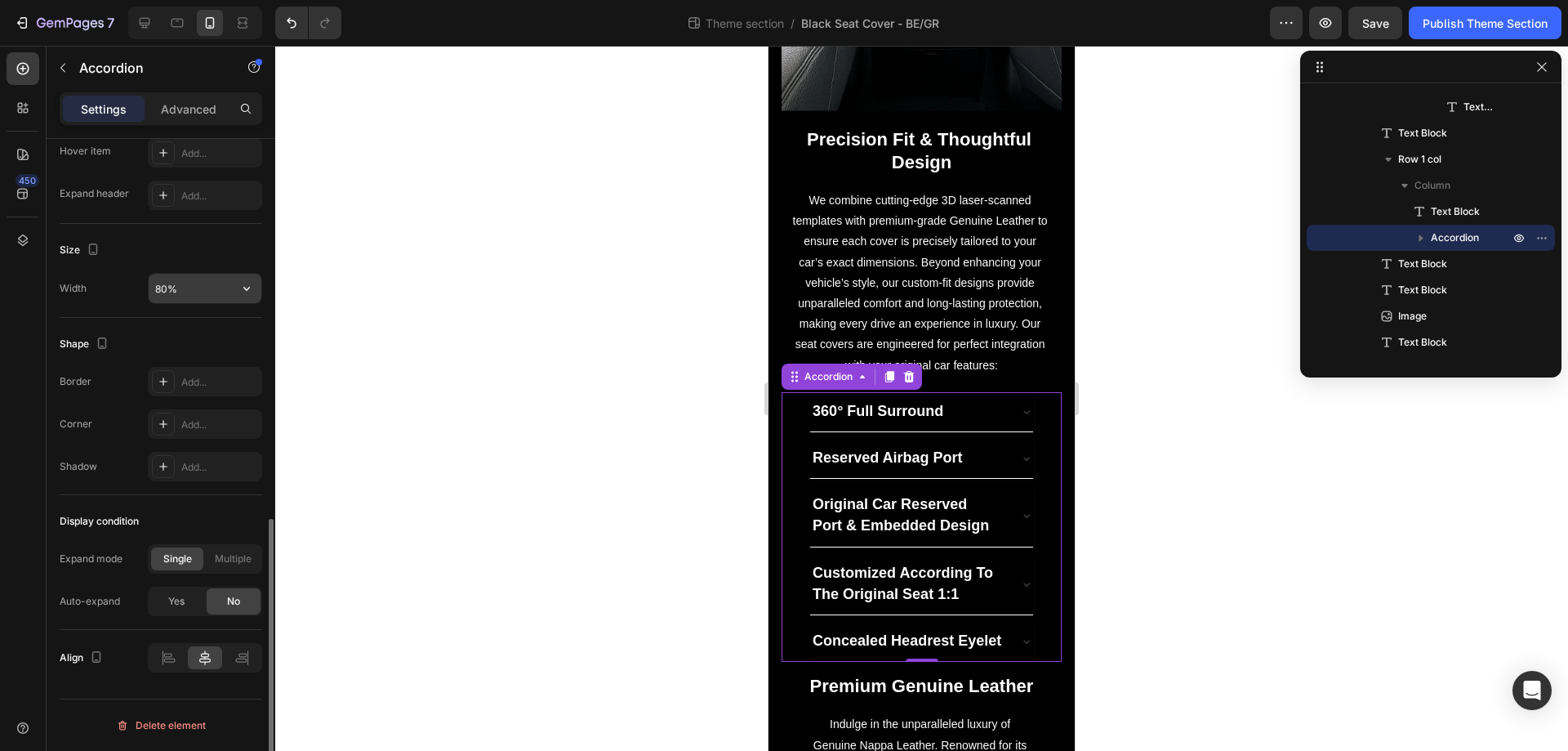
click at [206, 287] on input "80%" at bounding box center [204, 288] width 112 height 29
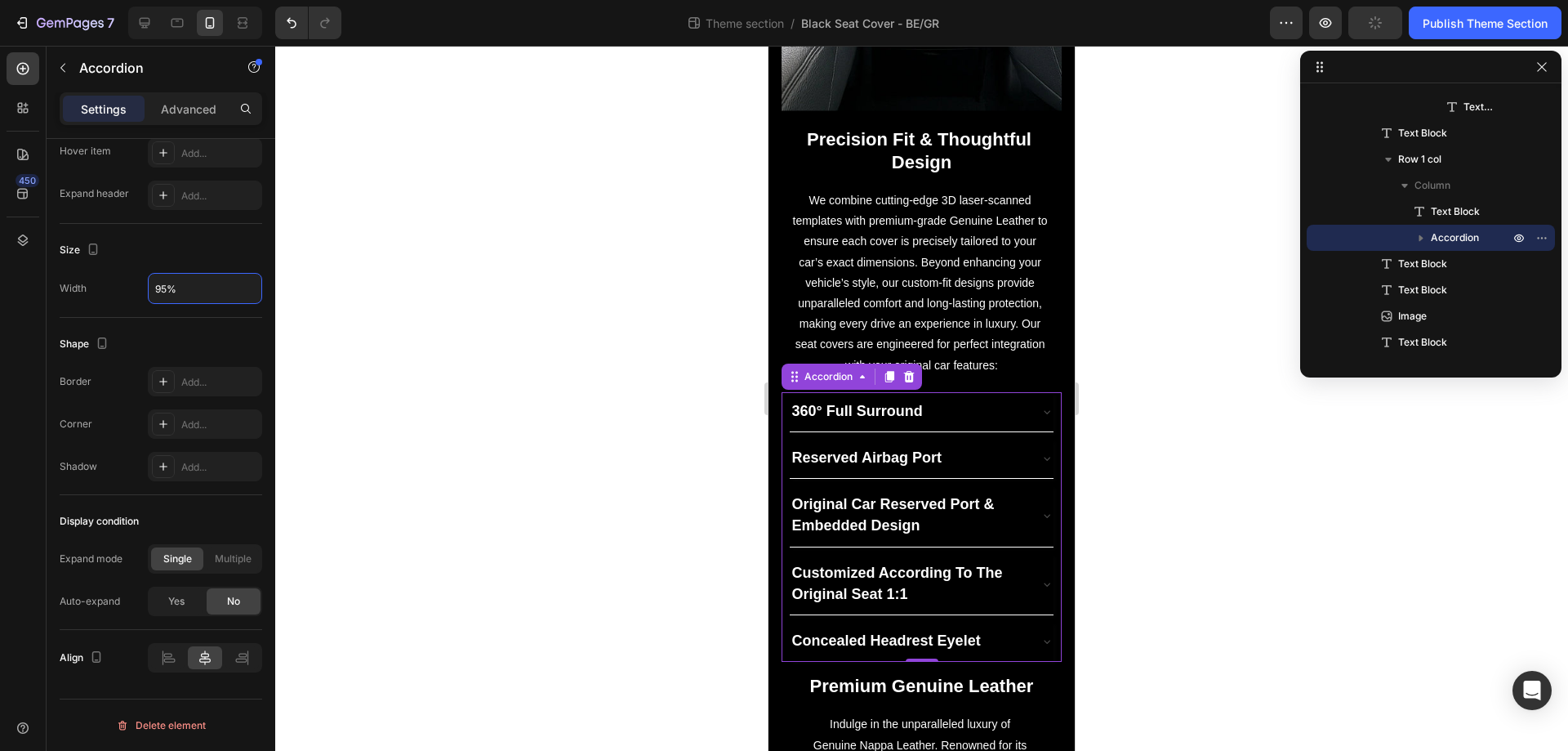
type input "95%"
click at [971, 409] on div "360° Full Surround" at bounding box center [909, 411] width 239 height 26
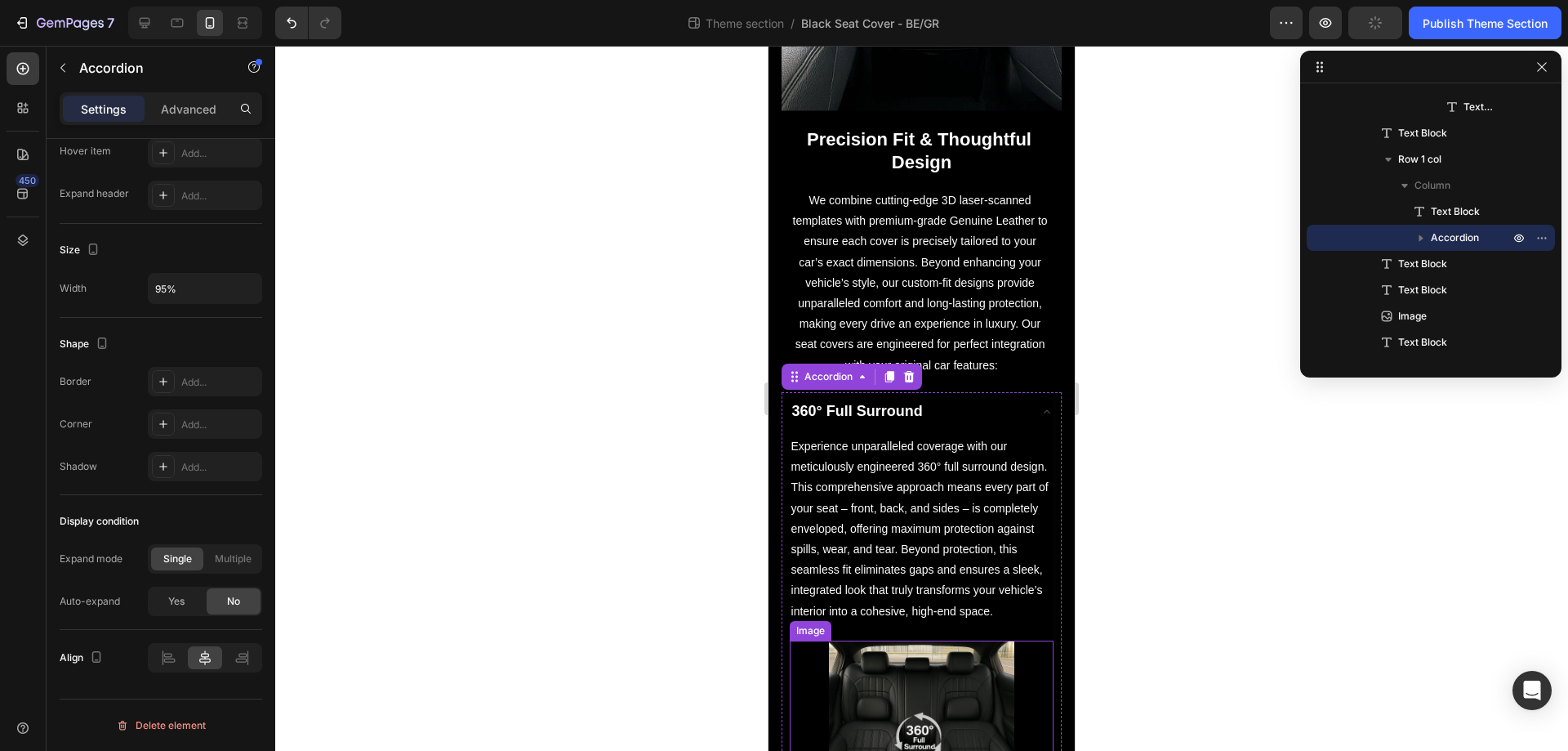
click at [946, 696] on img at bounding box center [922, 733] width 185 height 185
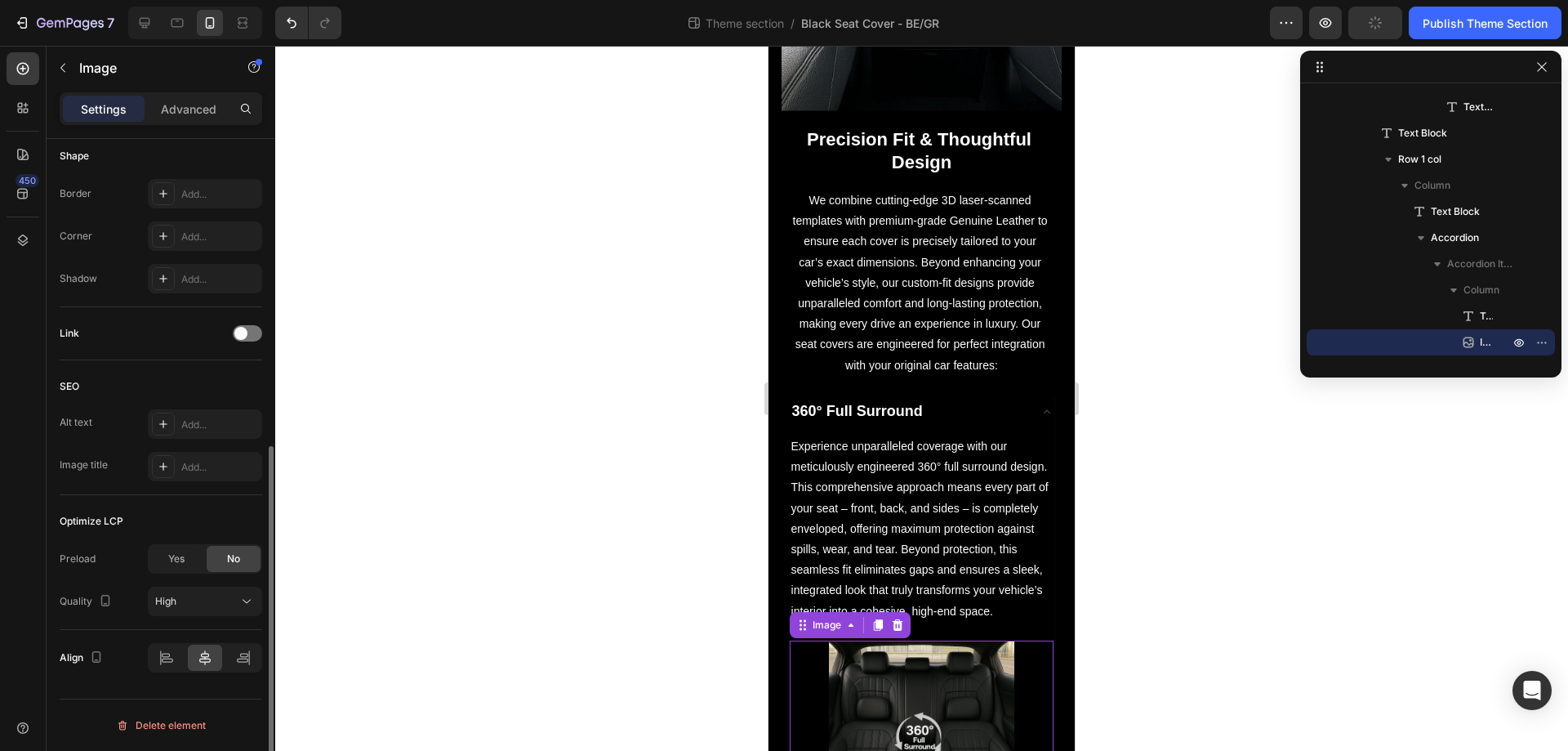
scroll to position [0, 0]
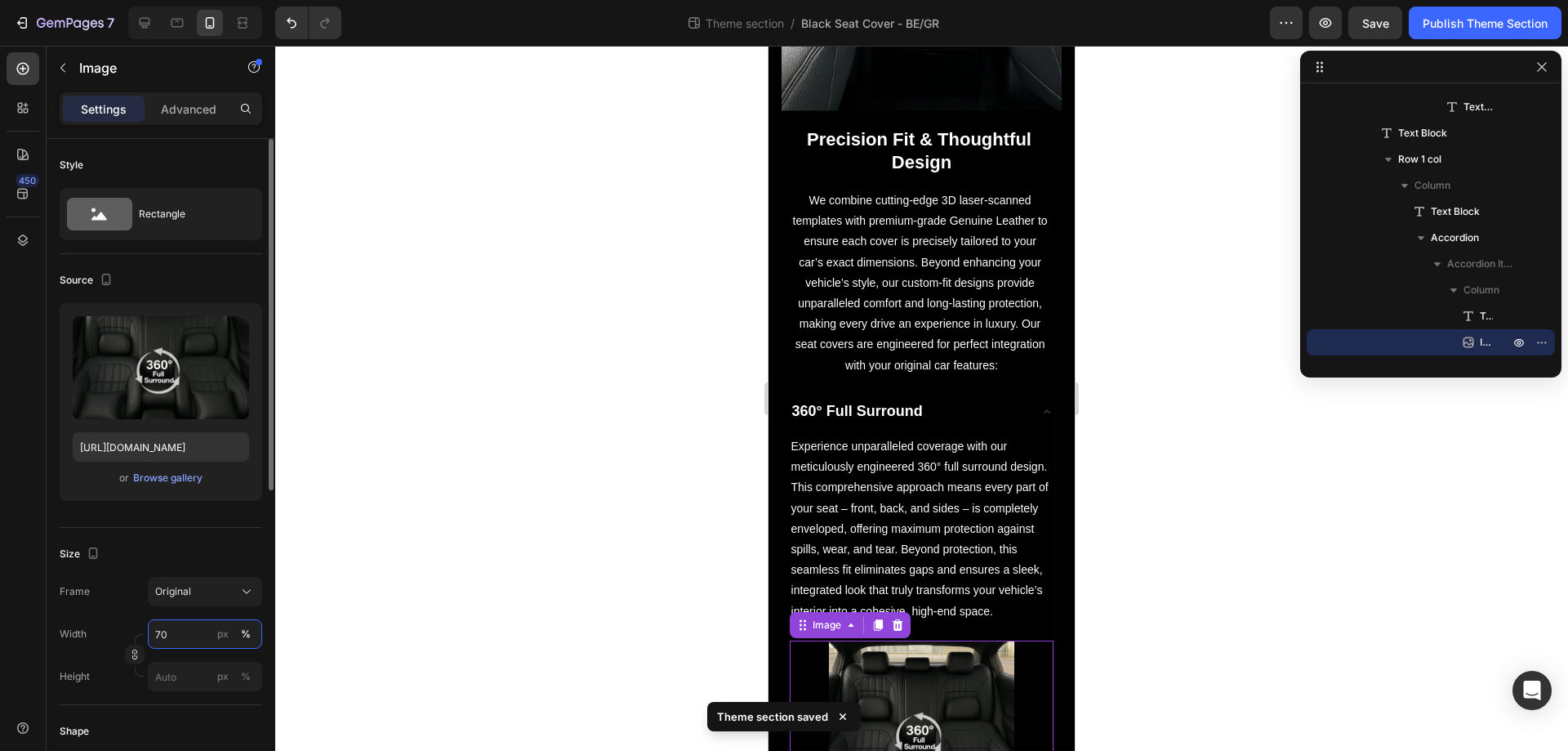
click at [191, 634] on input "70" at bounding box center [204, 633] width 114 height 29
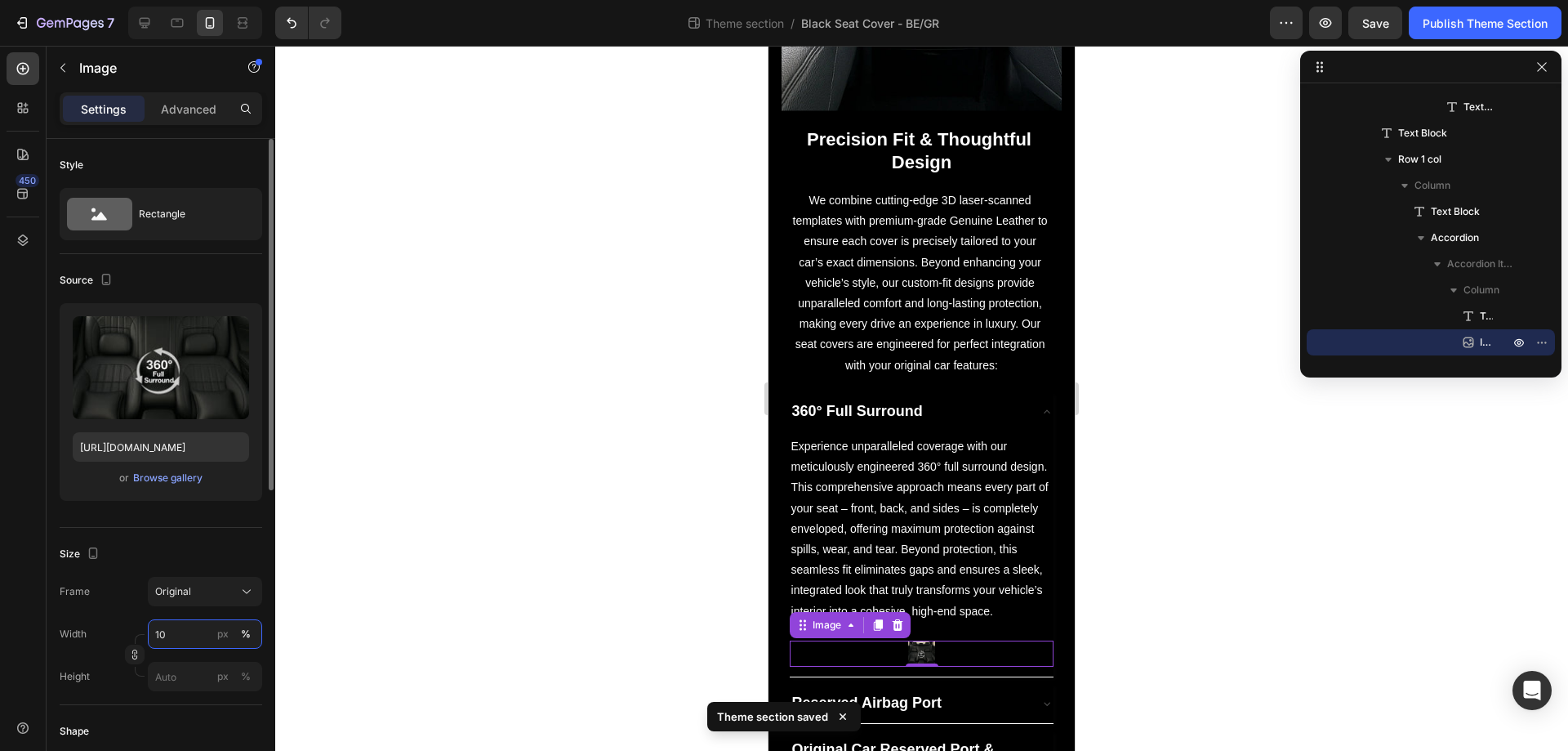
type input "100"
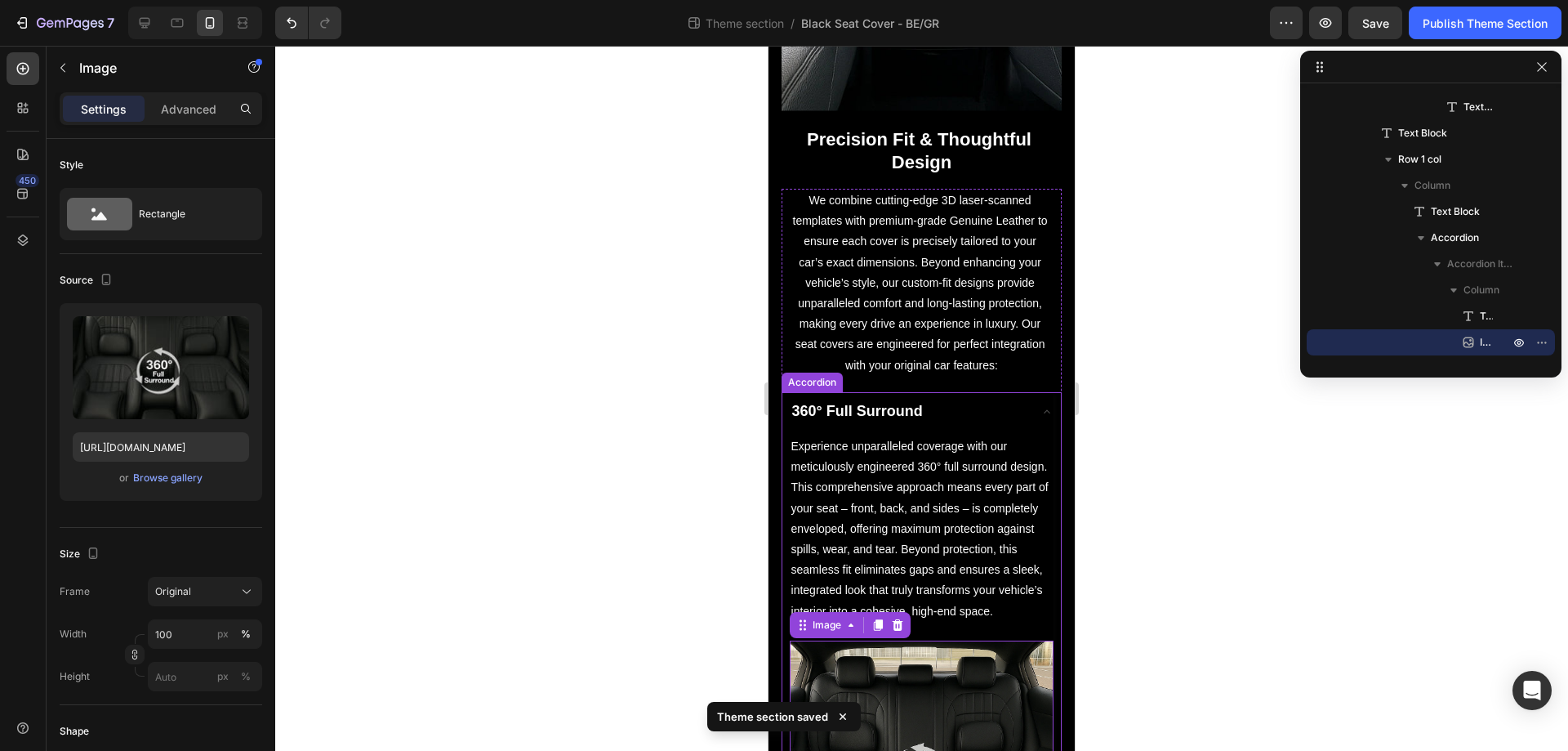
click at [990, 412] on div "360° Full Surround" at bounding box center [909, 411] width 239 height 26
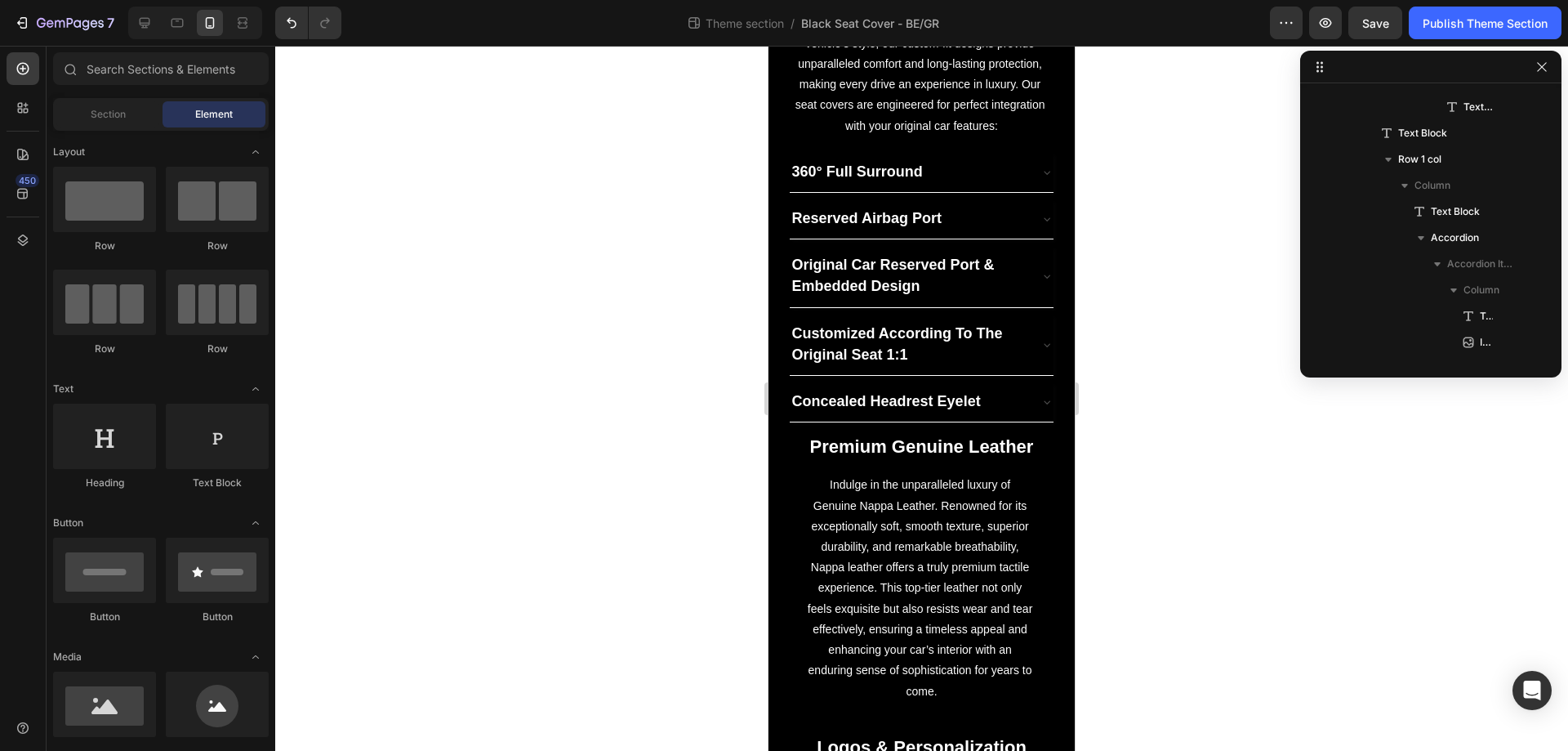
scroll to position [924, 0]
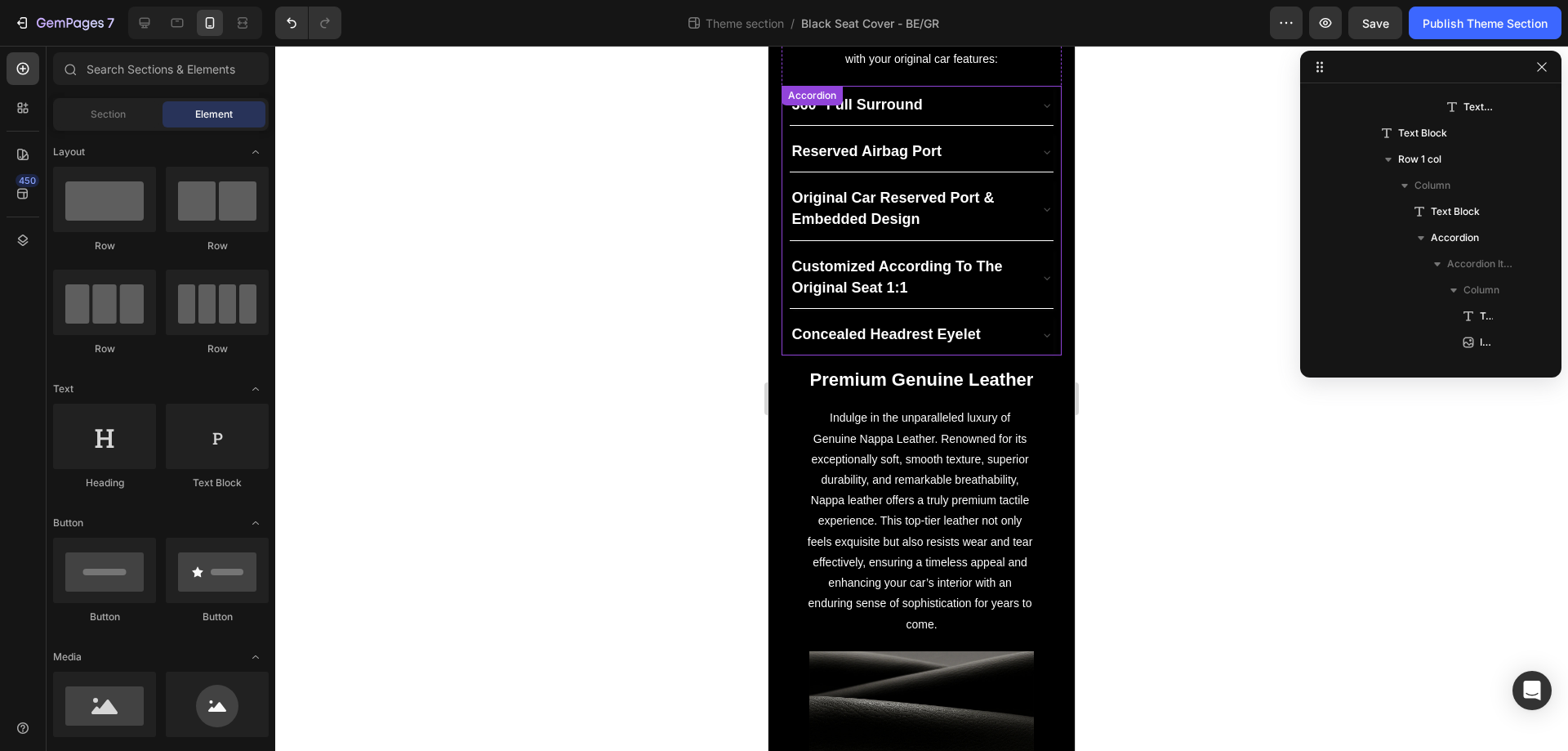
click at [985, 148] on div "Reserved Airbag Port" at bounding box center [909, 152] width 239 height 26
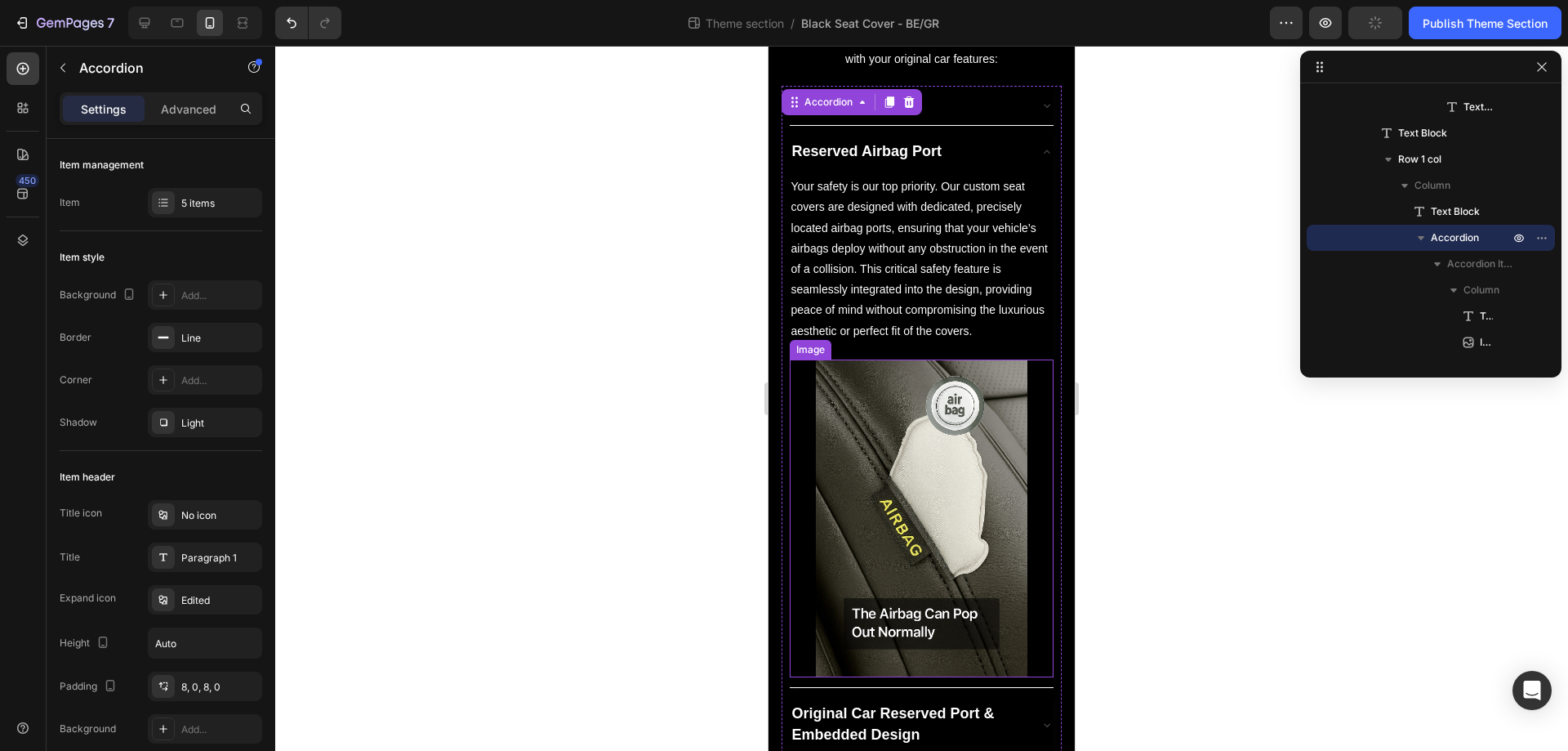
click at [941, 443] on img at bounding box center [922, 518] width 212 height 318
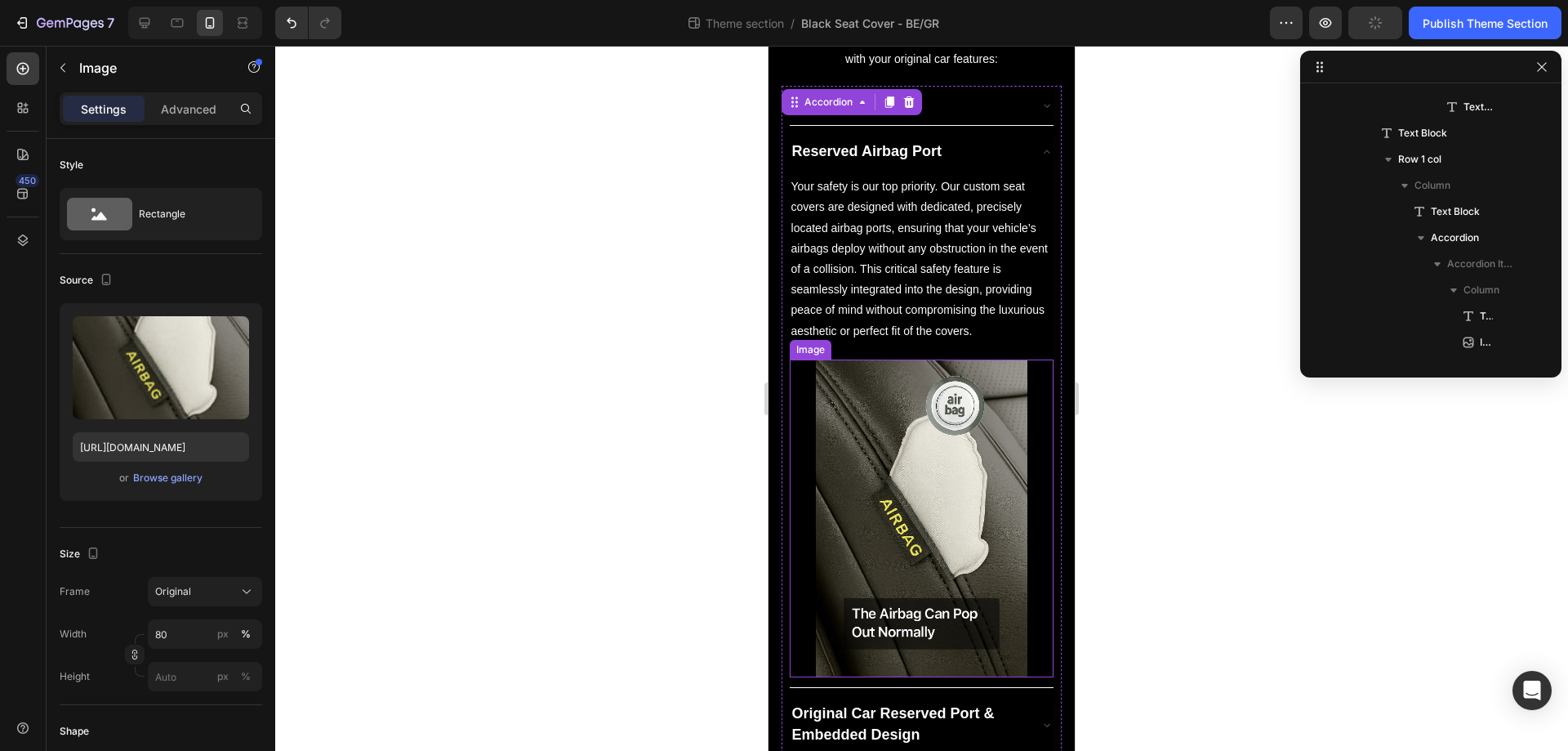
scroll to position [466, 0]
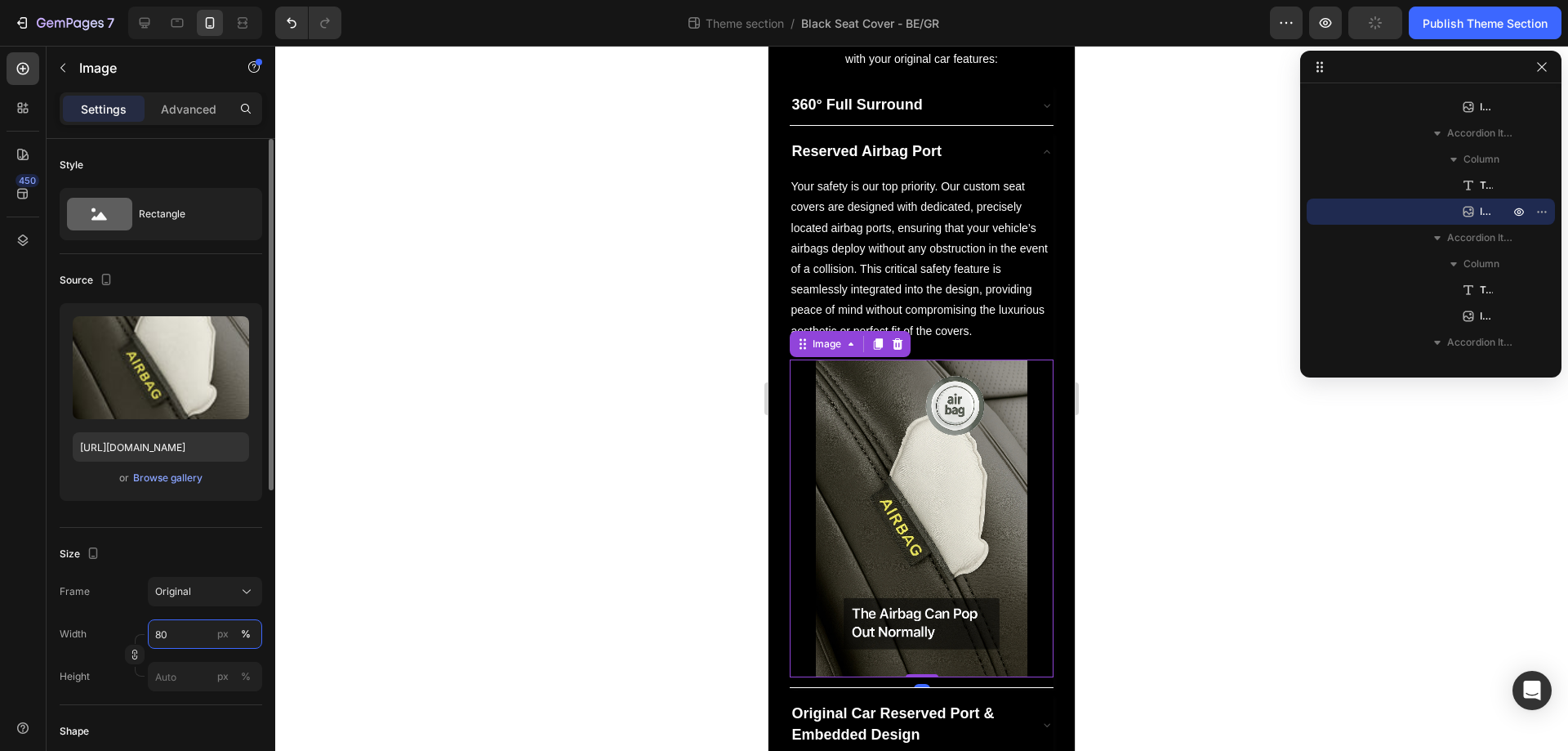
click at [191, 638] on input "80" at bounding box center [204, 633] width 114 height 29
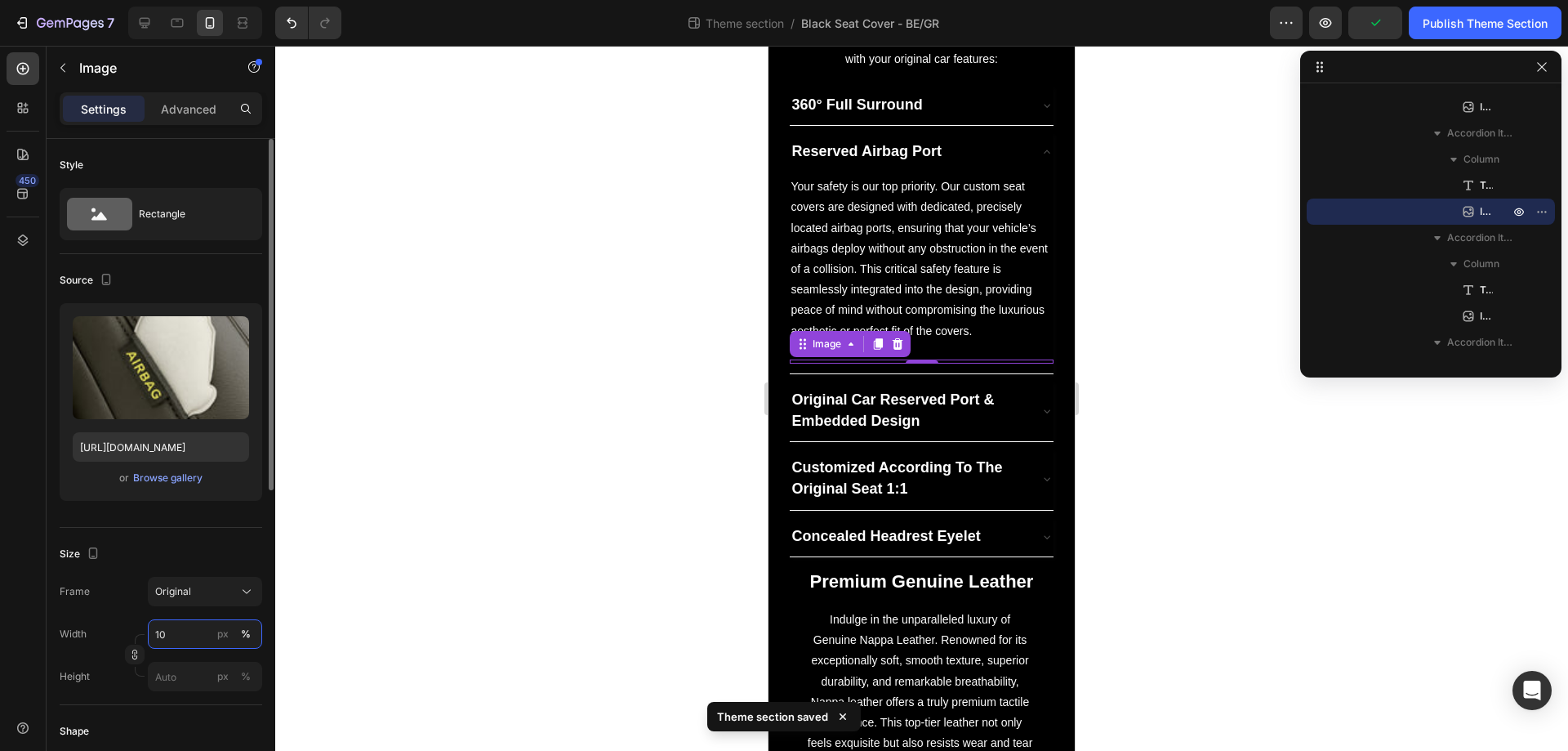
type input "100"
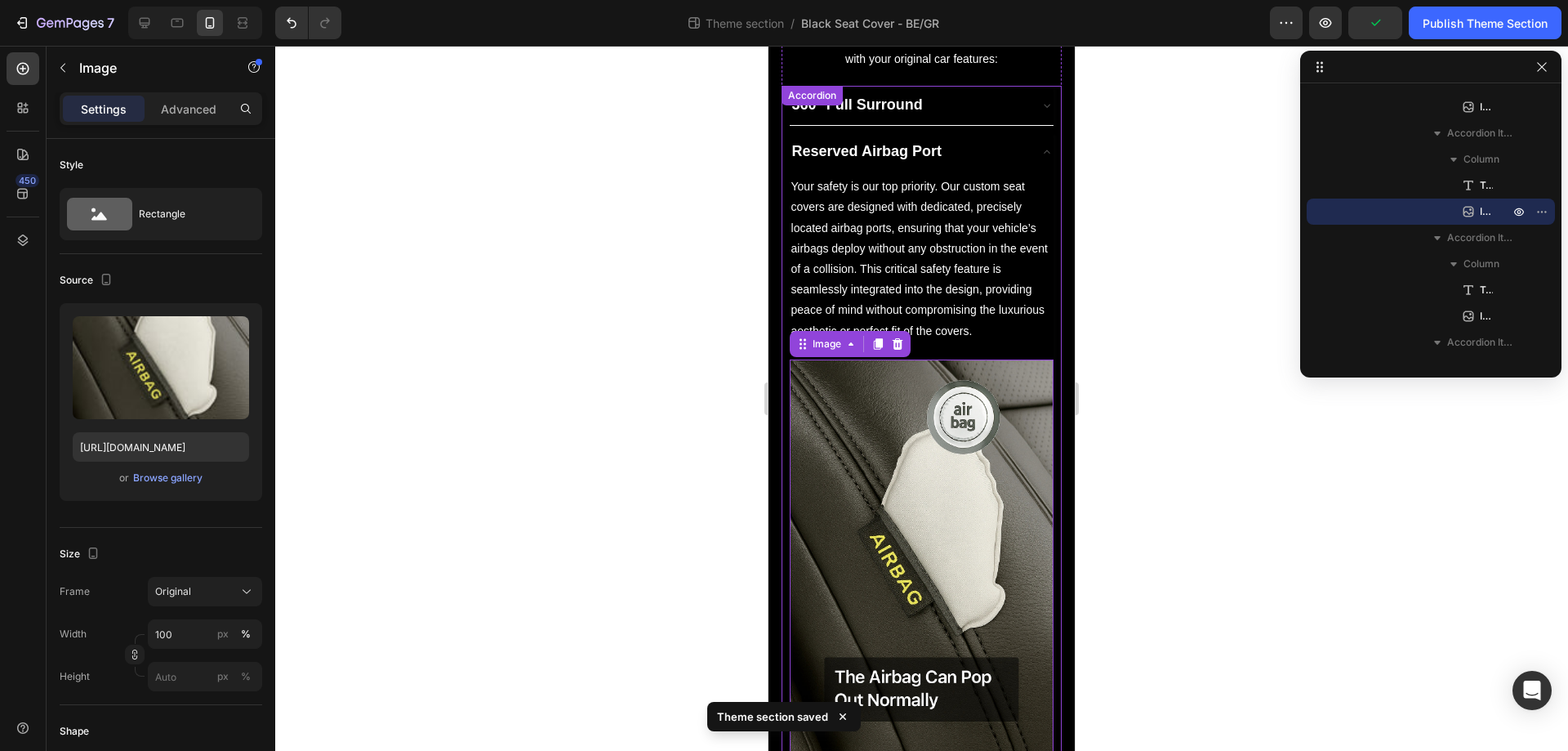
click at [952, 148] on div "Reserved Airbag Port" at bounding box center [909, 152] width 239 height 26
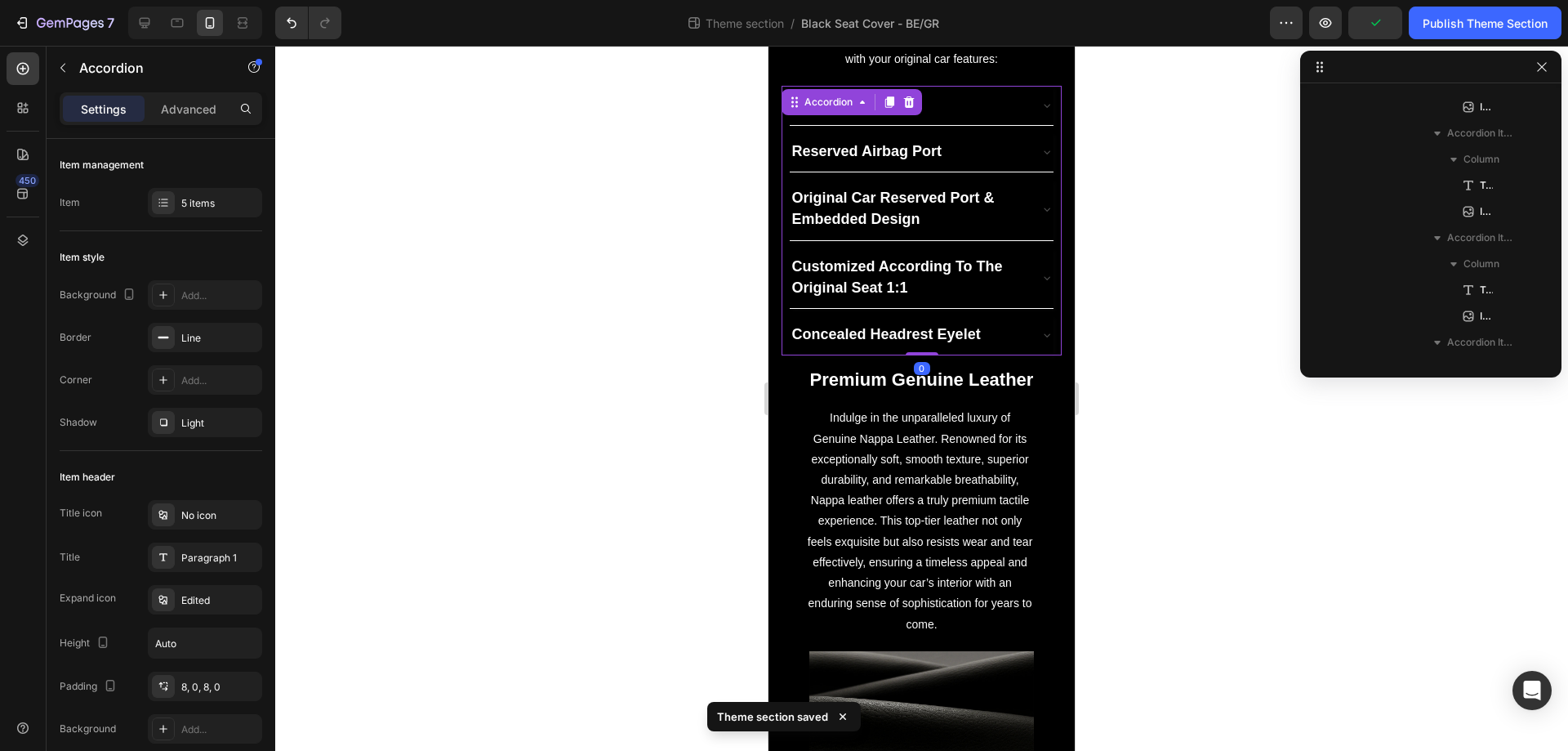
scroll to position [257, 0]
click at [1020, 197] on div "Original Car Reserved Port & Embedded Design" at bounding box center [922, 209] width 264 height 60
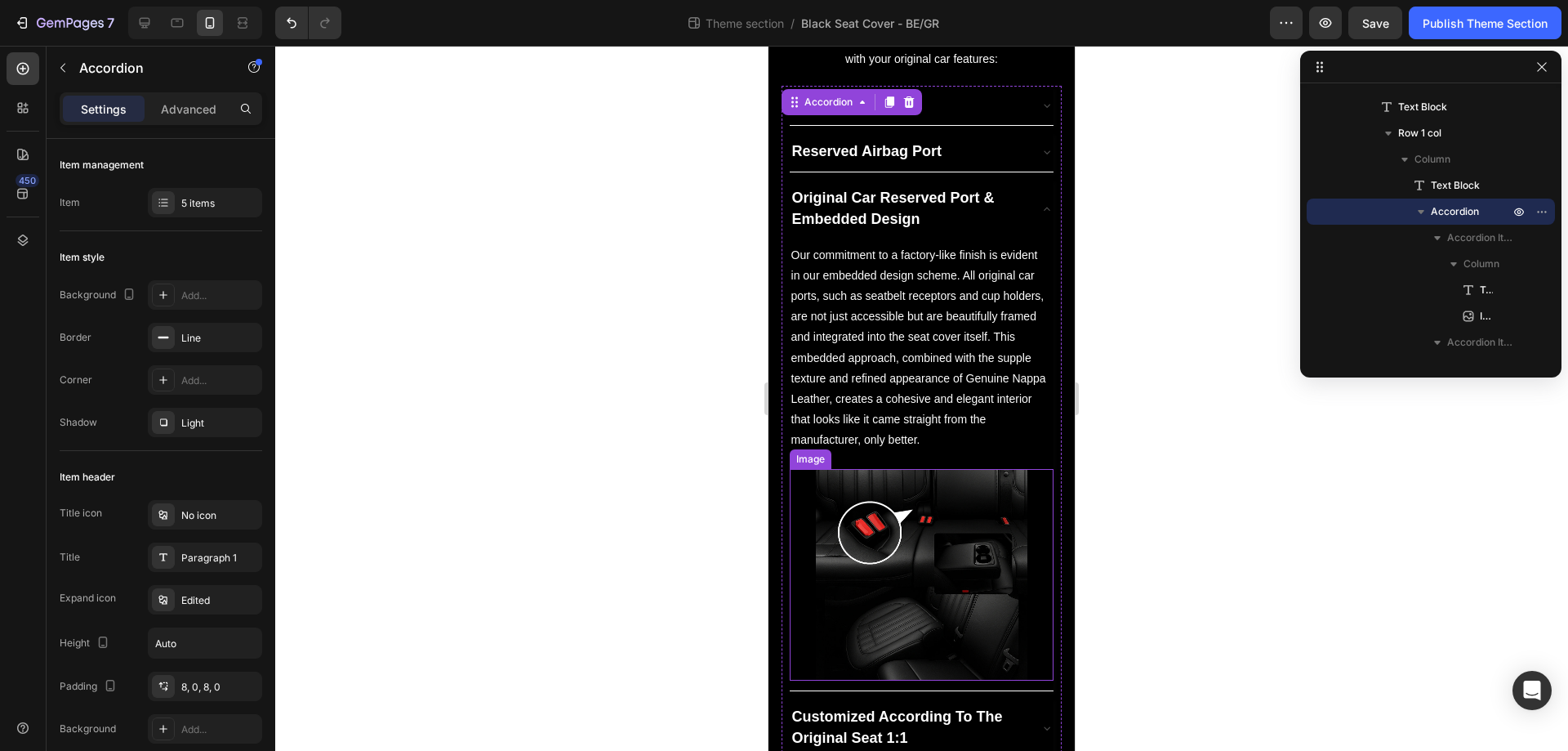
click at [919, 562] on img at bounding box center [922, 574] width 212 height 212
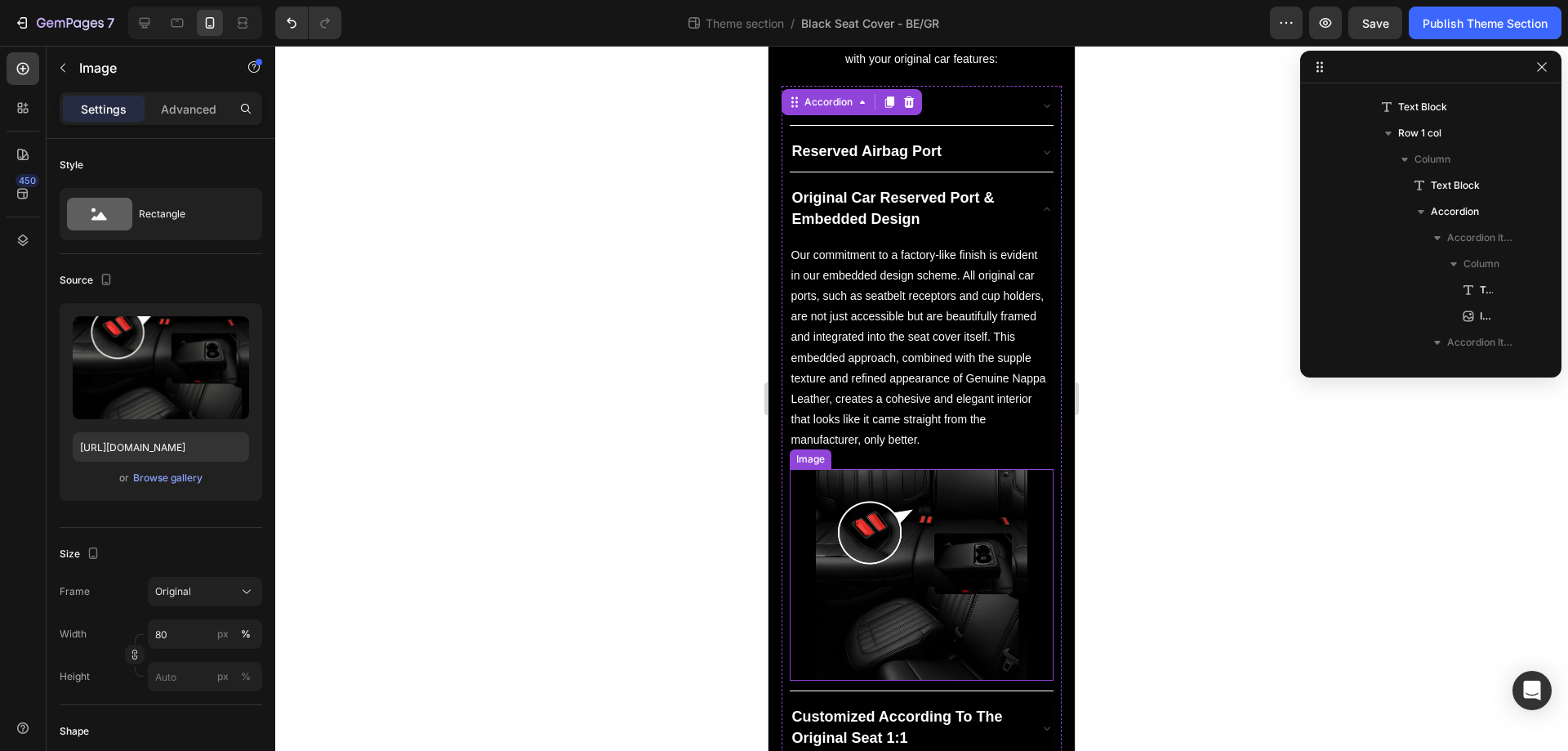
scroll to position [571, 0]
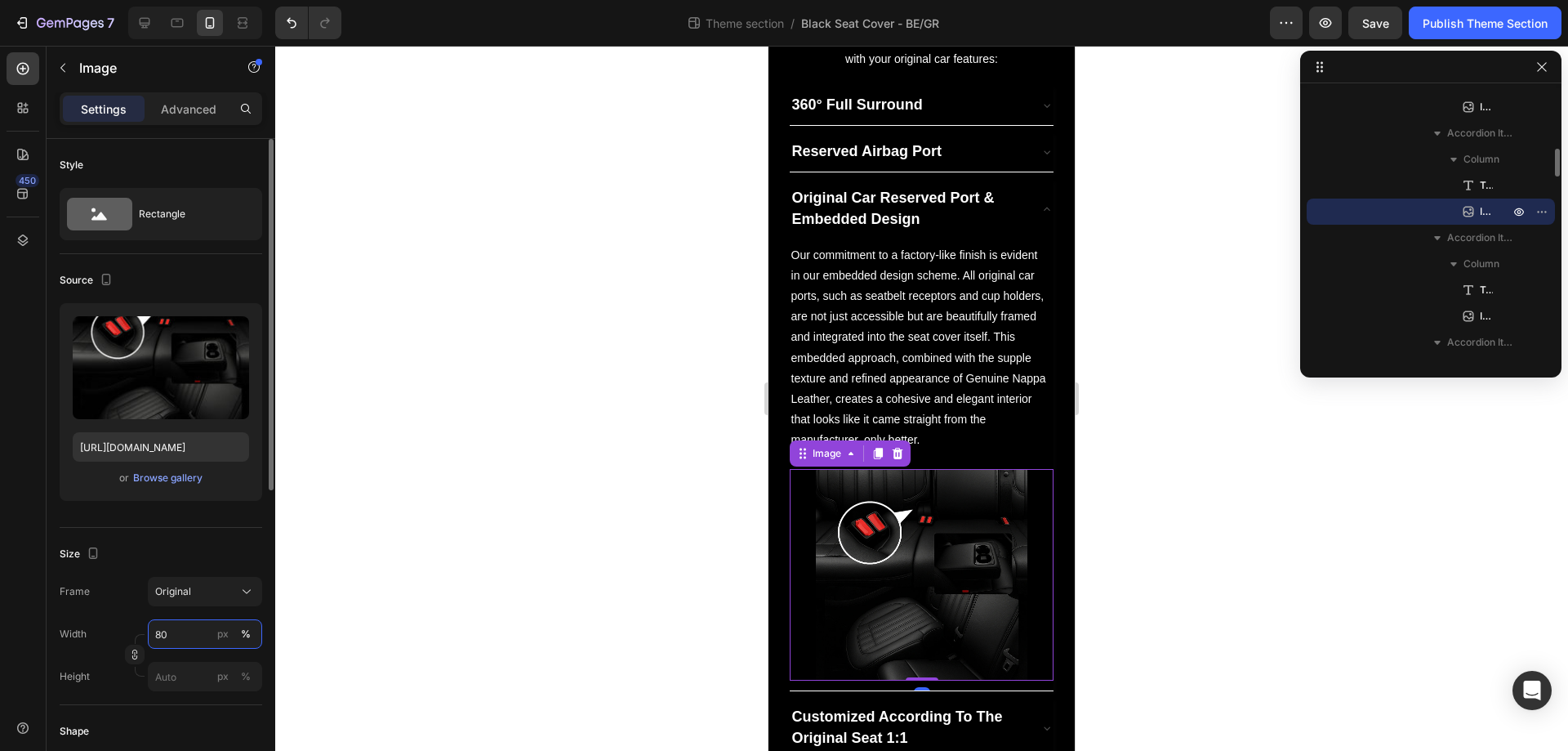
click at [191, 644] on input "80" at bounding box center [204, 633] width 114 height 29
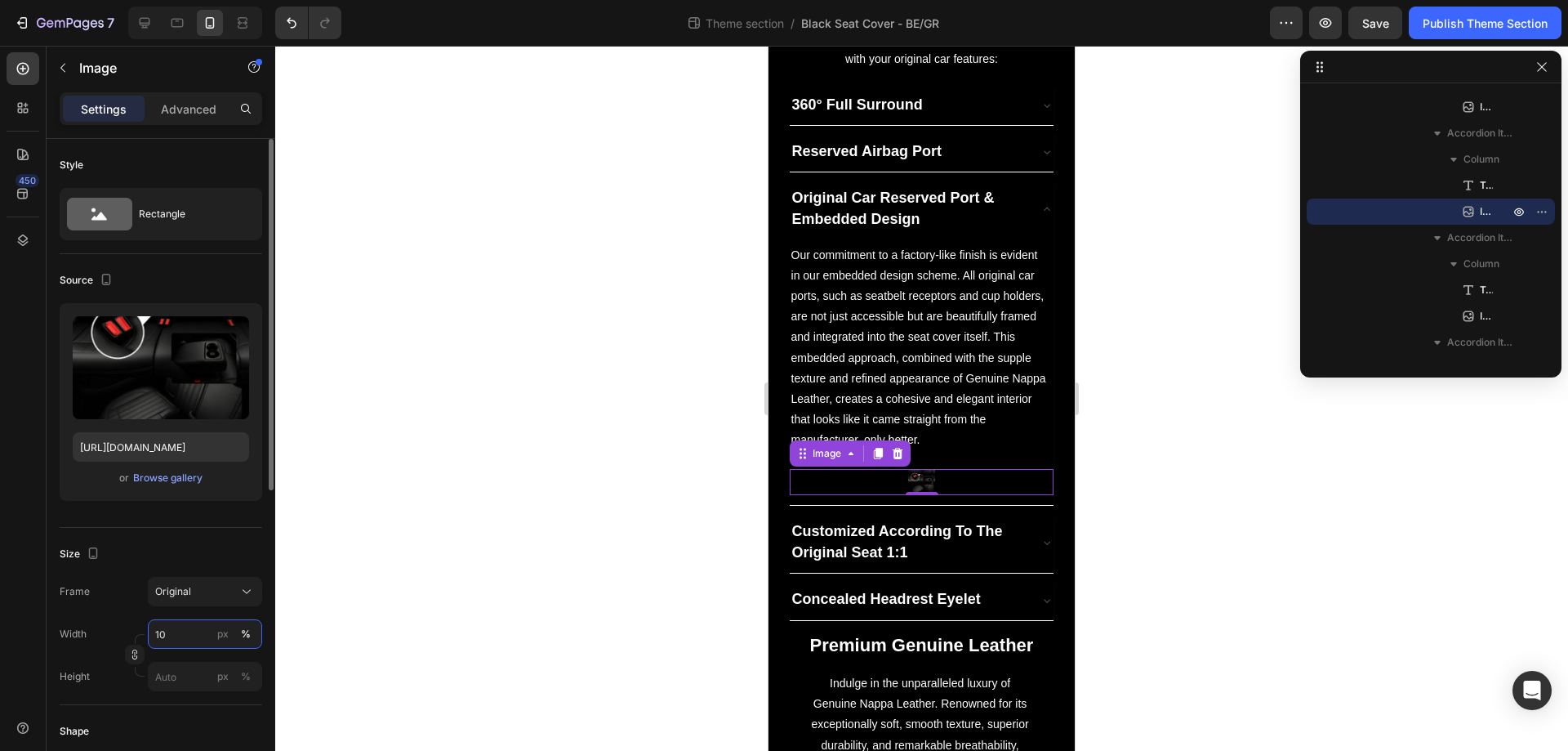
type input "100"
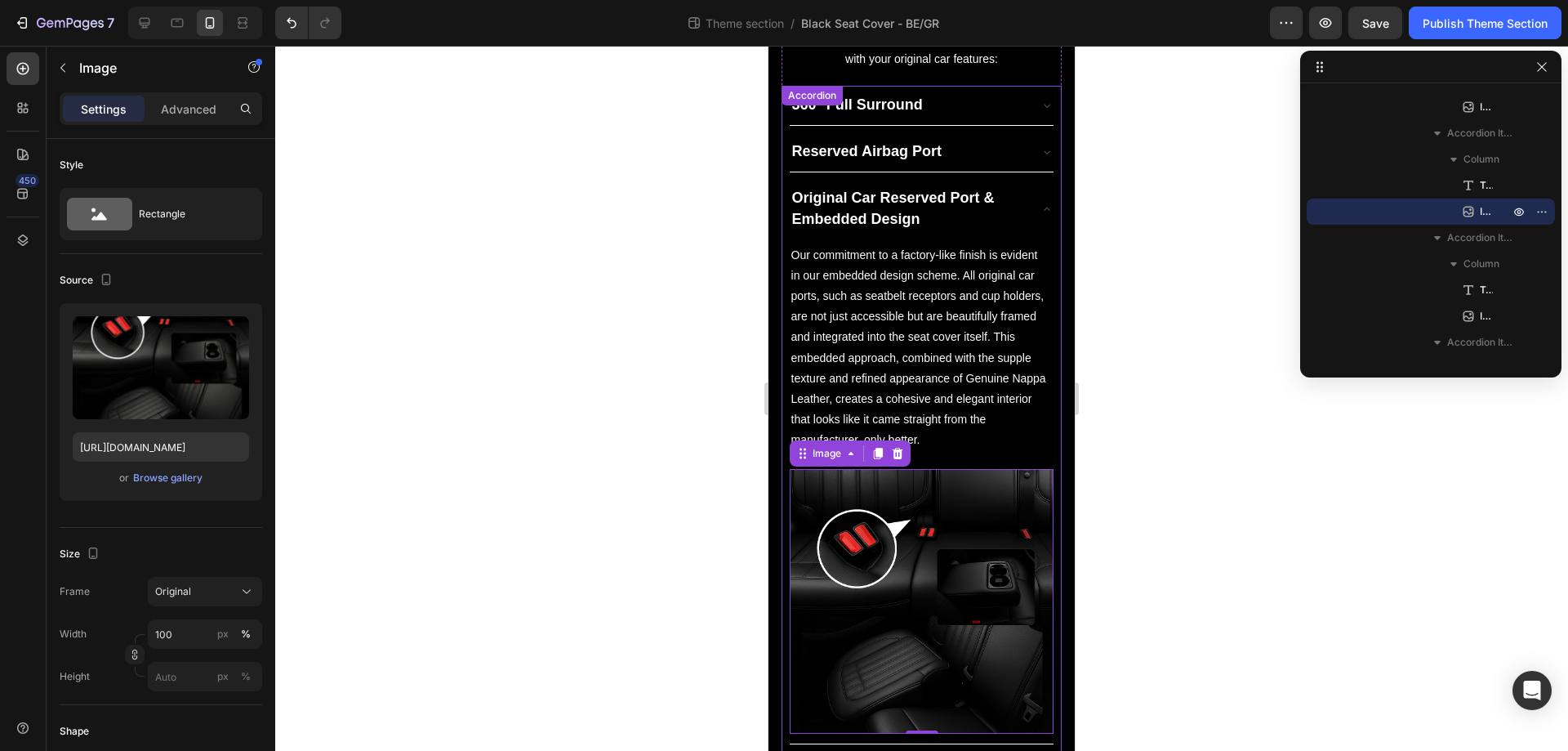
click at [1024, 202] on div "Original Car Reserved Port & Embedded Design" at bounding box center [922, 209] width 264 height 60
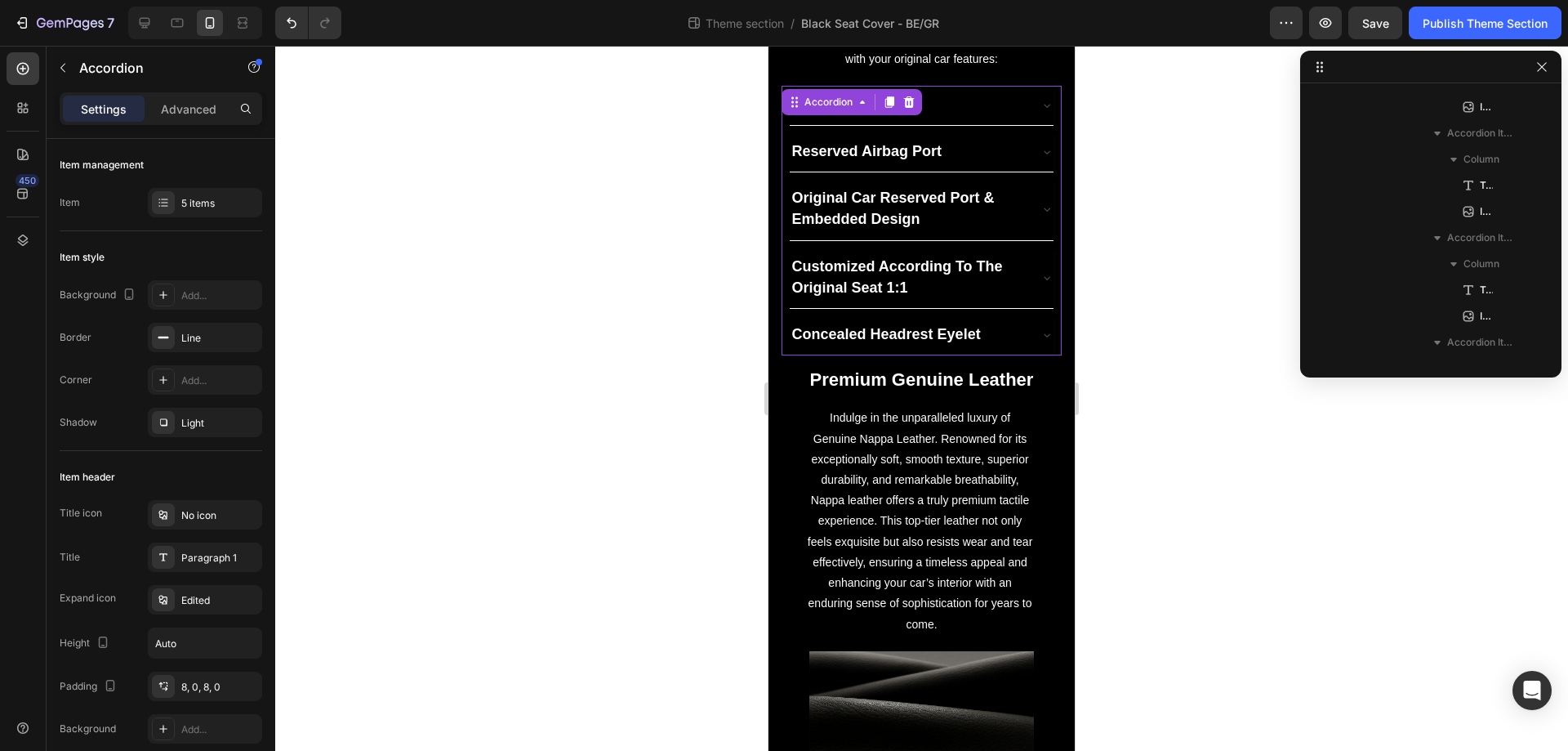
scroll to position [257, 0]
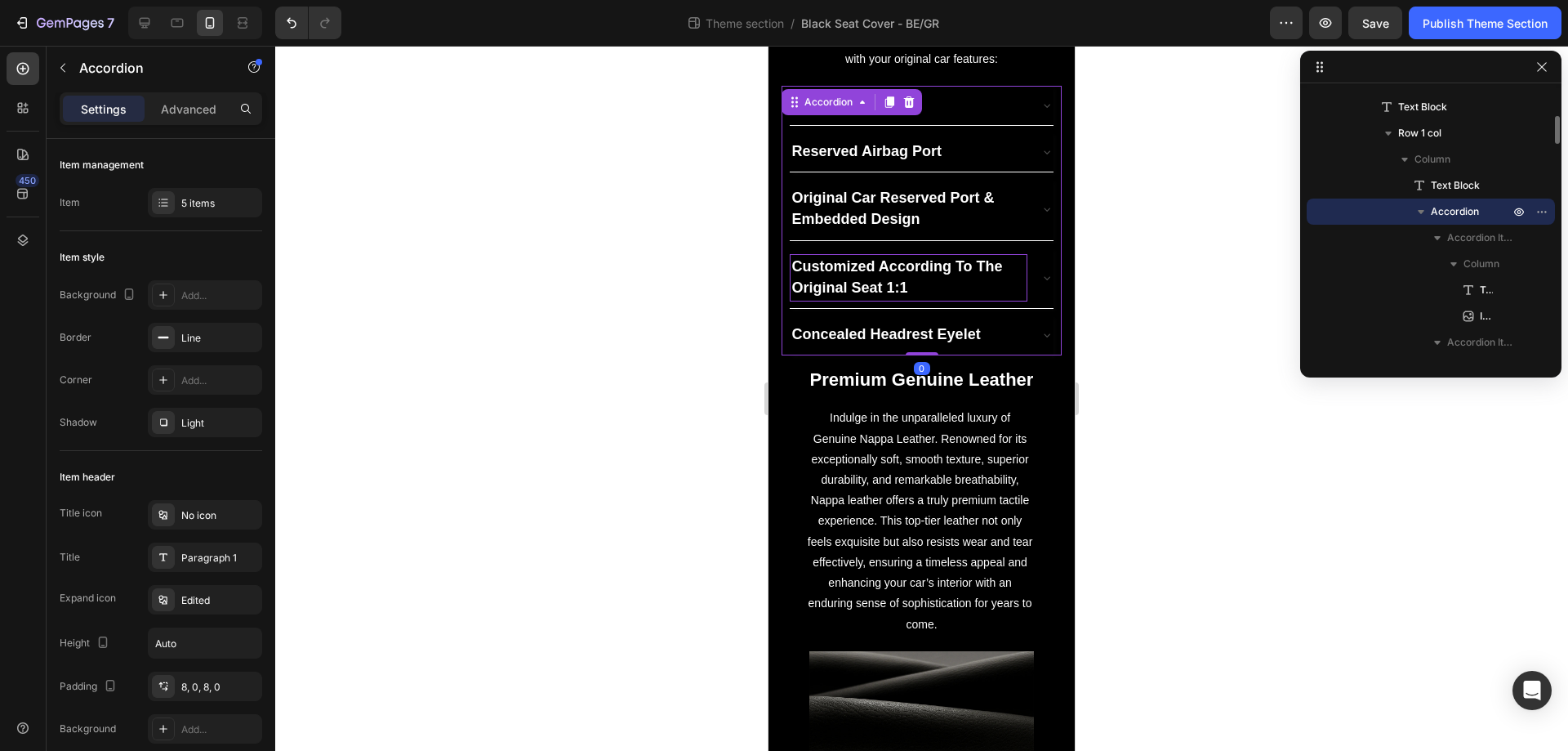
click at [1008, 271] on p "Customized According To The Original Seat 1:1" at bounding box center [909, 277] width 233 height 42
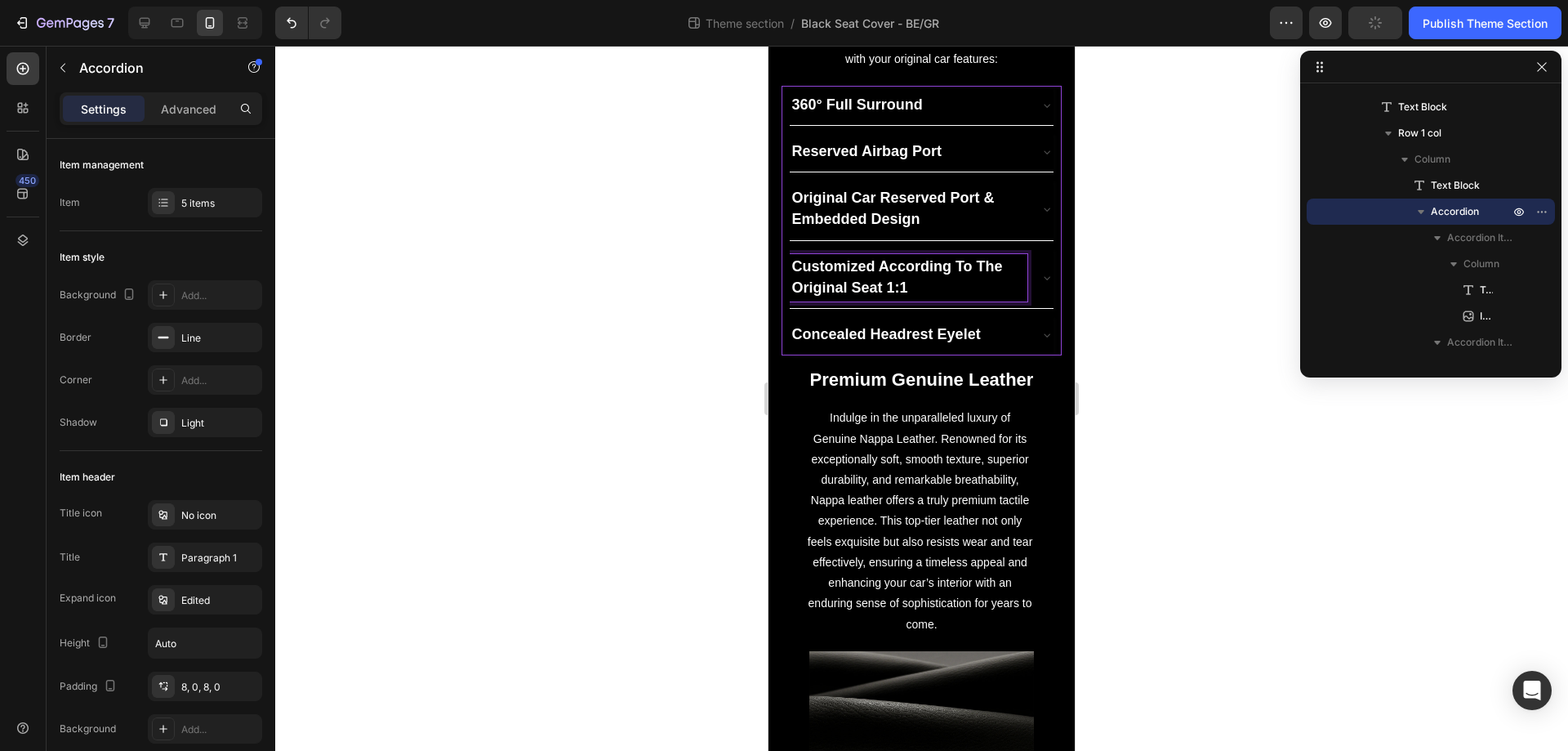
click at [1021, 284] on div "Customized According To The Original Seat 1:1" at bounding box center [922, 277] width 264 height 60
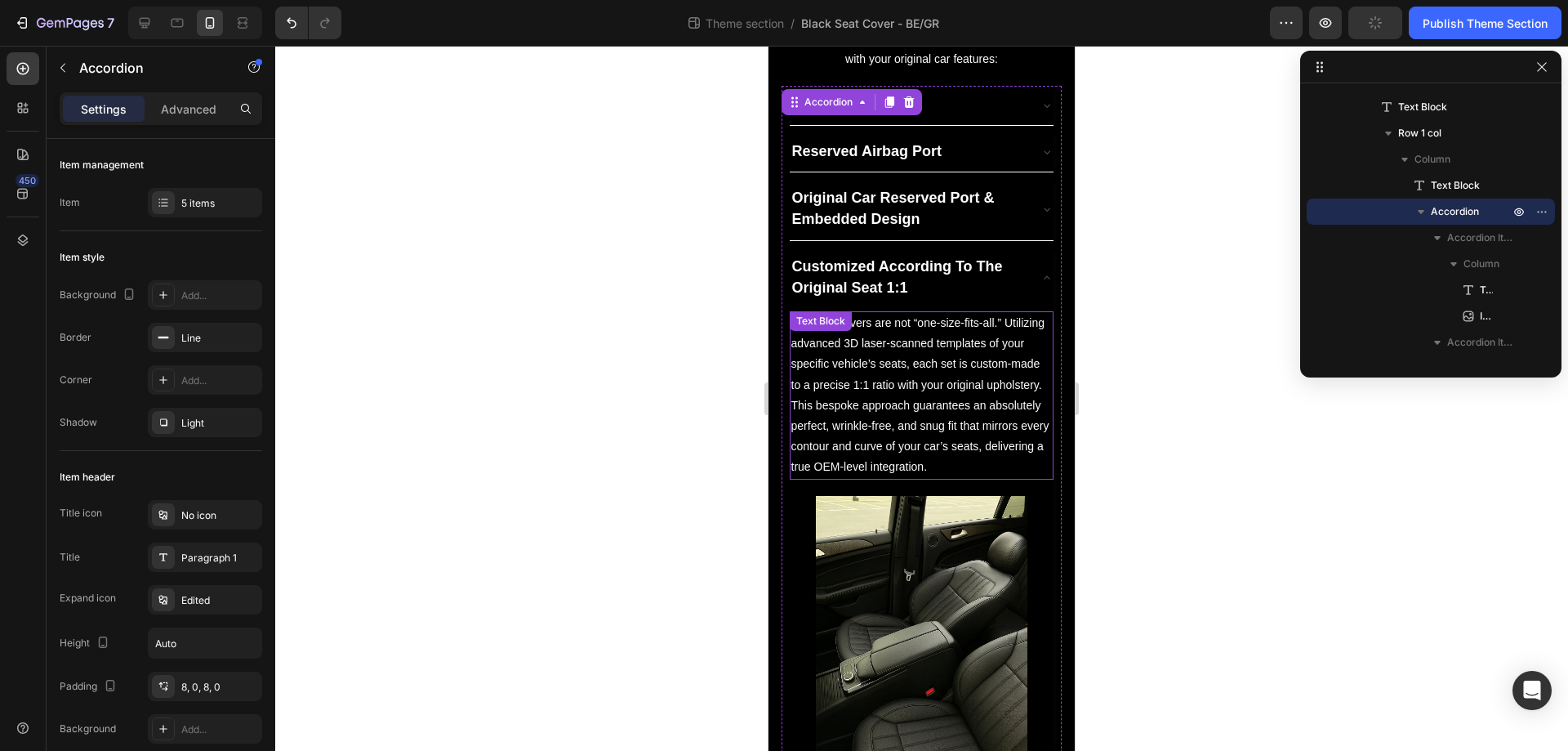
click at [922, 626] on img at bounding box center [922, 655] width 212 height 318
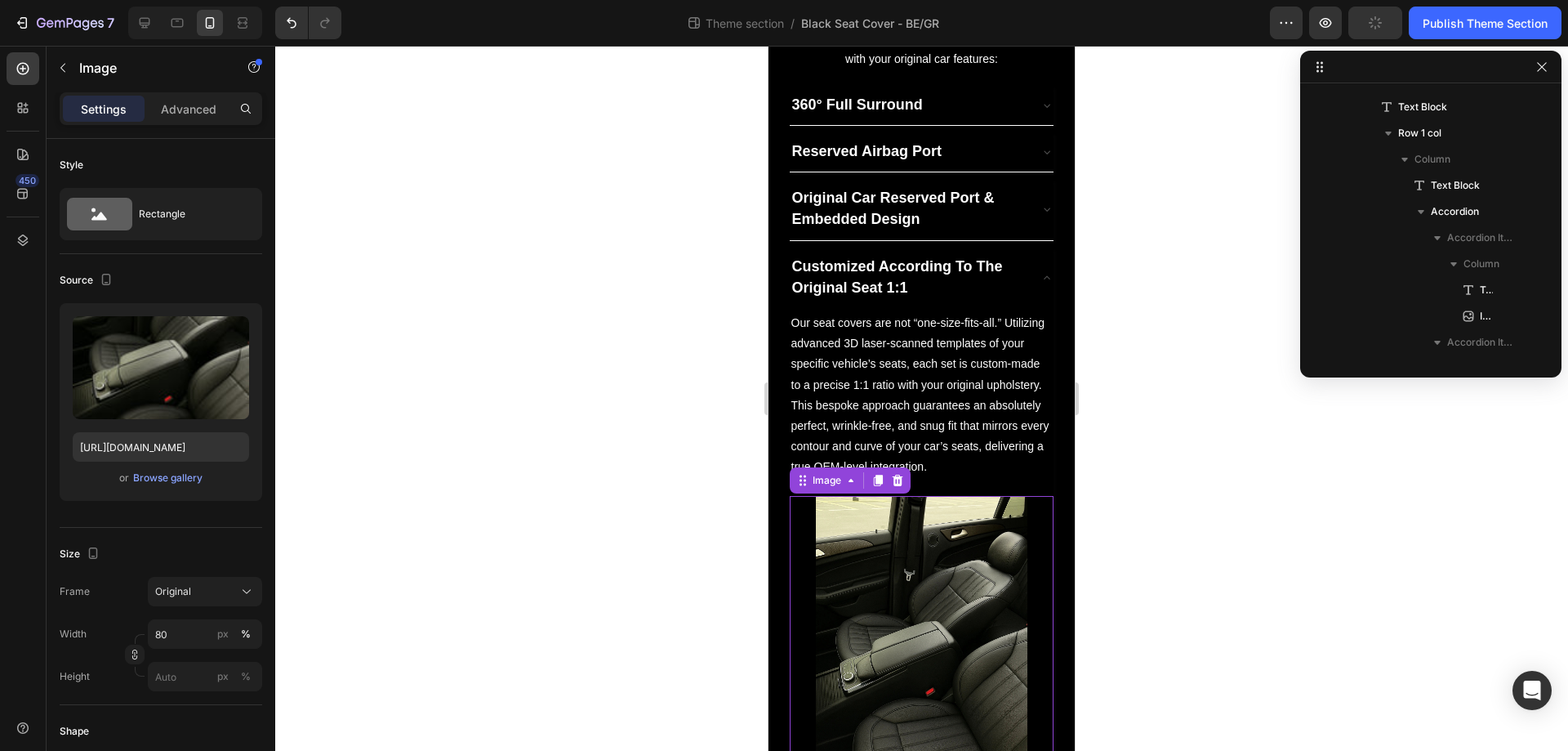
scroll to position [675, 0]
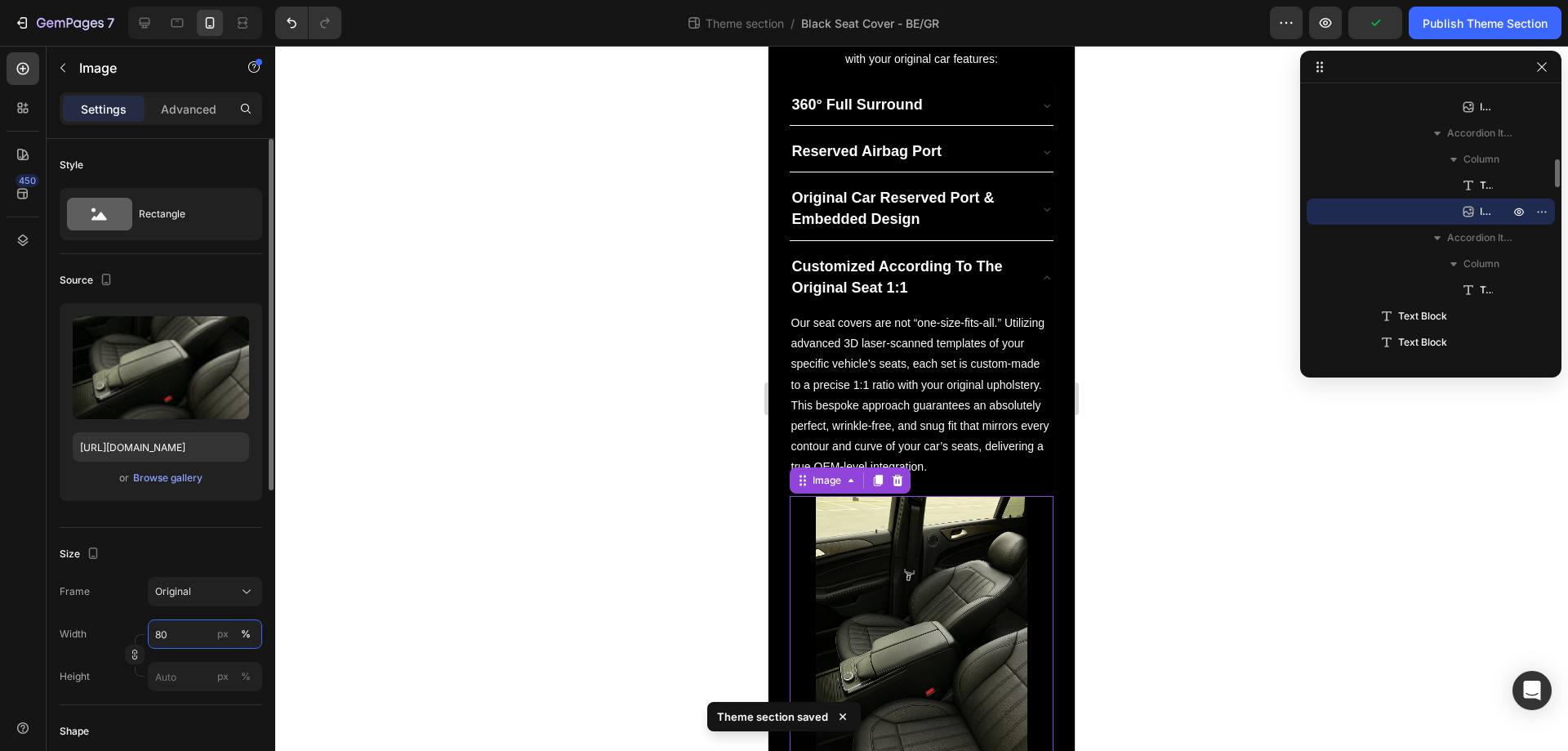
click at [184, 630] on input "80" at bounding box center [204, 633] width 114 height 29
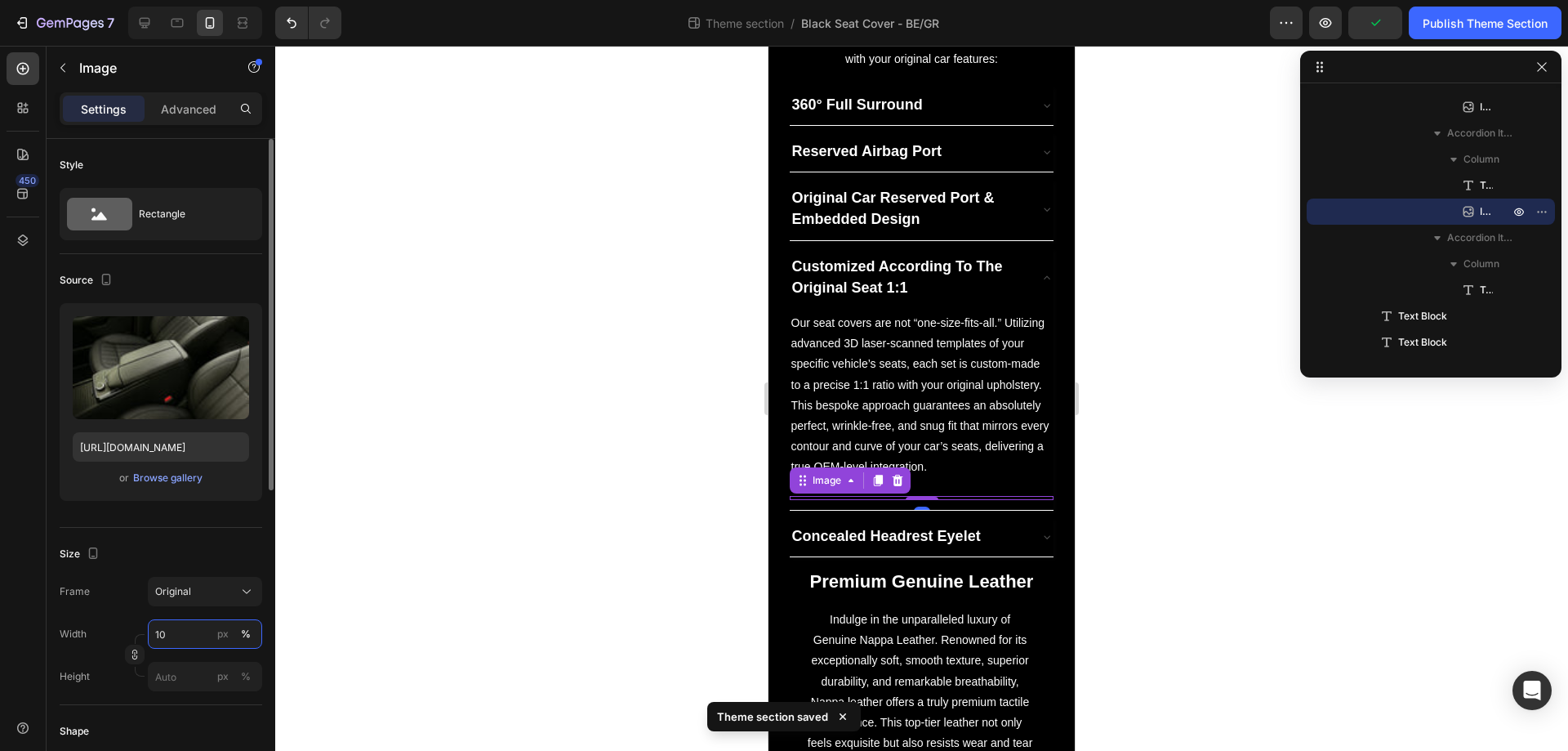
type input "100"
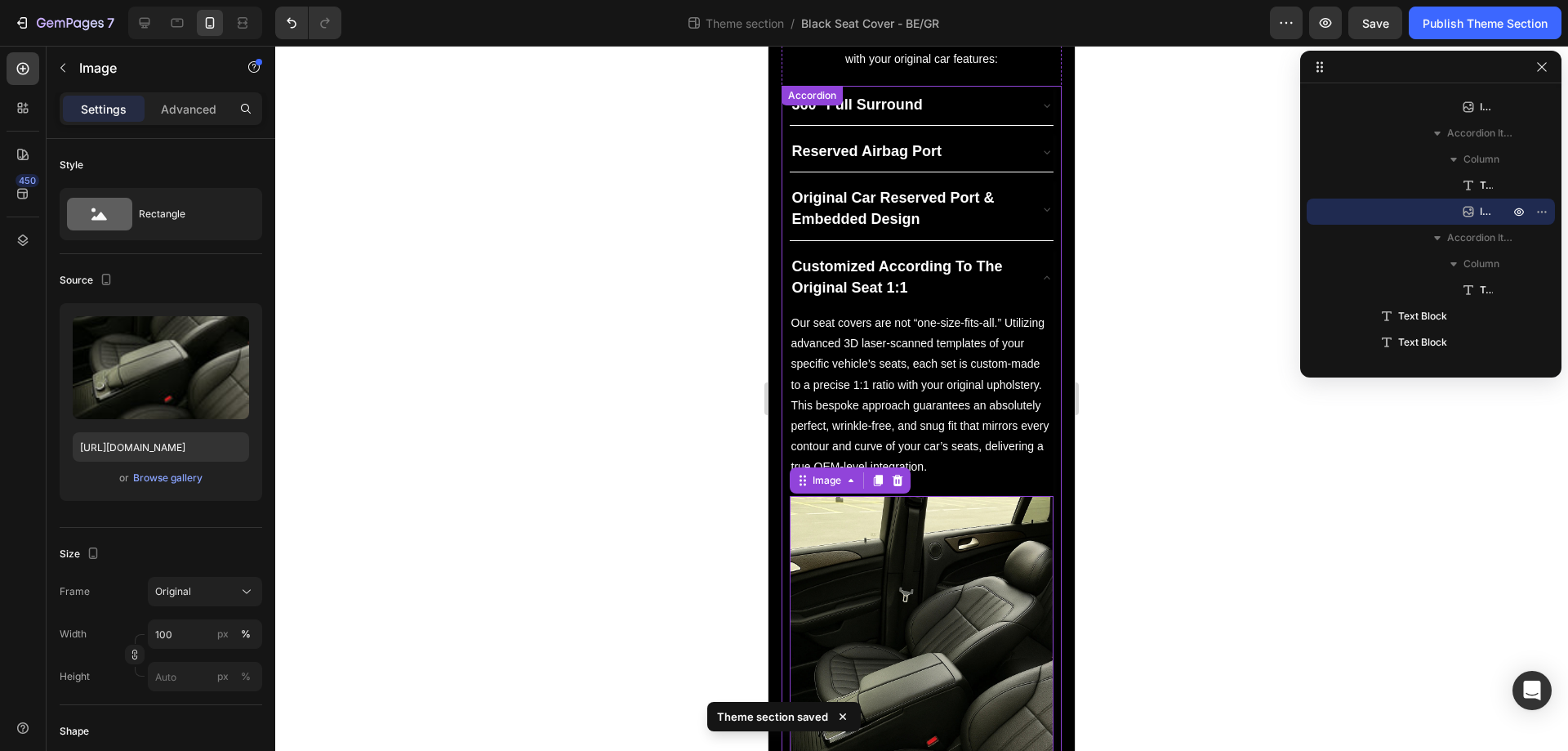
click at [1042, 285] on div "Customized According To The Original Seat 1:1 Our seat covers are not “one-size…" at bounding box center [922, 575] width 279 height 656
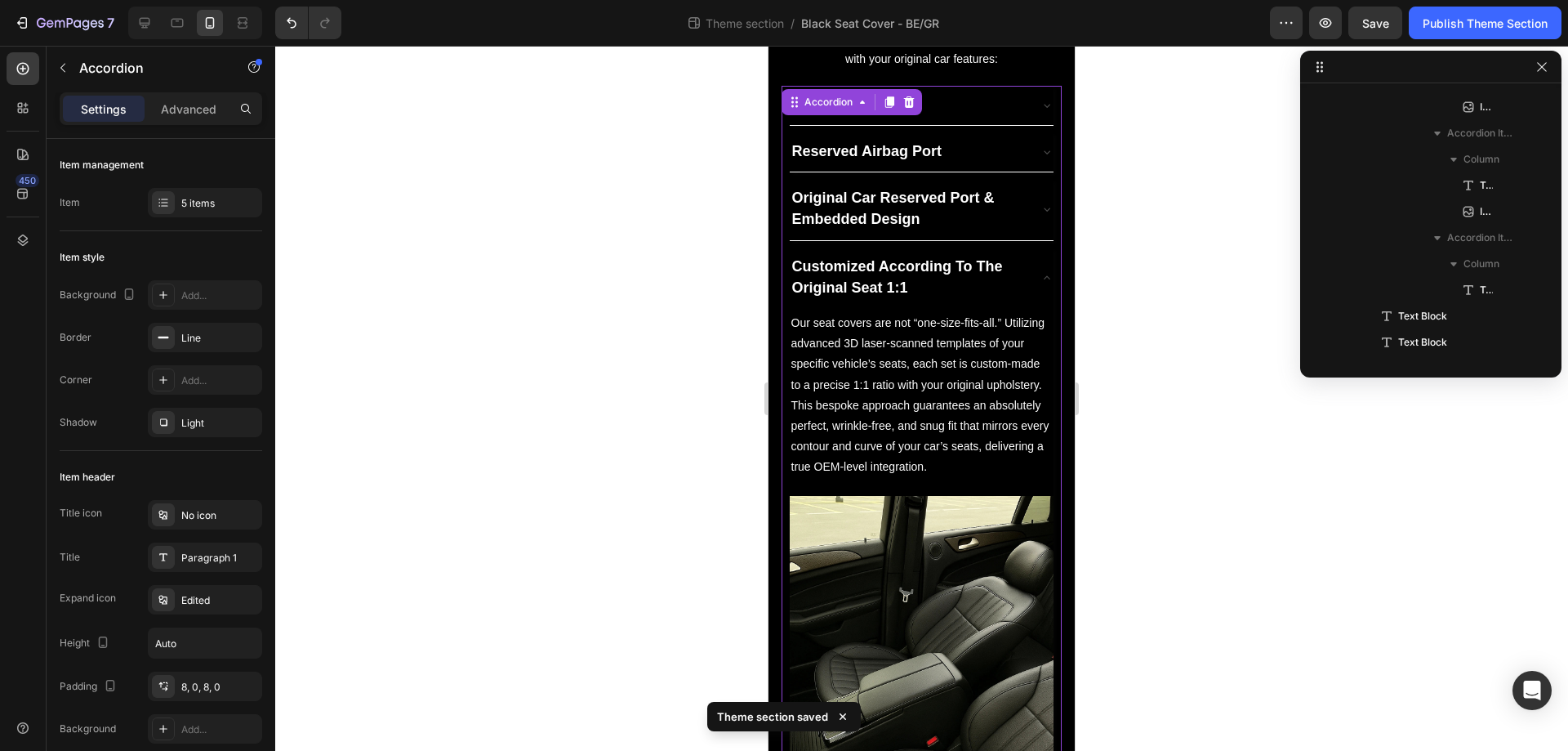
scroll to position [257, 0]
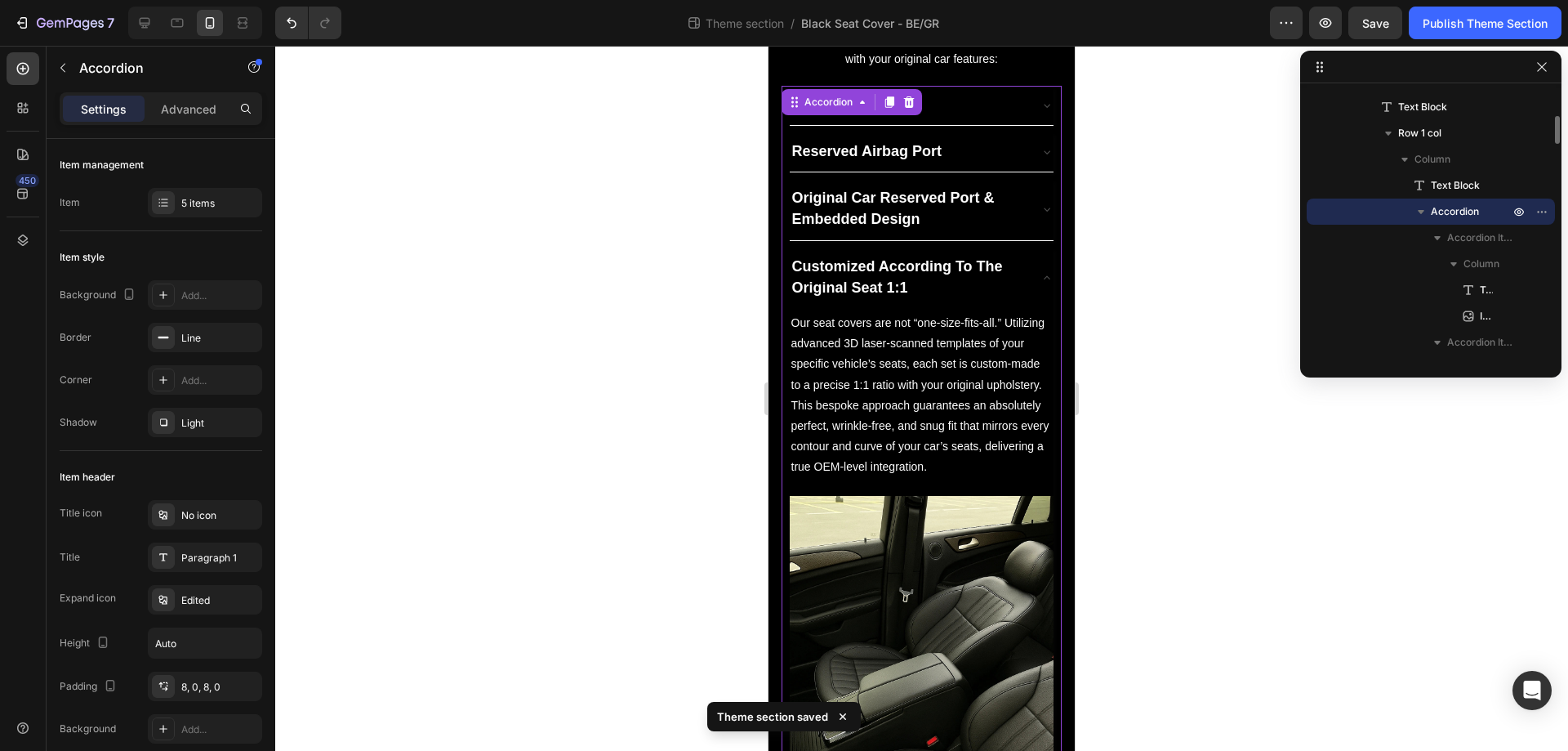
click at [1041, 283] on icon at bounding box center [1047, 277] width 13 height 13
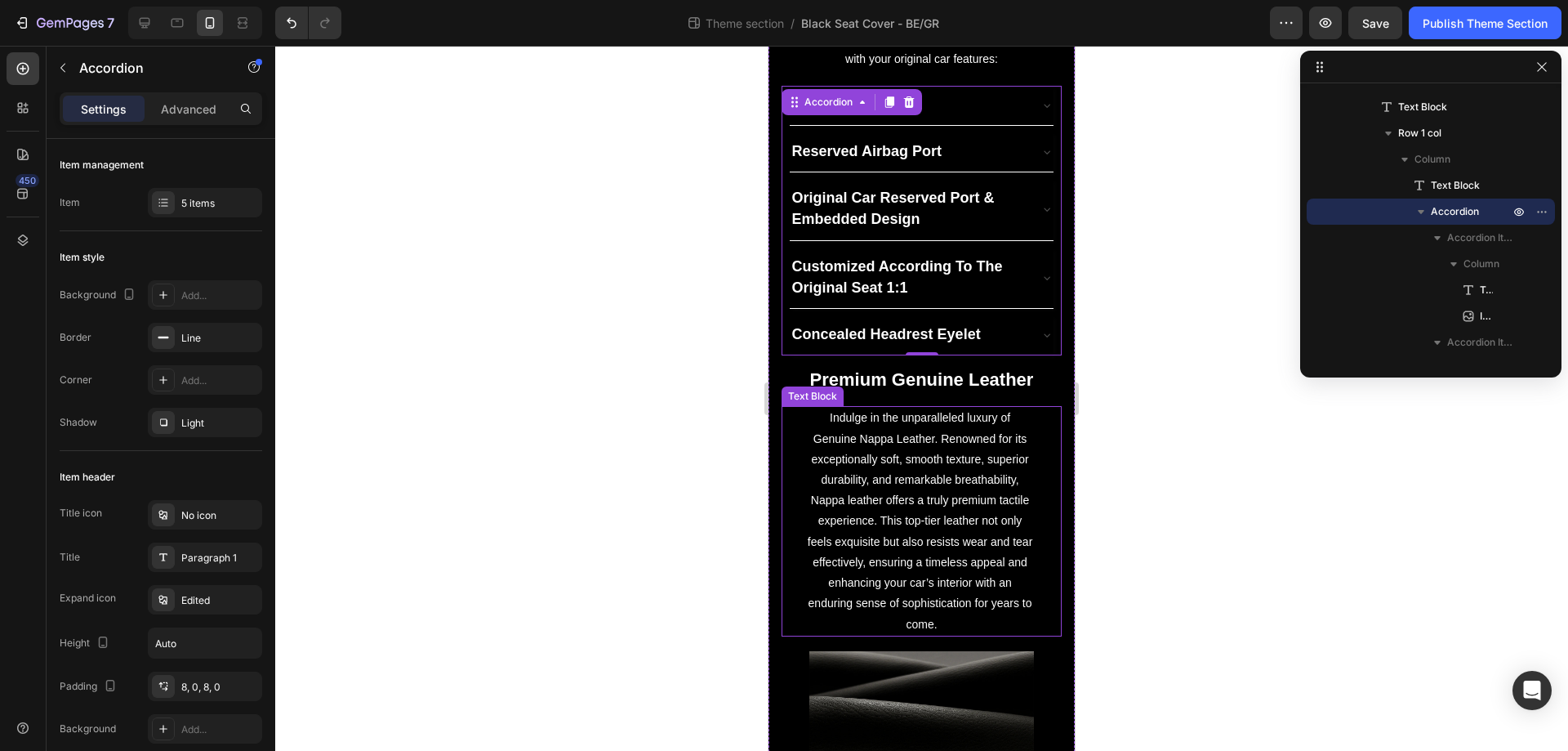
click at [922, 435] on p "Indulge in the unparalleled luxury of Genuine Nappa Leather. Renowned for its e…" at bounding box center [921, 521] width 229 height 227
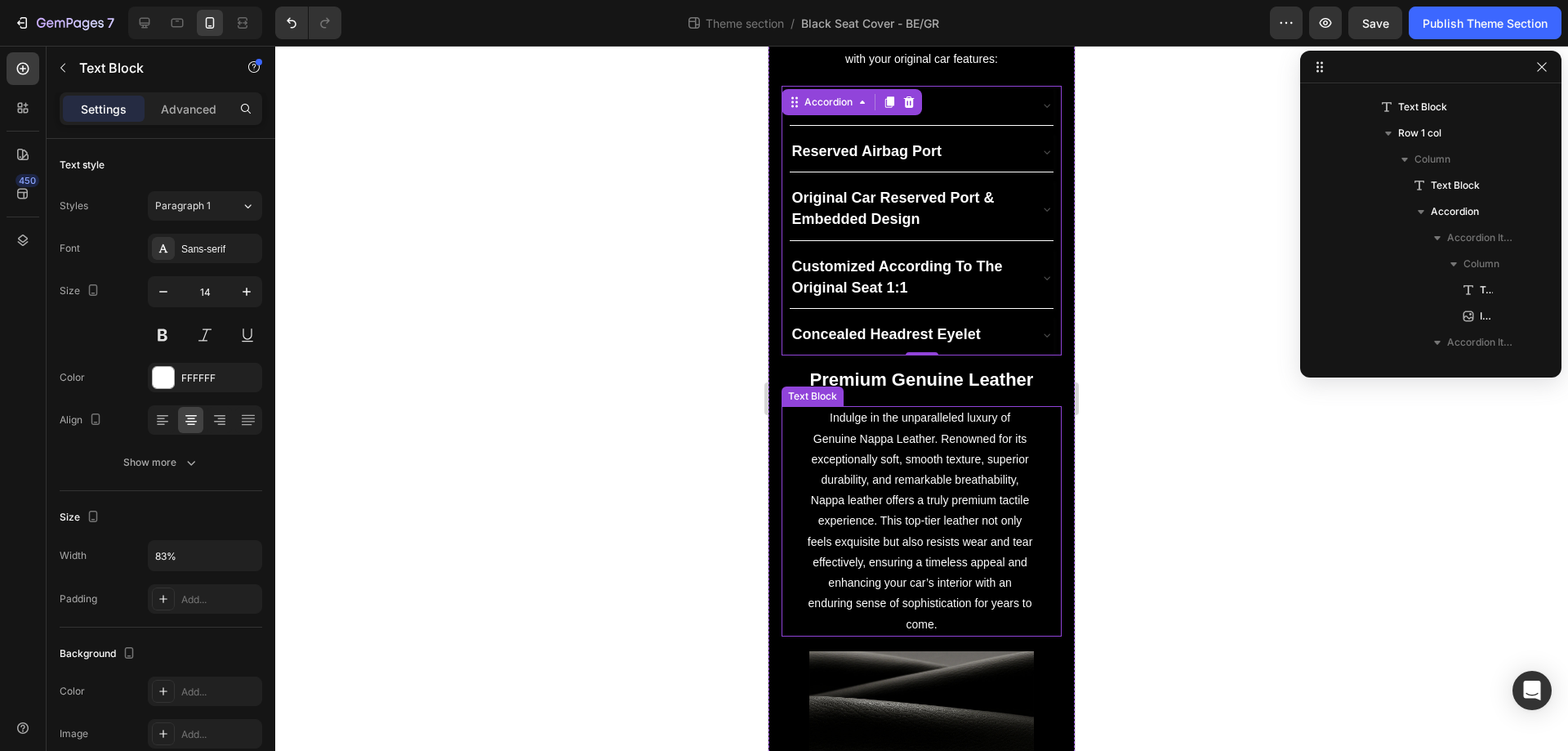
scroll to position [806, 0]
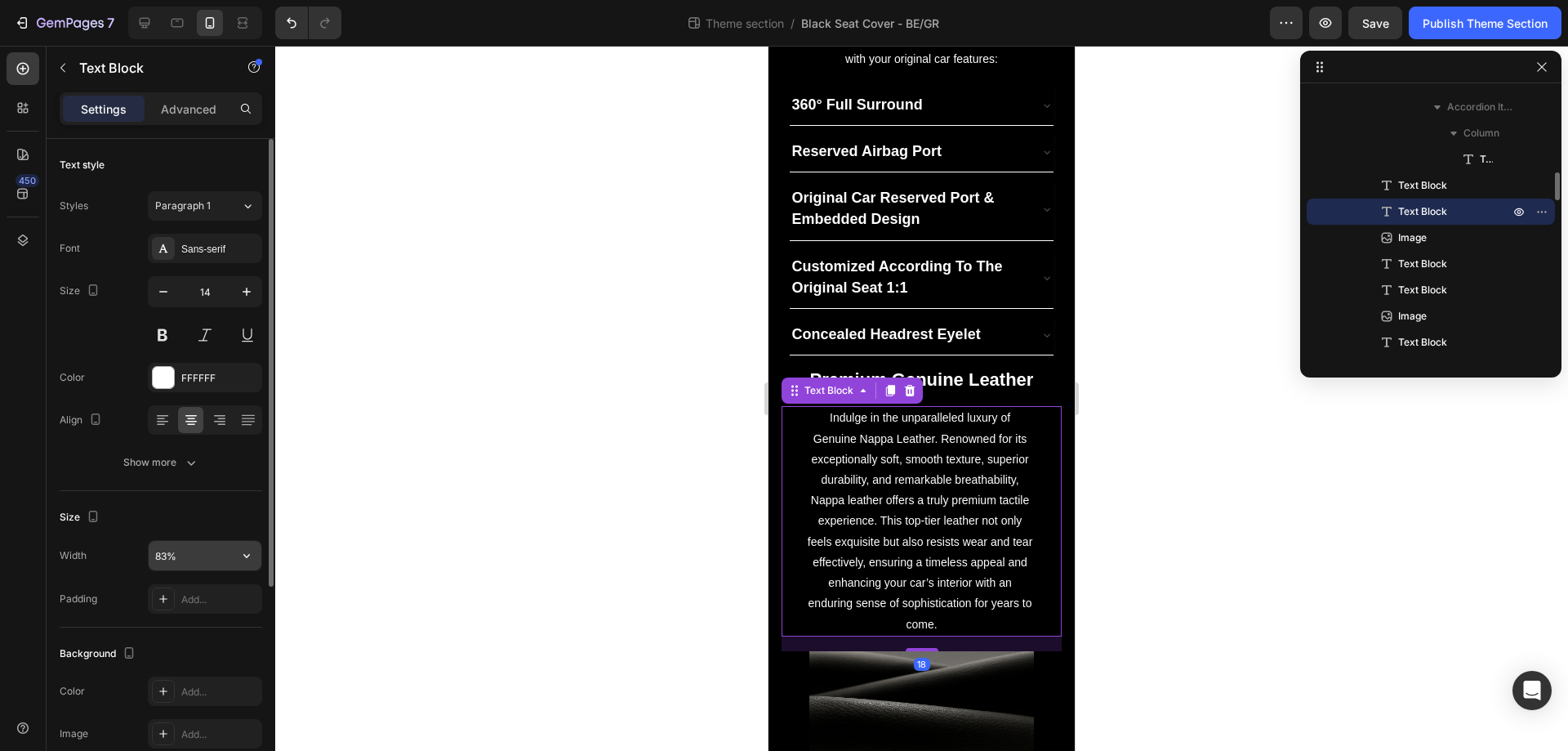
click at [195, 558] on input "83%" at bounding box center [204, 555] width 112 height 29
type input "95%"
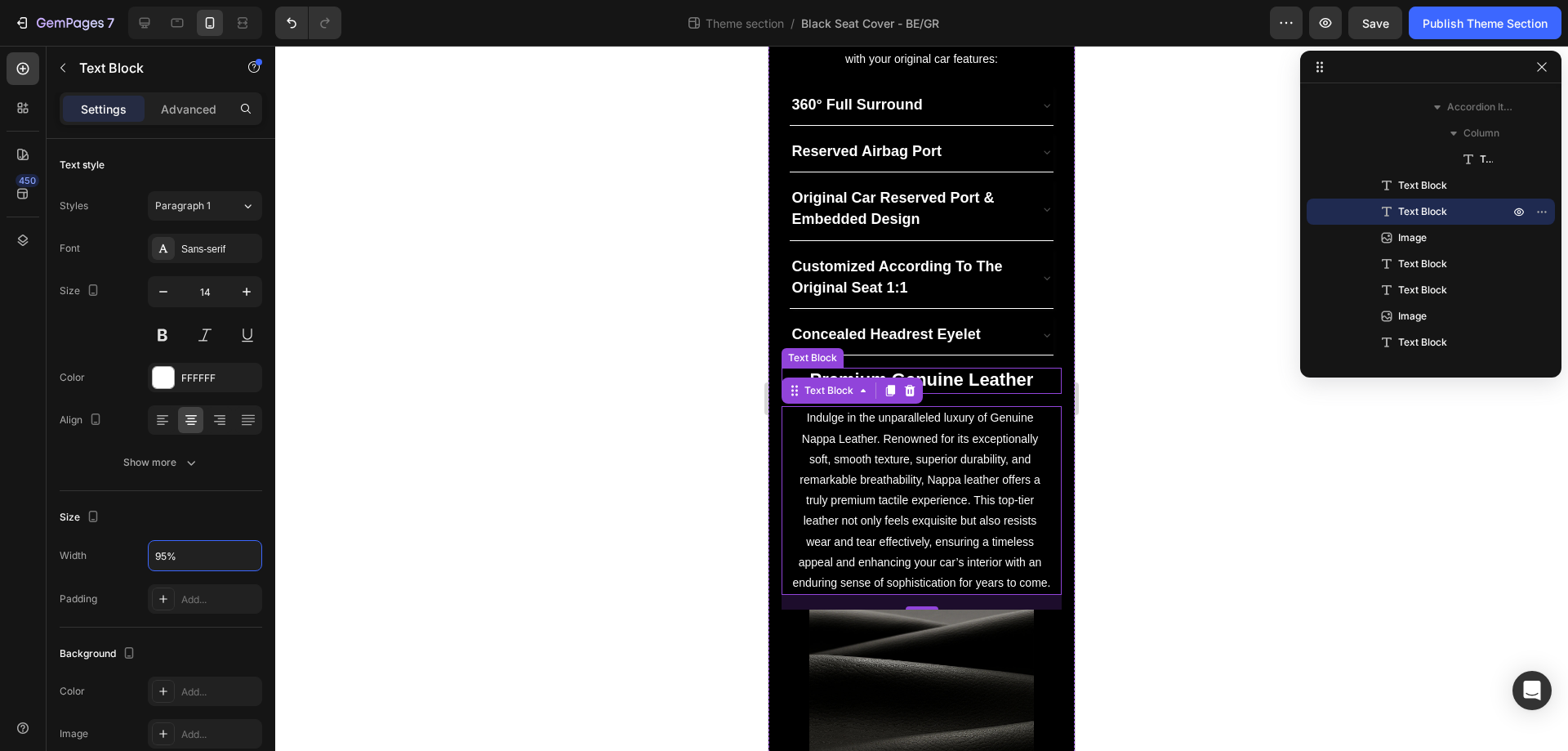
click at [996, 379] on strong "Premium Genuine Leather" at bounding box center [922, 379] width 224 height 21
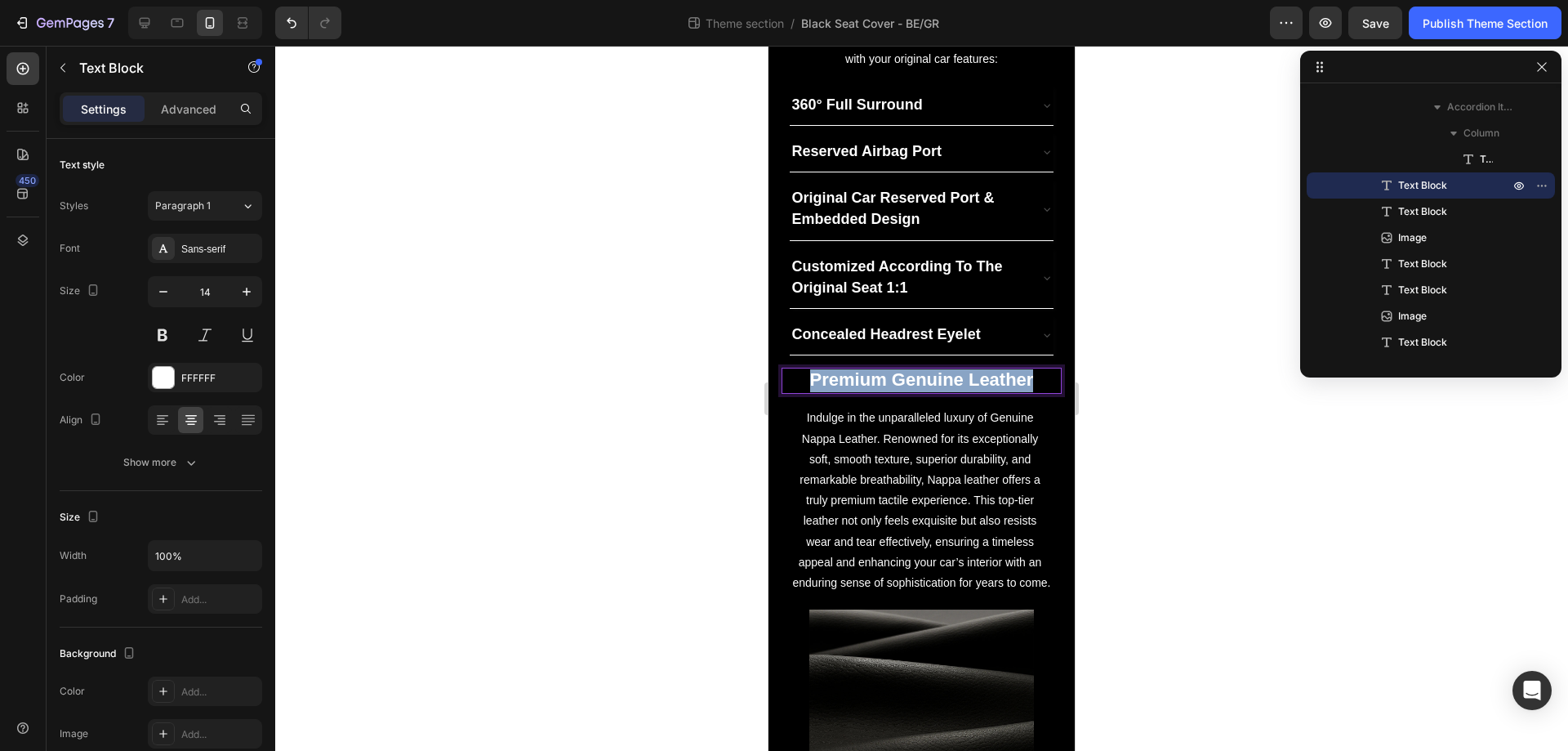
click at [996, 379] on strong "Premium Genuine Leather" at bounding box center [922, 379] width 224 height 21
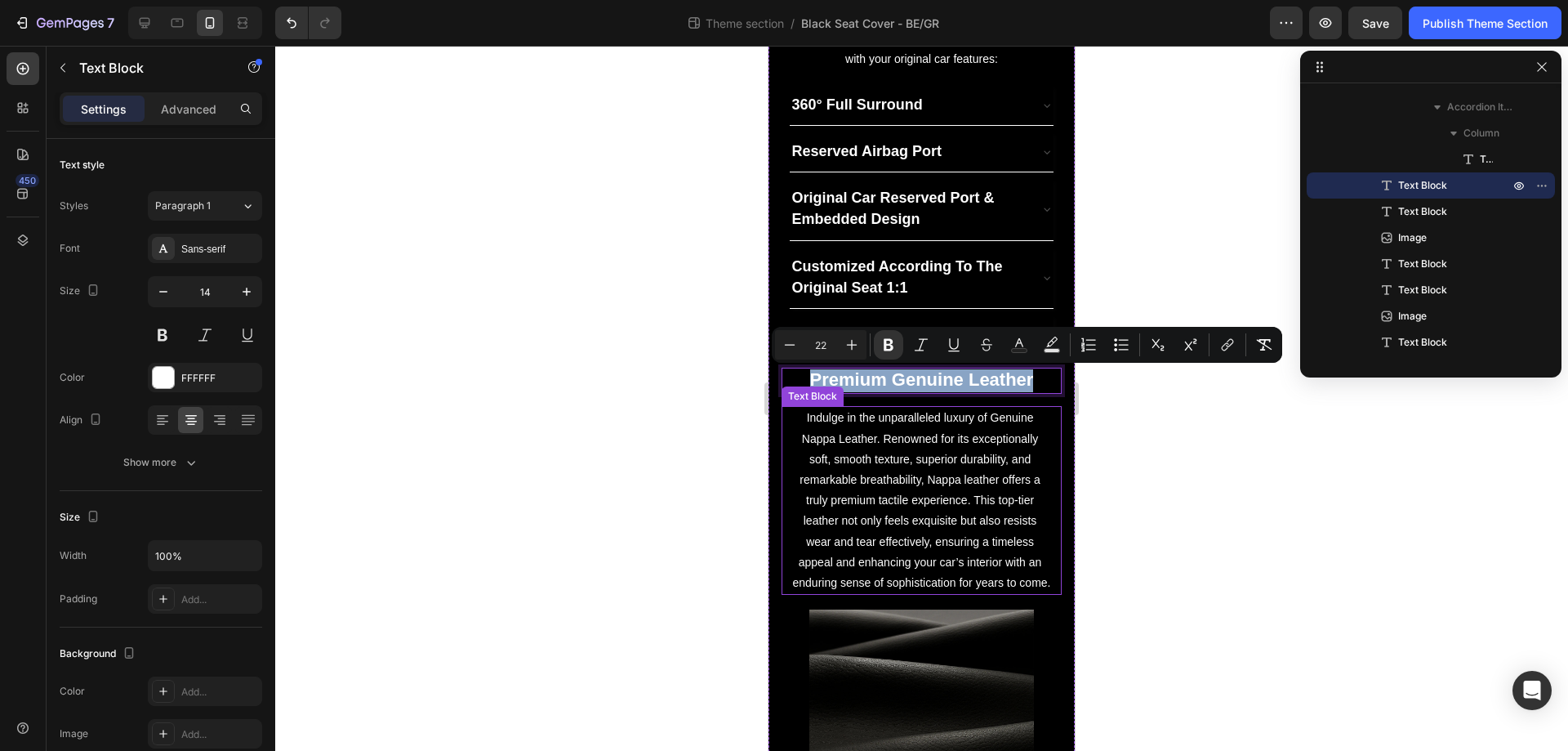
click at [904, 454] on p "Indulge in the unparalleled luxury of Genuine Nappa Leather. Renowned for its e…" at bounding box center [922, 500] width 263 height 185
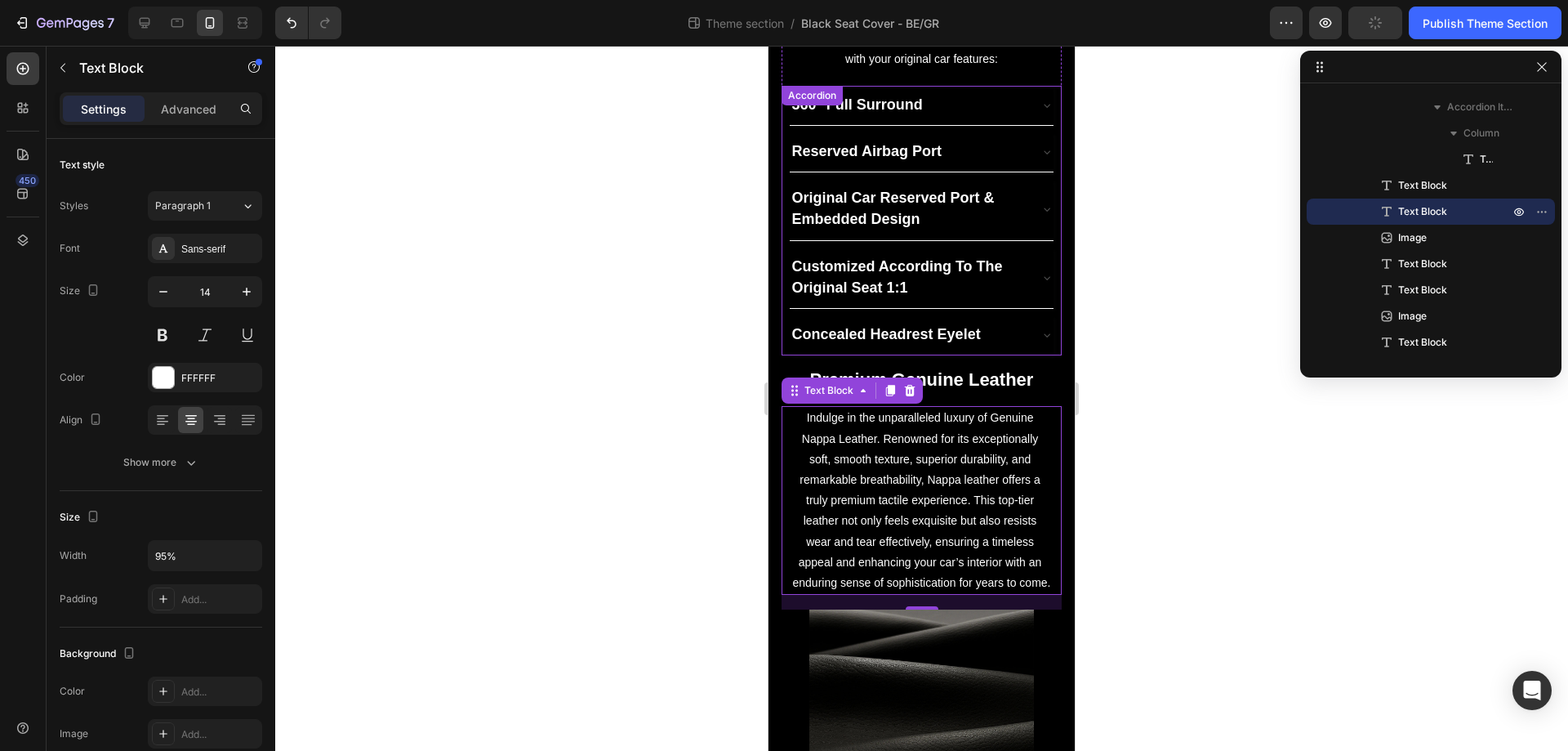
click at [1046, 336] on div "Concealed Headrest Eyelet" at bounding box center [922, 335] width 279 height 40
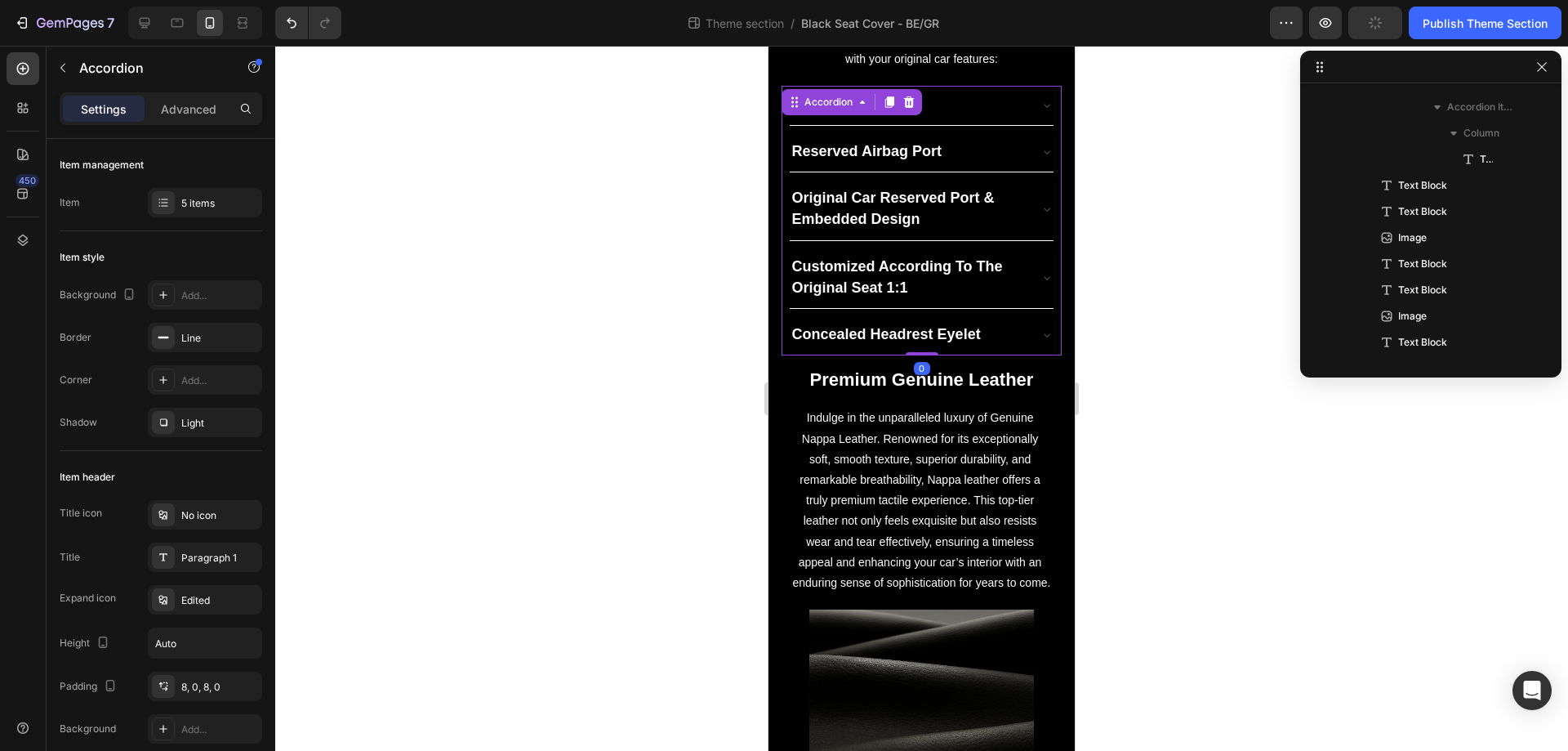
scroll to position [257, 0]
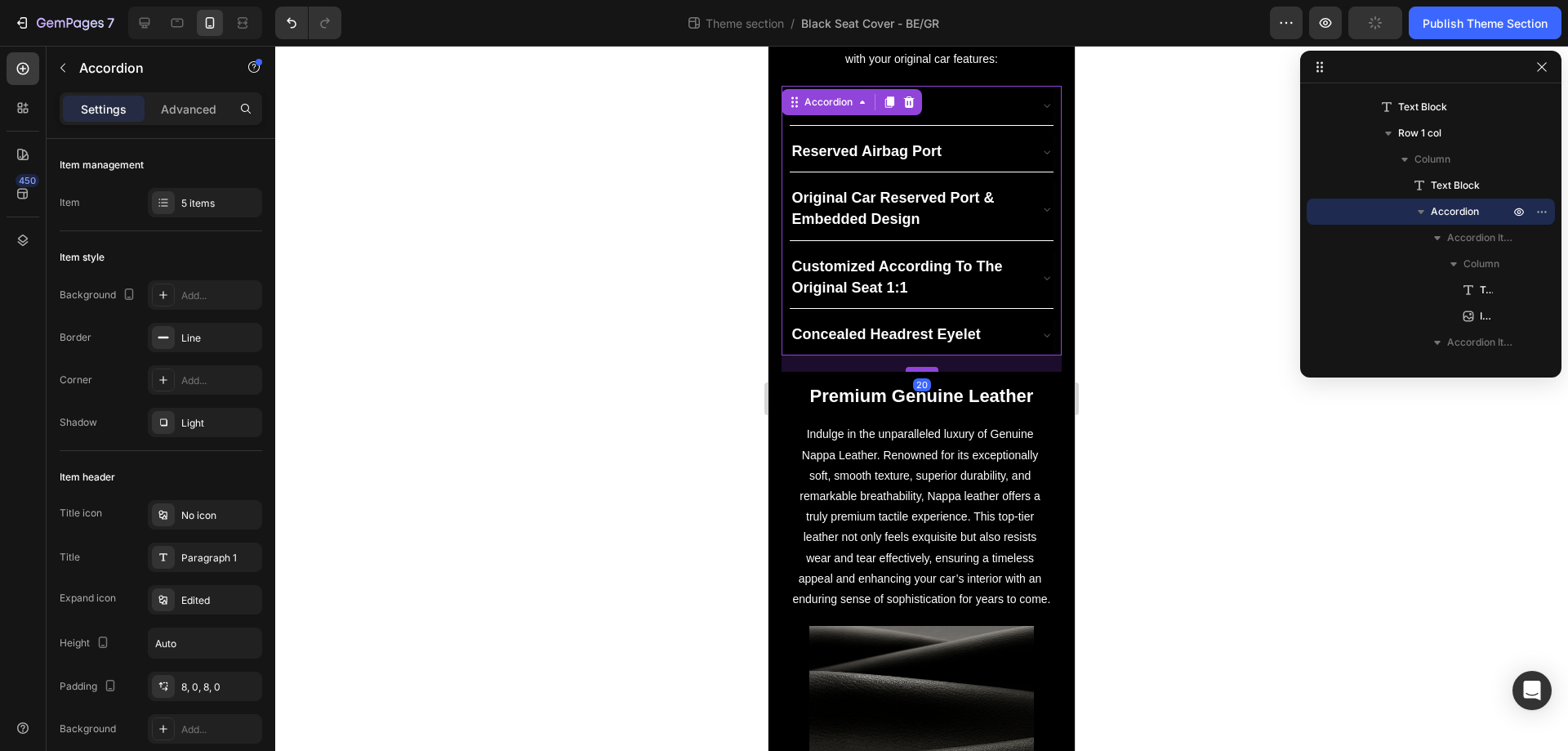
drag, startPoint x: 926, startPoint y: 352, endPoint x: 920, endPoint y: 368, distance: 17.1
click at [920, 368] on div at bounding box center [923, 369] width 33 height 5
type input "100%"
type input "100"
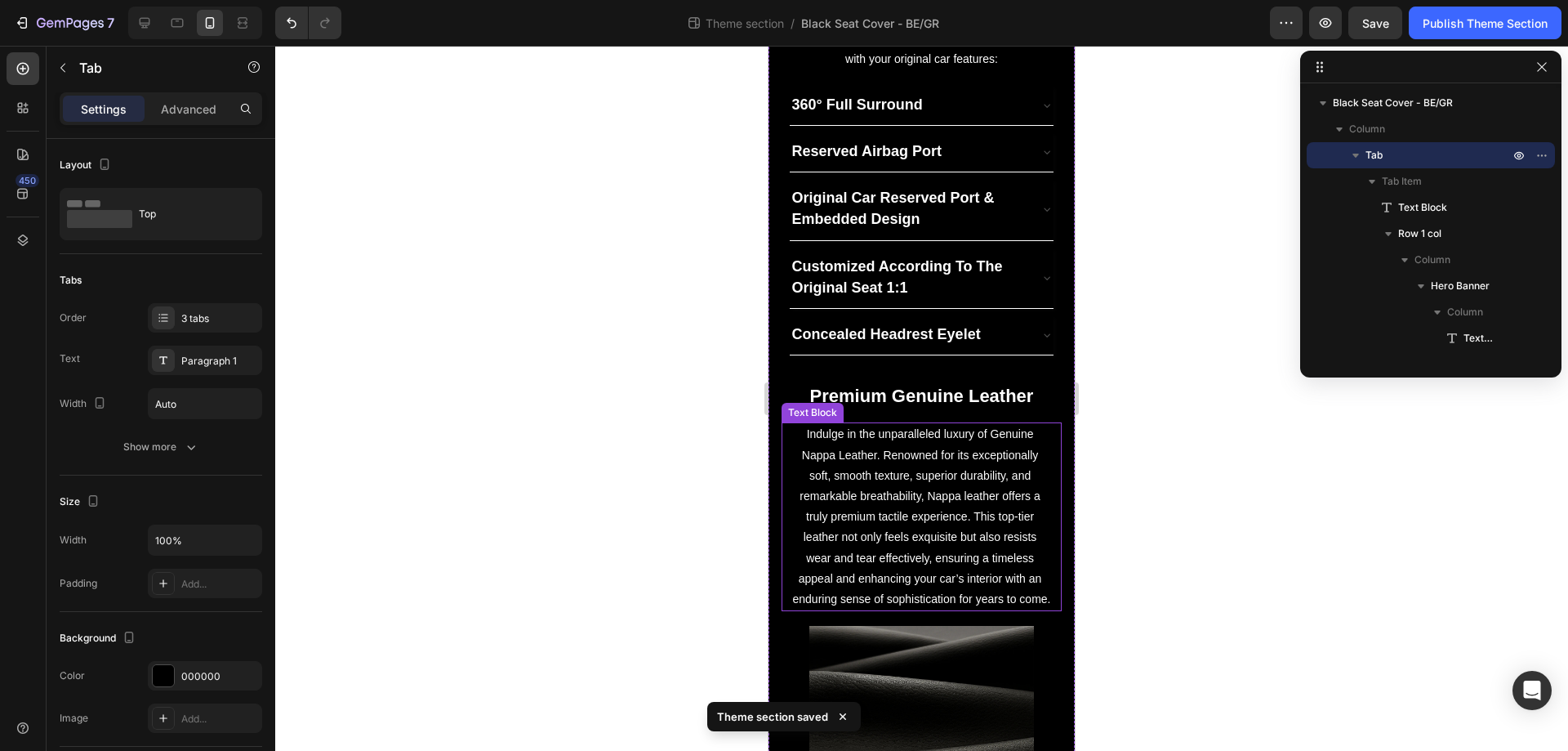
scroll to position [1795, 0]
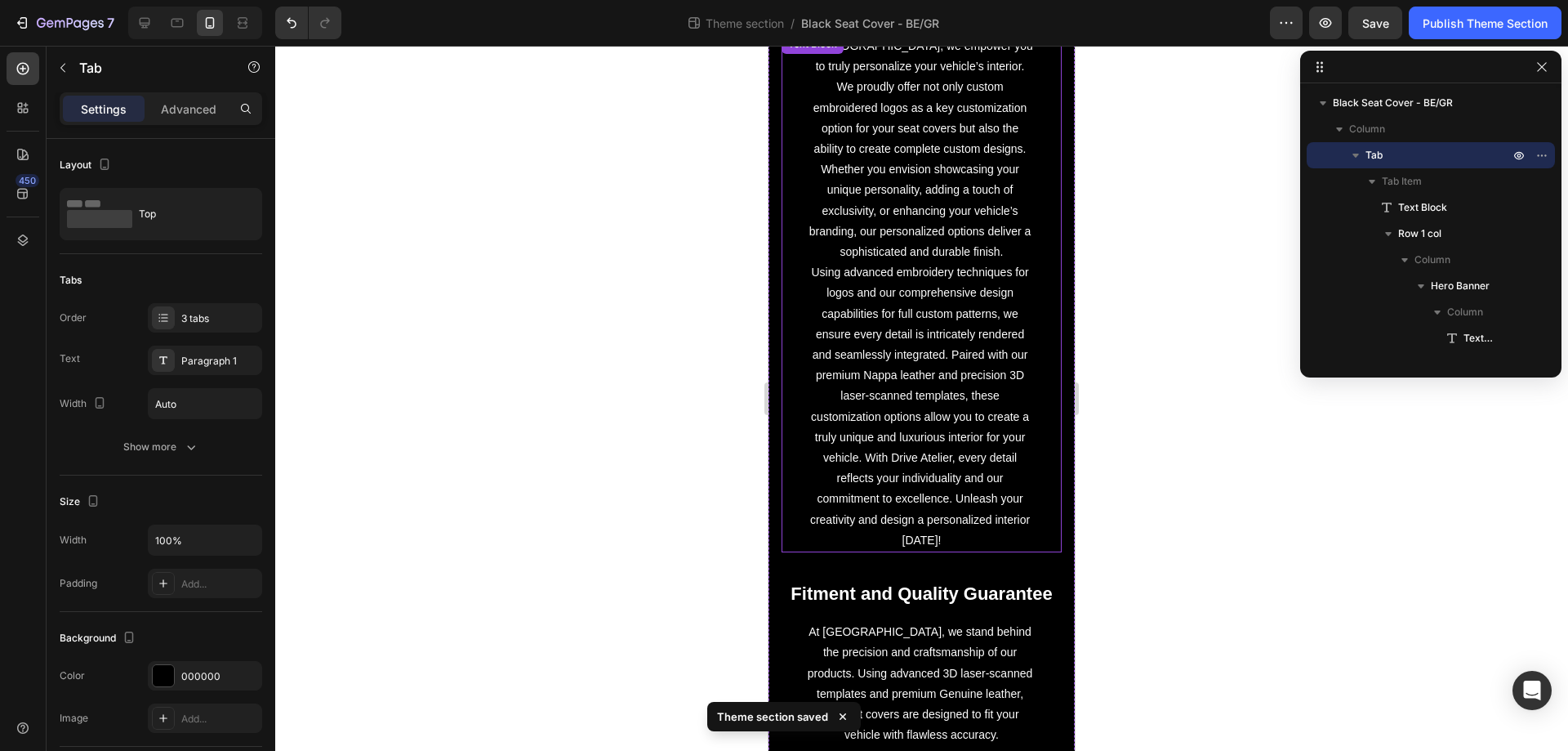
click at [939, 263] on p "At [GEOGRAPHIC_DATA], we empower you to truly personalize your vehicle’s interi…" at bounding box center [921, 149] width 229 height 227
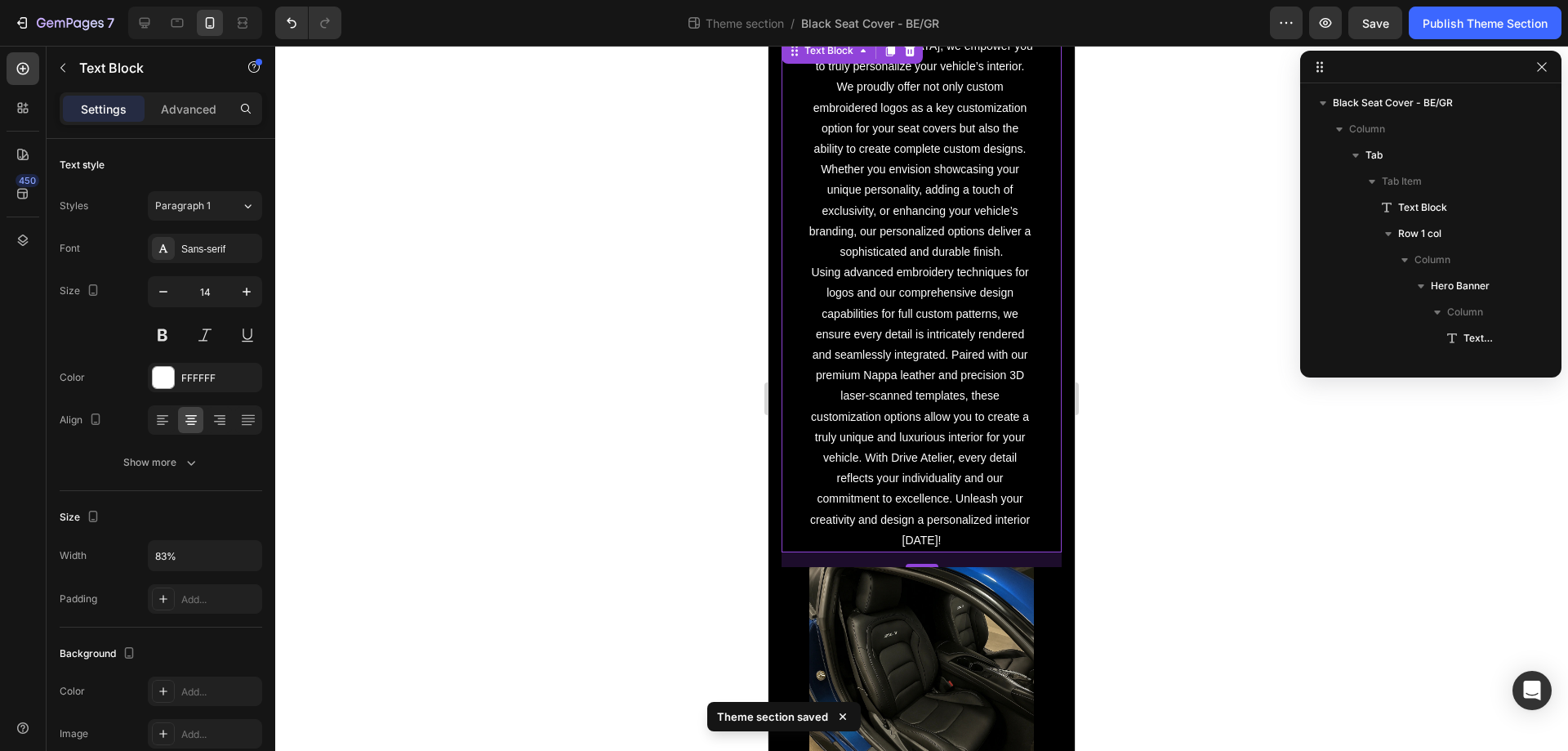
scroll to position [885, 0]
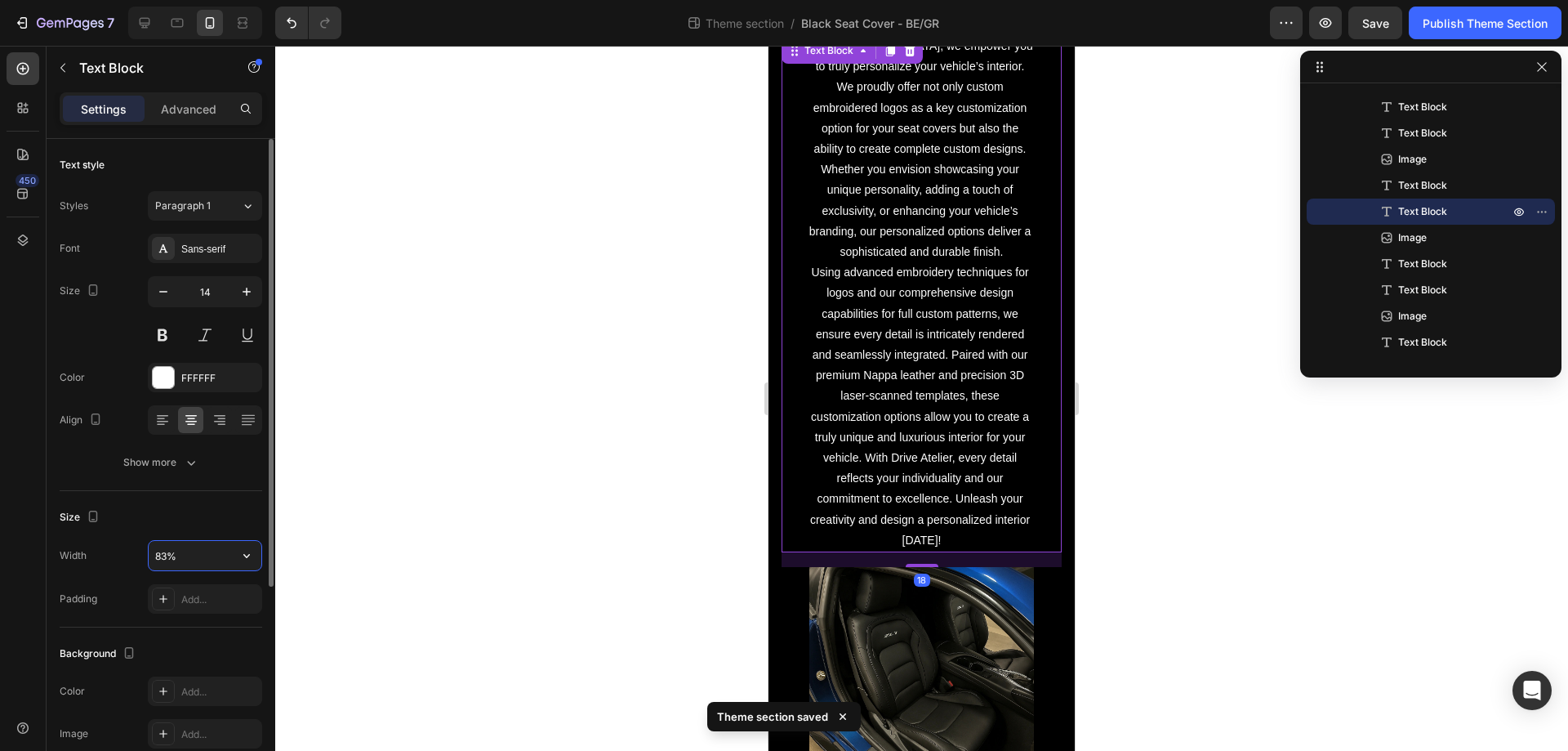
click at [191, 551] on input "83%" at bounding box center [204, 555] width 112 height 29
type input "95%"
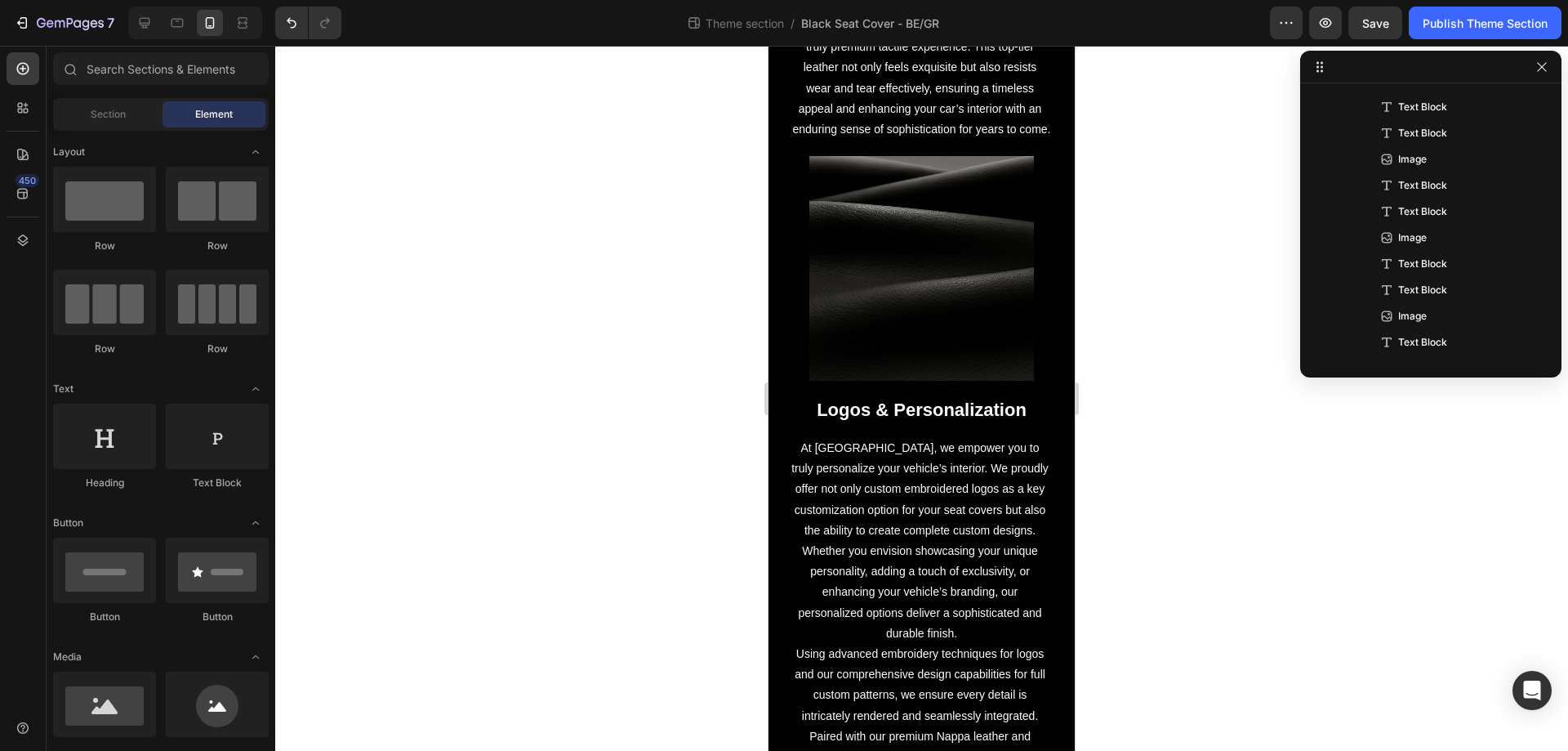
scroll to position [1408, 0]
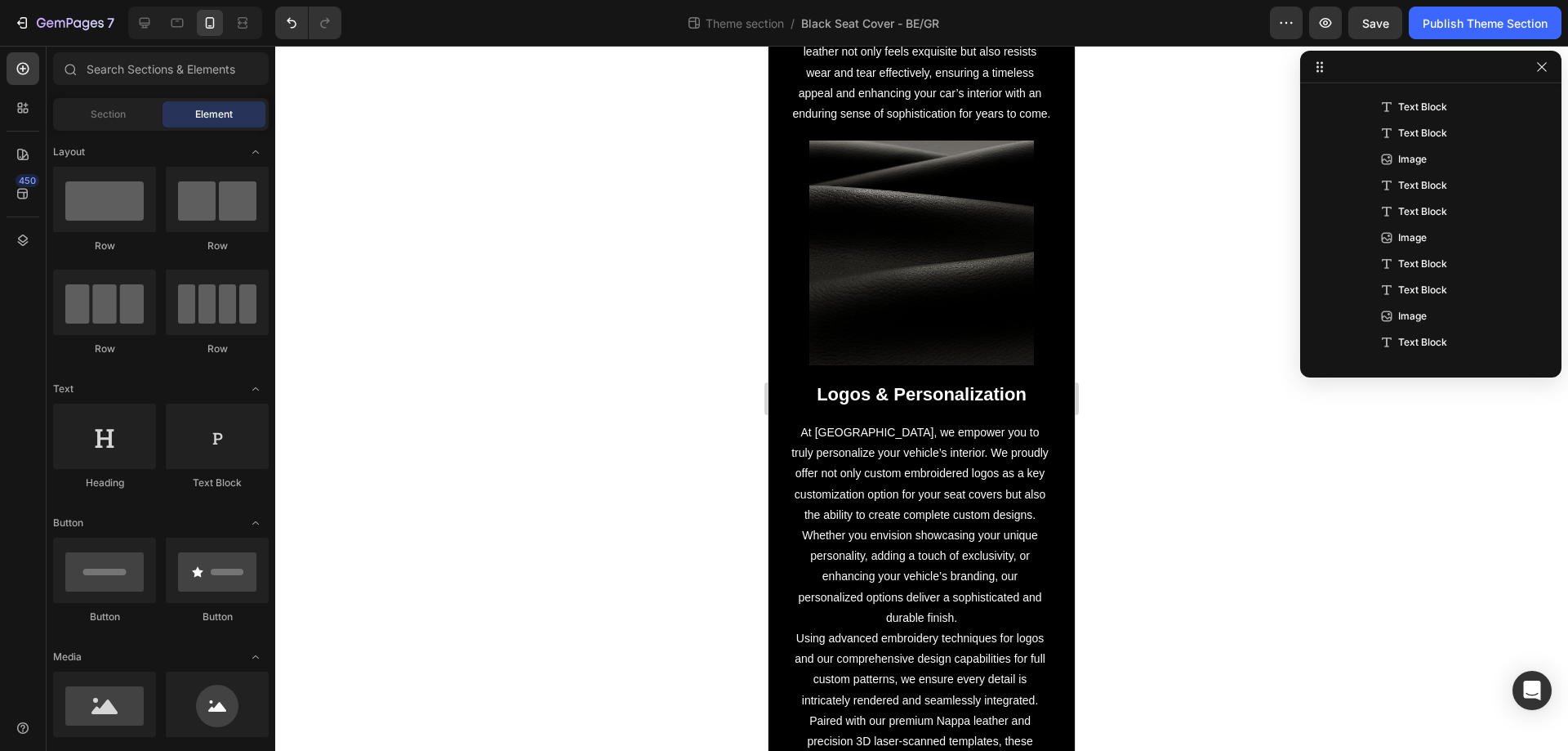
click at [883, 277] on img at bounding box center [921, 252] width 224 height 224
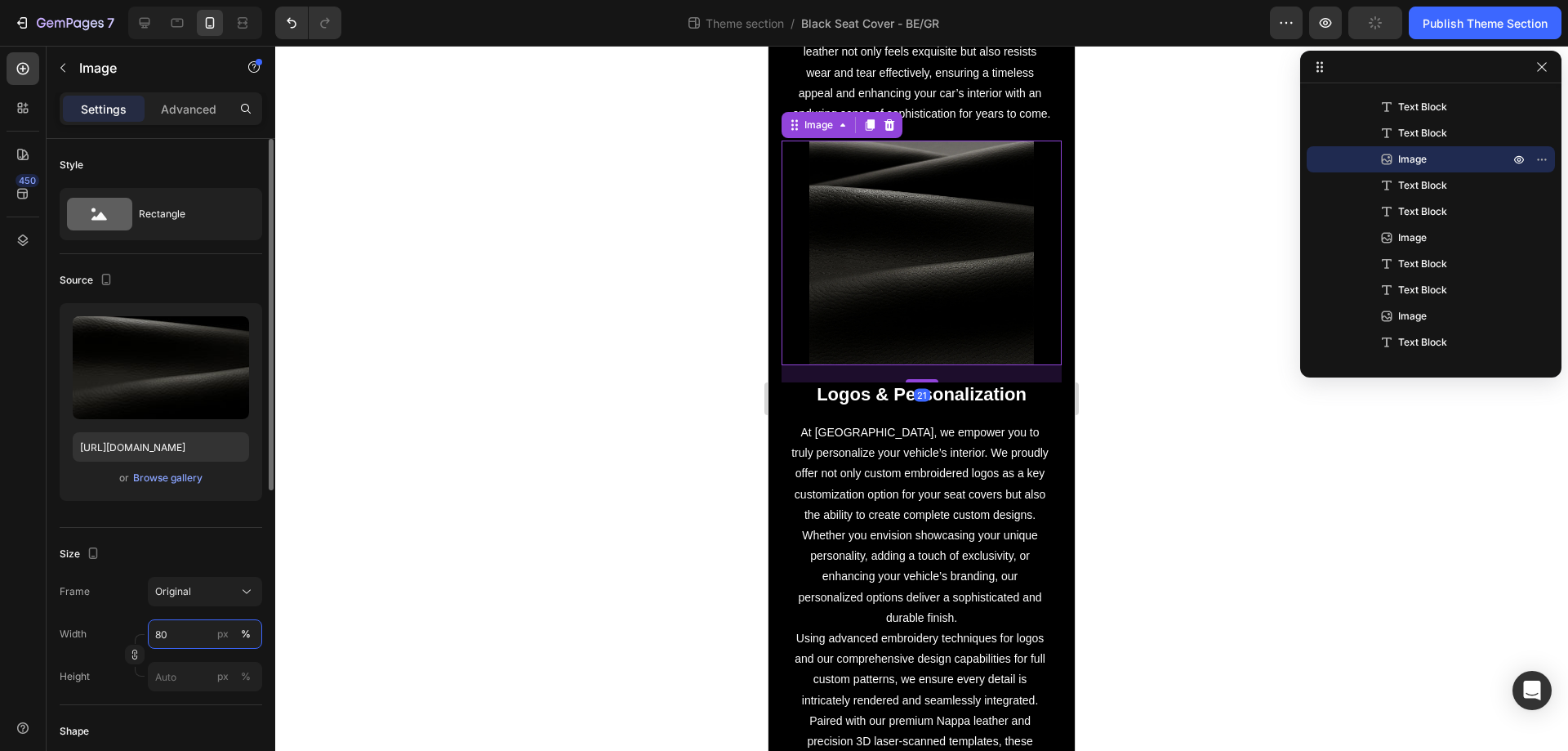
click at [158, 633] on input "80" at bounding box center [204, 633] width 114 height 29
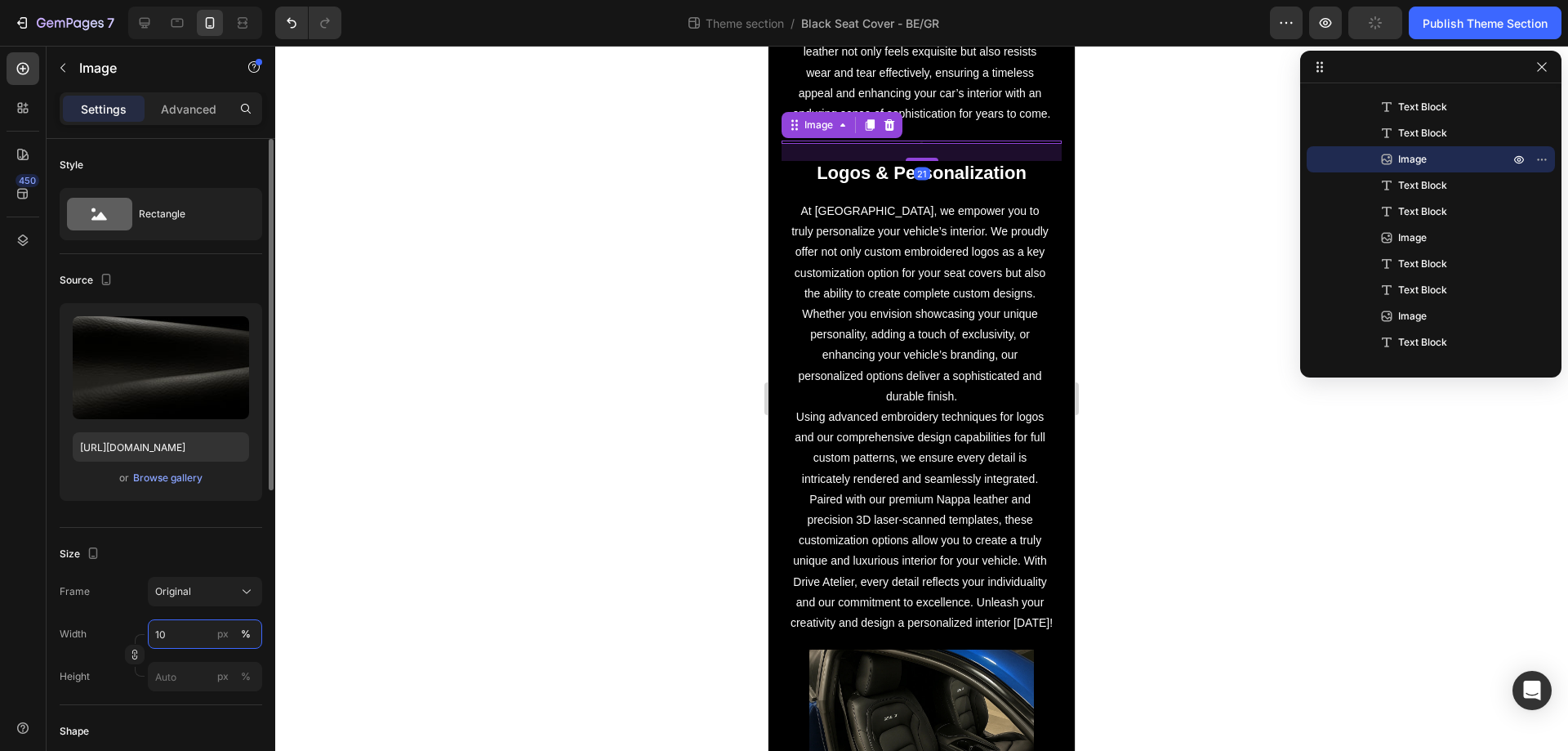
type input "100"
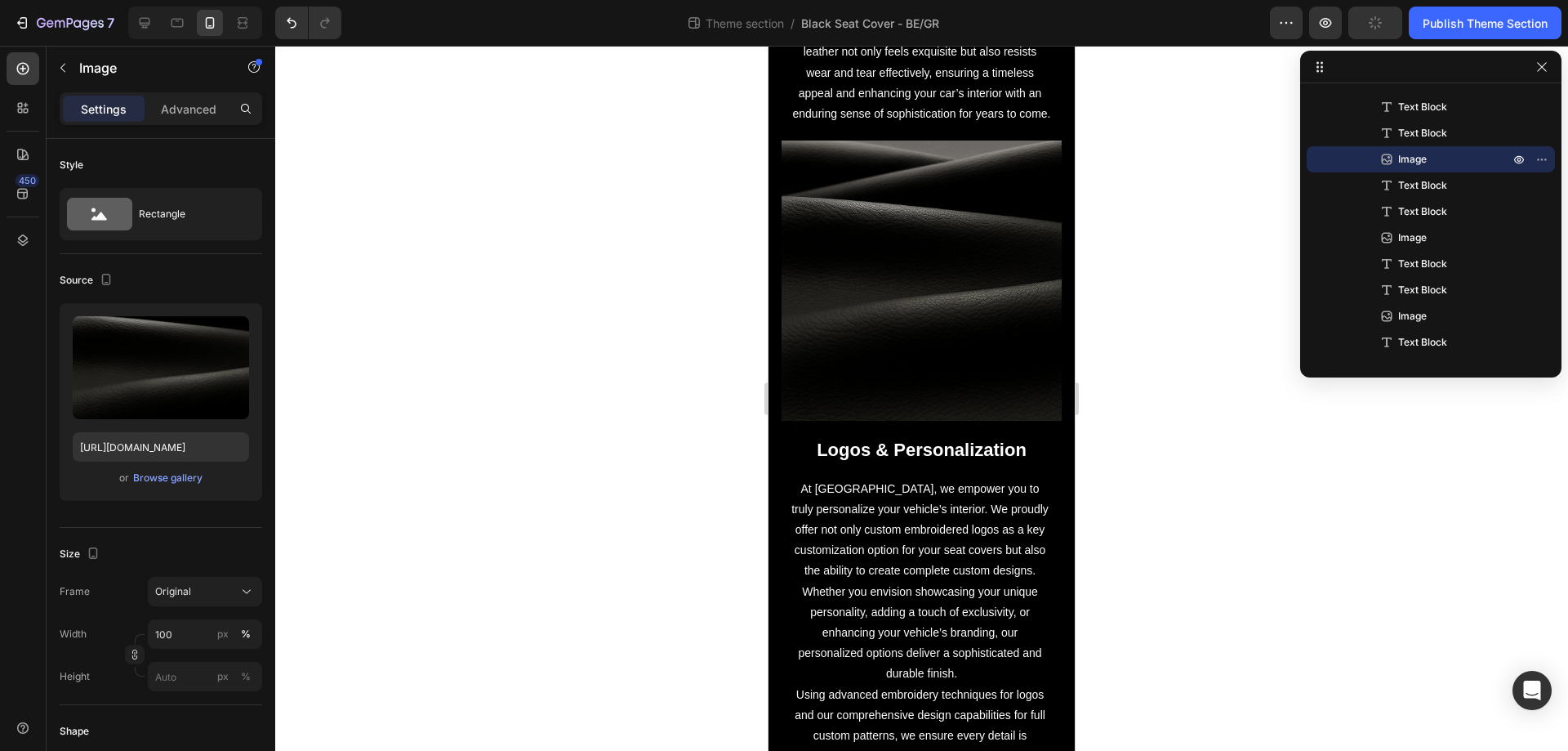
scroll to position [2025, 0]
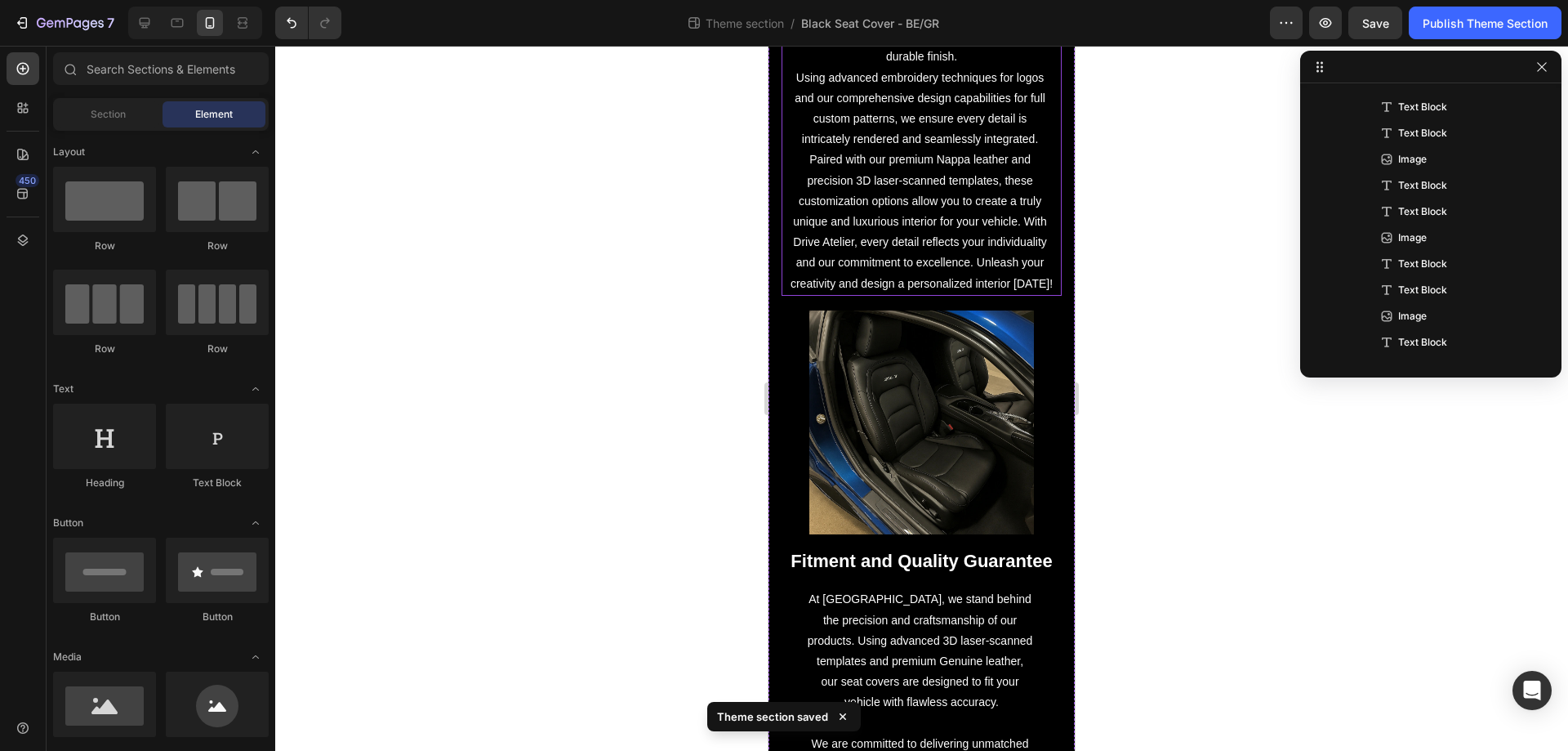
click at [990, 81] on p "Using advanced embroidery techniques for logos and our comprehensive design cap…" at bounding box center [922, 181] width 263 height 227
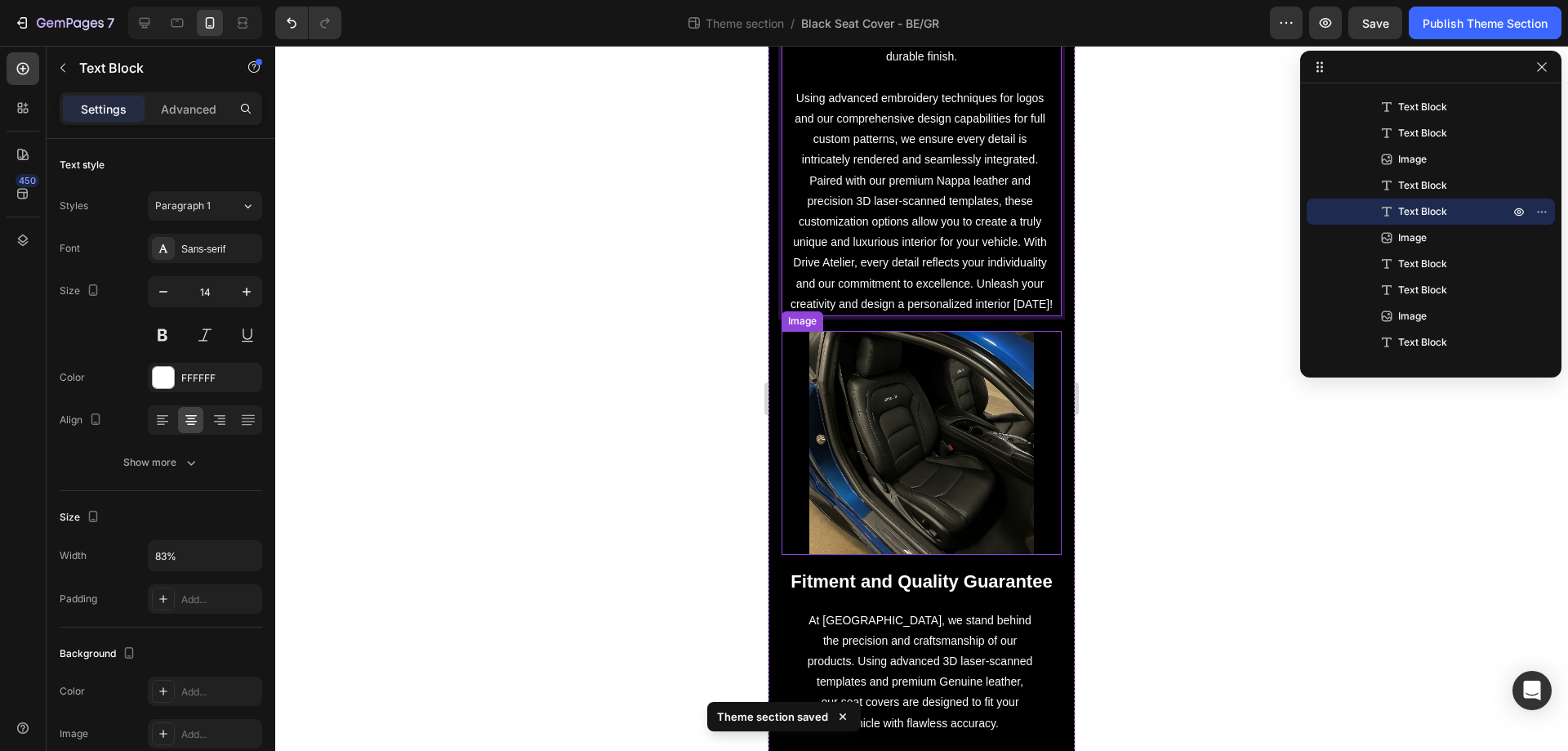
click at [959, 510] on img at bounding box center [921, 442] width 224 height 224
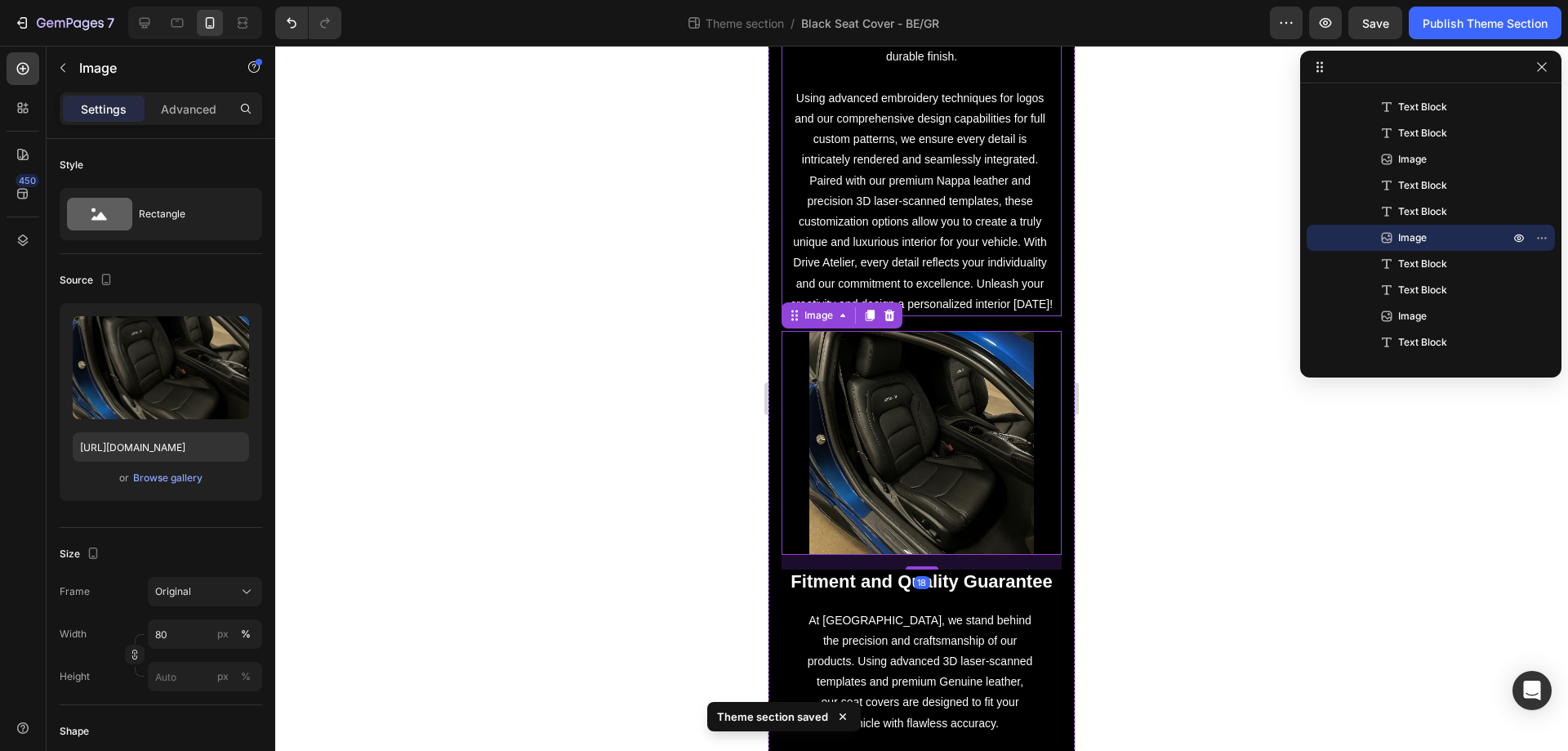
click at [929, 197] on p "Using advanced embroidery techniques for logos and our comprehensive design cap…" at bounding box center [922, 202] width 263 height 227
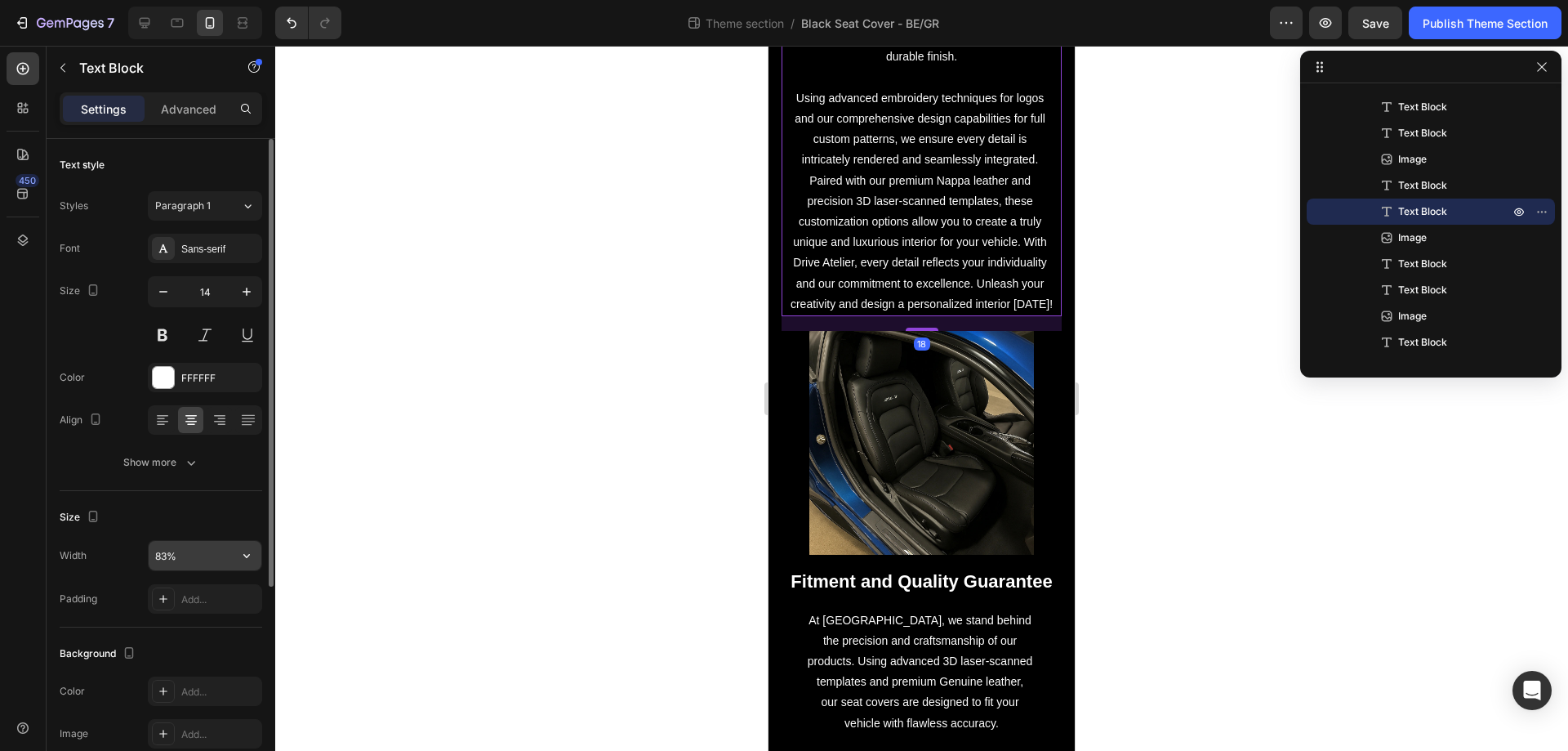
click at [230, 560] on input "83%" at bounding box center [204, 555] width 112 height 29
type input "95%"
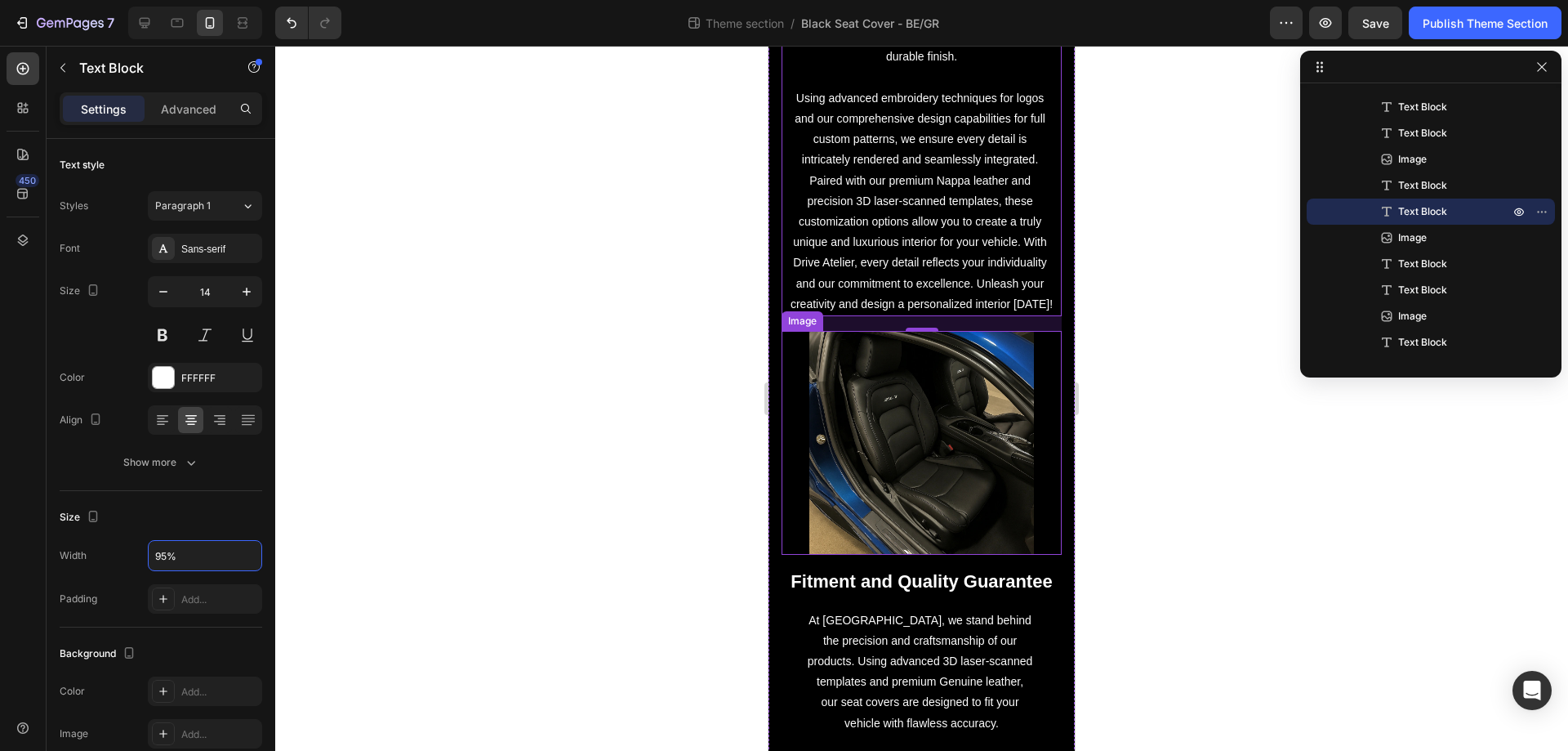
click at [872, 493] on img at bounding box center [921, 442] width 224 height 224
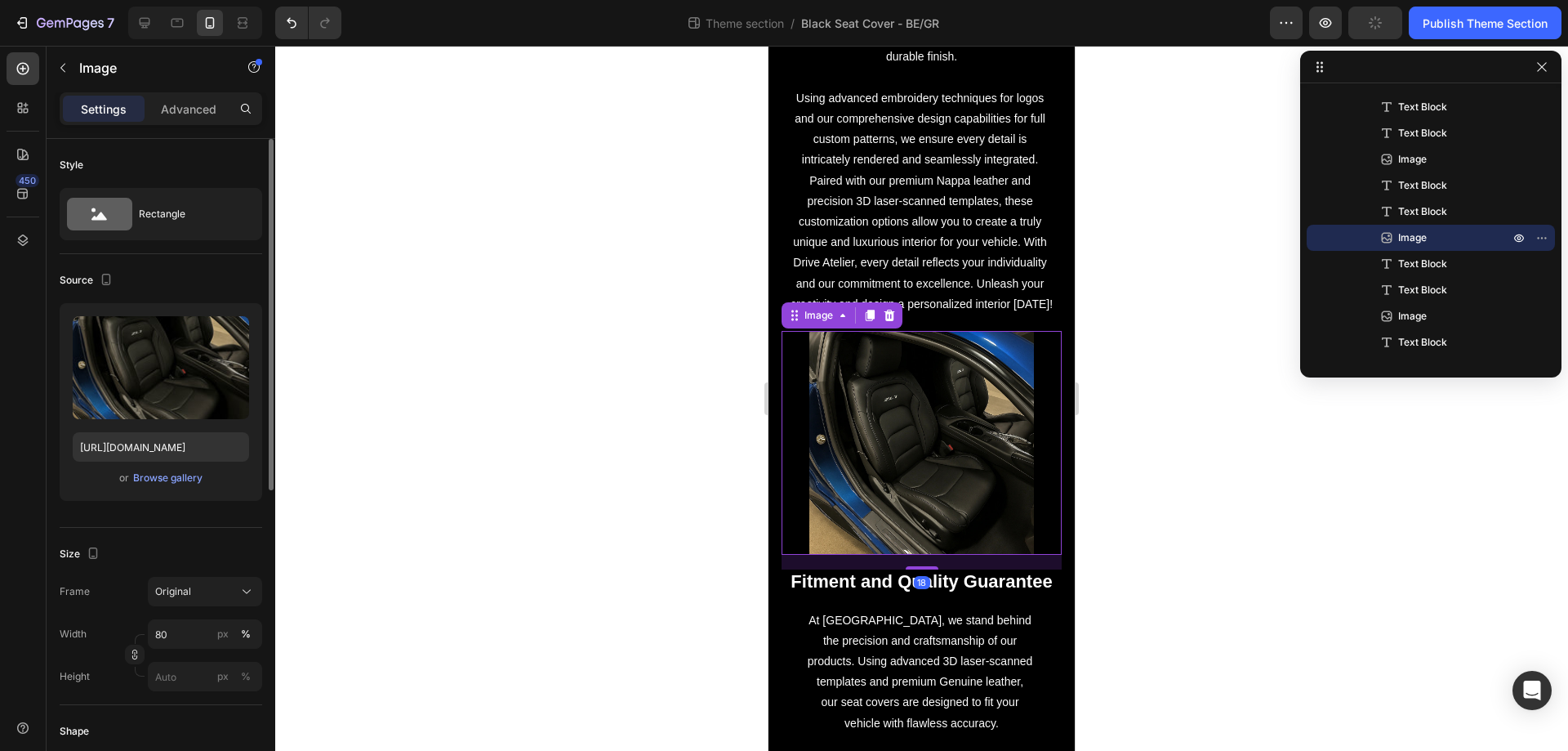
click at [185, 652] on div "Width 80 px % Height px %" at bounding box center [160, 655] width 203 height 72
click at [192, 619] on div "Frame Original Width 80 px % Height px %" at bounding box center [160, 633] width 203 height 114
click at [182, 632] on input "80" at bounding box center [204, 633] width 114 height 29
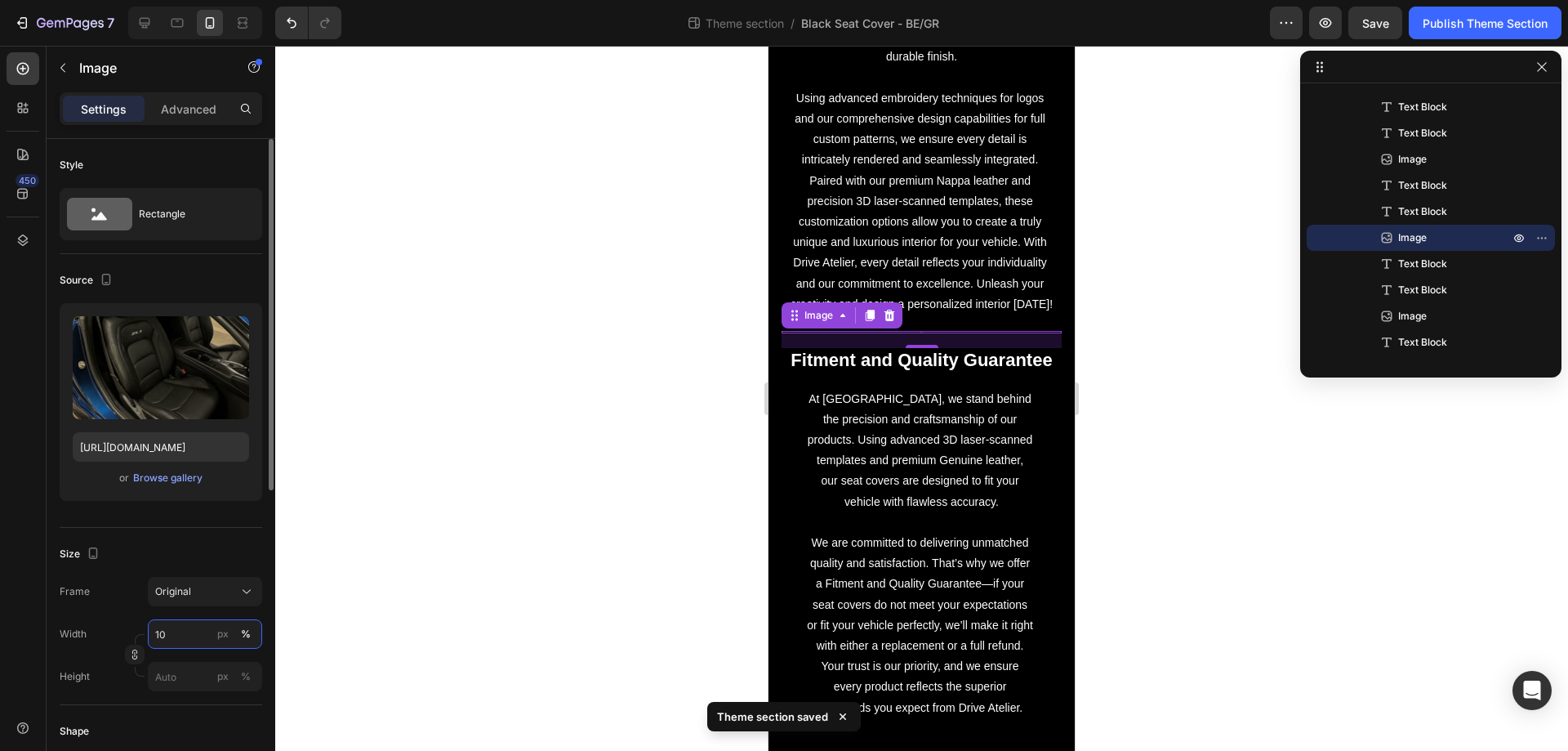
type input "100"
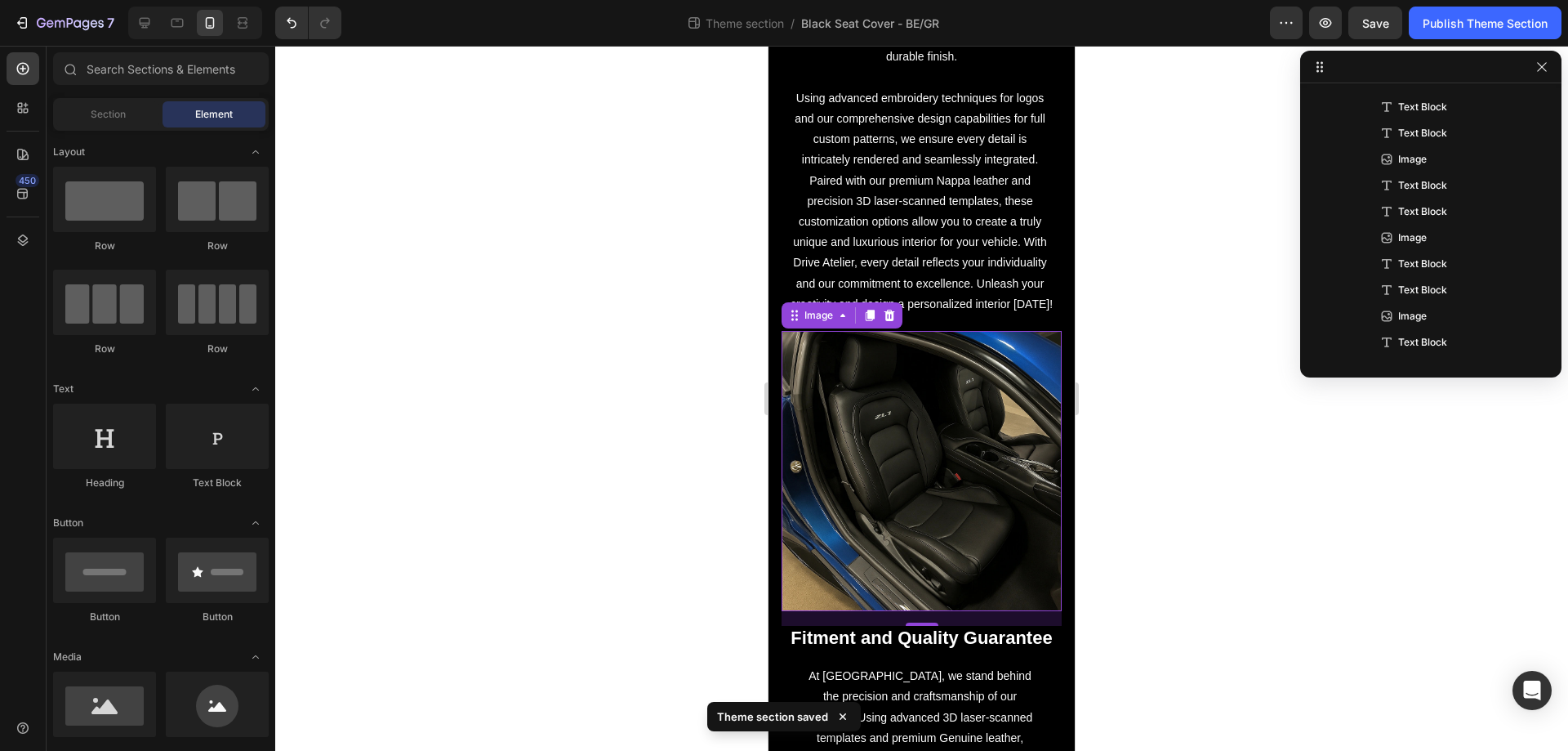
scroll to position [2642, 0]
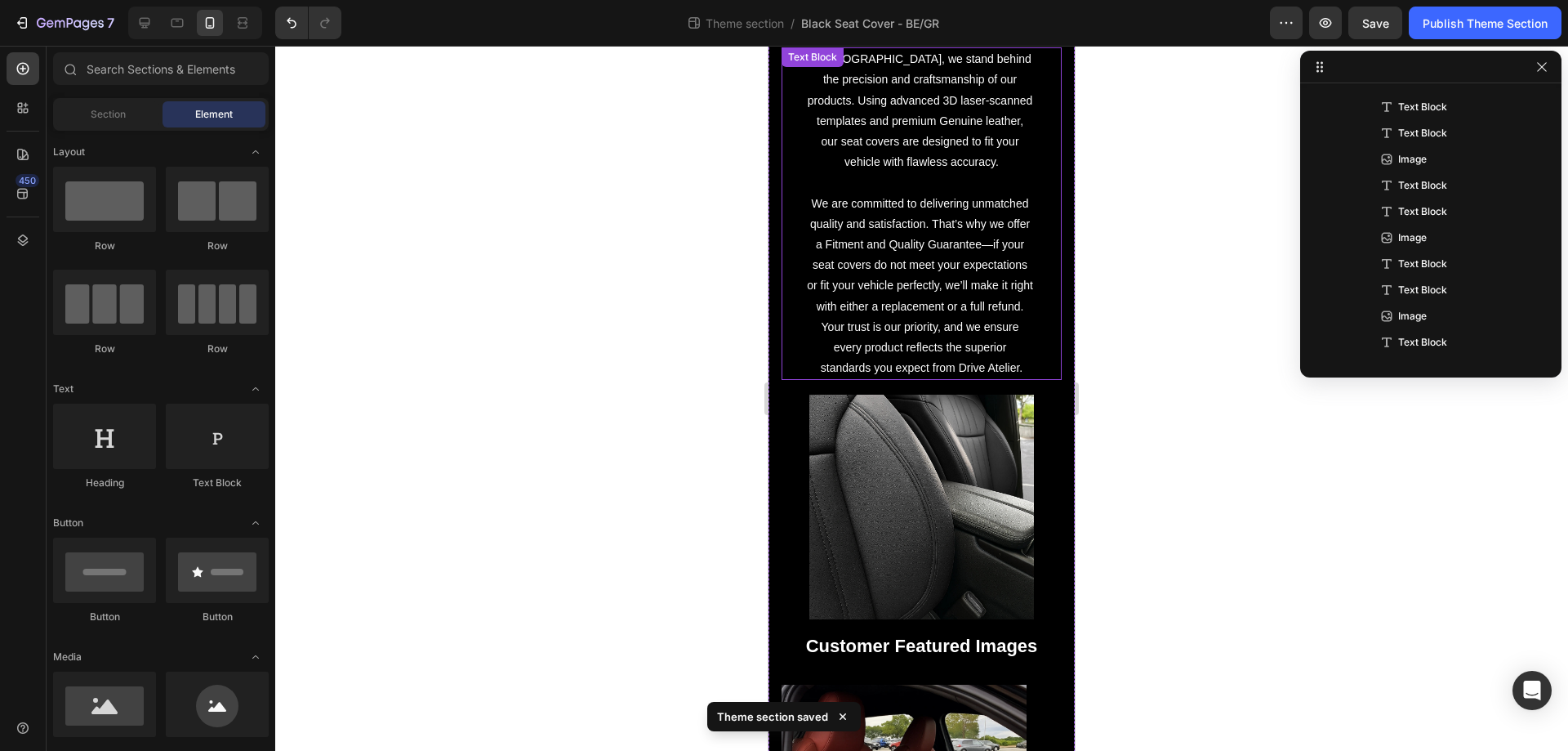
click at [909, 250] on p "We are committed to delivering unmatched quality and satisfaction. That’s why w…" at bounding box center [921, 287] width 229 height 185
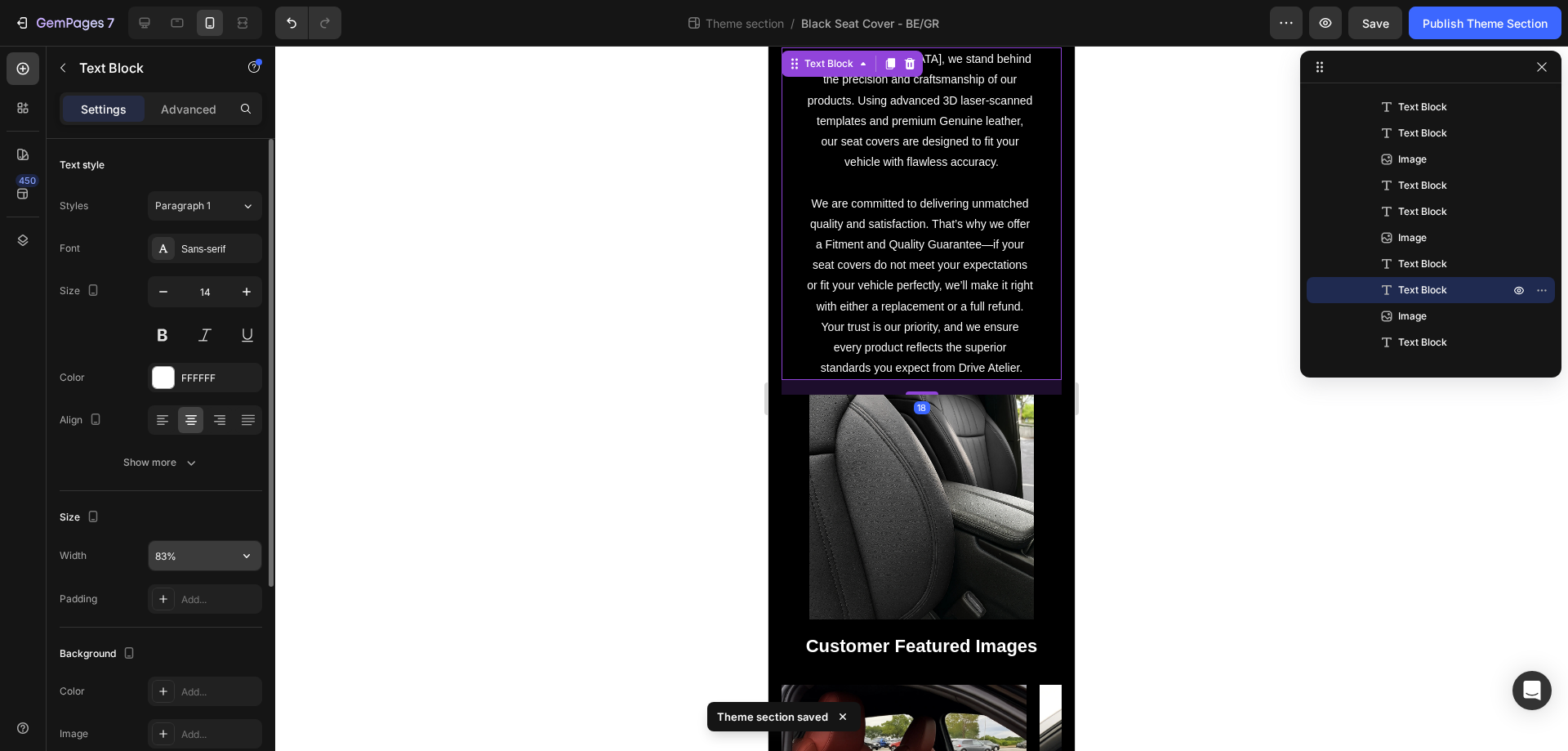
click at [212, 556] on input "83%" at bounding box center [204, 555] width 112 height 29
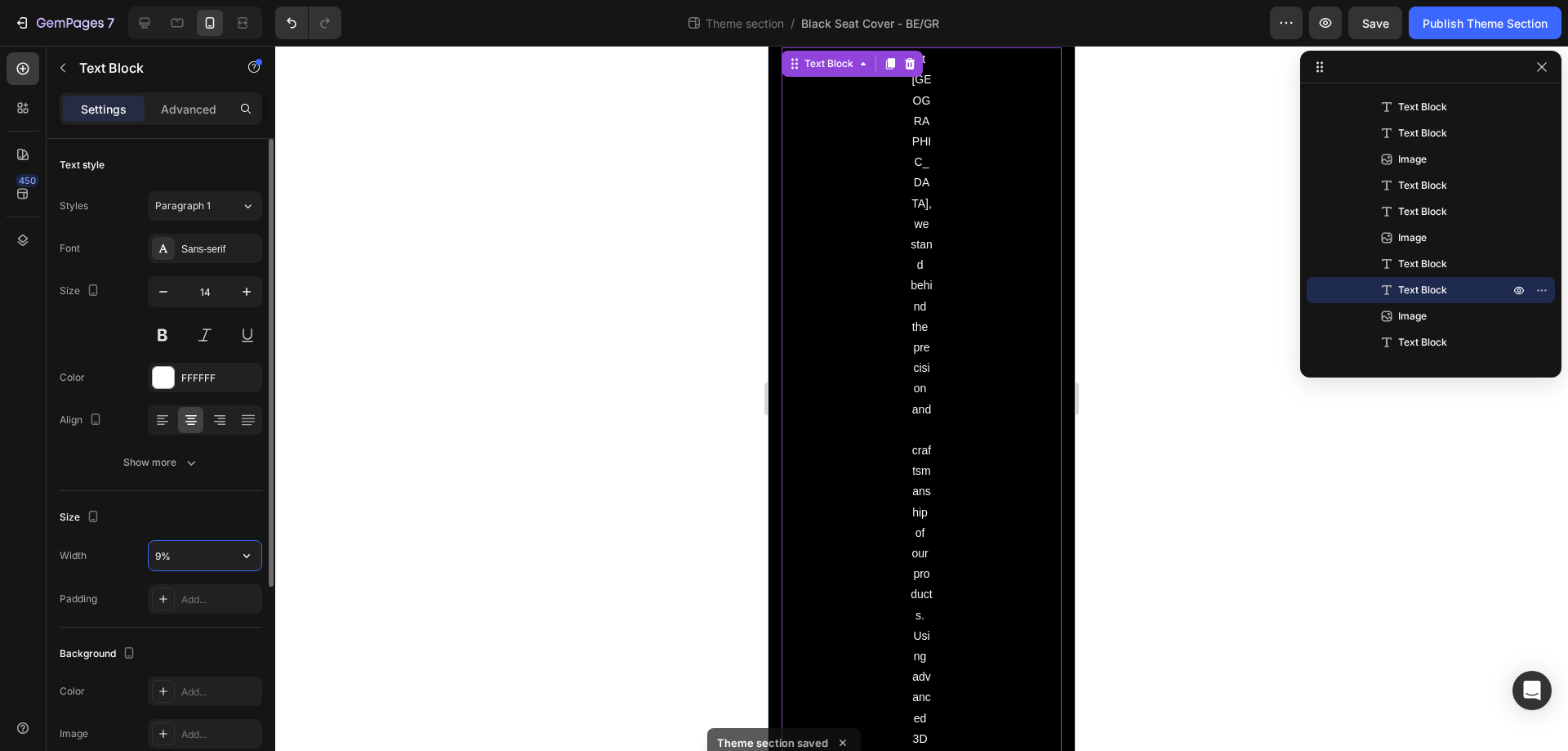
type input "95%"
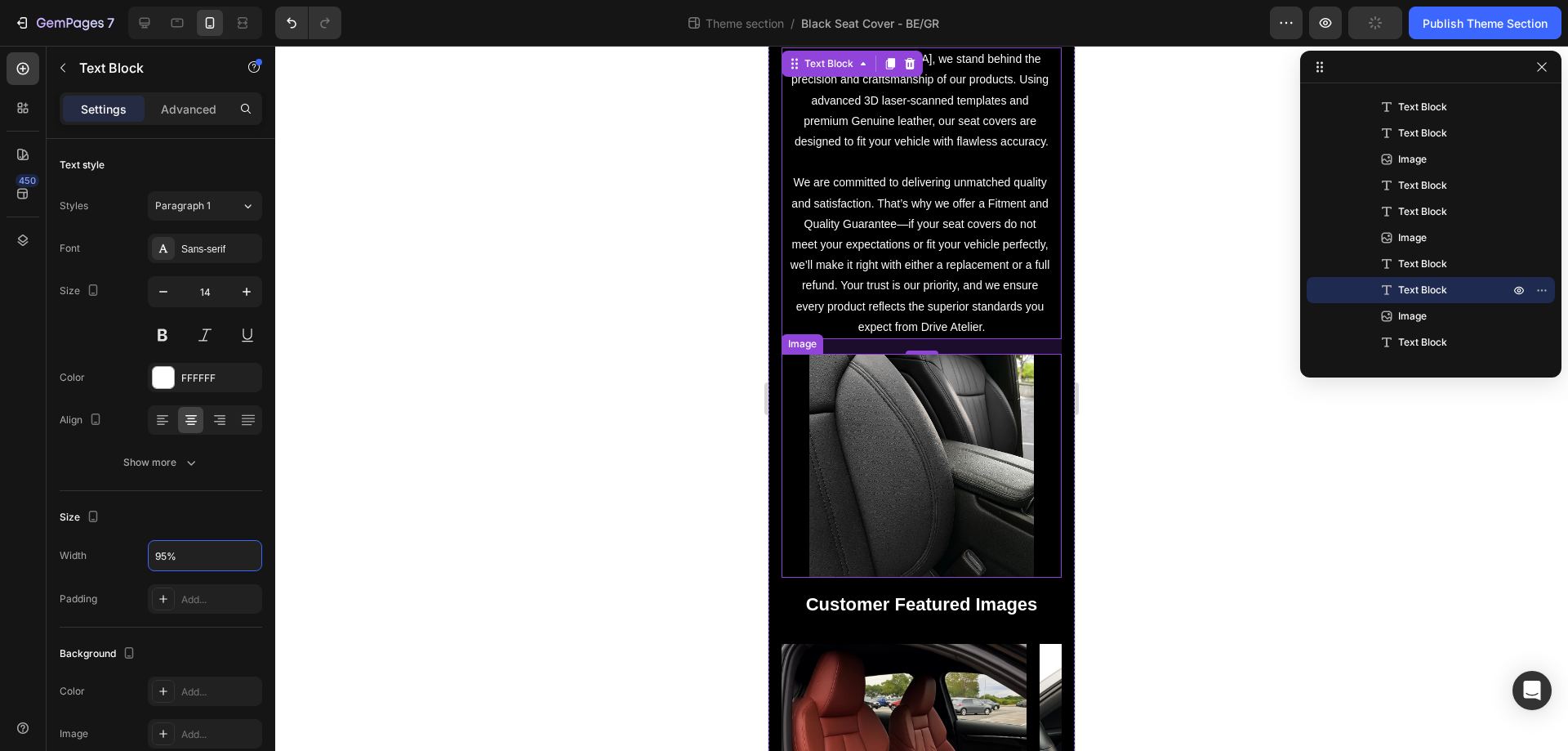
click at [948, 477] on img at bounding box center [921, 465] width 224 height 224
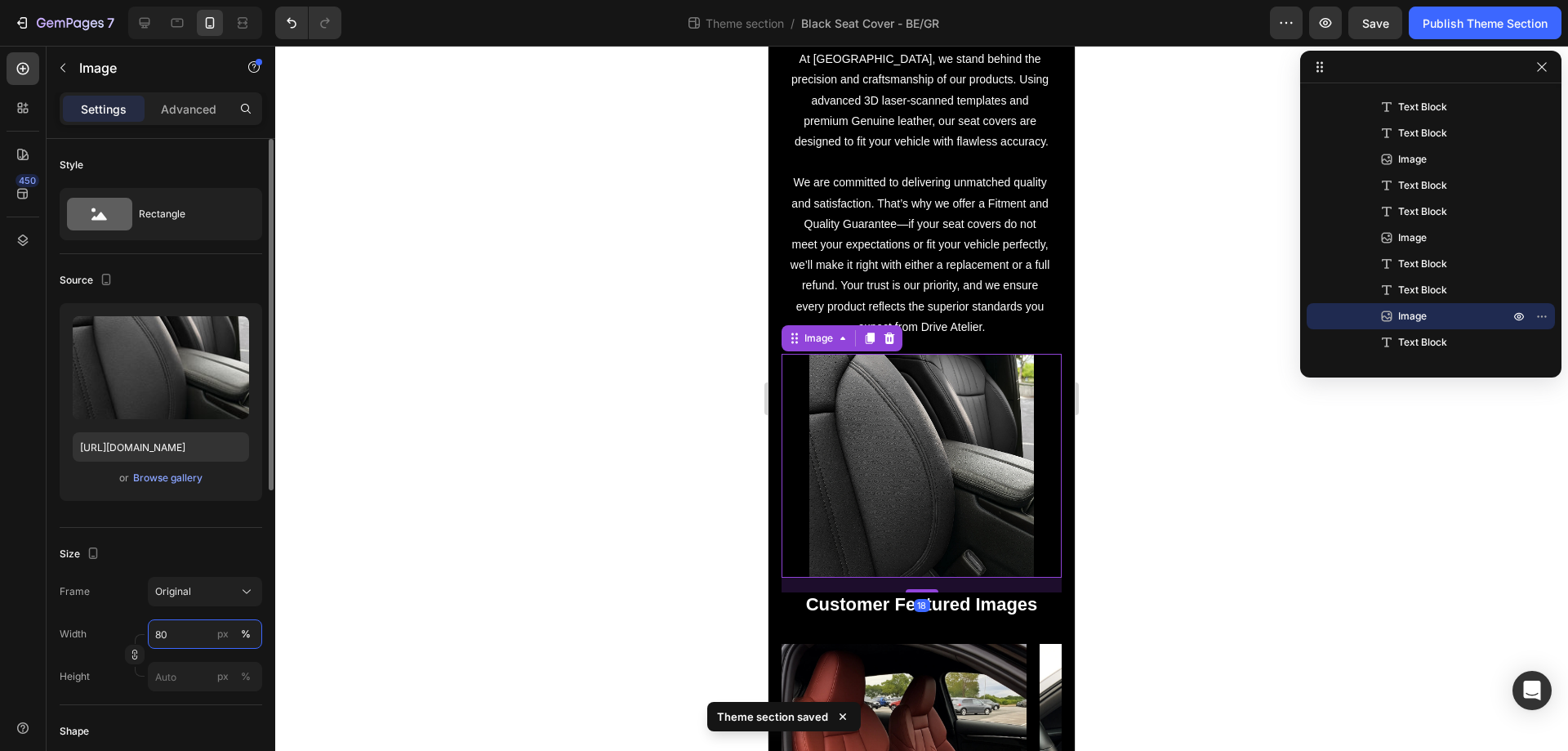
click at [202, 632] on input "80" at bounding box center [204, 633] width 114 height 29
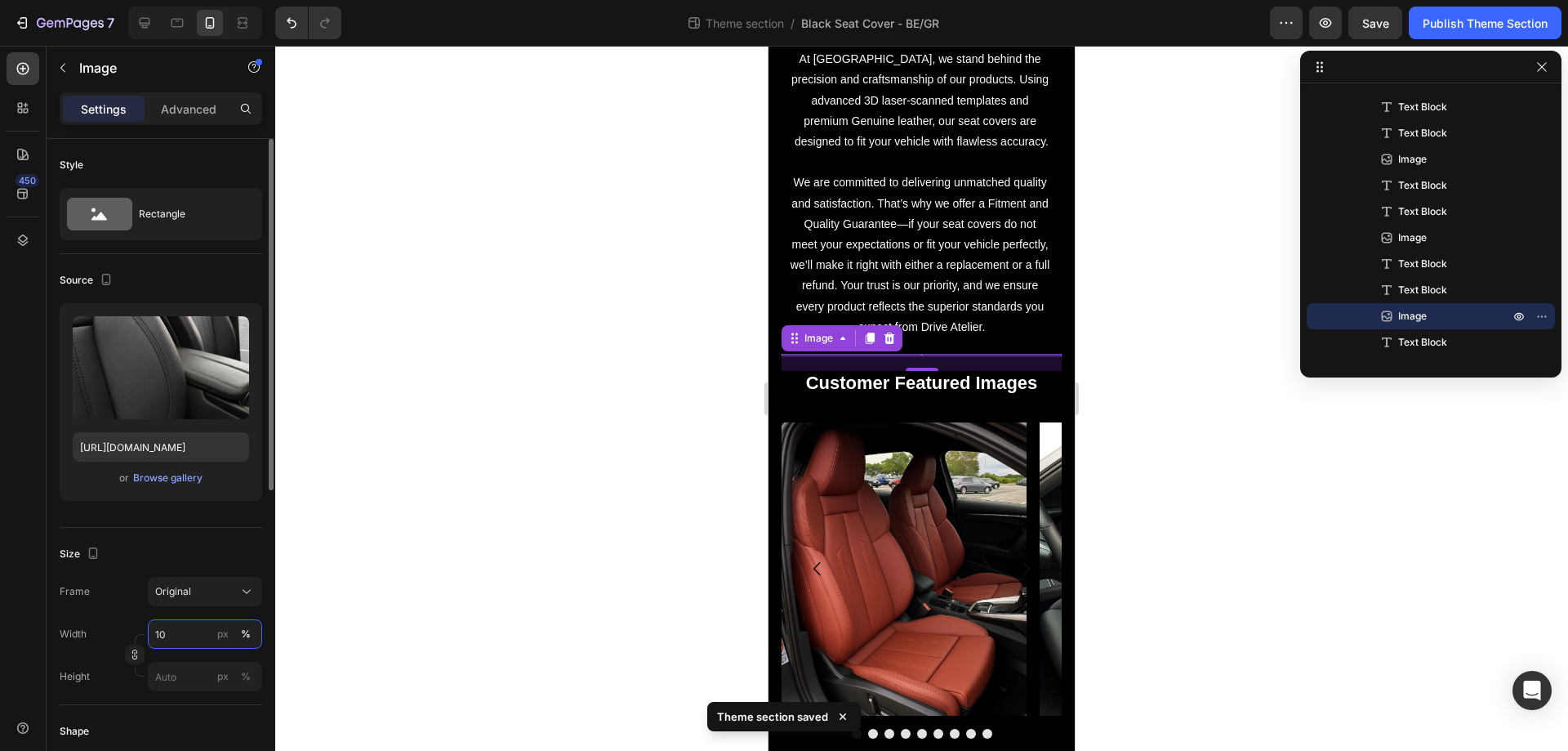
type input "100"
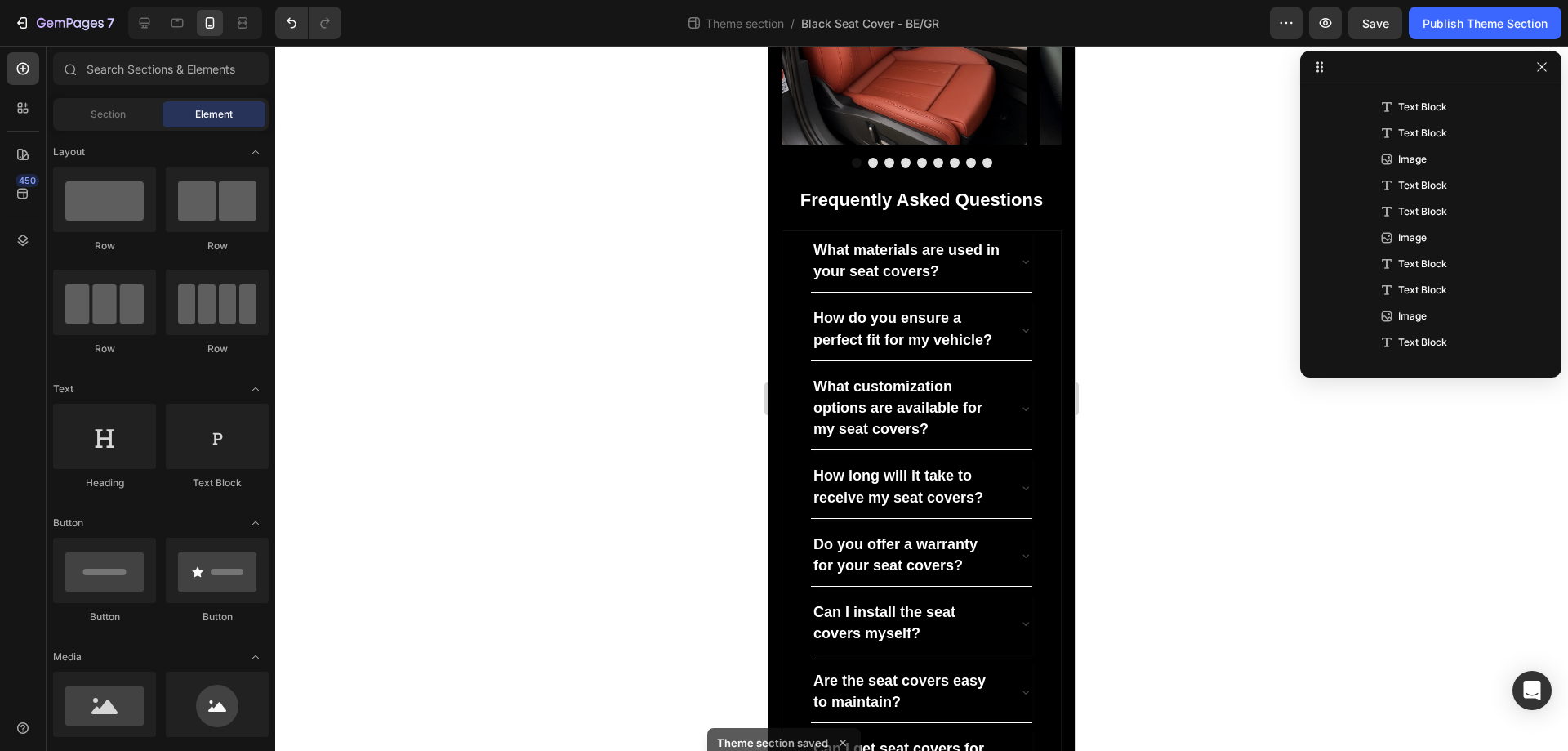
scroll to position [3565, 0]
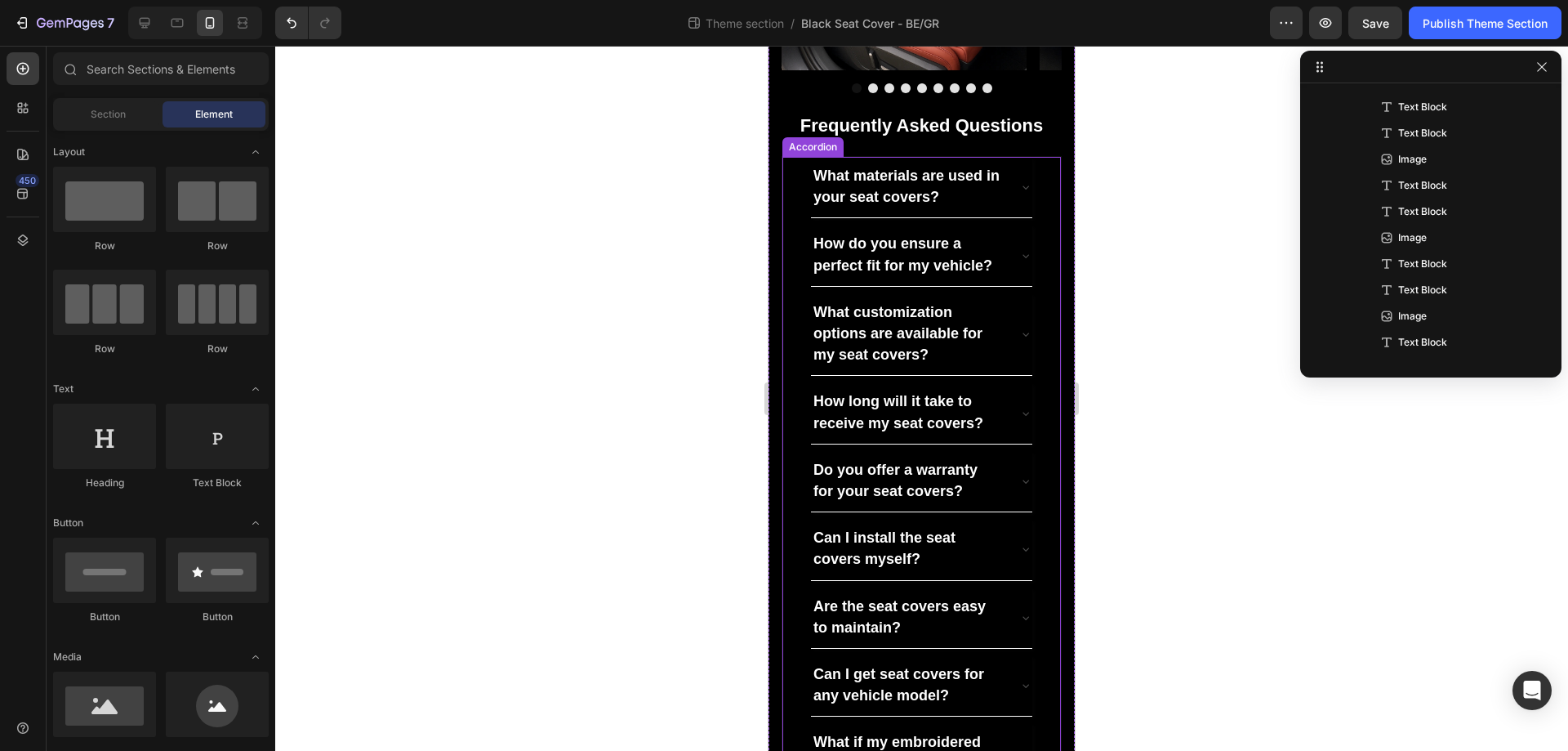
click at [1031, 325] on div "What customization options are available for my seat covers?" at bounding box center [922, 335] width 277 height 83
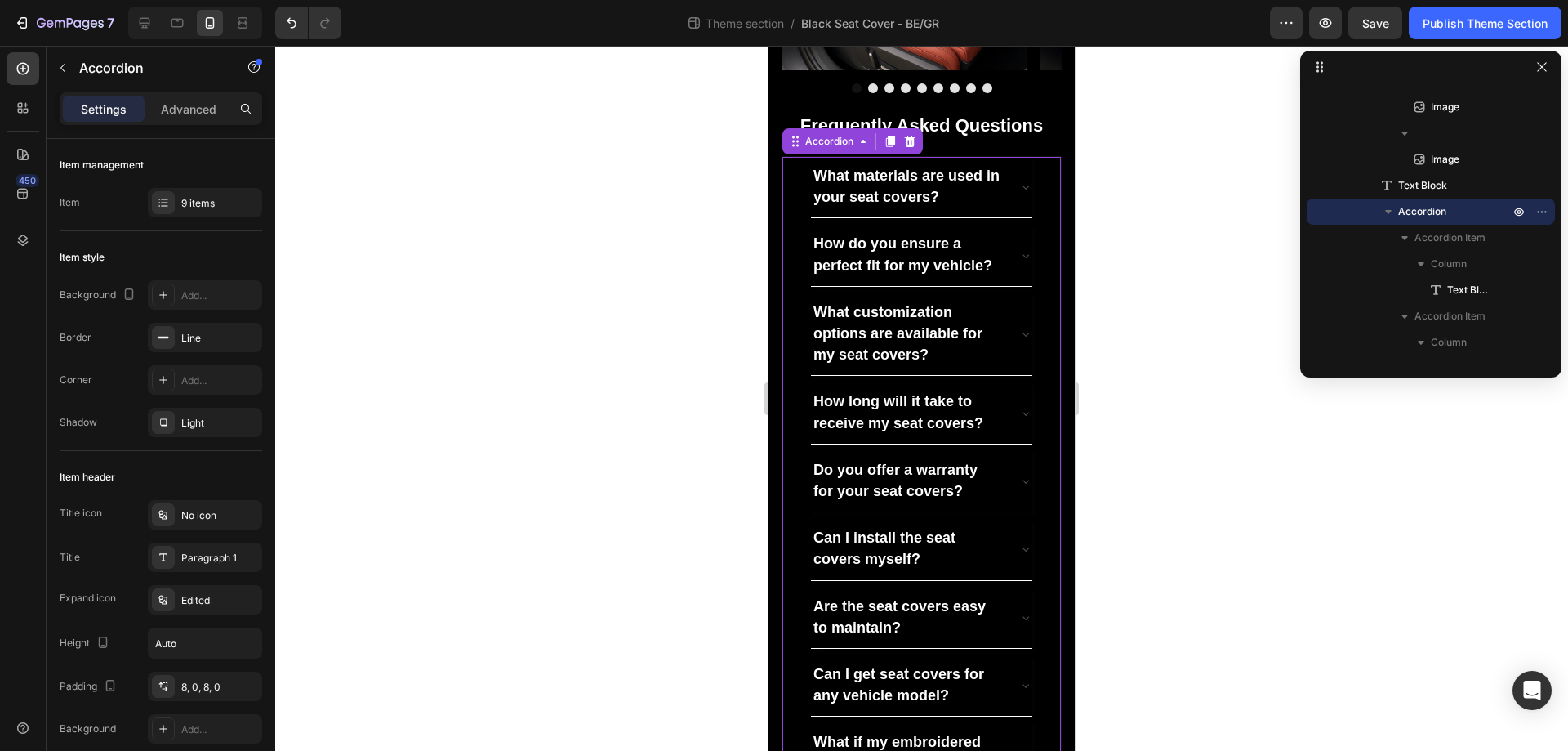
scroll to position [897, 0]
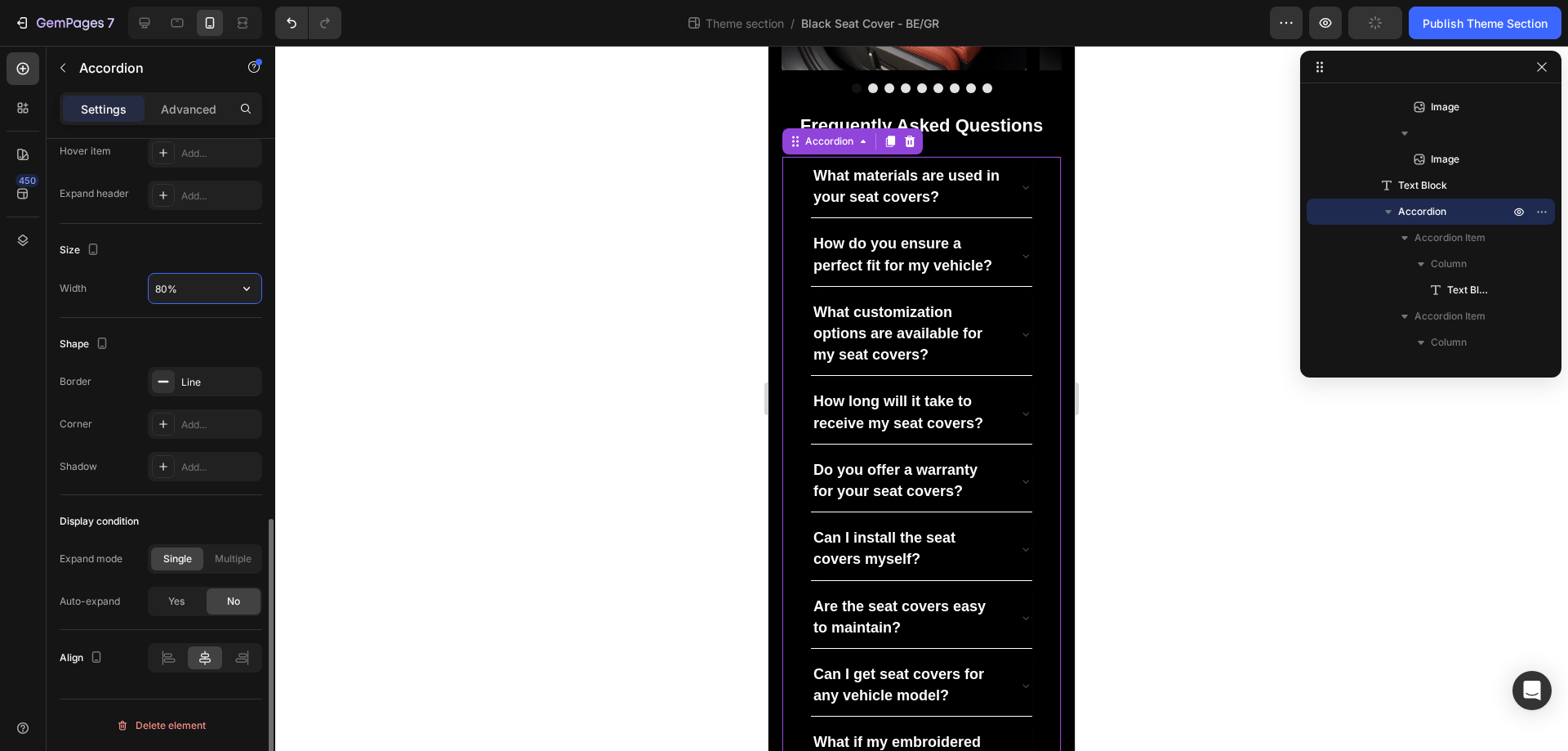
click at [209, 298] on input "80%" at bounding box center [204, 288] width 112 height 29
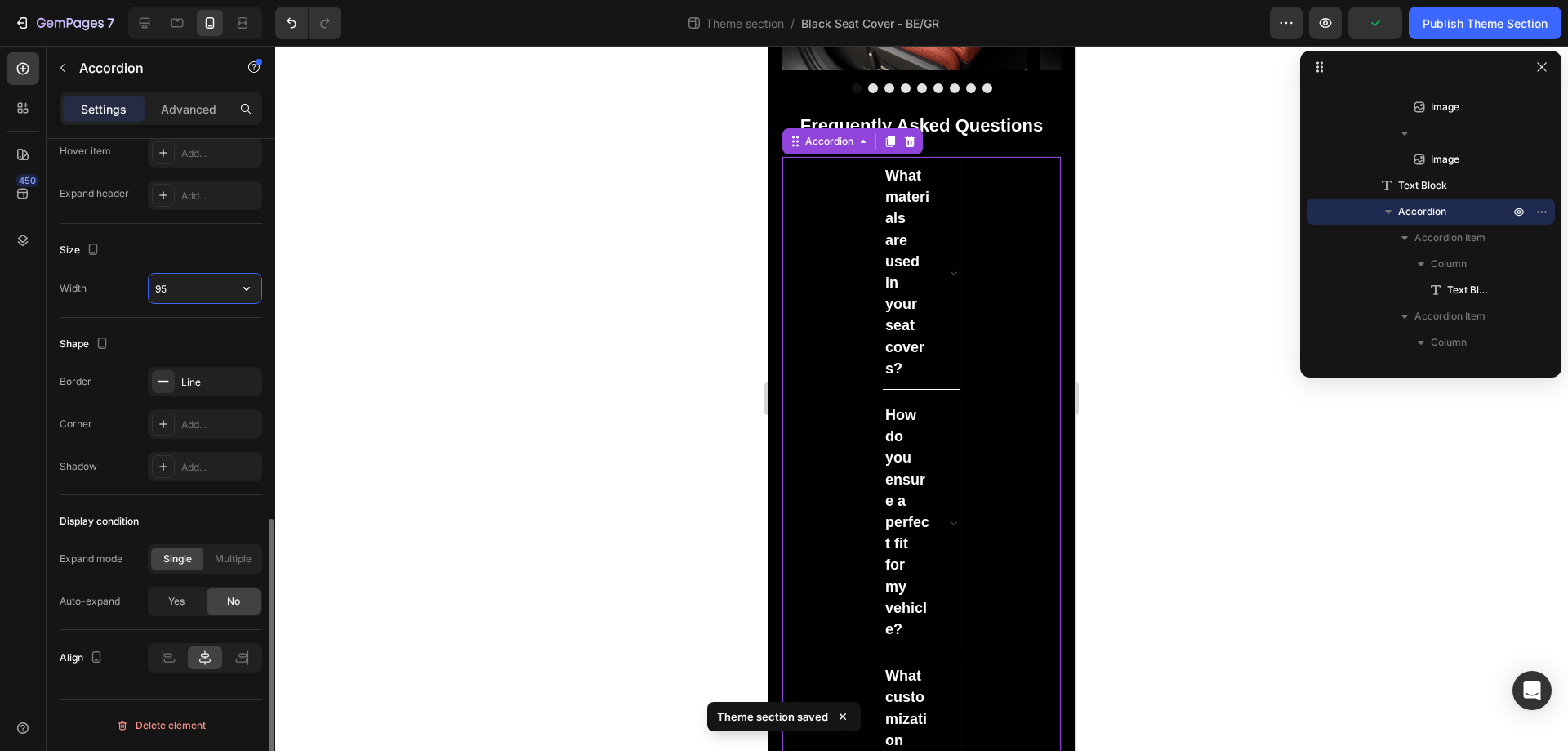
click at [200, 293] on input "95" at bounding box center [204, 288] width 112 height 29
click at [230, 345] on div "Shape" at bounding box center [160, 343] width 203 height 26
click at [207, 288] on input "95" at bounding box center [204, 288] width 112 height 29
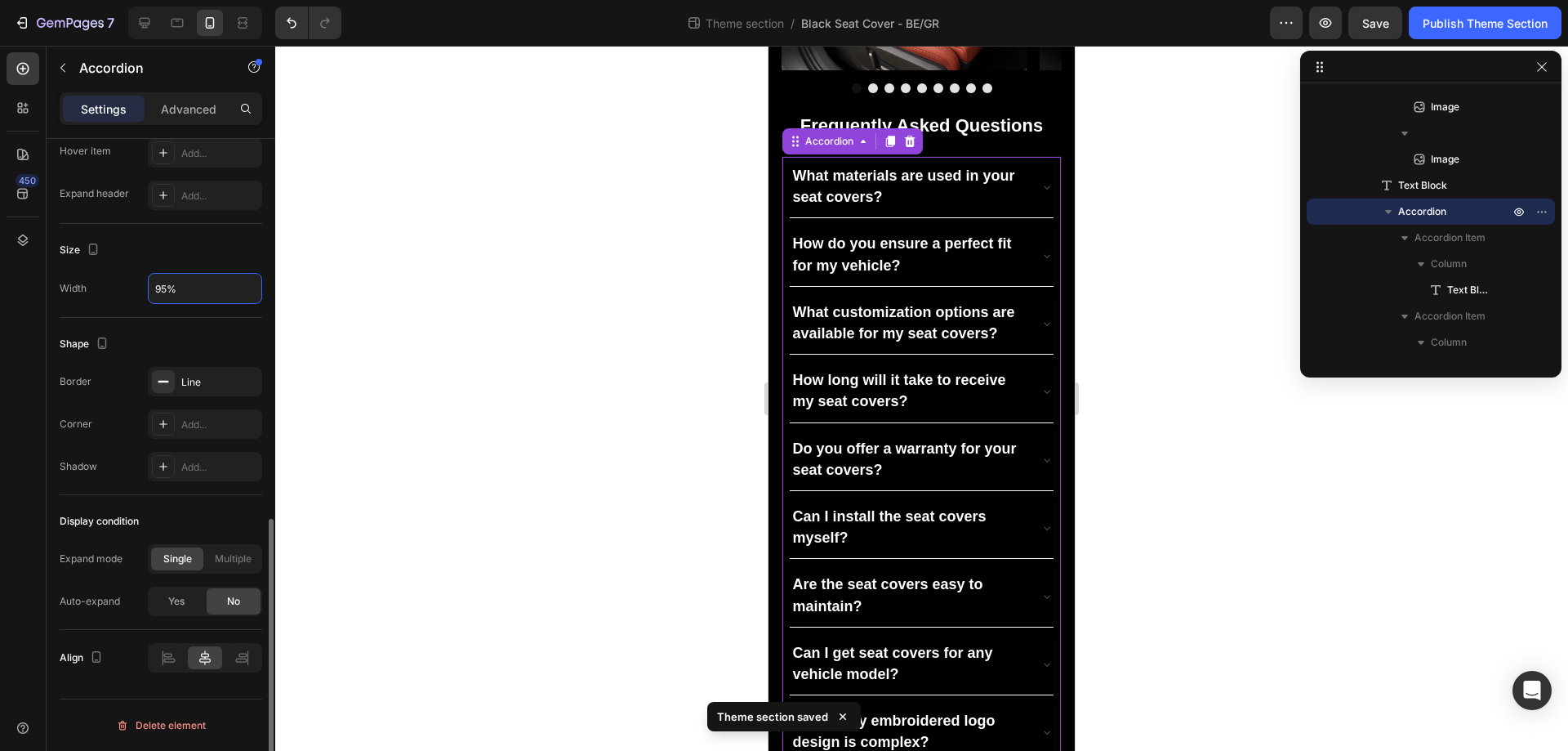
type input "95%"
click at [209, 334] on div "Shape" at bounding box center [160, 343] width 203 height 26
click at [980, 209] on p "What materials are used in your seat covers?" at bounding box center [908, 186] width 232 height 42
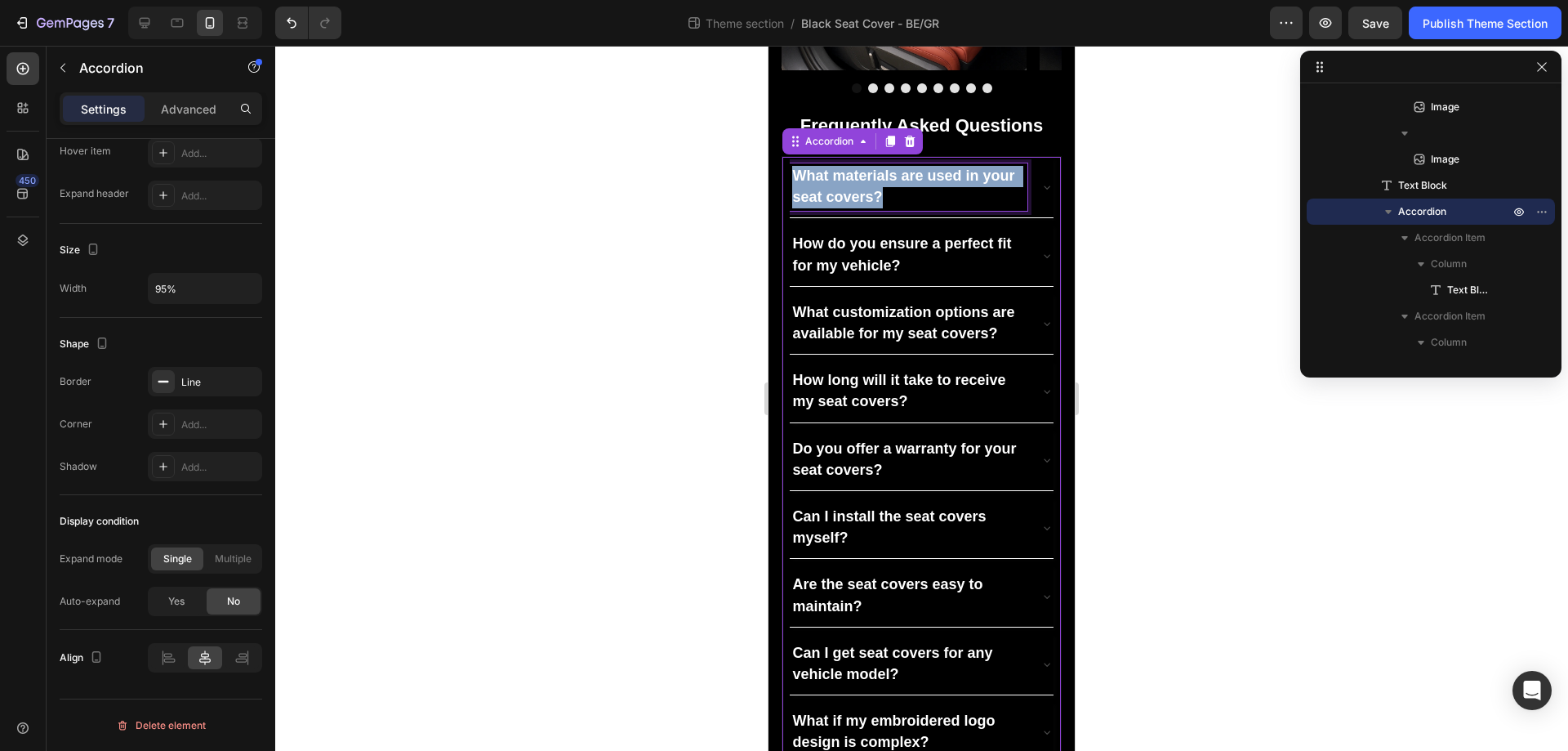
click at [980, 209] on p "What materials are used in your seat covers?" at bounding box center [908, 186] width 232 height 42
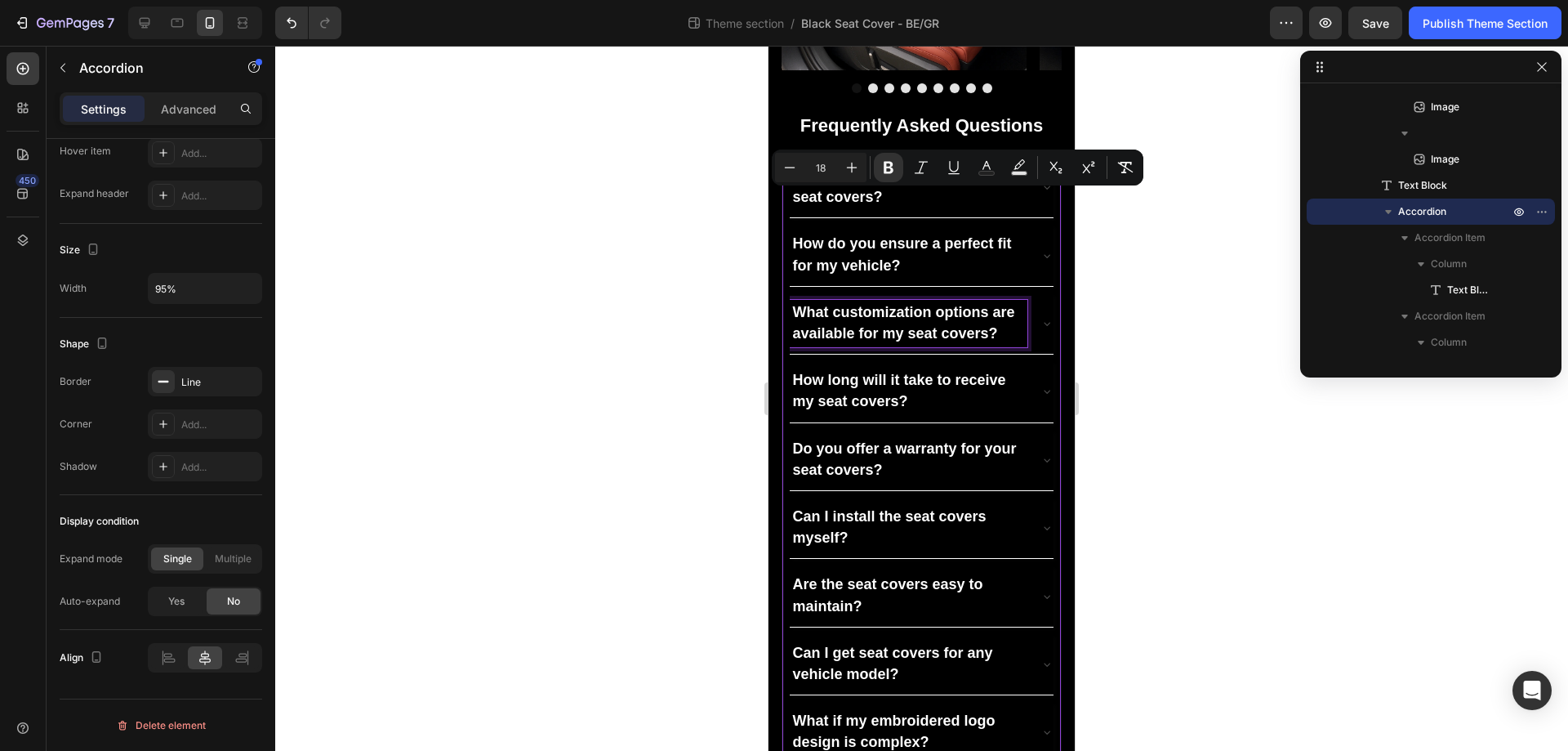
click at [949, 345] on p "What customization options are available for my seat covers?" at bounding box center [908, 323] width 232 height 42
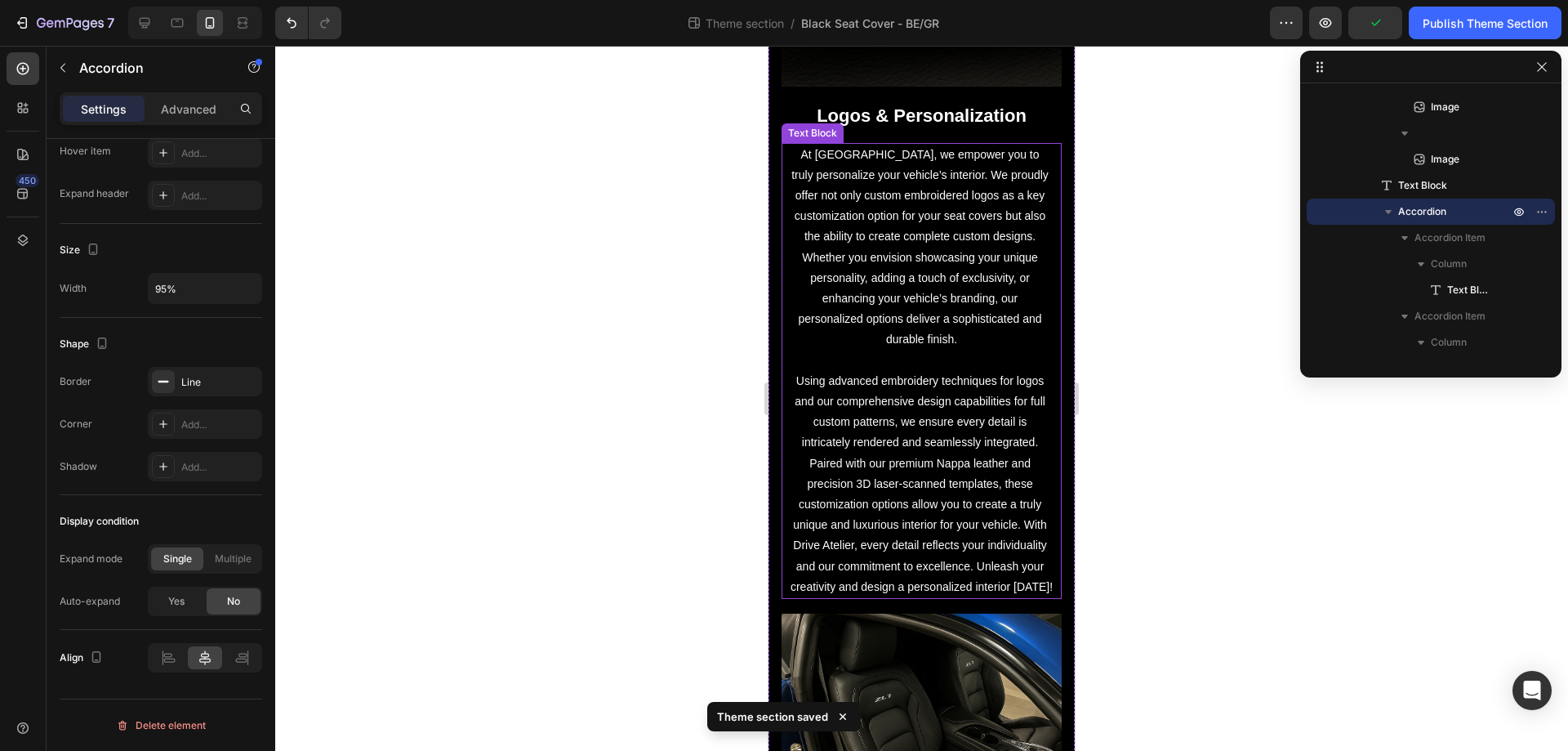
scroll to position [872, 0]
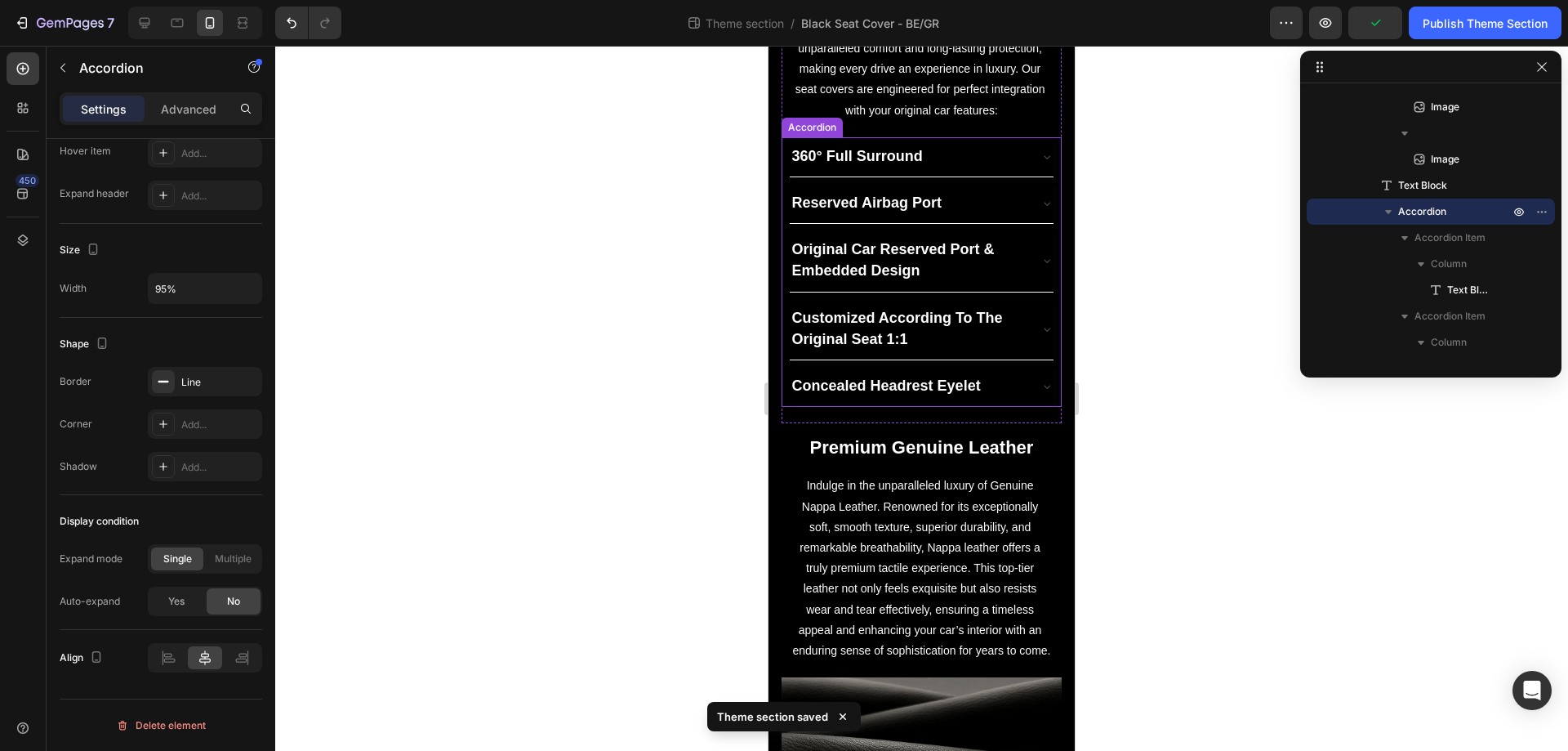
click at [976, 154] on div "360° Full Surround" at bounding box center [909, 157] width 239 height 26
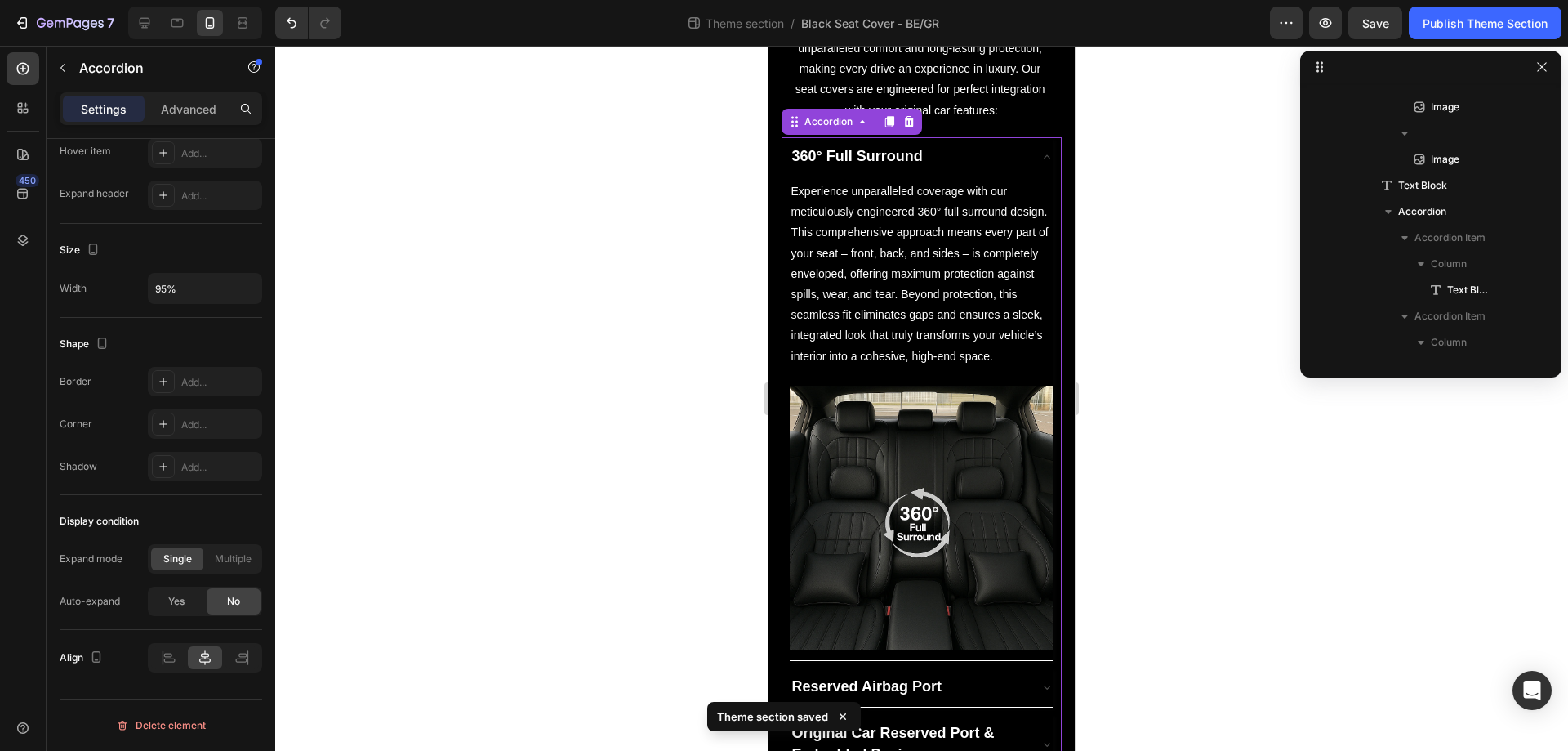
scroll to position [257, 0]
click at [990, 145] on div "360° Full Surround" at bounding box center [909, 157] width 239 height 26
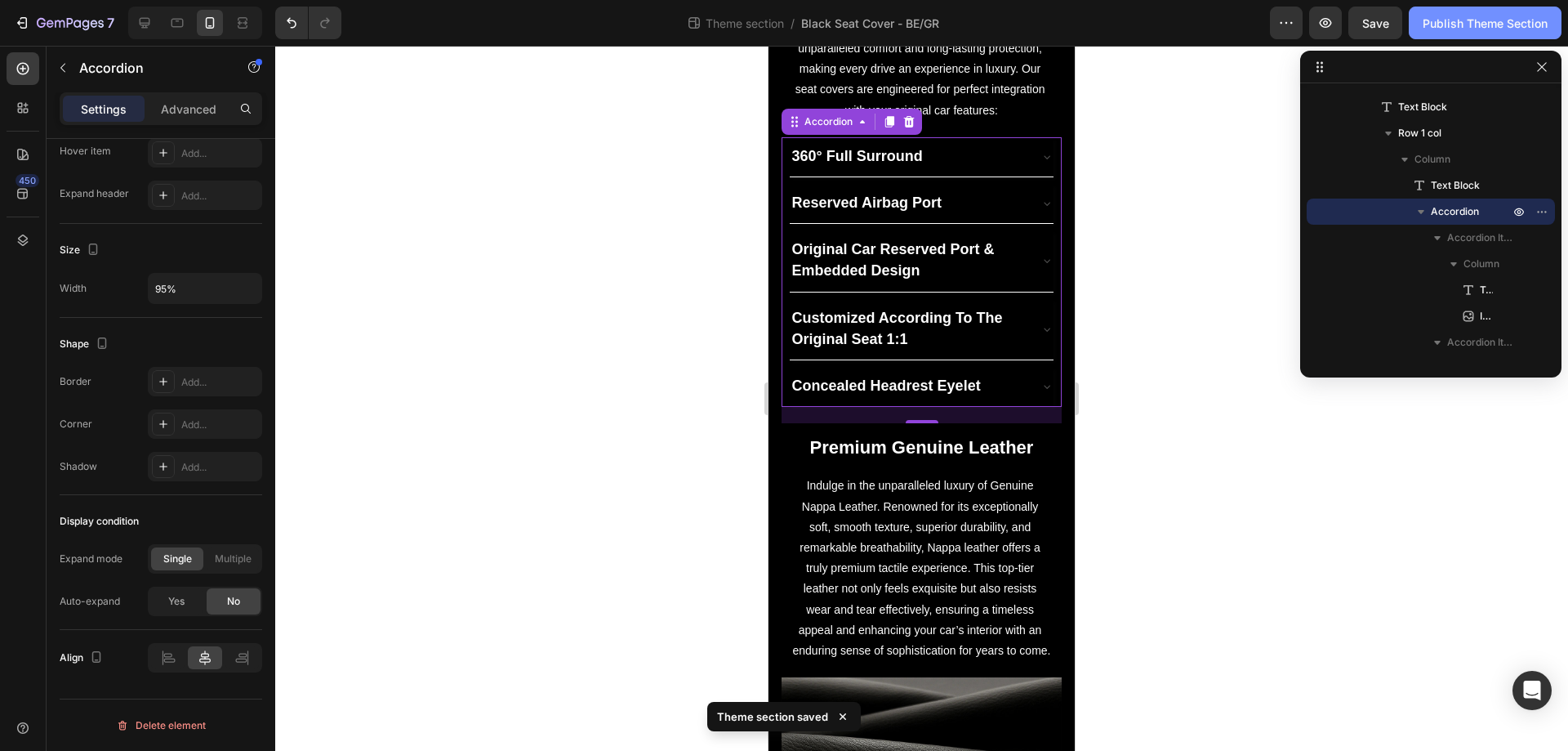
click at [1484, 21] on div "Publish Theme Section" at bounding box center [1486, 23] width 125 height 17
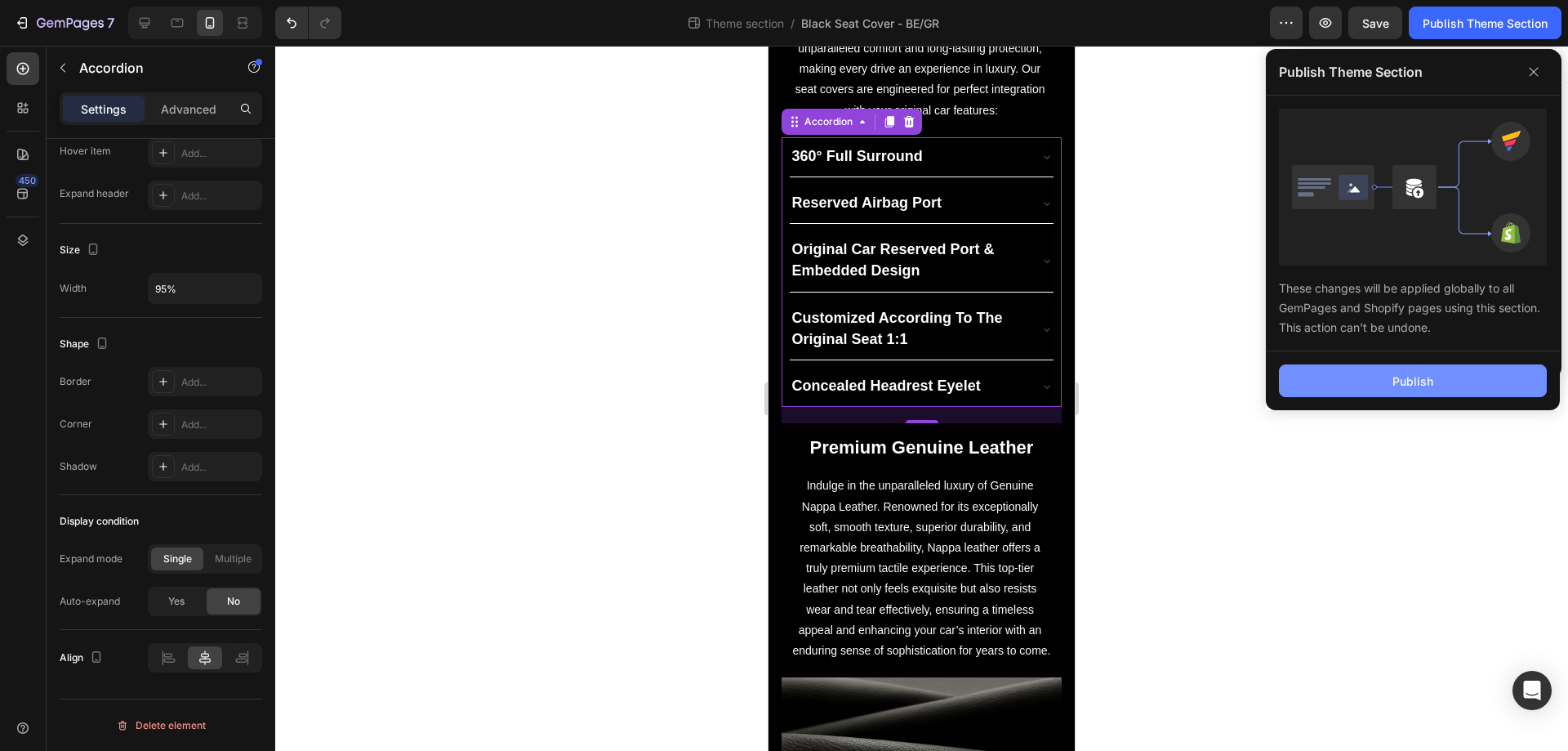
click at [1432, 385] on div "Publish" at bounding box center [1414, 381] width 41 height 17
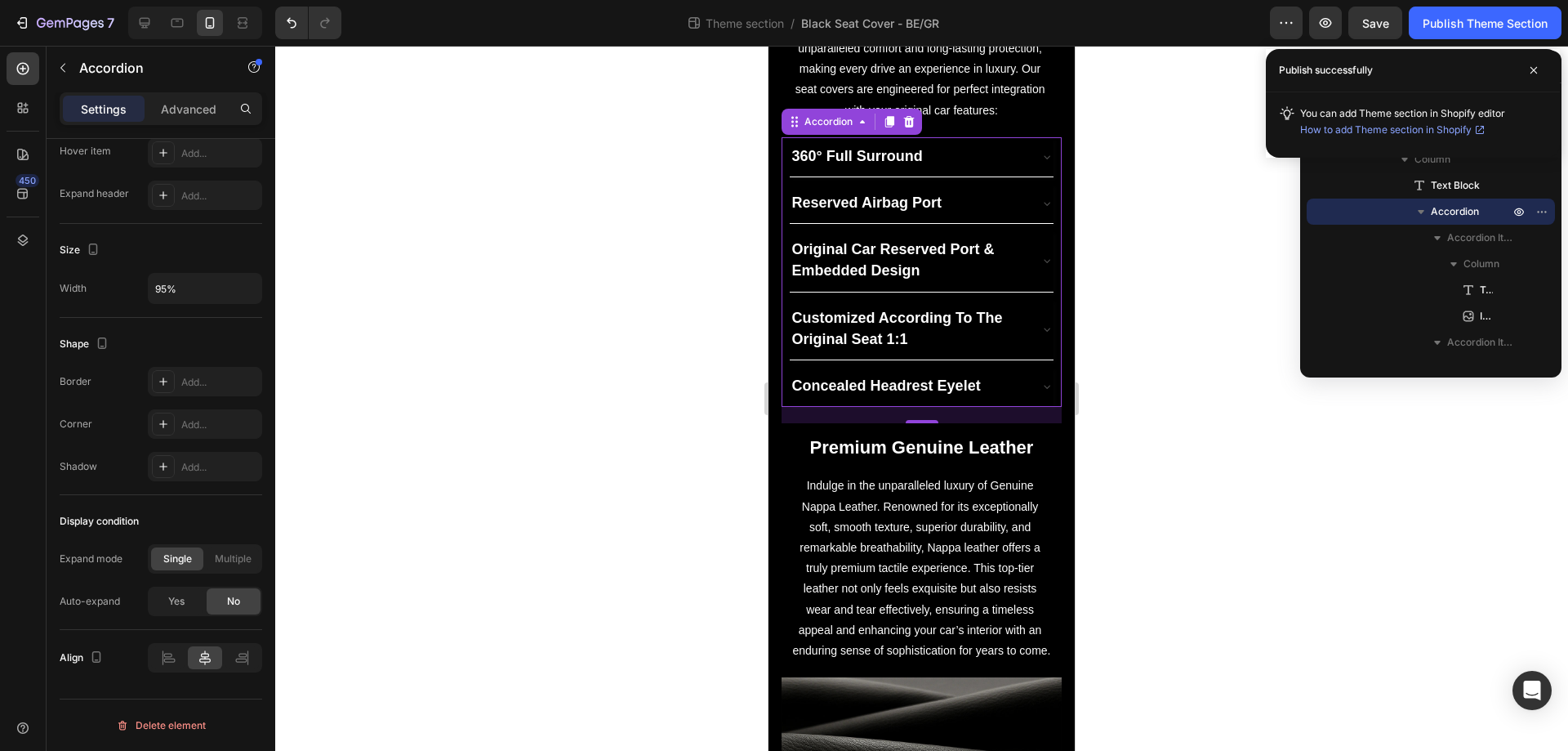
scroll to position [0, 0]
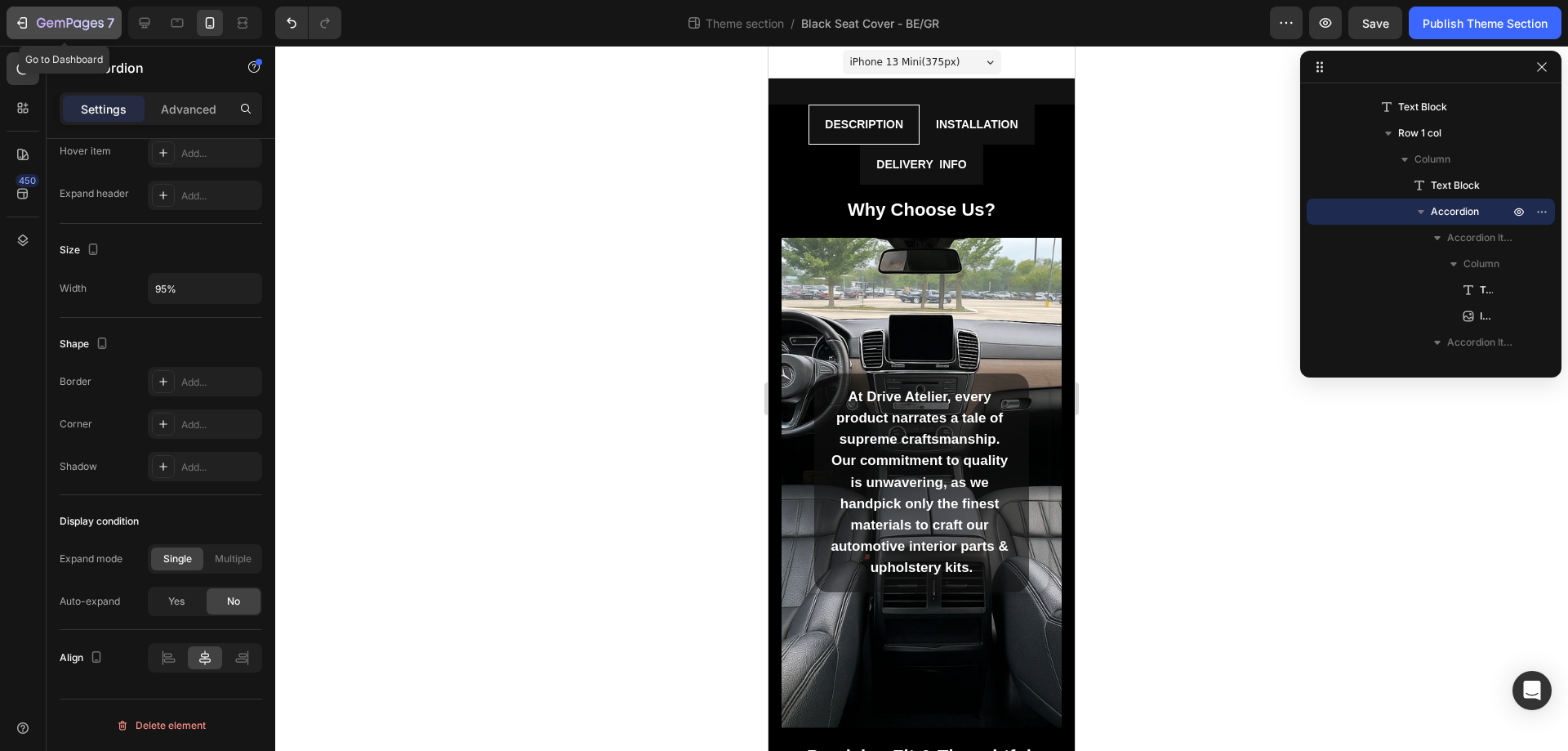
click at [59, 16] on div "7" at bounding box center [76, 22] width 77 height 20
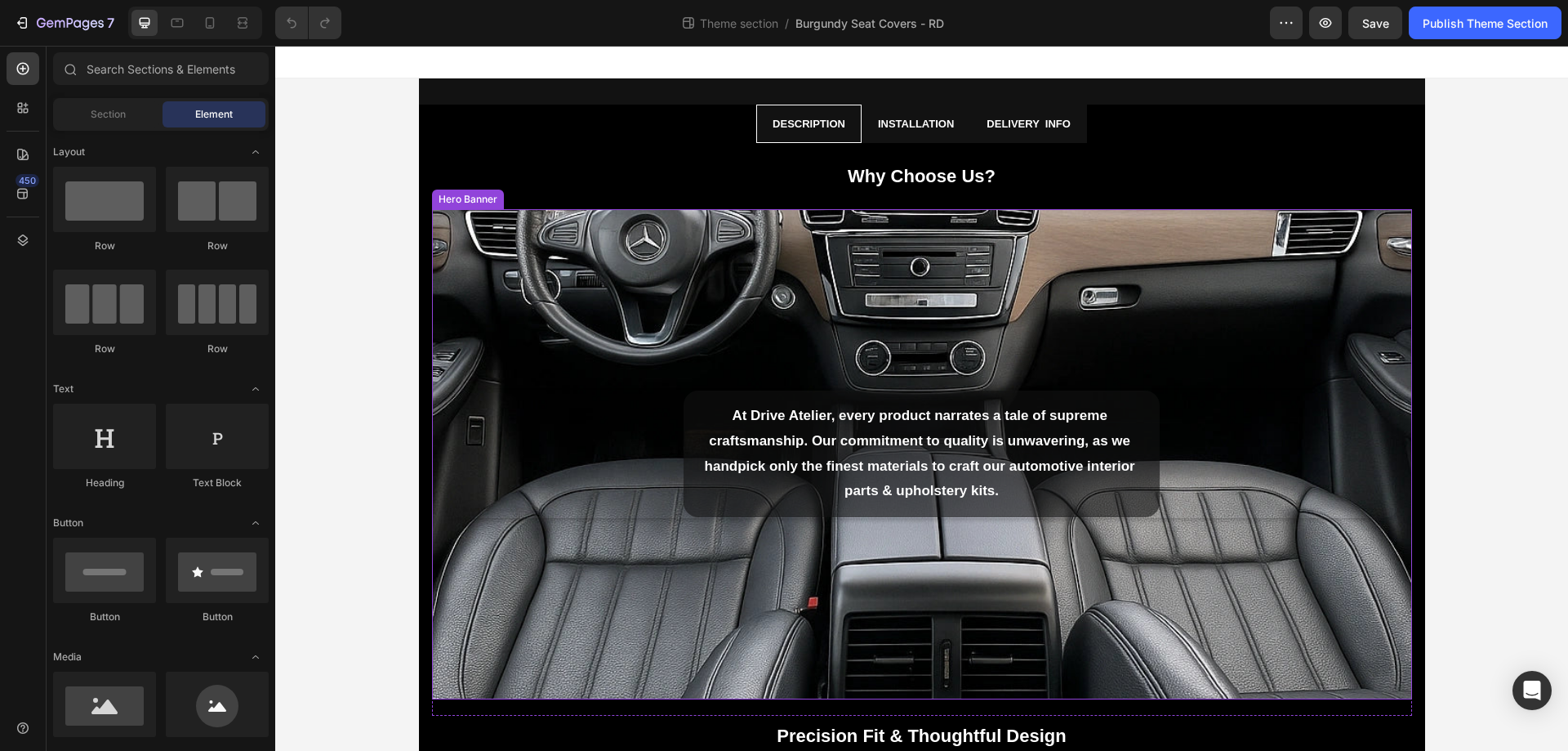
click at [892, 278] on div "Background Image" at bounding box center [922, 454] width 980 height 490
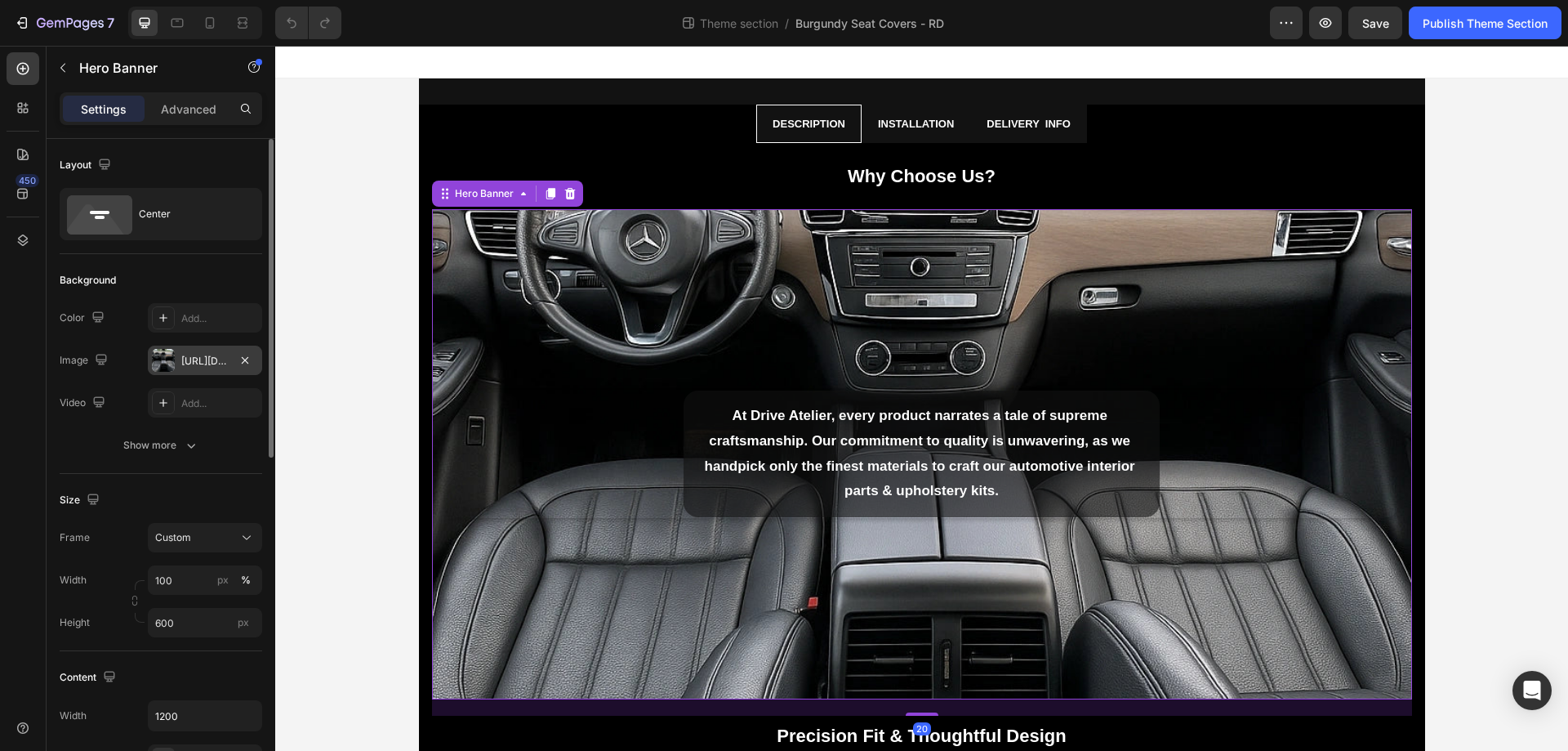
click at [188, 366] on div "[URL][DOMAIN_NAME]" at bounding box center [204, 360] width 47 height 15
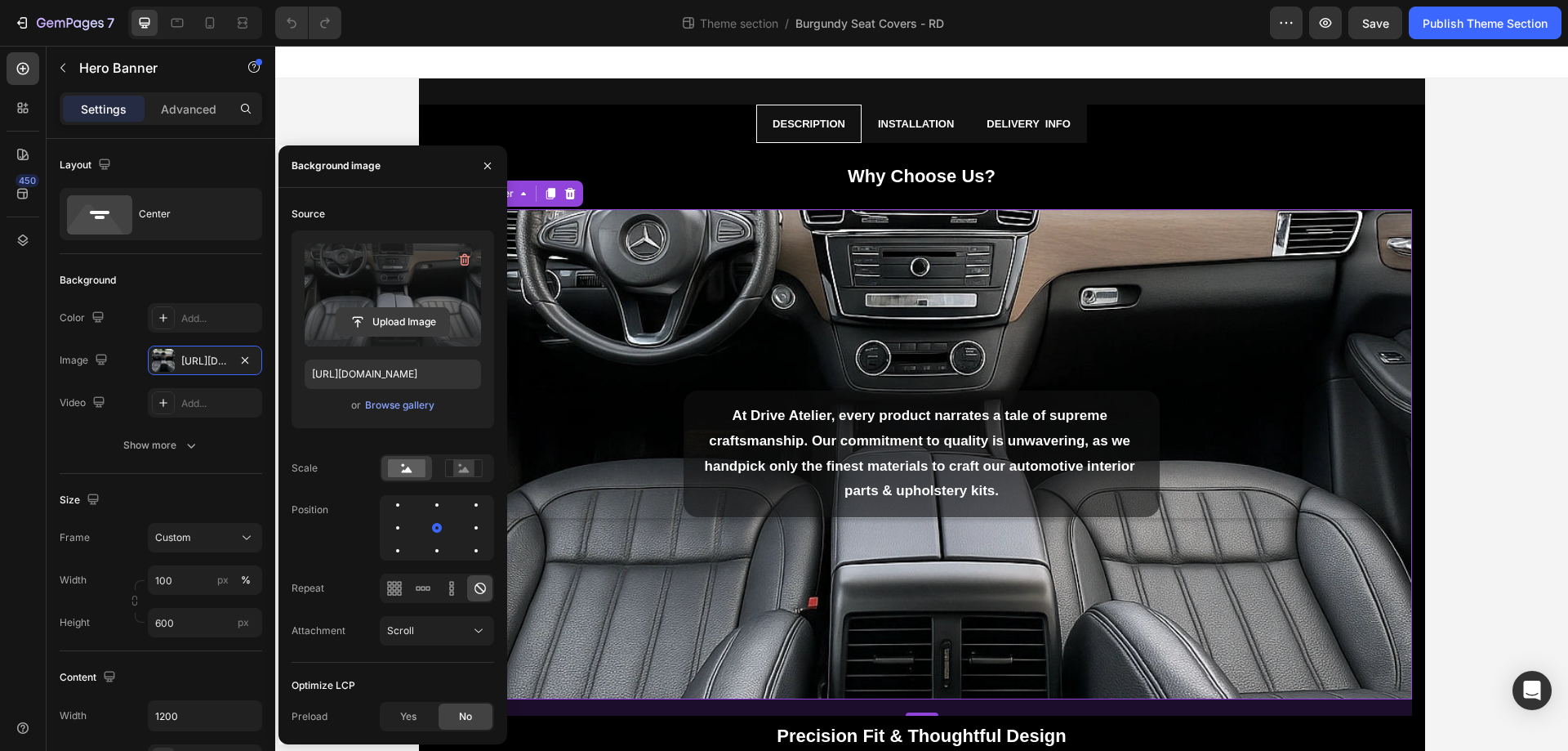
click at [403, 318] on input "file" at bounding box center [392, 322] width 112 height 27
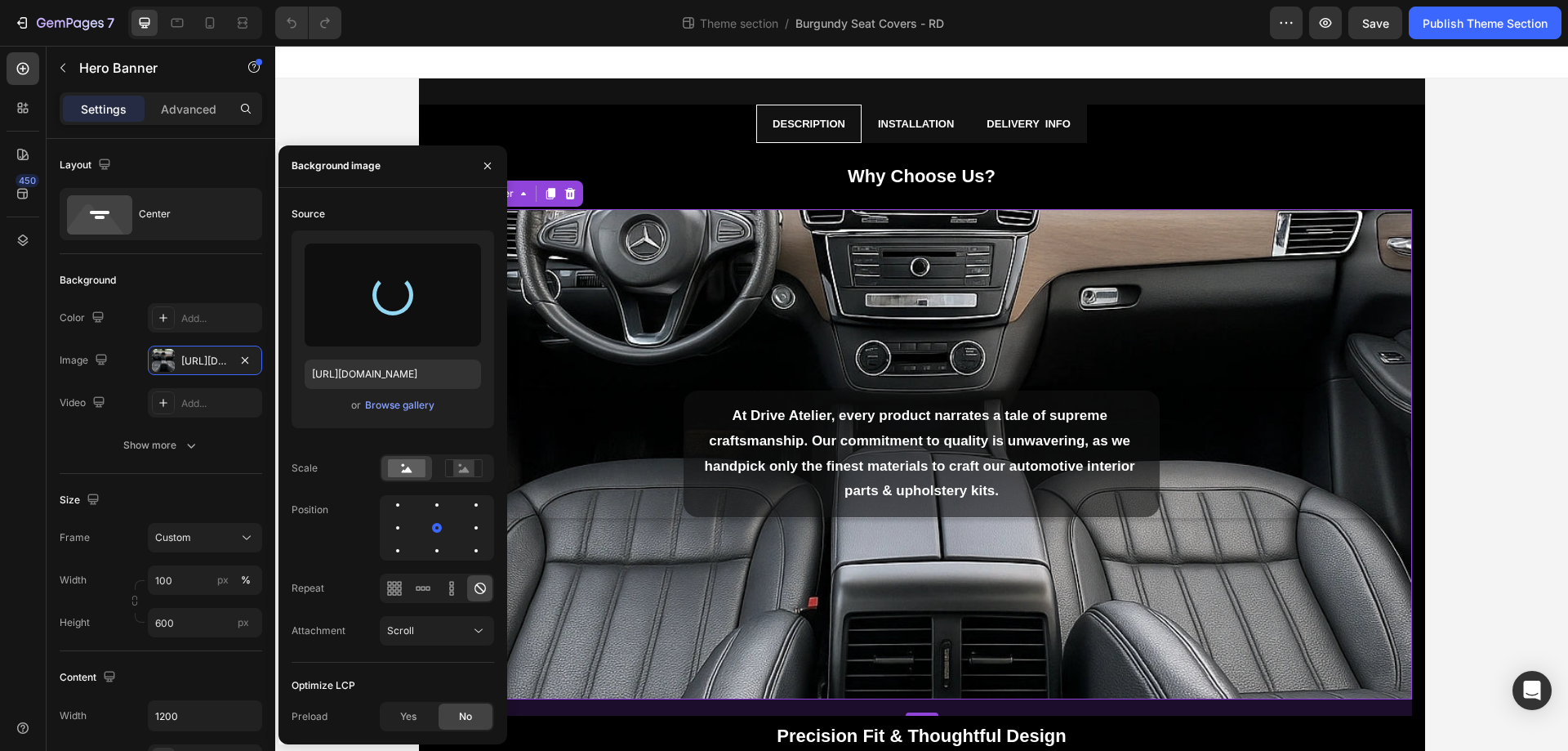
type input "[URL][DOMAIN_NAME]"
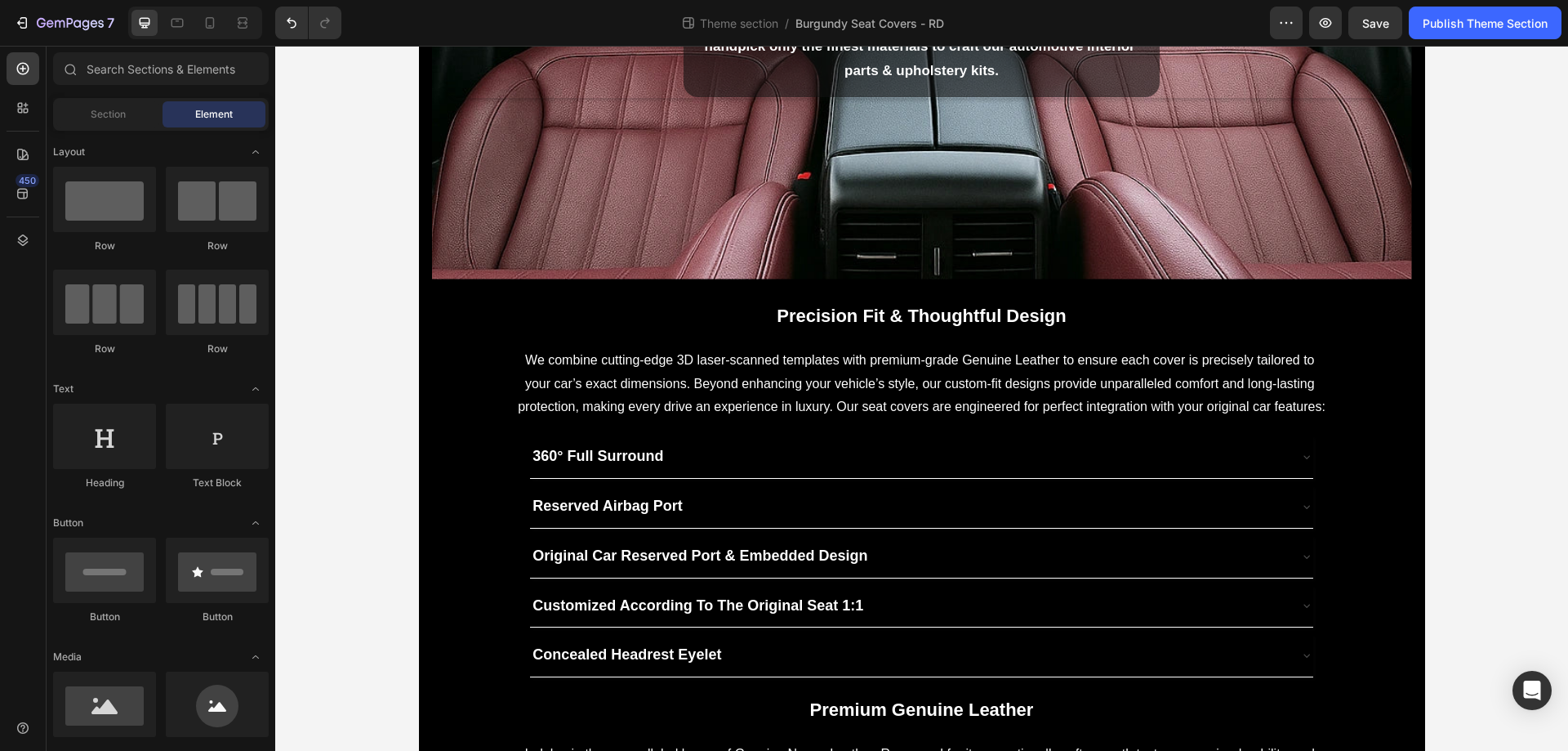
scroll to position [614, 0]
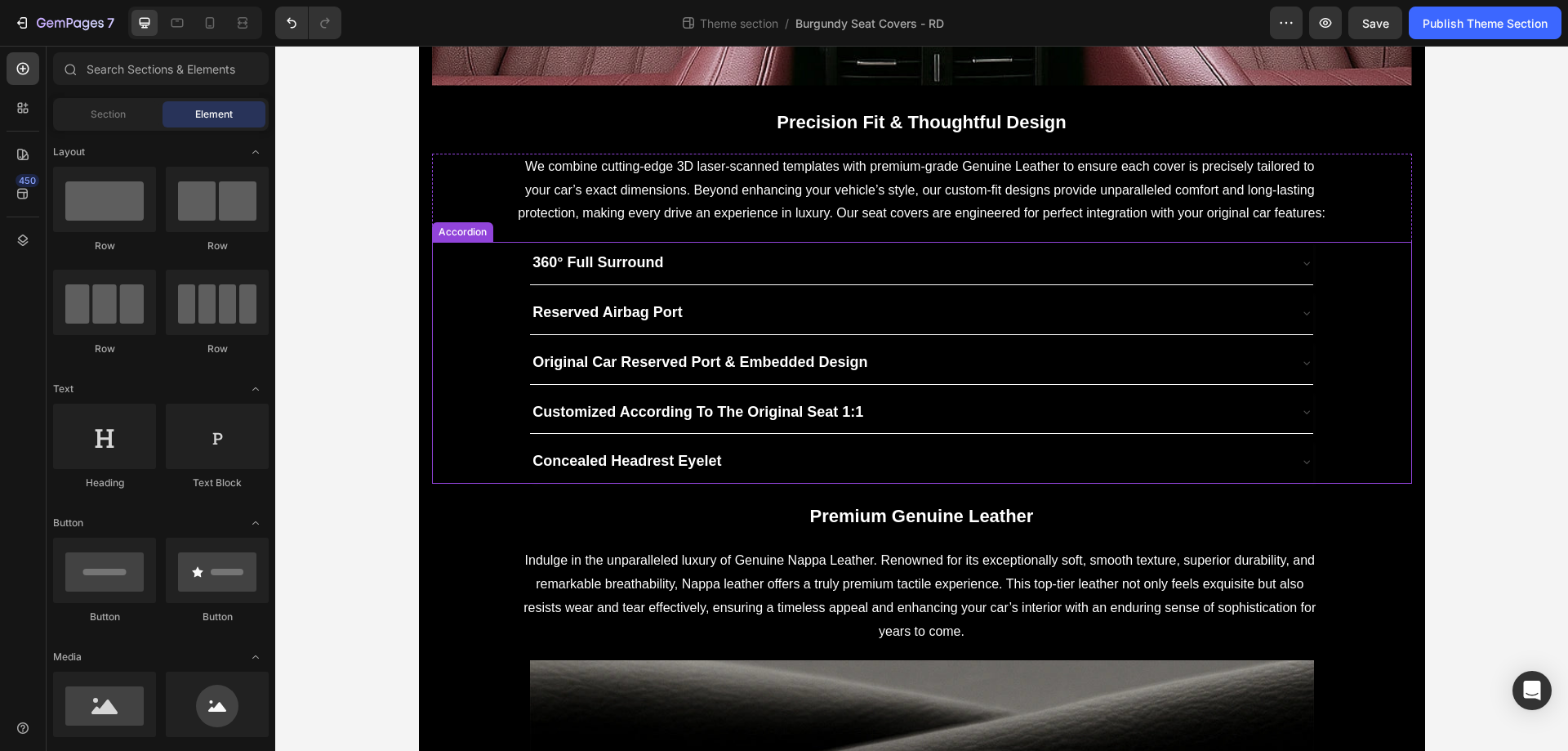
click at [1022, 261] on div "360° Full Surround" at bounding box center [908, 263] width 756 height 29
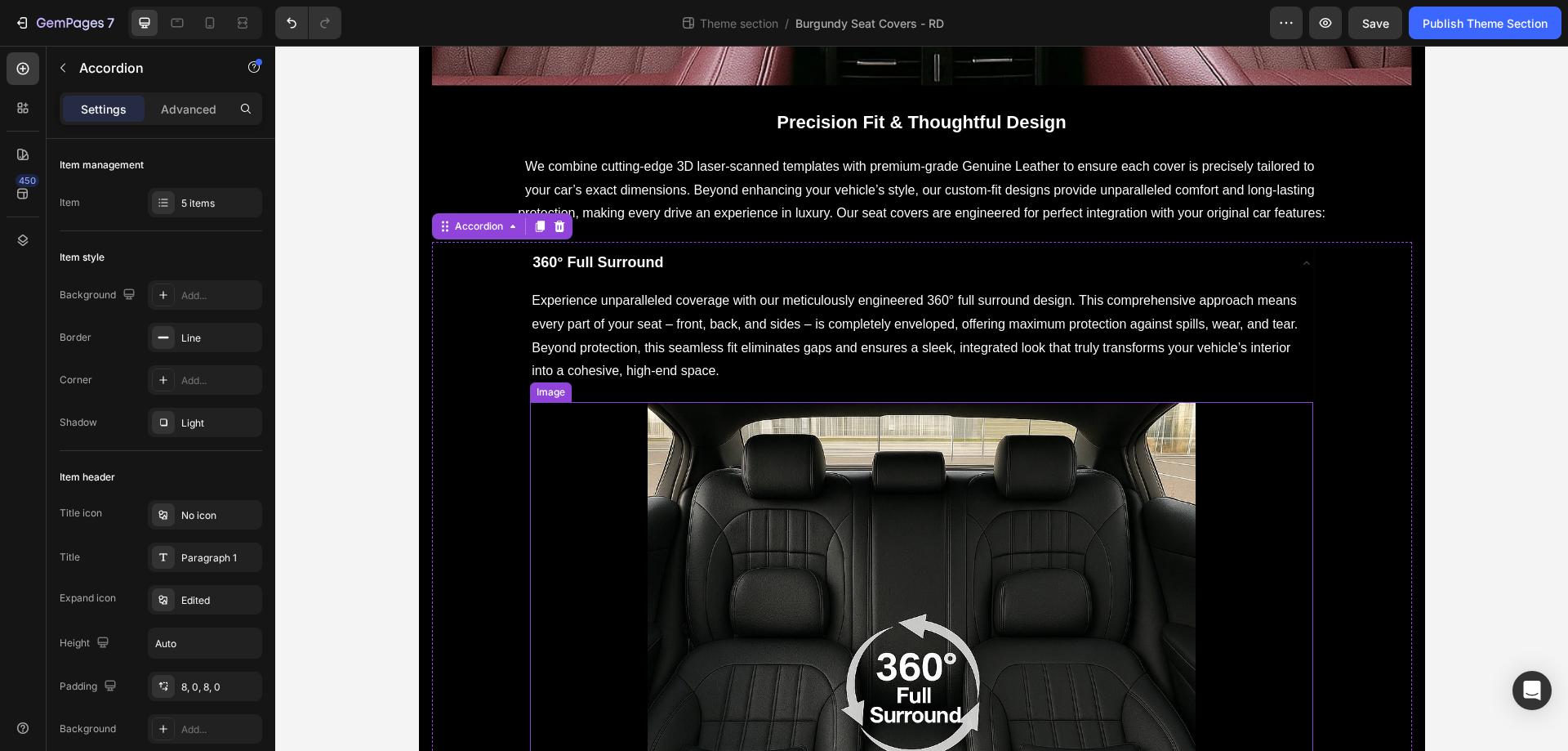
click at [876, 504] on img at bounding box center [922, 675] width 548 height 548
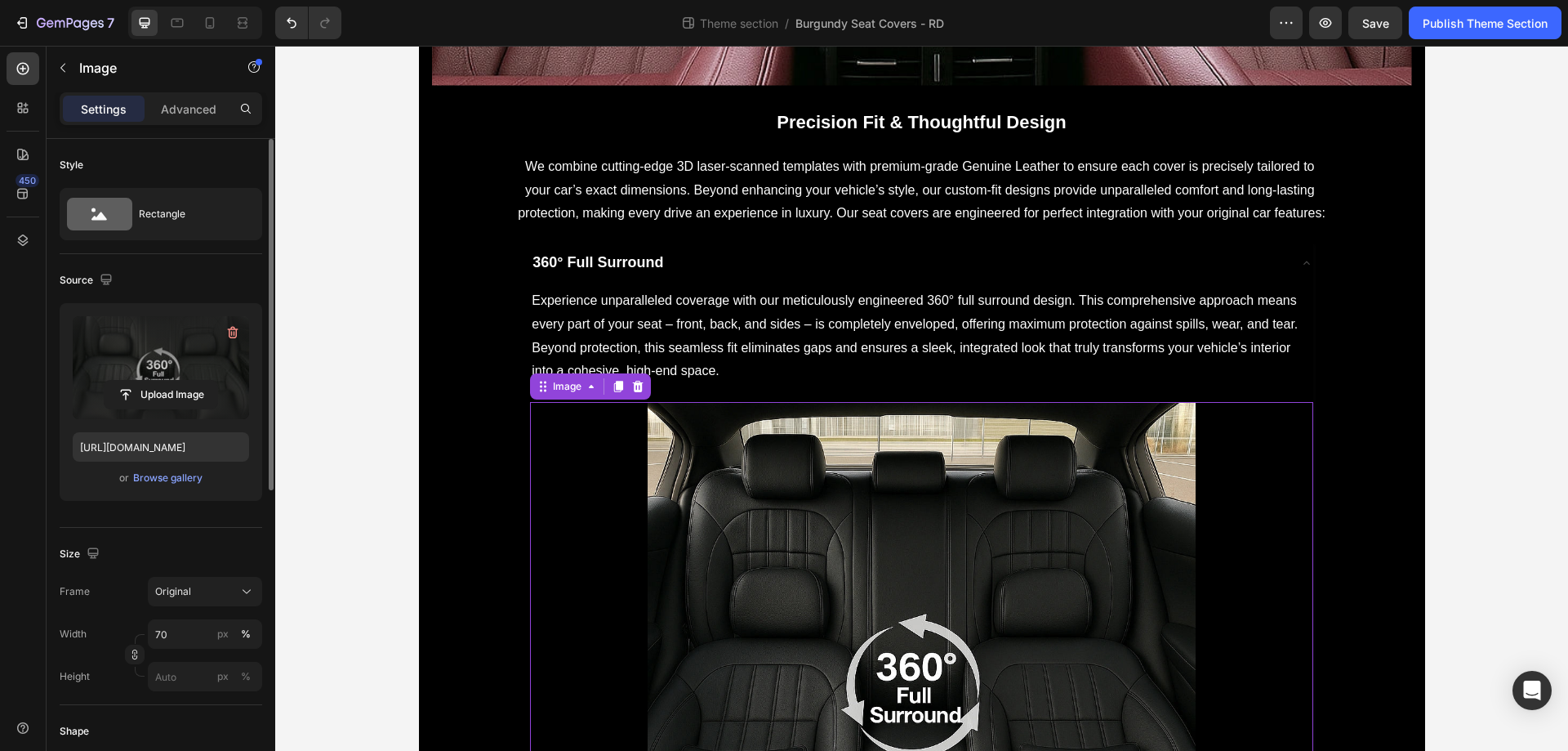
click at [156, 377] on label at bounding box center [161, 367] width 177 height 103
click at [156, 381] on input "file" at bounding box center [160, 395] width 112 height 27
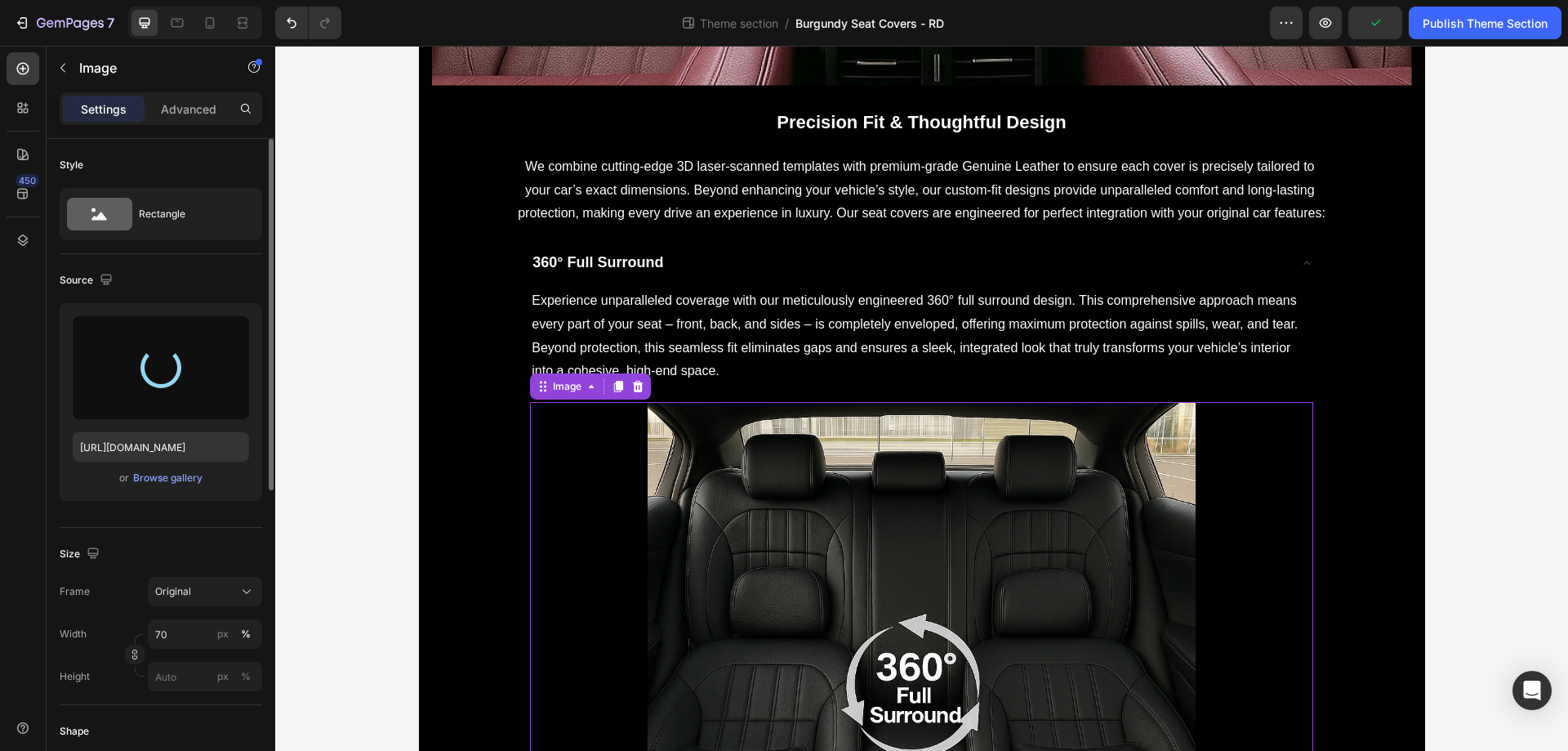
type input "[URL][DOMAIN_NAME]"
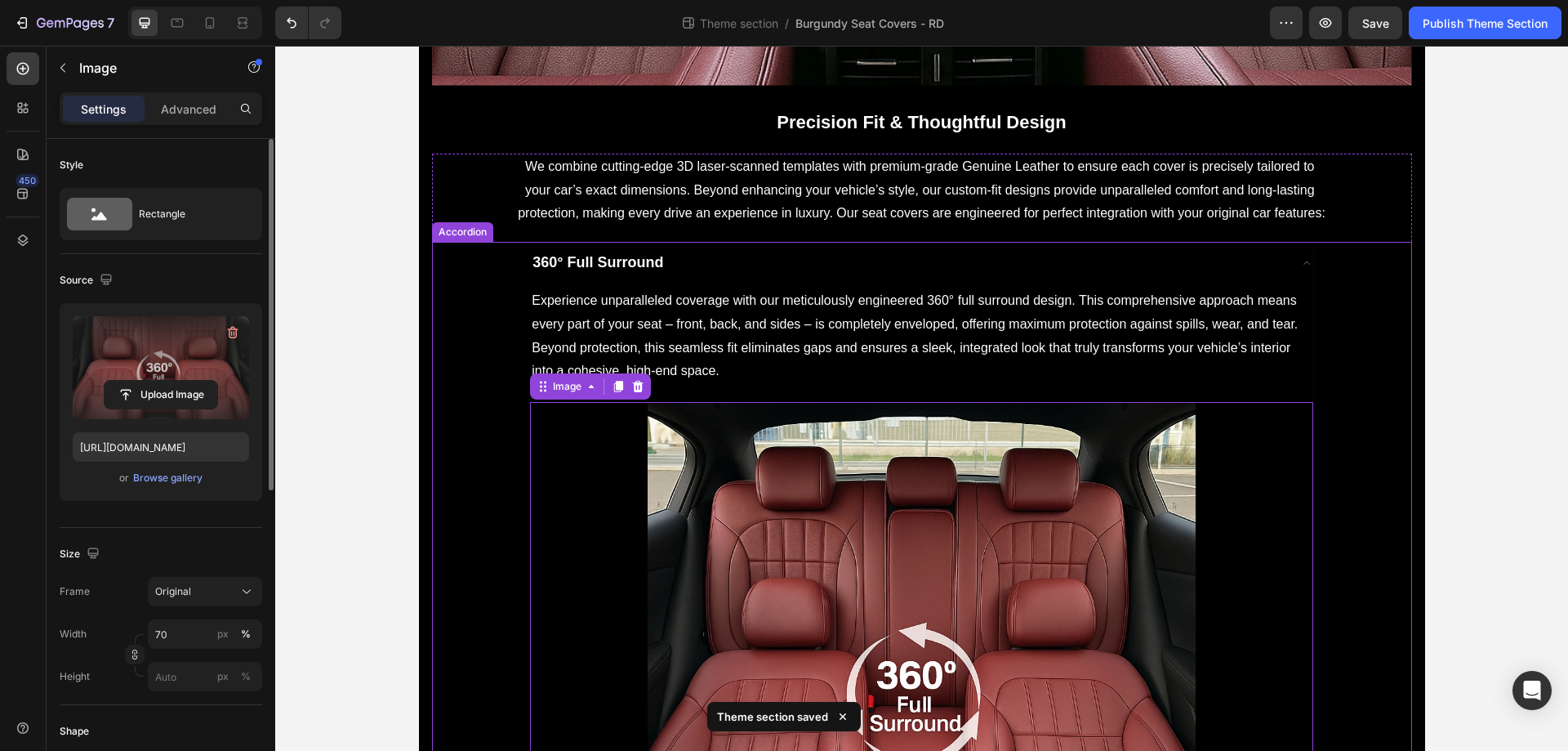
click at [917, 270] on div "360° Full Surround" at bounding box center [908, 263] width 756 height 29
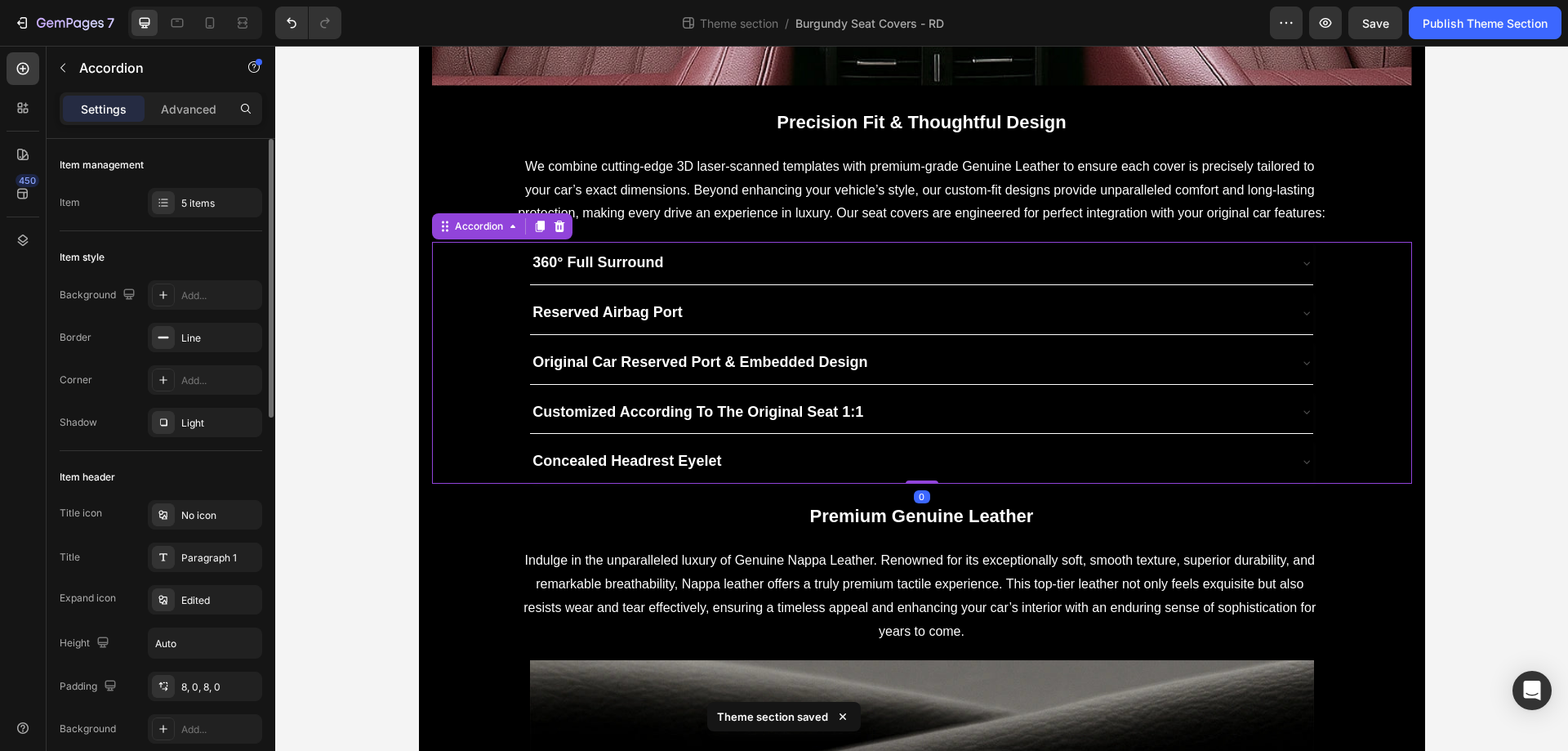
click at [945, 304] on div "Reserved Airbag Port" at bounding box center [908, 312] width 756 height 29
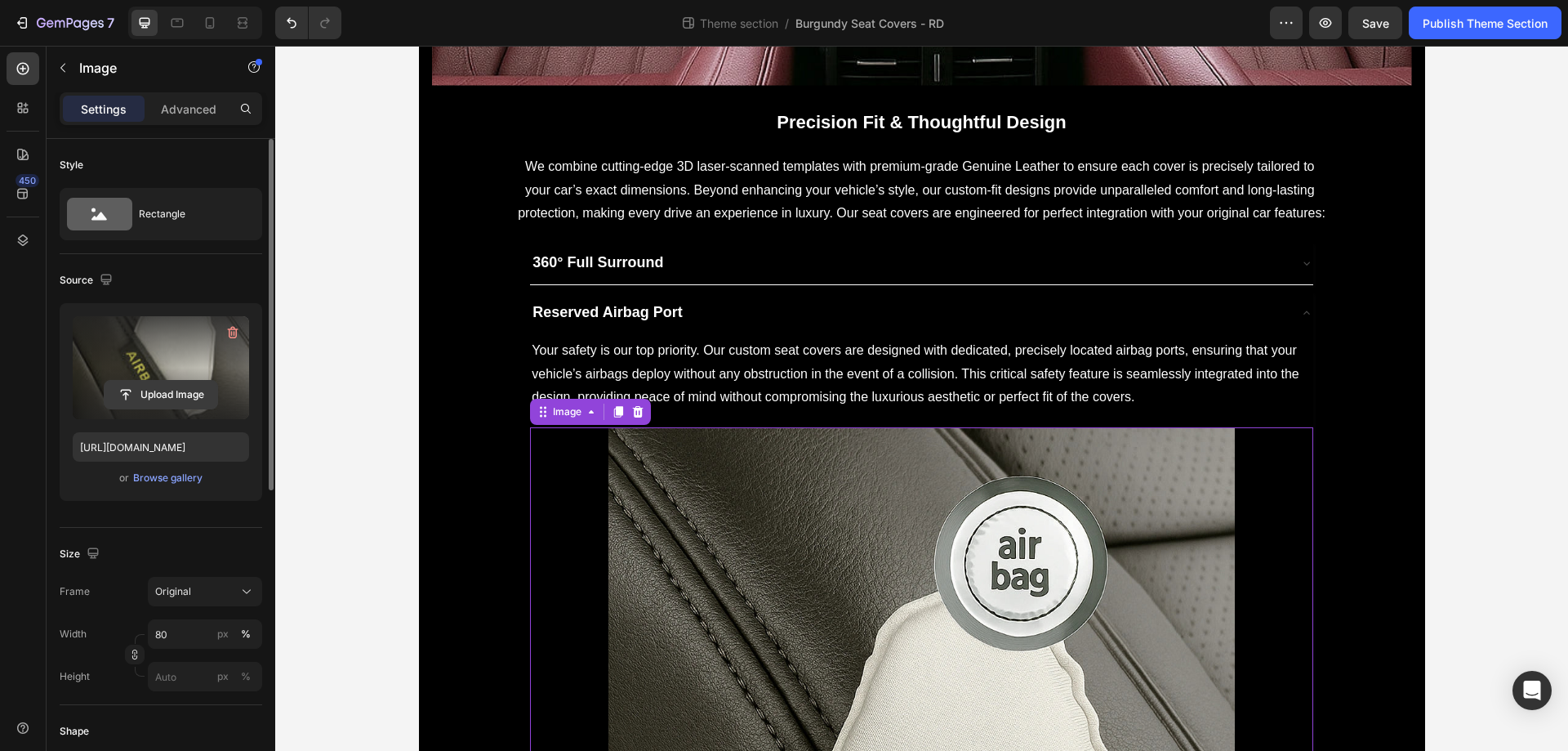
click at [212, 381] on input "file" at bounding box center [160, 395] width 112 height 27
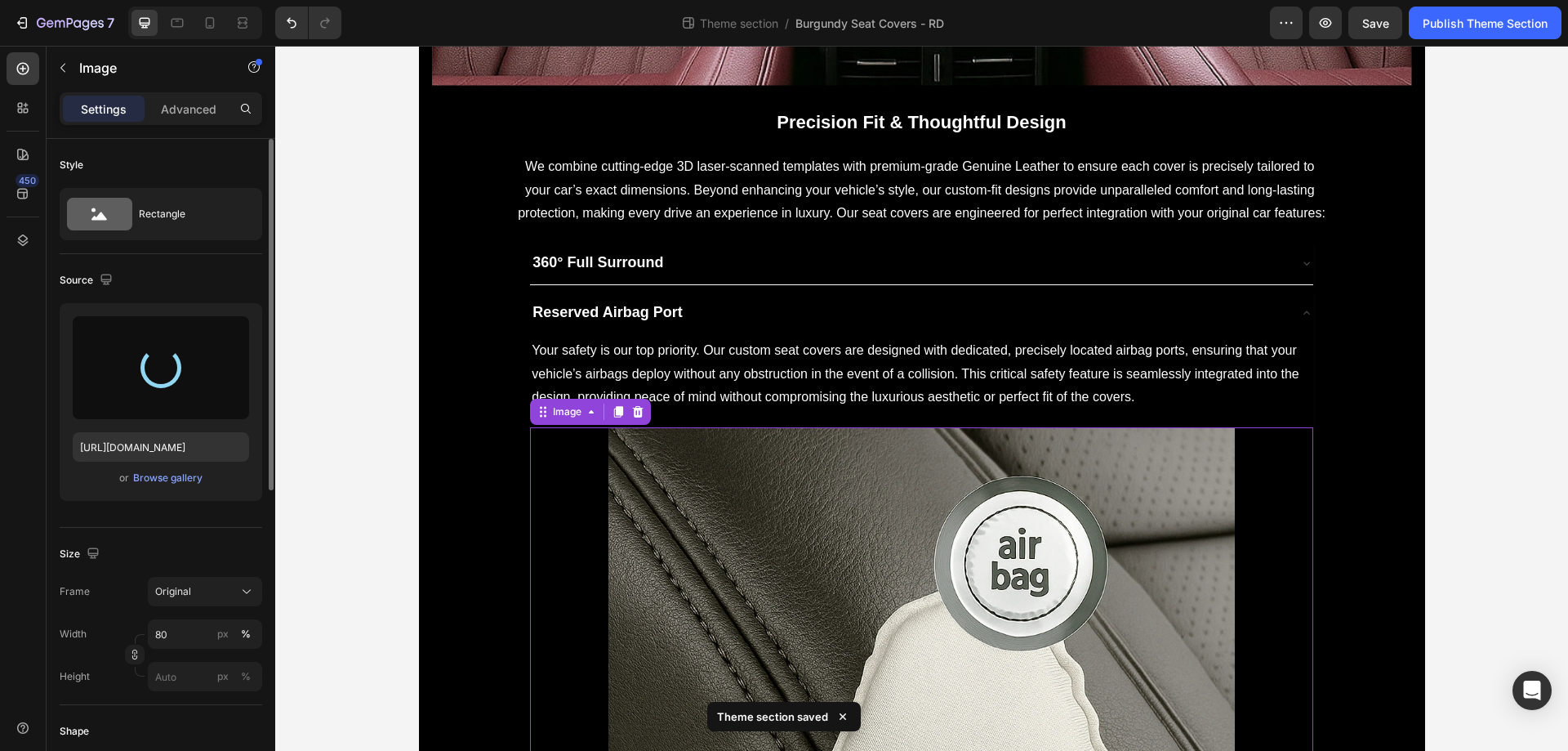
type input "[URL][DOMAIN_NAME]"
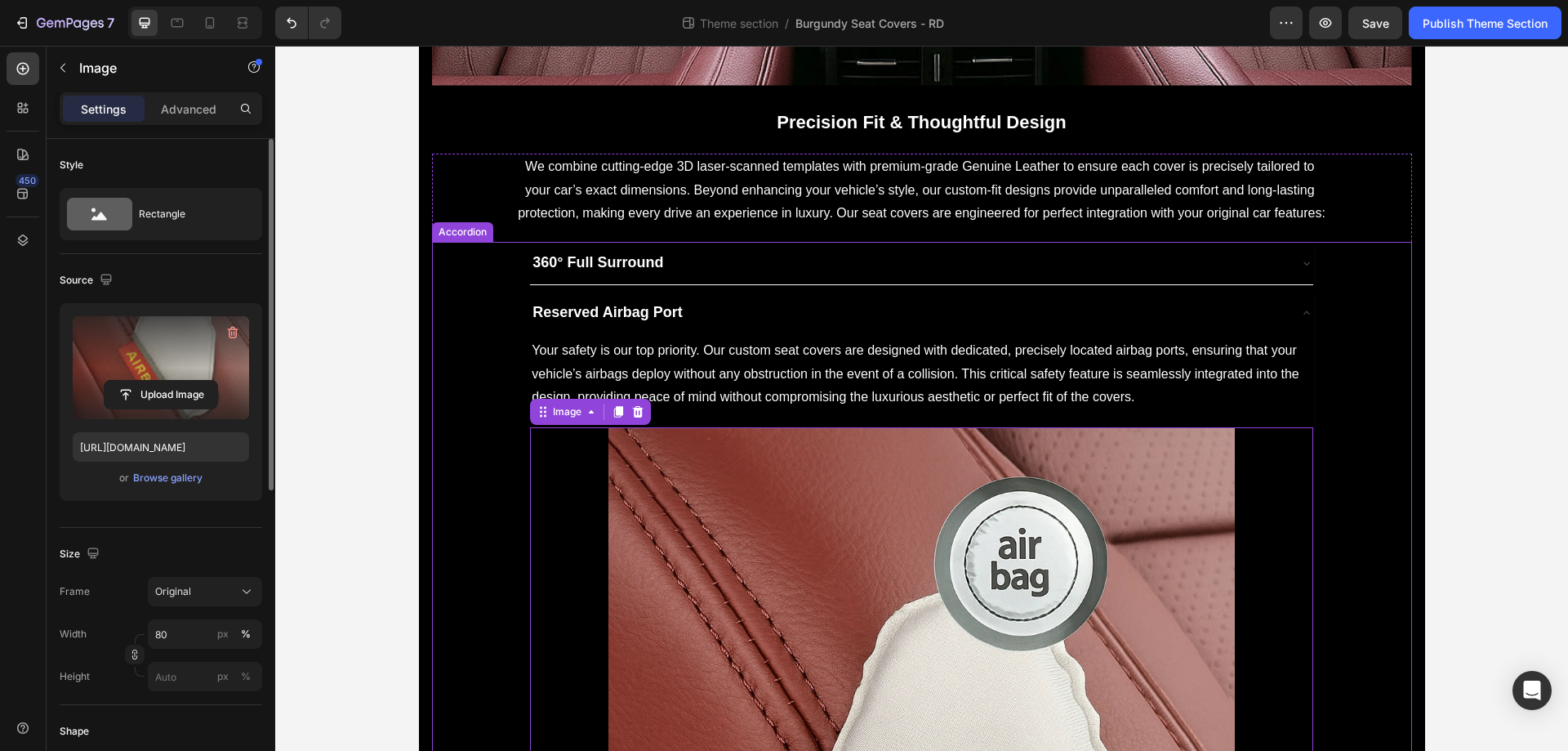
click at [914, 300] on div "Reserved Airbag Port" at bounding box center [908, 312] width 756 height 29
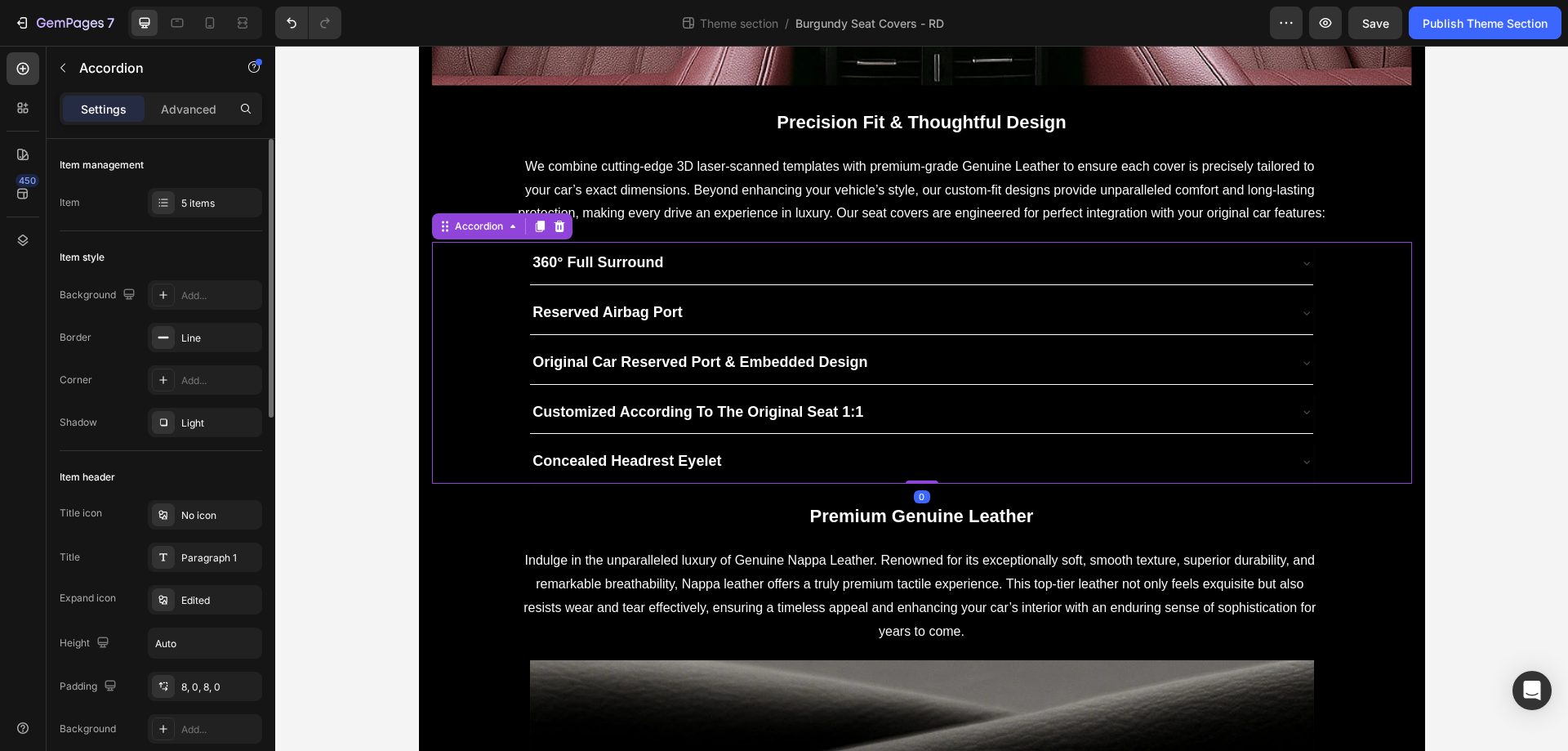
click at [900, 354] on div "Original Car Reserved Port & Embedded Design" at bounding box center [908, 362] width 756 height 29
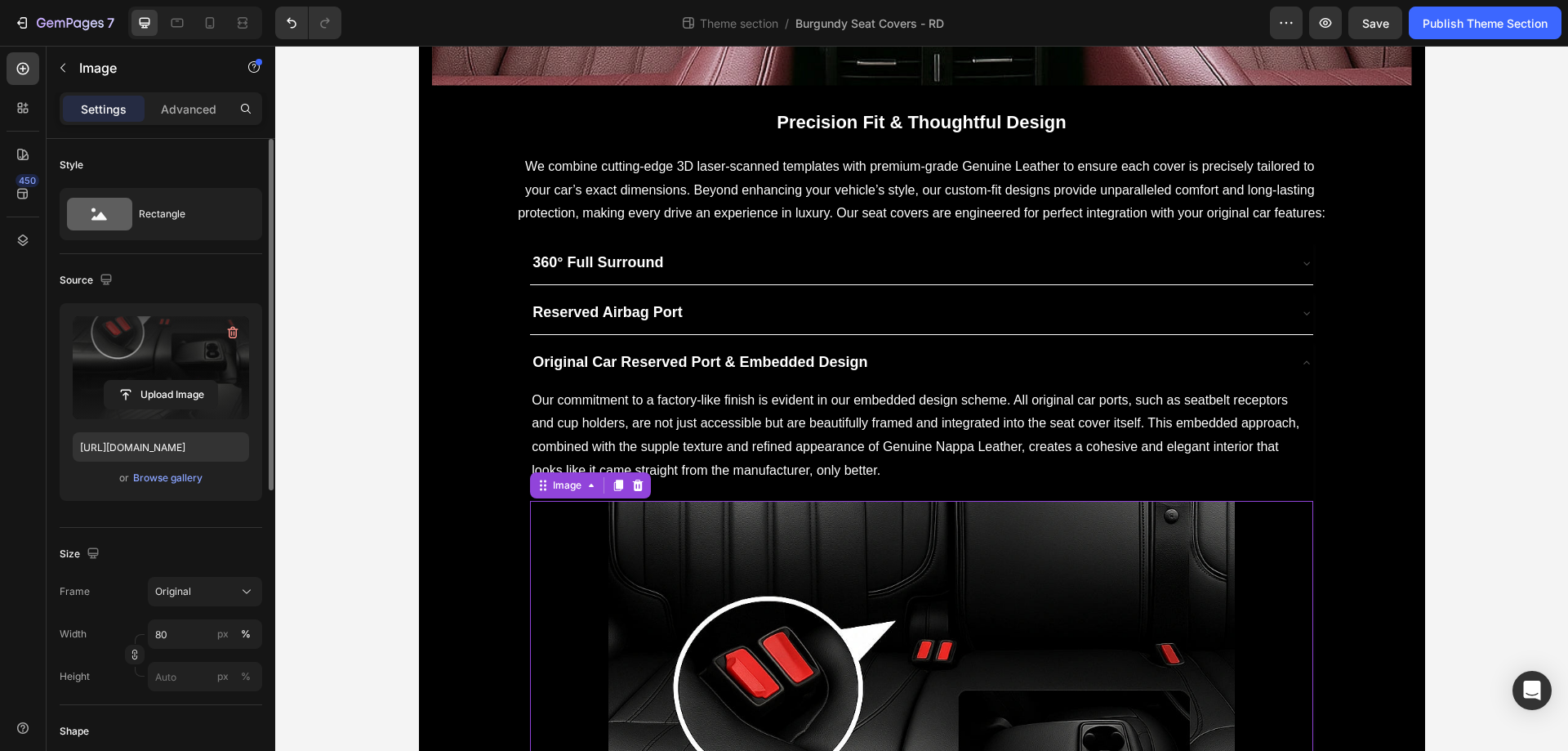
click at [113, 370] on label at bounding box center [161, 367] width 177 height 103
click at [113, 381] on input "file" at bounding box center [160, 395] width 112 height 27
type input "[URL][DOMAIN_NAME]"
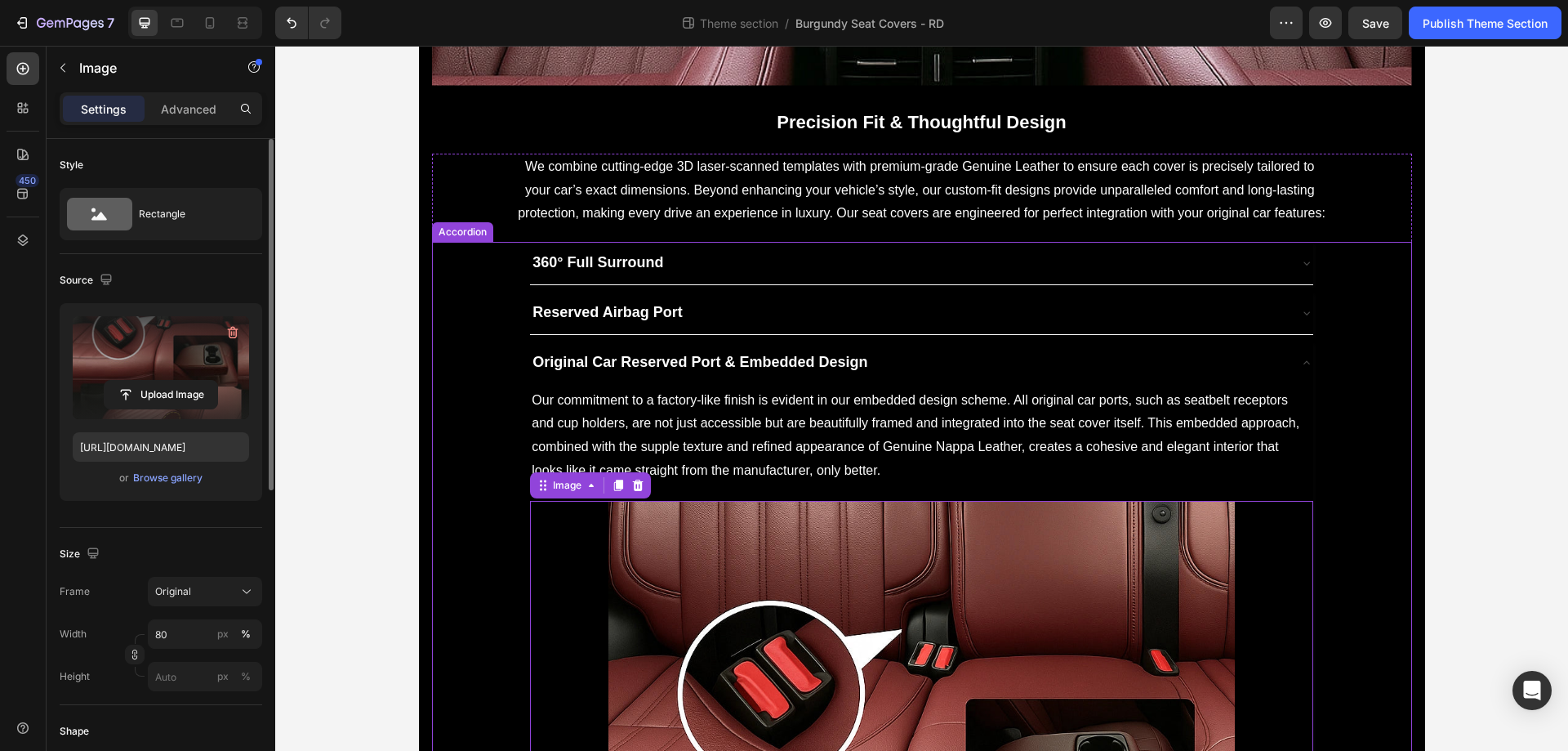
click at [929, 371] on div "Original Car Reserved Port & Embedded Design" at bounding box center [908, 362] width 756 height 29
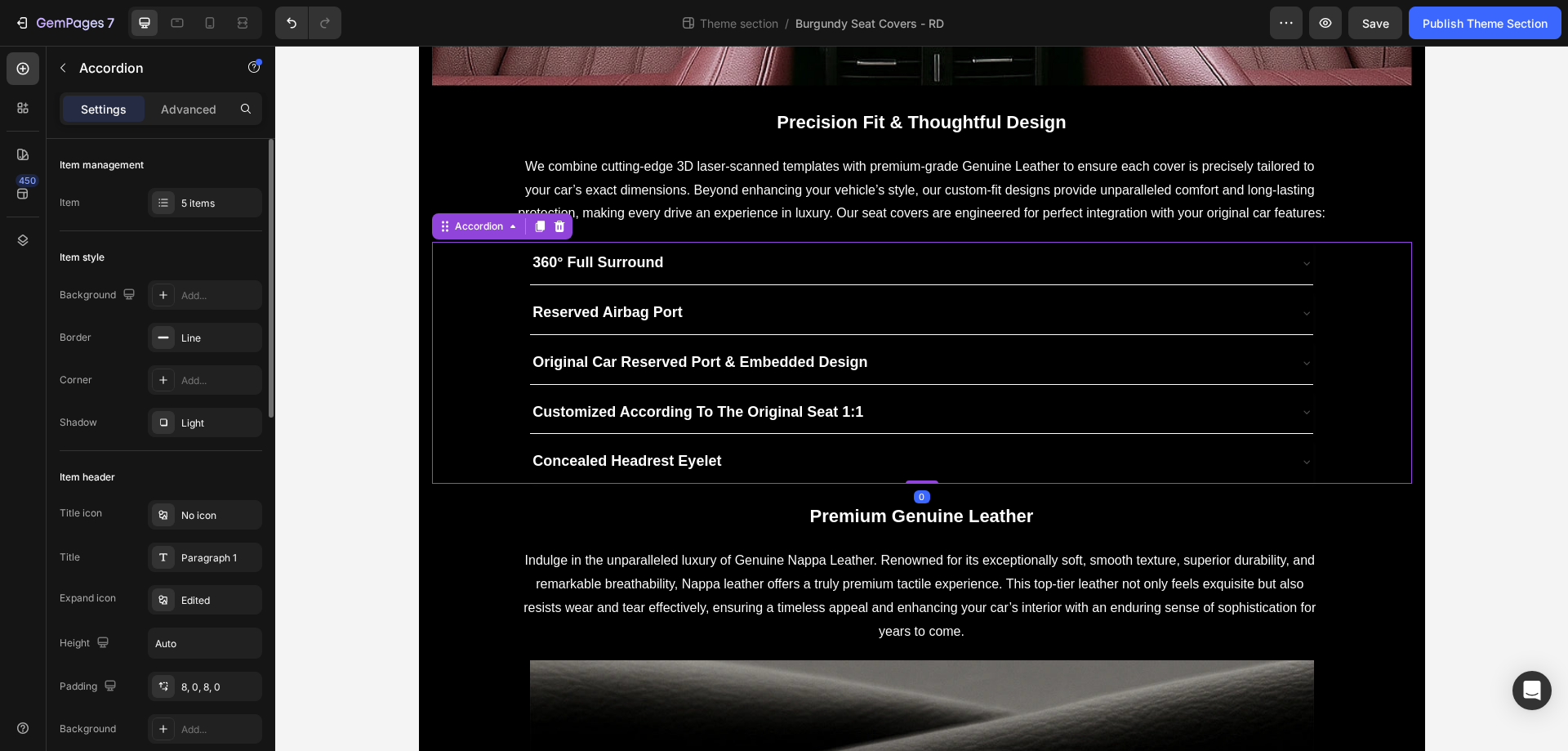
click at [917, 400] on div "Customized According To The Original Seat 1:1" at bounding box center [908, 413] width 756 height 29
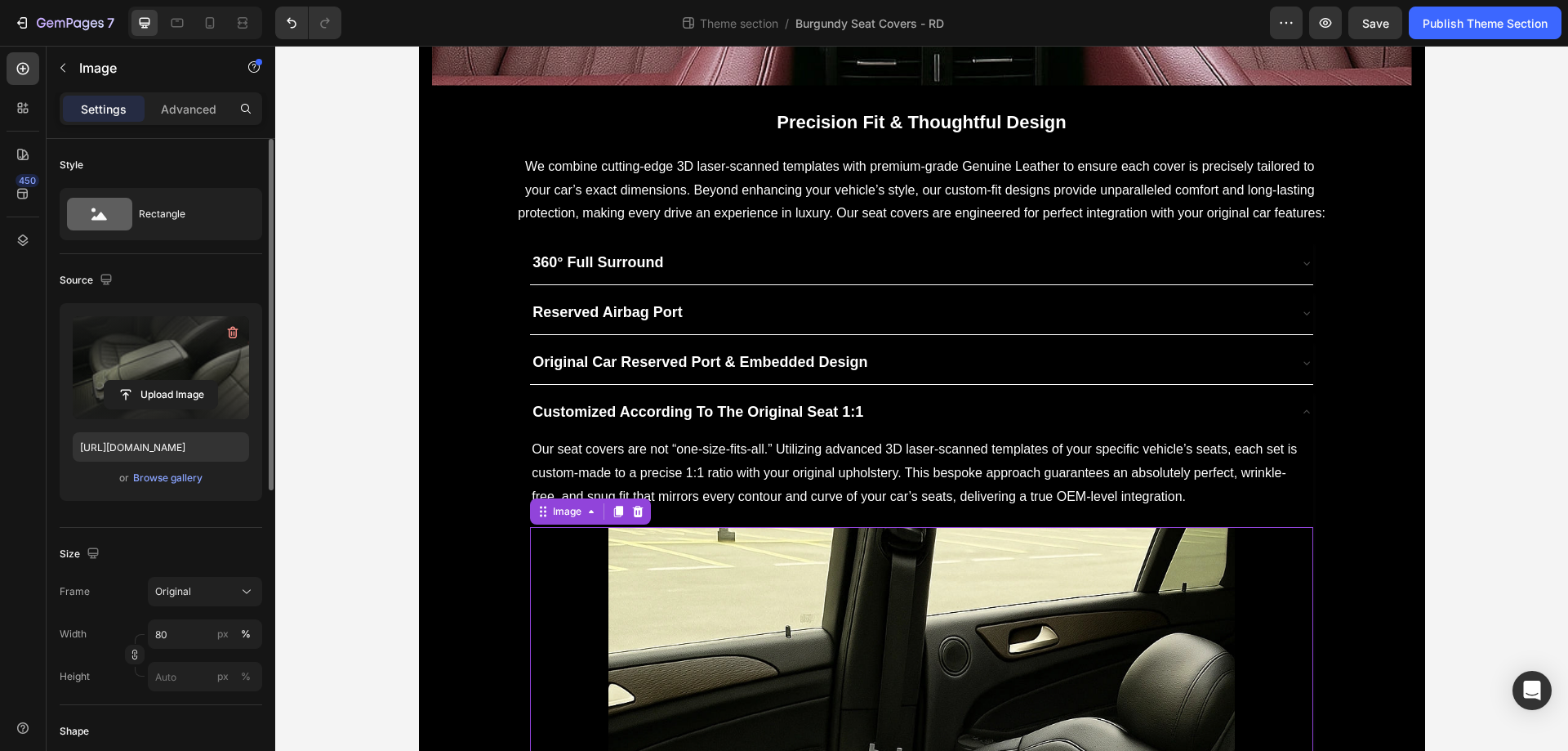
click at [169, 366] on label at bounding box center [161, 367] width 177 height 103
click at [169, 381] on input "file" at bounding box center [160, 395] width 112 height 27
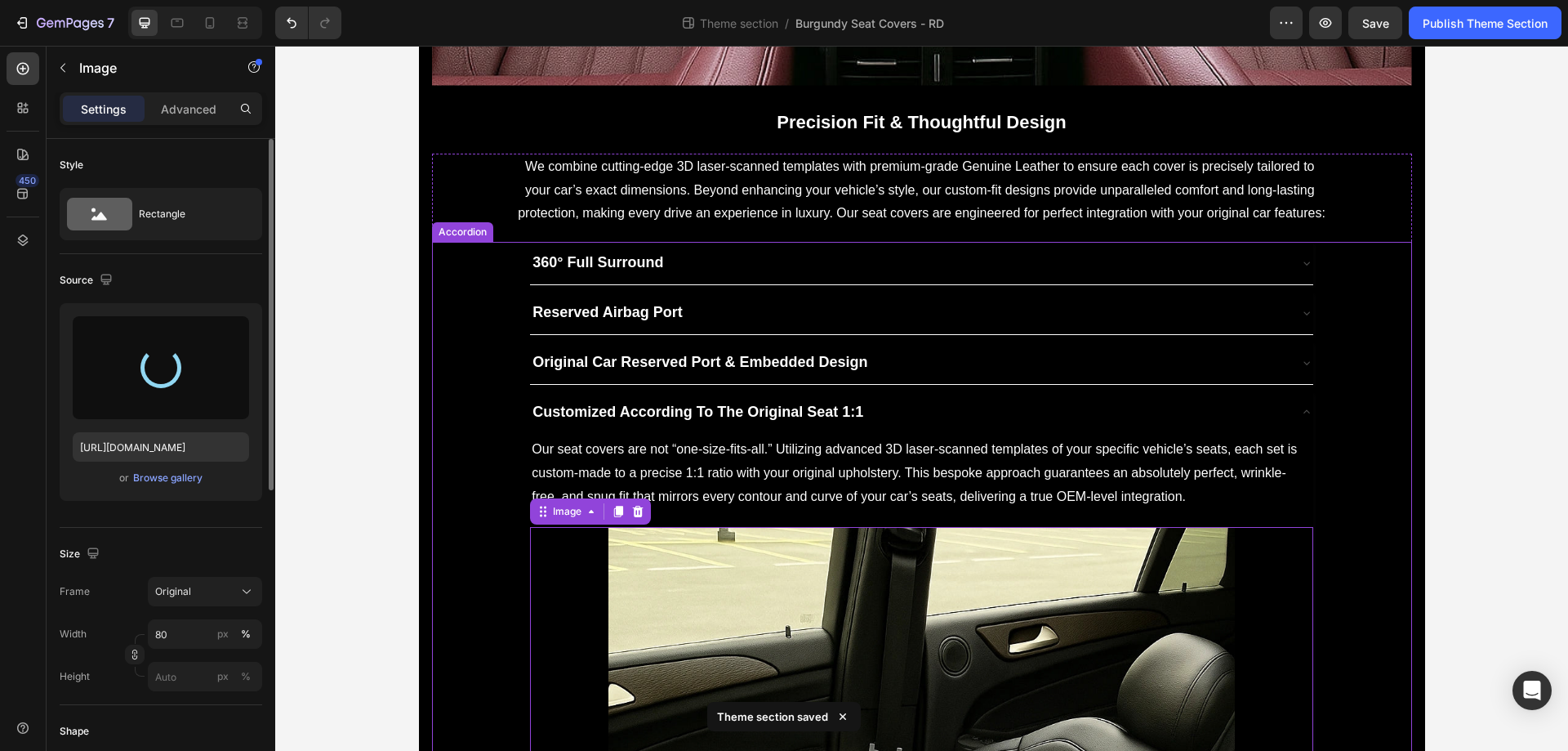
type input "[URL][DOMAIN_NAME]"
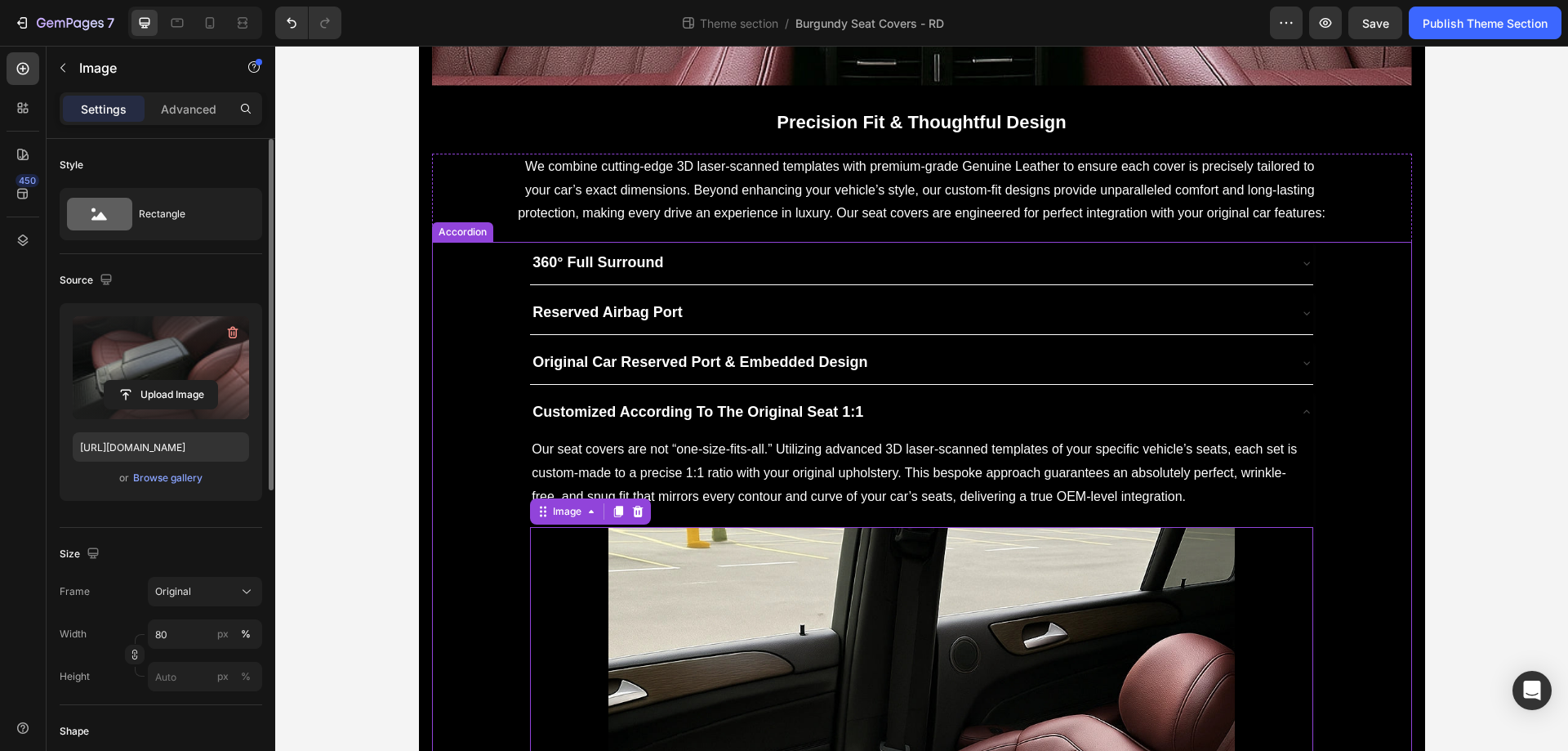
click at [984, 409] on div "Customized According To The Original Seat 1:1" at bounding box center [908, 413] width 756 height 29
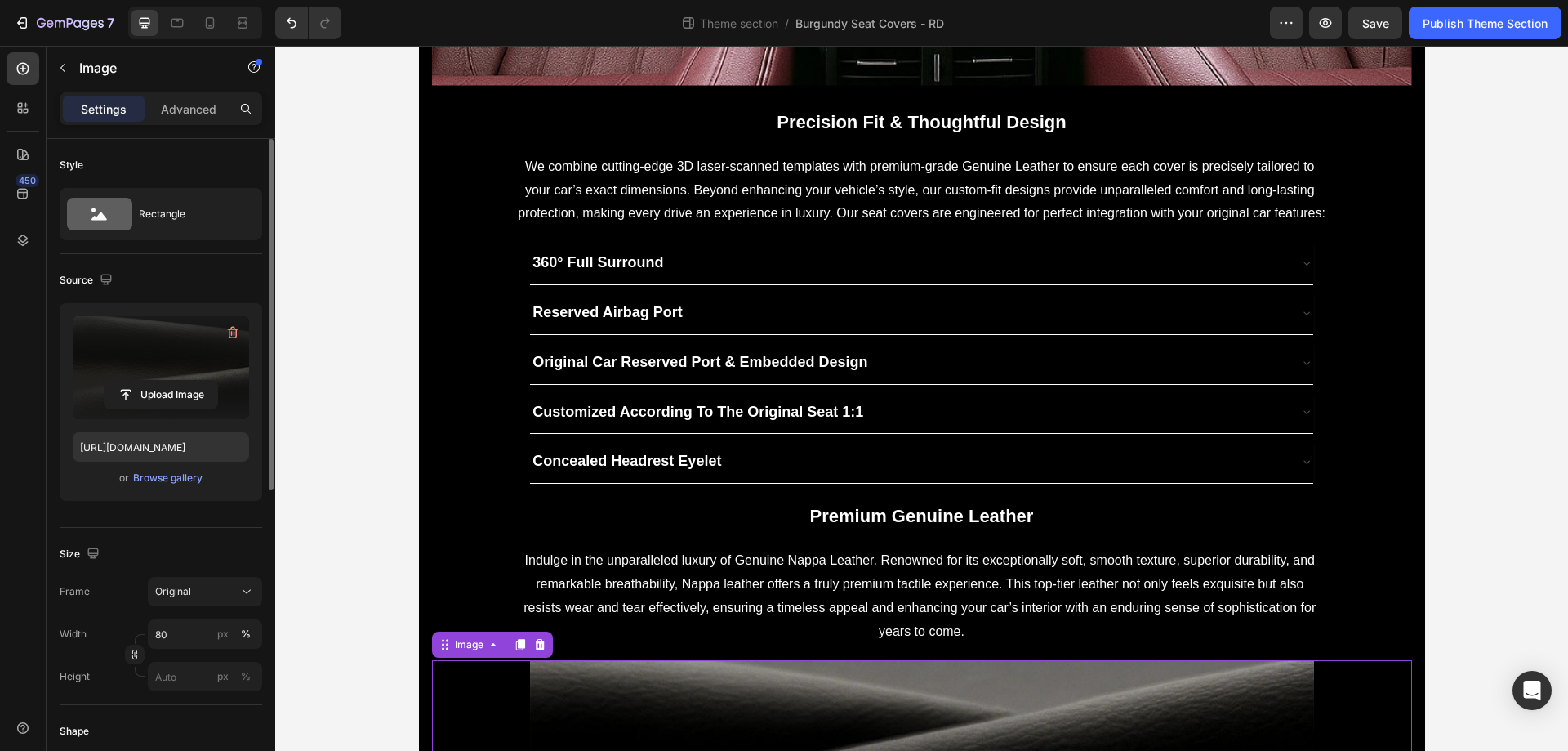
click at [176, 348] on label at bounding box center [161, 367] width 177 height 103
click at [176, 381] on input "file" at bounding box center [160, 395] width 112 height 27
type input "[URL][DOMAIN_NAME]"
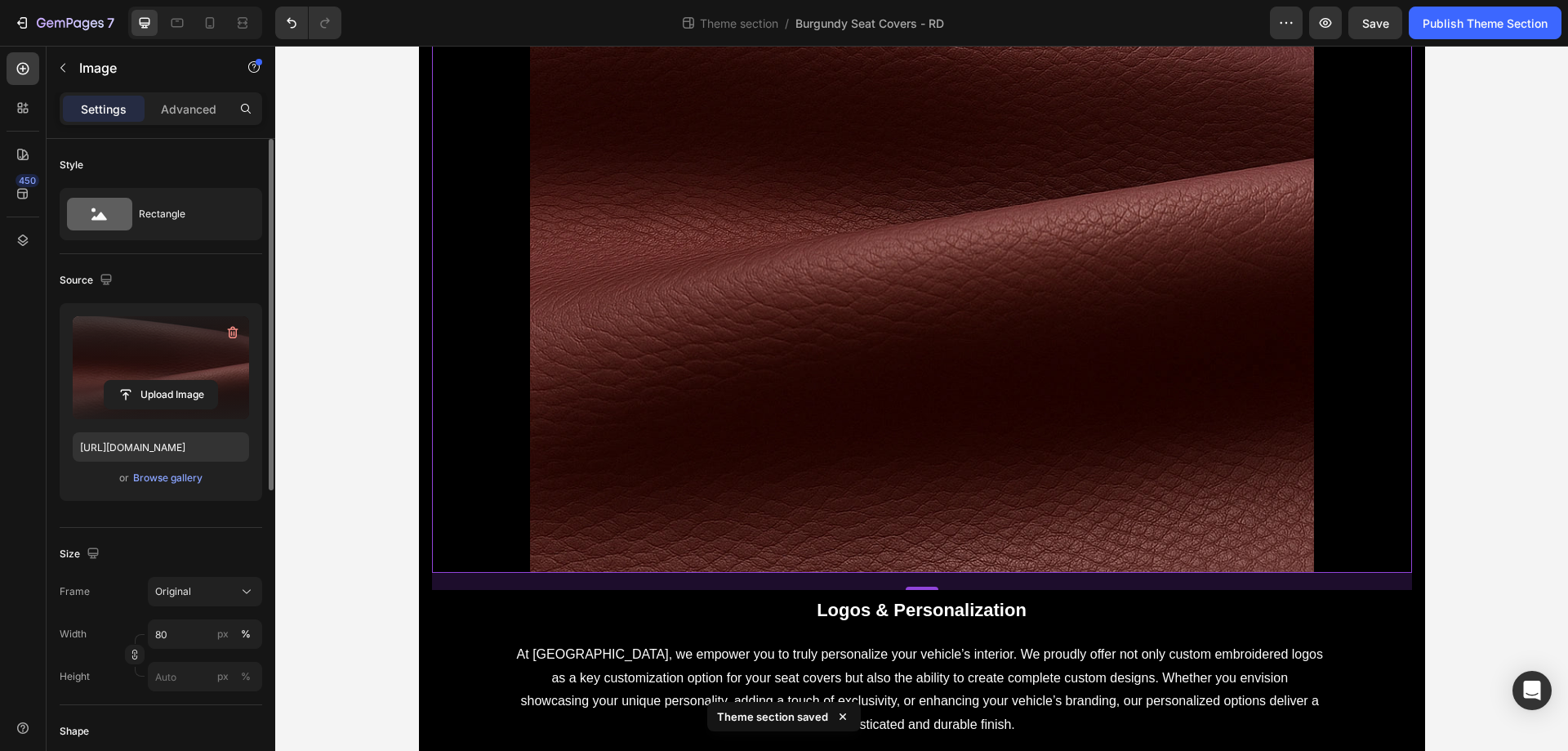
scroll to position [2357, 0]
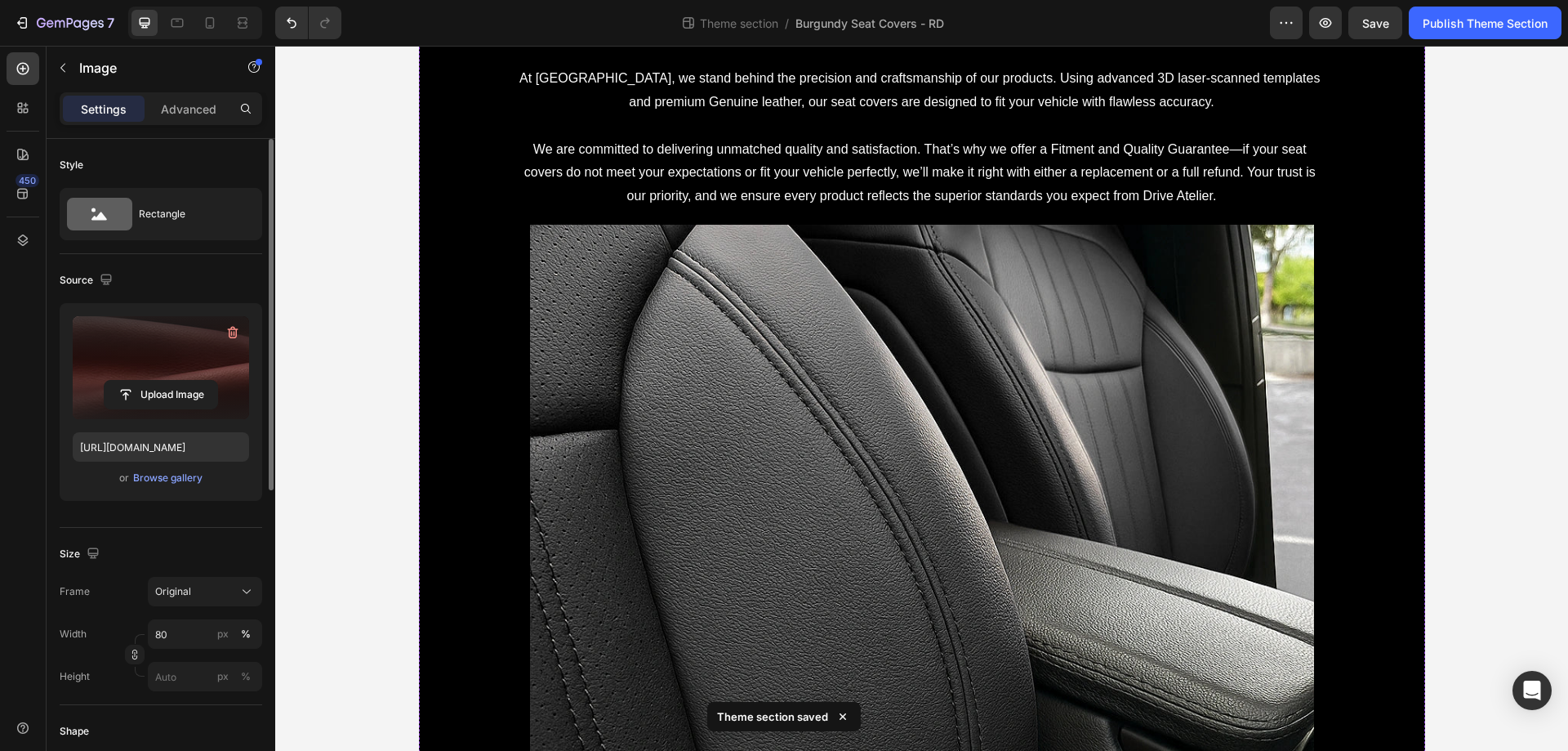
click at [128, 371] on label at bounding box center [161, 367] width 177 height 103
click at [128, 381] on input "file" at bounding box center [160, 395] width 112 height 27
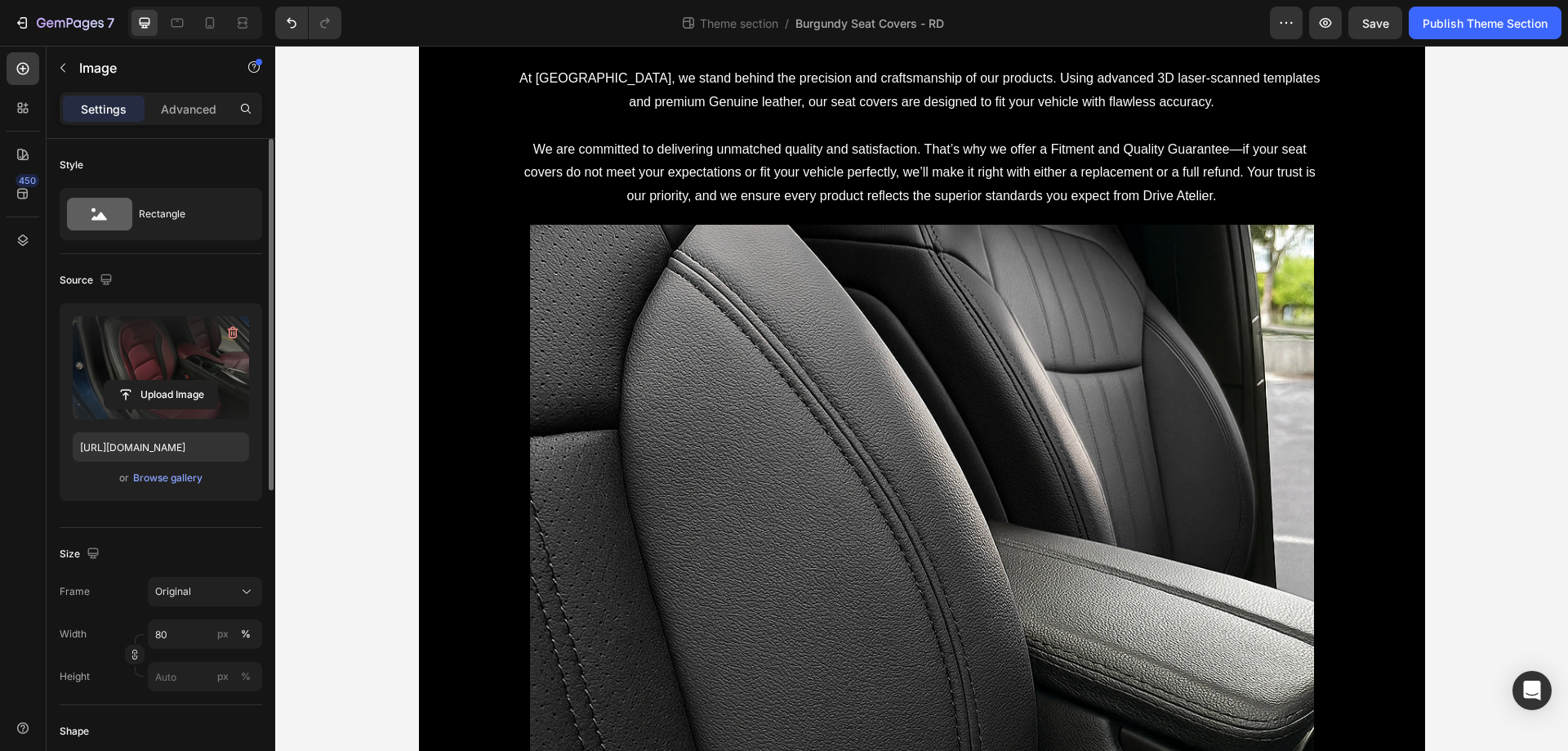
type input "[URL][DOMAIN_NAME]"
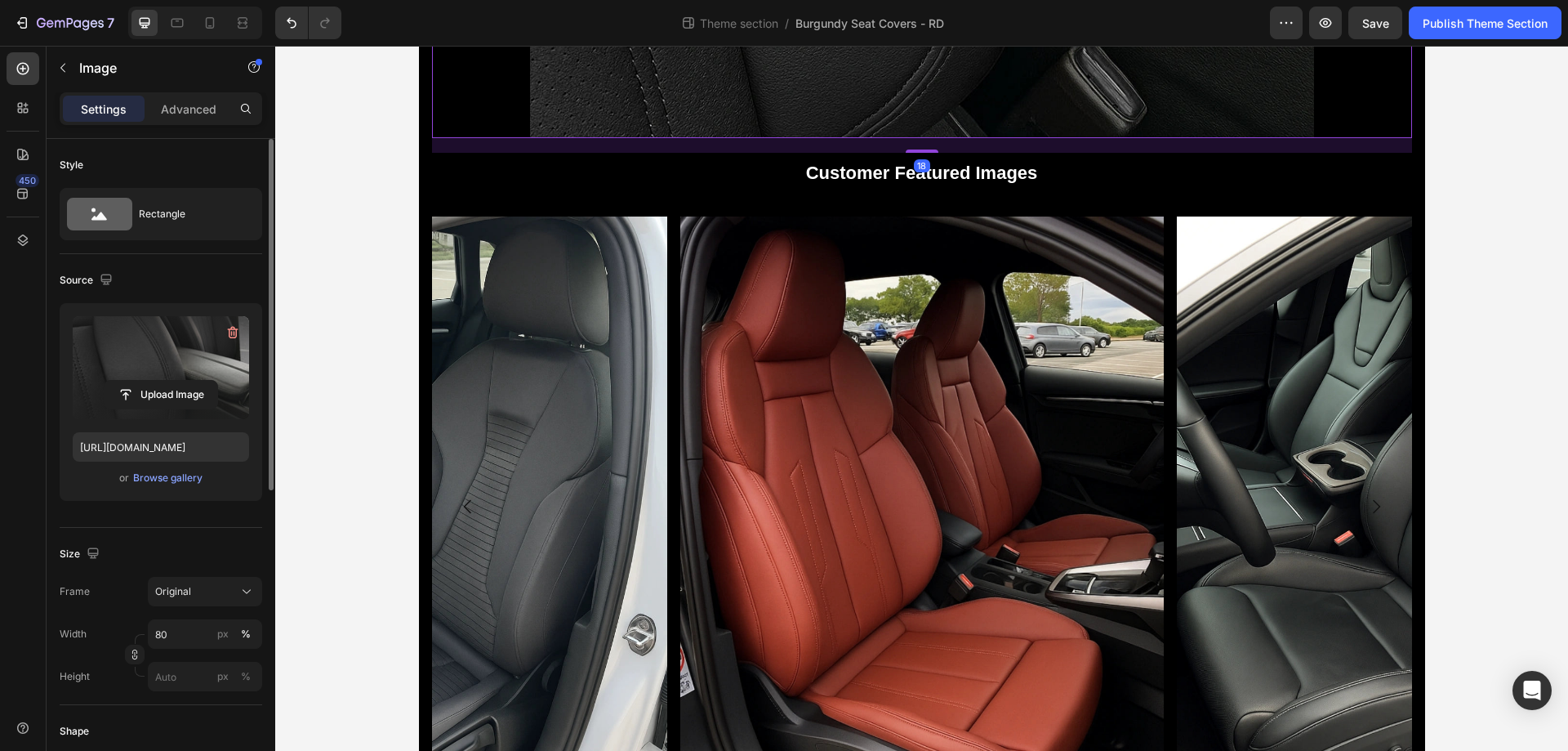
click at [170, 318] on label at bounding box center [161, 367] width 177 height 103
click at [170, 381] on input "file" at bounding box center [160, 395] width 112 height 27
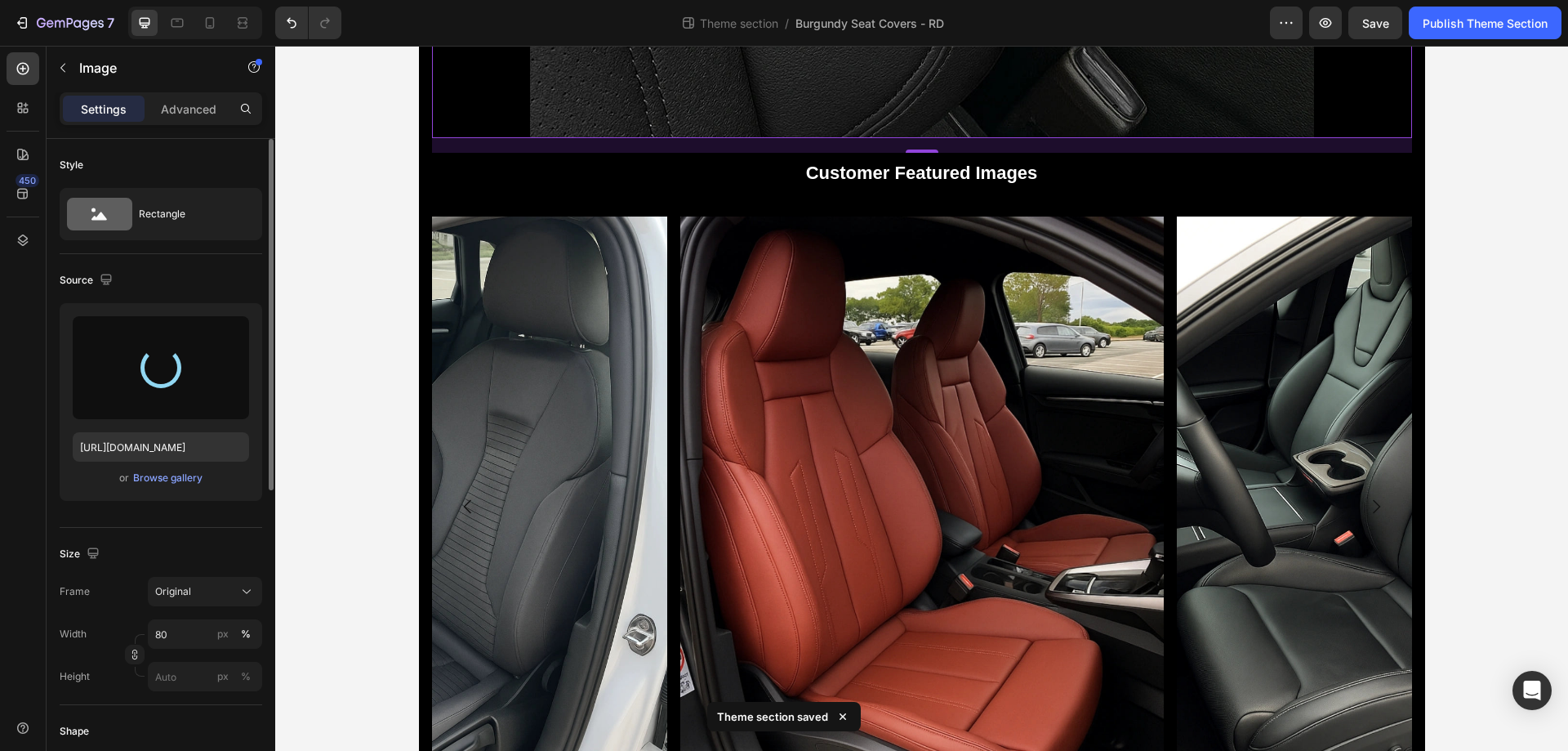
type input "https://cdn.shopify.com/s/files/1/0930/8612/2358/files/gempages_581661615628223…"
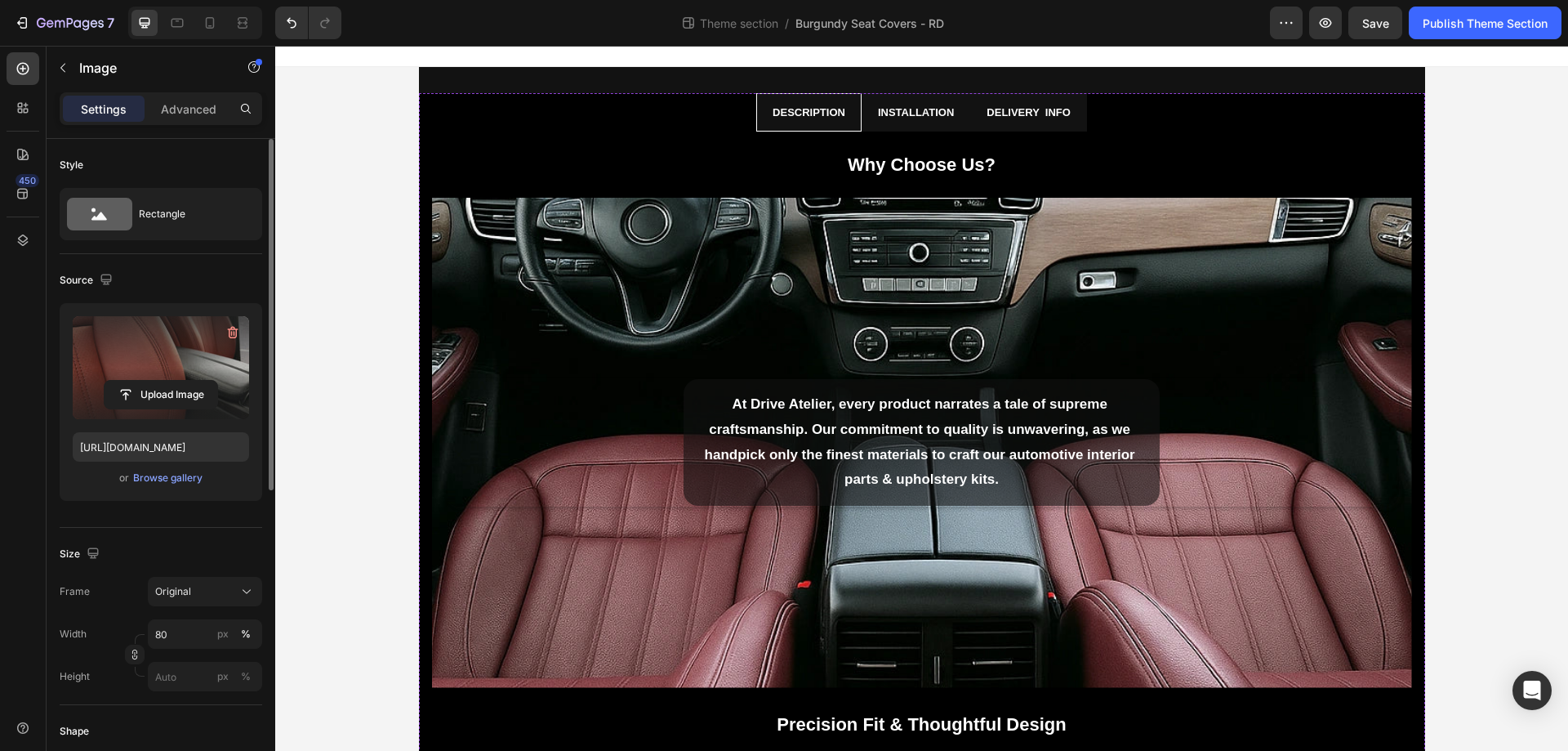
scroll to position [0, 0]
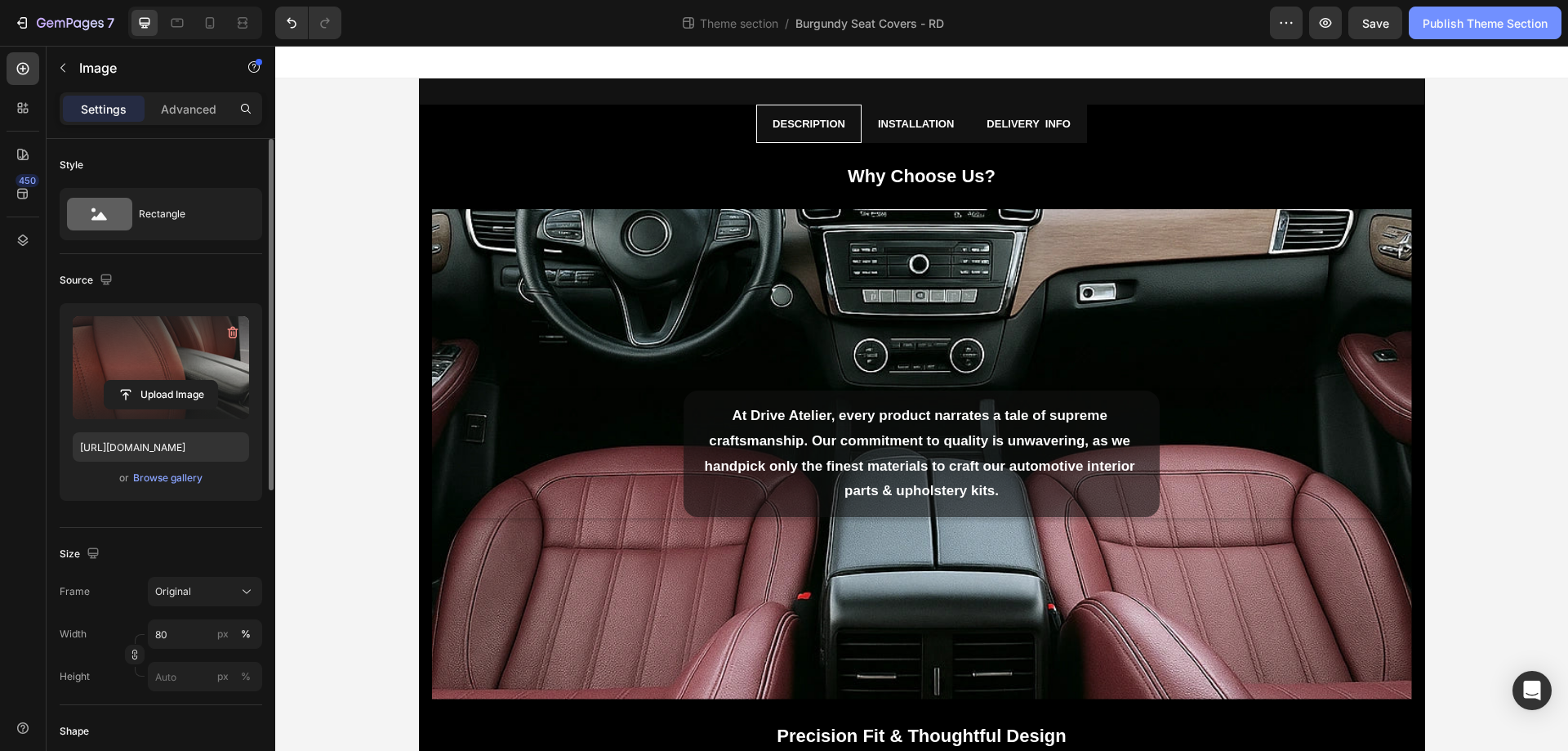
click at [1482, 26] on div "Publish Theme Section" at bounding box center [1486, 23] width 125 height 17
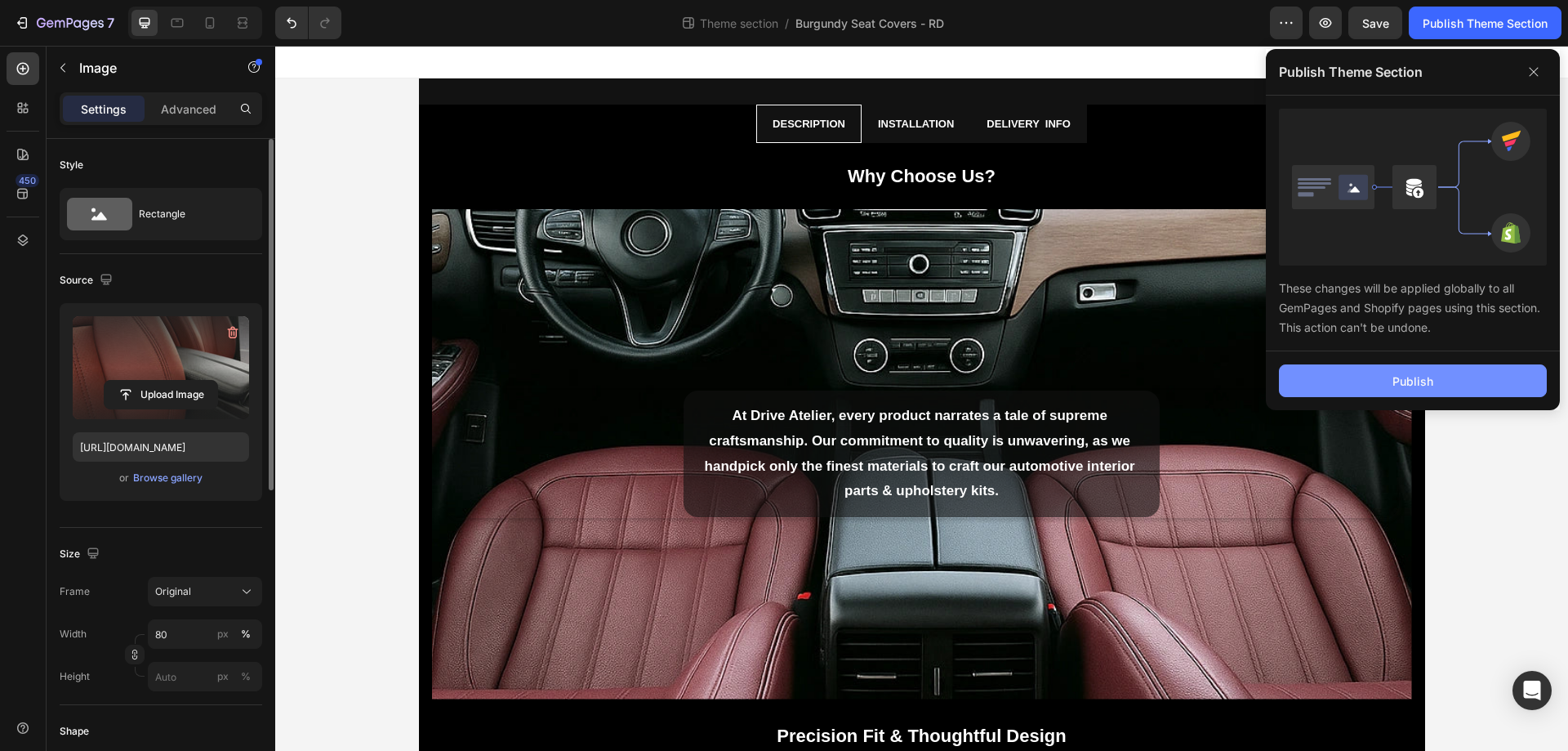
click at [1447, 382] on button "Publish" at bounding box center [1413, 380] width 268 height 33
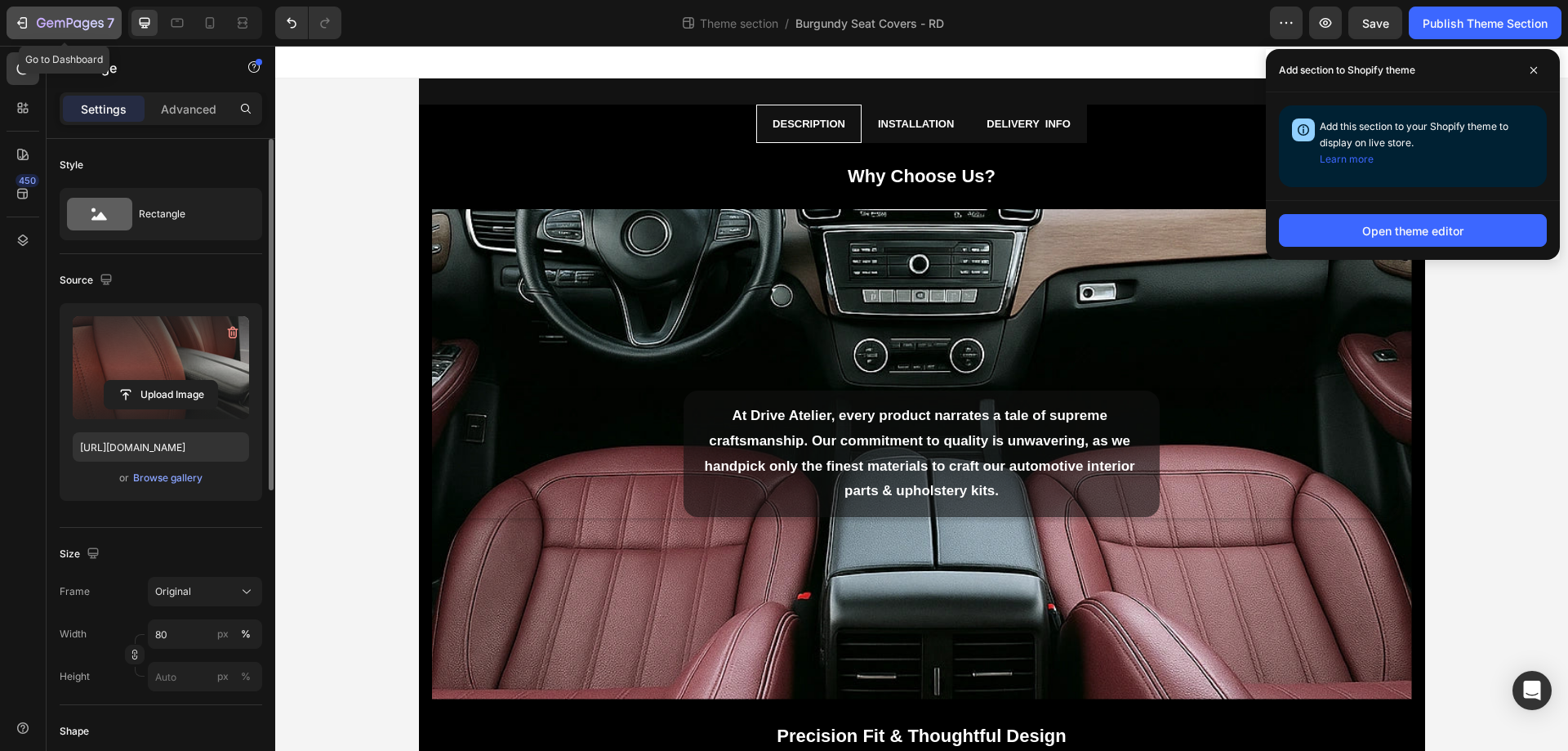
click at [59, 21] on icon "button" at bounding box center [59, 24] width 9 height 8
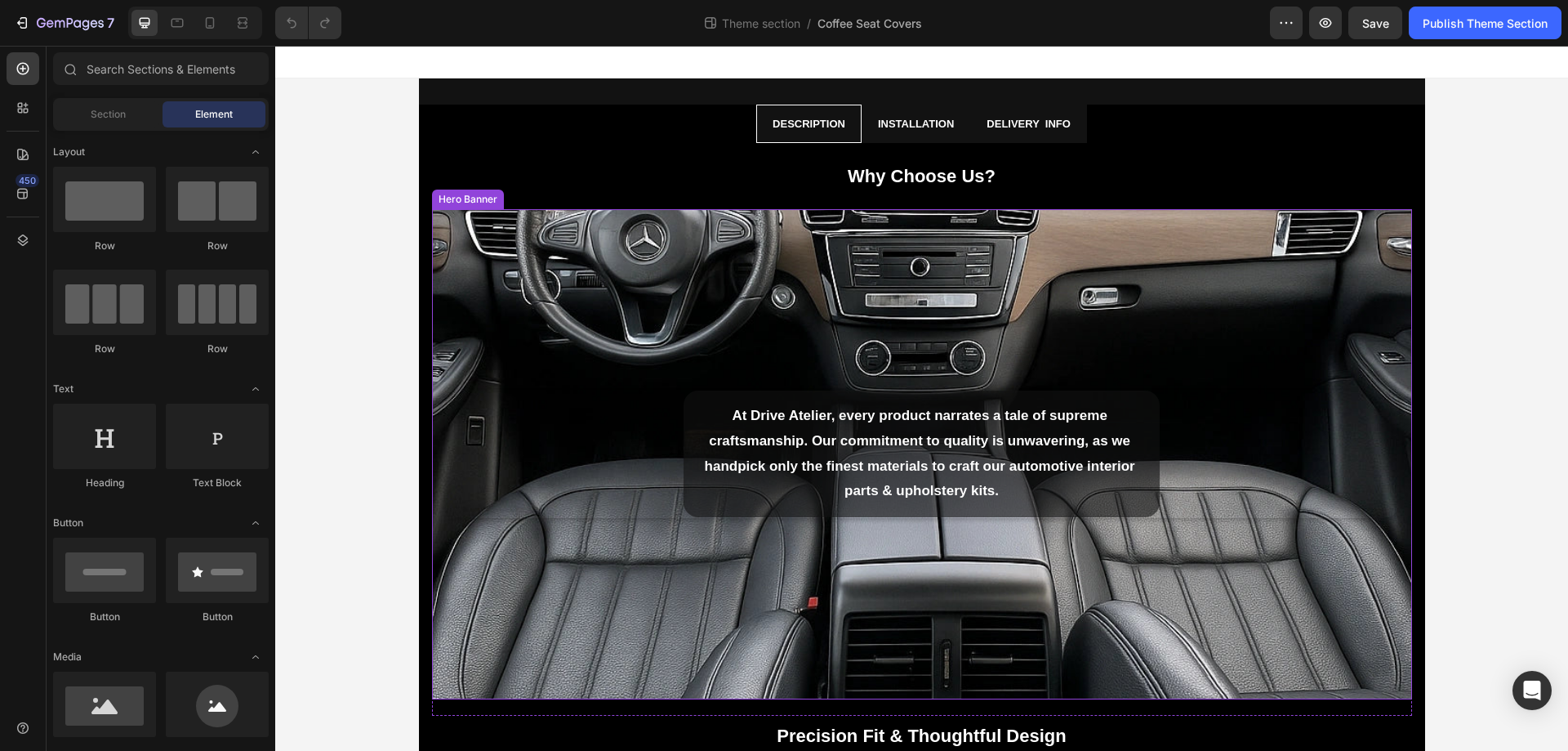
click at [797, 266] on div "Background Image" at bounding box center [922, 454] width 980 height 490
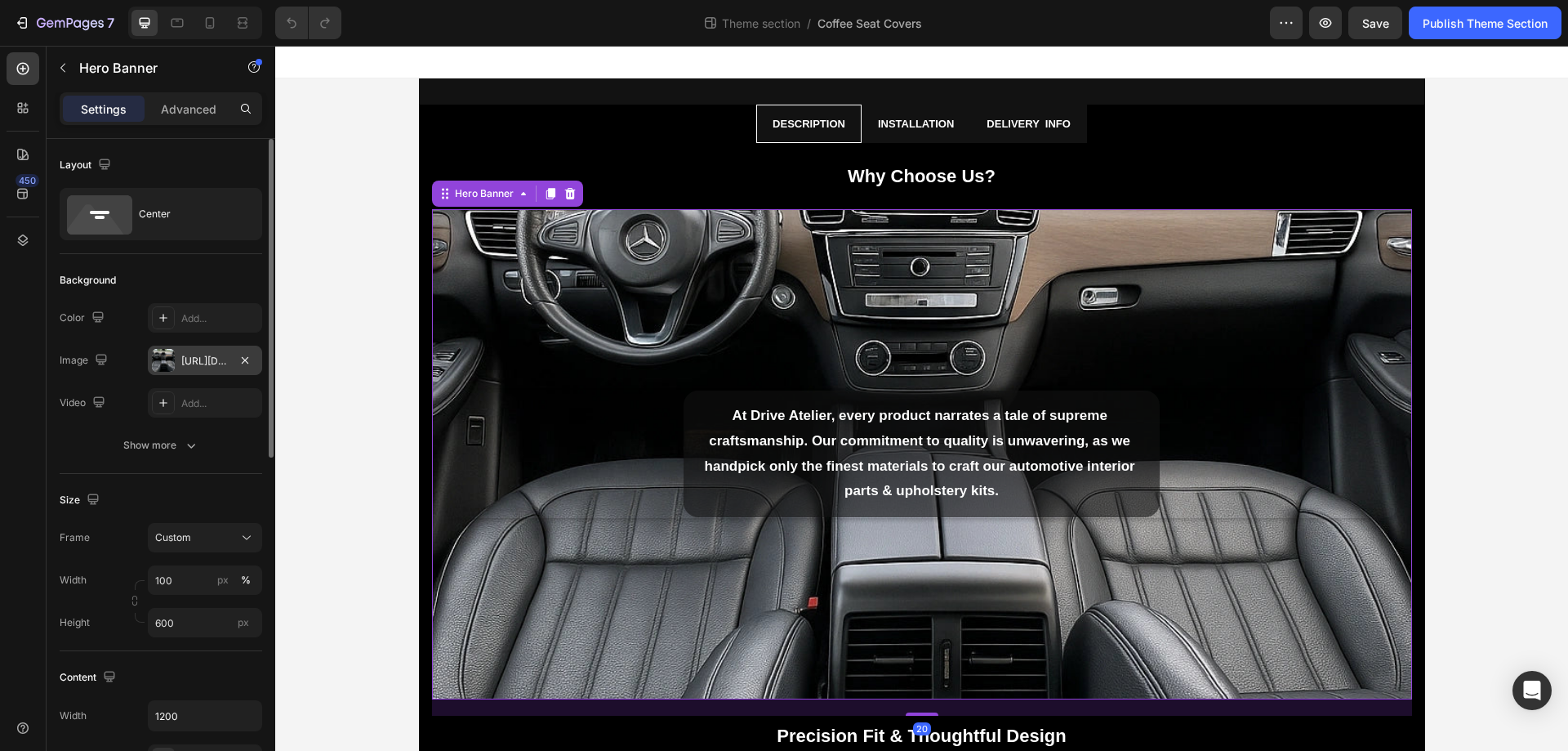
click at [188, 366] on div "[URL][DOMAIN_NAME]" at bounding box center [204, 360] width 47 height 15
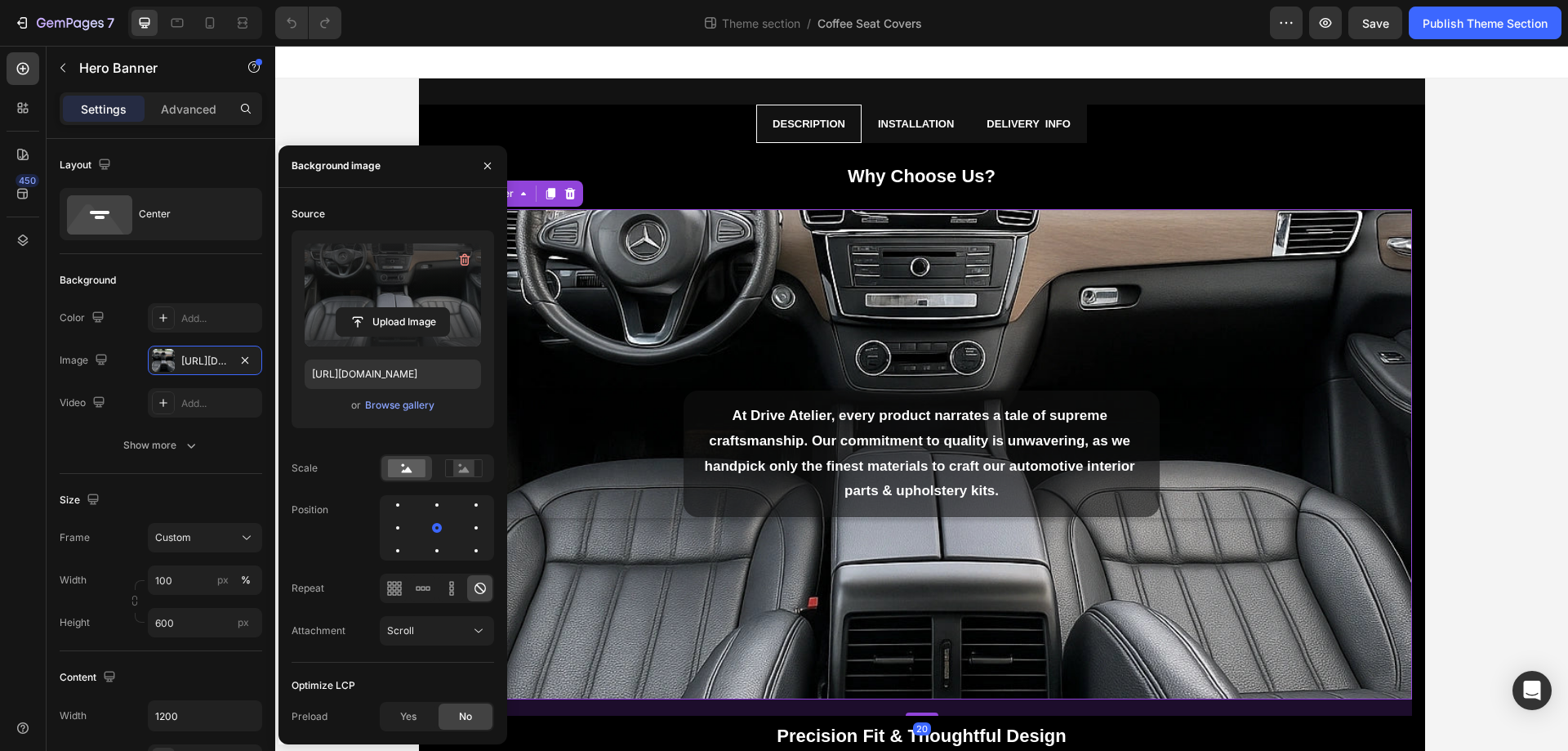
click at [384, 302] on label at bounding box center [393, 295] width 177 height 103
click at [384, 308] on input "file" at bounding box center [392, 322] width 112 height 27
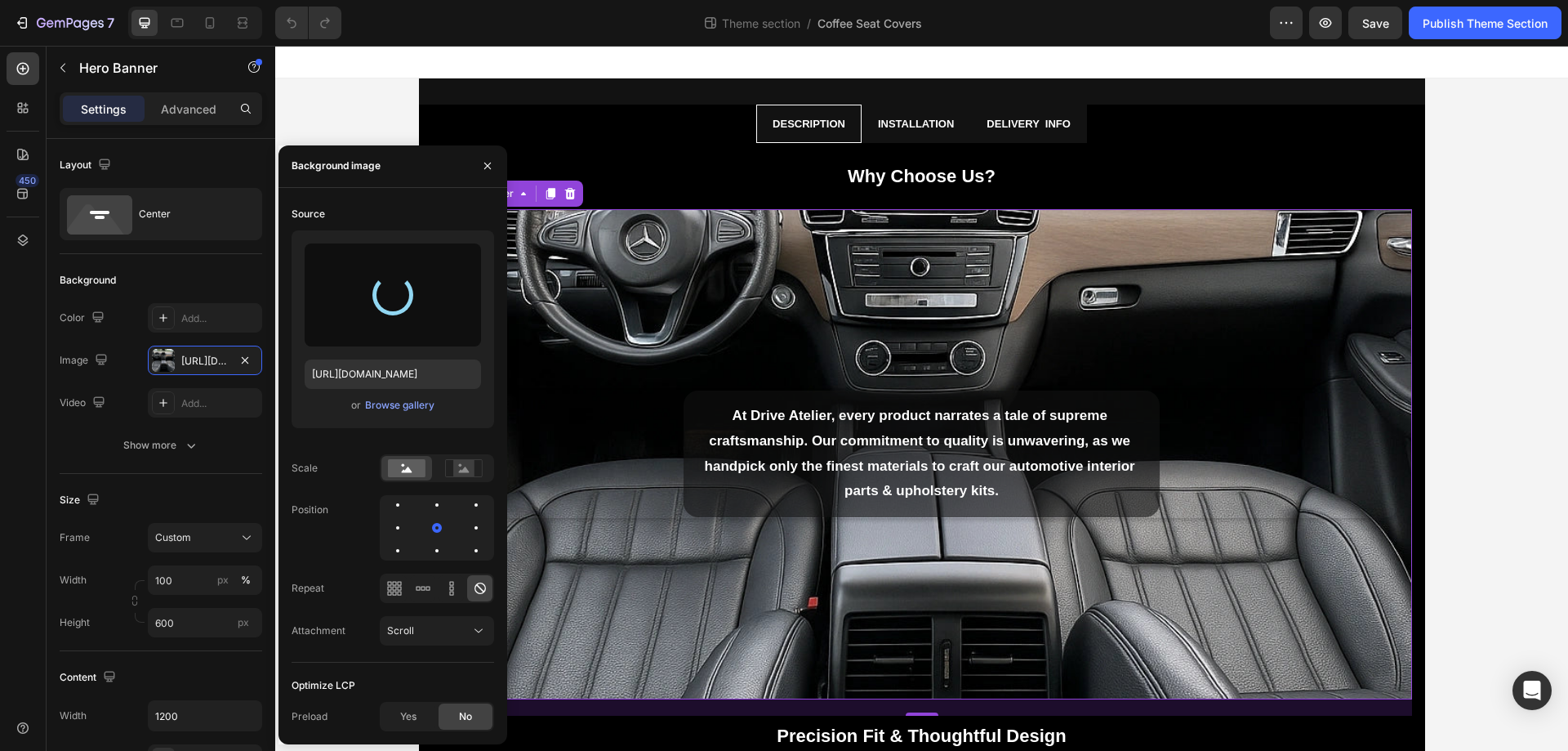
type input "[URL][DOMAIN_NAME]"
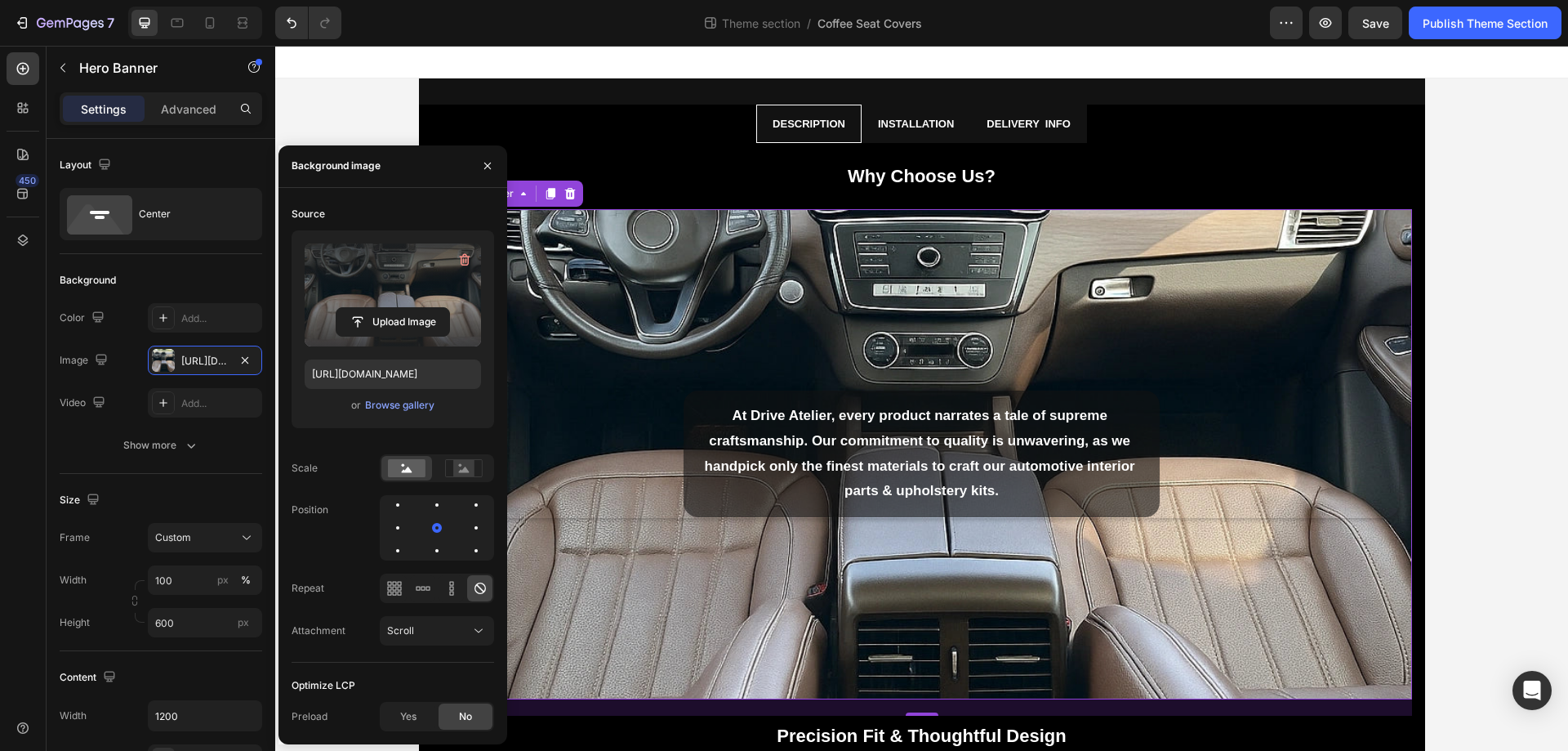
scroll to position [617, 0]
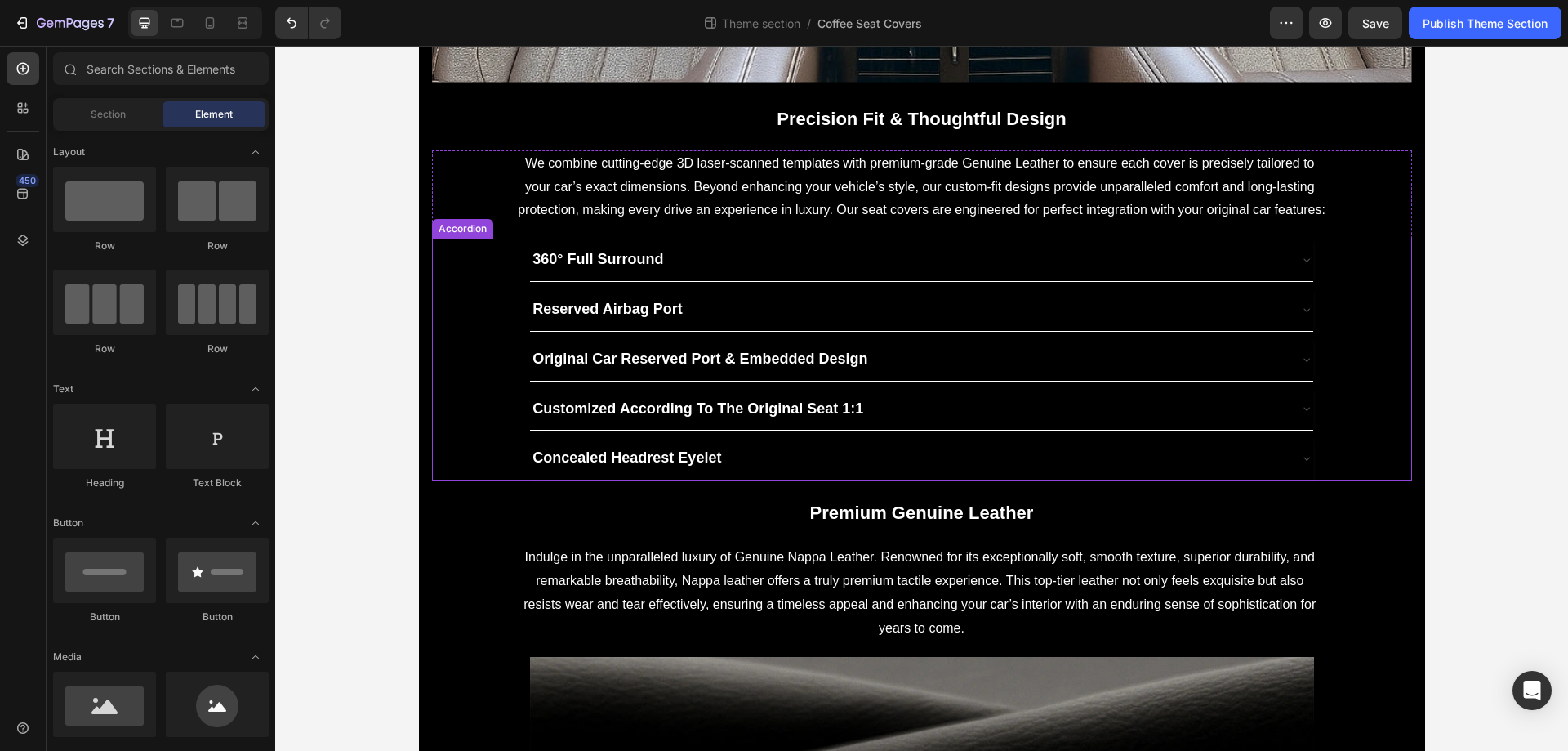
click at [969, 268] on div "360° Full Surround" at bounding box center [908, 260] width 756 height 29
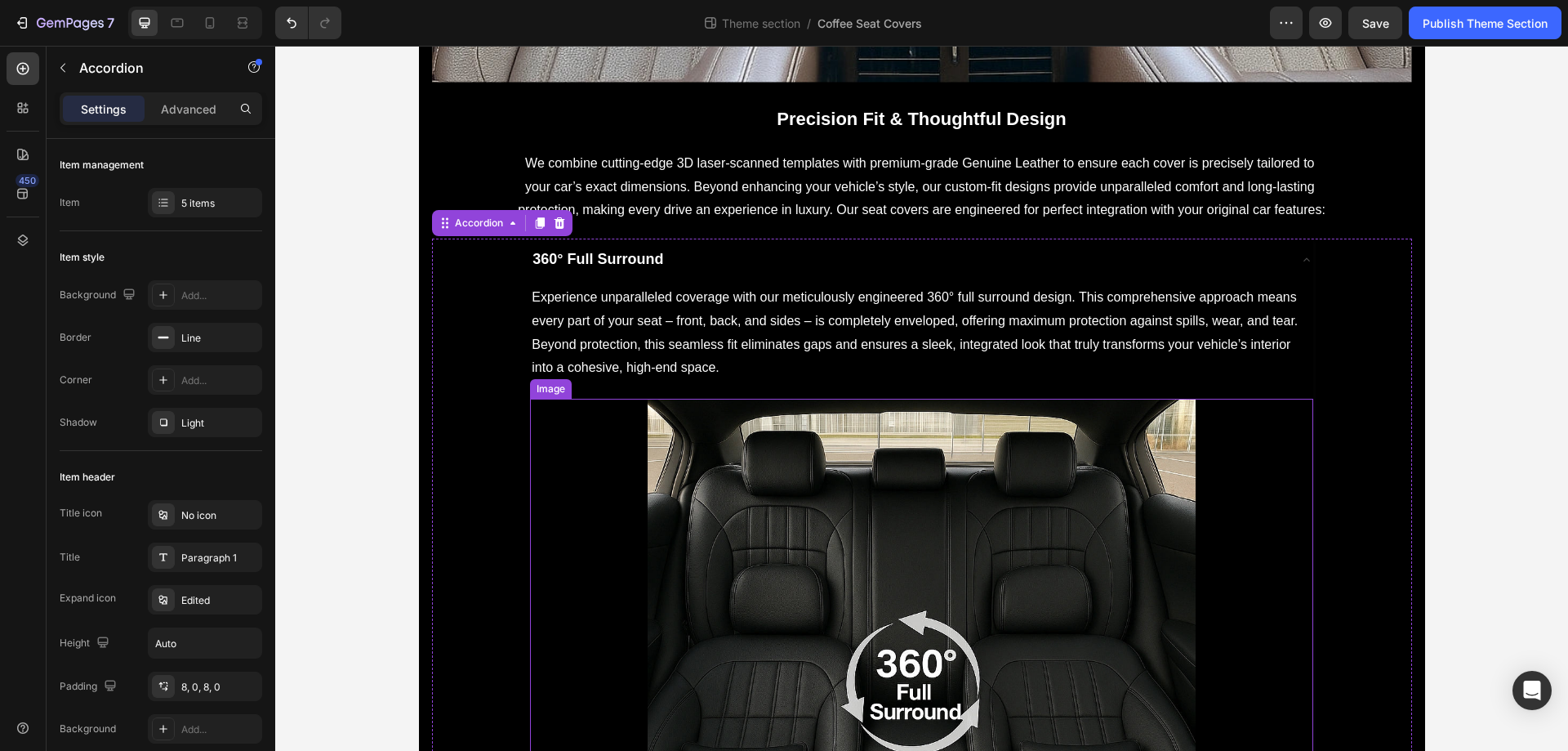
click at [857, 481] on img at bounding box center [922, 672] width 548 height 548
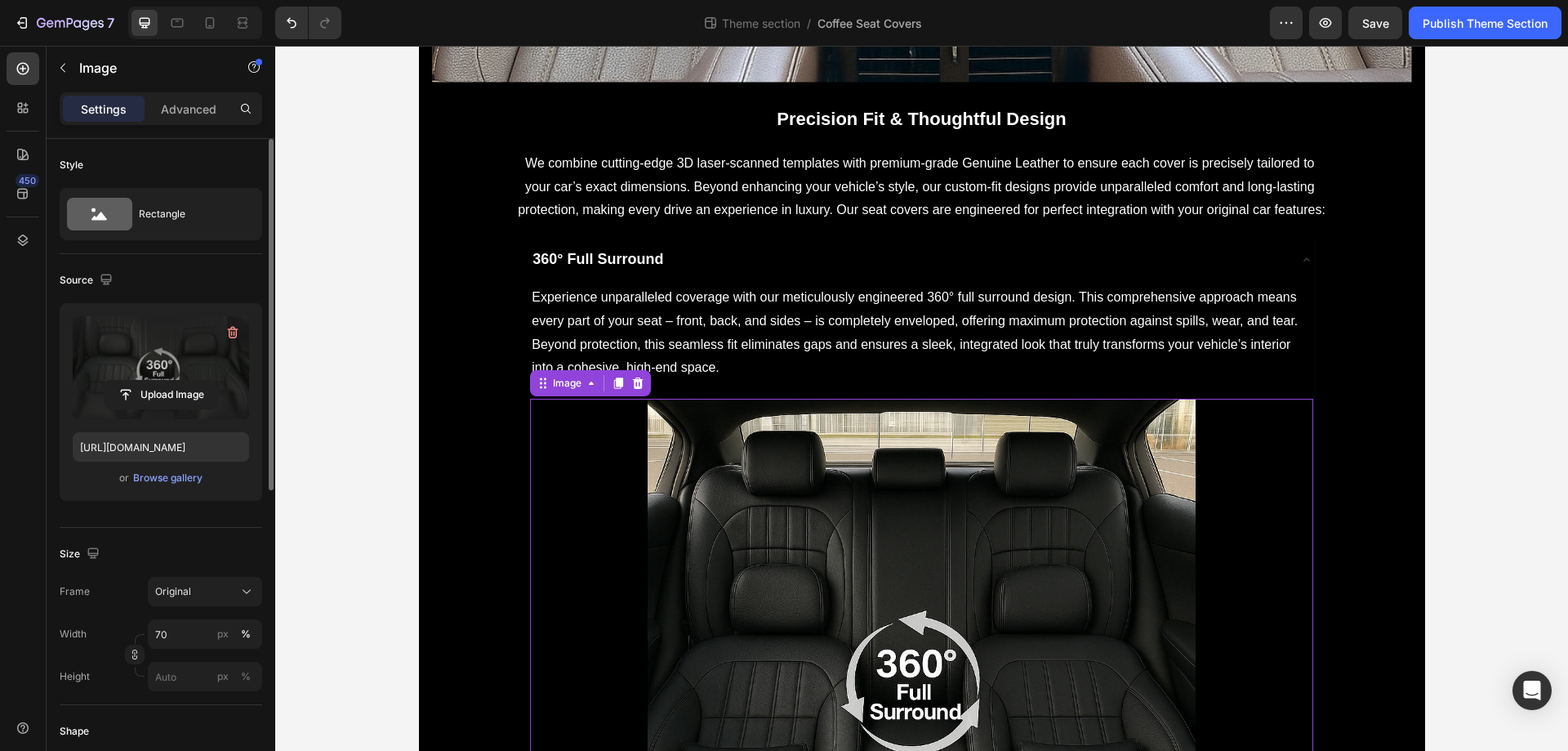
click at [100, 355] on label at bounding box center [161, 367] width 177 height 103
click at [105, 381] on input "file" at bounding box center [160, 395] width 112 height 27
type input "[URL][DOMAIN_NAME]"
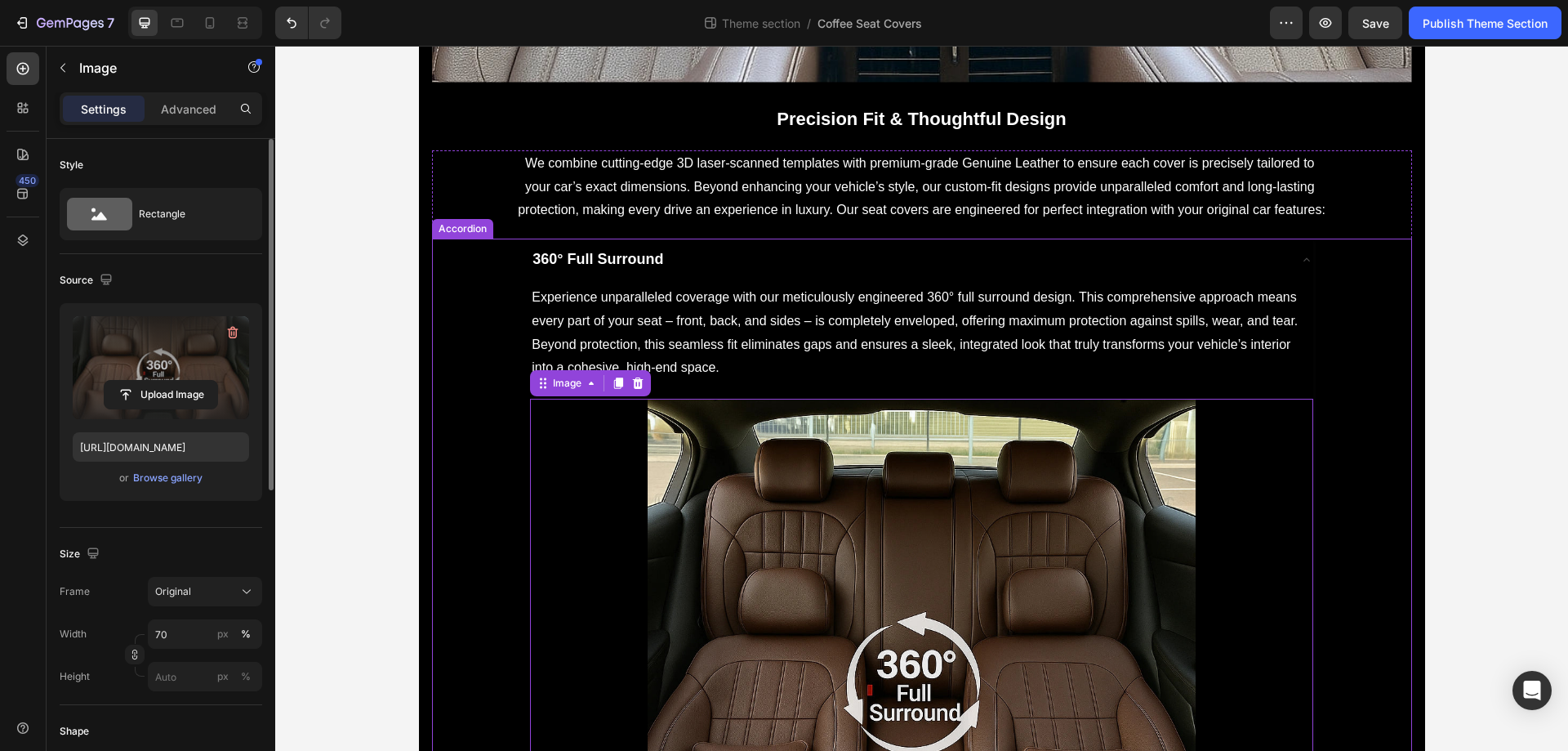
click at [1004, 263] on div "360° Full Surround" at bounding box center [908, 260] width 756 height 29
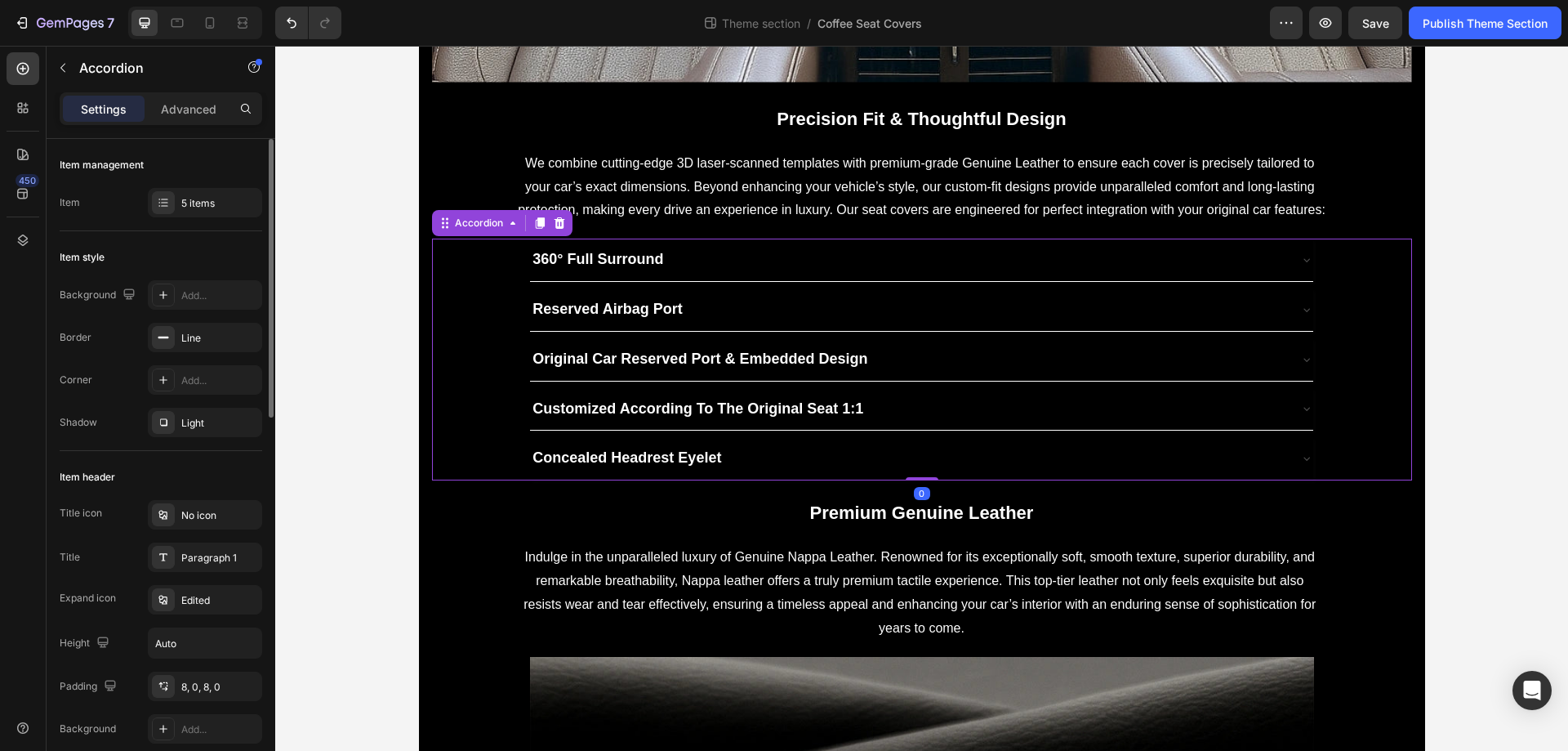
click at [971, 305] on div "Reserved Airbag Port" at bounding box center [908, 310] width 756 height 29
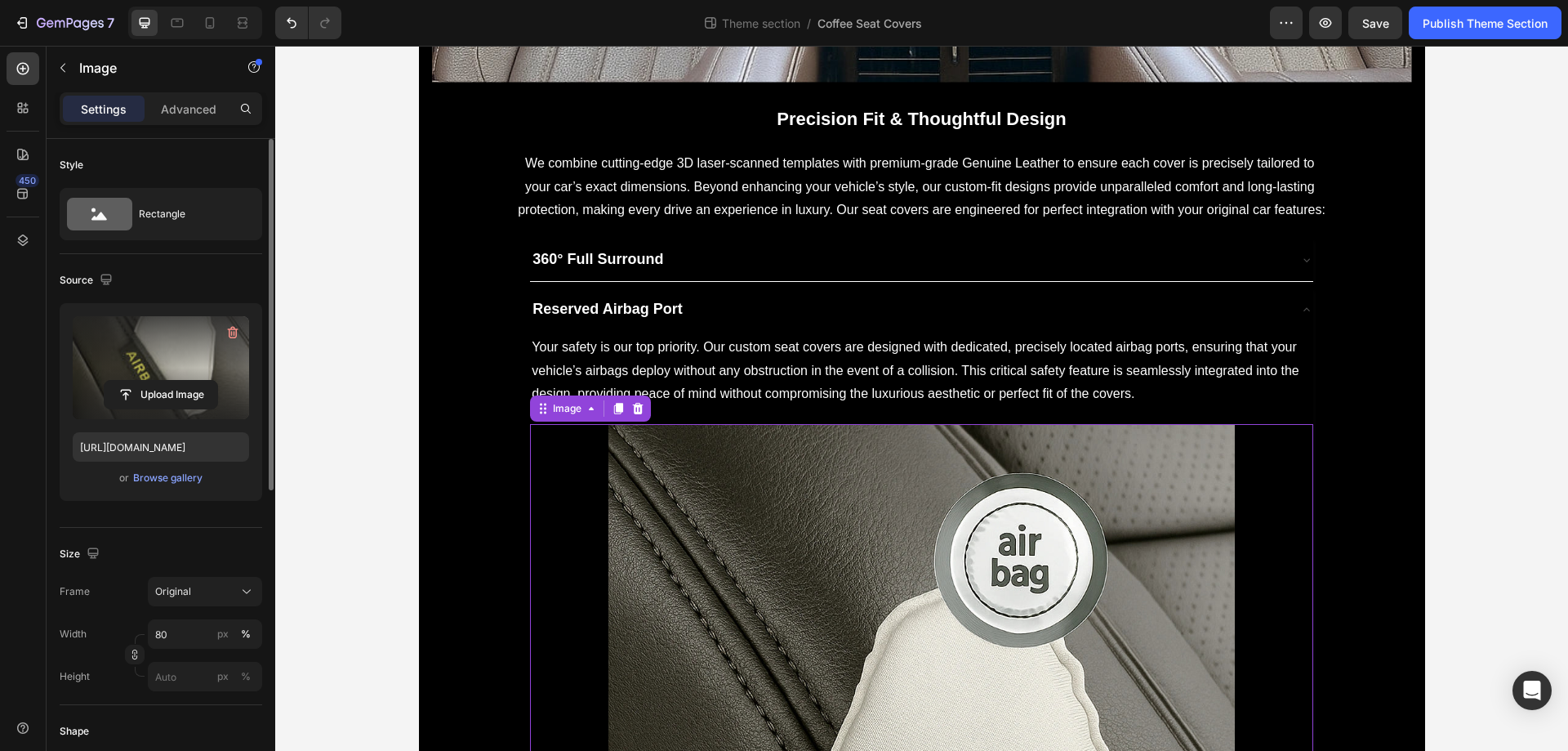
click at [129, 324] on label at bounding box center [161, 367] width 177 height 103
click at [129, 381] on input "file" at bounding box center [160, 395] width 112 height 27
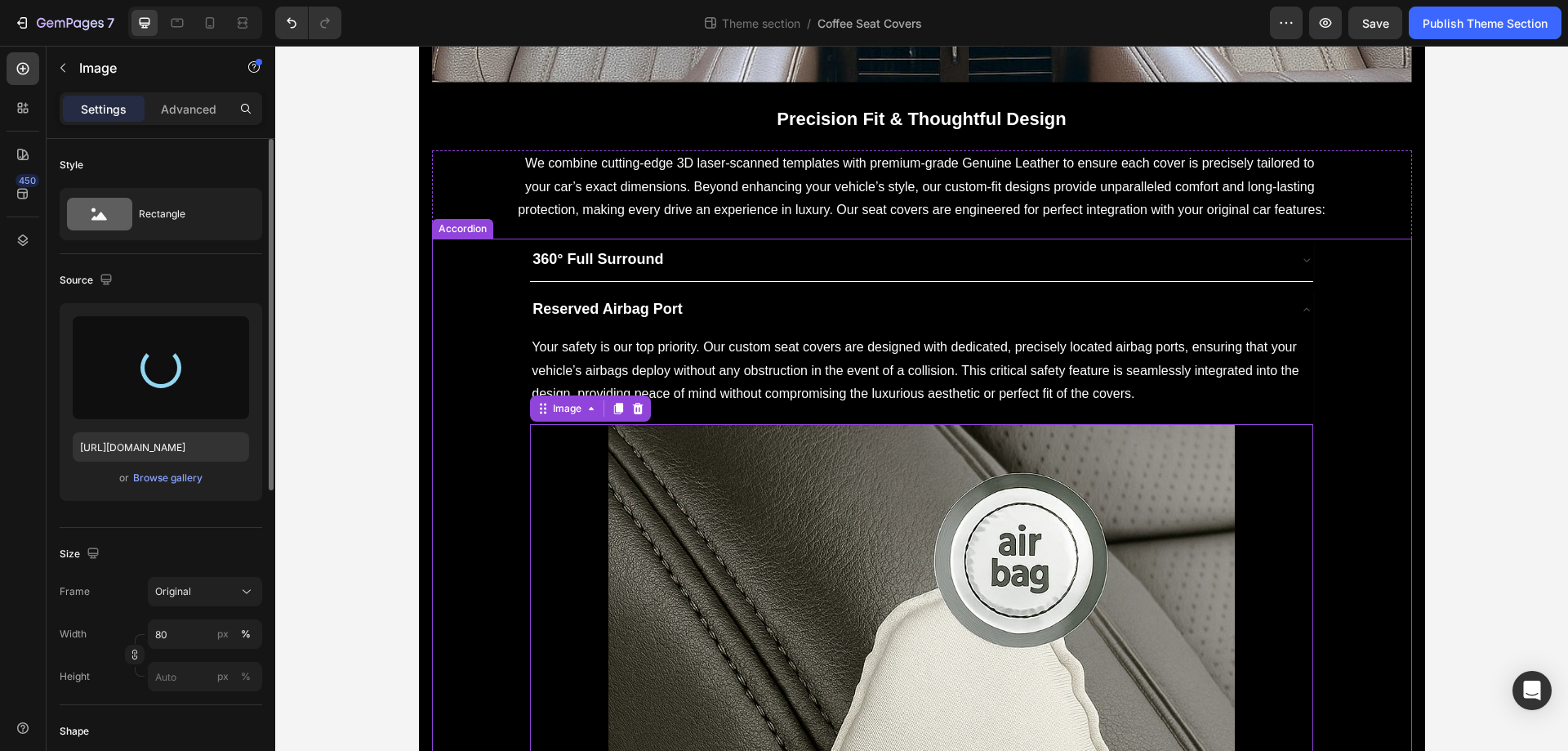
type input "[URL][DOMAIN_NAME]"
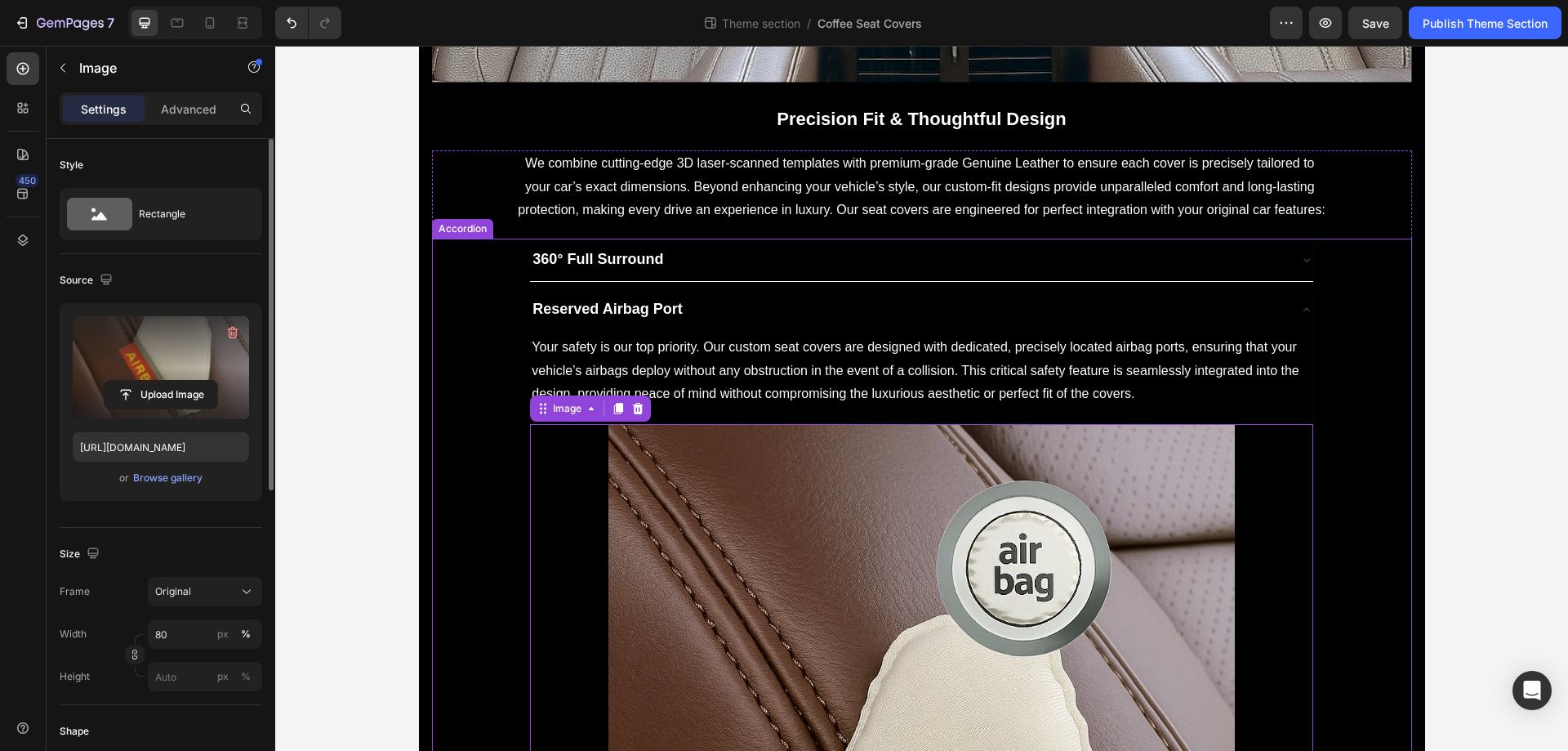
click at [856, 318] on div "Reserved Airbag Port" at bounding box center [908, 310] width 756 height 29
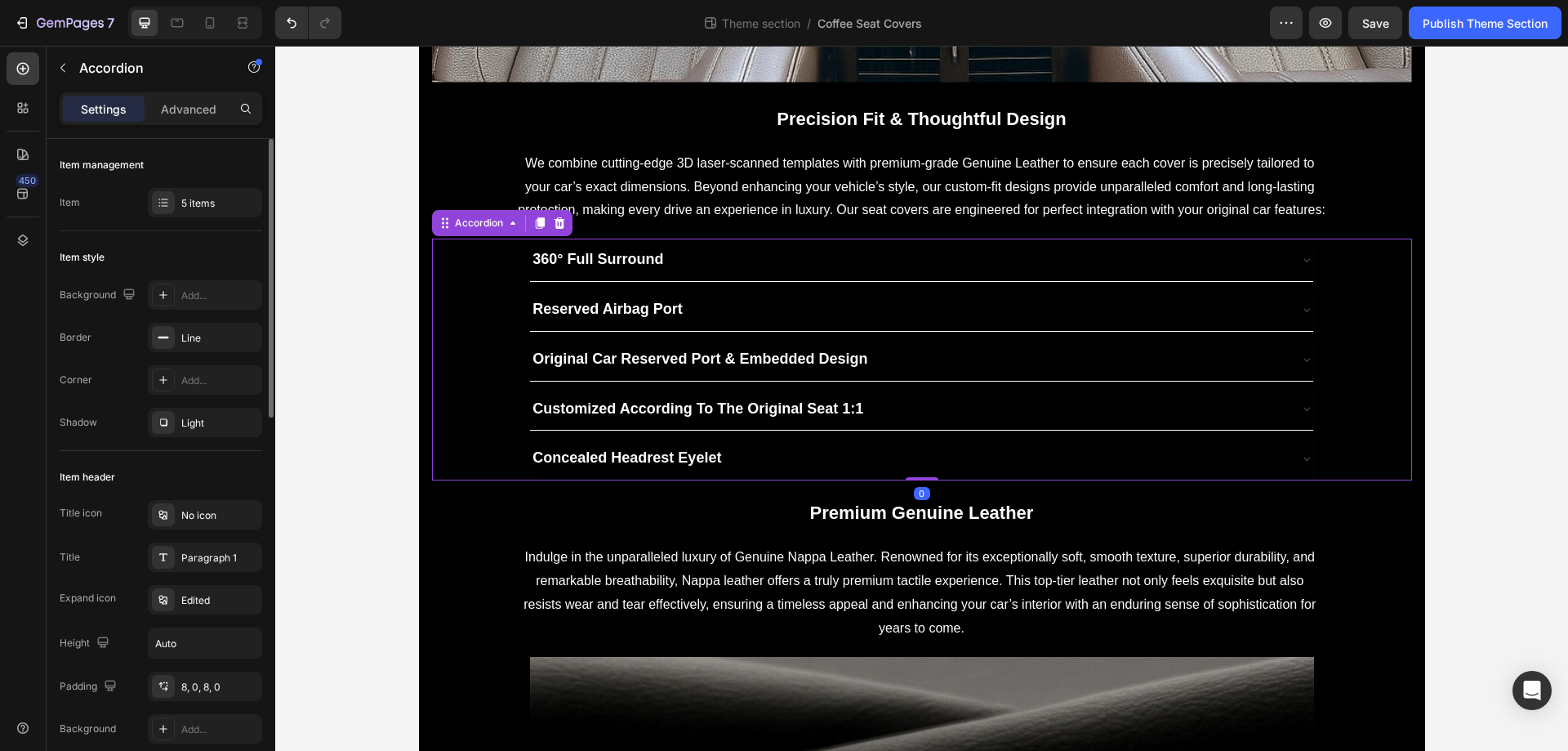
click at [966, 361] on div "Original Car Reserved Port & Embedded Design" at bounding box center [908, 360] width 756 height 29
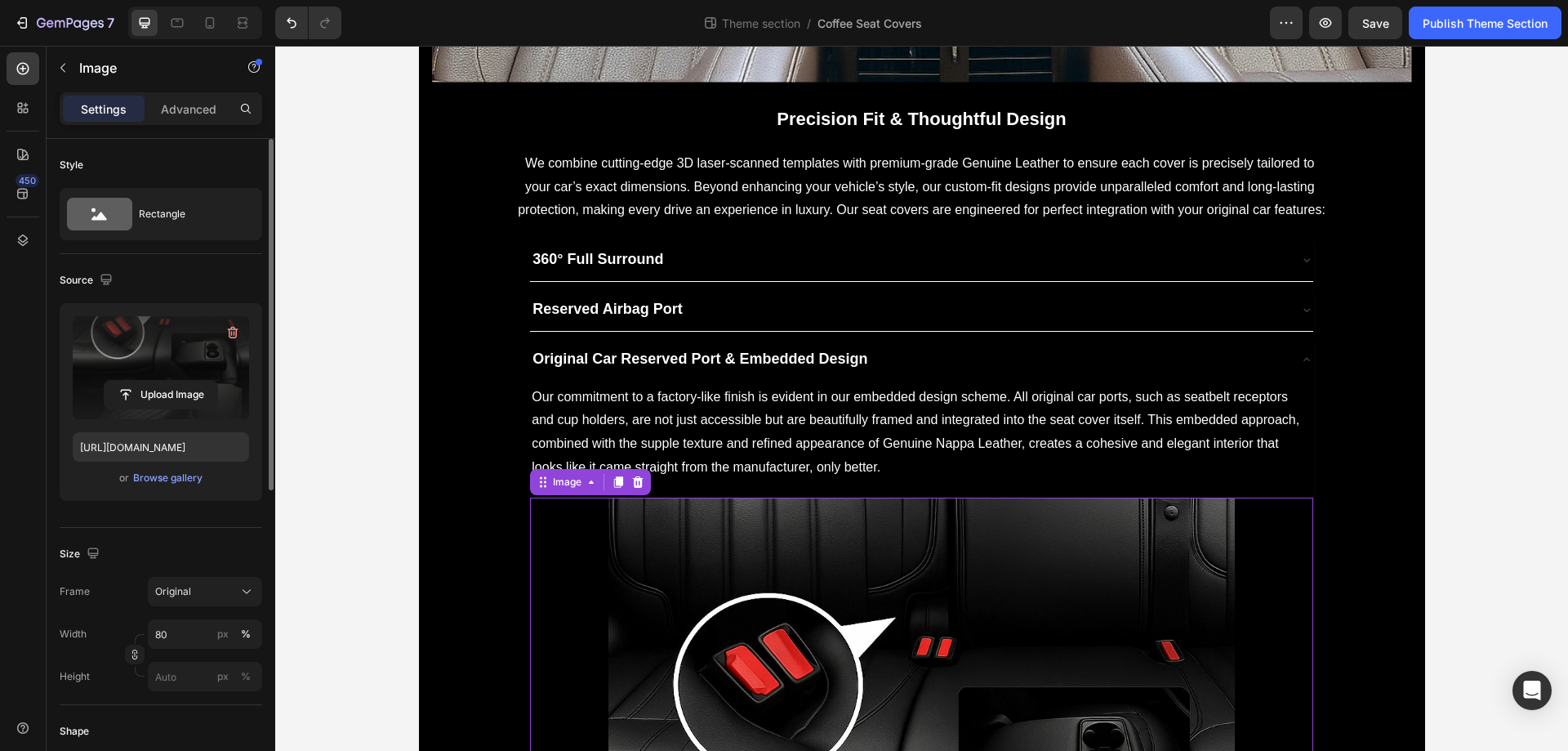
click at [120, 378] on label at bounding box center [161, 367] width 177 height 103
click at [120, 381] on input "file" at bounding box center [160, 395] width 112 height 27
type input "[URL][DOMAIN_NAME]"
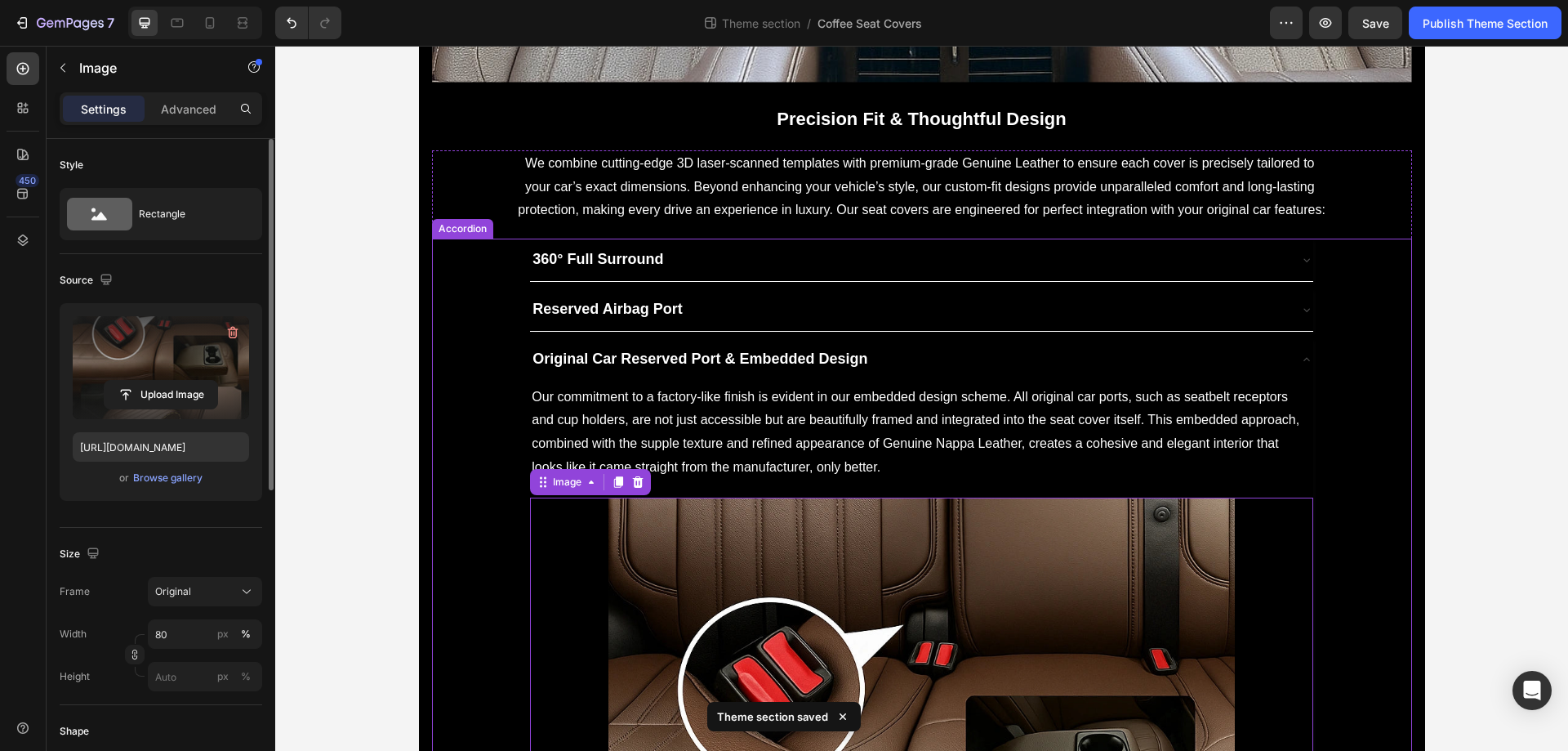
click at [911, 350] on div "Original Car Reserved Port & Embedded Design" at bounding box center [908, 360] width 756 height 29
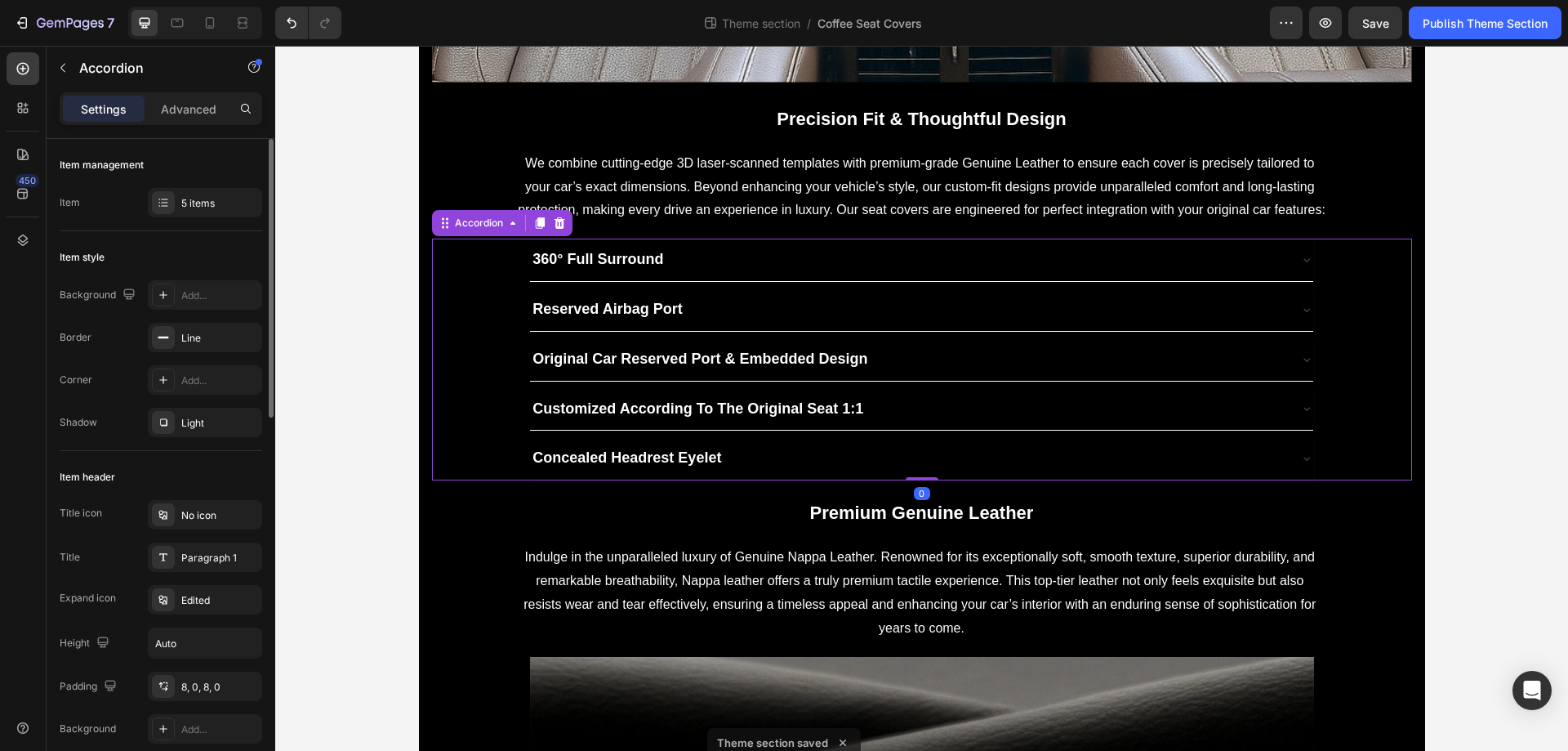
click at [882, 398] on div "Customized According To The Original Seat 1:1" at bounding box center [908, 409] width 756 height 29
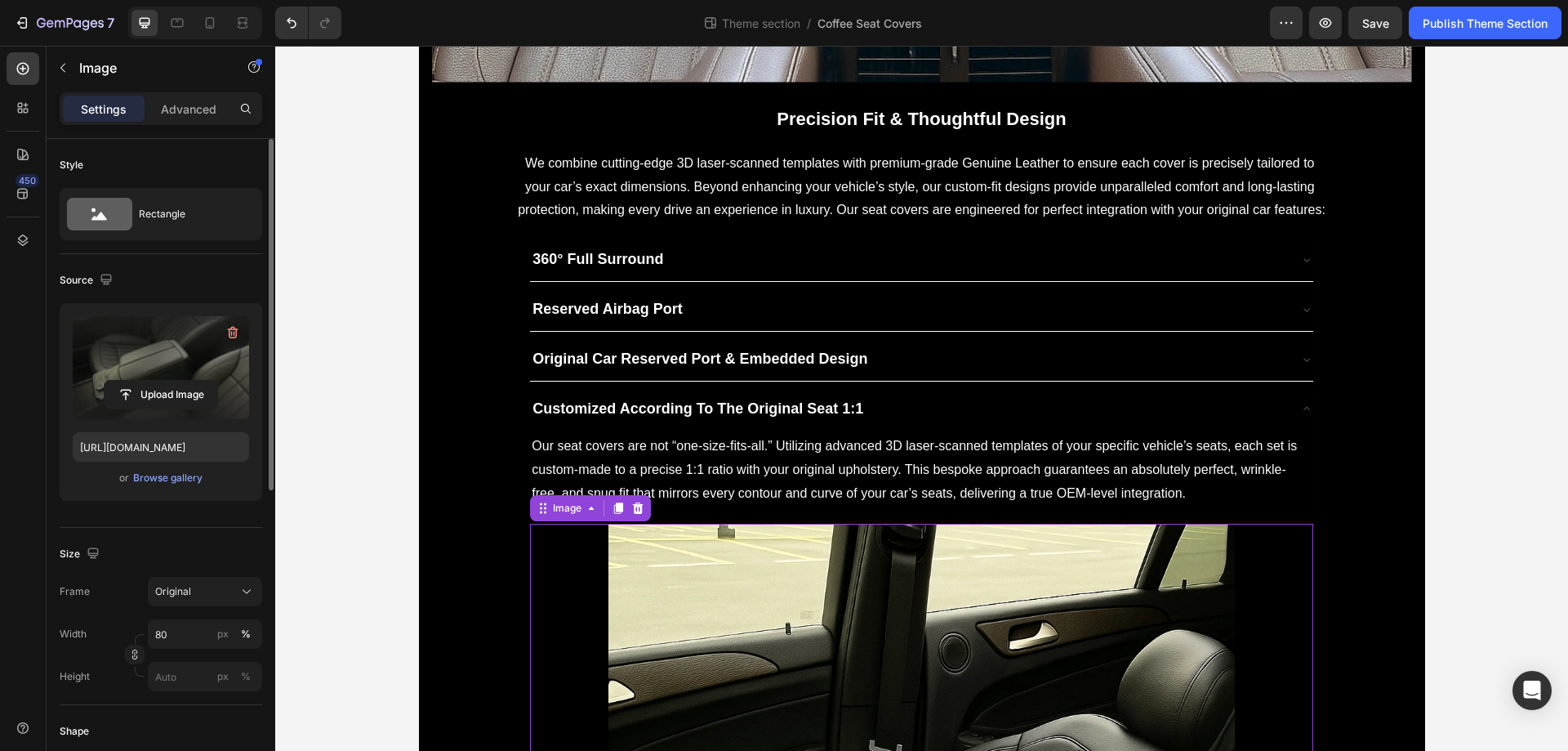
click at [116, 351] on label at bounding box center [161, 367] width 177 height 103
click at [116, 381] on input "file" at bounding box center [160, 395] width 112 height 27
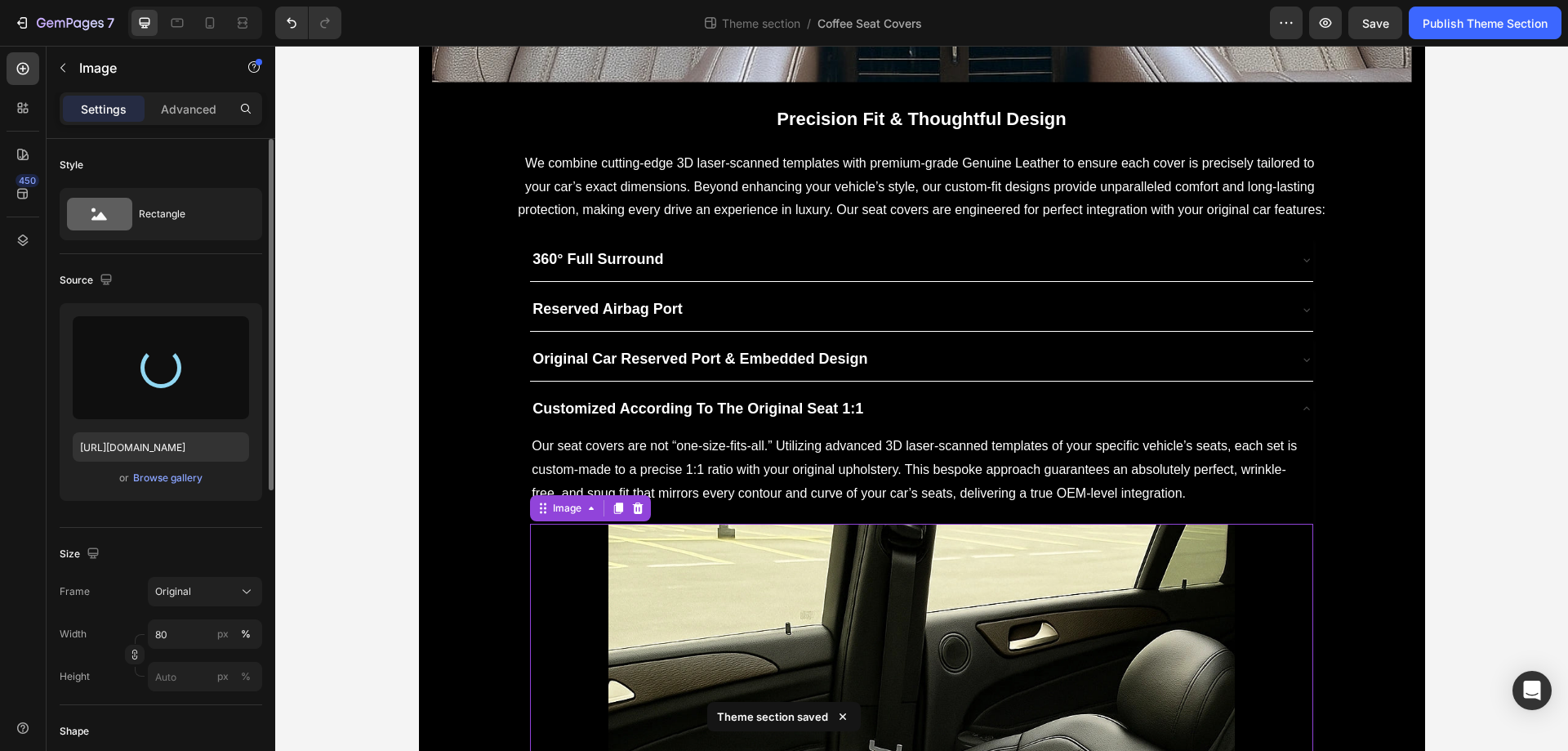
type input "[URL][DOMAIN_NAME]"
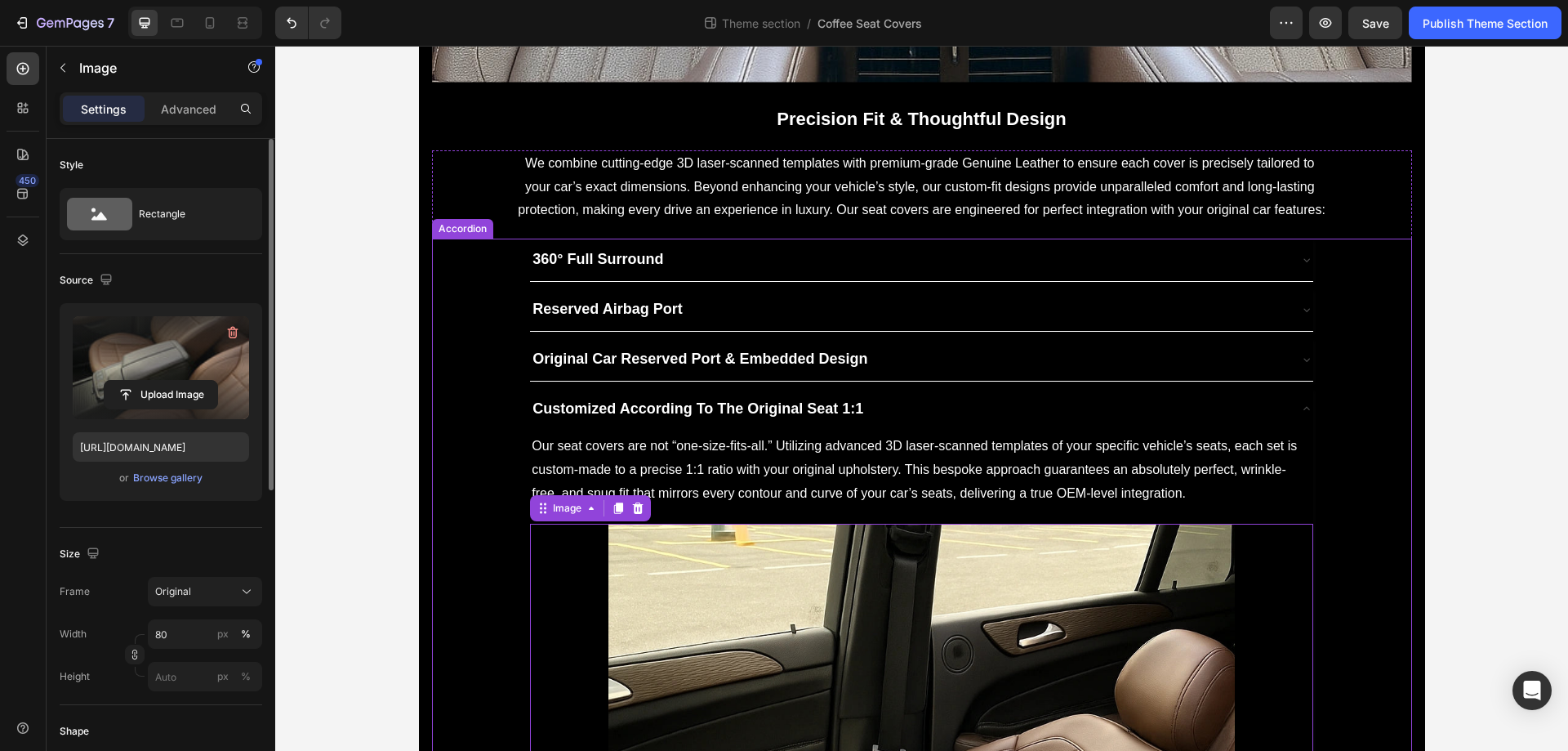
click at [1000, 403] on div "Customized According To The Original Seat 1:1" at bounding box center [908, 409] width 756 height 29
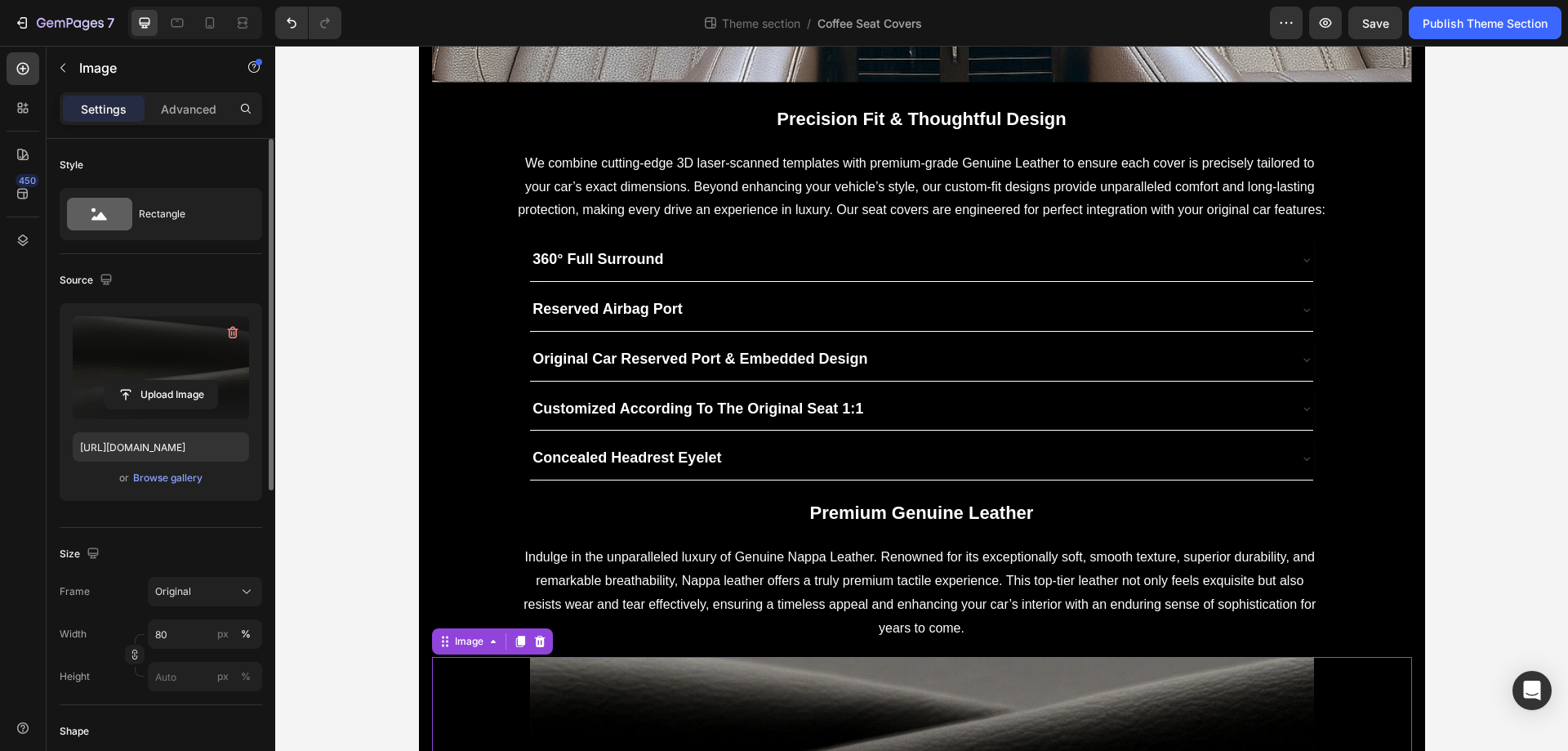
click at [178, 342] on label at bounding box center [161, 367] width 177 height 103
click at [178, 381] on input "file" at bounding box center [160, 395] width 112 height 27
type input "[URL][DOMAIN_NAME]"
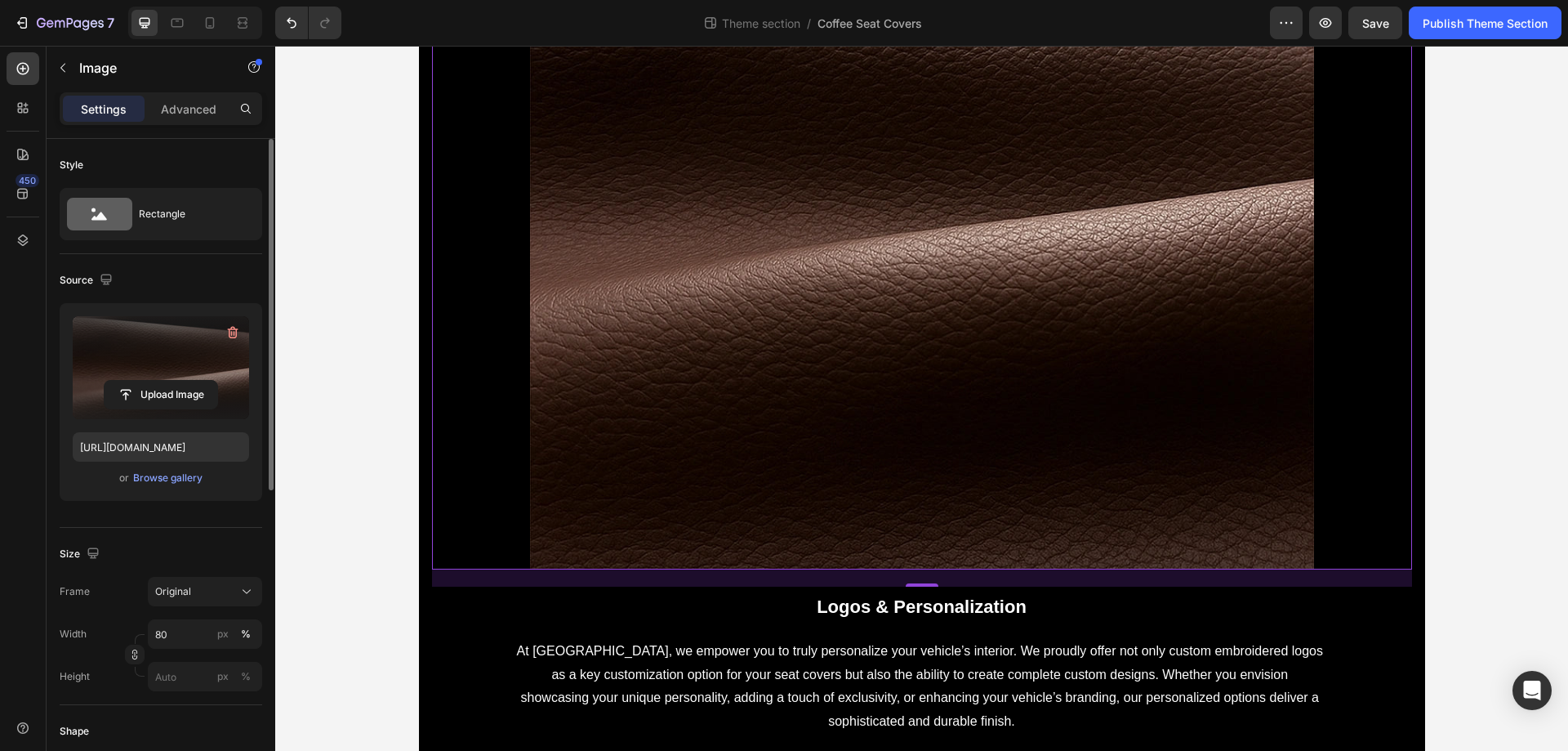
scroll to position [2359, 0]
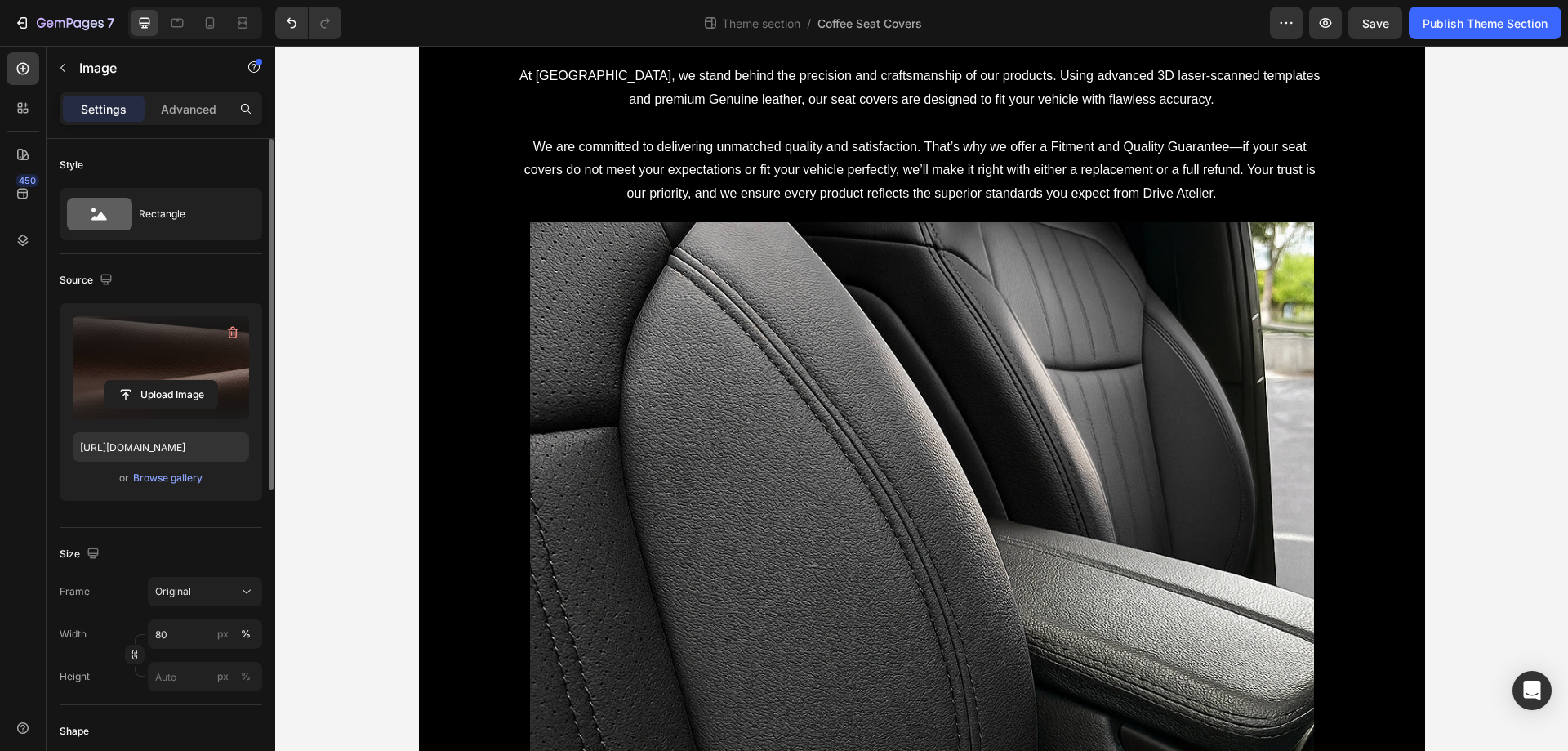
click at [110, 336] on label at bounding box center [161, 367] width 177 height 103
click at [110, 381] on input "file" at bounding box center [160, 395] width 112 height 27
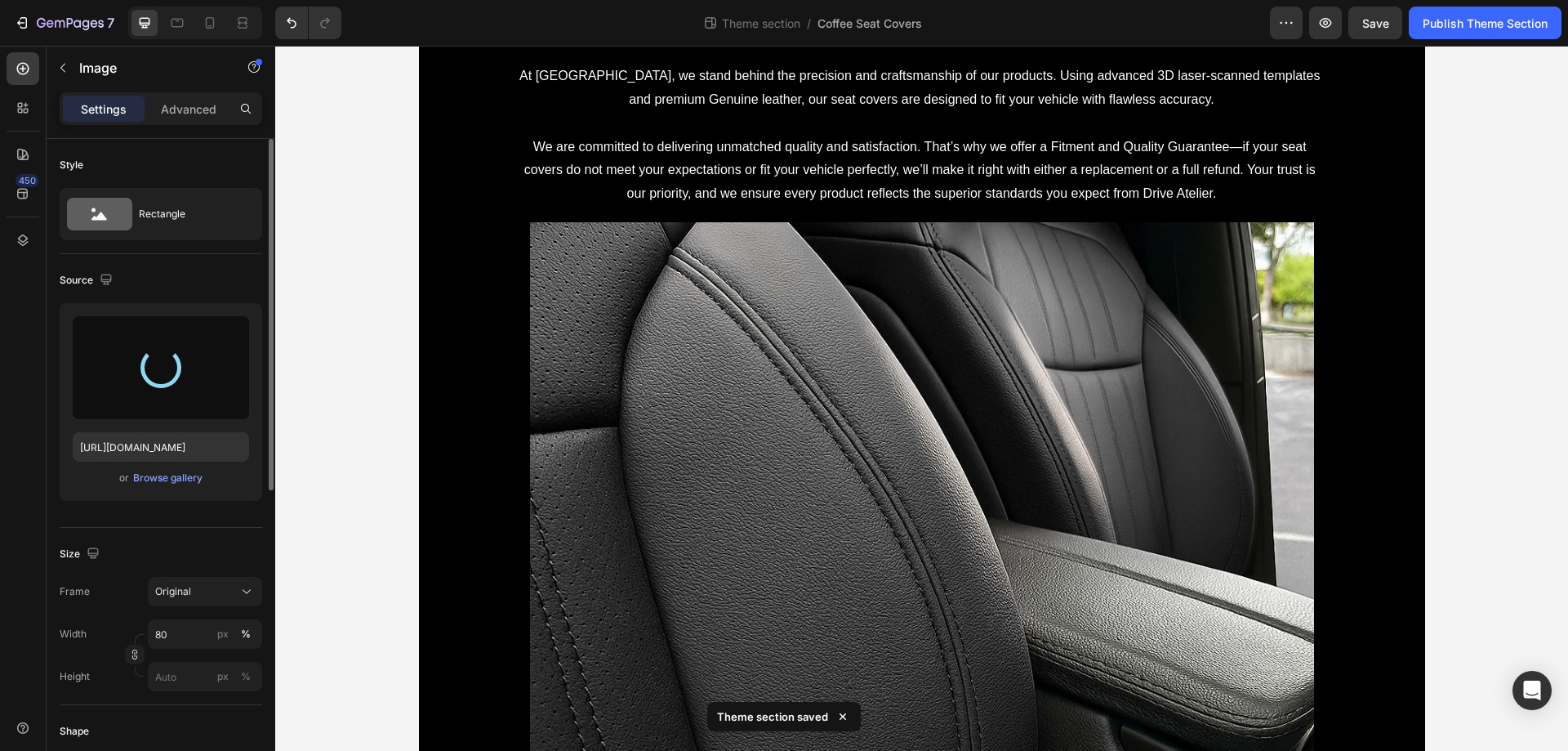
type input "[URL][DOMAIN_NAME]"
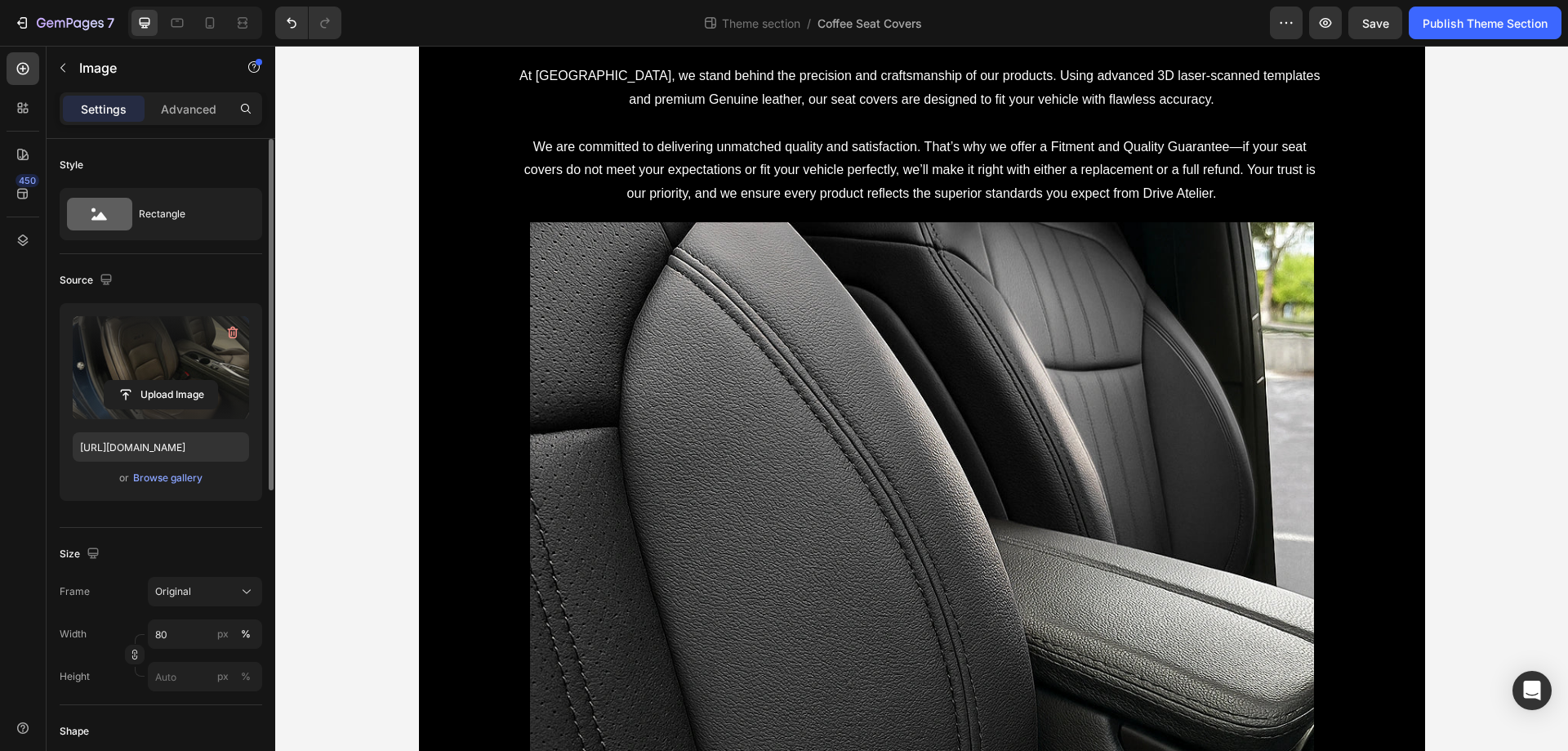
scroll to position [3231, 0]
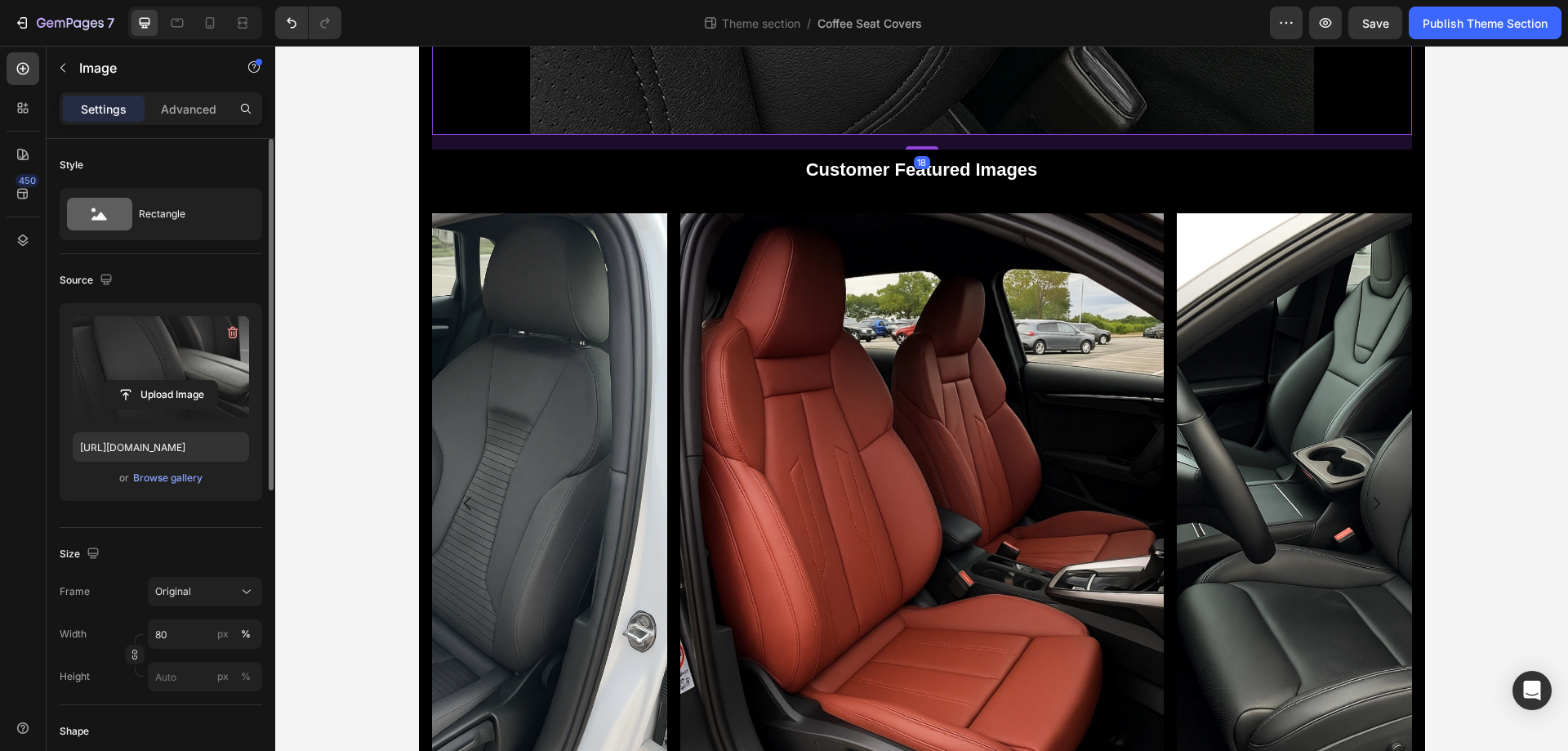
click at [100, 353] on label at bounding box center [161, 367] width 177 height 103
click at [105, 381] on input "file" at bounding box center [160, 395] width 112 height 27
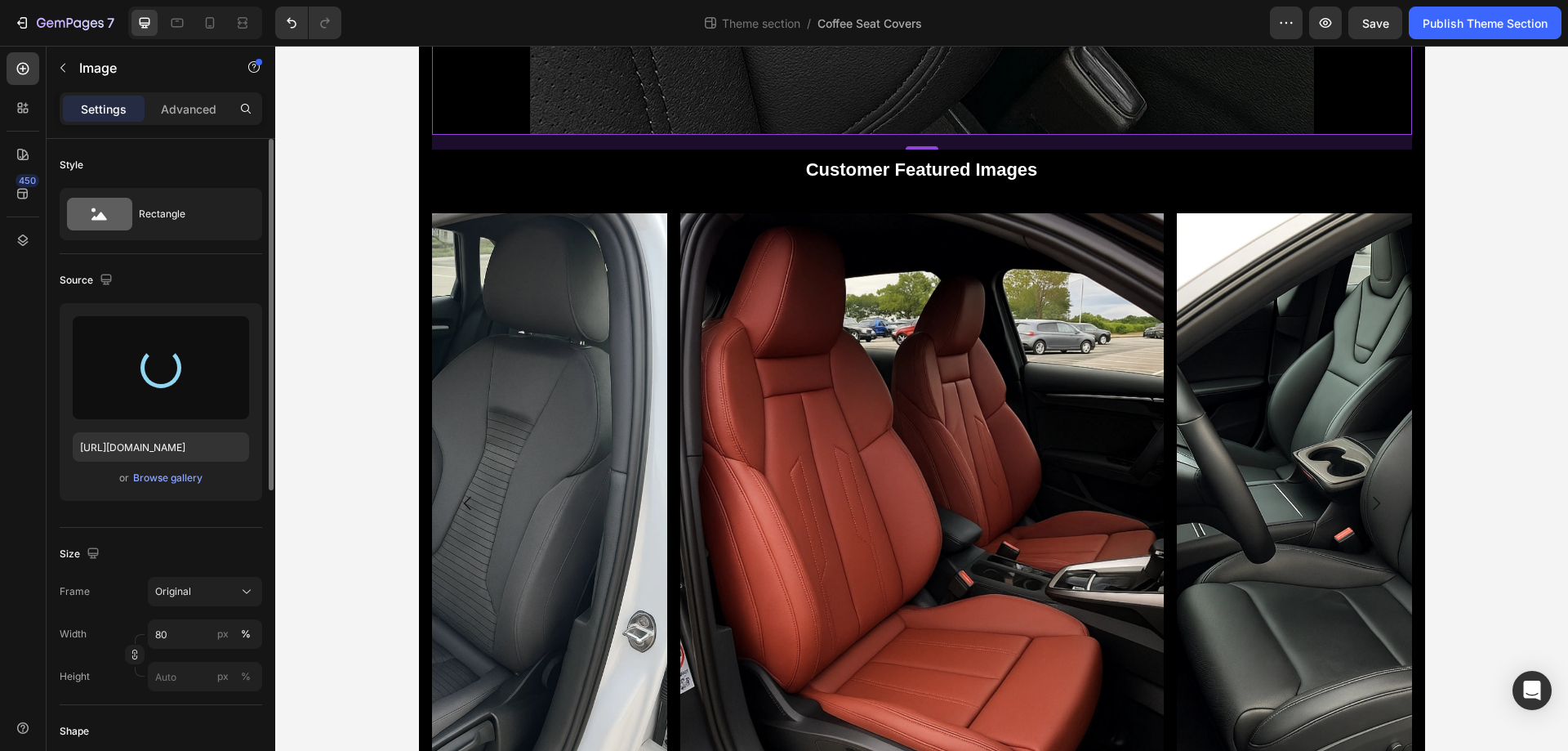
type input "[URL][DOMAIN_NAME]"
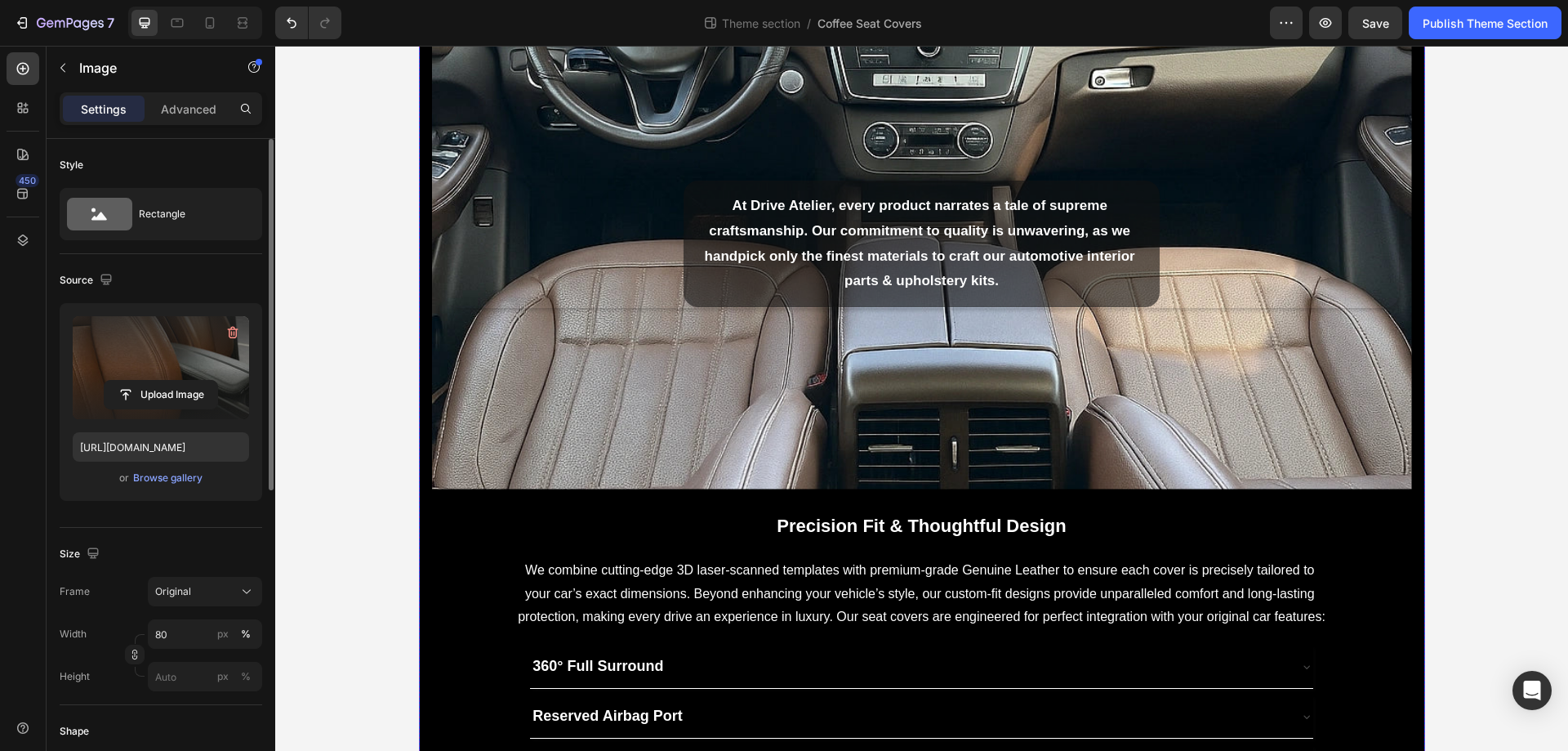
scroll to position [0, 0]
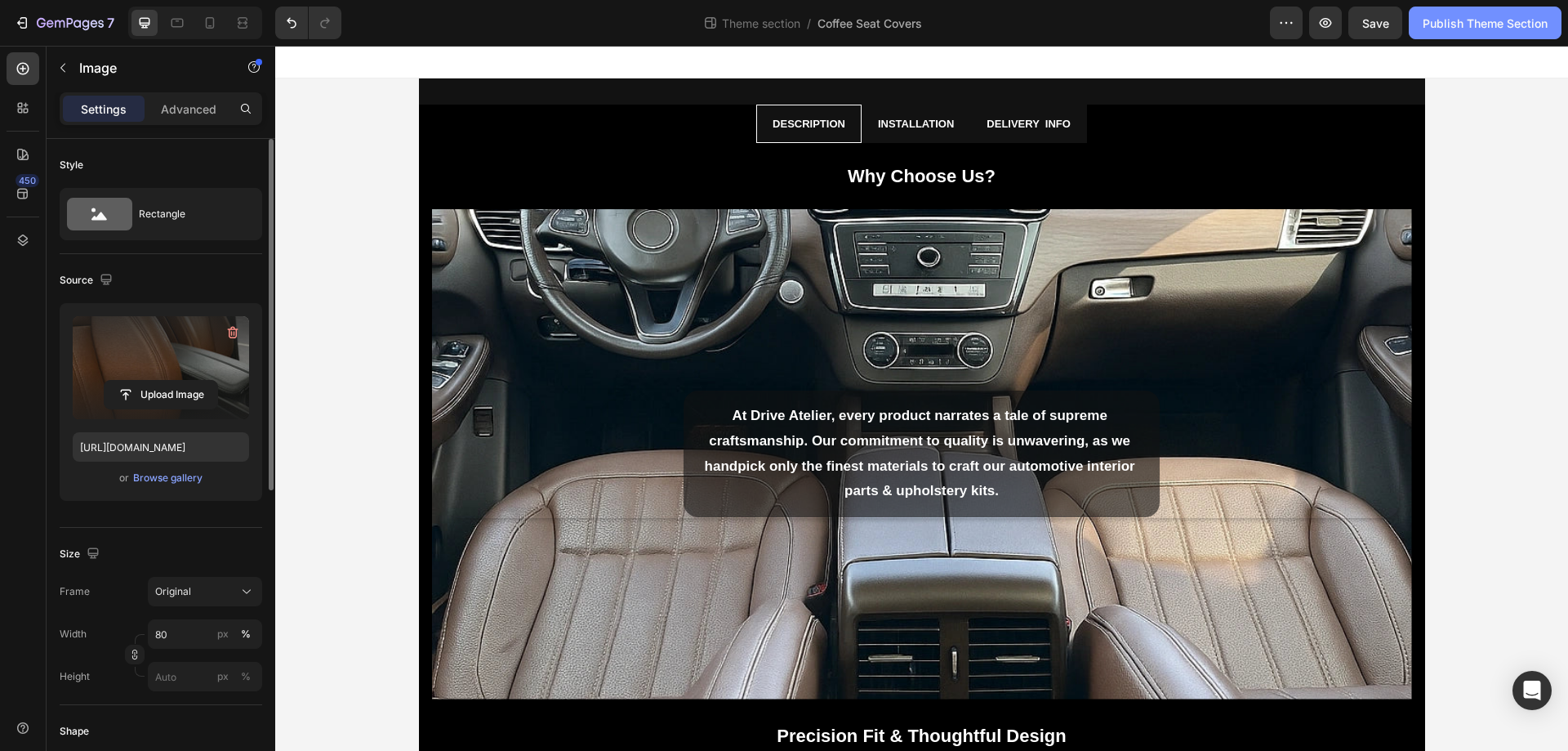
click at [1466, 21] on div "Publish Theme Section" at bounding box center [1486, 23] width 125 height 17
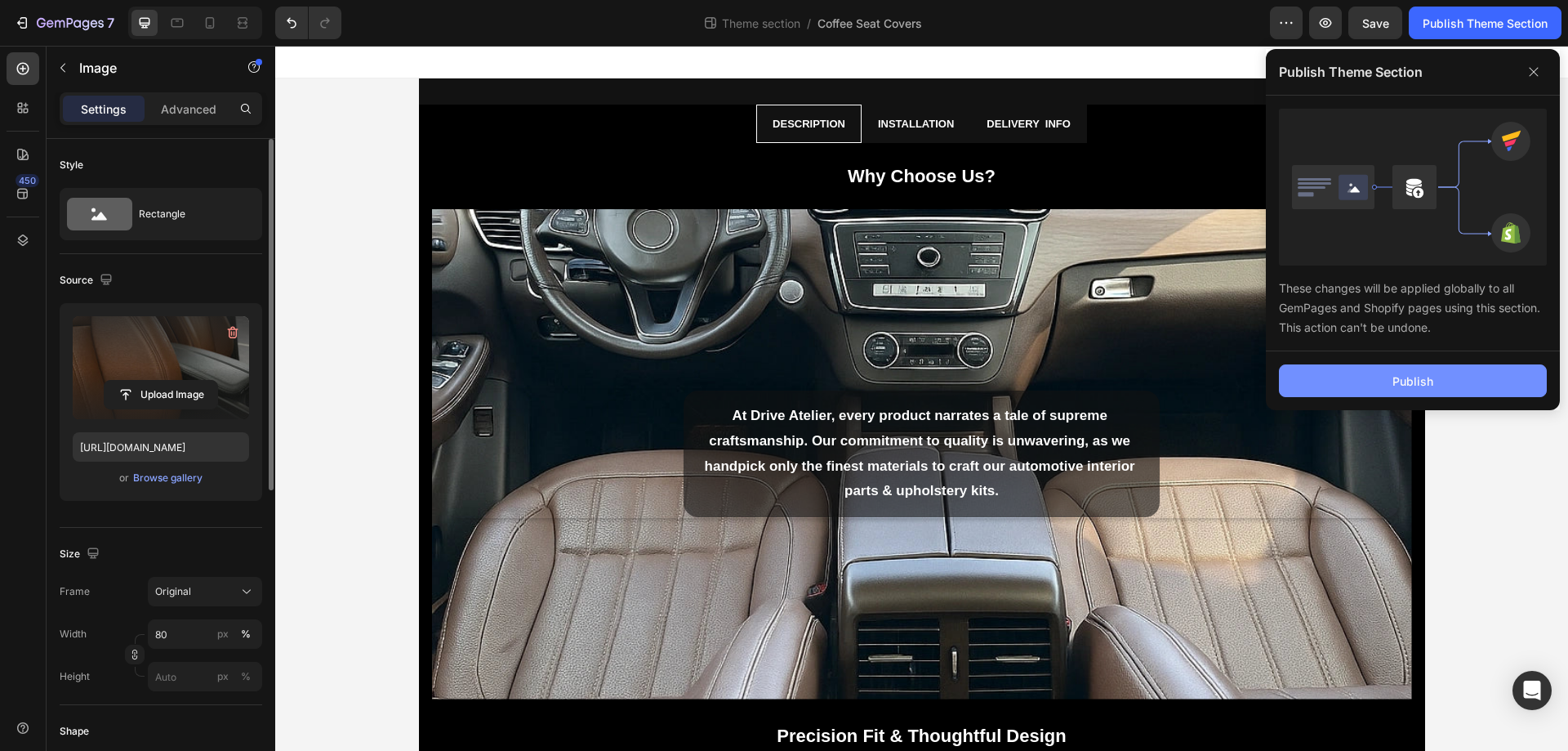
click at [1494, 379] on button "Publish" at bounding box center [1413, 380] width 268 height 33
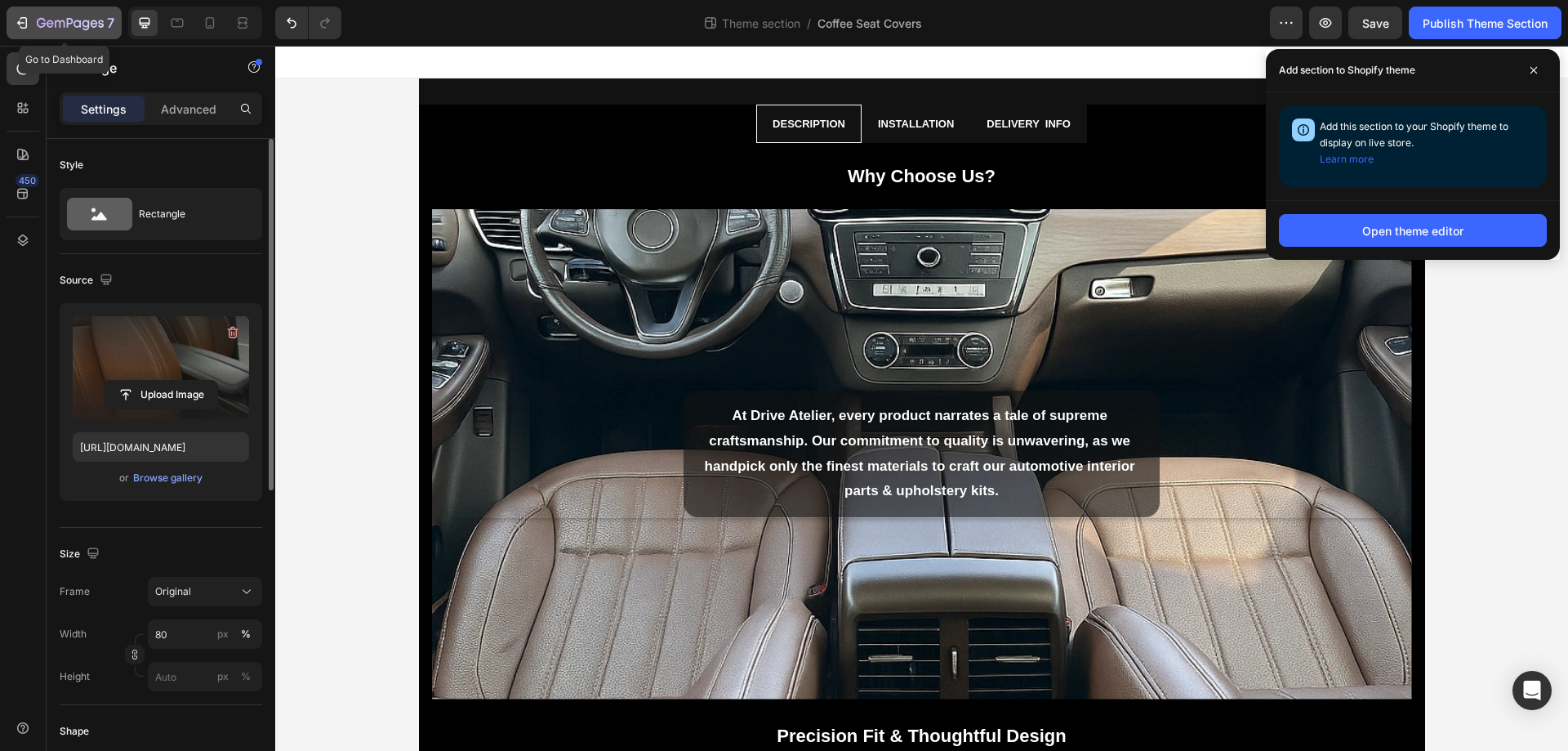
click at [58, 36] on button "7" at bounding box center [64, 23] width 115 height 33
